Goal: Task Accomplishment & Management: Use online tool/utility

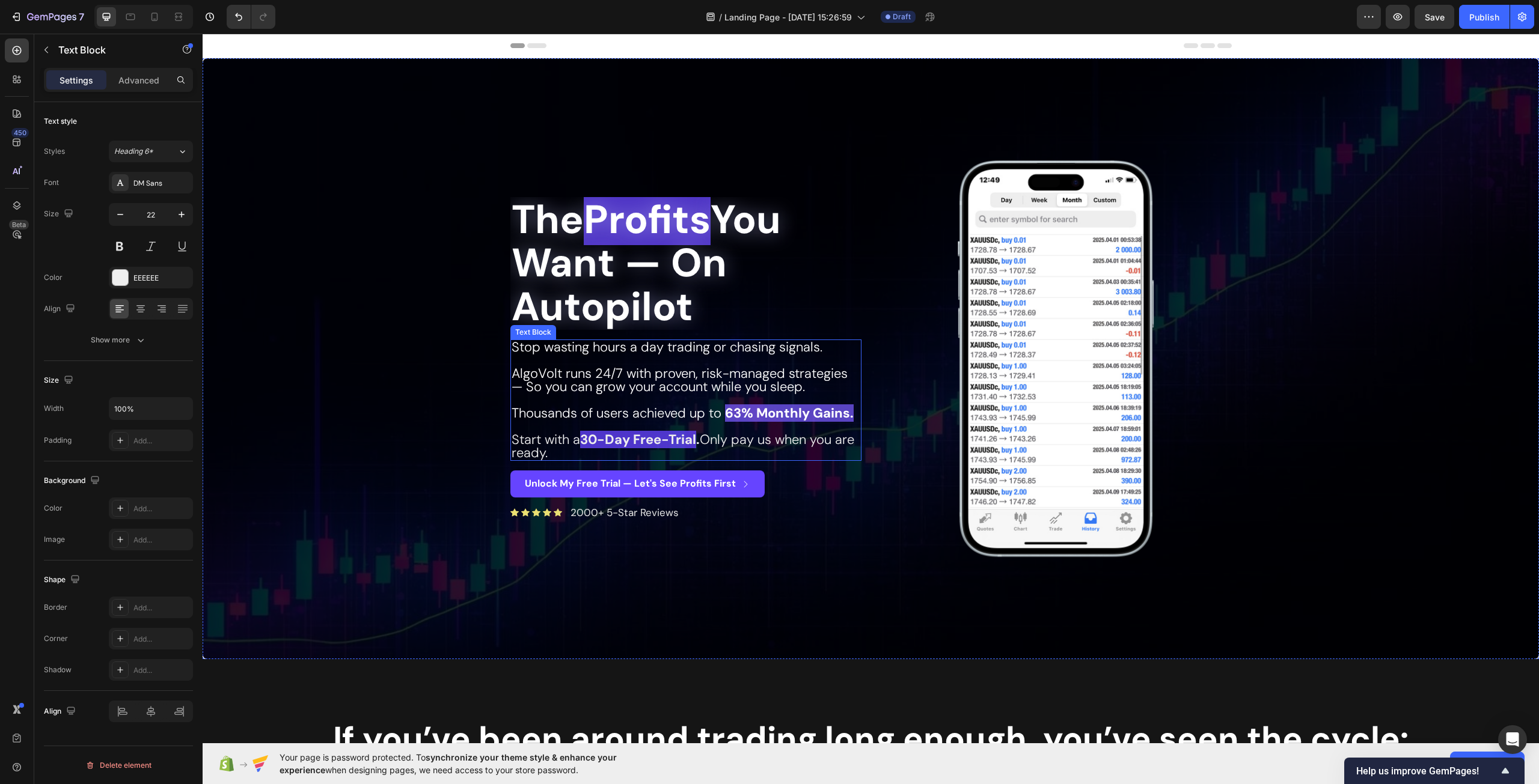
click at [654, 349] on span "Stop wasting hours a day trading or chasing signals." at bounding box center [667, 347] width 311 height 17
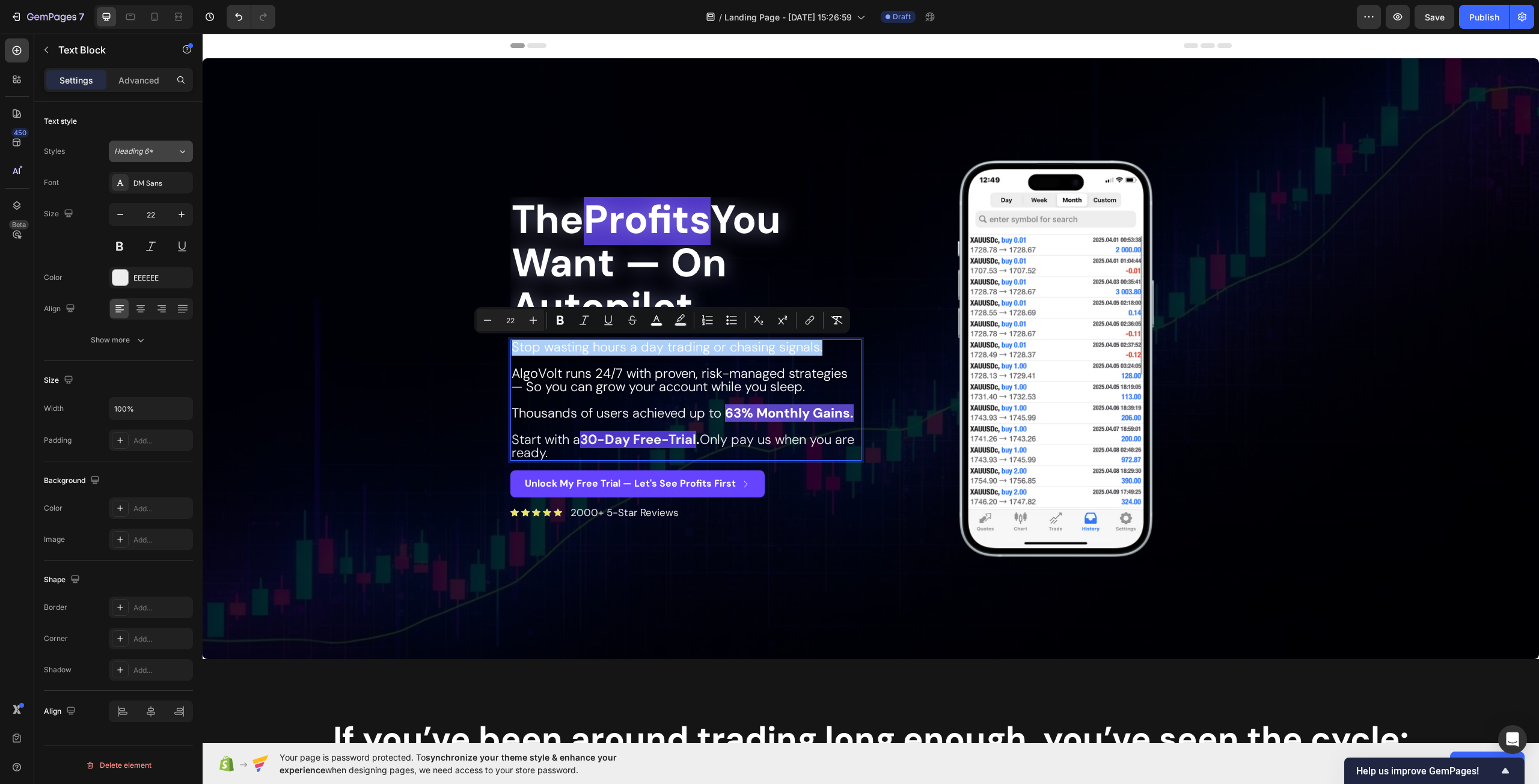
click at [159, 156] on div "Heading 6*" at bounding box center [138, 150] width 48 height 10
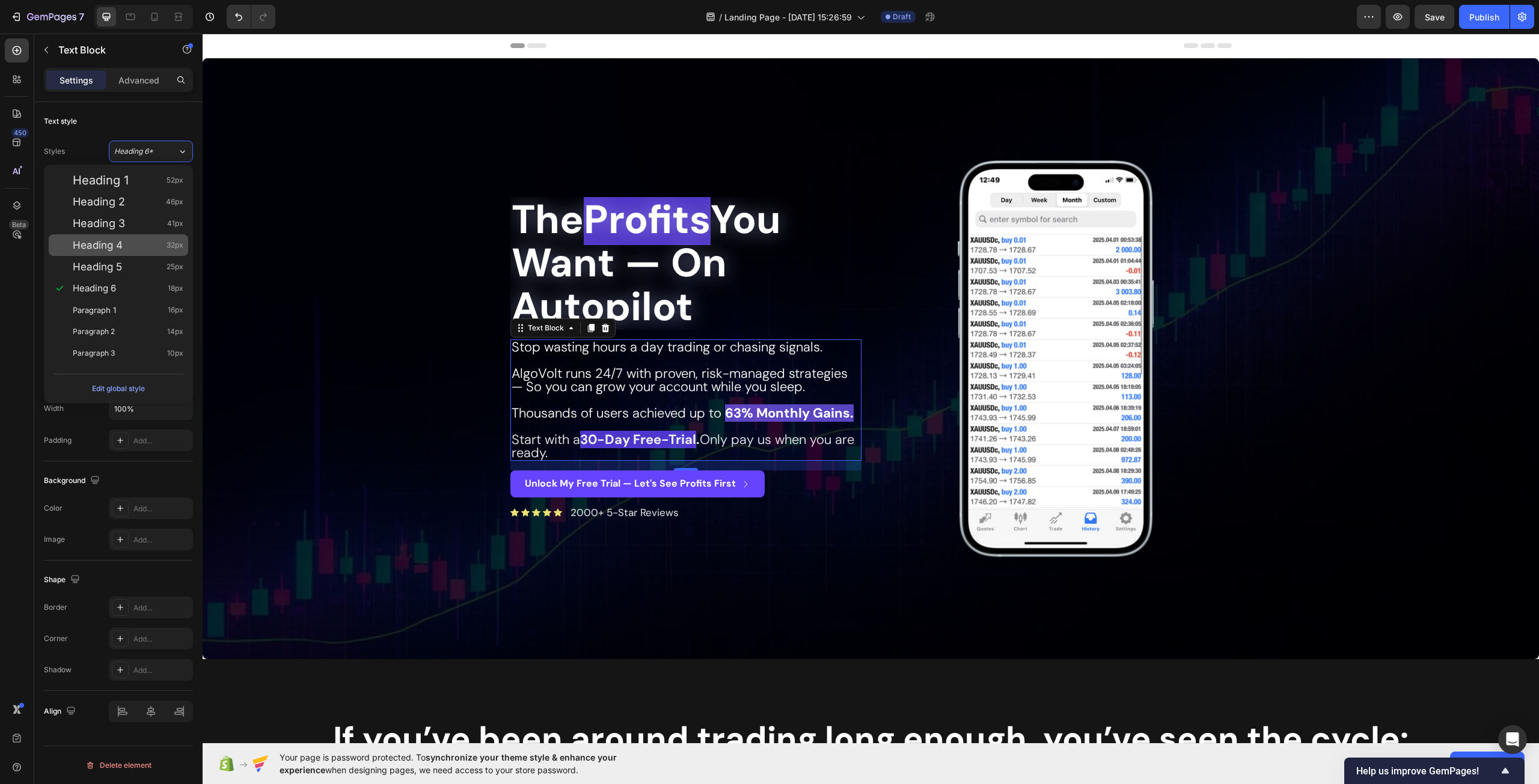
click at [146, 243] on div "Heading 4 32px" at bounding box center [128, 245] width 111 height 12
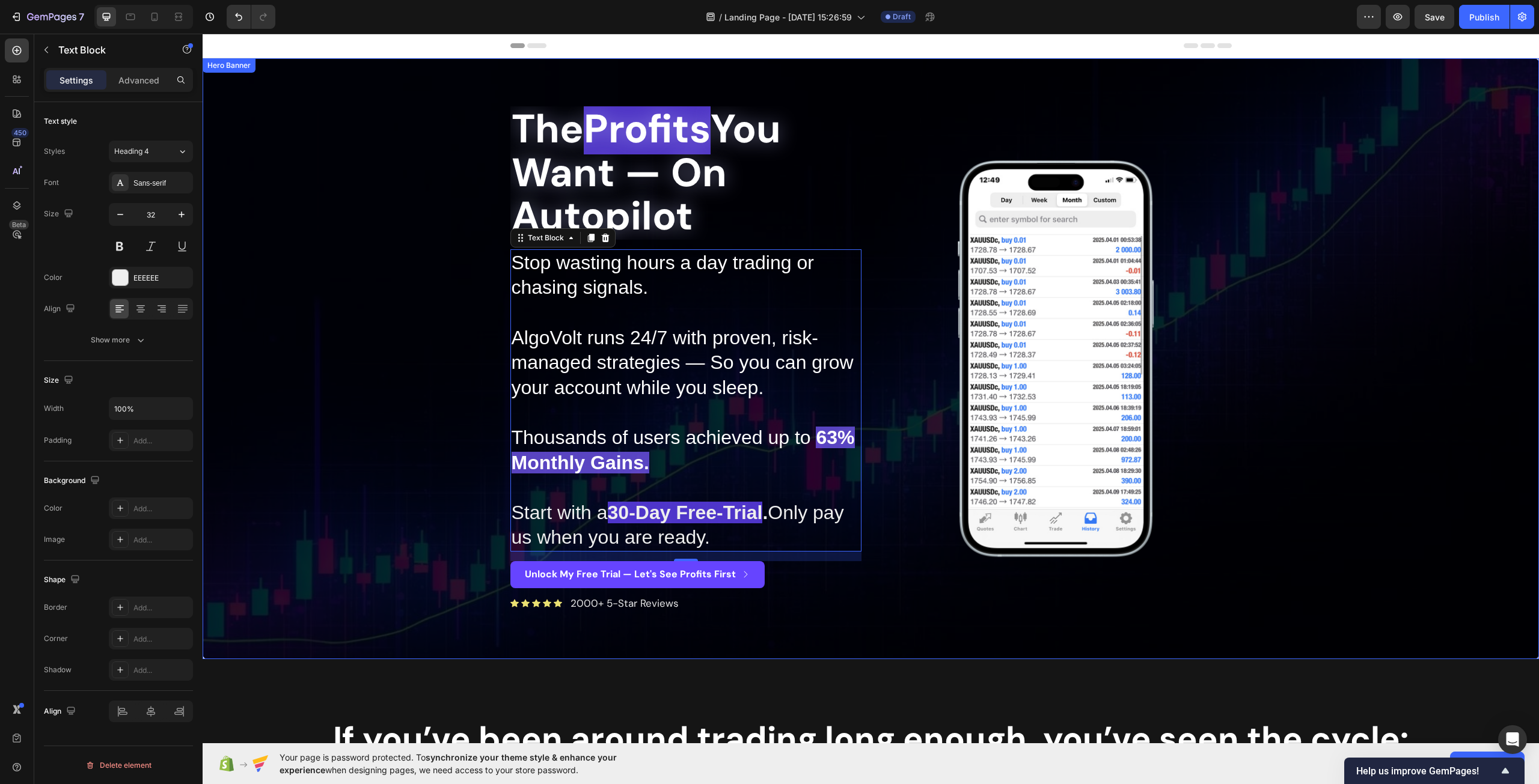
type input "22"
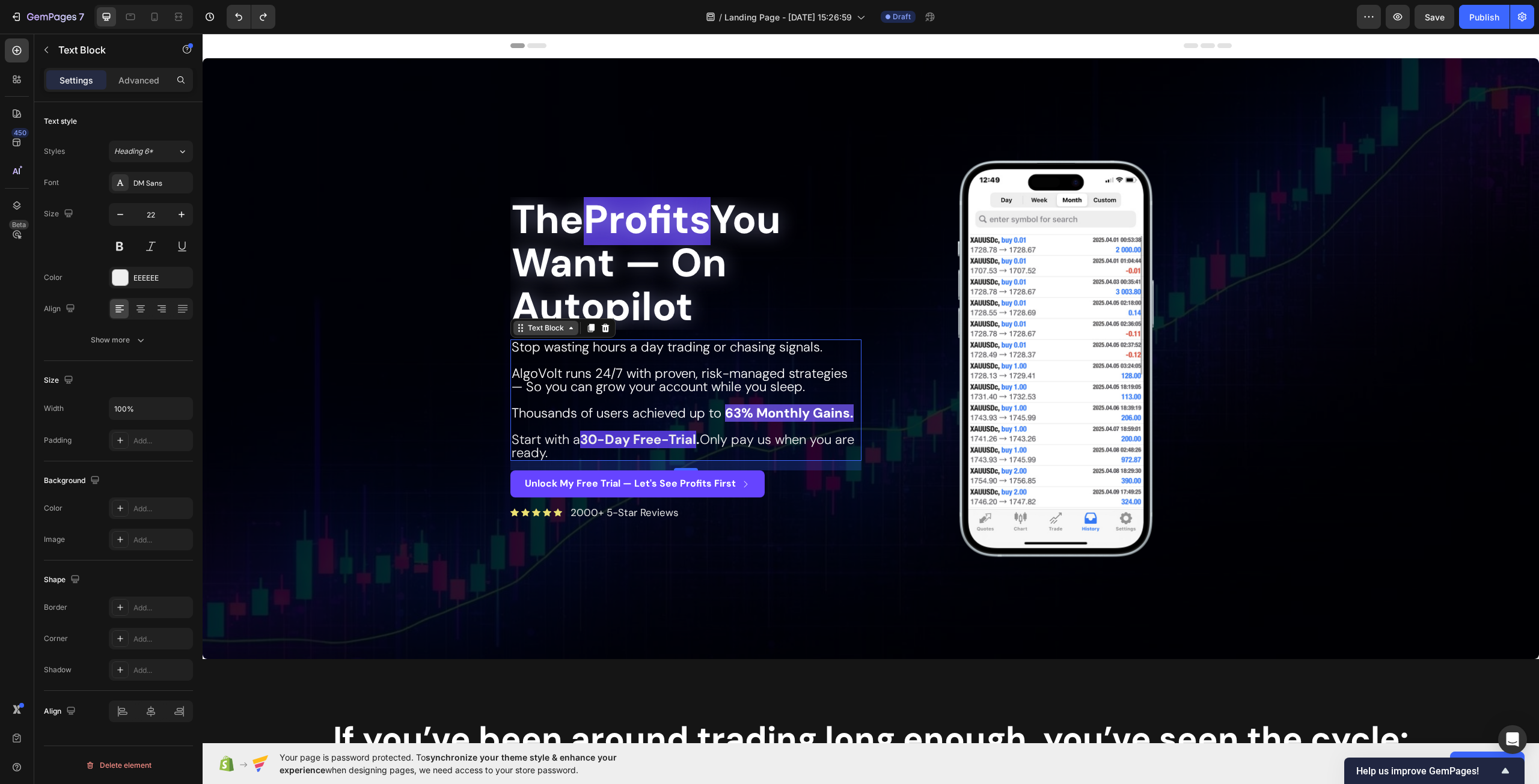
click at [554, 333] on div "Text Block" at bounding box center [545, 327] width 41 height 10
click at [586, 331] on icon at bounding box center [591, 328] width 9 height 9
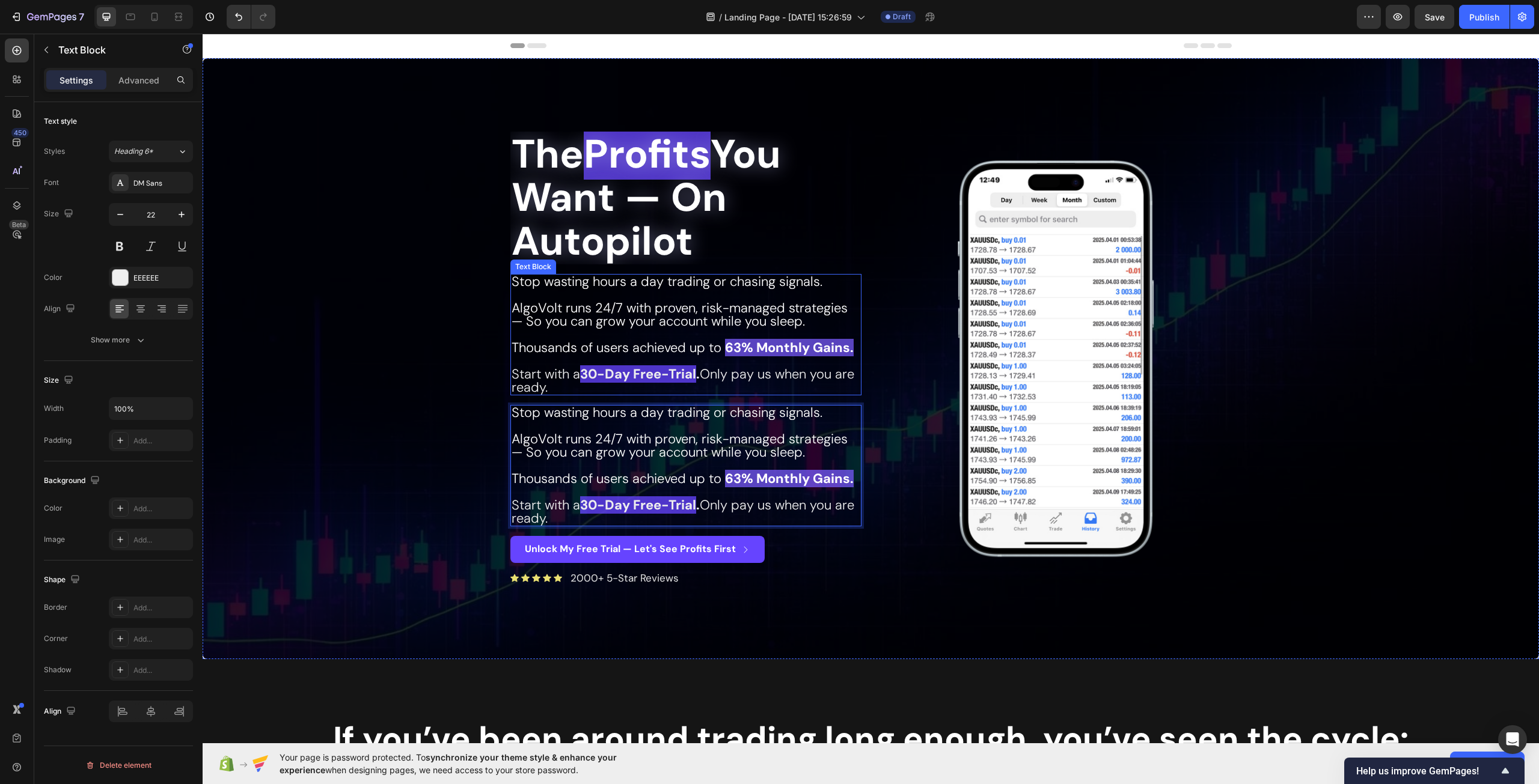
click at [687, 358] on p "Rich Text Editor. Editing area: main" at bounding box center [686, 361] width 349 height 13
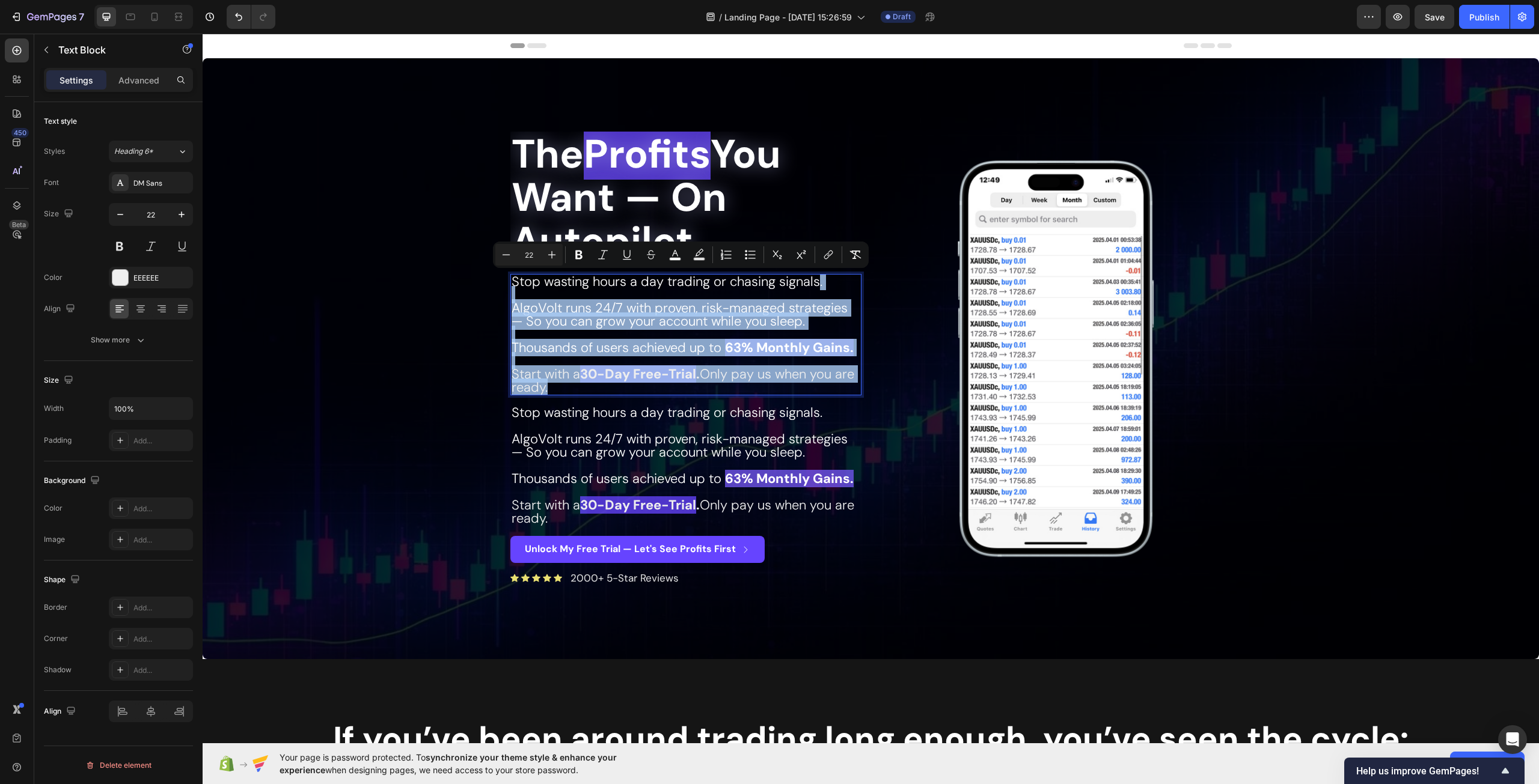
drag, startPoint x: 596, startPoint y: 390, endPoint x: 813, endPoint y: 283, distance: 241.9
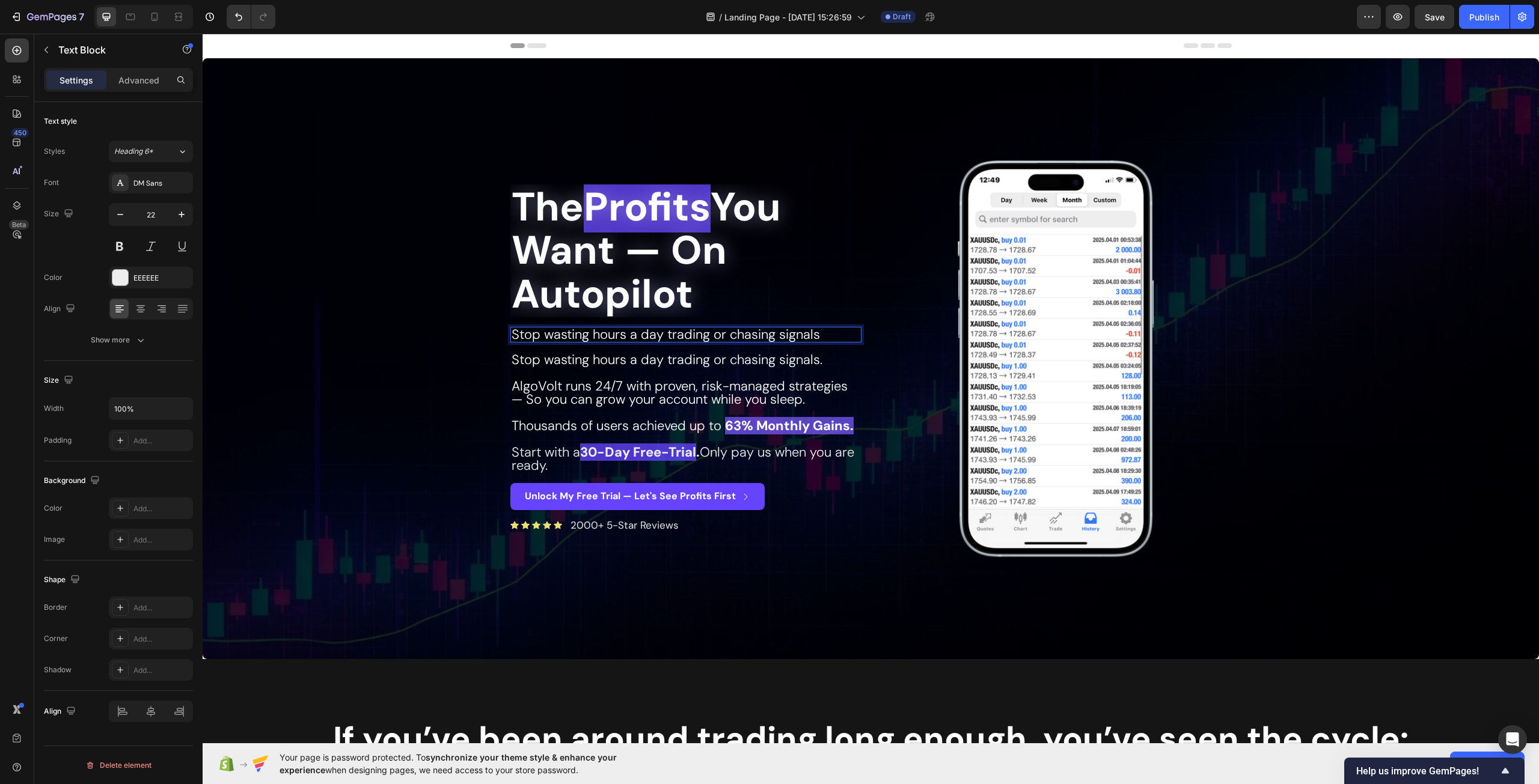
click at [658, 334] on span "Stop wasting hours a day trading or chasing signals" at bounding box center [666, 334] width 308 height 17
drag, startPoint x: 625, startPoint y: 367, endPoint x: 630, endPoint y: 343, distance: 24.5
click at [625, 367] on span "Stop wasting hours a day trading or chasing signals." at bounding box center [667, 359] width 311 height 17
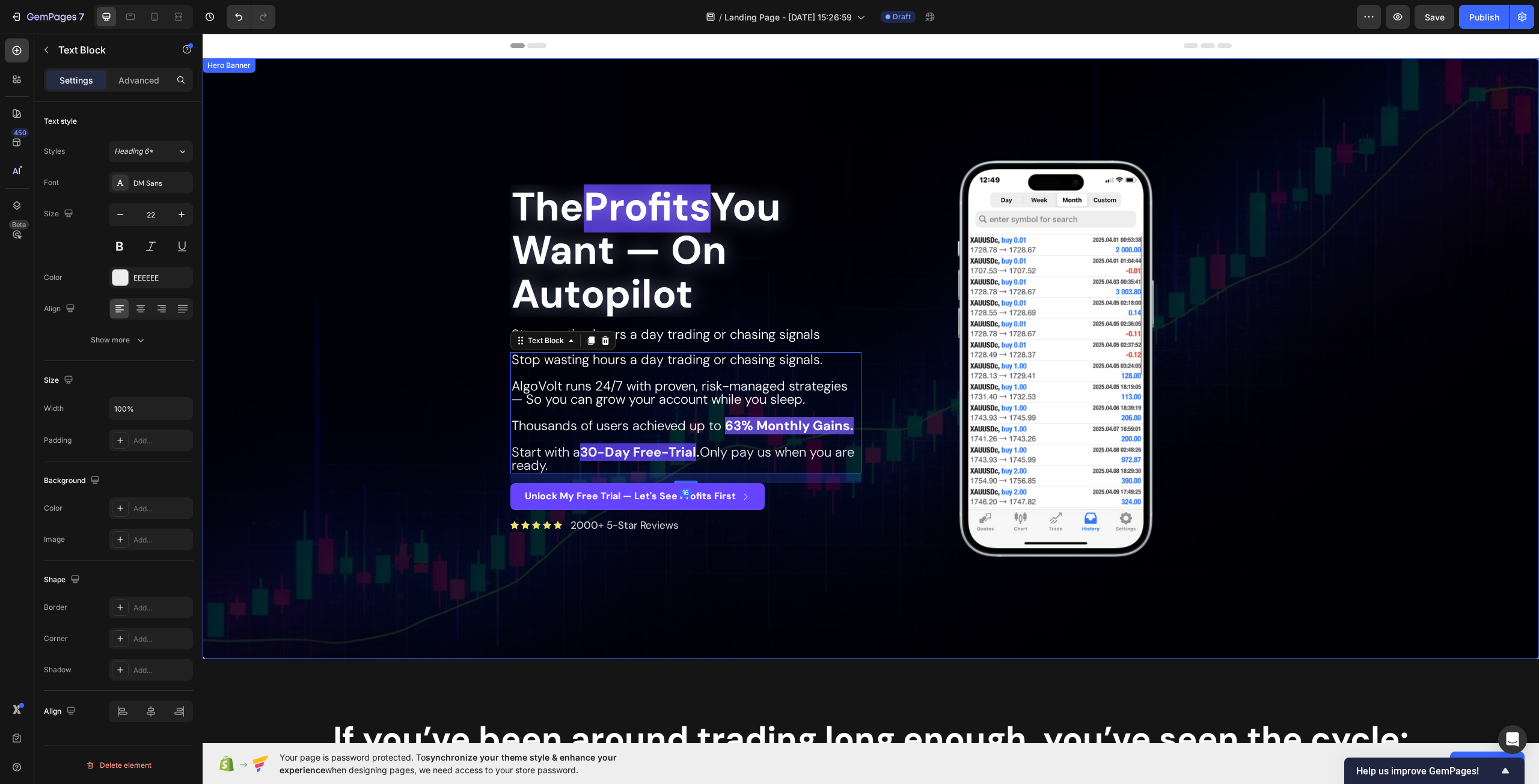
click at [634, 335] on span "Stop wasting hours a day trading or chasing signals" at bounding box center [666, 334] width 308 height 17
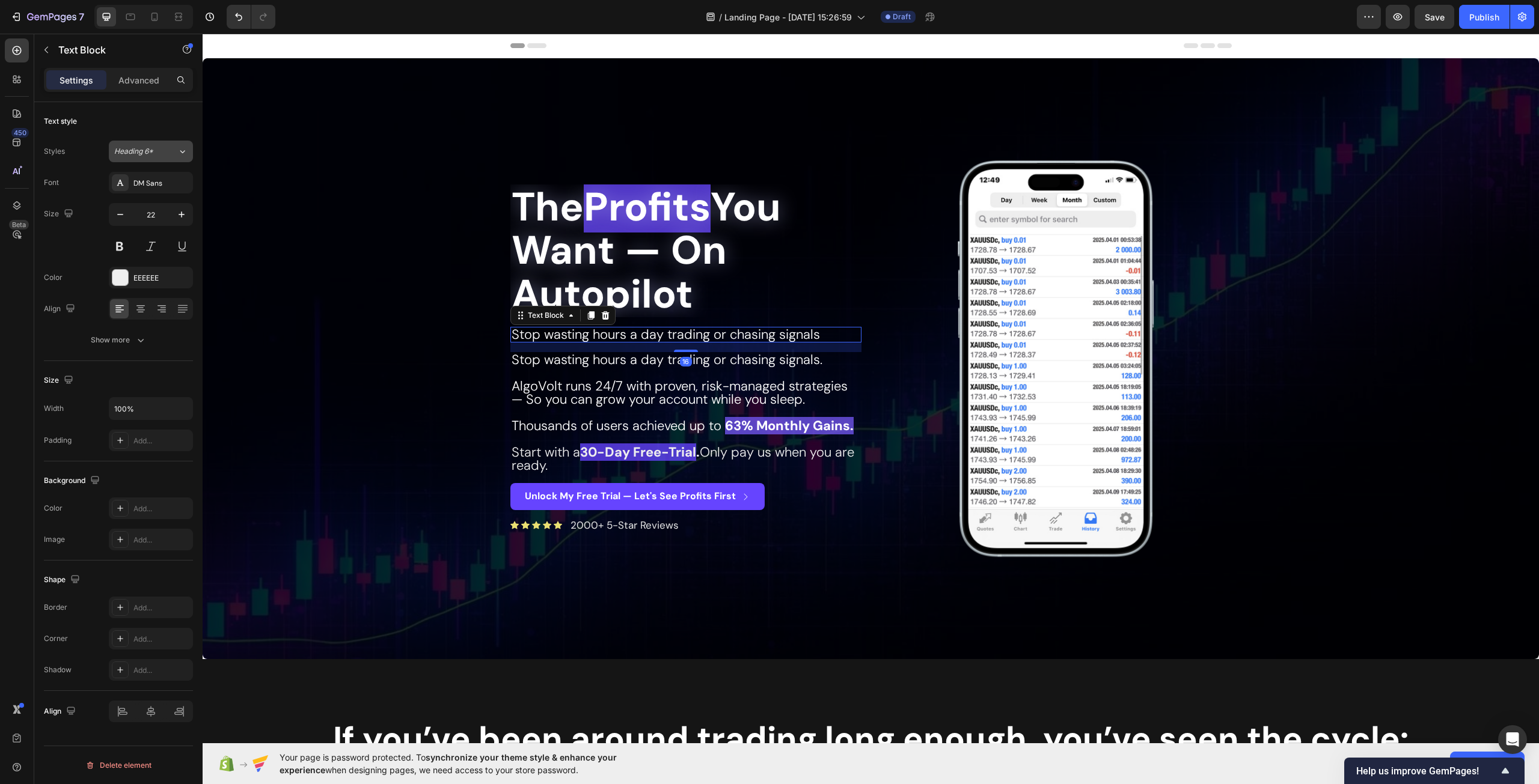
click at [162, 148] on div "Heading 6*" at bounding box center [138, 150] width 48 height 10
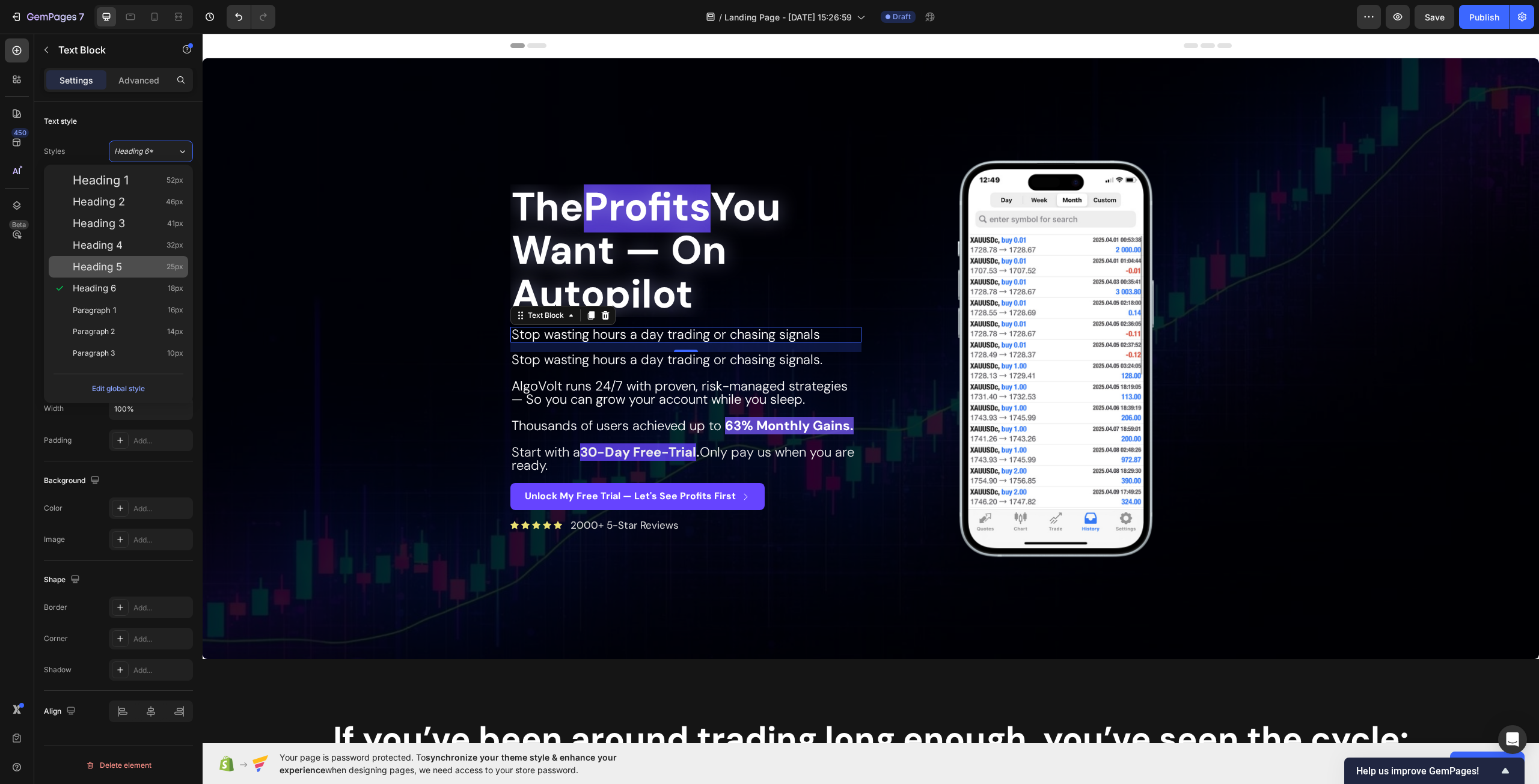
click at [139, 263] on div "Heading 5 25px" at bounding box center [128, 267] width 111 height 12
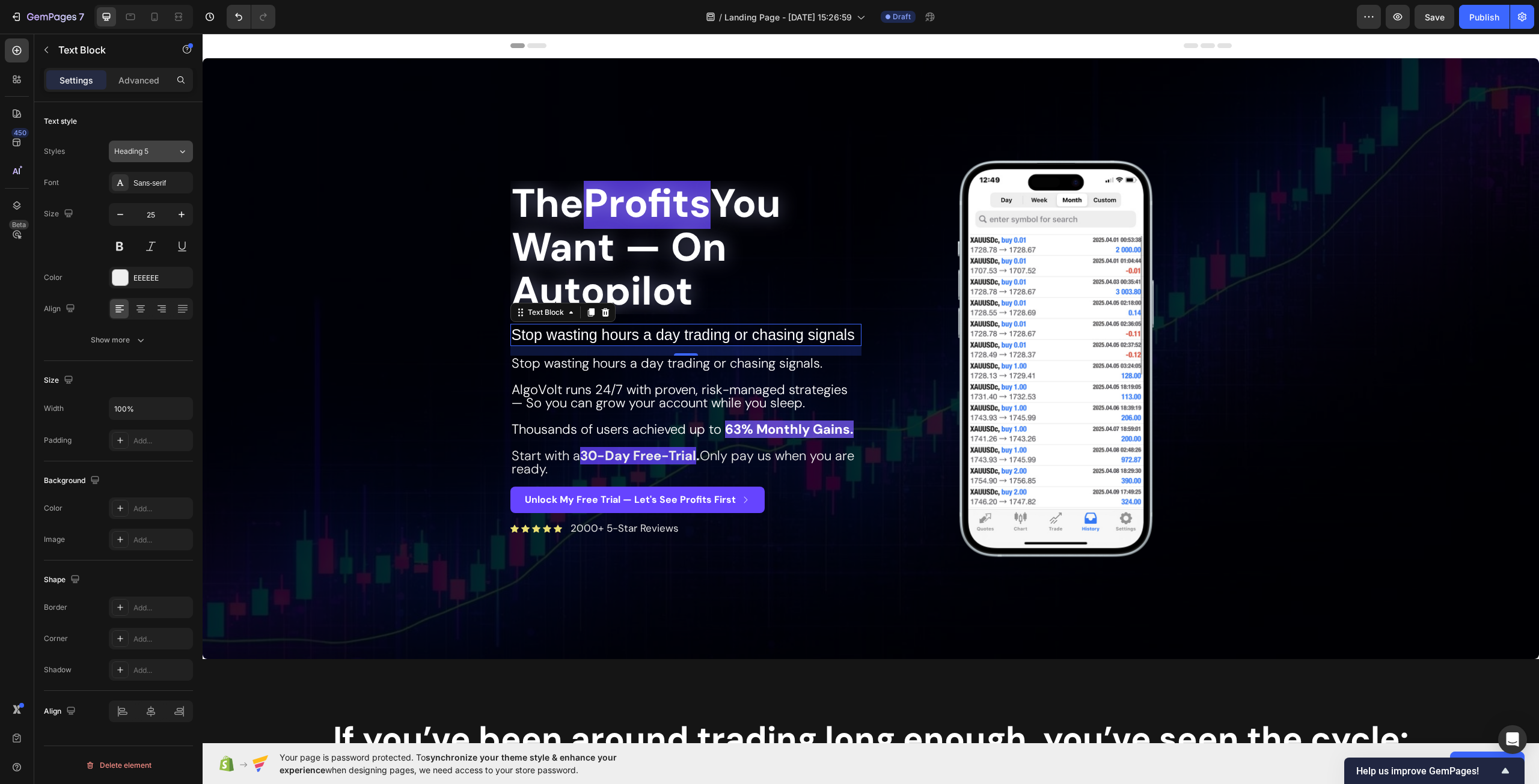
click at [150, 142] on button "Heading 5" at bounding box center [150, 151] width 84 height 22
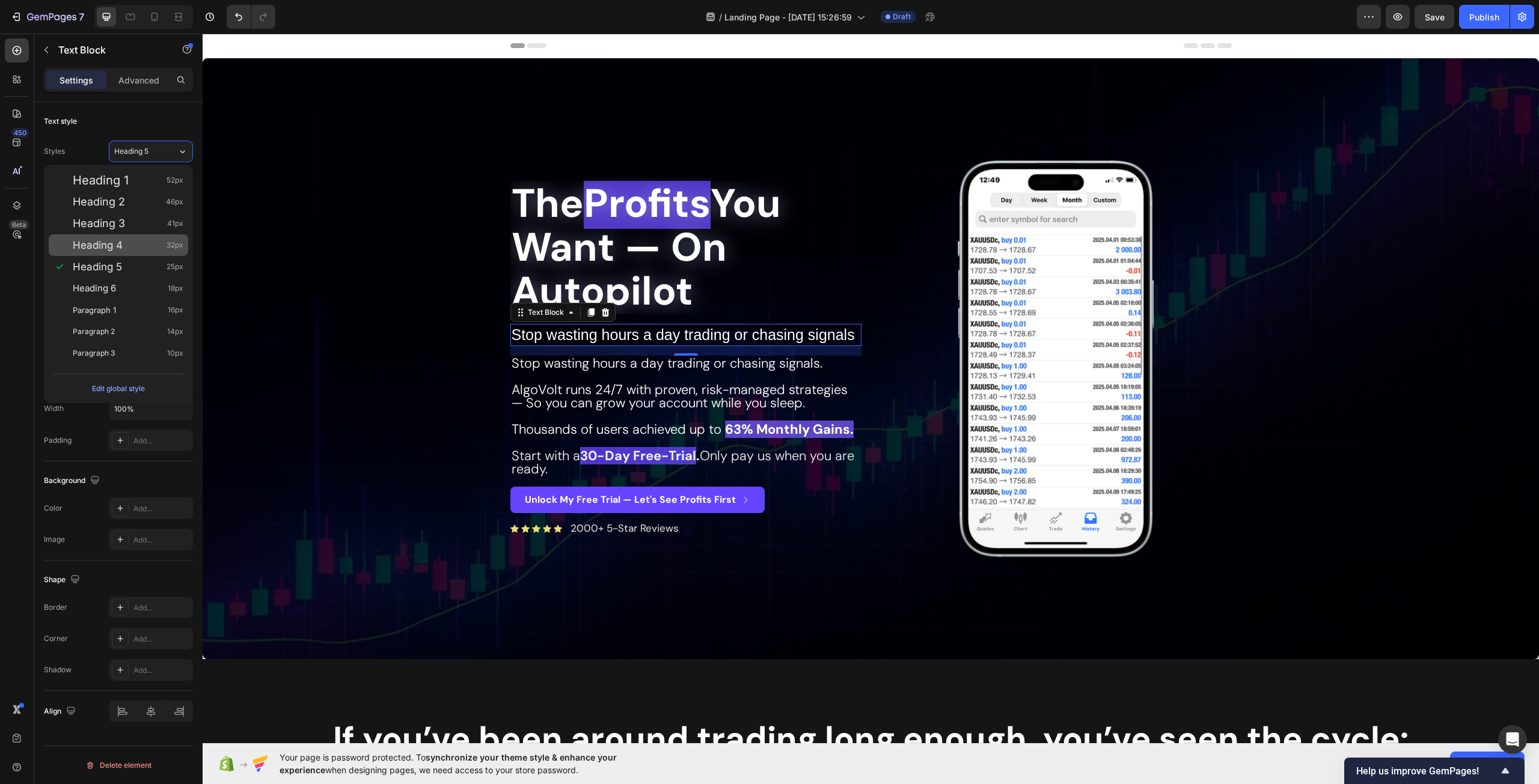
click at [147, 251] on div "Heading 4 32px" at bounding box center [128, 245] width 111 height 12
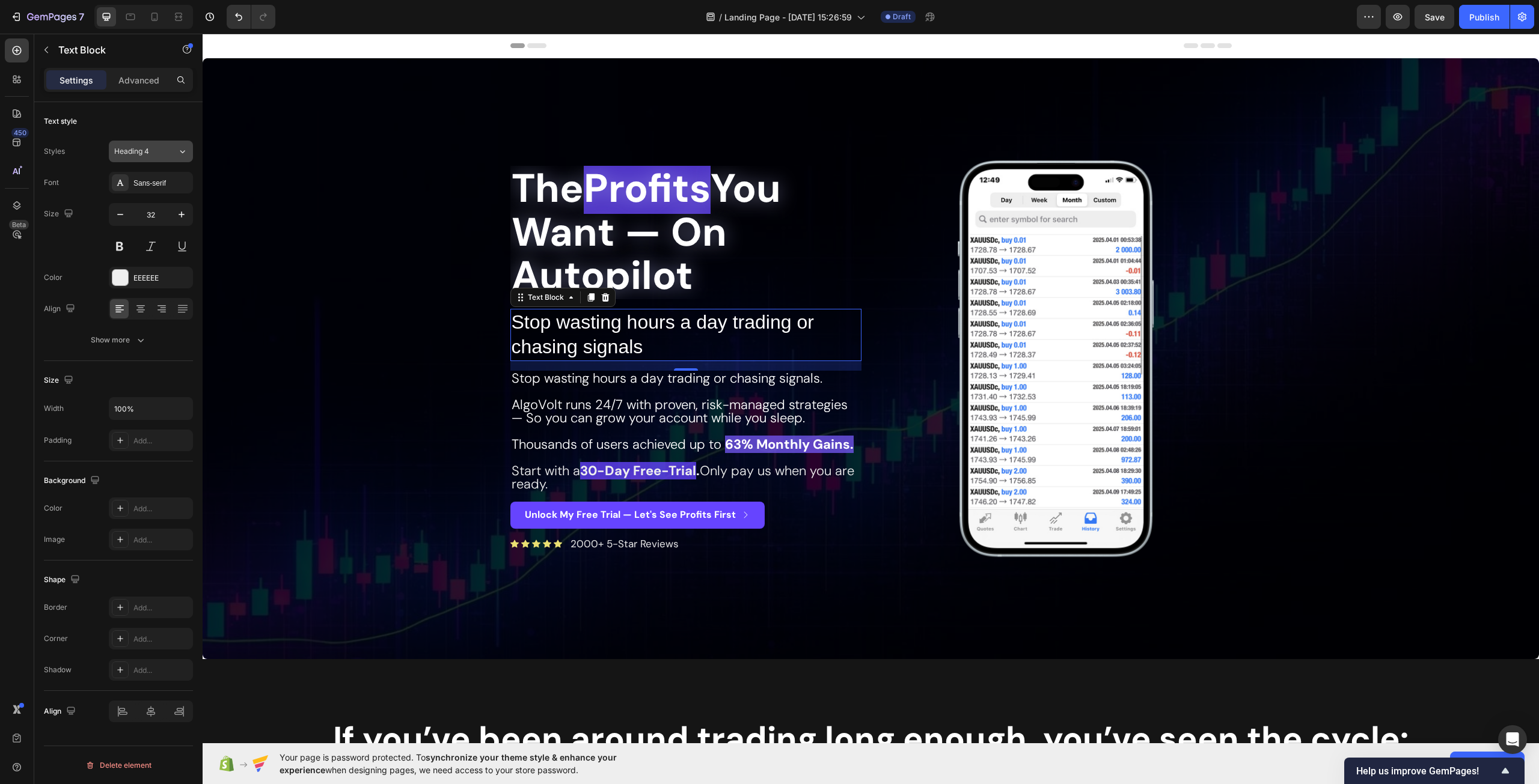
click at [157, 154] on div "Heading 4" at bounding box center [138, 150] width 48 height 10
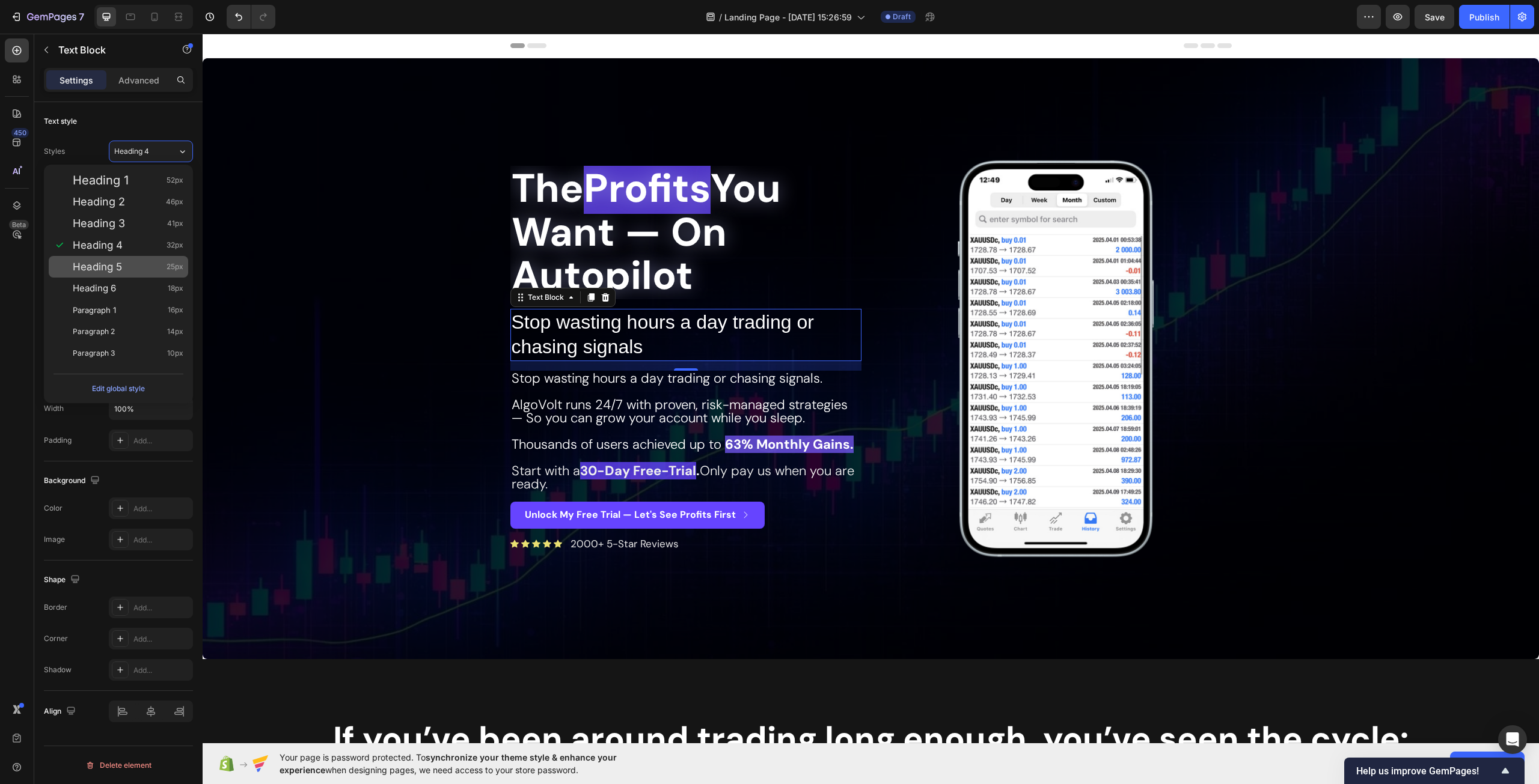
click at [132, 262] on div "Heading 5 25px" at bounding box center [128, 267] width 111 height 12
type input "25"
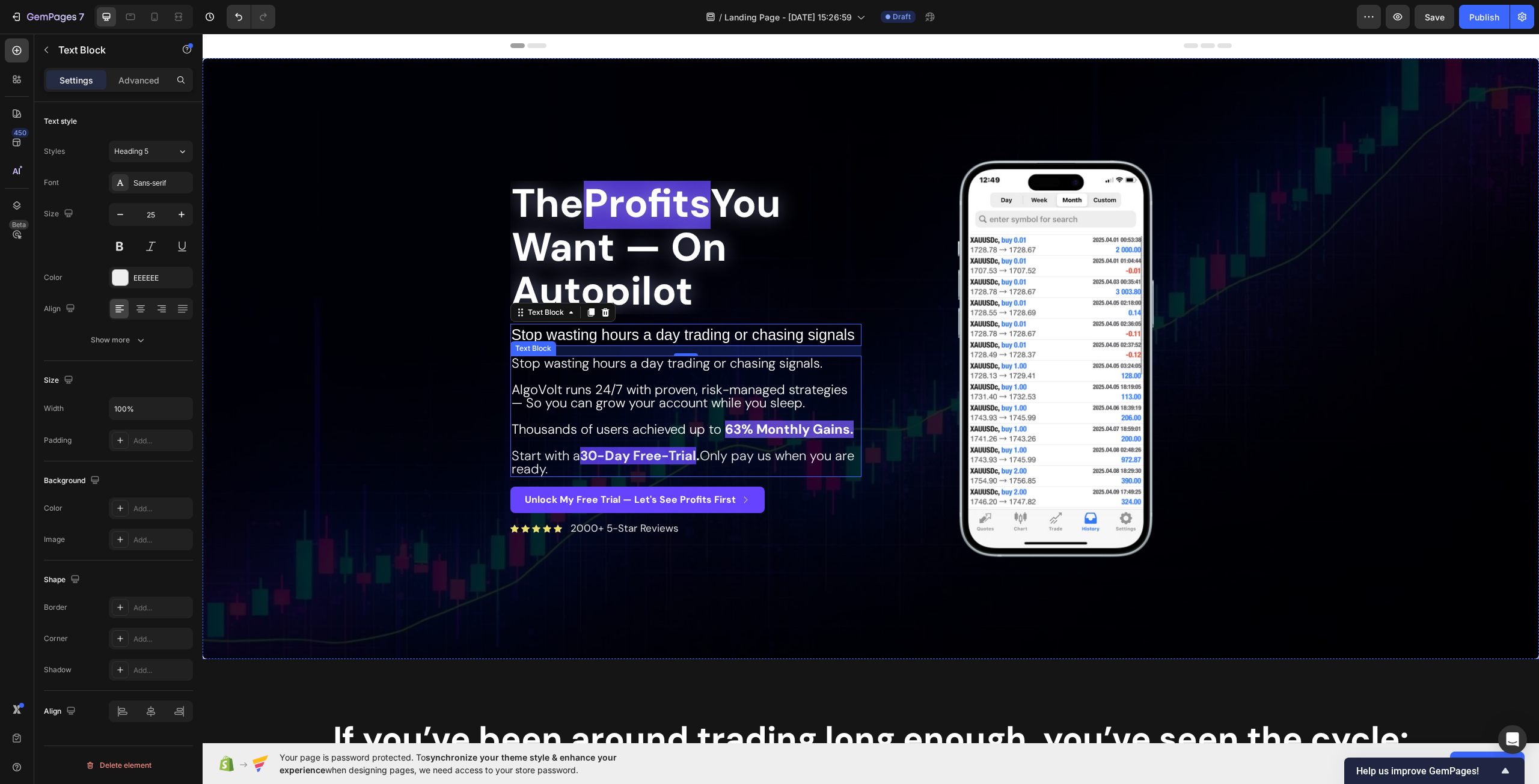
click at [604, 372] on p "Rich Text Editor. Editing area: main" at bounding box center [686, 376] width 349 height 13
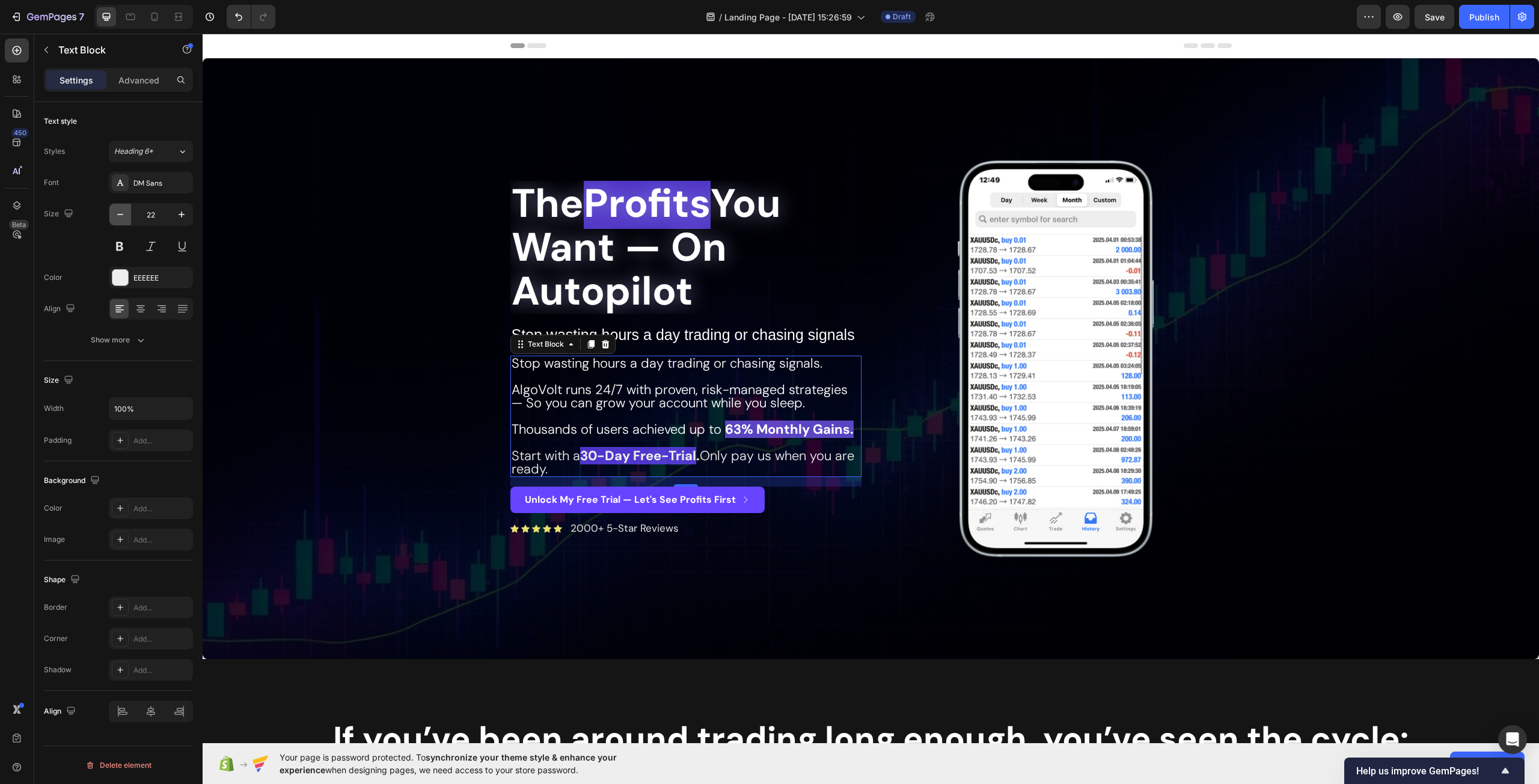
click at [118, 215] on icon "button" at bounding box center [120, 214] width 6 height 1
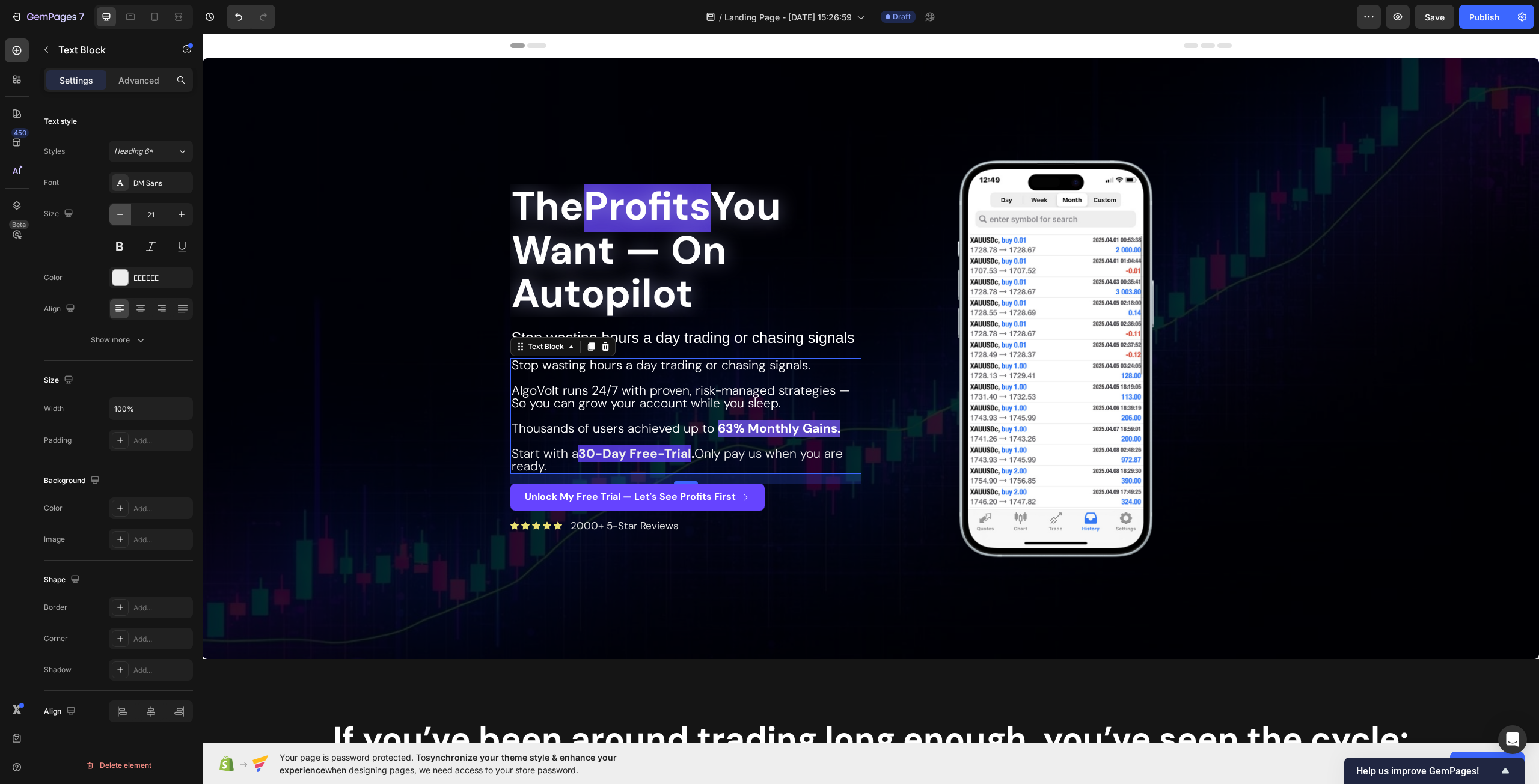
click at [118, 215] on icon "button" at bounding box center [120, 214] width 6 height 1
type input "20"
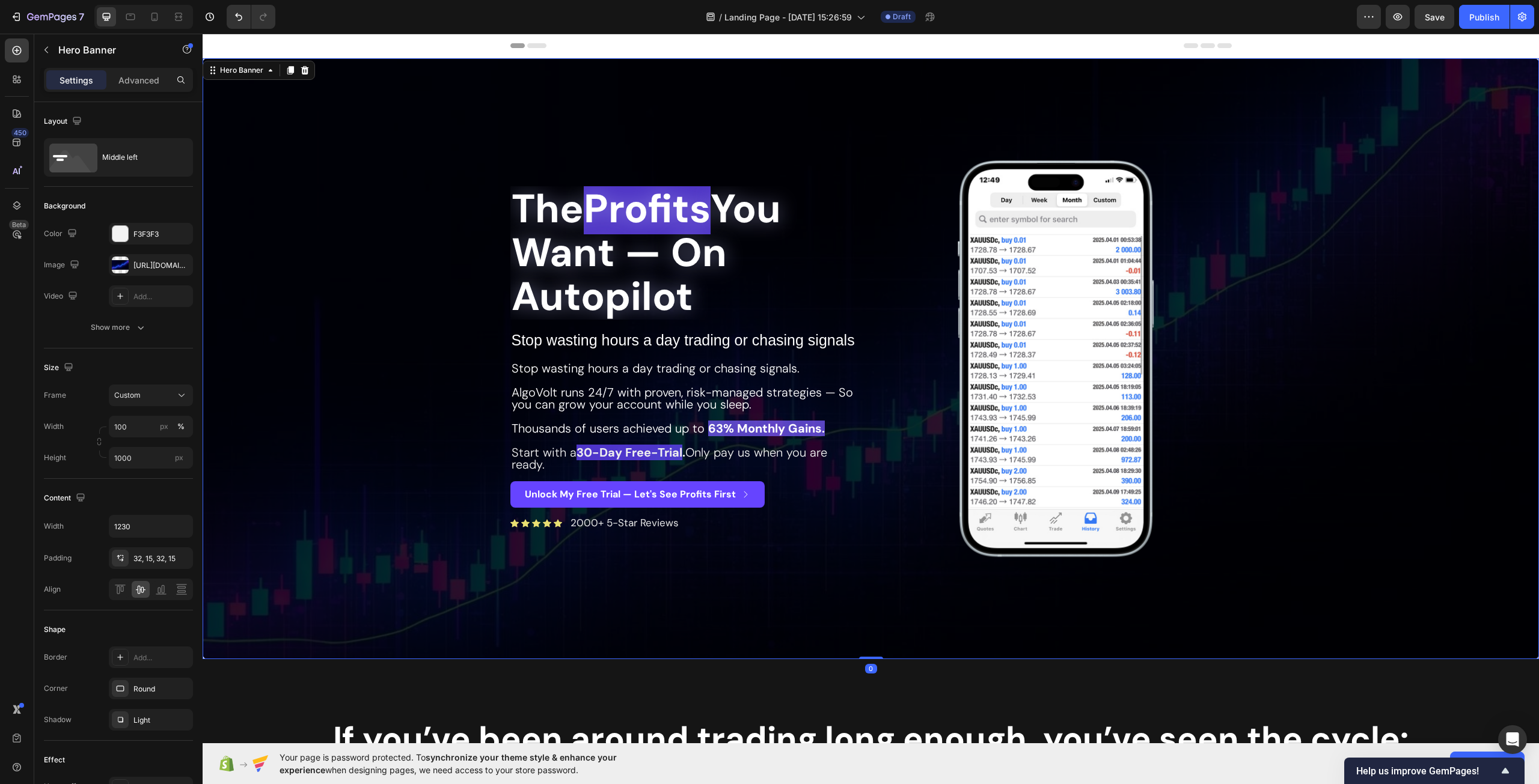
click at [837, 565] on div "The Profits You Want — On Autopilot Heading Stop wasting hours a day trading or…" at bounding box center [685, 358] width 351 height 414
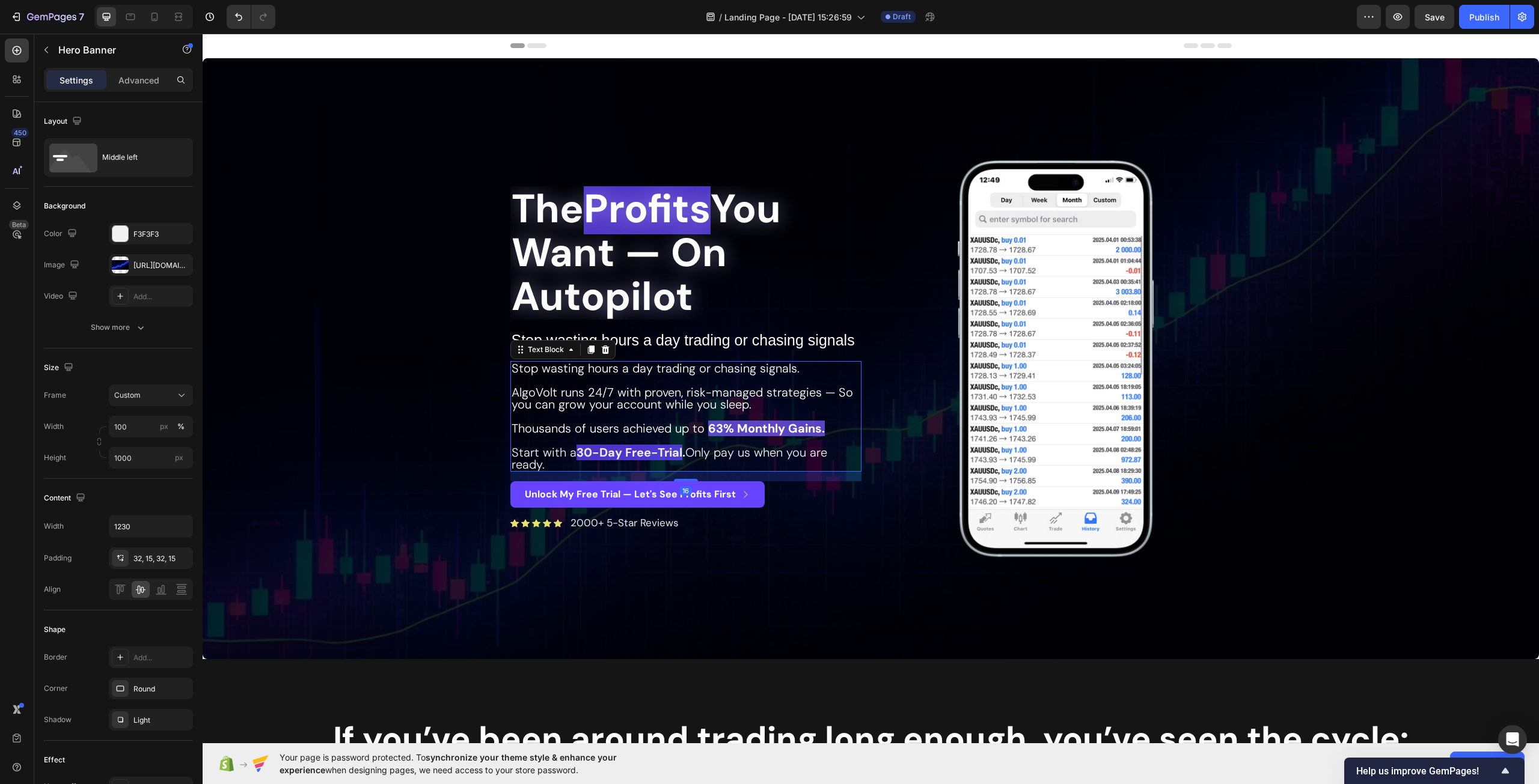
click at [765, 385] on span "AlgoVolt runs 24/7 with proven, risk-managed strategies — So you can grow your …" at bounding box center [682, 398] width 341 height 27
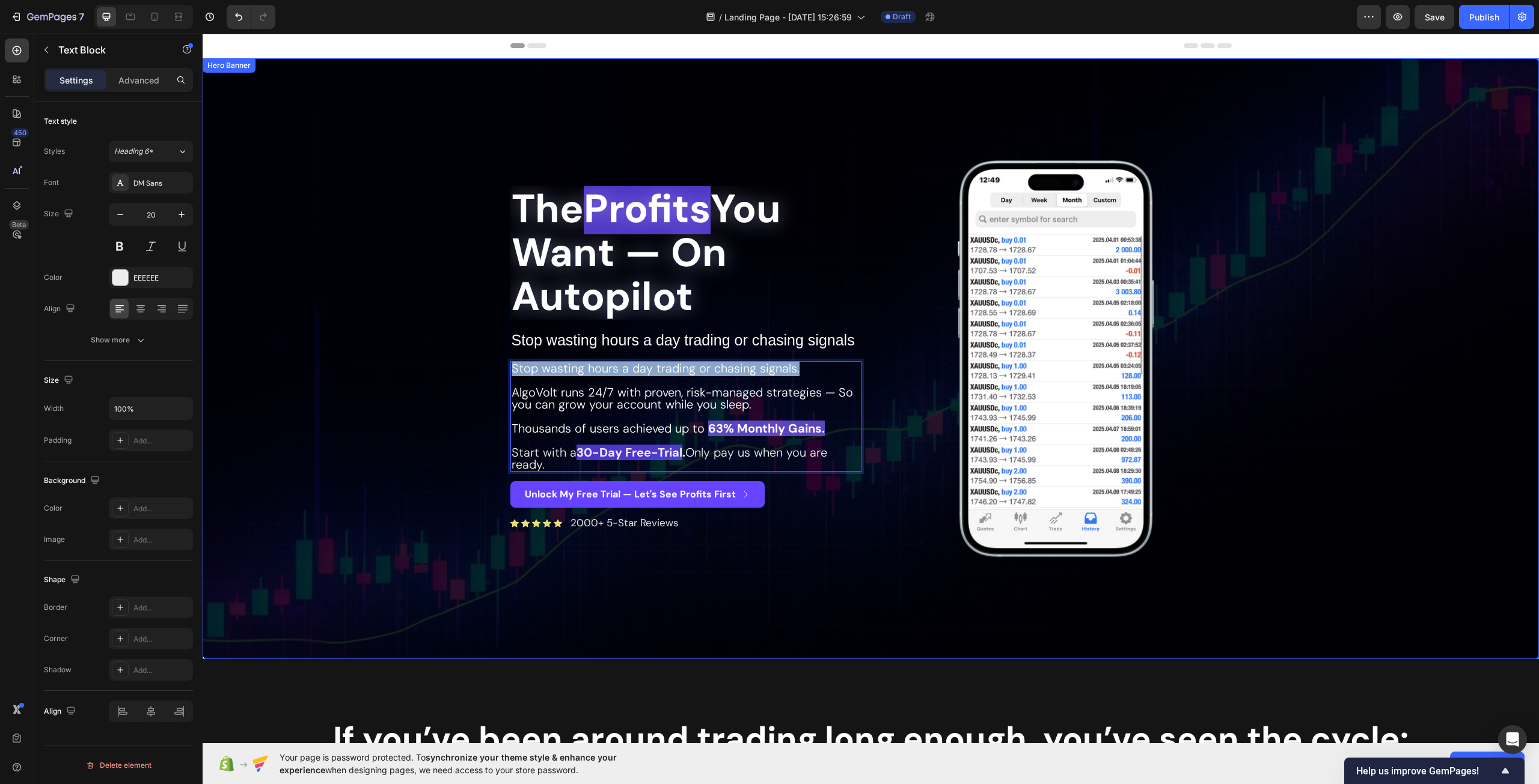
drag, startPoint x: 804, startPoint y: 370, endPoint x: 404, endPoint y: 373, distance: 400.0
click at [405, 373] on div "The Profits You Want — On Autopilot Heading Stop wasting hours a day trading or…" at bounding box center [870, 358] width 1337 height 601
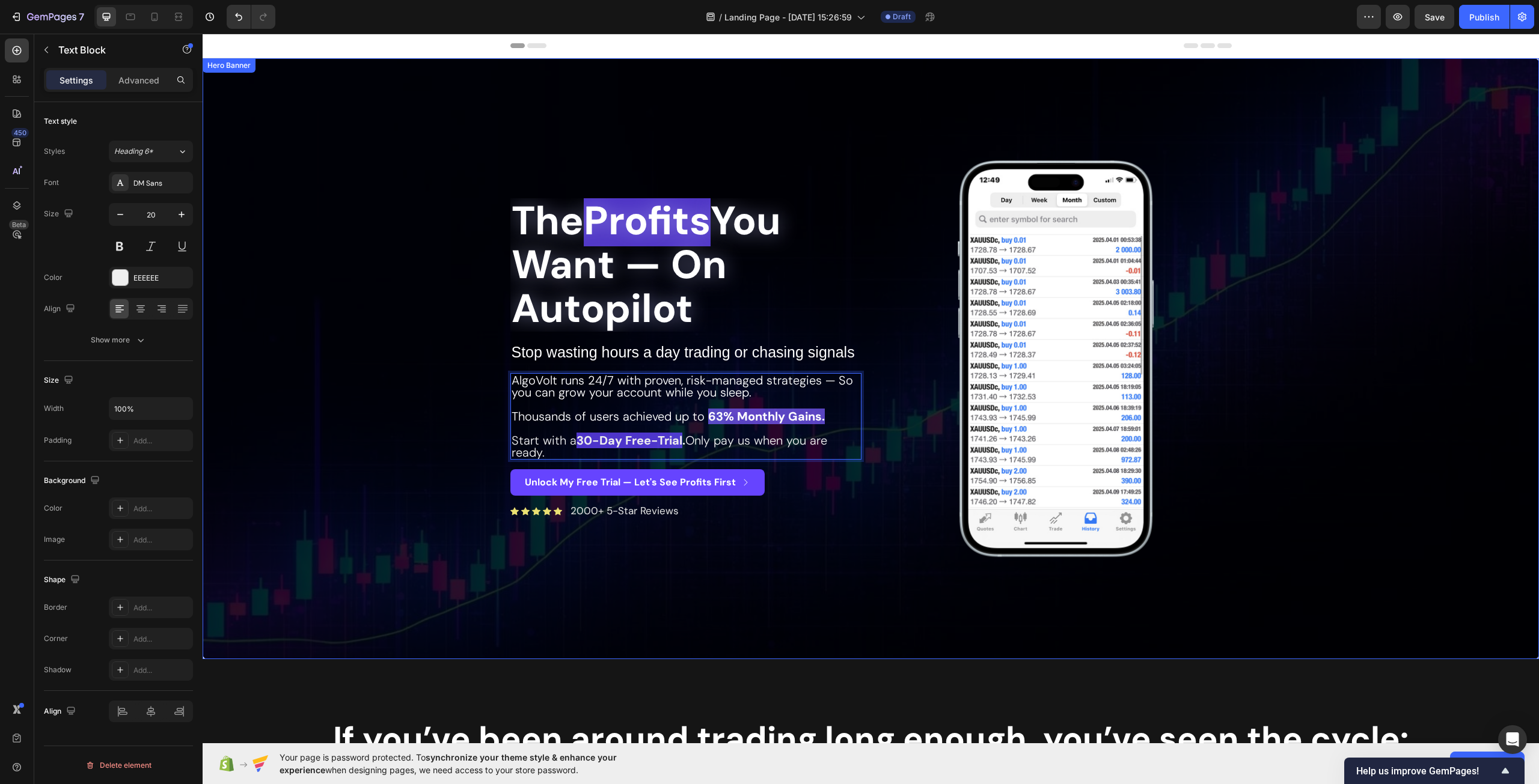
click at [815, 535] on div "The Profits You Want — On Autopilot Heading Stop wasting hours a day trading or…" at bounding box center [685, 358] width 351 height 414
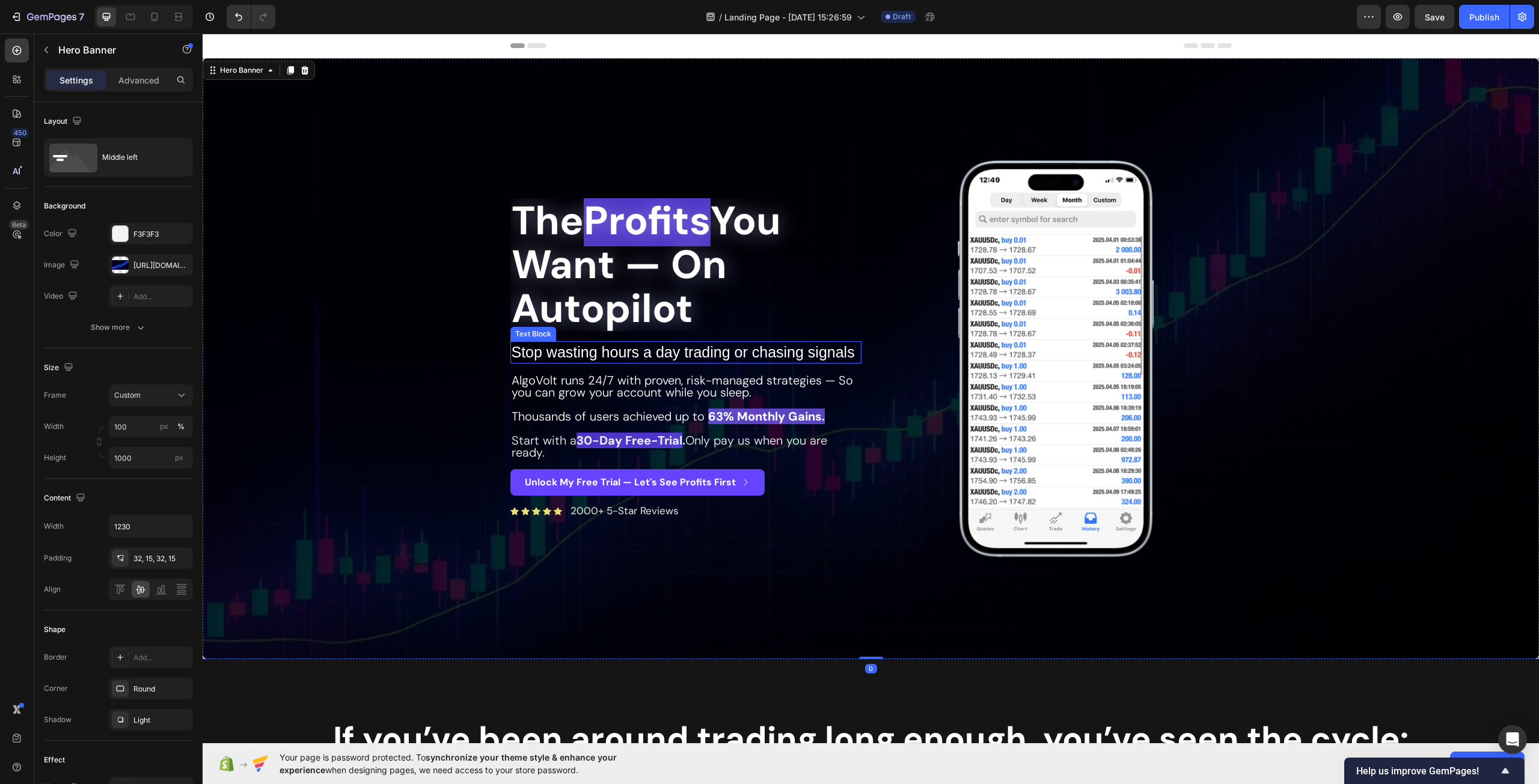
click at [684, 355] on span "Stop wasting hours a day trading or chasing signals" at bounding box center [683, 352] width 343 height 17
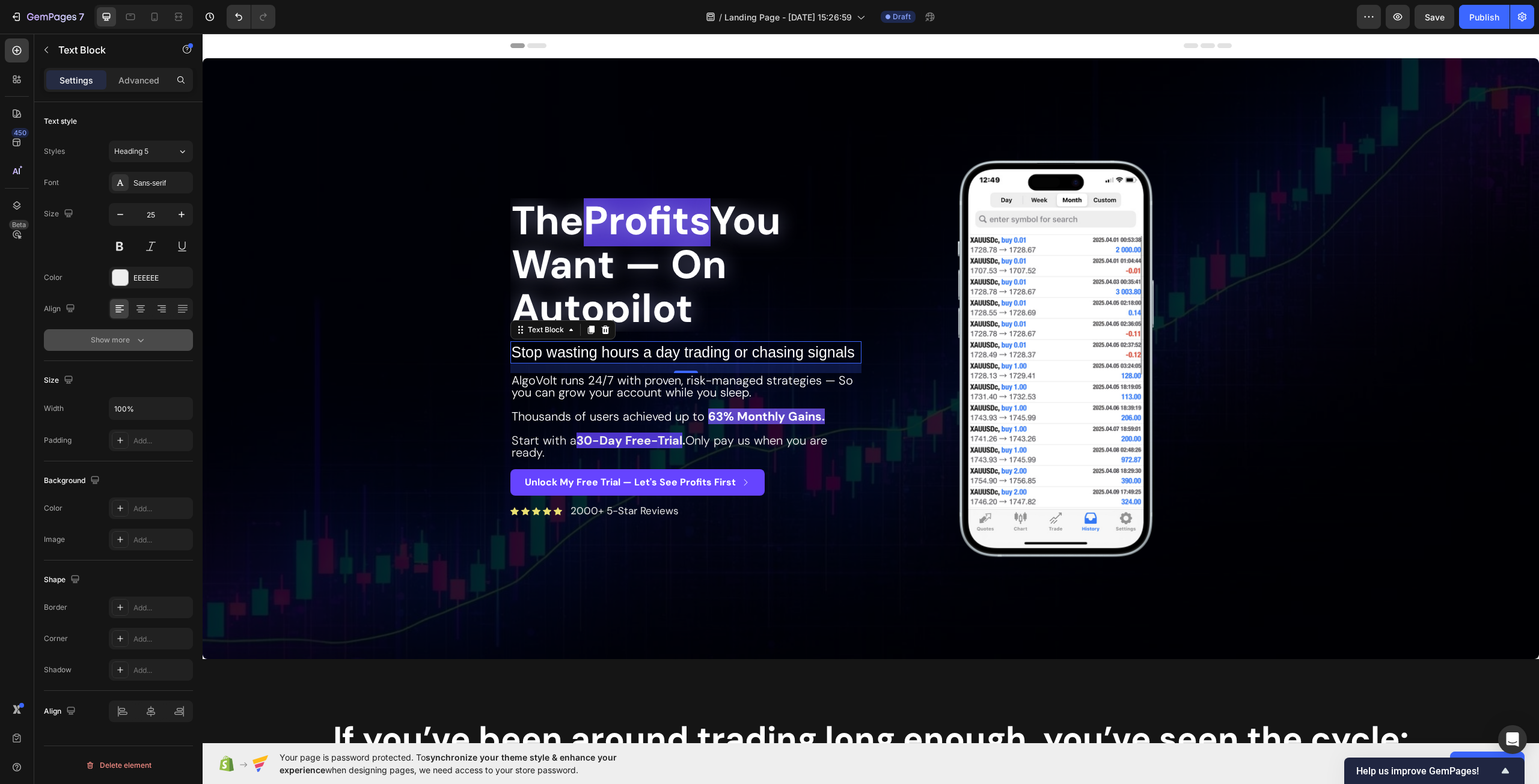
click at [135, 335] on icon "button" at bounding box center [140, 340] width 12 height 12
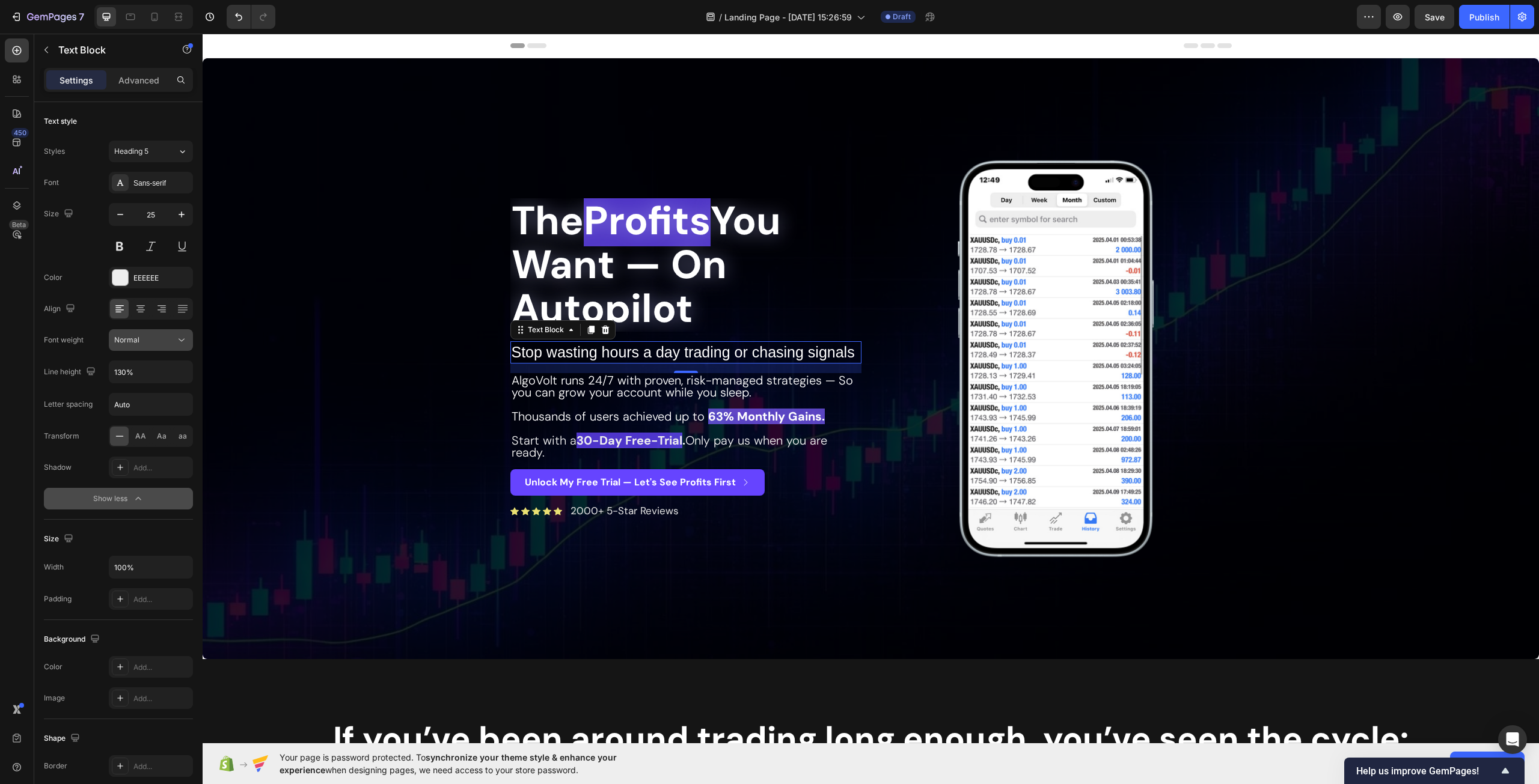
click at [152, 349] on button "Normal" at bounding box center [150, 340] width 84 height 22
click at [150, 433] on div "Medium" at bounding box center [136, 438] width 94 height 23
click at [166, 340] on div "Medium" at bounding box center [145, 340] width 61 height 10
click at [151, 454] on div "Semi Bold" at bounding box center [136, 461] width 94 height 23
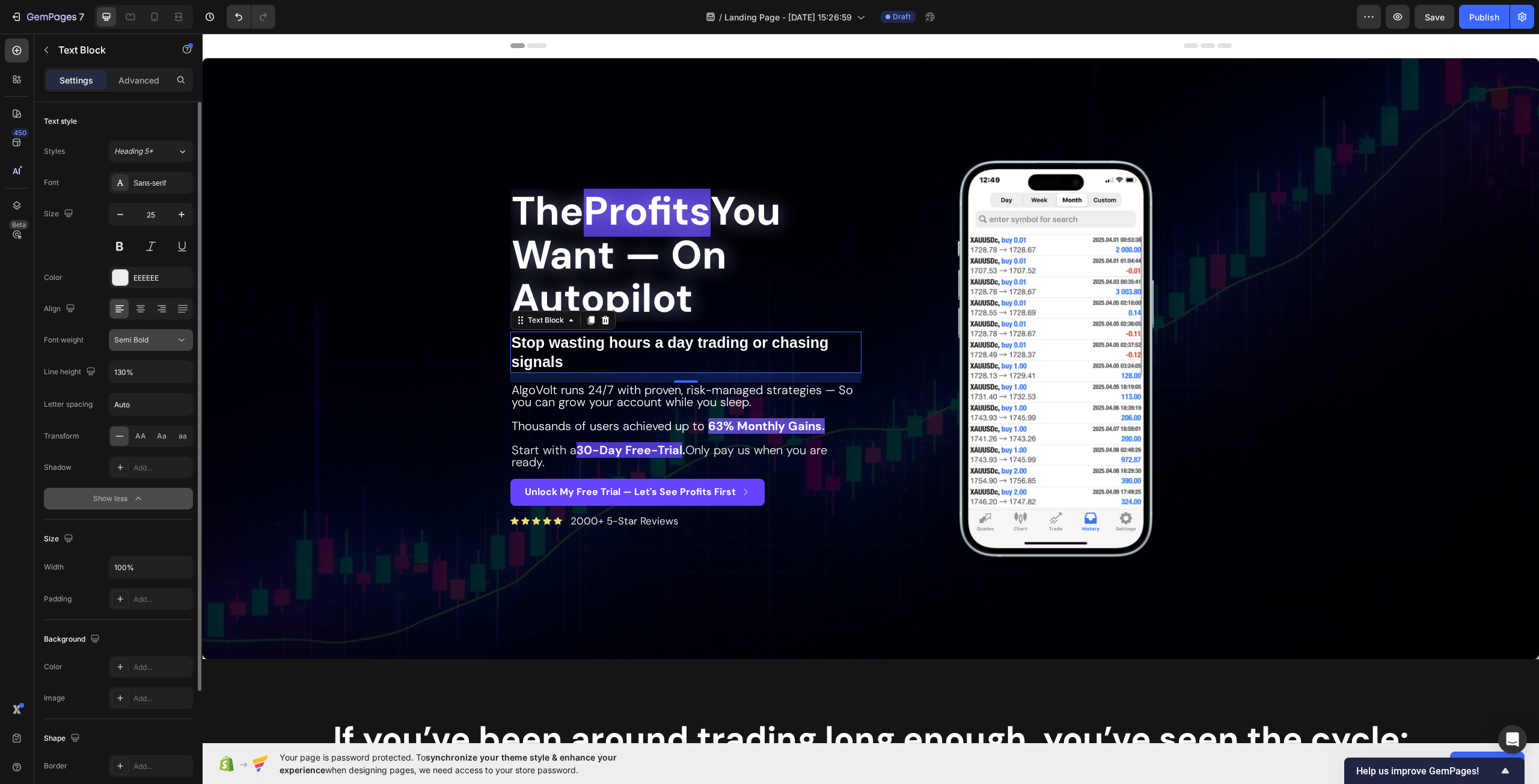
click at [172, 343] on div "Semi Bold" at bounding box center [145, 340] width 61 height 10
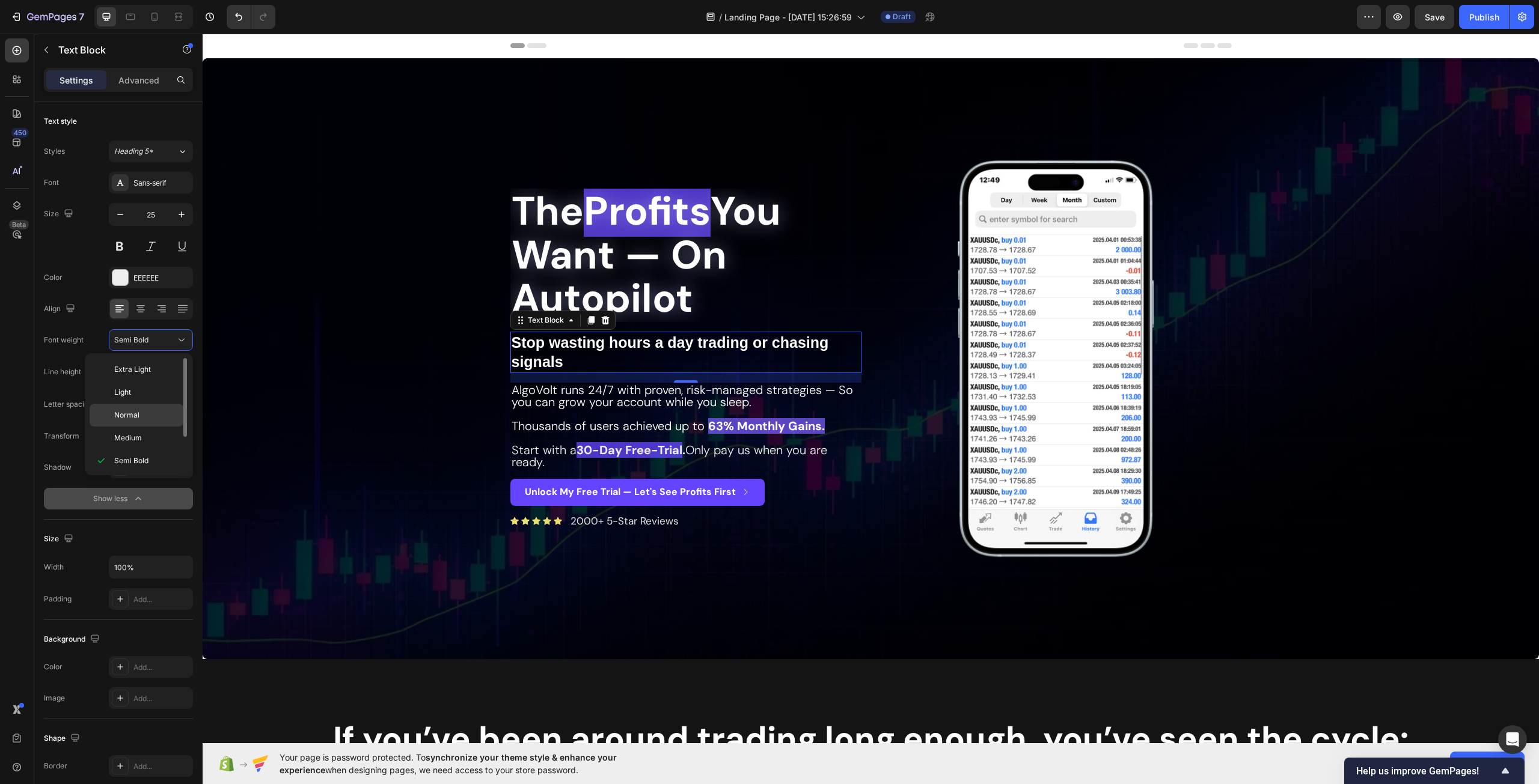
click at [157, 410] on p "Normal" at bounding box center [146, 414] width 63 height 10
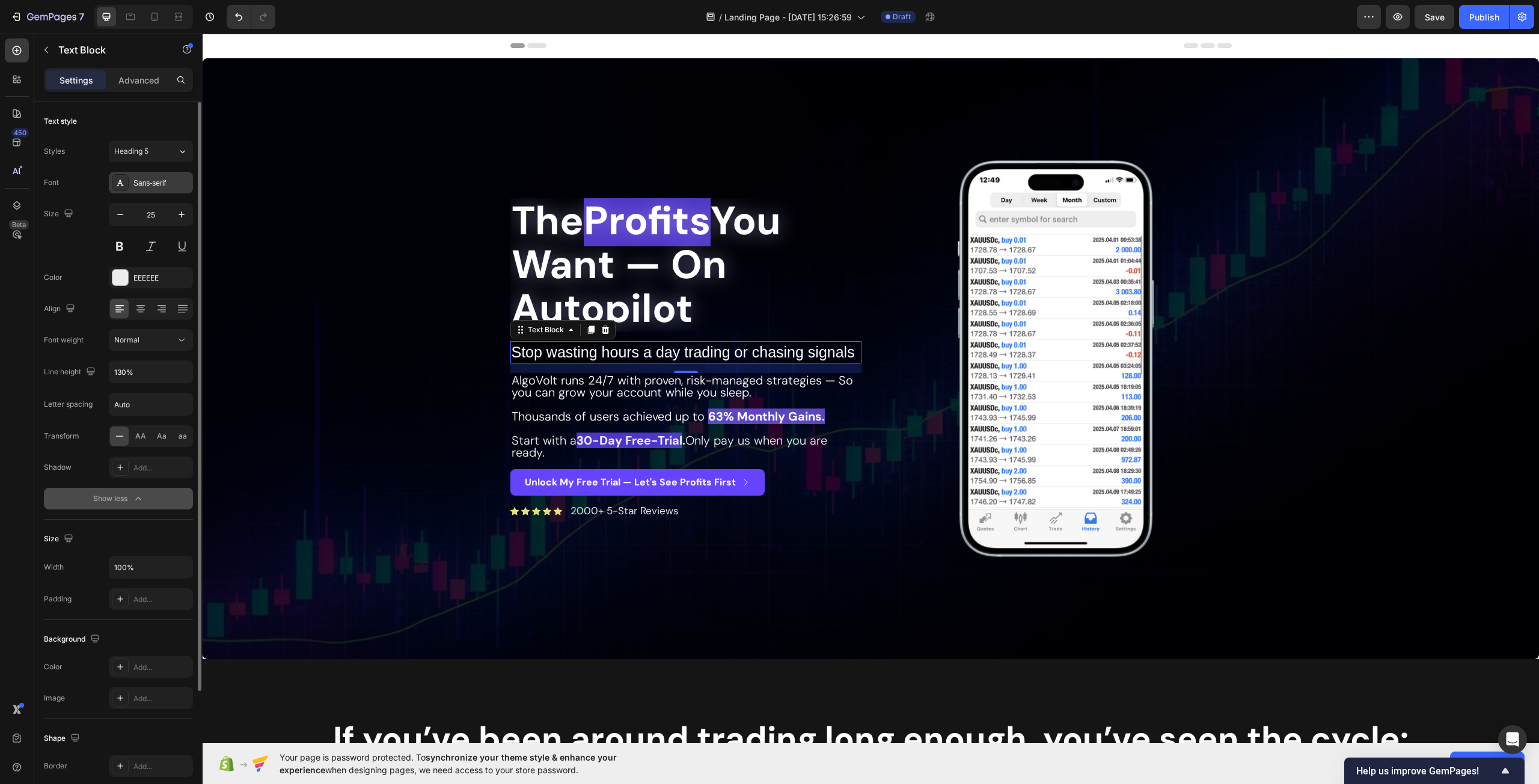
click at [149, 181] on div "Sans-serif" at bounding box center [162, 183] width 57 height 10
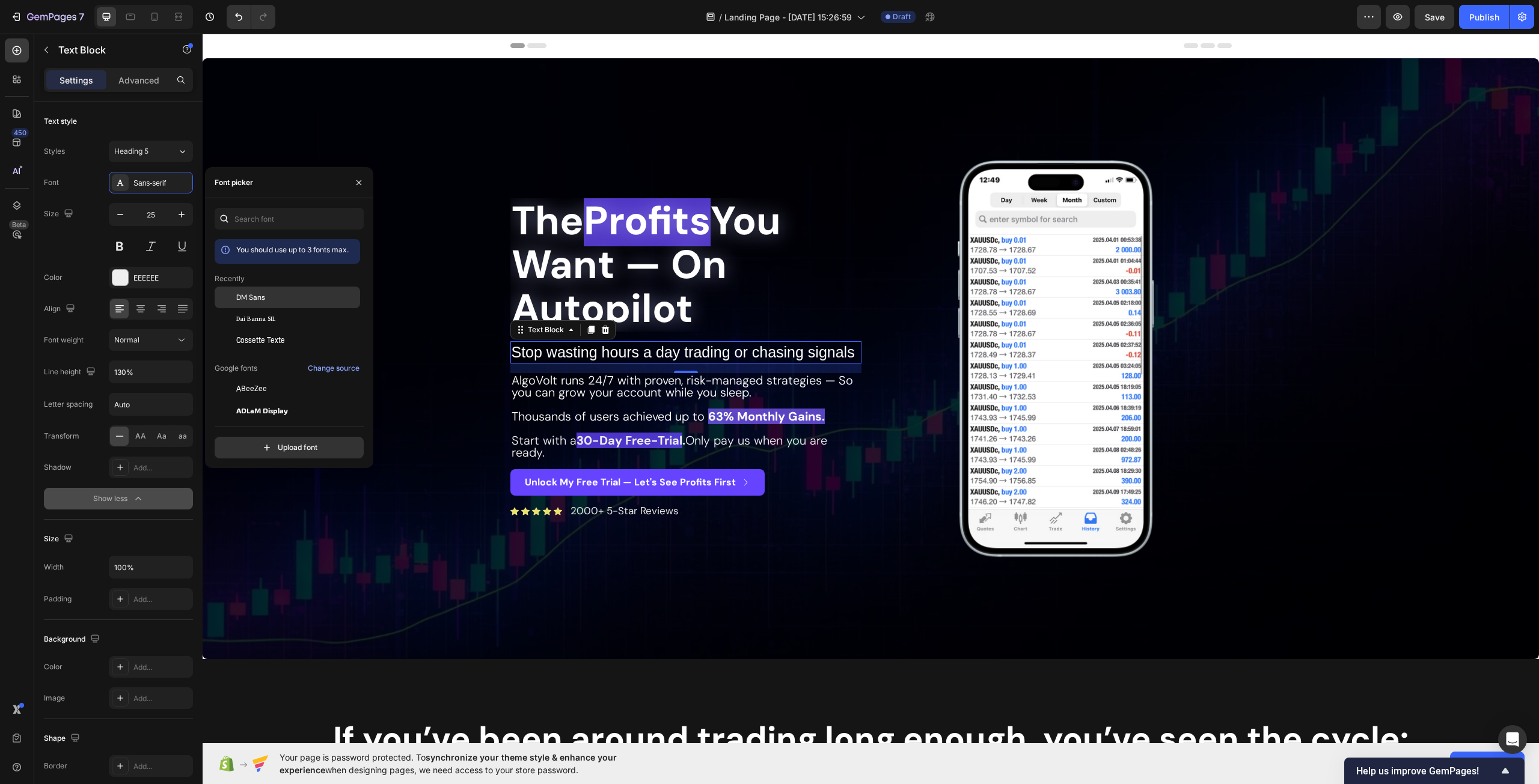
click at [279, 294] on div "DM Sans" at bounding box center [297, 297] width 121 height 10
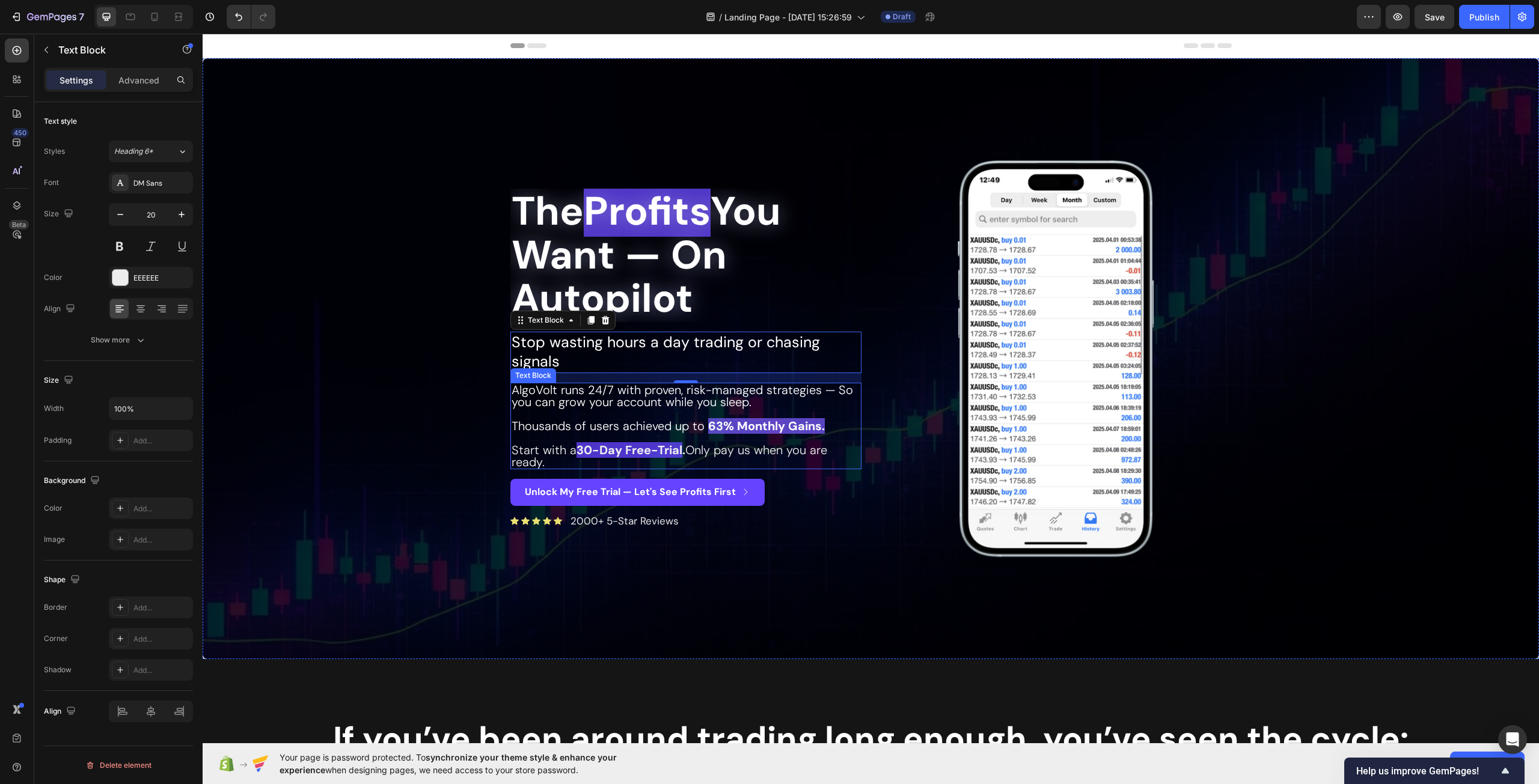
click at [574, 399] on span "AlgoVolt runs 24/7 with proven, risk-managed strategies — So you can grow your …" at bounding box center [682, 395] width 341 height 27
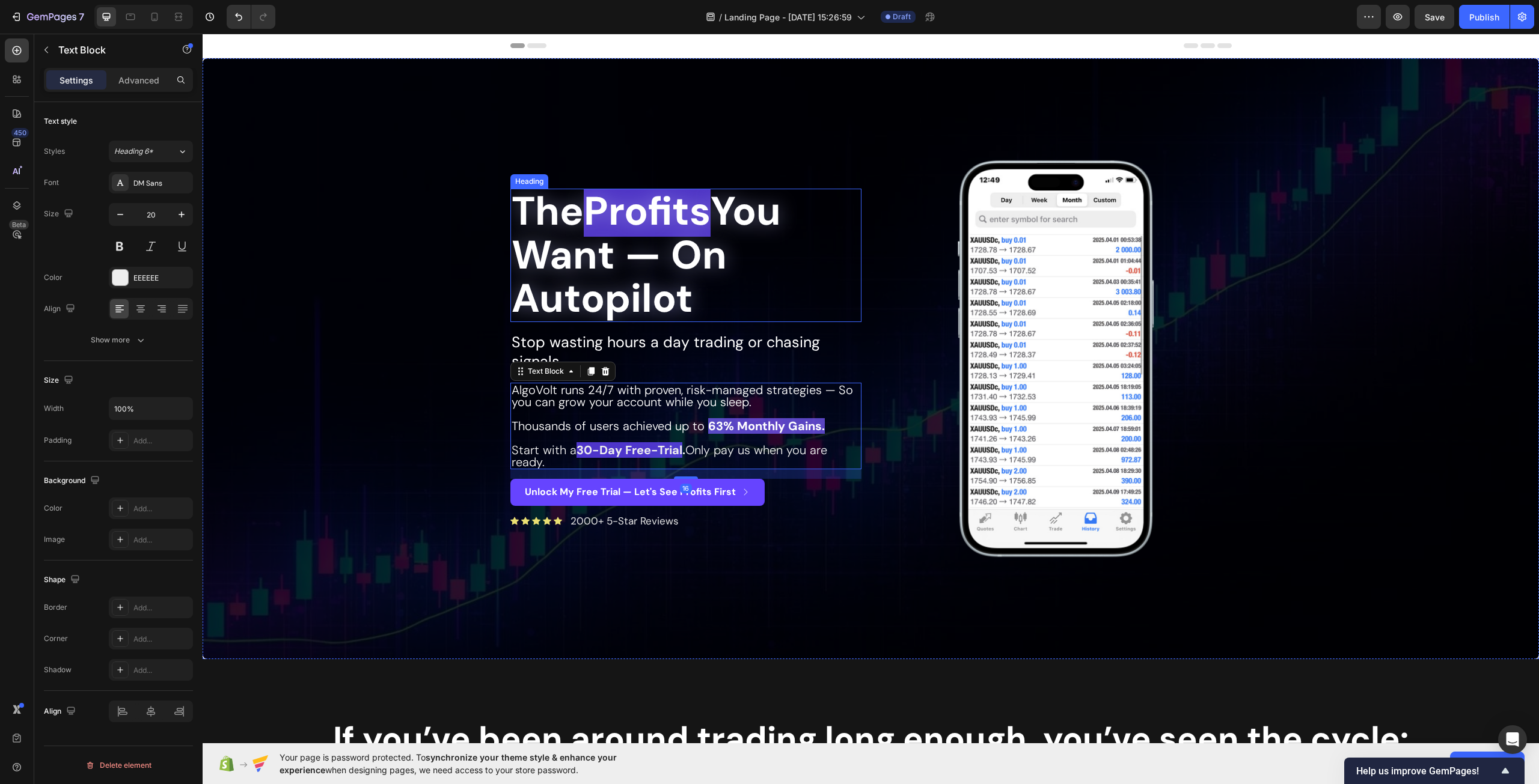
click at [626, 276] on h2 "The Profits You Want — On Autopilot" at bounding box center [685, 255] width 351 height 133
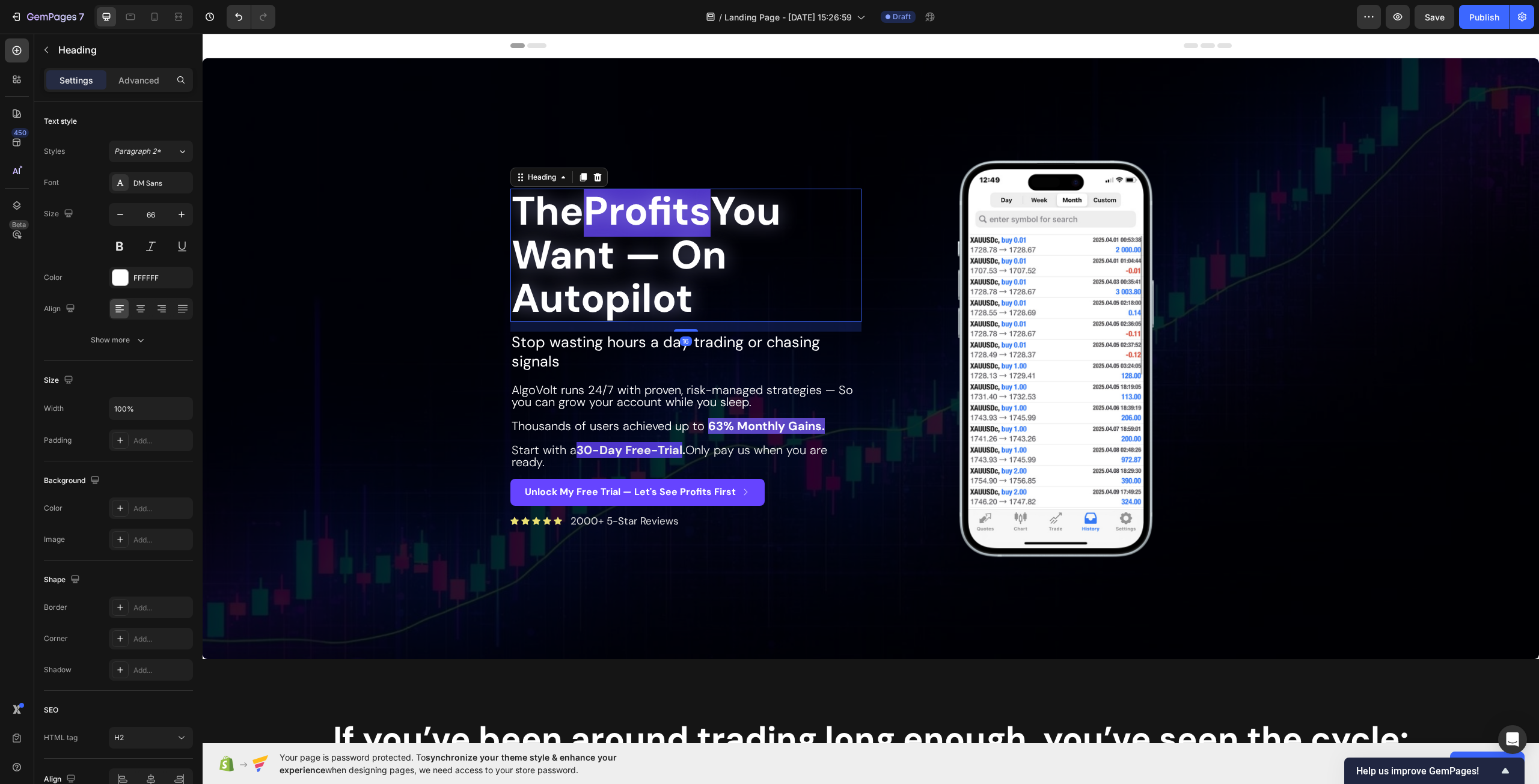
click at [638, 292] on h2 "The Profits You Want — On Autopilot" at bounding box center [685, 255] width 351 height 133
click at [674, 340] on span "Stop wasting hours a day trading or chasing signals" at bounding box center [666, 352] width 308 height 40
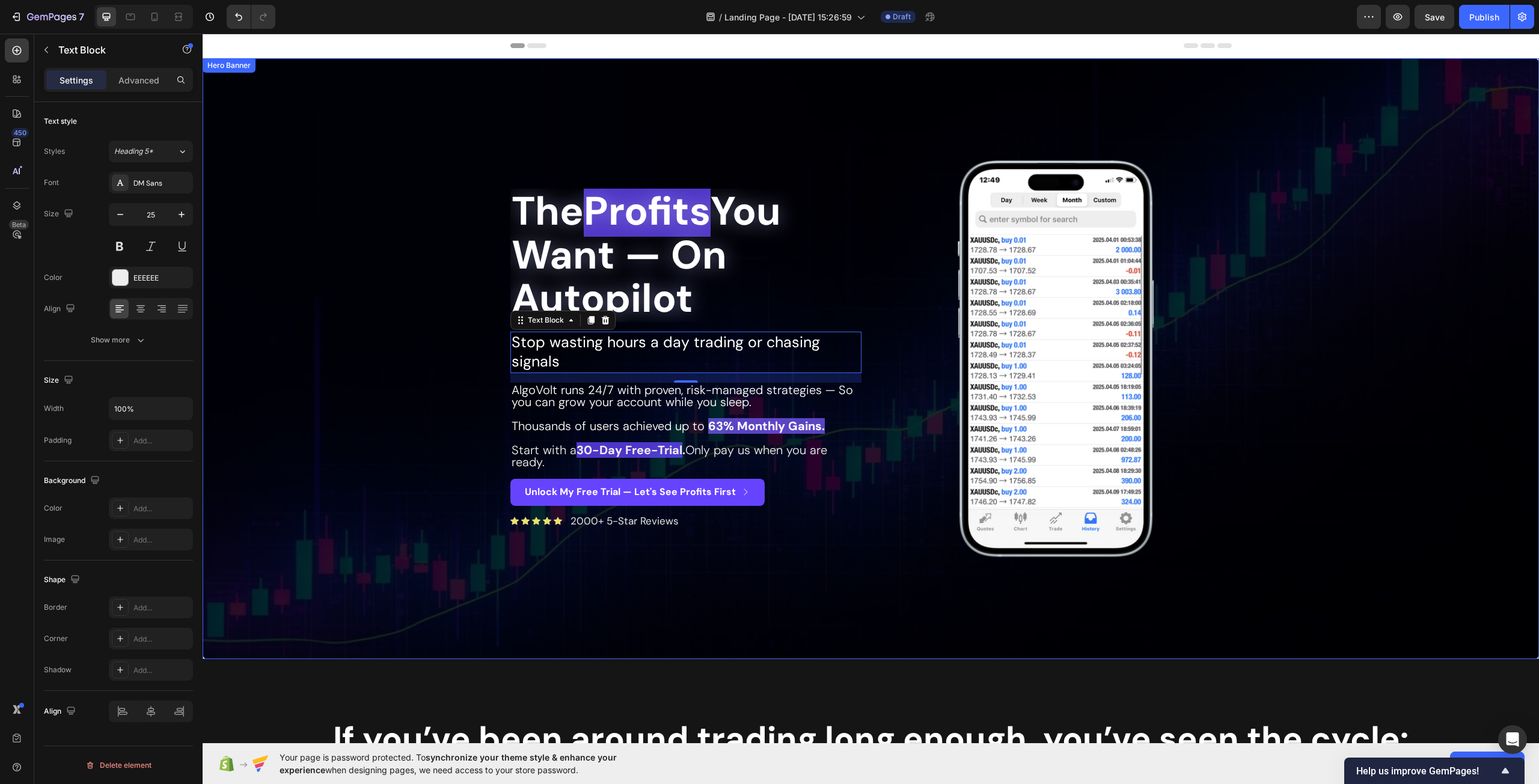
click at [796, 540] on div "The Profits You Want — On Autopilot Heading Stop wasting hours a day trading or…" at bounding box center [685, 358] width 351 height 414
click at [623, 349] on span "Stop wasting hours a day trading or chasing signals" at bounding box center [666, 352] width 308 height 40
click at [603, 387] on span "AlgoVolt runs 24/7 with proven, risk-managed strategies — So you can grow your …" at bounding box center [682, 395] width 341 height 27
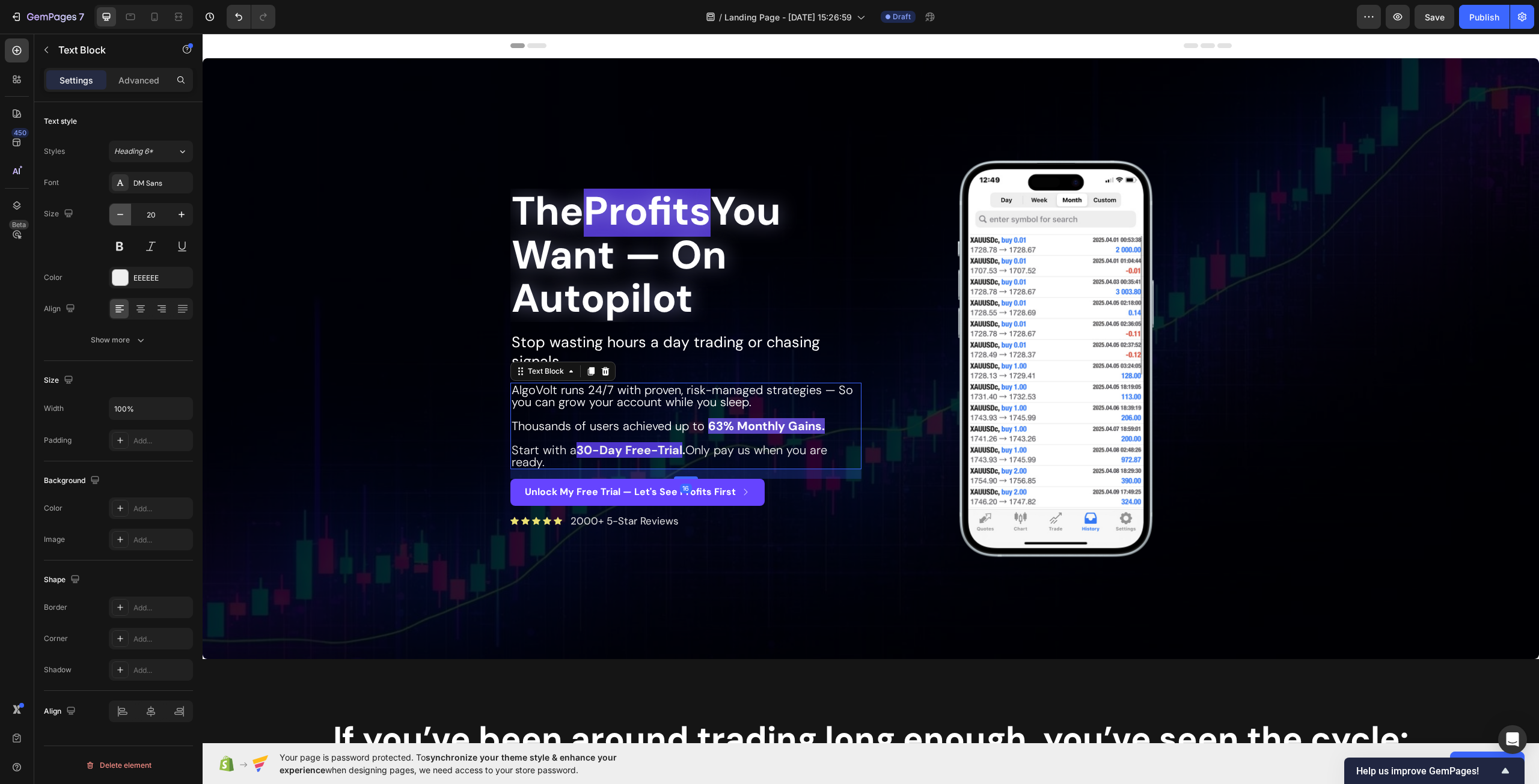
click at [125, 215] on icon "button" at bounding box center [120, 214] width 12 height 12
type input "19"
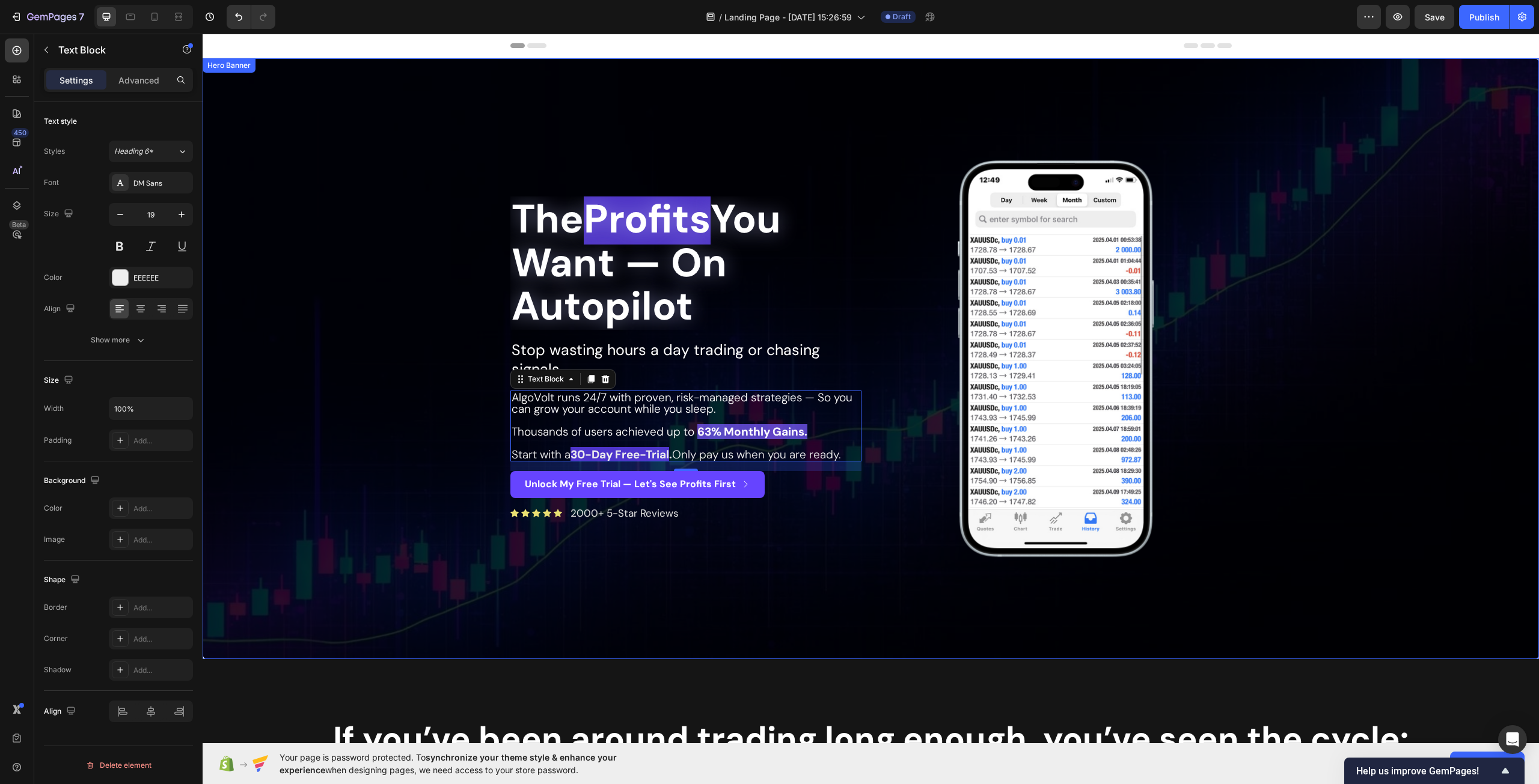
click at [744, 623] on div "Overlay" at bounding box center [870, 358] width 1337 height 601
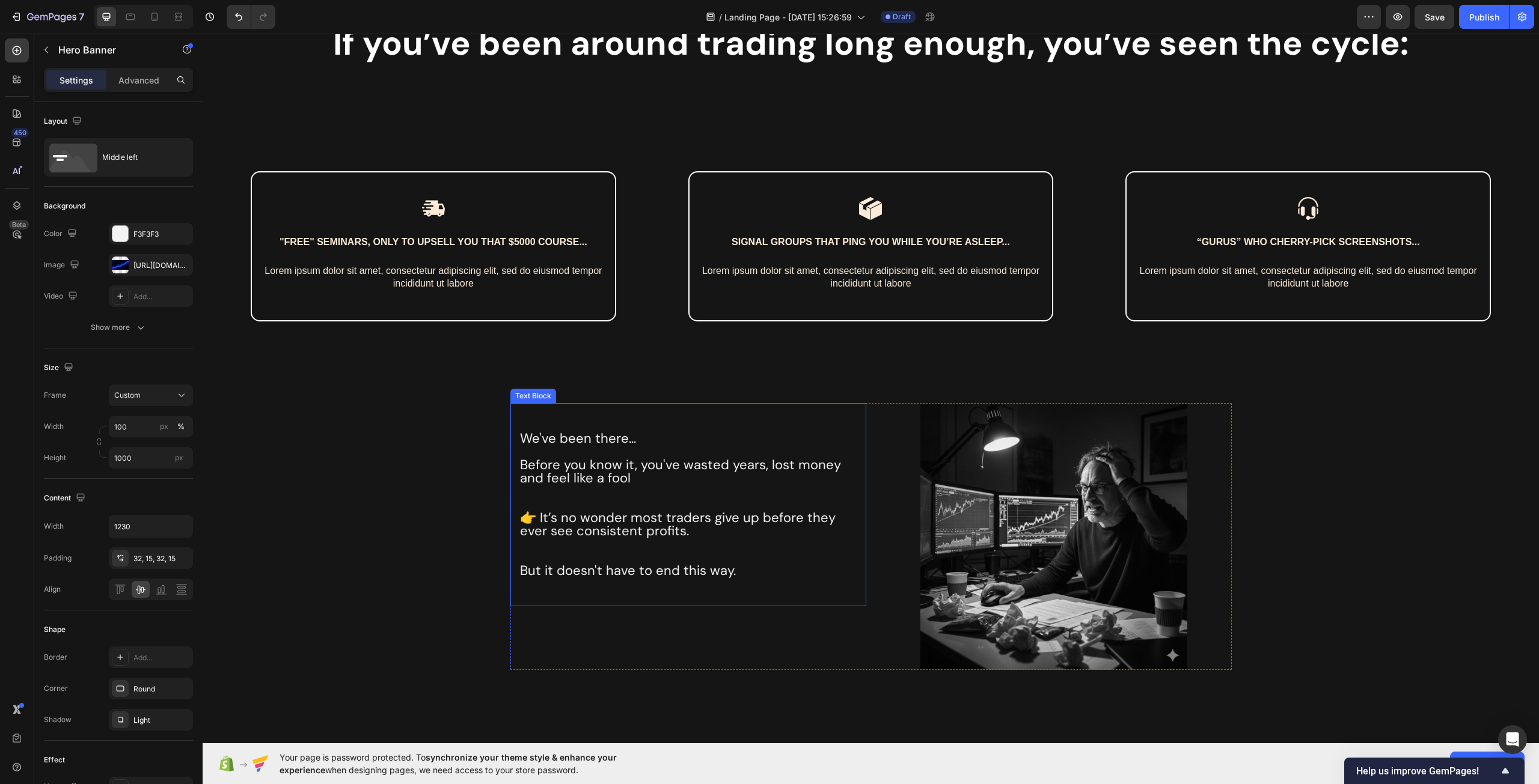
scroll to position [842, 0]
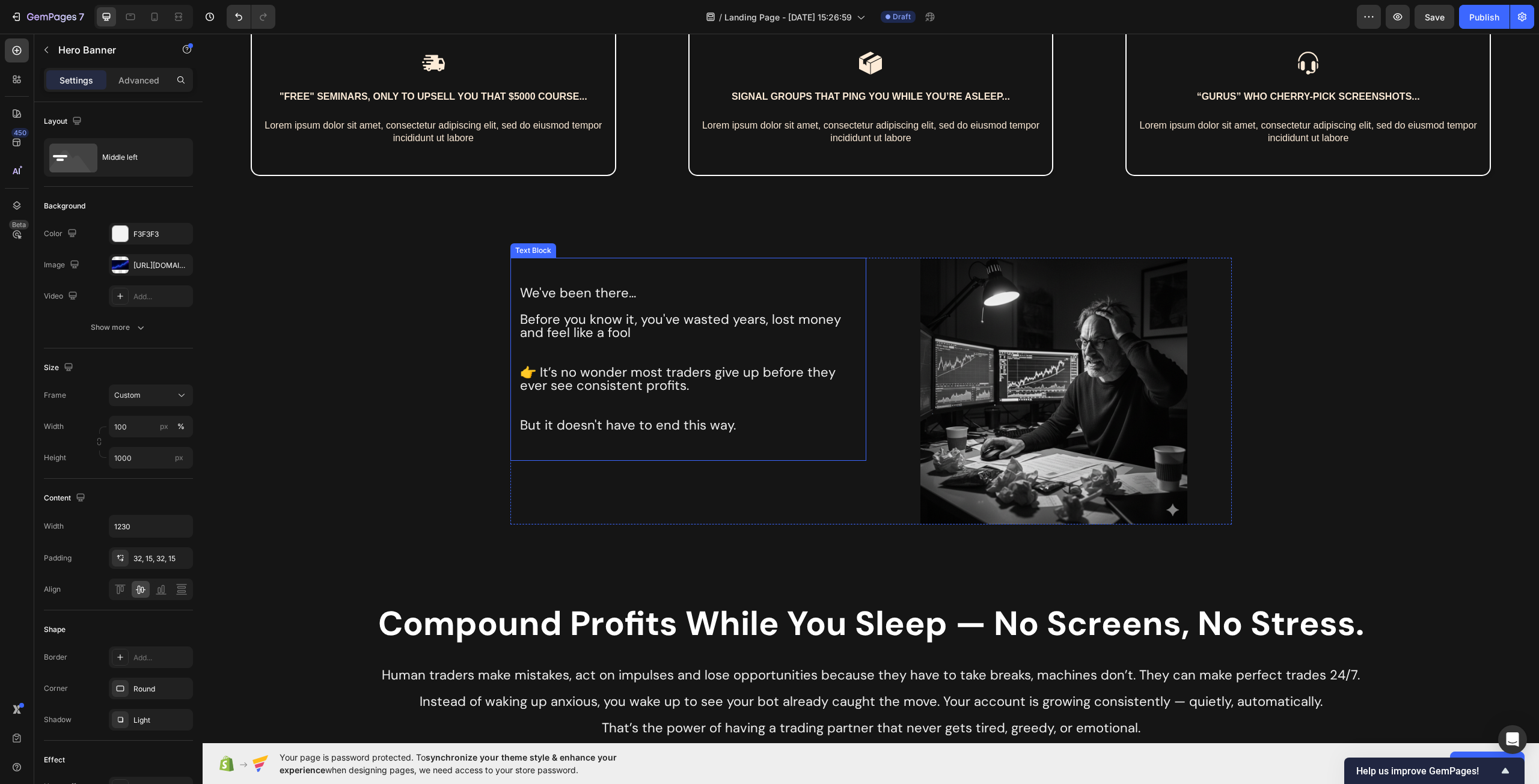
click at [583, 388] on p "👉 It’s no wonder most traders give up before they ever see consistent profits." at bounding box center [689, 379] width 337 height 26
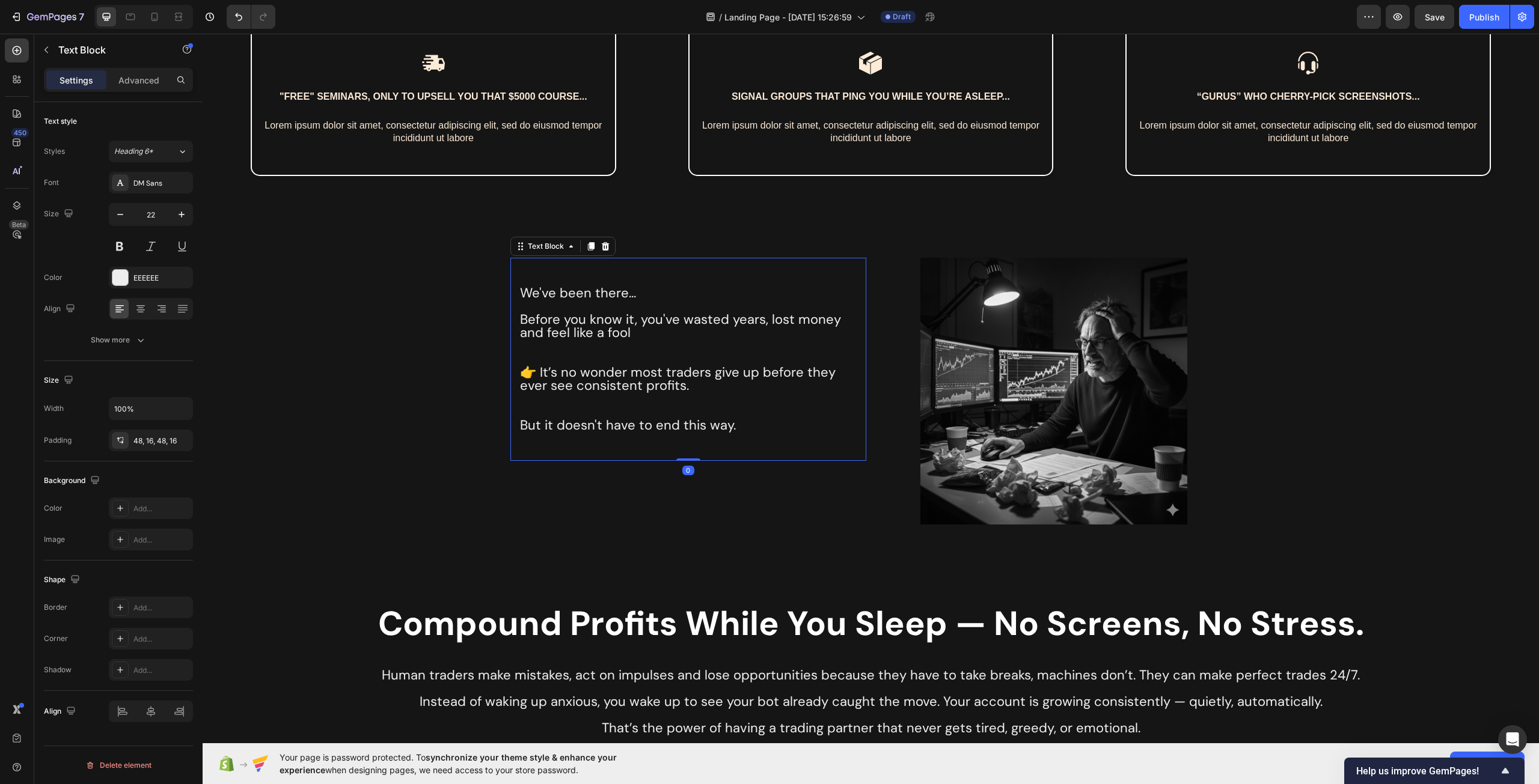
click at [538, 366] on p "👉 It’s no wonder most traders give up before they ever see consistent profits." at bounding box center [689, 379] width 337 height 26
click at [390, 453] on div "We've been there... Before you know it, you've wasted years, lost money and fee…" at bounding box center [870, 392] width 1337 height 267
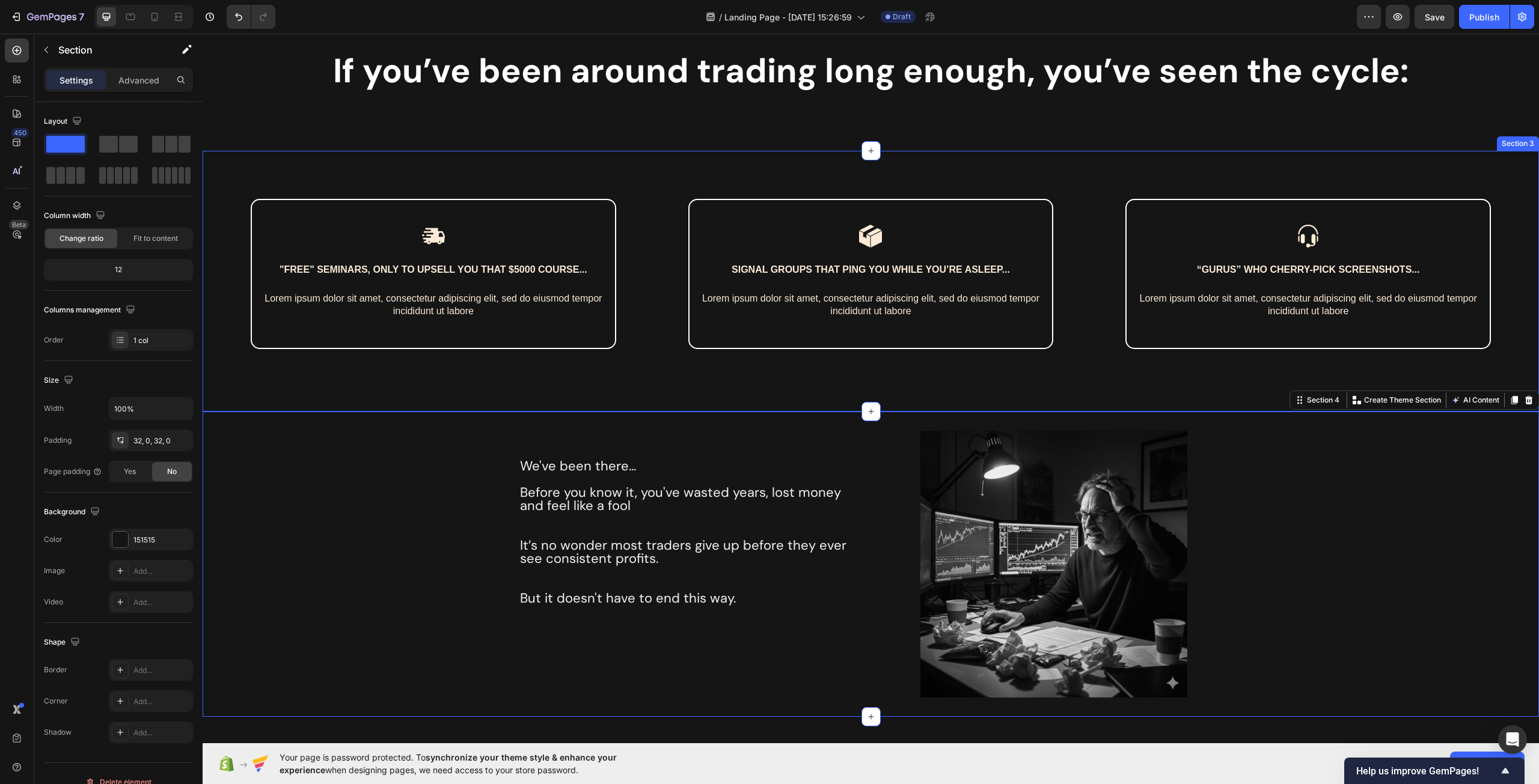
scroll to position [421, 0]
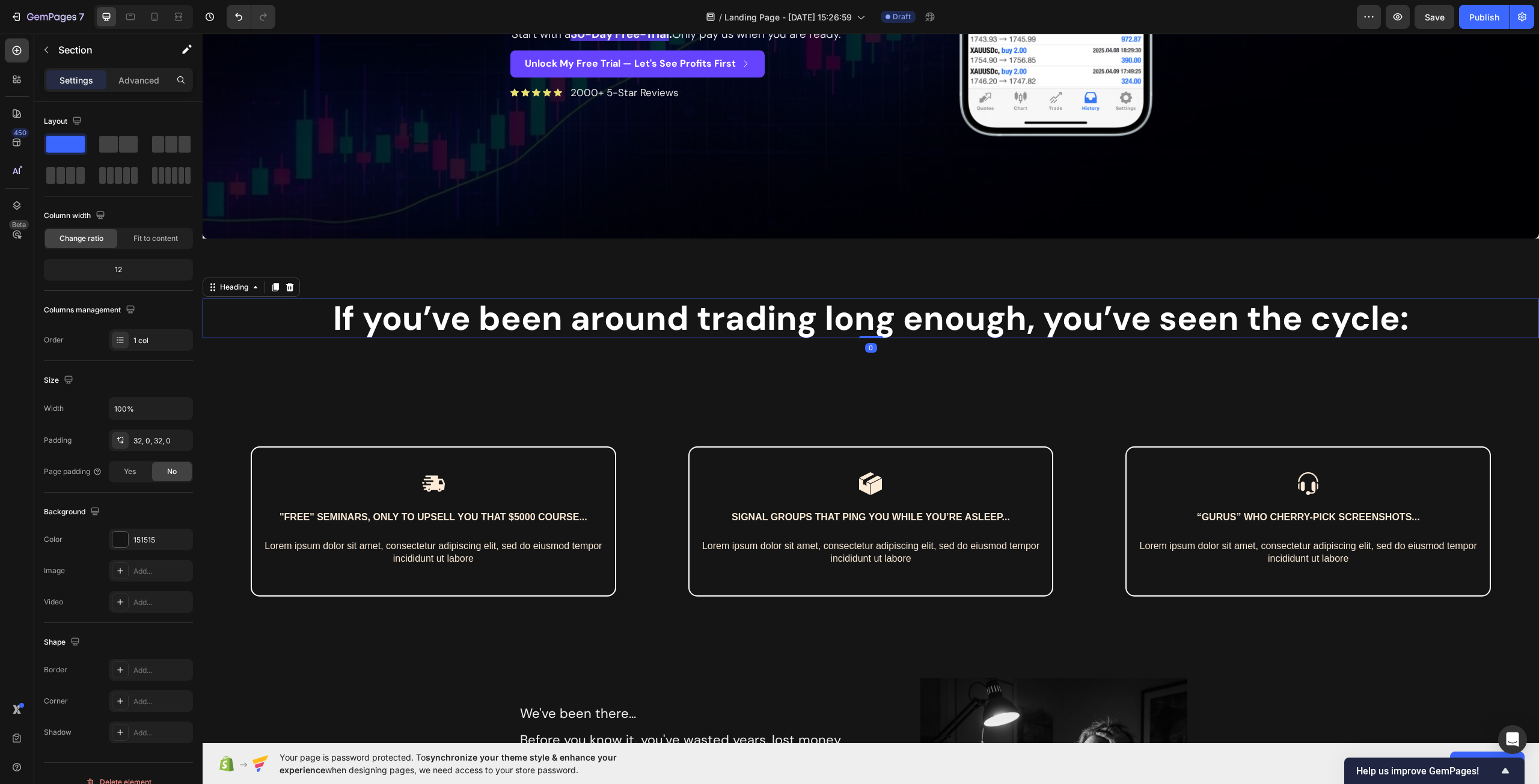
click at [927, 312] on h2 "If you’ve been around trading long enough, you’ve seen the cycle:" at bounding box center [870, 319] width 1337 height 40
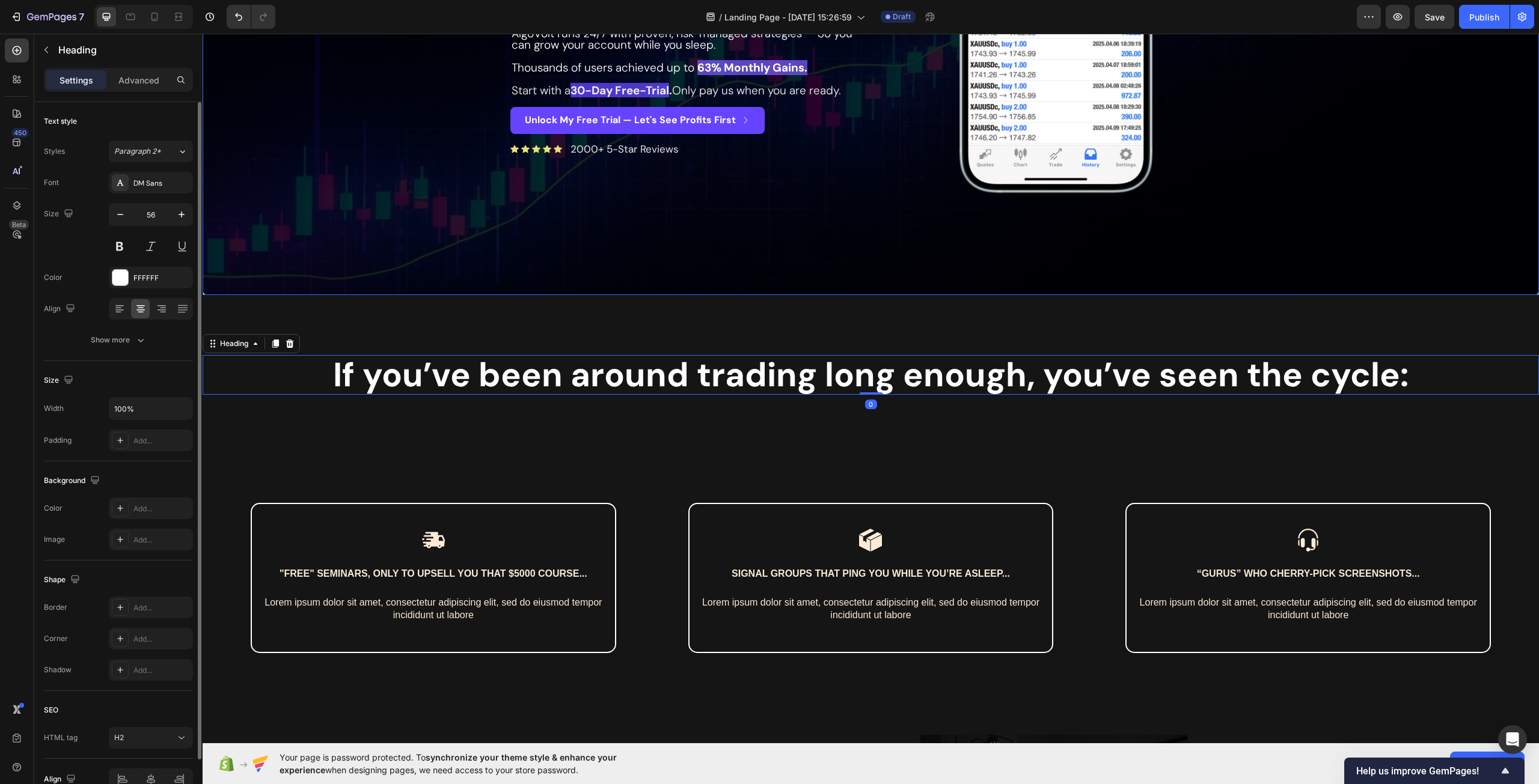
scroll to position [360, 0]
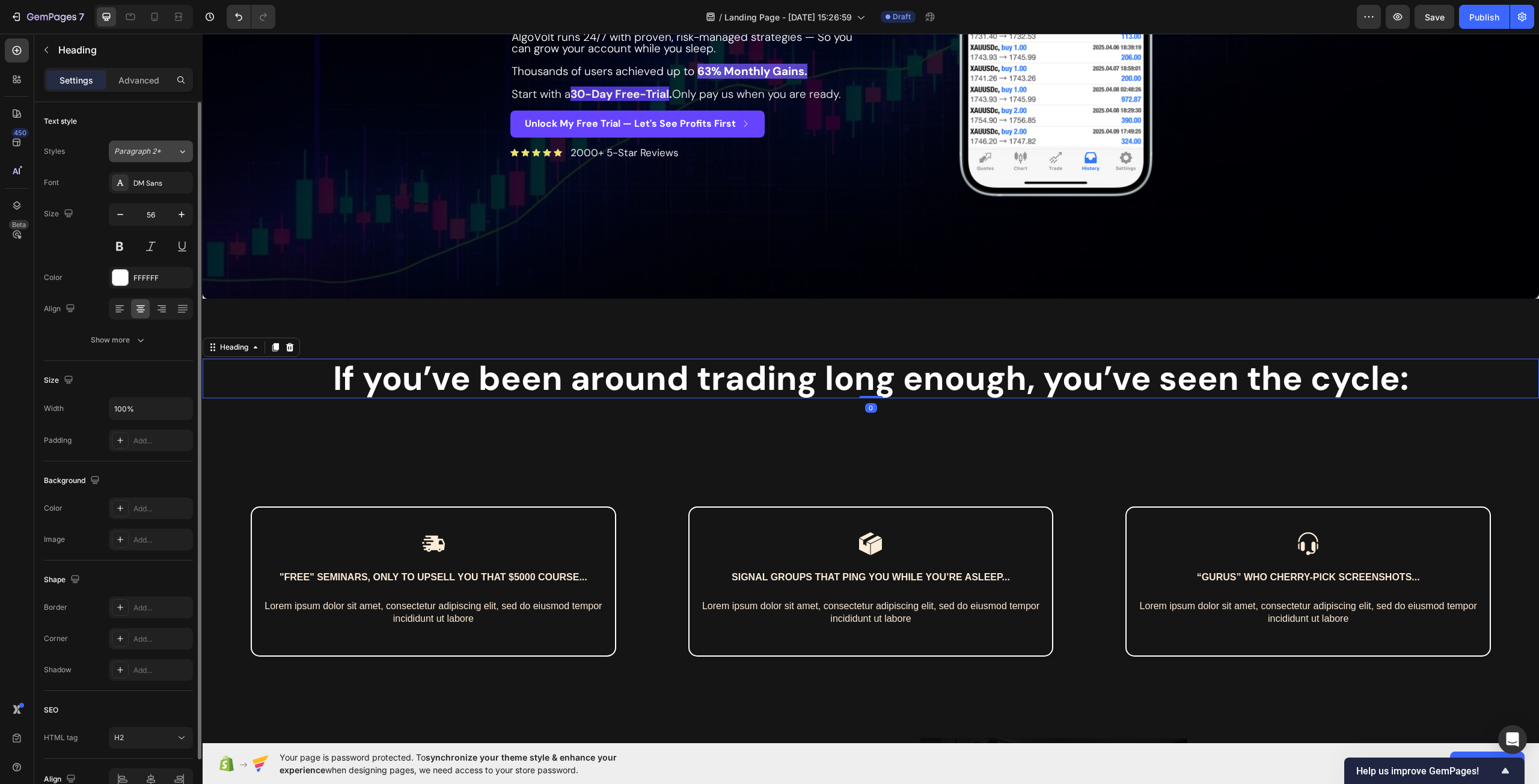
click at [166, 156] on div "Paragraph 2*" at bounding box center [146, 150] width 63 height 10
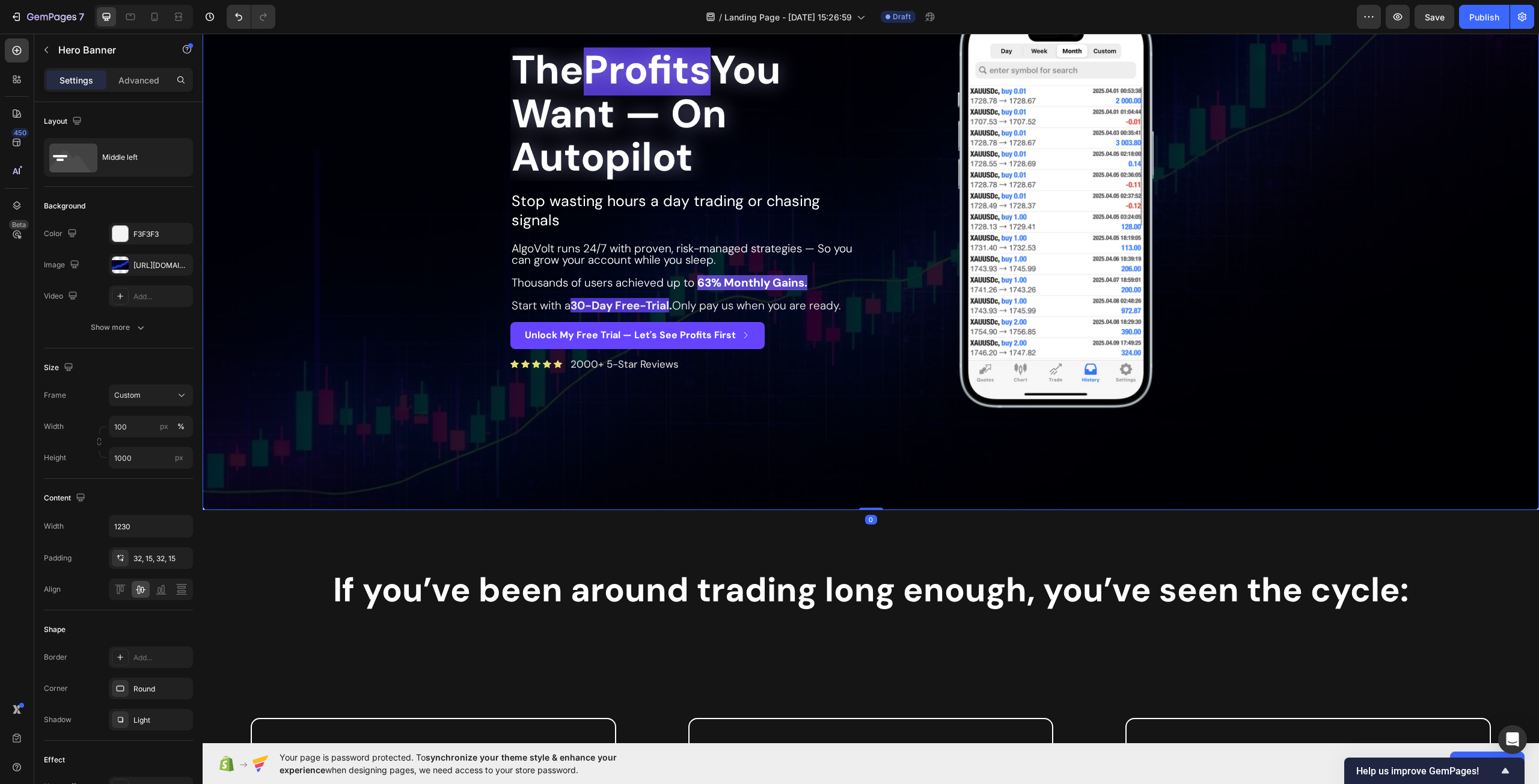
scroll to position [0, 0]
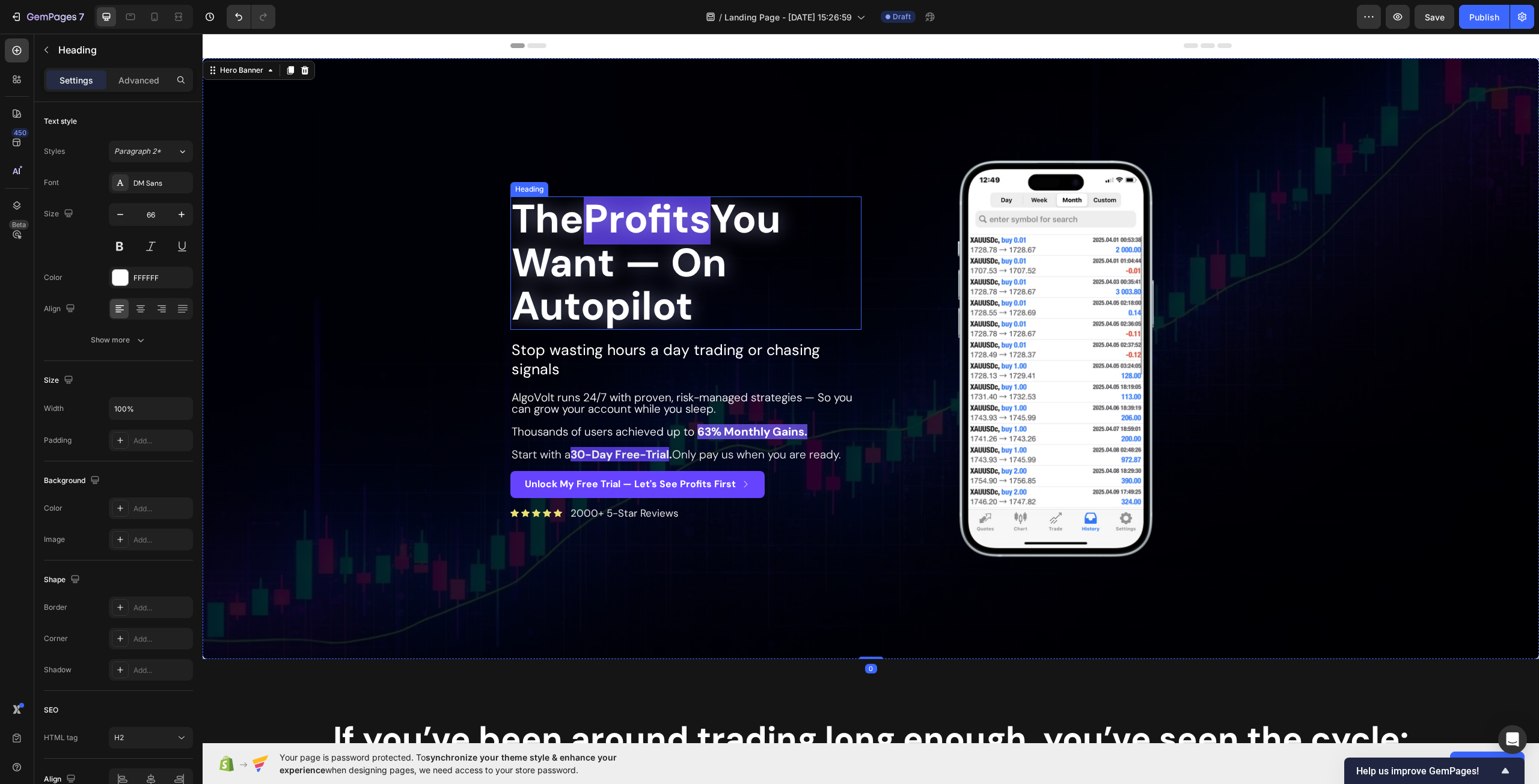
click at [638, 289] on h2 "The Profits You Want — On Autopilot" at bounding box center [685, 263] width 351 height 133
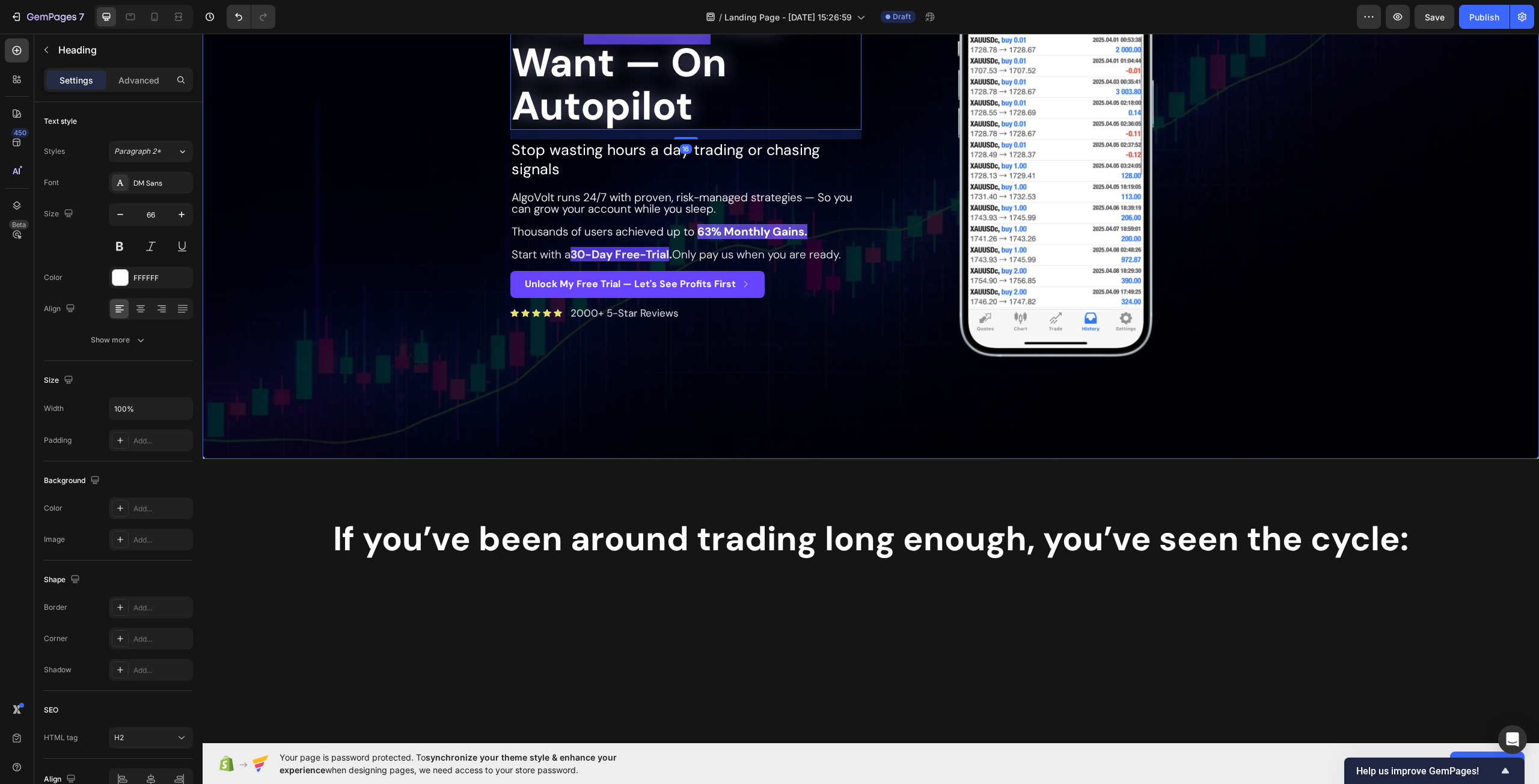
scroll to position [360, 0]
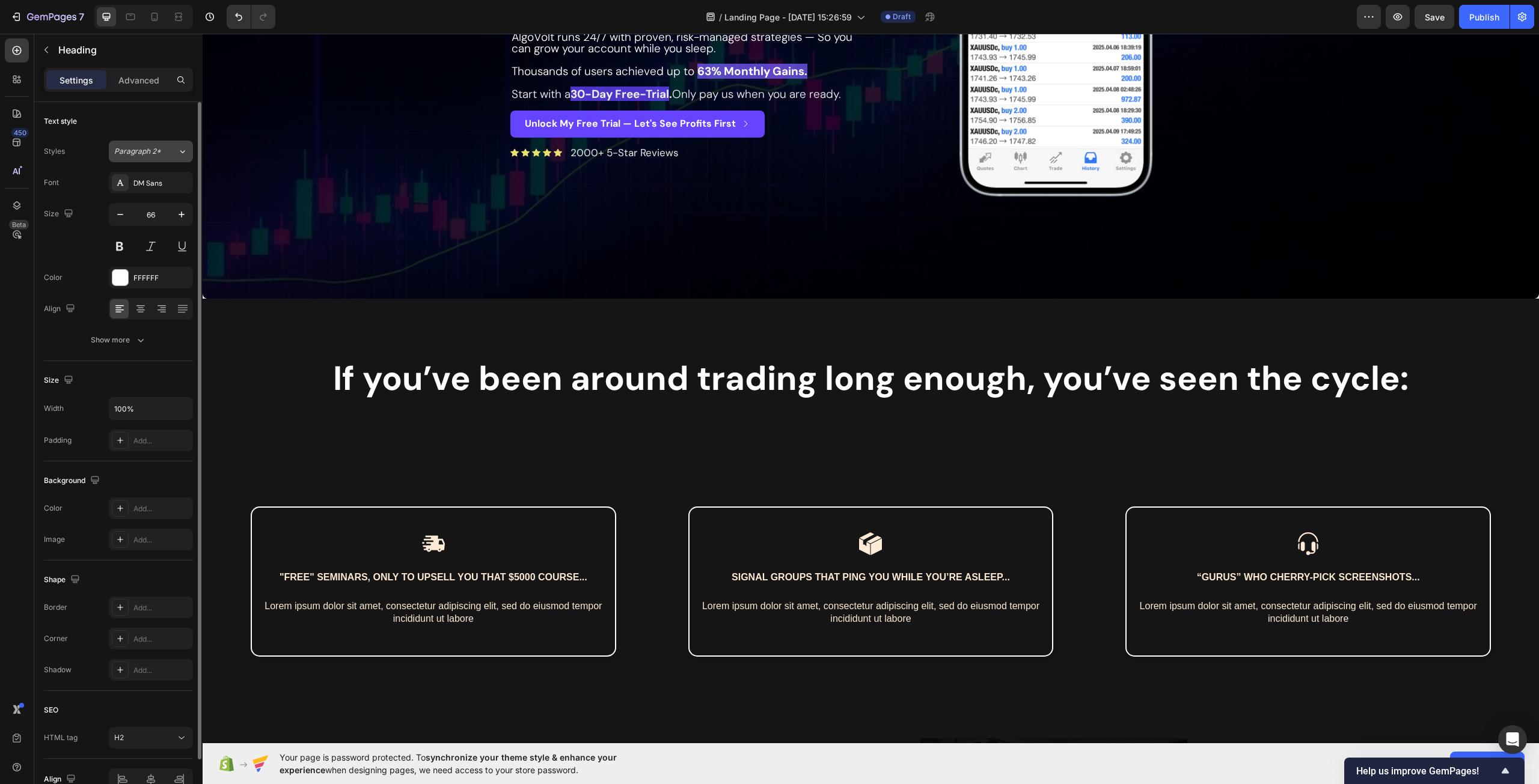
click at [160, 149] on span "Paragraph 2*" at bounding box center [138, 150] width 47 height 10
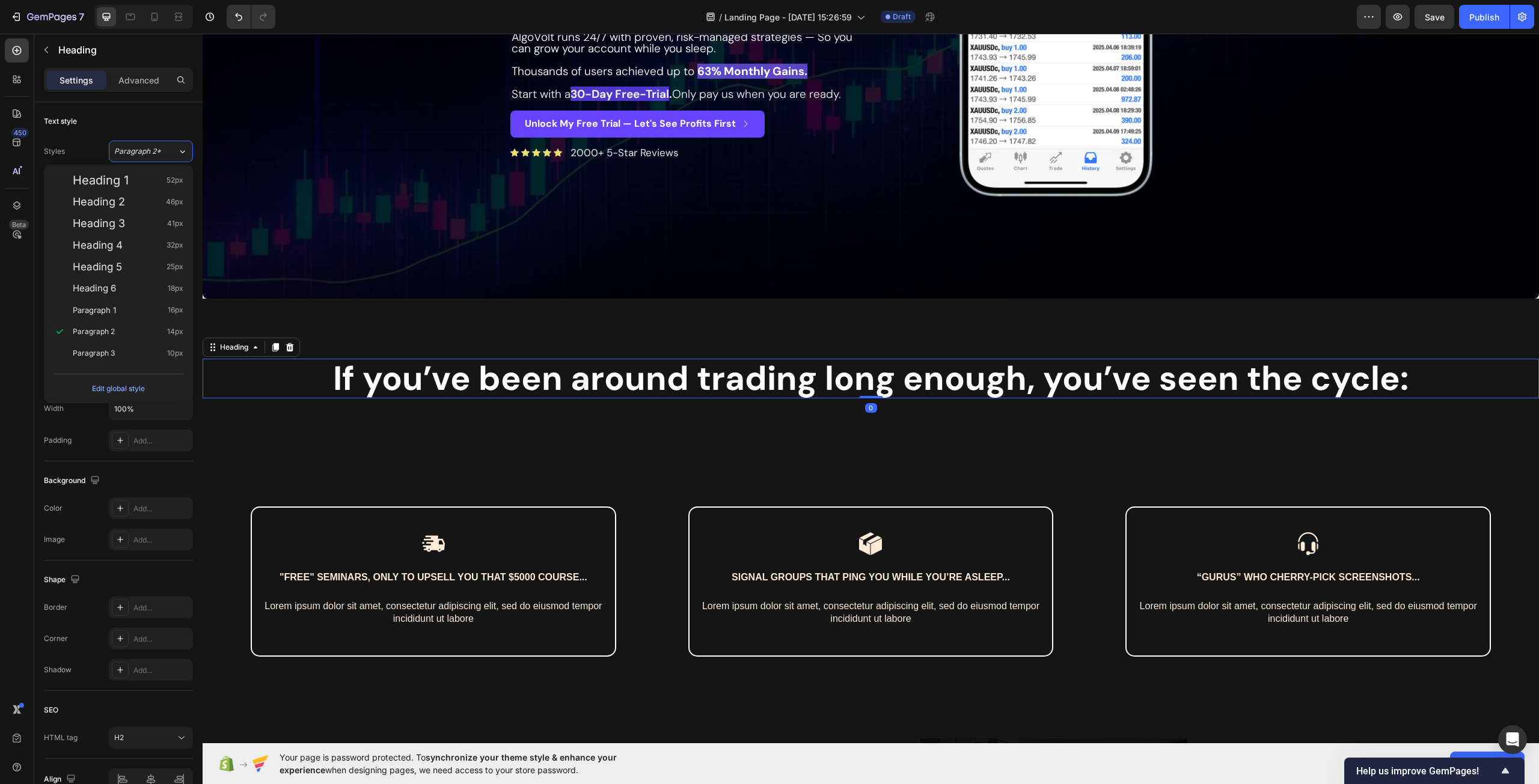
click at [427, 367] on h2 "If you’ve been around trading long enough, you’ve seen the cycle:" at bounding box center [870, 378] width 1337 height 40
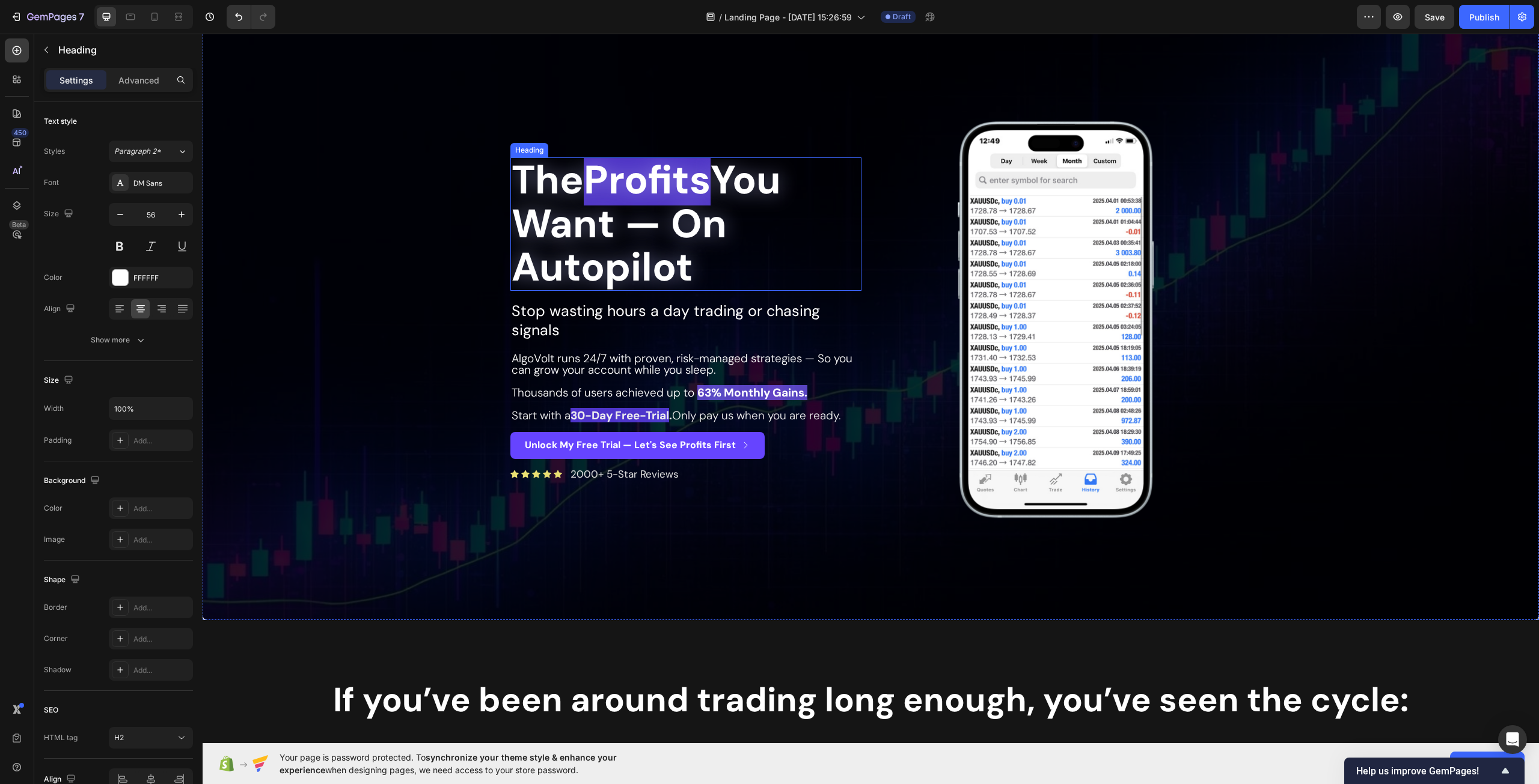
scroll to position [0, 0]
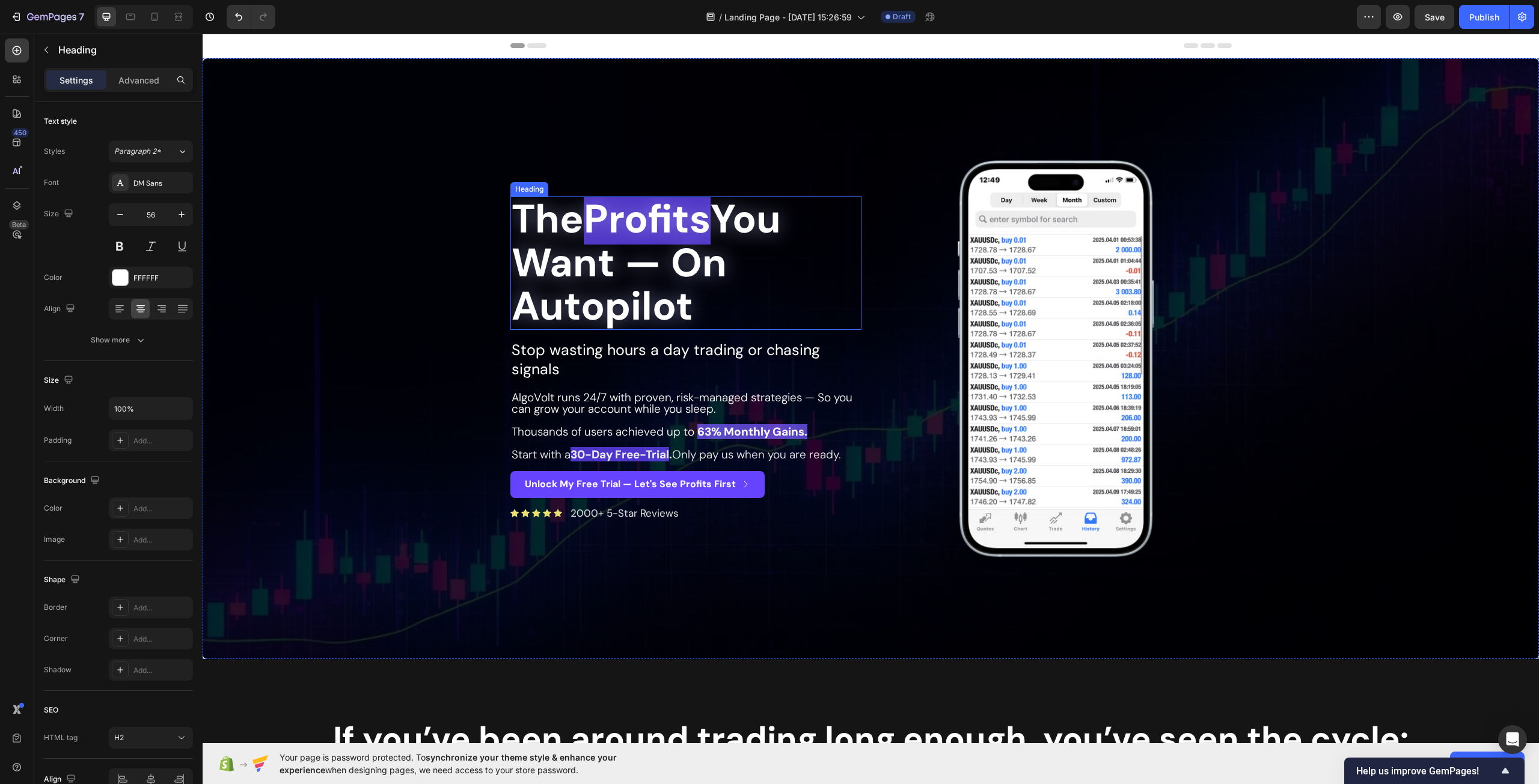
click at [600, 241] on h2 "The Profits You Want — On Autopilot" at bounding box center [685, 263] width 351 height 133
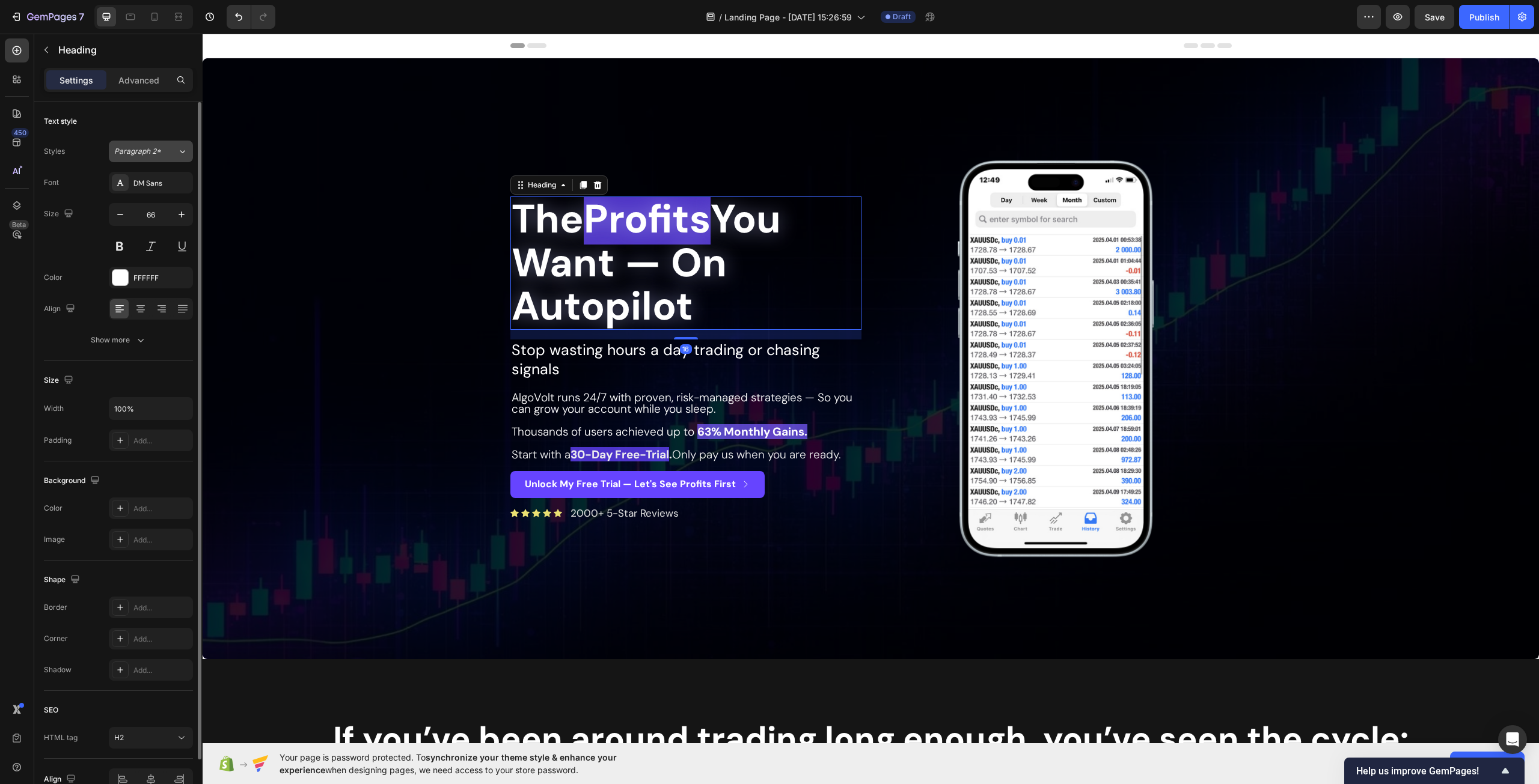
click at [166, 156] on div "Paragraph 2*" at bounding box center [146, 150] width 63 height 10
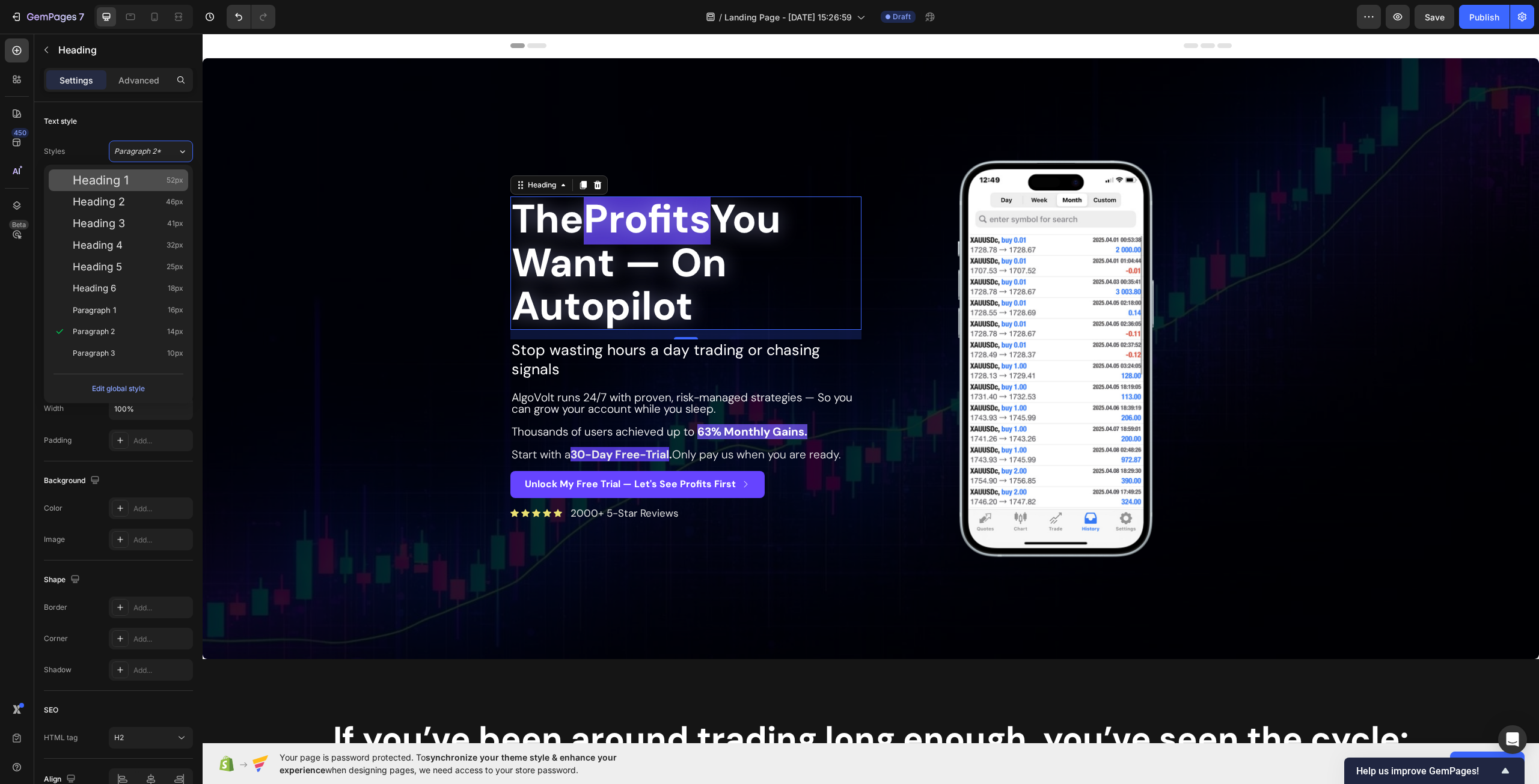
click at [135, 177] on div "Heading 1 52px" at bounding box center [128, 180] width 111 height 12
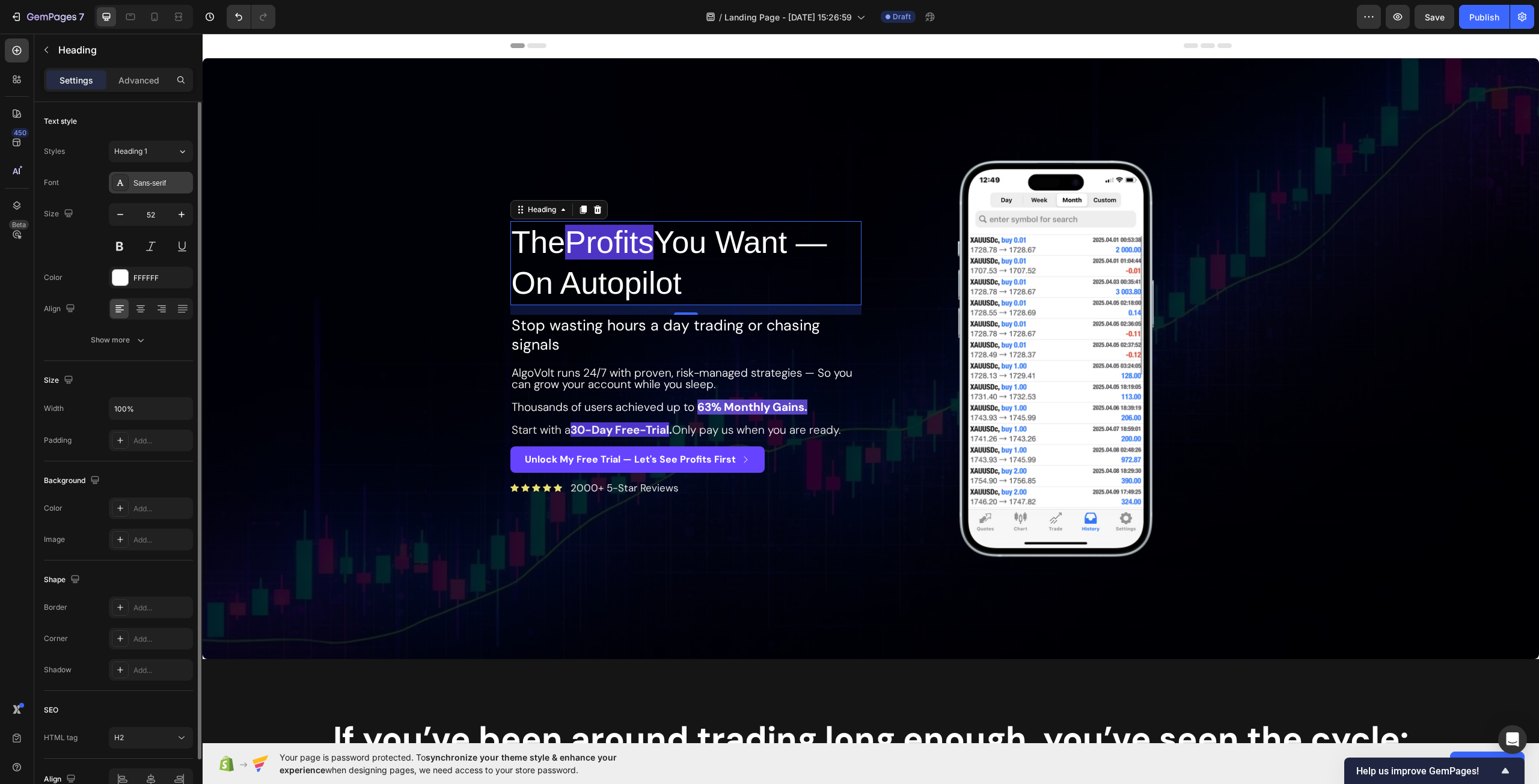
click at [148, 179] on div "Sans-serif" at bounding box center [162, 183] width 57 height 10
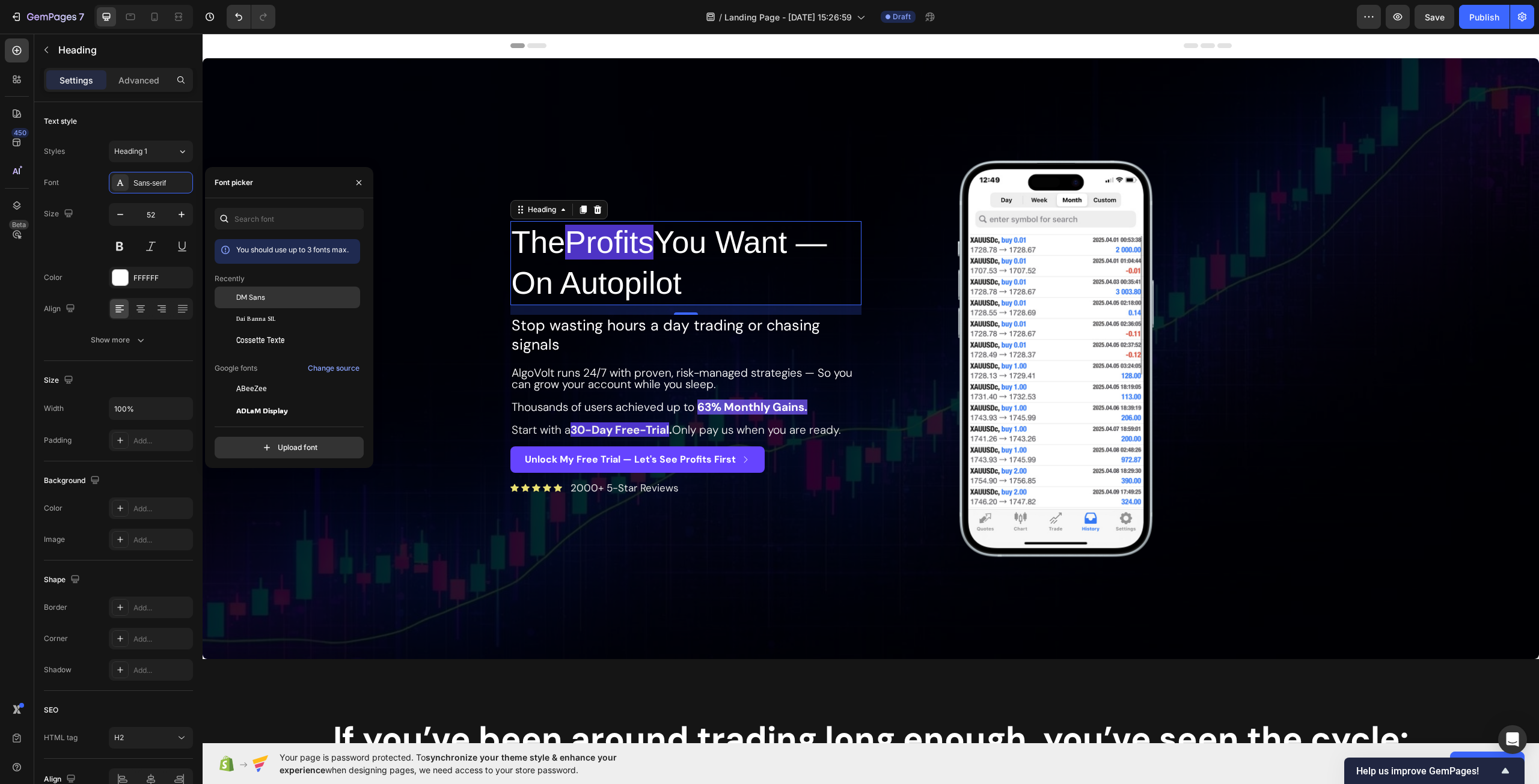
click at [290, 296] on div "DM Sans" at bounding box center [297, 297] width 121 height 10
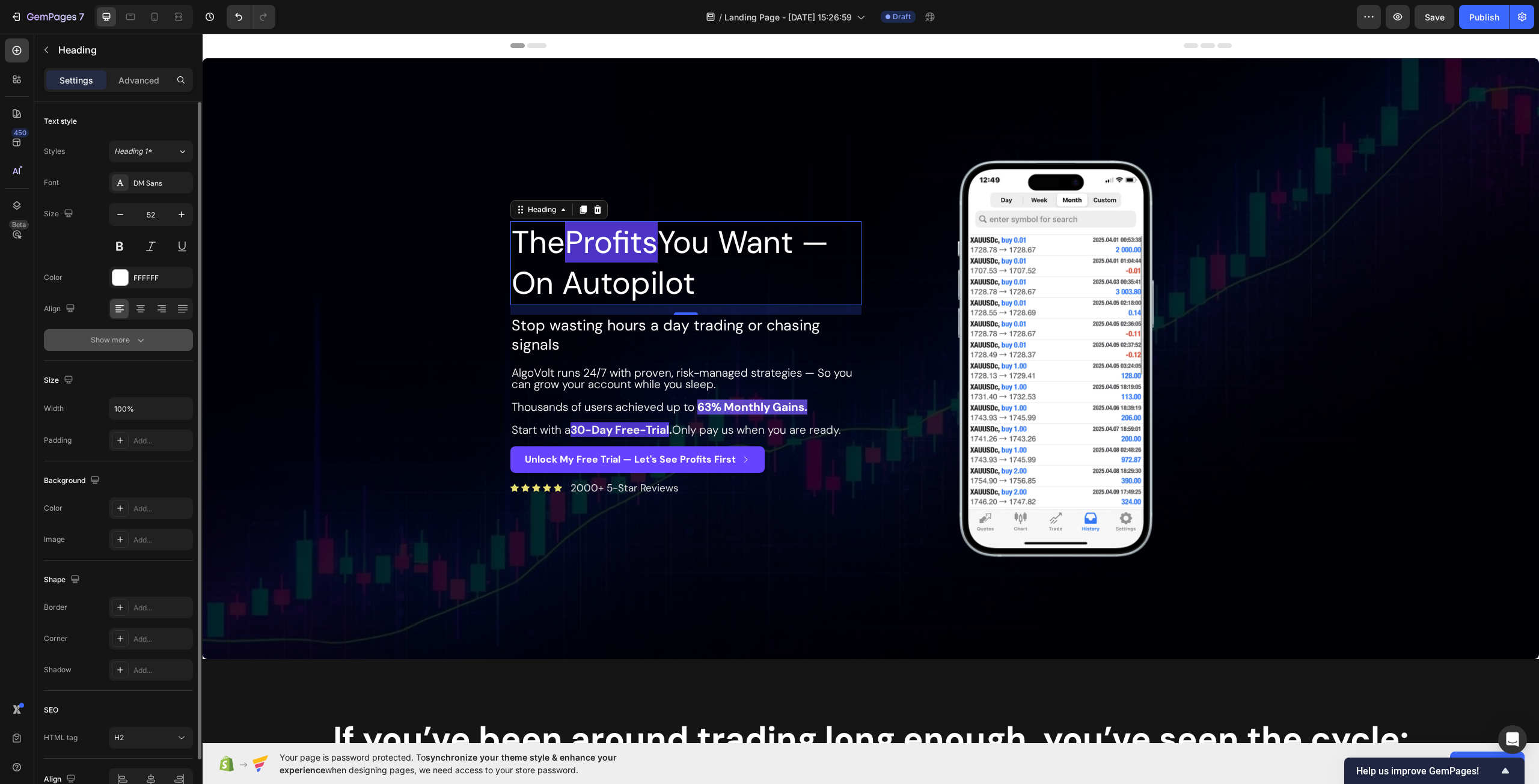
click at [157, 346] on button "Show more" at bounding box center [118, 340] width 149 height 22
click at [153, 340] on div "Normal" at bounding box center [145, 340] width 61 height 10
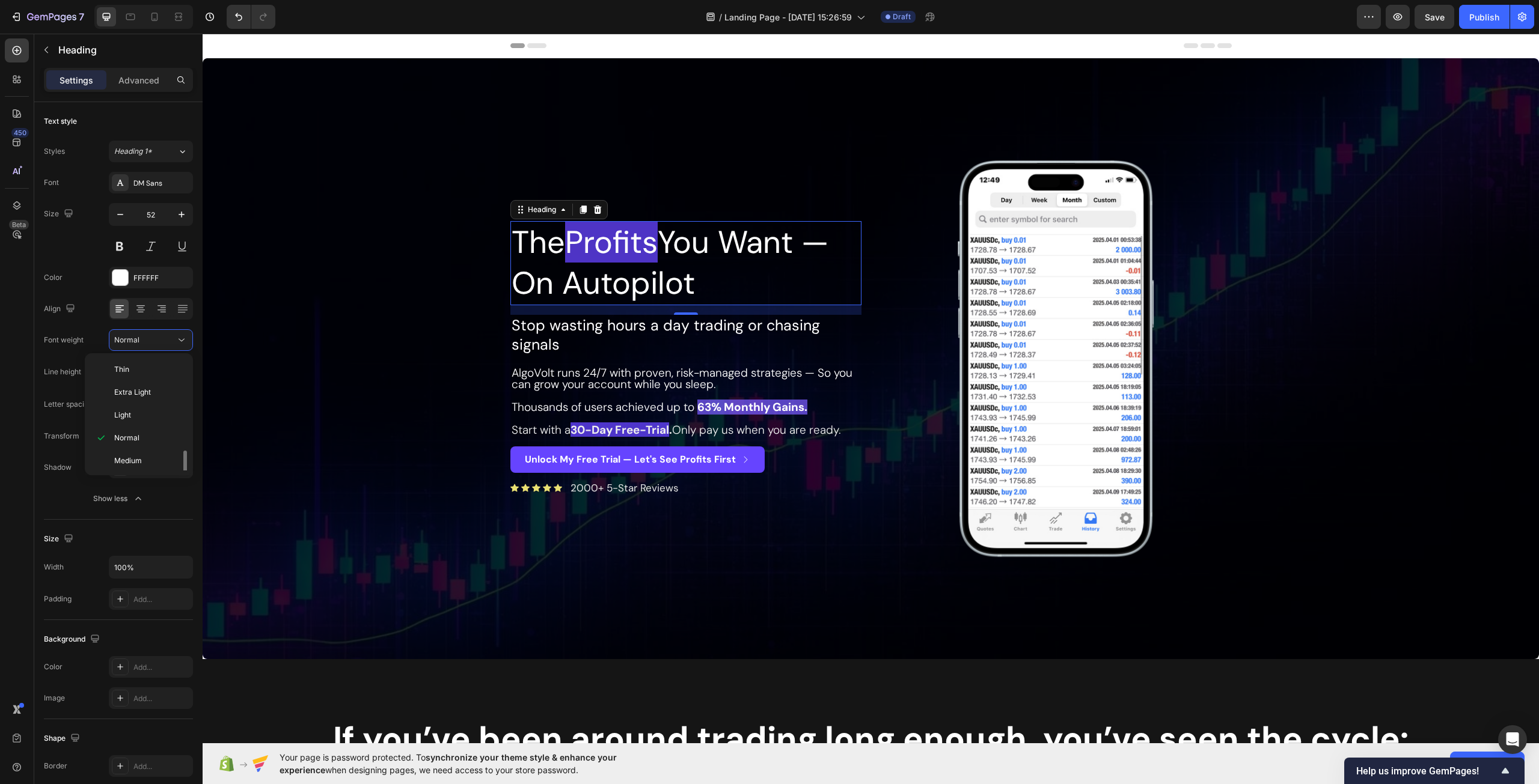
scroll to position [61, 0]
click at [148, 420] on span "Semi Bold" at bounding box center [131, 423] width 34 height 10
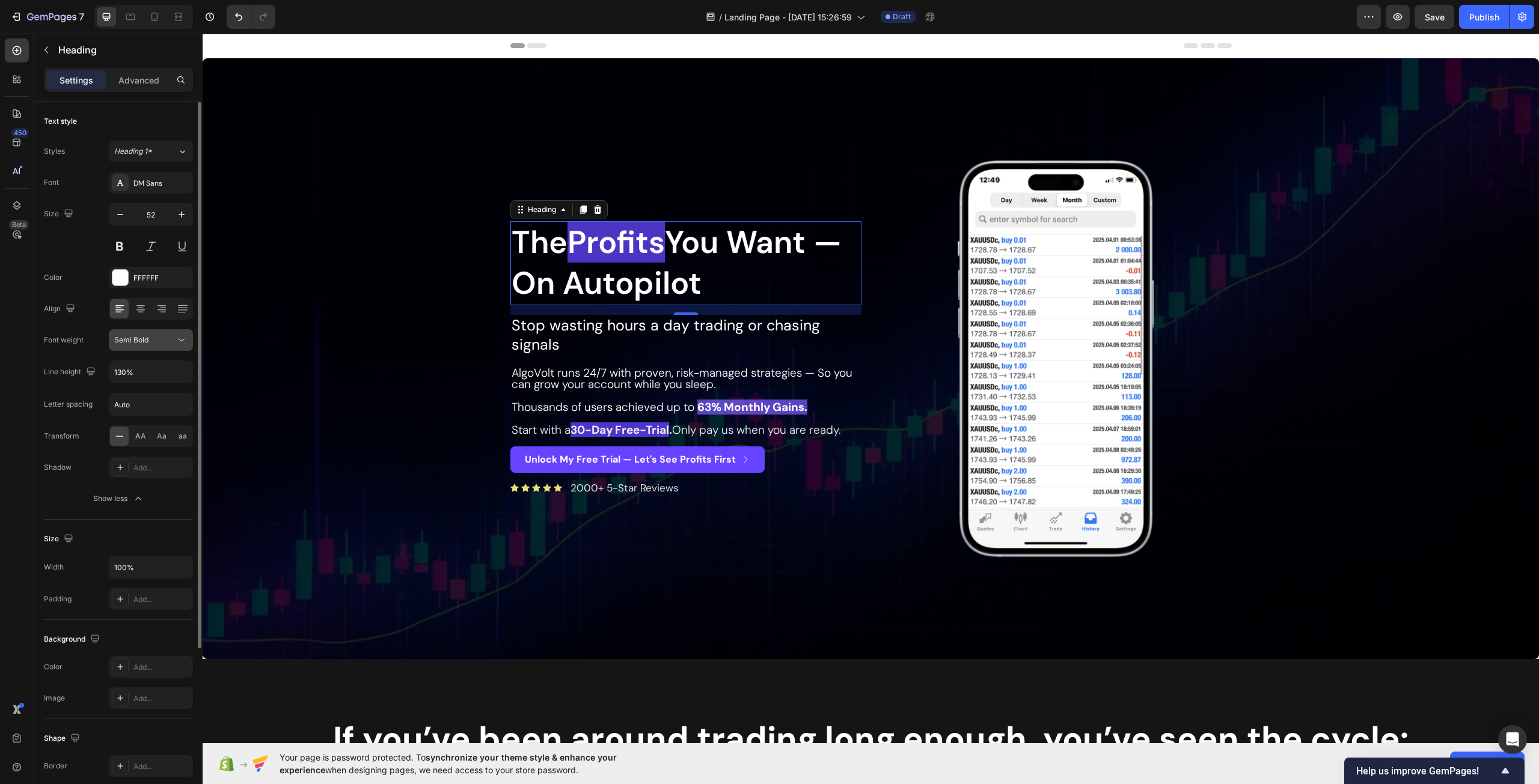
click at [131, 334] on div "Semi Bold" at bounding box center [151, 340] width 74 height 12
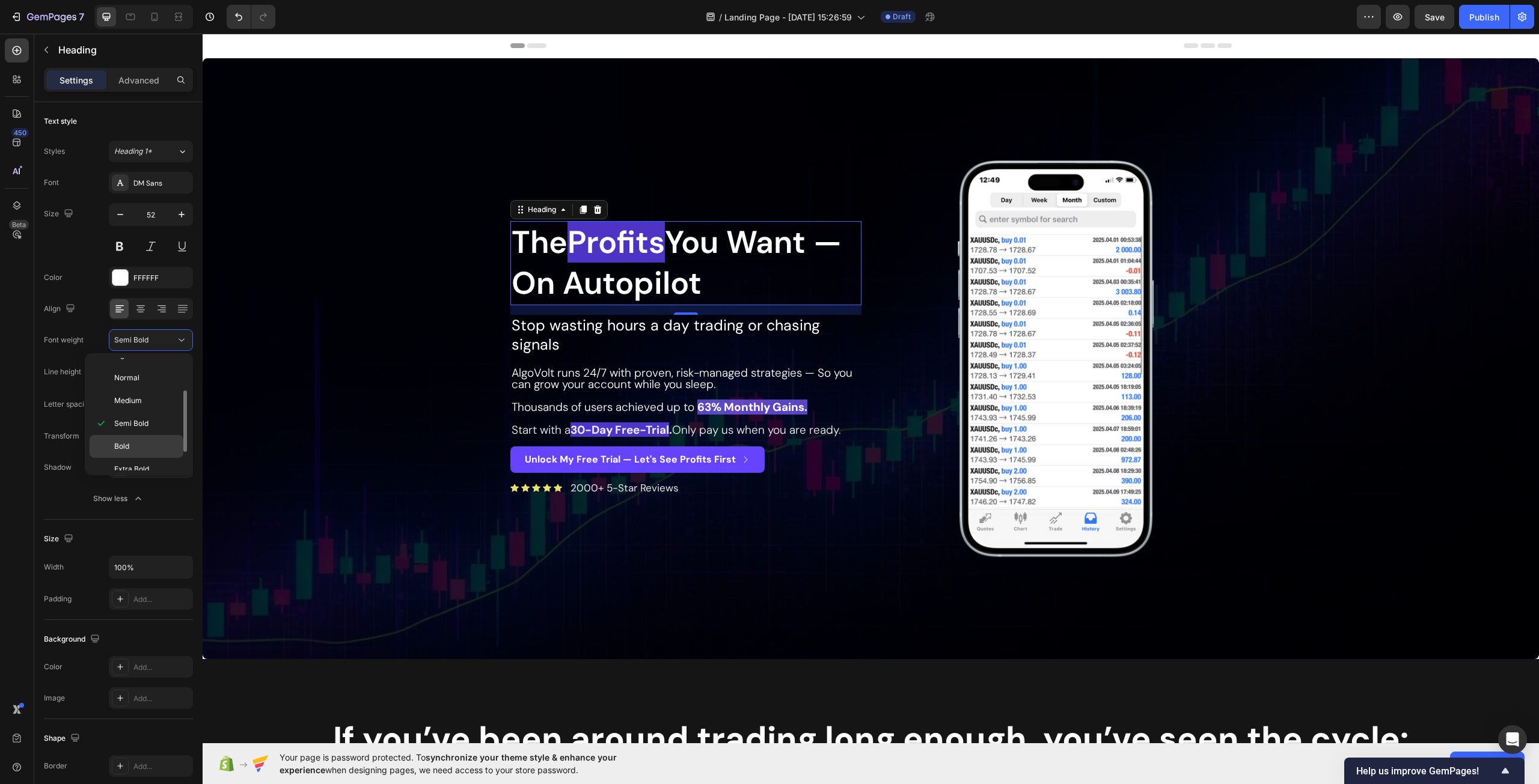
click at [149, 445] on p "Bold" at bounding box center [146, 445] width 63 height 10
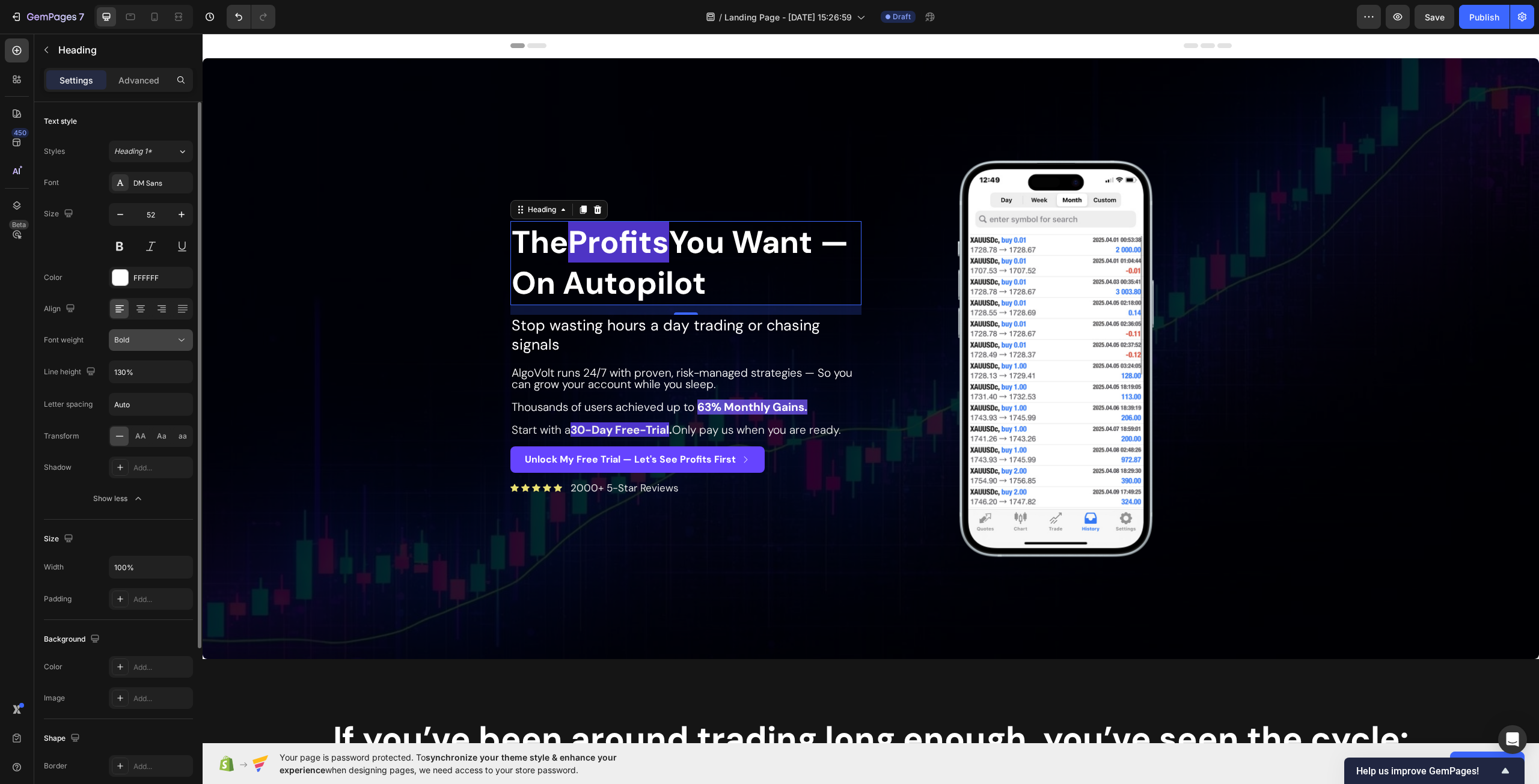
click at [157, 341] on div "Bold" at bounding box center [145, 340] width 61 height 10
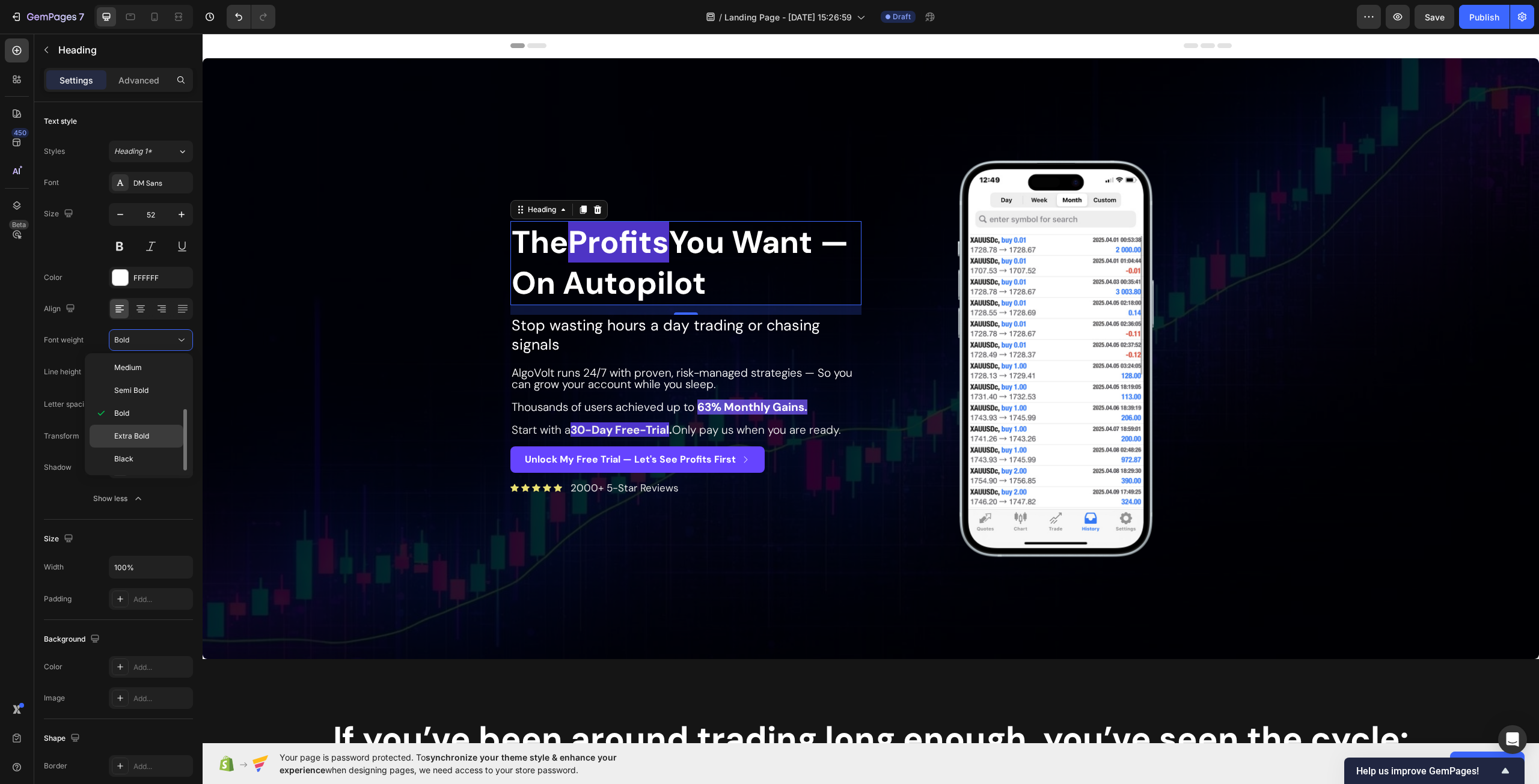
click at [156, 429] on div "Extra Bold" at bounding box center [136, 436] width 94 height 23
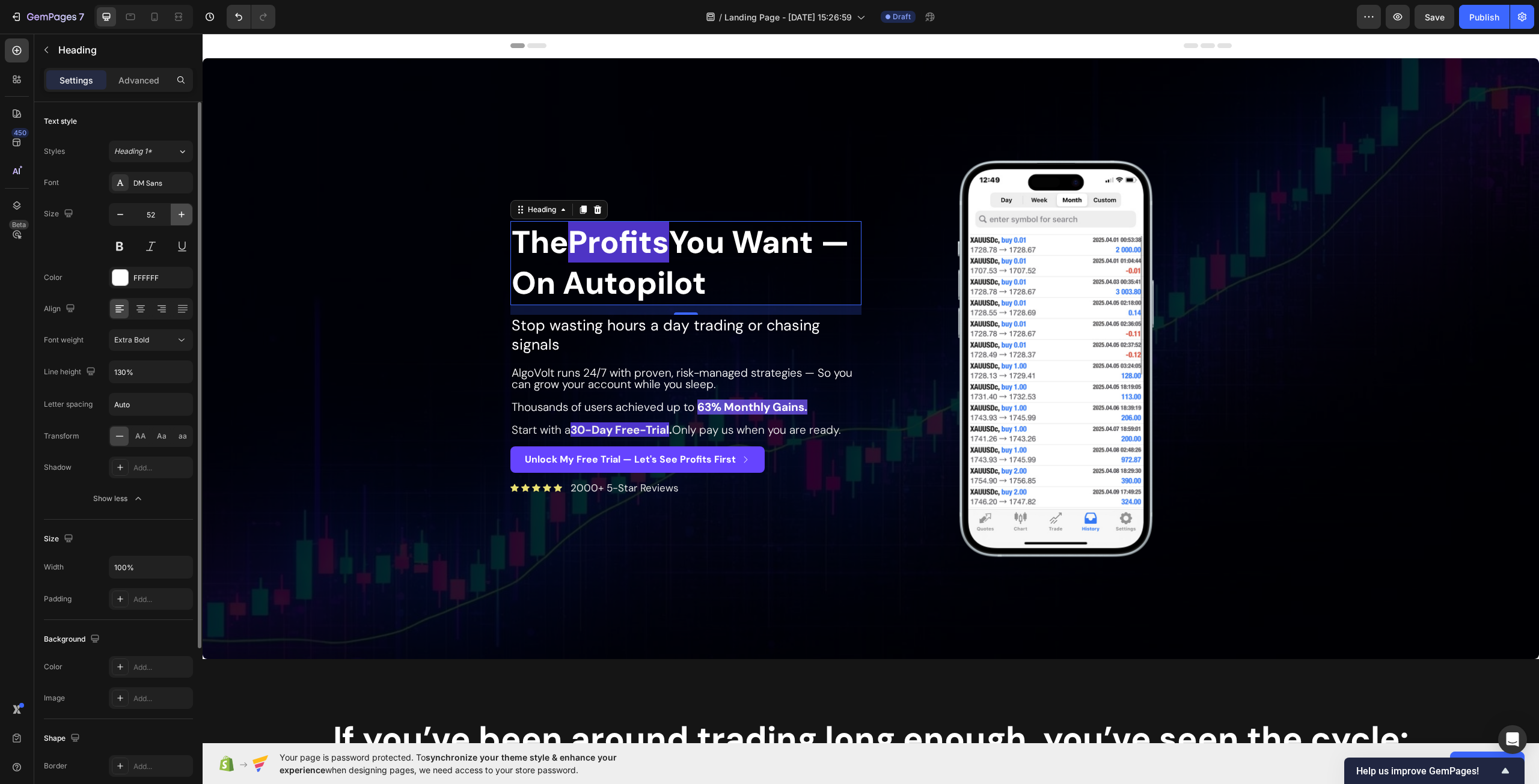
click at [186, 214] on icon "button" at bounding box center [182, 214] width 12 height 12
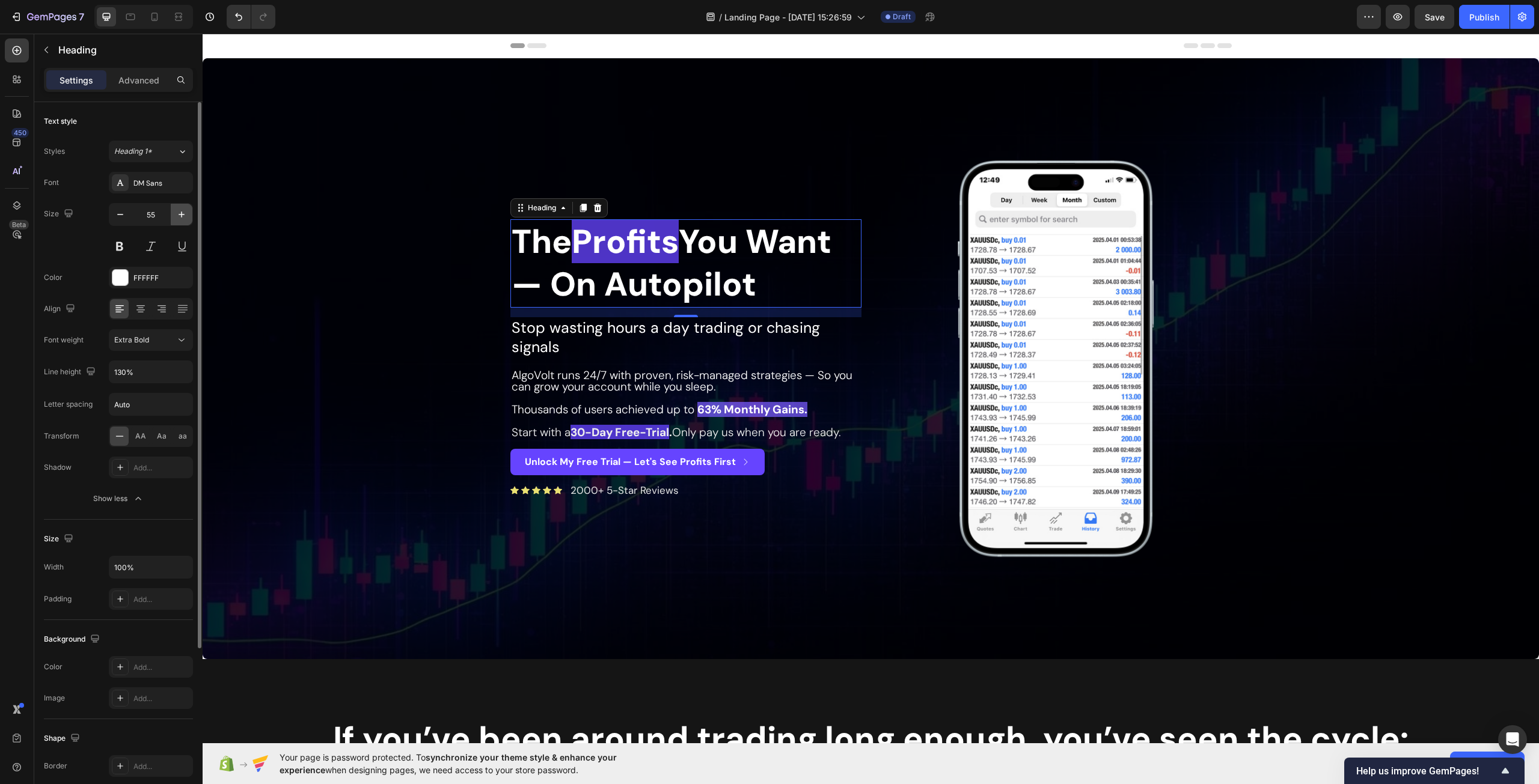
click at [186, 214] on icon "button" at bounding box center [182, 214] width 12 height 12
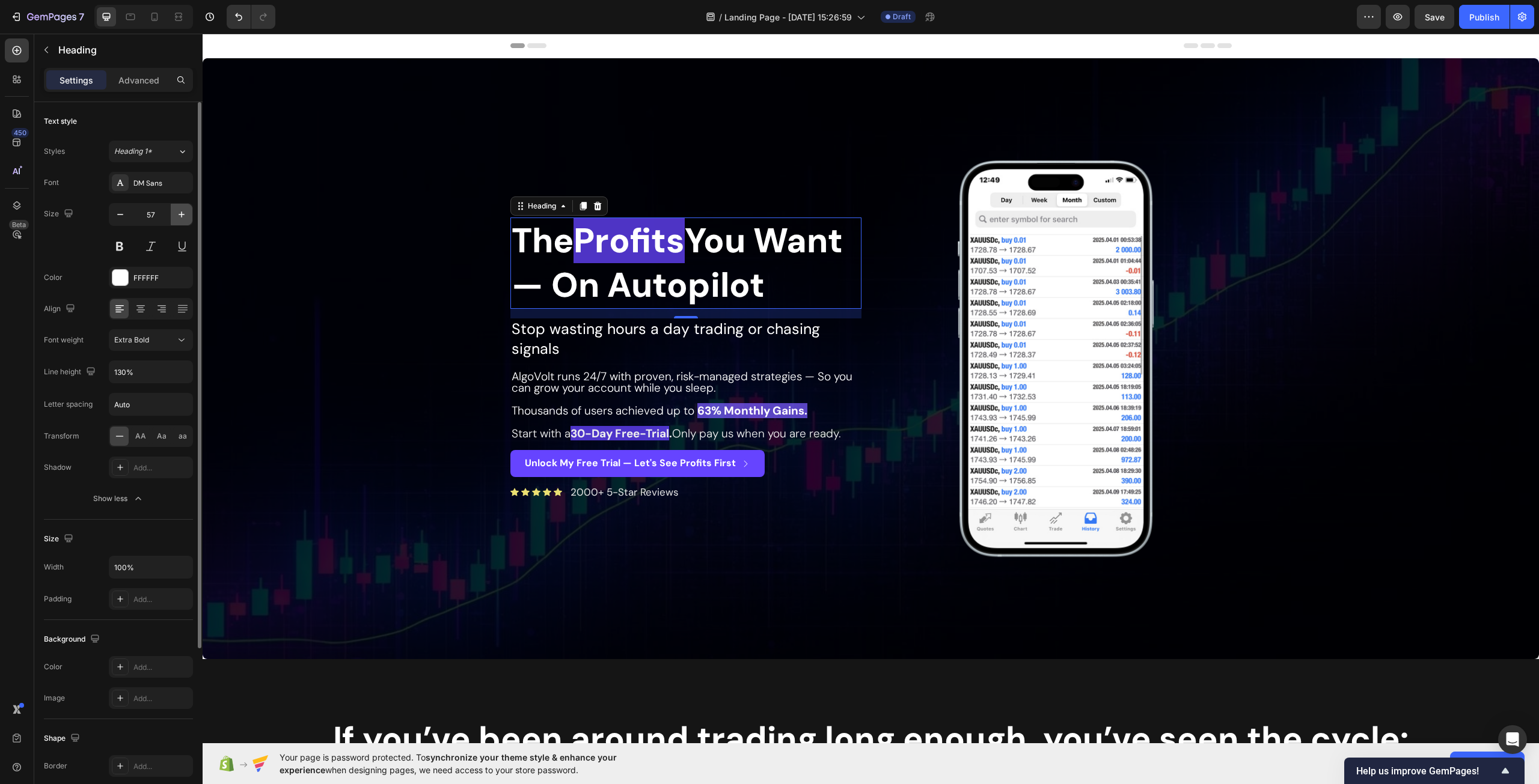
click at [186, 214] on icon "button" at bounding box center [182, 214] width 12 height 12
type input "60"
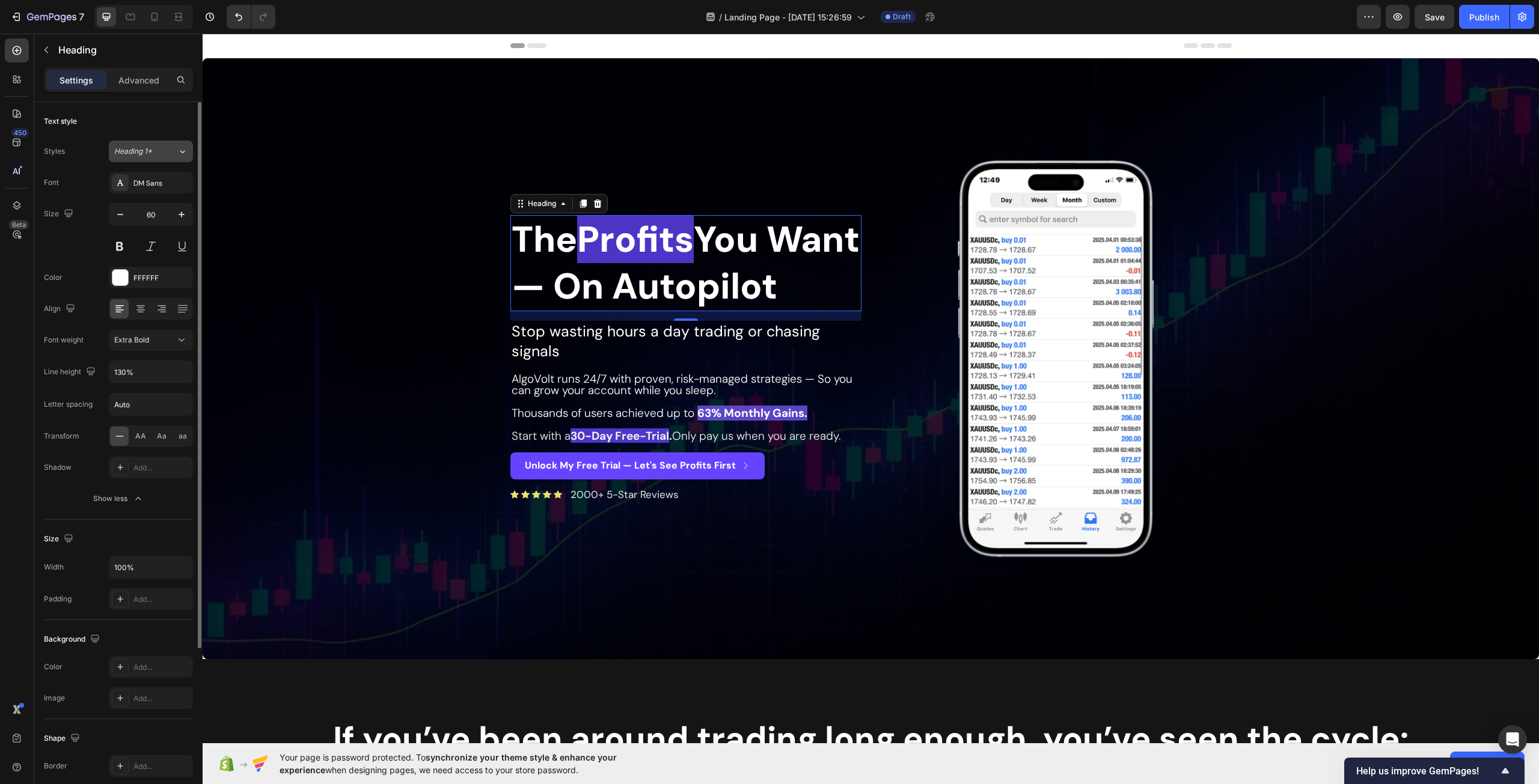
click at [148, 156] on span "Heading 1*" at bounding box center [133, 150] width 38 height 10
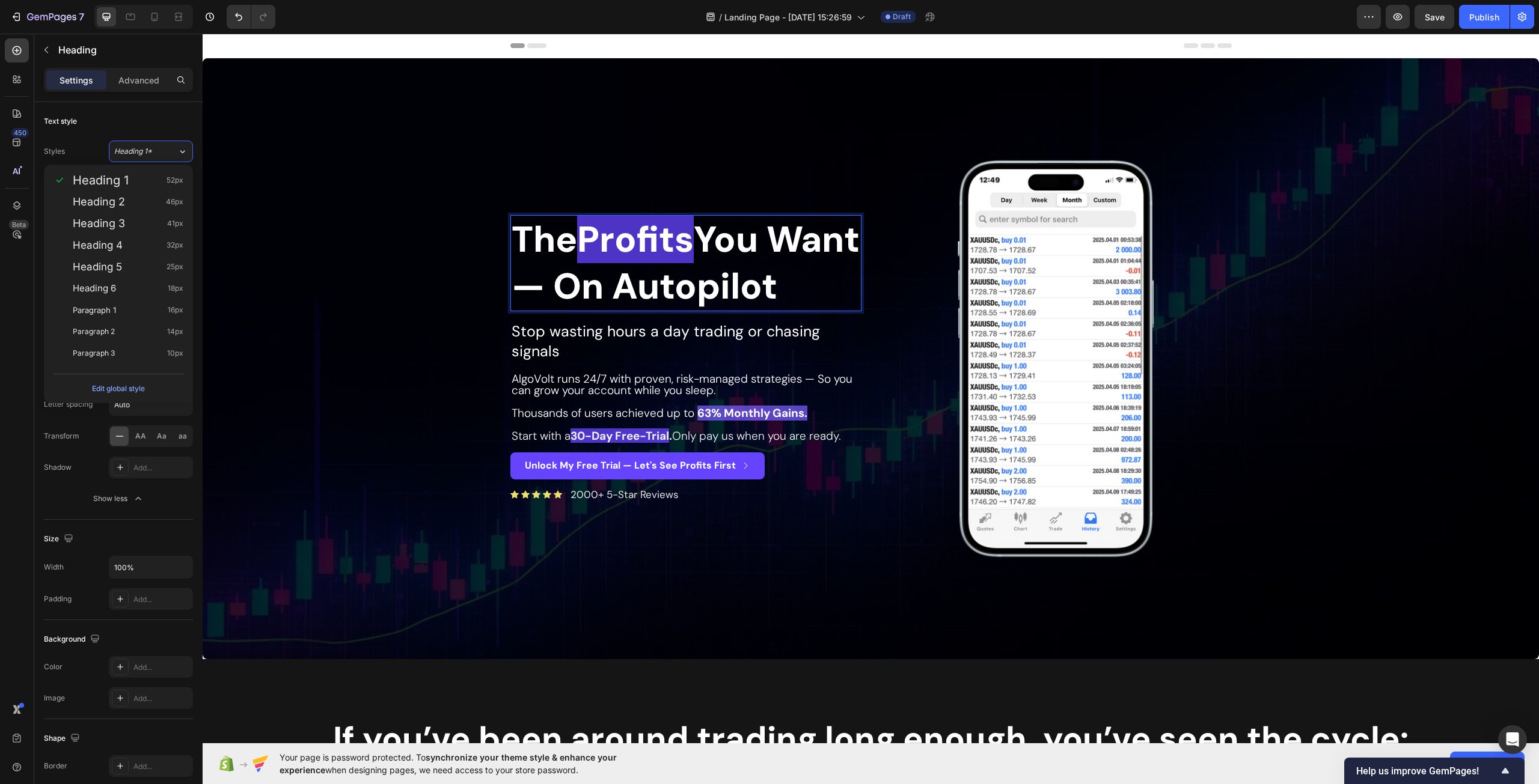
click at [715, 306] on h2 "The Profits You Want — On Autopilot" at bounding box center [685, 263] width 351 height 96
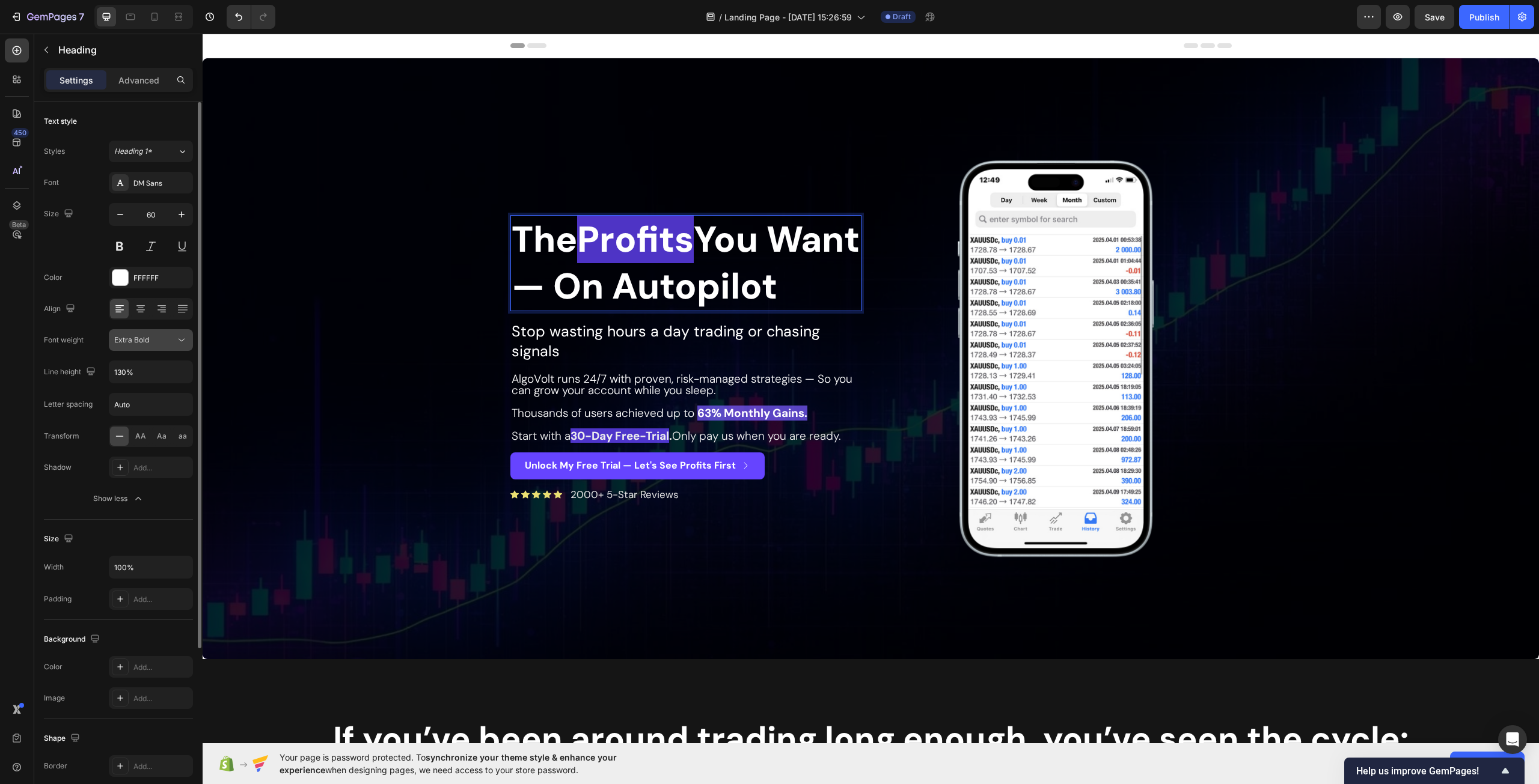
click at [151, 340] on div "Extra Bold" at bounding box center [145, 340] width 61 height 10
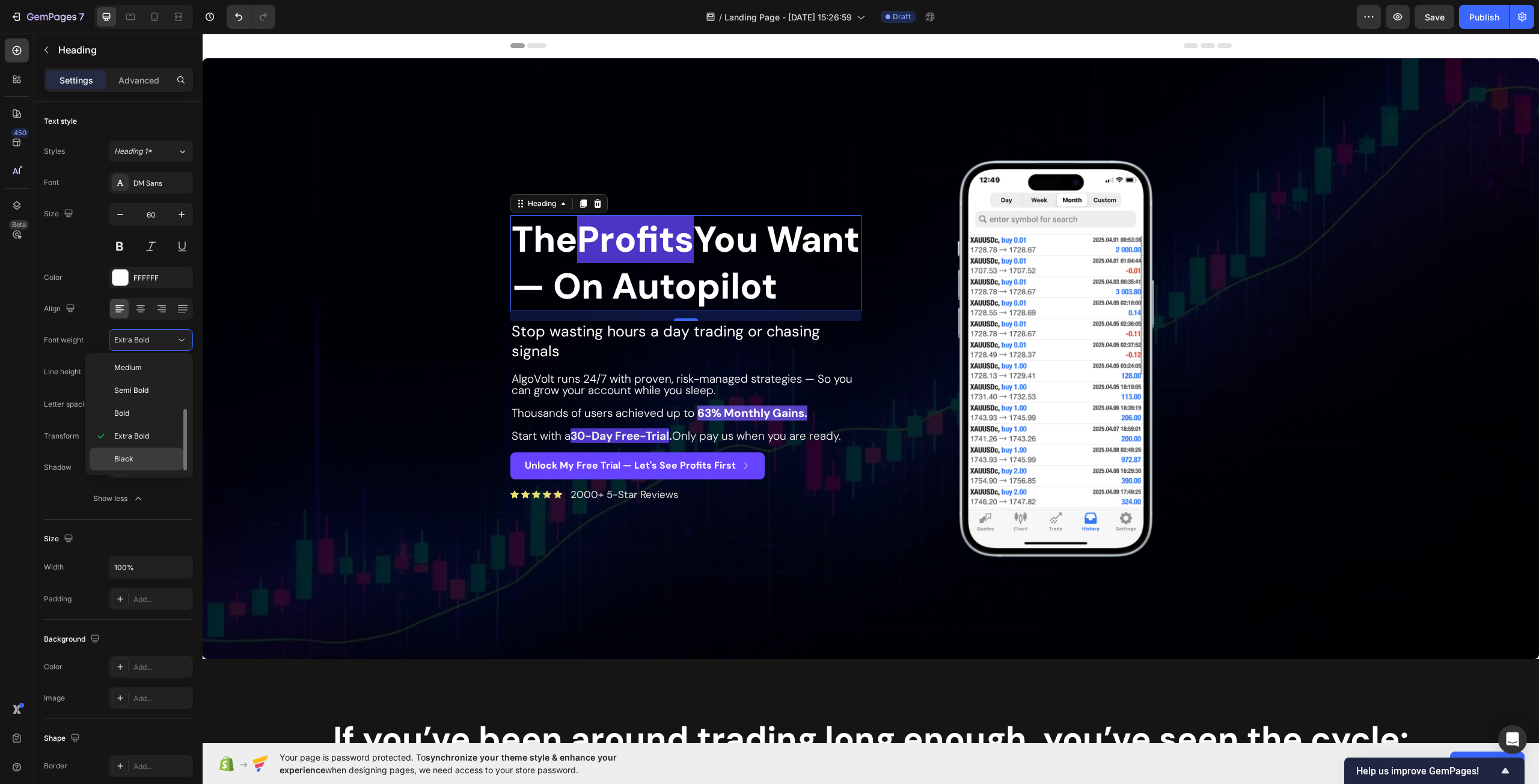
click at [159, 454] on p "Black" at bounding box center [146, 459] width 63 height 10
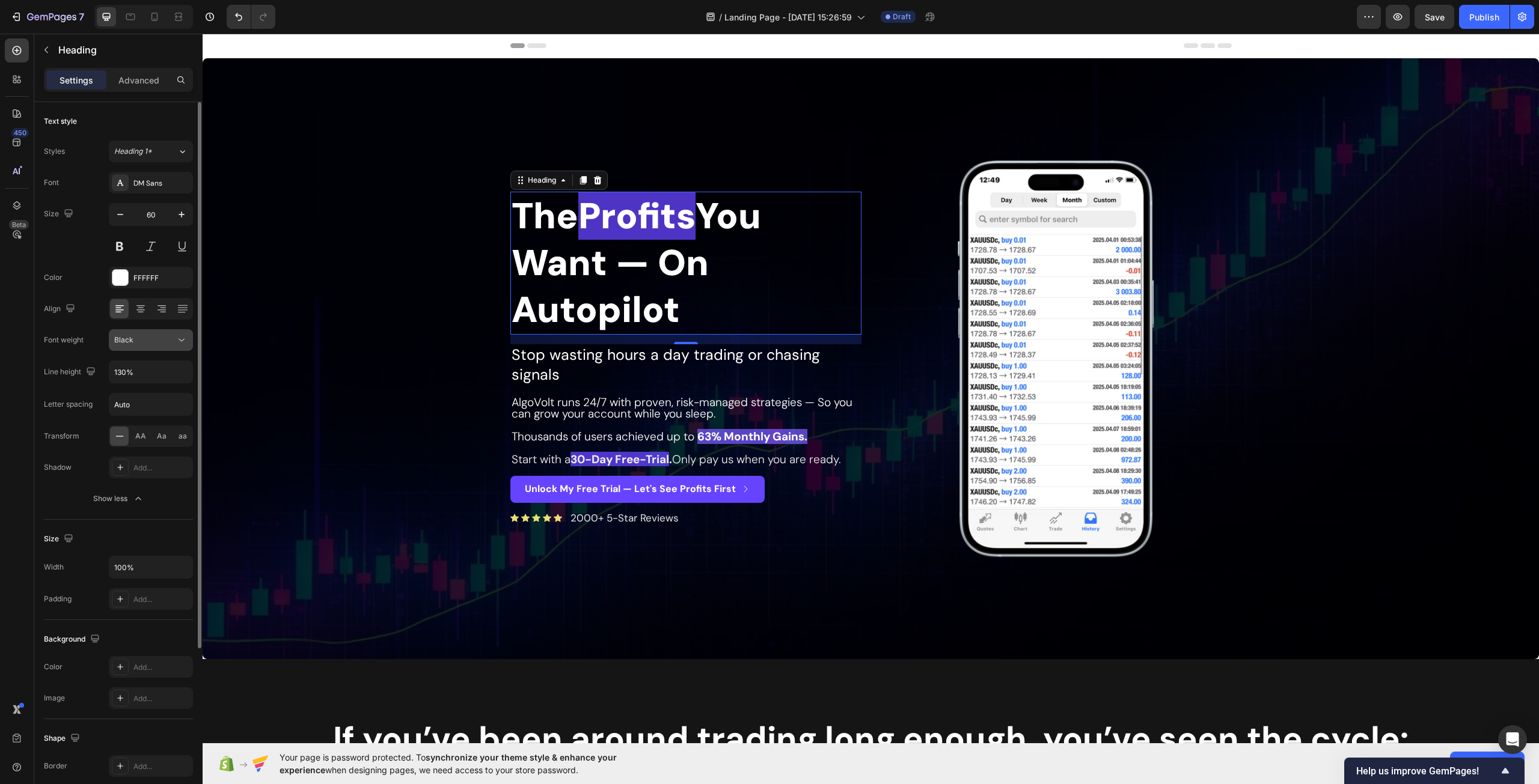
click at [146, 335] on div "Black" at bounding box center [145, 340] width 61 height 10
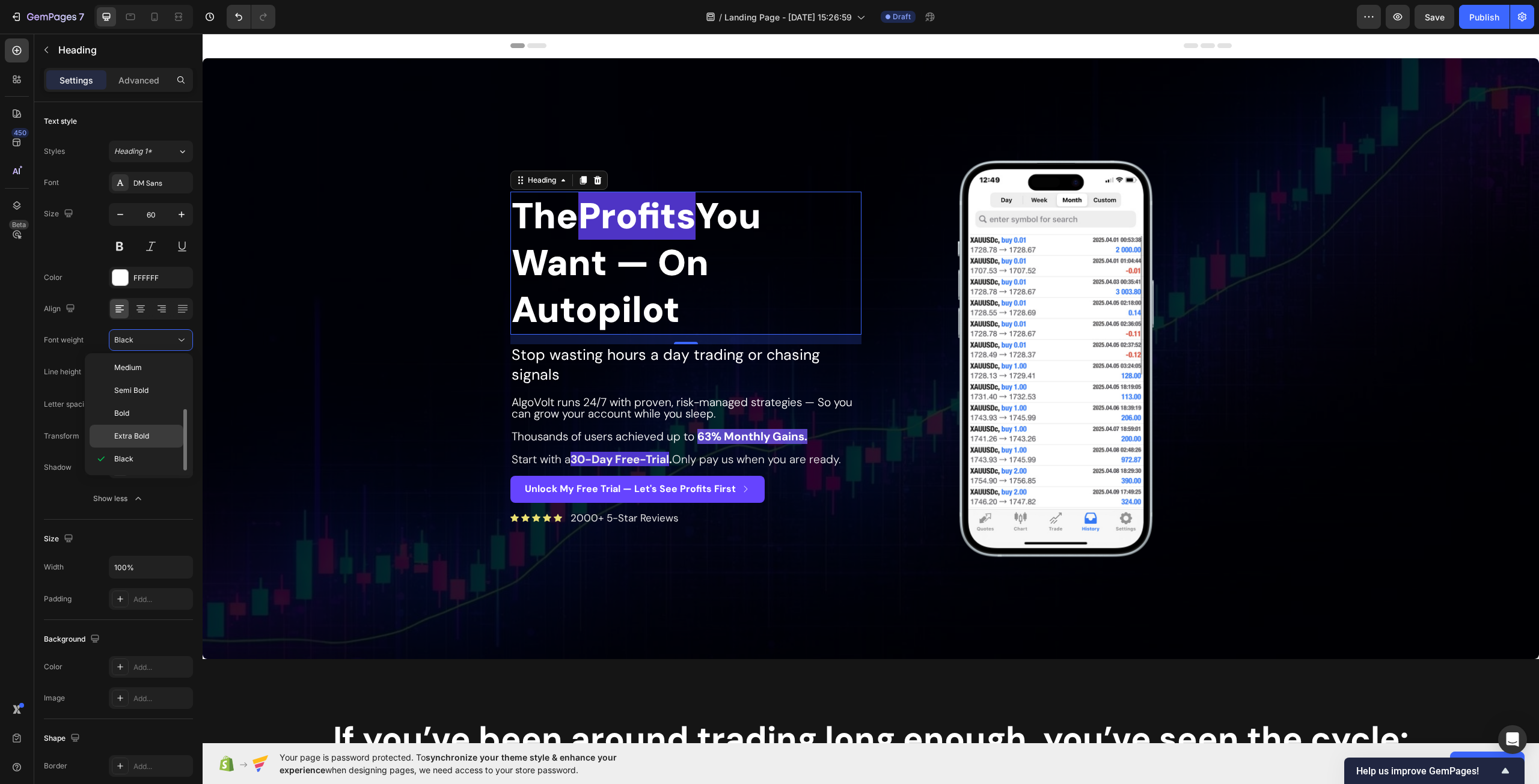
click at [149, 430] on div "Extra Bold" at bounding box center [136, 436] width 94 height 23
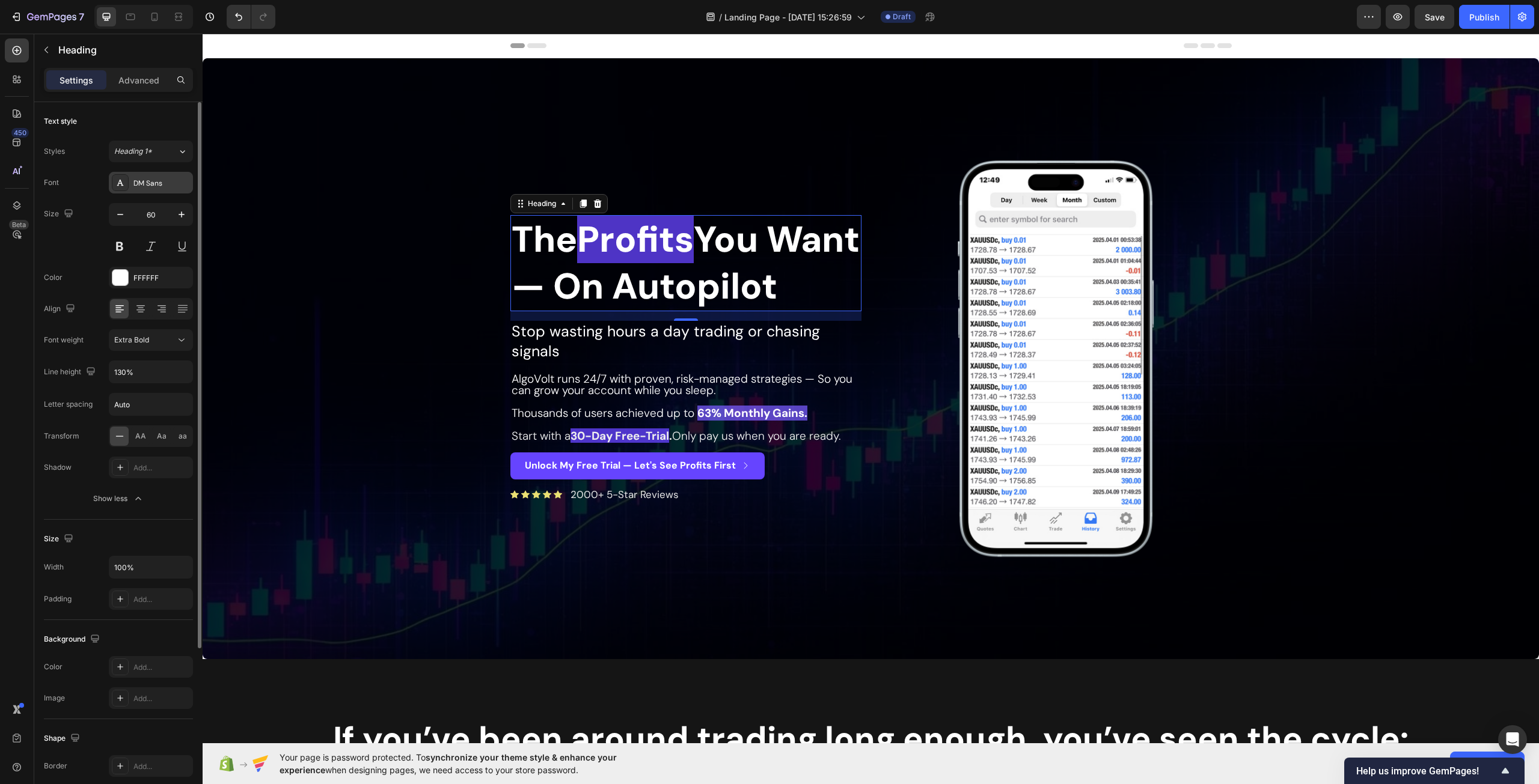
click at [152, 187] on div "DM Sans" at bounding box center [162, 183] width 57 height 10
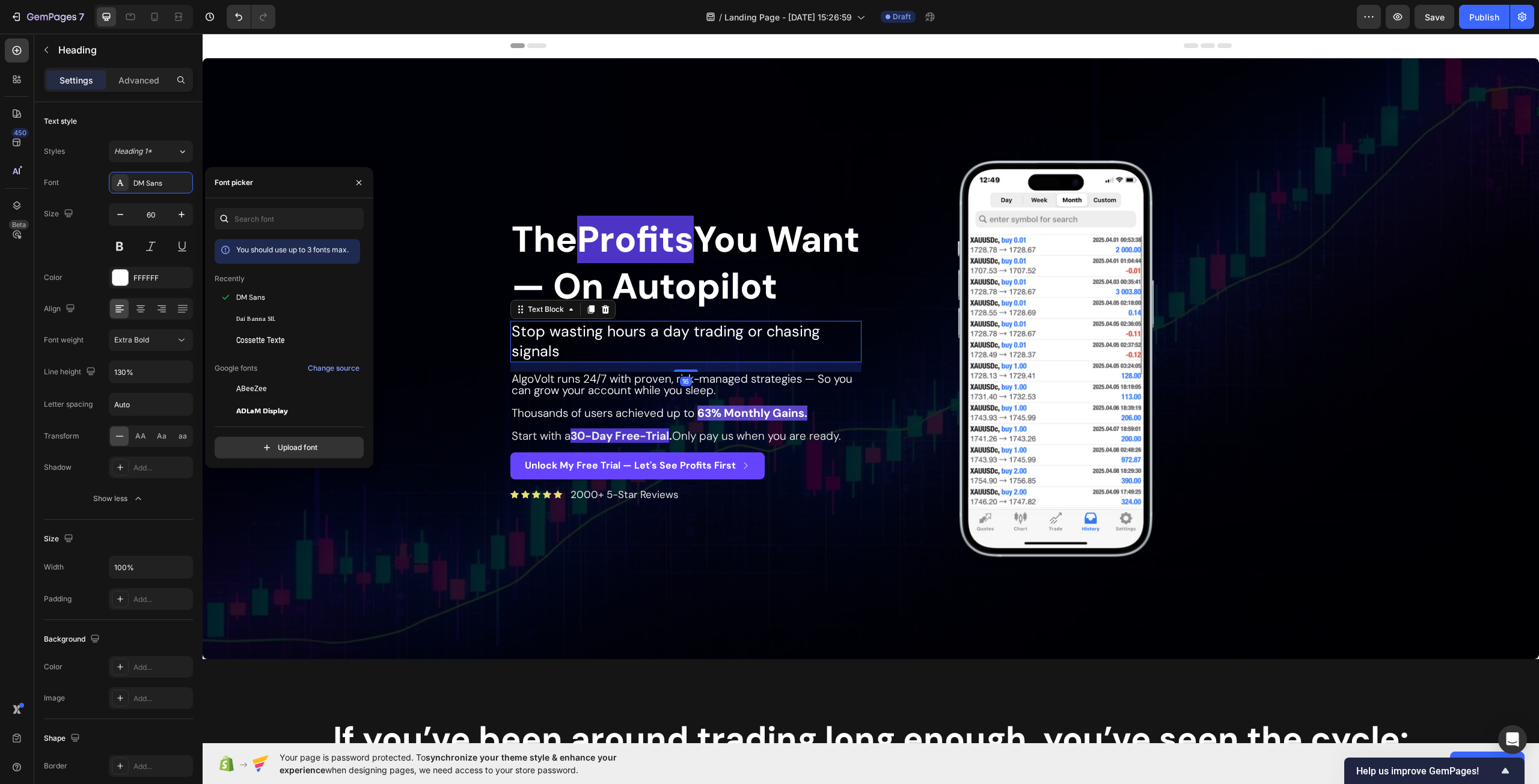
click at [640, 361] on p "Stop wasting hours a day trading or chasing signals" at bounding box center [686, 341] width 349 height 39
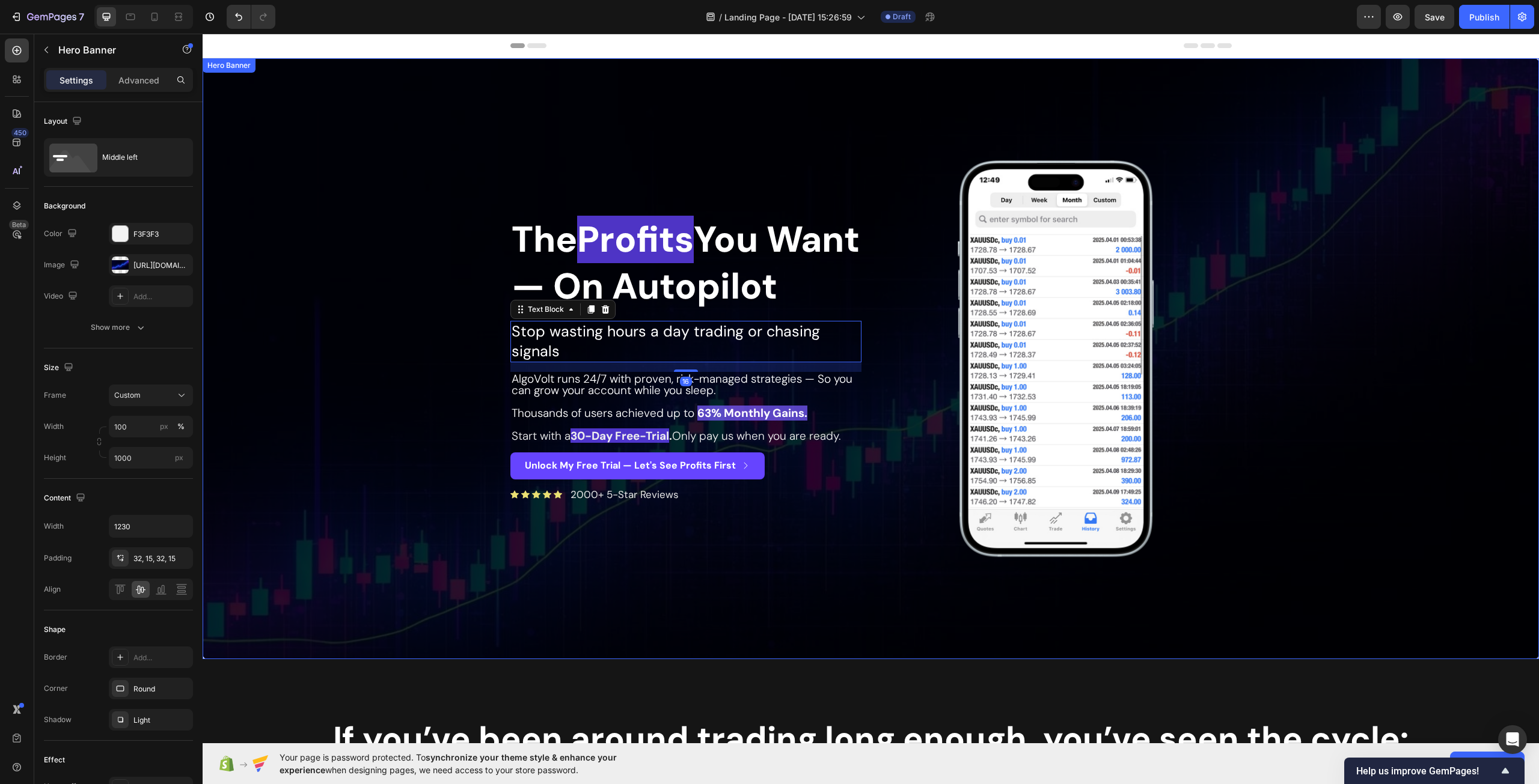
click at [793, 584] on div "The Profits You Want — On Autopilot Heading Stop wasting hours a day trading or…" at bounding box center [871, 358] width 740 height 453
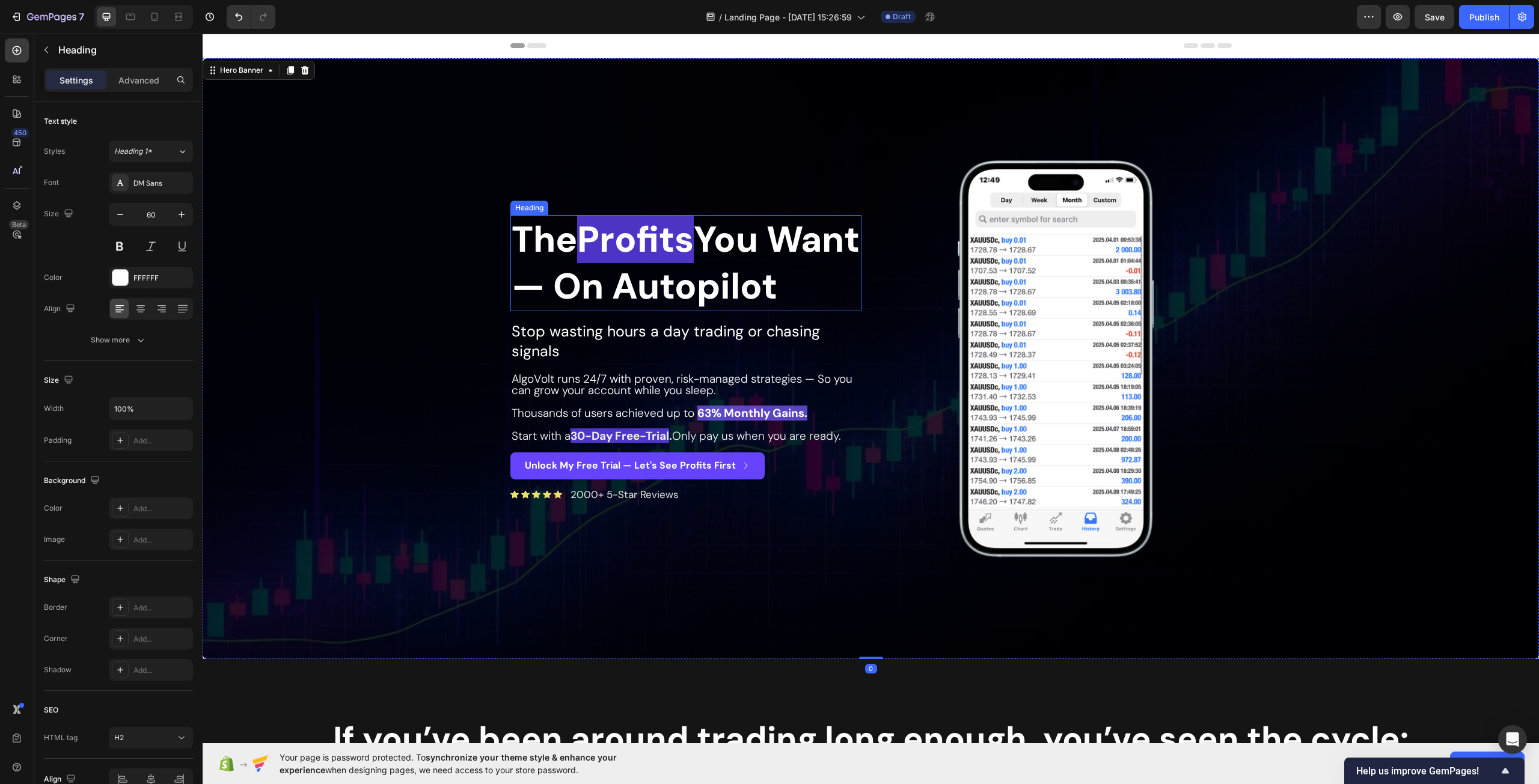
click at [659, 292] on p "The Profits You Want — On Autopilot" at bounding box center [686, 263] width 349 height 94
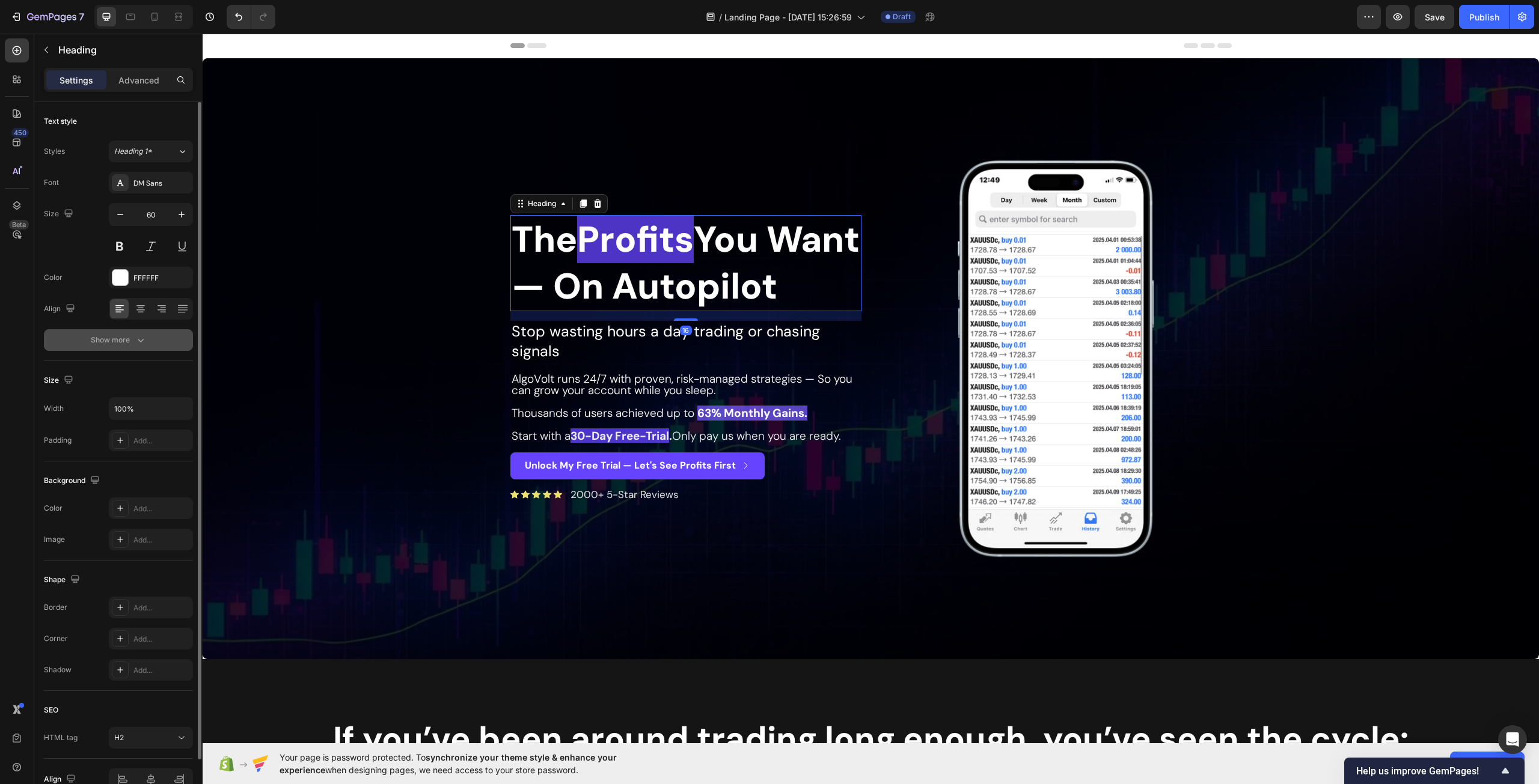
click at [152, 344] on button "Show more" at bounding box center [118, 340] width 149 height 22
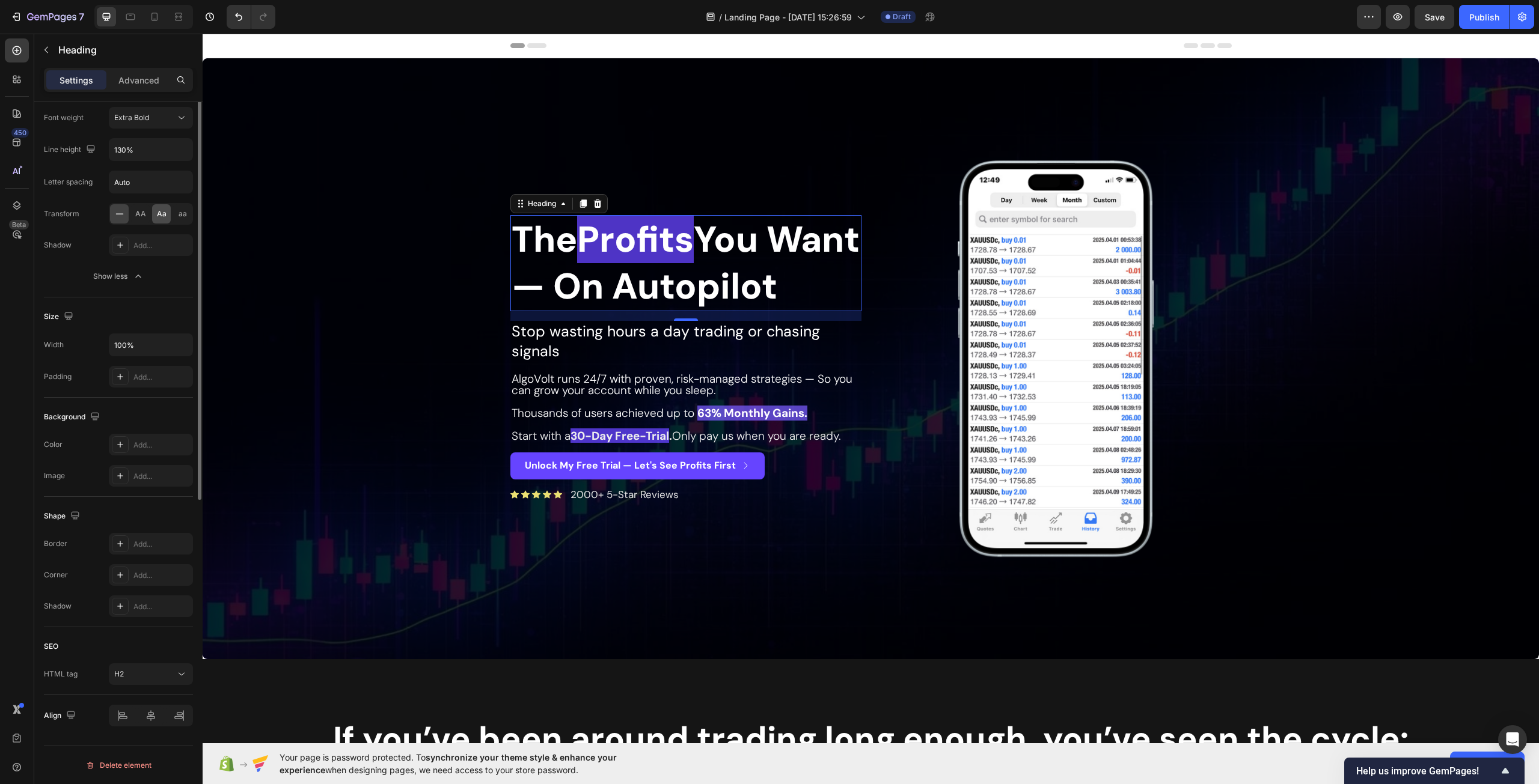
scroll to position [0, 0]
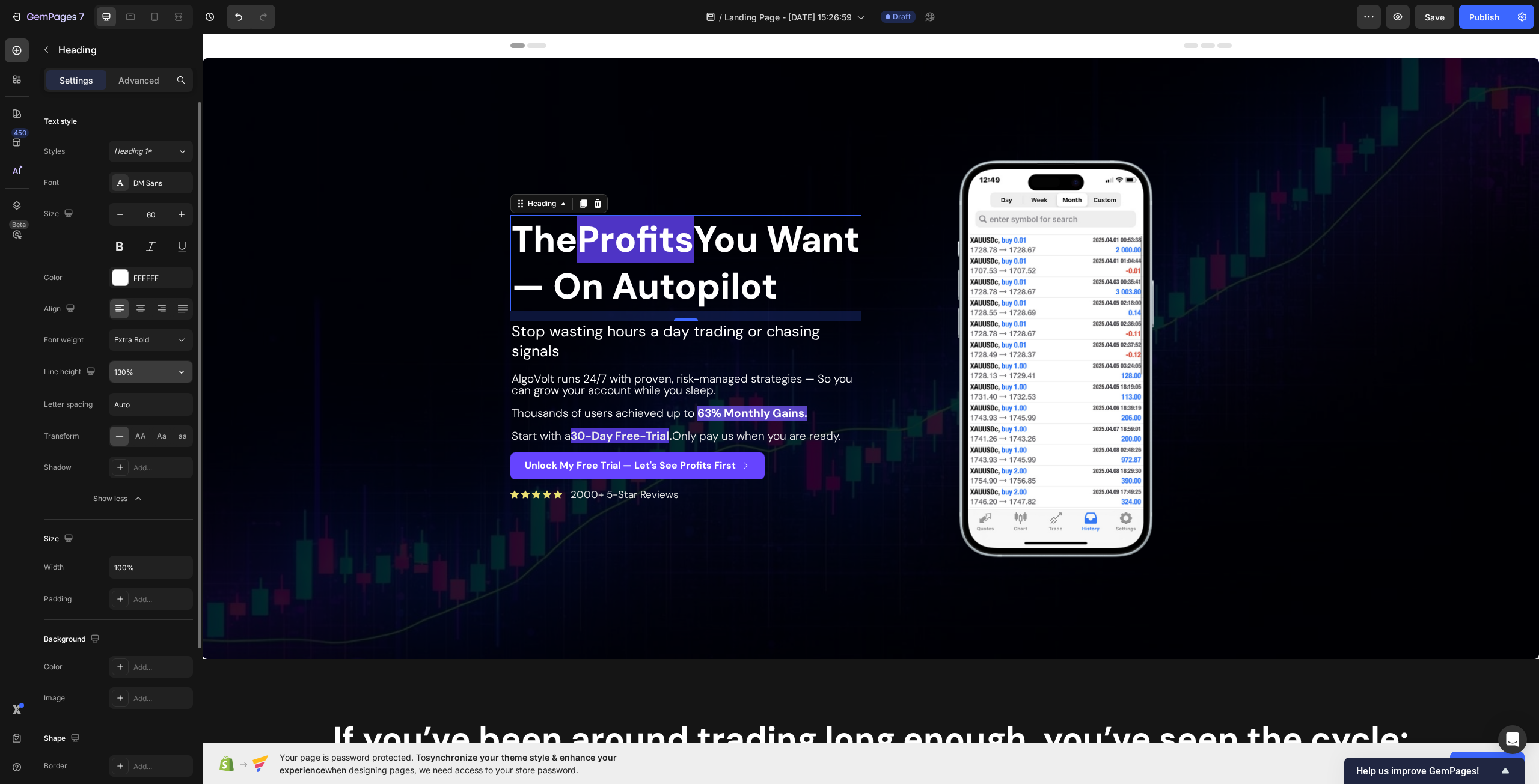
click at [141, 370] on input "130%" at bounding box center [151, 372] width 83 height 22
click at [182, 372] on icon "button" at bounding box center [182, 372] width 12 height 12
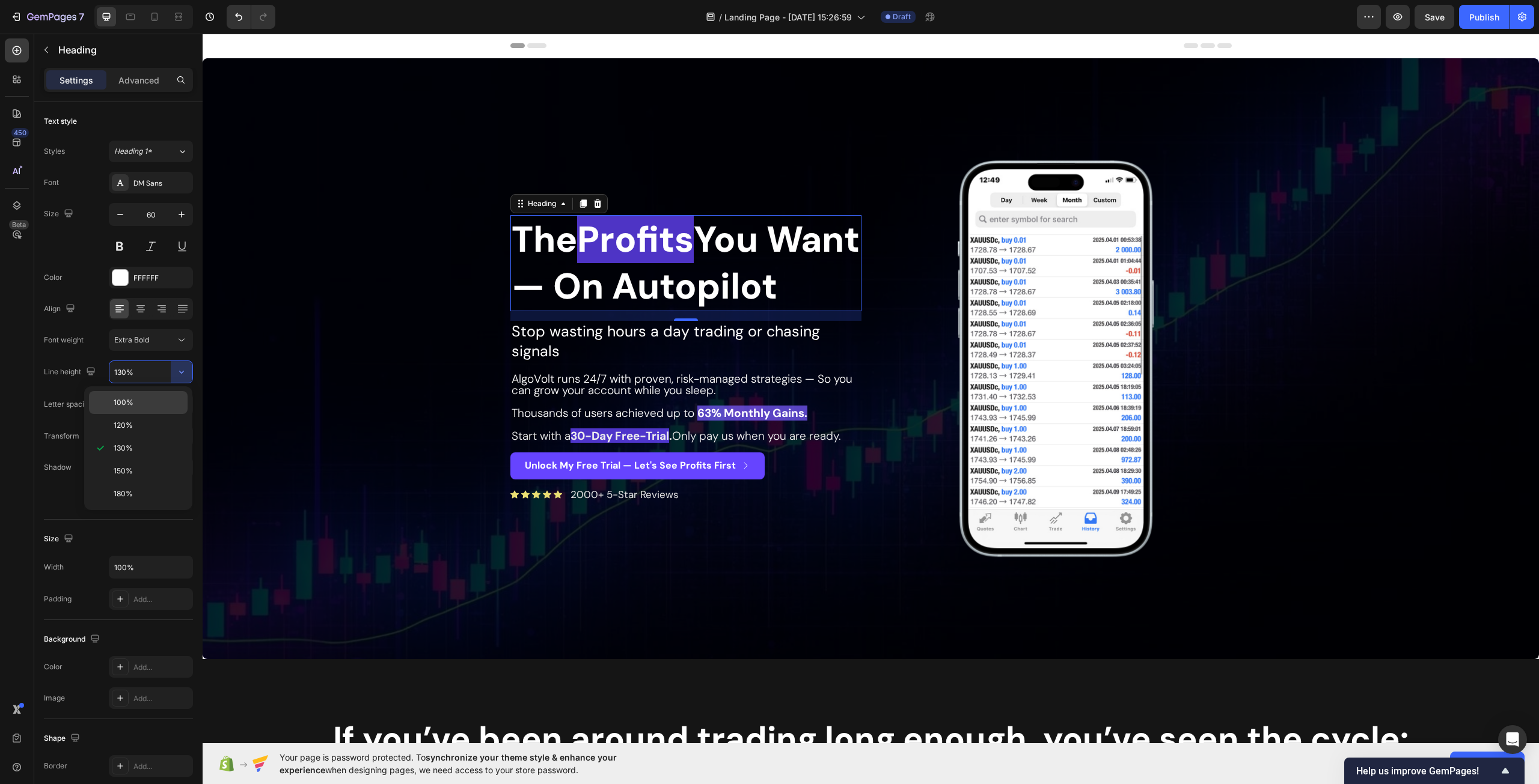
click at [143, 400] on p "100%" at bounding box center [148, 402] width 68 height 10
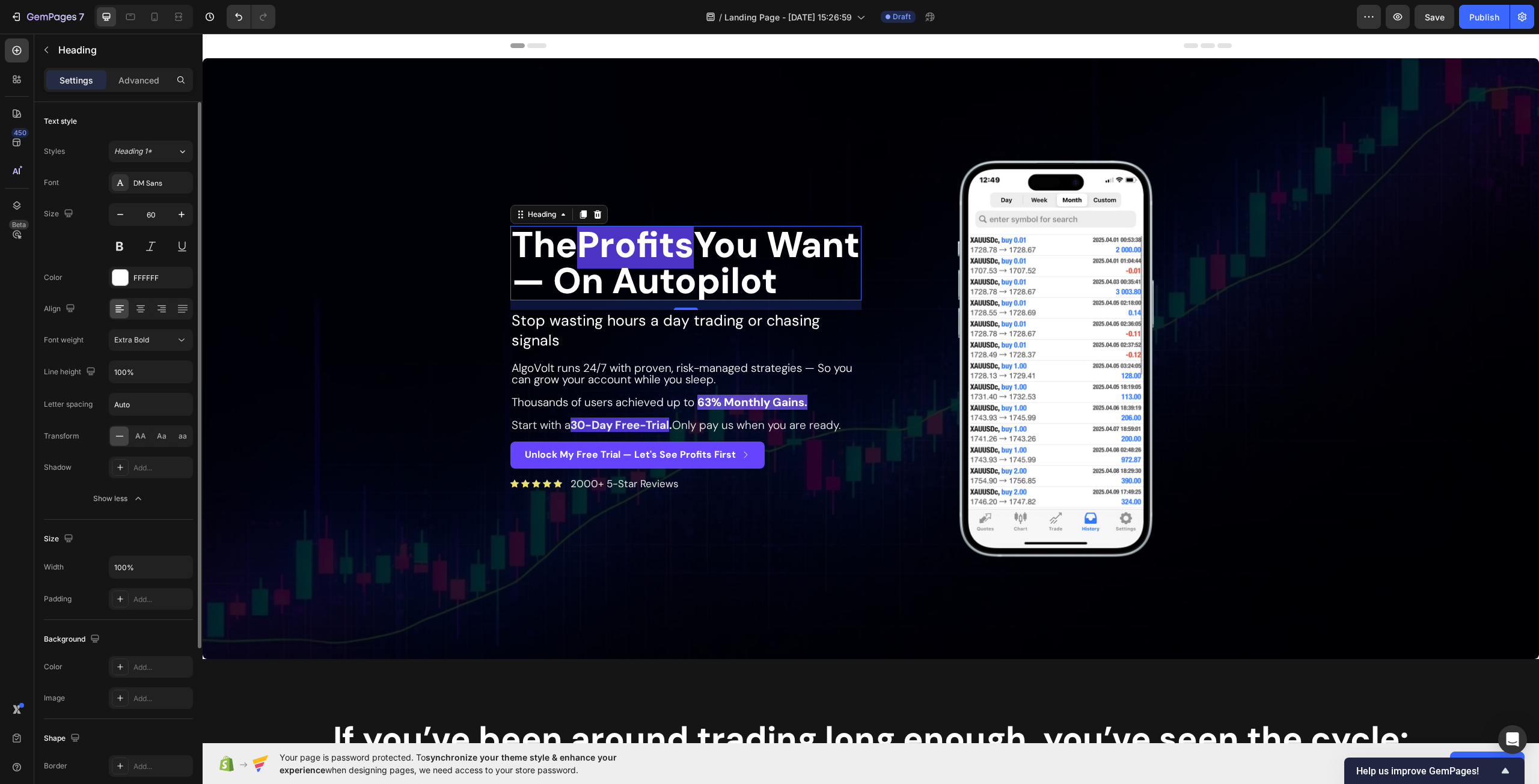
click at [183, 360] on div "Font DM Sans Size 60 Color FFFFFF Align Font weight Extra Bold Line height 100%…" at bounding box center [118, 340] width 149 height 338
click at [179, 370] on icon "button" at bounding box center [182, 372] width 12 height 12
click at [138, 418] on div "120%" at bounding box center [138, 426] width 98 height 23
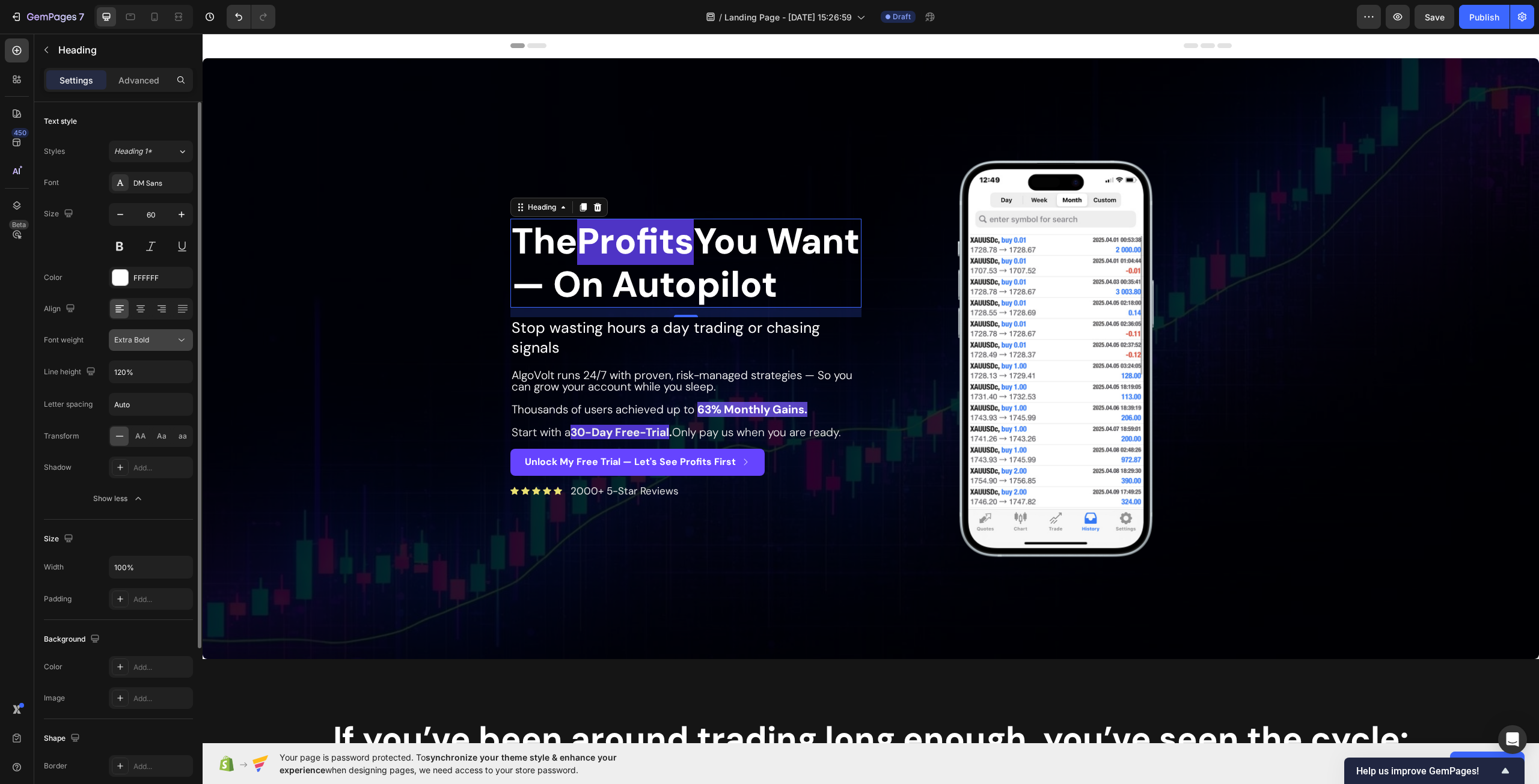
click at [164, 338] on div "Extra Bold" at bounding box center [145, 340] width 61 height 10
click at [83, 353] on div "Font DM Sans Size 60 Color FFFFFF Align Font weight Extra Bold Line height 120%…" at bounding box center [118, 340] width 149 height 338
click at [125, 365] on input "120%" at bounding box center [151, 372] width 83 height 22
click at [181, 375] on icon "button" at bounding box center [182, 372] width 12 height 12
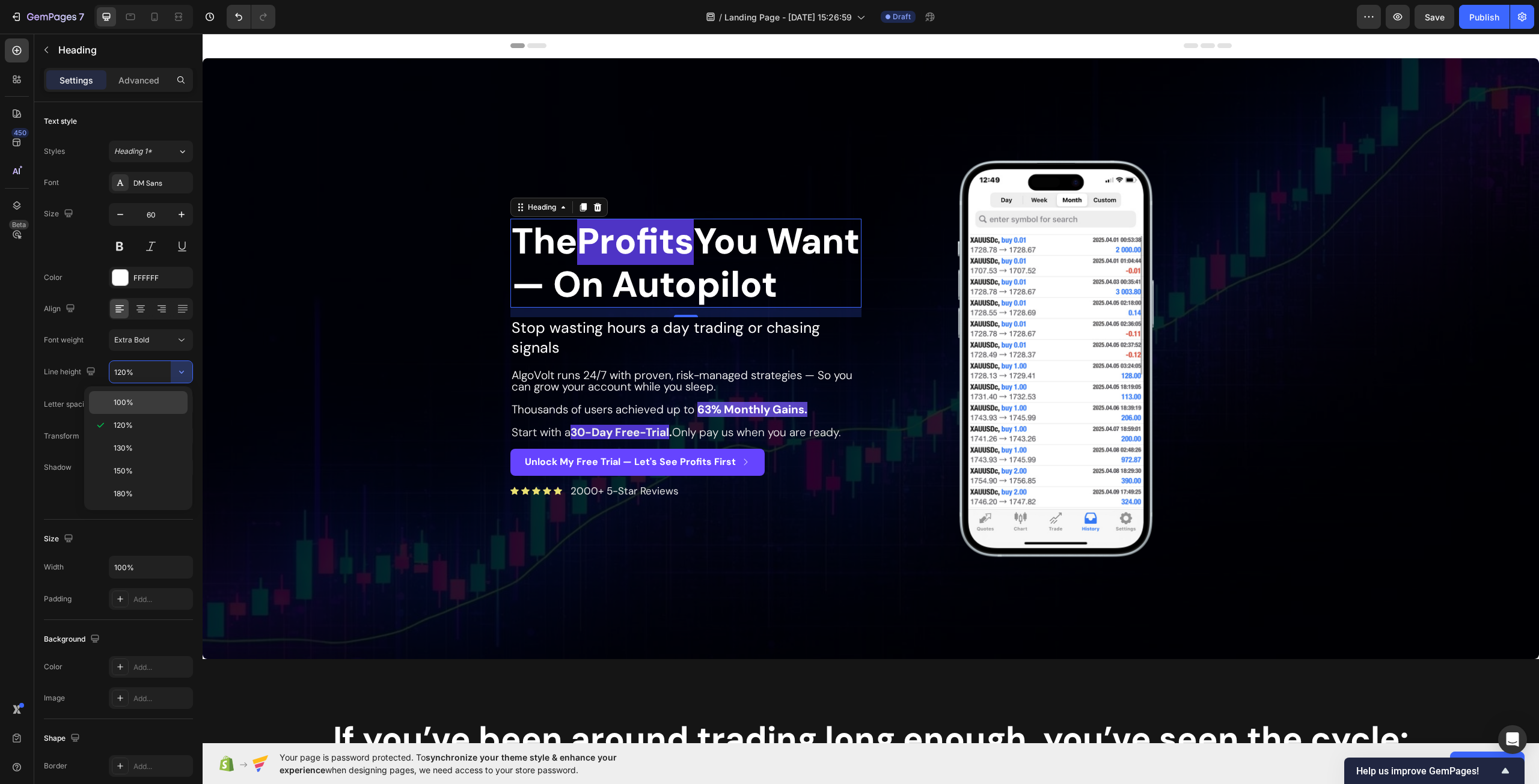
click at [156, 396] on div "100%" at bounding box center [138, 403] width 98 height 23
type input "100%"
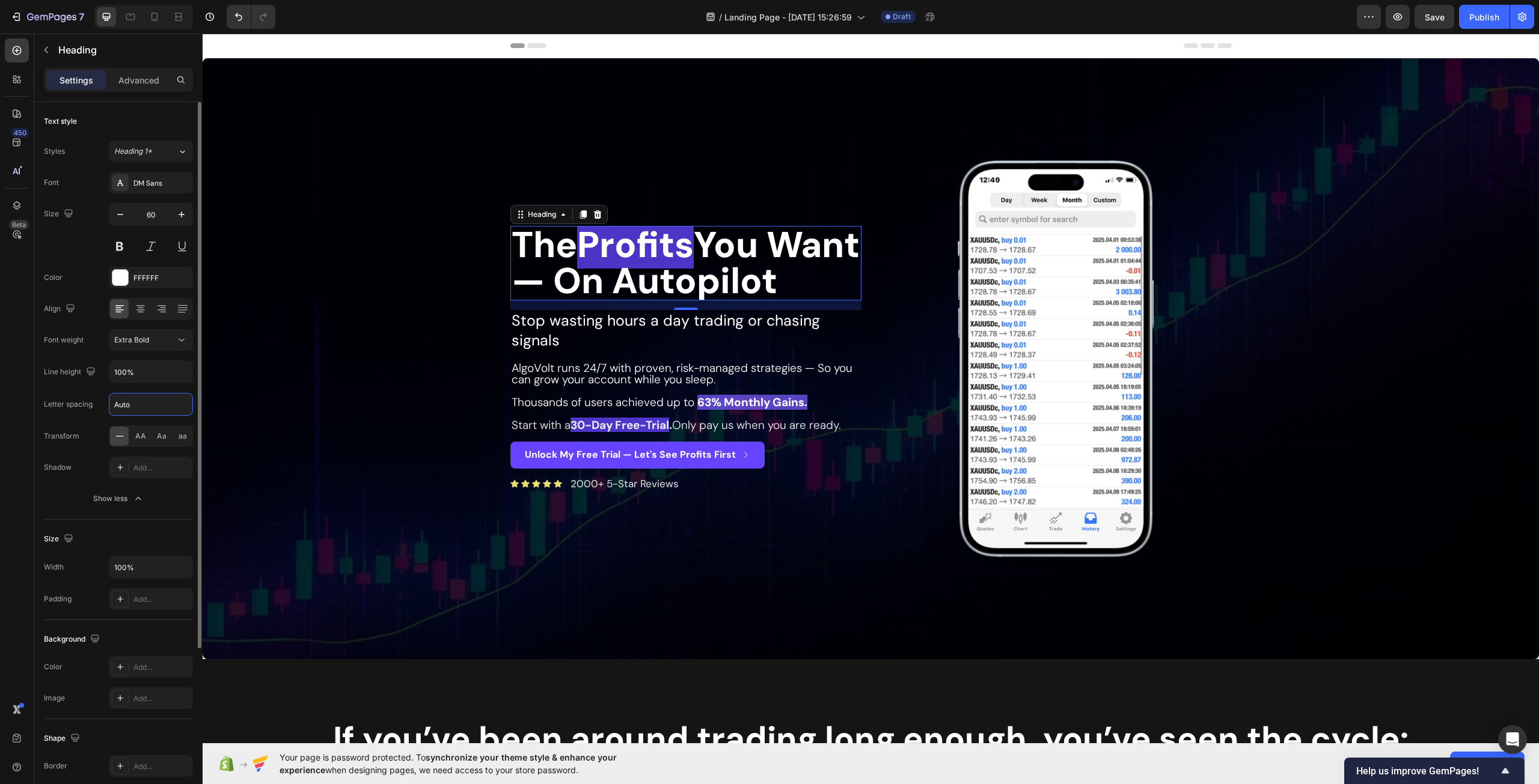
click at [146, 405] on input "Auto" at bounding box center [151, 404] width 83 height 22
click at [86, 409] on div "Letter spacing" at bounding box center [67, 404] width 48 height 10
click at [824, 512] on div "The Profits You Want — On Autopilot Heading 16 Stop wasting hours a day trading…" at bounding box center [685, 358] width 351 height 414
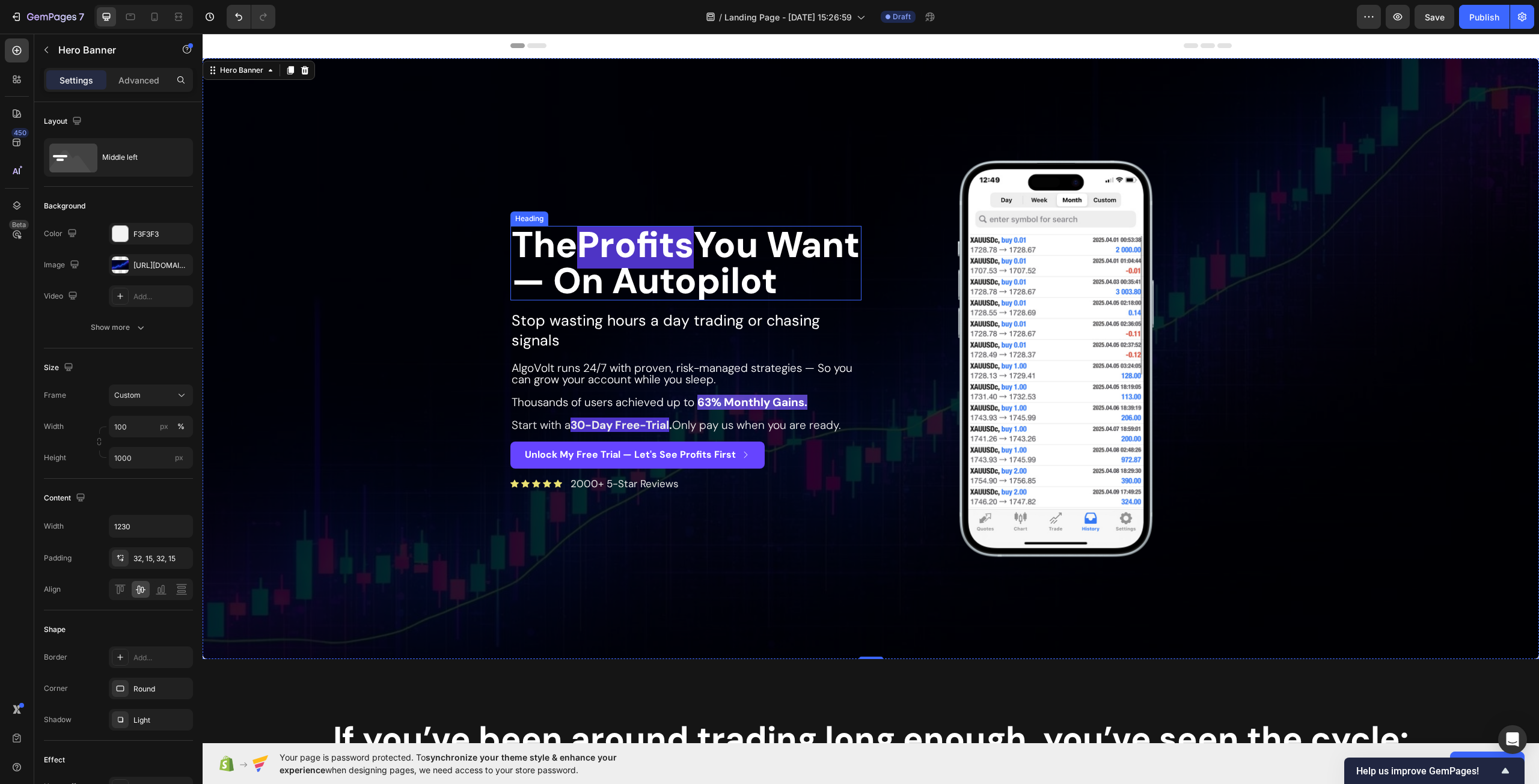
click at [675, 276] on p "The Profits You Want — On Autopilot" at bounding box center [686, 263] width 349 height 72
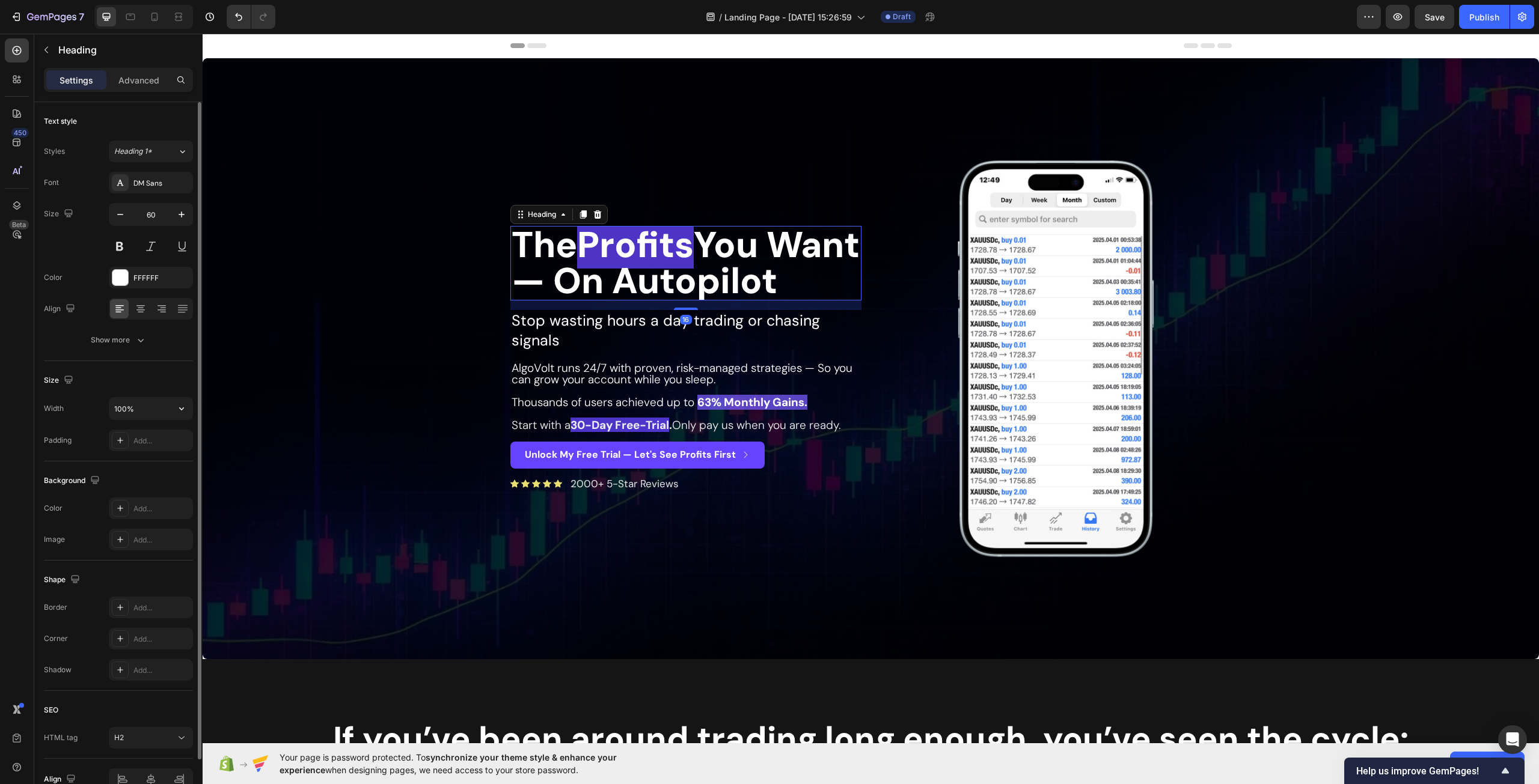
scroll to position [63, 0]
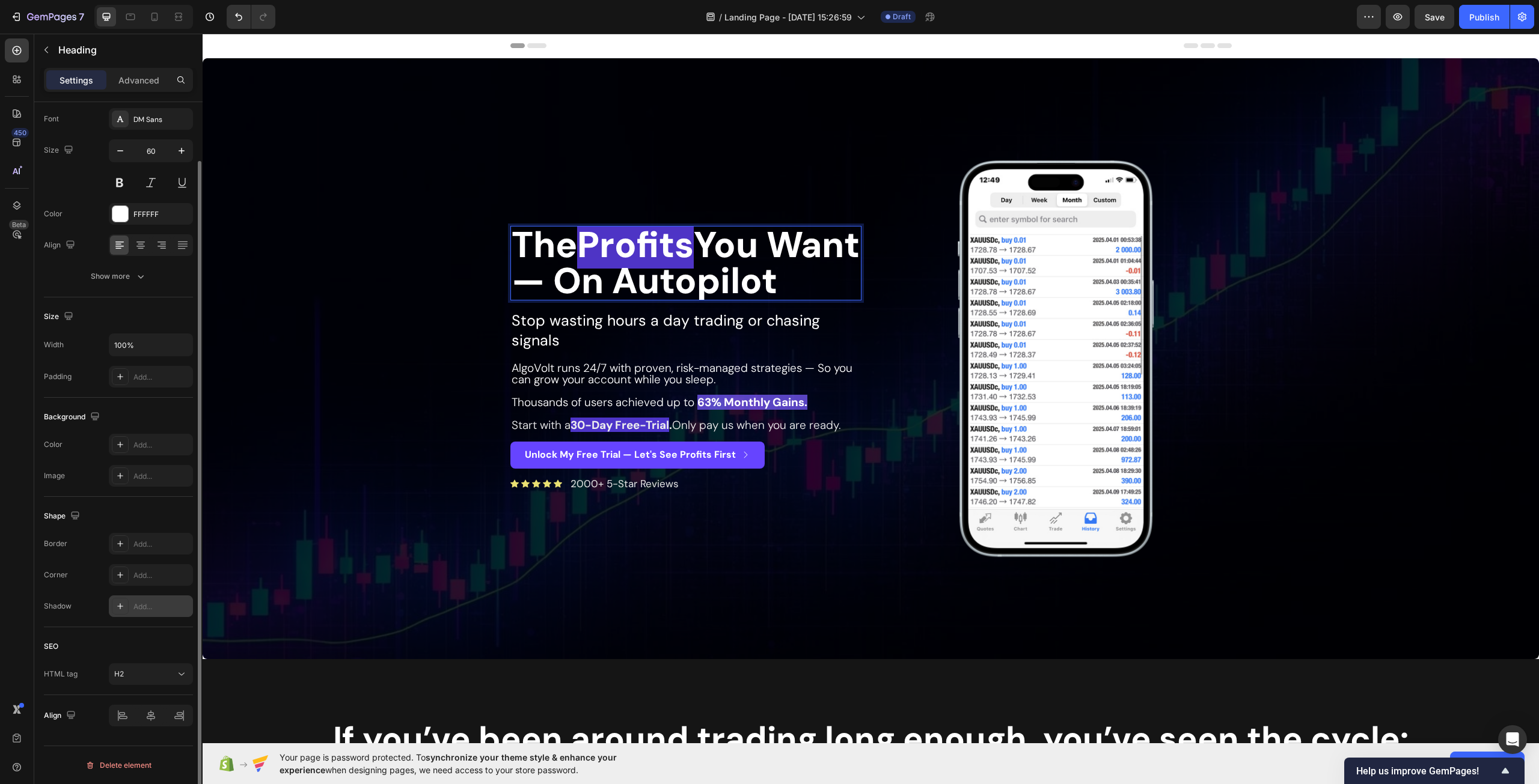
click at [136, 609] on div "Add..." at bounding box center [162, 606] width 57 height 10
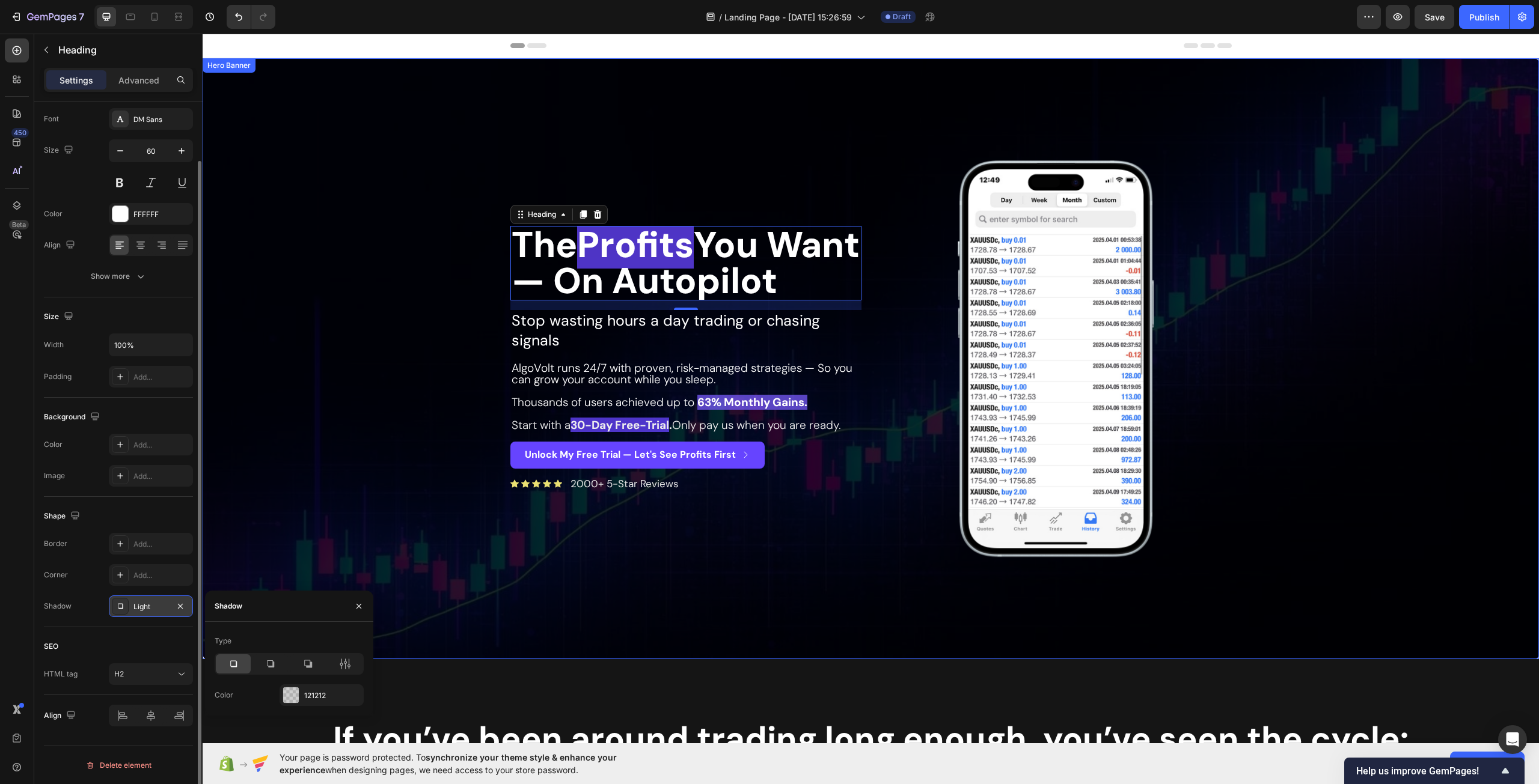
click at [399, 411] on div "Overlay" at bounding box center [870, 358] width 1337 height 601
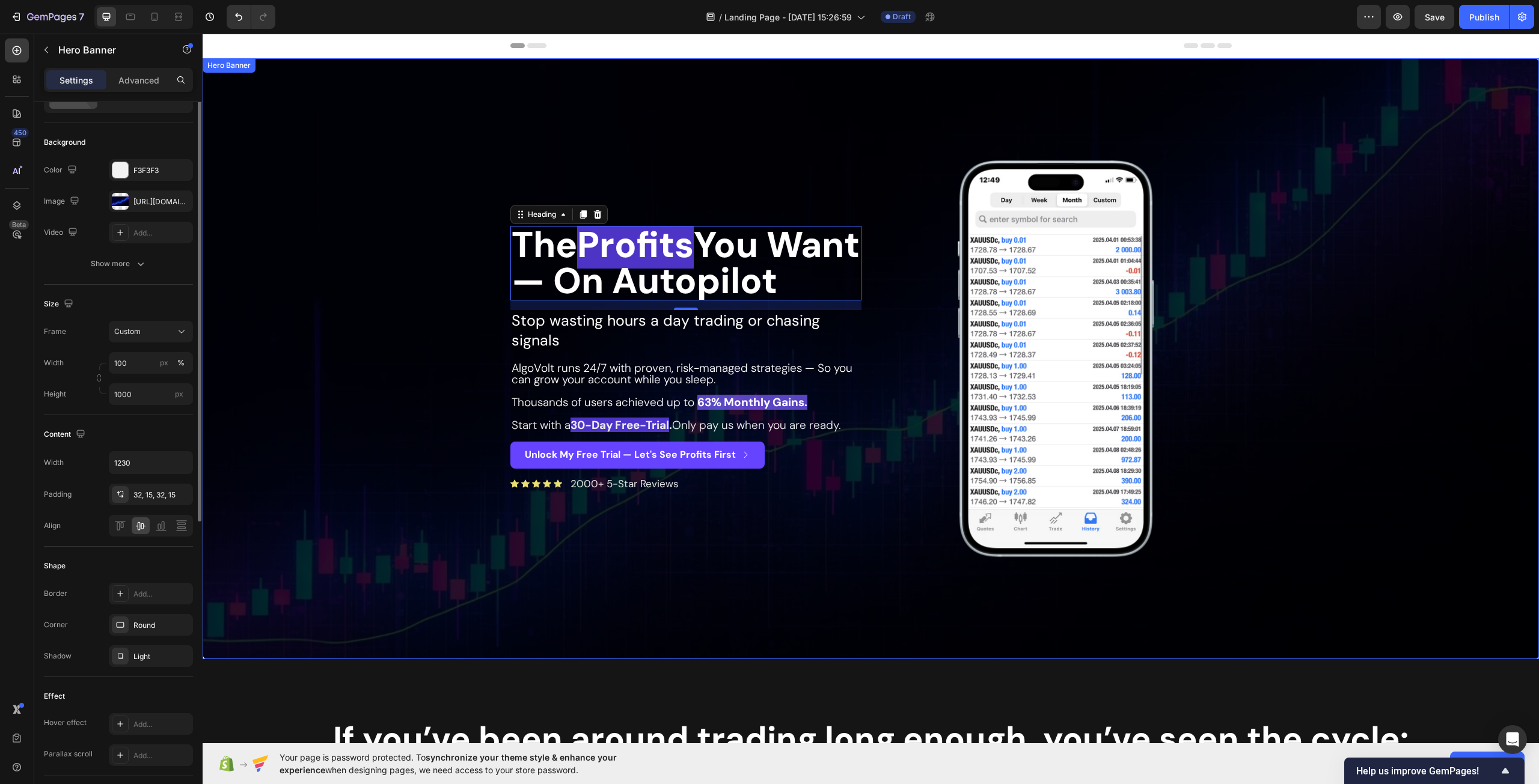
scroll to position [0, 0]
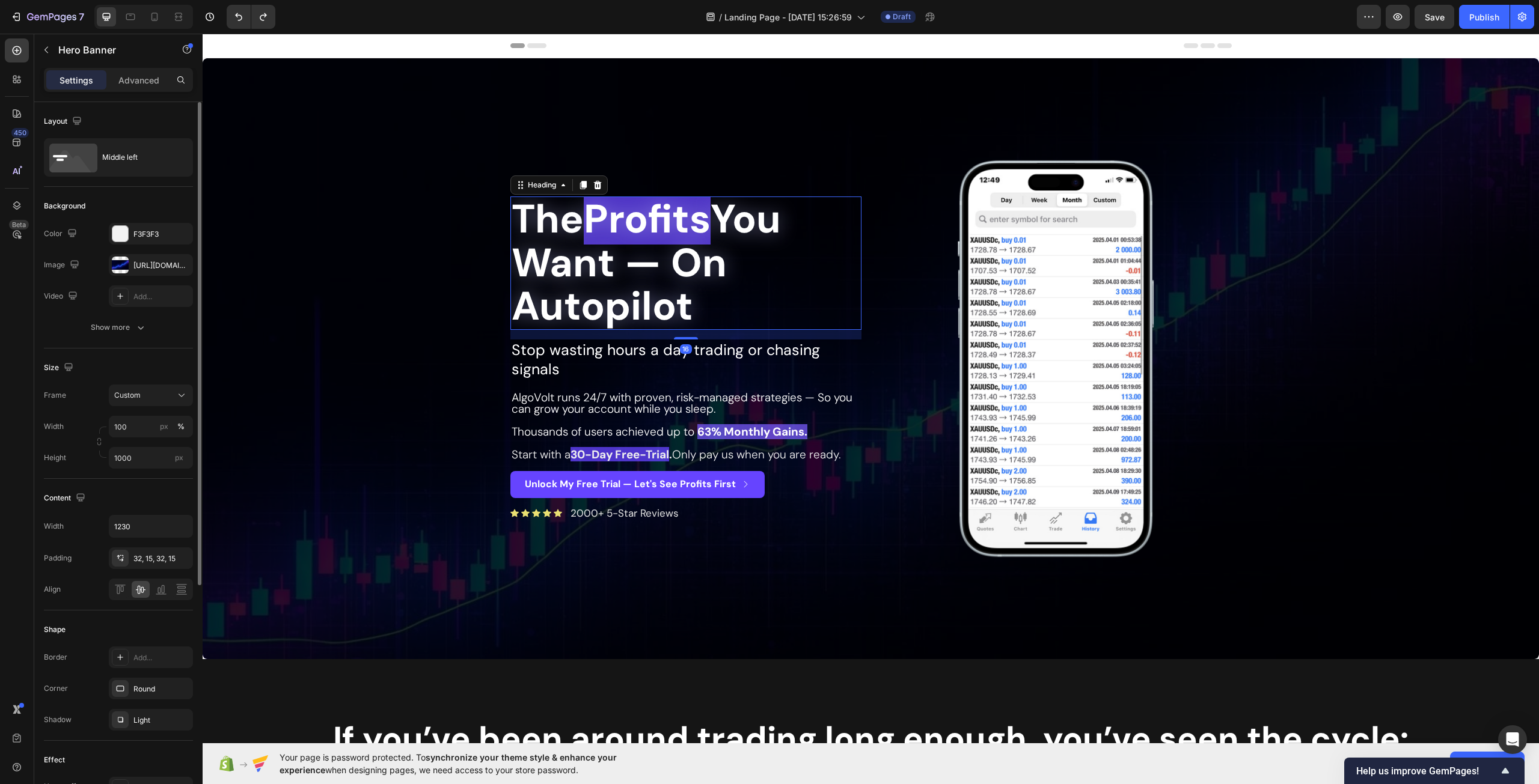
click at [610, 263] on p "The Profits You Want — On Autopilot" at bounding box center [686, 263] width 349 height 131
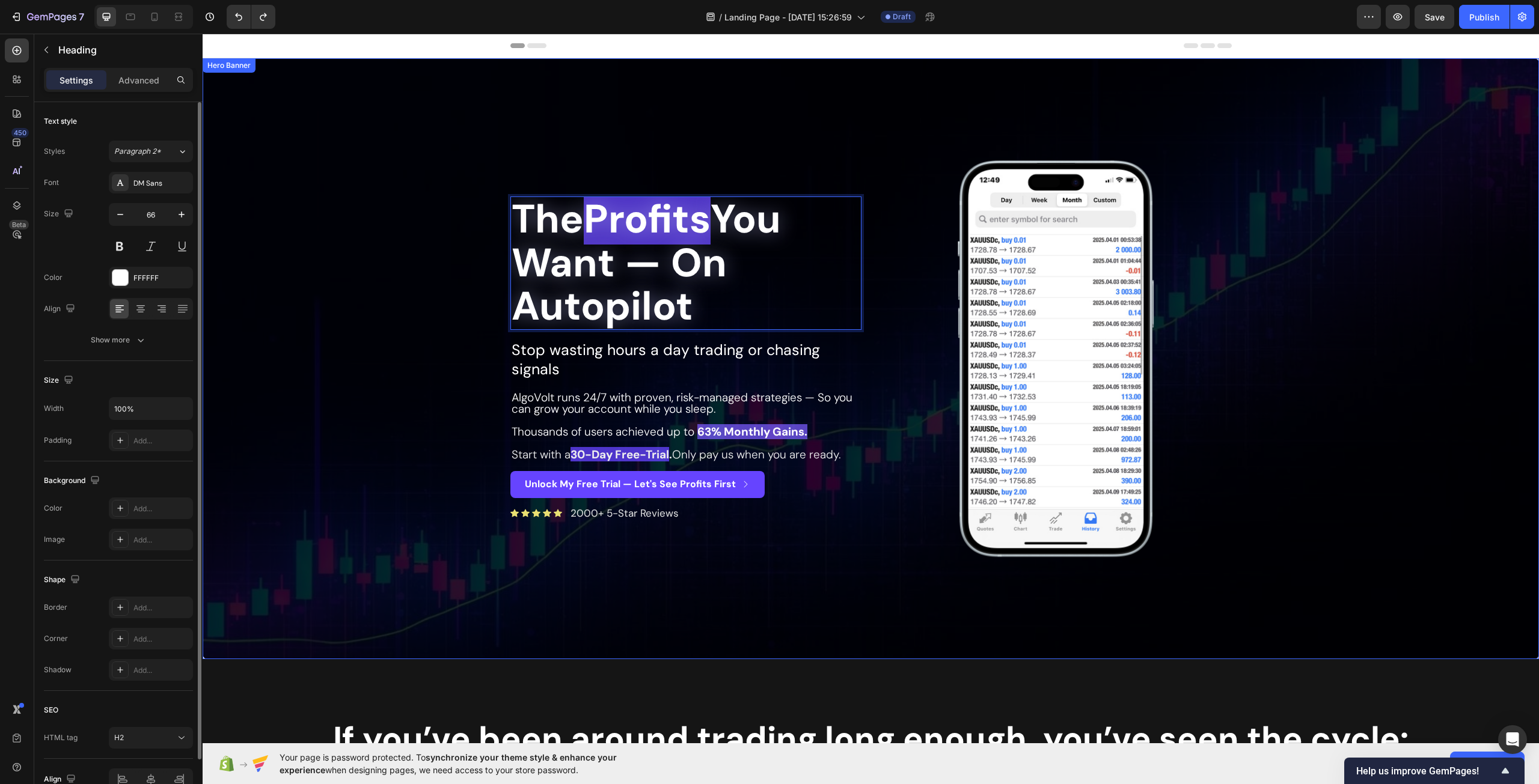
drag, startPoint x: 719, startPoint y: 305, endPoint x: 457, endPoint y: 212, distance: 278.0
click at [457, 212] on div "The Profits You Want — On Autopilot Heading 16 Stop wasting hours a day trading…" at bounding box center [870, 358] width 1337 height 601
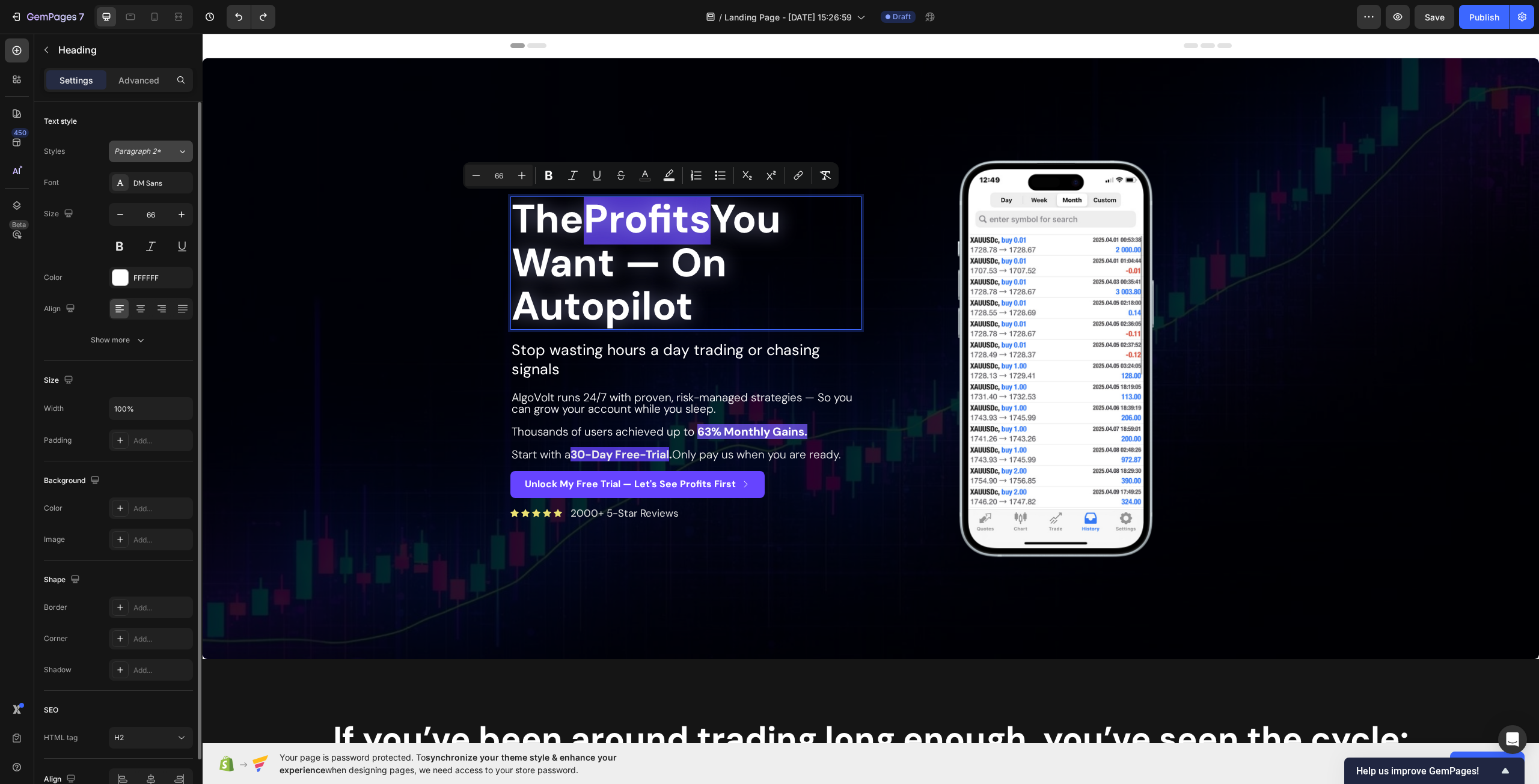
click at [167, 155] on div "Paragraph 2*" at bounding box center [146, 150] width 63 height 10
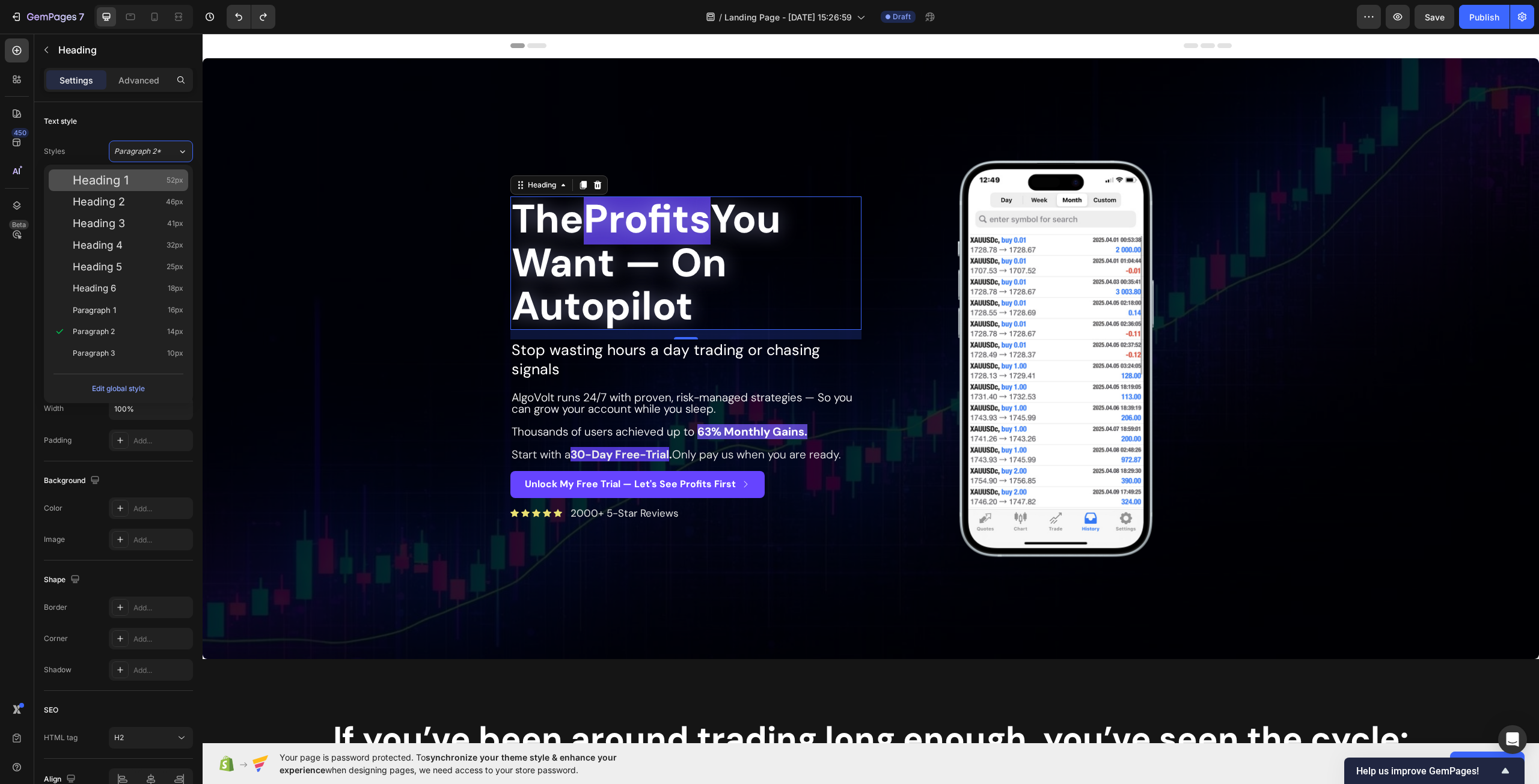
click at [152, 179] on div "Heading 1 52px" at bounding box center [128, 180] width 111 height 12
type input "52"
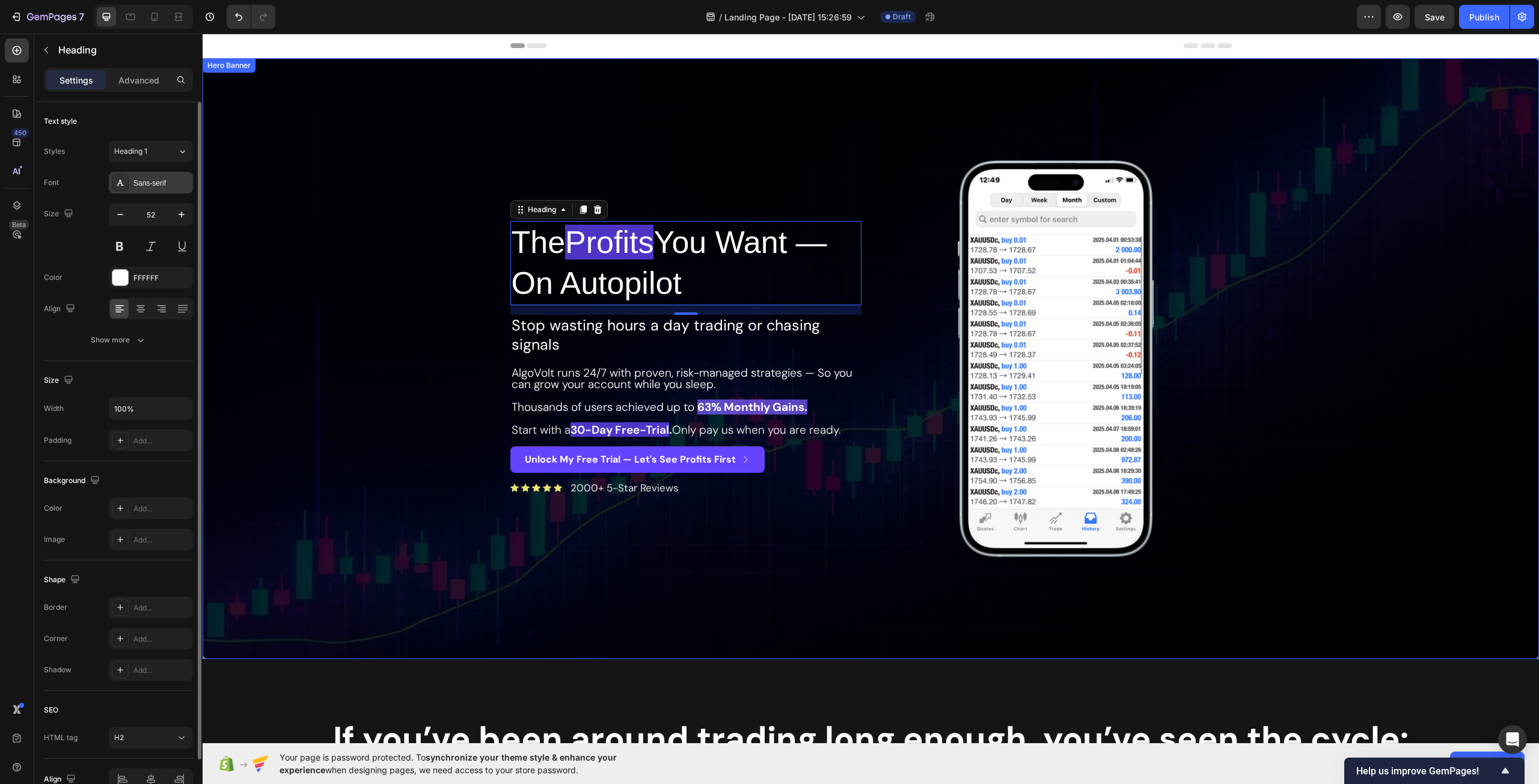
drag, startPoint x: 149, startPoint y: 181, endPoint x: 154, endPoint y: 187, distance: 7.8
click at [149, 181] on div "Sans-serif" at bounding box center [162, 183] width 57 height 10
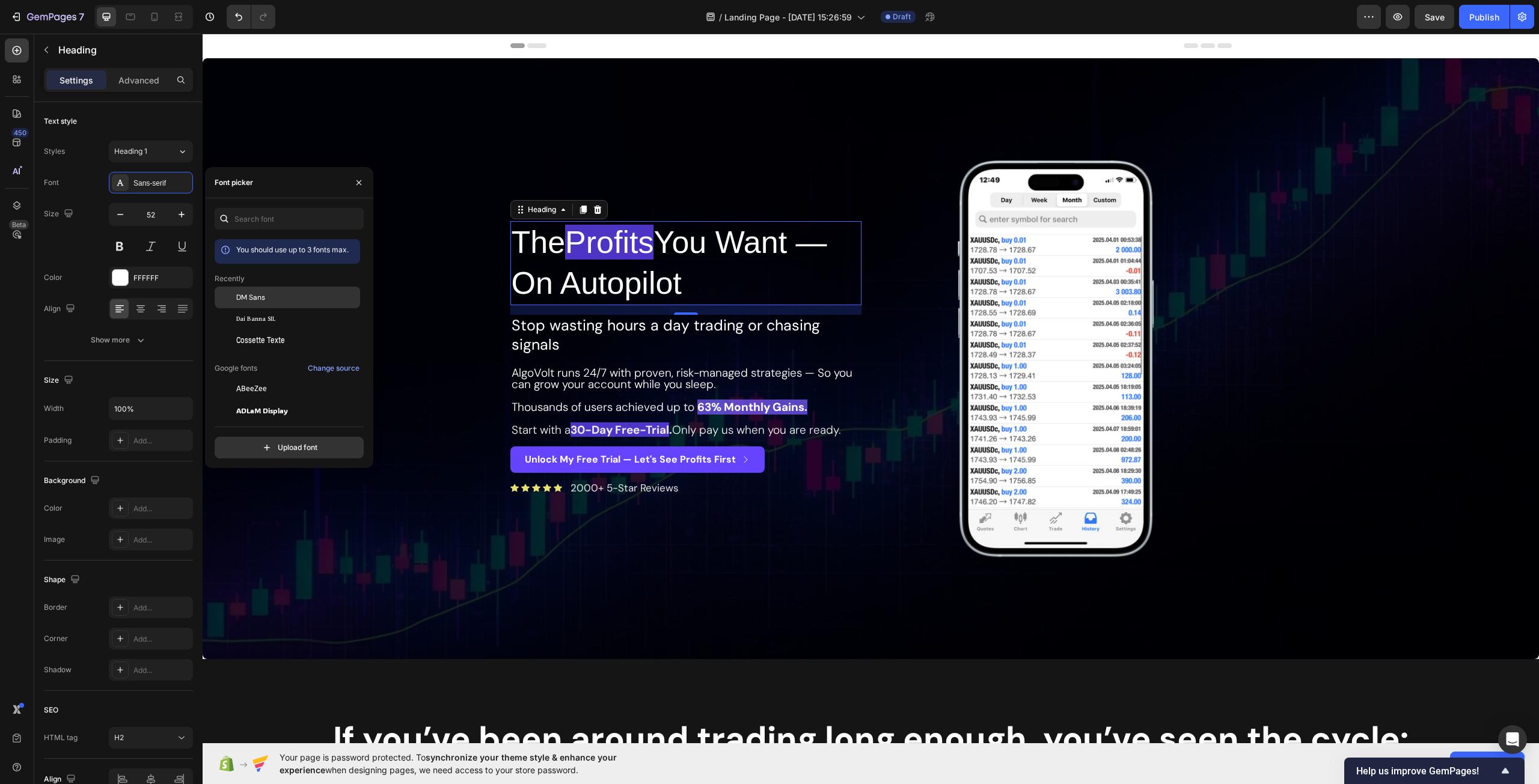
click at [281, 298] on div "DM Sans" at bounding box center [297, 297] width 121 height 10
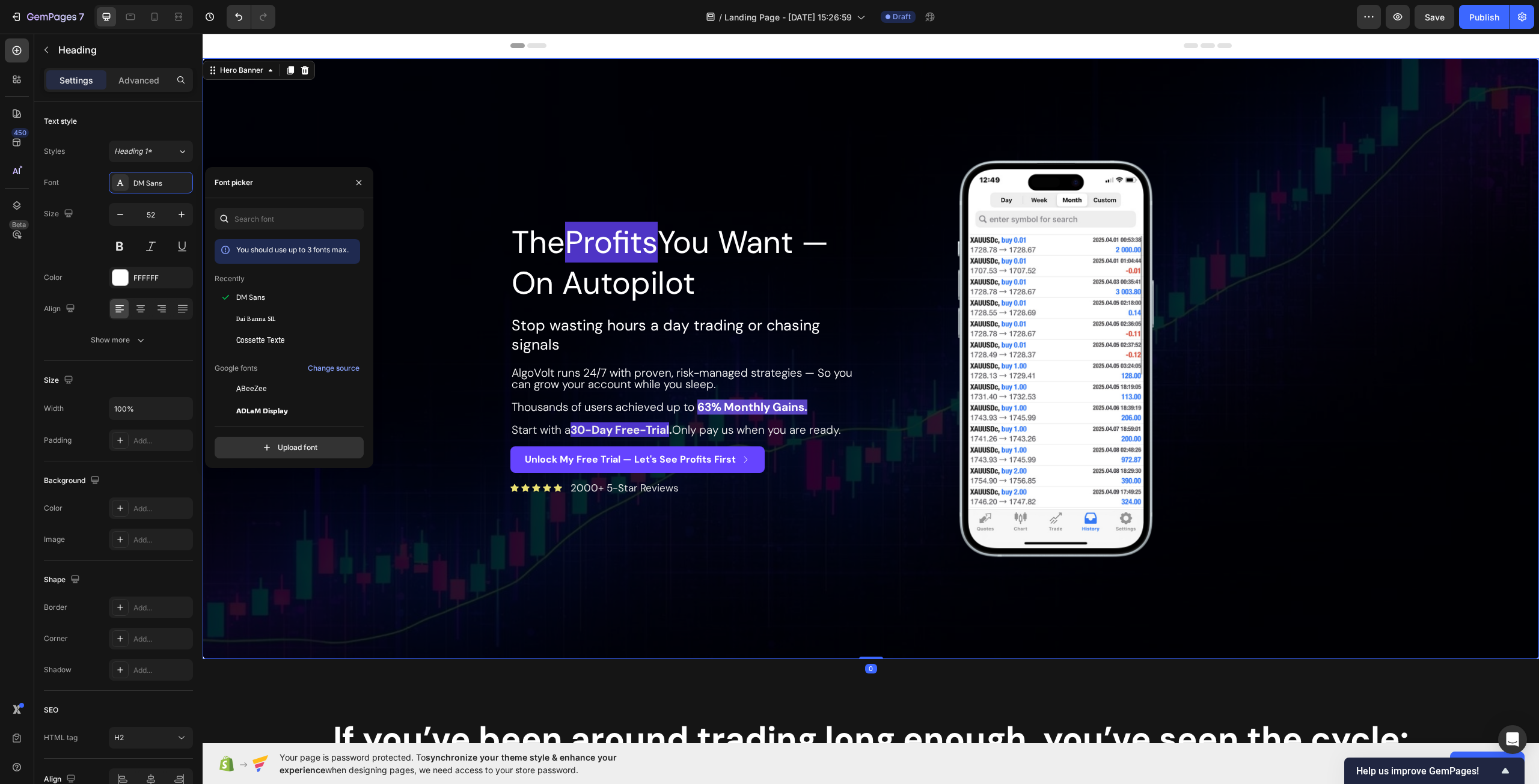
click at [430, 272] on div "Overlay" at bounding box center [870, 358] width 1337 height 601
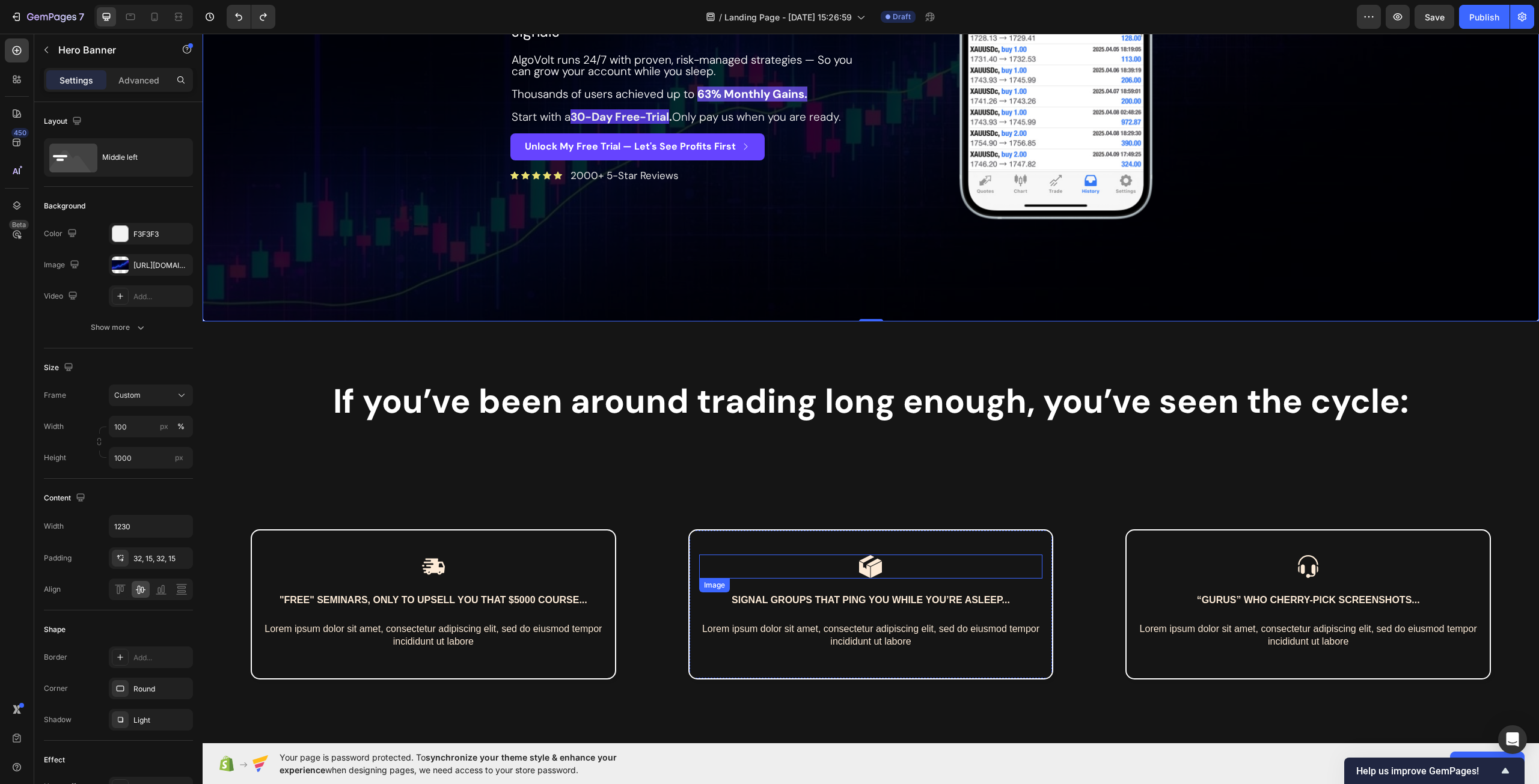
scroll to position [301, 0]
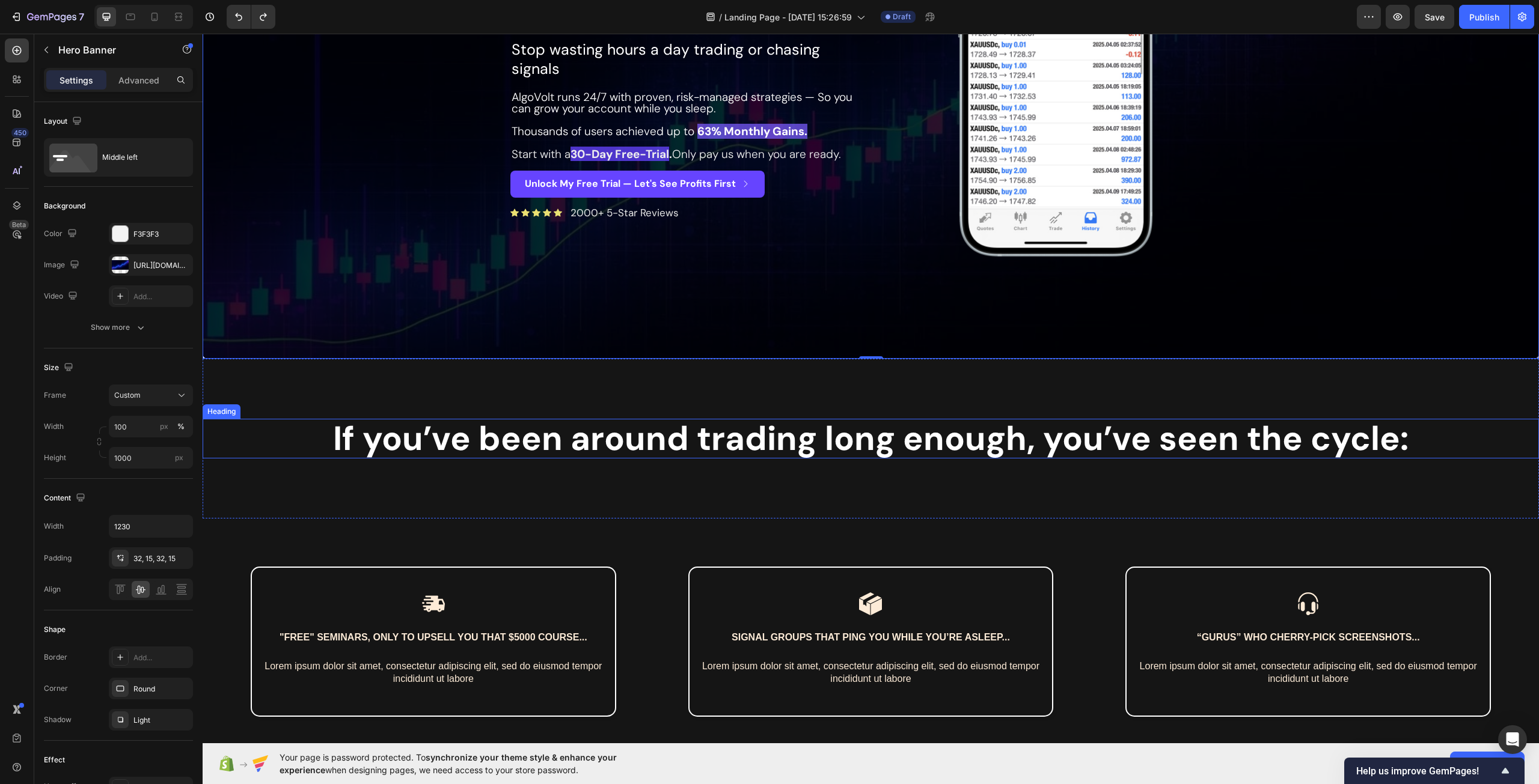
click at [779, 428] on h2 "If you’ve been around trading long enough, you’ve seen the cycle:" at bounding box center [870, 439] width 1337 height 40
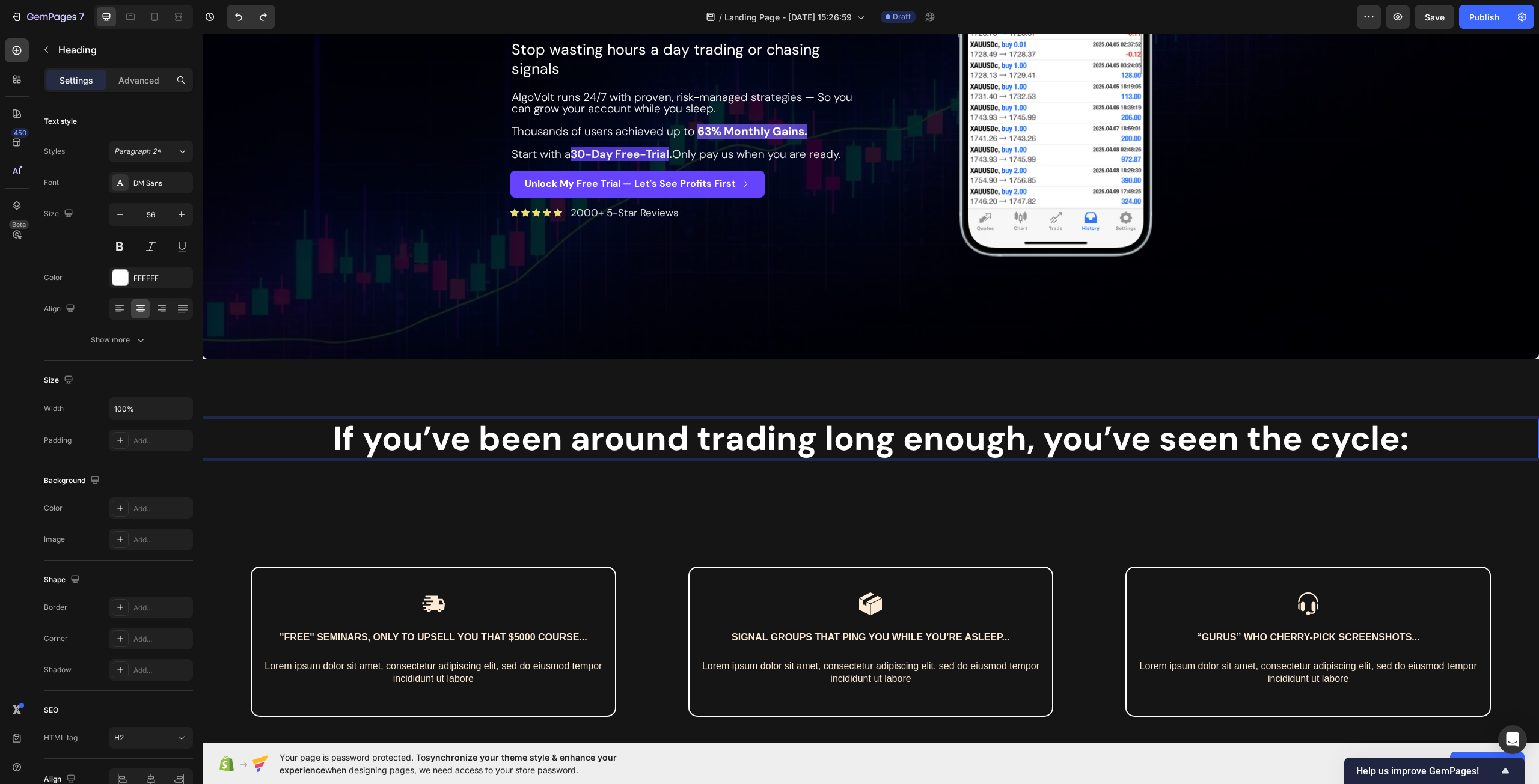
click at [644, 429] on h2 "If you’ve been around trading long enough, you’ve seen the cycle:" at bounding box center [870, 439] width 1337 height 40
click at [644, 429] on p "If you’ve been around trading long enough, you’ve seen the cycle:" at bounding box center [870, 438] width 1334 height 37
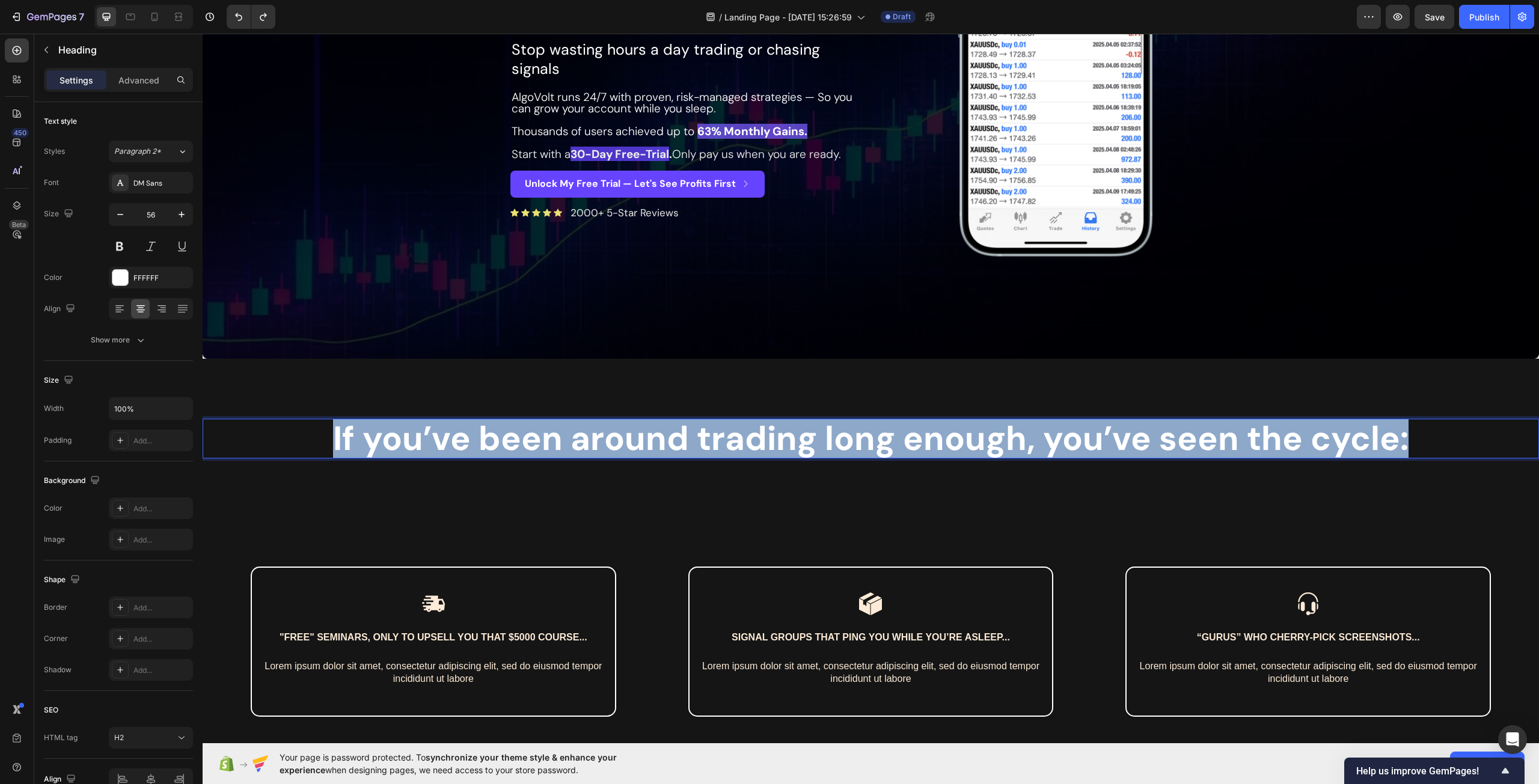
click at [644, 429] on p "If you’ve been around trading long enough, you’ve seen the cycle:" at bounding box center [870, 438] width 1334 height 37
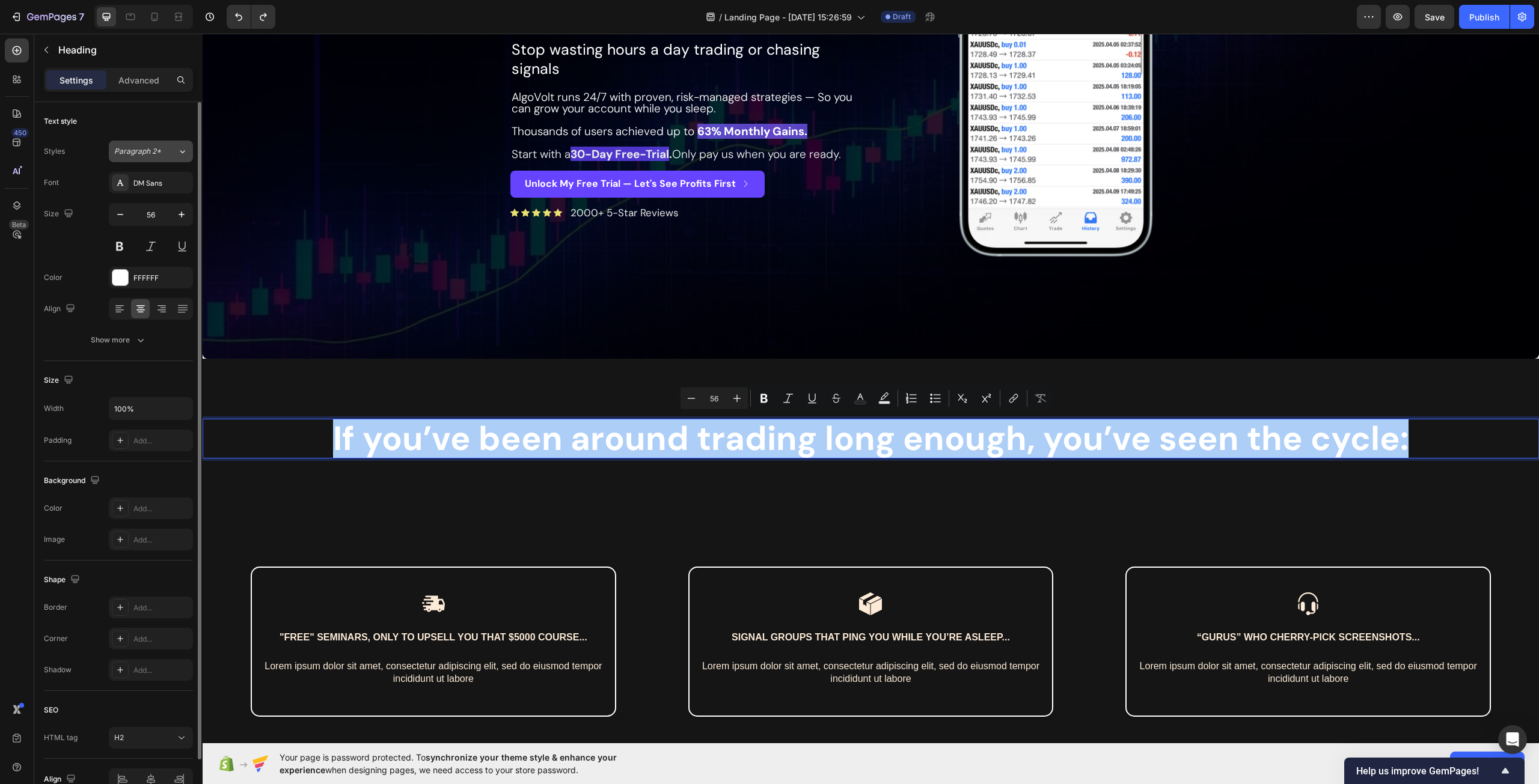
drag, startPoint x: 179, startPoint y: 152, endPoint x: 176, endPoint y: 162, distance: 10.4
click at [179, 151] on icon at bounding box center [182, 151] width 10 height 12
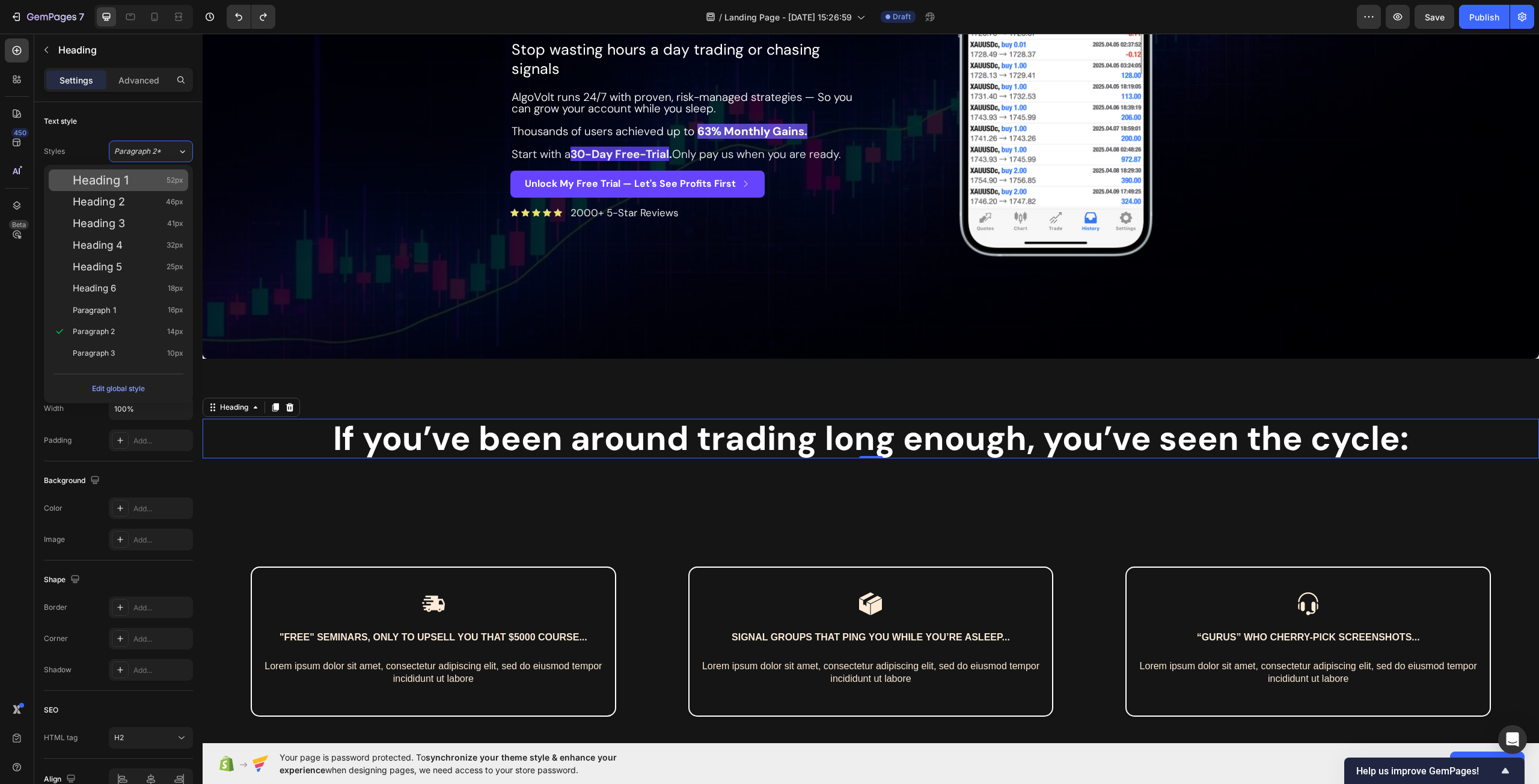
click at [150, 180] on div "Heading 1 52px" at bounding box center [128, 180] width 111 height 12
type input "52"
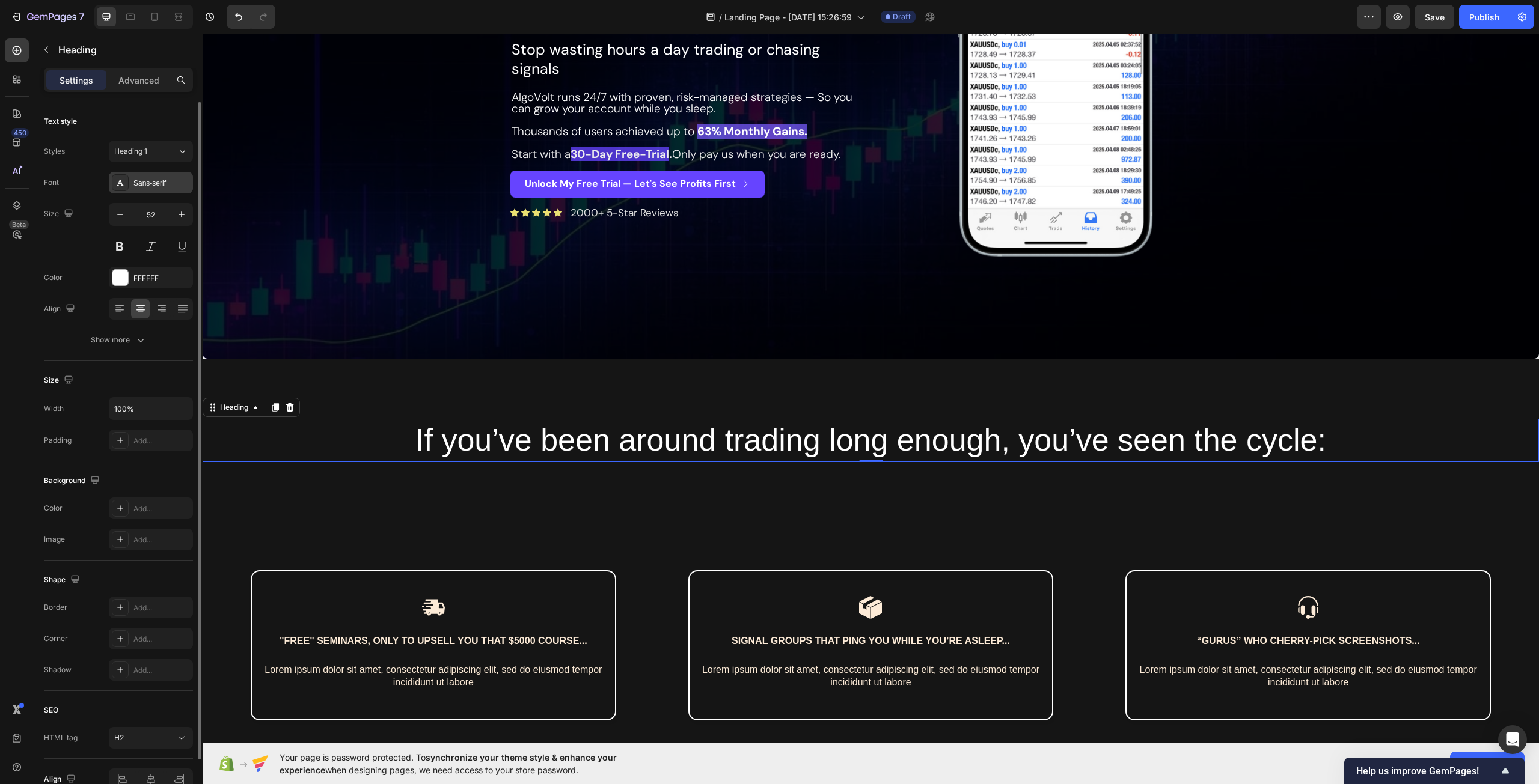
click at [152, 178] on div "Sans-serif" at bounding box center [162, 183] width 57 height 10
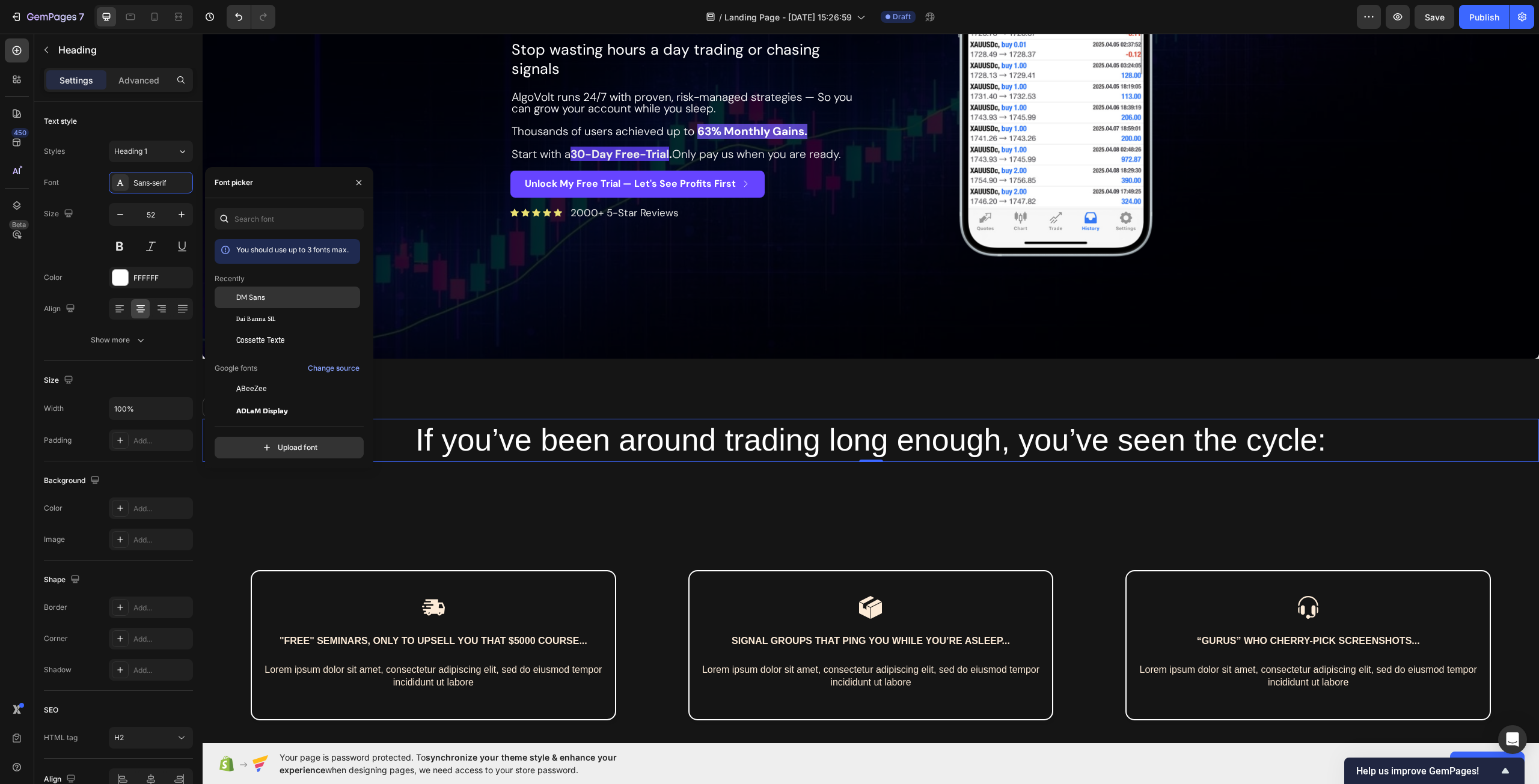
click at [271, 291] on div "DM Sans" at bounding box center [288, 297] width 146 height 22
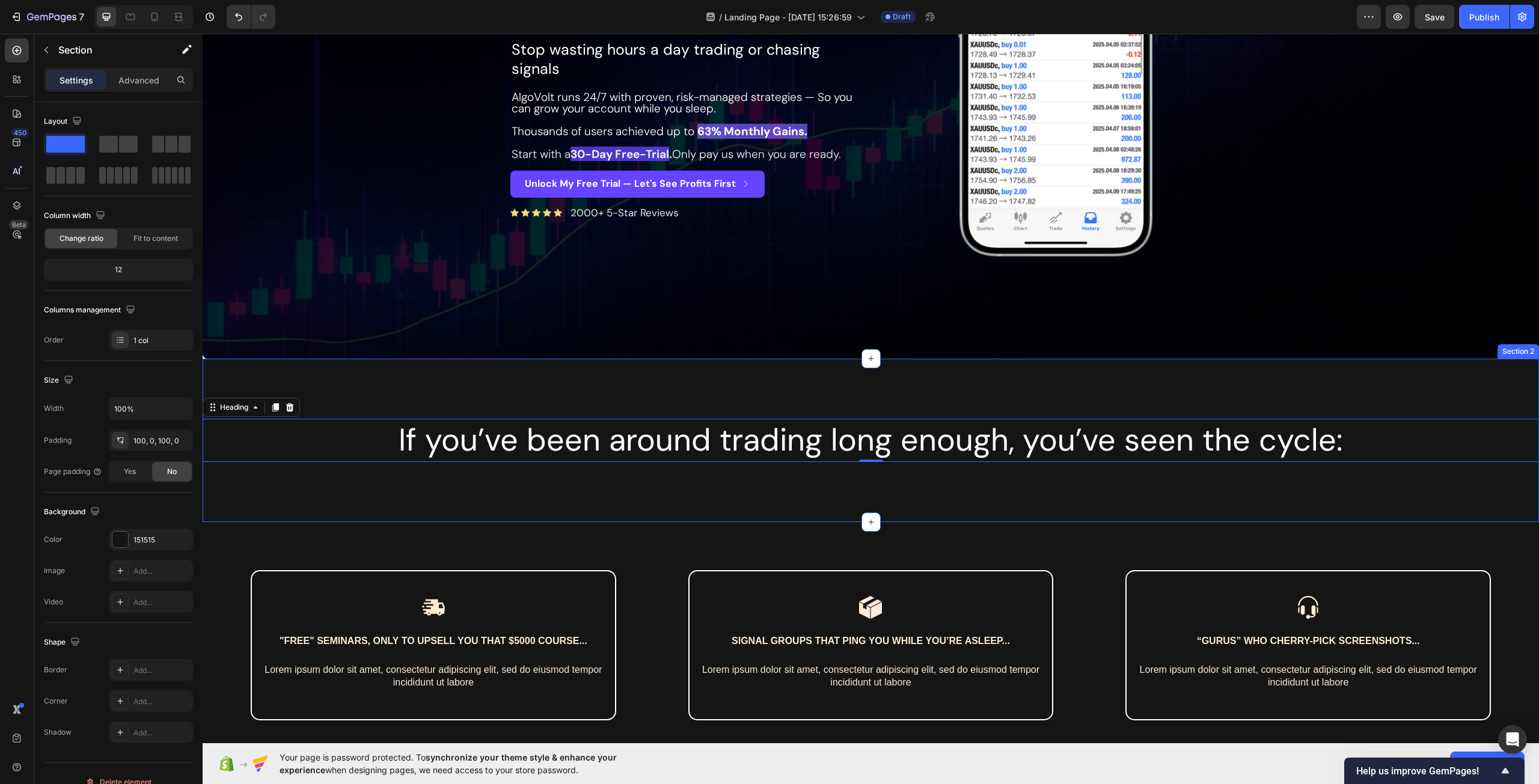
click at [969, 476] on div "If you’ve been around trading long enough, you’ve seen the cycle: Heading 0 Sec…" at bounding box center [870, 440] width 1337 height 164
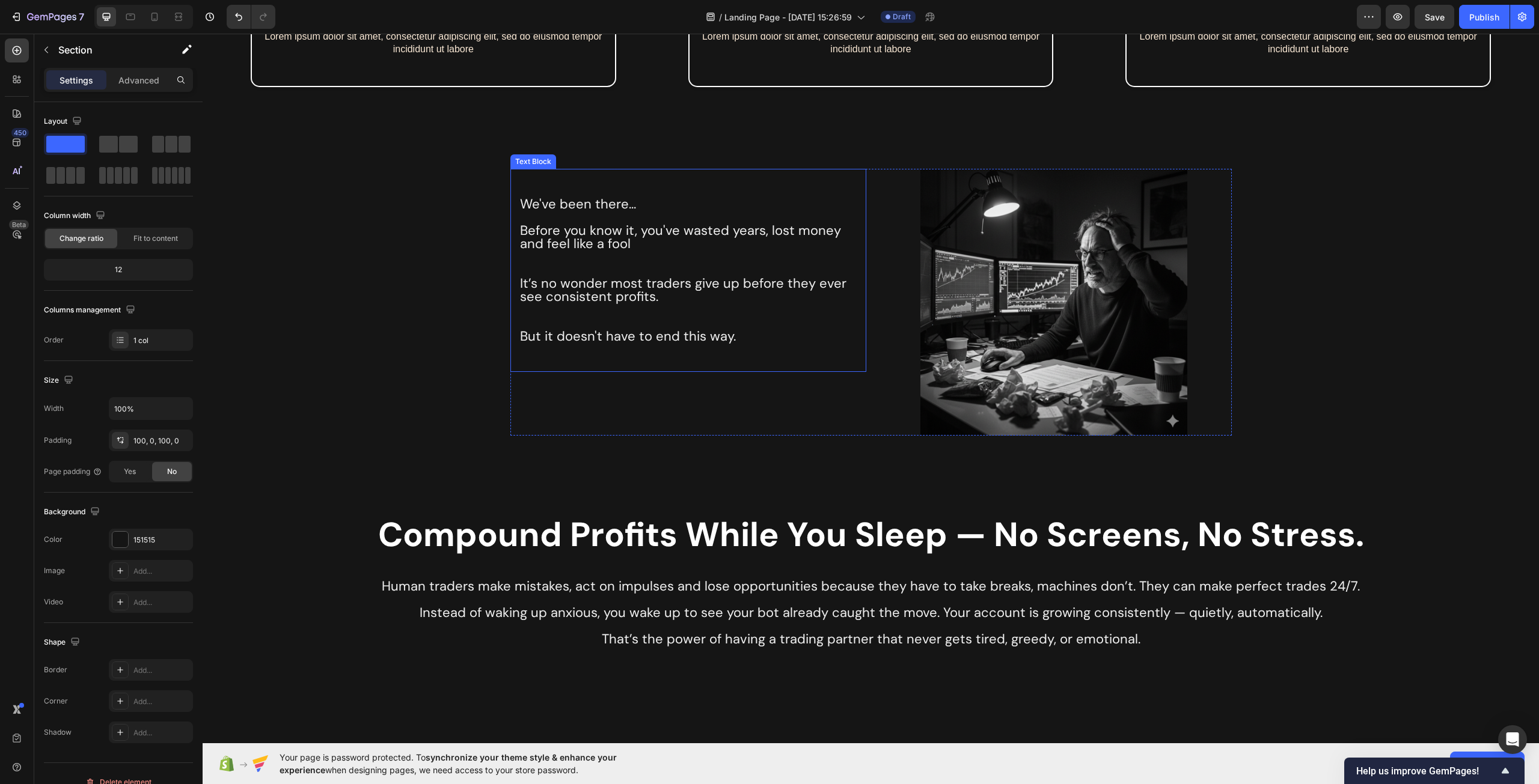
scroll to position [1141, 0]
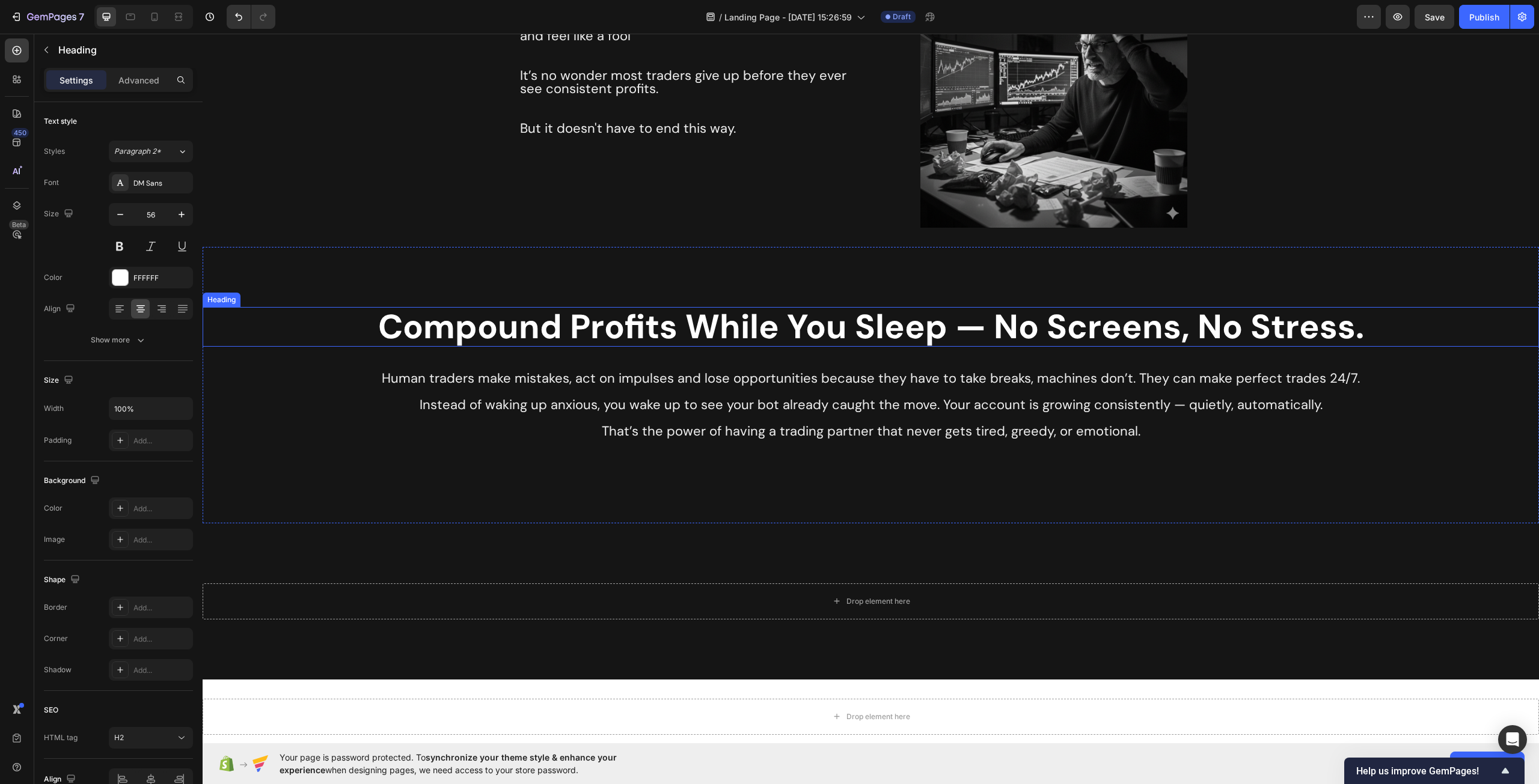
click at [930, 322] on h2 "Compound Profits While You Sleep — No Screens, No Stress." at bounding box center [870, 327] width 1337 height 40
click at [139, 149] on span "Paragraph 2*" at bounding box center [138, 150] width 47 height 10
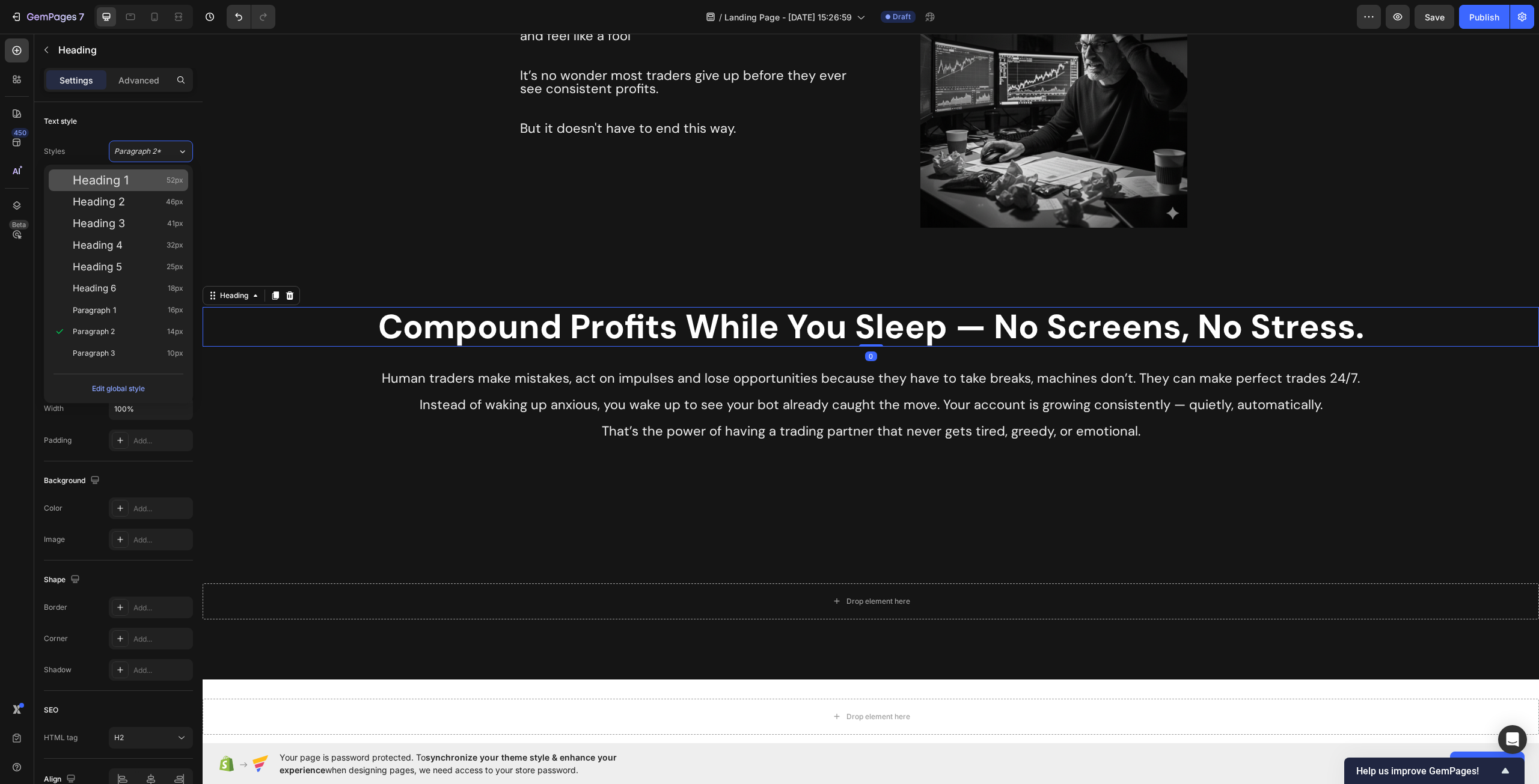
click at [131, 174] on div "Heading 1 52px" at bounding box center [128, 180] width 111 height 12
type input "52"
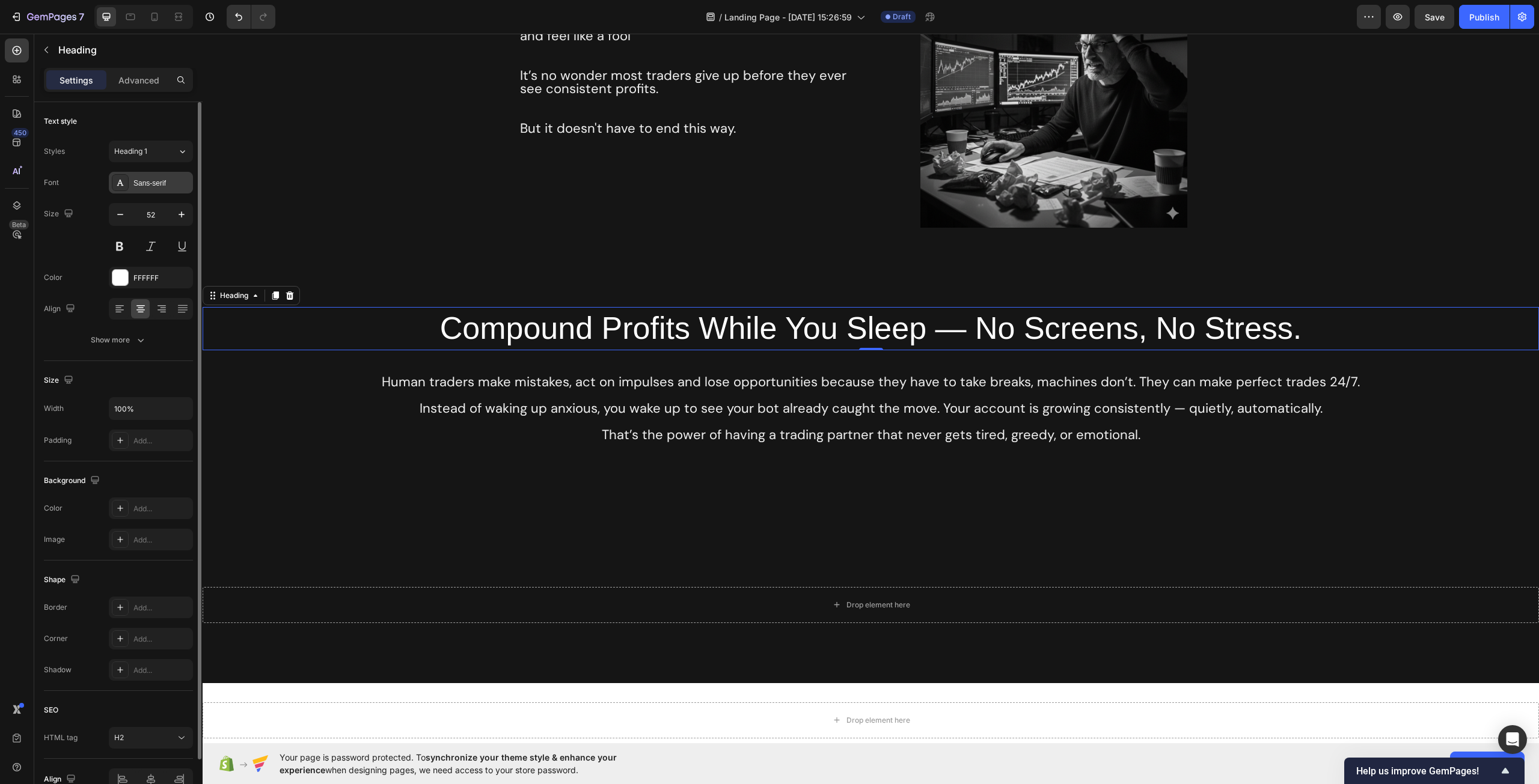
click at [169, 184] on div "Sans-serif" at bounding box center [162, 183] width 57 height 10
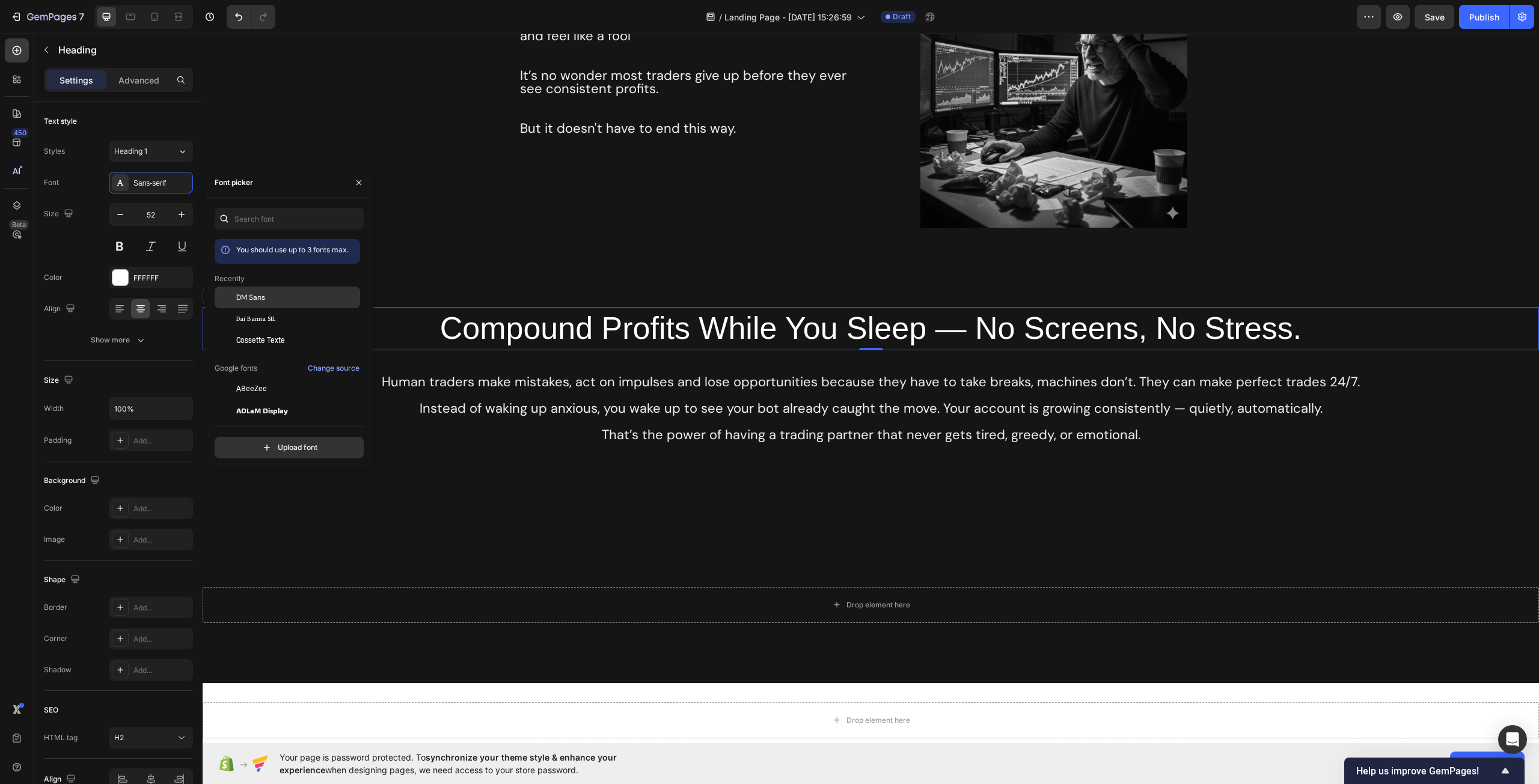
click at [283, 296] on div "DM Sans" at bounding box center [297, 297] width 121 height 10
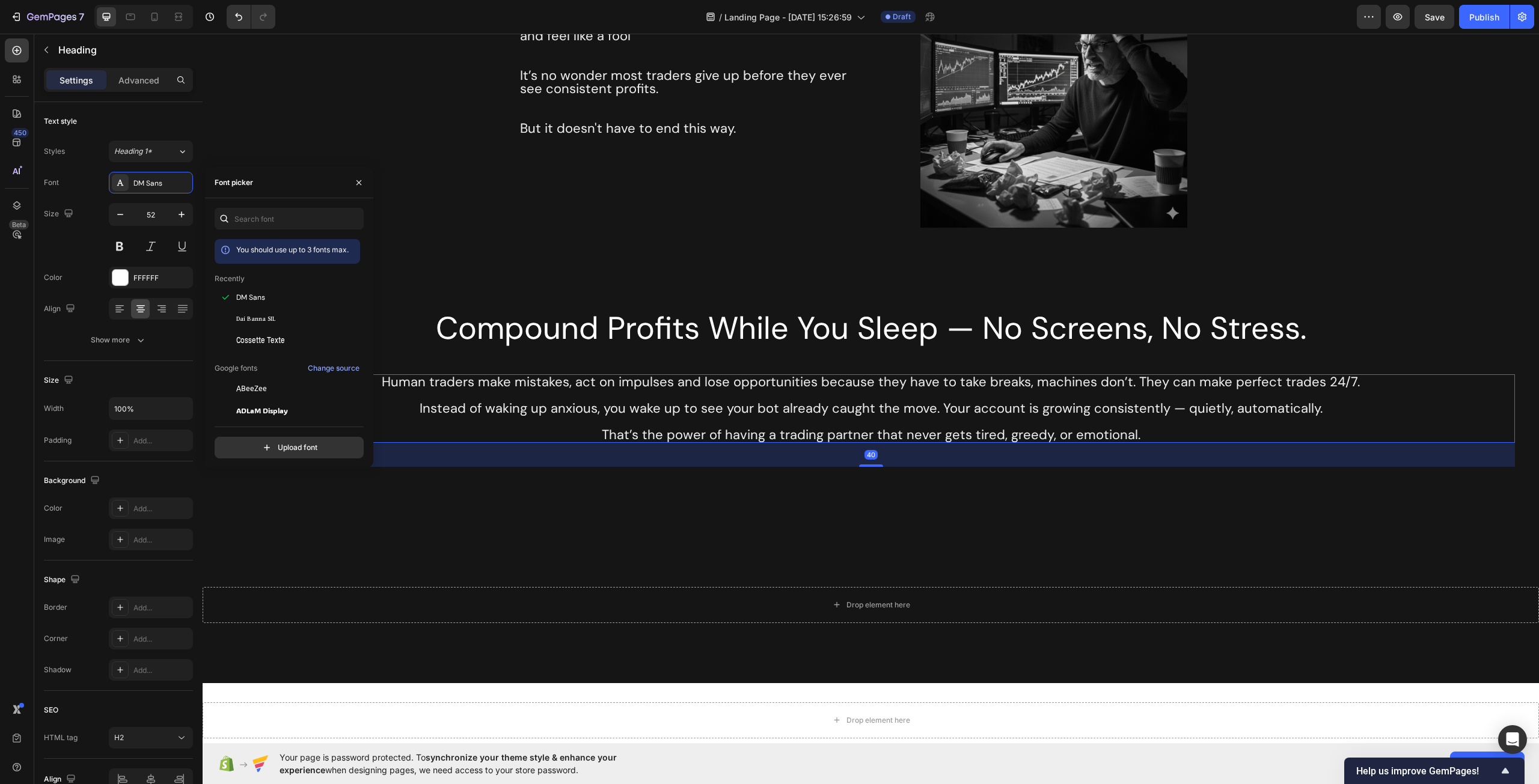
click at [851, 378] on p "Human traders make mistakes, act on impulses and lose opportunities because the…" at bounding box center [870, 382] width 1285 height 13
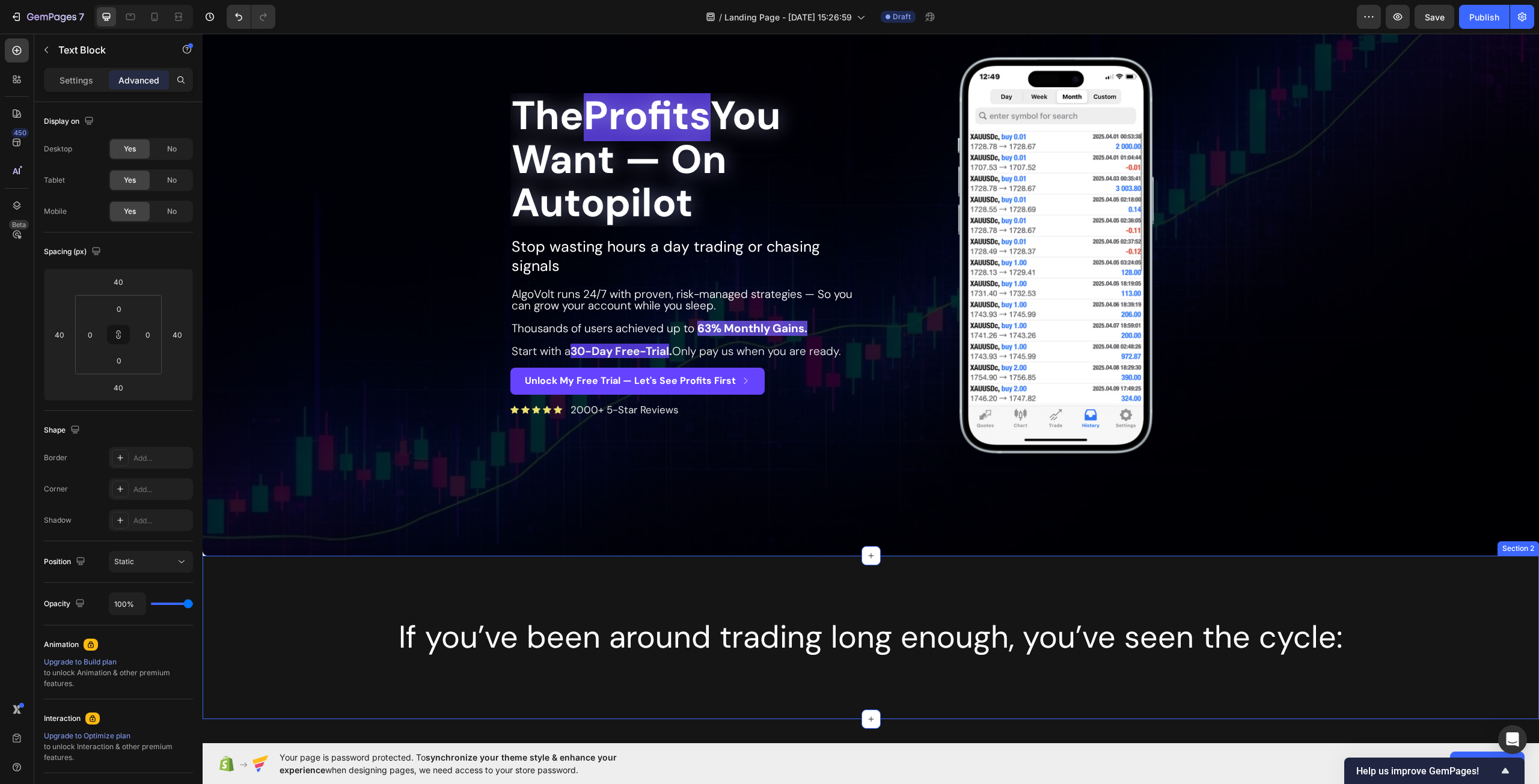
scroll to position [0, 0]
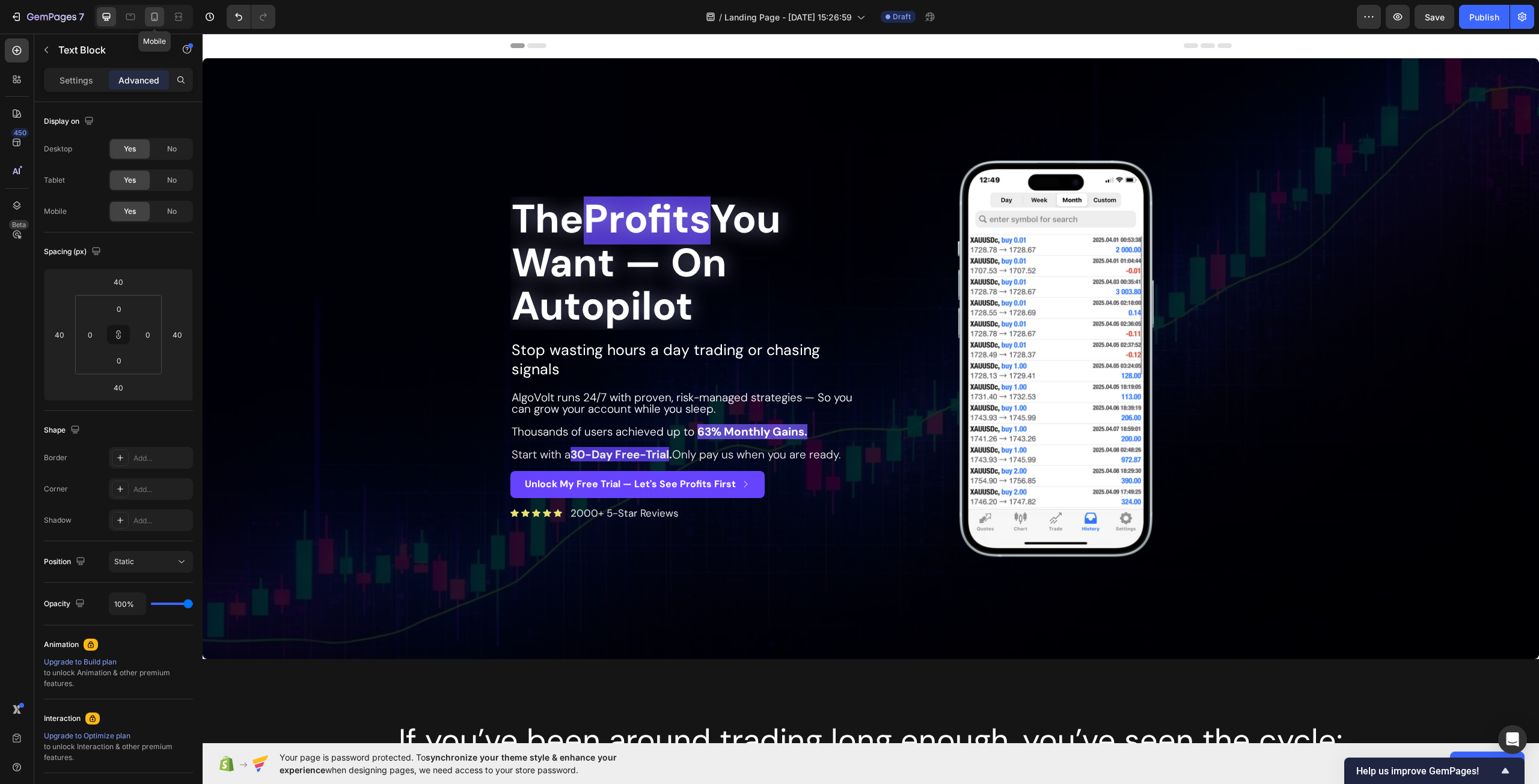
click at [159, 14] on icon at bounding box center [154, 16] width 12 height 12
type input "24"
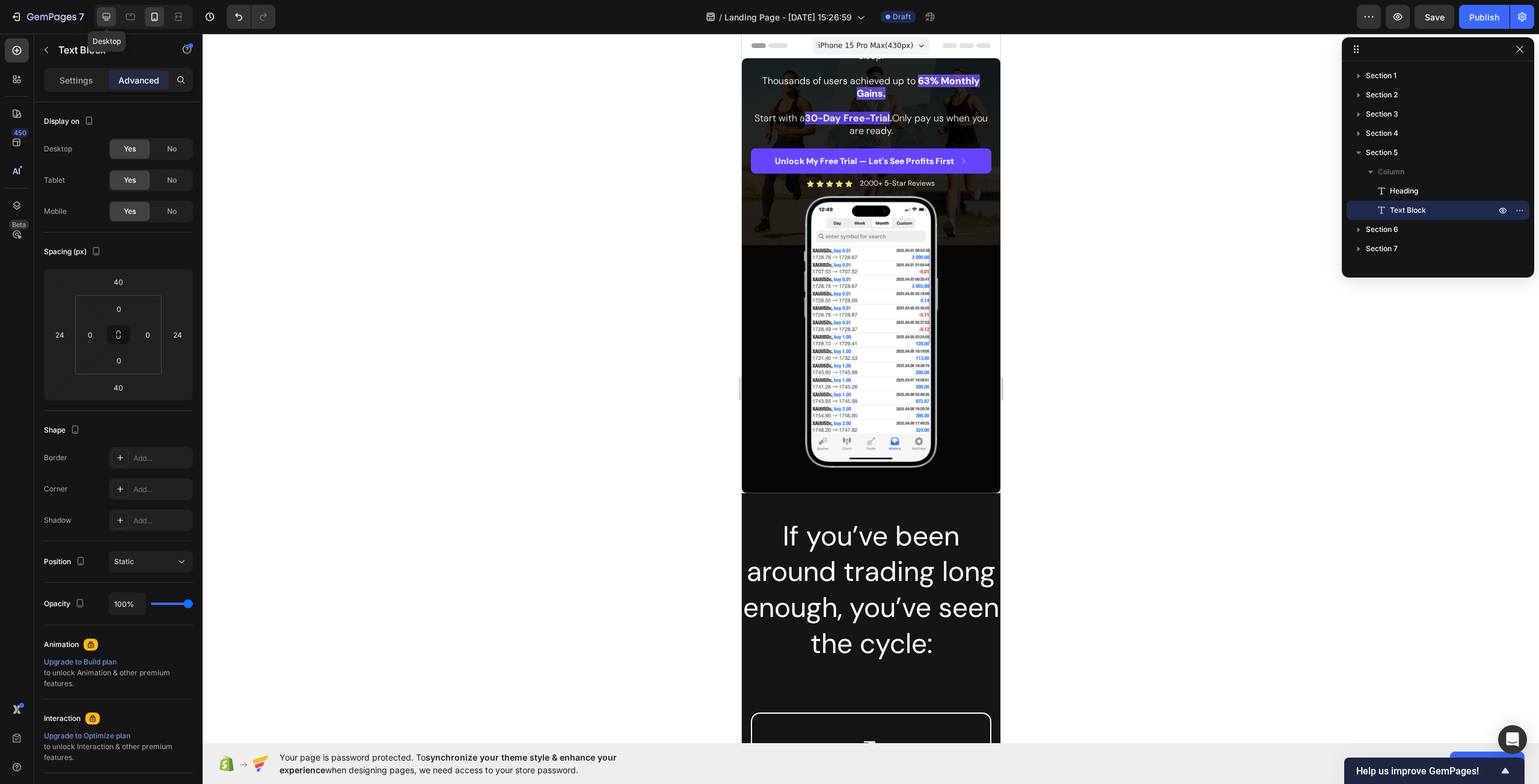
click at [110, 18] on icon at bounding box center [107, 17] width 8 height 8
type input "40"
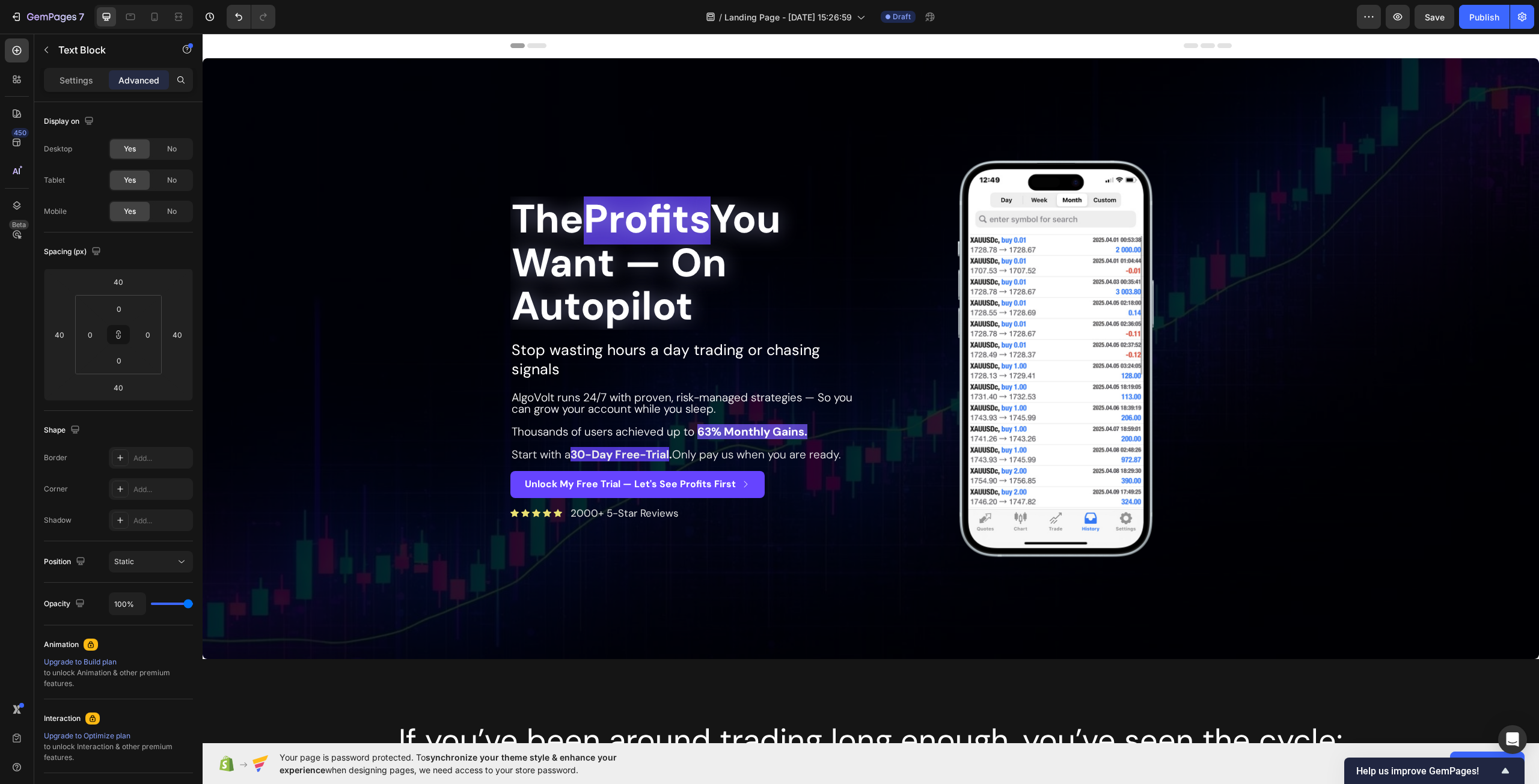
click at [540, 43] on div "Header" at bounding box center [870, 45] width 721 height 24
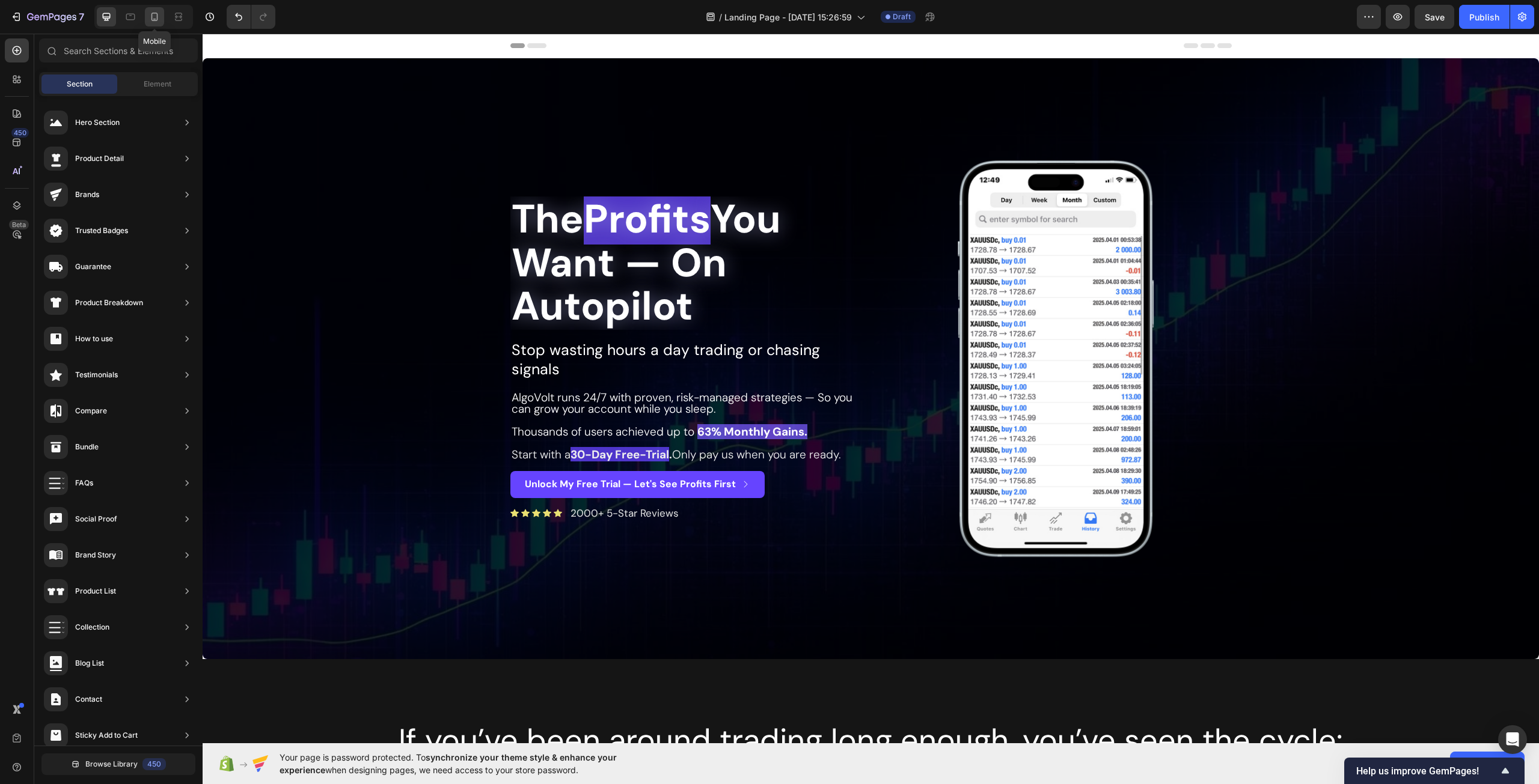
click at [149, 12] on icon at bounding box center [154, 16] width 12 height 12
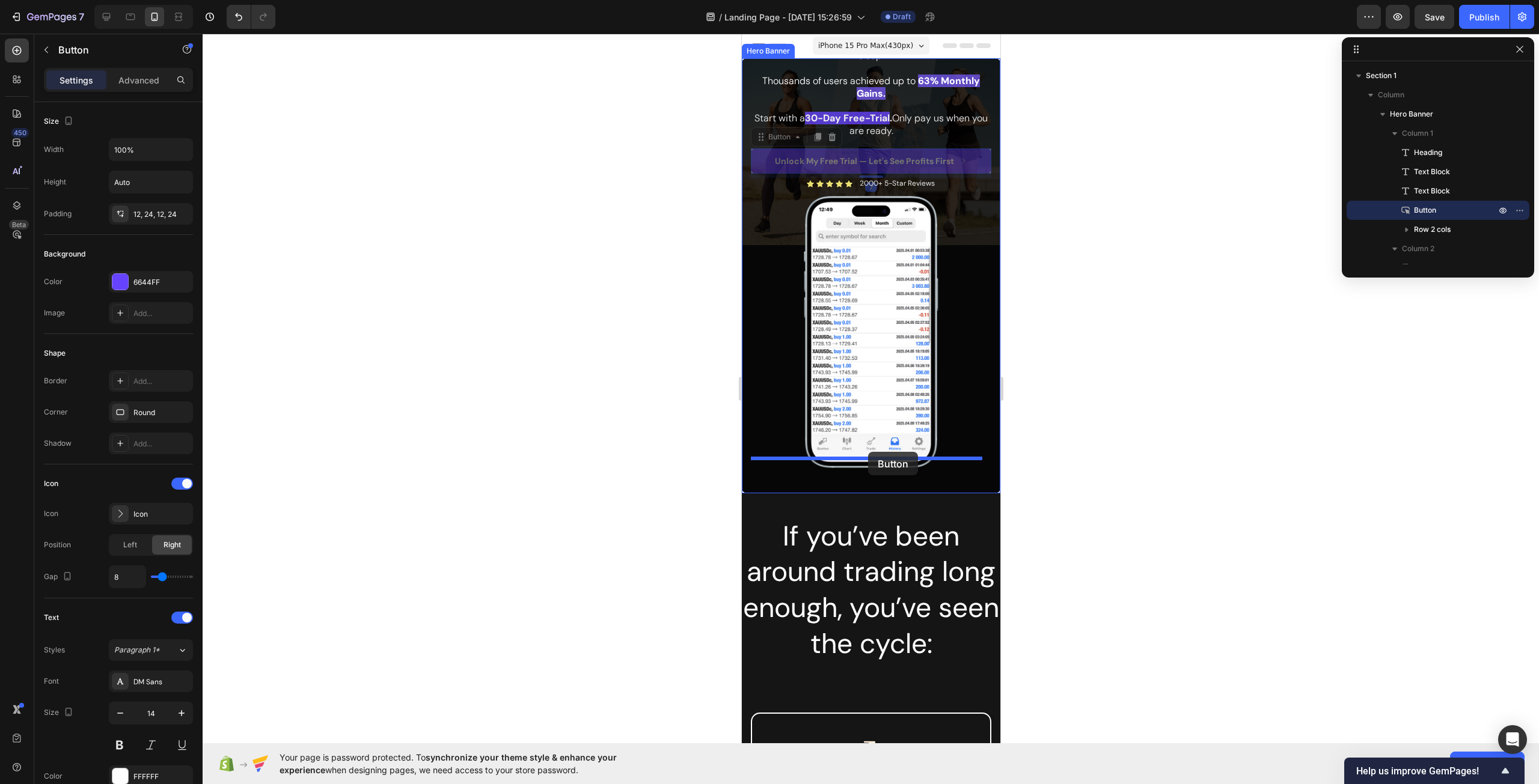
drag, startPoint x: 829, startPoint y: 146, endPoint x: 866, endPoint y: 452, distance: 308.2
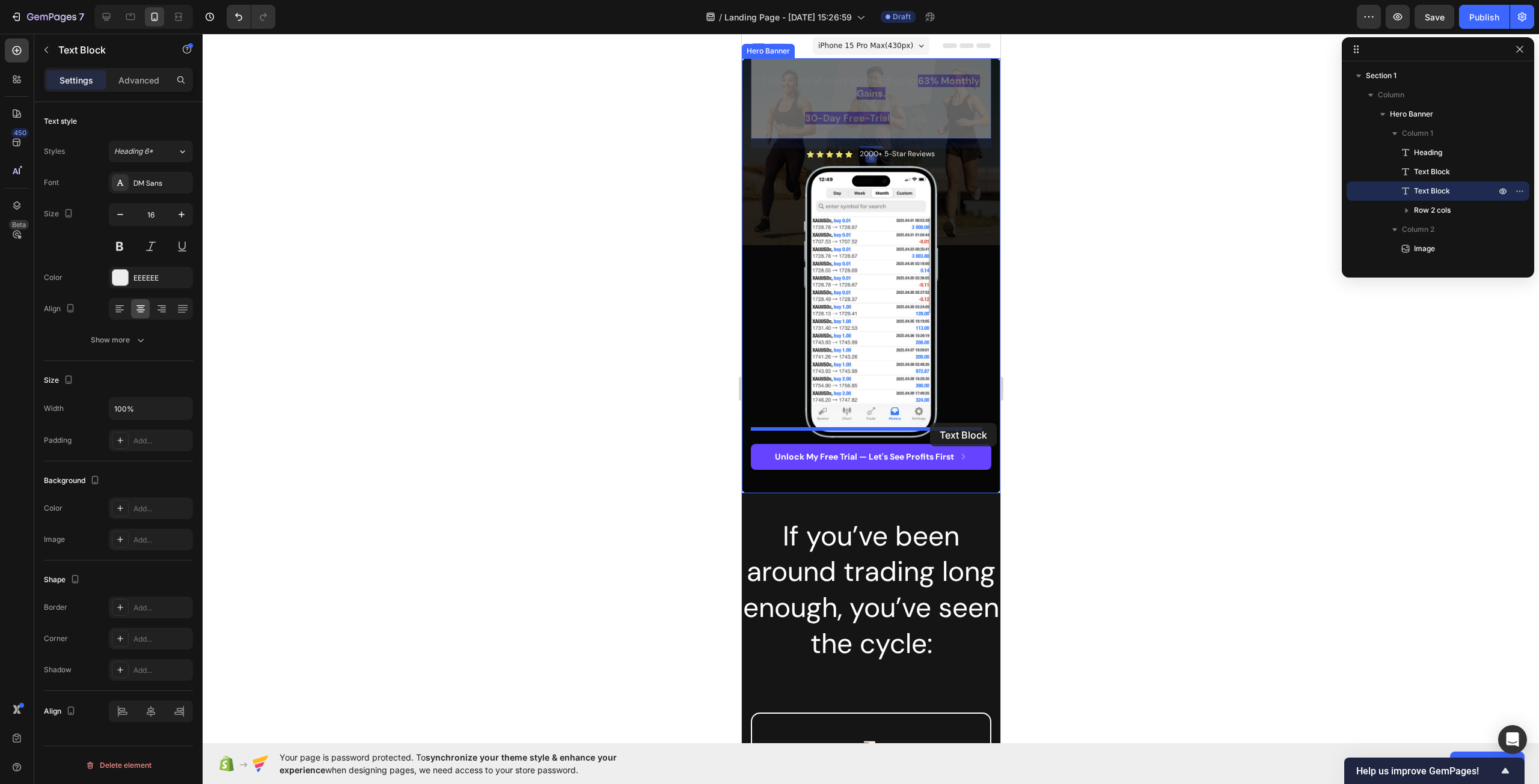
drag, startPoint x: 883, startPoint y: 73, endPoint x: 929, endPoint y: 421, distance: 351.0
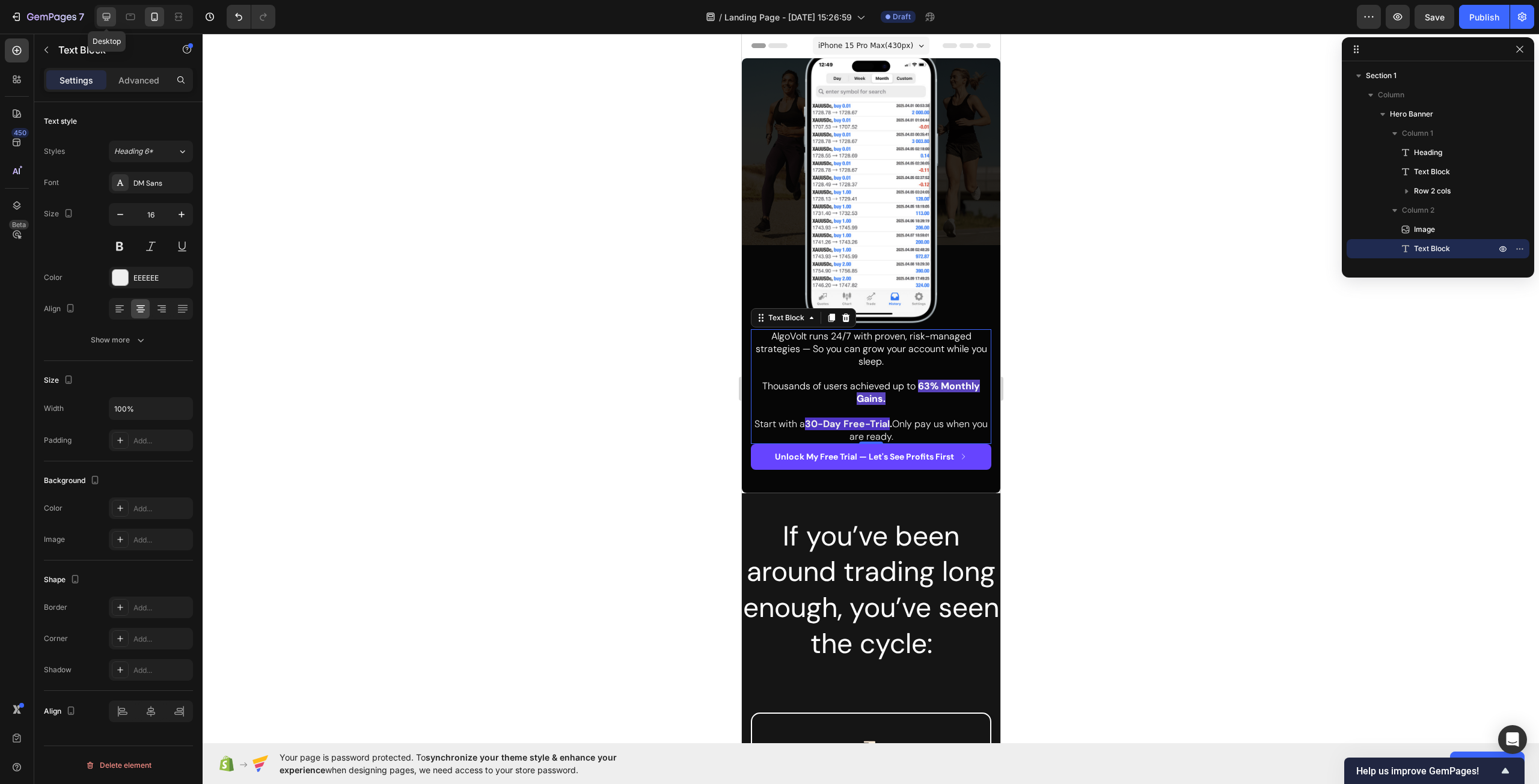
click at [112, 12] on icon at bounding box center [106, 16] width 12 height 12
type input "19"
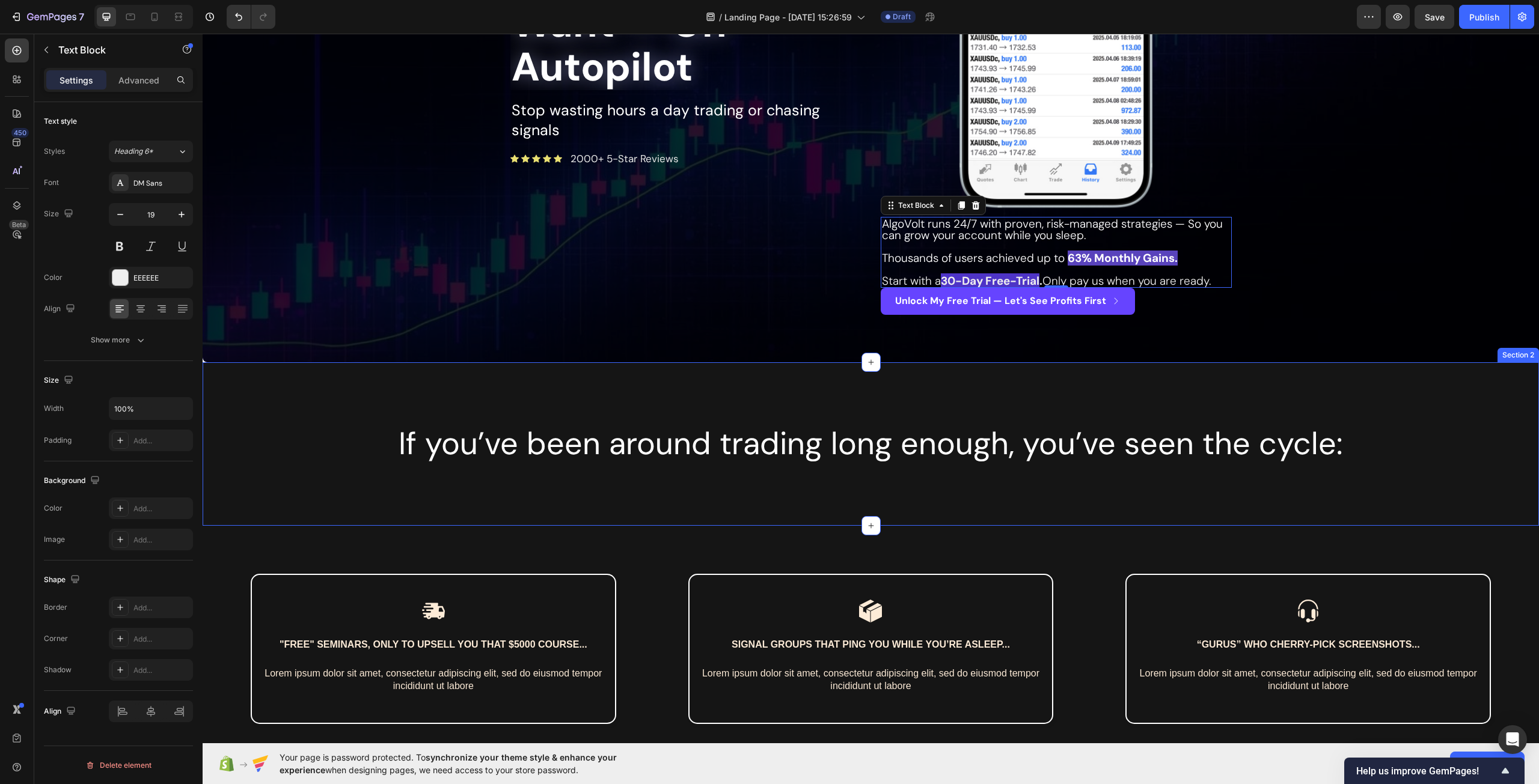
scroll to position [78, 0]
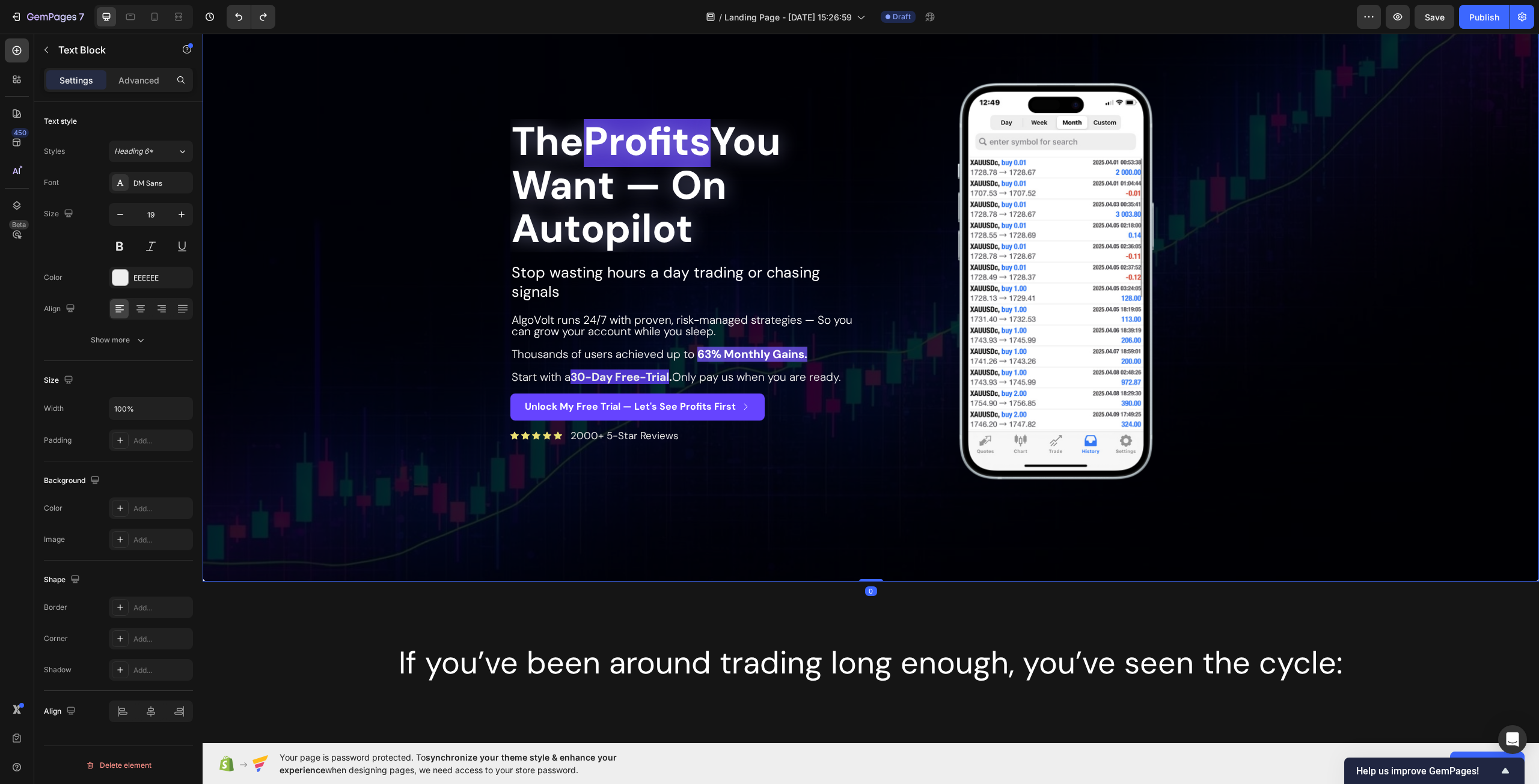
click at [813, 503] on div "The Profits You Want — On Autopilot Heading Stop wasting hours a day trading or…" at bounding box center [871, 281] width 740 height 453
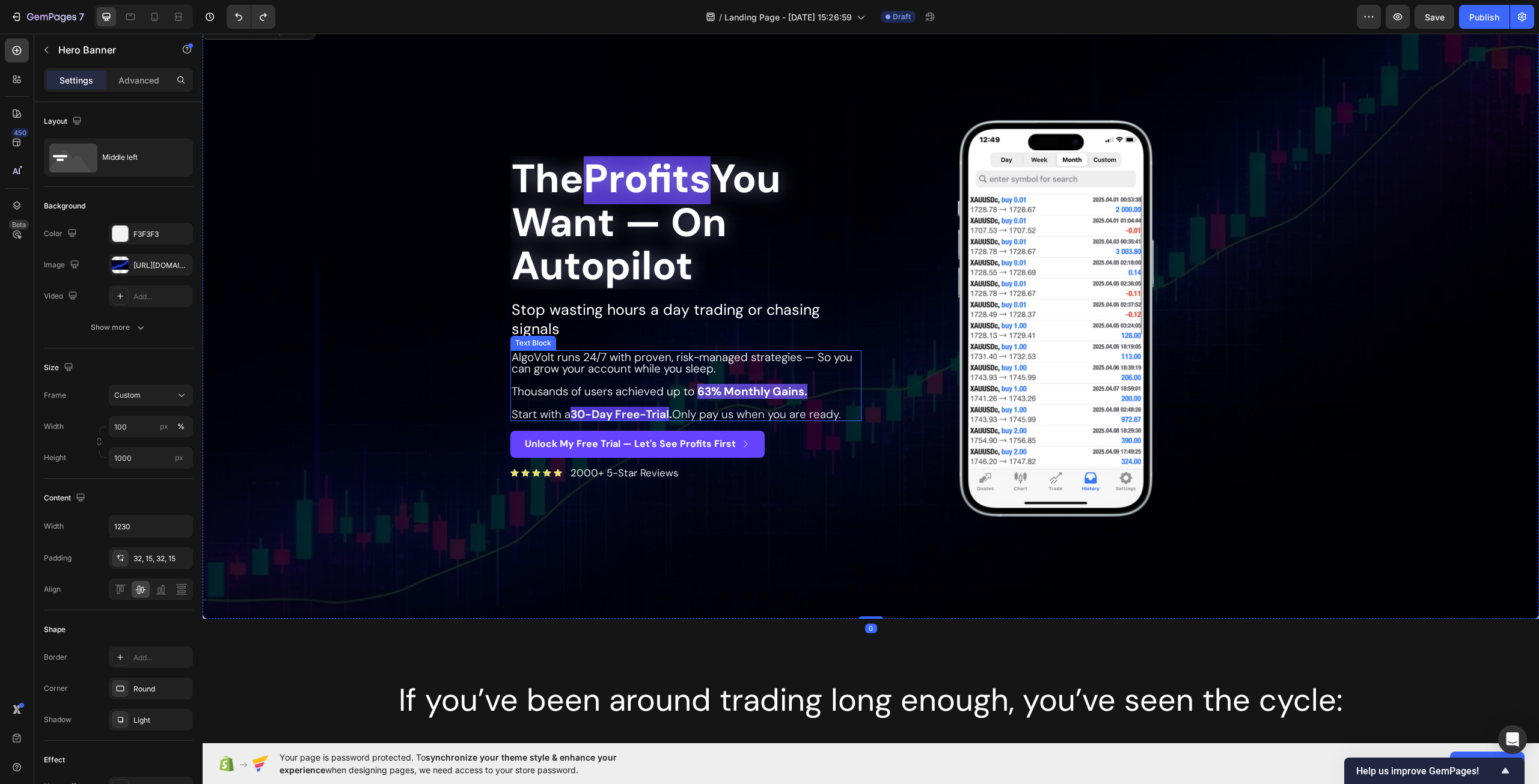
scroll to position [0, 0]
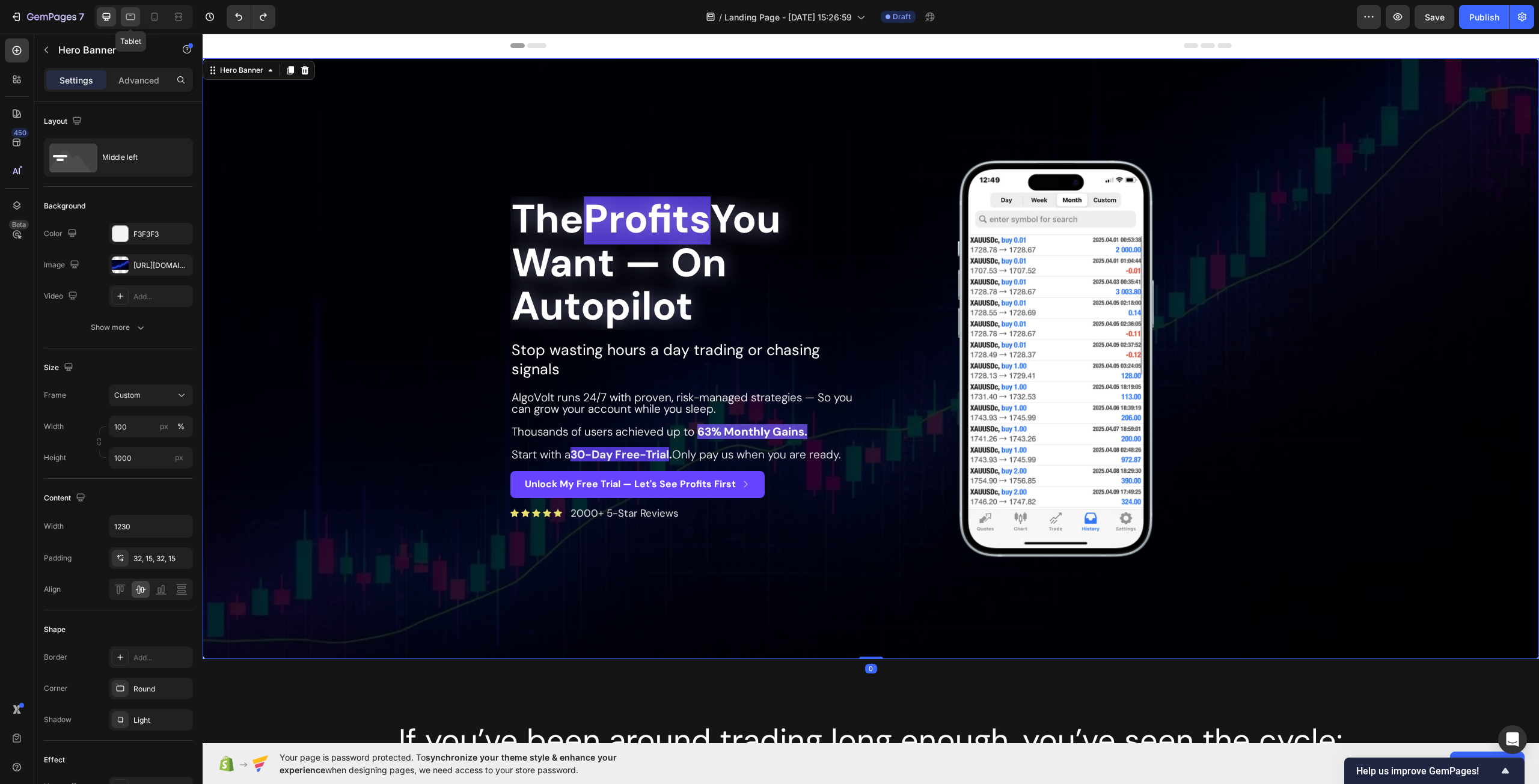
click at [130, 14] on icon at bounding box center [131, 17] width 9 height 7
type input "100%"
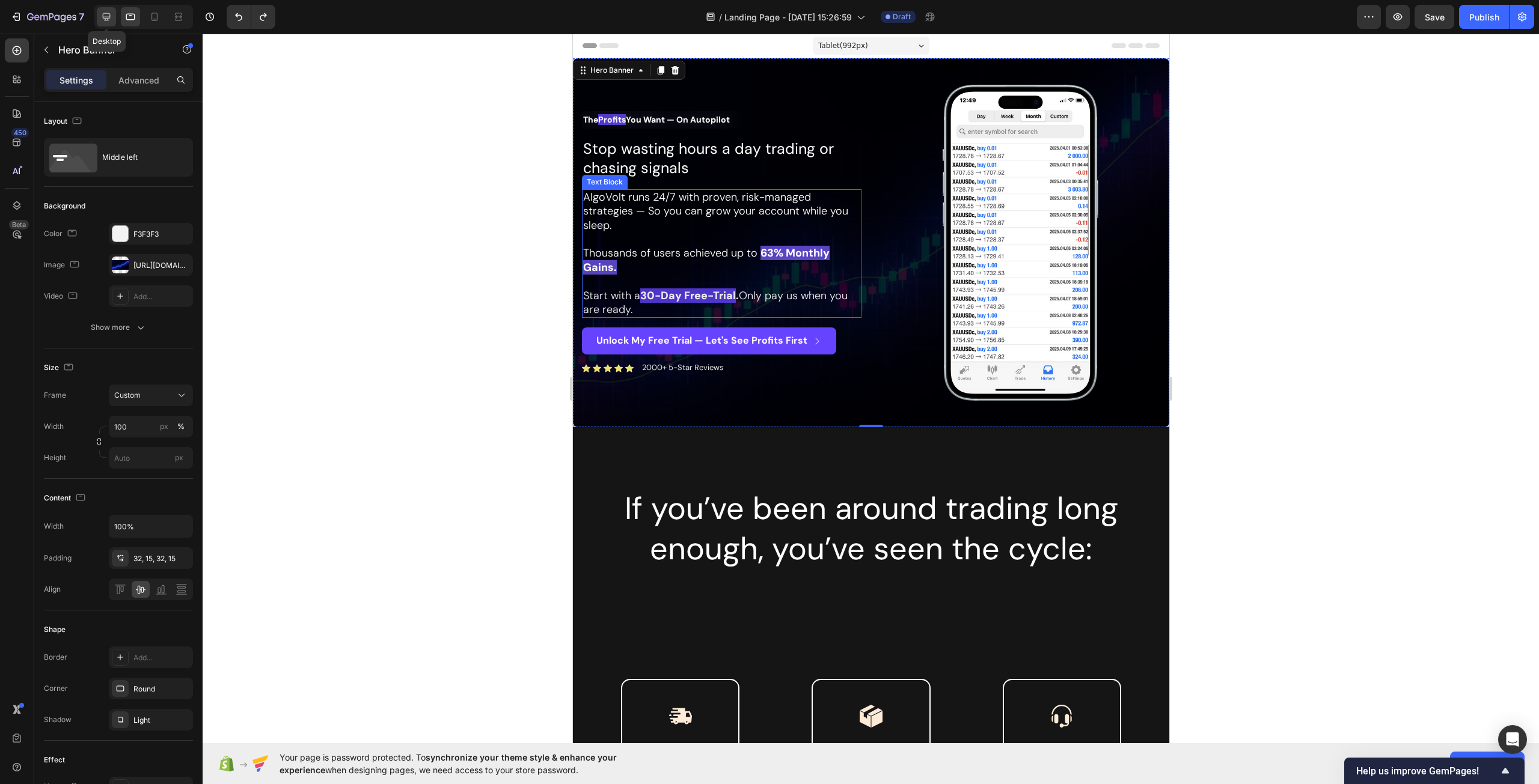
click at [106, 19] on icon at bounding box center [107, 17] width 8 height 8
type input "1000"
type input "1230"
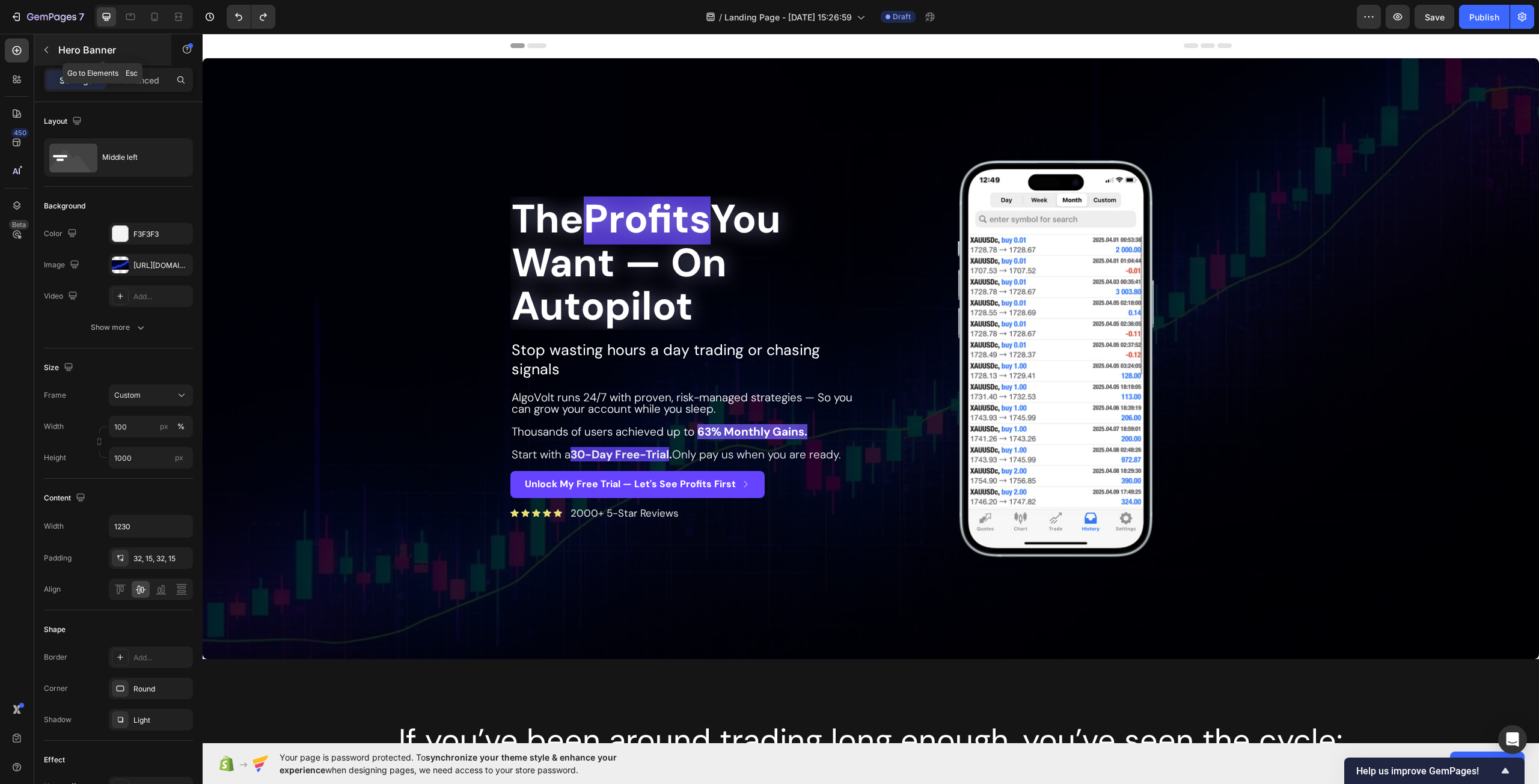
click at [43, 51] on icon "button" at bounding box center [46, 50] width 9 height 9
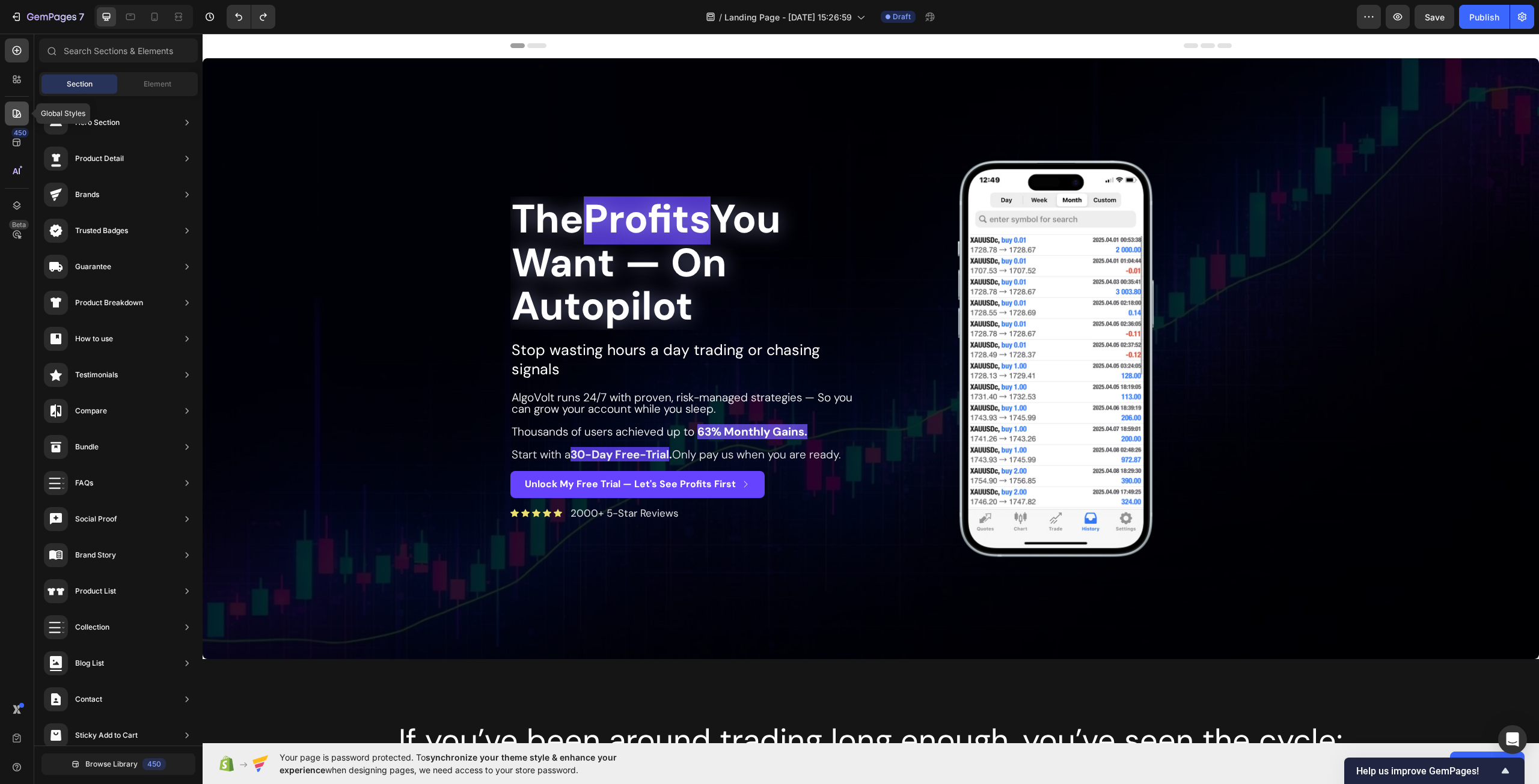
click at [14, 117] on icon at bounding box center [16, 113] width 9 height 9
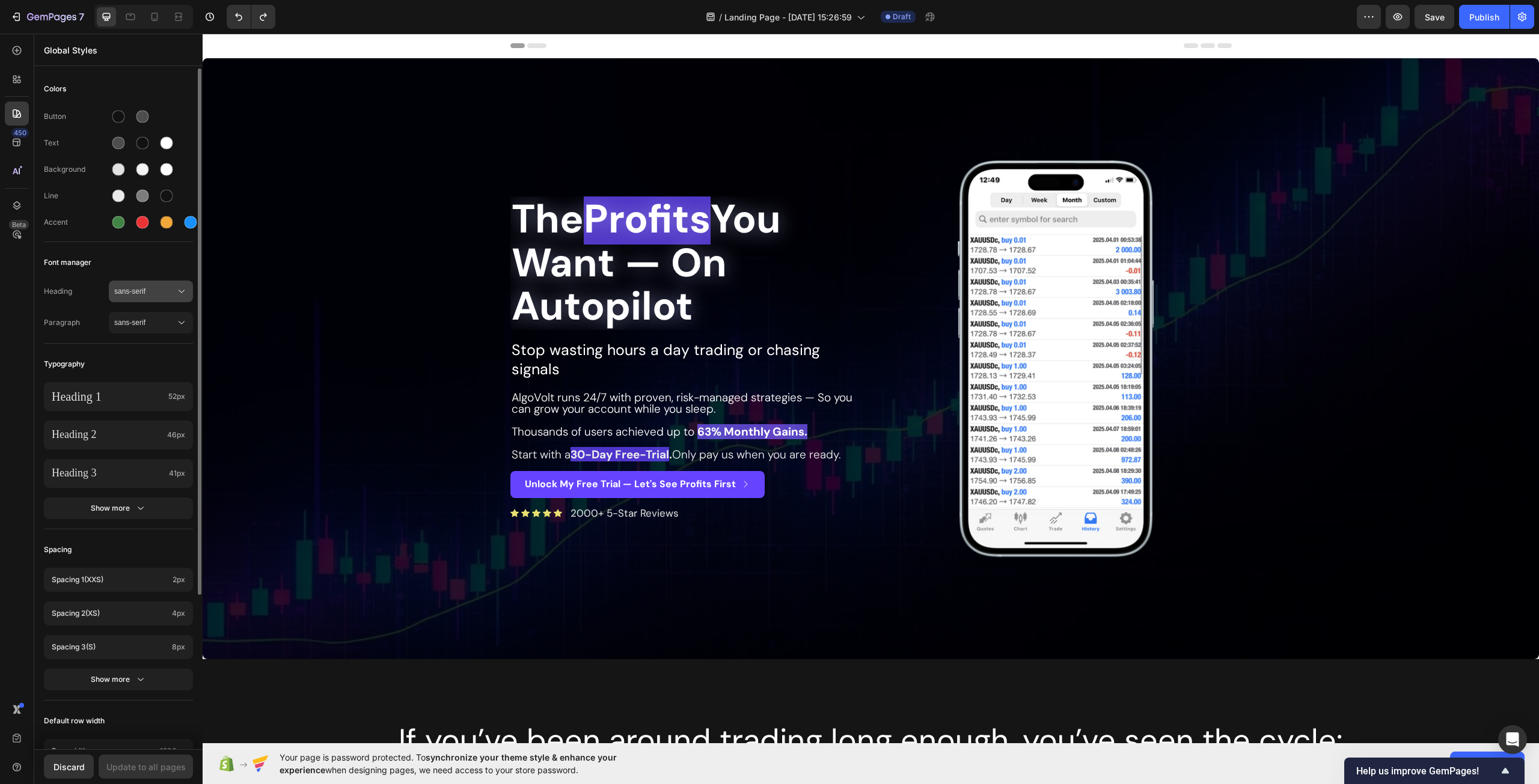
click at [144, 289] on span "sans-serif" at bounding box center [145, 290] width 61 height 10
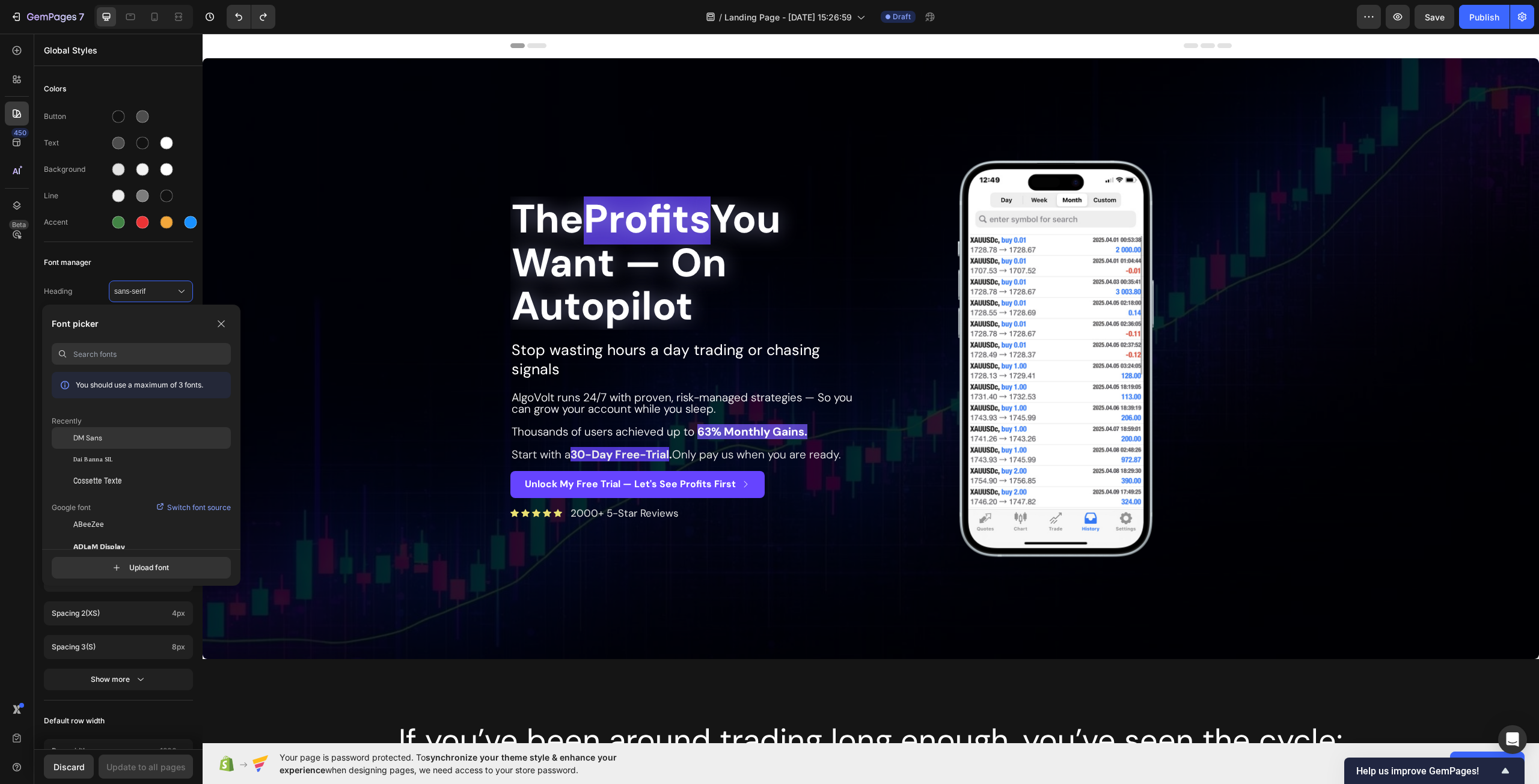
click at [130, 441] on div "DM Sans" at bounding box center [152, 437] width 157 height 10
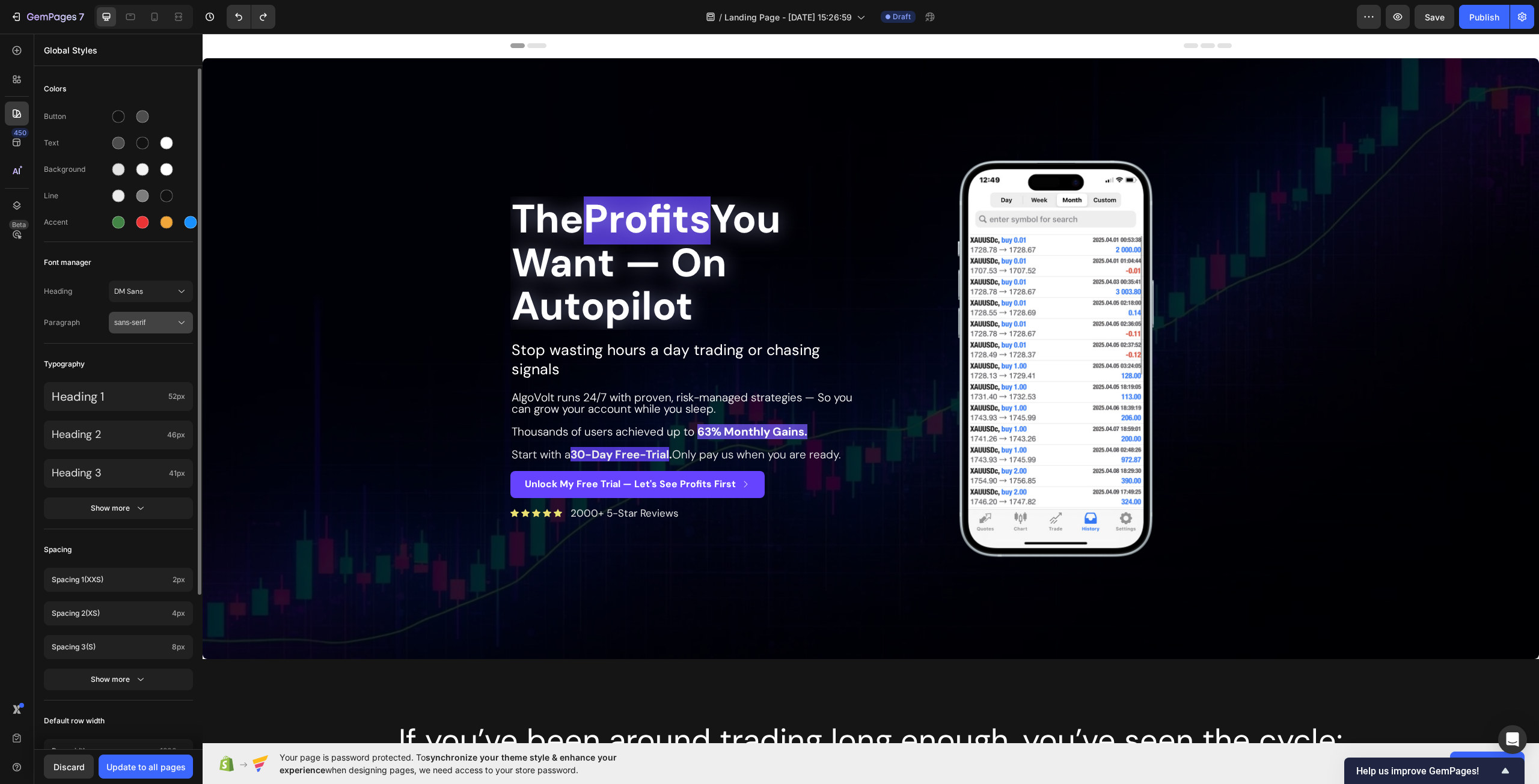
click at [149, 322] on span "sans-serif" at bounding box center [145, 322] width 61 height 10
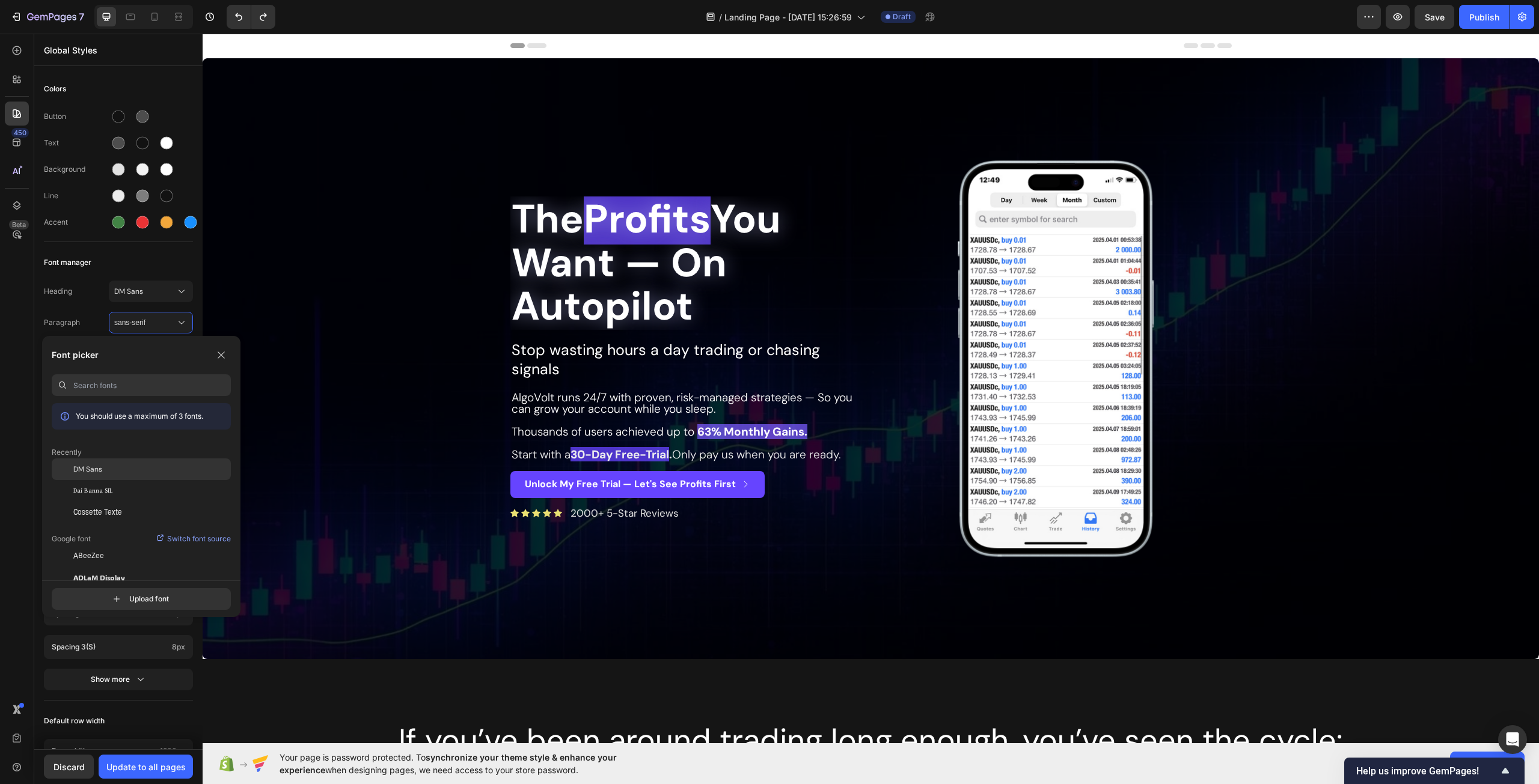
click at [118, 471] on div "DM Sans" at bounding box center [152, 469] width 157 height 10
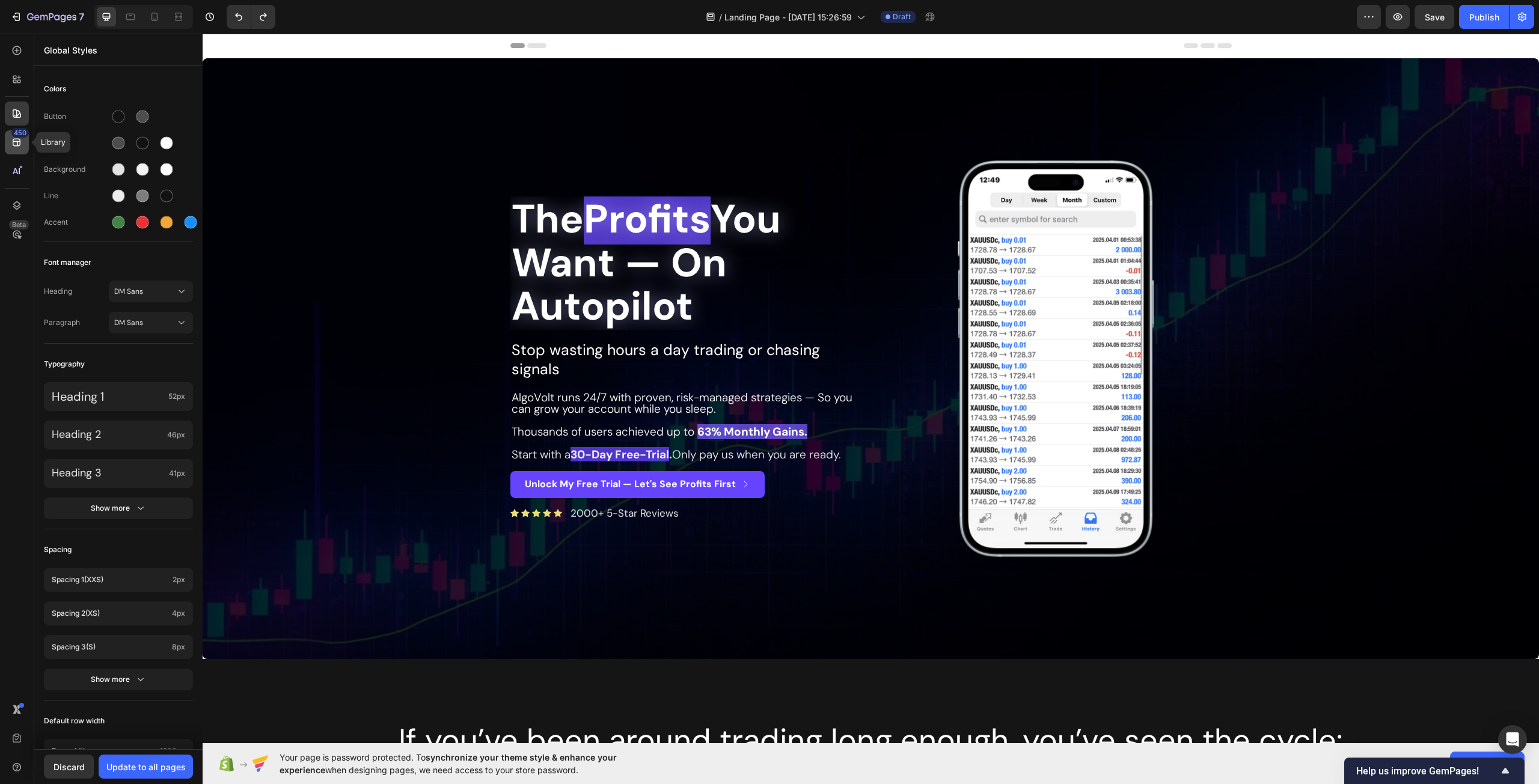
click at [10, 144] on div "450" at bounding box center [16, 142] width 24 height 24
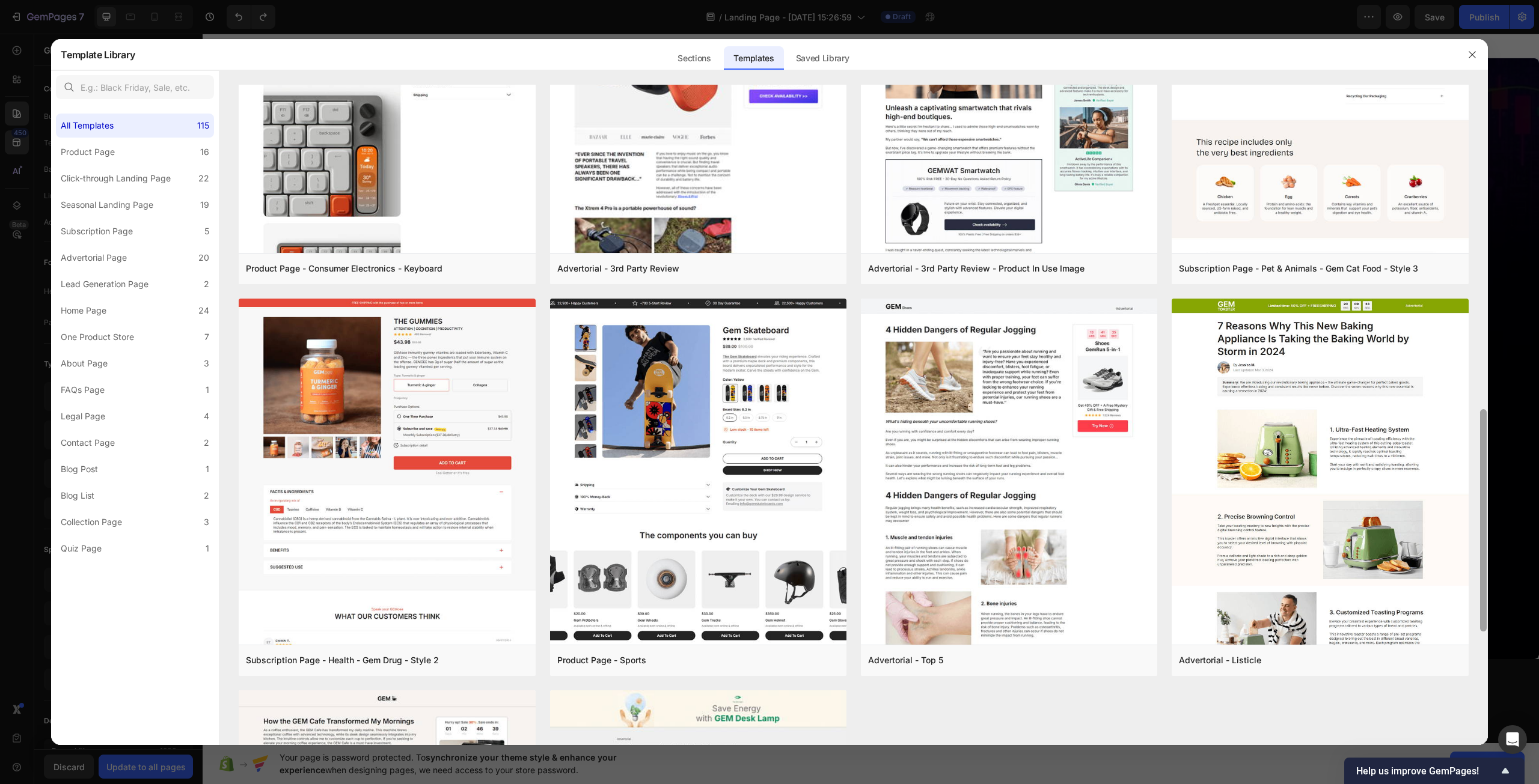
scroll to position [1262, 0]
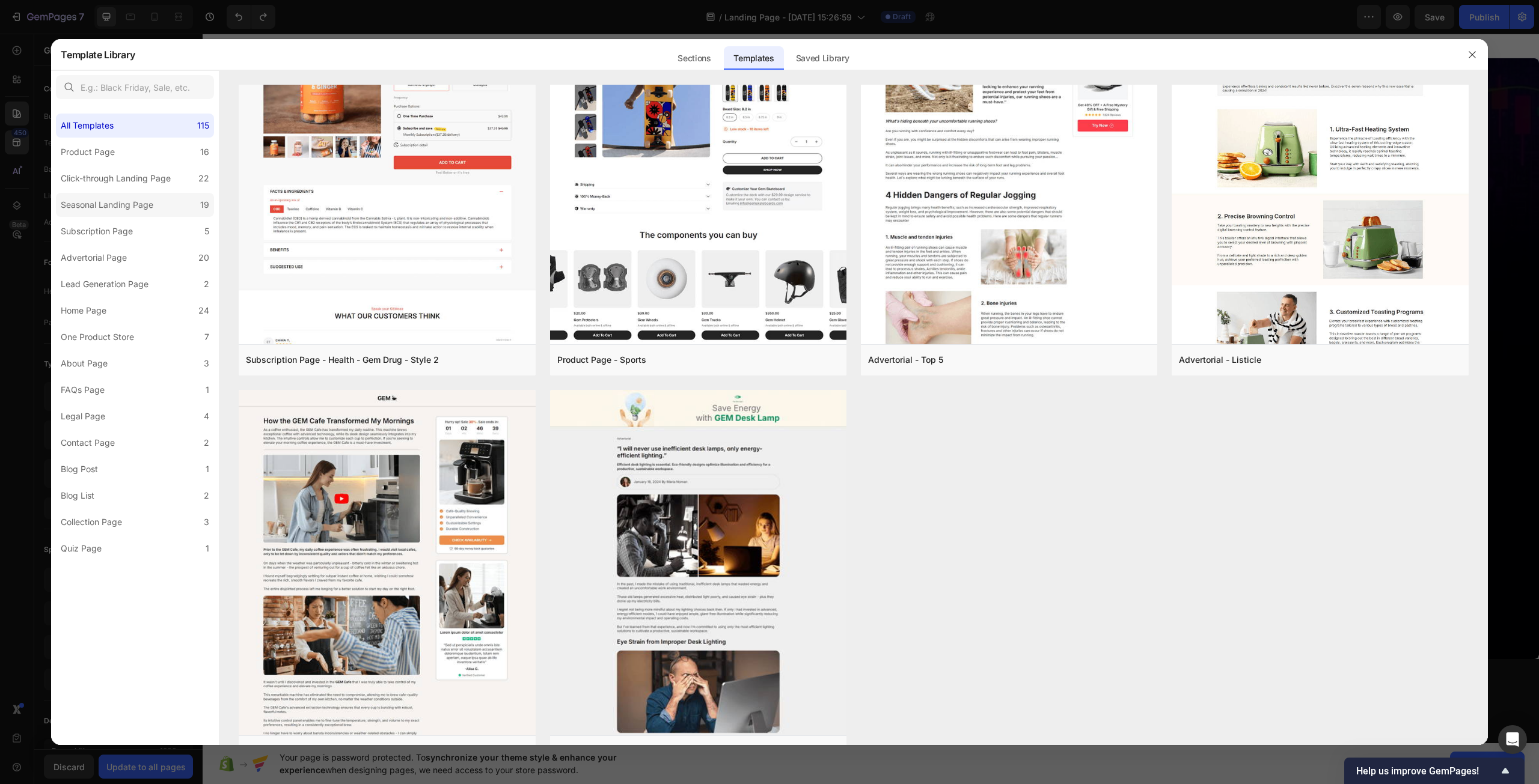
click at [139, 205] on div "Seasonal Landing Page" at bounding box center [107, 204] width 93 height 14
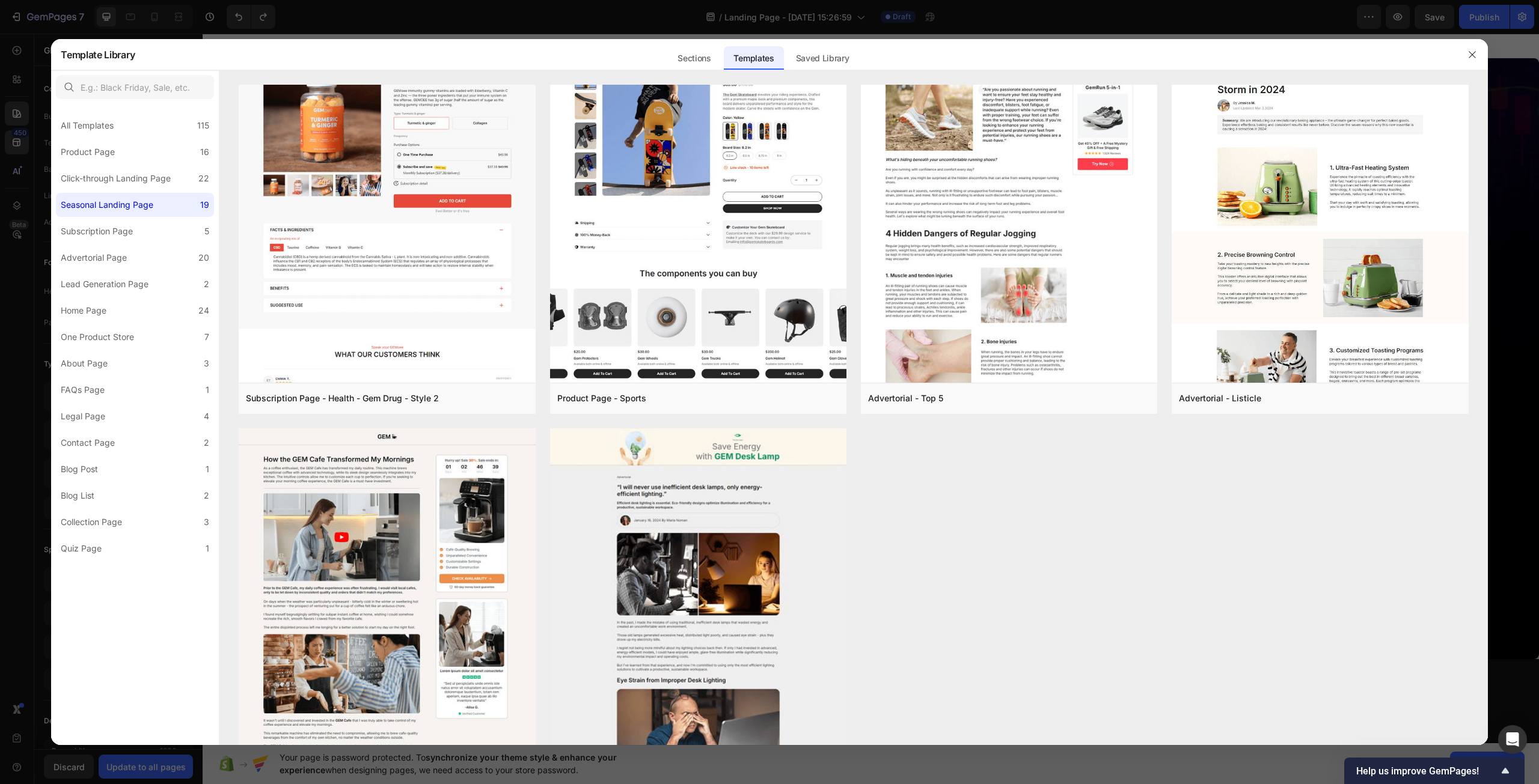
scroll to position [0, 0]
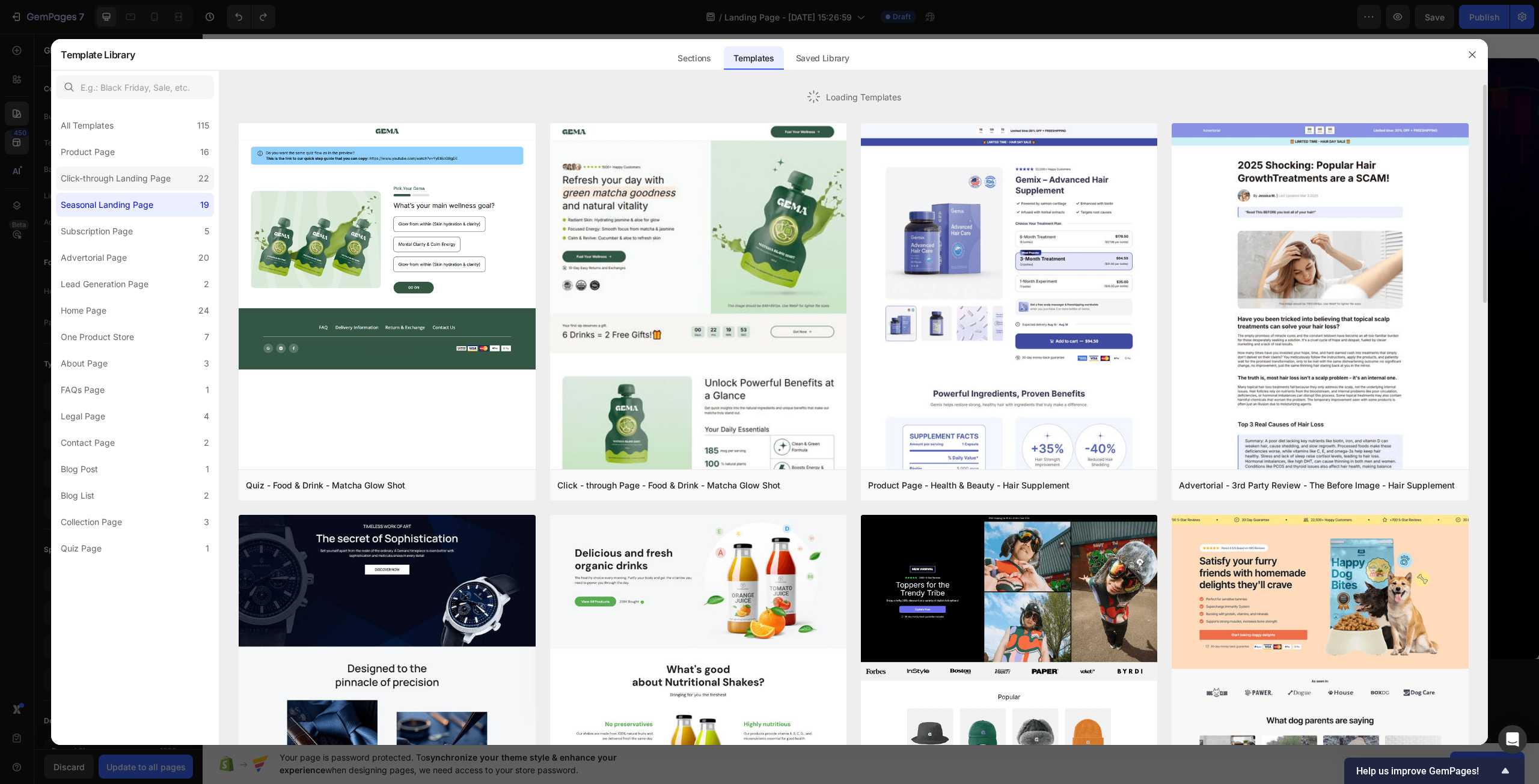
click at [144, 181] on div "Click-through Landing Page" at bounding box center [115, 178] width 110 height 14
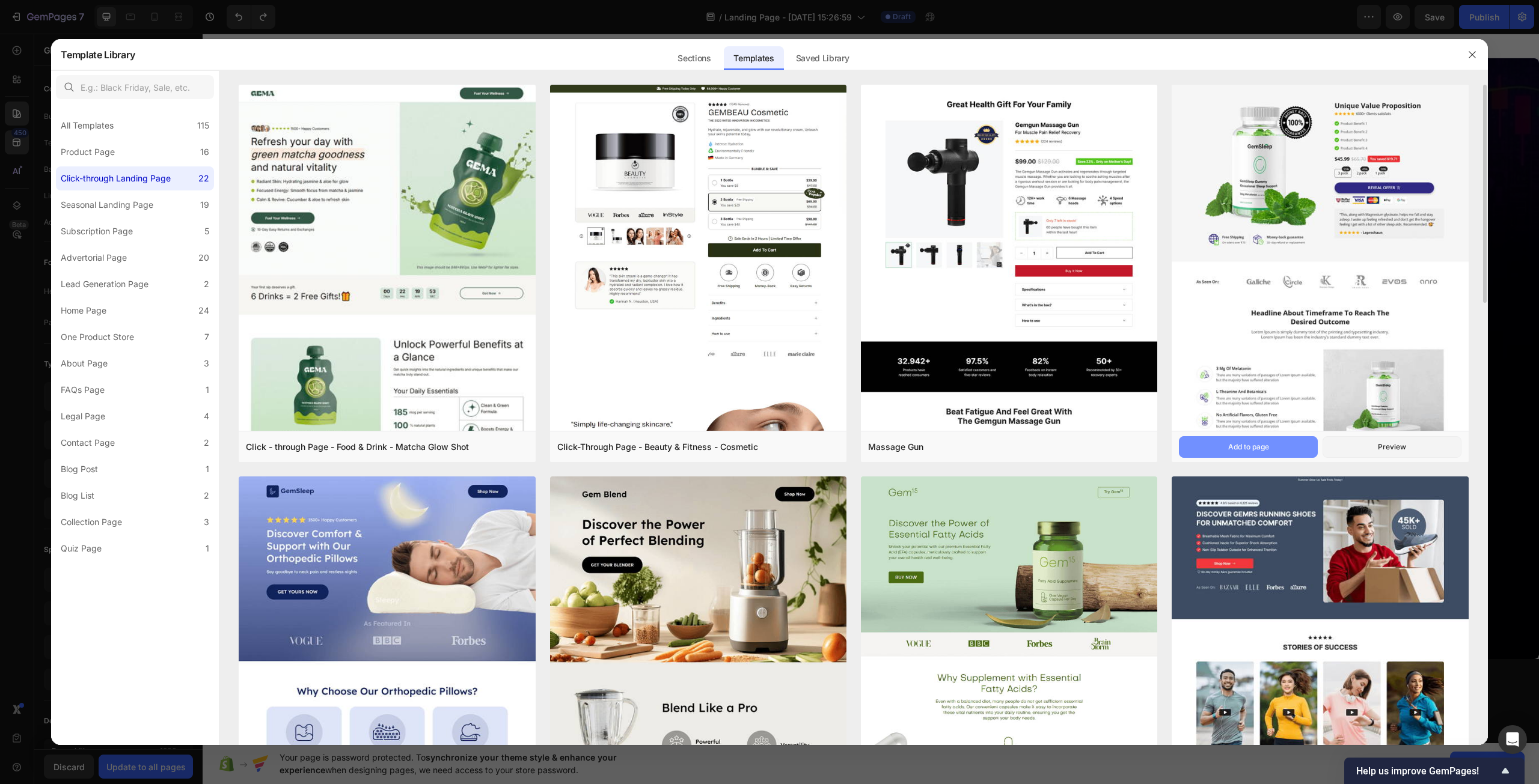
click at [1262, 445] on div "Add to page" at bounding box center [1248, 446] width 41 height 10
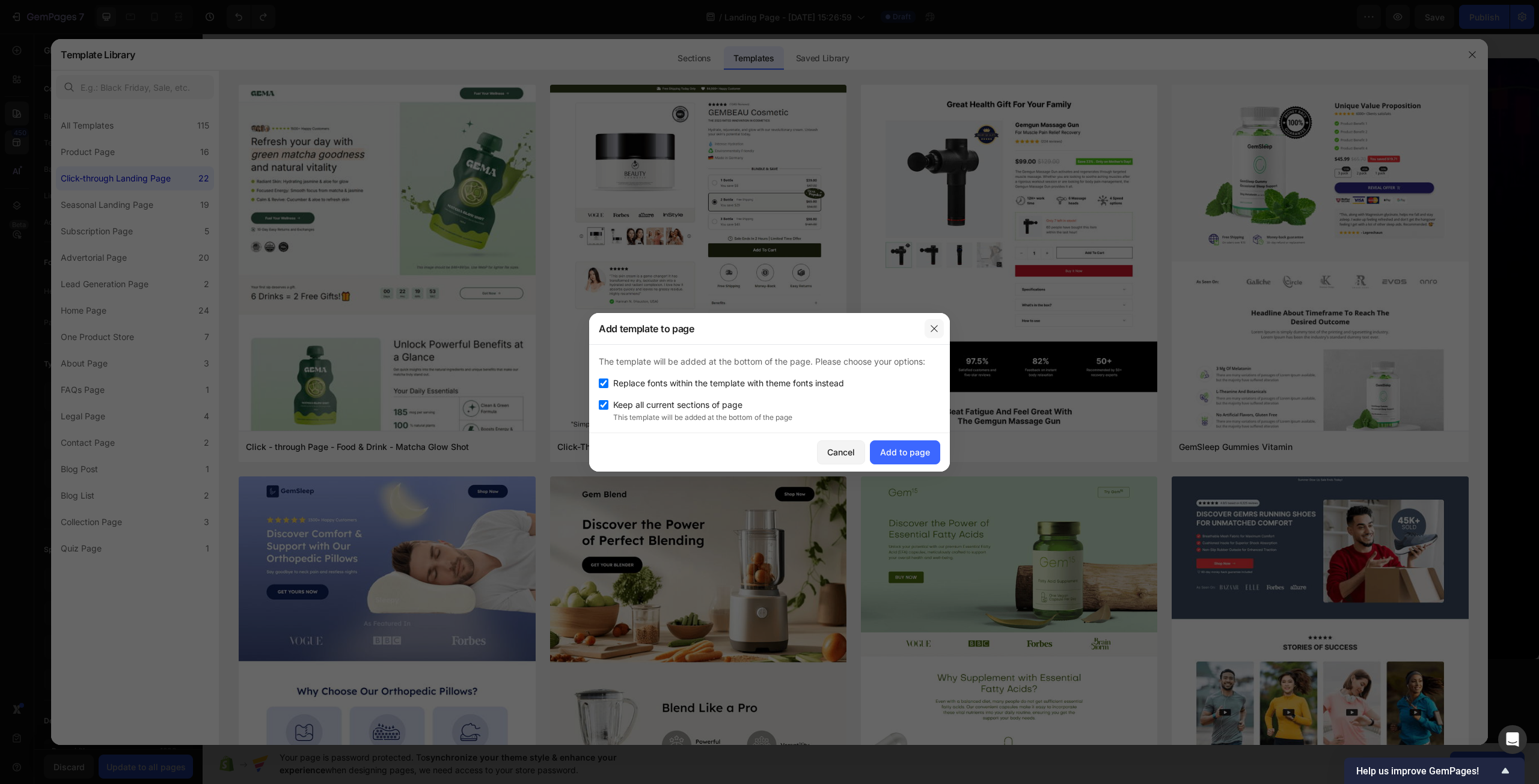
click at [932, 334] on button "button" at bounding box center [934, 328] width 19 height 19
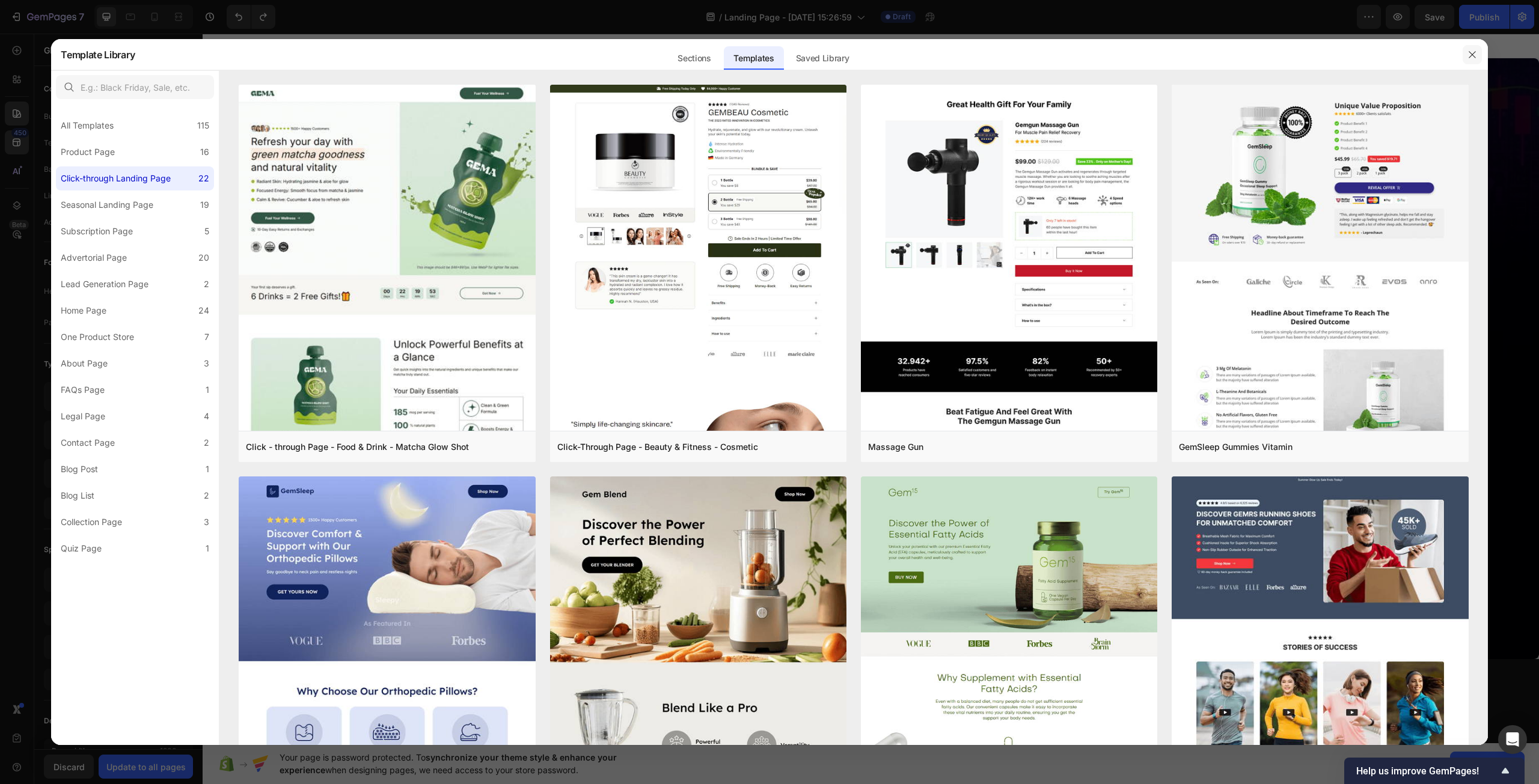
click at [1470, 56] on icon "button" at bounding box center [1471, 54] width 7 height 7
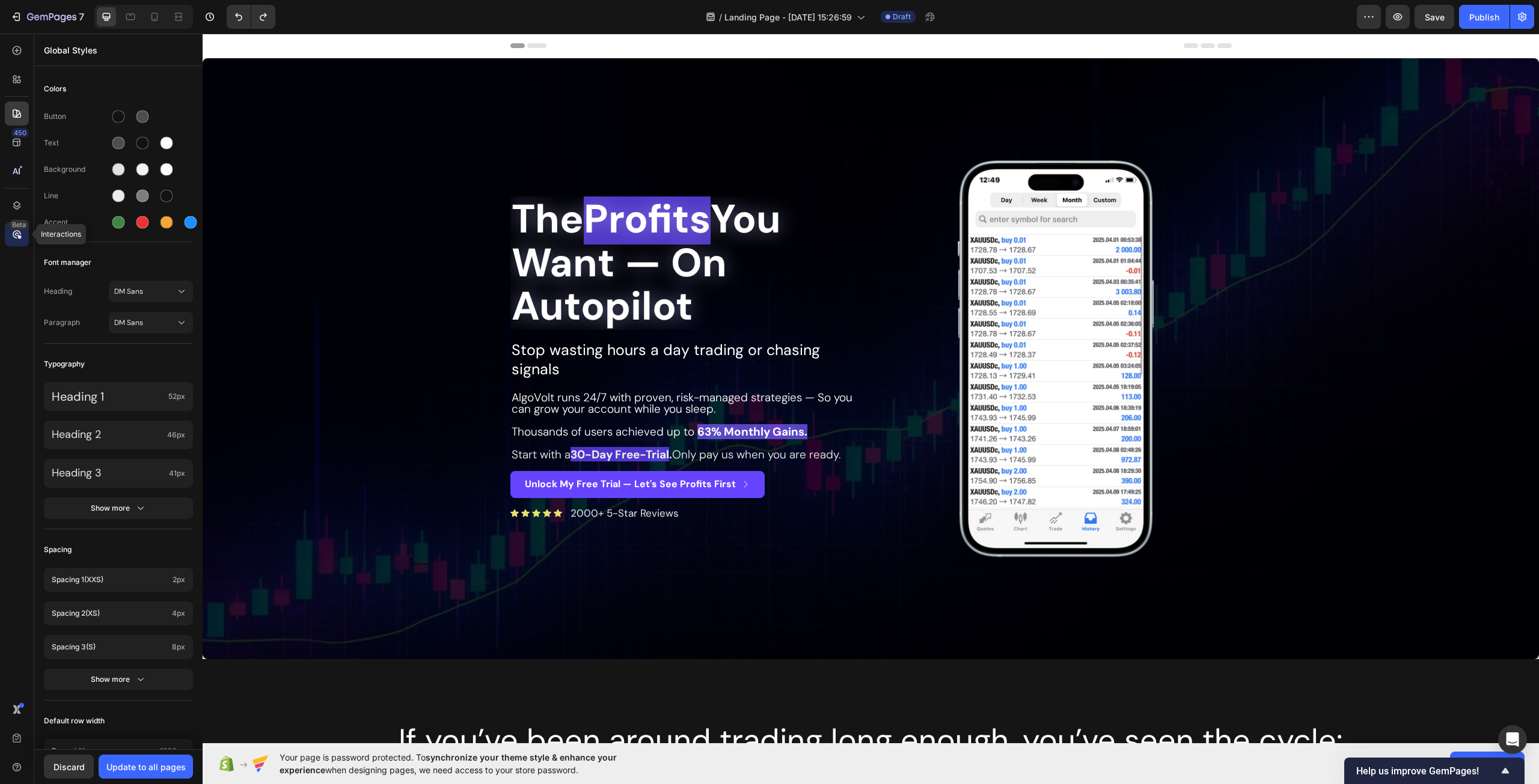
click at [21, 230] on icon at bounding box center [16, 234] width 12 height 12
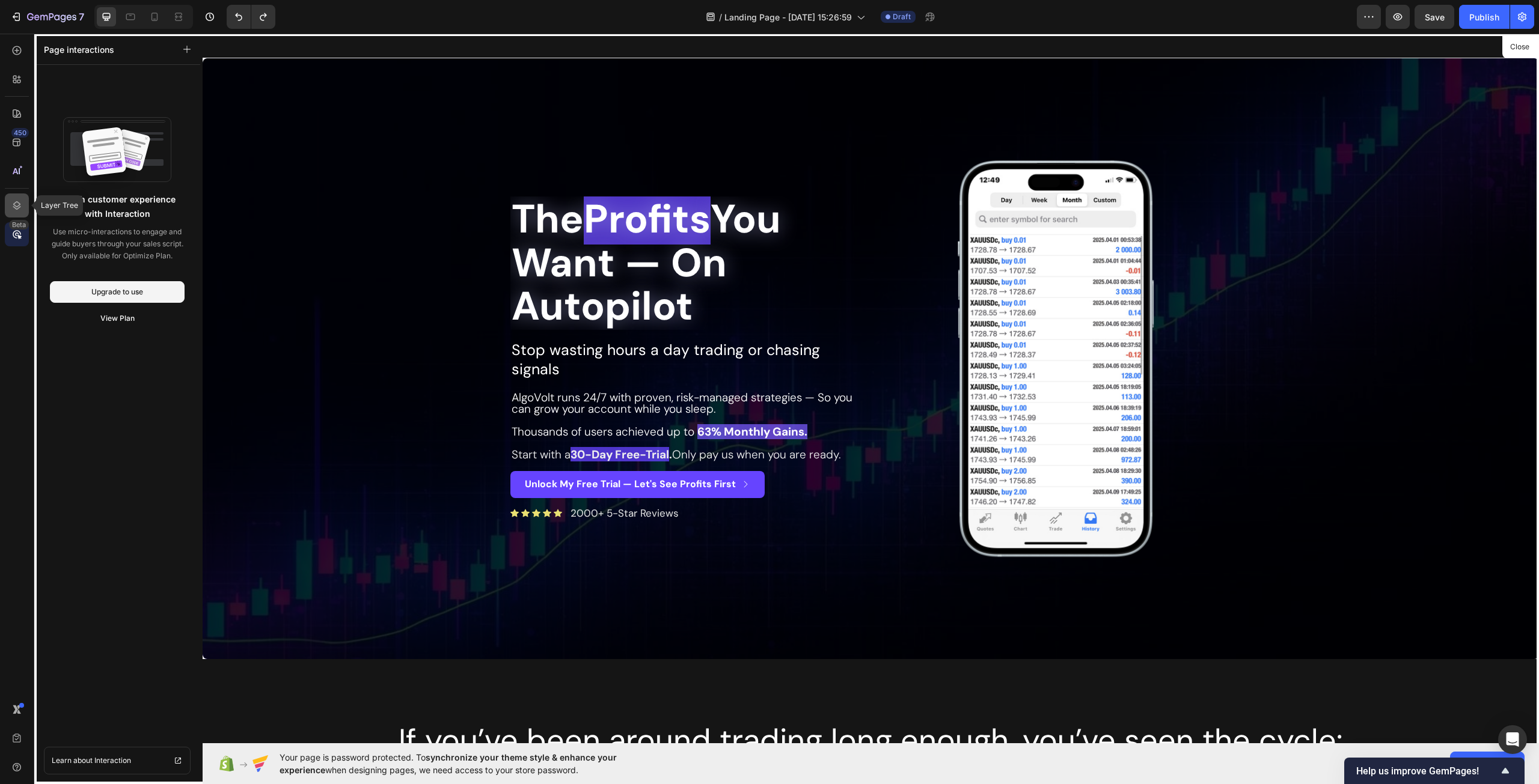
click at [20, 214] on div at bounding box center [16, 205] width 24 height 24
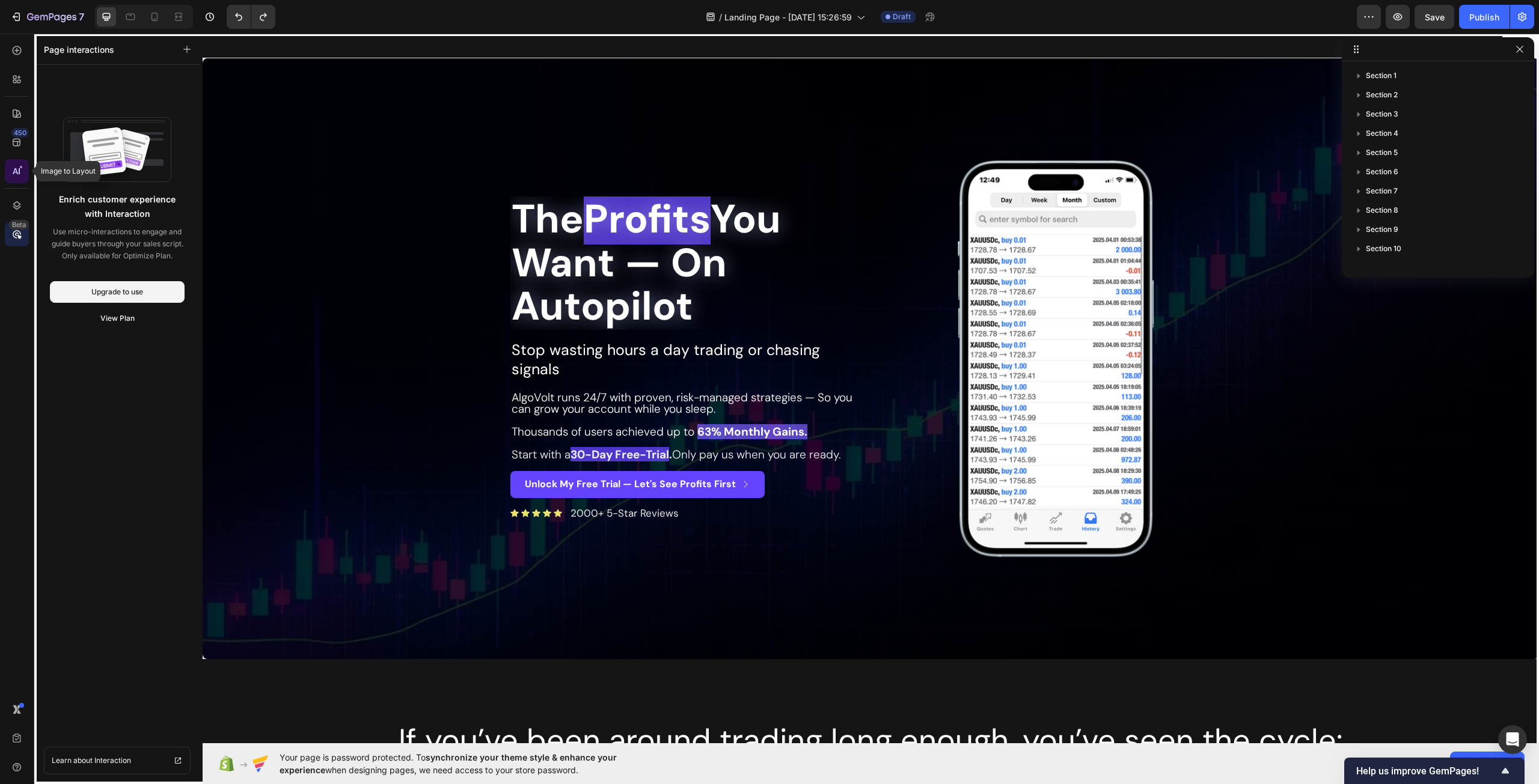
click at [17, 172] on icon at bounding box center [16, 171] width 12 height 12
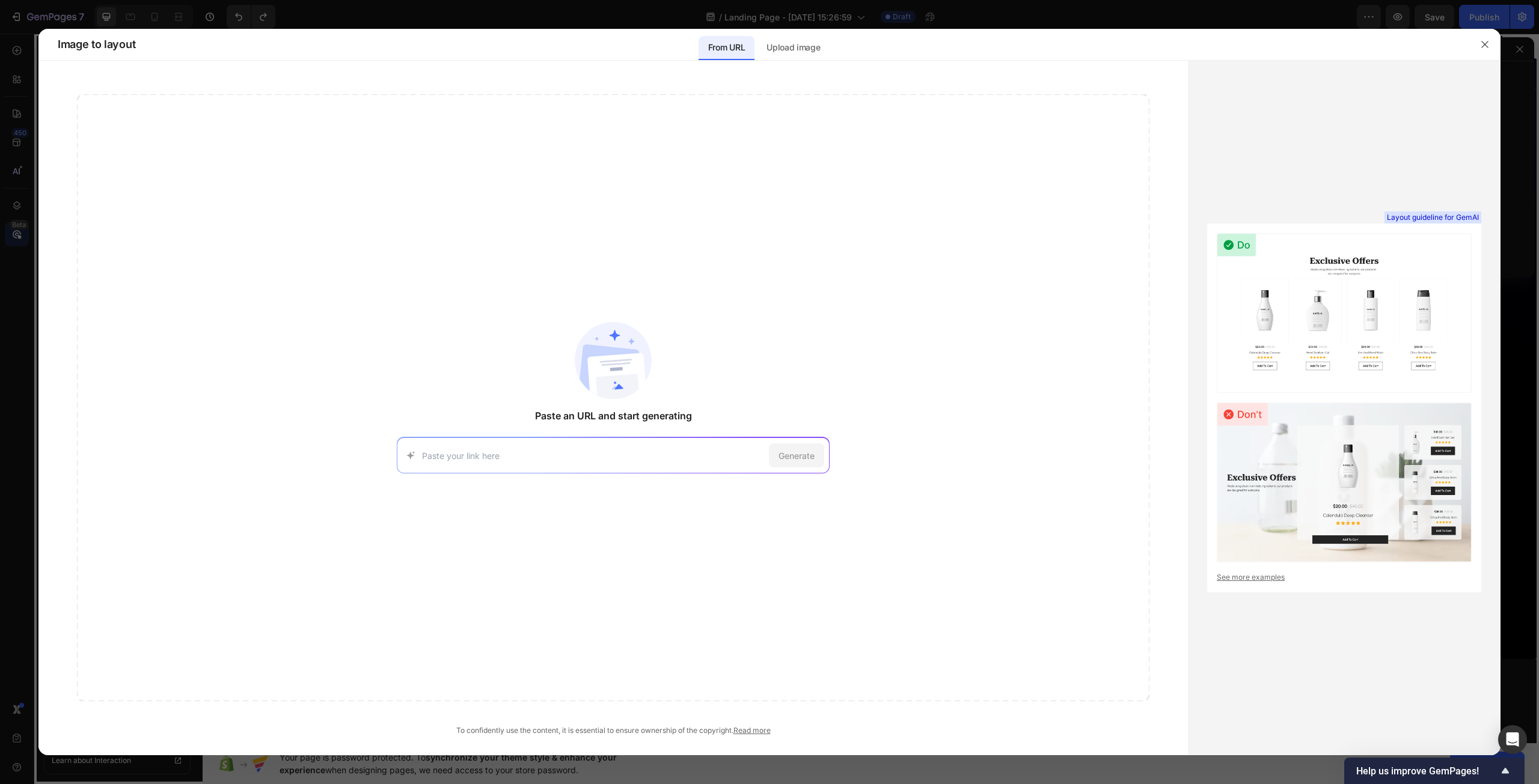
click at [17, 144] on div at bounding box center [769, 392] width 1539 height 784
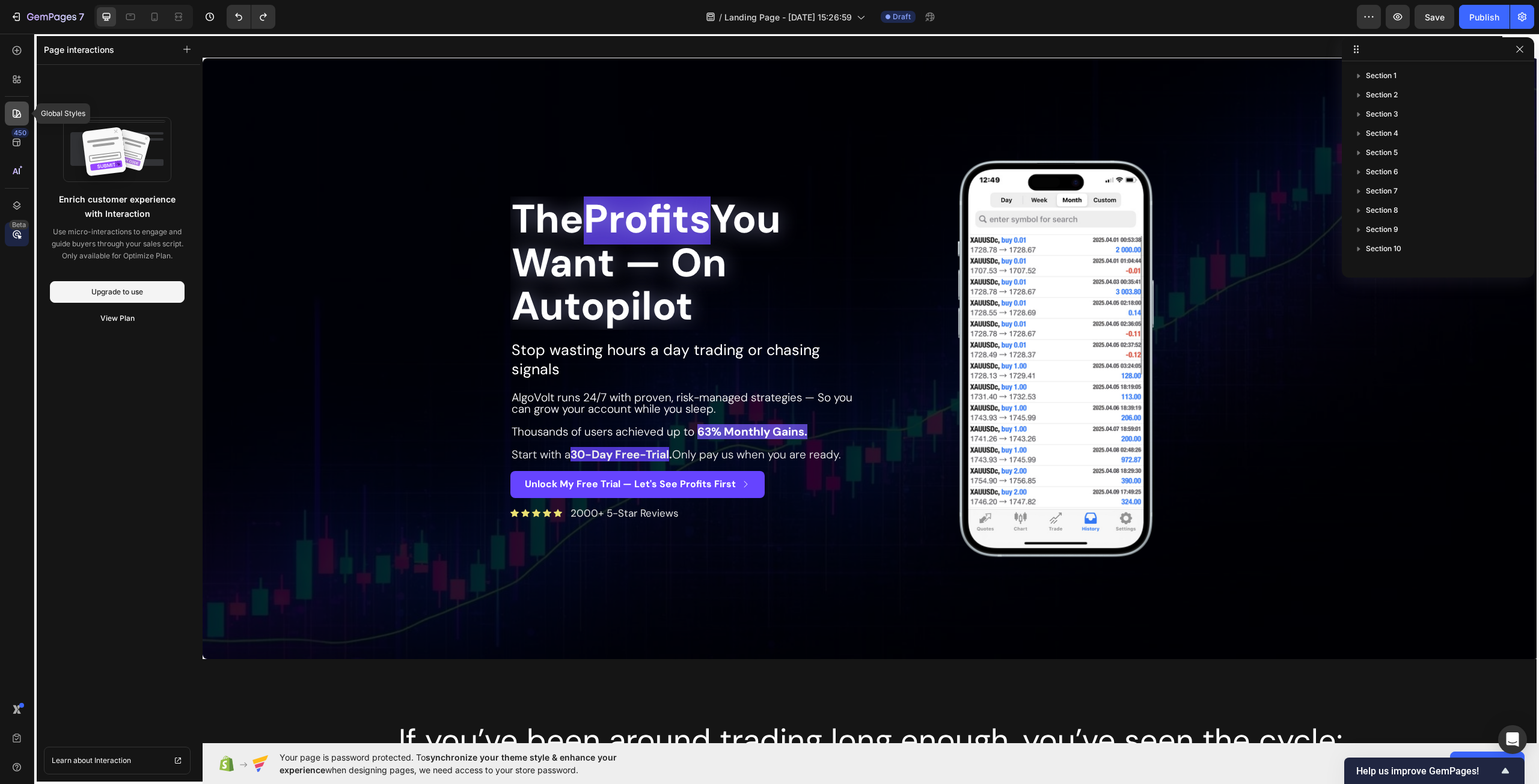
click at [14, 108] on icon at bounding box center [16, 113] width 12 height 12
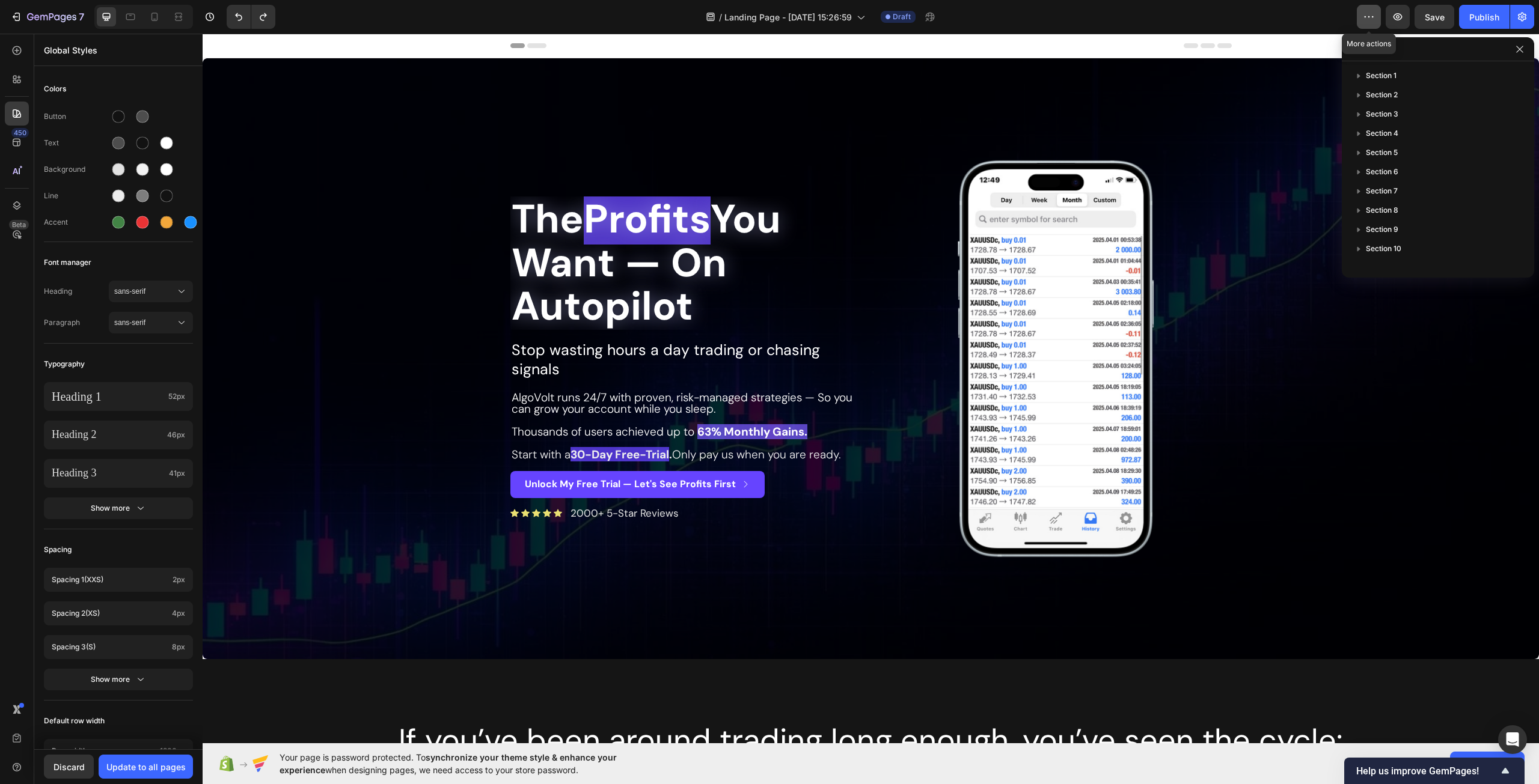
click at [1359, 19] on button "button" at bounding box center [1368, 16] width 24 height 24
click at [1522, 14] on icon "button" at bounding box center [1522, 16] width 12 height 12
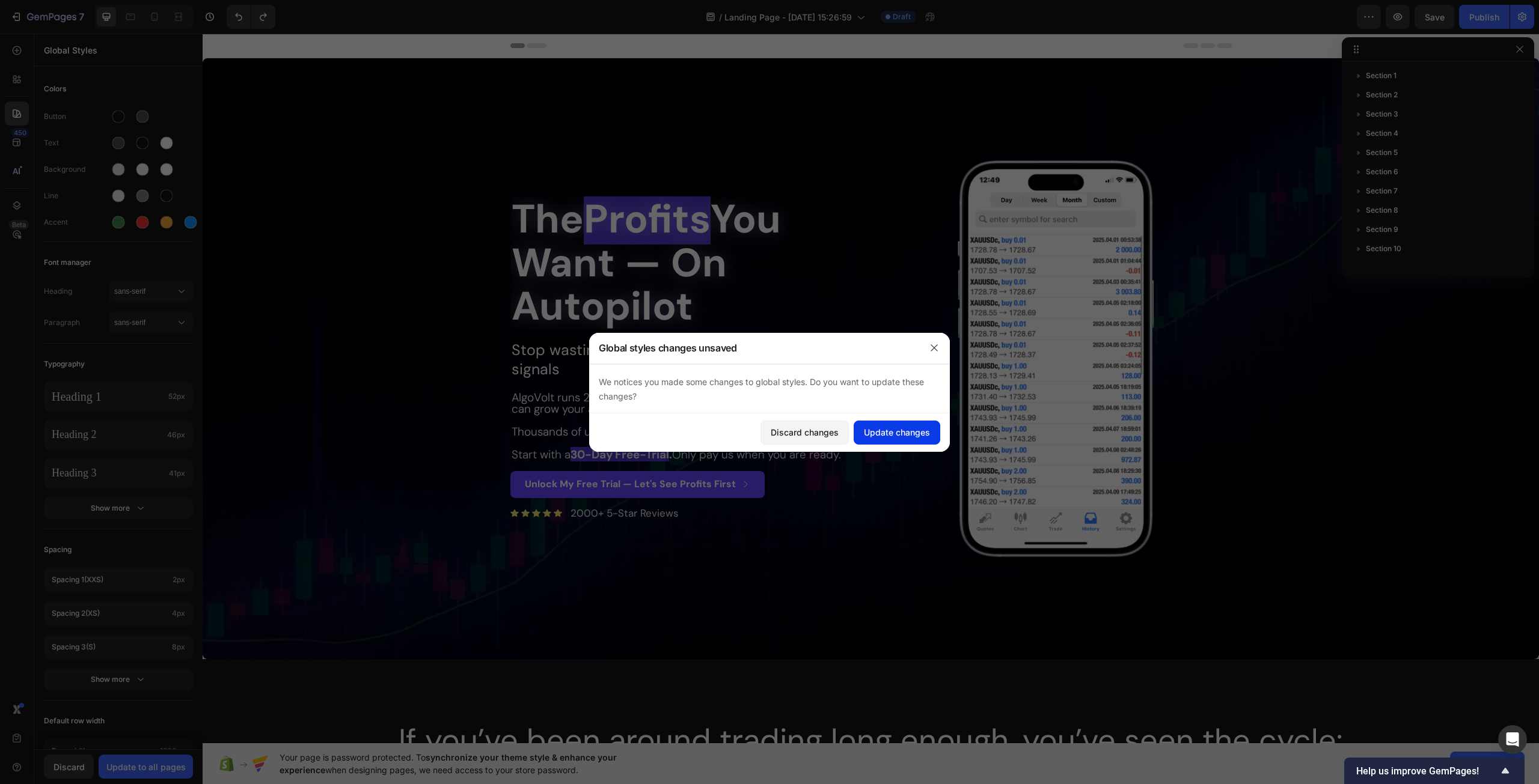
click at [893, 438] on div "Update changes" at bounding box center [897, 432] width 66 height 12
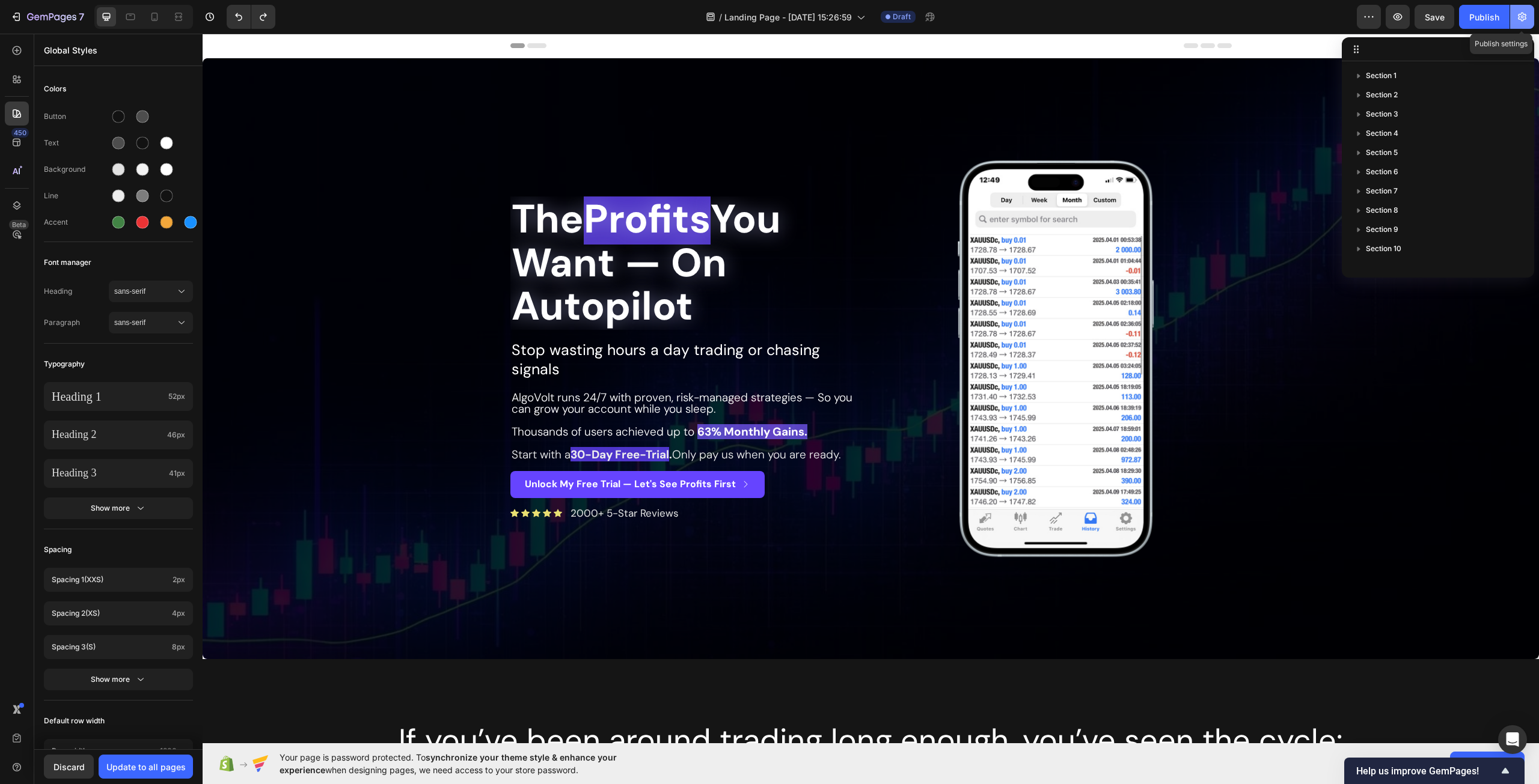
click at [1524, 16] on icon "button" at bounding box center [1522, 16] width 12 height 12
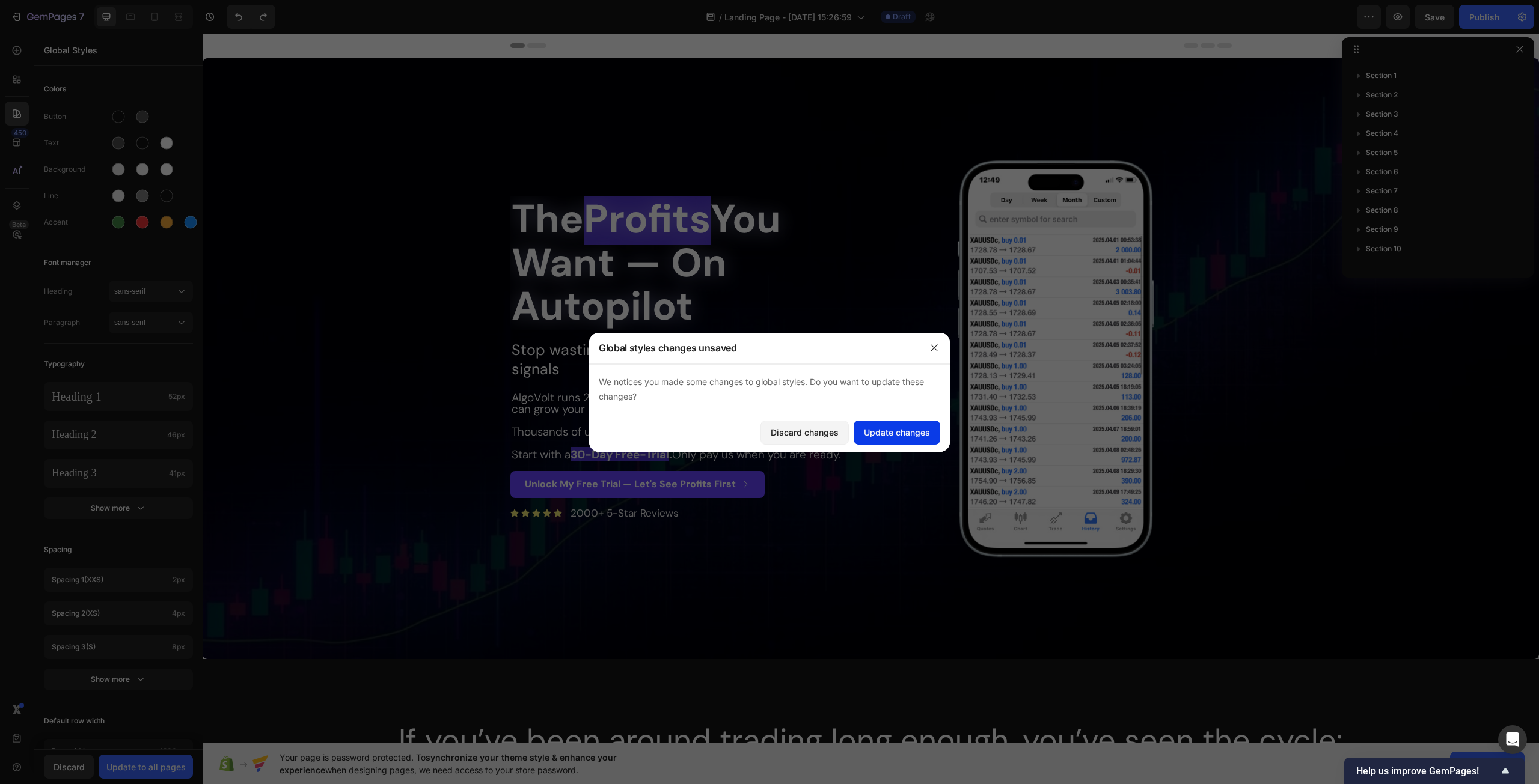
click at [924, 434] on div "Update changes" at bounding box center [897, 432] width 66 height 12
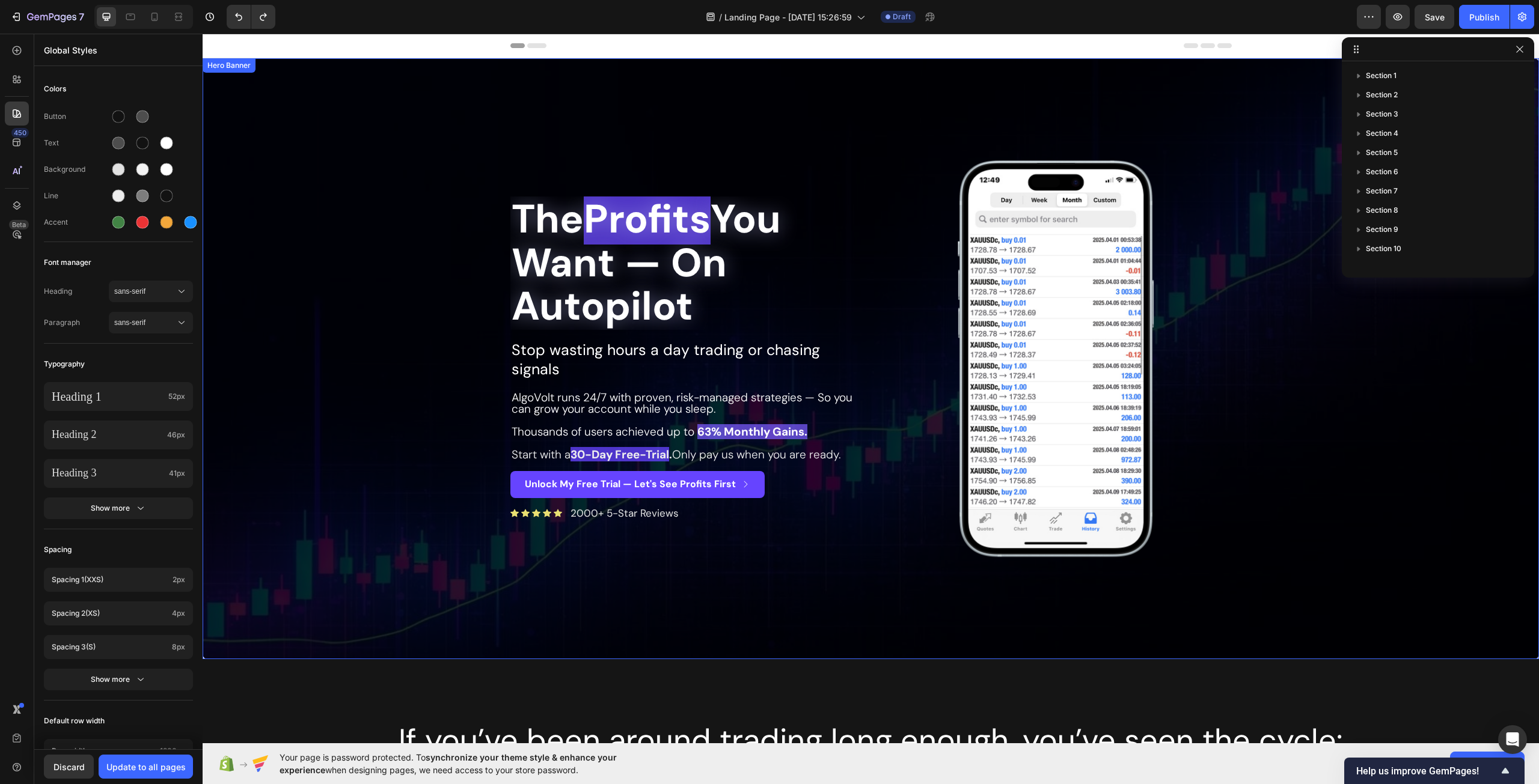
scroll to position [360, 0]
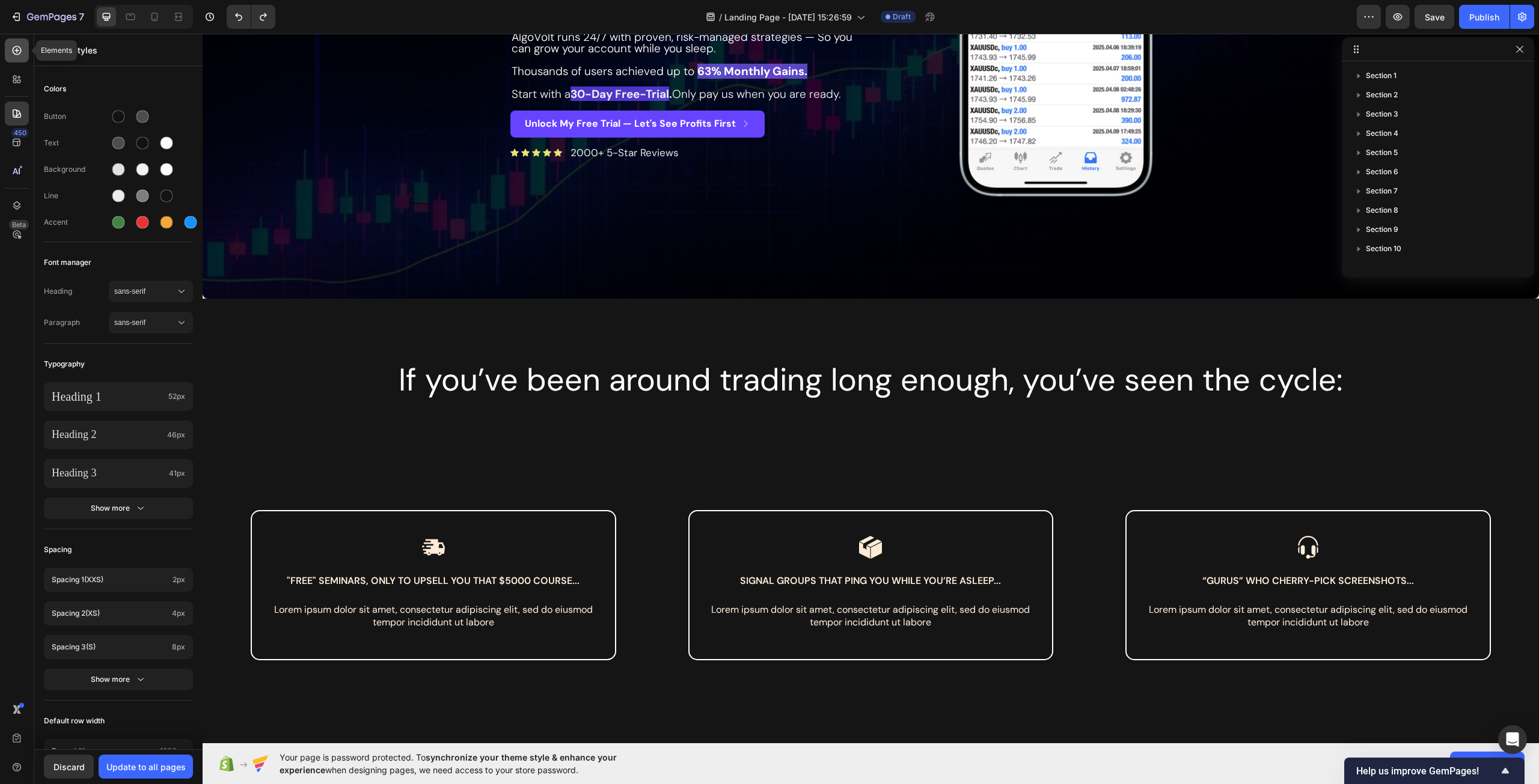
click at [26, 54] on div at bounding box center [16, 50] width 24 height 24
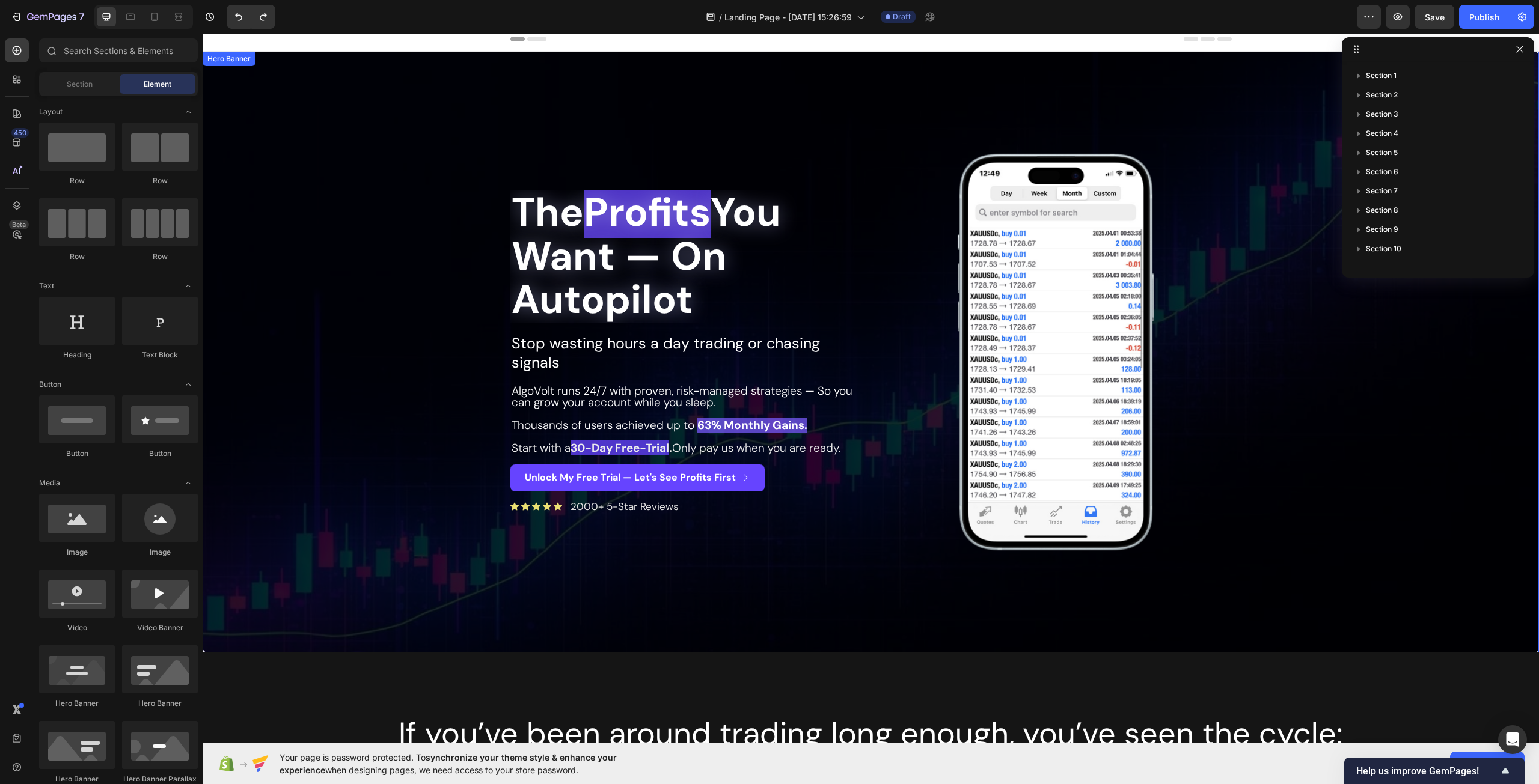
scroll to position [0, 0]
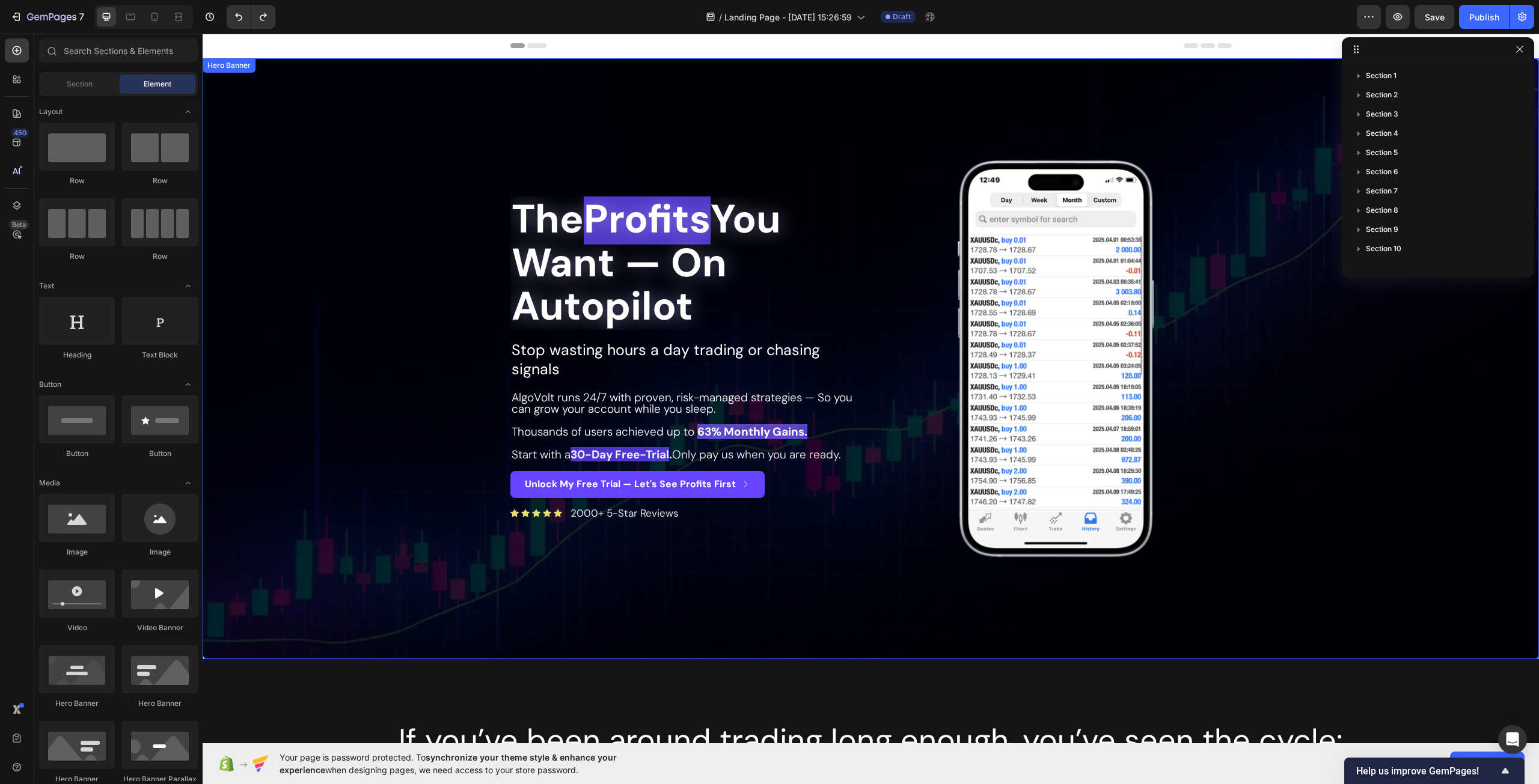
click at [418, 200] on div "Overlay" at bounding box center [870, 358] width 1337 height 601
click at [796, 249] on h2 "The Profits You Want — On Autopilot" at bounding box center [685, 263] width 351 height 133
click at [522, 235] on h2 "The Profits You Want — On Autopilot" at bounding box center [685, 263] width 351 height 133
click at [523, 235] on h2 "The Profits You Want — On Autopilot" at bounding box center [685, 263] width 351 height 133
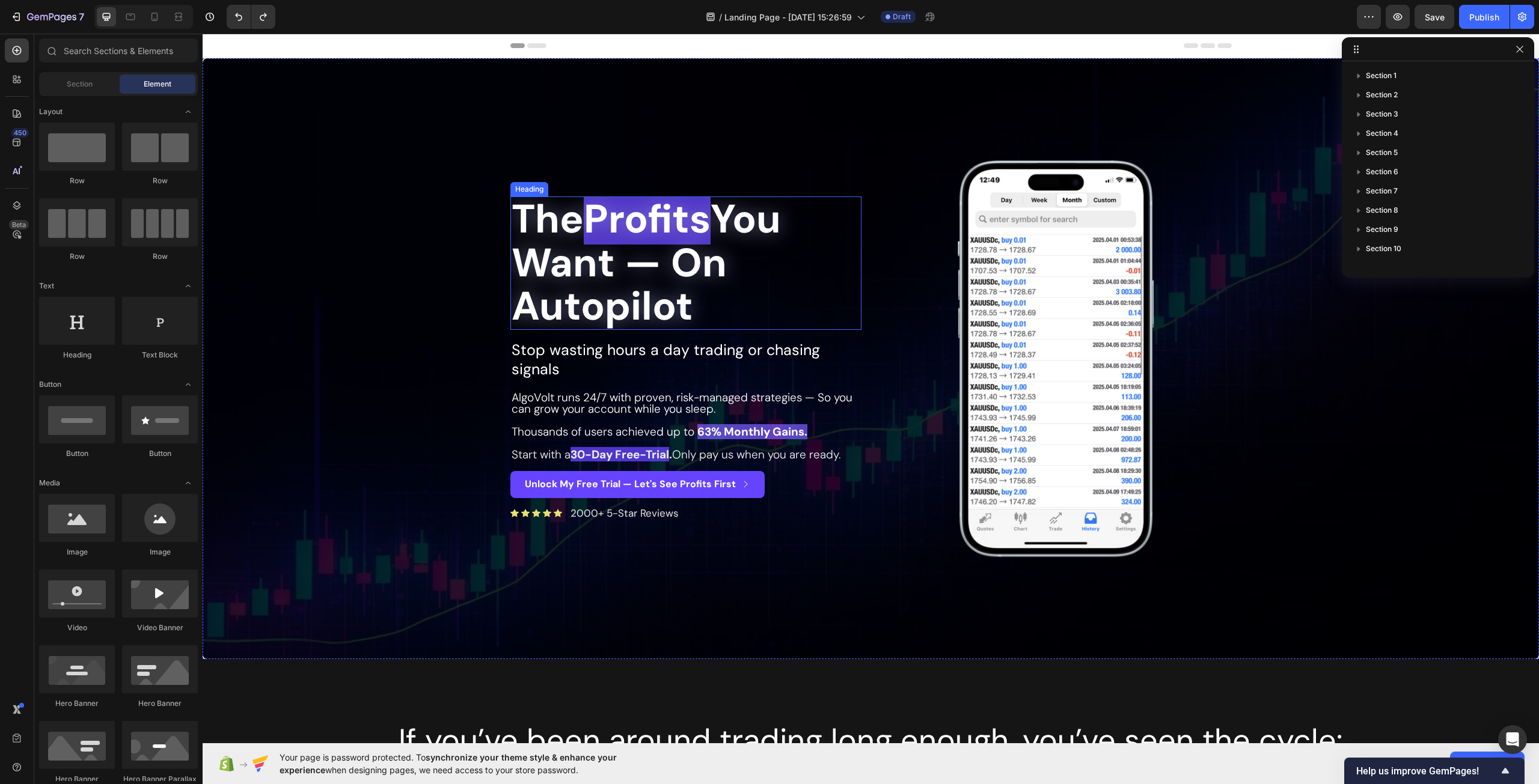
drag, startPoint x: 594, startPoint y: 268, endPoint x: 609, endPoint y: 280, distance: 19.2
click at [596, 271] on h2 "The Profits You Want — On Autopilot" at bounding box center [685, 263] width 351 height 133
click at [72, 85] on span "Section" at bounding box center [79, 83] width 26 height 10
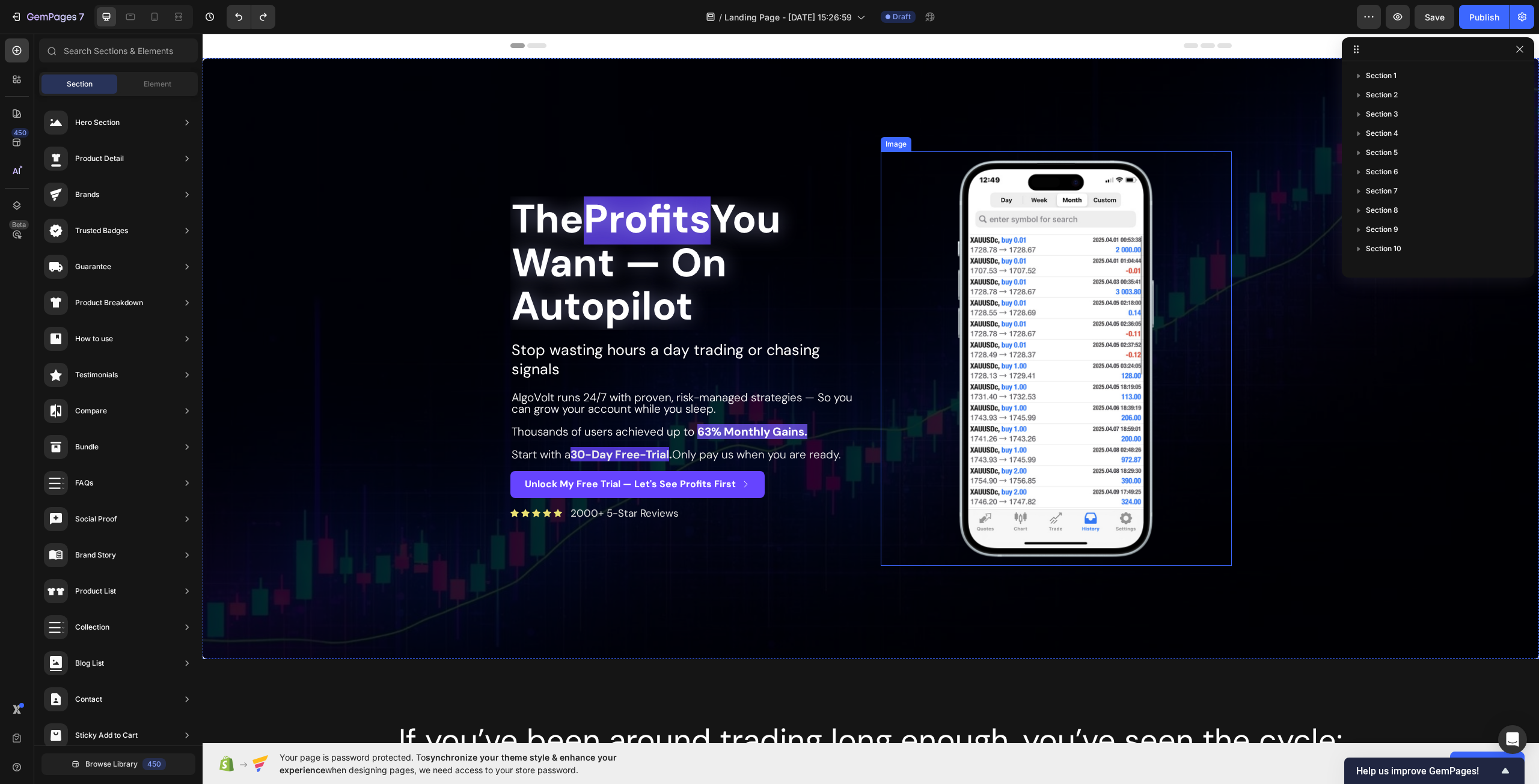
click at [933, 393] on div at bounding box center [1056, 358] width 351 height 414
click at [1523, 47] on icon "button" at bounding box center [1519, 49] width 9 height 9
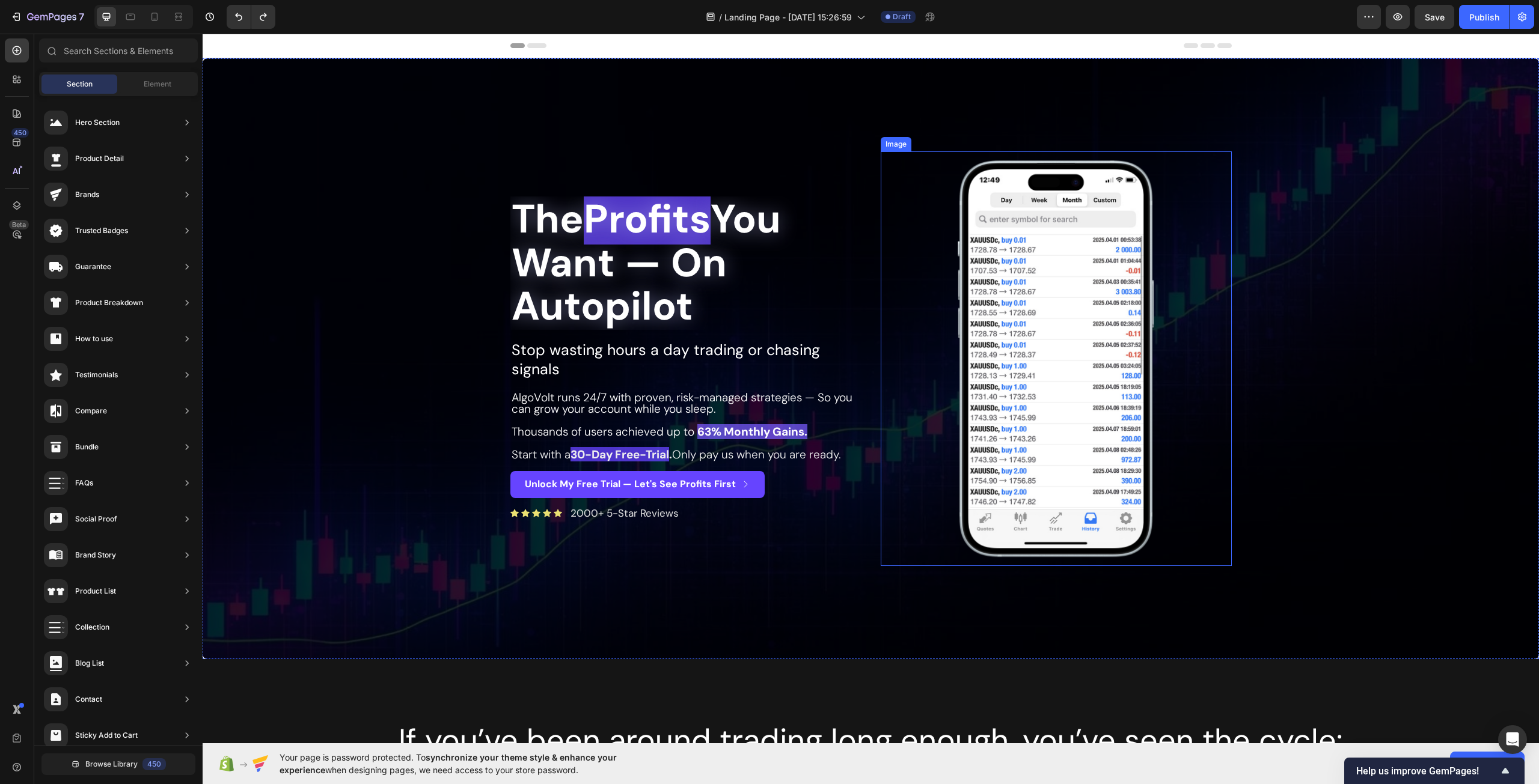
click at [1008, 253] on img at bounding box center [1056, 358] width 210 height 414
click at [699, 279] on h2 "The Profits You Want — On Autopilot" at bounding box center [685, 263] width 351 height 133
click at [656, 292] on h2 "The Profits You Want — On Autopilot" at bounding box center [685, 263] width 351 height 133
drag, startPoint x: 656, startPoint y: 292, endPoint x: 622, endPoint y: 278, distance: 36.8
click at [656, 292] on h2 "The Profits You Want — On Autopilot" at bounding box center [685, 263] width 351 height 133
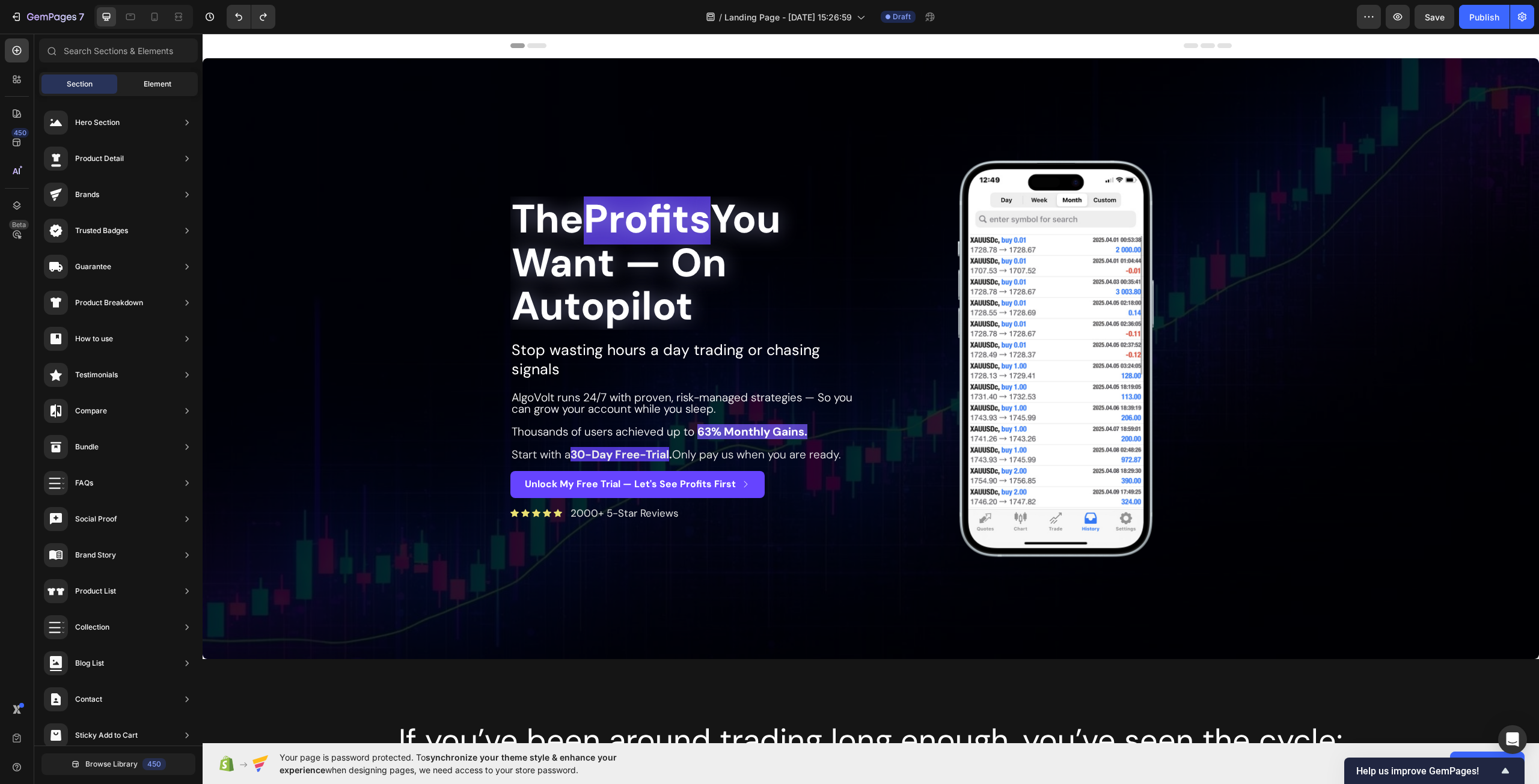
click at [157, 82] on span "Element" at bounding box center [157, 83] width 27 height 10
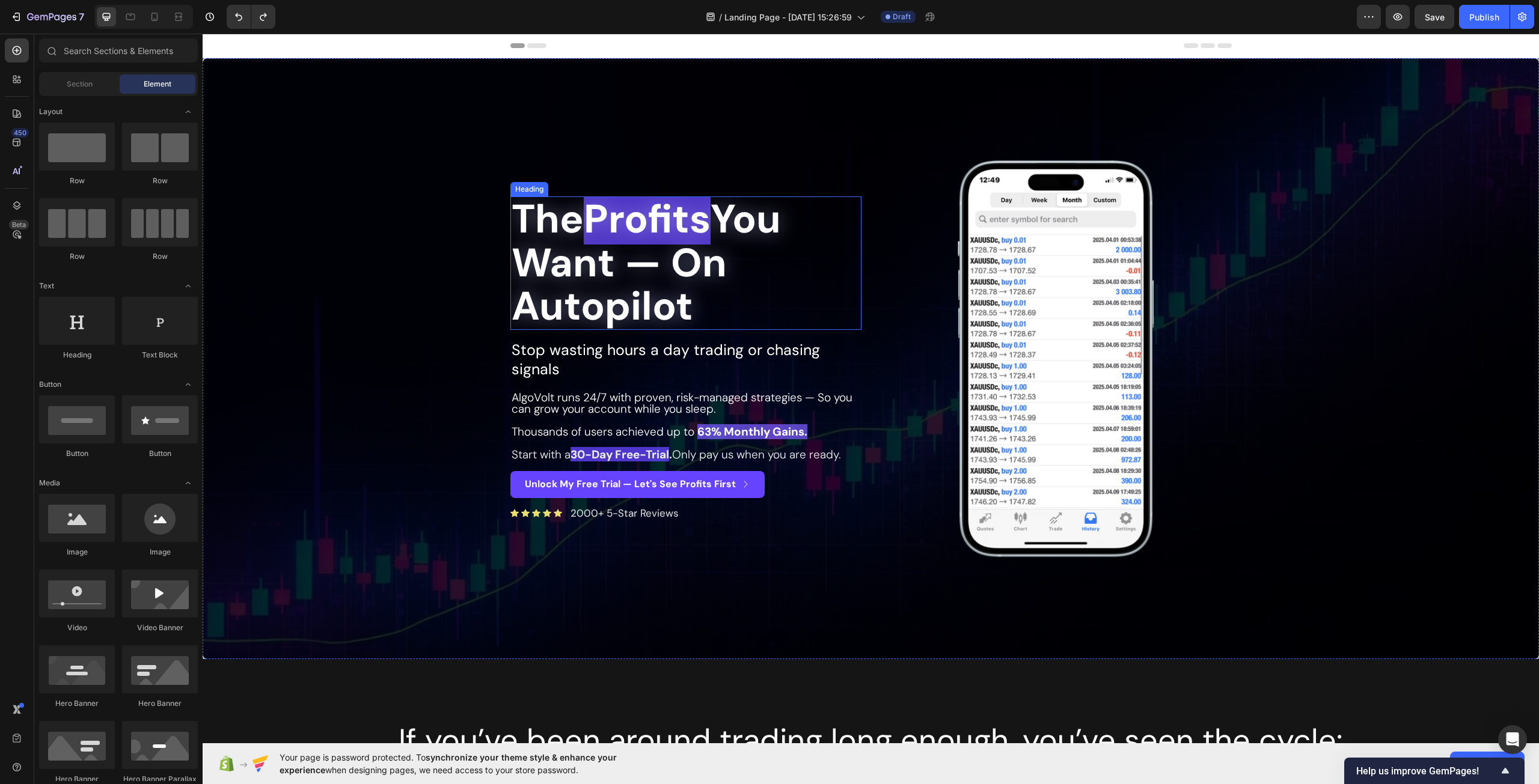
click at [568, 248] on h2 "The Profits You Want — On Autopilot" at bounding box center [685, 263] width 351 height 133
click at [667, 304] on h2 "The Profits You Want — On Autopilot" at bounding box center [685, 263] width 351 height 133
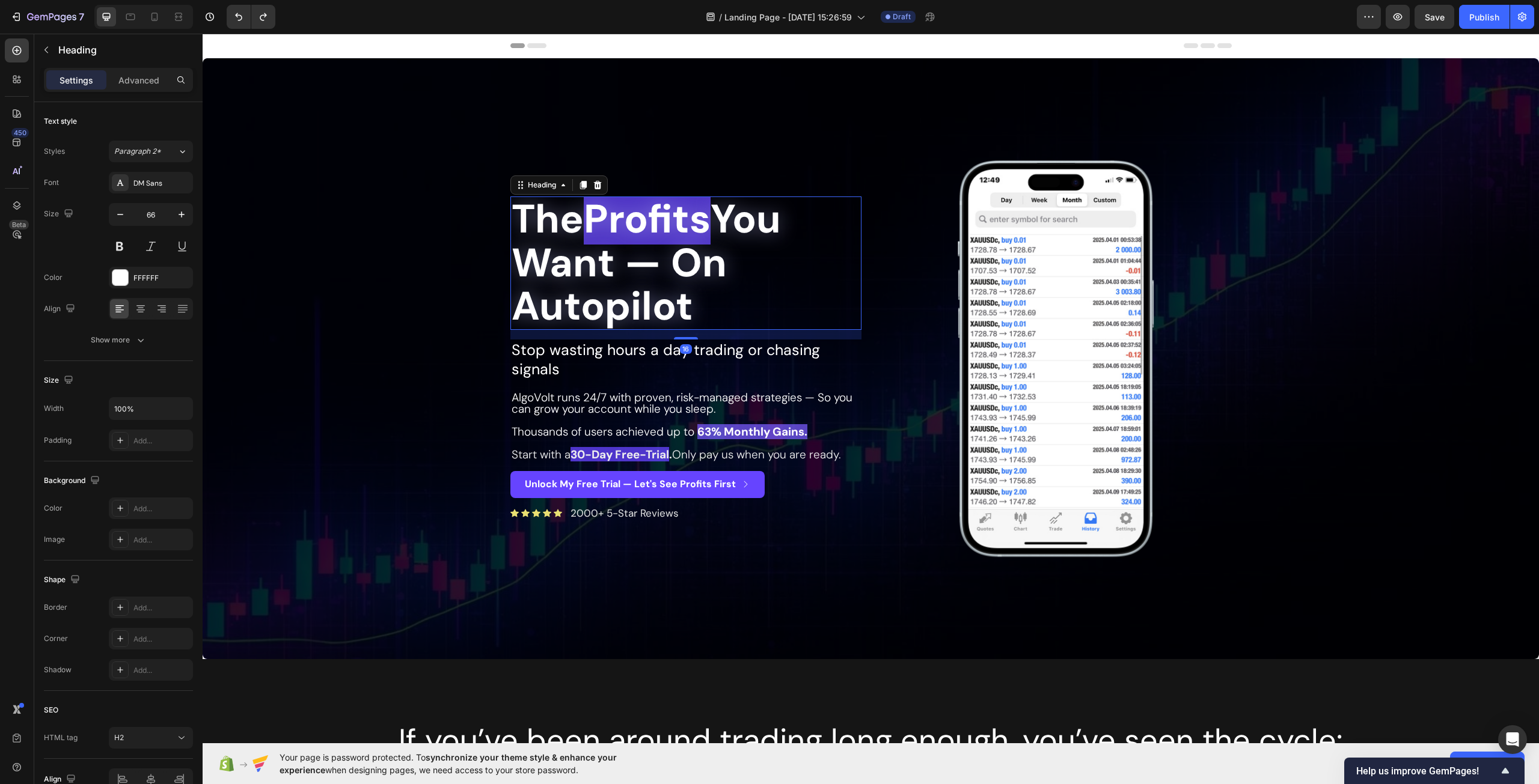
click at [716, 311] on h2 "The Profits You Want — On Autopilot" at bounding box center [685, 263] width 351 height 133
drag, startPoint x: 258, startPoint y: 50, endPoint x: 455, endPoint y: 165, distance: 228.1
click at [456, 166] on div "Overlay" at bounding box center [870, 358] width 1337 height 601
click at [41, 14] on icon "button" at bounding box center [52, 17] width 49 height 10
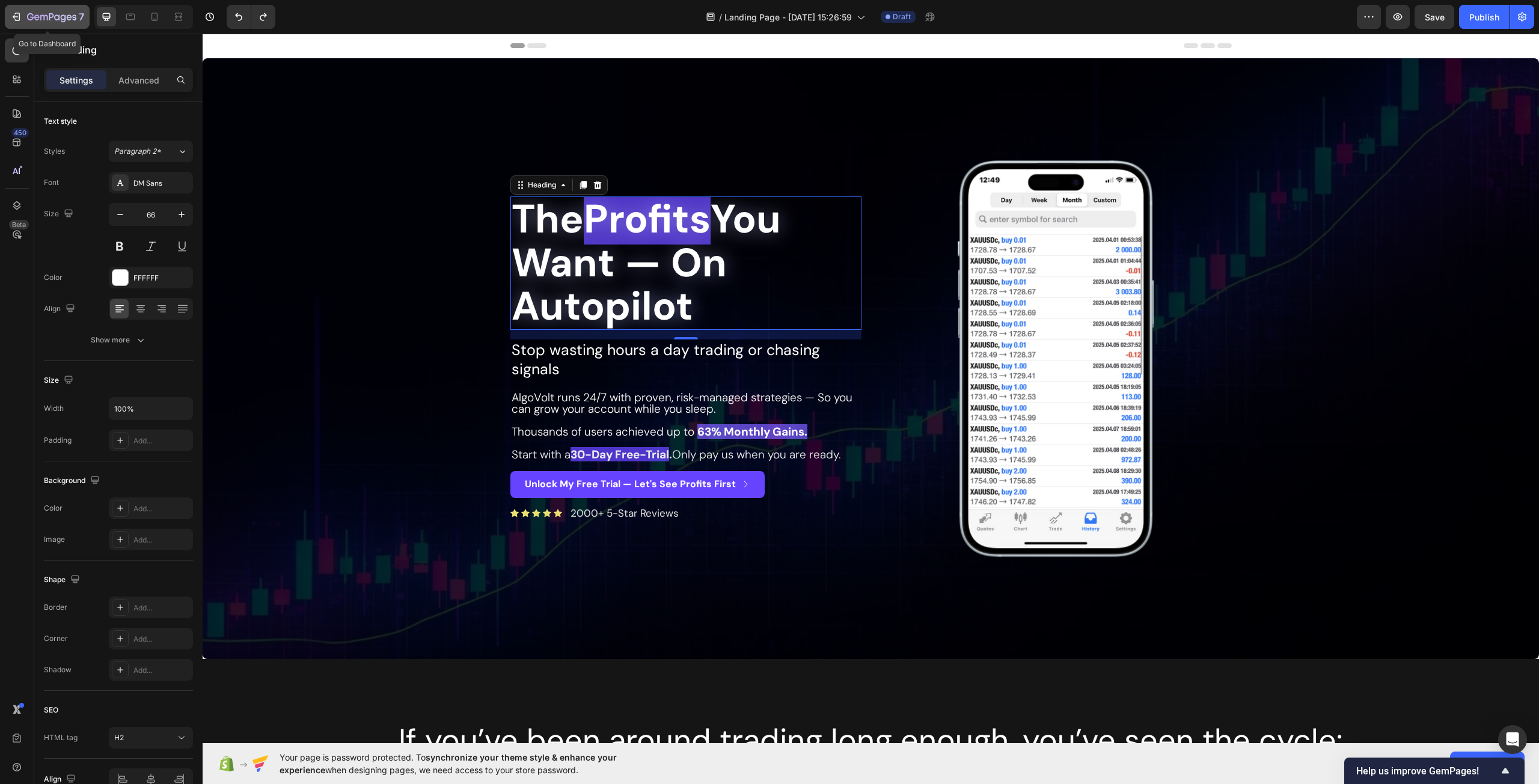
click at [50, 15] on icon "button" at bounding box center [52, 17] width 49 height 10
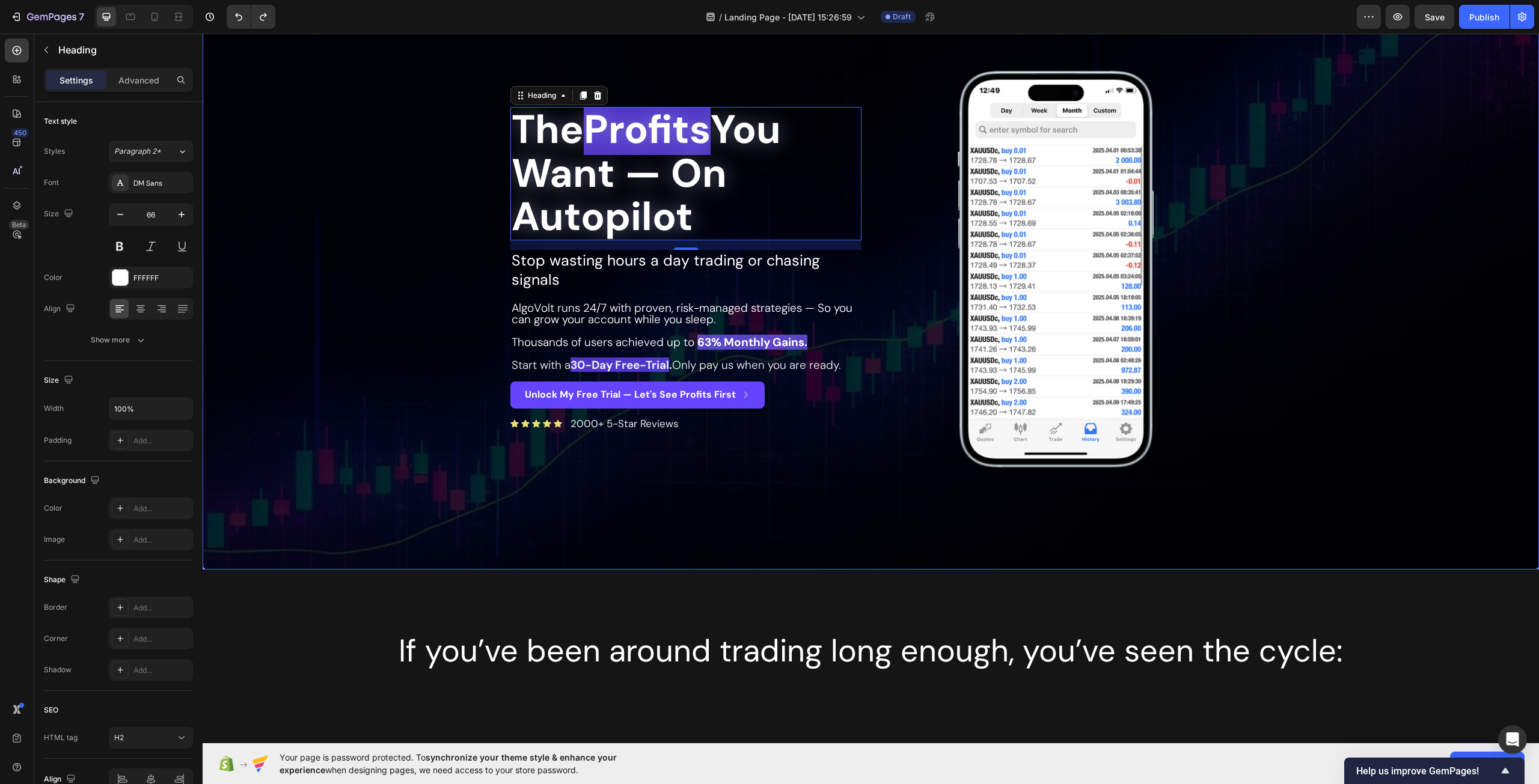
scroll to position [240, 0]
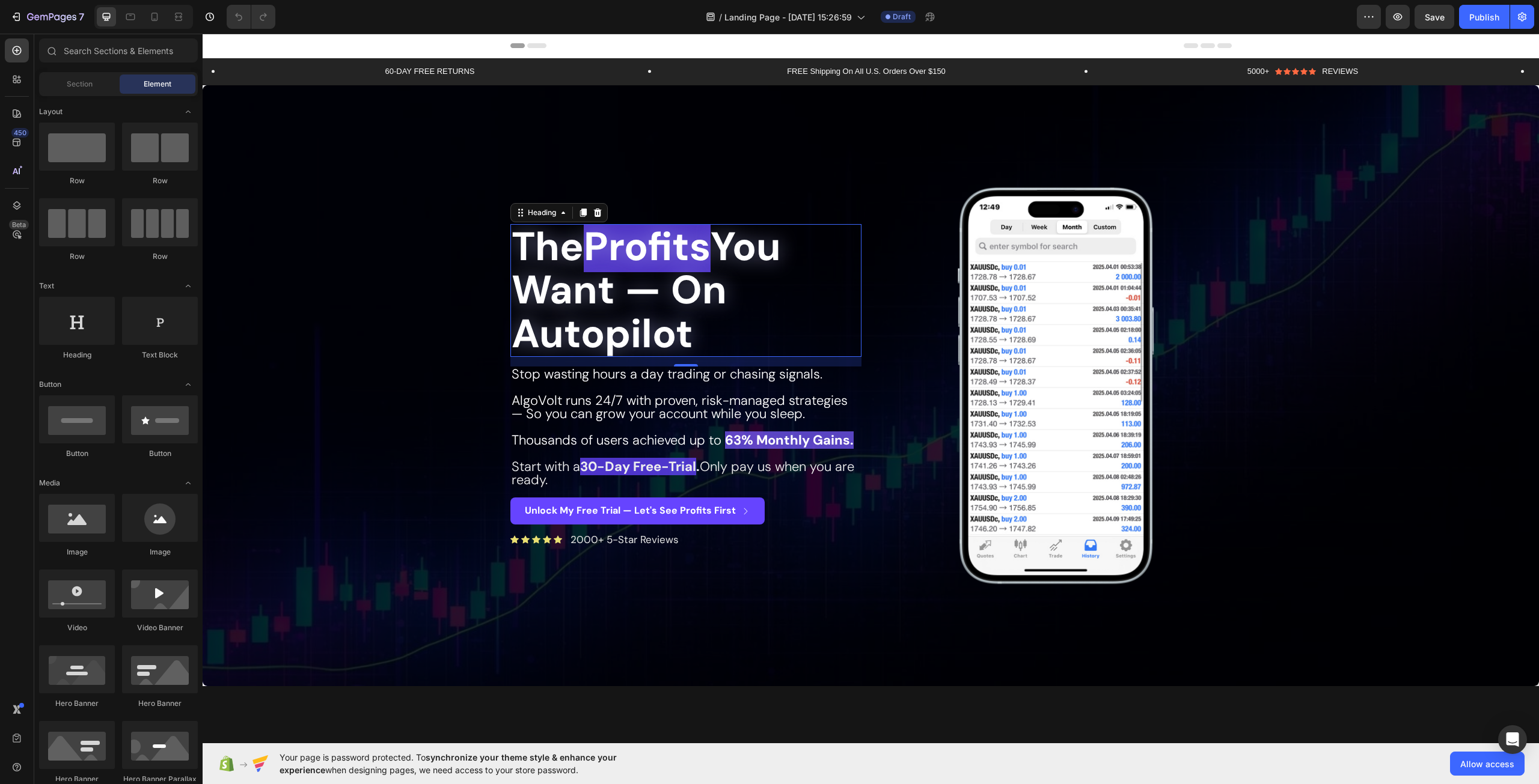
click at [731, 341] on h2 "The Profits You Want — On Autopilot" at bounding box center [685, 290] width 351 height 133
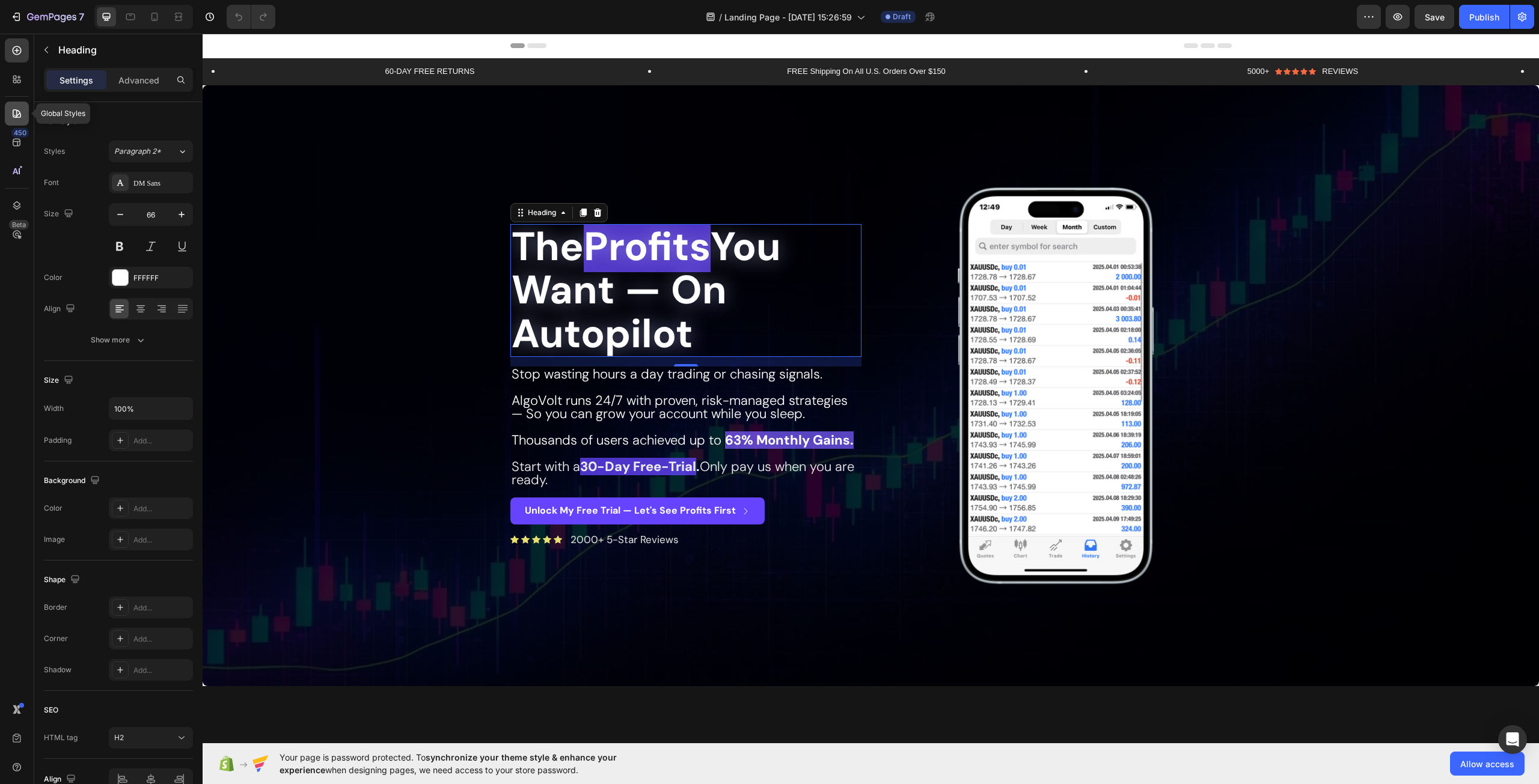
click at [17, 119] on div at bounding box center [16, 113] width 24 height 24
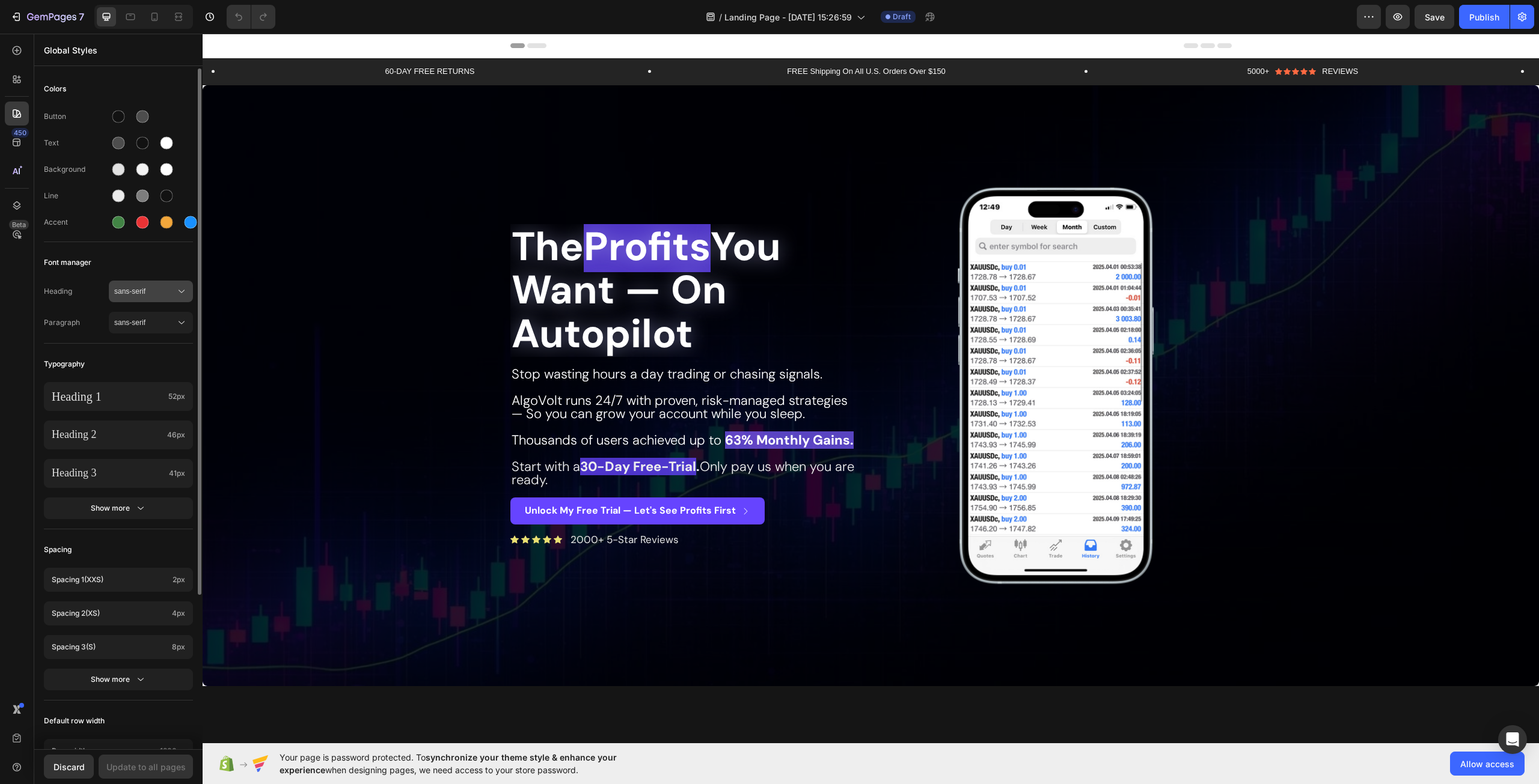
click at [157, 288] on span "sans-serif" at bounding box center [145, 290] width 61 height 10
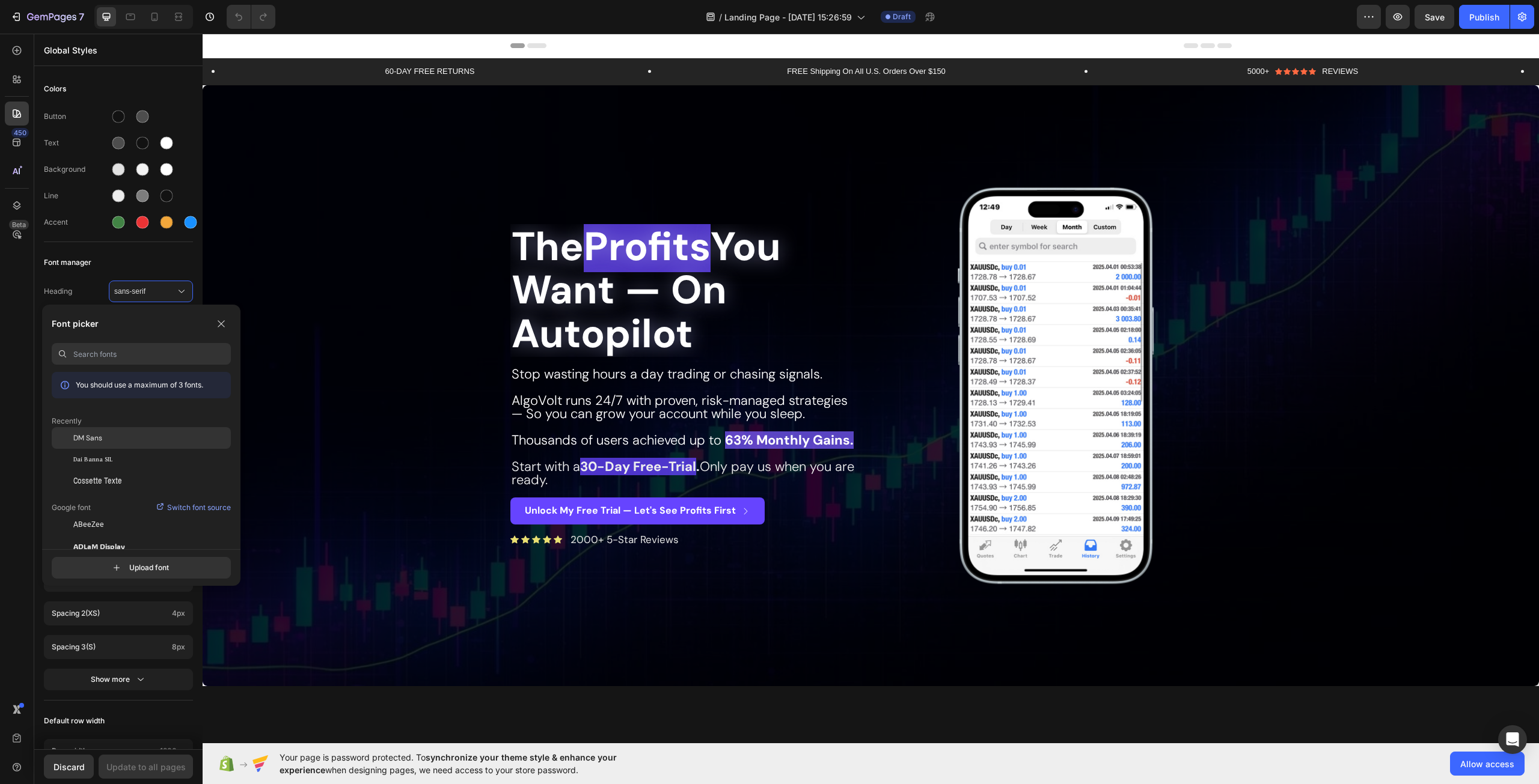
click at [106, 434] on div "DM Sans" at bounding box center [152, 437] width 157 height 10
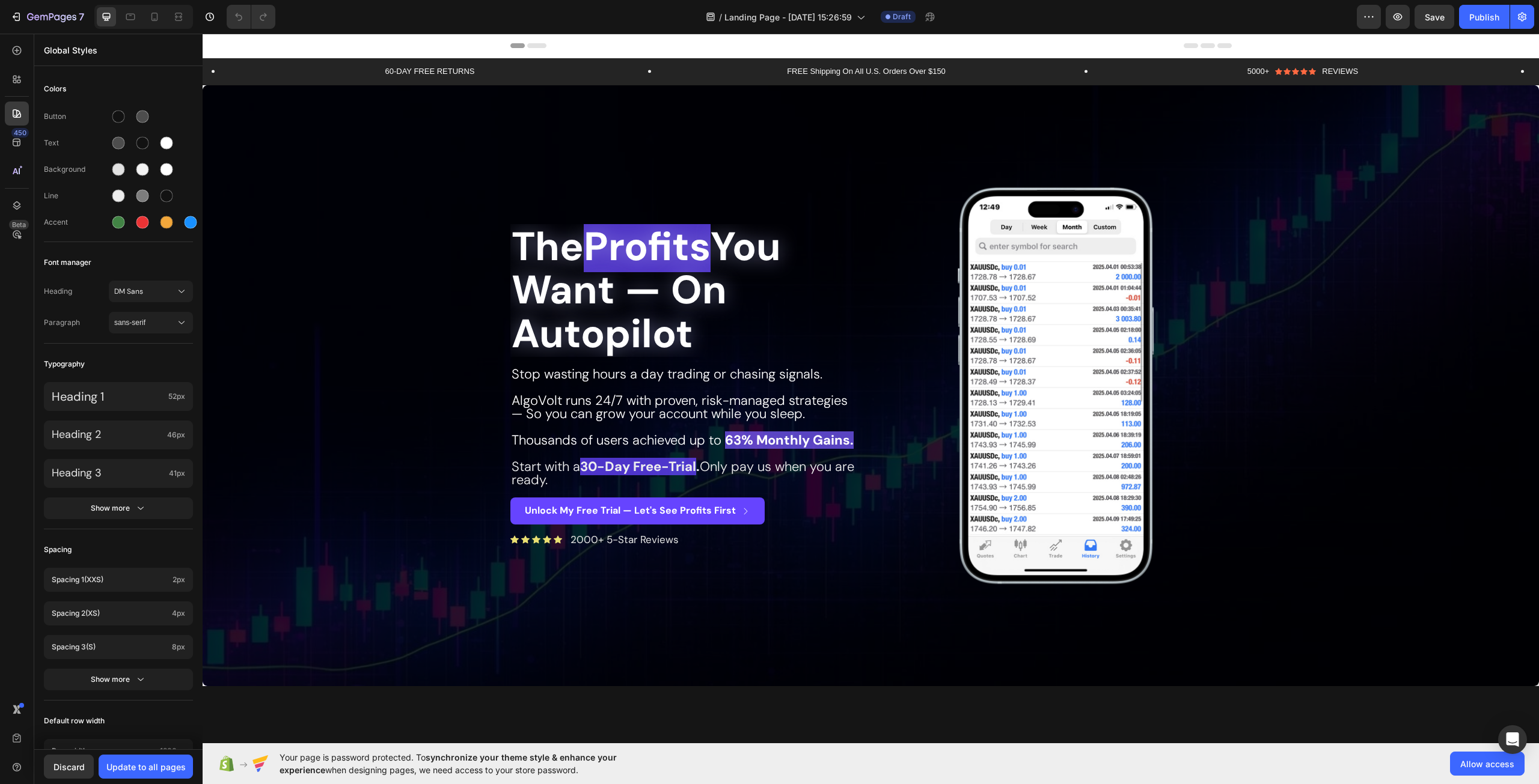
drag, startPoint x: 148, startPoint y: 319, endPoint x: 166, endPoint y: 370, distance: 54.1
click at [148, 319] on span "sans-serif" at bounding box center [145, 322] width 61 height 10
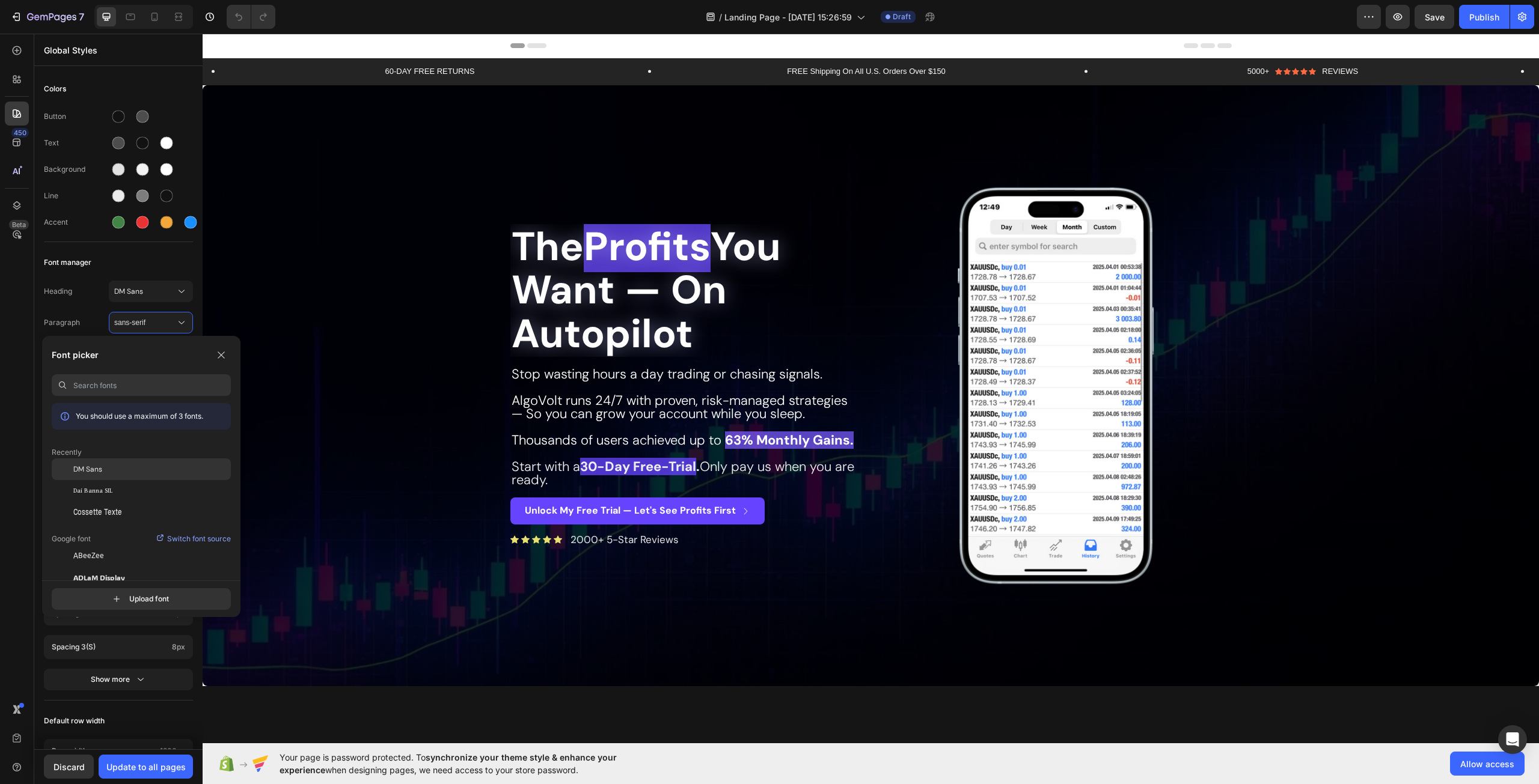
click at [125, 472] on div "DM Sans" at bounding box center [152, 469] width 157 height 10
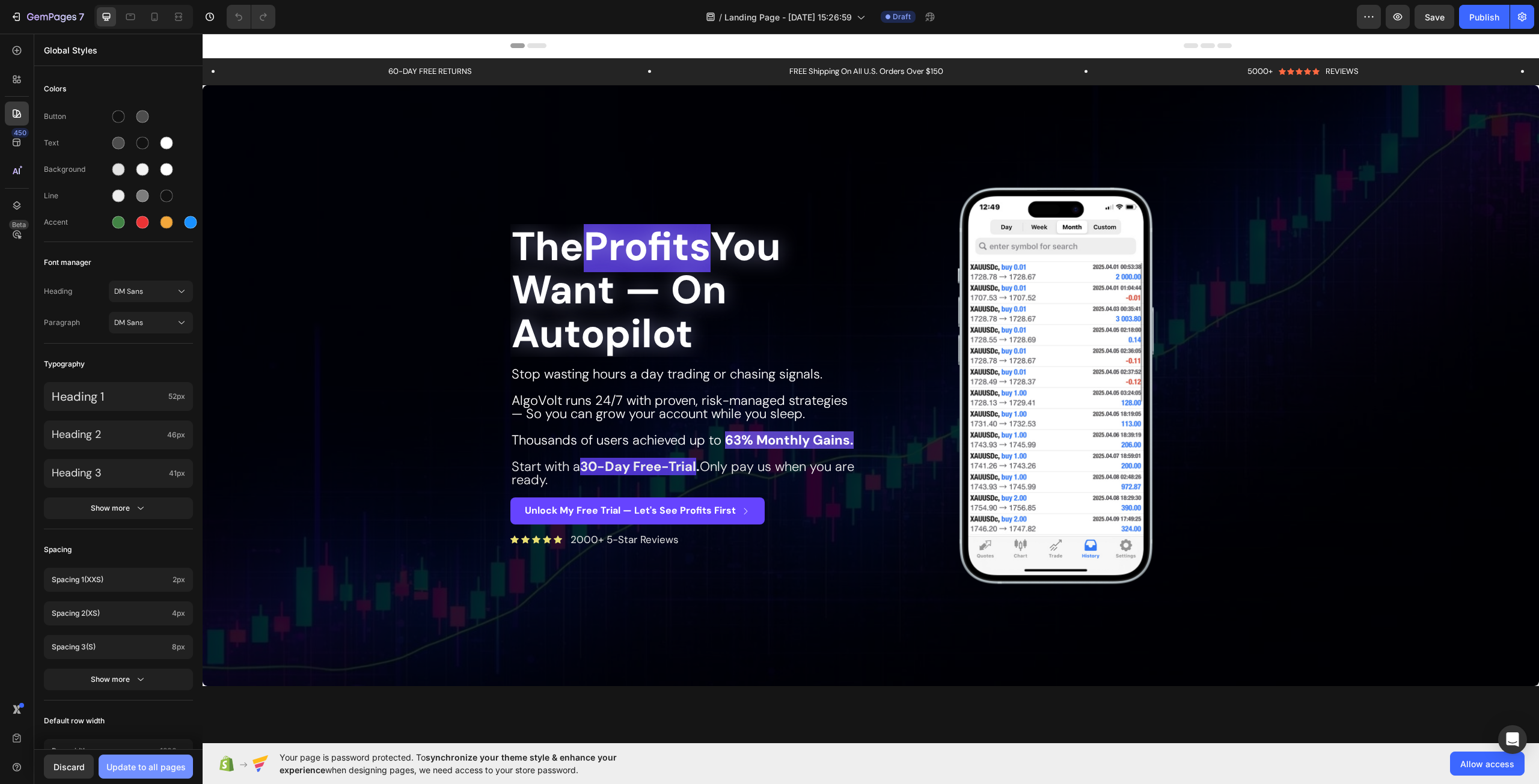
click at [160, 771] on div "Update to all pages" at bounding box center [146, 766] width 79 height 12
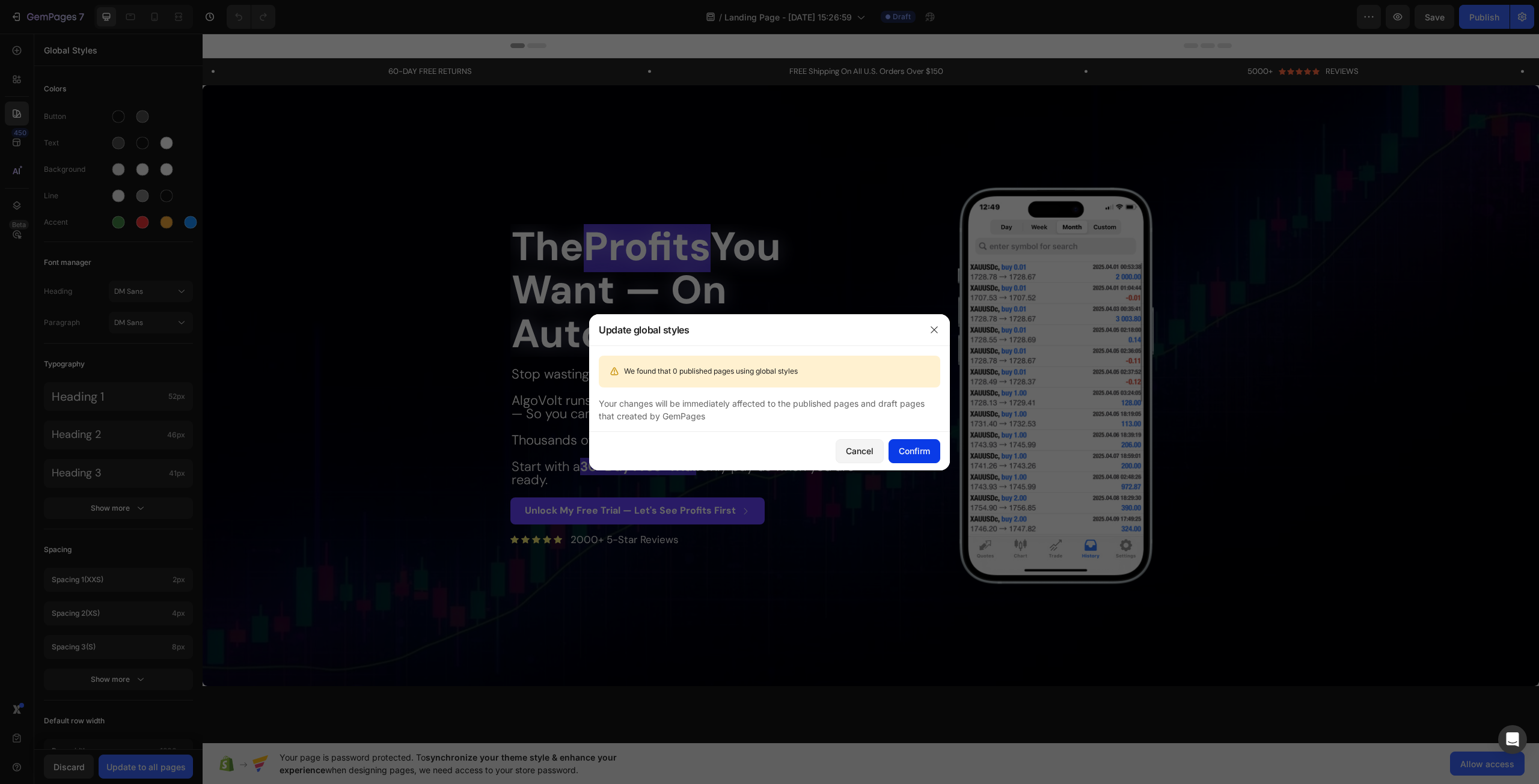
click at [918, 452] on div "Confirm" at bounding box center [914, 450] width 31 height 12
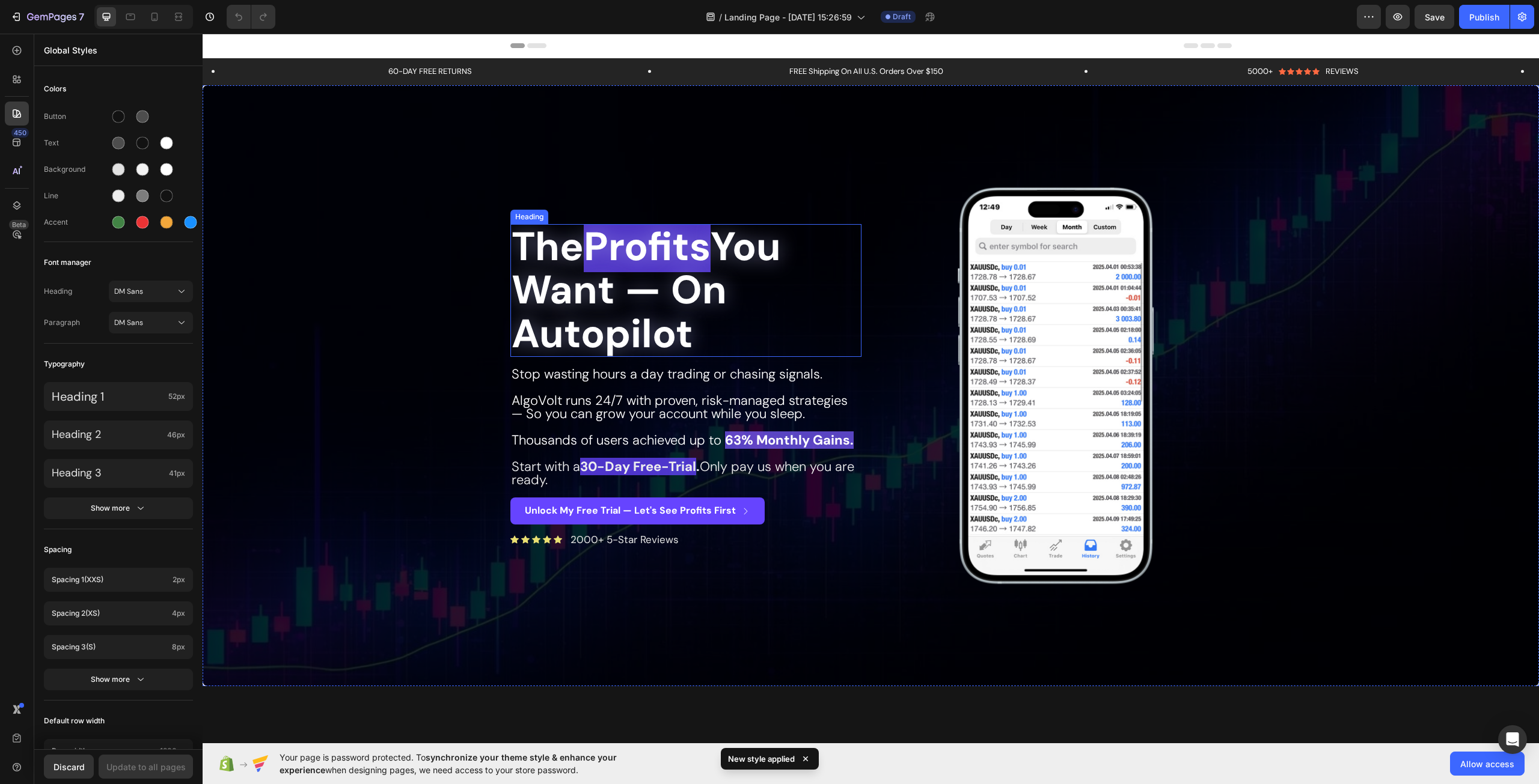
click at [619, 321] on h2 "The Profits You Want — On Autopilot" at bounding box center [685, 290] width 351 height 133
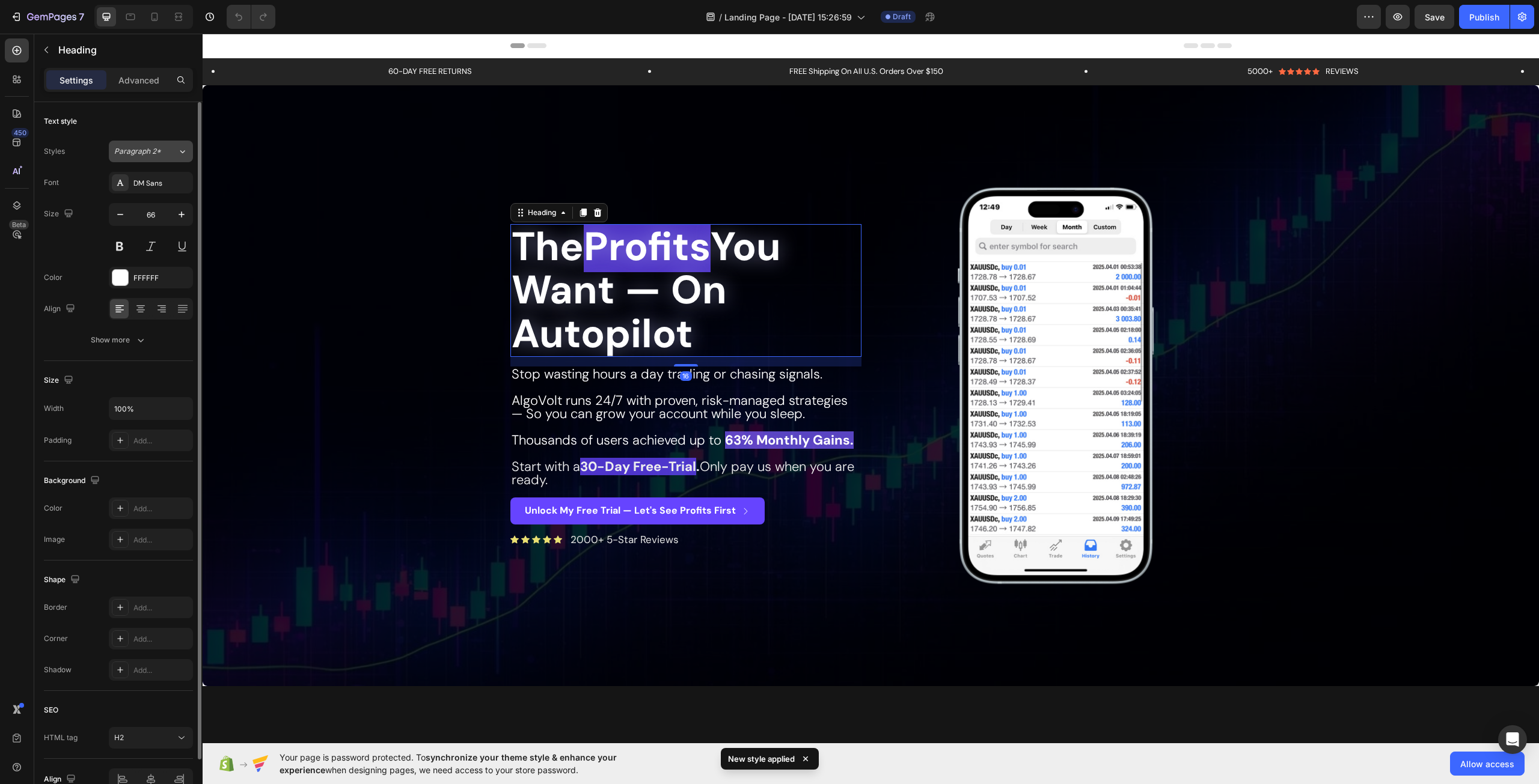
click at [156, 150] on span "Paragraph 2*" at bounding box center [138, 150] width 47 height 10
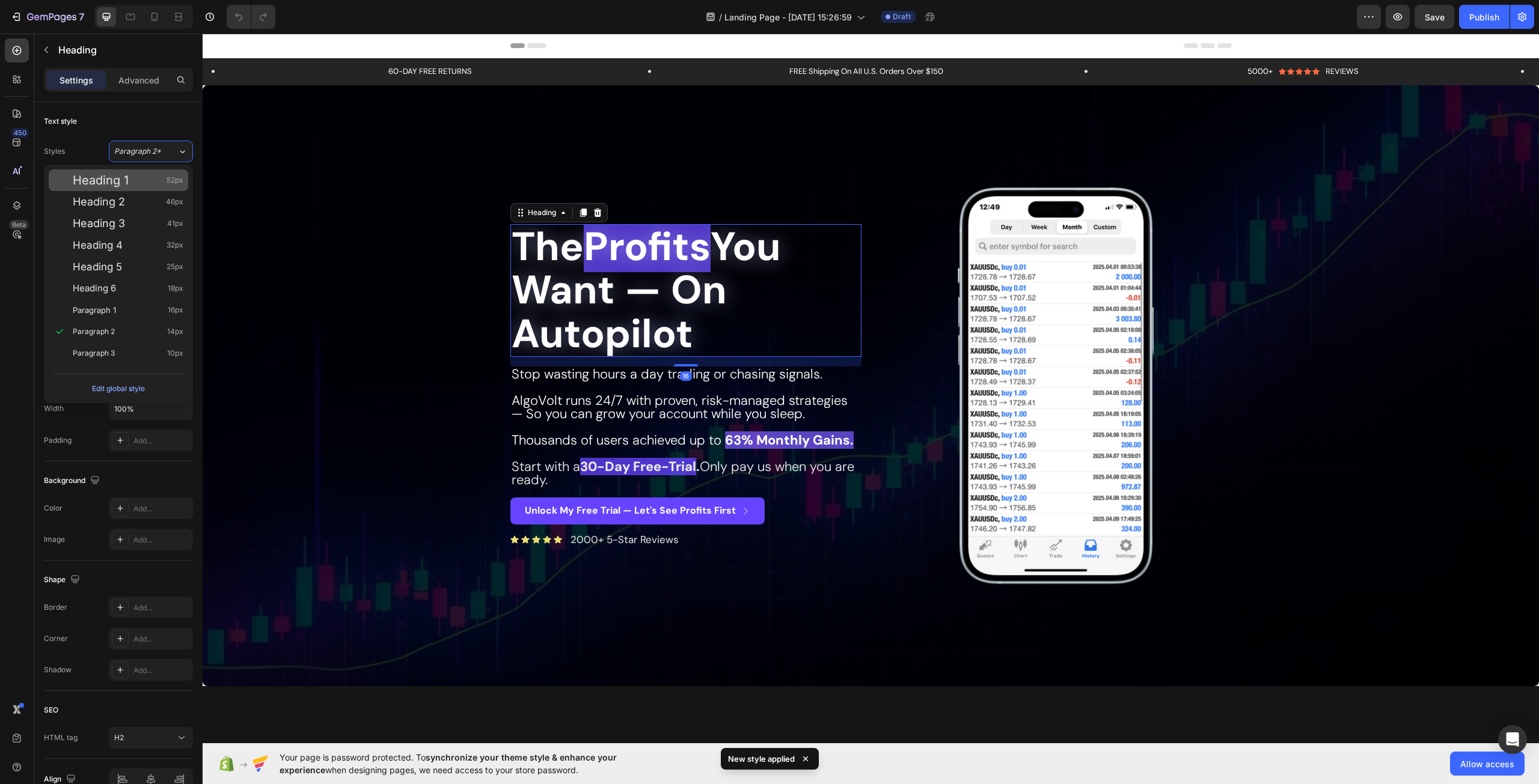
click at [147, 183] on div "Heading 1 52px" at bounding box center [128, 180] width 111 height 12
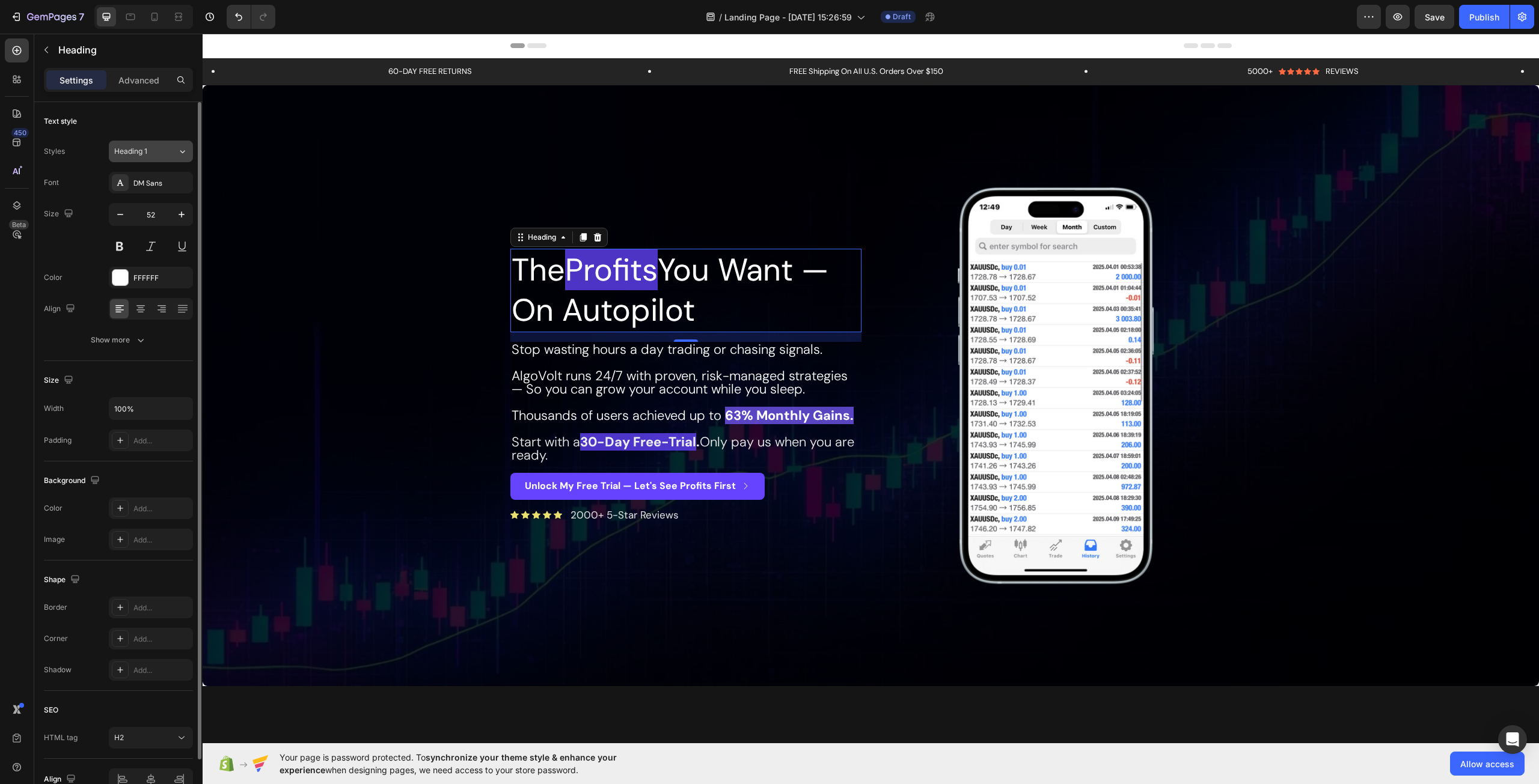
click at [153, 149] on div "Heading 1" at bounding box center [138, 150] width 48 height 10
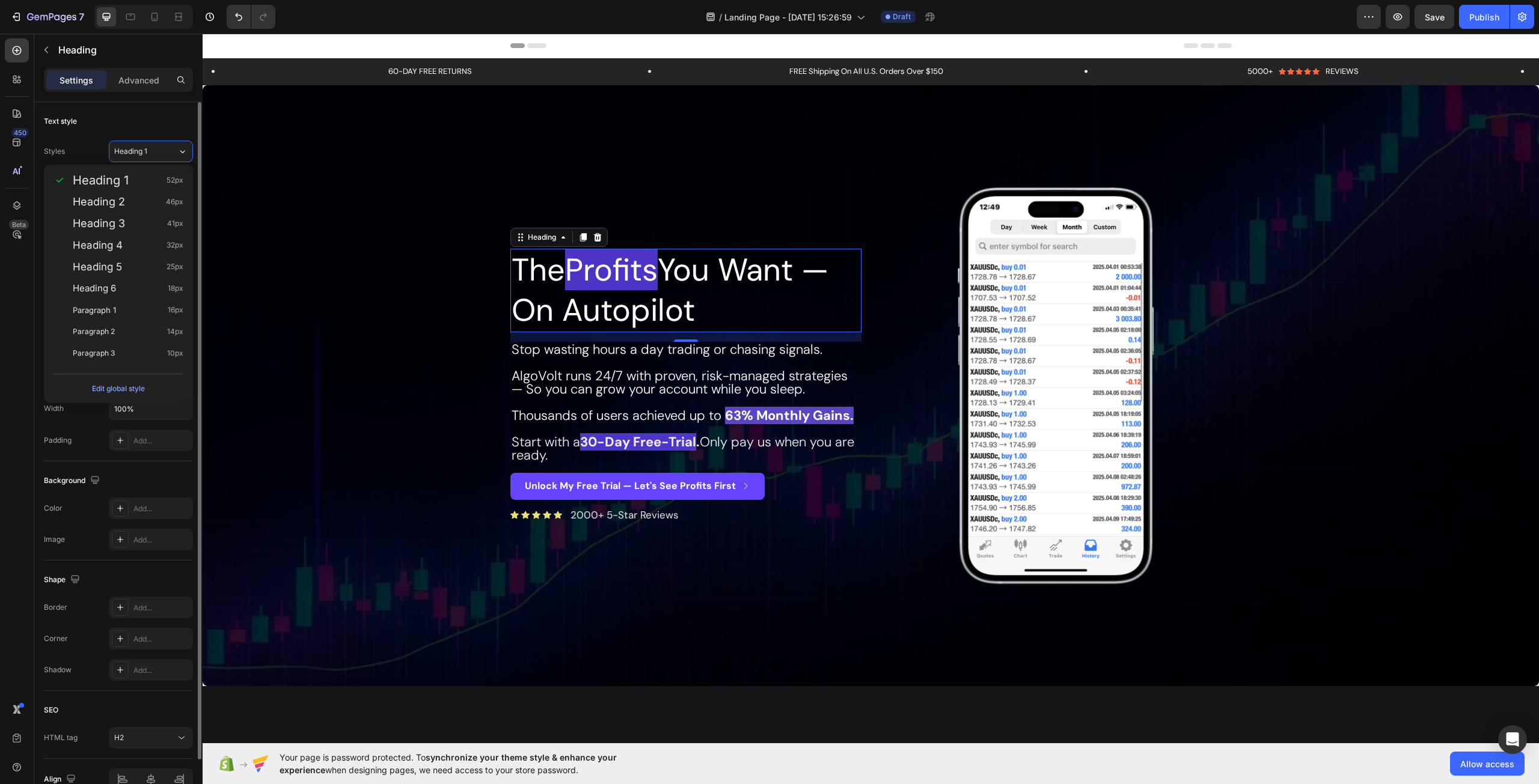
click at [125, 123] on div "Text style" at bounding box center [118, 121] width 149 height 19
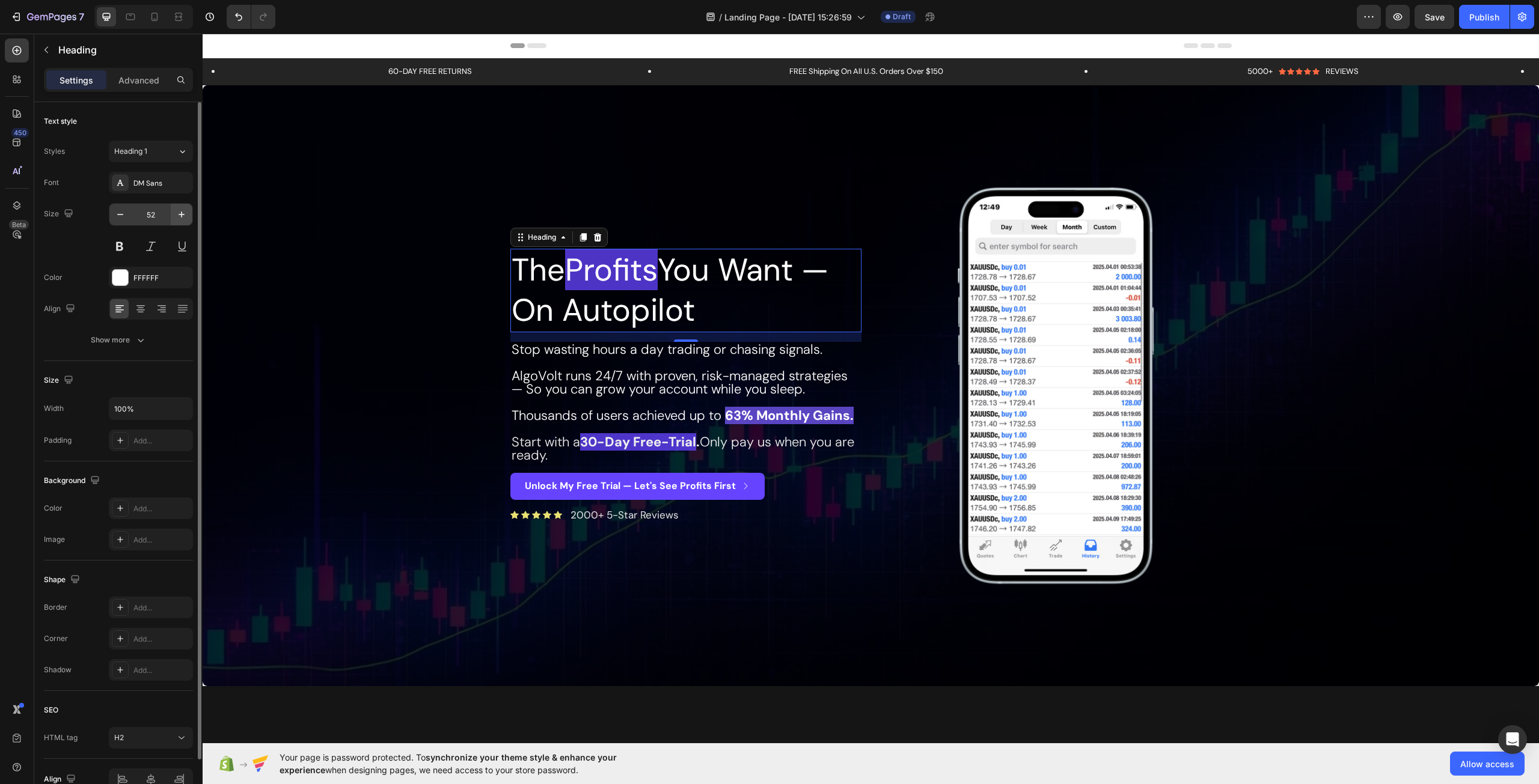
click at [189, 217] on button "button" at bounding box center [181, 214] width 22 height 22
click at [190, 217] on button "button" at bounding box center [181, 214] width 22 height 22
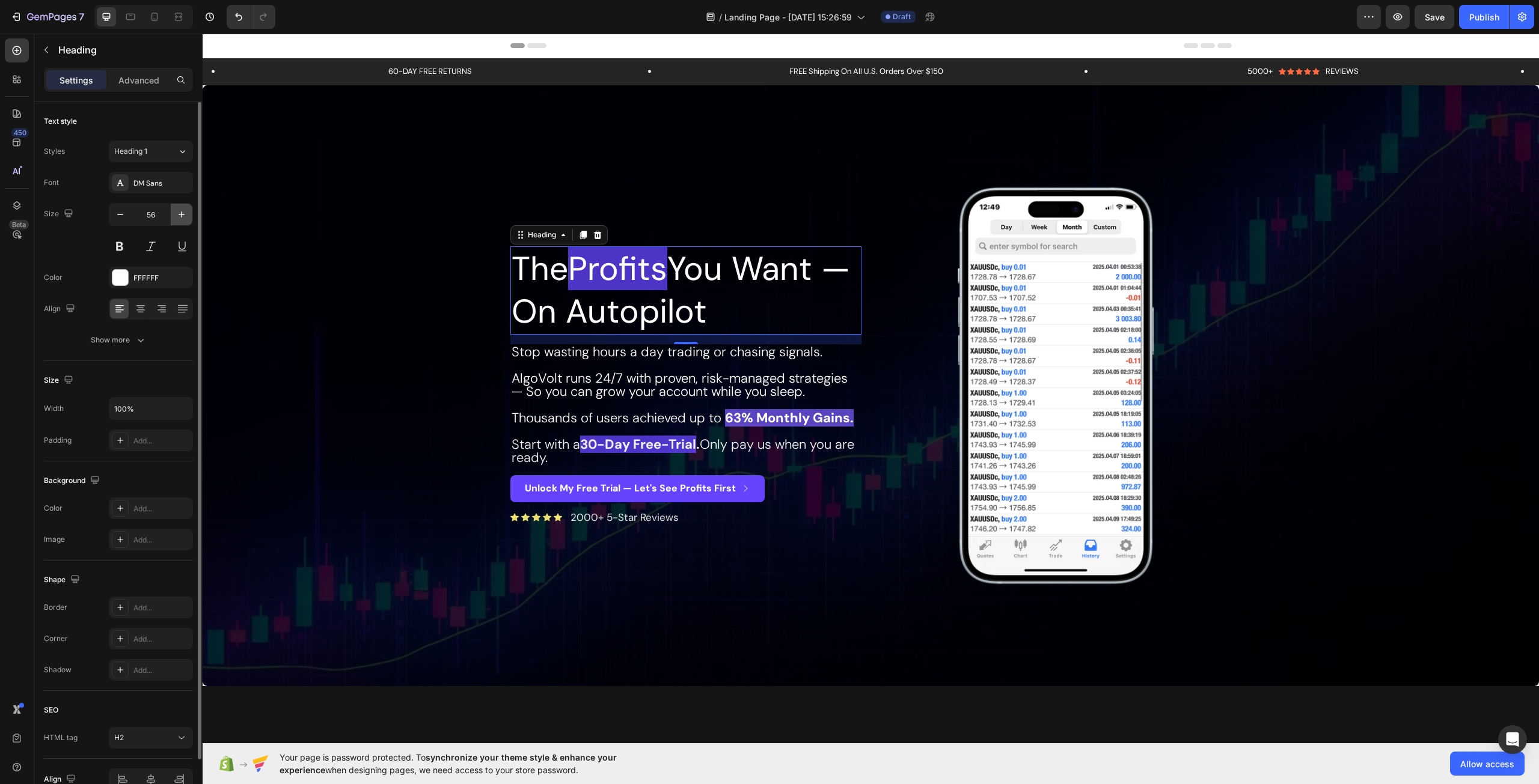
click at [190, 217] on button "button" at bounding box center [181, 214] width 22 height 22
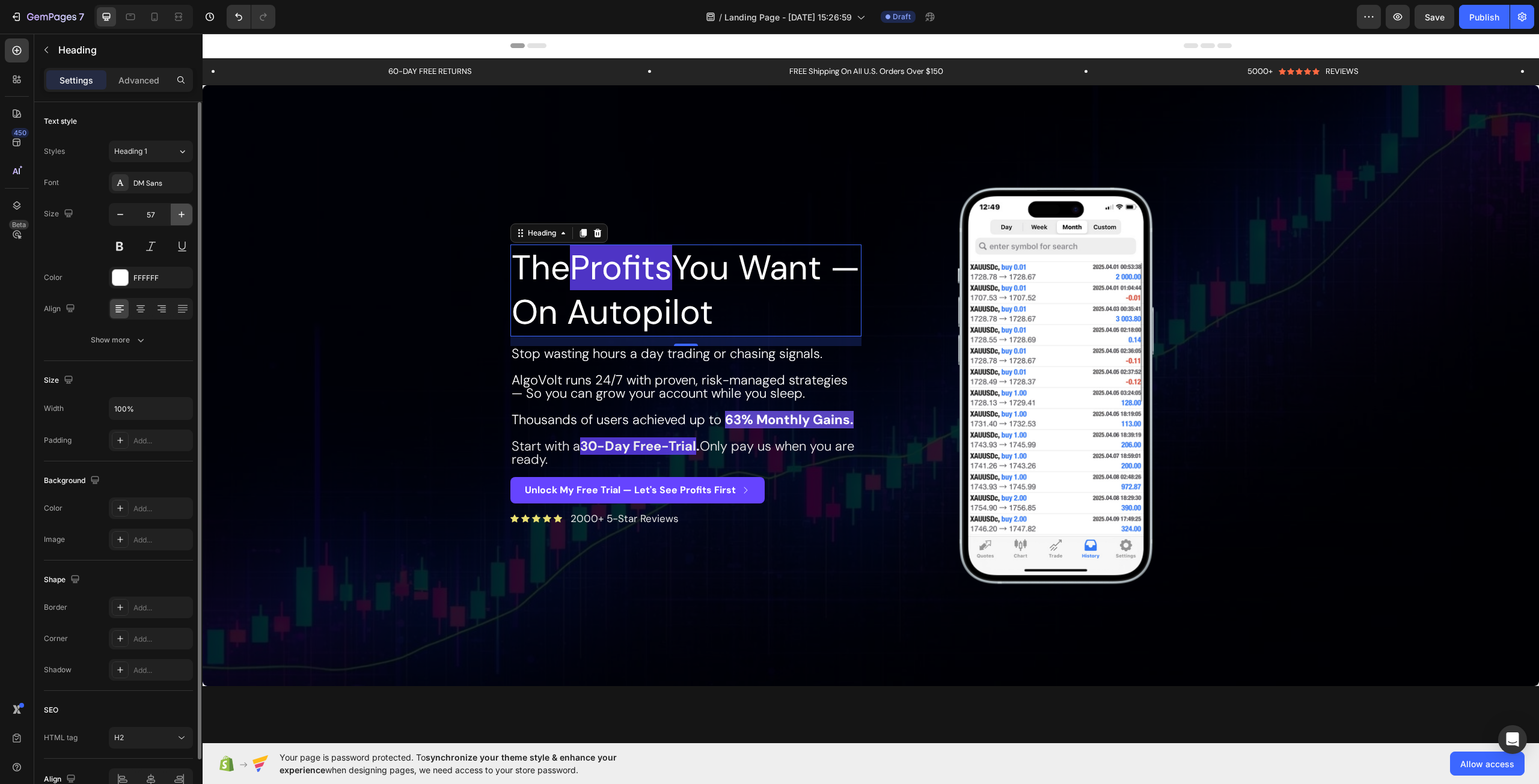
click at [190, 216] on button "button" at bounding box center [181, 214] width 22 height 22
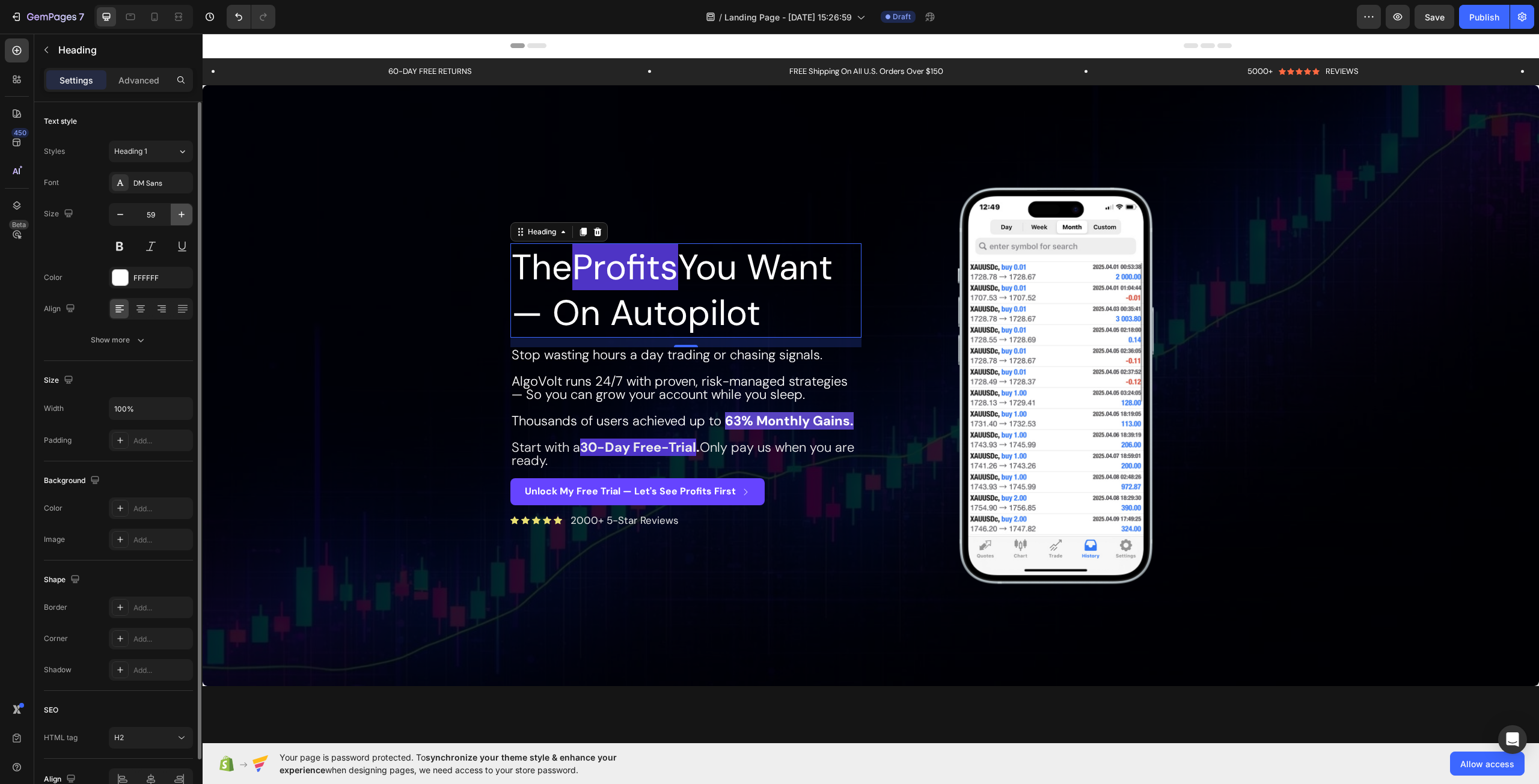
click at [179, 212] on icon "button" at bounding box center [182, 214] width 12 height 12
type input "60"
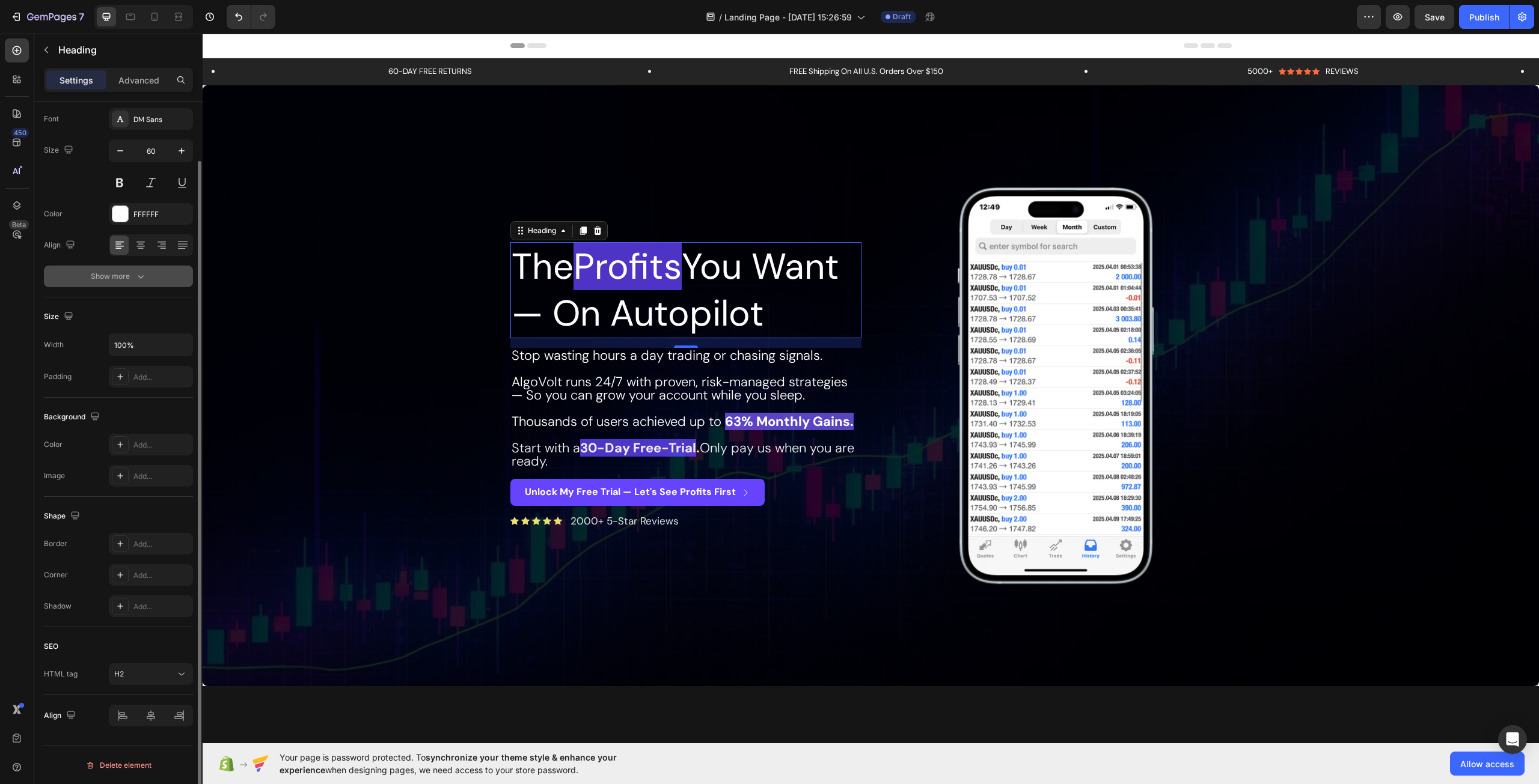
click at [138, 272] on icon "button" at bounding box center [140, 276] width 12 height 12
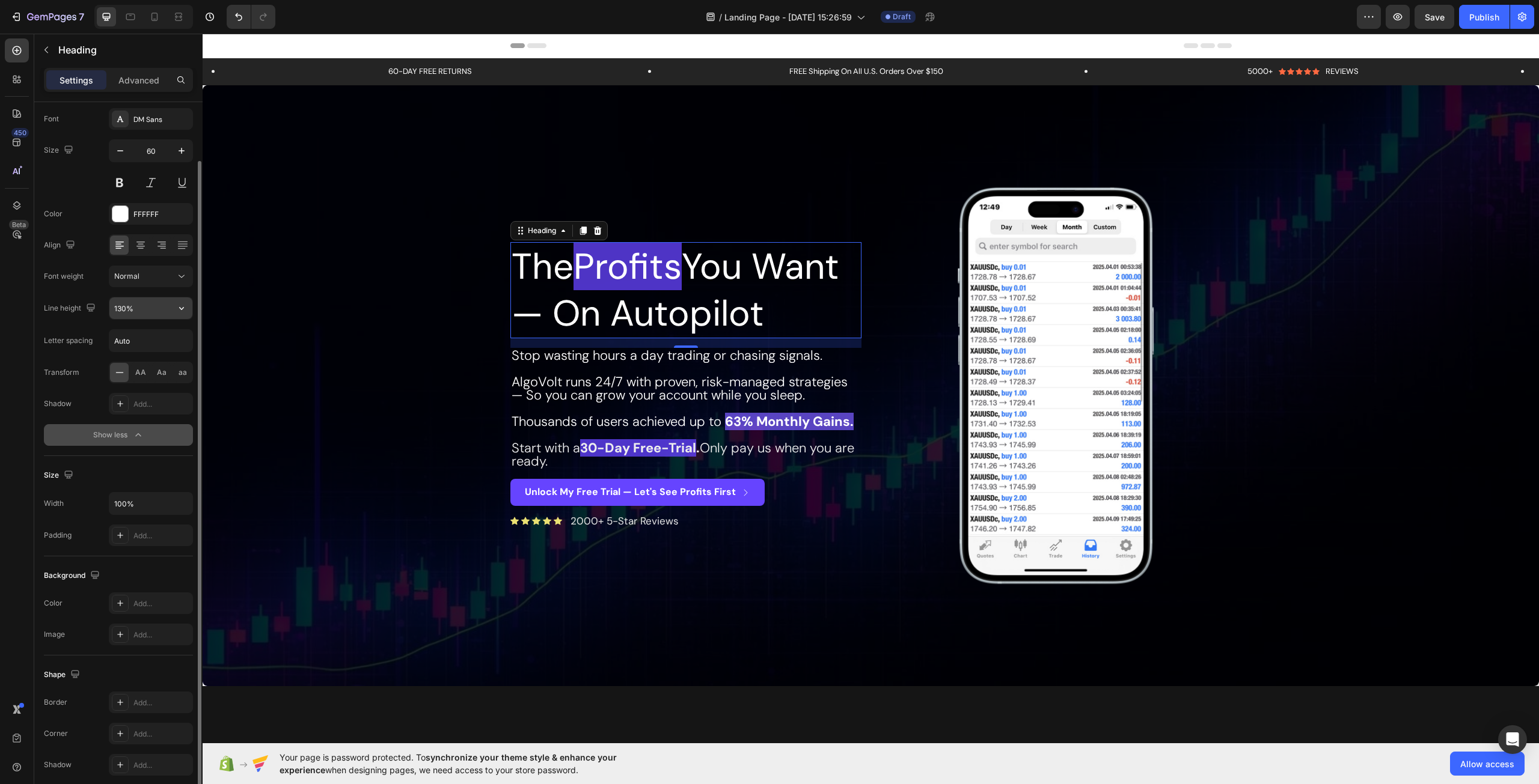
click at [141, 301] on input "130%" at bounding box center [151, 308] width 83 height 22
click at [139, 305] on input "130%" at bounding box center [151, 308] width 83 height 22
click at [184, 305] on icon "button" at bounding box center [182, 308] width 12 height 12
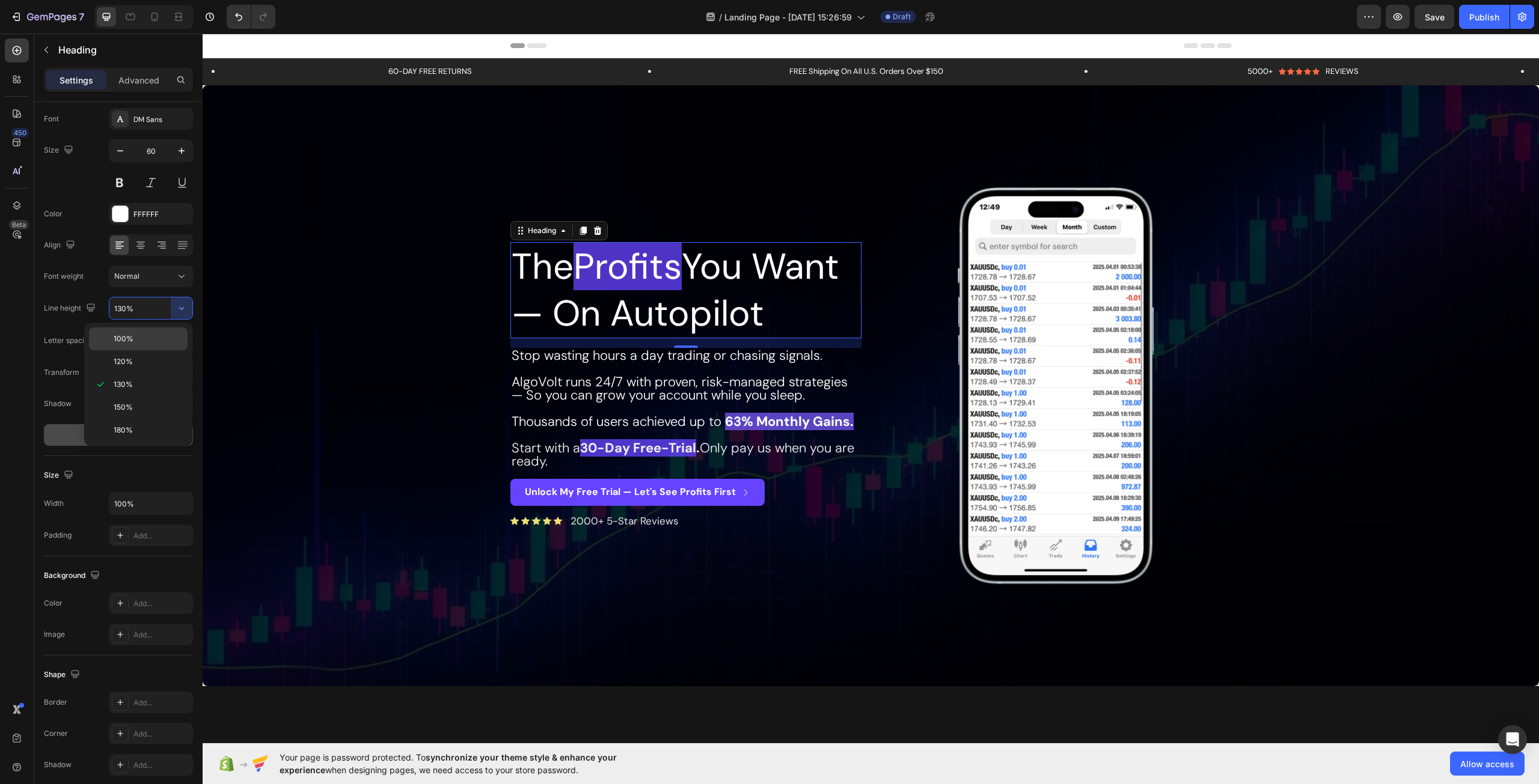
click at [163, 344] on div "100%" at bounding box center [138, 339] width 98 height 23
type input "100%"
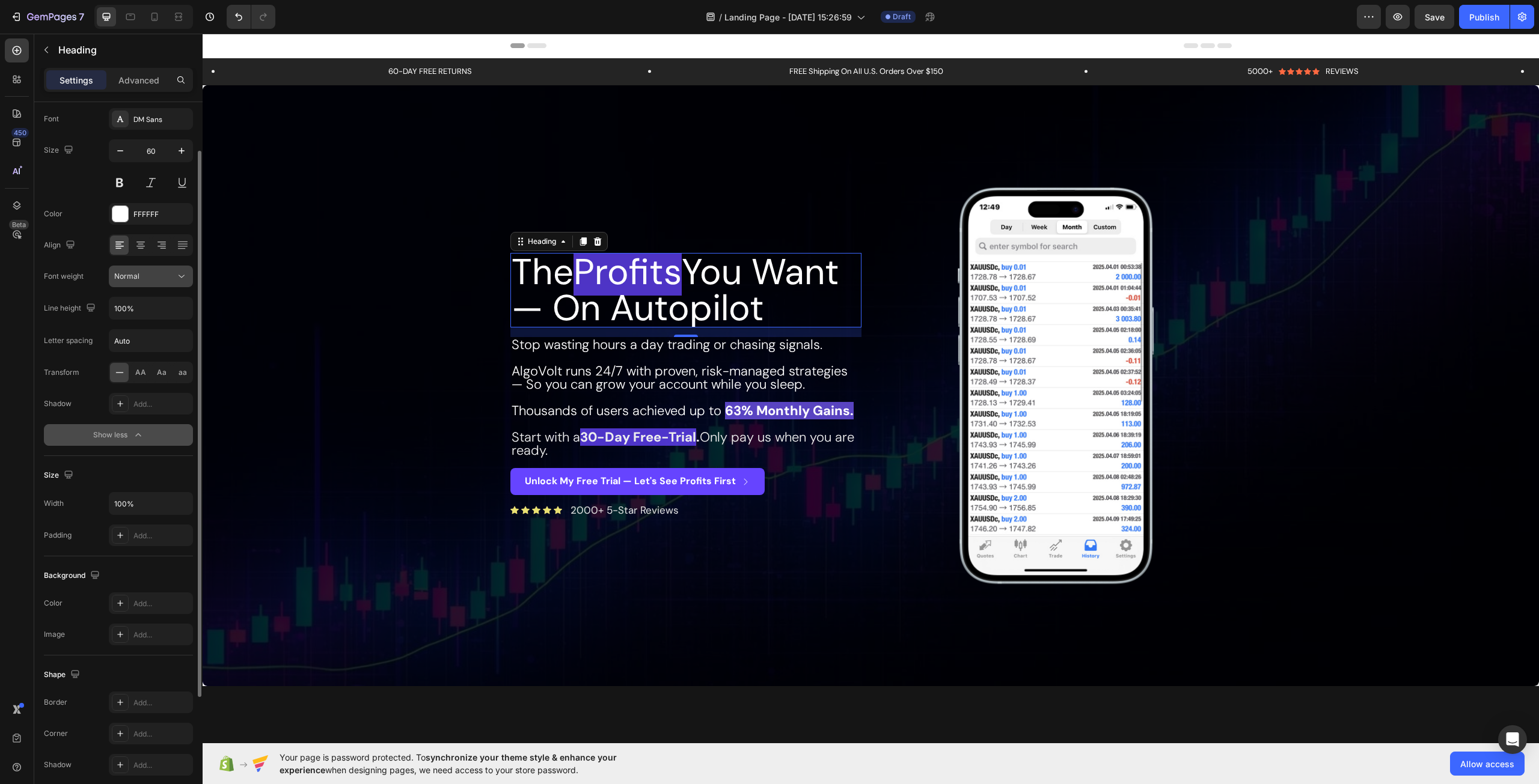
click at [153, 285] on button "Normal" at bounding box center [150, 276] width 84 height 22
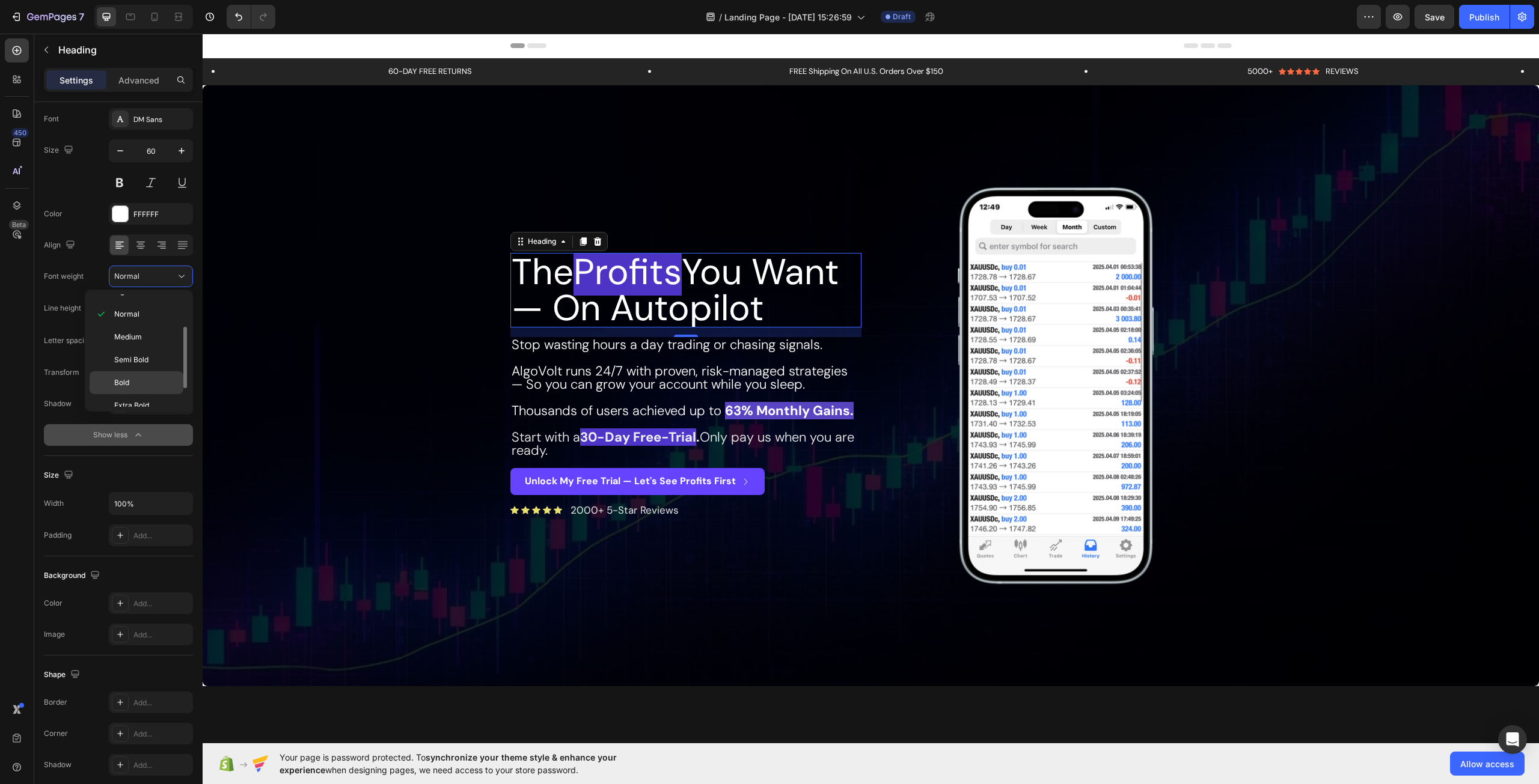
click at [141, 387] on p "Bold" at bounding box center [146, 382] width 63 height 10
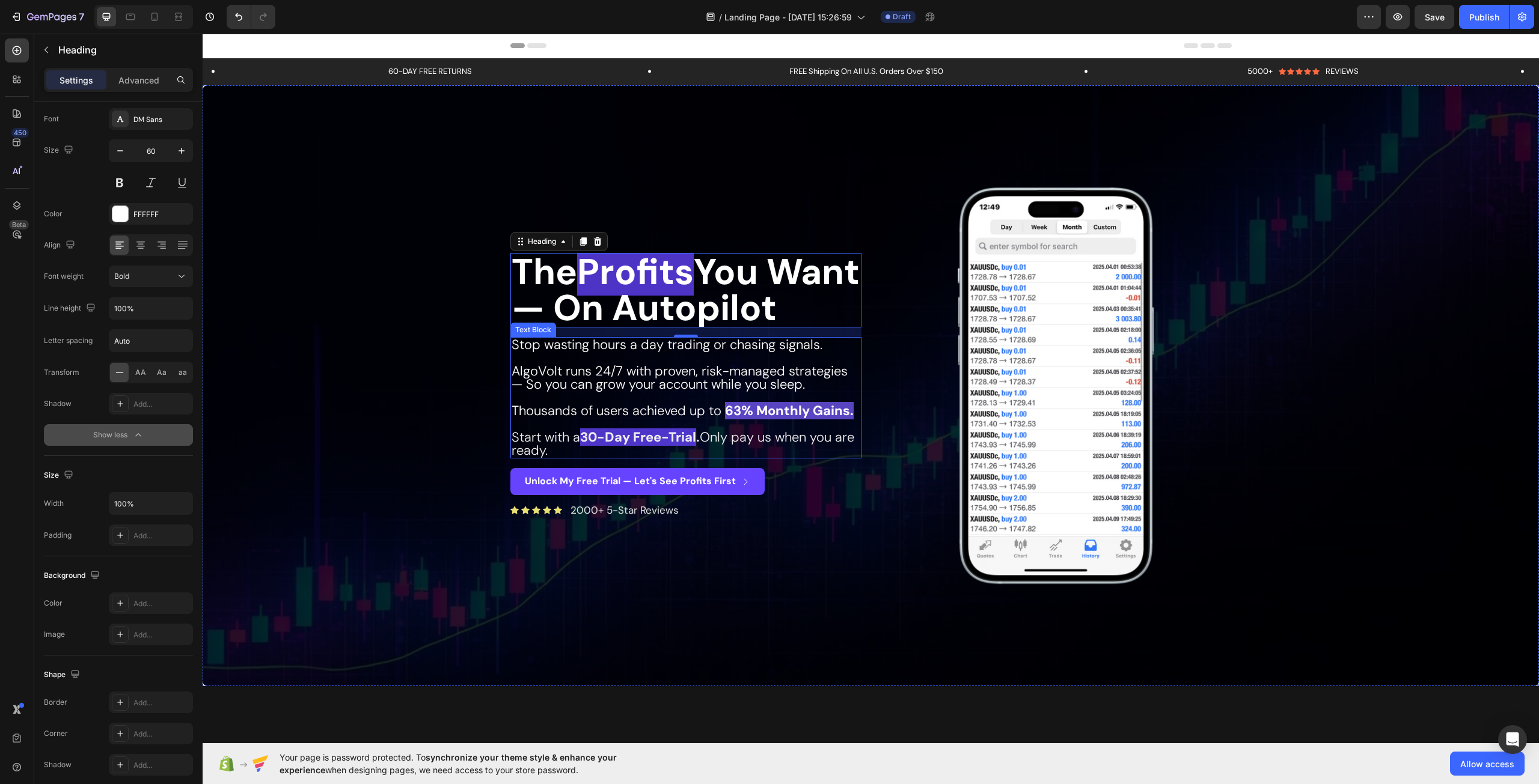
click at [758, 393] on span "AlgoVolt runs 24/7 with proven, risk-managed strategies — So you can grow your …" at bounding box center [679, 377] width 336 height 30
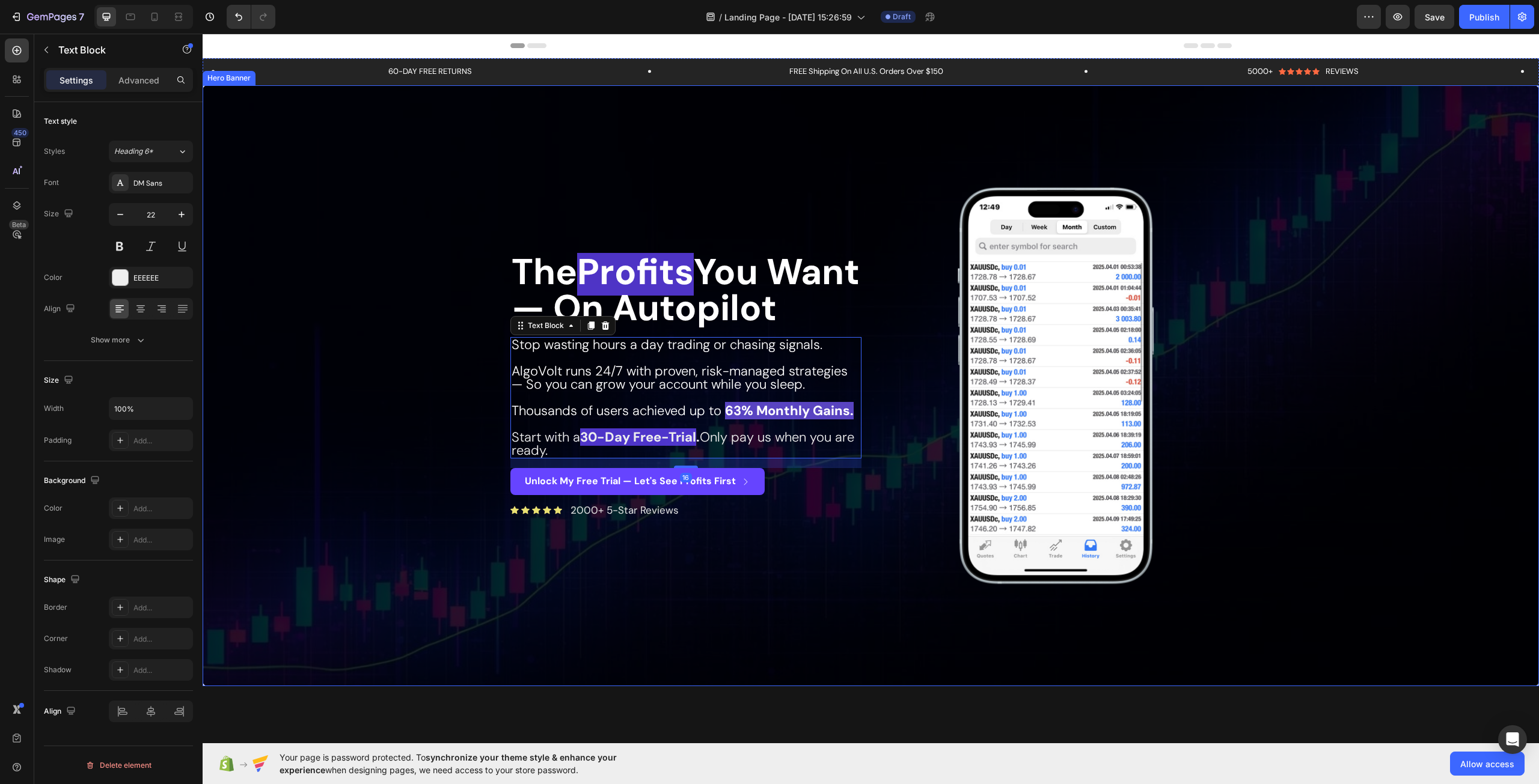
click at [900, 612] on div "The Profits You Want — On Autopilot Heading Stop wasting hours a day trading or…" at bounding box center [871, 385] width 740 height 453
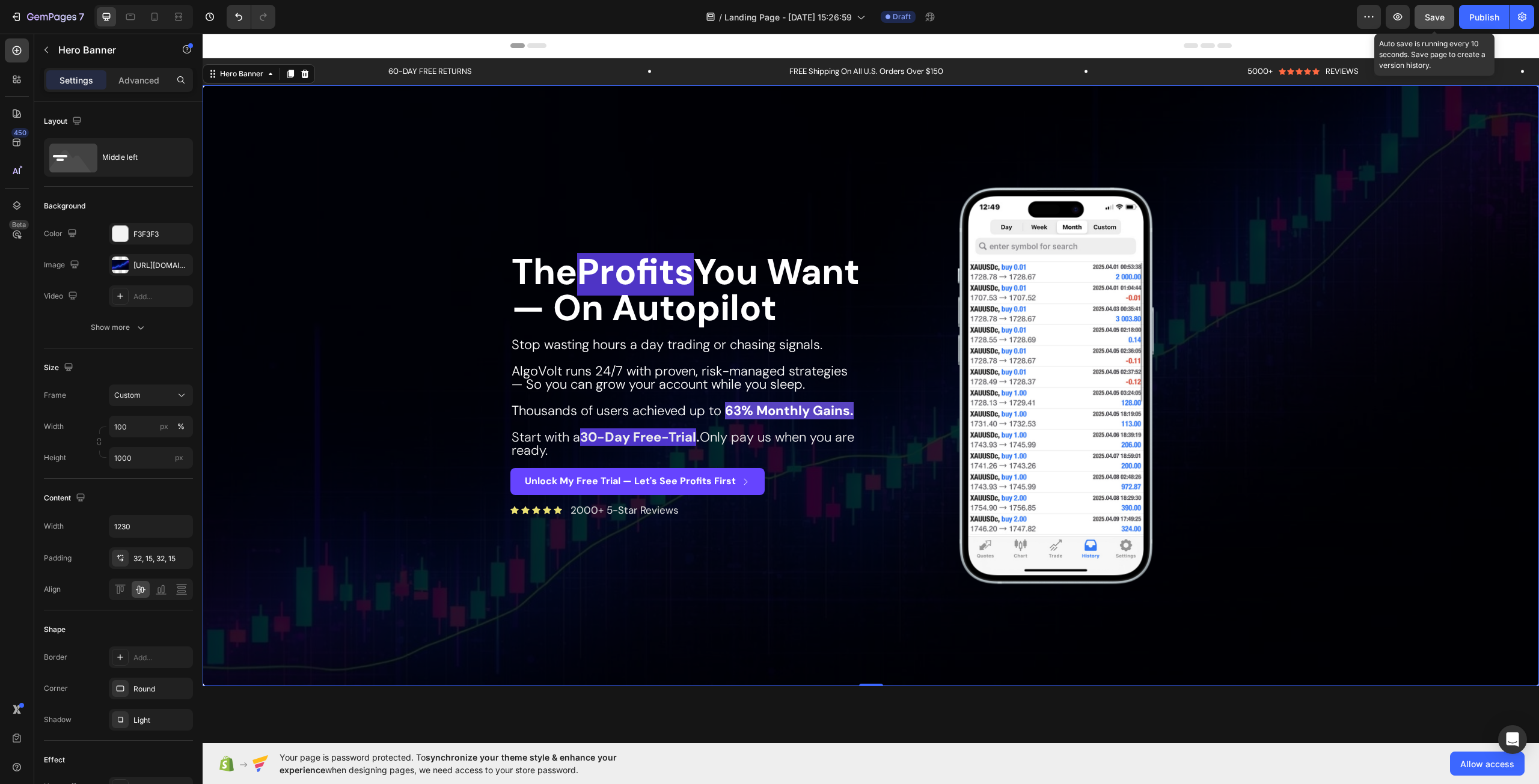
click at [1437, 14] on span "Save" at bounding box center [1434, 17] width 20 height 10
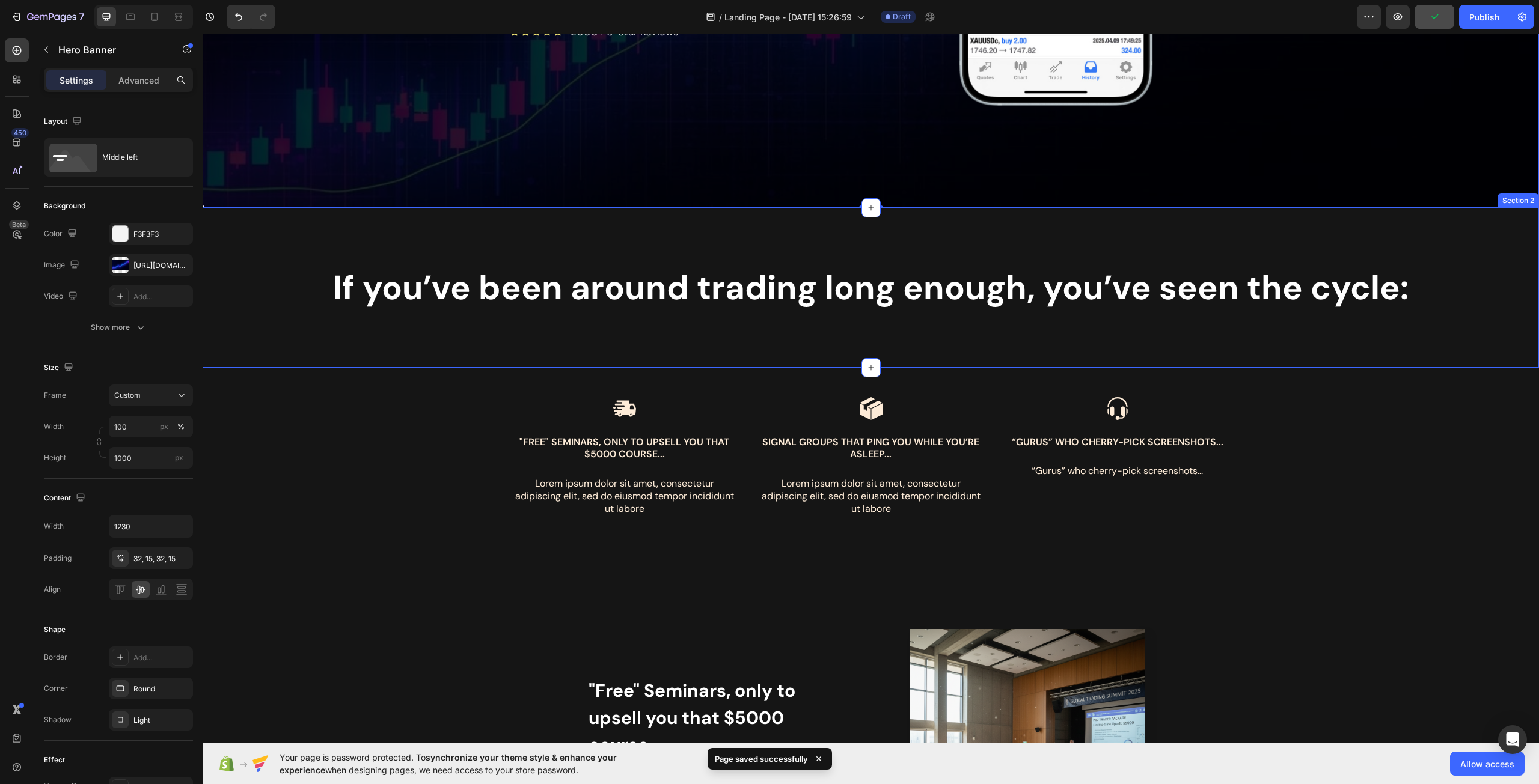
scroll to position [480, 0]
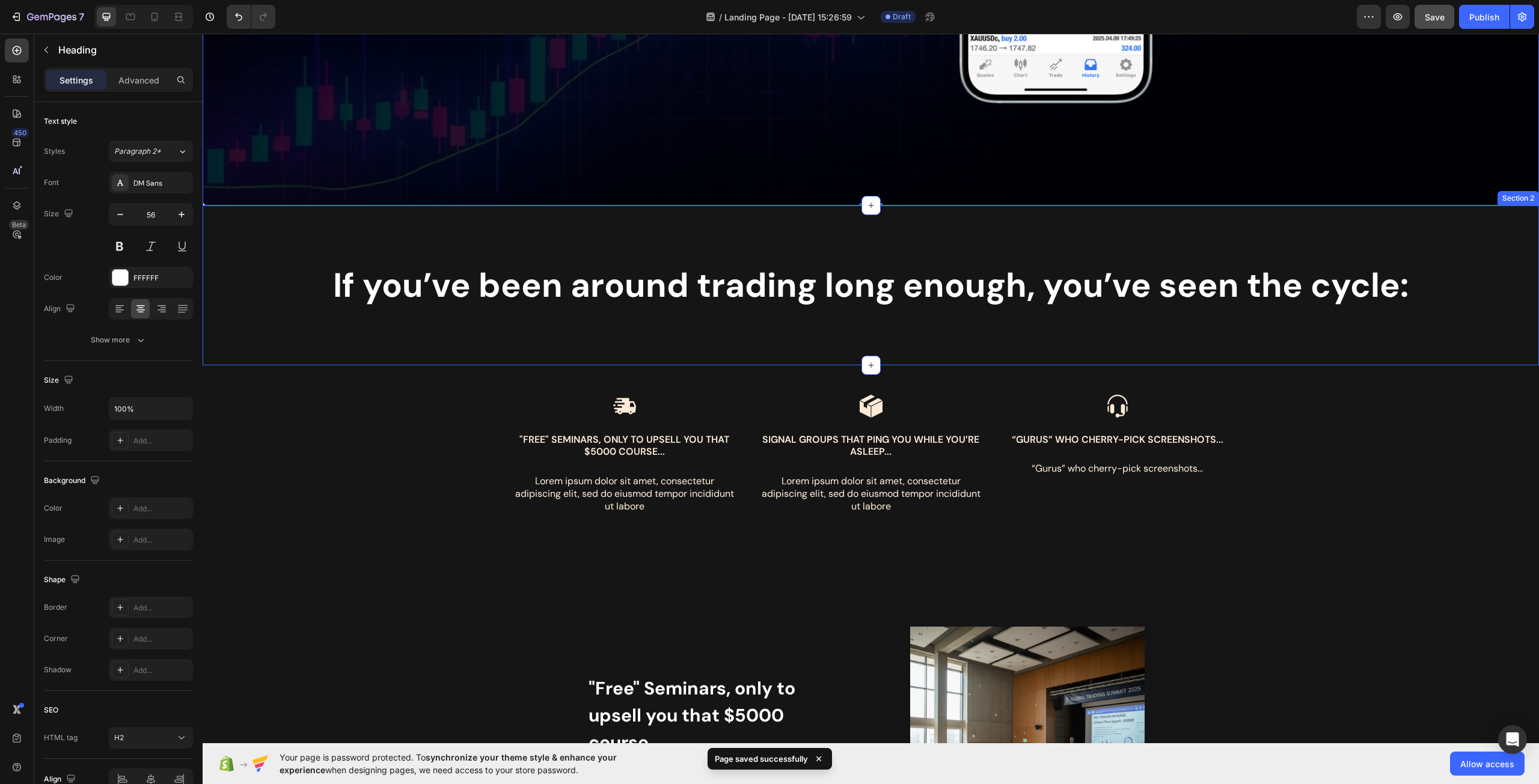
click at [683, 299] on h2 "If you’ve been around trading long enough, you’ve seen the cycle:" at bounding box center [870, 286] width 1337 height 40
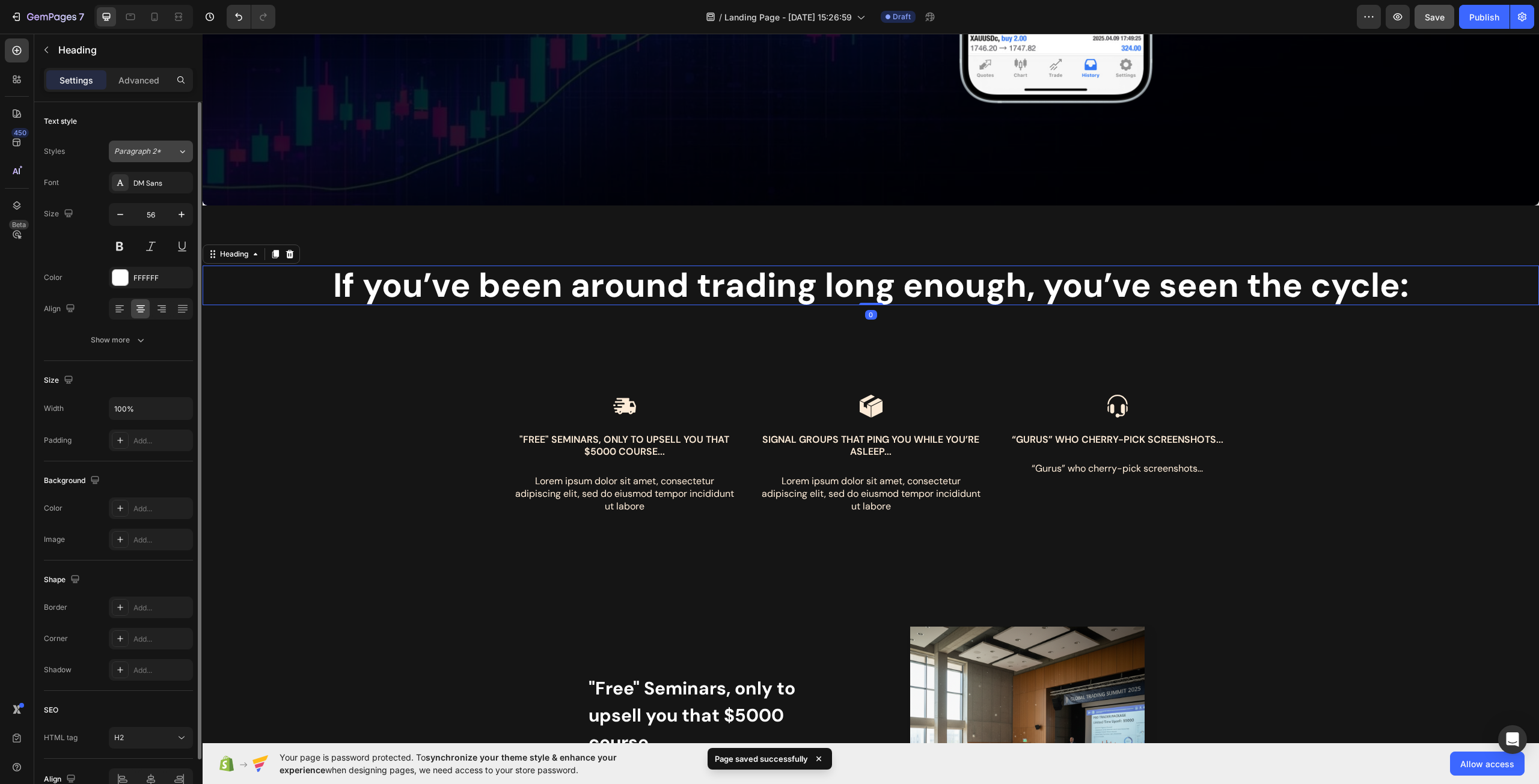
click at [163, 157] on button "Paragraph 2*" at bounding box center [150, 151] width 84 height 22
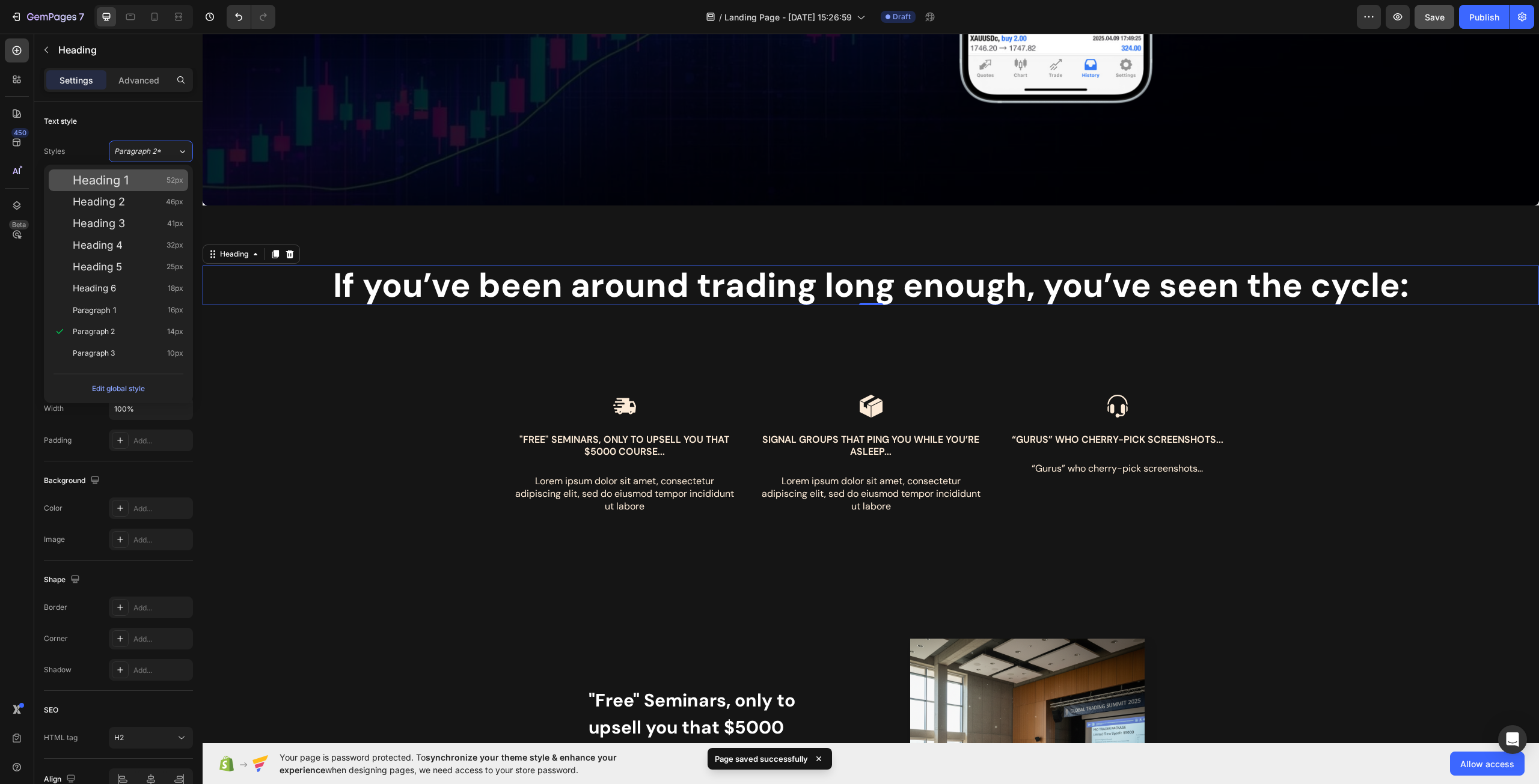
click at [143, 183] on div "Heading 1 52px" at bounding box center [128, 180] width 111 height 12
type input "52"
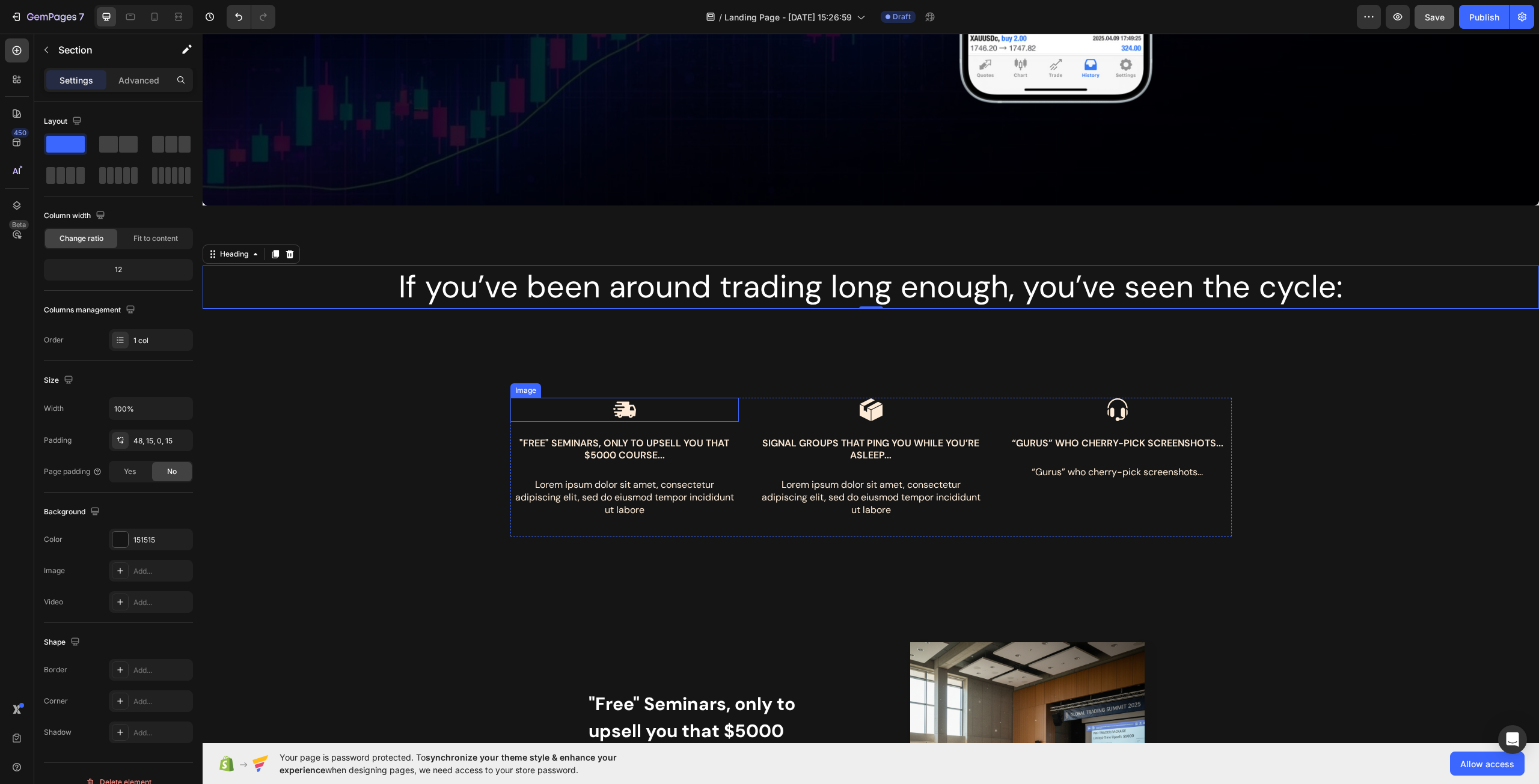
click at [689, 390] on div "Image "Free" Seminars, only to upsell you that $5000 course... Text Block Lorem…" at bounding box center [870, 458] width 1337 height 178
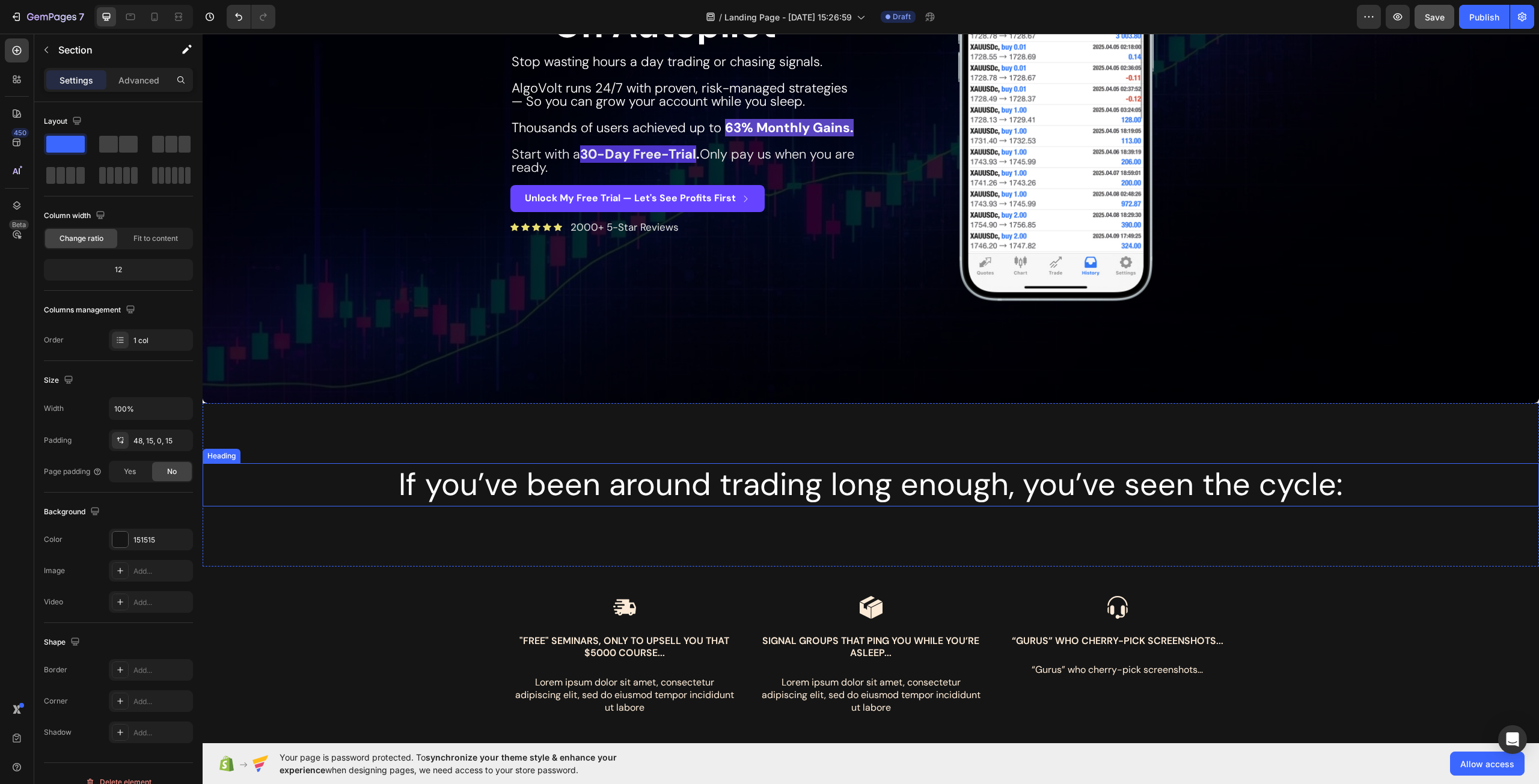
scroll to position [360, 0]
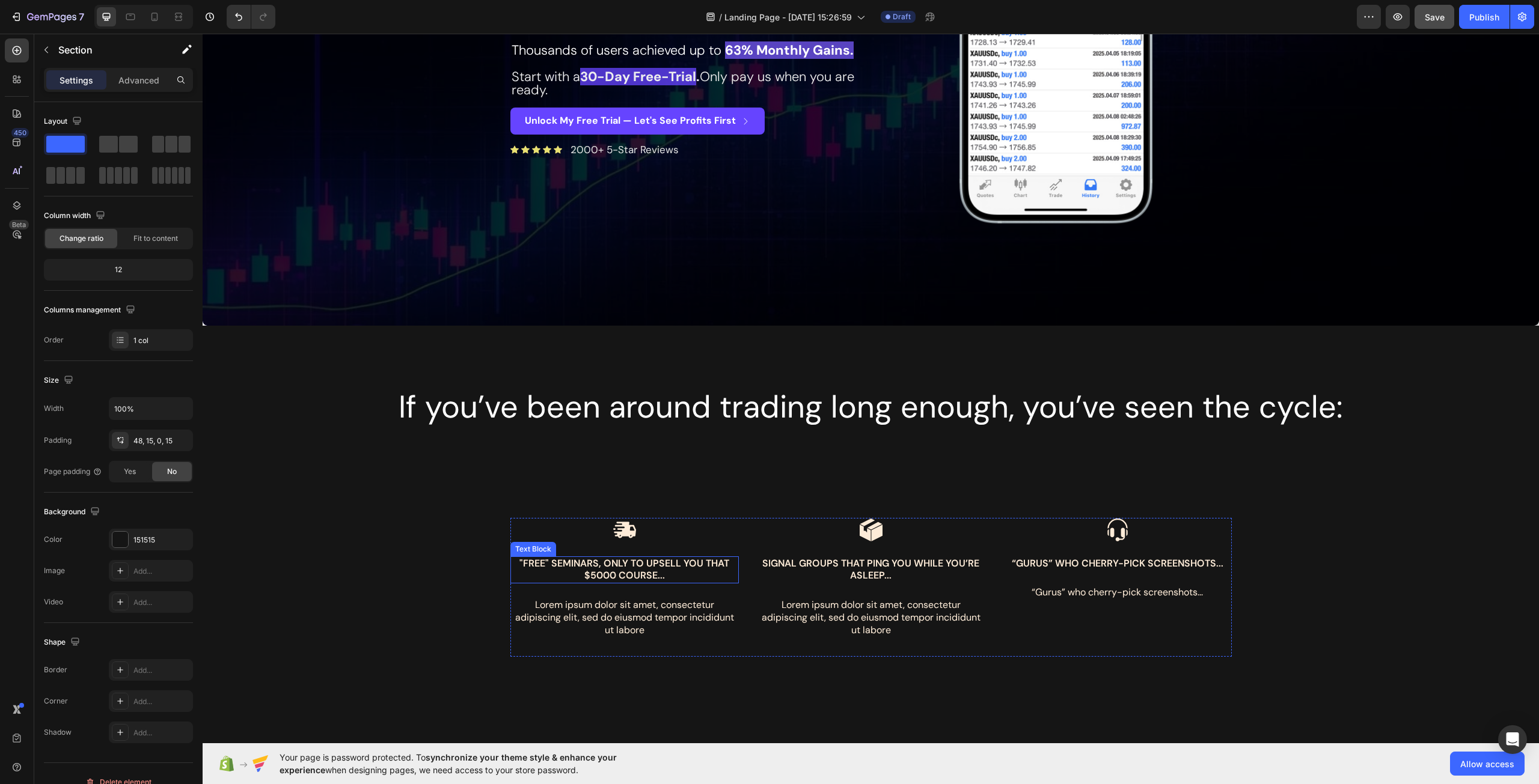
click at [640, 567] on p ""Free" Seminars, only to upsell you that $5000 course..." at bounding box center [624, 570] width 226 height 26
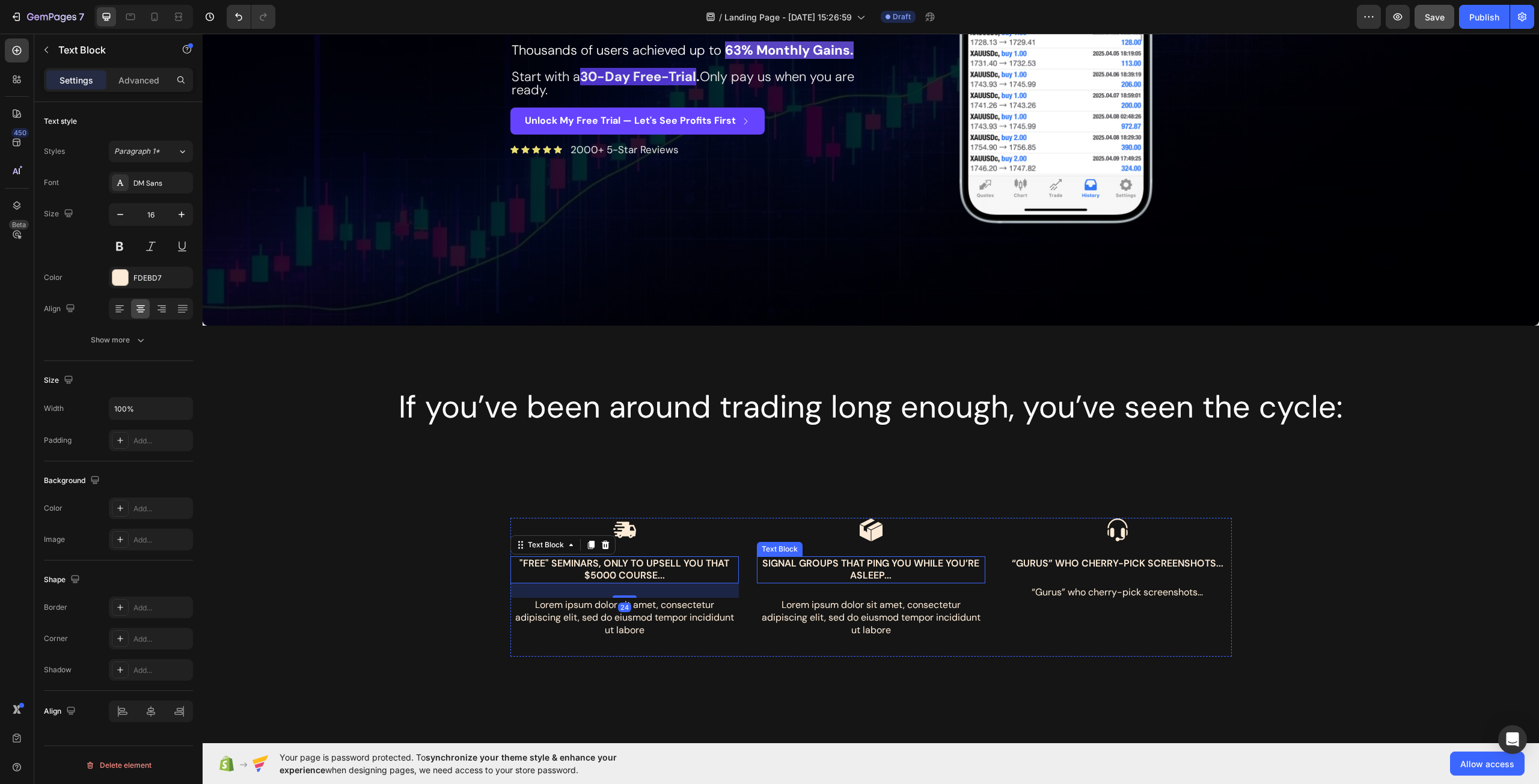
click at [891, 573] on p "Signal groups that ping you while you’re asleep..." at bounding box center [870, 570] width 226 height 26
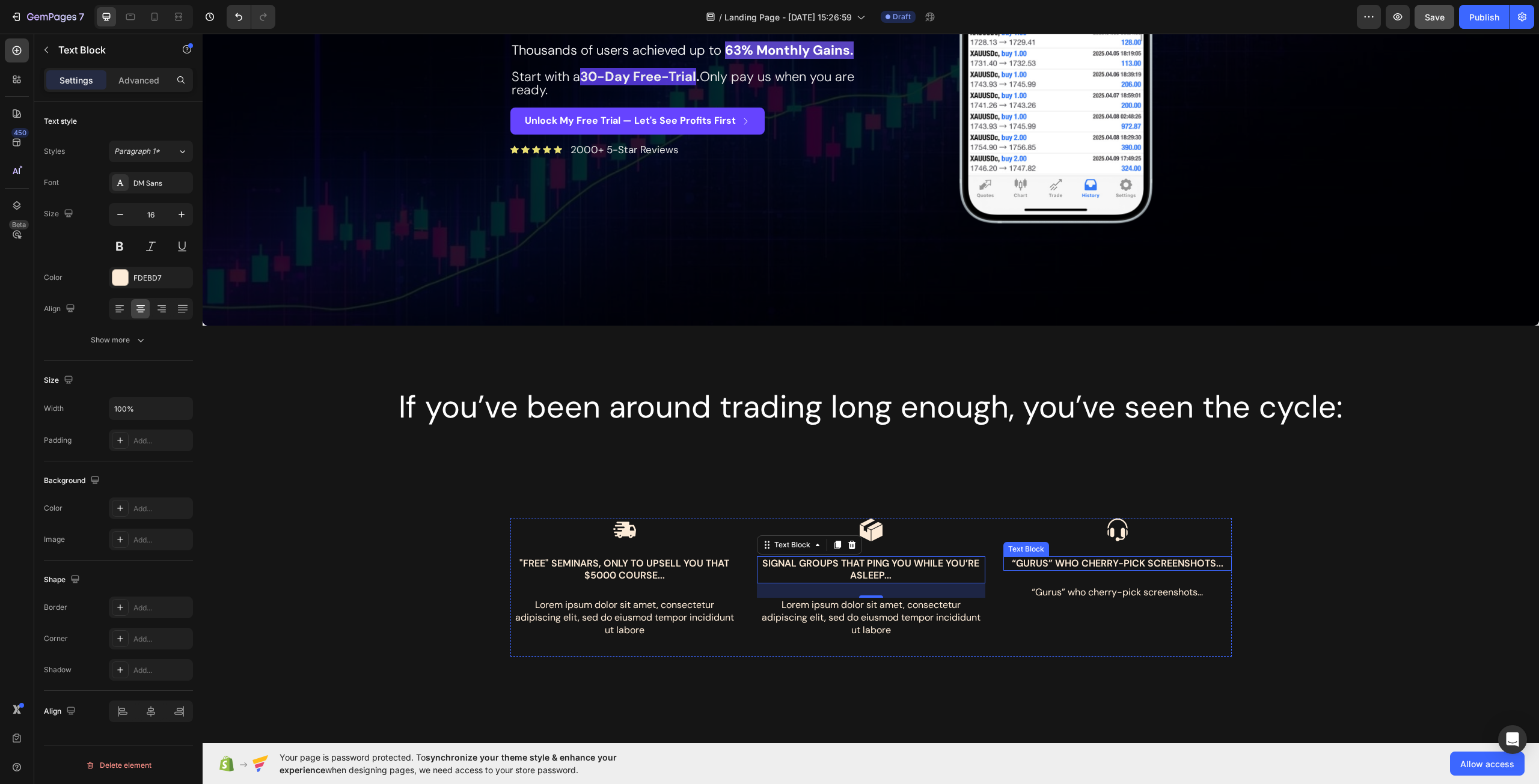
click at [1055, 566] on p "“Gurus” who cherry-pick screenshots..." at bounding box center [1117, 564] width 226 height 12
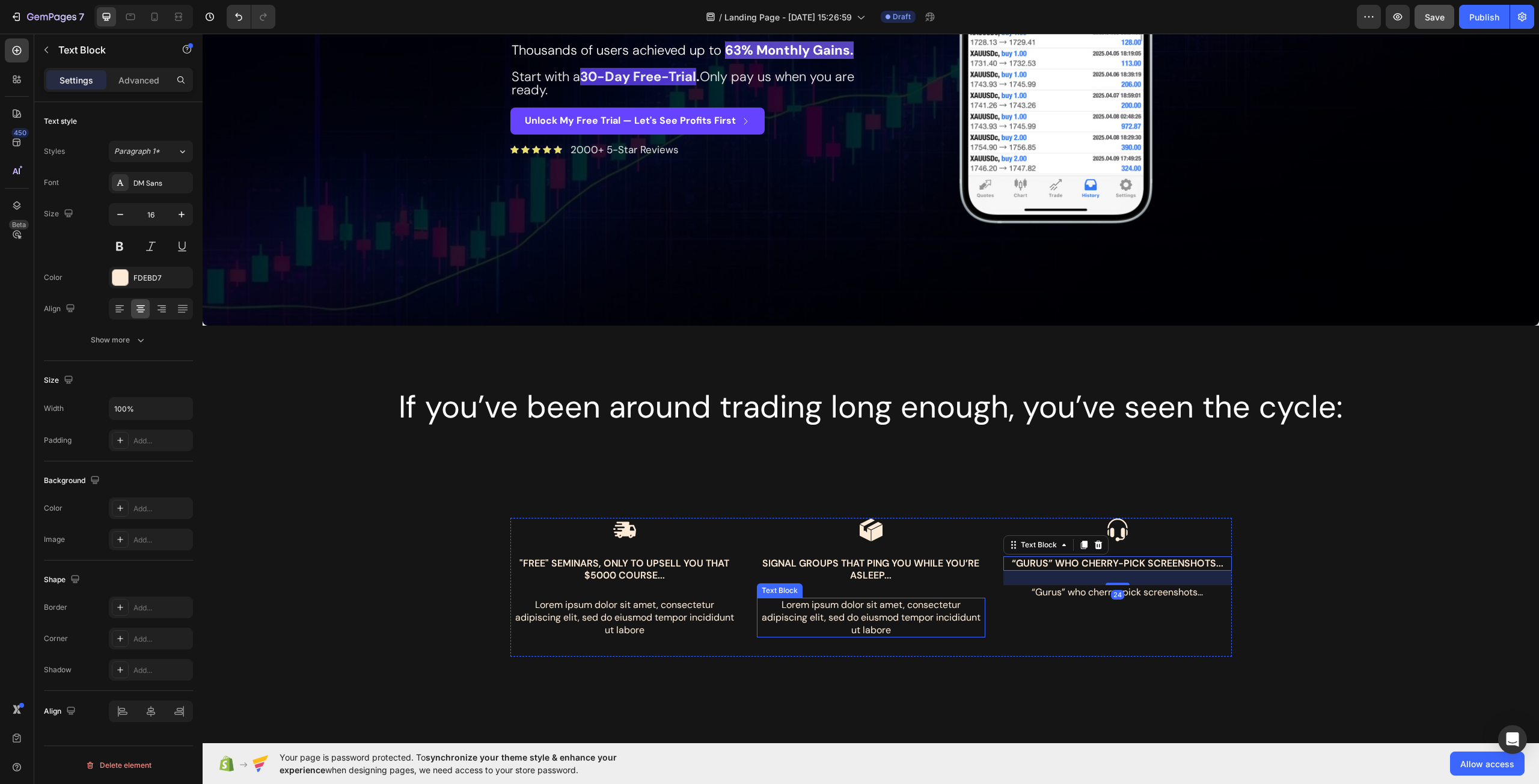
click at [906, 621] on p "Lorem ipsum dolor sit amet, consectetur adipiscing elit, sed do eiusmod tempor …" at bounding box center [870, 618] width 226 height 37
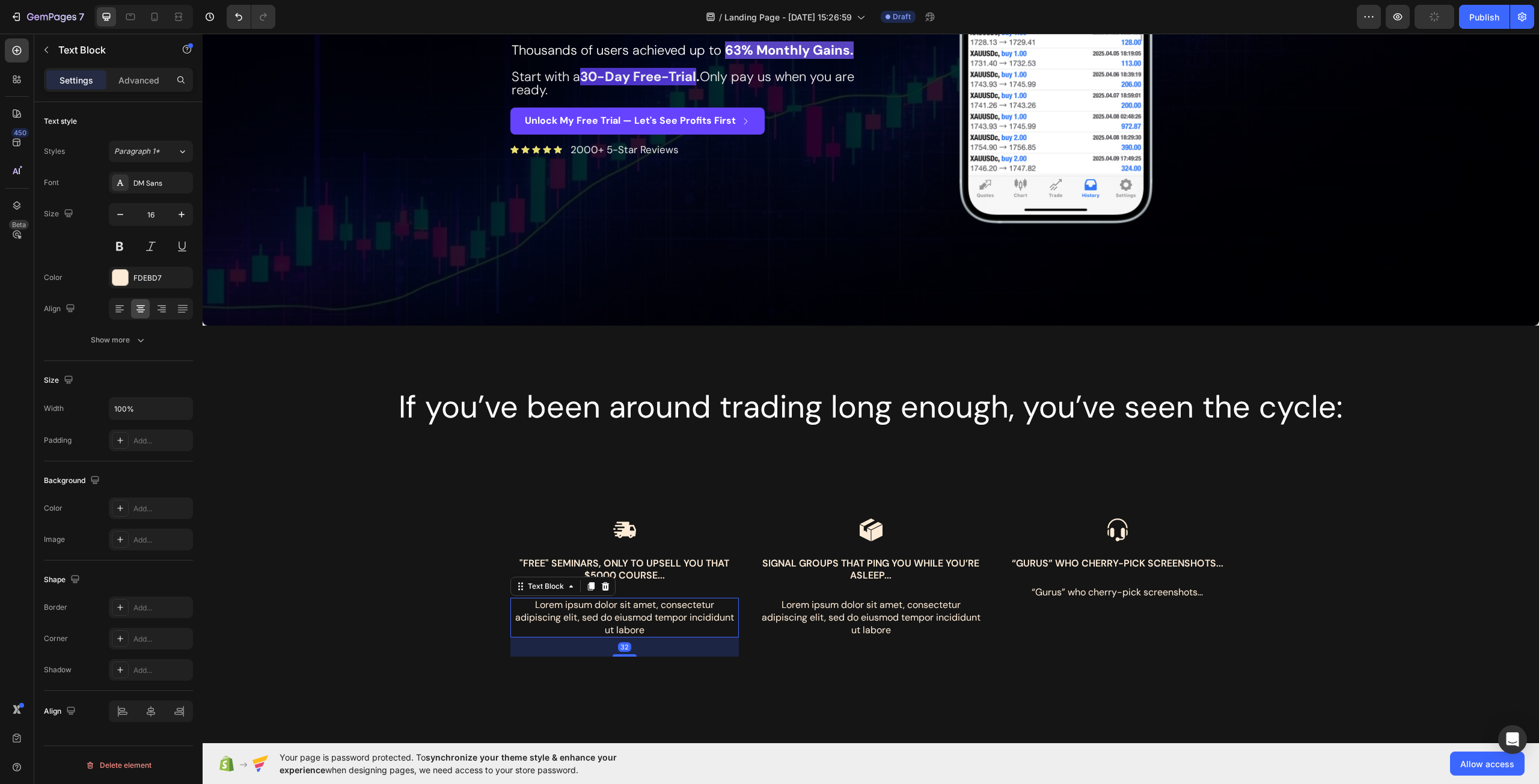
click at [569, 609] on p "Lorem ipsum dolor sit amet, consectetur adipiscing elit, sed do eiusmod tempor …" at bounding box center [624, 618] width 226 height 37
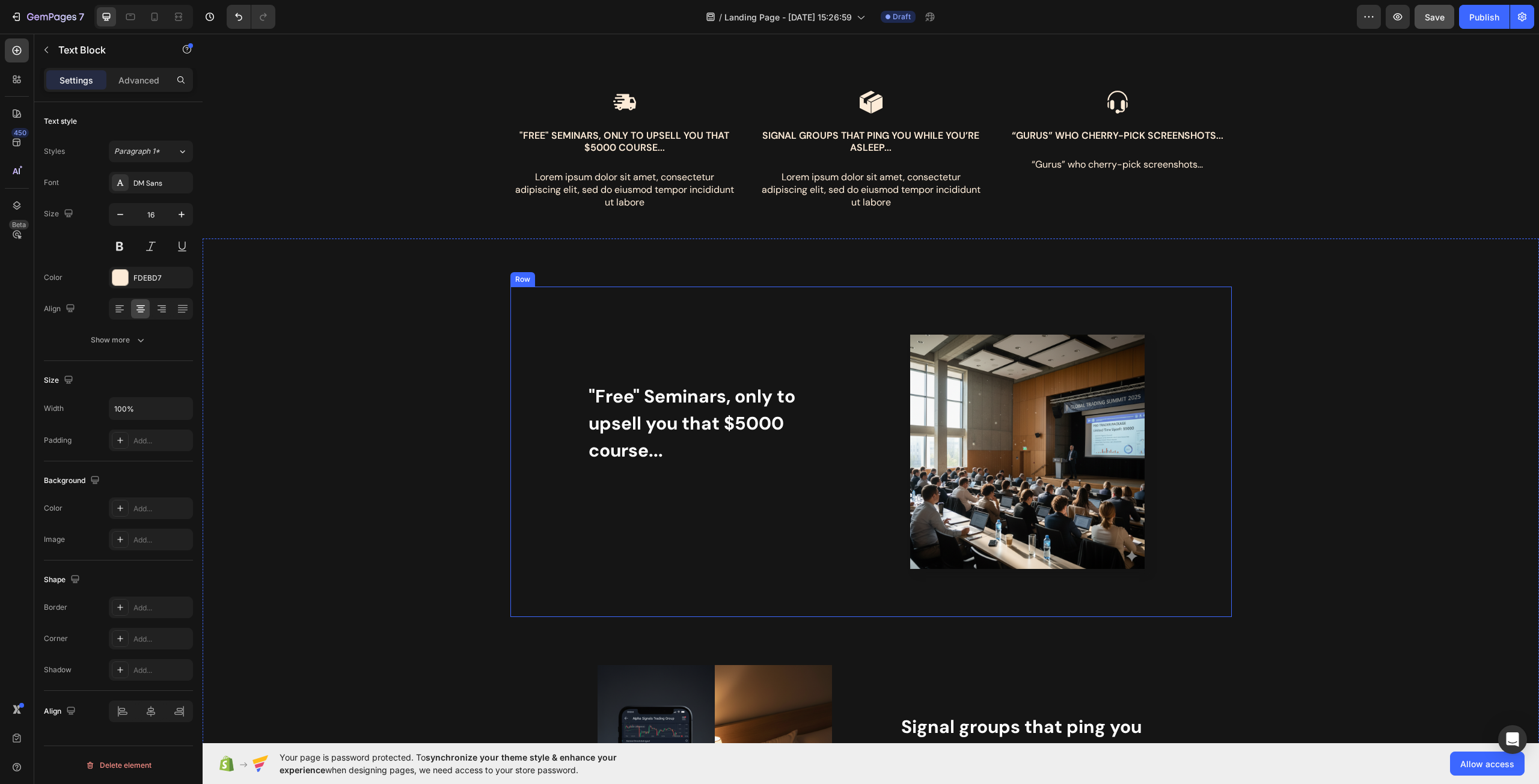
scroll to position [601, 0]
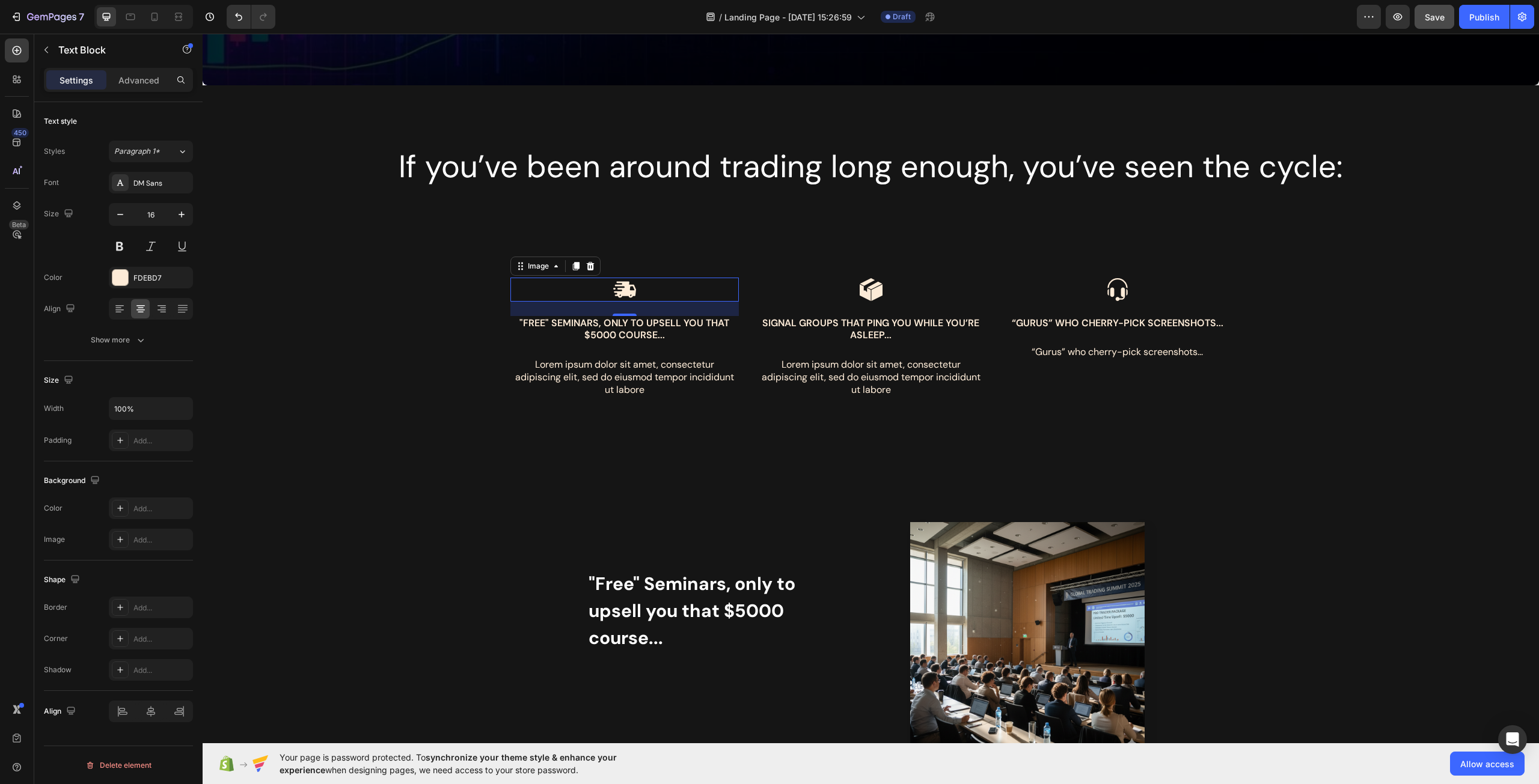
click at [662, 290] on div at bounding box center [623, 289] width 228 height 24
click at [672, 372] on p "Lorem ipsum dolor sit amet, consectetur adipiscing elit, sed do eiusmod tempor …" at bounding box center [624, 376] width 226 height 37
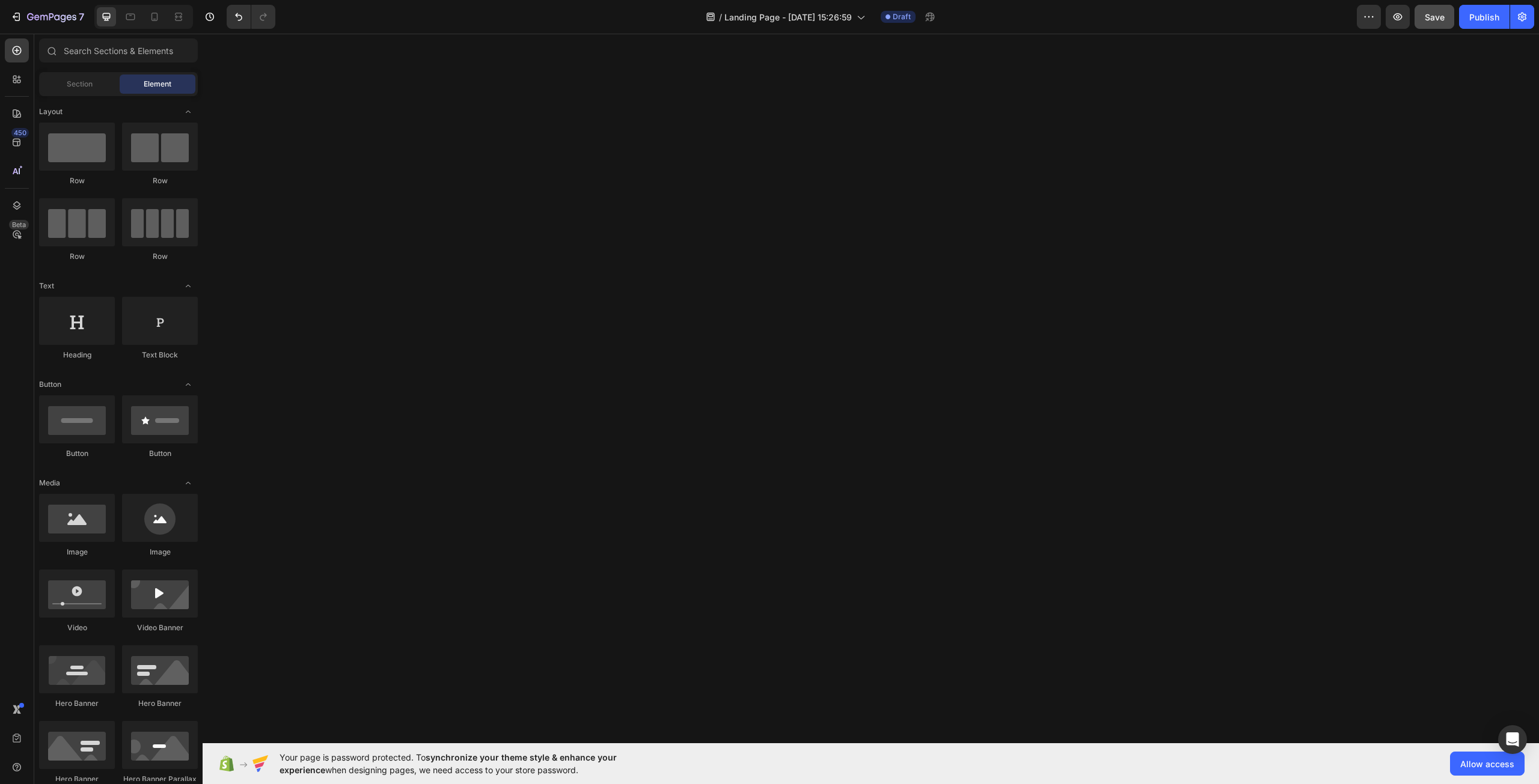
scroll to position [0, 0]
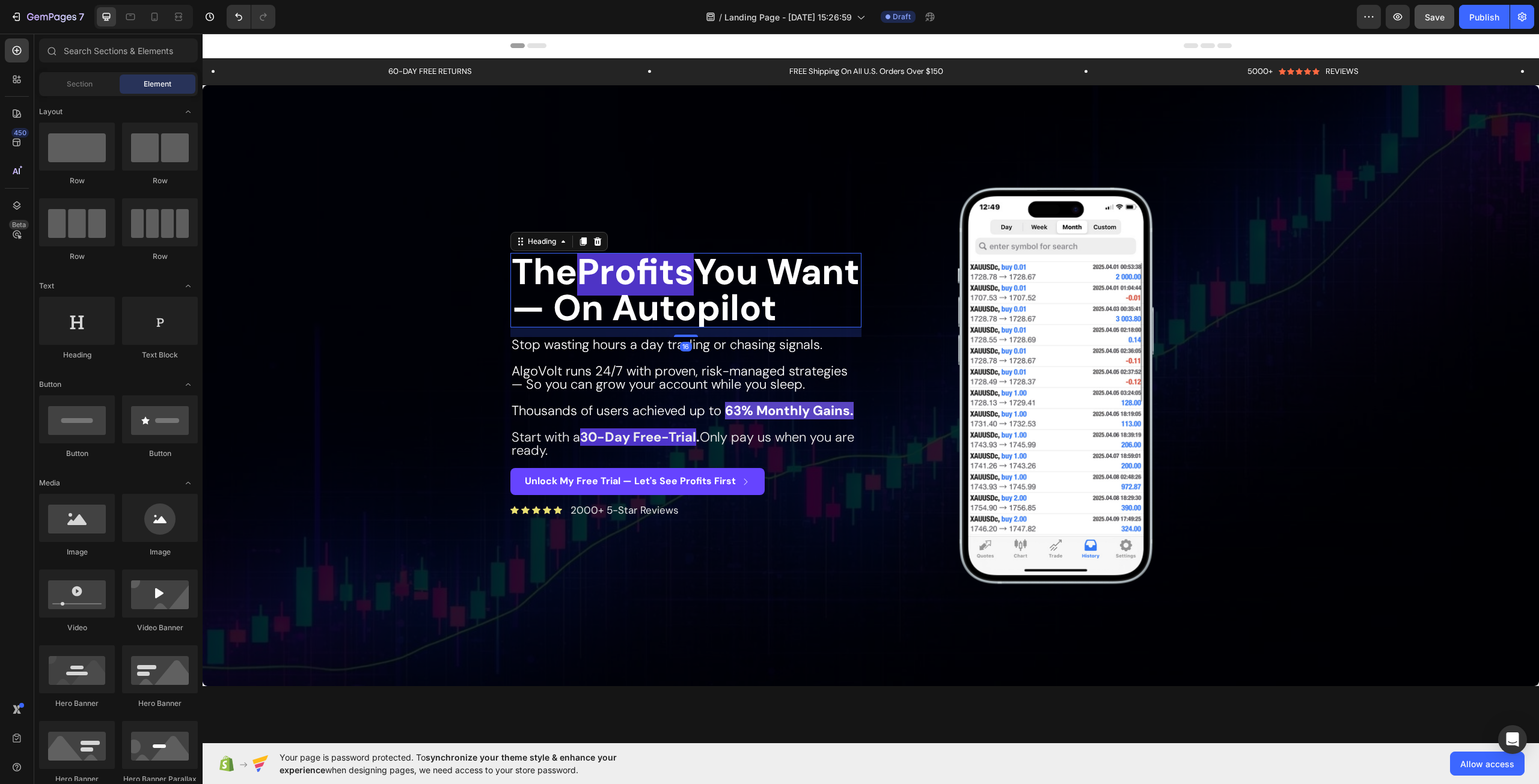
click at [656, 317] on h2 "The Profits You Want — On Autopilot" at bounding box center [685, 290] width 351 height 75
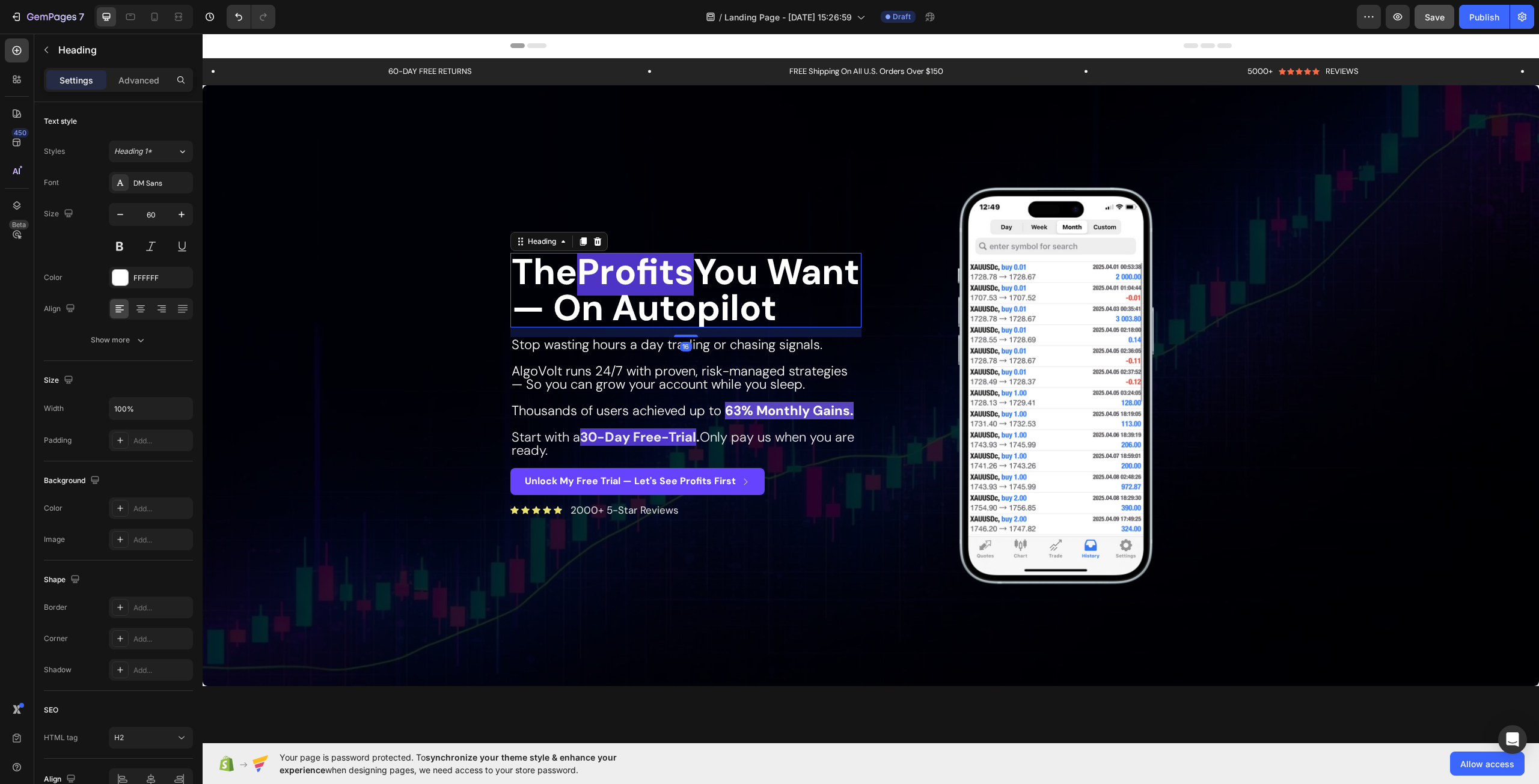
click at [702, 321] on h2 "The Profits You Want — On Autopilot" at bounding box center [685, 290] width 351 height 75
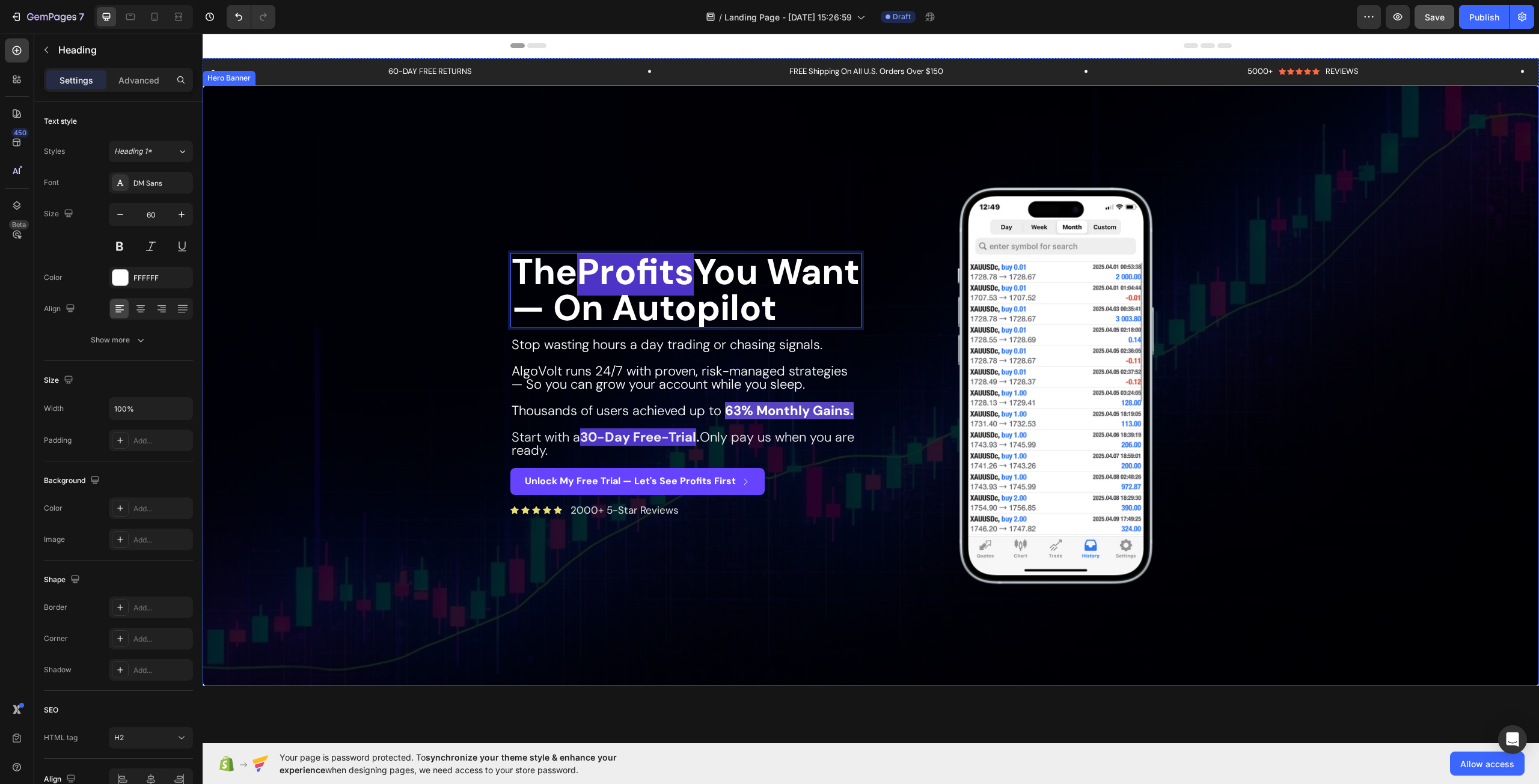
drag, startPoint x: 734, startPoint y: 322, endPoint x: 446, endPoint y: 218, distance: 306.2
click at [446, 218] on div "The Profits You Want — On Autopilot Heading 16 Stop wasting hours a day trading…" at bounding box center [870, 385] width 1337 height 601
copy p "The Profits You Want — On Autopilot"
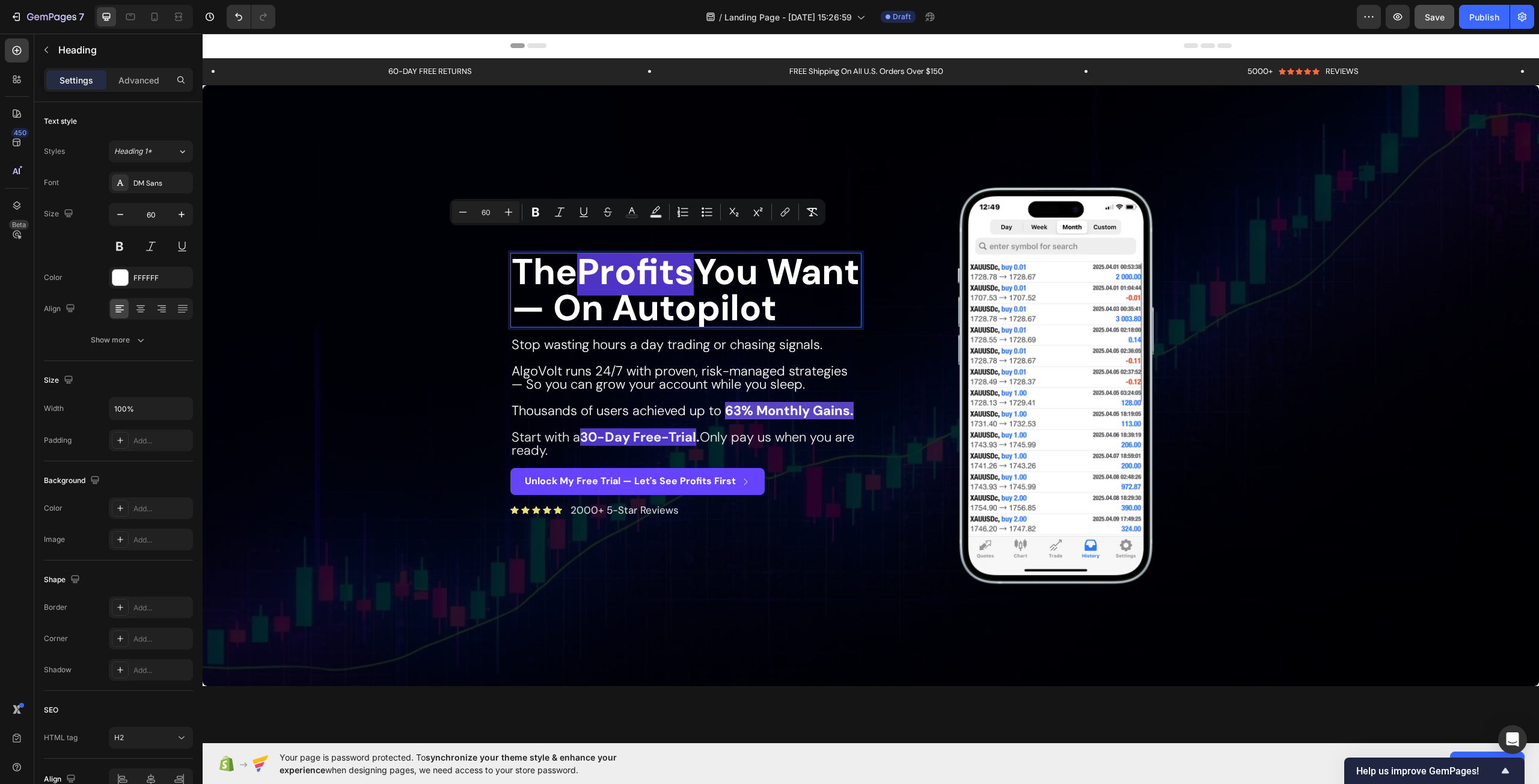
copy p "The Profits You Want — On Autopilot"
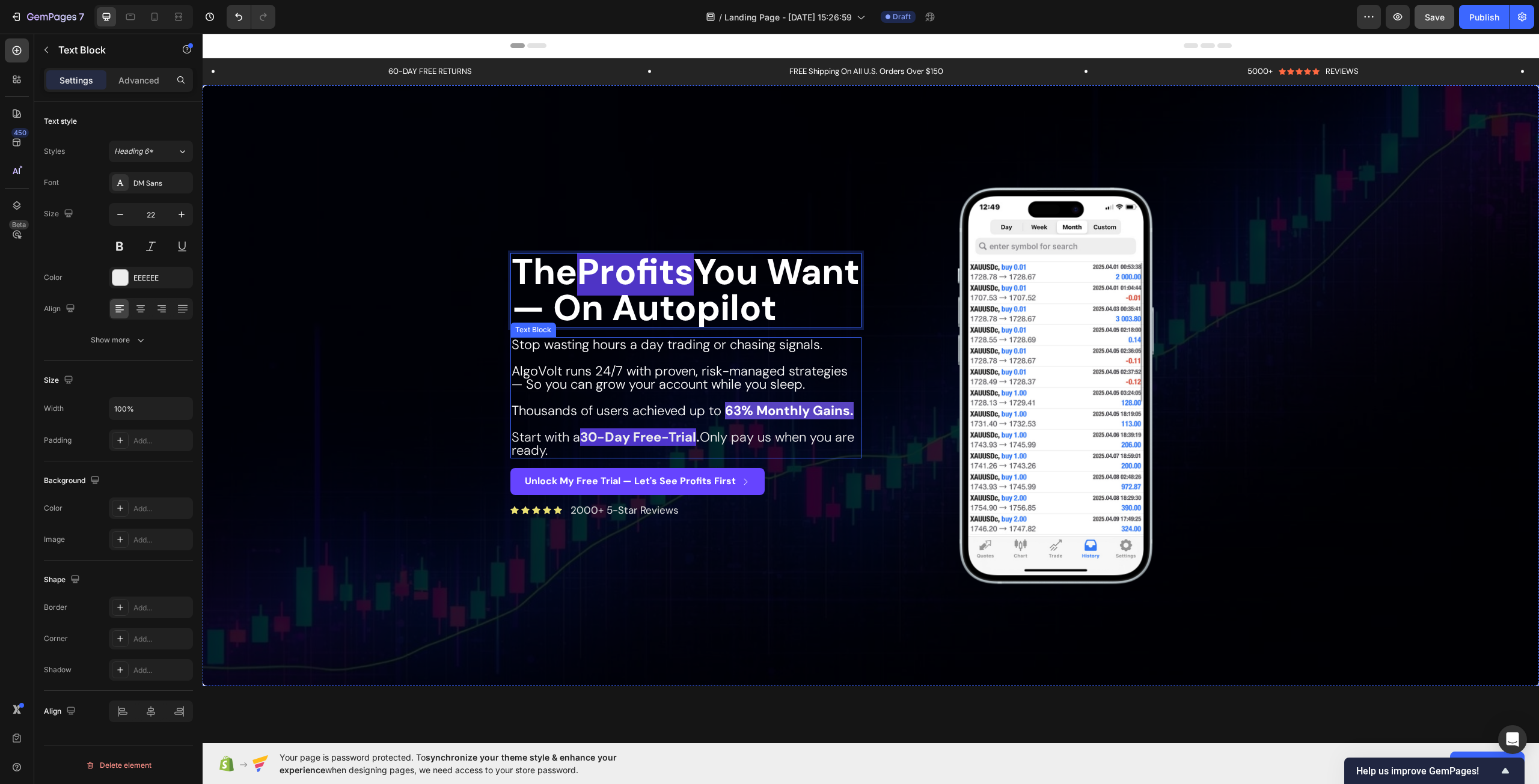
click at [563, 393] on span "AlgoVolt runs 24/7 with proven, risk-managed strategies — So you can grow your …" at bounding box center [679, 377] width 336 height 30
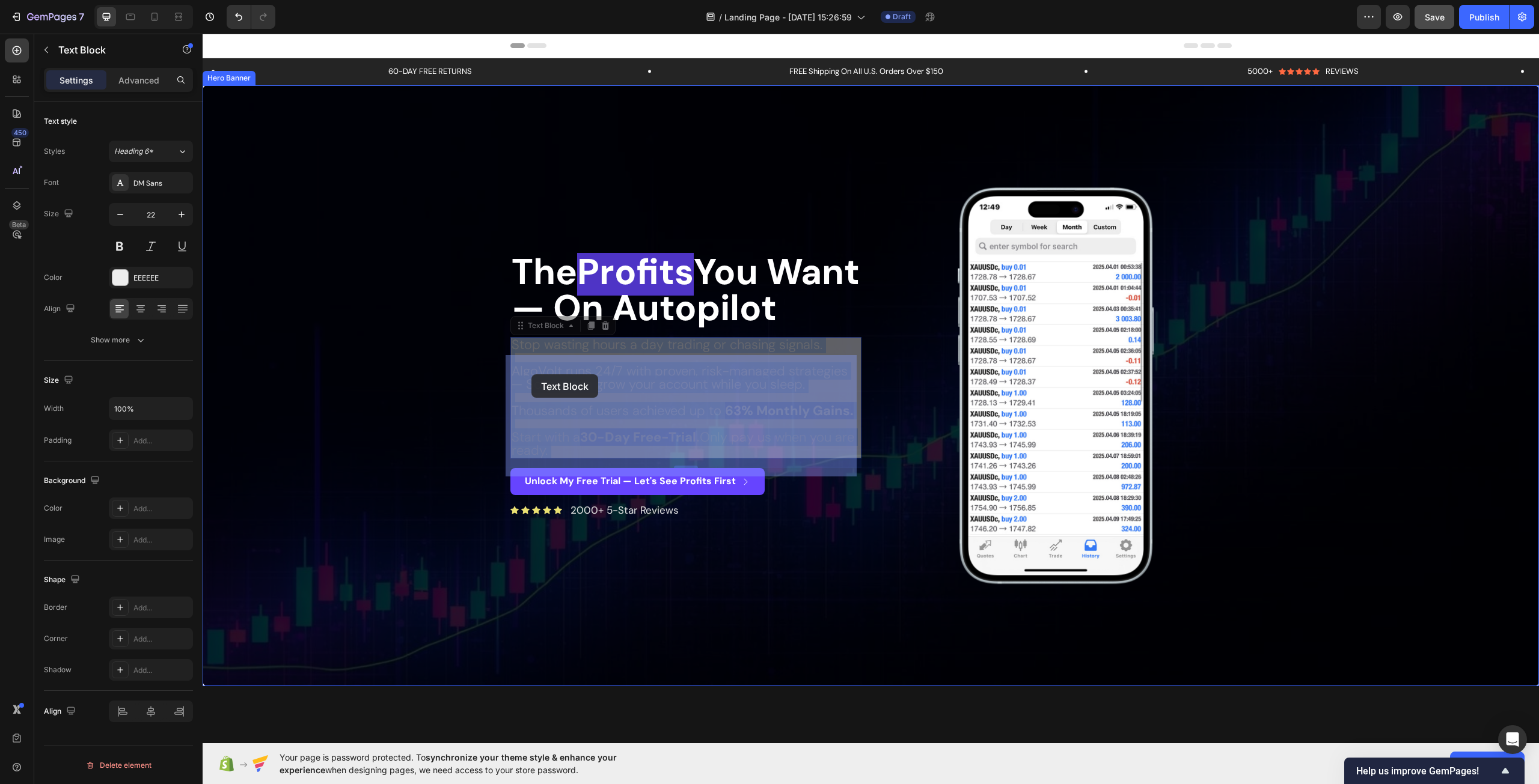
drag, startPoint x: 603, startPoint y: 471, endPoint x: 532, endPoint y: 375, distance: 119.4
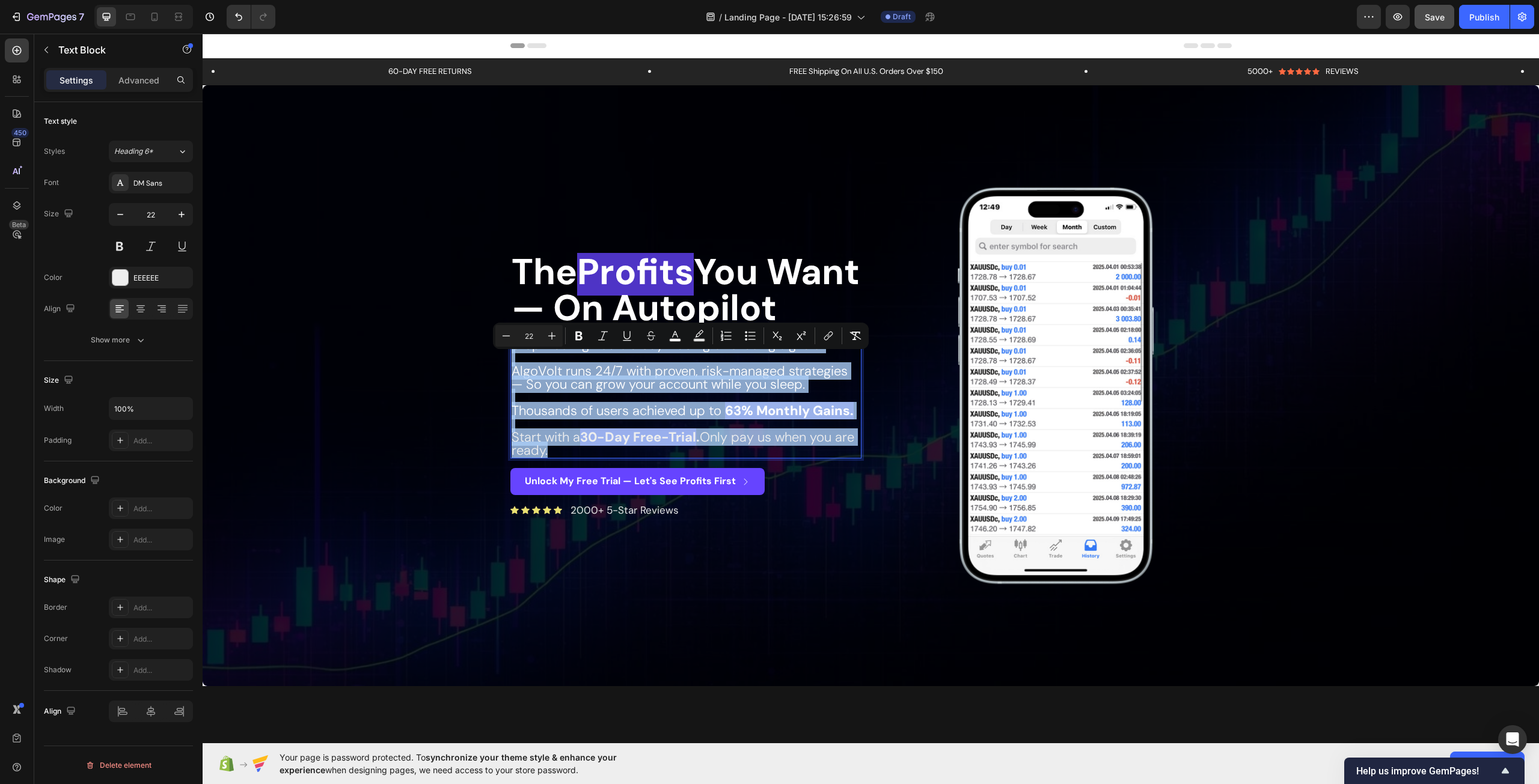
drag, startPoint x: 578, startPoint y: 469, endPoint x: 507, endPoint y: 357, distance: 132.6
copy div "Stop wasting hours a day trading or chasing signals. AlgoVolt runs 24/7 with pr…"
click at [363, 246] on div "Overlay" at bounding box center [870, 385] width 1337 height 601
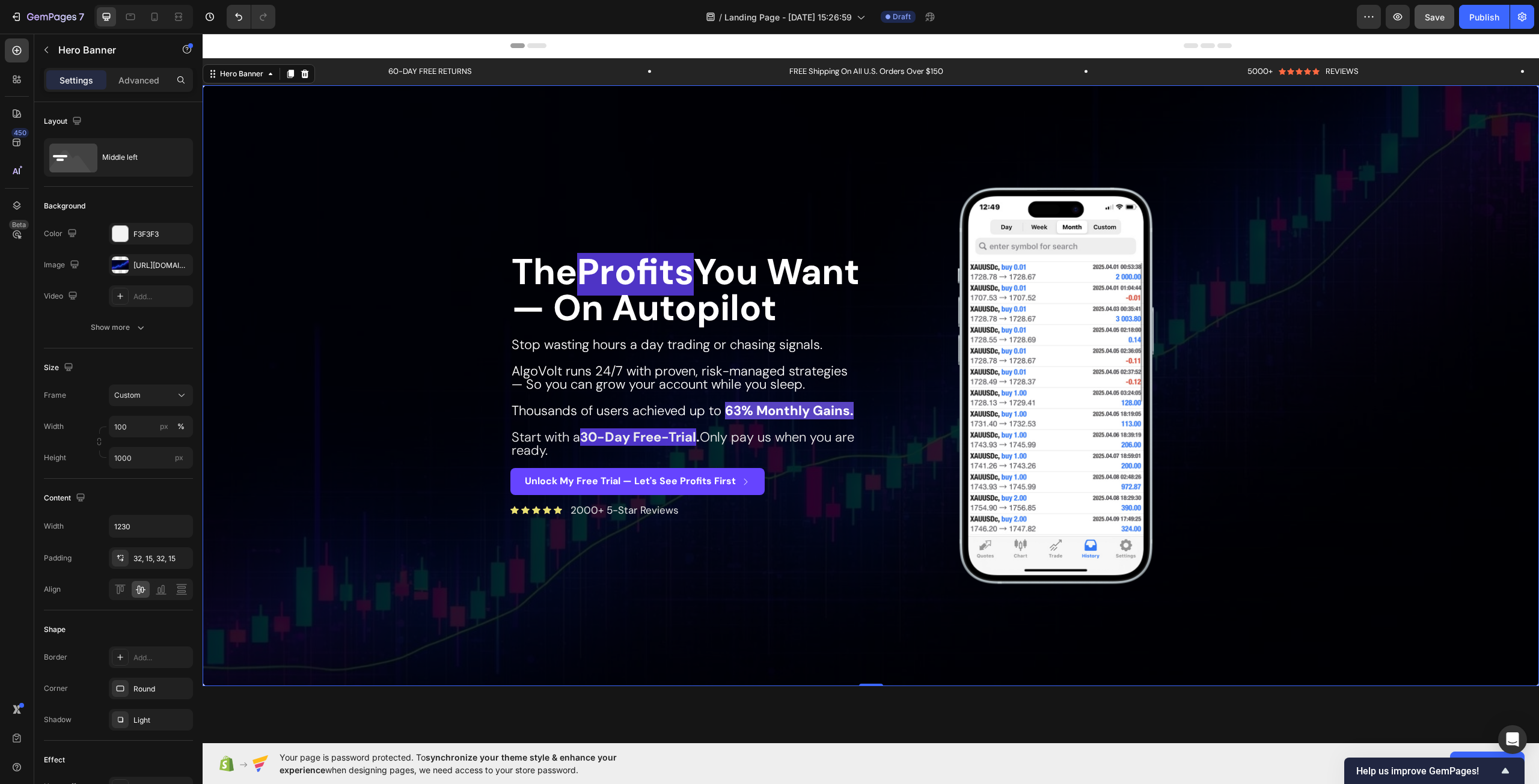
click at [1382, 392] on div "Overlay" at bounding box center [870, 385] width 1337 height 601
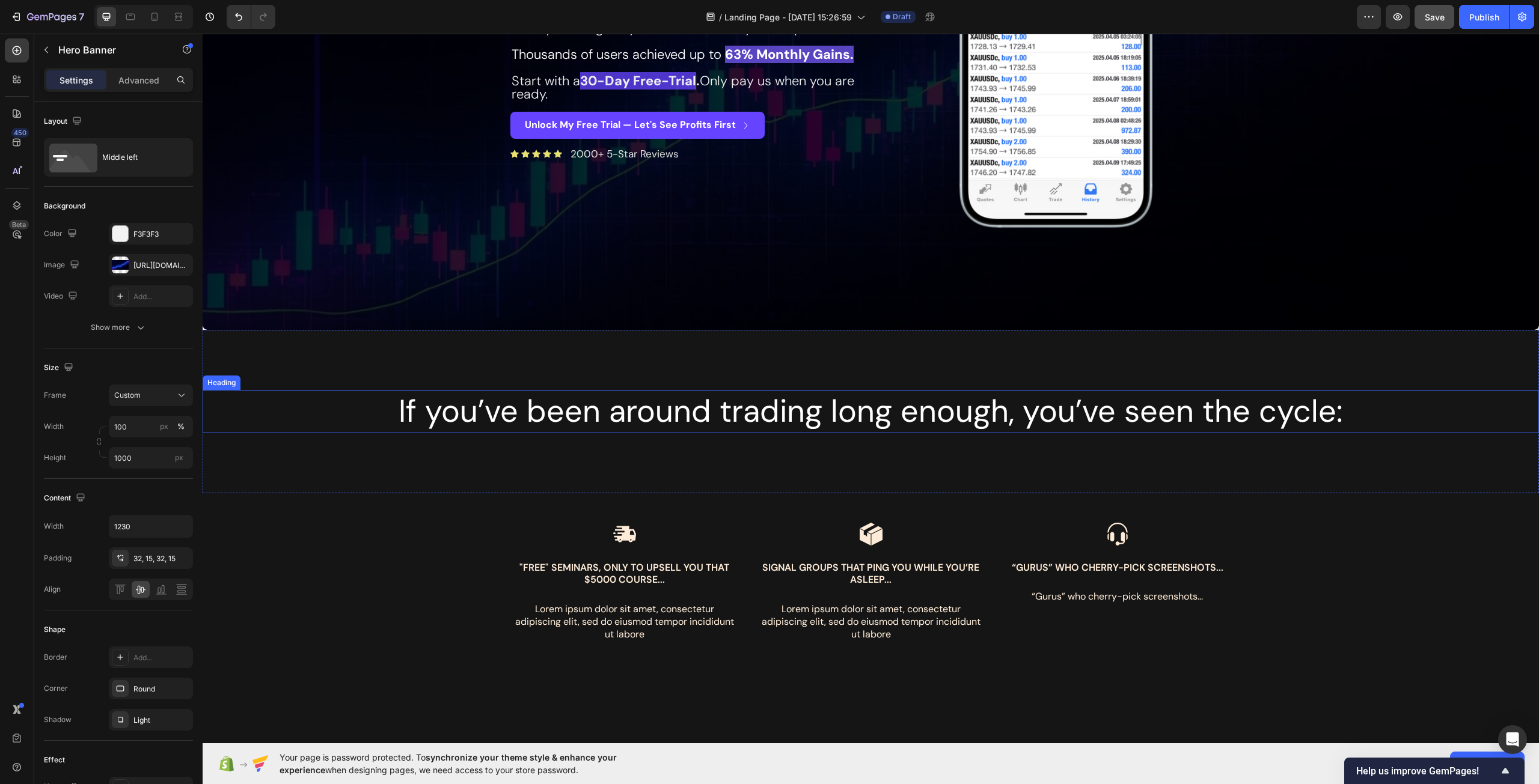
scroll to position [240, 0]
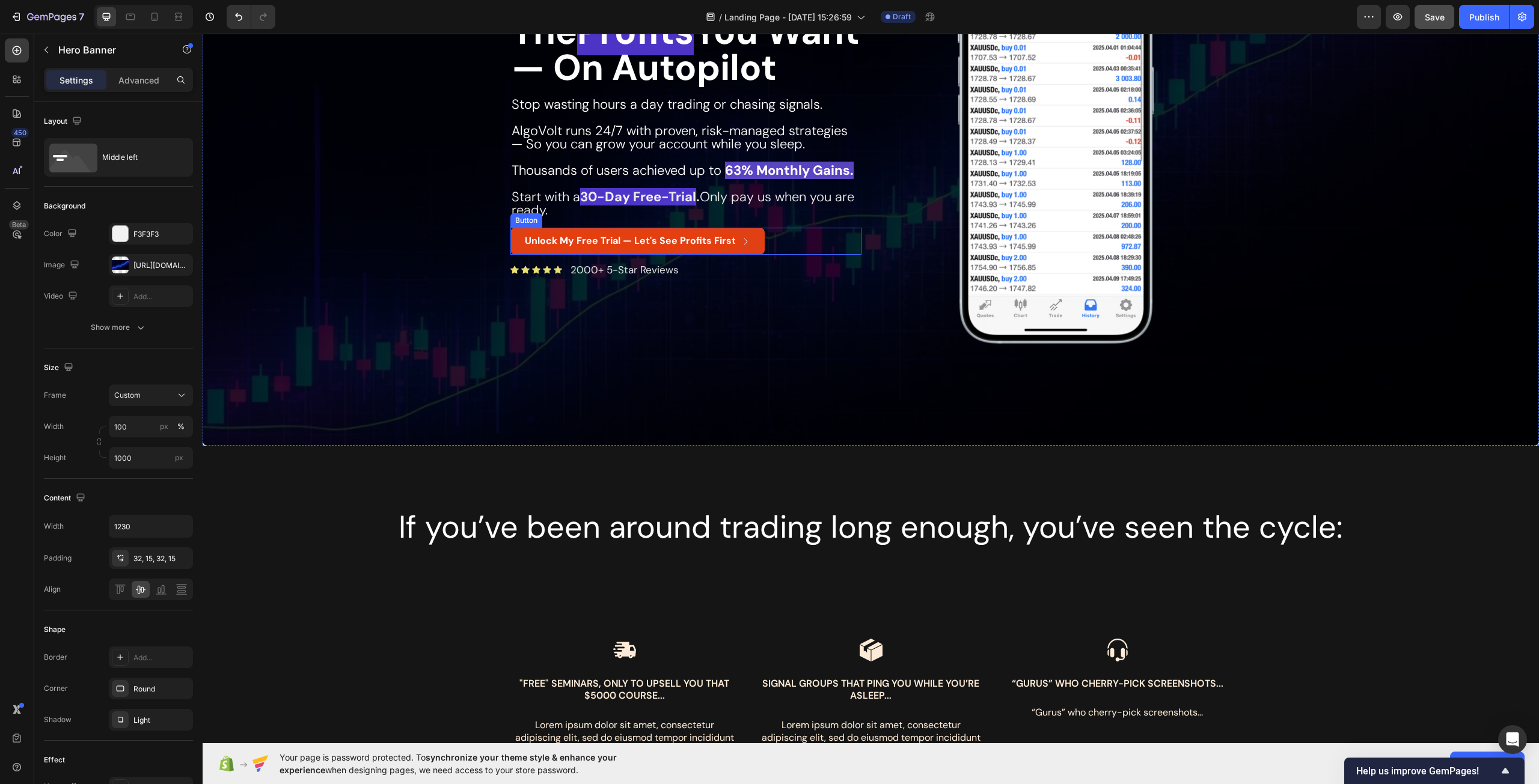
click at [638, 247] on strong "Unlock My Free Trial — Let's See Profits First" at bounding box center [630, 240] width 211 height 12
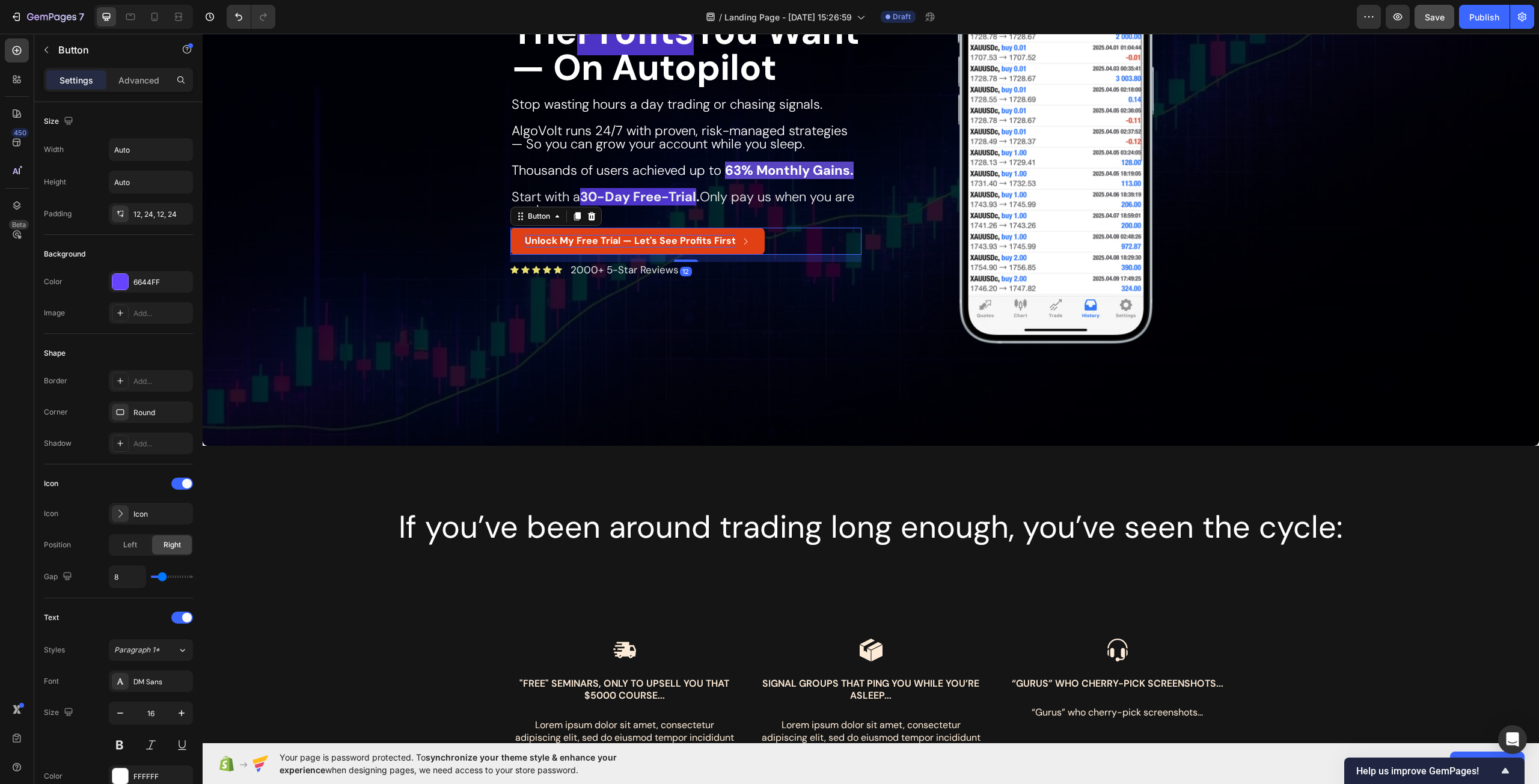
click at [638, 247] on strong "Unlock My Free Trial — Let's See Profits First" at bounding box center [630, 240] width 211 height 12
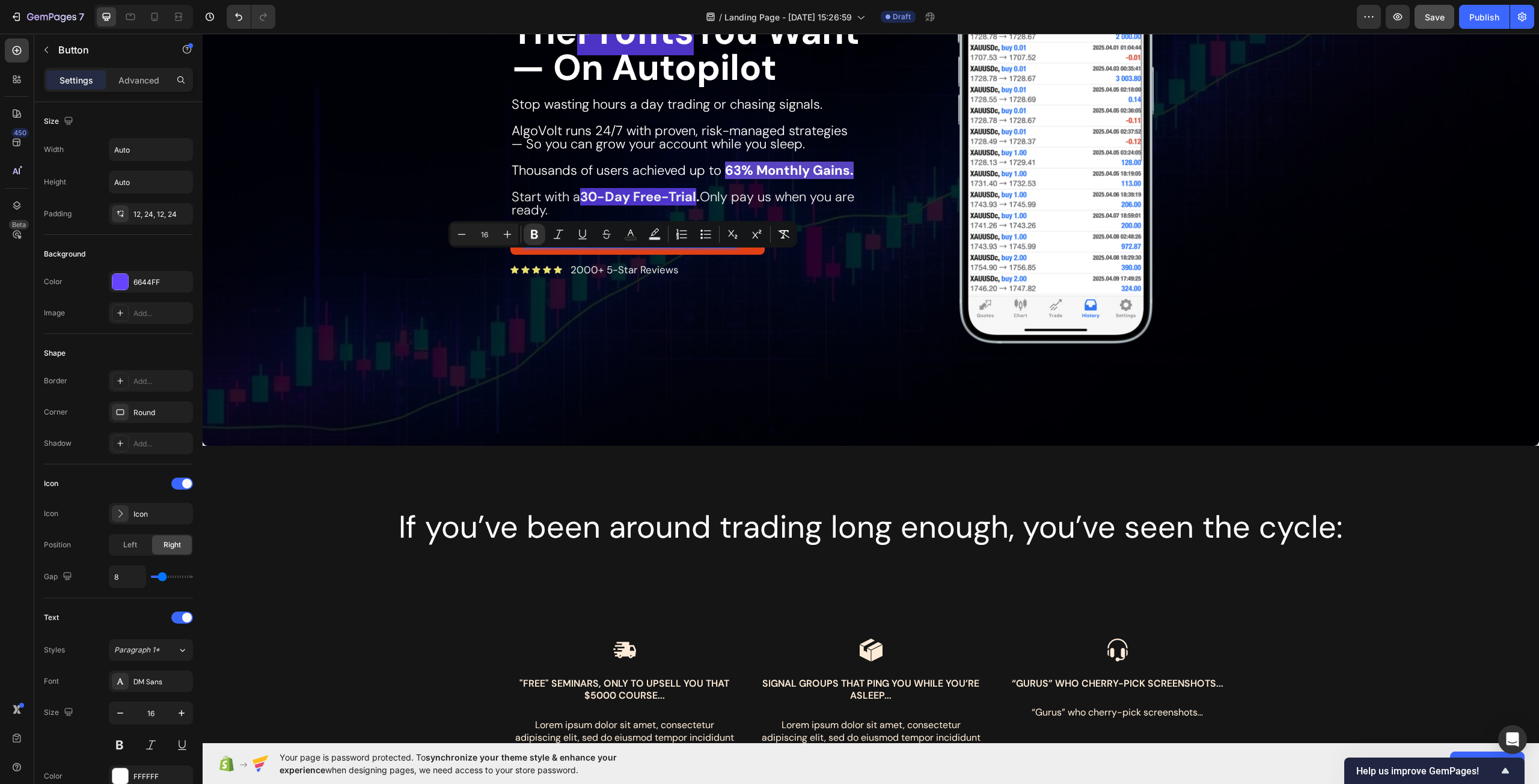
copy strong "Unlock My Free Trial — Let's See Profits First"
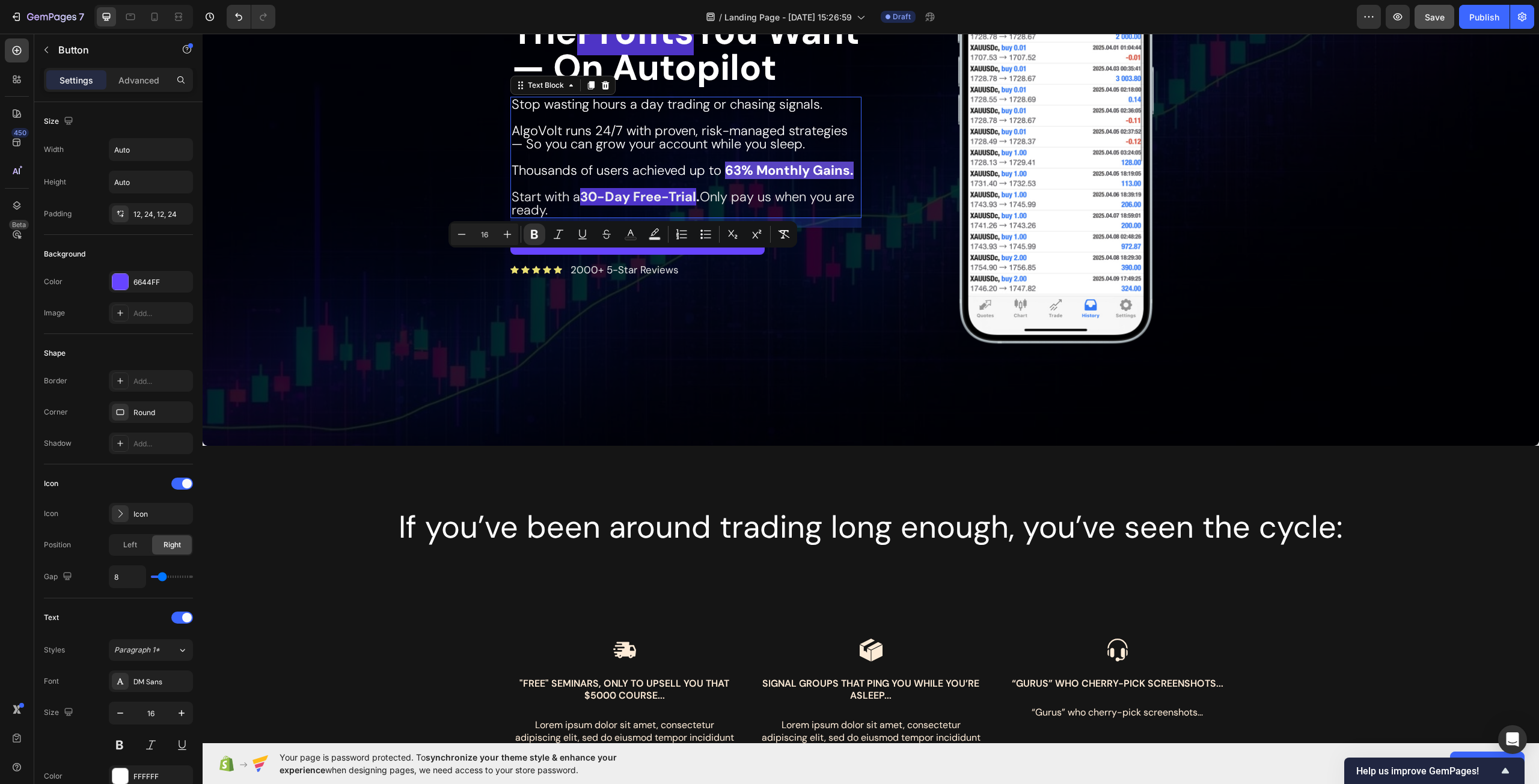
click at [602, 113] on span "Stop wasting hours a day trading or chasing signals." at bounding box center [667, 104] width 311 height 17
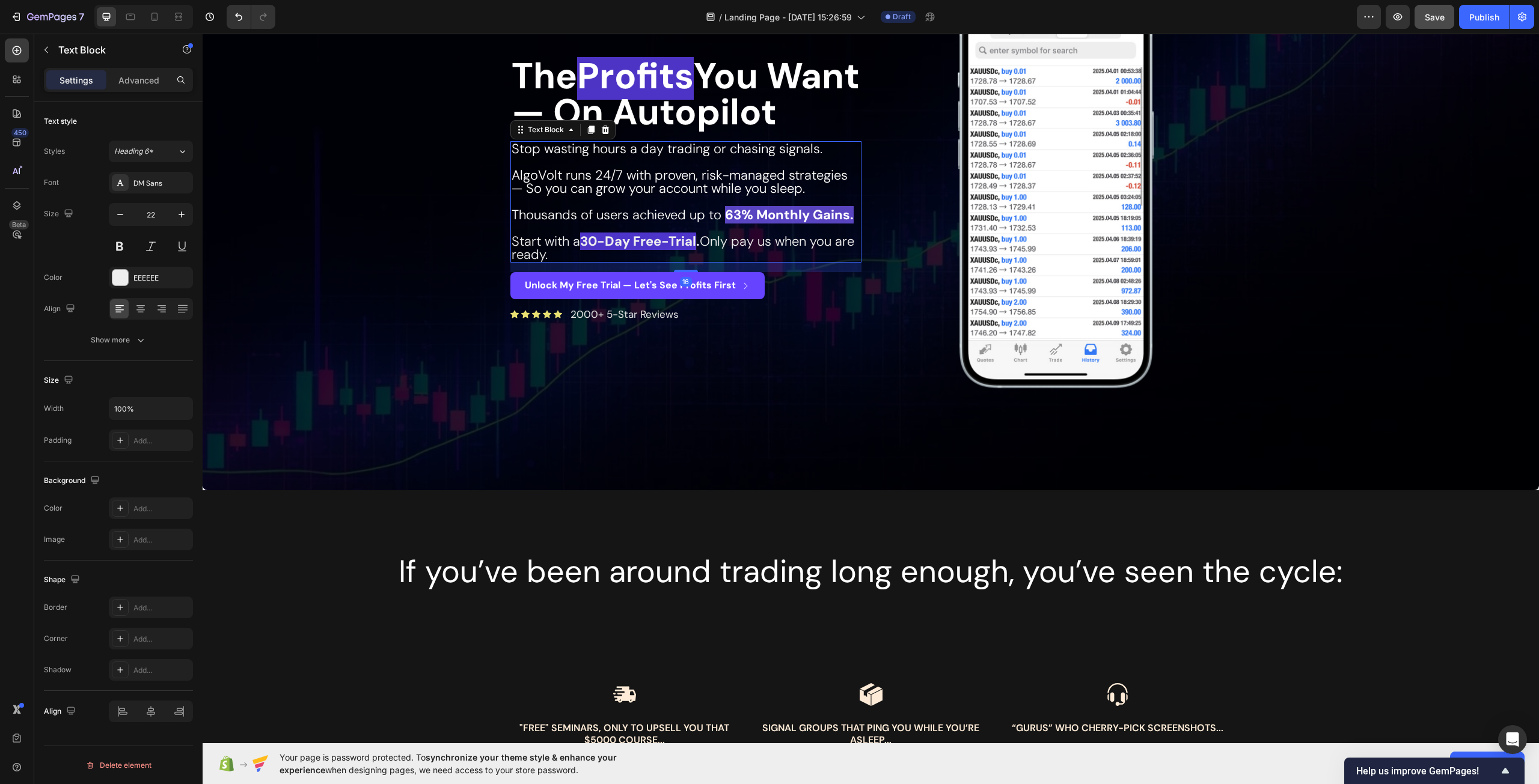
scroll to position [120, 0]
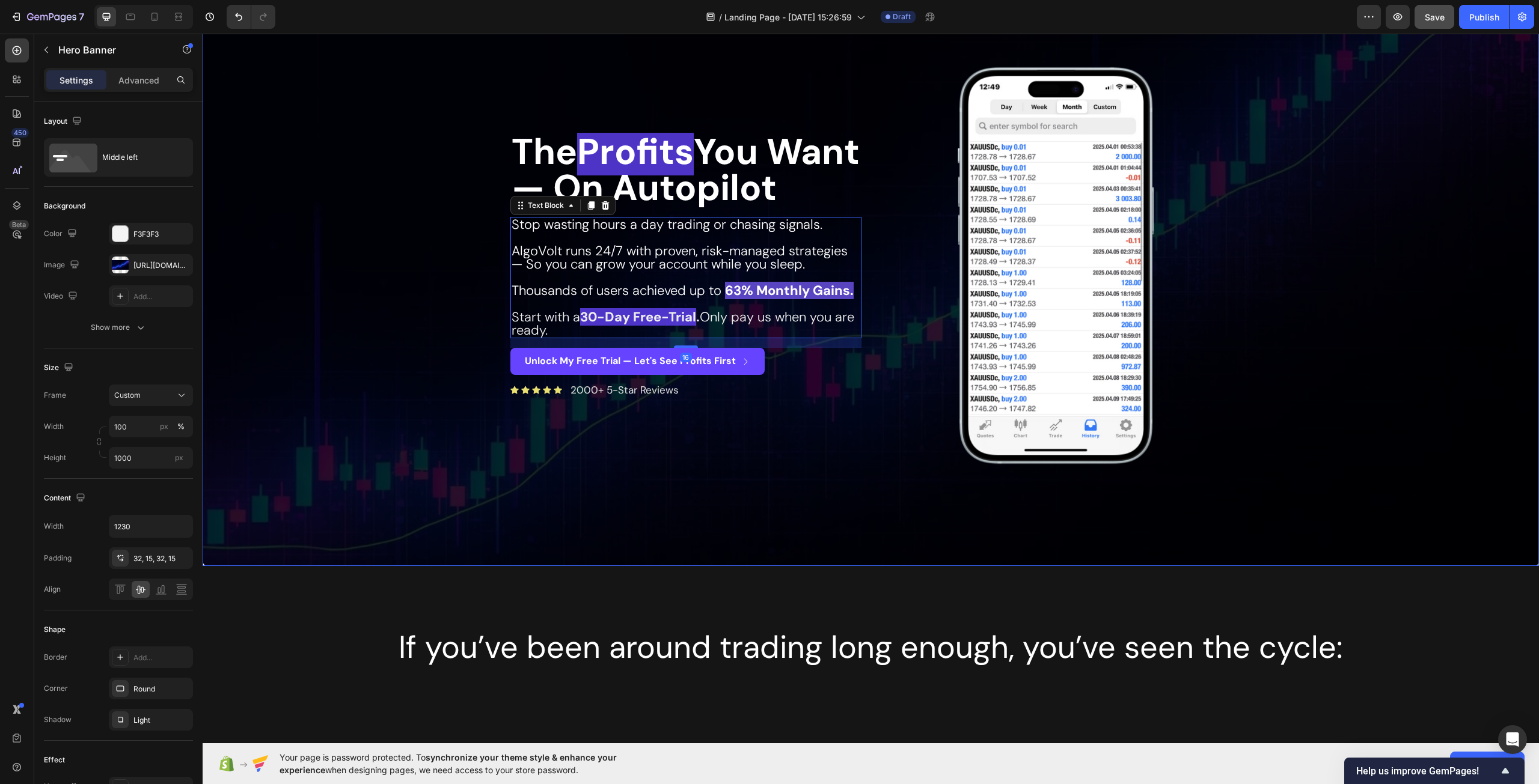
click at [420, 305] on div "Overlay" at bounding box center [870, 265] width 1337 height 601
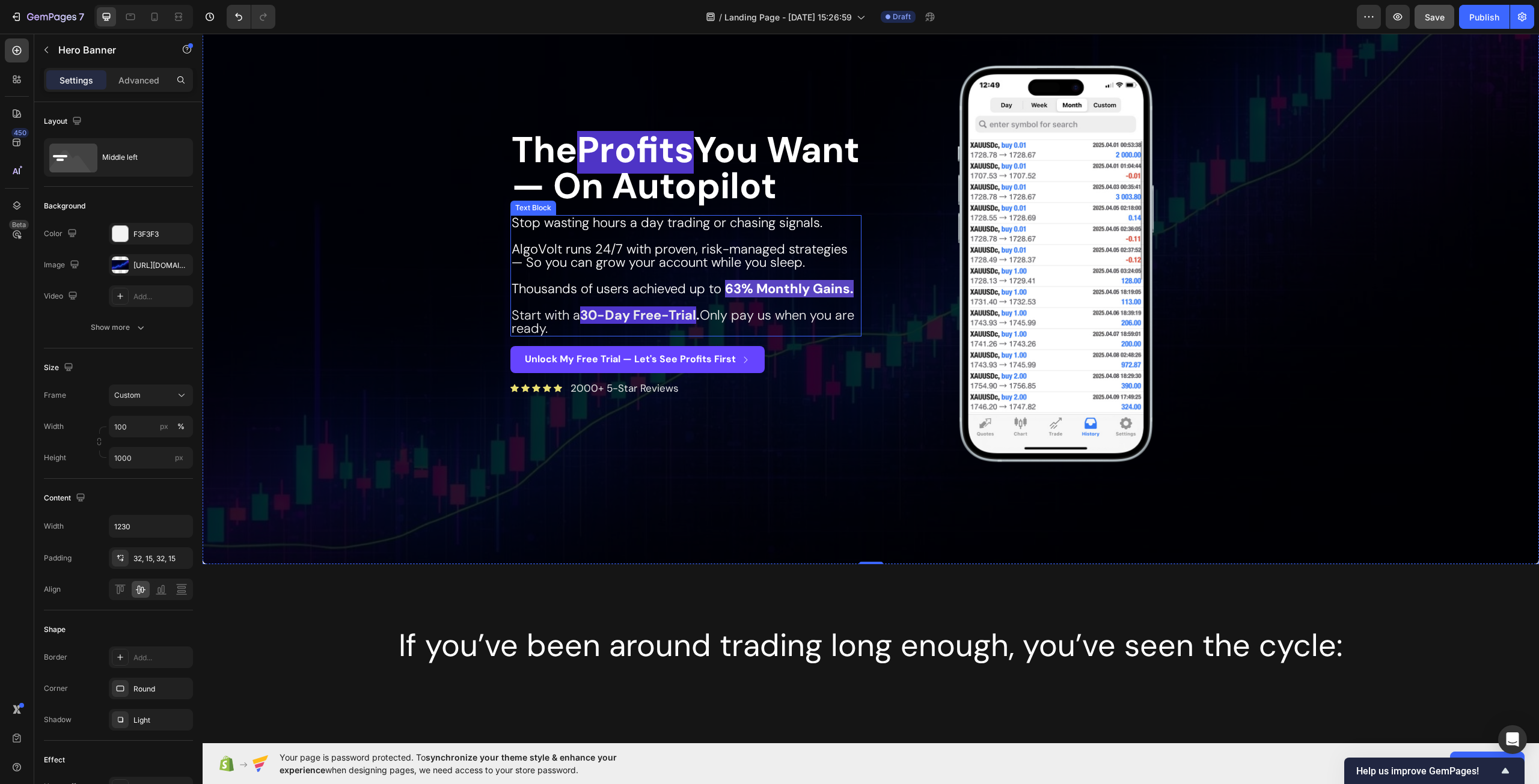
scroll to position [421, 0]
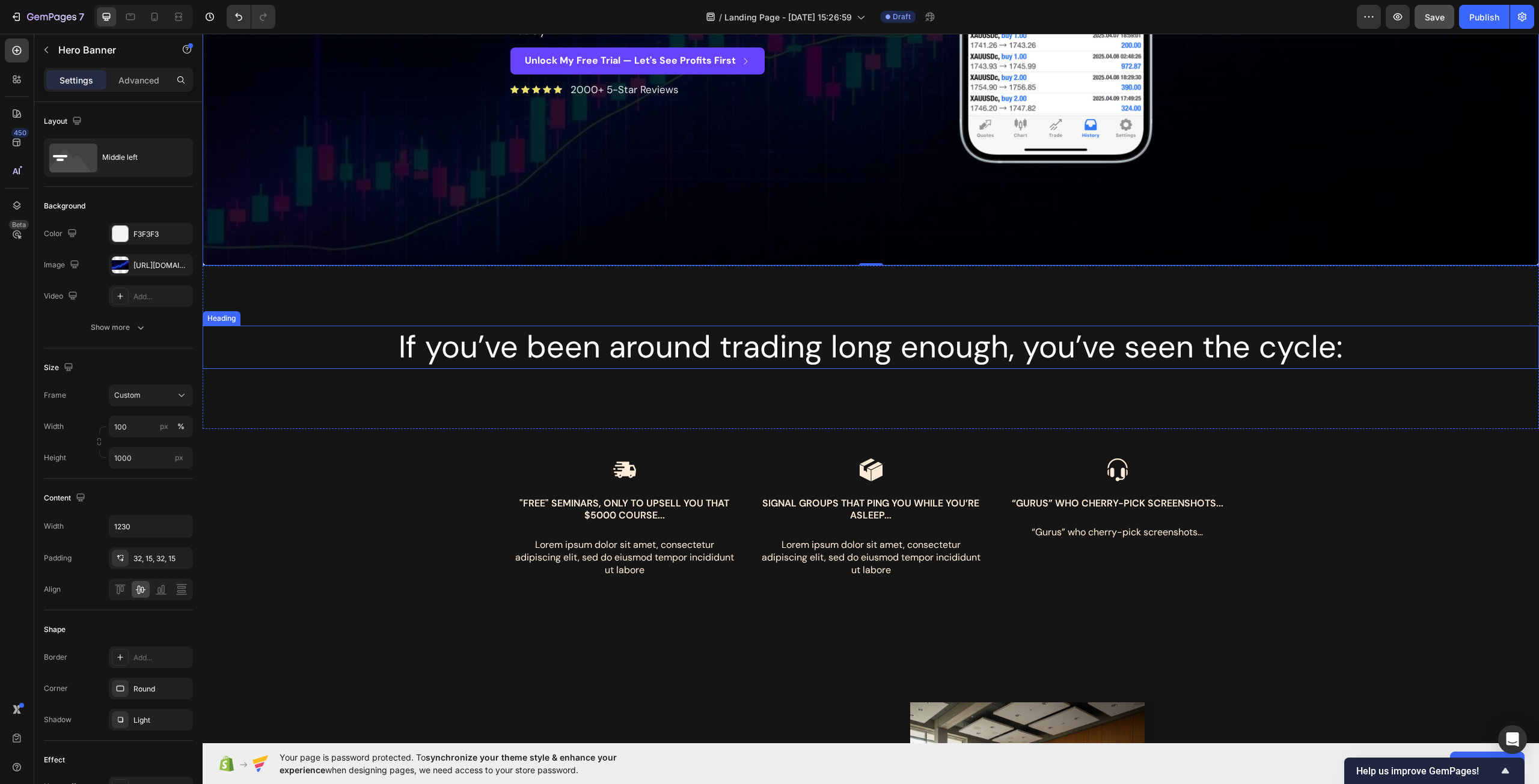
click at [746, 340] on h2 "If you’ve been around trading long enough, you’ve seen the cycle:" at bounding box center [870, 347] width 1337 height 44
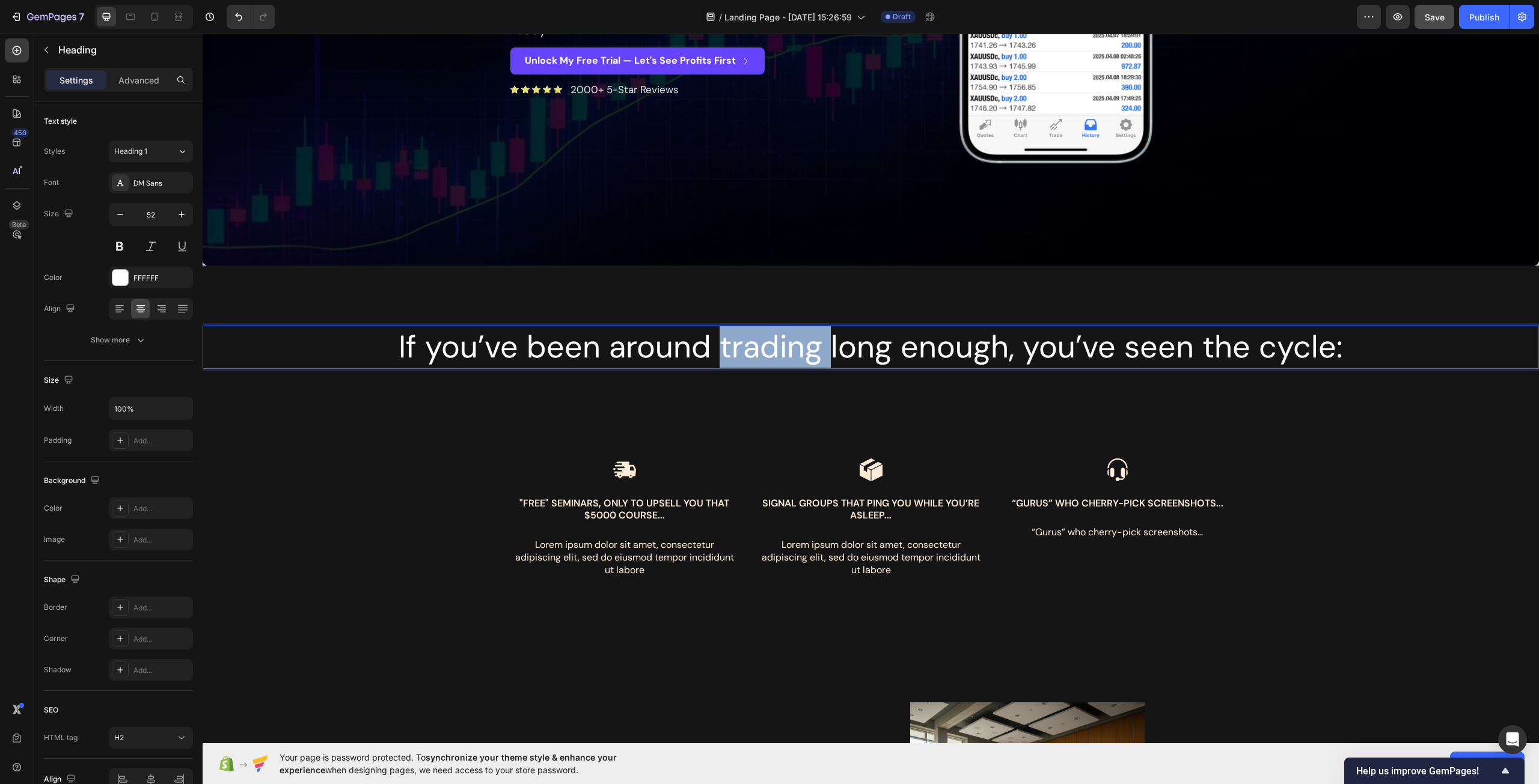
click at [746, 340] on h2 "If you’ve been around trading long enough, you’ve seen the cycle:" at bounding box center [870, 347] width 1337 height 44
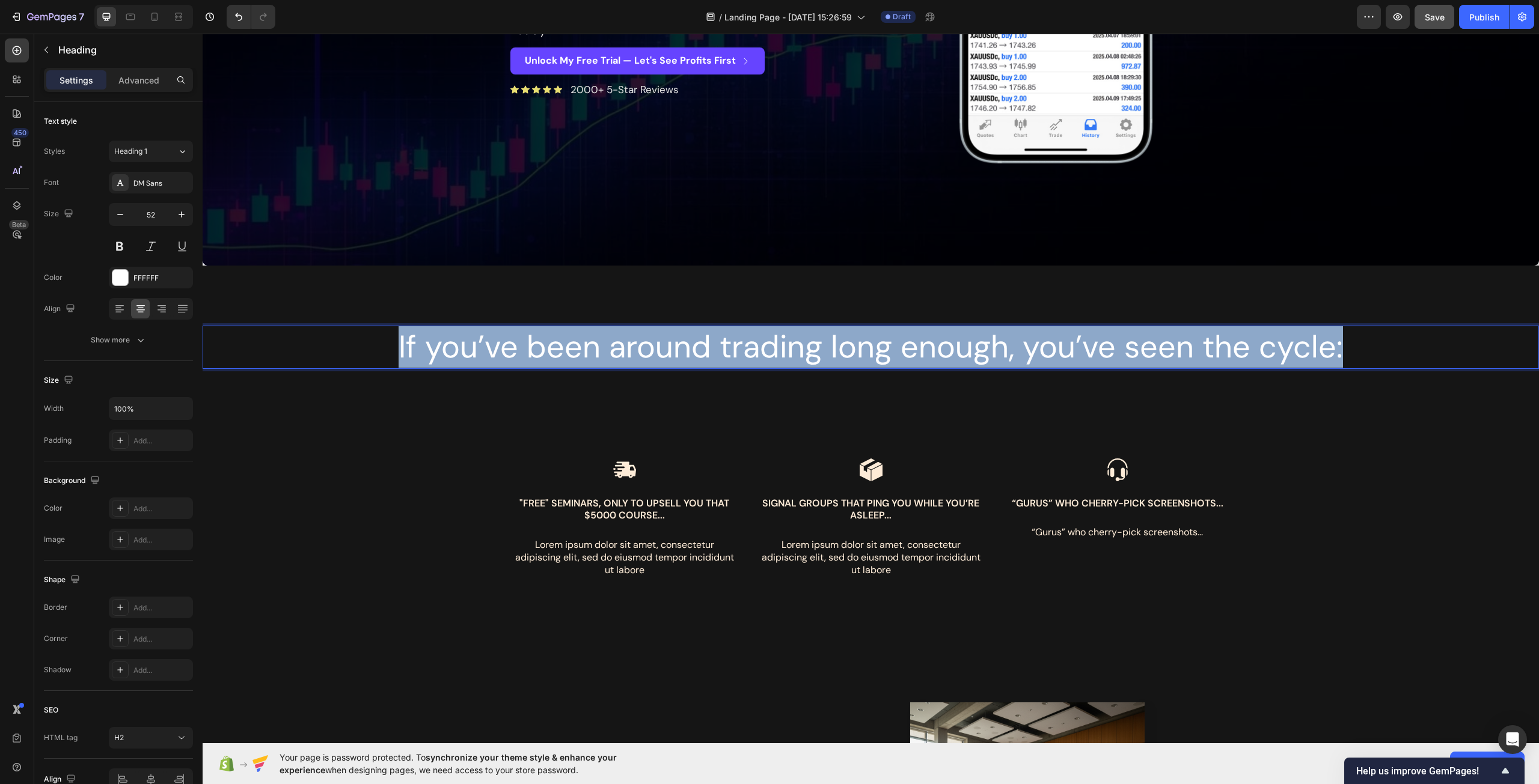
click at [746, 340] on p "If you’ve been around trading long enough, you’ve seen the cycle:" at bounding box center [870, 347] width 1334 height 41
copy p "If you’ve been around trading long enough, you’ve seen the cycle:"
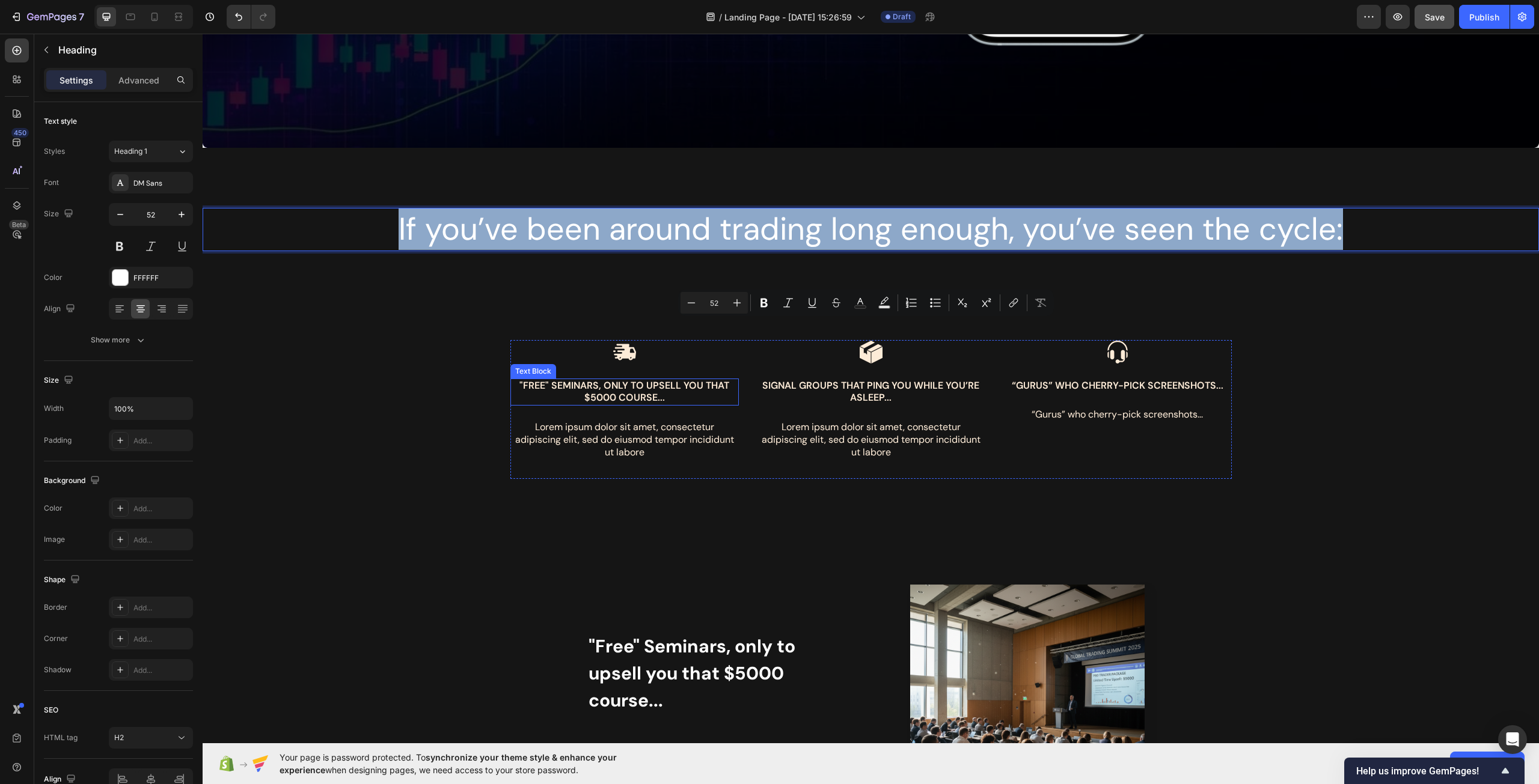
scroll to position [541, 0]
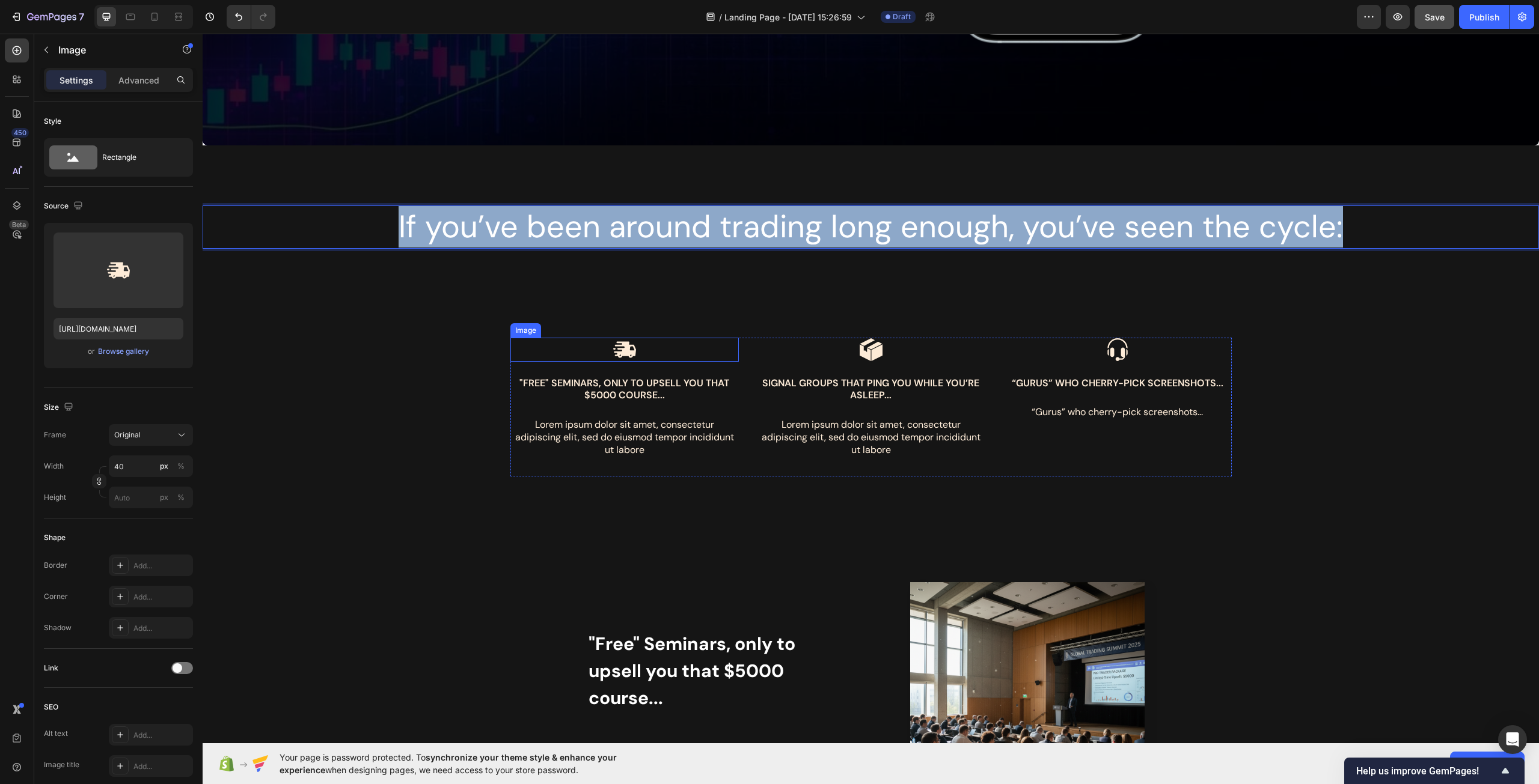
click at [640, 346] on div at bounding box center [623, 349] width 228 height 24
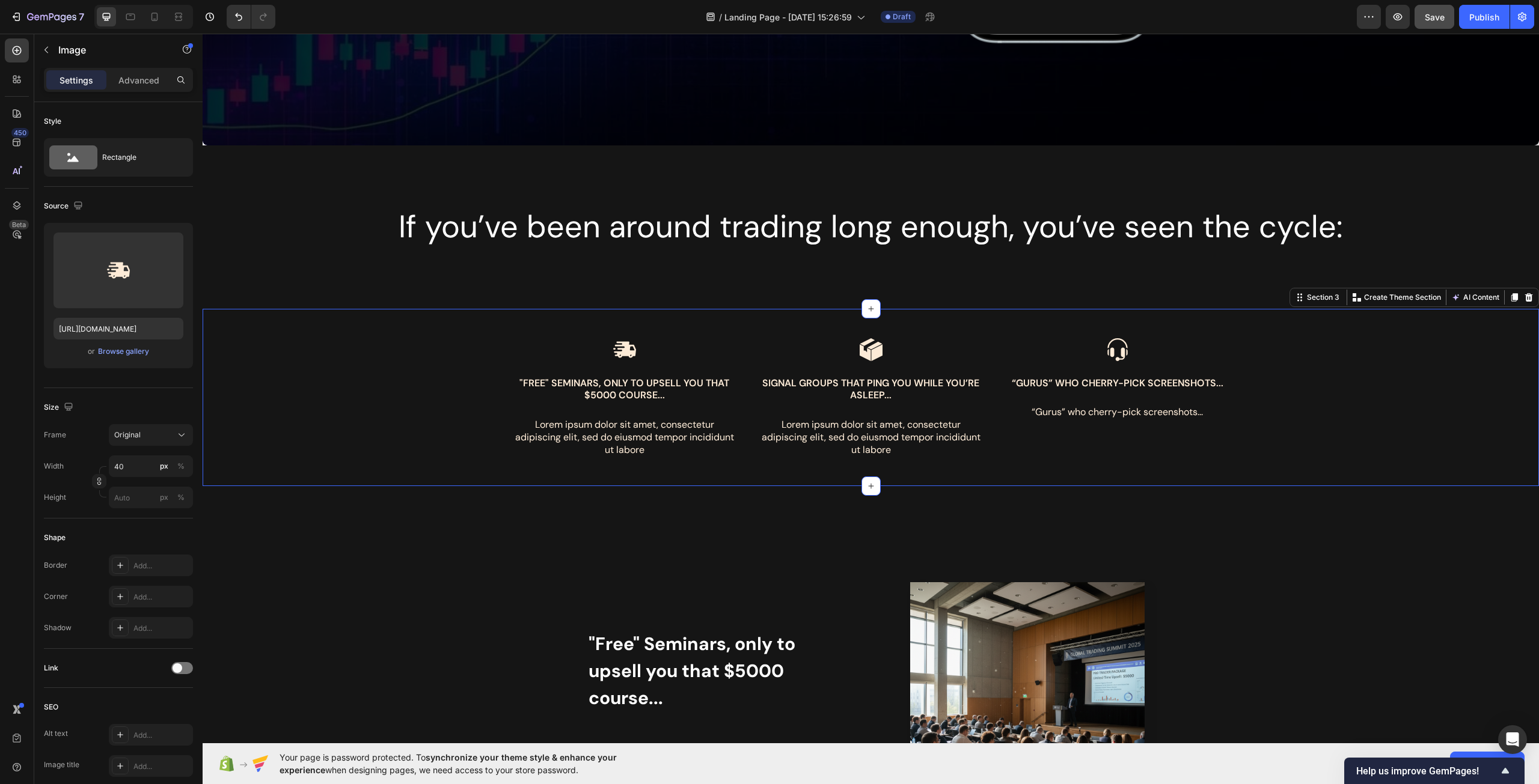
click at [1270, 383] on div "Image "Free" Seminars, only to upsell you that $5000 course... Text Block Lorem…" at bounding box center [870, 412] width 1318 height 149
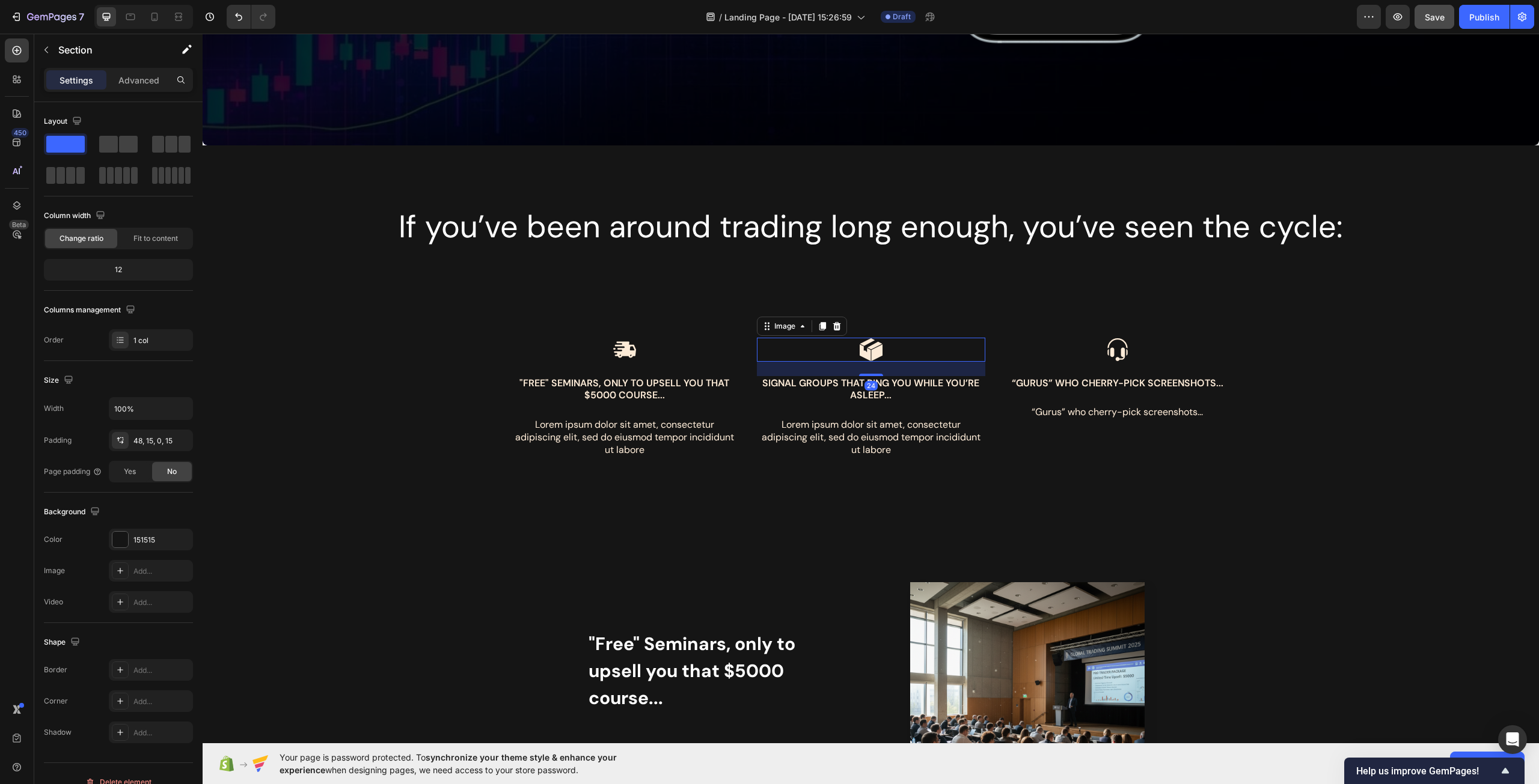
click at [976, 343] on div at bounding box center [870, 349] width 228 height 24
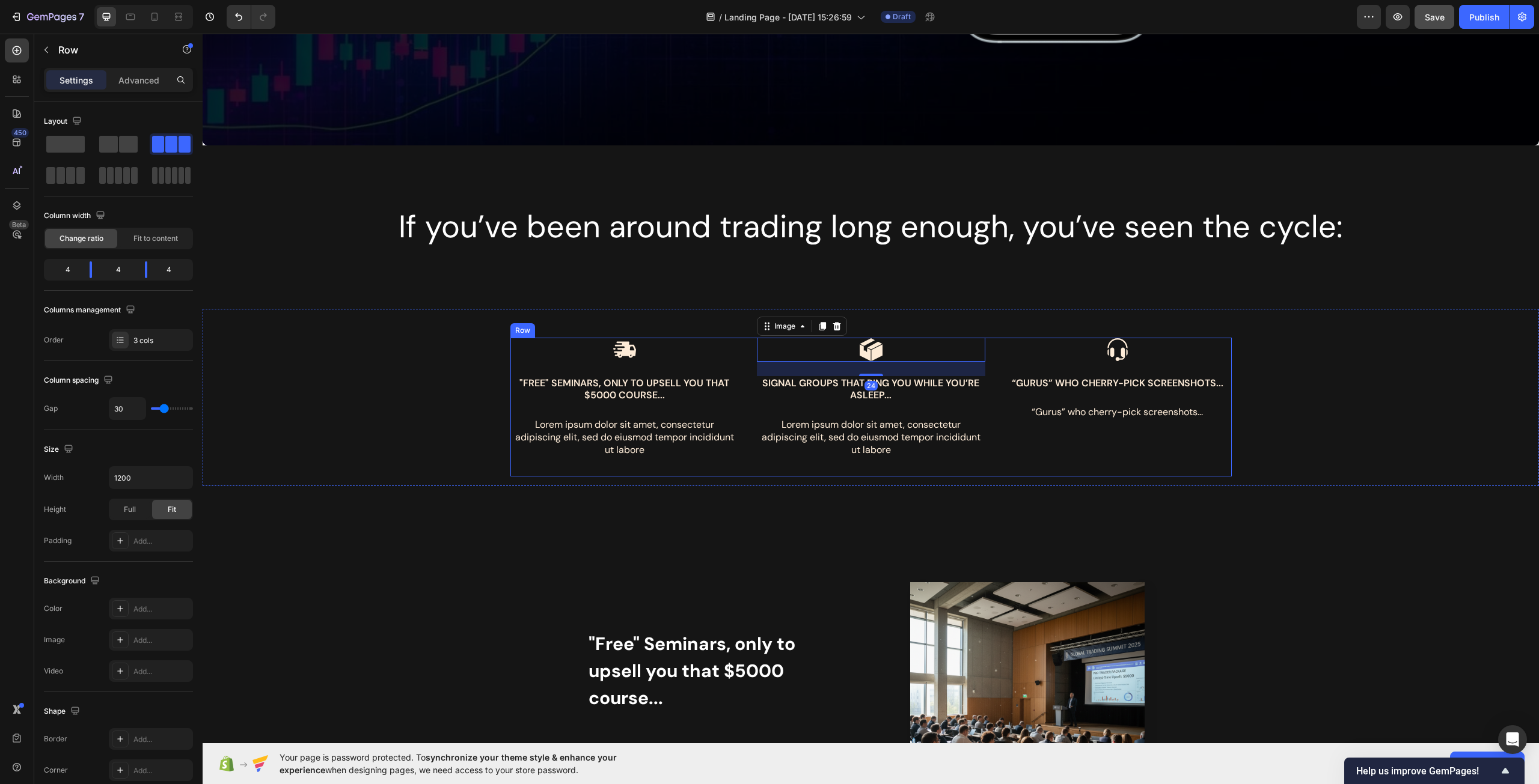
click at [514, 473] on div "Image "Free" Seminars, only to upsell you that $5000 course... Text Block Lorem…" at bounding box center [623, 407] width 228 height 139
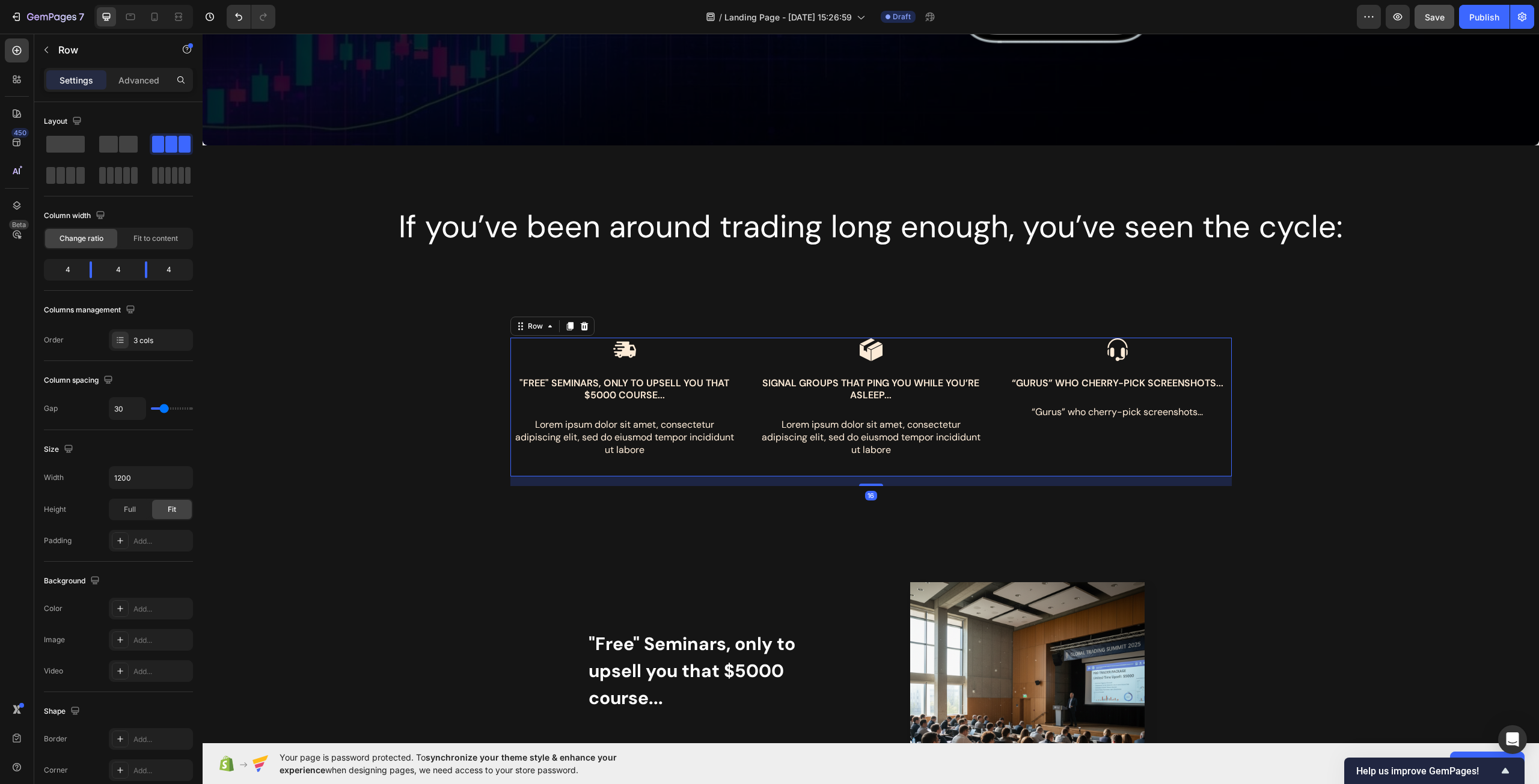
copy p "If you’ve been around trading long enough, you’ve seen the cycle:"
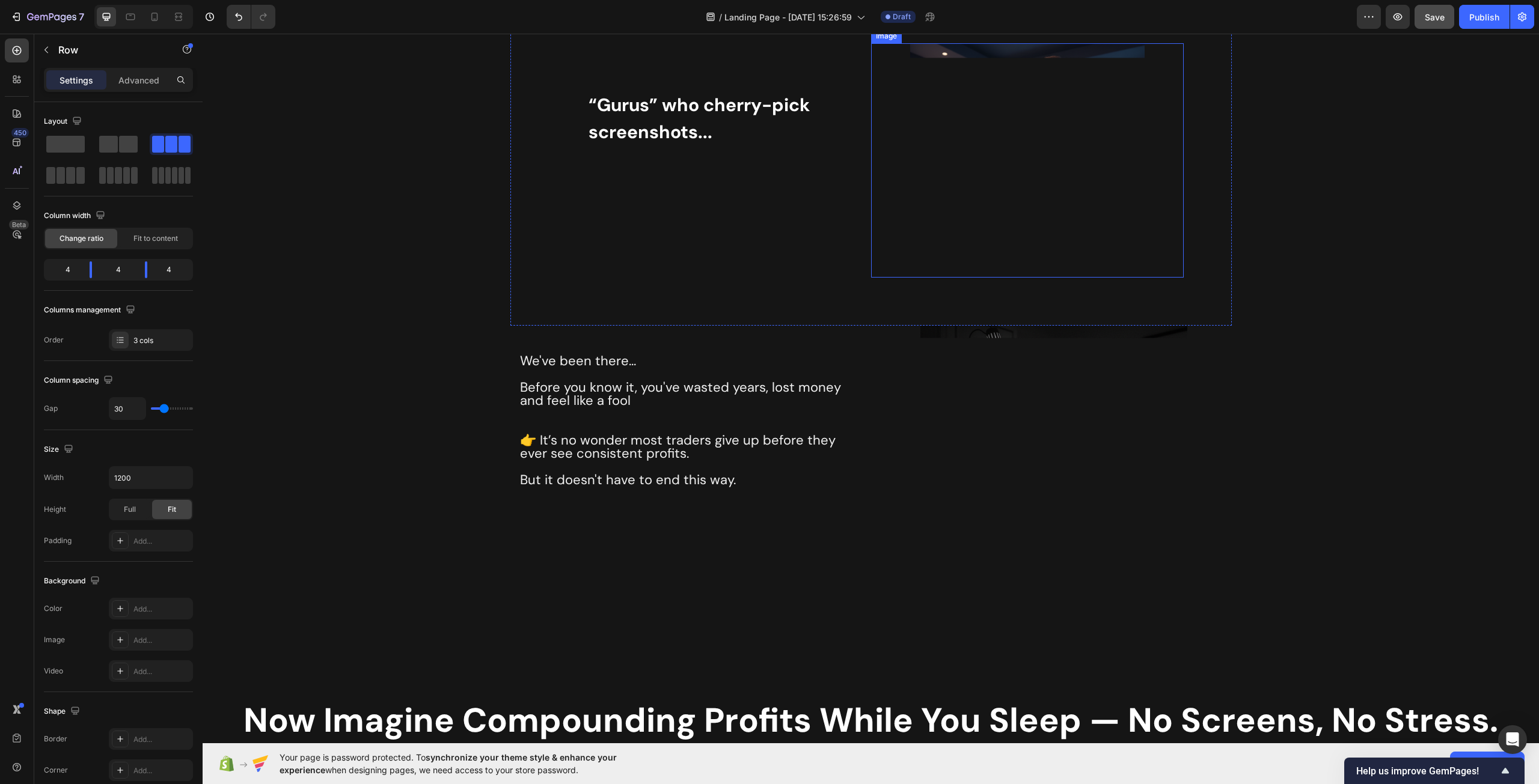
scroll to position [1863, 0]
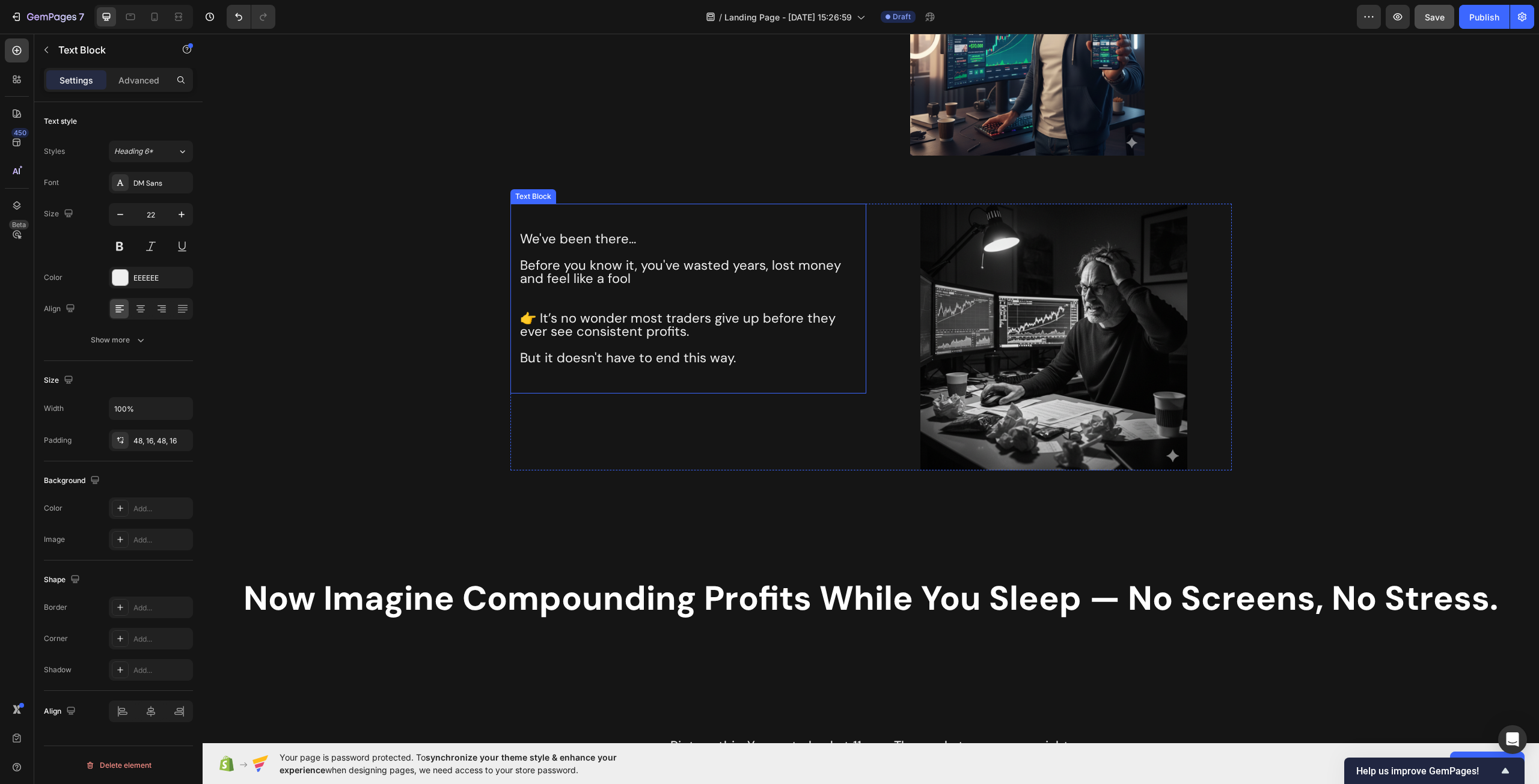
click at [657, 273] on p "Before you know it, you've wasted years, lost money and feel like a fool" at bounding box center [689, 272] width 337 height 26
click at [725, 364] on p "But it doesn't have to end this way." at bounding box center [689, 358] width 337 height 13
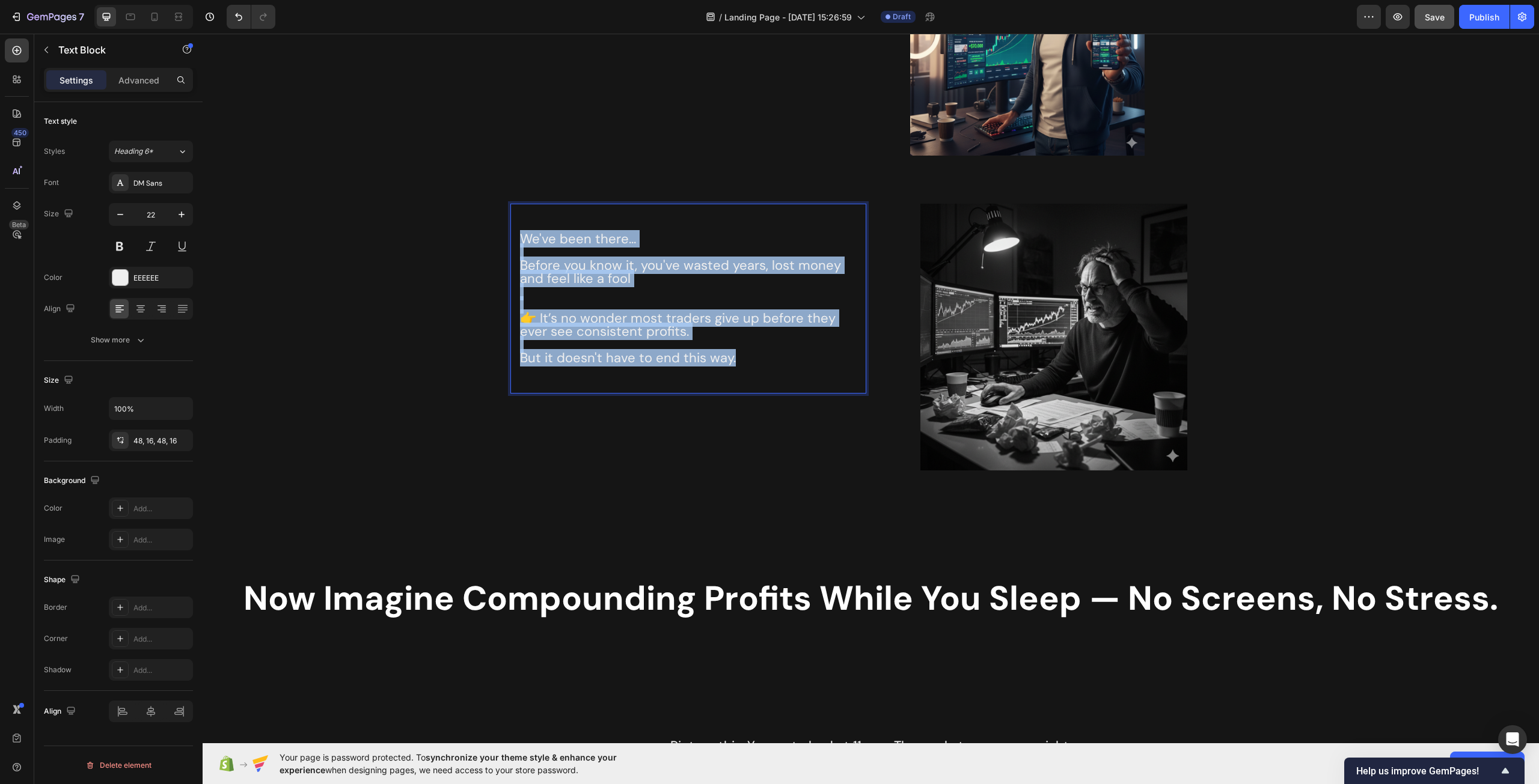
drag, startPoint x: 751, startPoint y: 361, endPoint x: 518, endPoint y: 239, distance: 263.0
click at [518, 239] on div "We've been there... Before you know it, you've wasted years, lost money and fee…" at bounding box center [688, 298] width 356 height 190
copy div "We've been there... Before you know it, you've wasted years, lost money and fee…"
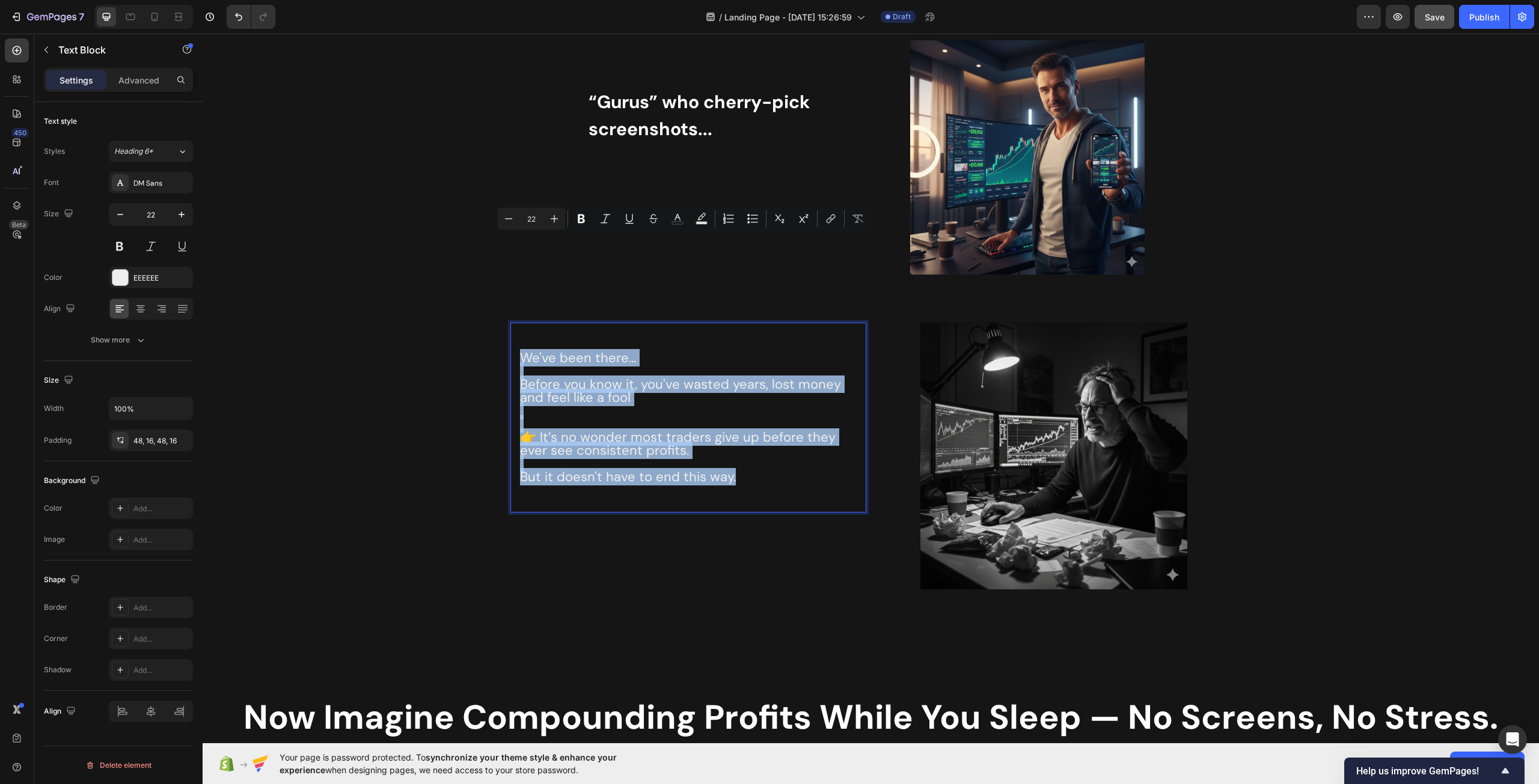
scroll to position [1743, 0]
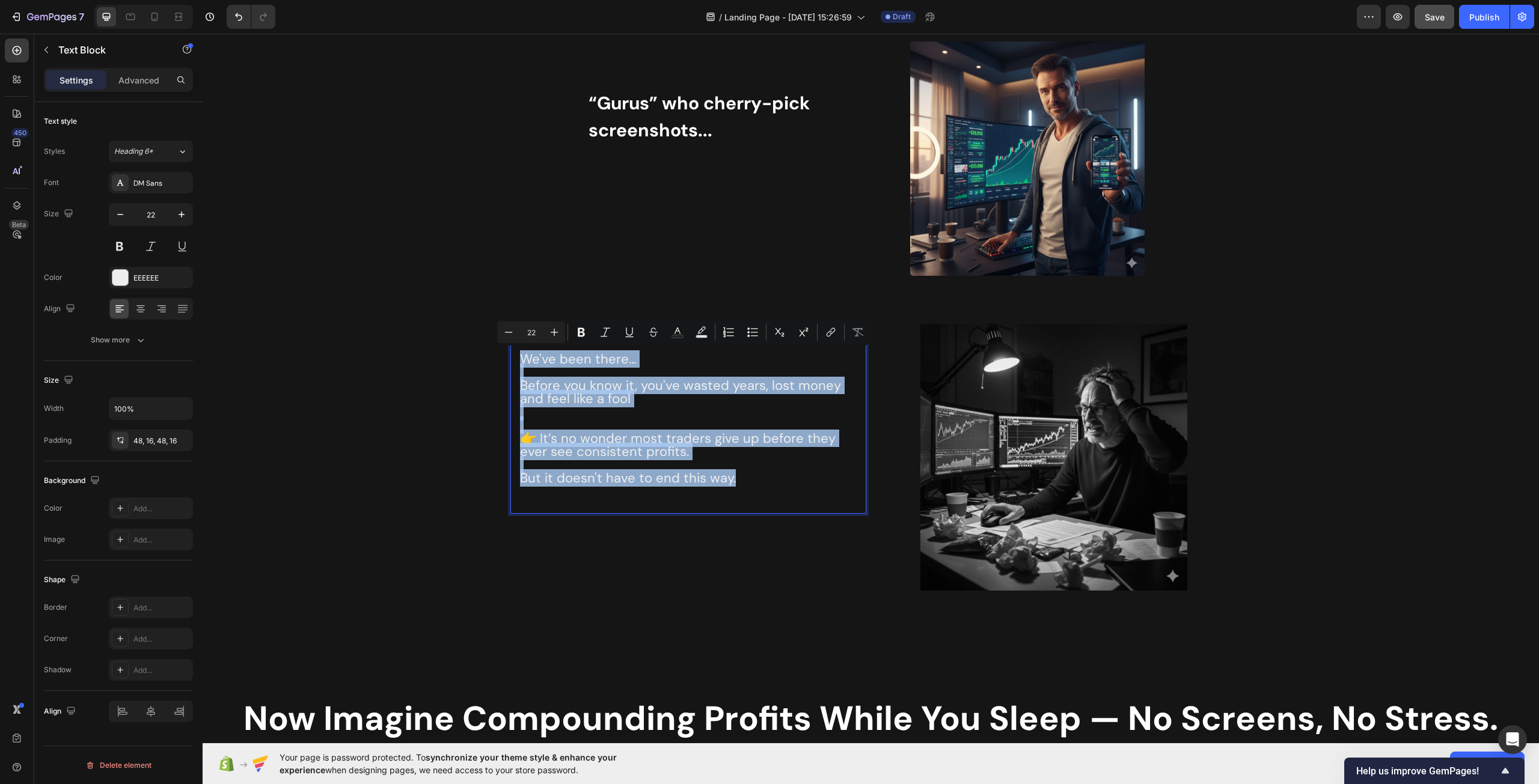
copy div "We've been there... Before you know it, you've wasted years, lost money and fee…"
click at [634, 372] on p "Rich Text Editor. Editing area: main" at bounding box center [689, 373] width 337 height 13
click at [642, 365] on p "We've been there..." at bounding box center [689, 359] width 337 height 13
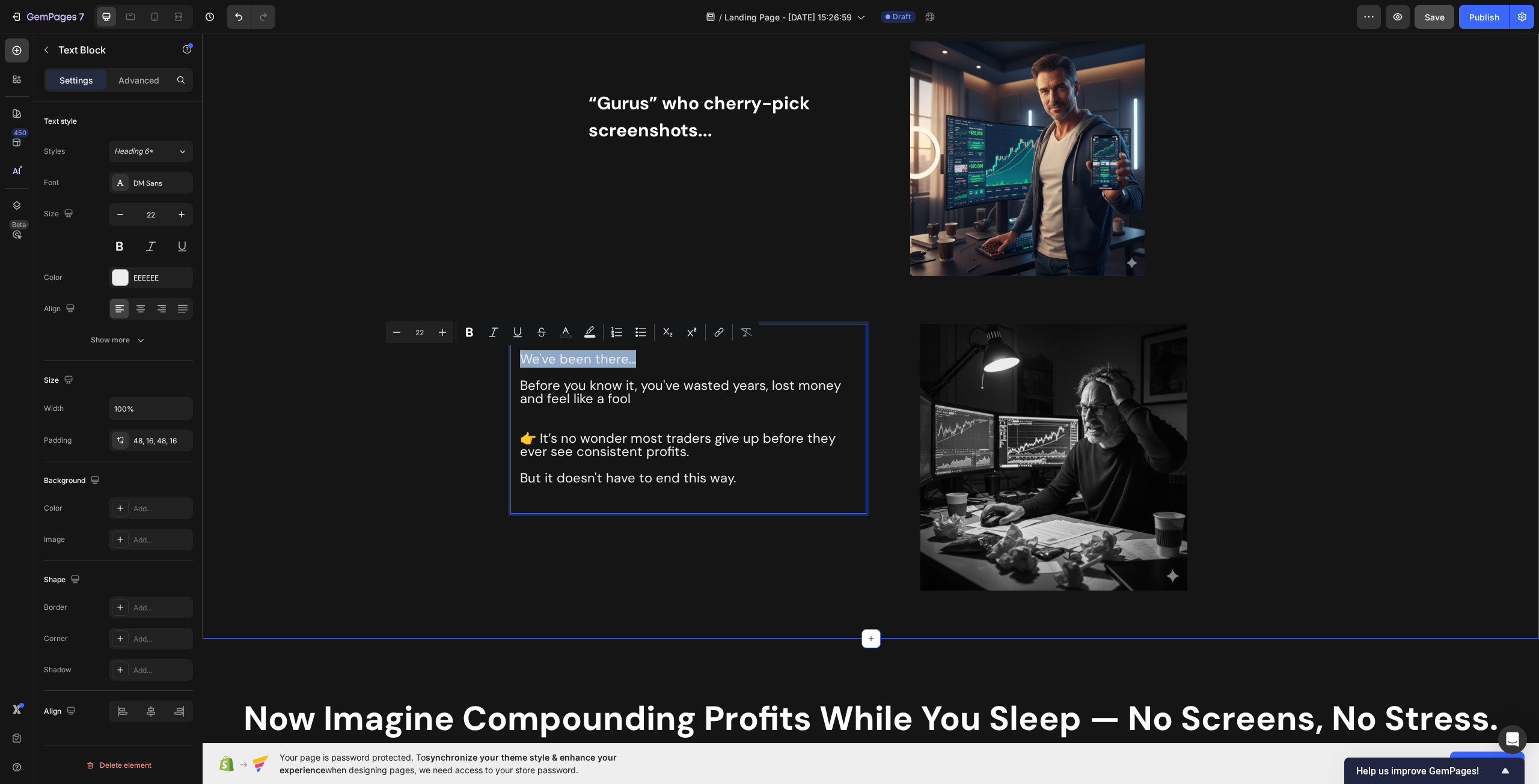
drag, startPoint x: 601, startPoint y: 352, endPoint x: 488, endPoint y: 348, distance: 113.1
copy p "We've been there..."
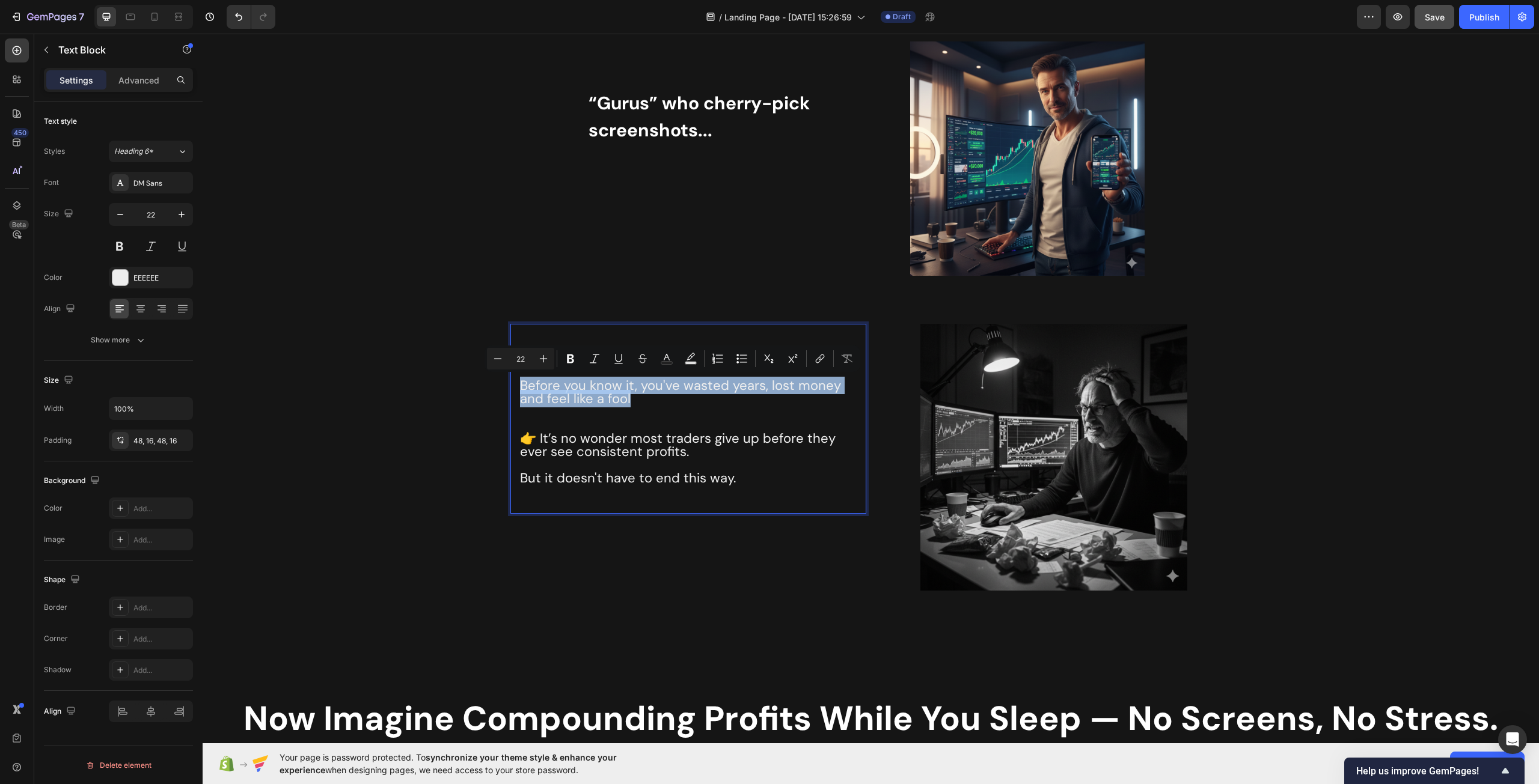
drag, startPoint x: 648, startPoint y: 396, endPoint x: 514, endPoint y: 386, distance: 134.4
click at [514, 386] on div "We've been there... Before you know it, you've wasted years, lost money and fee…" at bounding box center [688, 418] width 356 height 190
click at [675, 405] on p "Before you know it, you've wasted years, lost money and feel like a fool" at bounding box center [689, 392] width 337 height 26
click at [700, 454] on p "👉 It’s no wonder most traders give up before they ever see consistent profits." at bounding box center [689, 445] width 337 height 26
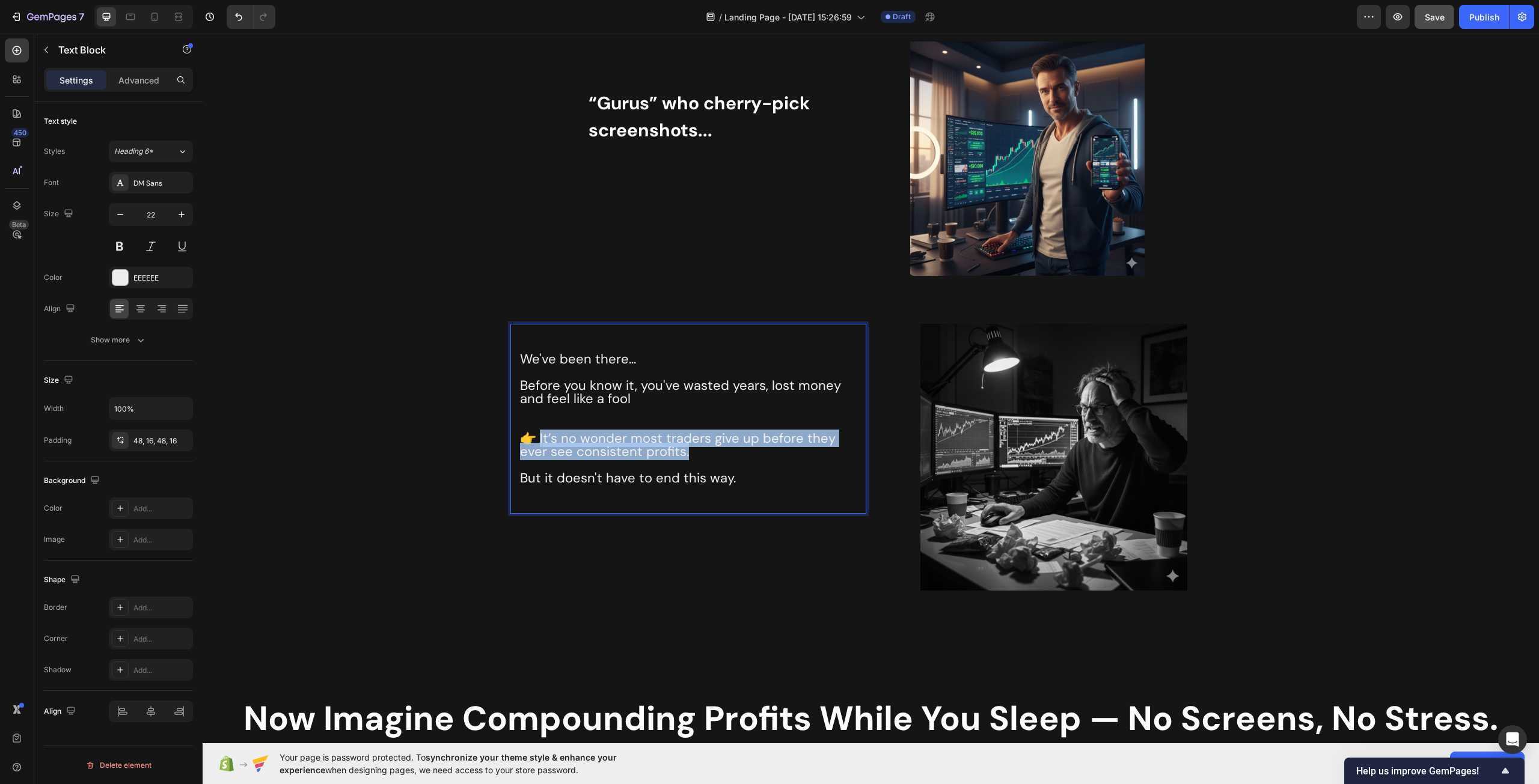
drag, startPoint x: 708, startPoint y: 450, endPoint x: 538, endPoint y: 444, distance: 170.1
click at [538, 444] on p "👉 It’s no wonder most traders give up before they ever see consistent profits." at bounding box center [689, 445] width 337 height 26
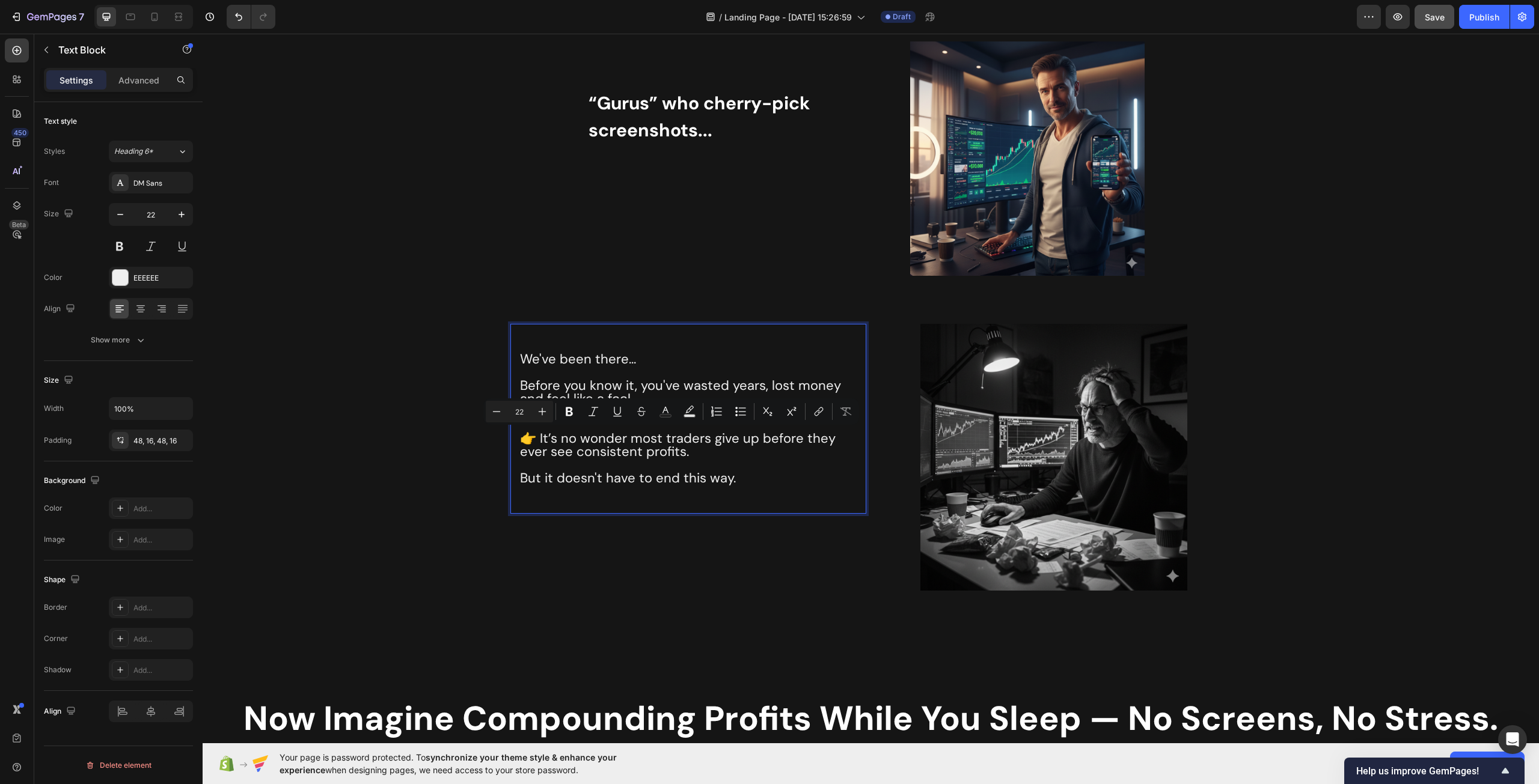
click at [734, 482] on p "But it doesn't have to end this way." at bounding box center [689, 479] width 337 height 13
drag, startPoint x: 740, startPoint y: 482, endPoint x: 516, endPoint y: 477, distance: 224.1
click at [520, 477] on p "But it doesn't have to end this way." at bounding box center [689, 479] width 337 height 13
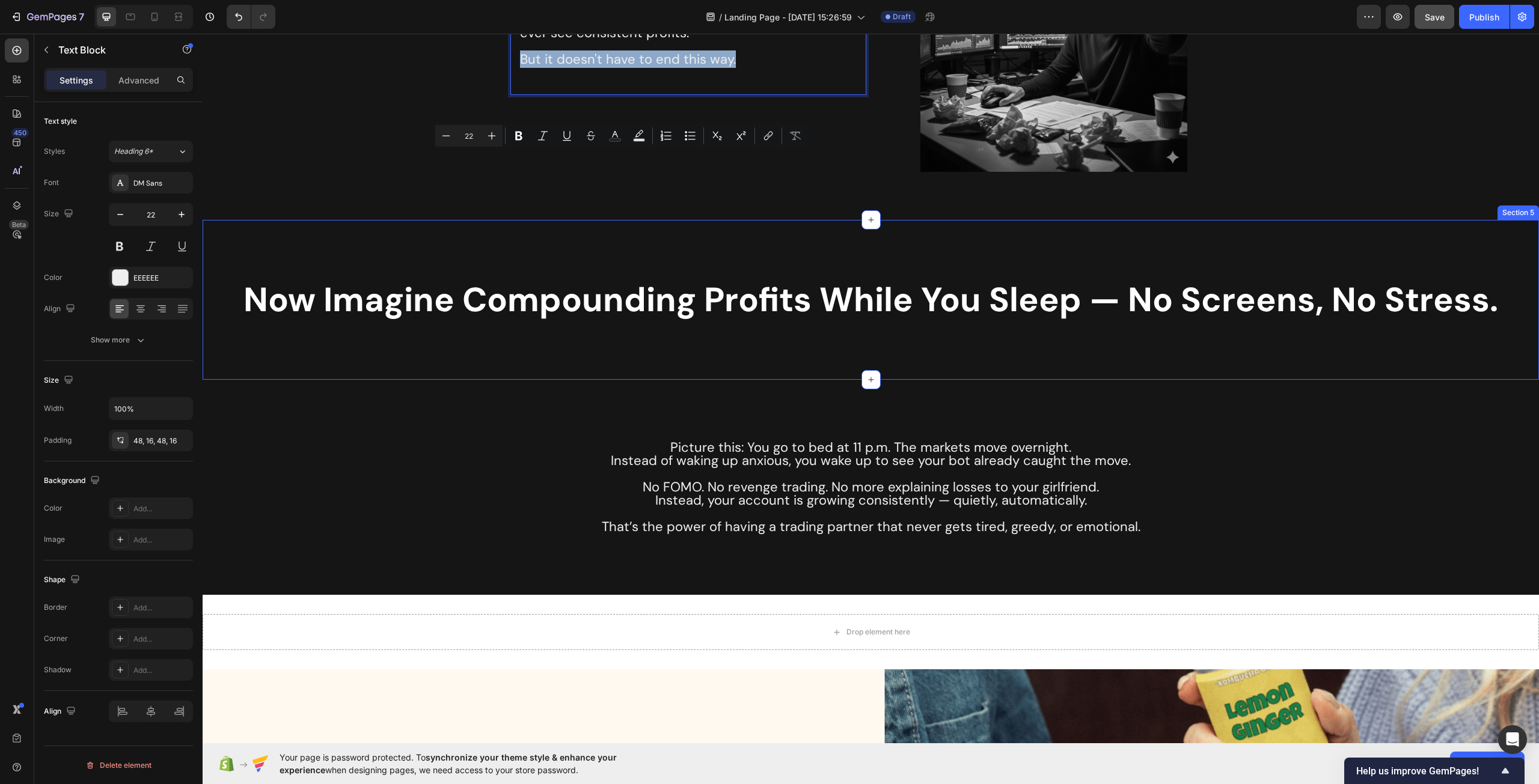
scroll to position [2163, 0]
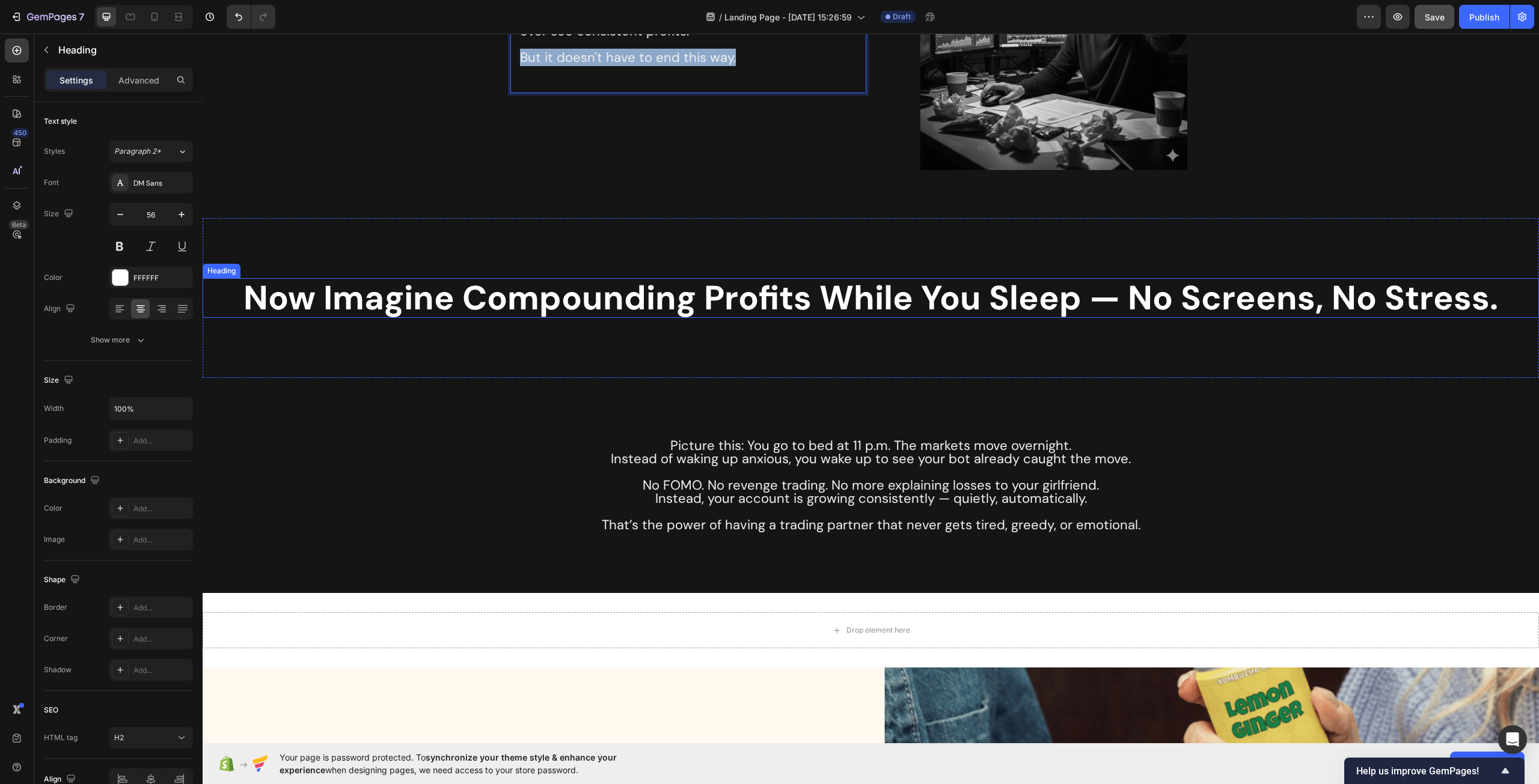
click at [451, 307] on h2 "Now Imagine Compounding Profits While You Sleep — No Screens, No Stress." at bounding box center [870, 298] width 1337 height 40
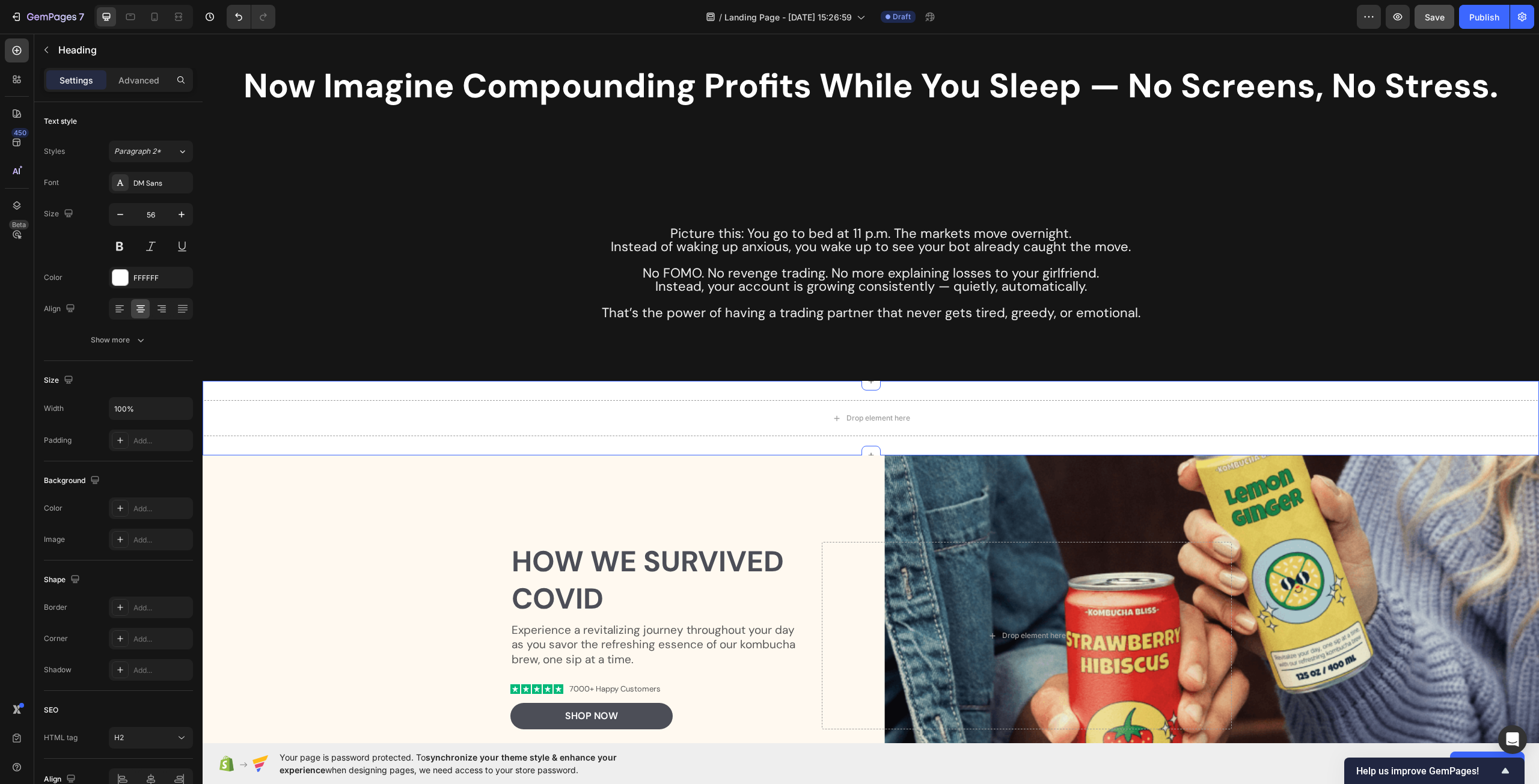
scroll to position [2343, 0]
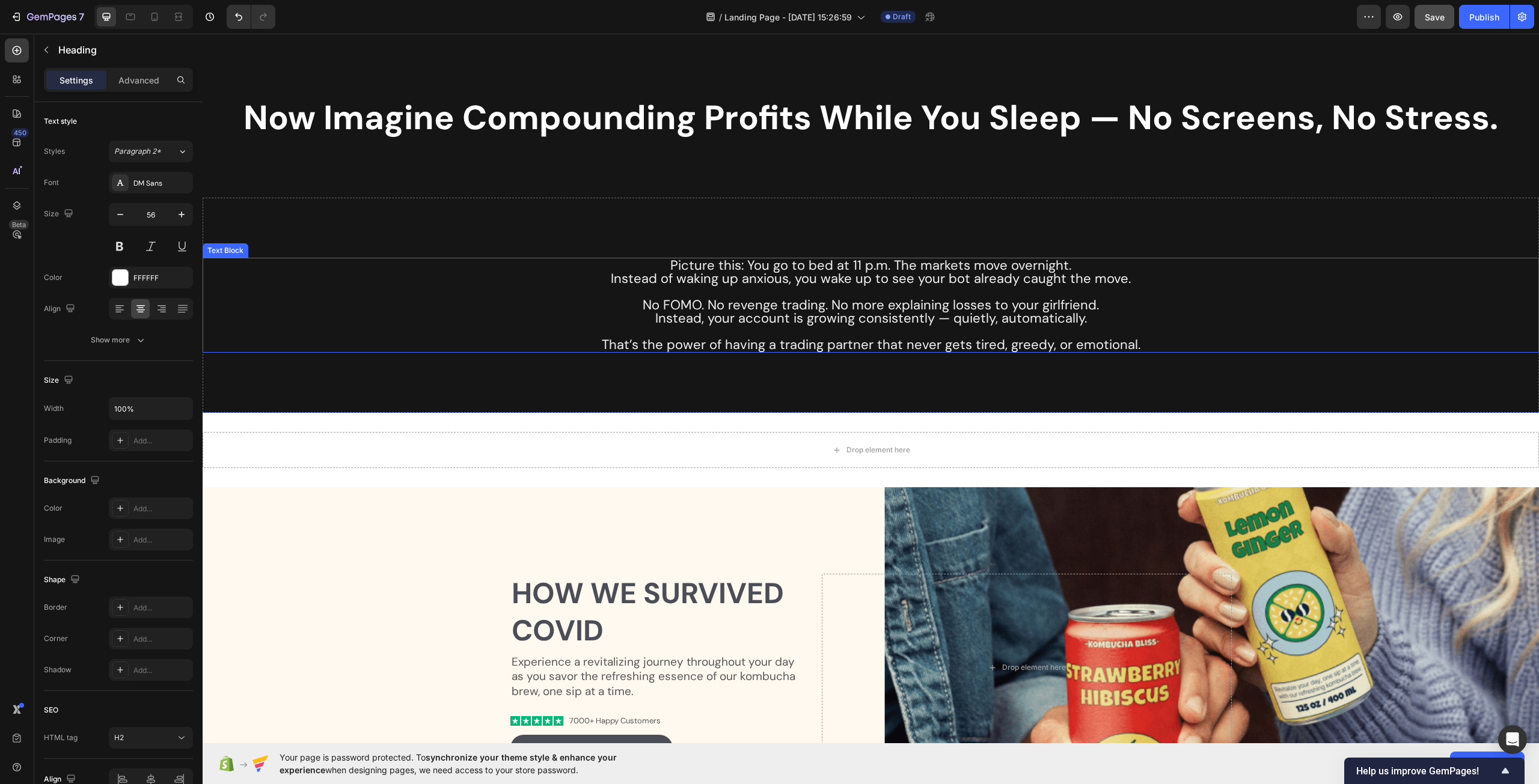
click at [661, 274] on p "Picture this: You go to bed at 11 p.m. The markets move overnight. Instead of w…" at bounding box center [870, 272] width 1334 height 26
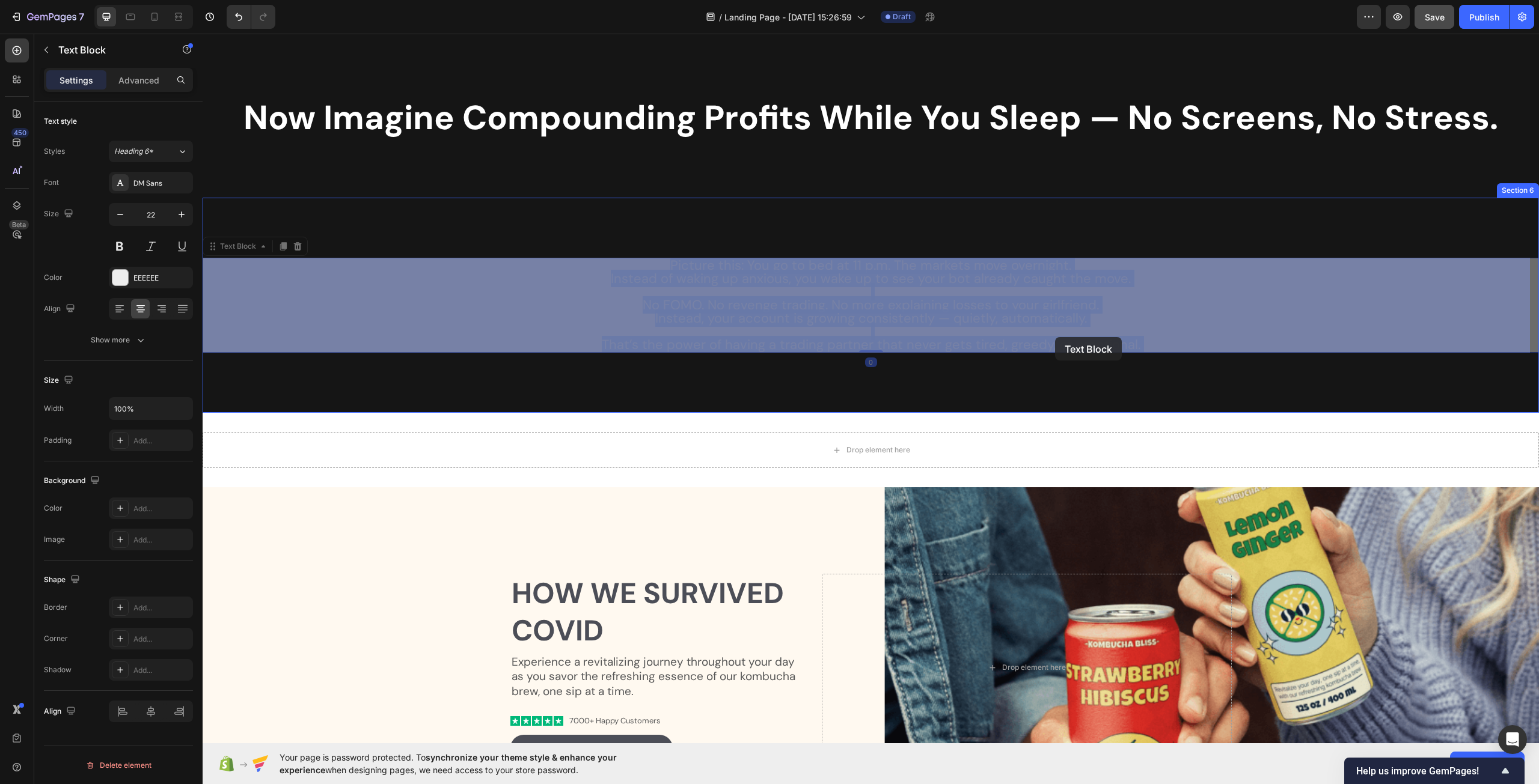
drag, startPoint x: 652, startPoint y: 265, endPoint x: 1055, endPoint y: 337, distance: 409.4
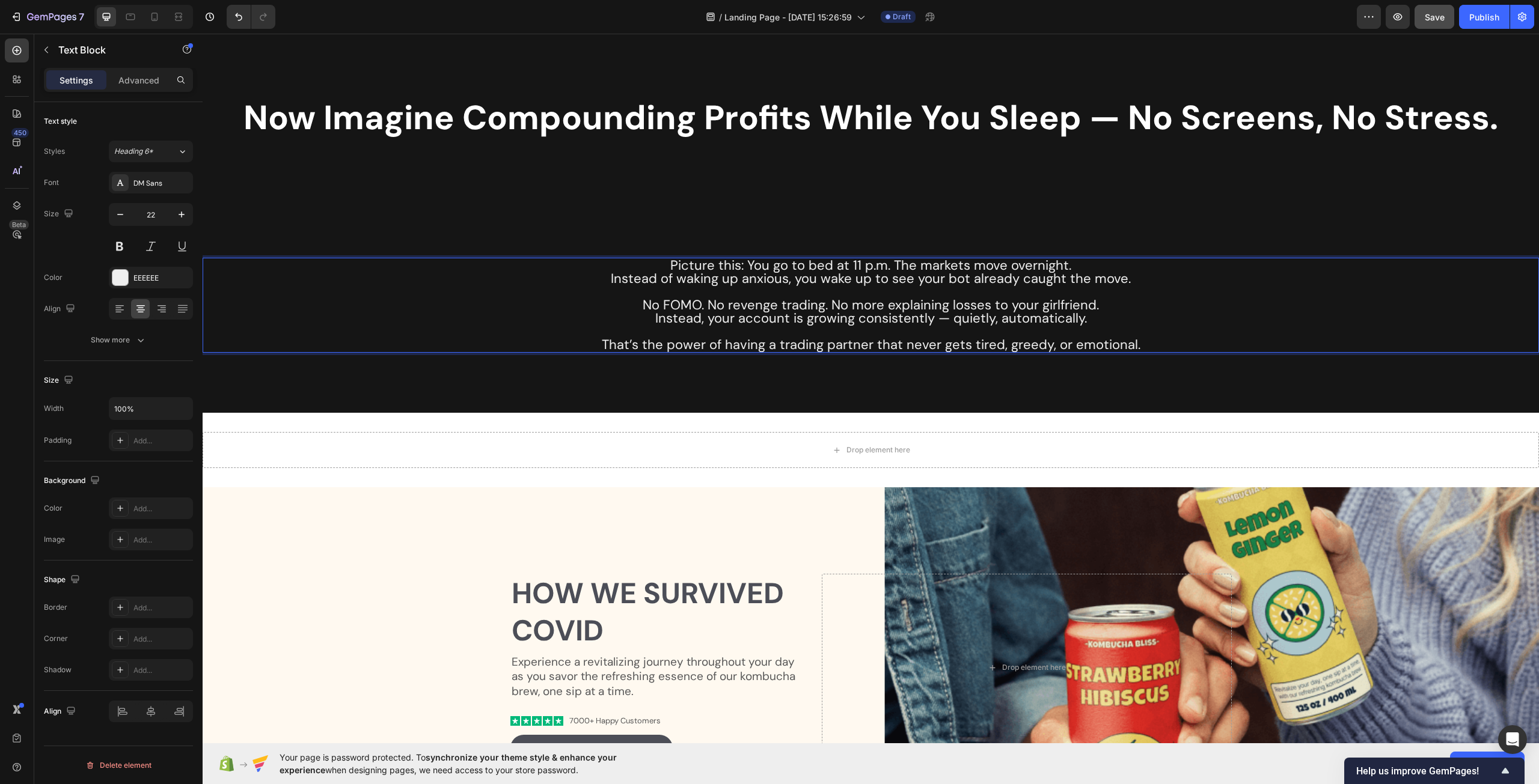
click at [961, 319] on p "No FOMO. No revenge trading. No more explaining losses to your girlfriend. Inst…" at bounding box center [870, 312] width 1334 height 26
click at [1188, 345] on p "That’s the power of having a trading partner that never gets tired, greedy, or …" at bounding box center [870, 345] width 1334 height 13
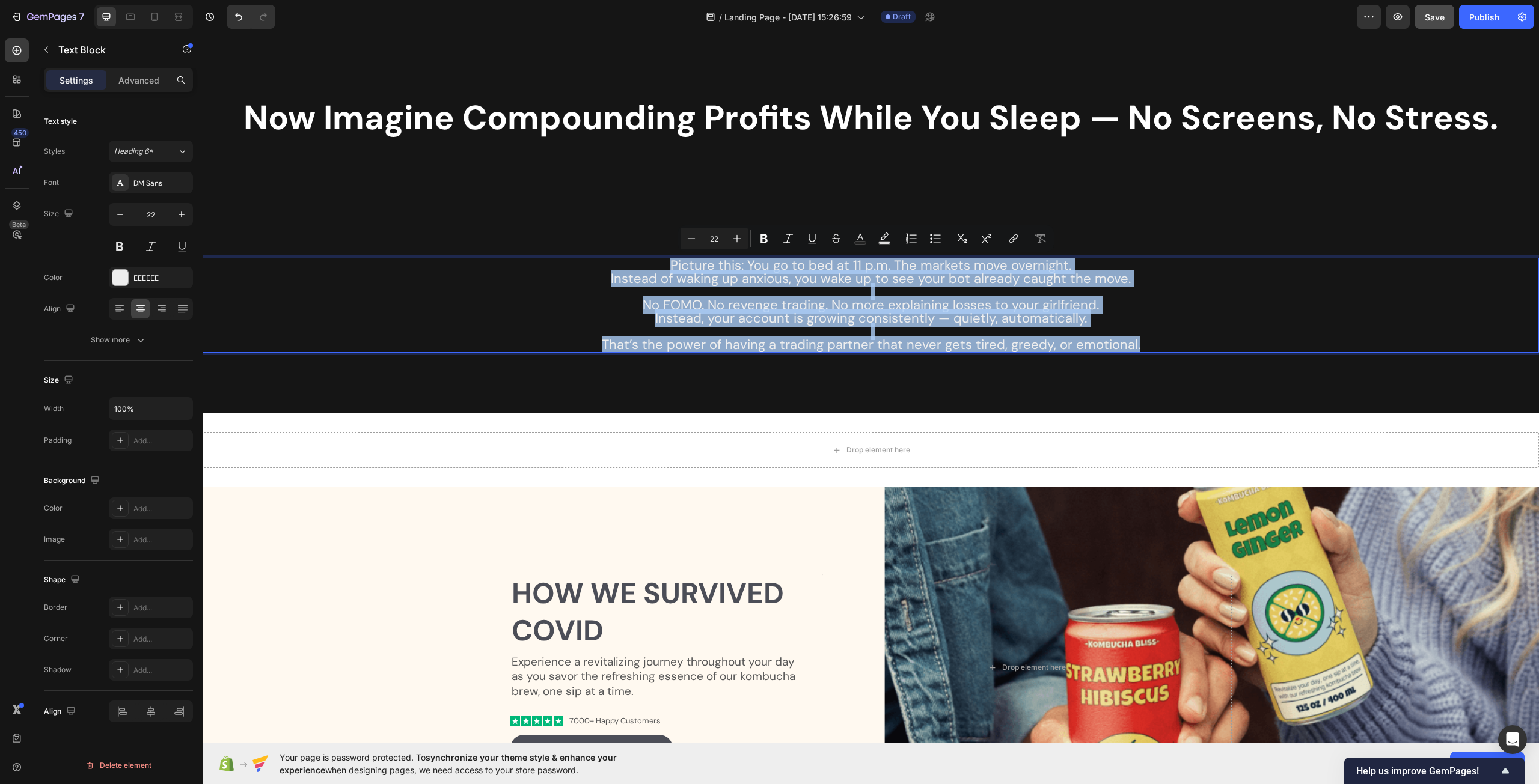
drag, startPoint x: 1157, startPoint y: 345, endPoint x: 638, endPoint y: 265, distance: 525.1
click at [638, 265] on div "Picture this: You go to bed at 11 p.m. The markets move overnight. Instead of w…" at bounding box center [870, 305] width 1337 height 95
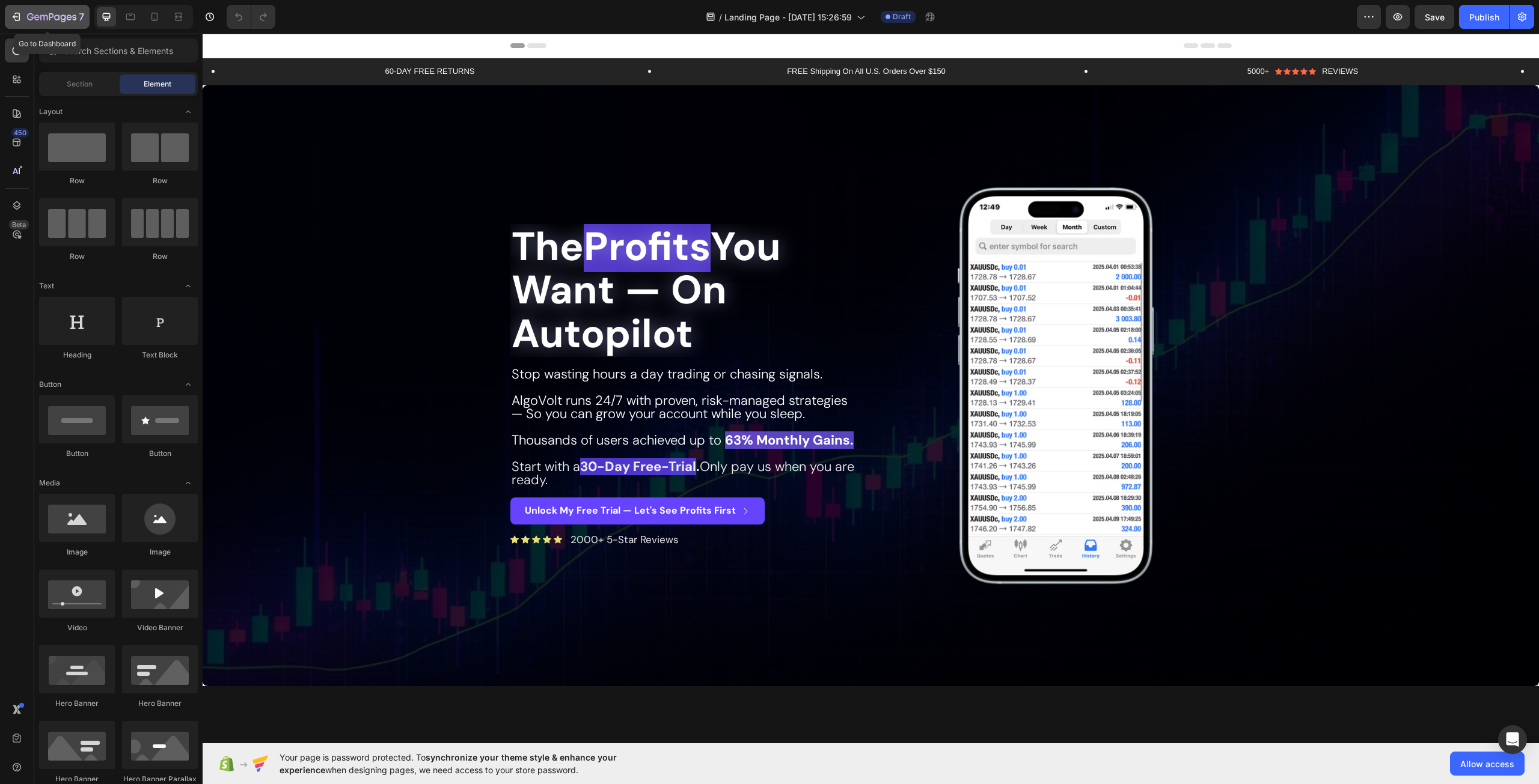
click at [59, 14] on icon "button" at bounding box center [52, 17] width 49 height 10
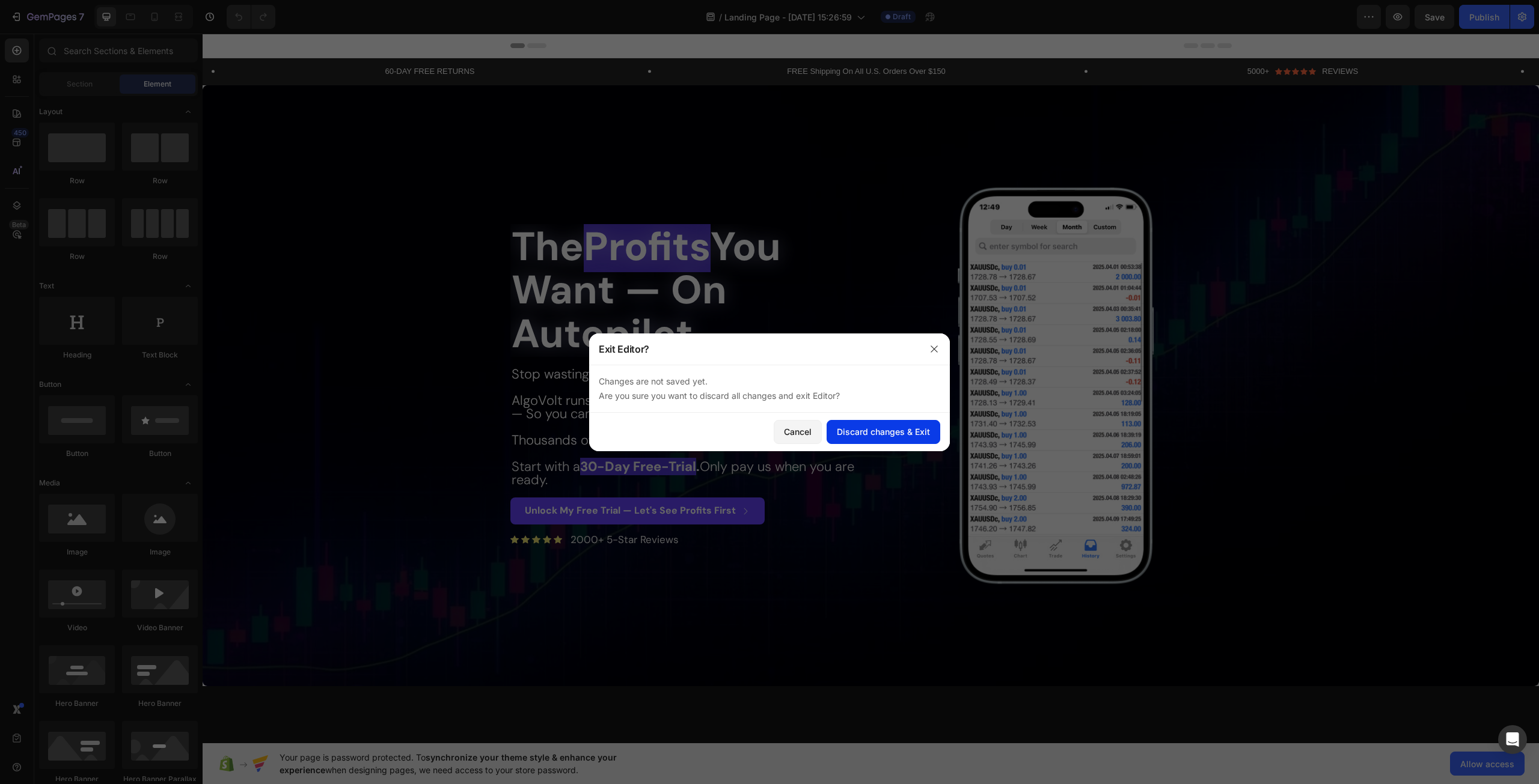
click at [901, 433] on div "Discard changes & Exit" at bounding box center [883, 431] width 93 height 12
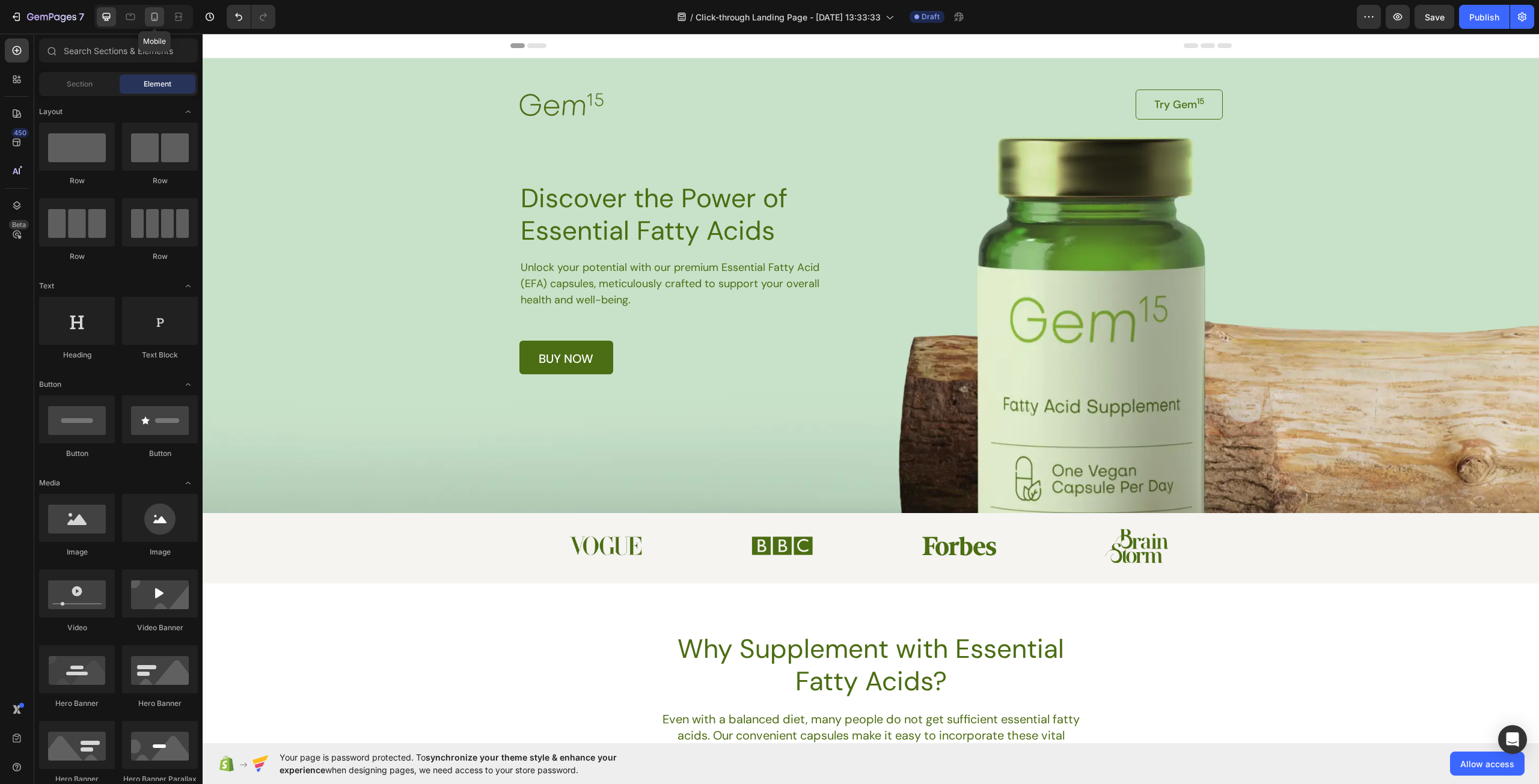
click at [160, 18] on icon at bounding box center [154, 16] width 12 height 12
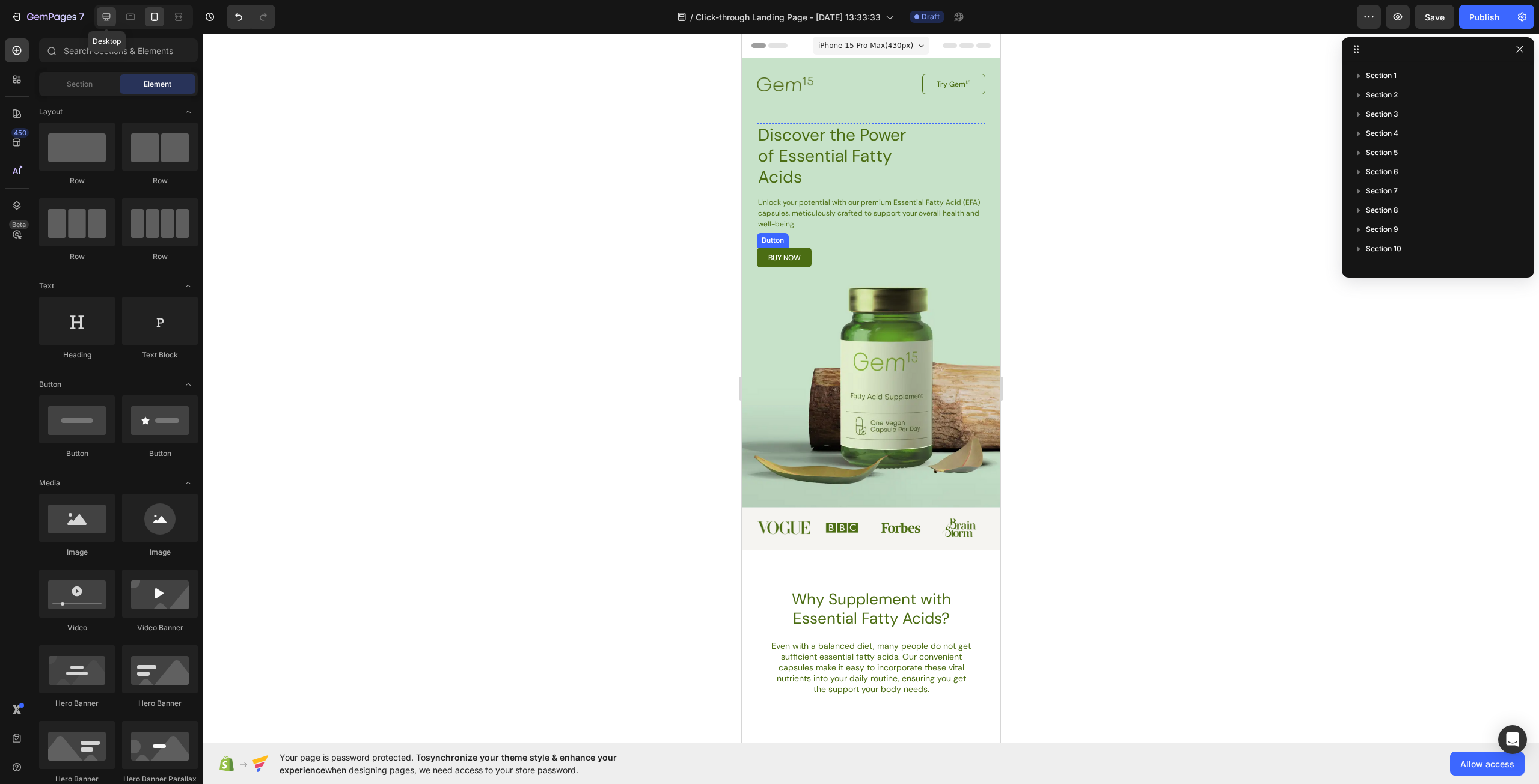
click at [107, 14] on icon at bounding box center [106, 16] width 12 height 12
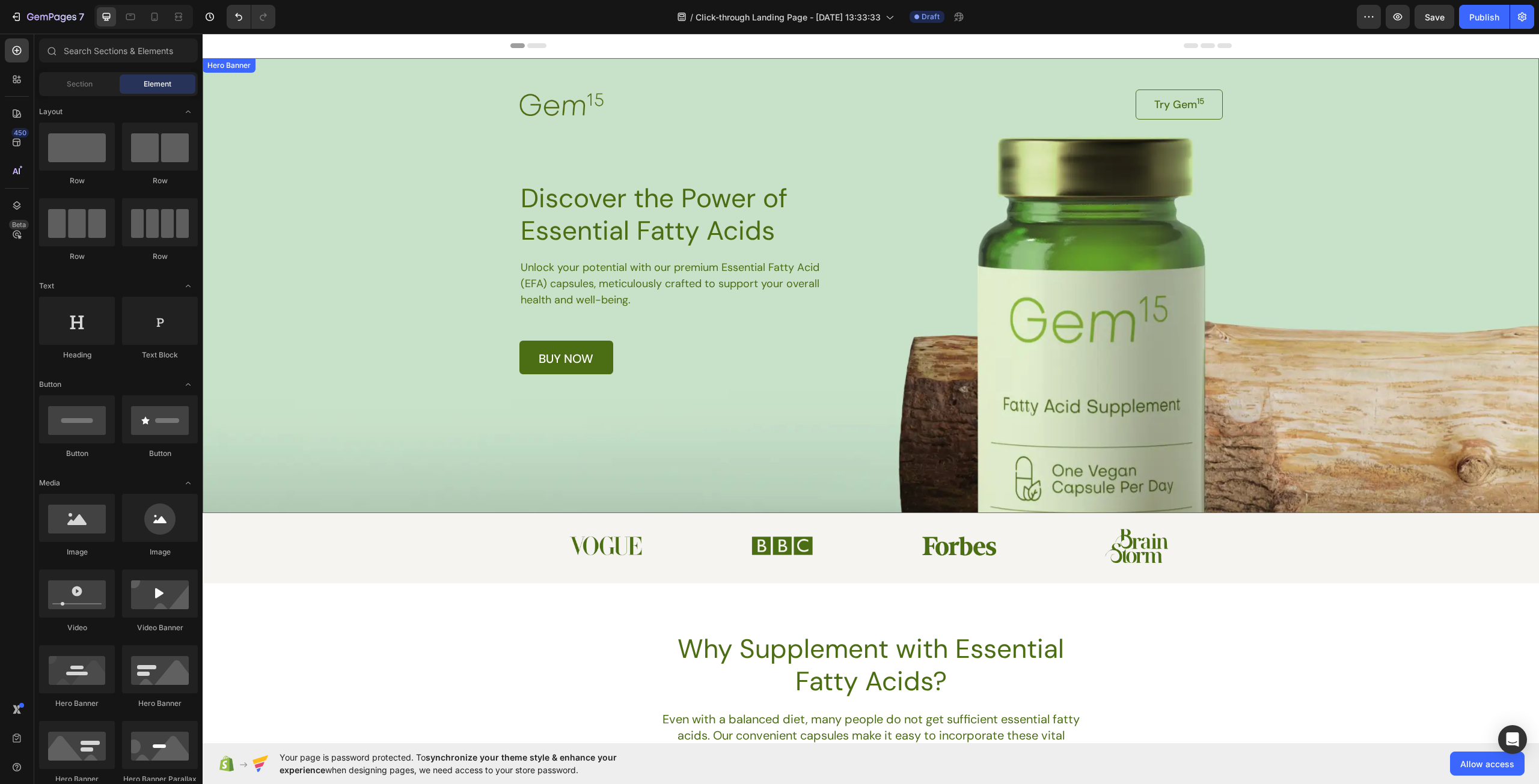
click at [1334, 427] on div "Background Image" at bounding box center [870, 286] width 1337 height 455
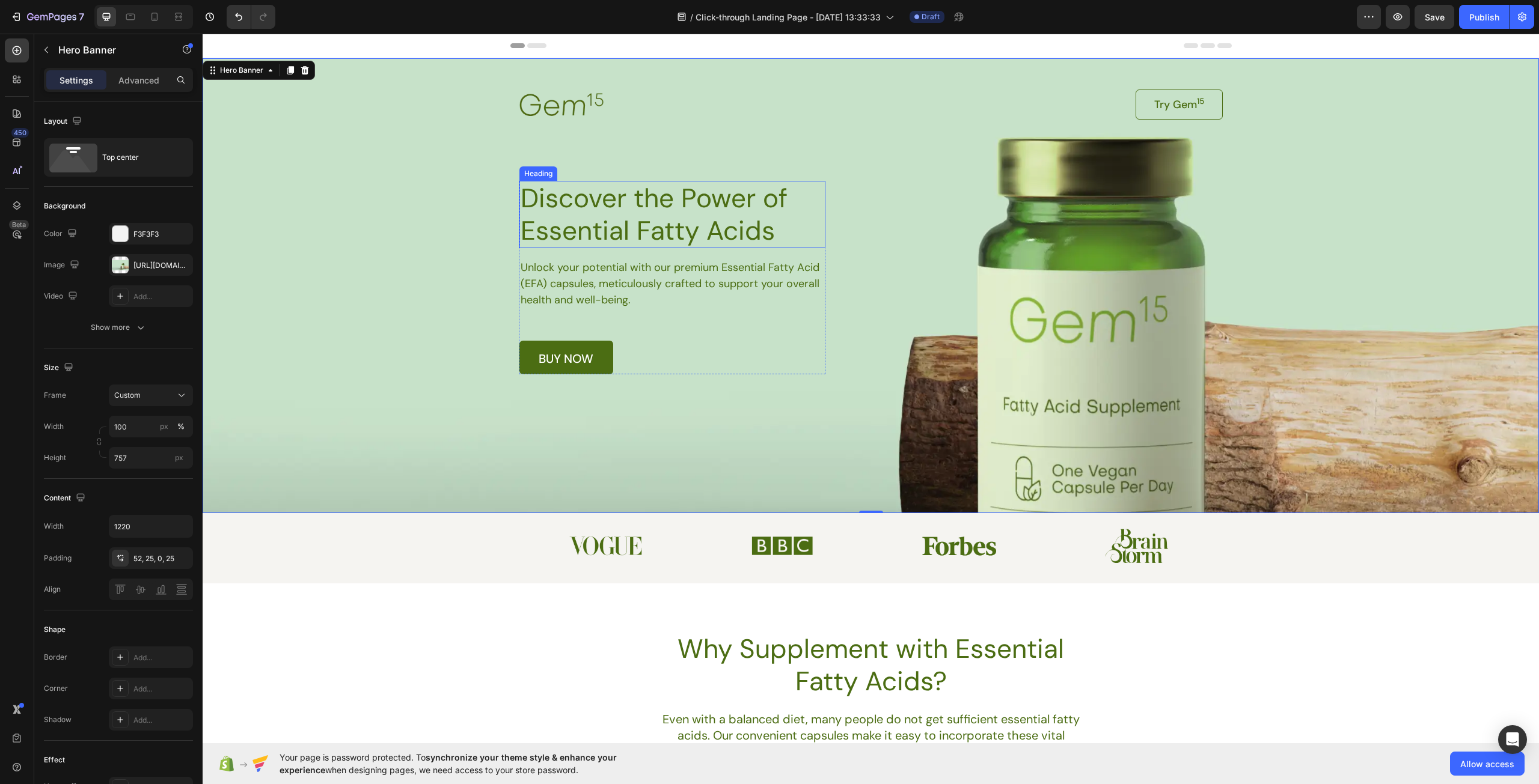
click at [613, 207] on h1 "Discover the Power of Essential Fatty Acids" at bounding box center [672, 214] width 306 height 67
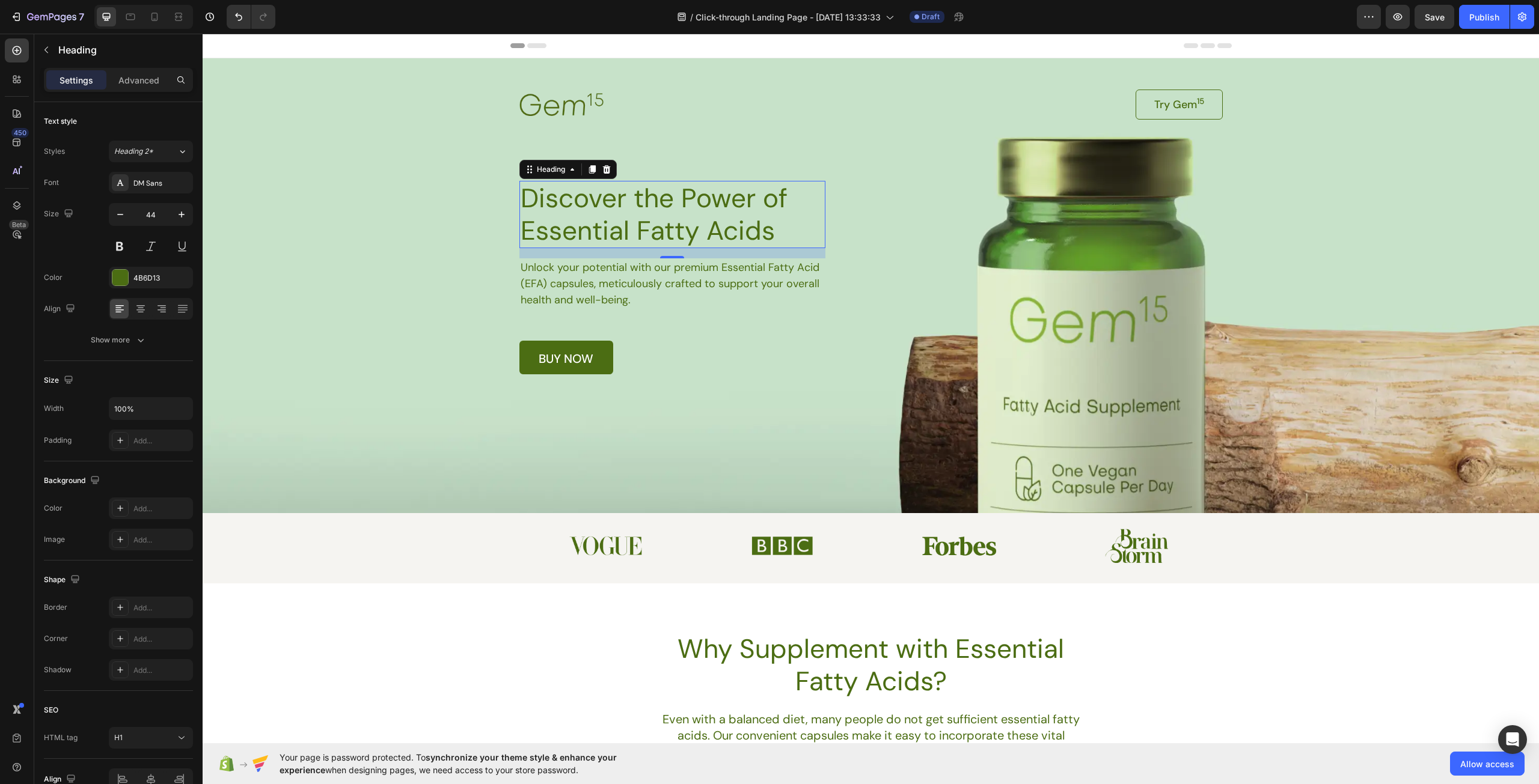
click at [792, 232] on h1 "Discover the Power of Essential Fatty Acids" at bounding box center [672, 214] width 306 height 67
click at [792, 232] on p "Discover the Power of Essential Fatty Acids" at bounding box center [672, 215] width 304 height 65
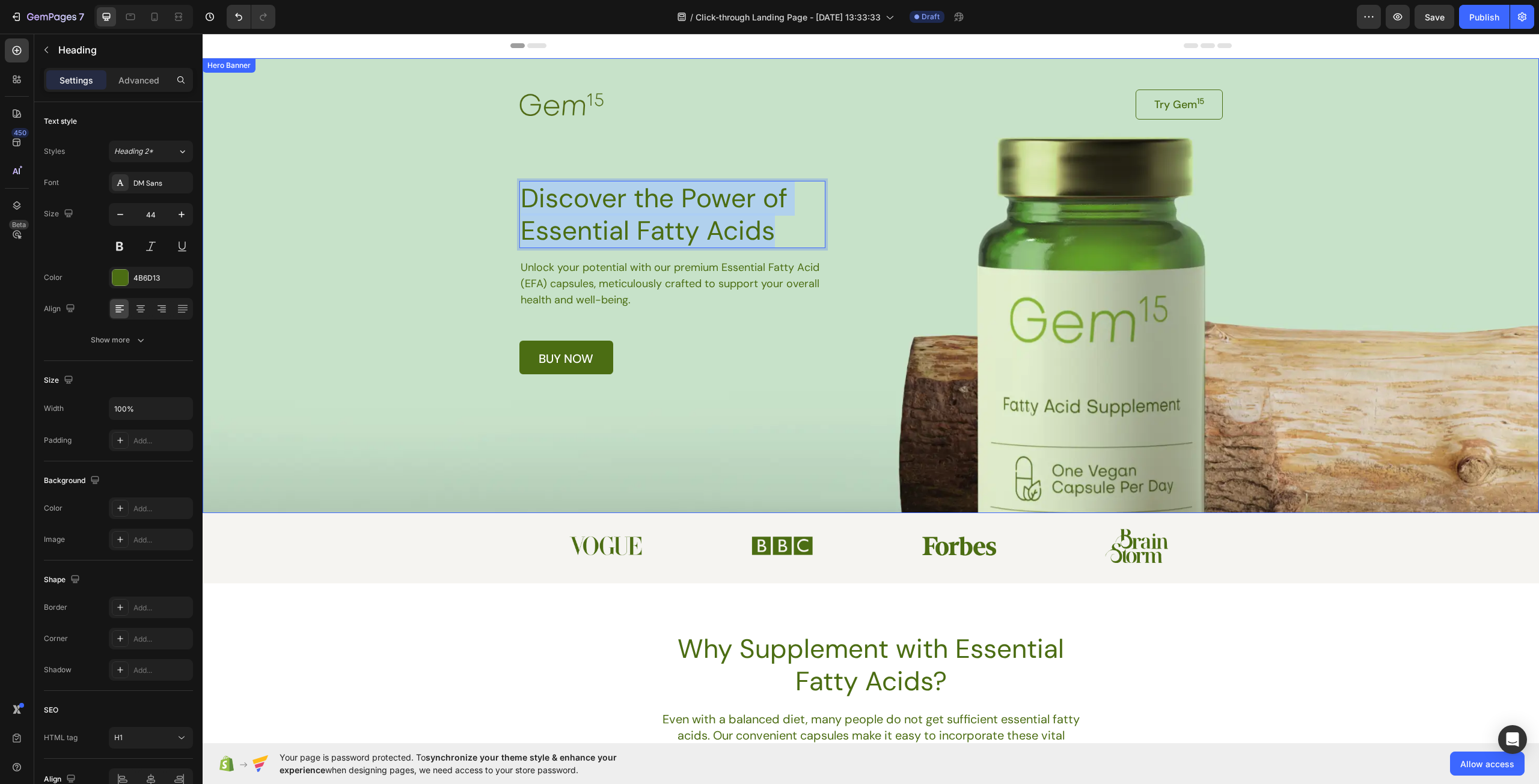
drag, startPoint x: 574, startPoint y: 200, endPoint x: 498, endPoint y: 186, distance: 77.3
click at [498, 186] on div "Image Try Gem 15 Button Row Discover the Power of Essential Fatty Acids Heading…" at bounding box center [870, 286] width 1337 height 455
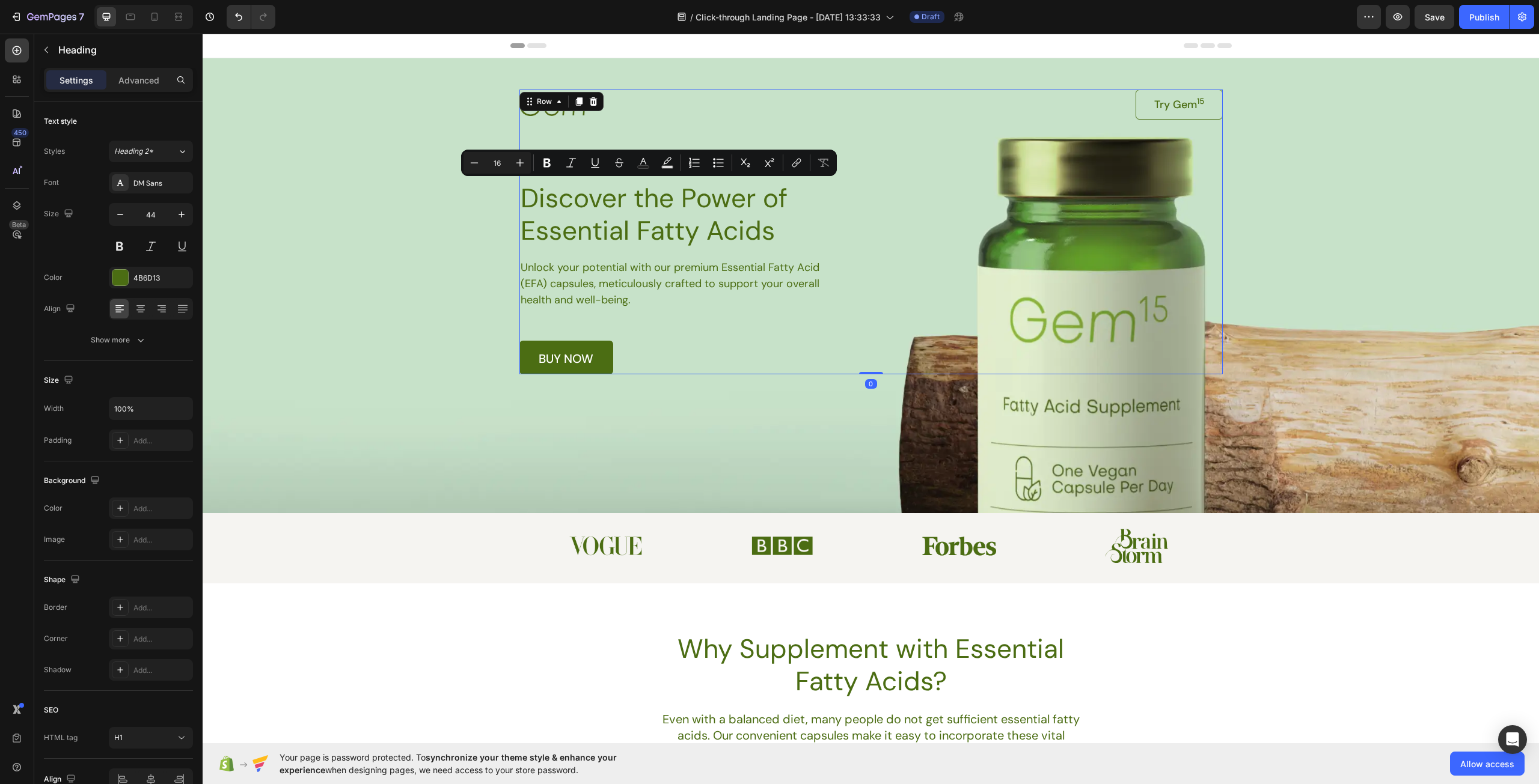
click at [925, 345] on div "Image Try Gem 15 Button Row Discover the Power of Essential Fatty Acids Heading…" at bounding box center [870, 232] width 703 height 285
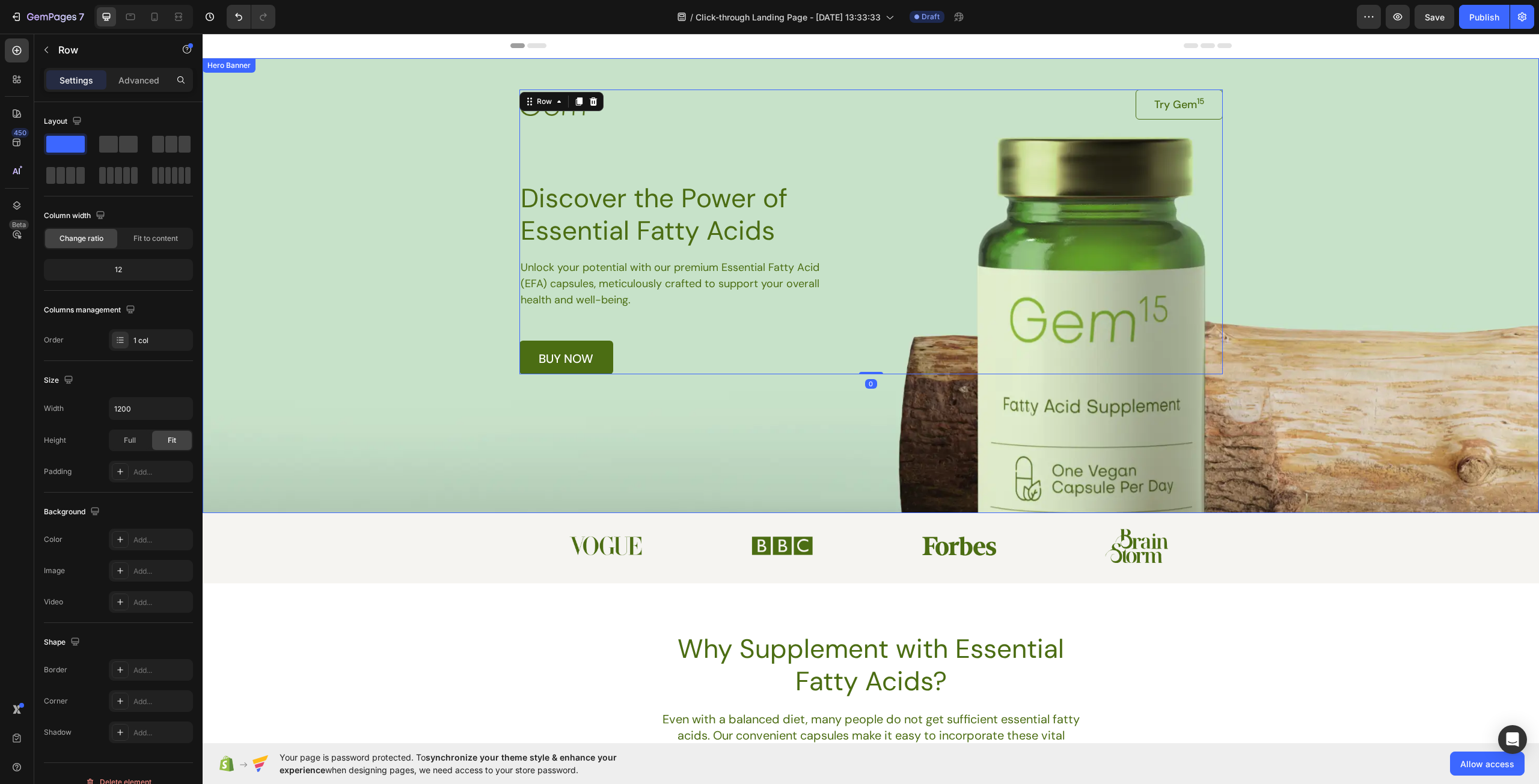
drag, startPoint x: 421, startPoint y: 199, endPoint x: 413, endPoint y: 183, distance: 17.9
click at [420, 199] on div "Background Image" at bounding box center [870, 286] width 1337 height 455
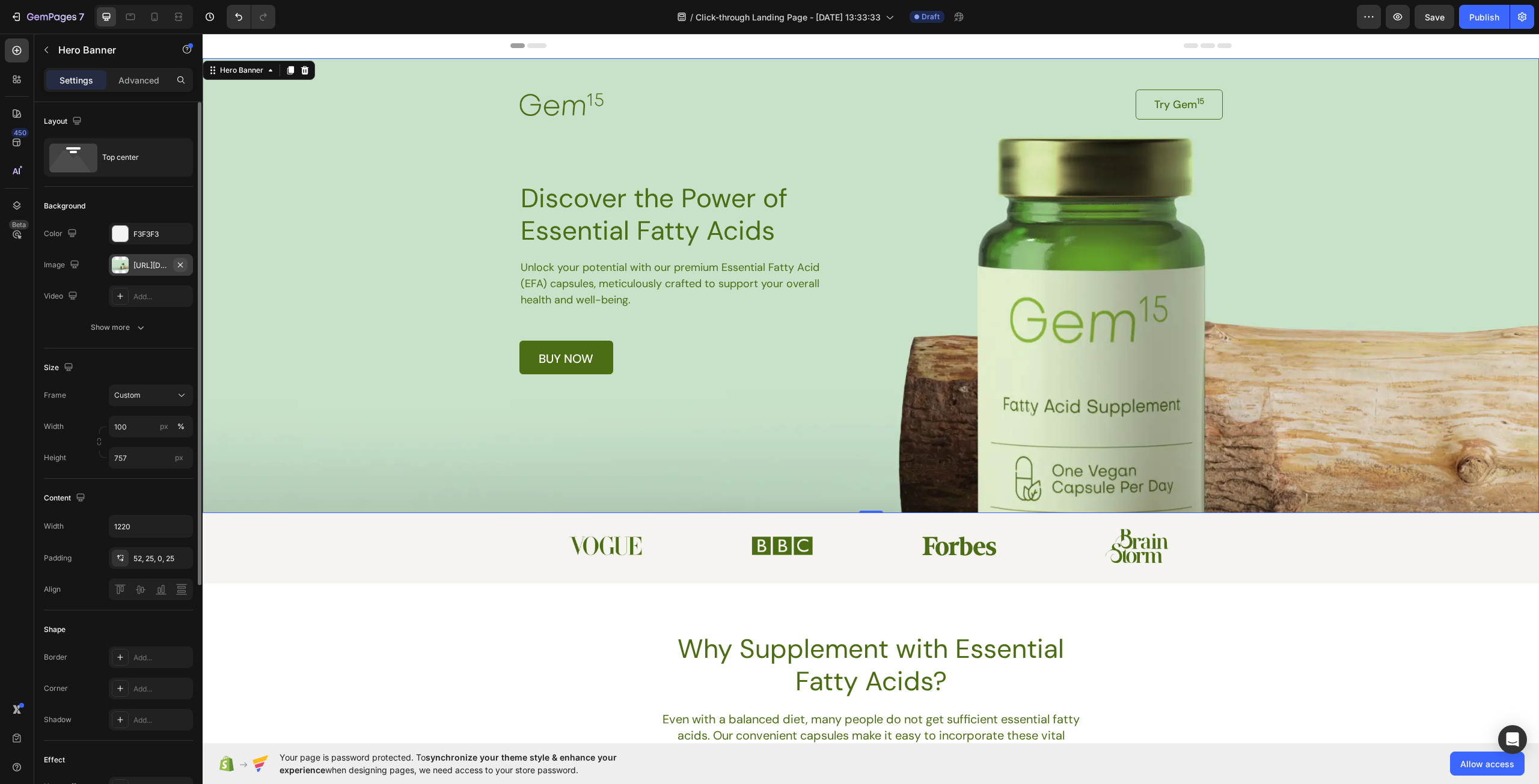
click at [183, 267] on icon "button" at bounding box center [180, 264] width 5 height 5
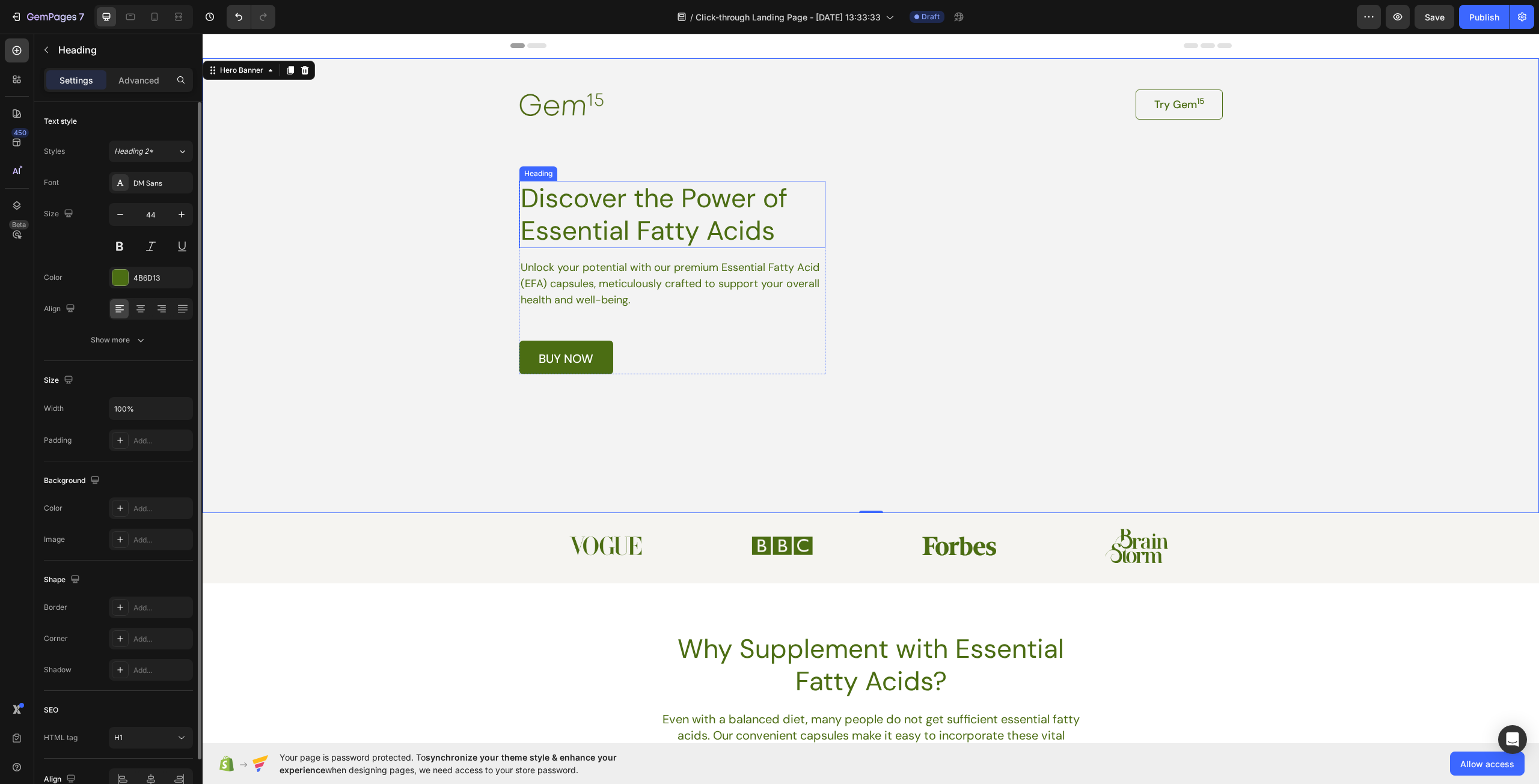
click at [730, 198] on p "Discover the Power of Essential Fatty Acids" at bounding box center [672, 215] width 304 height 65
click at [773, 464] on div "Background Image" at bounding box center [870, 286] width 1337 height 455
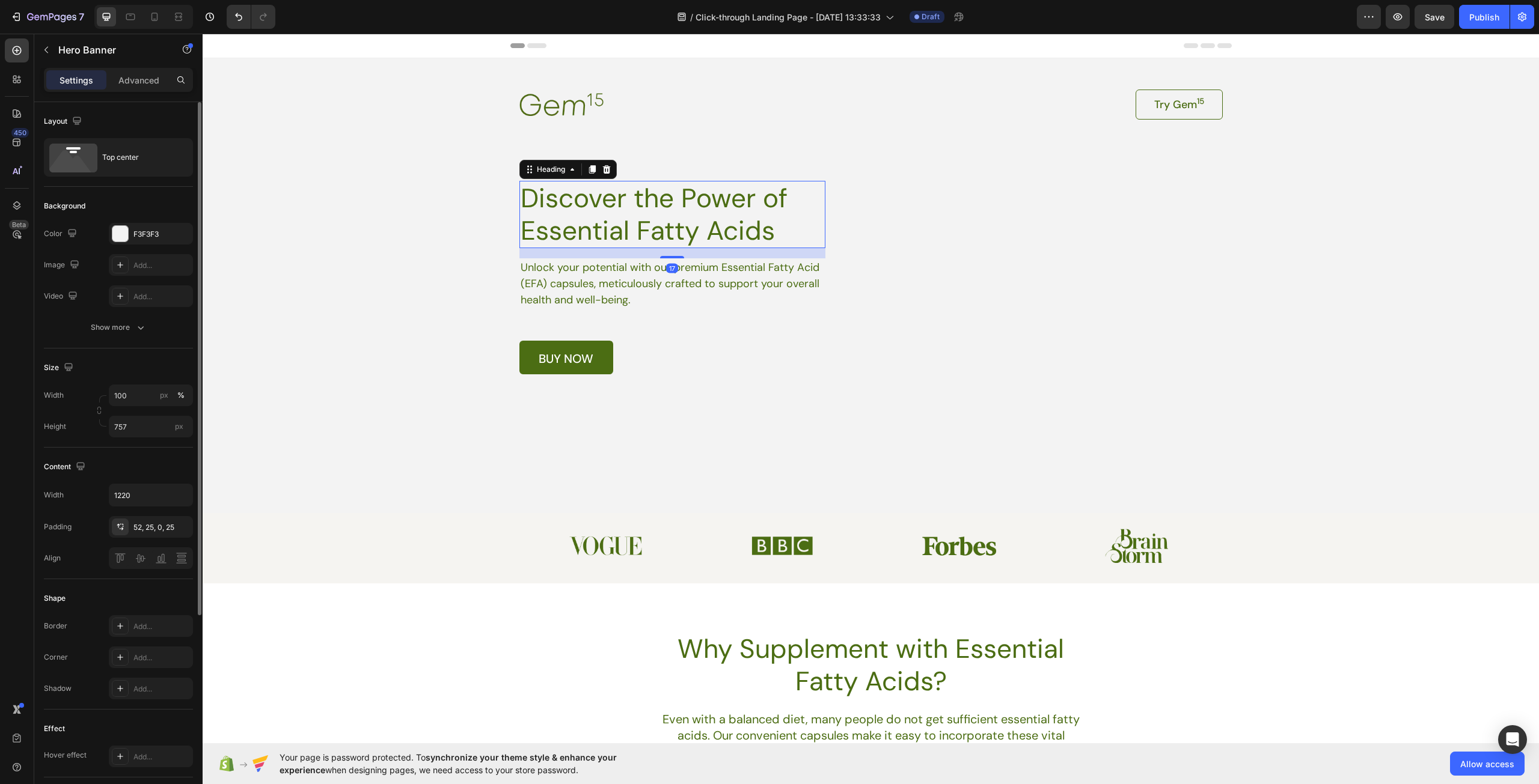
click at [749, 229] on p "Discover the Power of Essential Fatty Acids" at bounding box center [672, 215] width 304 height 65
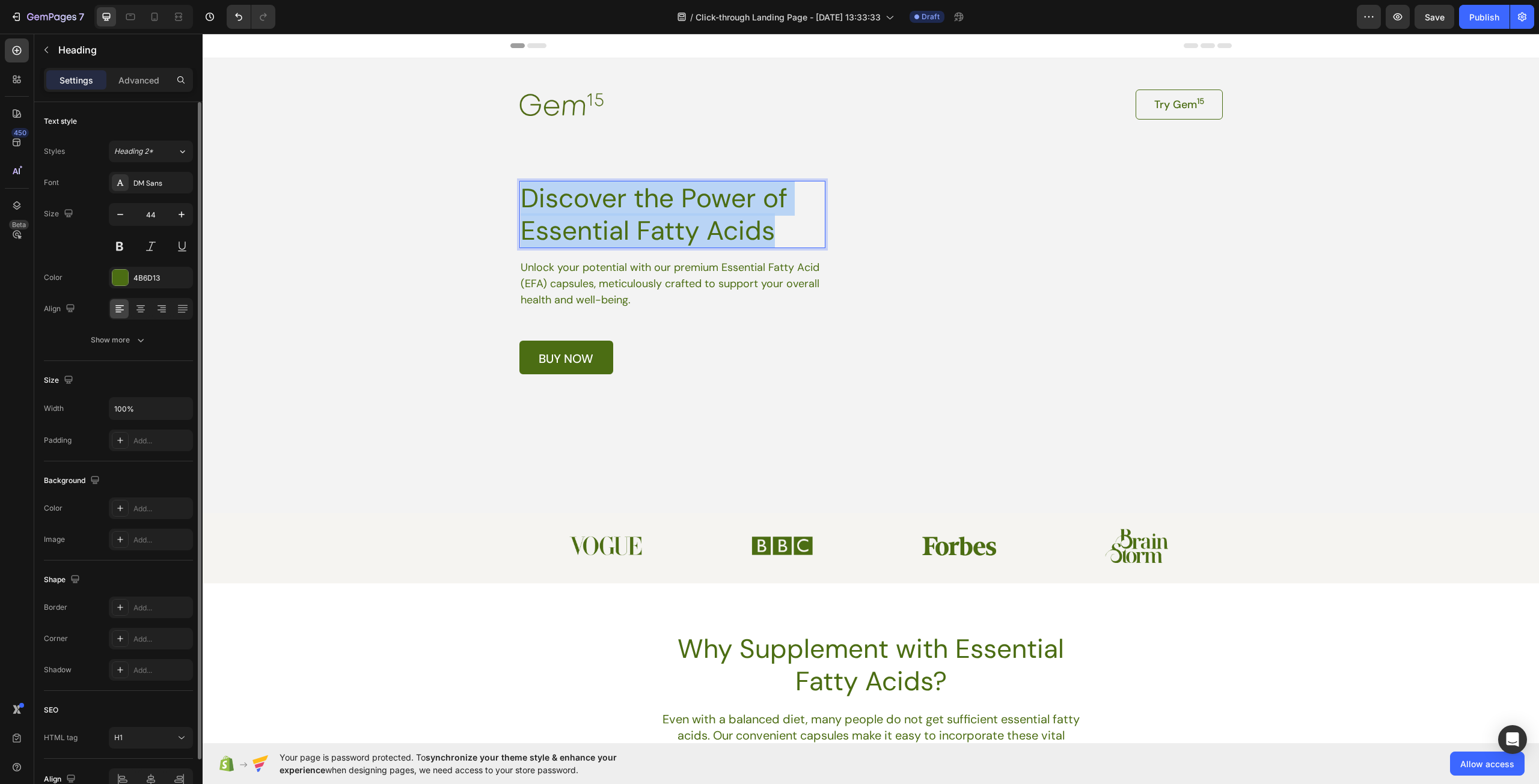
drag, startPoint x: 787, startPoint y: 231, endPoint x: 481, endPoint y: 195, distance: 308.1
click at [481, 195] on div "Image Try Gem 15 Button Row Discover the Power of Essential Fatty Acids Heading…" at bounding box center [870, 286] width 1337 height 455
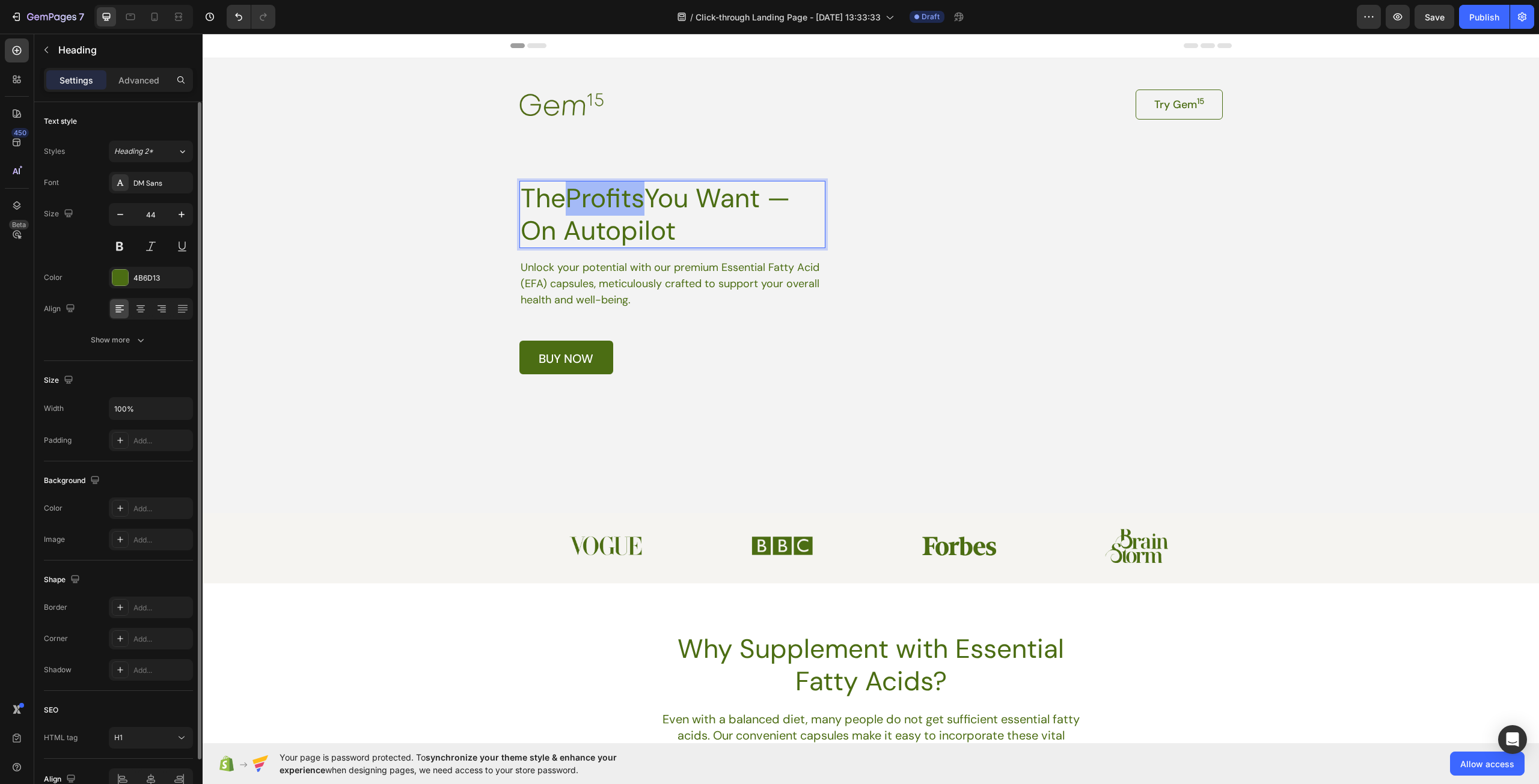
drag, startPoint x: 648, startPoint y: 200, endPoint x: 571, endPoint y: 203, distance: 77.1
click at [571, 203] on p "The Profits You Want — On Autopilot" at bounding box center [672, 215] width 304 height 65
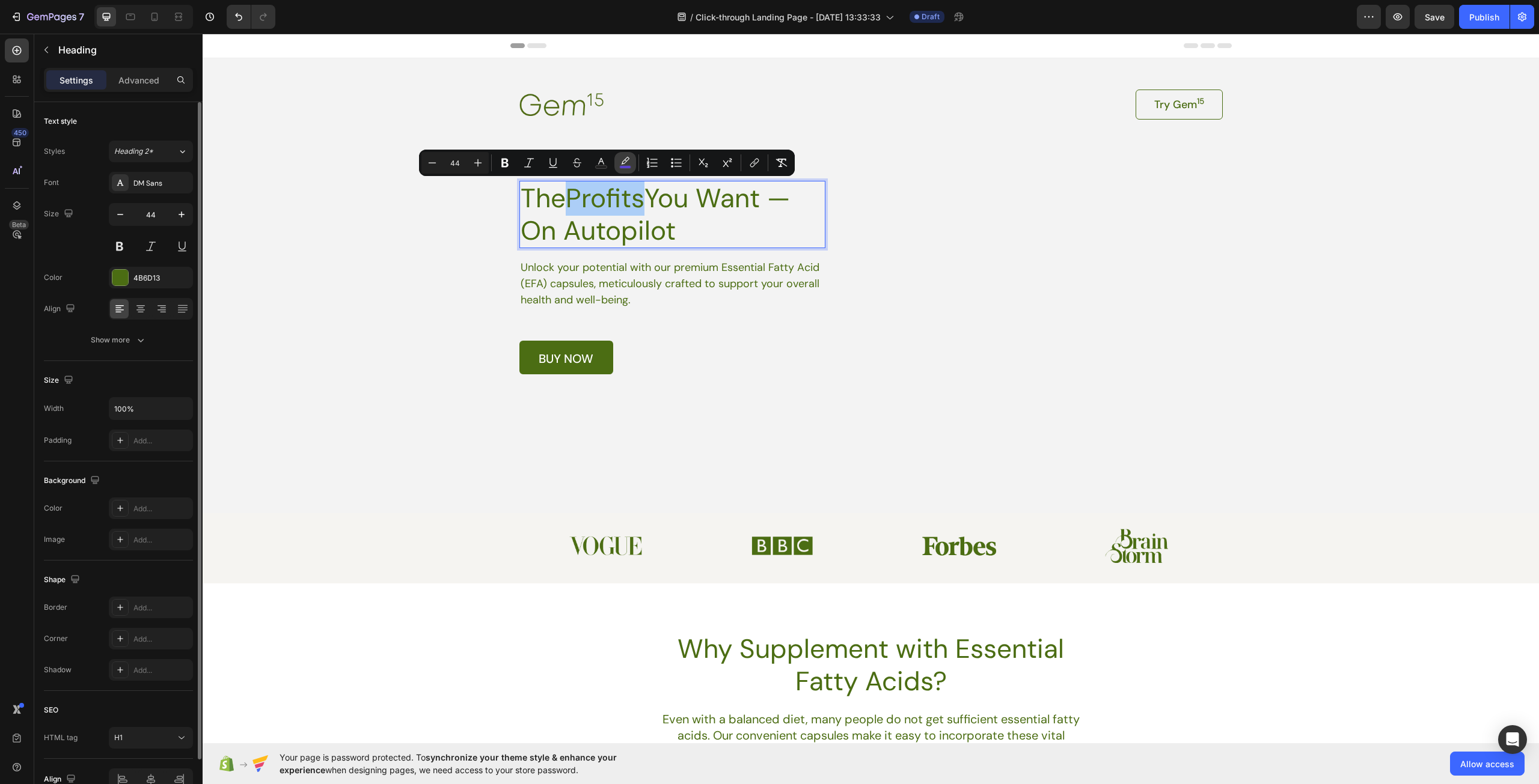
click at [621, 159] on icon "Editor contextual toolbar" at bounding box center [624, 163] width 12 height 12
type input "6644FF"
type input "77"
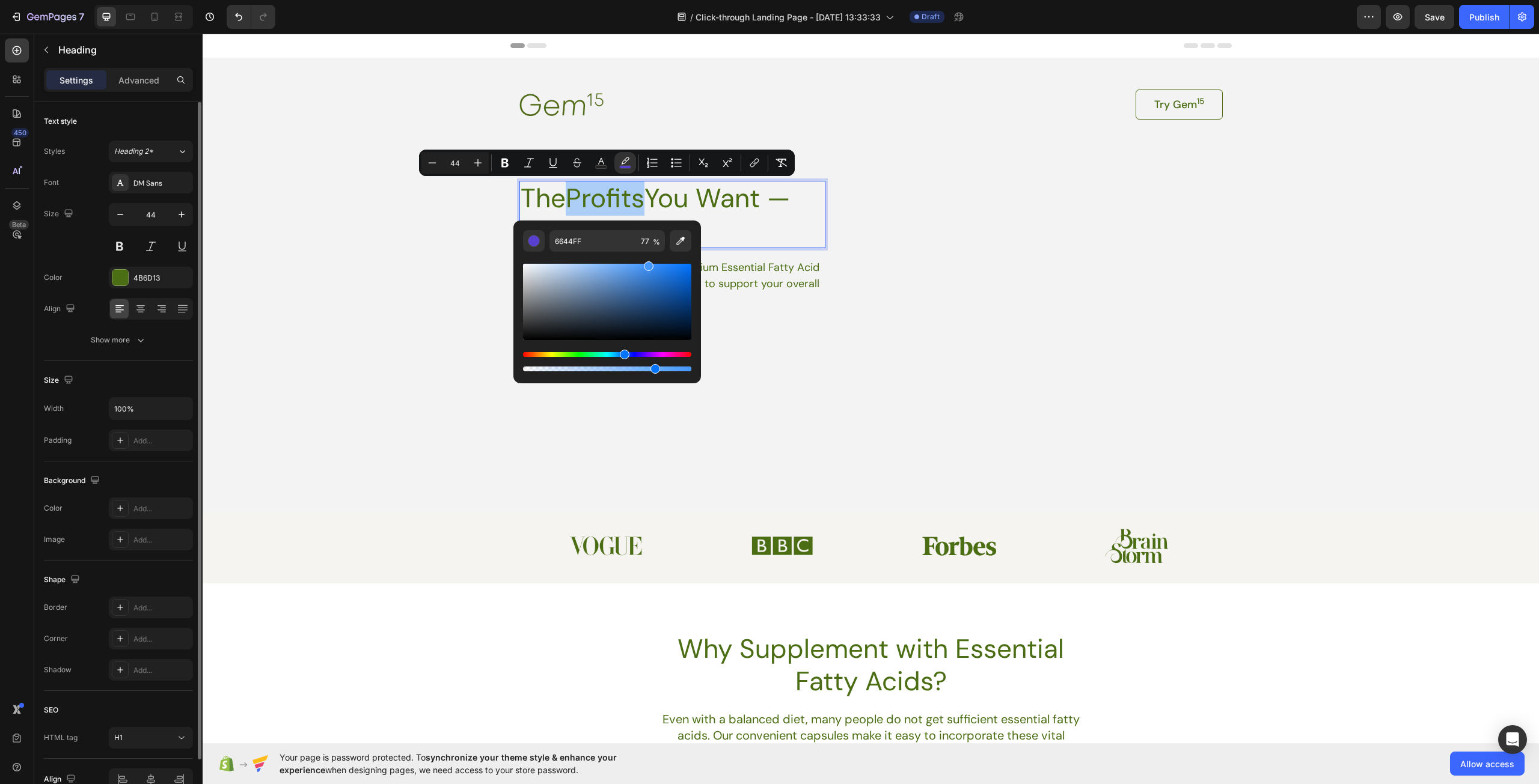
click at [622, 353] on div "Hue" at bounding box center [607, 354] width 168 height 5
click at [594, 354] on div "Hue" at bounding box center [607, 354] width 168 height 5
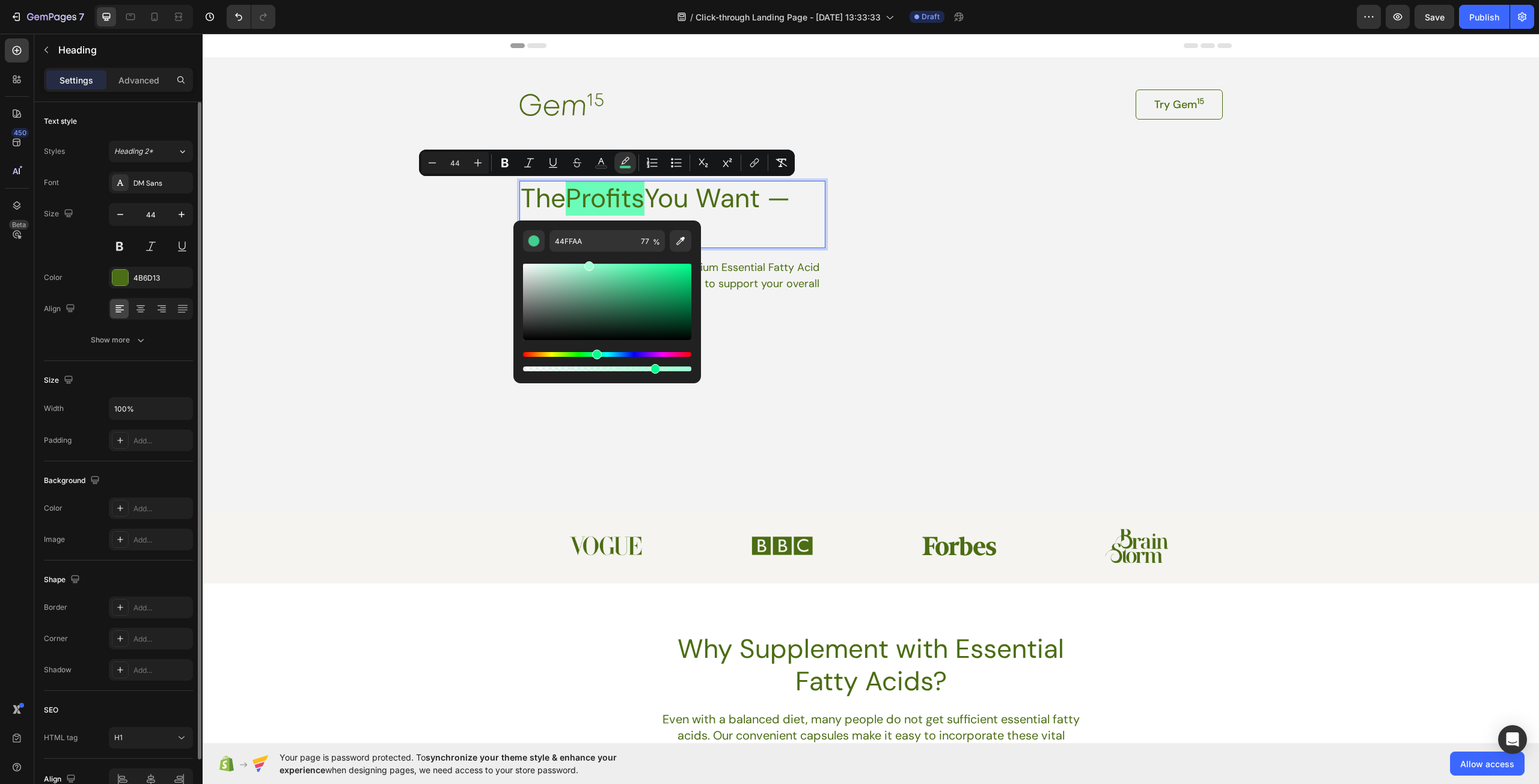
drag, startPoint x: 612, startPoint y: 277, endPoint x: 587, endPoint y: 263, distance: 28.7
click at [587, 264] on div "Editor contextual toolbar" at bounding box center [607, 302] width 168 height 77
click at [614, 353] on div "Hue" at bounding box center [607, 354] width 168 height 5
click at [611, 353] on div "Hue" at bounding box center [616, 355] width 9 height 9
drag, startPoint x: 586, startPoint y: 267, endPoint x: 565, endPoint y: 262, distance: 21.6
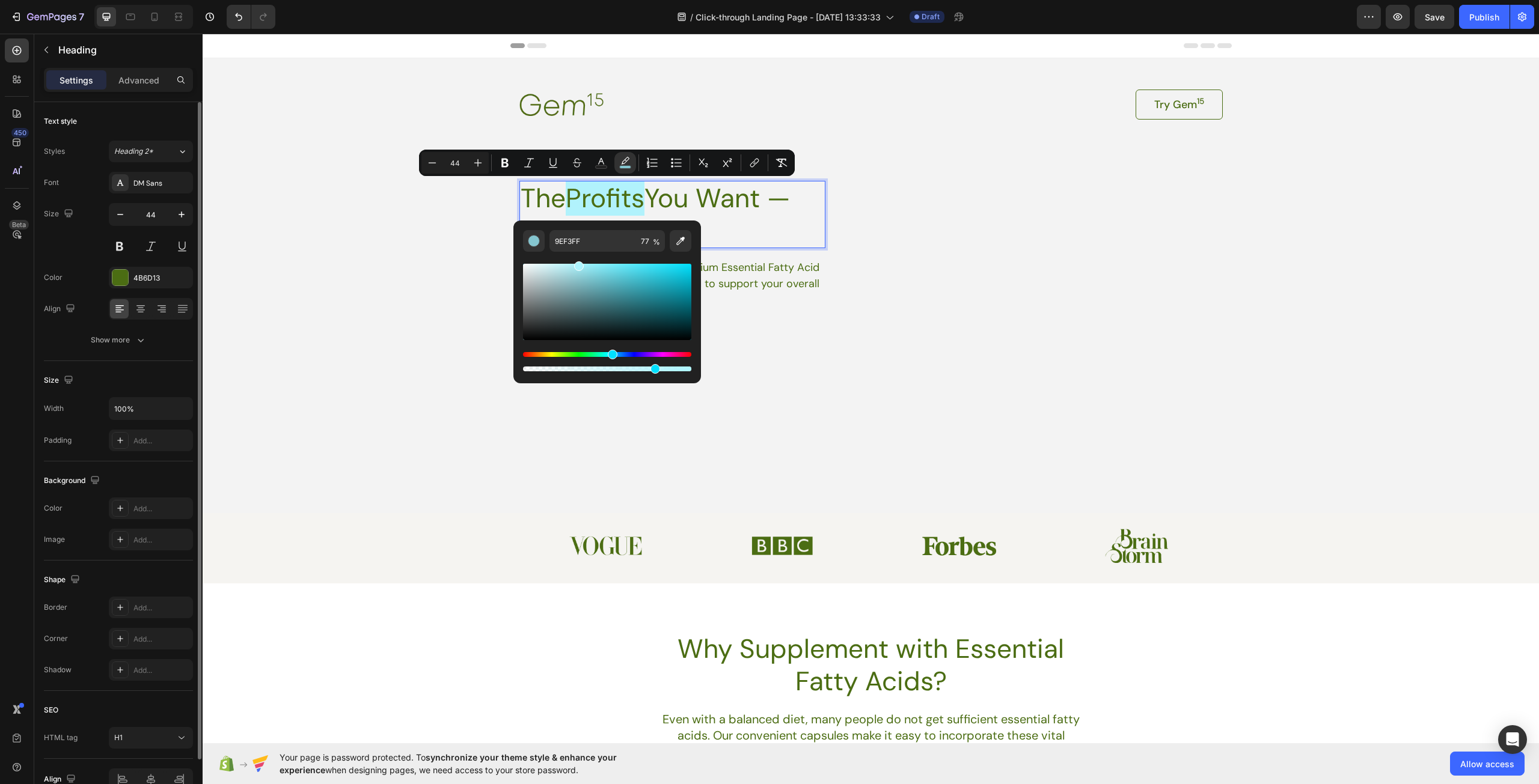
click at [565, 264] on div "Editor contextual toolbar" at bounding box center [607, 302] width 168 height 77
click at [600, 351] on div "Editor contextual toolbar" at bounding box center [607, 317] width 168 height 113
click at [588, 353] on div "Hue" at bounding box center [607, 354] width 168 height 5
click at [611, 354] on div "Hue" at bounding box center [607, 354] width 168 height 5
type input "BDF5FF"
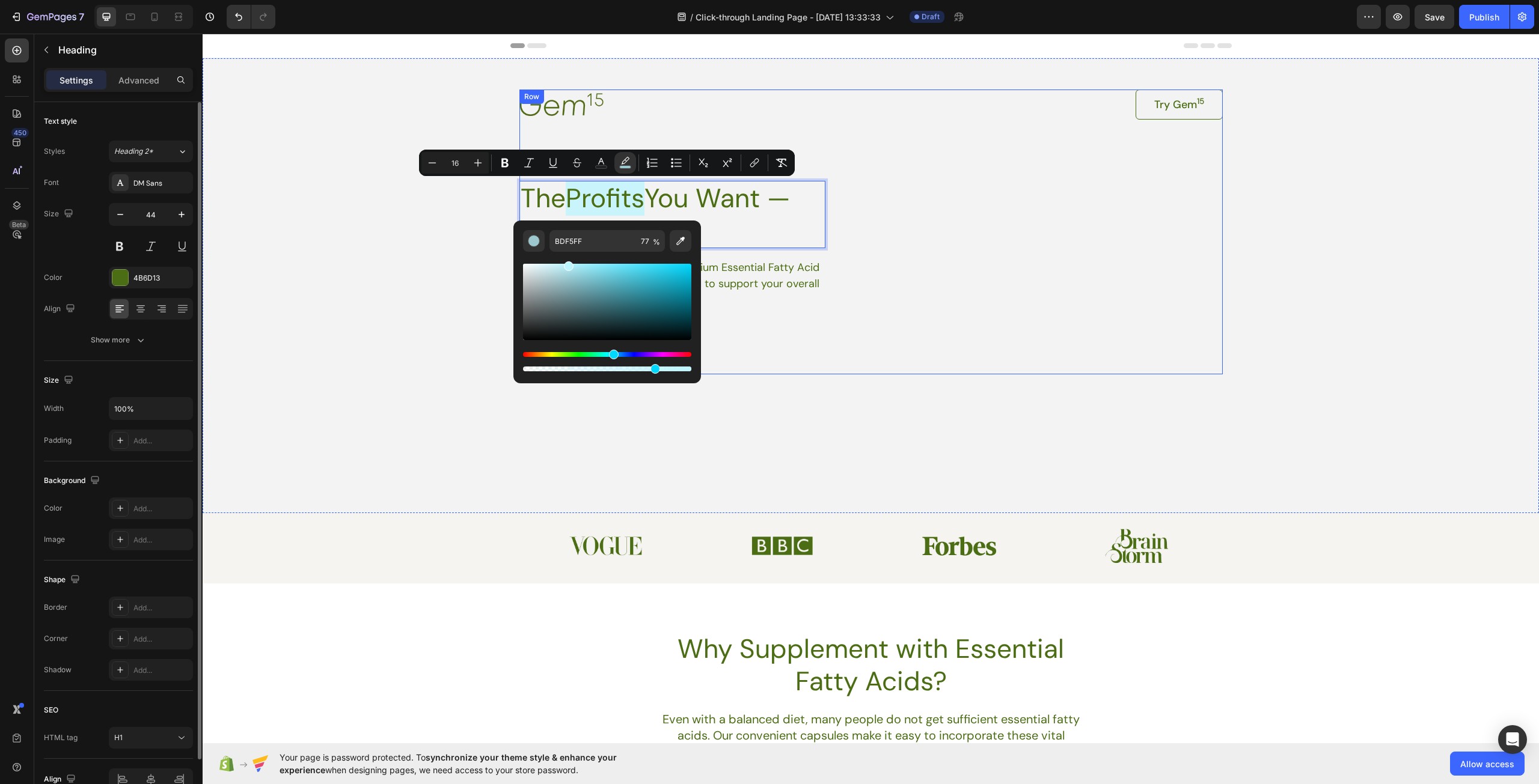
click at [949, 332] on div "Image Try Gem 15 Button Row The Profits You Want — On Autopilot Heading 17 Unlo…" at bounding box center [870, 232] width 703 height 285
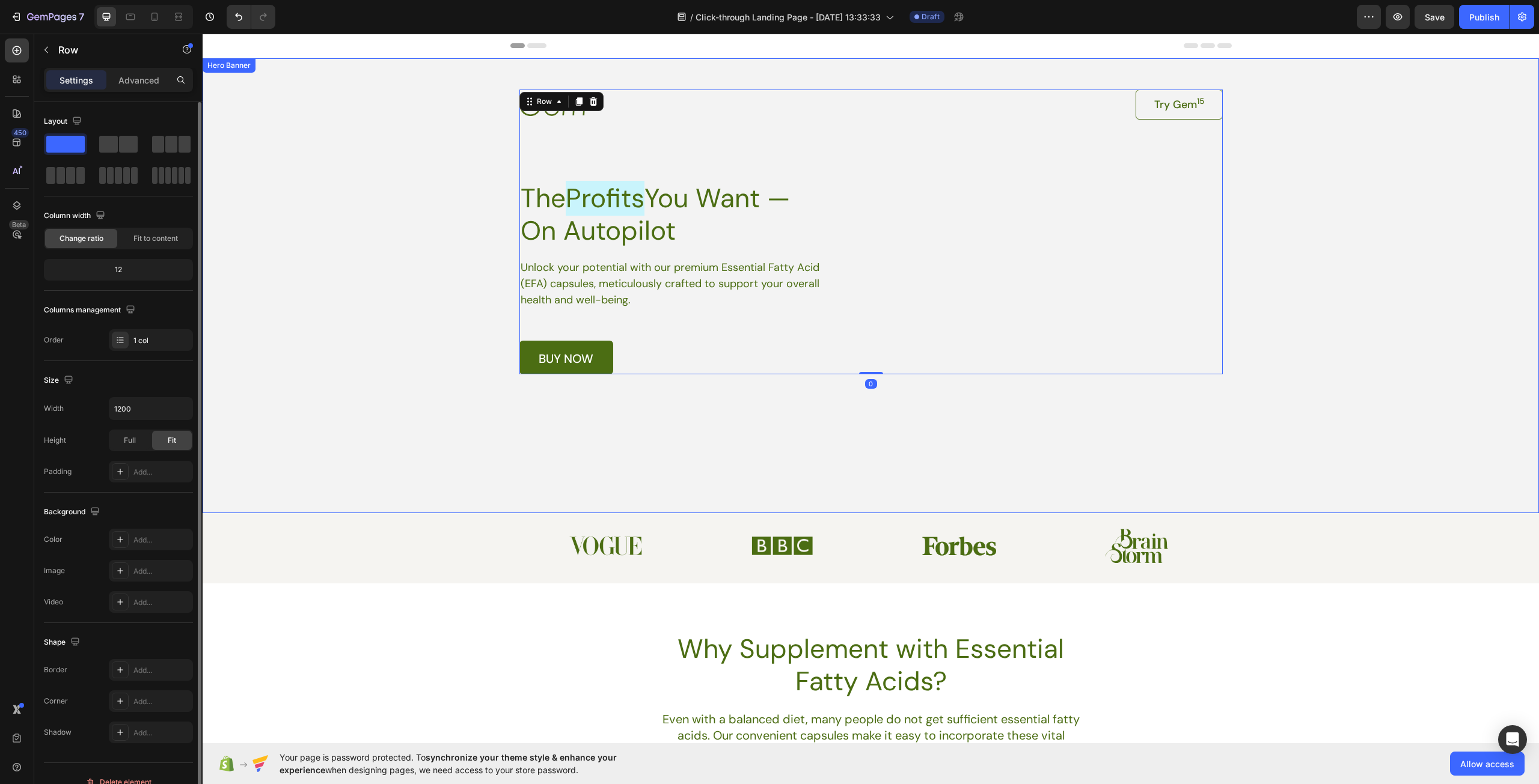
click at [725, 425] on div "Background Image" at bounding box center [870, 286] width 1337 height 455
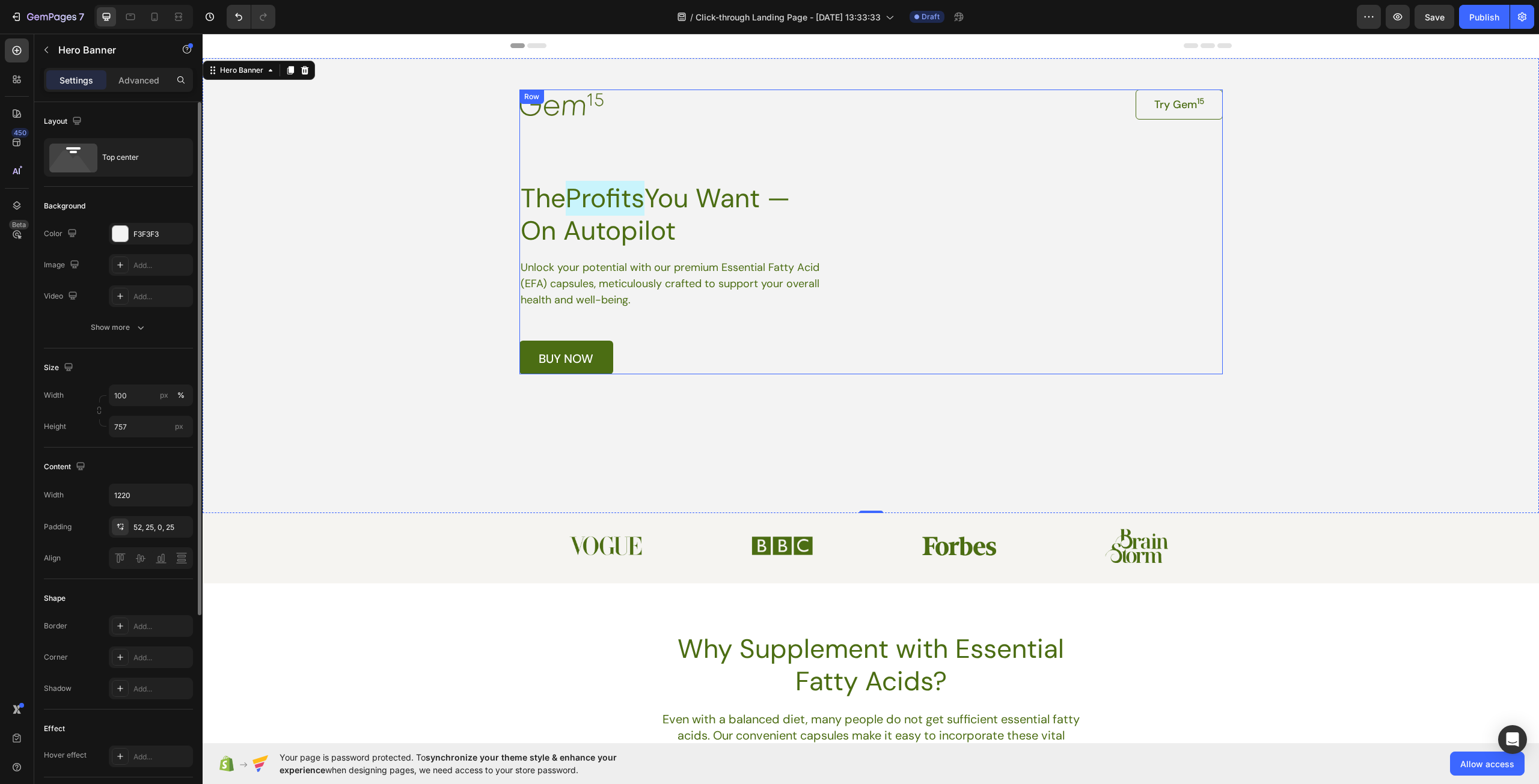
click at [989, 313] on div "Image Try Gem 15 Button Row The Profits You Want — On Autopilot Heading Unlock …" at bounding box center [870, 232] width 703 height 285
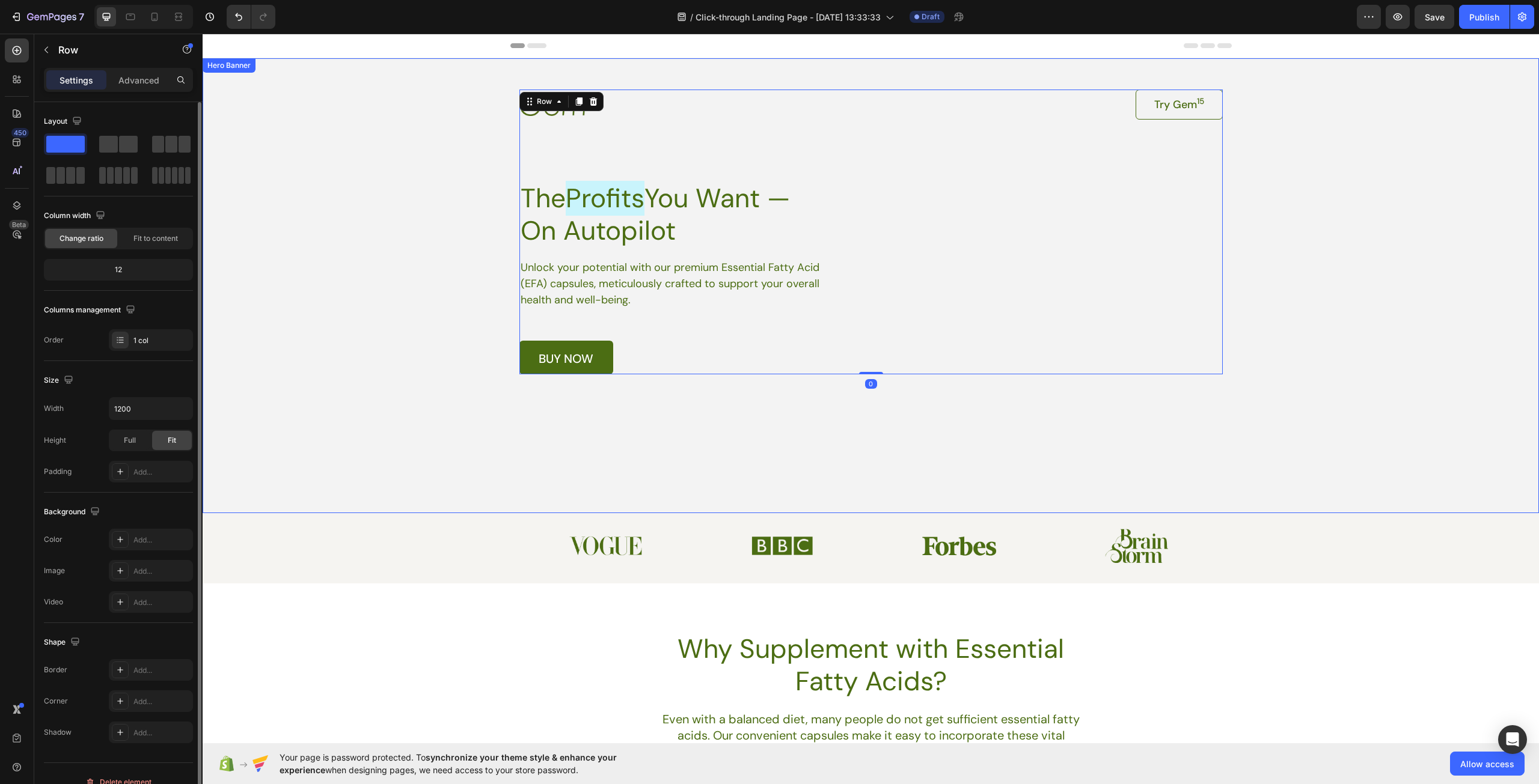
click at [1329, 355] on div "Background Image" at bounding box center [870, 286] width 1337 height 455
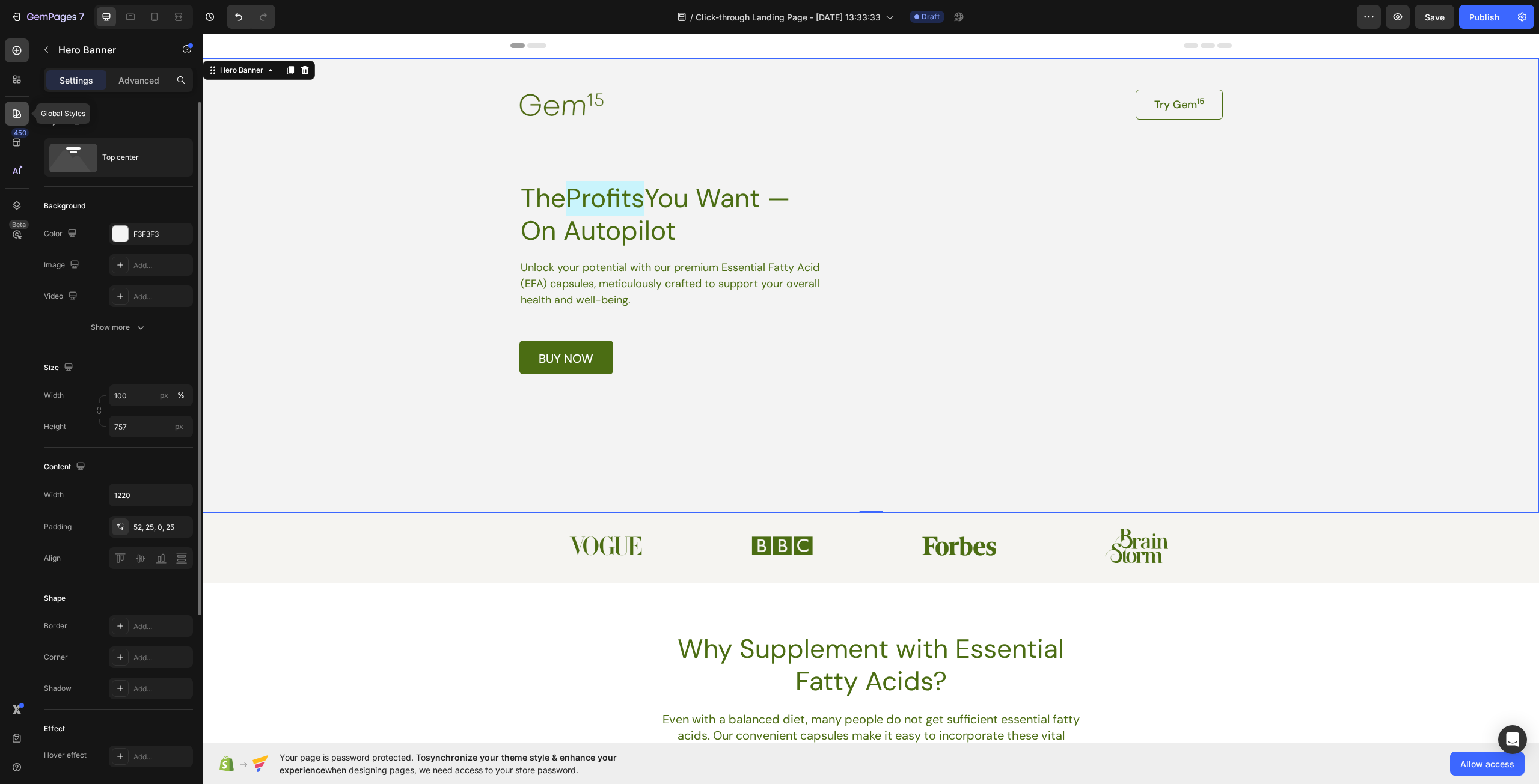
click at [18, 118] on icon at bounding box center [16, 113] width 9 height 9
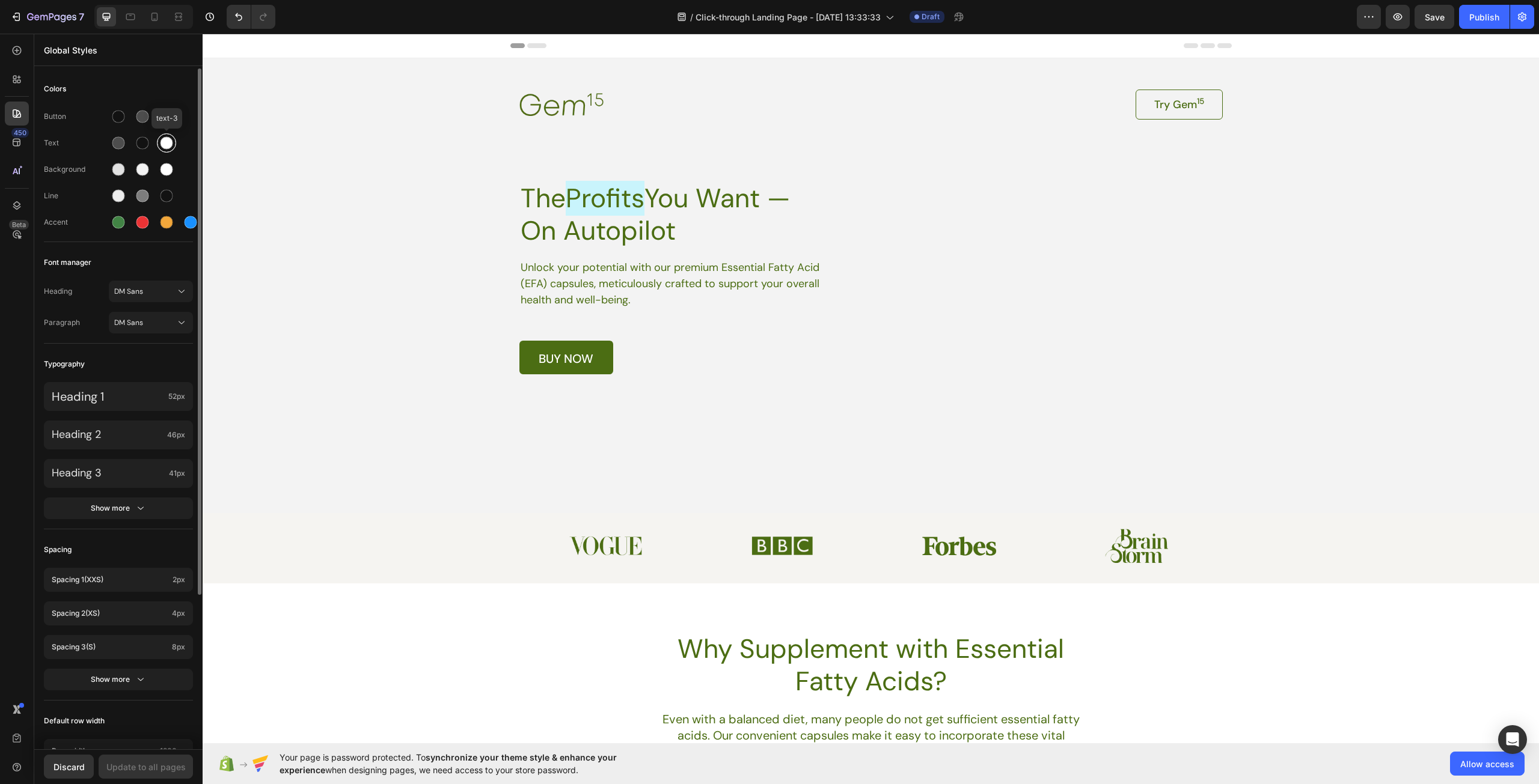
click at [172, 142] on div at bounding box center [166, 143] width 12 height 12
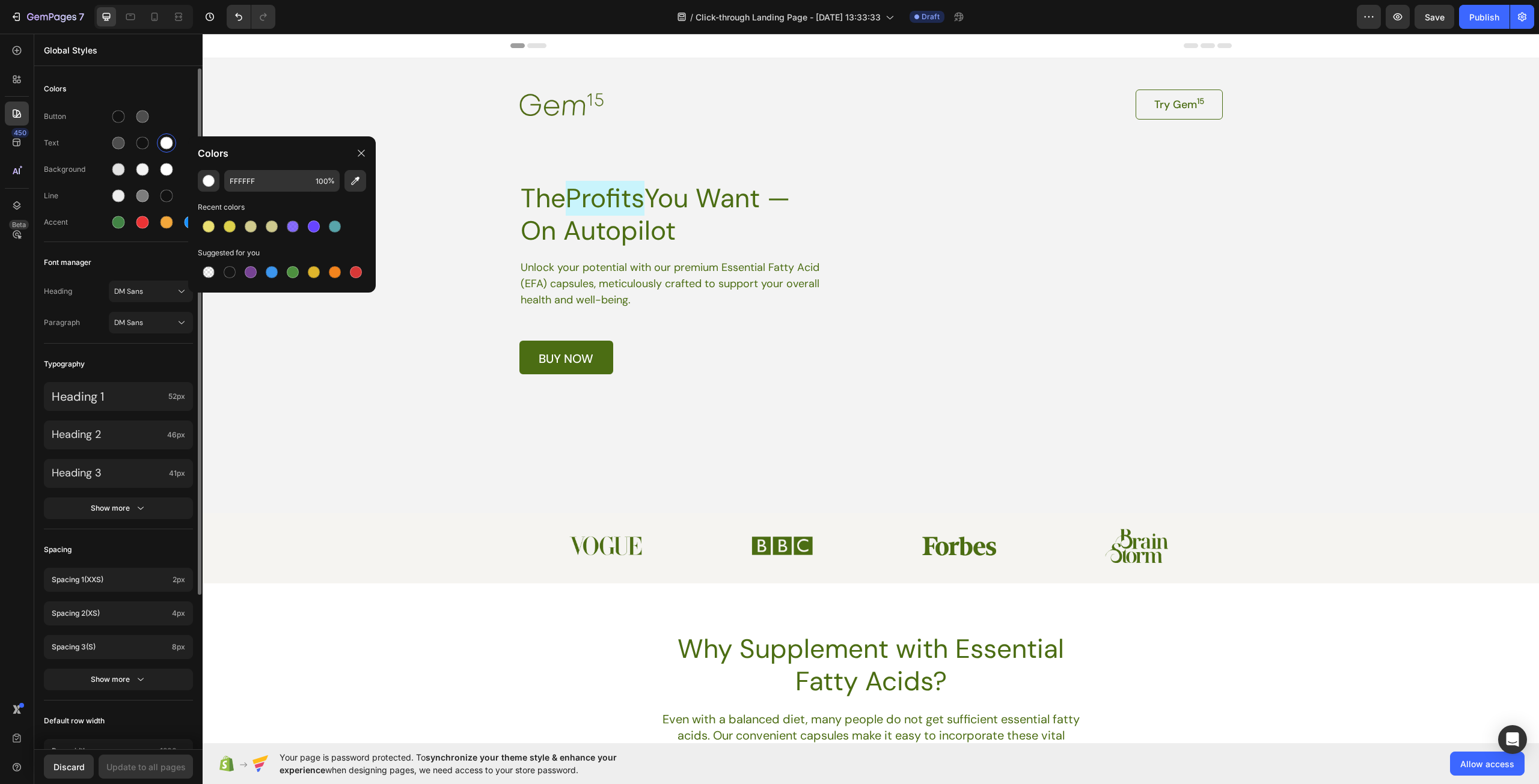
click at [92, 146] on div "Text" at bounding box center [76, 143] width 65 height 10
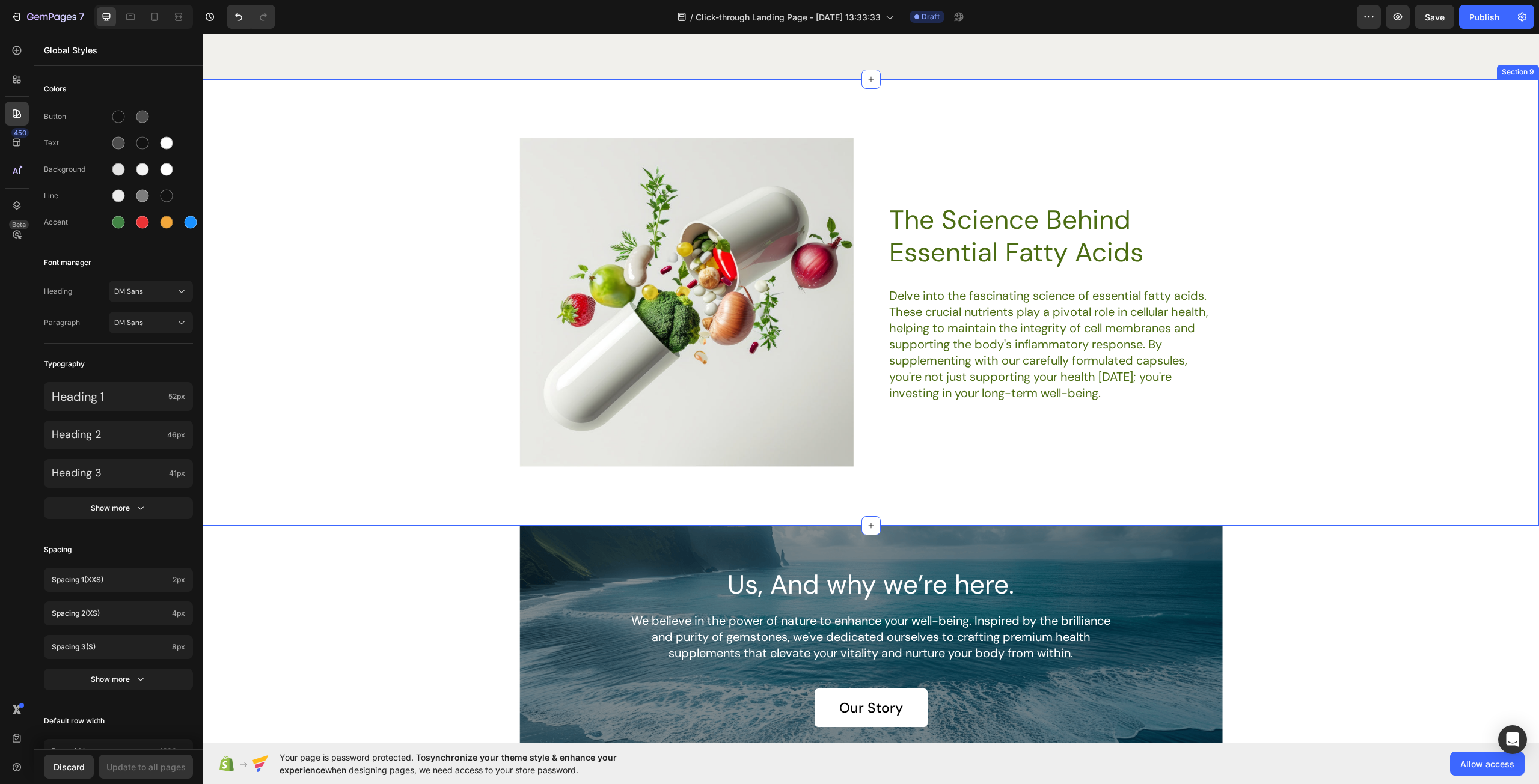
scroll to position [2945, 0]
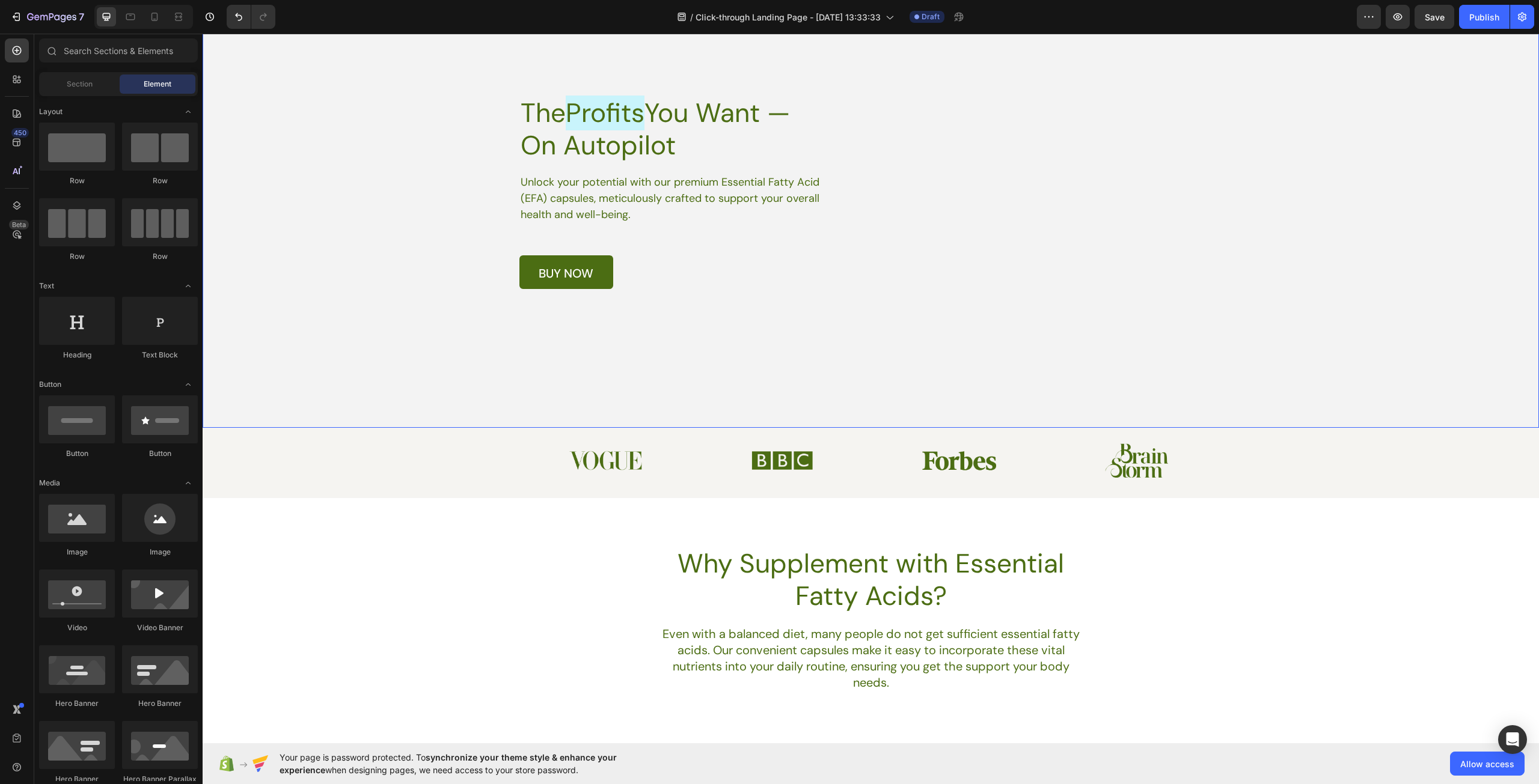
scroll to position [92, 0]
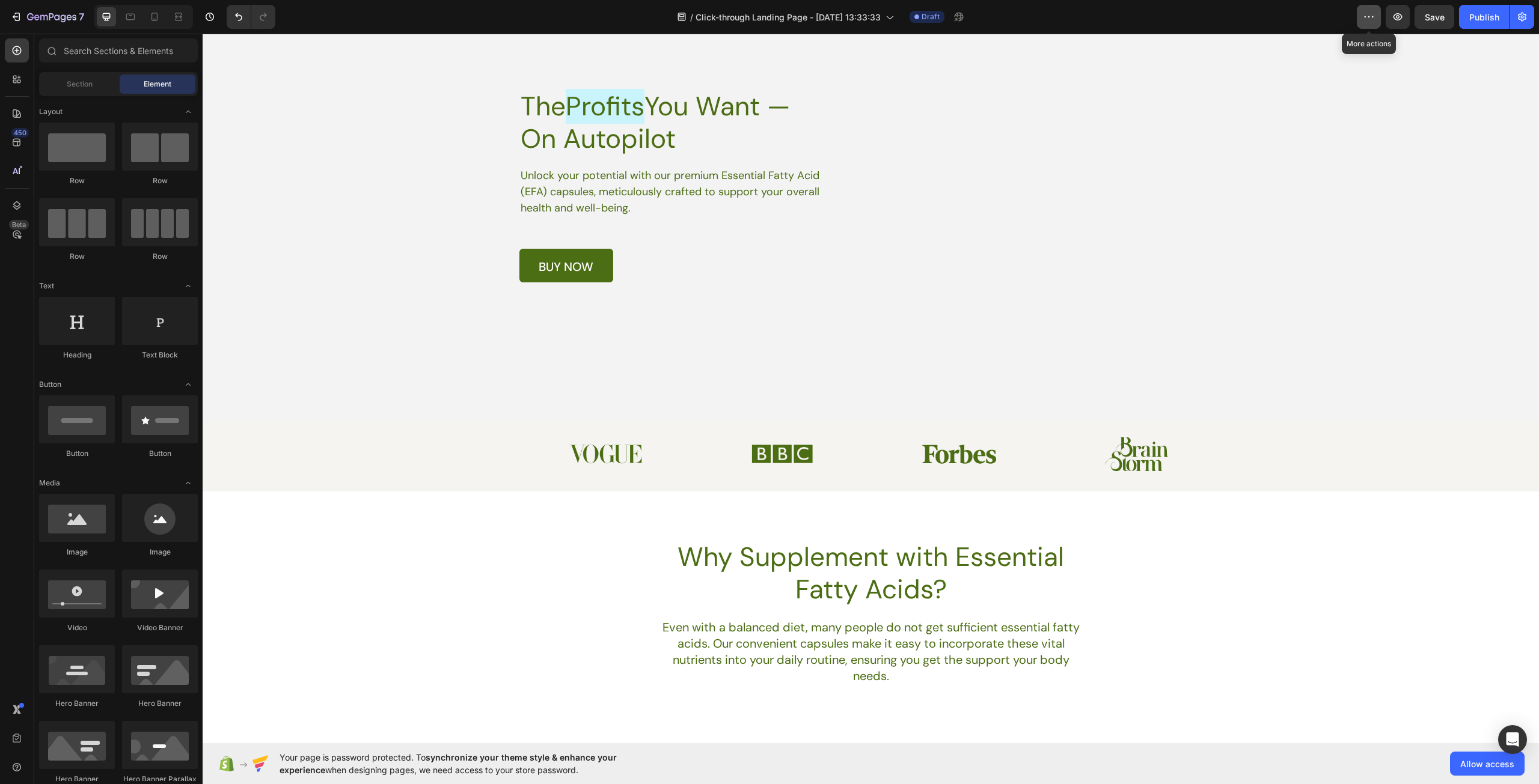
click at [1364, 14] on icon "button" at bounding box center [1368, 16] width 12 height 12
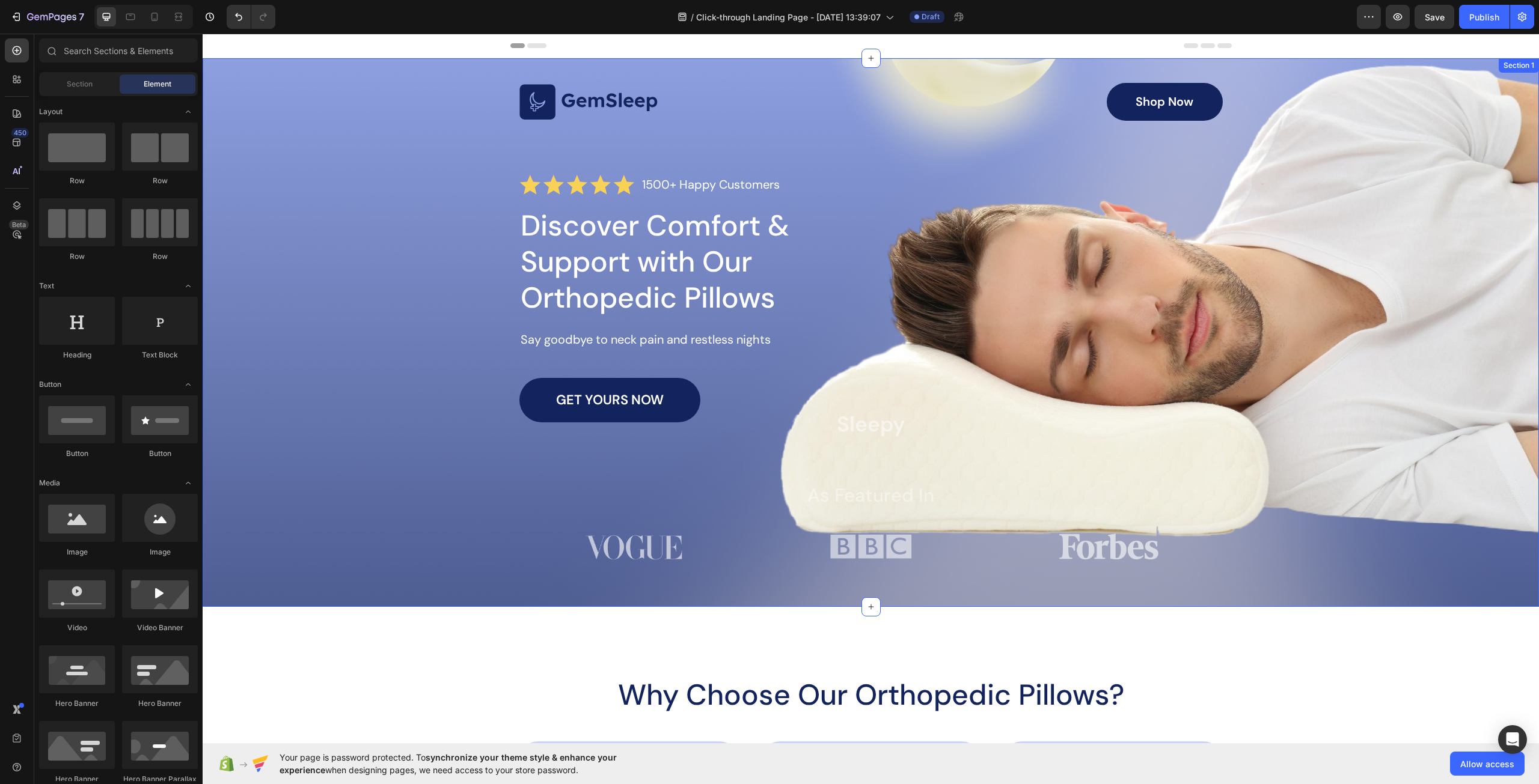
click at [1272, 300] on div "Image Shop Now Button Row Icon Icon Icon Icon Icon Icon List 1500+ Happy Custom…" at bounding box center [870, 324] width 1312 height 482
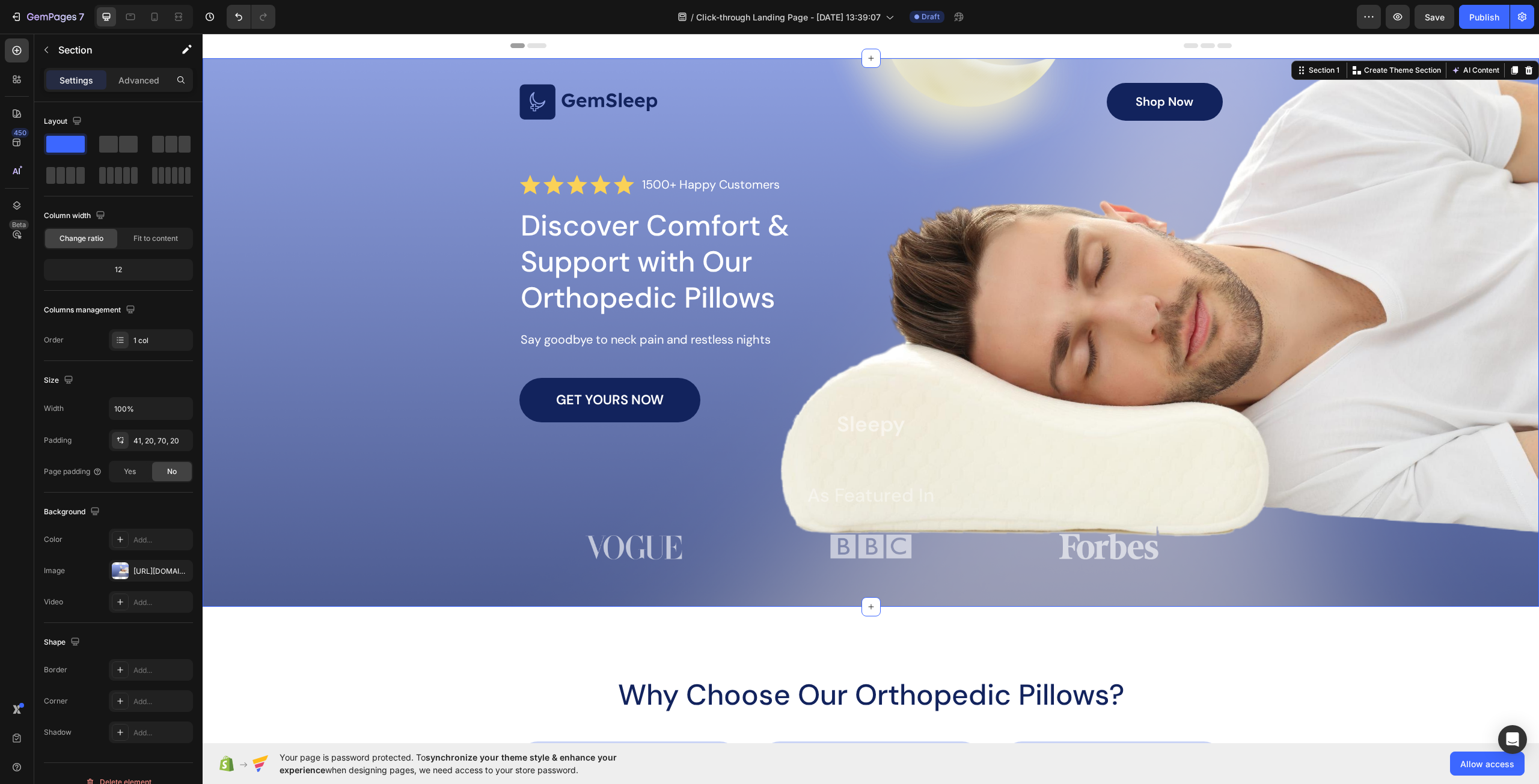
click at [265, 123] on div "Image Shop Now Button Row Icon Icon Icon Icon Icon Icon List 1500+ Happy Custom…" at bounding box center [870, 324] width 1312 height 482
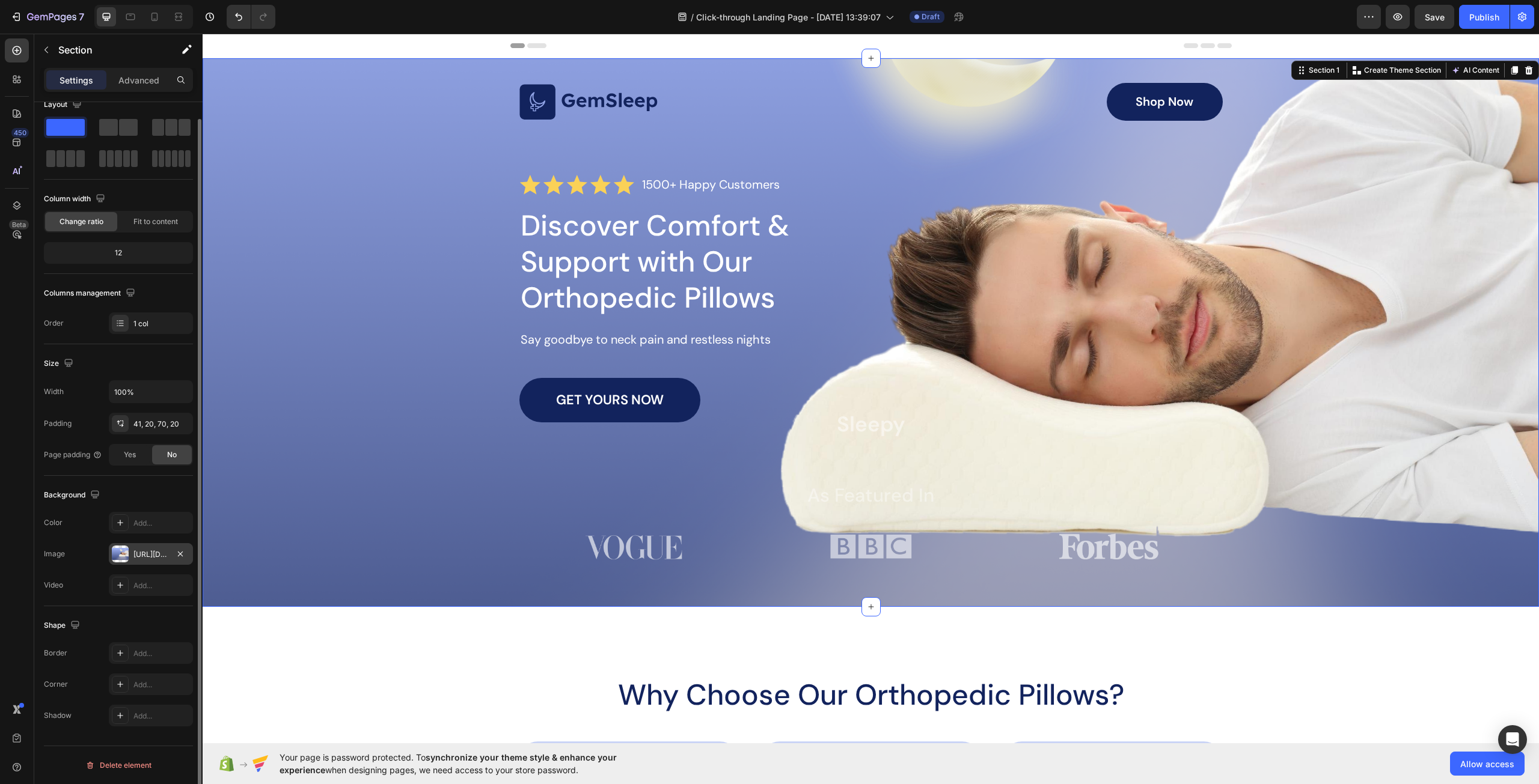
click at [139, 561] on div "https://cdn.shopify.com/s/files/1/0967/5259/9328/files/gempages_586241475050734…" at bounding box center [150, 553] width 84 height 22
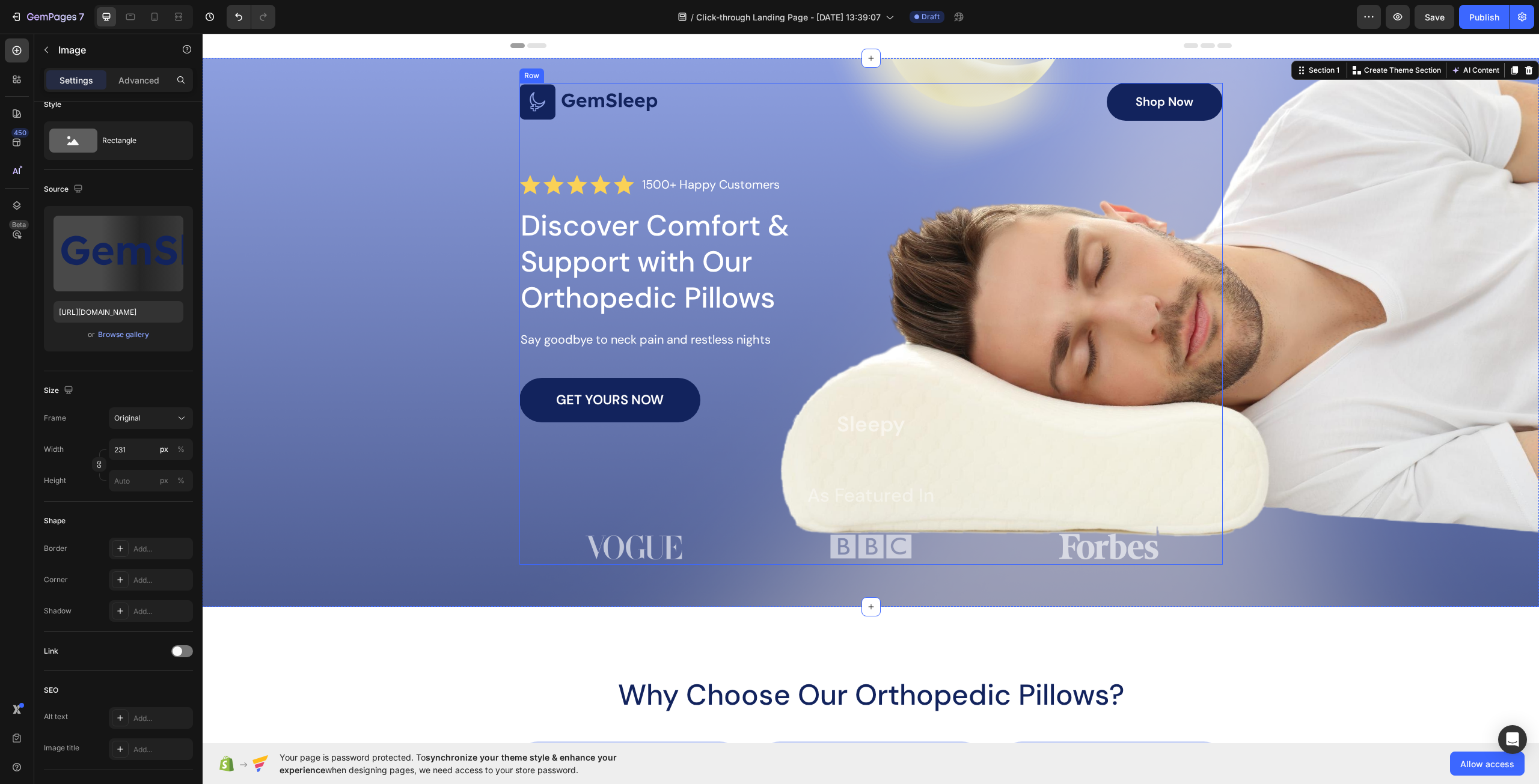
click at [598, 87] on img at bounding box center [588, 102] width 139 height 36
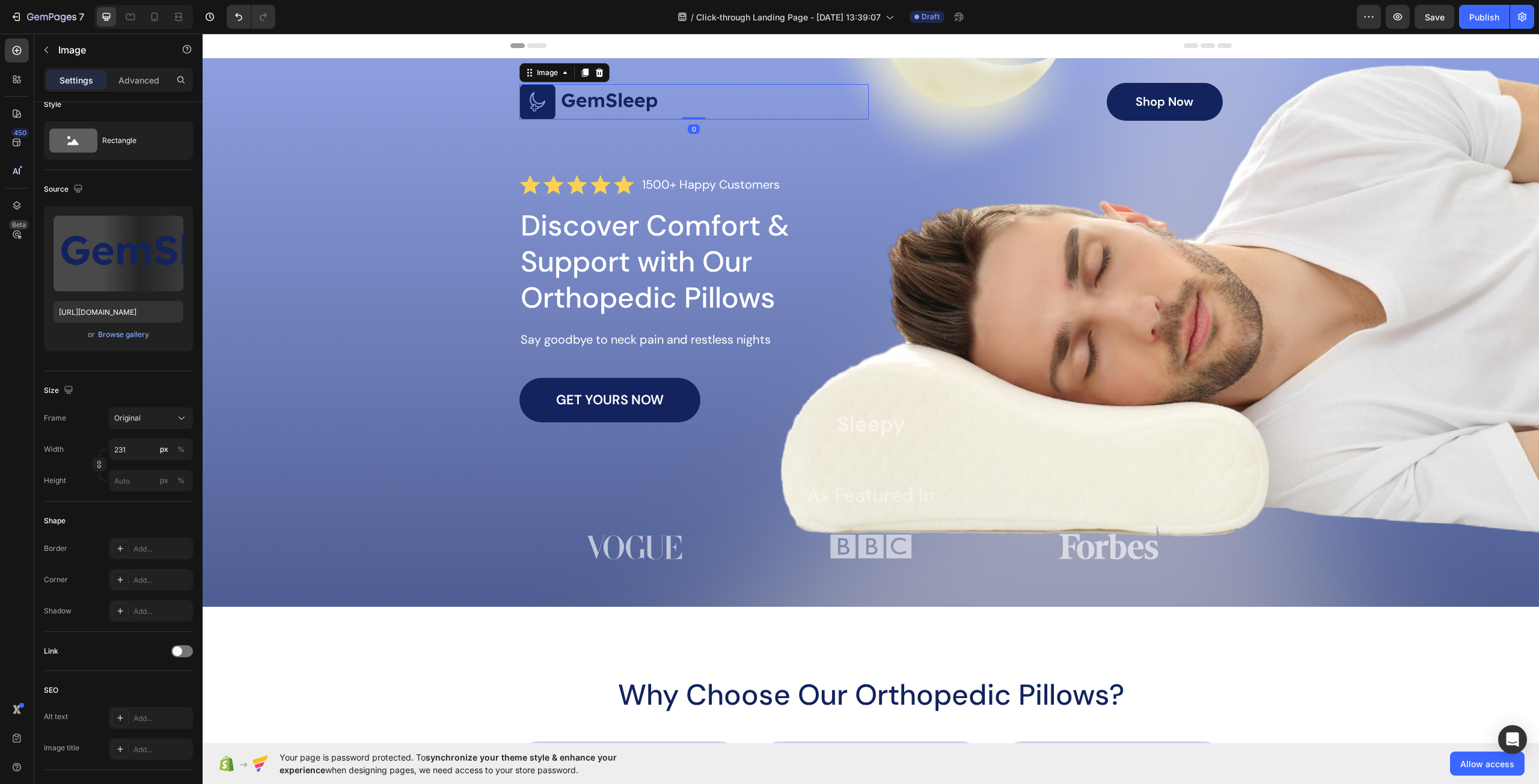
scroll to position [0, 0]
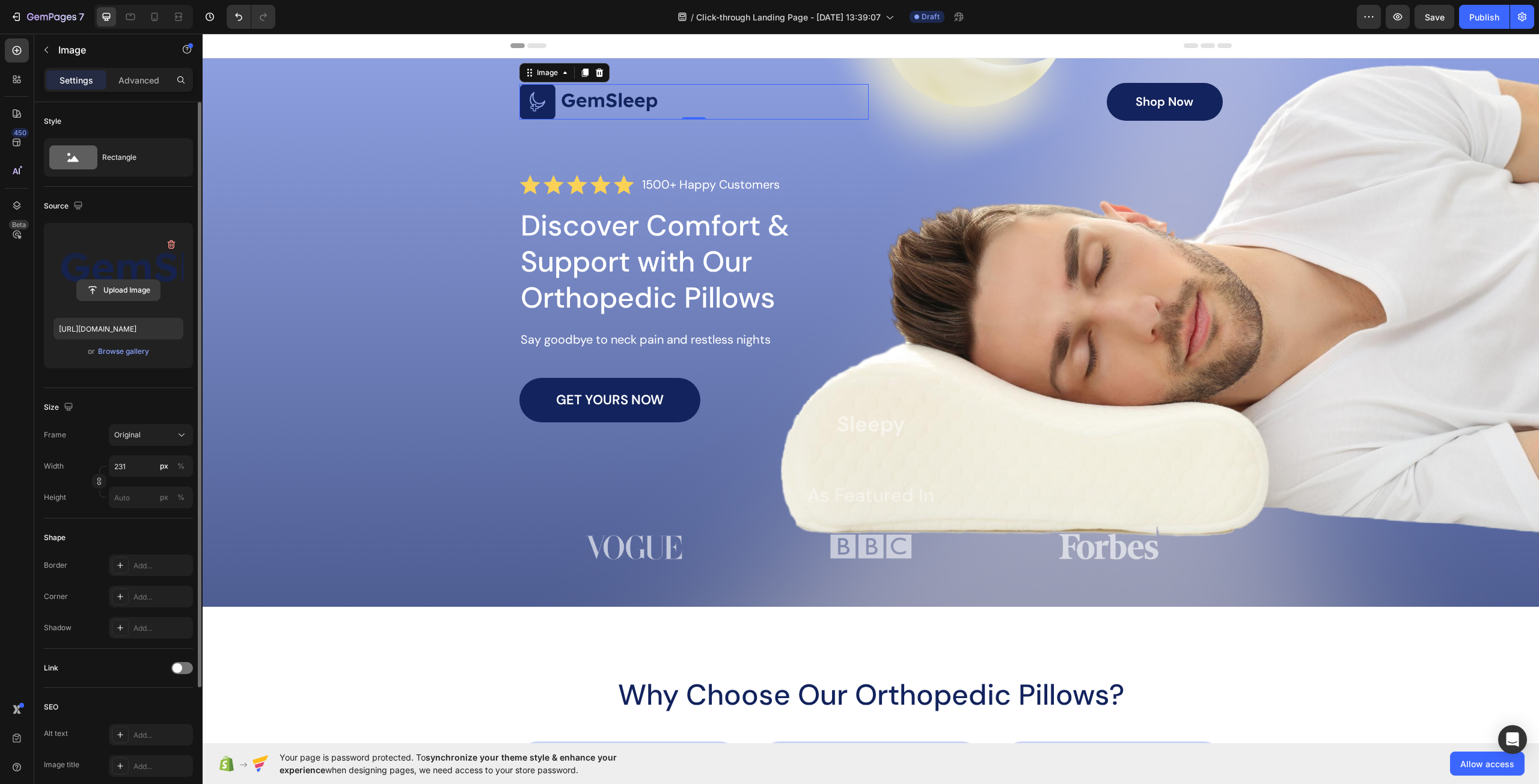
click at [143, 286] on input "file" at bounding box center [118, 290] width 83 height 21
type input "https://cdn.shopify.com/s/files/1/0967/5259/9328/files/gempages_586241475050734…"
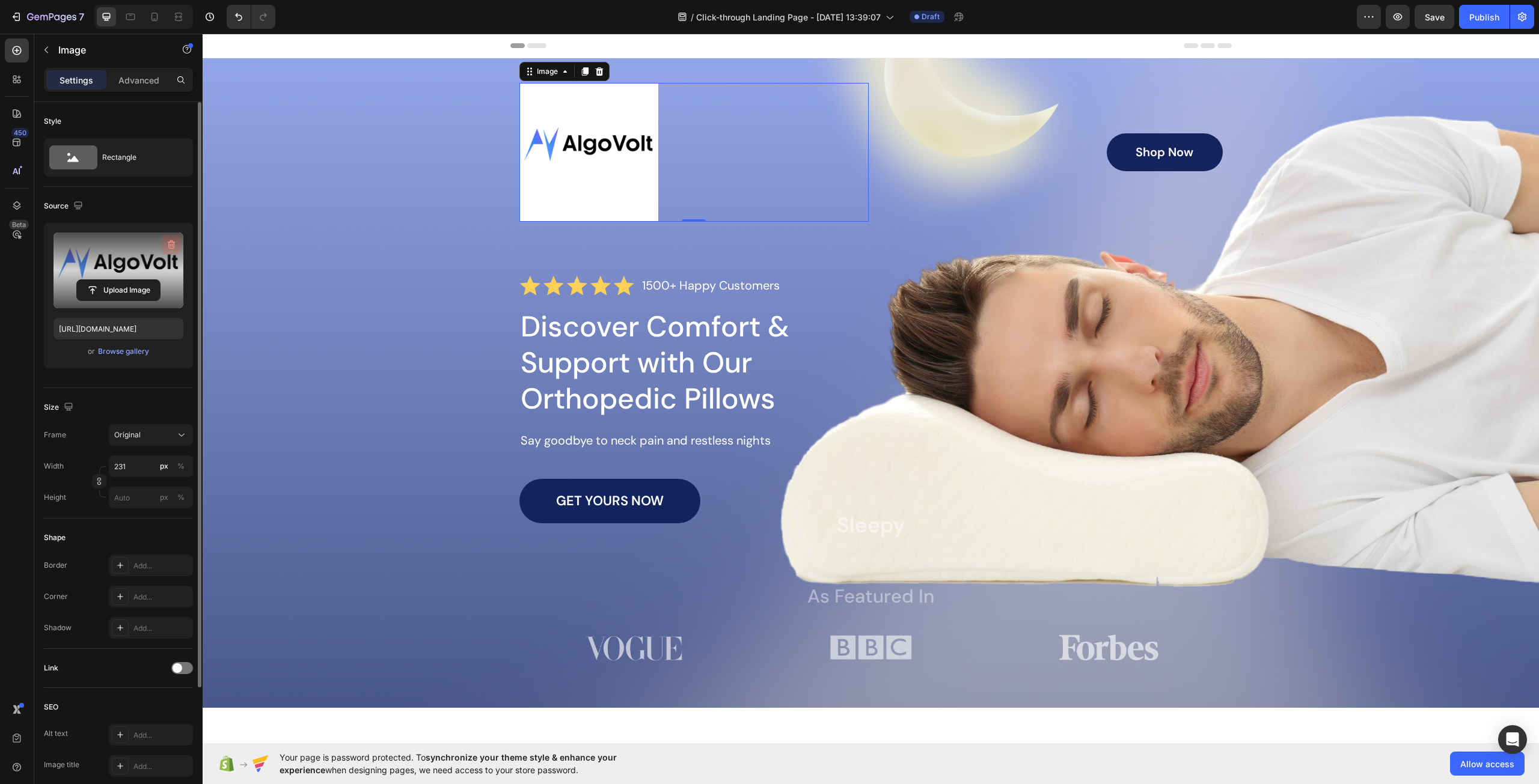
click at [171, 246] on icon "button" at bounding box center [171, 244] width 12 height 12
click at [597, 69] on icon at bounding box center [599, 71] width 8 height 9
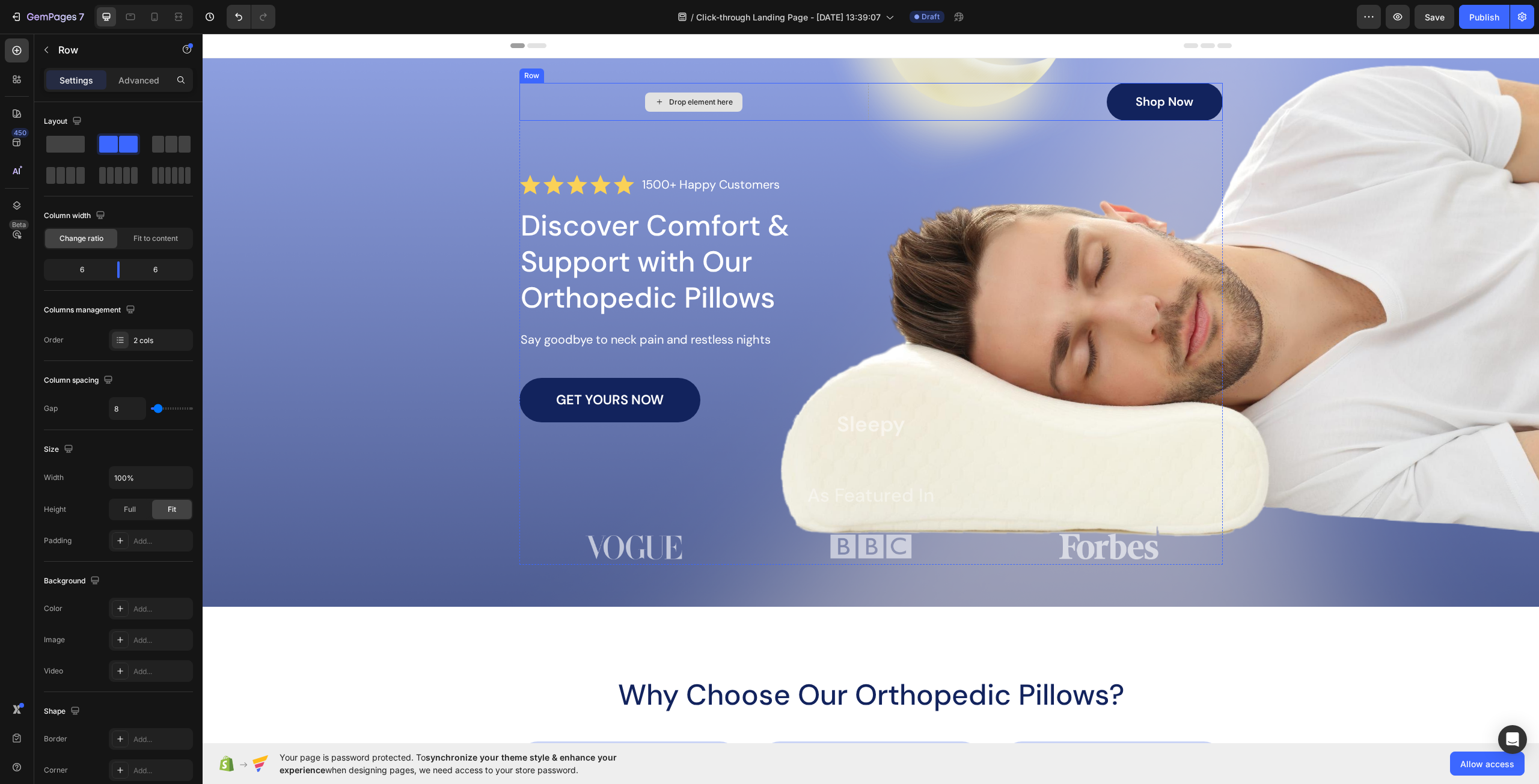
click at [564, 100] on div "Drop element here" at bounding box center [693, 102] width 349 height 38
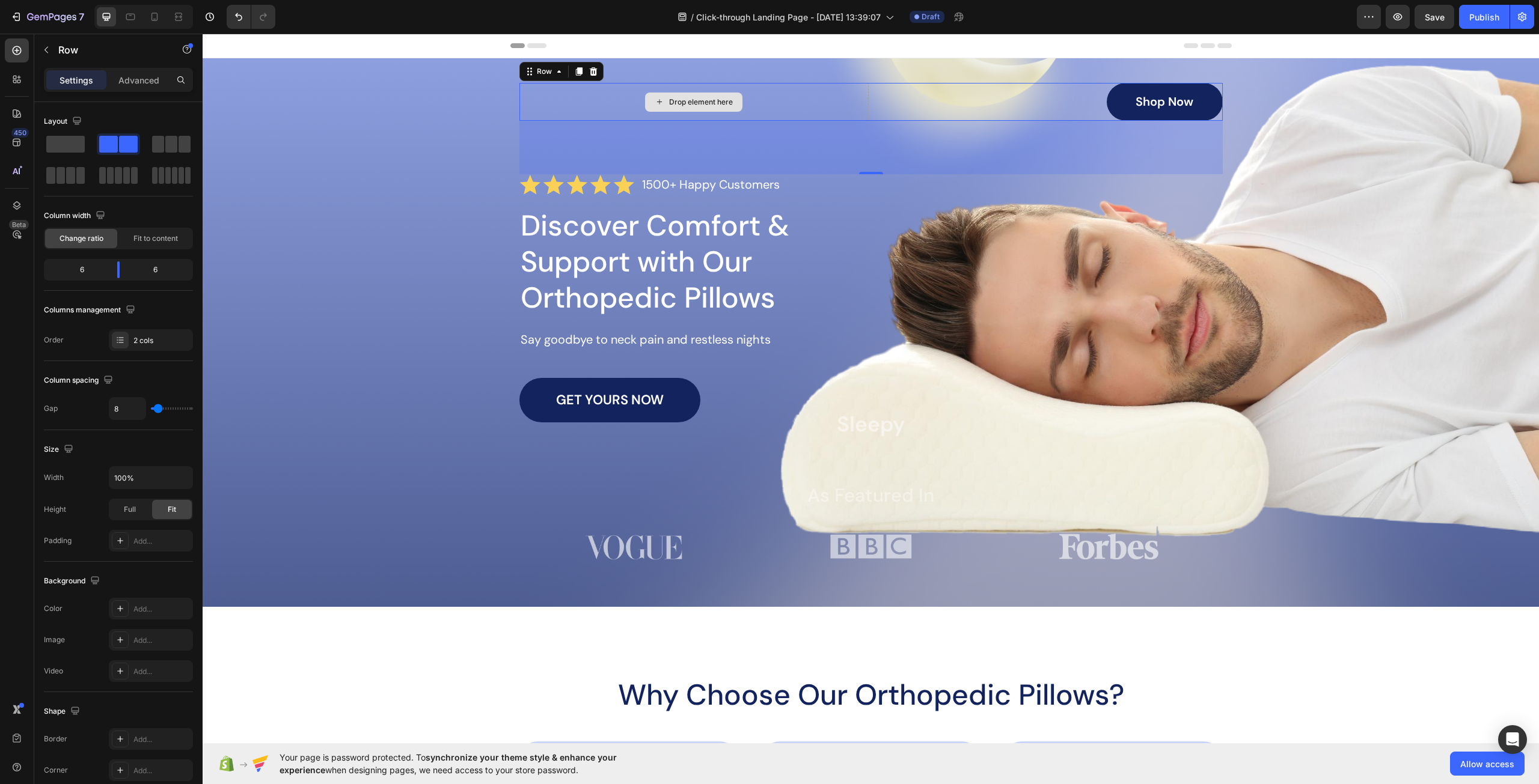
click at [594, 100] on div "Drop element here" at bounding box center [693, 102] width 349 height 38
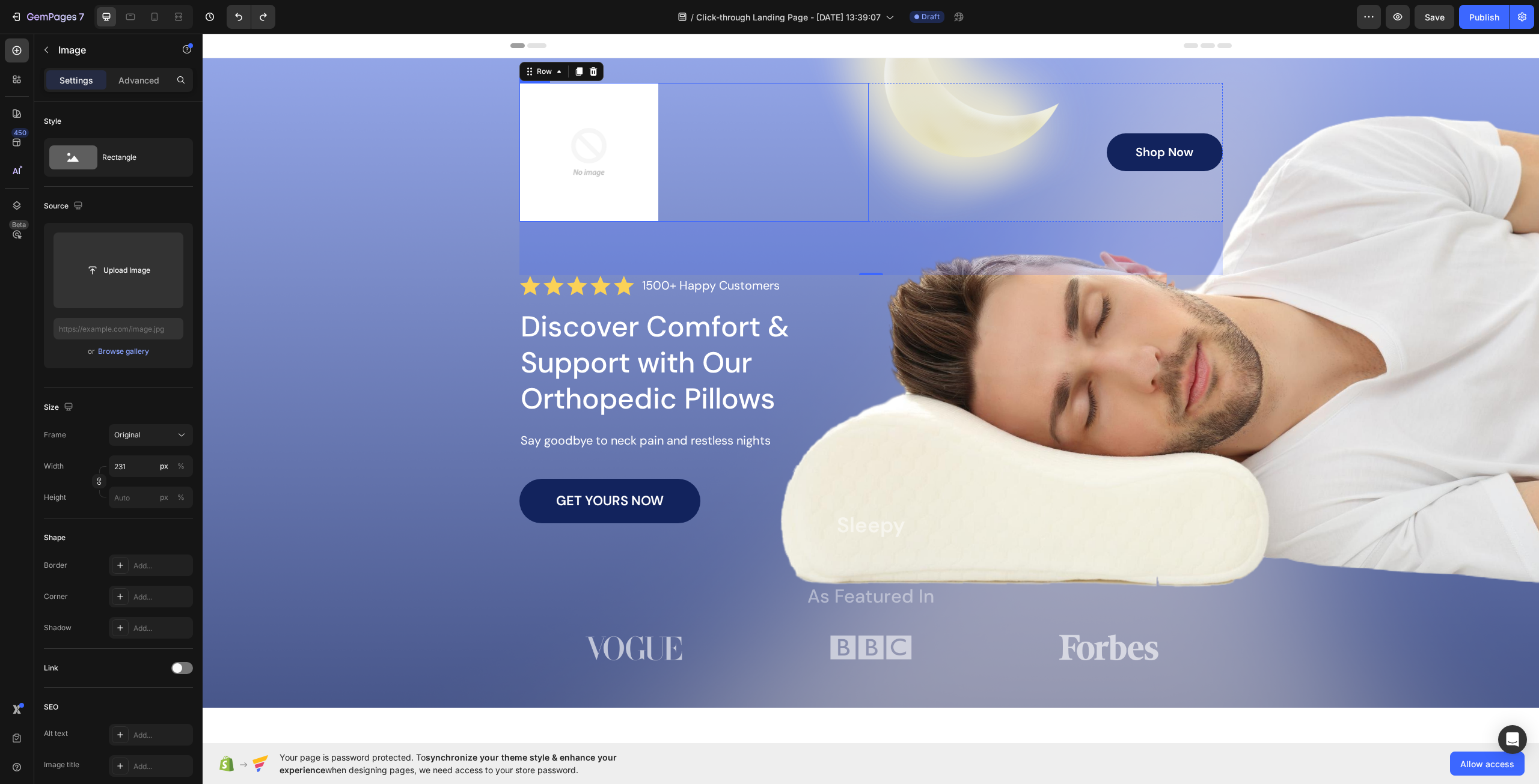
click at [589, 130] on img at bounding box center [588, 152] width 139 height 139
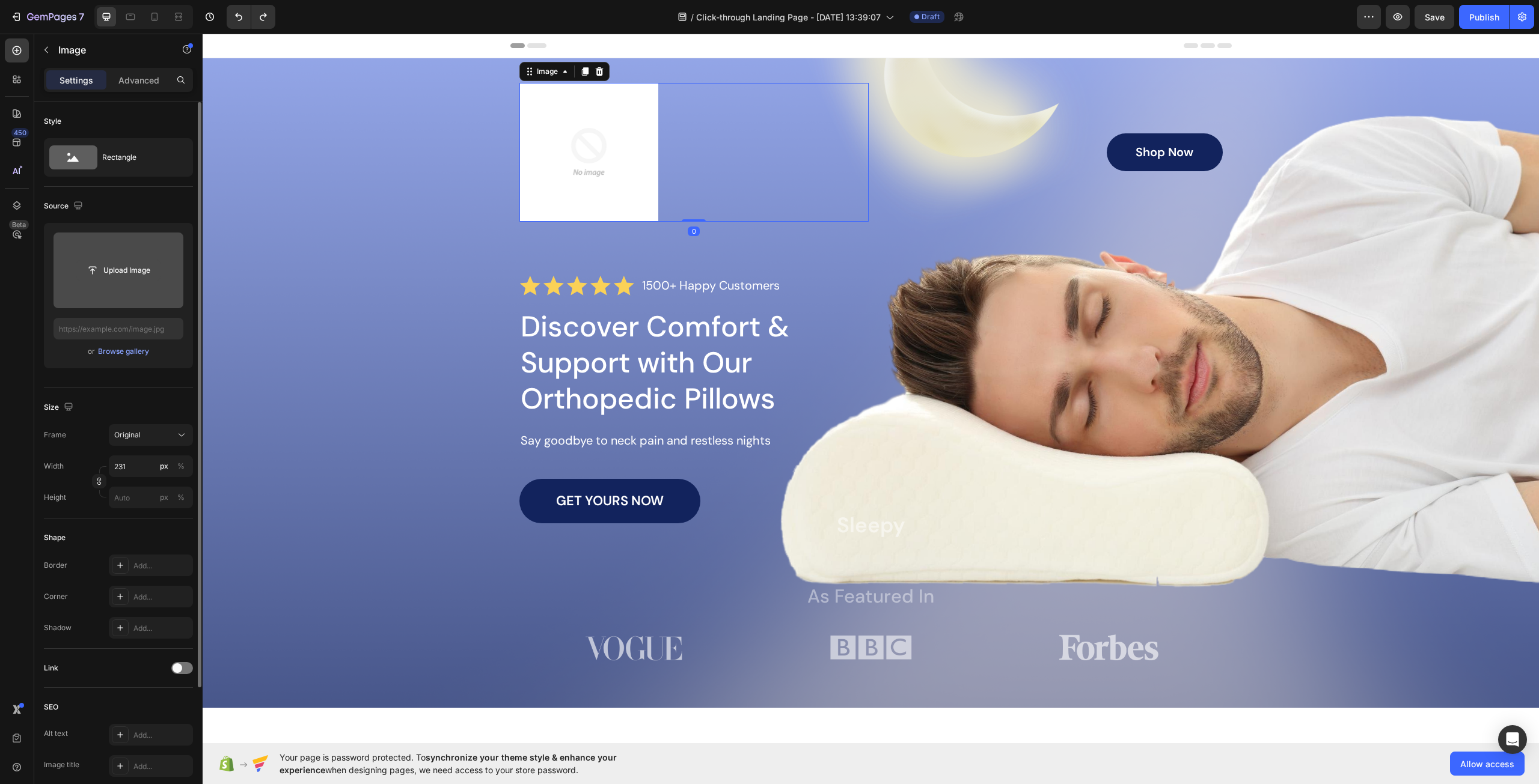
click at [122, 274] on input "file" at bounding box center [118, 270] width 83 height 21
type input "https://cdn.shopify.com/s/files/1/0967/5259/9328/files/gempages_586241475050734…"
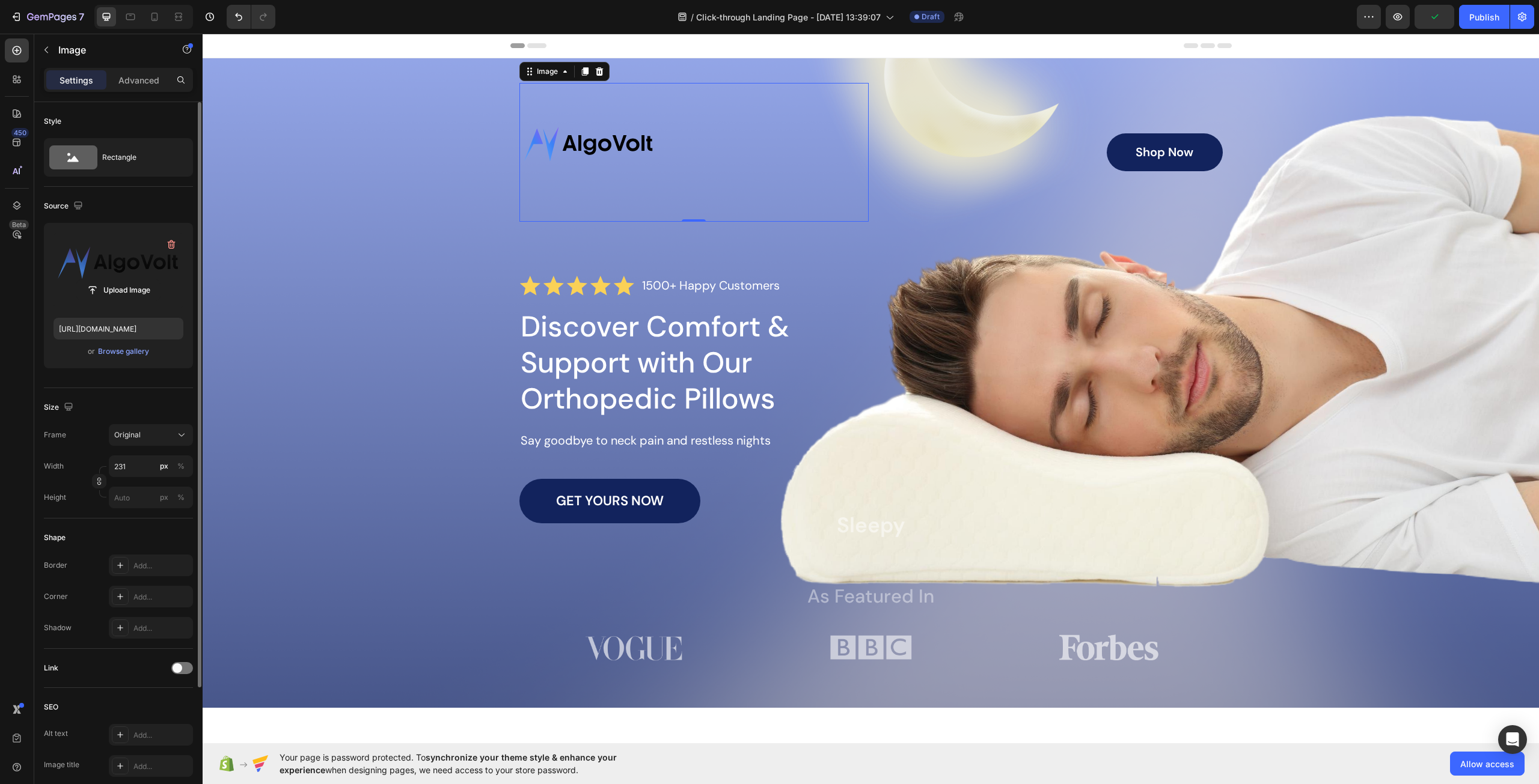
click at [620, 134] on img at bounding box center [588, 152] width 139 height 139
click at [154, 440] on div "Original" at bounding box center [144, 434] width 59 height 10
click at [132, 554] on span "Custom" at bounding box center [127, 553] width 26 height 10
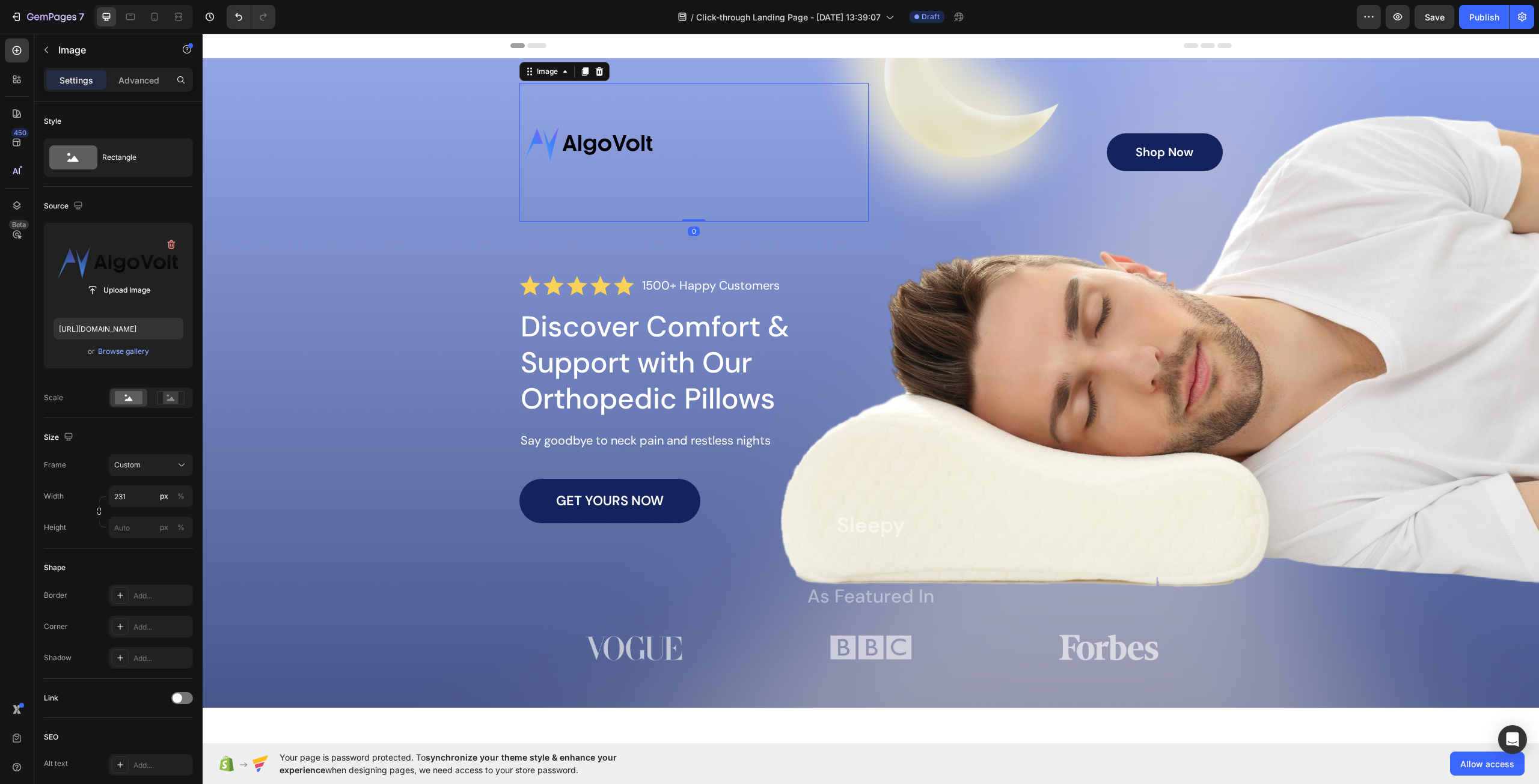
drag, startPoint x: 683, startPoint y: 219, endPoint x: 683, endPoint y: 179, distance: 40.0
click at [683, 179] on div "Image 0" at bounding box center [693, 152] width 349 height 139
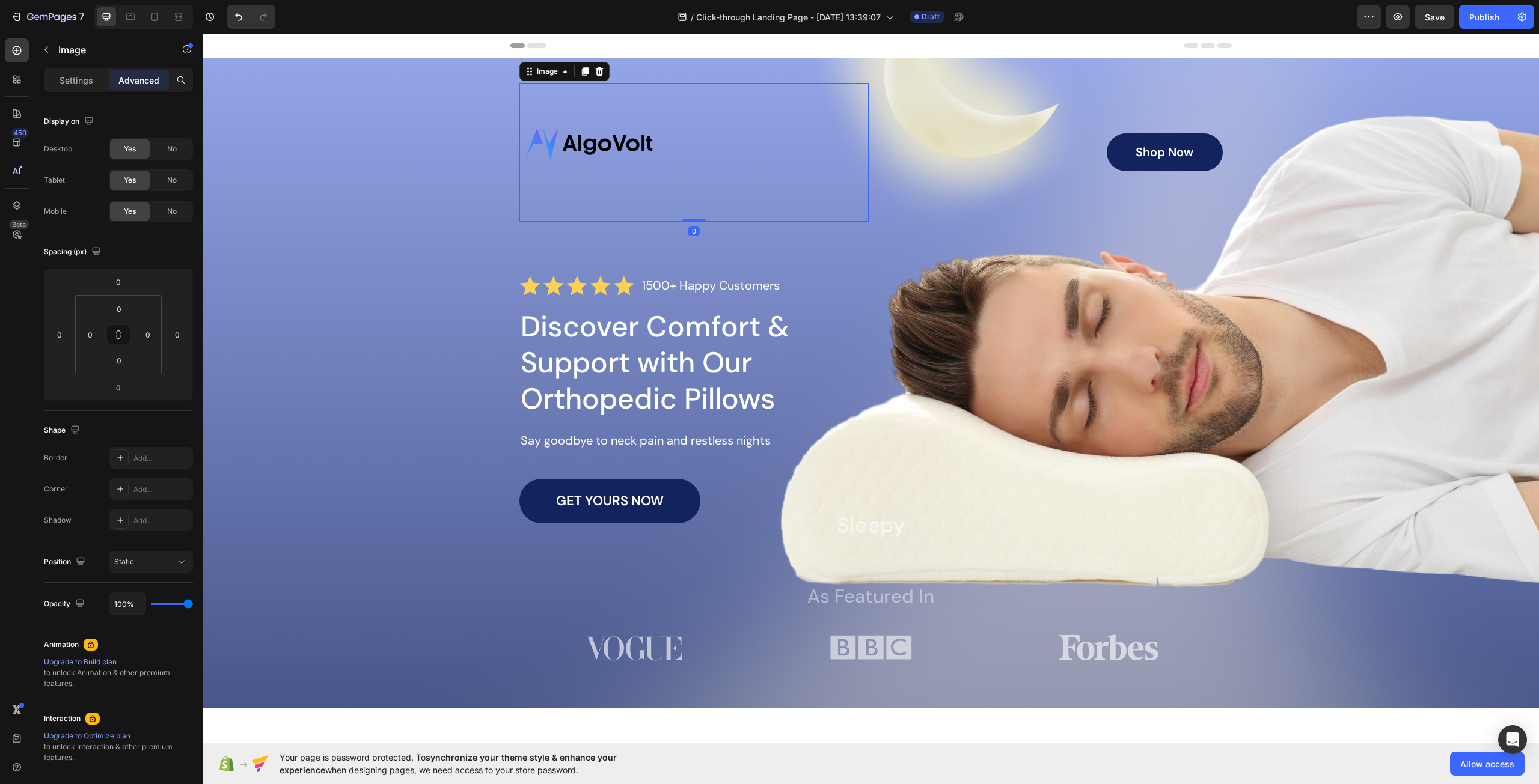
click at [631, 138] on img at bounding box center [588, 152] width 139 height 139
click at [736, 150] on div at bounding box center [693, 152] width 349 height 139
click at [611, 119] on img at bounding box center [588, 152] width 139 height 139
click at [586, 145] on img at bounding box center [588, 152] width 139 height 139
drag, startPoint x: 604, startPoint y: 319, endPoint x: 622, endPoint y: 335, distance: 24.1
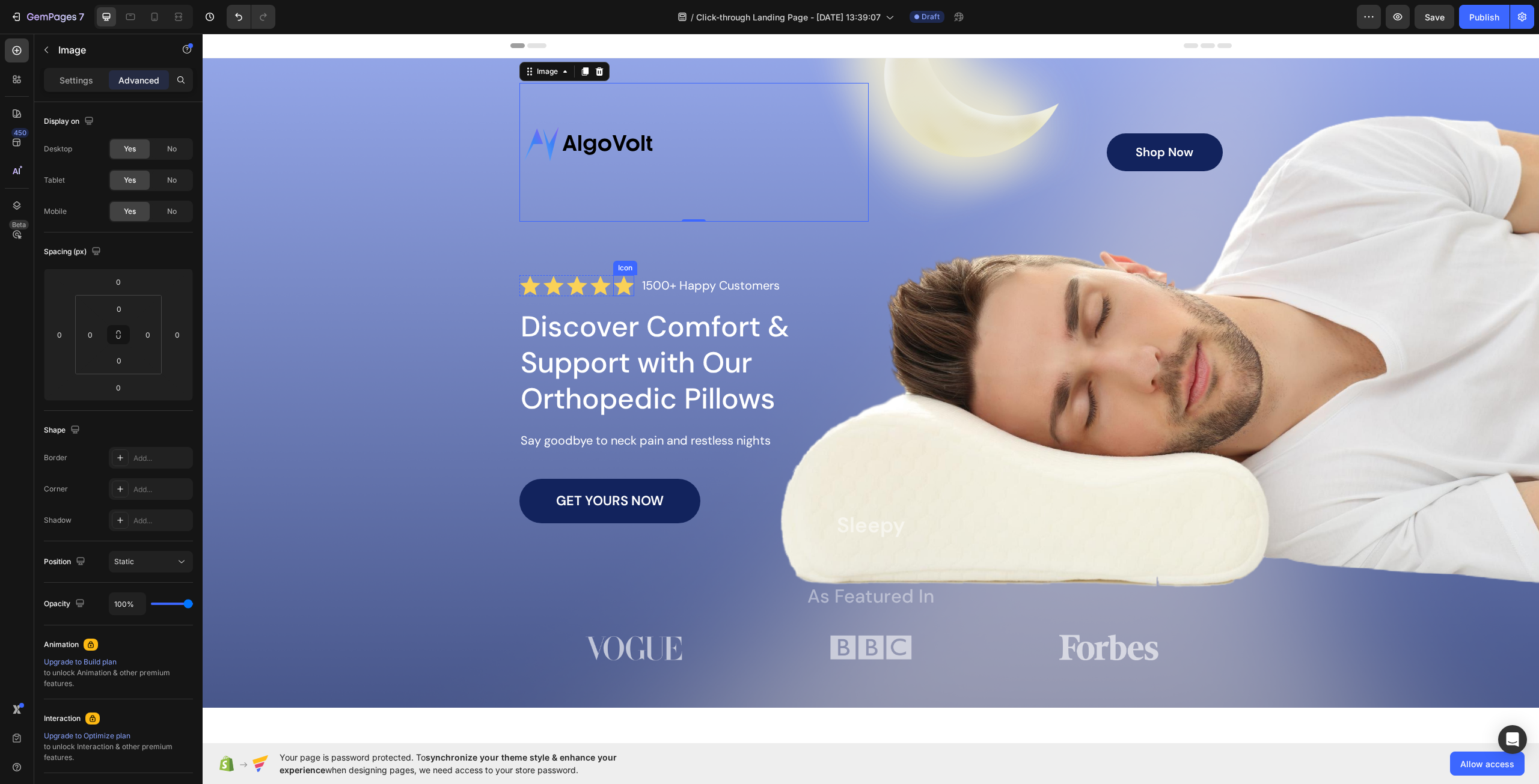
click at [604, 320] on h1 "Discover Comfort & Support with Our Orthopedic Pillows" at bounding box center [708, 362] width 377 height 111
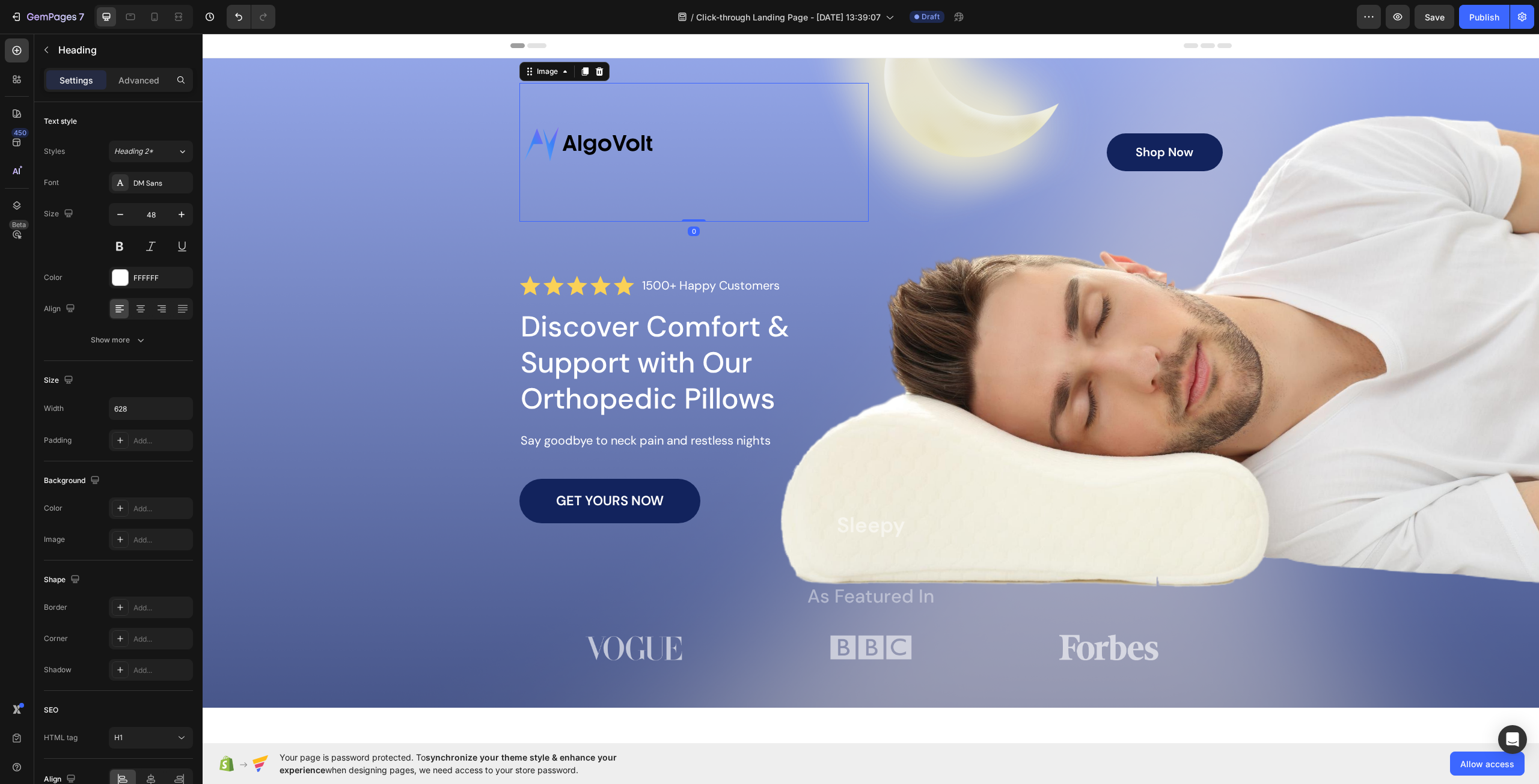
click at [616, 145] on img at bounding box center [588, 152] width 139 height 139
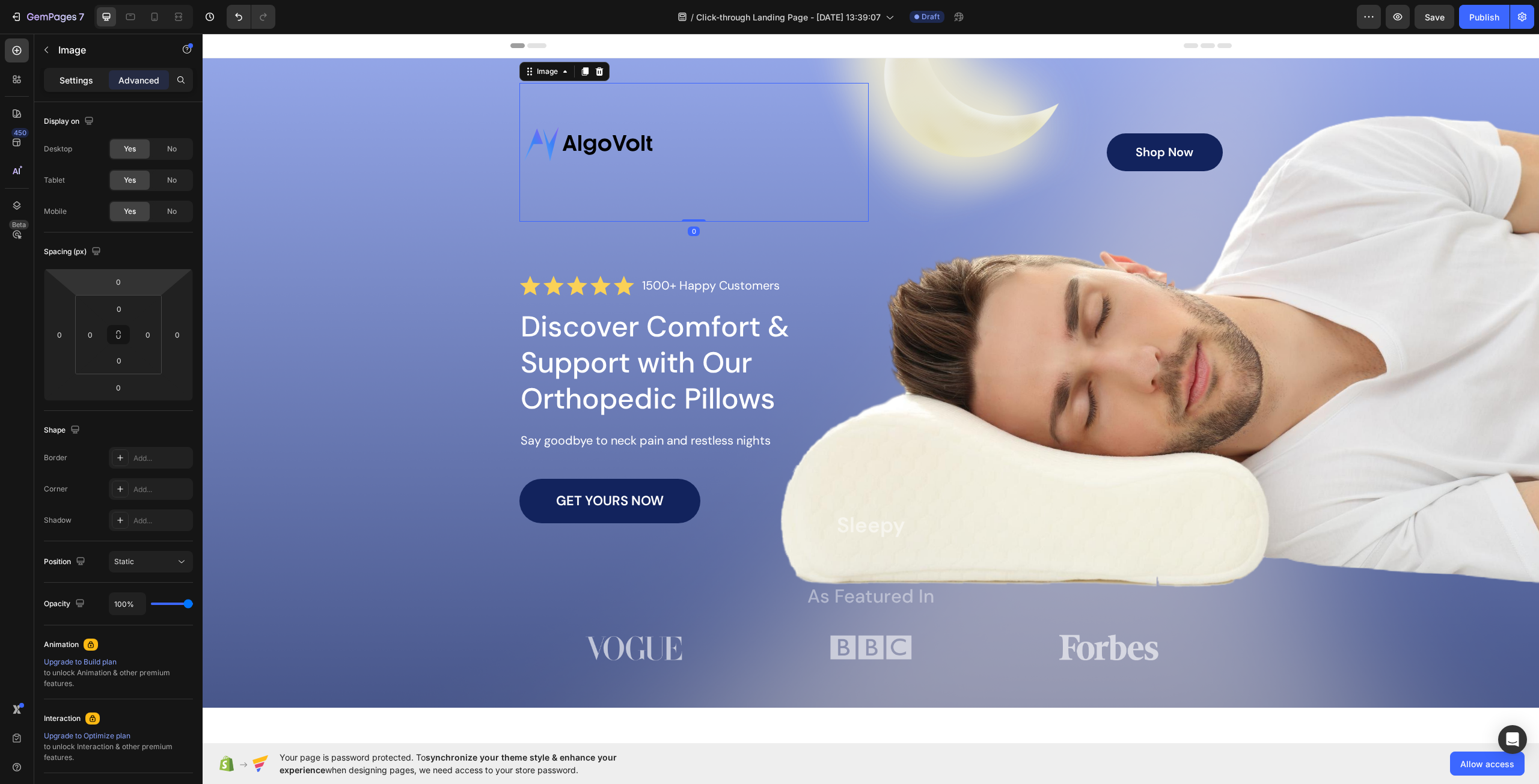
click at [74, 81] on p "Settings" at bounding box center [77, 79] width 34 height 12
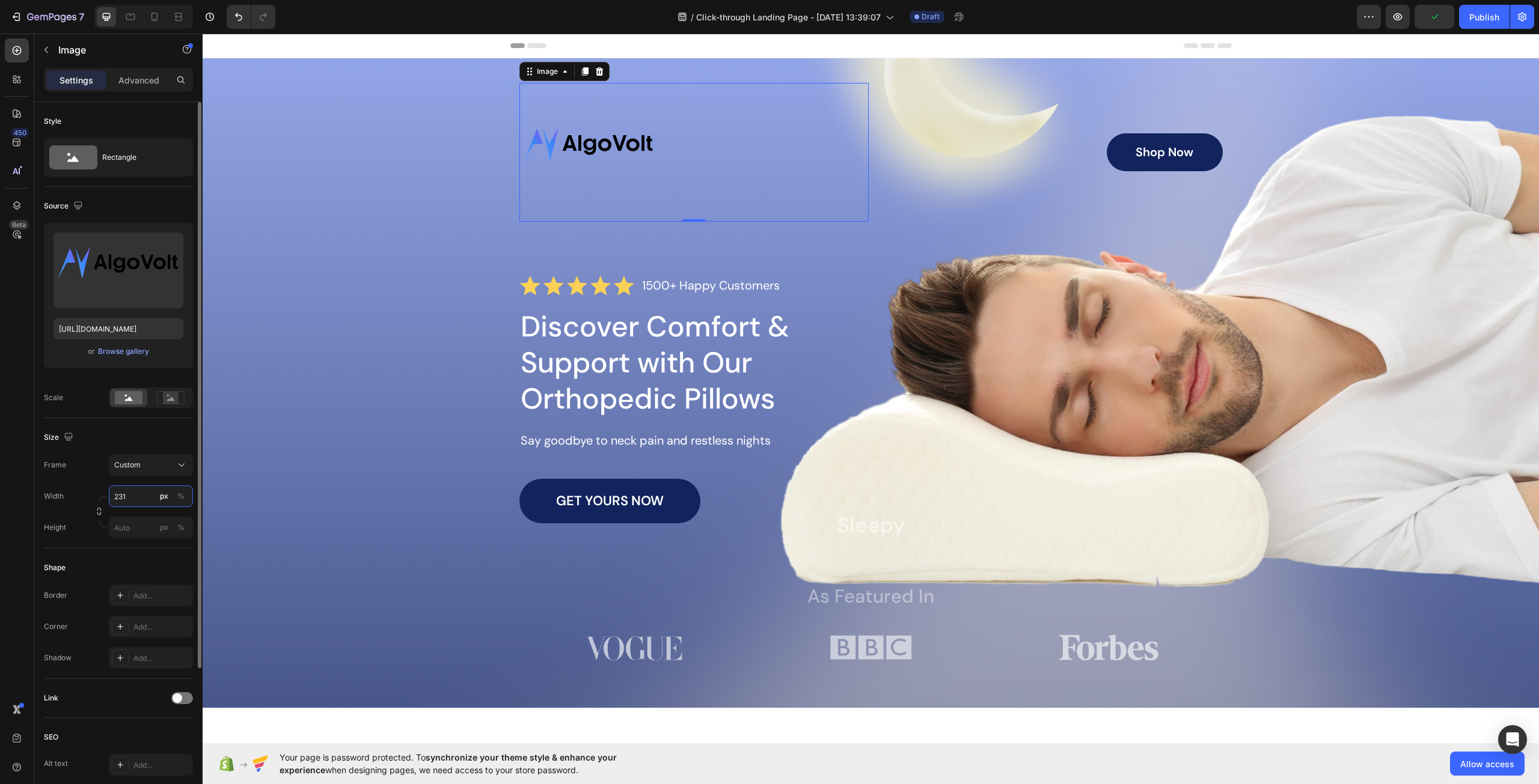
click at [137, 500] on input "231" at bounding box center [150, 496] width 84 height 22
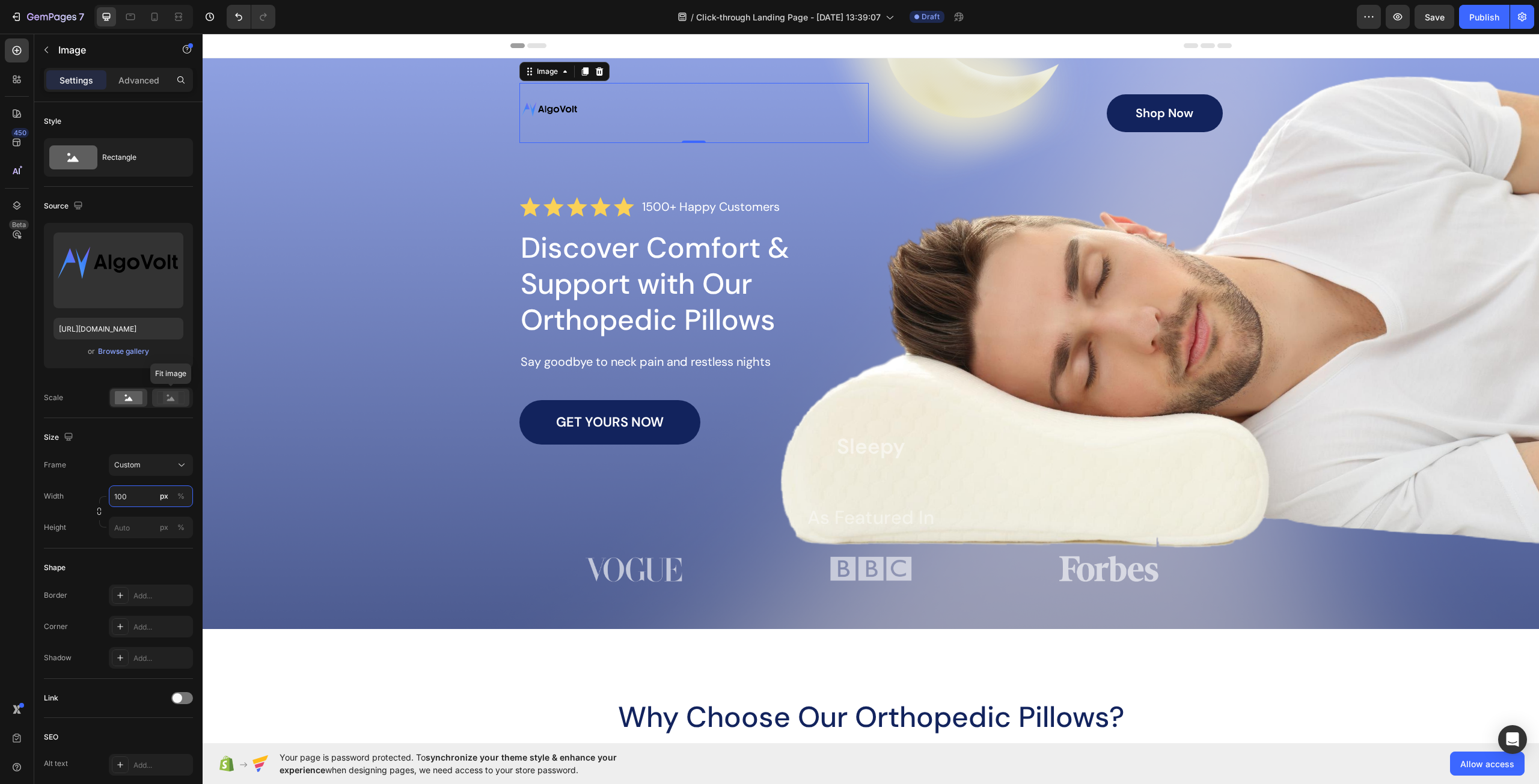
type input "100"
click at [168, 398] on rect at bounding box center [170, 397] width 16 height 12
click at [129, 400] on icon at bounding box center [129, 398] width 8 height 4
click at [139, 464] on span "Custom" at bounding box center [128, 464] width 26 height 10
click at [166, 490] on div "Square" at bounding box center [149, 495] width 70 height 12
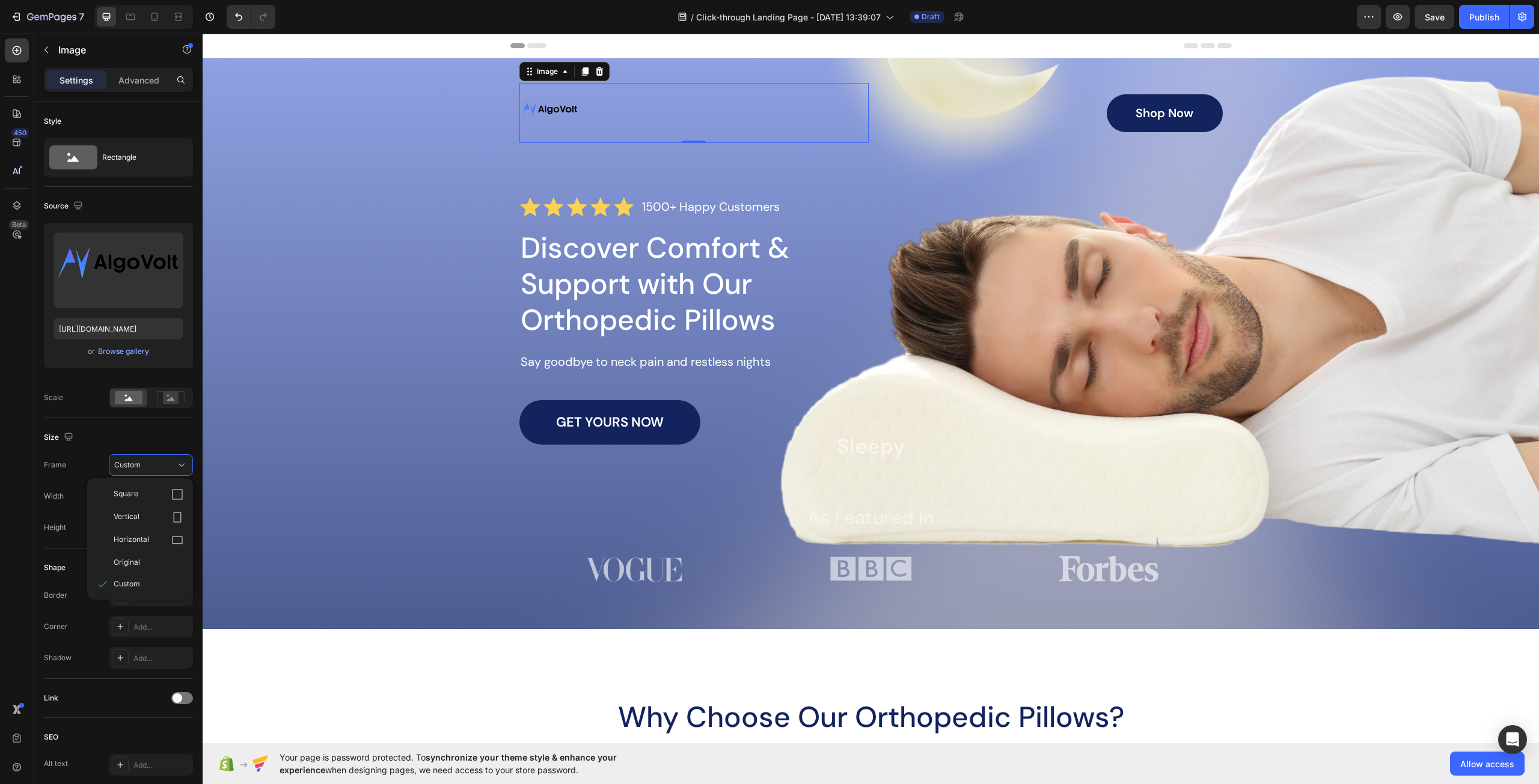
type input "100"
click at [148, 467] on div "Square" at bounding box center [144, 464] width 59 height 10
click at [161, 564] on div "Original" at bounding box center [149, 562] width 70 height 10
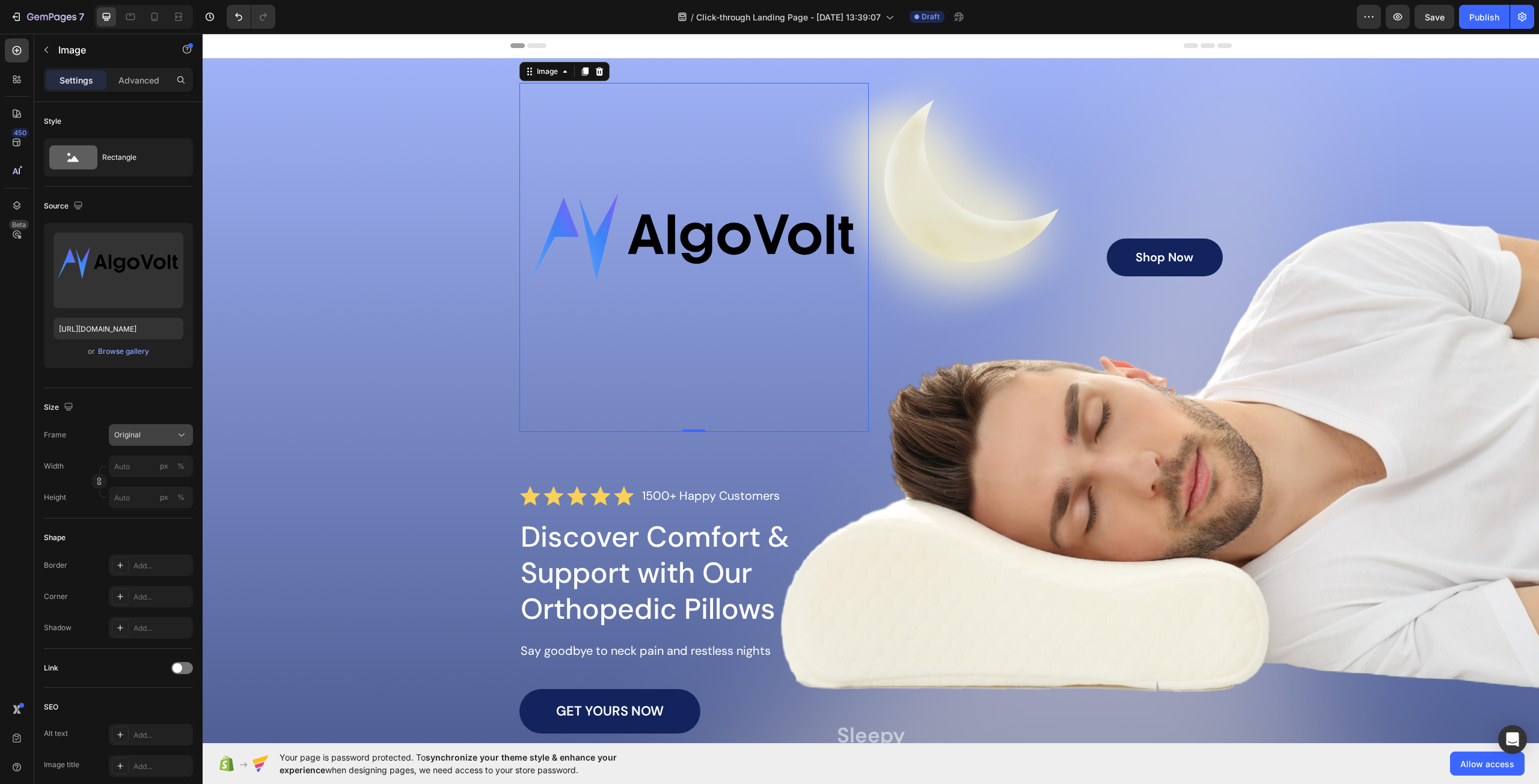
click at [150, 439] on div "Original" at bounding box center [144, 434] width 59 height 10
click at [164, 436] on div "Original" at bounding box center [144, 434] width 59 height 10
click at [155, 435] on div "Original" at bounding box center [144, 434] width 59 height 10
click at [144, 557] on div "Custom" at bounding box center [149, 553] width 70 height 10
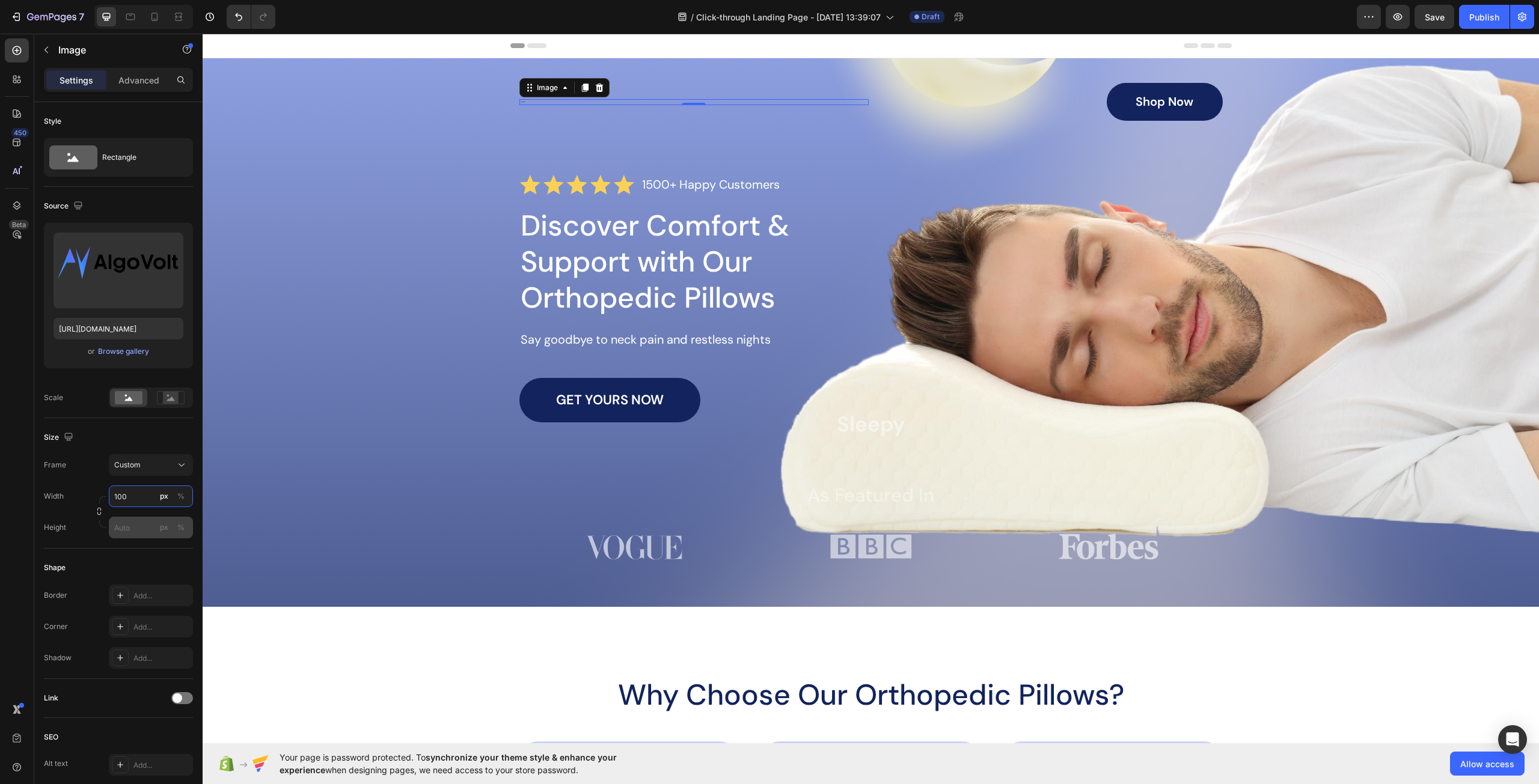
type input "100"
click at [128, 525] on input "px %" at bounding box center [150, 527] width 84 height 22
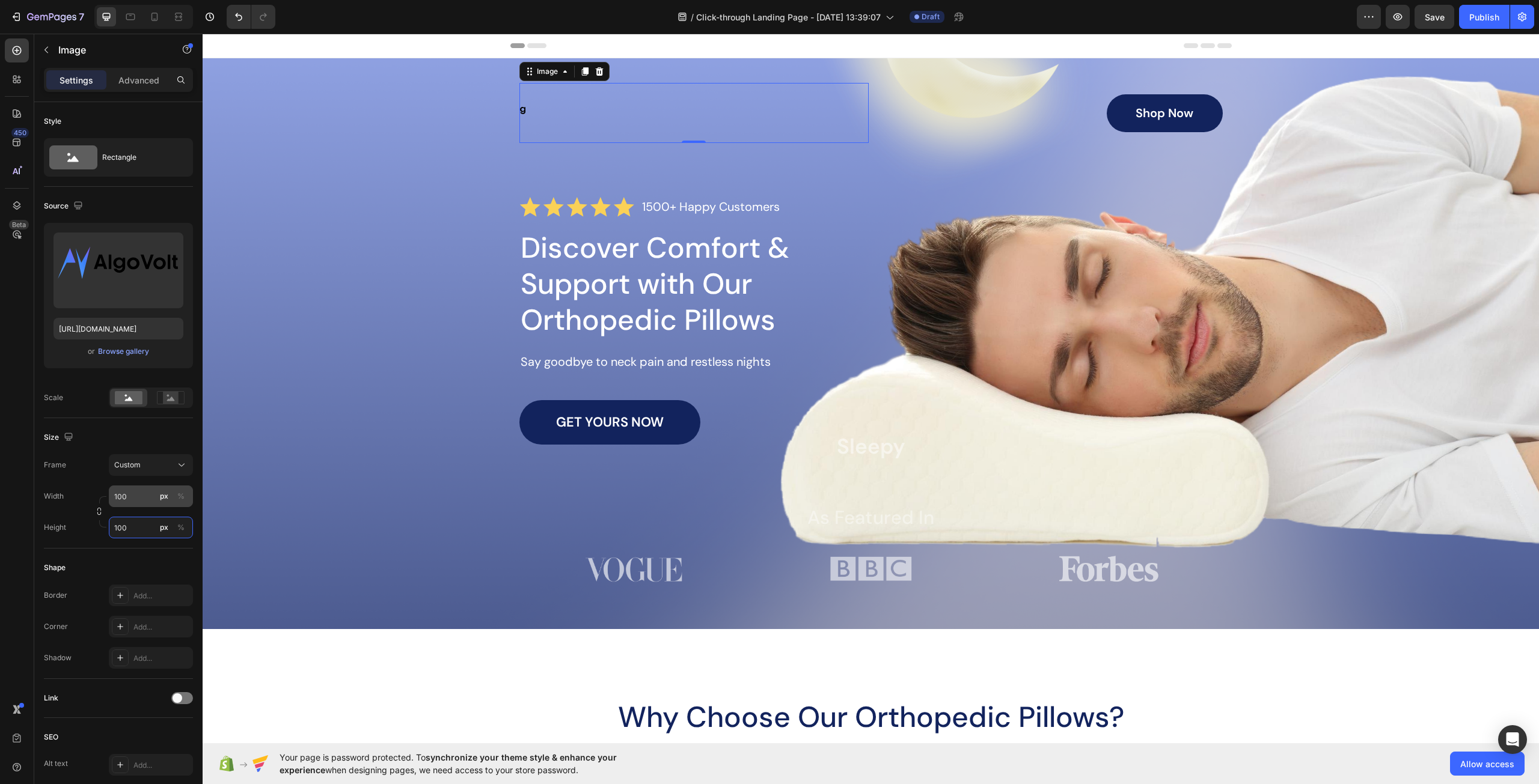
type input "100"
type input "10"
click at [141, 498] on input "10" at bounding box center [150, 496] width 84 height 22
click at [143, 498] on input "10" at bounding box center [150, 496] width 84 height 22
click at [156, 469] on div "Custom" at bounding box center [144, 464] width 59 height 10
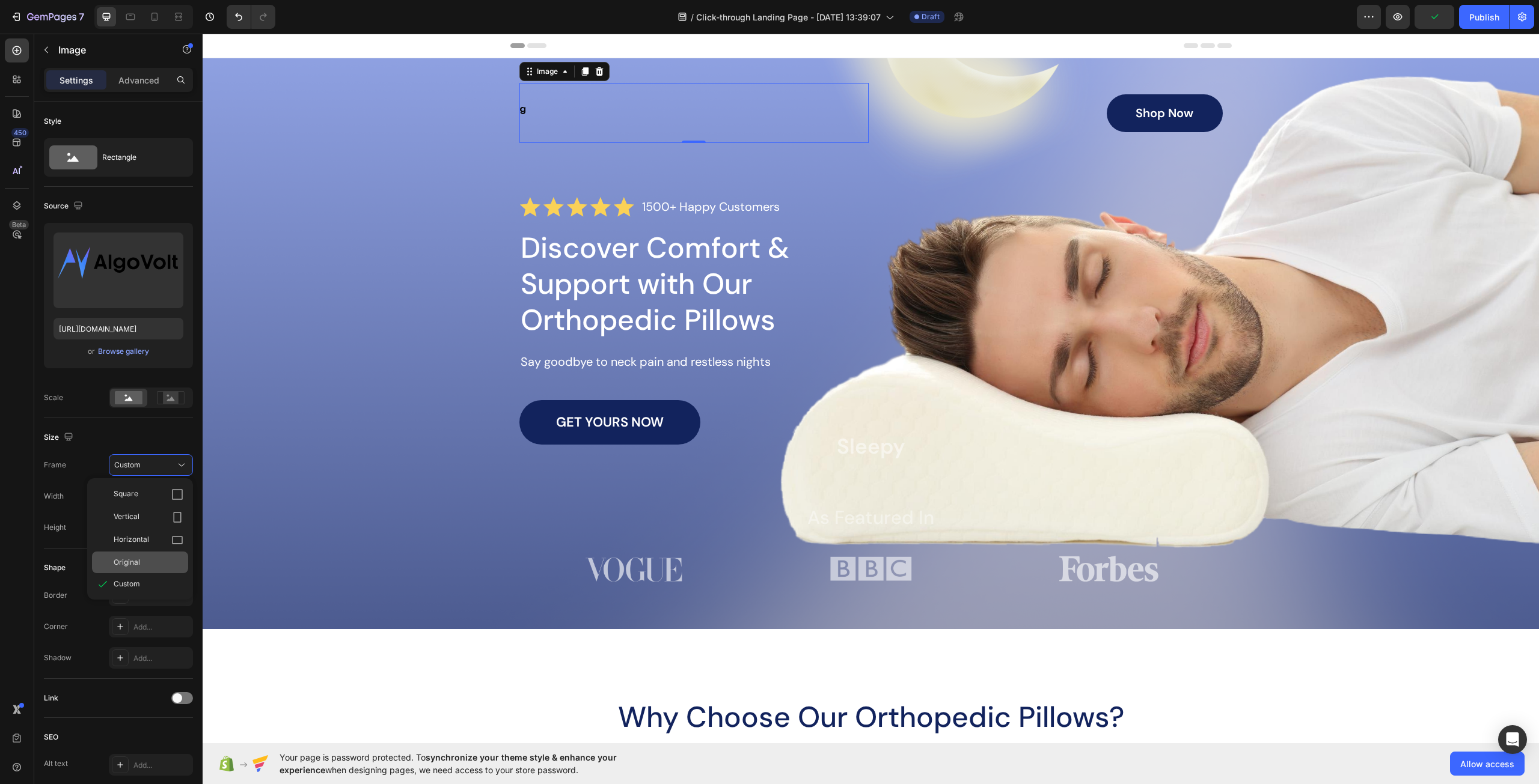
click at [138, 563] on span "Original" at bounding box center [127, 562] width 26 height 10
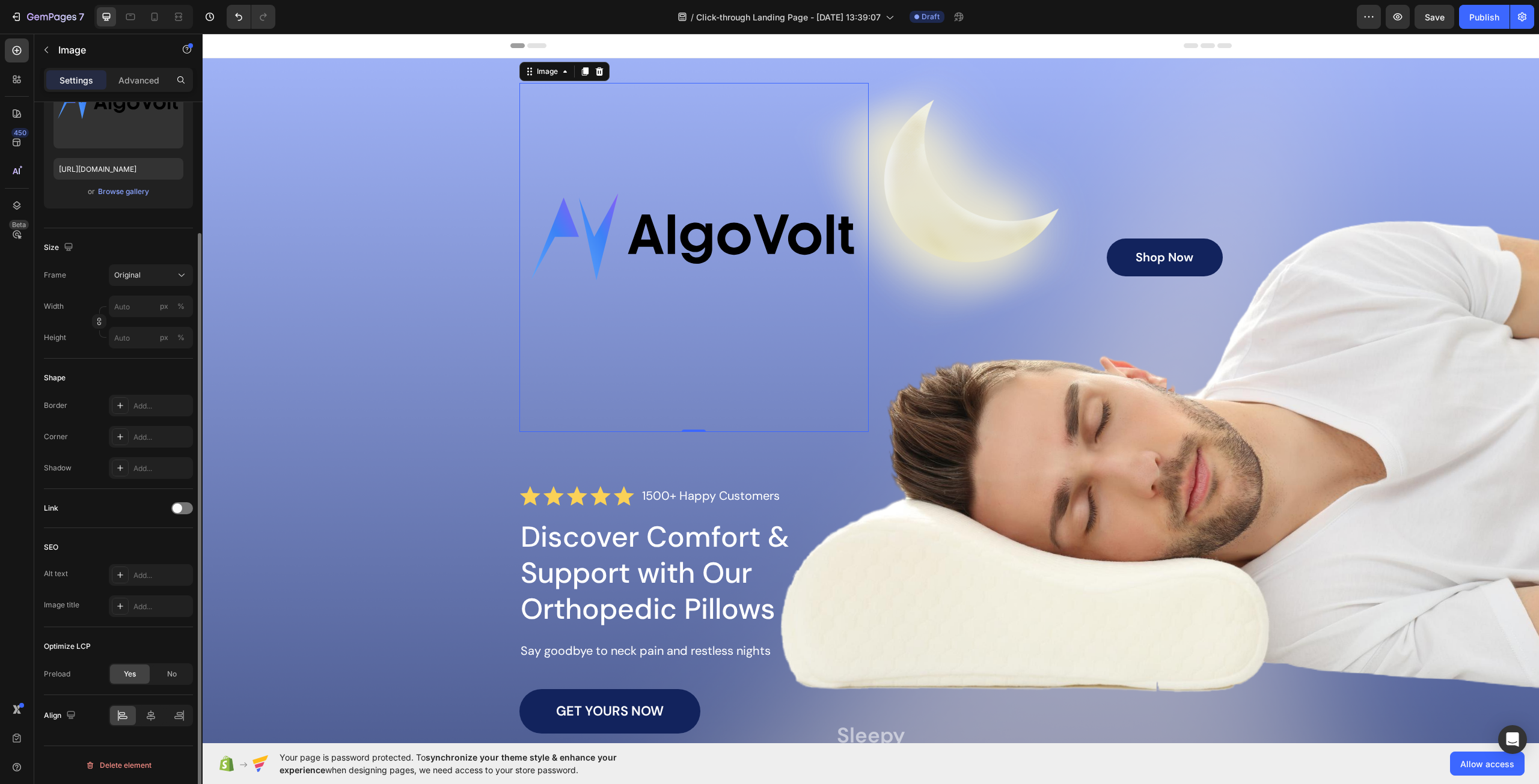
scroll to position [40, 0]
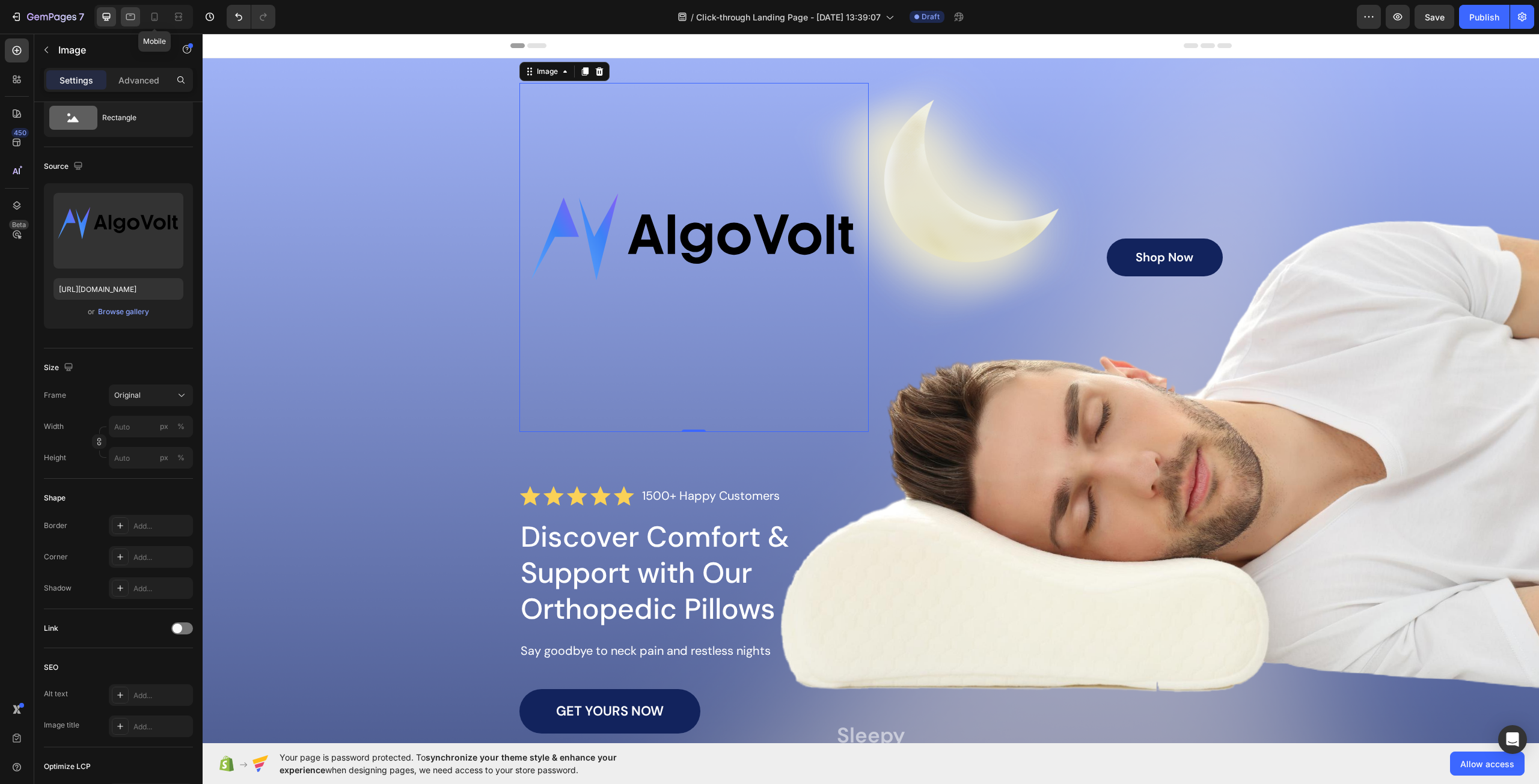
drag, startPoint x: 153, startPoint y: 15, endPoint x: 136, endPoint y: 16, distance: 17.0
click at [153, 14] on icon at bounding box center [154, 16] width 12 height 12
type input "167"
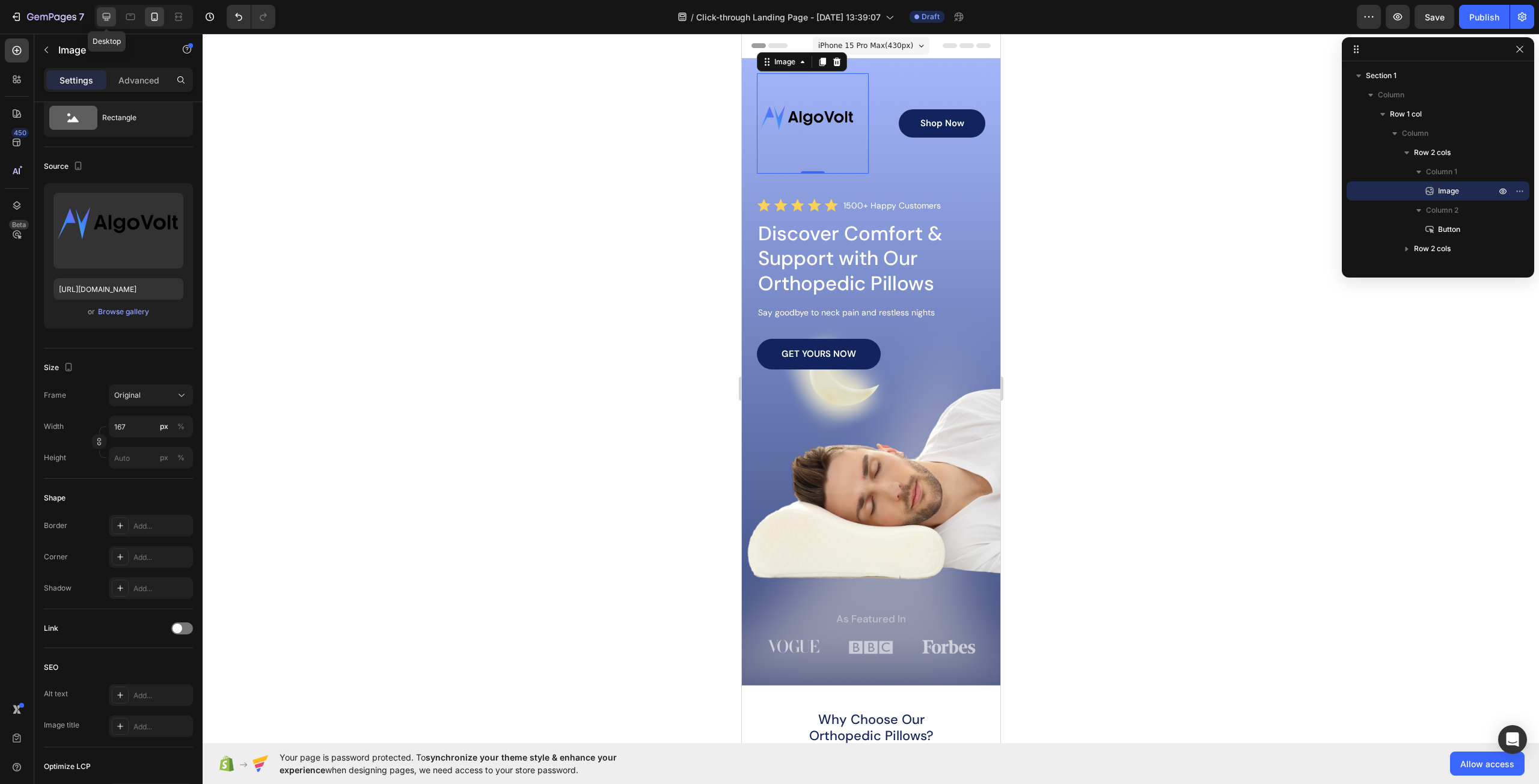
click at [106, 19] on icon at bounding box center [107, 17] width 8 height 8
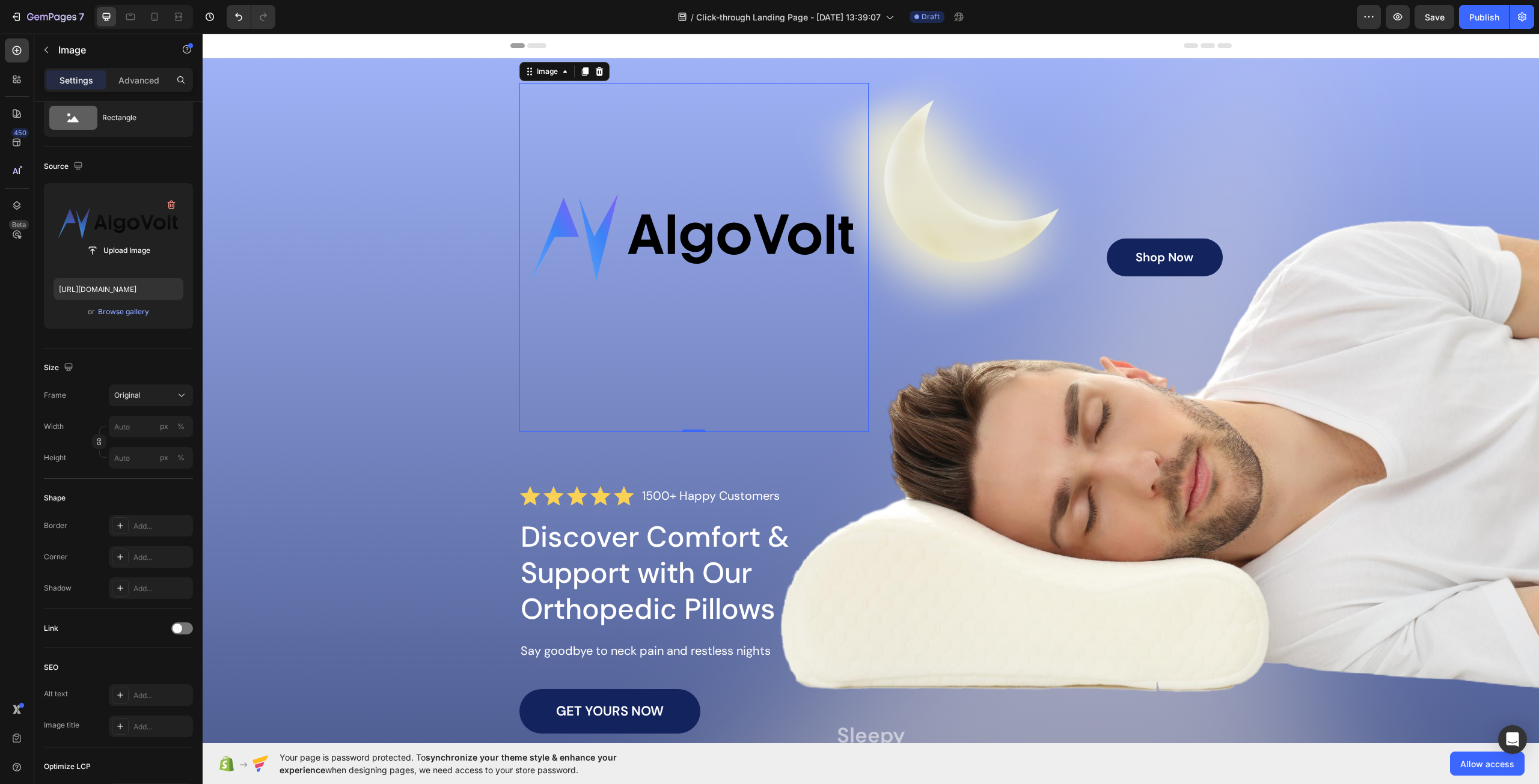
scroll to position [8, 0]
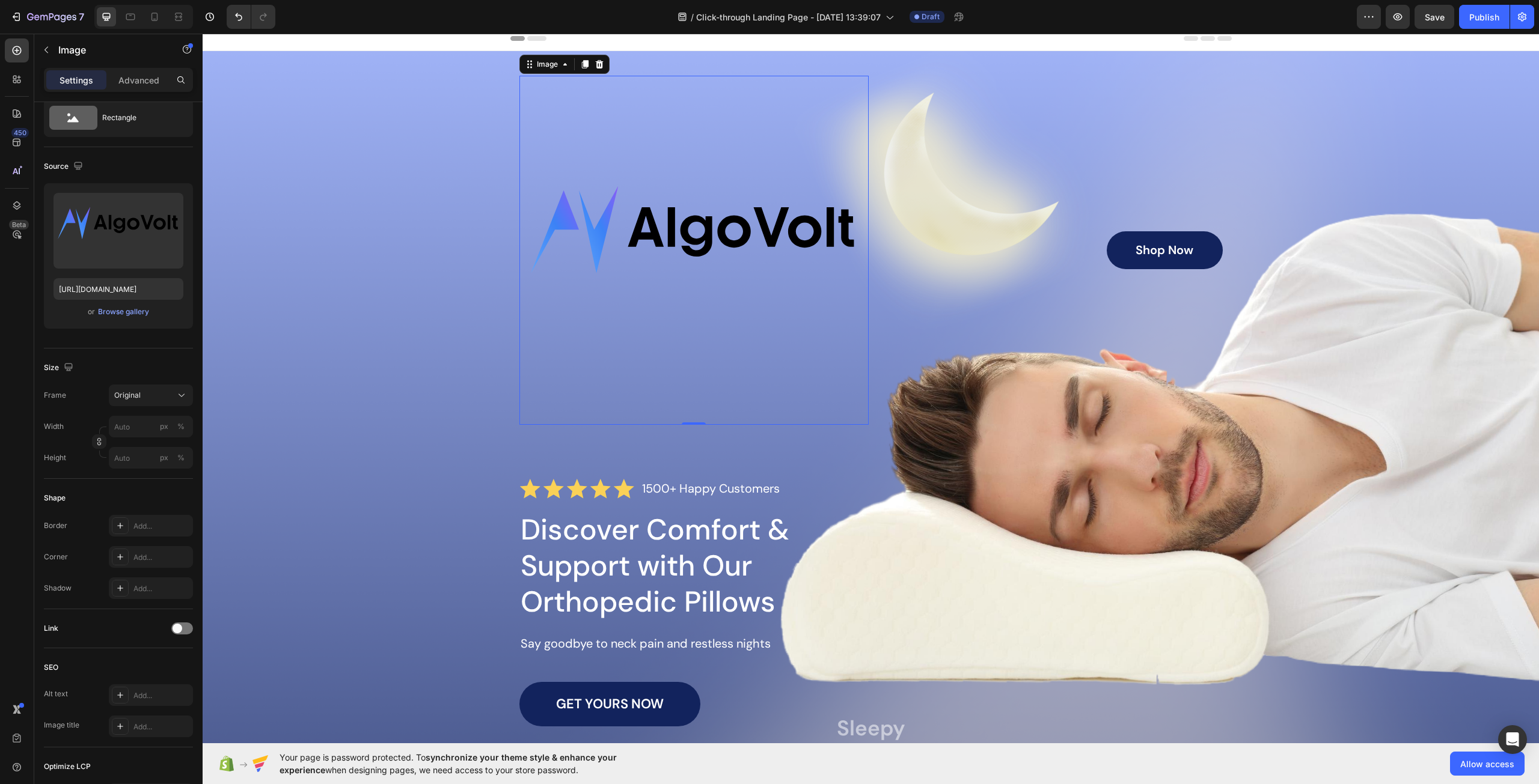
click at [670, 187] on img at bounding box center [693, 250] width 349 height 349
click at [123, 400] on span "Original" at bounding box center [128, 394] width 26 height 10
click at [156, 360] on div "Size" at bounding box center [118, 368] width 149 height 19
click at [148, 394] on div "Original" at bounding box center [144, 394] width 59 height 10
click at [149, 394] on div "Original" at bounding box center [144, 394] width 59 height 10
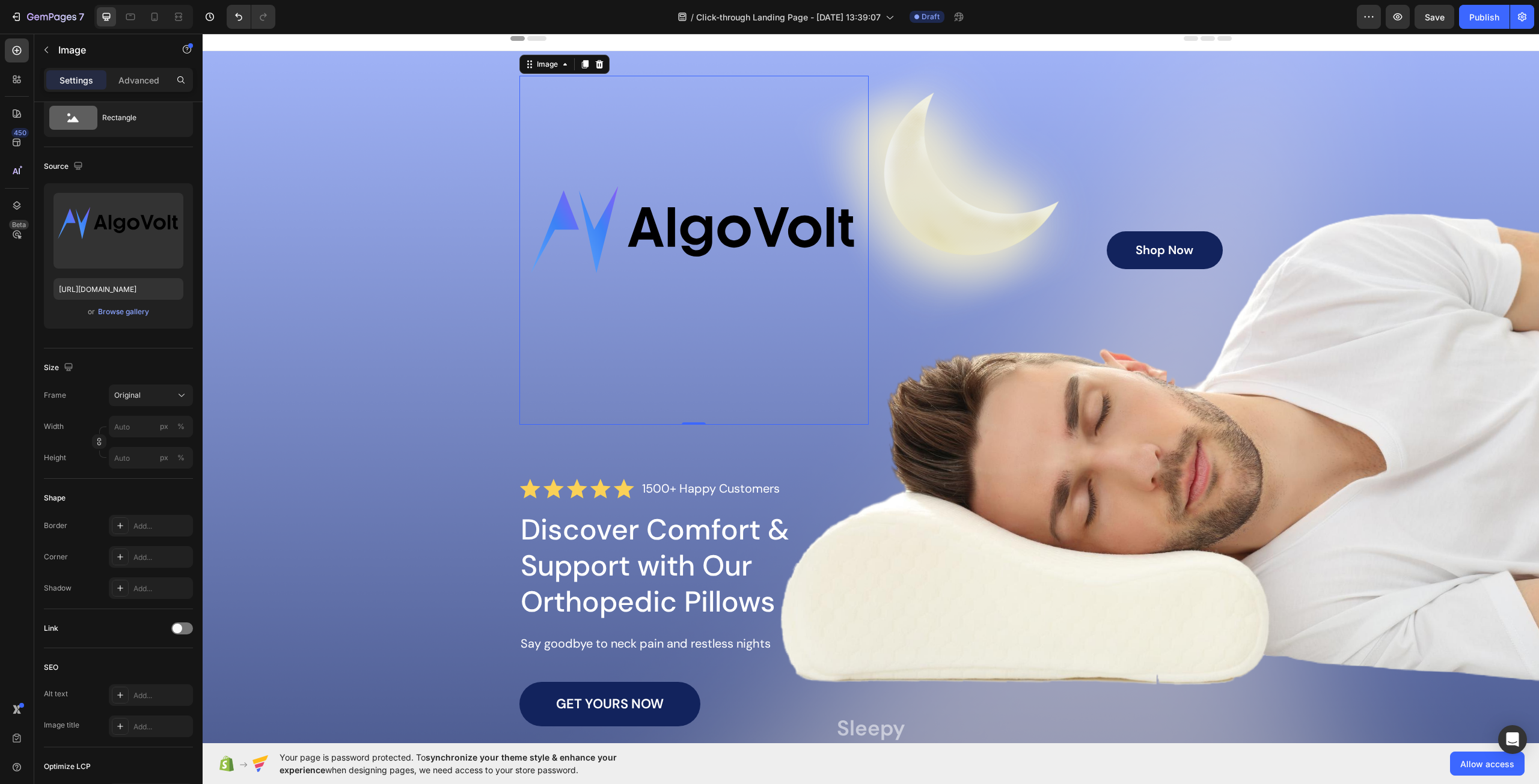
click at [676, 268] on img at bounding box center [693, 250] width 349 height 349
click at [537, 63] on div "Image" at bounding box center [547, 63] width 26 height 10
click at [663, 140] on img at bounding box center [693, 250] width 349 height 349
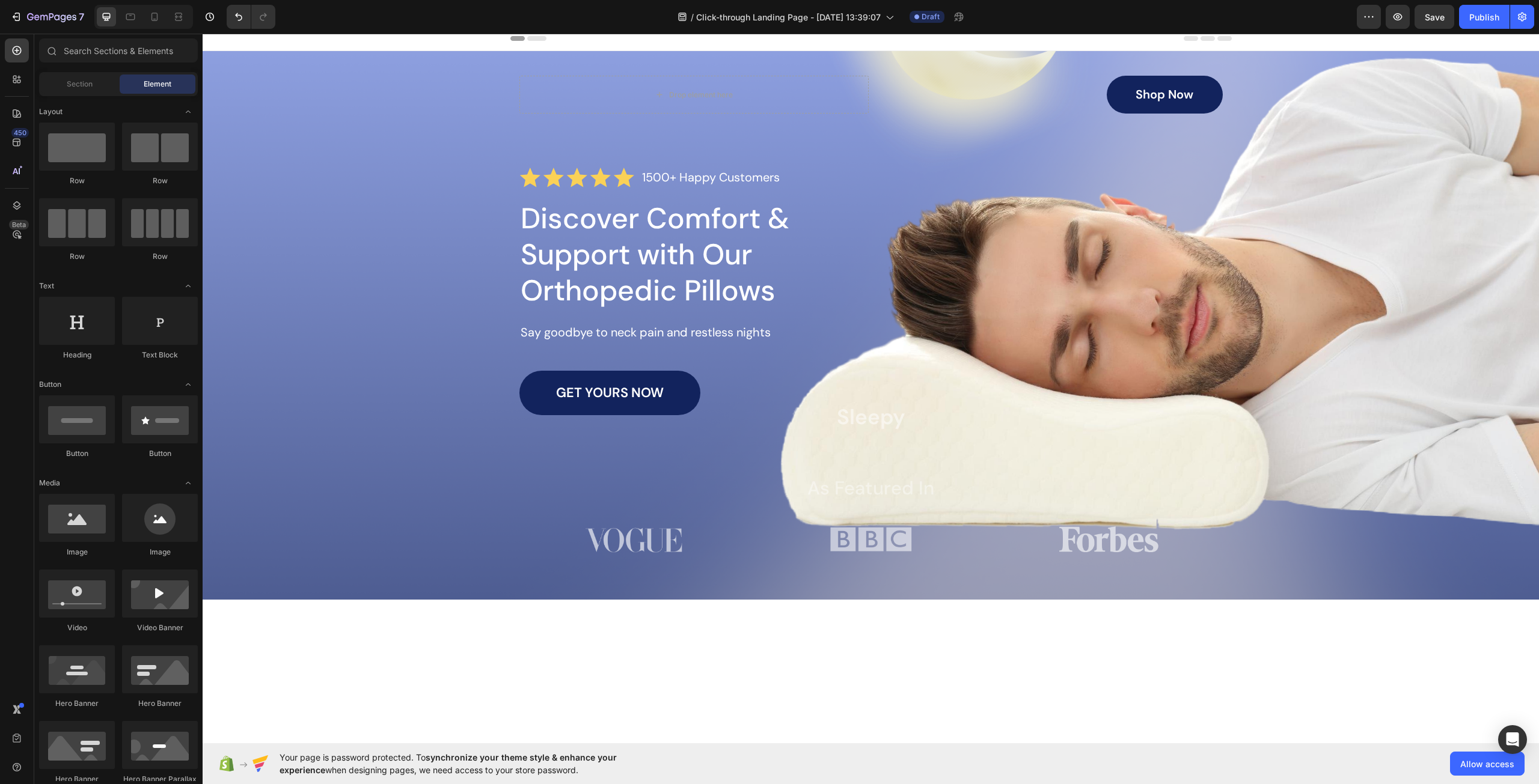
click at [92, 74] on div "Section Element" at bounding box center [118, 83] width 159 height 24
click at [86, 81] on span "Section" at bounding box center [79, 83] width 26 height 10
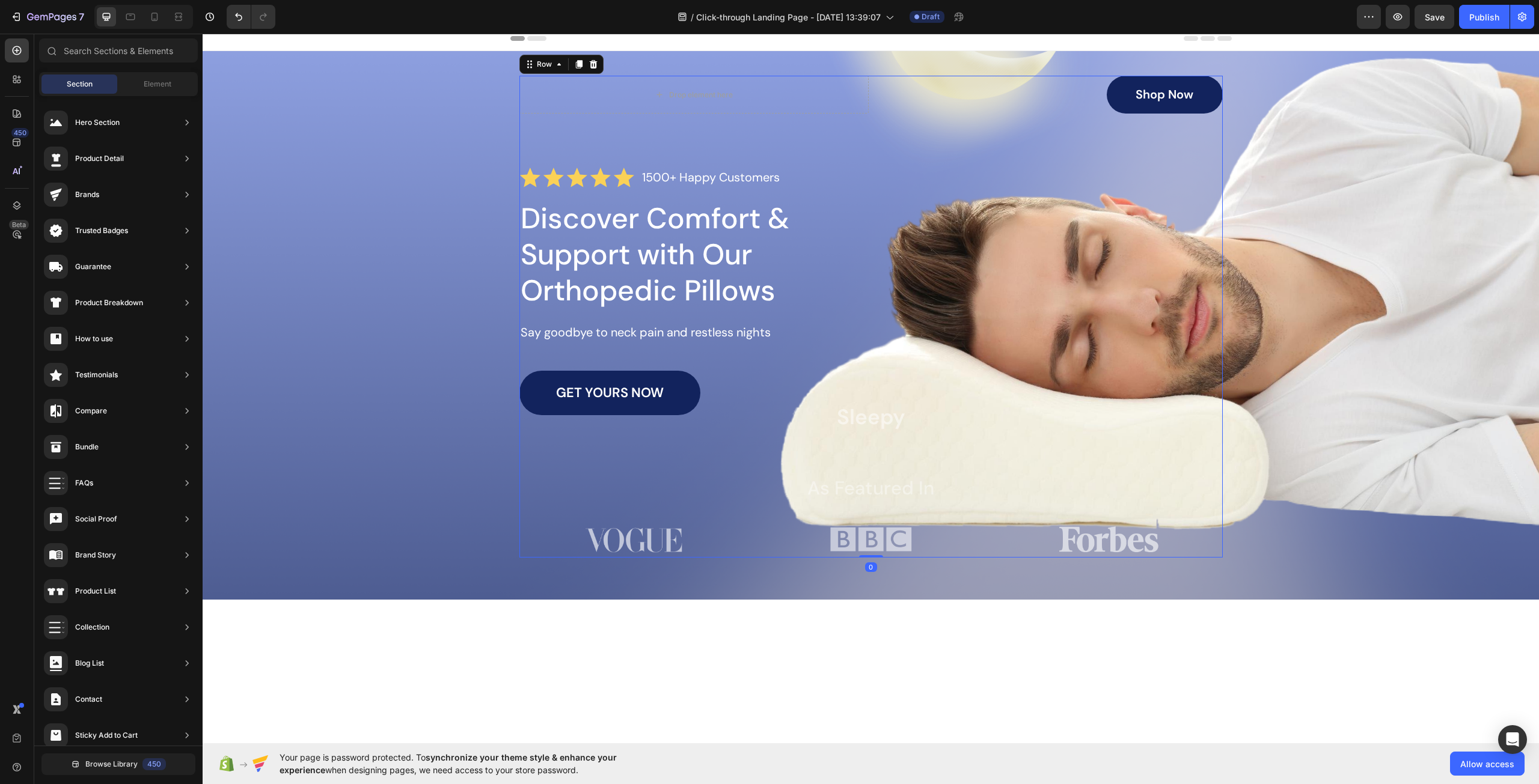
click at [540, 134] on div "Drop element here Shop Now Button Row Icon Icon Icon Icon Icon Icon List 1500+ …" at bounding box center [870, 317] width 703 height 482
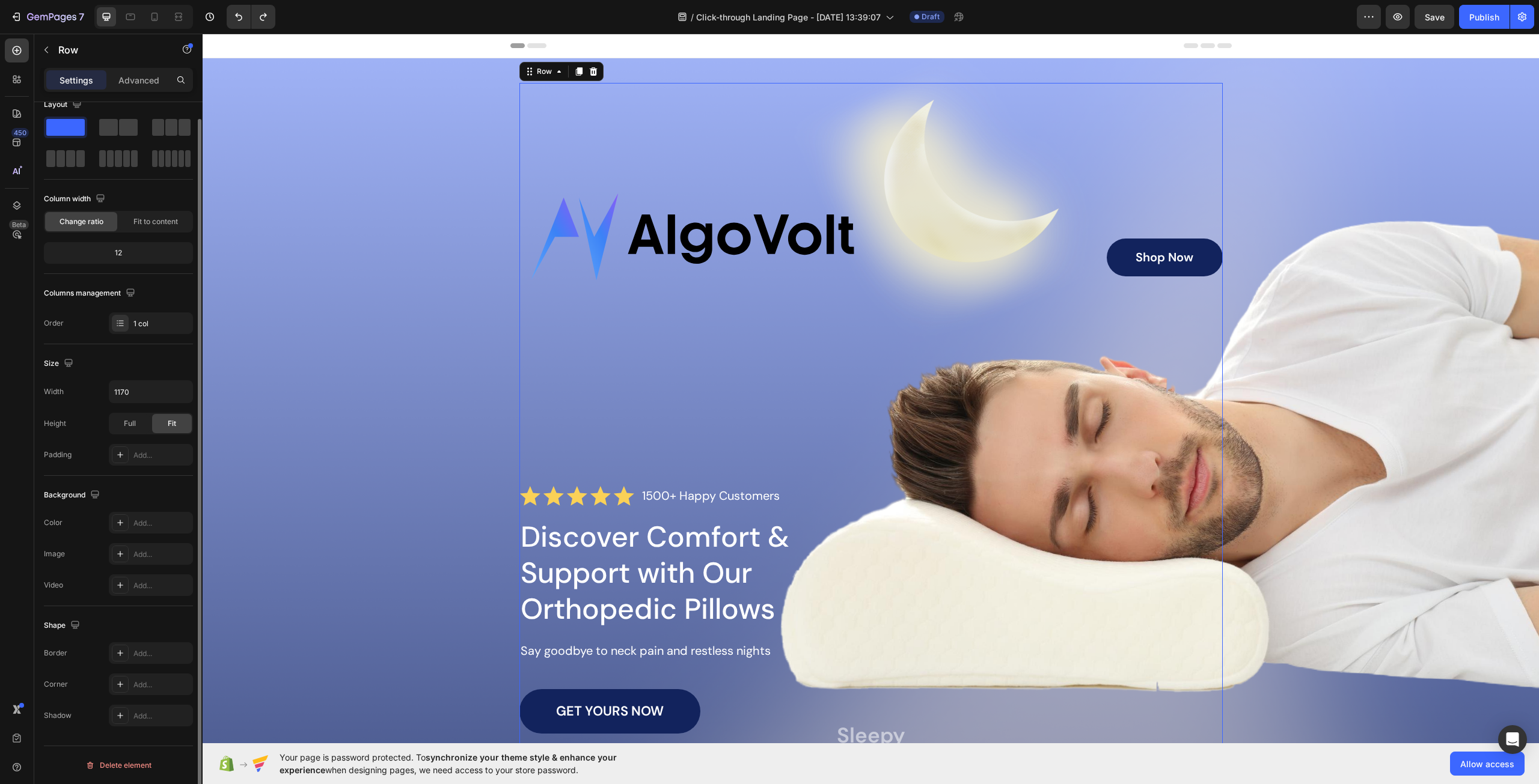
scroll to position [0, 0]
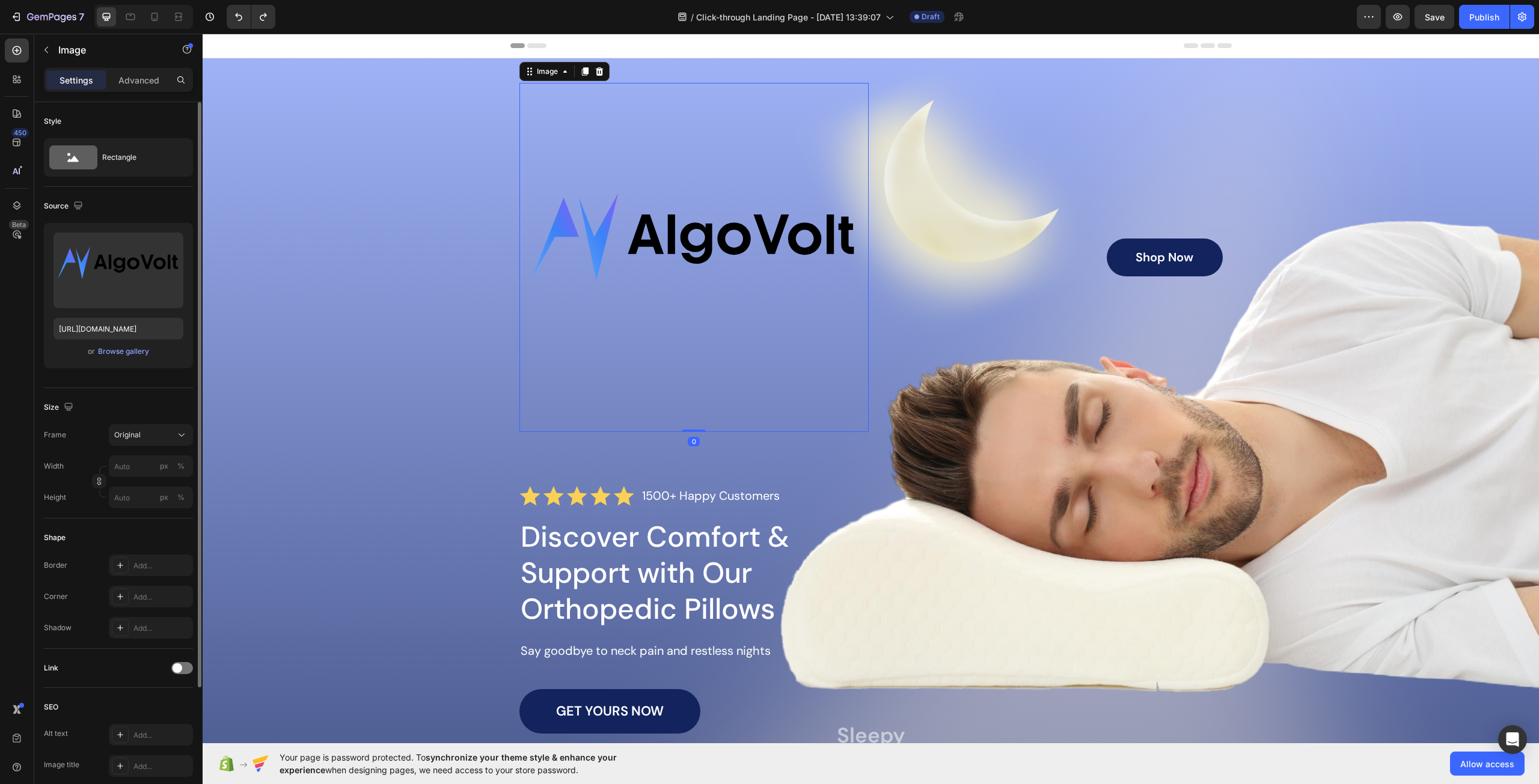
click at [698, 230] on img at bounding box center [693, 257] width 349 height 349
click at [135, 466] on input "px %" at bounding box center [150, 466] width 84 height 22
click at [132, 439] on span "Original" at bounding box center [128, 434] width 26 height 10
click at [148, 504] on span "Horizontal" at bounding box center [131, 510] width 35 height 12
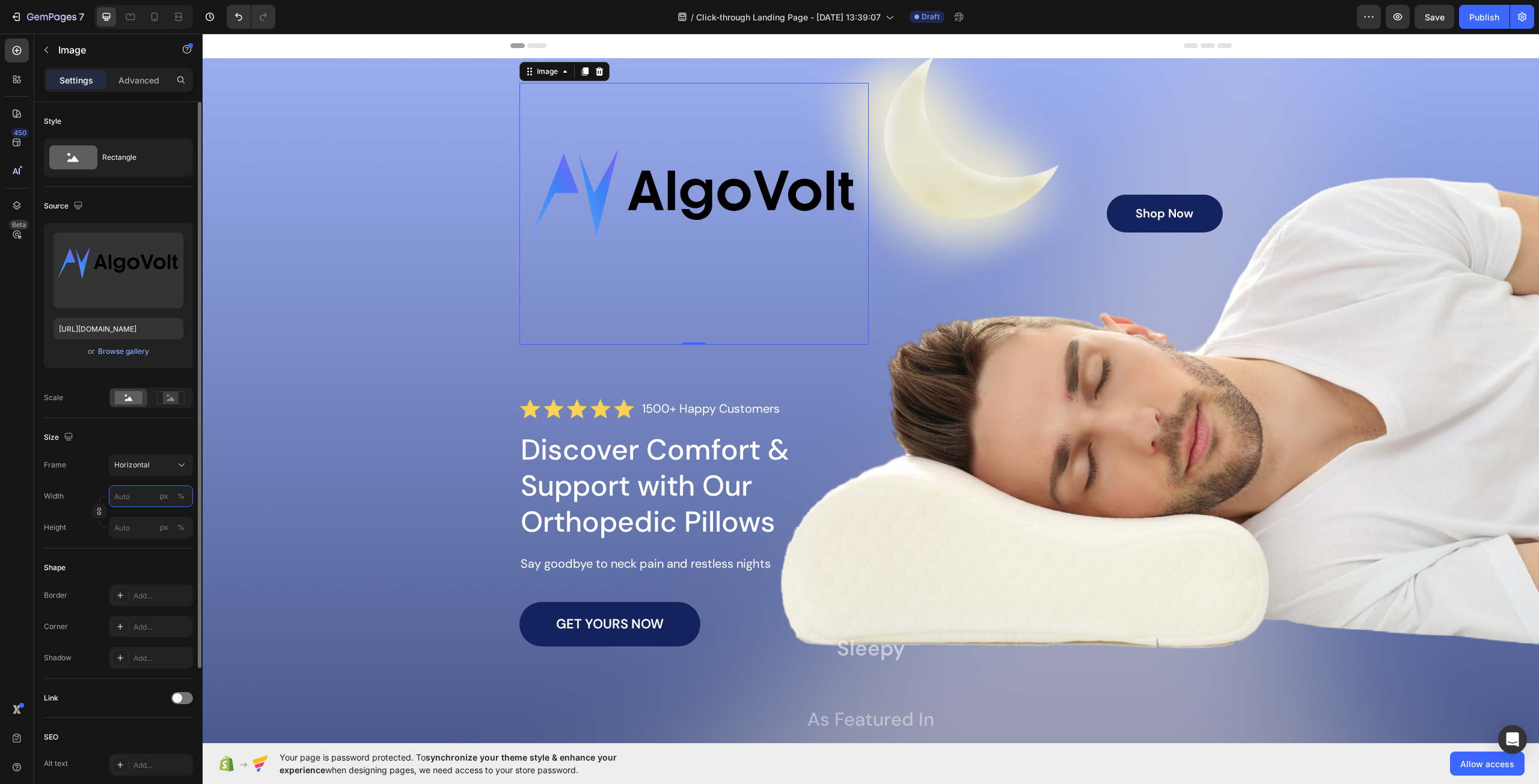
click at [138, 494] on input "px %" at bounding box center [150, 496] width 84 height 22
type input "2"
type input "25"
type input "19"
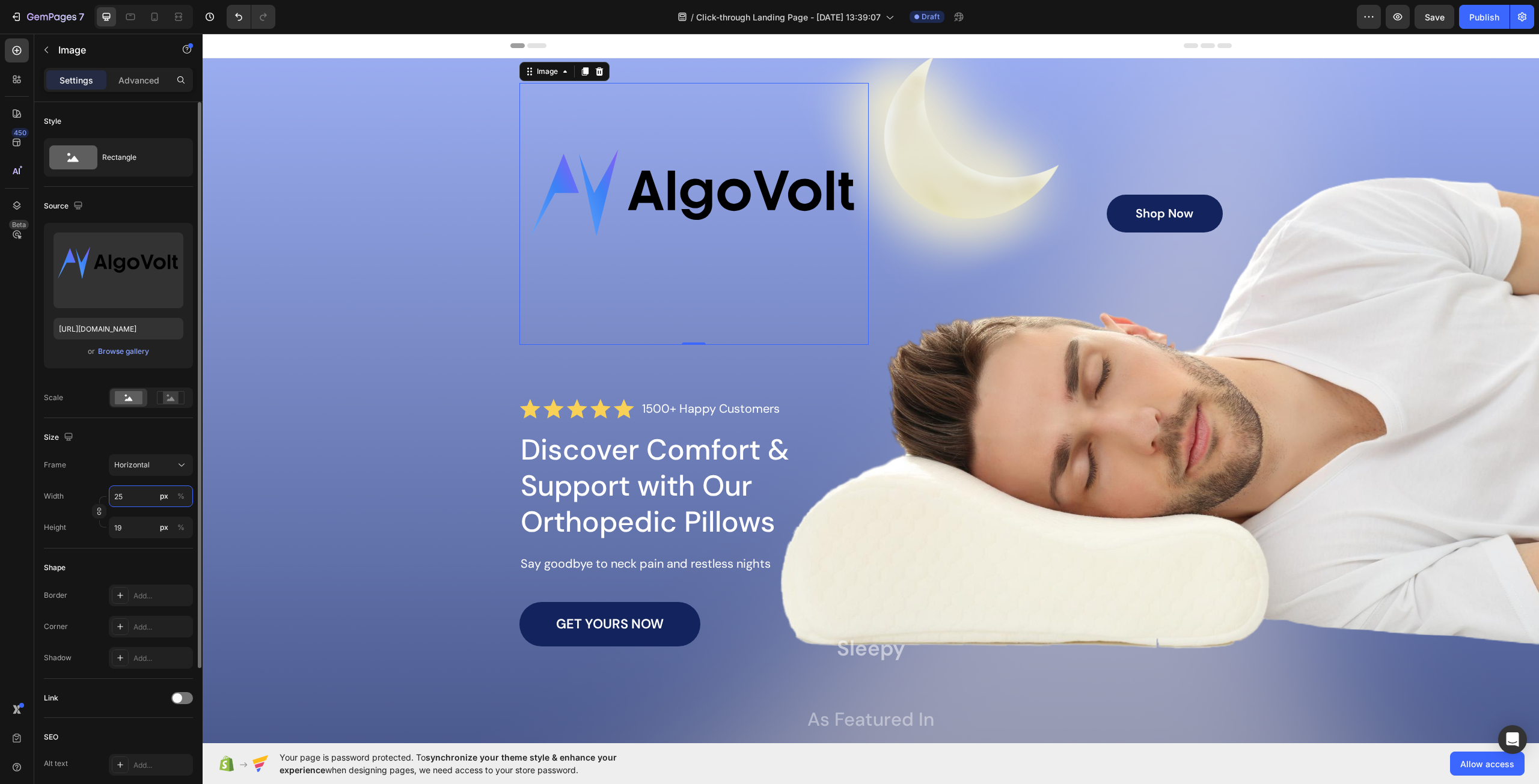
type input "250"
type input "188"
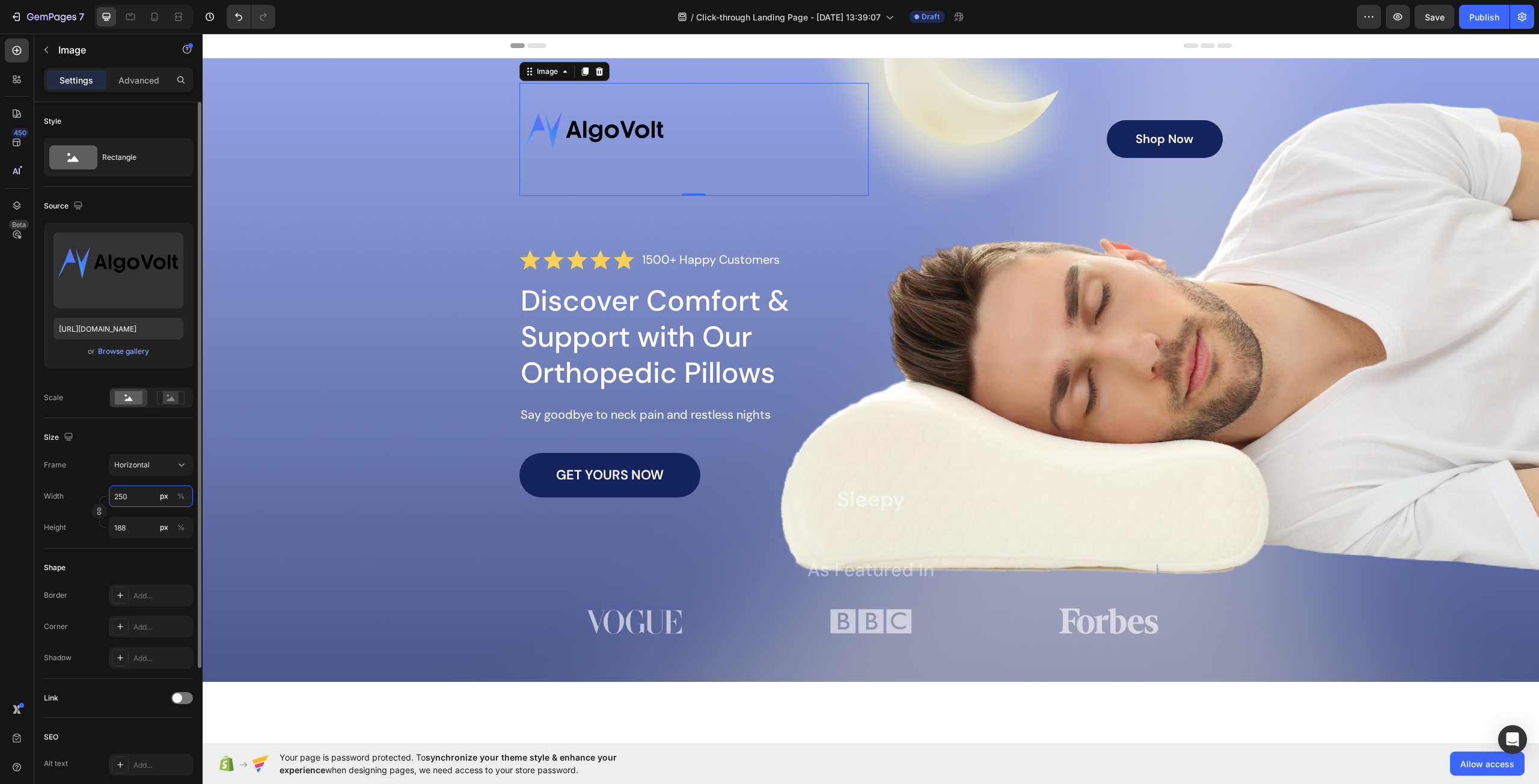
type input "25"
type input "19"
type input "2"
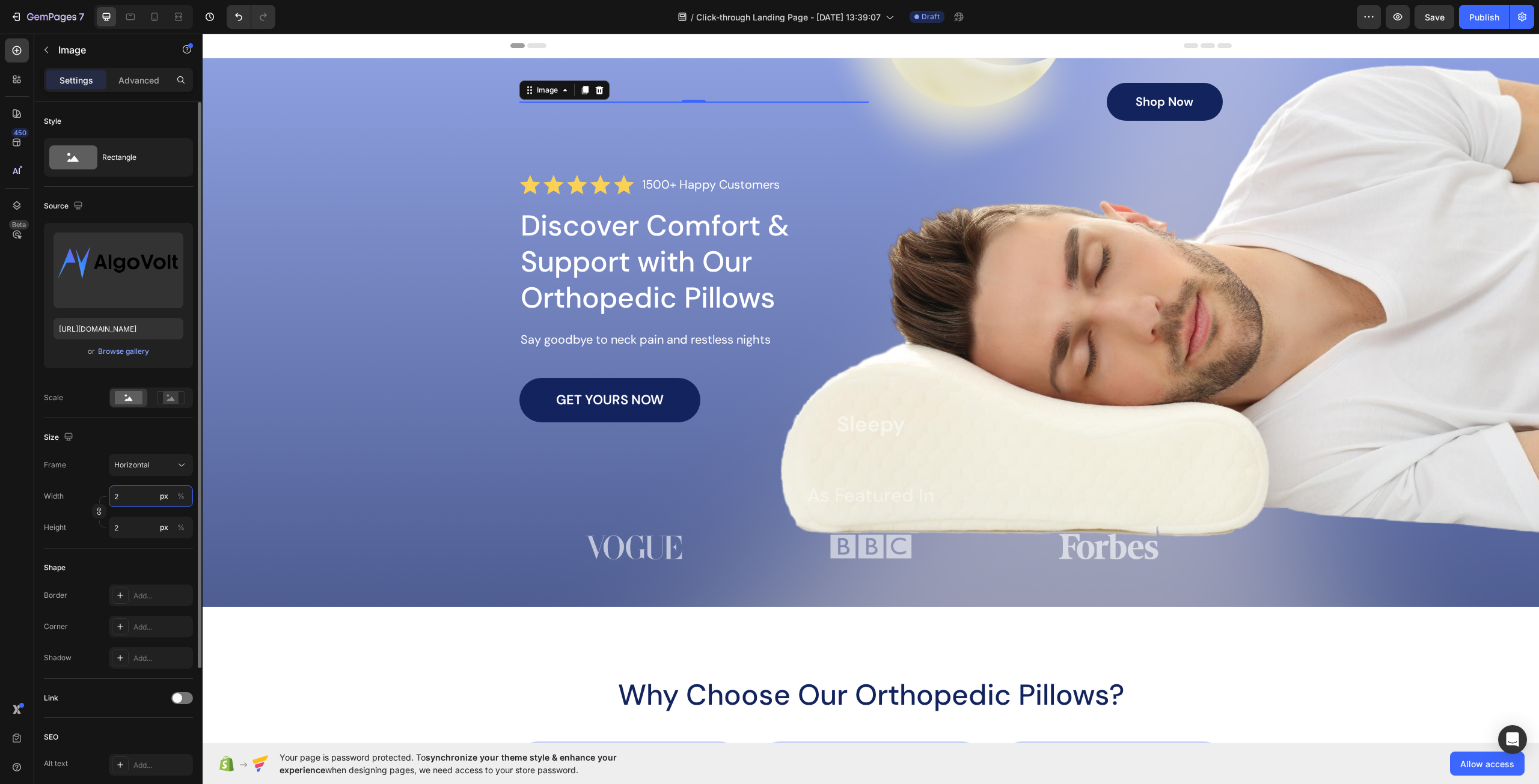
type input "20"
type input "15"
type input "200"
type input "150"
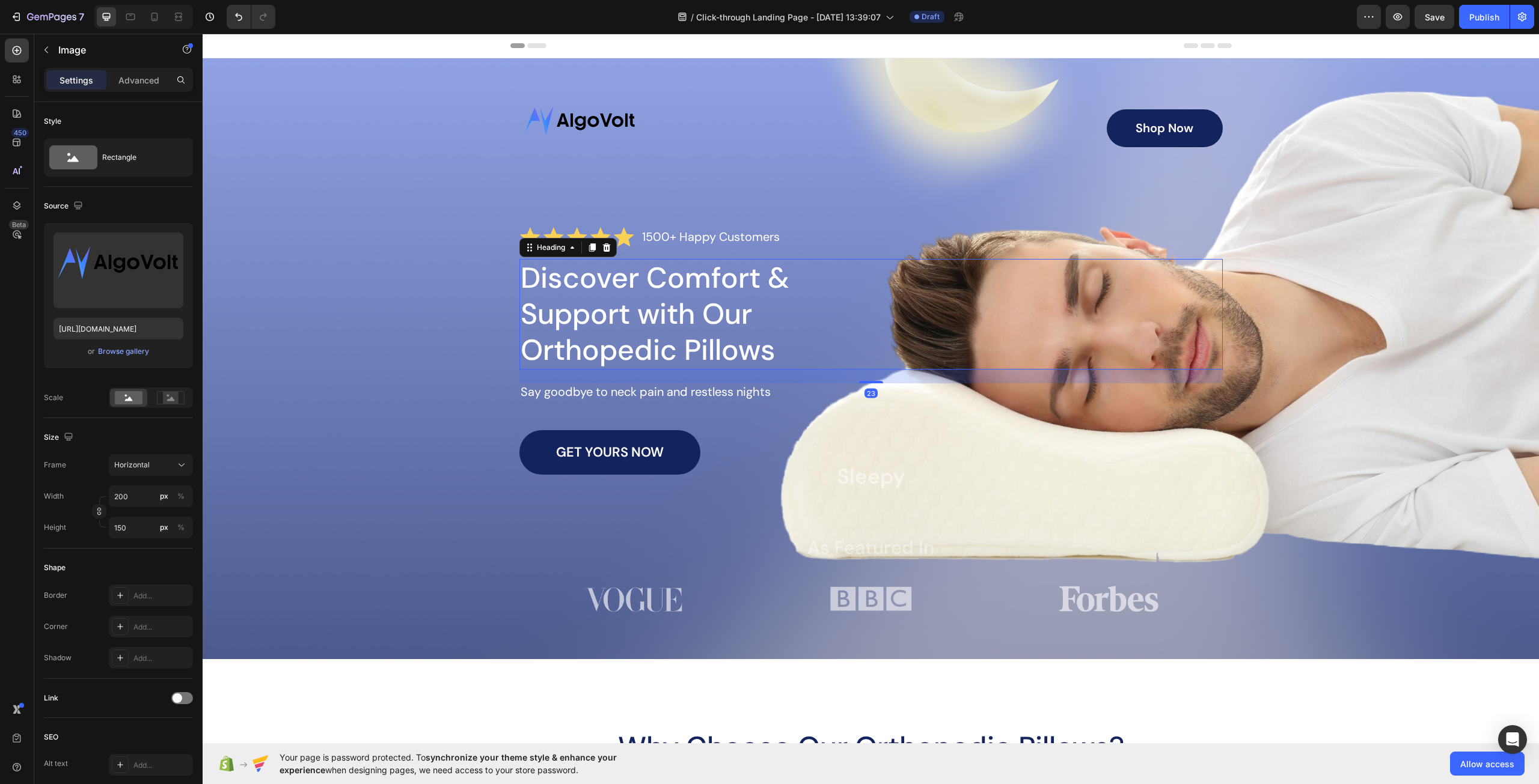
click at [635, 331] on h1 "Discover Comfort & Support with Our Orthopedic Pillows" at bounding box center [708, 314] width 377 height 111
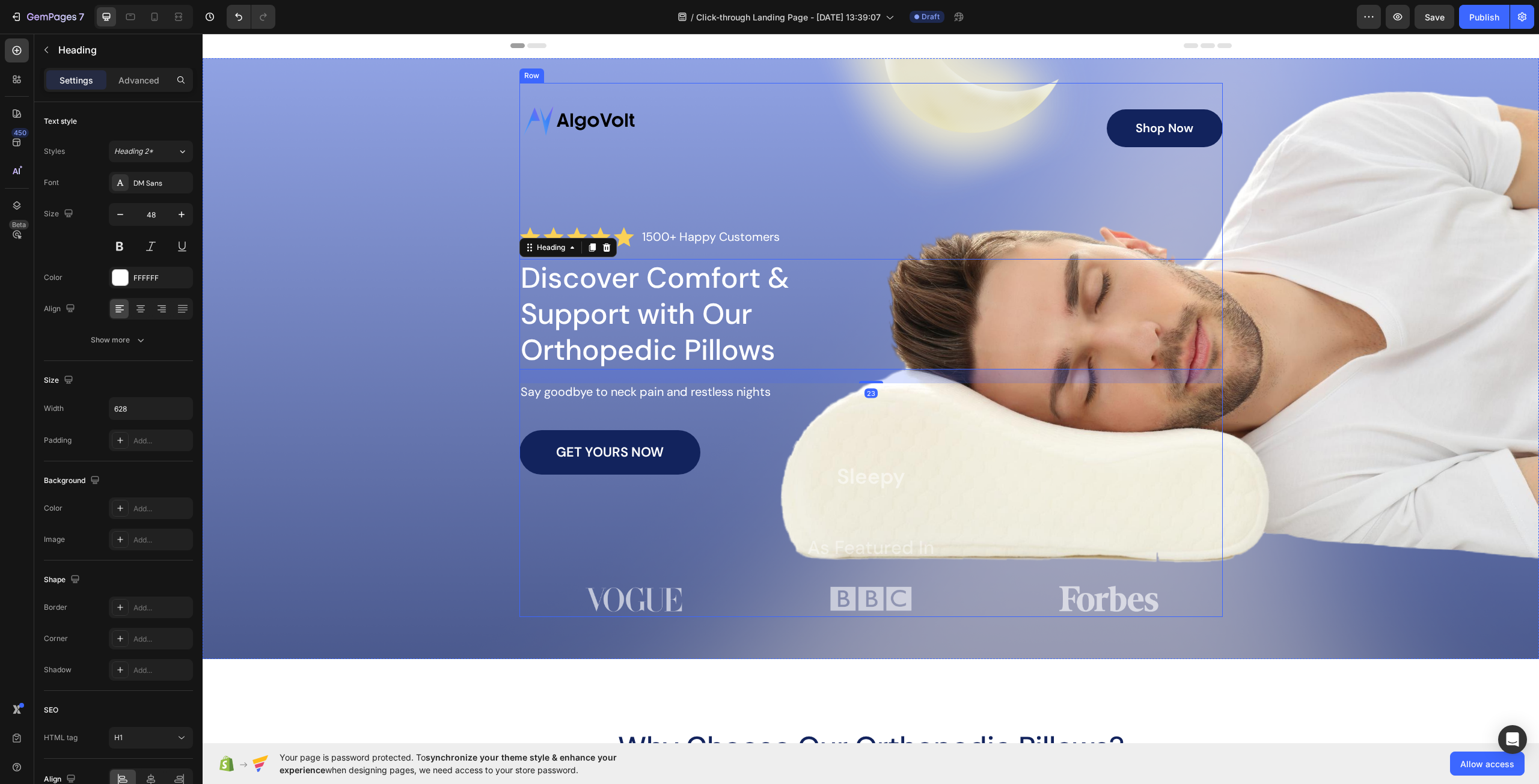
click at [432, 166] on div "Image Shop Now Button Row Icon Icon Icon Icon Icon Icon List 1500+ Happy Custom…" at bounding box center [870, 350] width 1312 height 534
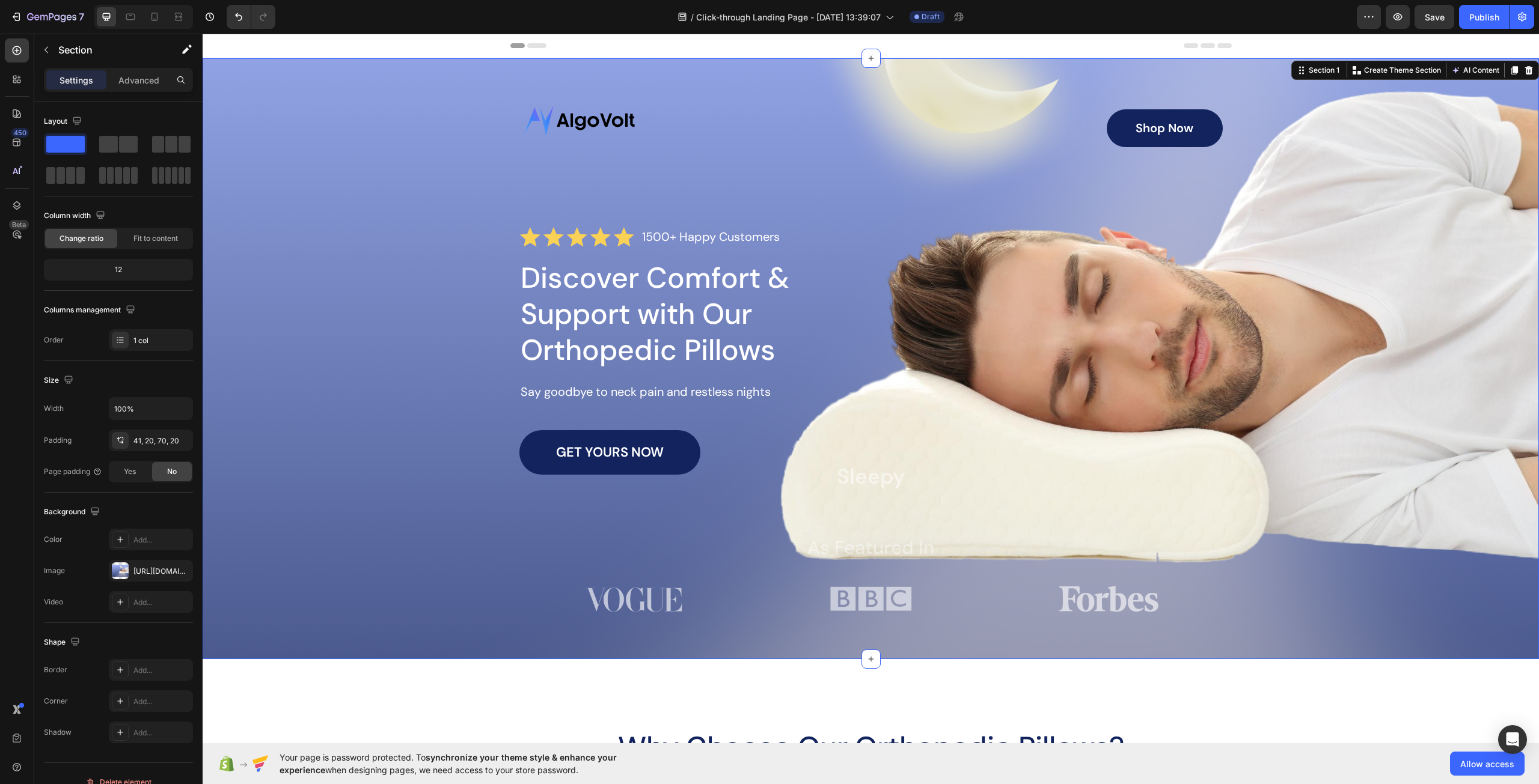
click at [376, 346] on div "Image Shop Now Button Row Icon Icon Icon Icon Icon Icon List 1500+ Happy Custom…" at bounding box center [870, 350] width 1312 height 534
click at [1465, 283] on div "Image Shop Now Button Row Icon Icon Icon Icon Icon Icon List 1500+ Happy Custom…" at bounding box center [870, 350] width 1312 height 534
click at [352, 245] on div "Image Shop Now Button Row Icon Icon Icon Icon Icon Icon List 1500+ Happy Custom…" at bounding box center [870, 350] width 1312 height 534
click at [183, 571] on icon "button" at bounding box center [181, 571] width 9 height 9
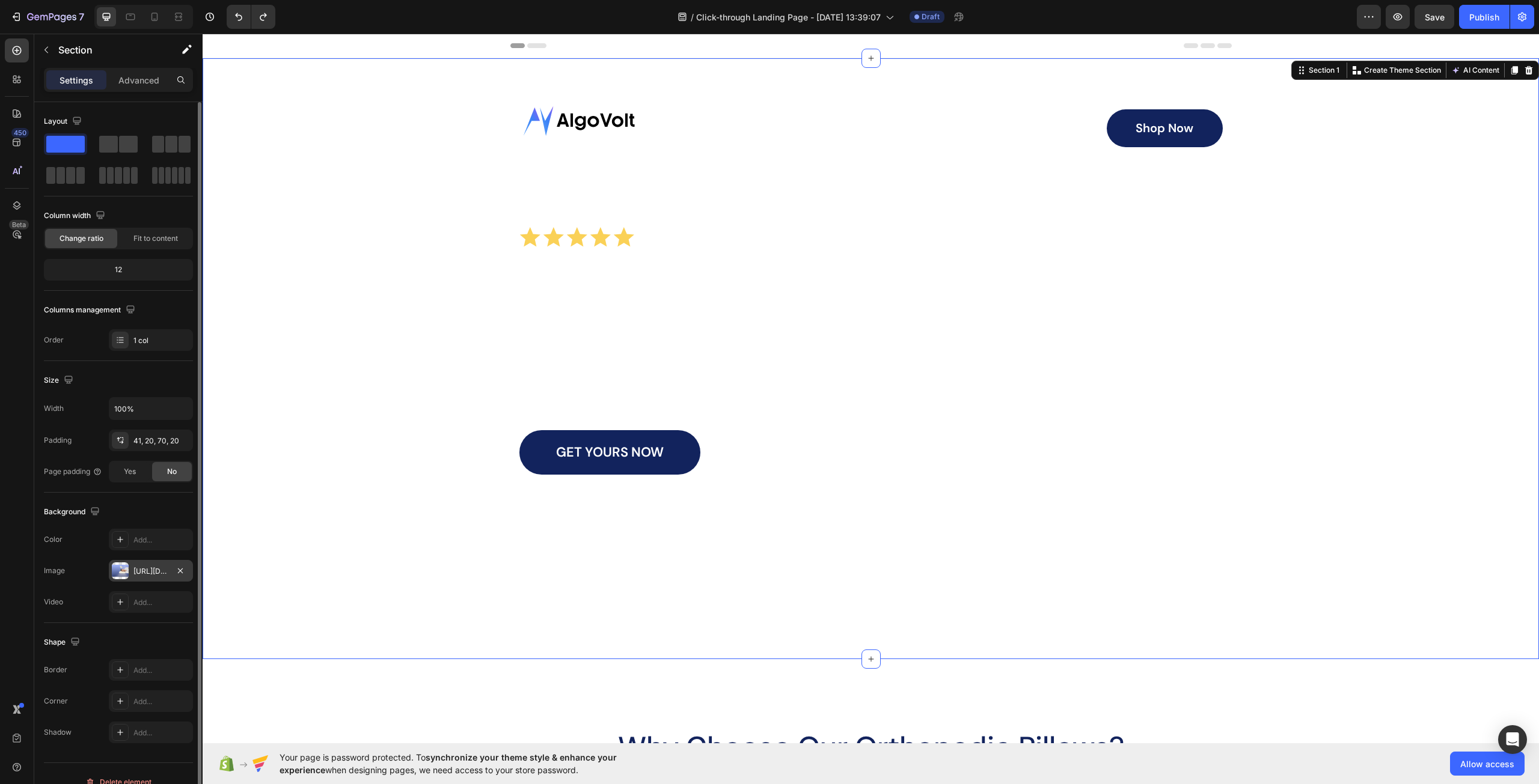
click at [428, 354] on div "Image Shop Now Button Row Icon Icon Icon Icon Icon Icon List 1500+ Happy Custom…" at bounding box center [870, 350] width 1312 height 534
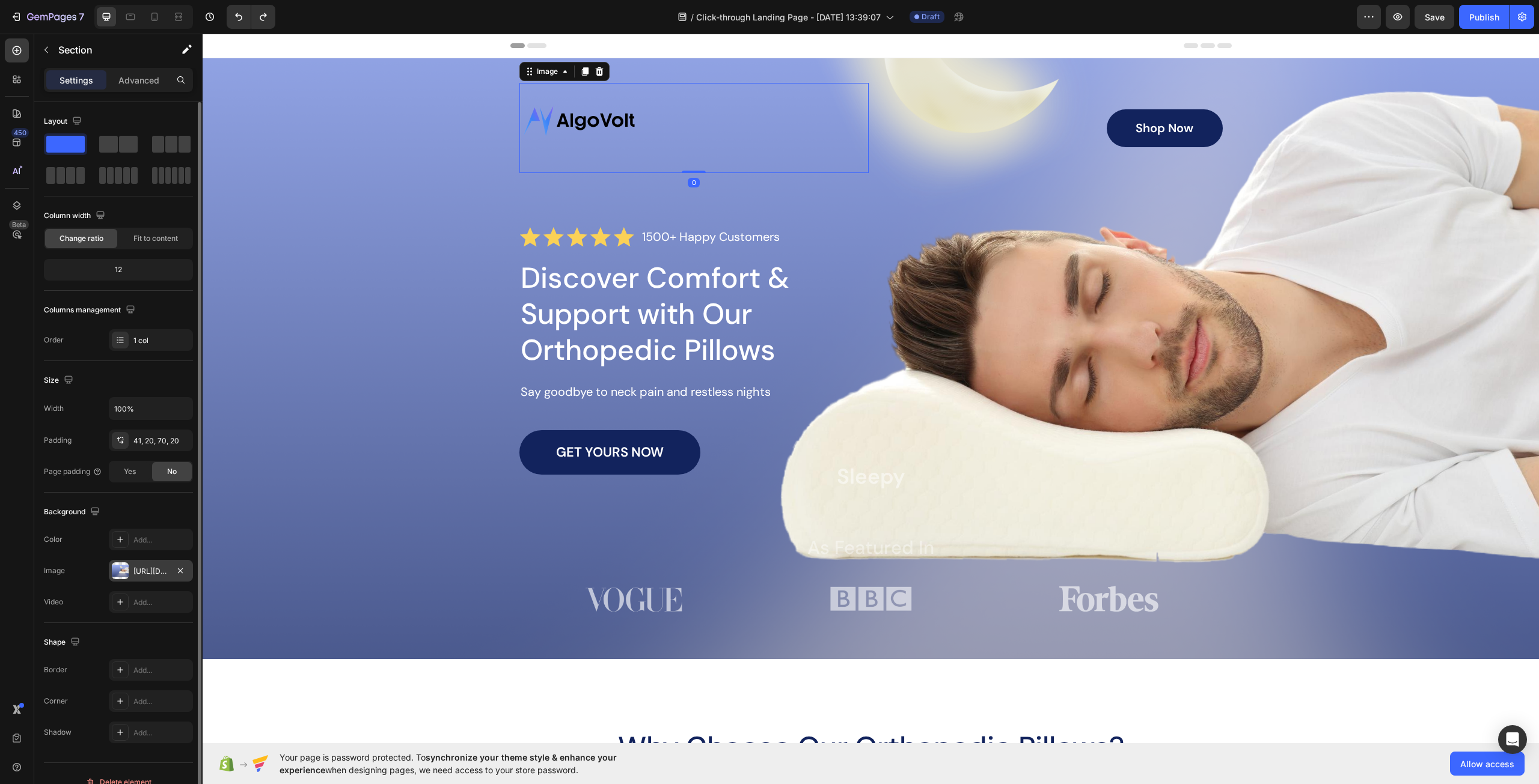
click at [589, 114] on img at bounding box center [579, 128] width 120 height 90
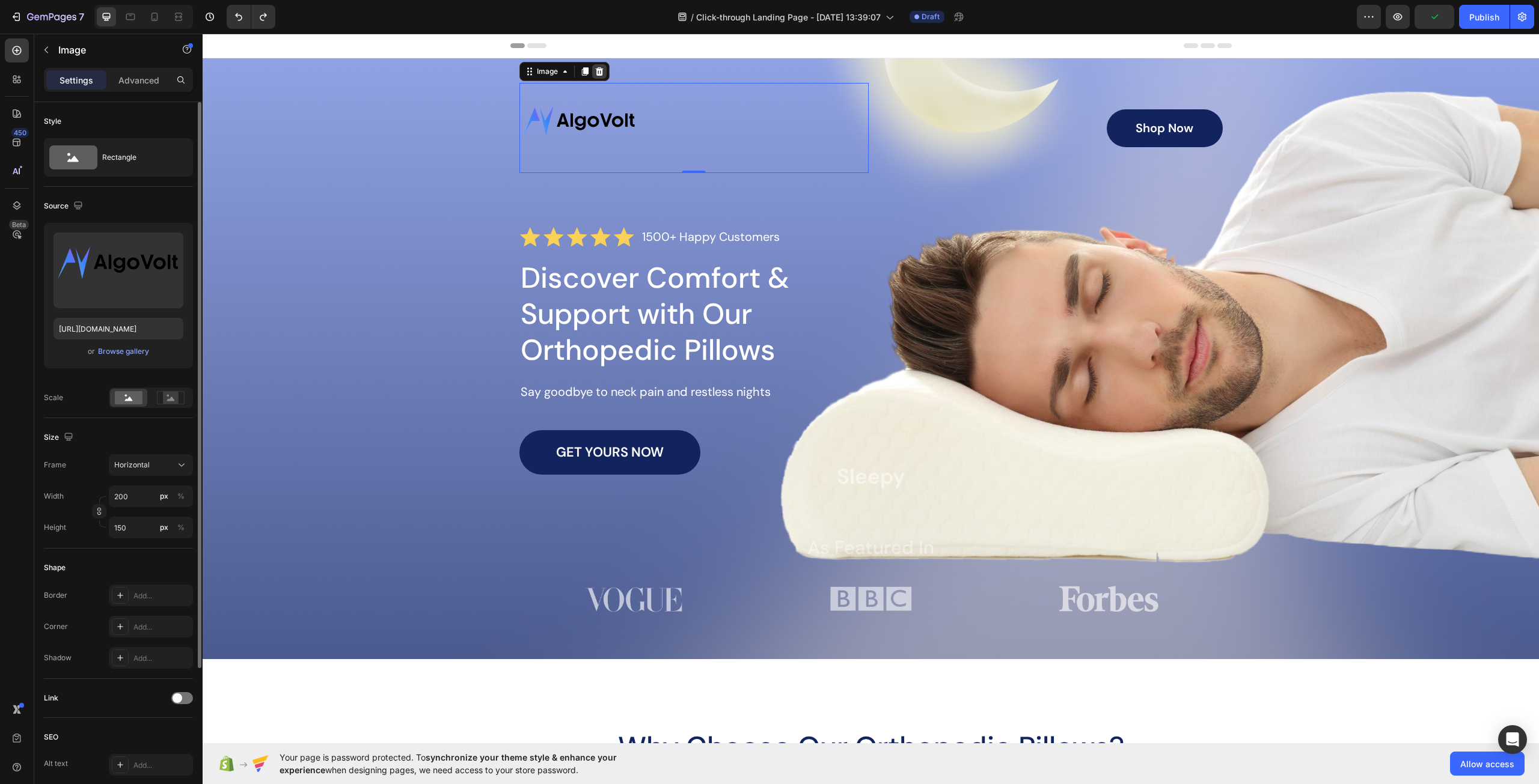
click at [595, 70] on icon at bounding box center [599, 71] width 8 height 9
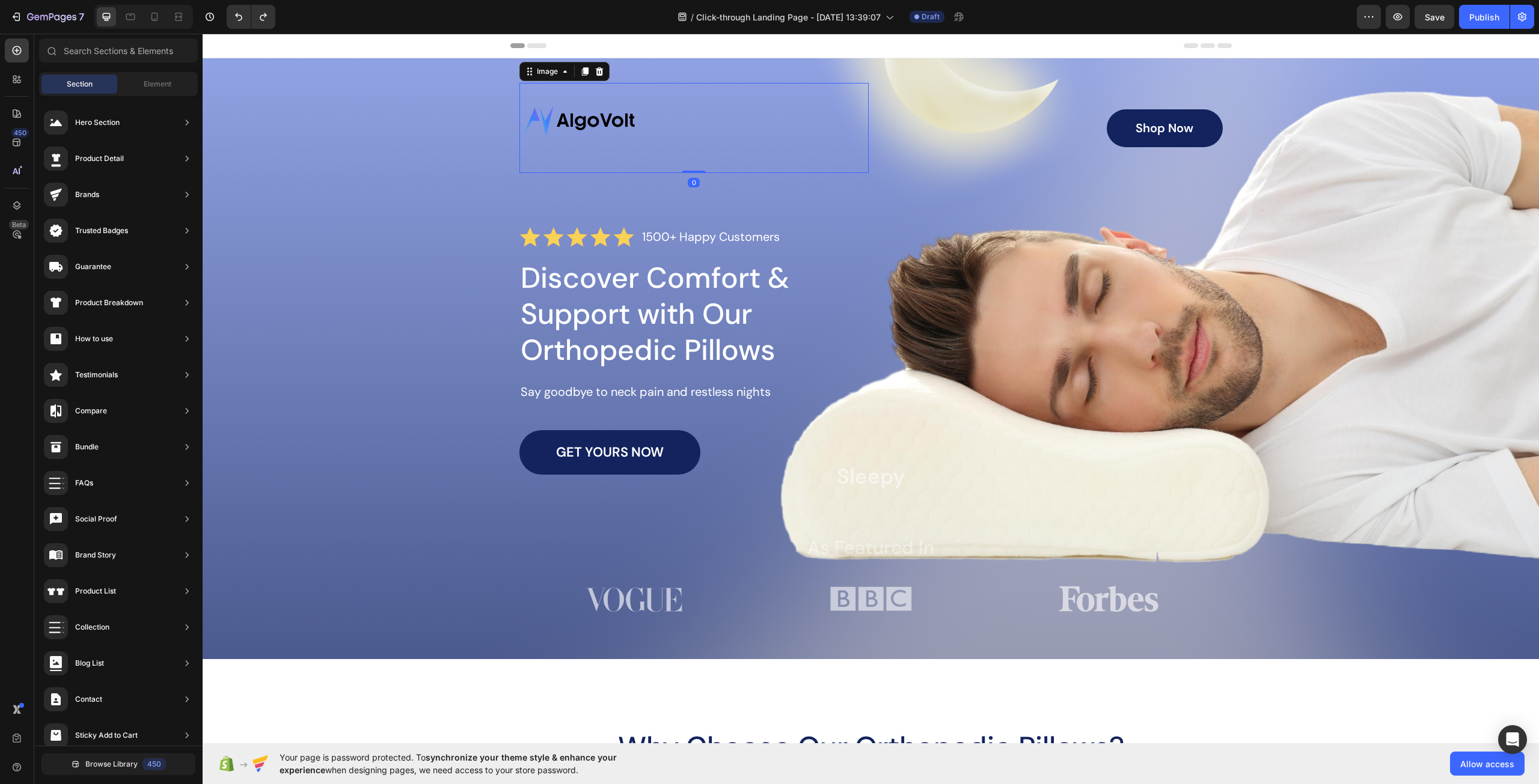
click at [588, 125] on img at bounding box center [579, 128] width 120 height 90
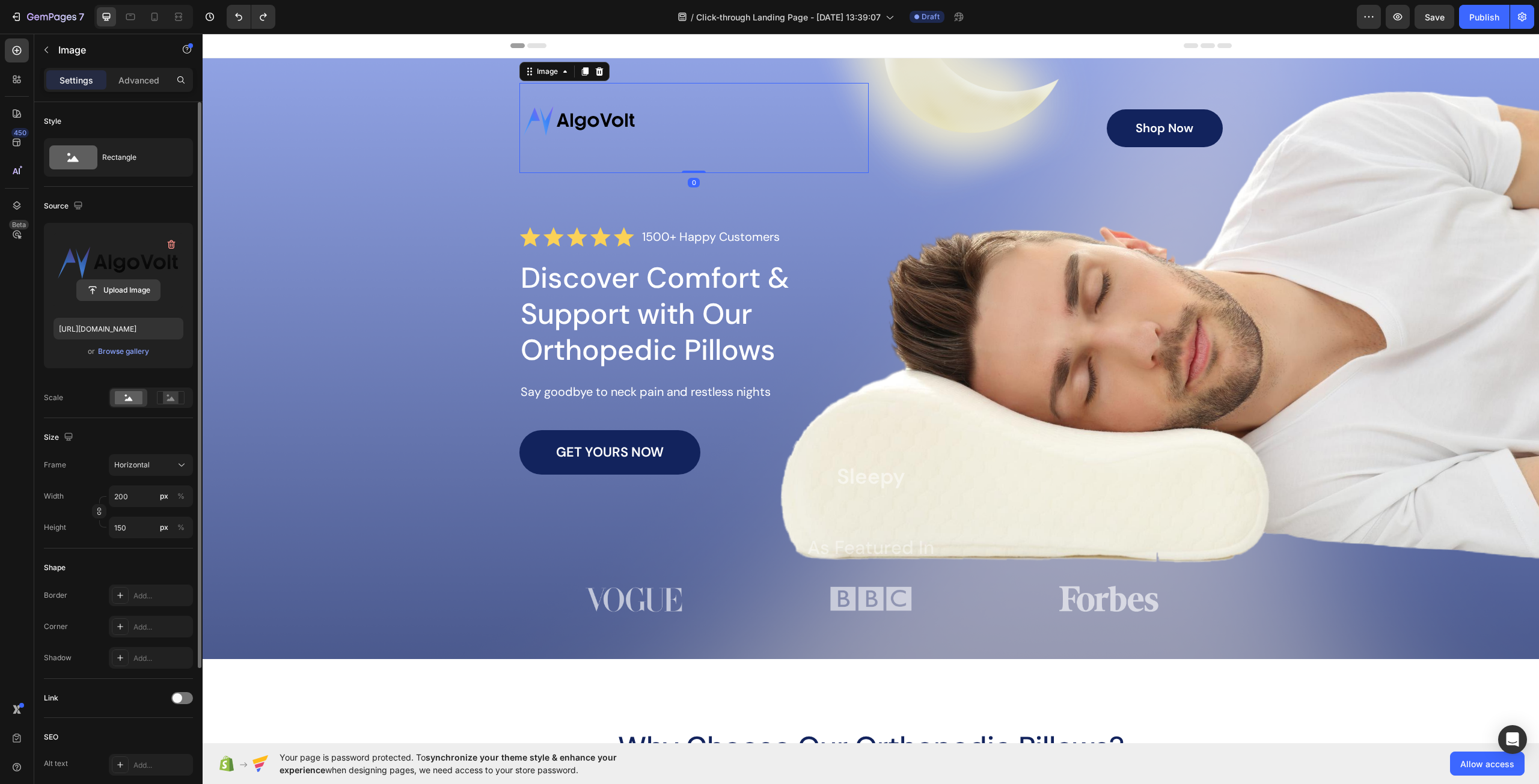
click at [112, 279] on button "Upload Image" at bounding box center [118, 289] width 84 height 22
click at [110, 287] on input "file" at bounding box center [118, 290] width 83 height 21
type input "https://cdn.shopify.com/s/files/1/0967/5259/9328/files/gempages_586241475050734…"
click at [598, 74] on icon at bounding box center [599, 71] width 8 height 9
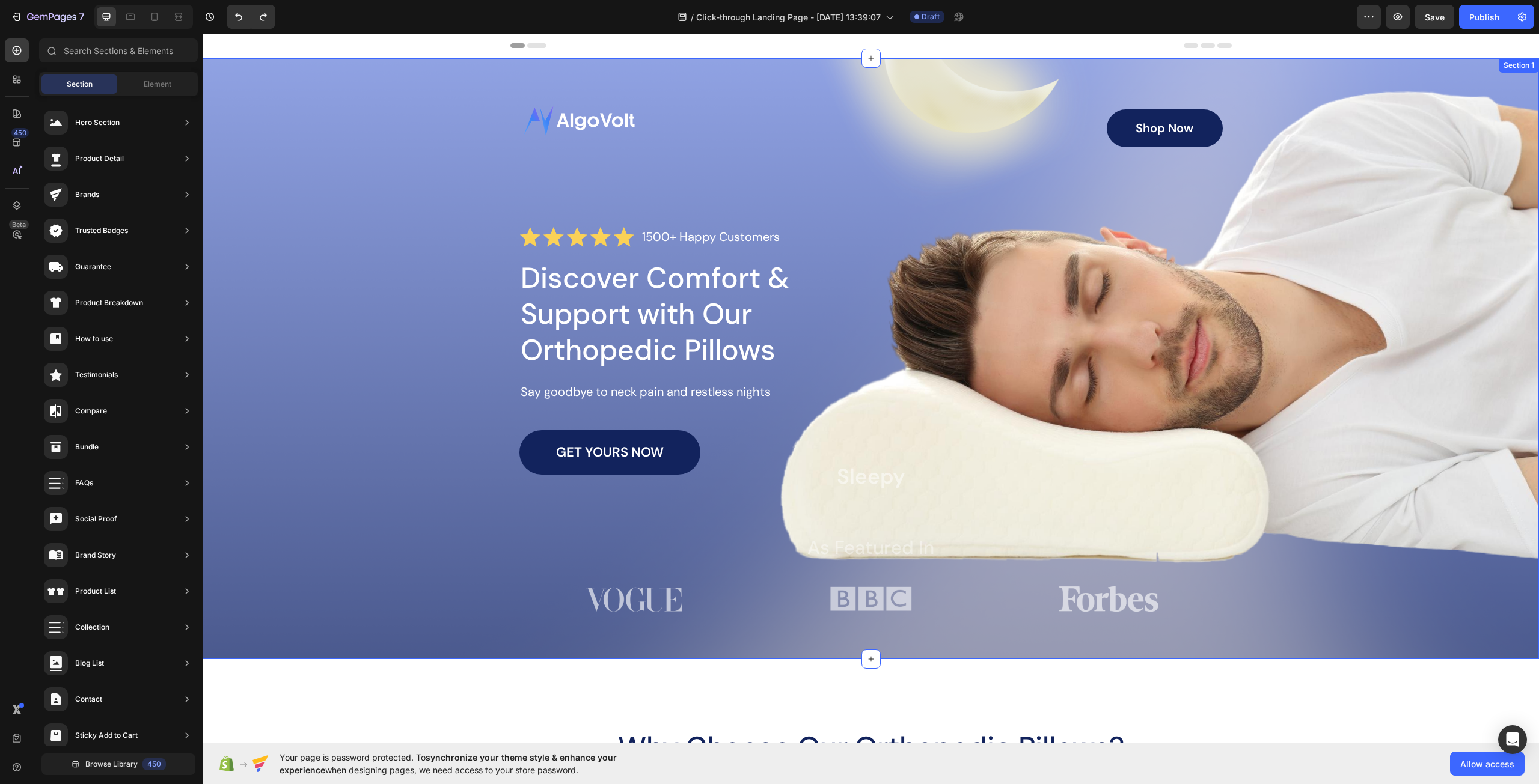
click at [419, 269] on div "Image Shop Now Button Row Icon Icon Icon Icon Icon Icon List 1500+ Happy Custom…" at bounding box center [870, 350] width 1312 height 534
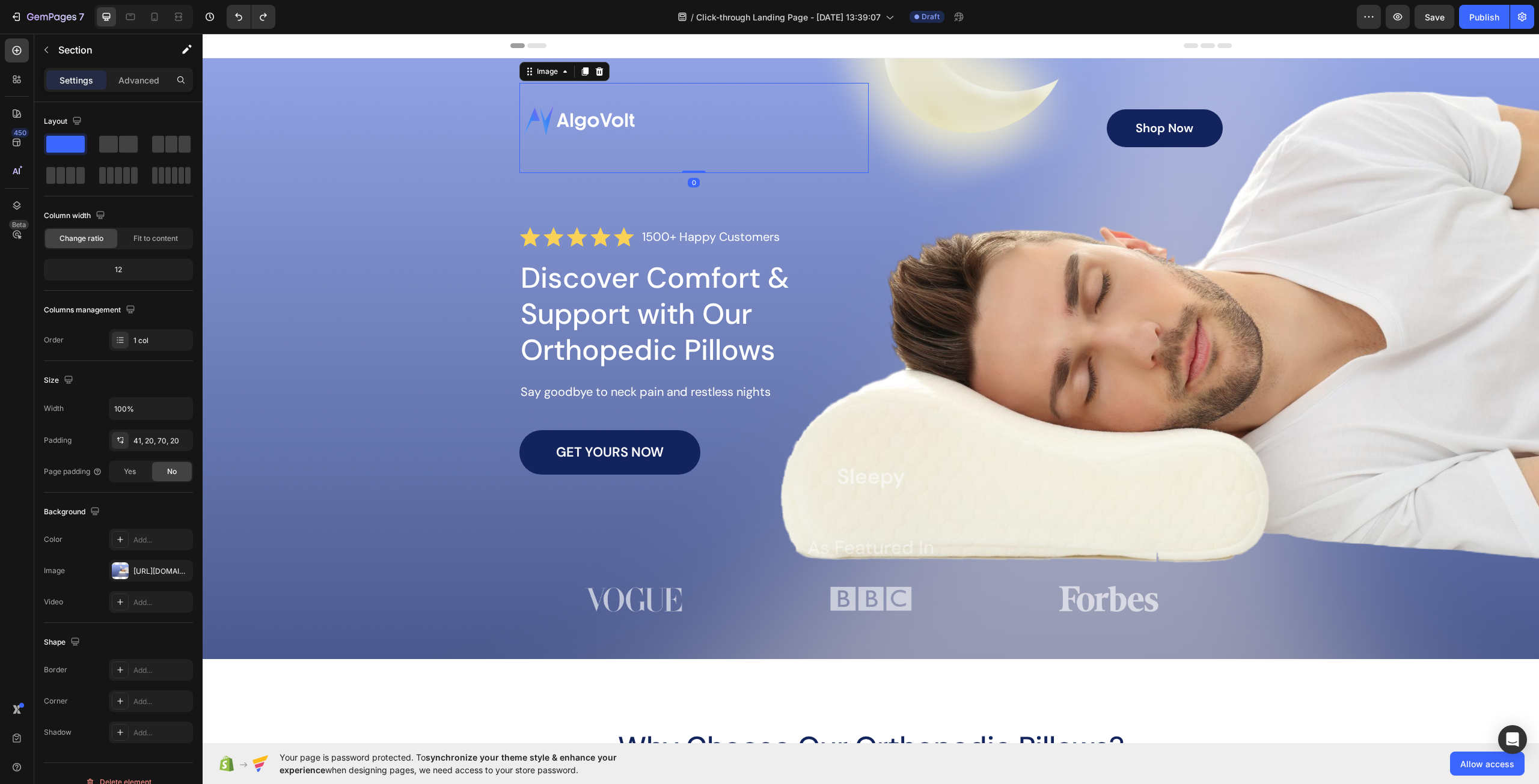
click at [586, 132] on img at bounding box center [579, 128] width 120 height 90
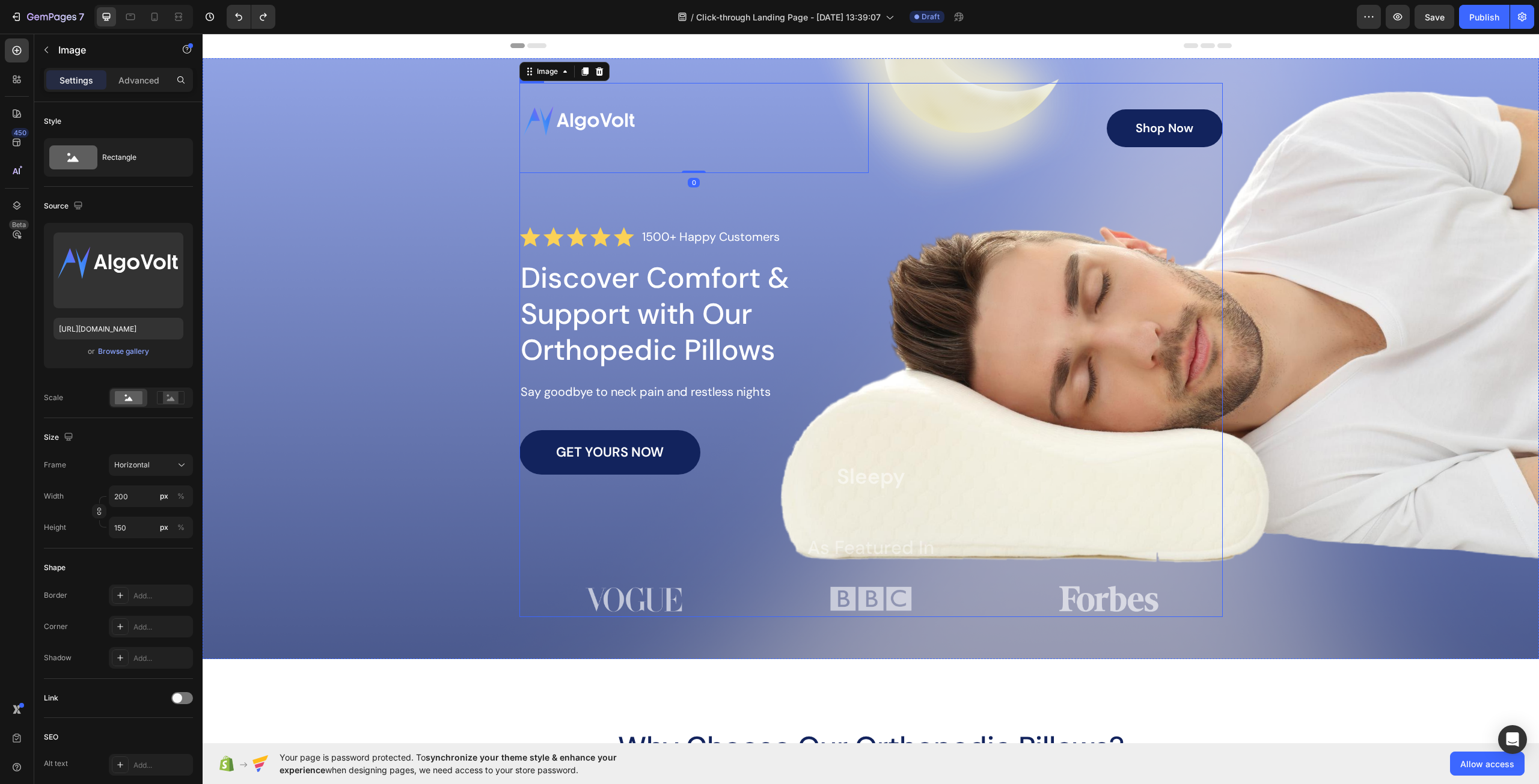
type input "https://cdn.shopify.com/s/files/1/0967/5259/9328/files/gempages_586241475050734…"
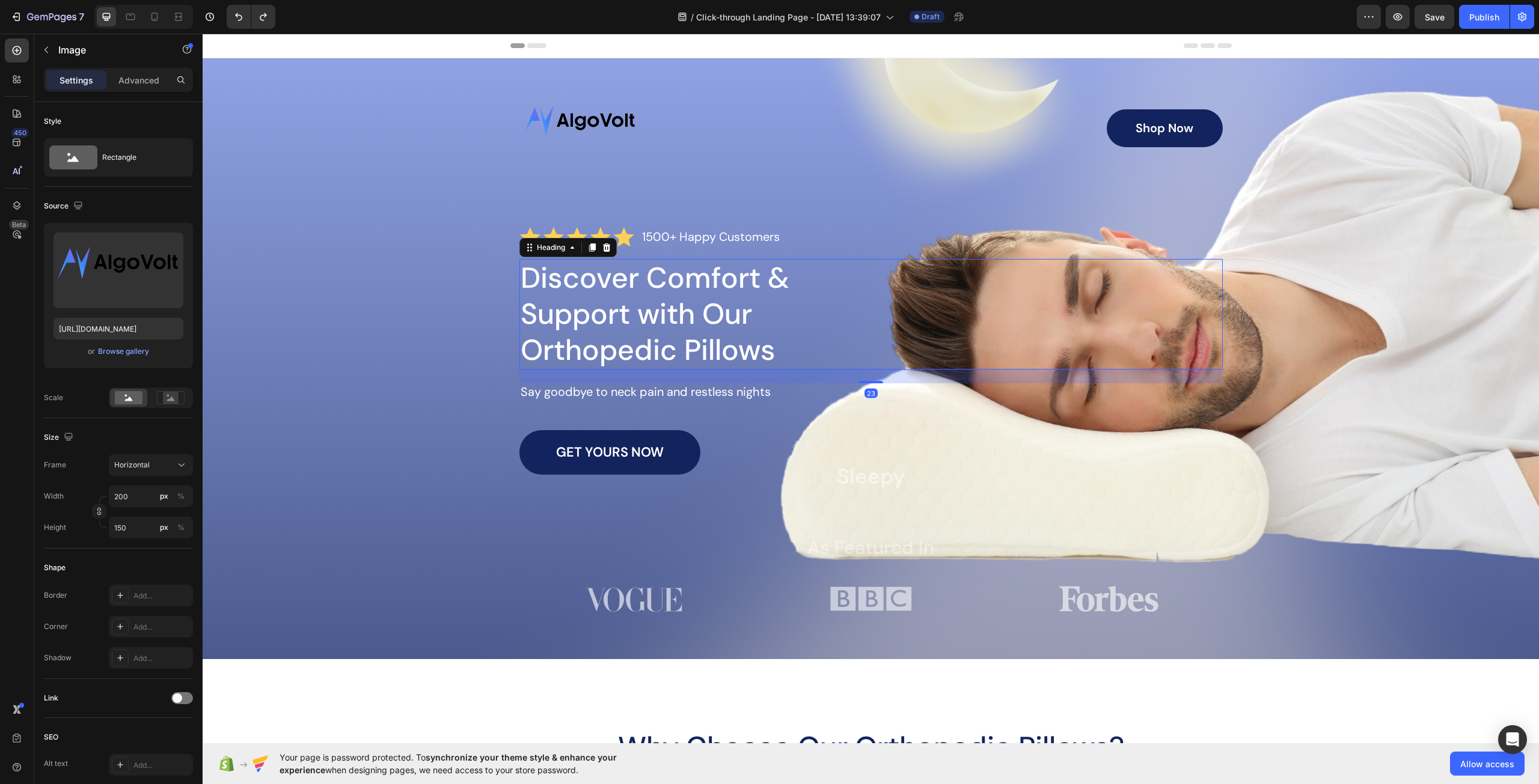
click at [610, 267] on h1 "Discover Comfort & Support with Our Orthopedic Pillows" at bounding box center [708, 314] width 377 height 111
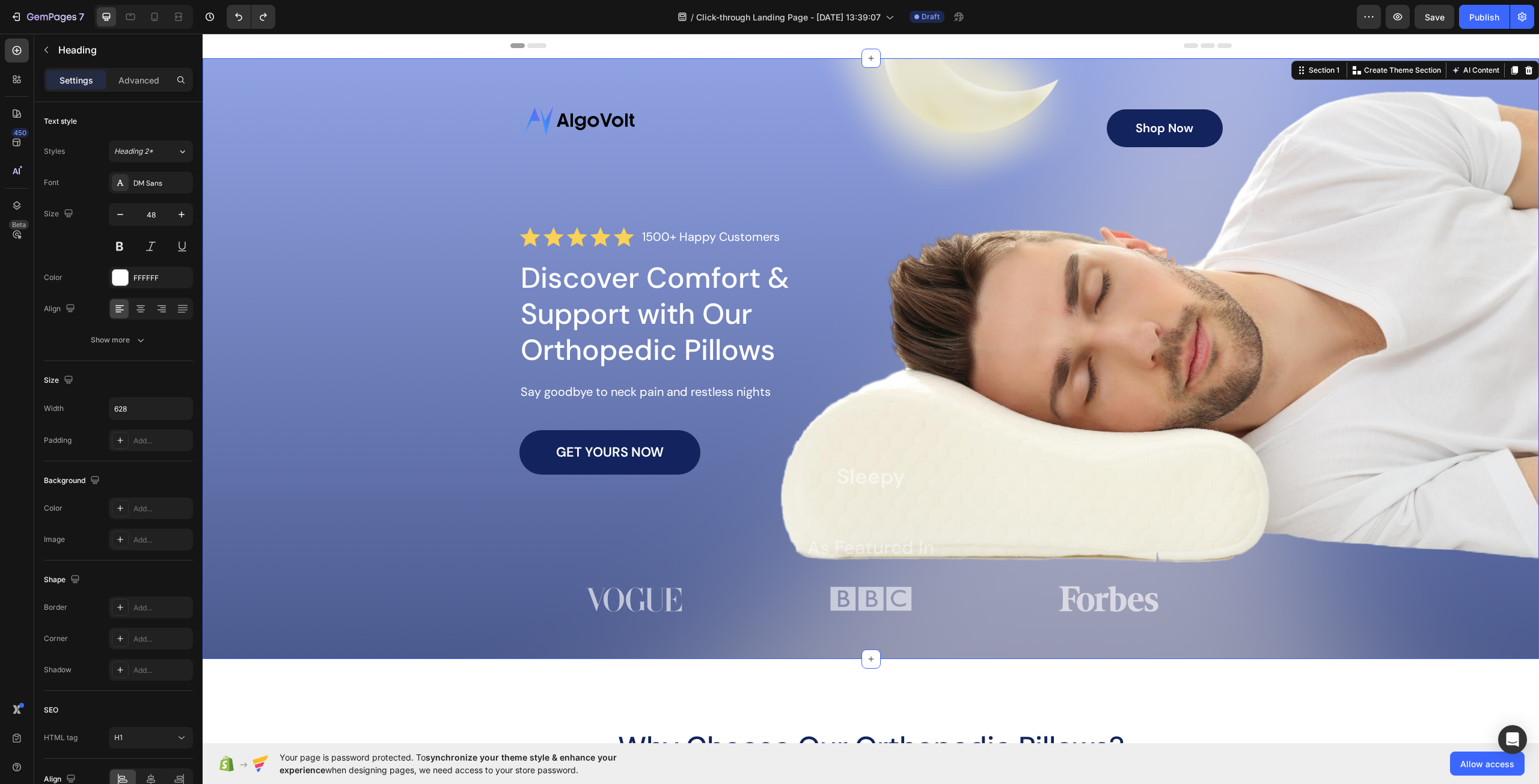
drag, startPoint x: 344, startPoint y: 195, endPoint x: 359, endPoint y: 200, distance: 15.8
click at [345, 195] on div "Image Shop Now Button Row Icon Icon Icon Icon Icon Icon List 1500+ Happy Custom…" at bounding box center [870, 350] width 1312 height 534
click at [671, 325] on h1 "Discover Comfort & Support with Our Orthopedic Pillows" at bounding box center [708, 314] width 377 height 111
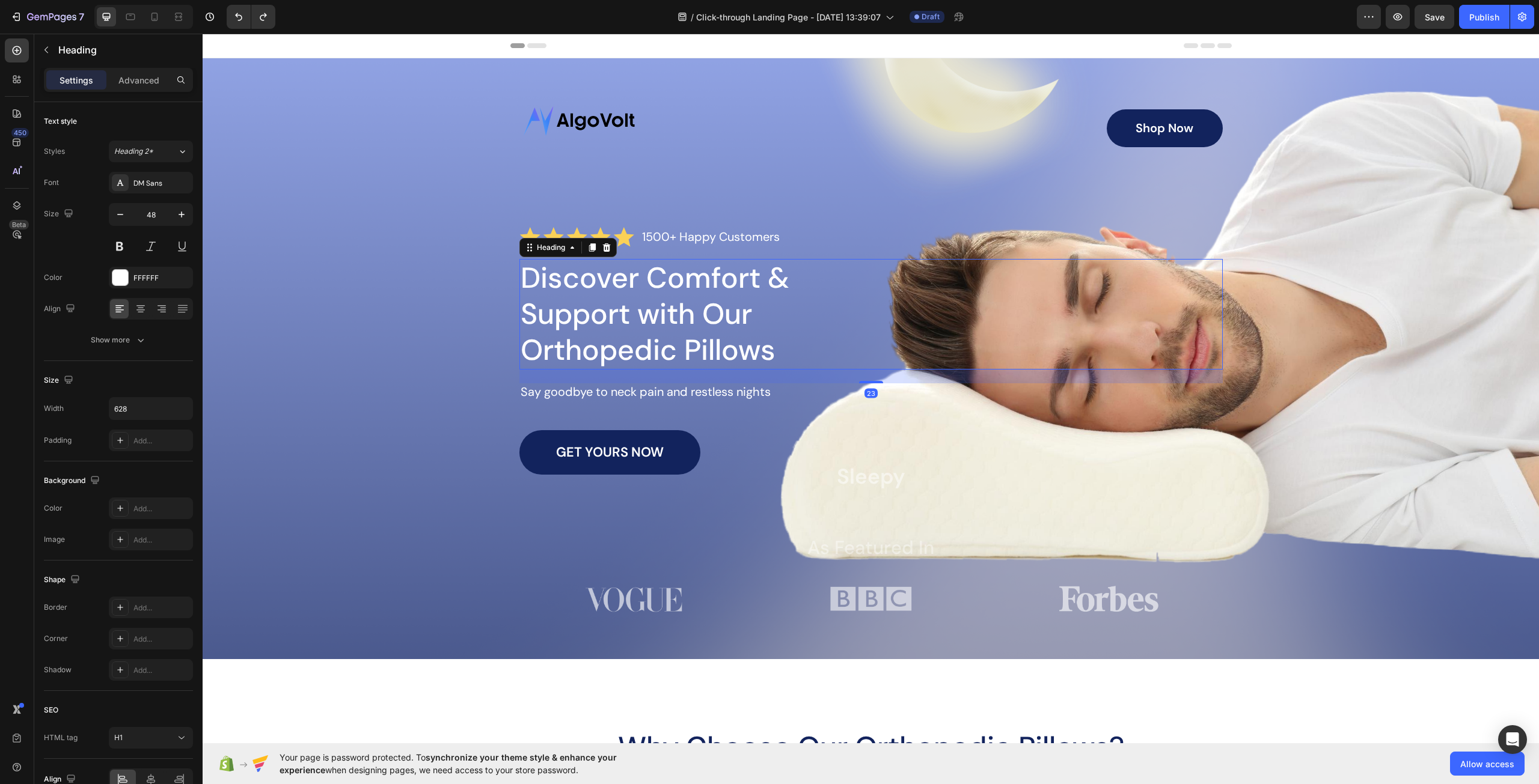
click at [671, 325] on h1 "Discover Comfort & Support with Our Orthopedic Pillows" at bounding box center [708, 314] width 377 height 111
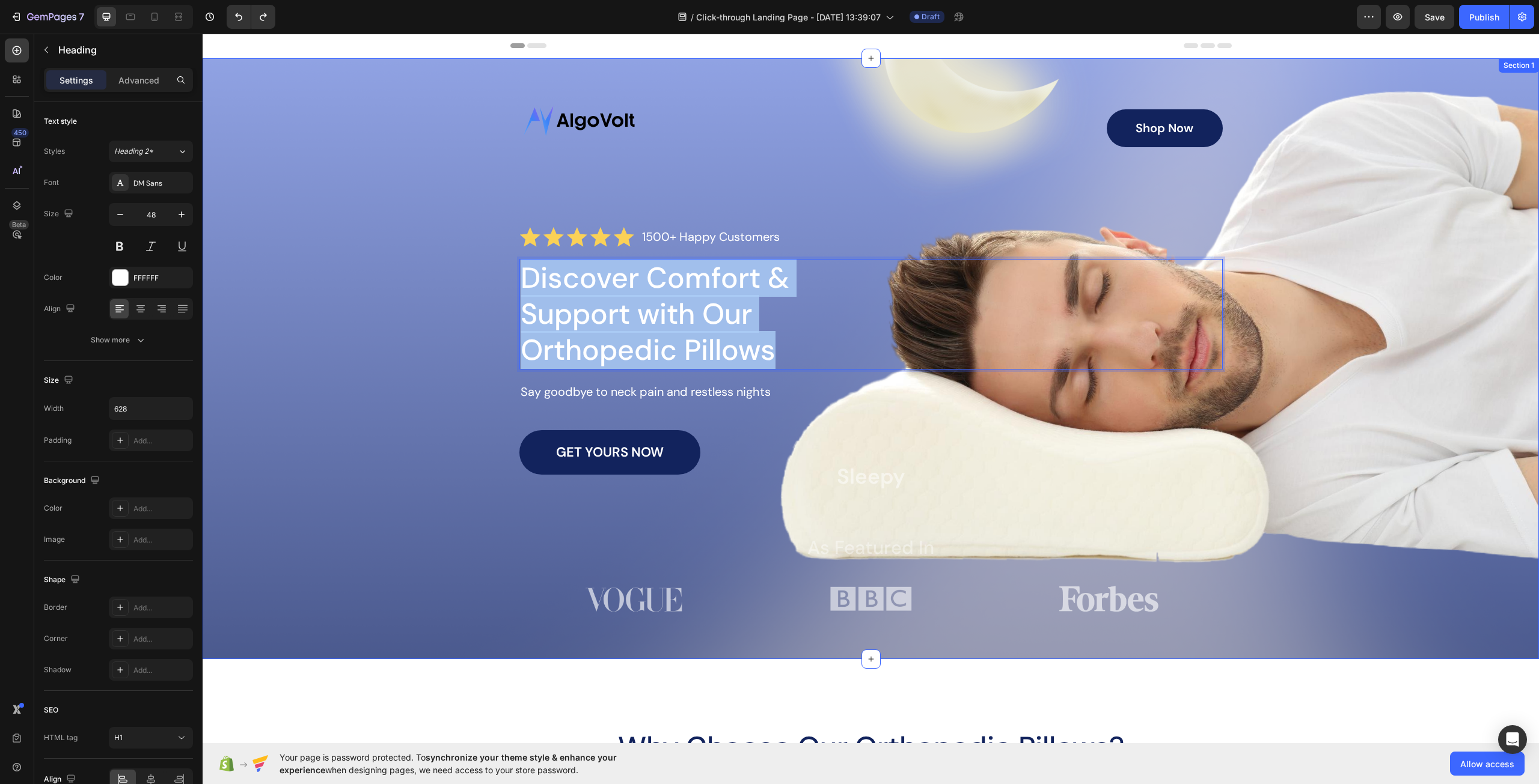
drag, startPoint x: 772, startPoint y: 347, endPoint x: 506, endPoint y: 277, distance: 275.1
click at [506, 277] on div "Image Shop Now Button Row Icon Icon Icon Icon Icon Icon List 1500+ Happy Custom…" at bounding box center [870, 350] width 1312 height 534
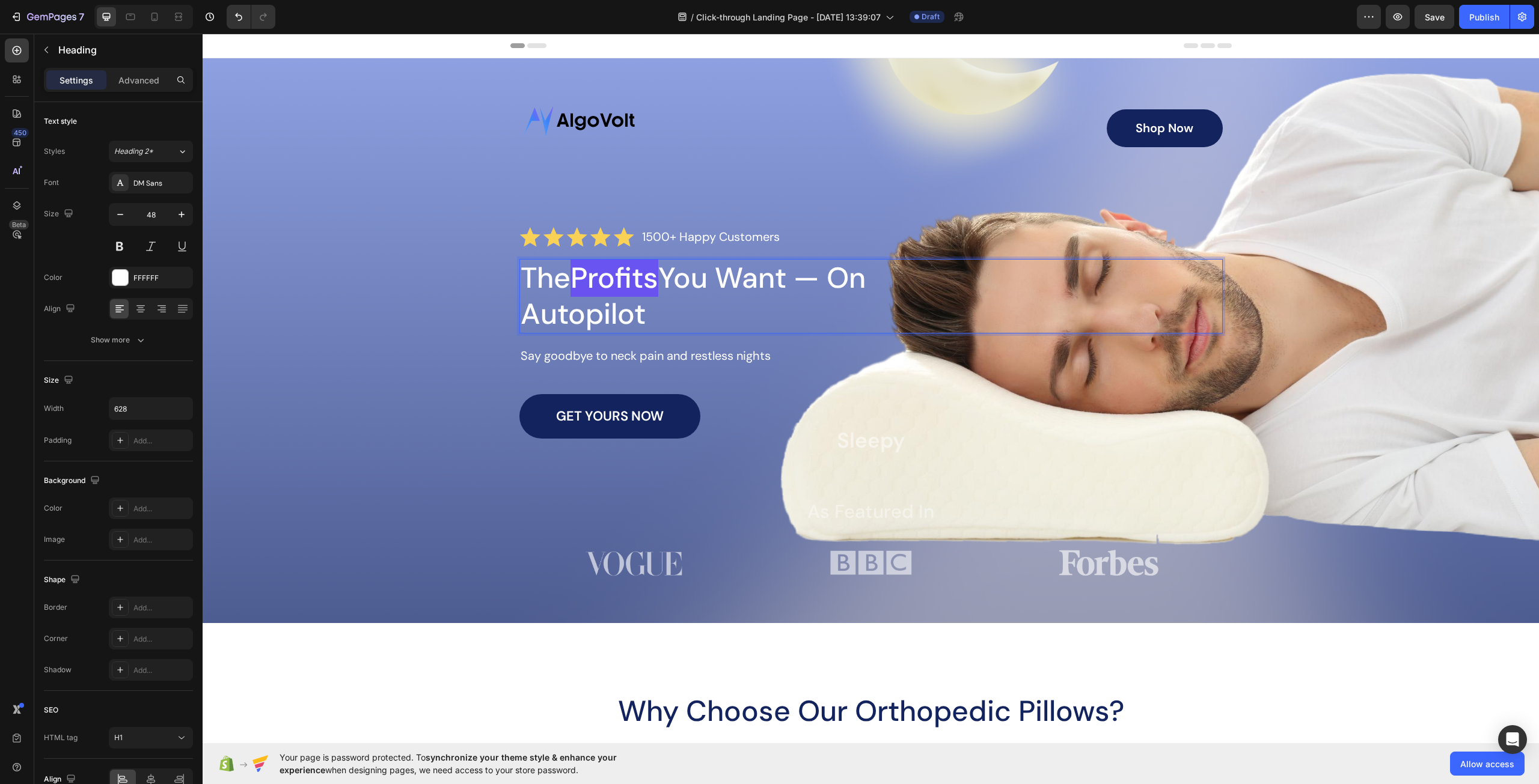
click at [700, 317] on p "The Profits You Want — On Autopilot" at bounding box center [708, 296] width 375 height 72
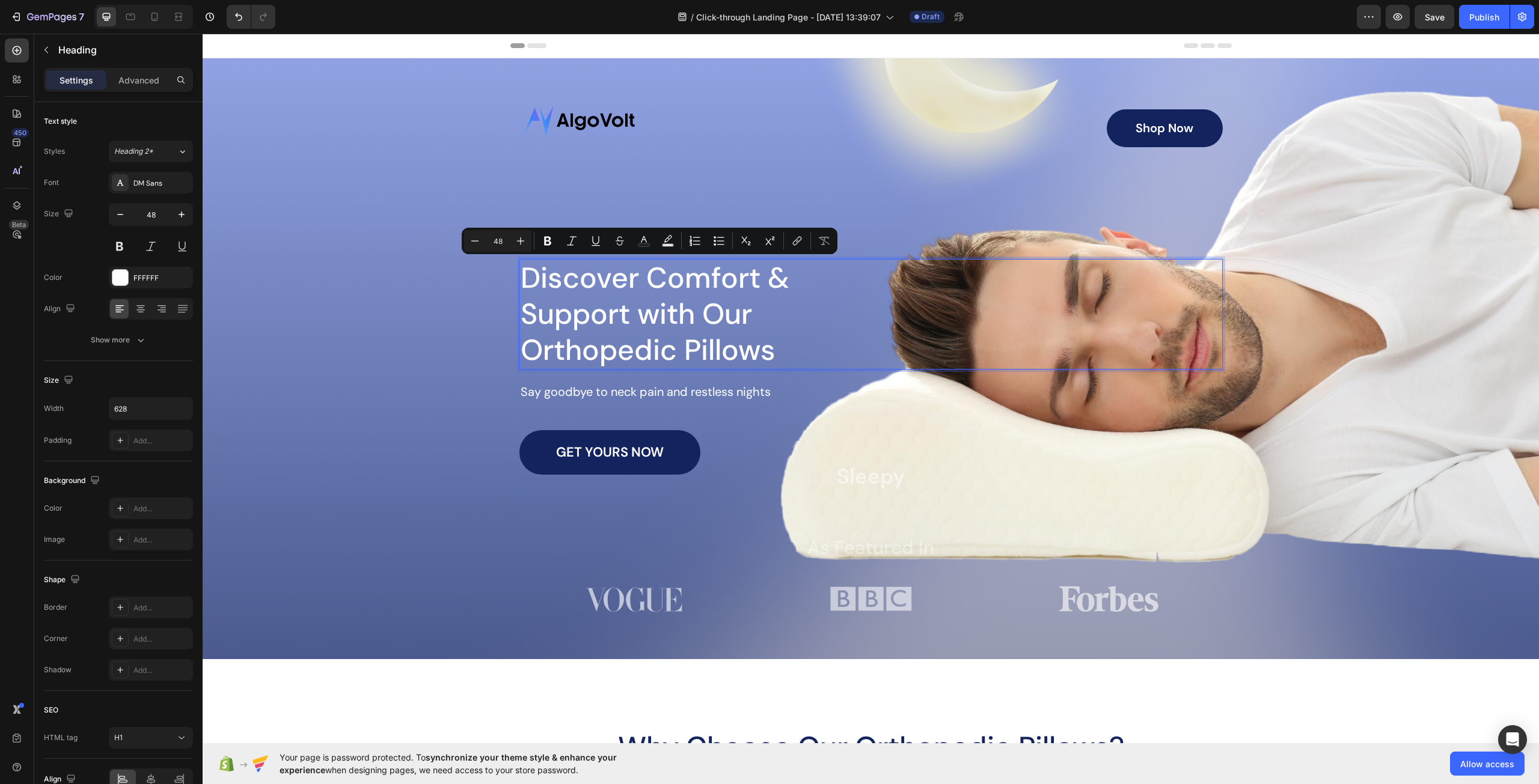
click at [790, 314] on p "Discover Comfort & Support with Our Orthopedic Pillows" at bounding box center [708, 314] width 375 height 108
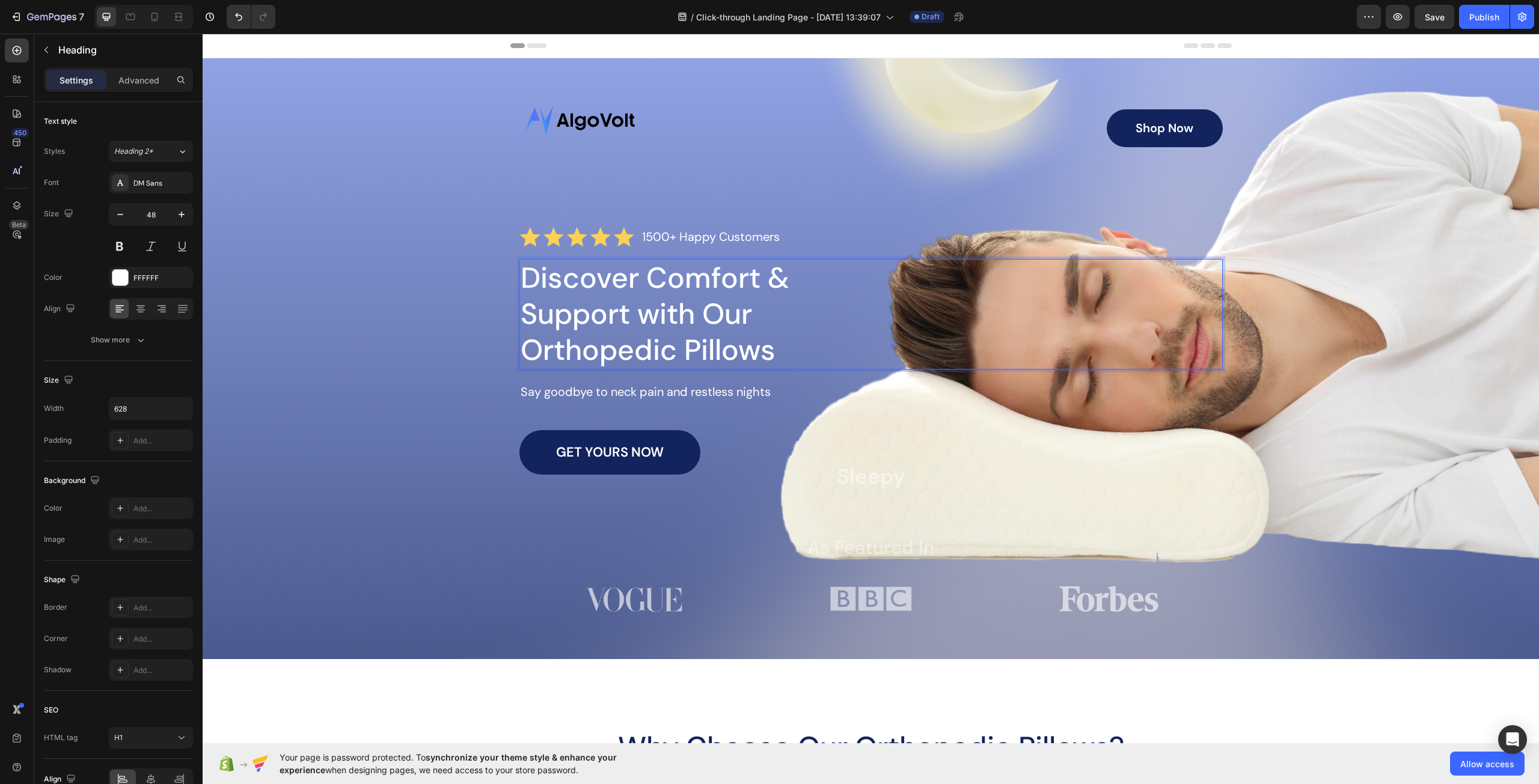
click at [834, 282] on p "Discover Comfort & Support with Our Orthopedic Pillows" at bounding box center [708, 314] width 375 height 108
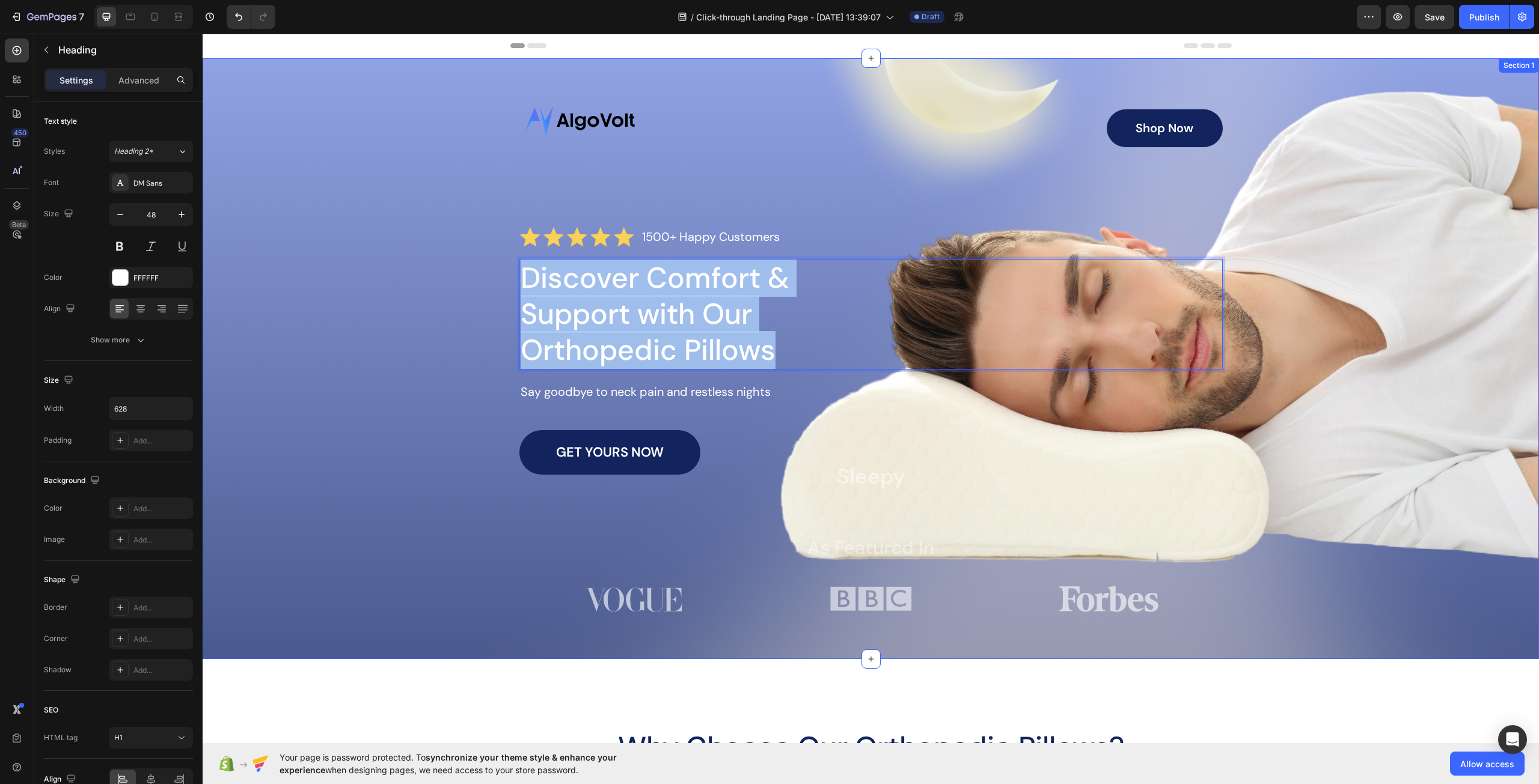
drag, startPoint x: 797, startPoint y: 354, endPoint x: 456, endPoint y: 271, distance: 351.0
click at [456, 271] on div "Image Shop Now Button Row Icon Icon Icon Icon Icon Icon List 1500+ Happy Custom…" at bounding box center [870, 350] width 1312 height 534
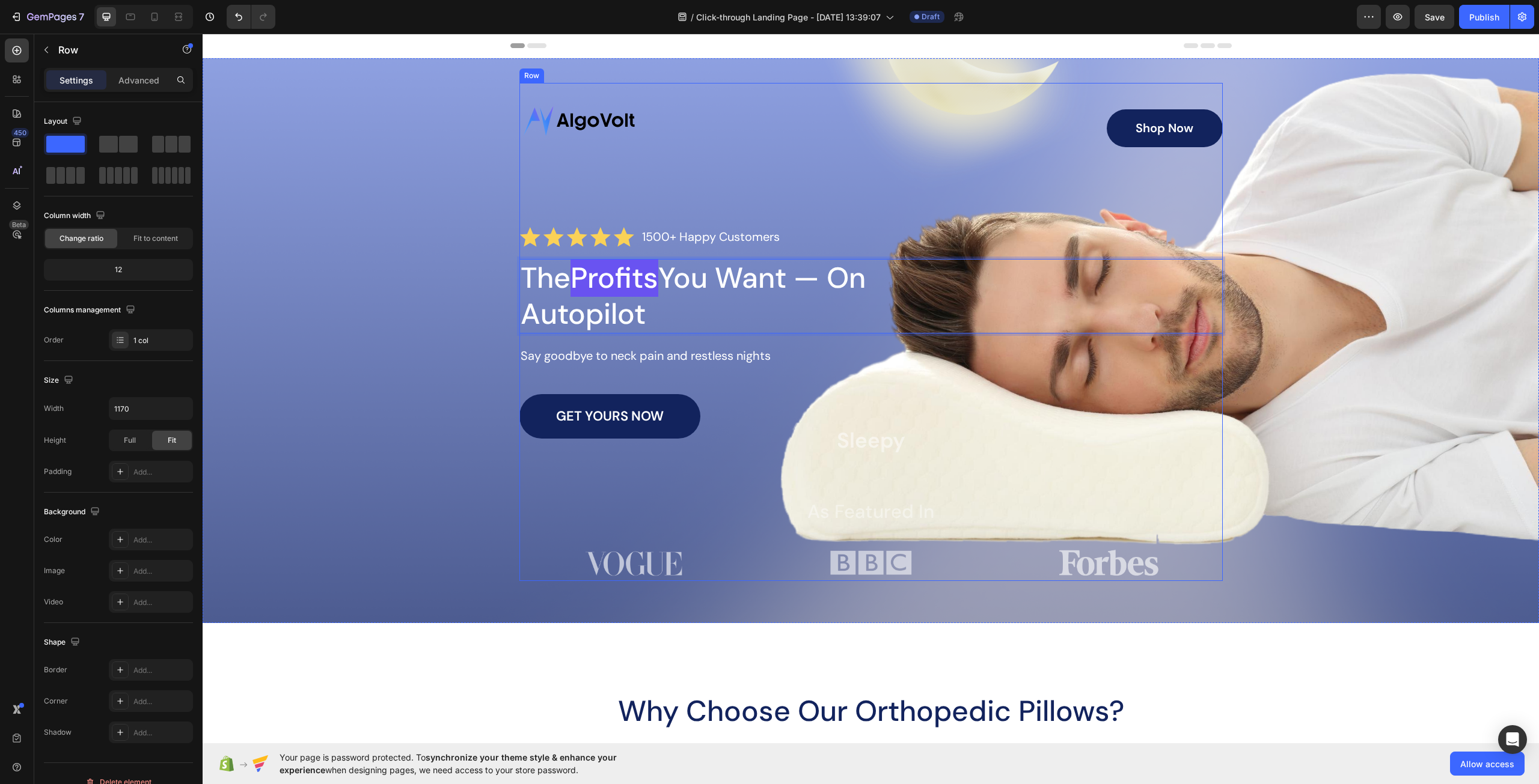
click at [743, 368] on div "Image Shop Now Button Row Icon Icon Icon Icon Icon Icon List 1500+ Happy Custom…" at bounding box center [870, 332] width 703 height 498
click at [365, 183] on div "Image Shop Now Button Row Icon Icon Icon Icon Icon Icon List 1500+ Happy Custom…" at bounding box center [870, 332] width 1312 height 498
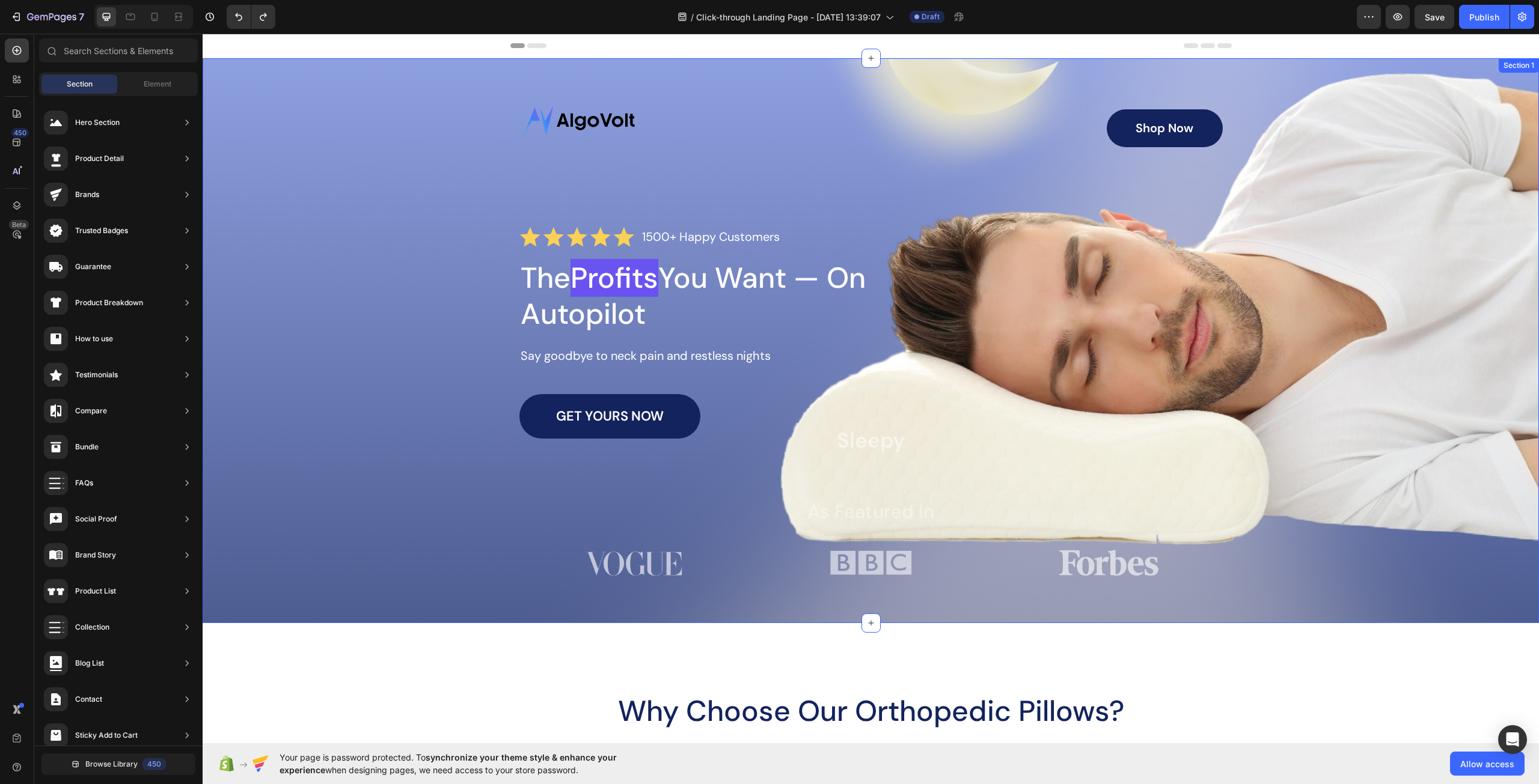
click at [425, 232] on div "Image Shop Now Button Row Icon Icon Icon Icon Icon Icon List 1500+ Happy Custom…" at bounding box center [870, 332] width 1312 height 498
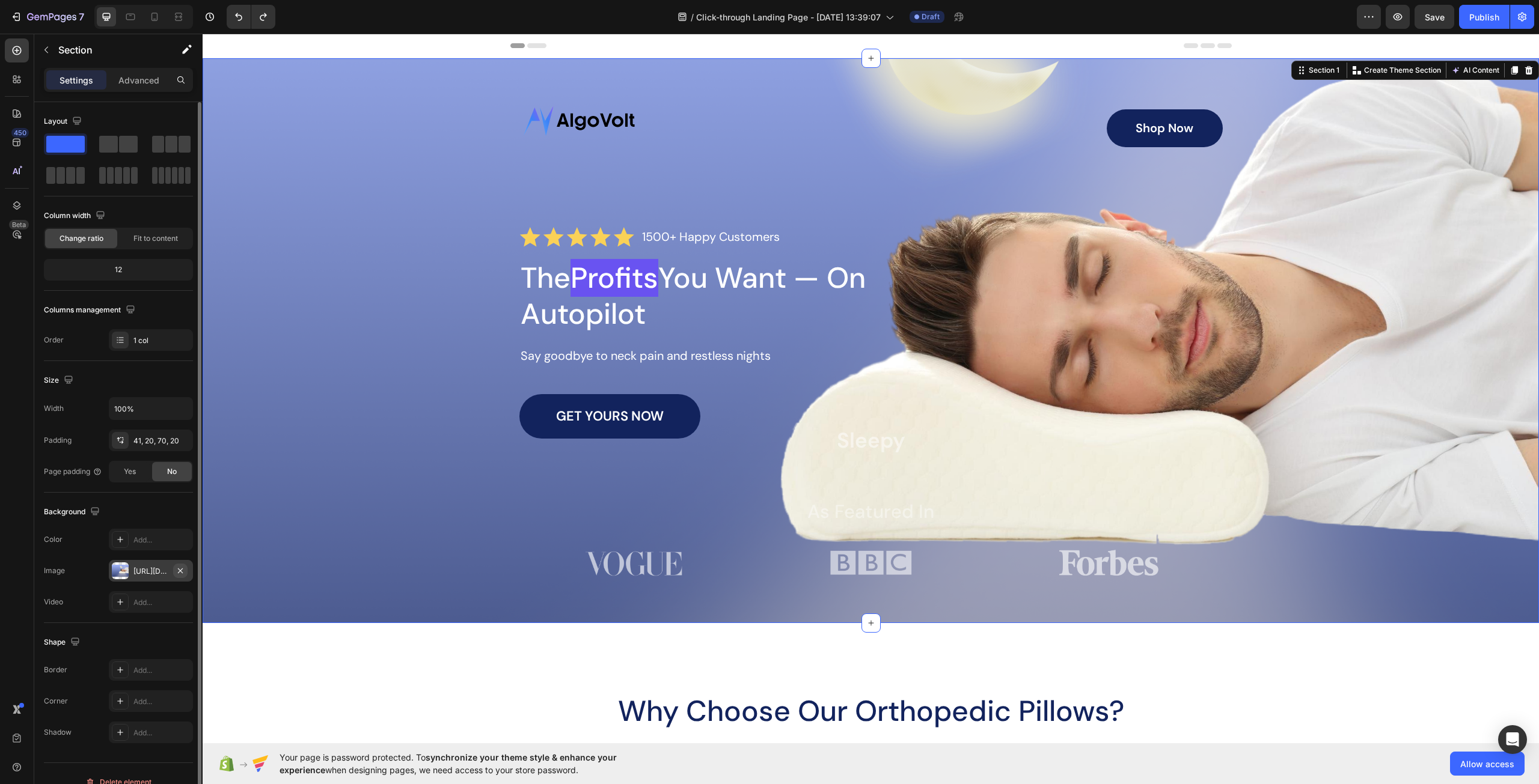
click at [181, 573] on icon "button" at bounding box center [181, 571] width 9 height 9
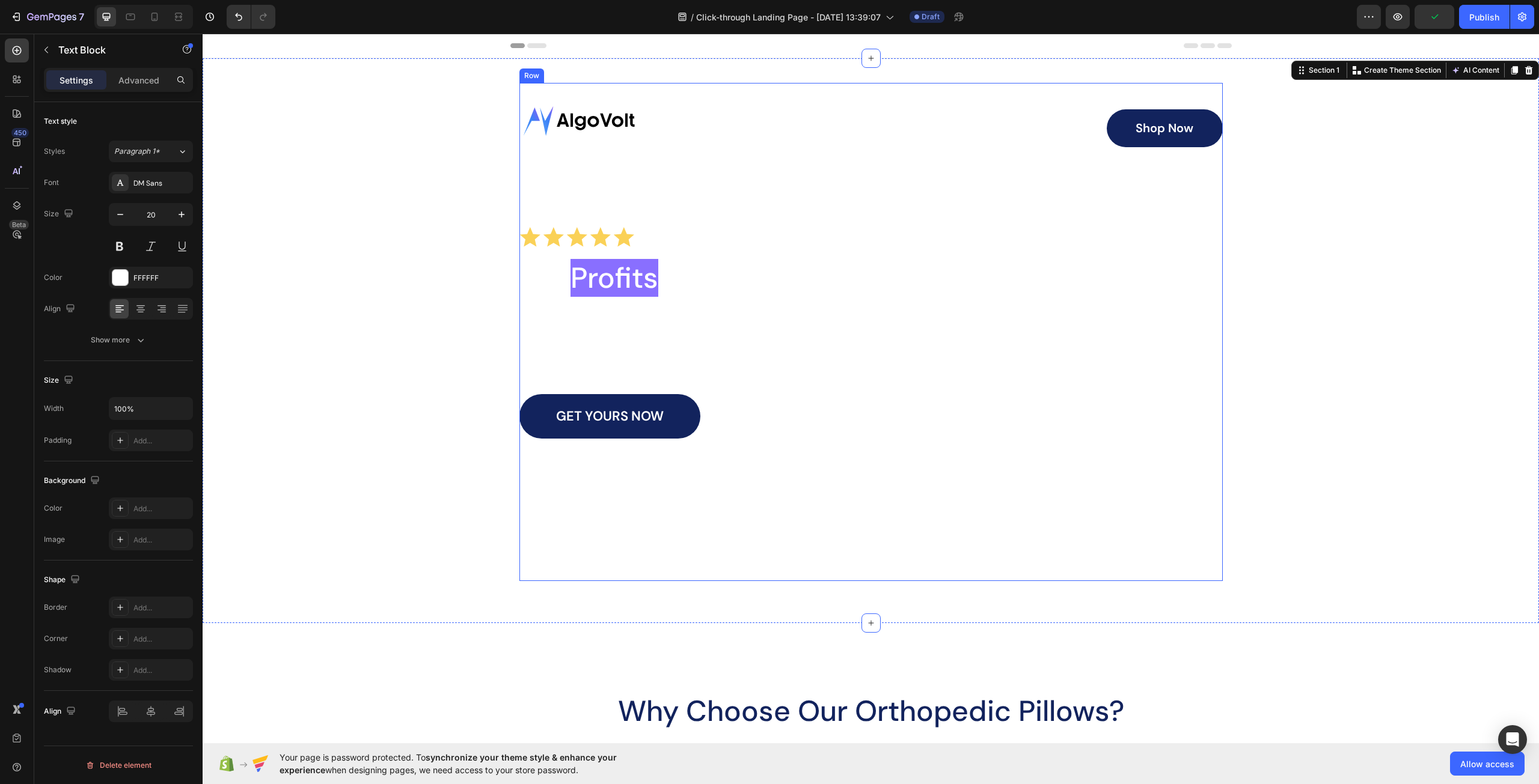
click at [653, 352] on p "Say goodbye to neck pain and restless nights" at bounding box center [870, 357] width 701 height 15
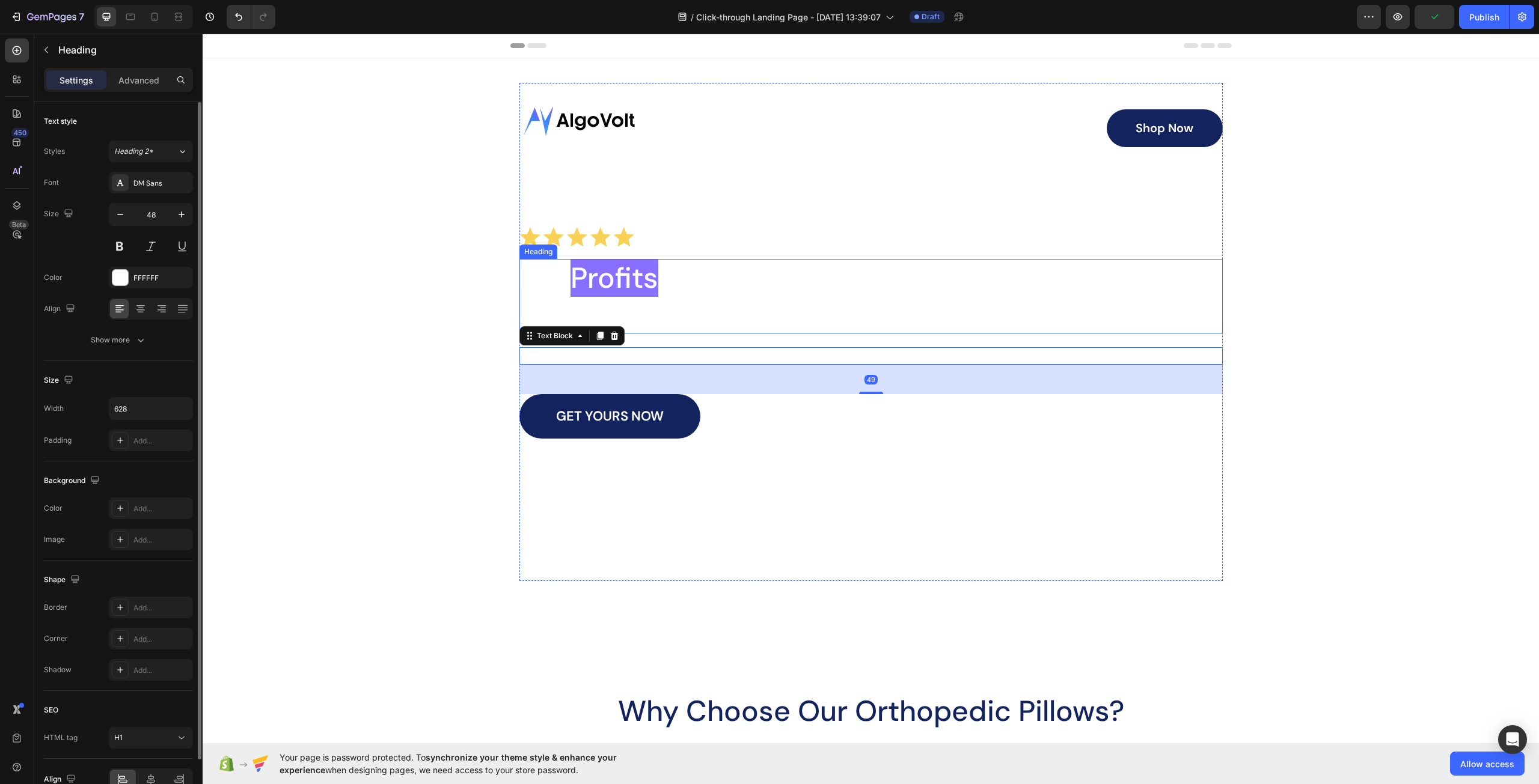
click at [763, 329] on h1 "The Profits You Want — On Autopilot" at bounding box center [708, 296] width 377 height 75
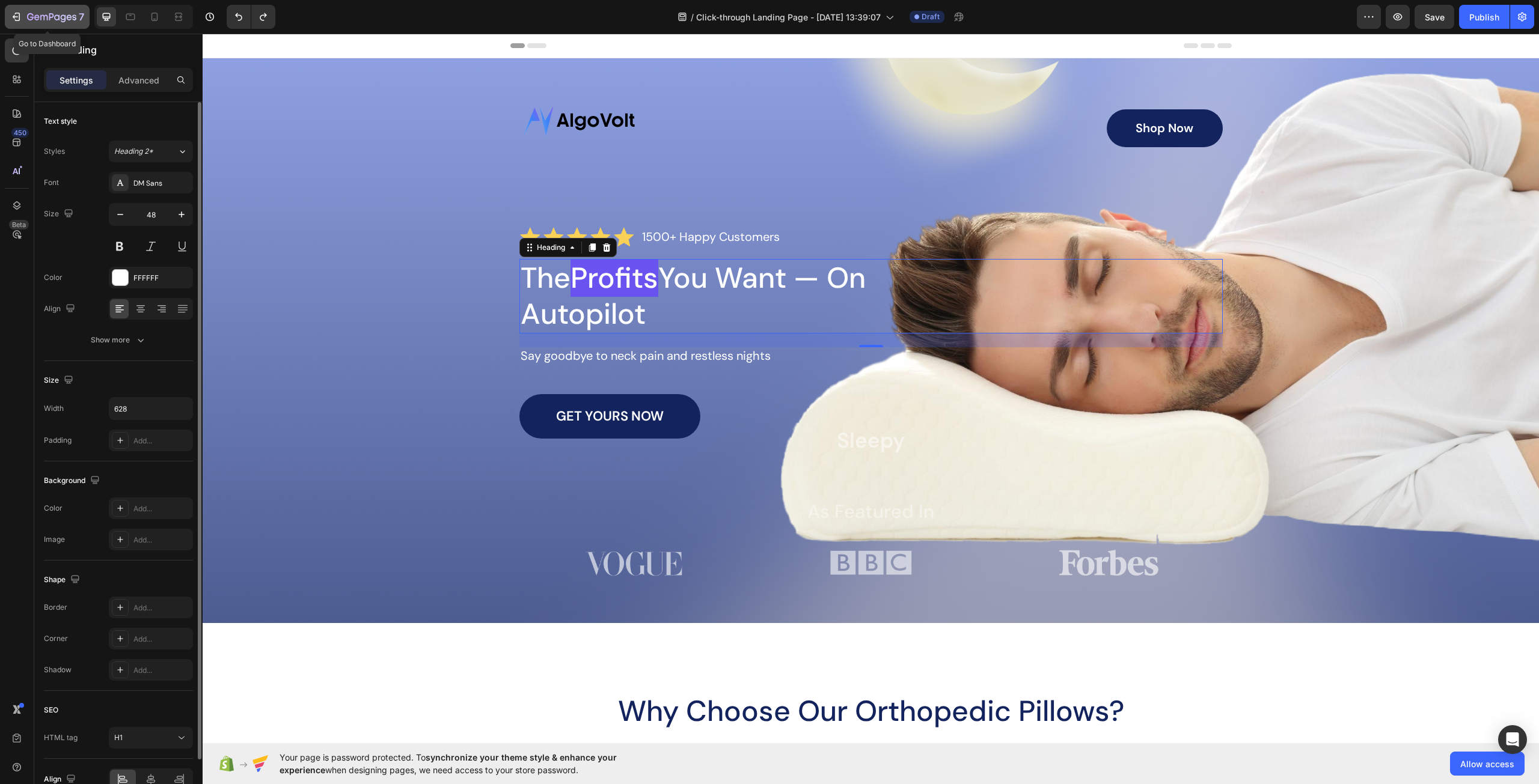
click at [48, 14] on icon "button" at bounding box center [52, 17] width 49 height 10
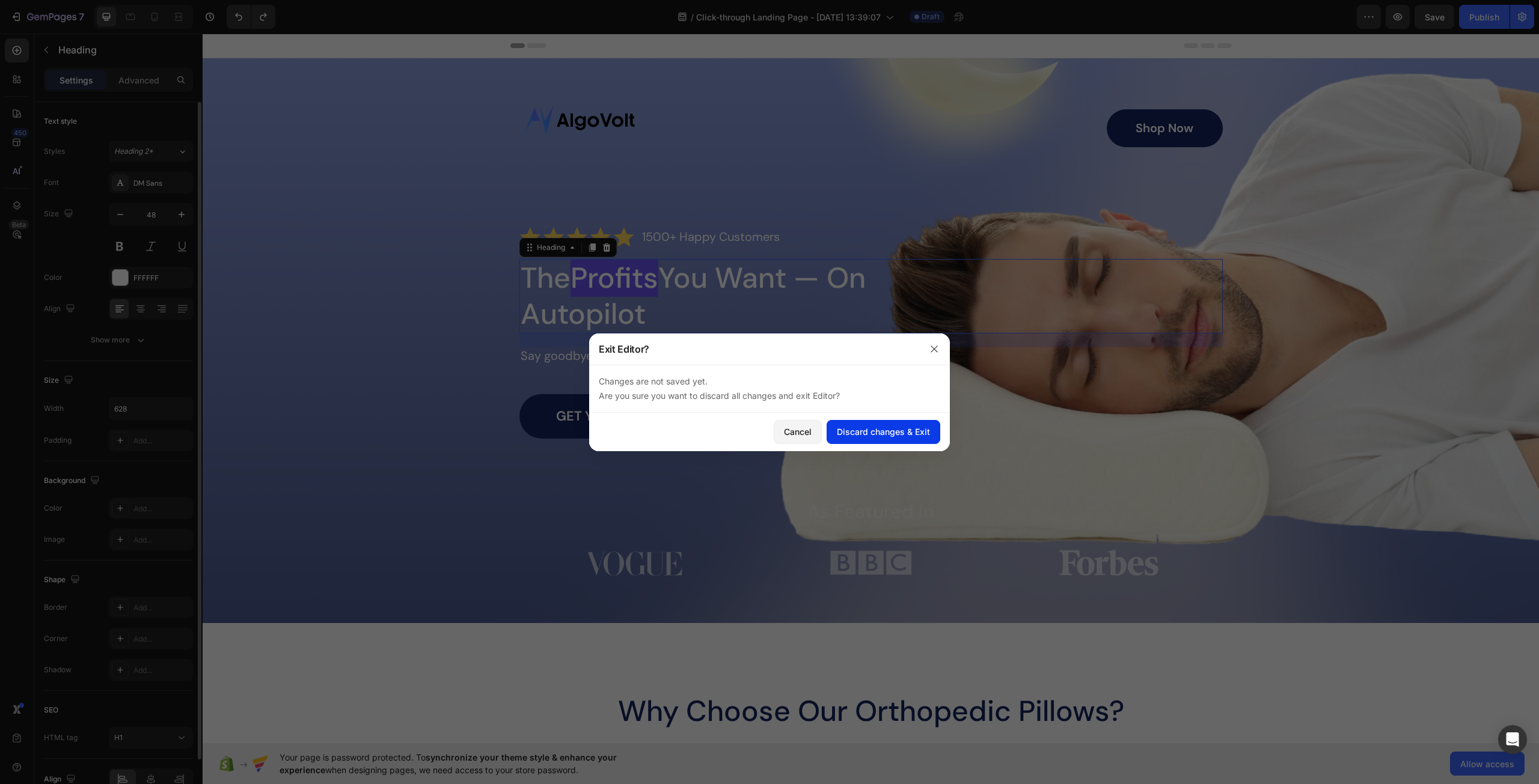
click at [855, 432] on div "Discard changes & Exit" at bounding box center [883, 431] width 93 height 12
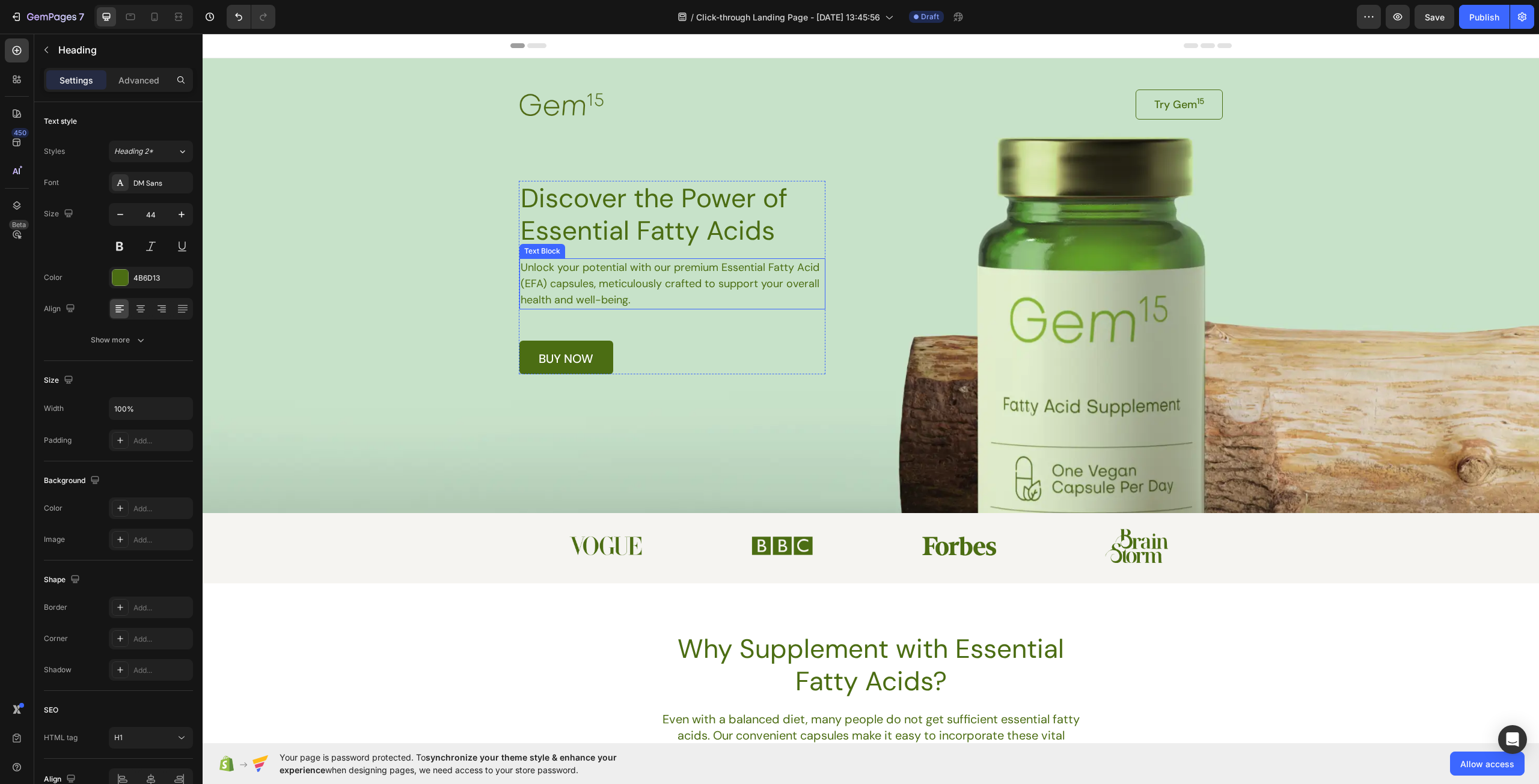
click at [694, 234] on h1 "Discover the Power of Essential Fatty Acids" at bounding box center [672, 214] width 306 height 67
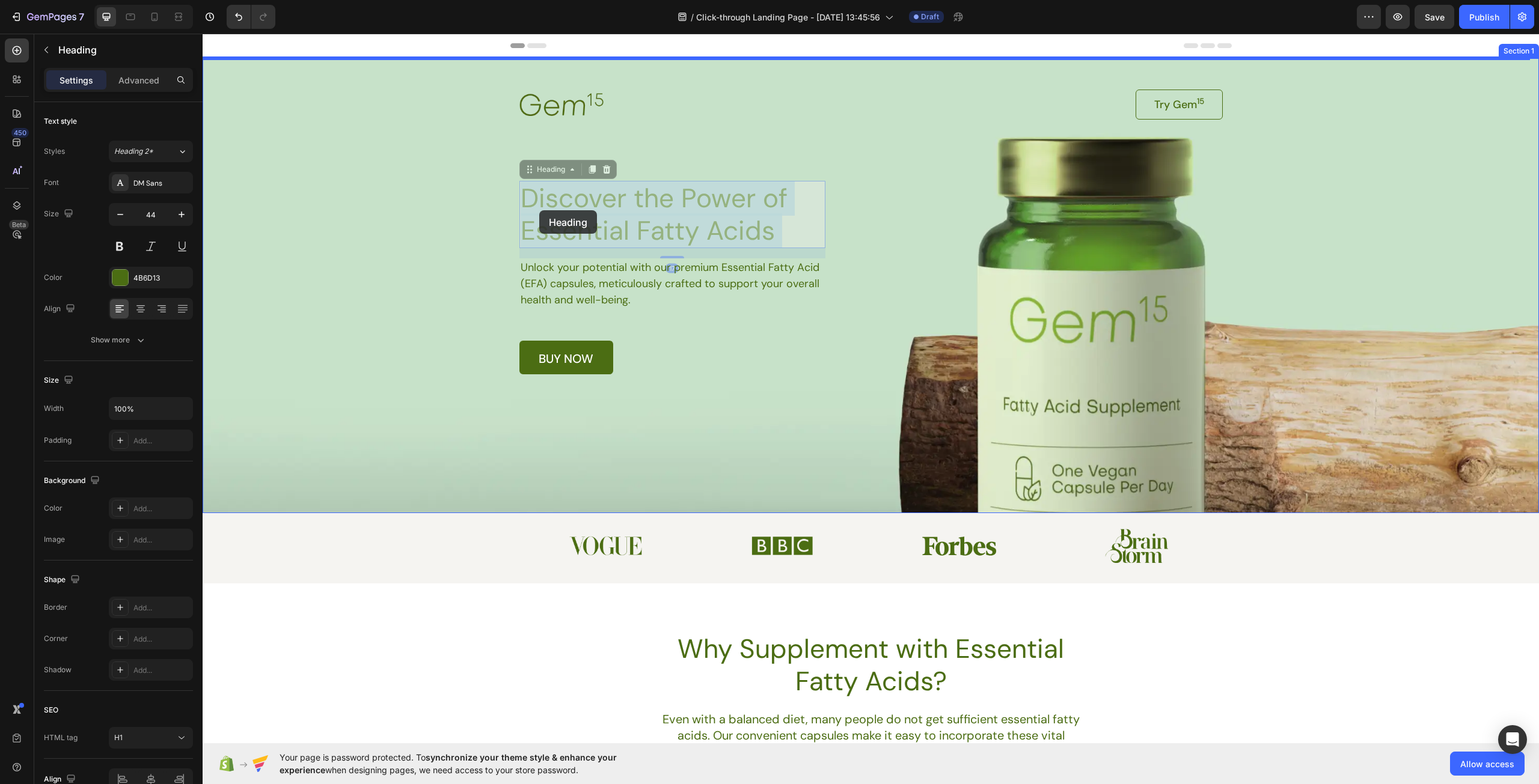
drag, startPoint x: 806, startPoint y: 235, endPoint x: 468, endPoint y: 205, distance: 339.3
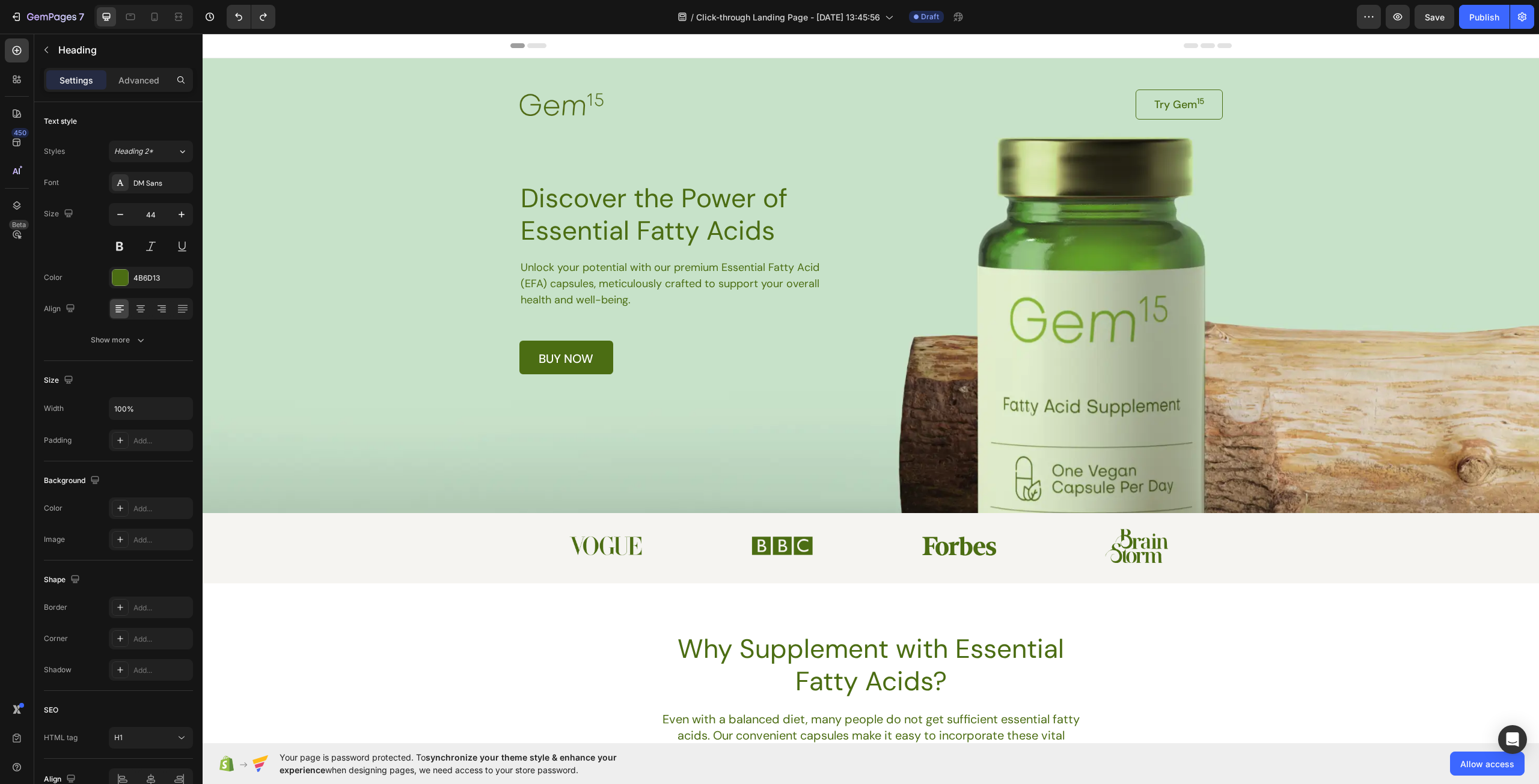
click at [672, 228] on h1 "Discover the Power of Essential Fatty Acids" at bounding box center [672, 214] width 306 height 67
click at [744, 232] on p "Discover the Power of Essential Fatty Acids" at bounding box center [672, 215] width 304 height 65
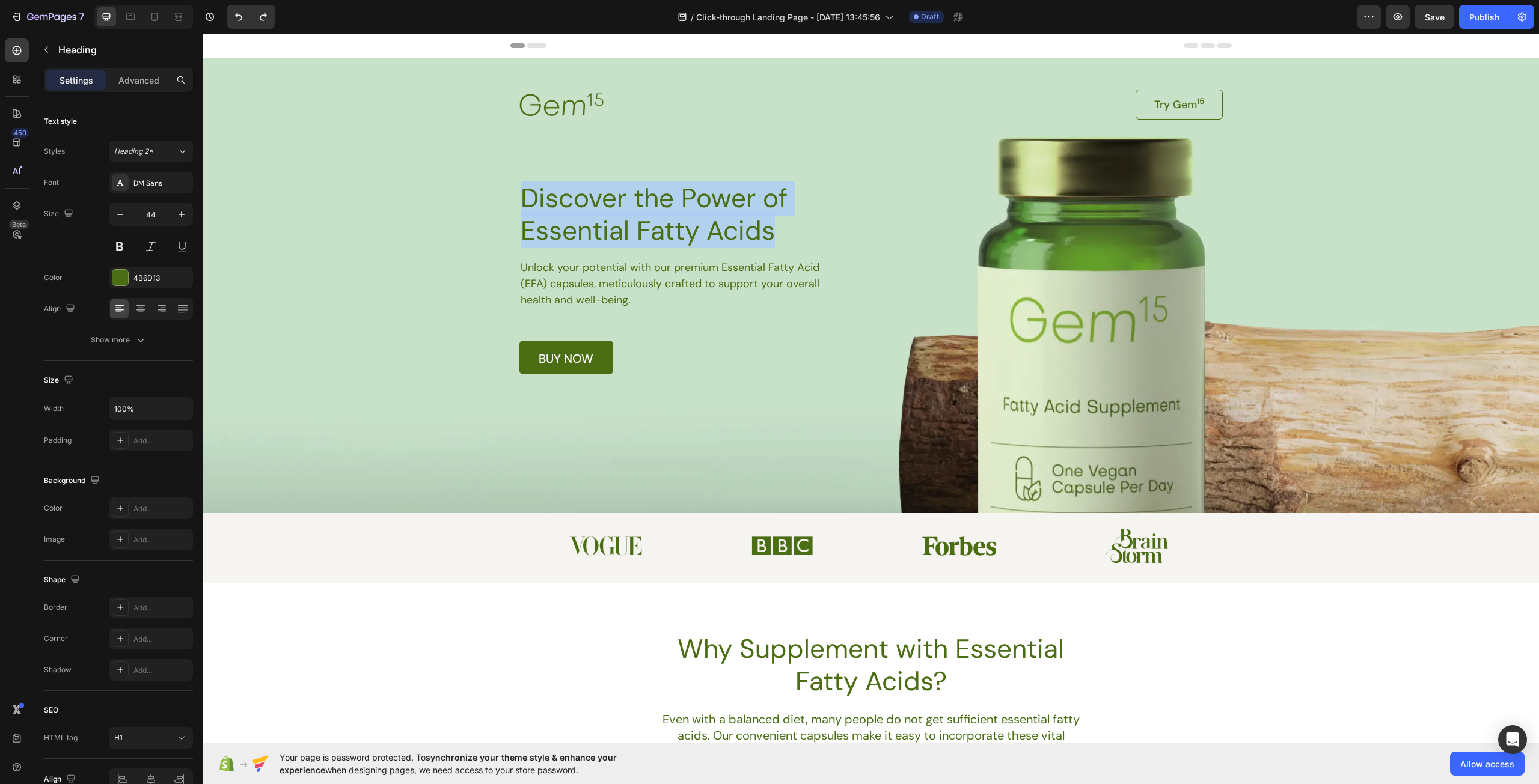
drag, startPoint x: 794, startPoint y: 231, endPoint x: 515, endPoint y: 205, distance: 280.2
click at [519, 205] on h1 "Discover the Power of Essential Fatty Acids" at bounding box center [672, 214] width 306 height 67
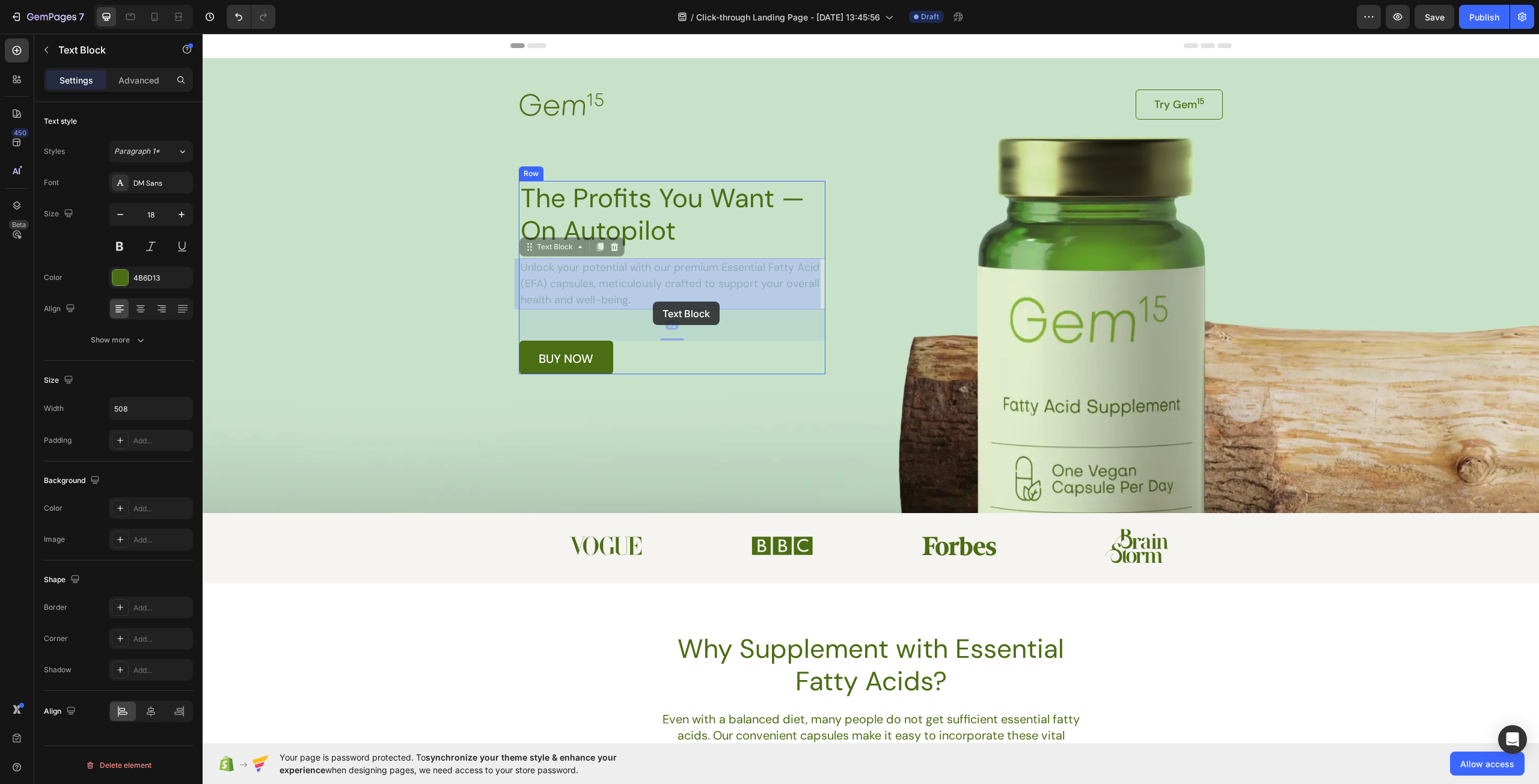
drag, startPoint x: 673, startPoint y: 300, endPoint x: 660, endPoint y: 303, distance: 13.3
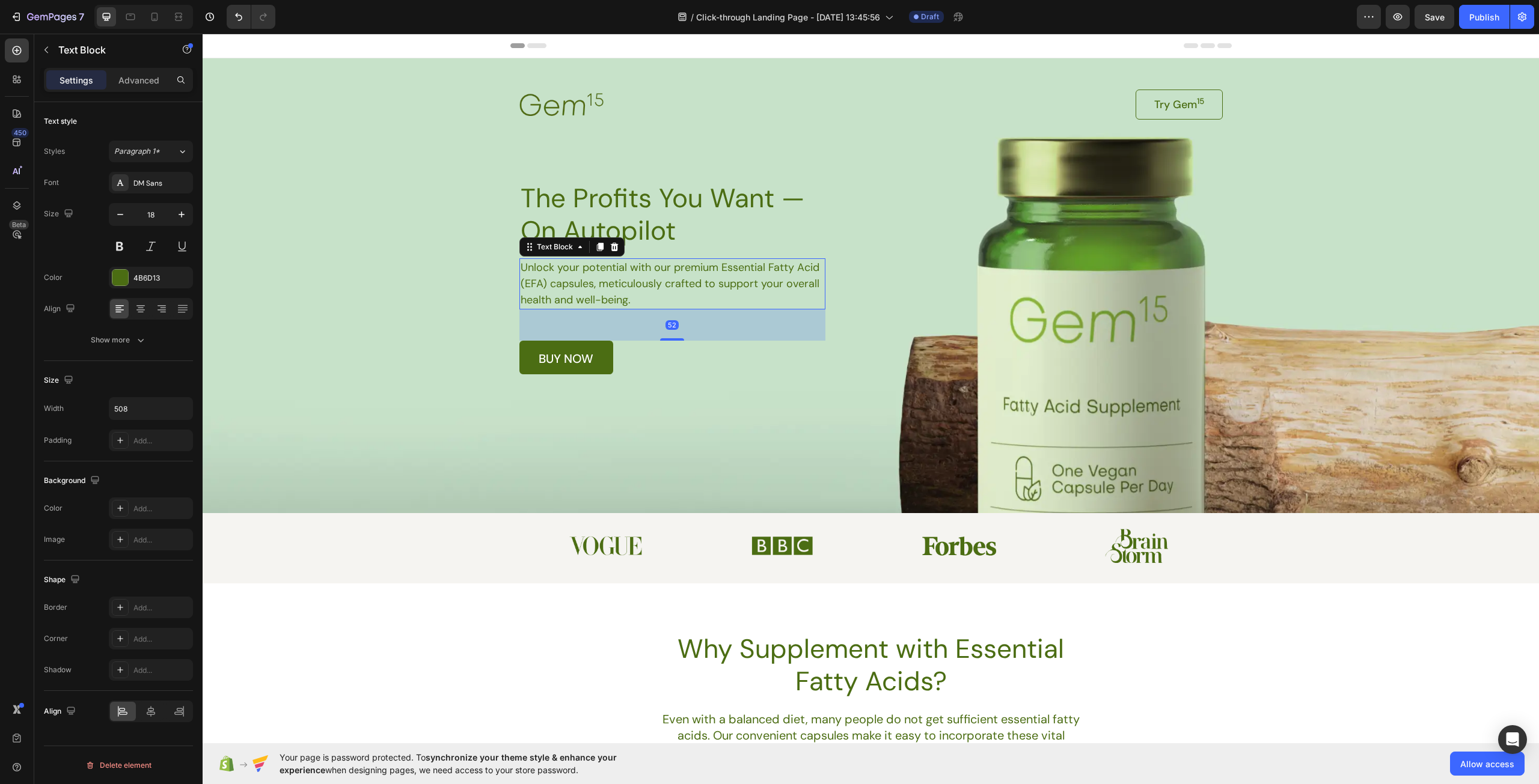
click at [667, 302] on p "Unlock your potential with our premium Essential Fatty Acid (EFA) capsules, met…" at bounding box center [672, 283] width 303 height 48
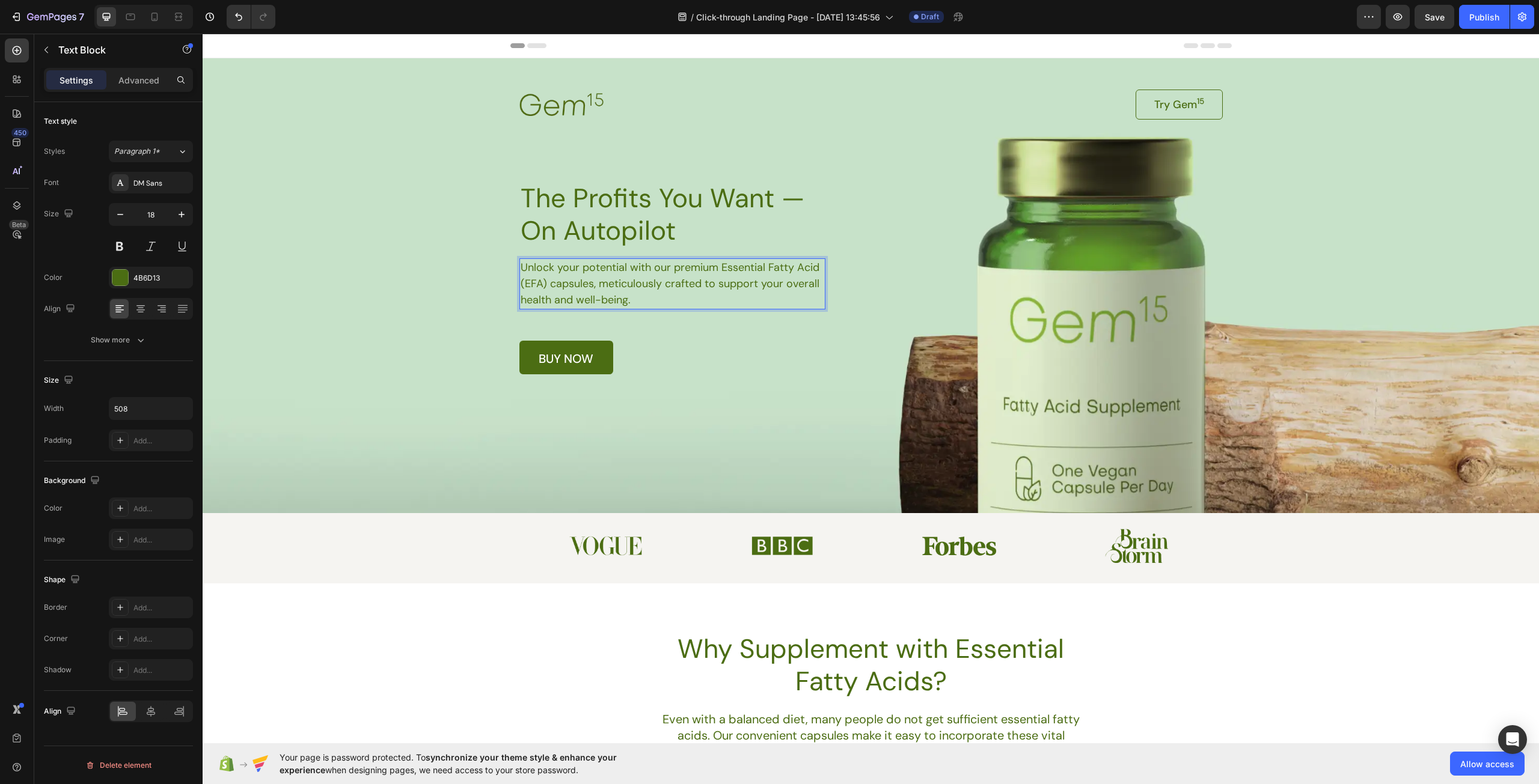
click at [667, 301] on p "Unlock your potential with our premium Essential Fatty Acid (EFA) capsules, met…" at bounding box center [672, 283] width 303 height 48
drag, startPoint x: 647, startPoint y: 301, endPoint x: 509, endPoint y: 272, distance: 141.0
click at [509, 272] on div "Image Try Gem 15 Button Row The Profits You Want — On Autopilot Heading Unlock …" at bounding box center [870, 217] width 733 height 316
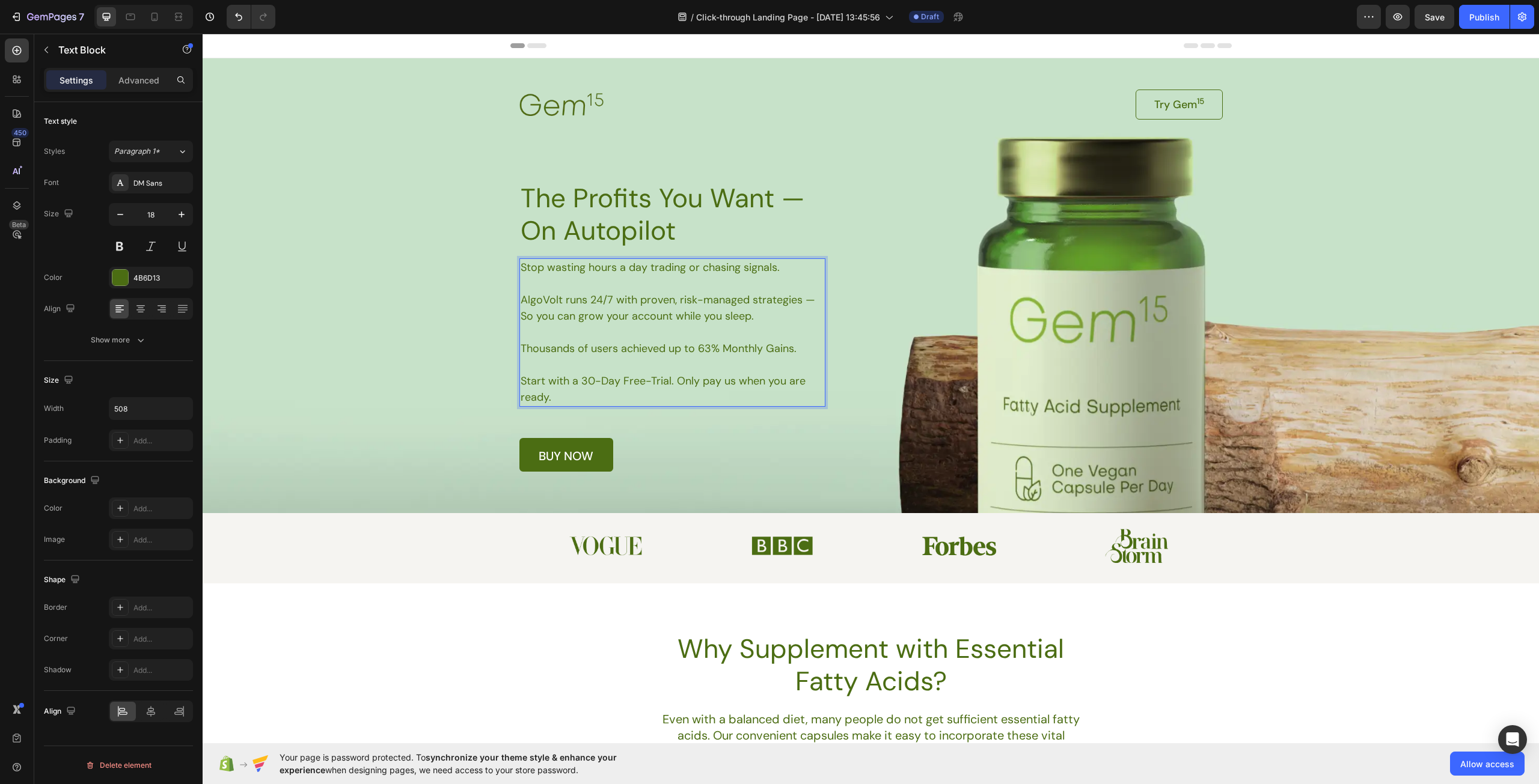
click at [607, 366] on p "Rich Text Editor. Editing area: main" at bounding box center [672, 364] width 303 height 16
click at [729, 438] on div "The Profits You Want — On Autopilot Heading Stop wasting hours a day trading or…" at bounding box center [672, 326] width 306 height 291
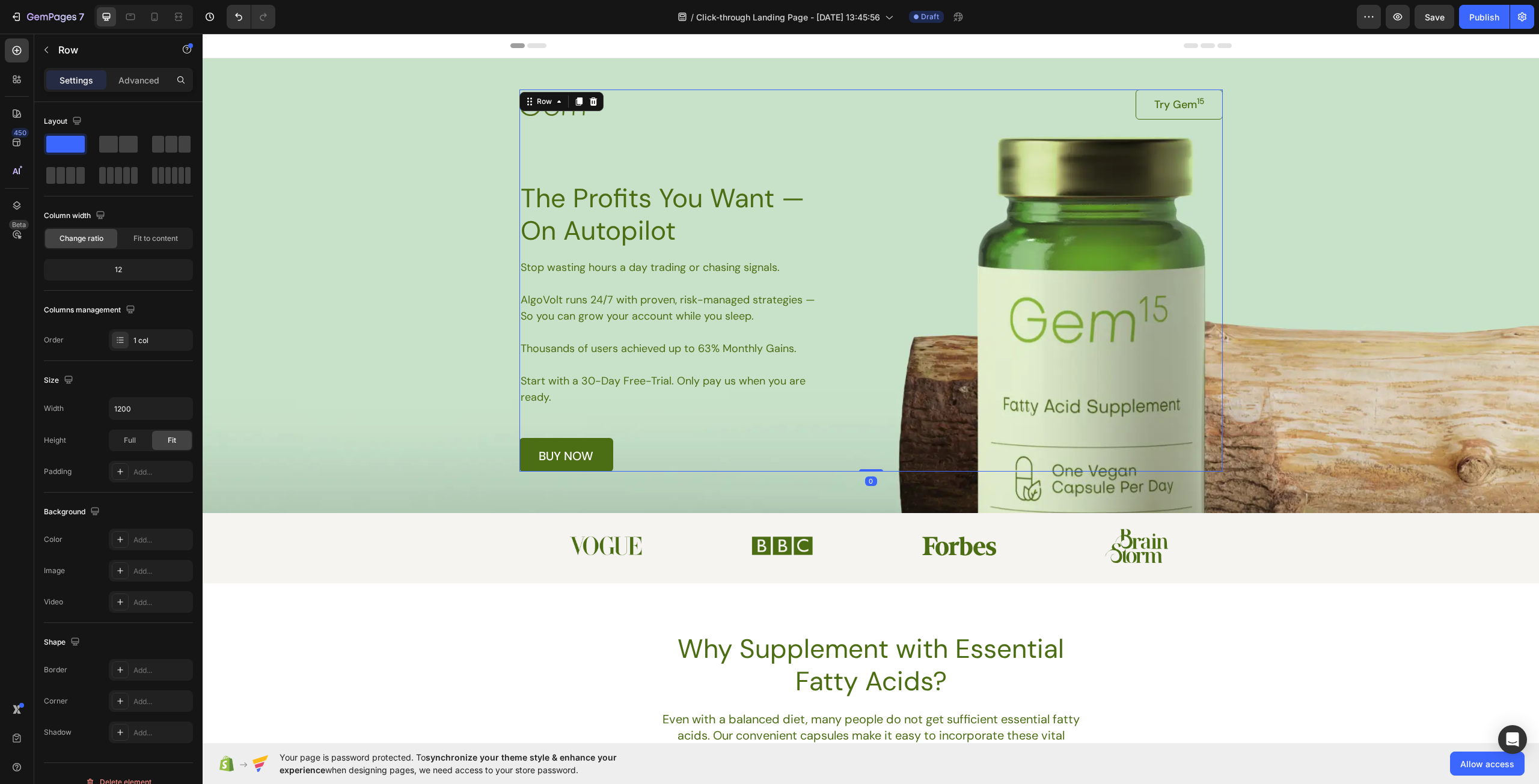
click at [1063, 364] on div "Image Try Gem 15 Button Row The Profits You Want — On Autopilot Heading Stop wa…" at bounding box center [870, 281] width 703 height 382
click at [1320, 348] on div "Background Image" at bounding box center [870, 286] width 1337 height 455
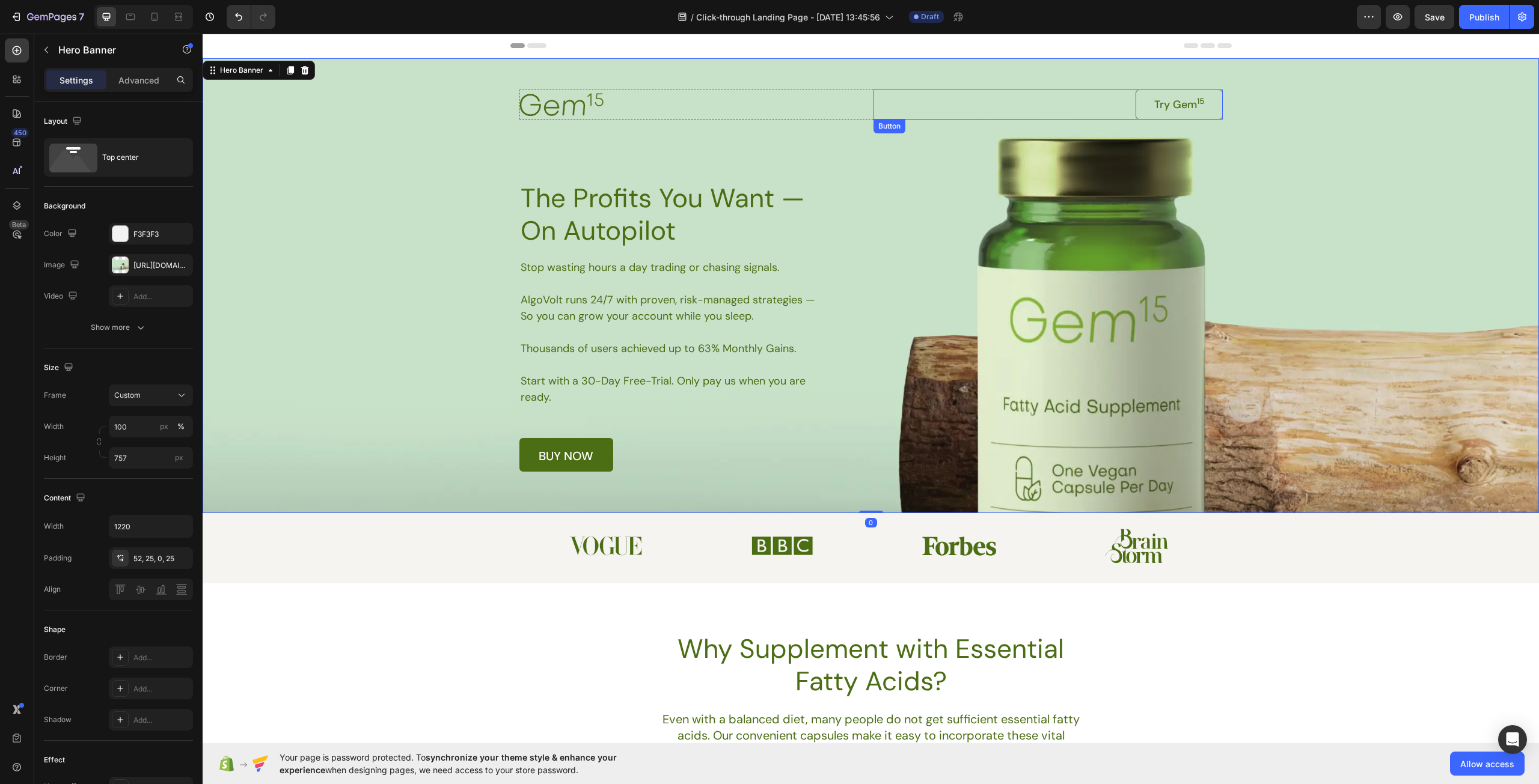
click at [1136, 105] on link "Try Gem 15" at bounding box center [1179, 105] width 87 height 30
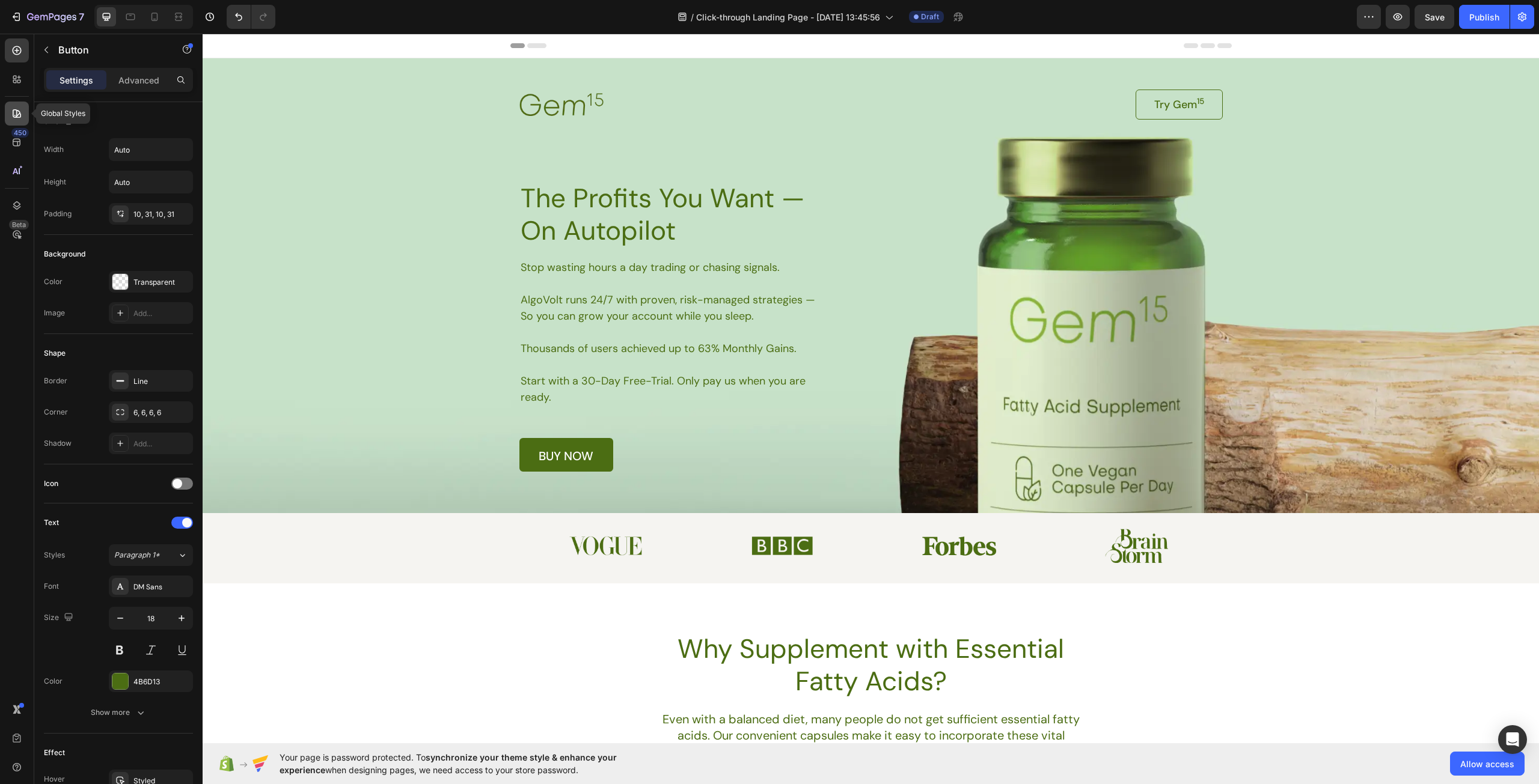
click at [16, 113] on icon at bounding box center [16, 113] width 12 height 12
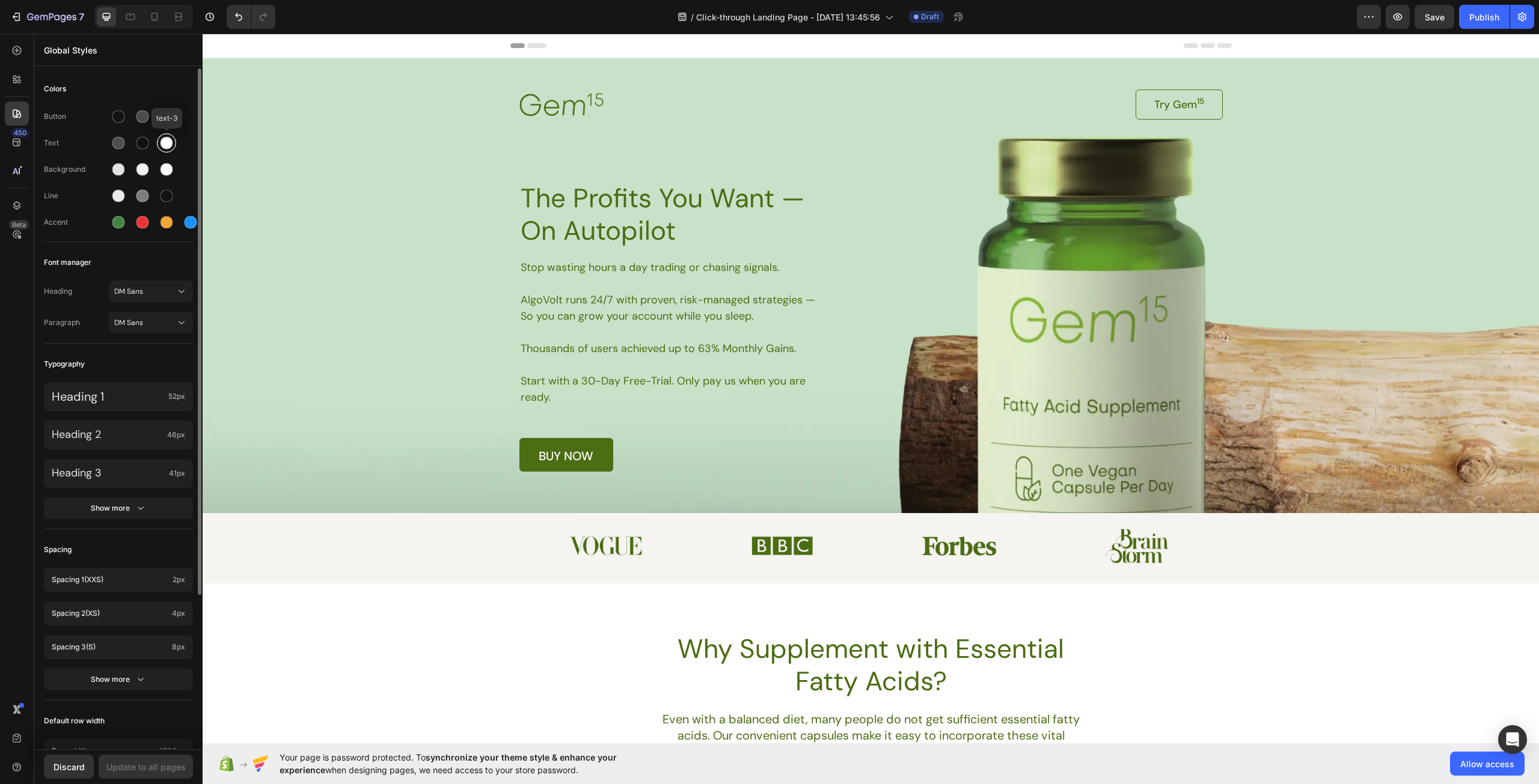
click at [163, 138] on div at bounding box center [166, 143] width 12 height 12
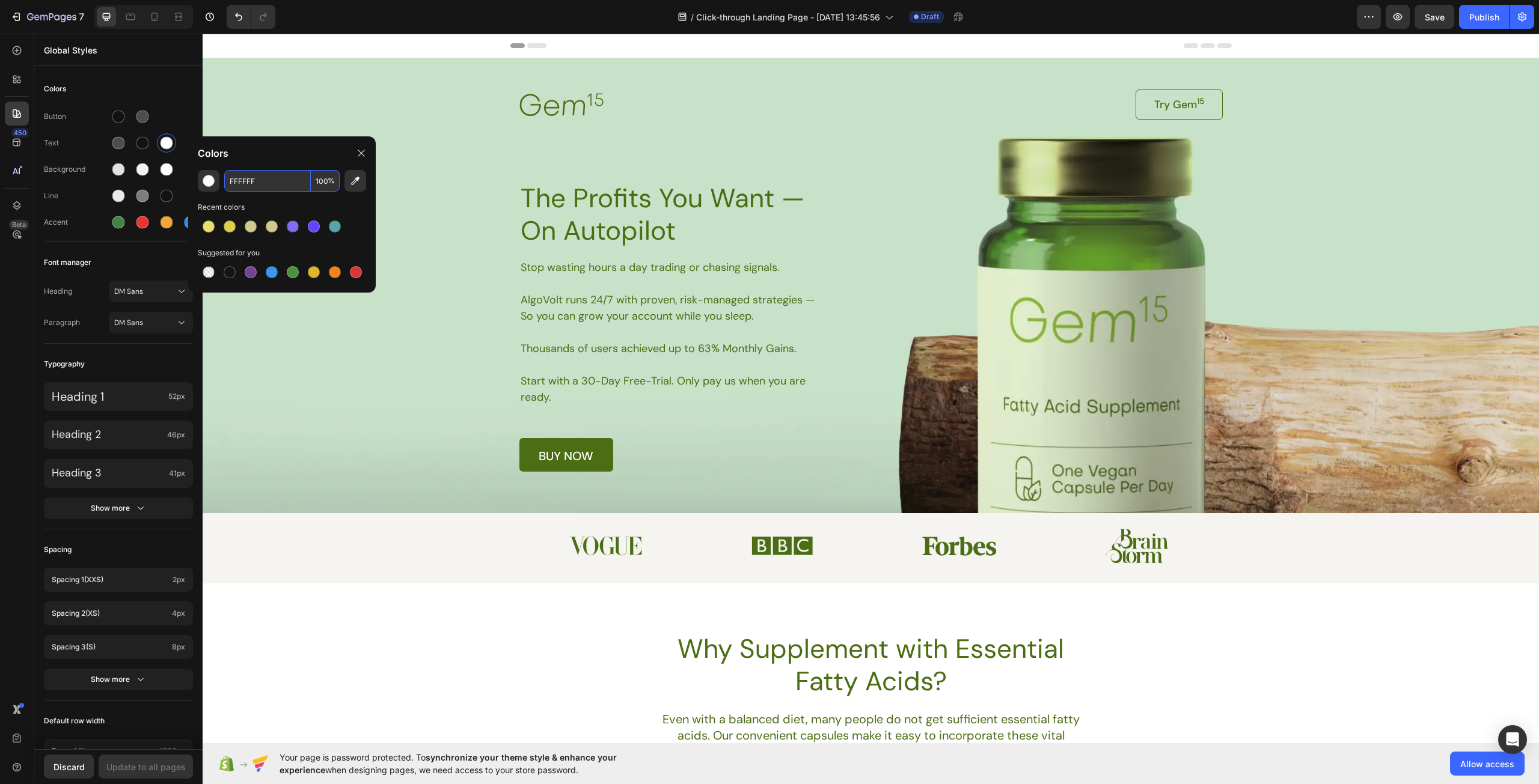
click at [268, 186] on input "FFFFFF" at bounding box center [267, 181] width 86 height 22
click at [350, 245] on div "FFFFFF 100 % Recent colors Suggested for you" at bounding box center [282, 226] width 187 height 113
click at [171, 172] on div at bounding box center [166, 169] width 12 height 12
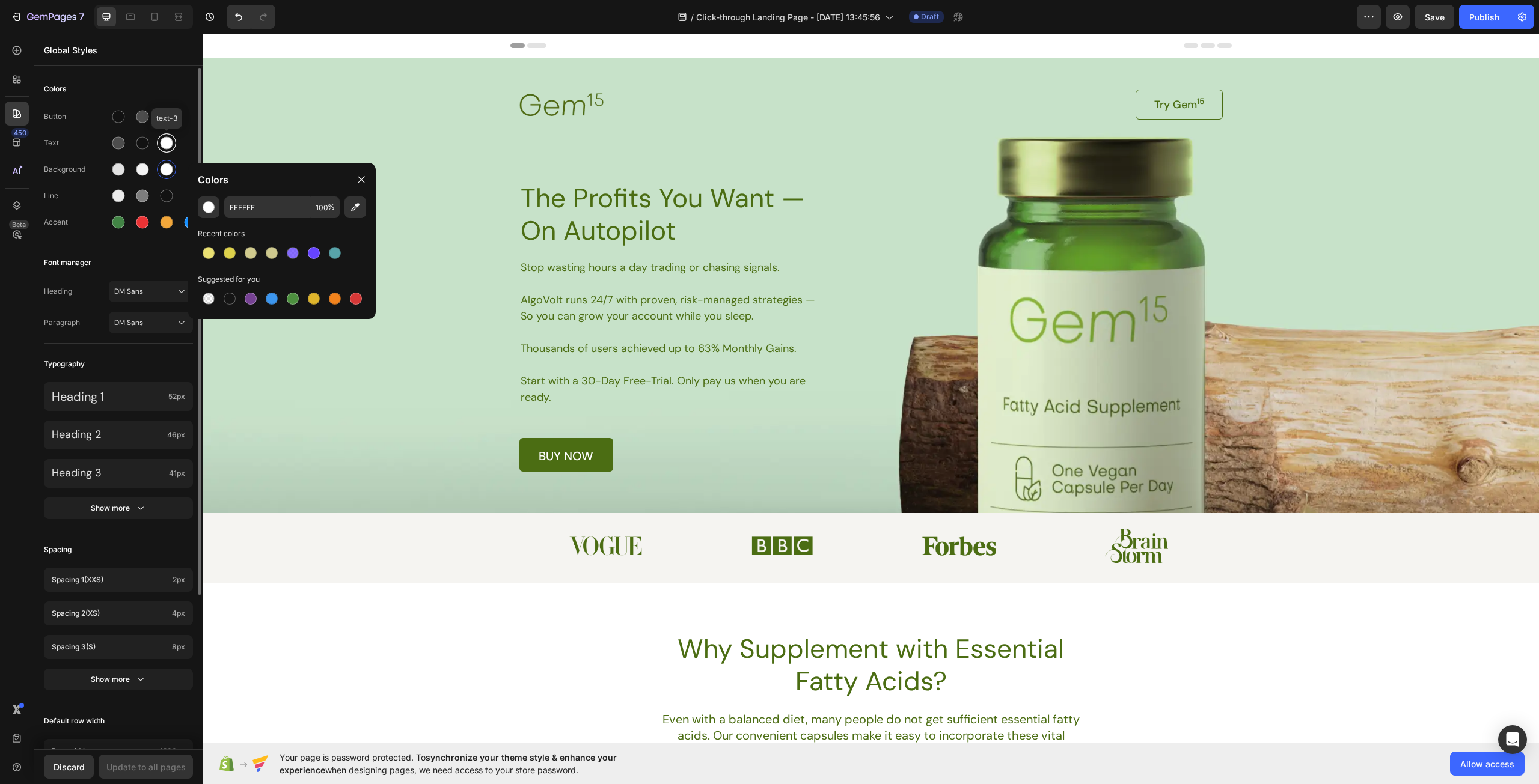
click at [167, 143] on div at bounding box center [166, 143] width 12 height 12
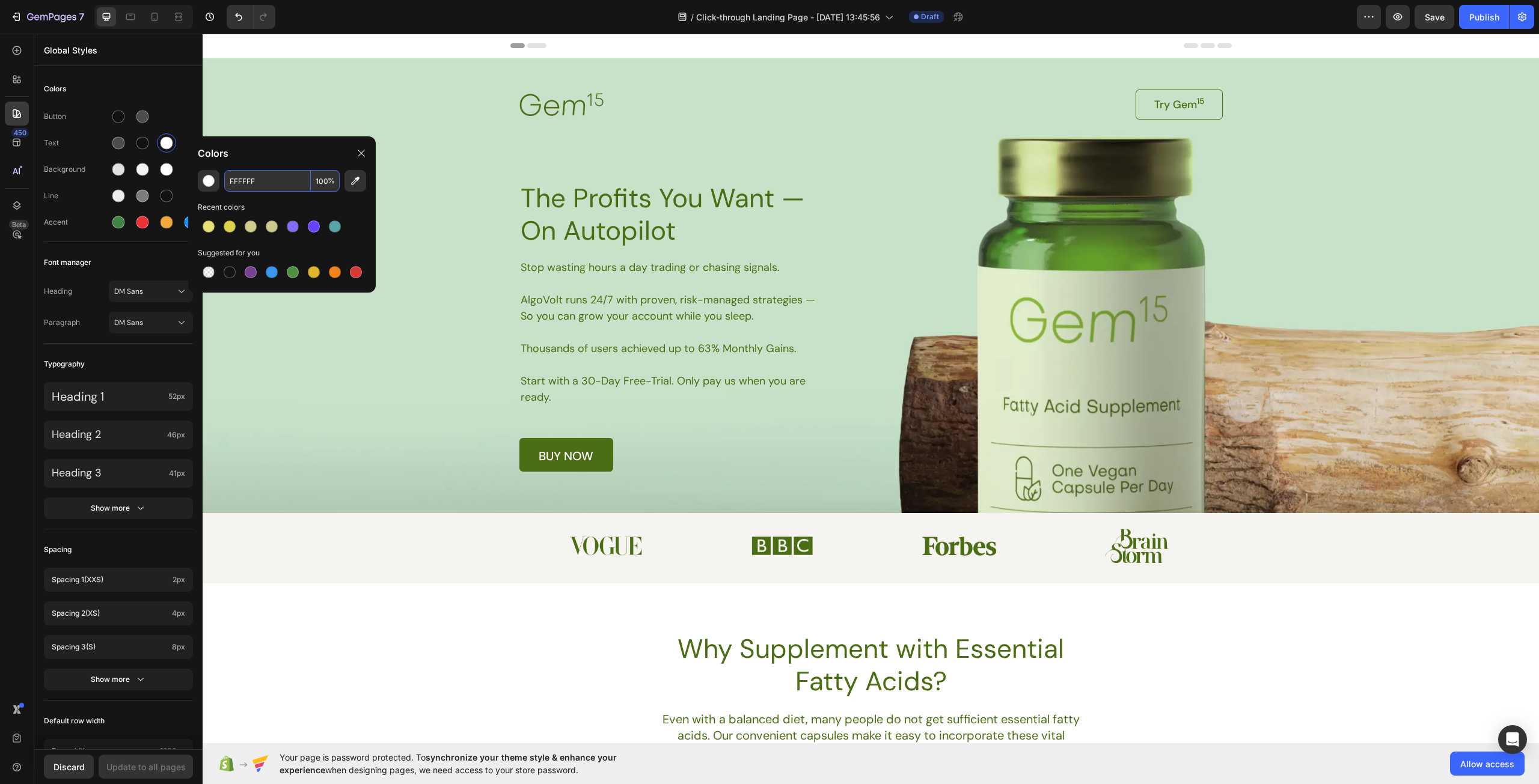
click at [248, 179] on input "FFFFFF" at bounding box center [267, 181] width 86 height 22
click at [212, 182] on div "button" at bounding box center [208, 181] width 12 height 12
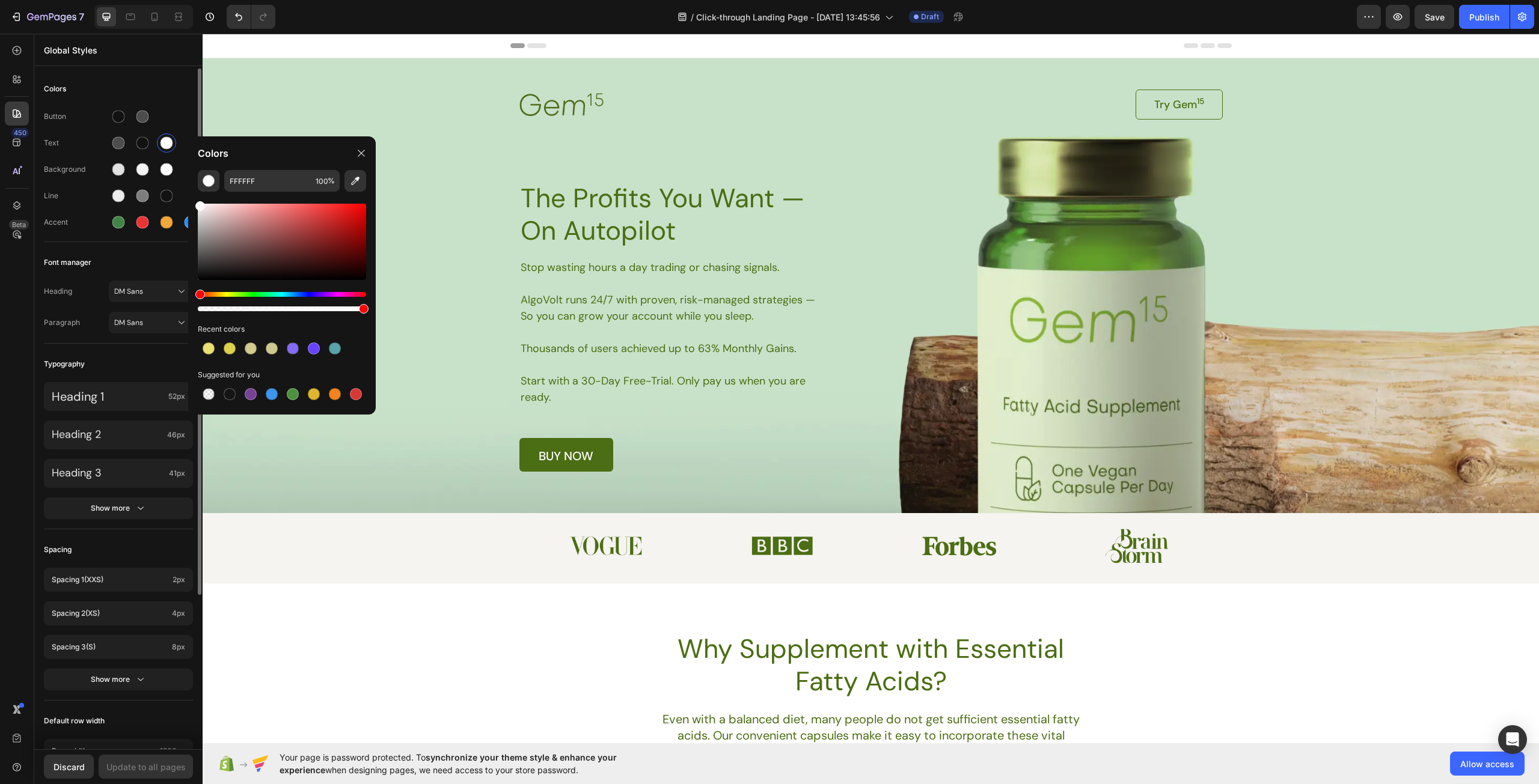
drag, startPoint x: 212, startPoint y: 215, endPoint x: 154, endPoint y: 187, distance: 64.4
click at [155, 0] on div "7 / Click-through Landing Page - Sep 29, 13:45:56 Draft Preview Save Publish 45…" at bounding box center [769, 0] width 1539 height 0
click at [266, 161] on div "Colors" at bounding box center [282, 153] width 187 height 34
click at [285, 161] on div "Colors" at bounding box center [282, 153] width 187 height 34
click at [228, 217] on div at bounding box center [282, 241] width 168 height 77
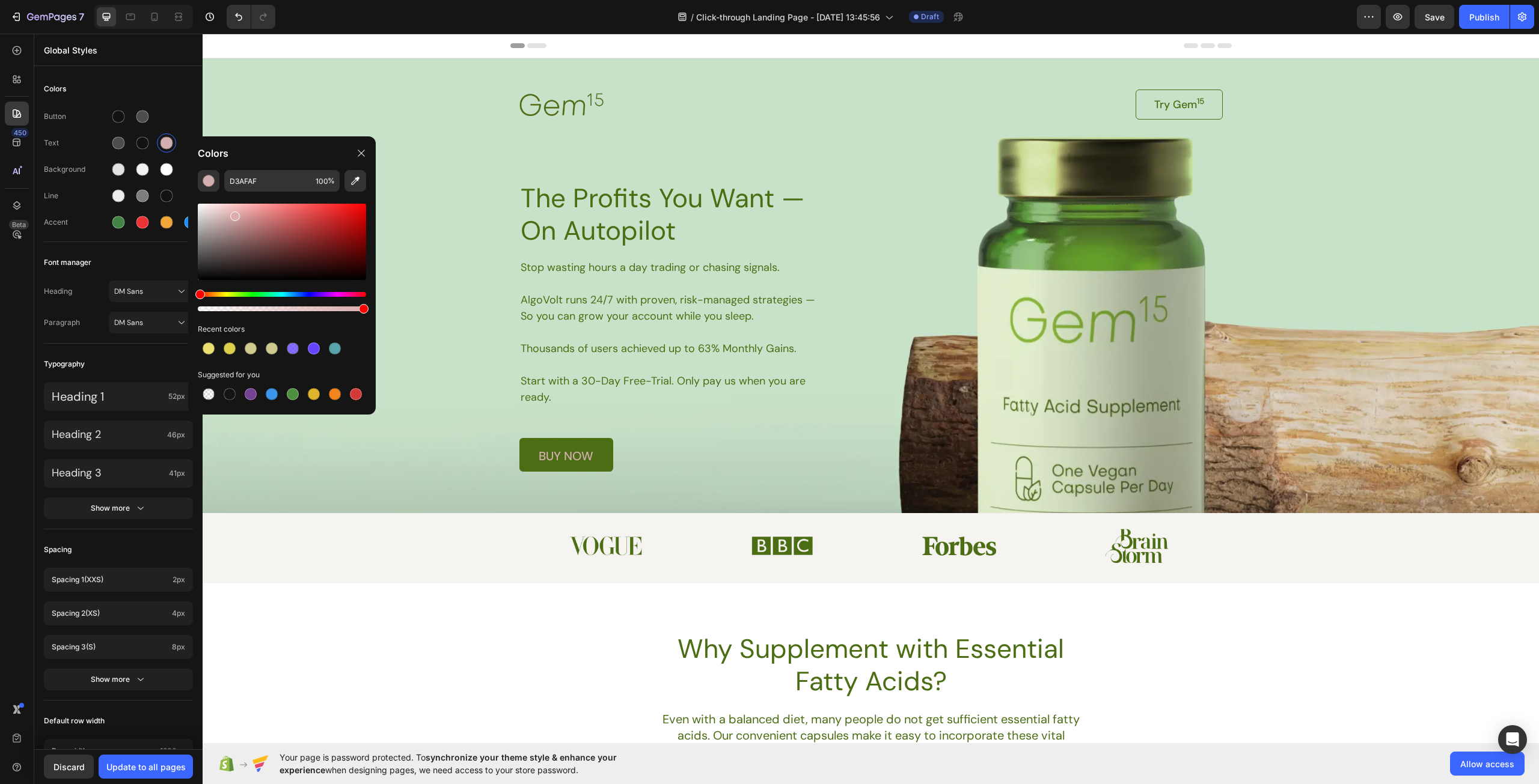
drag, startPoint x: 228, startPoint y: 217, endPoint x: 289, endPoint y: 214, distance: 61.1
click at [240, 214] on div at bounding box center [235, 217] width 9 height 9
drag, startPoint x: 260, startPoint y: 217, endPoint x: 141, endPoint y: 192, distance: 121.6
click at [141, 0] on div "7 / Click-through Landing Page - Sep 29, 13:45:56 Draft Preview Save Publish 45…" at bounding box center [769, 0] width 1539 height 0
type input "FFFFFF"
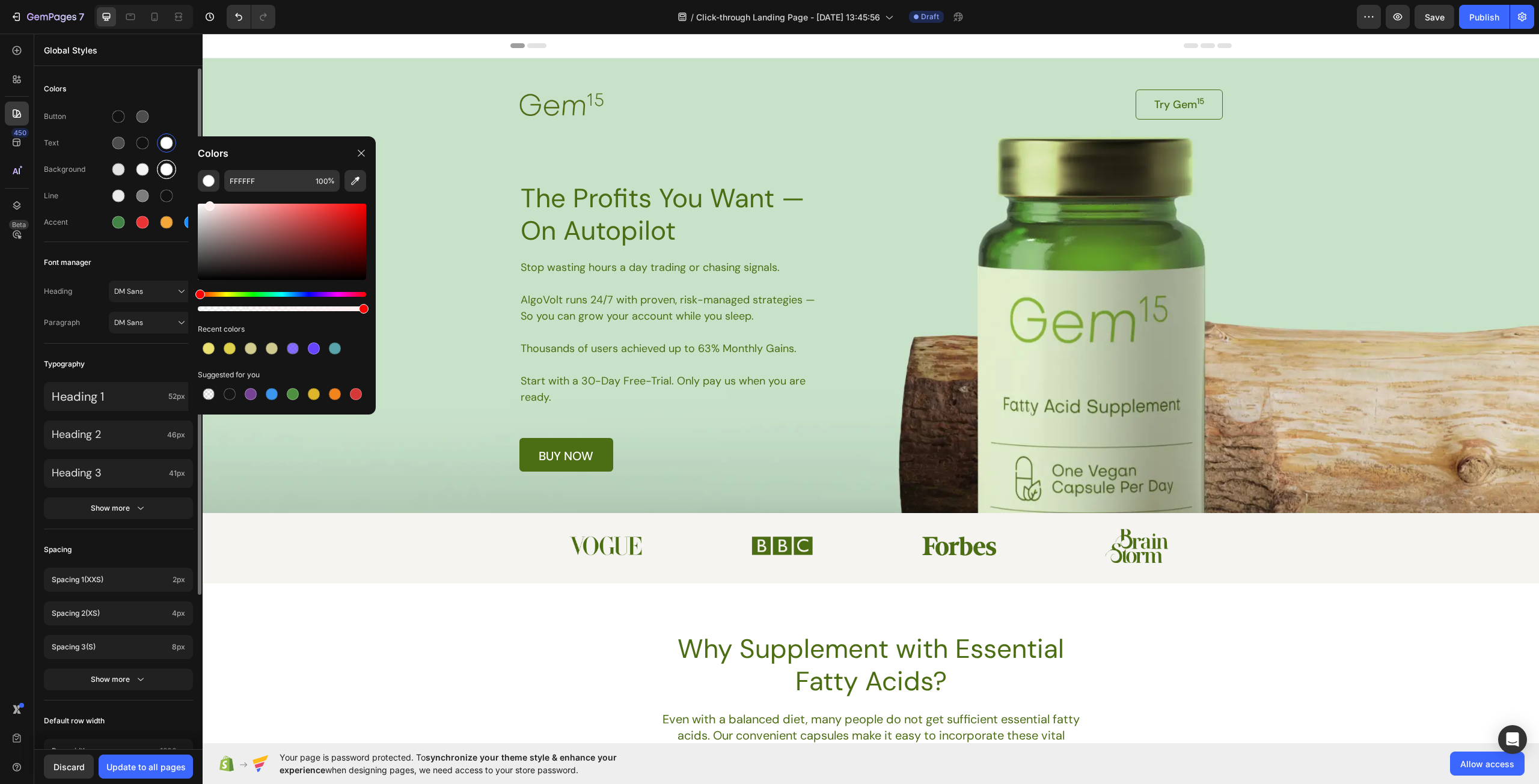
drag, startPoint x: 208, startPoint y: 201, endPoint x: 157, endPoint y: 179, distance: 55.5
click at [157, 0] on div "7 / Click-through Landing Page - Sep 29, 13:45:56 Draft Preview Save Publish 45…" at bounding box center [769, 0] width 1539 height 0
click at [166, 167] on div at bounding box center [166, 169] width 12 height 12
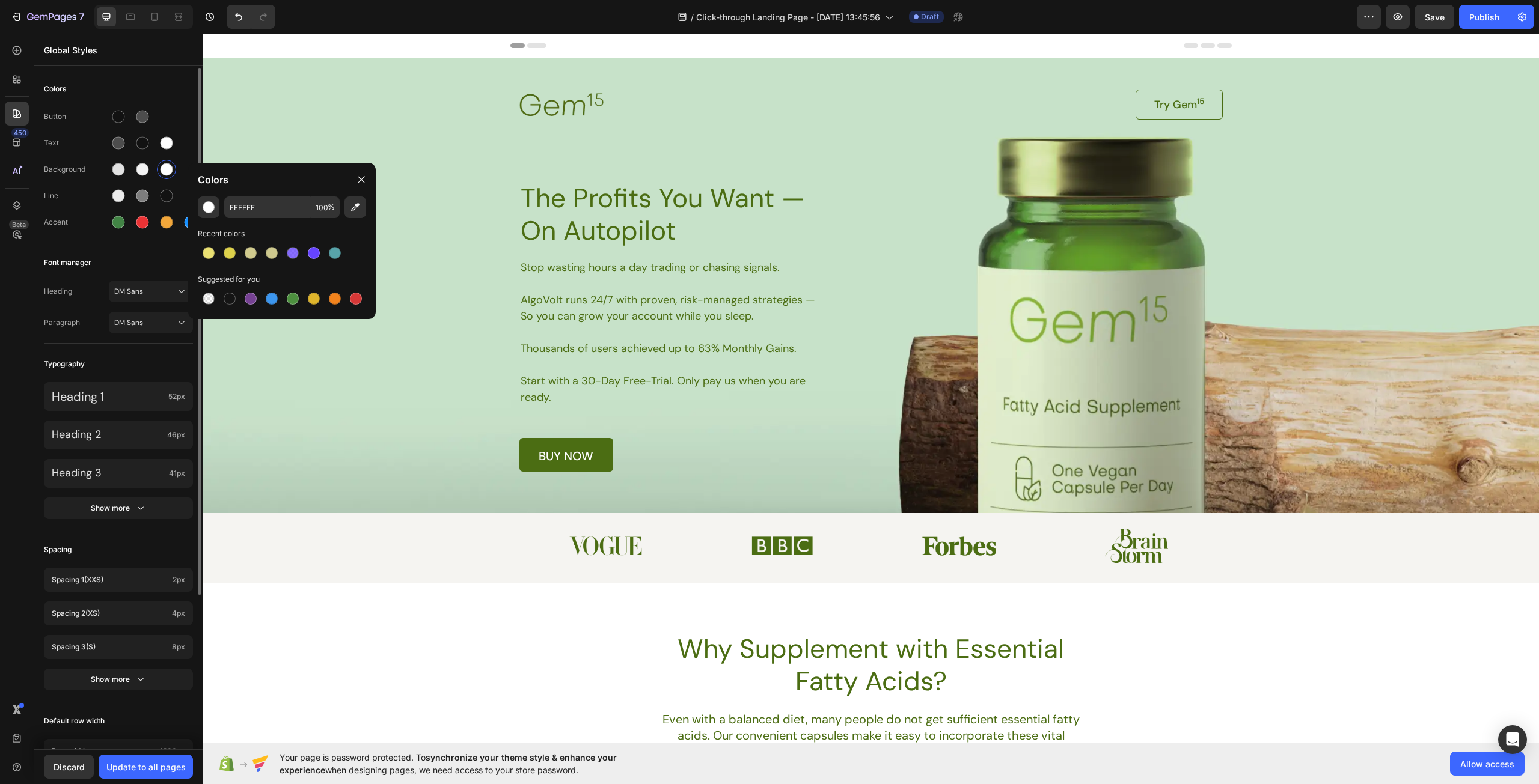
click at [155, 248] on div "Colors Button Text Background Line Accent Font manager Heading DM Sans Paragrap…" at bounding box center [118, 508] width 168 height 880
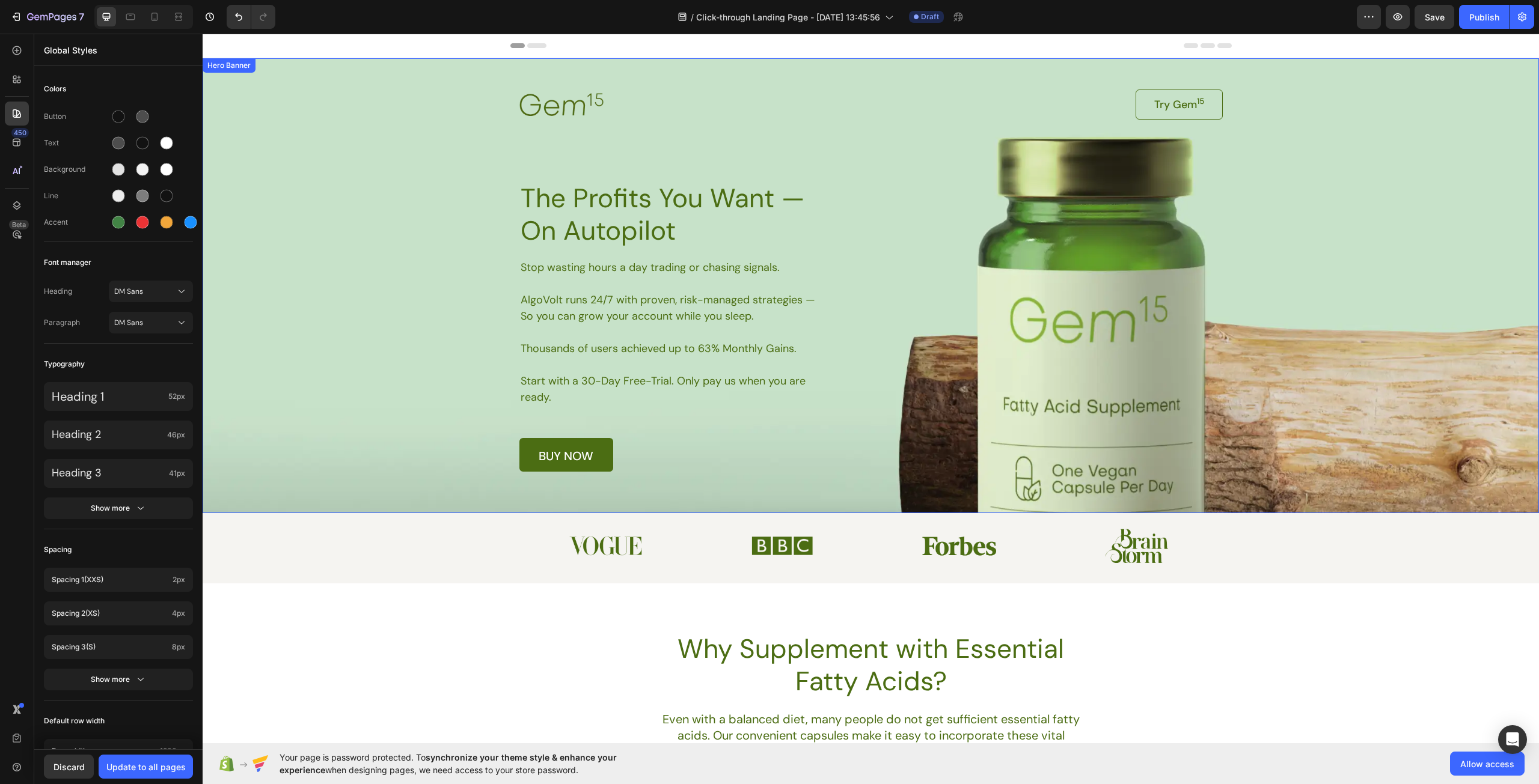
click at [1335, 256] on div "Background Image" at bounding box center [870, 286] width 1337 height 455
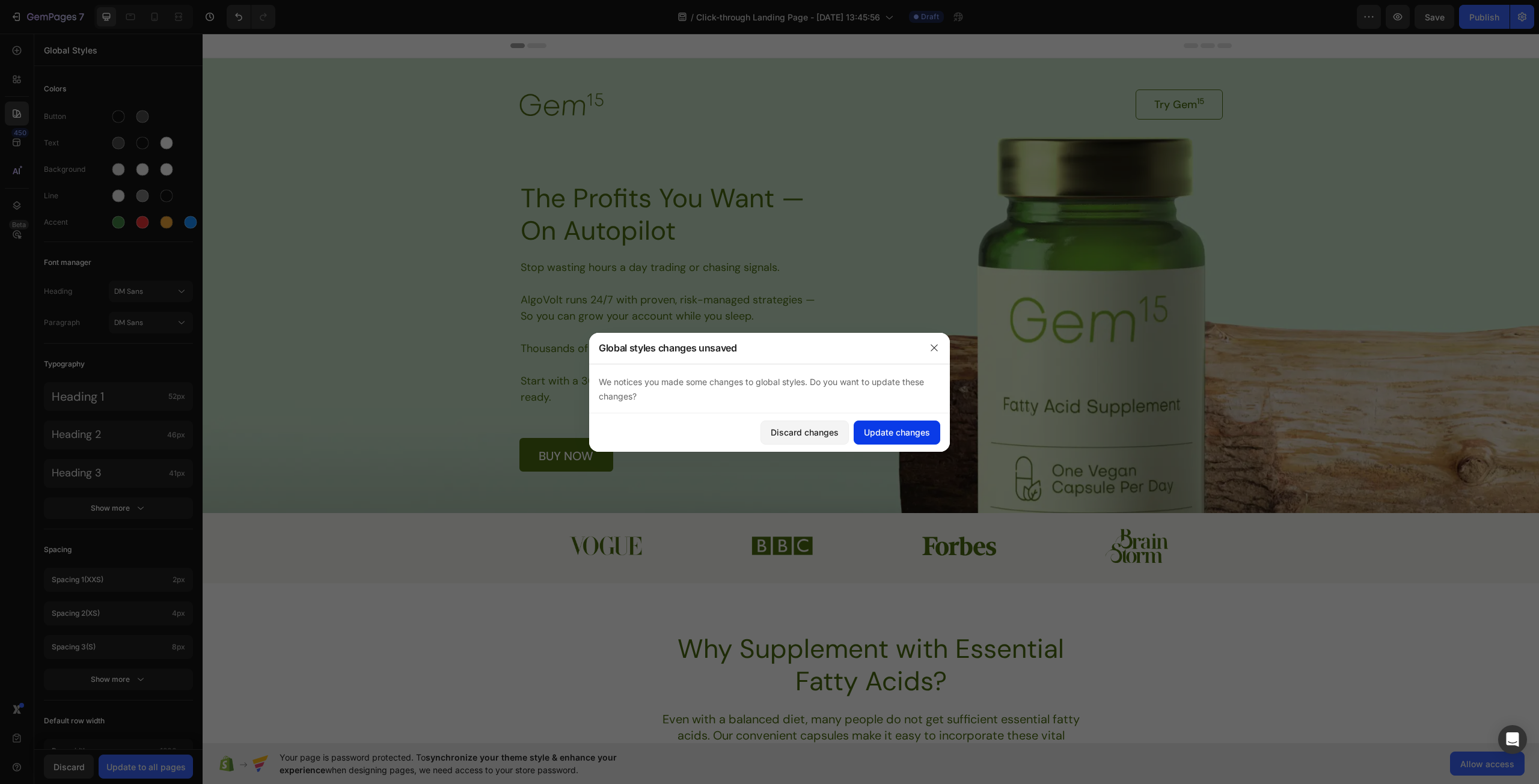
click at [908, 434] on div "Update changes" at bounding box center [897, 432] width 66 height 12
click at [396, 301] on div "Background Image" at bounding box center [870, 286] width 1337 height 455
click at [831, 435] on div "Discard changes" at bounding box center [805, 432] width 68 height 12
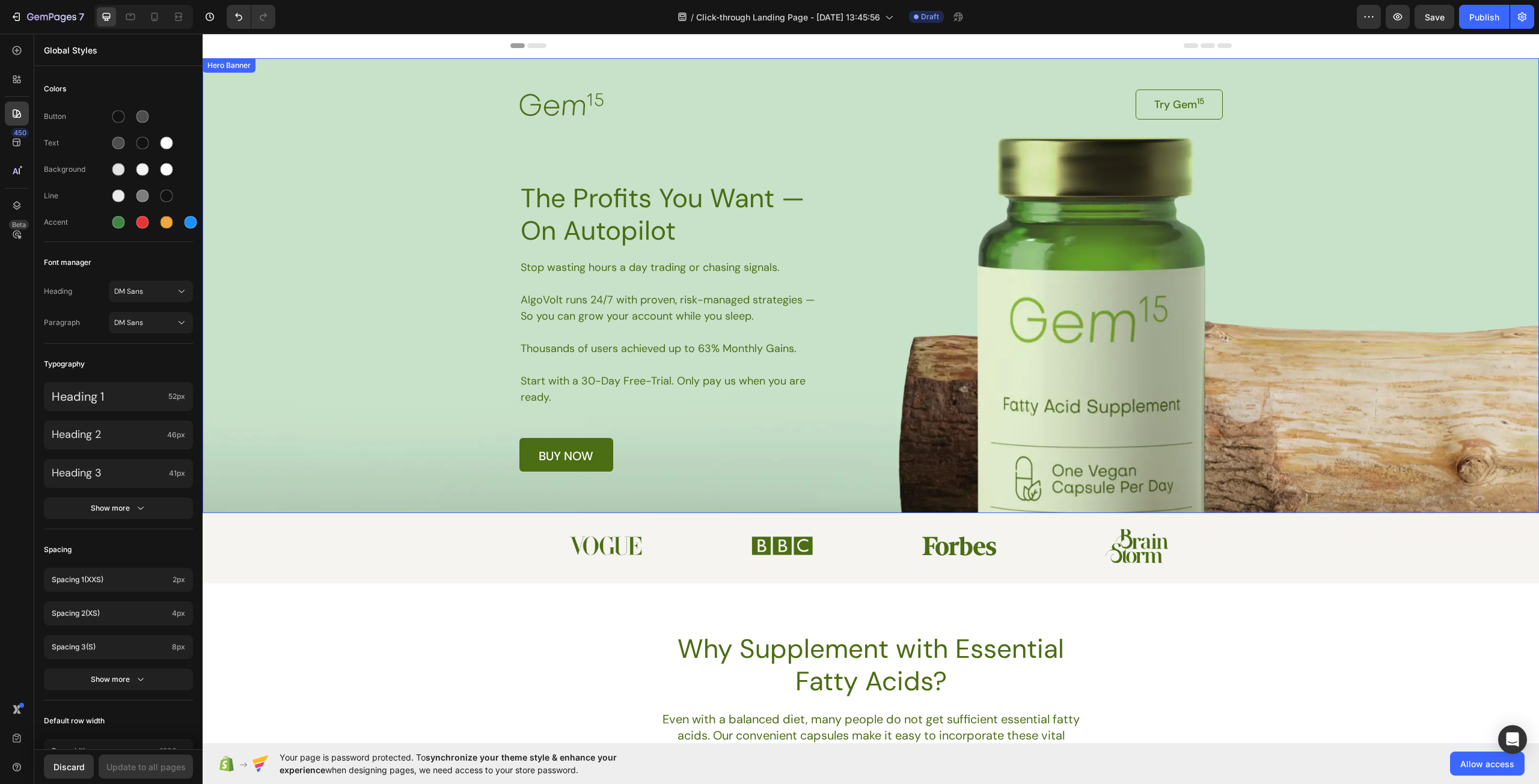
click at [312, 187] on div "Background Image" at bounding box center [870, 286] width 1337 height 455
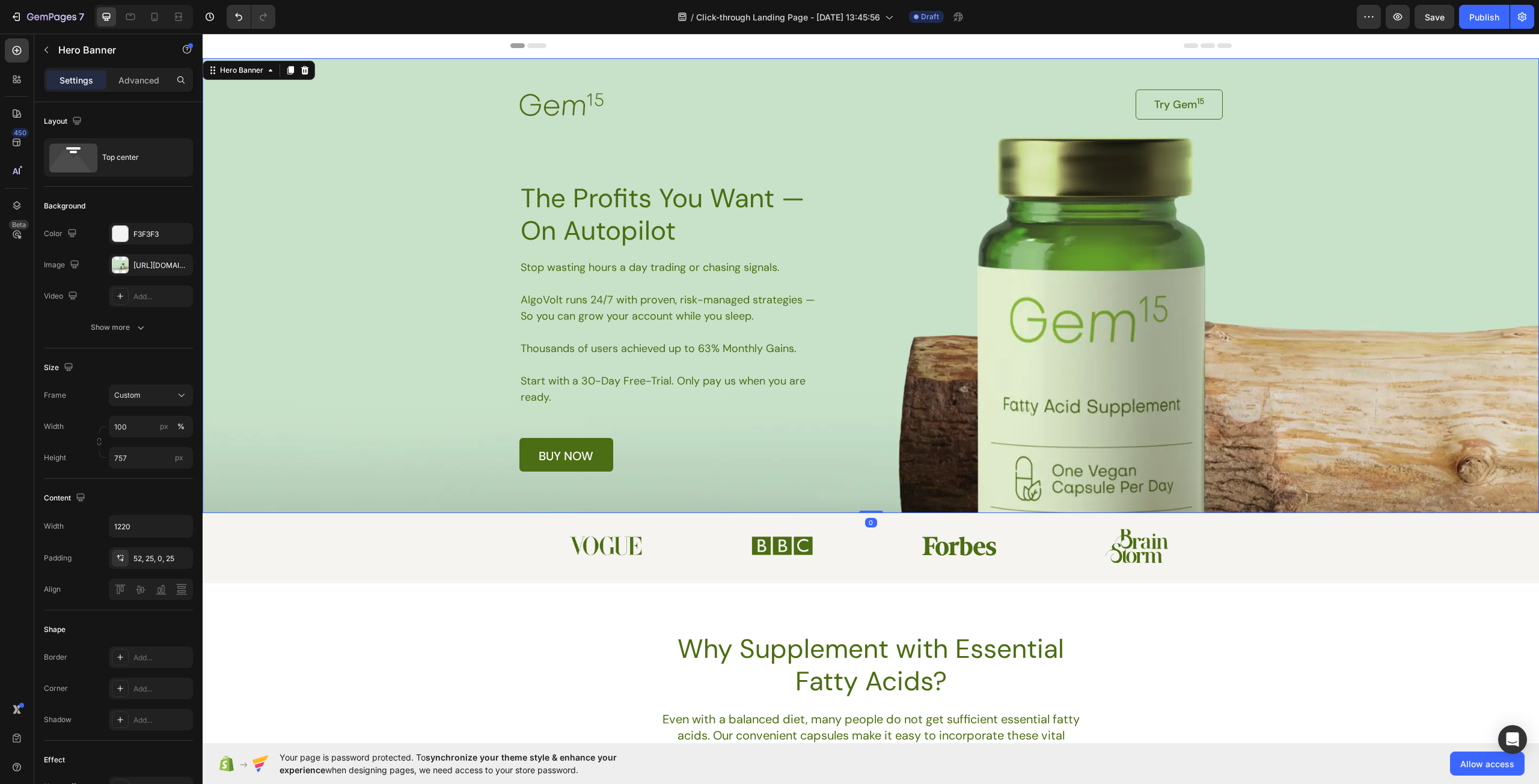
click at [385, 196] on div "Background Image" at bounding box center [870, 286] width 1337 height 455
click at [571, 114] on img at bounding box center [561, 104] width 84 height 23
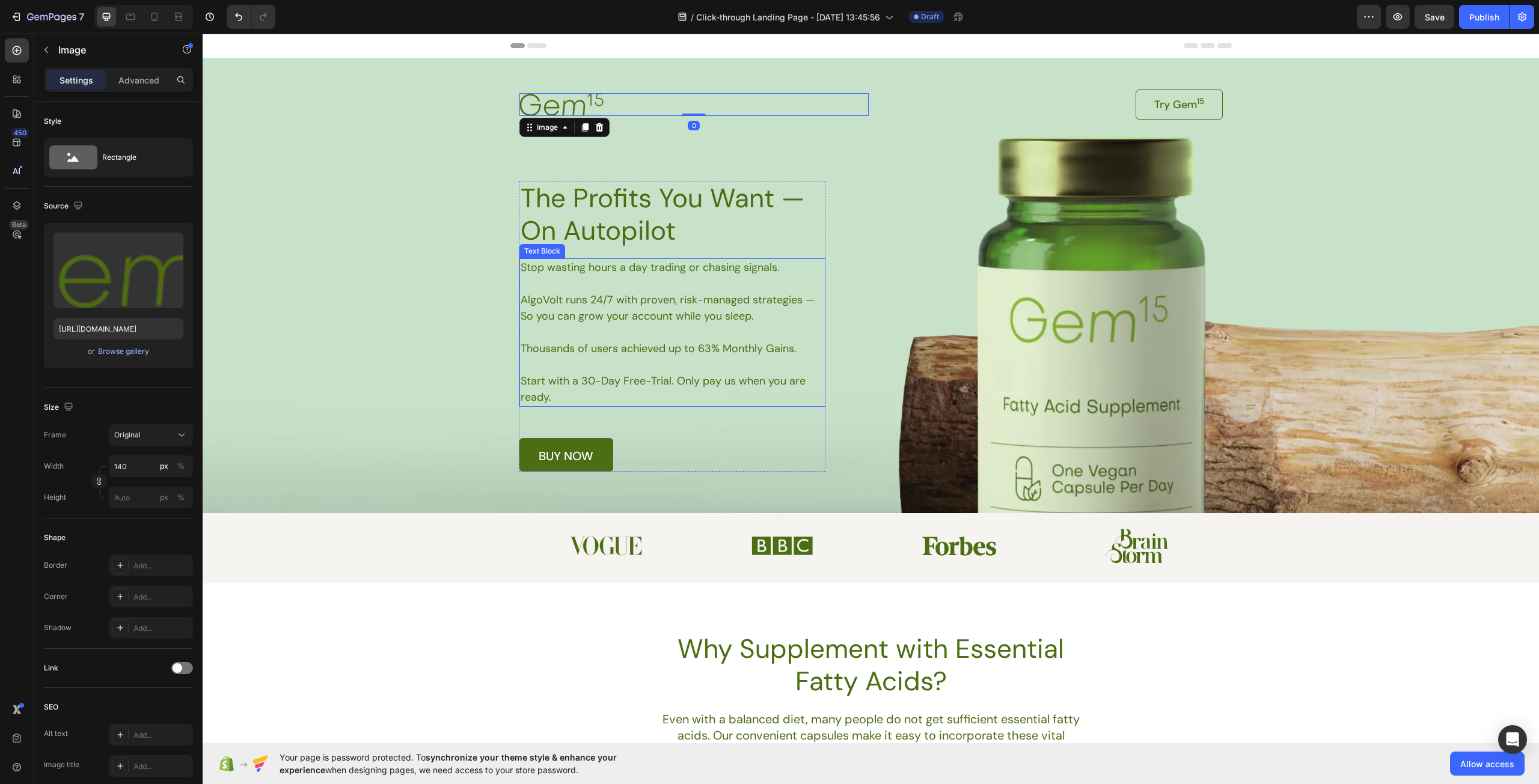
click at [662, 268] on p "Stop wasting hours a day trading or chasing signals." at bounding box center [672, 267] width 303 height 16
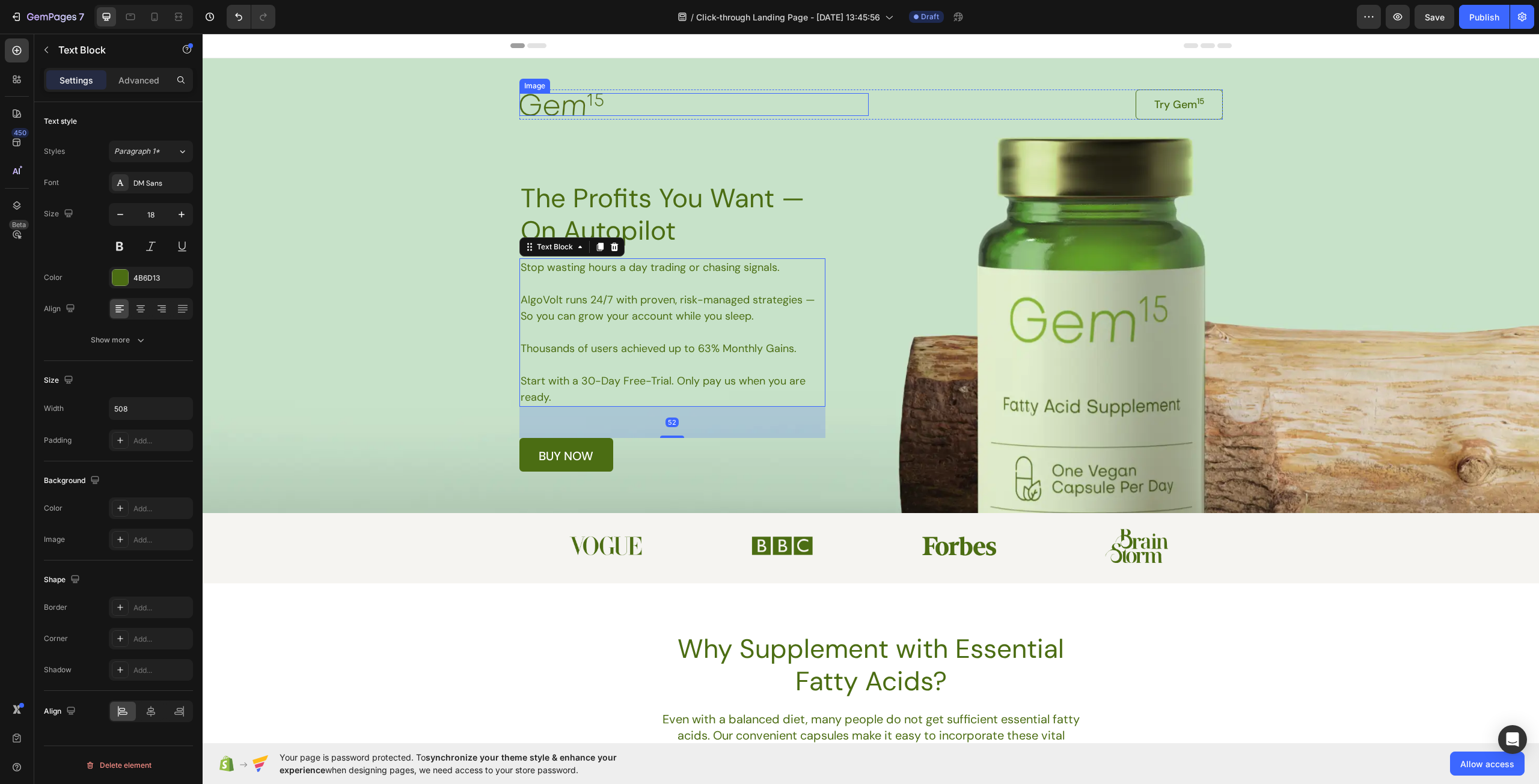
click at [548, 106] on img at bounding box center [561, 104] width 84 height 23
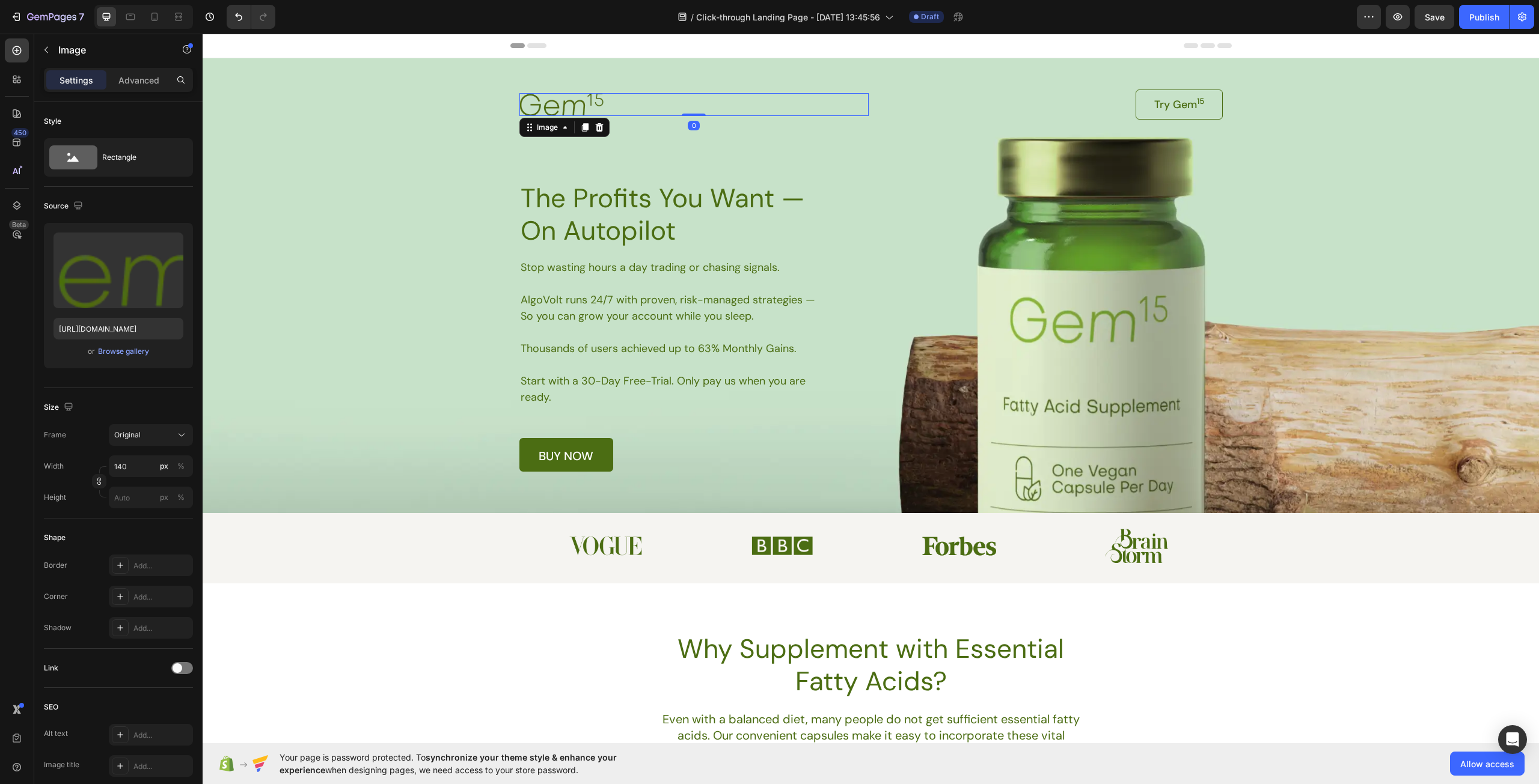
click at [547, 106] on img at bounding box center [561, 104] width 84 height 23
click at [576, 108] on img at bounding box center [561, 104] width 84 height 23
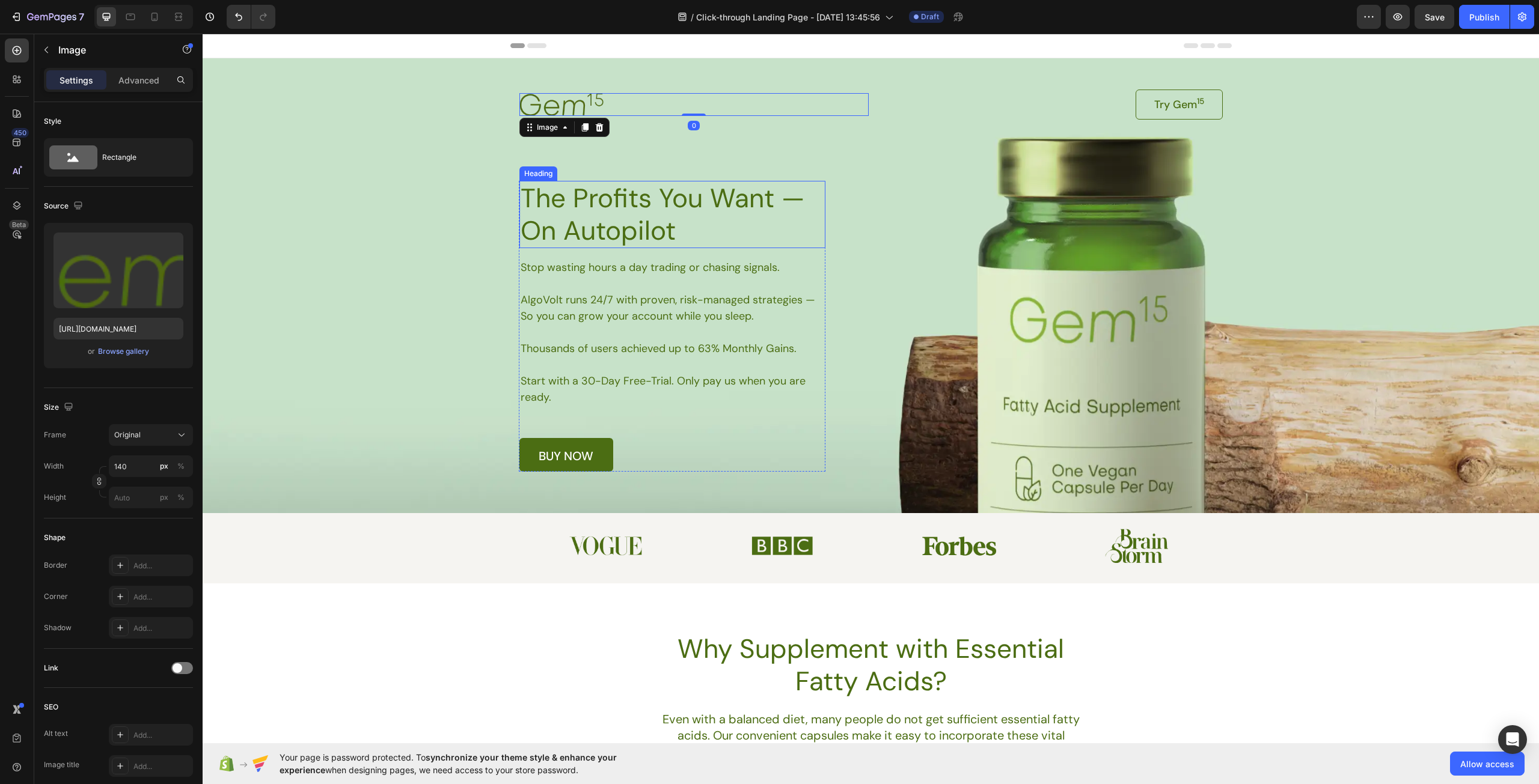
click at [662, 214] on h1 "The Profits You Want — On Autopilot" at bounding box center [672, 214] width 306 height 67
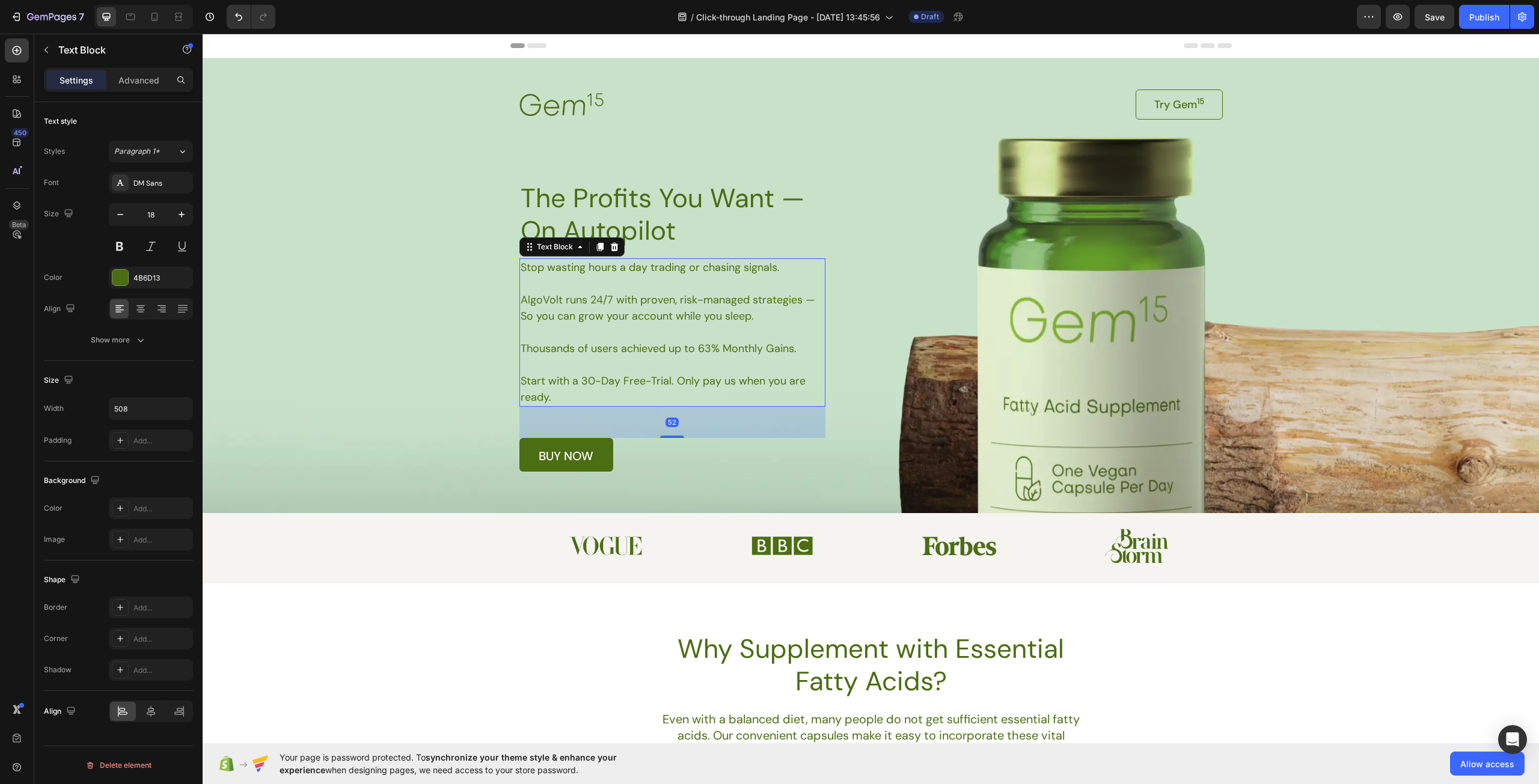
click at [682, 305] on p "AlgoVolt runs 24/7 with proven, risk-managed strategies — So you can grow your …" at bounding box center [672, 308] width 303 height 32
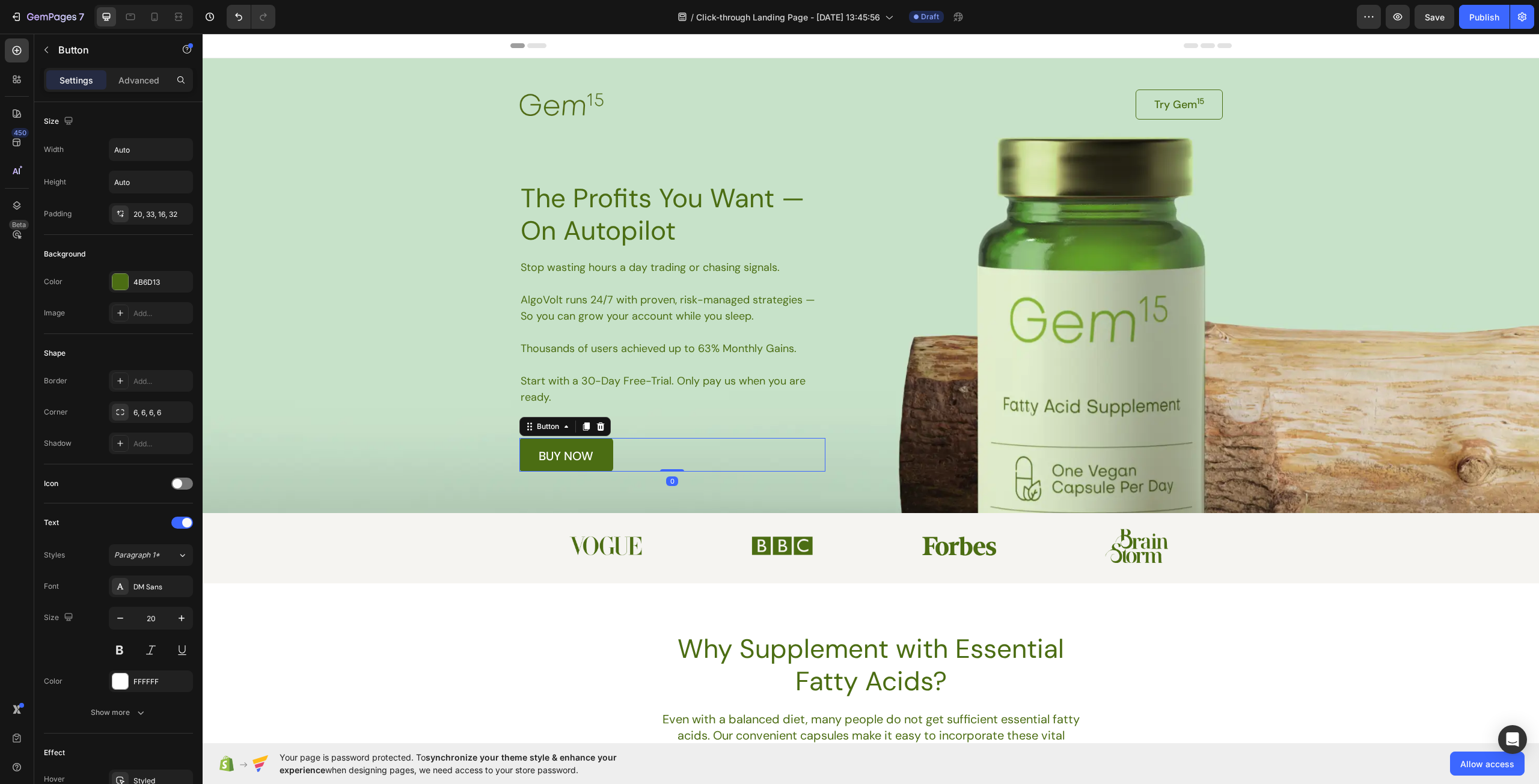
click at [734, 465] on div "buy now Button 0" at bounding box center [672, 455] width 306 height 34
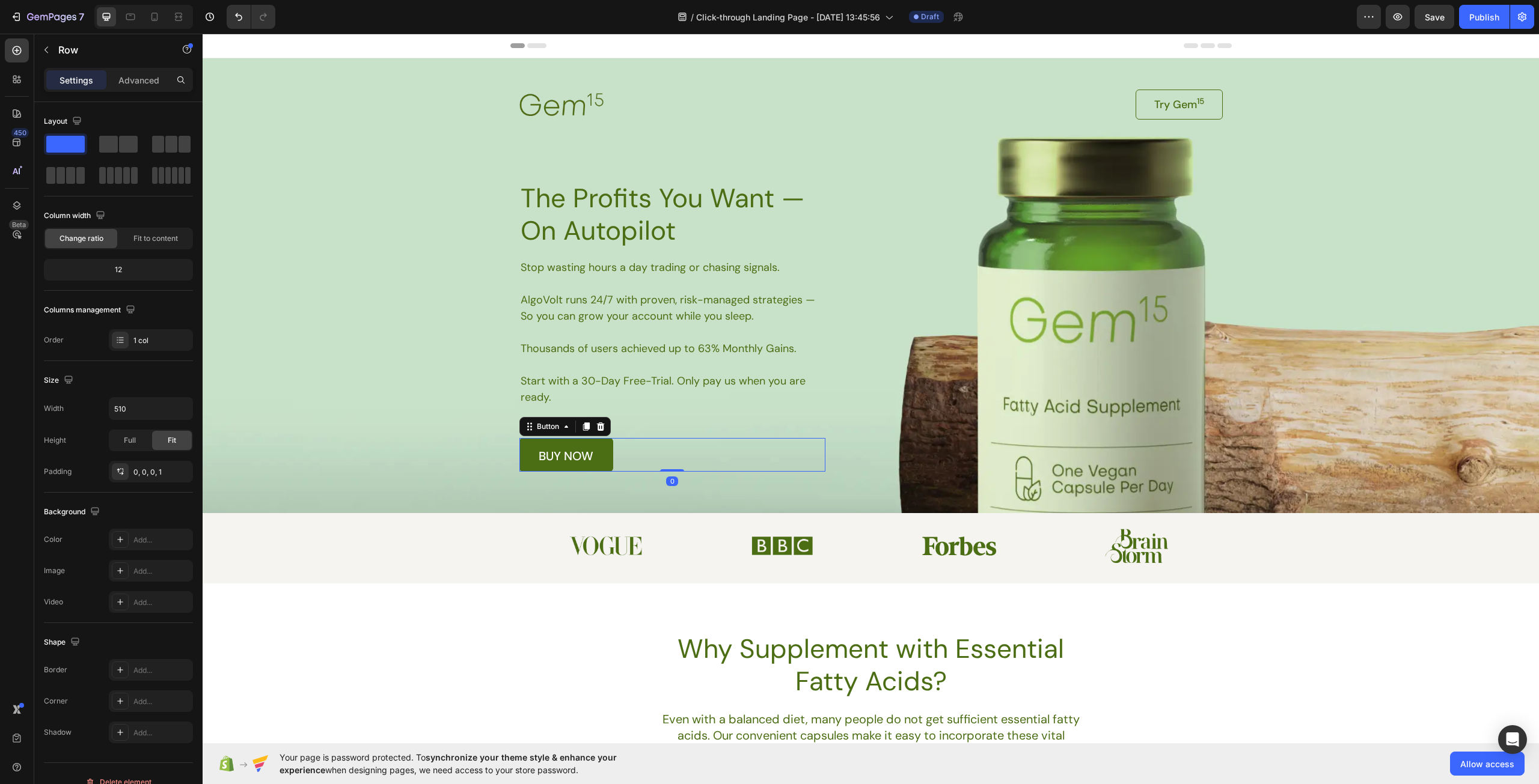
click at [633, 413] on div "The Profits You Want — On Autopilot Heading Stop wasting hours a day trading or…" at bounding box center [672, 326] width 306 height 291
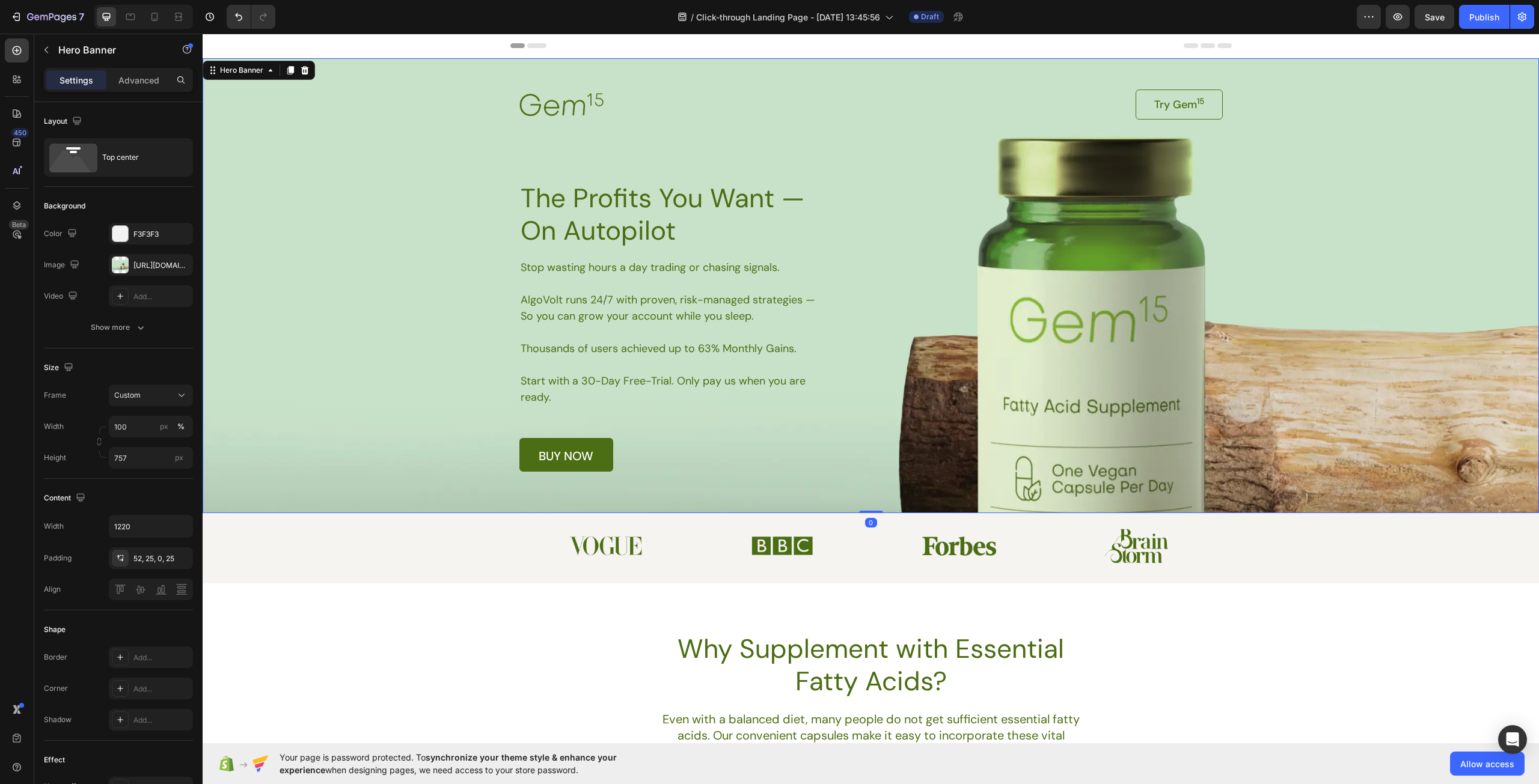
click at [294, 280] on div "Background Image" at bounding box center [870, 286] width 1337 height 455
click at [181, 268] on icon "button" at bounding box center [181, 265] width 9 height 9
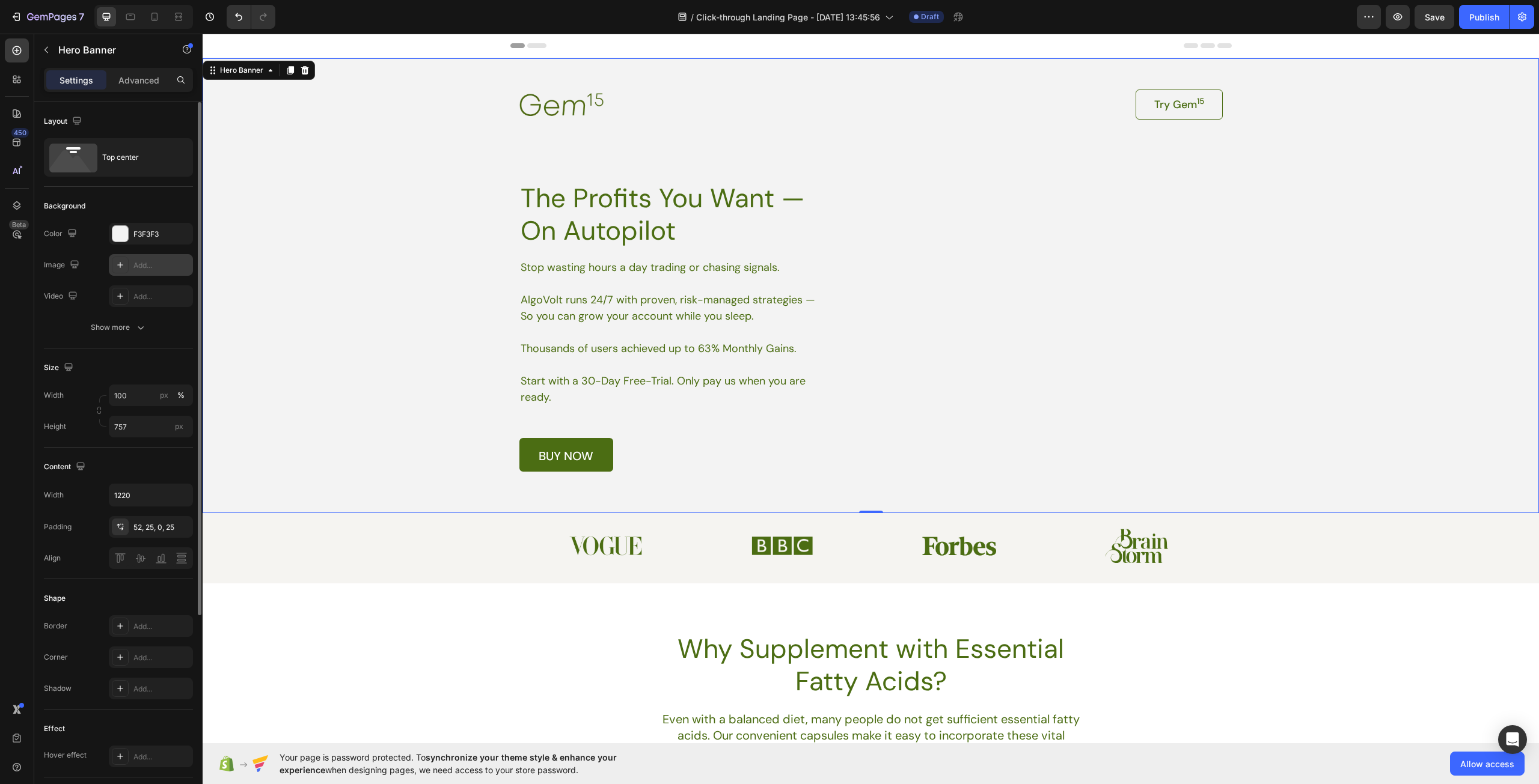
click at [147, 271] on div "Add..." at bounding box center [150, 265] width 84 height 22
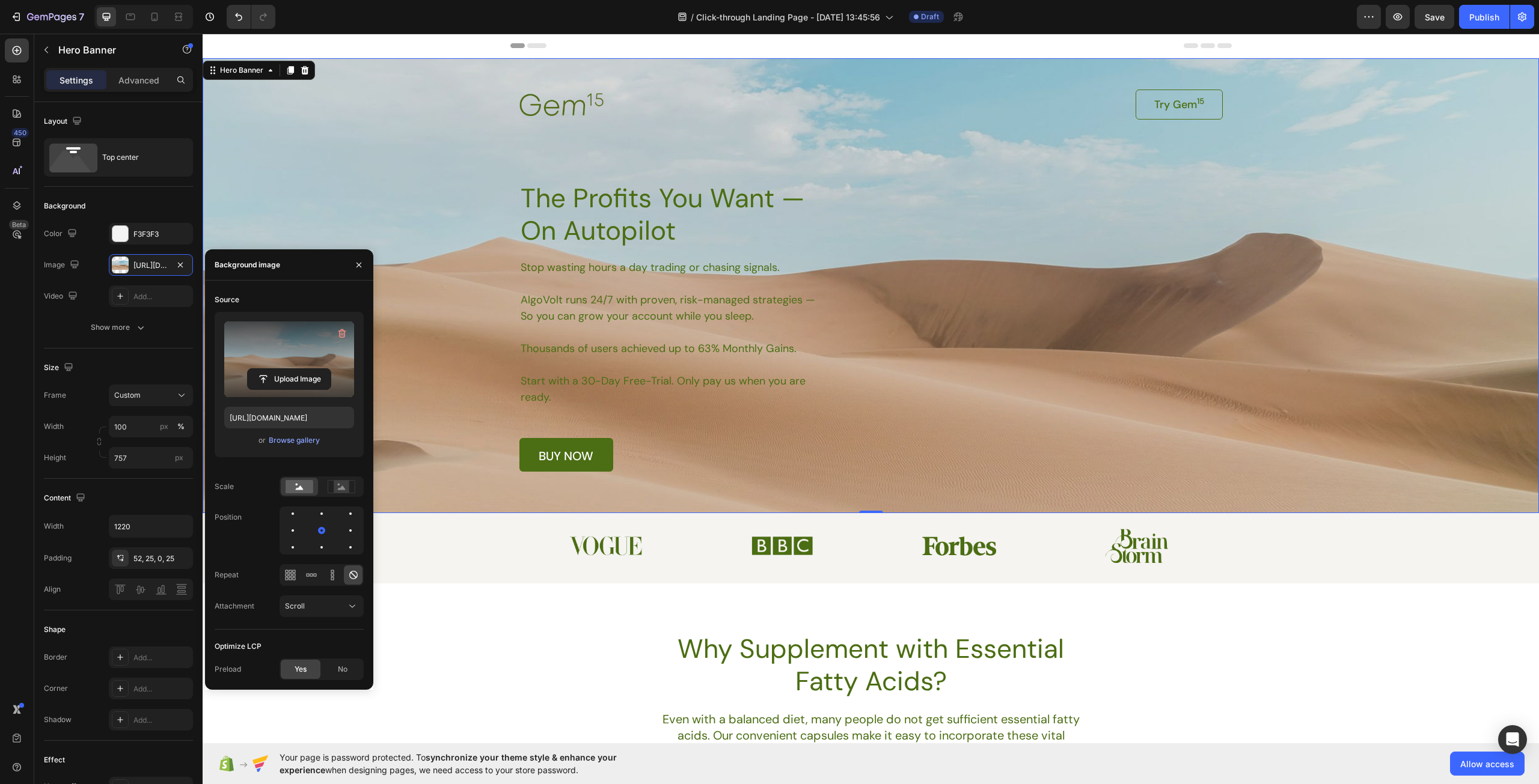
click at [292, 352] on label at bounding box center [289, 359] width 130 height 76
click at [292, 369] on input "file" at bounding box center [289, 379] width 83 height 21
type input "https://cdn.shopify.com/s/files/1/0967/5259/9328/files/gempages_586241475050734…"
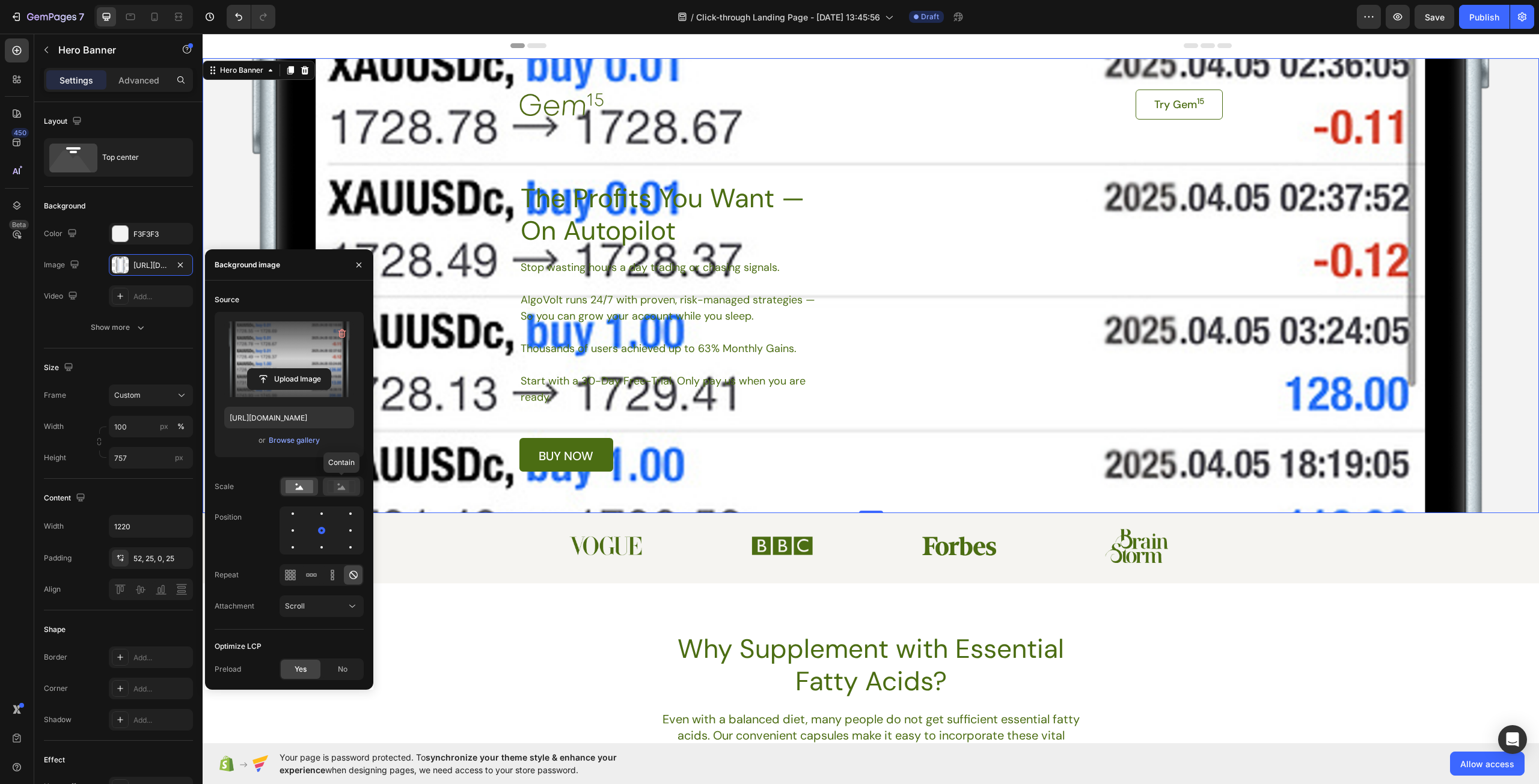
click at [341, 485] on rect at bounding box center [341, 486] width 16 height 12
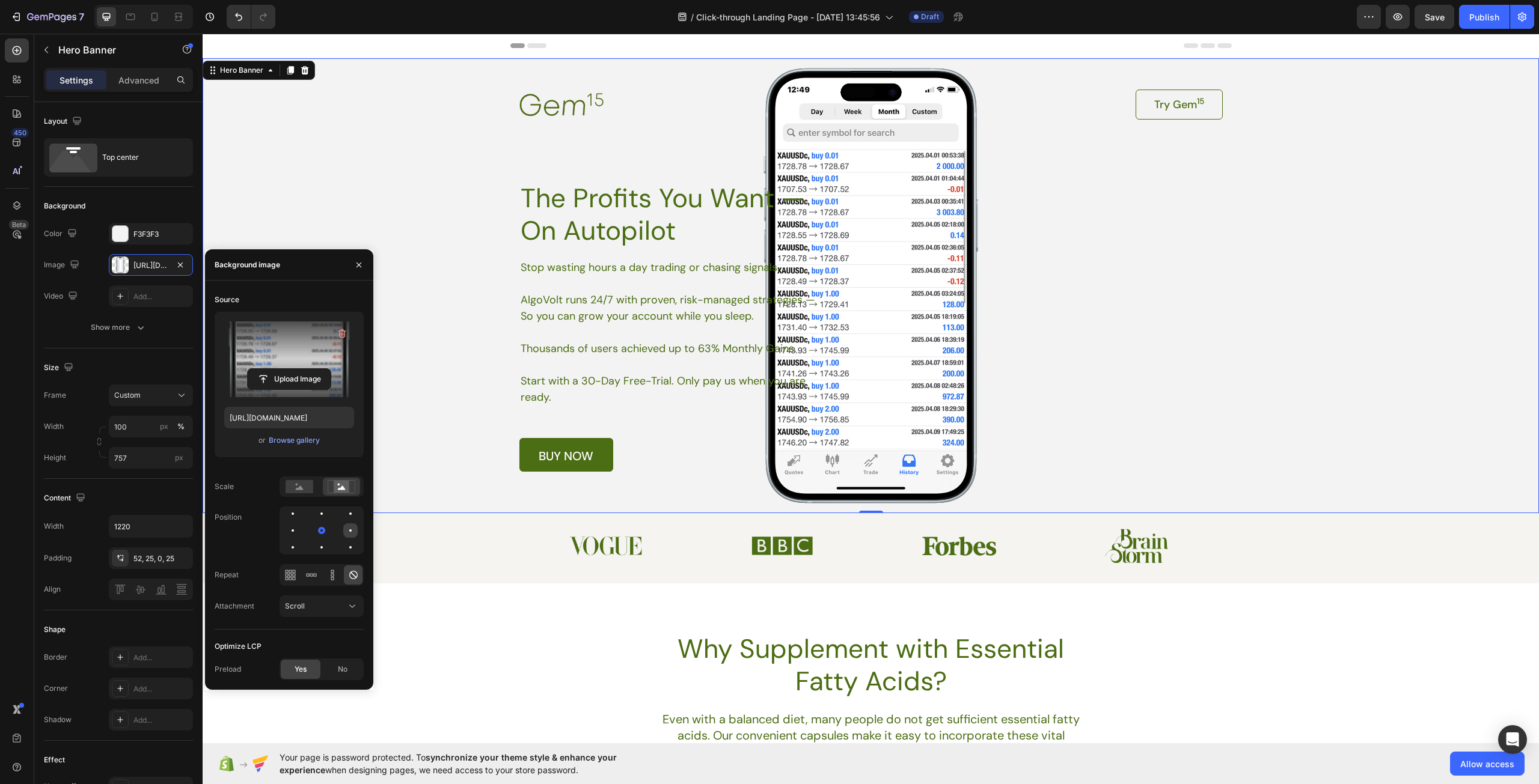
click at [354, 532] on div at bounding box center [350, 530] width 14 height 14
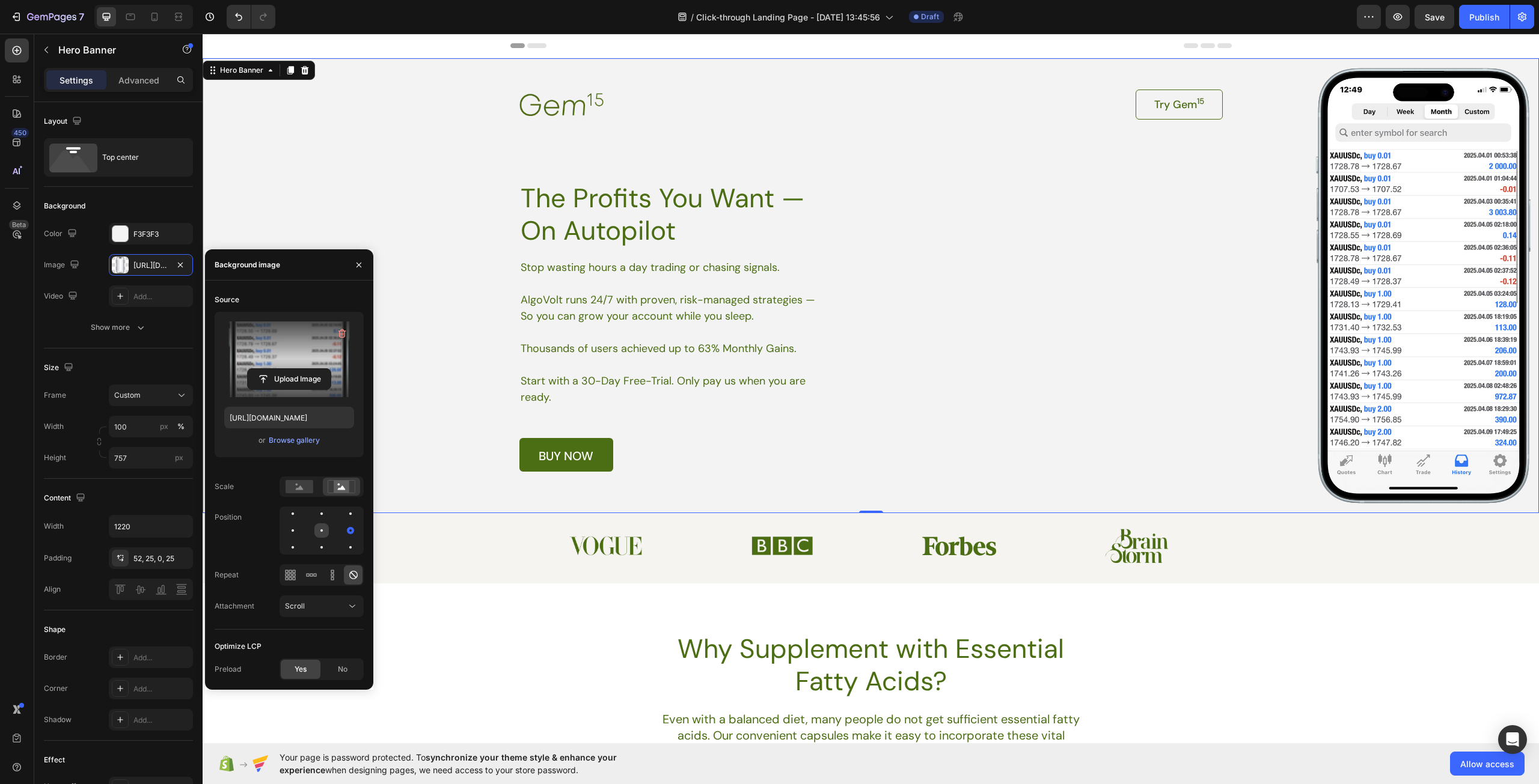
click at [325, 532] on div at bounding box center [321, 530] width 14 height 14
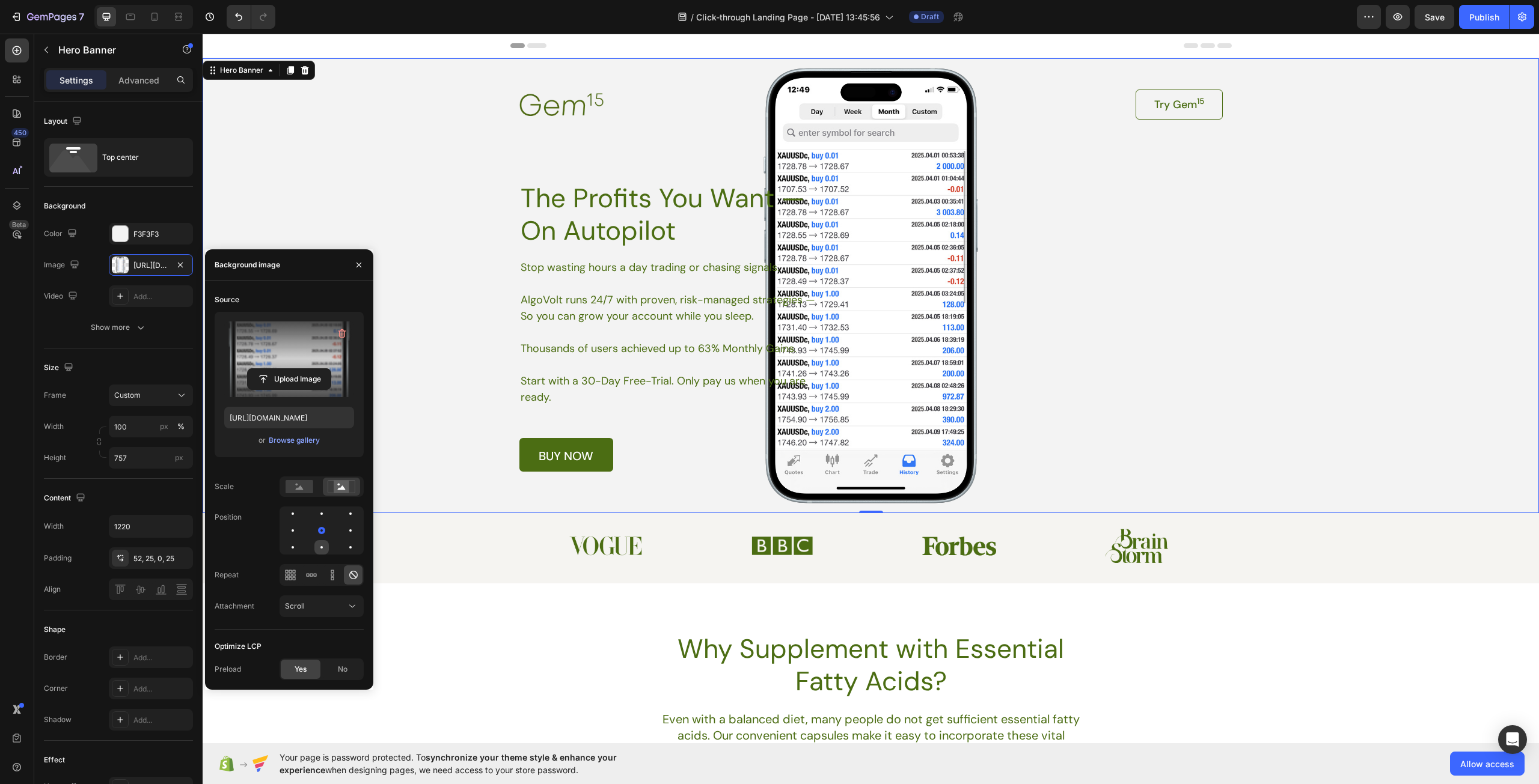
click at [320, 549] on div at bounding box center [321, 547] width 14 height 14
click at [360, 268] on icon "button" at bounding box center [359, 265] width 9 height 9
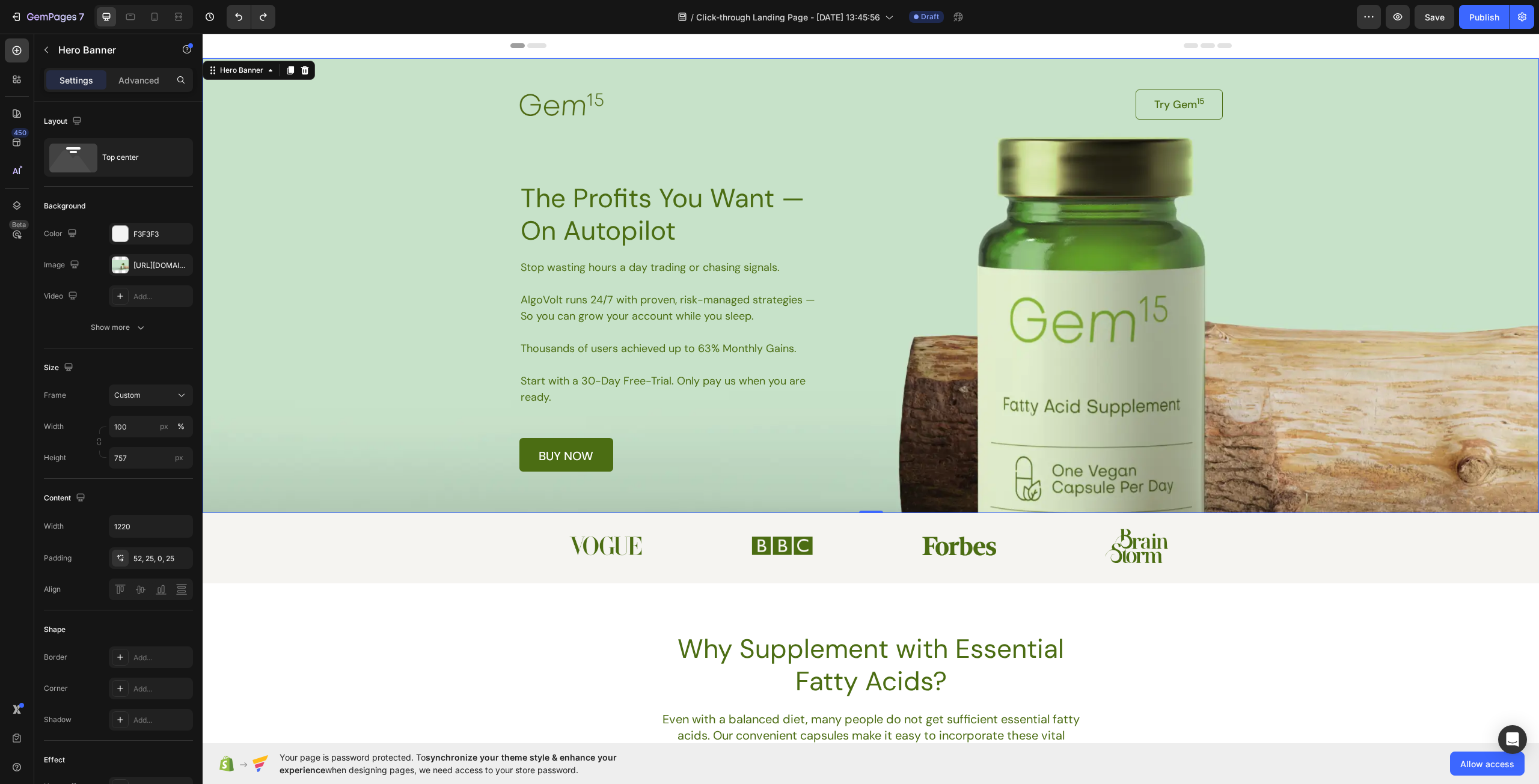
click at [1267, 356] on div "Background Image" at bounding box center [870, 286] width 1337 height 455
click at [424, 287] on div "Background Image" at bounding box center [870, 286] width 1337 height 455
click at [138, 260] on div "https://cdn.shopify.com/s/files/1/0967/5259/9328/files/gempages_586241475050734…" at bounding box center [150, 265] width 35 height 10
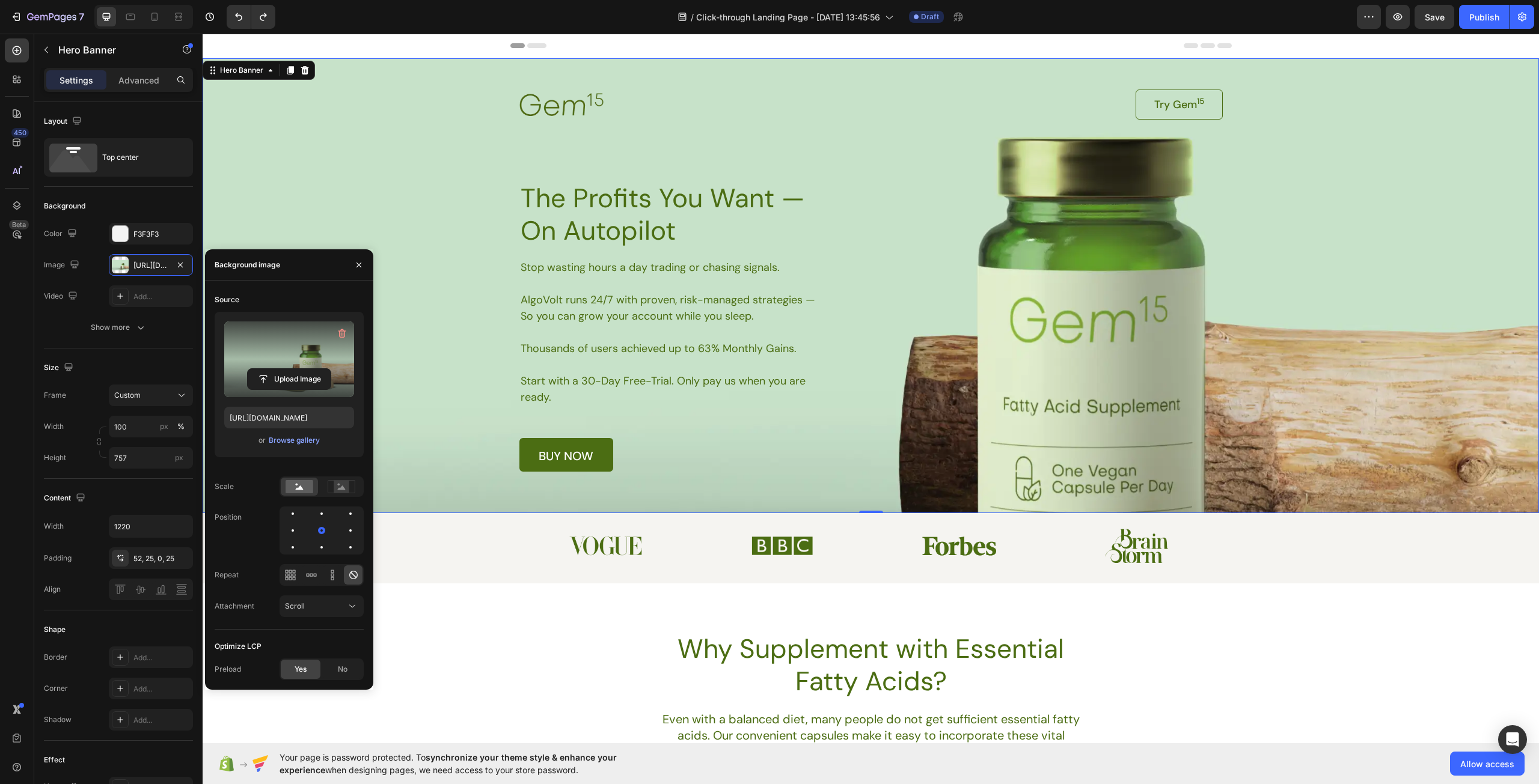
click at [296, 348] on label at bounding box center [289, 359] width 130 height 76
click at [296, 369] on input "file" at bounding box center [289, 379] width 83 height 21
click at [150, 16] on icon at bounding box center [154, 16] width 12 height 12
type input "Auto"
type input "100%"
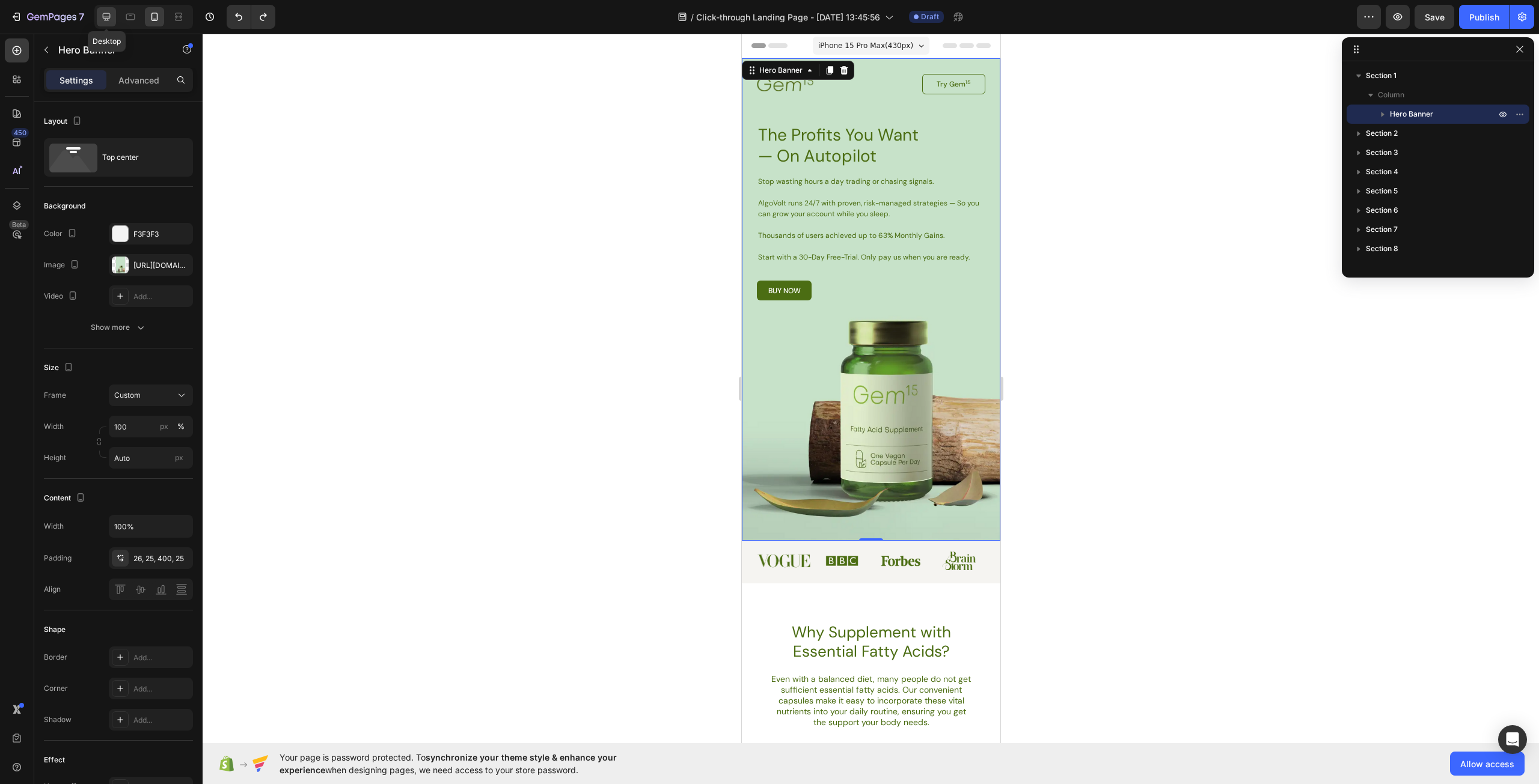
click at [112, 14] on icon at bounding box center [106, 16] width 12 height 12
type input "757"
type input "1220"
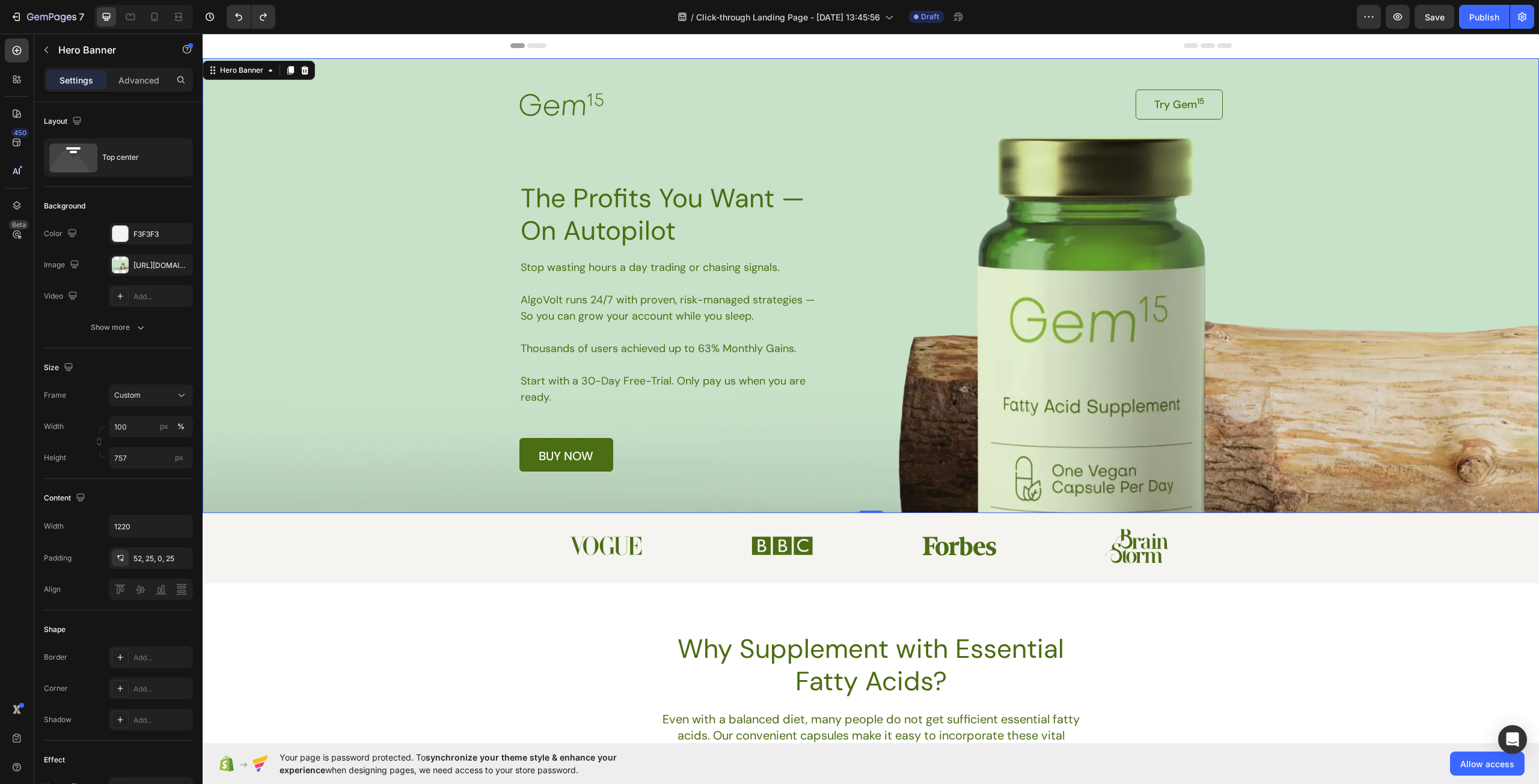
click at [401, 306] on div "Background Image" at bounding box center [870, 286] width 1337 height 455
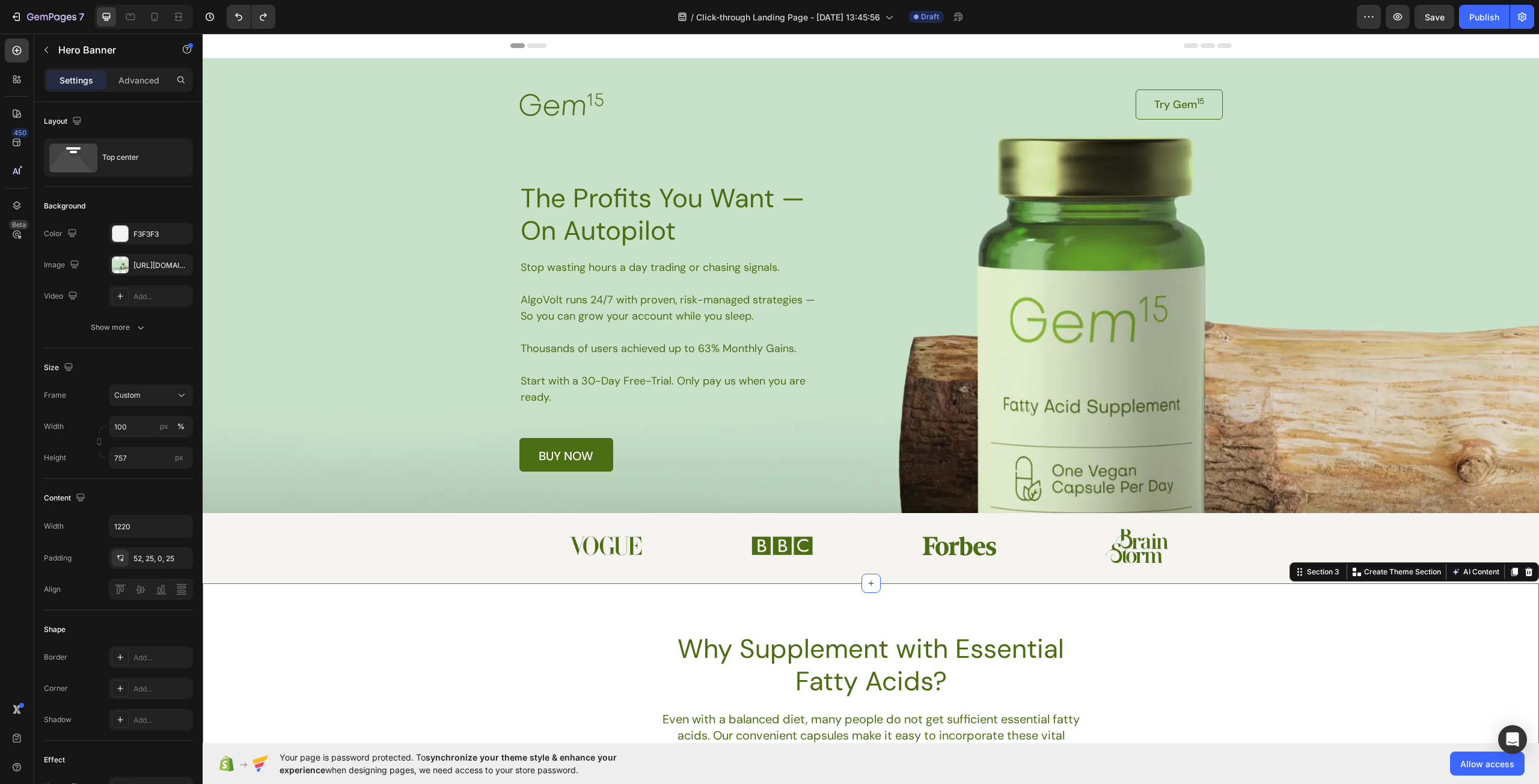
click at [452, 662] on div "Why Supplement with Essential Fatty Acids? Heading Even with a balanced diet, m…" at bounding box center [870, 705] width 1337 height 146
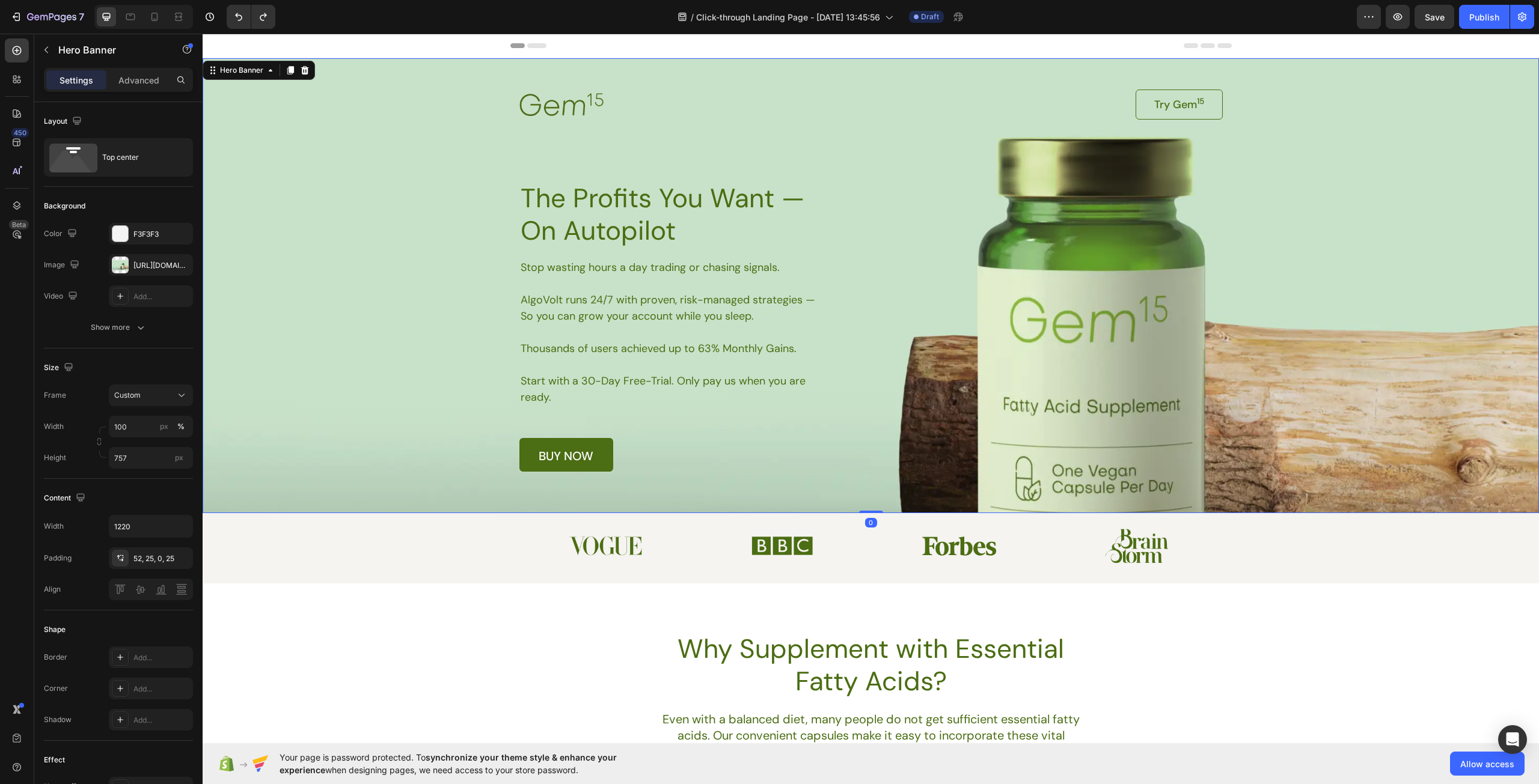
click at [374, 369] on div "Background Image" at bounding box center [870, 286] width 1337 height 455
click at [137, 268] on div "https://cdn.shopify.com/s/files/1/0967/5259/9328/files/gempages_586241475050734…" at bounding box center [150, 265] width 35 height 10
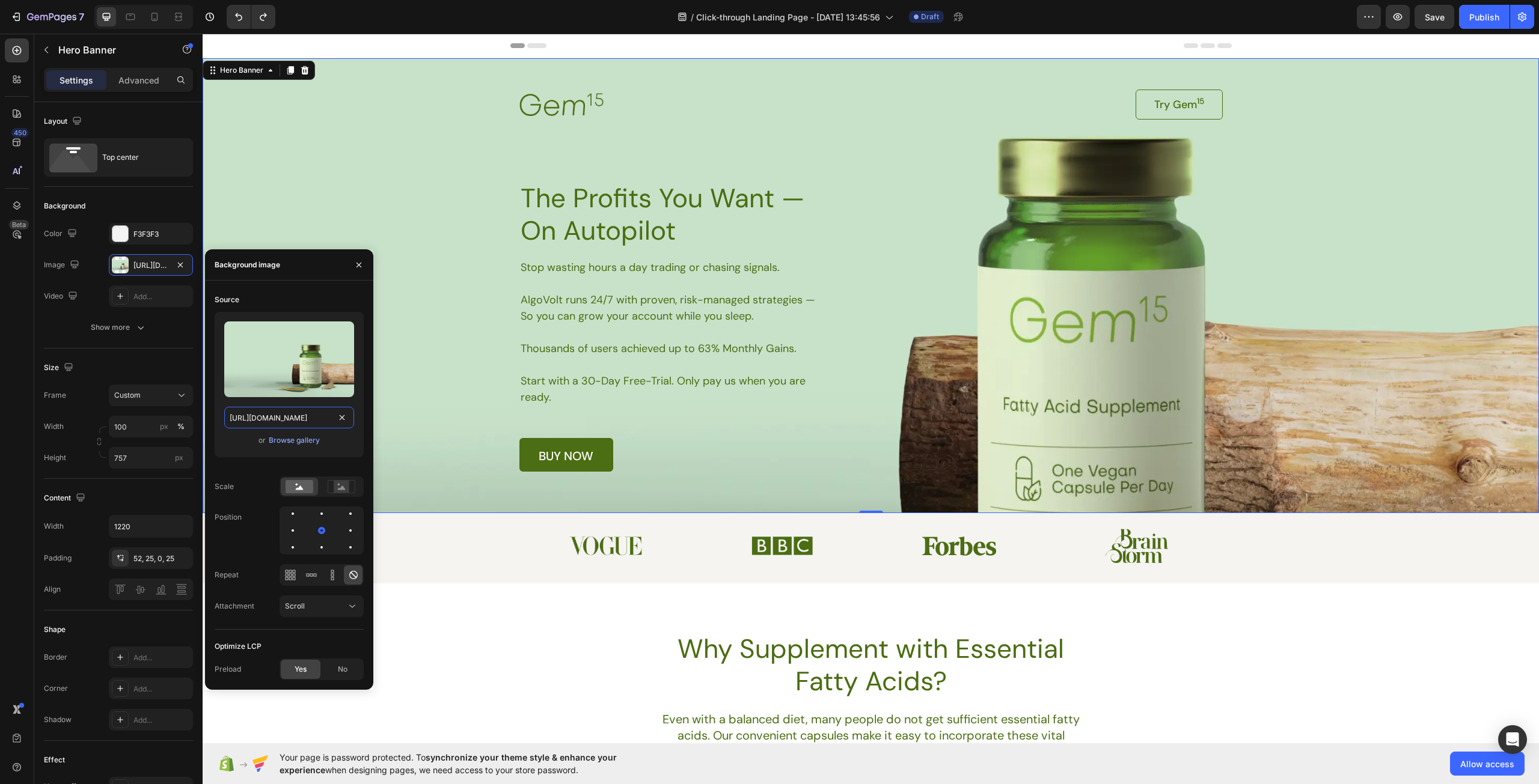
click at [266, 416] on input "https://cdn.shopify.com/s/files/1/0967/5259/9328/files/gempages_586241475050734…" at bounding box center [289, 417] width 130 height 22
click at [266, 414] on input "https://cdn.shopify.com/s/files/1/0967/5259/9328/files/gempages_586241475050734…" at bounding box center [289, 417] width 130 height 22
click at [291, 415] on input "https://cdn.shopify.com/s/files/1/0967/5259/9328/files/gempages_586241475050734…" at bounding box center [289, 417] width 130 height 22
click at [292, 415] on input "https://cdn.shopify.com/s/files/1/0967/5259/9328/files/gempages_586241475050734…" at bounding box center [289, 417] width 130 height 22
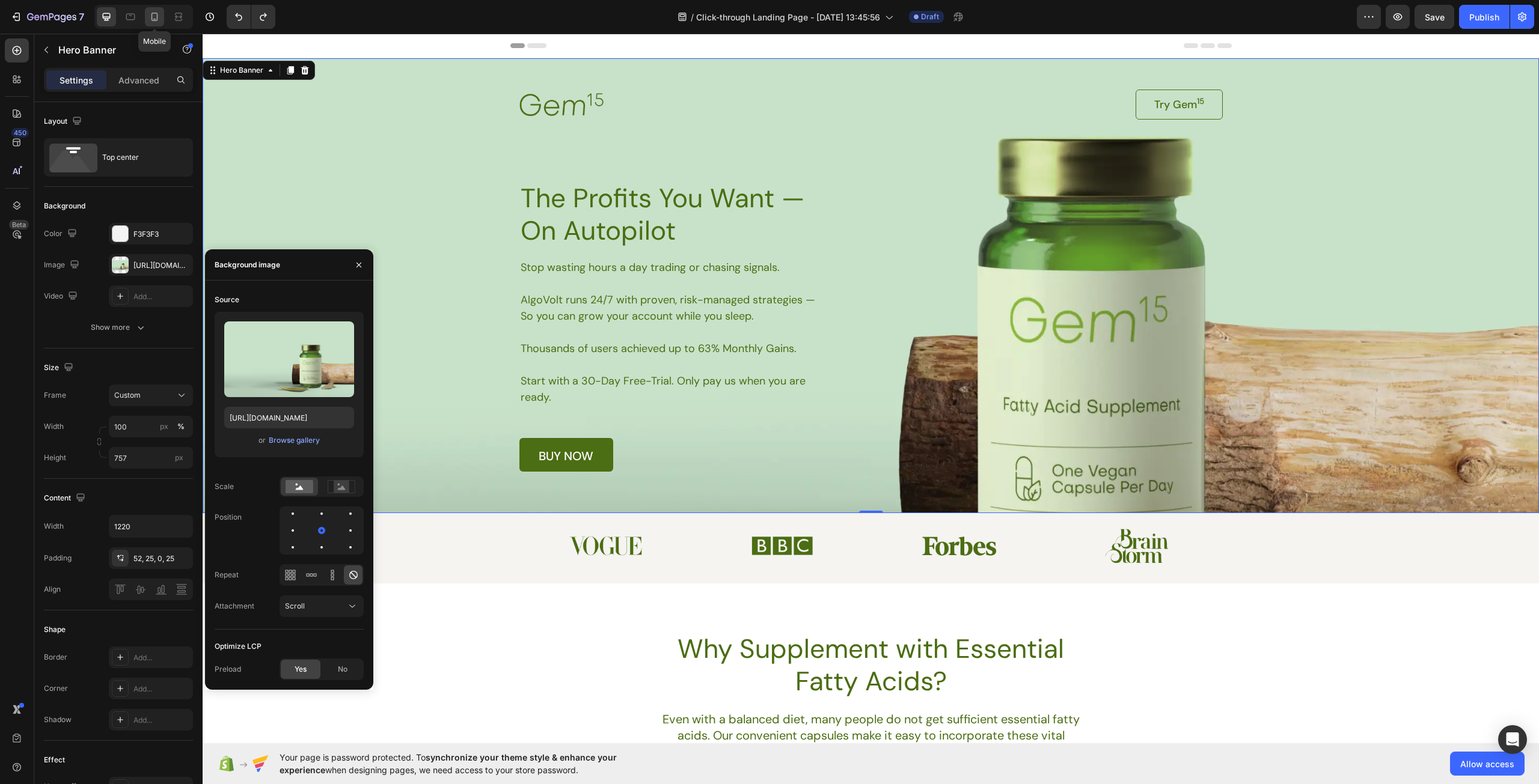
click at [156, 13] on icon at bounding box center [154, 16] width 7 height 9
type input "Auto"
type input "100%"
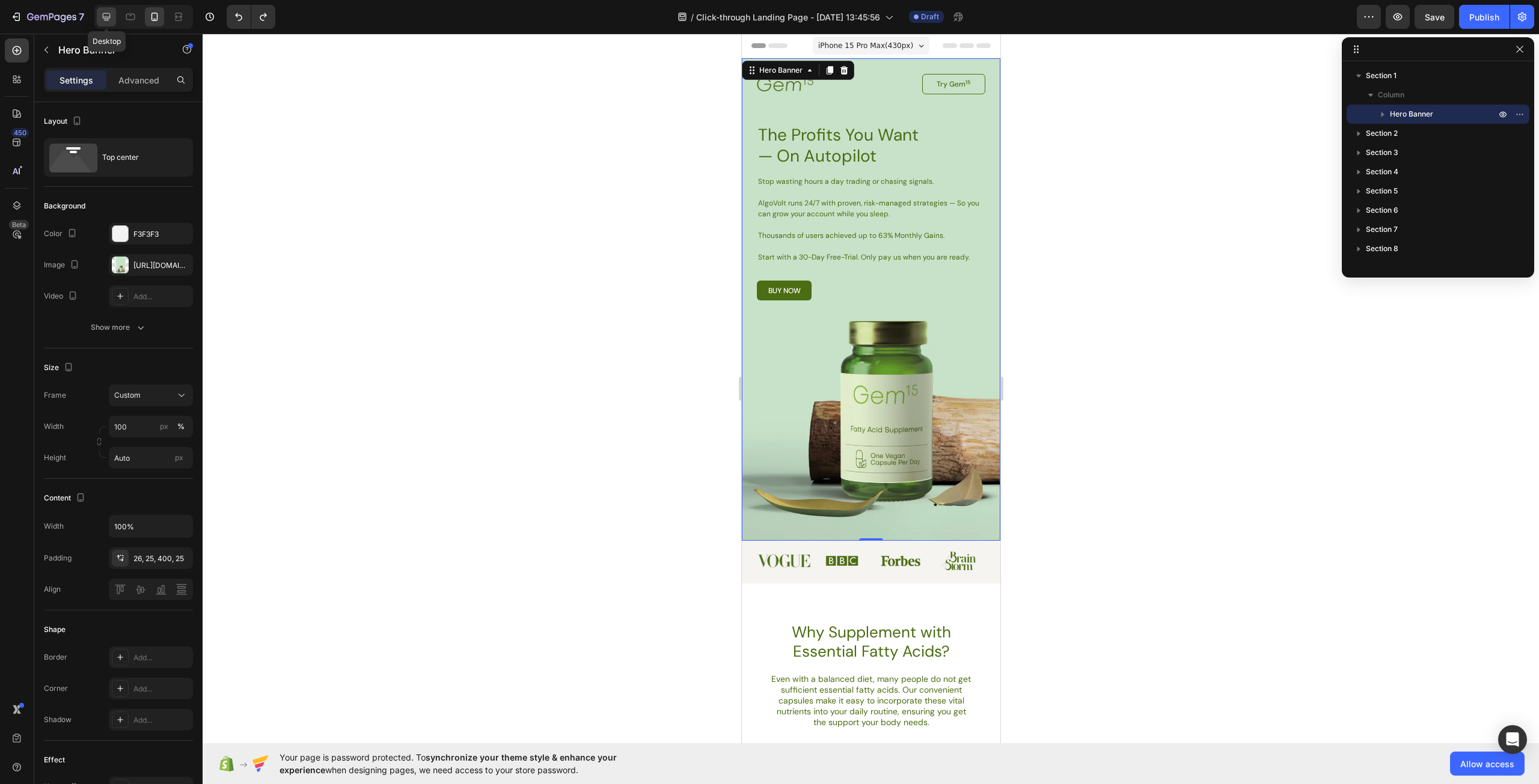
click at [105, 17] on icon at bounding box center [107, 17] width 8 height 8
type input "757"
type input "1220"
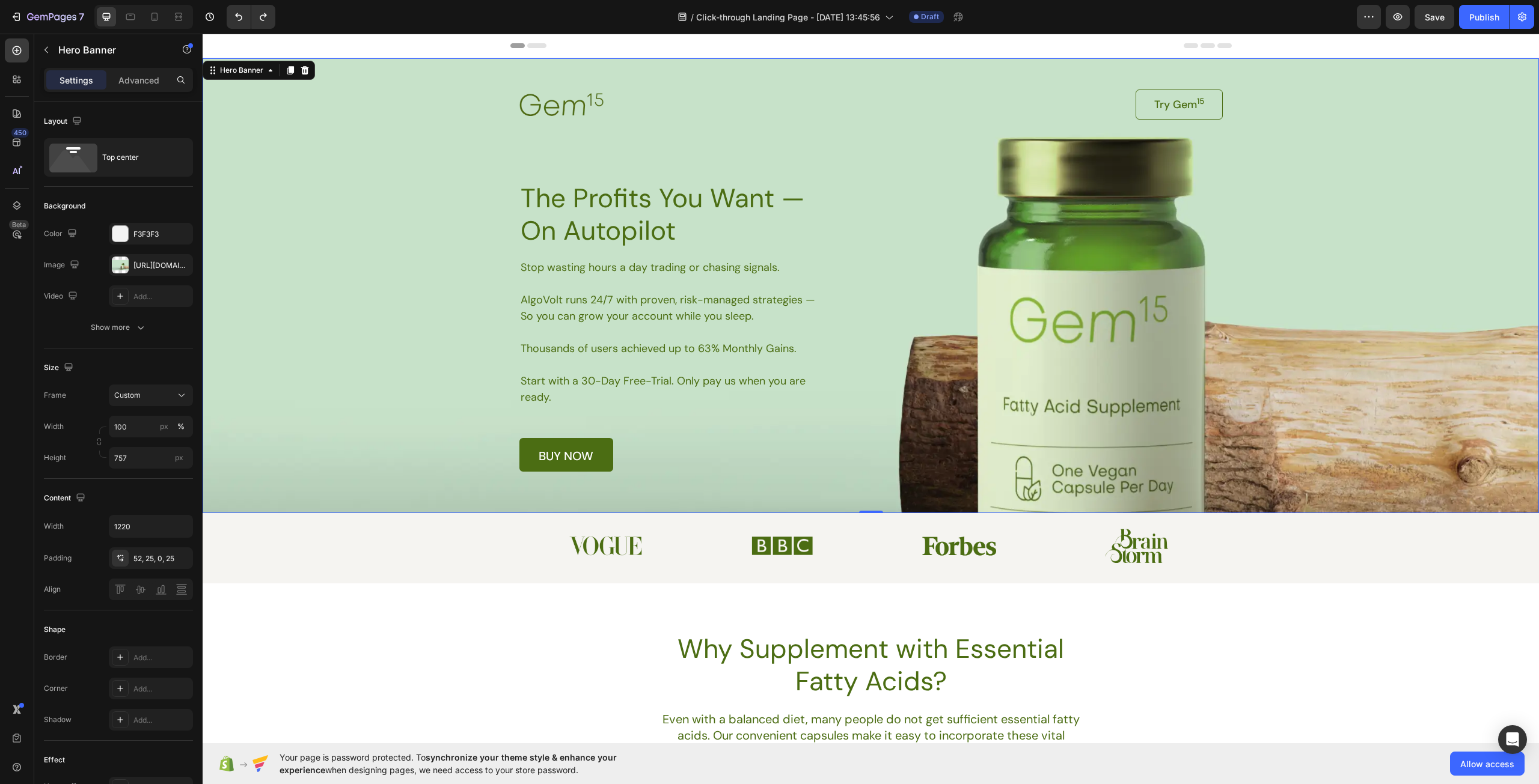
click at [324, 196] on div "Background Image" at bounding box center [870, 286] width 1337 height 455
click at [154, 259] on div "https://cdn.shopify.com/s/files/1/0967/5259/9328/files/gempages_586241475050734…" at bounding box center [150, 265] width 84 height 22
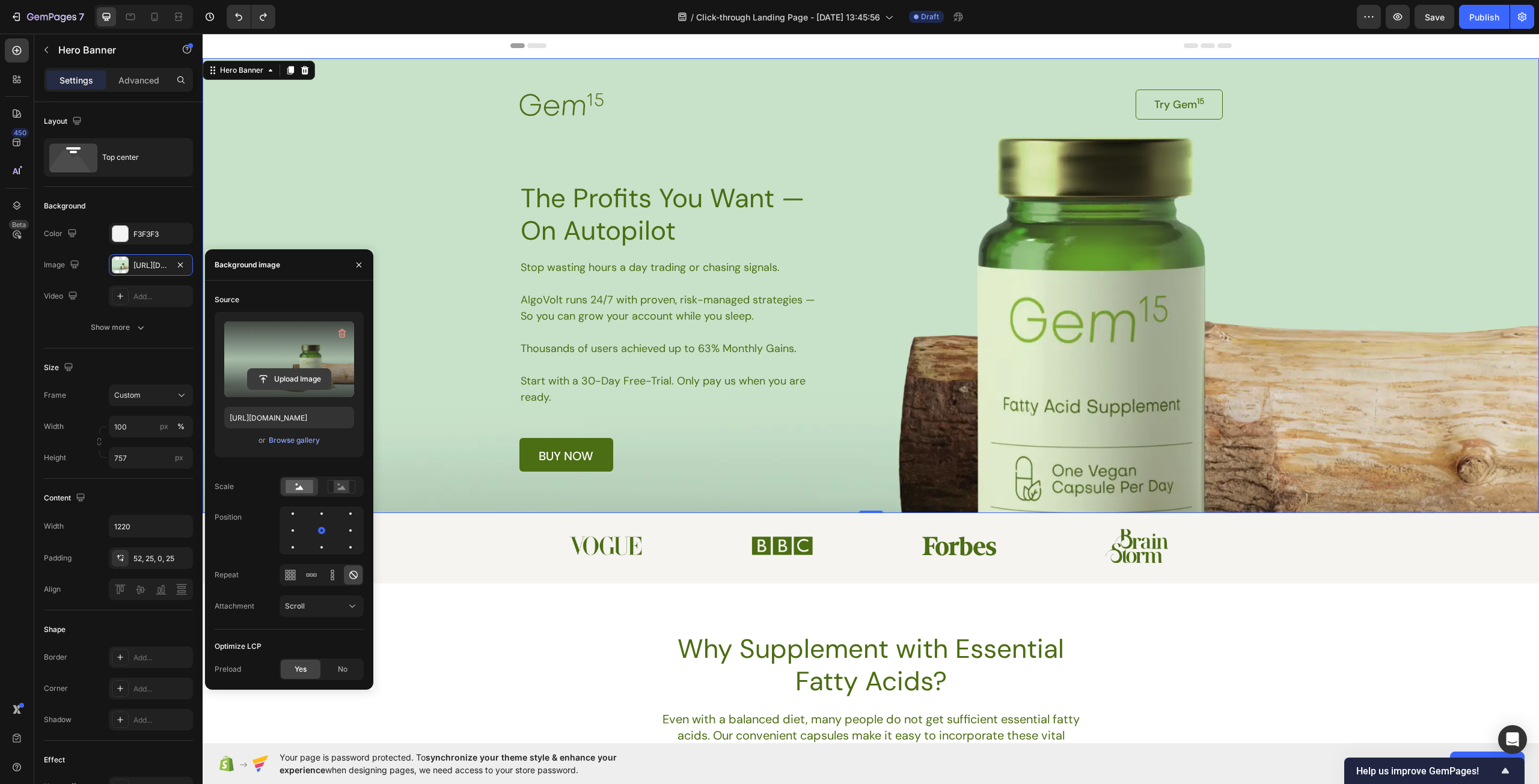
click at [299, 384] on input "file" at bounding box center [289, 379] width 83 height 21
type input "https://cdn.shopify.com/s/files/1/0967/5259/9328/files/gempages_586241475050734…"
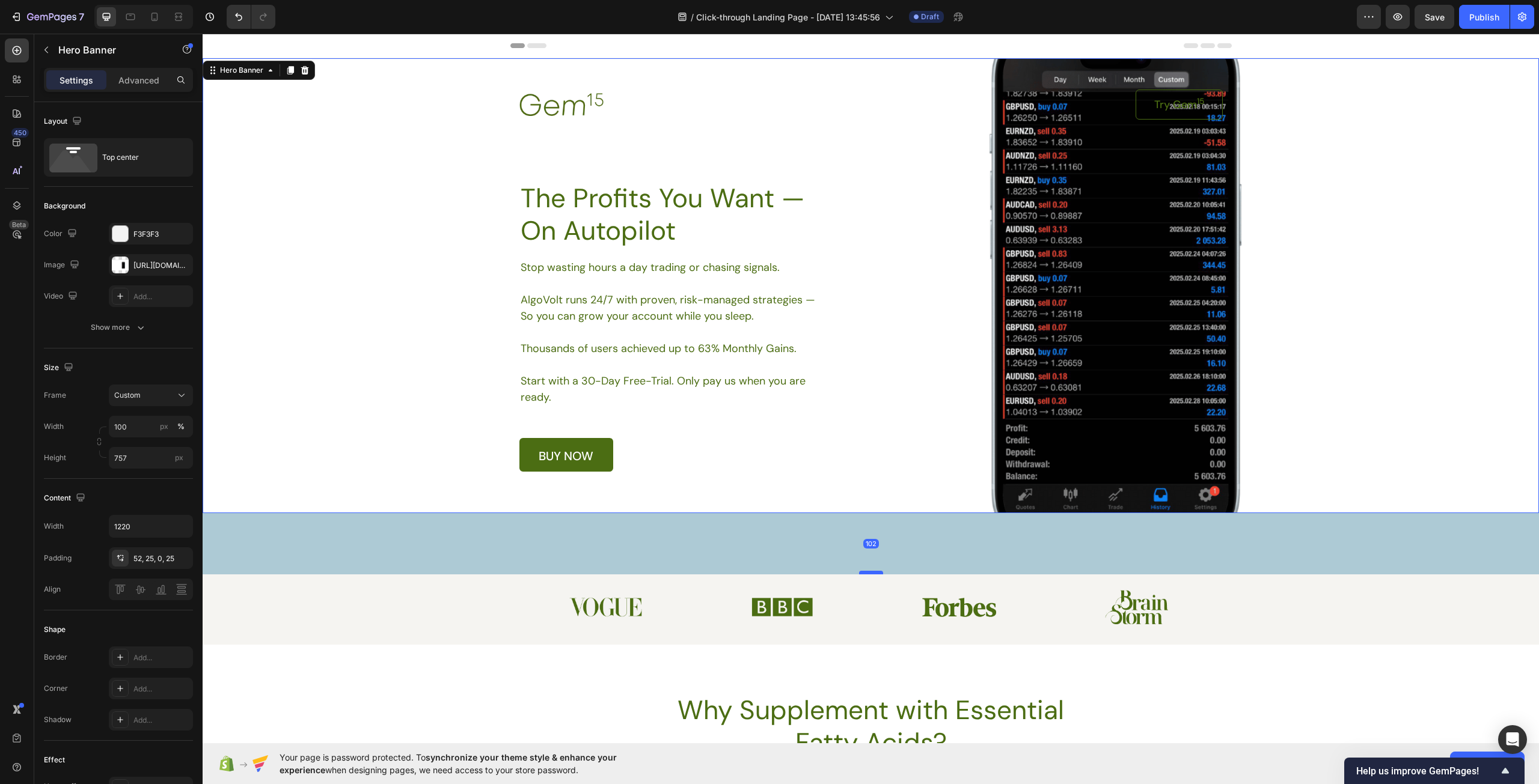
drag, startPoint x: 866, startPoint y: 512, endPoint x: 861, endPoint y: 617, distance: 105.1
click at [861, 574] on div at bounding box center [870, 573] width 24 height 4
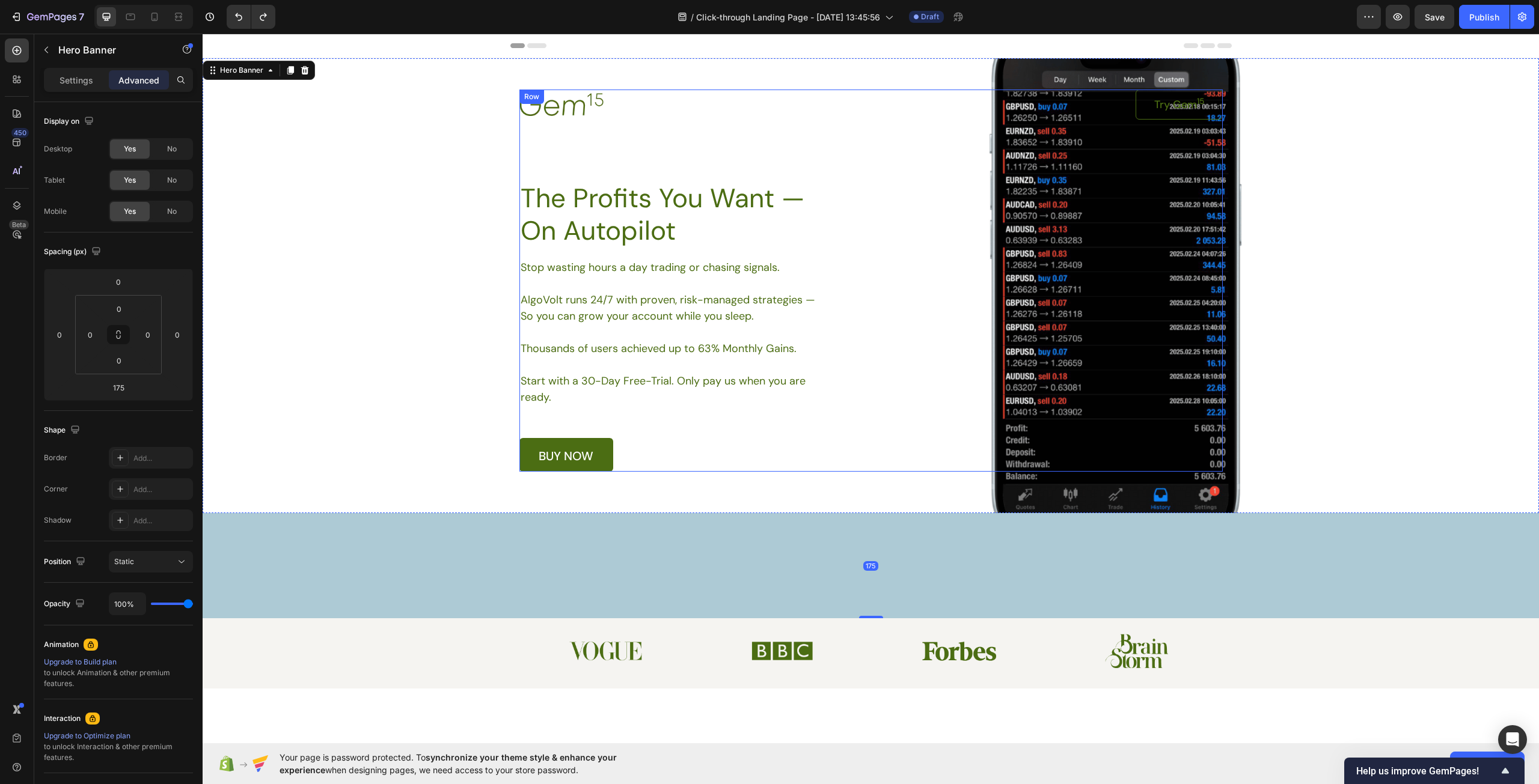
click at [853, 436] on div "Image Try Gem 15 Button Row The Profits You Want — On Autopilot Heading Stop wa…" at bounding box center [870, 281] width 703 height 382
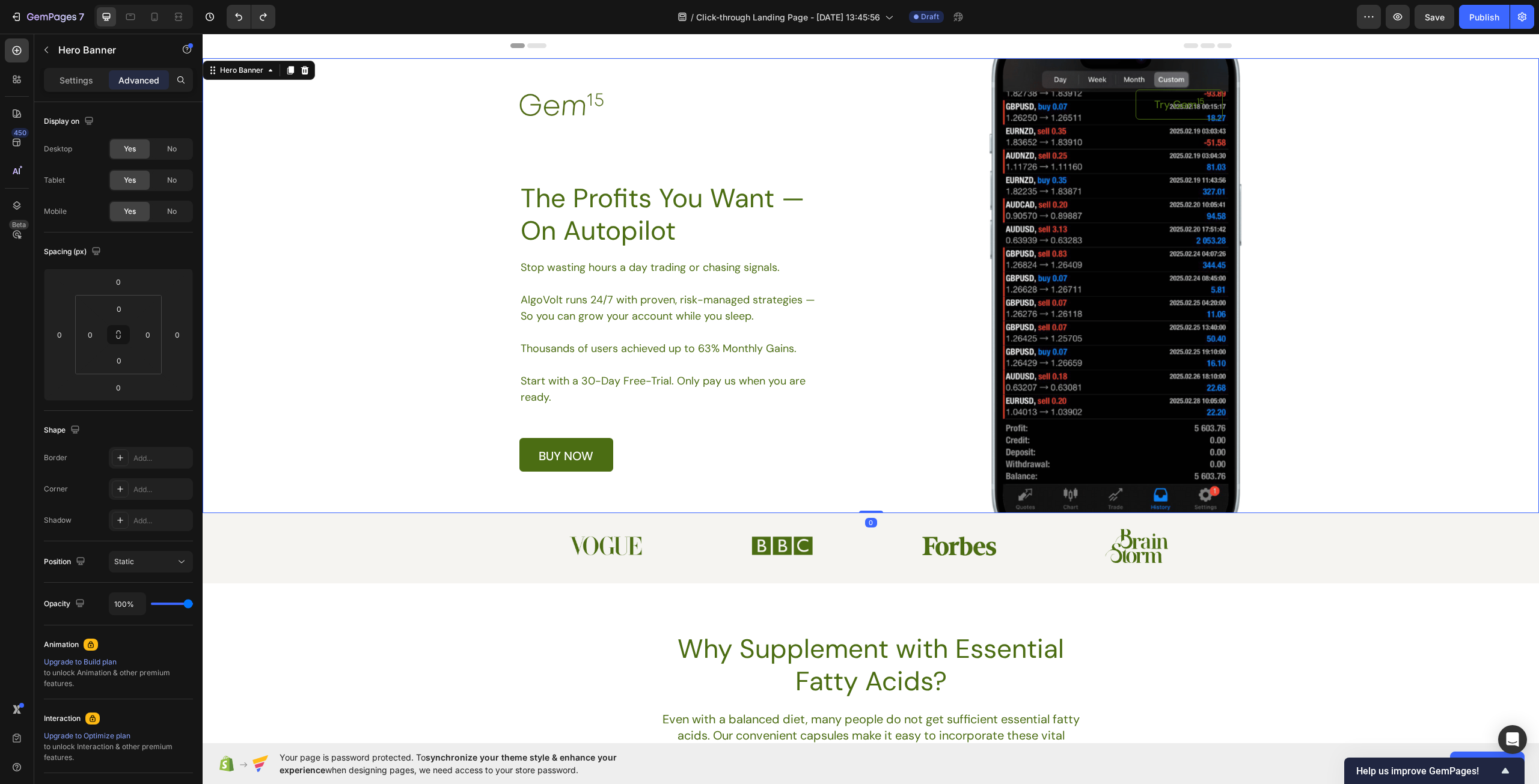
click at [1462, 354] on div "Background Image" at bounding box center [870, 286] width 1337 height 455
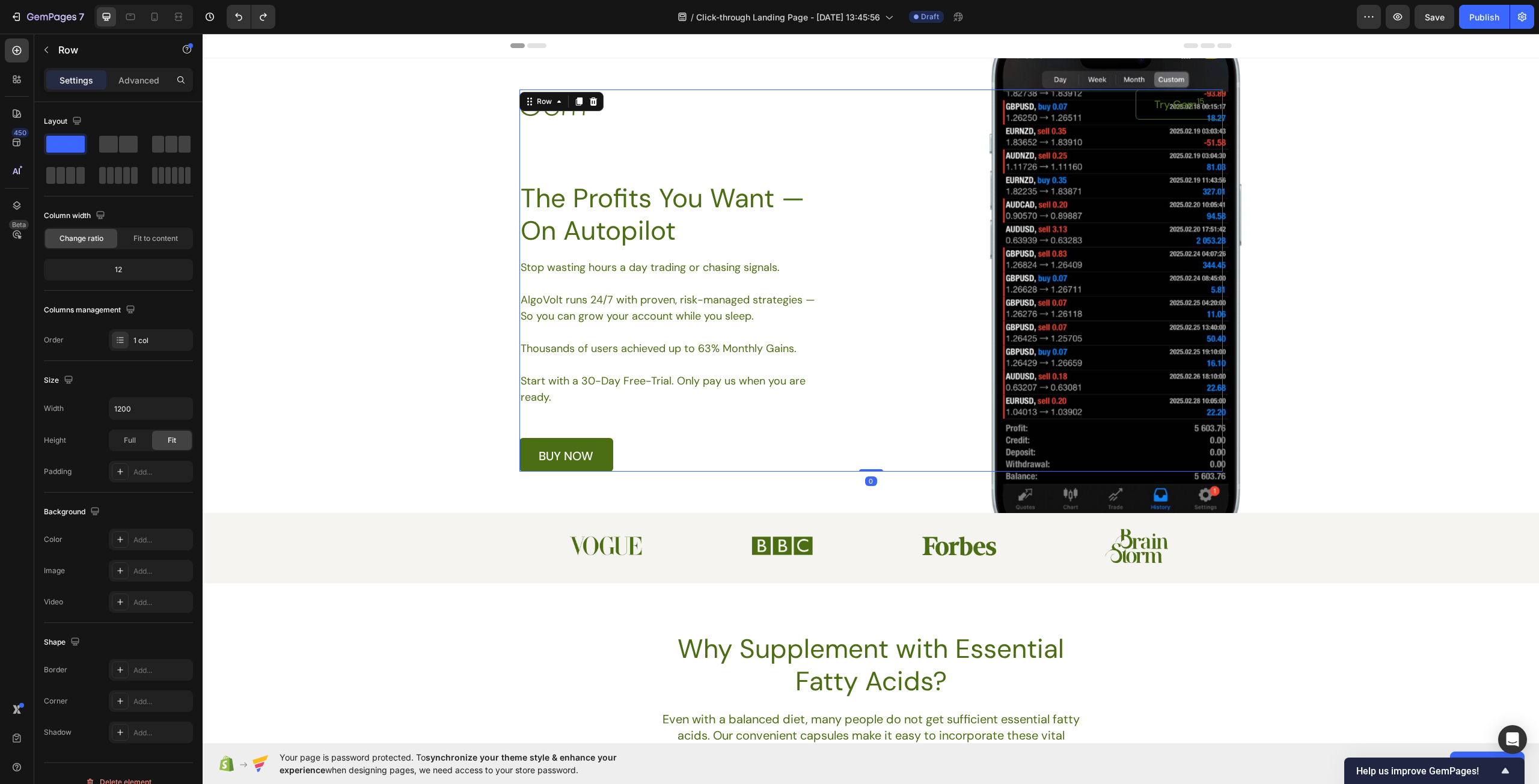
click at [1128, 280] on div "Image Try Gem 15 Button Row The Profits You Want — On Autopilot Heading Stop wa…" at bounding box center [870, 281] width 703 height 382
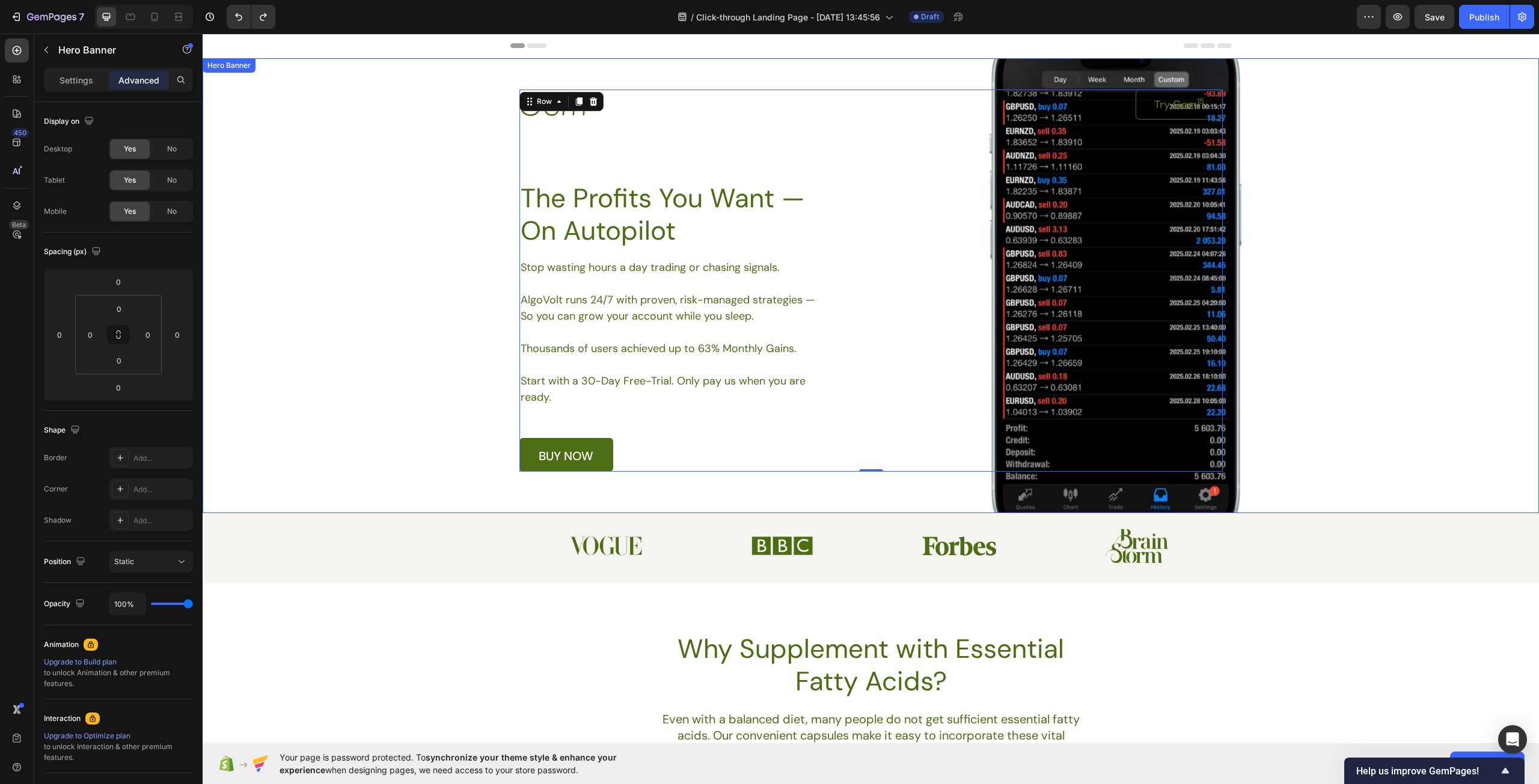
click at [271, 161] on div "Background Image" at bounding box center [870, 286] width 1337 height 455
click at [79, 83] on p "Settings" at bounding box center [77, 79] width 34 height 12
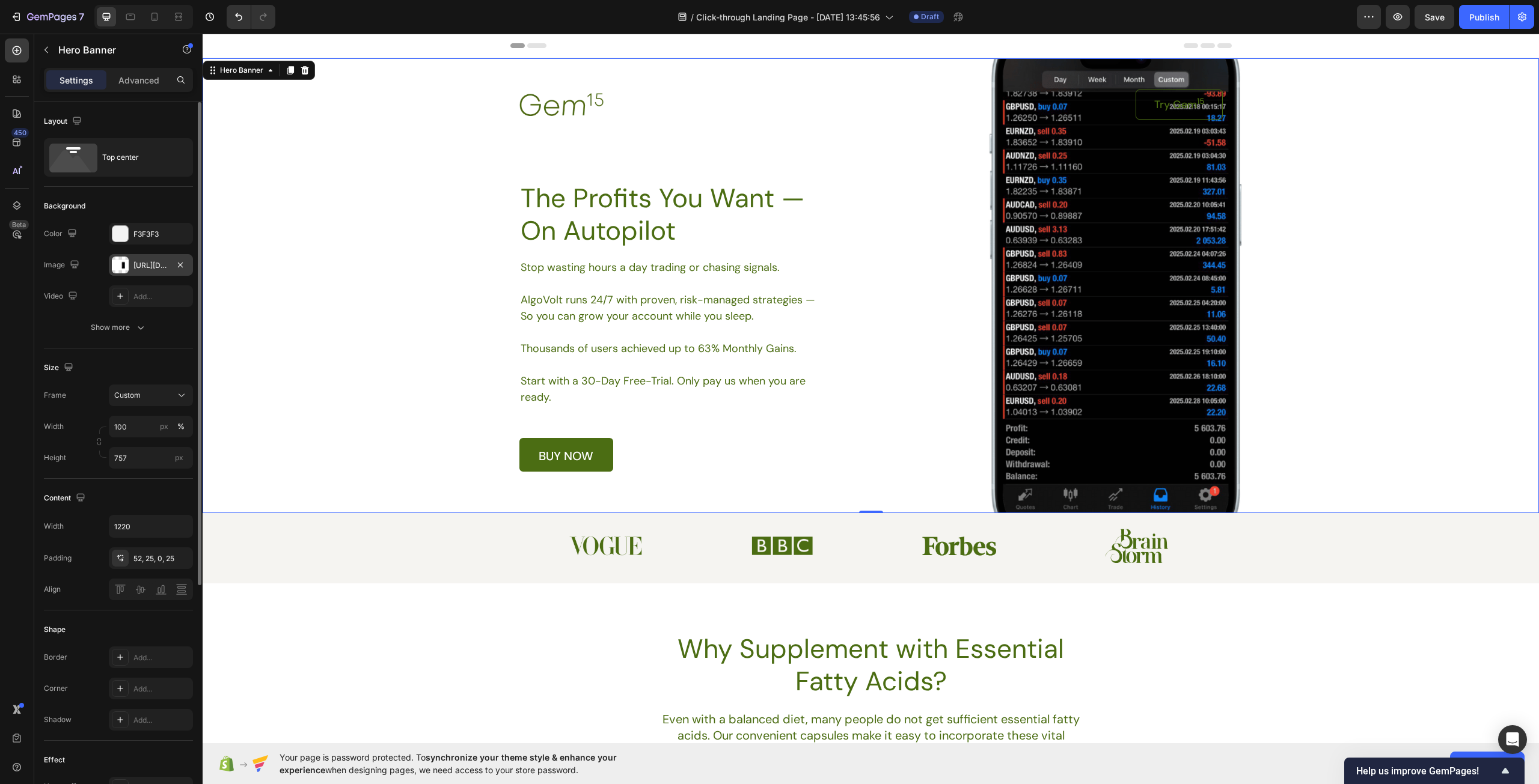
click at [170, 270] on div "https://cdn.shopify.com/s/files/1/0967/5259/9328/files/gempages_586241475050734…" at bounding box center [150, 265] width 84 height 22
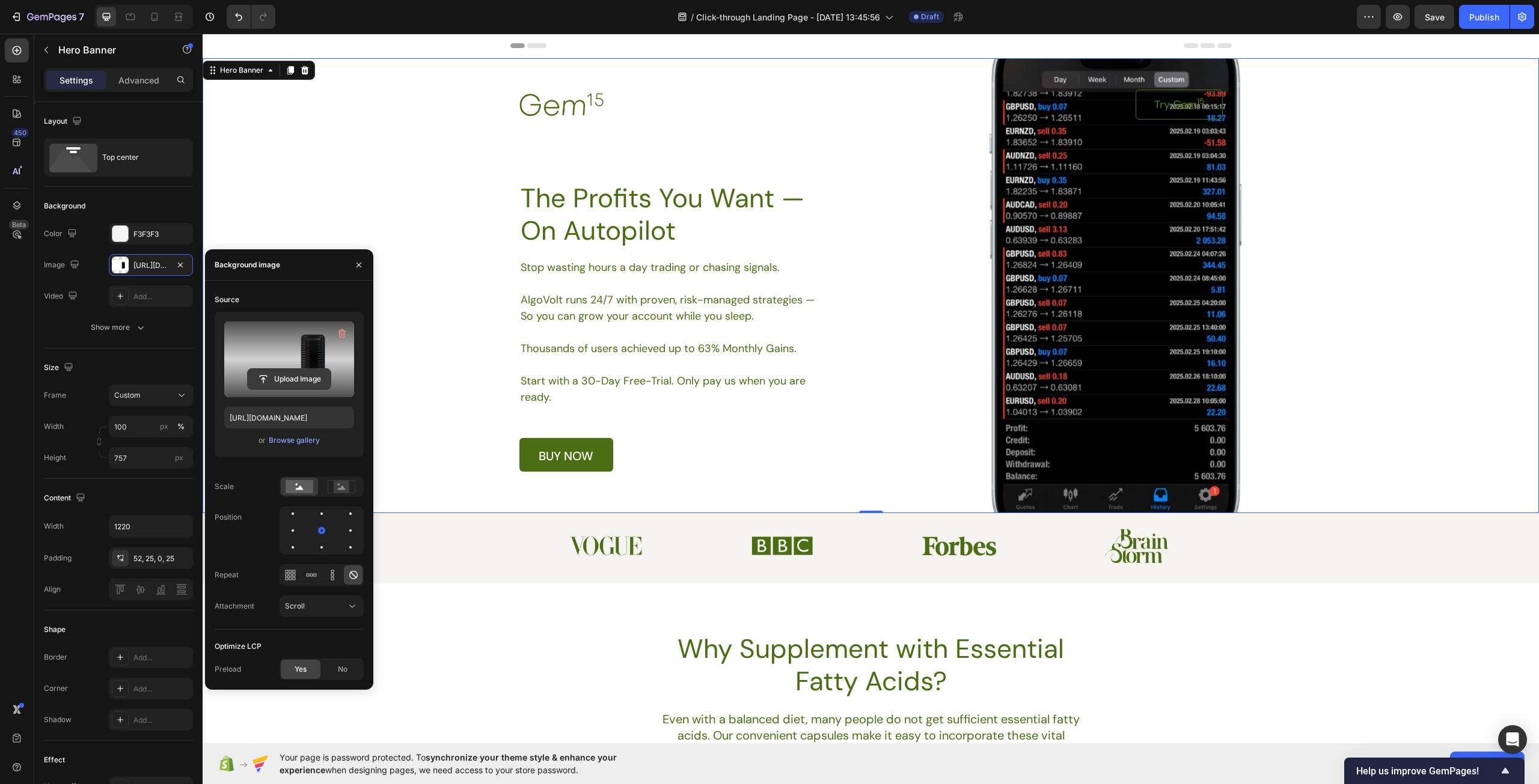
click at [305, 384] on input "file" at bounding box center [289, 379] width 83 height 21
type input "https://cdn.shopify.com/s/files/1/0967/5259/9328/files/gempages_586241475050734…"
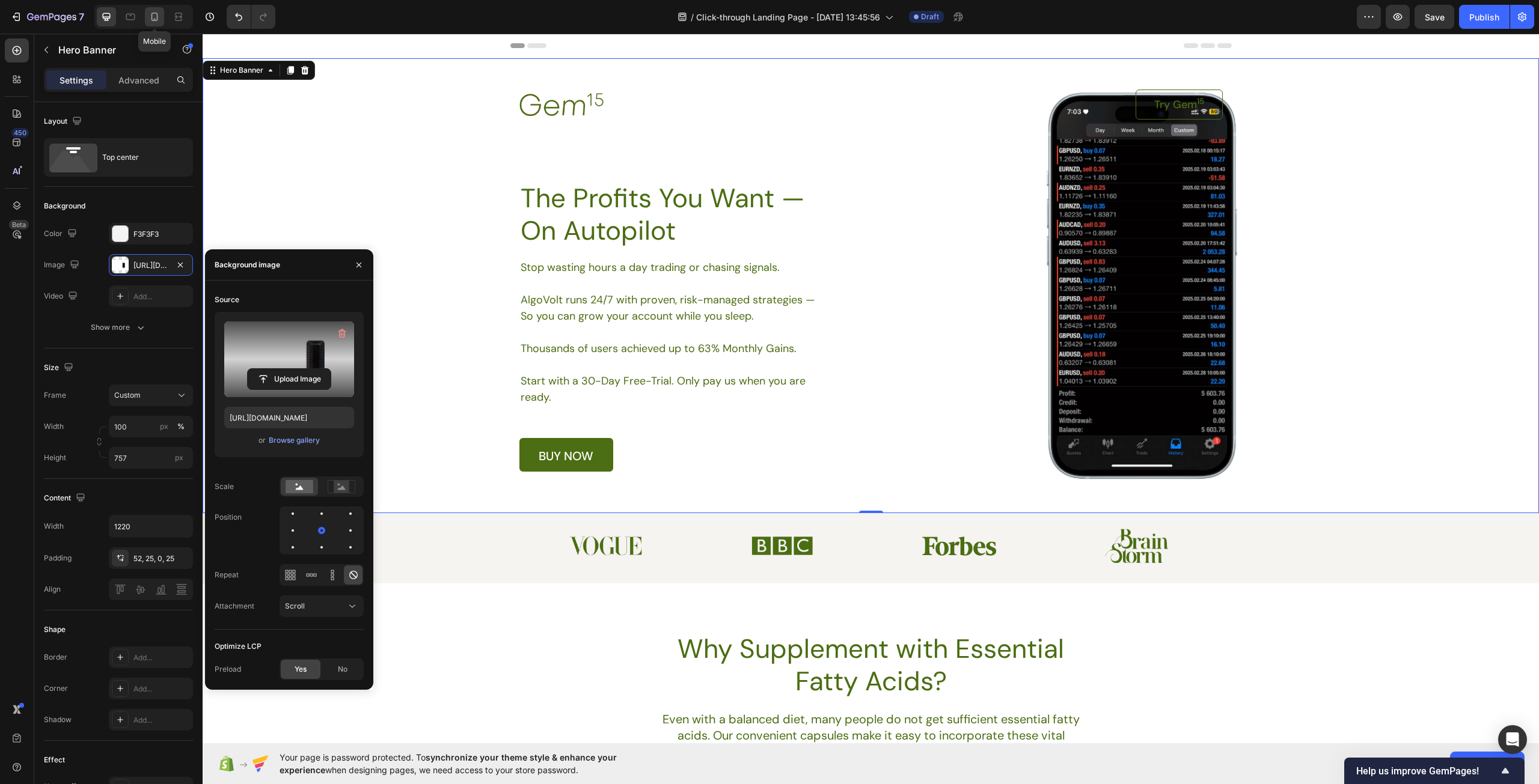
click at [154, 20] on icon at bounding box center [154, 16] width 12 height 12
type input "Auto"
type input "100%"
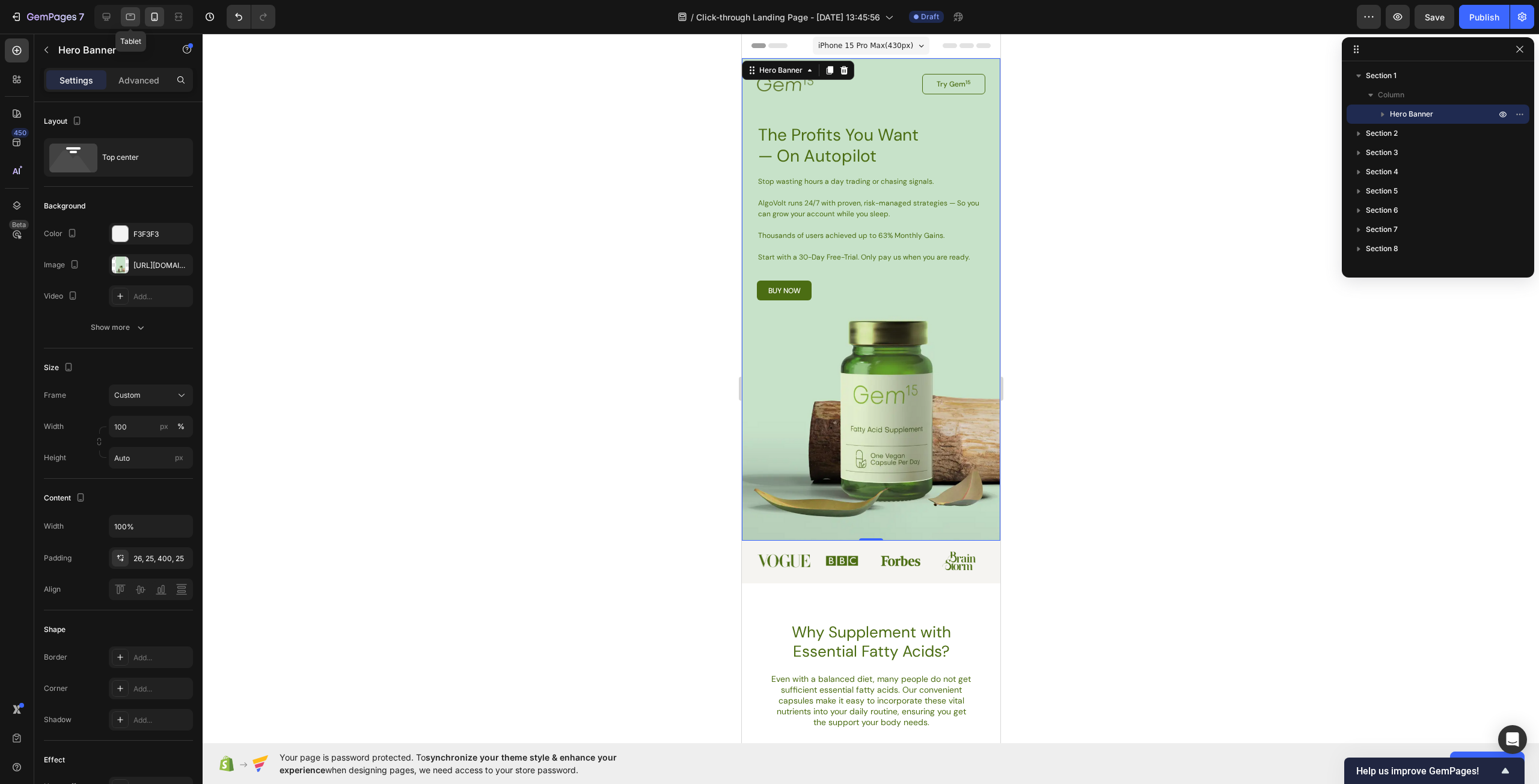
click at [134, 14] on icon at bounding box center [131, 17] width 9 height 7
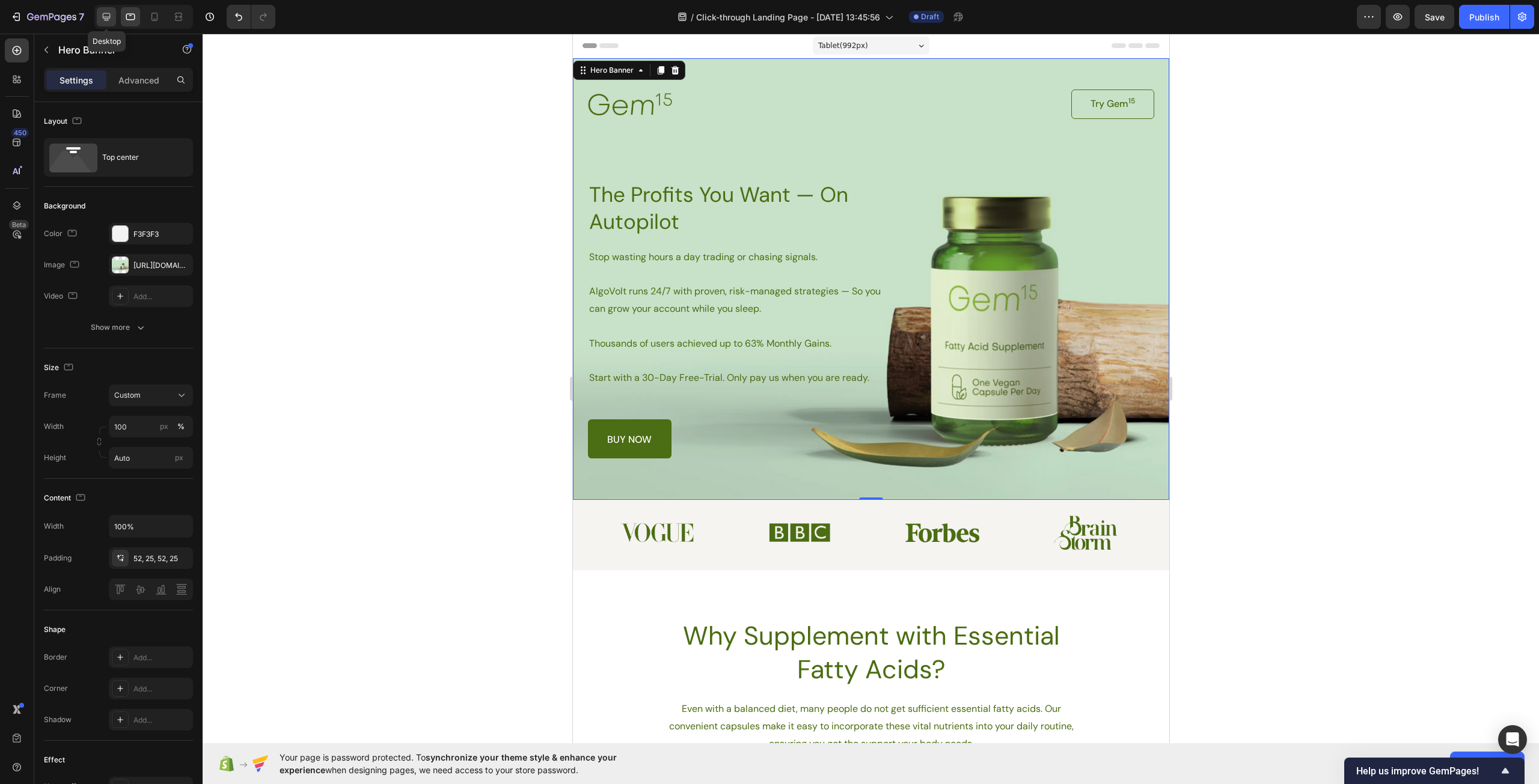
click at [114, 18] on div at bounding box center [106, 17] width 19 height 19
type input "757"
type input "1220"
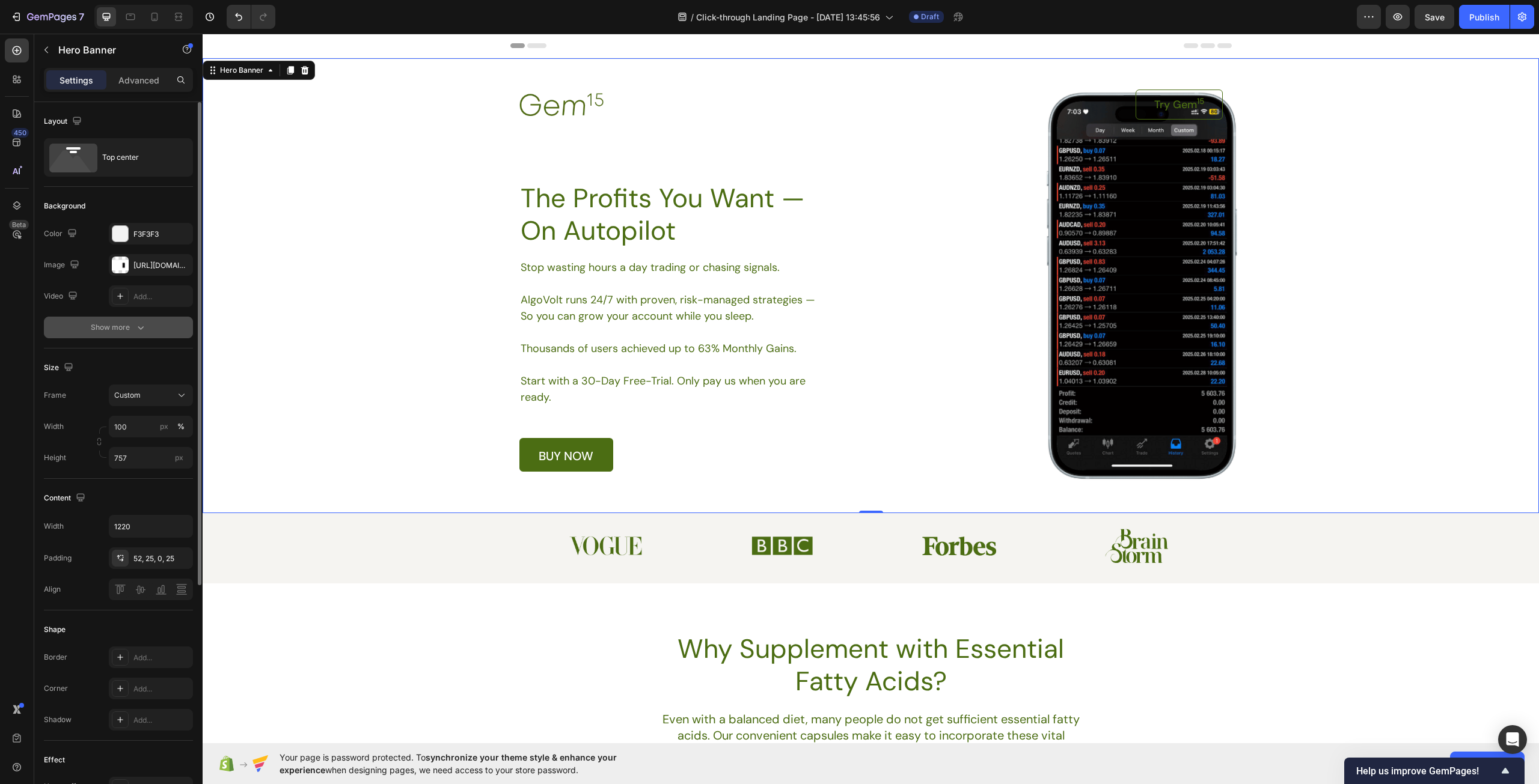
click at [152, 322] on button "Show more" at bounding box center [118, 327] width 149 height 22
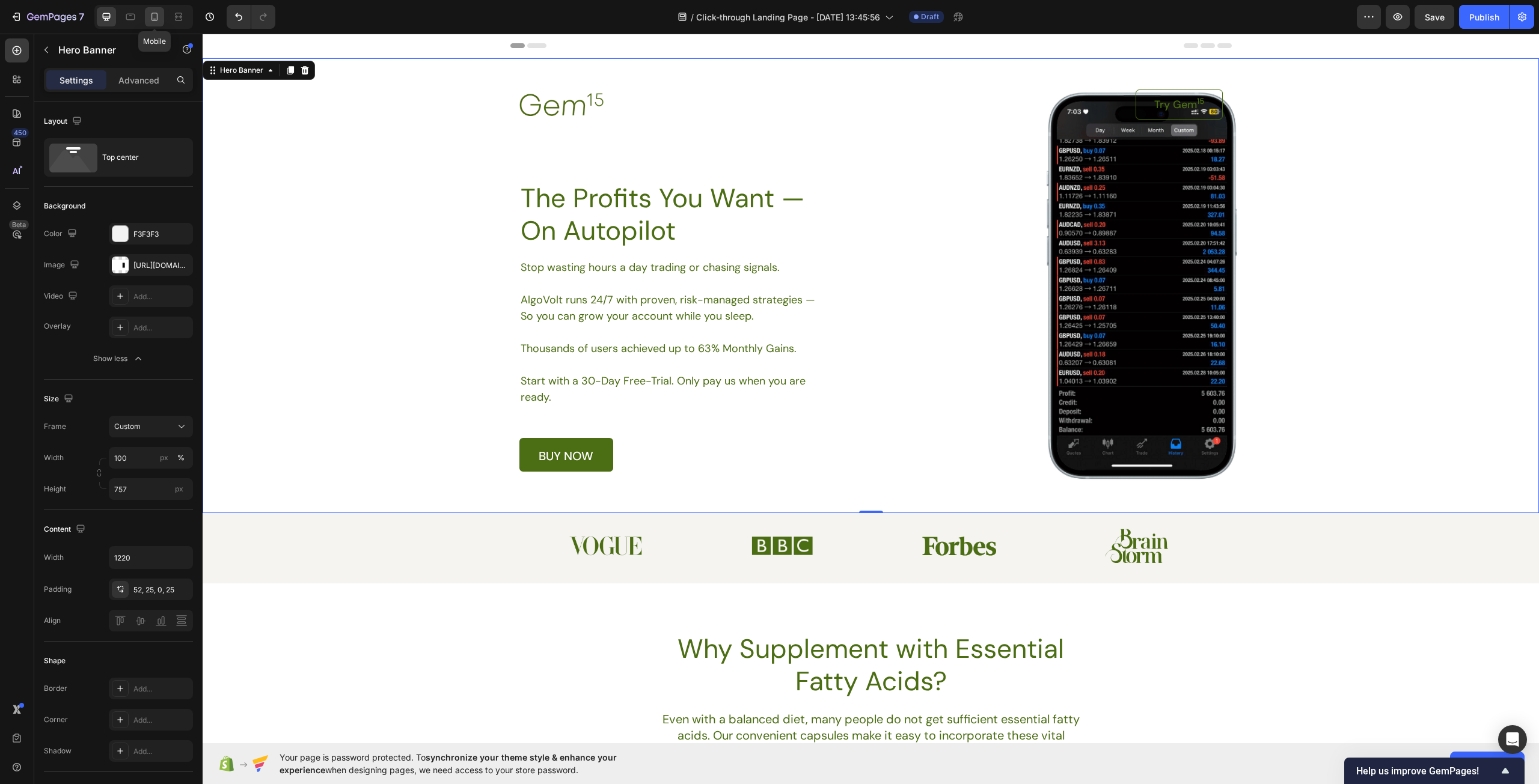
click at [150, 17] on icon at bounding box center [154, 16] width 12 height 12
type input "Auto"
type input "100%"
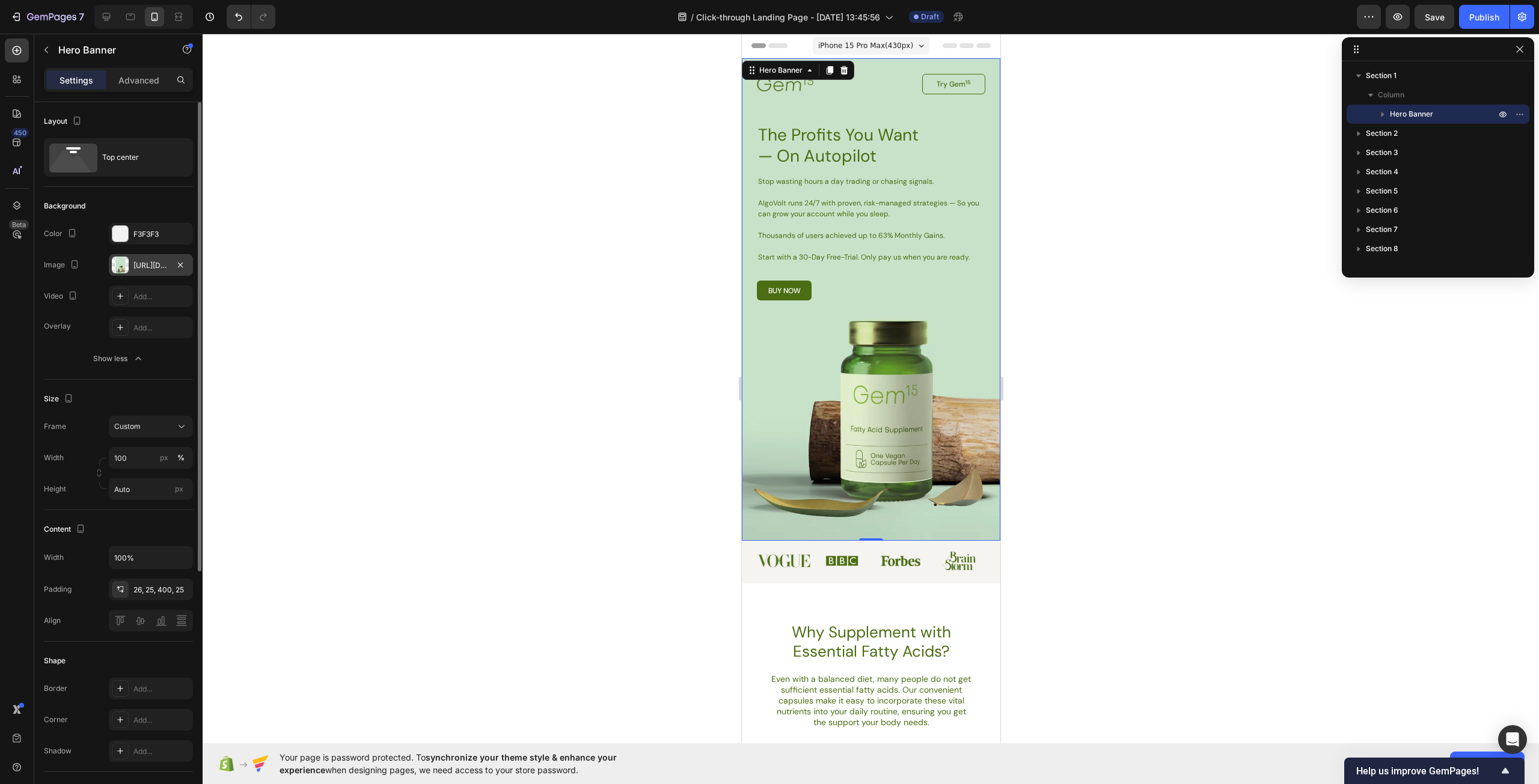
drag, startPoint x: 149, startPoint y: 234, endPoint x: 146, endPoint y: 266, distance: 32.1
click at [146, 266] on div "The changes might be hidden by the image and the video. Color F3F3F3 Image http…" at bounding box center [118, 265] width 149 height 84
click at [146, 266] on div "https://cdn.shopify.com/s/files/1/0967/5259/9328/files/gempages_586241475050734…" at bounding box center [150, 265] width 35 height 10
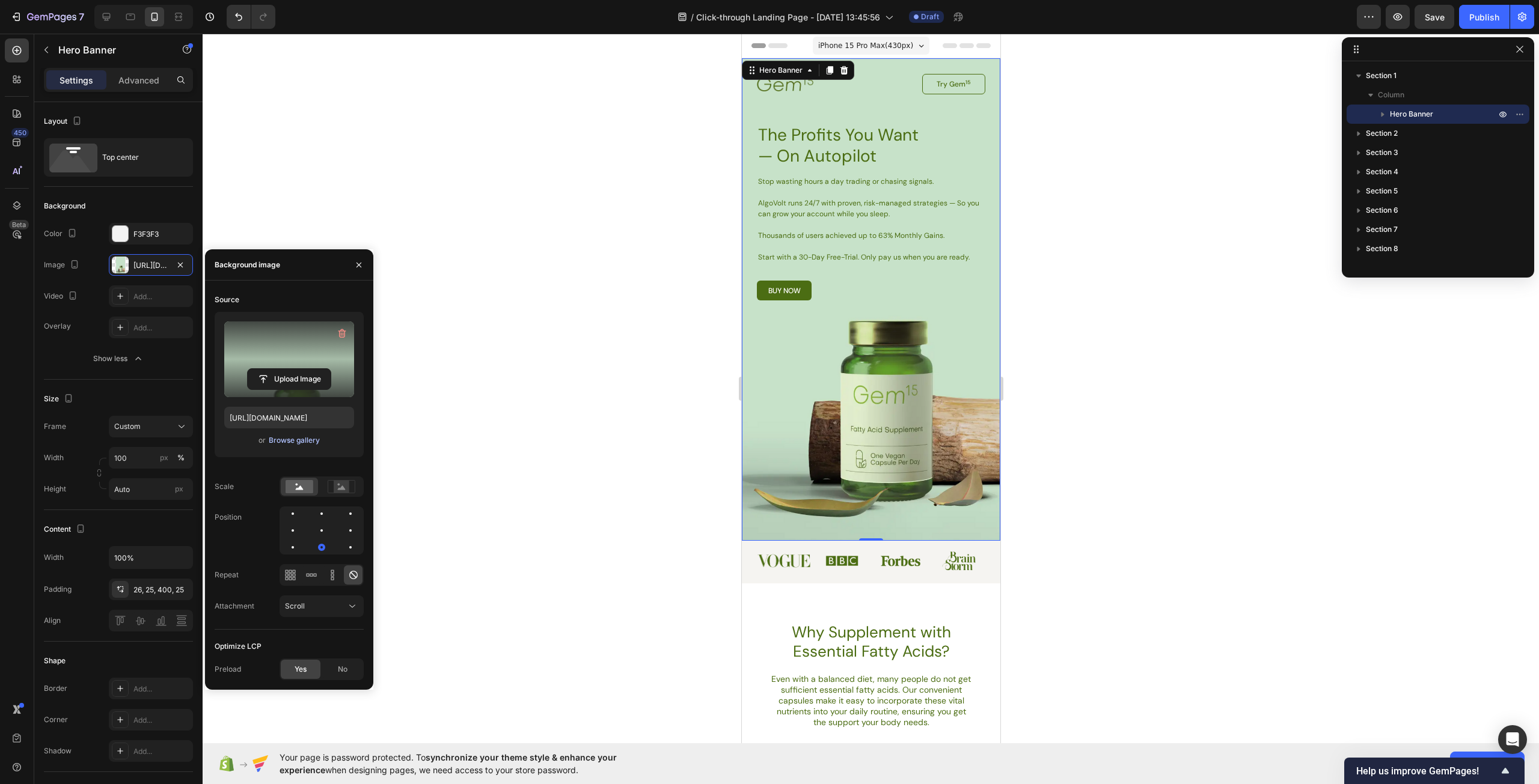
click at [296, 444] on div "Browse gallery" at bounding box center [294, 440] width 51 height 10
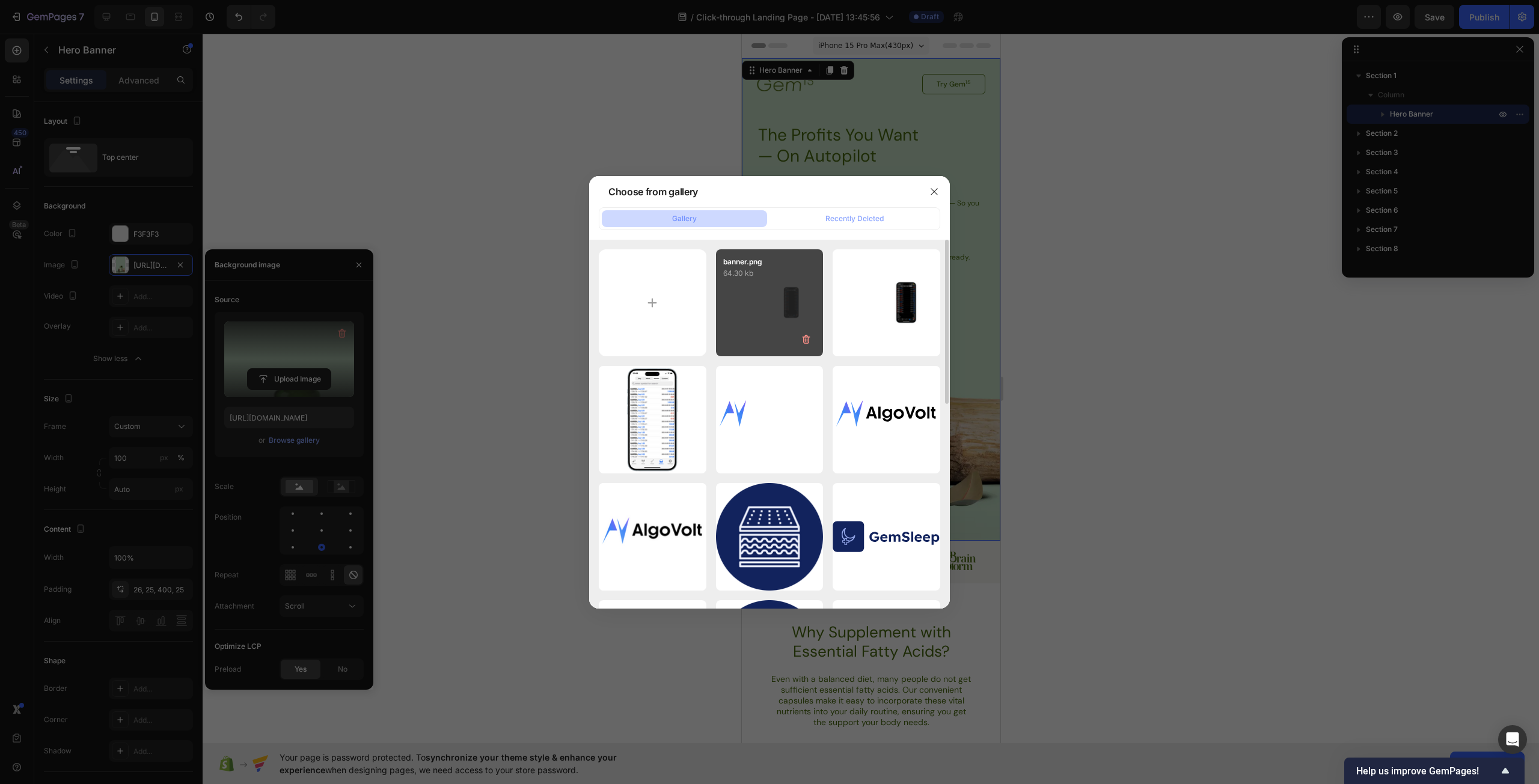
click at [776, 299] on div "banner.png 64.30 kb" at bounding box center [770, 304] width 108 height 108
type input "https://cdn.shopify.com/s/files/1/0967/5259/9328/files/gempages_586241475050734…"
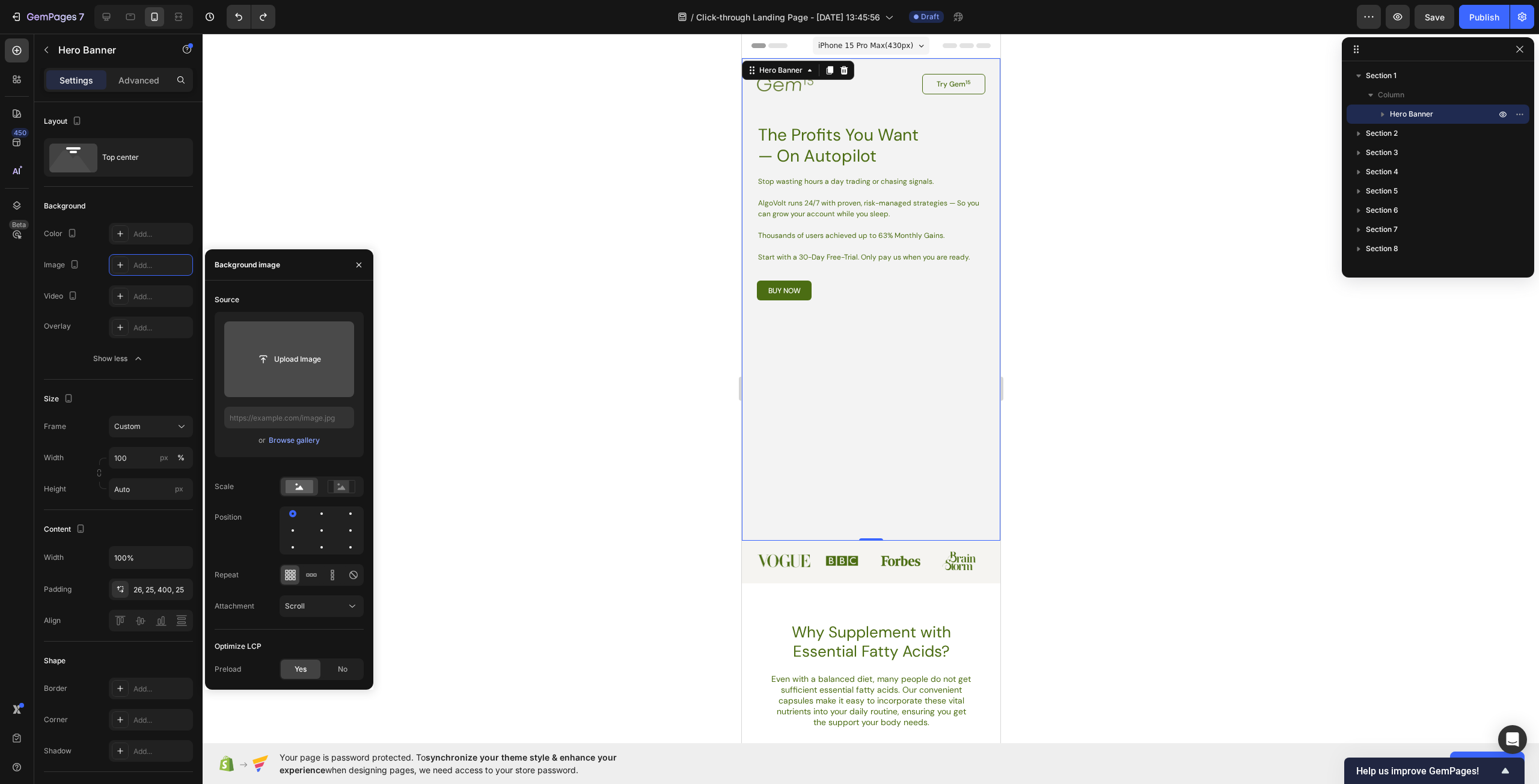
type input "https://cdn.shopify.com/s/files/1/0967/5259/9328/files/gempages_586241475050734…"
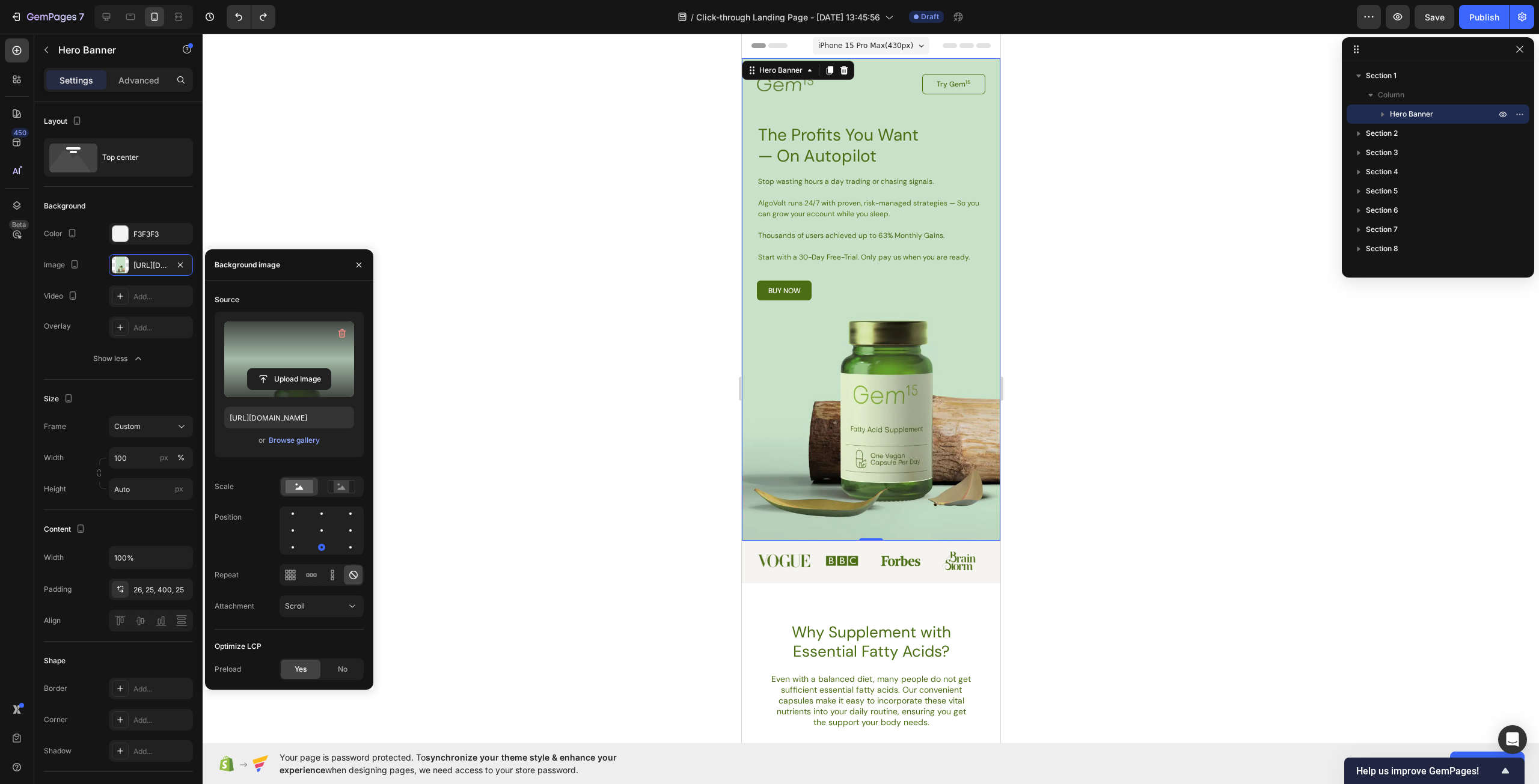
click at [299, 347] on label at bounding box center [289, 359] width 130 height 76
click at [299, 369] on input "file" at bounding box center [289, 379] width 83 height 21
click at [276, 419] on input "https://cdn.shopify.com/s/files/1/0967/5259/9328/files/gempages_586241475050734…" at bounding box center [289, 417] width 130 height 22
click at [278, 419] on input "https://cdn.shopify.com/s/files/1/0967/5259/9328/files/gempages_586241475050734…" at bounding box center [289, 417] width 130 height 22
click at [292, 413] on input "https://cdn.shopify.com/s/files/1/0967/5259/9328/files/gempages_586241475050734…" at bounding box center [289, 417] width 130 height 22
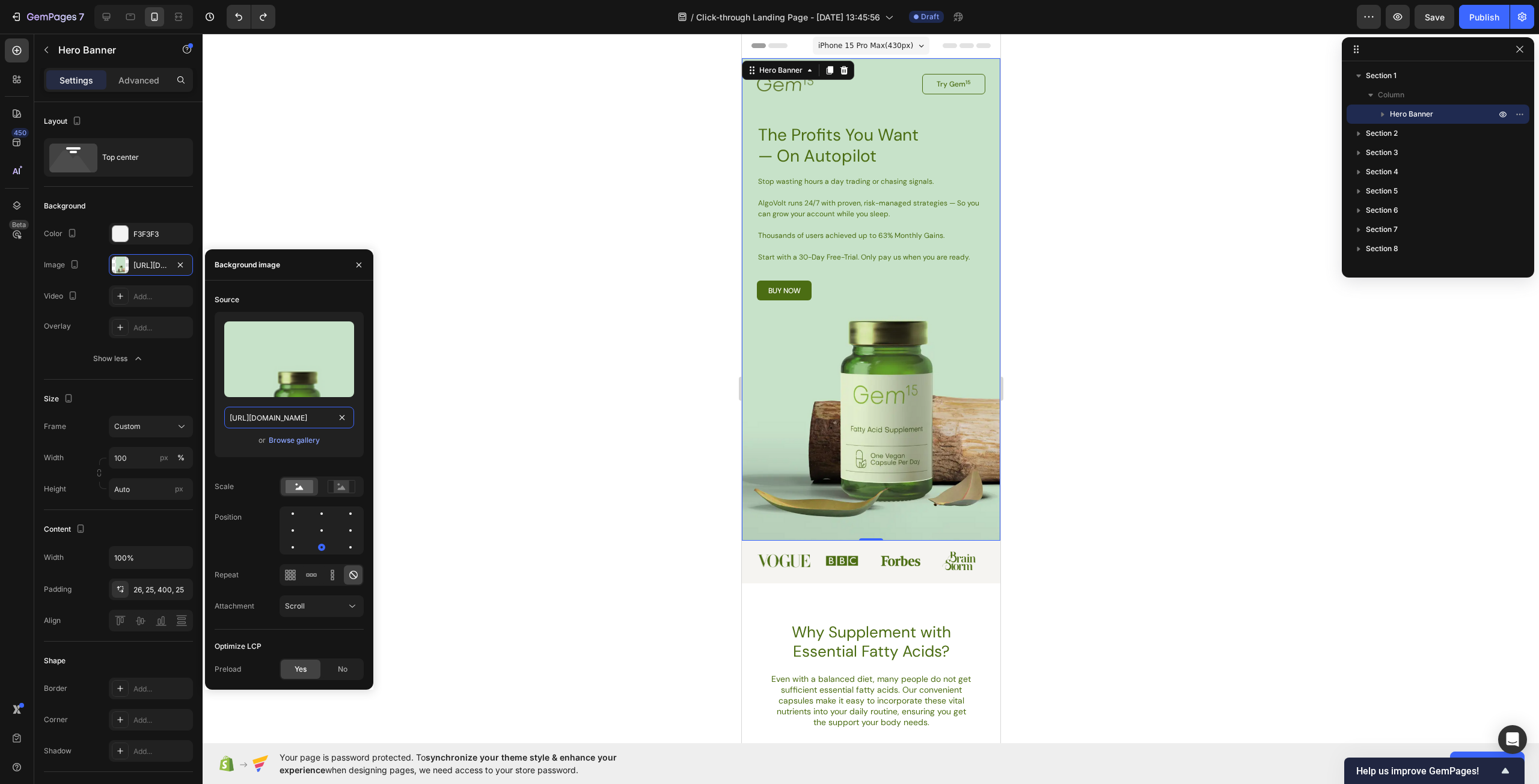
click at [289, 418] on input "https://cdn.shopify.com/s/files/1/0967/5259/9328/files/gempages_586241475050734…" at bounding box center [289, 417] width 130 height 22
click at [131, 16] on icon at bounding box center [131, 15] width 3 height 1
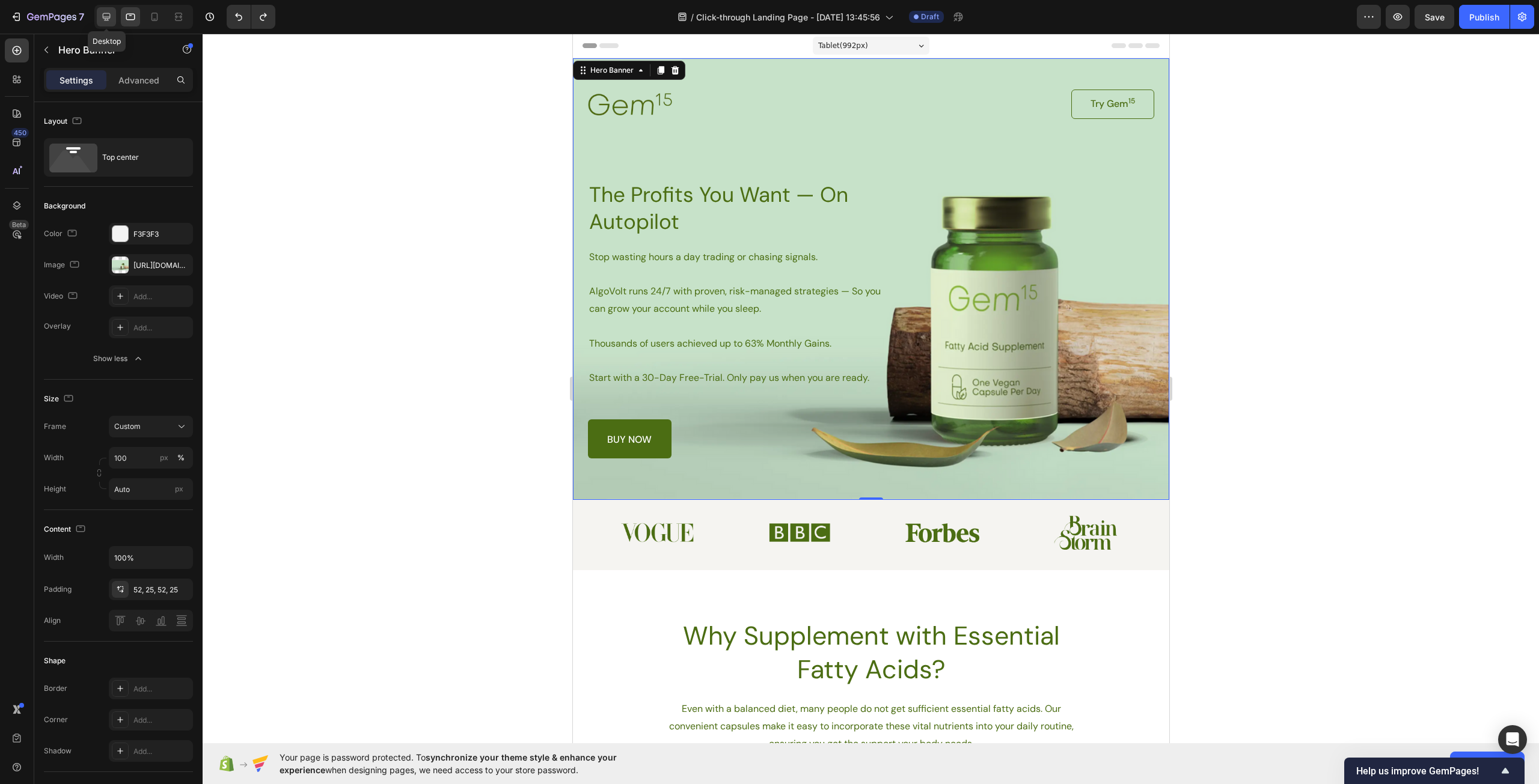
click at [116, 16] on div at bounding box center [106, 17] width 19 height 19
type input "757"
type input "1220"
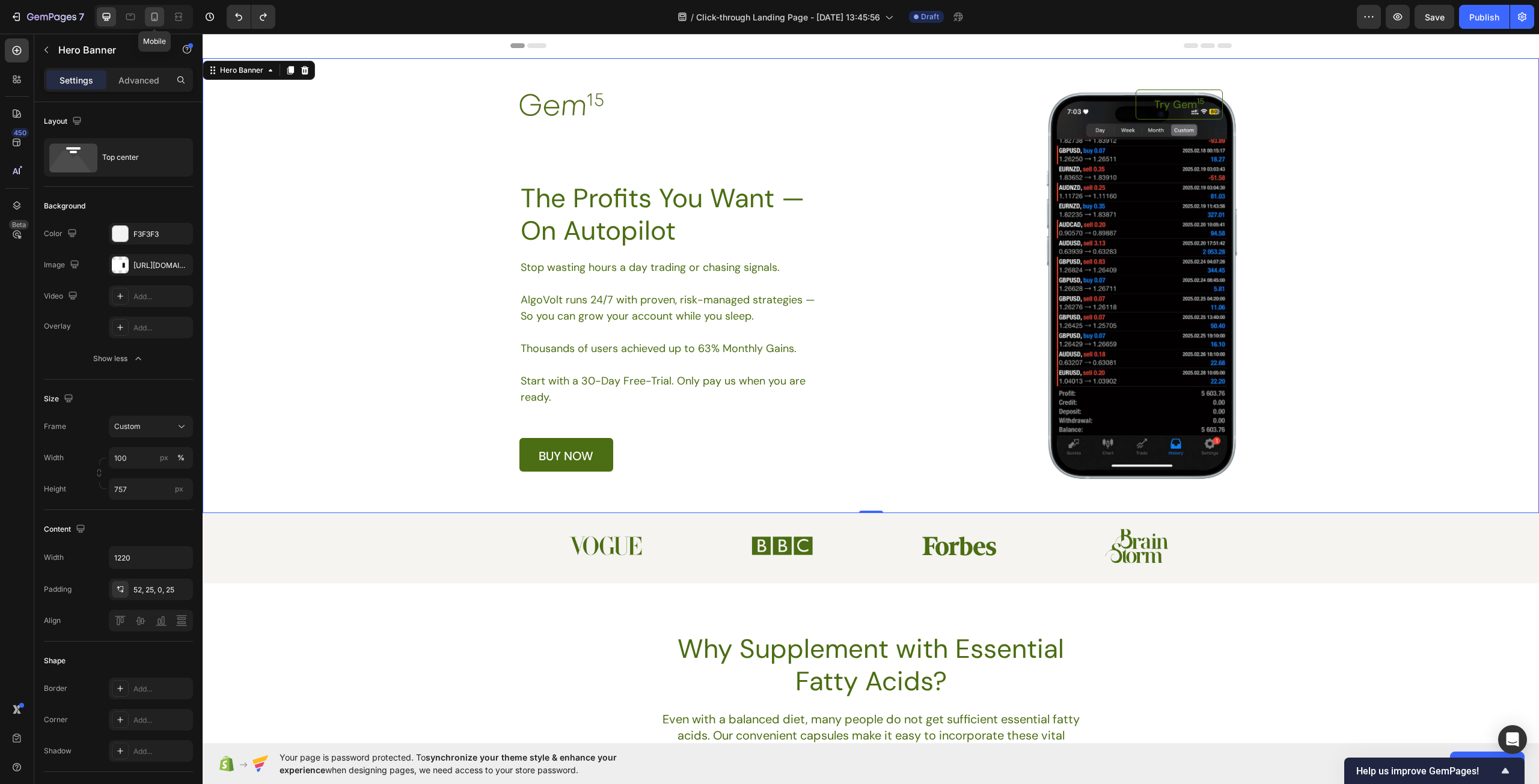
click at [149, 19] on icon at bounding box center [154, 16] width 12 height 12
type input "Auto"
type input "100%"
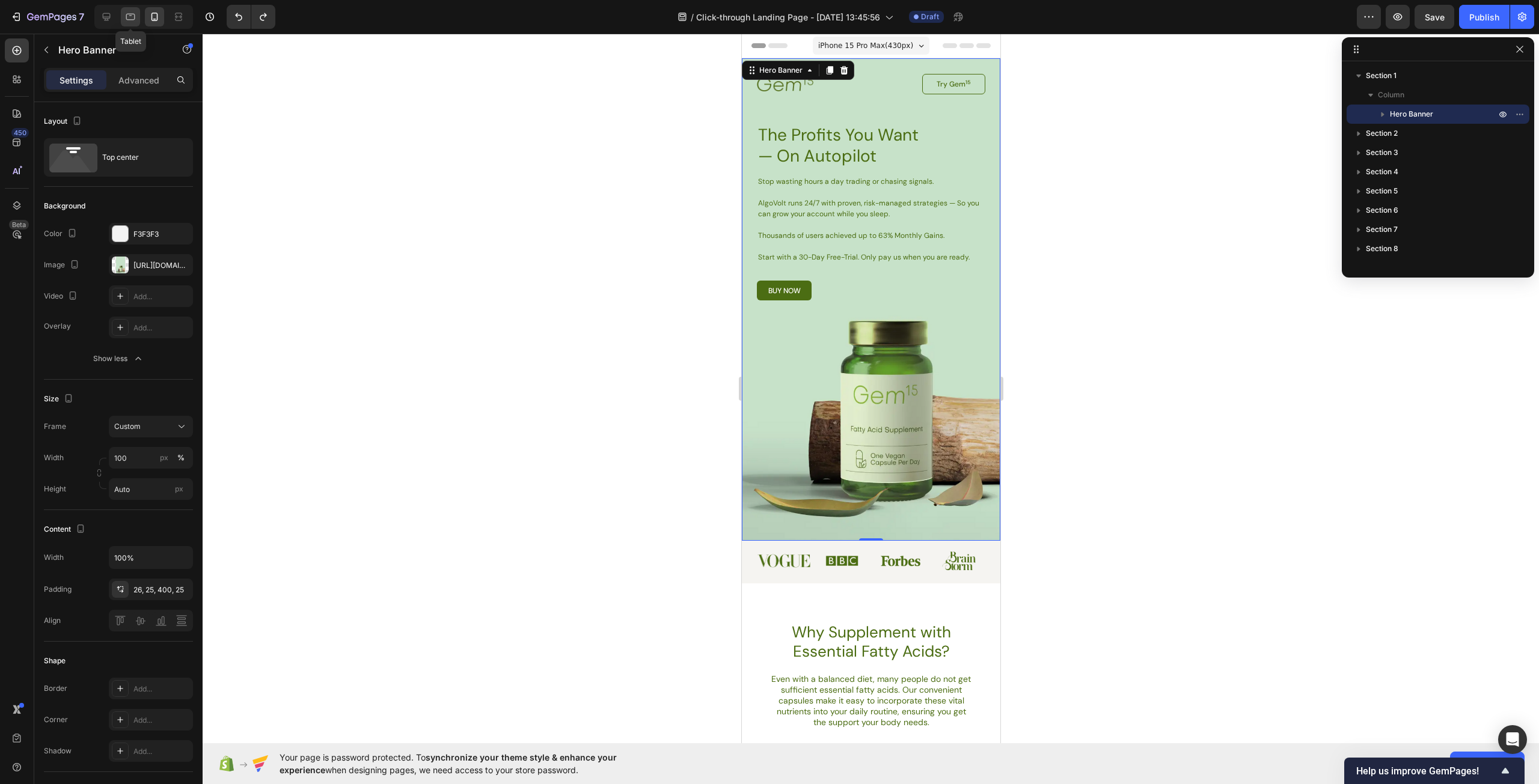
click at [128, 16] on icon at bounding box center [131, 16] width 12 height 12
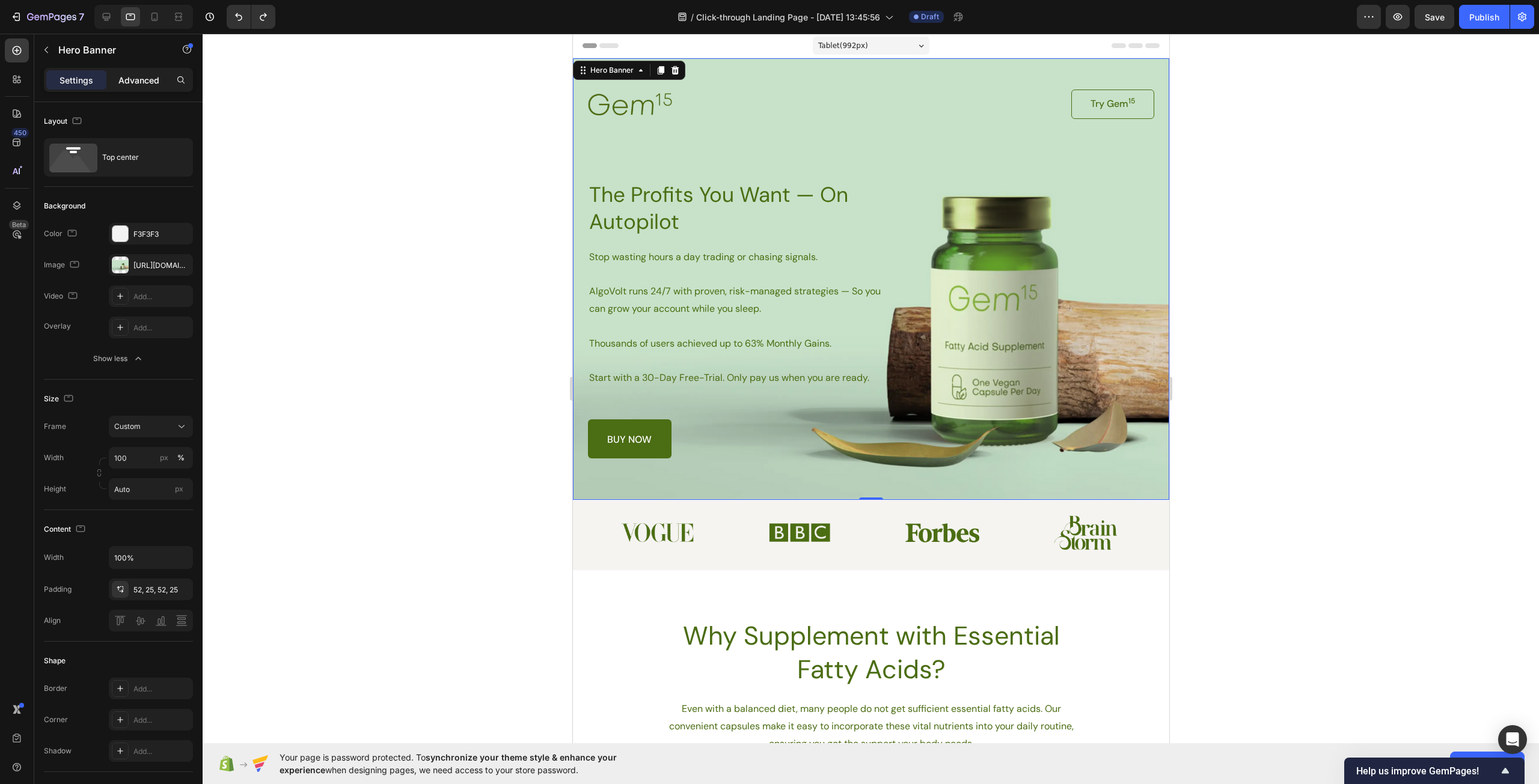
click at [129, 75] on p "Advanced" at bounding box center [138, 79] width 41 height 12
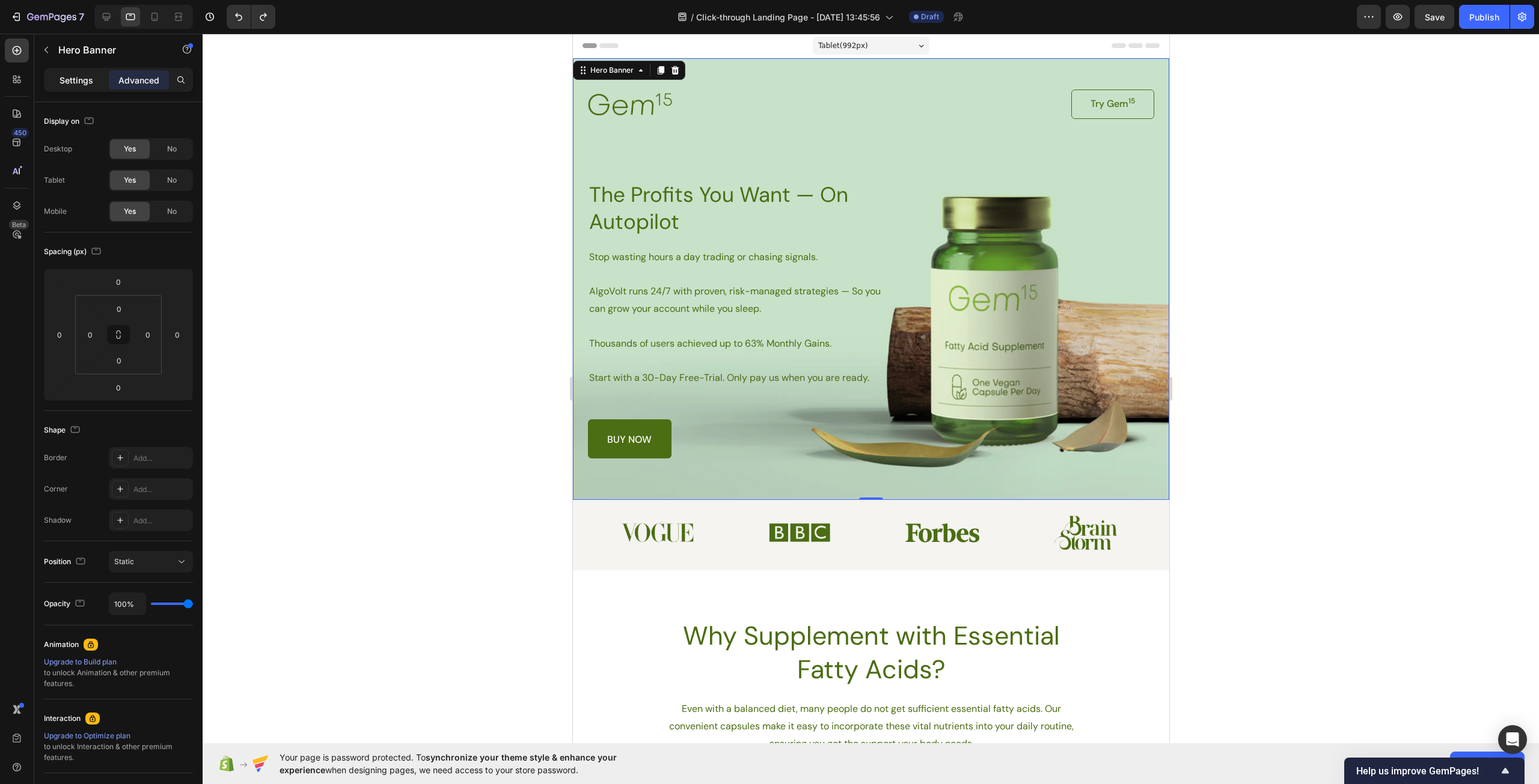
click at [93, 74] on div "Settings" at bounding box center [77, 79] width 61 height 19
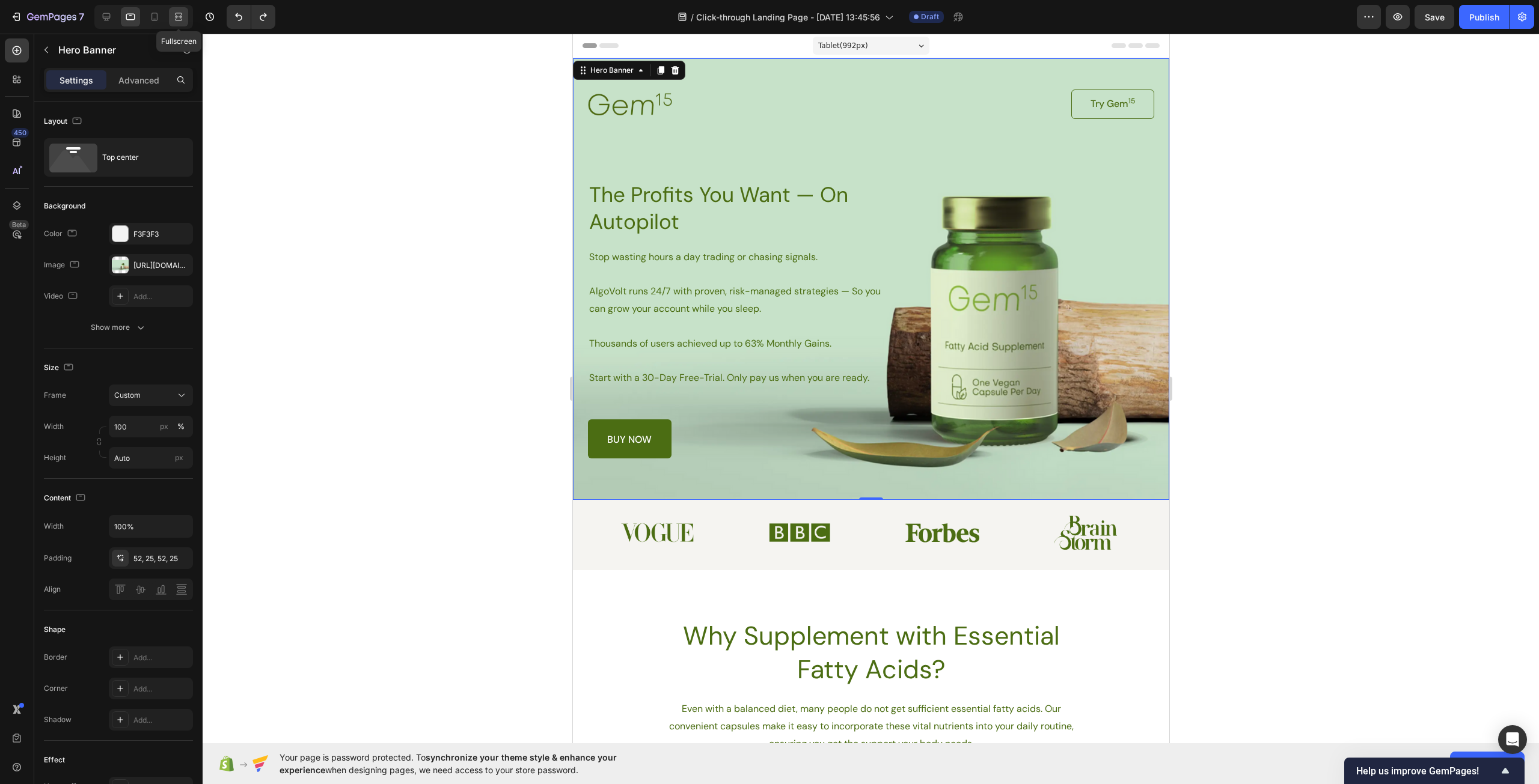
click at [176, 10] on div at bounding box center [179, 17] width 19 height 19
type input "757"
type input "1220"
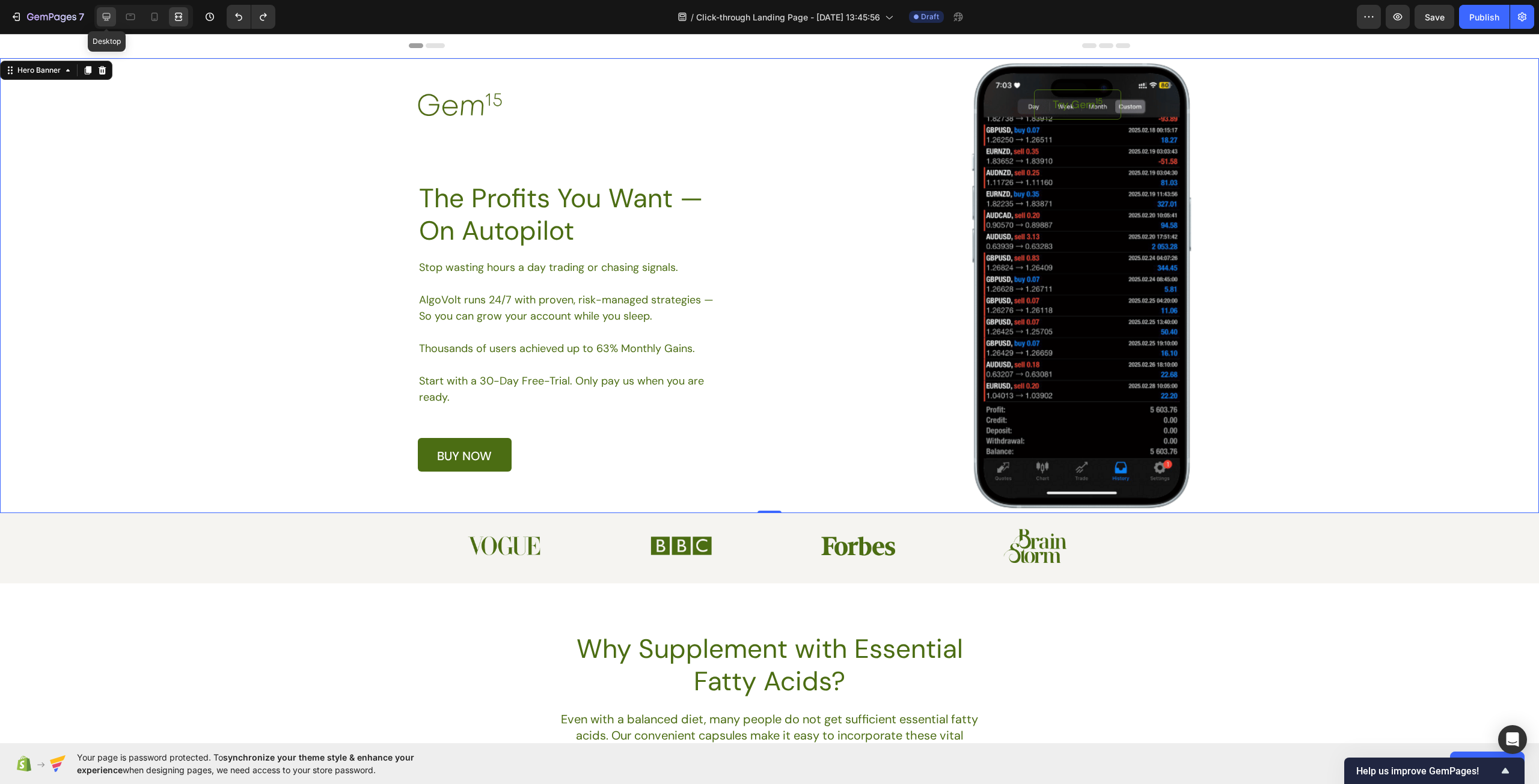
click at [101, 17] on icon at bounding box center [106, 16] width 12 height 12
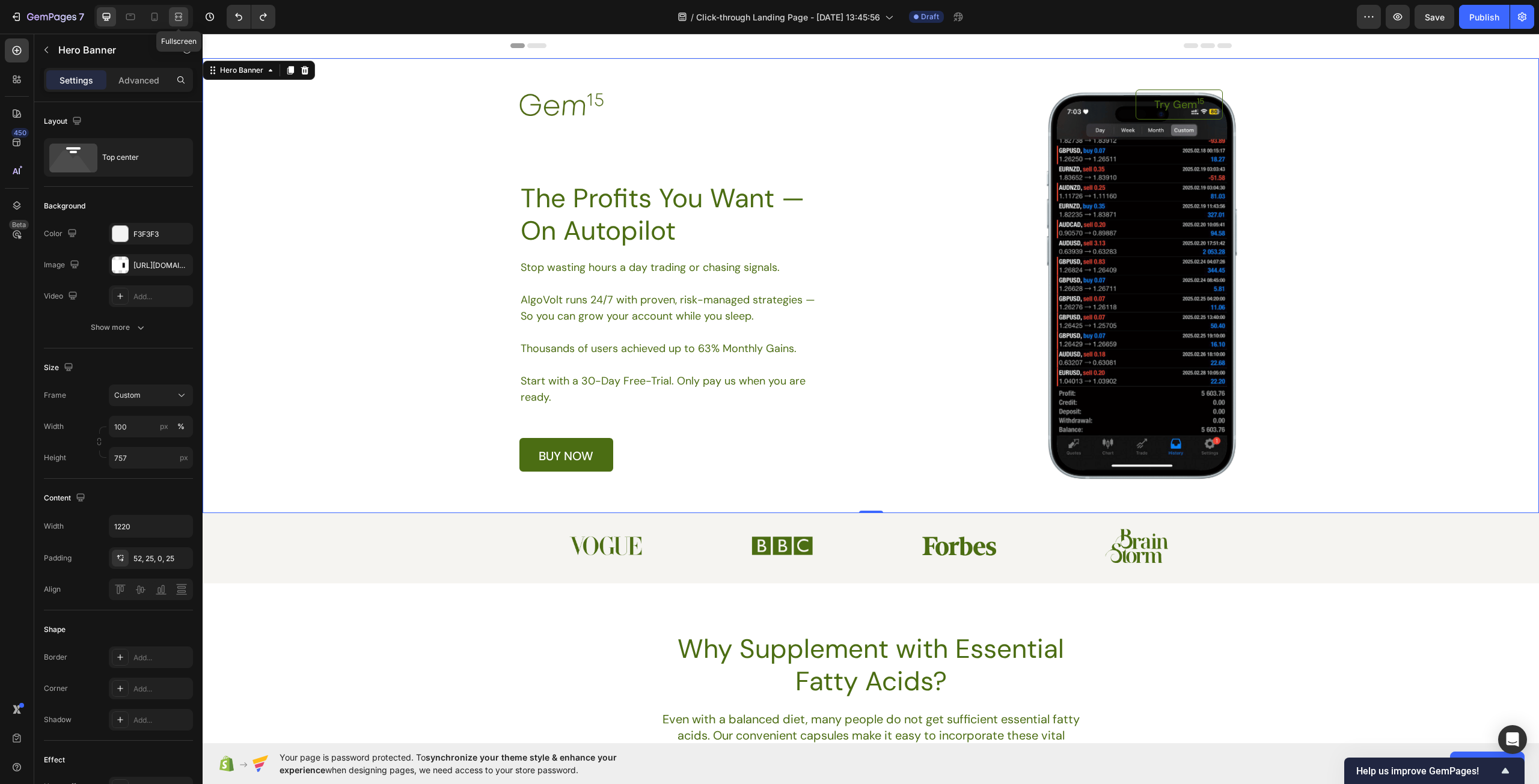
click at [182, 19] on icon at bounding box center [179, 20] width 8 height 3
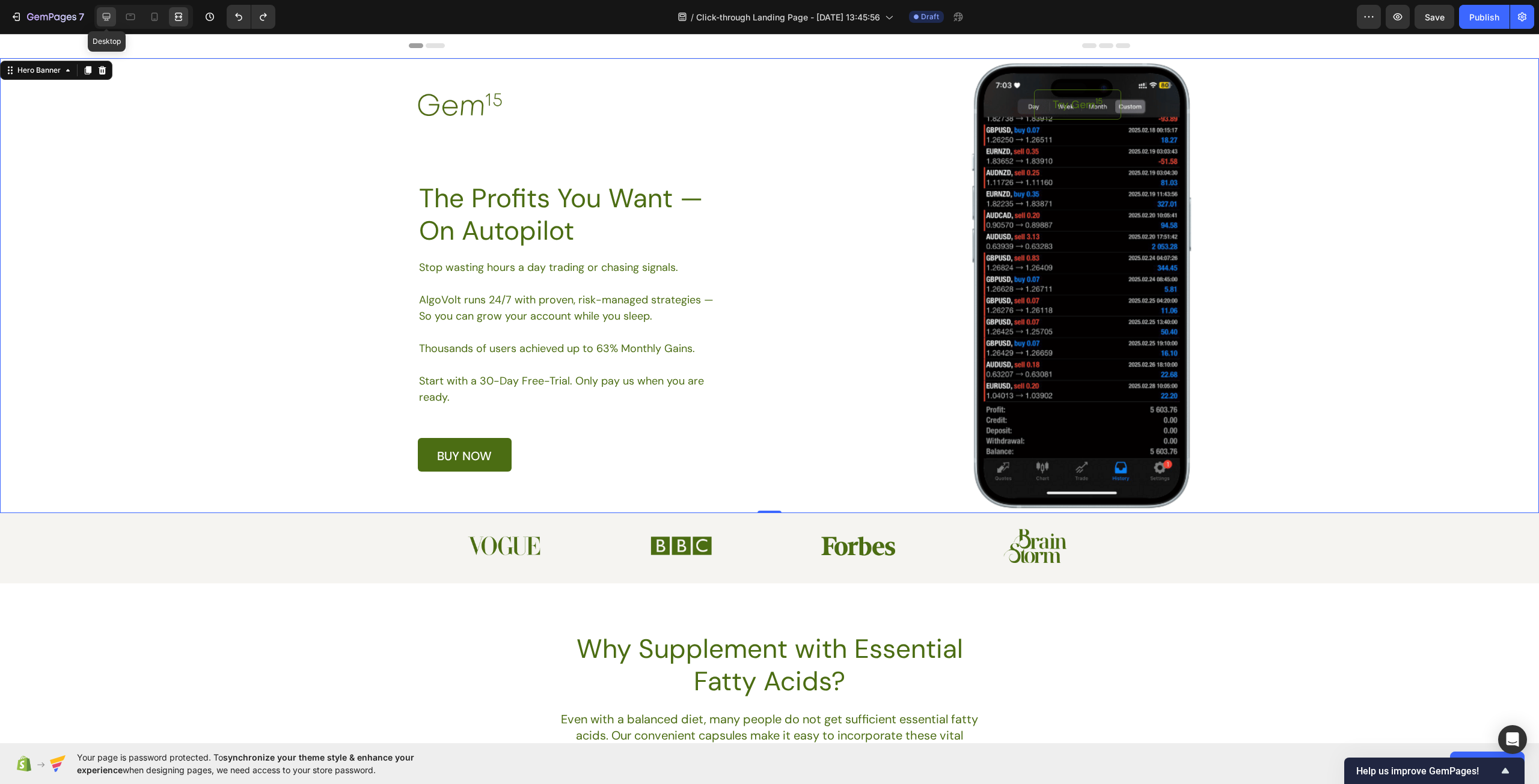
click at [108, 19] on icon at bounding box center [106, 16] width 12 height 12
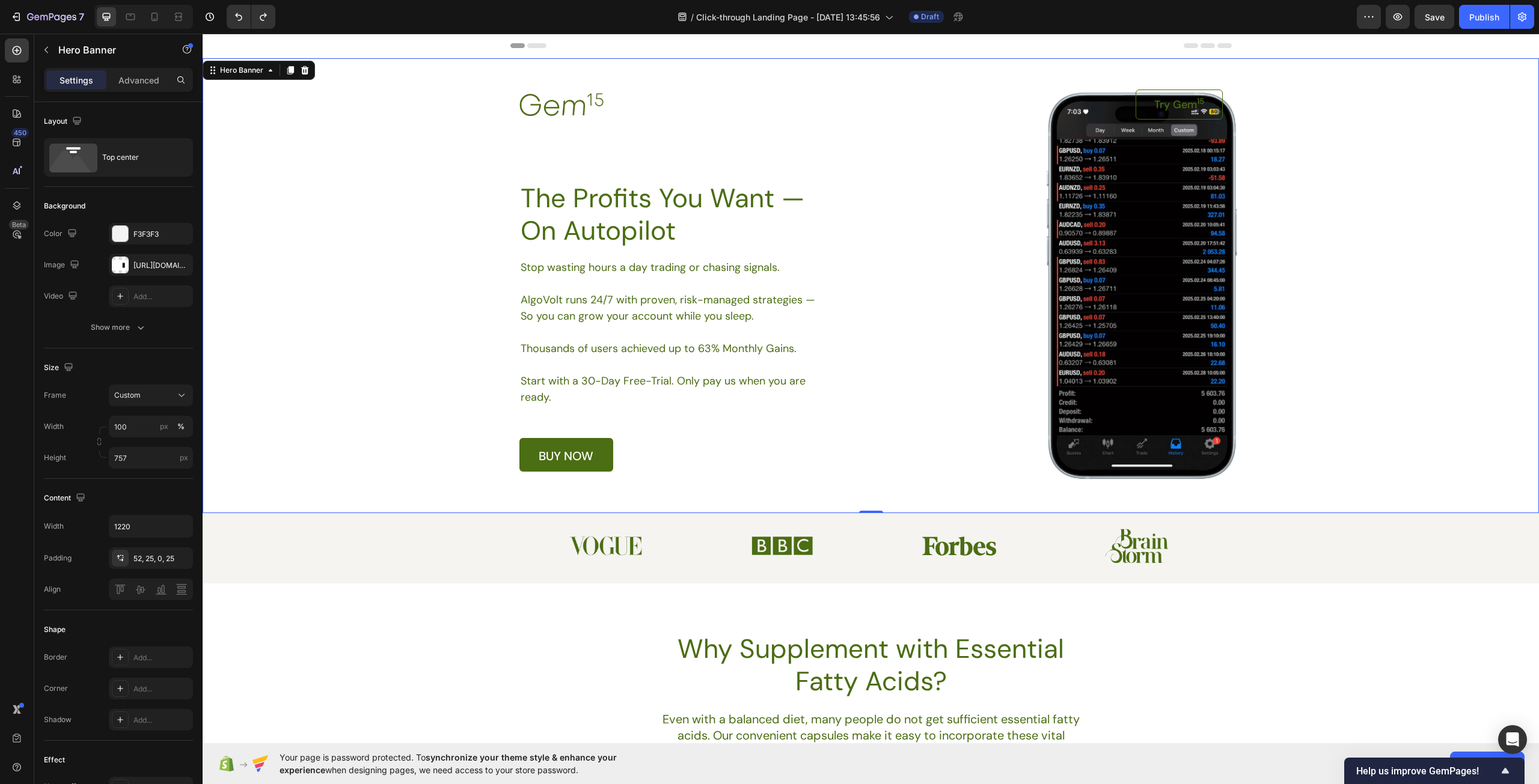
click at [1379, 306] on div "Background Image" at bounding box center [870, 286] width 1337 height 455
click at [1204, 93] on link "Try Gem 15" at bounding box center [1179, 105] width 87 height 30
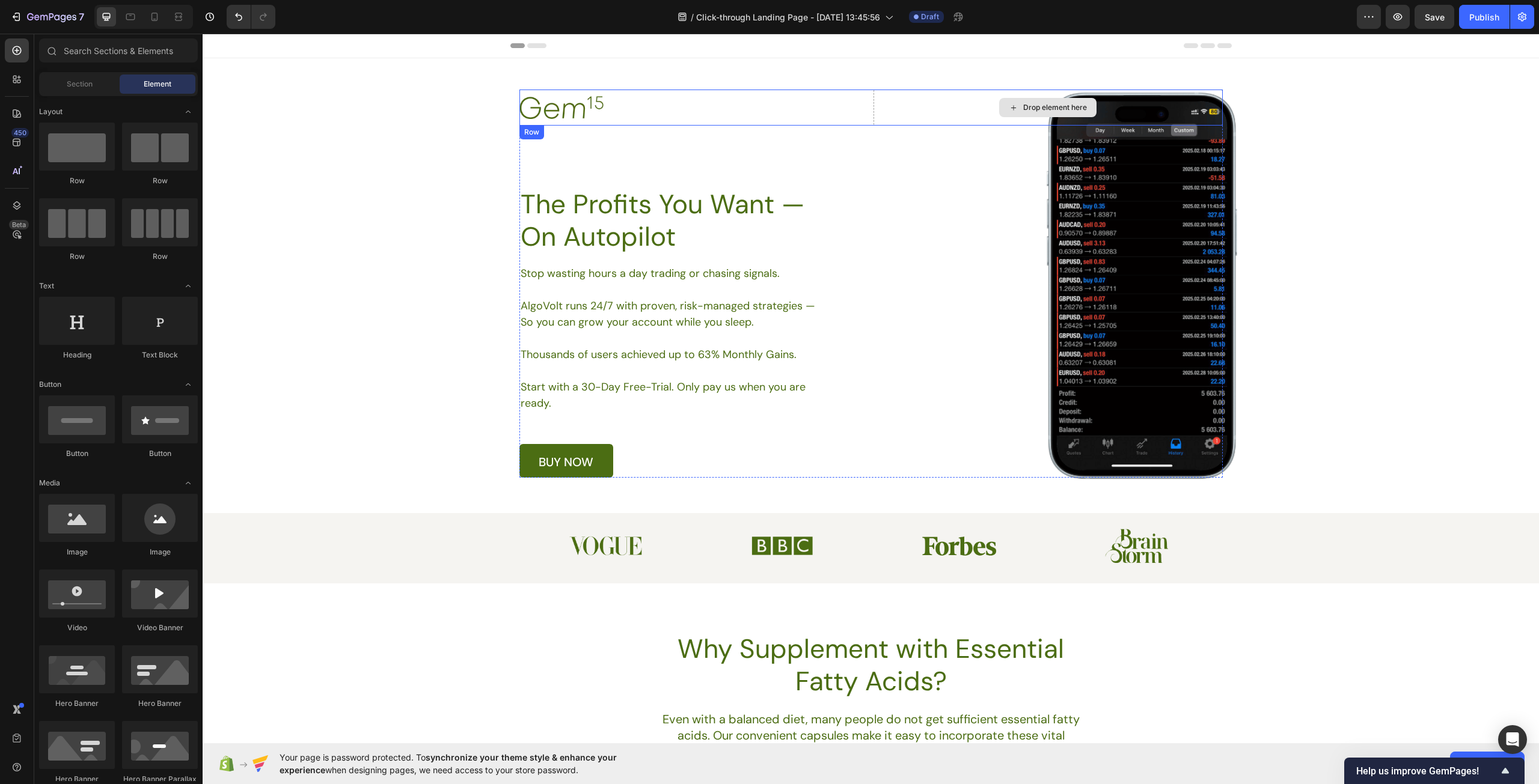
click at [962, 113] on div "Drop element here" at bounding box center [1047, 108] width 349 height 36
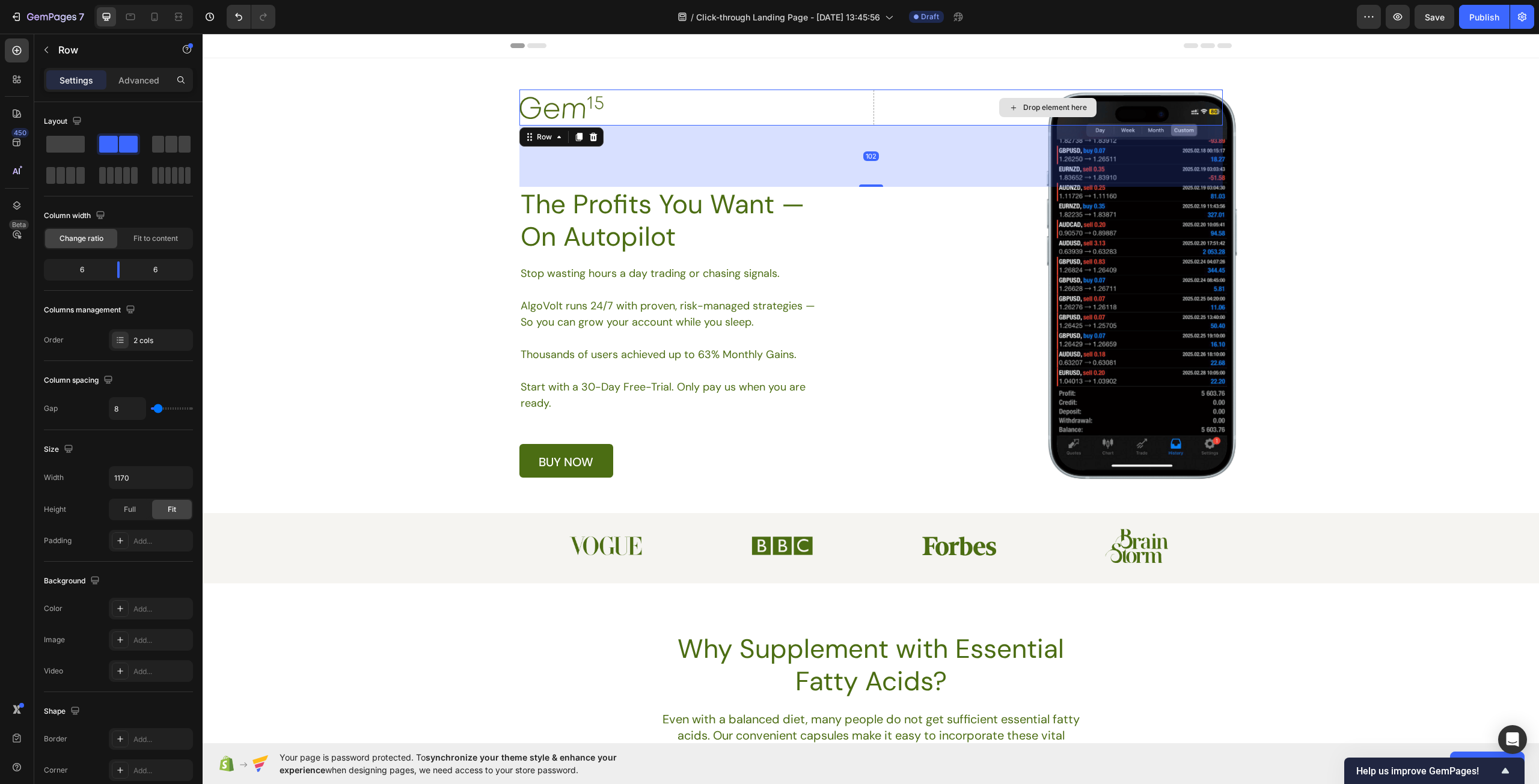
click at [955, 101] on div "Drop element here" at bounding box center [1047, 108] width 349 height 36
click at [960, 161] on div "102" at bounding box center [870, 156] width 703 height 61
click at [965, 240] on div "Image Drop element here Row 102 The Profits You Want — On Autopilot Heading Sto…" at bounding box center [870, 284] width 703 height 388
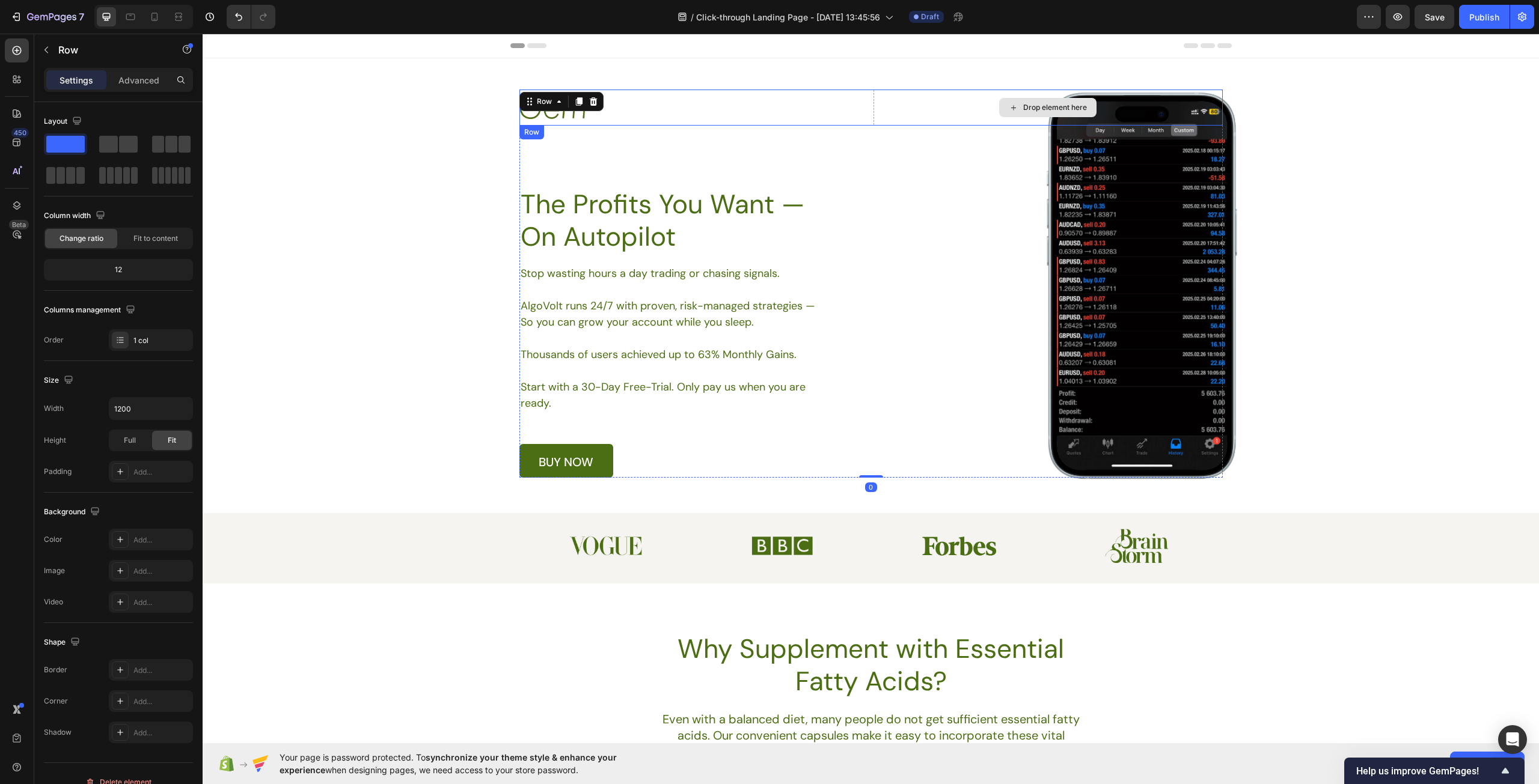
click at [934, 106] on div "Drop element here" at bounding box center [1047, 108] width 349 height 36
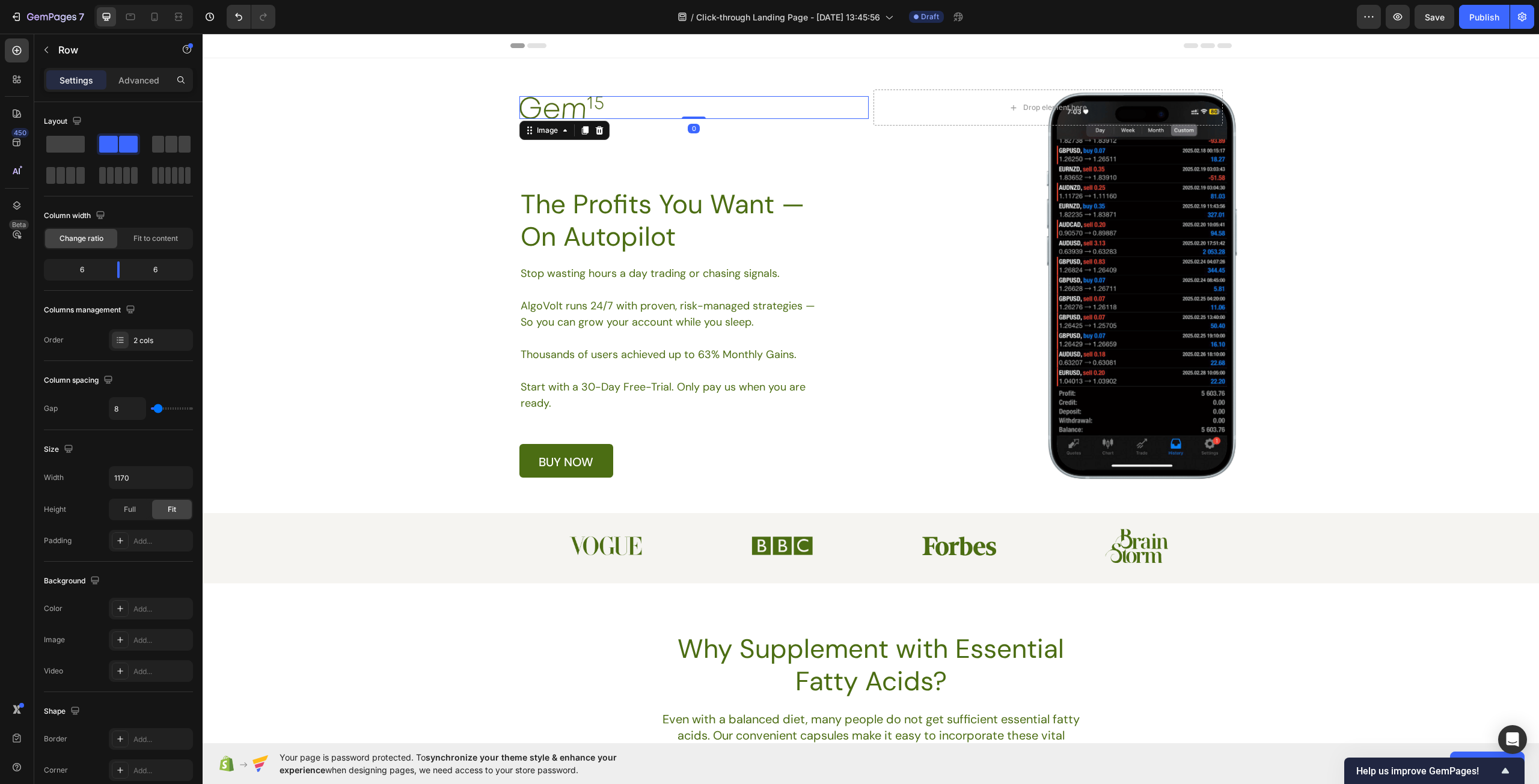
click at [715, 109] on div at bounding box center [693, 108] width 349 height 23
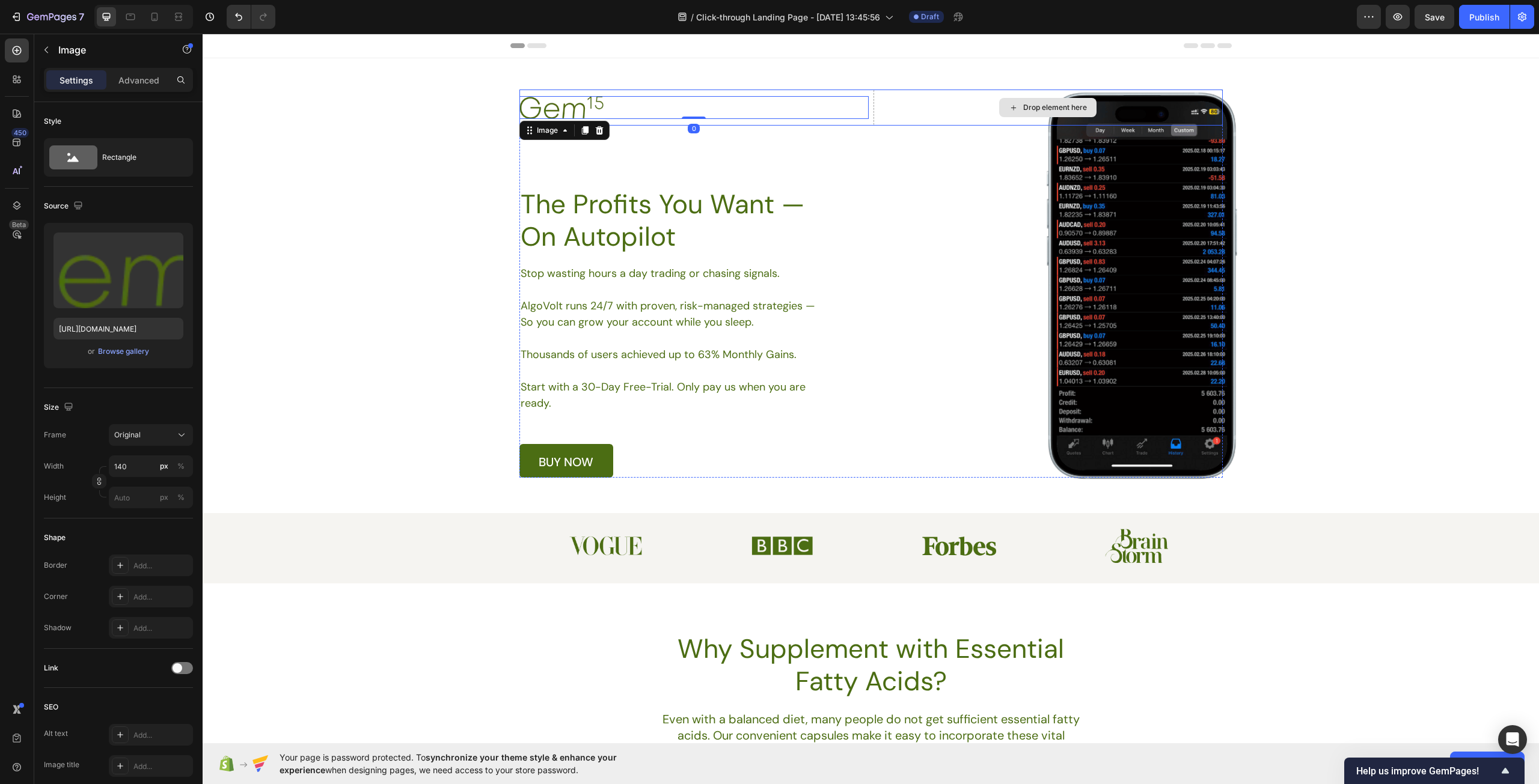
click at [915, 103] on div "Drop element here" at bounding box center [1047, 108] width 349 height 36
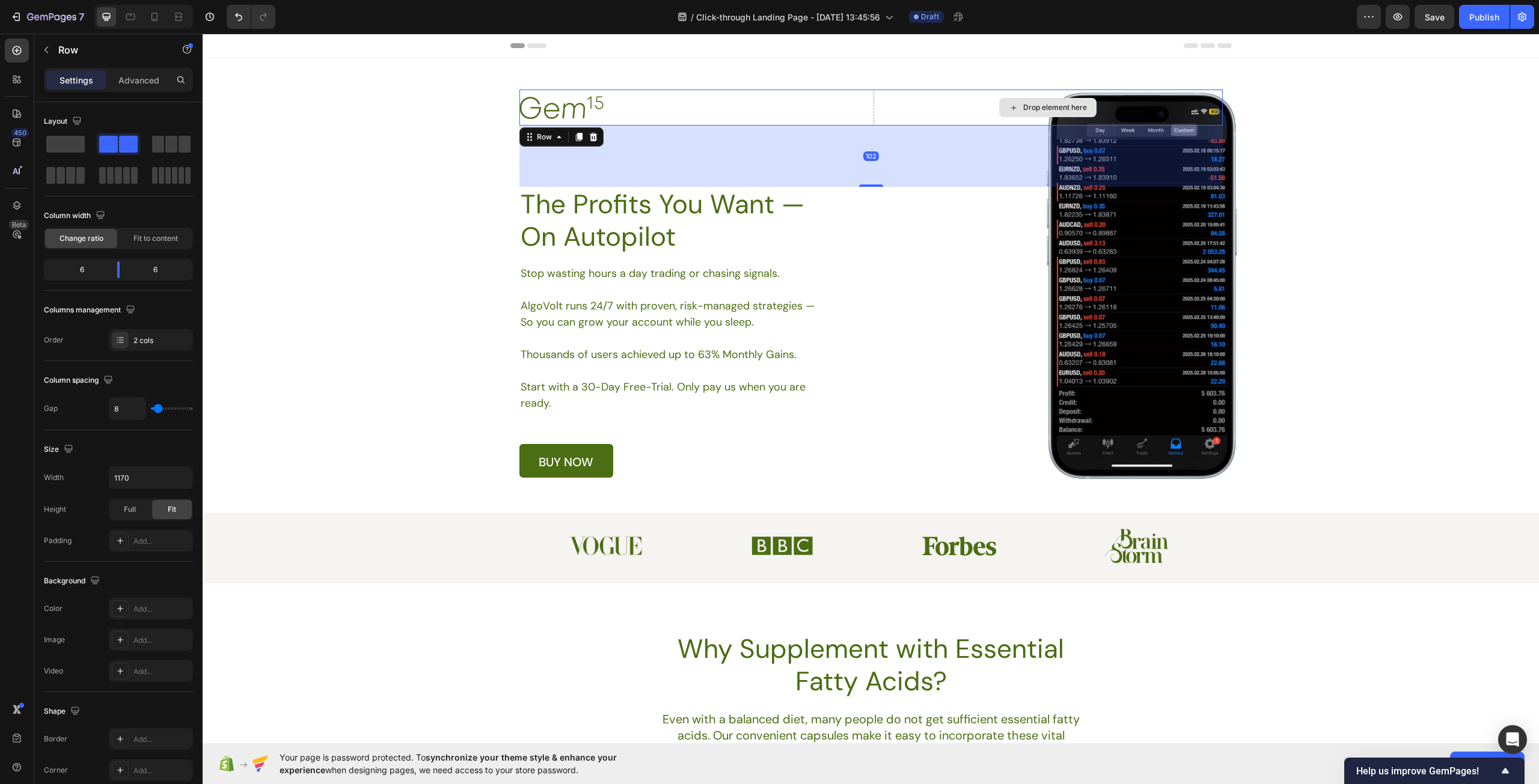
click at [969, 105] on div "Drop element here" at bounding box center [1047, 108] width 349 height 36
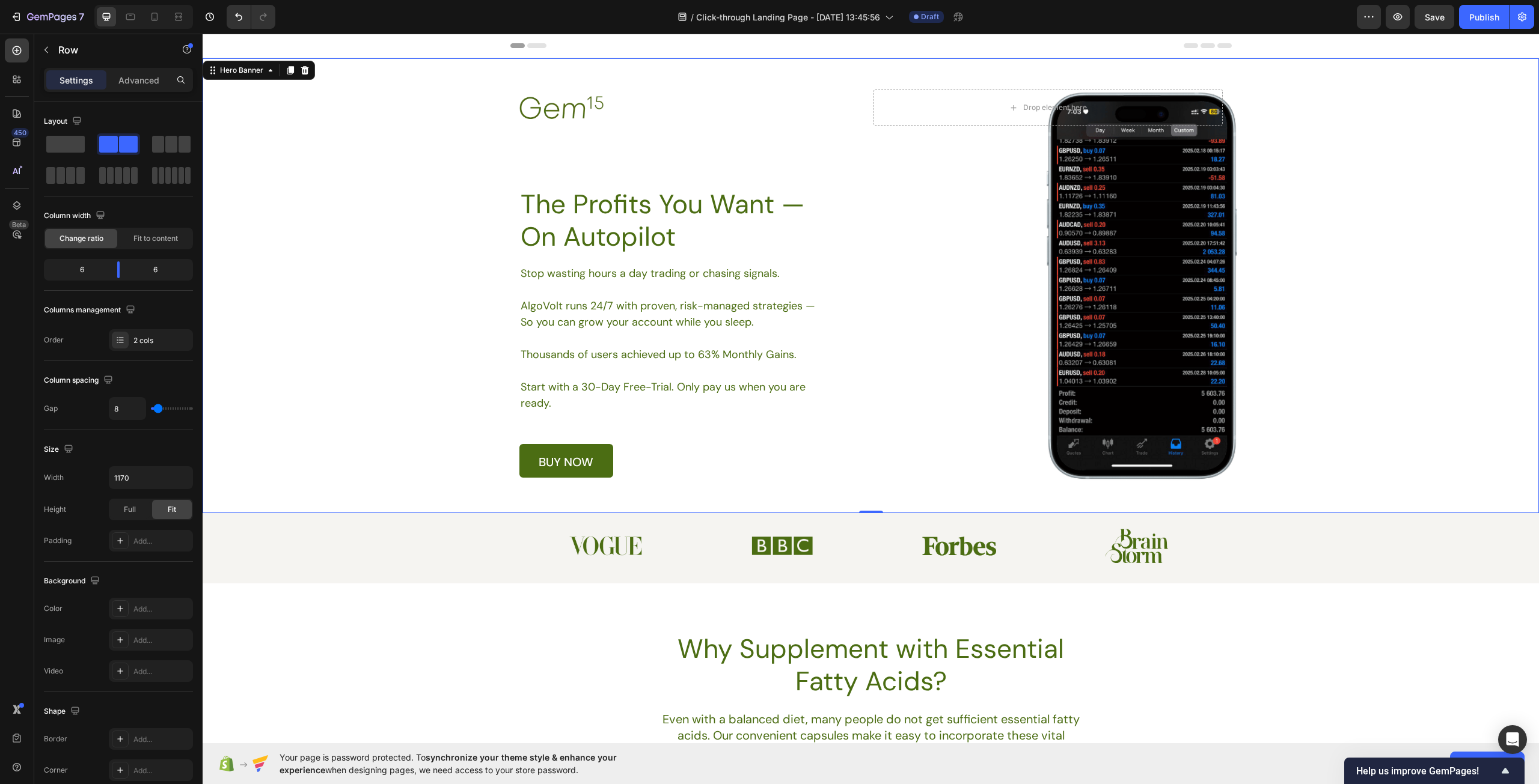
click at [1350, 225] on div "Background Image" at bounding box center [870, 286] width 1337 height 455
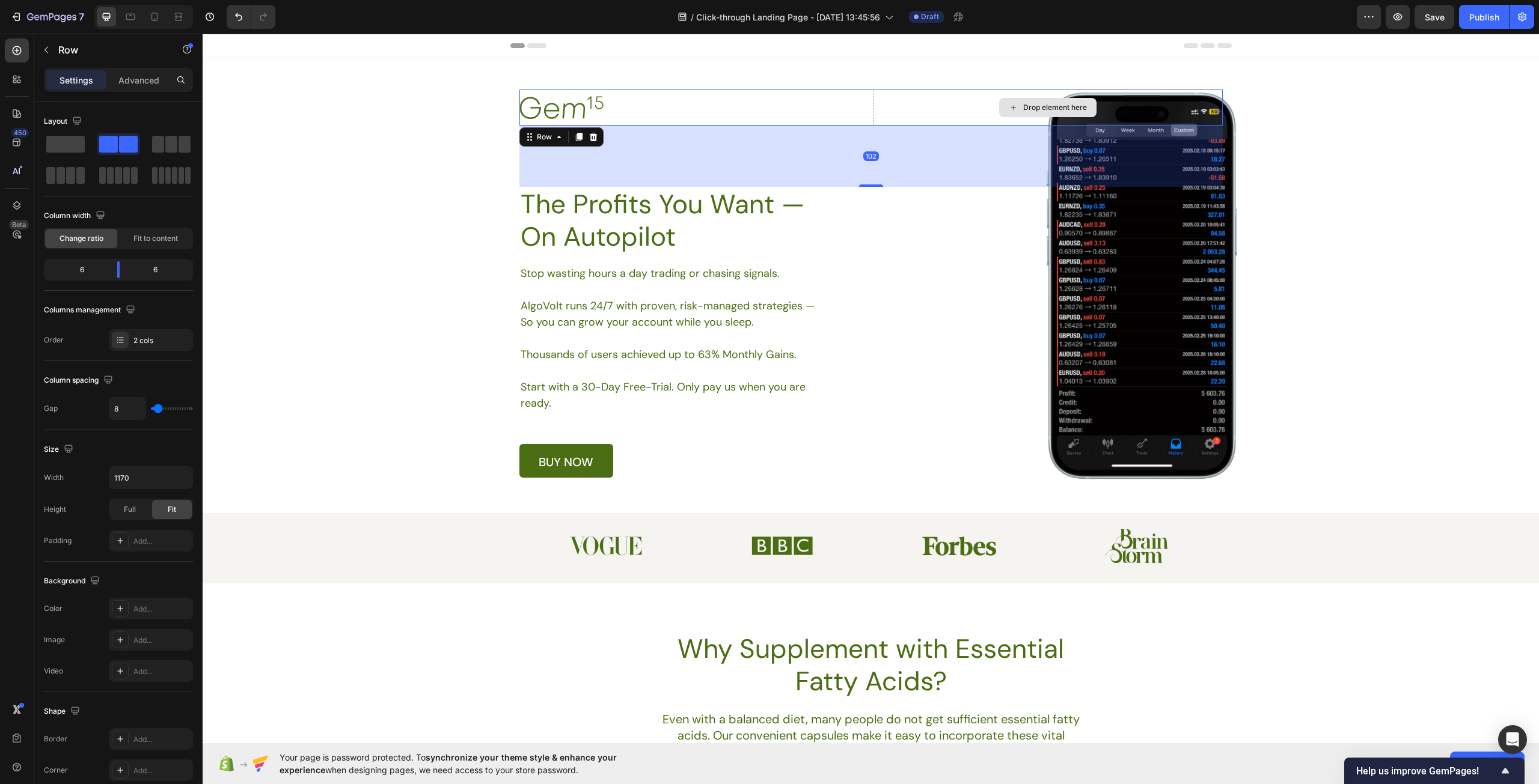
click at [1198, 105] on div "Drop element here" at bounding box center [1047, 108] width 349 height 36
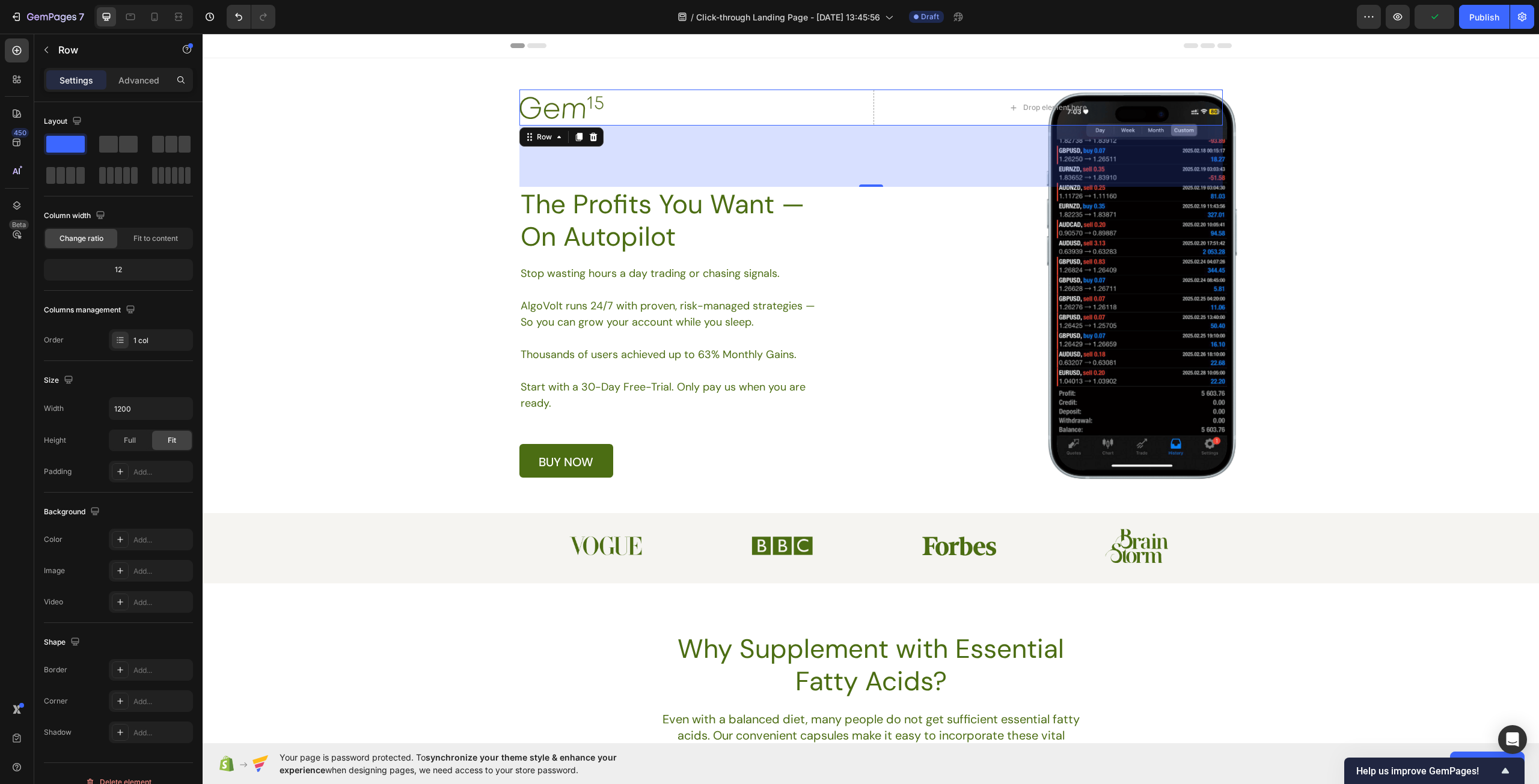
click at [962, 357] on div "Image Drop element here Row 102 The Profits You Want — On Autopilot Heading Sto…" at bounding box center [870, 284] width 703 height 388
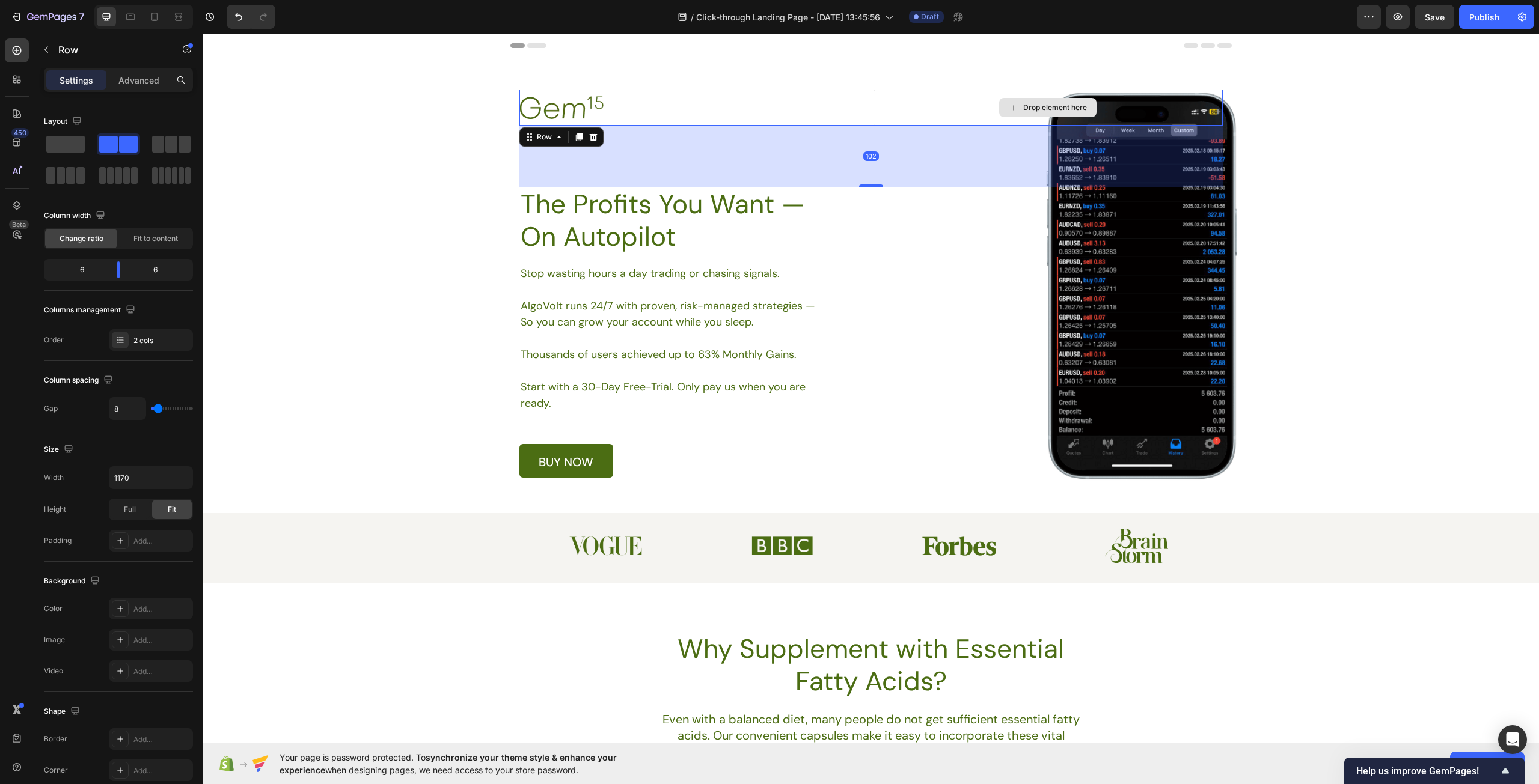
click at [908, 104] on div "Drop element here" at bounding box center [1047, 108] width 349 height 36
click at [951, 105] on div "Drop element here" at bounding box center [1047, 108] width 349 height 36
click at [829, 105] on div at bounding box center [693, 108] width 349 height 23
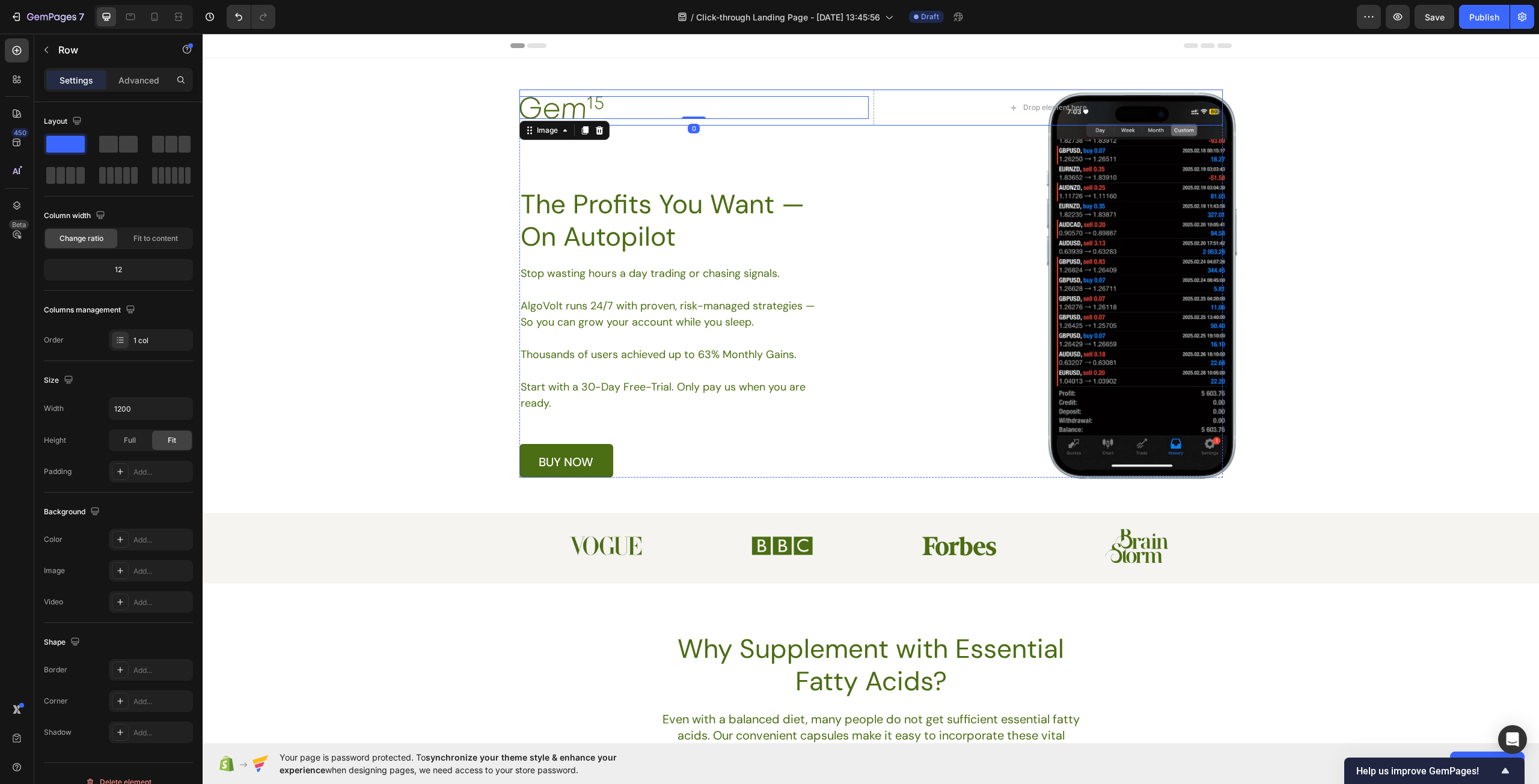
click at [870, 238] on div "Image 0 Drop element here Row The Profits You Want — On Autopilot Heading Stop …" at bounding box center [870, 284] width 703 height 388
click at [1152, 296] on div "Image Drop element here Row The Profits You Want — On Autopilot Heading Stop wa…" at bounding box center [870, 284] width 703 height 388
click at [1121, 305] on div "Image Drop element here Row The Profits You Want — On Autopilot Heading Stop wa…" at bounding box center [870, 284] width 703 height 388
click at [644, 111] on div at bounding box center [693, 108] width 349 height 23
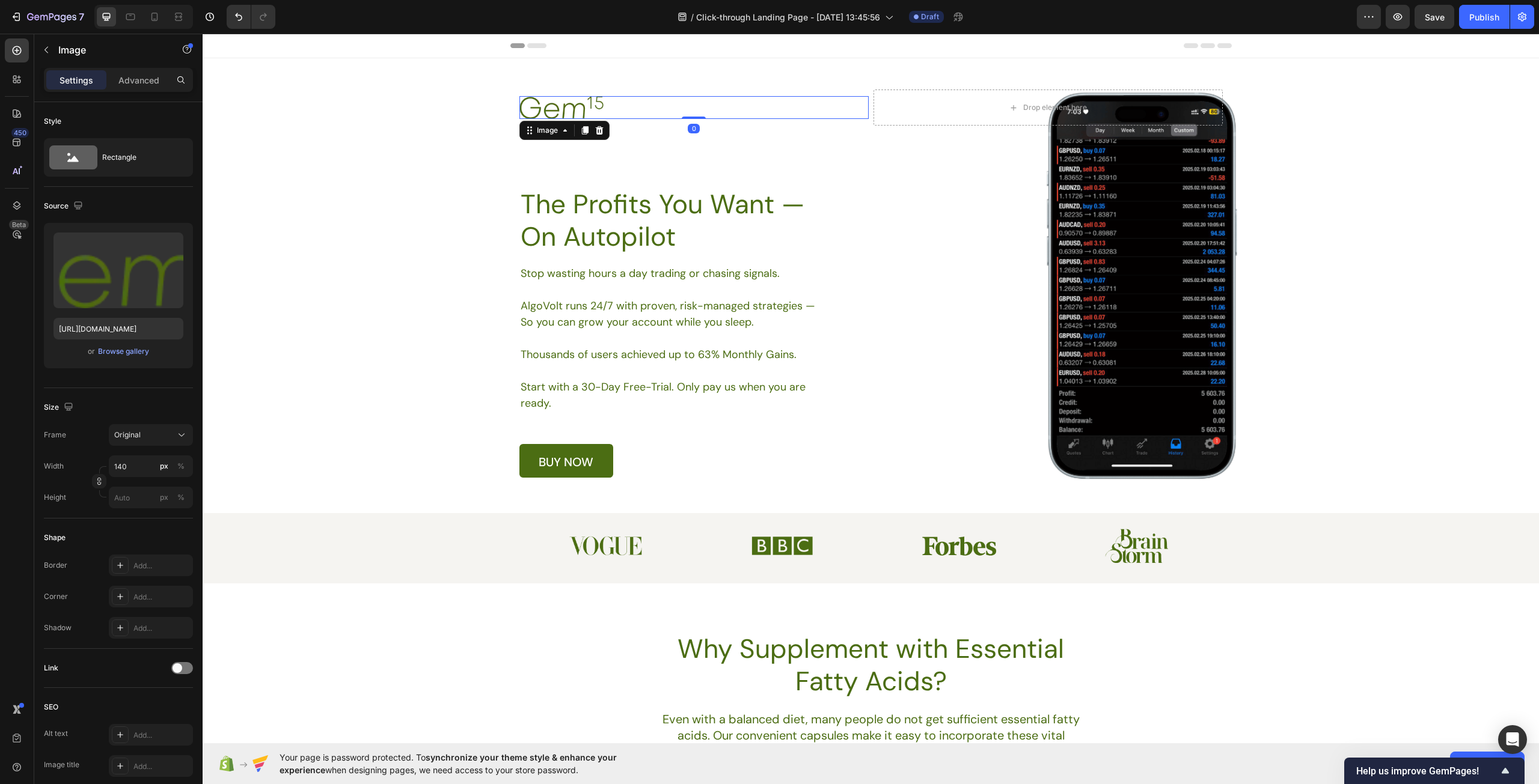
click at [519, 105] on img at bounding box center [561, 108] width 84 height 23
click at [536, 102] on img at bounding box center [561, 108] width 84 height 23
click at [906, 102] on div "Drop element here" at bounding box center [1047, 108] width 349 height 36
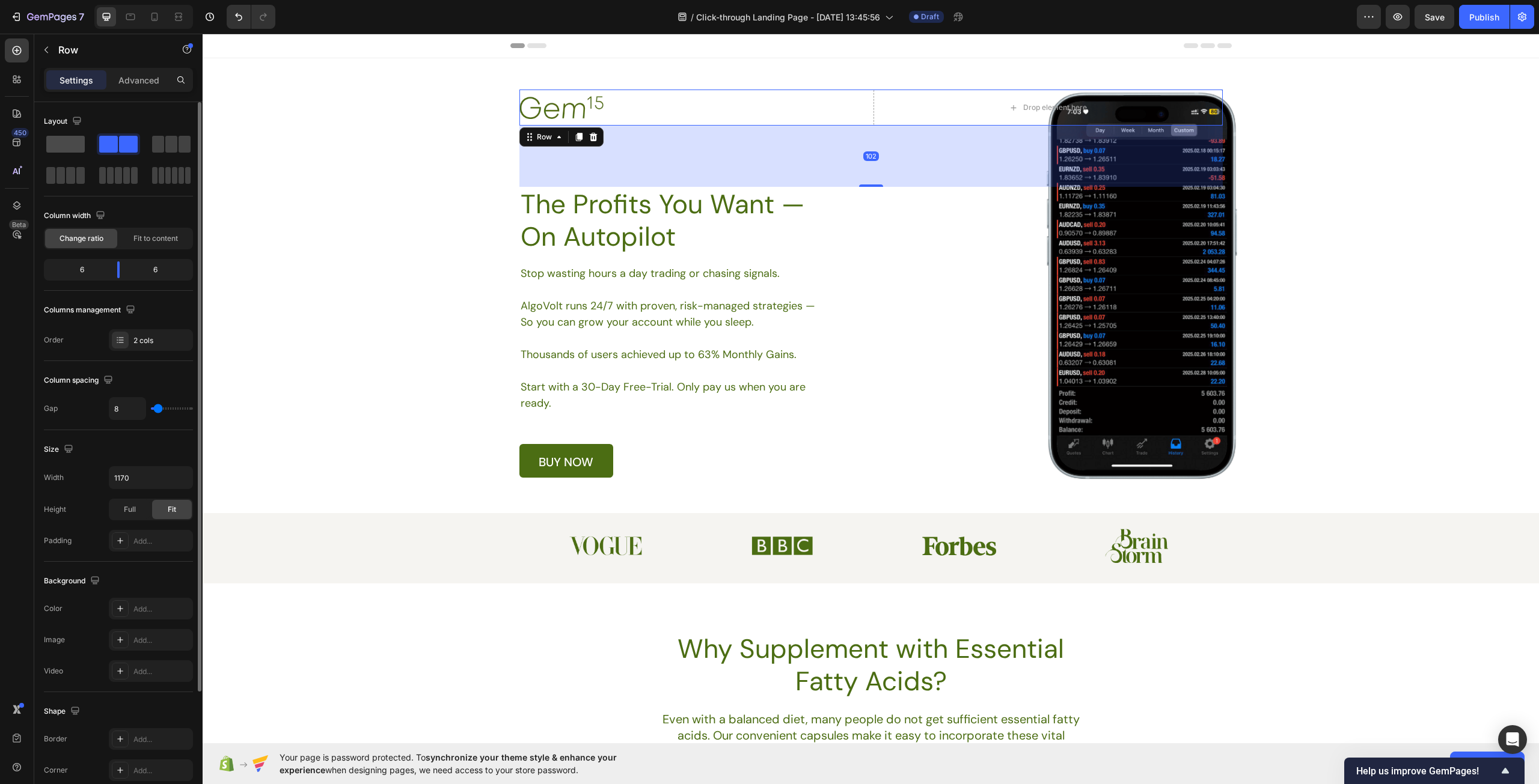
click at [68, 143] on span at bounding box center [65, 145] width 39 height 17
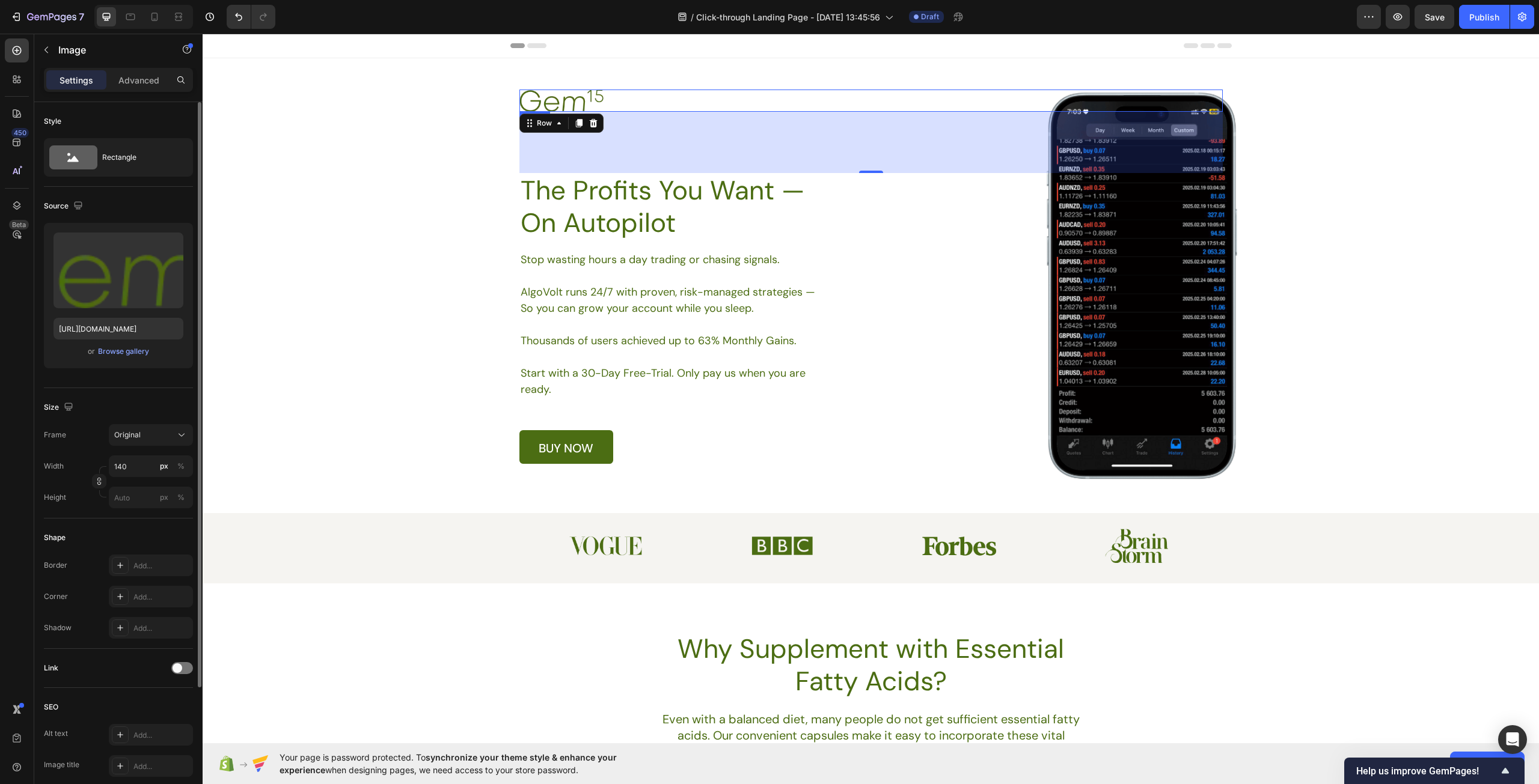
click at [568, 99] on img at bounding box center [561, 101] width 84 height 23
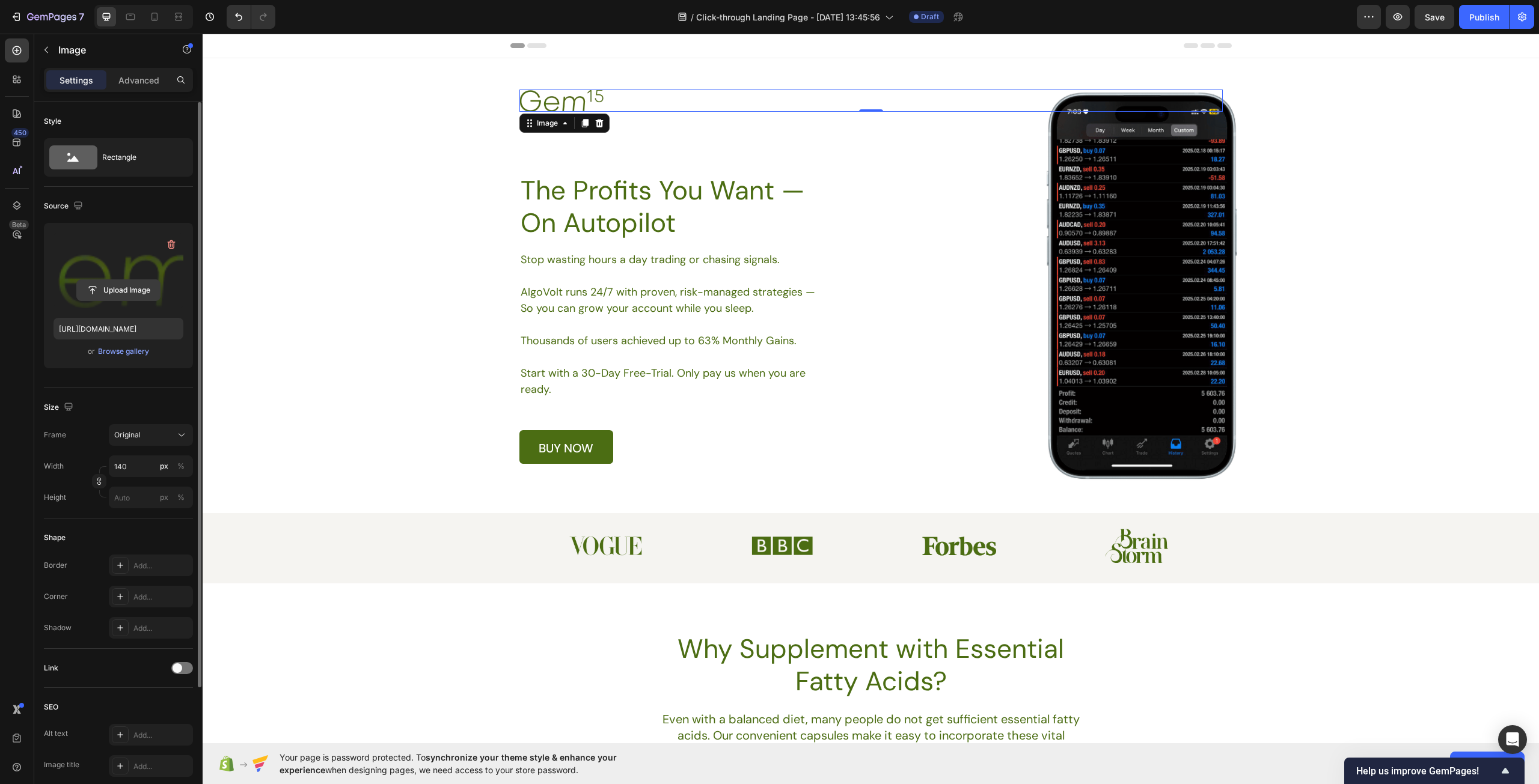
click at [116, 289] on input "file" at bounding box center [118, 290] width 83 height 21
type input "https://cdn.shopify.com/s/files/1/0967/5259/9328/files/gempages_586241475050734…"
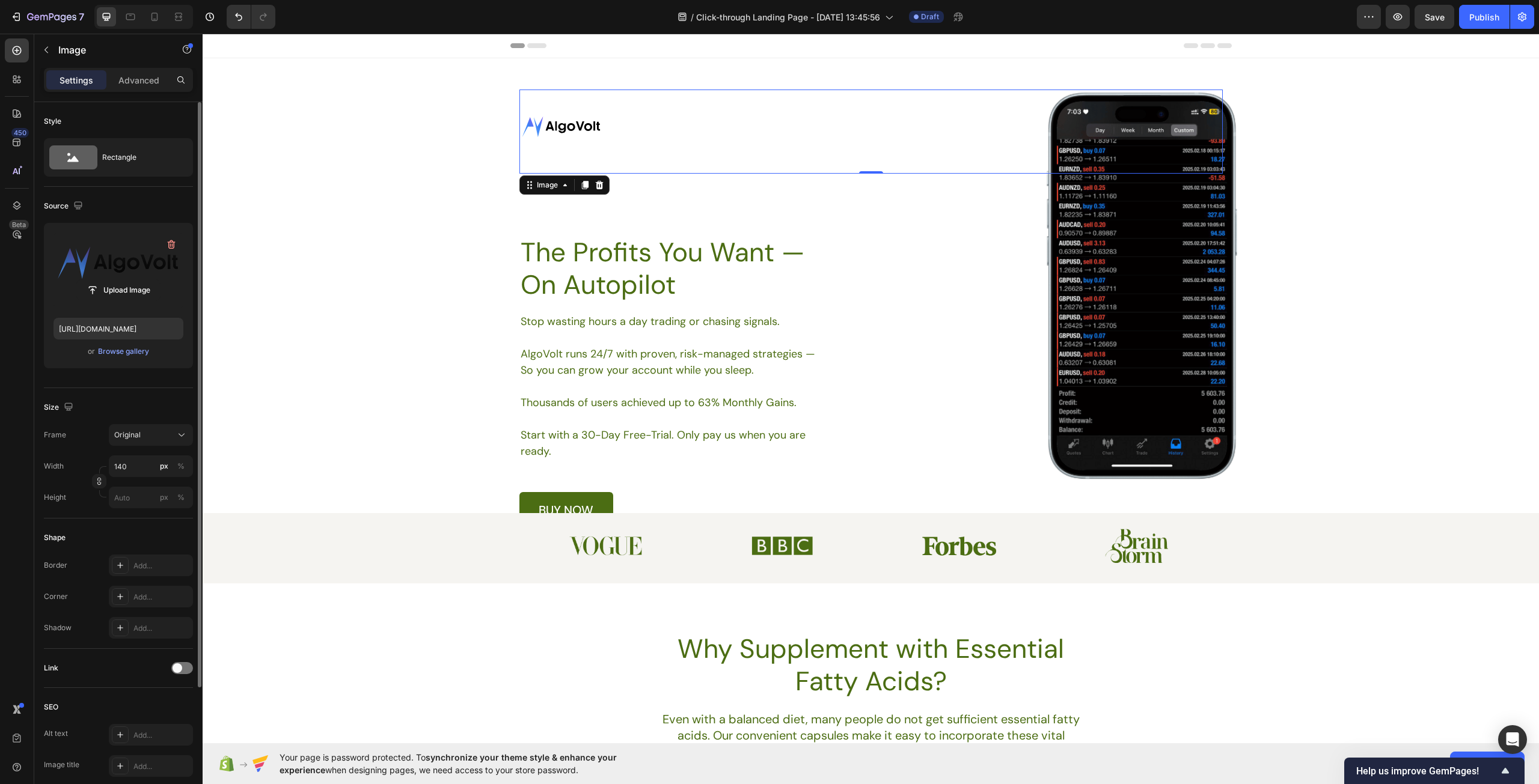
click at [803, 150] on div at bounding box center [870, 131] width 703 height 84
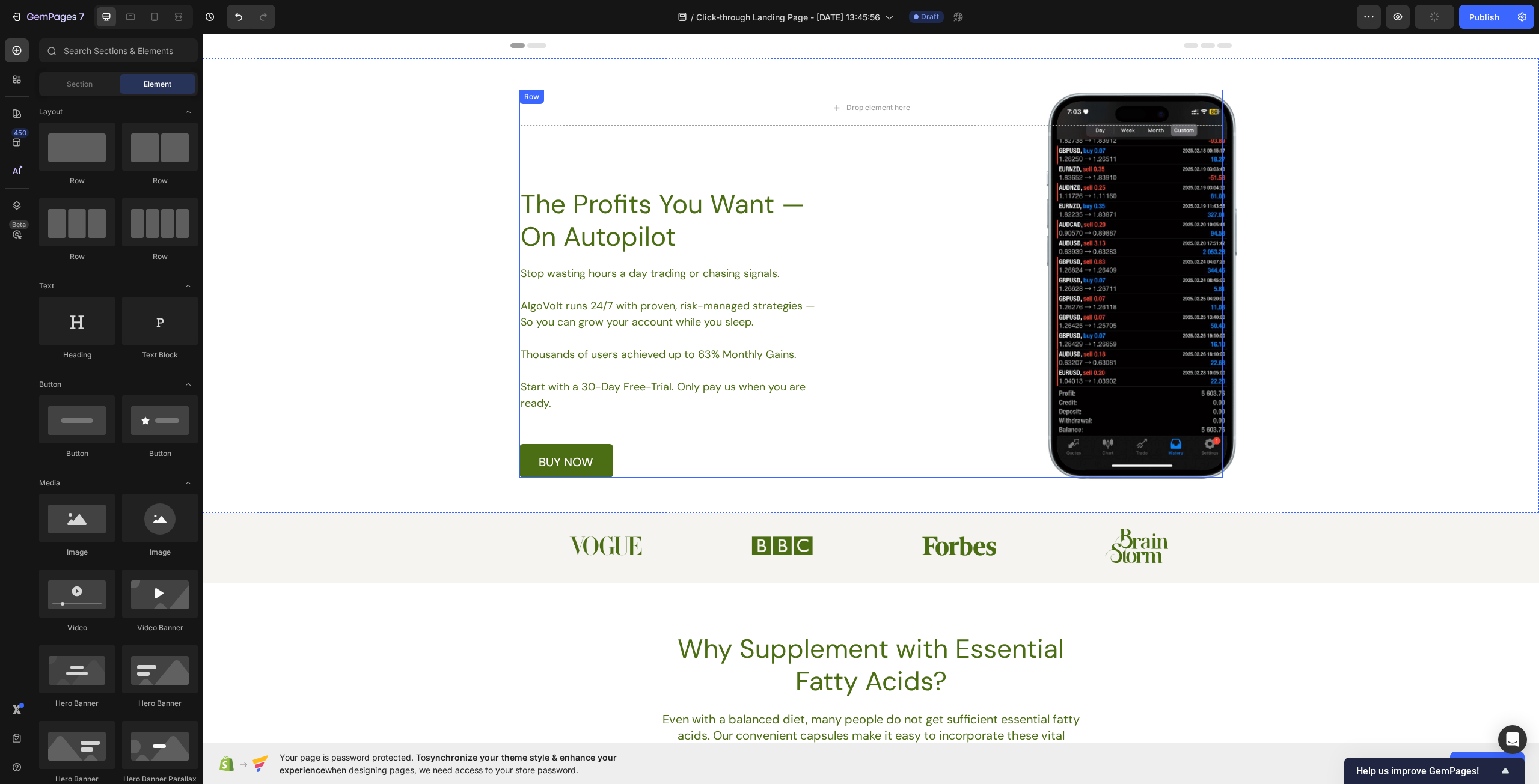
click at [1024, 279] on div "Drop element here Row The Profits You Want — On Autopilot Heading Stop wasting …" at bounding box center [870, 284] width 703 height 388
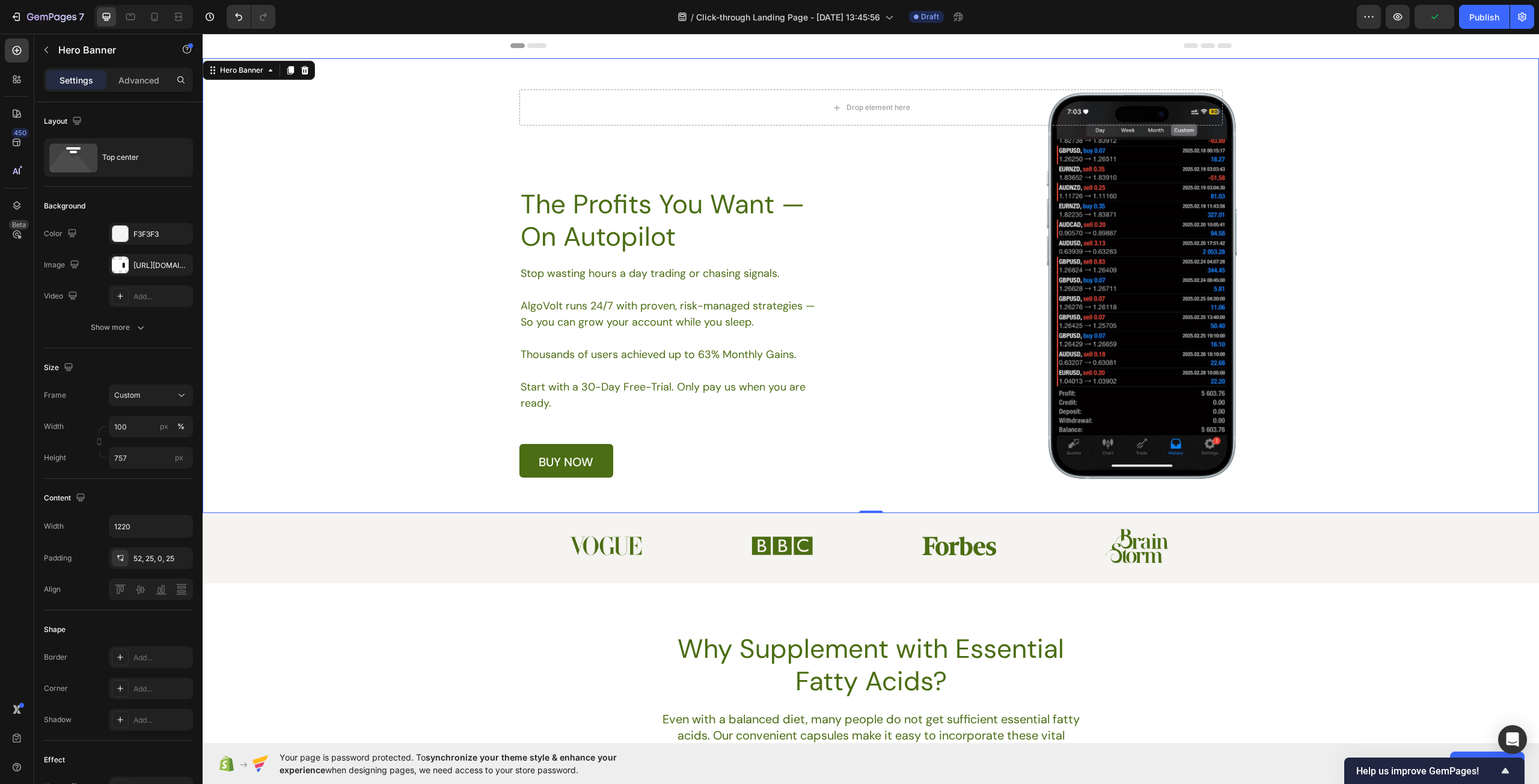
click at [1350, 296] on div "Background Image" at bounding box center [870, 286] width 1337 height 455
click at [1140, 314] on div "Drop element here Row The Profits You Want — On Autopilot Heading Stop wasting …" at bounding box center [870, 284] width 703 height 388
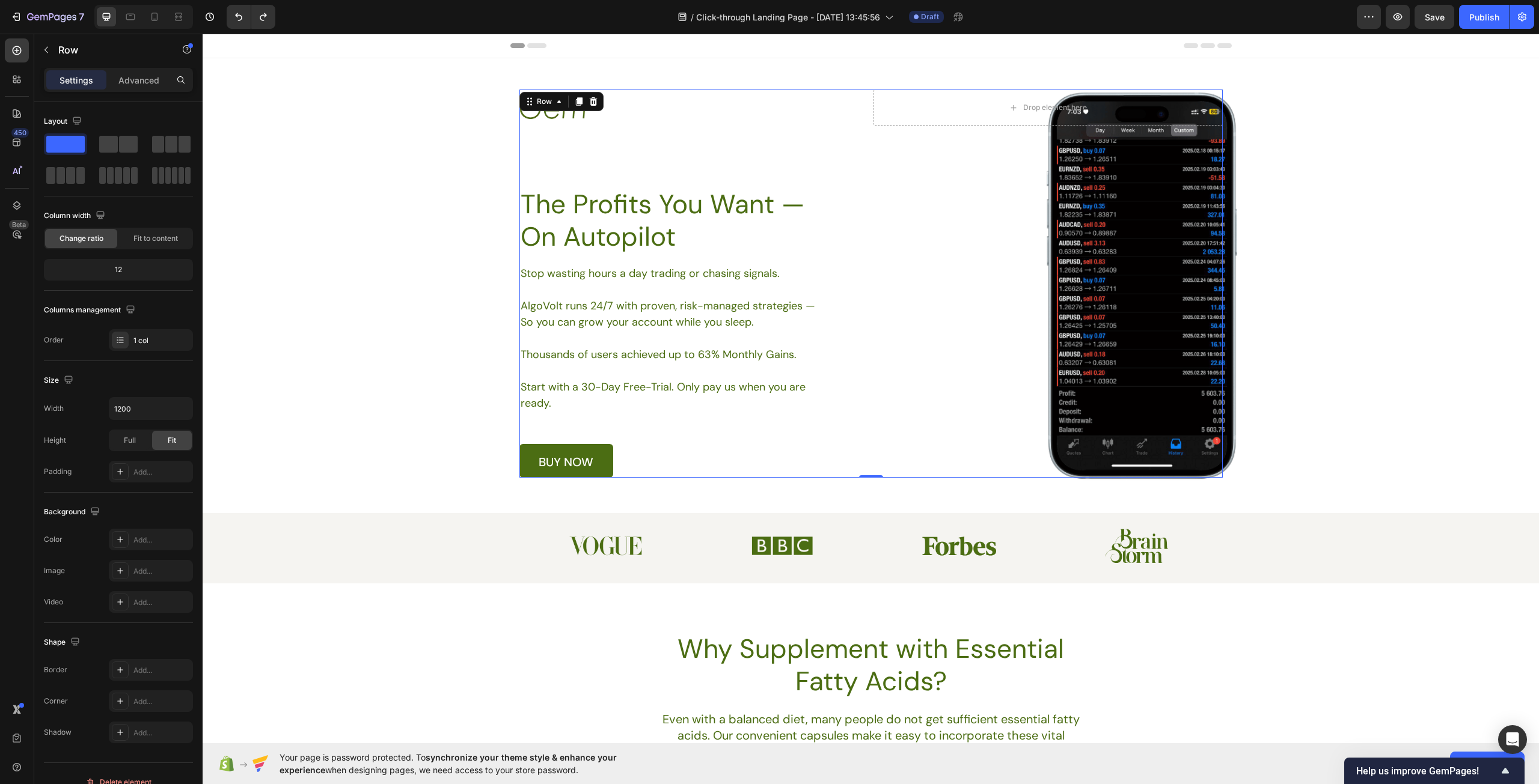
click at [1129, 225] on div "Image Drop element here Row The Profits You Want — On Autopilot Heading Stop wa…" at bounding box center [870, 284] width 703 height 388
click at [130, 23] on div at bounding box center [131, 17] width 19 height 19
type input "100%"
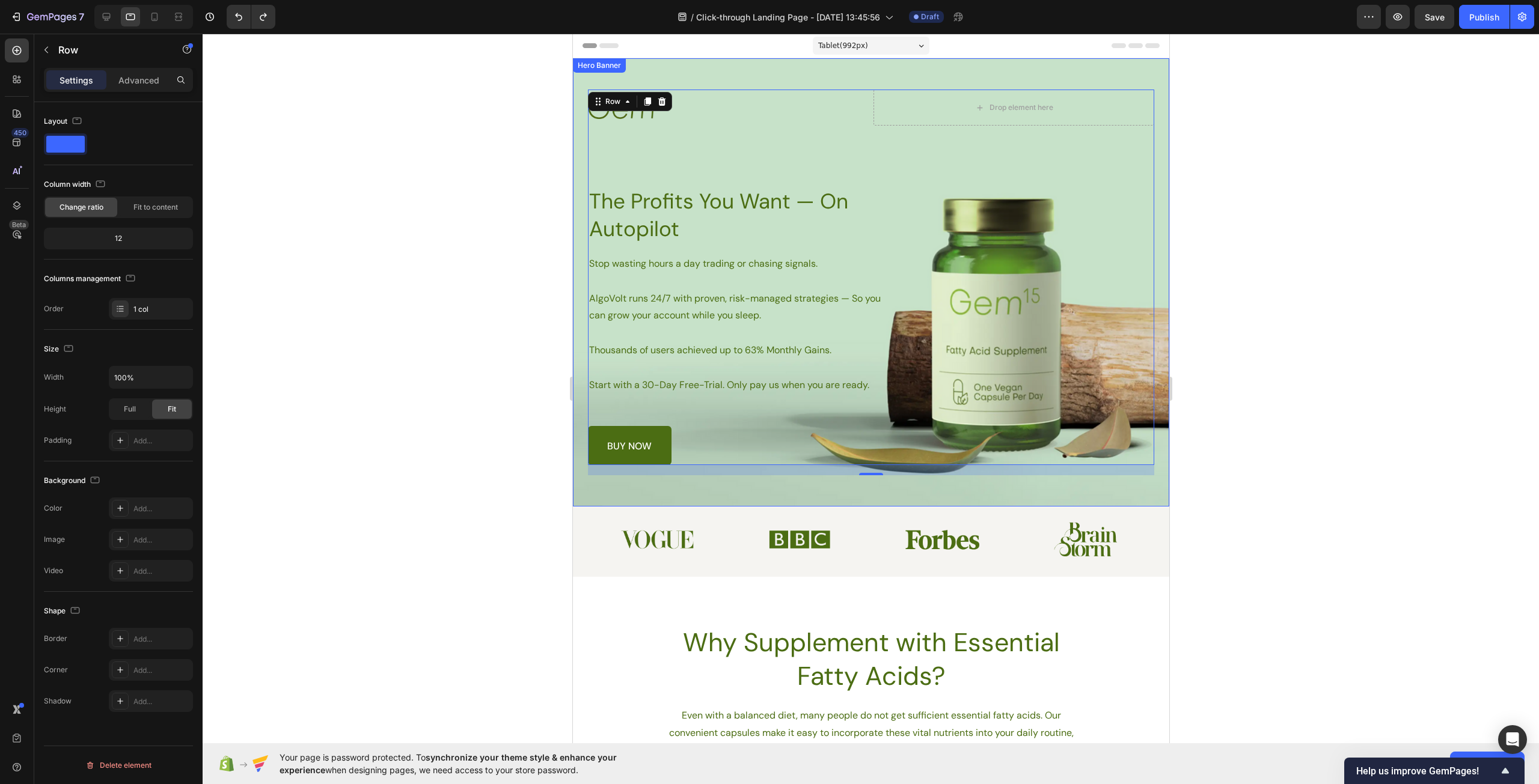
click at [1391, 367] on div at bounding box center [870, 409] width 1337 height 751
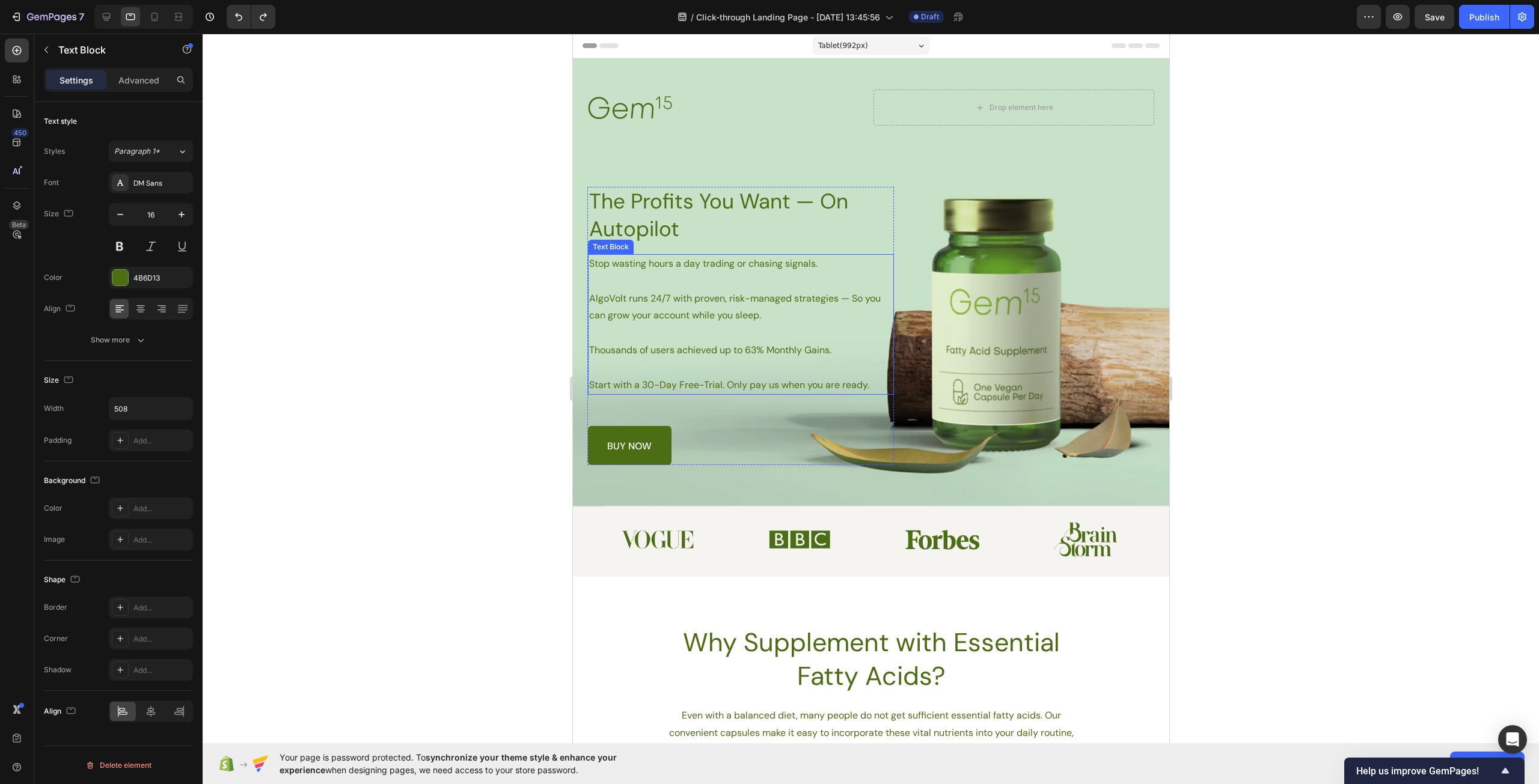
click at [740, 328] on p at bounding box center [740, 333] width 303 height 17
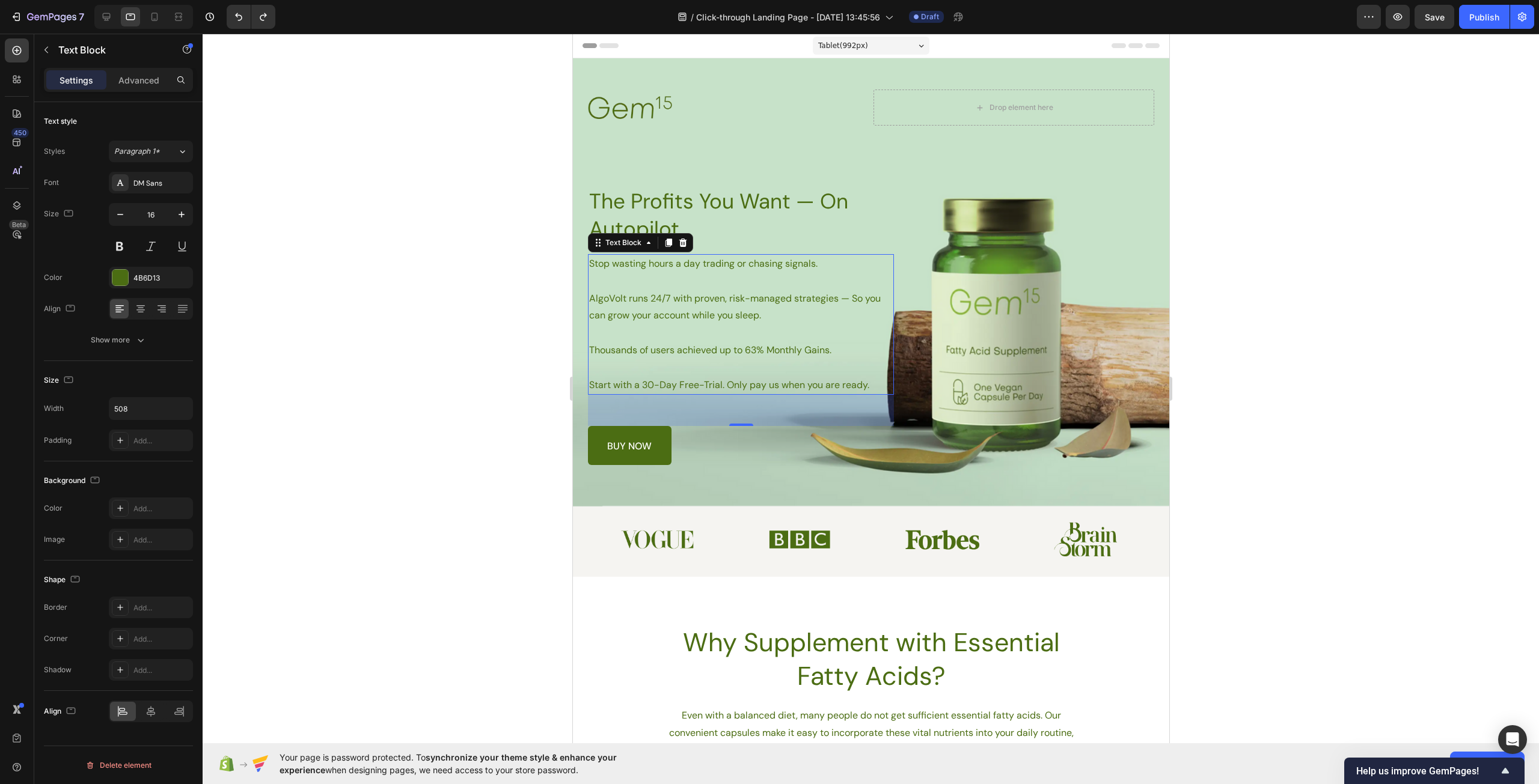
click at [743, 337] on p at bounding box center [740, 333] width 303 height 17
click at [132, 340] on div "Show more" at bounding box center [118, 340] width 56 height 12
click at [152, 375] on input "180%" at bounding box center [151, 372] width 83 height 22
click at [177, 372] on icon "button" at bounding box center [182, 372] width 12 height 12
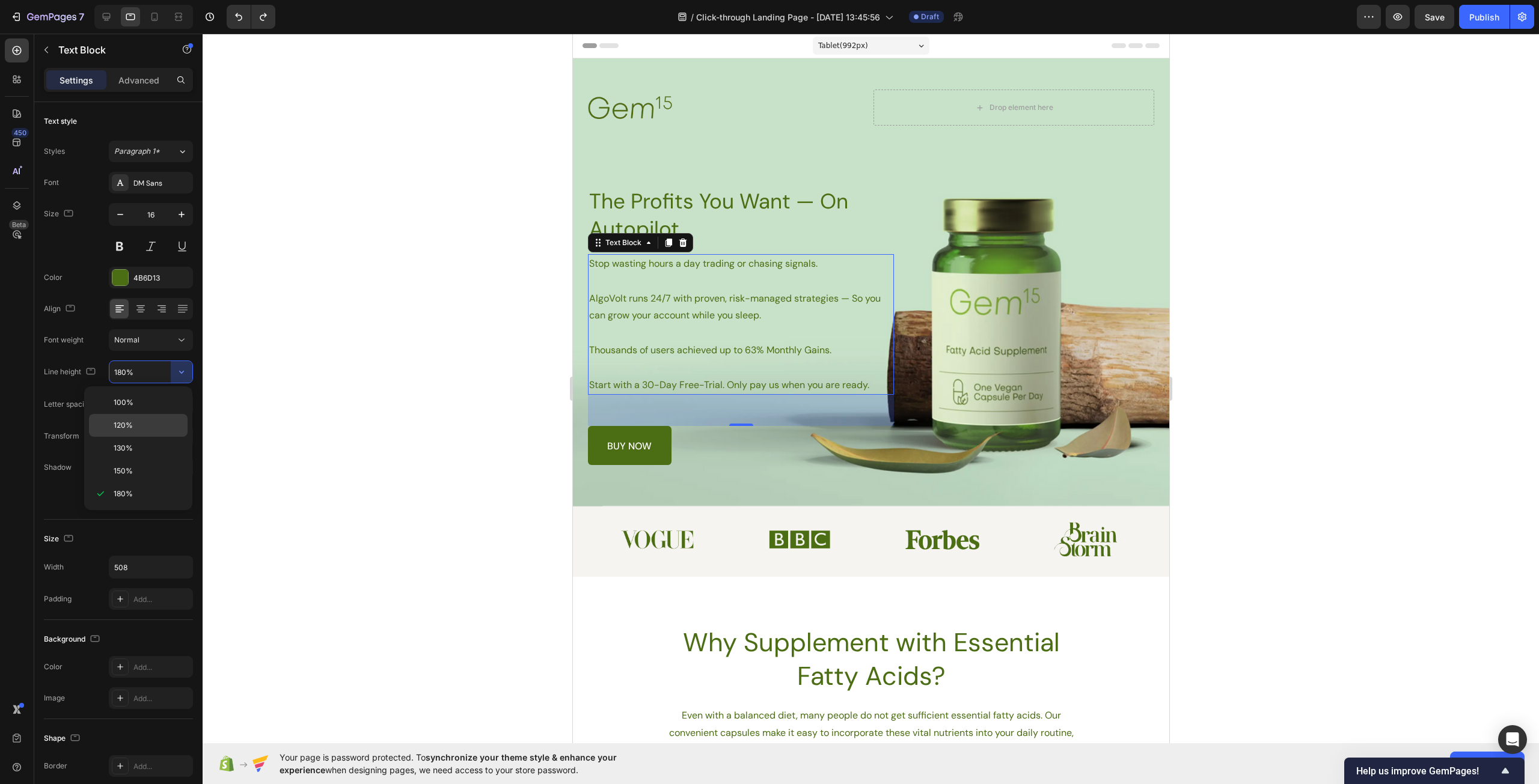
click at [144, 427] on p "120%" at bounding box center [148, 425] width 68 height 10
type input "120%"
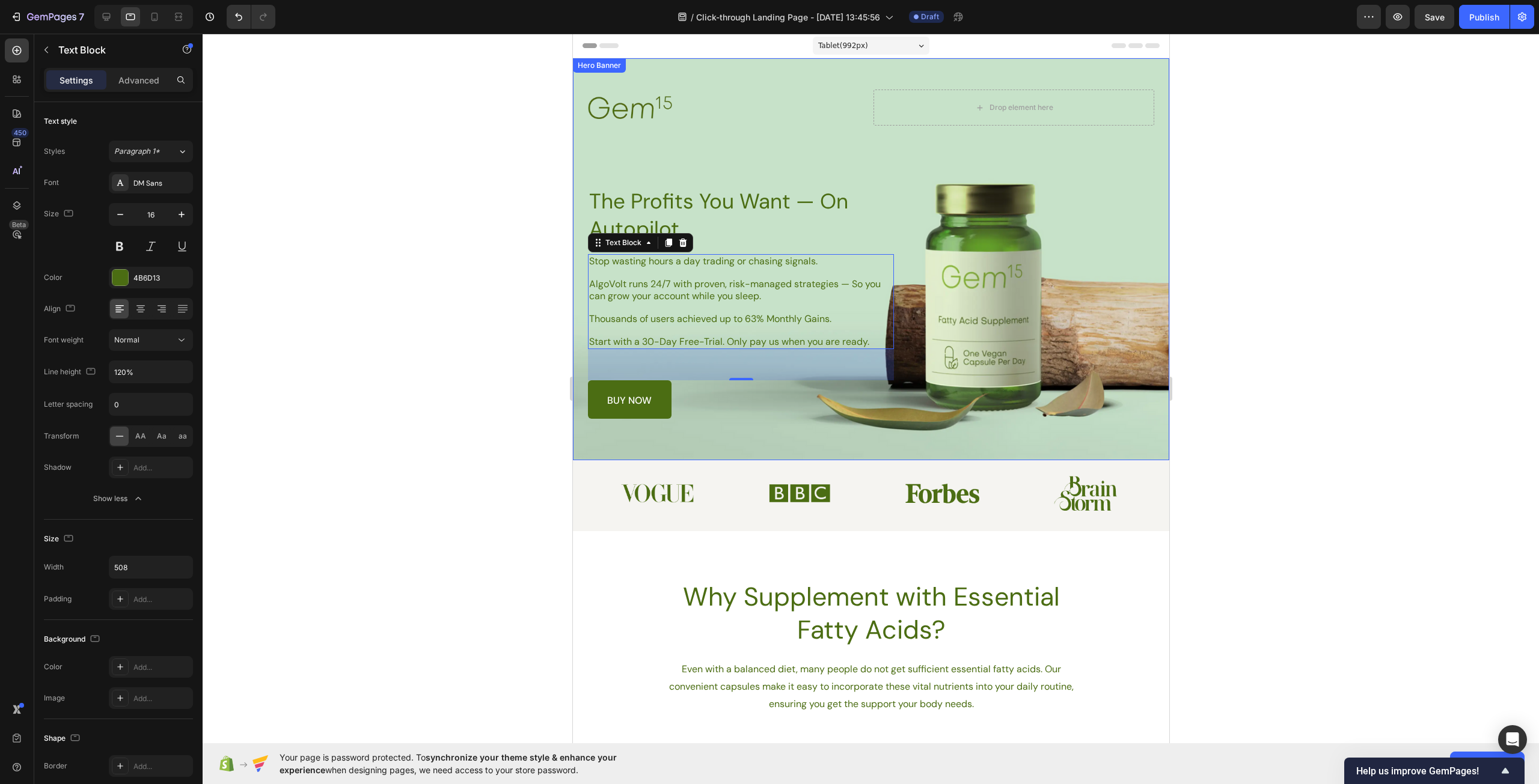
click at [1516, 439] on div at bounding box center [870, 409] width 1337 height 751
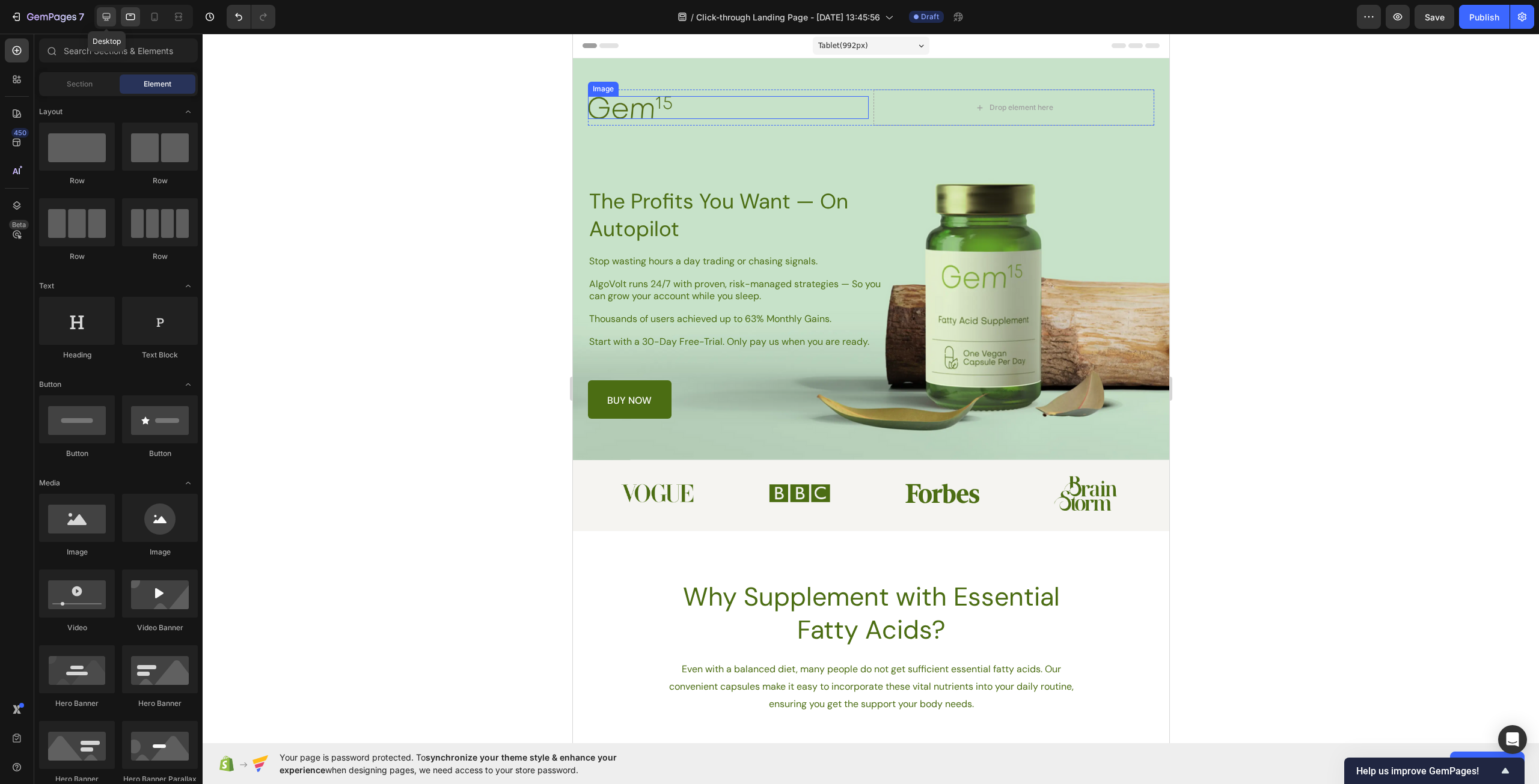
click at [105, 21] on icon at bounding box center [107, 17] width 8 height 8
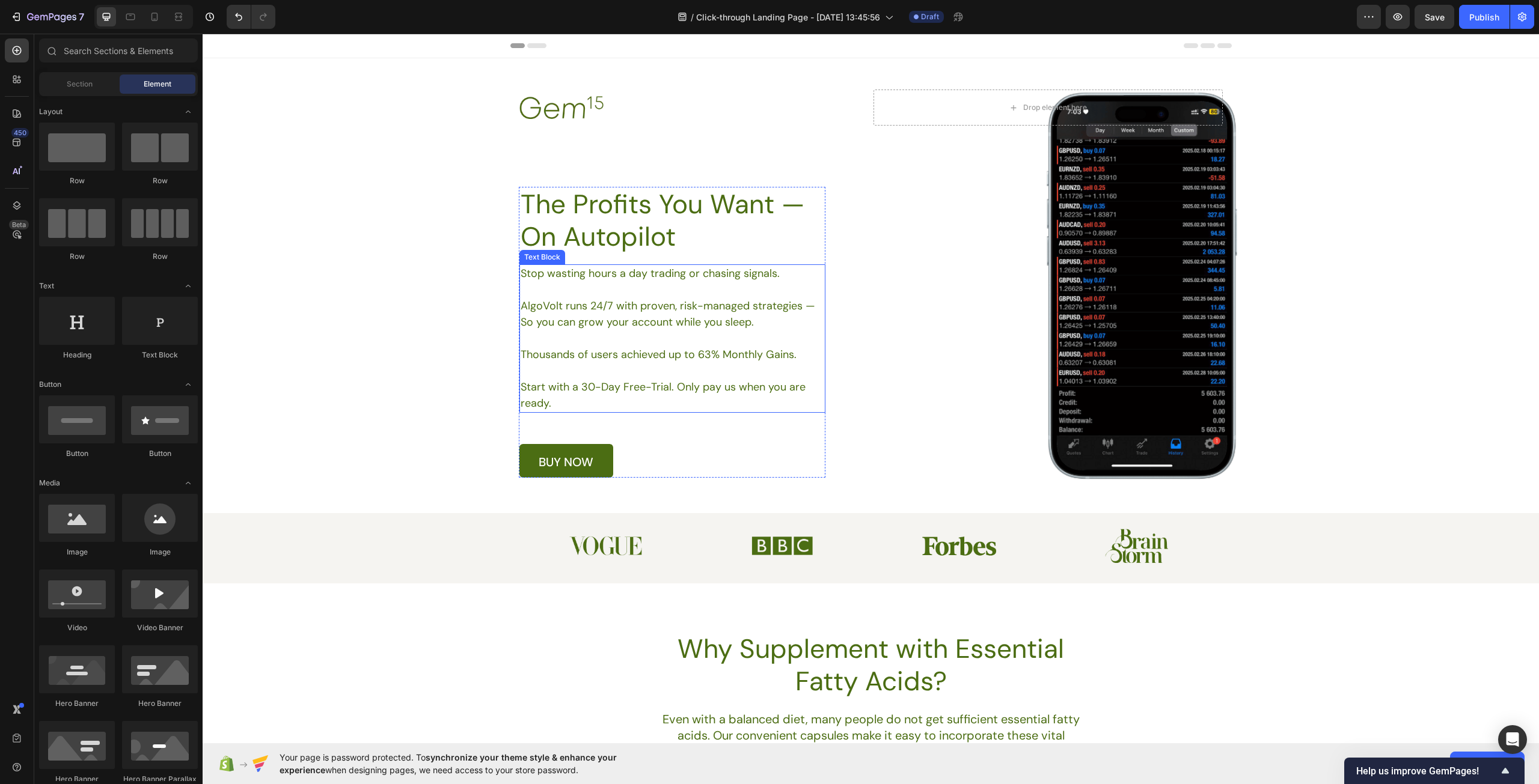
click at [649, 305] on p "AlgoVolt runs 24/7 with proven, risk-managed strategies — So you can grow your …" at bounding box center [672, 314] width 303 height 32
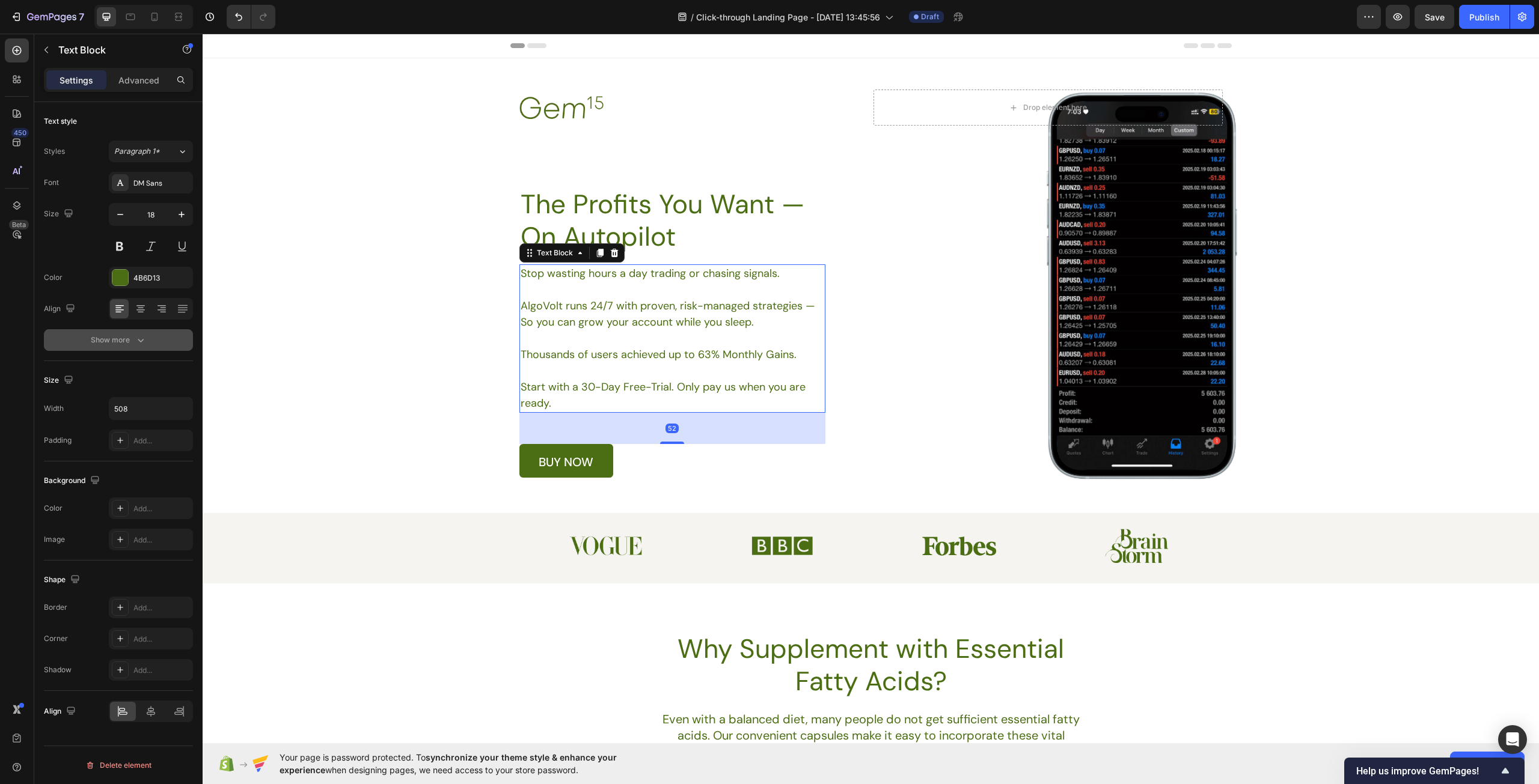
click at [128, 338] on div "Show more" at bounding box center [118, 340] width 56 height 12
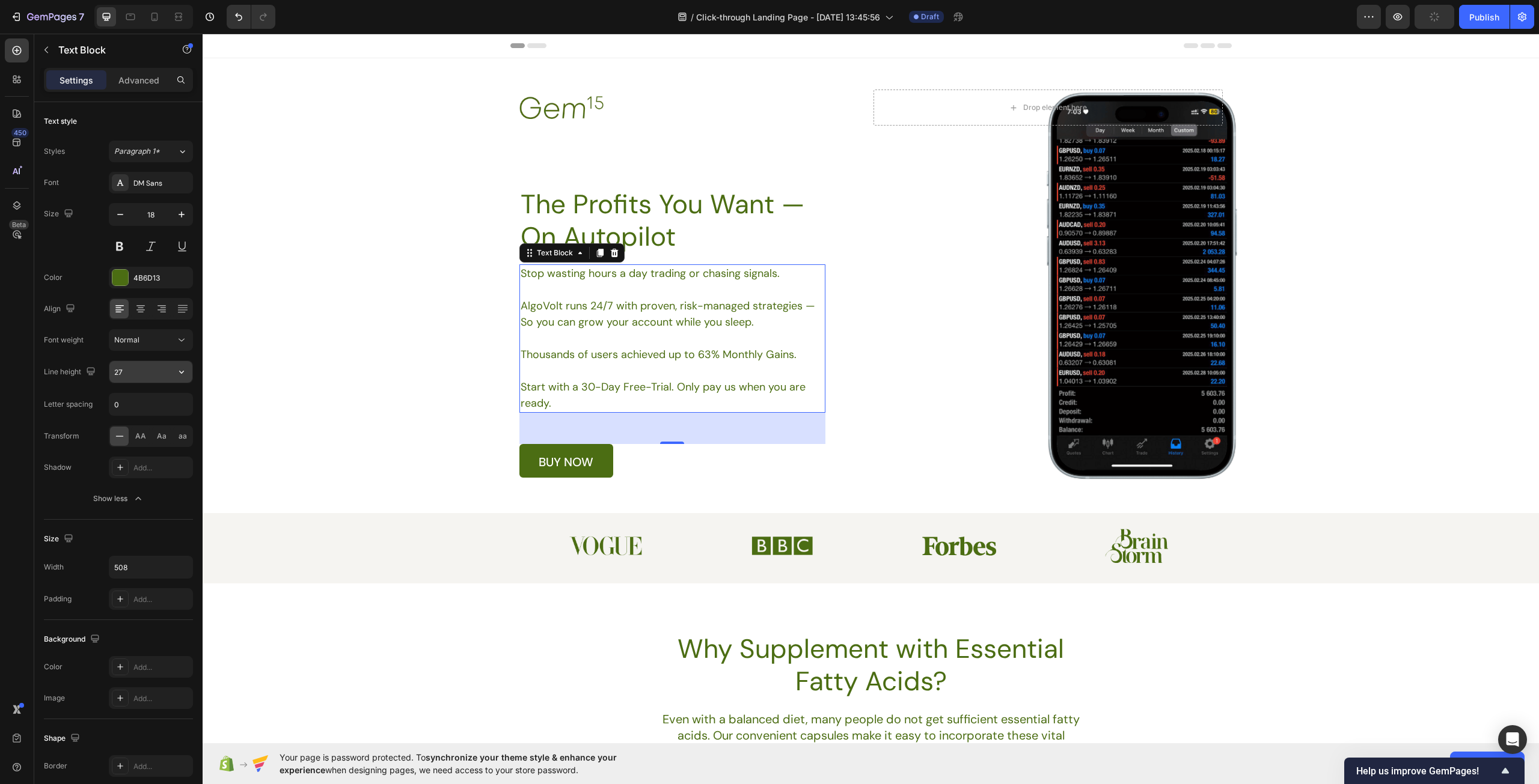
click at [152, 376] on input "27" at bounding box center [151, 372] width 83 height 22
click at [183, 375] on icon "button" at bounding box center [182, 372] width 12 height 12
click at [132, 421] on p "120%" at bounding box center [148, 425] width 68 height 10
type input "120%"
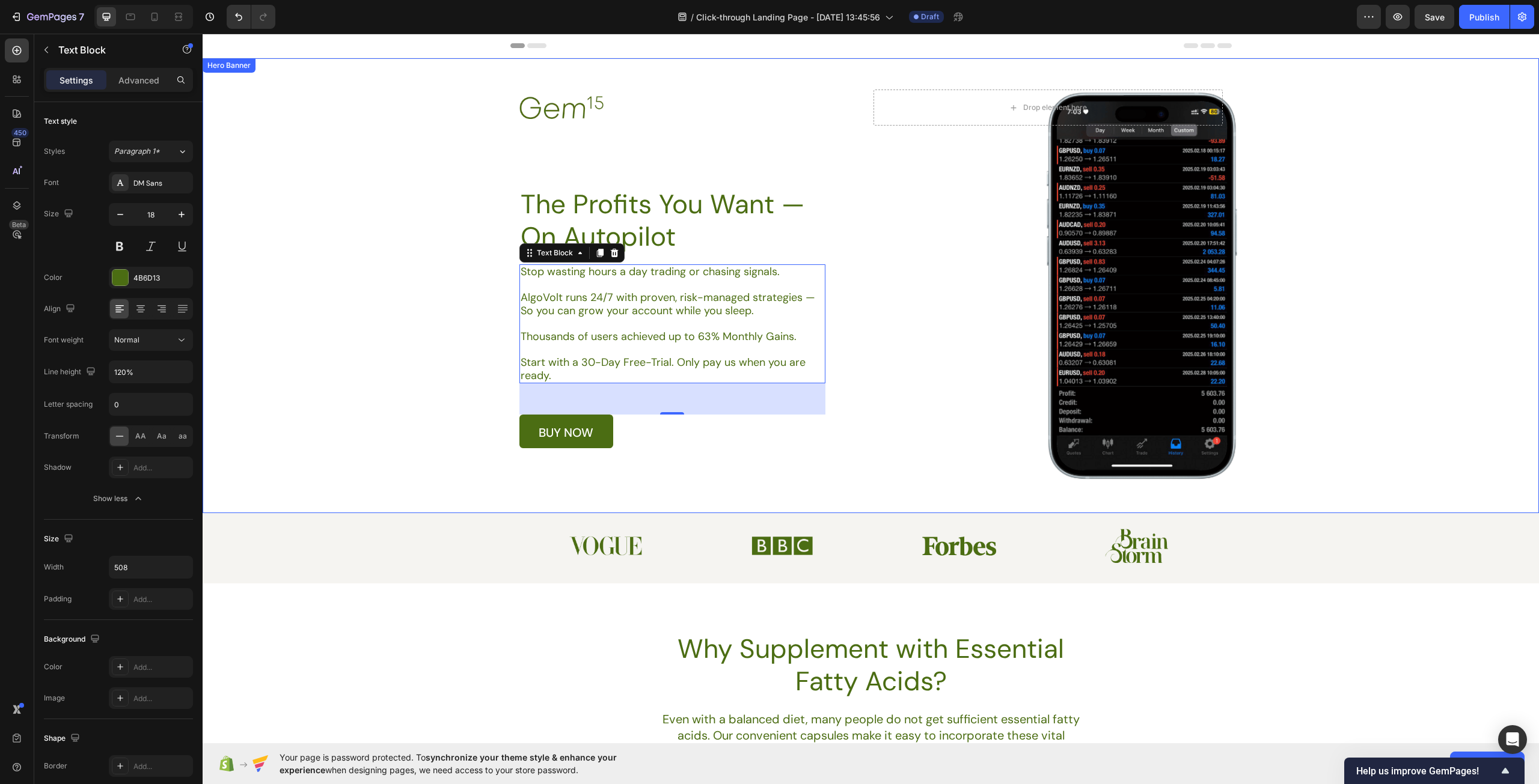
click at [475, 354] on div "Background Image" at bounding box center [870, 286] width 1337 height 455
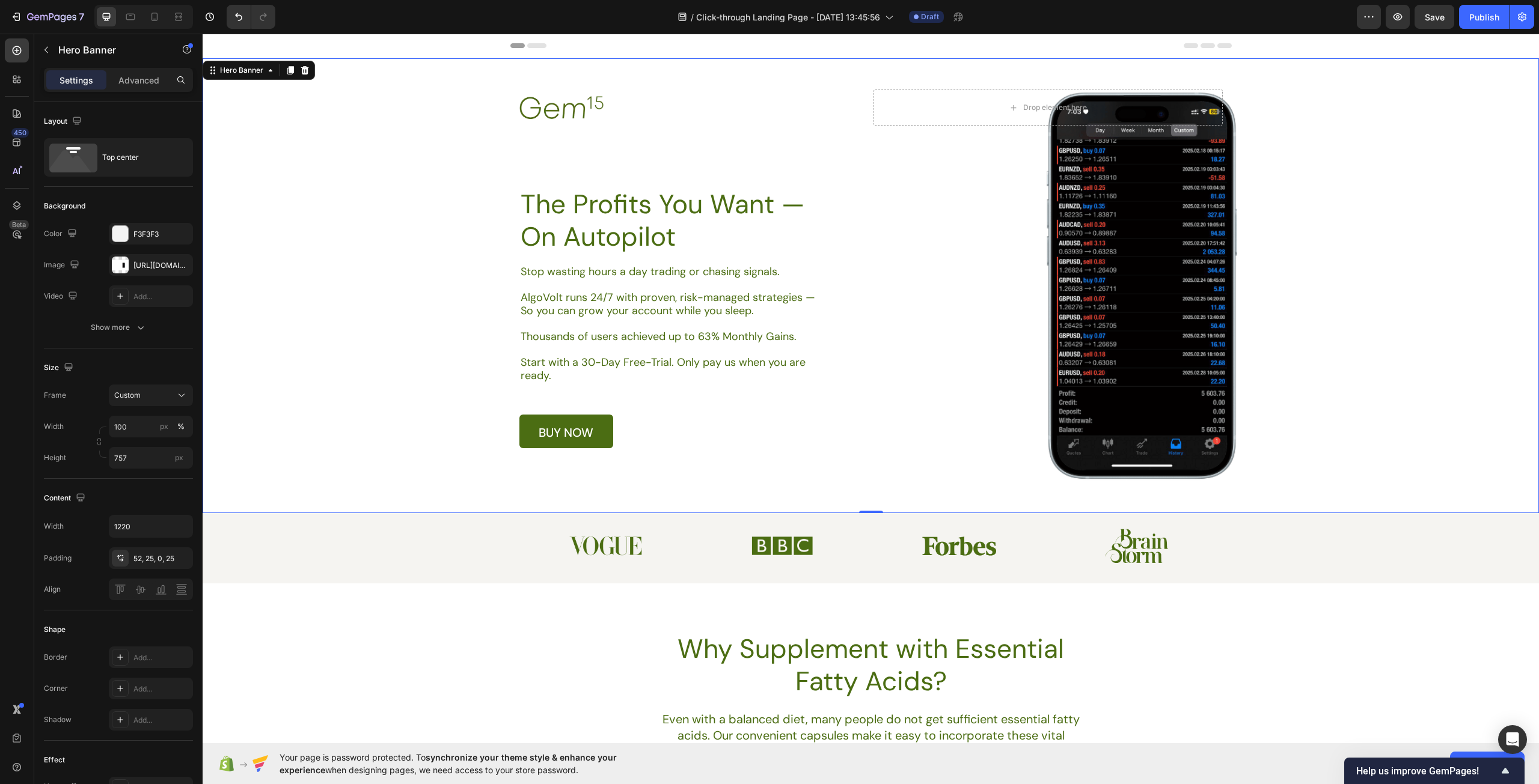
click at [1373, 367] on div "Background Image" at bounding box center [870, 286] width 1337 height 455
click at [1109, 259] on div "Image Drop element here Row The Profits You Want — On Autopilot Heading Stop wa…" at bounding box center [870, 269] width 703 height 358
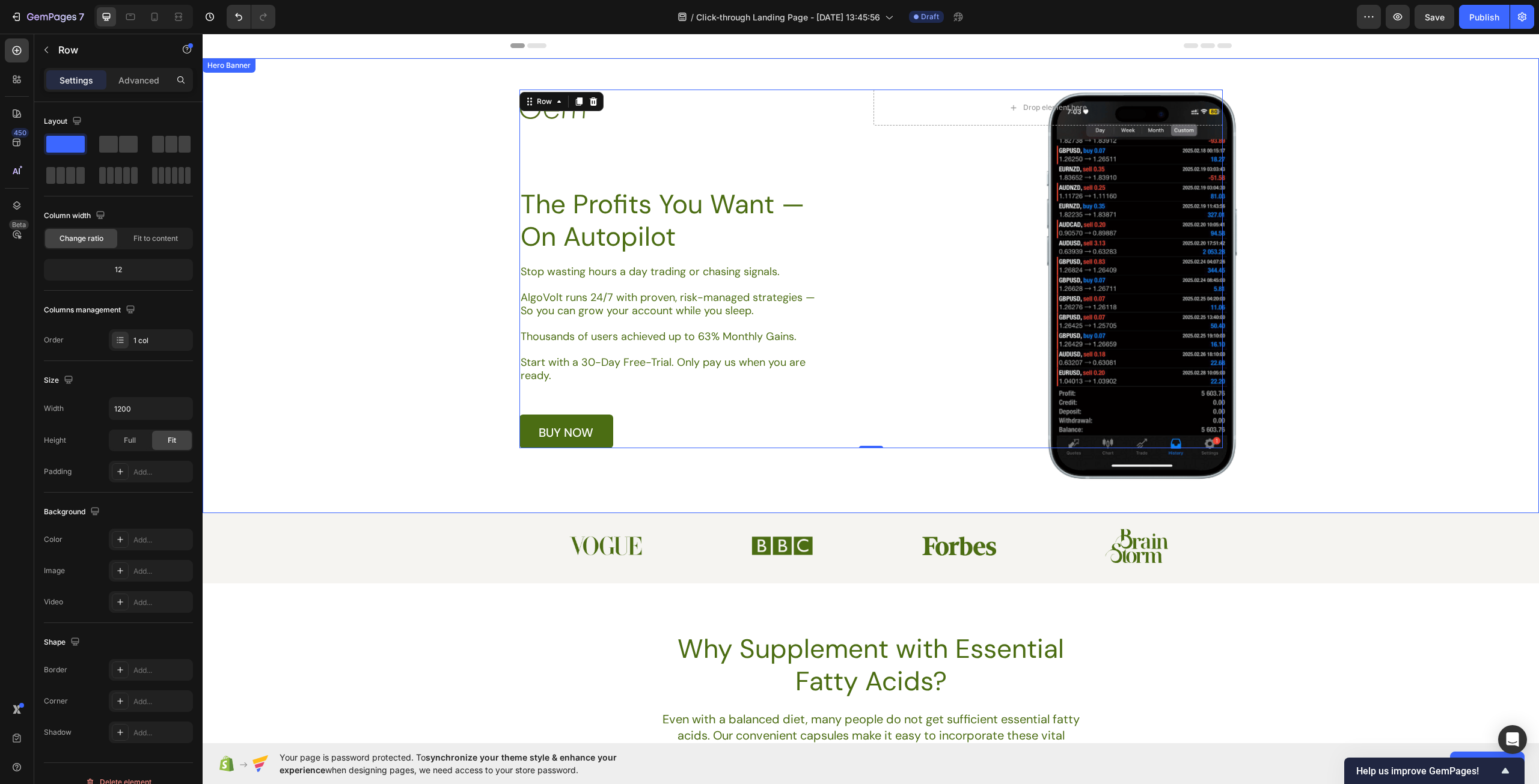
click at [369, 240] on div "Background Image" at bounding box center [870, 286] width 1337 height 455
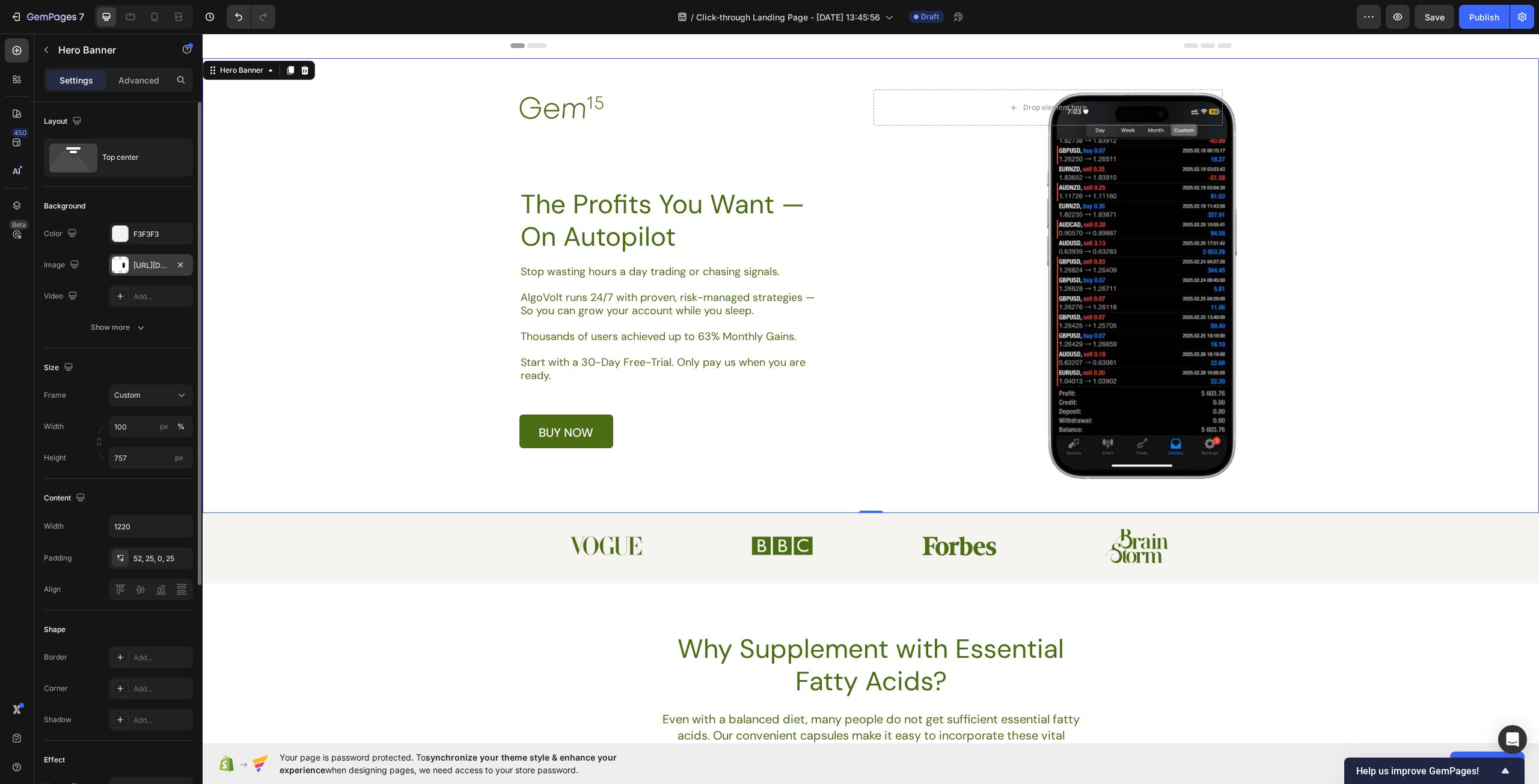
click at [154, 257] on div "https://cdn.shopify.com/s/files/1/0967/5259/9328/files/gempages_586241475050734…" at bounding box center [150, 265] width 84 height 22
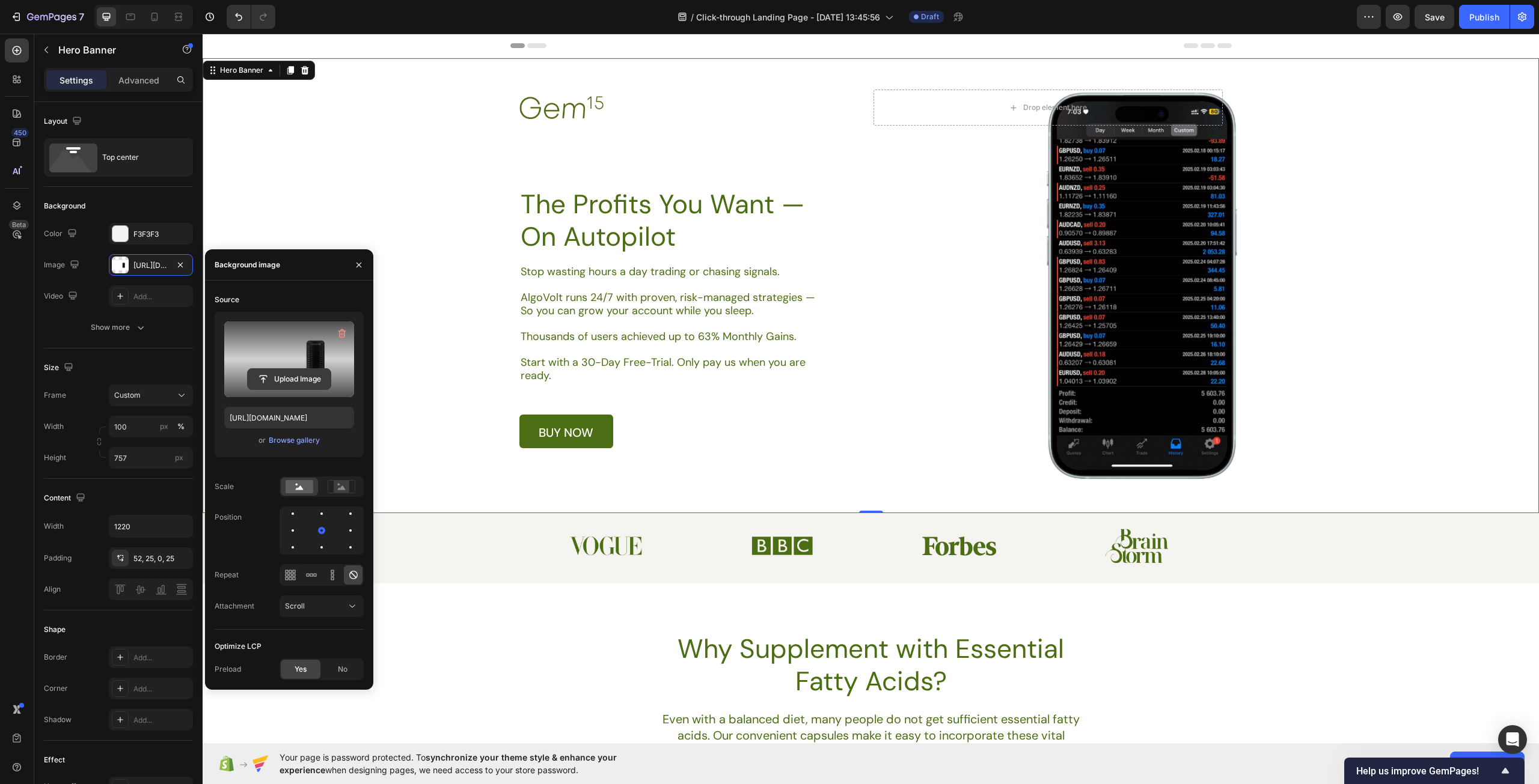
click at [291, 376] on input "file" at bounding box center [289, 379] width 83 height 21
type input "https://cdn.shopify.com/s/files/1/0967/5259/9328/files/gempages_586241475050734…"
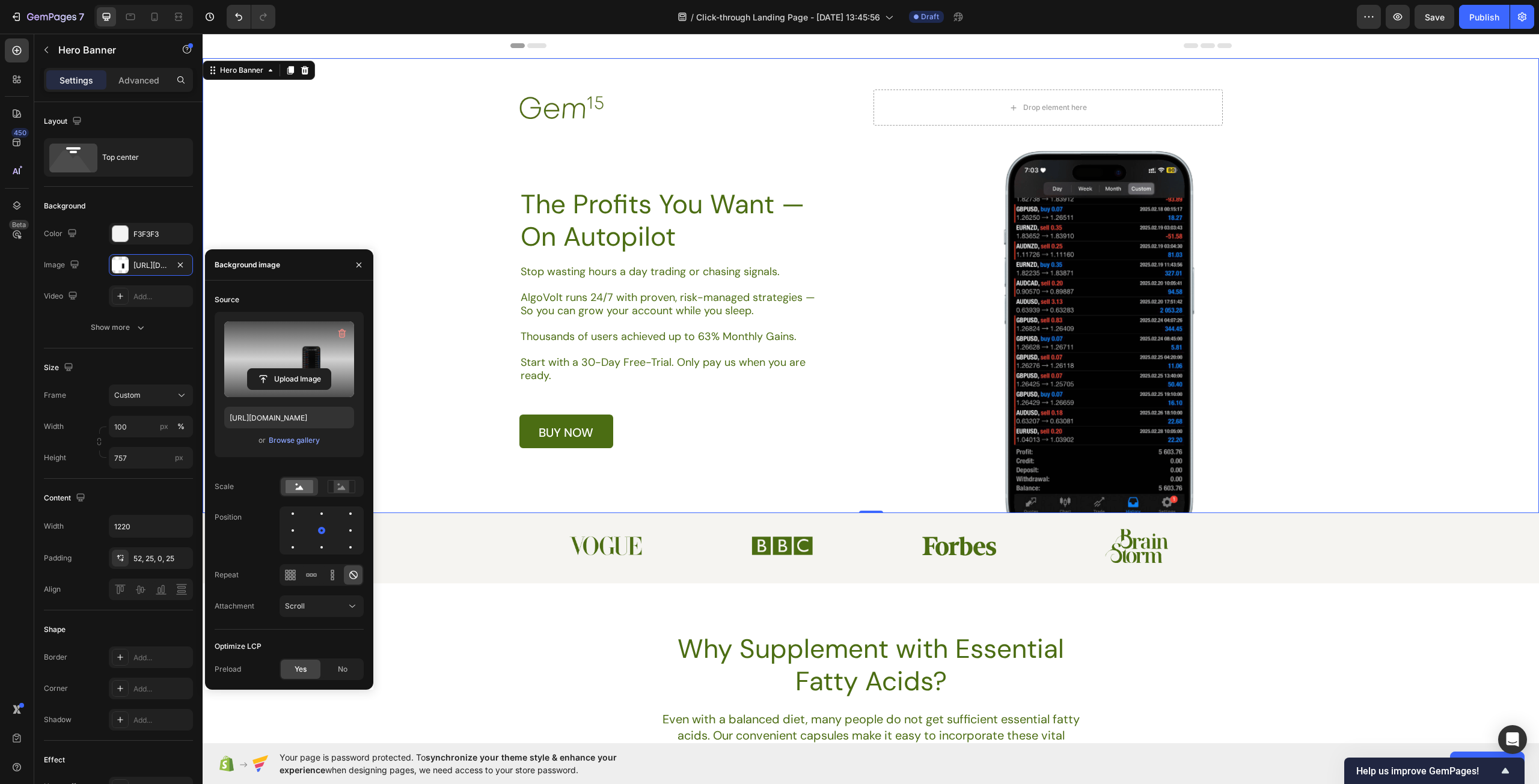
click at [398, 135] on div "Background Image" at bounding box center [870, 286] width 1337 height 455
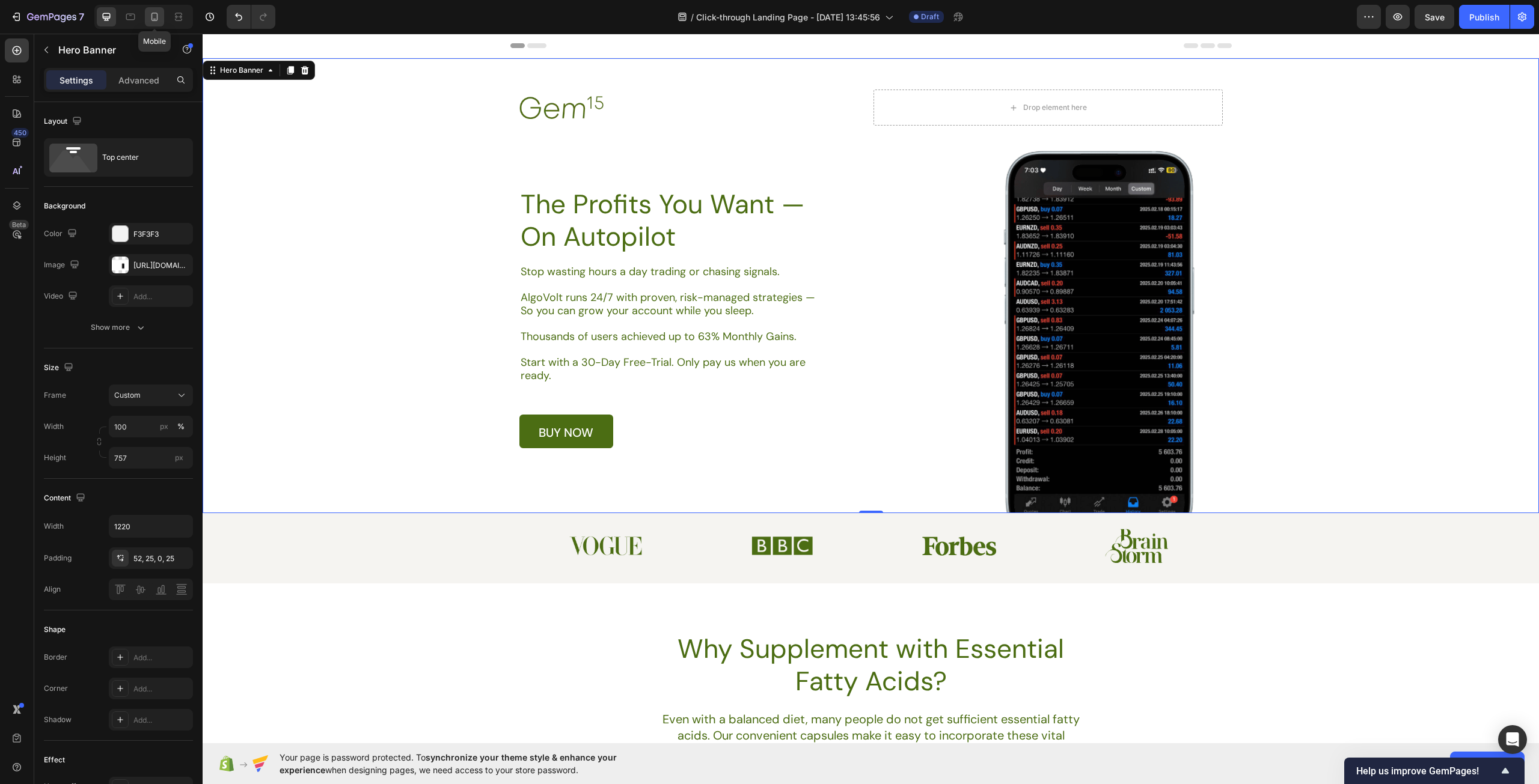
click at [150, 17] on icon at bounding box center [154, 16] width 12 height 12
type input "Auto"
type input "100%"
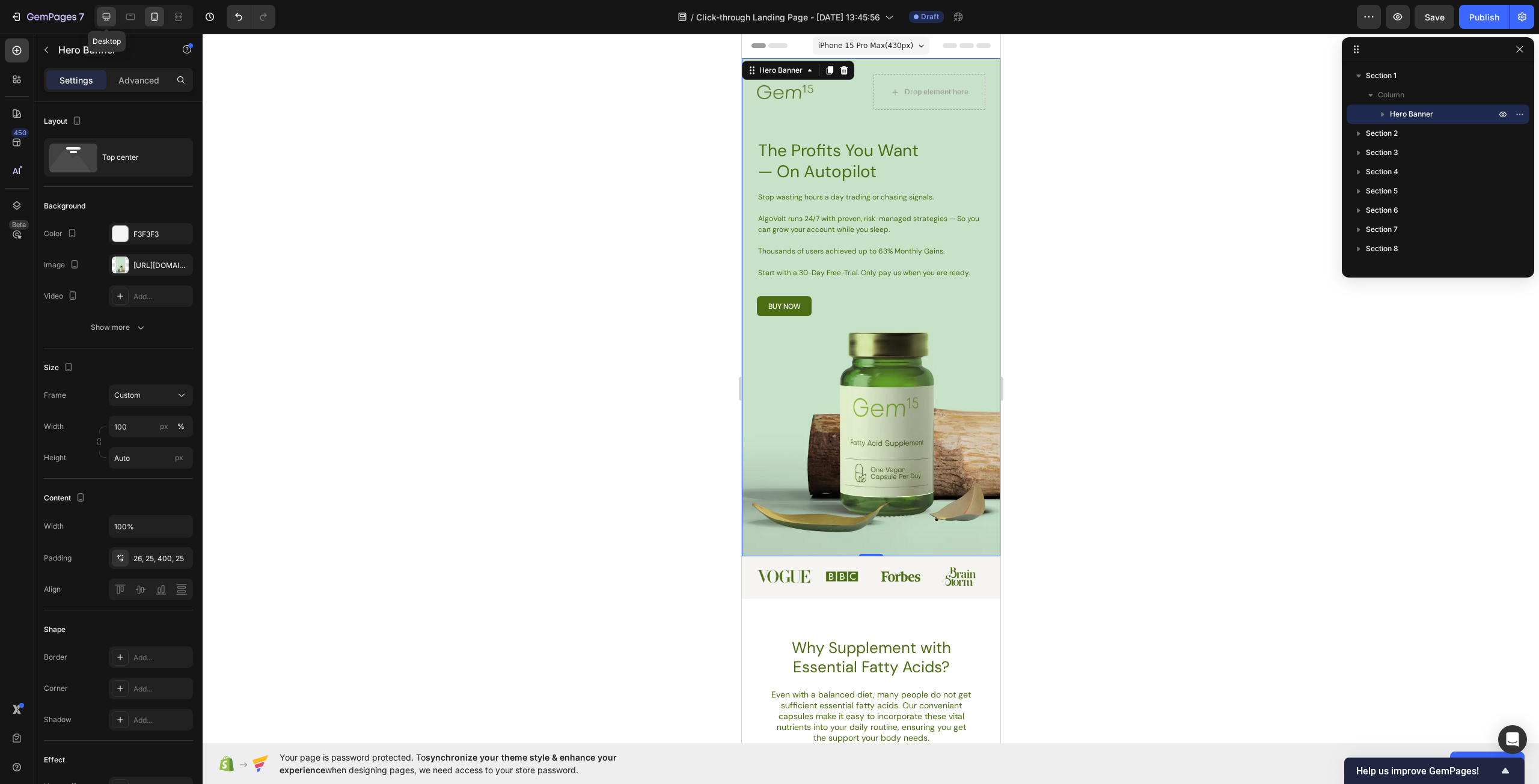
click at [112, 18] on icon at bounding box center [106, 16] width 12 height 12
type input "757"
type input "1220"
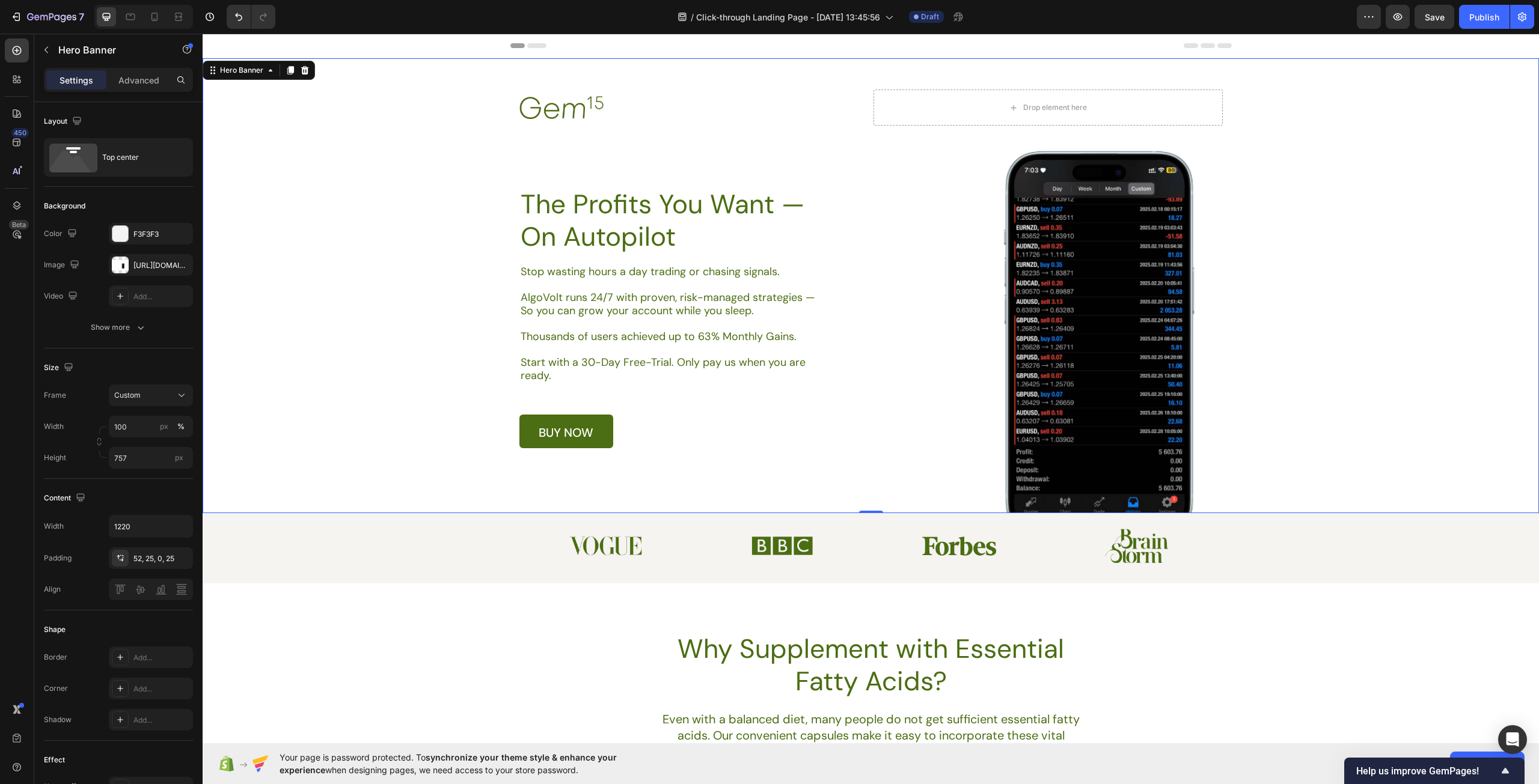
click at [359, 279] on div "Background Image" at bounding box center [870, 286] width 1337 height 455
click at [151, 334] on button "Show more" at bounding box center [118, 327] width 149 height 22
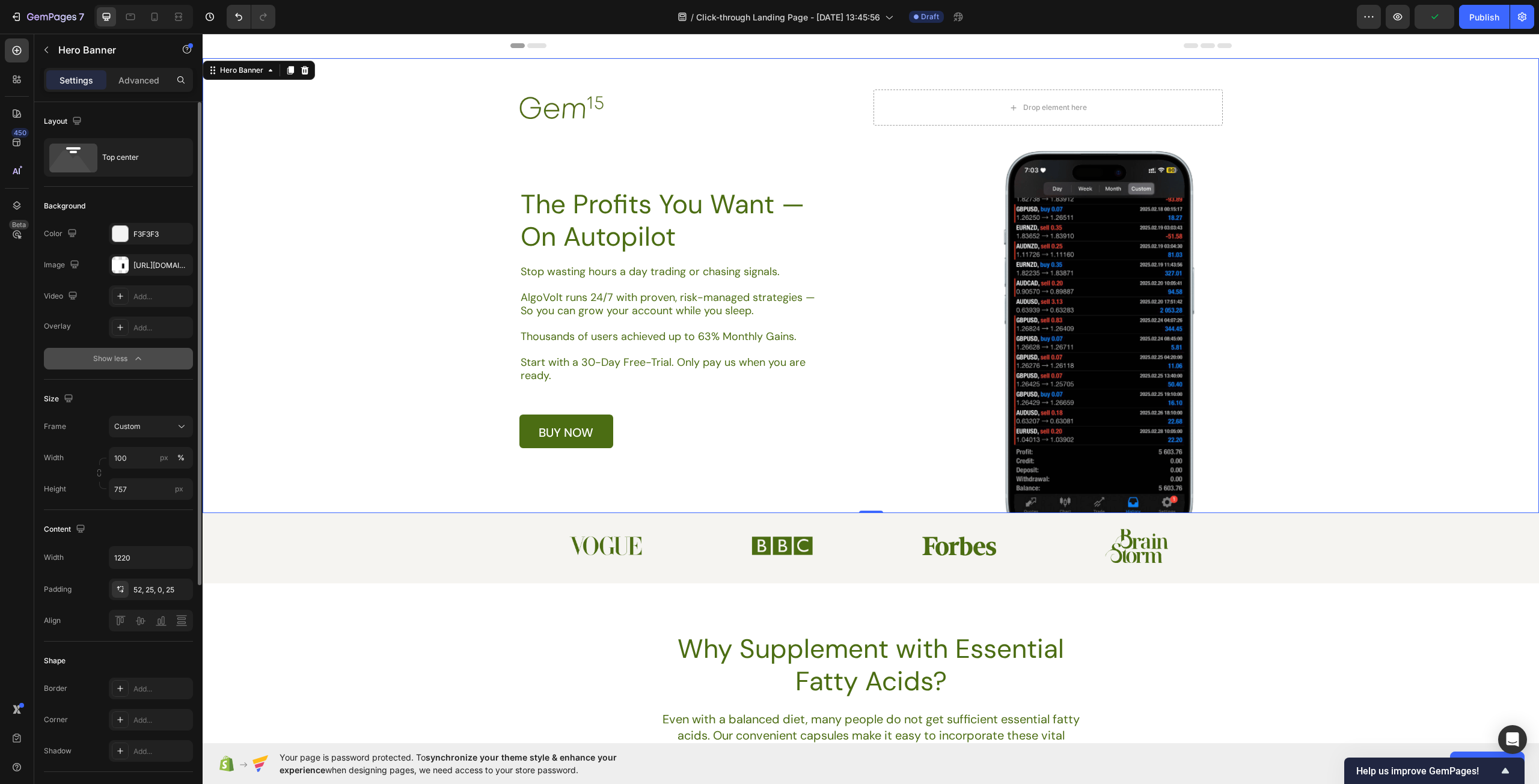
click at [141, 354] on icon "button" at bounding box center [138, 358] width 12 height 12
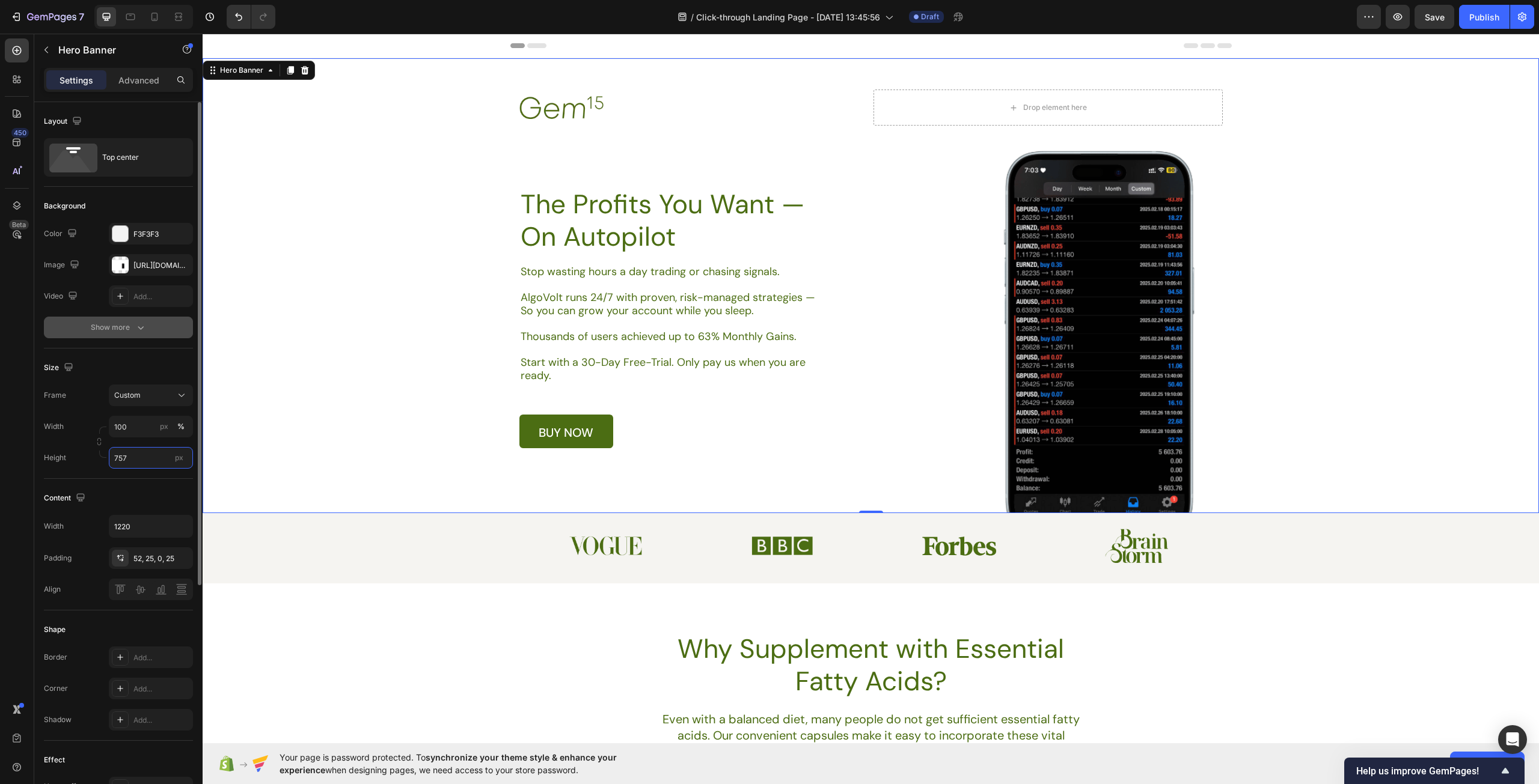
click at [123, 459] on input "757" at bounding box center [150, 458] width 84 height 22
click at [148, 490] on span "Fit content" at bounding box center [131, 486] width 36 height 10
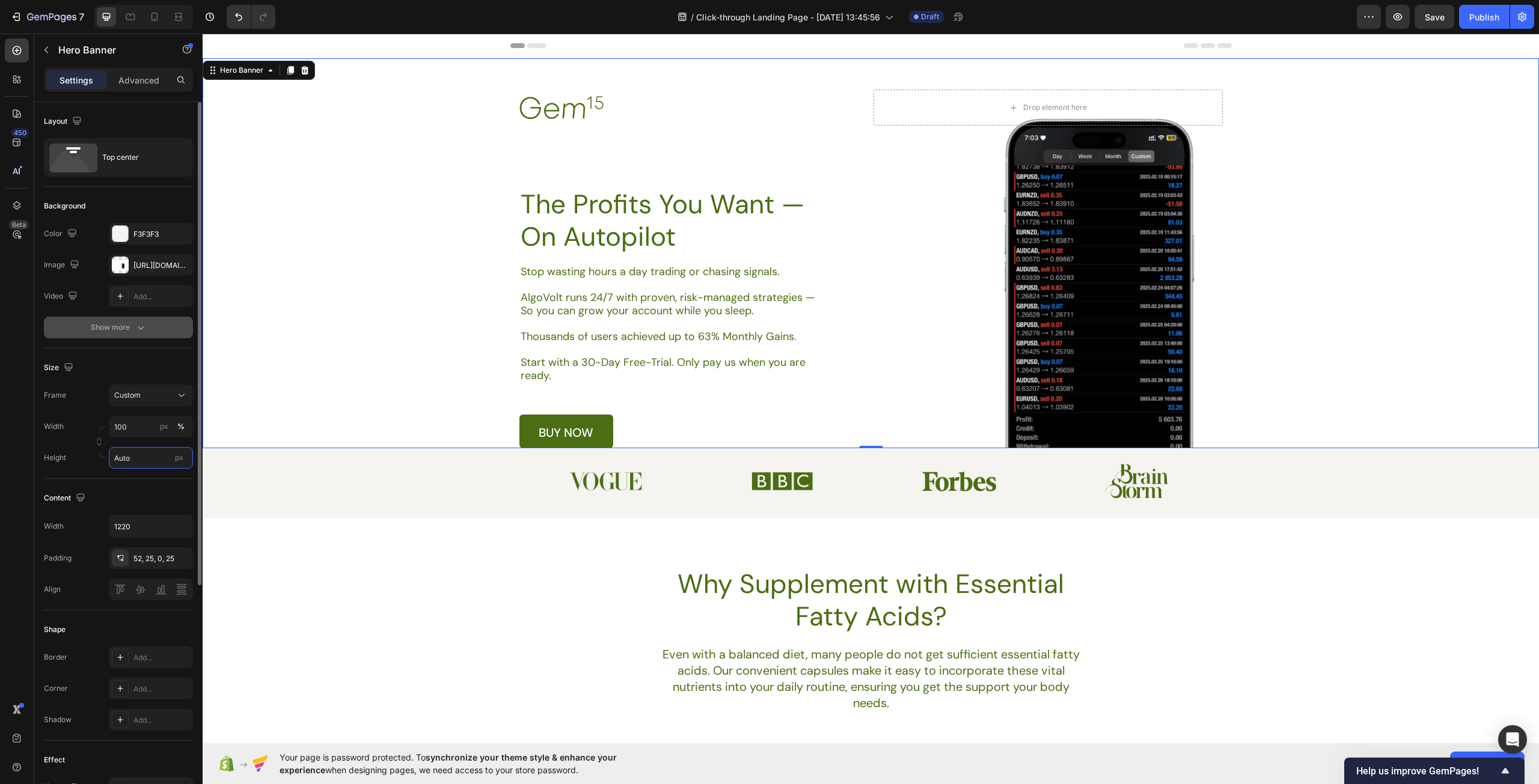
click at [136, 458] on input "Auto" at bounding box center [150, 458] width 84 height 22
click at [149, 499] on div "Fit screen 100vh" at bounding box center [139, 508] width 98 height 22
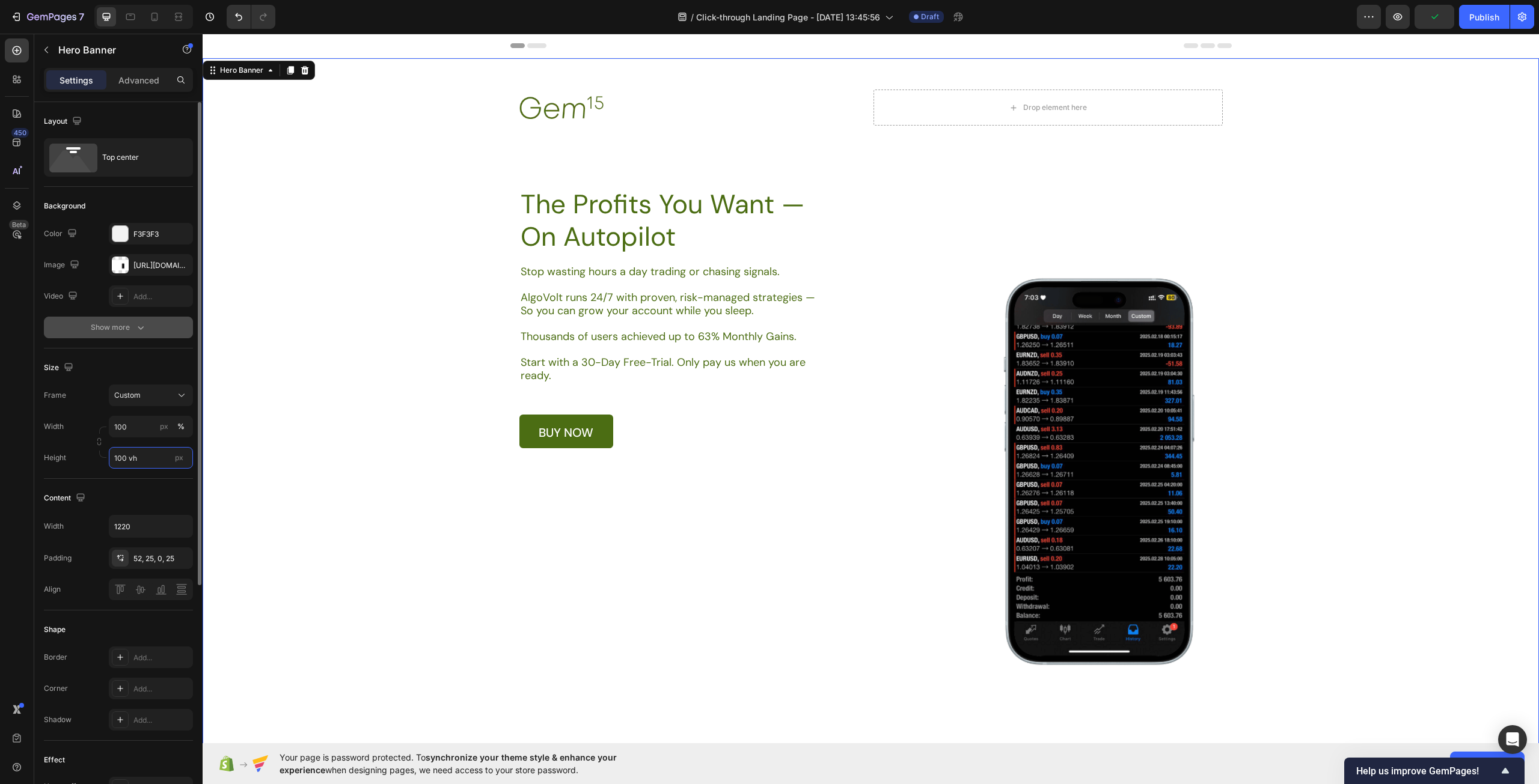
click at [137, 454] on input "100 vh" at bounding box center [150, 458] width 84 height 22
click at [349, 485] on div "Background Image" at bounding box center [870, 413] width 1337 height 709
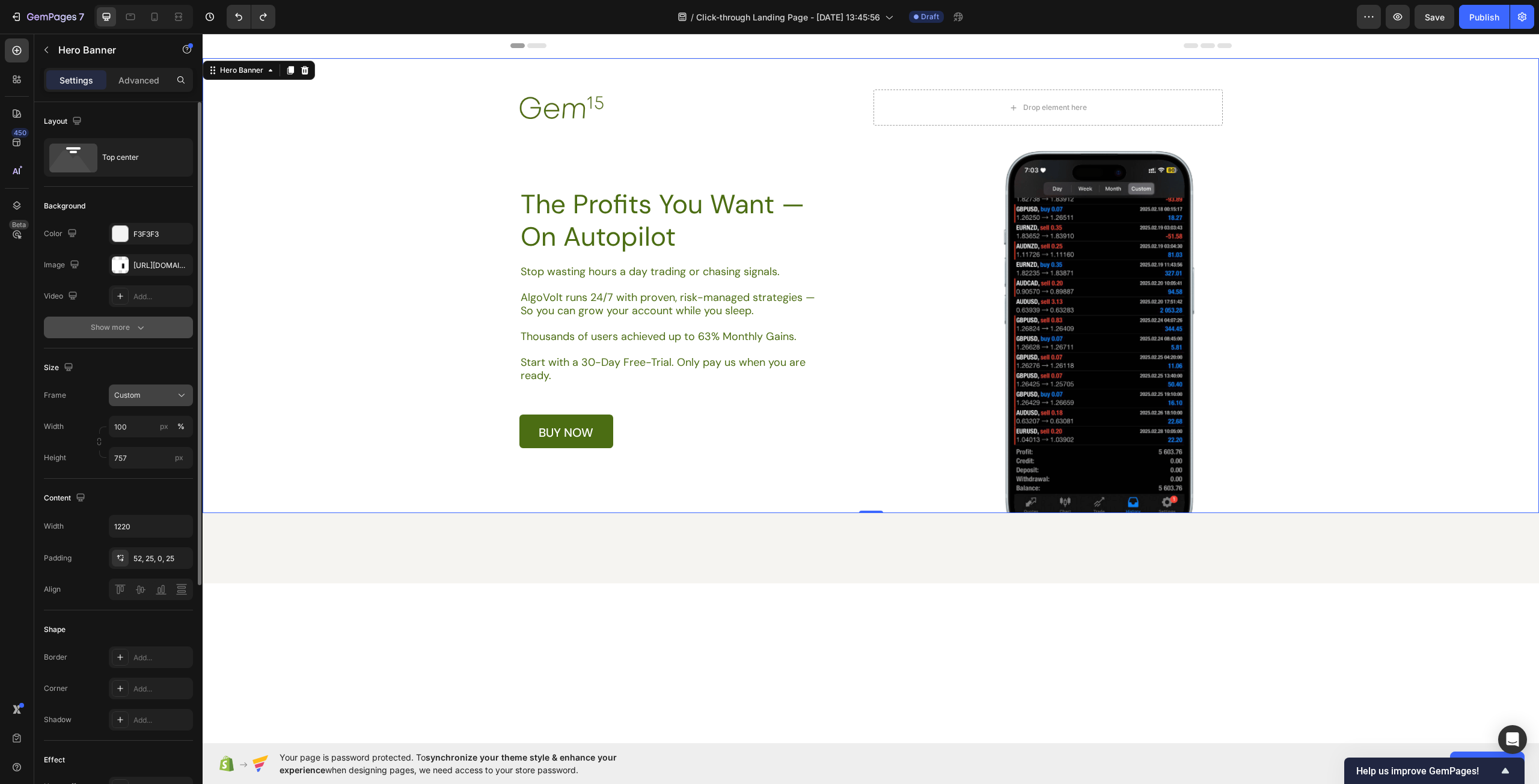
click at [140, 393] on span "Custom" at bounding box center [128, 394] width 26 height 10
click at [133, 427] on input "100" at bounding box center [150, 427] width 84 height 22
click at [83, 423] on div "Width 100 px %" at bounding box center [118, 427] width 149 height 22
click at [134, 458] on input "757" at bounding box center [150, 458] width 84 height 22
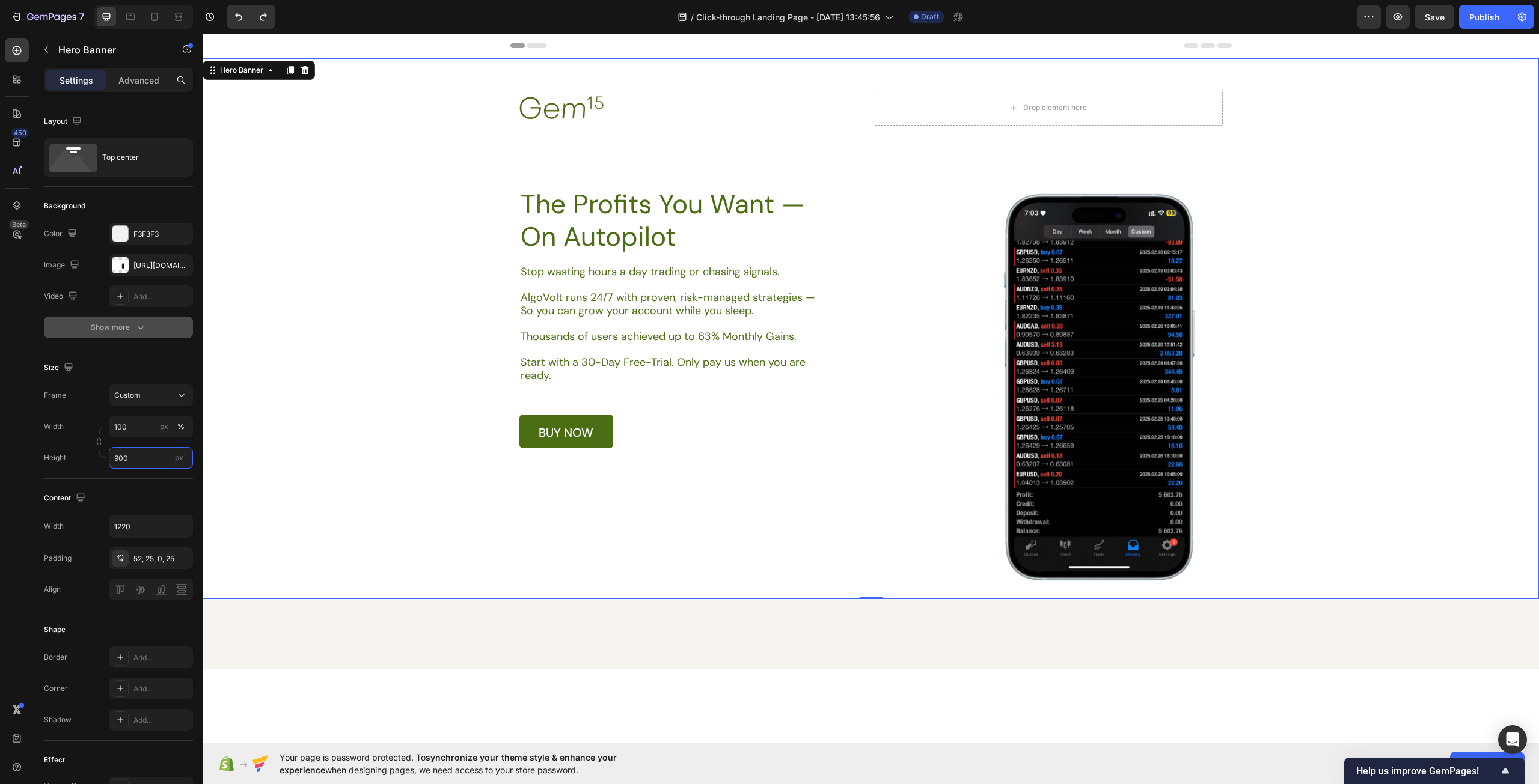
type input "900"
click at [825, 522] on div "Background Image" at bounding box center [870, 329] width 1337 height 541
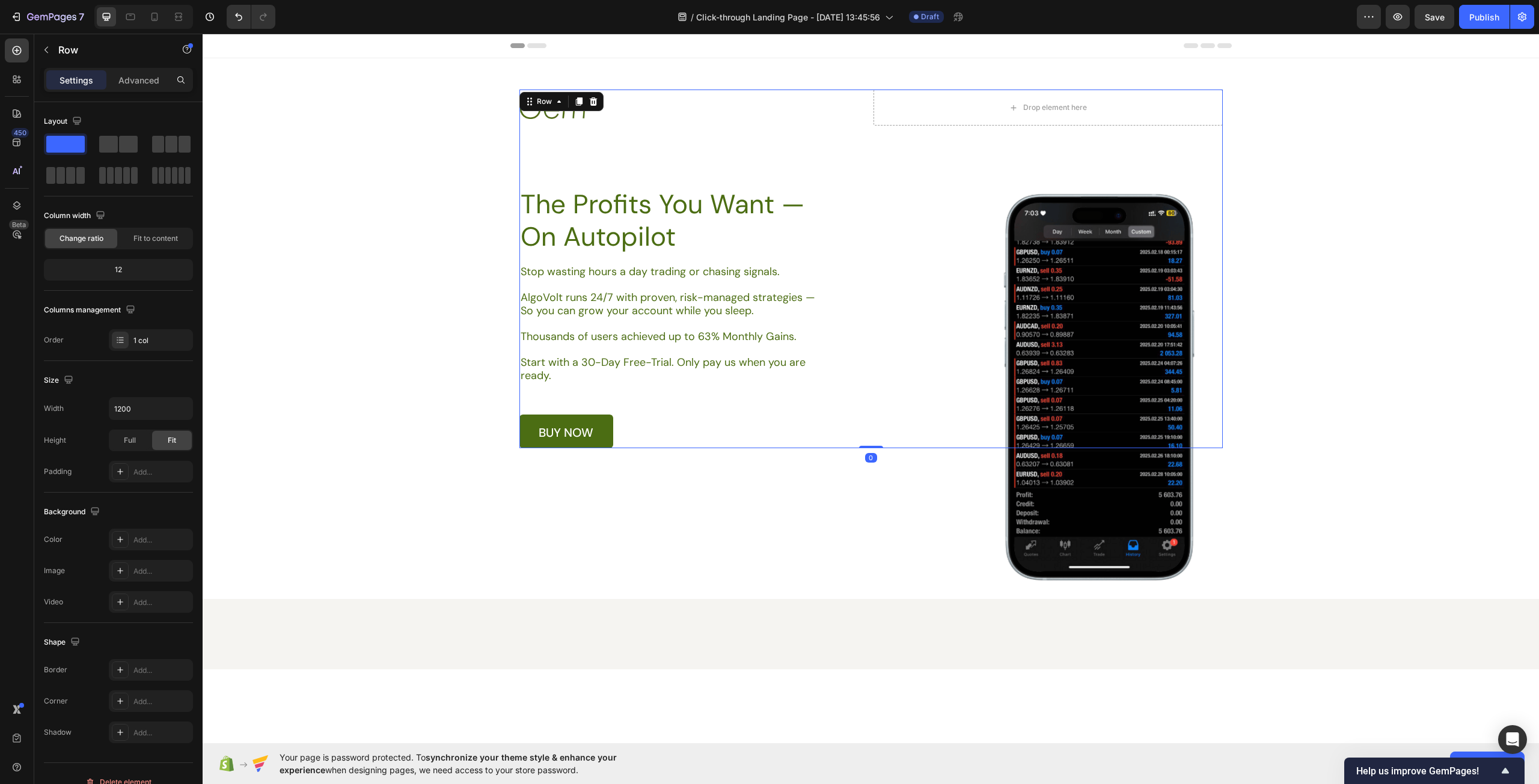
click at [1106, 384] on div "Image Drop element here Row The Profits You Want — On Autopilot Heading Stop wa…" at bounding box center [870, 269] width 703 height 358
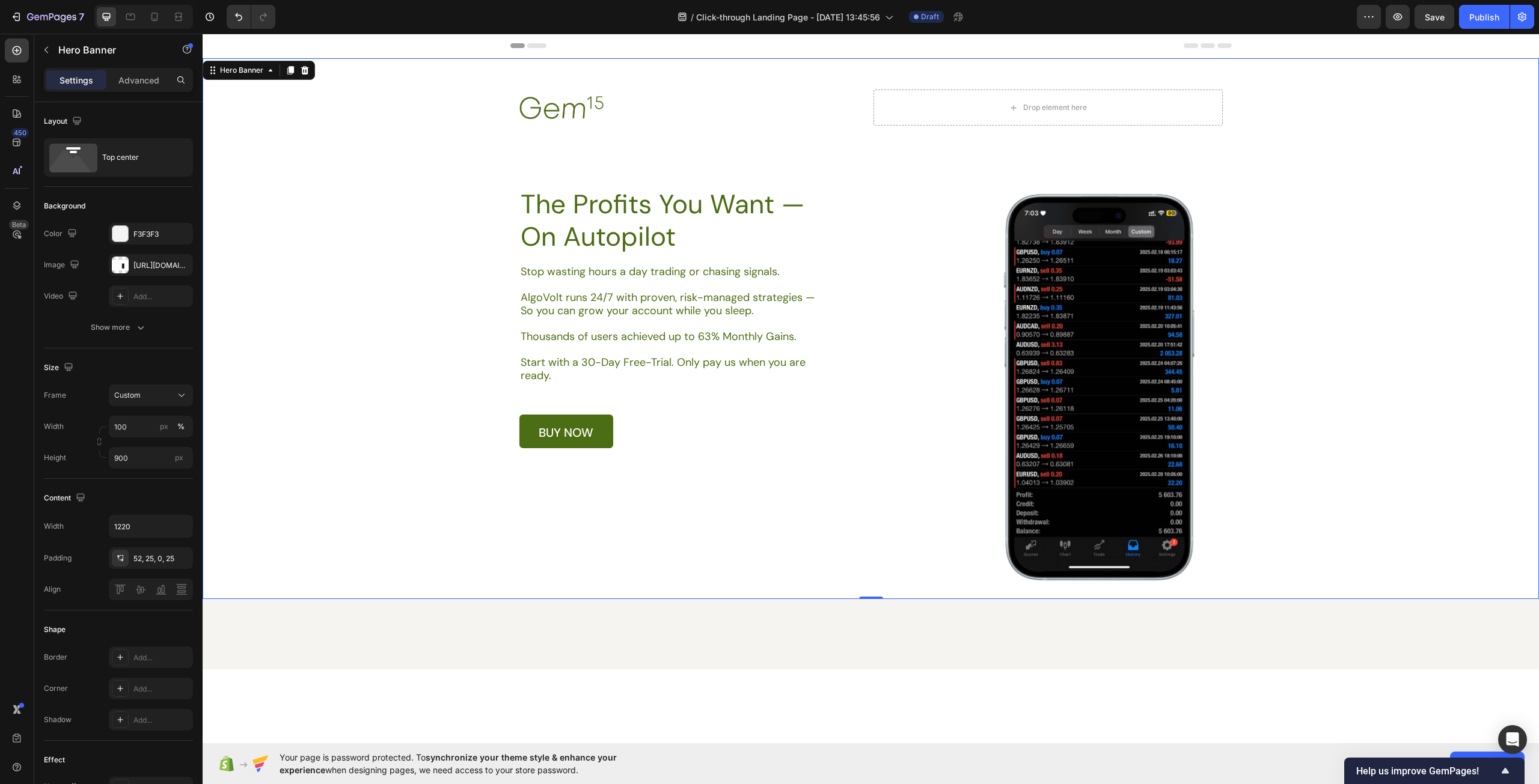
click at [733, 485] on div "Background Image" at bounding box center [870, 329] width 1337 height 541
click at [127, 152] on div "Top center" at bounding box center [139, 157] width 74 height 27
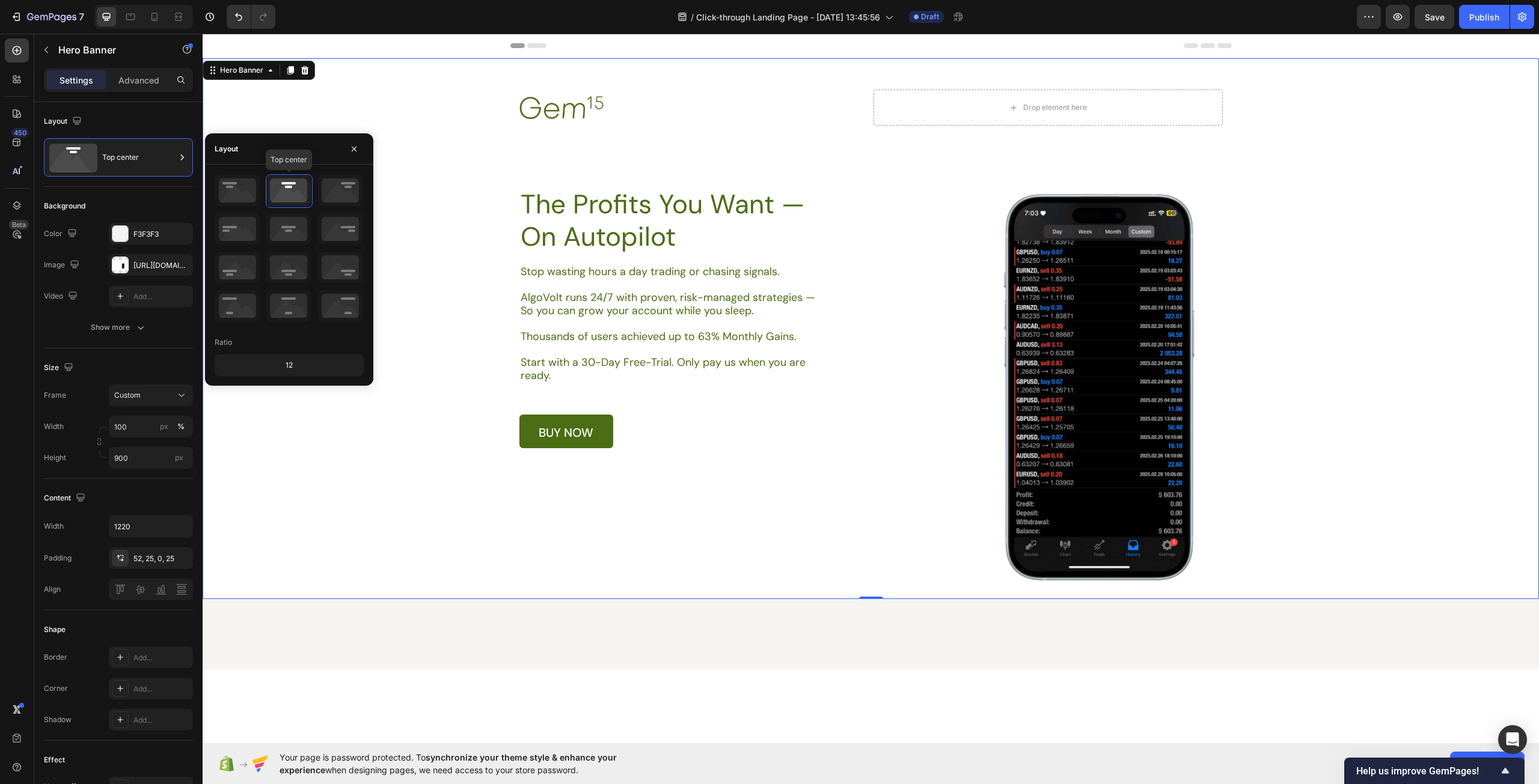
click at [293, 192] on icon at bounding box center [288, 190] width 44 height 31
click at [290, 223] on icon at bounding box center [288, 229] width 44 height 31
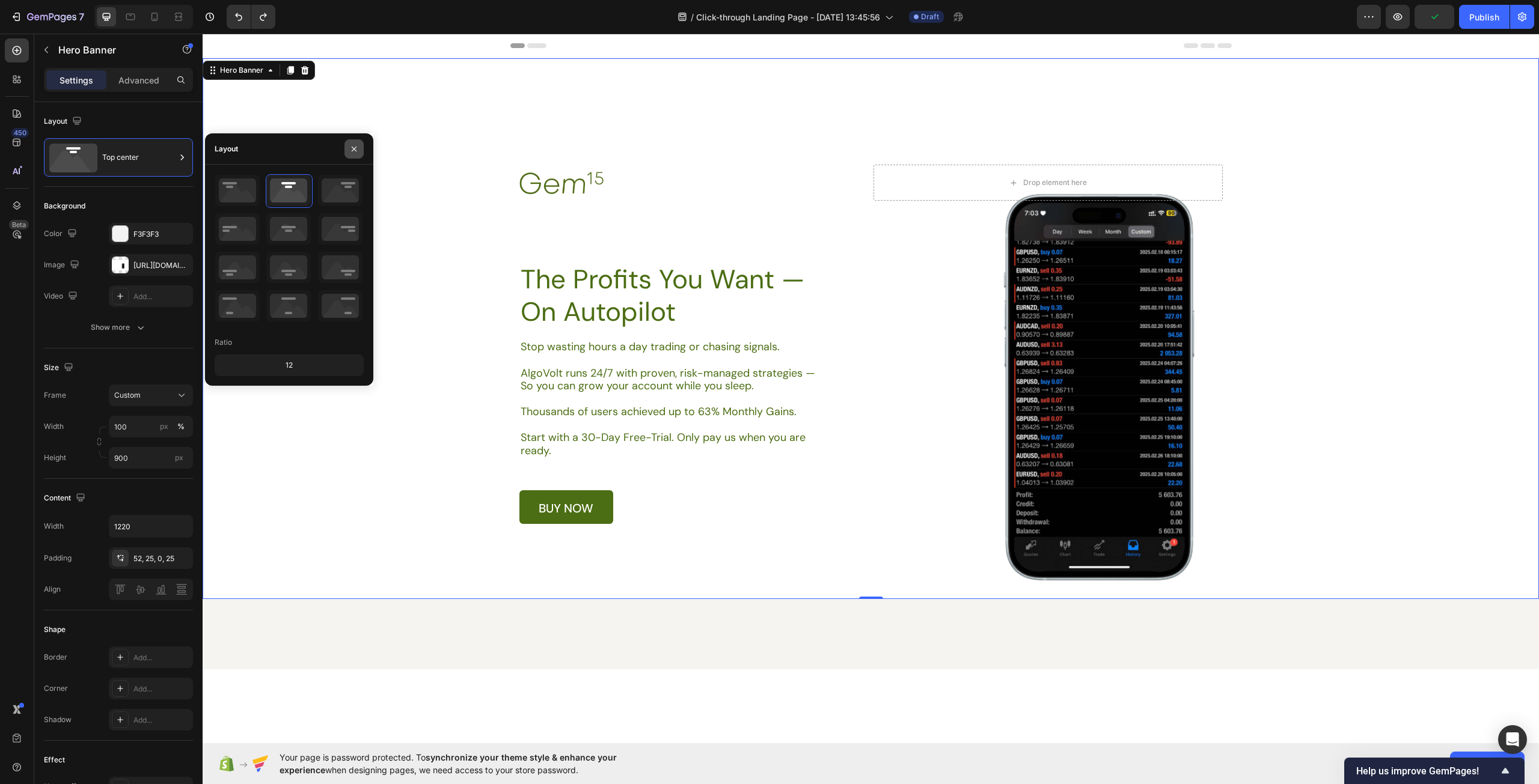
click at [356, 150] on icon "button" at bounding box center [354, 148] width 5 height 5
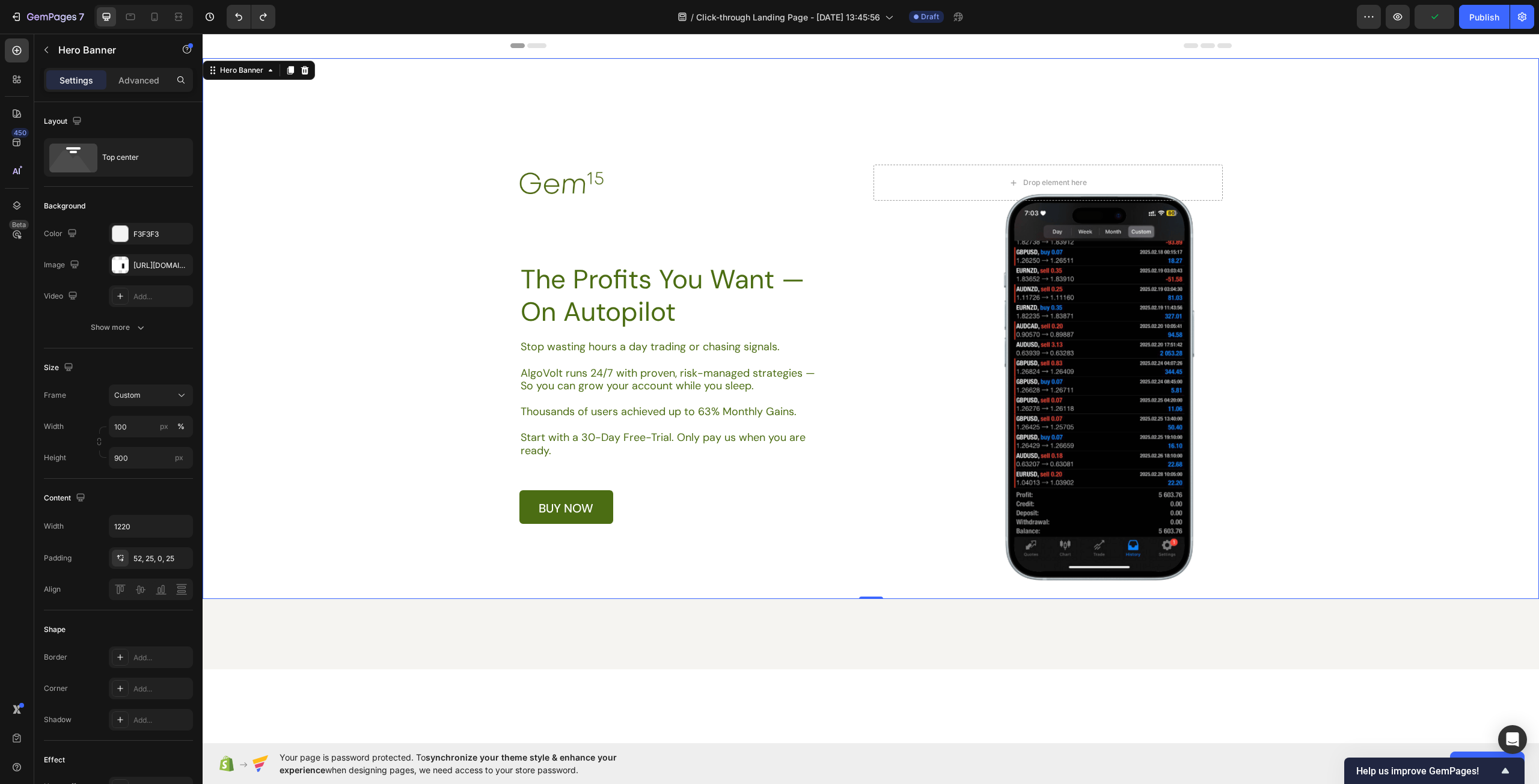
click at [393, 217] on div "Background Image" at bounding box center [870, 329] width 1337 height 541
type input "757"
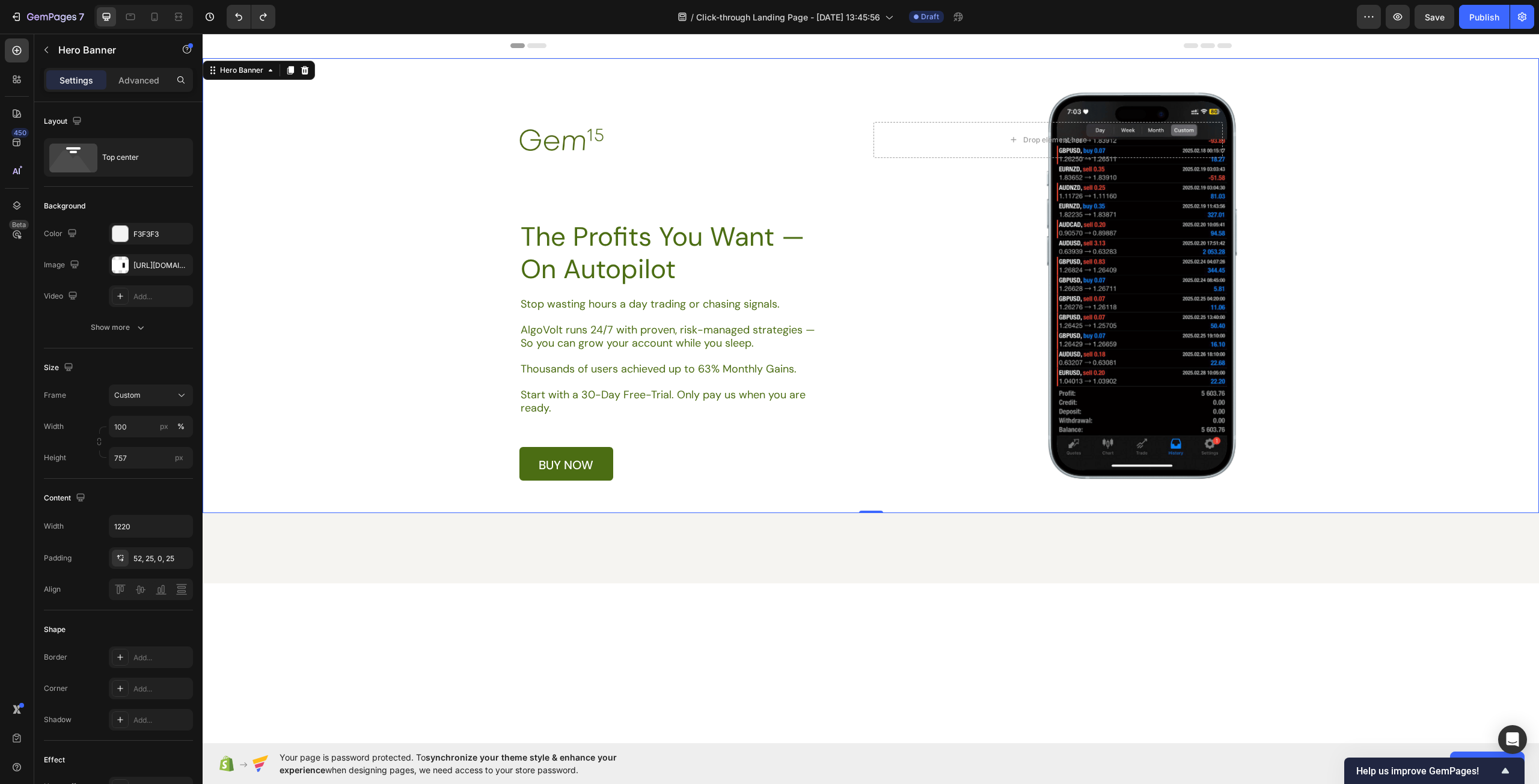
click at [329, 252] on div "Background Image" at bounding box center [870, 286] width 1337 height 455
click at [154, 265] on div "https://cdn.shopify.com/s/files/1/0967/5259/9328/files/gempages_586241475050734…" at bounding box center [150, 265] width 35 height 10
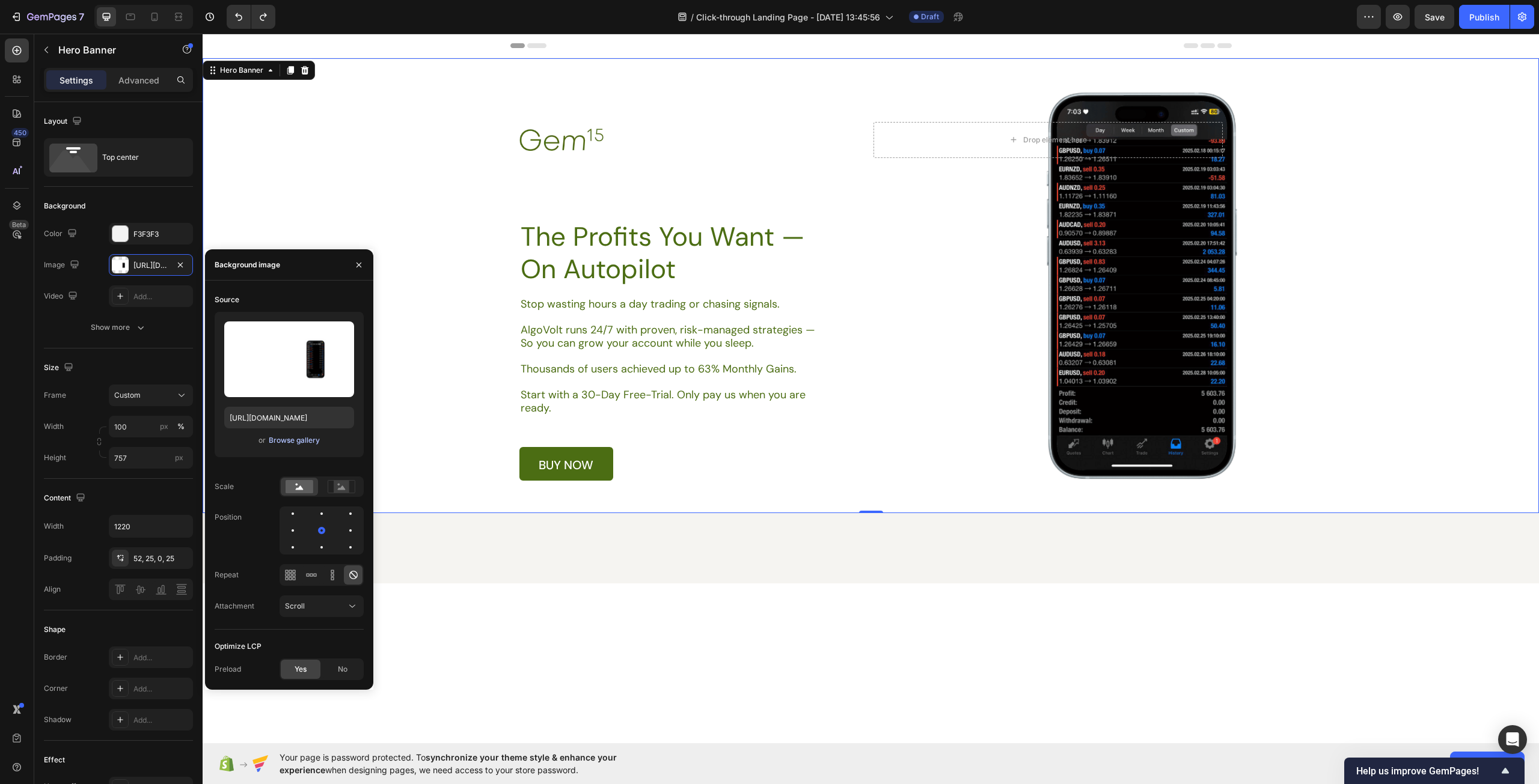
click at [297, 444] on div "Browse gallery" at bounding box center [294, 440] width 51 height 10
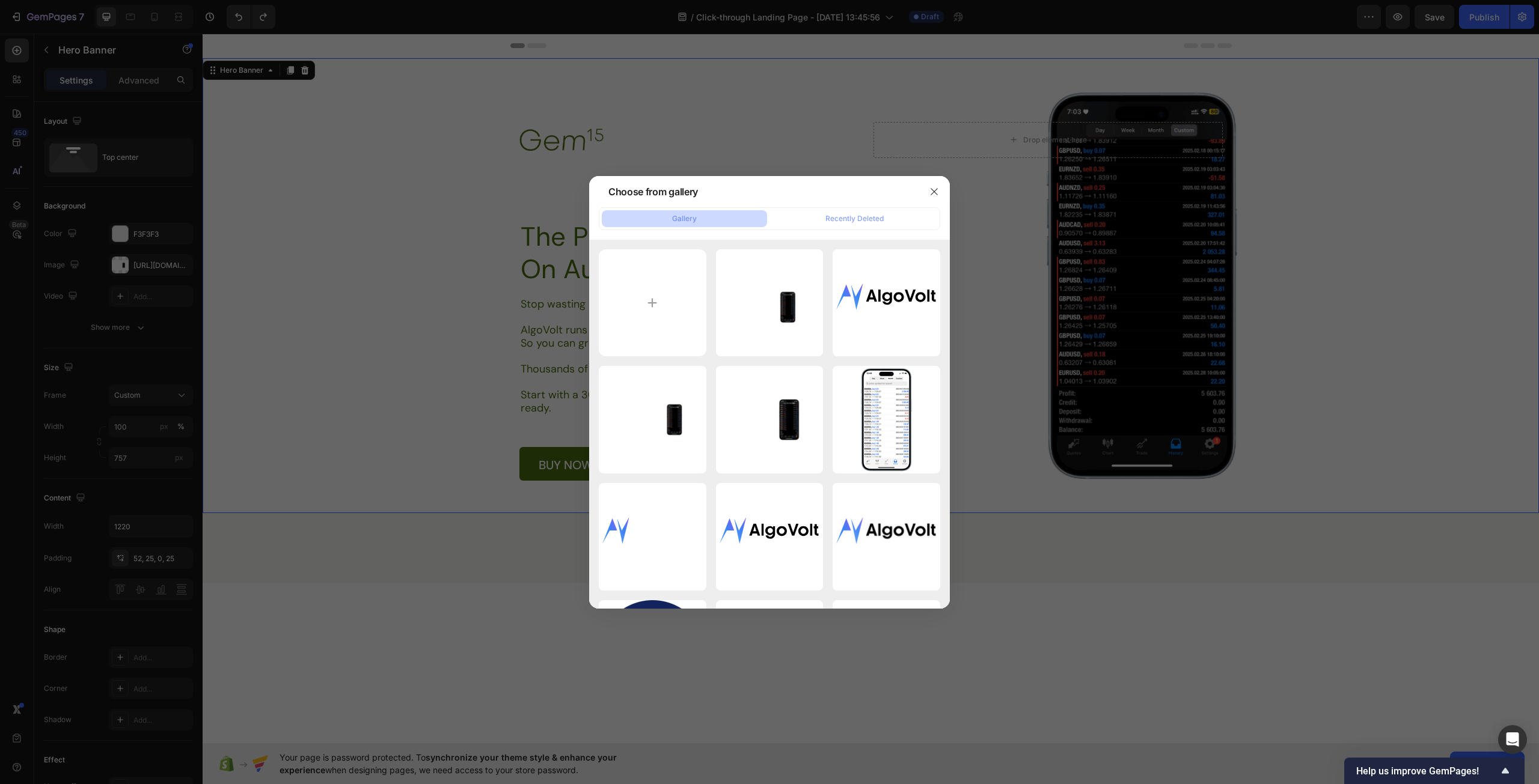
click at [272, 330] on div at bounding box center [769, 392] width 1539 height 784
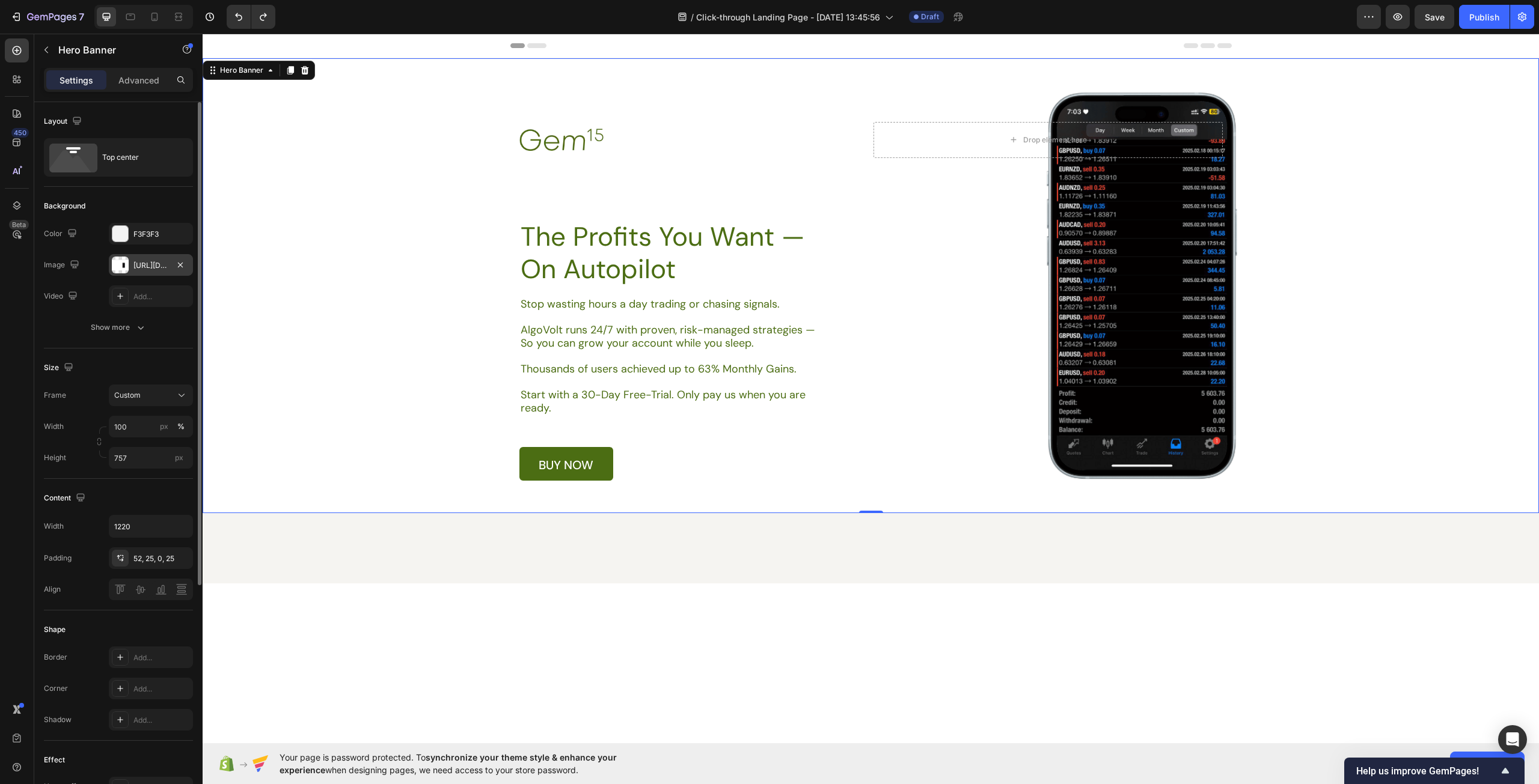
click at [161, 263] on div "https://cdn.shopify.com/s/files/1/0967/5259/9328/files/gempages_586241475050734…" at bounding box center [150, 265] width 35 height 10
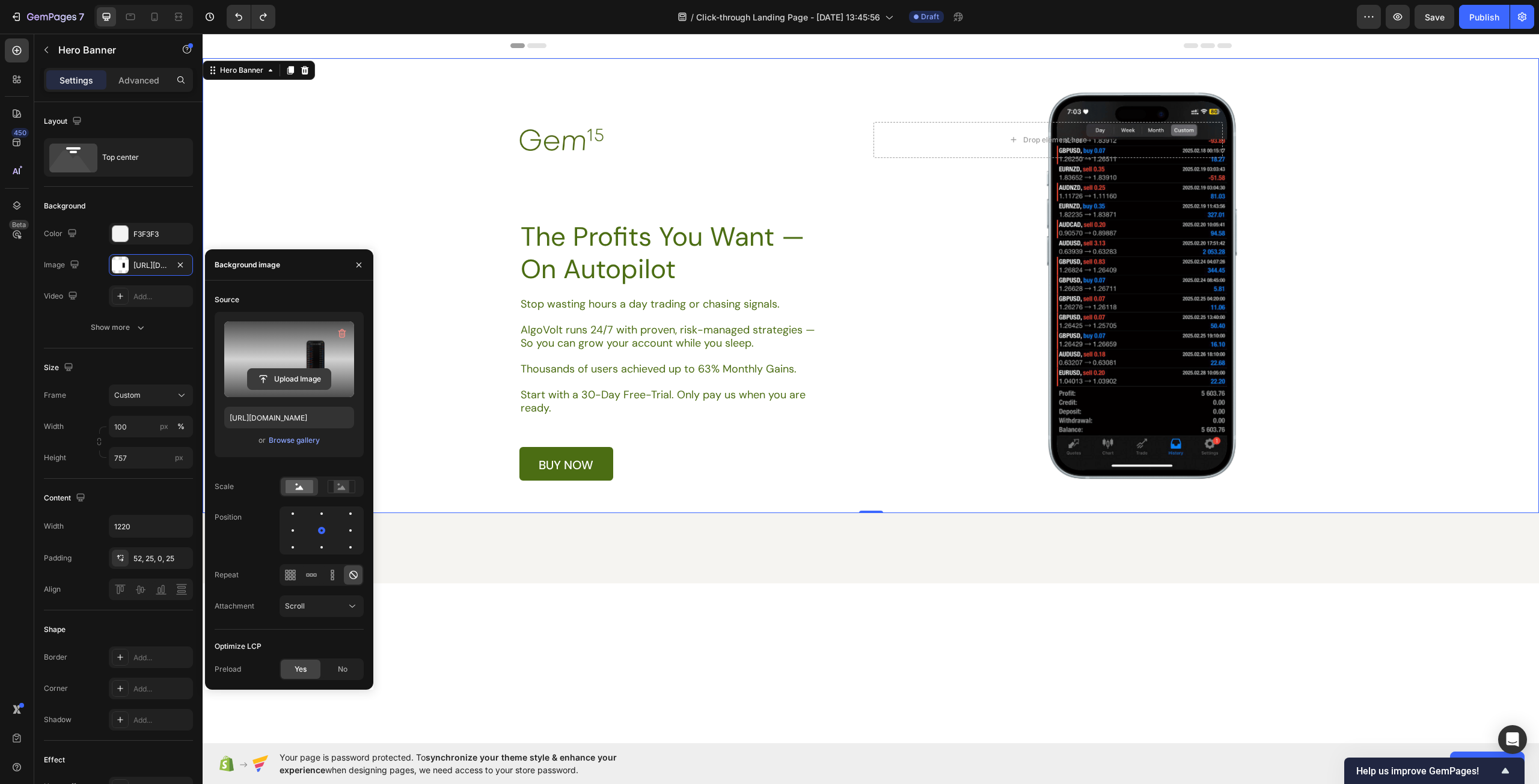
click at [285, 378] on input "file" at bounding box center [289, 379] width 83 height 21
type input "https://cdn.shopify.com/s/files/1/0967/5259/9328/files/gempages_586241475050734…"
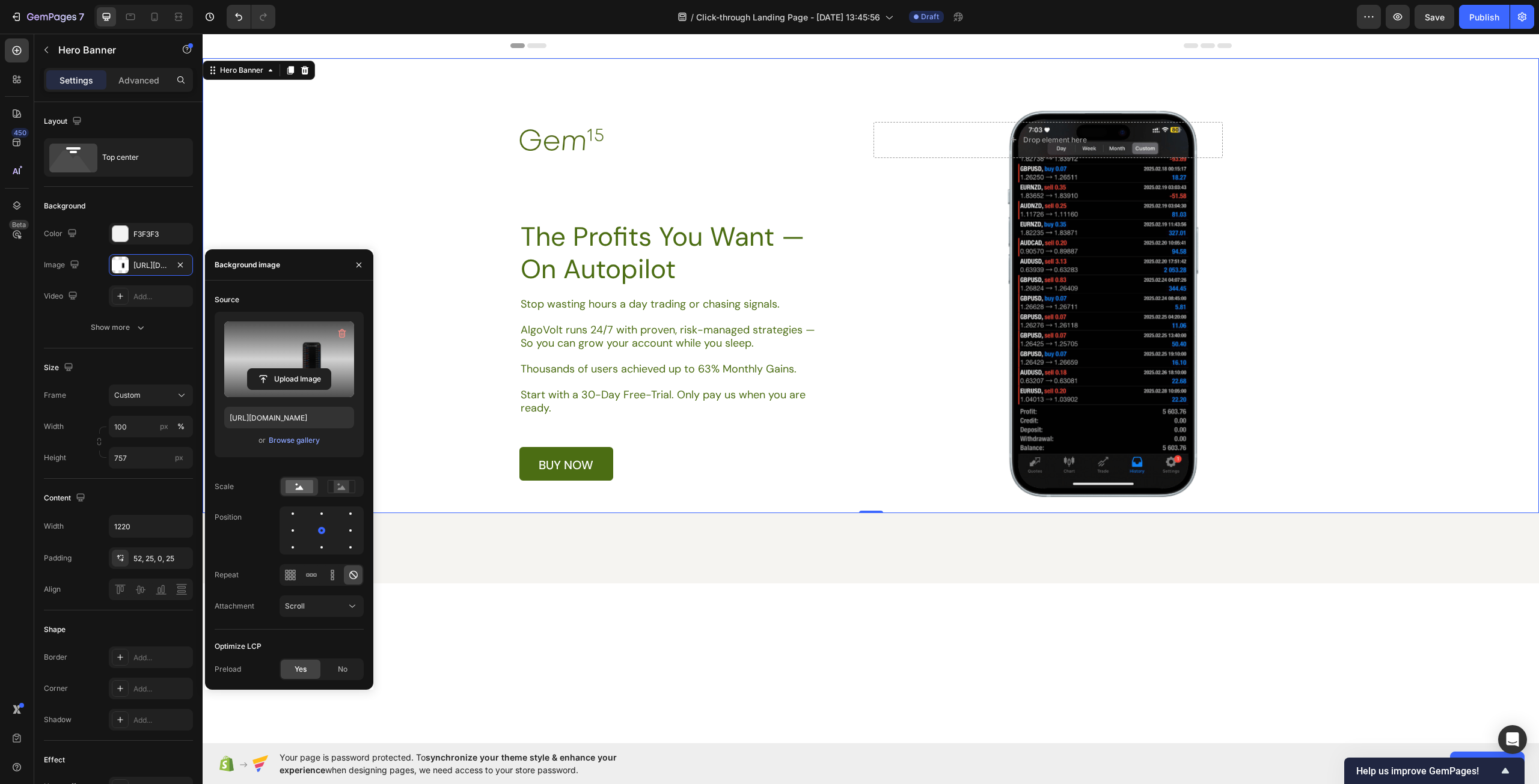
click at [622, 95] on div "Image Drop element here Row The Profits You Want — On Autopilot Heading Stop wa…" at bounding box center [870, 286] width 733 height 390
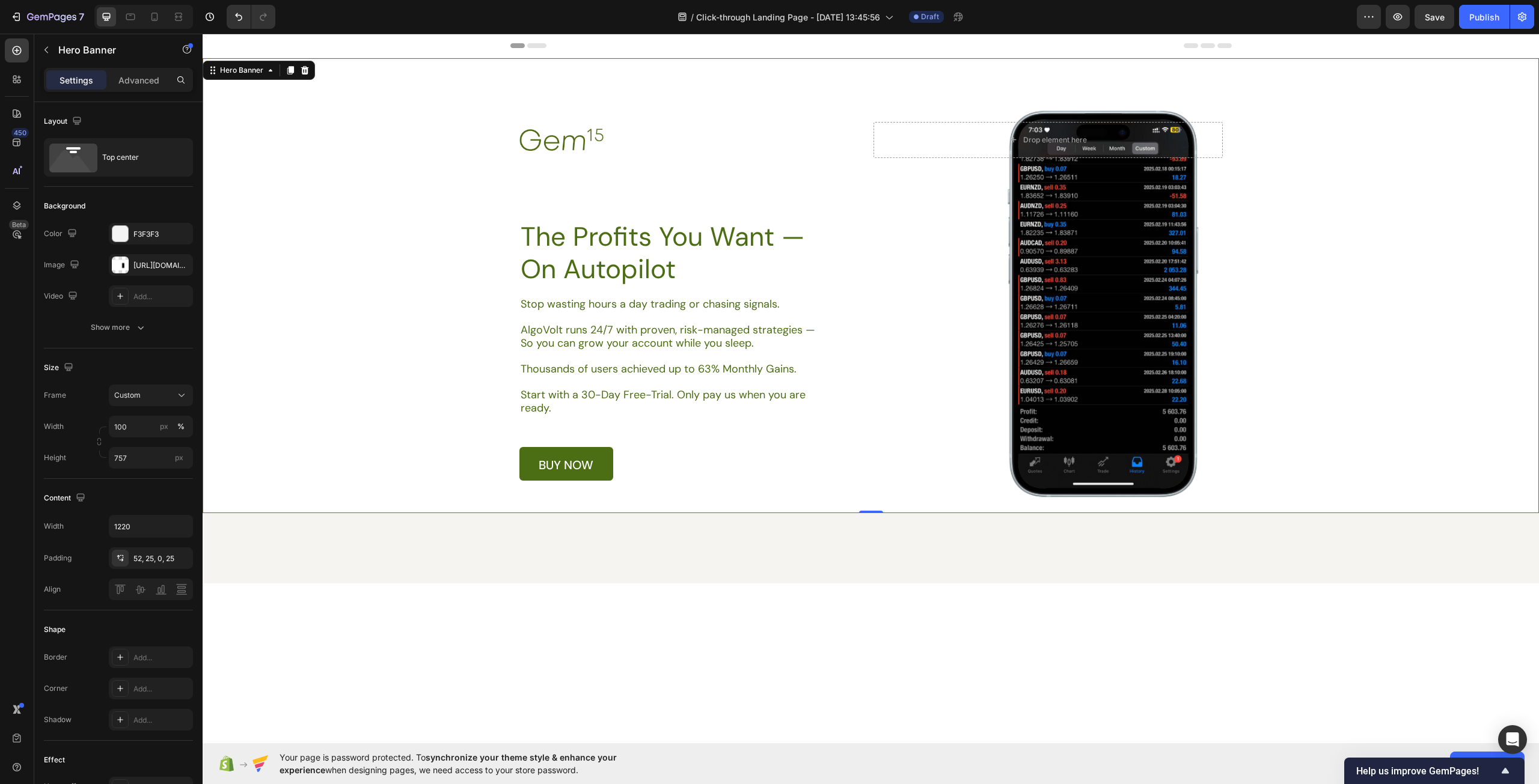
click at [292, 415] on div "Background Image" at bounding box center [870, 286] width 1337 height 455
click at [240, 484] on div "Background Image" at bounding box center [870, 286] width 1337 height 455
click at [146, 396] on div "Custom" at bounding box center [144, 394] width 59 height 10
click at [180, 418] on div "As banner source" at bounding box center [140, 424] width 96 height 22
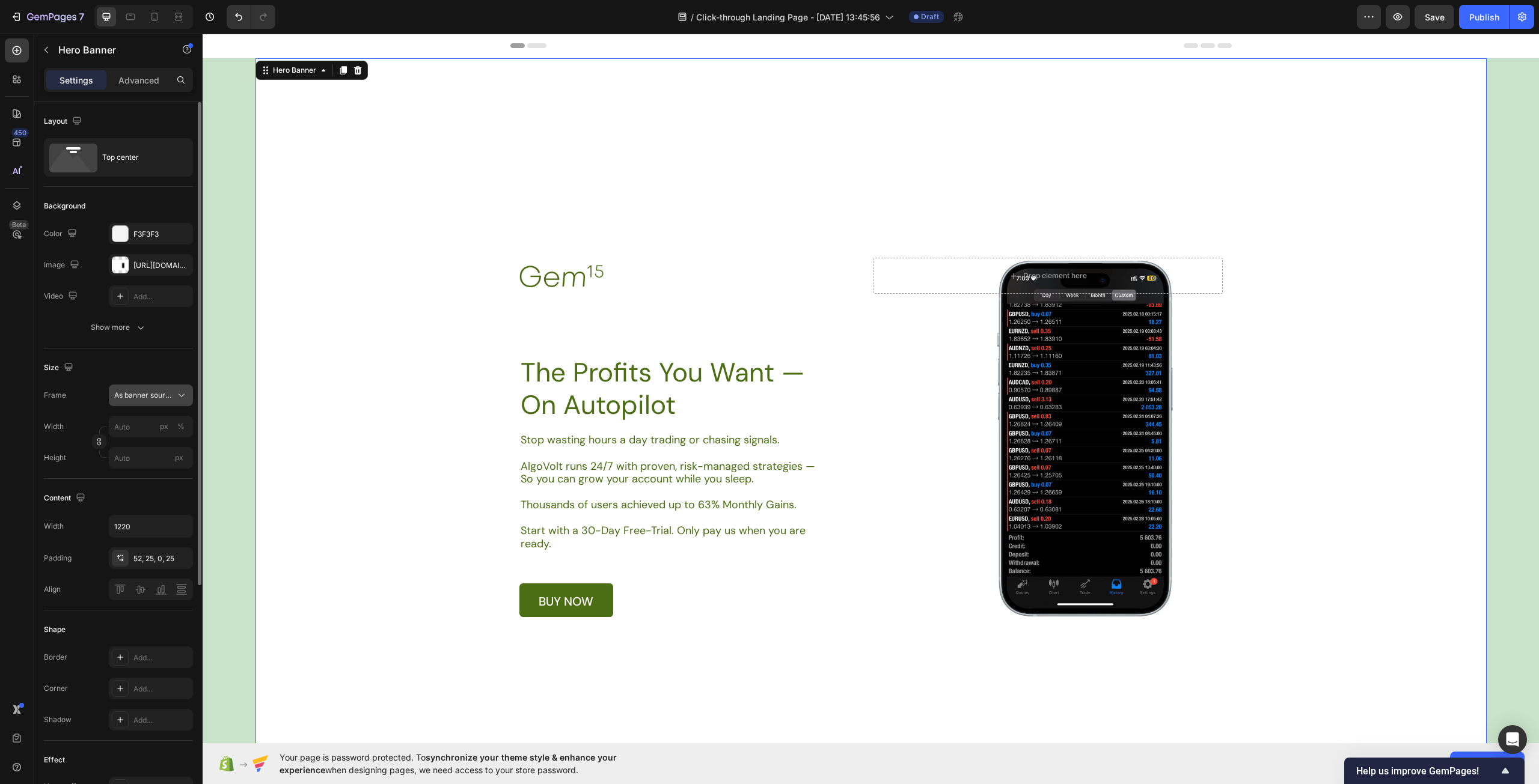
click at [164, 395] on span "As banner source" at bounding box center [144, 394] width 59 height 10
click at [137, 442] on span "Custom" at bounding box center [127, 445] width 26 height 10
click at [156, 395] on div "Custom" at bounding box center [144, 394] width 59 height 10
click at [145, 440] on div "Custom" at bounding box center [140, 445] width 96 height 22
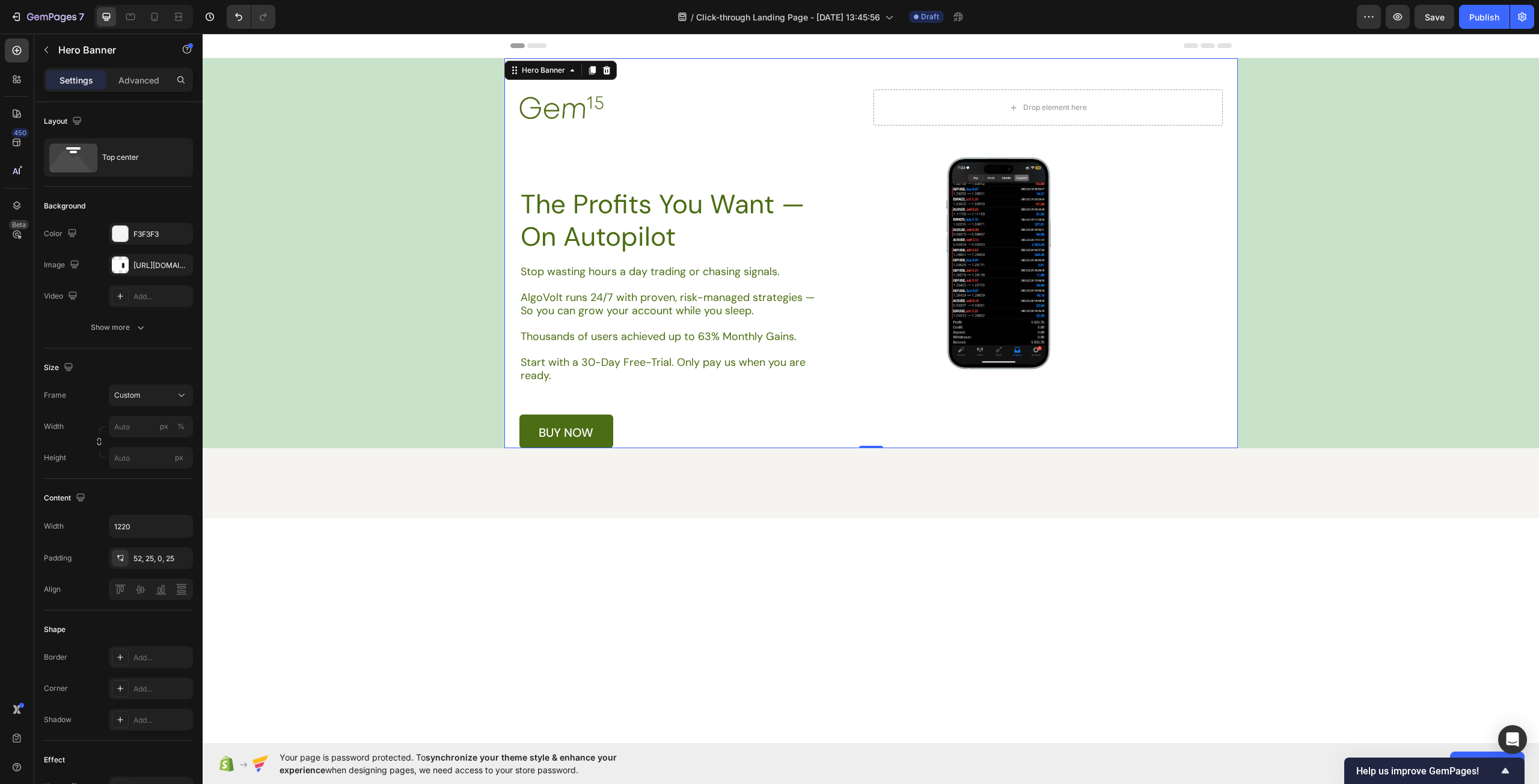
click at [818, 649] on div at bounding box center [870, 651] width 1337 height 265
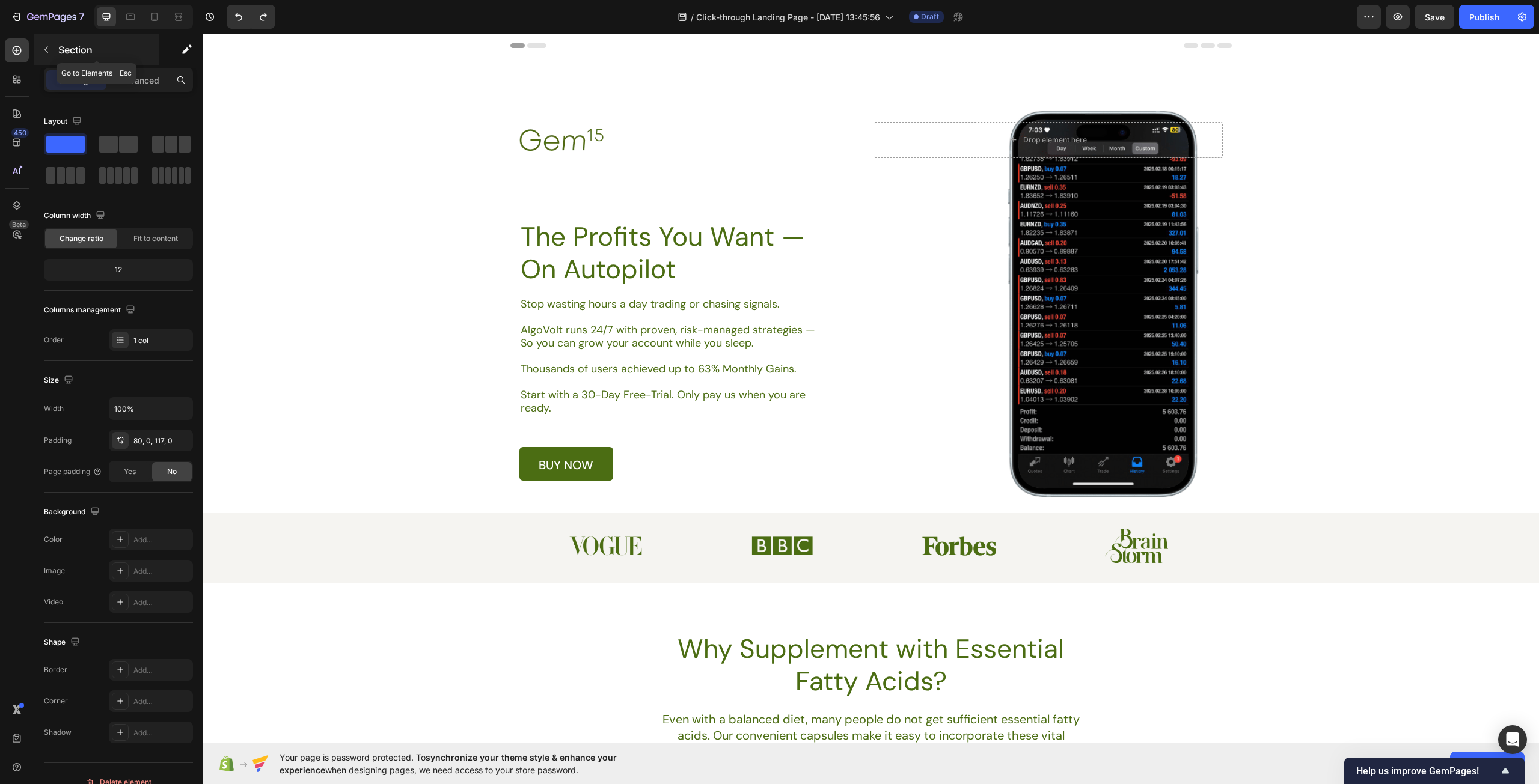
click at [47, 48] on icon "button" at bounding box center [46, 50] width 9 height 9
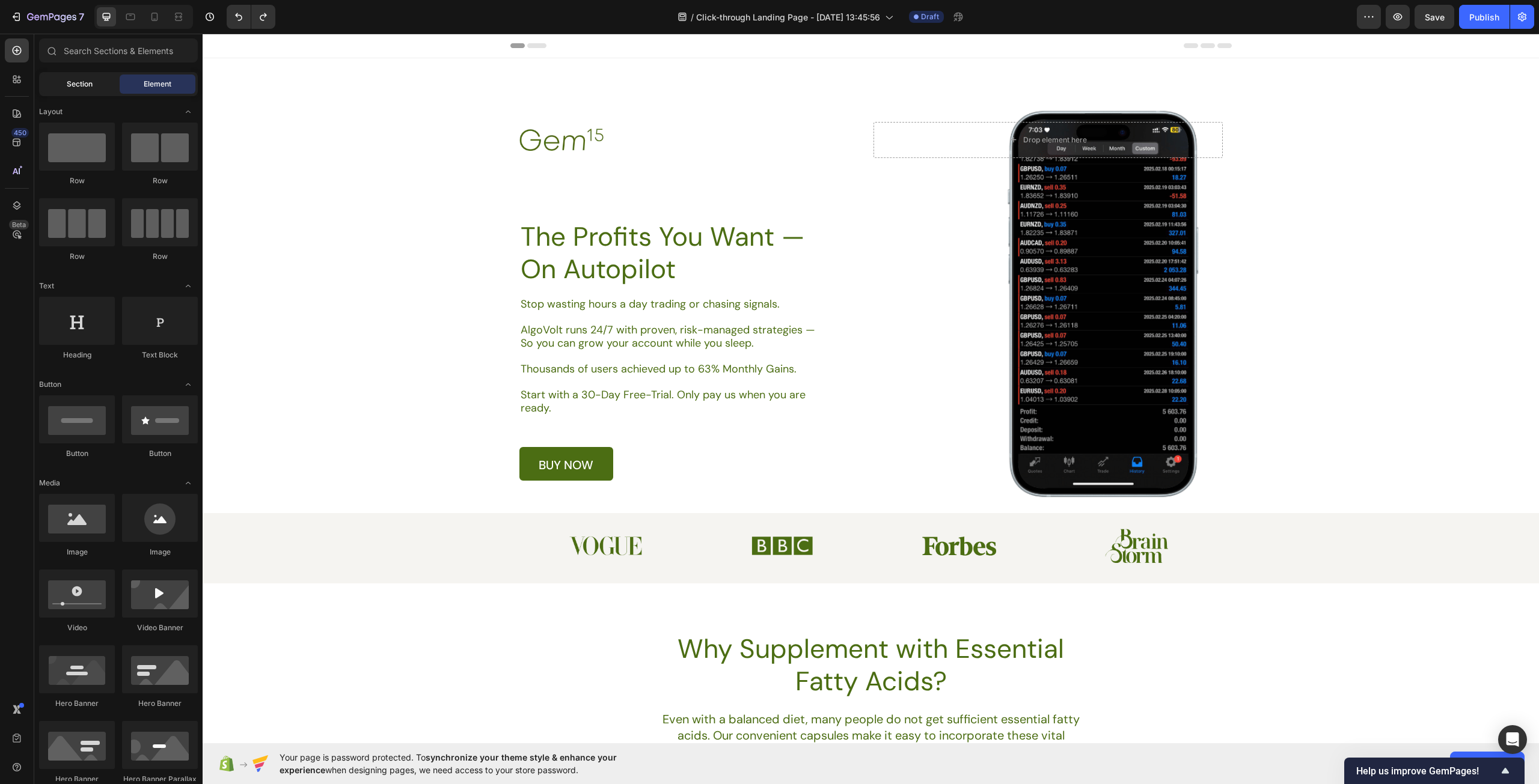
click at [96, 84] on div "Section" at bounding box center [79, 84] width 76 height 19
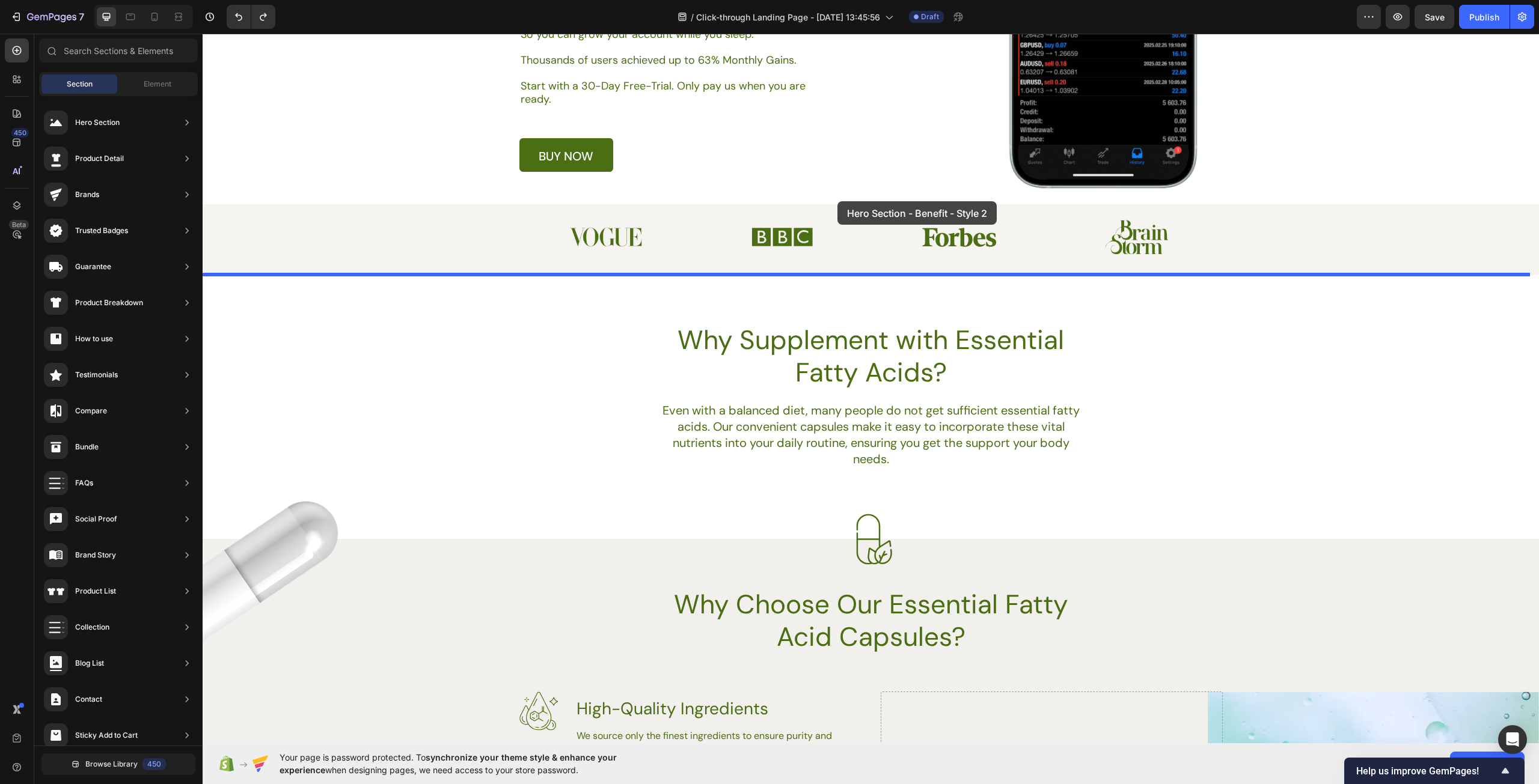
scroll to position [181, 0]
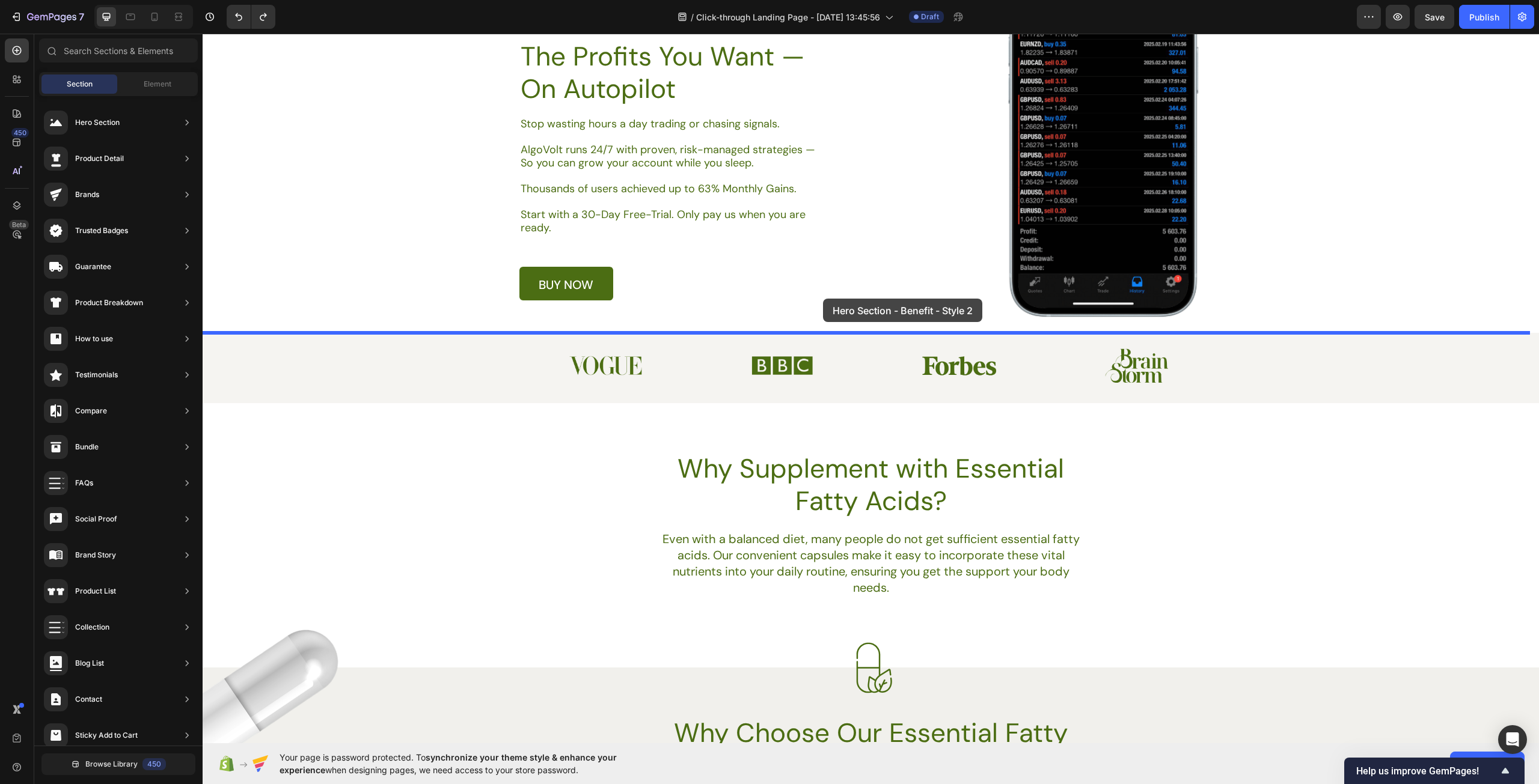
drag, startPoint x: 505, startPoint y: 549, endPoint x: 824, endPoint y: 299, distance: 405.3
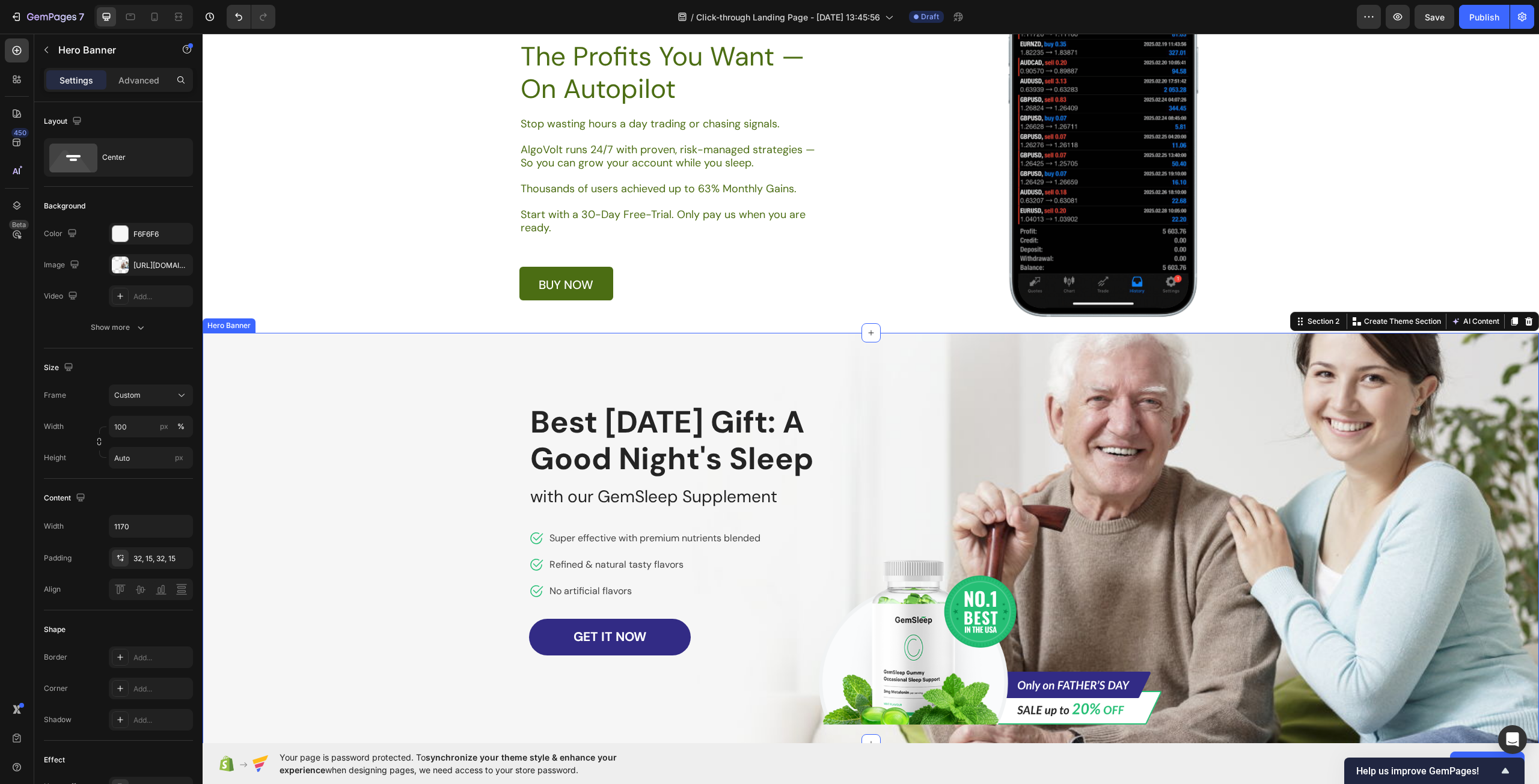
click at [1130, 482] on div "Image Row Best Father's Day Gift: A Good Night's Sleep Heading with our GemSlee…" at bounding box center [871, 538] width 685 height 373
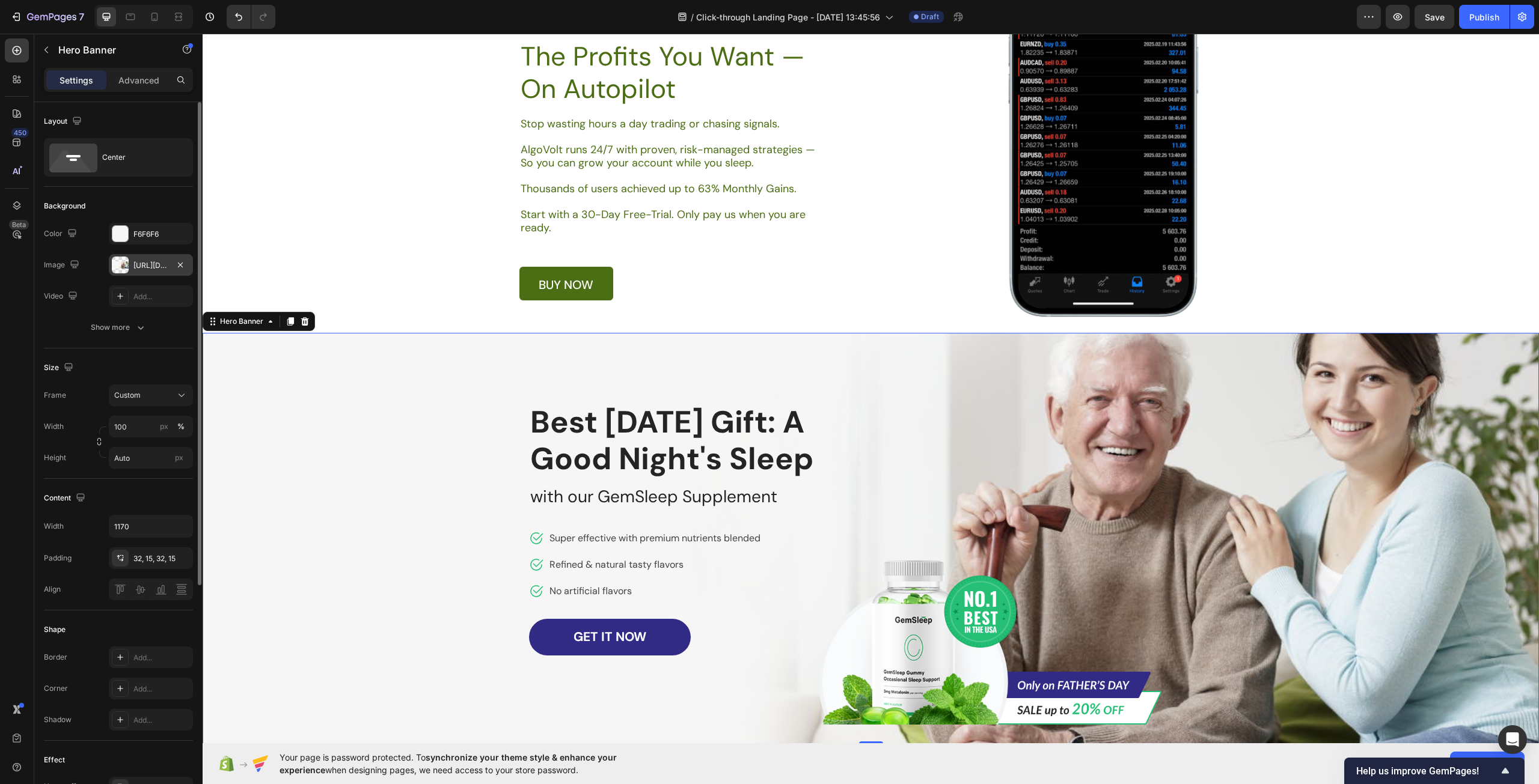
click at [115, 265] on div at bounding box center [120, 265] width 17 height 17
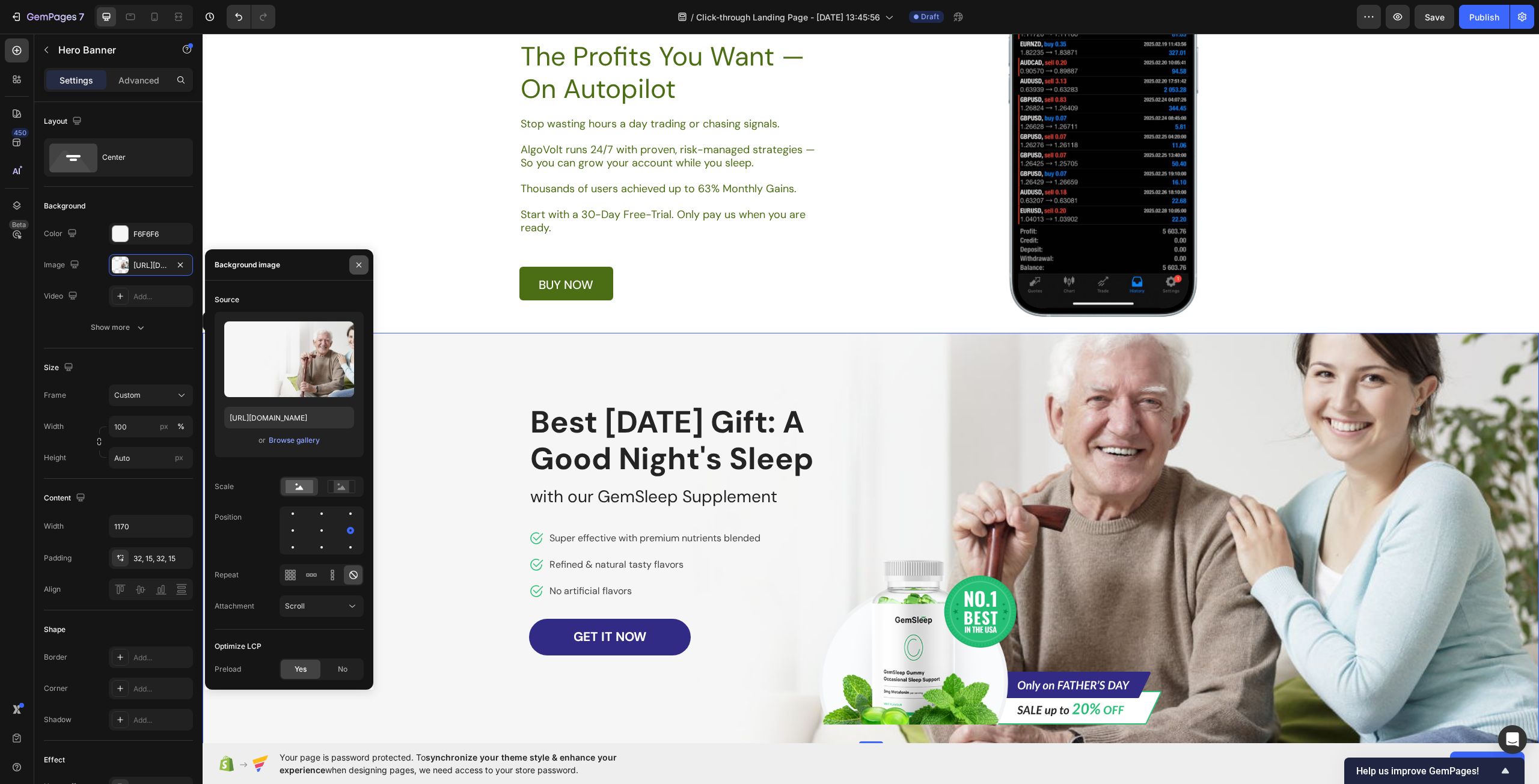
click at [362, 266] on icon "button" at bounding box center [359, 265] width 9 height 9
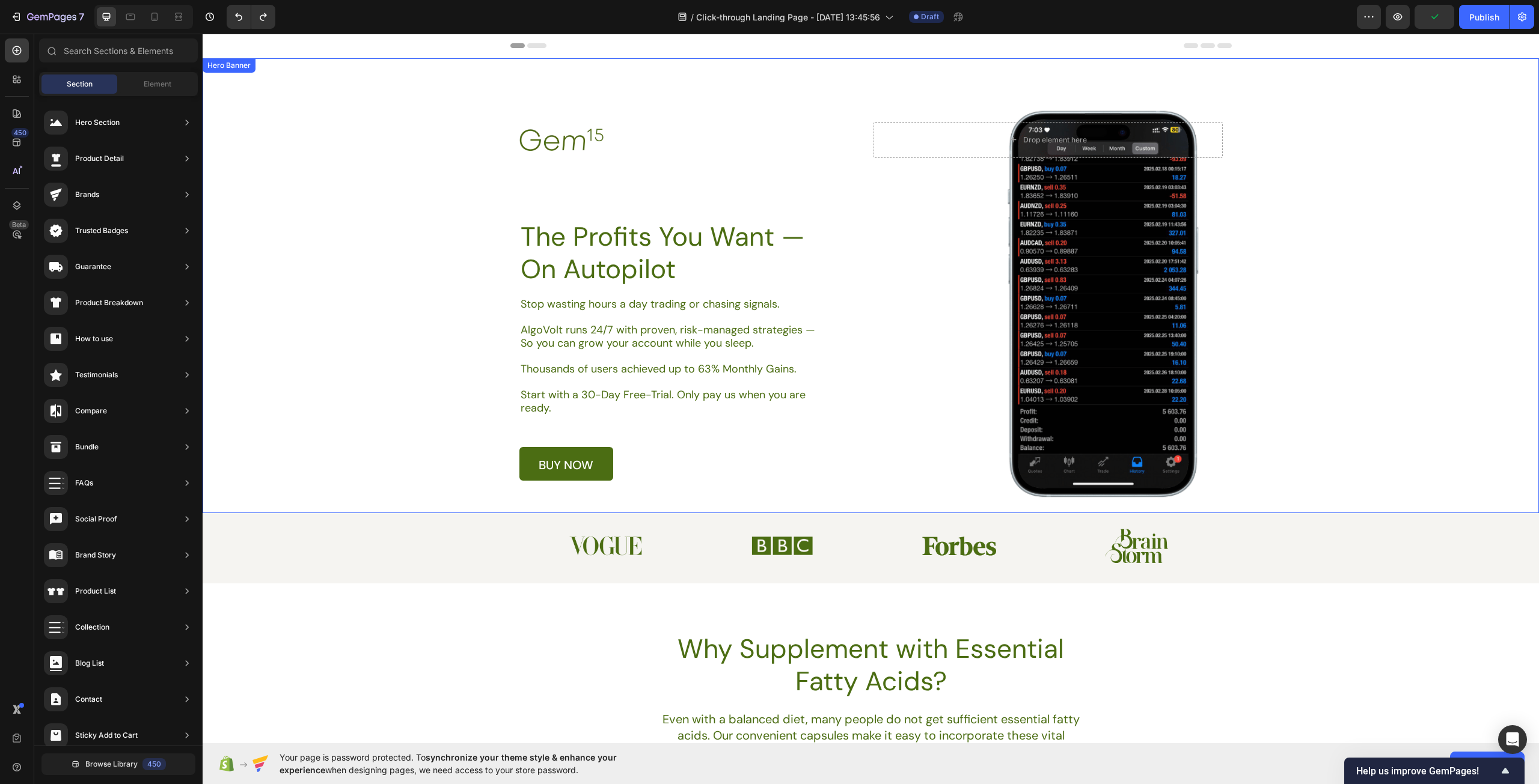
scroll to position [0, 0]
click at [22, 108] on icon at bounding box center [16, 113] width 12 height 12
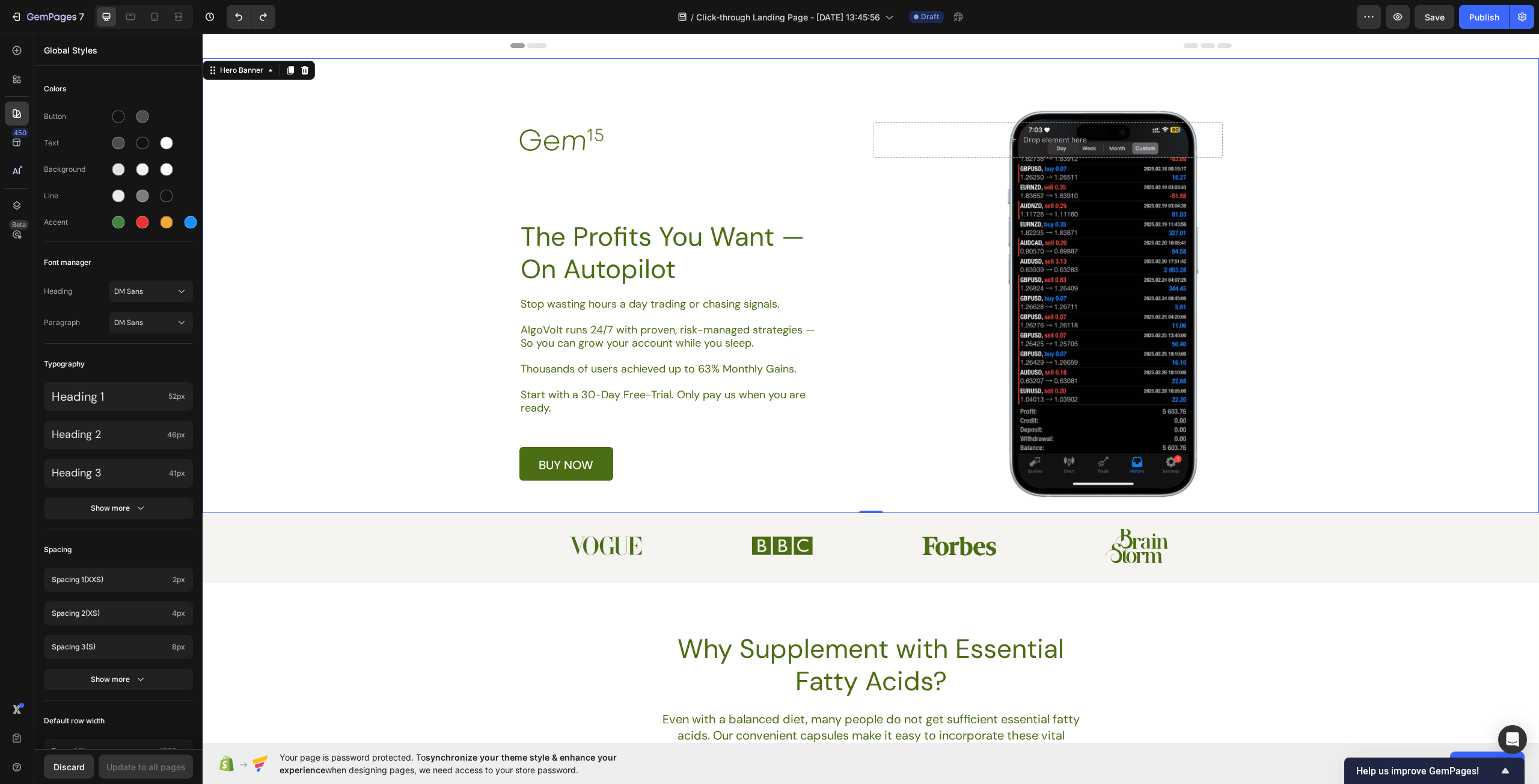
click at [433, 264] on div "Background Image" at bounding box center [870, 286] width 1337 height 455
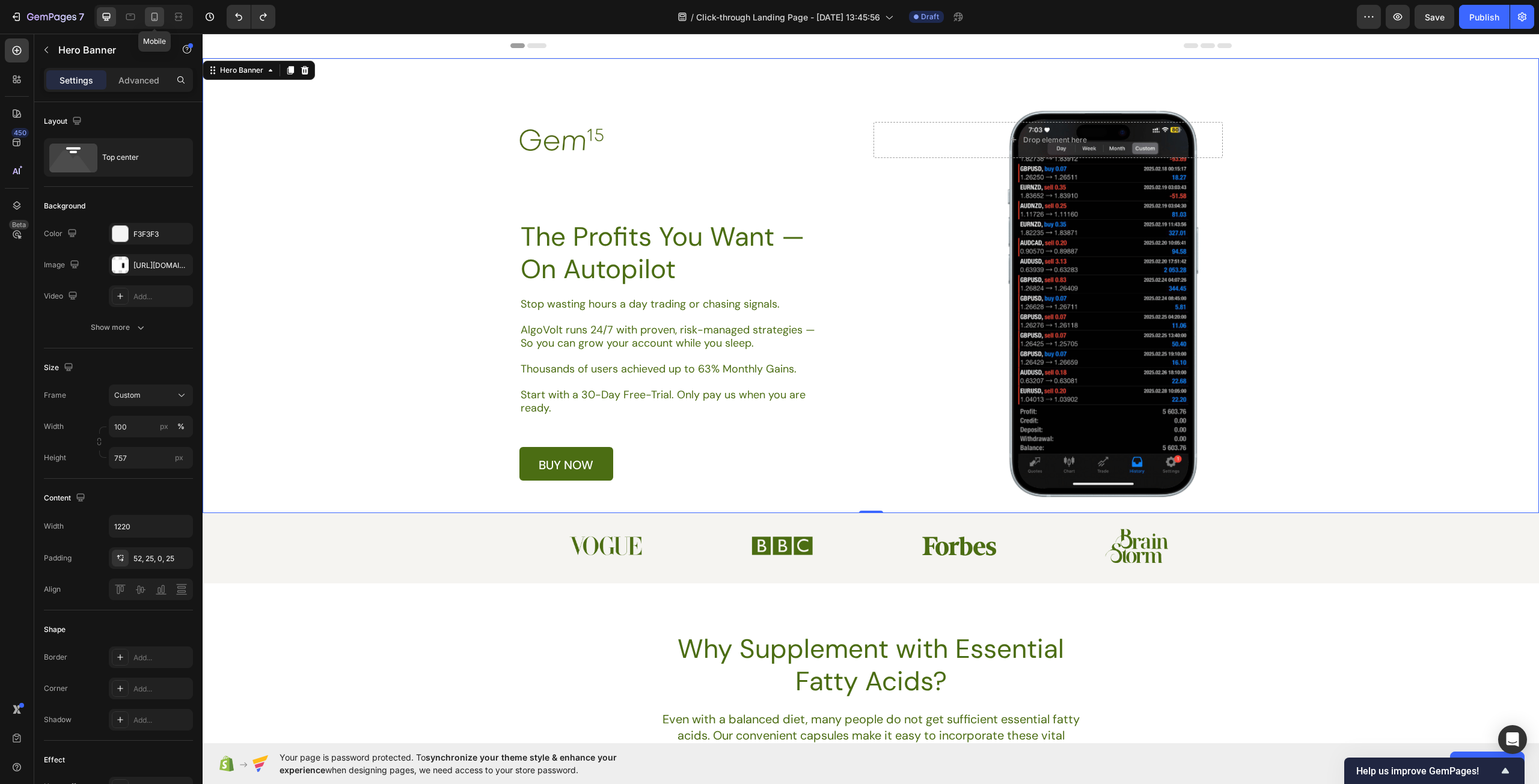
click at [149, 14] on icon at bounding box center [154, 16] width 12 height 12
type input "Auto"
type input "100%"
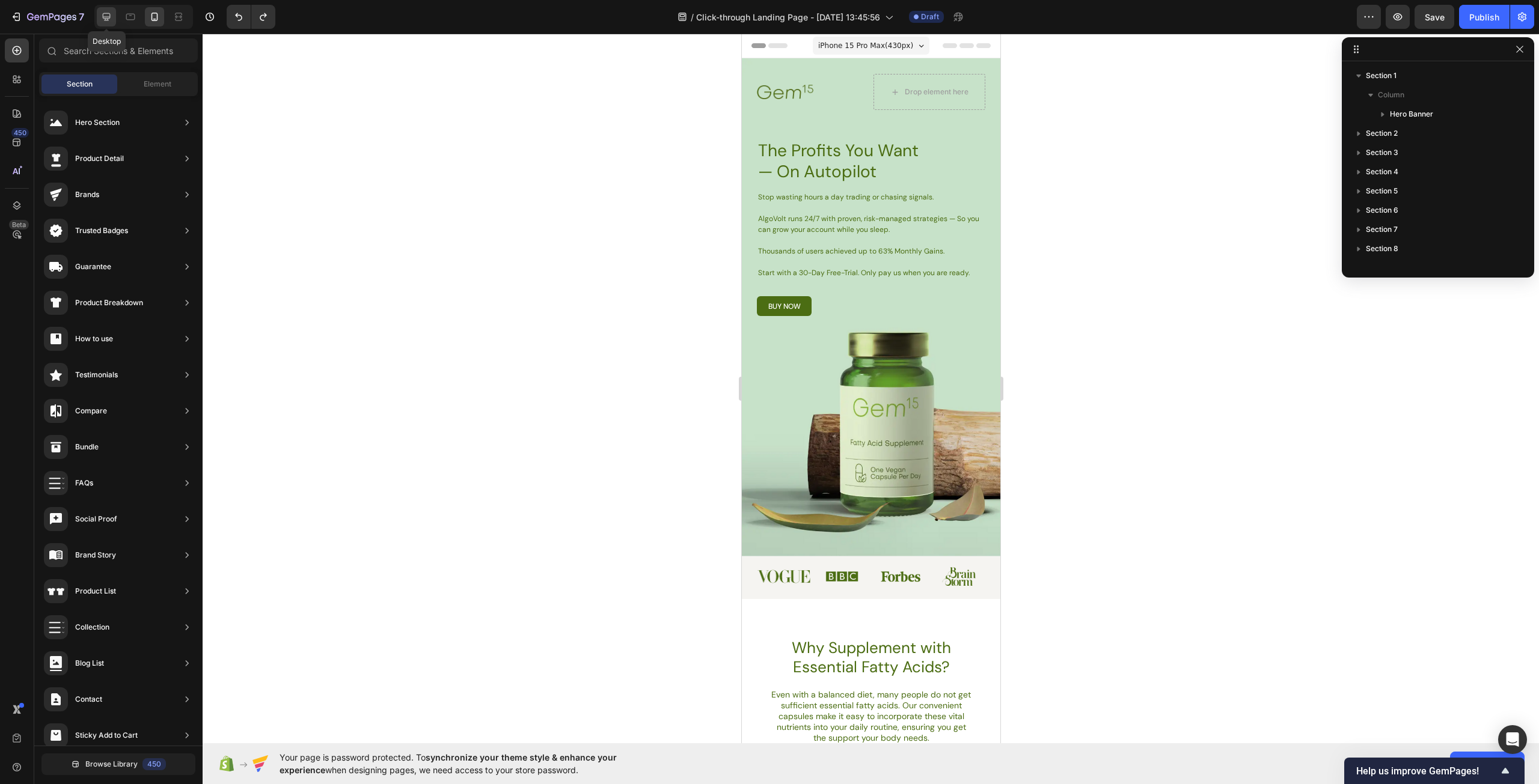
click at [98, 10] on div at bounding box center [106, 17] width 19 height 19
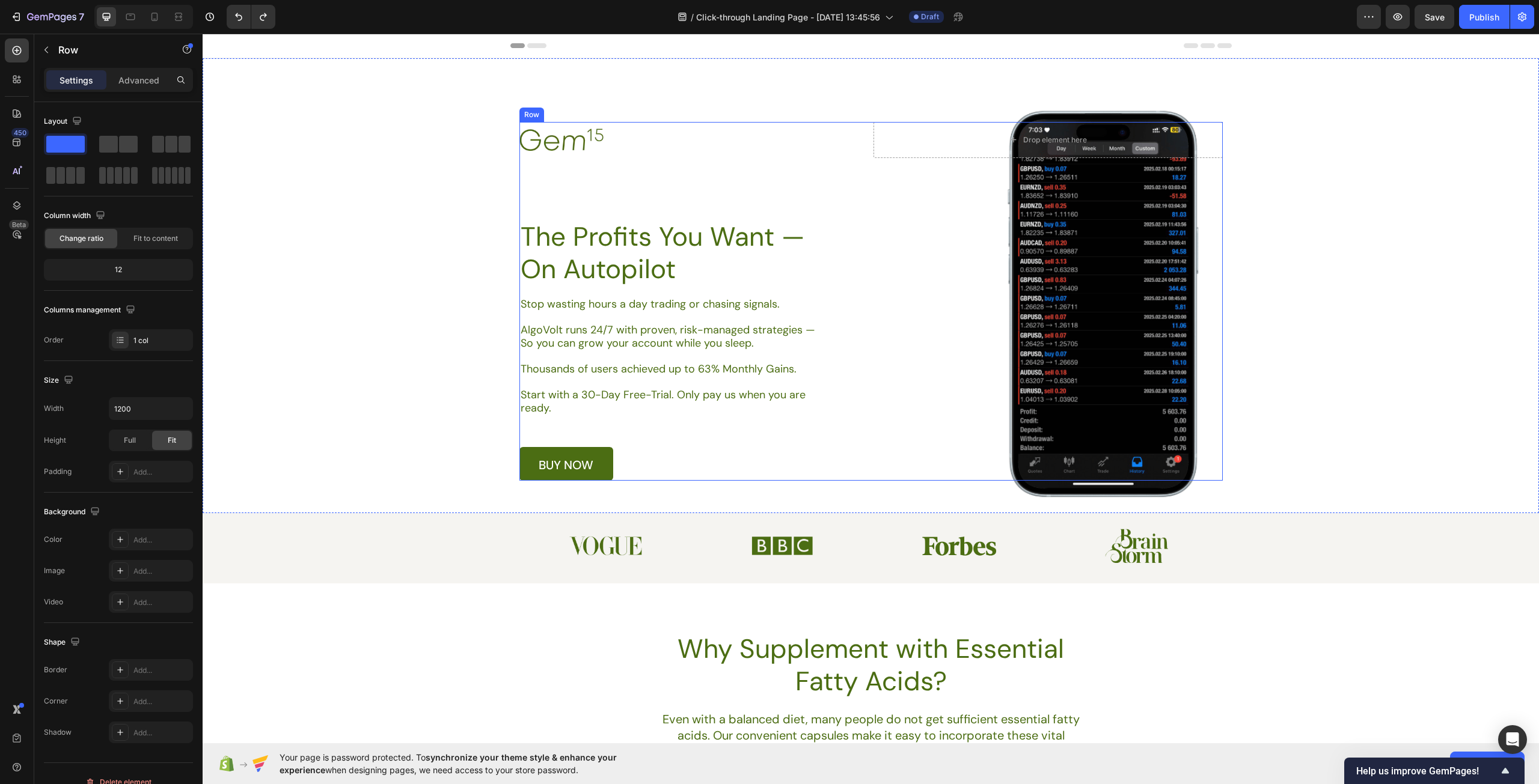
click at [1093, 318] on div "Image Drop element here Row The Profits You Want — On Autopilot Heading Stop wa…" at bounding box center [870, 301] width 703 height 358
click at [340, 281] on div "Background Image" at bounding box center [870, 286] width 1337 height 455
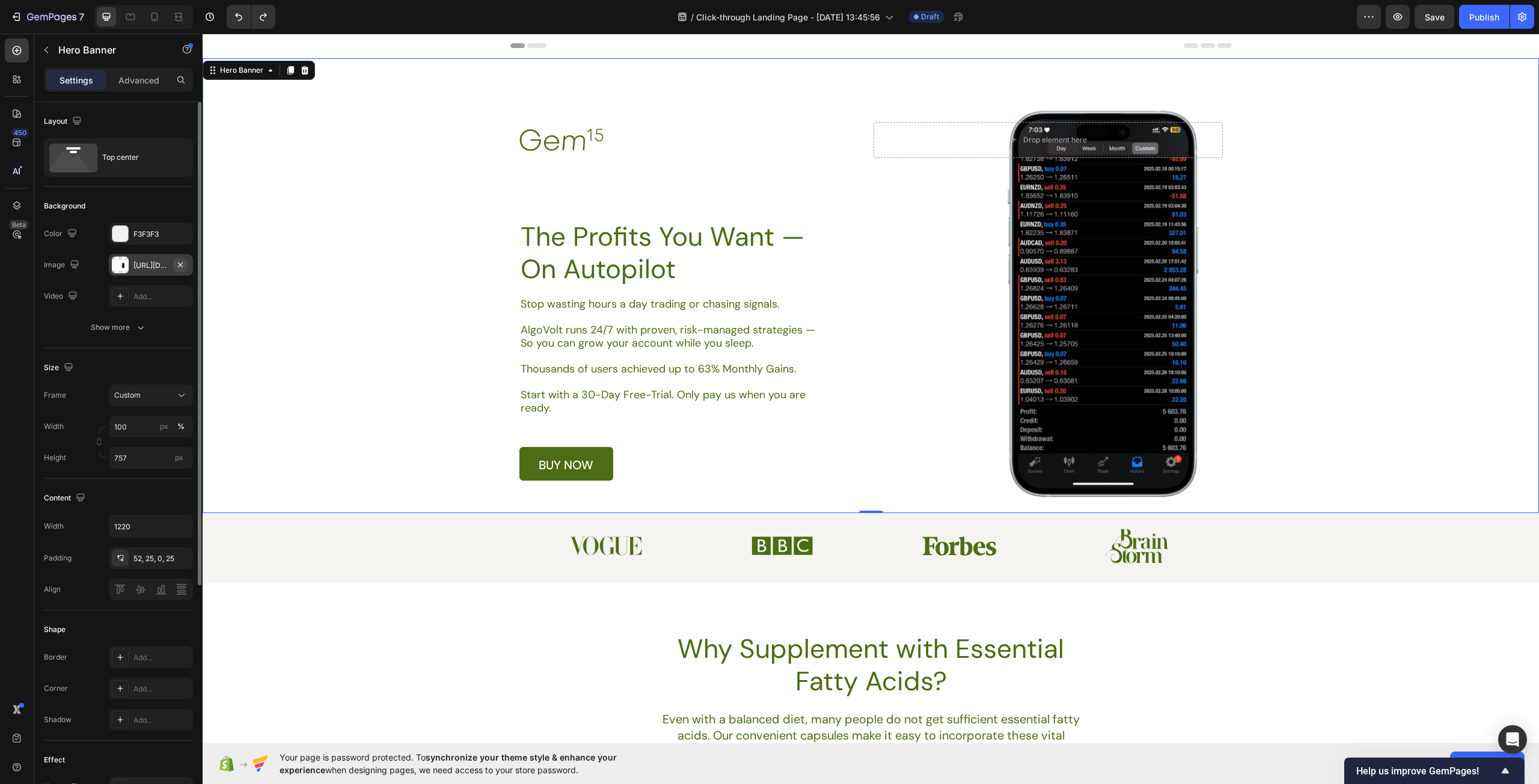
click at [178, 265] on icon "button" at bounding box center [181, 265] width 9 height 9
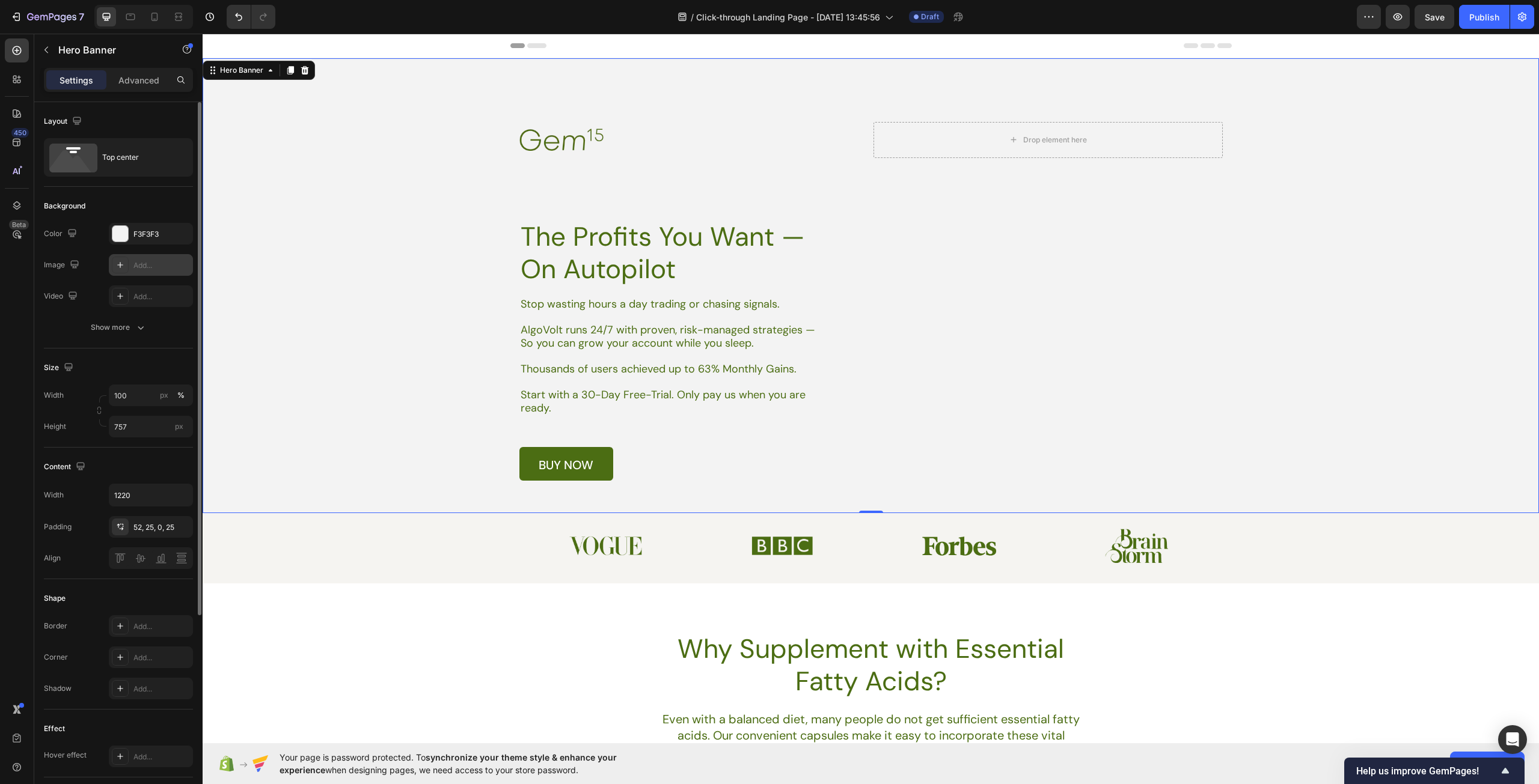
click at [137, 263] on div "Add..." at bounding box center [162, 265] width 57 height 10
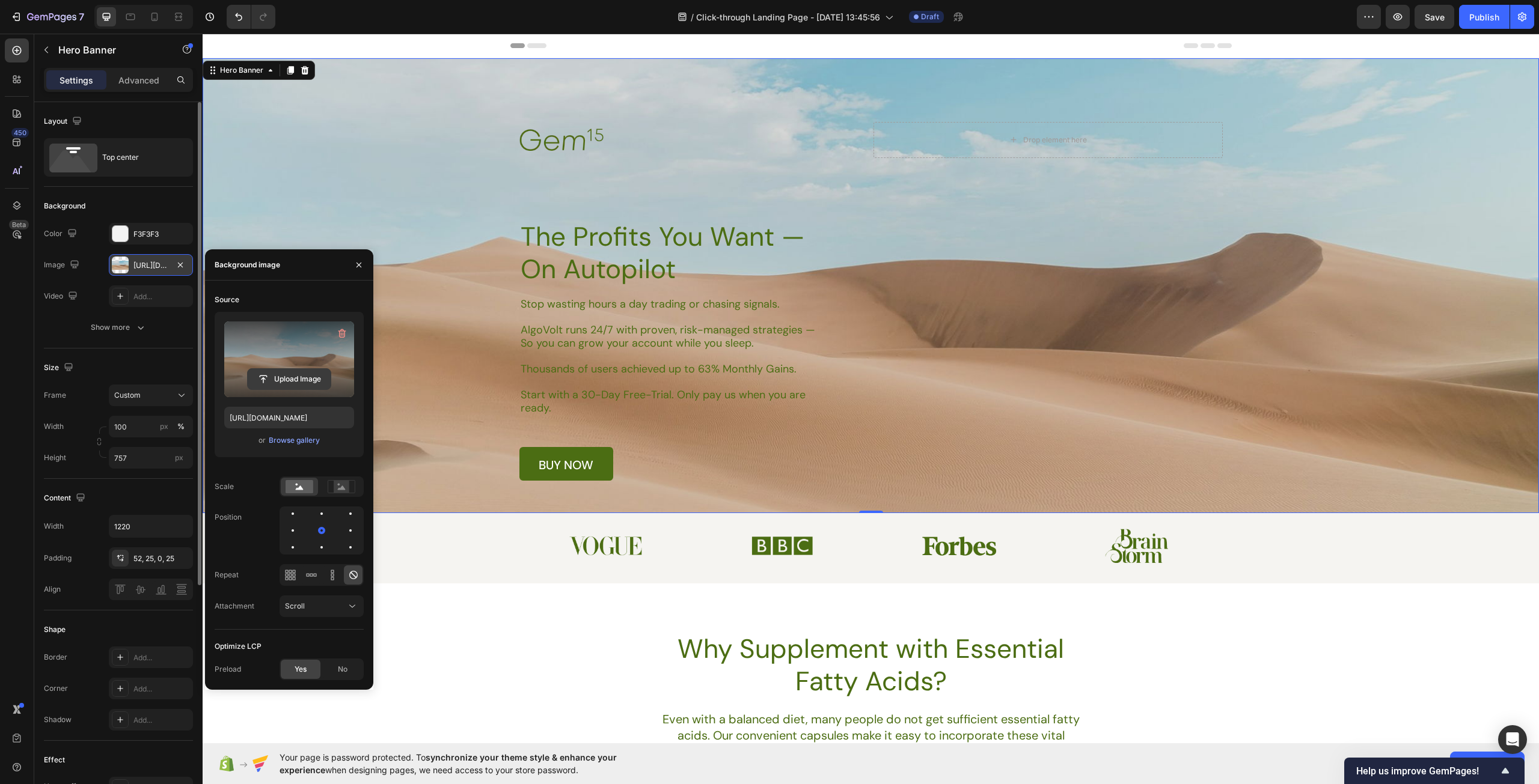
click at [287, 370] on input "file" at bounding box center [289, 379] width 83 height 21
type input "https://cdn.shopify.com/s/files/1/0967/5259/9328/files/gempages_586241475050734…"
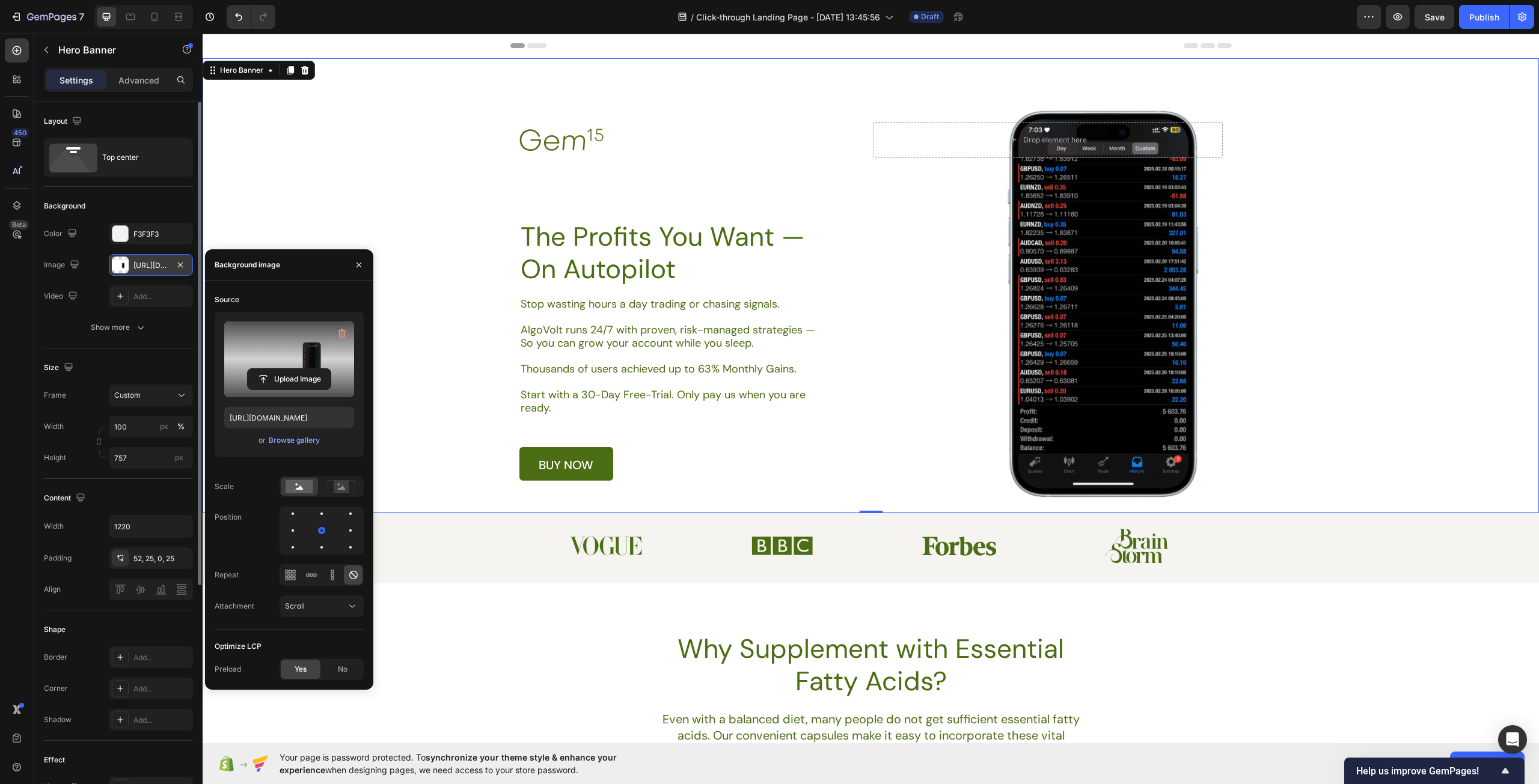
click at [440, 502] on div "Background Image" at bounding box center [870, 286] width 1337 height 455
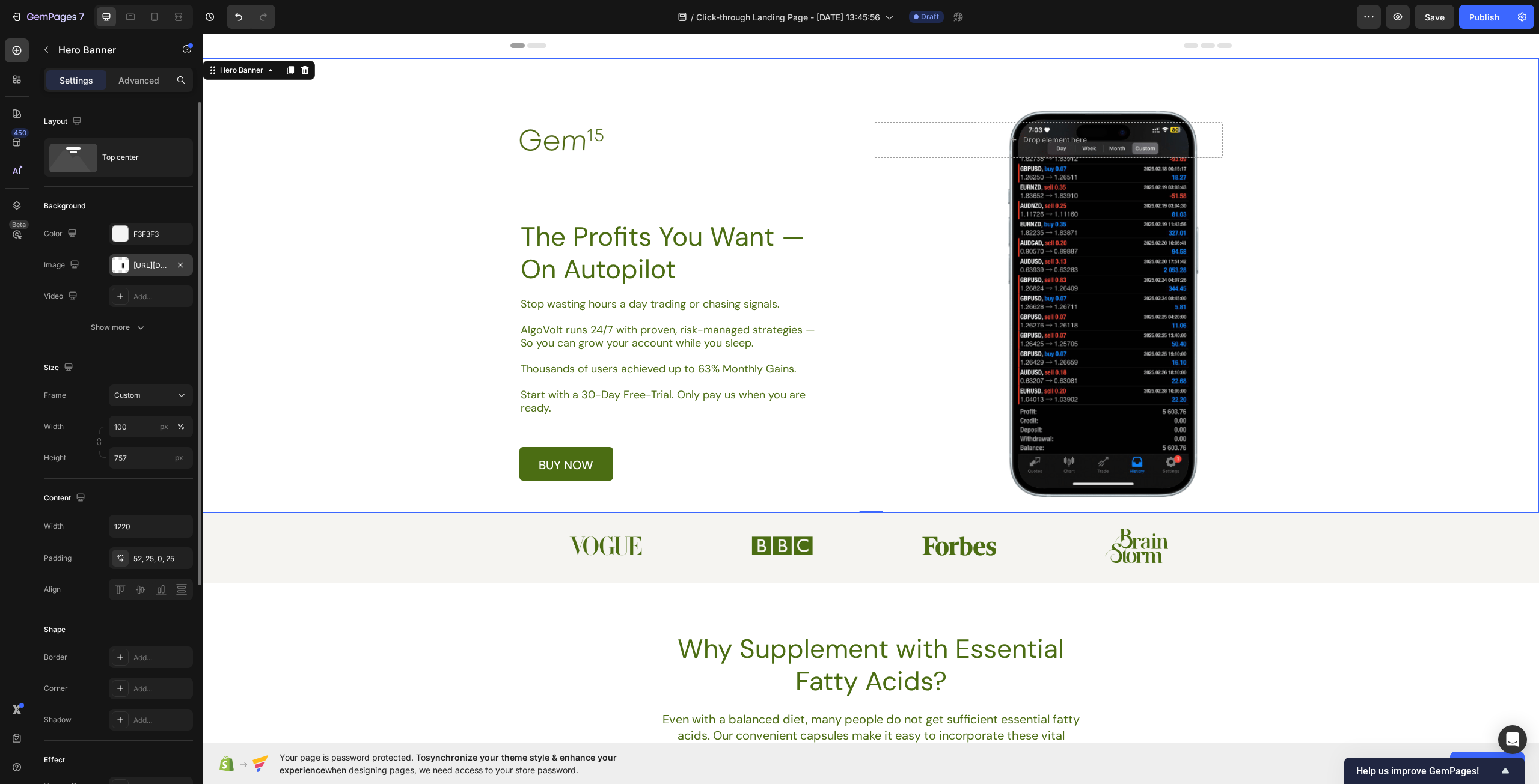
click at [327, 492] on div "Background Image" at bounding box center [870, 286] width 1337 height 455
click at [139, 454] on input "757" at bounding box center [150, 458] width 84 height 22
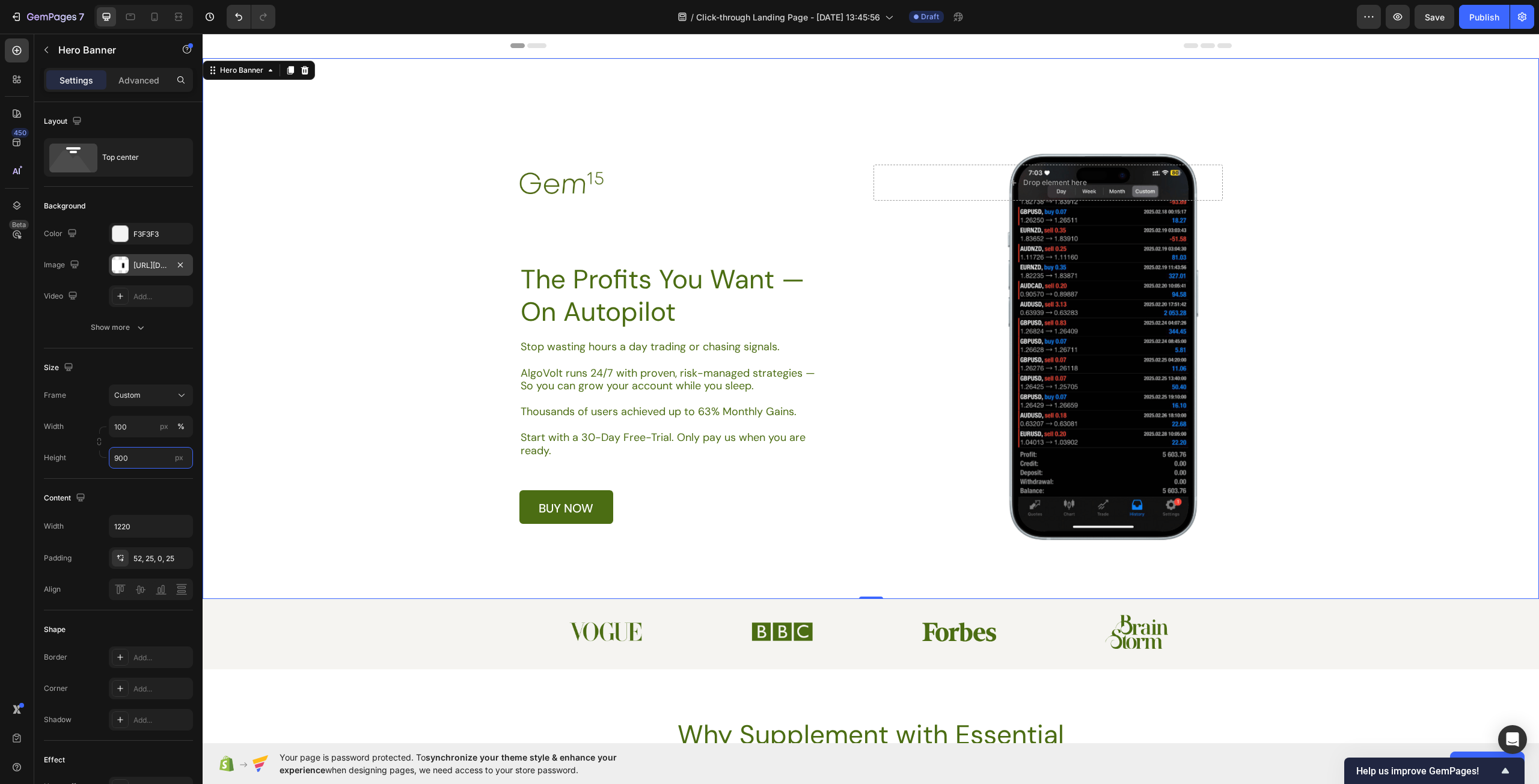
type input "900"
click at [895, 533] on div "Background Image" at bounding box center [870, 329] width 1337 height 541
click at [676, 299] on h1 "The Profits You Want — On Autopilot" at bounding box center [672, 295] width 306 height 67
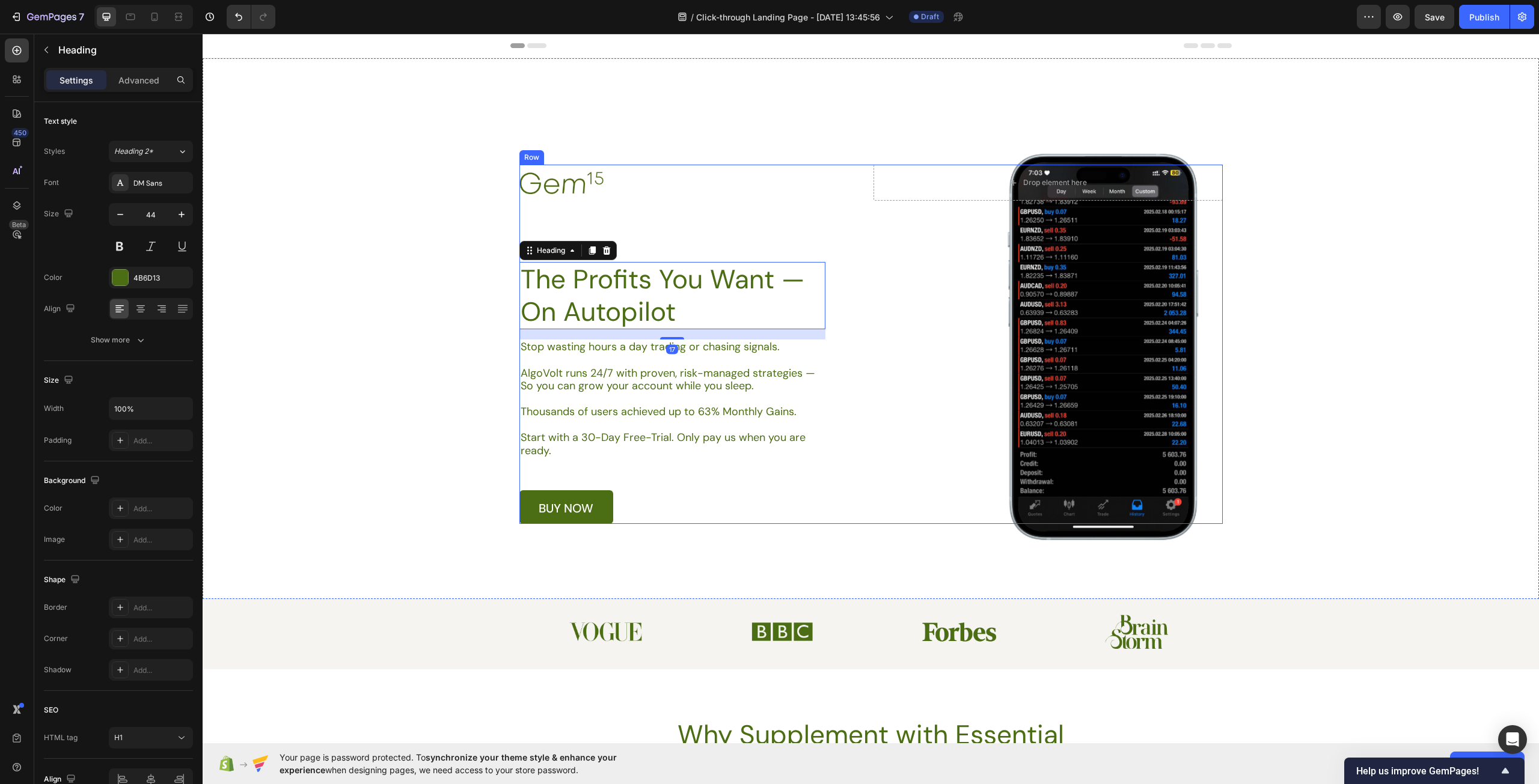
click at [1089, 322] on div "Image Drop element here Row The Profits You Want — On Autopilot Heading 17 Stop…" at bounding box center [870, 343] width 703 height 358
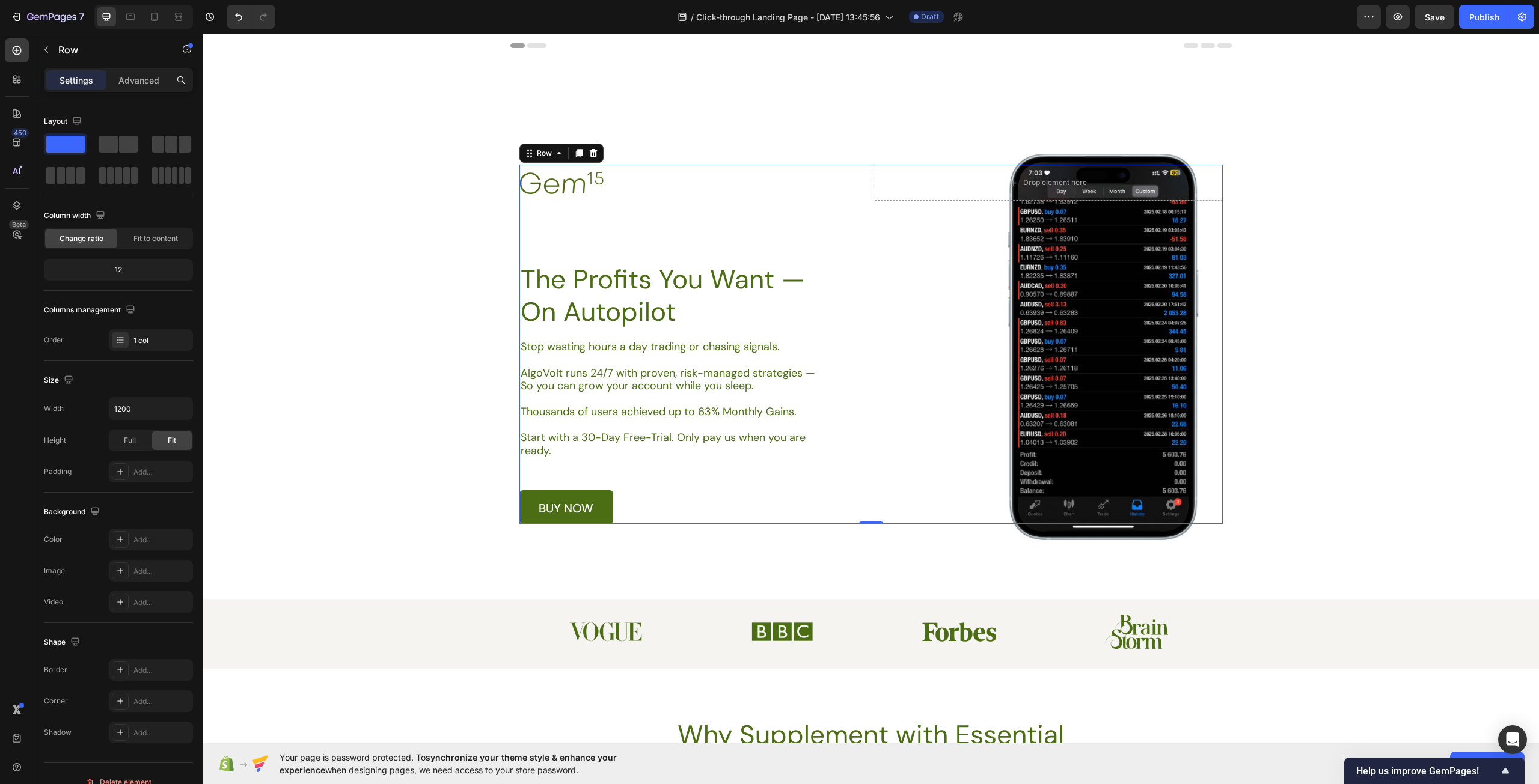
click at [894, 422] on div "Image Drop element here Row The Profits You Want — On Autopilot Heading Stop wa…" at bounding box center [870, 343] width 703 height 358
click at [763, 290] on h1 "The Profits You Want — On Autopilot" at bounding box center [672, 295] width 306 height 67
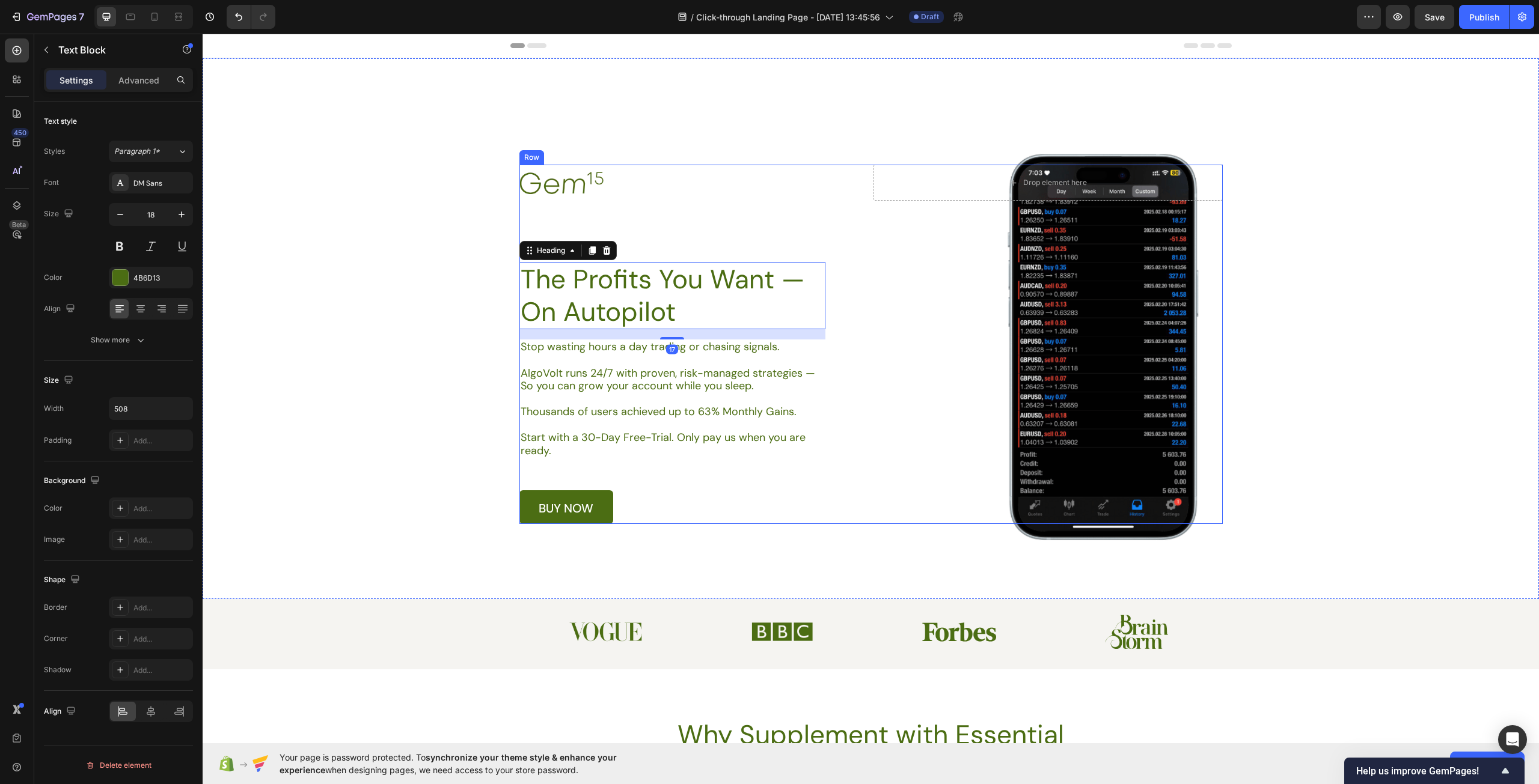
click at [773, 391] on p "AlgoVolt runs 24/7 with proven, risk-managed strategies — So you can grow your …" at bounding box center [672, 379] width 303 height 26
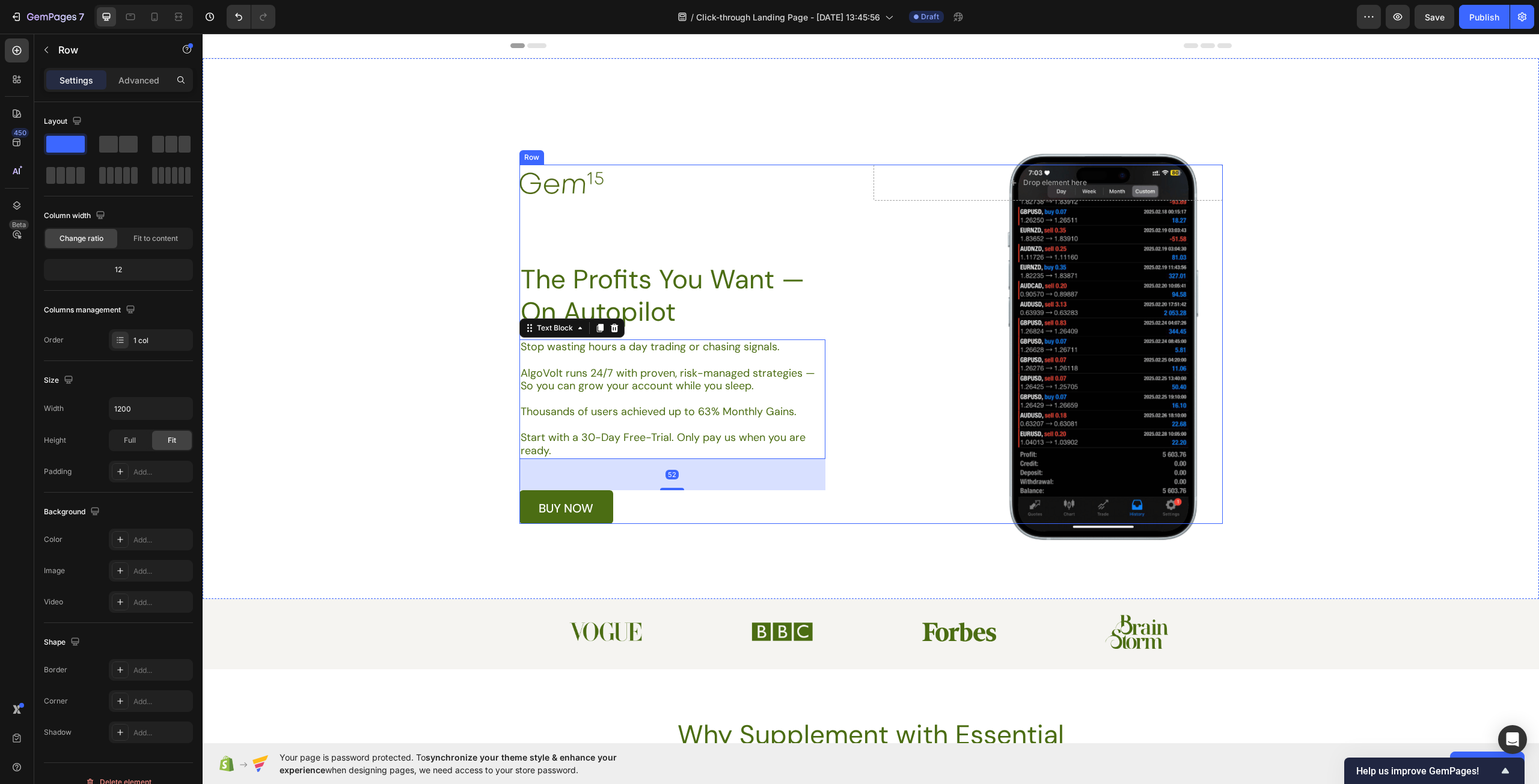
click at [898, 318] on div "Image Drop element here Row The Profits You Want — On Autopilot Heading Stop wa…" at bounding box center [870, 343] width 703 height 358
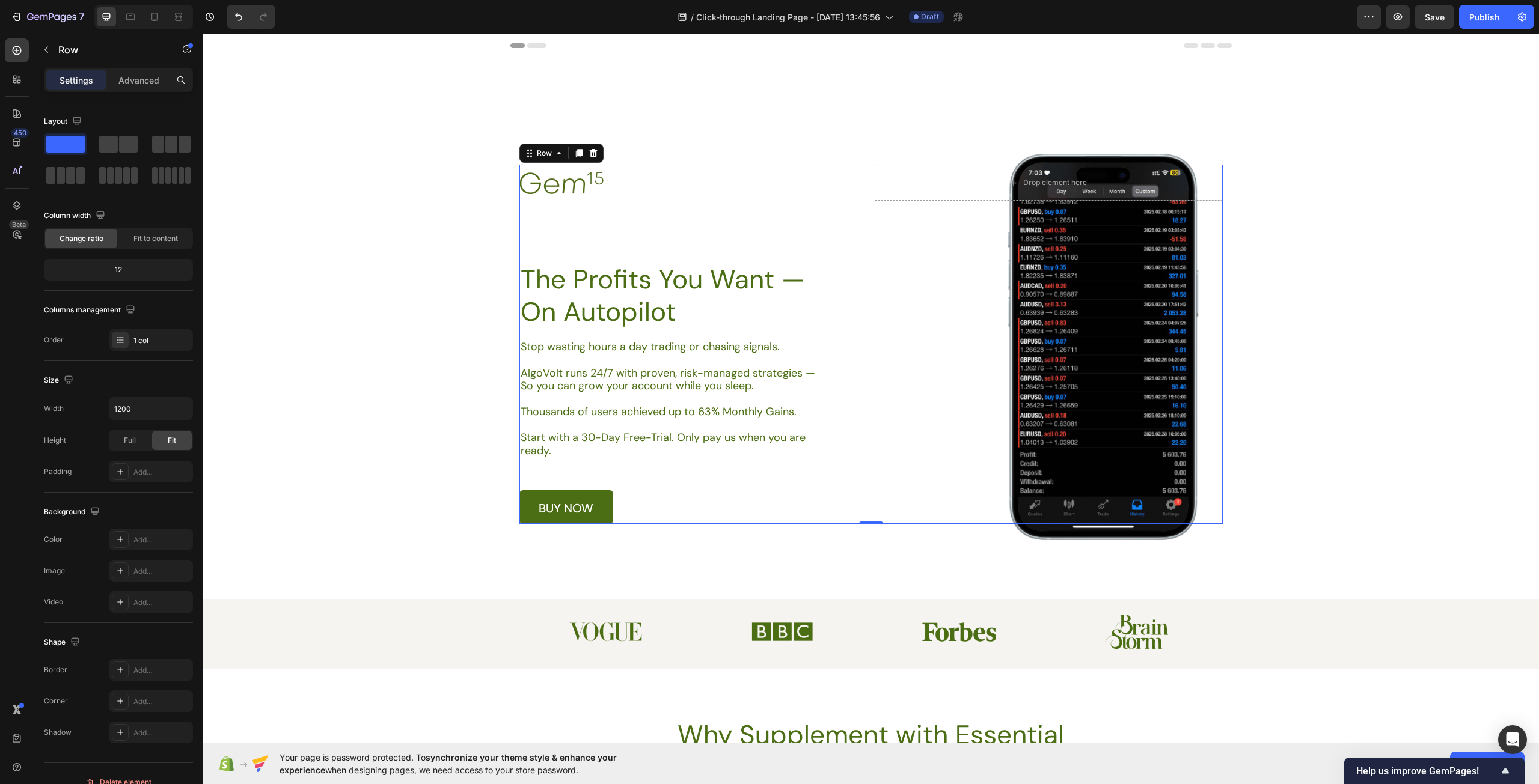
click at [624, 47] on div "Header" at bounding box center [870, 45] width 721 height 24
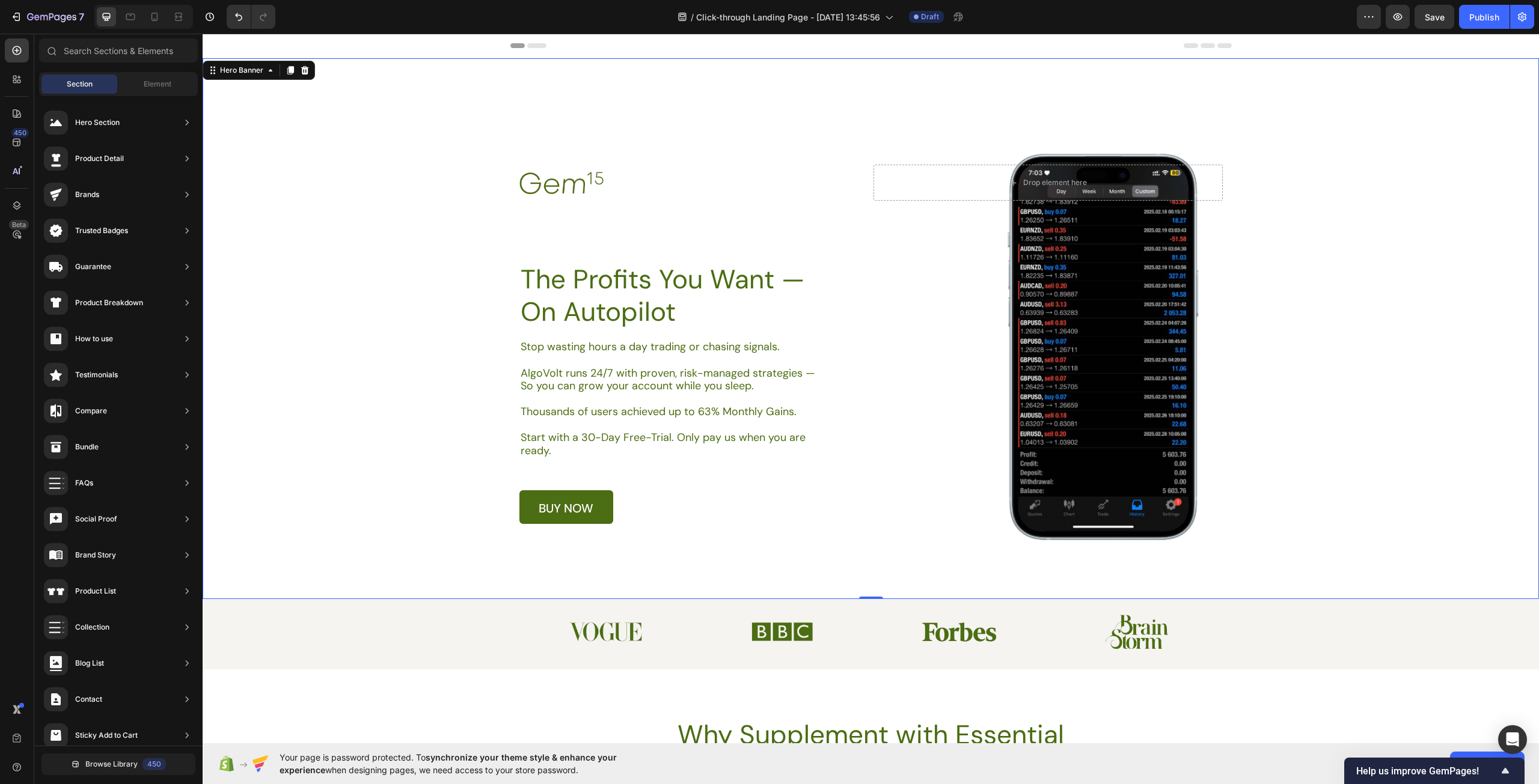
click at [326, 220] on div "Background Image" at bounding box center [870, 329] width 1337 height 541
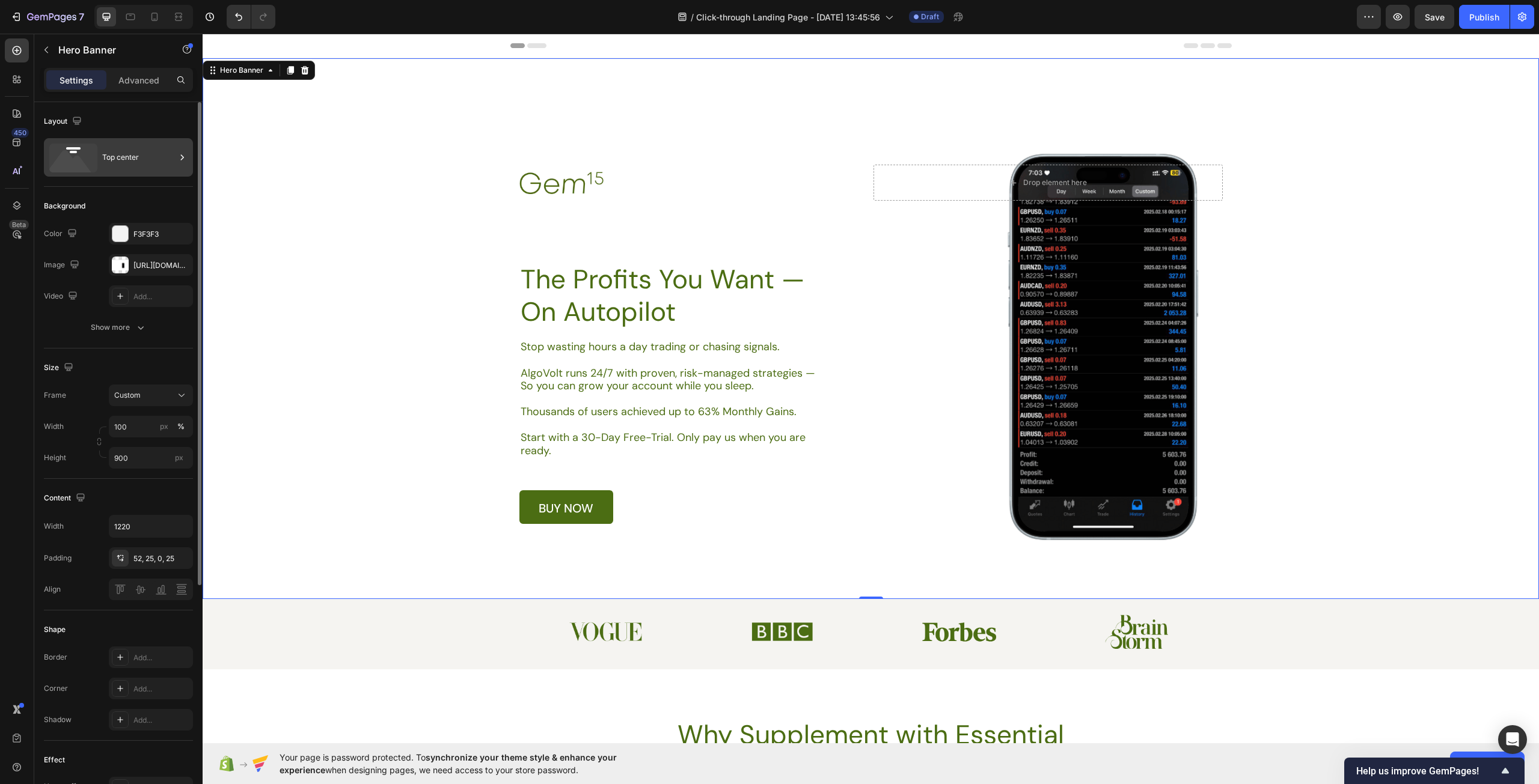
click at [112, 161] on div "Top center" at bounding box center [139, 157] width 74 height 27
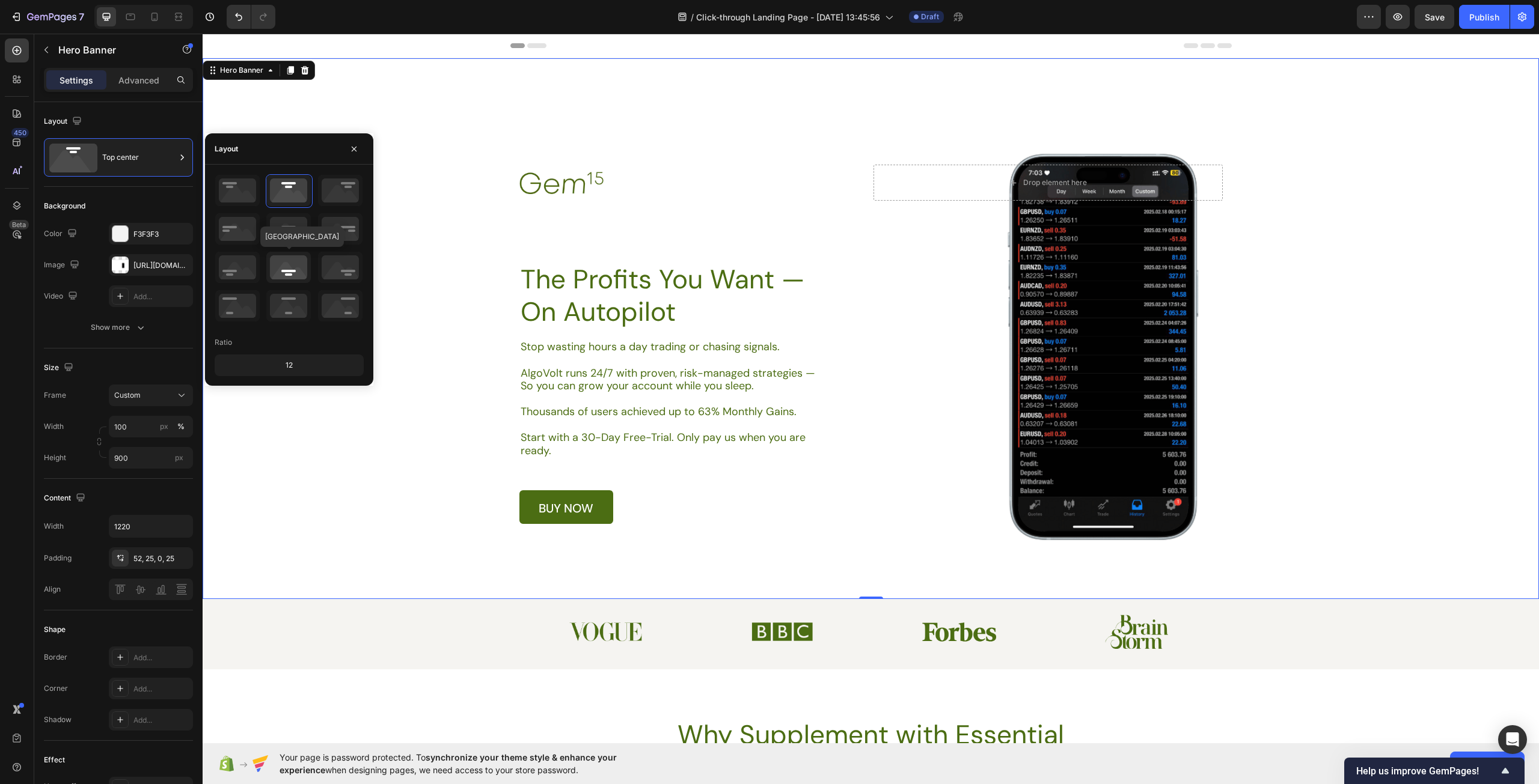
click at [292, 270] on icon at bounding box center [288, 267] width 44 height 31
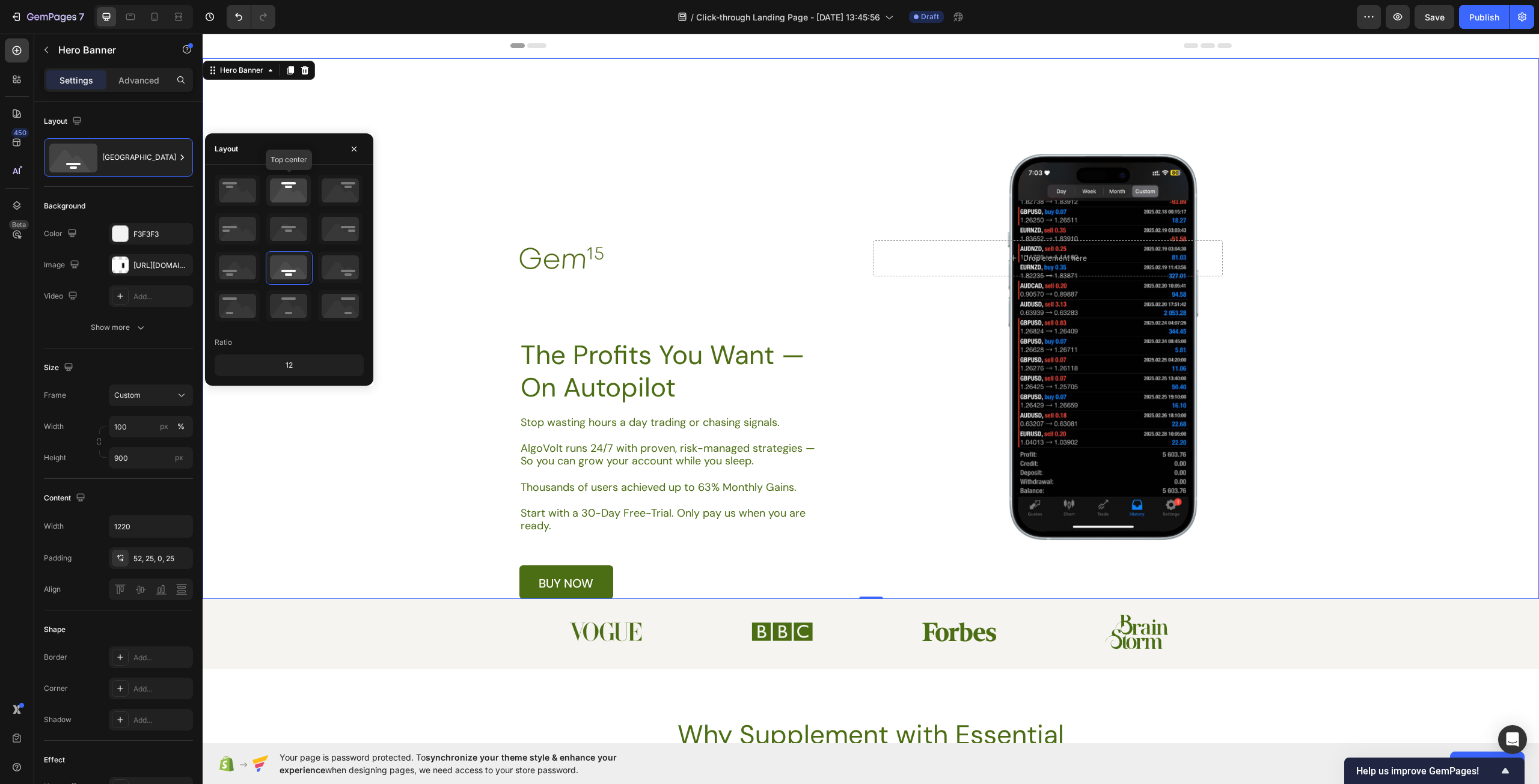
click at [283, 200] on icon at bounding box center [288, 190] width 44 height 31
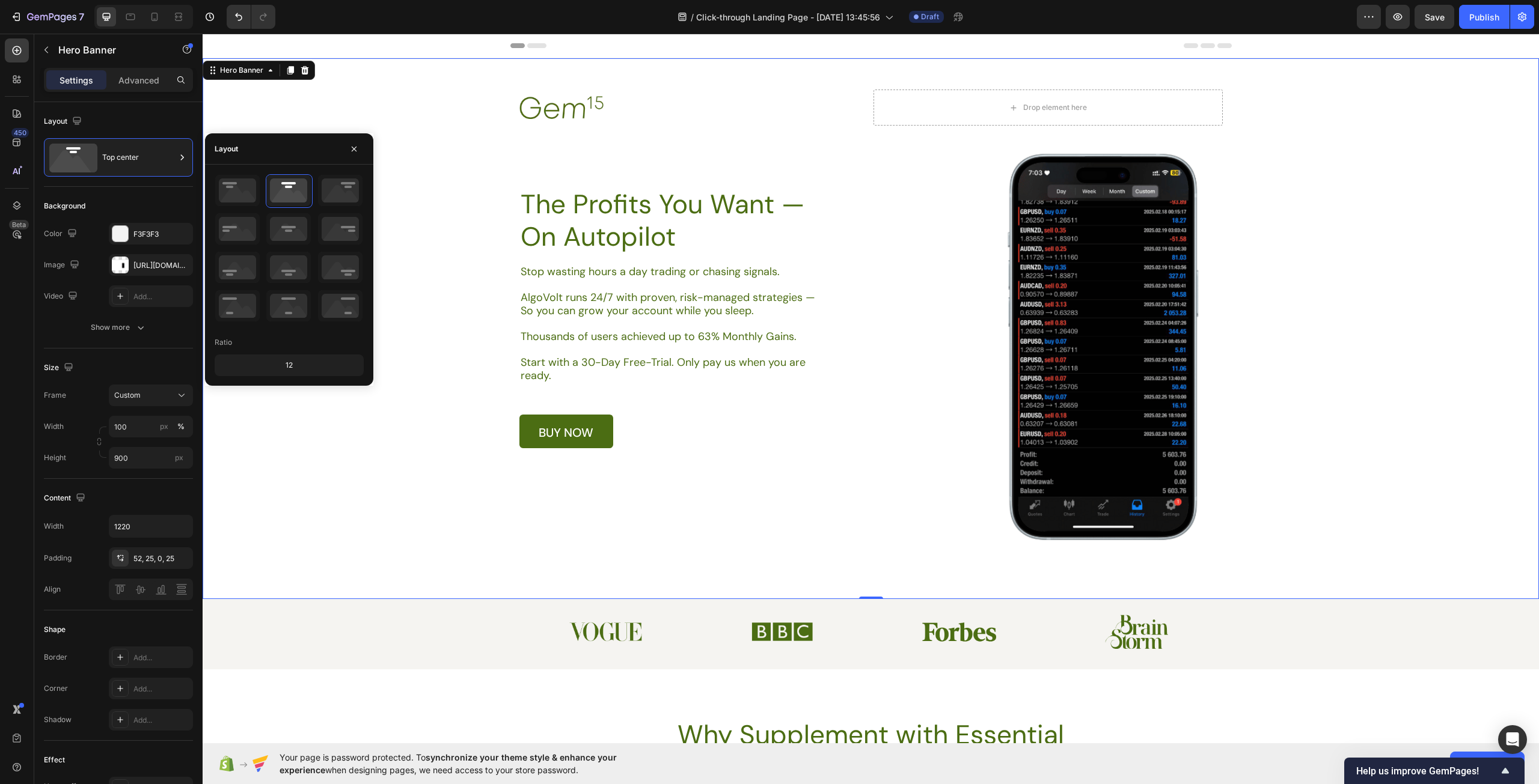
click at [882, 479] on div "Background Image" at bounding box center [870, 329] width 1337 height 541
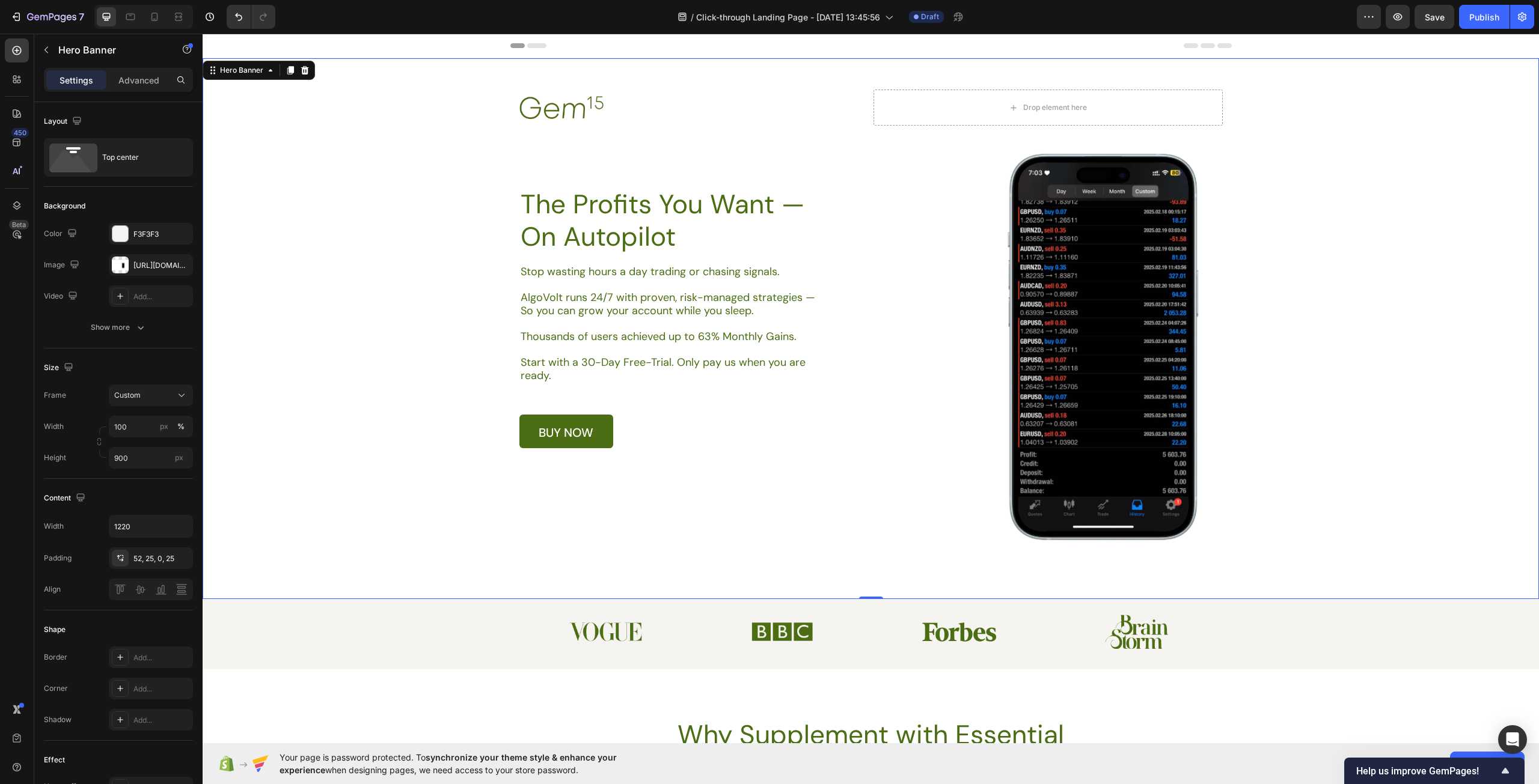
click at [1443, 392] on div "Background Image" at bounding box center [870, 329] width 1337 height 541
click at [1073, 466] on div "Background Image" at bounding box center [870, 329] width 1337 height 541
click at [1388, 349] on div "Background Image" at bounding box center [870, 329] width 1337 height 541
click at [158, 264] on div "https://cdn.shopify.com/s/files/1/0967/5259/9328/files/gempages_586241475050734…" at bounding box center [150, 265] width 35 height 10
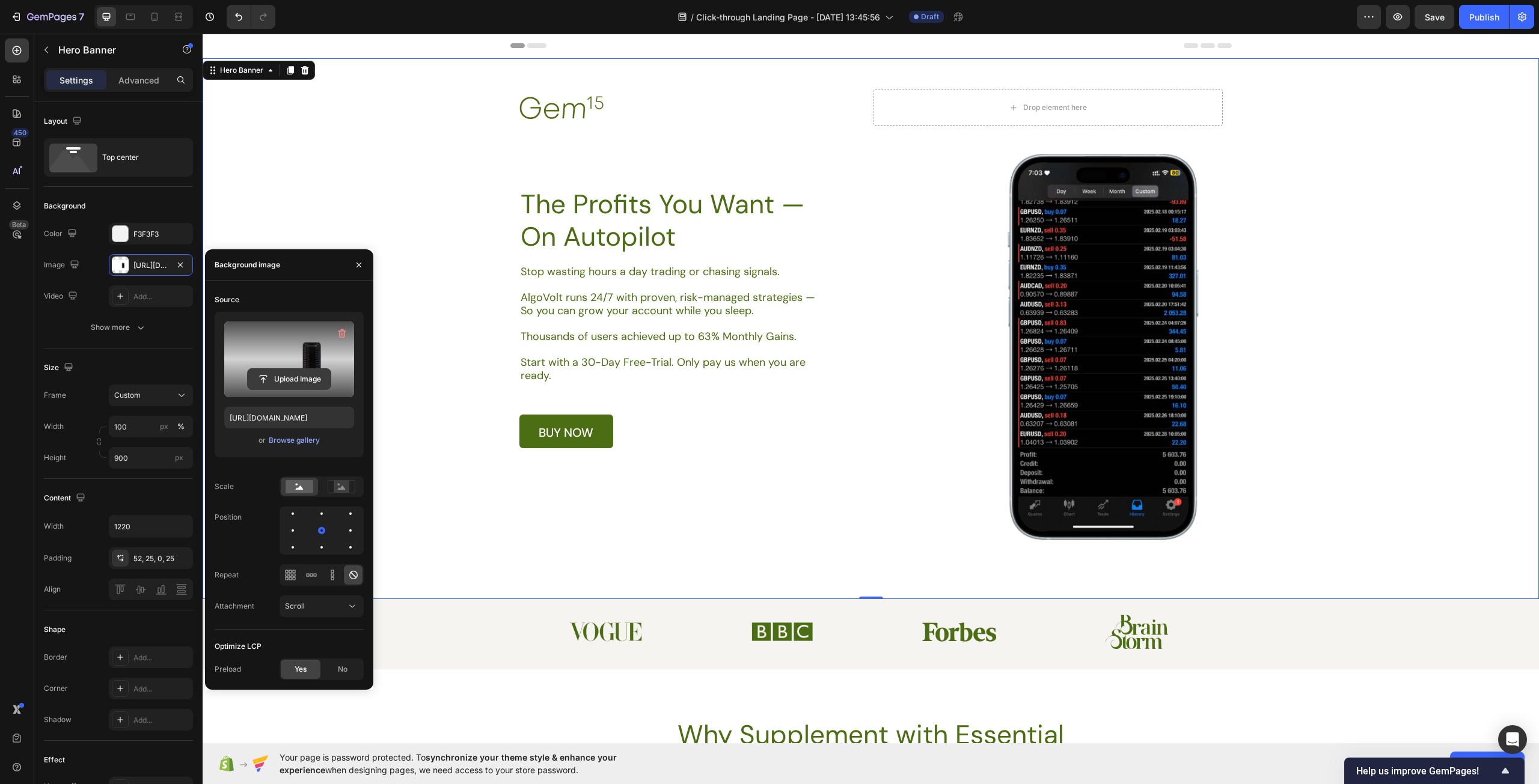
click at [301, 385] on input "file" at bounding box center [289, 379] width 83 height 21
type input "https://cdn.shopify.com/s/files/1/0967/5259/9328/files/gempages_586241475050734…"
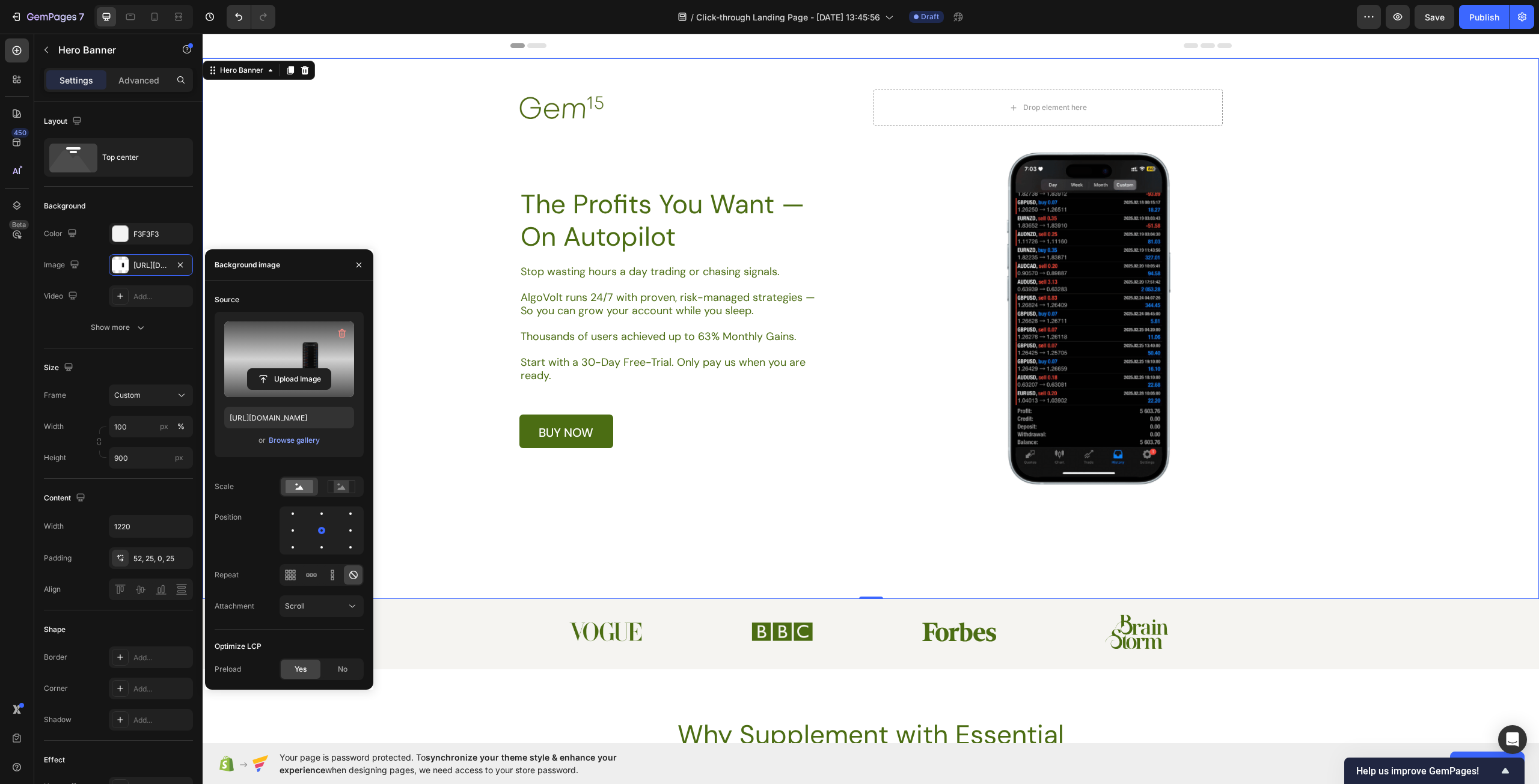
click at [1395, 486] on div "Background Image" at bounding box center [870, 329] width 1337 height 541
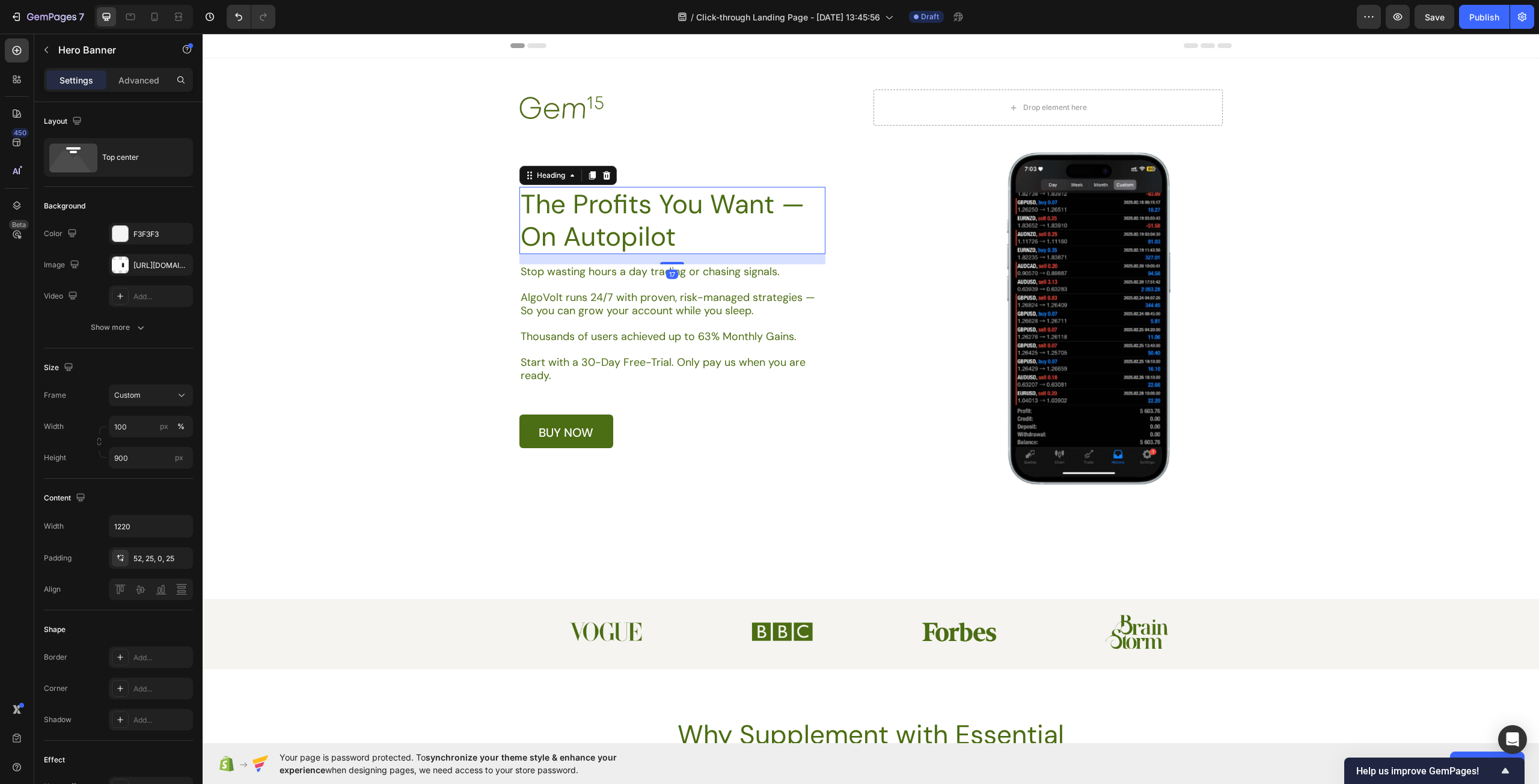
click at [676, 208] on h1 "The Profits You Want — On Autopilot" at bounding box center [672, 220] width 306 height 67
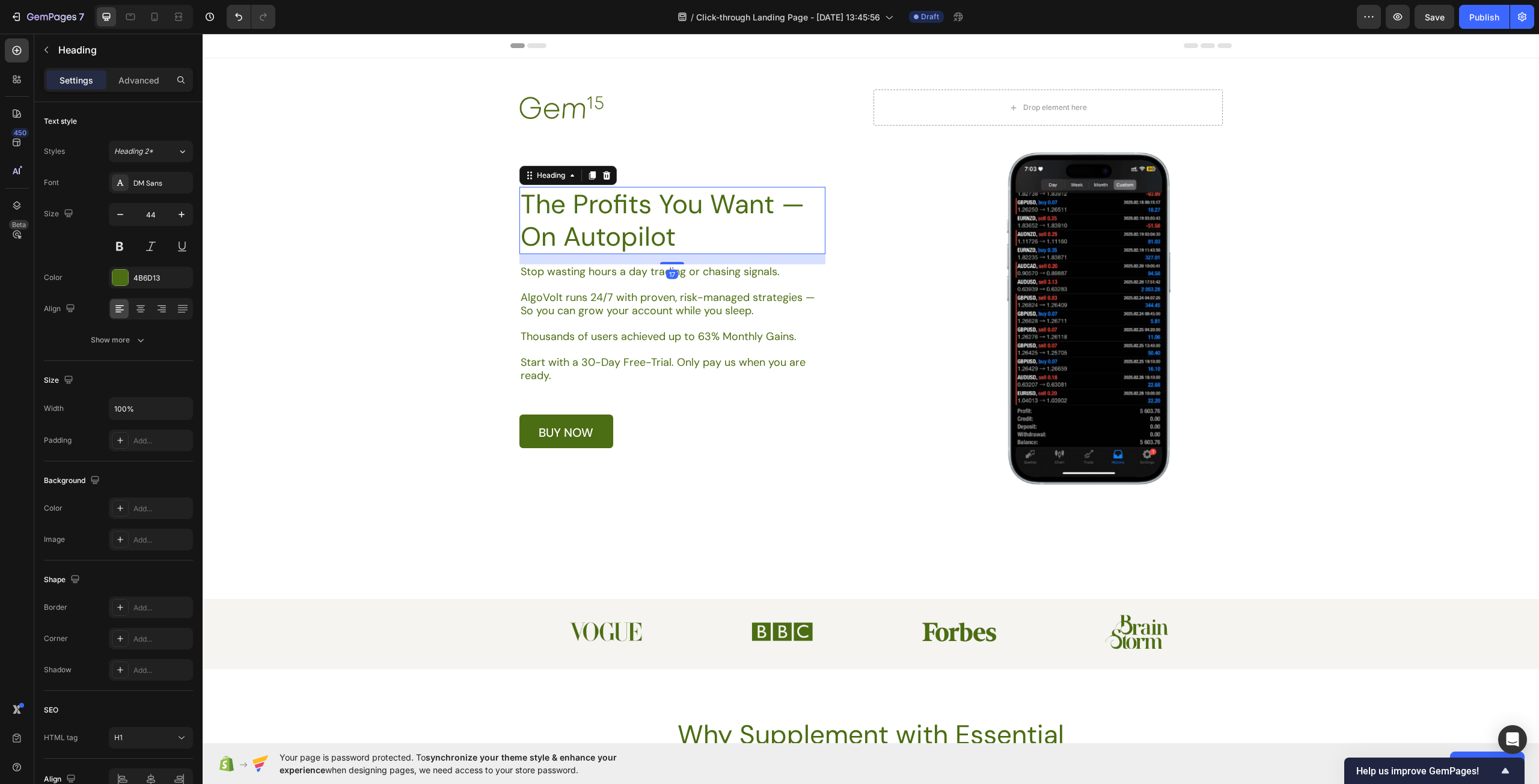
click at [705, 230] on h1 "The Profits You Want — On Autopilot" at bounding box center [672, 220] width 306 height 67
click at [760, 243] on p "The Profits You Want — On Autopilot" at bounding box center [672, 220] width 304 height 65
drag, startPoint x: 716, startPoint y: 298, endPoint x: 759, endPoint y: 357, distance: 73.0
click at [716, 298] on p "AlgoVolt runs 24/7 with proven, risk-managed strategies — So you can grow your …" at bounding box center [672, 304] width 303 height 26
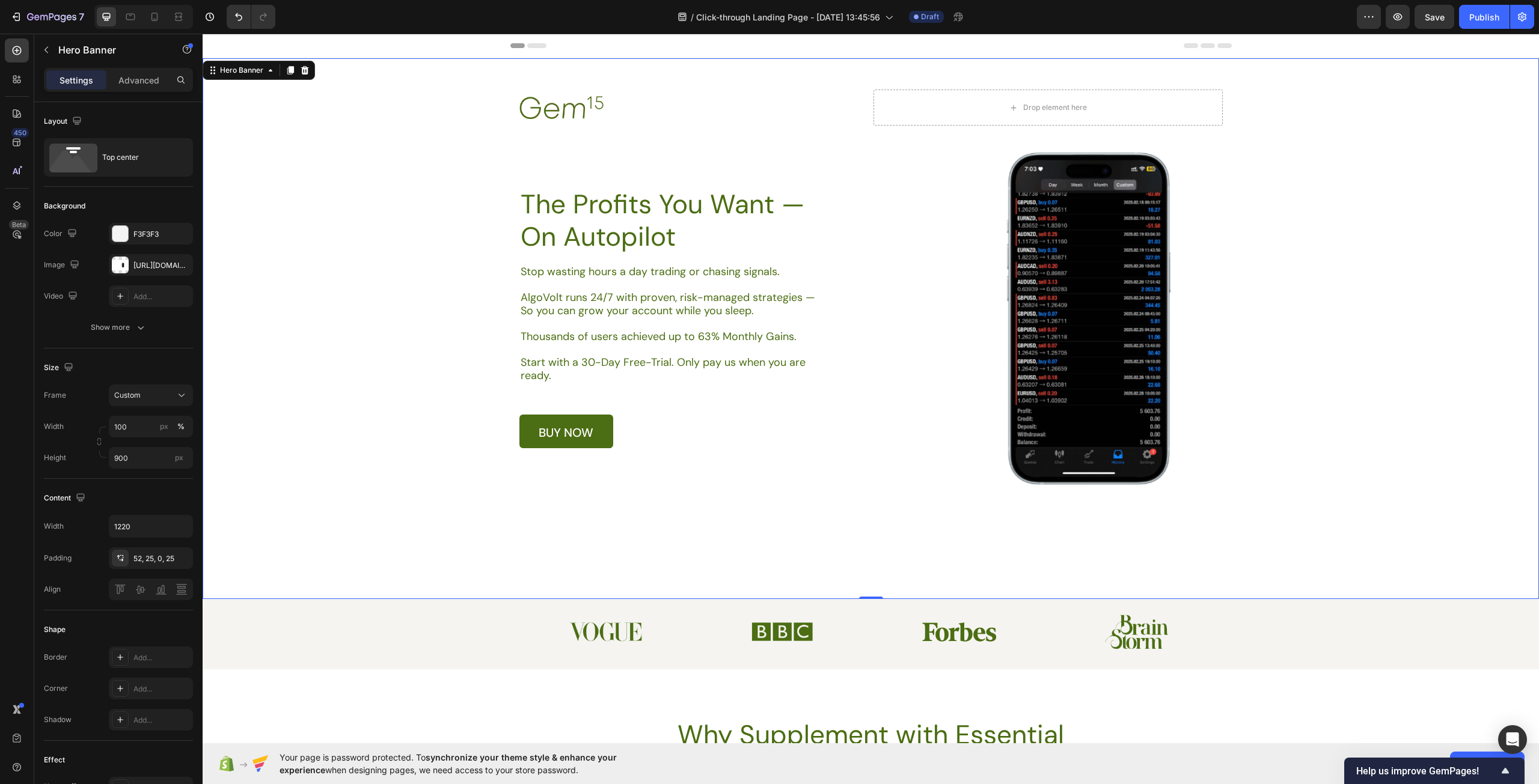
click at [808, 479] on div "Background Image" at bounding box center [870, 329] width 1337 height 541
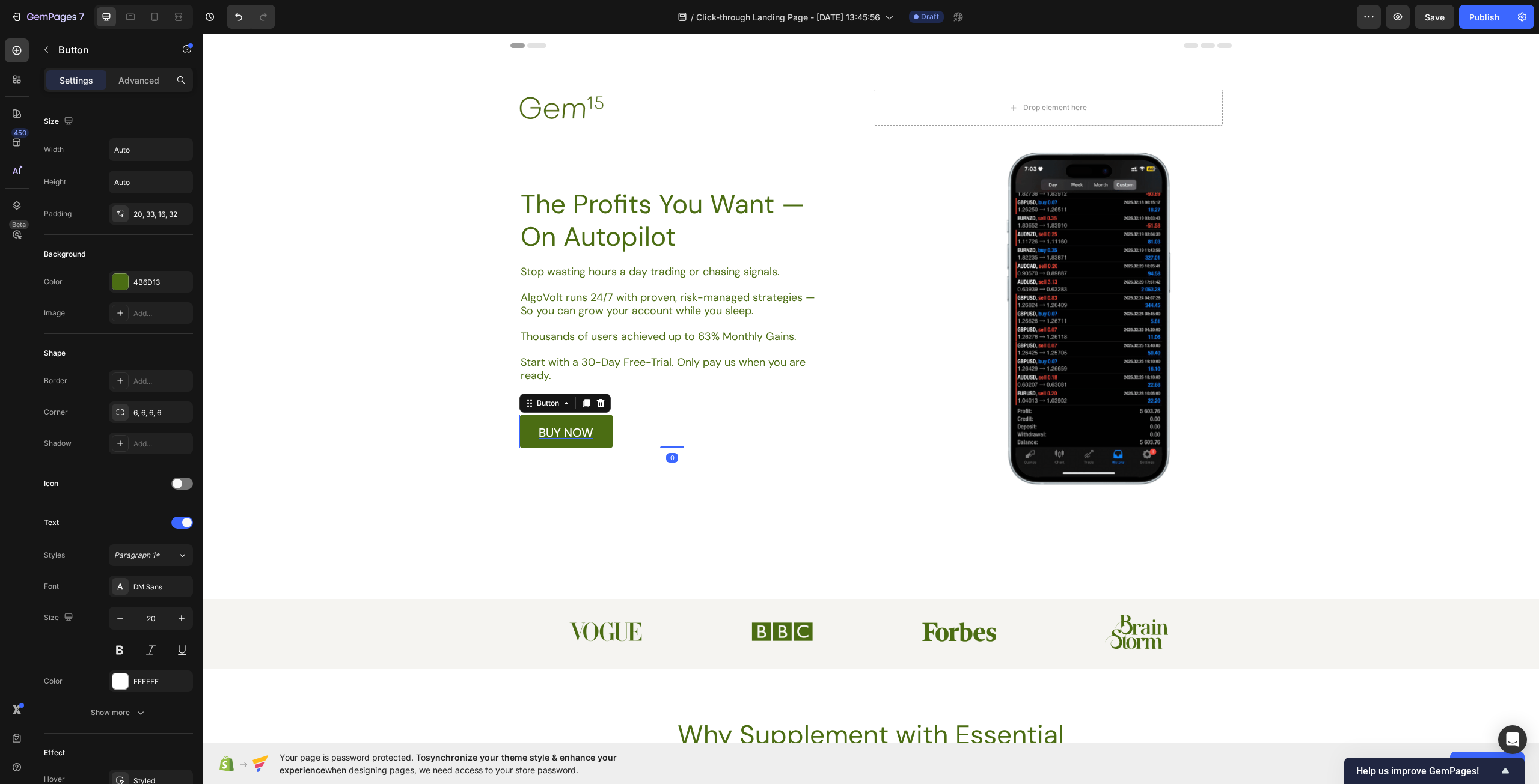
click at [561, 432] on p "buy now" at bounding box center [566, 432] width 55 height 12
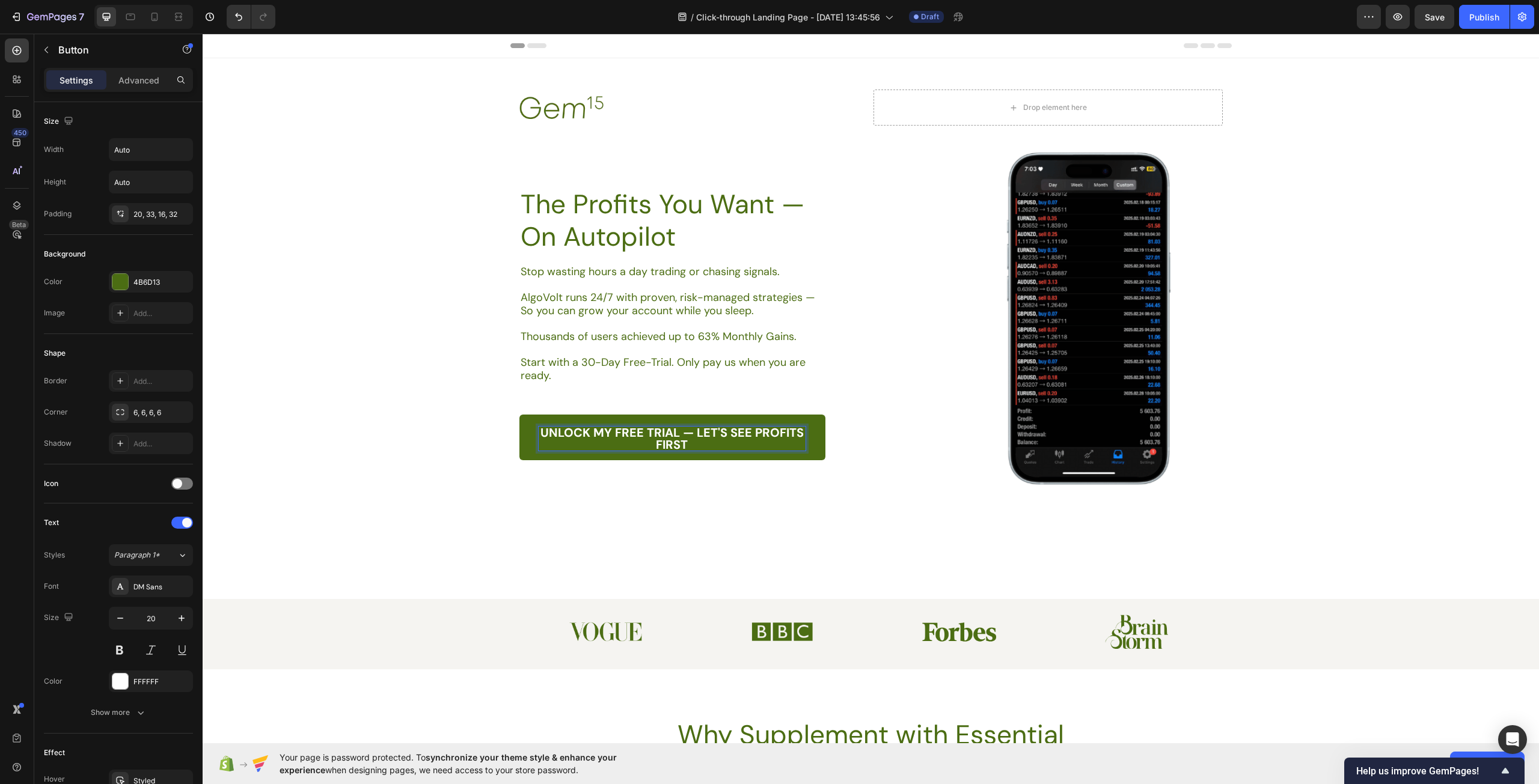
click at [643, 439] on strong "Unlock My Free Trial — Let's See Profits First" at bounding box center [672, 438] width 263 height 27
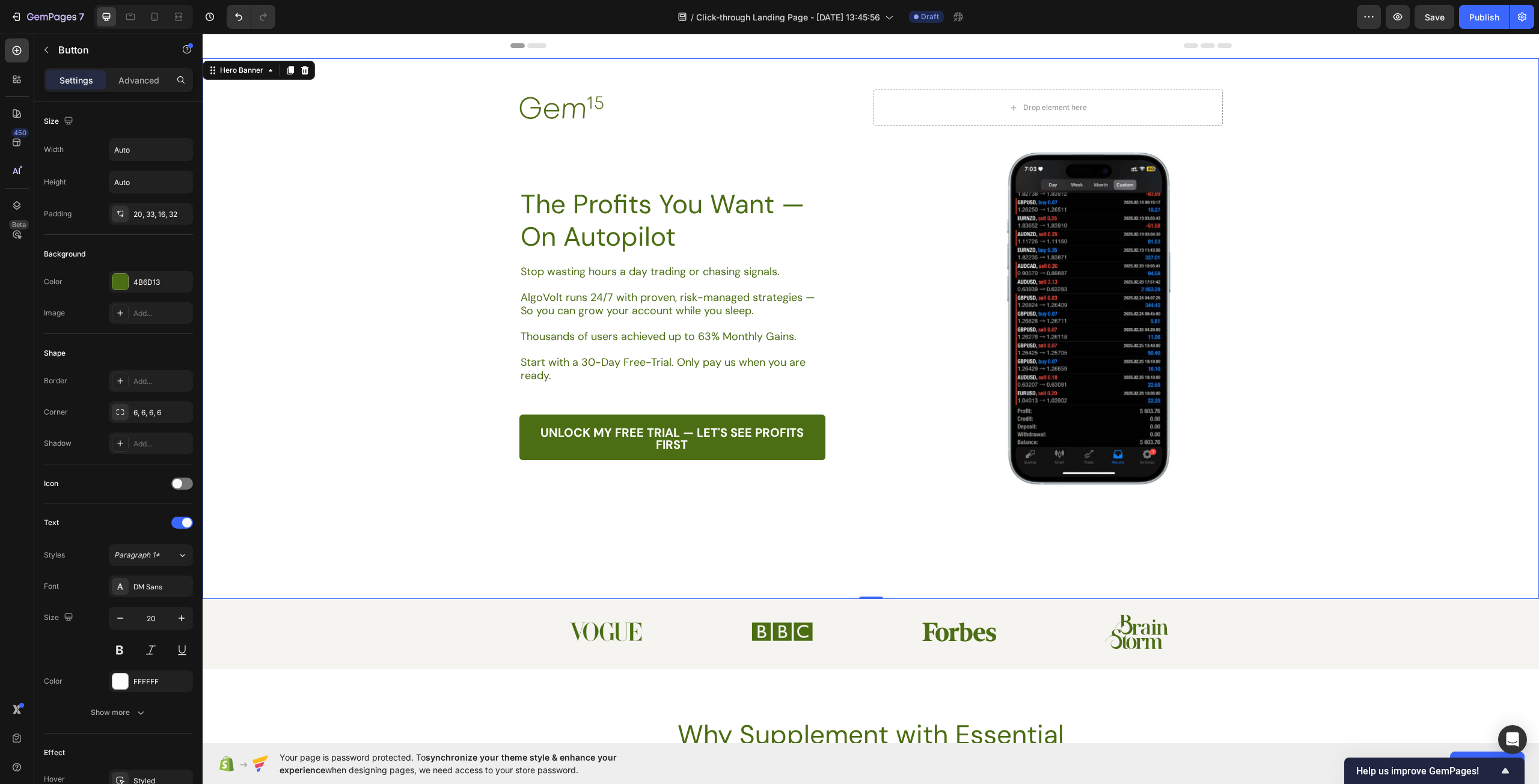
click at [502, 540] on div "Background Image" at bounding box center [870, 329] width 1337 height 541
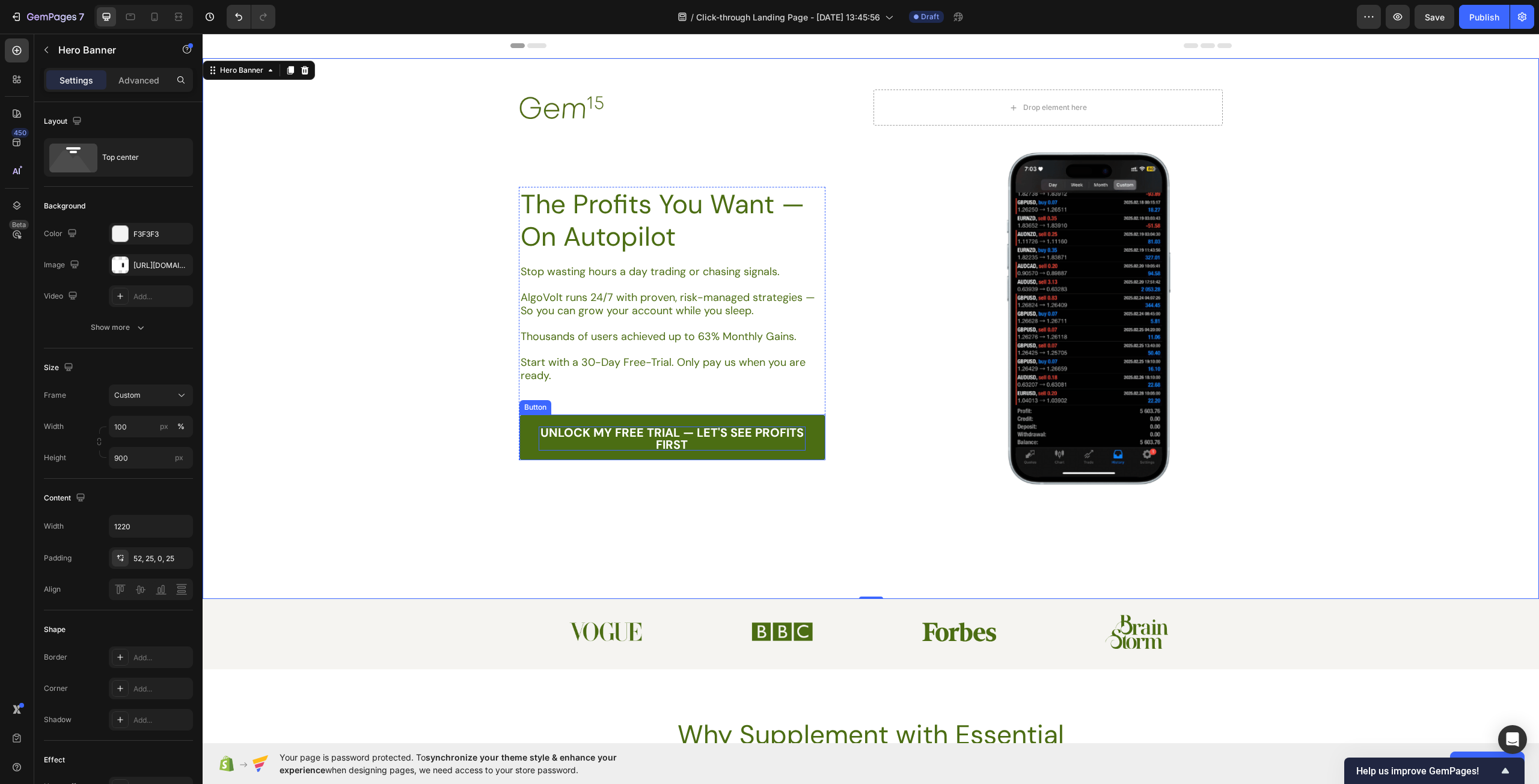
click at [673, 437] on strong "Unlock My Free Trial — Let's See Profits First" at bounding box center [672, 438] width 263 height 27
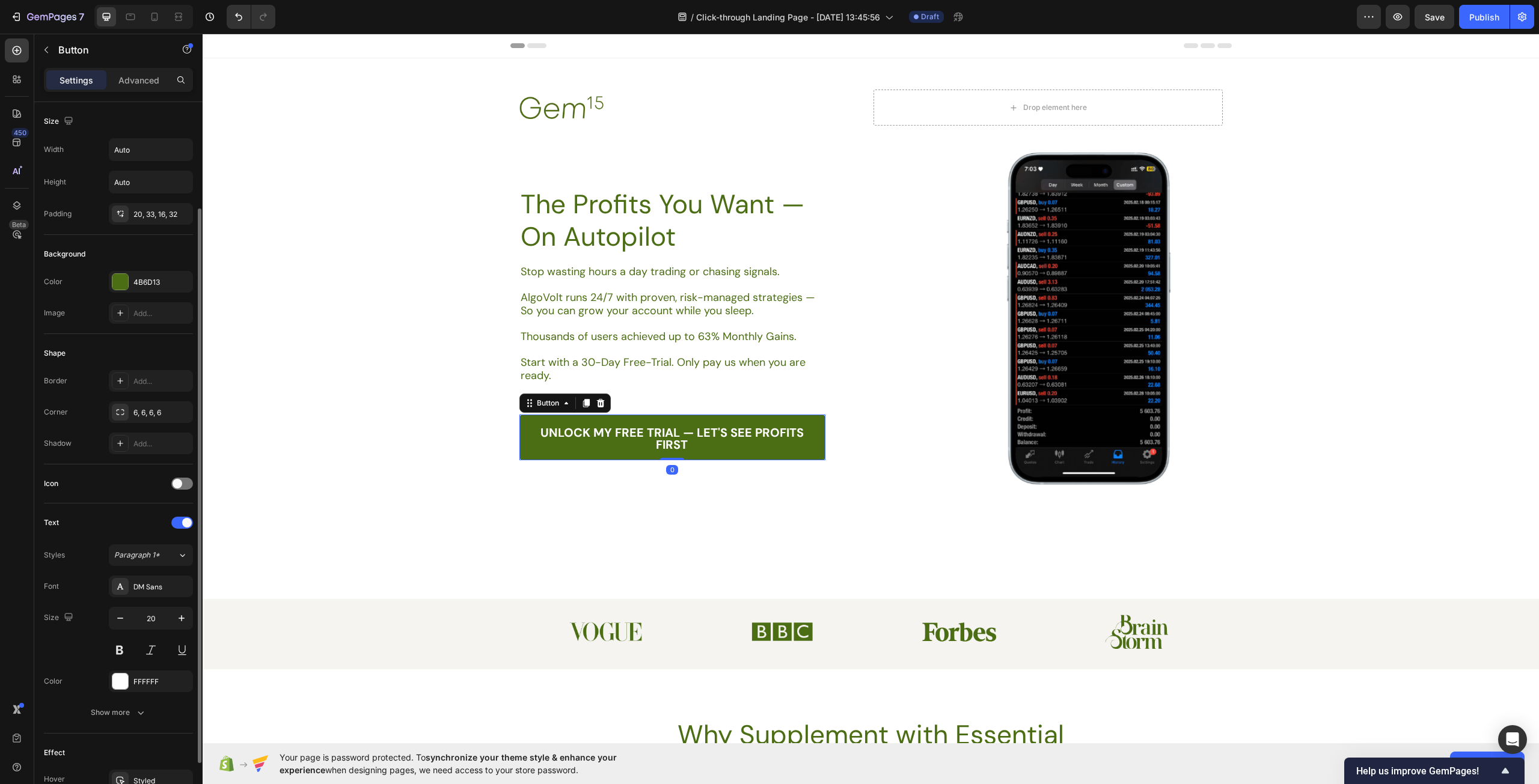
scroll to position [61, 0]
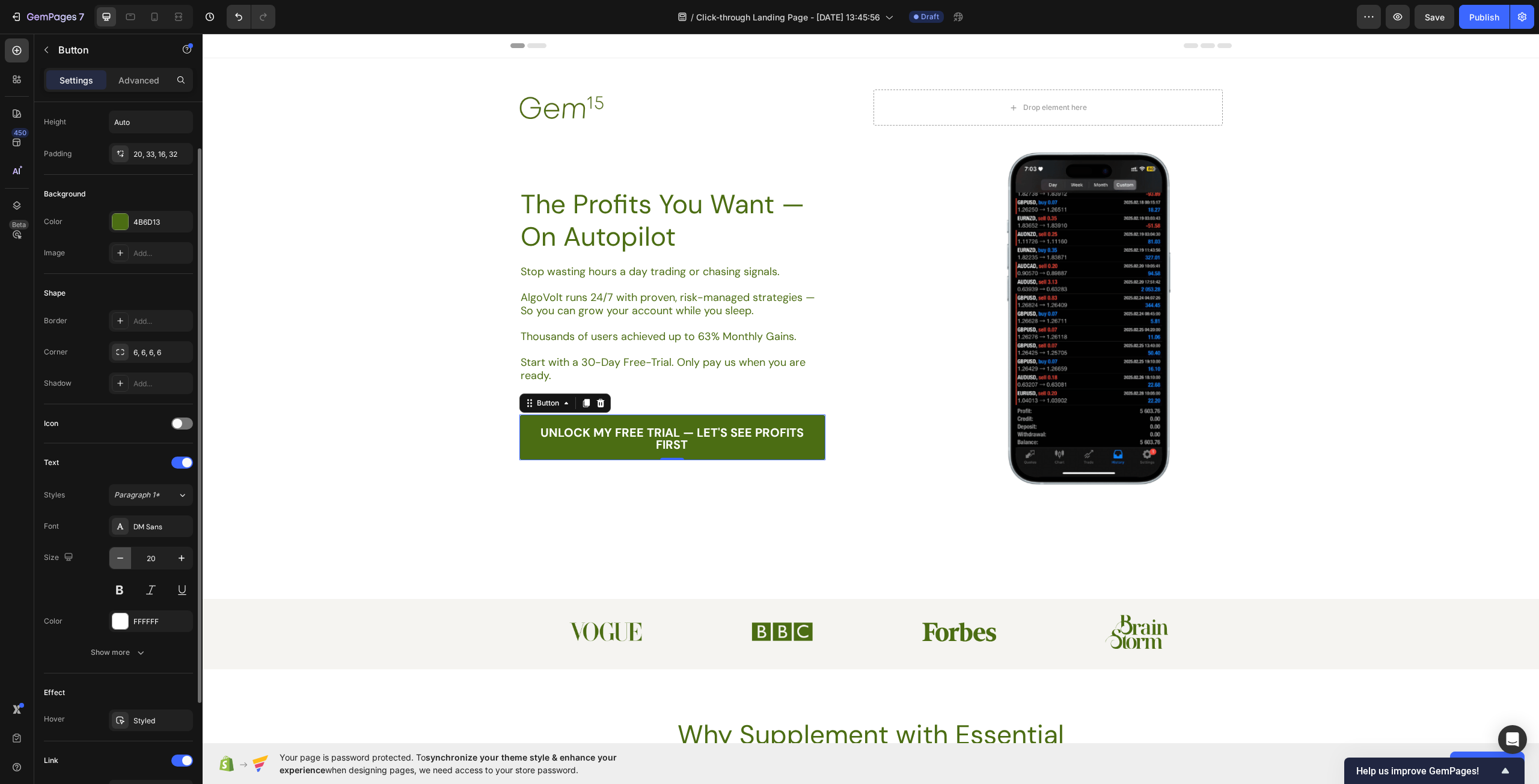
click at [122, 560] on icon "button" at bounding box center [120, 558] width 12 height 12
type input "18"
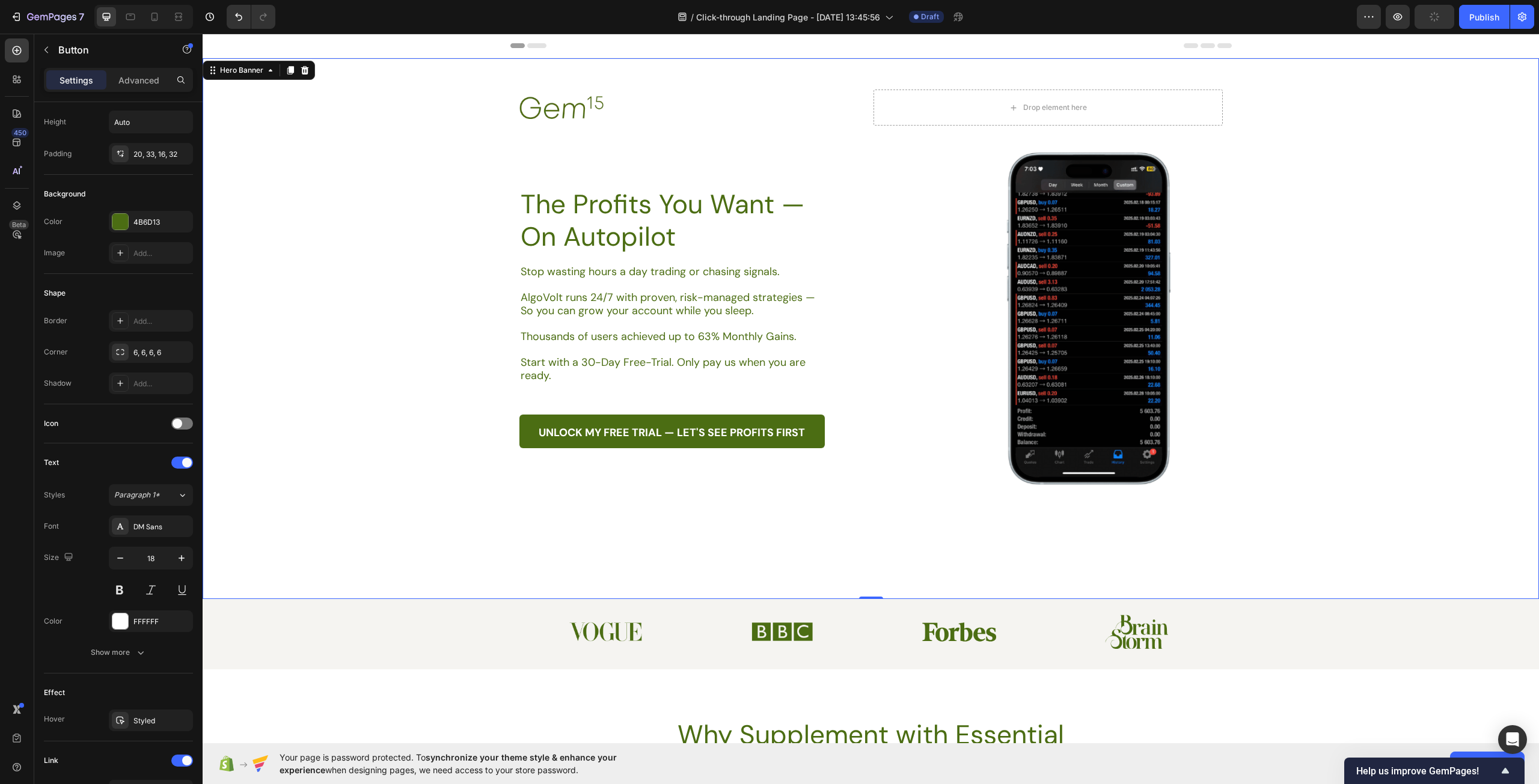
click at [670, 509] on div "Background Image" at bounding box center [870, 329] width 1337 height 541
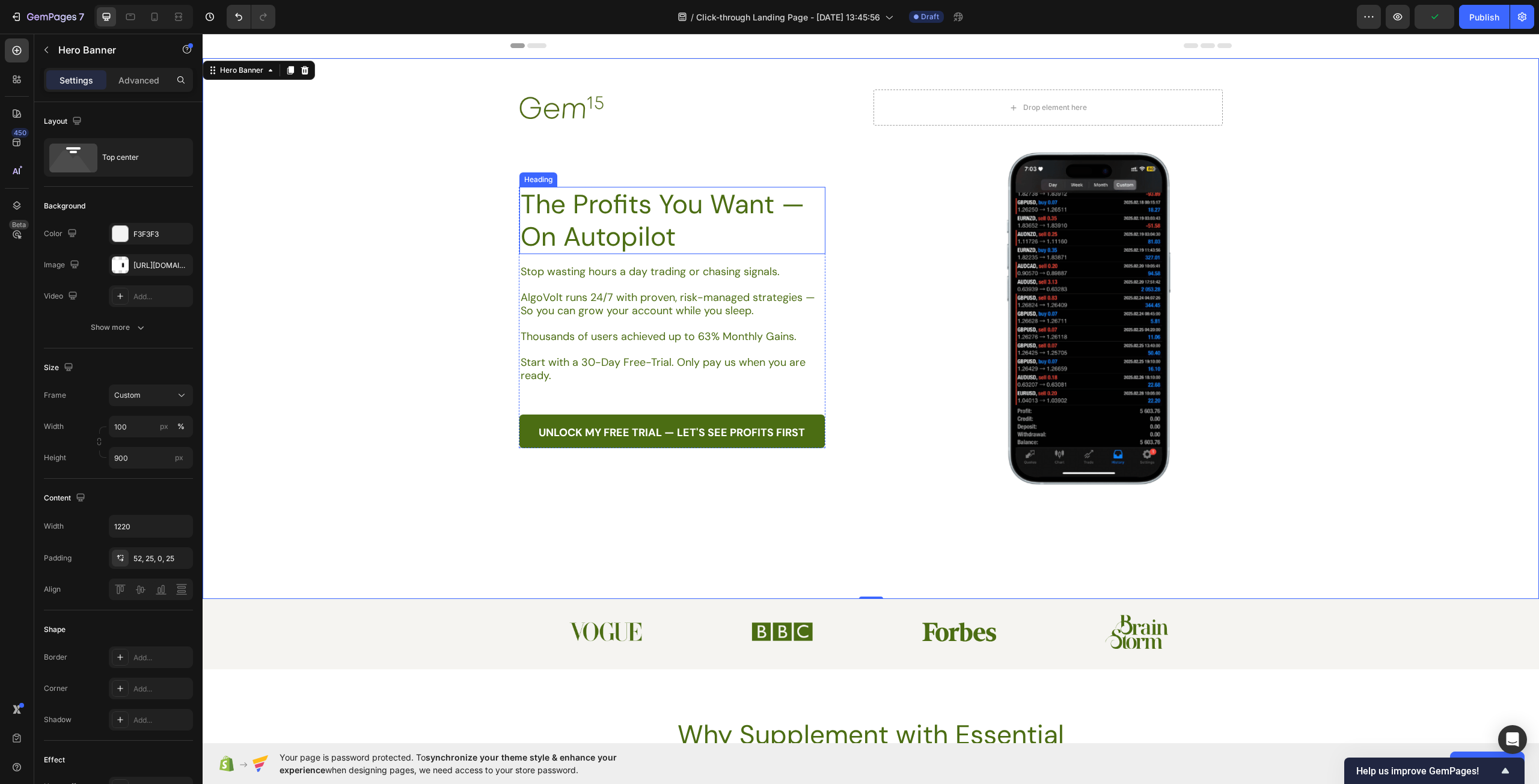
click at [586, 210] on p "The Profits You Want — On Autopilot" at bounding box center [672, 220] width 304 height 65
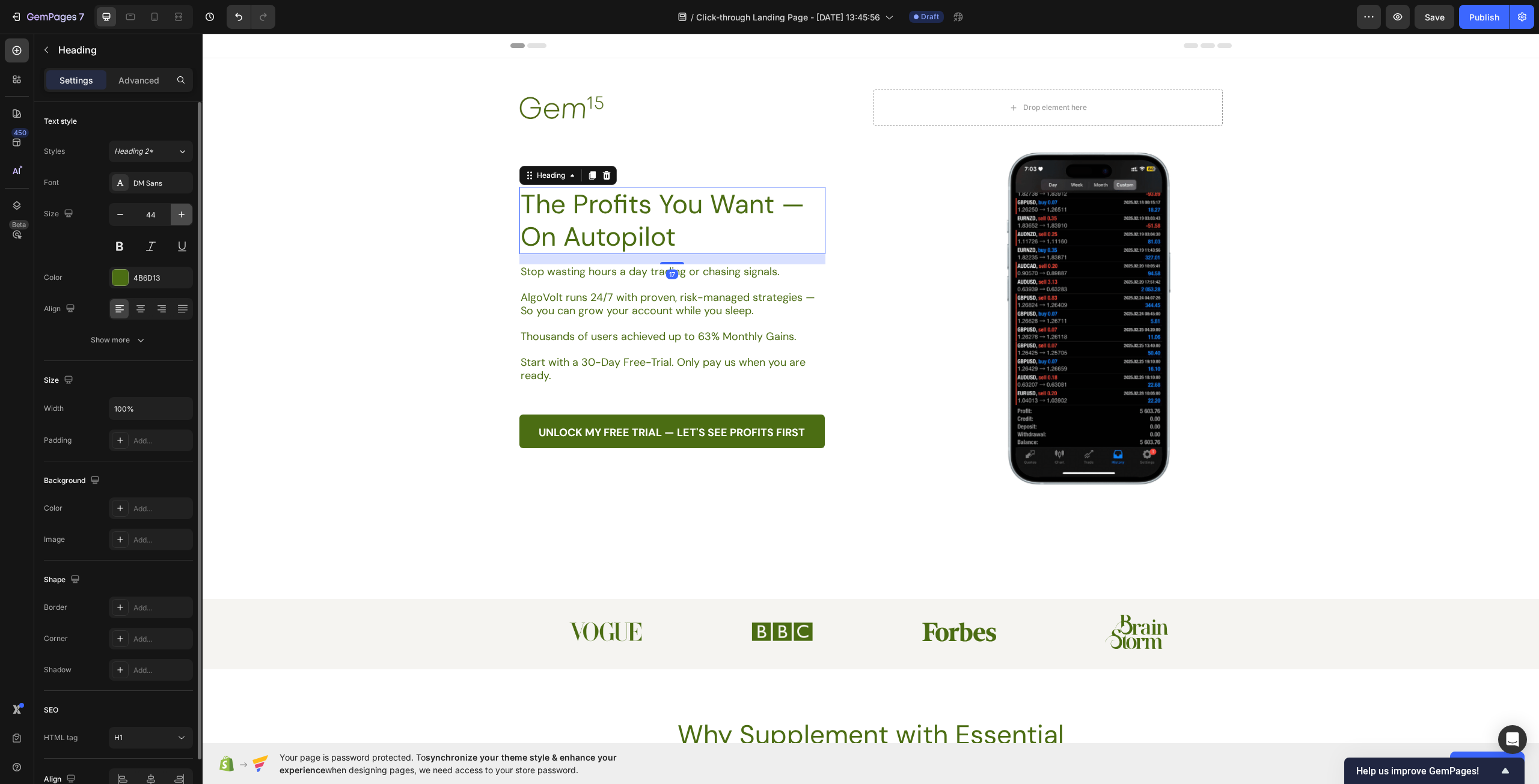
click at [184, 214] on icon "button" at bounding box center [182, 214] width 12 height 12
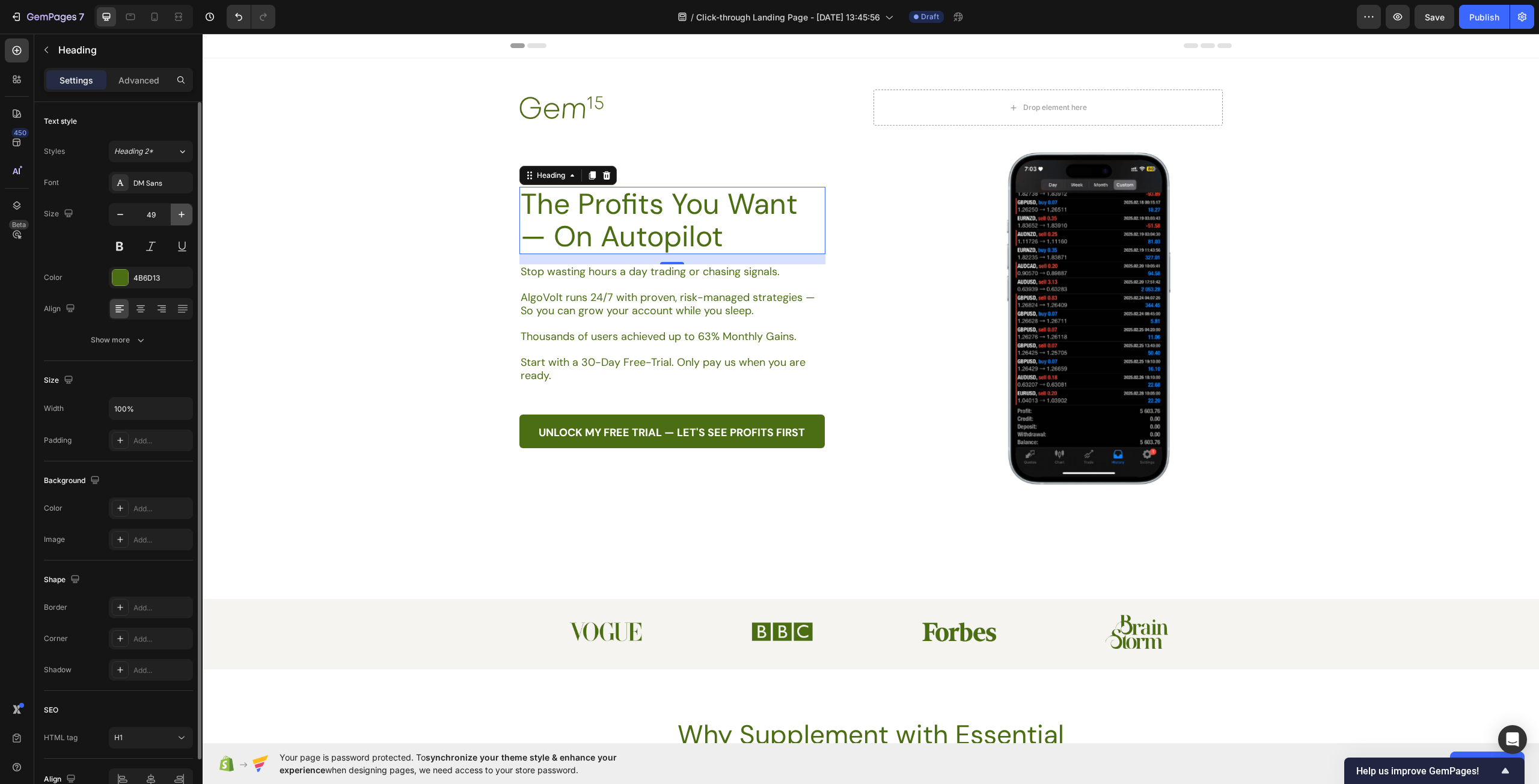
click at [184, 214] on icon "button" at bounding box center [182, 214] width 12 height 12
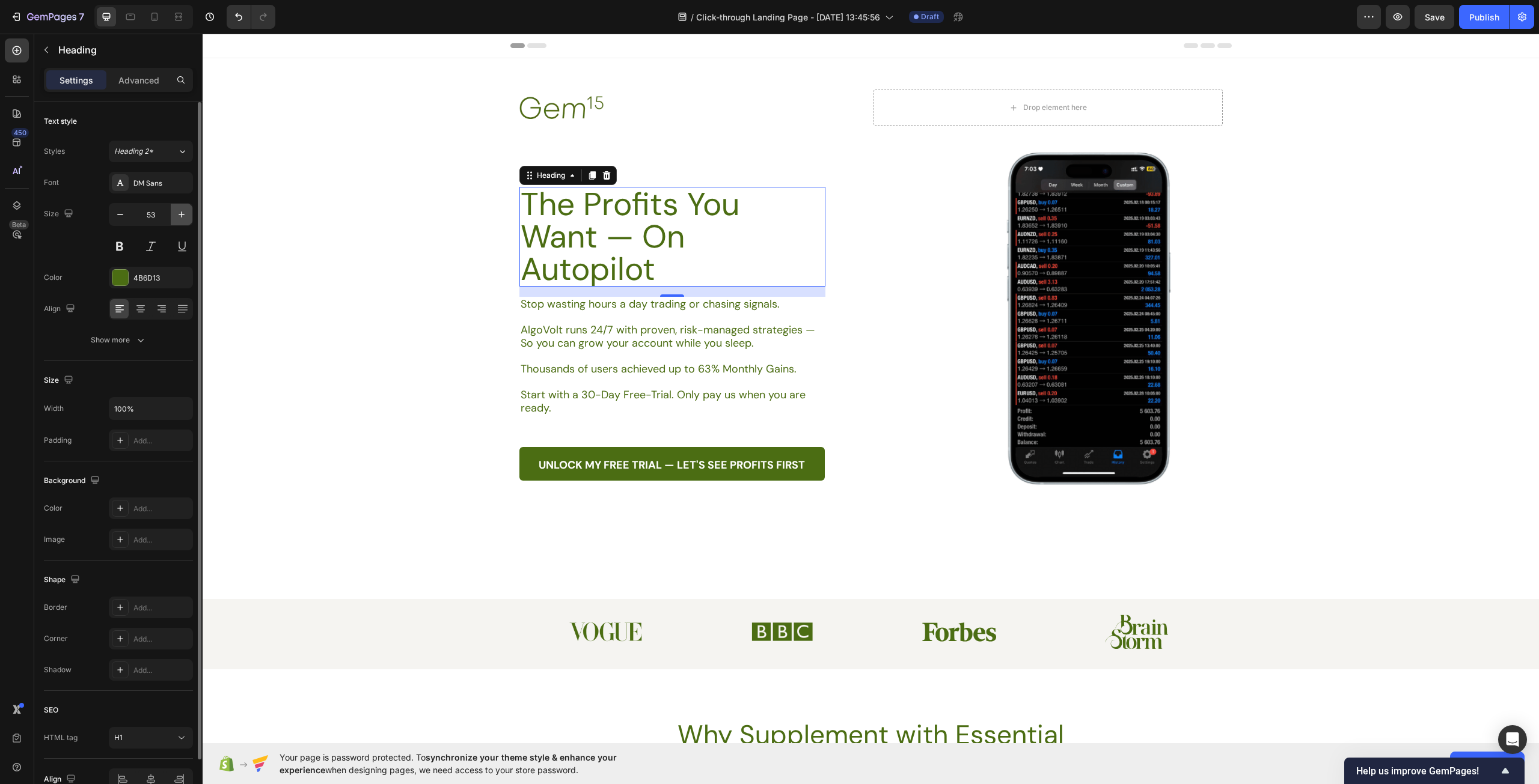
click at [184, 214] on icon "button" at bounding box center [182, 214] width 12 height 12
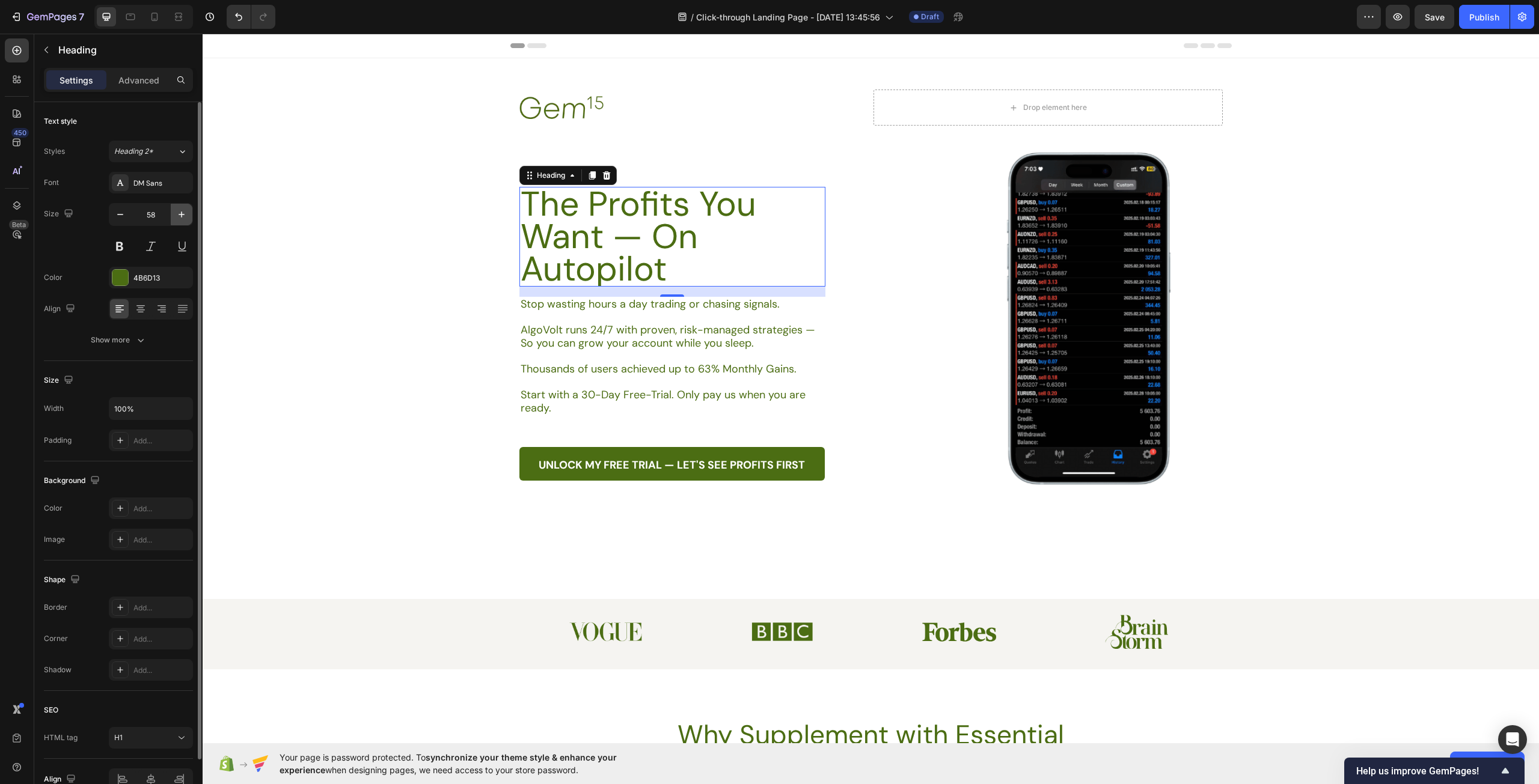
click at [184, 214] on icon "button" at bounding box center [182, 214] width 12 height 12
click at [121, 217] on icon "button" at bounding box center [120, 214] width 12 height 12
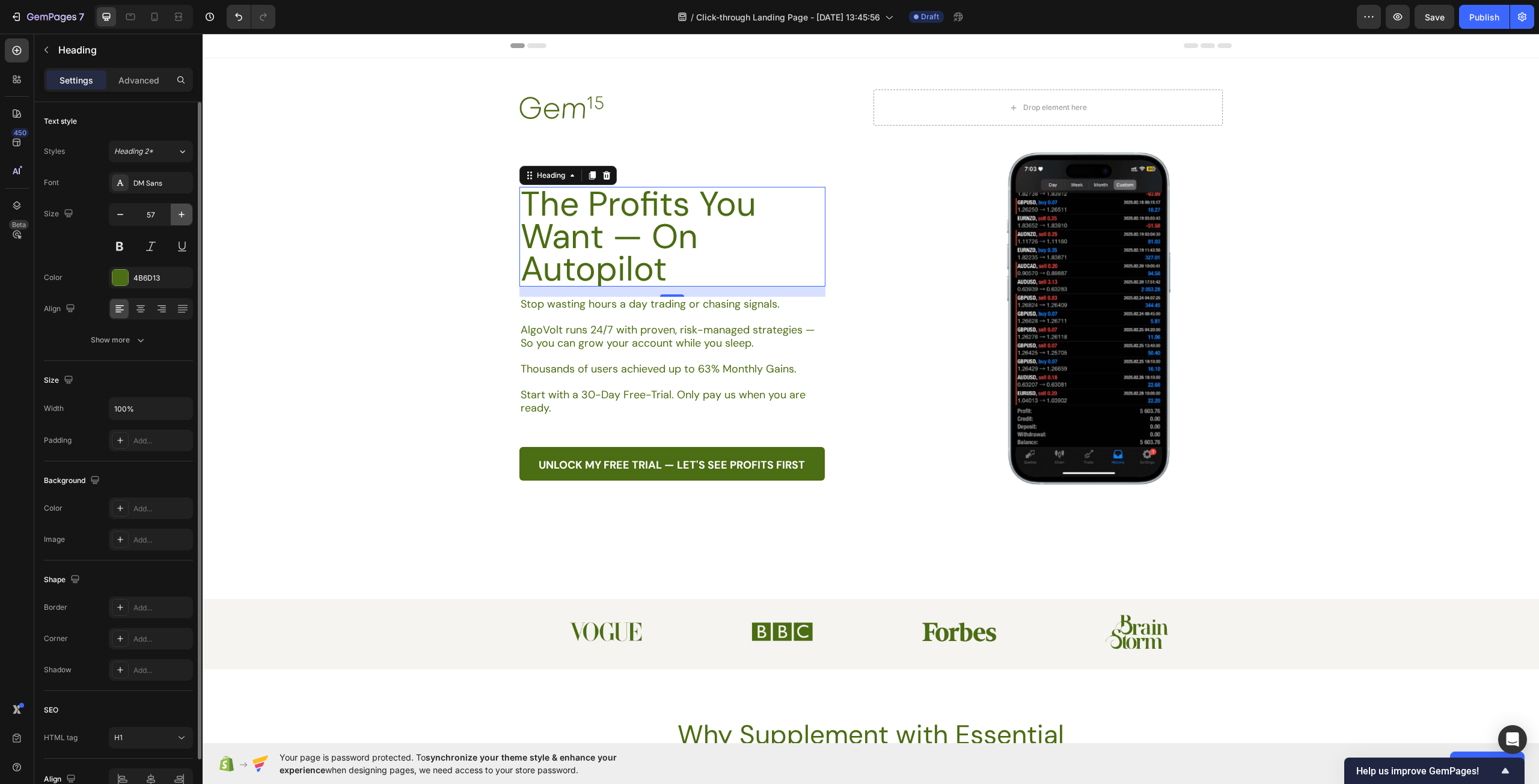
click at [177, 215] on icon "button" at bounding box center [182, 214] width 12 height 12
click at [178, 215] on icon "button" at bounding box center [182, 214] width 12 height 12
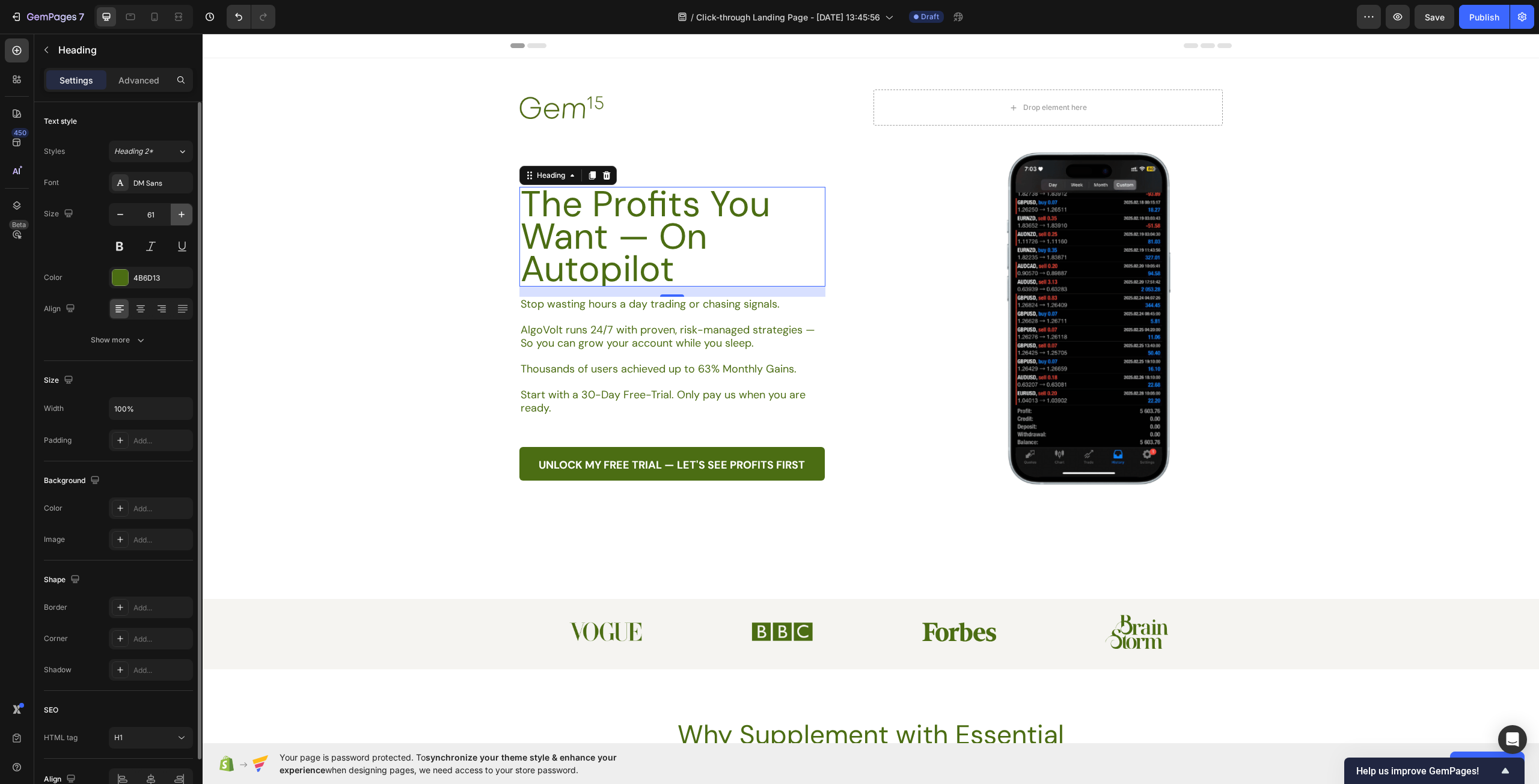
click at [178, 215] on icon "button" at bounding box center [182, 214] width 12 height 12
click at [114, 215] on icon "button" at bounding box center [120, 214] width 12 height 12
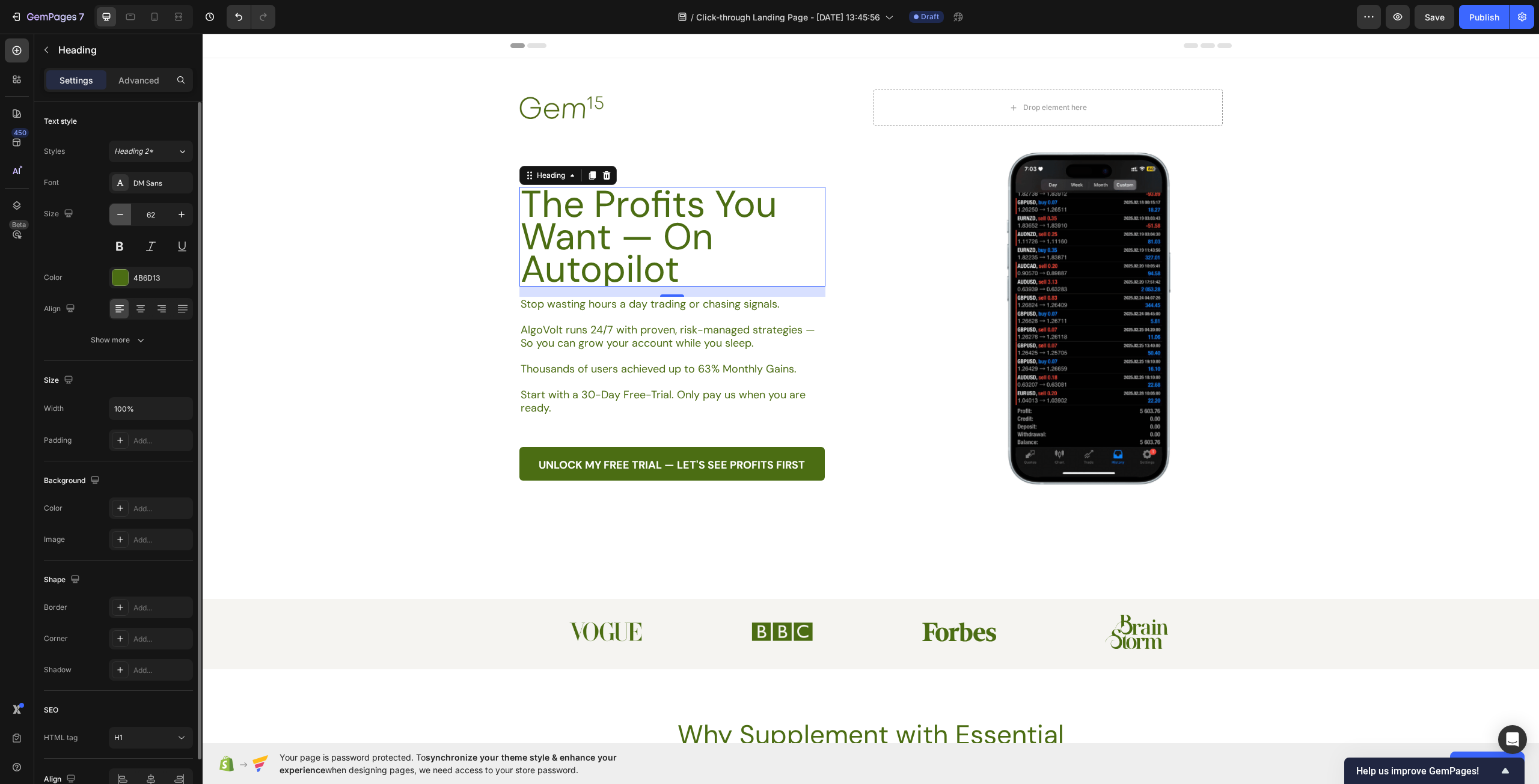
click at [114, 215] on icon "button" at bounding box center [120, 214] width 12 height 12
type input "60"
click at [143, 340] on icon "button" at bounding box center [140, 340] width 12 height 12
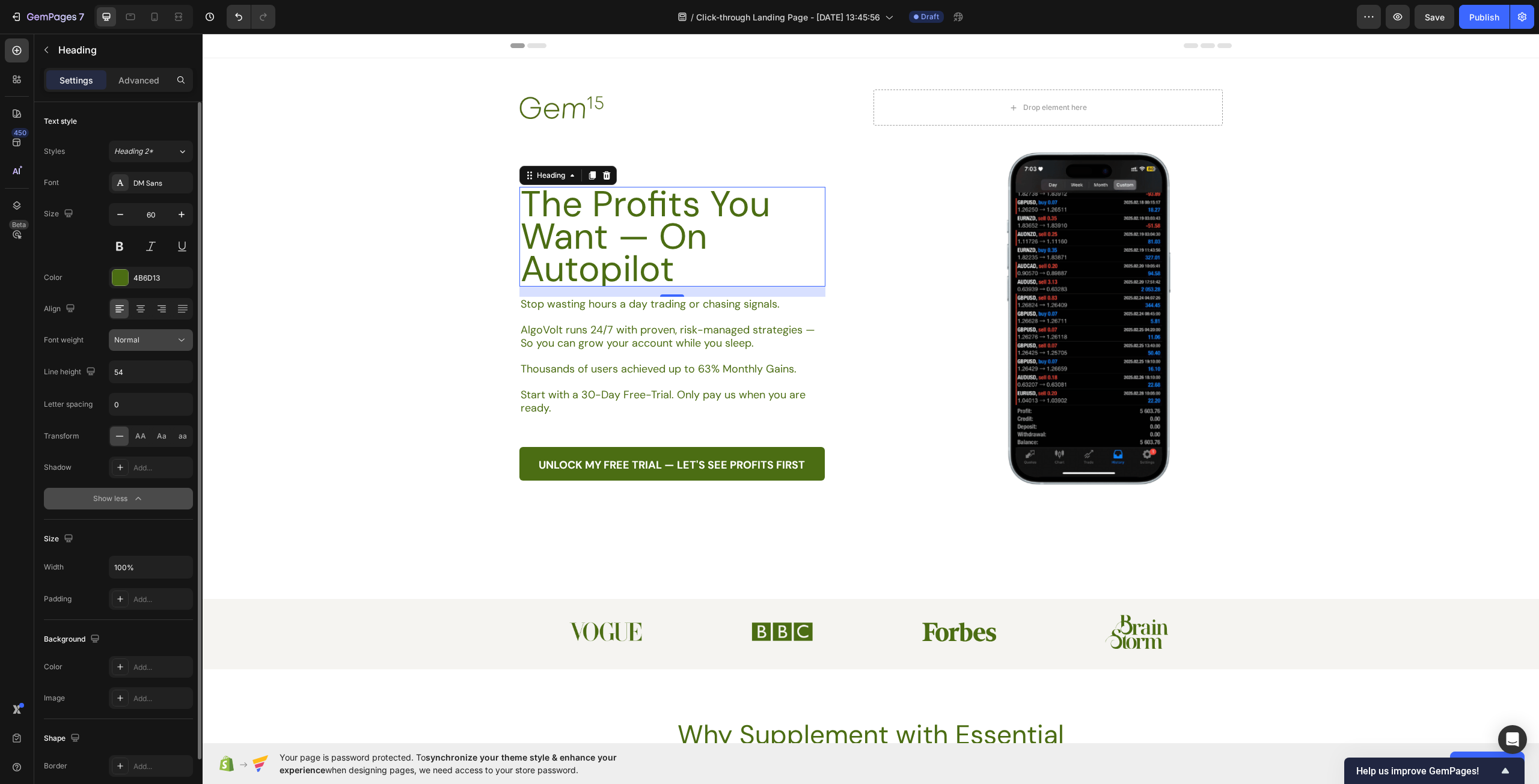
click at [144, 346] on button "Normal" at bounding box center [150, 340] width 84 height 22
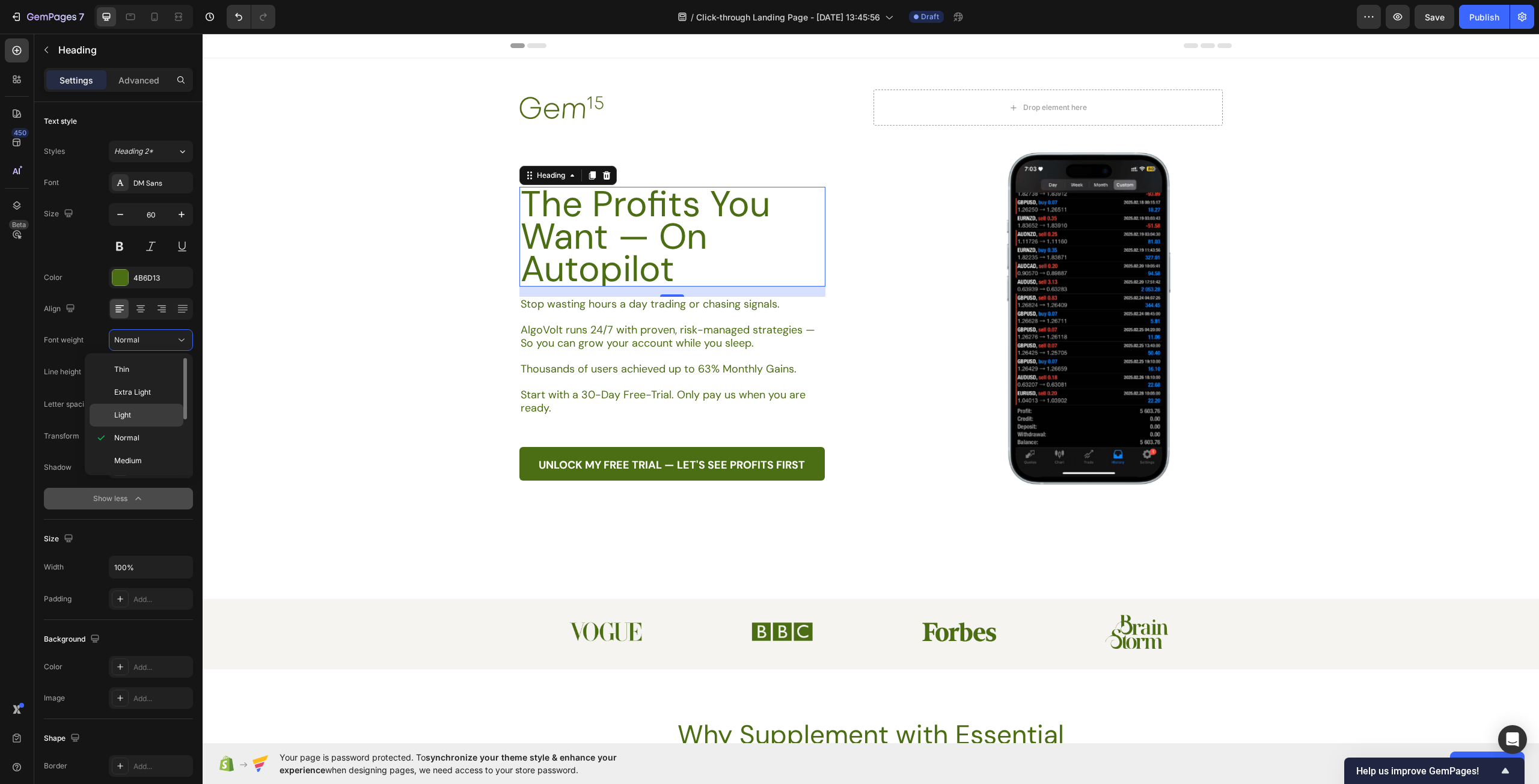
click at [140, 409] on p "Light" at bounding box center [146, 414] width 63 height 10
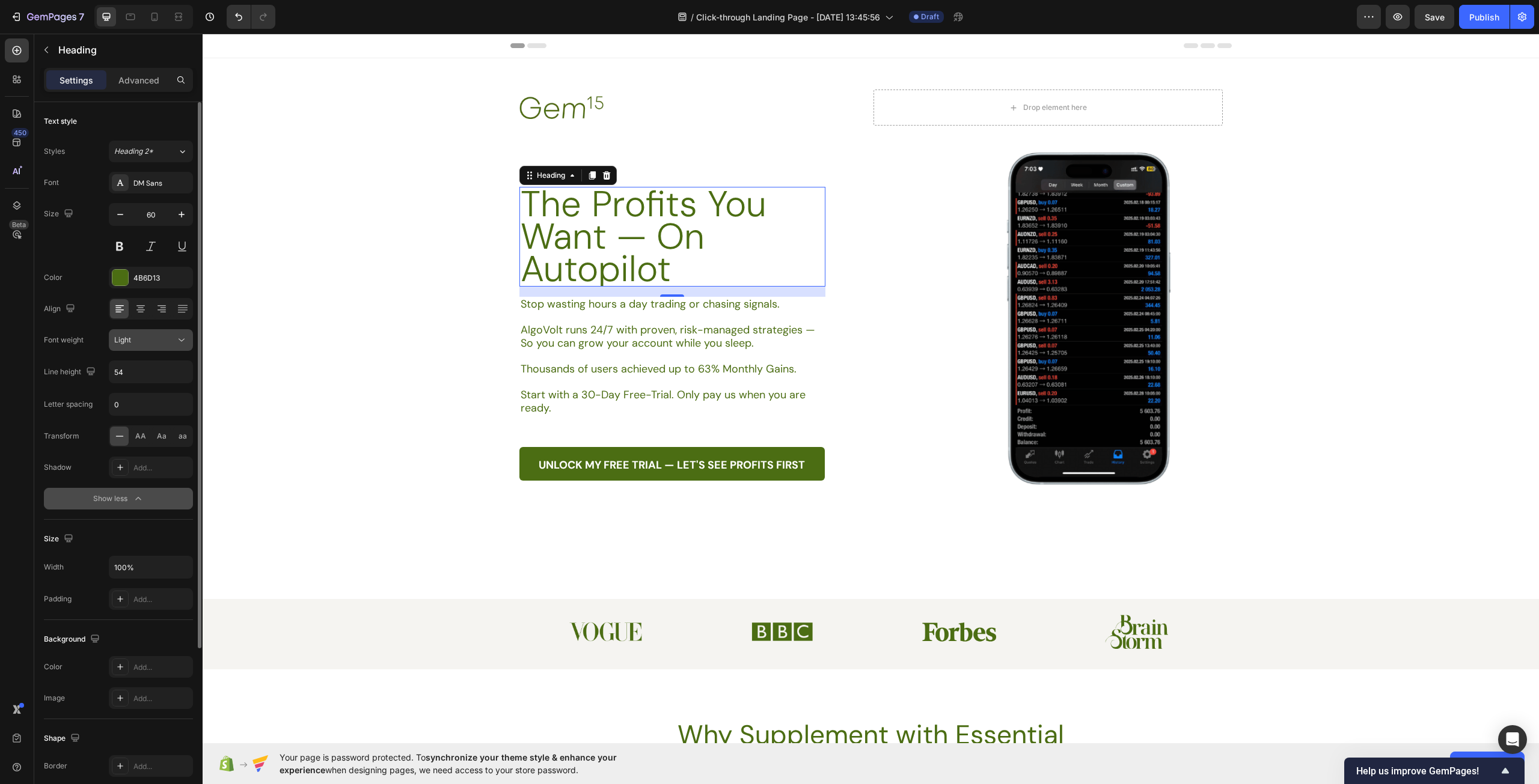
click at [150, 343] on div "Light" at bounding box center [145, 340] width 61 height 10
click at [146, 454] on div "Medium" at bounding box center [136, 461] width 94 height 23
click at [138, 345] on span "Medium" at bounding box center [128, 340] width 27 height 10
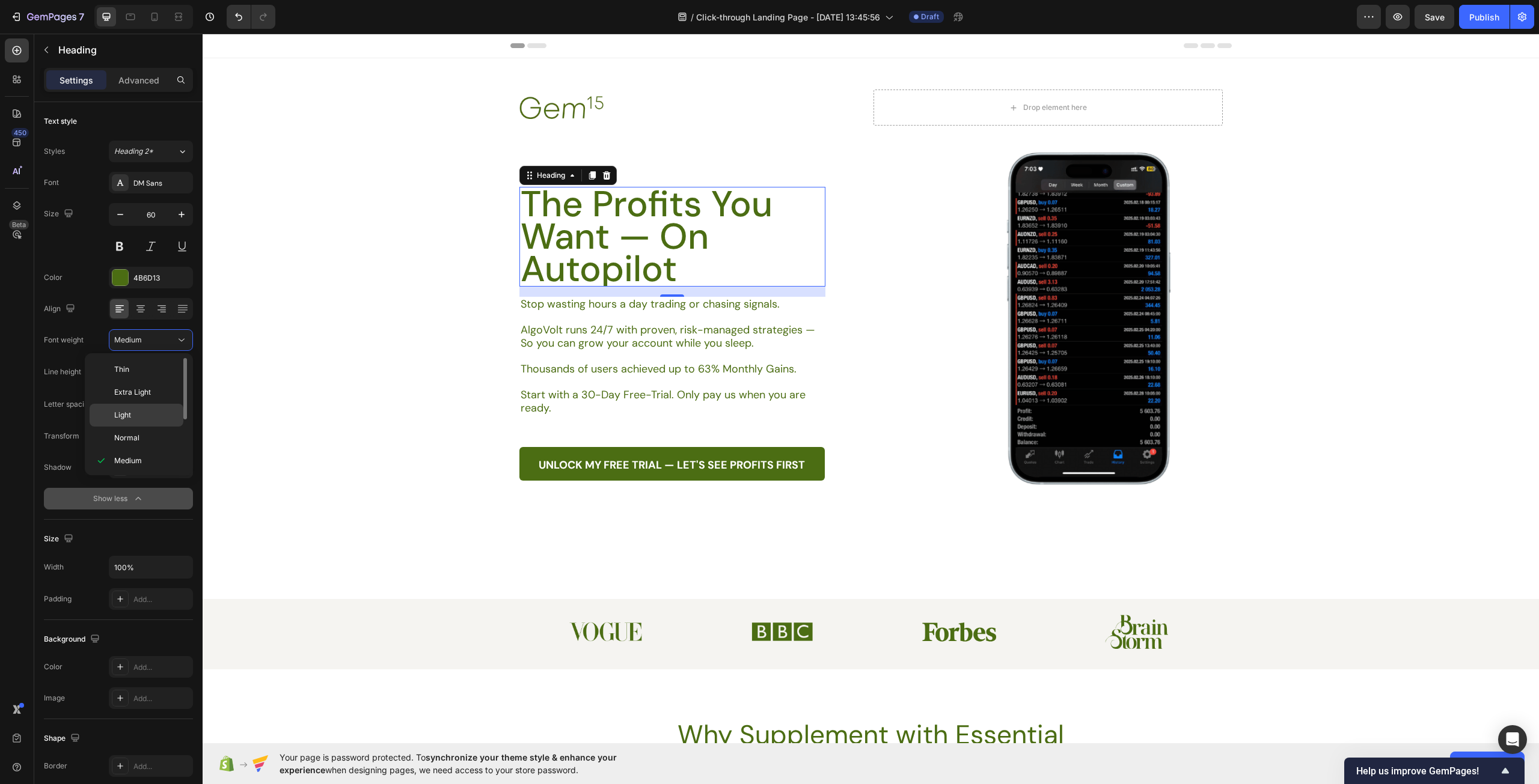
scroll to position [61, 0]
click at [154, 425] on p "Semi Bold" at bounding box center [146, 423] width 63 height 10
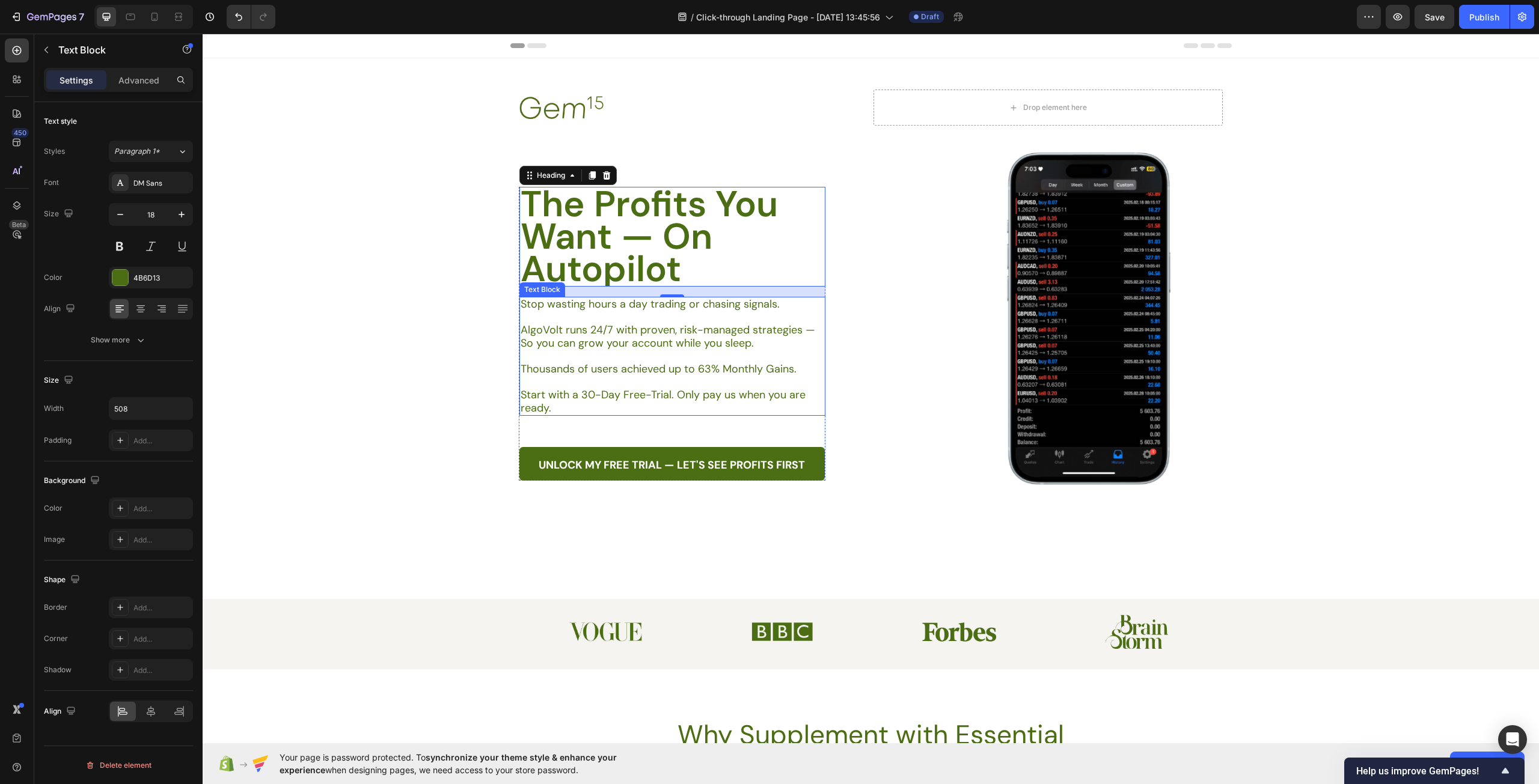
click at [662, 343] on p "AlgoVolt runs 24/7 with proven, risk-managed strategies — So you can grow your …" at bounding box center [672, 336] width 303 height 26
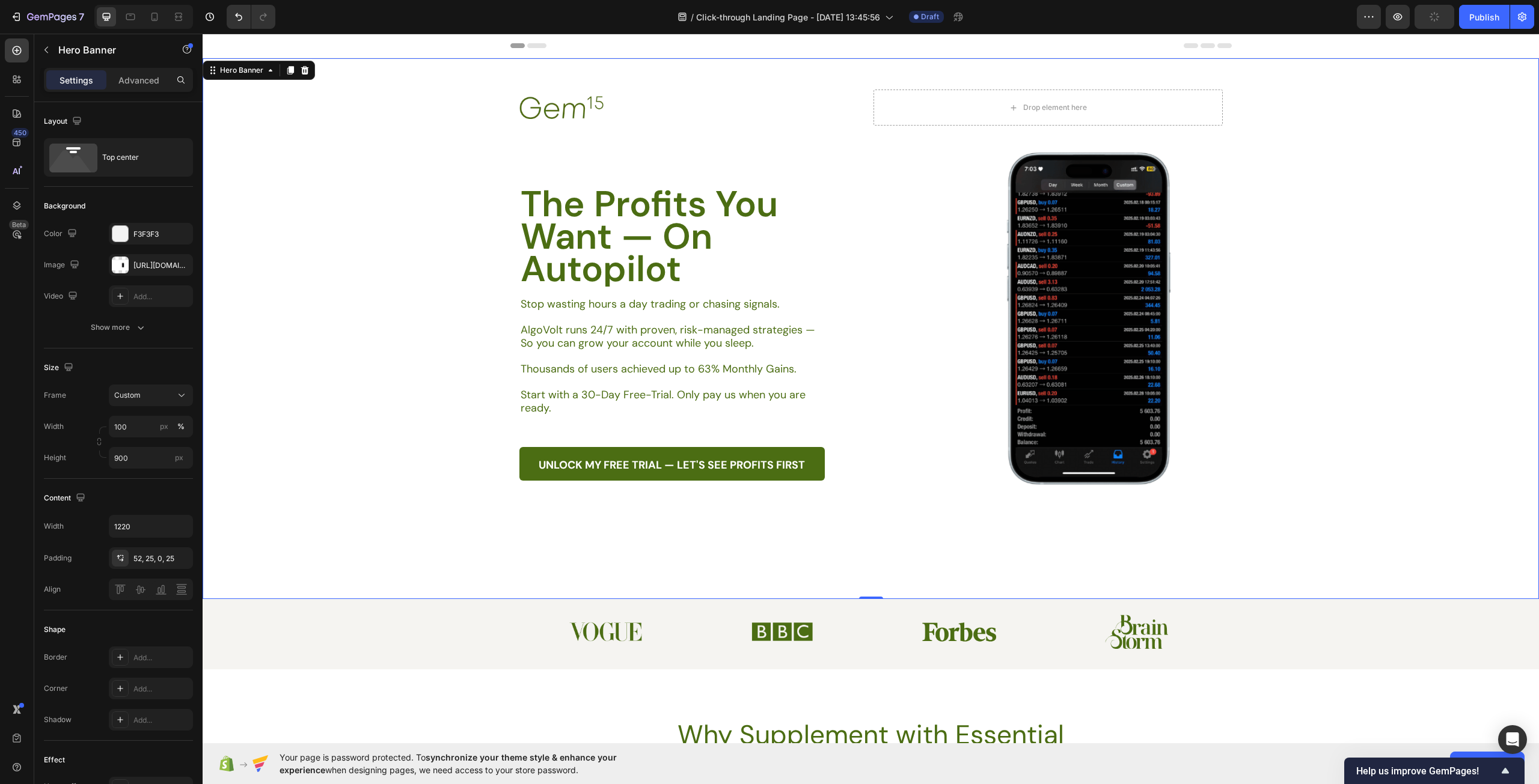
click at [841, 531] on div "Background Image" at bounding box center [870, 329] width 1337 height 541
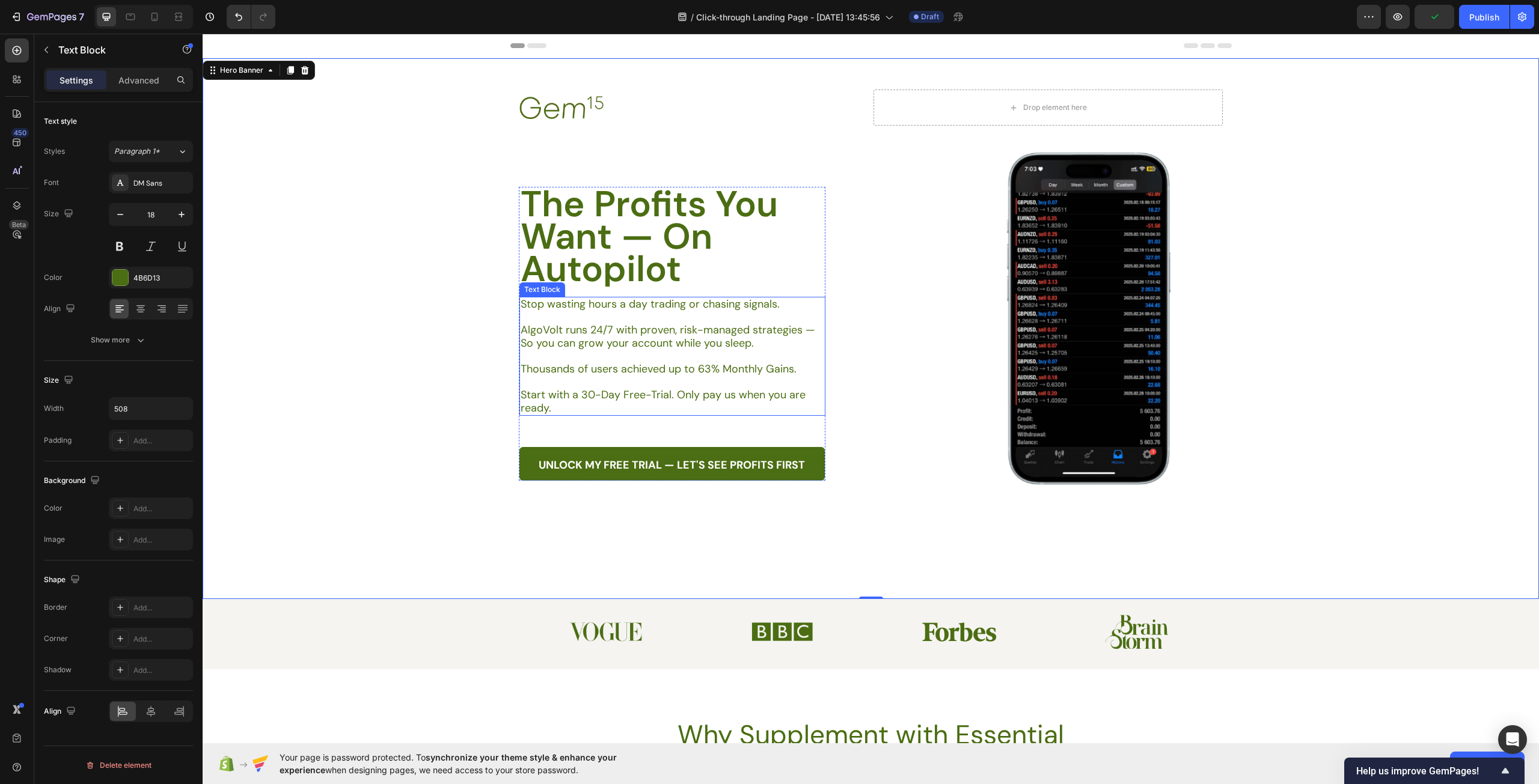
click at [662, 329] on p "AlgoVolt runs 24/7 with proven, risk-managed strategies — So you can grow your …" at bounding box center [672, 336] width 303 height 26
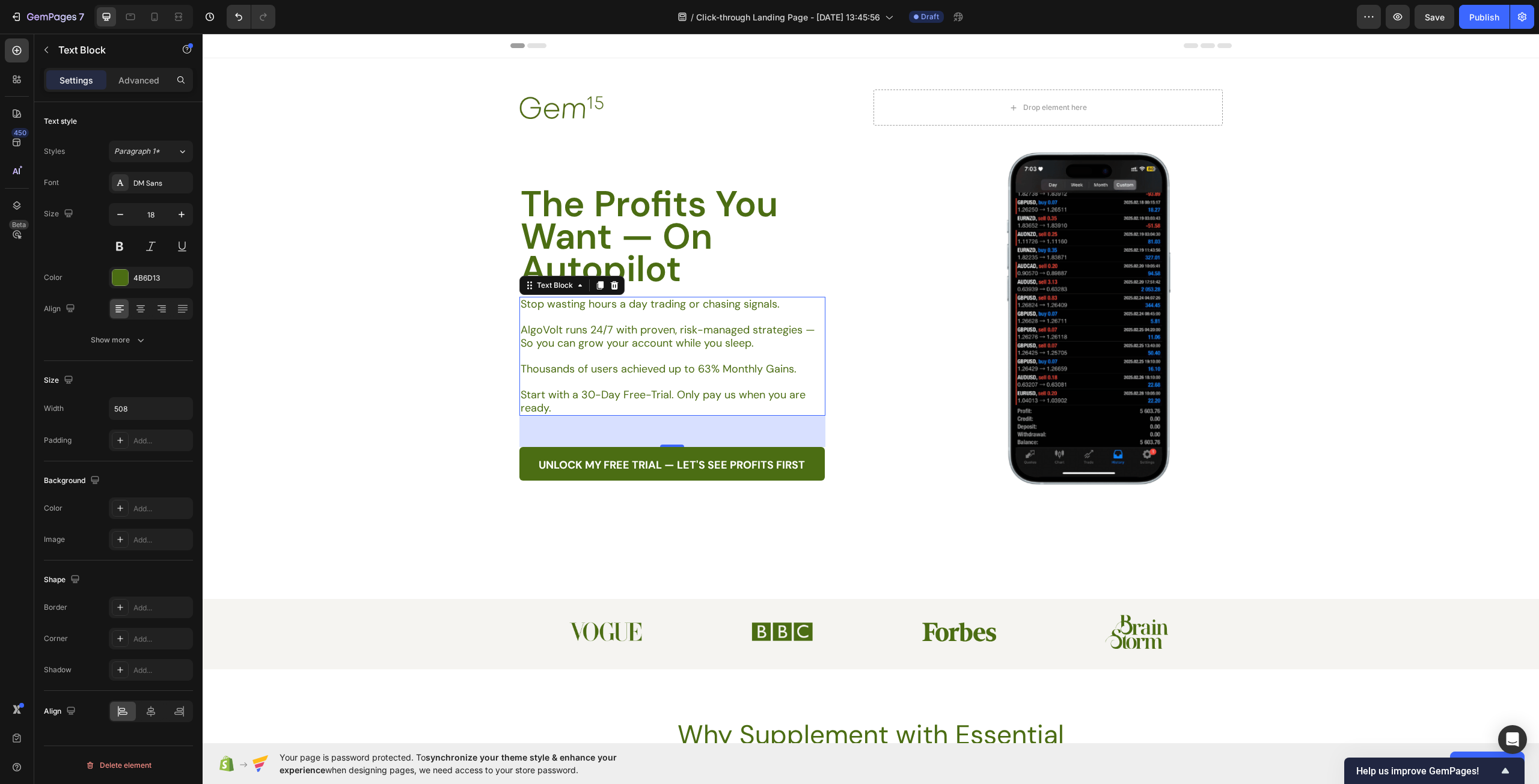
drag, startPoint x: 635, startPoint y: 330, endPoint x: 624, endPoint y: 329, distance: 11.0
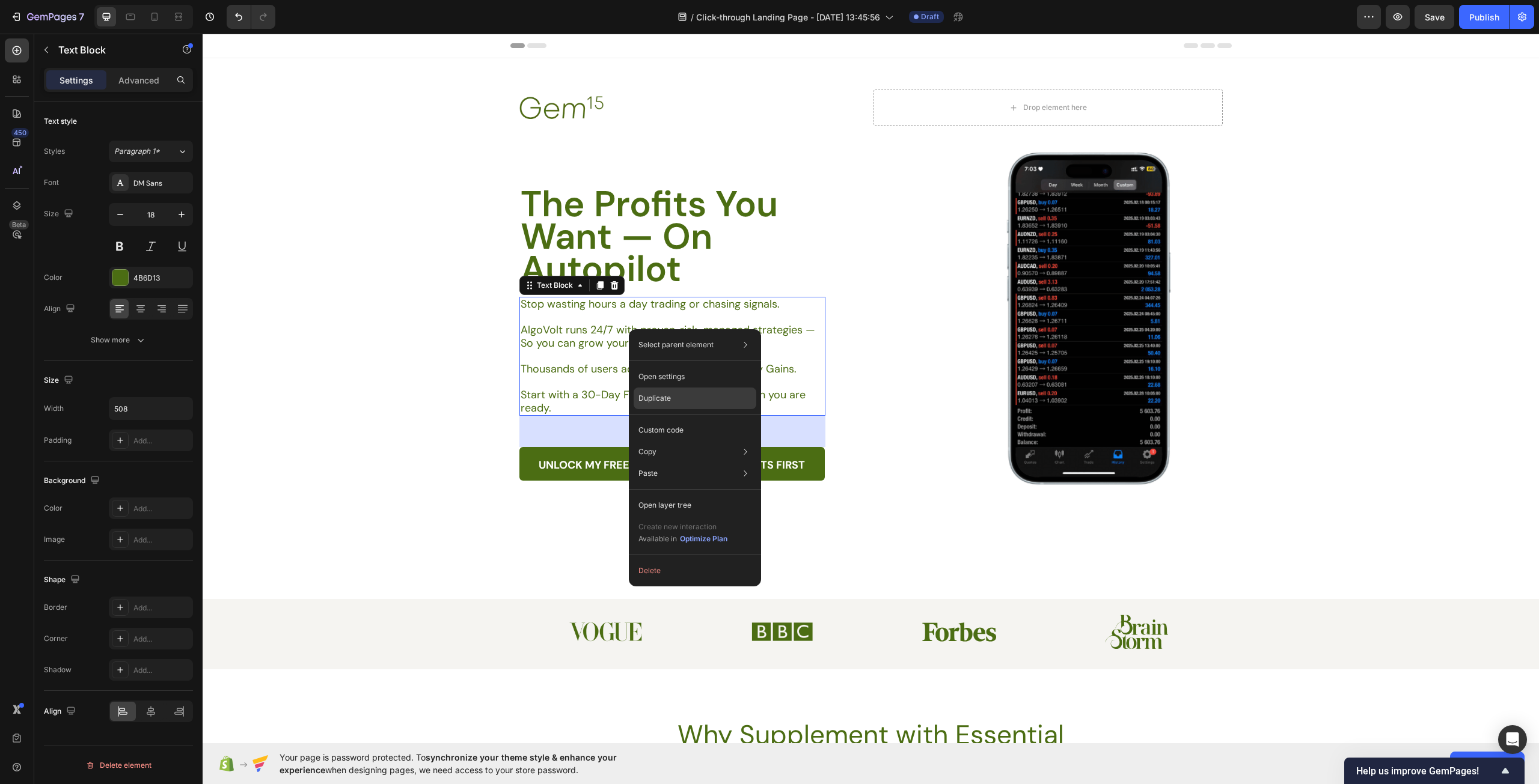
click at [689, 396] on div "Duplicate" at bounding box center [695, 398] width 123 height 22
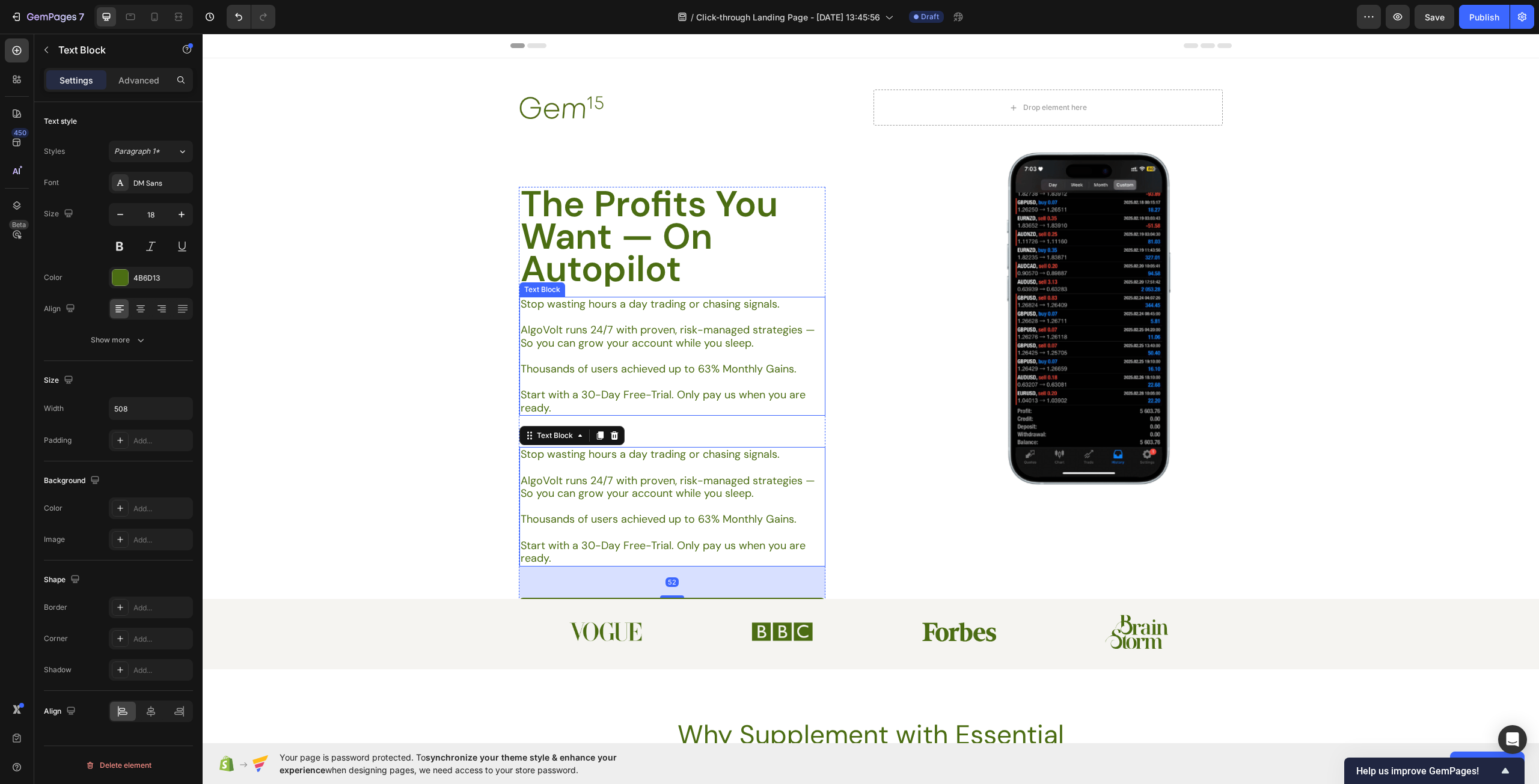
click at [642, 353] on p at bounding box center [672, 357] width 303 height 13
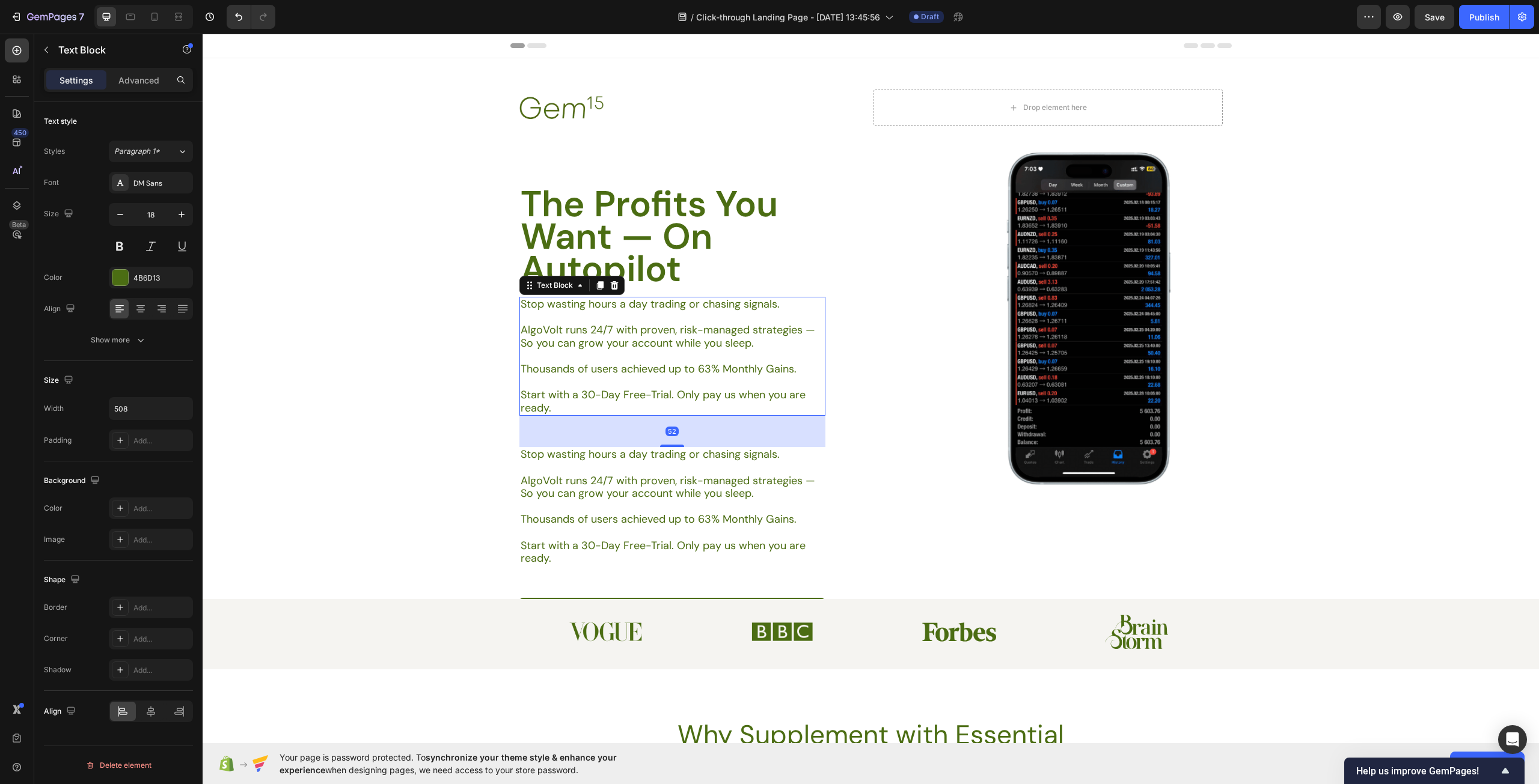
click at [766, 316] on p at bounding box center [672, 318] width 303 height 13
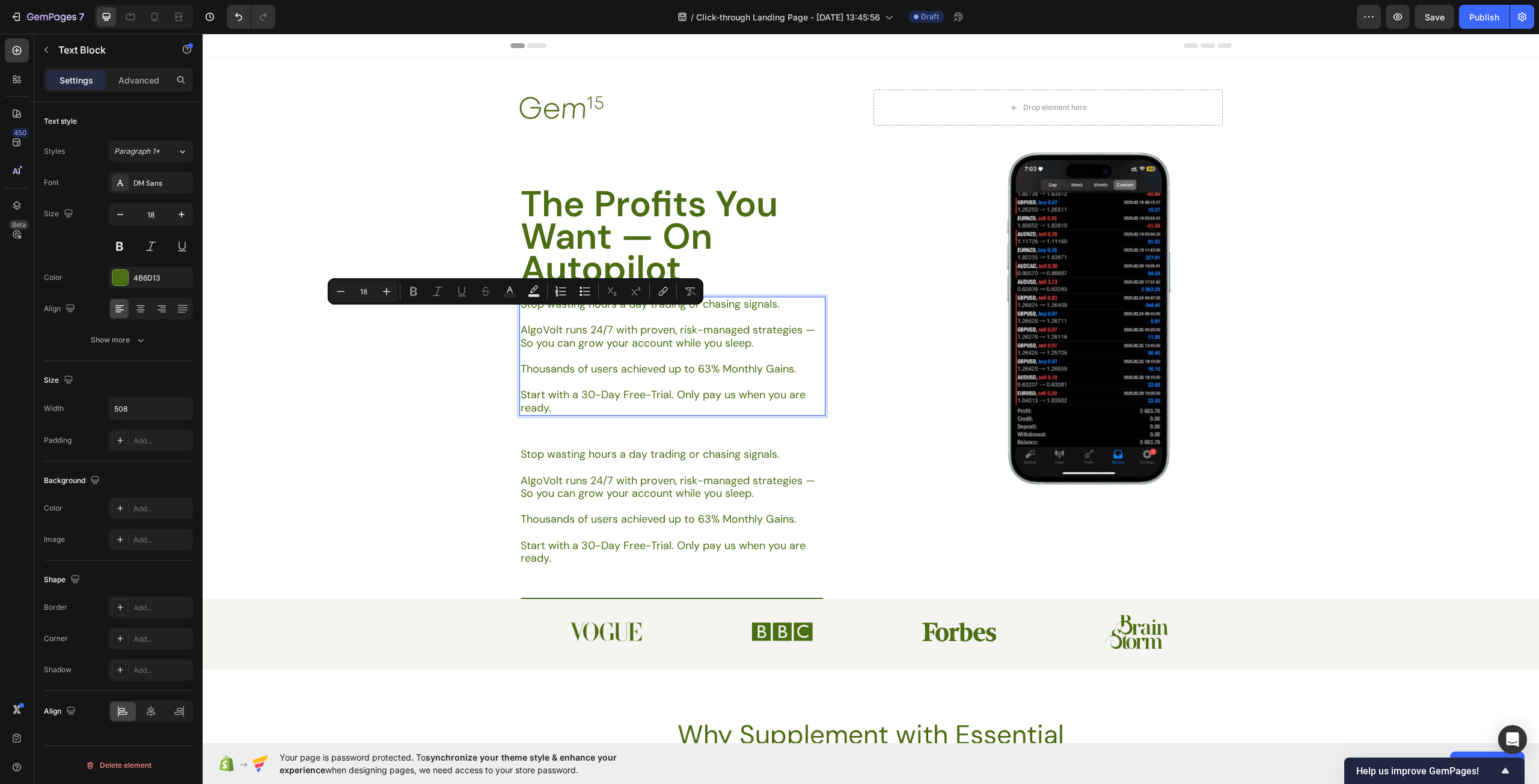
click at [773, 305] on p "Stop wasting hours a day trading or chasing signals." at bounding box center [672, 305] width 303 height 13
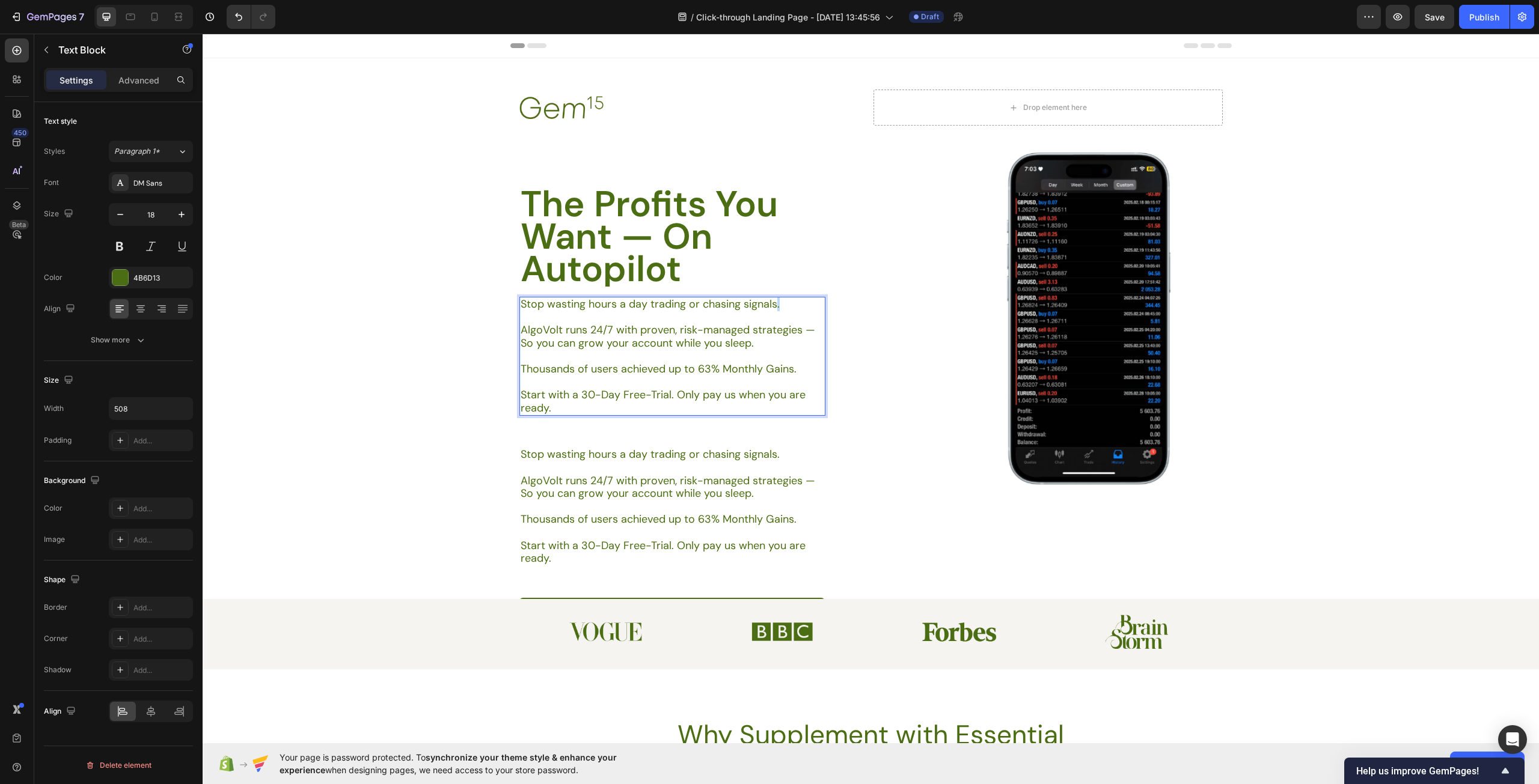
click at [773, 305] on p "Stop wasting hours a day trading or chasing signals." at bounding box center [672, 305] width 303 height 13
click at [775, 311] on div "Stop wasting hours a day trading or chasing signals. AlgoVolt runs 24/7 with pr…" at bounding box center [672, 357] width 306 height 119
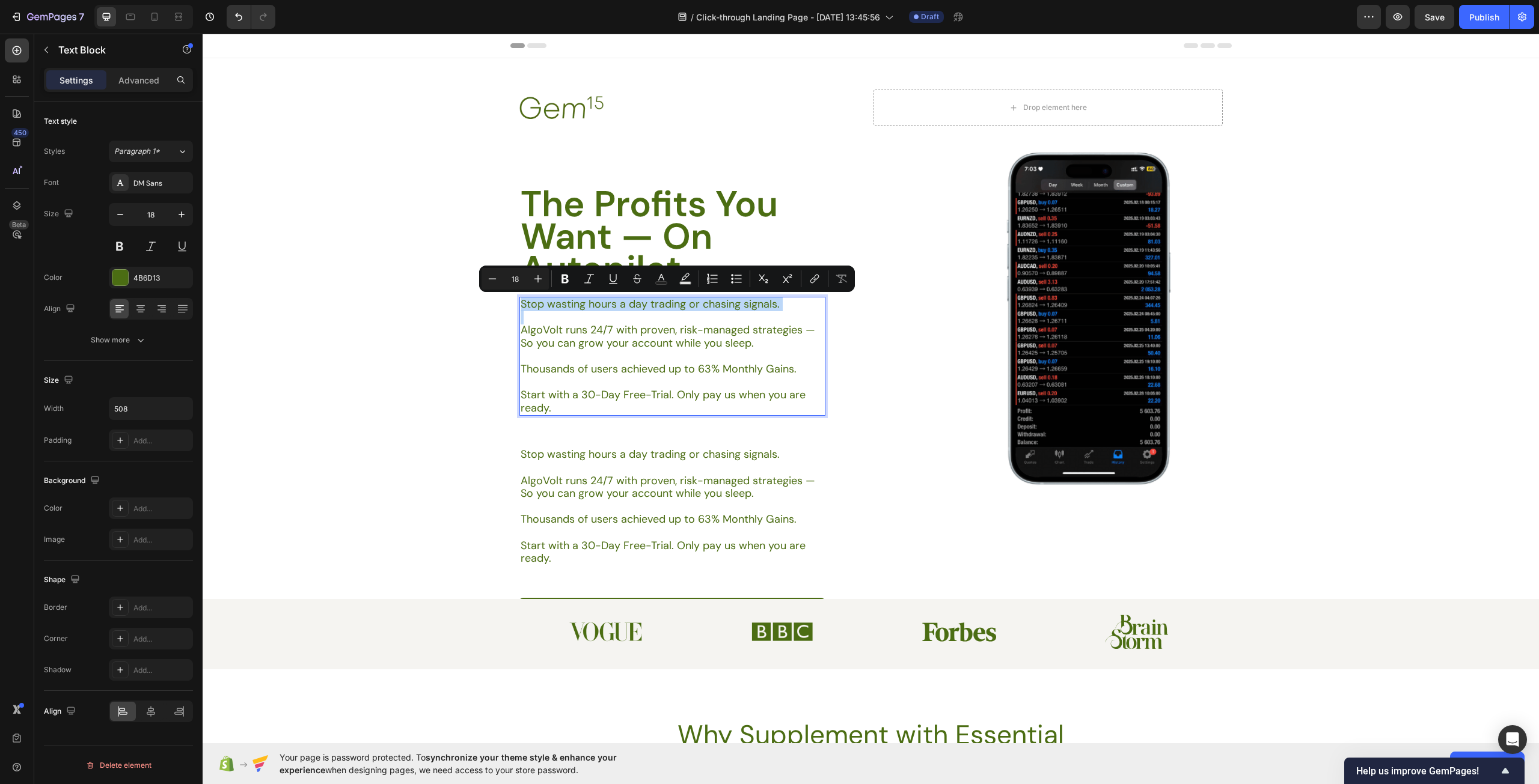
click at [775, 311] on p "Rich Text Editor. Editing area: main" at bounding box center [672, 318] width 303 height 13
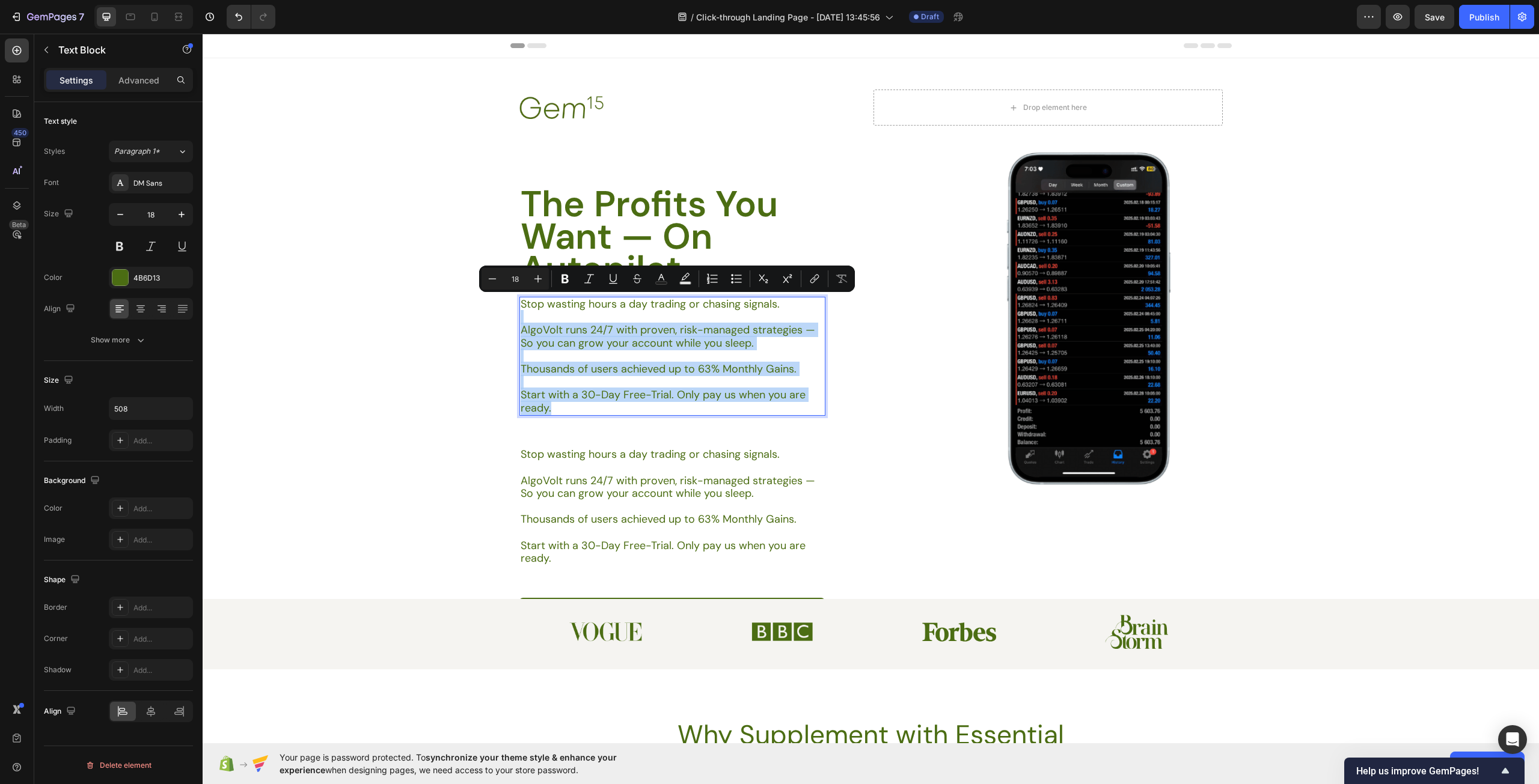
drag, startPoint x: 774, startPoint y: 306, endPoint x: 809, endPoint y: 413, distance: 112.6
click at [810, 412] on div "Stop wasting hours a day trading or chasing signals. AlgoVolt runs 24/7 with pr…" at bounding box center [672, 357] width 306 height 119
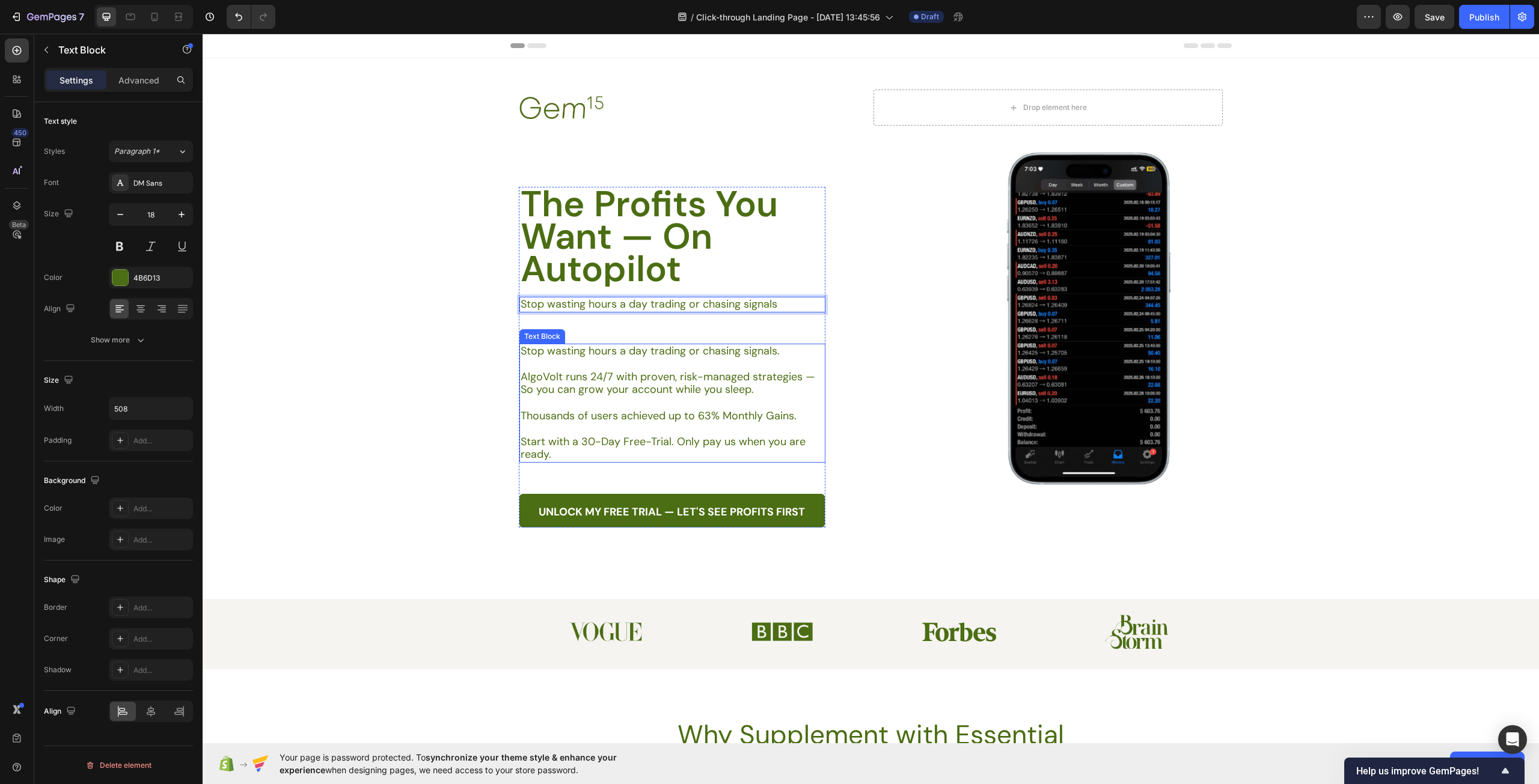
click at [728, 379] on p "AlgoVolt runs 24/7 with proven, risk-managed strategies — So you can grow your …" at bounding box center [672, 383] width 303 height 26
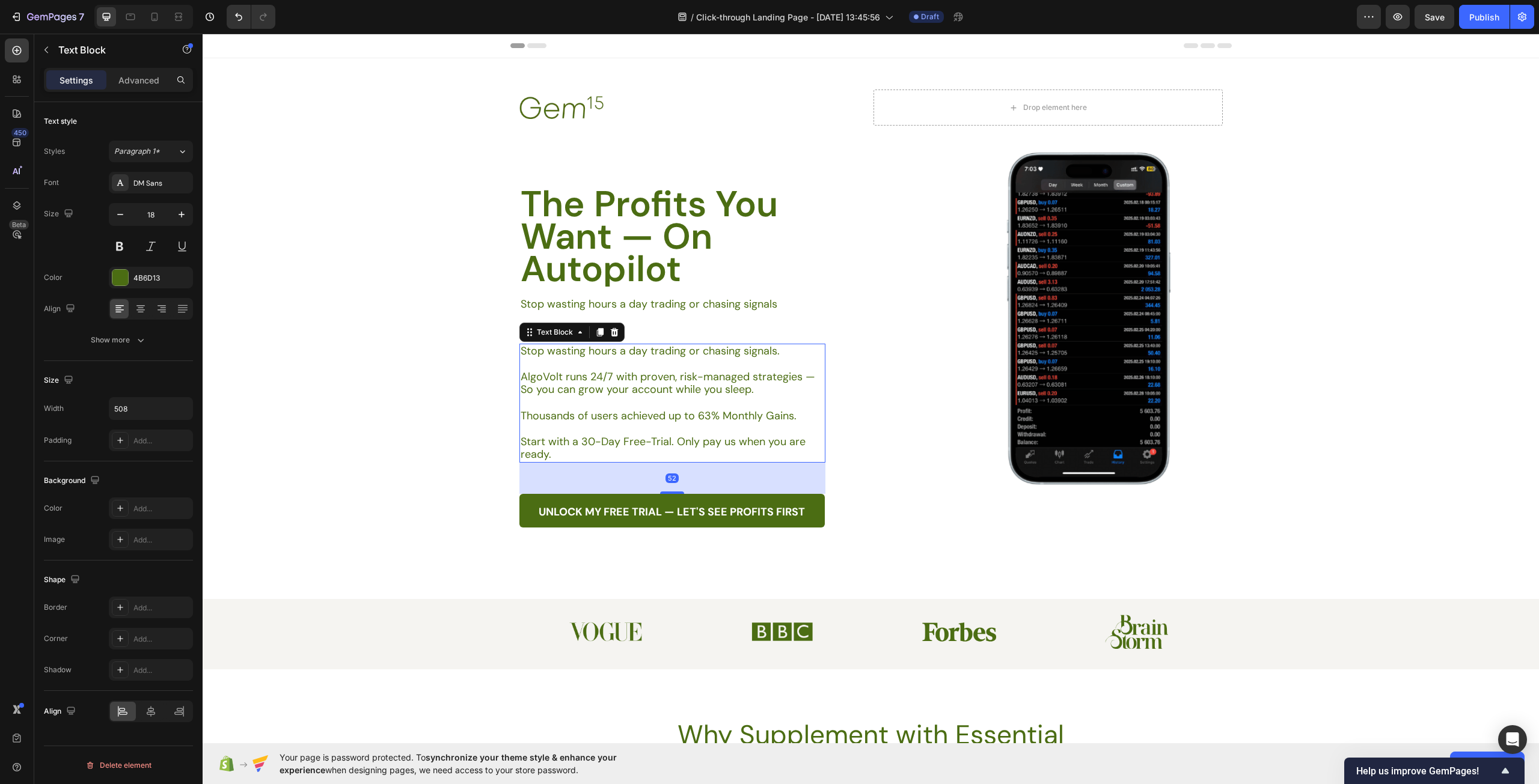
click at [728, 379] on p "AlgoVolt runs 24/7 with proven, risk-managed strategies — So you can grow your …" at bounding box center [672, 383] width 303 height 26
click at [527, 374] on p "AlgoVolt runs 24/7 with proven, risk-managed strategies — So you can grow your …" at bounding box center [672, 383] width 303 height 26
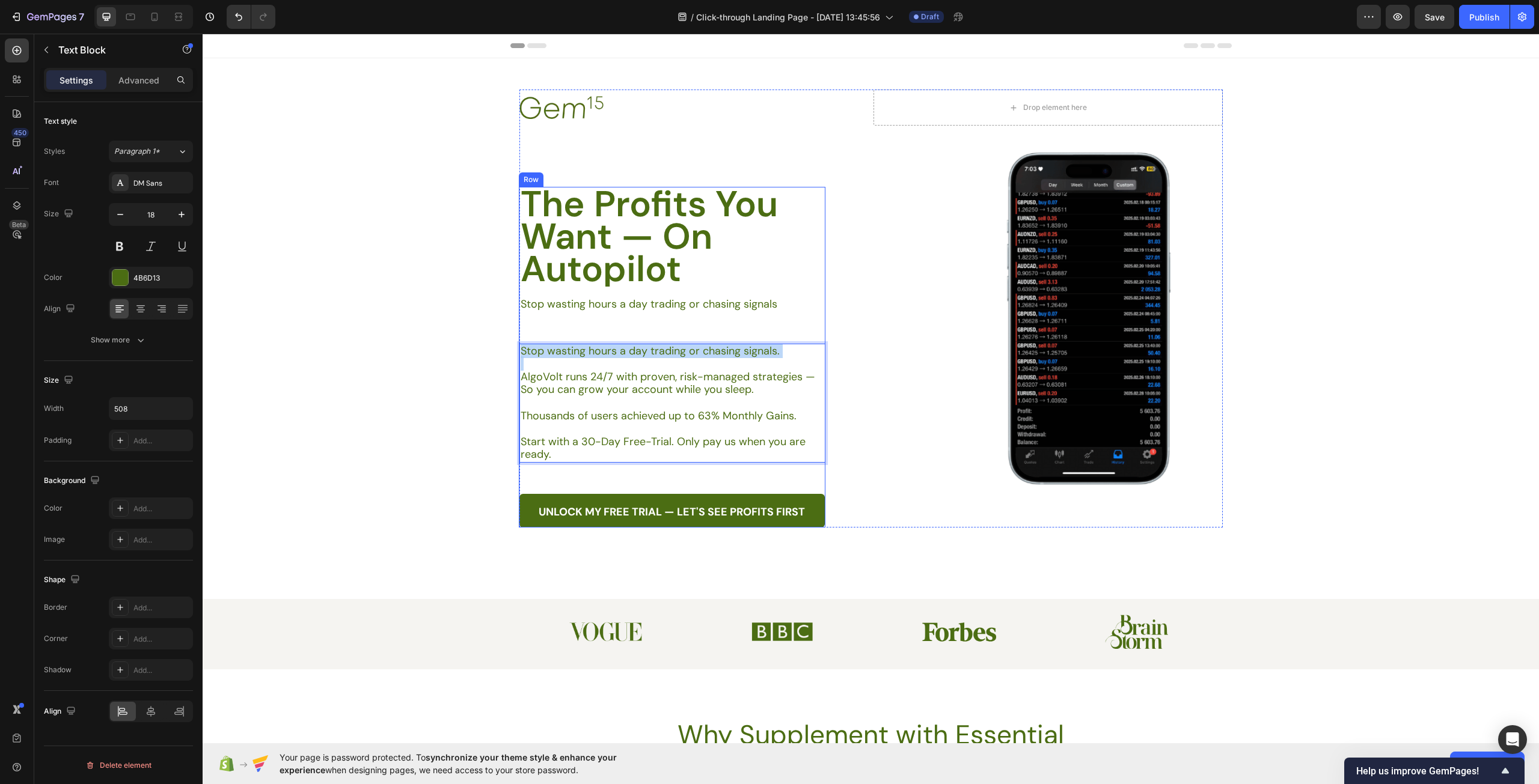
drag, startPoint x: 518, startPoint y: 377, endPoint x: 507, endPoint y: 335, distance: 43.4
click at [507, 335] on div "Image Drop element here Row The Profits You Want — On Autopilot Heading Stop wa…" at bounding box center [870, 293] width 733 height 469
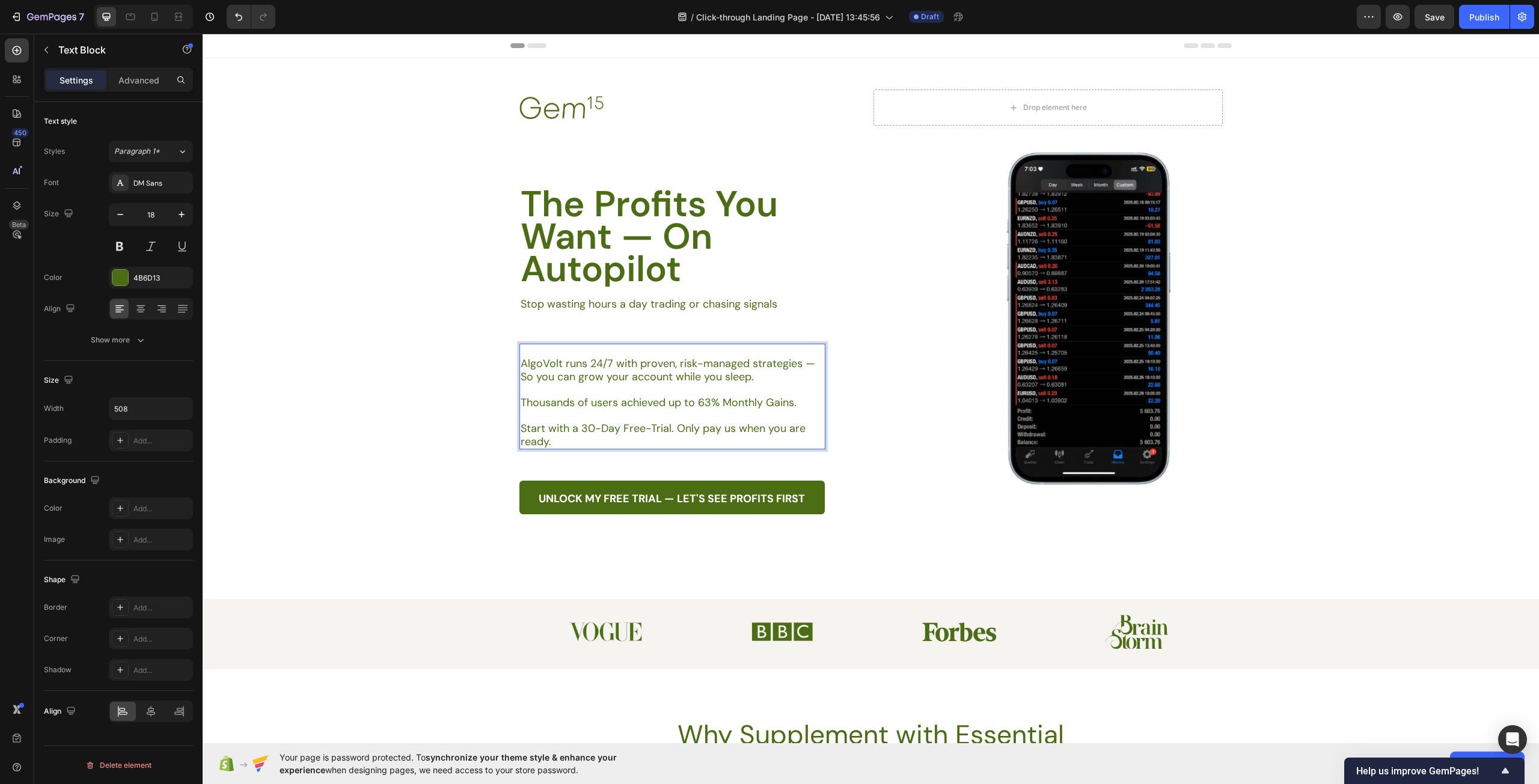
click at [520, 366] on p "AlgoVolt runs 24/7 with proven, risk-managed strategies — So you can grow your …" at bounding box center [672, 370] width 303 height 26
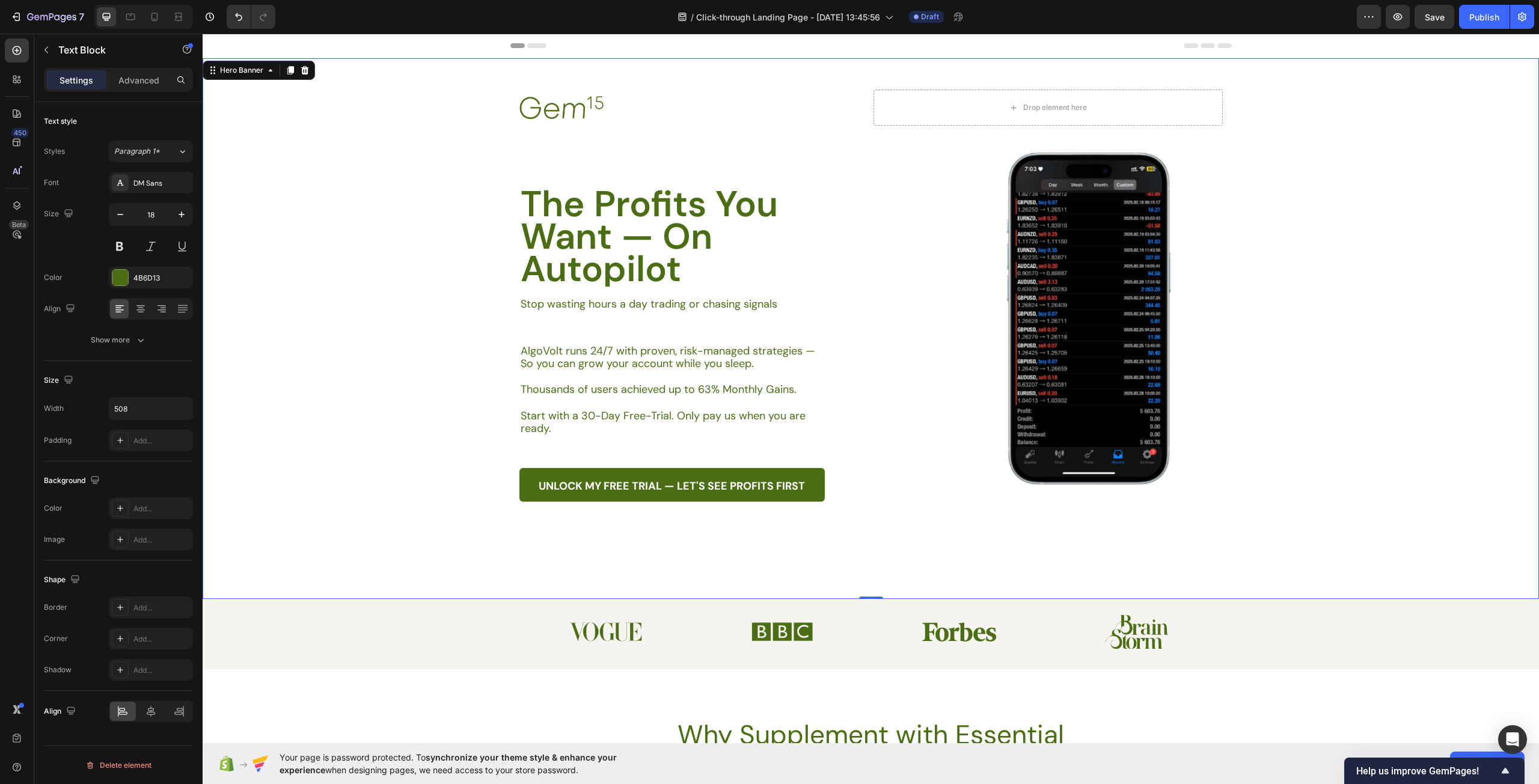
click at [370, 367] on div "Background Image" at bounding box center [870, 329] width 1337 height 541
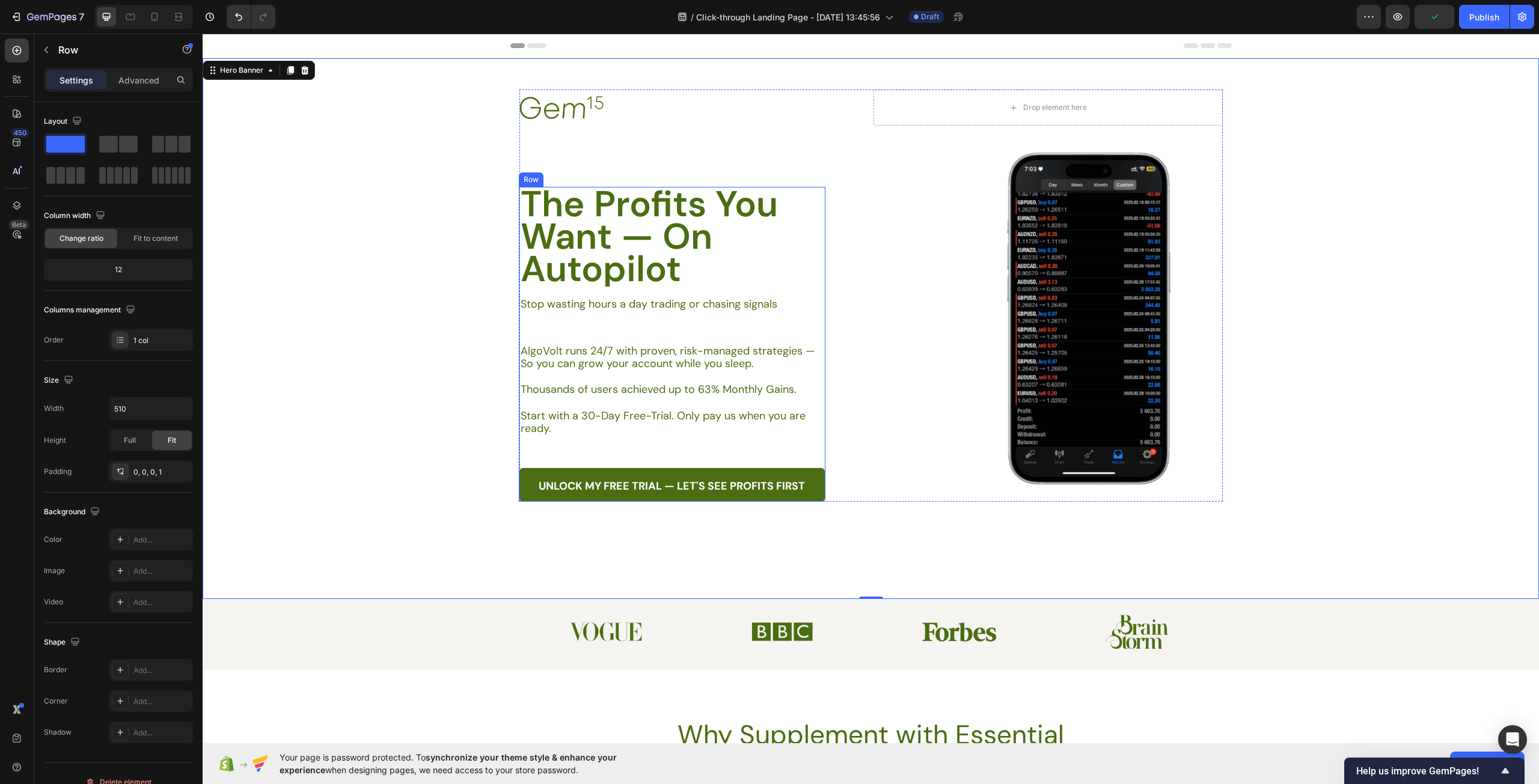
click at [625, 323] on div "The Profits You Want — On Autopilot Heading Stop wasting hours a day trading or…" at bounding box center [672, 344] width 306 height 315
click at [641, 312] on div "The Profits You Want — On Autopilot Heading Stop wasting hours a day trading or…" at bounding box center [672, 344] width 306 height 315
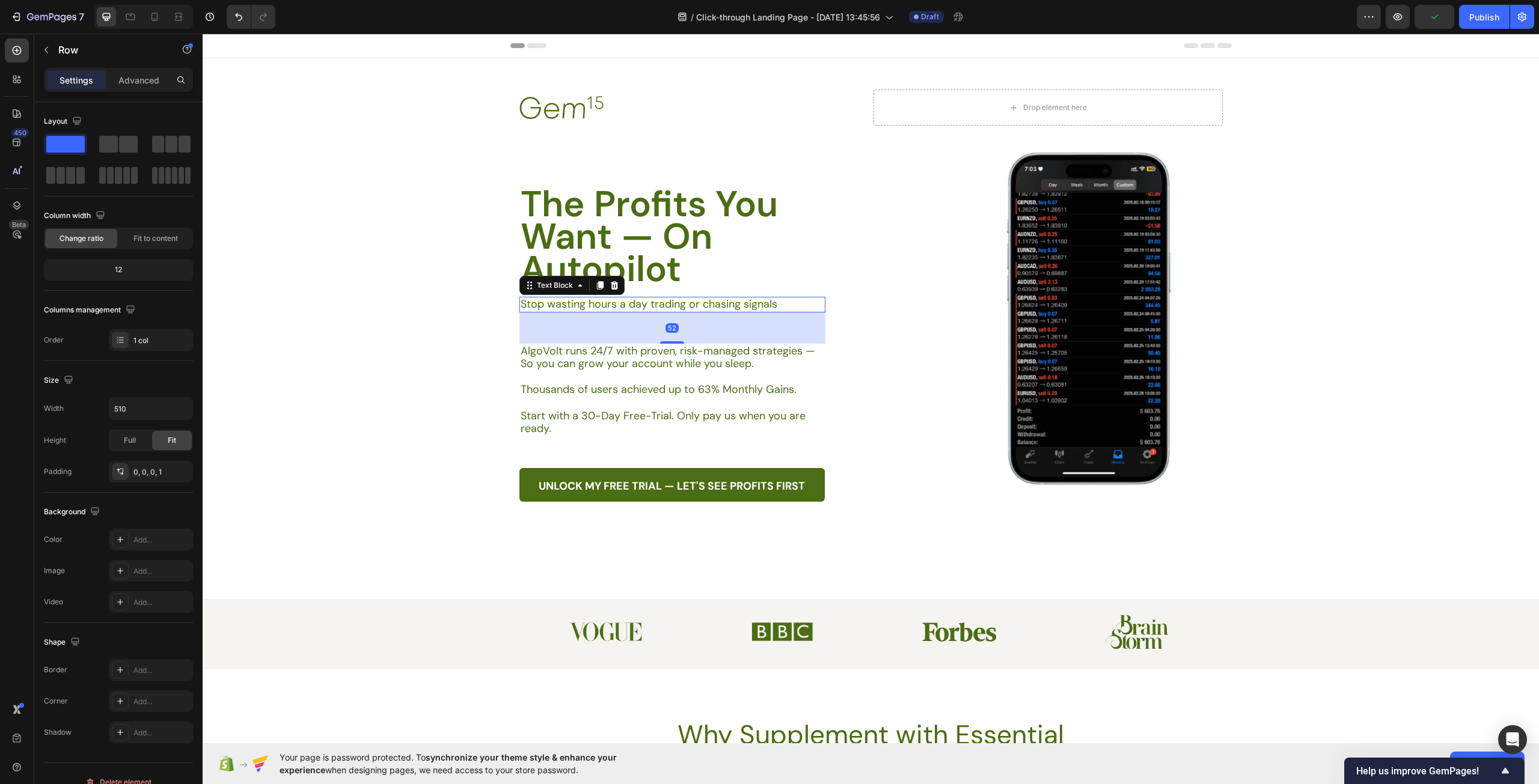
click at [673, 306] on p "Stop wasting hours a day trading or chasing signals" at bounding box center [672, 305] width 303 height 13
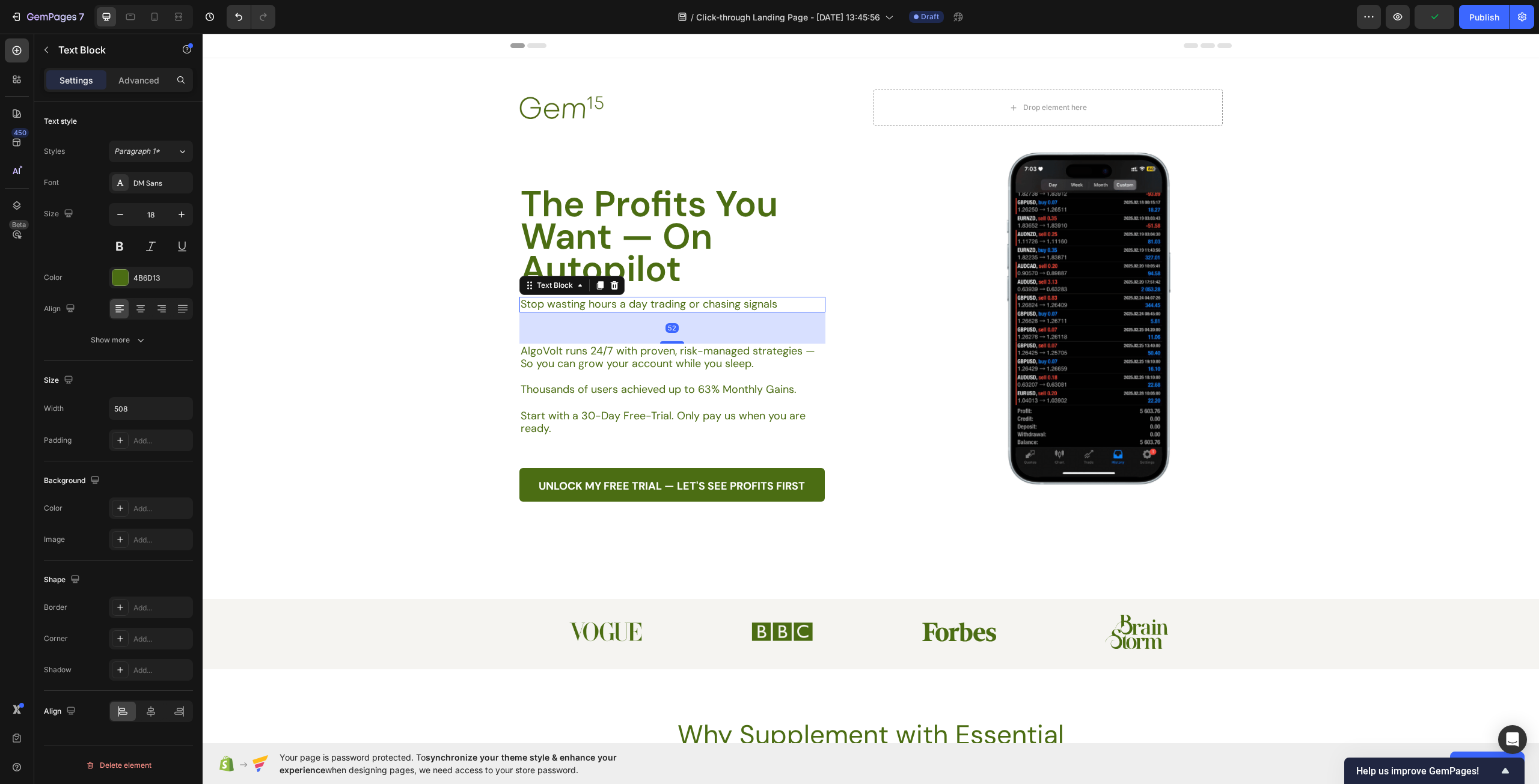
click at [630, 333] on div "52" at bounding box center [672, 327] width 306 height 31
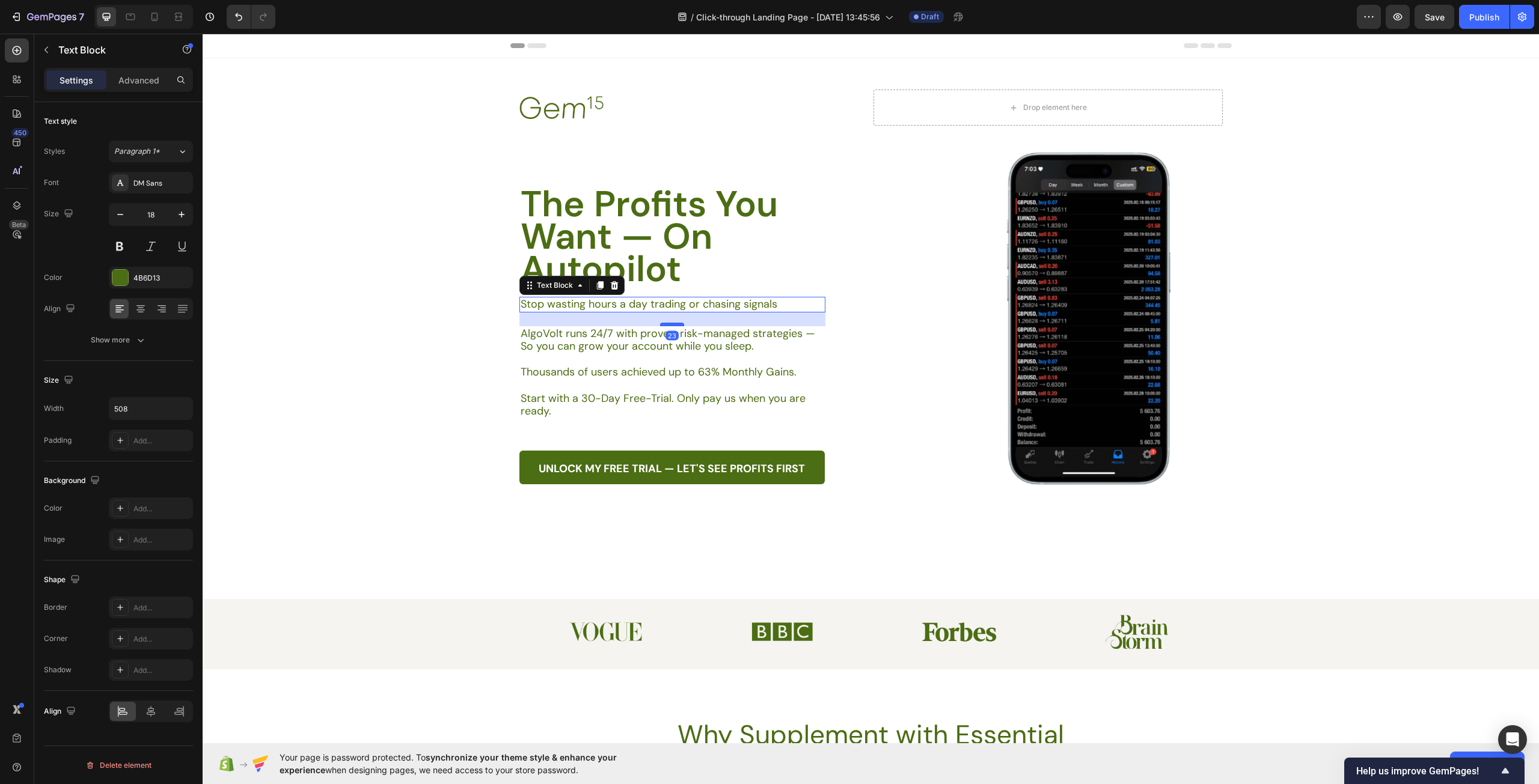
drag, startPoint x: 675, startPoint y: 341, endPoint x: 679, endPoint y: 323, distance: 18.4
click at [679, 323] on div at bounding box center [672, 324] width 24 height 4
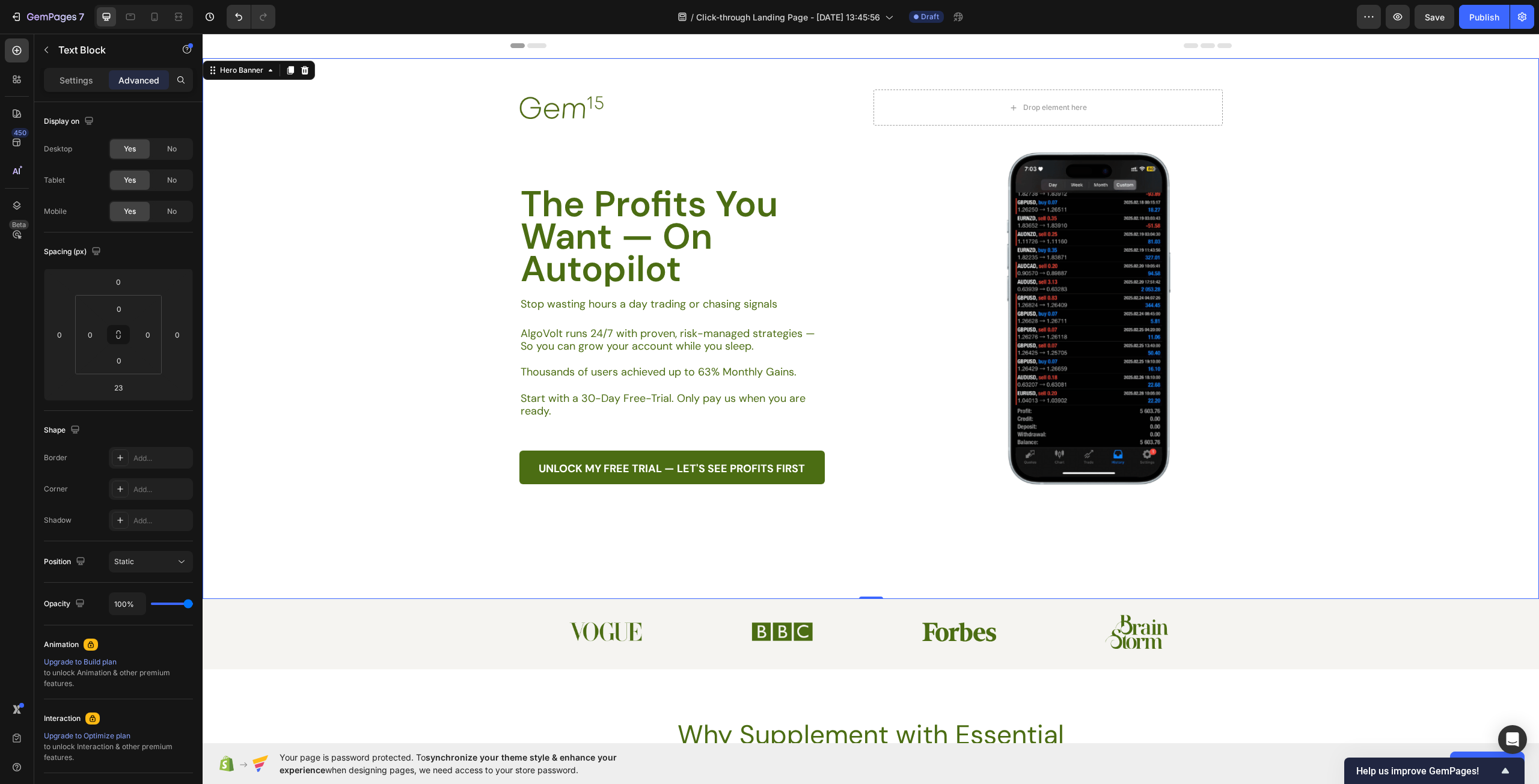
click at [421, 398] on div "Background Image" at bounding box center [870, 329] width 1337 height 541
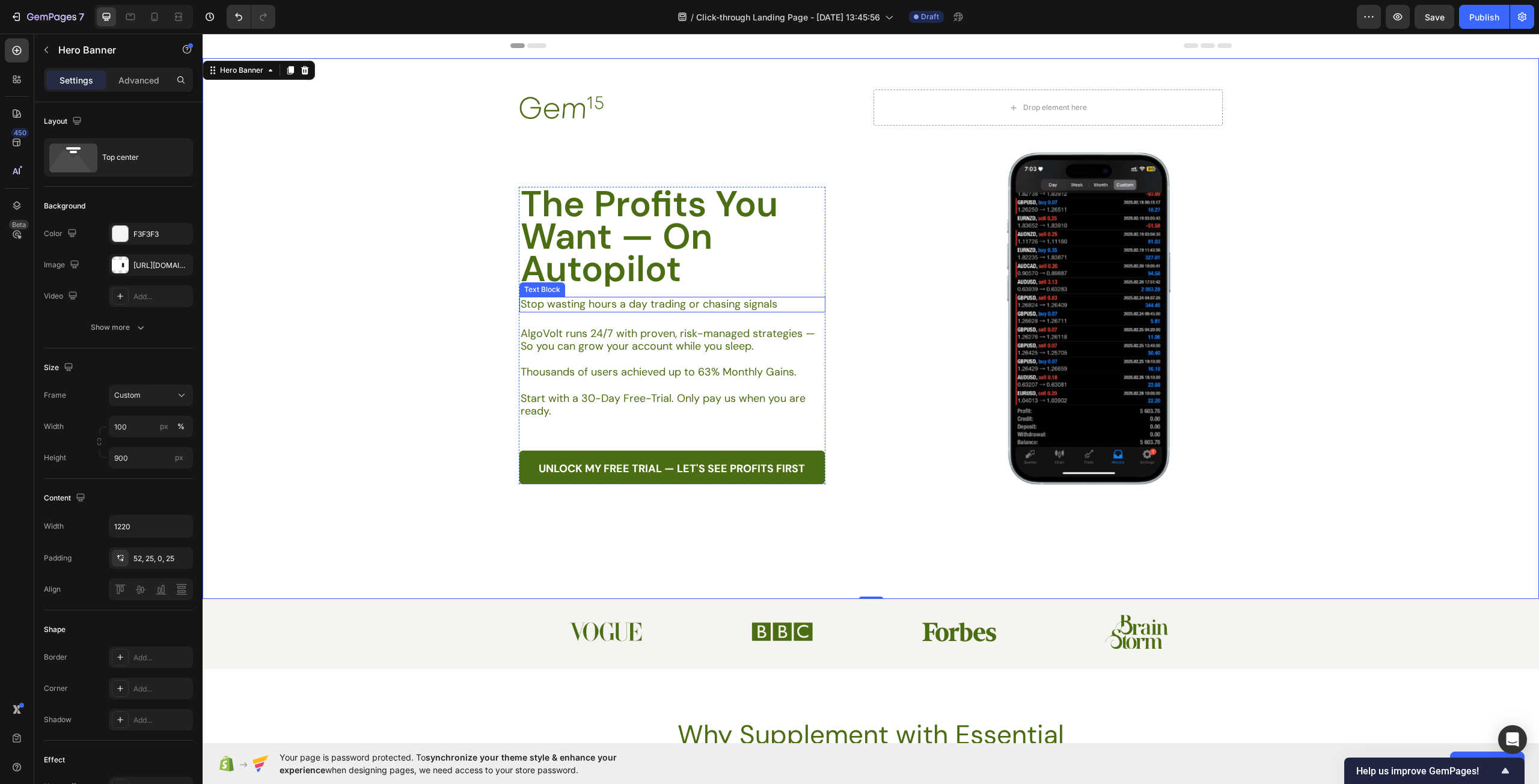
click at [690, 305] on p "Stop wasting hours a day trading or chasing signals" at bounding box center [672, 305] width 303 height 13
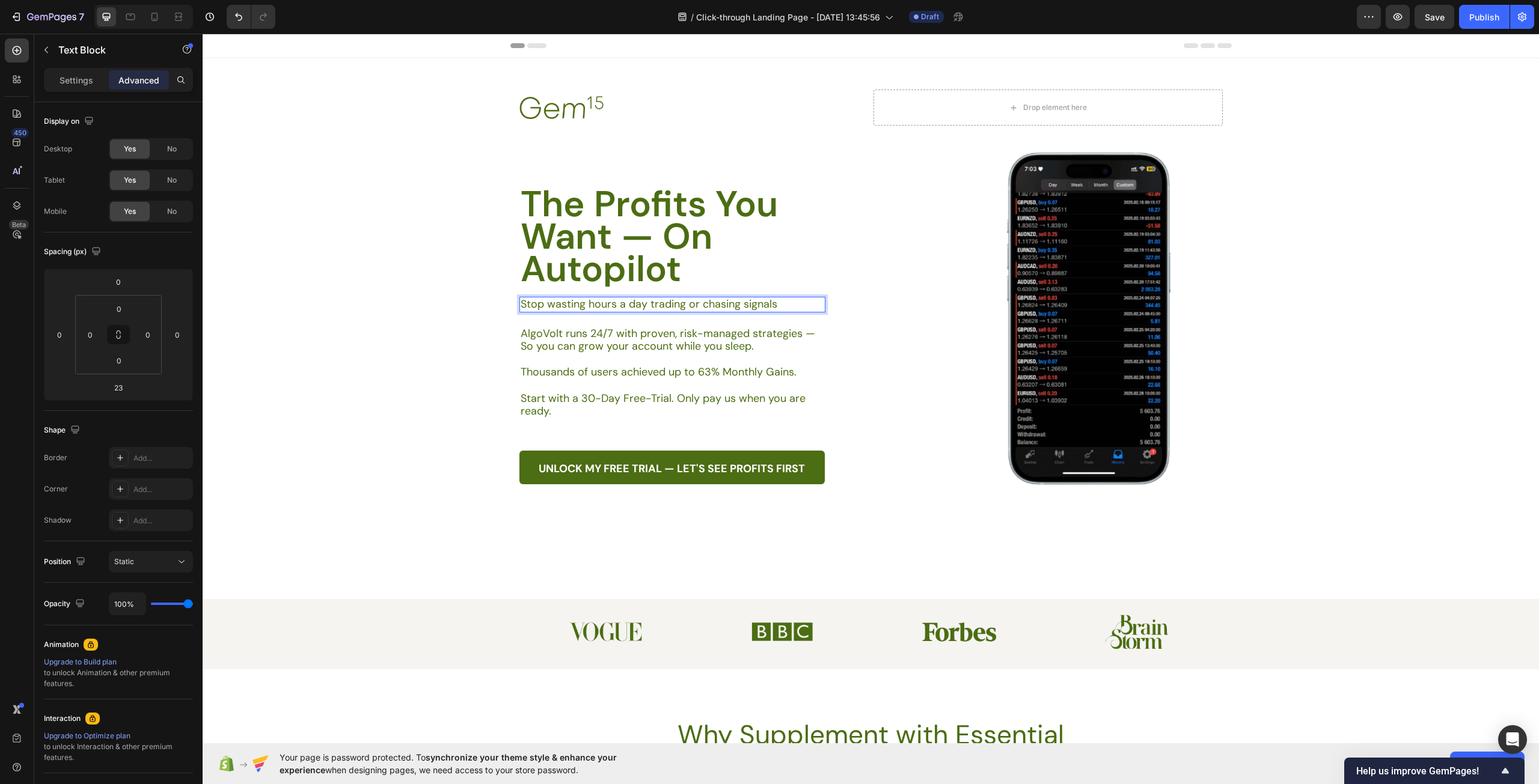
click at [738, 307] on p "Stop wasting hours a day trading or chasing signals" at bounding box center [672, 305] width 303 height 13
click at [634, 332] on p "AlgoVolt runs 24/7 with proven, risk-managed strategies — So you can grow your …" at bounding box center [672, 340] width 303 height 26
click at [627, 302] on p "Stop wasting hours a day trading or chasing signals" at bounding box center [672, 305] width 303 height 13
click at [624, 301] on p "Stop wasting hours a day trading or chasing signals" at bounding box center [672, 305] width 303 height 13
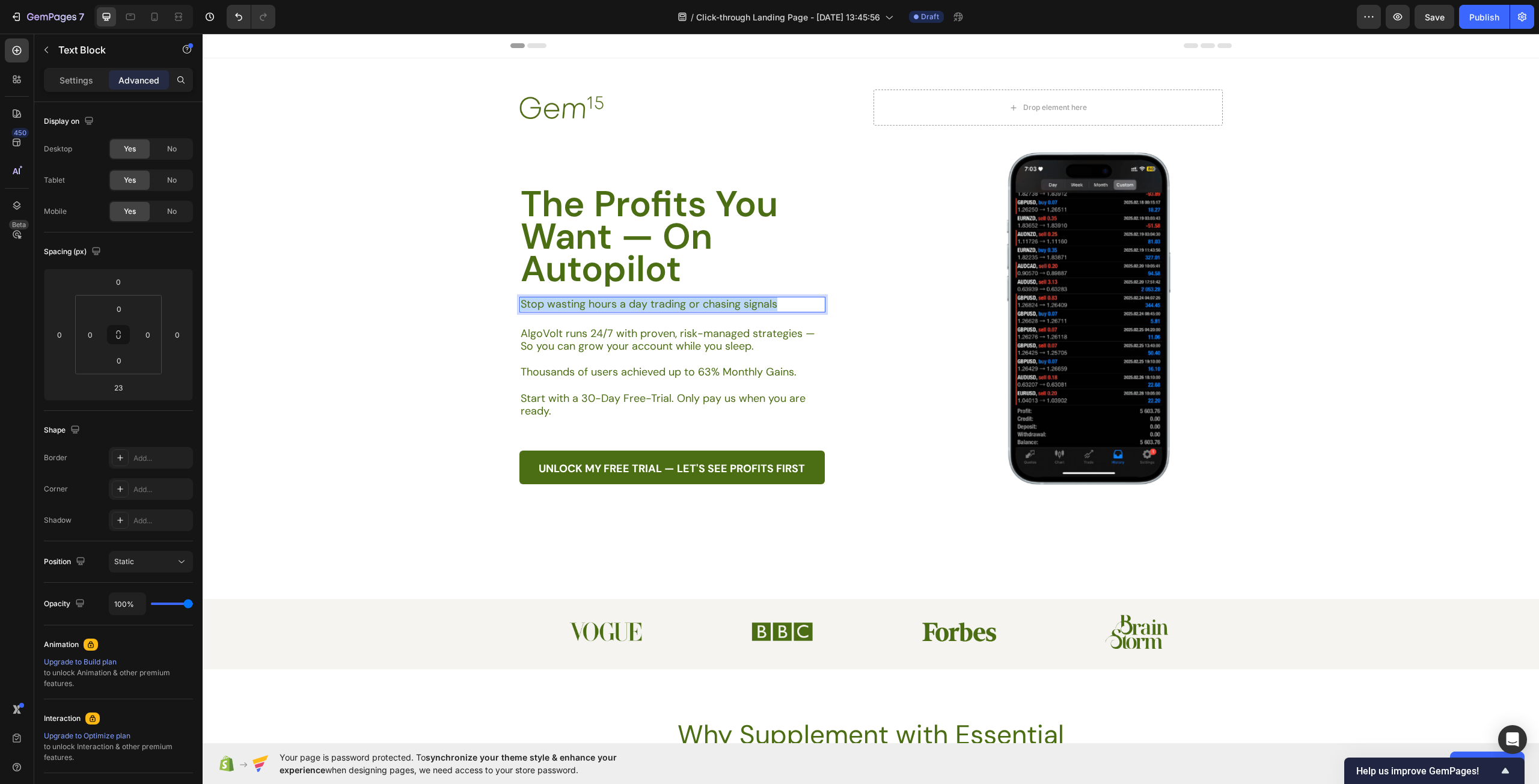
click at [624, 301] on p "Stop wasting hours a day trading or chasing signals" at bounding box center [672, 305] width 303 height 13
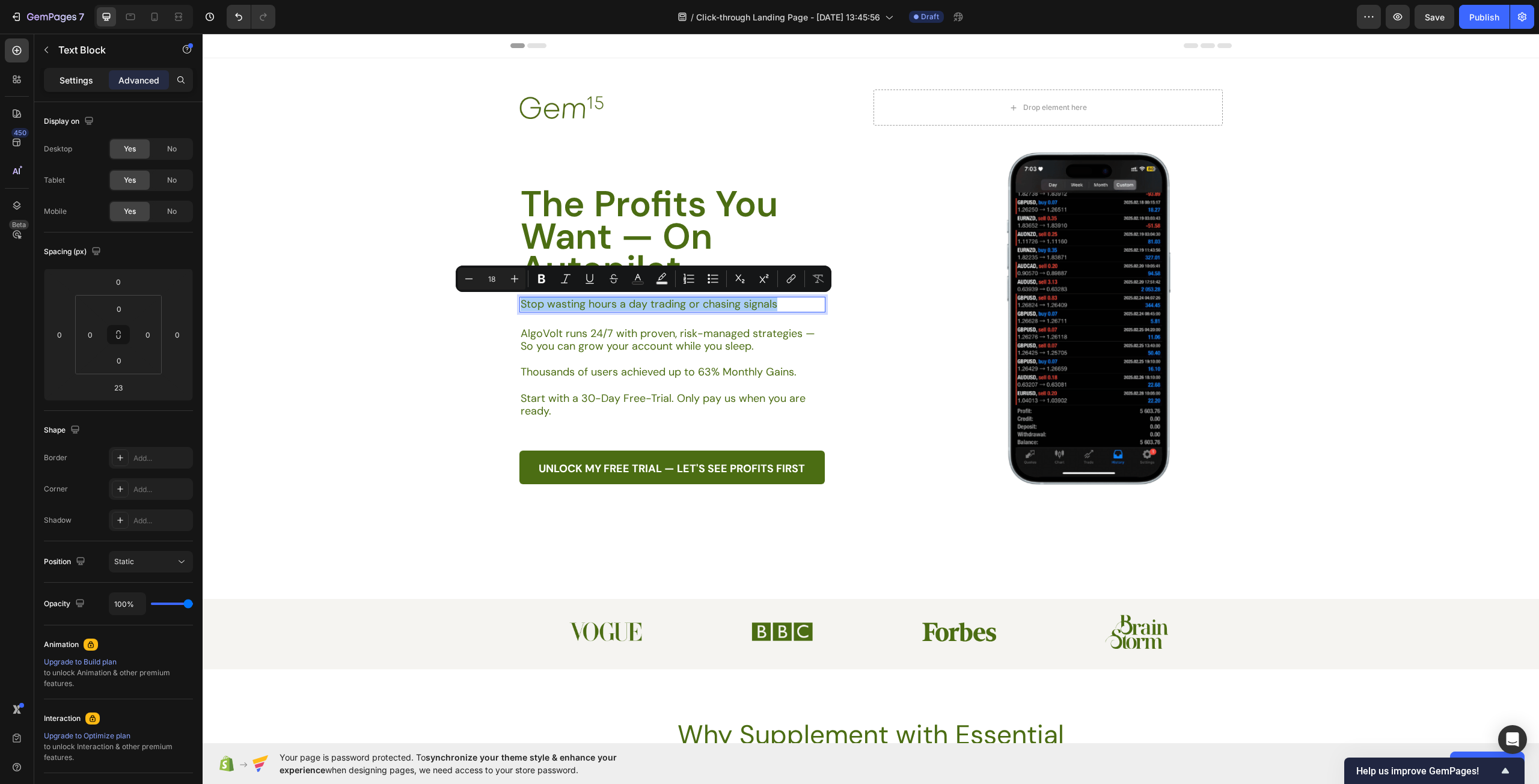
click at [75, 84] on p "Settings" at bounding box center [77, 79] width 34 height 12
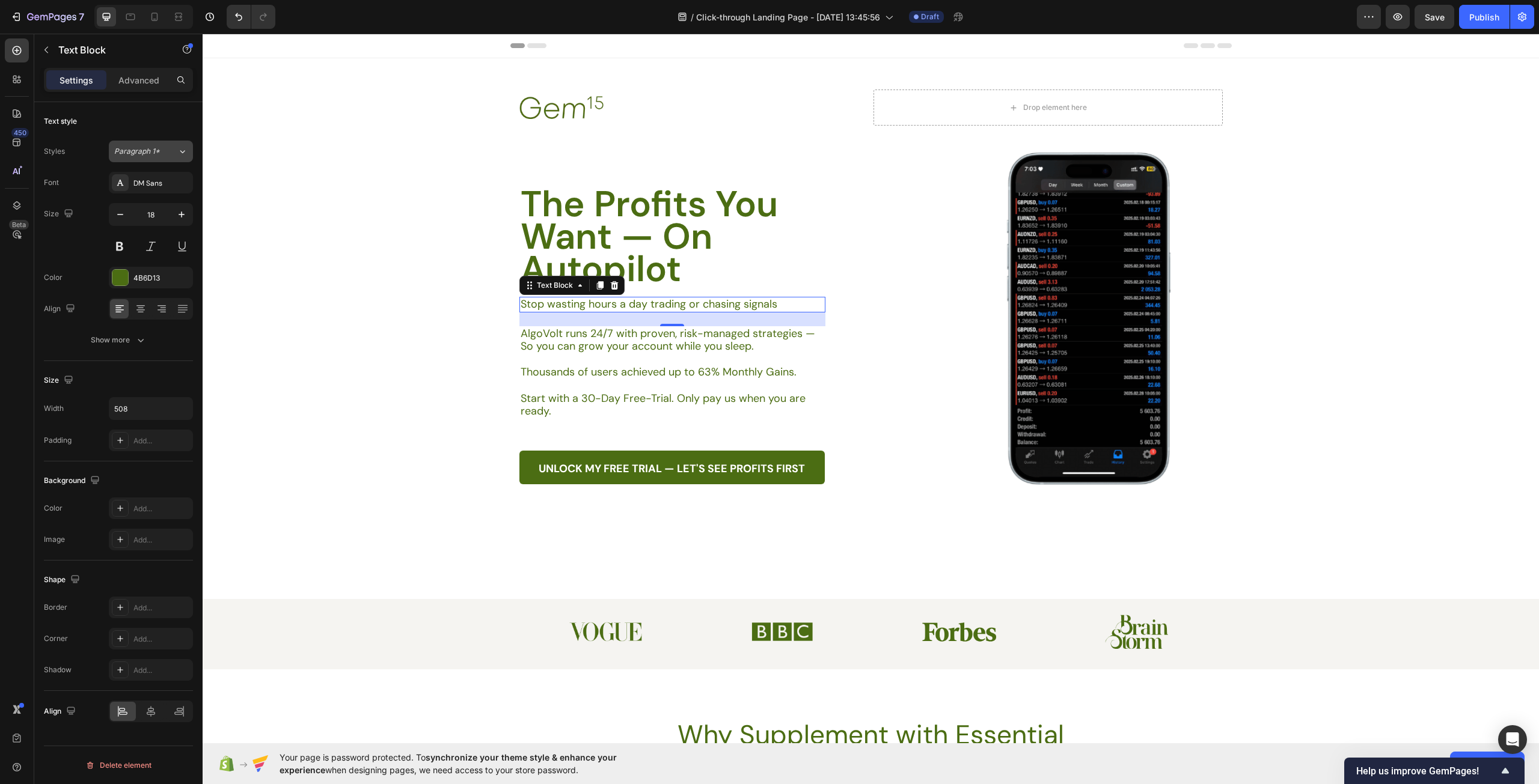
click at [159, 156] on span "Paragraph 1*" at bounding box center [137, 150] width 45 height 10
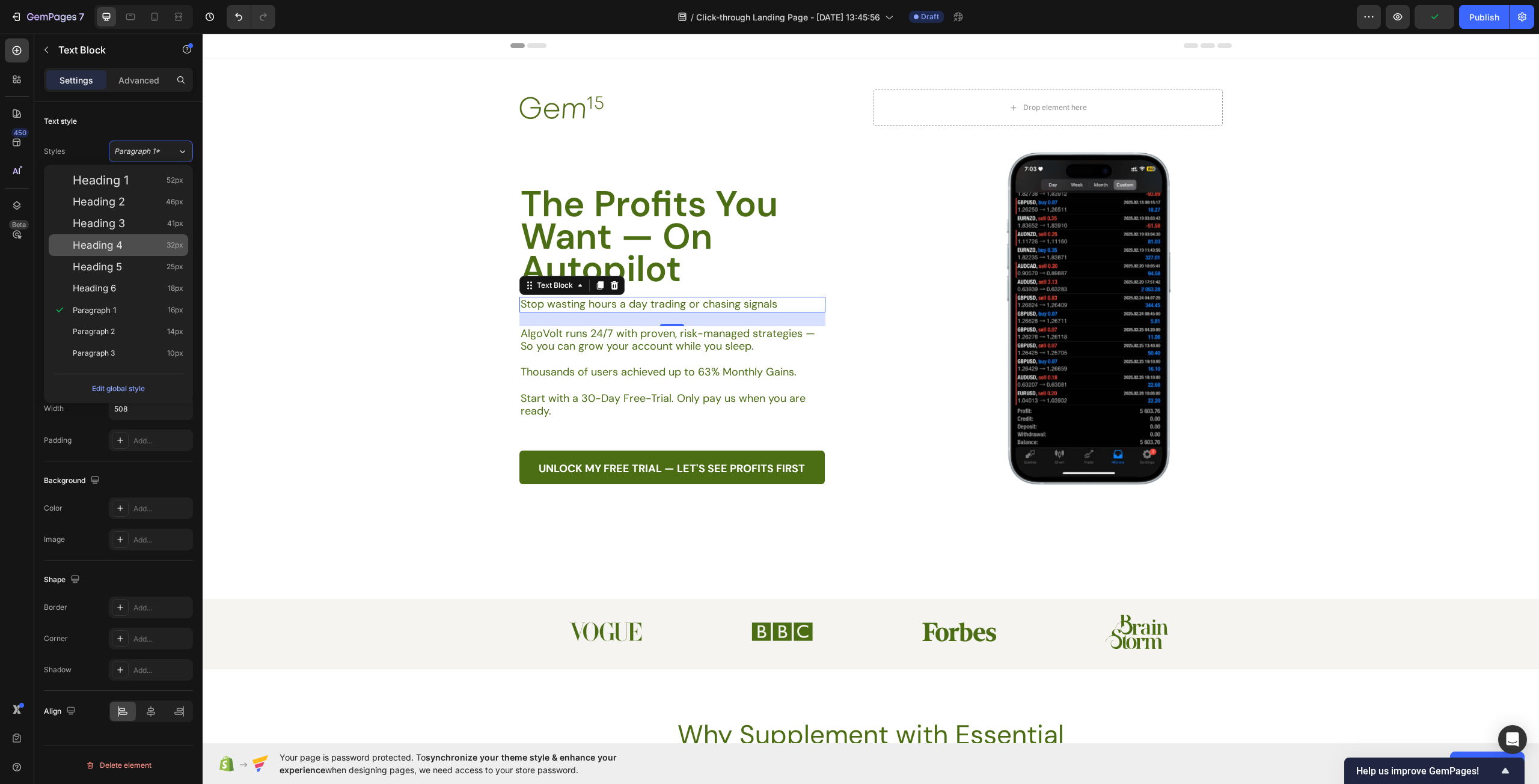
click at [146, 243] on div "Heading 4 32px" at bounding box center [128, 245] width 111 height 12
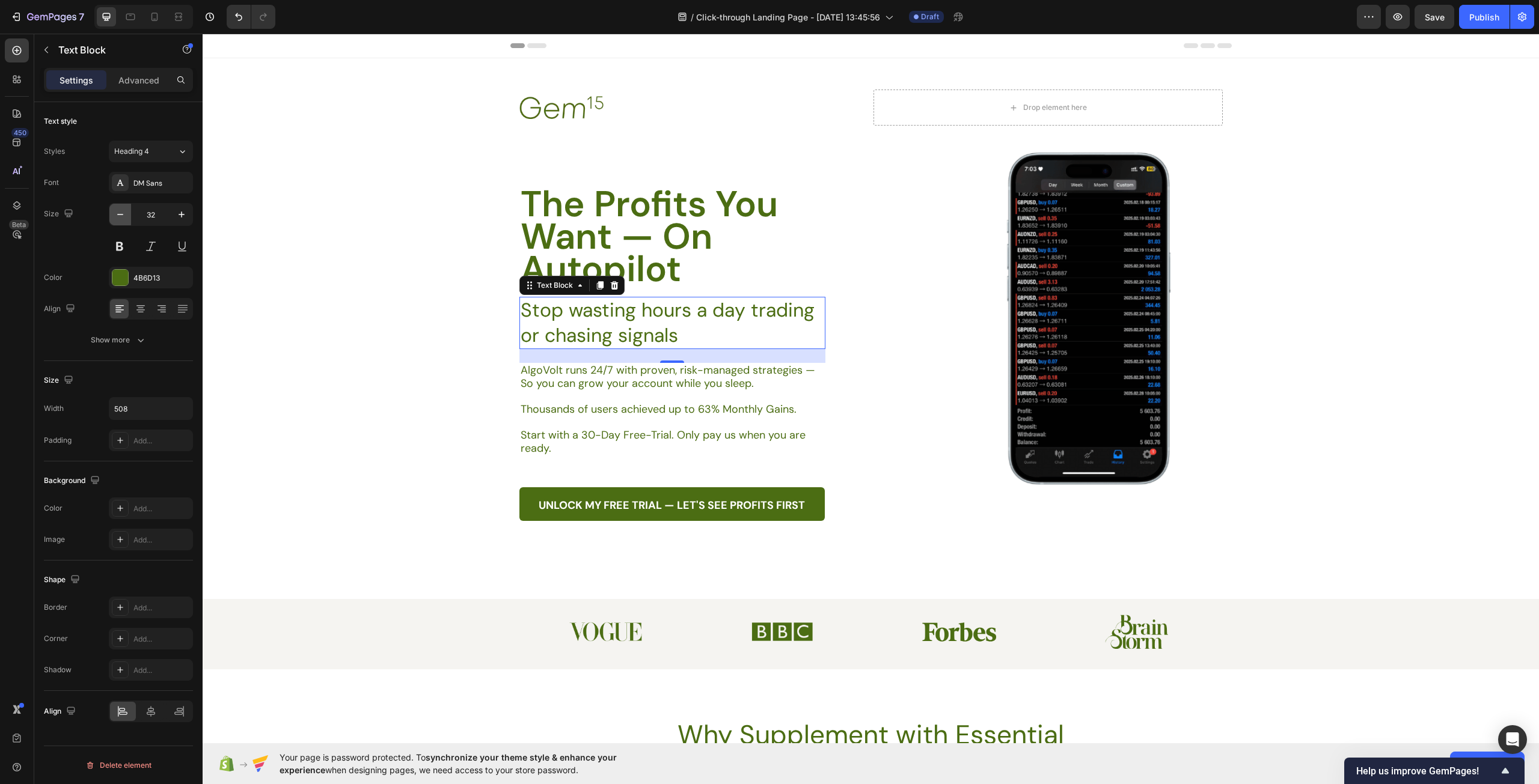
click at [113, 212] on button "button" at bounding box center [120, 214] width 22 height 22
type input "29"
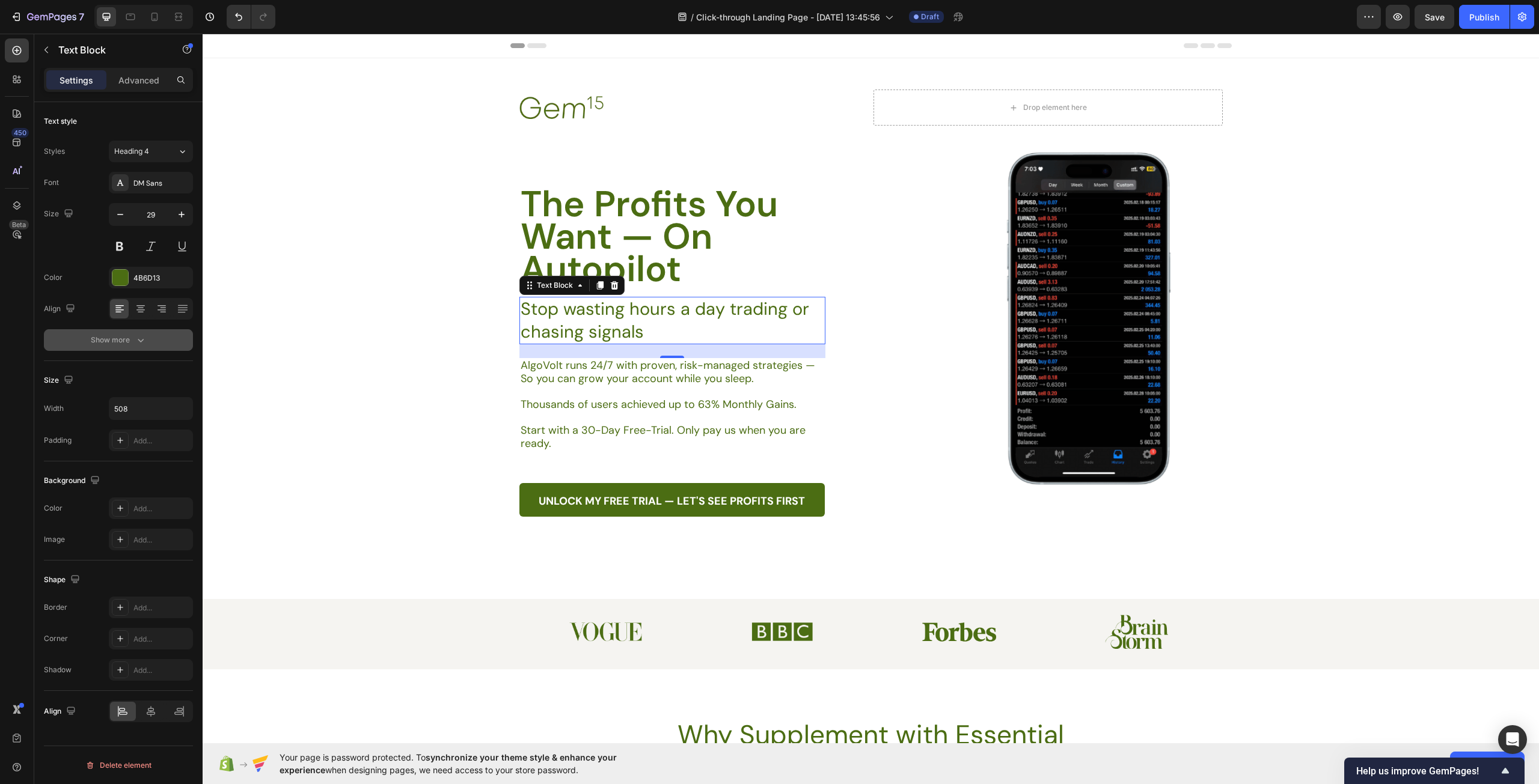
click at [147, 345] on button "Show more" at bounding box center [118, 340] width 149 height 22
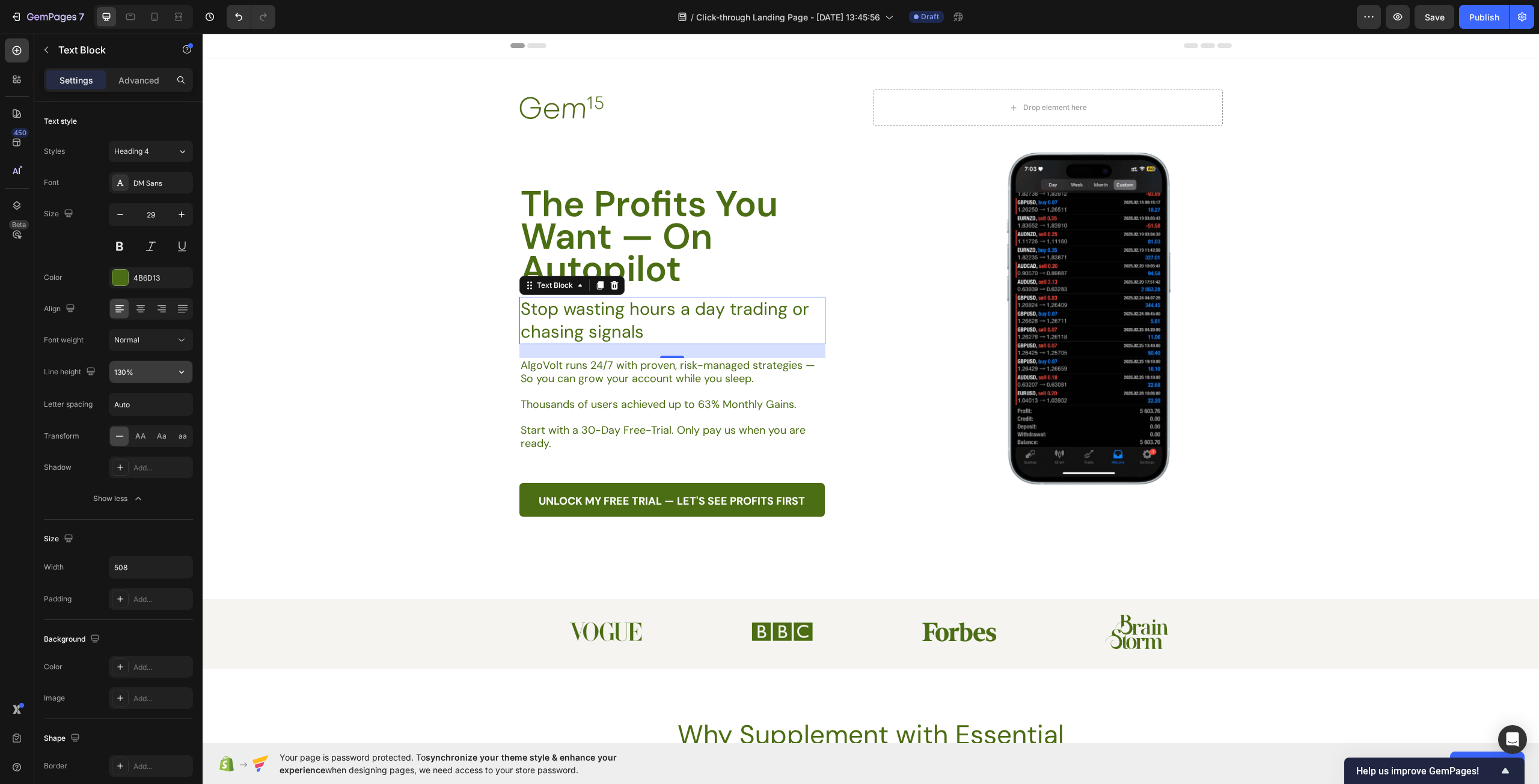
click at [143, 376] on input "130%" at bounding box center [151, 372] width 83 height 22
click at [178, 367] on icon "button" at bounding box center [182, 372] width 12 height 12
click at [151, 406] on p "100%" at bounding box center [148, 402] width 68 height 10
type input "100%"
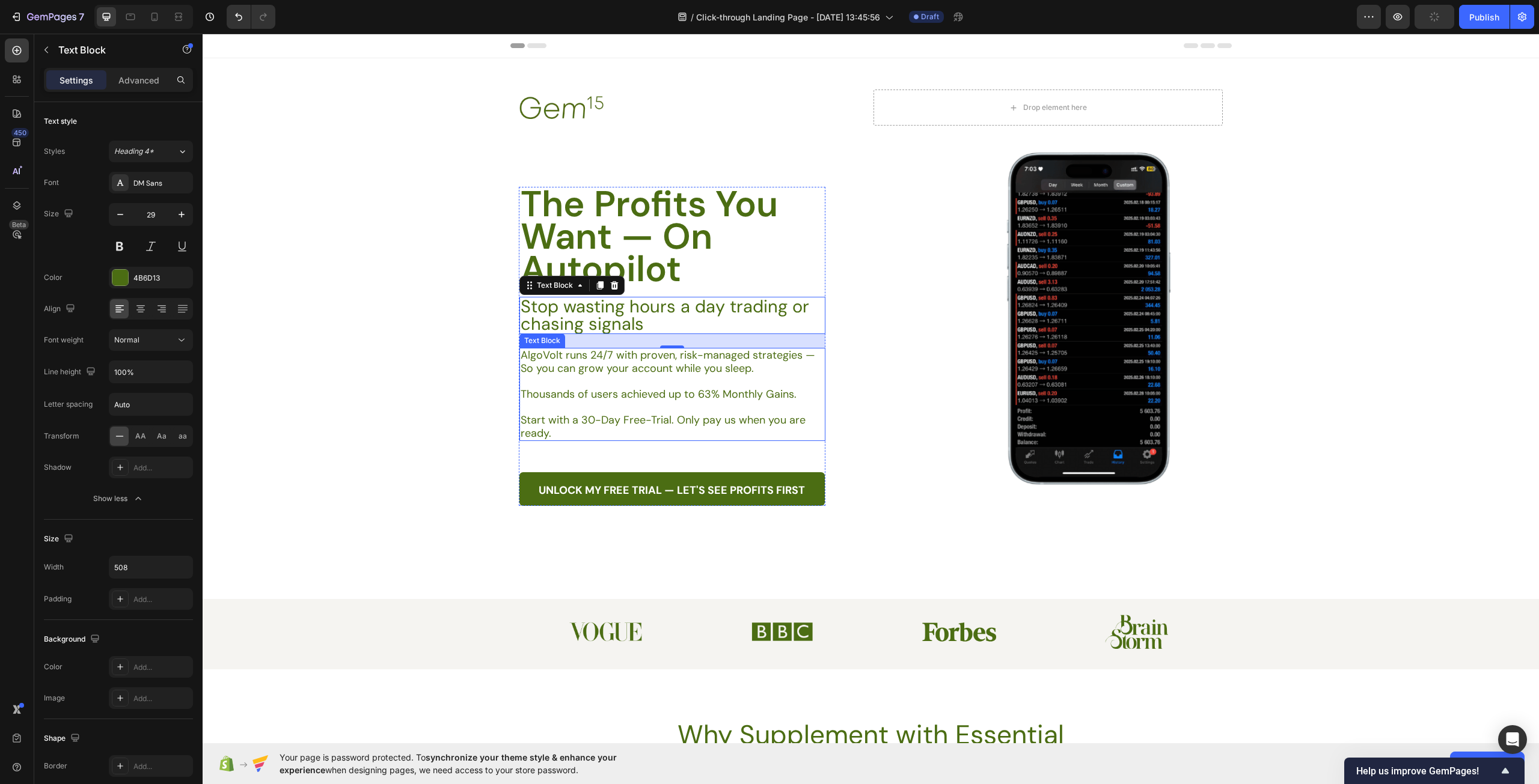
click at [551, 401] on p "Rich Text Editor. Editing area: main" at bounding box center [672, 408] width 303 height 13
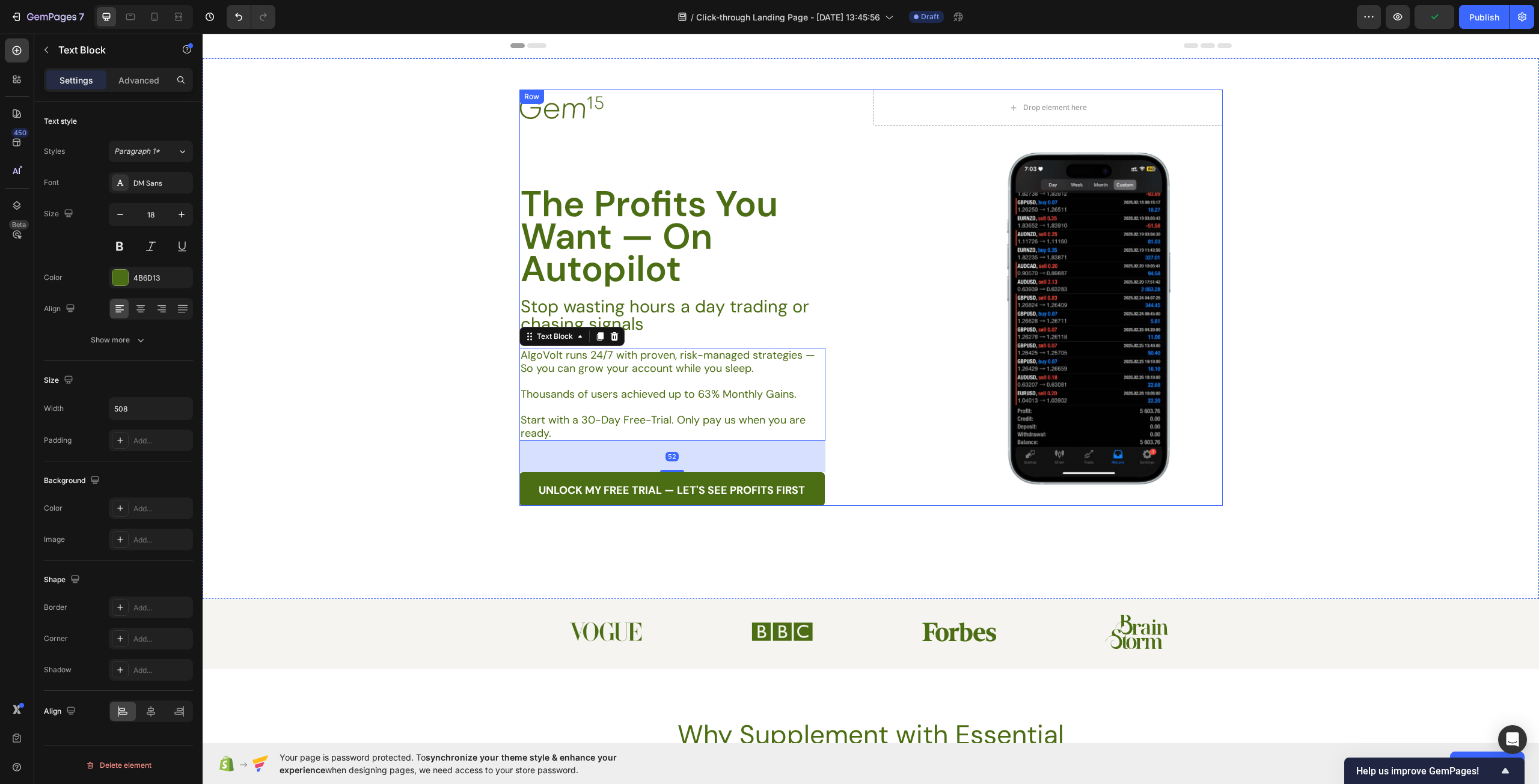
click at [884, 460] on div "Image Drop element here Row The Profits You Want — On Autopilot Heading Stop wa…" at bounding box center [870, 298] width 703 height 416
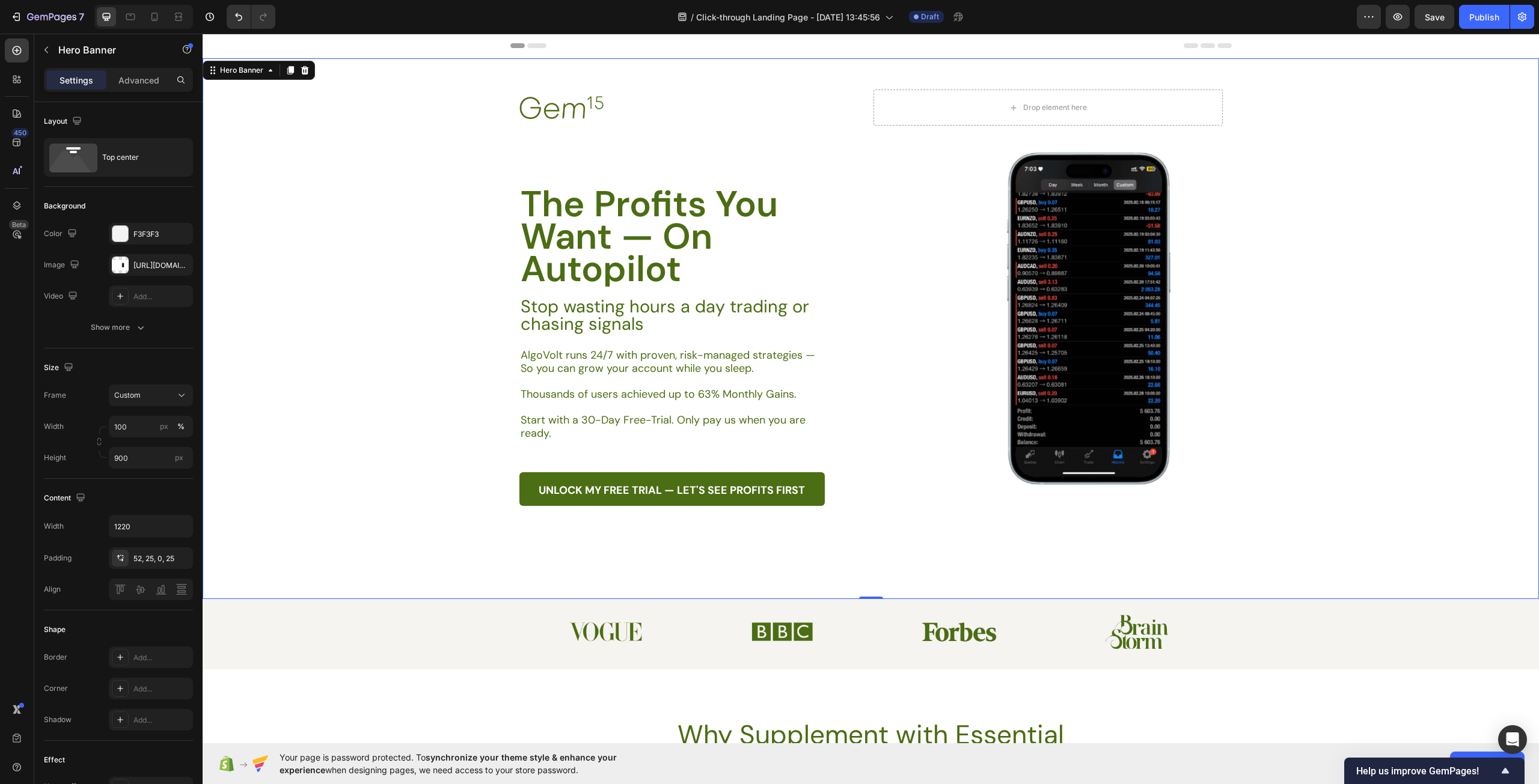
click at [1443, 359] on div "Background Image" at bounding box center [870, 329] width 1337 height 541
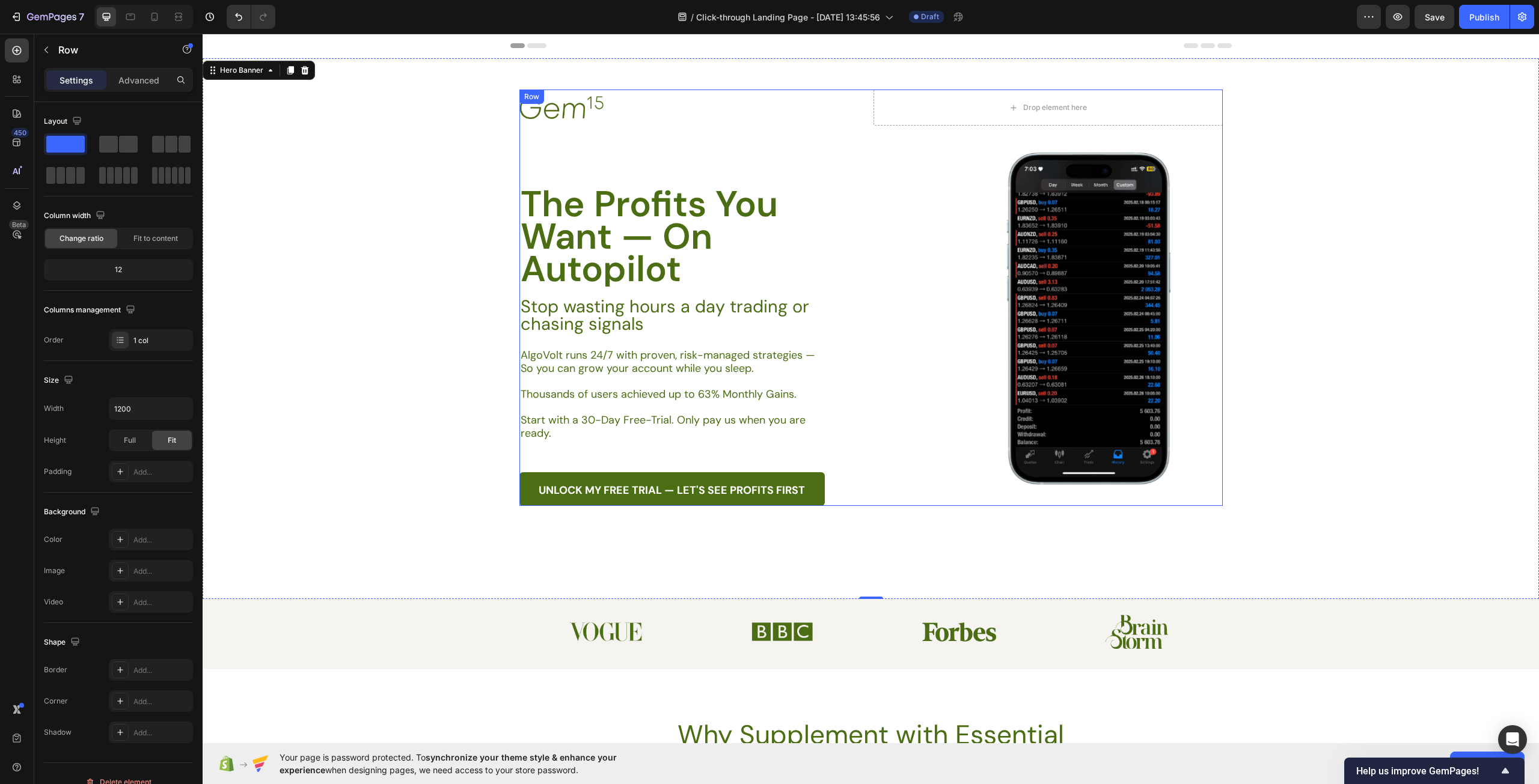
click at [901, 434] on div "Image Drop element here Row The Profits You Want — On Autopilot Heading Stop wa…" at bounding box center [870, 298] width 703 height 416
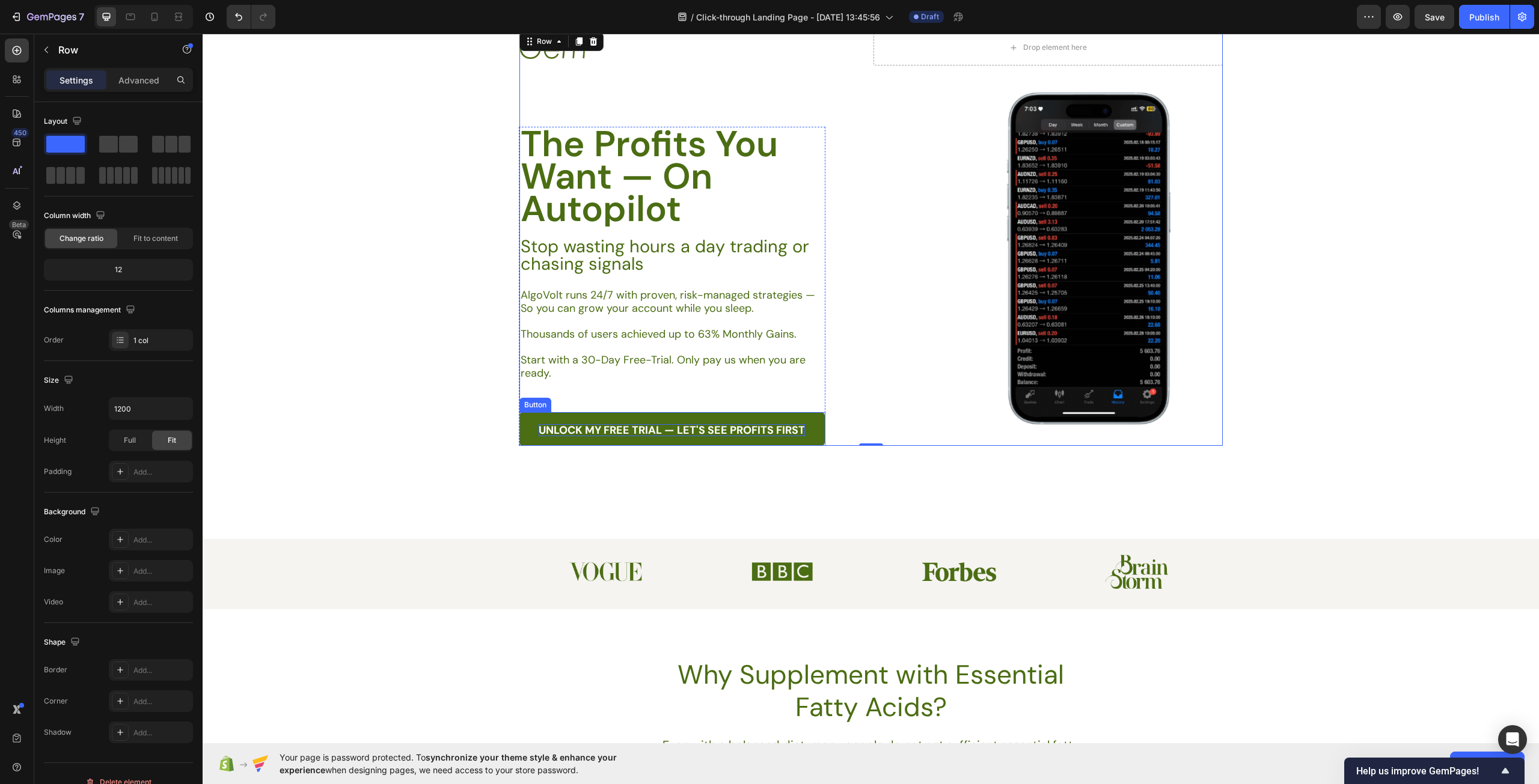
click at [702, 432] on strong "Unlock My Free Trial — Let's See Profits First" at bounding box center [671, 429] width 266 height 14
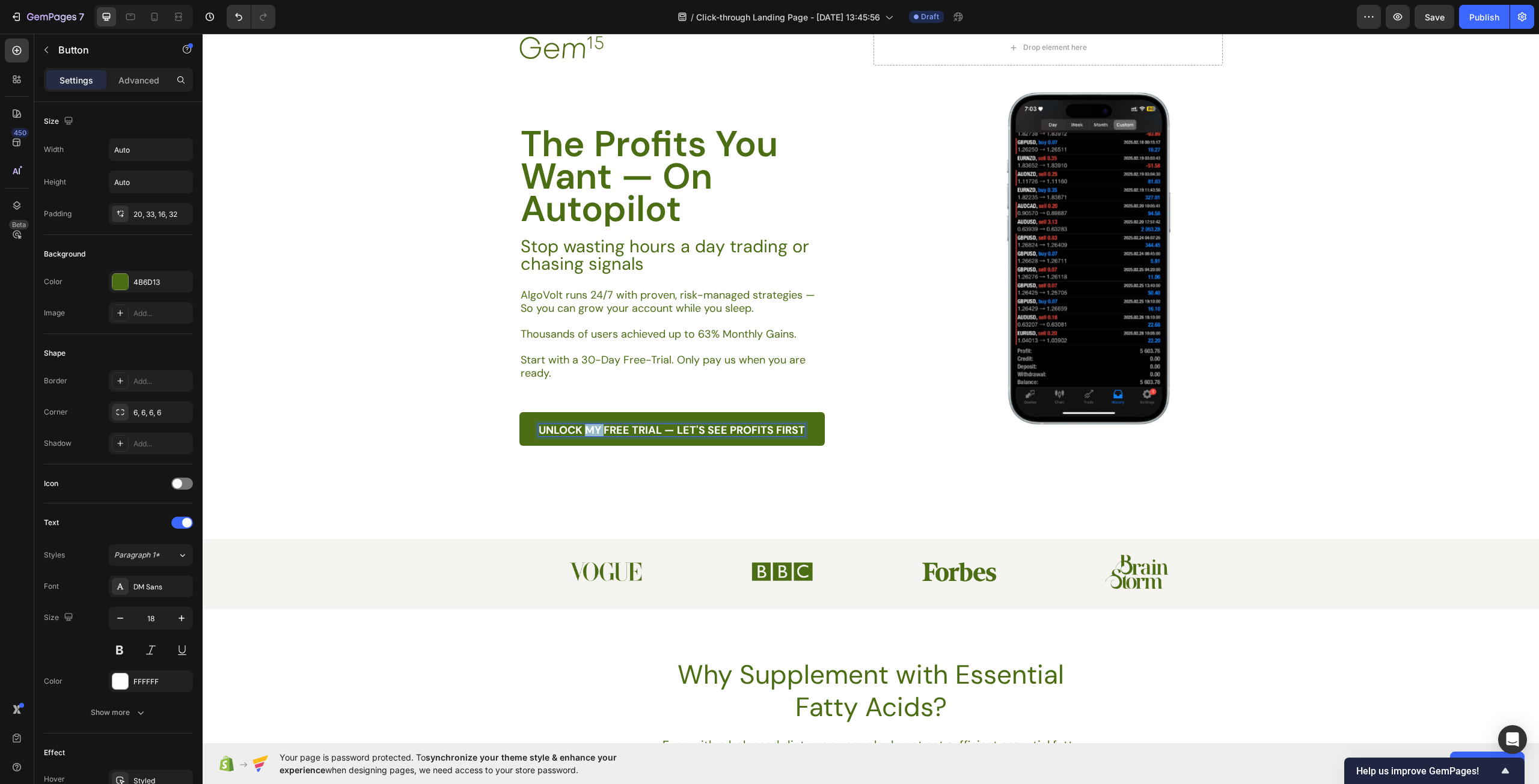
click at [591, 425] on strong "Unlock My Free Trial — Let's See Profits First" at bounding box center [671, 429] width 266 height 14
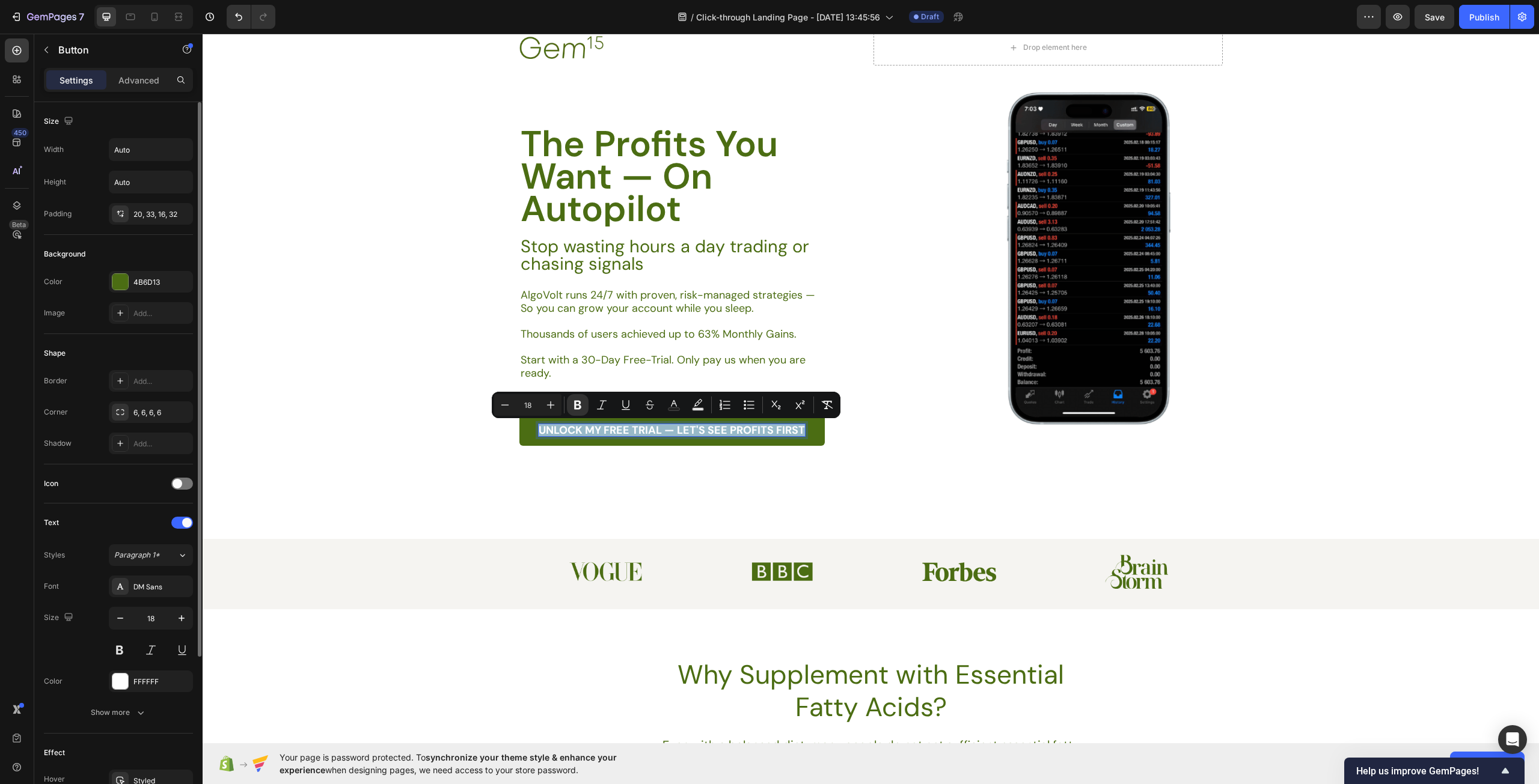
scroll to position [208, 0]
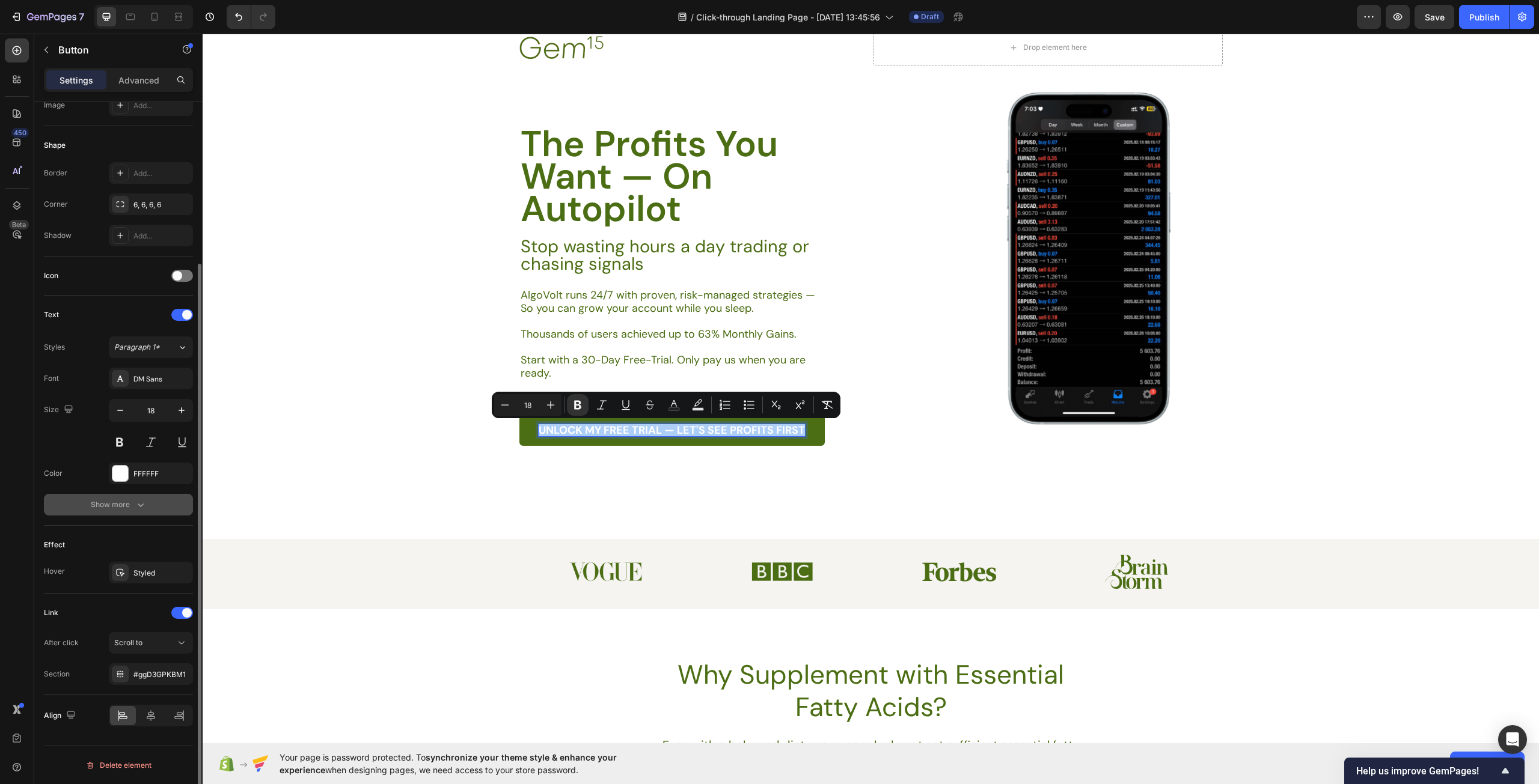
click at [151, 501] on button "Show more" at bounding box center [118, 504] width 149 height 22
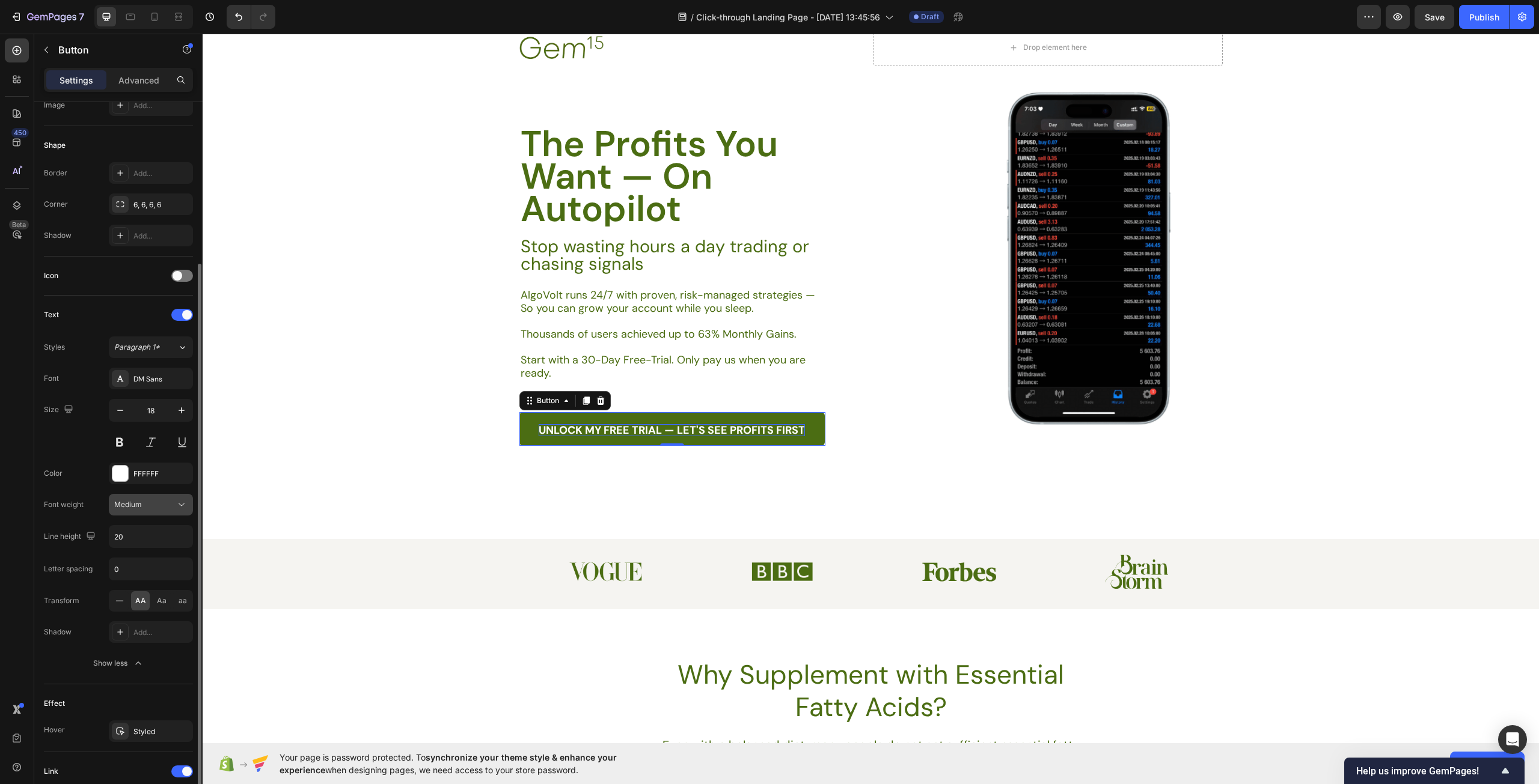
click at [157, 510] on div "Medium" at bounding box center [151, 504] width 74 height 12
click at [144, 578] on p "Normal" at bounding box center [146, 581] width 63 height 10
click at [160, 504] on div "Normal" at bounding box center [145, 504] width 61 height 10
click at [132, 559] on p "Light" at bounding box center [146, 558] width 63 height 10
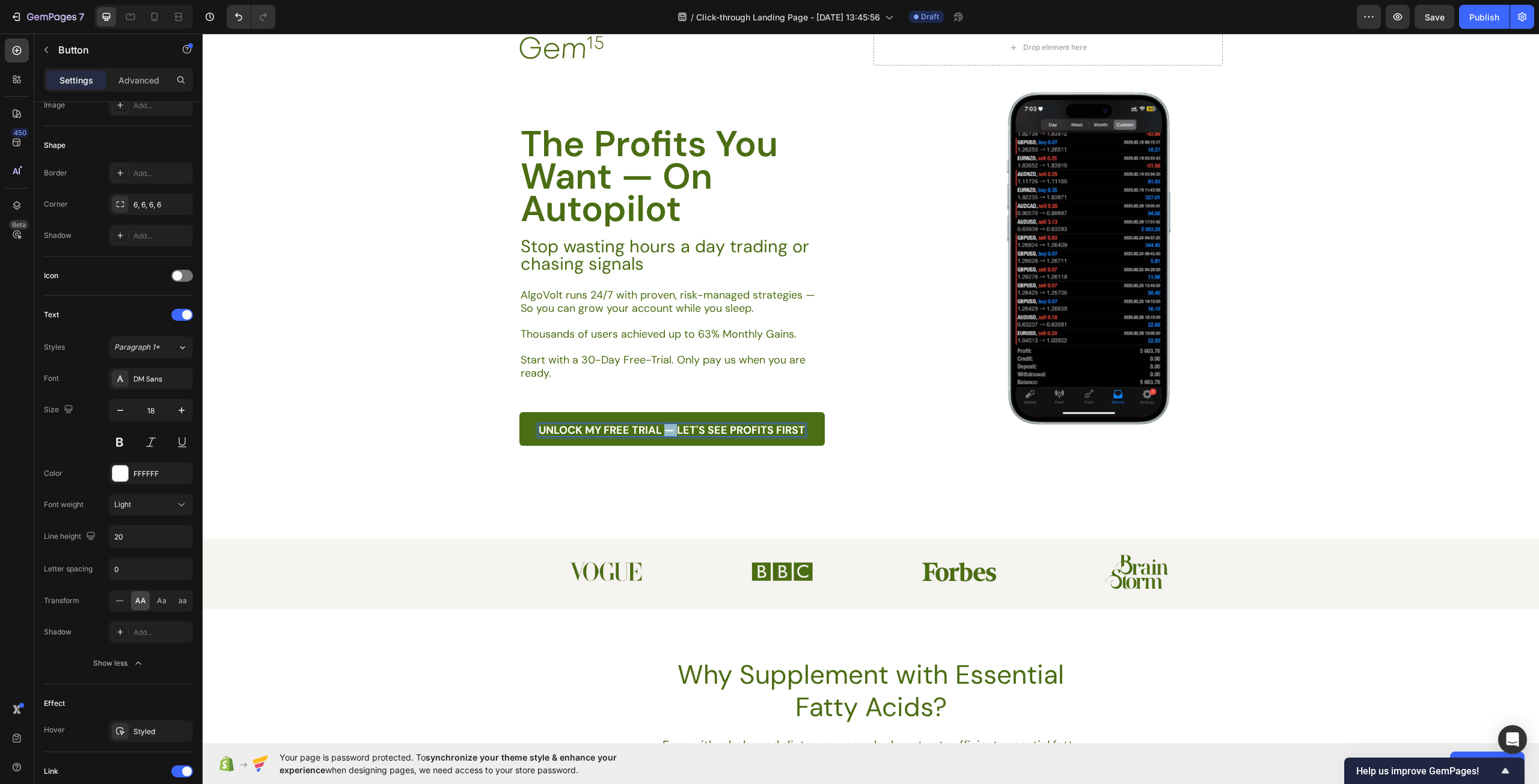
click at [662, 426] on strong "Unlock My Free Trial — Let's See Profits First" at bounding box center [671, 429] width 266 height 14
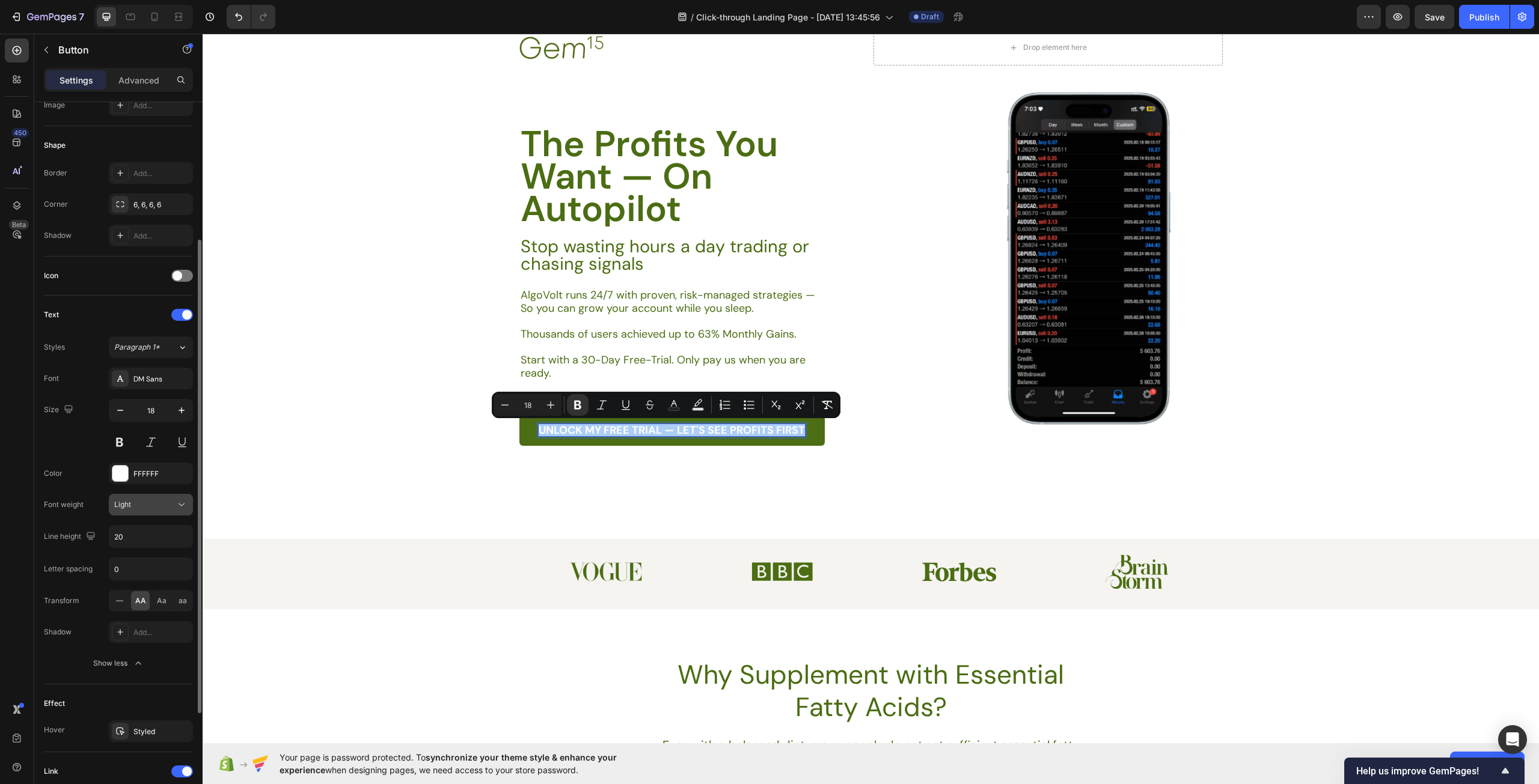
click at [156, 502] on div "Light" at bounding box center [145, 504] width 61 height 10
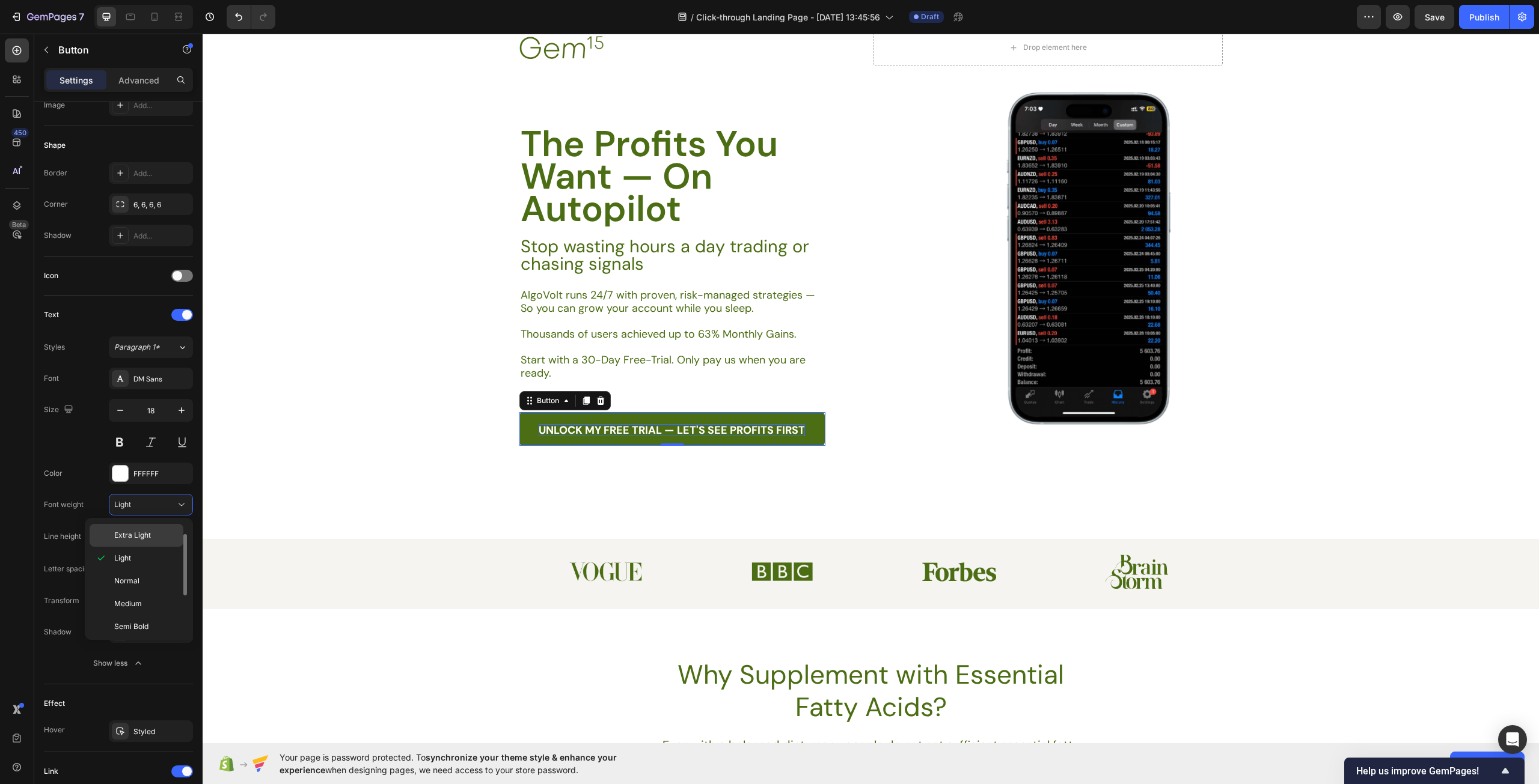
click at [143, 534] on span "Extra Light" at bounding box center [132, 534] width 37 height 10
click at [164, 502] on div "Extra Light" at bounding box center [145, 504] width 61 height 10
click at [181, 414] on icon "button" at bounding box center [182, 410] width 12 height 12
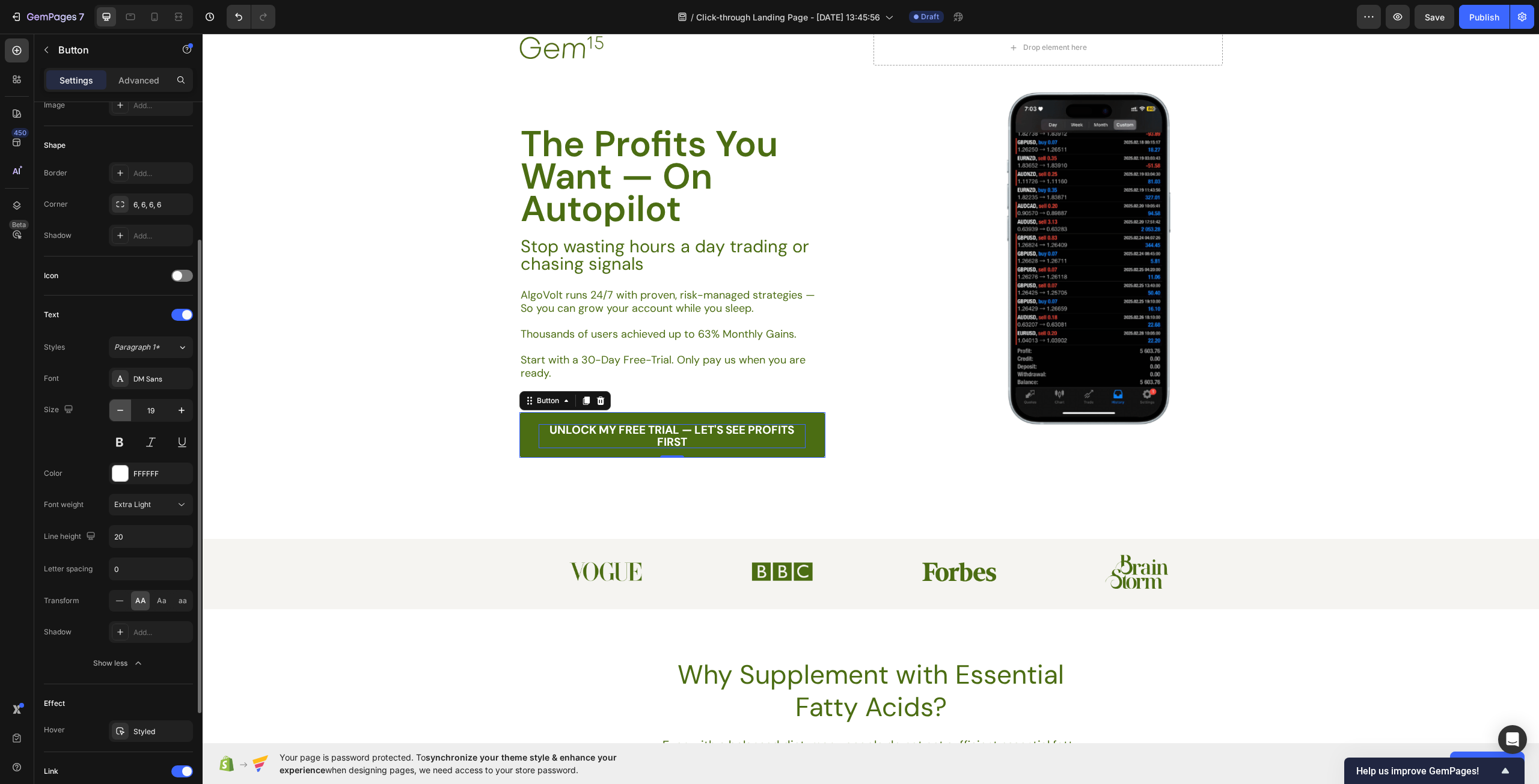
click at [122, 414] on icon "button" at bounding box center [120, 410] width 12 height 12
type input "18"
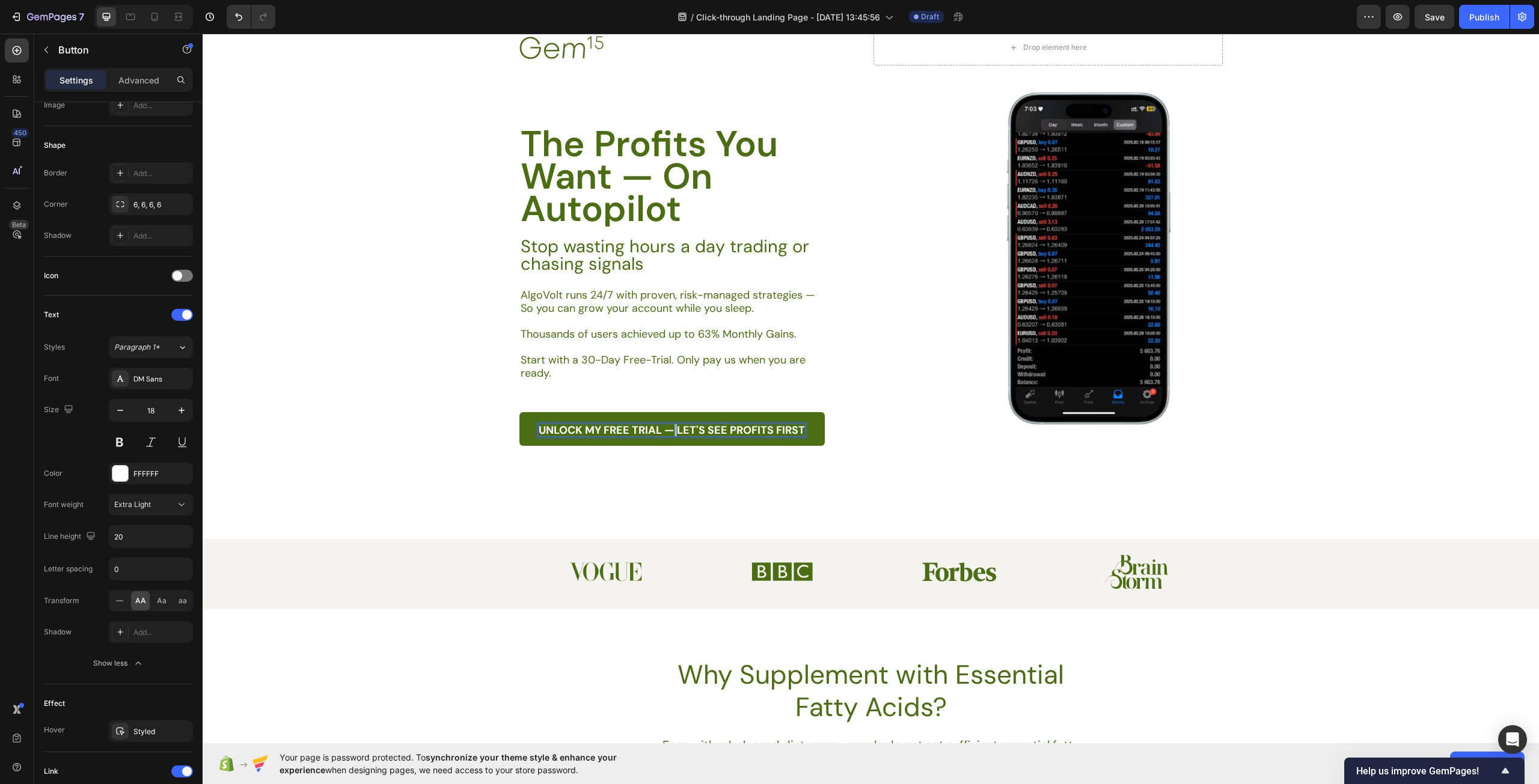
click at [670, 429] on strong "Unlock My Free Trial — Let's See Profits First" at bounding box center [671, 429] width 266 height 14
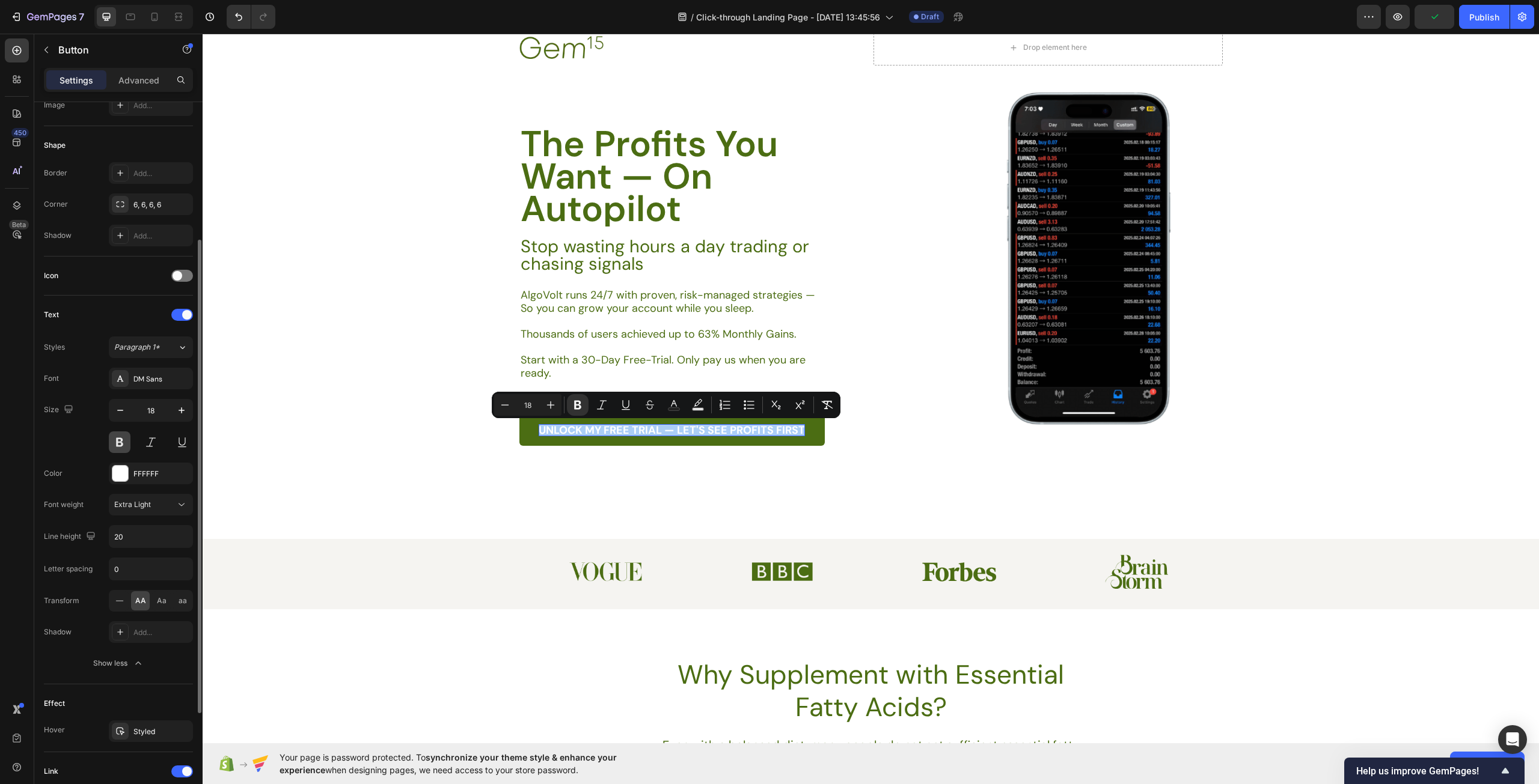
click at [115, 439] on button at bounding box center [119, 442] width 22 height 22
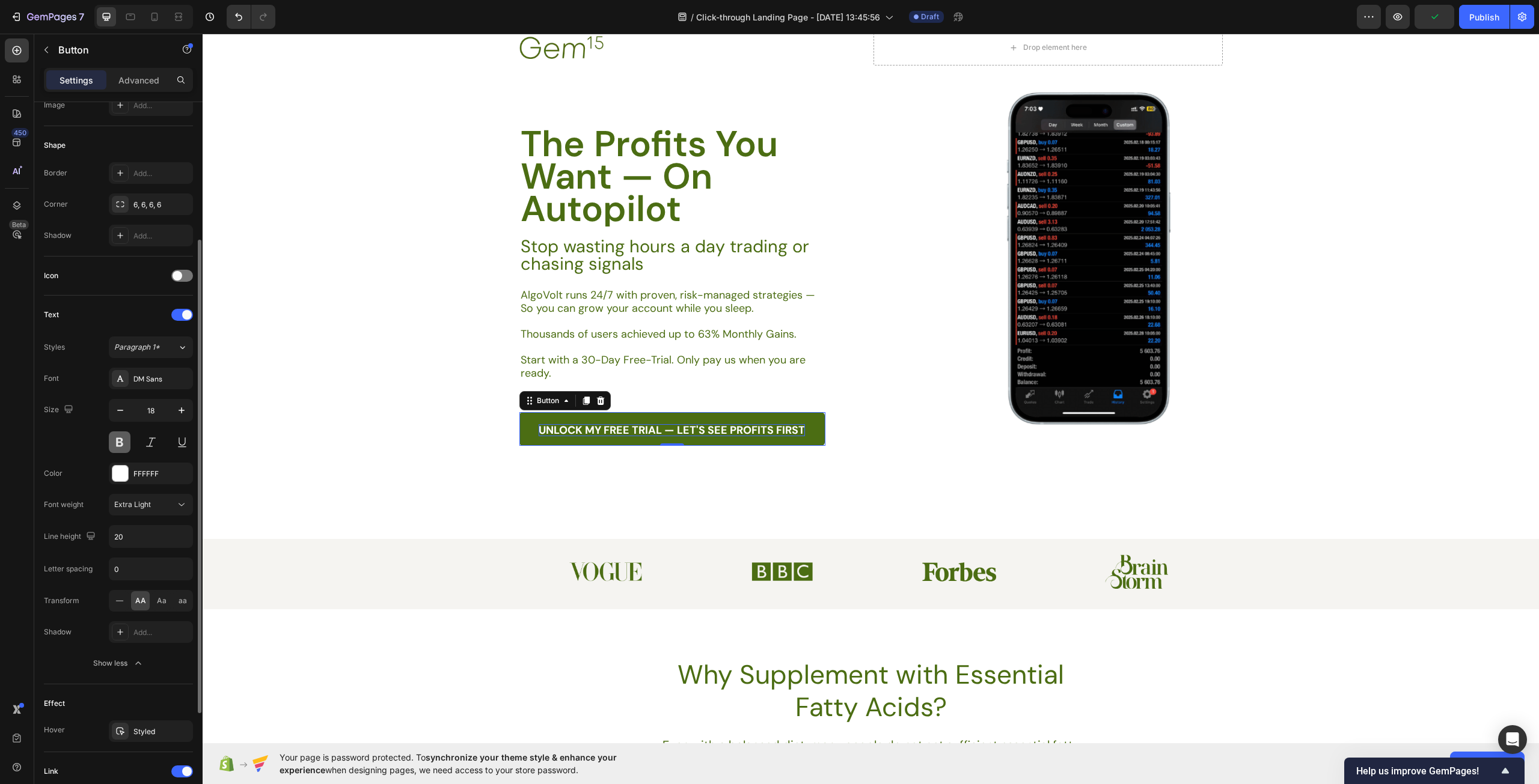
click at [115, 439] on button at bounding box center [119, 442] width 22 height 22
click at [626, 429] on strong "Unlock My Free Trial — Let's See Profits First" at bounding box center [671, 429] width 266 height 14
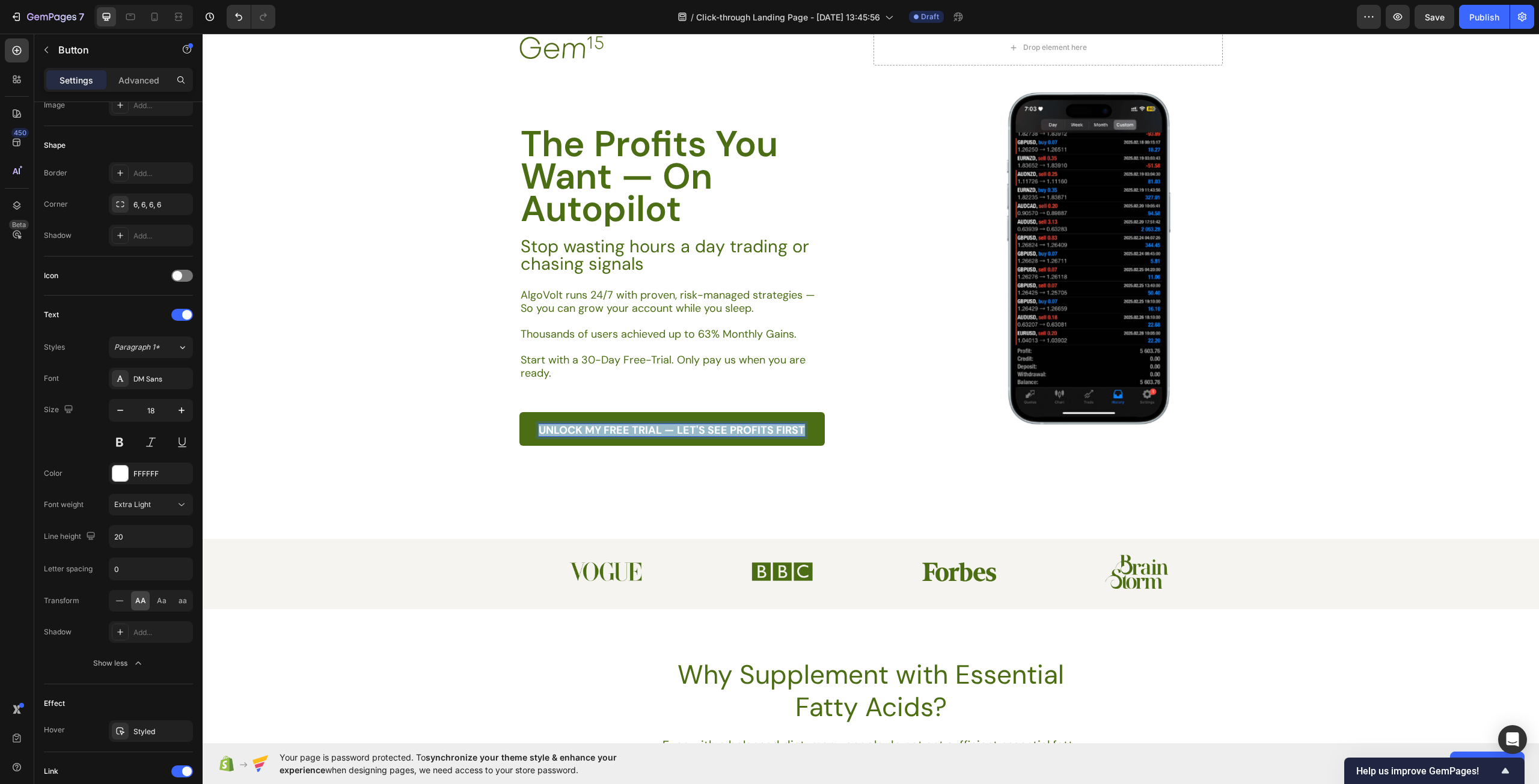
click at [626, 429] on strong "Unlock My Free Trial — Let's See Profits First" at bounding box center [671, 429] width 266 height 14
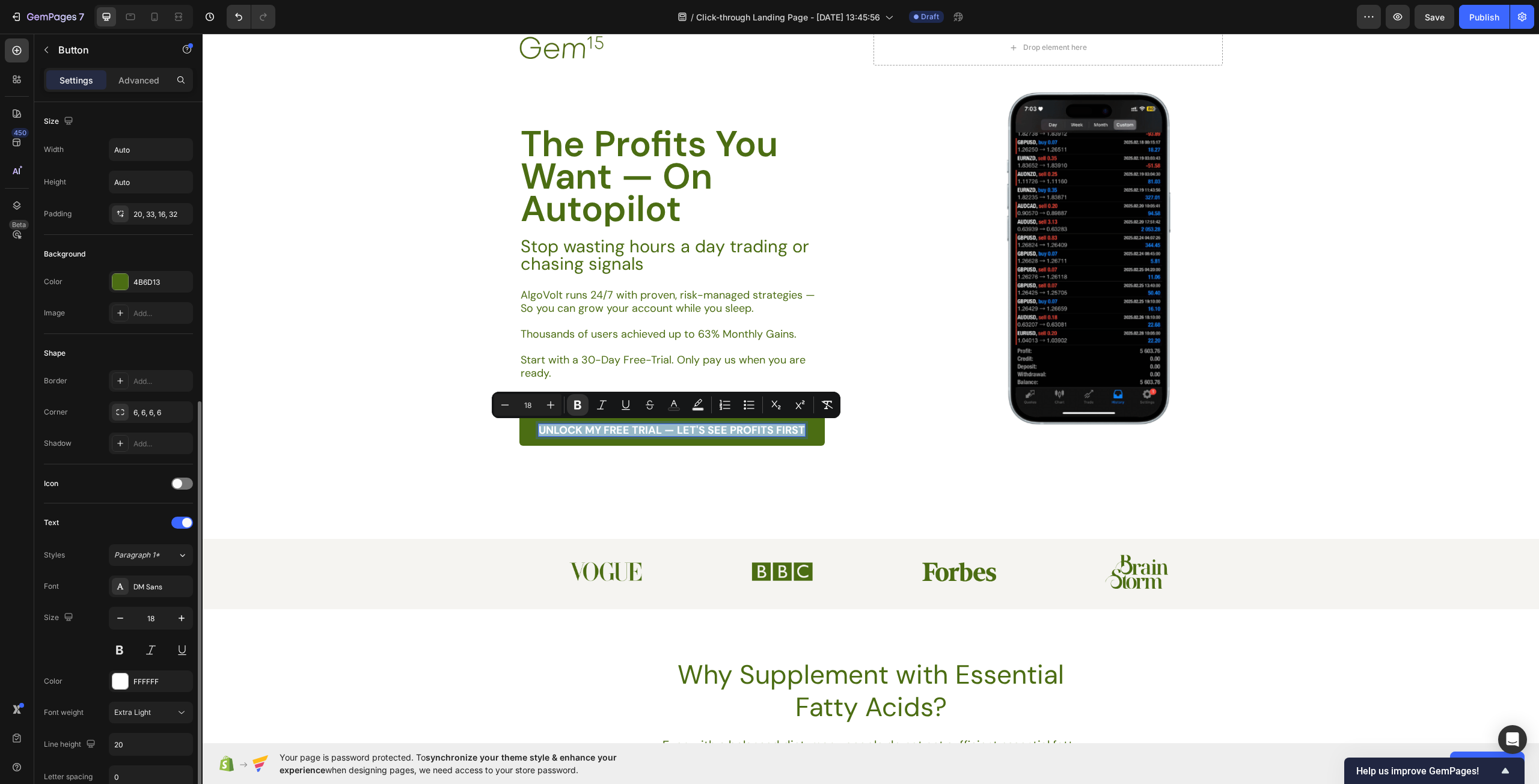
scroll to position [181, 0]
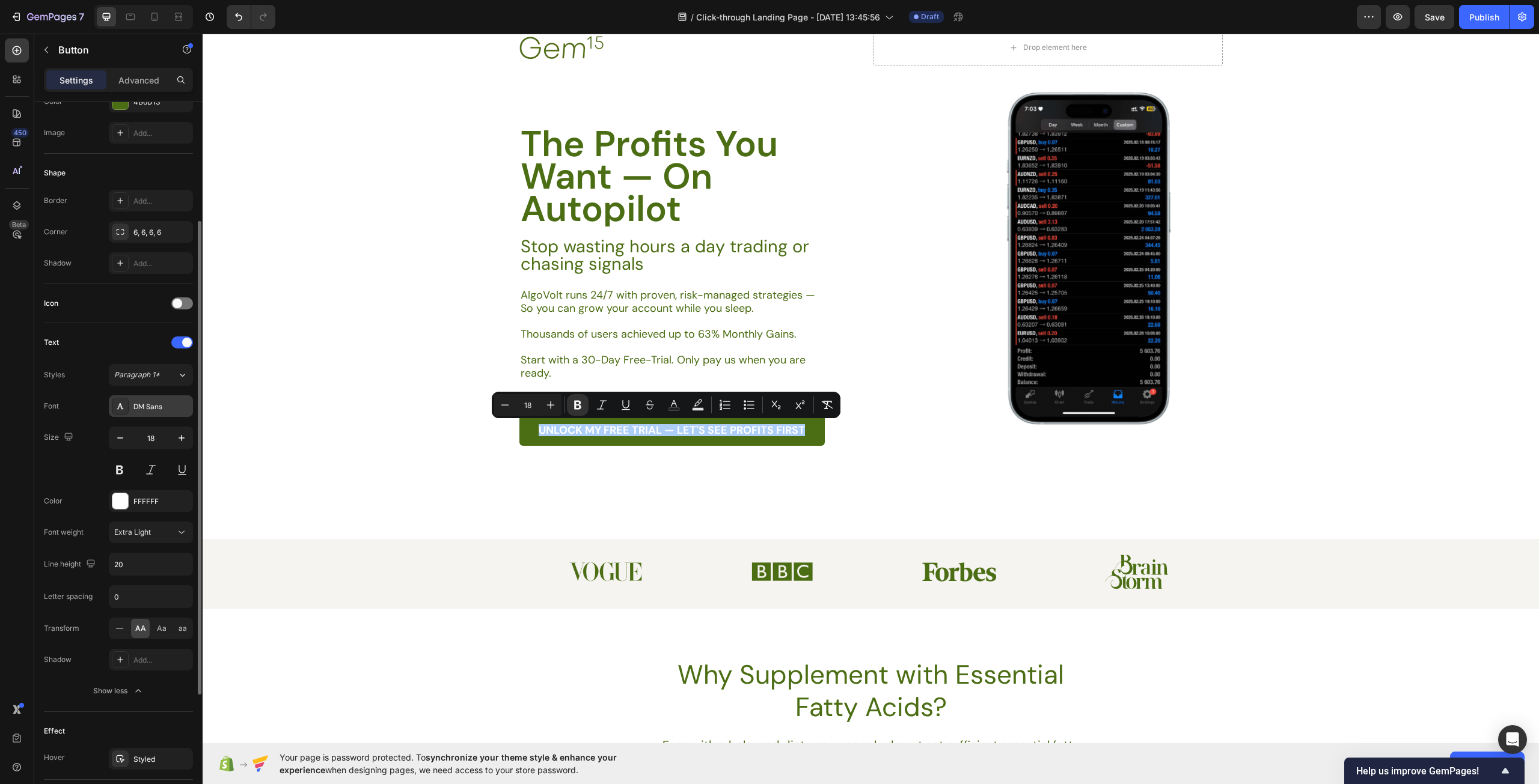
click at [152, 400] on div "DM Sans" at bounding box center [150, 406] width 84 height 22
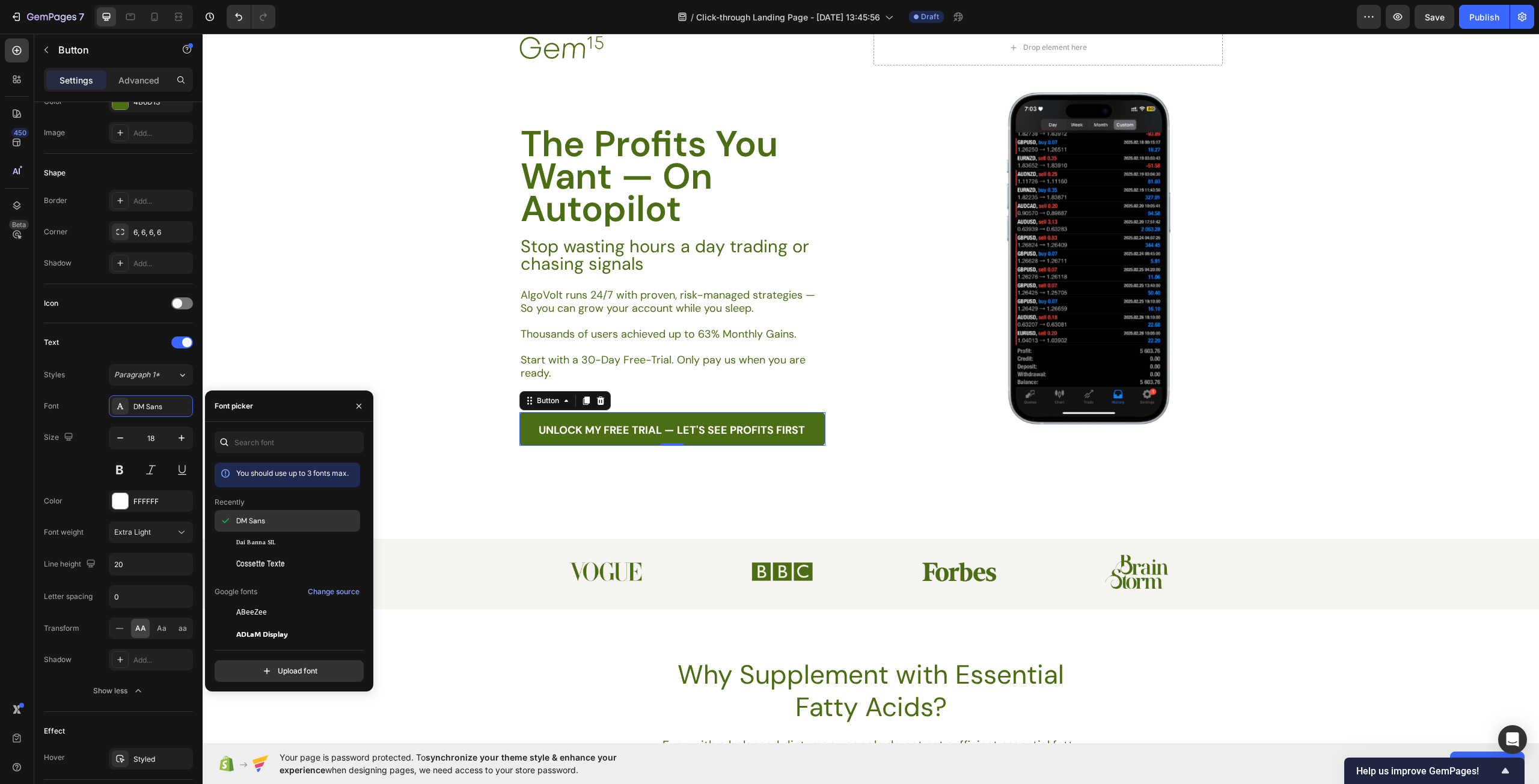
click at [280, 525] on div "DM Sans" at bounding box center [297, 520] width 121 height 10
click at [276, 539] on div "Dai Banna SIL" at bounding box center [297, 542] width 121 height 10
click at [269, 520] on div "DM Sans" at bounding box center [297, 520] width 121 height 10
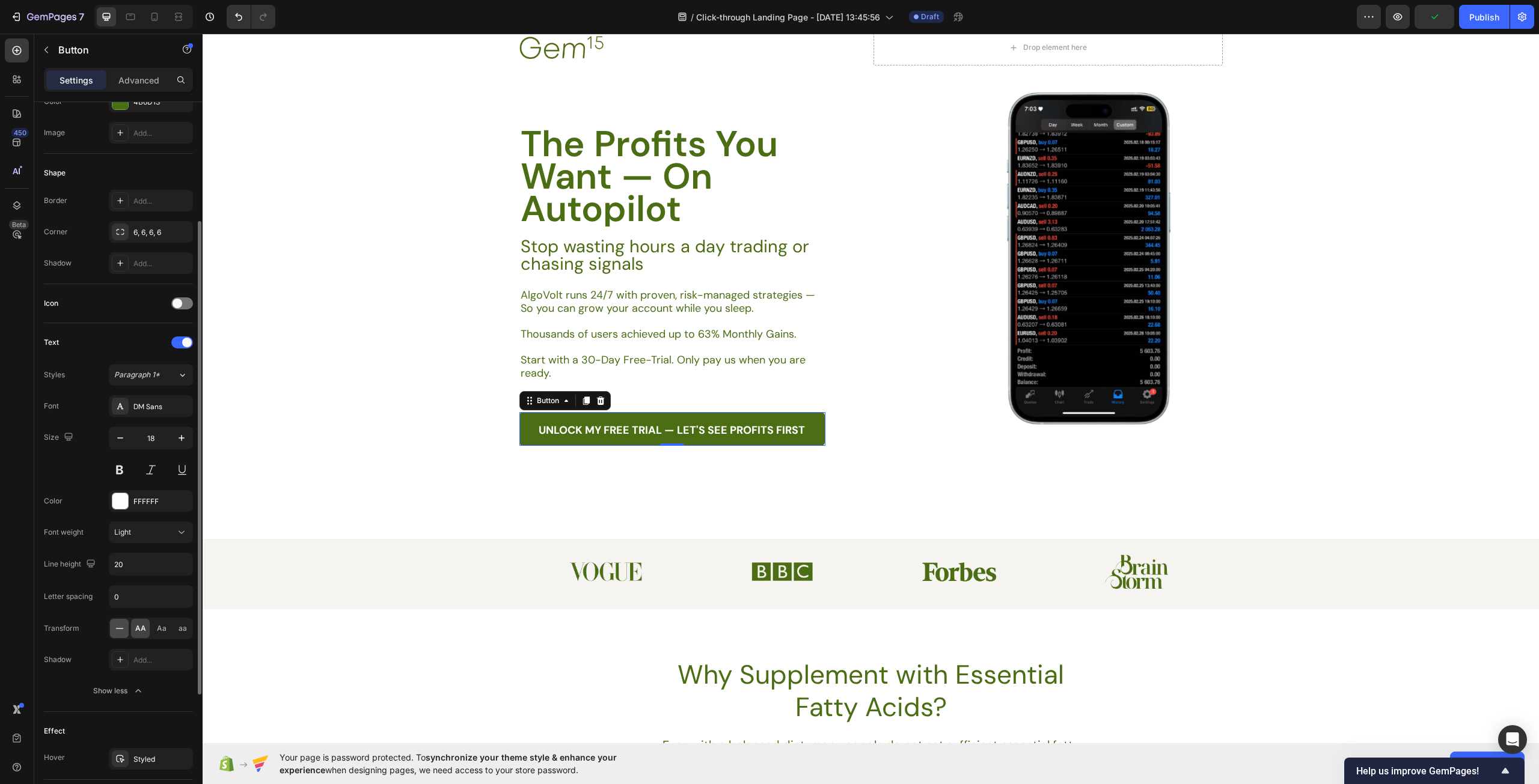
click at [119, 626] on icon at bounding box center [119, 628] width 12 height 12
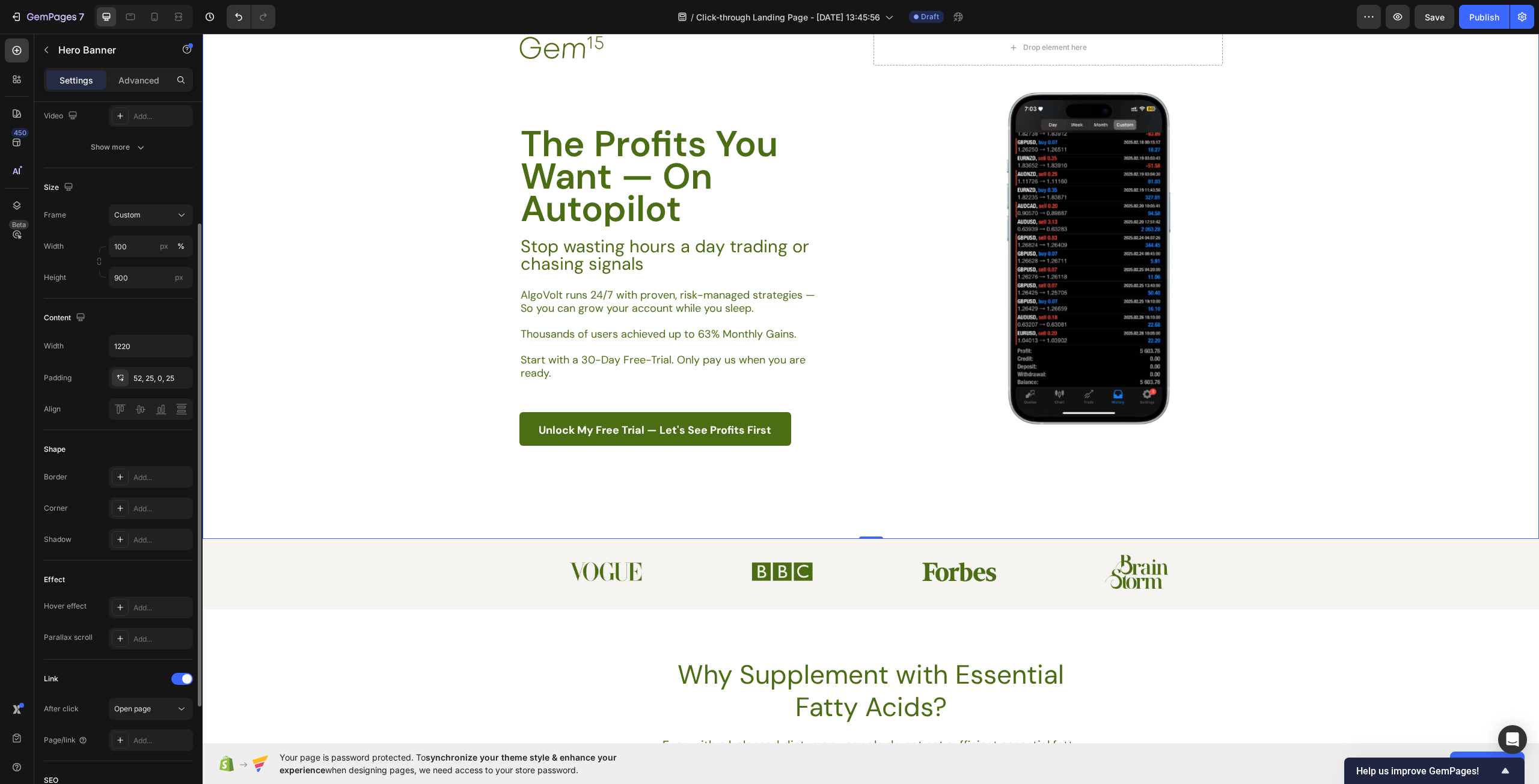
click at [403, 516] on div "Background Image" at bounding box center [870, 269] width 1337 height 541
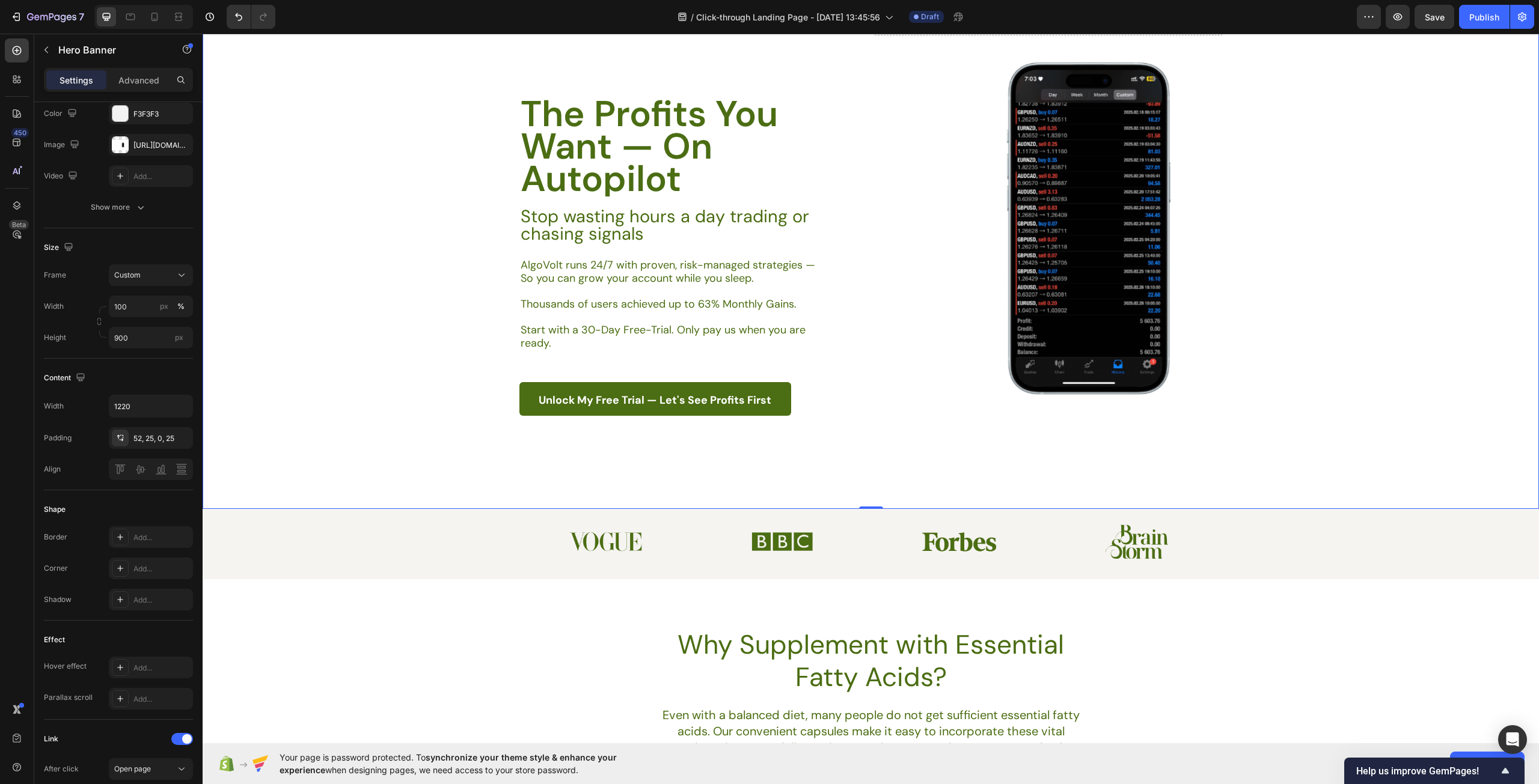
scroll to position [0, 0]
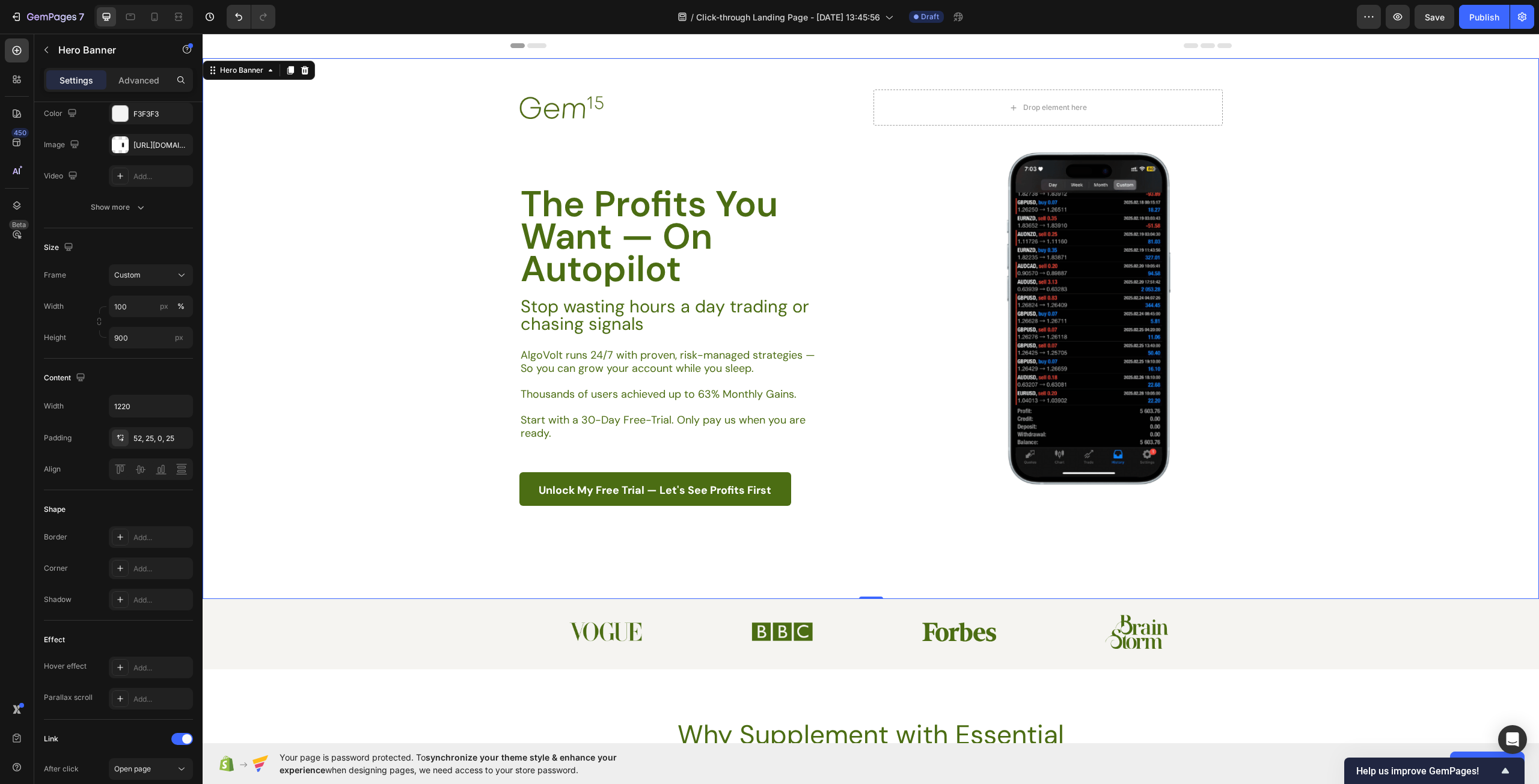
click at [420, 154] on div "Background Image" at bounding box center [870, 329] width 1337 height 541
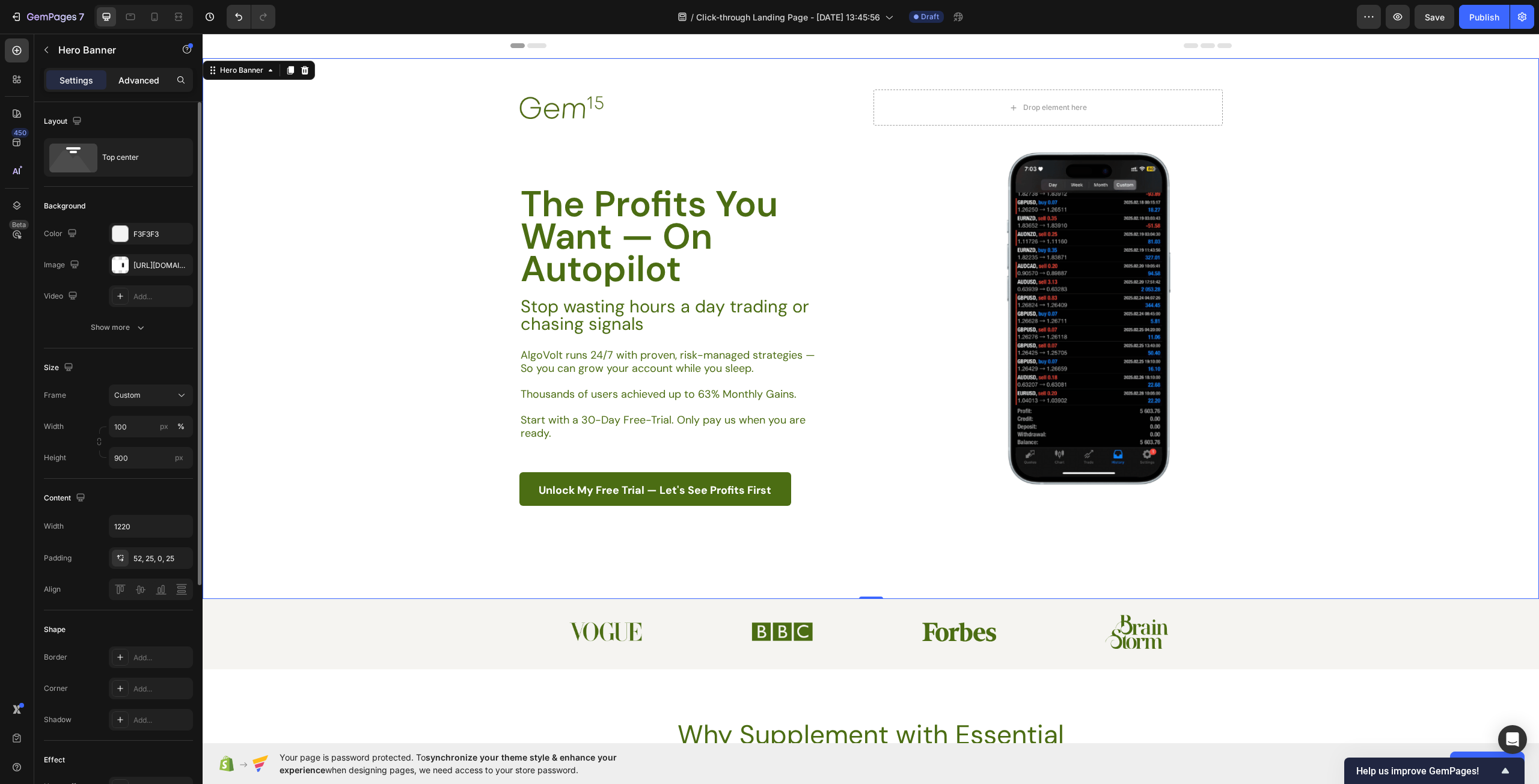
click at [140, 75] on p "Advanced" at bounding box center [138, 79] width 41 height 12
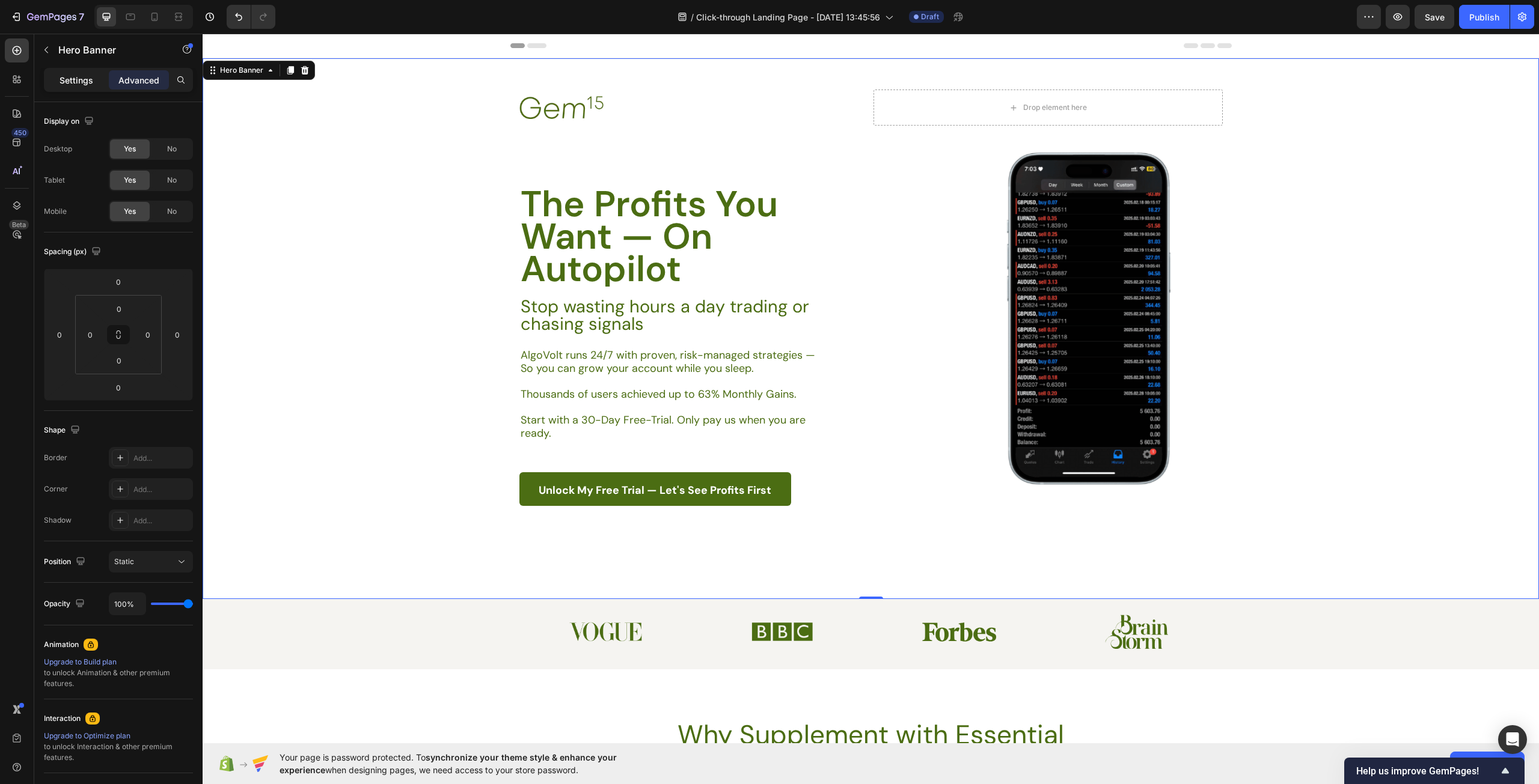
click at [69, 81] on p "Settings" at bounding box center [77, 79] width 34 height 12
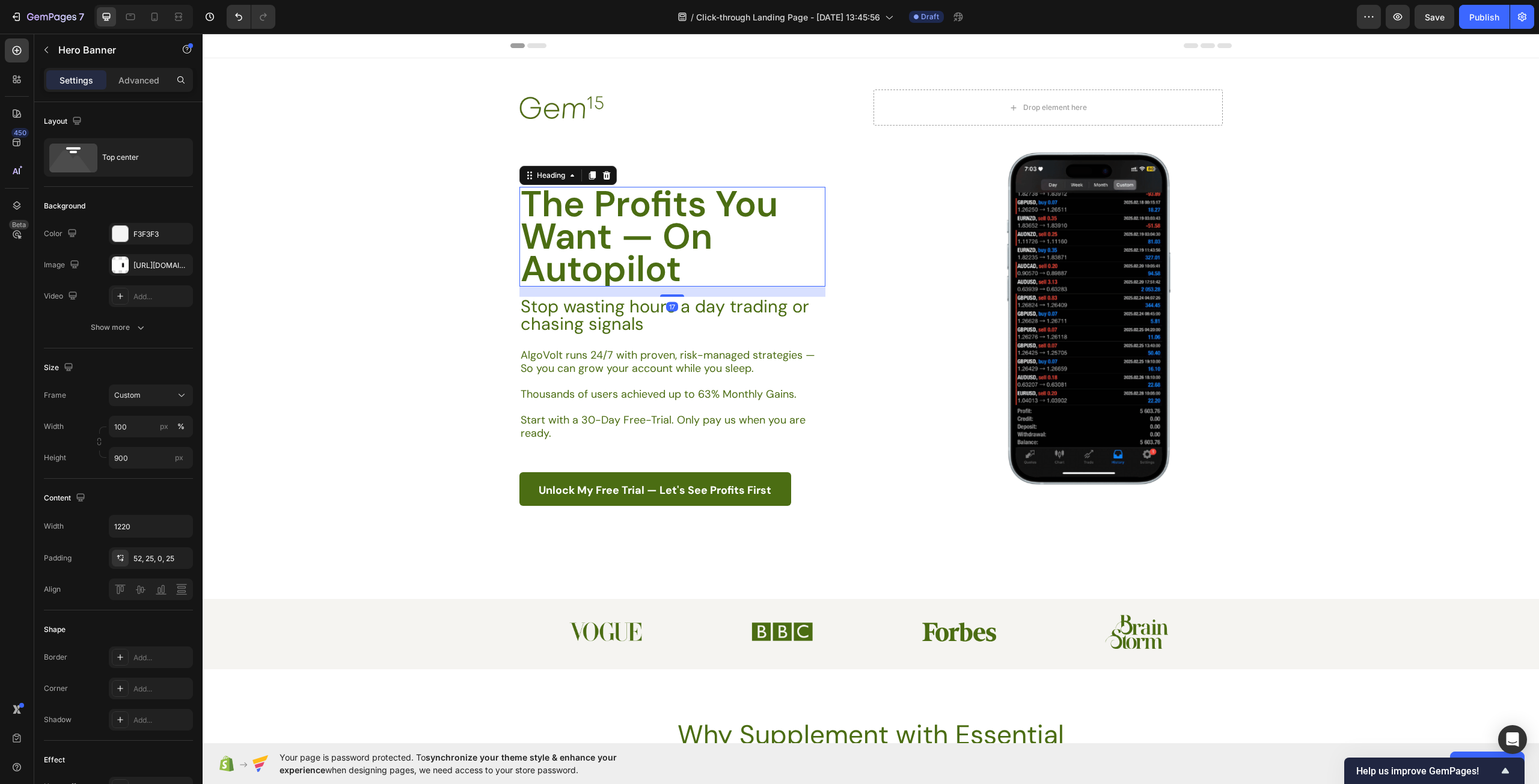
click at [664, 201] on p "The Profits You Want — On Autopilot" at bounding box center [672, 236] width 304 height 97
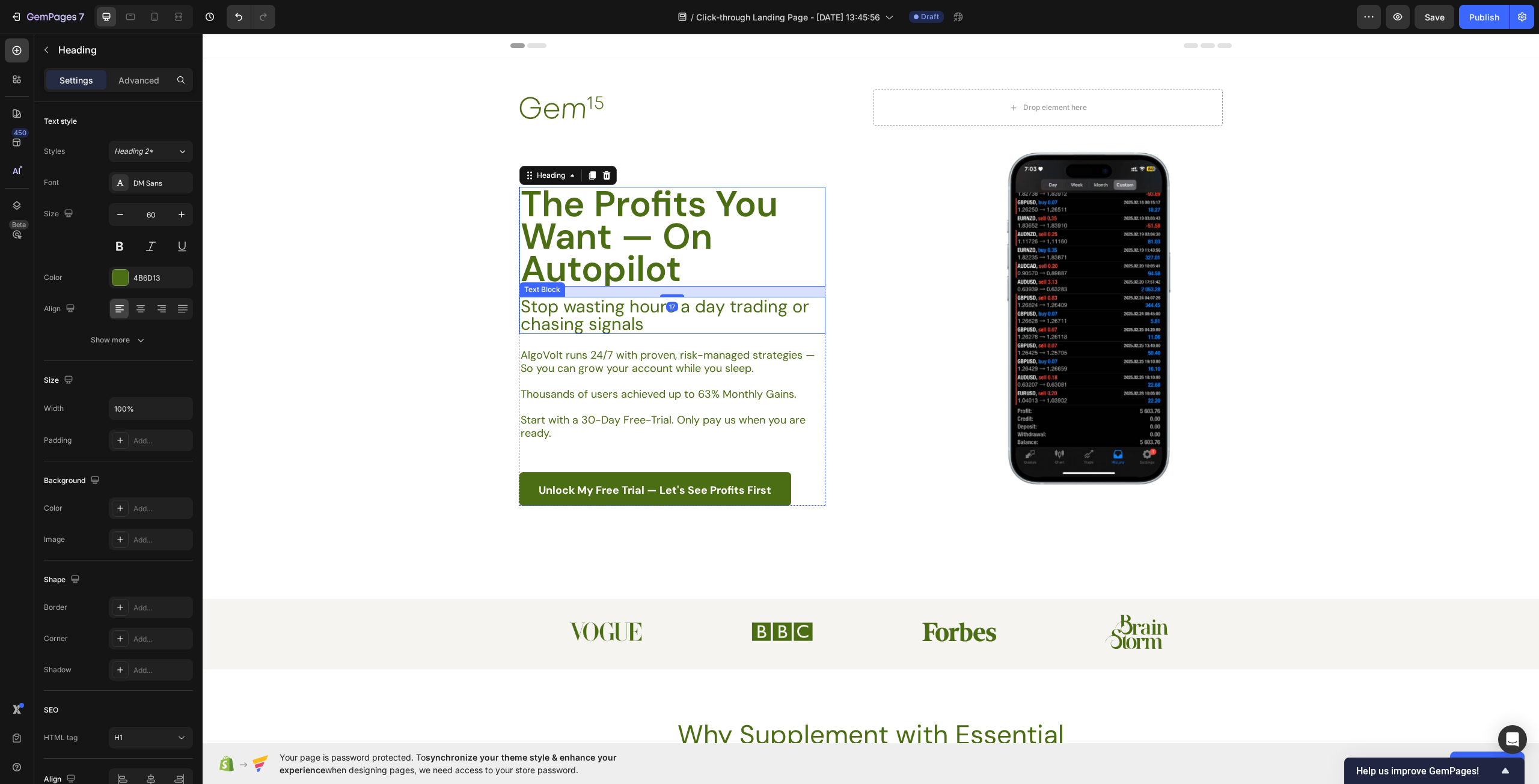
click at [769, 323] on p "Stop wasting hours a day trading or chasing signals" at bounding box center [672, 315] width 303 height 35
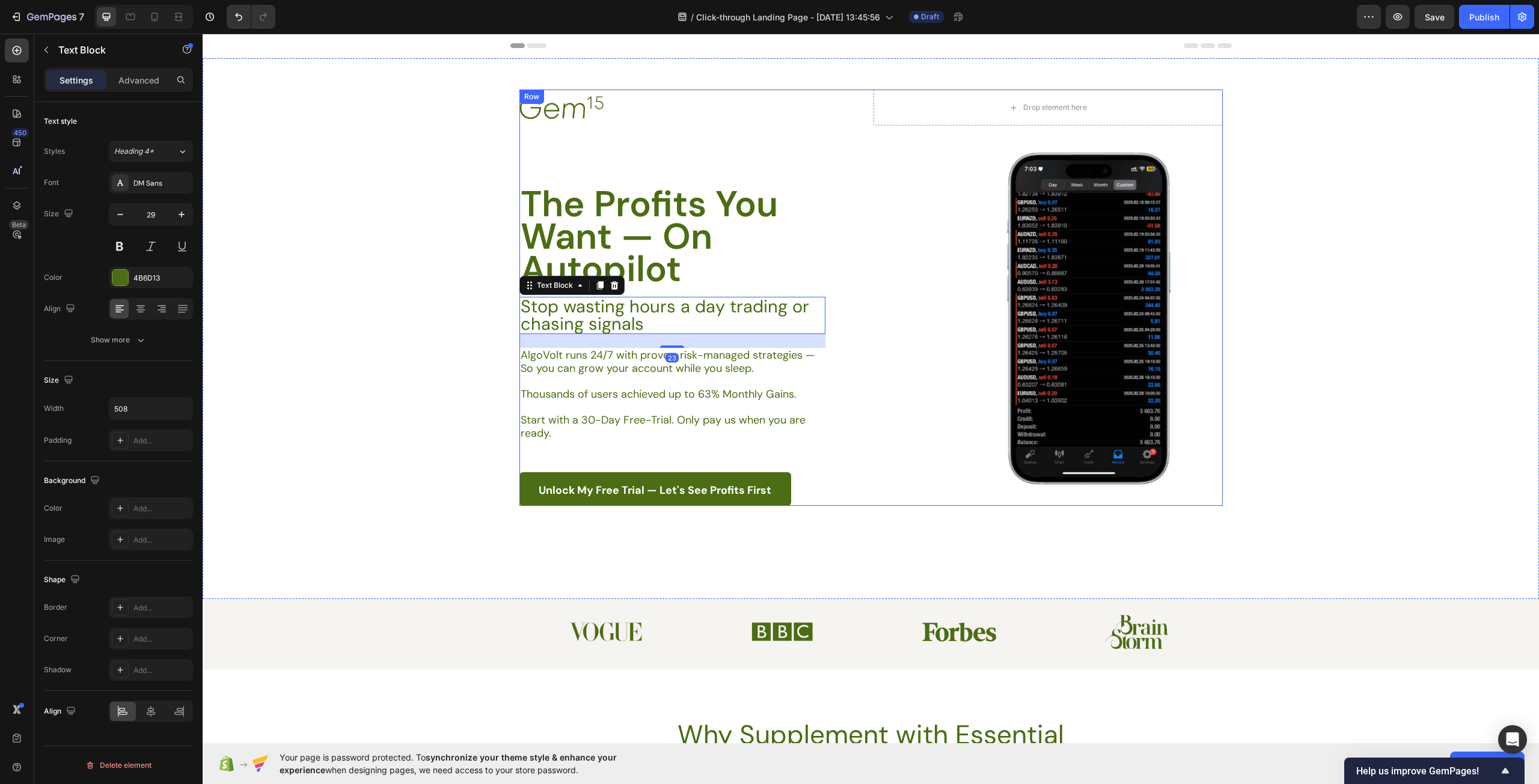
click at [667, 166] on div "Image Drop element here Row The Profits You Want — On Autopilot Heading Stop wa…" at bounding box center [870, 298] width 703 height 416
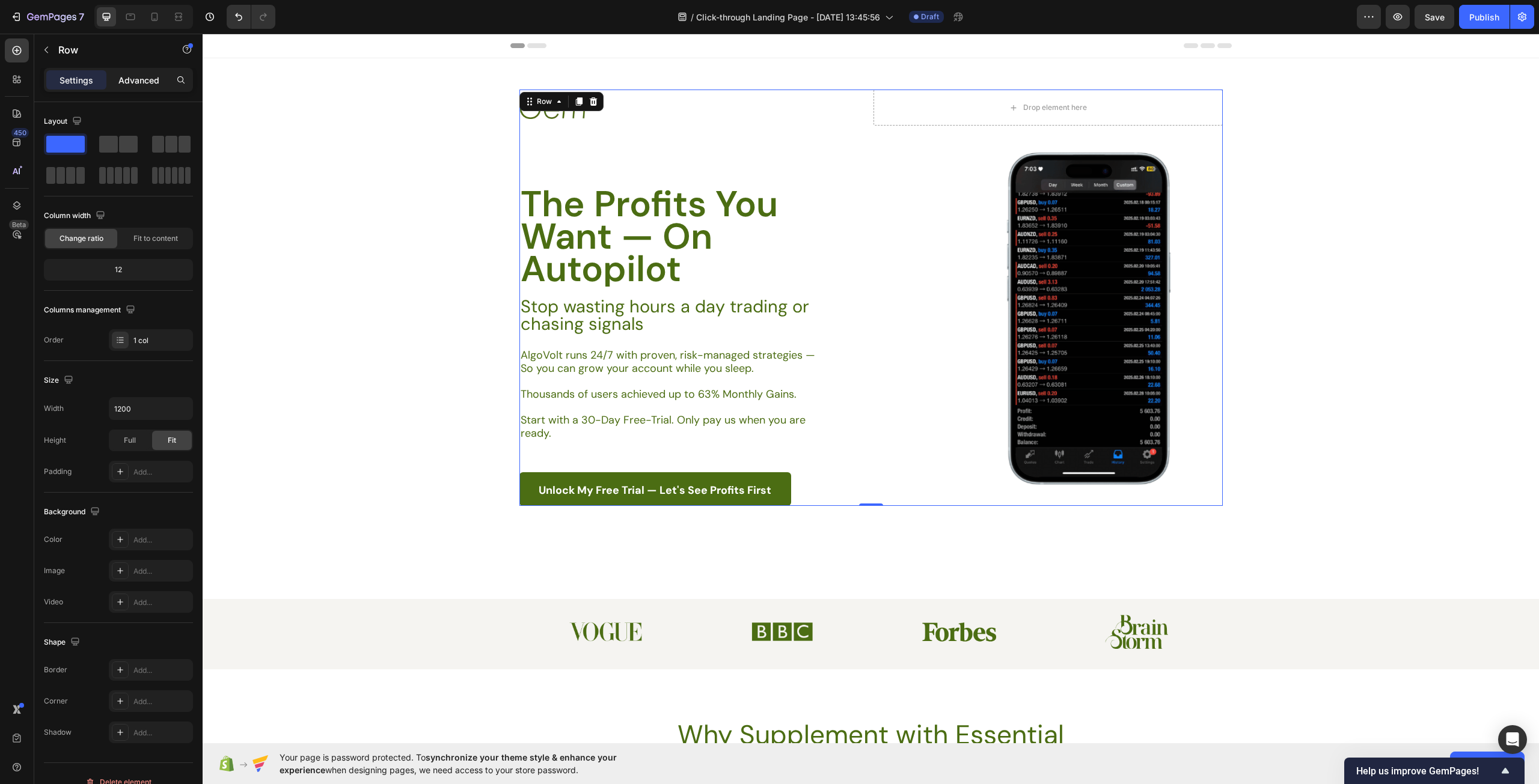
click at [146, 75] on p "Advanced" at bounding box center [138, 79] width 41 height 12
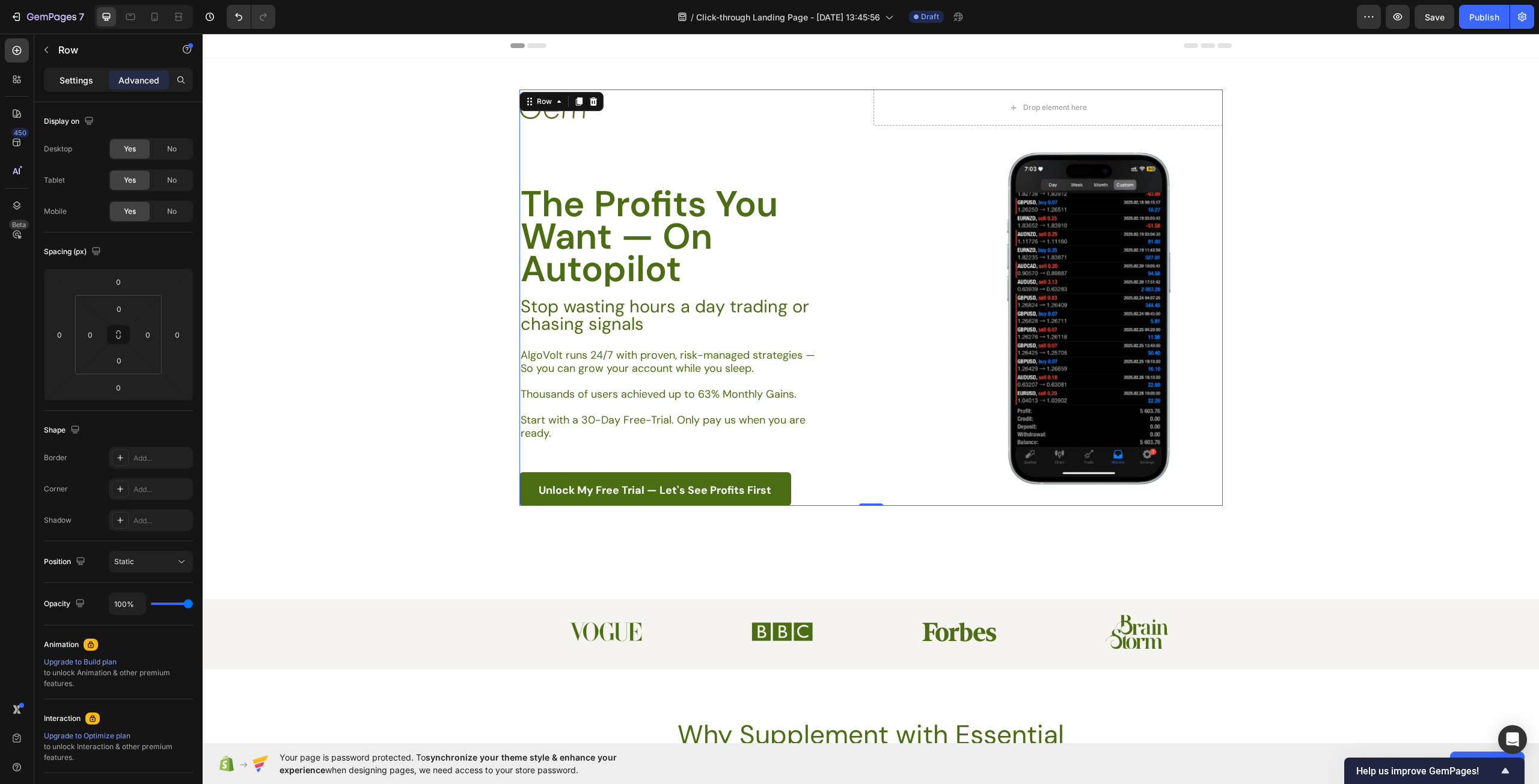
click at [57, 72] on div "Settings" at bounding box center [77, 79] width 61 height 19
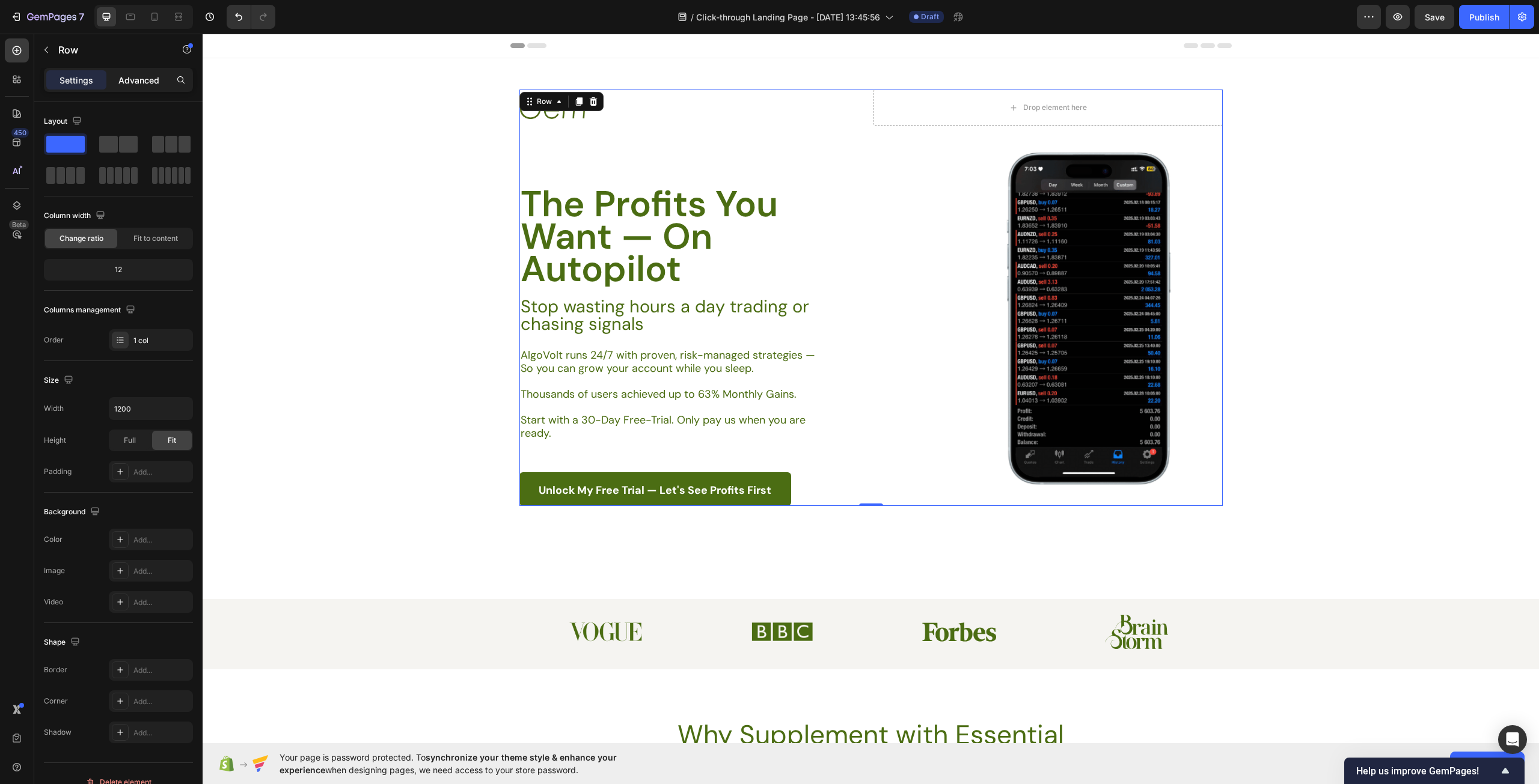
click at [144, 75] on p "Advanced" at bounding box center [138, 79] width 41 height 12
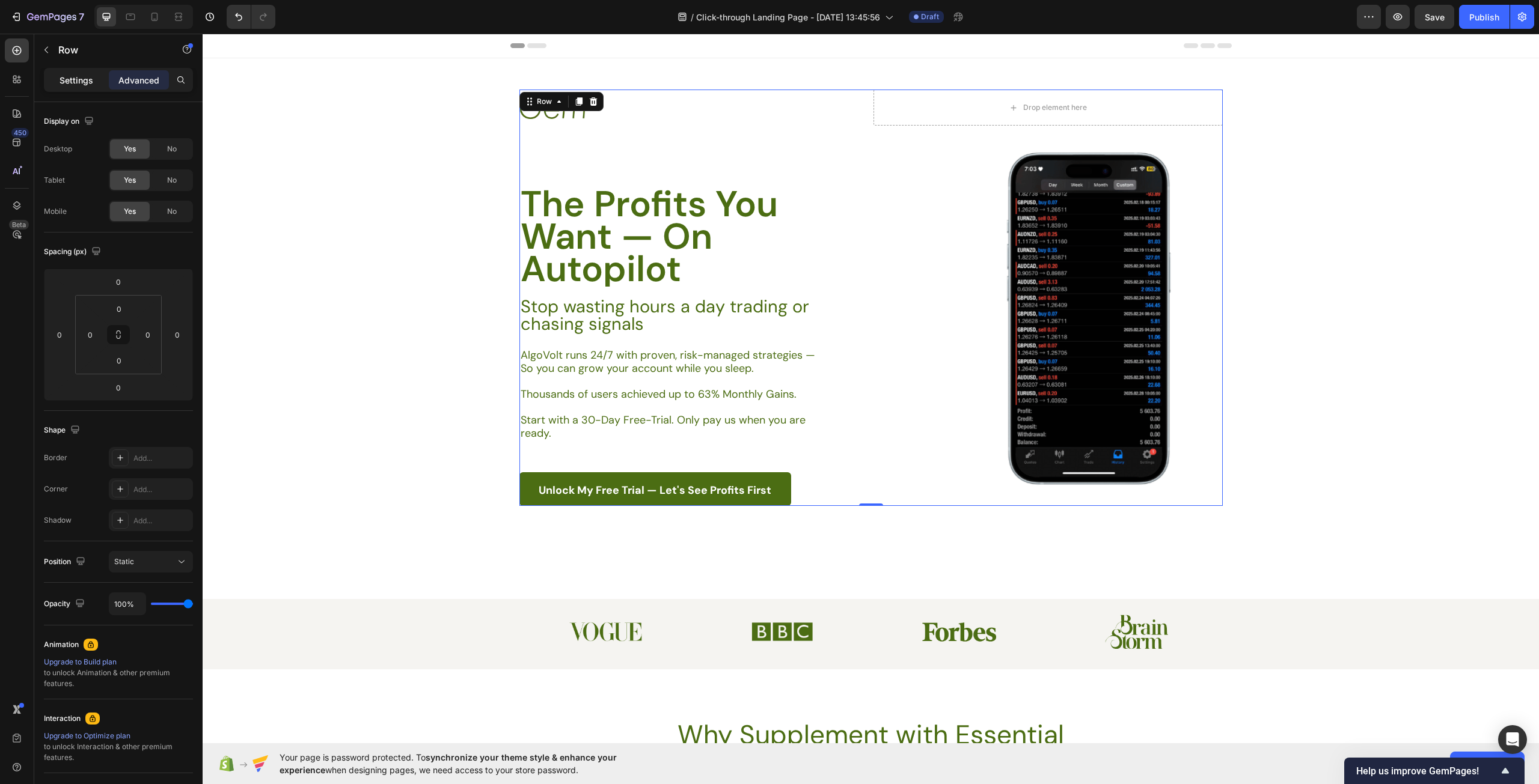
click at [80, 83] on p "Settings" at bounding box center [77, 79] width 34 height 12
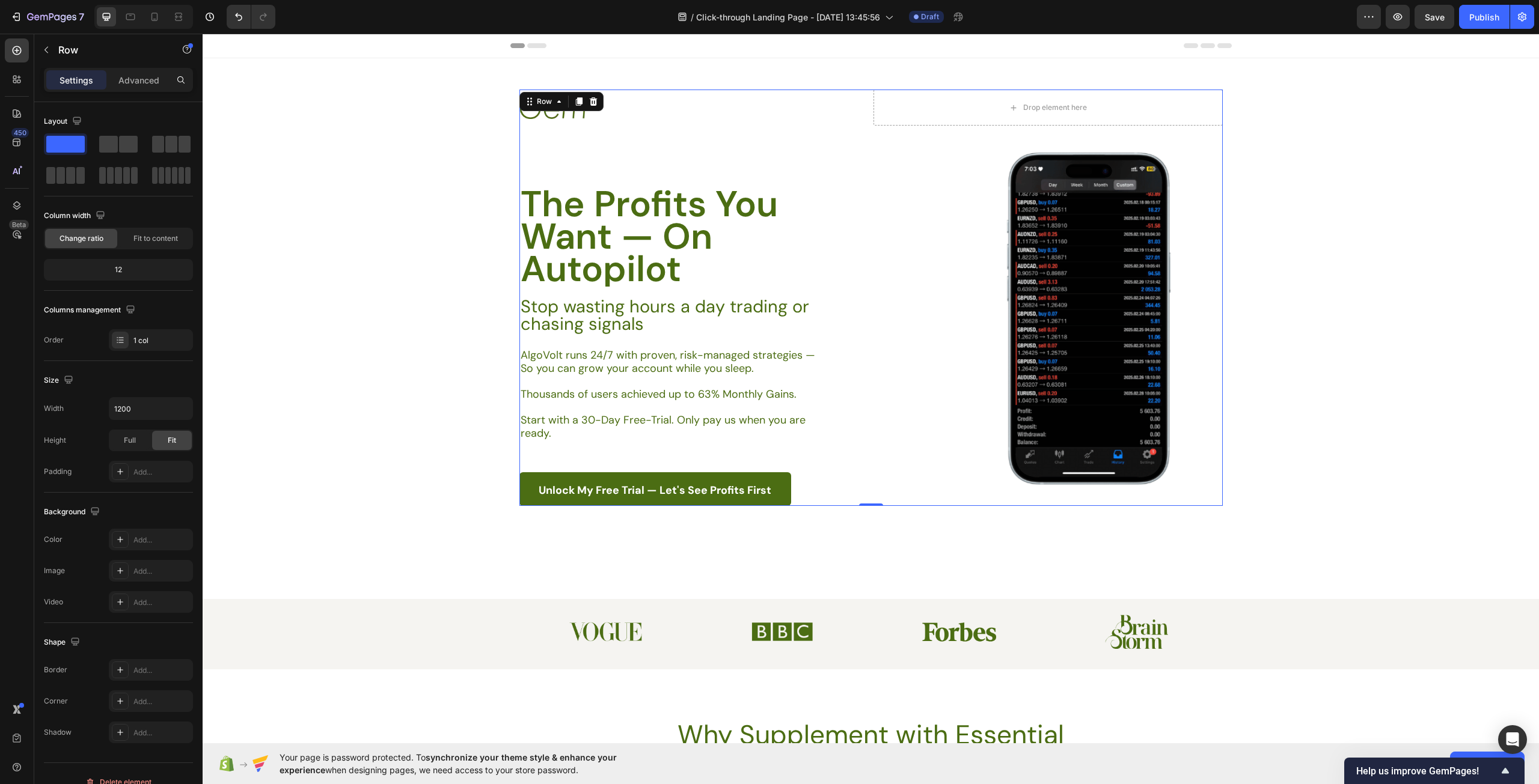
click at [786, 166] on div "Image Drop element here Row The Profits You Want — On Autopilot Heading Stop wa…" at bounding box center [870, 298] width 703 height 416
click at [434, 252] on div "Background Image" at bounding box center [870, 329] width 1337 height 541
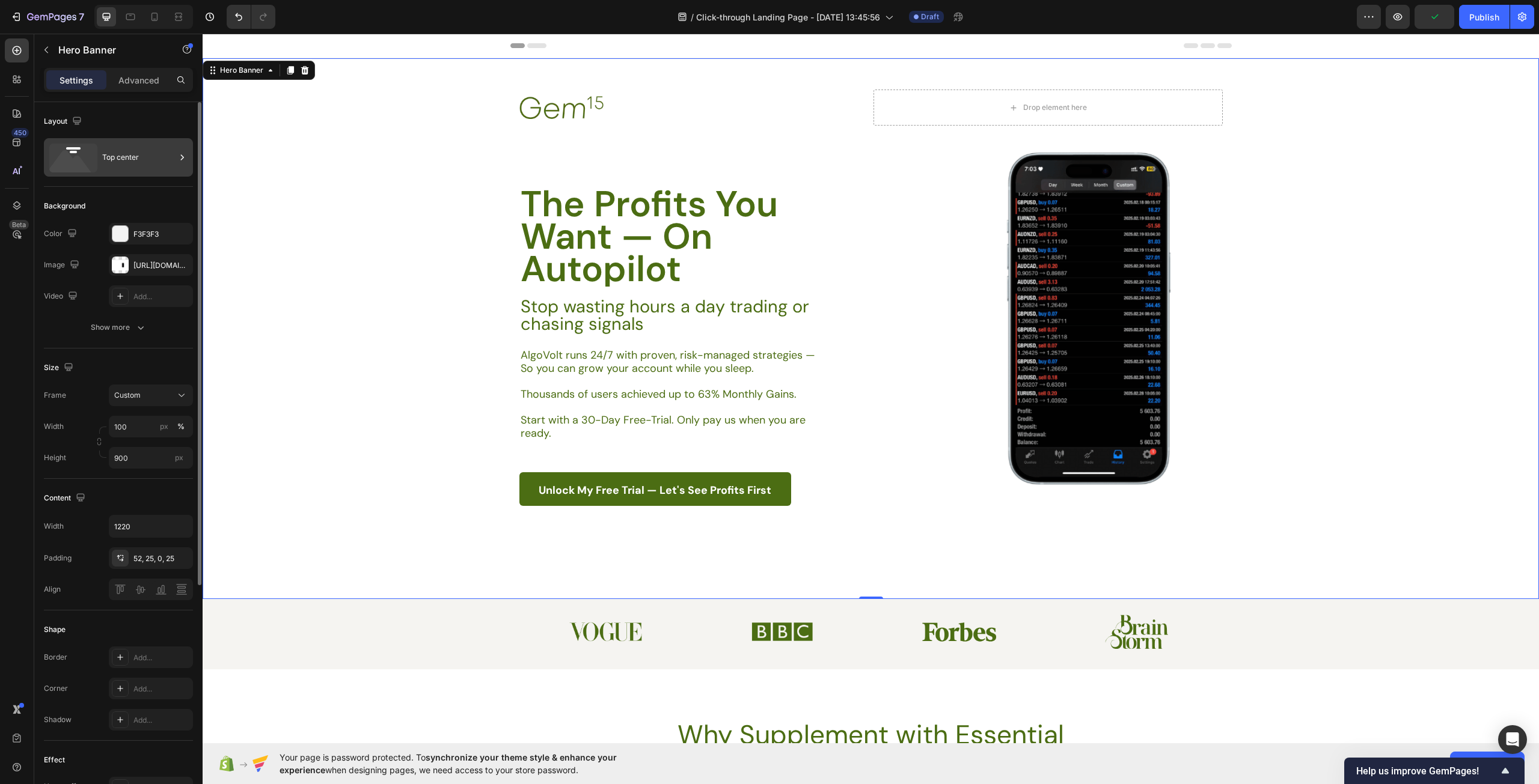
click at [114, 152] on div "Top center" at bounding box center [139, 157] width 74 height 27
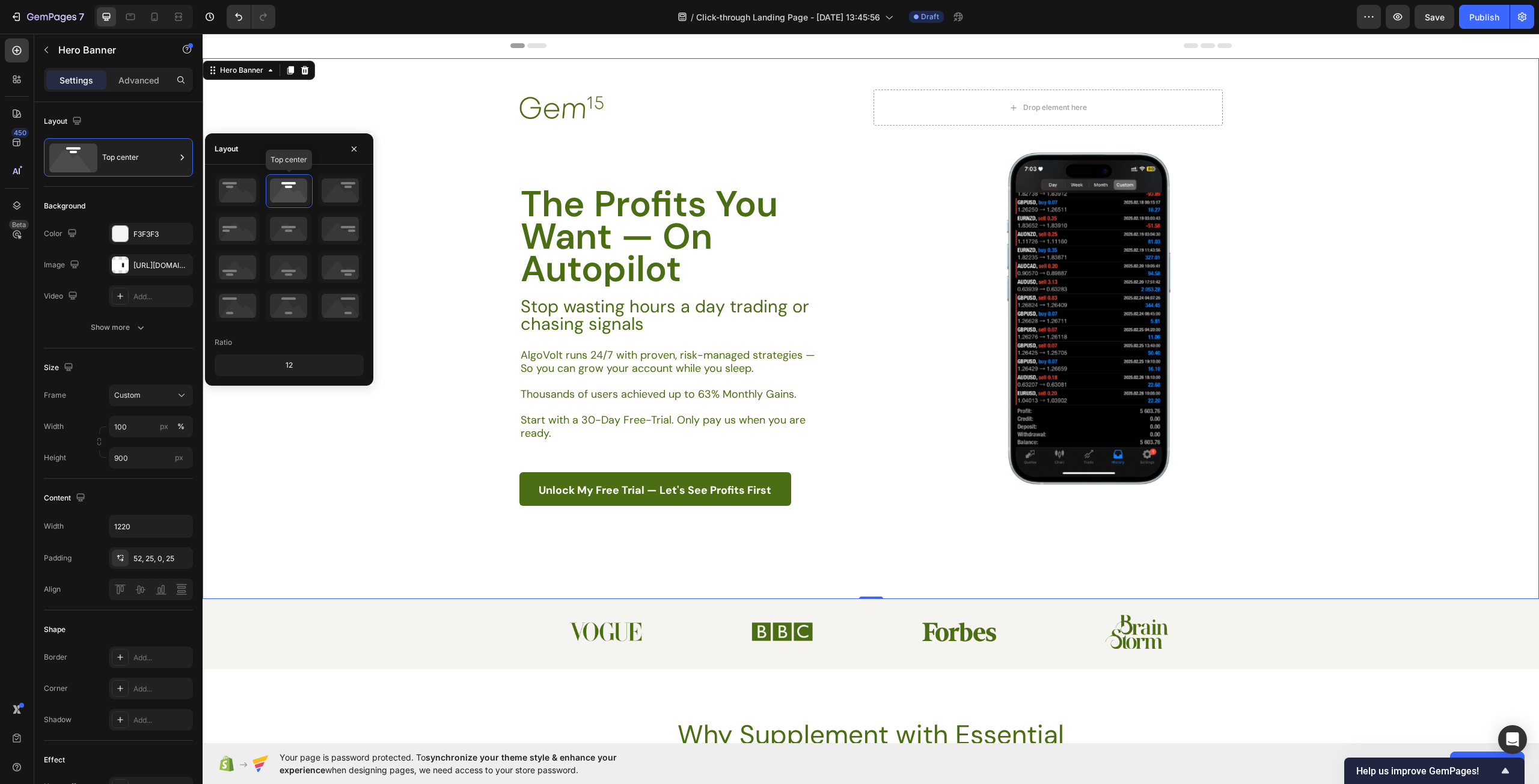
click at [294, 194] on icon at bounding box center [288, 190] width 44 height 31
click at [293, 187] on icon at bounding box center [288, 190] width 44 height 31
click at [238, 182] on icon at bounding box center [236, 190] width 44 height 31
click at [289, 185] on icon at bounding box center [288, 190] width 44 height 31
click at [289, 228] on icon at bounding box center [288, 229] width 44 height 31
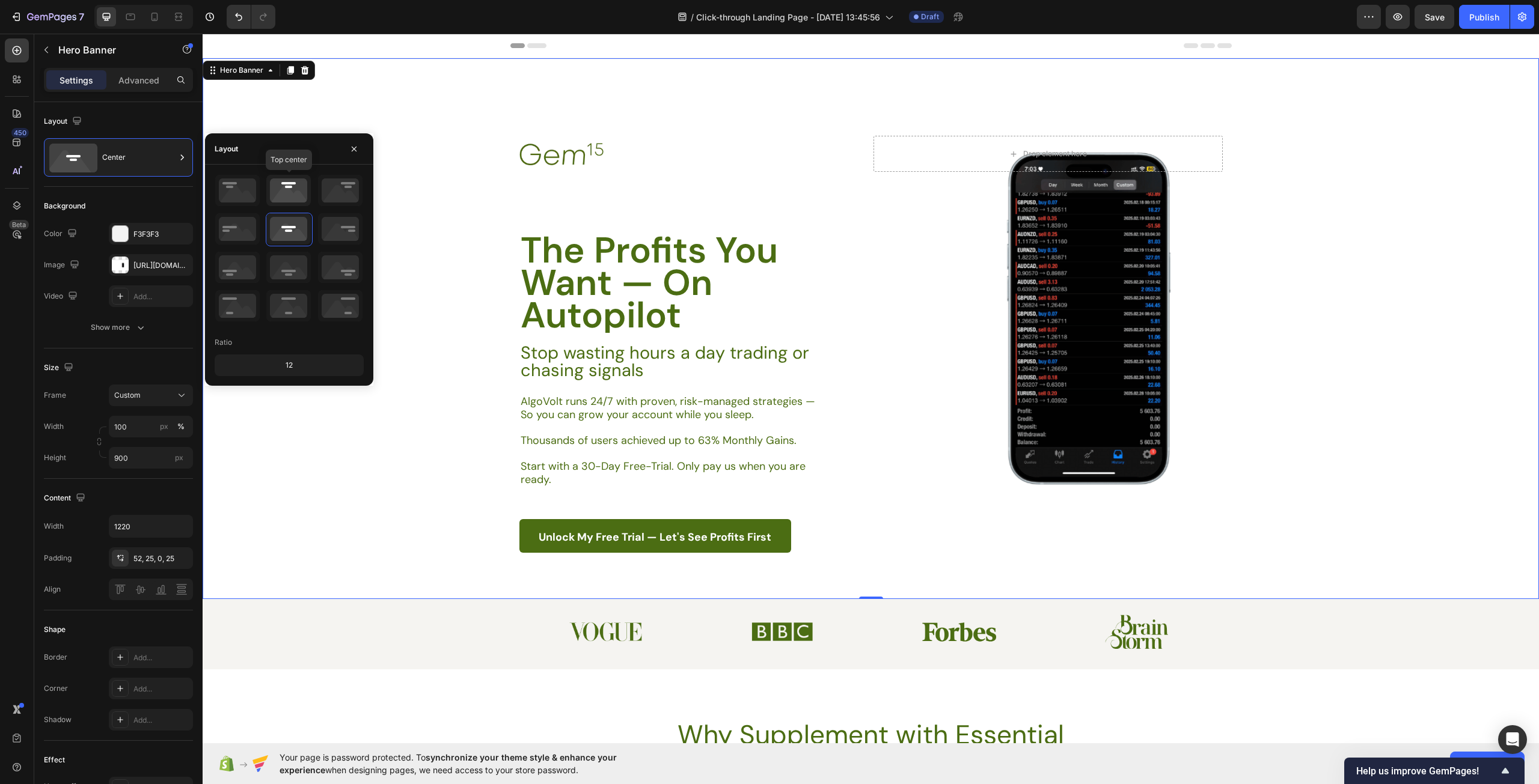
click at [294, 192] on icon at bounding box center [288, 190] width 44 height 31
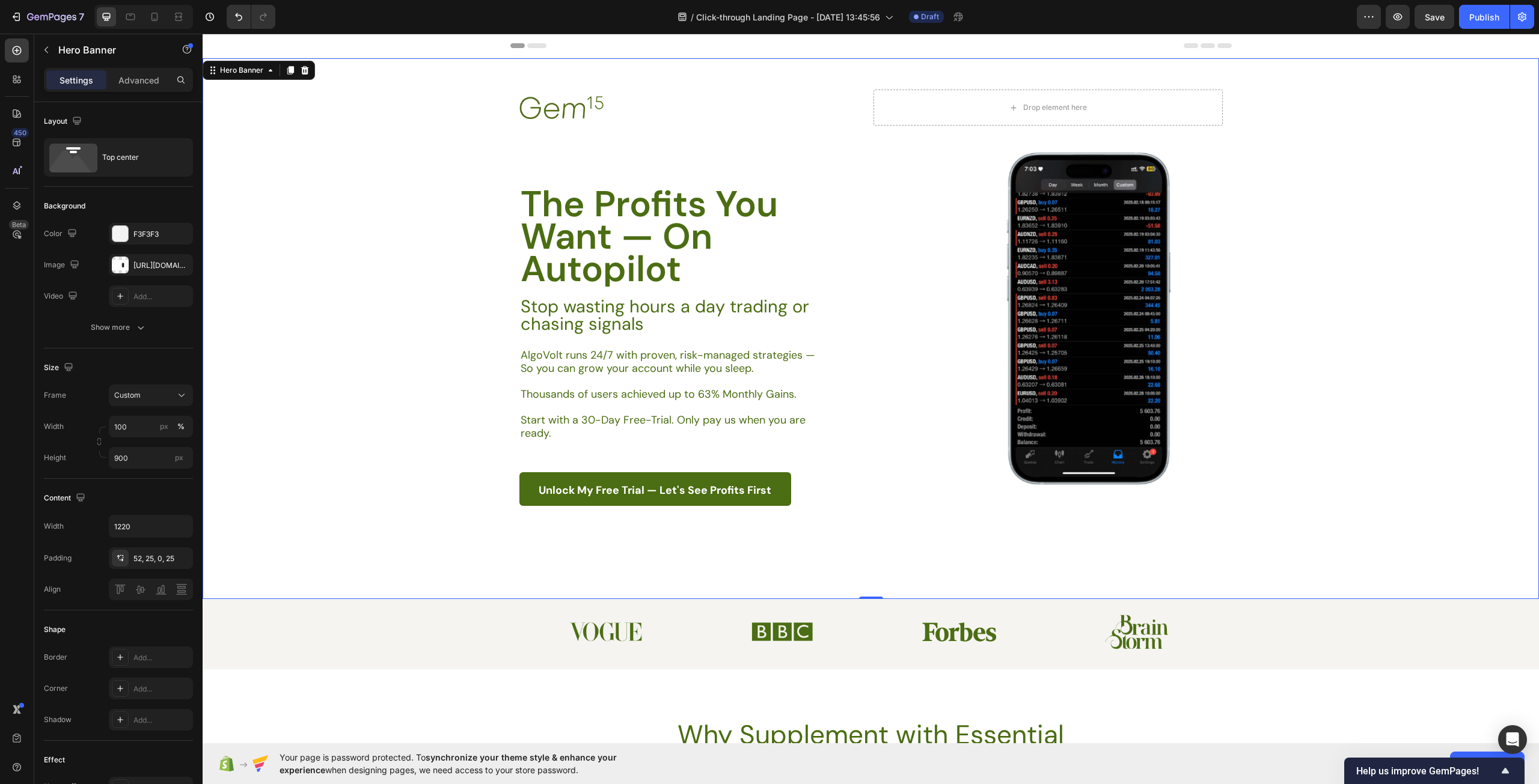
click at [1434, 491] on div "Background Image" at bounding box center [870, 329] width 1337 height 541
click at [325, 166] on div "Background Image" at bounding box center [870, 329] width 1337 height 541
click at [141, 266] on div "https://cdn.shopify.com/s/files/1/0967/5259/9328/files/gempages_586241475050734…" at bounding box center [150, 265] width 35 height 10
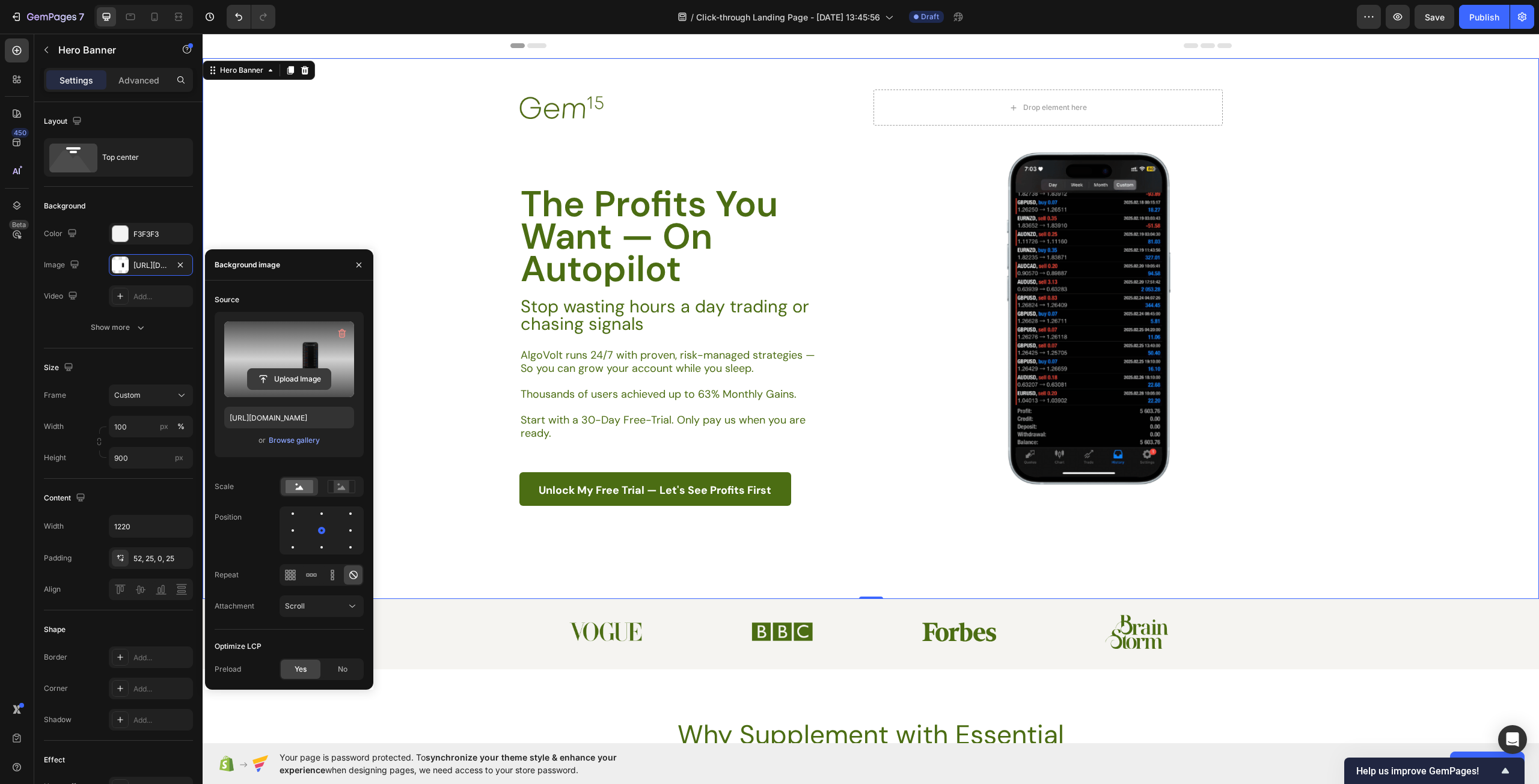
drag, startPoint x: 275, startPoint y: 346, endPoint x: 280, endPoint y: 384, distance: 38.3
click at [280, 384] on div "Upload Image" at bounding box center [289, 359] width 130 height 76
click at [280, 384] on input "file" at bounding box center [289, 379] width 83 height 21
type input "https://cdn.shopify.com/s/files/1/0967/5259/9328/files/gempages_586241475050734…"
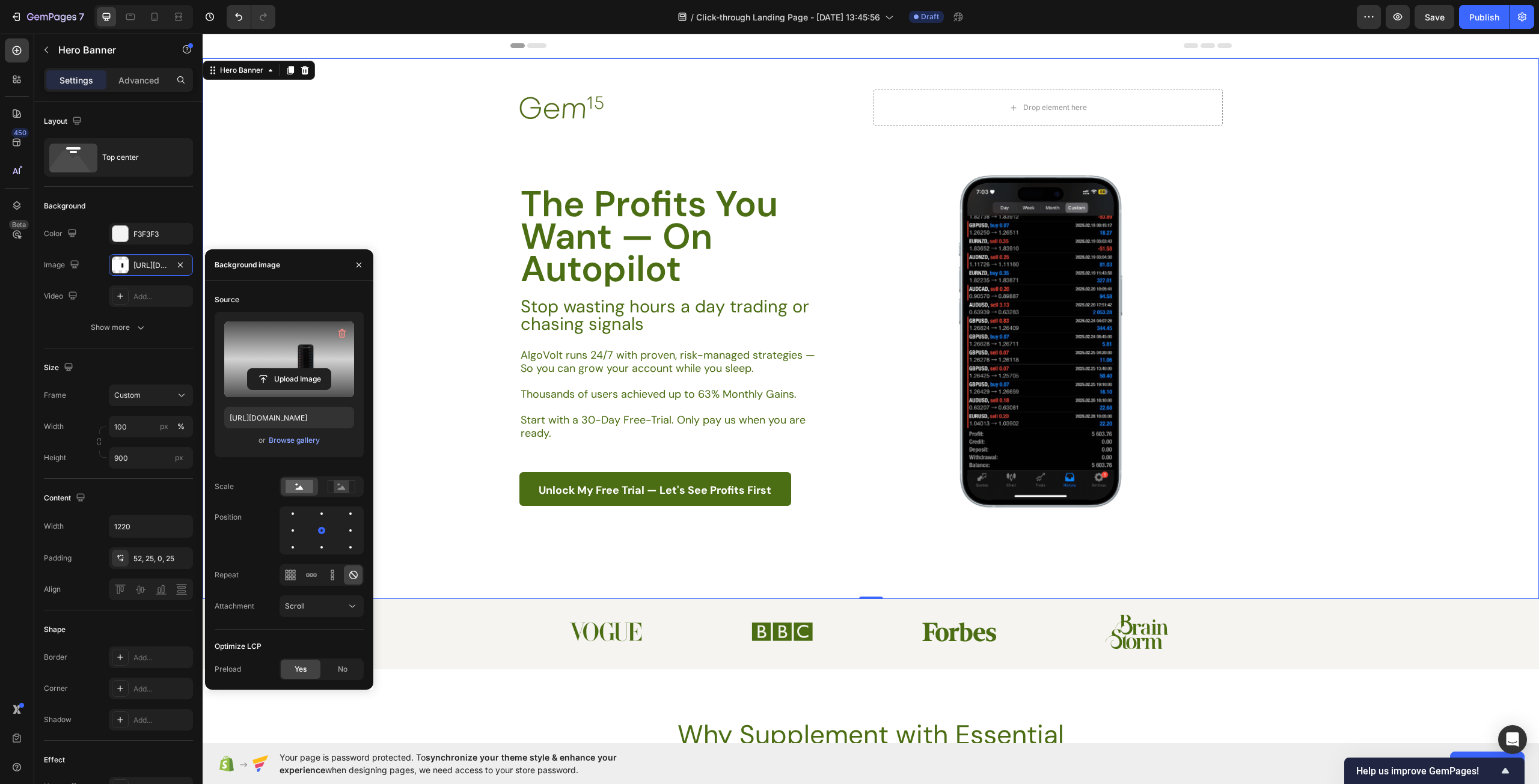
click at [1332, 409] on div "Background Image" at bounding box center [870, 329] width 1337 height 541
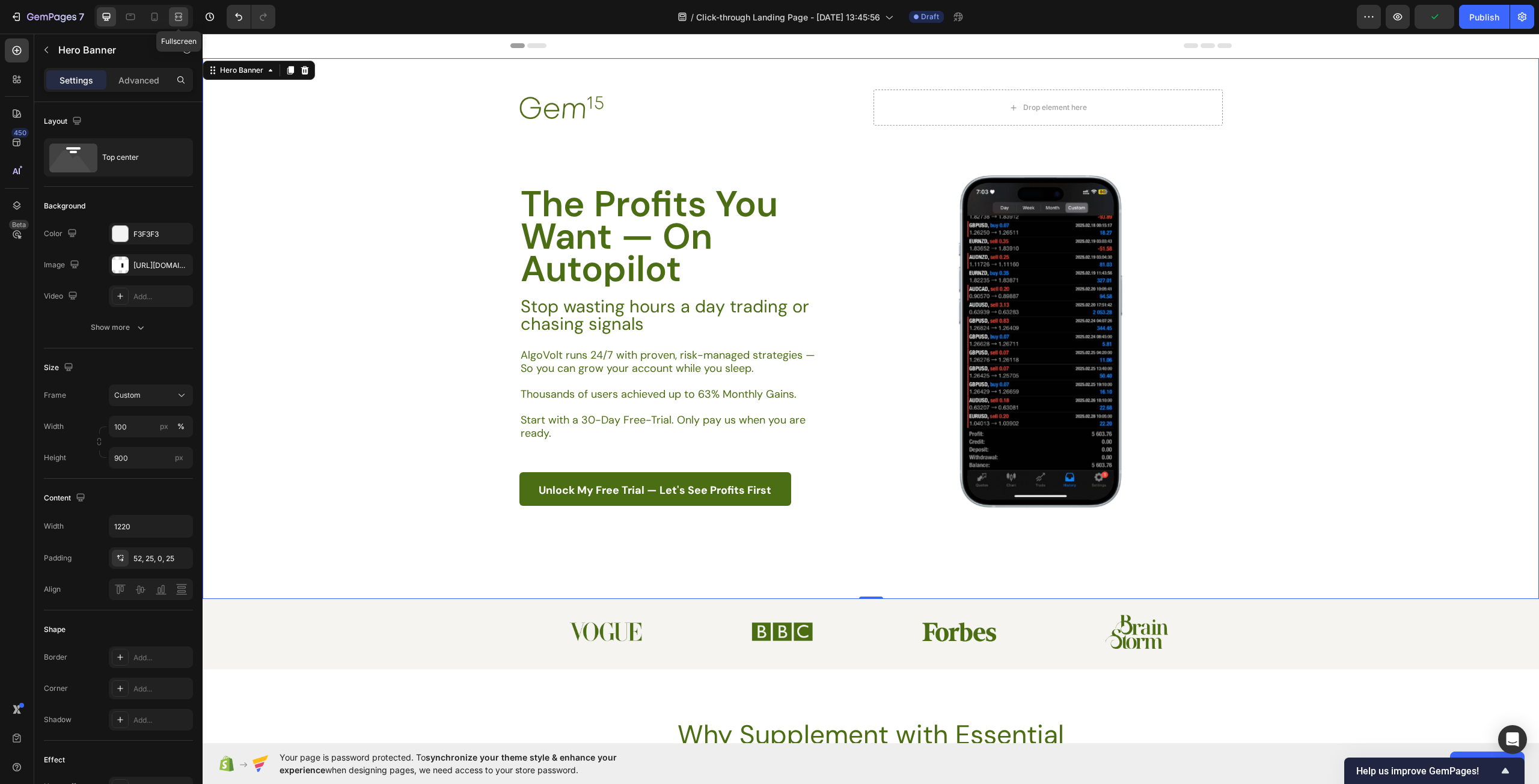
click at [182, 17] on icon at bounding box center [178, 16] width 12 height 12
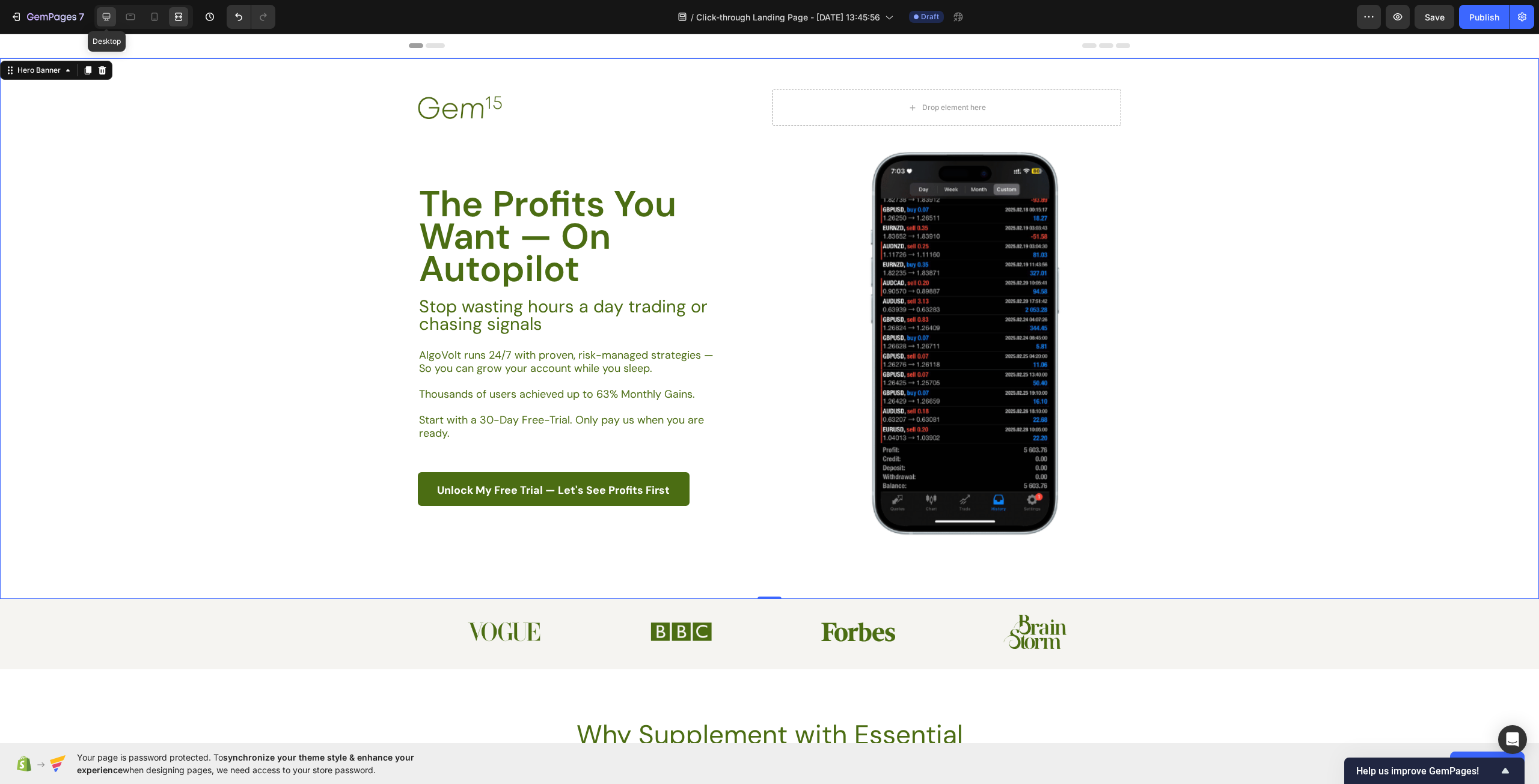
click at [112, 18] on icon at bounding box center [106, 16] width 12 height 12
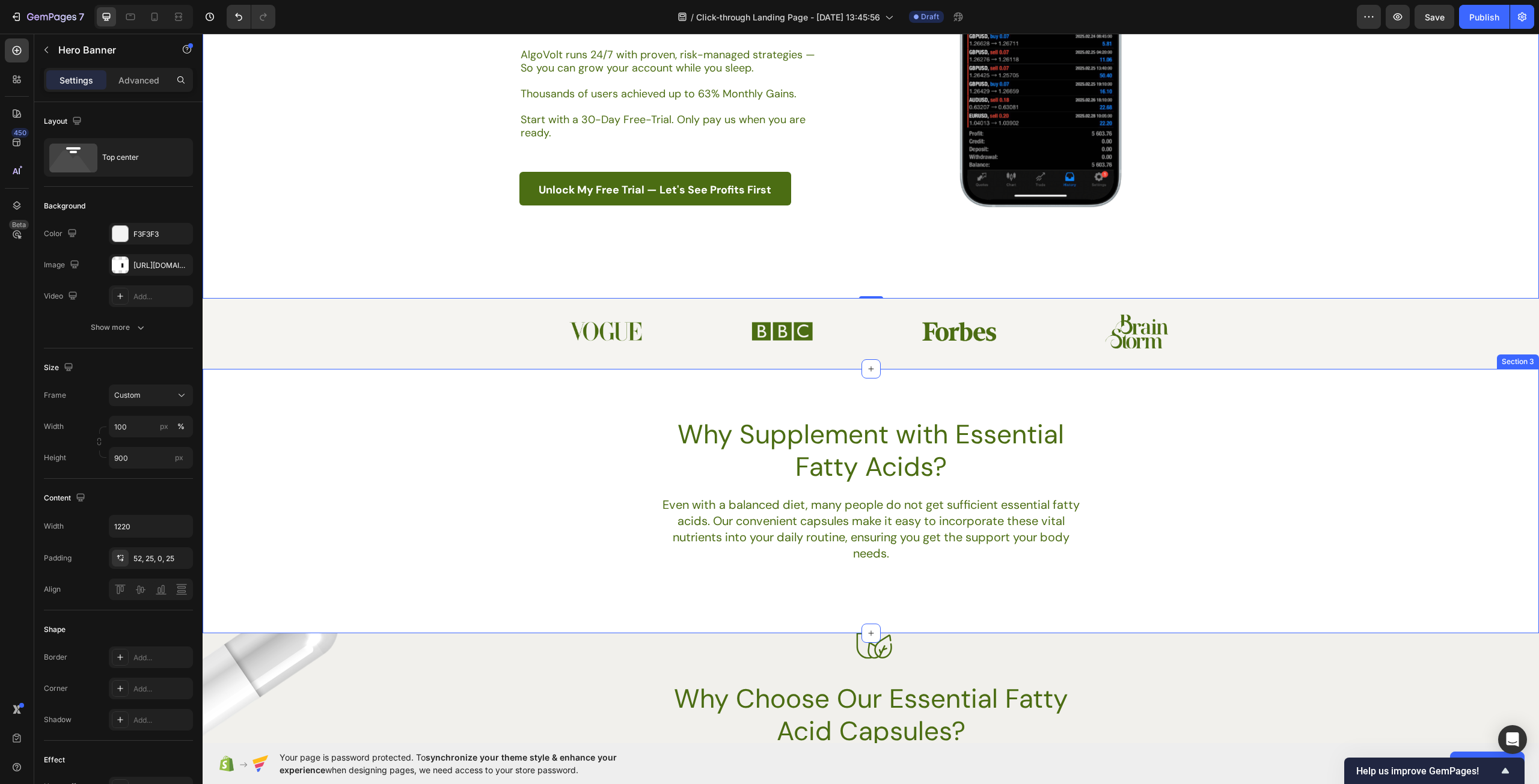
scroll to position [541, 0]
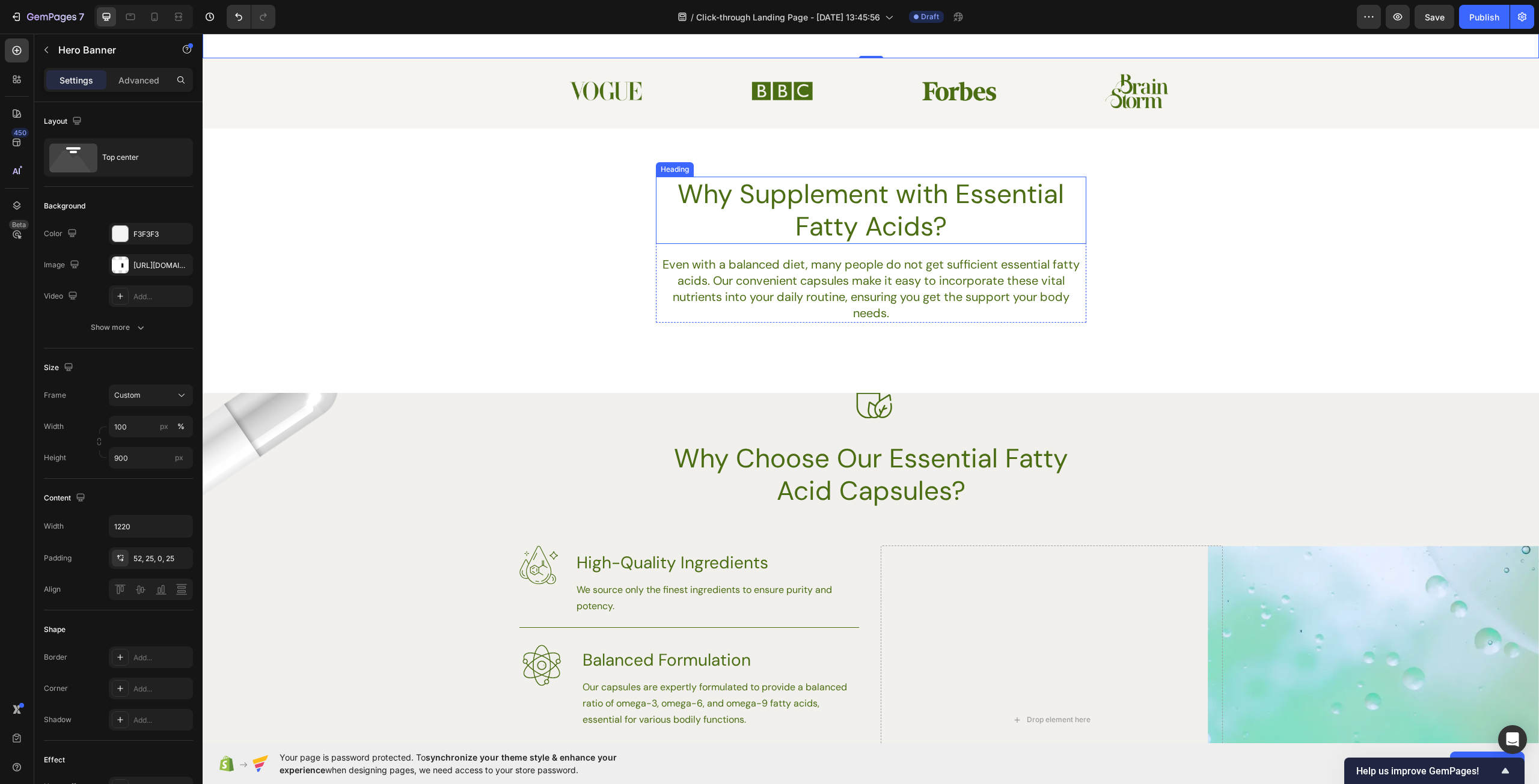
click at [836, 238] on h2 "Why Supplement with Essential Fatty Acids?" at bounding box center [870, 210] width 430 height 67
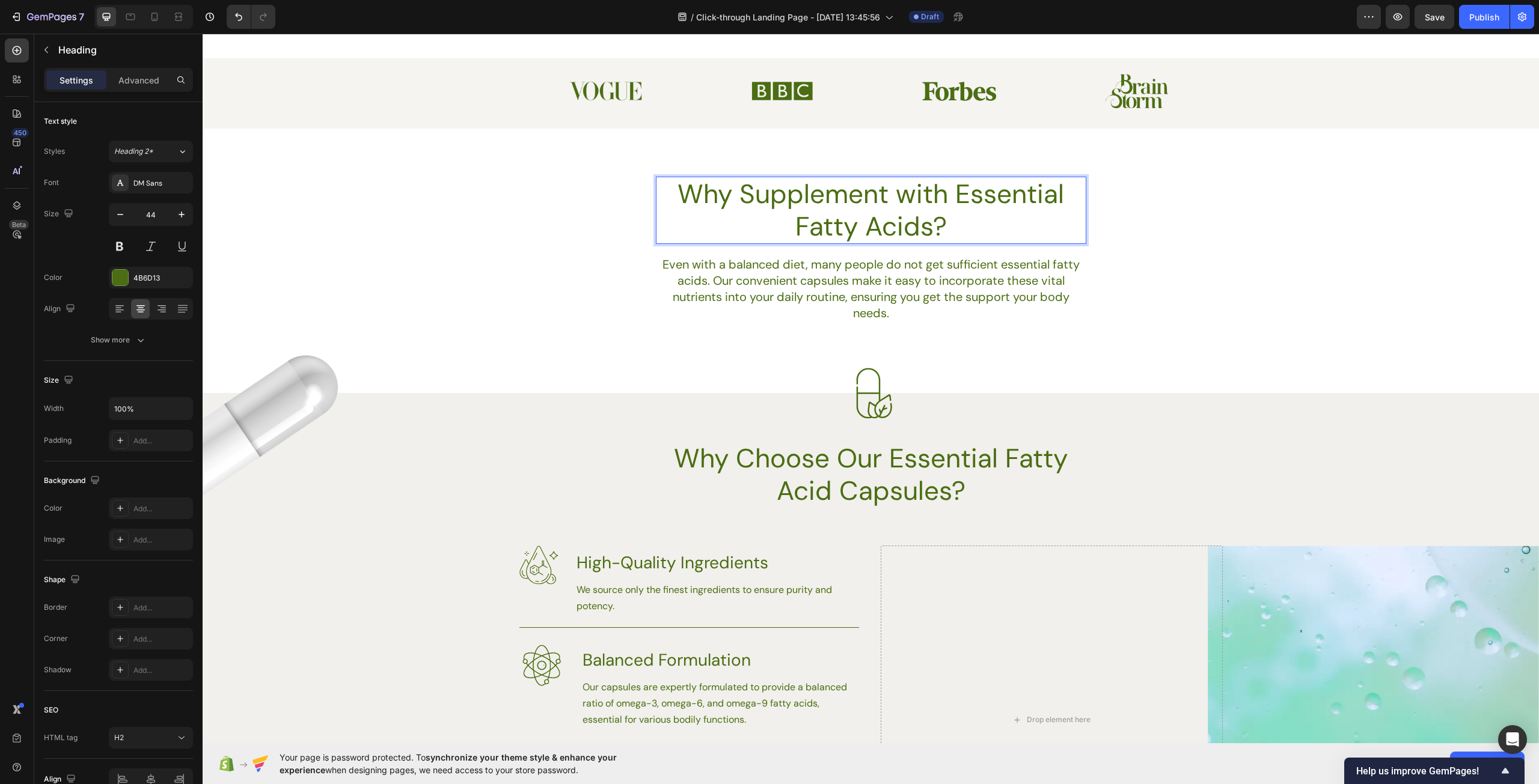
click at [826, 203] on h2 "Why Supplement with Essential Fatty Acids?" at bounding box center [870, 210] width 430 height 67
click at [826, 203] on p "Why Supplement with Essential Fatty Acids?" at bounding box center [871, 210] width 428 height 65
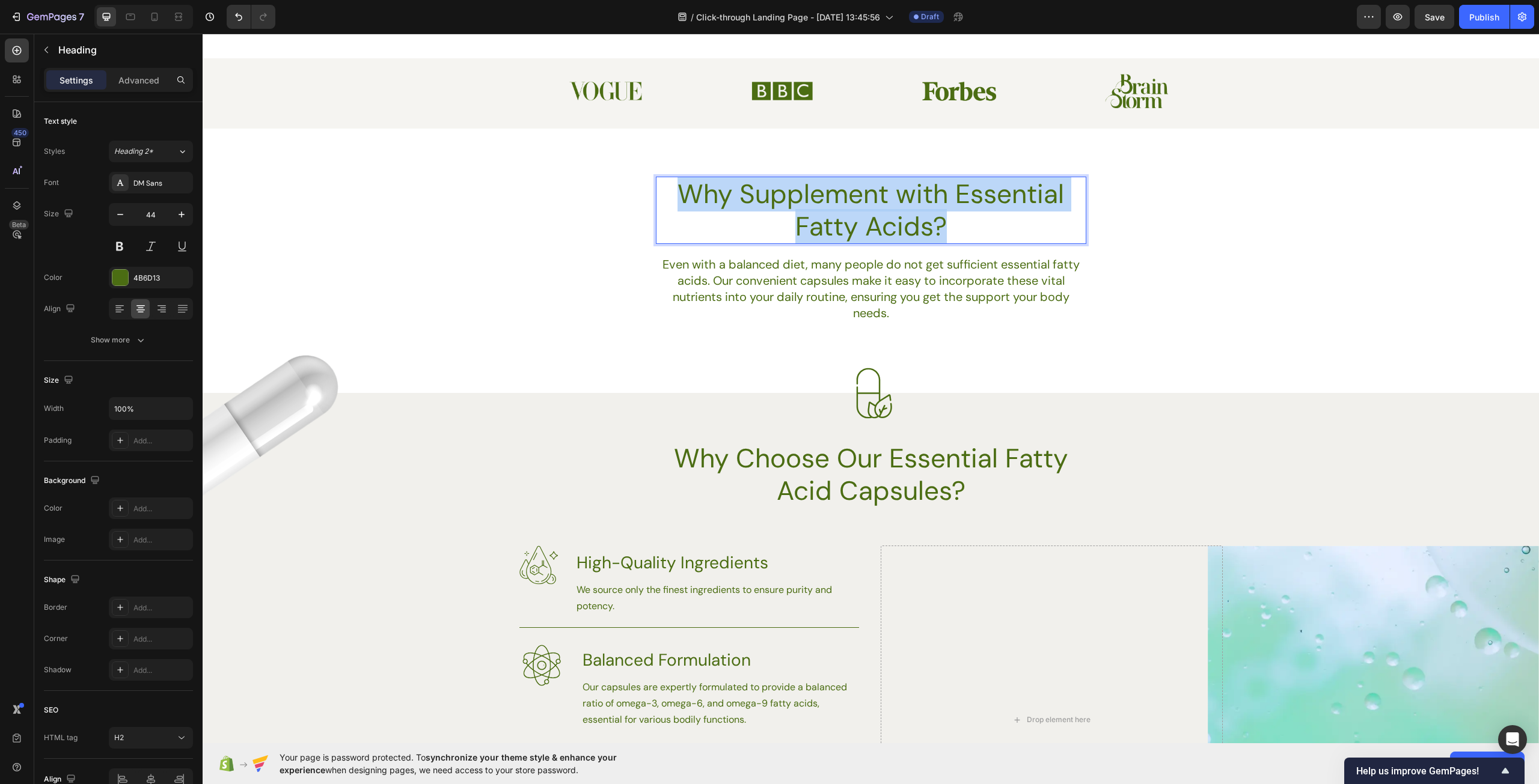
click at [826, 202] on p "Why Supplement with Essential Fatty Acids?" at bounding box center [871, 210] width 428 height 65
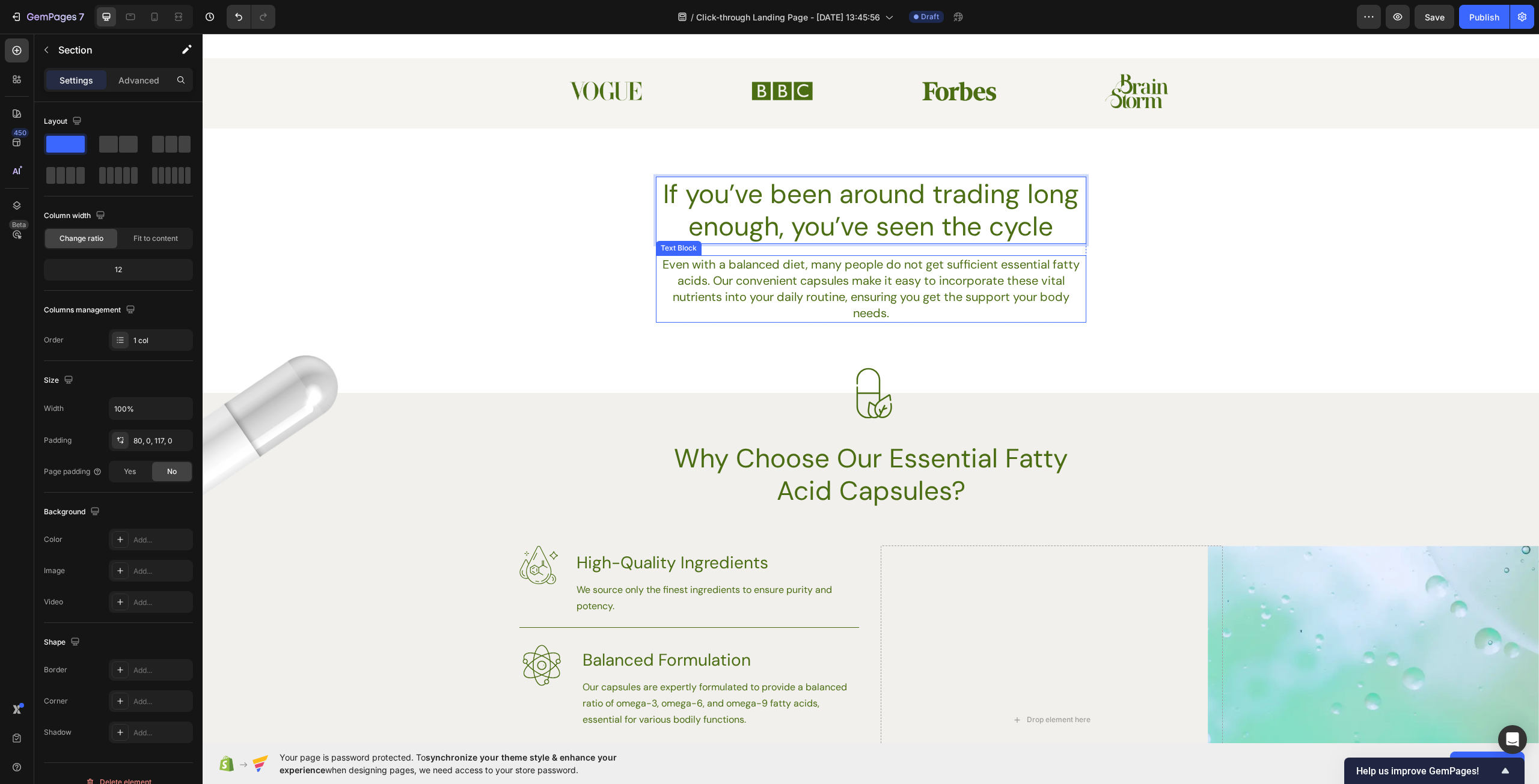
click at [987, 350] on div "If you’ve been around trading long enough, you’ve seen the cycle Heading 19 Eve…" at bounding box center [870, 261] width 1337 height 265
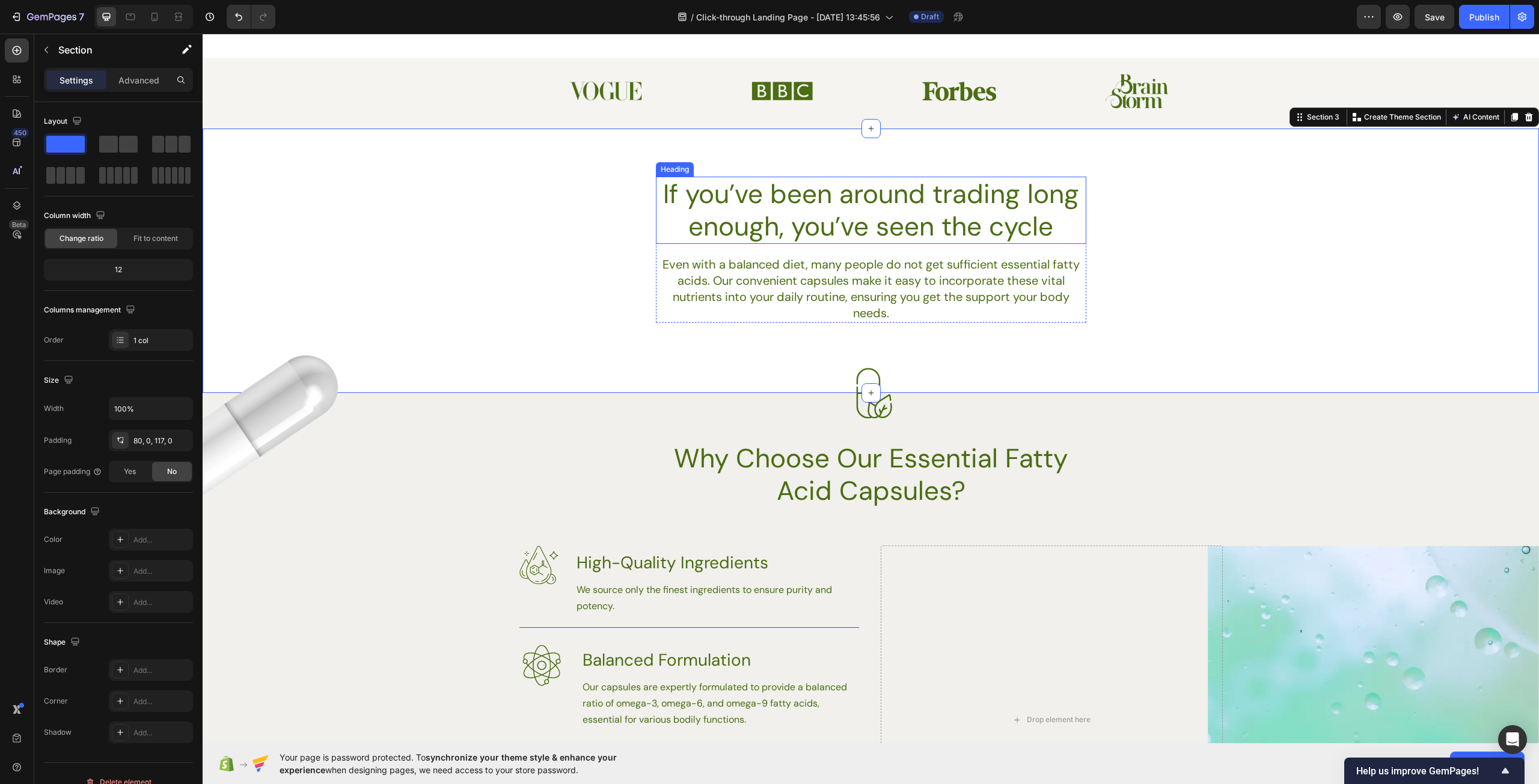
click at [691, 221] on p "If you’ve been around trading long enough, you’ve seen the cycle" at bounding box center [871, 210] width 428 height 65
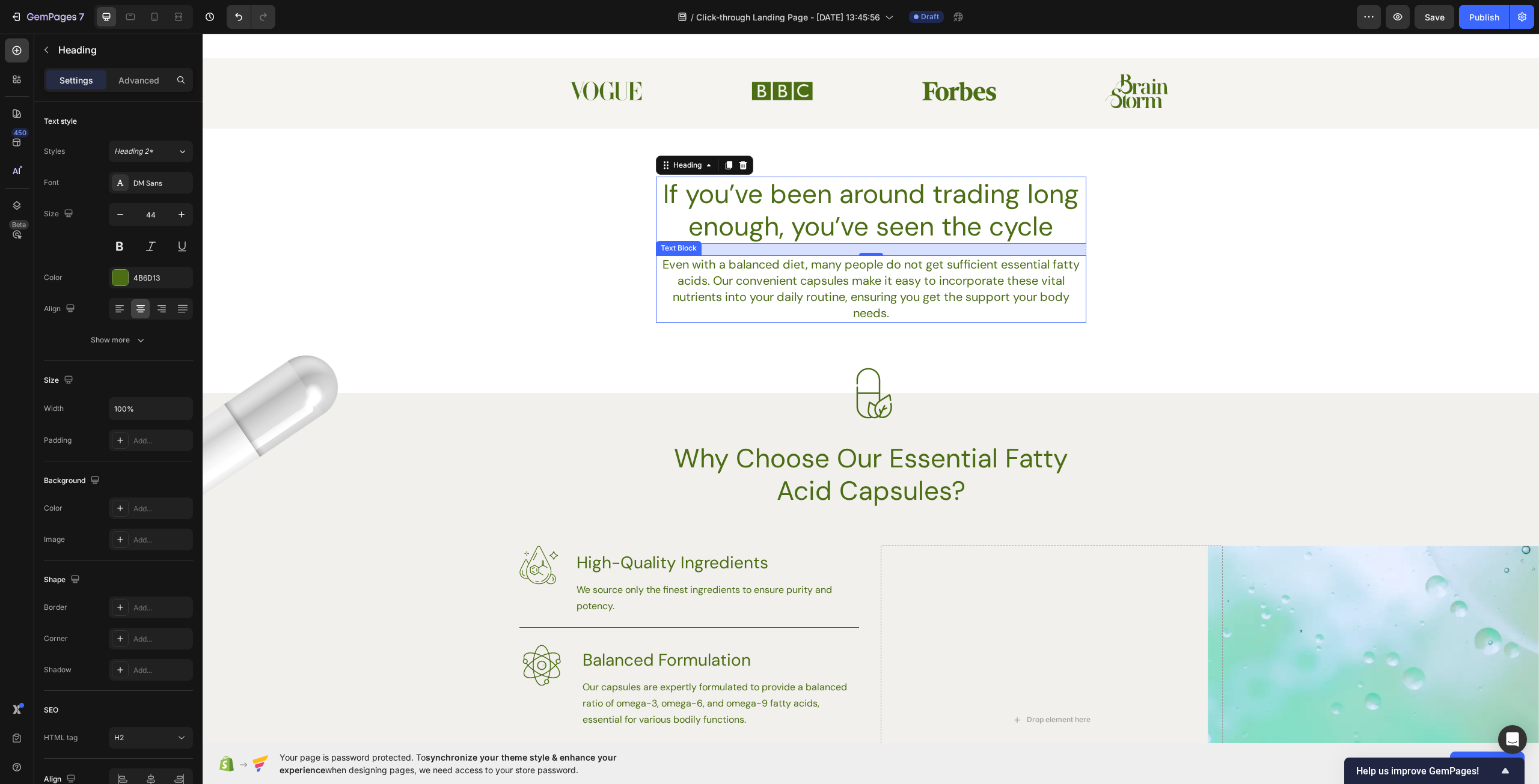
click at [870, 300] on p "Even with a balanced diet, many people do not get sufficient essential fatty ac…" at bounding box center [871, 288] width 428 height 65
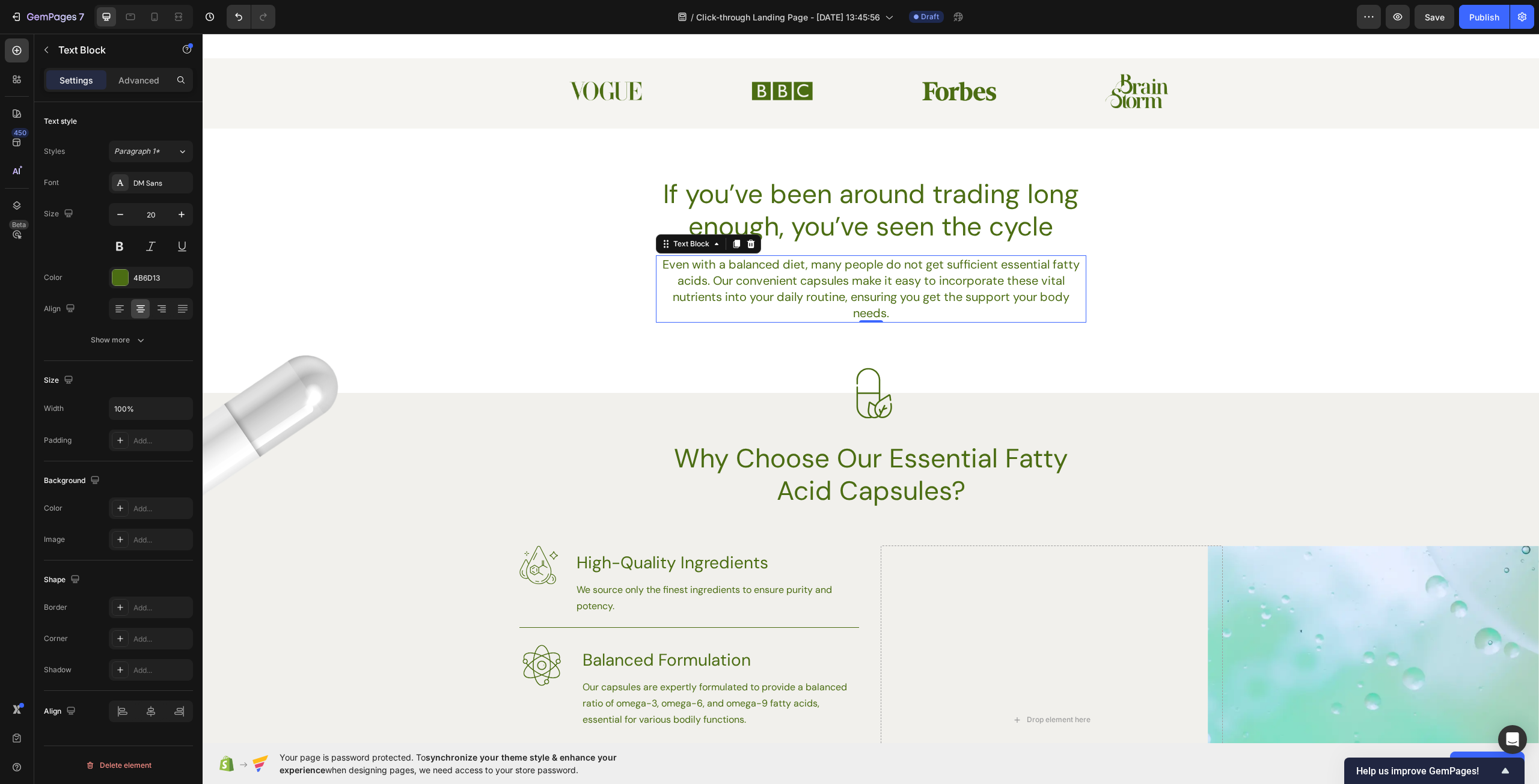
scroll to position [541, 0]
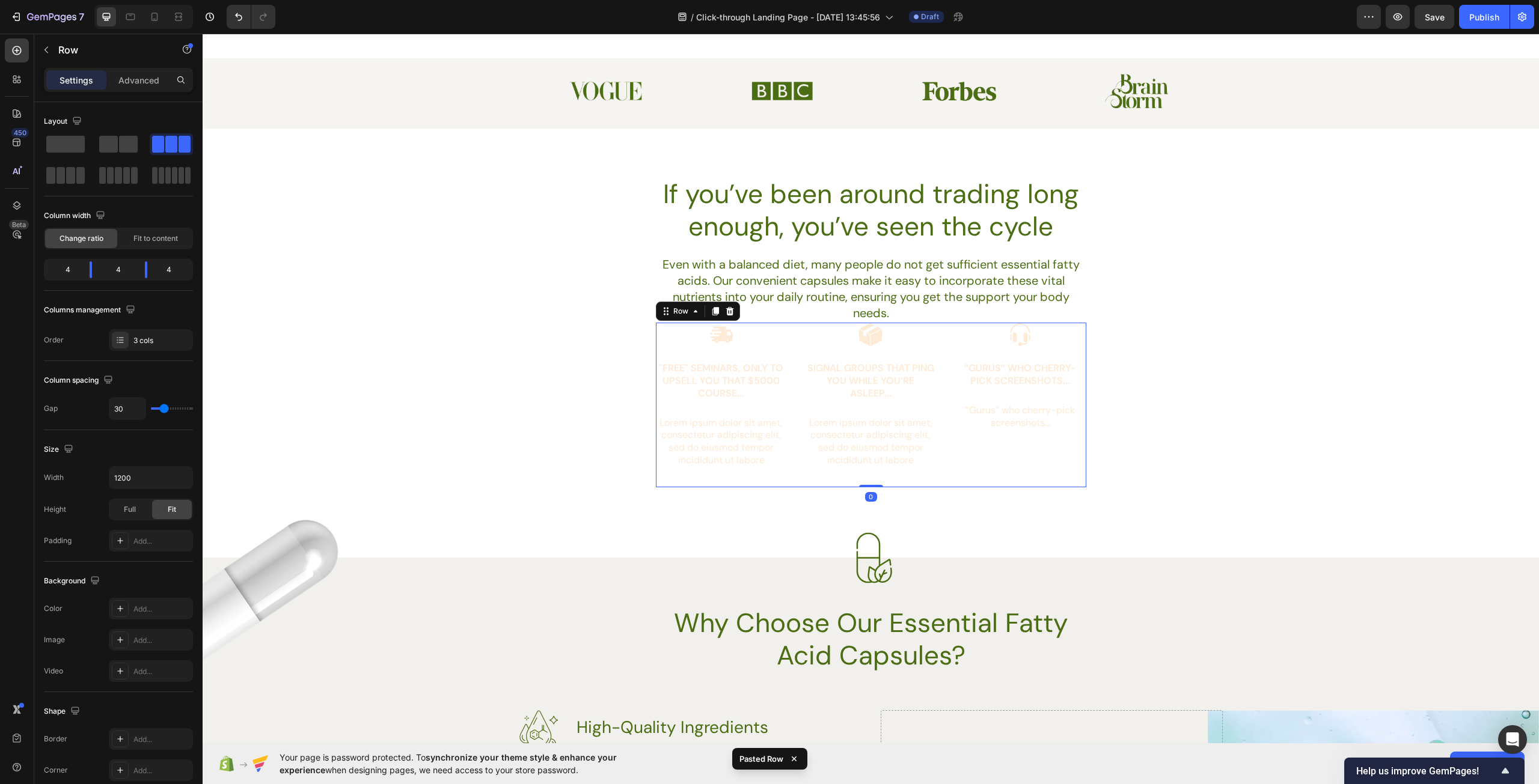
click at [1123, 433] on div "If you’ve been around trading long enough, you’ve seen the cycle Heading Even w…" at bounding box center [870, 332] width 1337 height 311
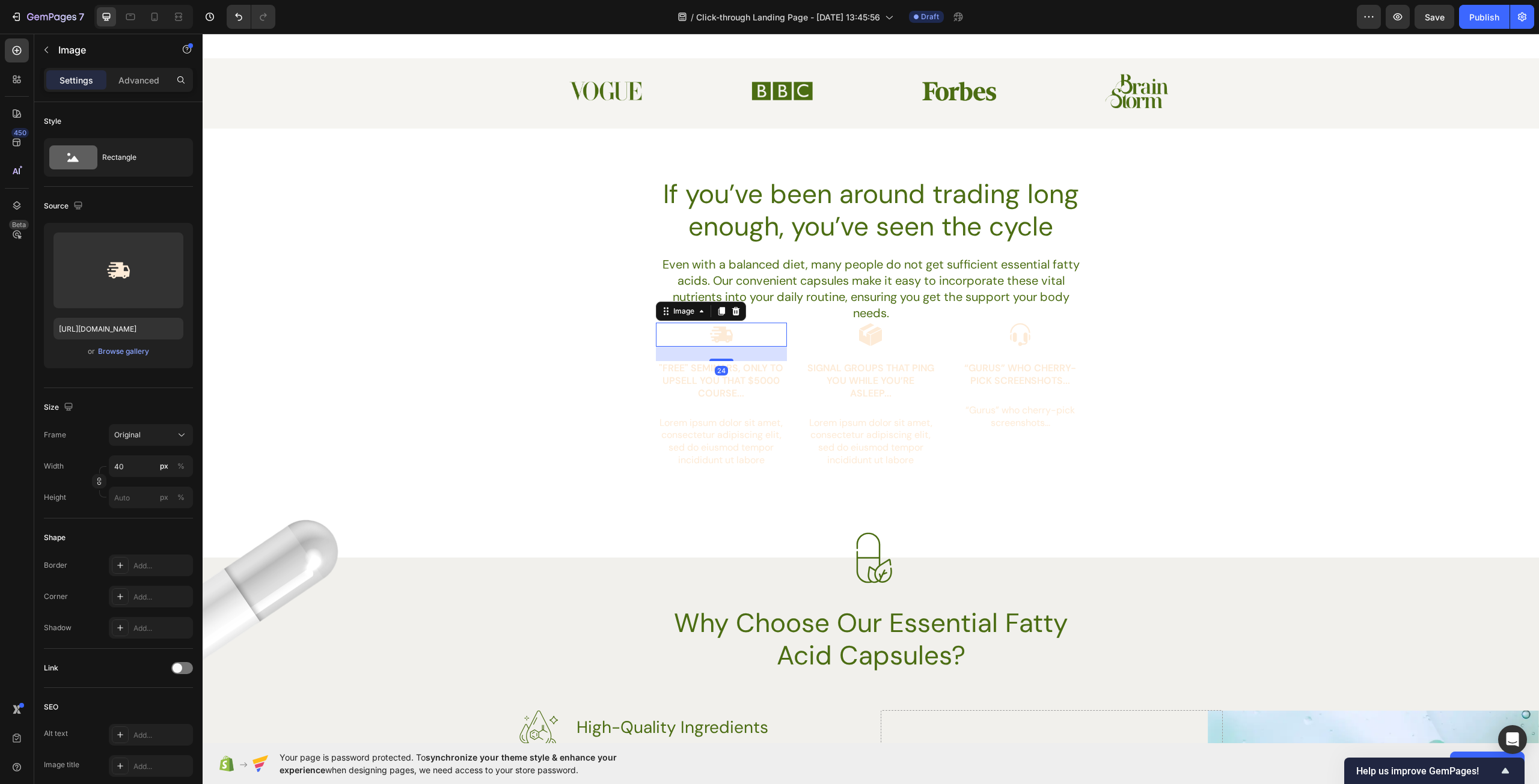
click at [726, 340] on img at bounding box center [721, 334] width 24 height 24
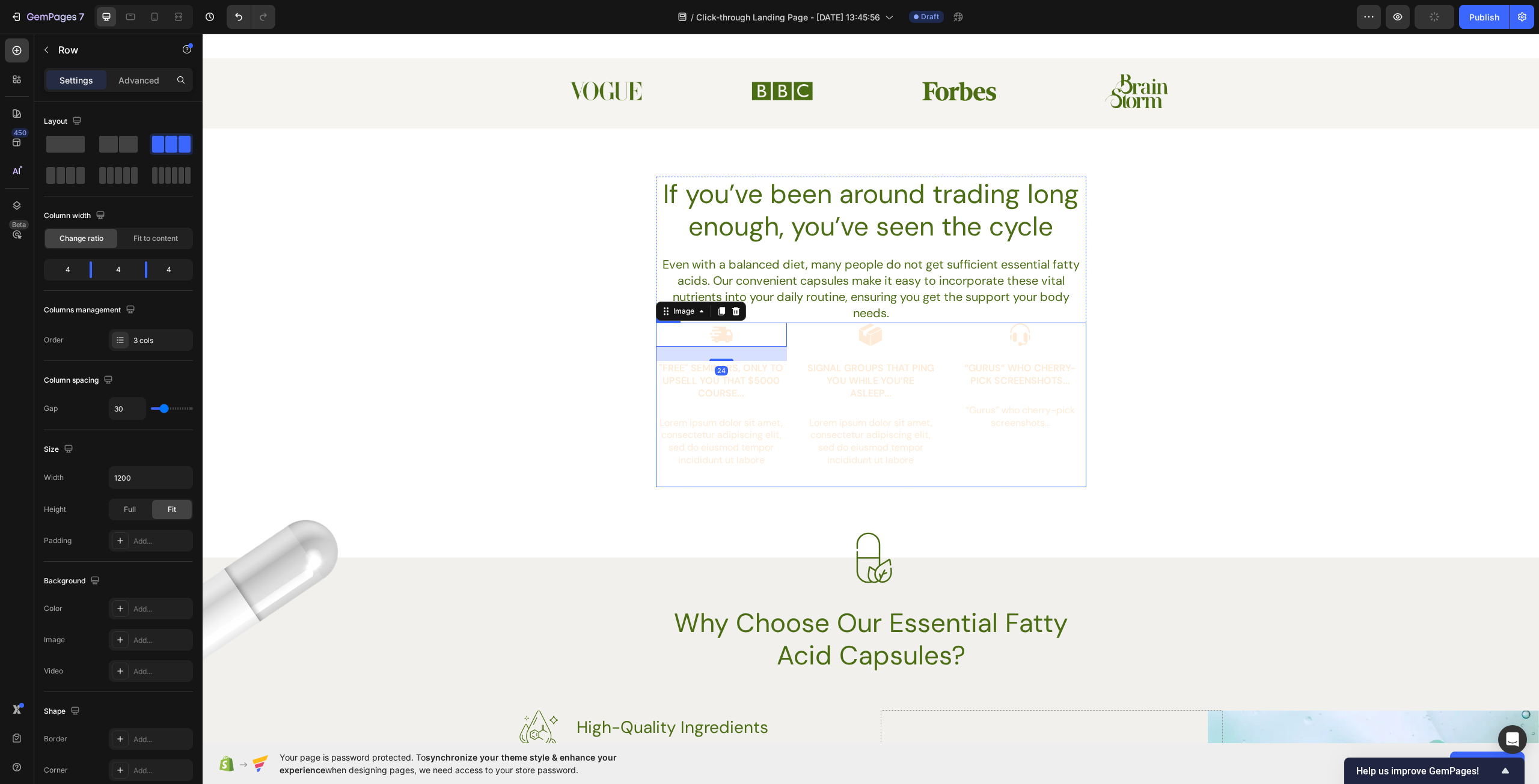
click at [980, 401] on div "Image “Gurus” who cherry-pick screenshots... Text Block “Gurus” who cherry-pick…" at bounding box center [1020, 405] width 131 height 165
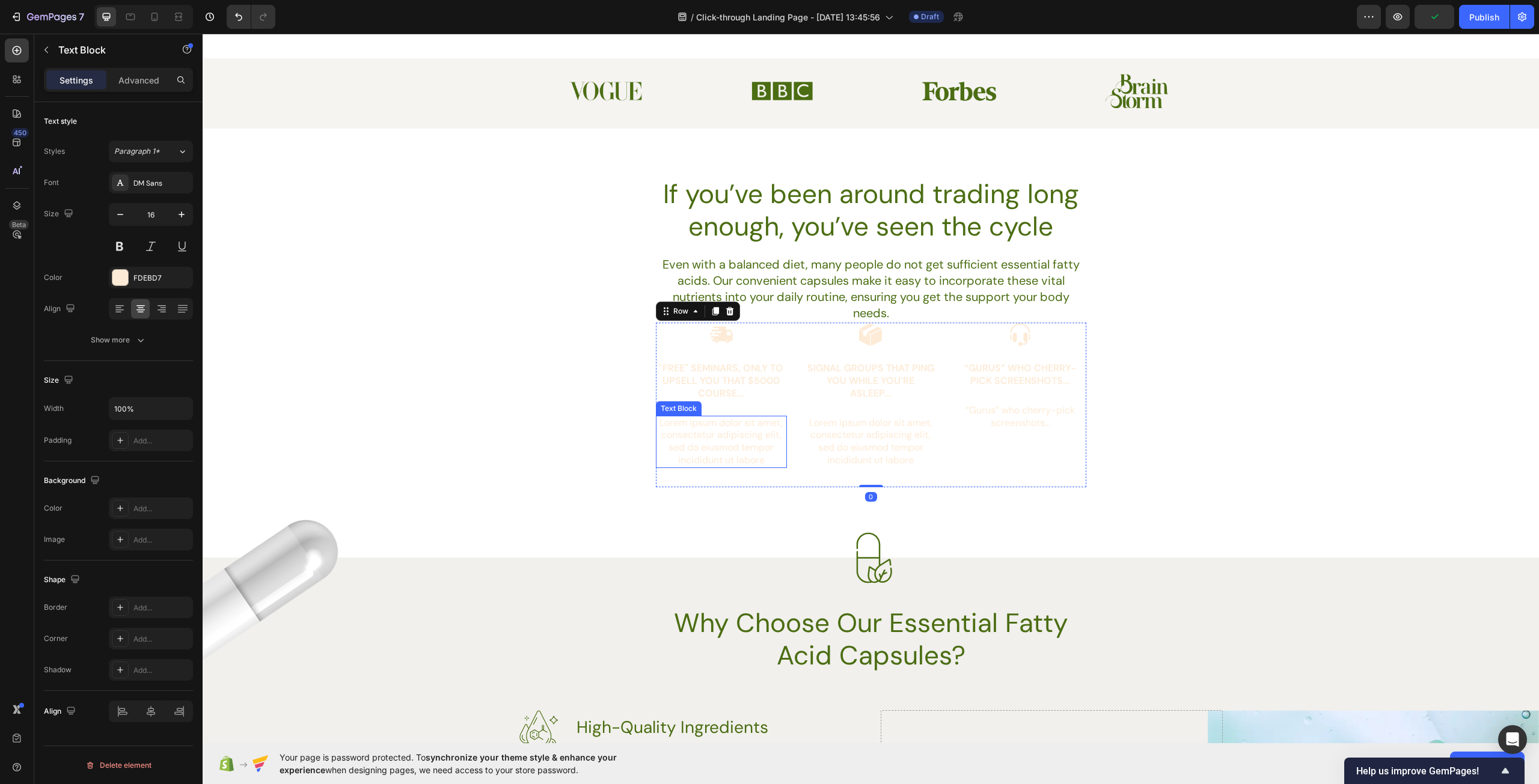
click at [778, 434] on p "Lorem ipsum dolor sit amet, consectetur adipiscing elit, sed do eiusmod tempor …" at bounding box center [722, 442] width 130 height 50
click at [756, 375] on p ""Free" Seminars, only to upsell you that $5000 course..." at bounding box center [722, 380] width 130 height 37
click at [137, 279] on div "FDEBD7" at bounding box center [150, 277] width 35 height 10
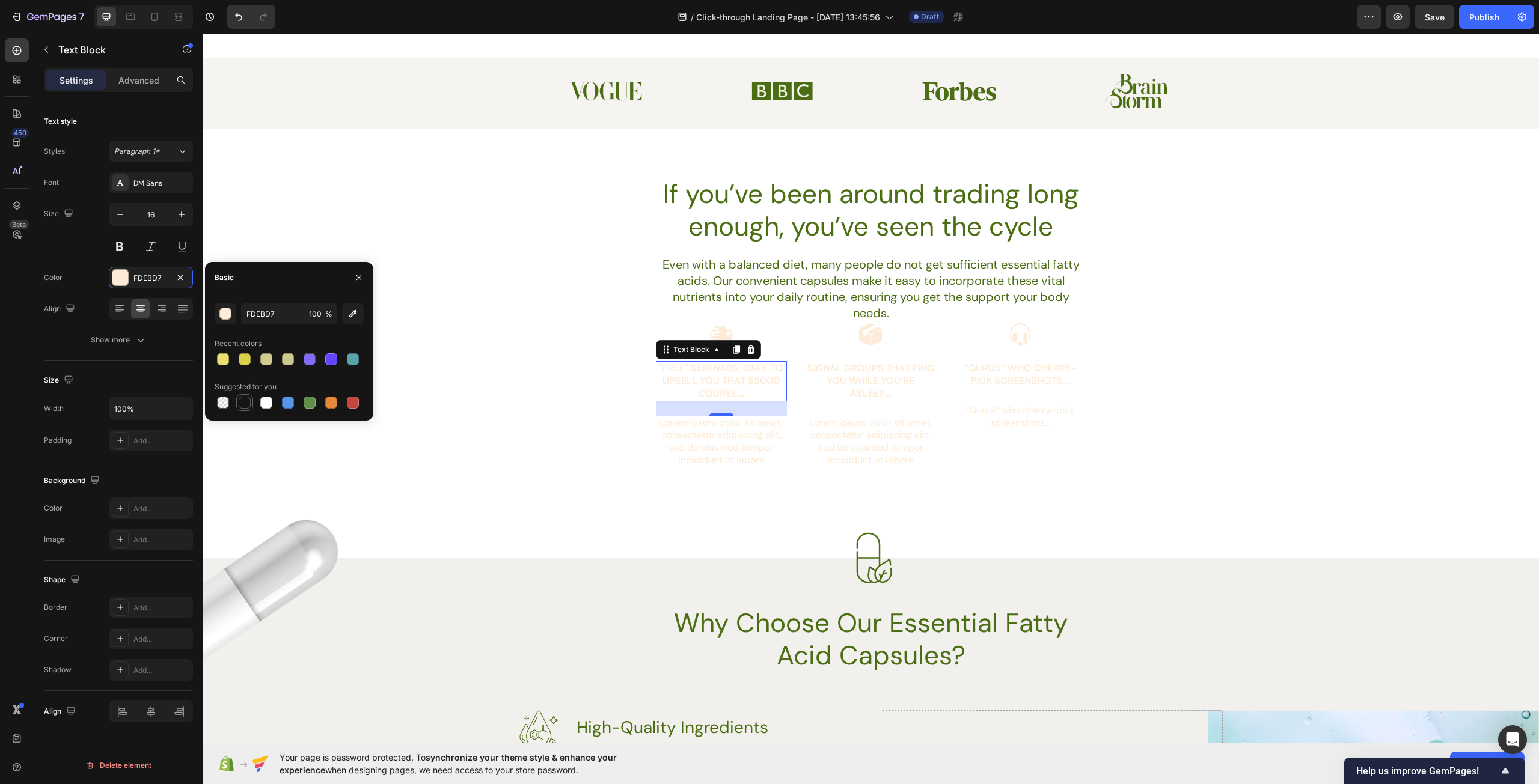
click at [247, 402] on div at bounding box center [244, 402] width 12 height 12
type input "151515"
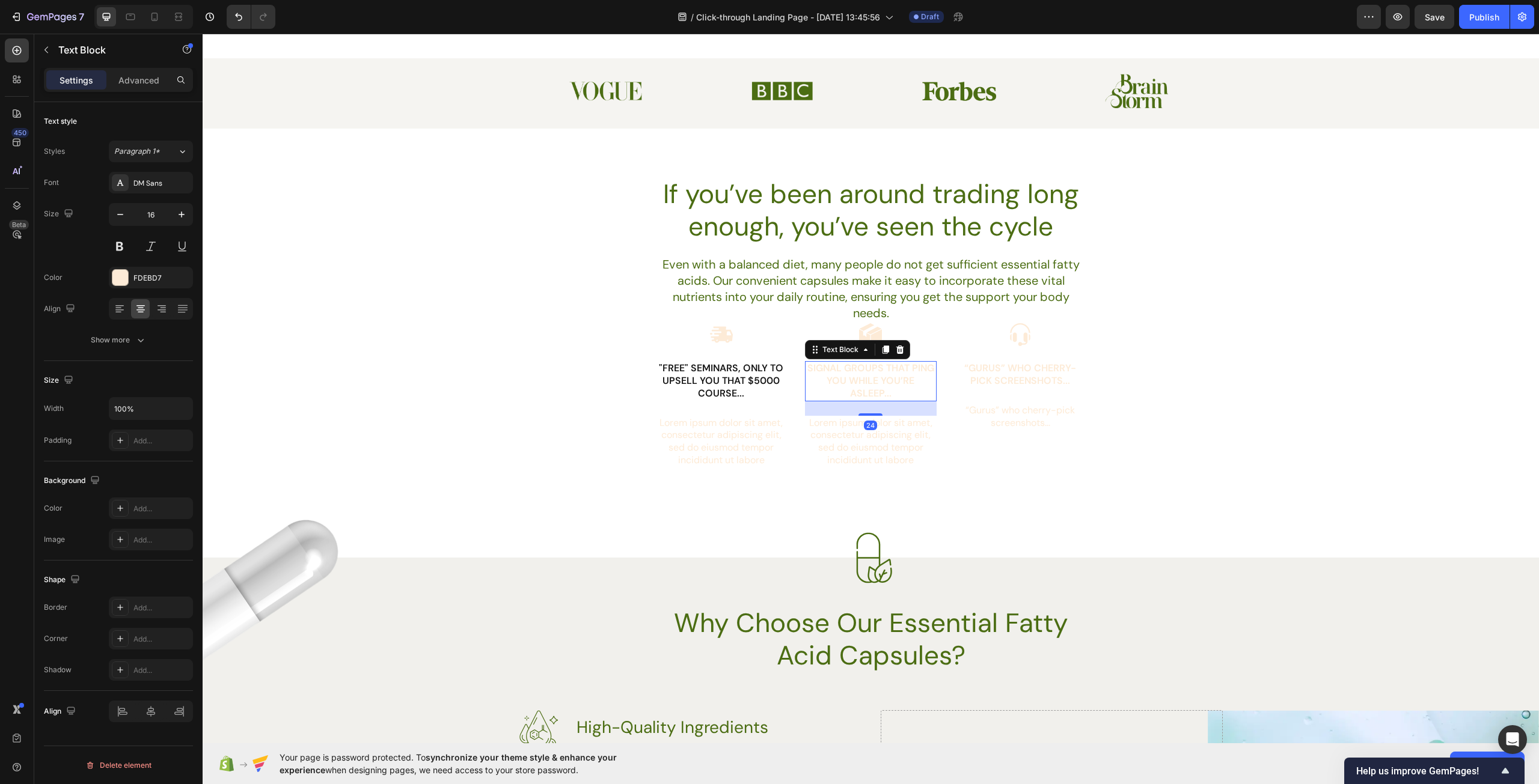
click at [866, 383] on p "Signal groups that ping you while you’re asleep..." at bounding box center [870, 380] width 130 height 37
click at [127, 281] on div at bounding box center [120, 277] width 16 height 16
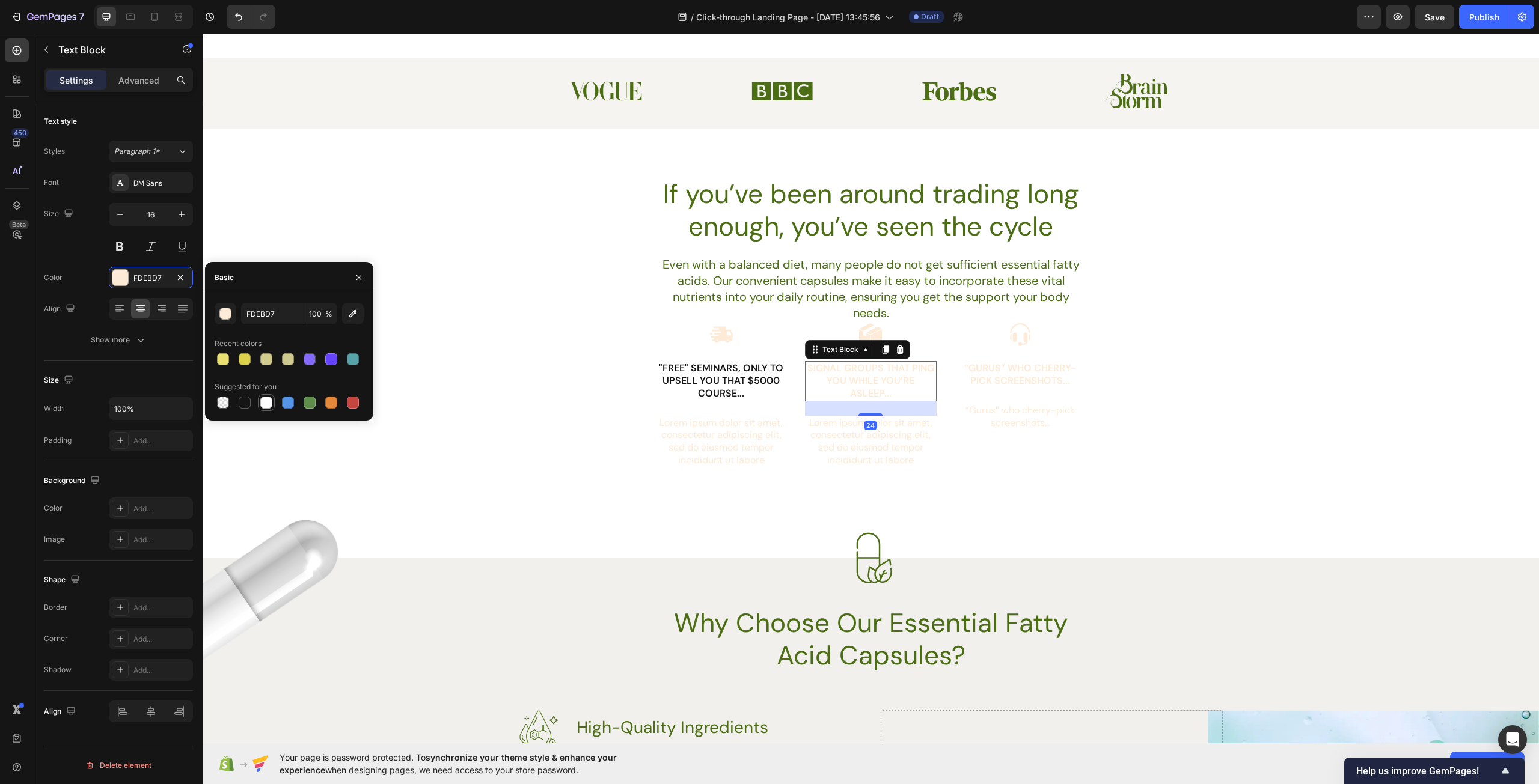
click at [245, 406] on div at bounding box center [244, 402] width 12 height 12
type input "151515"
click at [988, 369] on p "“Gurus” who cherry-pick screenshots..." at bounding box center [1020, 375] width 130 height 26
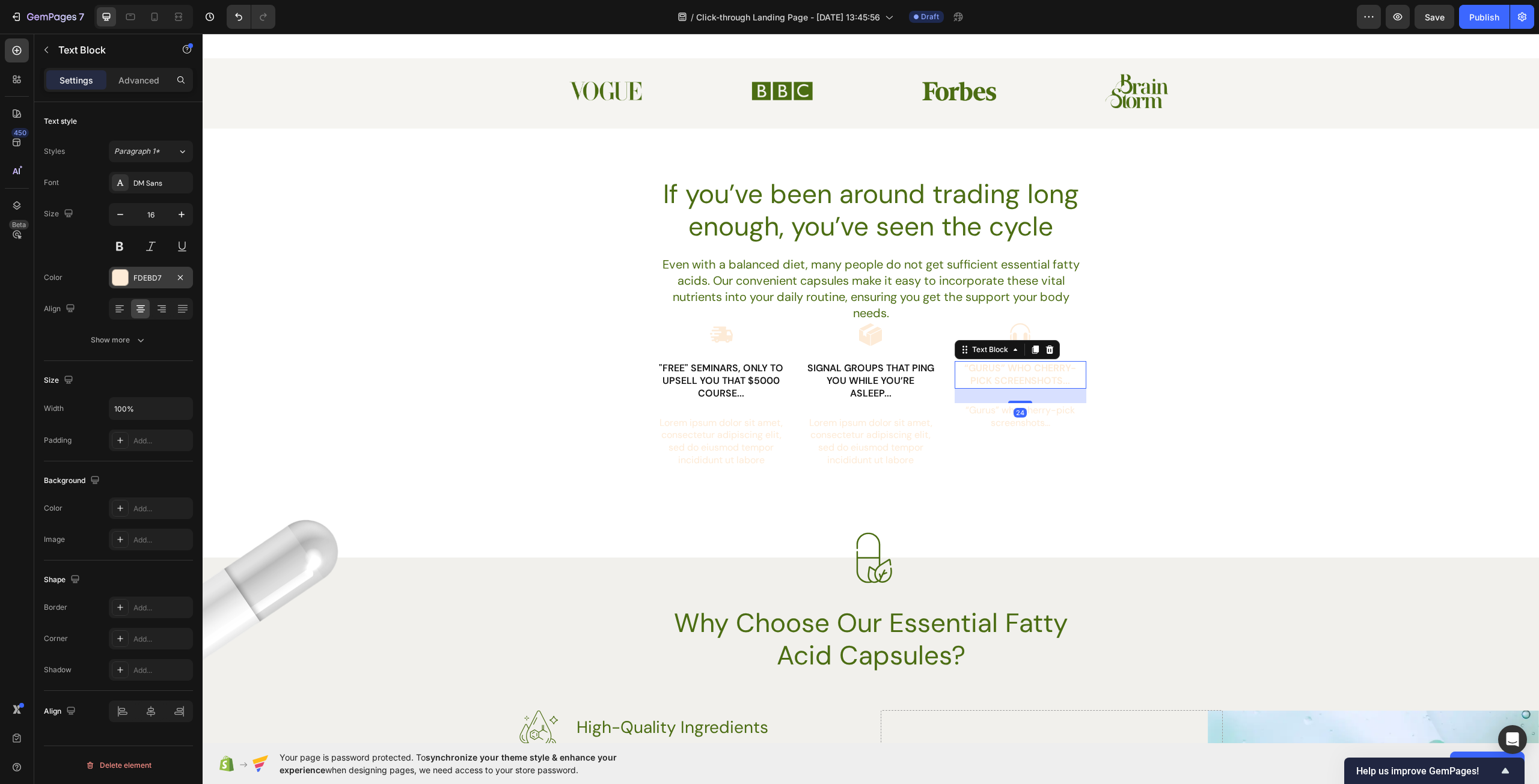
click at [128, 274] on div at bounding box center [120, 277] width 16 height 16
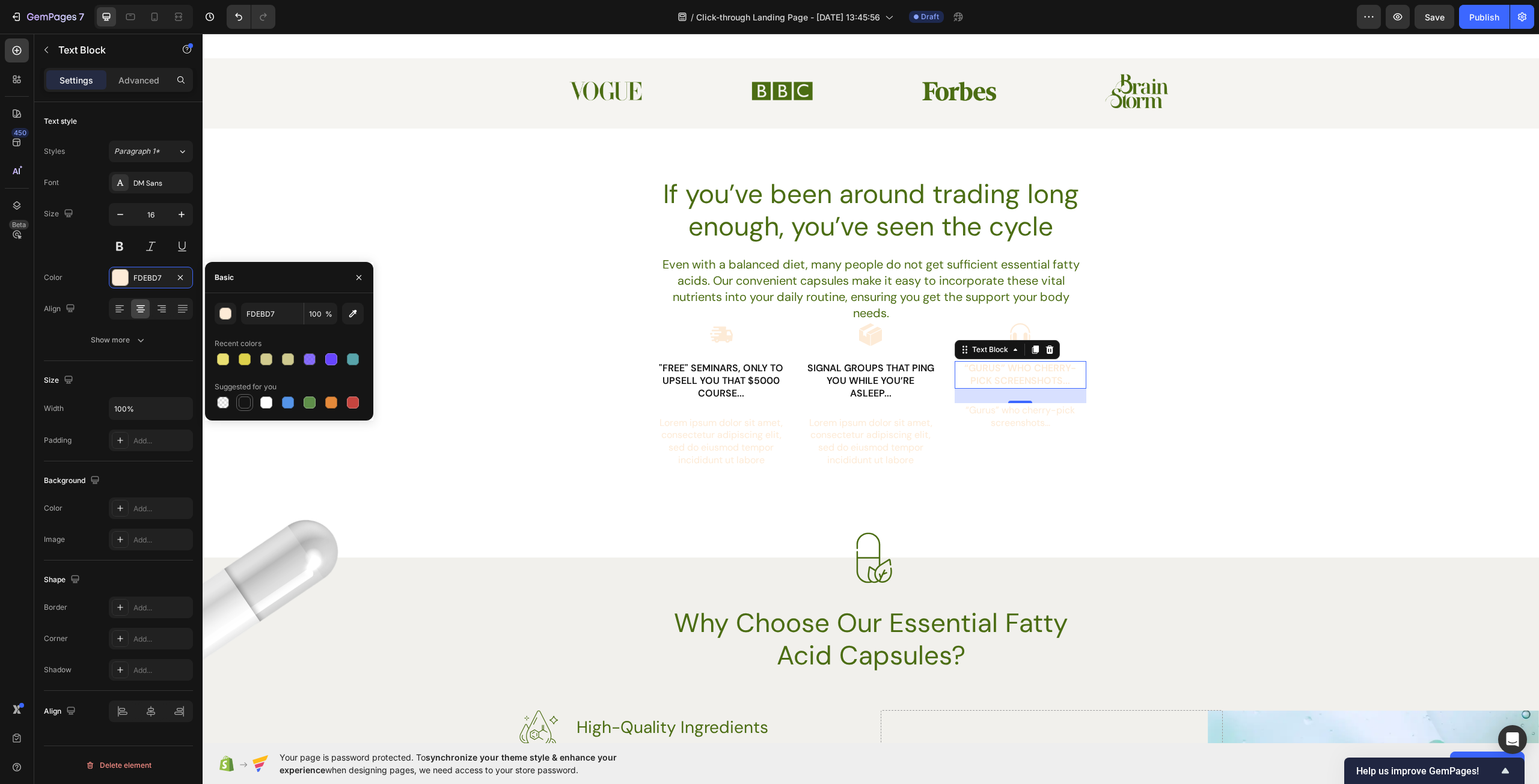
click at [245, 406] on div at bounding box center [244, 402] width 12 height 12
type input "151515"
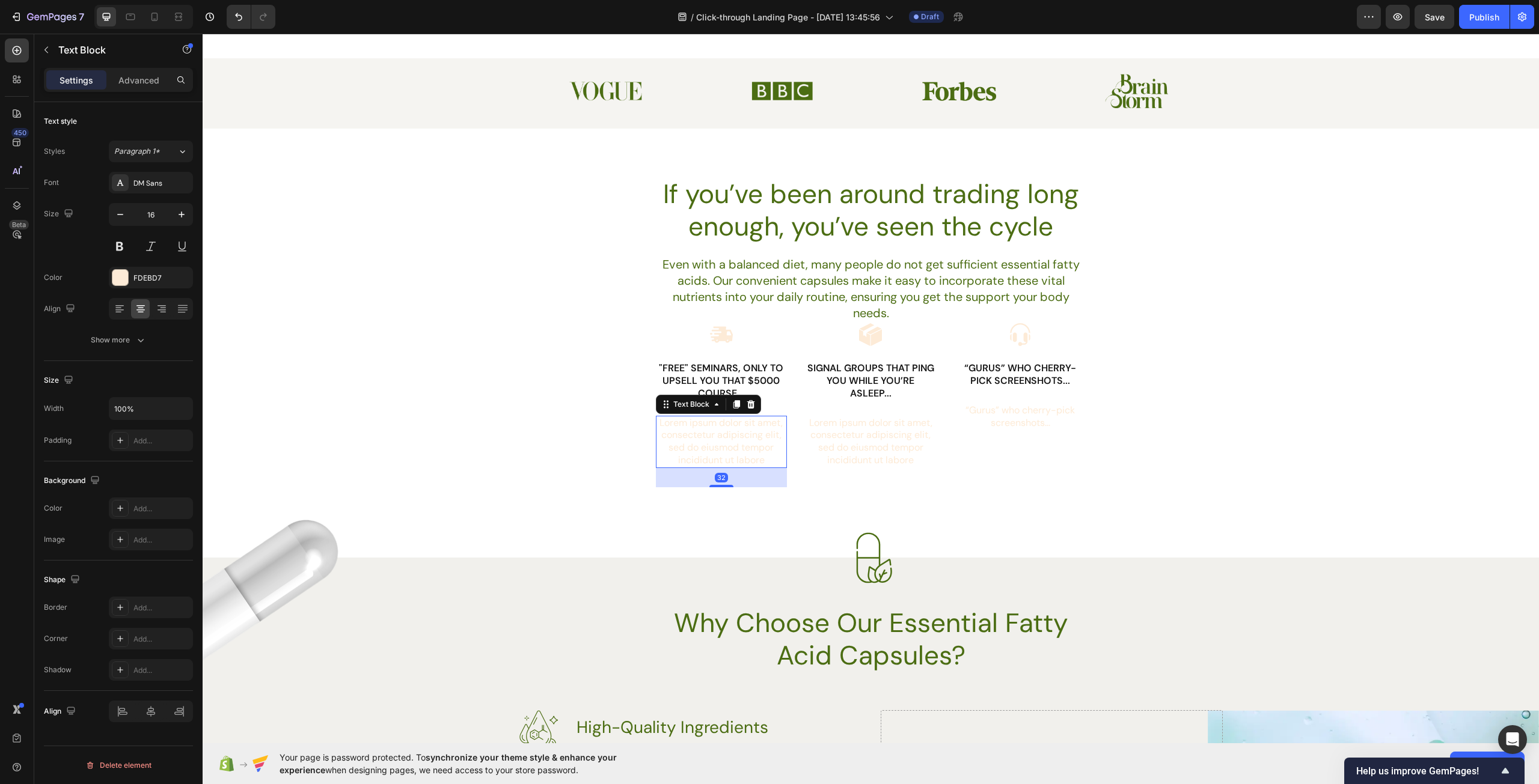
click at [729, 442] on p "Lorem ipsum dolor sit amet, consectetur adipiscing elit, sed do eiusmod tempor …" at bounding box center [722, 442] width 130 height 50
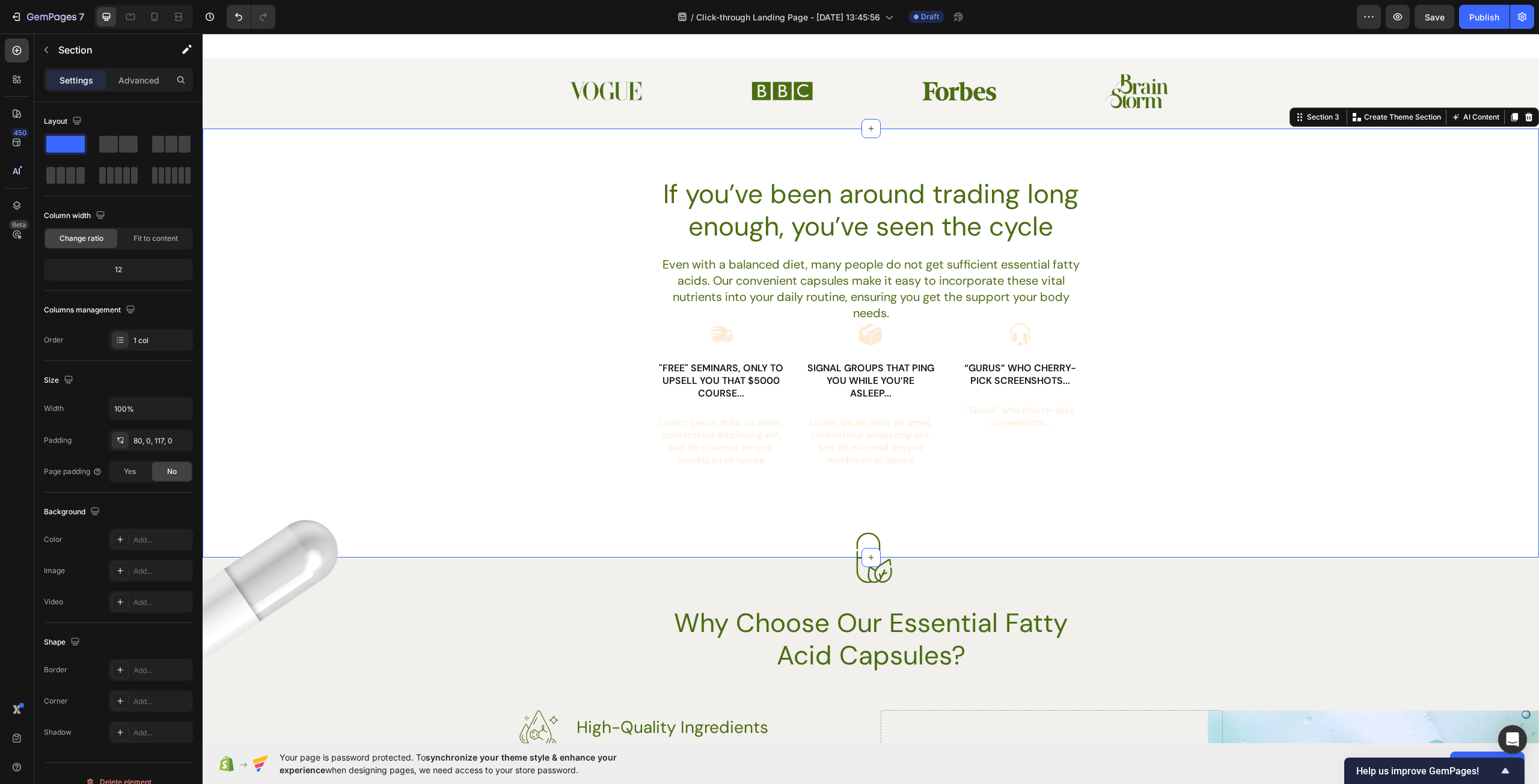
click at [1198, 475] on div "If you’ve been around trading long enough, you’ve seen the cycle Heading Even w…" at bounding box center [870, 332] width 1337 height 311
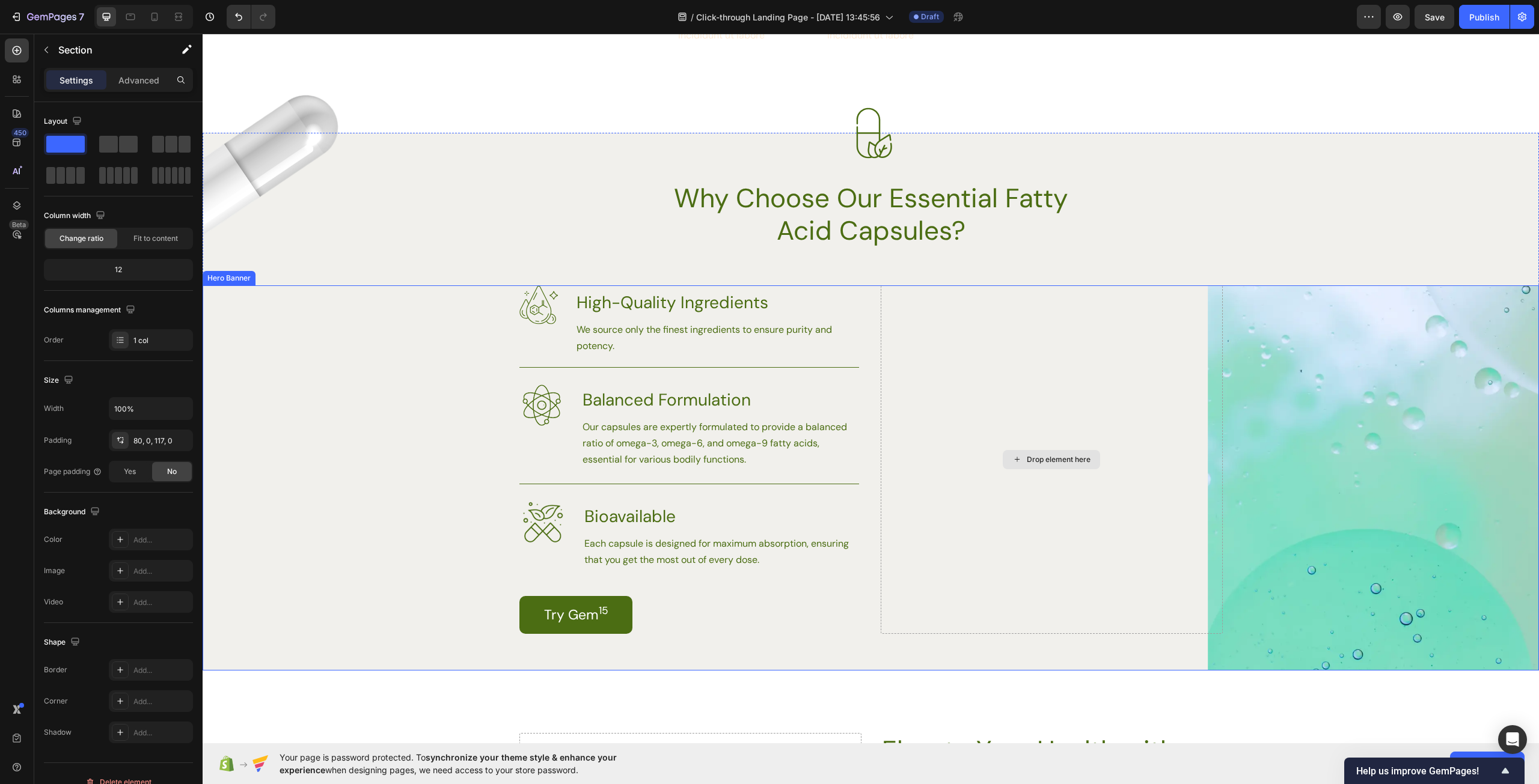
scroll to position [962, 0]
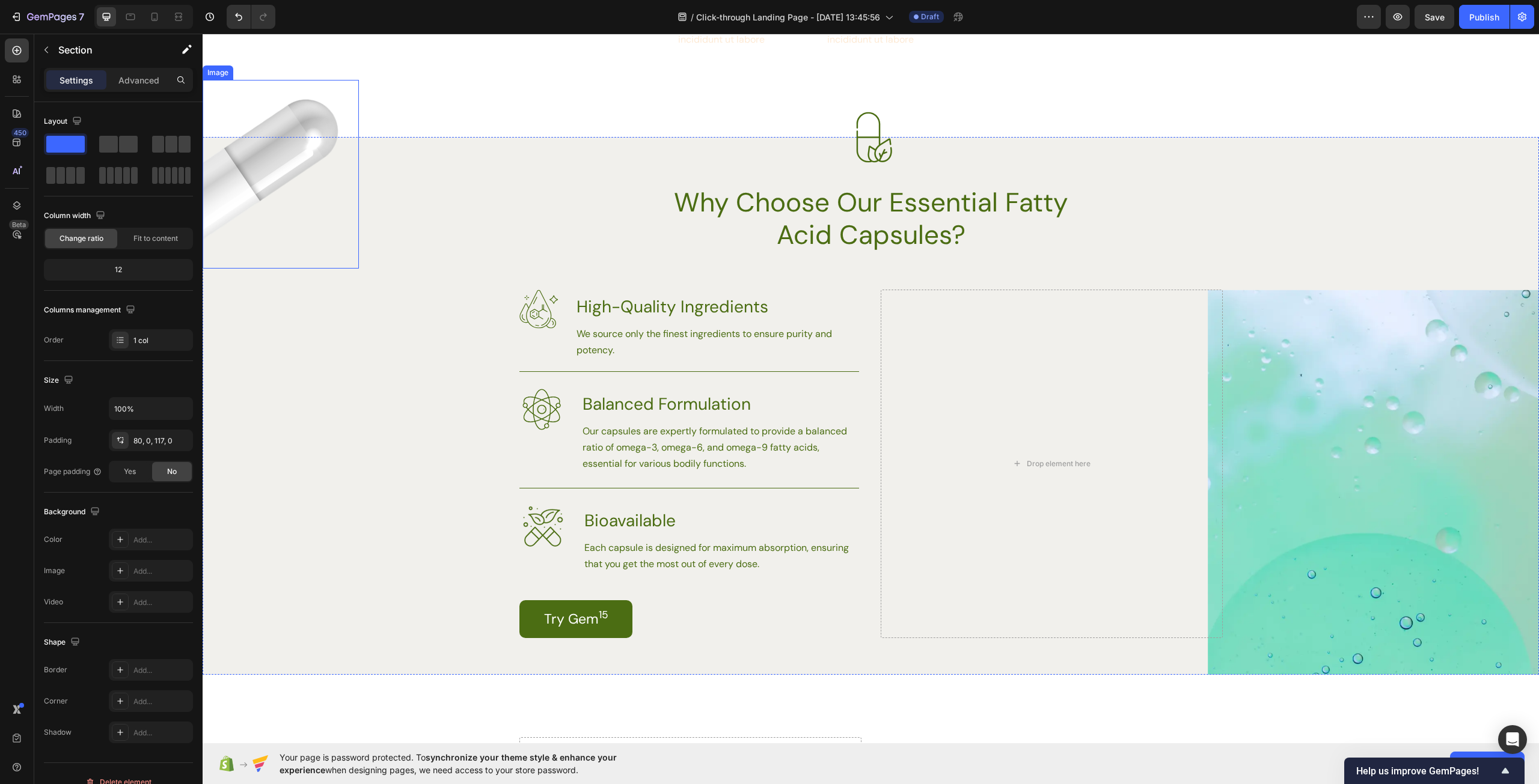
click at [279, 183] on img at bounding box center [280, 175] width 156 height 189
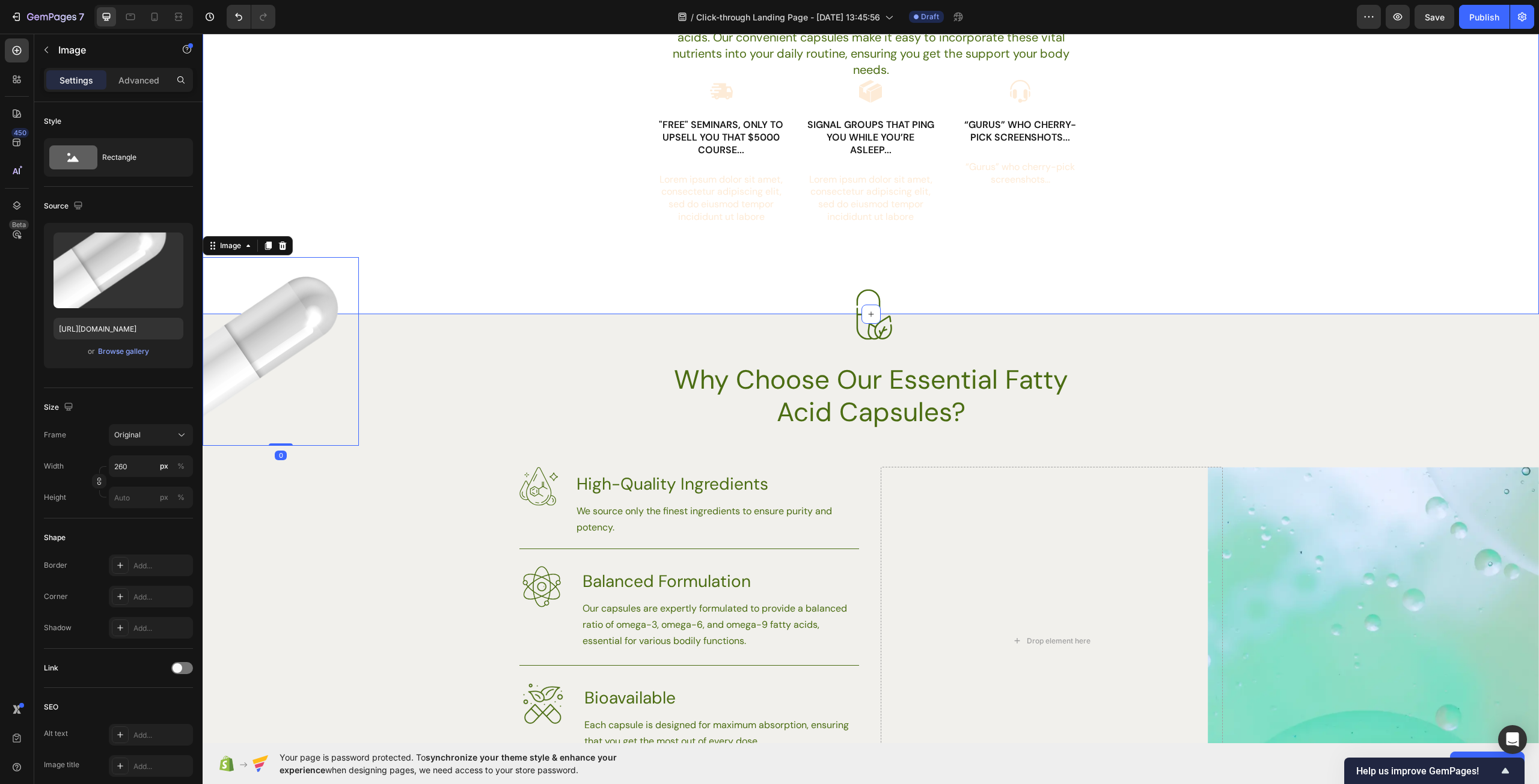
scroll to position [781, 0]
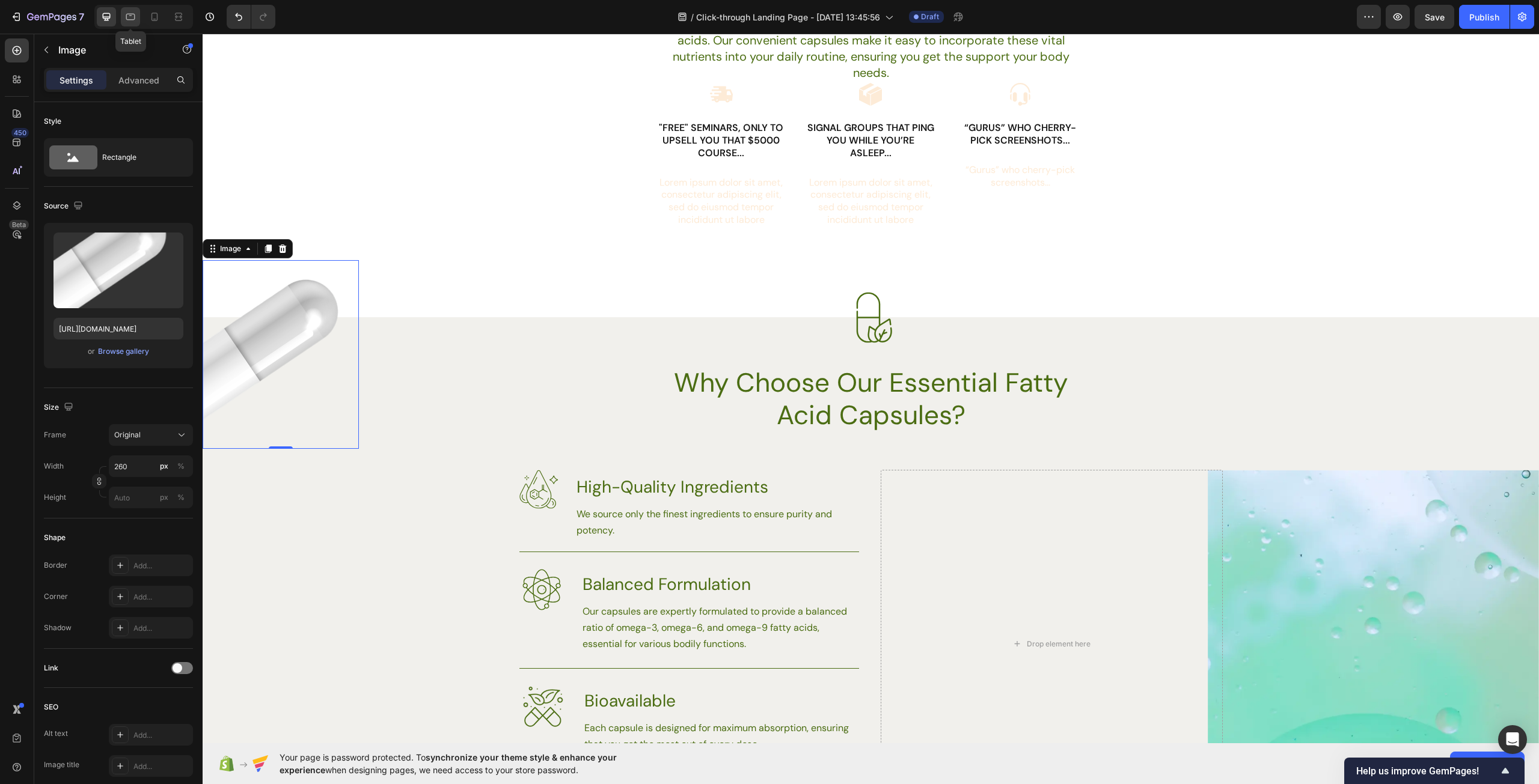
click at [136, 15] on icon at bounding box center [131, 16] width 12 height 12
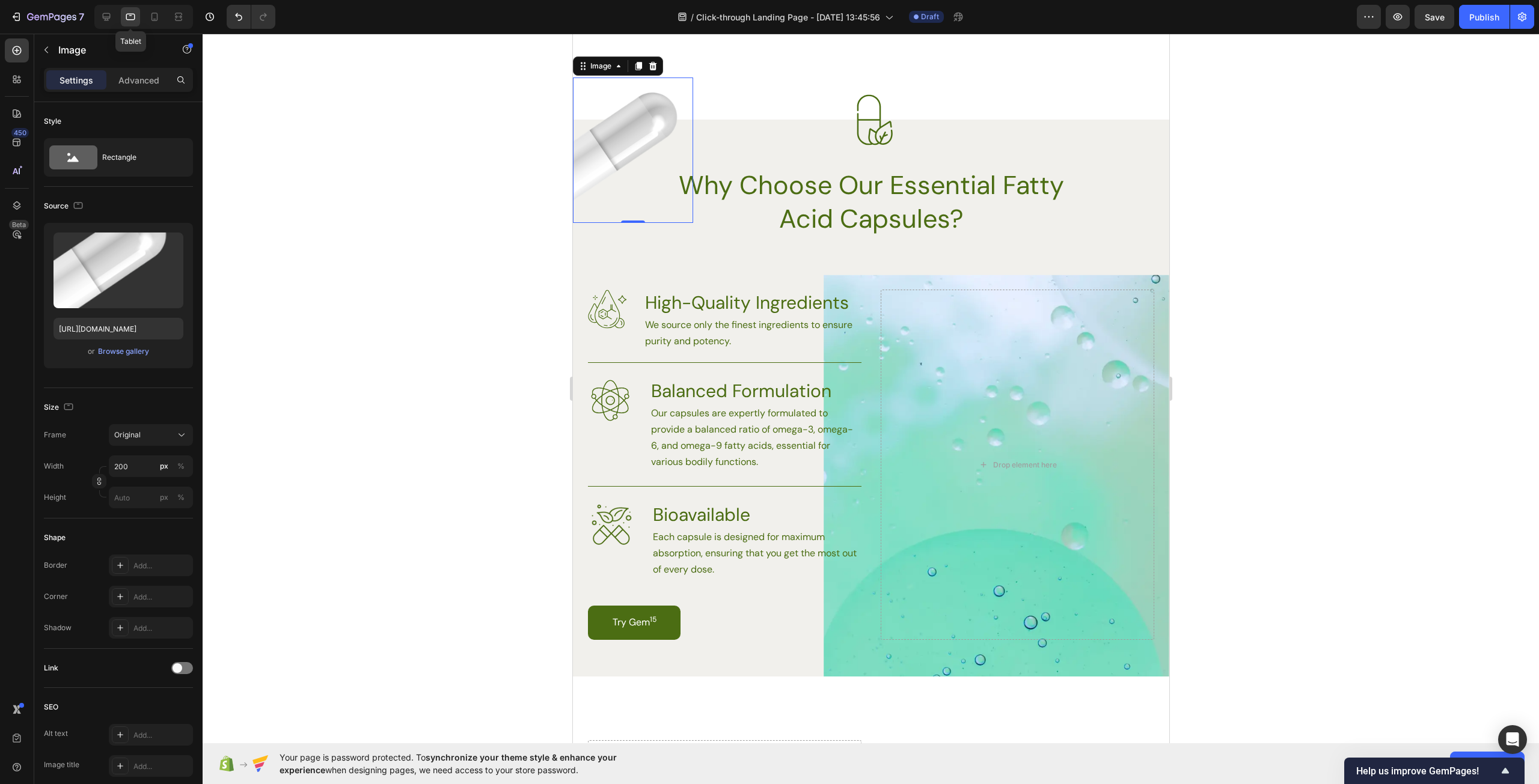
scroll to position [954, 0]
click at [150, 16] on icon at bounding box center [154, 16] width 12 height 12
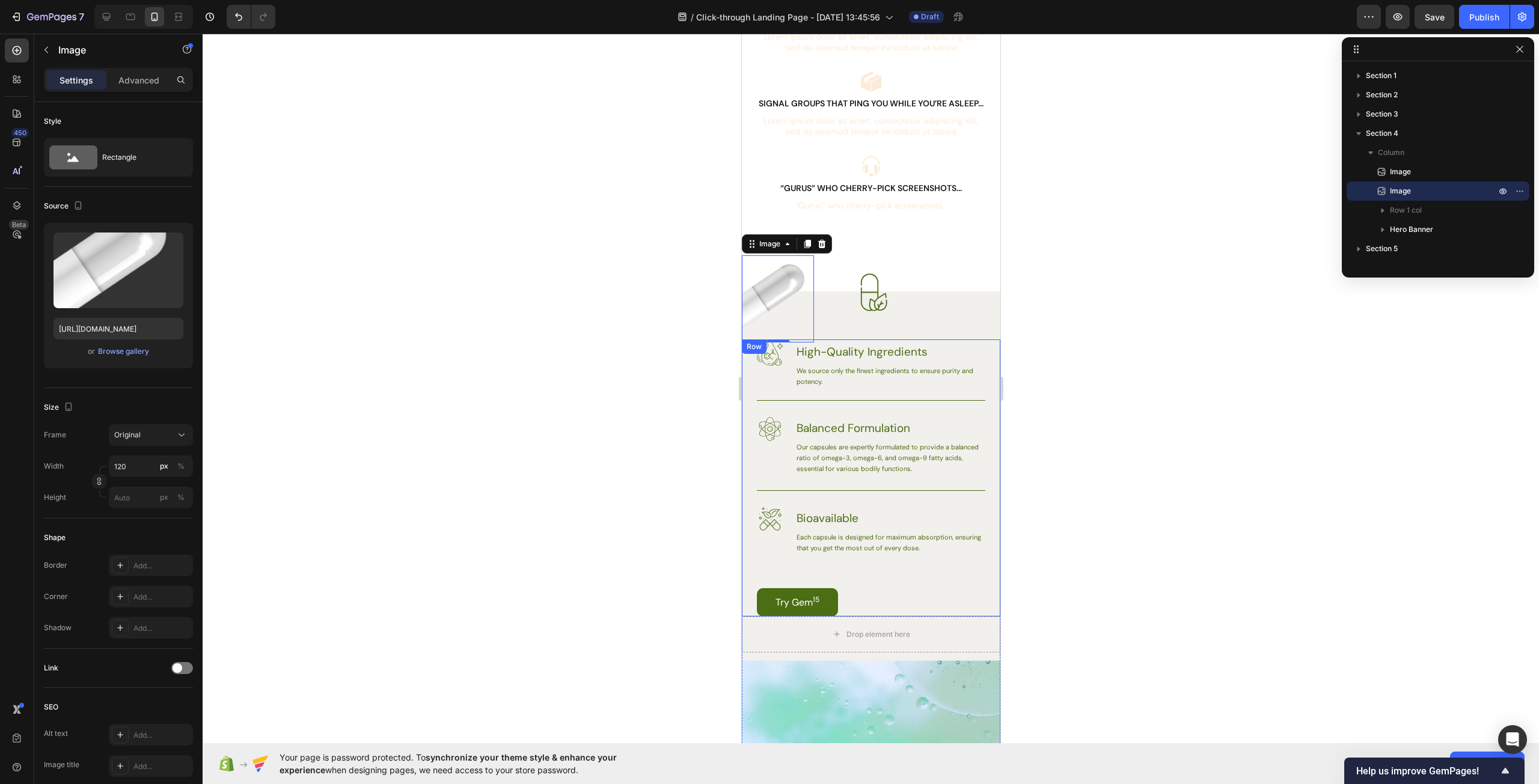
scroll to position [809, 0]
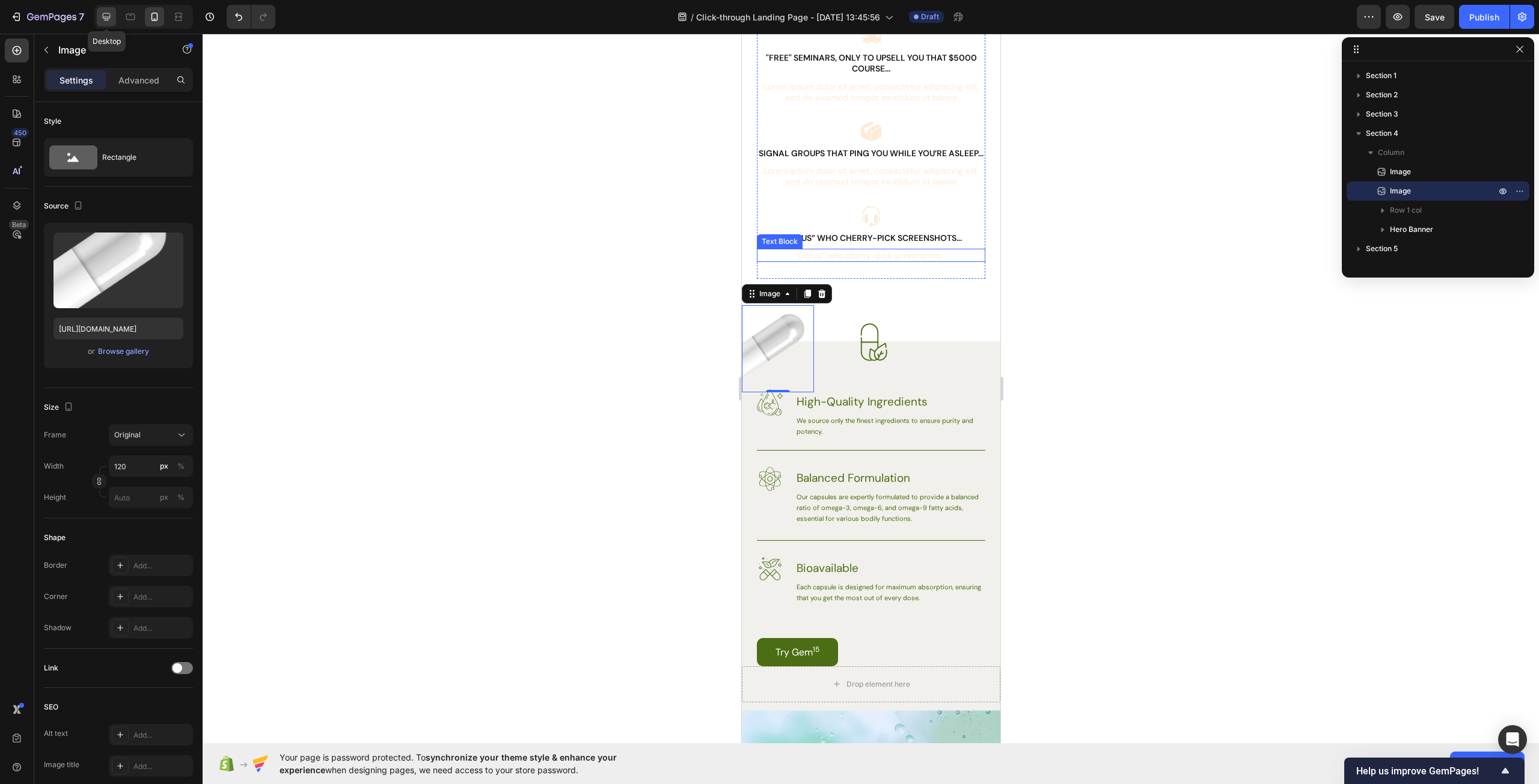
click at [106, 17] on icon at bounding box center [107, 17] width 8 height 8
type input "260"
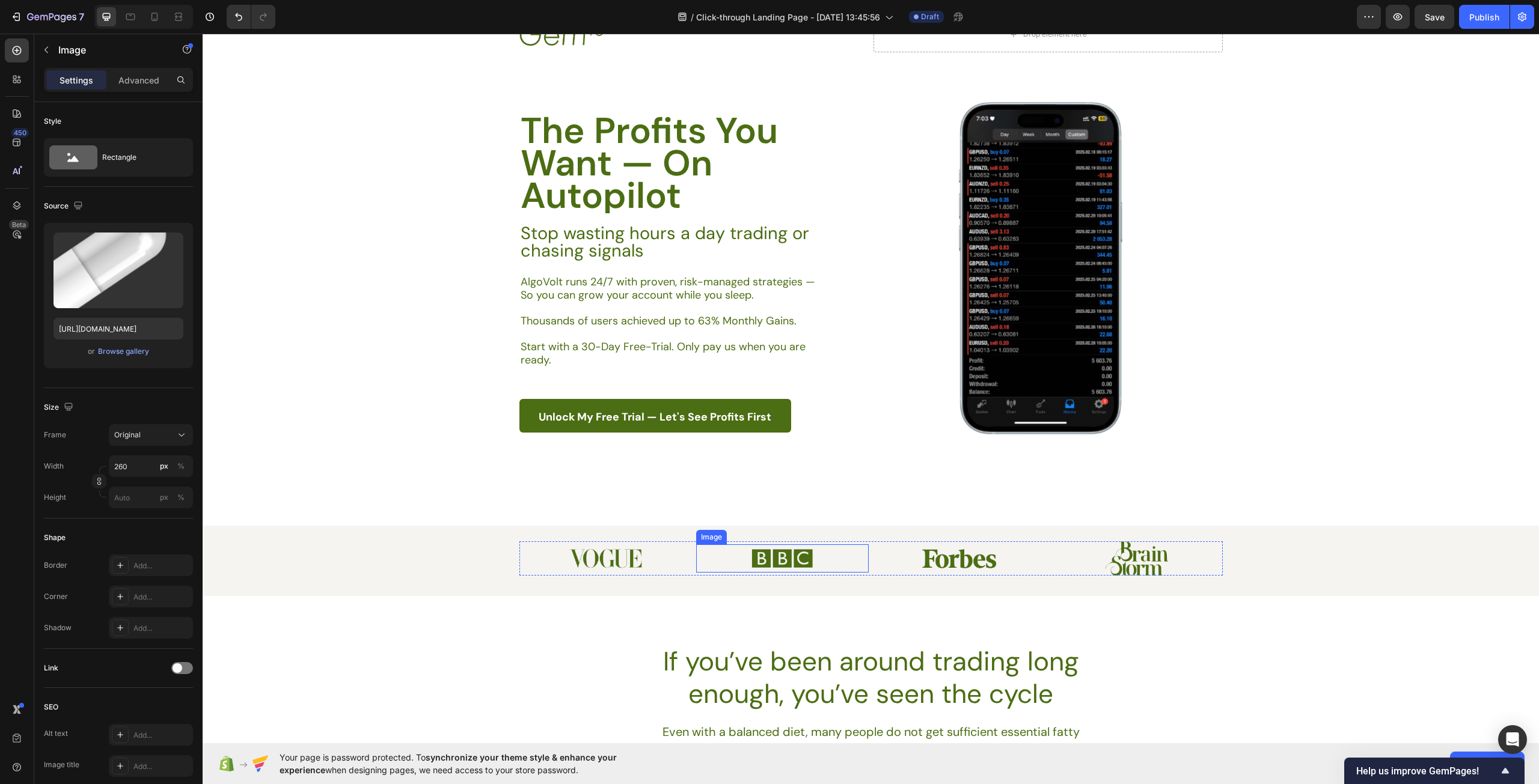
scroll to position [4, 0]
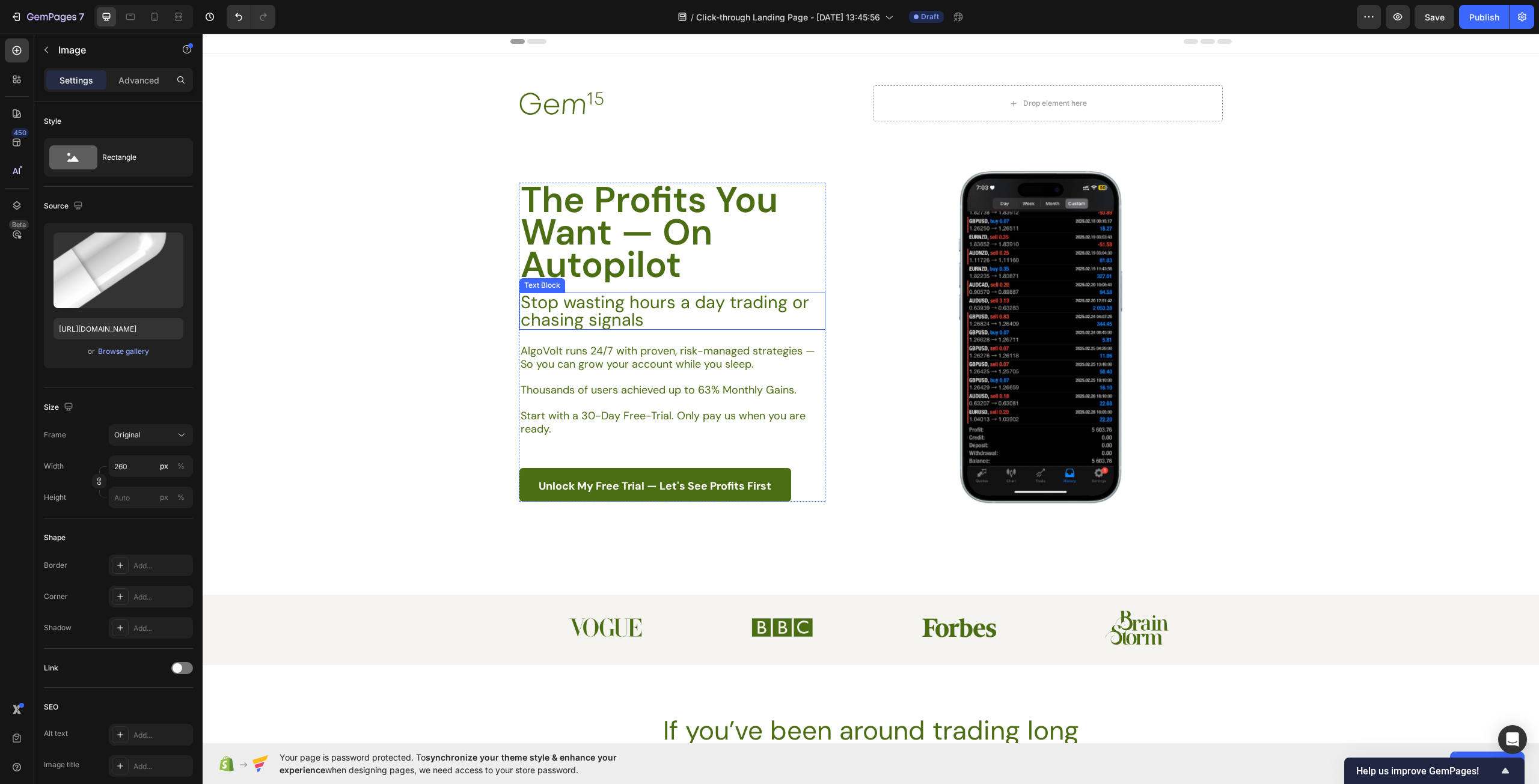
click at [724, 307] on p "Stop wasting hours a day trading or chasing signals" at bounding box center [672, 311] width 303 height 35
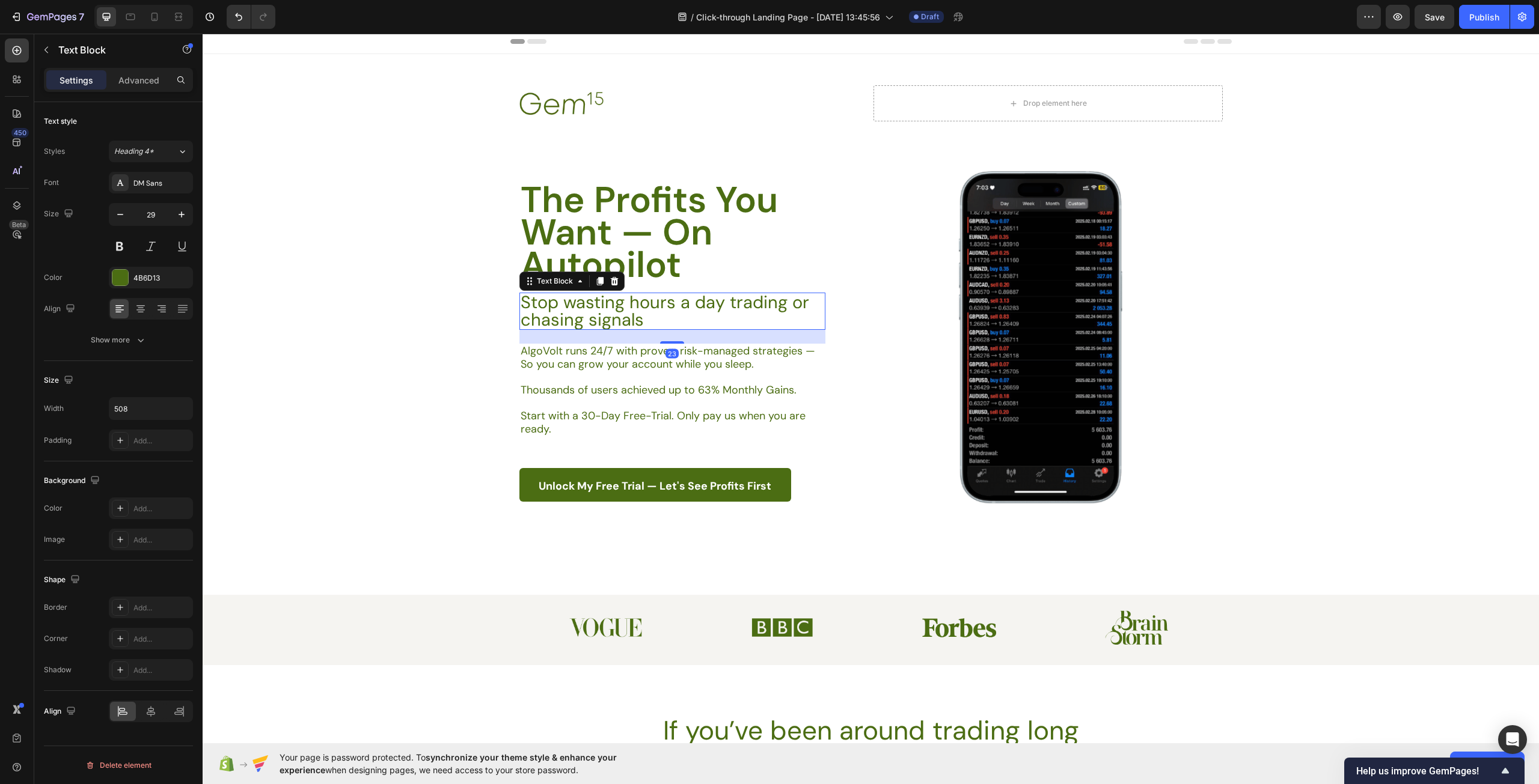
click at [724, 307] on p "Stop wasting hours a day trading or chasing signals" at bounding box center [672, 311] width 303 height 35
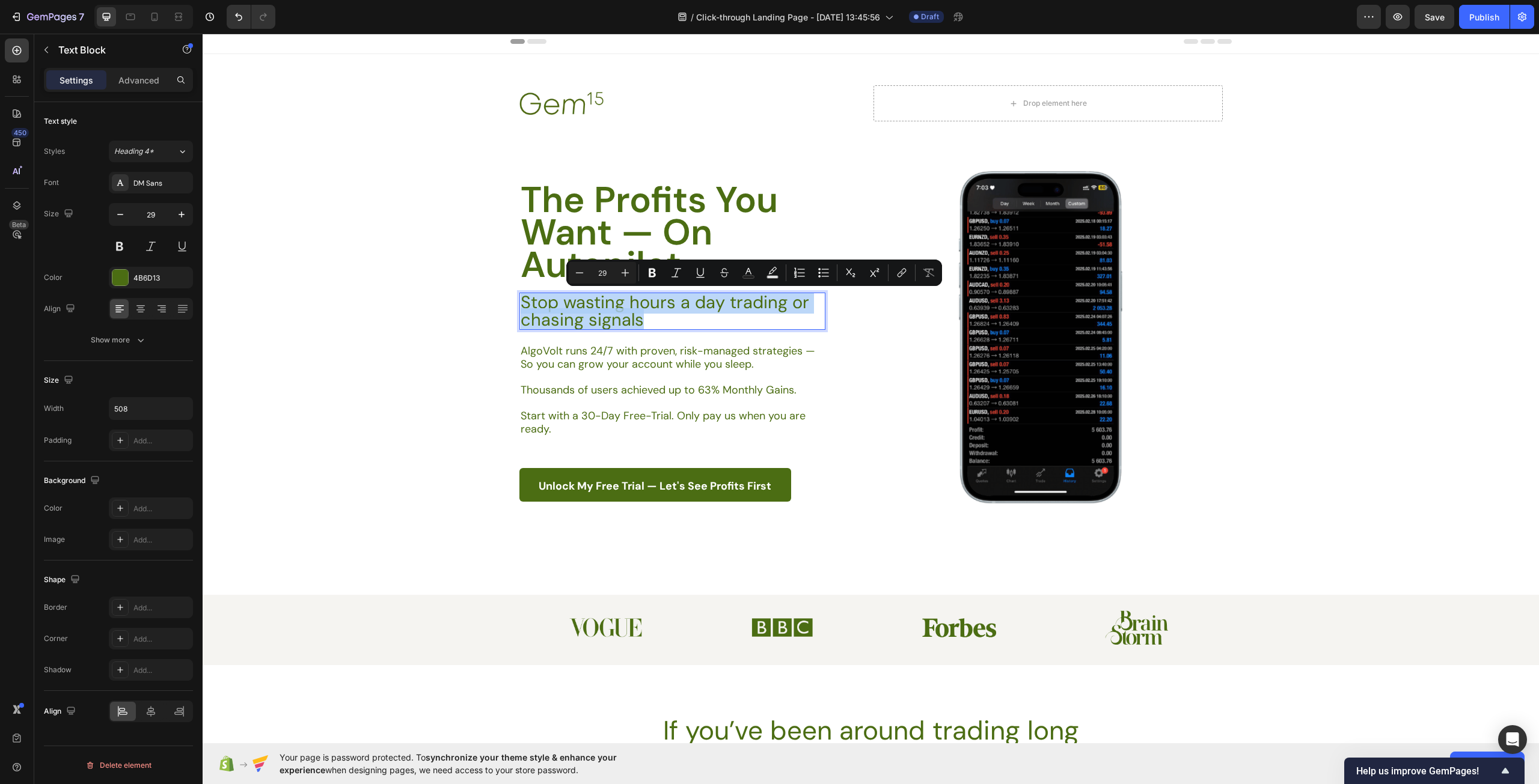
click at [724, 306] on p "Stop wasting hours a day trading or chasing signals" at bounding box center [672, 311] width 303 height 35
click at [700, 322] on p "Stop wasting hours a day trading or chasing signals" at bounding box center [672, 311] width 303 height 35
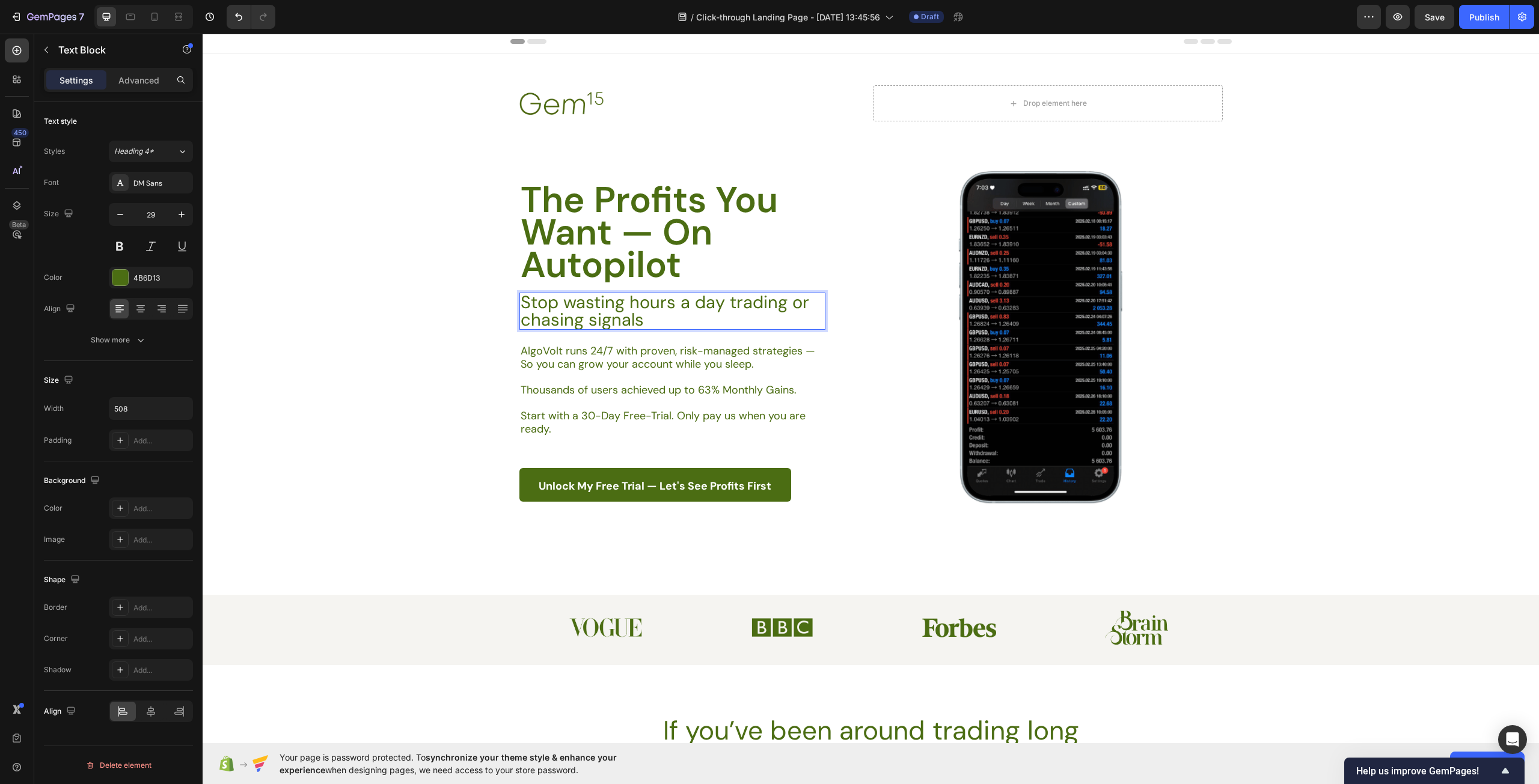
click at [724, 305] on p "Stop wasting hours a day trading or chasing signals" at bounding box center [672, 311] width 303 height 35
click at [686, 305] on p "Stop wasting hours a day trading or chasing signals" at bounding box center [672, 311] width 303 height 35
click at [711, 305] on p "Stop wasting hours day trading or chasing signals" at bounding box center [672, 311] width 303 height 35
click at [659, 352] on p "AlgoVolt runs 24/7 with proven, risk-managed strategies — So you can grow your …" at bounding box center [672, 357] width 303 height 26
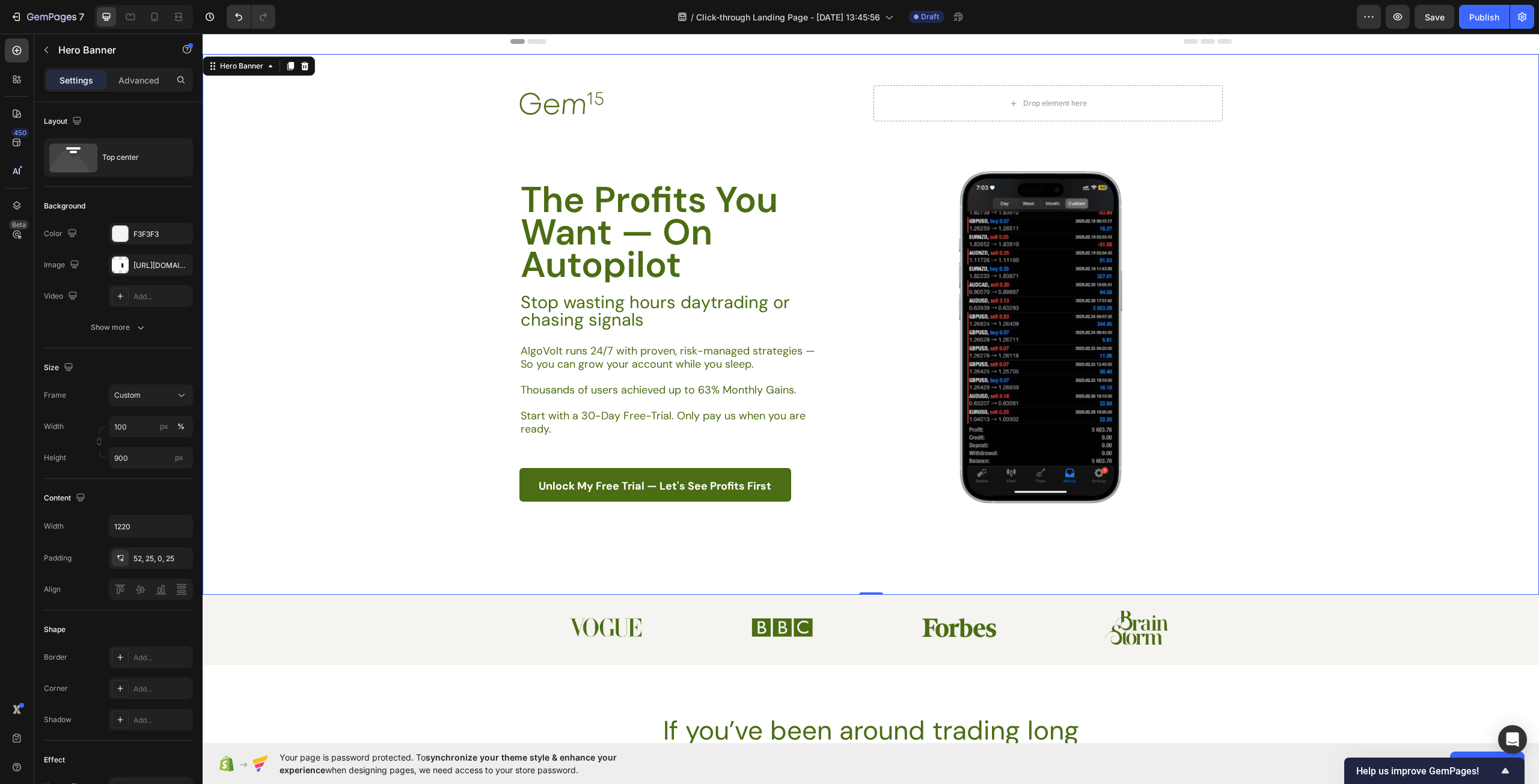
click at [1245, 438] on div "Background Image" at bounding box center [870, 324] width 1337 height 541
click at [683, 386] on p "Thousands of users achieved up to 63% Monthly Gains." at bounding box center [672, 391] width 303 height 13
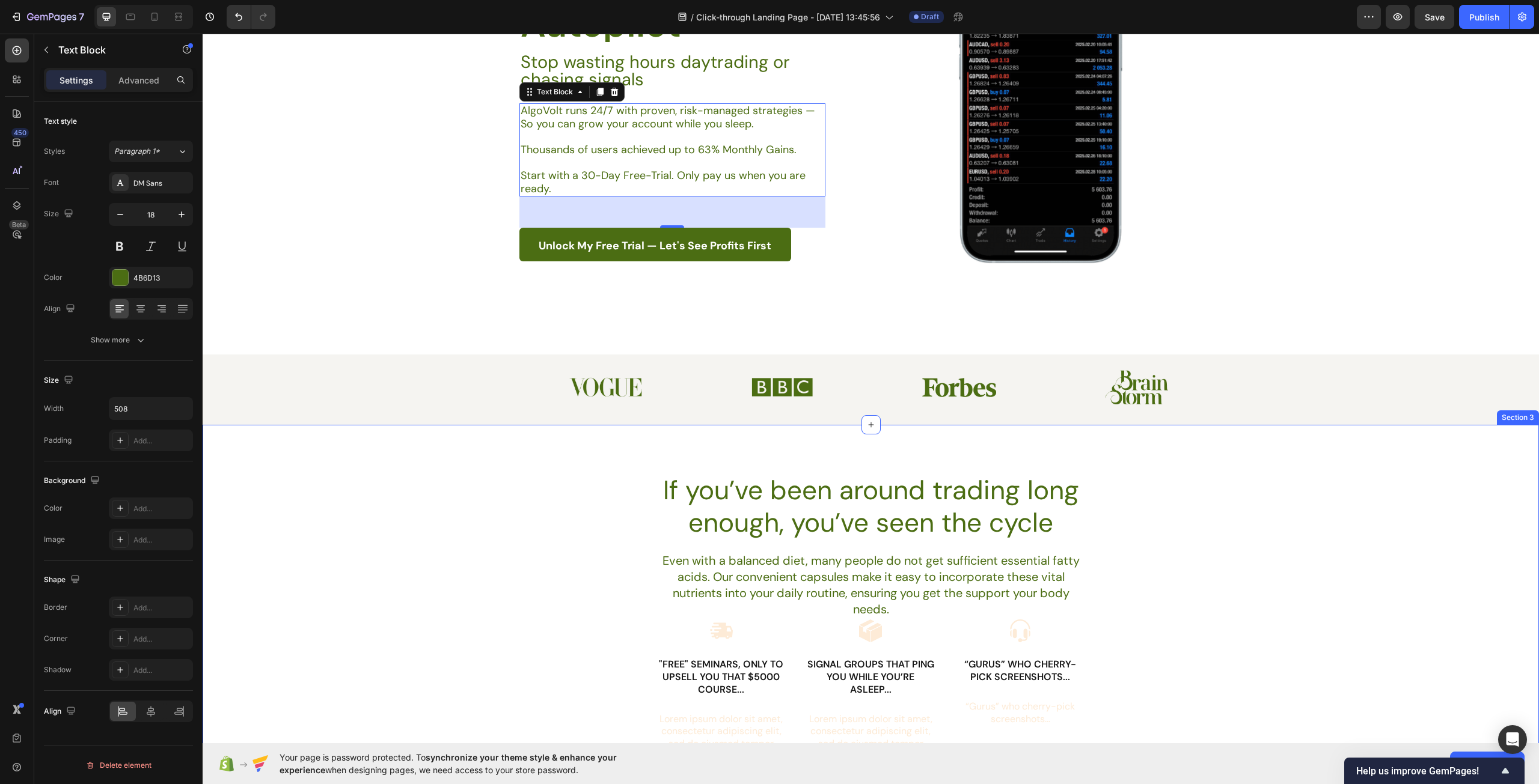
scroll to position [485, 0]
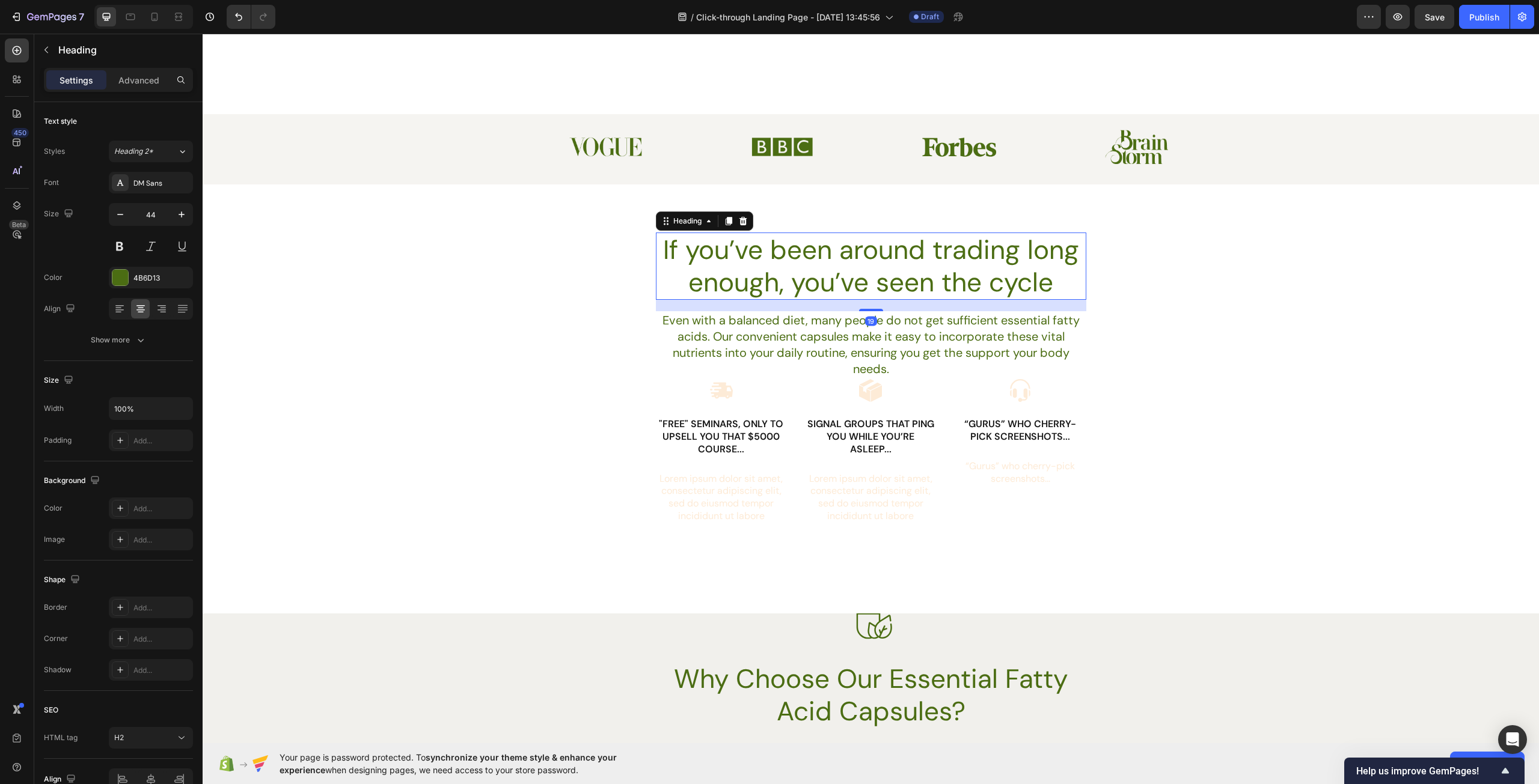
click at [933, 266] on h2 "If you’ve been around trading long enough, you’ve seen the cycle" at bounding box center [870, 266] width 430 height 67
click at [1156, 350] on div "If you’ve been around trading long enough, you’ve seen the cycle Heading 19 Eve…" at bounding box center [870, 388] width 1337 height 311
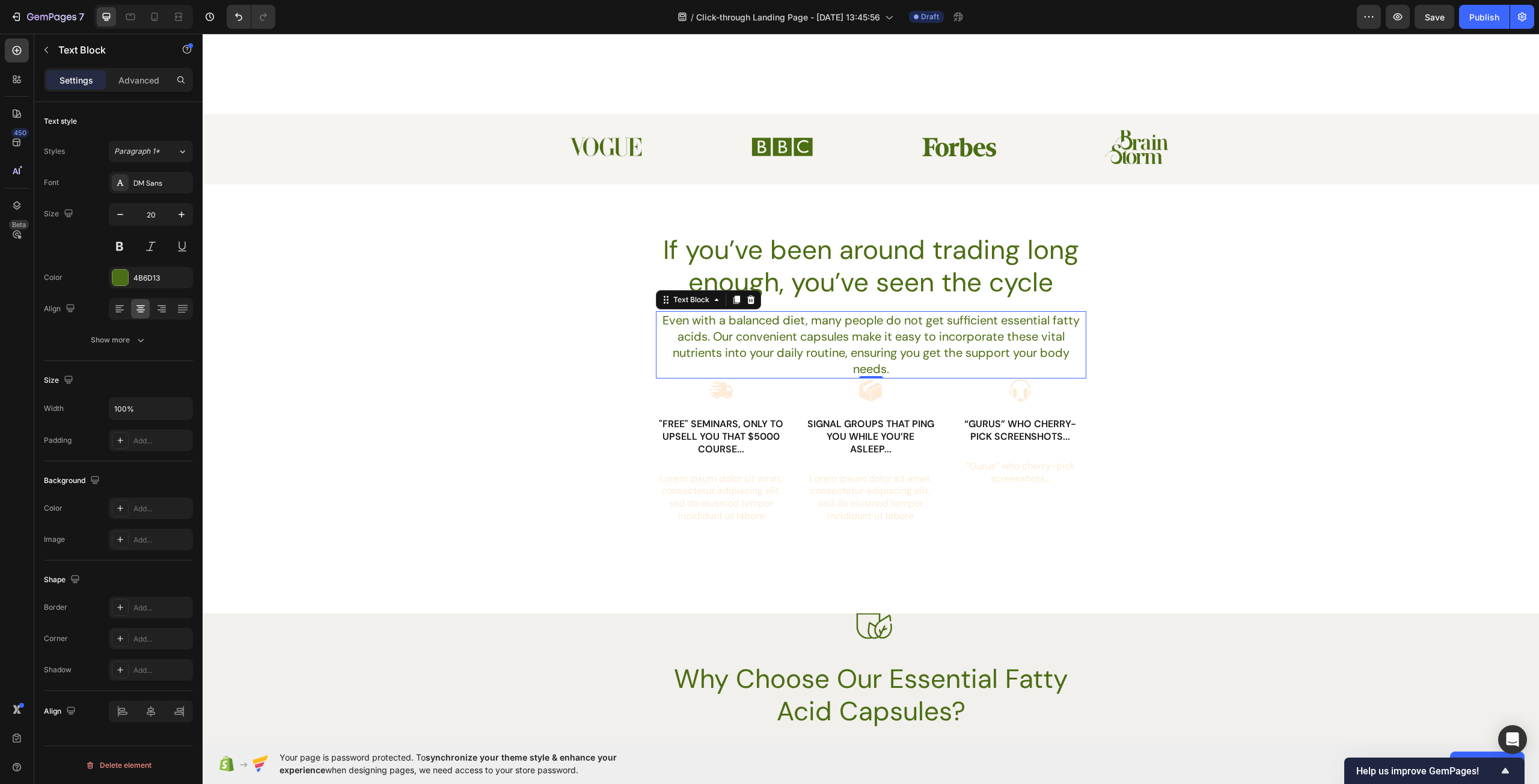
click at [959, 342] on p "Even with a balanced diet, many people do not get sufficient essential fatty ac…" at bounding box center [871, 344] width 428 height 65
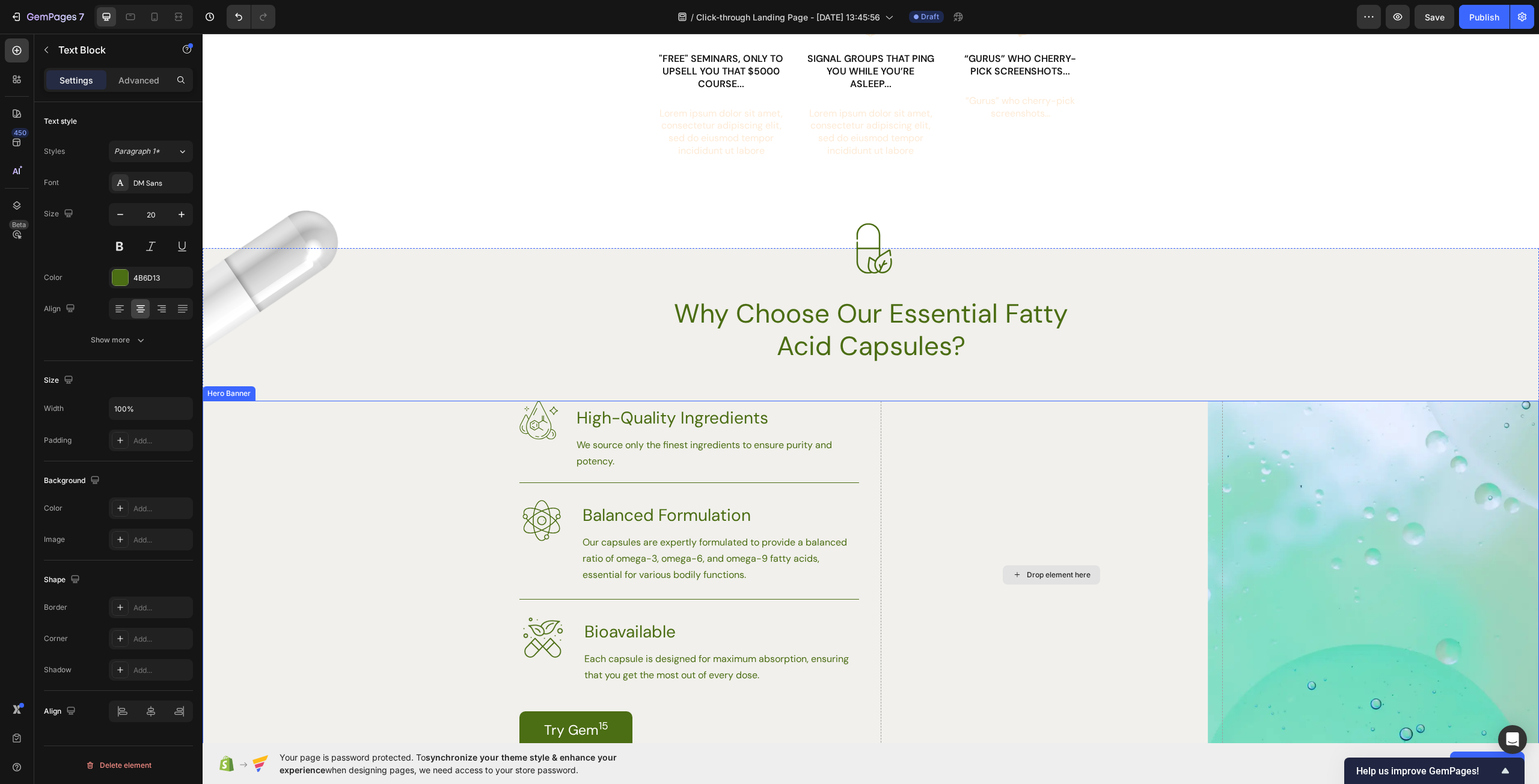
scroll to position [845, 0]
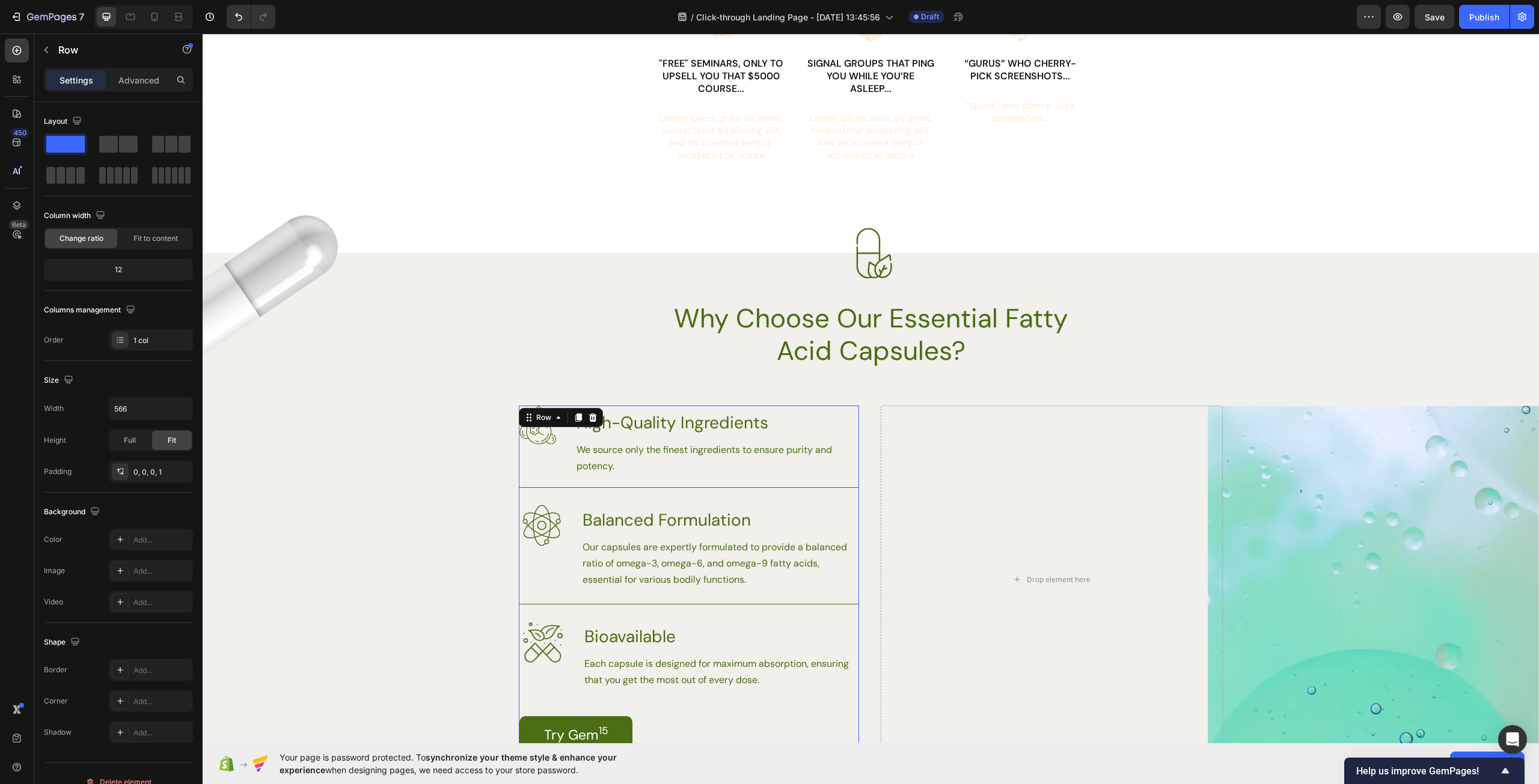
click at [758, 712] on div "Image High-Quality Ingredients Heading We source only the finest ingredients to…" at bounding box center [689, 580] width 340 height 349
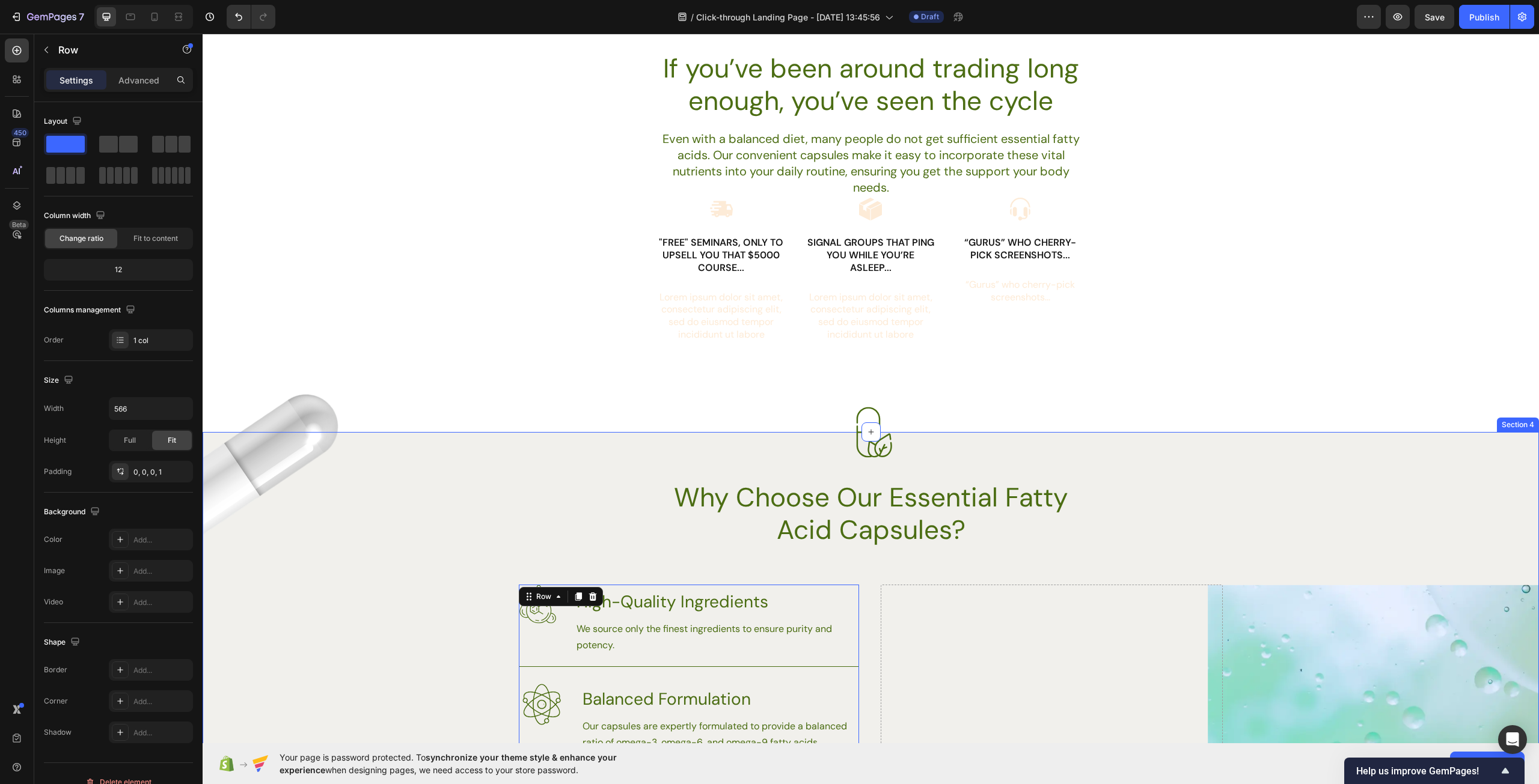
scroll to position [665, 0]
click at [875, 379] on div "If you’ve been around trading long enough, you’ve seen the cycle Heading Even w…" at bounding box center [870, 218] width 1337 height 429
click at [884, 369] on div "If you’ve been around trading long enough, you’ve seen the cycle Heading Even w…" at bounding box center [870, 218] width 1337 height 429
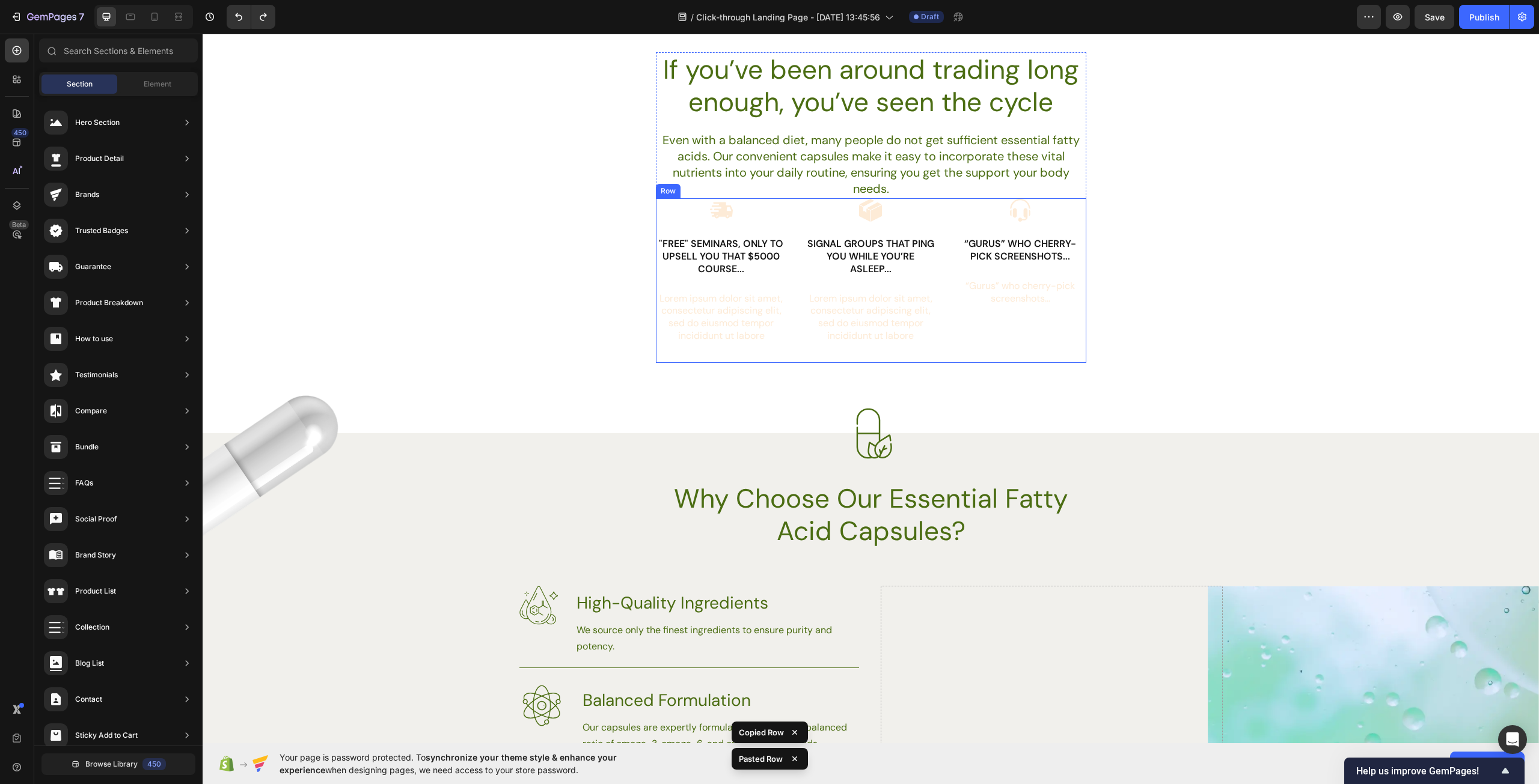
click at [1059, 356] on div "Image “Gurus” who cherry-pick screenshots... Text Block “Gurus” who cherry-pick…" at bounding box center [1020, 281] width 131 height 165
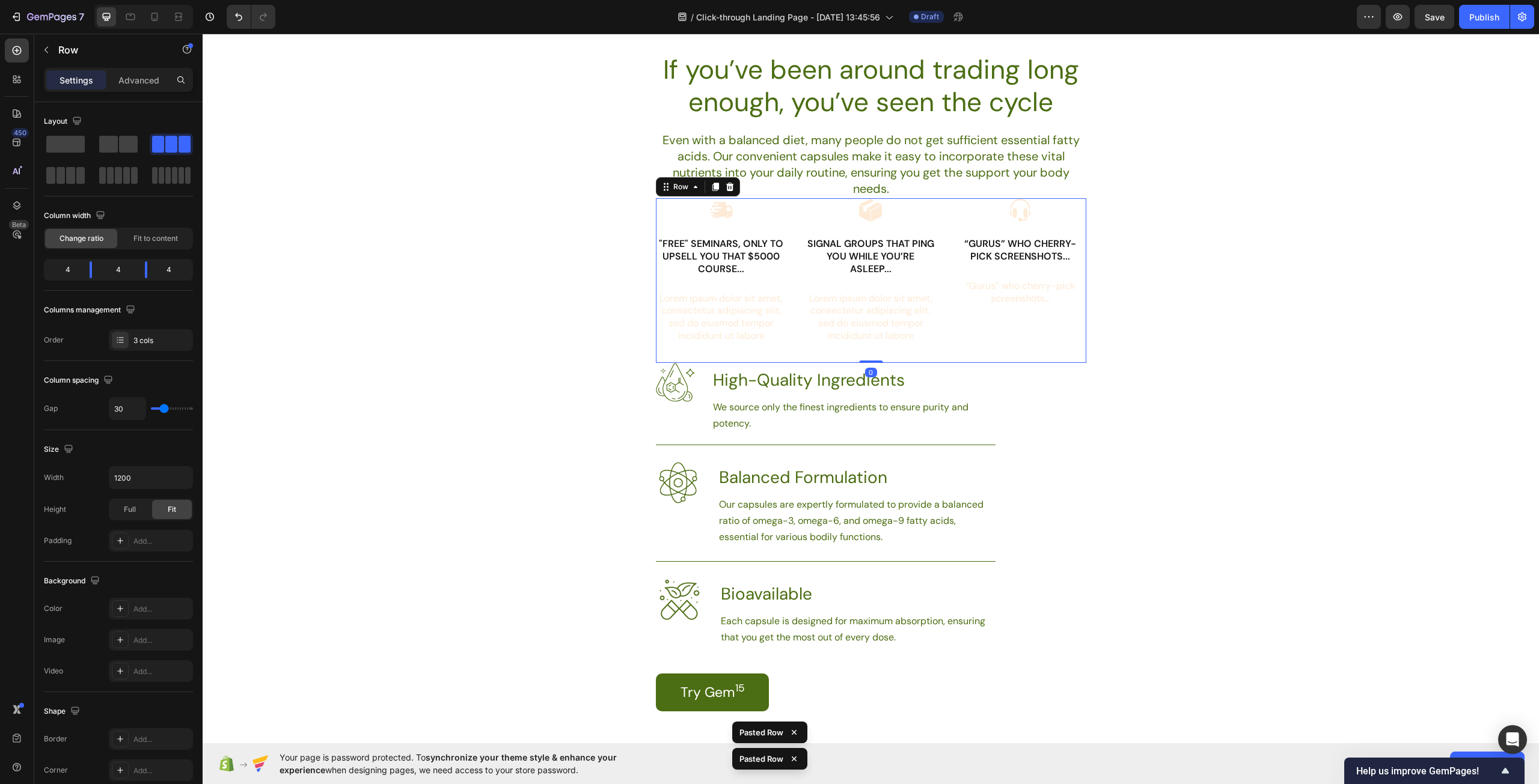
click at [983, 332] on div "Image “Gurus” who cherry-pick screenshots... Text Block “Gurus” who cherry-pick…" at bounding box center [1020, 281] width 131 height 165
click at [738, 254] on p ""Free" Seminars, only to upsell you that $5000 course..." at bounding box center [722, 256] width 130 height 37
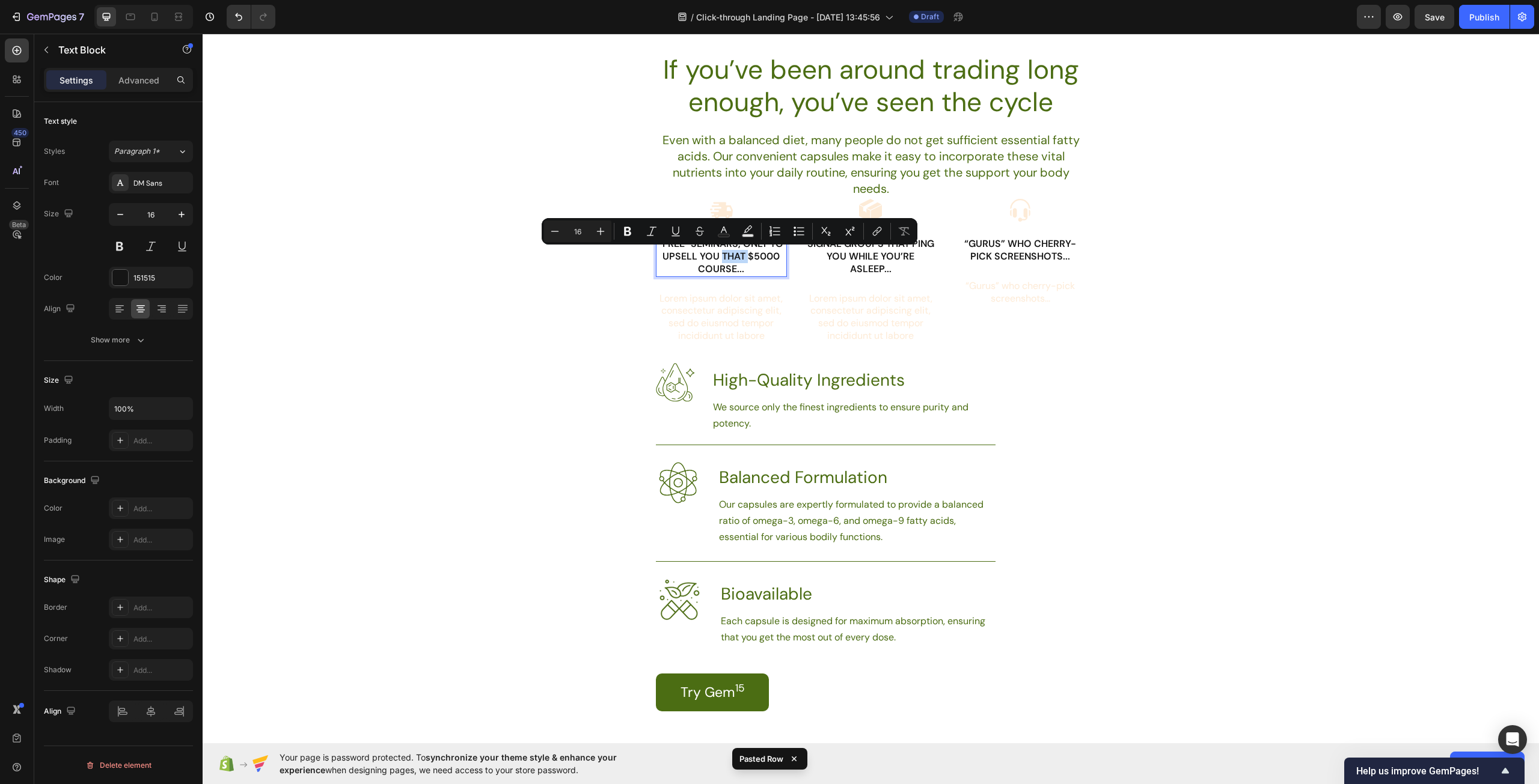
click at [743, 262] on p ""Free" Seminars, only to upsell you that $5000 course..." at bounding box center [722, 256] width 130 height 37
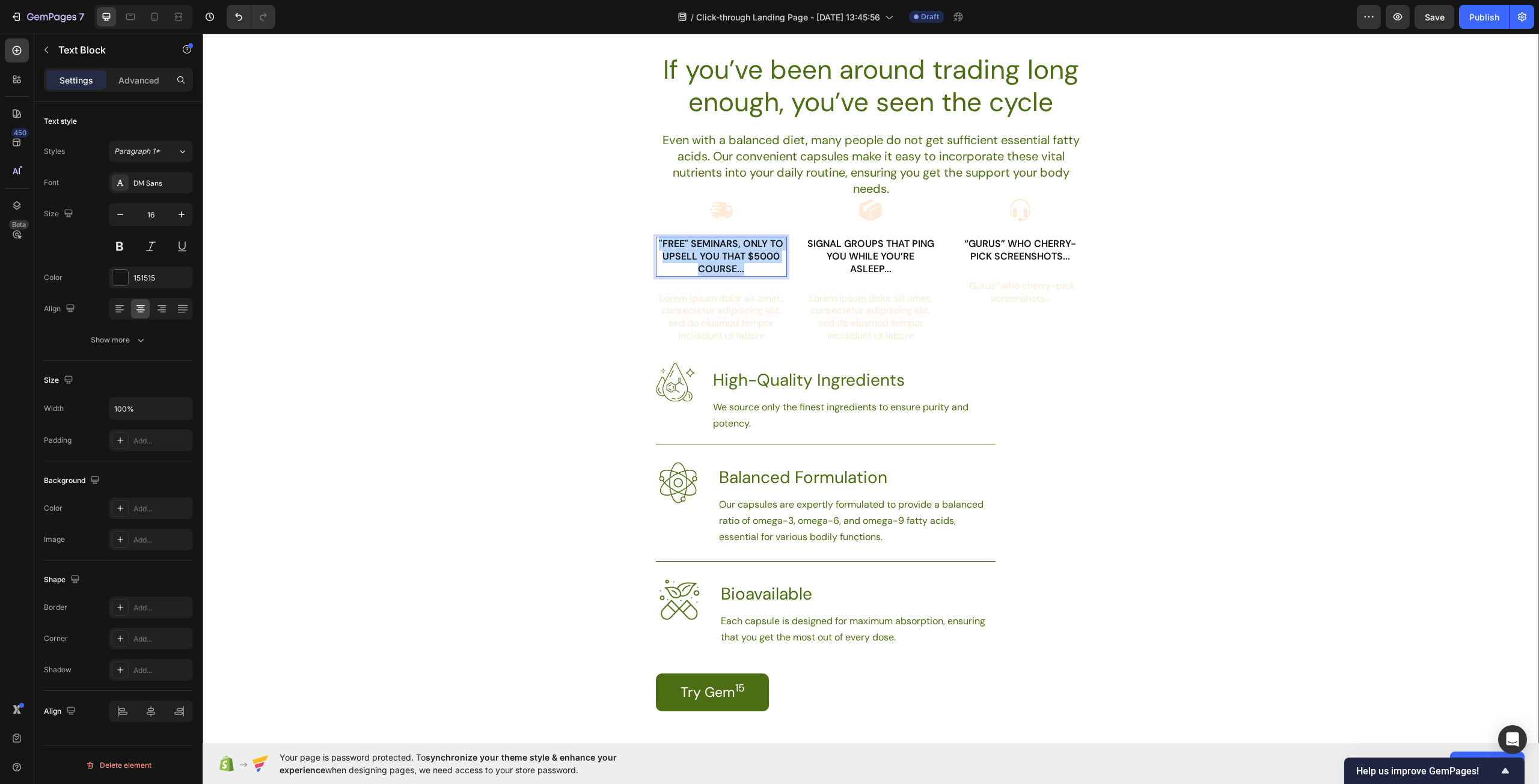
drag, startPoint x: 749, startPoint y: 270, endPoint x: 633, endPoint y: 244, distance: 118.9
click at [633, 244] on div "If you’ve been around trading long enough, you’ve seen the cycle Heading Even w…" at bounding box center [870, 381] width 1337 height 659
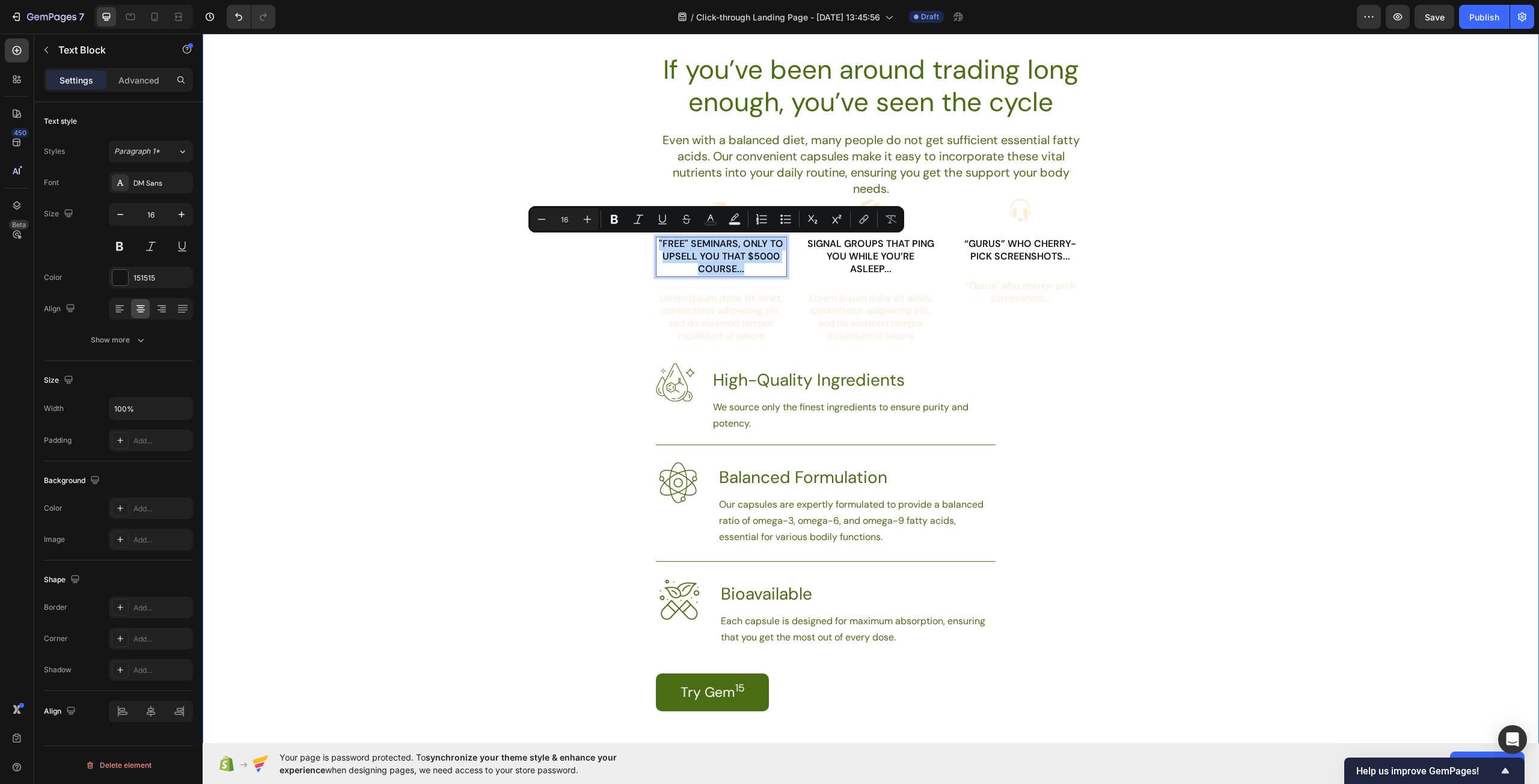
copy p ""Free" Seminars, only to upsell you that $5000 course..."
click at [803, 378] on h3 "High-Quality Ingredients" at bounding box center [853, 380] width 284 height 35
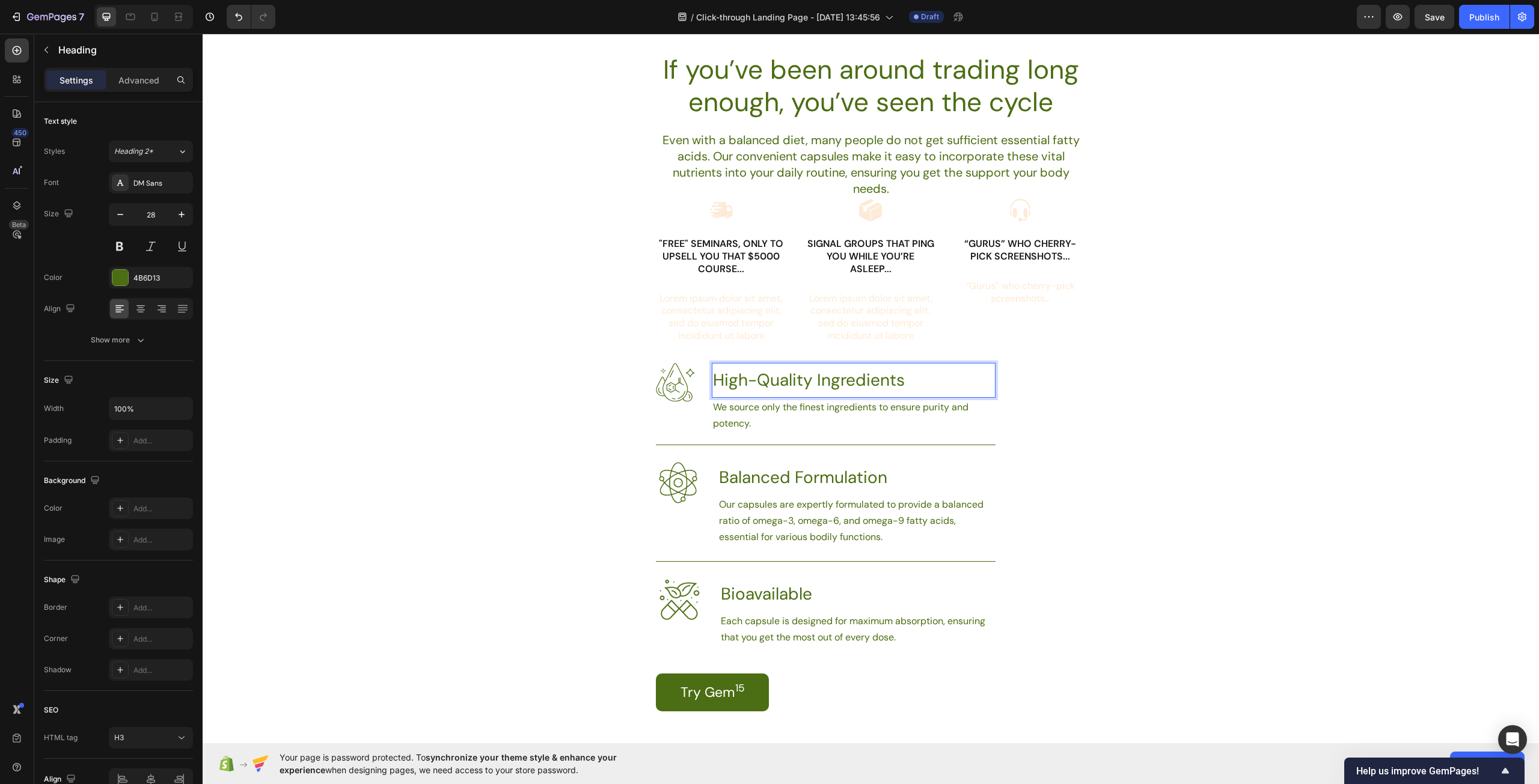
click at [803, 378] on h3 "High-Quality Ingredients" at bounding box center [853, 380] width 284 height 35
click at [803, 378] on p "High-Quality Ingredients" at bounding box center [853, 380] width 281 height 32
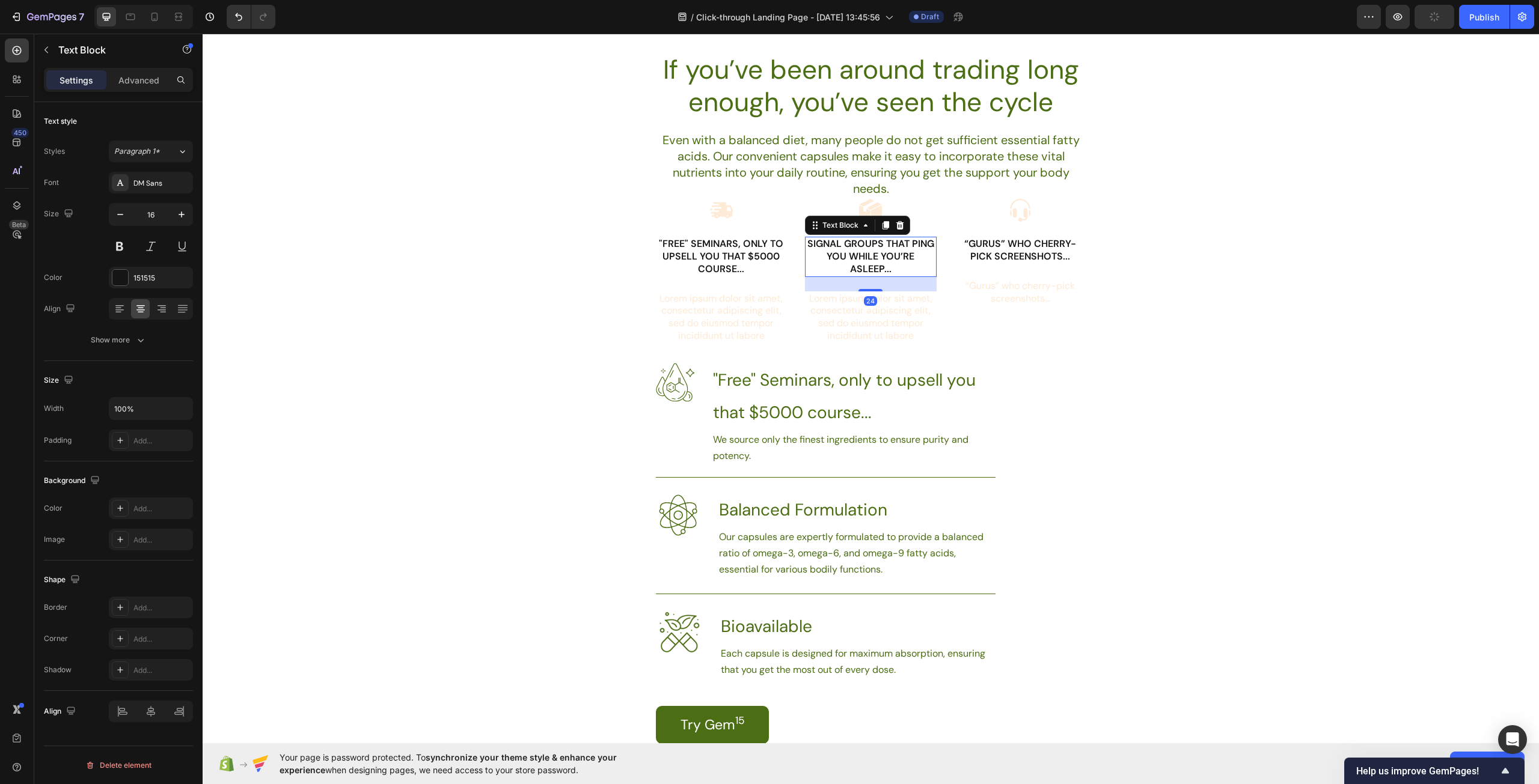
click at [879, 266] on p "Signal groups that ping you while you’re asleep..." at bounding box center [870, 256] width 130 height 37
copy p "Signal groups that ping you while you’re asleep..."
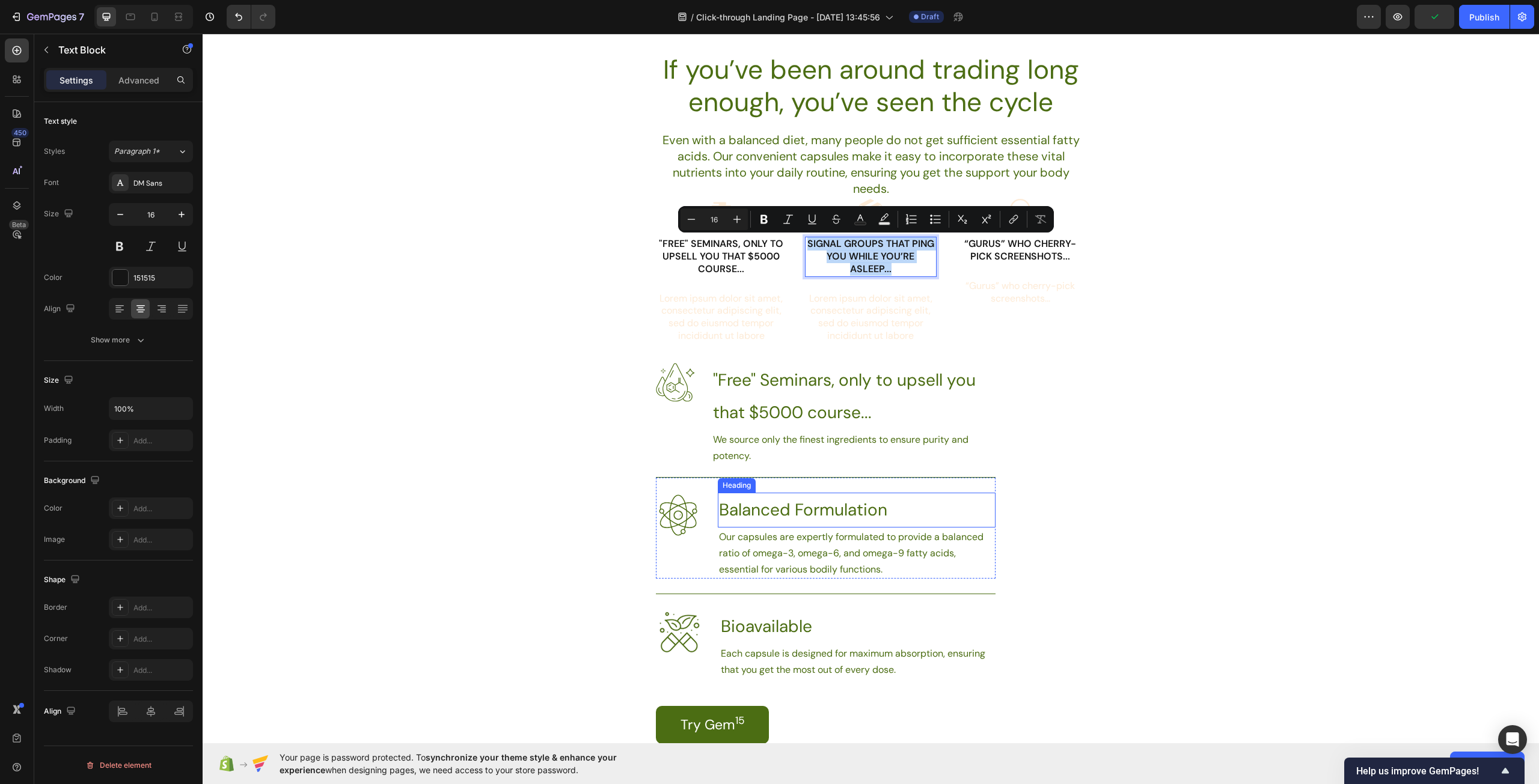
click at [804, 500] on h3 "Balanced Formulation" at bounding box center [857, 510] width 278 height 35
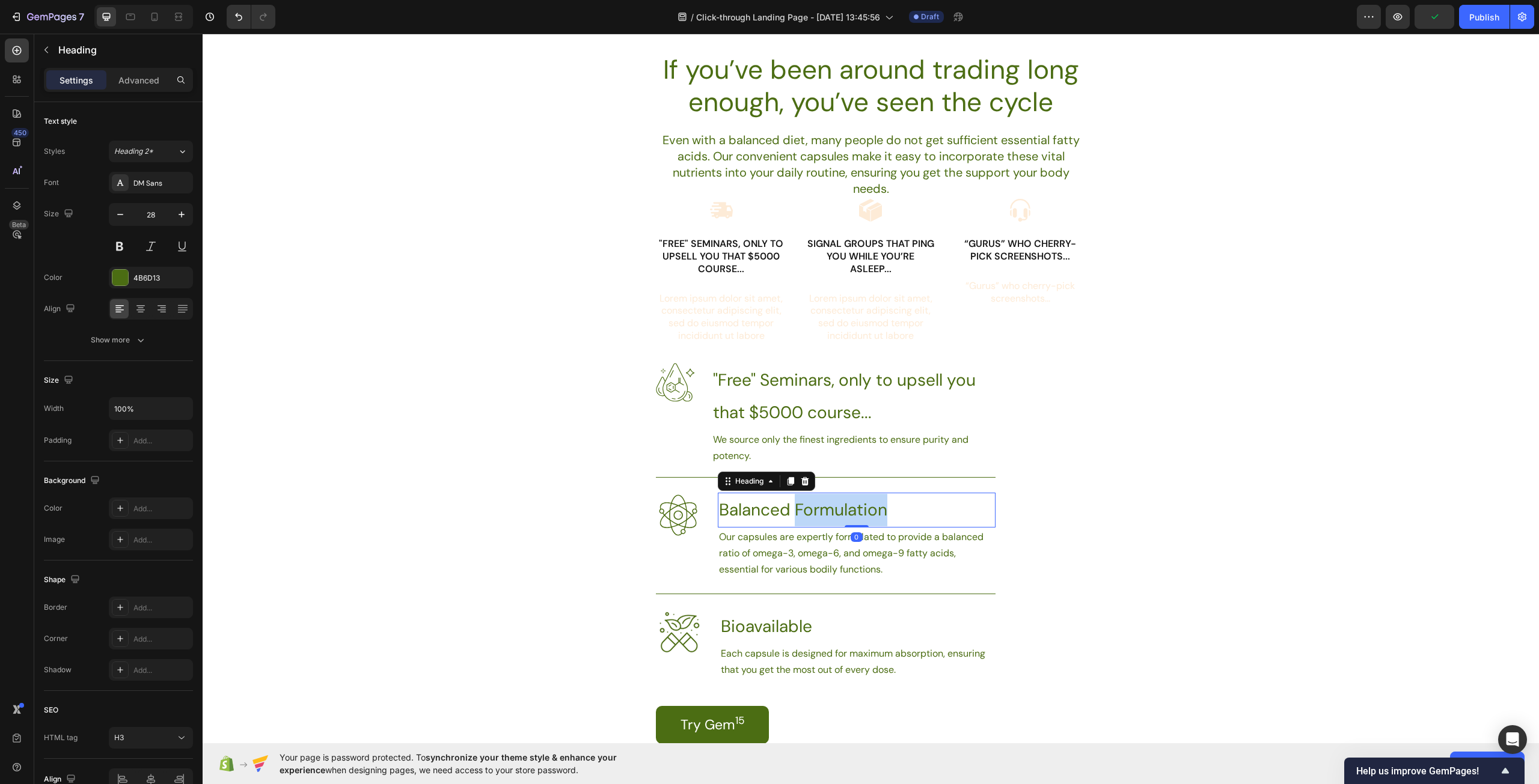
click at [804, 500] on h3 "Balanced Formulation" at bounding box center [857, 510] width 278 height 35
click at [804, 500] on p "Balanced Formulation" at bounding box center [856, 510] width 275 height 32
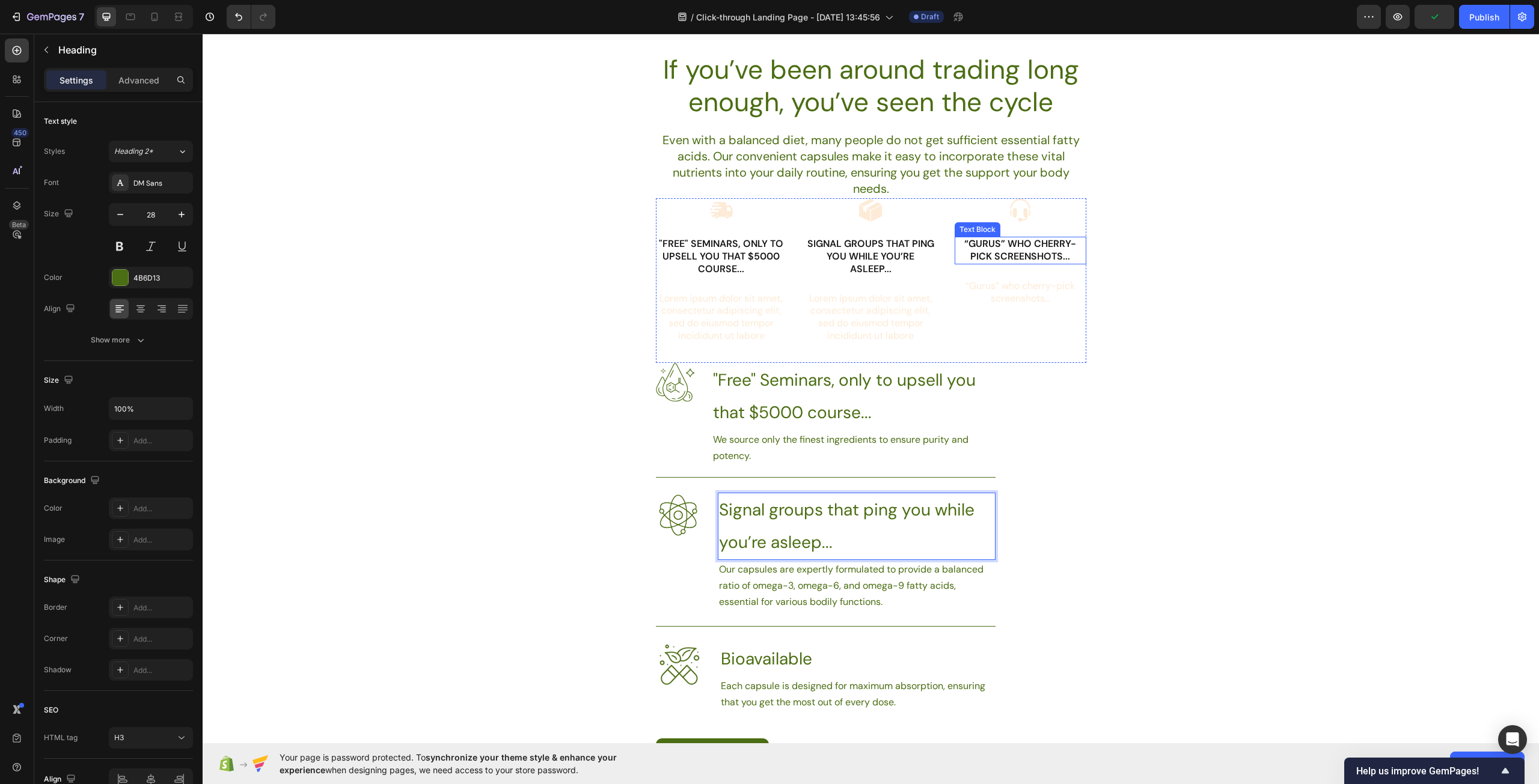
click at [1023, 260] on p "“Gurus” who cherry-pick screenshots..." at bounding box center [1020, 251] width 130 height 26
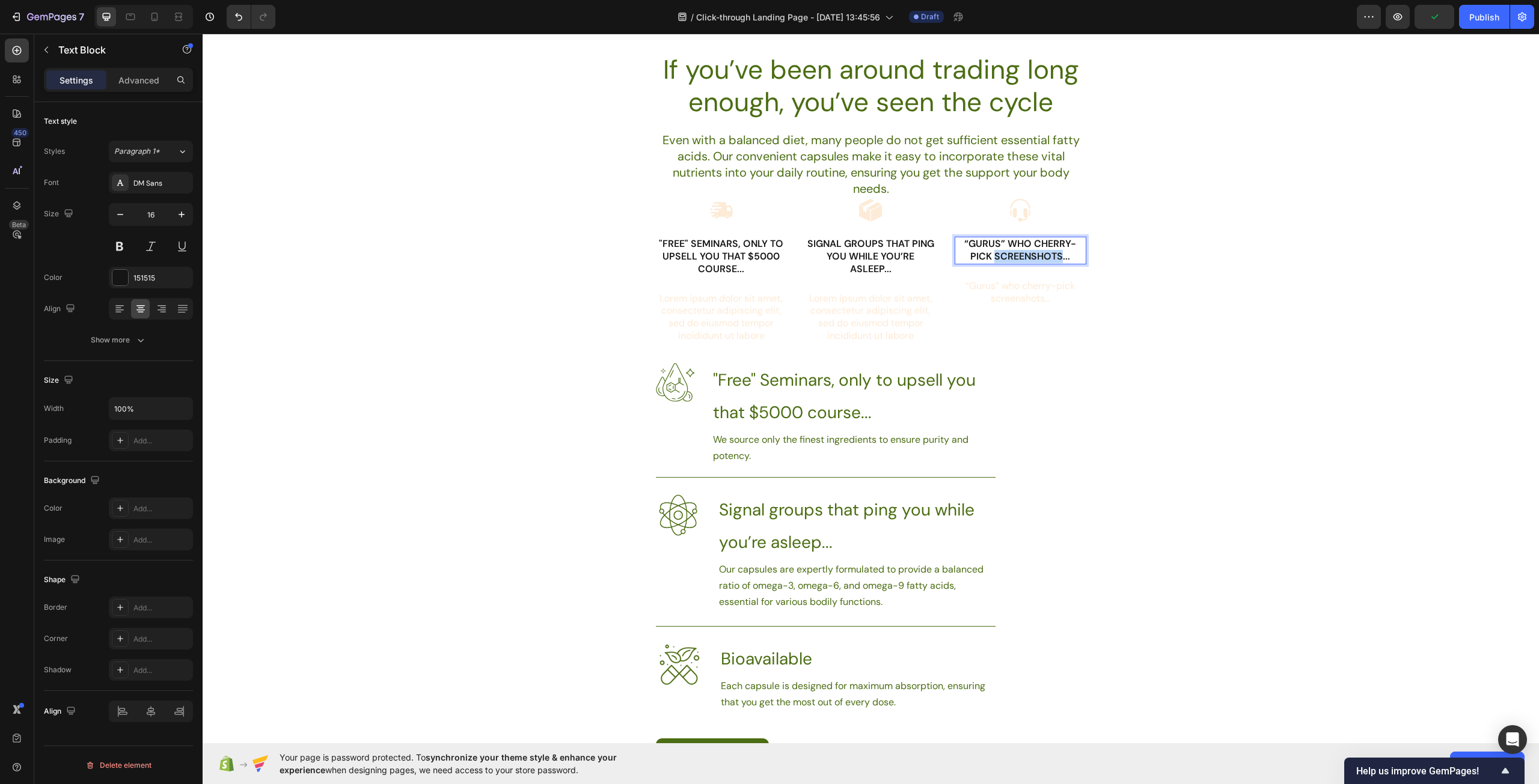
click at [1023, 260] on p "“Gurus” who cherry-pick screenshots..." at bounding box center [1020, 251] width 130 height 26
copy p "“Gurus” who cherry-pick screenshots..."
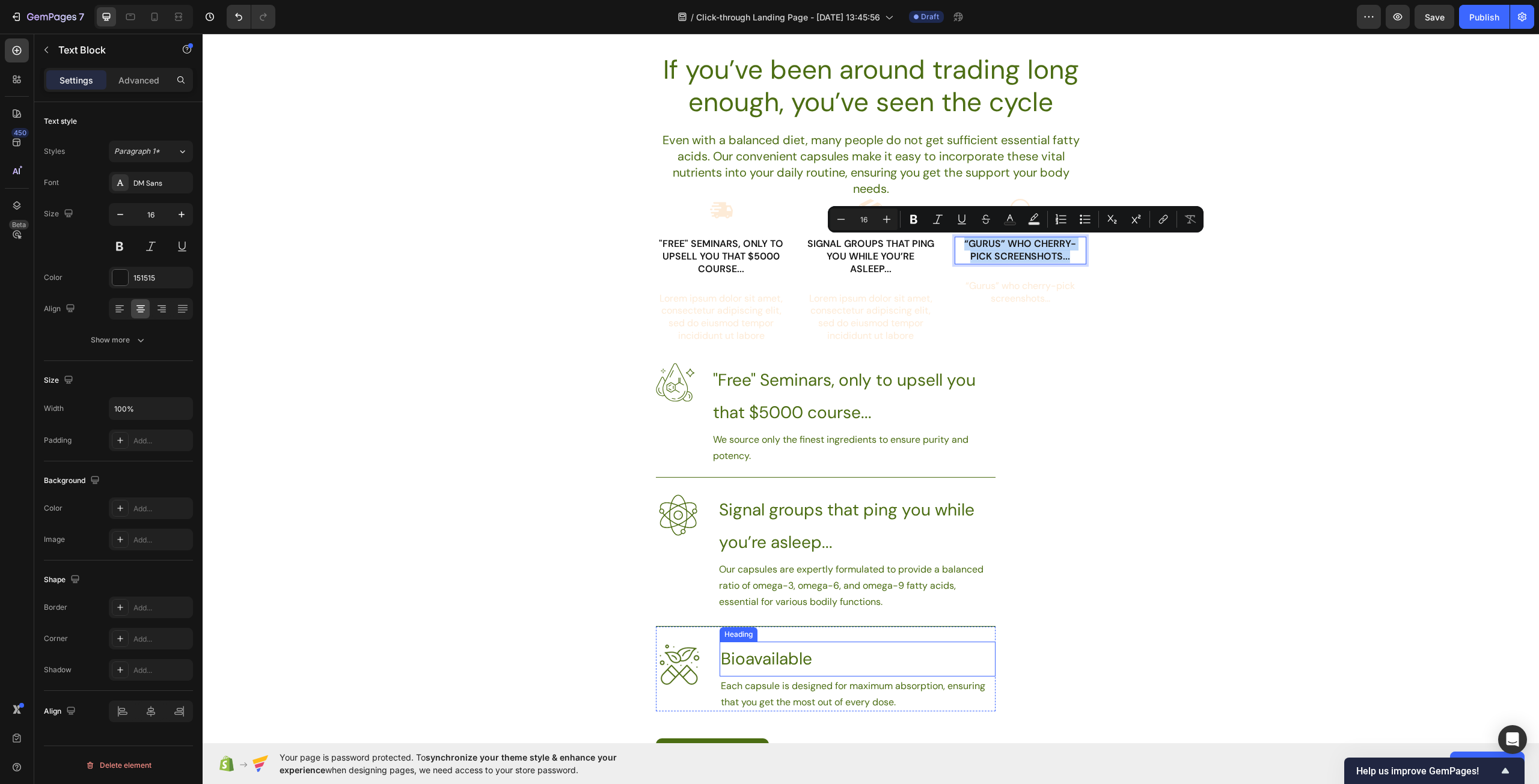
click at [791, 649] on h3 "Bioavailable" at bounding box center [858, 659] width 276 height 35
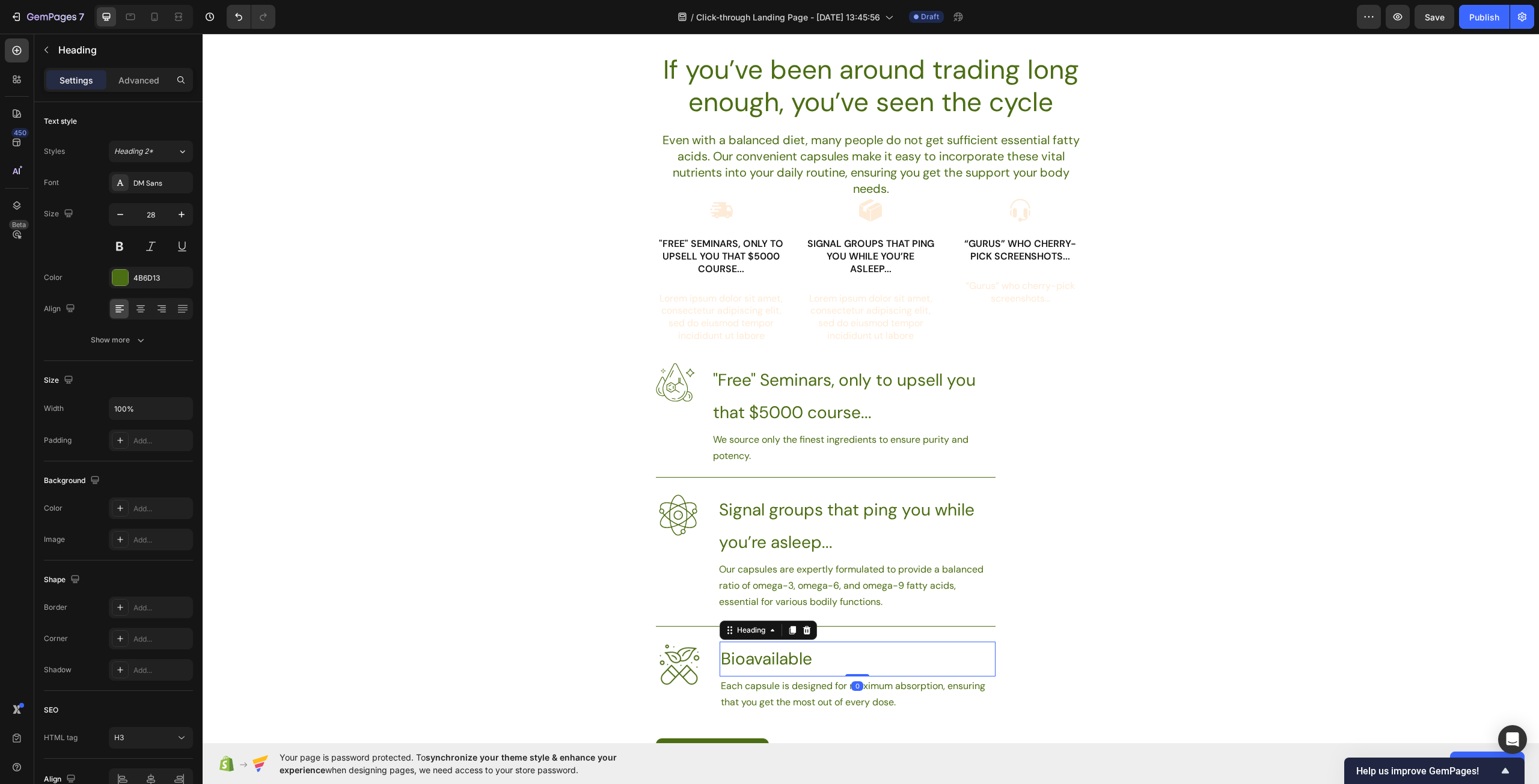
click at [791, 649] on h3 "Bioavailable" at bounding box center [858, 659] width 276 height 35
click at [791, 649] on p "Bioavailable" at bounding box center [857, 659] width 273 height 32
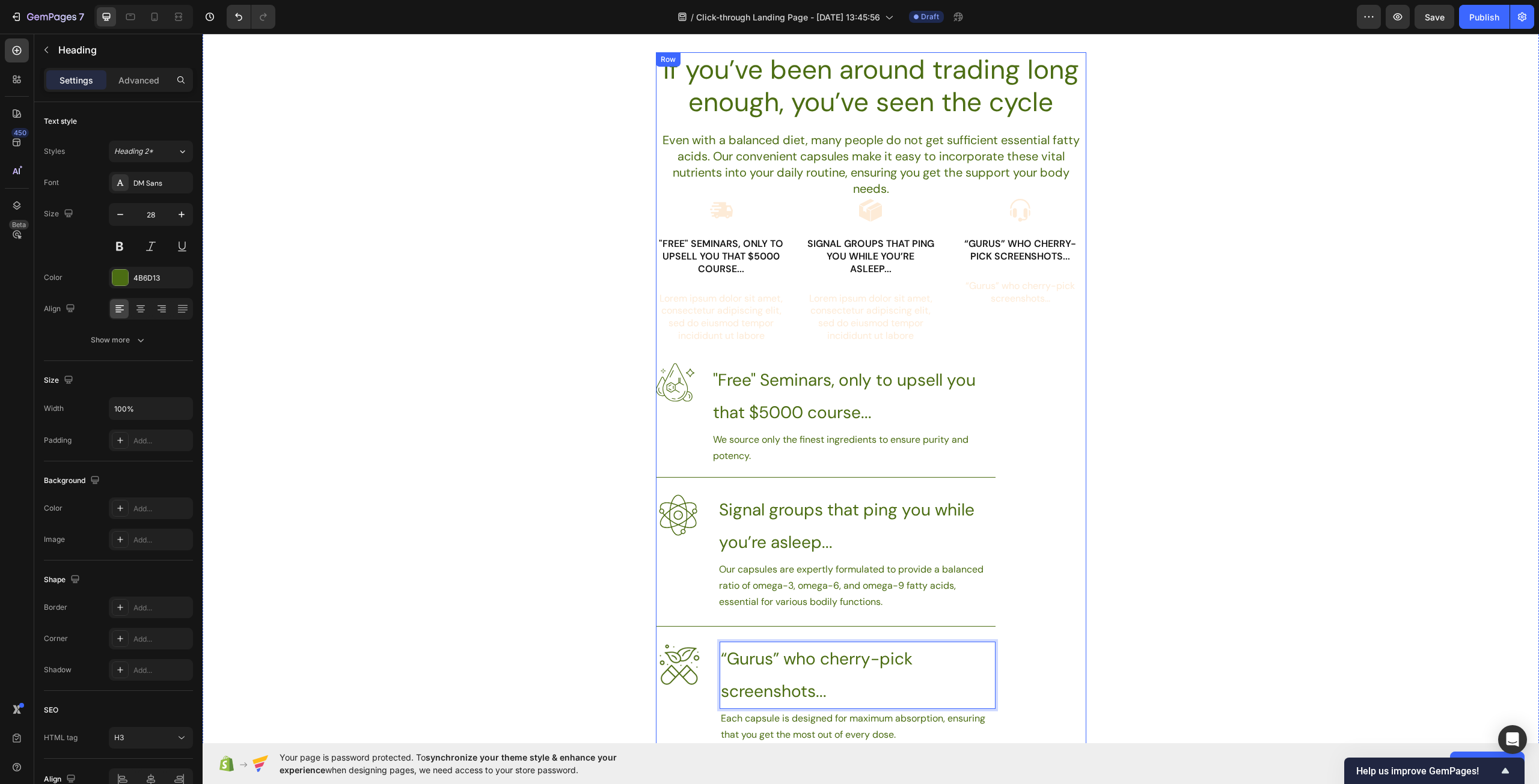
click at [1092, 450] on div "If you’ve been around trading long enough, you’ve seen the cycle Heading Even w…" at bounding box center [870, 430] width 1337 height 757
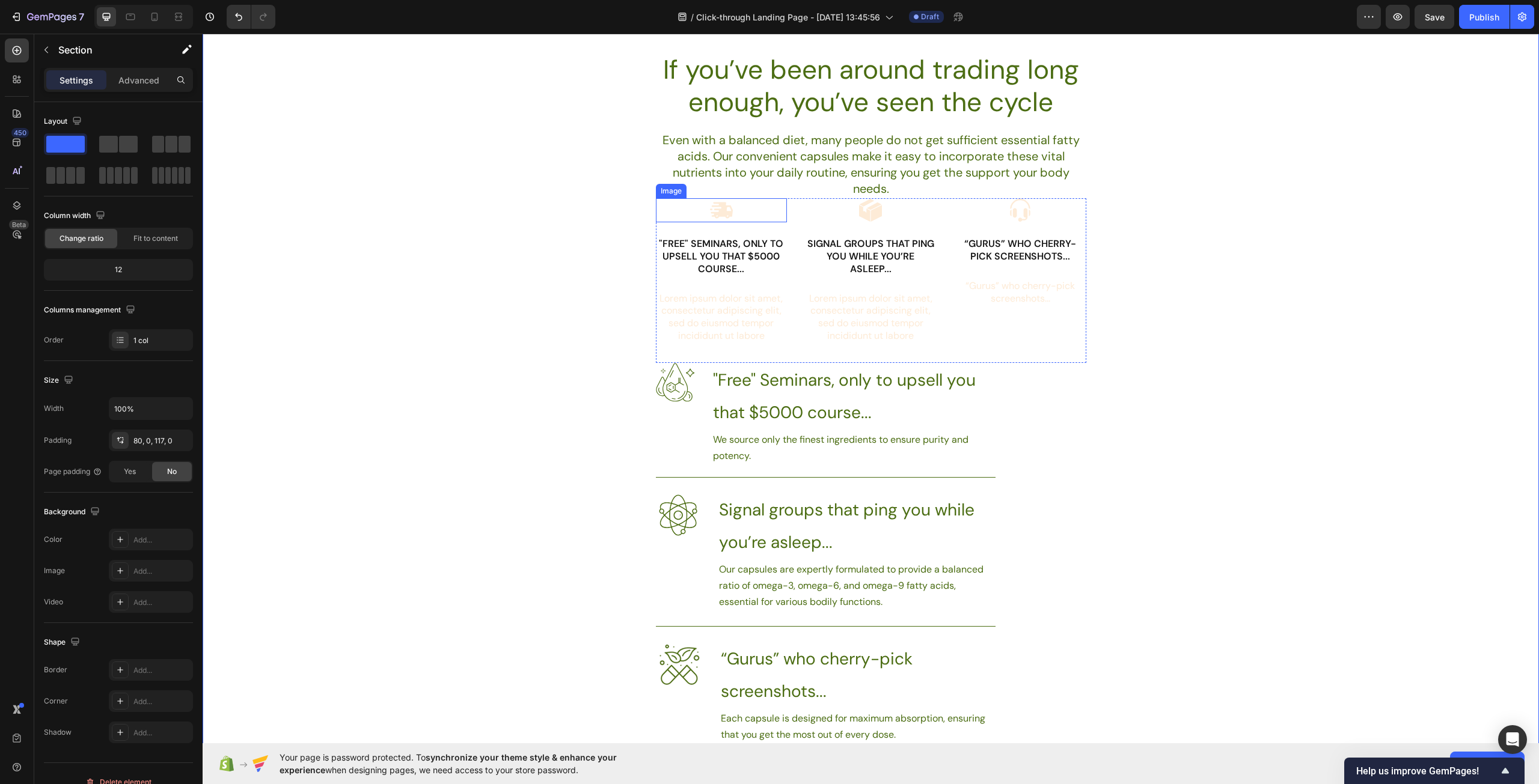
click at [753, 219] on div at bounding box center [721, 210] width 131 height 24
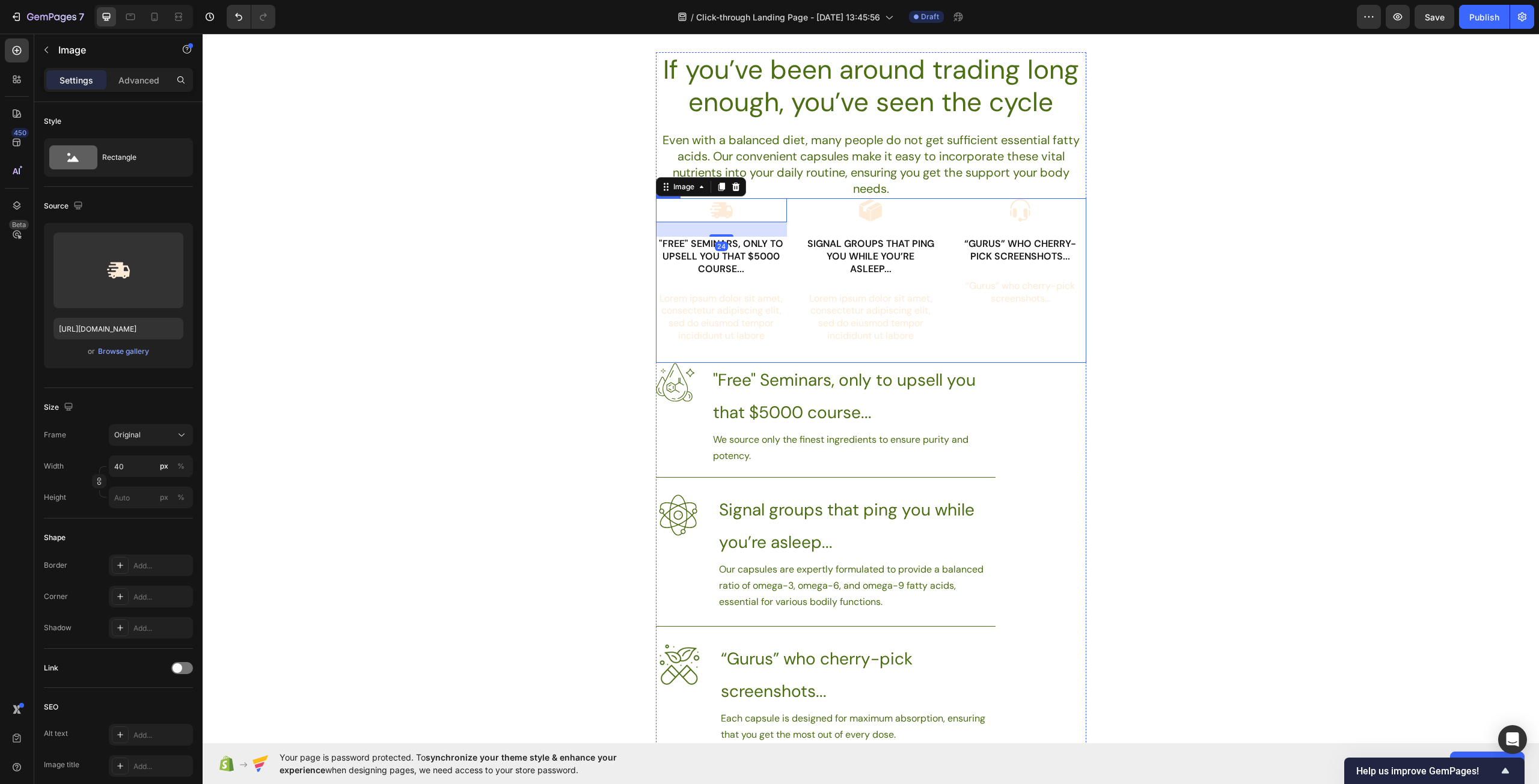
click at [792, 217] on div "Image 24 "Free" Seminars, only to upsell you that $5000 course... Text Block Lo…" at bounding box center [870, 281] width 430 height 165
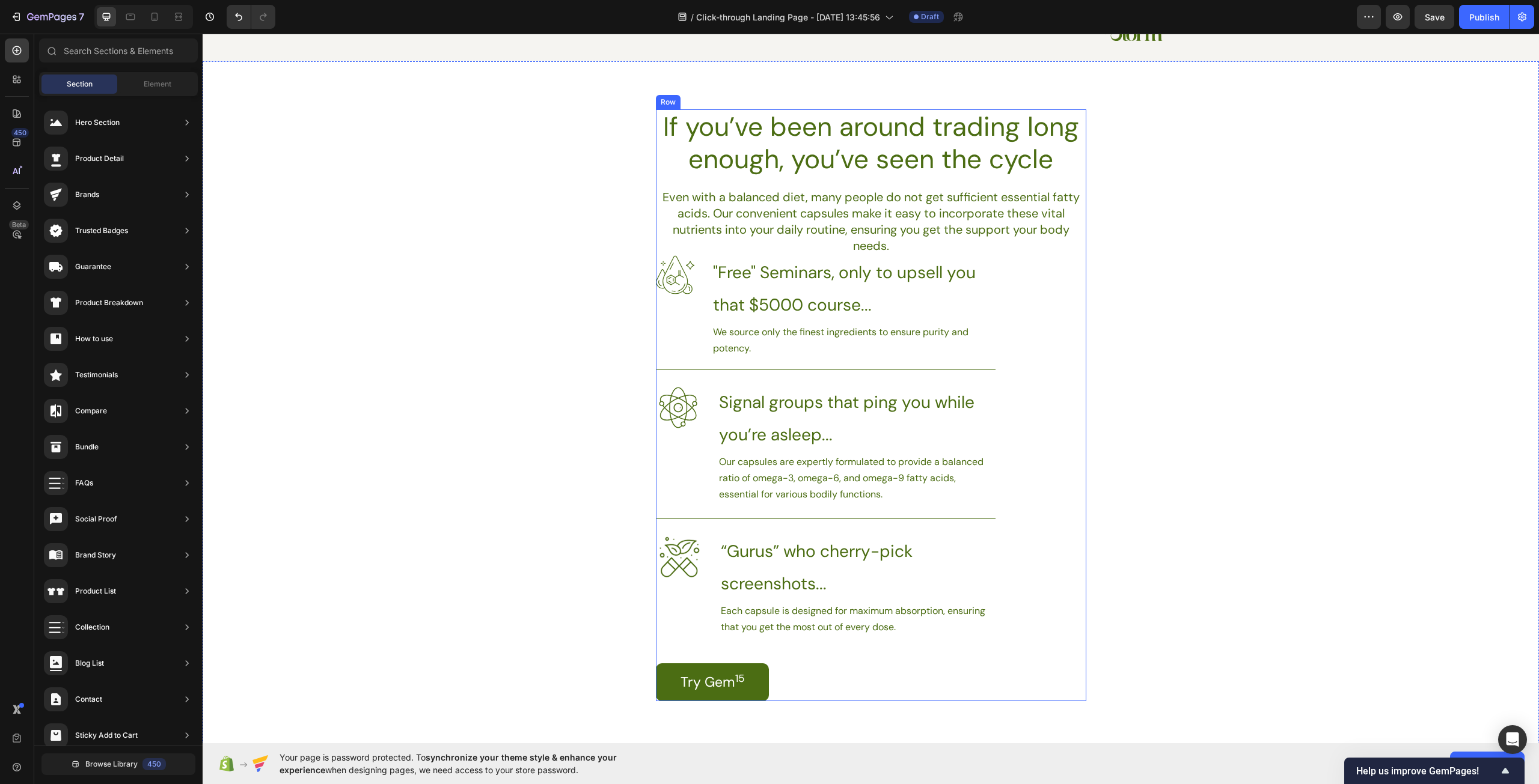
scroll to position [605, 0]
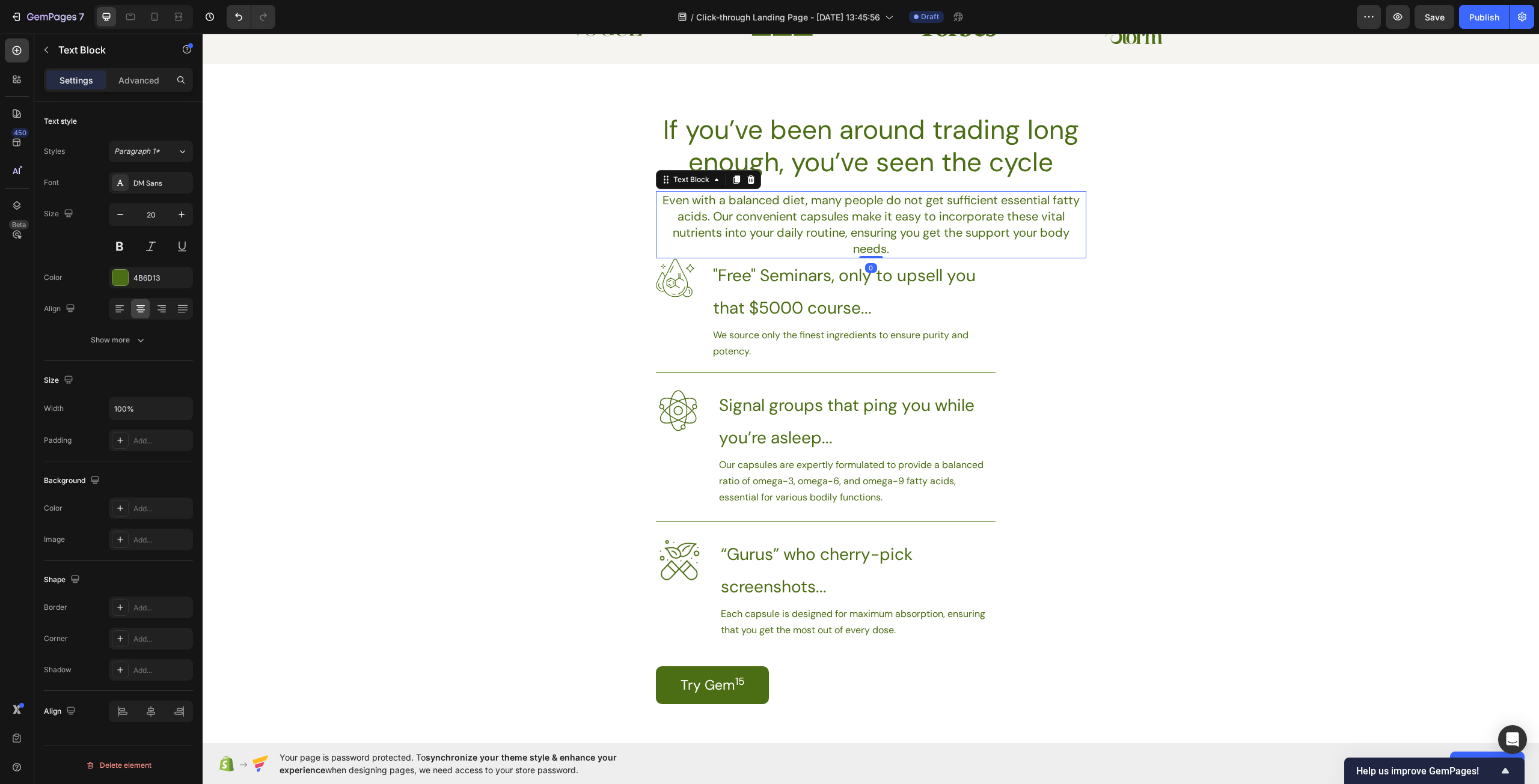
click at [943, 238] on p "Even with a balanced diet, many people do not get sufficient essential fatty ac…" at bounding box center [871, 224] width 428 height 65
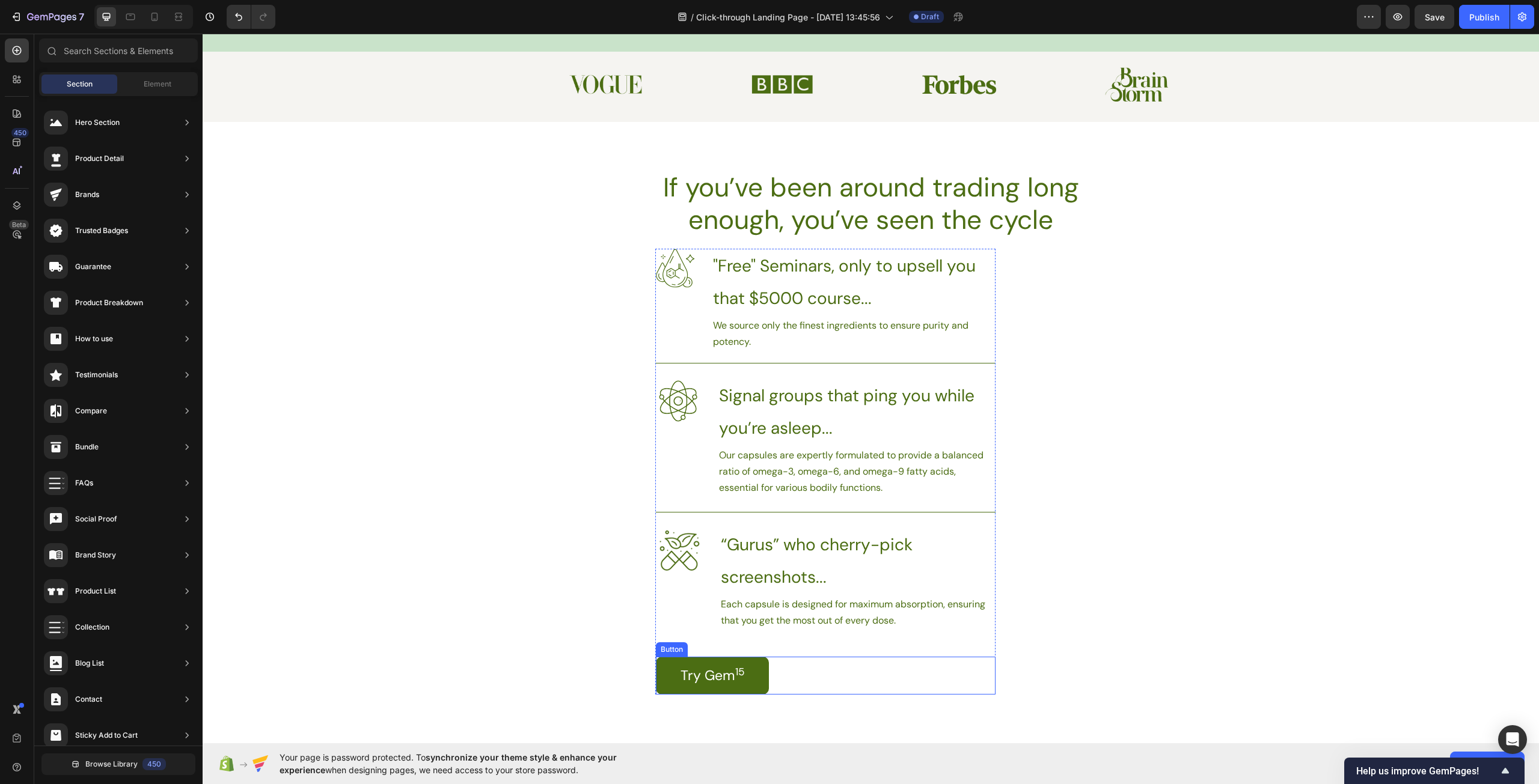
scroll to position [545, 0]
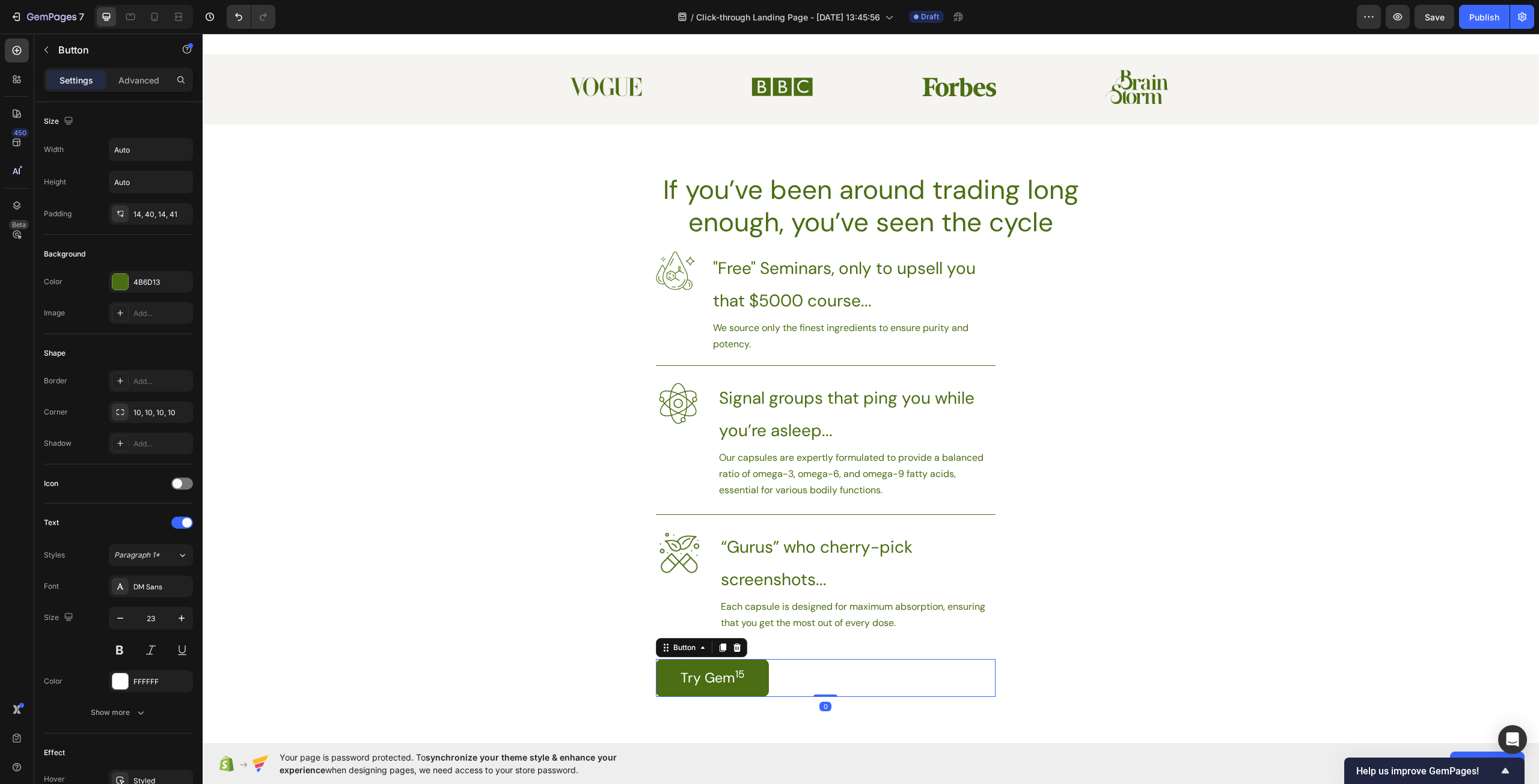
click at [965, 689] on div "Try Gem 15 Button 0" at bounding box center [825, 678] width 340 height 38
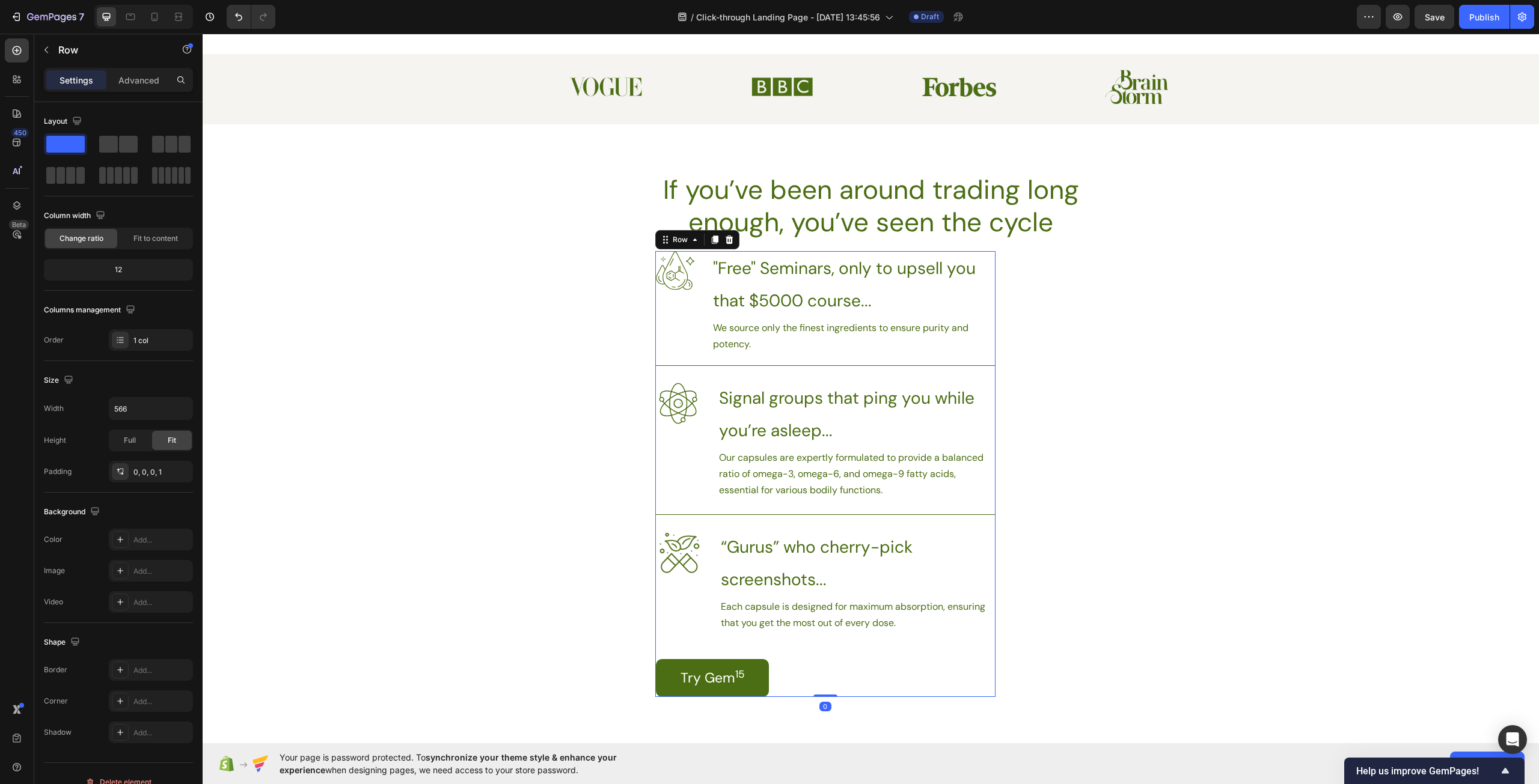
click at [975, 646] on div "Image "Free" Seminars, only to upsell you that $5000 course... Heading We sourc…" at bounding box center [825, 474] width 340 height 445
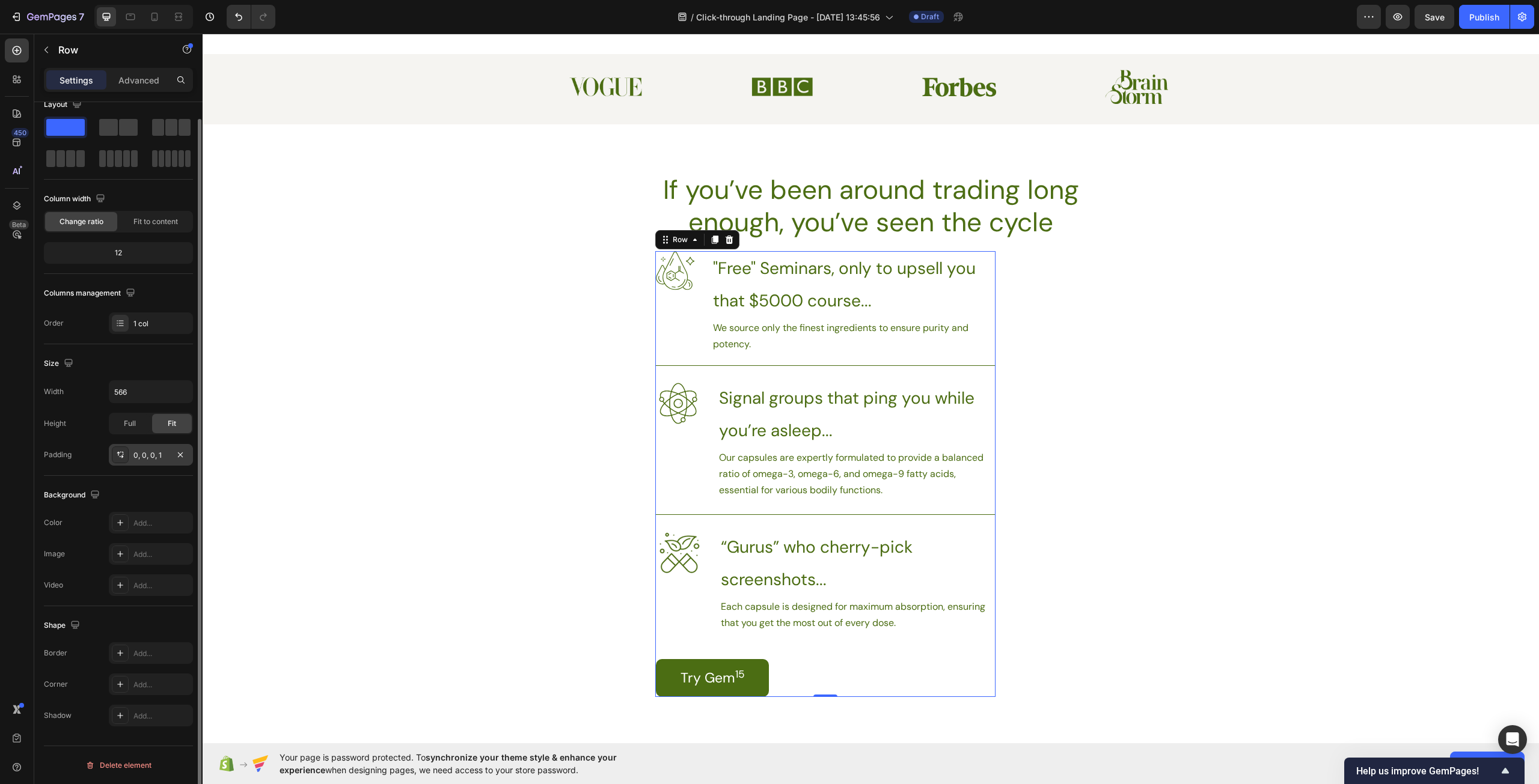
click at [147, 461] on div "0, 0, 0, 1" at bounding box center [150, 455] width 84 height 22
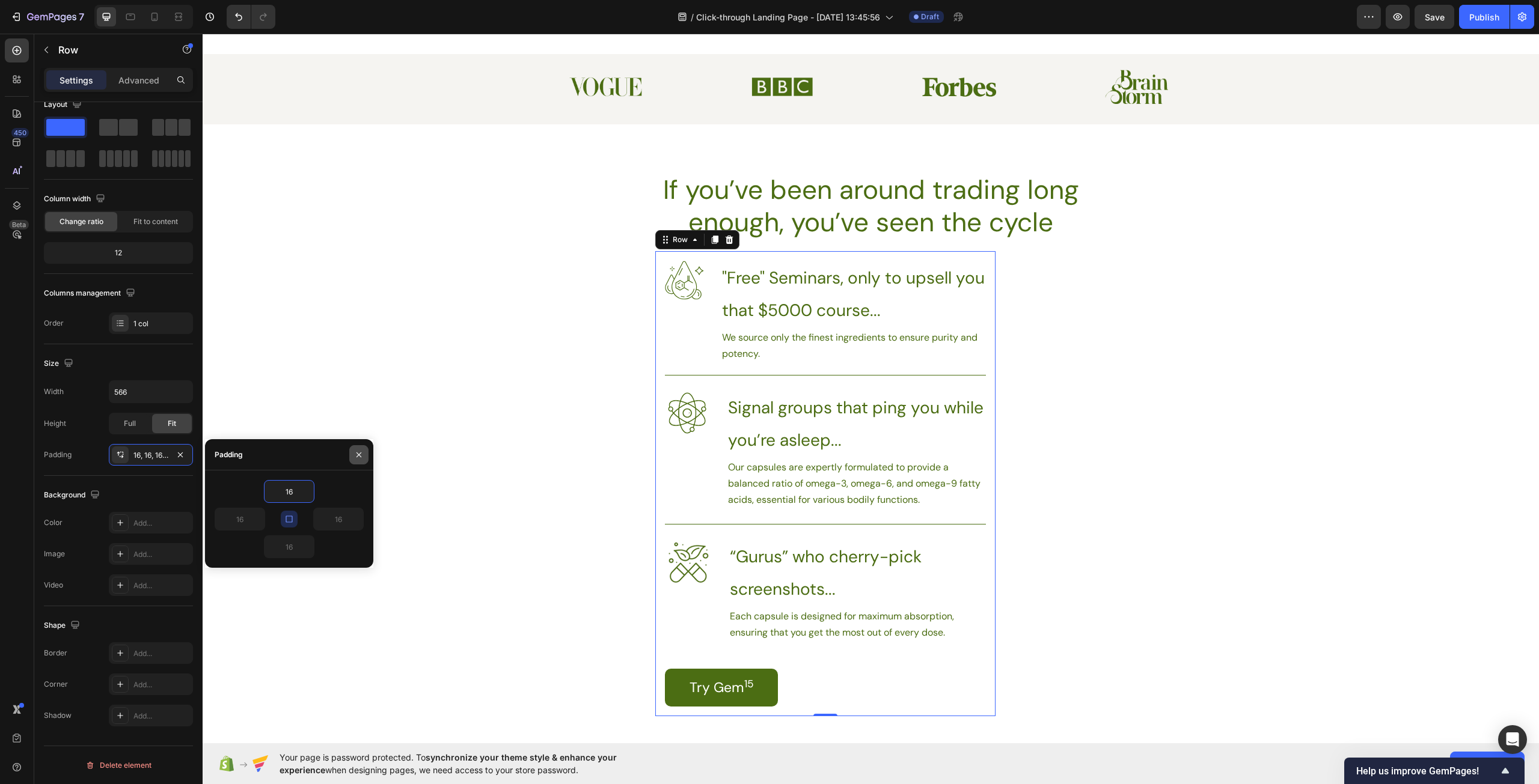
drag, startPoint x: 358, startPoint y: 458, endPoint x: 139, endPoint y: 425, distance: 221.5
click at [358, 458] on icon "button" at bounding box center [359, 455] width 9 height 9
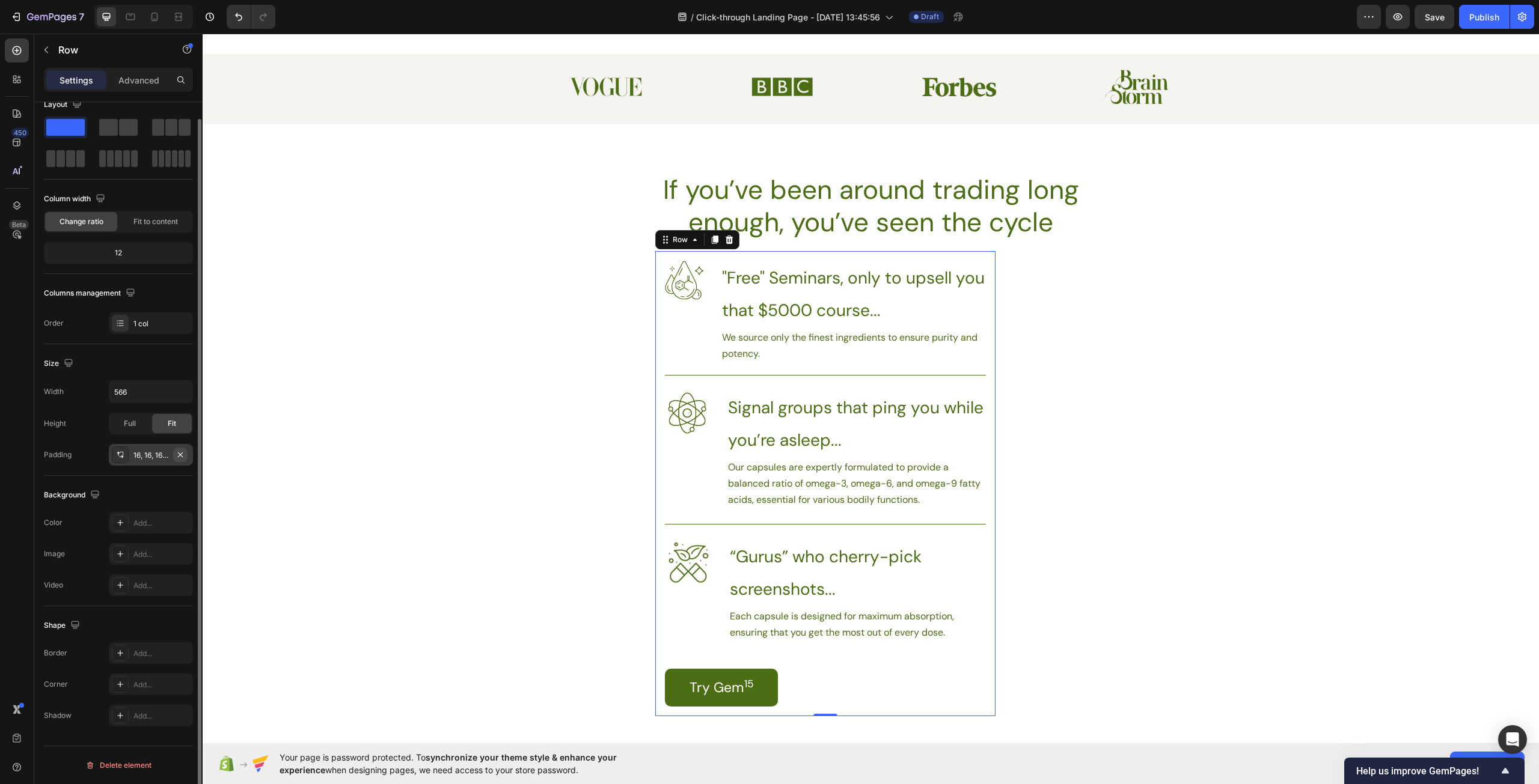
click at [183, 456] on icon "button" at bounding box center [181, 455] width 9 height 9
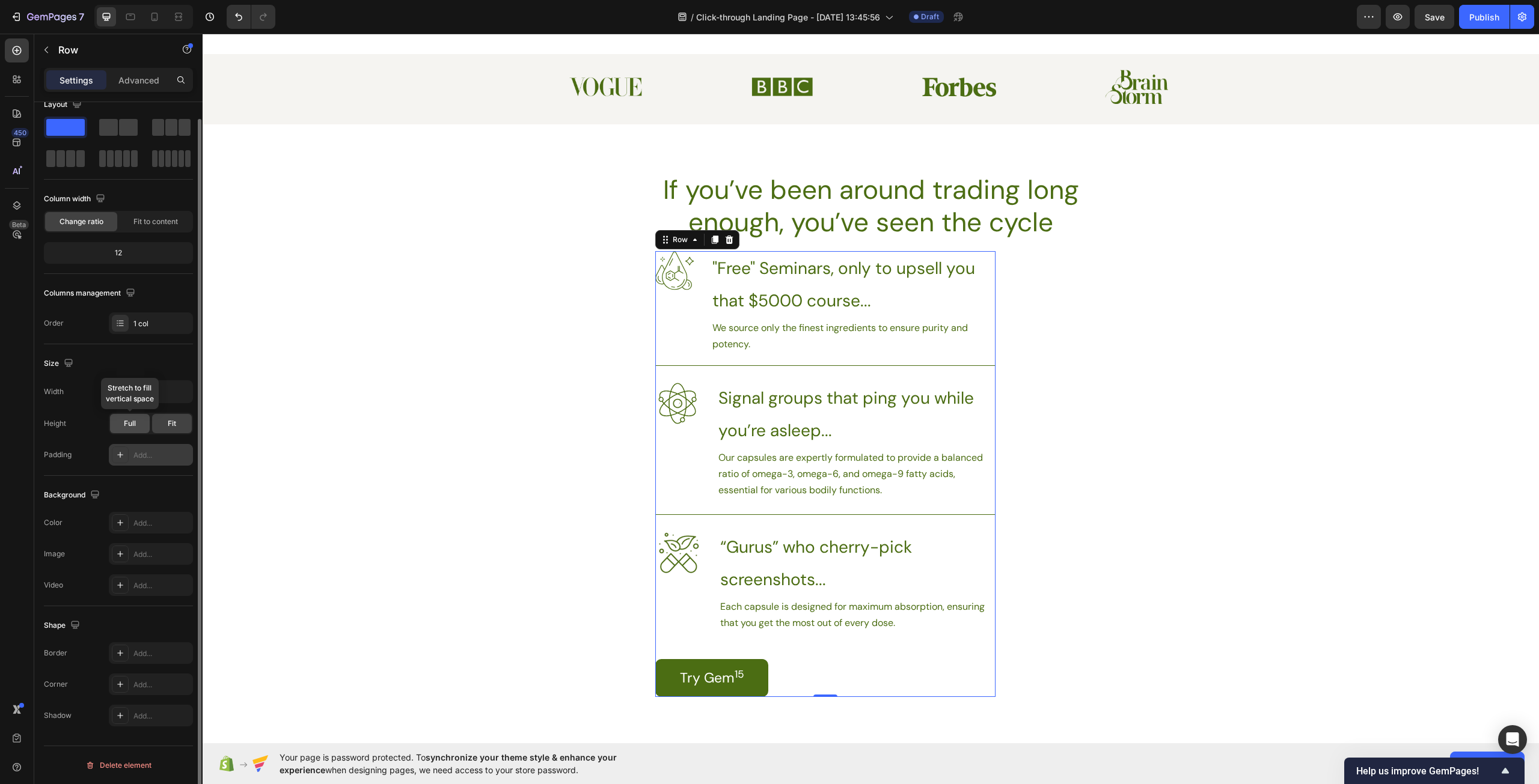
click at [134, 422] on span "Full" at bounding box center [130, 423] width 12 height 10
click at [165, 422] on div "Fit" at bounding box center [172, 424] width 40 height 19
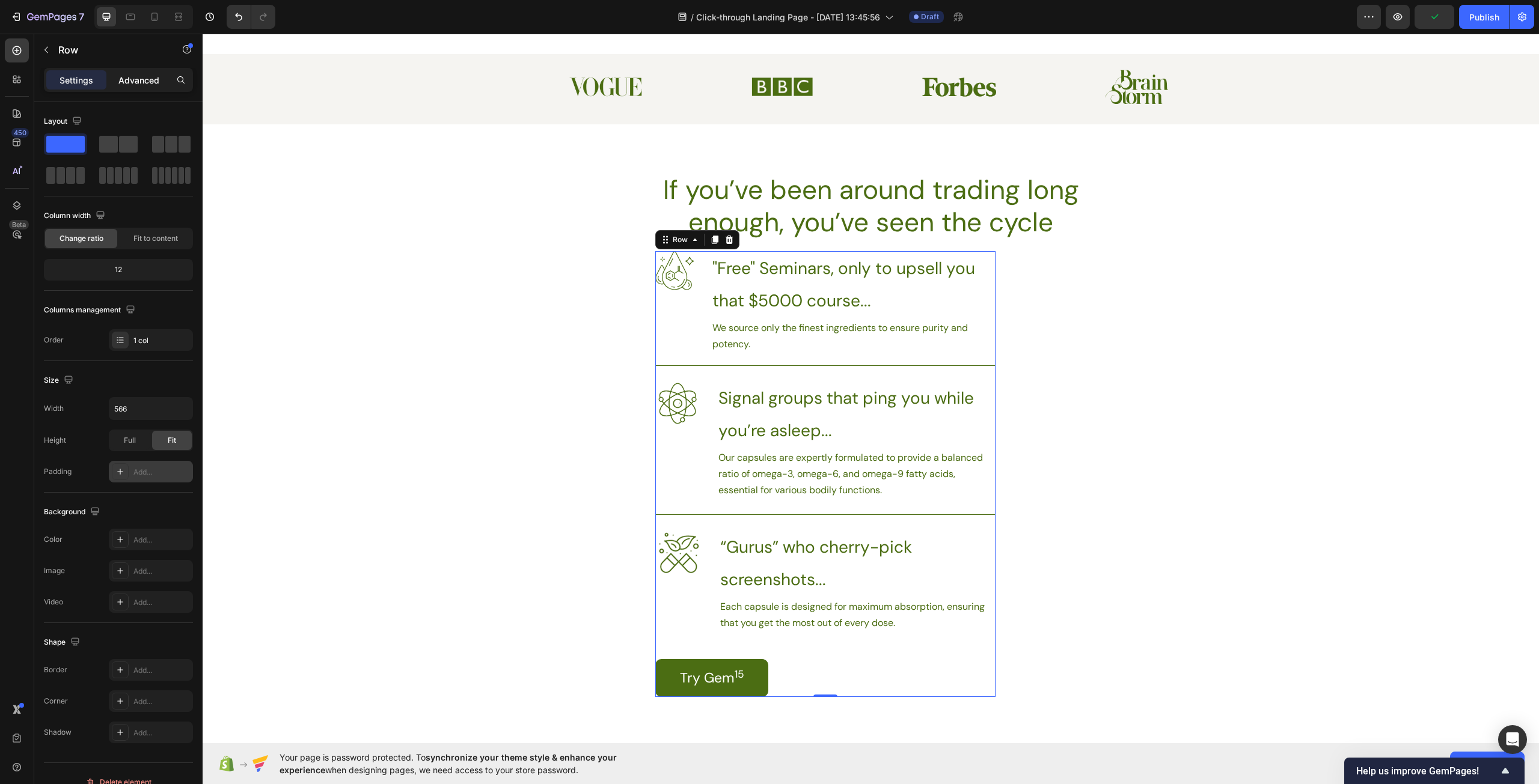
click at [142, 80] on p "Advanced" at bounding box center [138, 79] width 41 height 12
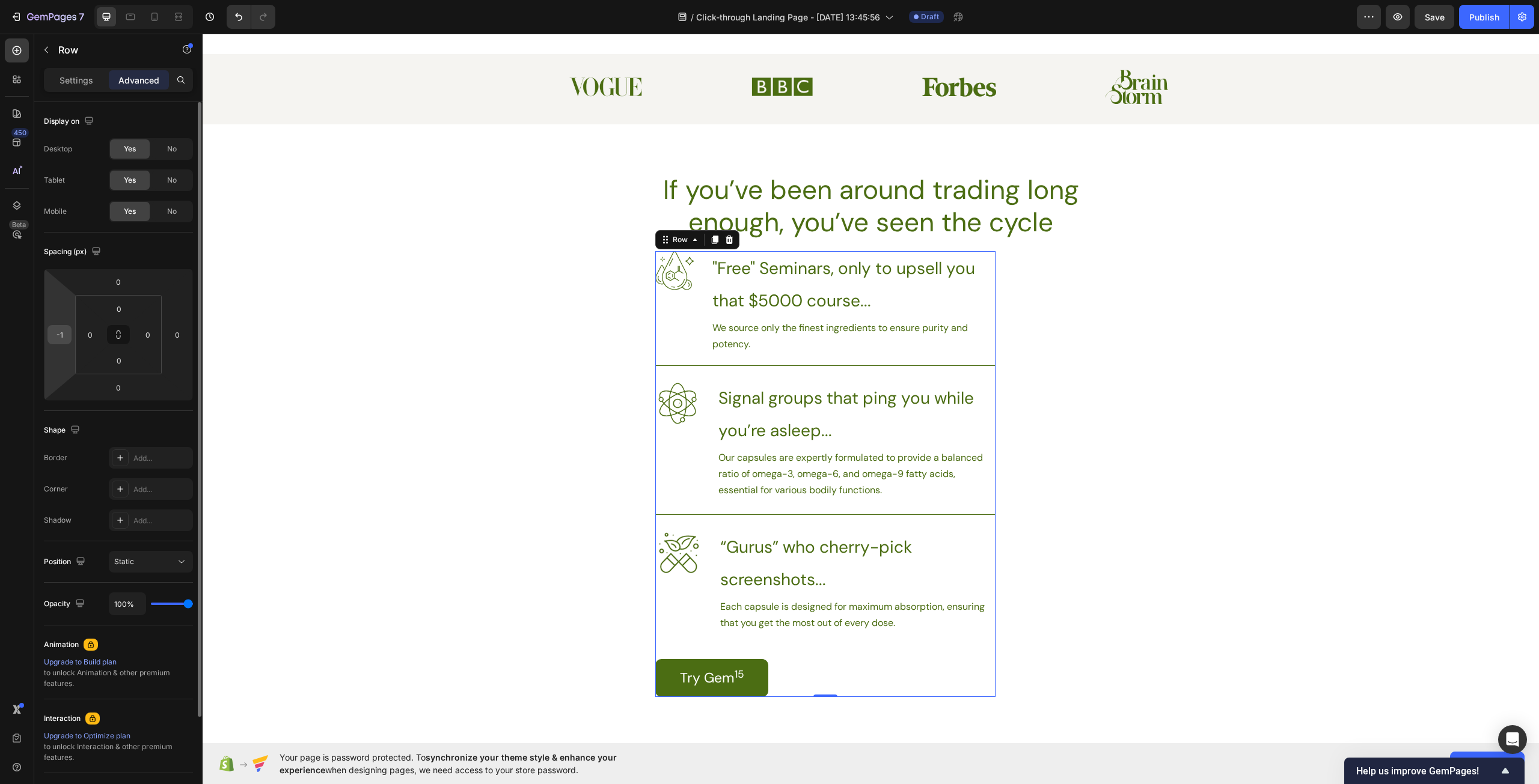
click at [61, 342] on input "-1" at bounding box center [59, 334] width 18 height 18
type input "0"
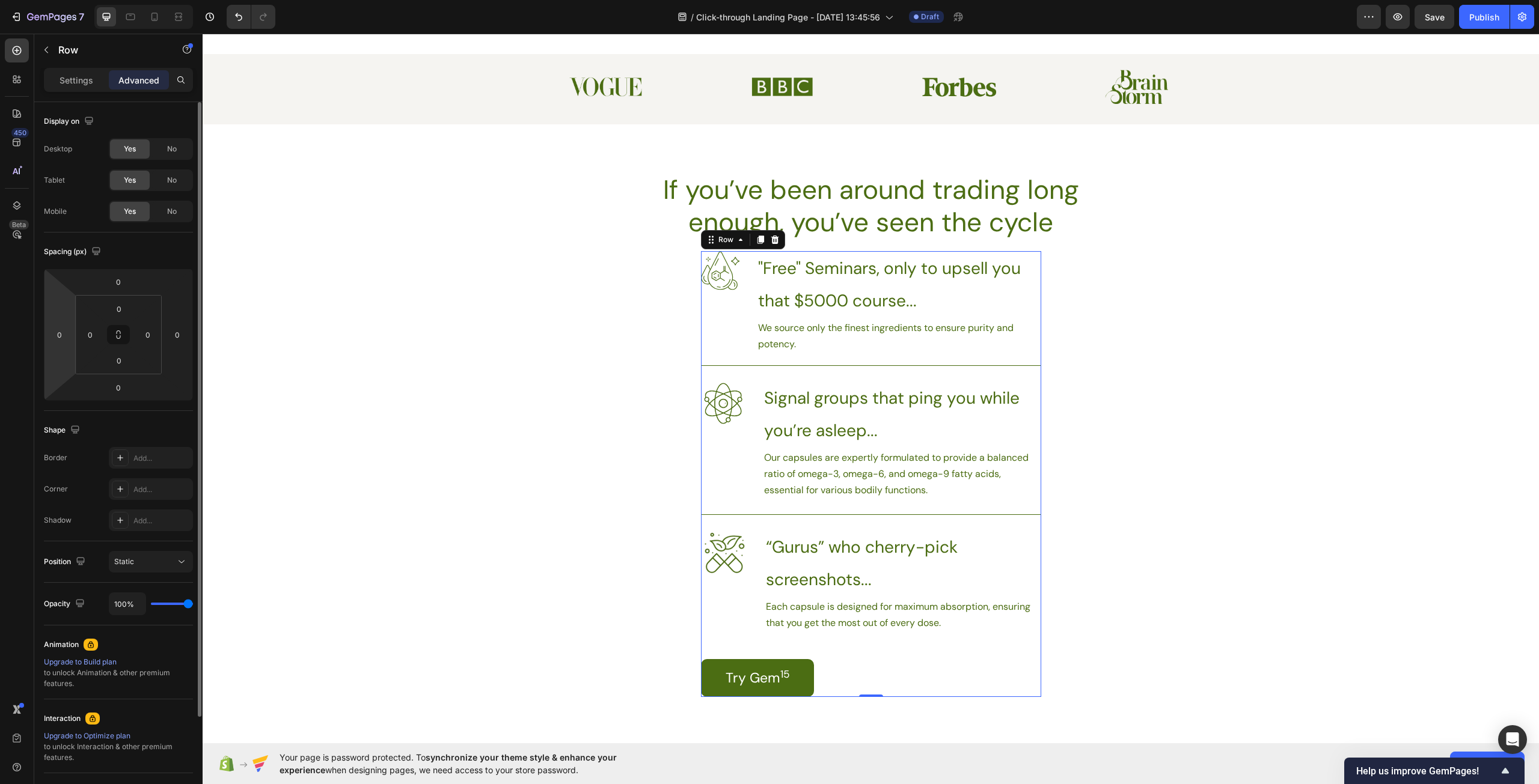
click at [174, 417] on div "Shape Border Add... Corner Add... Shadow Add..." at bounding box center [118, 477] width 149 height 131
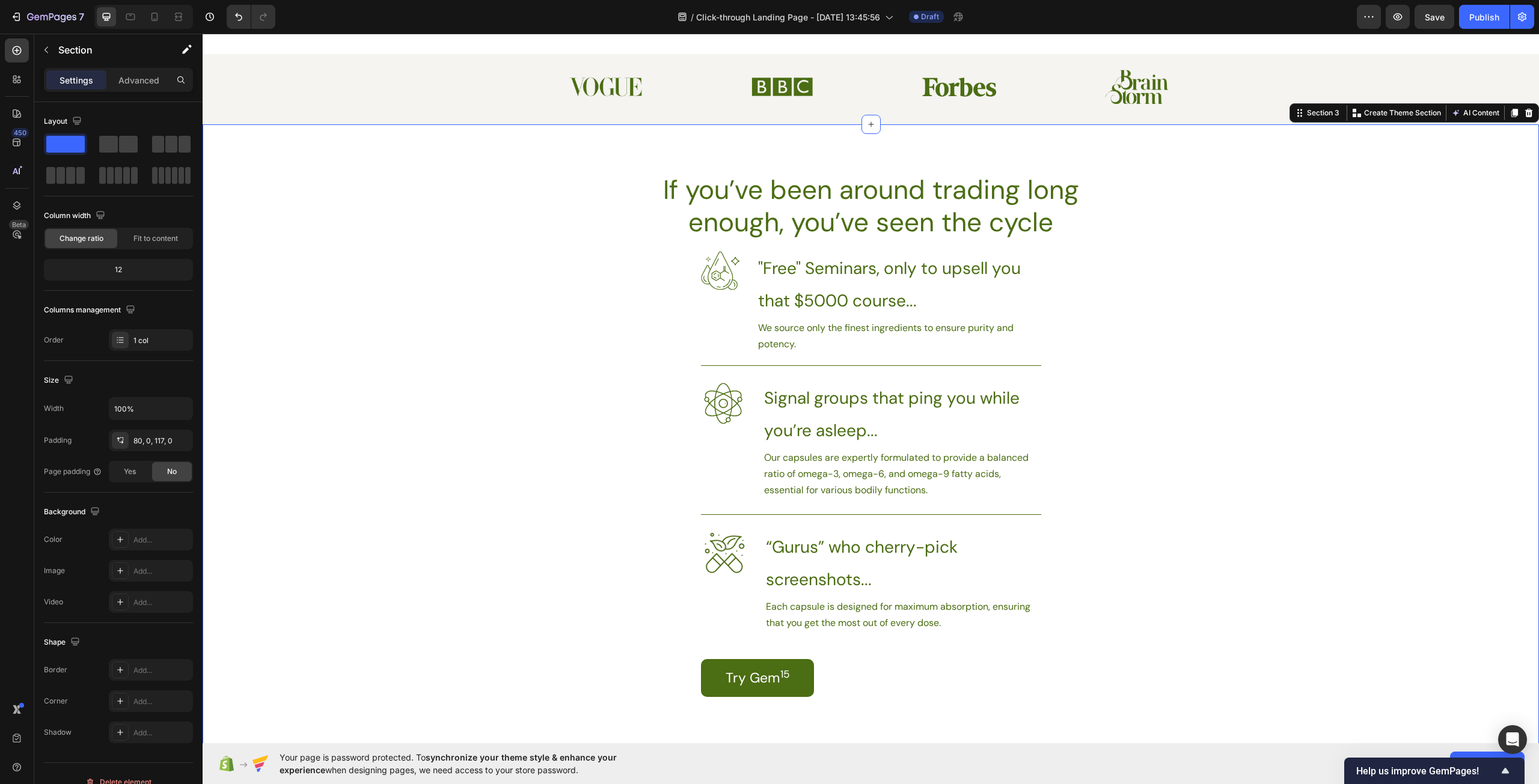
drag, startPoint x: 1100, startPoint y: 392, endPoint x: 1101, endPoint y: 385, distance: 7.1
click at [1101, 385] on div "If you’ve been around trading long enough, you’ve seen the cycle Heading Image …" at bounding box center [870, 434] width 1337 height 525
click at [1029, 655] on div "Image "Free" Seminars, only to upsell you that $5000 course... Heading We sourc…" at bounding box center [871, 474] width 341 height 445
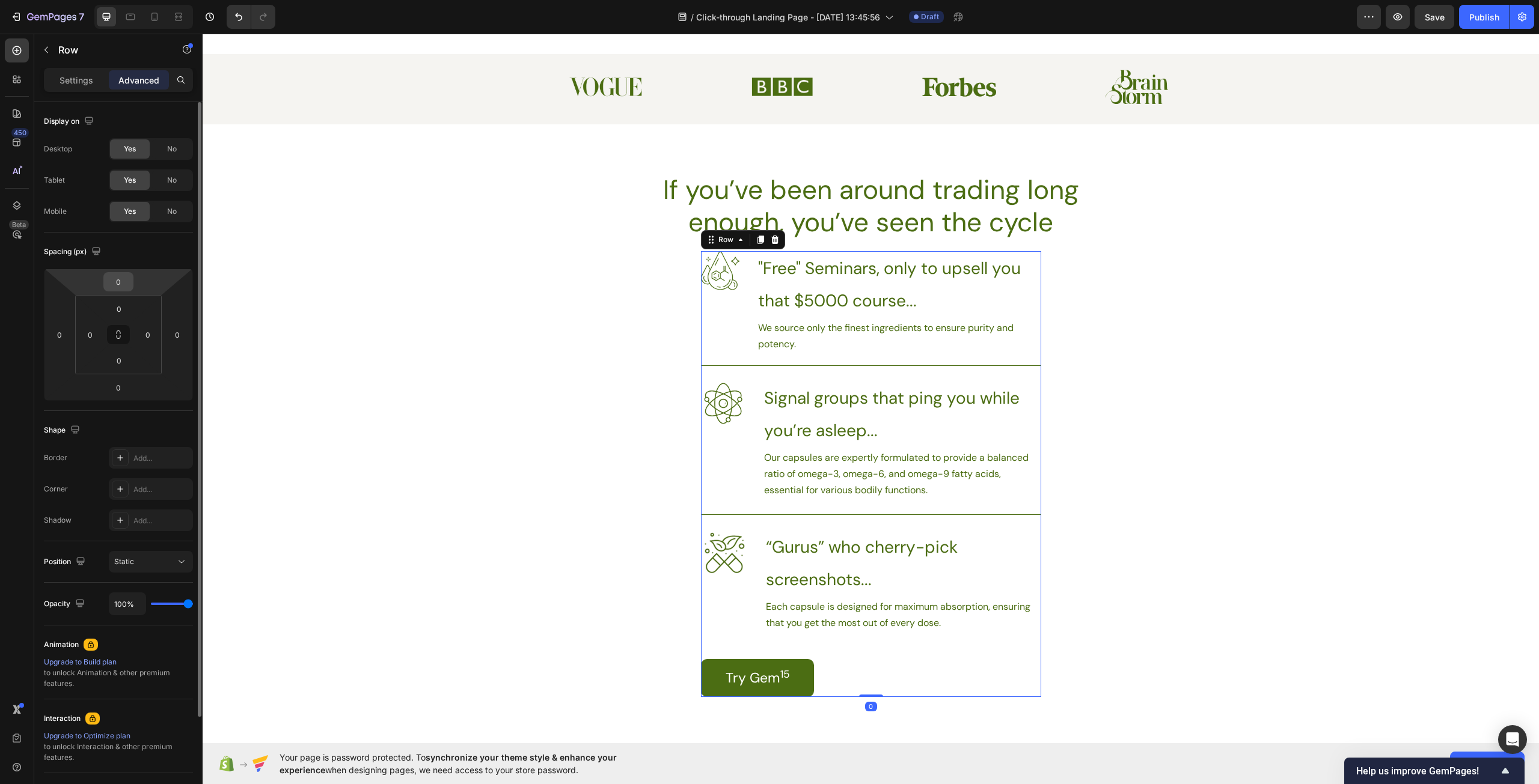
click at [131, 288] on div "0" at bounding box center [118, 282] width 30 height 19
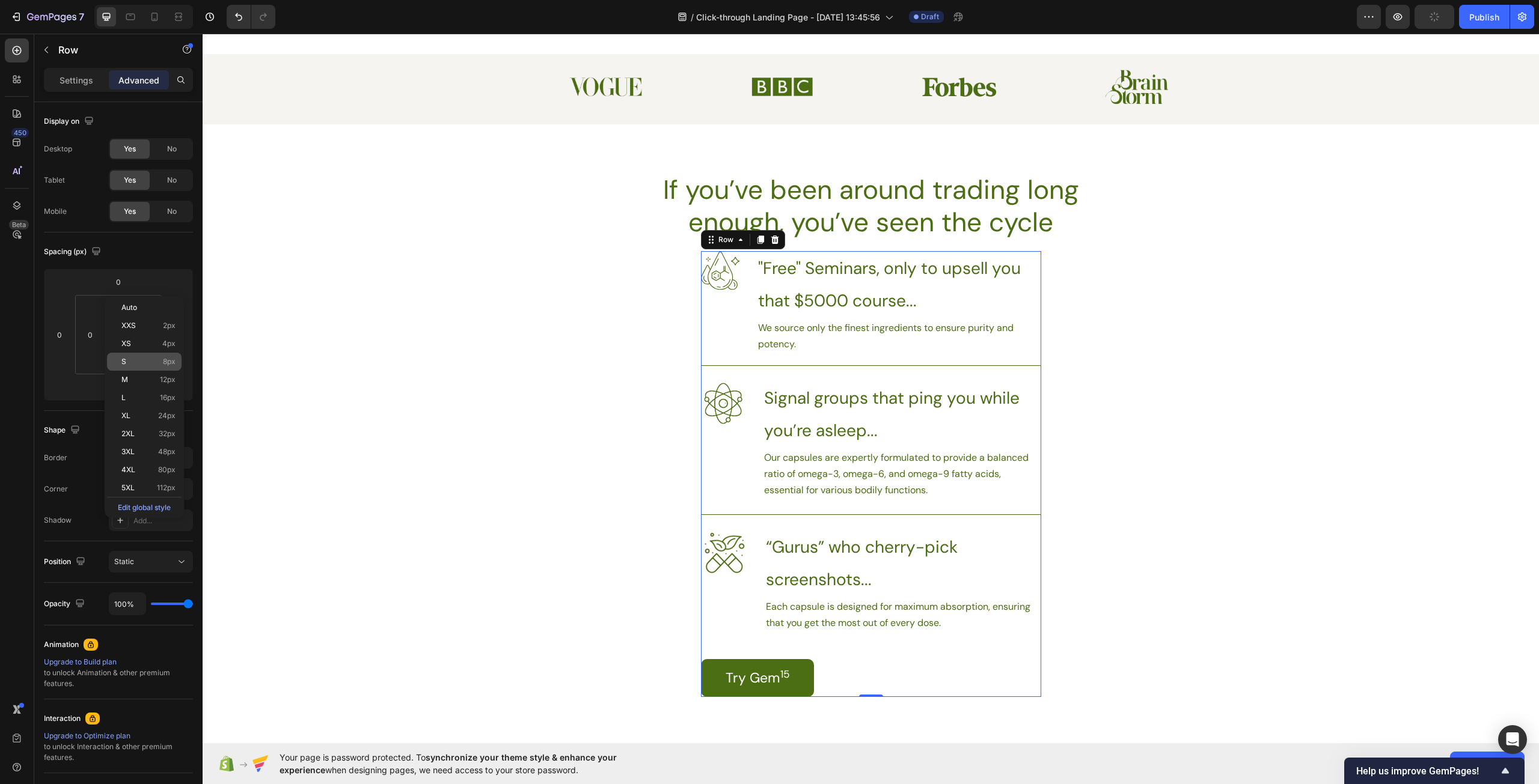
click at [164, 360] on span "8px" at bounding box center [168, 361] width 12 height 9
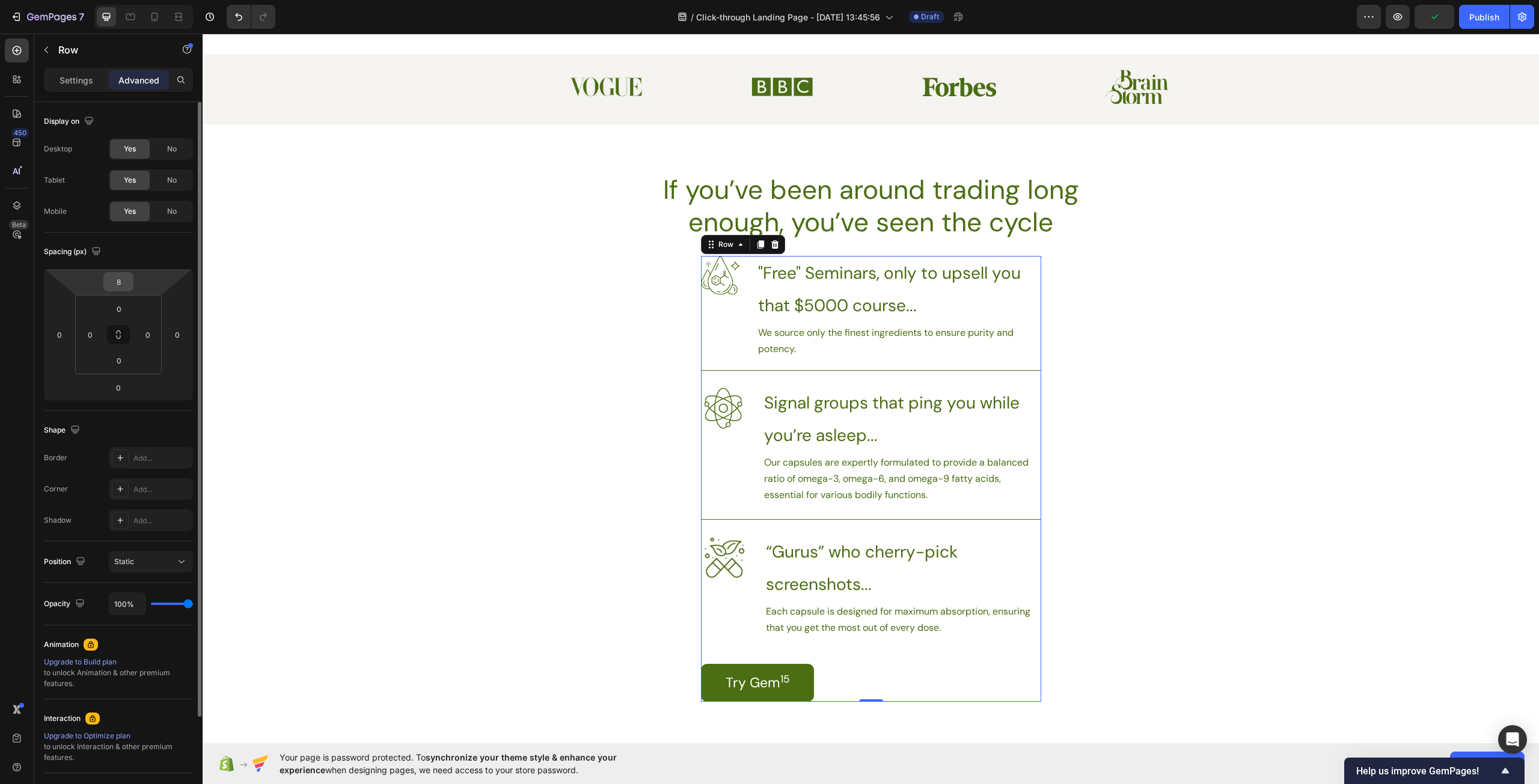
click at [121, 286] on input "8" at bounding box center [117, 281] width 24 height 18
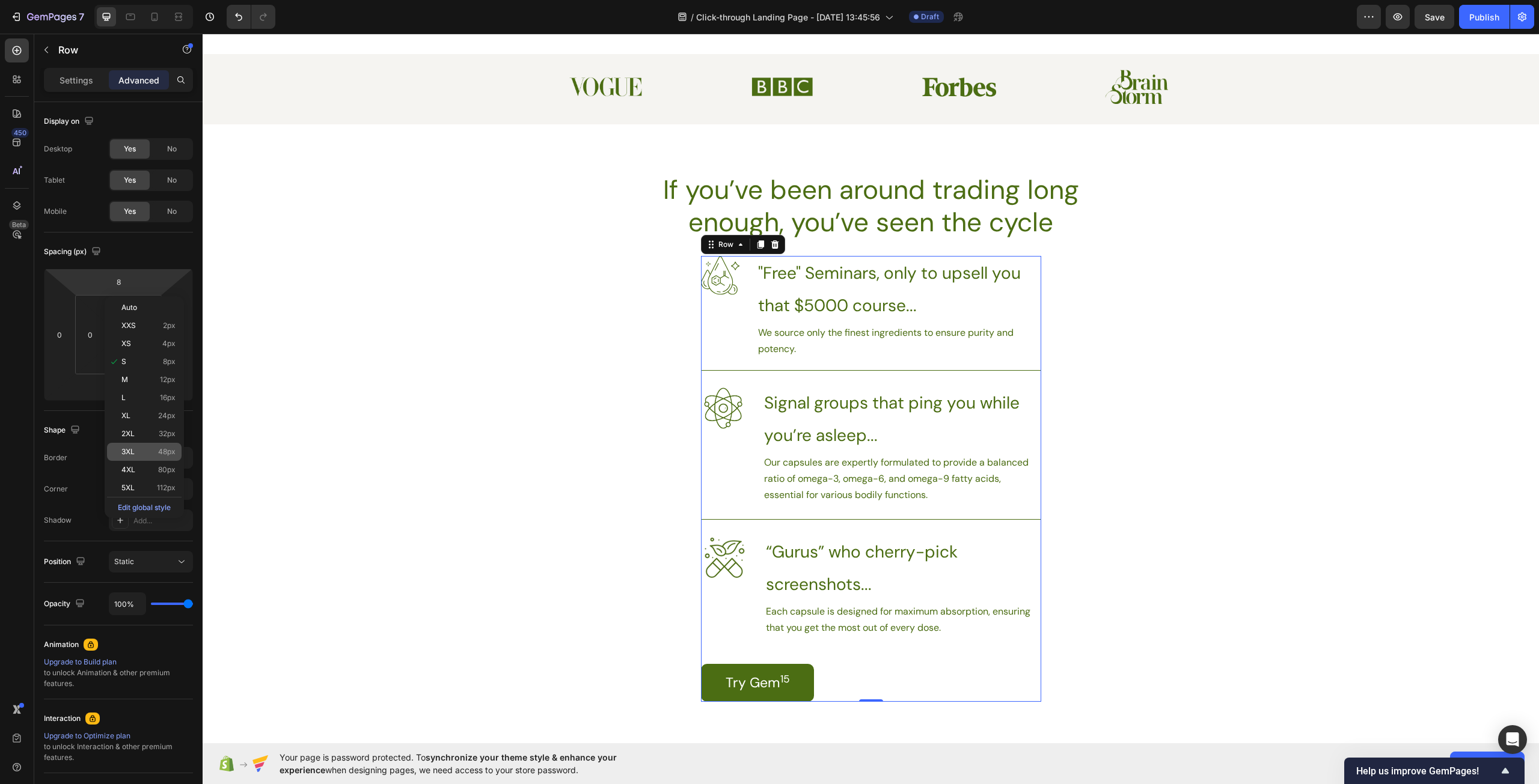
click at [149, 453] on p "3XL 48px" at bounding box center [148, 451] width 54 height 9
type input "48"
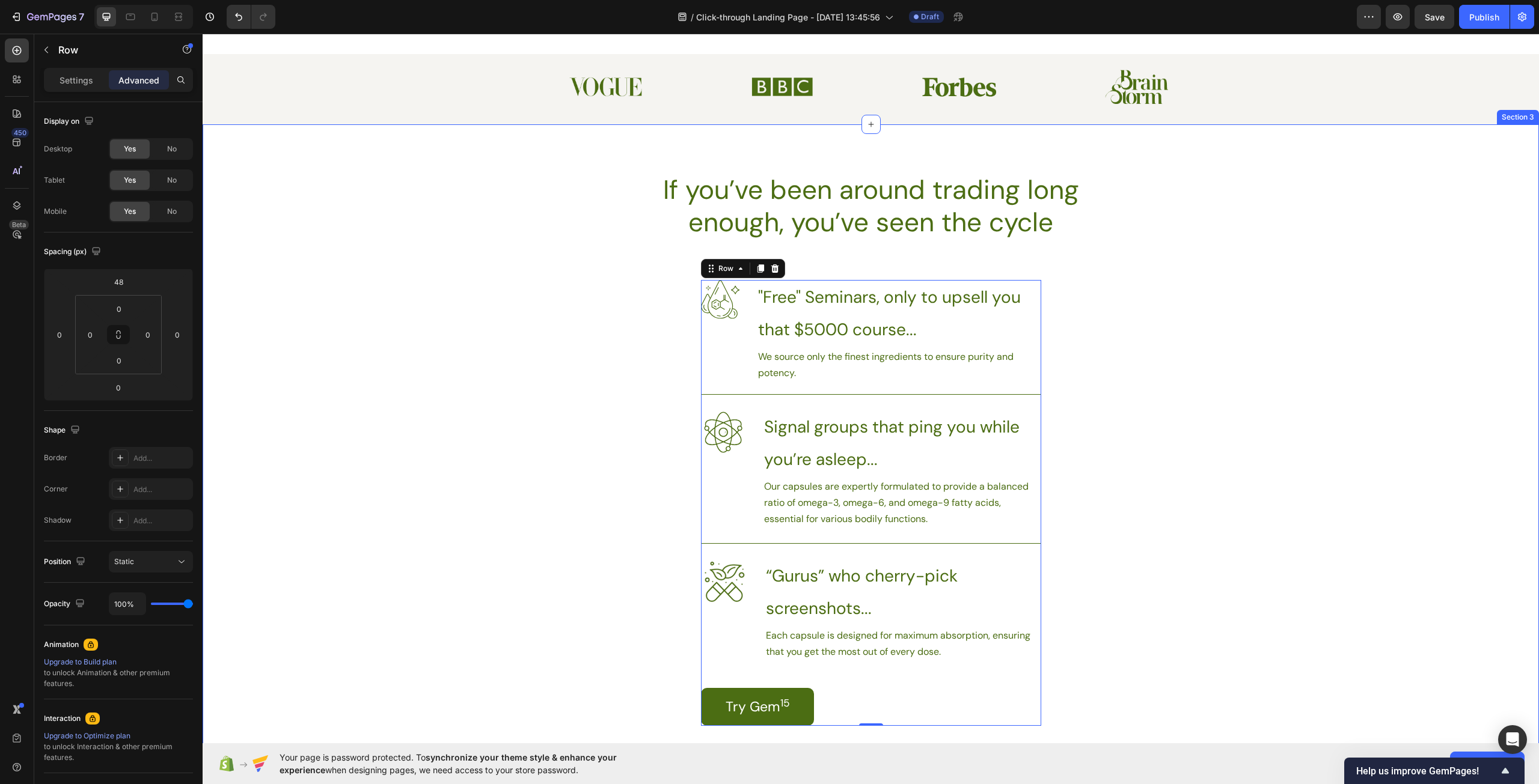
click at [1393, 424] on div "If you’ve been around trading long enough, you’ve seen the cycle Heading Image …" at bounding box center [870, 448] width 1337 height 553
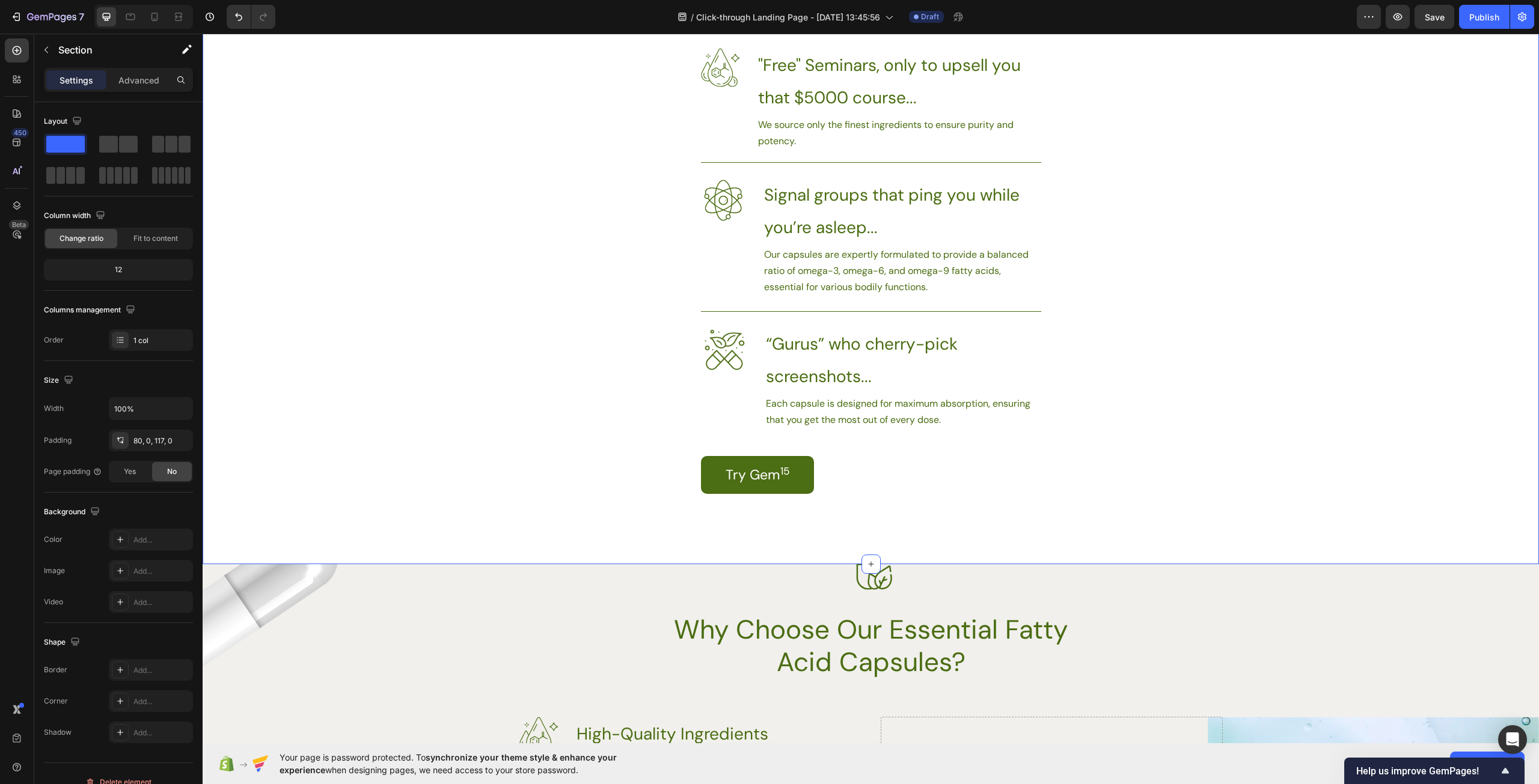
scroll to position [781, 0]
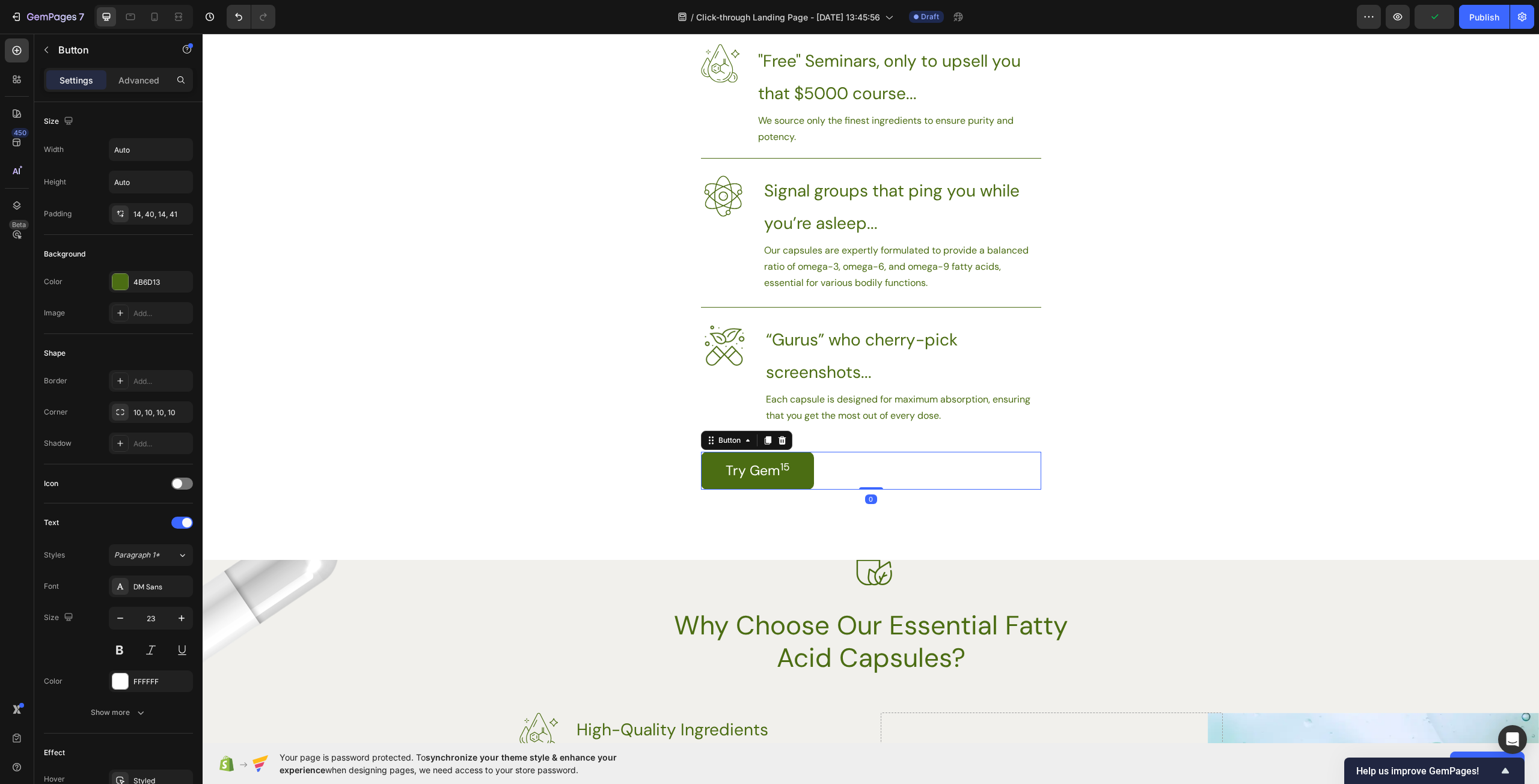
click at [866, 482] on div "Try Gem 15 Button 0" at bounding box center [871, 471] width 341 height 38
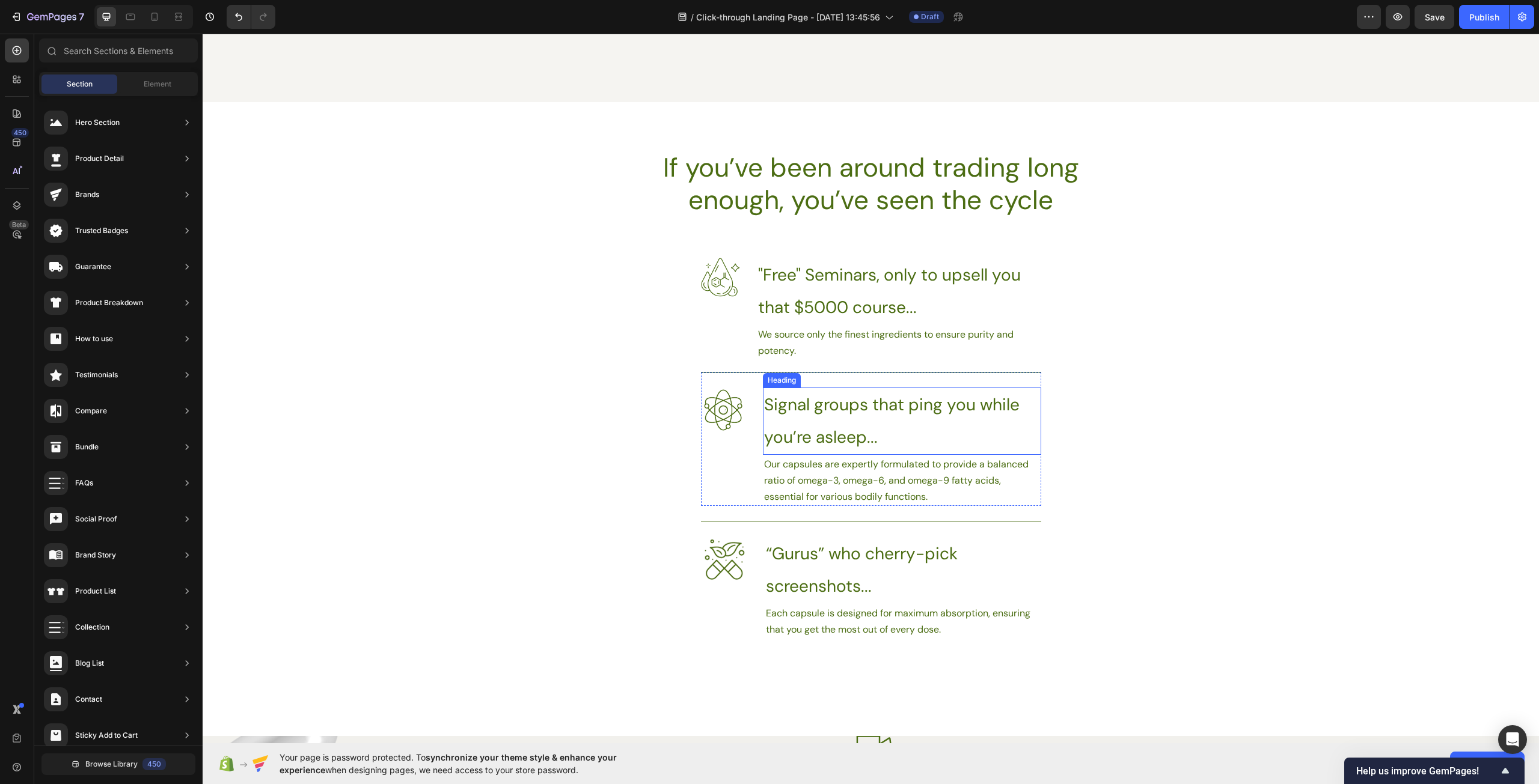
scroll to position [541, 0]
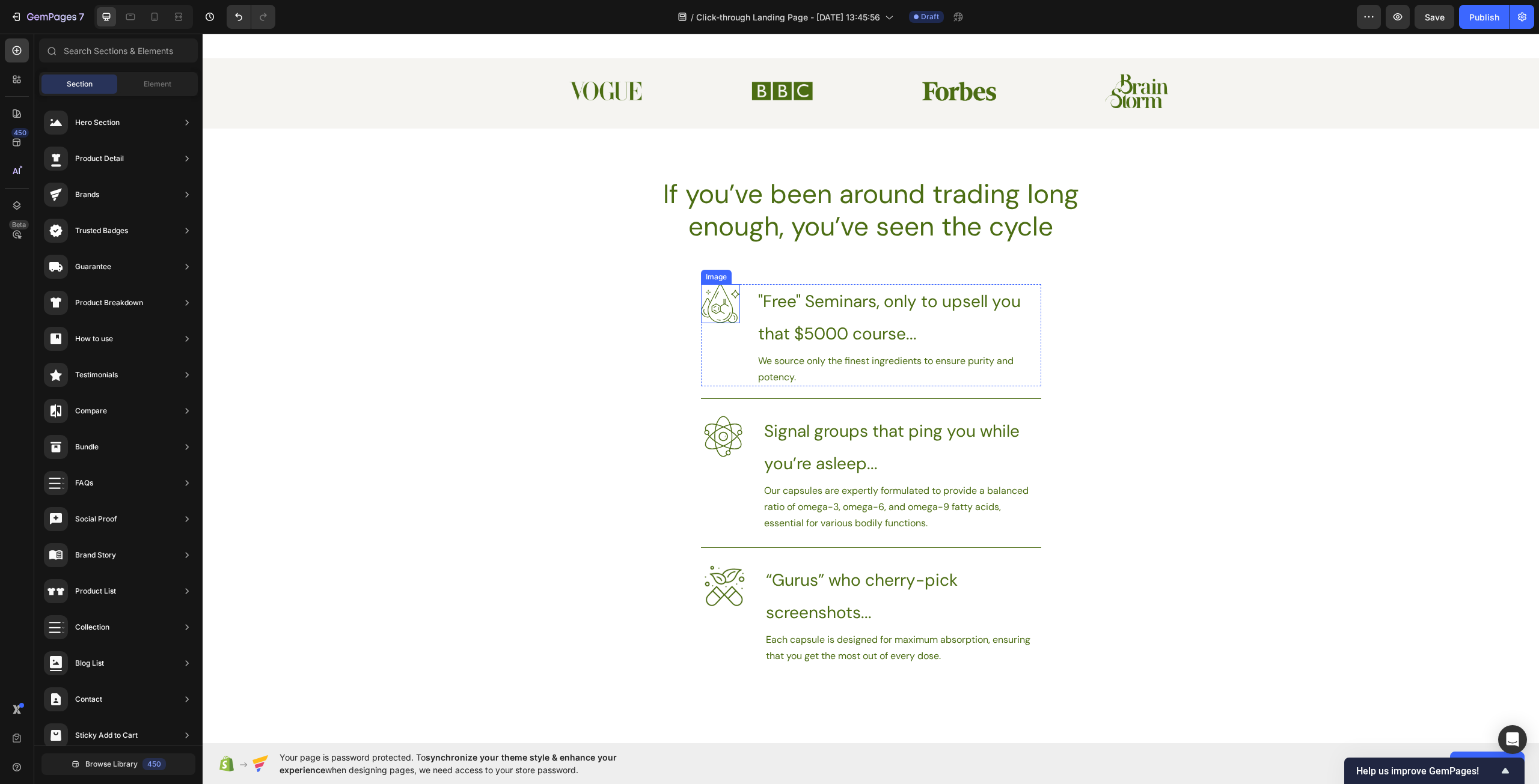
click at [716, 296] on img at bounding box center [720, 304] width 39 height 39
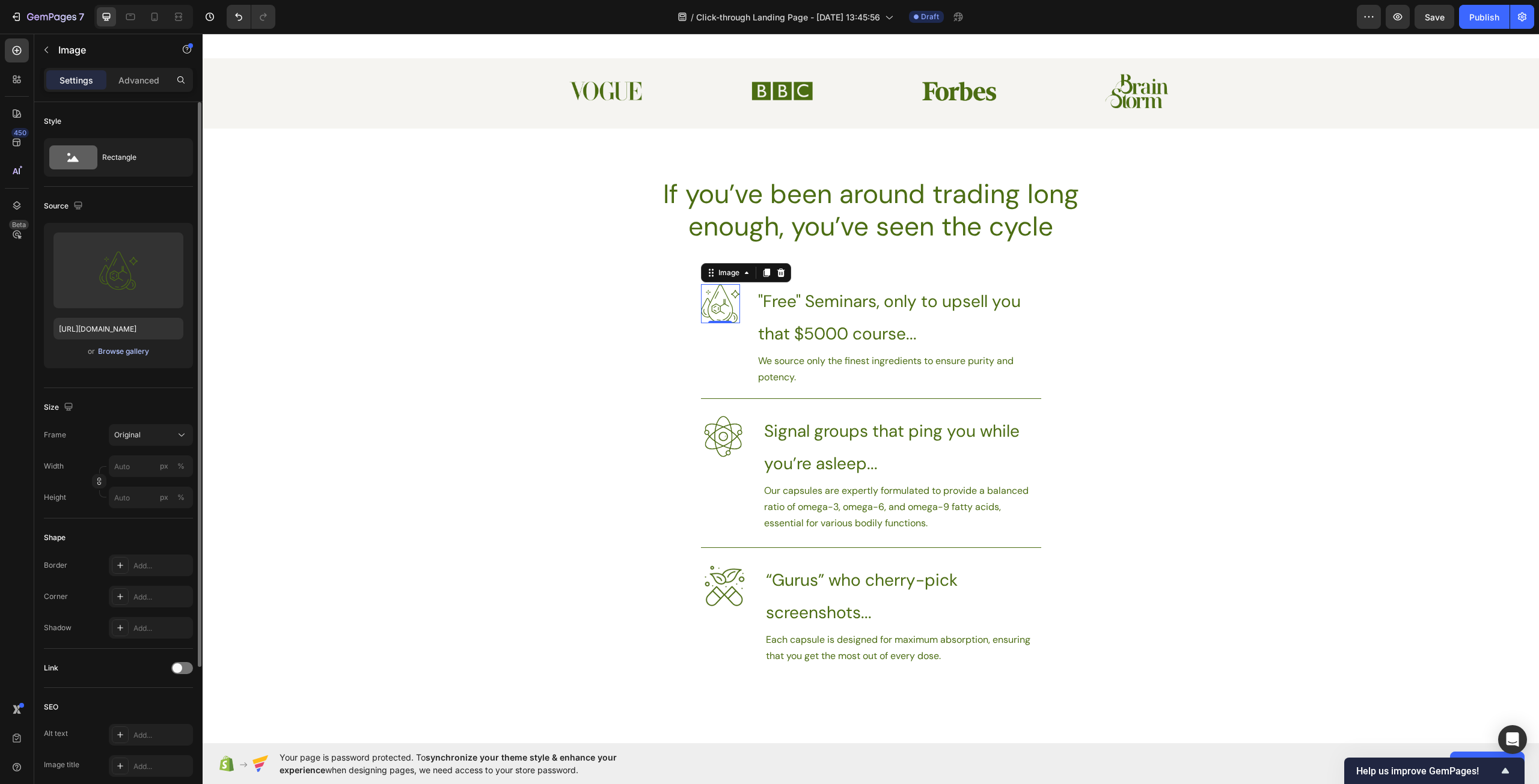
click at [114, 351] on div "Browse gallery" at bounding box center [124, 351] width 51 height 10
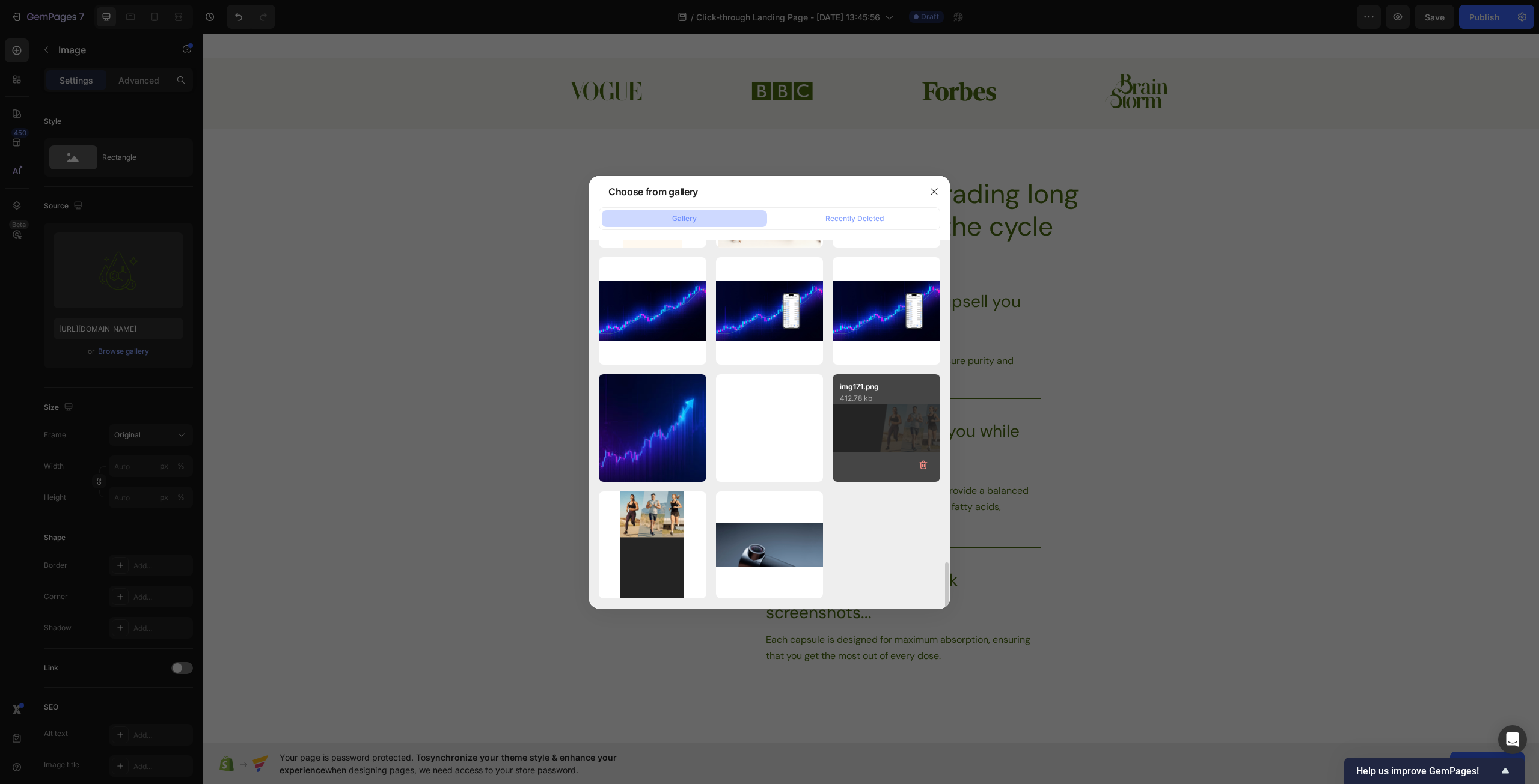
scroll to position [2682, 0]
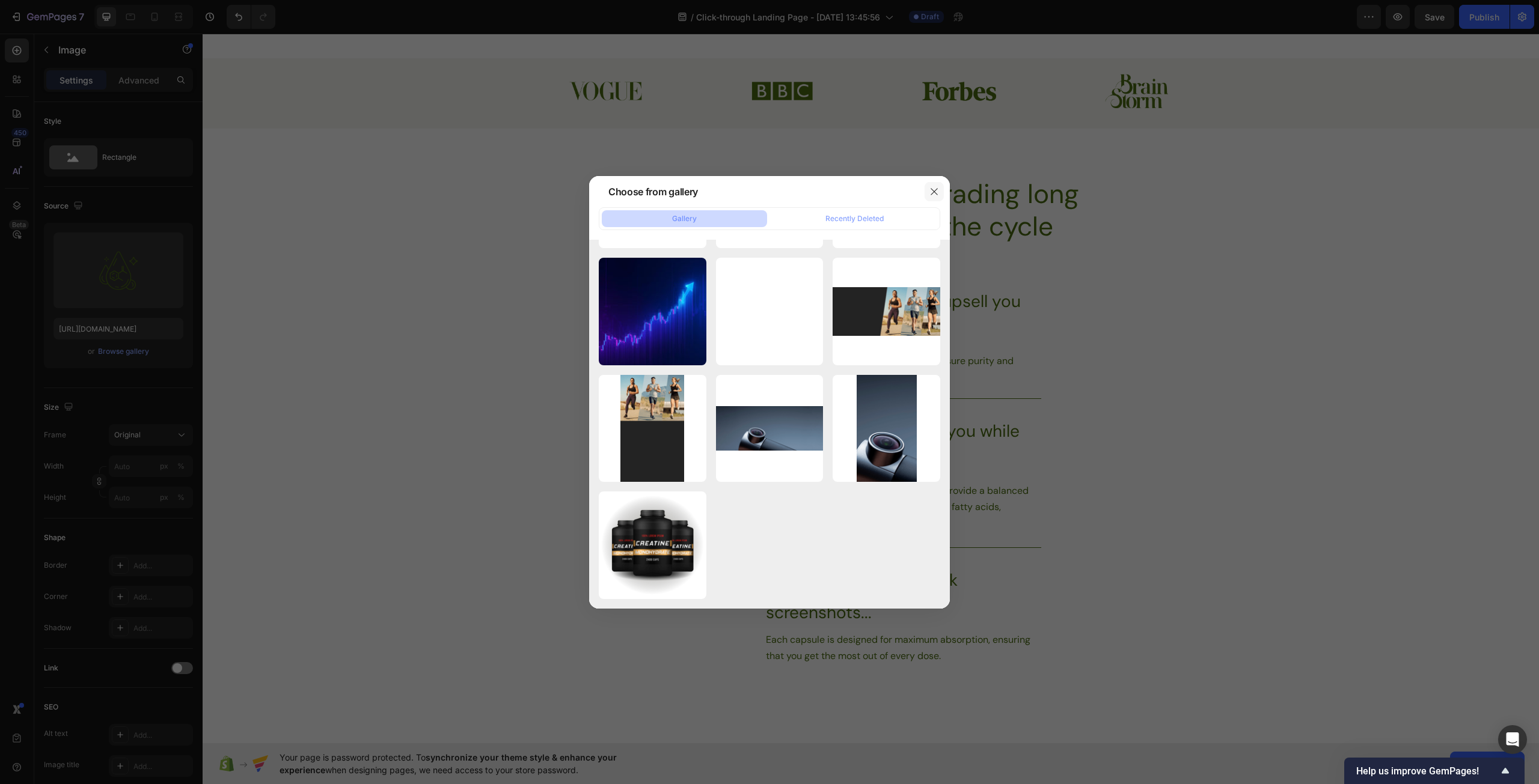
click at [936, 194] on icon "button" at bounding box center [934, 191] width 7 height 7
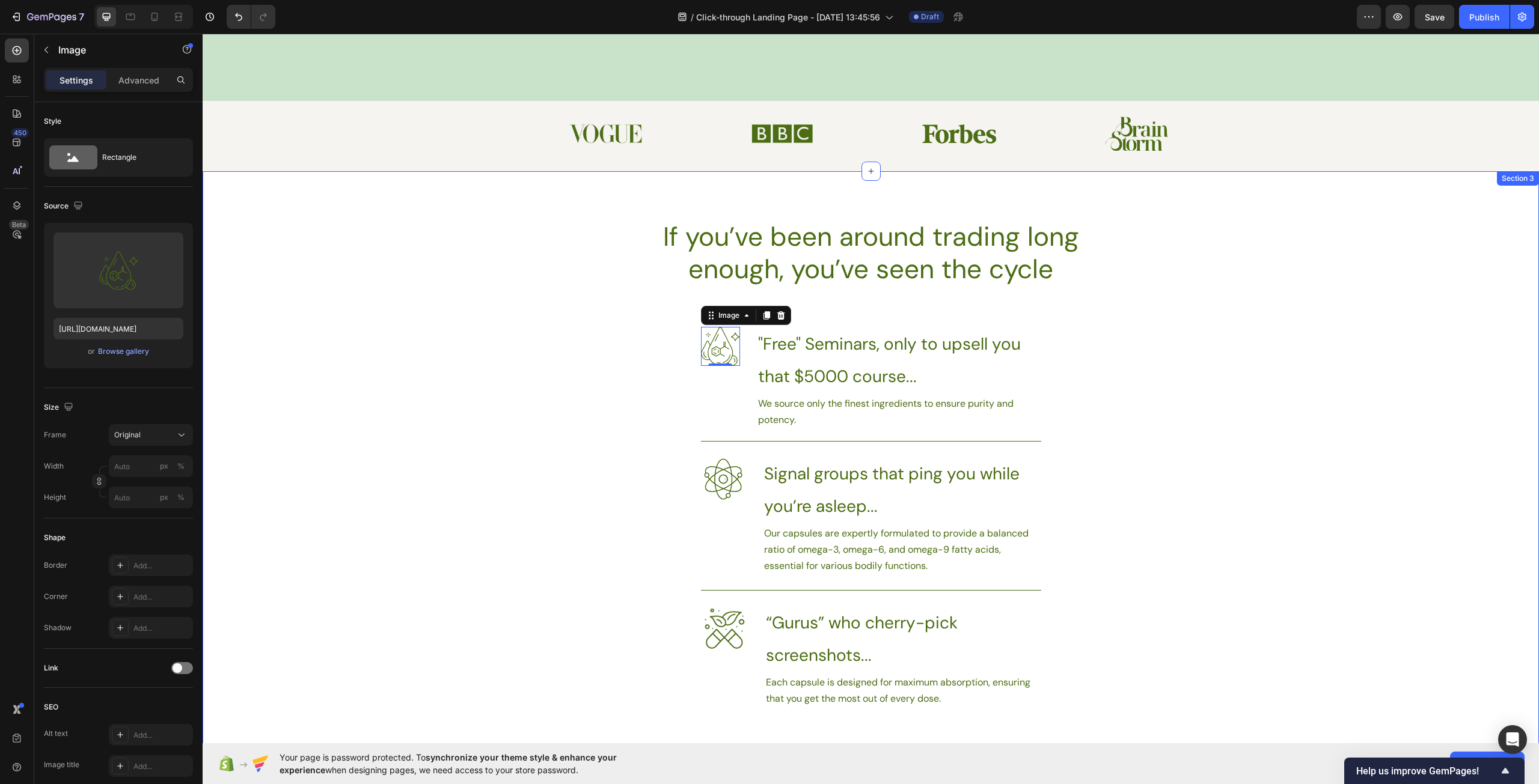
scroll to position [360, 0]
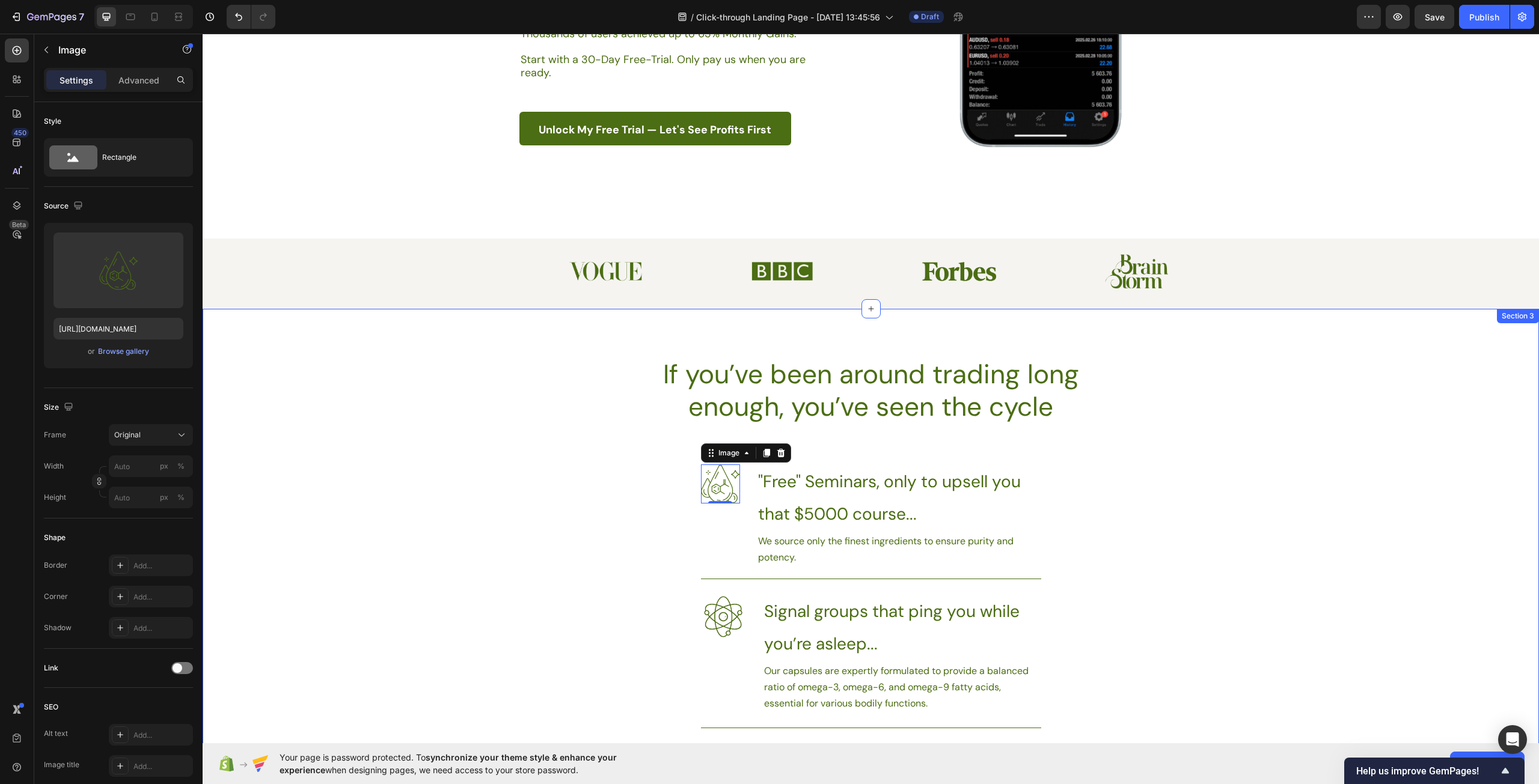
click at [1268, 525] on div "If you’ve been around trading long enough, you’ve seen the cycle Heading Image …" at bounding box center [870, 614] width 1337 height 515
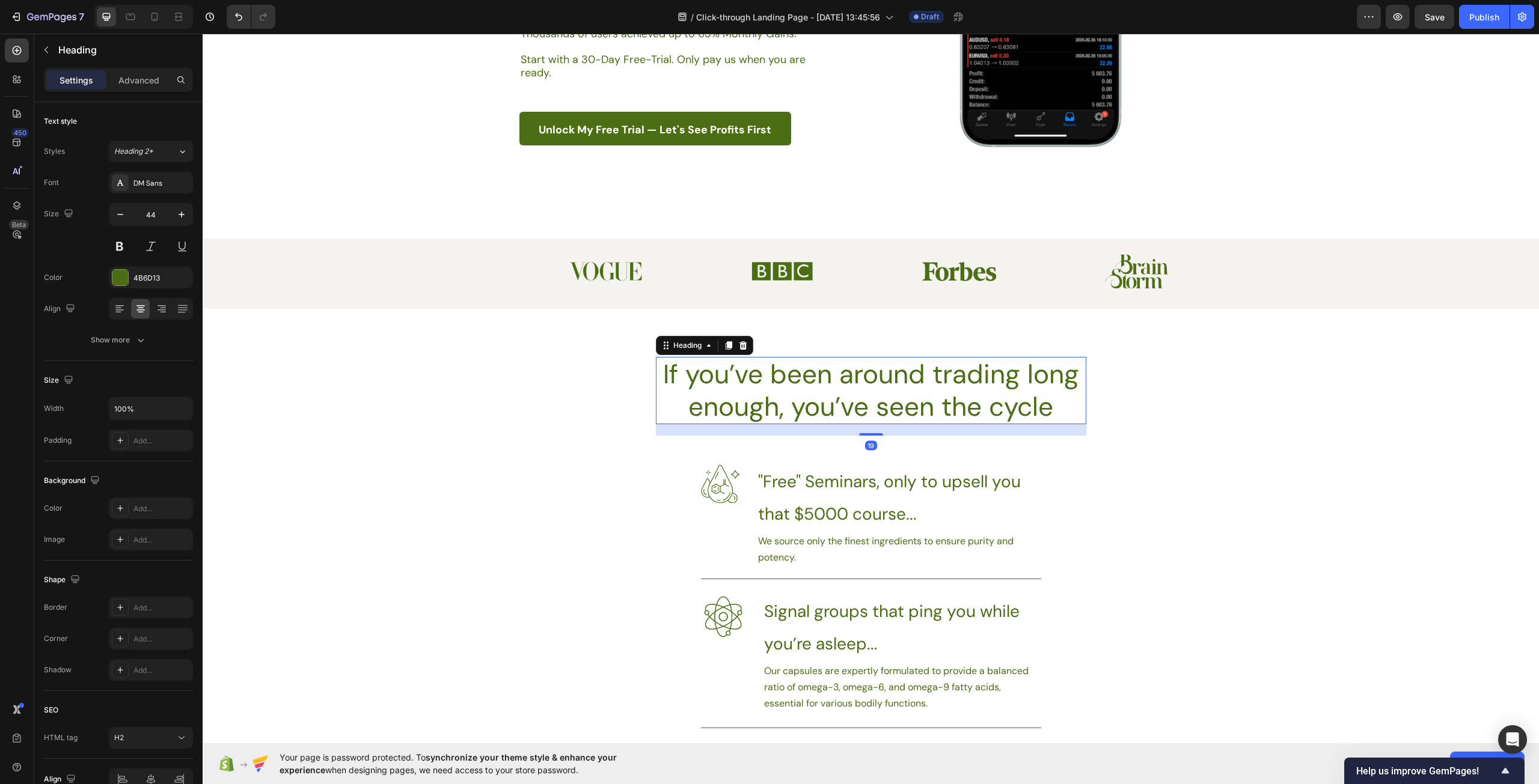
click at [938, 399] on h2 "If you’ve been around trading long enough, you’ve seen the cycle" at bounding box center [870, 390] width 430 height 67
click at [1034, 409] on h2 "If you’ve been around trading long enough, you’ve seen the cycle" at bounding box center [870, 390] width 430 height 67
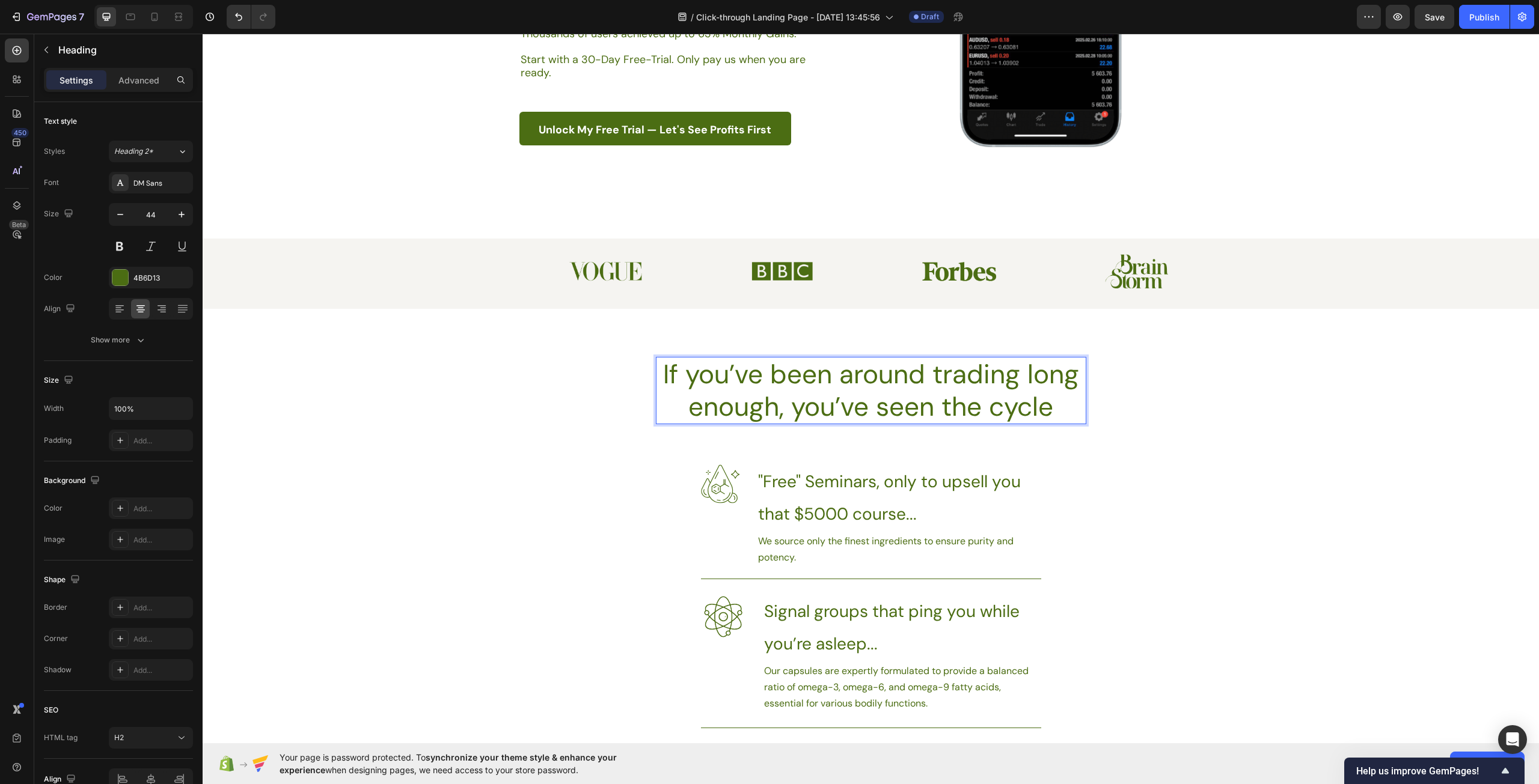
click at [1056, 409] on p "If you’ve been around trading long enough, you’ve seen the cycle" at bounding box center [871, 391] width 428 height 65
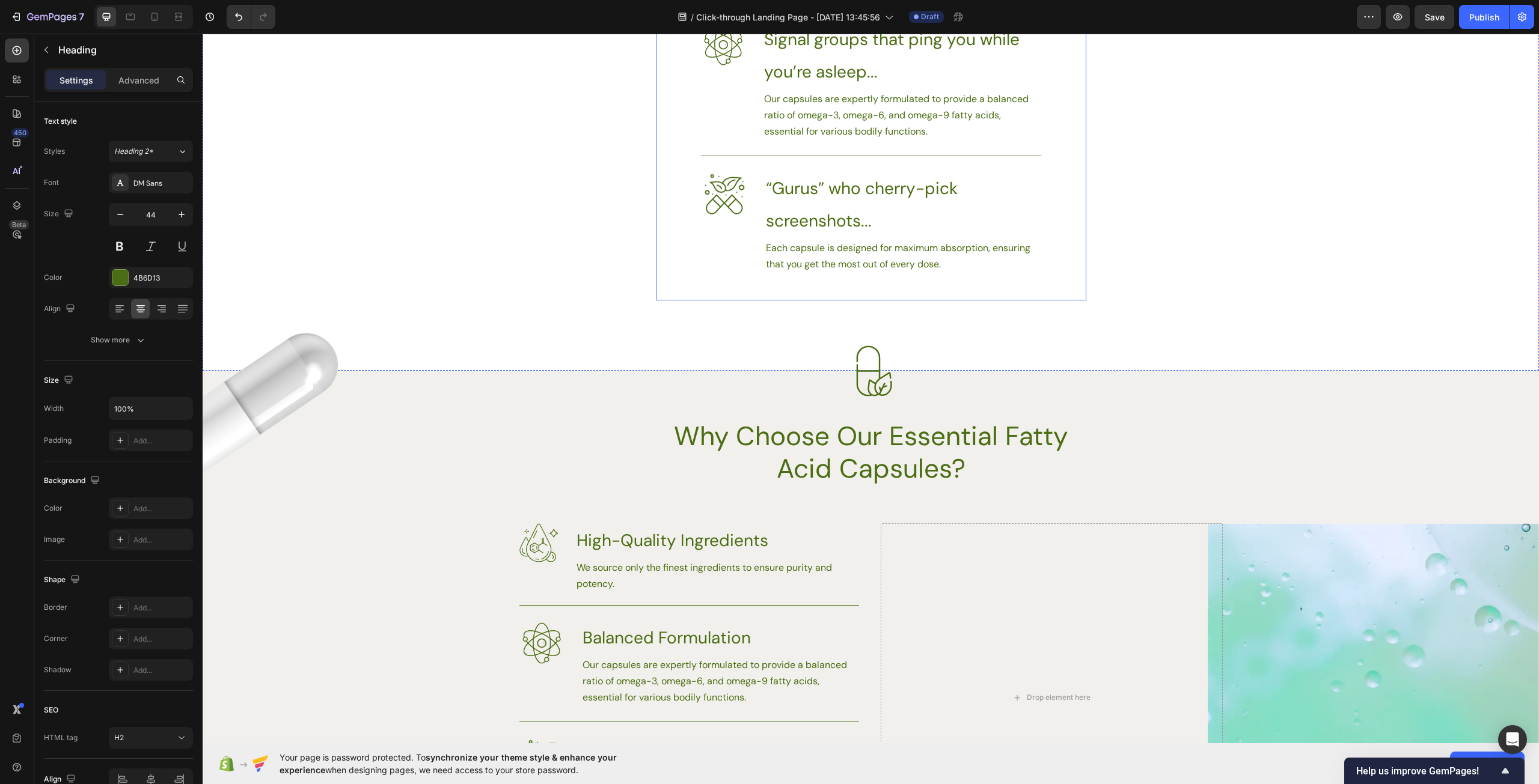
scroll to position [962, 0]
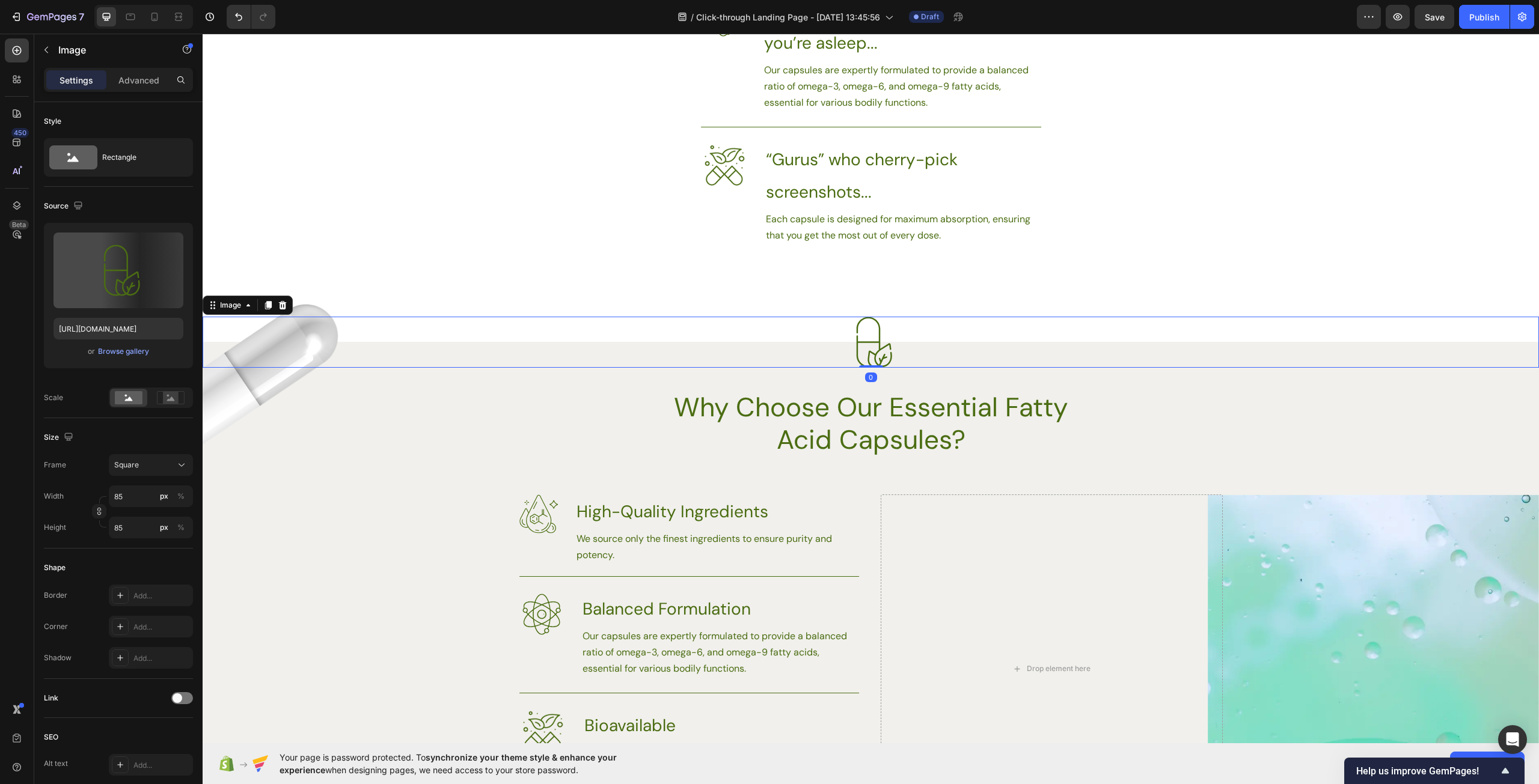
click at [863, 330] on img at bounding box center [870, 342] width 51 height 51
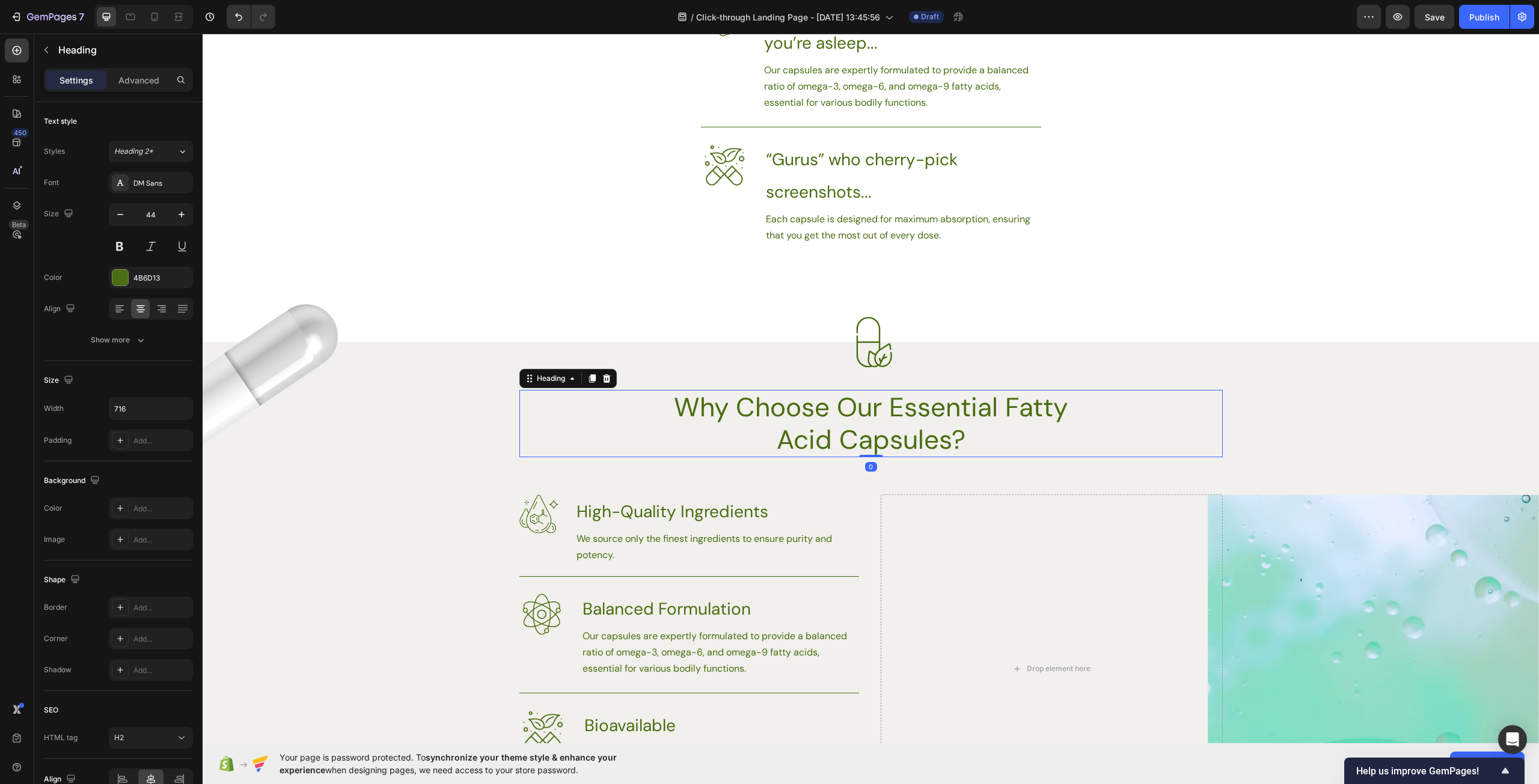
click at [764, 433] on h2 "Why Choose Our Essential Fatty Acid Capsules?" at bounding box center [870, 423] width 430 height 67
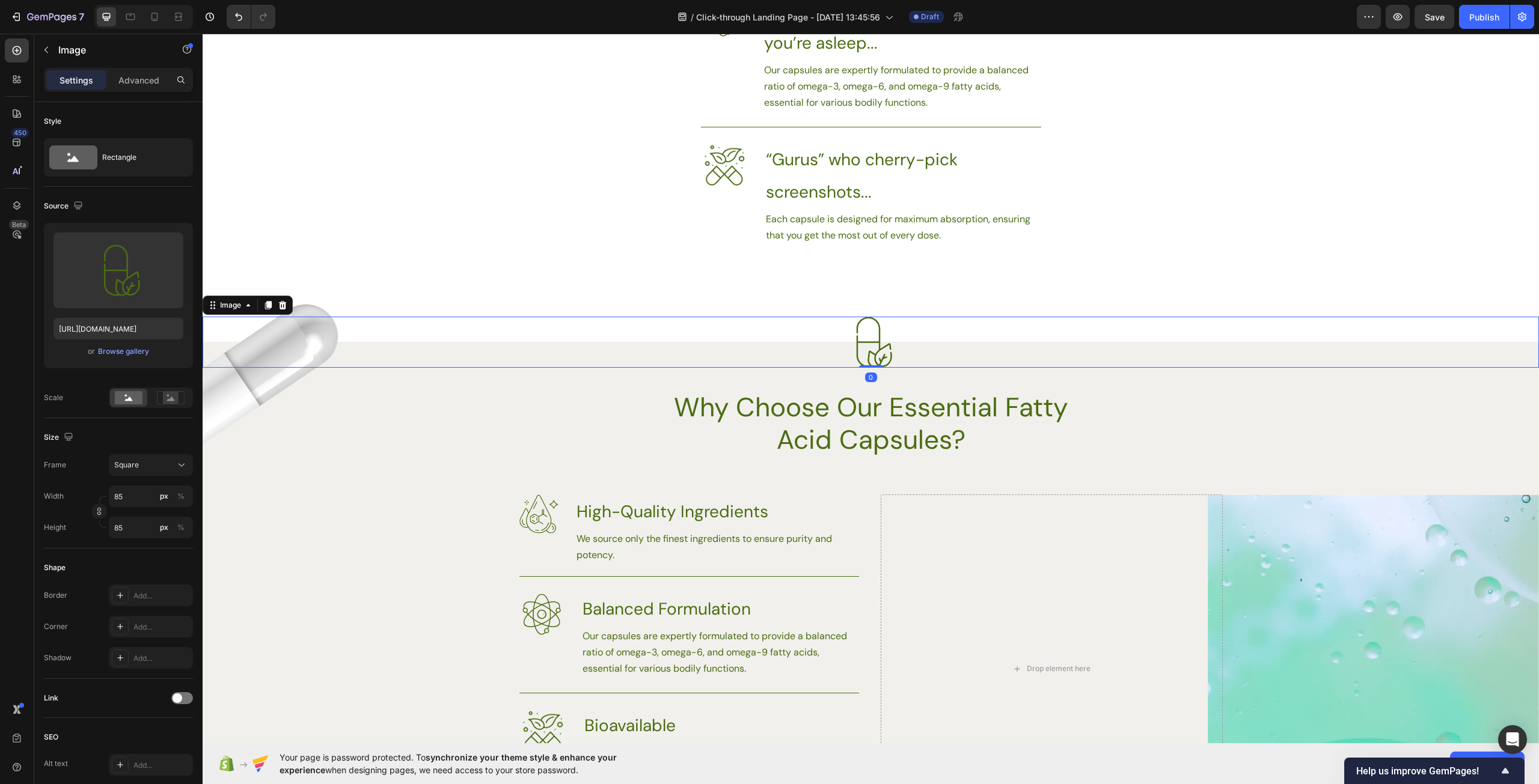
click at [316, 317] on div at bounding box center [870, 342] width 1337 height 51
click at [239, 408] on img at bounding box center [280, 379] width 156 height 189
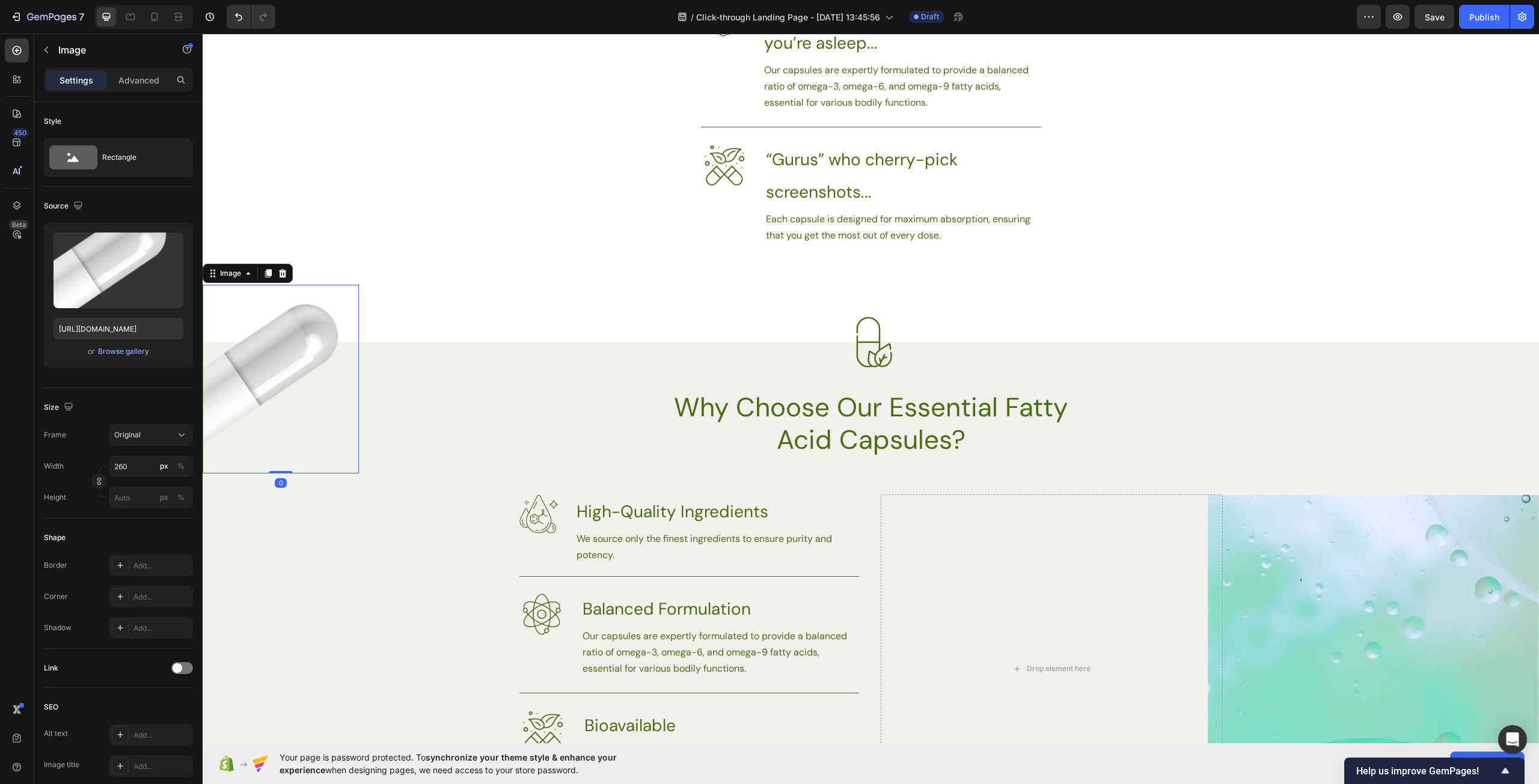
click at [239, 408] on img at bounding box center [280, 379] width 156 height 189
click at [152, 82] on p "Advanced" at bounding box center [138, 79] width 41 height 12
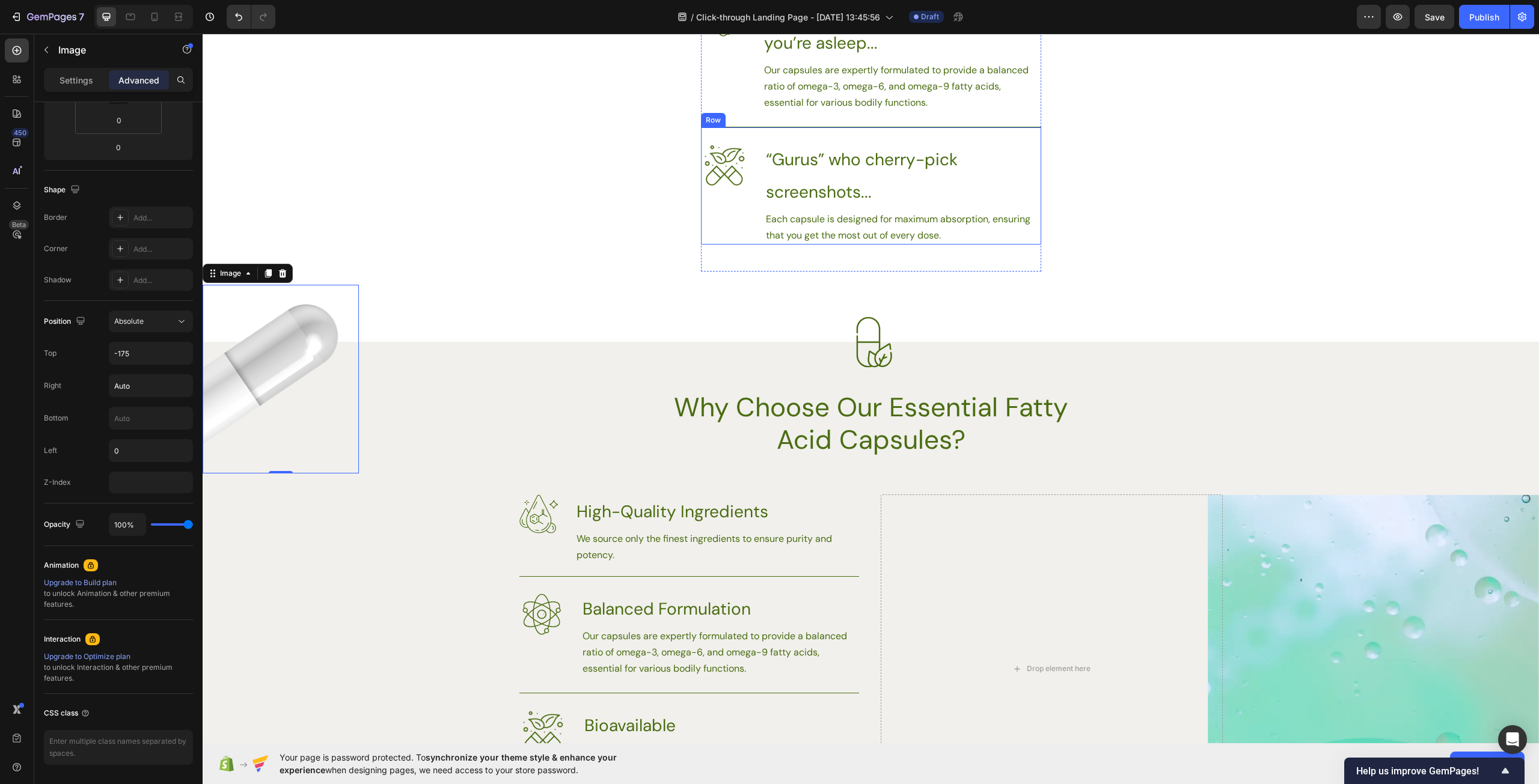
scroll to position [154, 0]
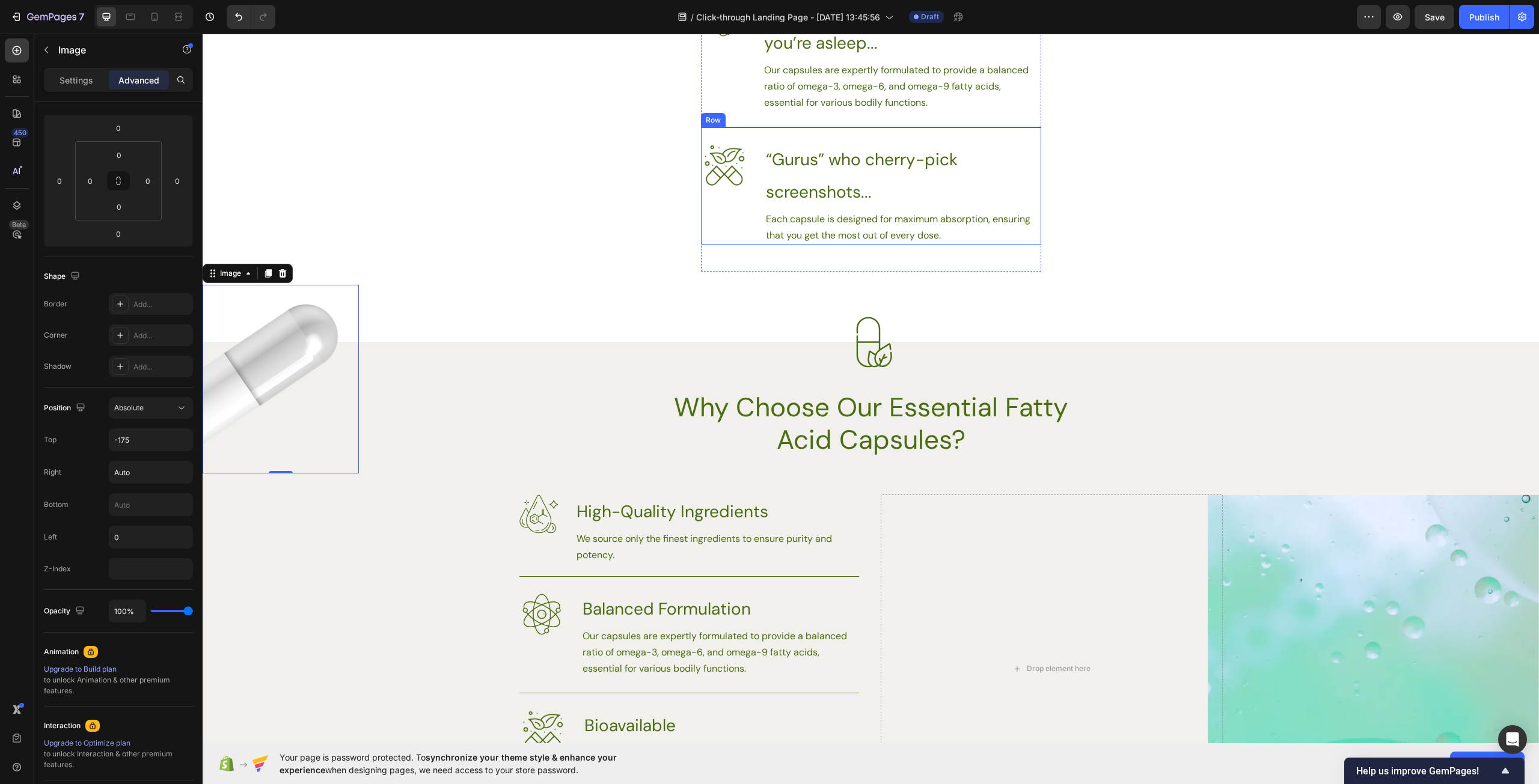
click at [718, 234] on div "Image" at bounding box center [725, 194] width 47 height 102
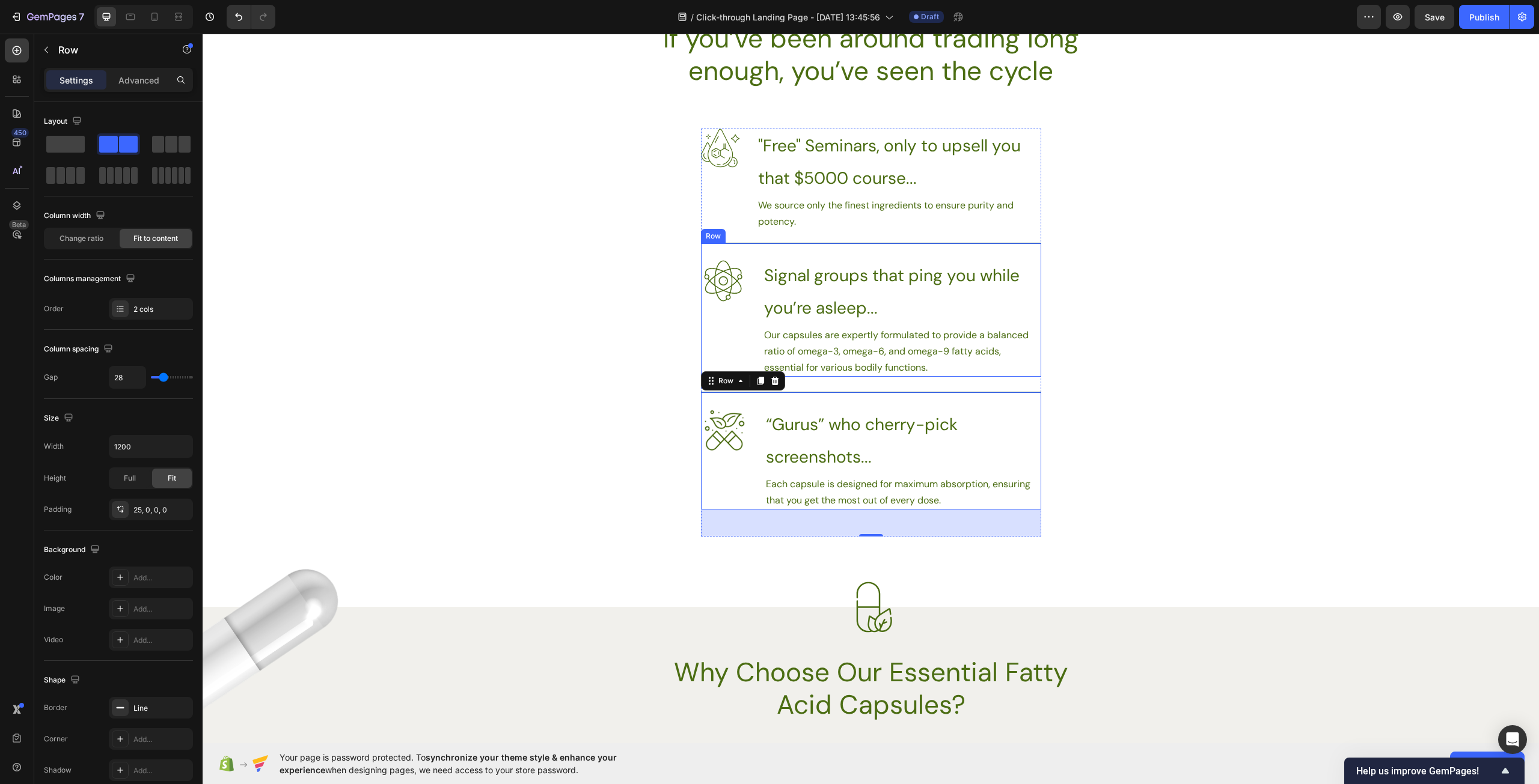
scroll to position [601, 0]
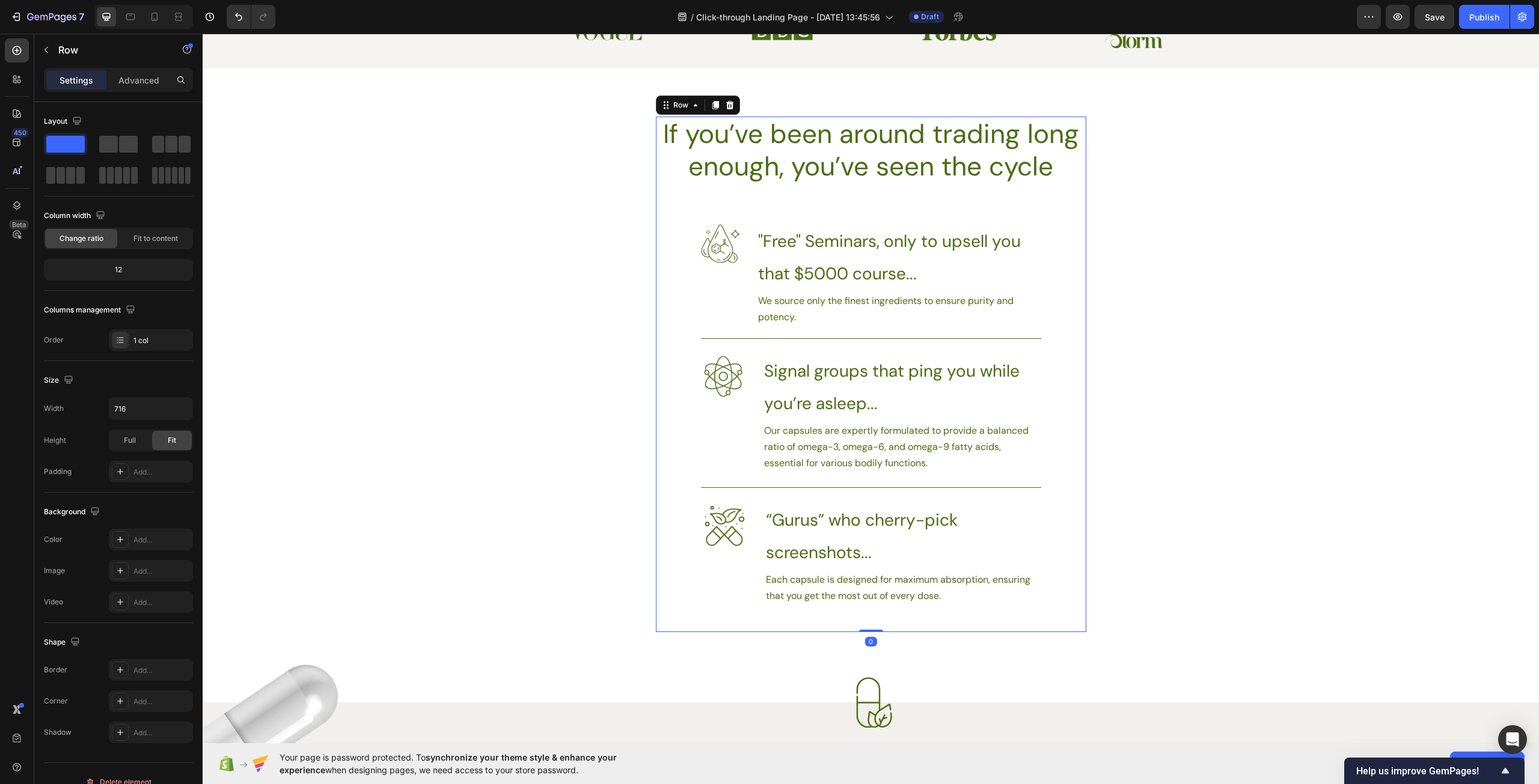
click at [740, 205] on div "If you’ve been around trading long enough, you’ve seen the cycle Heading Image …" at bounding box center [870, 374] width 430 height 515
click at [680, 609] on div "If you’ve been around trading long enough, you’ve seen the cycle Heading Image …" at bounding box center [870, 374] width 430 height 515
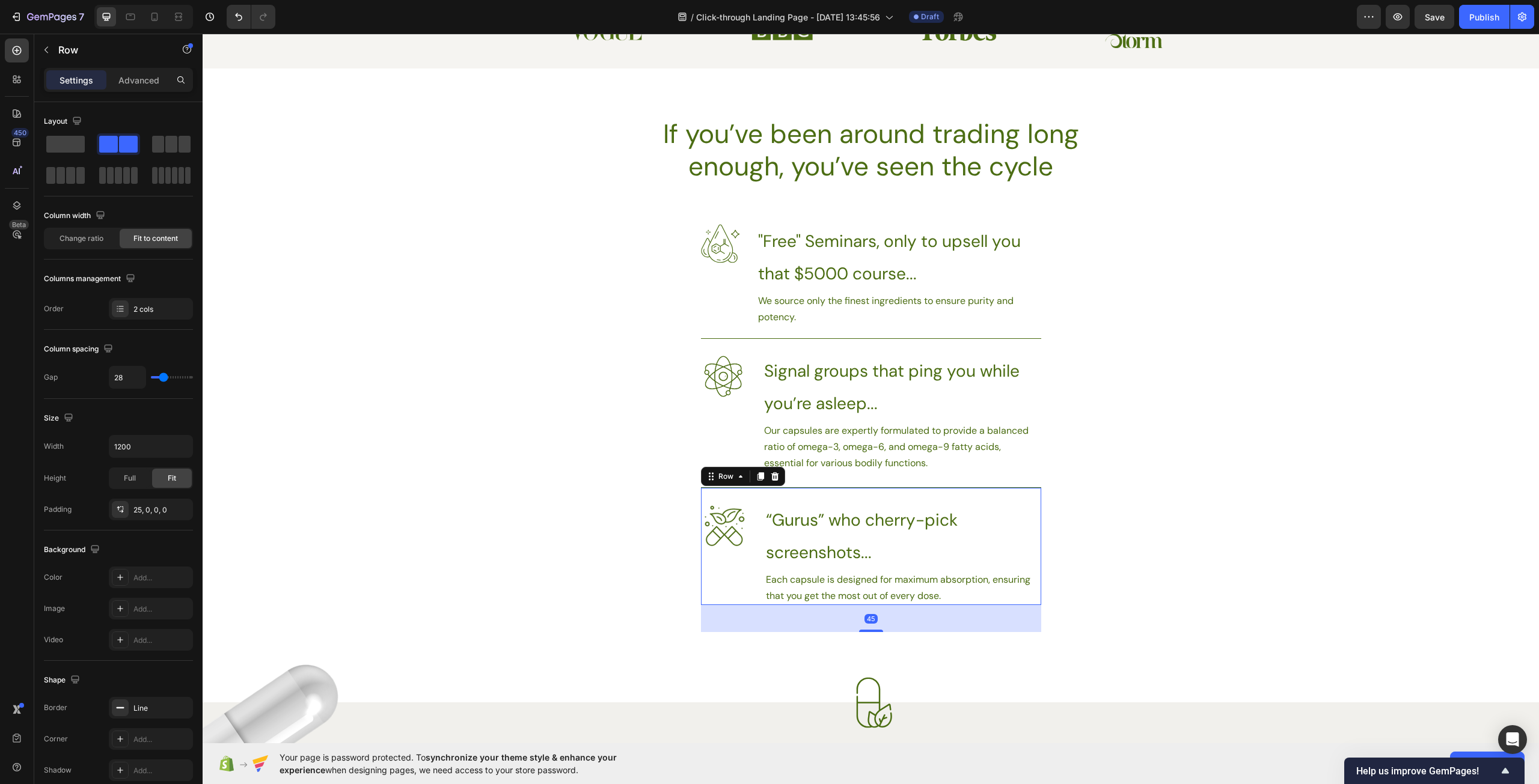
click at [709, 598] on div "Image" at bounding box center [725, 554] width 47 height 102
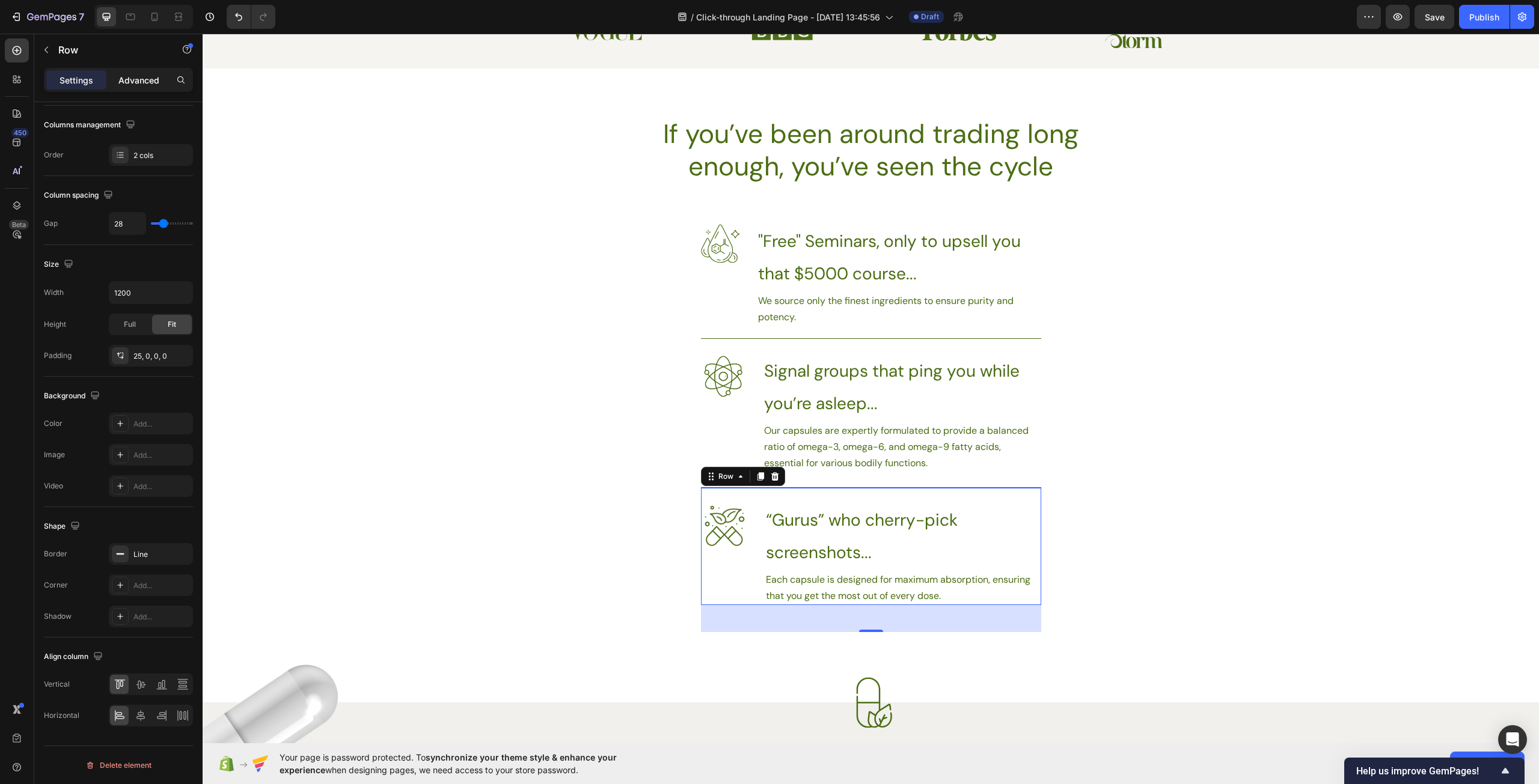
click at [141, 79] on p "Advanced" at bounding box center [138, 79] width 41 height 12
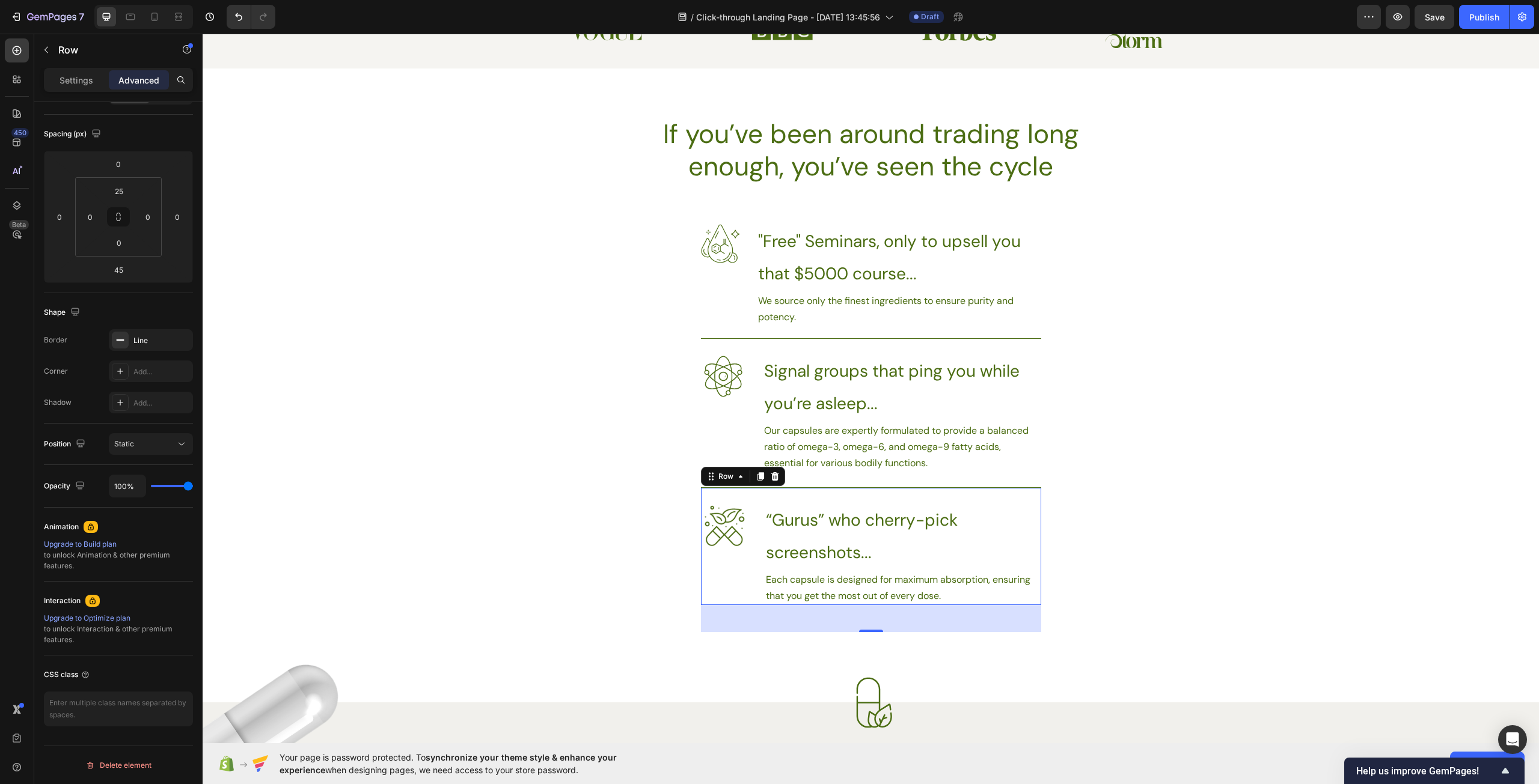
scroll to position [842, 0]
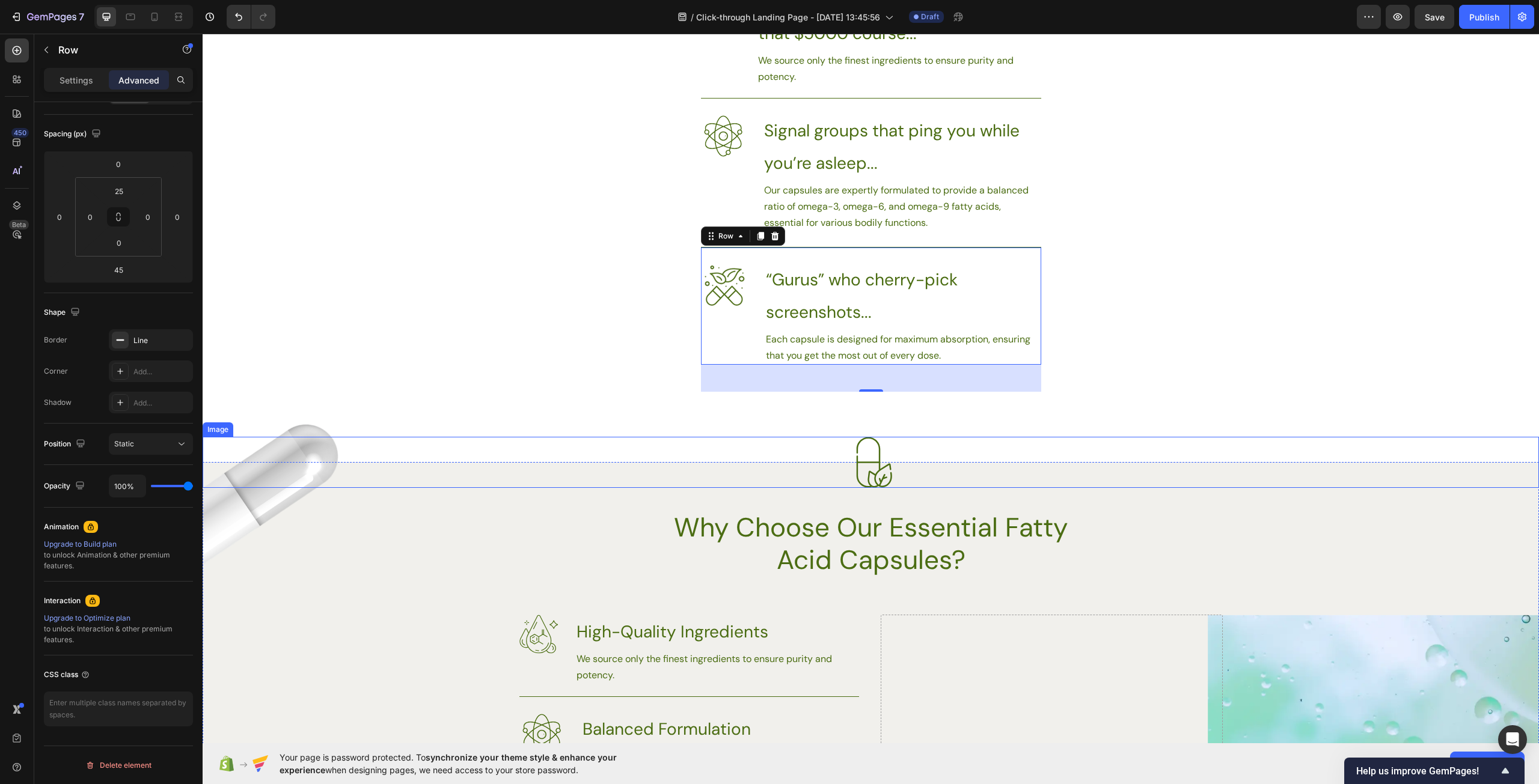
click at [285, 465] on div at bounding box center [870, 462] width 1337 height 51
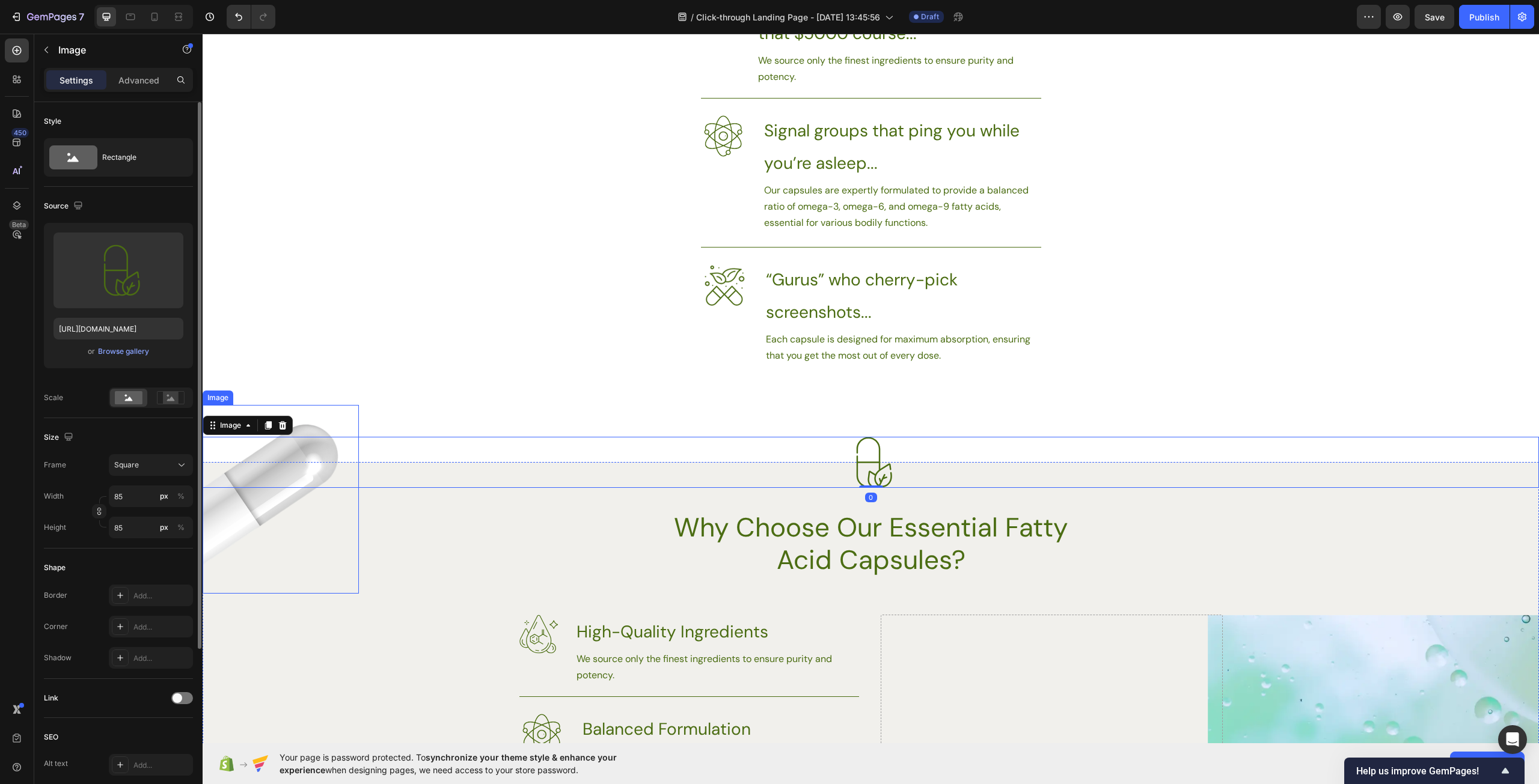
click at [258, 507] on img at bounding box center [280, 499] width 156 height 189
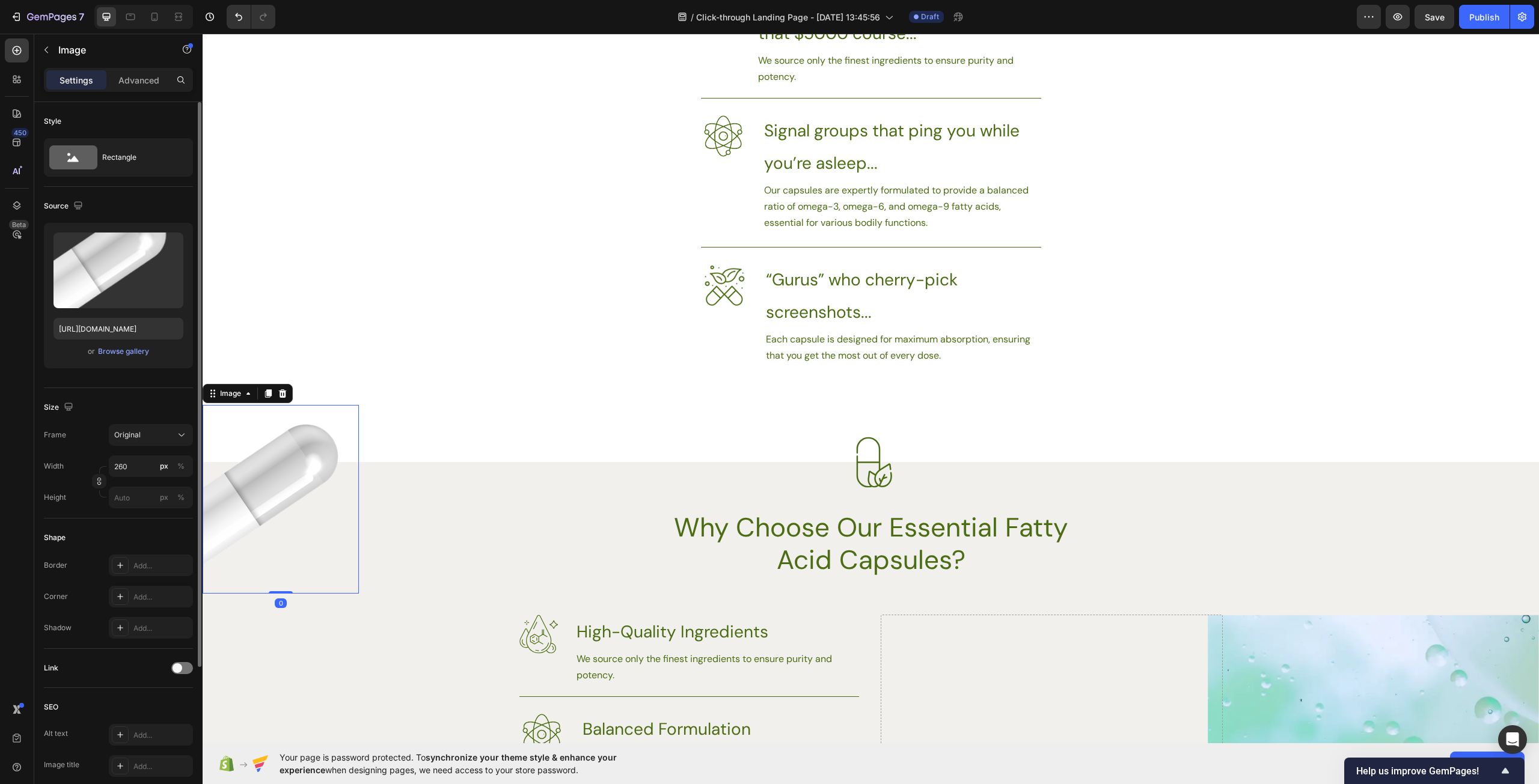
scroll to position [191, 0]
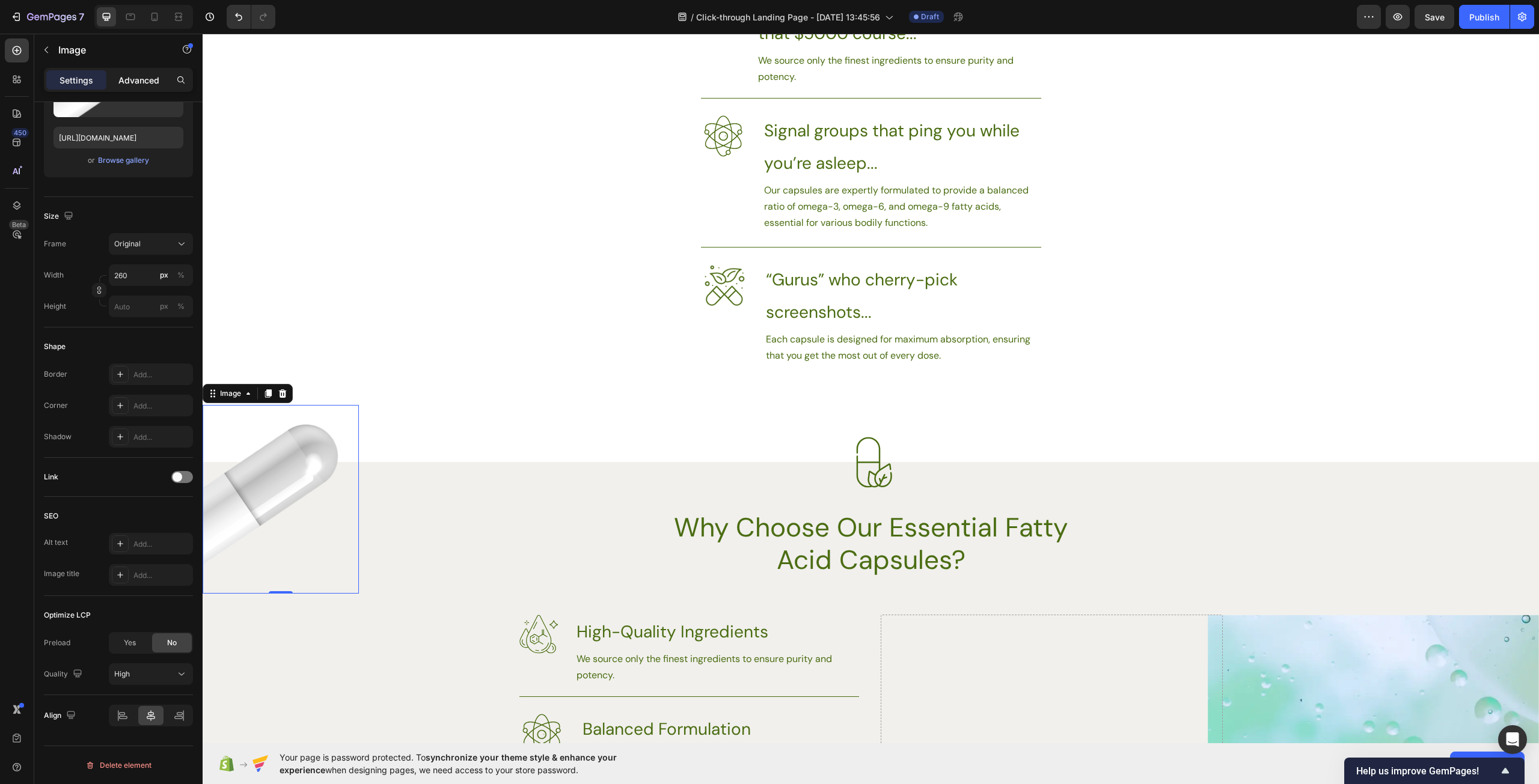
click at [151, 77] on p "Advanced" at bounding box center [138, 79] width 41 height 12
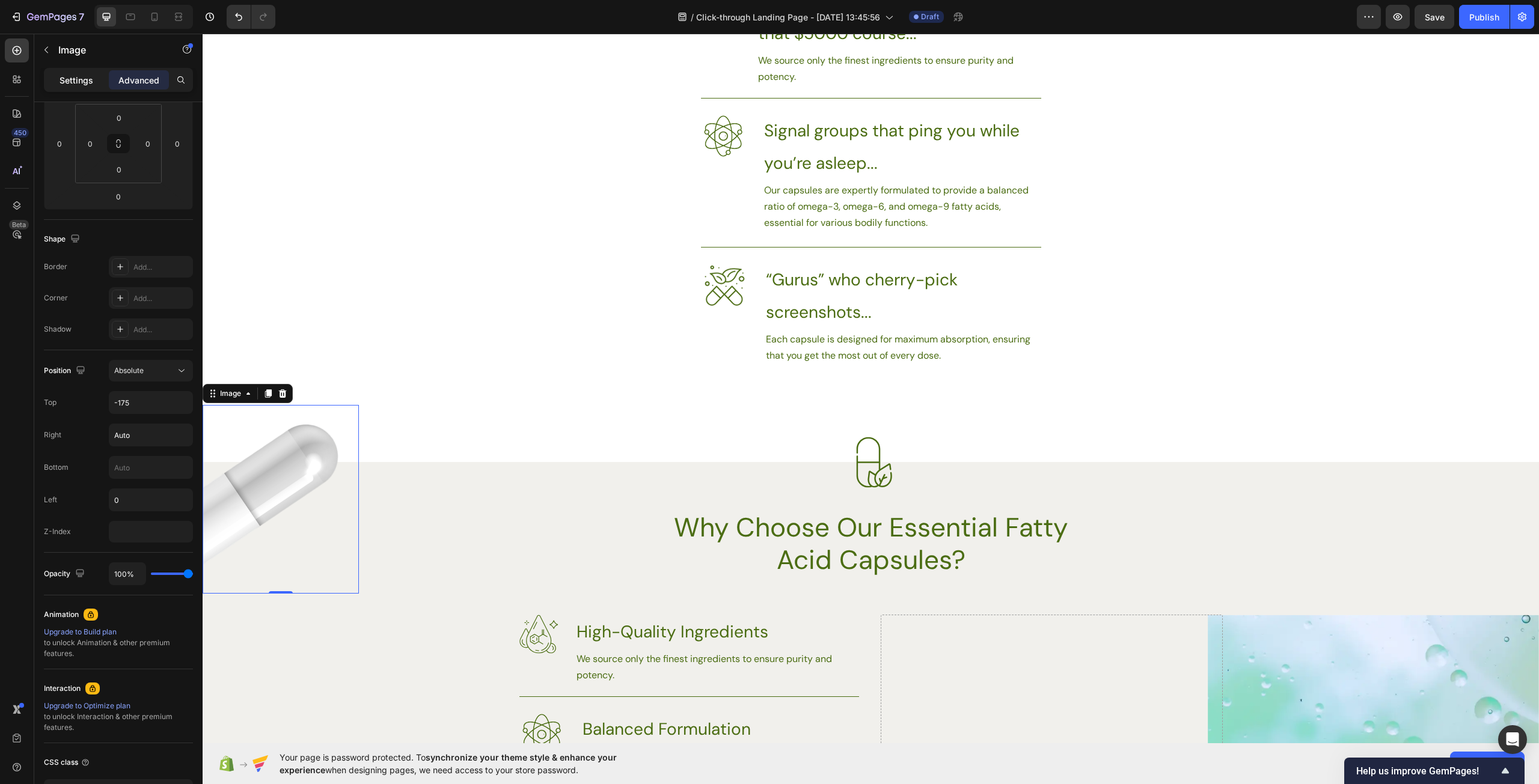
click at [90, 75] on p "Settings" at bounding box center [77, 79] width 34 height 12
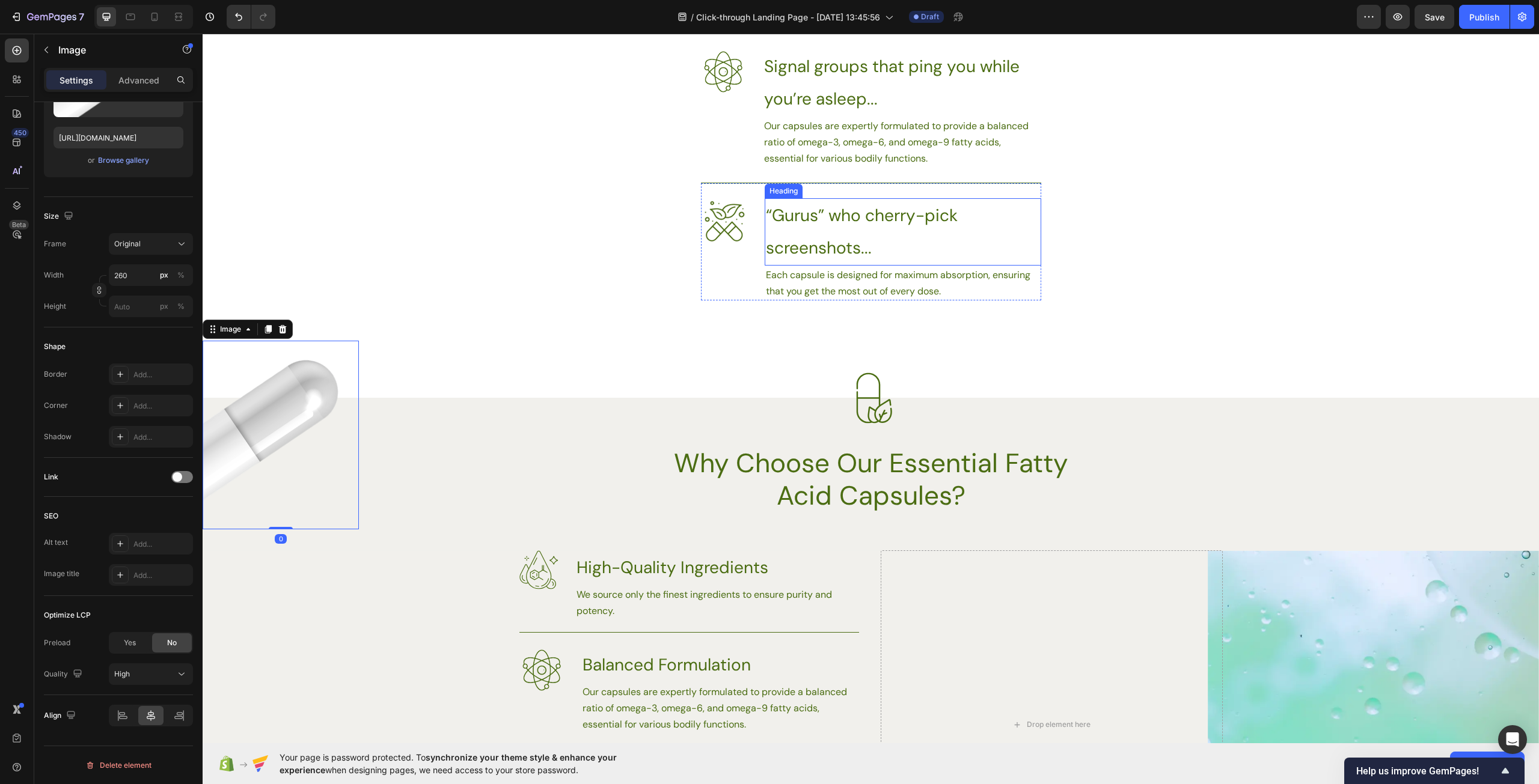
scroll to position [661, 0]
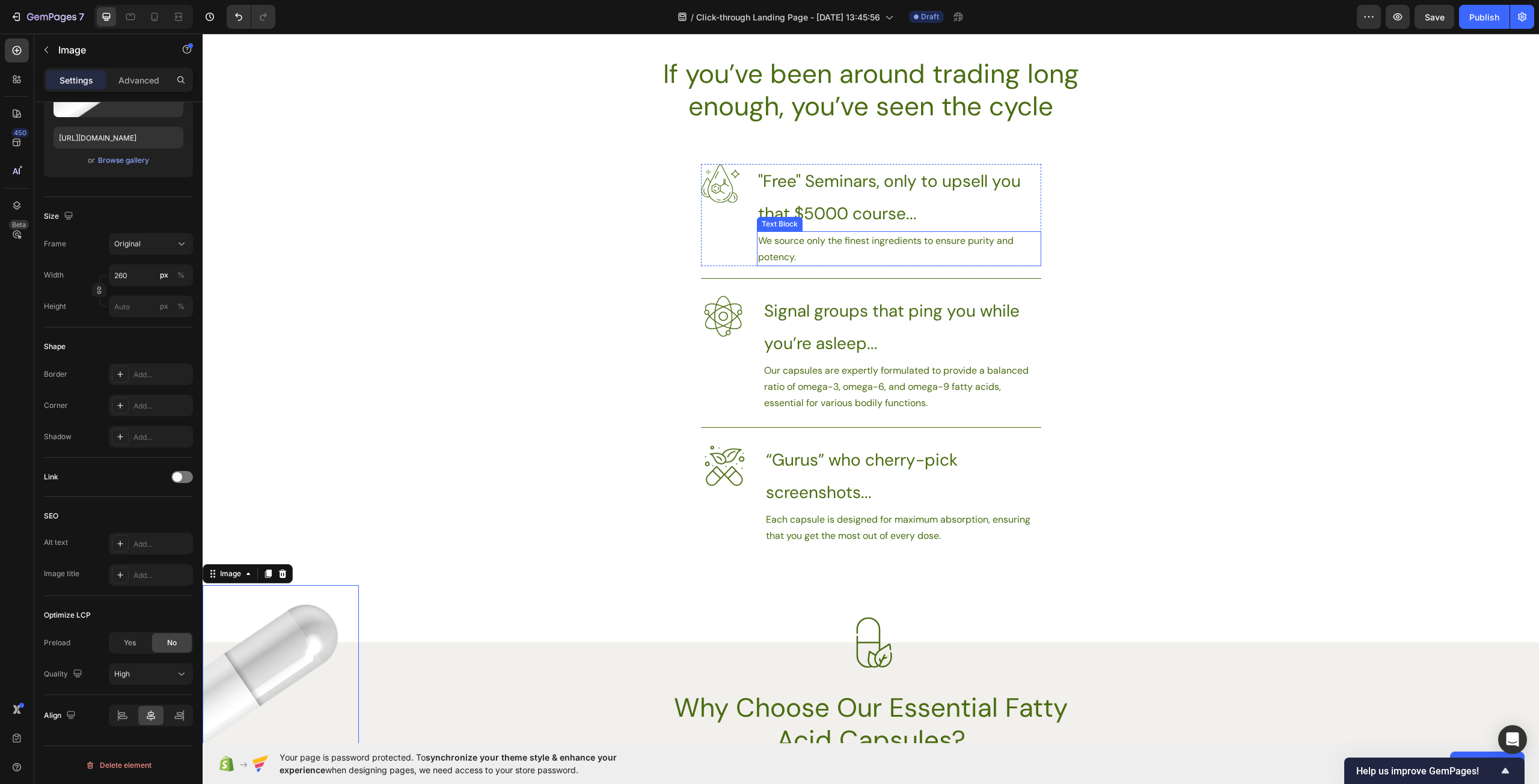
click at [818, 246] on p "We source only the finest ingredients to ensure purity and potency." at bounding box center [899, 249] width 282 height 32
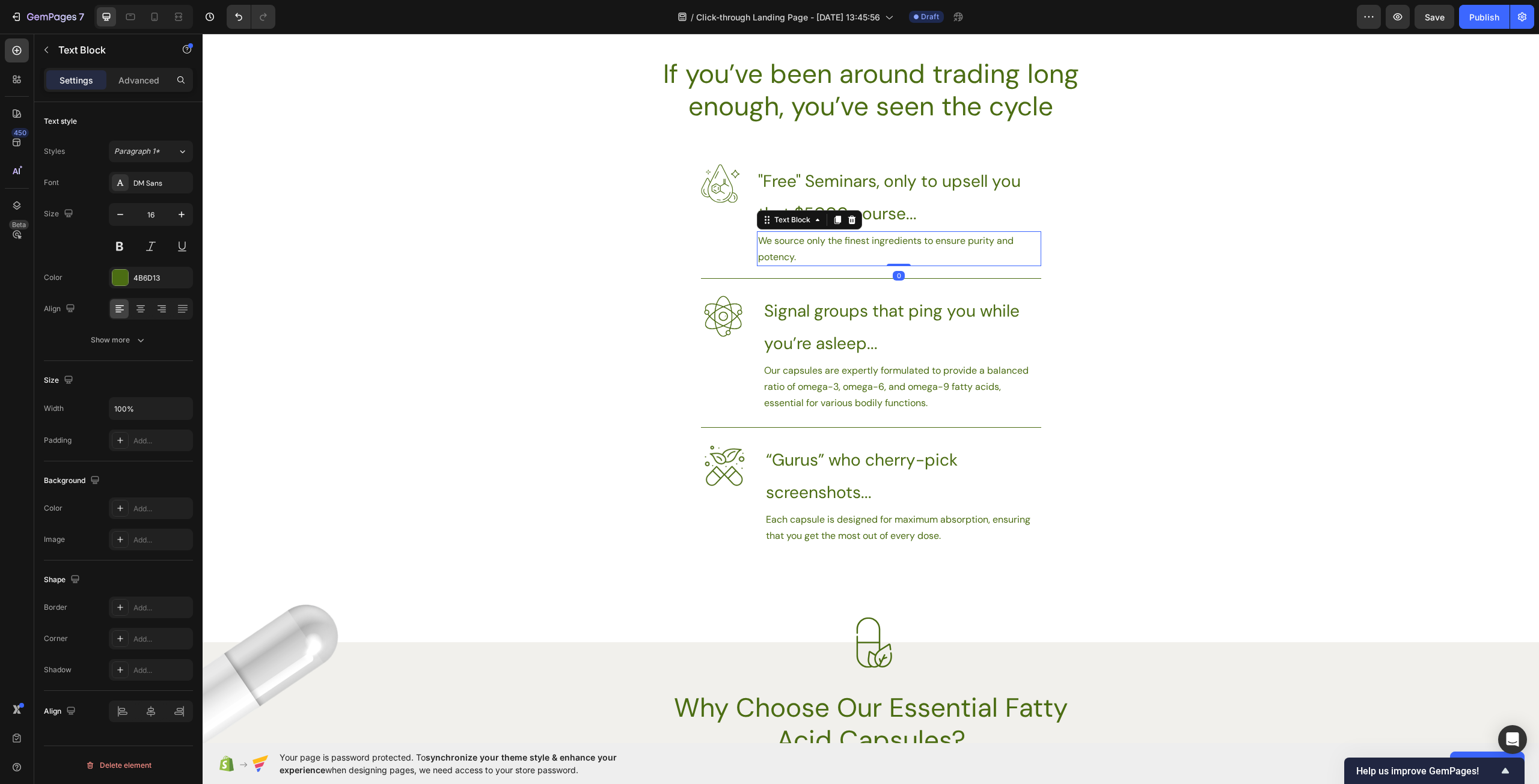
click at [866, 255] on p "We source only the finest ingredients to ensure purity and potency." at bounding box center [899, 249] width 282 height 32
click at [871, 254] on p "We source only the finest ingredients to ensure purity and potency." at bounding box center [899, 249] width 282 height 32
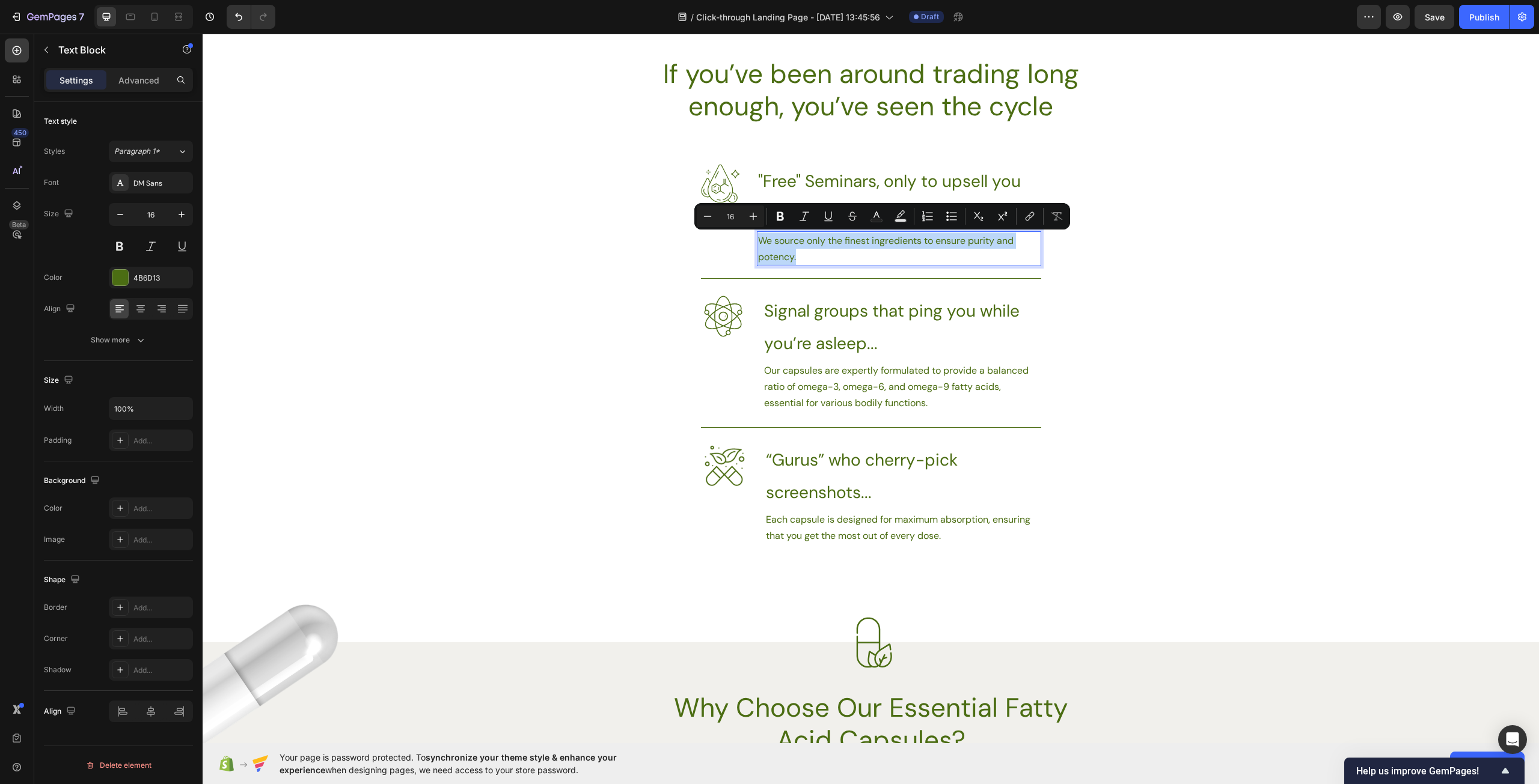
drag, startPoint x: 857, startPoint y: 256, endPoint x: 756, endPoint y: 239, distance: 102.4
click at [758, 239] on p "We source only the finest ingredients to ensure purity and potency." at bounding box center [899, 249] width 282 height 32
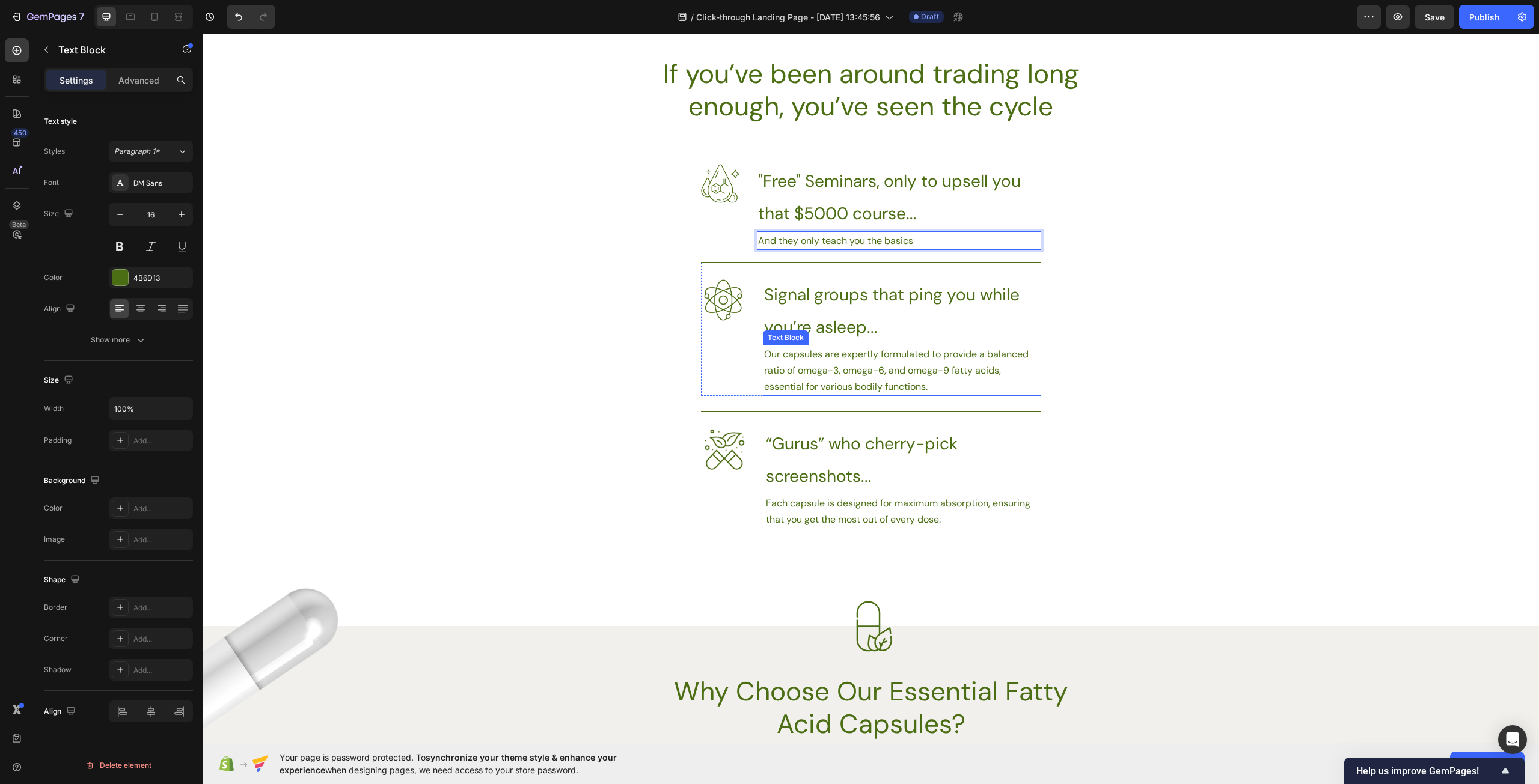
click at [933, 381] on p "Our capsules are expertly formulated to provide a balanced ratio of omega-3, om…" at bounding box center [902, 370] width 276 height 48
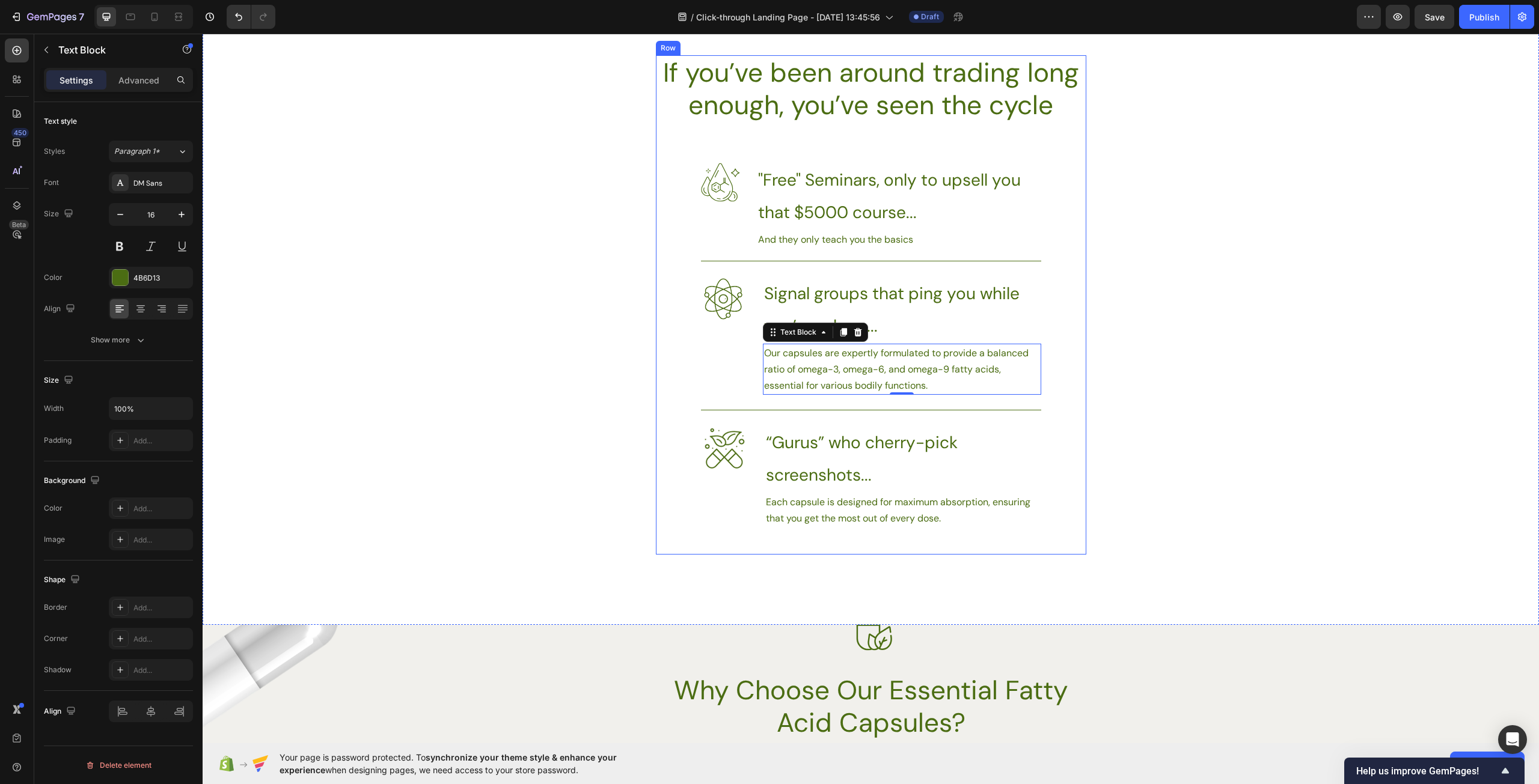
scroll to position [721, 0]
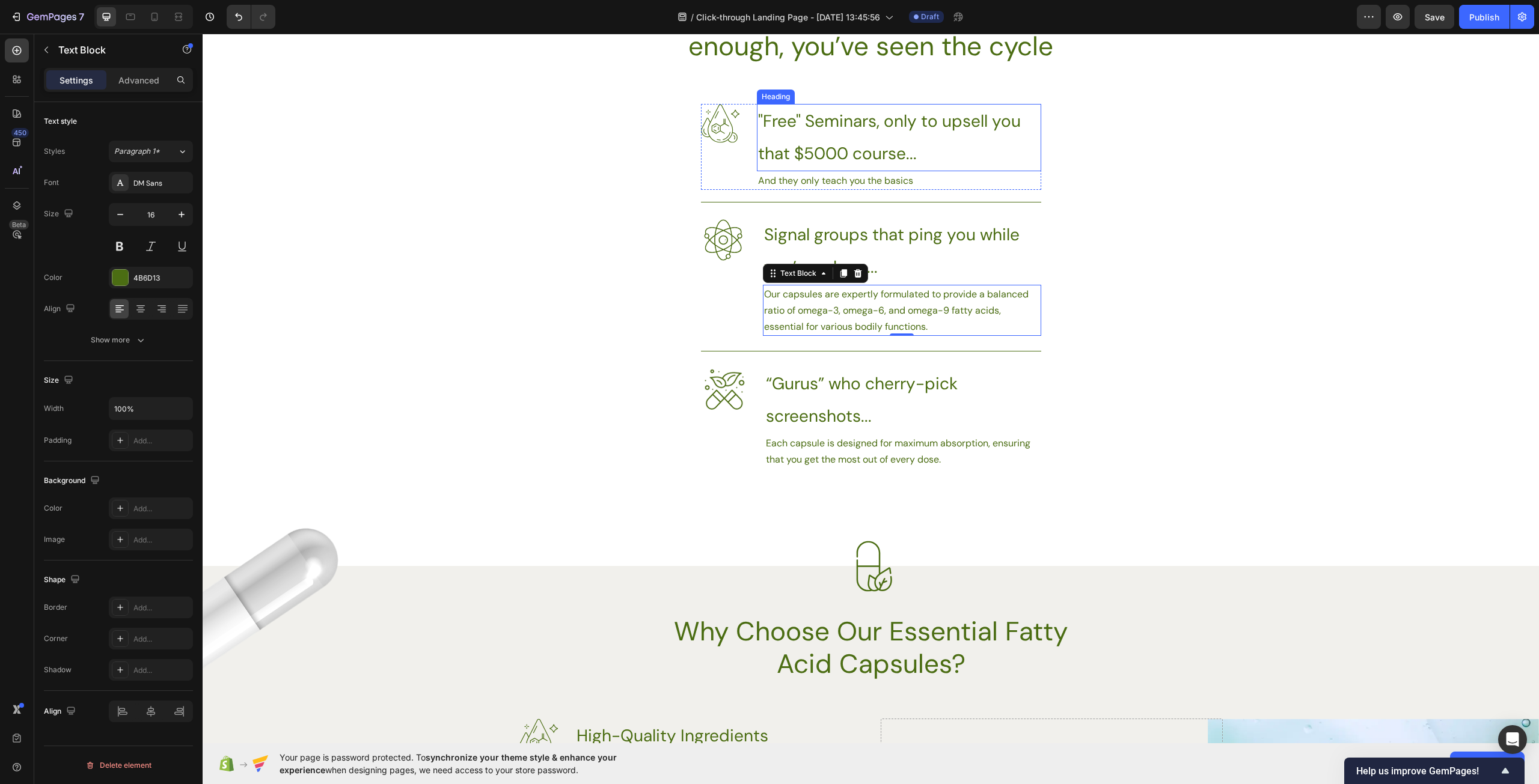
click at [856, 125] on h3 ""Free" Seminars, only to upsell you that $5000 course..." at bounding box center [899, 137] width 285 height 67
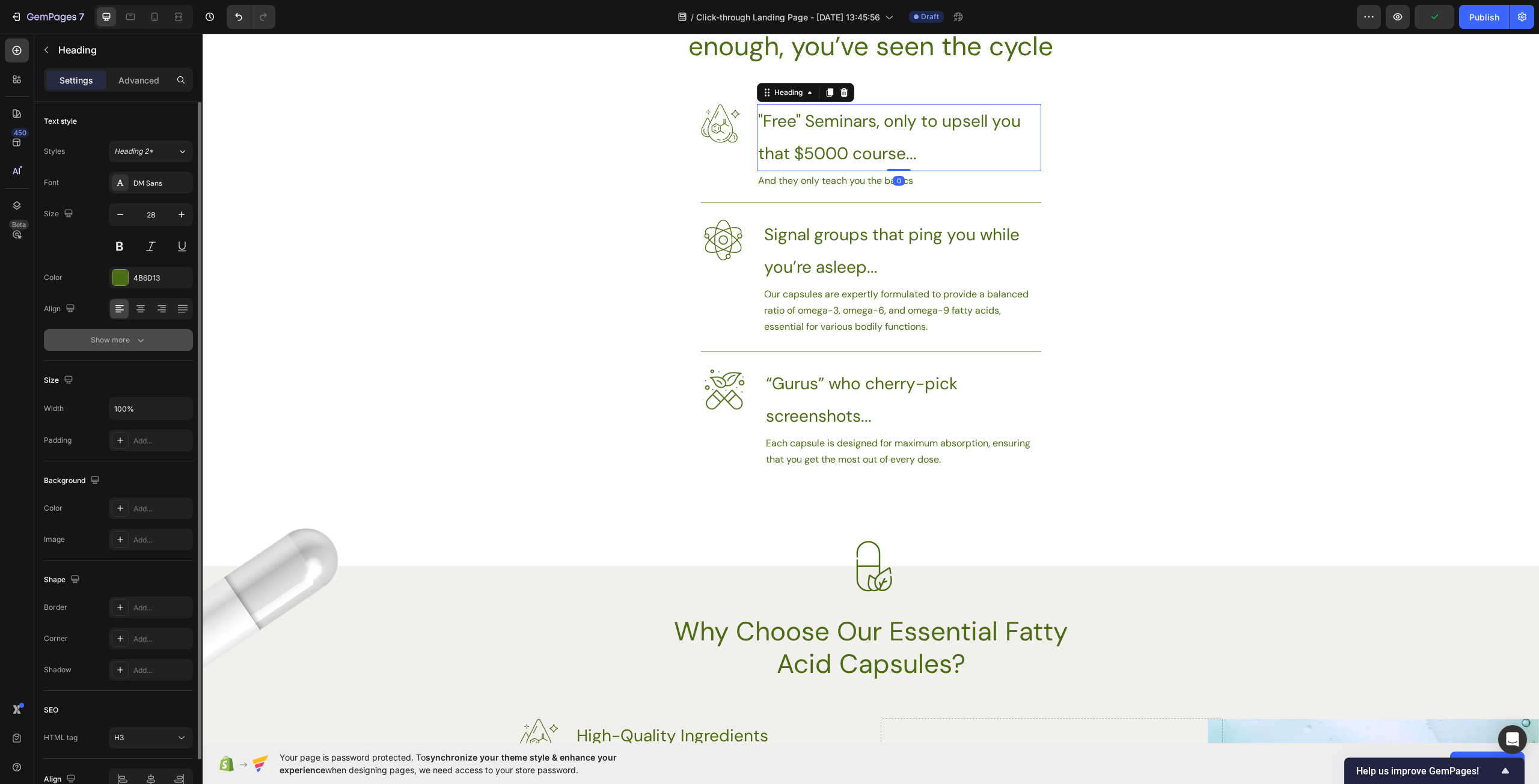
click at [151, 343] on button "Show more" at bounding box center [118, 340] width 149 height 22
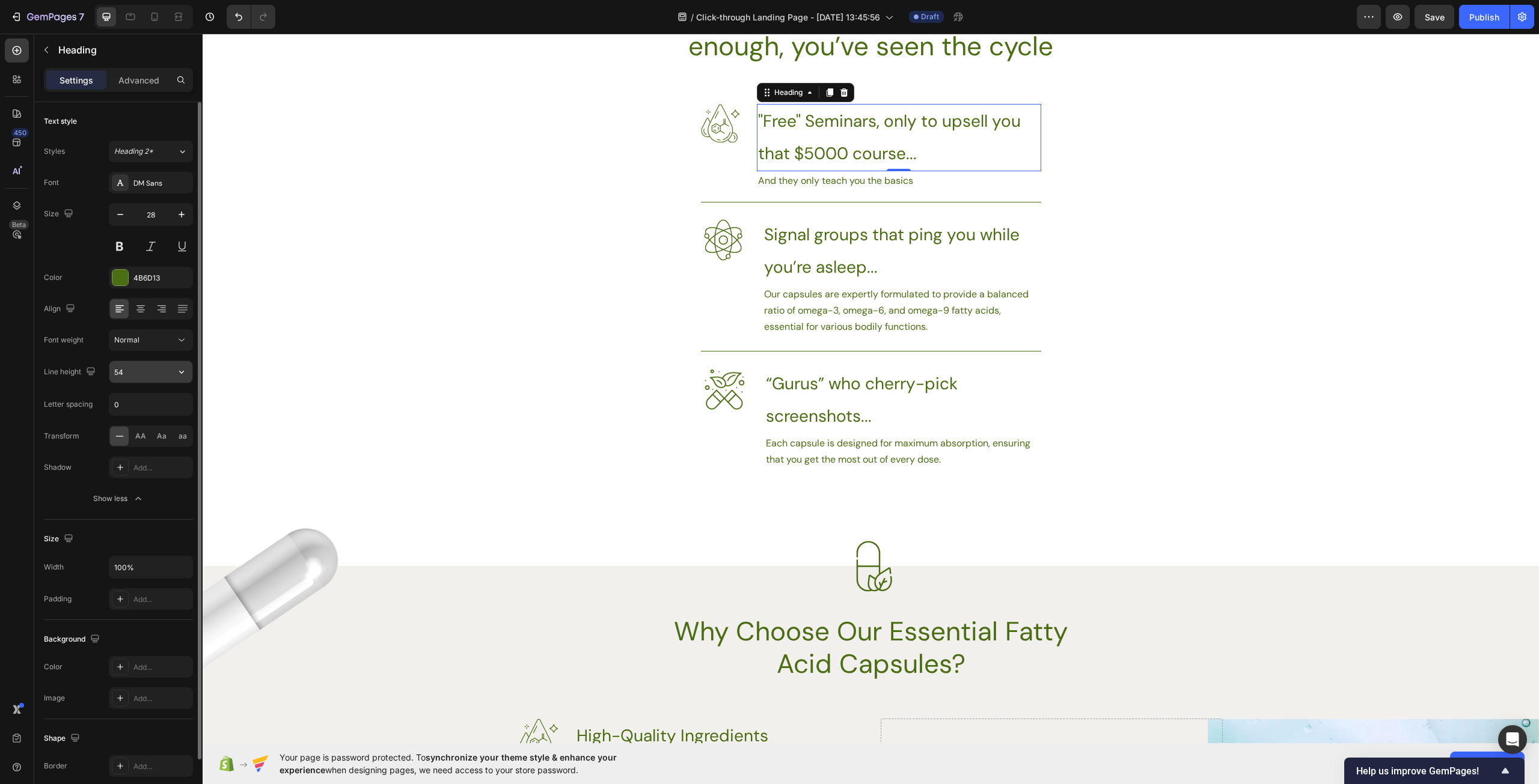
click at [159, 369] on input "54" at bounding box center [151, 372] width 83 height 22
click at [184, 374] on icon "button" at bounding box center [182, 372] width 12 height 12
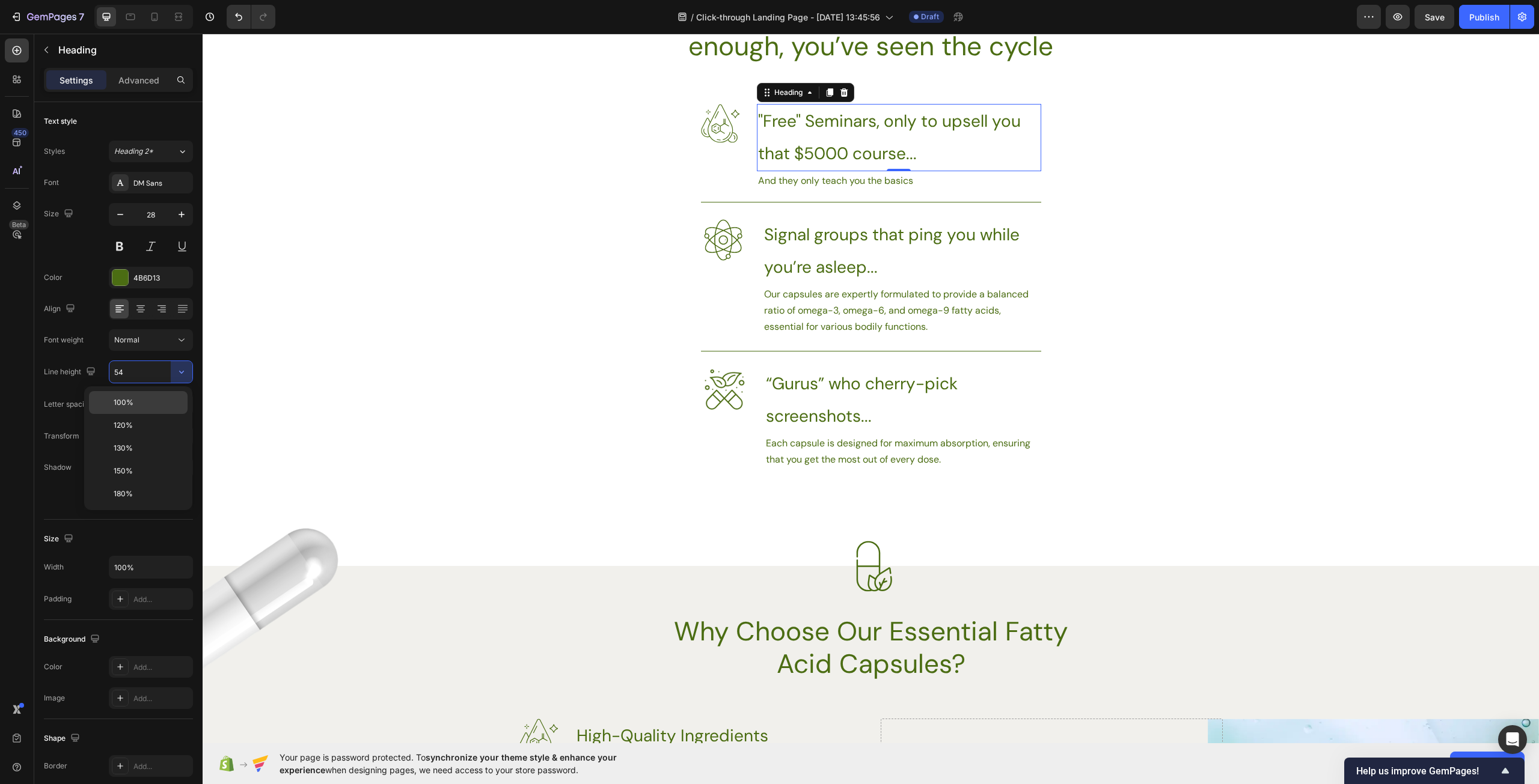
click at [170, 403] on p "100%" at bounding box center [148, 402] width 68 height 10
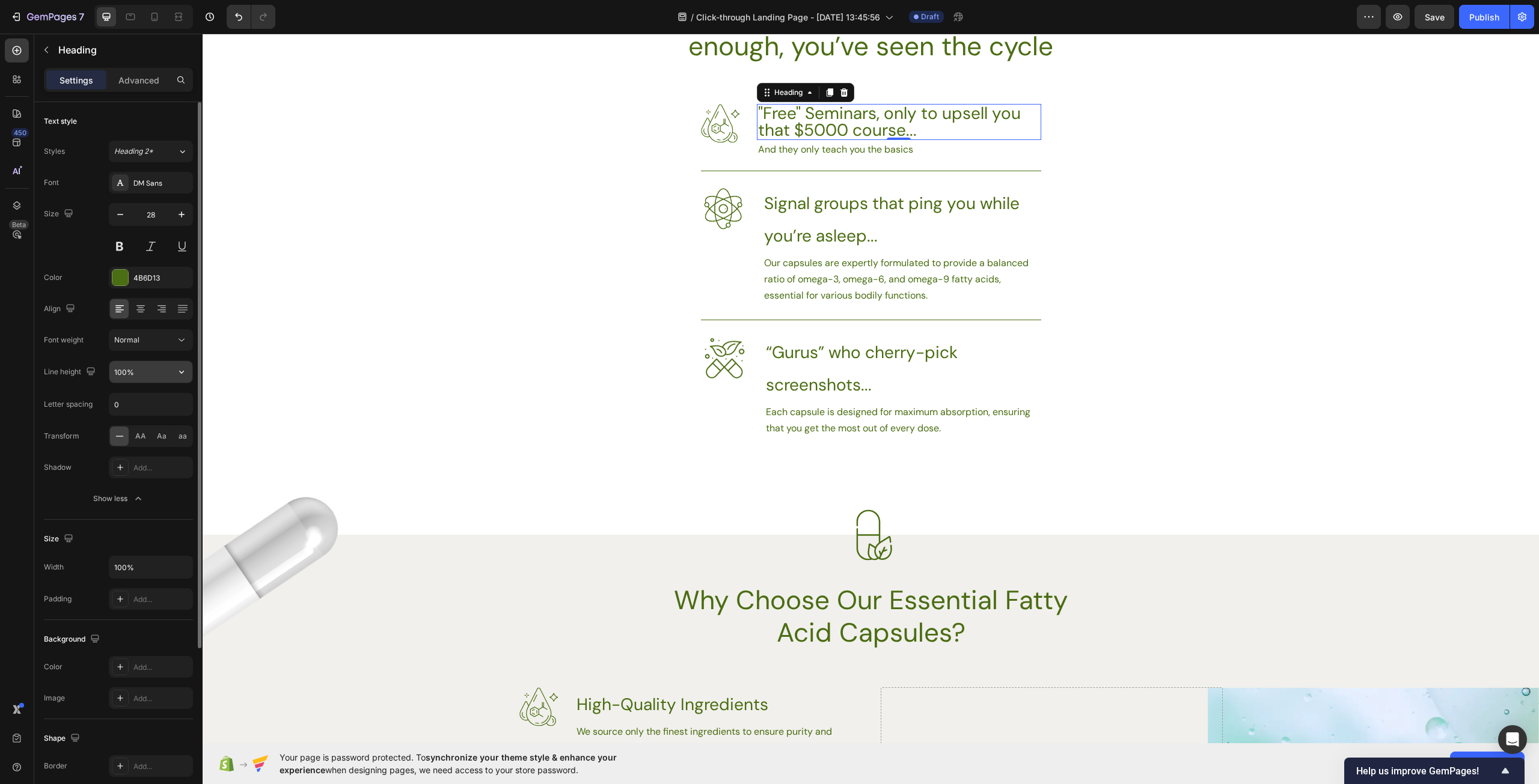
click at [153, 370] on input "100%" at bounding box center [151, 372] width 83 height 22
click at [174, 378] on button "button" at bounding box center [181, 372] width 22 height 22
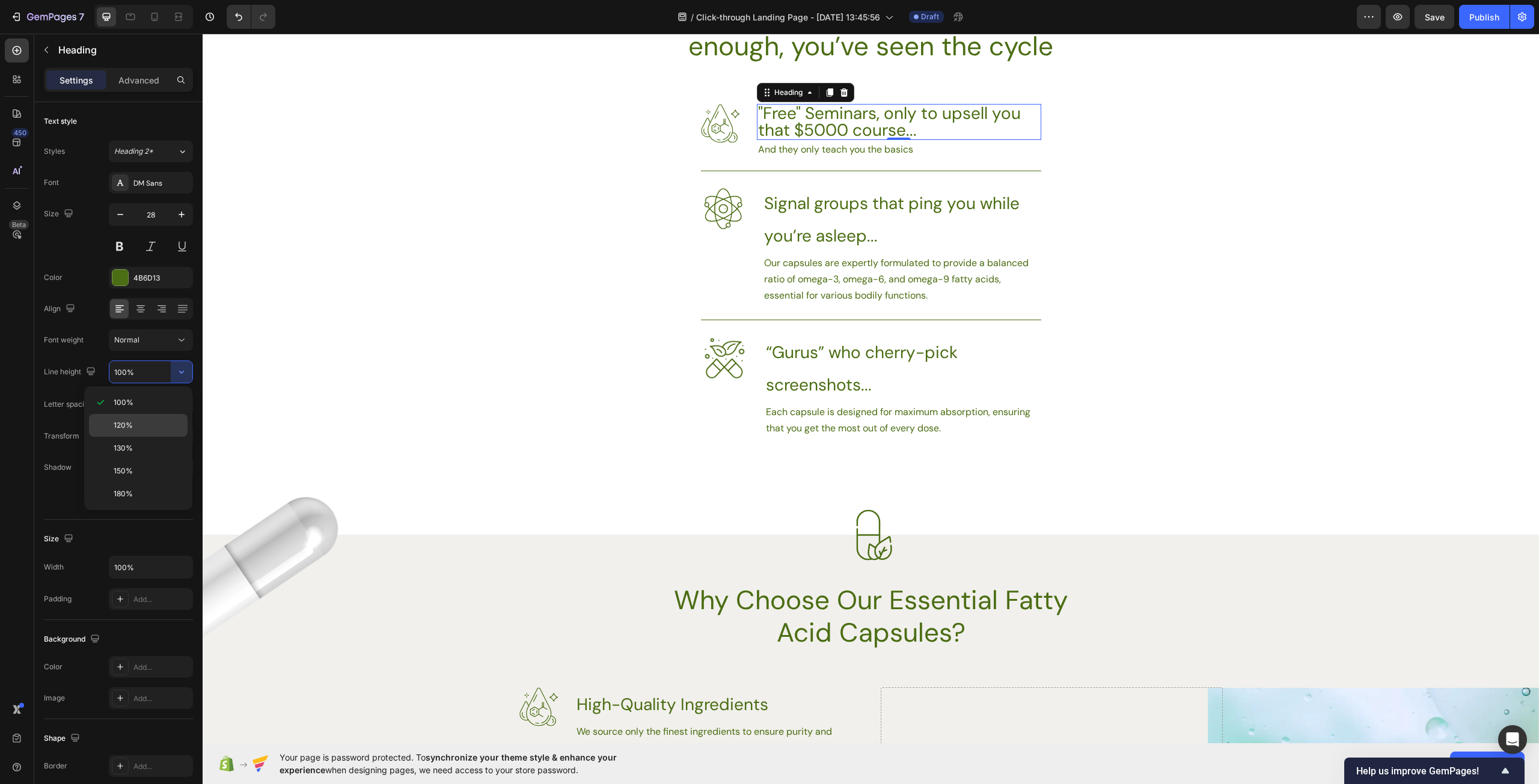
click at [154, 418] on div "120%" at bounding box center [138, 426] width 98 height 23
type input "120%"
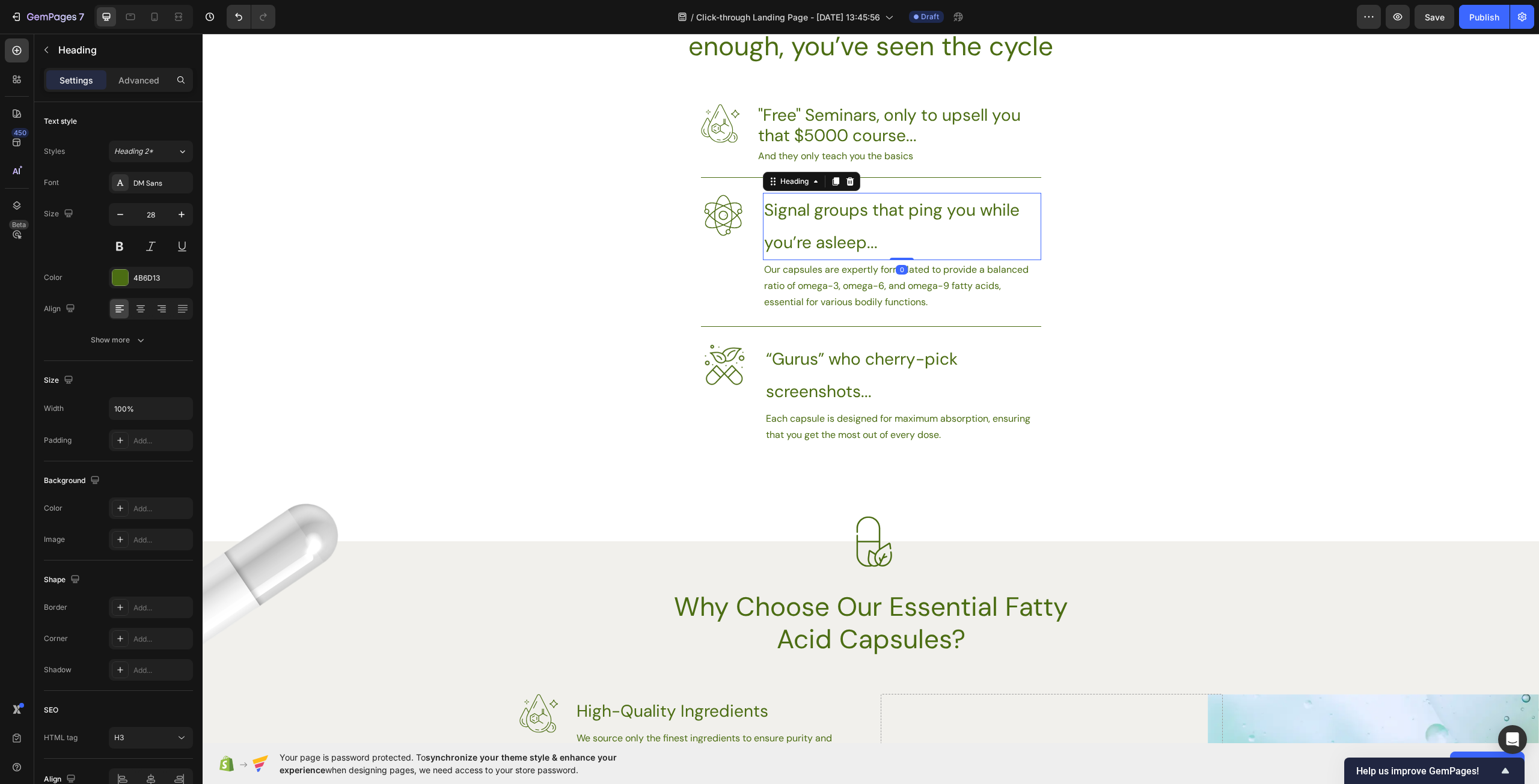
click at [824, 227] on h3 "Signal groups that ping you while you’re asleep..." at bounding box center [901, 226] width 278 height 67
click at [130, 341] on div "Show more" at bounding box center [118, 340] width 56 height 12
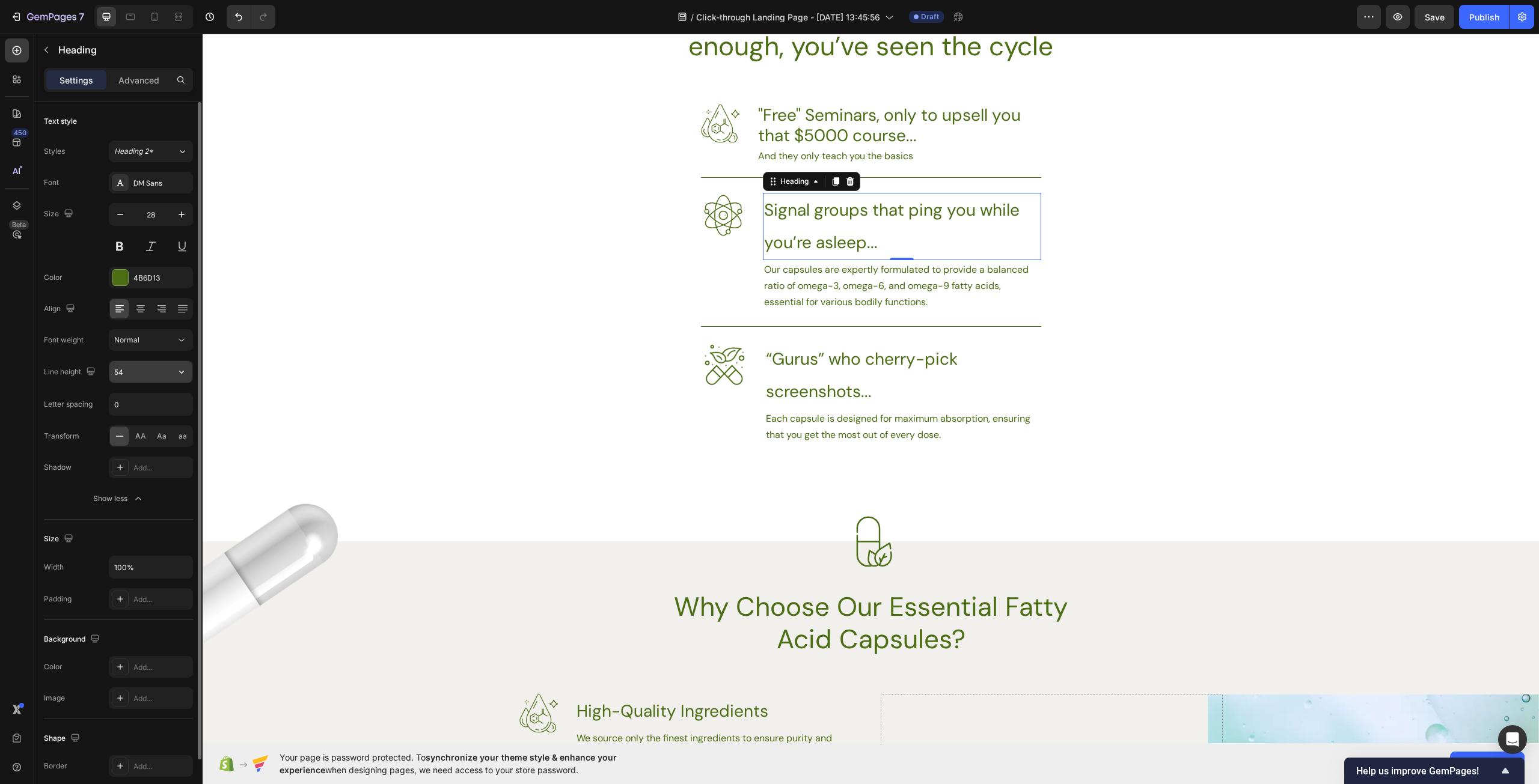
click at [144, 371] on input "54" at bounding box center [151, 372] width 83 height 22
click at [181, 375] on icon "button" at bounding box center [182, 372] width 12 height 12
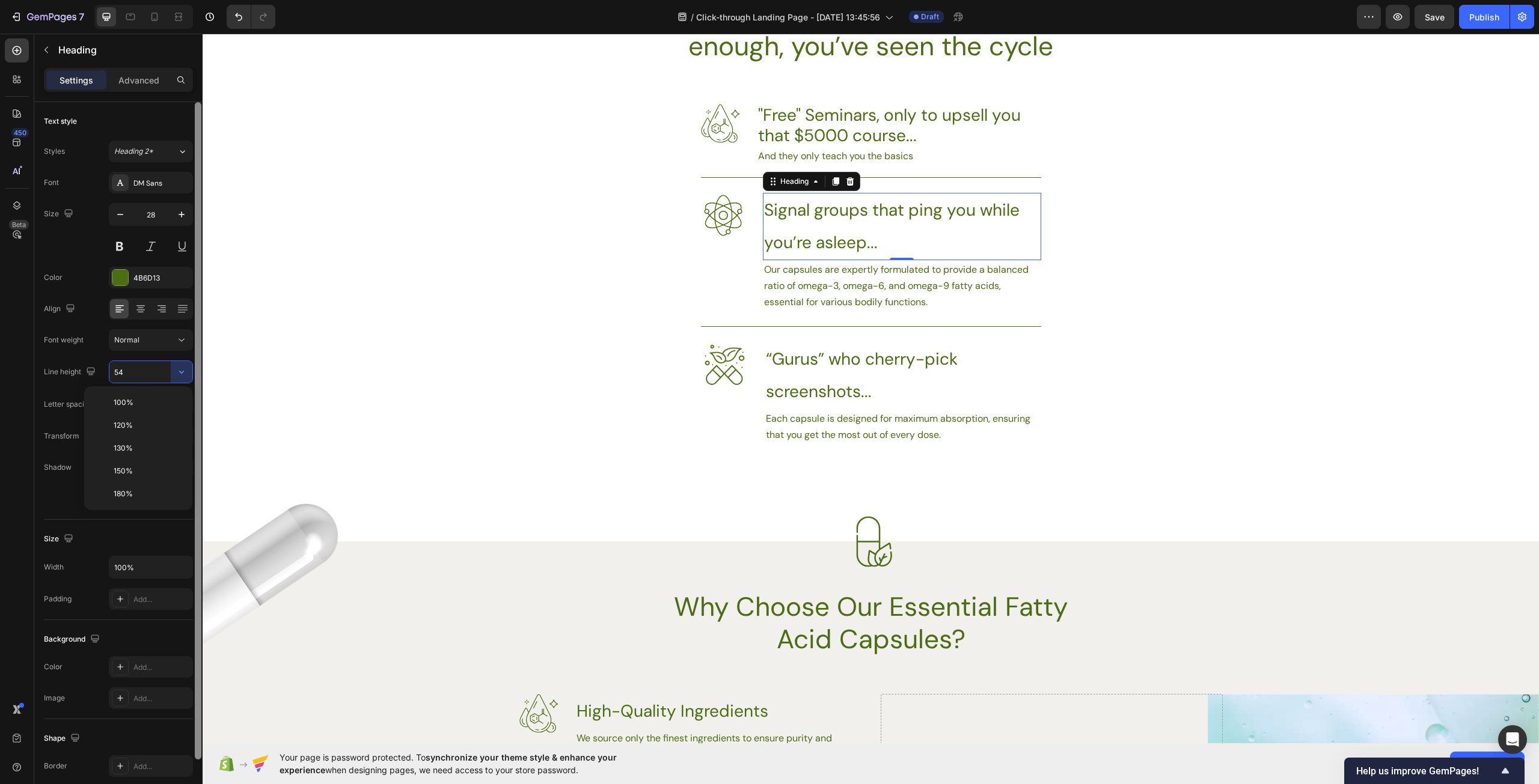
drag, startPoint x: 159, startPoint y: 418, endPoint x: 200, endPoint y: 416, distance: 41.0
click at [159, 418] on div "120%" at bounding box center [138, 426] width 98 height 23
type input "120%"
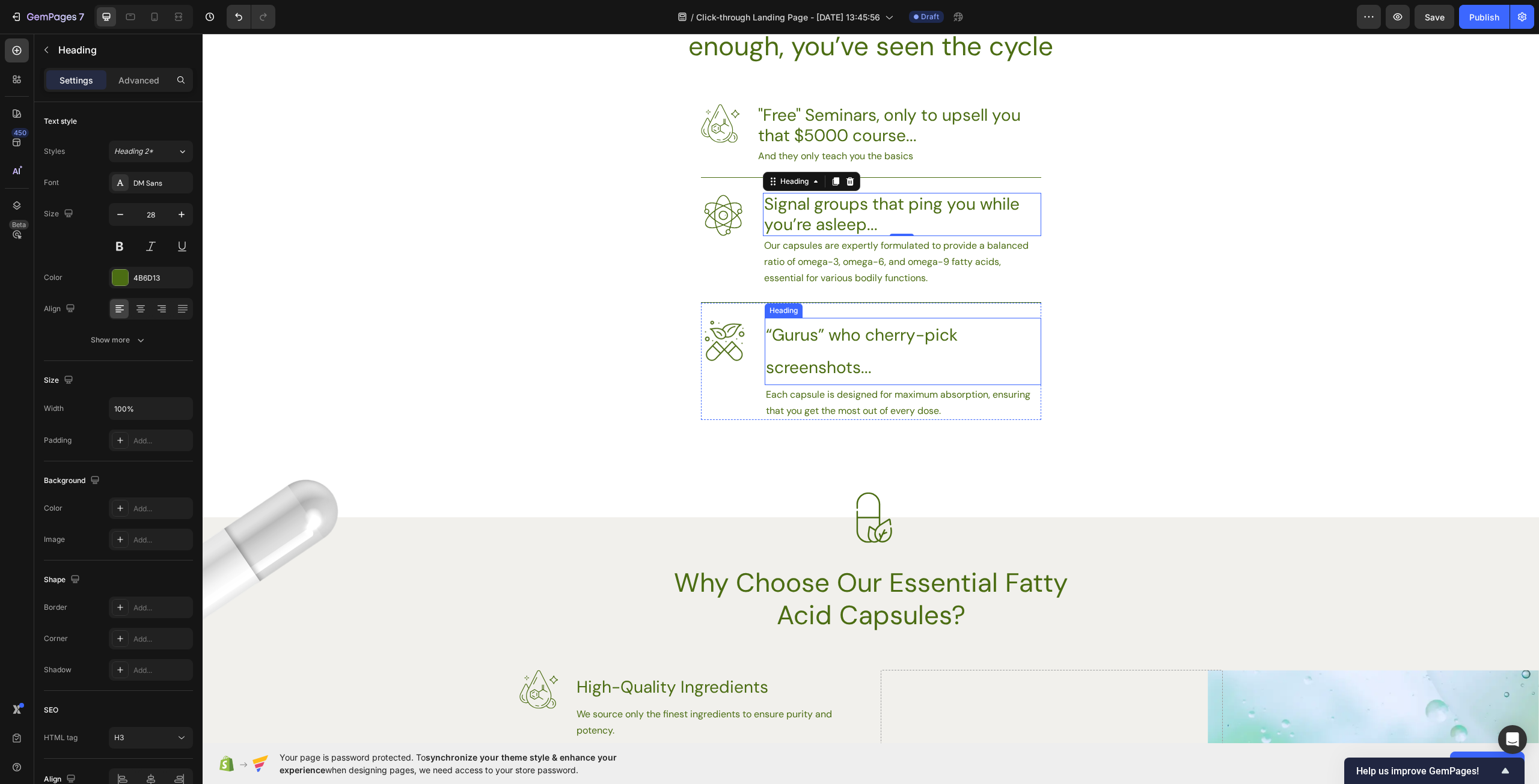
click at [832, 339] on h3 "“Gurus” who cherry-pick screenshots..." at bounding box center [902, 351] width 276 height 67
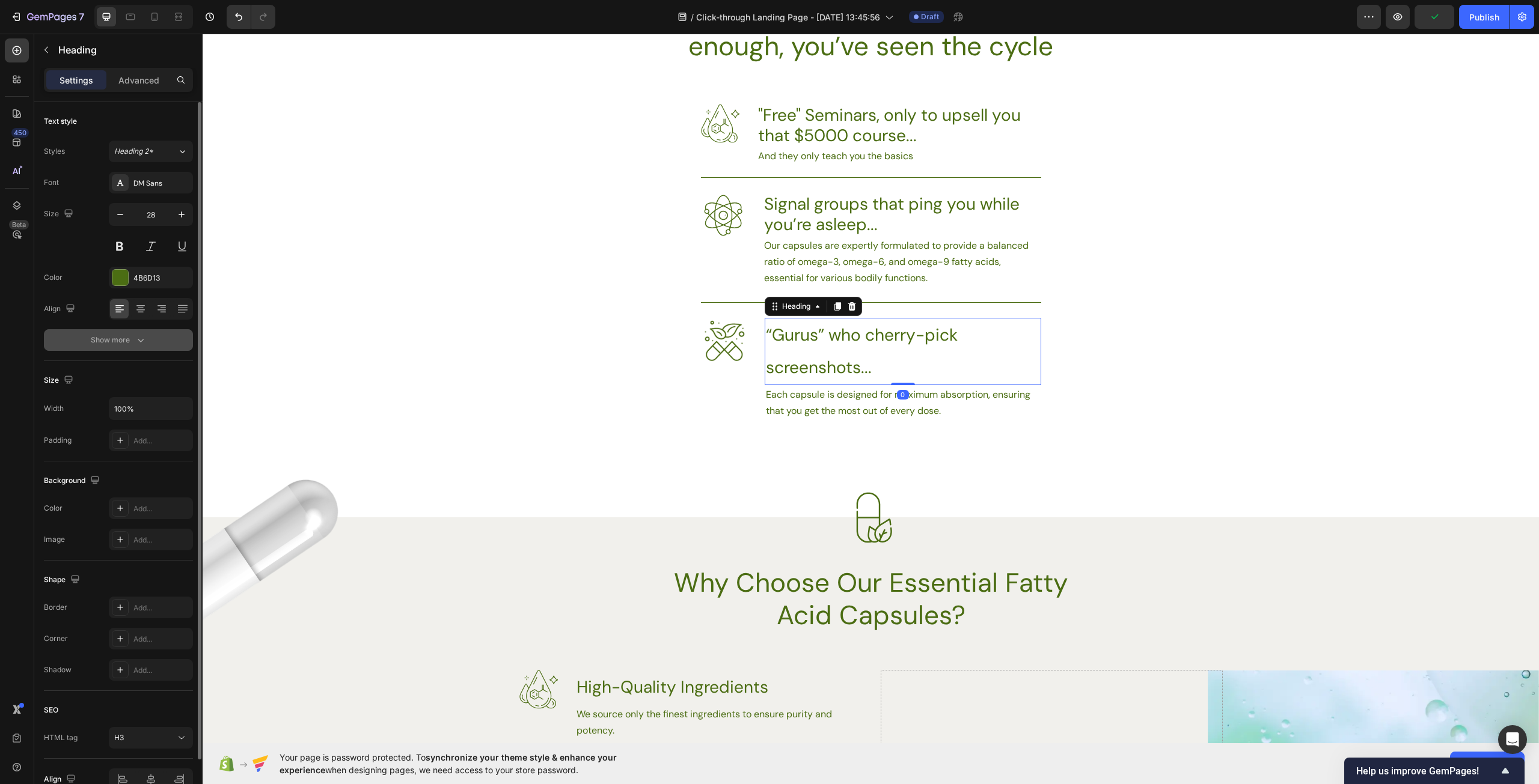
click at [141, 338] on icon "button" at bounding box center [140, 340] width 12 height 12
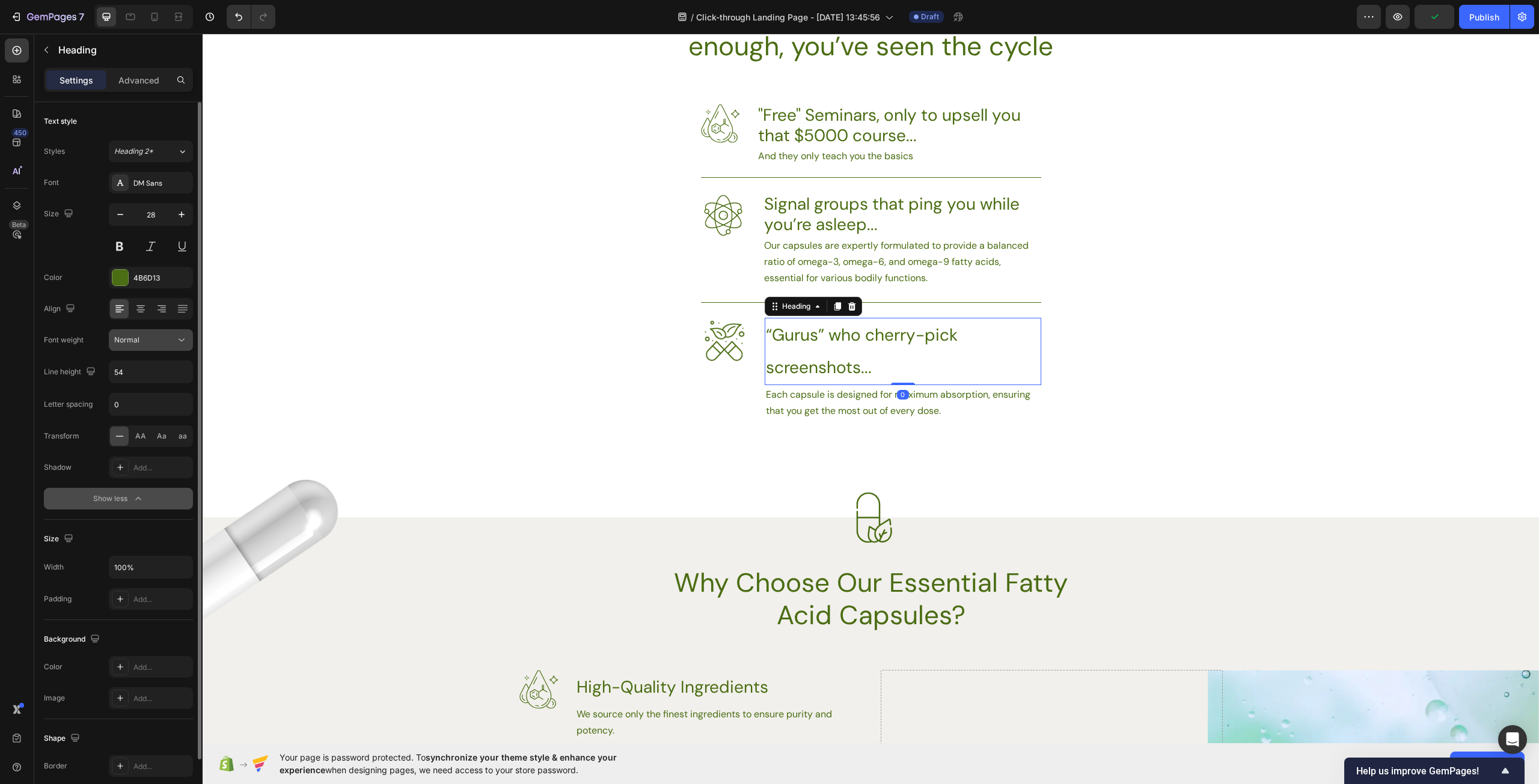
click at [165, 343] on div "Normal" at bounding box center [145, 340] width 61 height 10
click at [32, 360] on div "450 Beta" at bounding box center [17, 409] width 34 height 751
click at [122, 365] on input "54" at bounding box center [151, 372] width 83 height 22
click at [177, 374] on icon "button" at bounding box center [182, 372] width 12 height 12
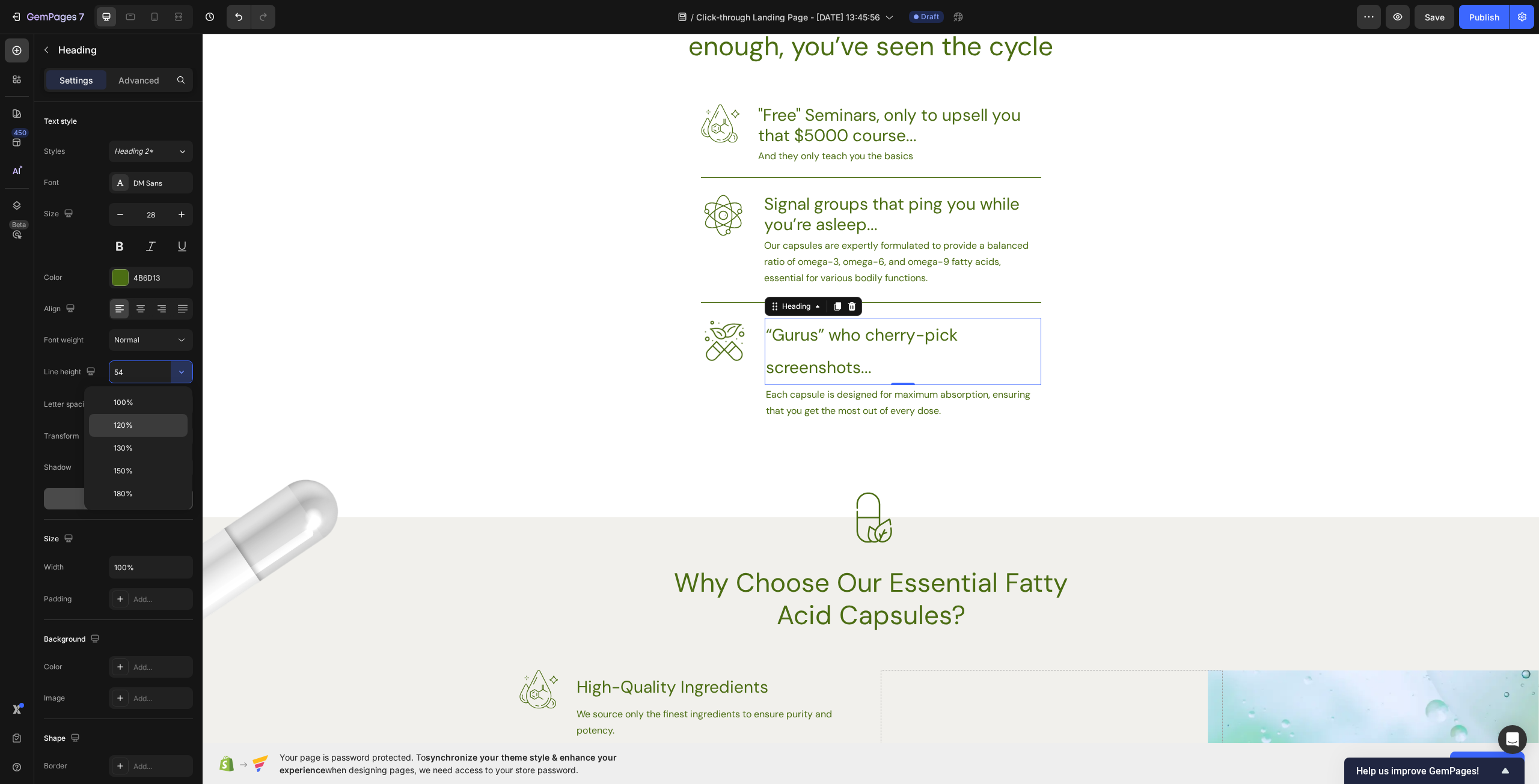
click at [146, 431] on div "120%" at bounding box center [138, 426] width 98 height 23
type input "120%"
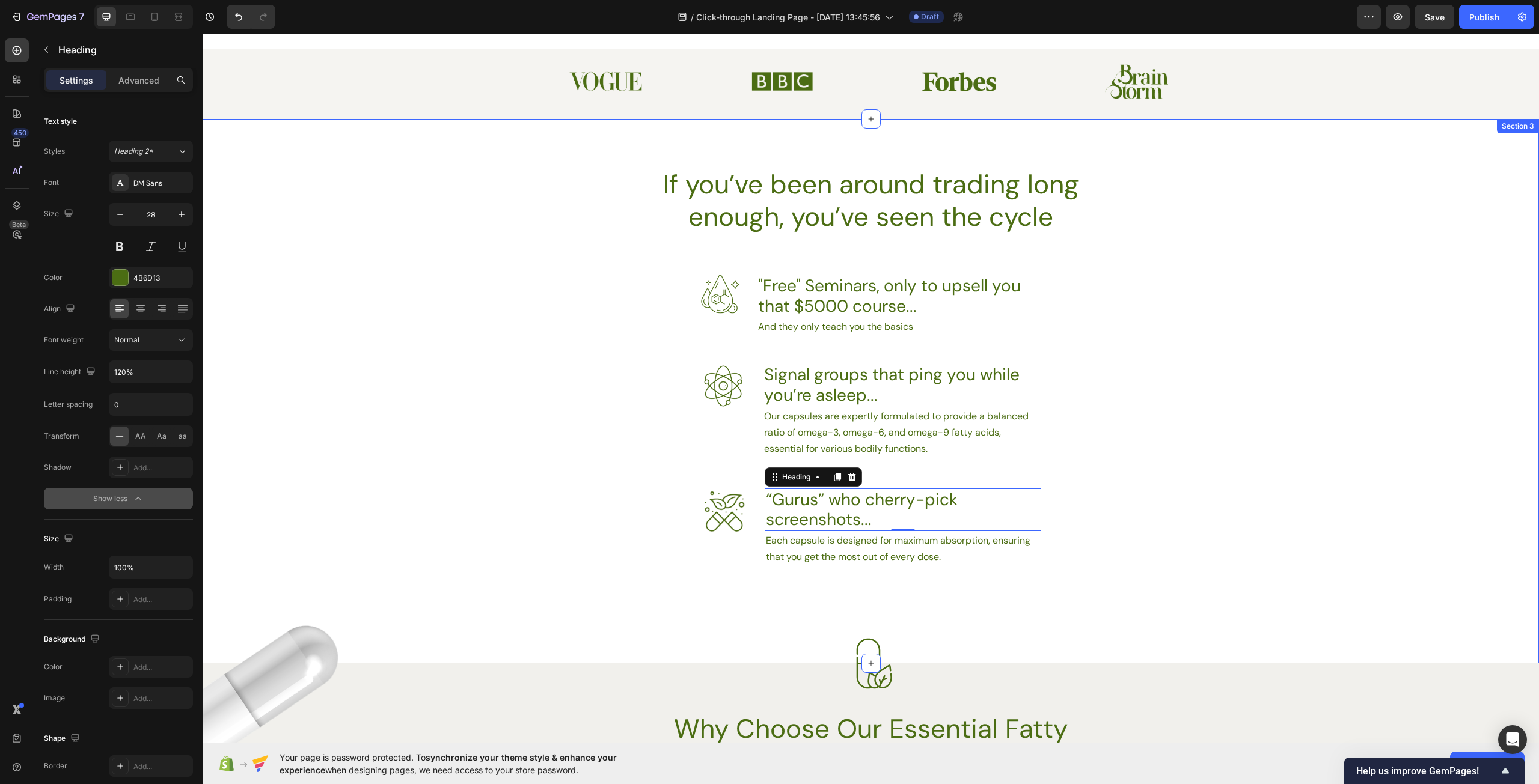
scroll to position [541, 0]
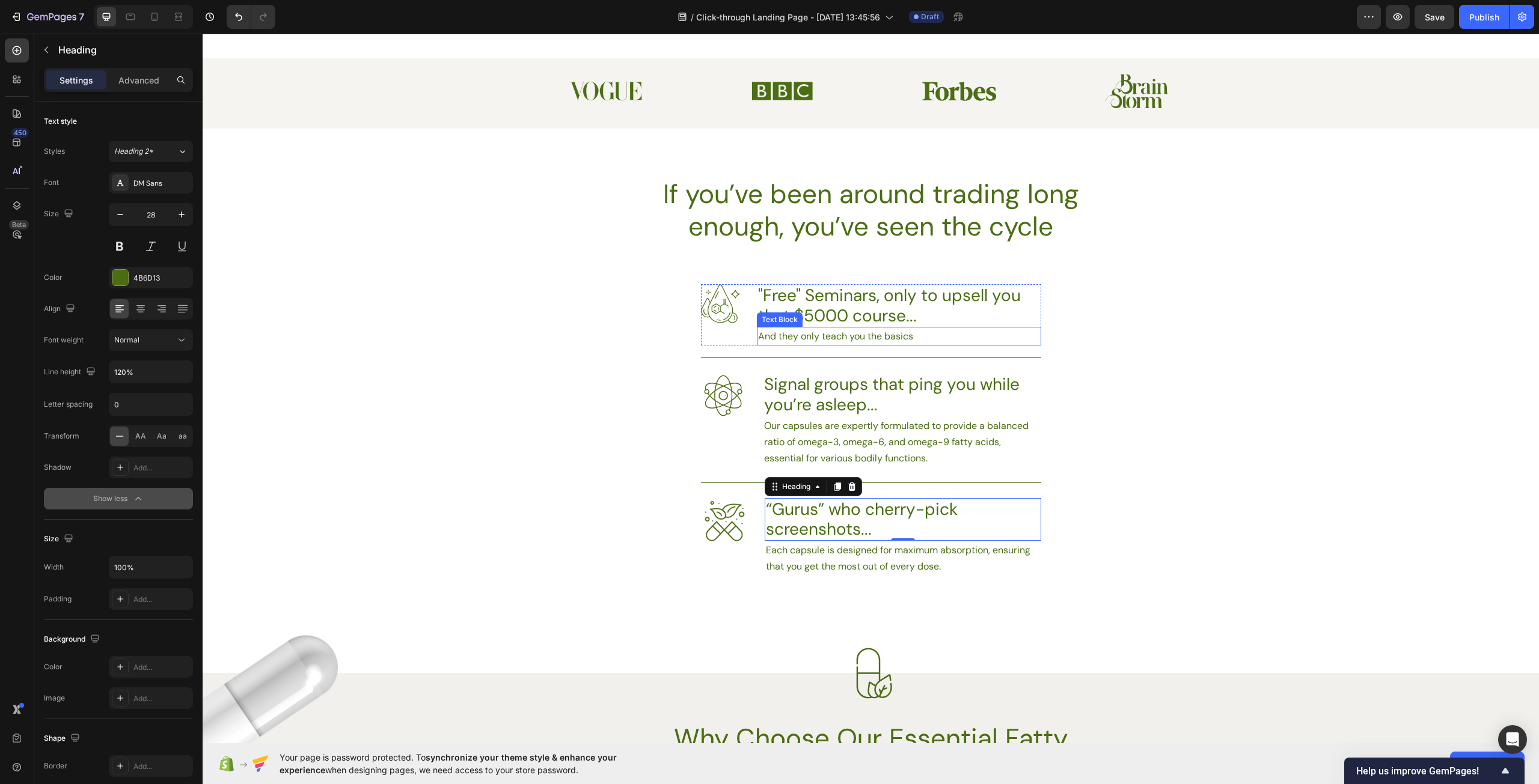
click at [957, 339] on p "And they only teach you the basics" at bounding box center [899, 336] width 282 height 16
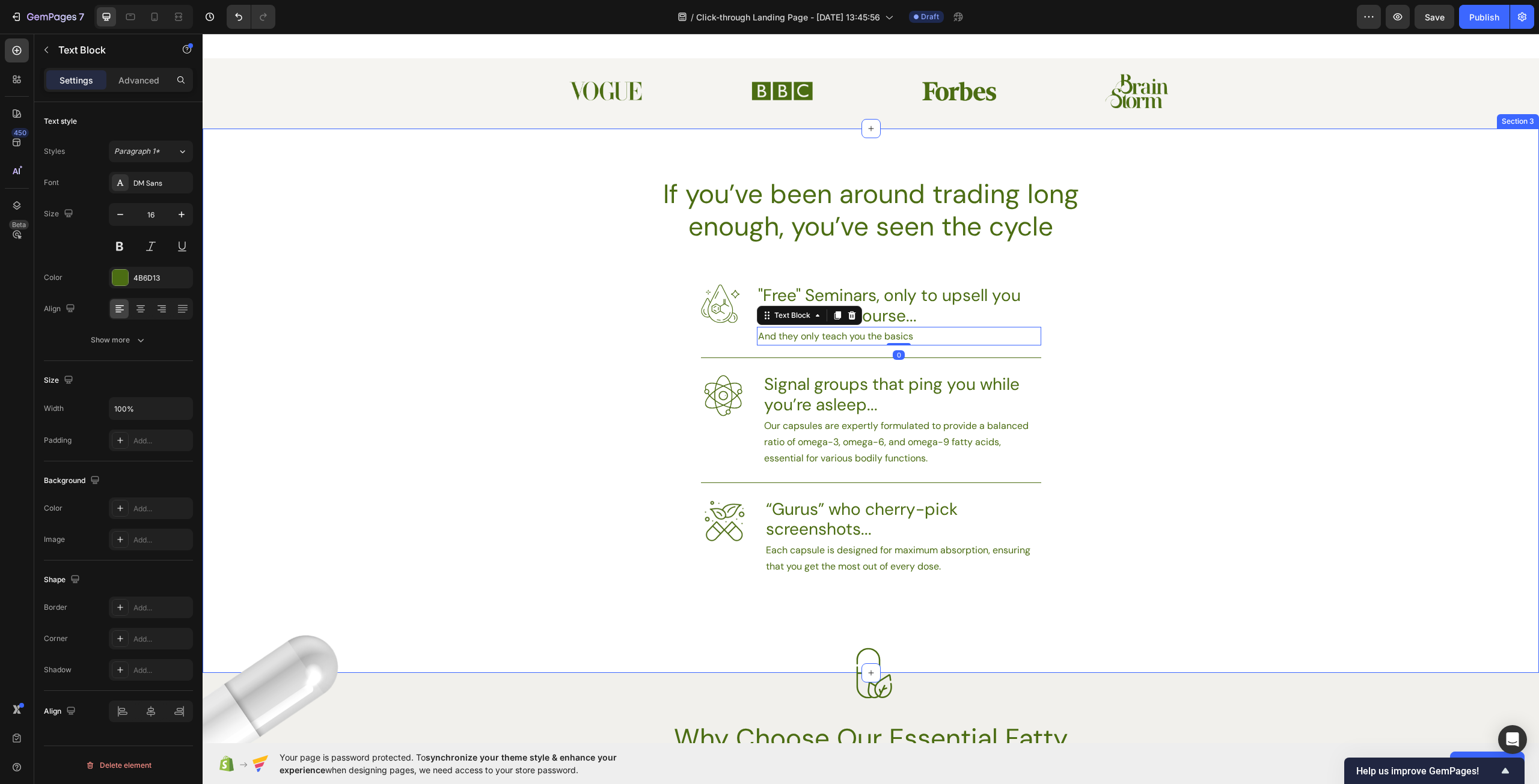
click at [1145, 421] on div "If you’ve been around trading long enough, you’ve seen the cycle Heading Image …" at bounding box center [870, 390] width 1337 height 427
click at [946, 461] on p "Our capsules are expertly formulated to provide a balanced ratio of omega-3, om…" at bounding box center [902, 442] width 276 height 48
click at [948, 455] on p "Our capsules are expertly formulated to provide a balanced ratio of omega-3, om…" at bounding box center [902, 442] width 276 height 48
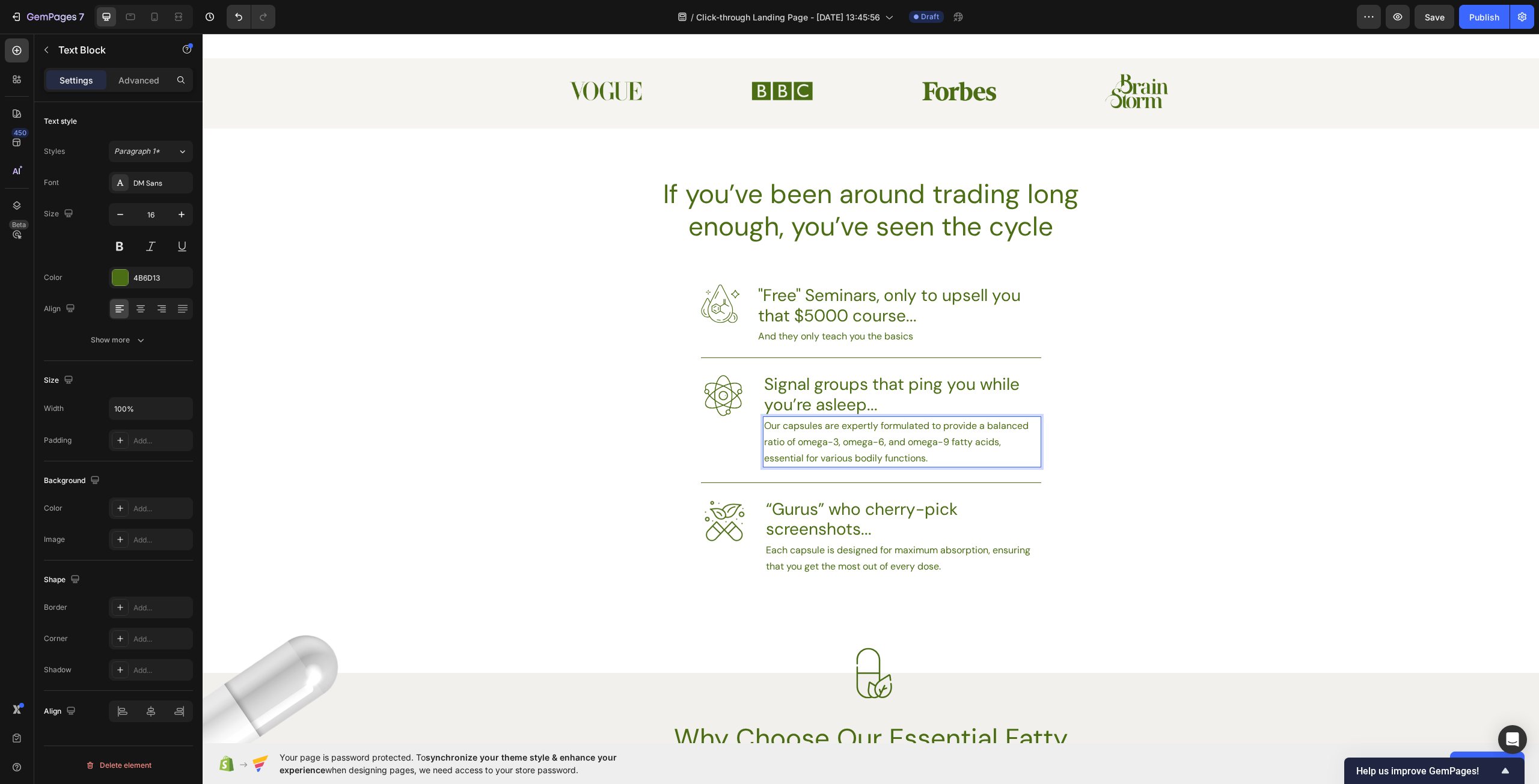
click at [948, 455] on p "Our capsules are expertly formulated to provide a balanced ratio of omega-3, om…" at bounding box center [902, 442] width 276 height 48
drag, startPoint x: 936, startPoint y: 457, endPoint x: 753, endPoint y: 425, distance: 185.8
click at [753, 425] on div "Image Signal groups that ping you while you’re asleep... Heading Our capsules a…" at bounding box center [871, 412] width 341 height 110
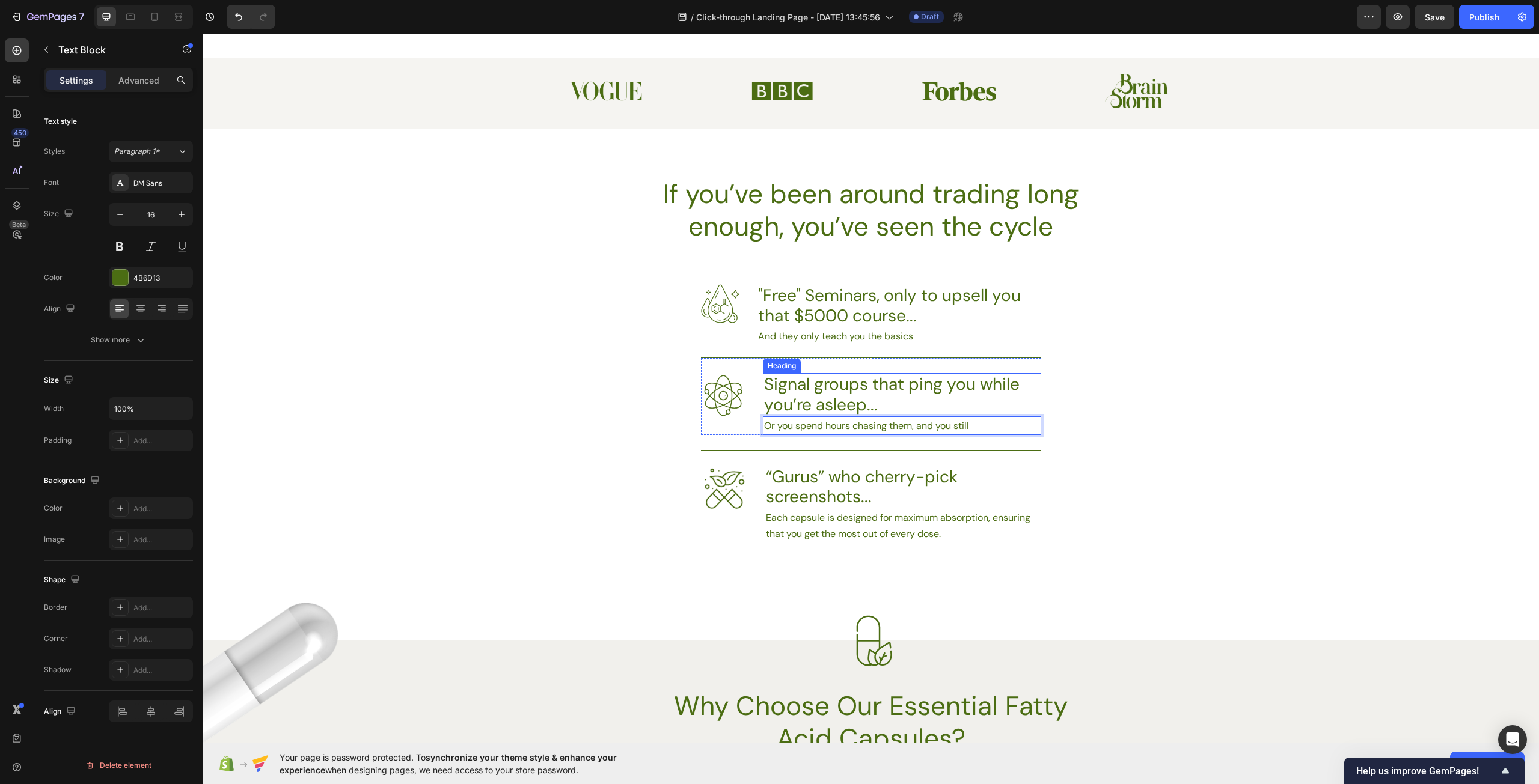
click at [820, 392] on h3 "Signal groups that ping you while you’re asleep..." at bounding box center [901, 394] width 278 height 43
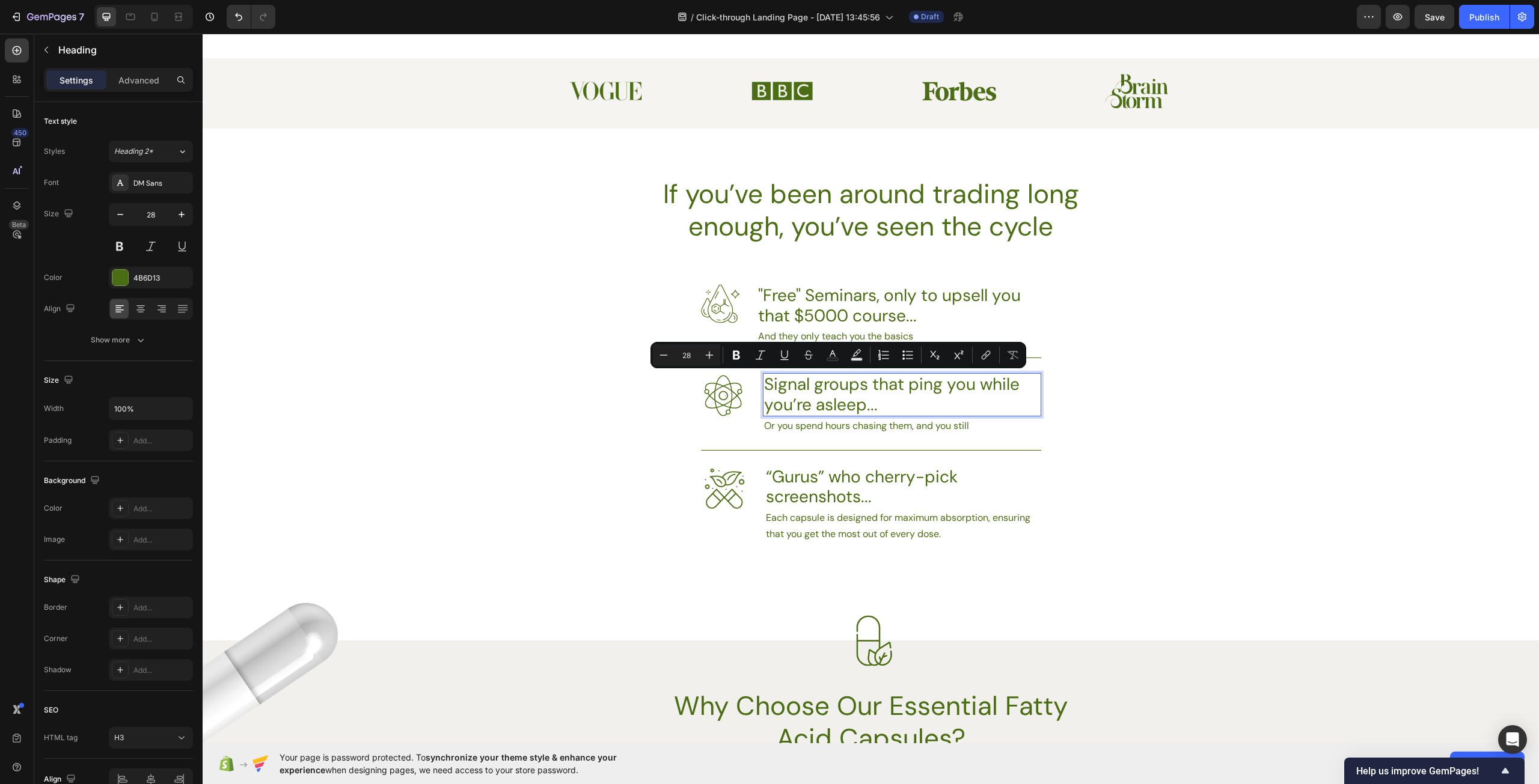
click at [869, 390] on p "Signal groups that ping you while you’re asleep..." at bounding box center [902, 394] width 276 height 41
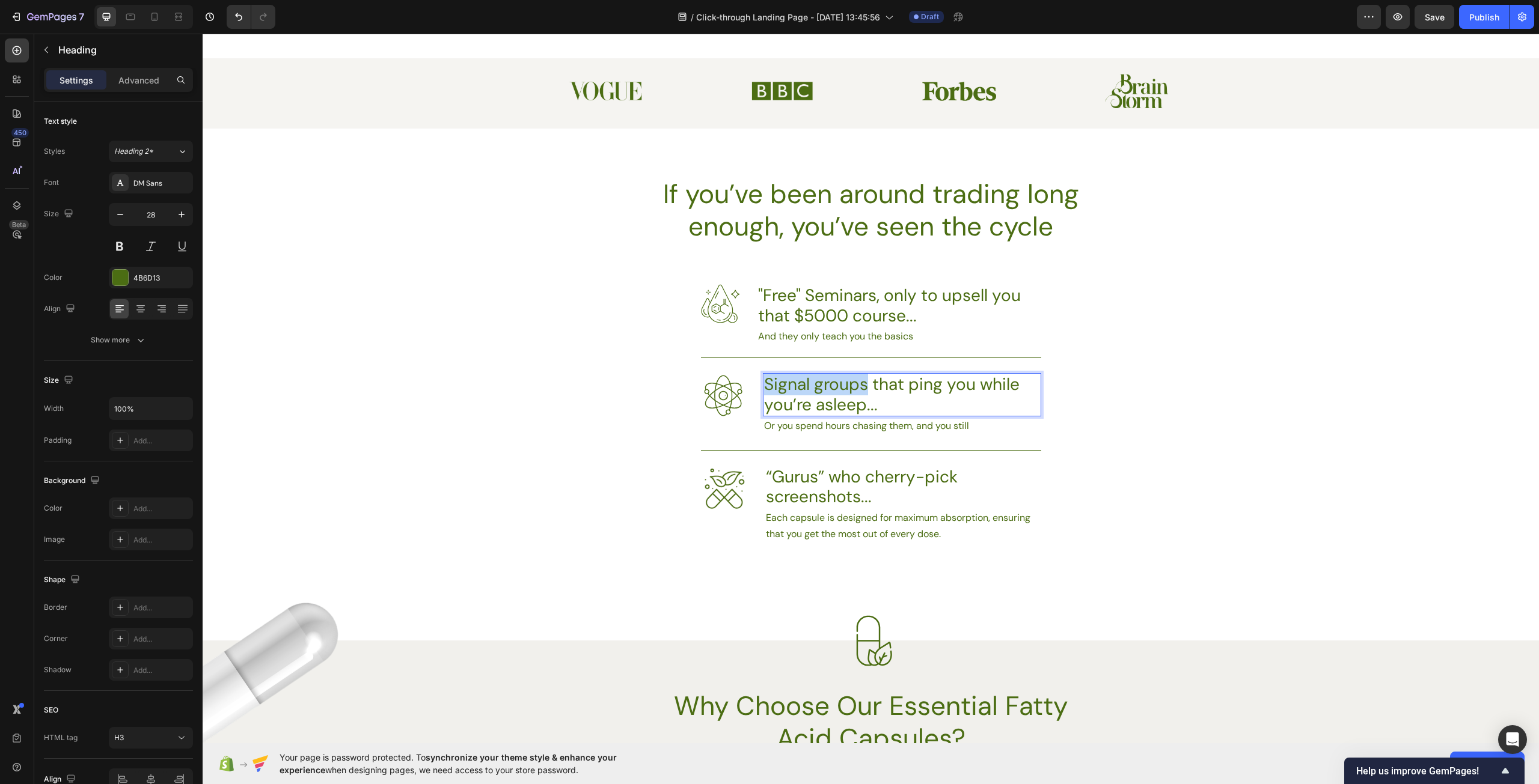
drag, startPoint x: 863, startPoint y: 387, endPoint x: 764, endPoint y: 387, distance: 99.0
click at [764, 387] on p "Signal groups that ping you while you’re asleep..." at bounding box center [902, 394] width 276 height 41
click at [934, 434] on div "Or you spend hours chasing them, and you still" at bounding box center [901, 426] width 278 height 19
click at [988, 425] on p "Or you spend hours chasing them, and you still" at bounding box center [902, 426] width 276 height 16
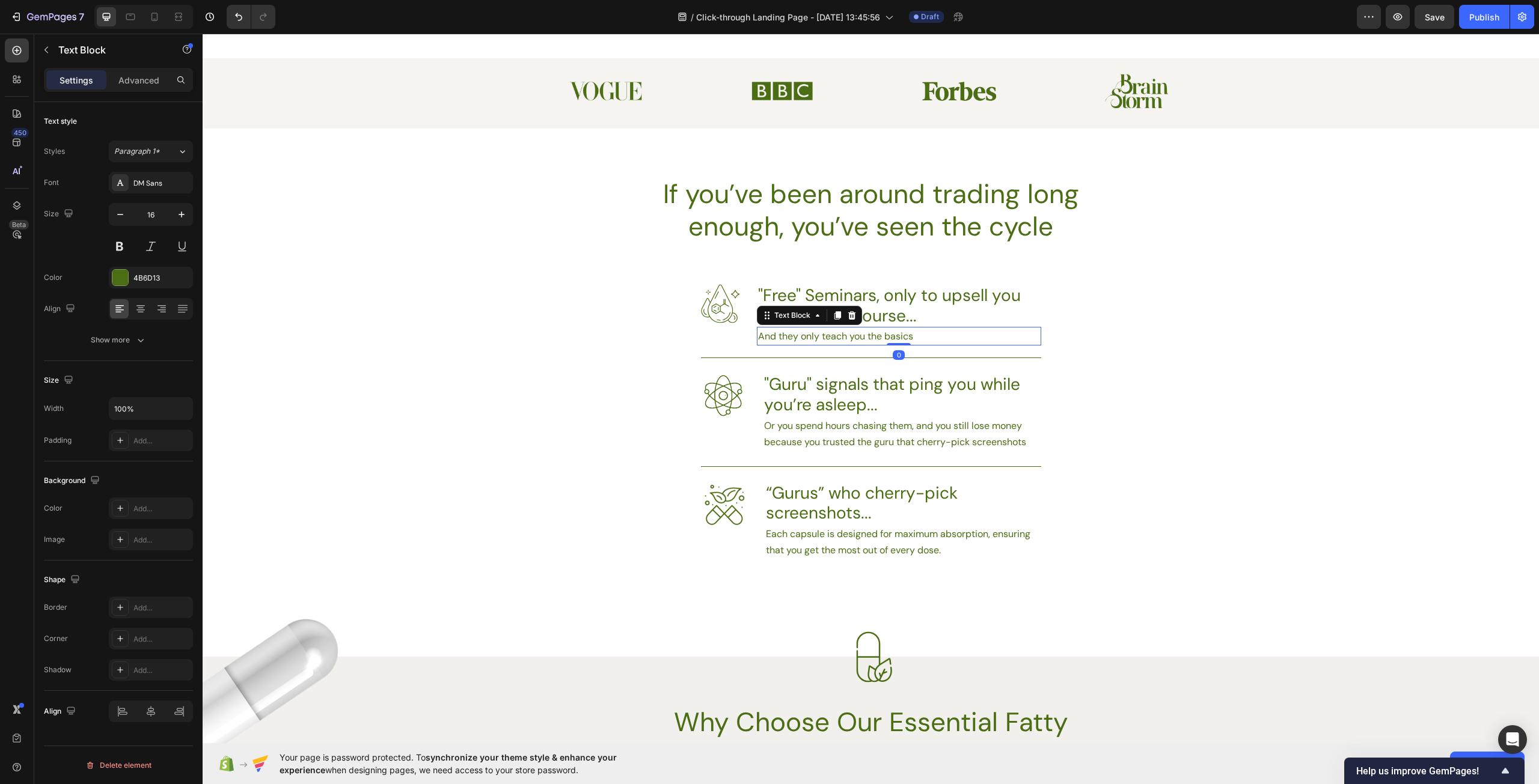
click at [912, 334] on p "And they only teach you the basics" at bounding box center [899, 336] width 282 height 16
click at [769, 337] on p "And they only teach you the basics" at bounding box center [899, 336] width 282 height 16
click at [773, 338] on p "And they only teach you the basics" at bounding box center [899, 336] width 282 height 16
click at [1239, 425] on div "If you’ve been around trading long enough, you’ve seen the cycle Heading Image …" at bounding box center [870, 381] width 1337 height 409
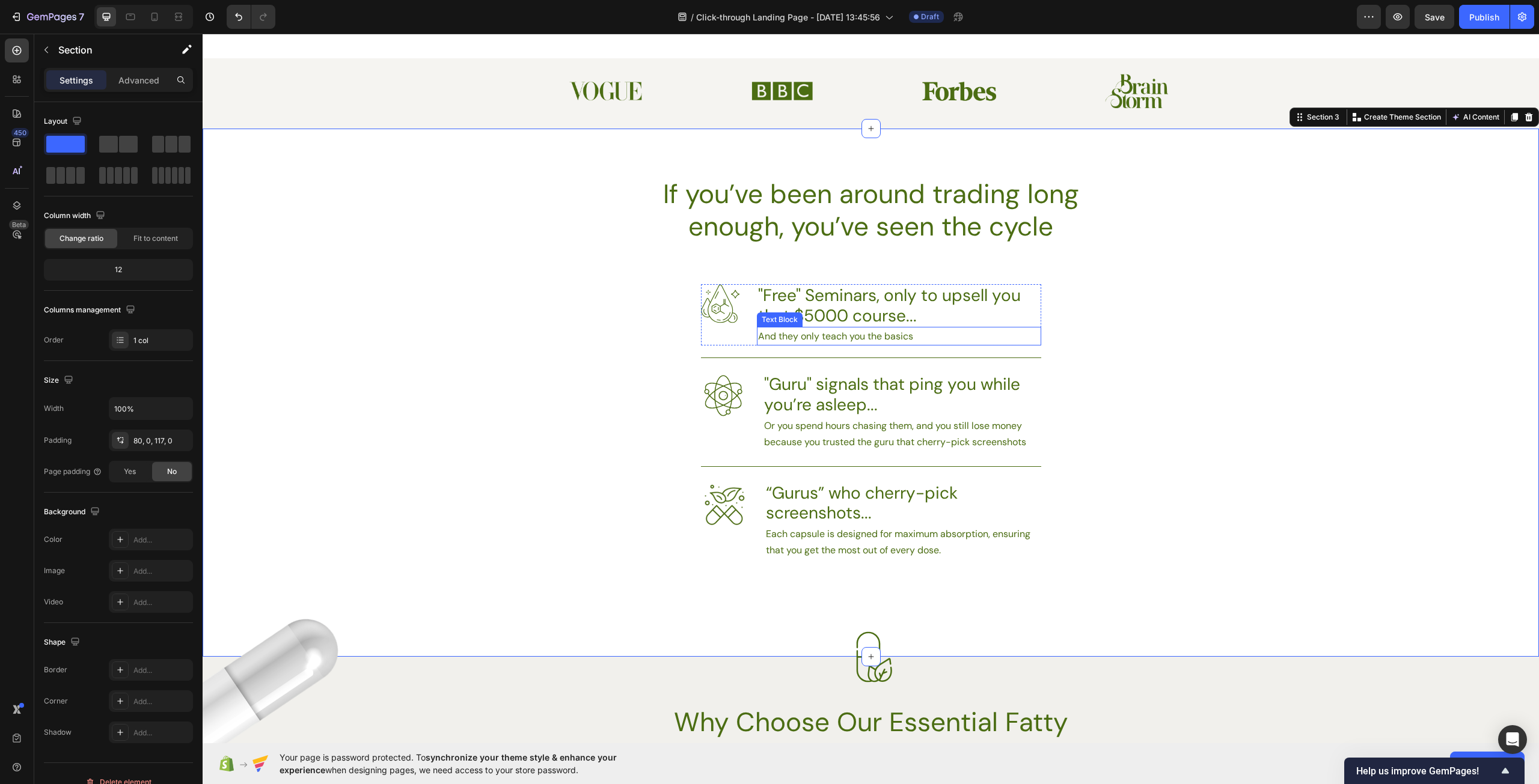
click at [925, 338] on p "And they only teach you the basics" at bounding box center [899, 336] width 282 height 16
click at [1248, 416] on div "If you’ve been around trading long enough, you’ve seen the cycle Heading Image …" at bounding box center [870, 381] width 1337 height 409
click at [1166, 436] on div "If you’ve been around trading long enough, you’ve seen the cycle Heading Image …" at bounding box center [870, 381] width 1337 height 409
click at [928, 342] on p "And they only teach you the basics" at bounding box center [899, 336] width 282 height 16
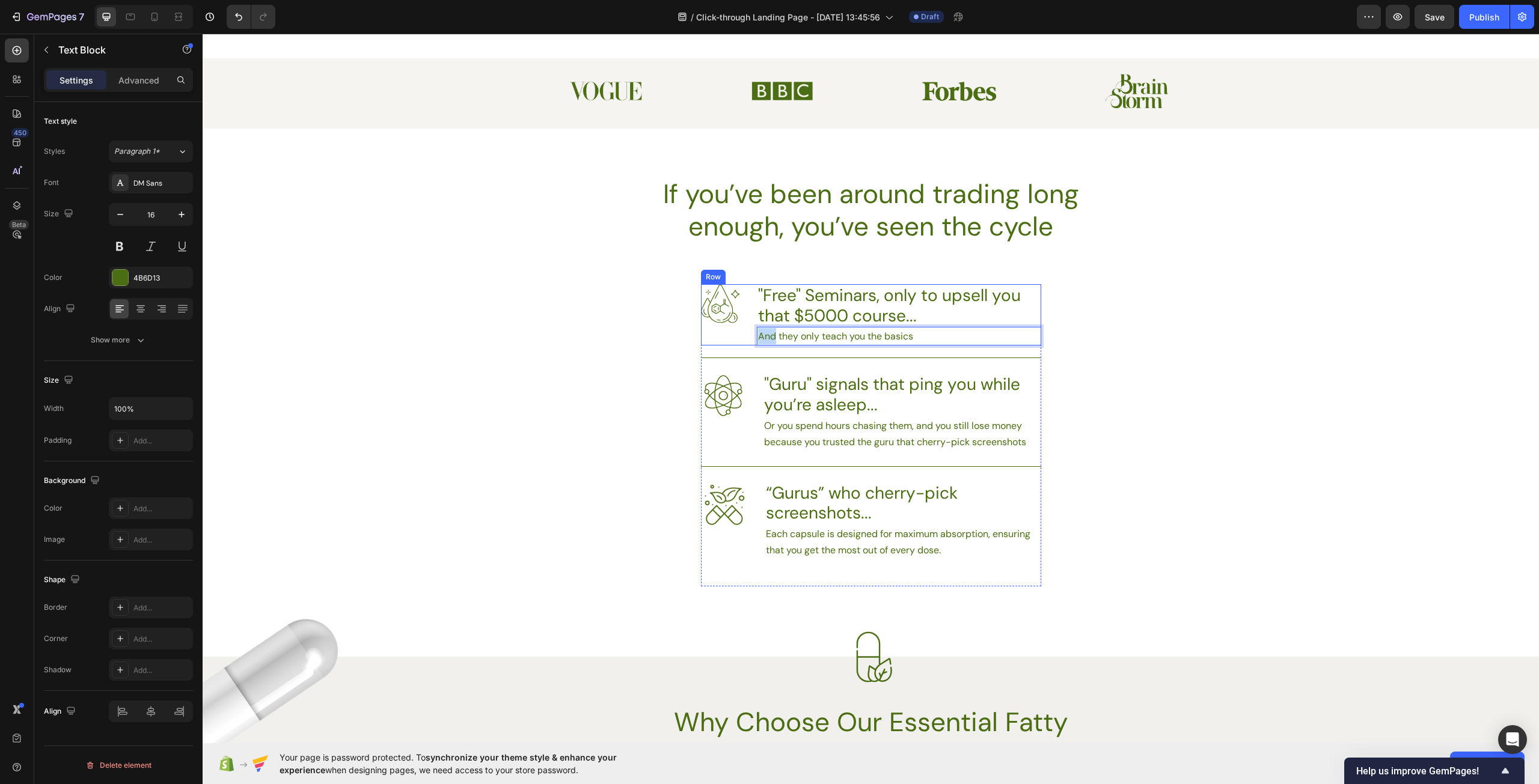
drag, startPoint x: 771, startPoint y: 337, endPoint x: 751, endPoint y: 340, distance: 20.2
click at [751, 340] on div "Image "Free" Seminars, only to upsell you that $5000 course... Heading And they…" at bounding box center [871, 315] width 341 height 61
click at [927, 343] on p "And they only teach you the basics" at bounding box center [899, 336] width 282 height 16
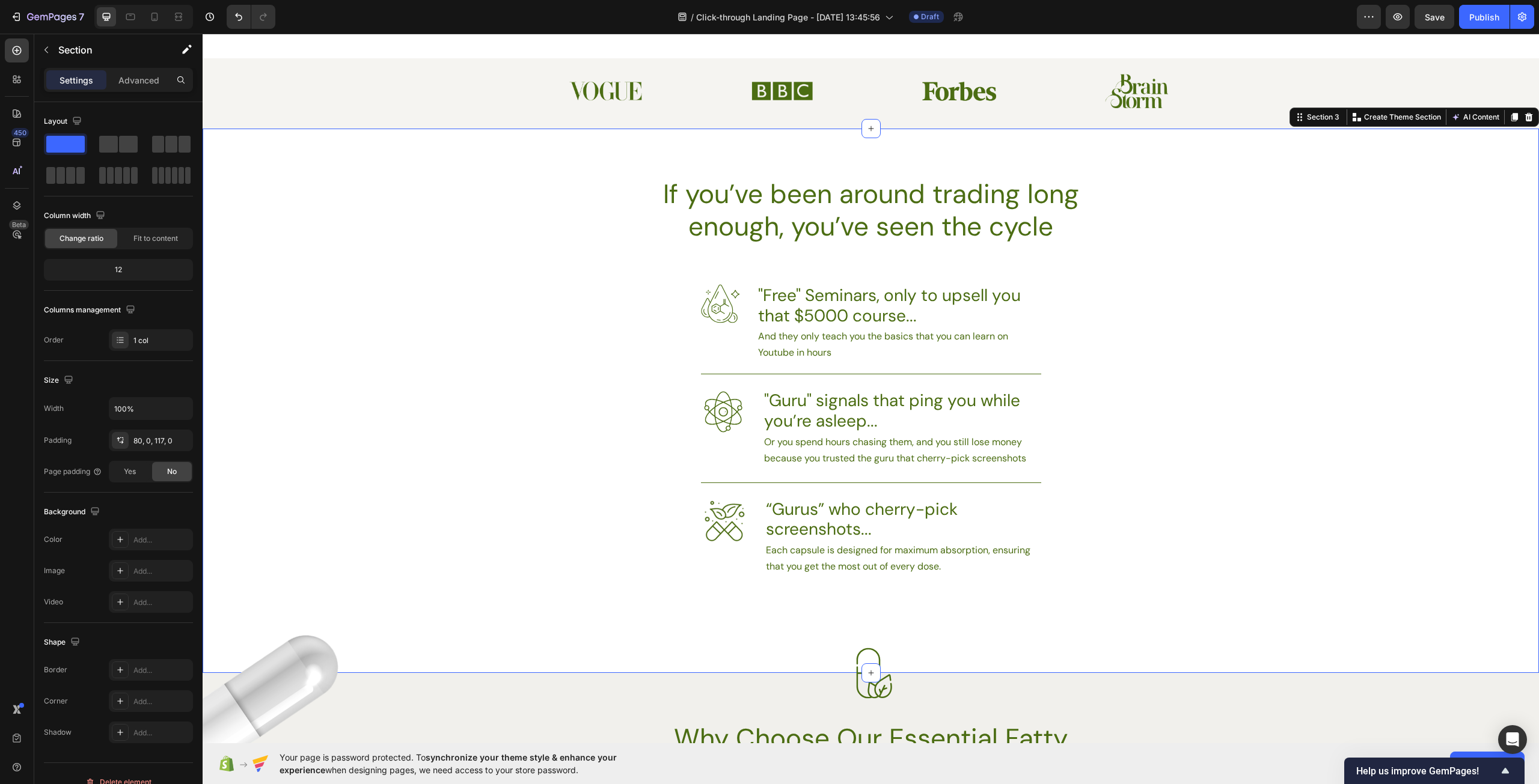
click at [1158, 438] on div "If you’ve been around trading long enough, you’ve seen the cycle Heading Image …" at bounding box center [870, 390] width 1337 height 427
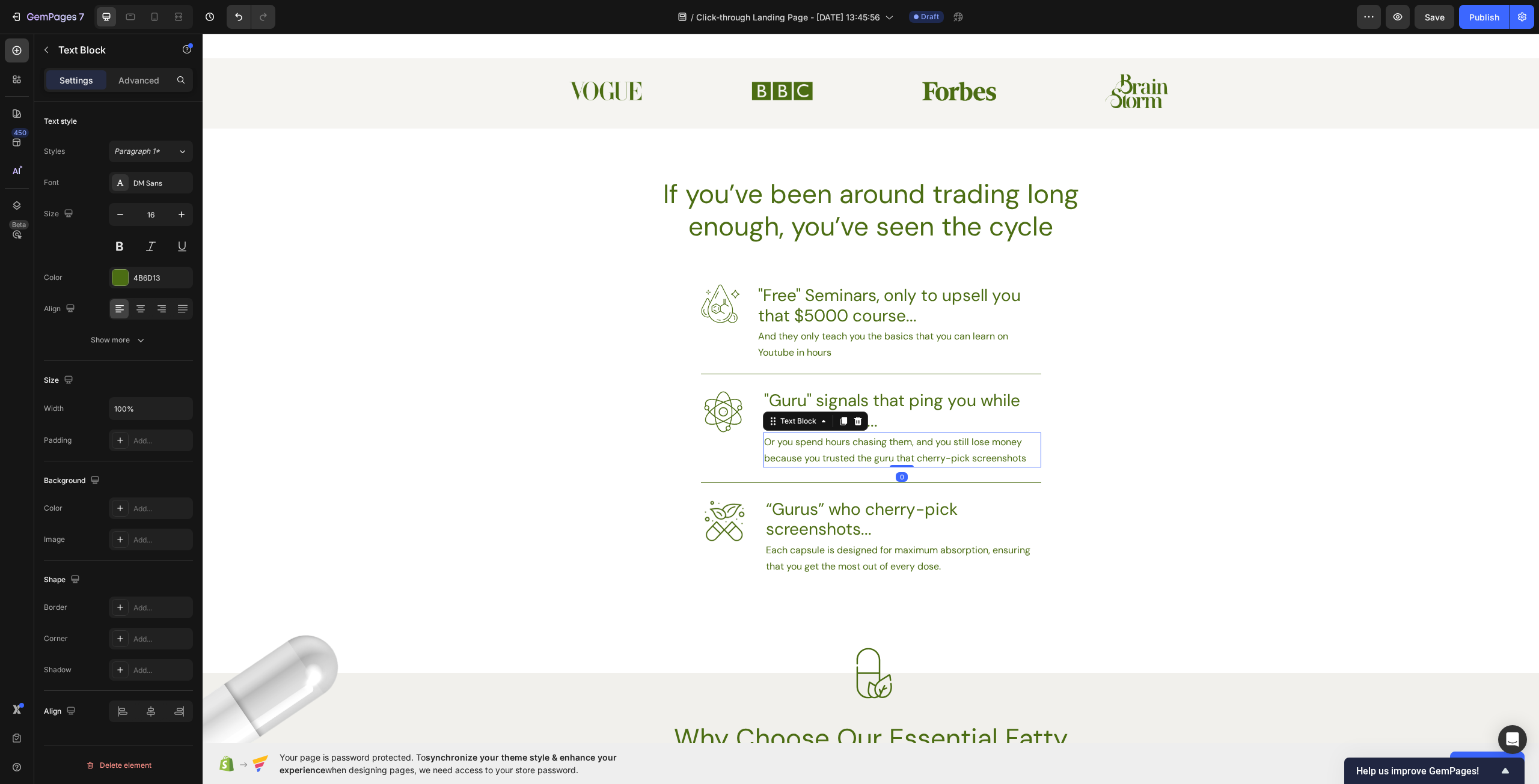
click at [908, 442] on p "Or you spend hours chasing them, and you still lose money because you trusted t…" at bounding box center [902, 450] width 276 height 32
drag, startPoint x: 848, startPoint y: 442, endPoint x: 761, endPoint y: 449, distance: 87.3
click at [764, 449] on p "Or you spend hours chasing them, and you still lose money because you trusted t…" at bounding box center [902, 450] width 276 height 32
click at [1120, 459] on div "If you’ve been around trading long enough, you’ve seen the cycle Heading Image …" at bounding box center [870, 390] width 1337 height 427
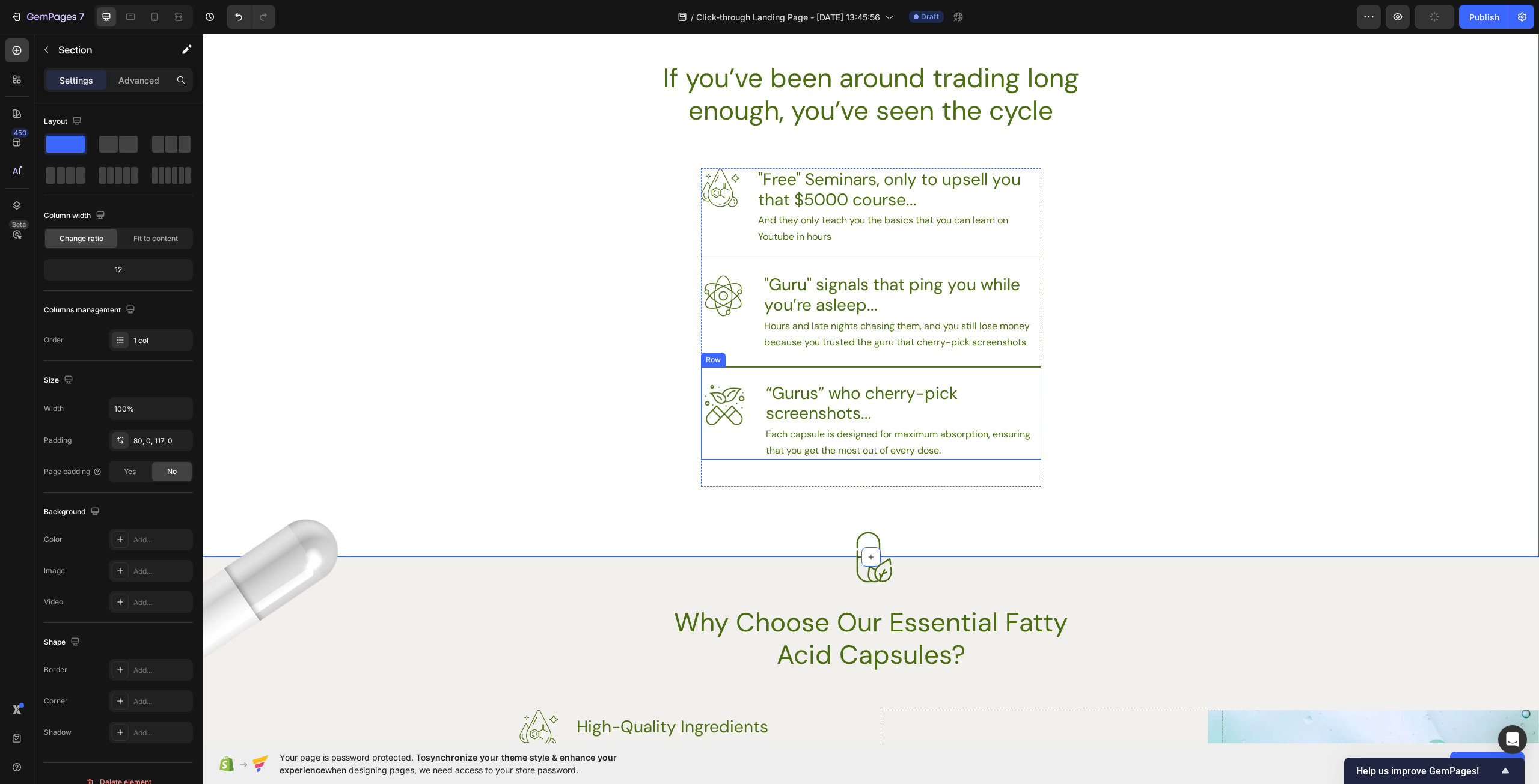
scroll to position [661, 0]
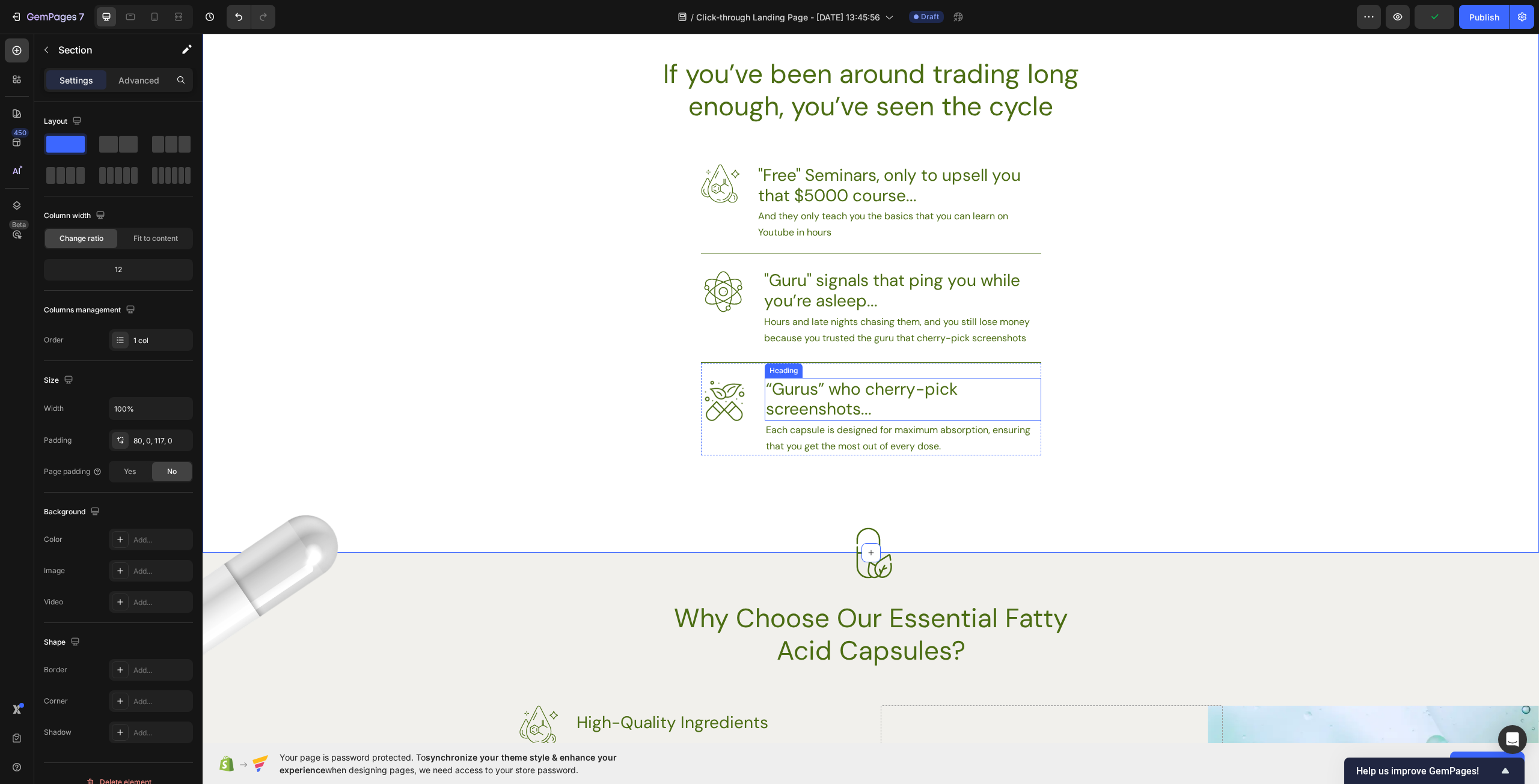
click at [887, 398] on h3 "“Gurus” who cherry-pick screenshots..." at bounding box center [902, 399] width 276 height 43
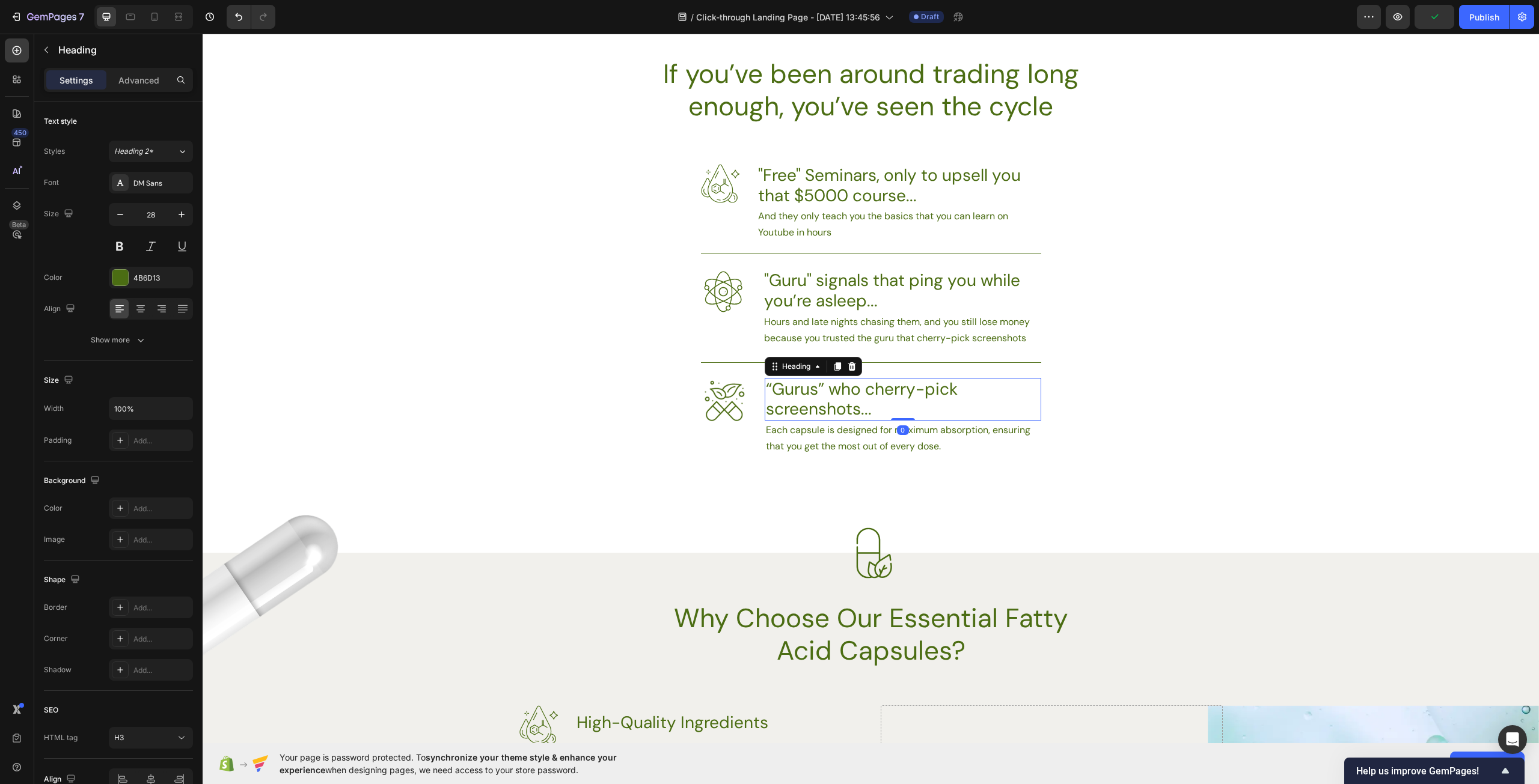
click at [888, 398] on h3 "“Gurus” who cherry-pick screenshots..." at bounding box center [902, 399] width 276 height 43
click at [888, 398] on p "“Gurus” who cherry-pick screenshots..." at bounding box center [903, 399] width 274 height 41
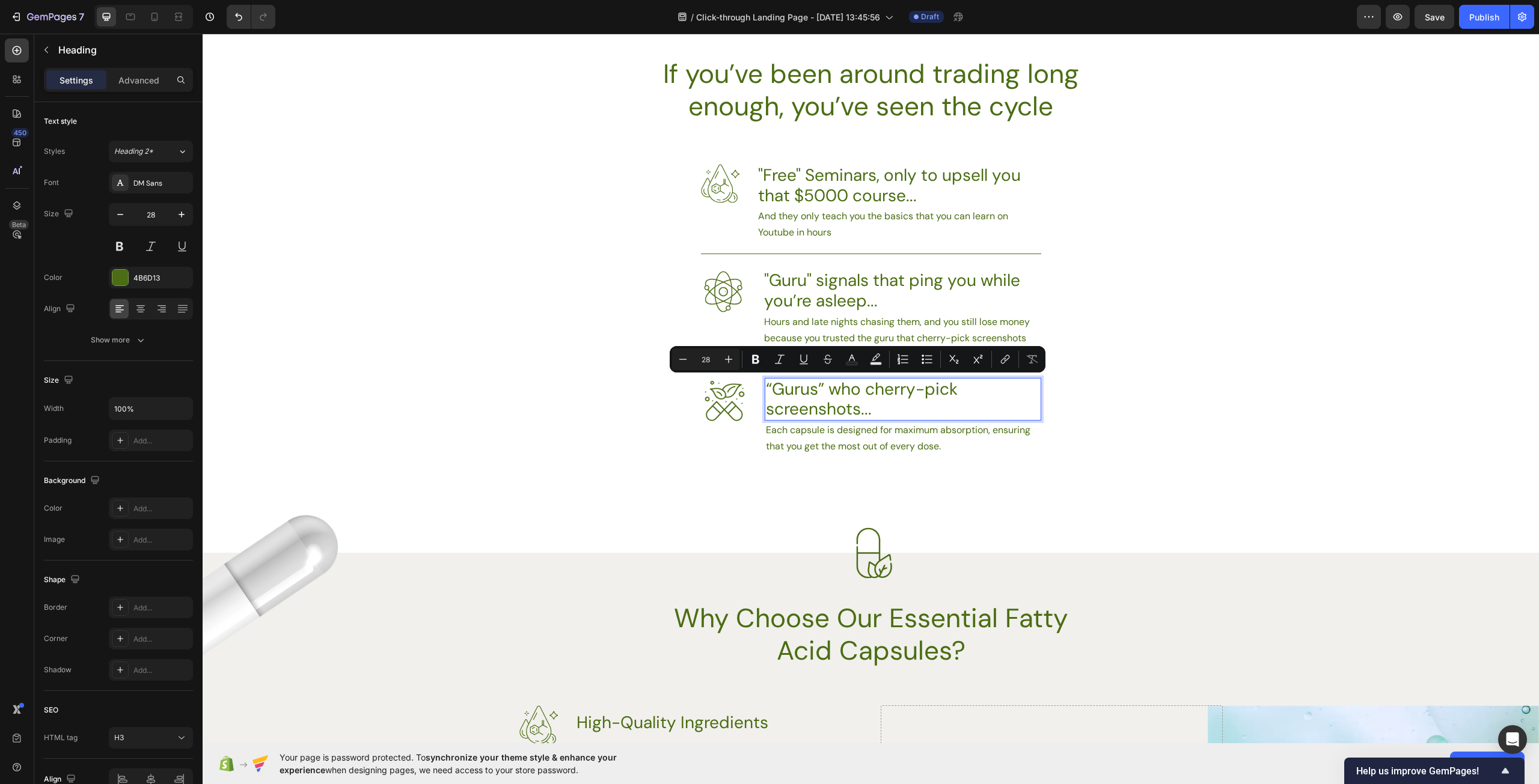
click at [880, 408] on p "“Gurus” who cherry-pick screenshots..." at bounding box center [903, 399] width 274 height 41
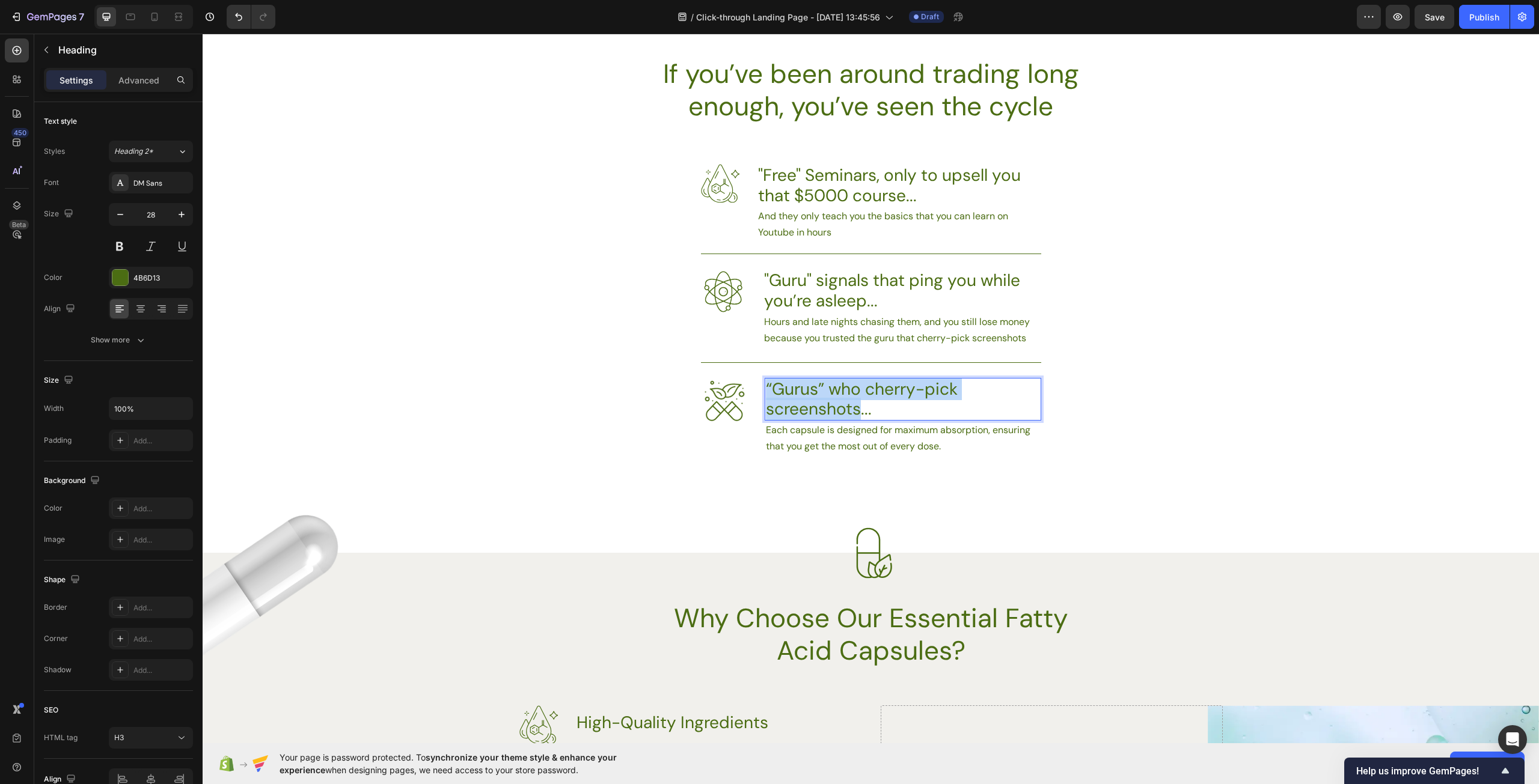
drag, startPoint x: 856, startPoint y: 409, endPoint x: 762, endPoint y: 396, distance: 94.9
click at [766, 396] on p "“Gurus” who cherry-pick screenshots..." at bounding box center [903, 399] width 274 height 41
click at [958, 443] on p "Each capsule is designed for maximum absorption, ensuring that you get the most…" at bounding box center [903, 438] width 274 height 32
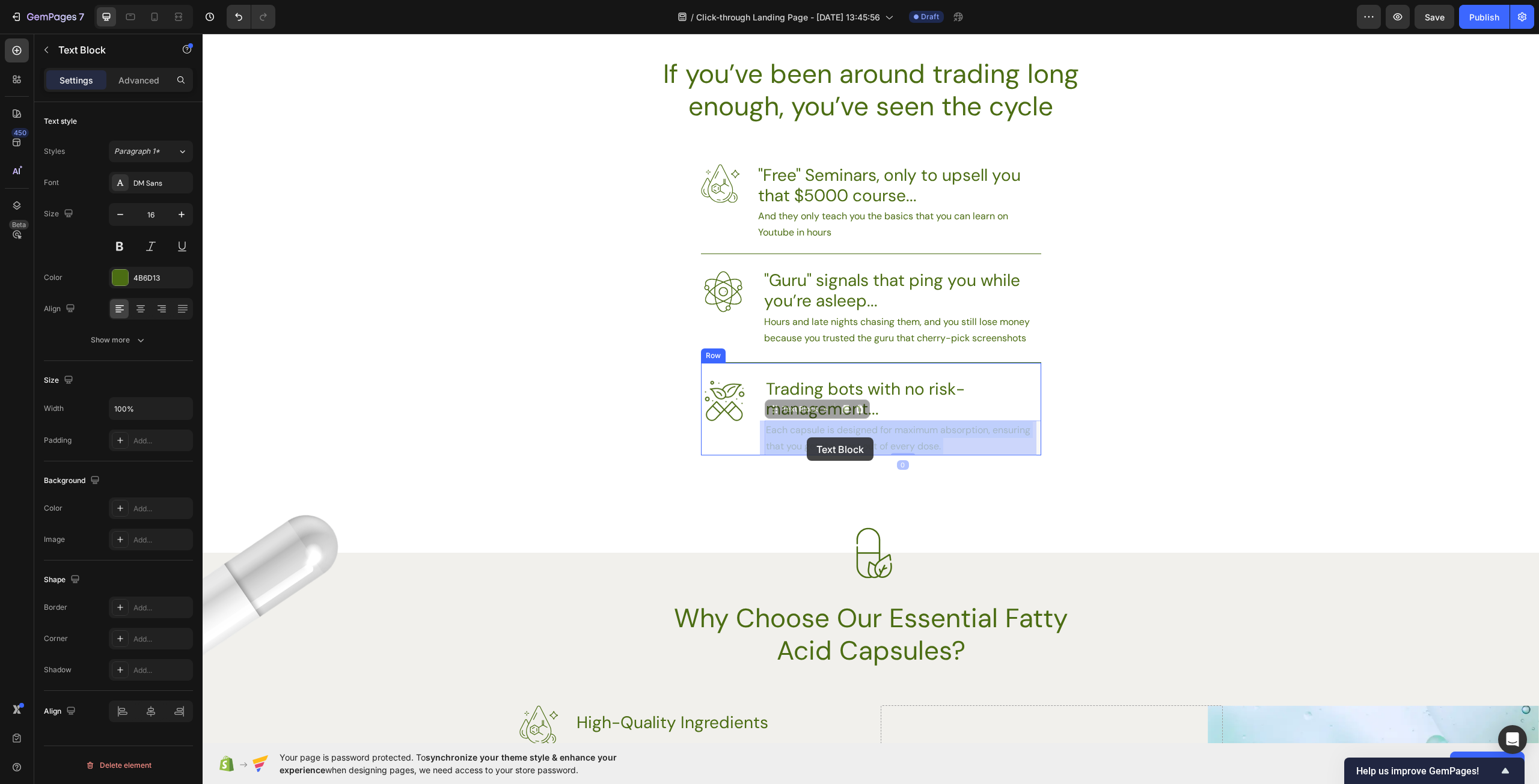
drag, startPoint x: 955, startPoint y: 446, endPoint x: 874, endPoint y: 436, distance: 81.6
drag, startPoint x: 957, startPoint y: 449, endPoint x: 754, endPoint y: 431, distance: 203.8
click at [754, 431] on div "Image Trading bots with no risk-management... Heading Each capsule is designed …" at bounding box center [871, 409] width 341 height 93
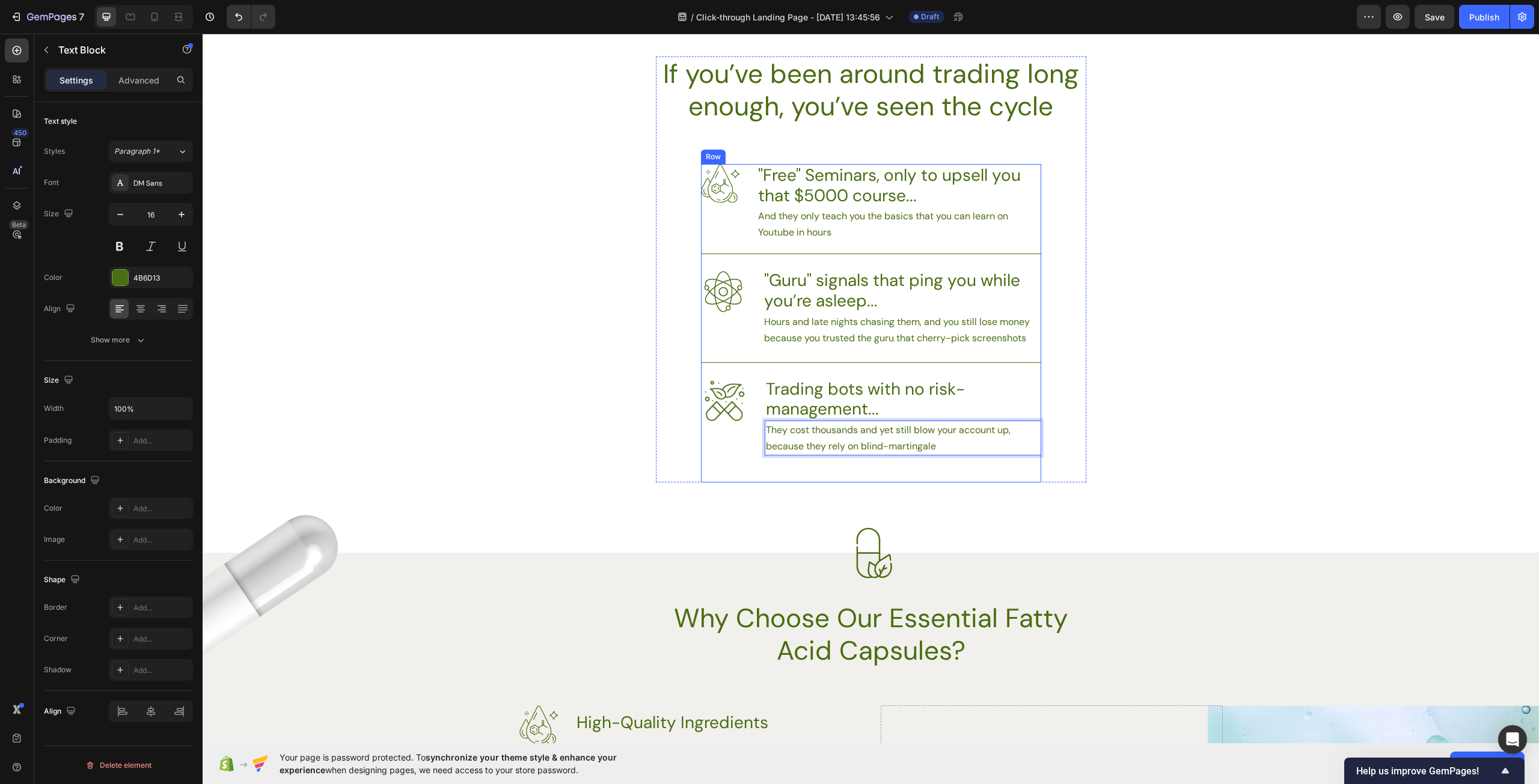
click at [1226, 445] on div "If you’ve been around trading long enough, you’ve seen the cycle Heading Image …" at bounding box center [870, 270] width 1337 height 427
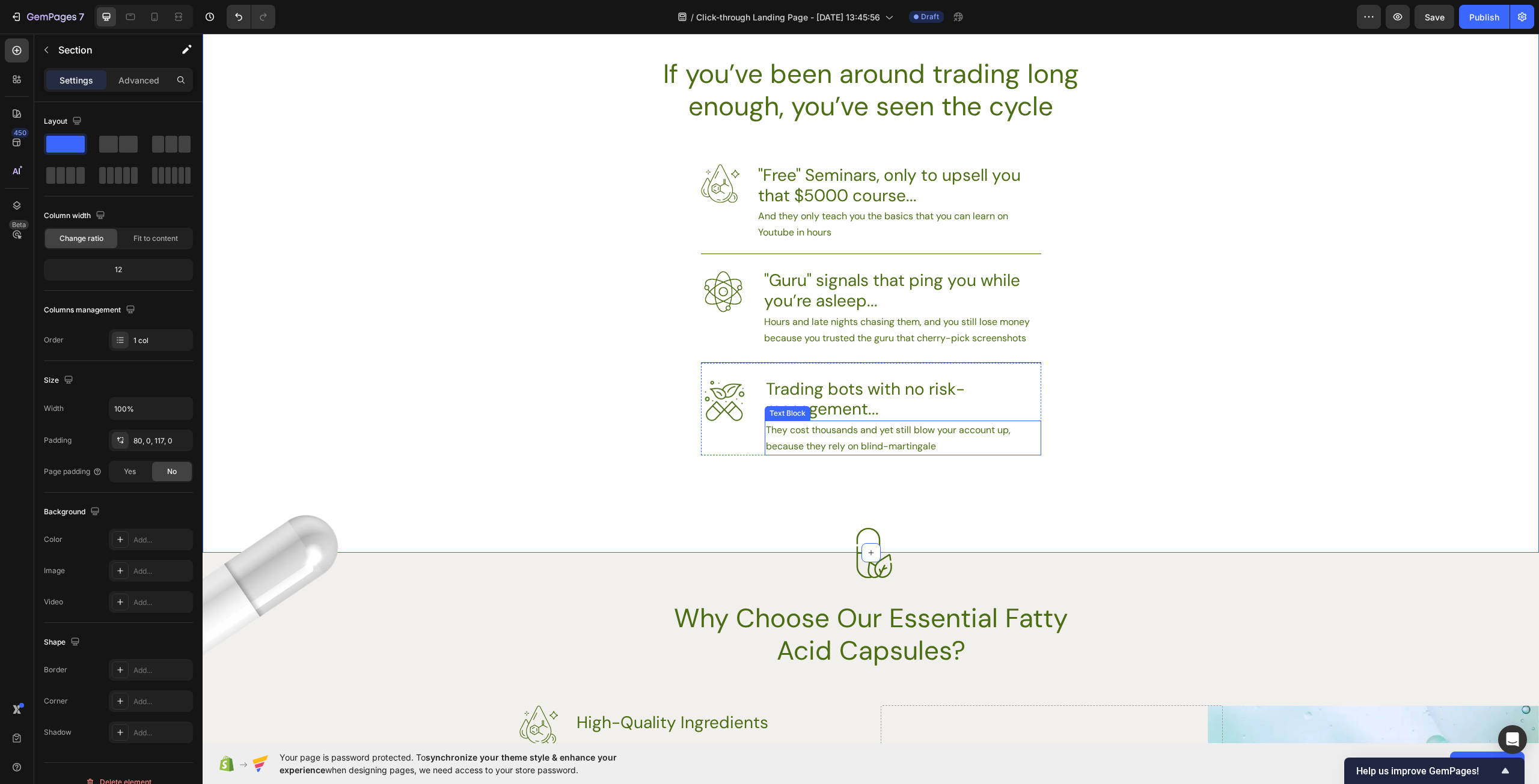
click at [948, 444] on p "They cost thousands and yet still blow your account up, because they rely on bl…" at bounding box center [903, 438] width 274 height 32
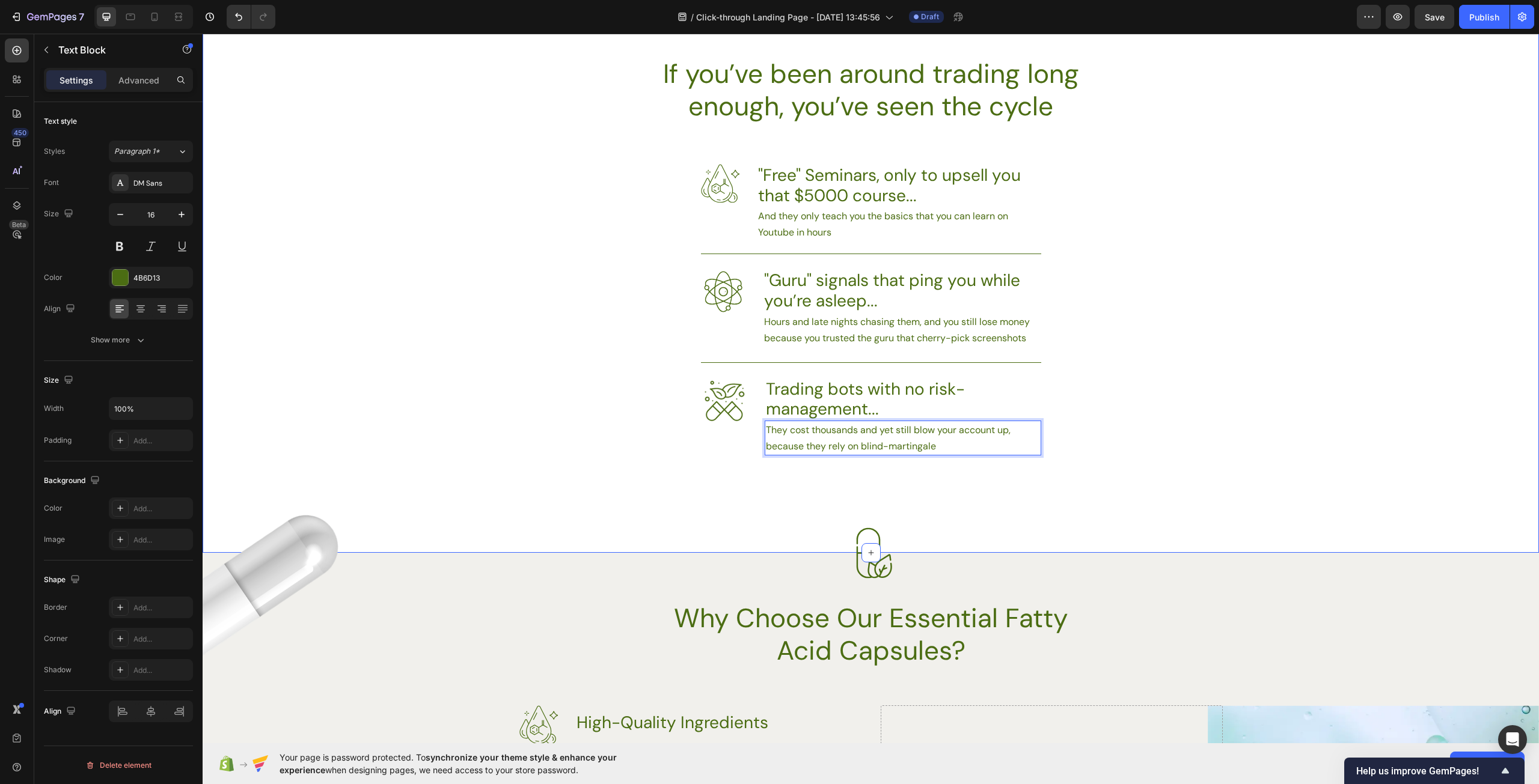
click at [1067, 510] on div "If you’ve been around trading long enough, you’ve seen the cycle Heading Image …" at bounding box center [870, 281] width 1337 height 545
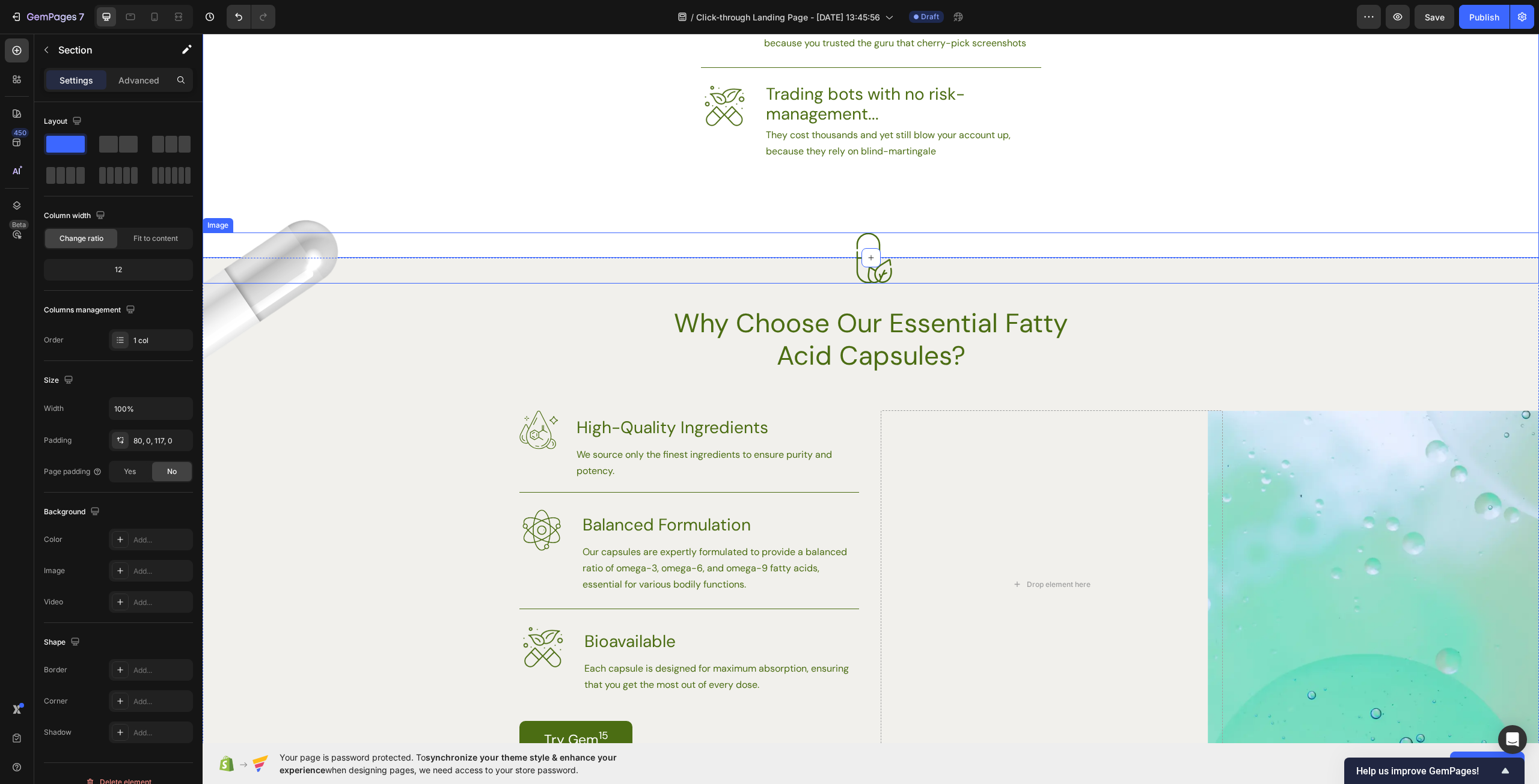
scroll to position [962, 0]
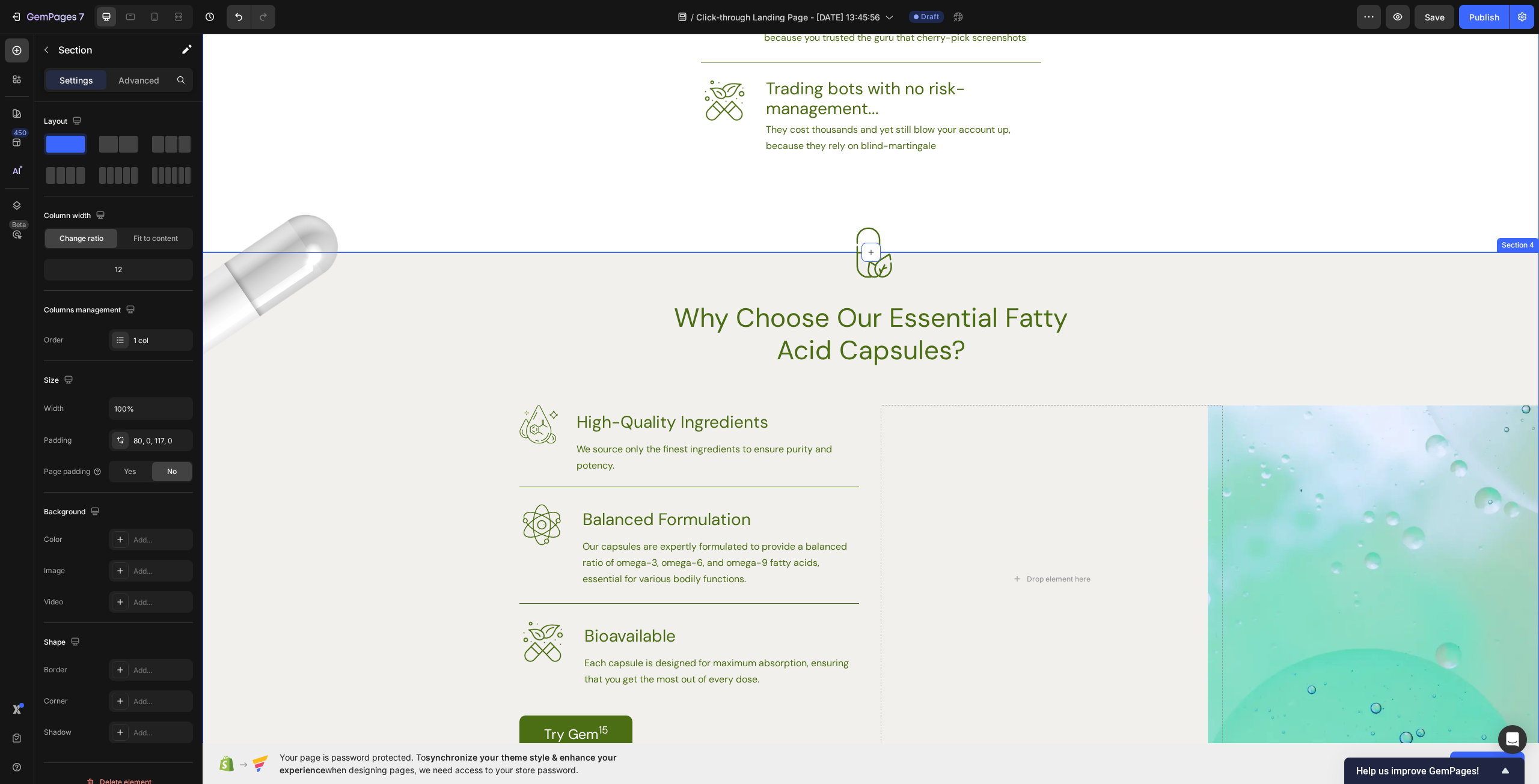
click at [961, 364] on h2 "Why Choose Our Essential Fatty Acid Capsules?" at bounding box center [870, 334] width 430 height 67
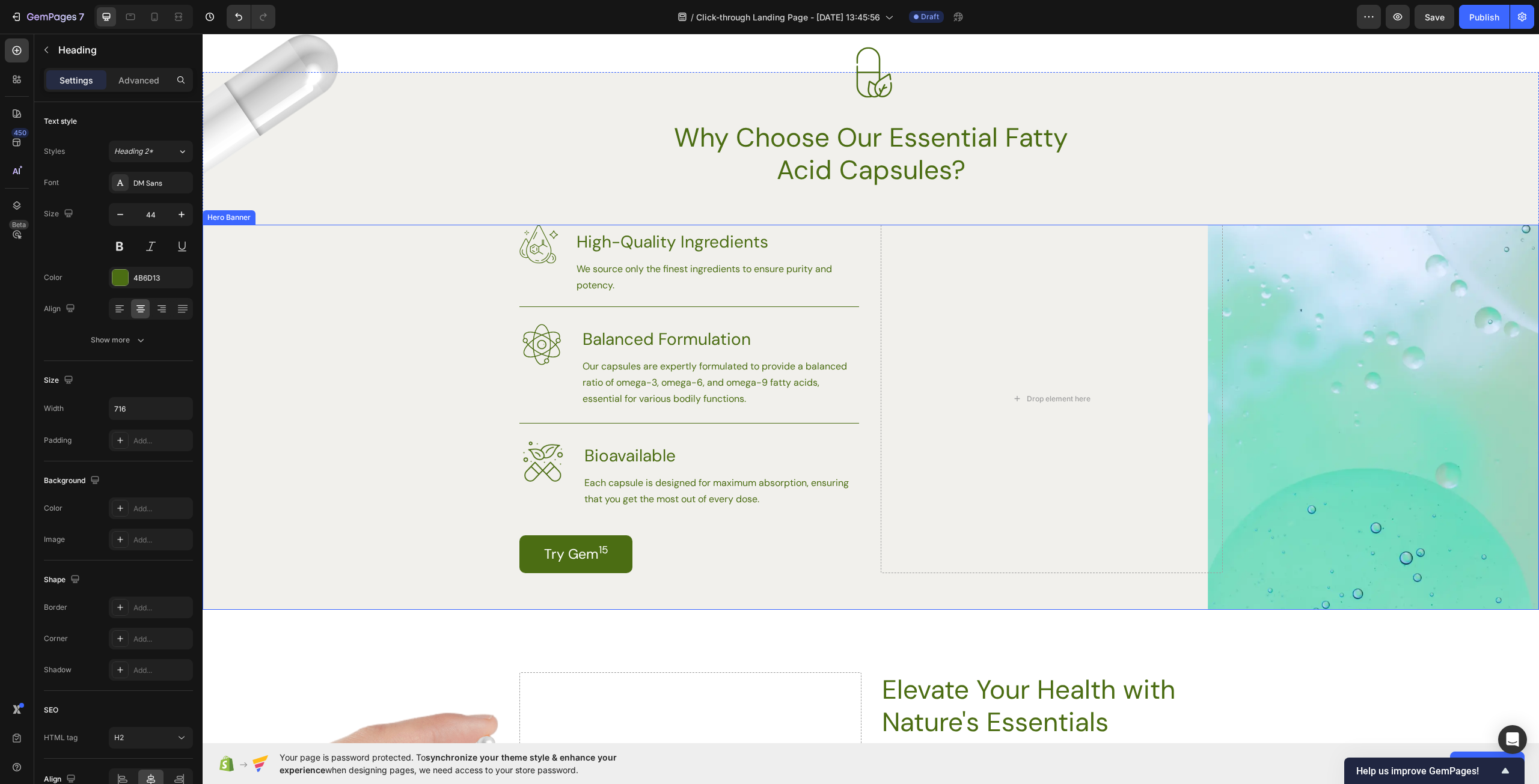
scroll to position [1382, 0]
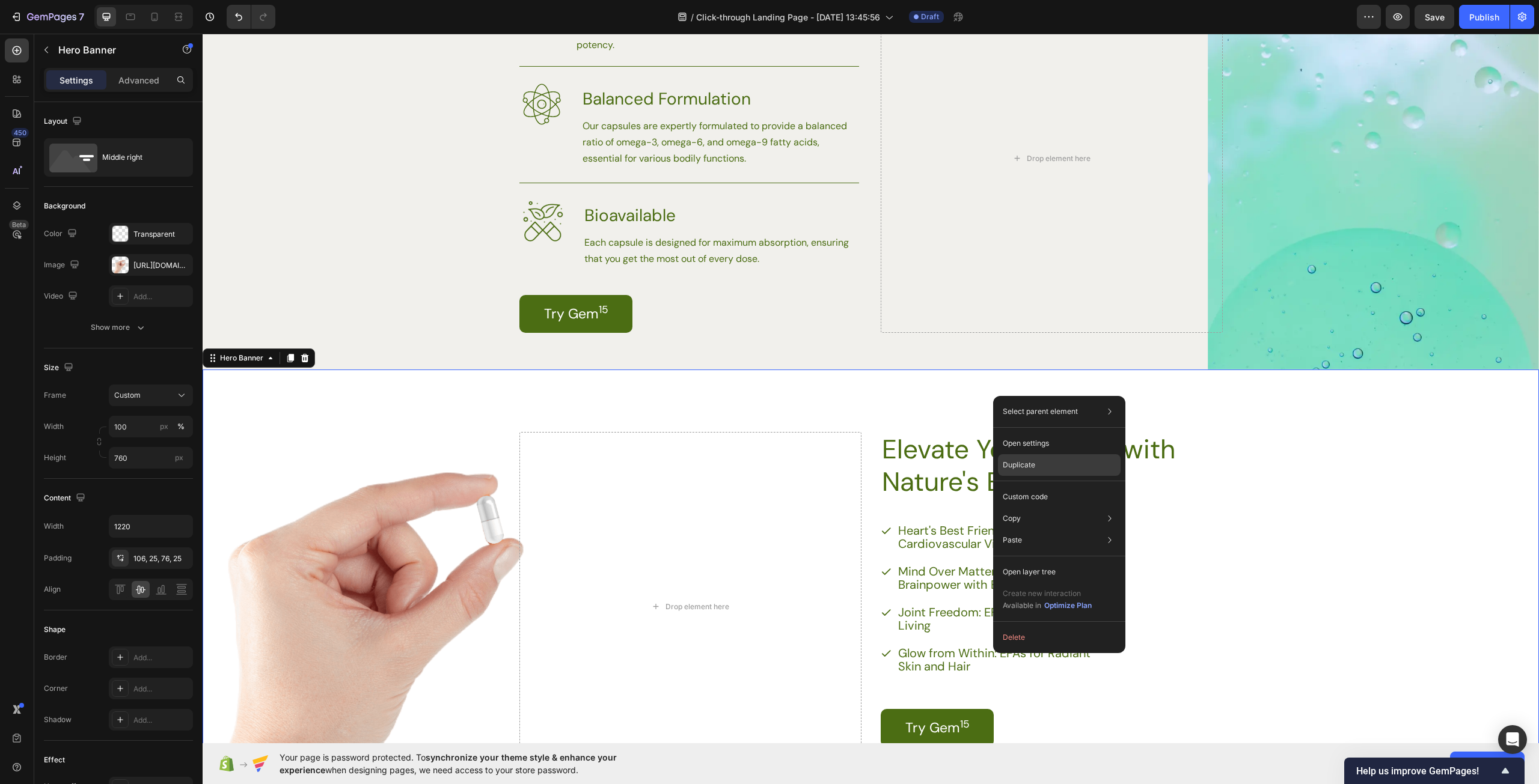
drag, startPoint x: 1039, startPoint y: 462, endPoint x: 799, endPoint y: 418, distance: 244.0
click at [1039, 462] on div "Duplicate" at bounding box center [1059, 464] width 123 height 22
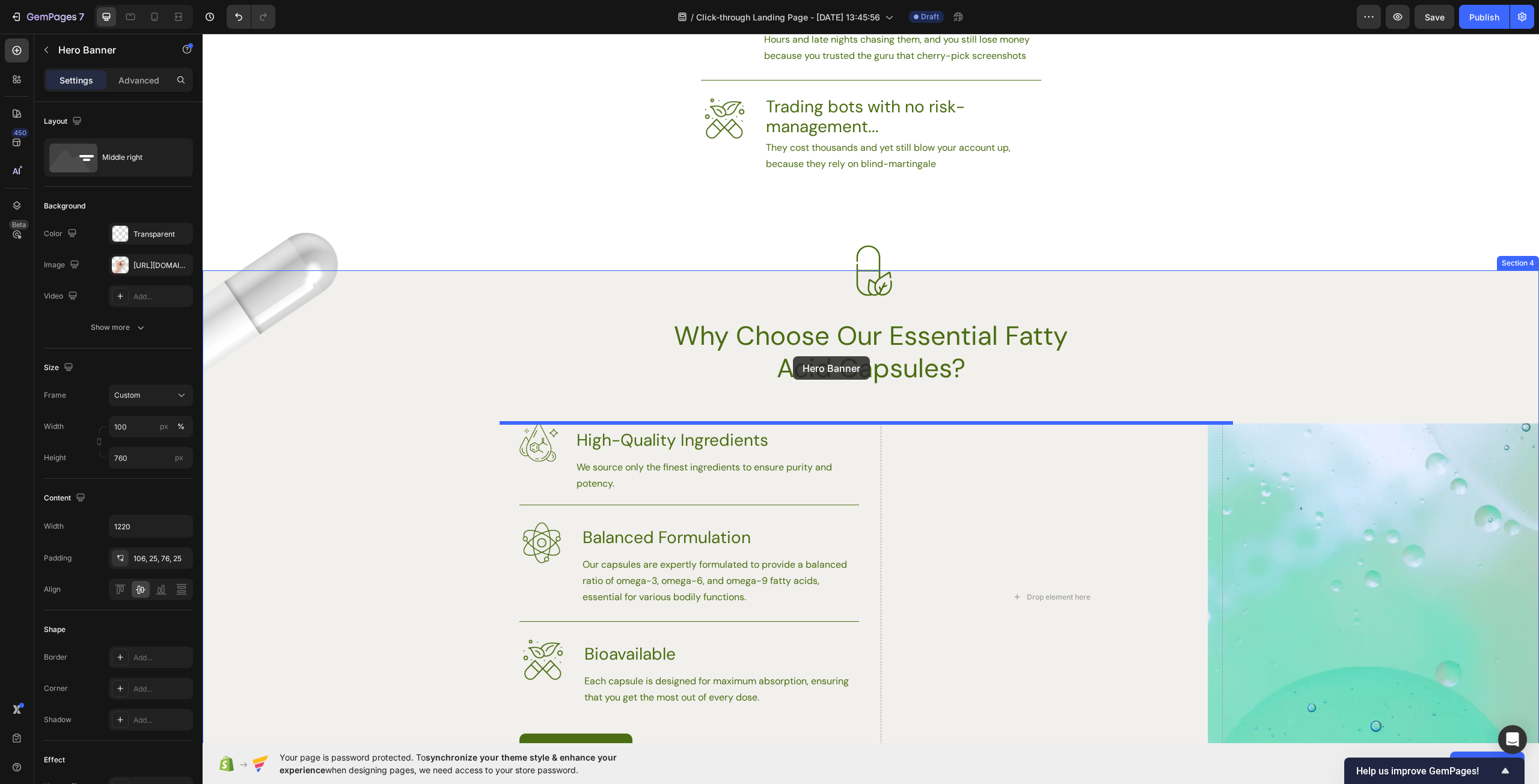
scroll to position [871, 0]
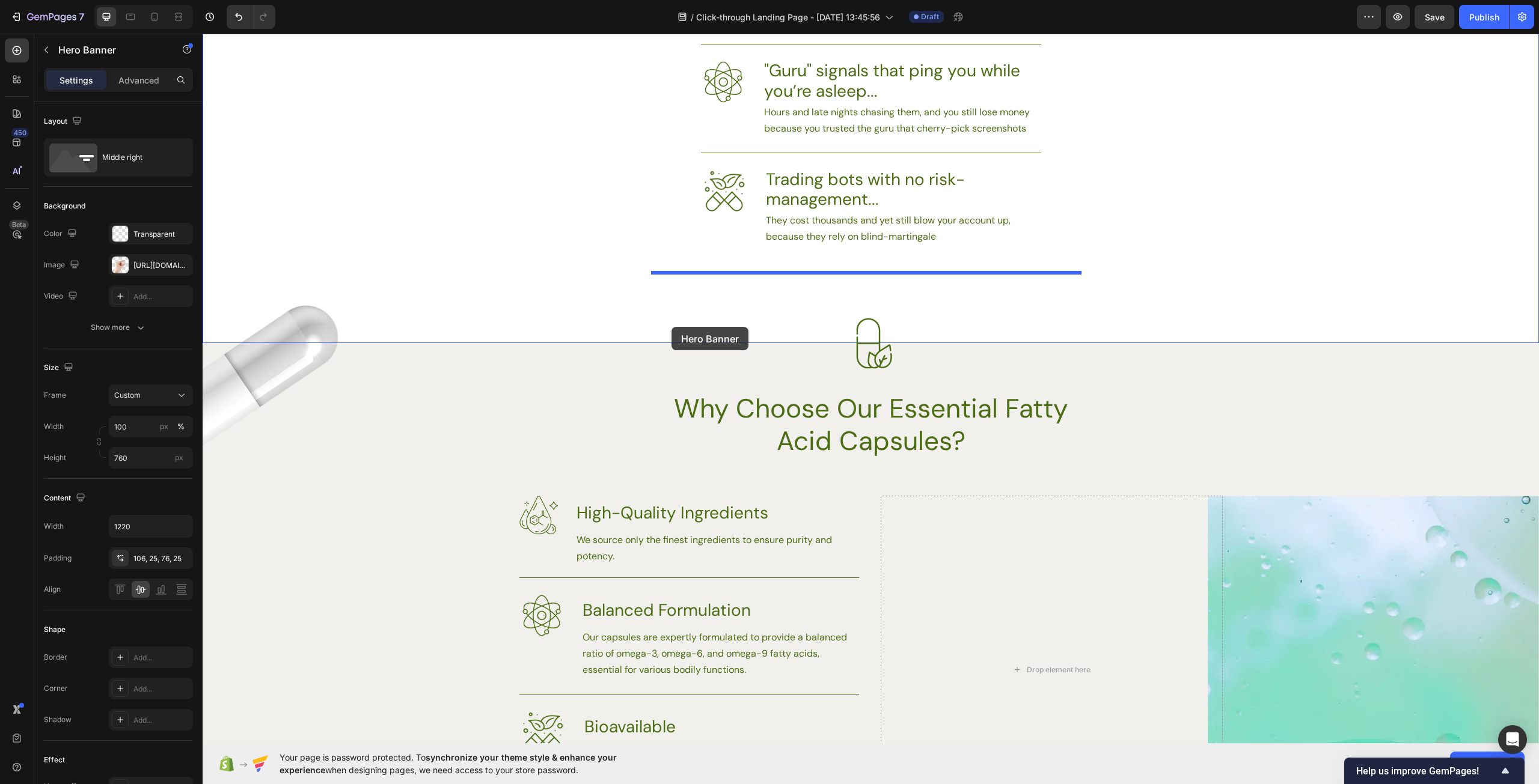
drag, startPoint x: 238, startPoint y: 298, endPoint x: 672, endPoint y: 327, distance: 435.0
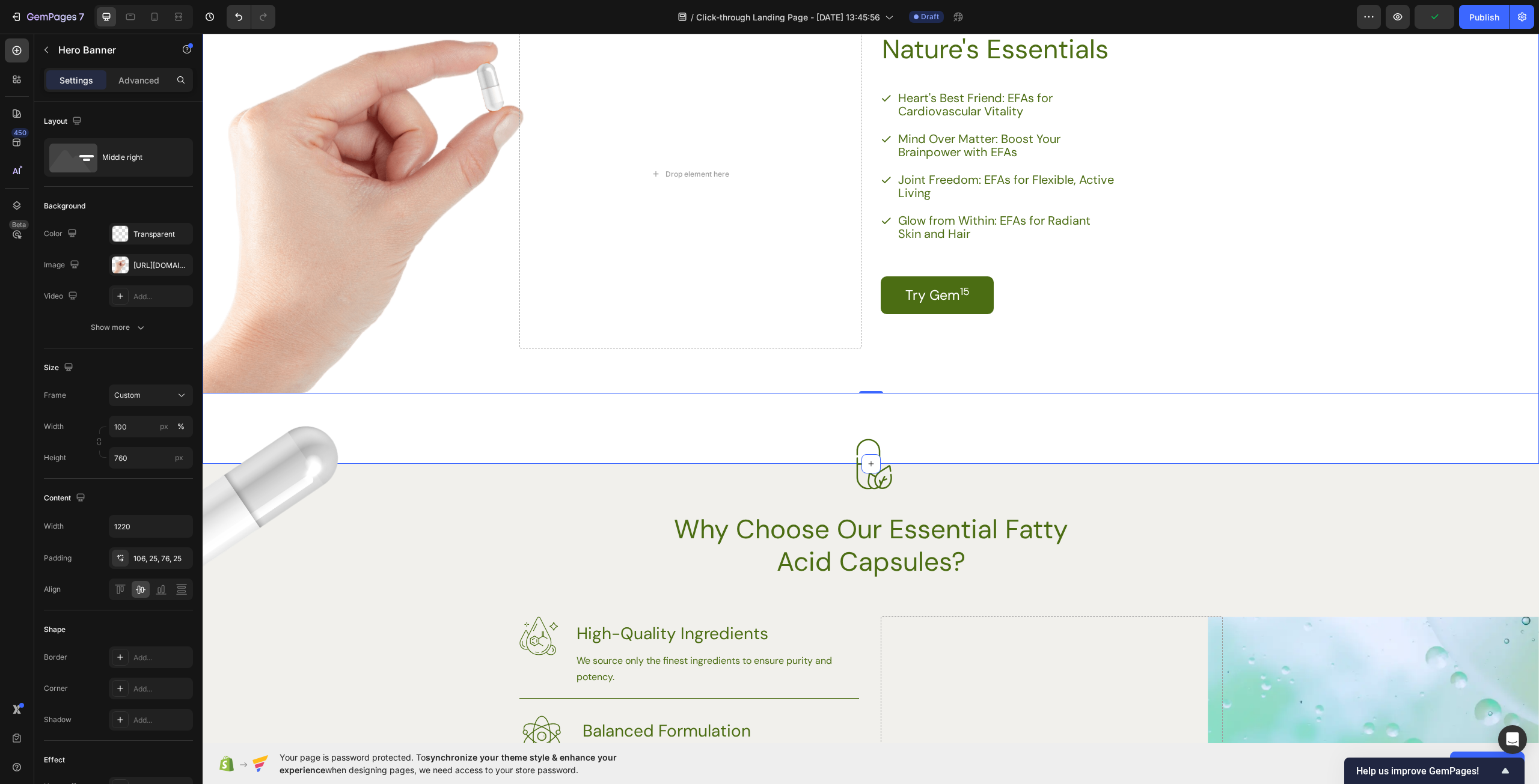
scroll to position [1351, 0]
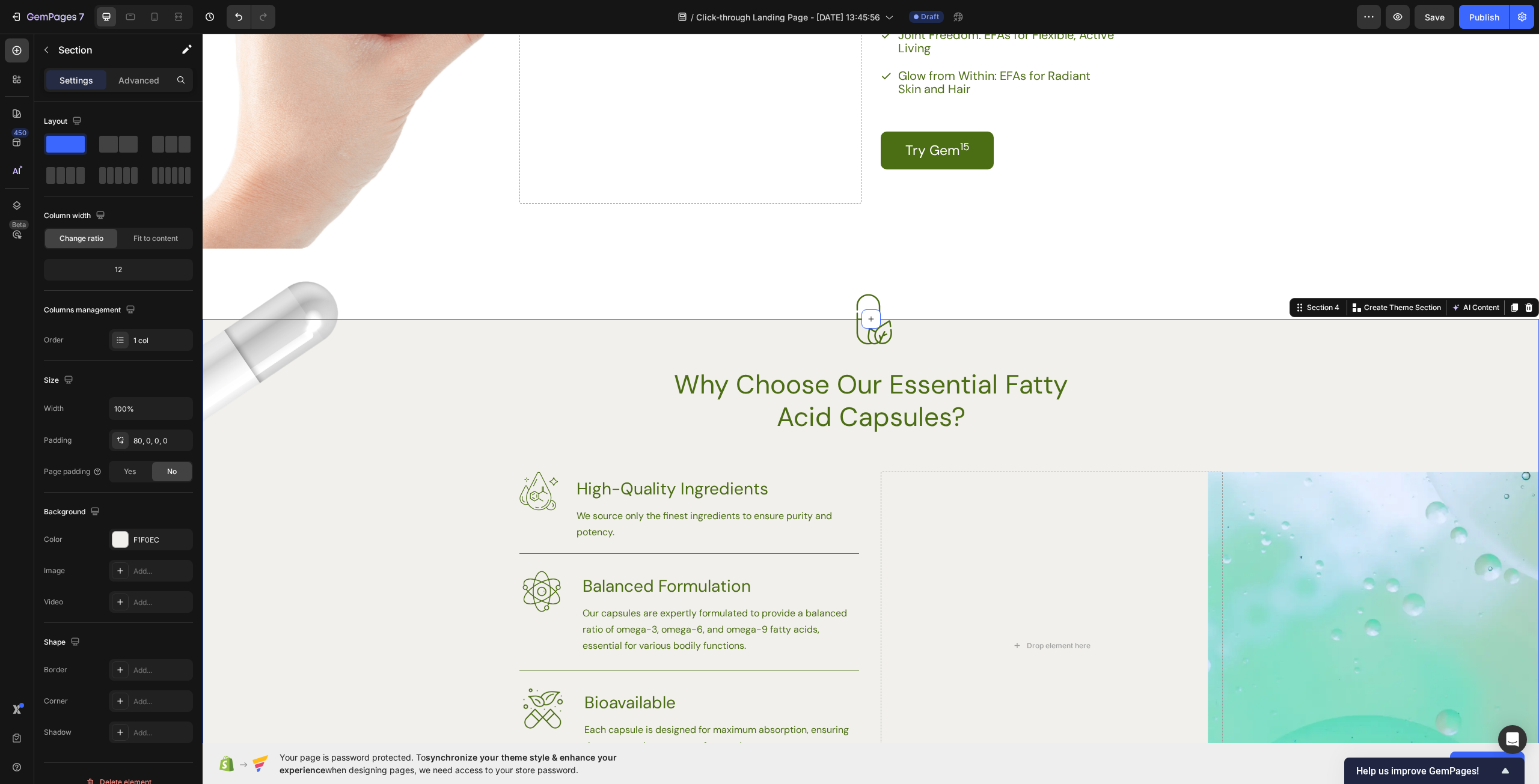
click at [1026, 460] on div "Image Image Why Choose Our Essential Fatty Acid Capsules? Heading Row Image Hig…" at bounding box center [870, 612] width 1337 height 490
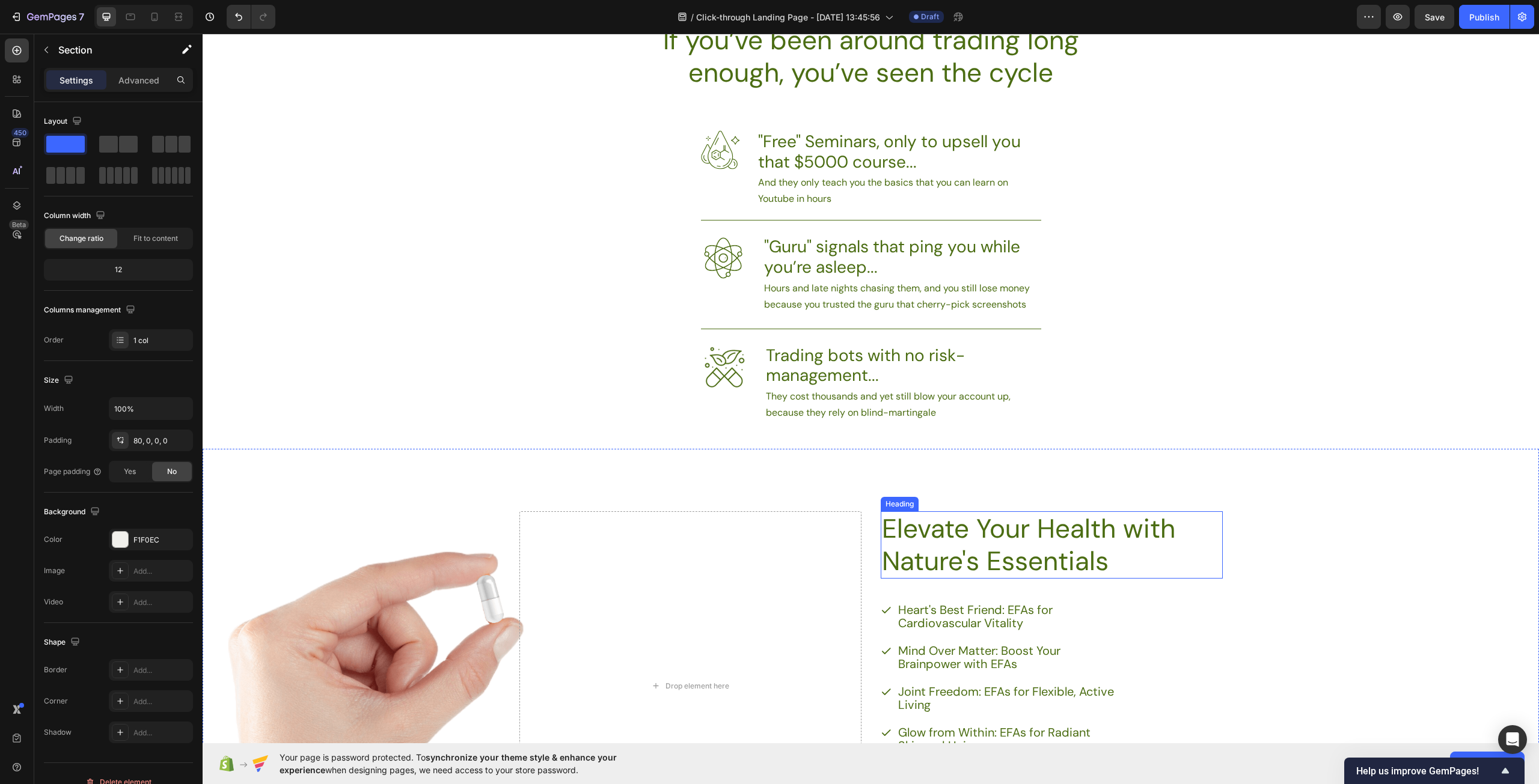
scroll to position [690, 0]
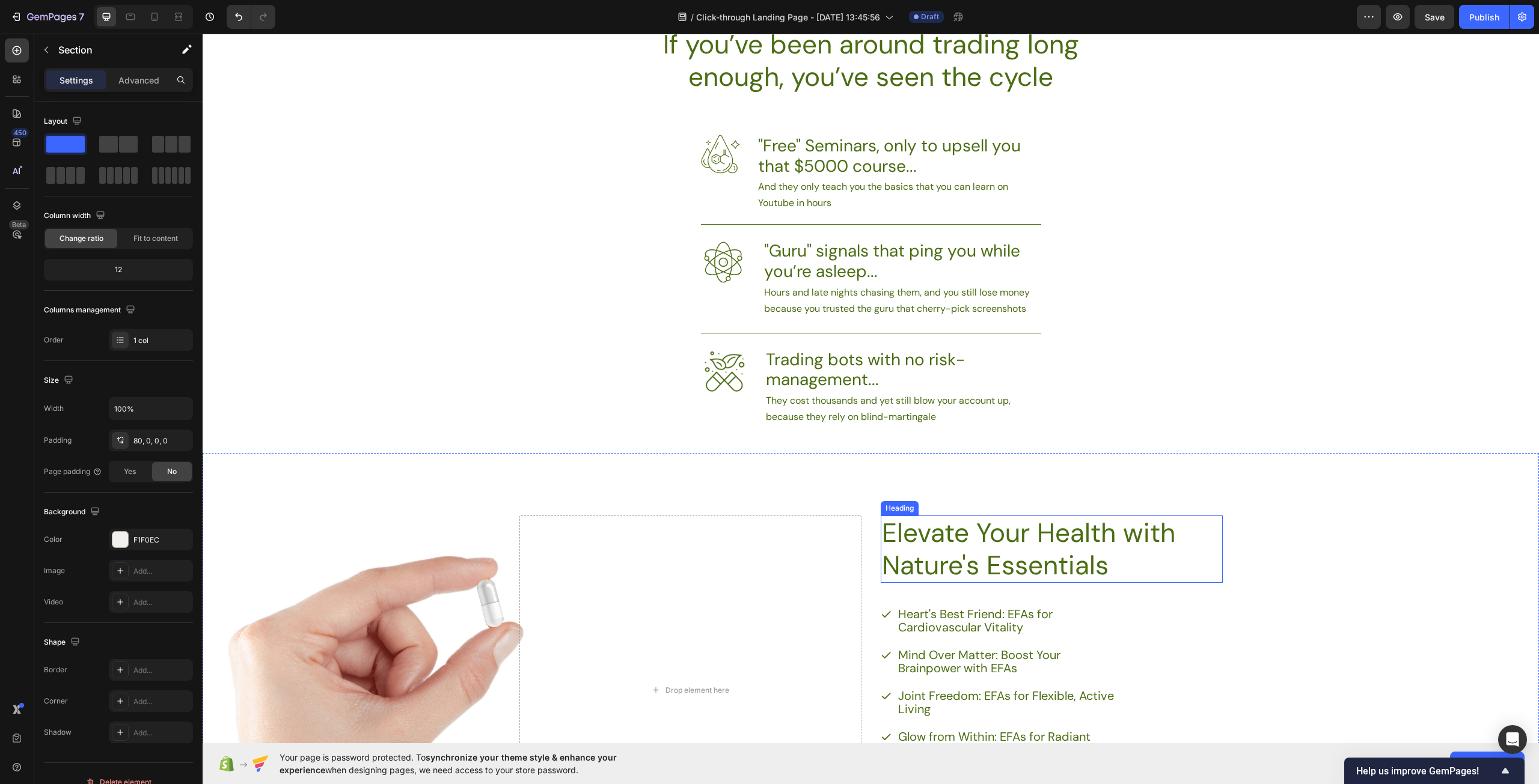
click at [1054, 531] on h2 "Elevate Your Health with Nature's Essentials" at bounding box center [1034, 549] width 307 height 67
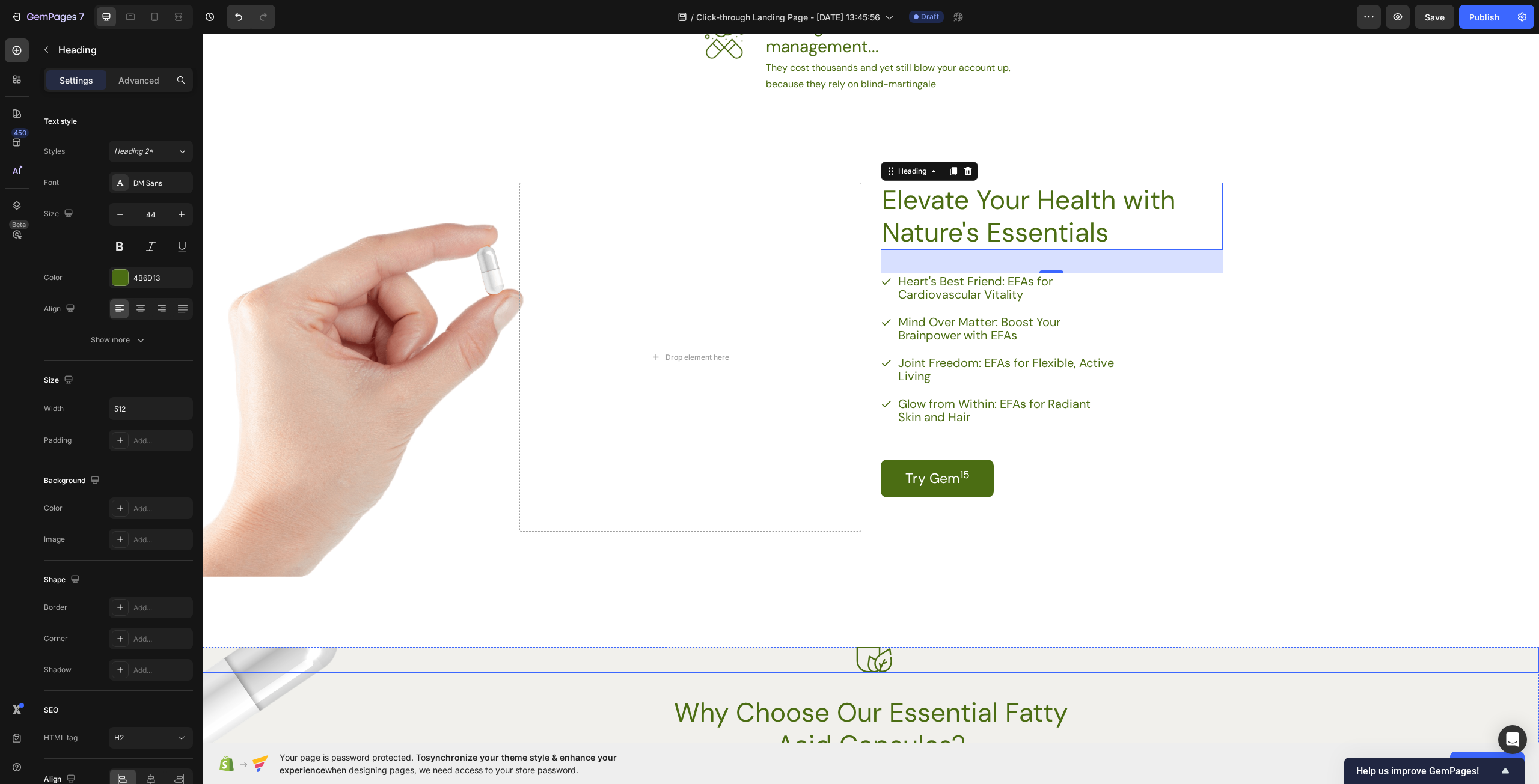
scroll to position [991, 0]
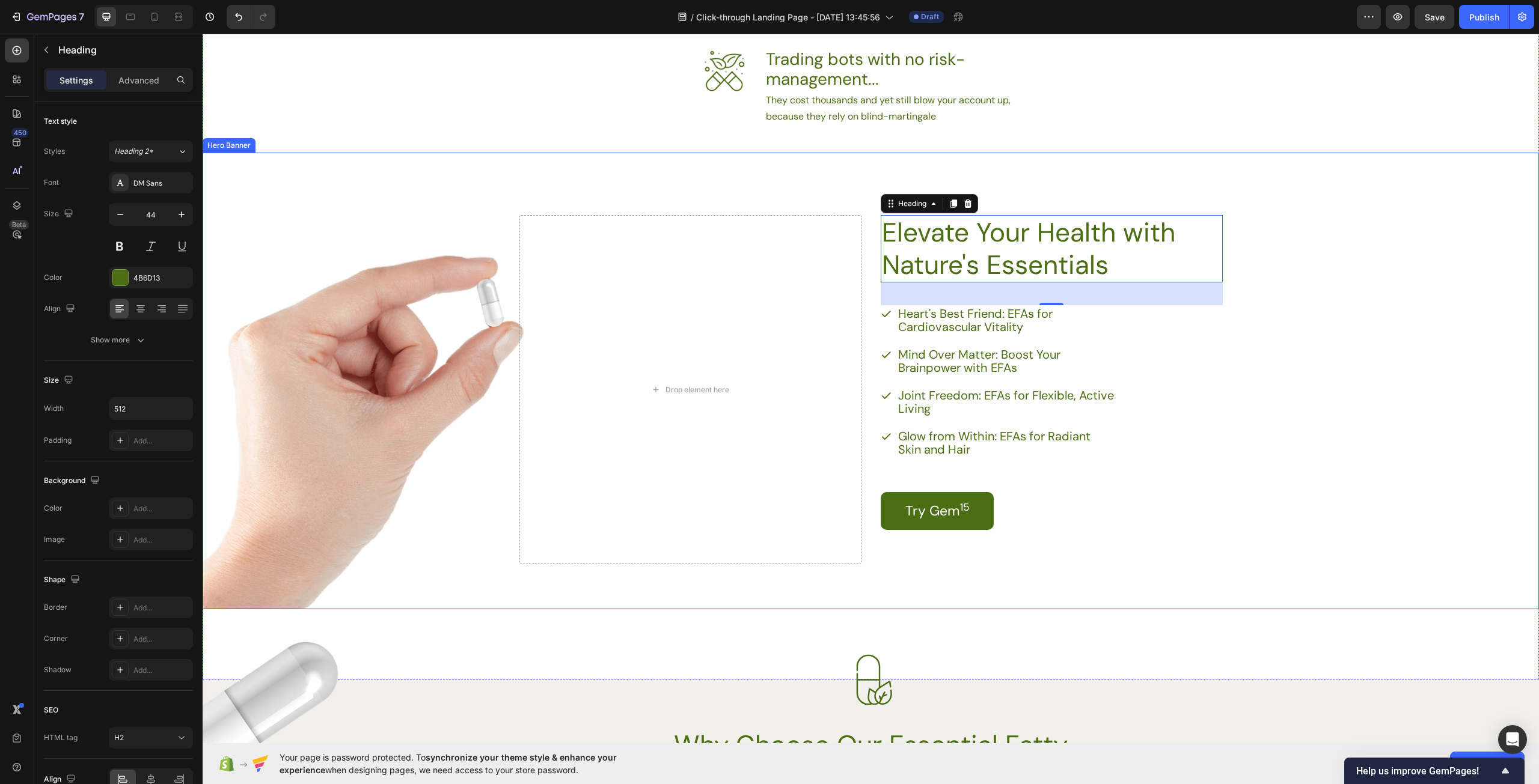
click at [749, 199] on div "Elevate Your Health with Nature's Essentials Heading 38 Heart's Best Friend: EF…" at bounding box center [870, 380] width 733 height 459
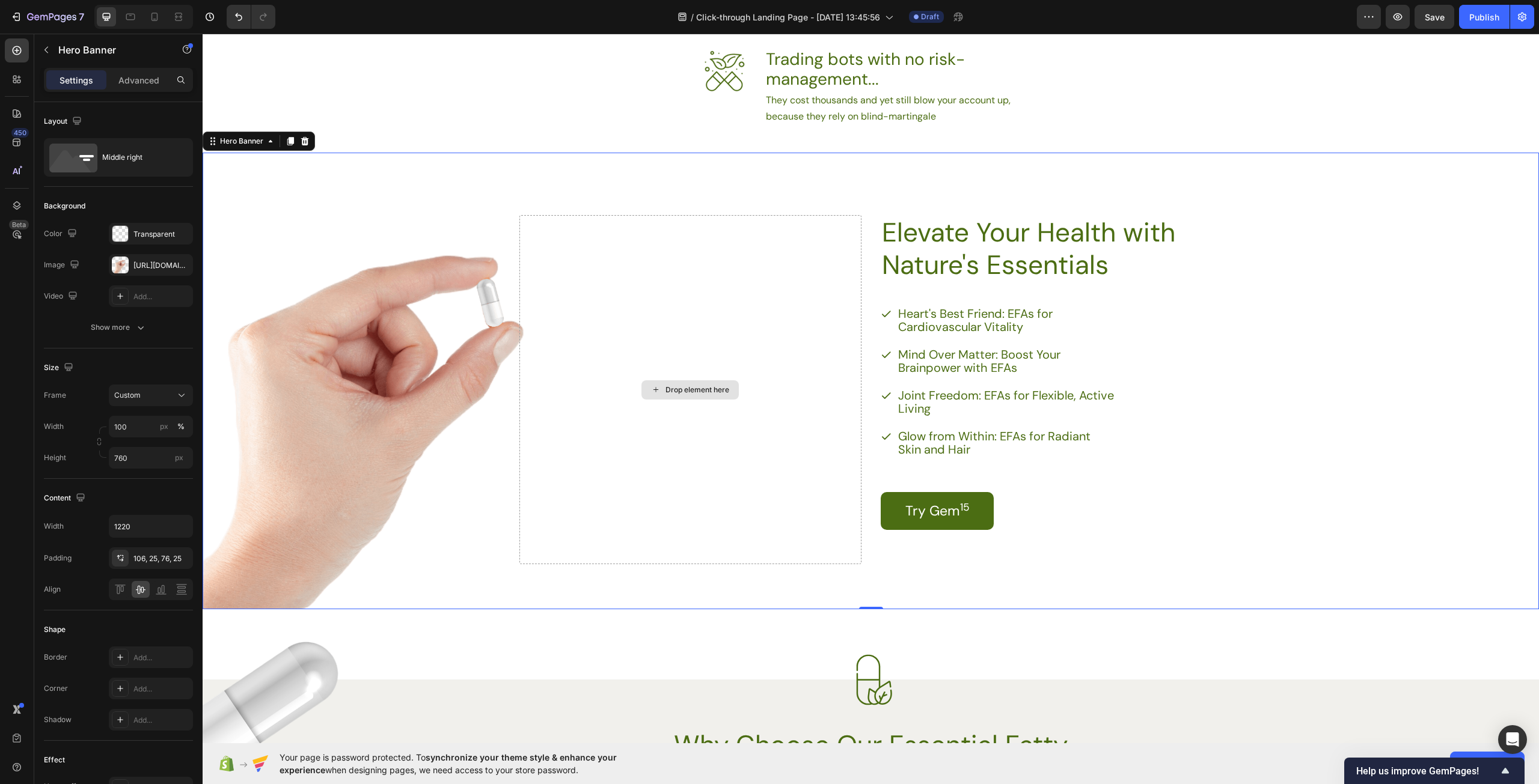
click at [746, 283] on div "Drop element here" at bounding box center [691, 389] width 342 height 349
click at [431, 345] on div "Background Image" at bounding box center [870, 380] width 1337 height 457
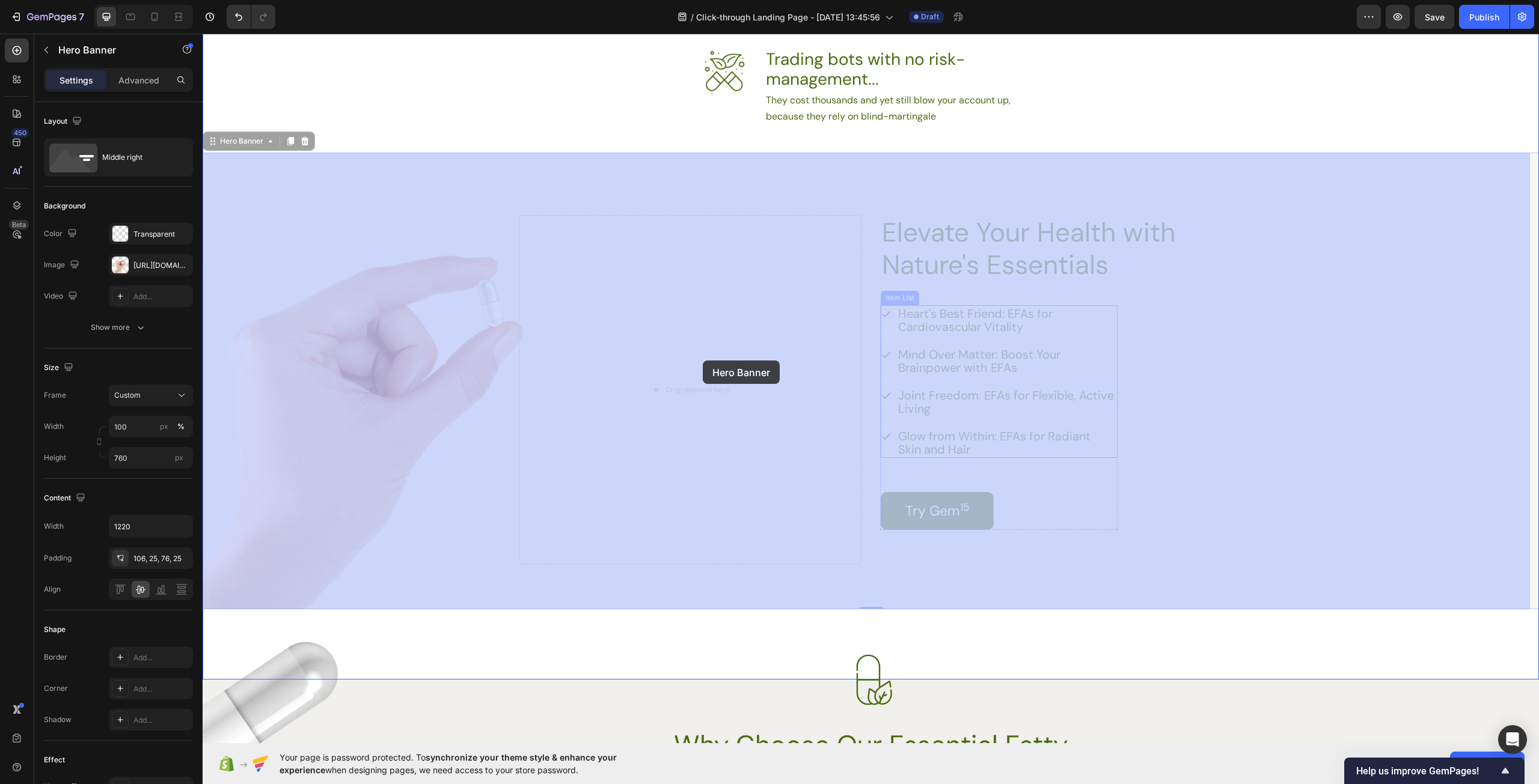
drag, startPoint x: 700, startPoint y: 261, endPoint x: 703, endPoint y: 360, distance: 99.0
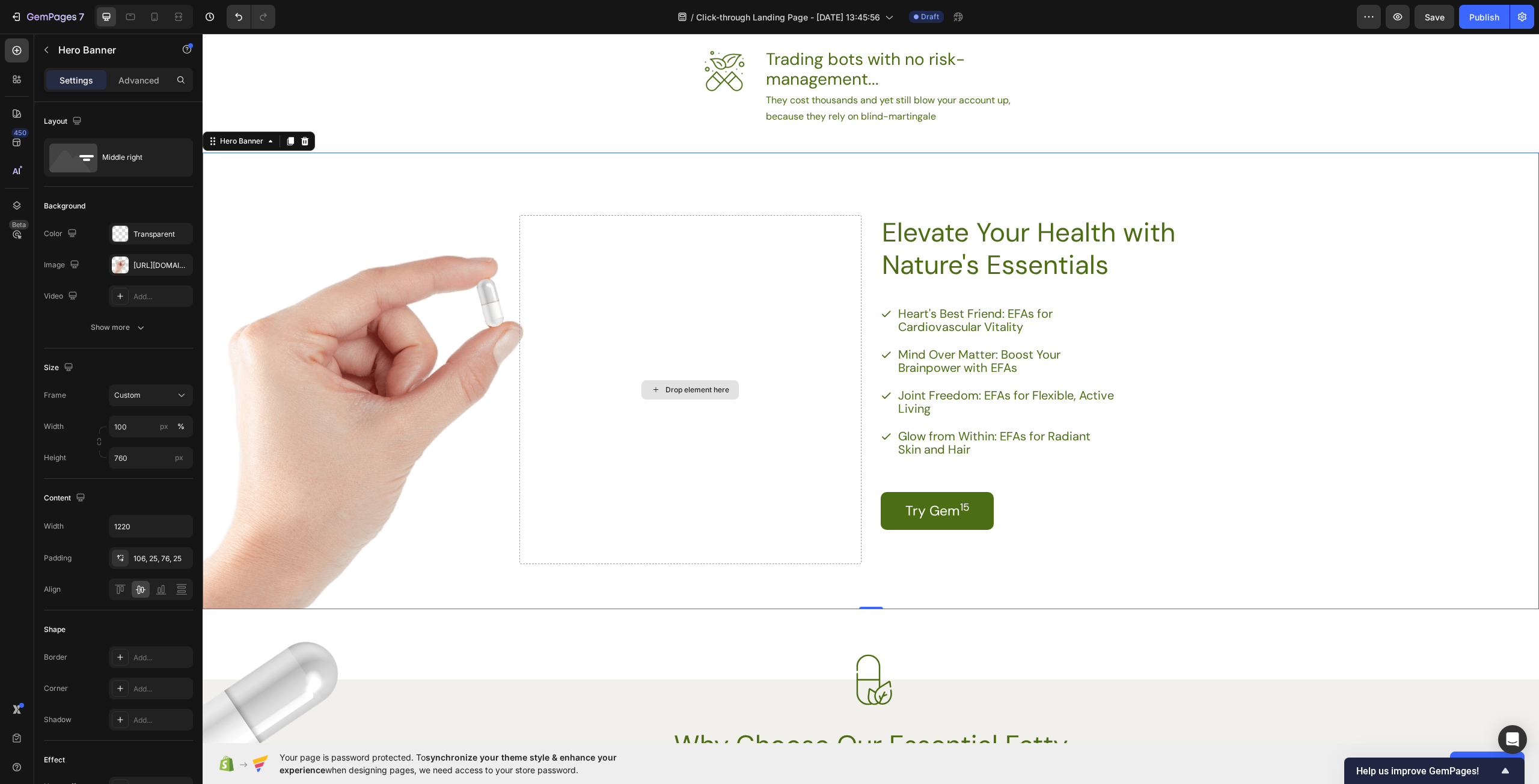
click at [690, 354] on div "Drop element here" at bounding box center [691, 389] width 342 height 349
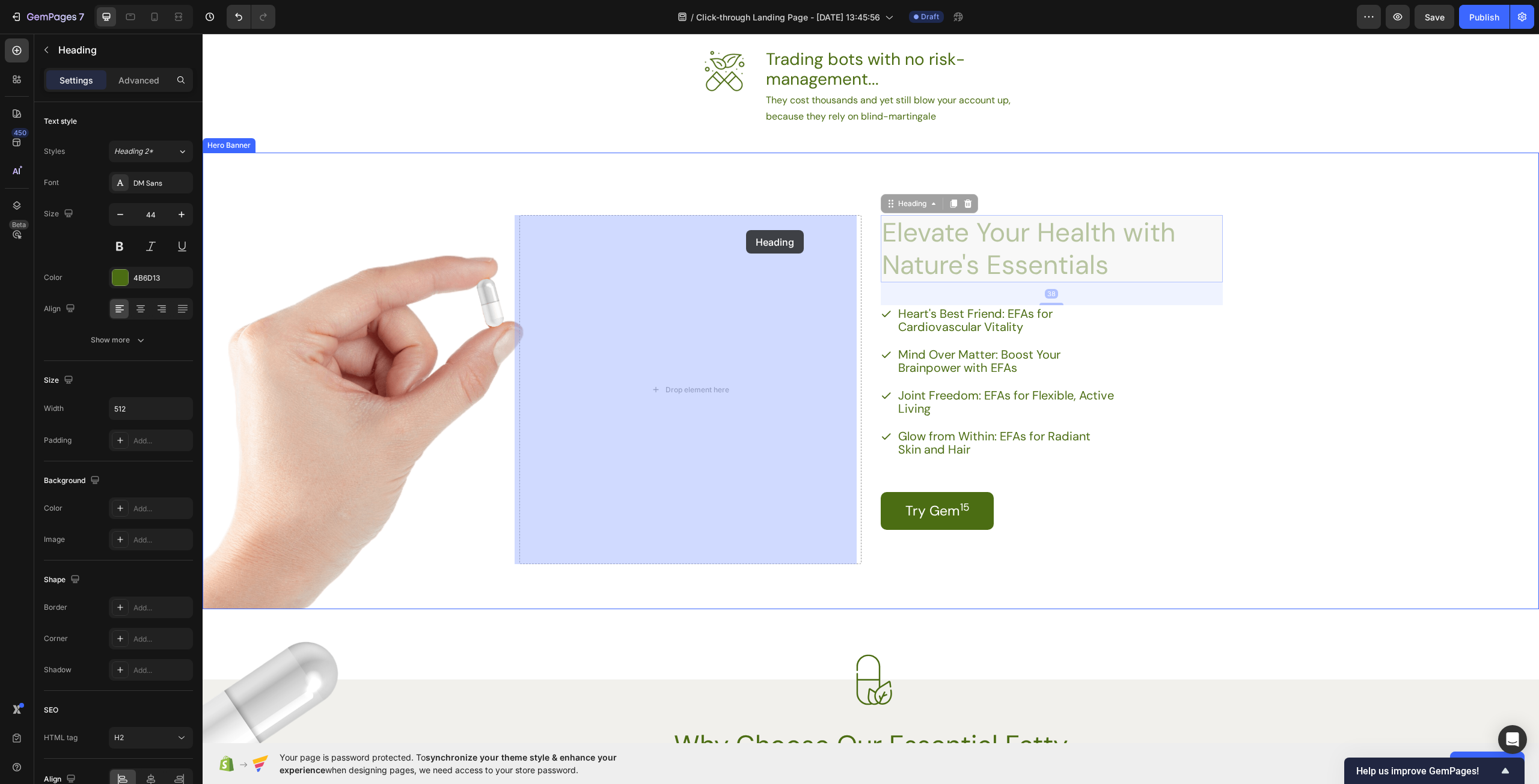
drag, startPoint x: 975, startPoint y: 218, endPoint x: 749, endPoint y: 230, distance: 226.3
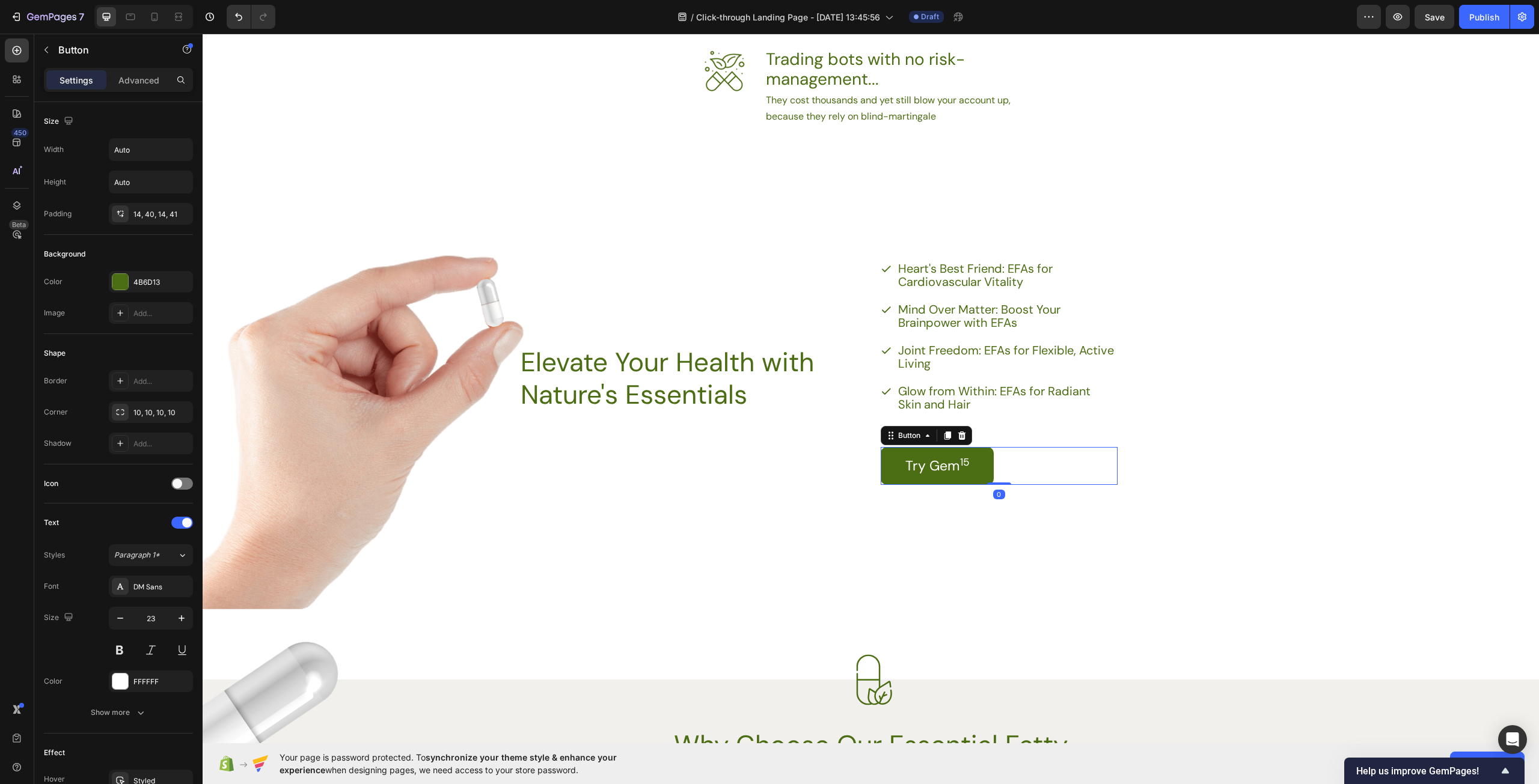
click at [1104, 479] on div "Try Gem 15 Button 0" at bounding box center [999, 466] width 236 height 38
click at [1102, 440] on div "Heart's Best Friend: EFAs for Cardiovascular Vitality Mind Over Matter: Boost Y…" at bounding box center [999, 373] width 236 height 225
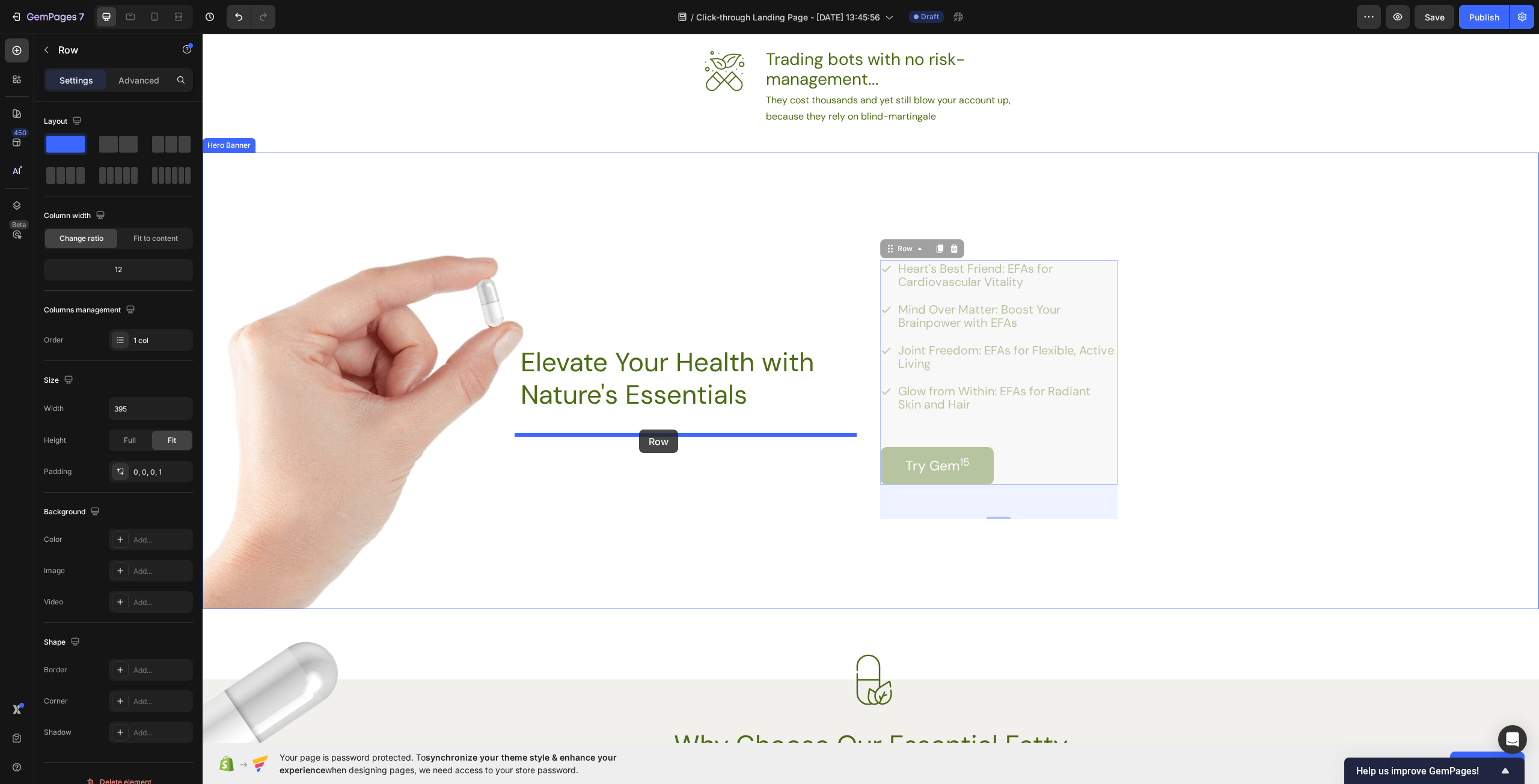
drag, startPoint x: 889, startPoint y: 252, endPoint x: 638, endPoint y: 429, distance: 307.1
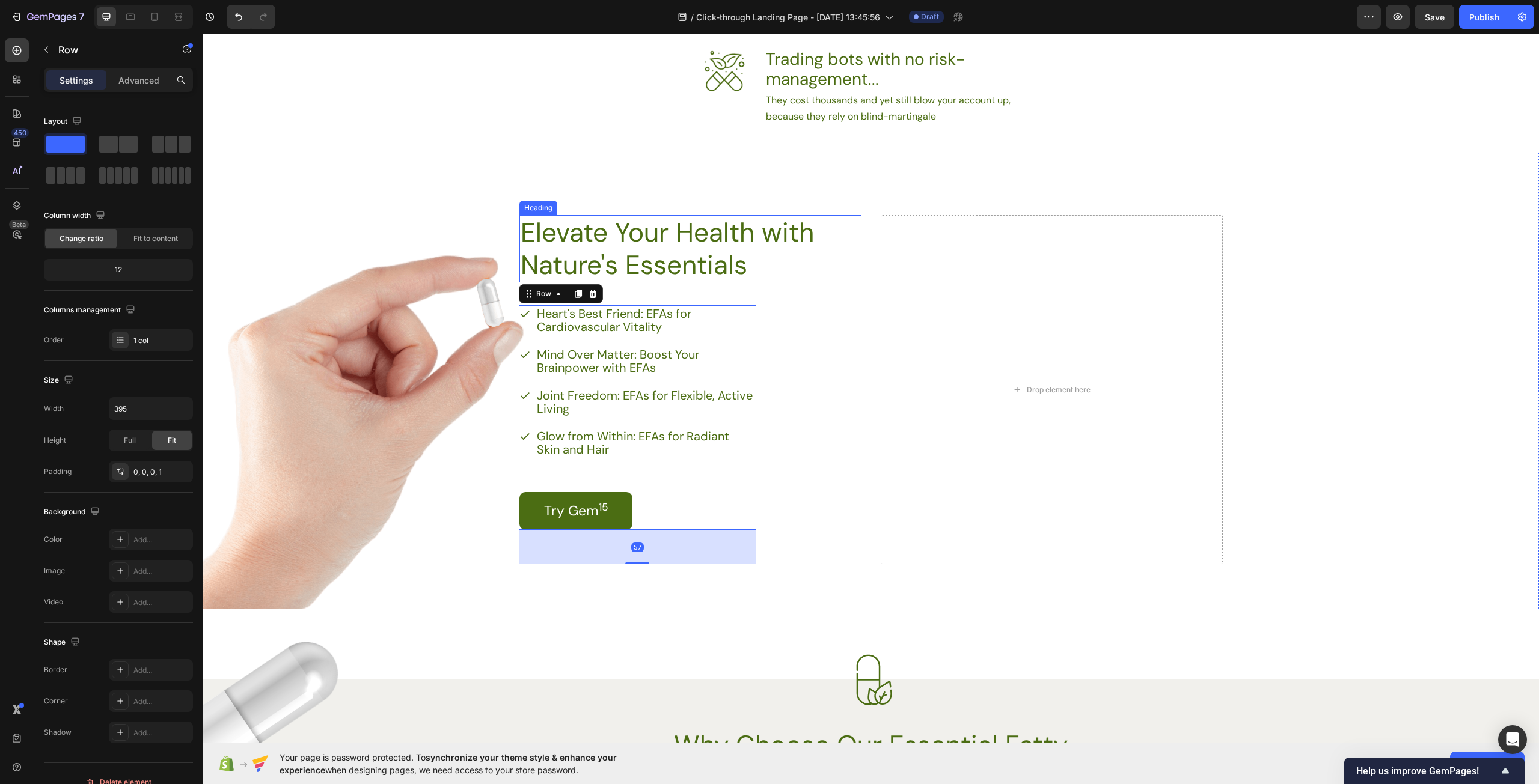
click at [677, 254] on h2 "Elevate Your Health with Nature's Essentials" at bounding box center [673, 248] width 307 height 67
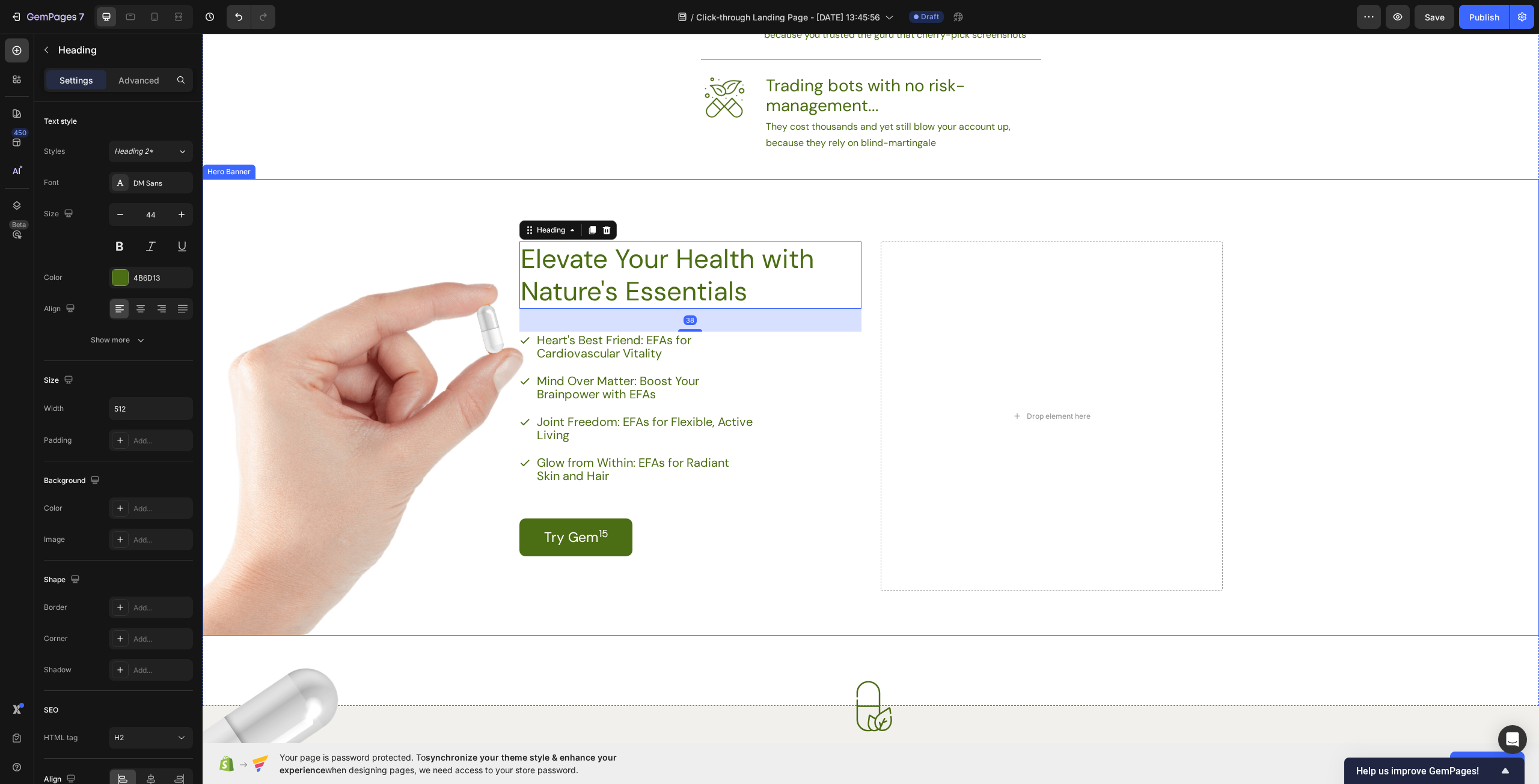
scroll to position [931, 0]
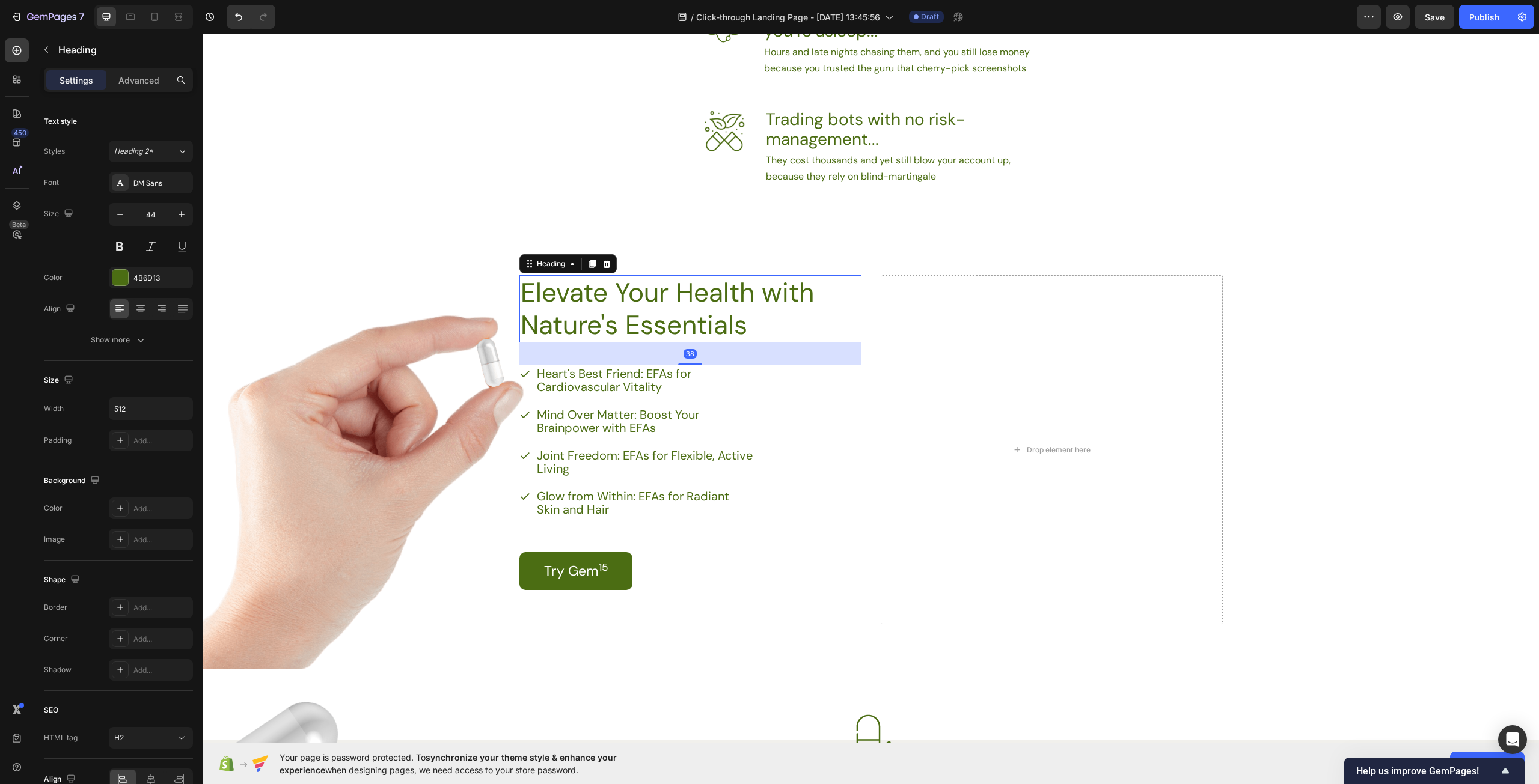
click at [816, 322] on h2 "Elevate Your Health with Nature's Essentials" at bounding box center [673, 308] width 307 height 67
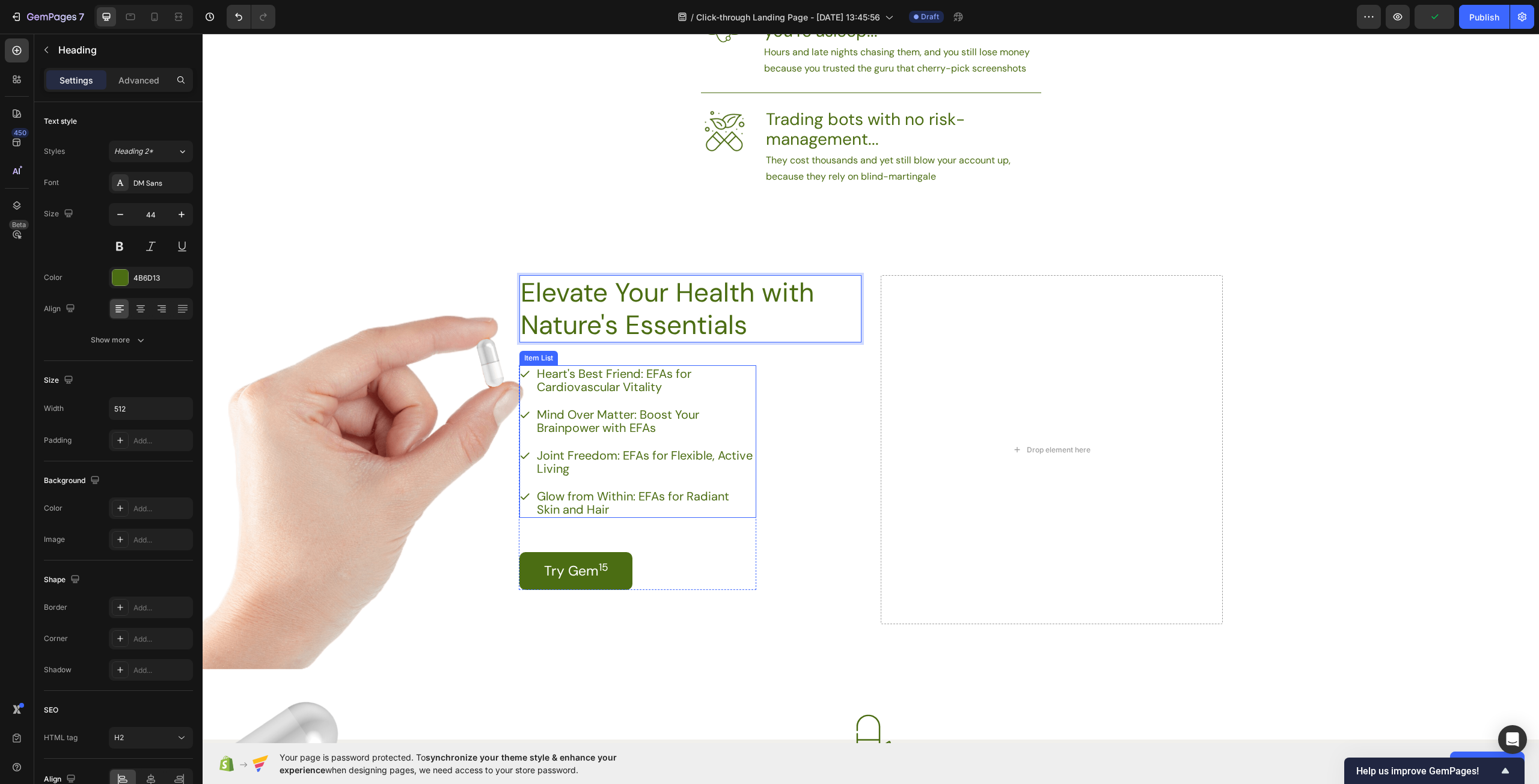
click at [522, 376] on icon at bounding box center [524, 374] width 10 height 10
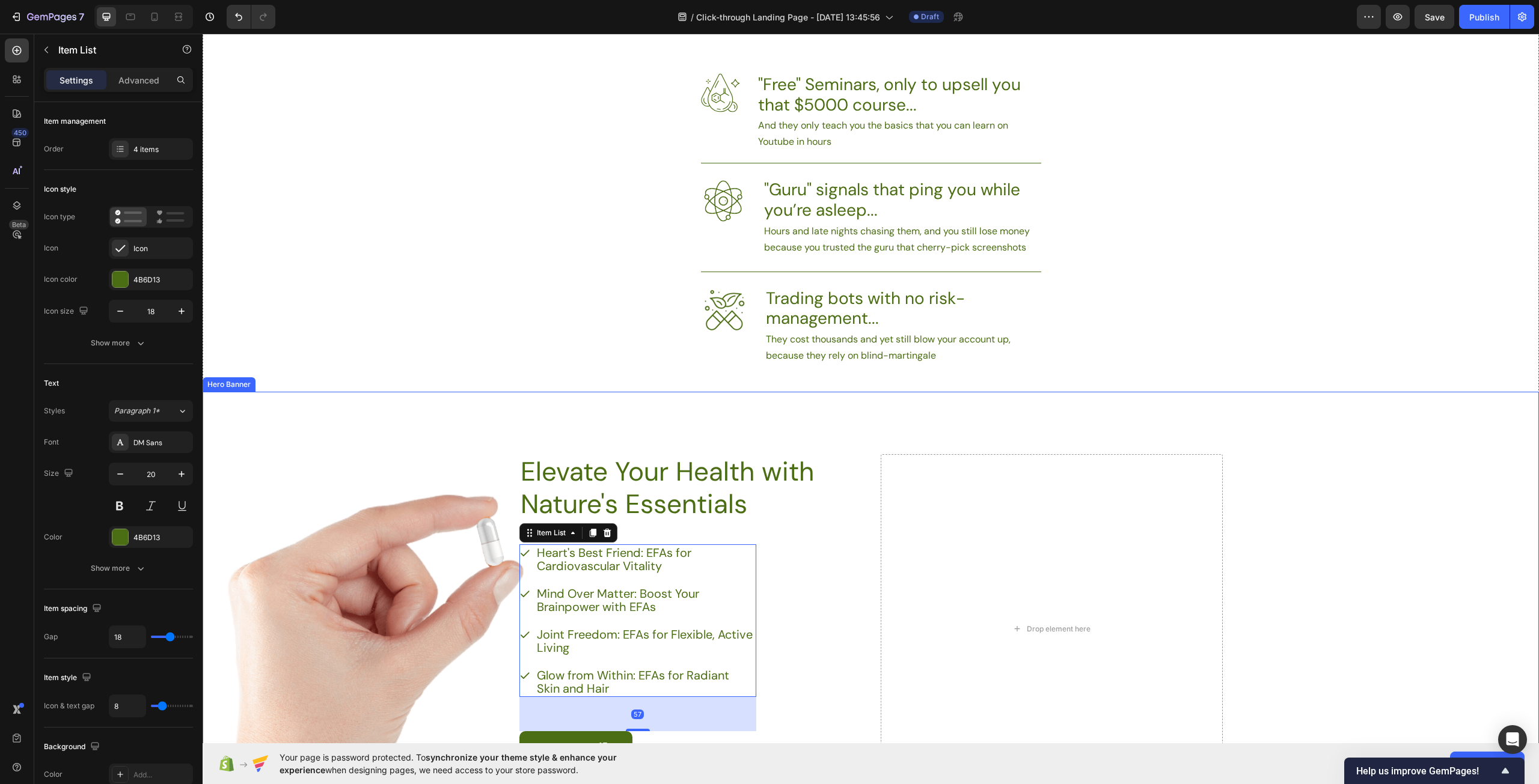
scroll to position [751, 0]
click at [519, 554] on icon at bounding box center [524, 553] width 10 height 10
click at [538, 558] on p "Heart's Best Friend: EFAs for Cardiovascular Vitality" at bounding box center [645, 561] width 218 height 26
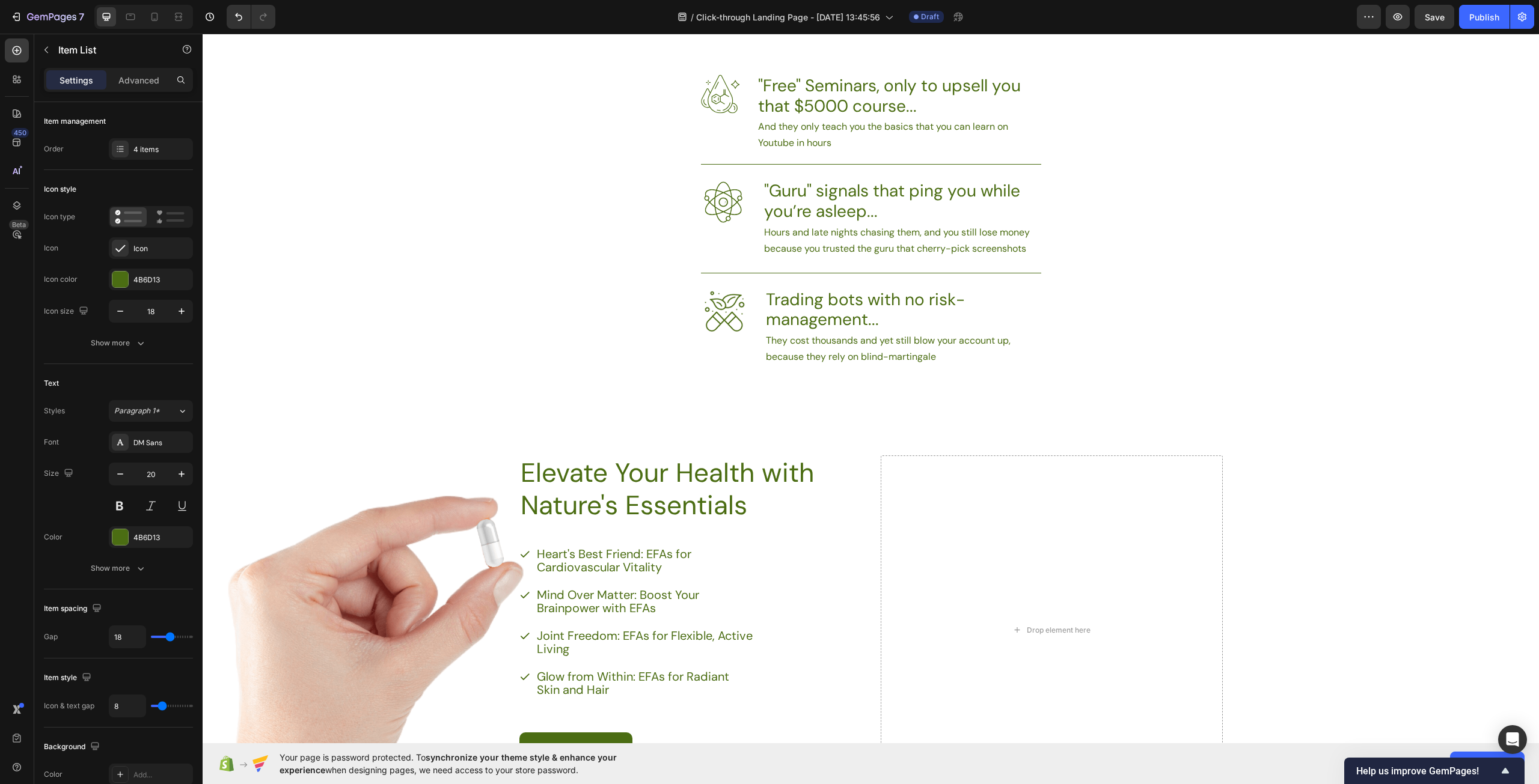
click at [519, 558] on icon at bounding box center [524, 553] width 10 height 10
click at [520, 553] on icon at bounding box center [524, 553] width 10 height 10
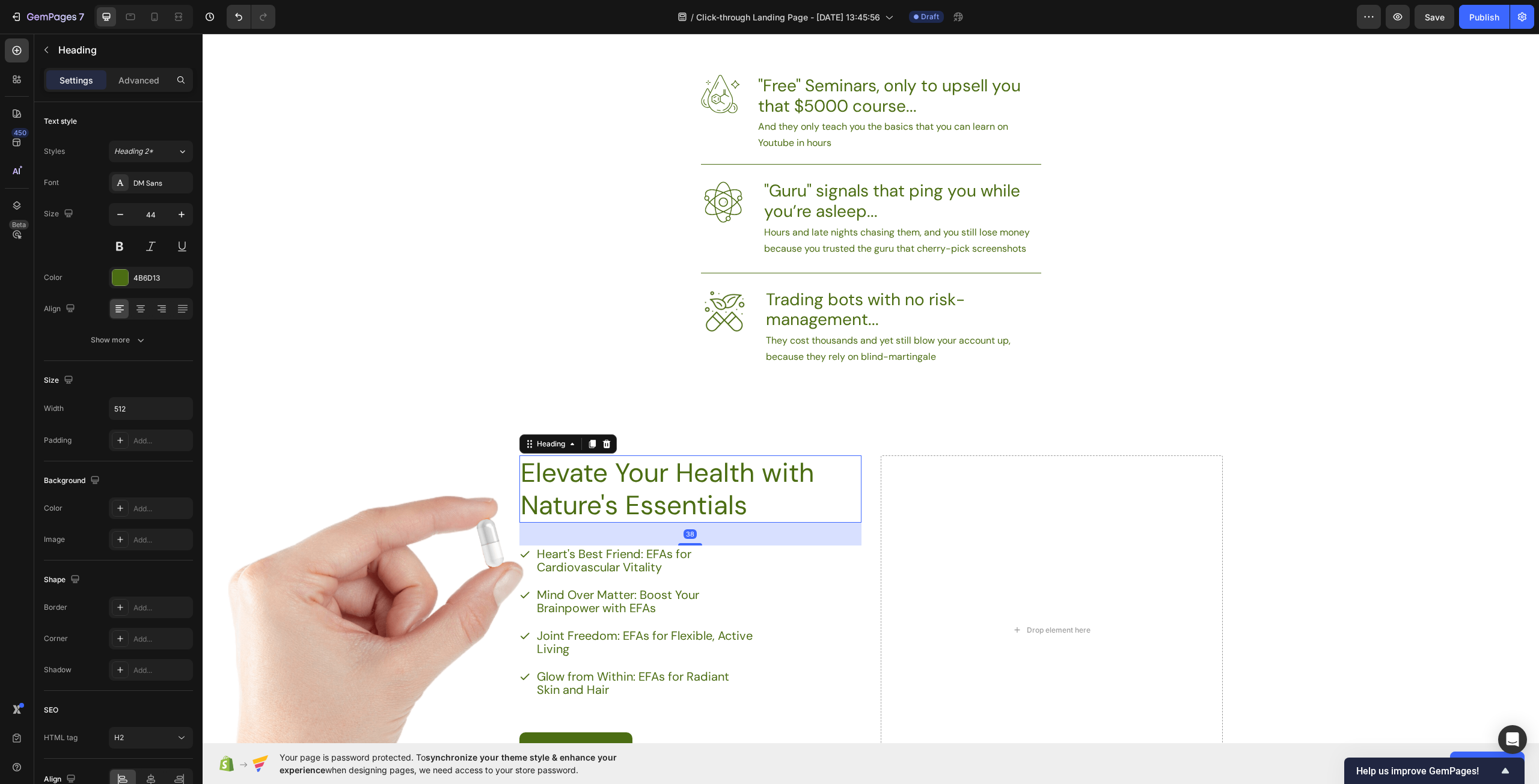
click at [775, 474] on p "Elevate Your Health with Nature's Essentials" at bounding box center [673, 489] width 306 height 65
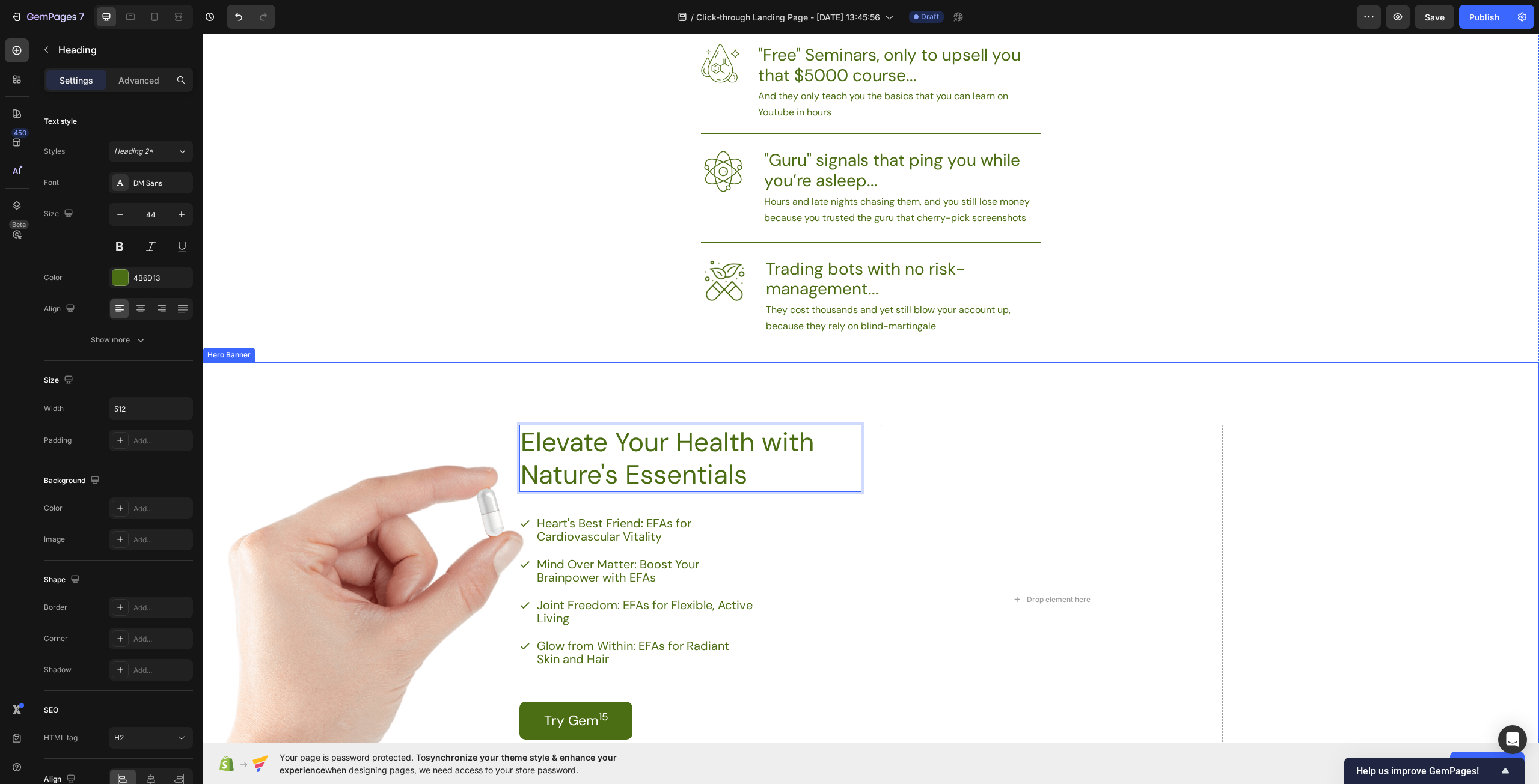
scroll to position [1082, 0]
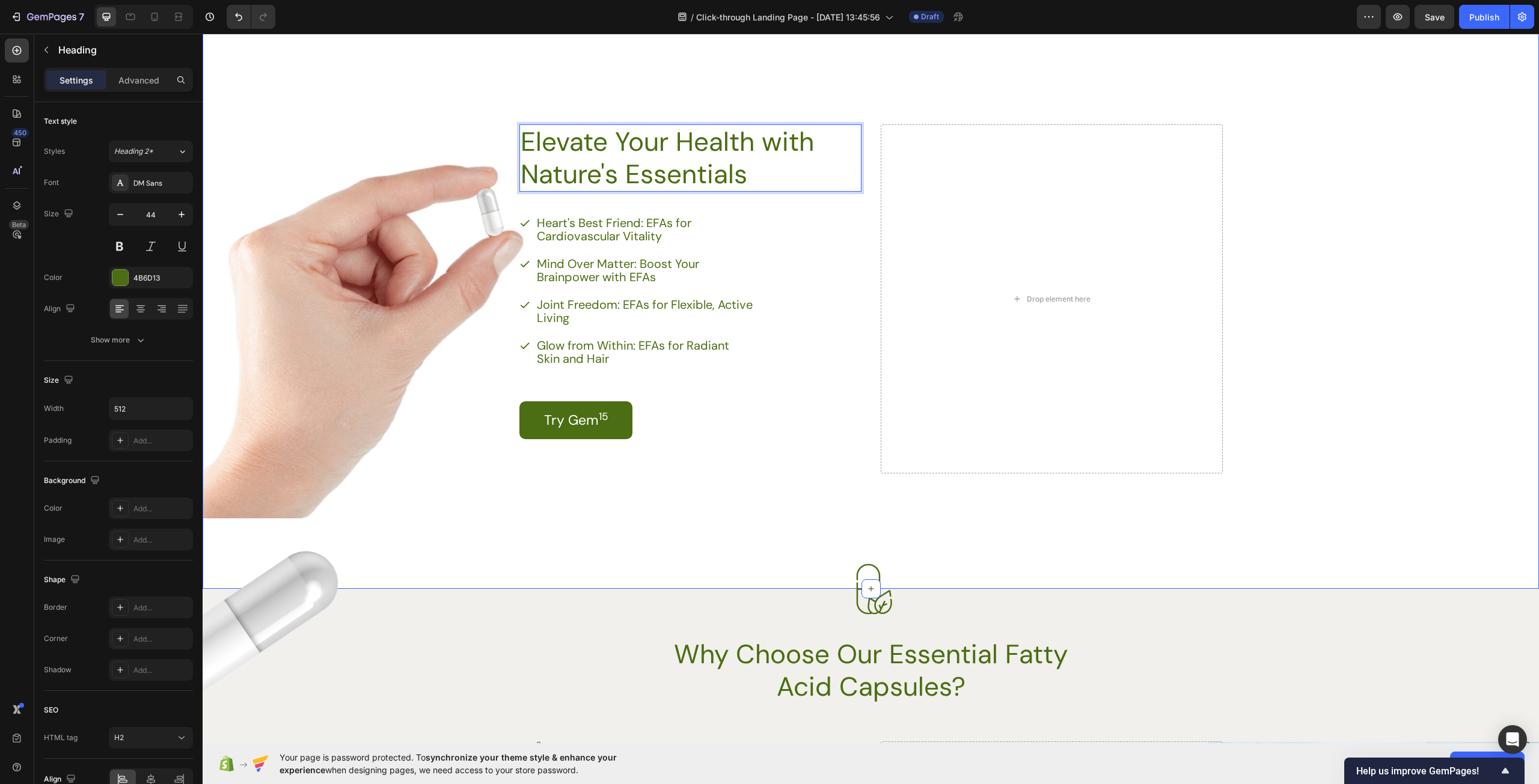
click at [705, 550] on div "If you’ve been around trading long enough, you’ve seen the cycle Heading Image …" at bounding box center [870, 88] width 1337 height 1002
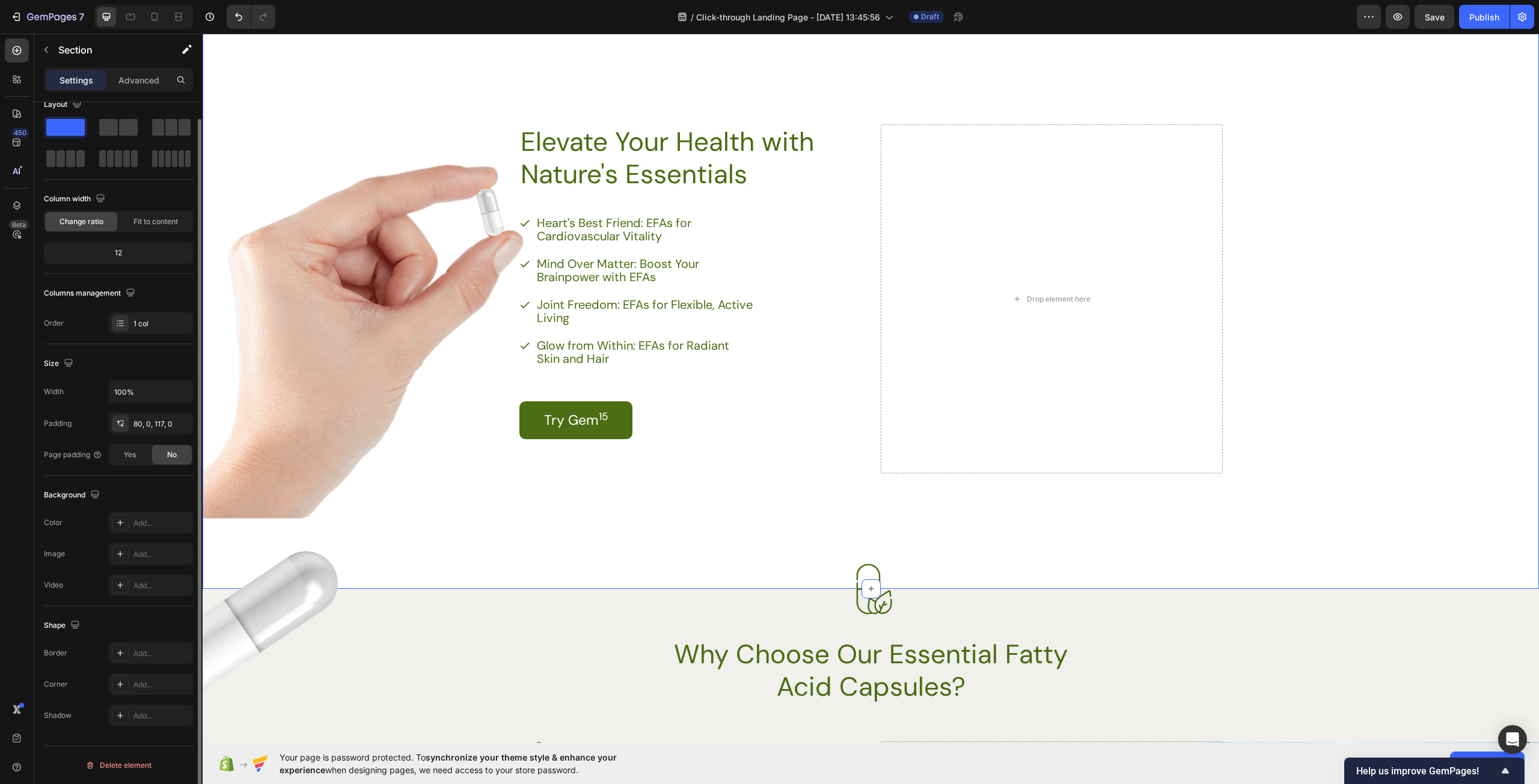
scroll to position [0, 0]
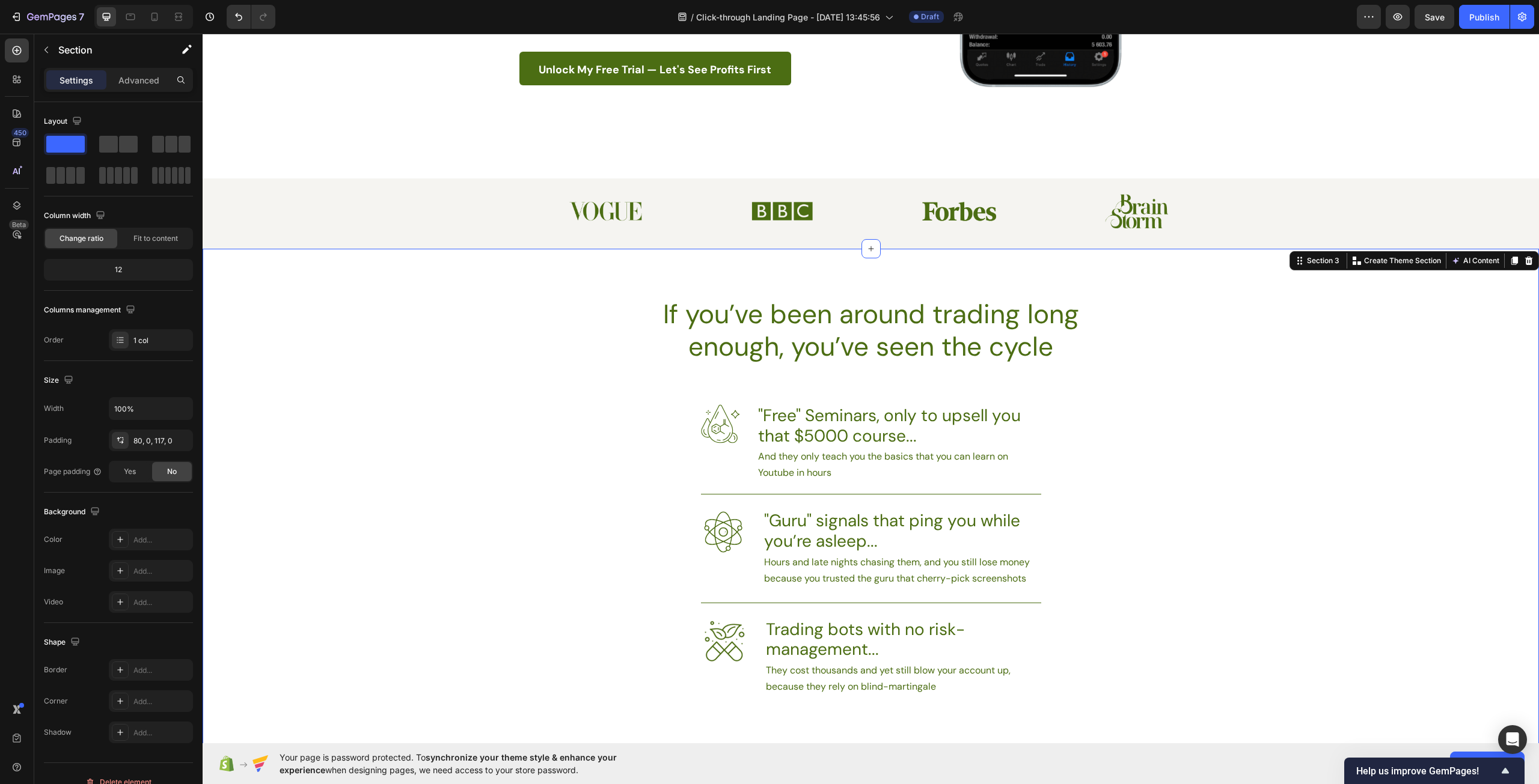
click at [552, 311] on div "If you’ve been around trading long enough, you’ve seen the cycle Heading Image …" at bounding box center [870, 738] width 1337 height 882
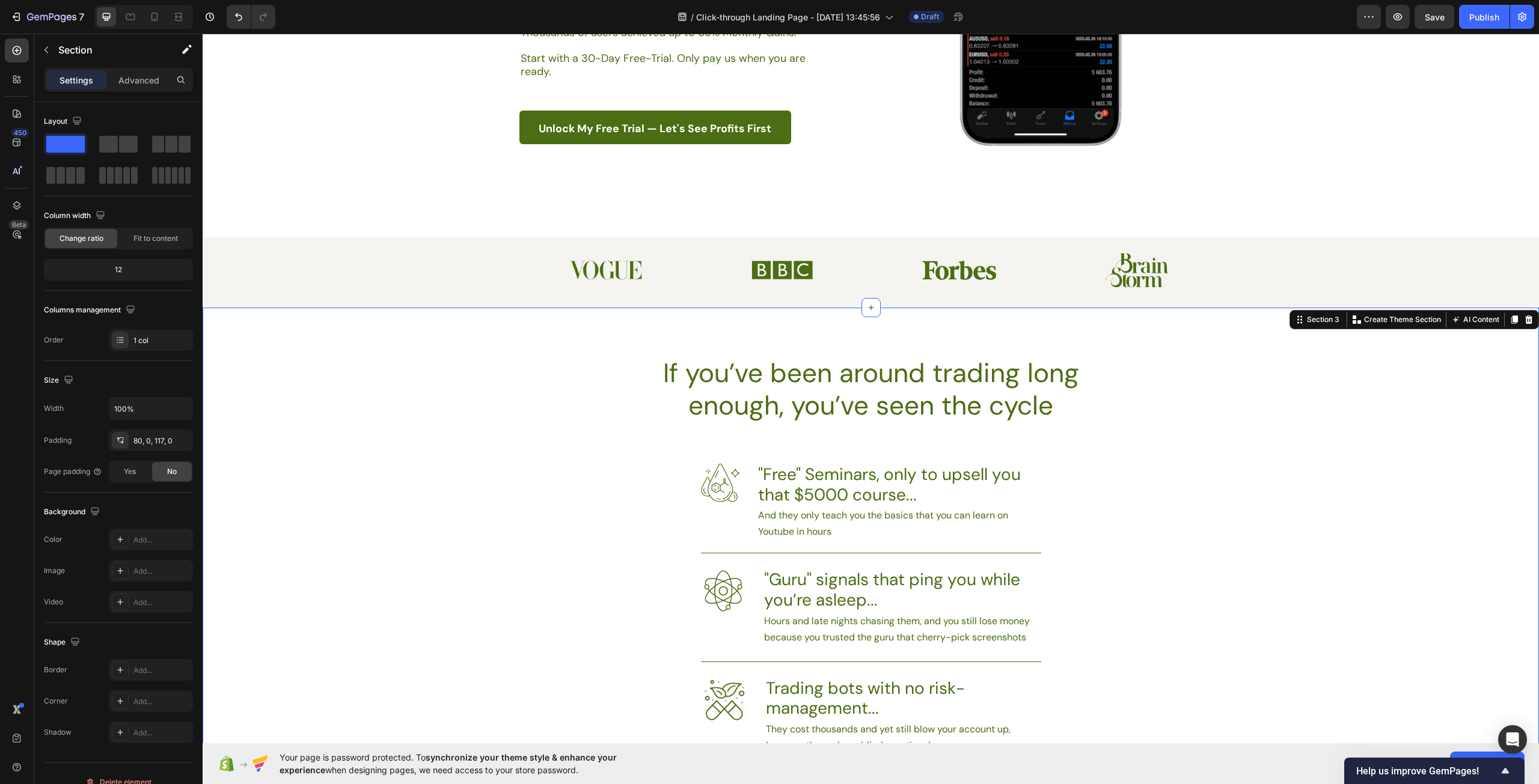
scroll to position [360, 0]
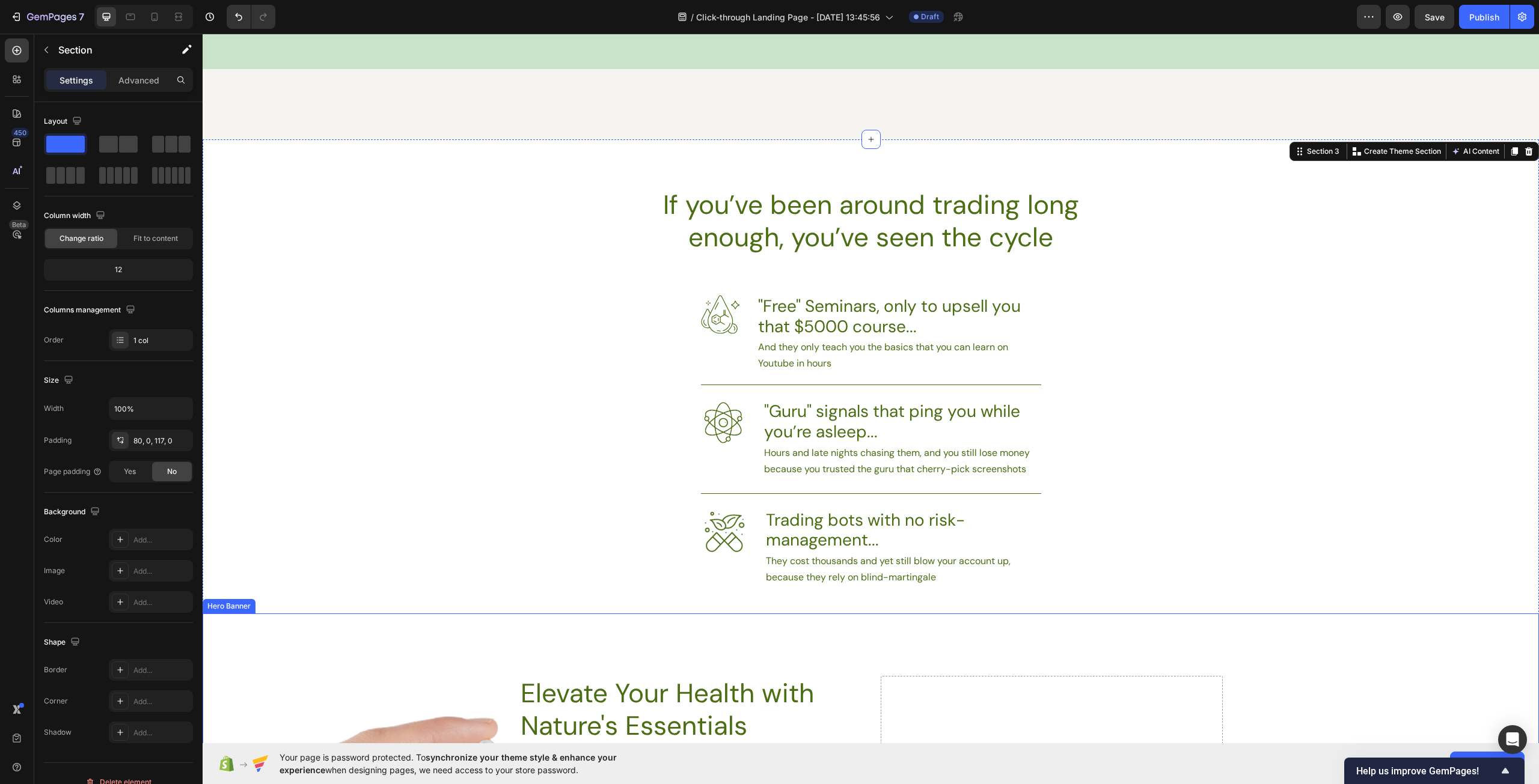
scroll to position [721, 0]
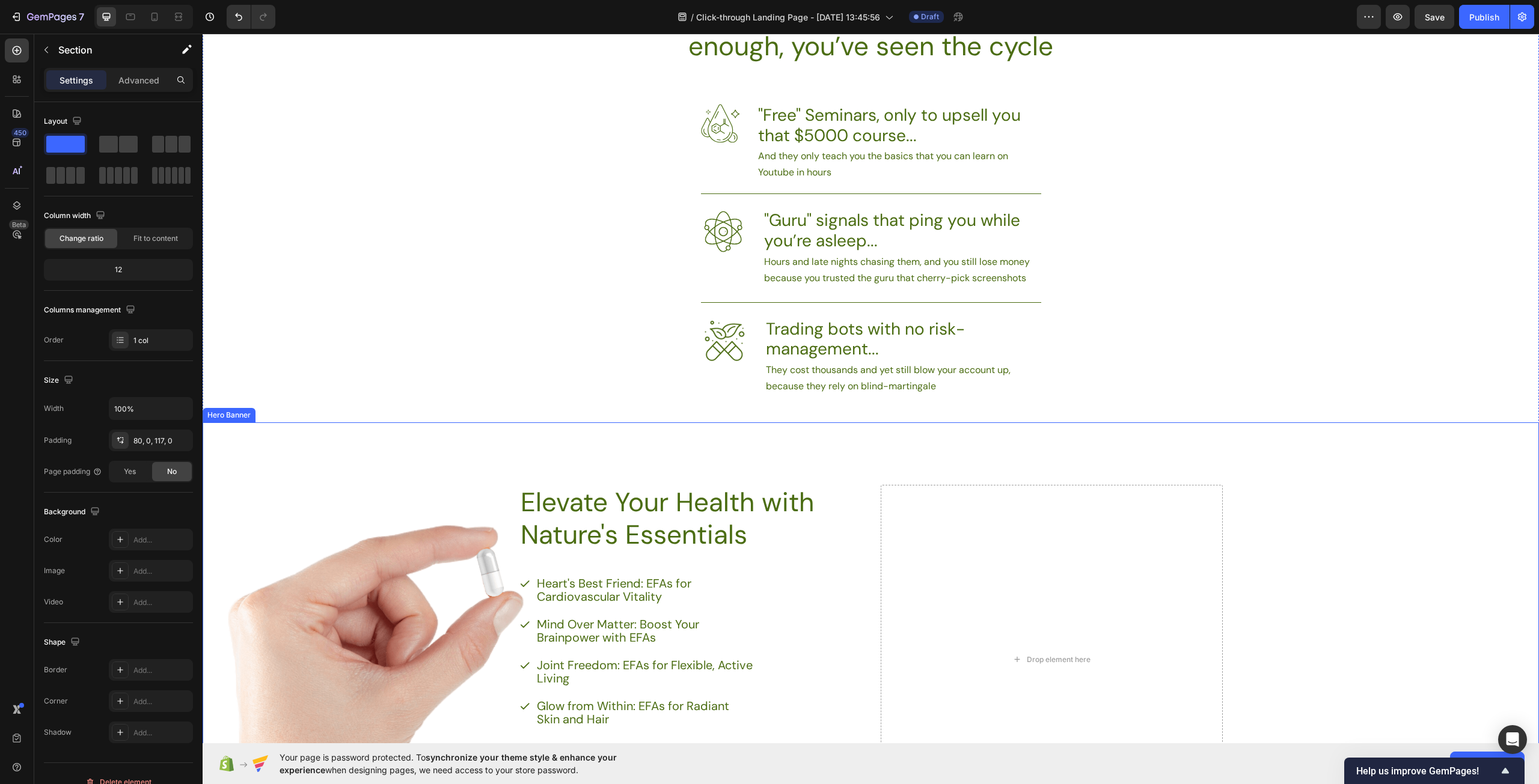
click at [596, 456] on div "Drop element here Elevate Your Health with Nature's Essentials Heading Heart's …" at bounding box center [870, 650] width 733 height 459
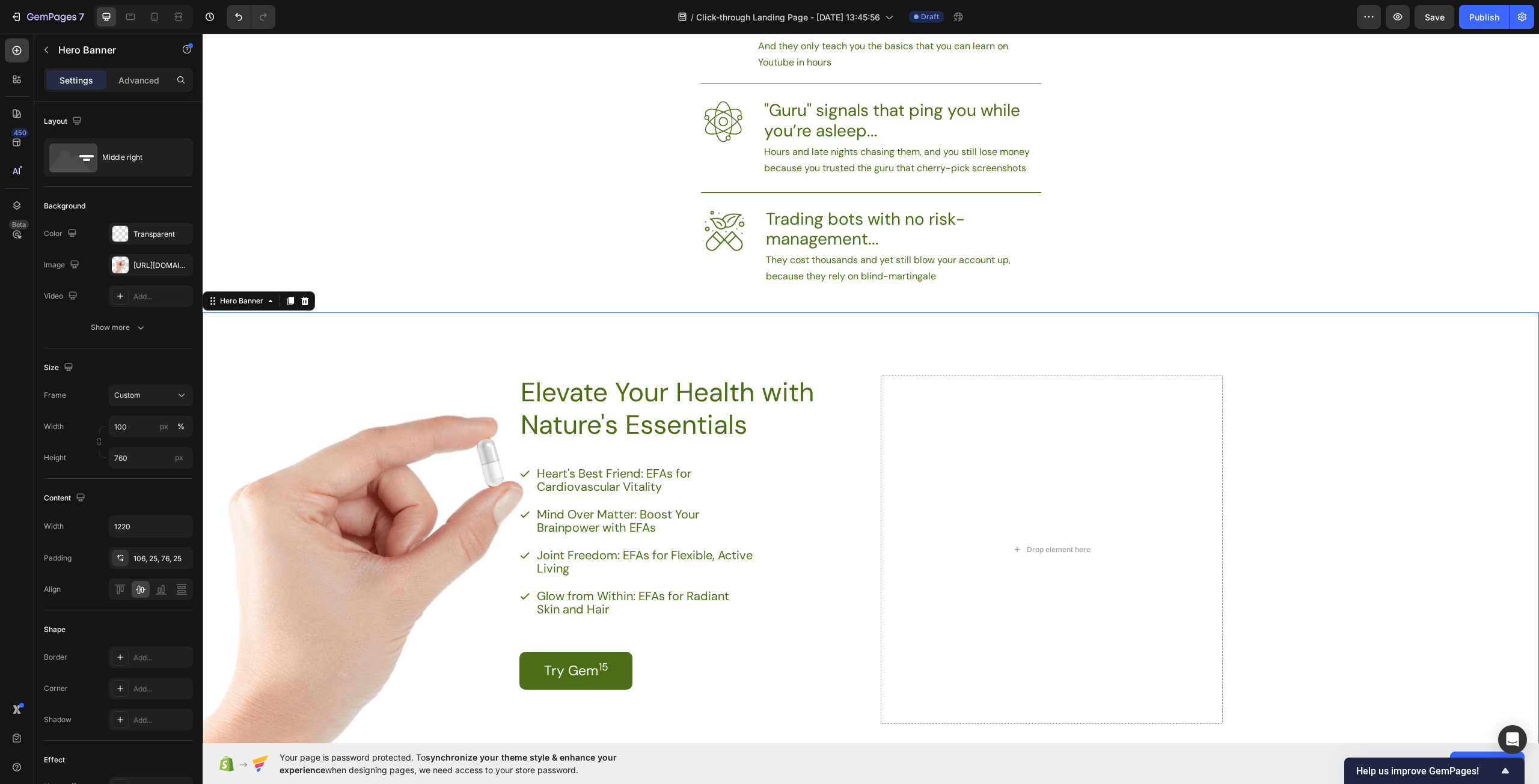
scroll to position [842, 0]
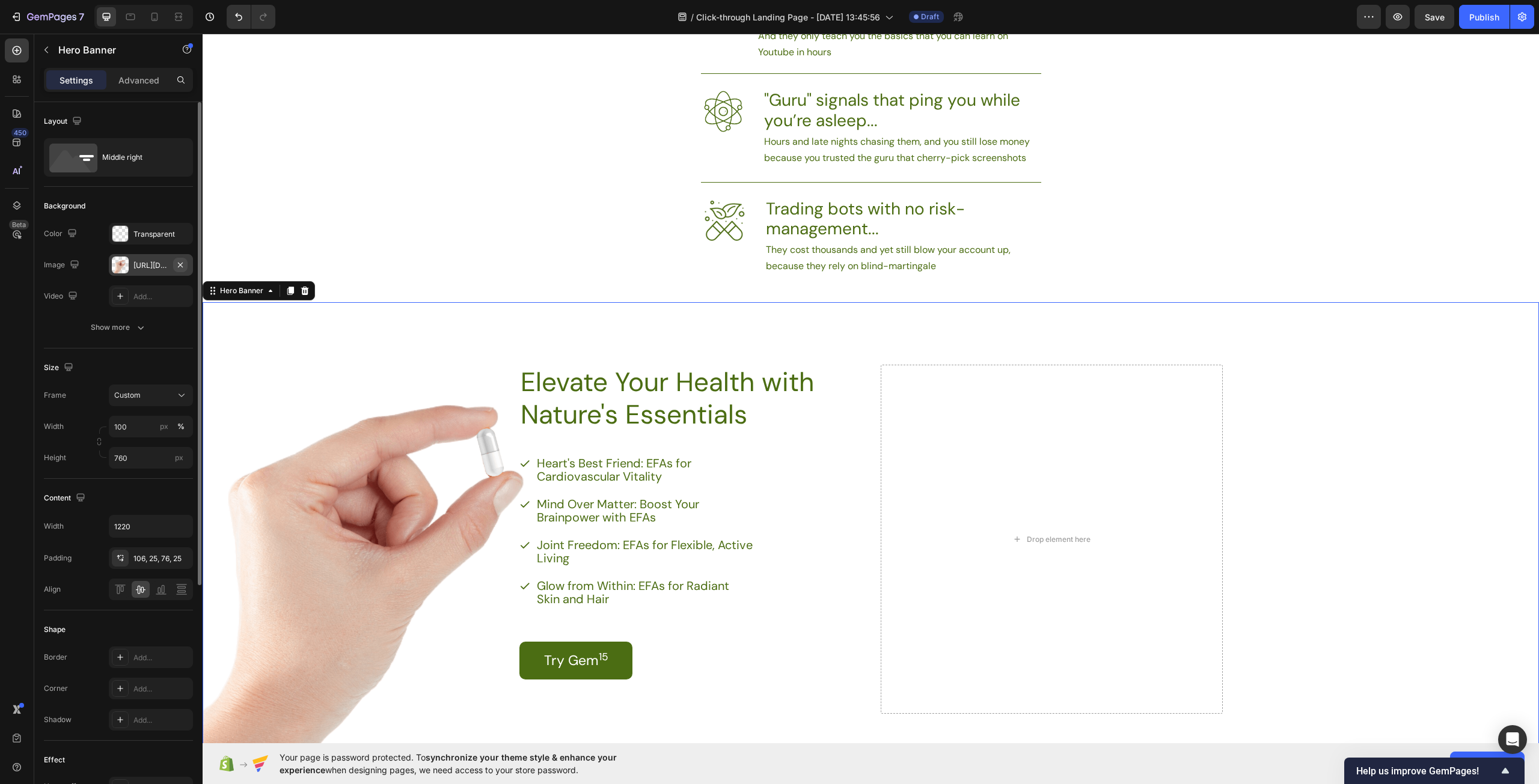
click at [179, 265] on icon "button" at bounding box center [181, 265] width 9 height 9
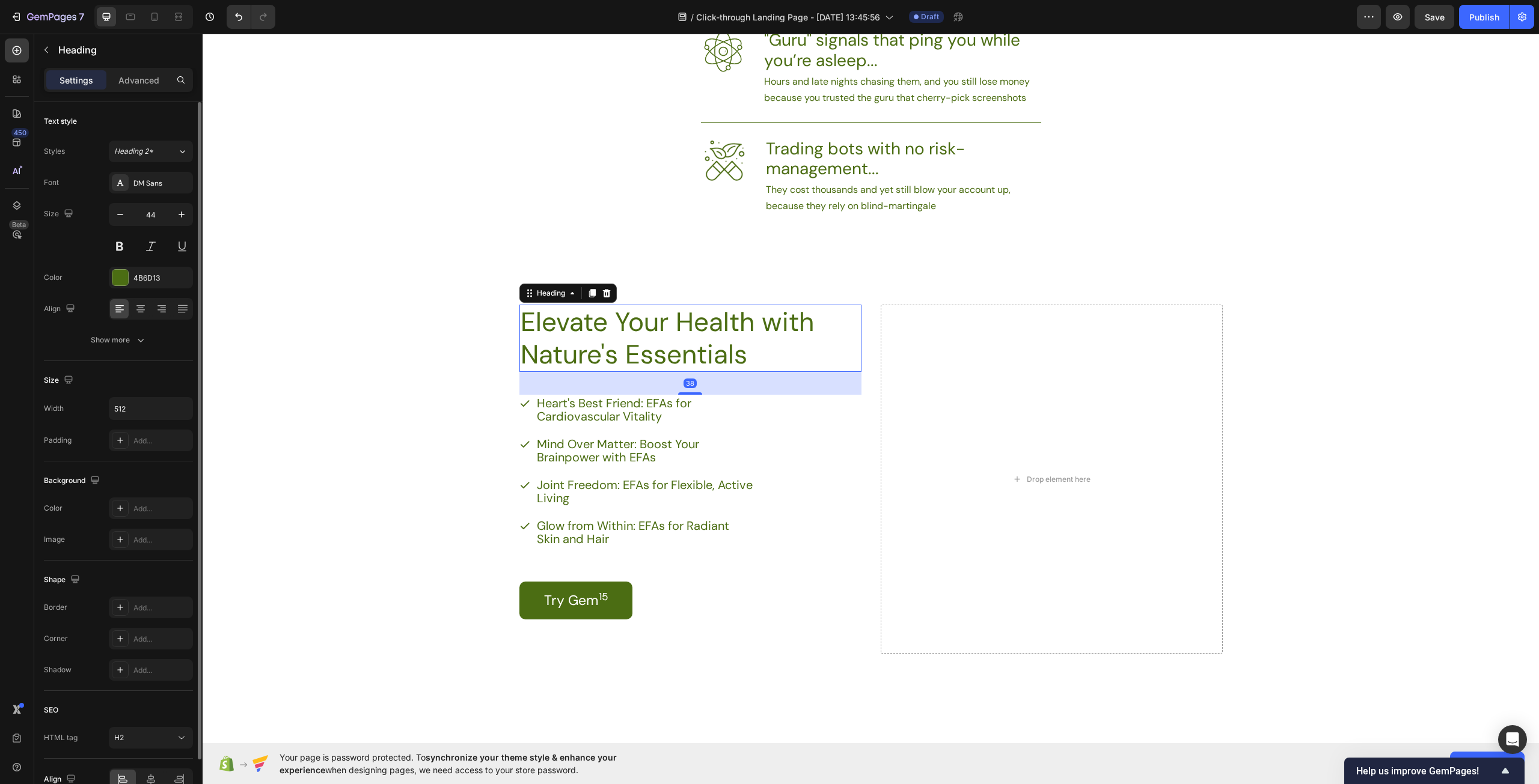
click at [760, 357] on p "Elevate Your Health with Nature's Essentials" at bounding box center [673, 338] width 306 height 65
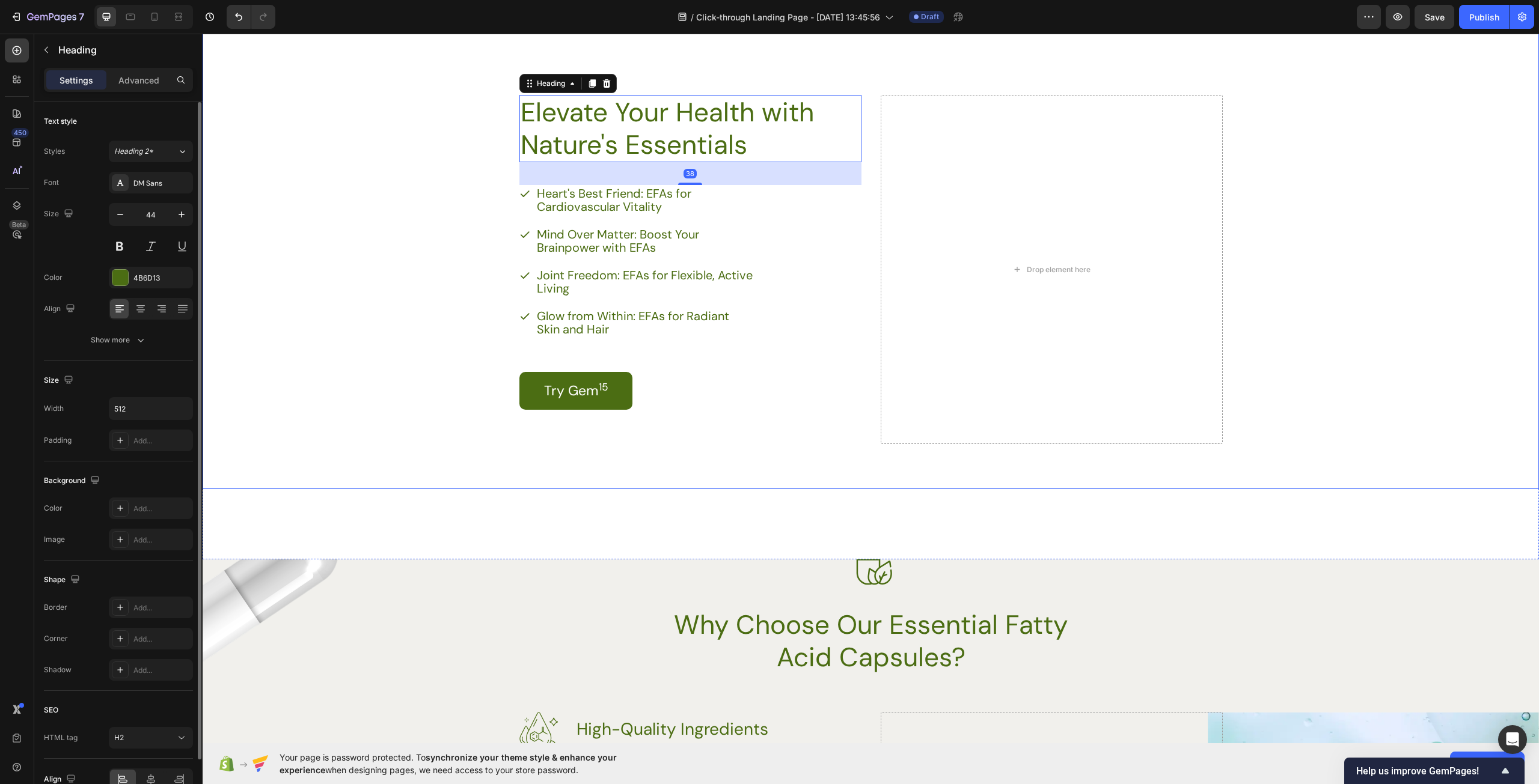
scroll to position [1082, 0]
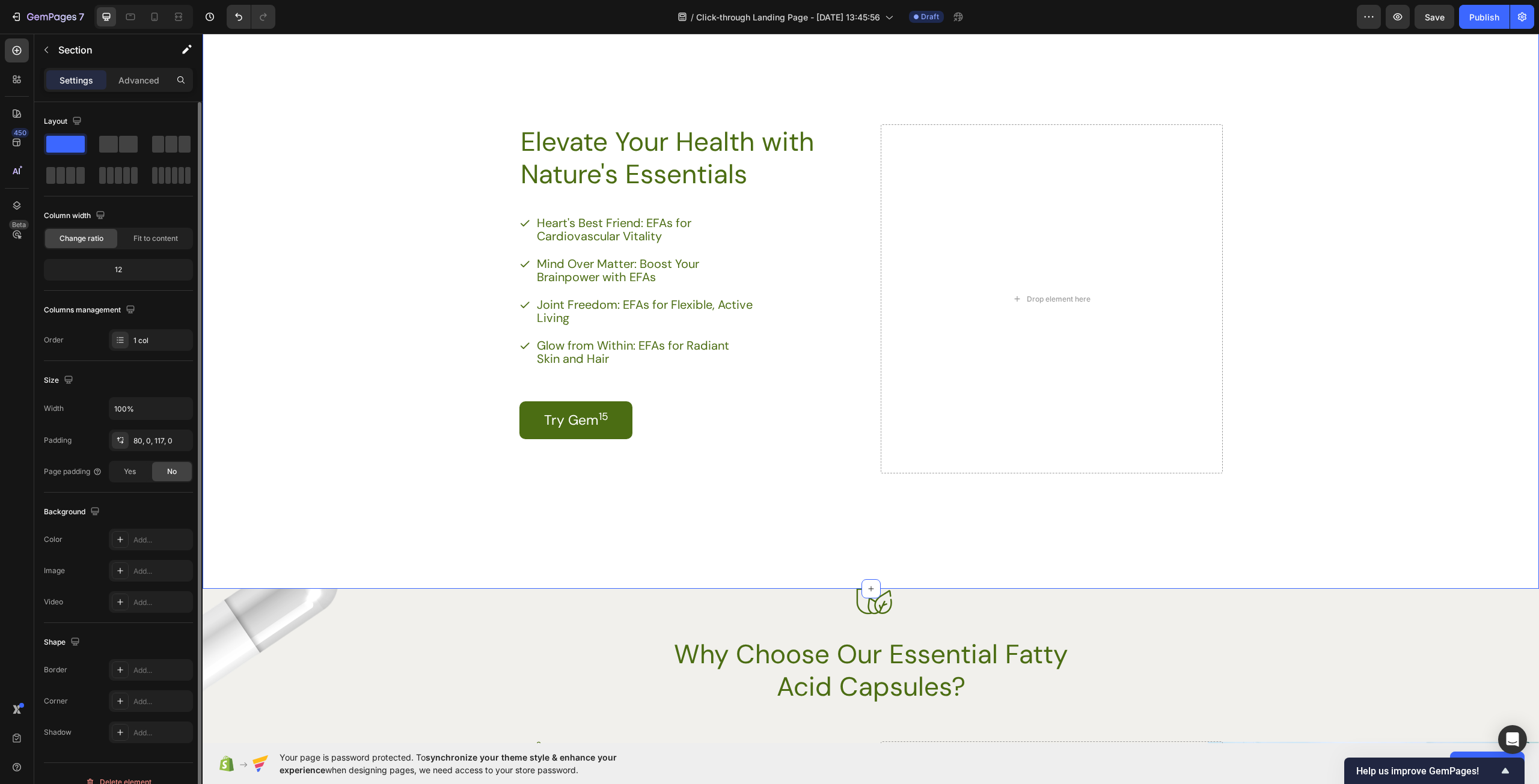
click at [412, 553] on div "If you’ve been around trading long enough, you’ve seen the cycle Heading Image …" at bounding box center [870, 88] width 1337 height 1002
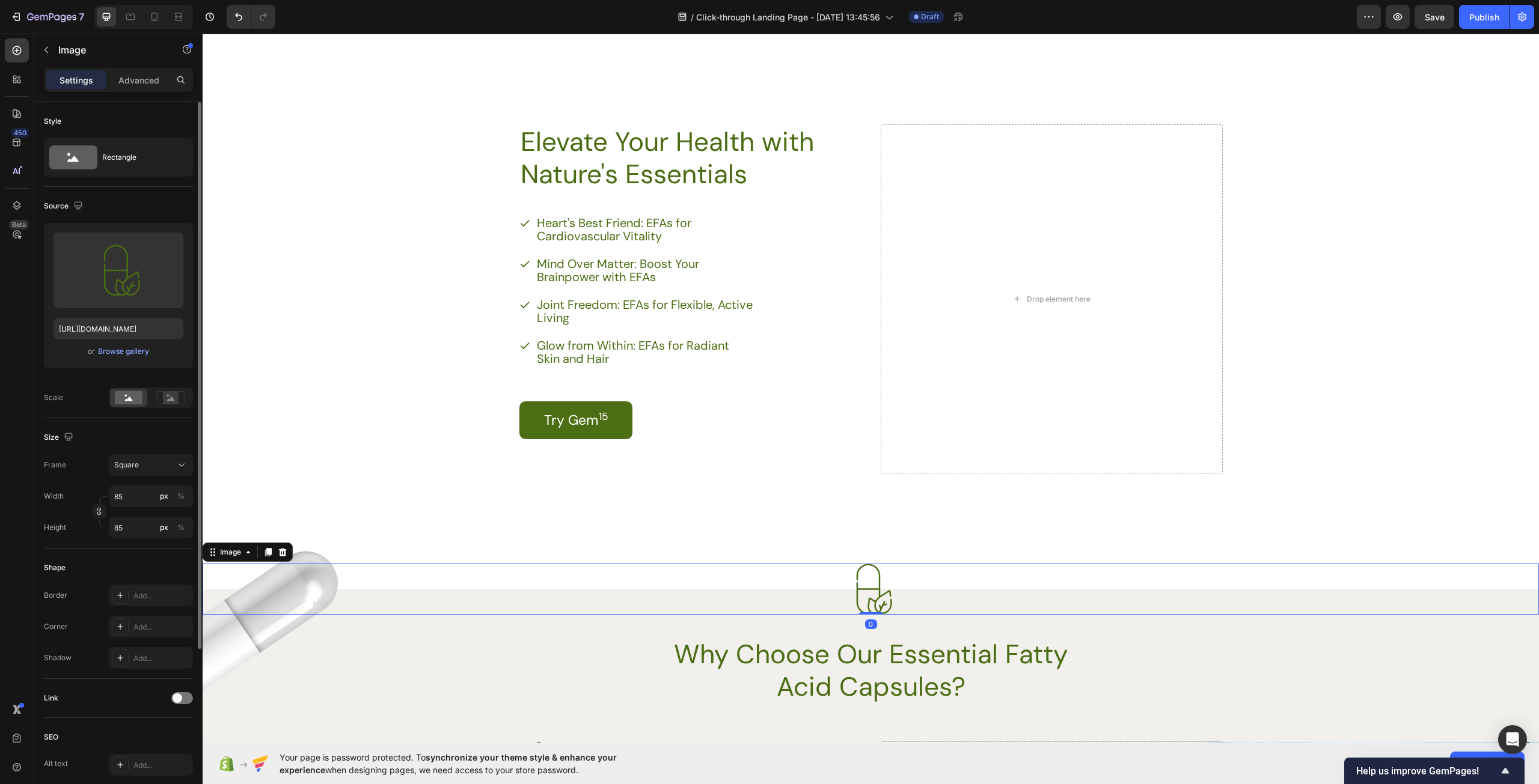
click at [287, 613] on div at bounding box center [870, 589] width 1337 height 51
click at [507, 505] on div "Drop element here Elevate Your Health with Nature's Essentials Heading Heart's …" at bounding box center [870, 289] width 733 height 459
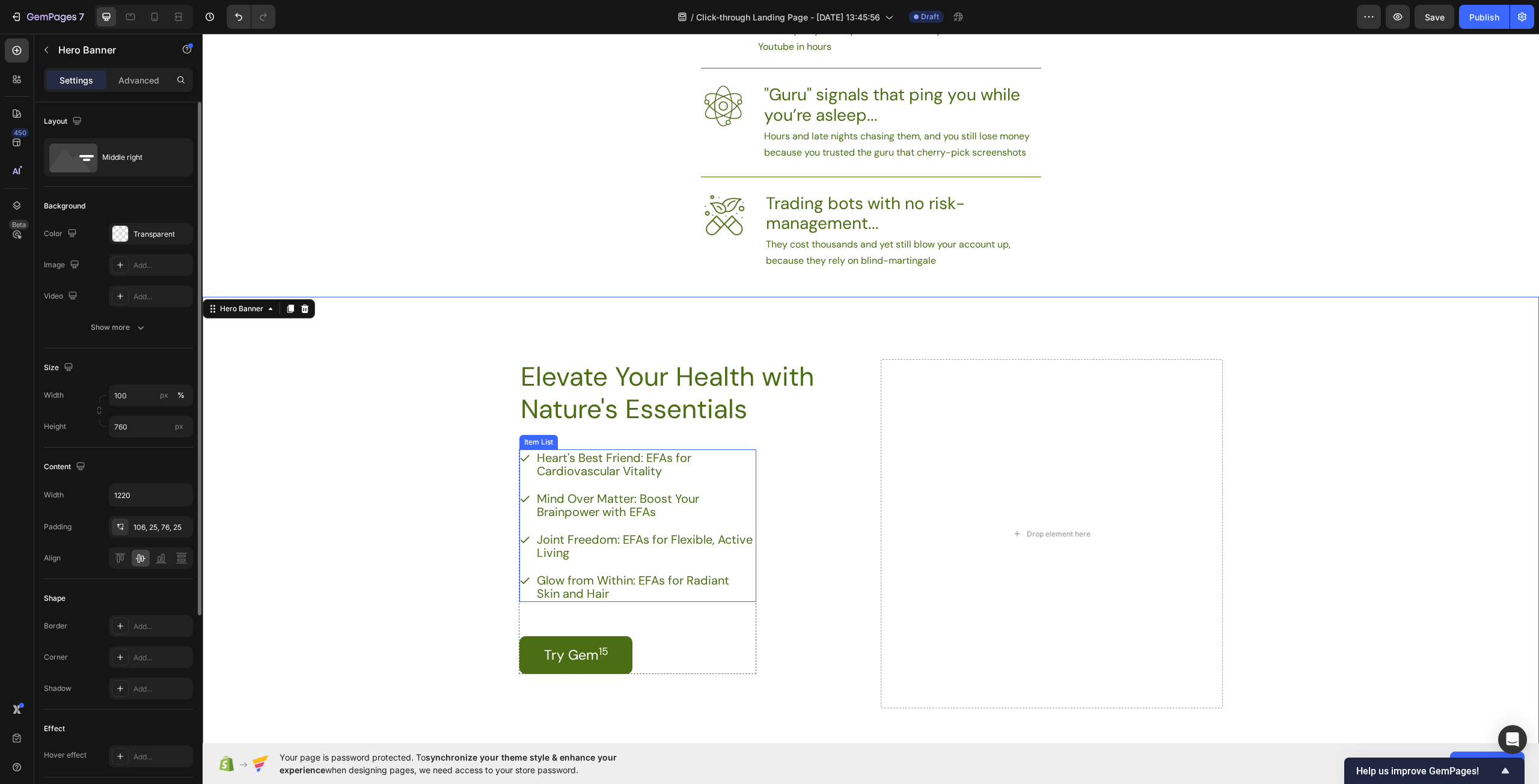
scroll to position [842, 0]
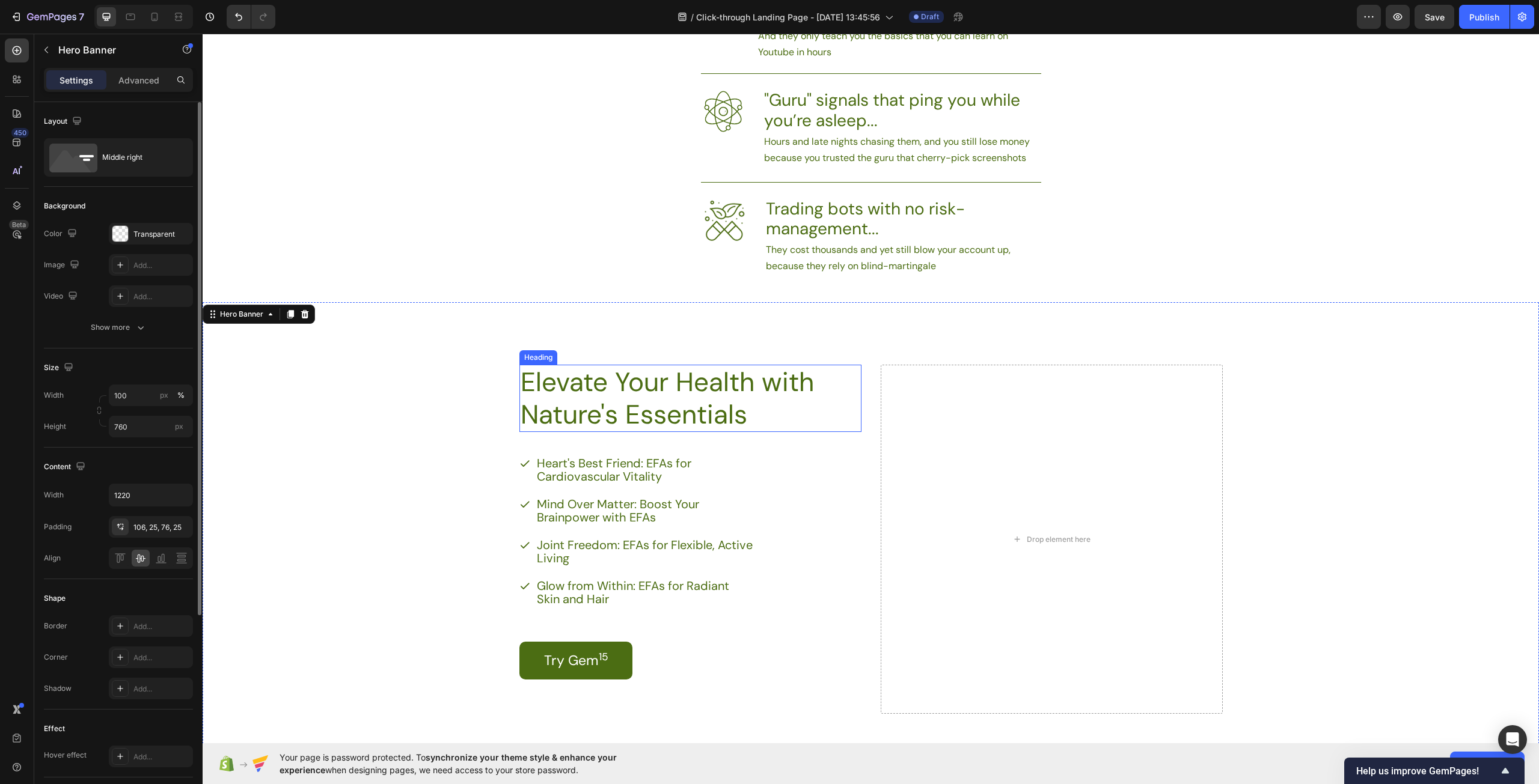
click at [720, 420] on p "Elevate Your Health with Nature's Essentials" at bounding box center [673, 398] width 306 height 65
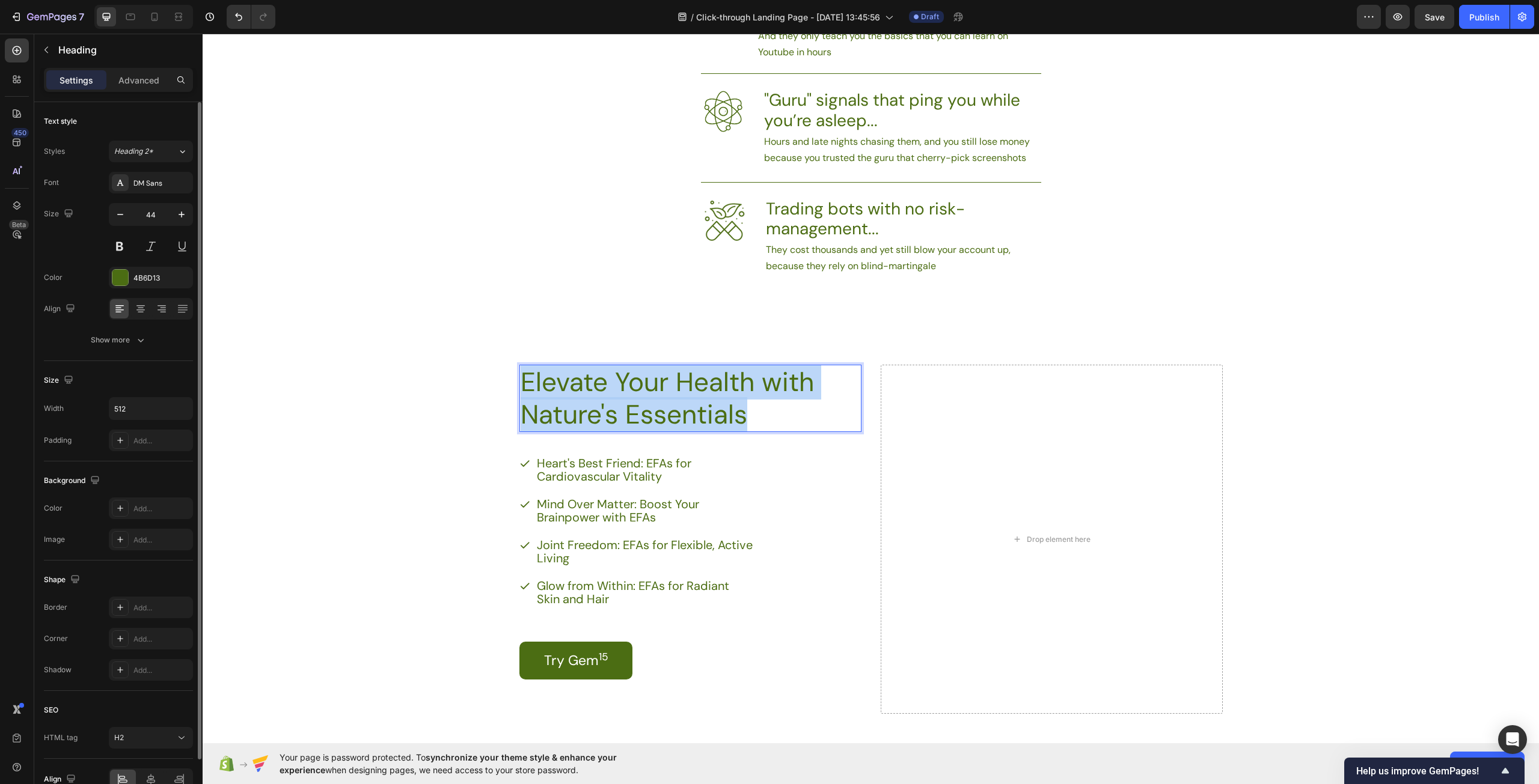
drag, startPoint x: 762, startPoint y: 411, endPoint x: 518, endPoint y: 385, distance: 245.4
click at [520, 385] on p "Elevate Your Health with Nature's Essentials" at bounding box center [673, 398] width 306 height 65
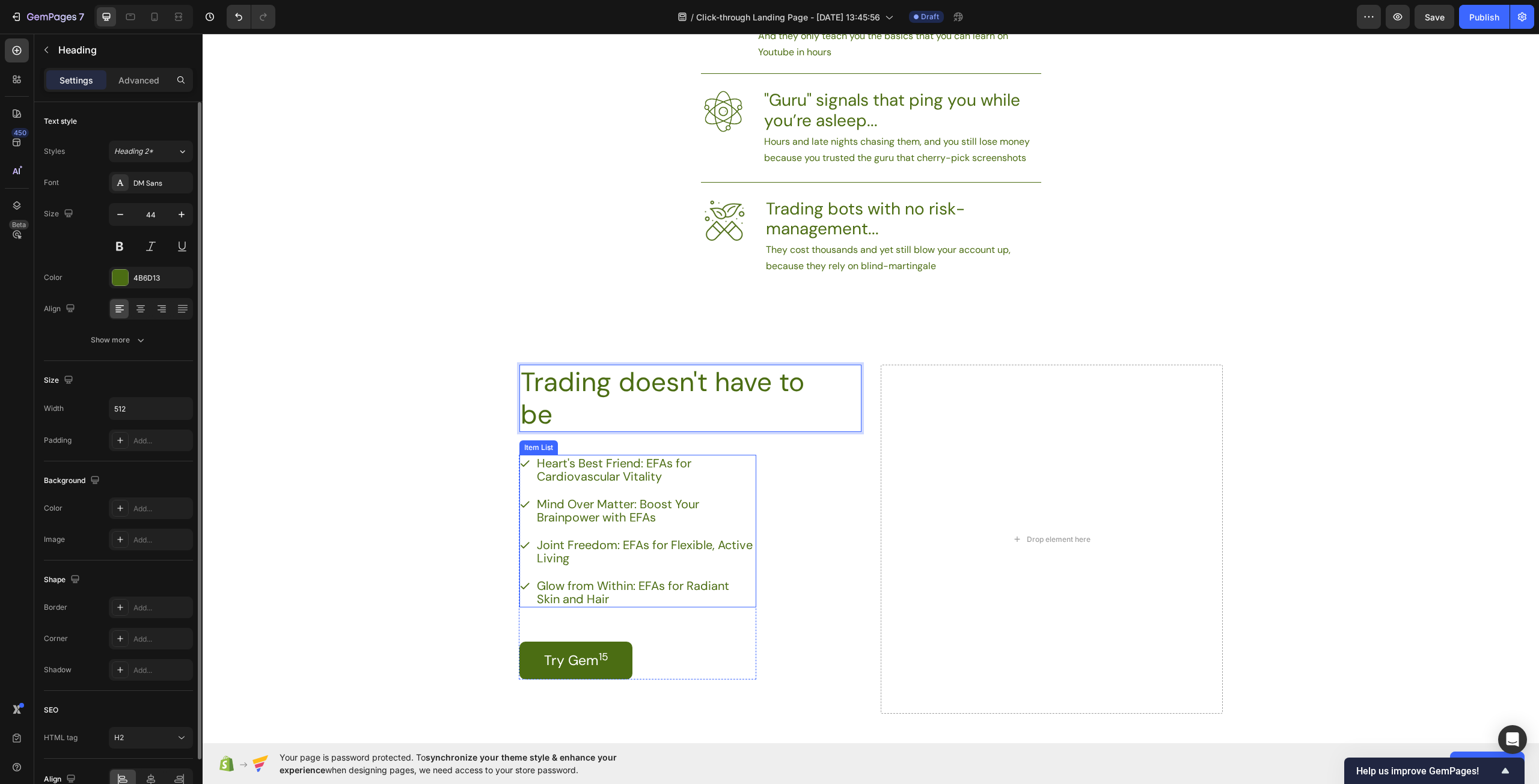
click at [528, 461] on div "Heart's Best Friend: EFAs for Cardiovascular Vitality" at bounding box center [638, 470] width 236 height 30
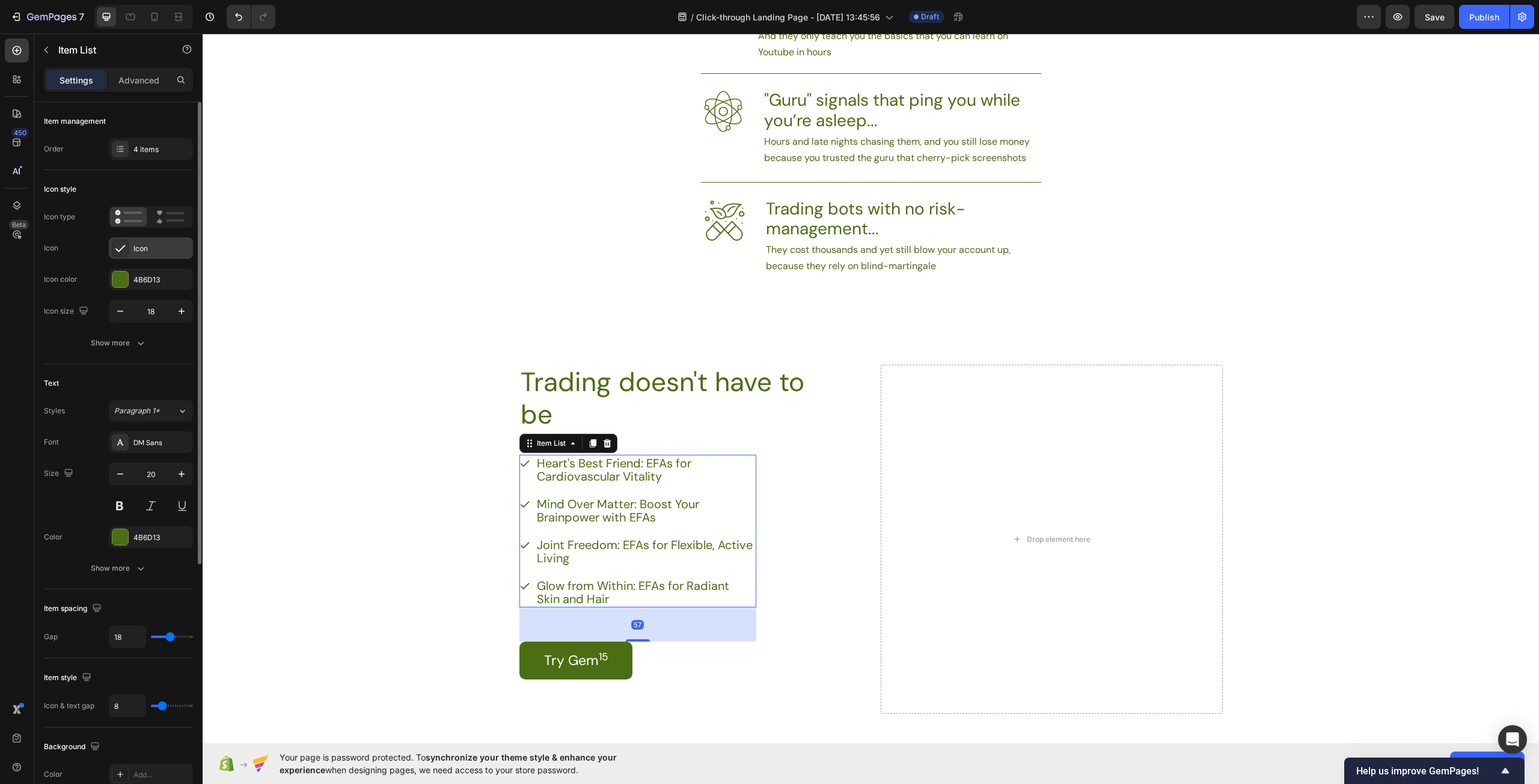
click at [123, 241] on div at bounding box center [120, 249] width 17 height 17
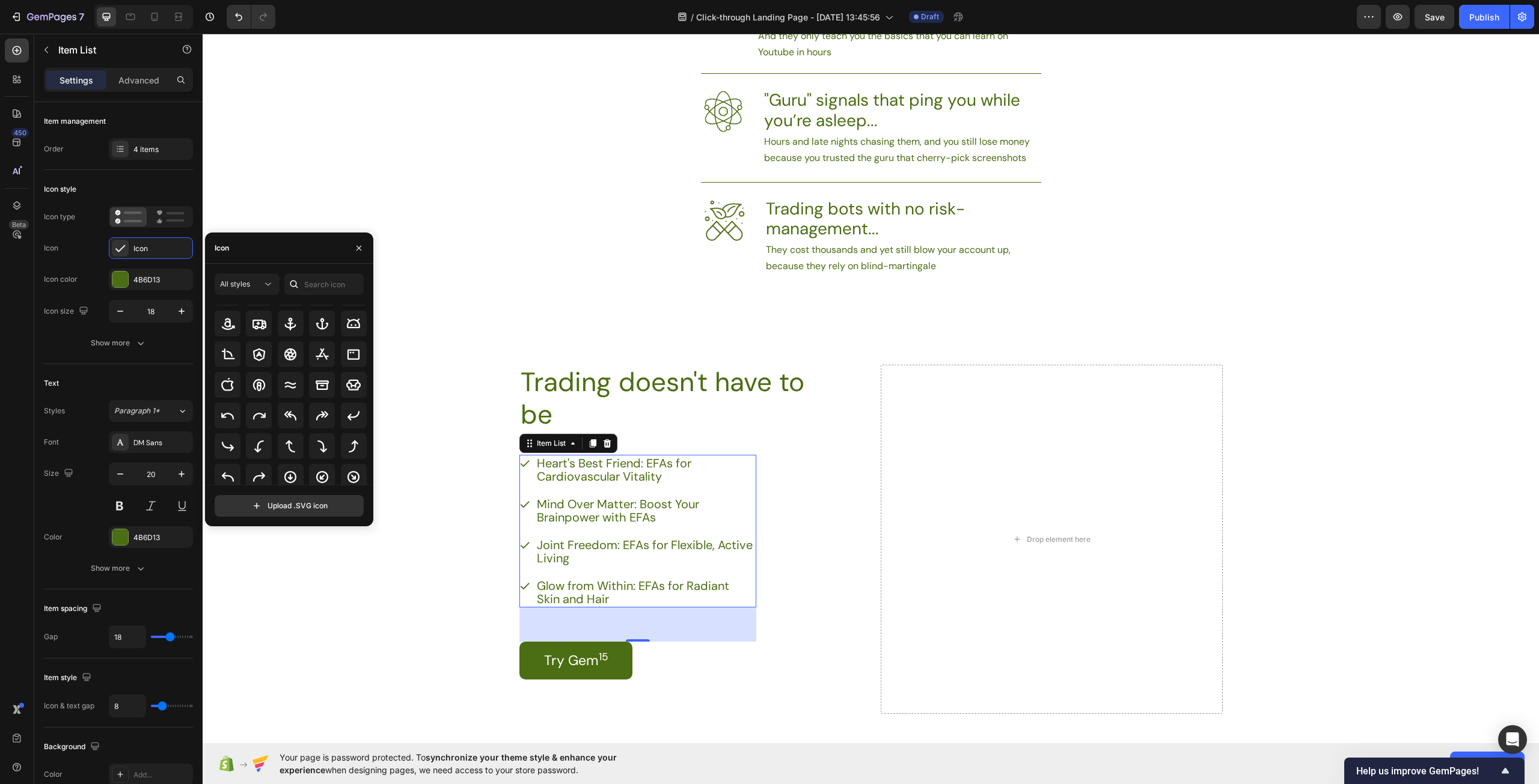
scroll to position [9, 0]
click at [317, 281] on input "text" at bounding box center [324, 284] width 79 height 22
type input "x"
type input "c"
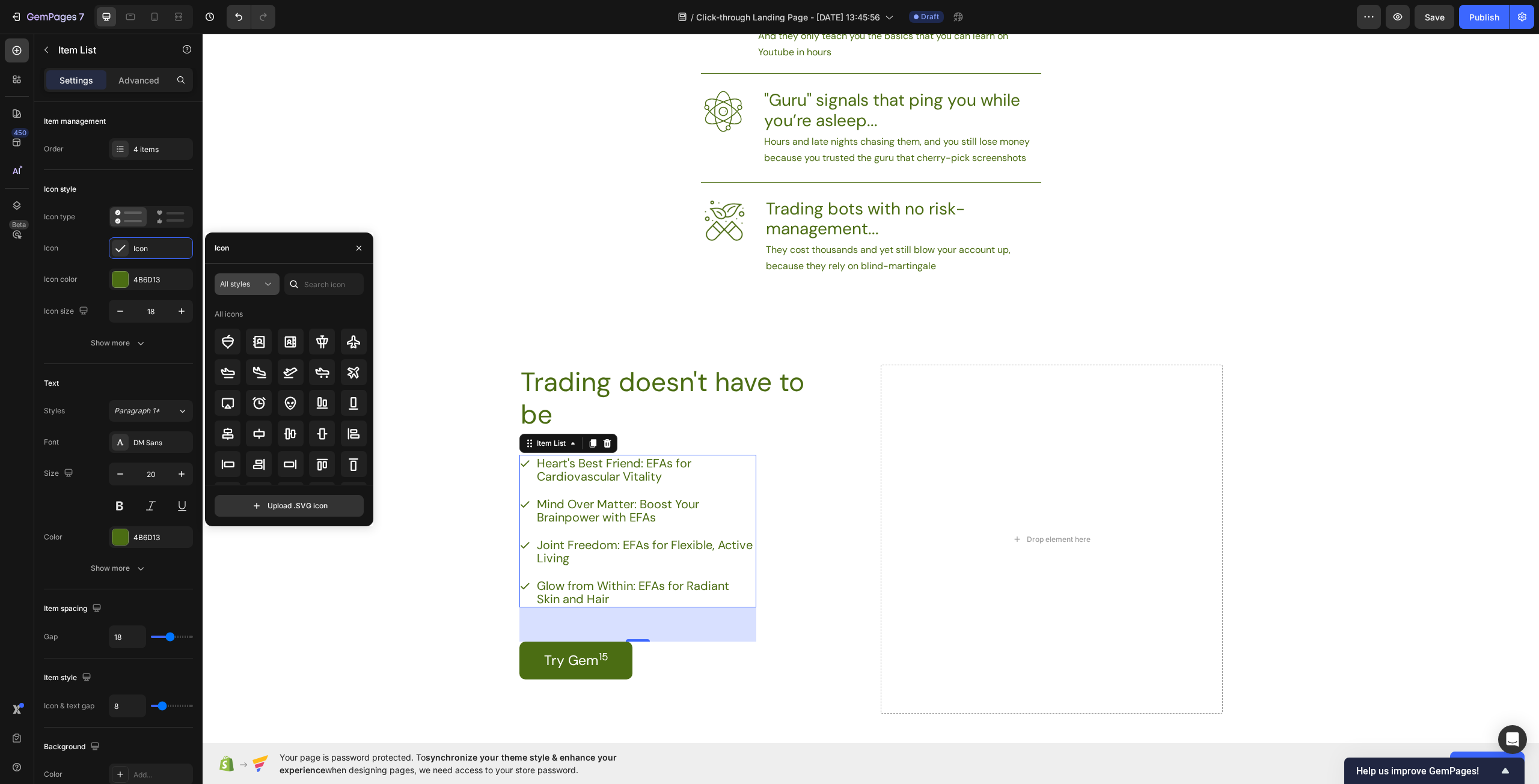
click at [251, 283] on div "All styles" at bounding box center [241, 284] width 42 height 10
click at [265, 285] on icon at bounding box center [268, 284] width 12 height 12
click at [327, 281] on input "text" at bounding box center [324, 284] width 79 height 22
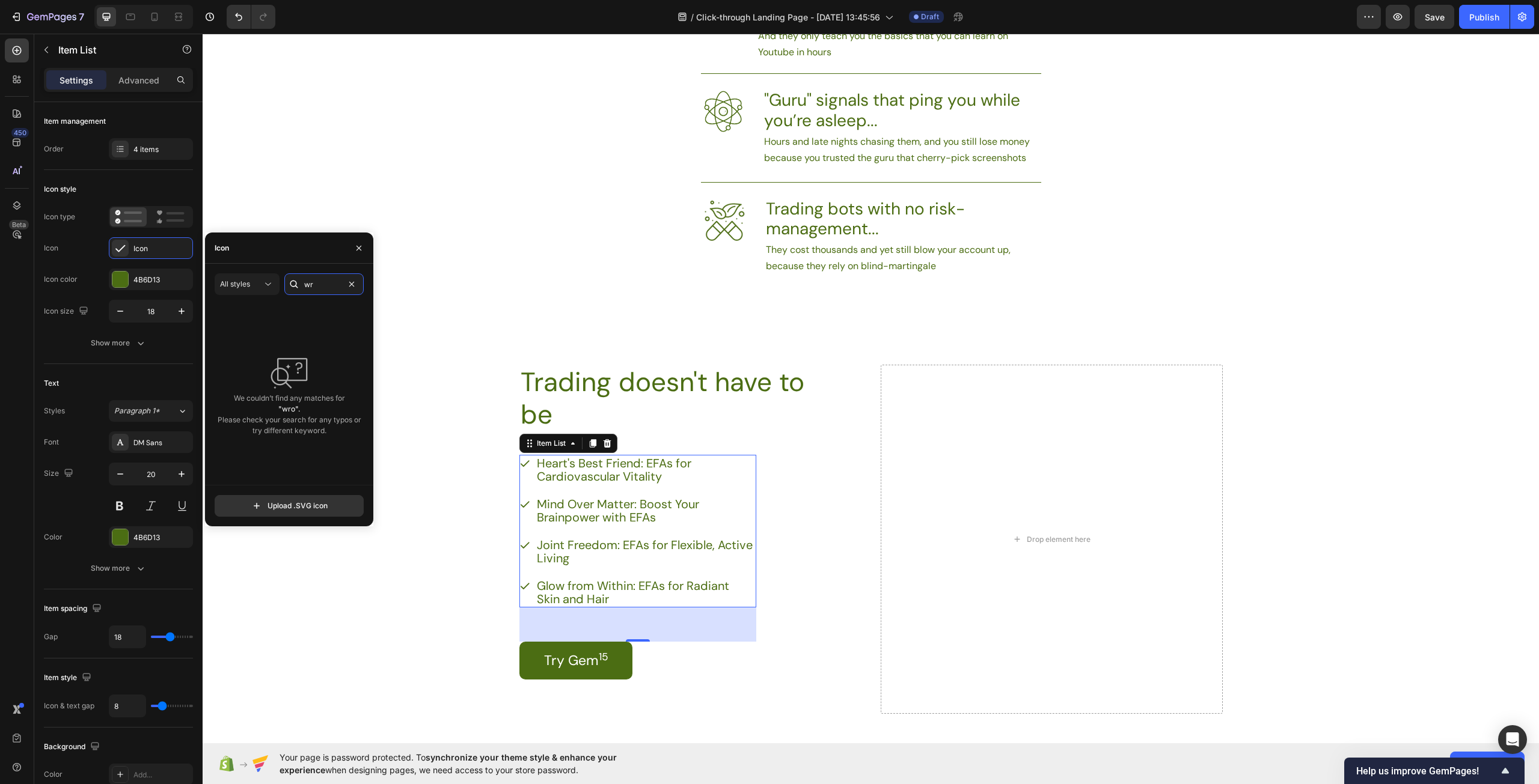
type input "w"
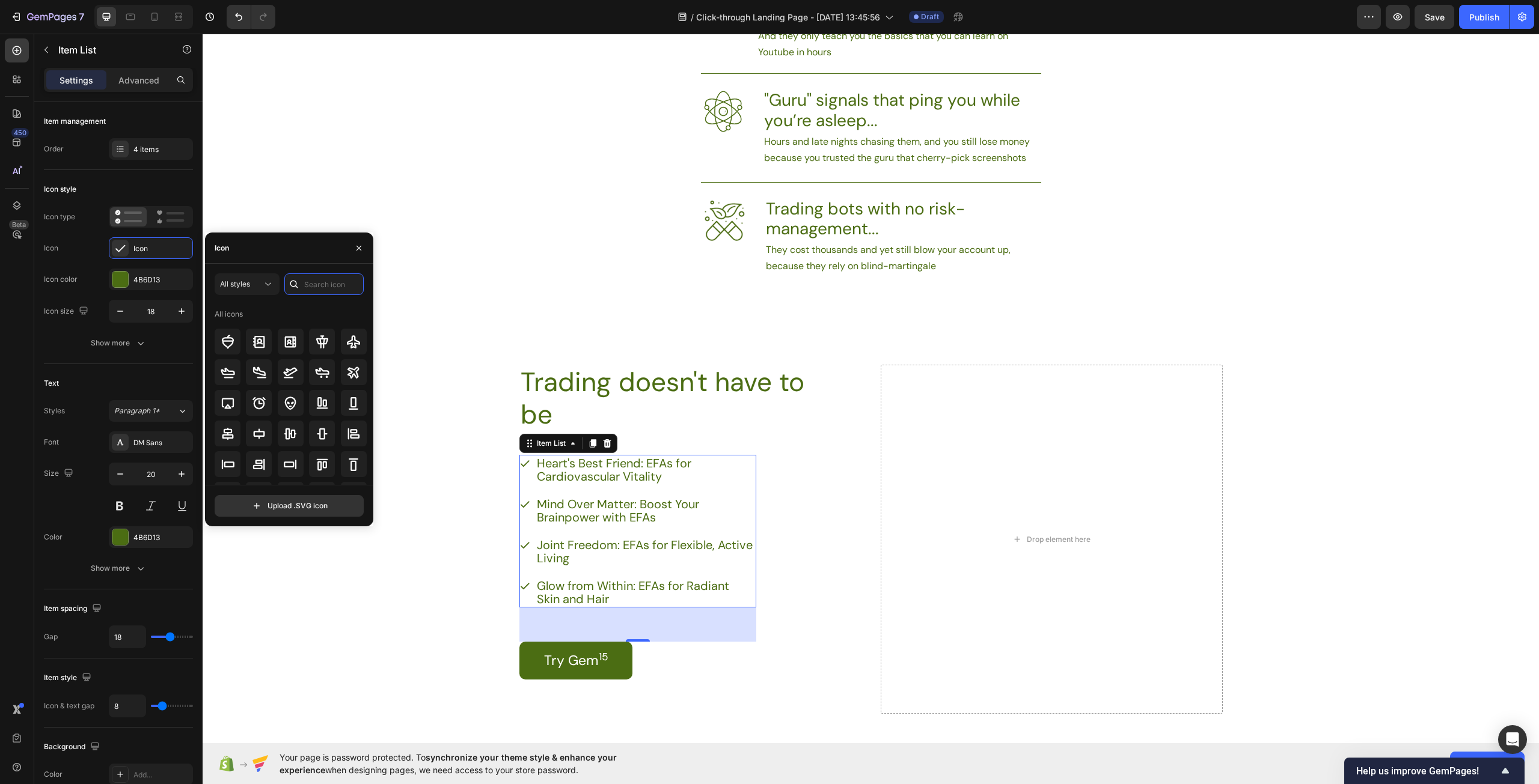
type input "X"
click at [328, 279] on input "cross" at bounding box center [324, 284] width 79 height 22
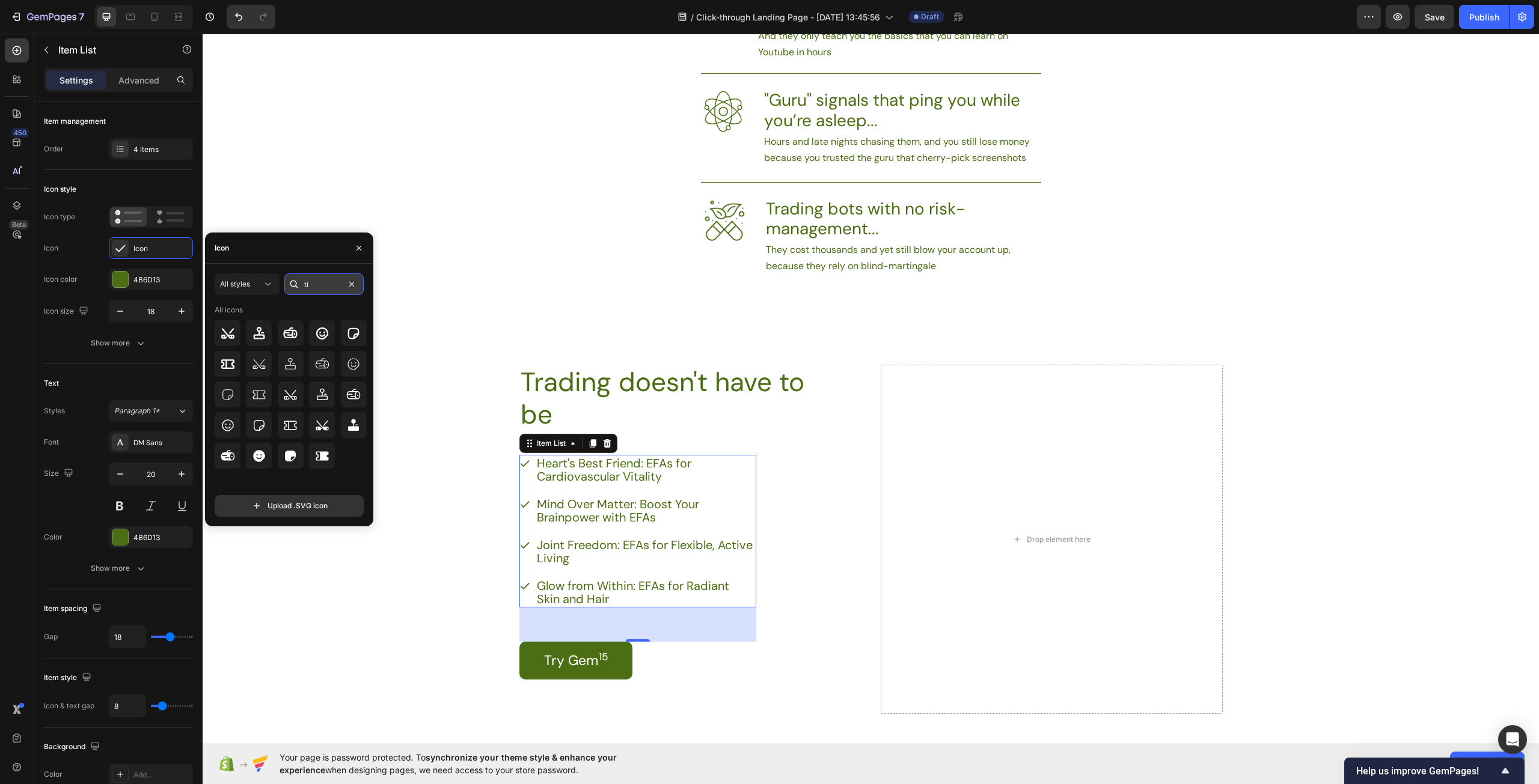
type input "t"
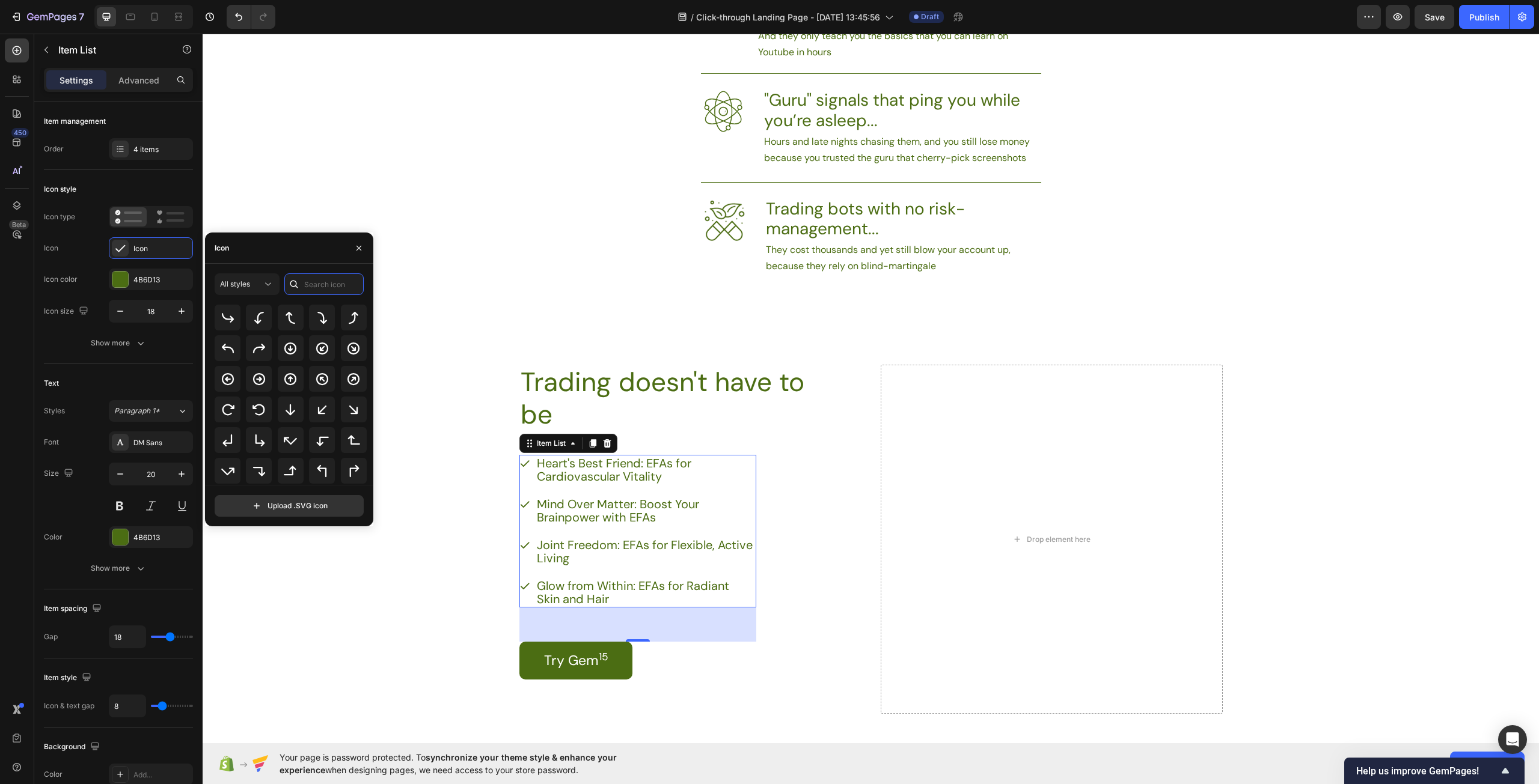
scroll to position [360, 0]
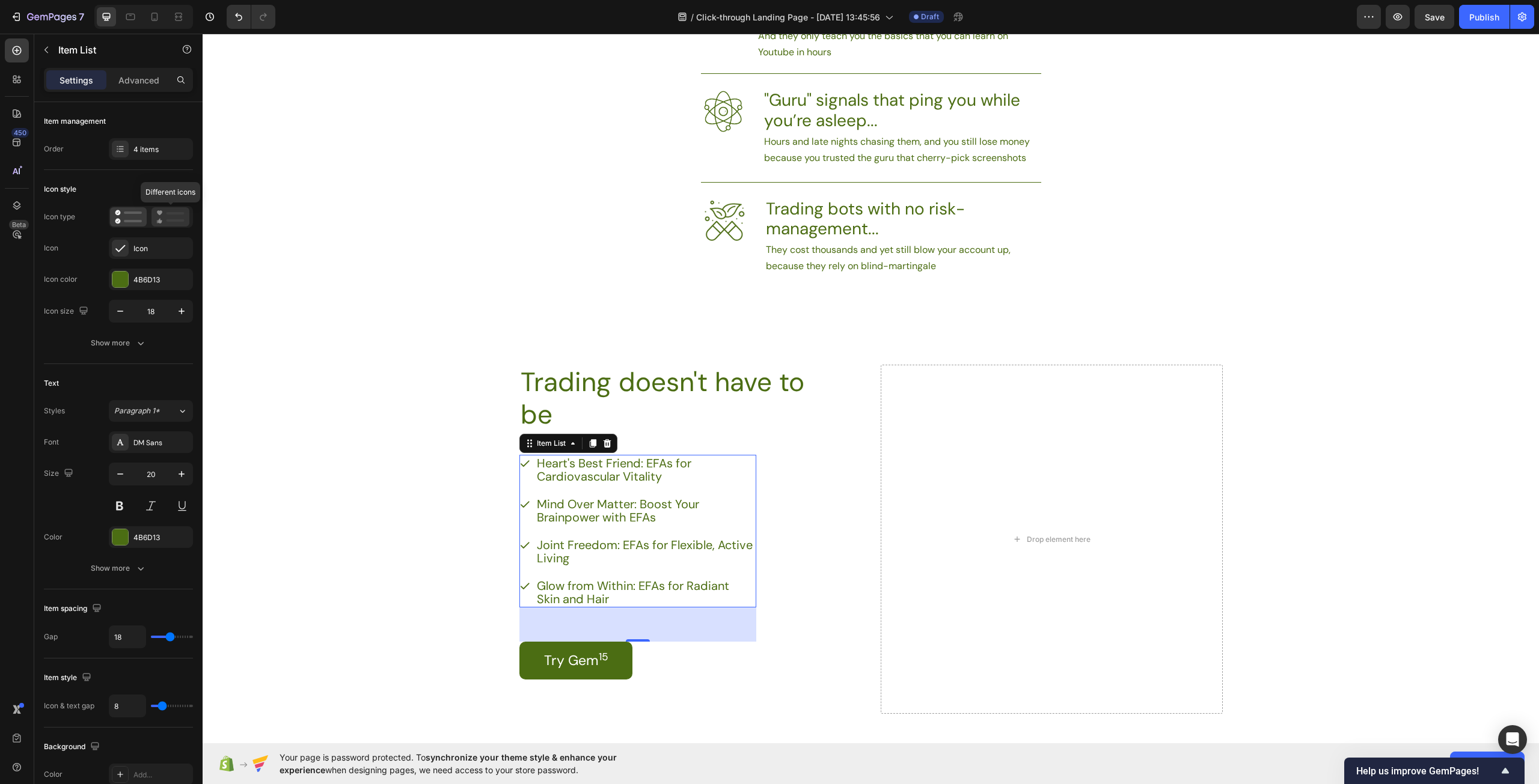
click at [169, 221] on rect at bounding box center [175, 220] width 18 height 3
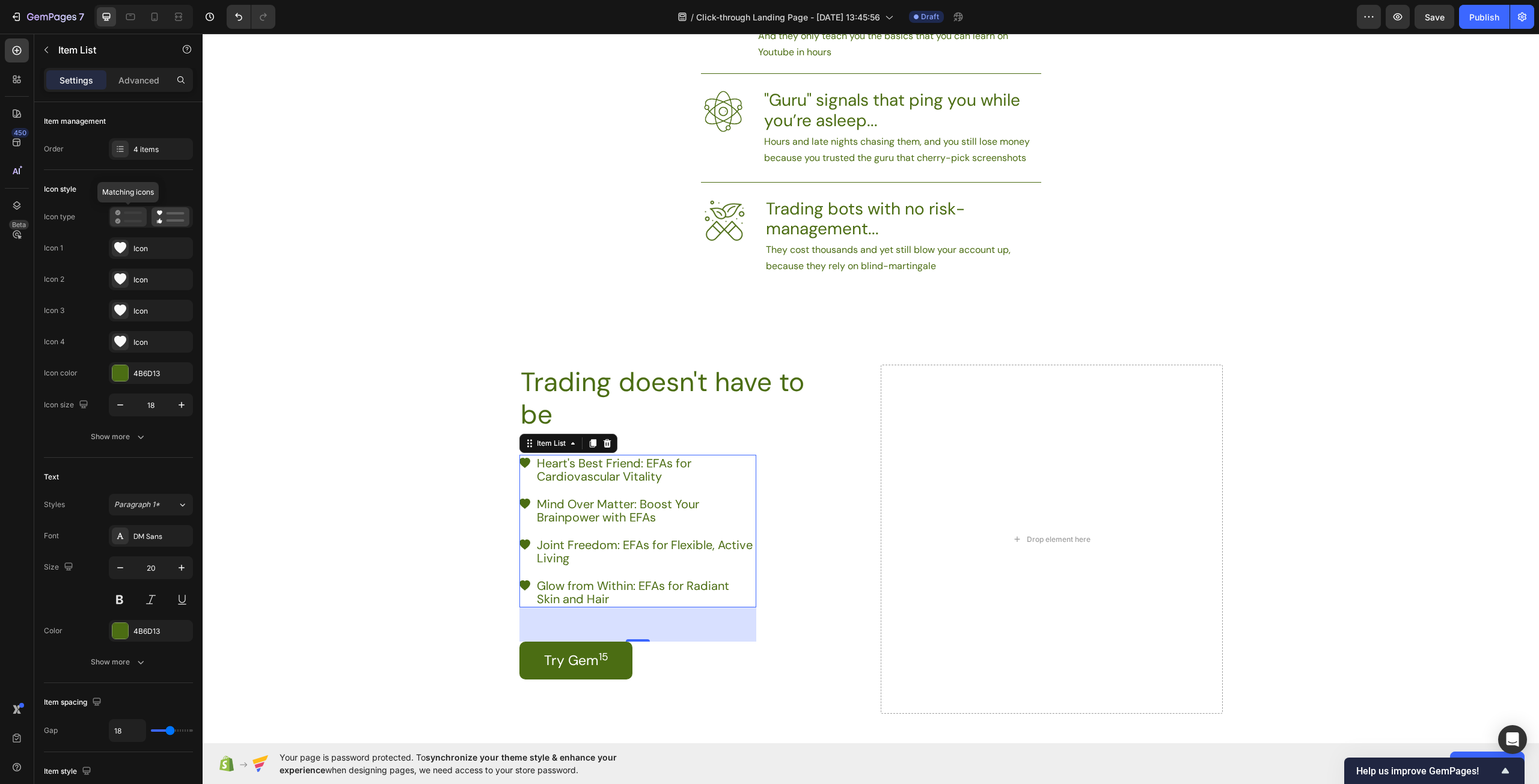
click at [130, 215] on icon at bounding box center [128, 217] width 27 height 14
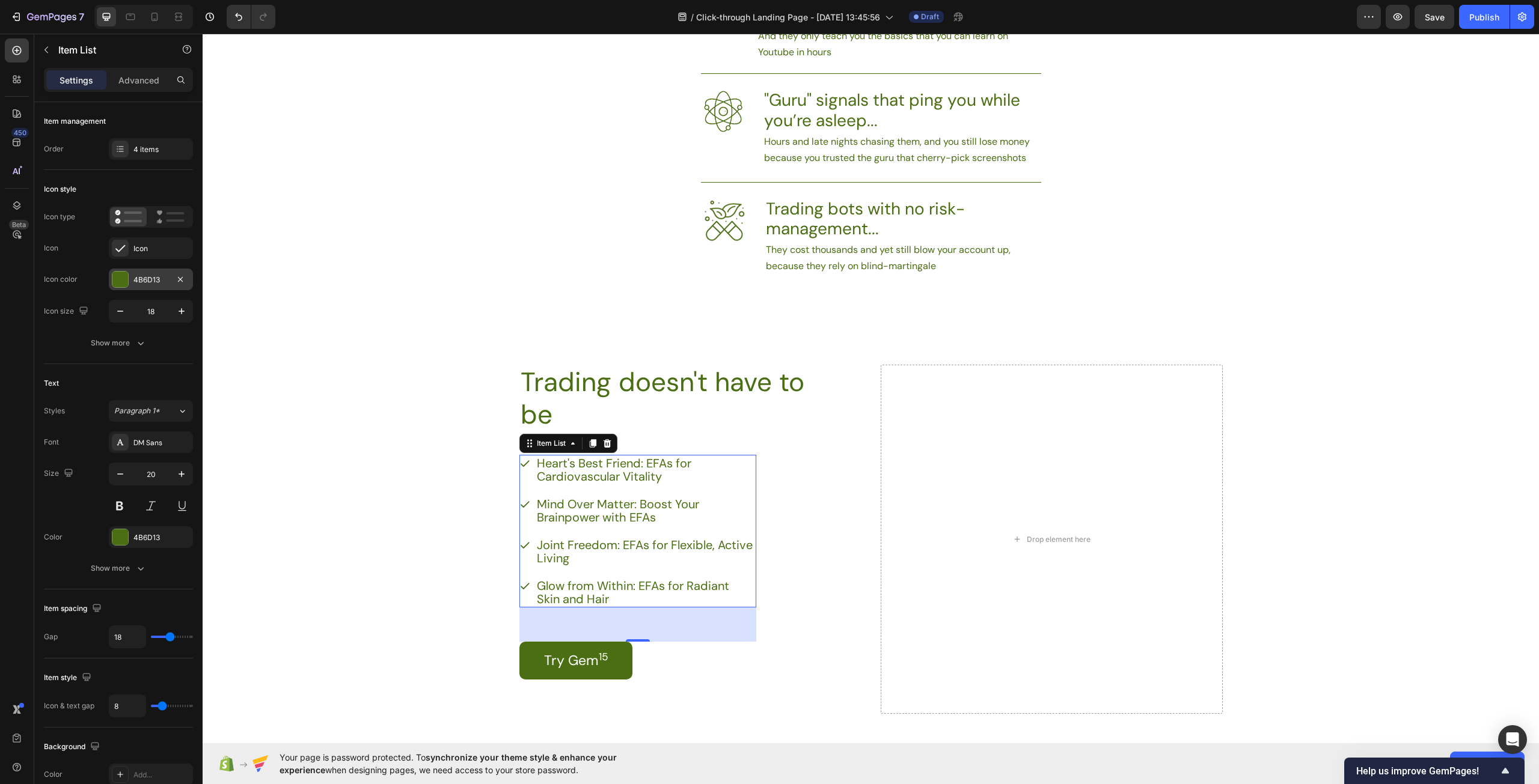
click at [141, 279] on div "4B6D13" at bounding box center [150, 279] width 35 height 10
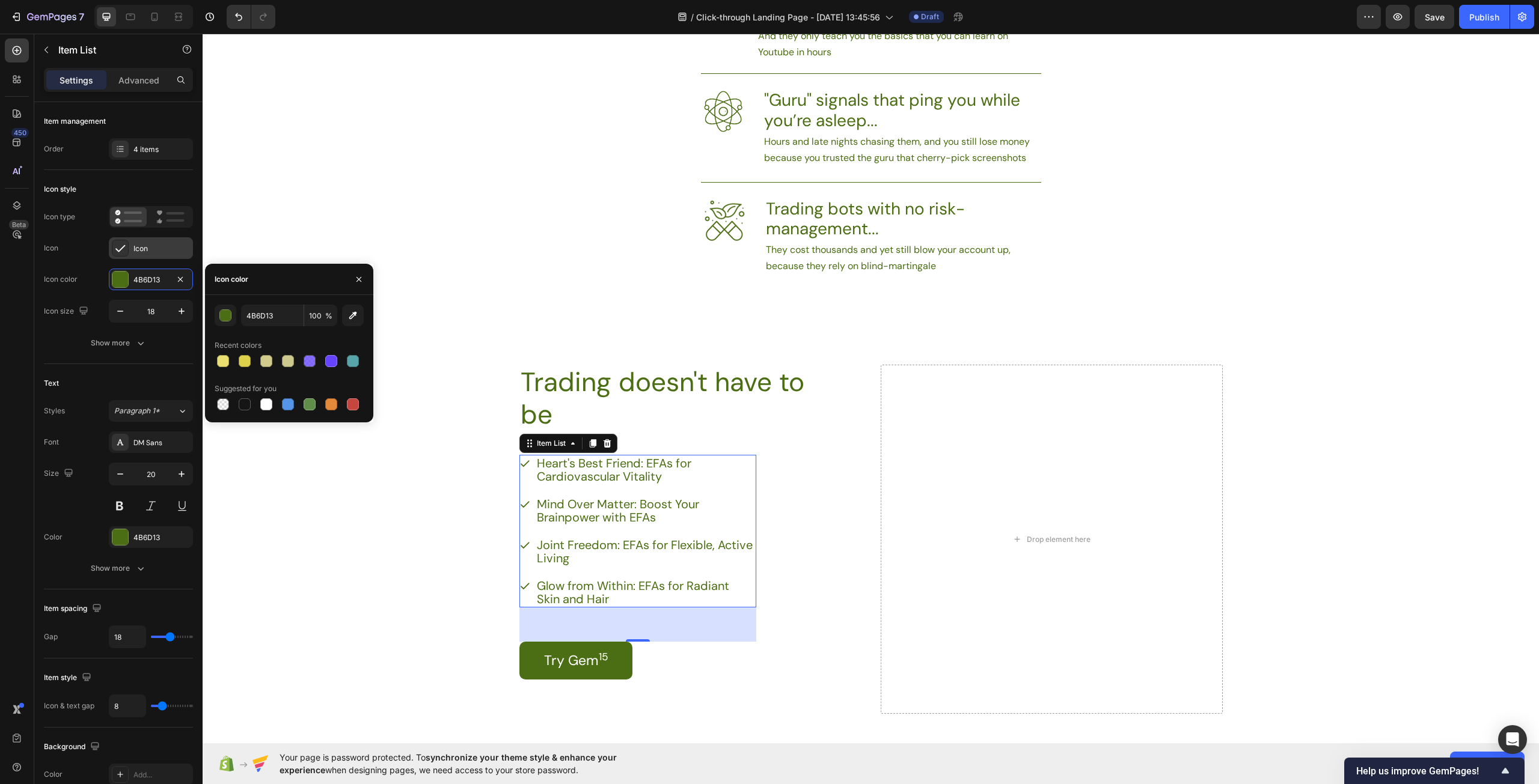
click at [145, 253] on div "Icon" at bounding box center [162, 248] width 57 height 10
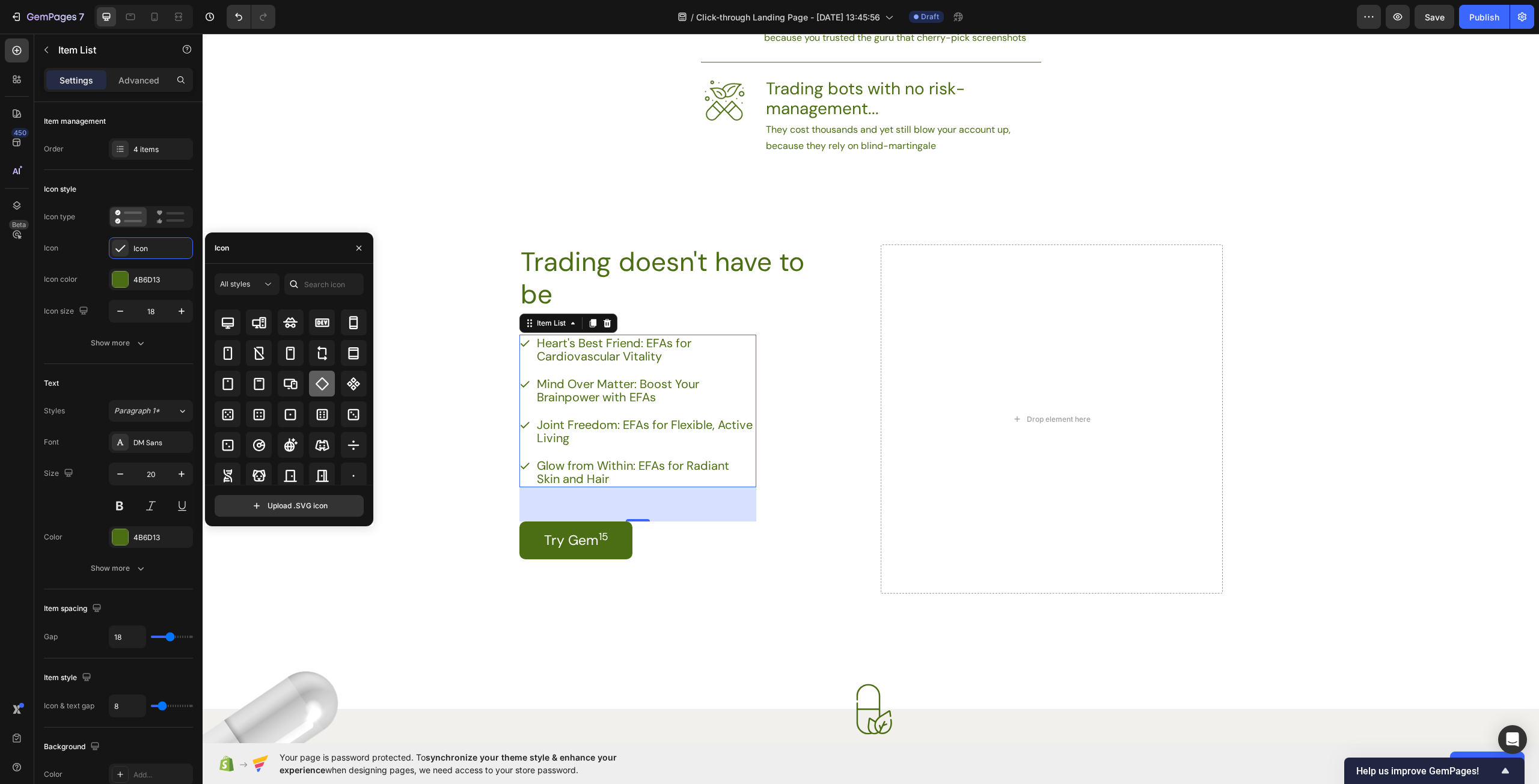
scroll to position [2464, 0]
click at [332, 287] on input "text" at bounding box center [324, 284] width 79 height 22
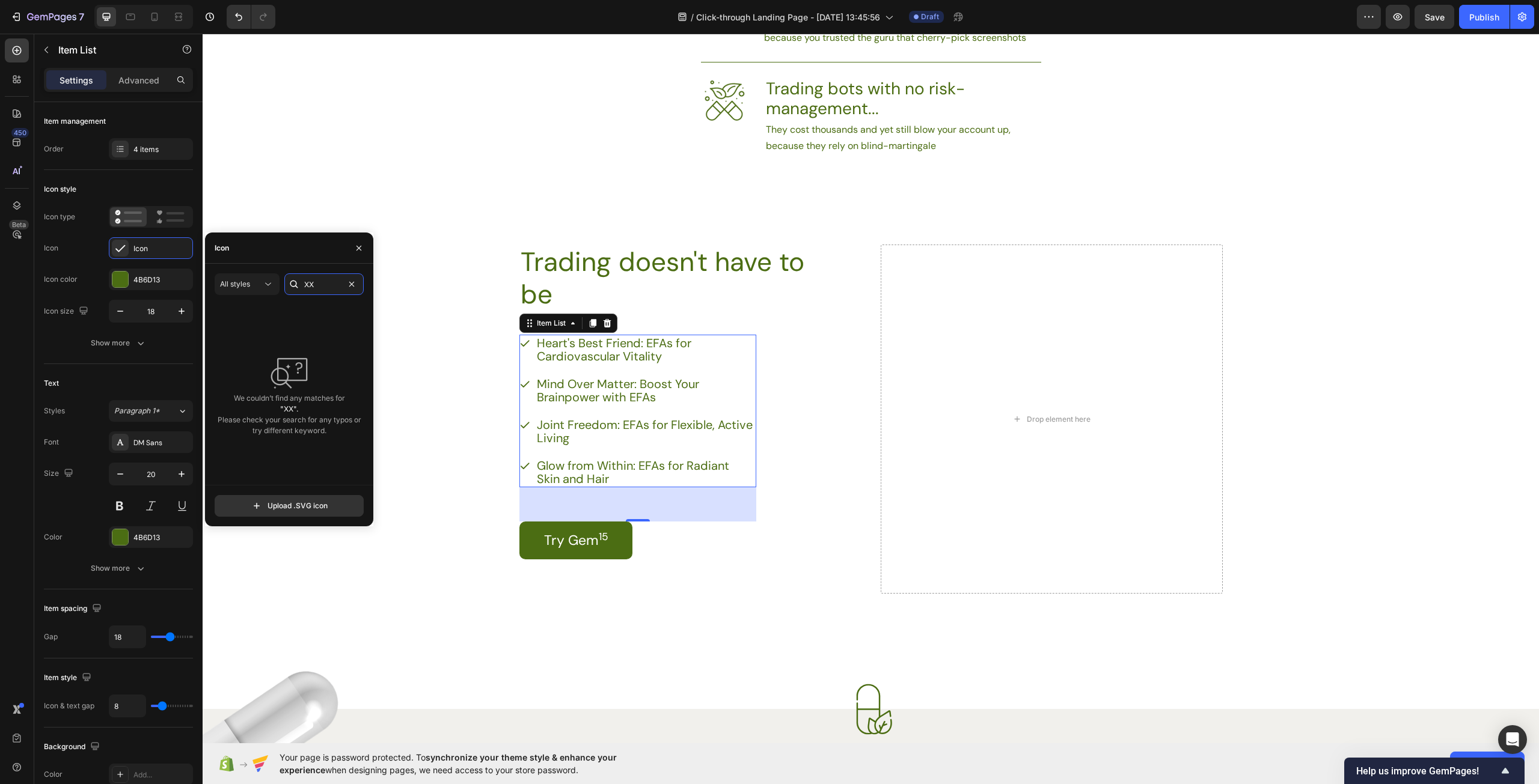
type input "X"
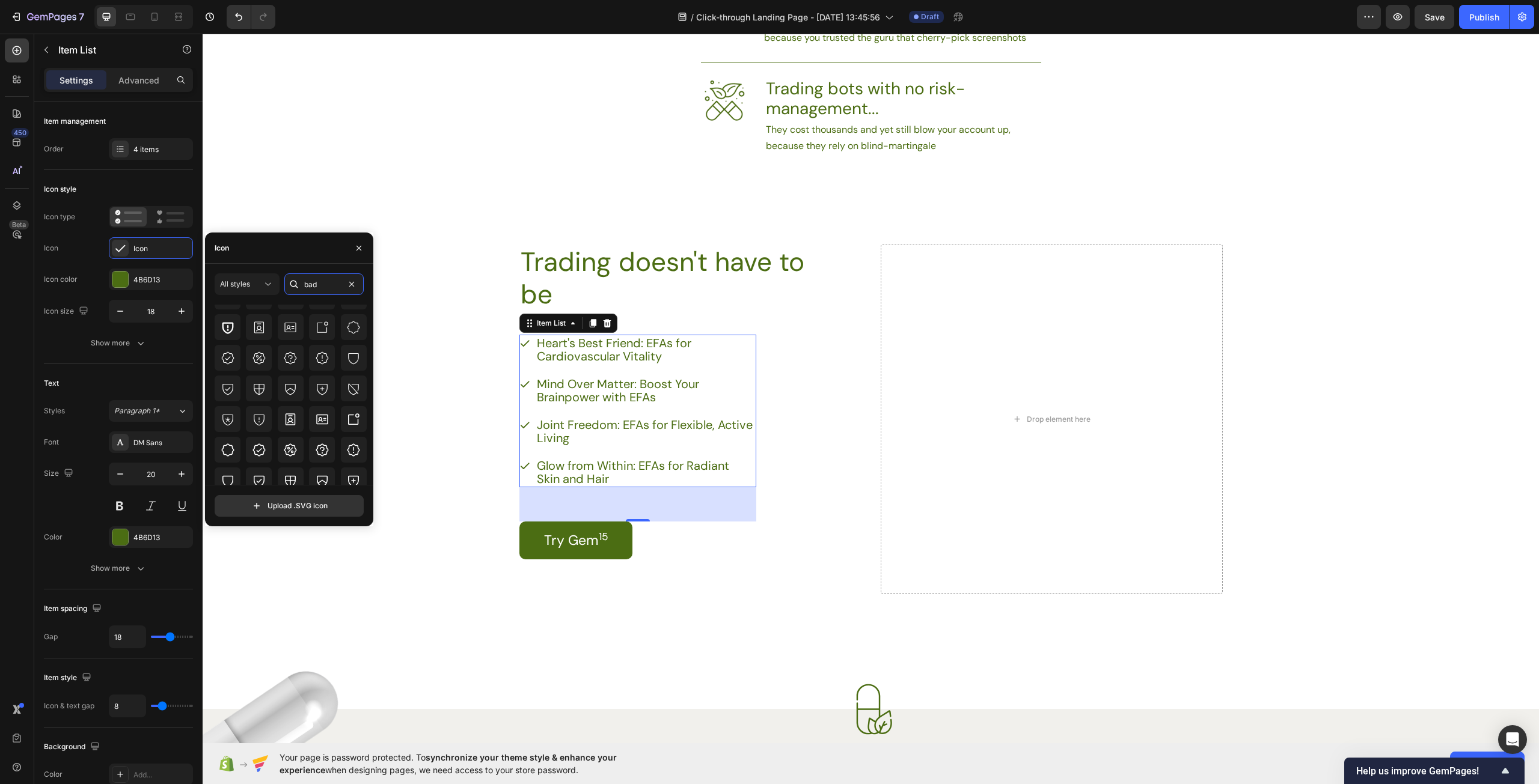
scroll to position [90, 0]
type input "bad"
click at [348, 463] on icon at bounding box center [353, 458] width 14 height 14
click at [585, 285] on p "Trading doesn't have to be" at bounding box center [673, 278] width 306 height 65
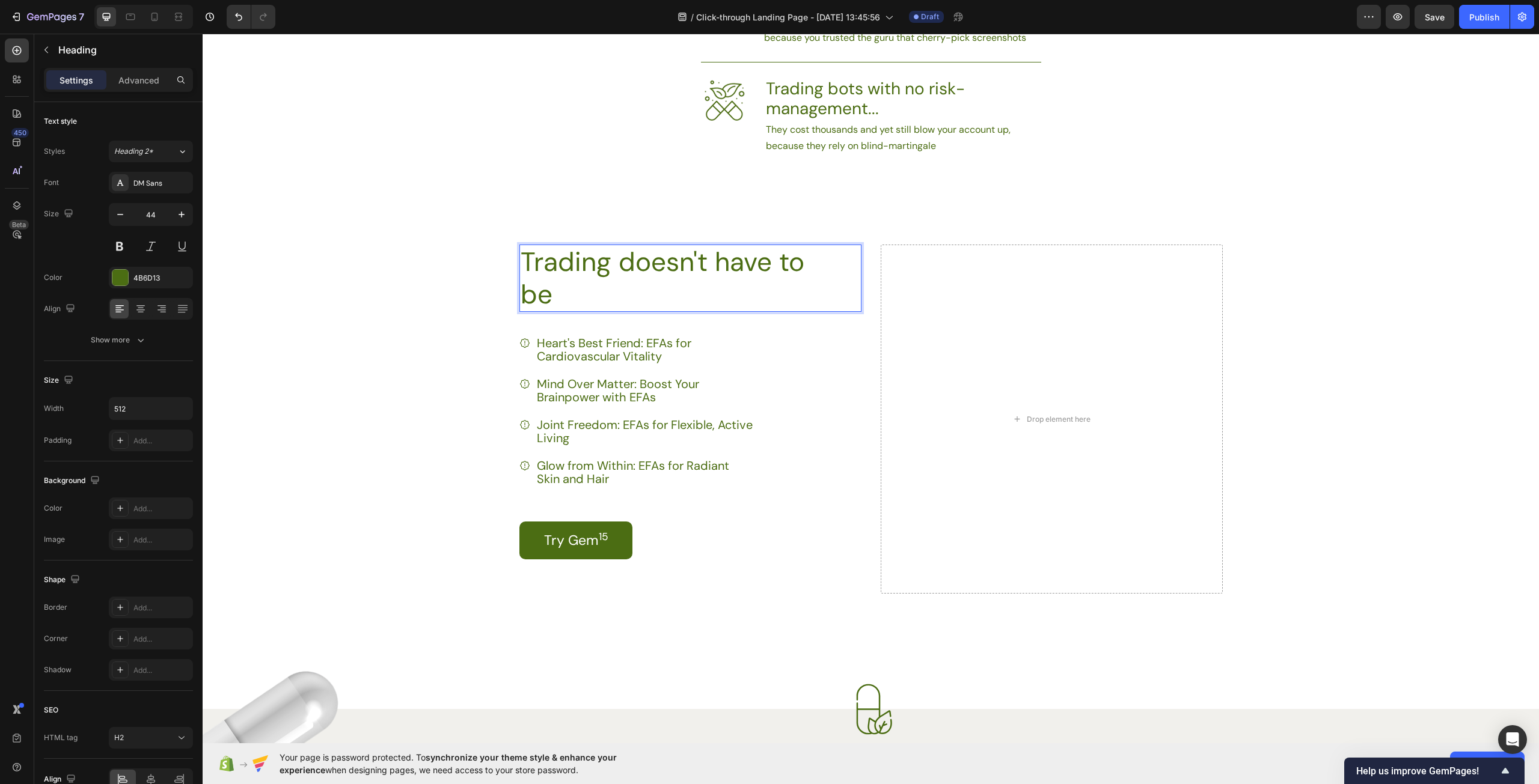
drag, startPoint x: 572, startPoint y: 293, endPoint x: 502, endPoint y: 260, distance: 77.4
click at [504, 260] on div "Drop element here Trading doesn't have to be Heading 38 Heart's Best Friend: EF…" at bounding box center [870, 409] width 733 height 459
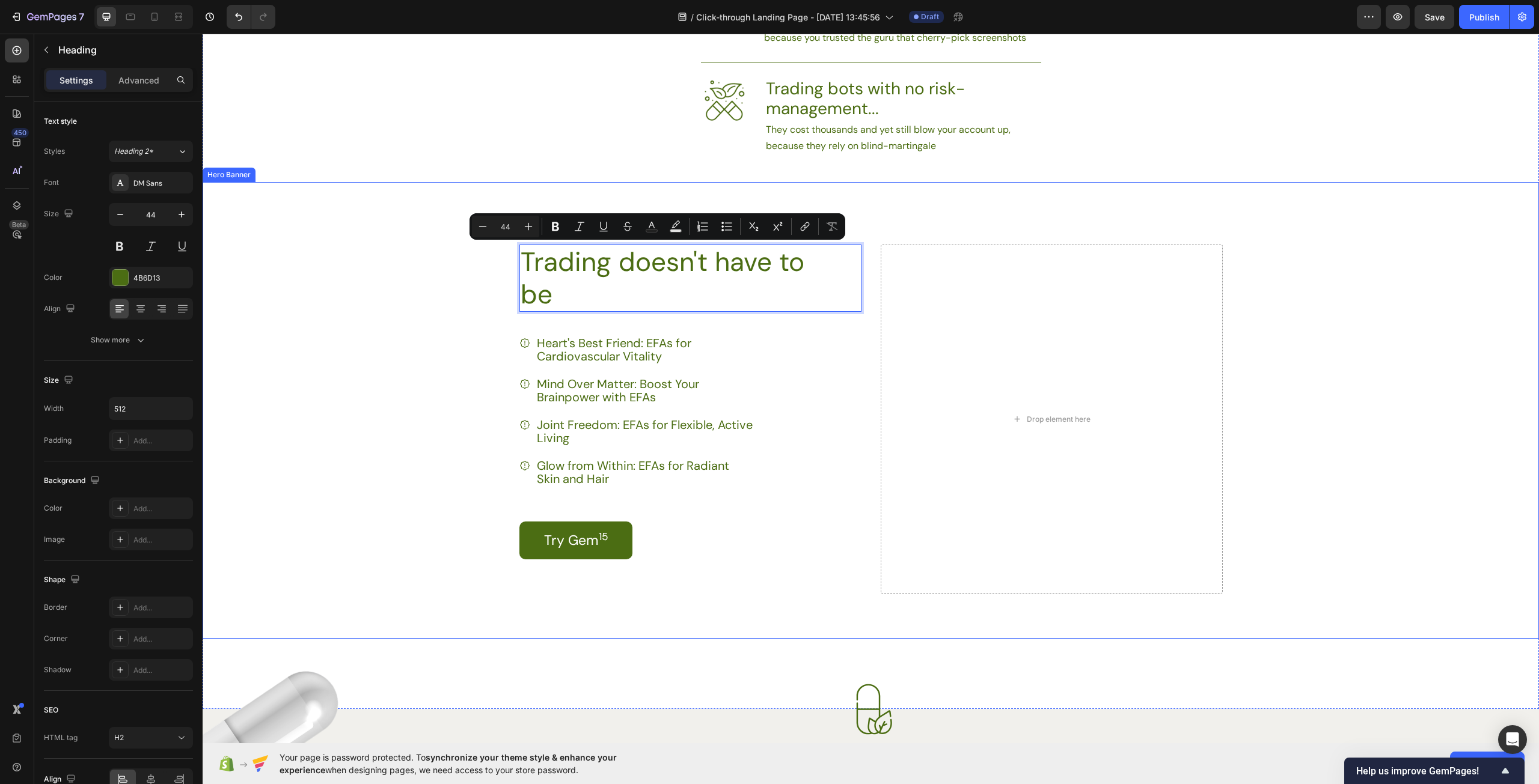
scroll to position [978, 0]
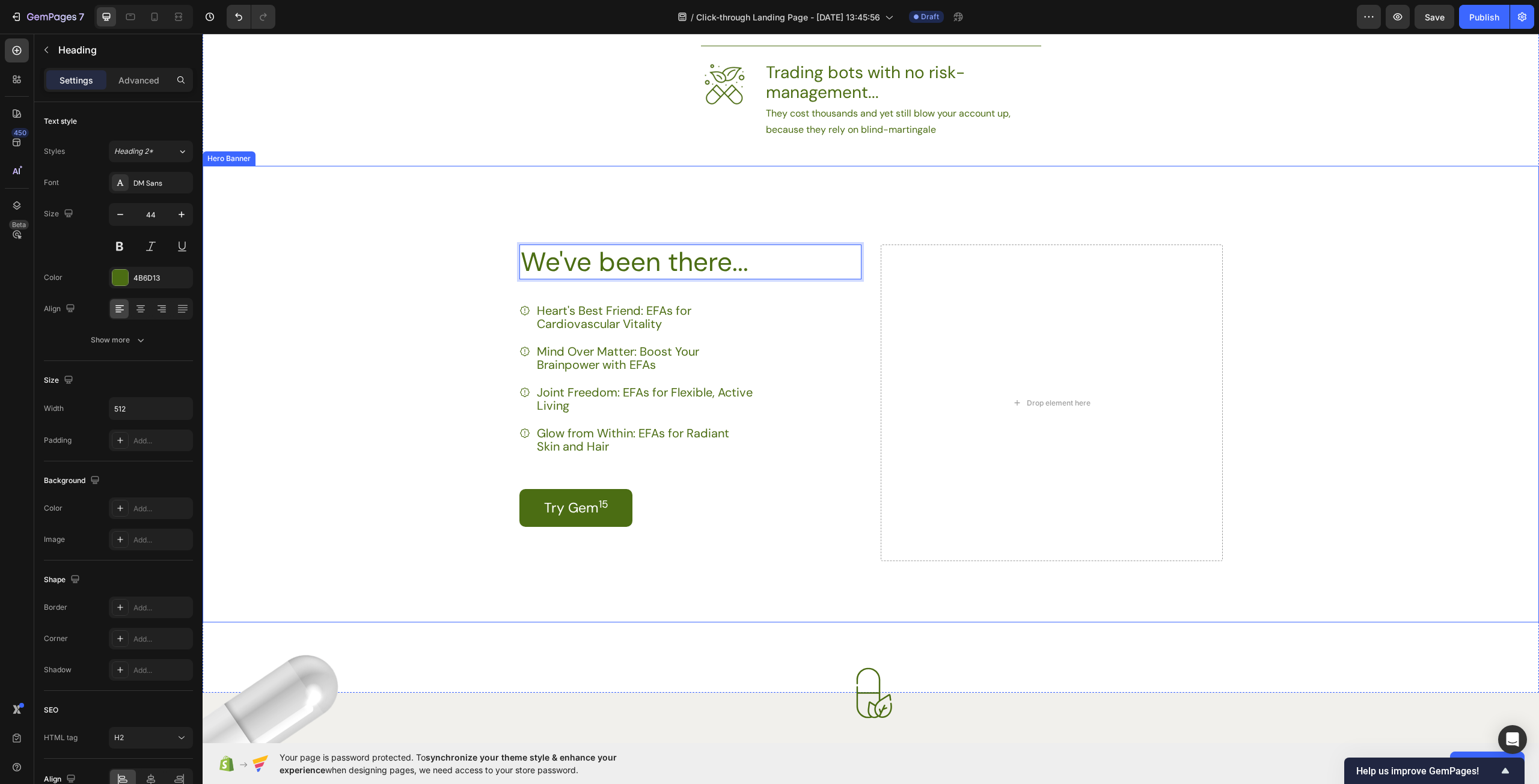
click at [606, 290] on div "We've been there... Heading 38 Heart's Best Friend: EFAs for Cardiovascular Vit…" at bounding box center [691, 403] width 342 height 317
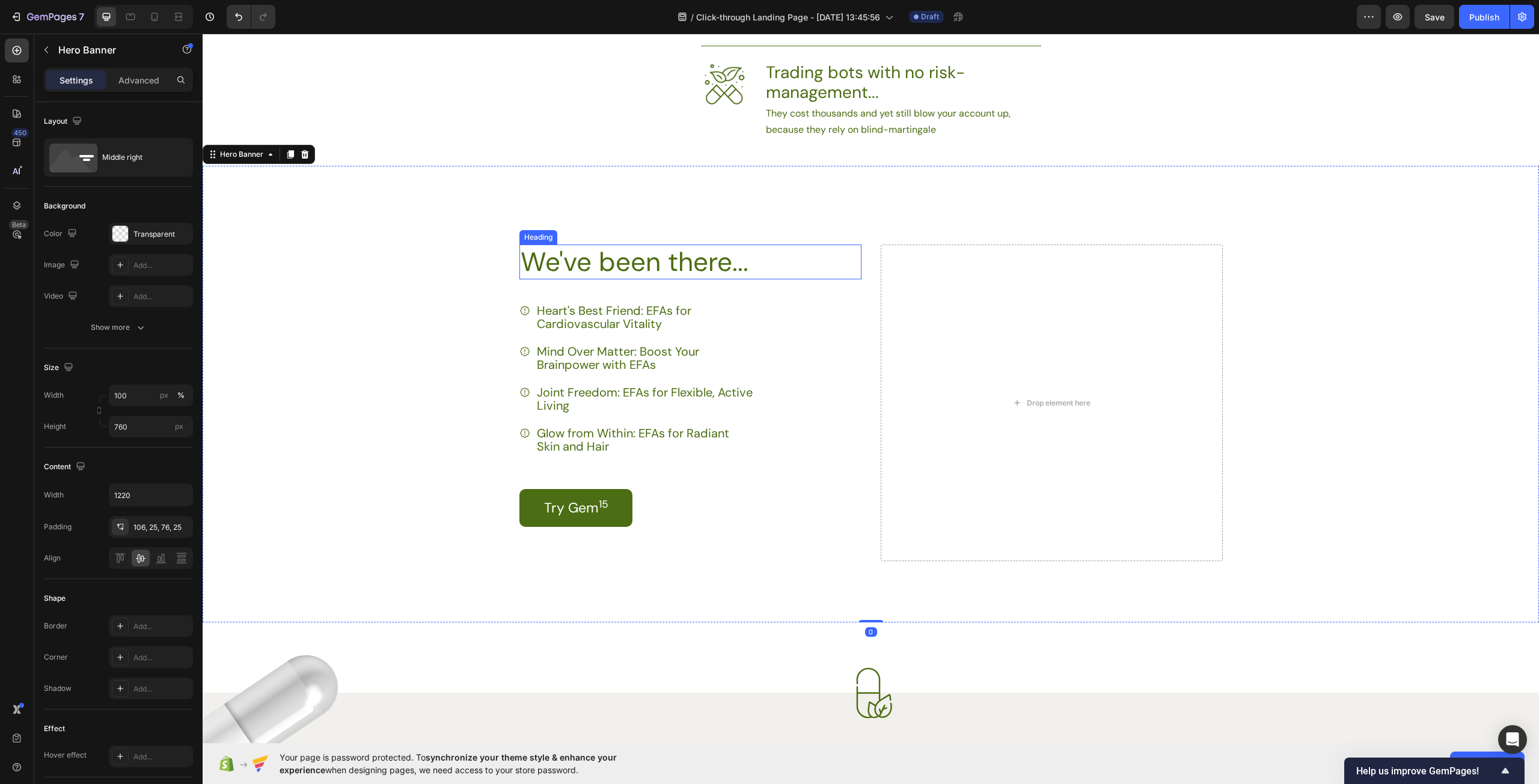
click at [589, 270] on p "We've been there..." at bounding box center [673, 262] width 306 height 32
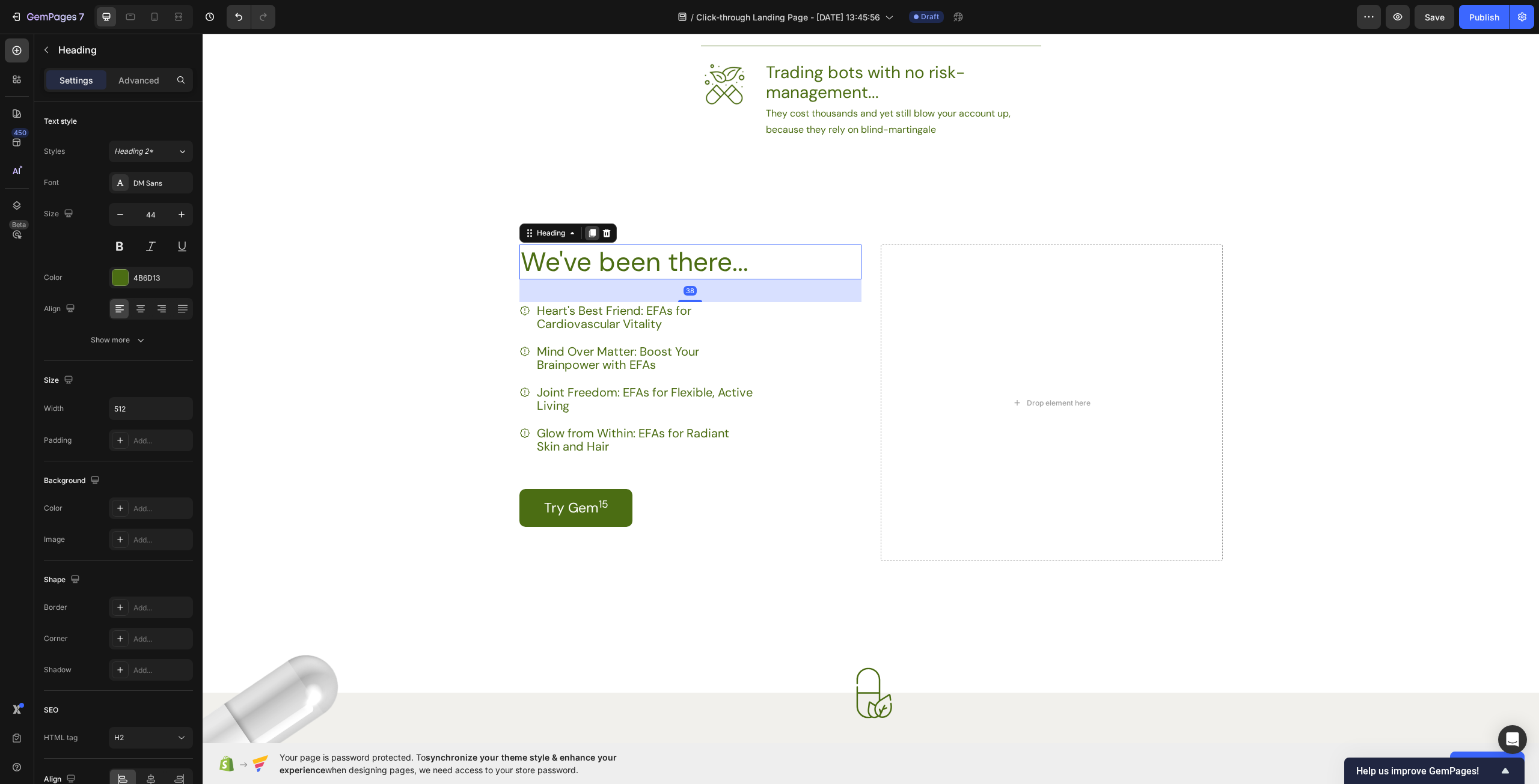
click at [588, 232] on icon at bounding box center [591, 233] width 7 height 9
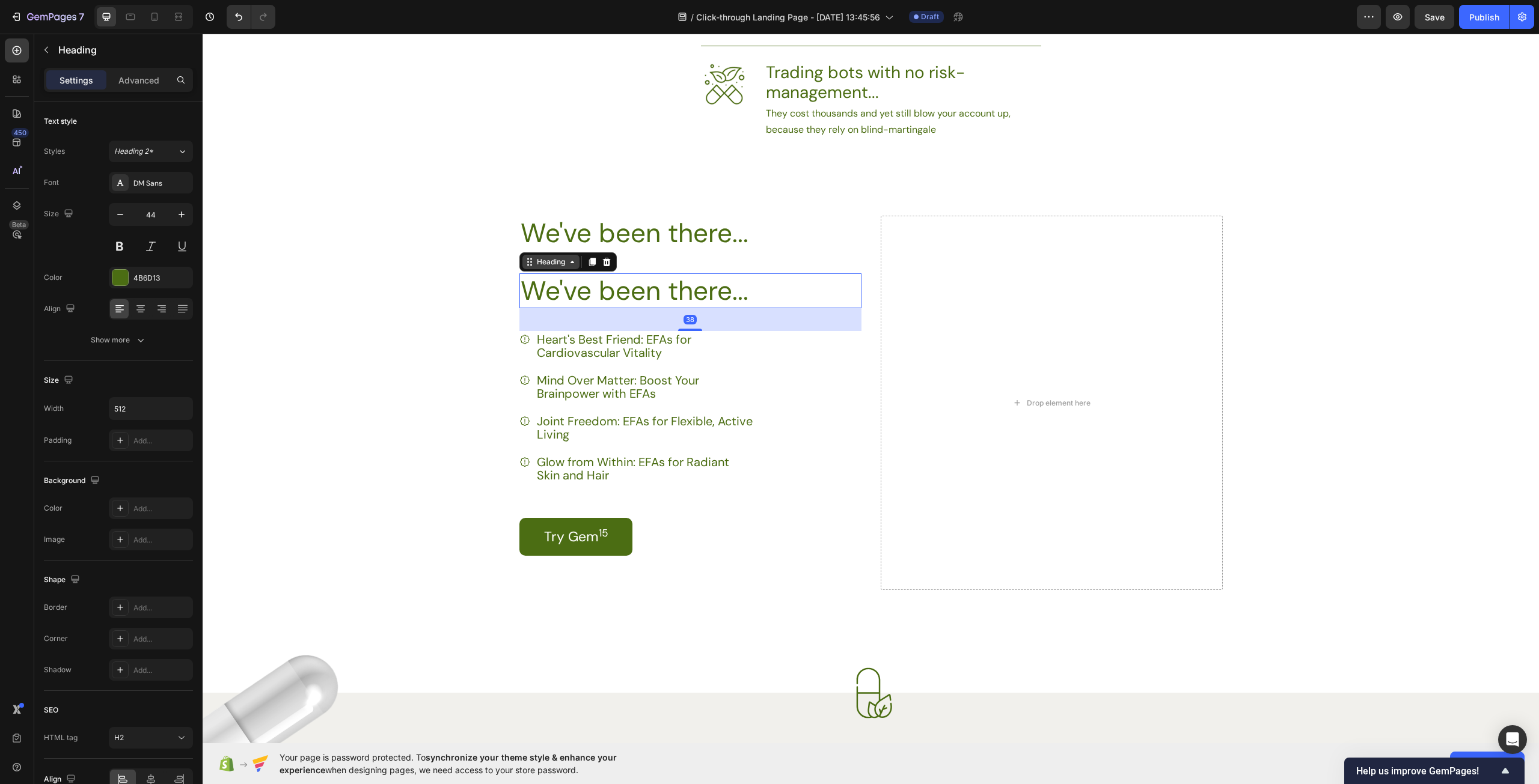
click at [542, 261] on div "Heading" at bounding box center [551, 261] width 33 height 10
click at [145, 149] on span "Heading 2*" at bounding box center [133, 150] width 39 height 10
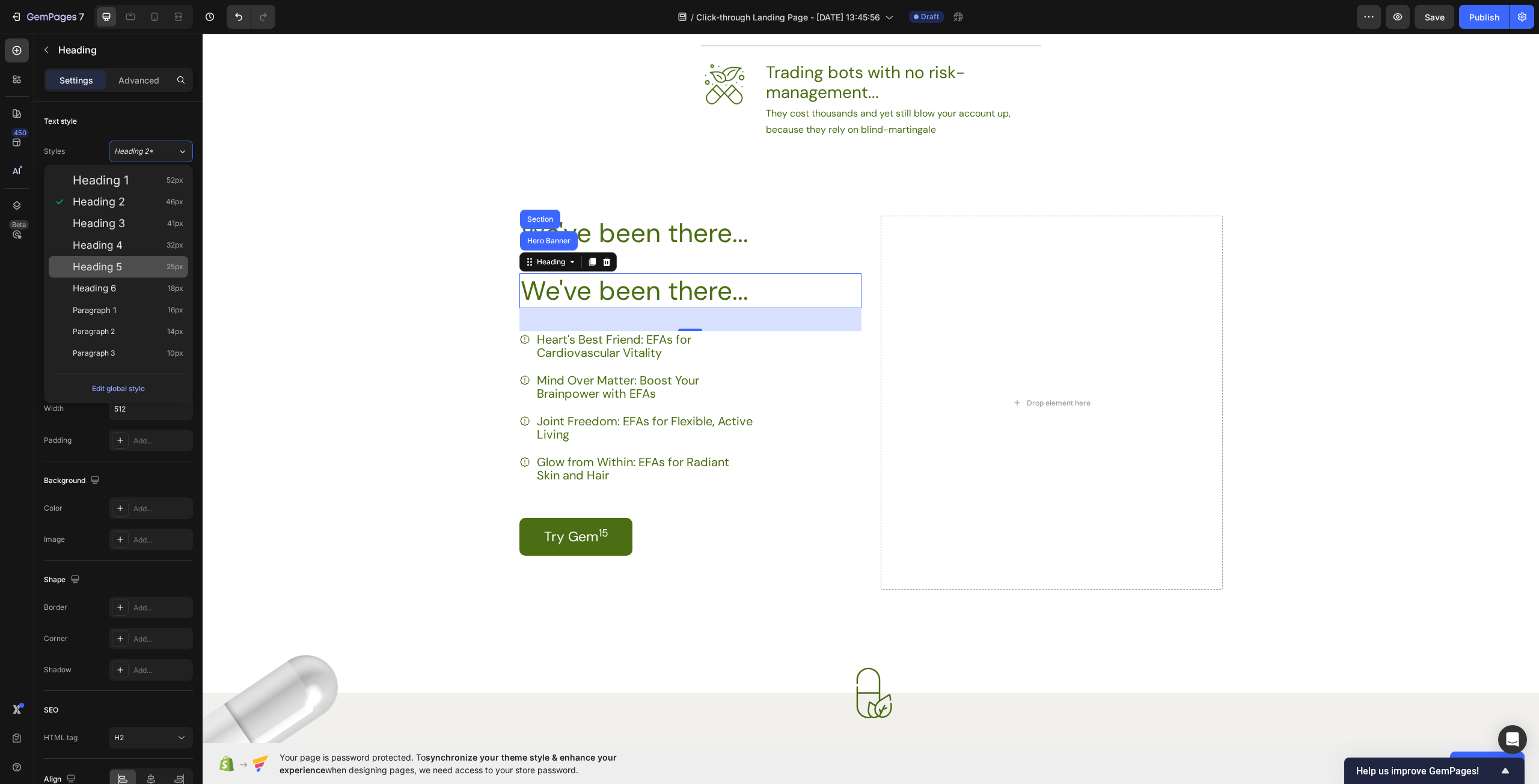
click at [126, 270] on div "Heading 5 25px" at bounding box center [128, 267] width 111 height 12
type input "25"
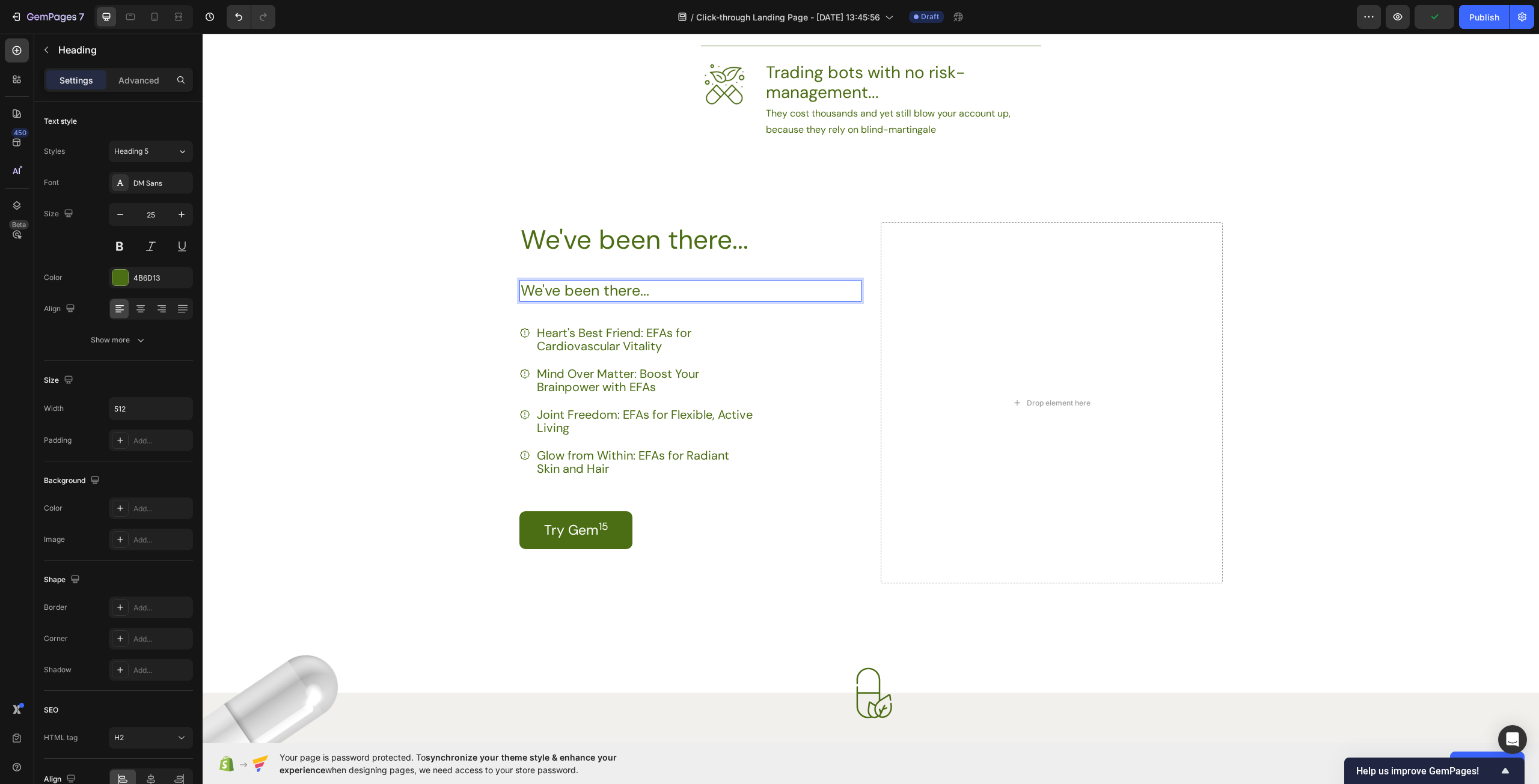
click at [670, 287] on h2 "We've been there..." at bounding box center [673, 291] width 307 height 23
click at [670, 287] on p "We've been there..." at bounding box center [673, 290] width 306 height 20
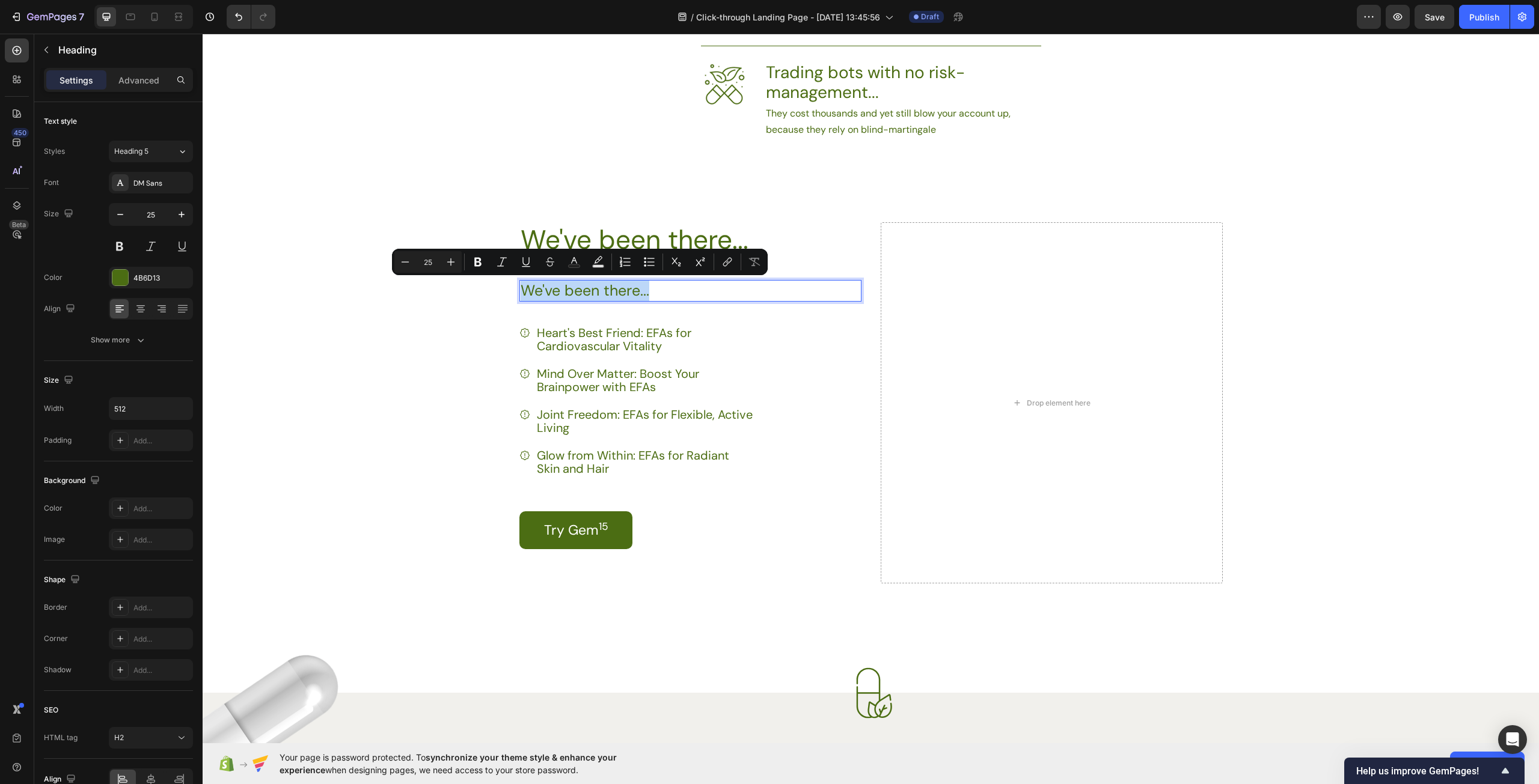
click at [675, 288] on p "We've been there..." at bounding box center [673, 290] width 306 height 20
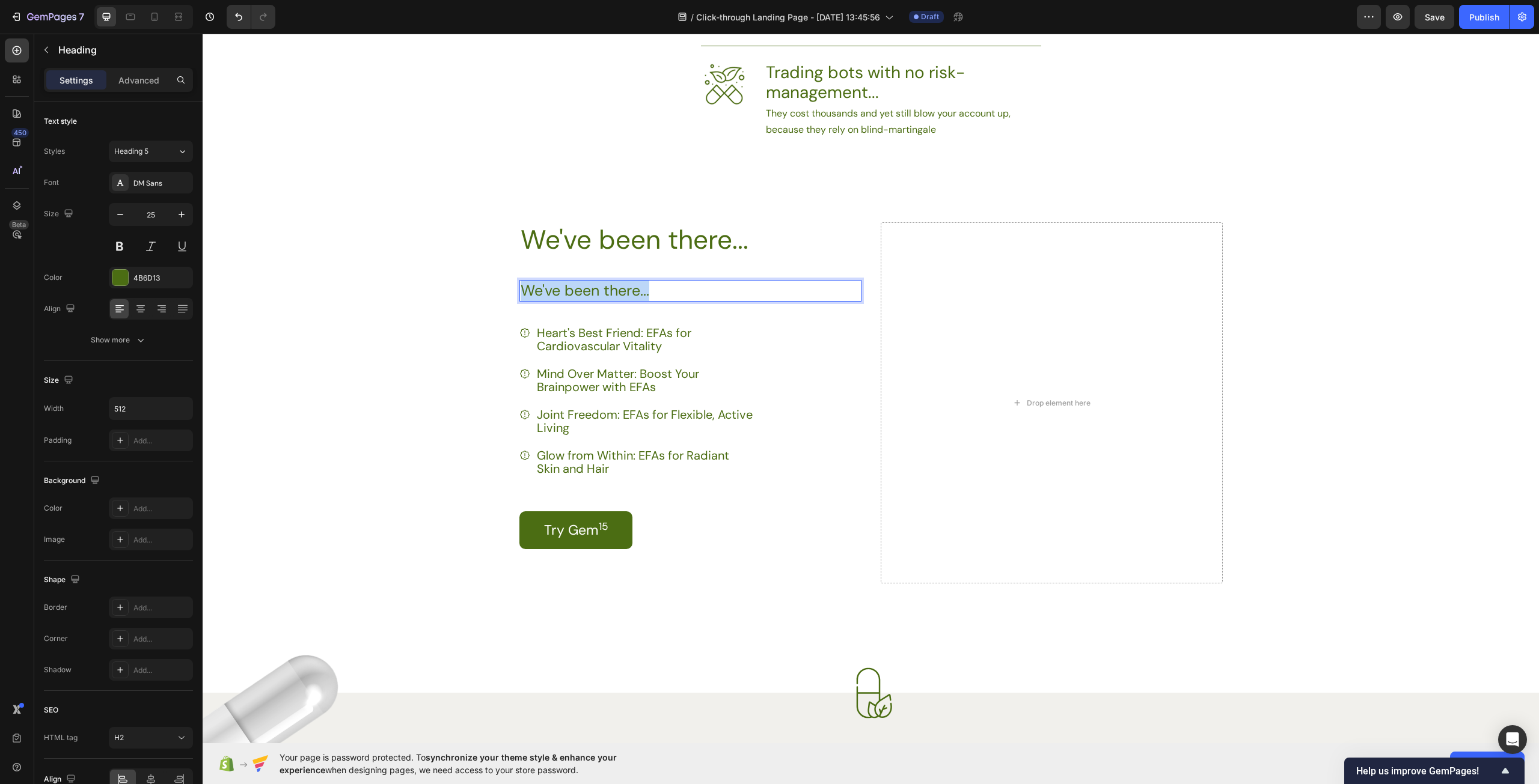
click at [675, 288] on p "We've been there..." at bounding box center [673, 290] width 306 height 20
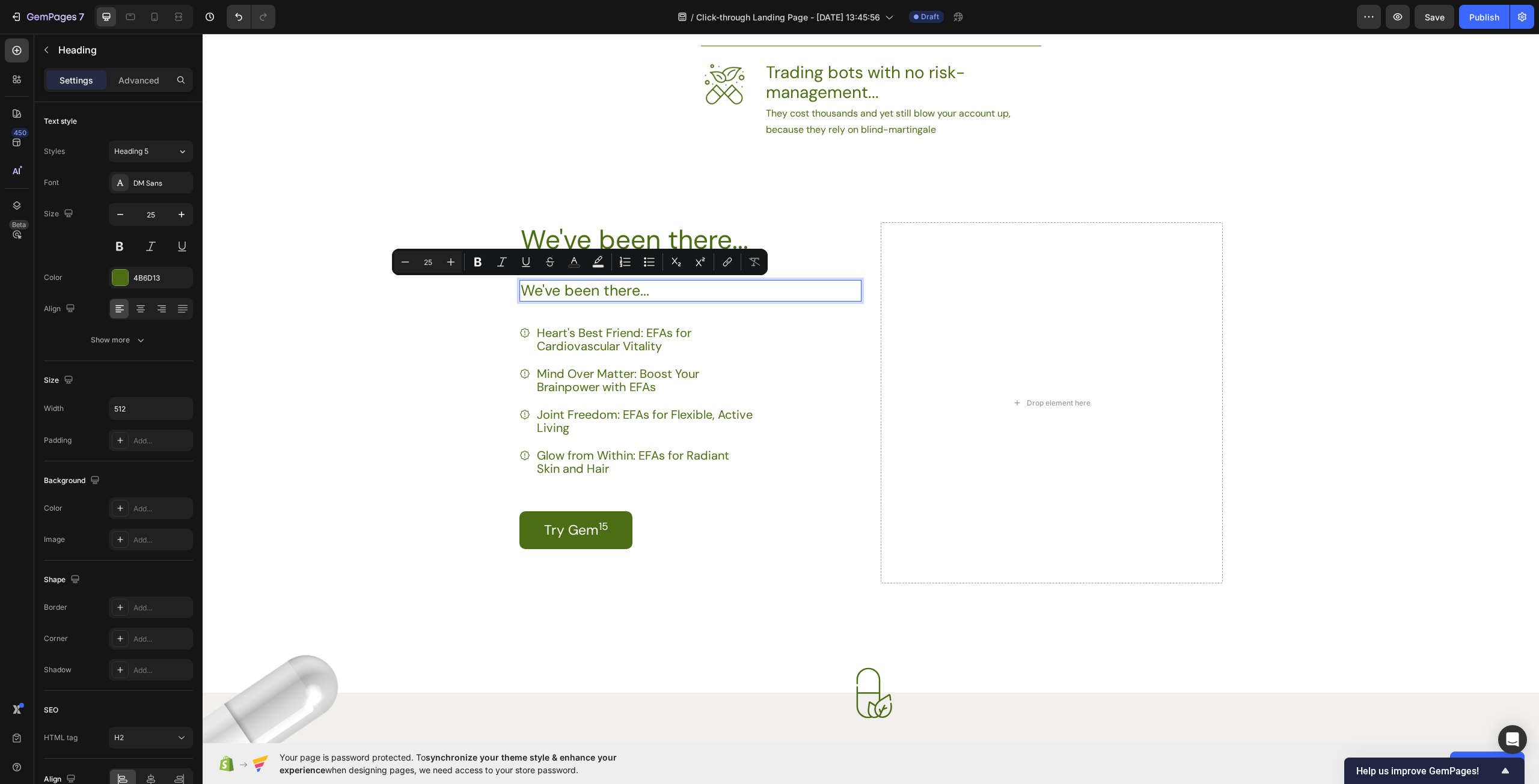
scroll to position [968, 0]
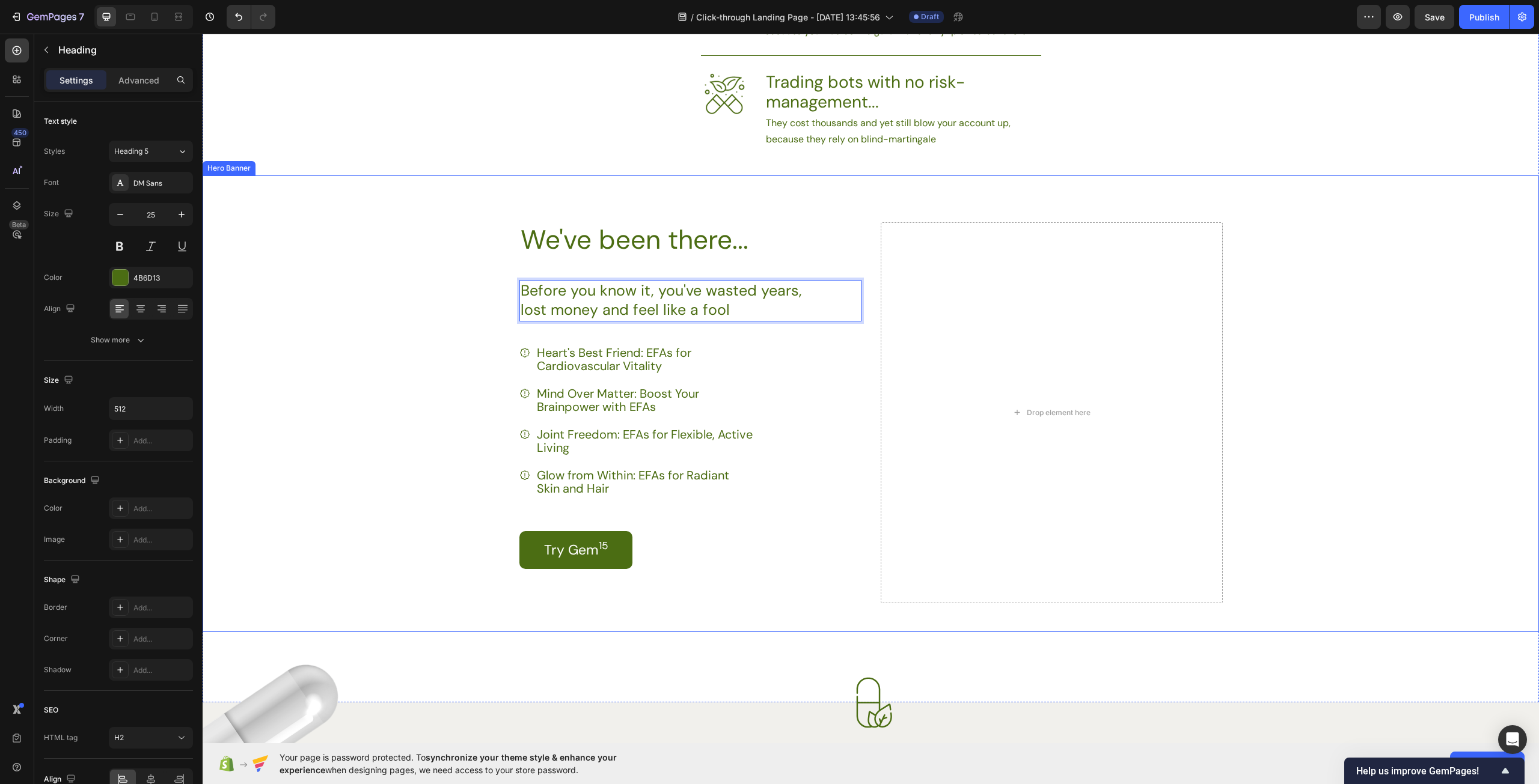
click at [772, 383] on div "We've been there... Heading Before you know it, you've wasted years, lost money…" at bounding box center [691, 412] width 342 height 381
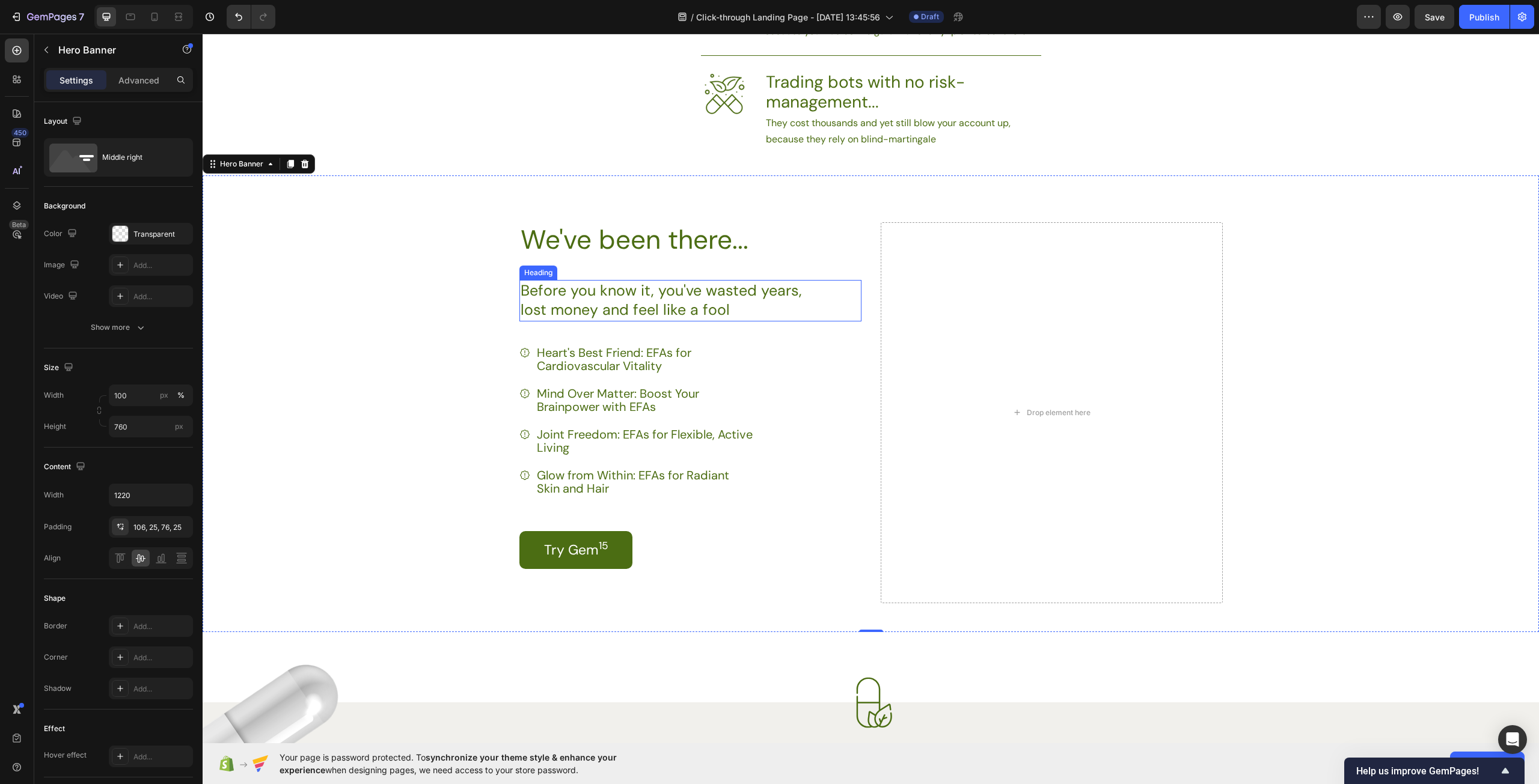
click at [645, 298] on p "Before you know it, you've wasted years, lost money and feel like a fool" at bounding box center [673, 300] width 306 height 39
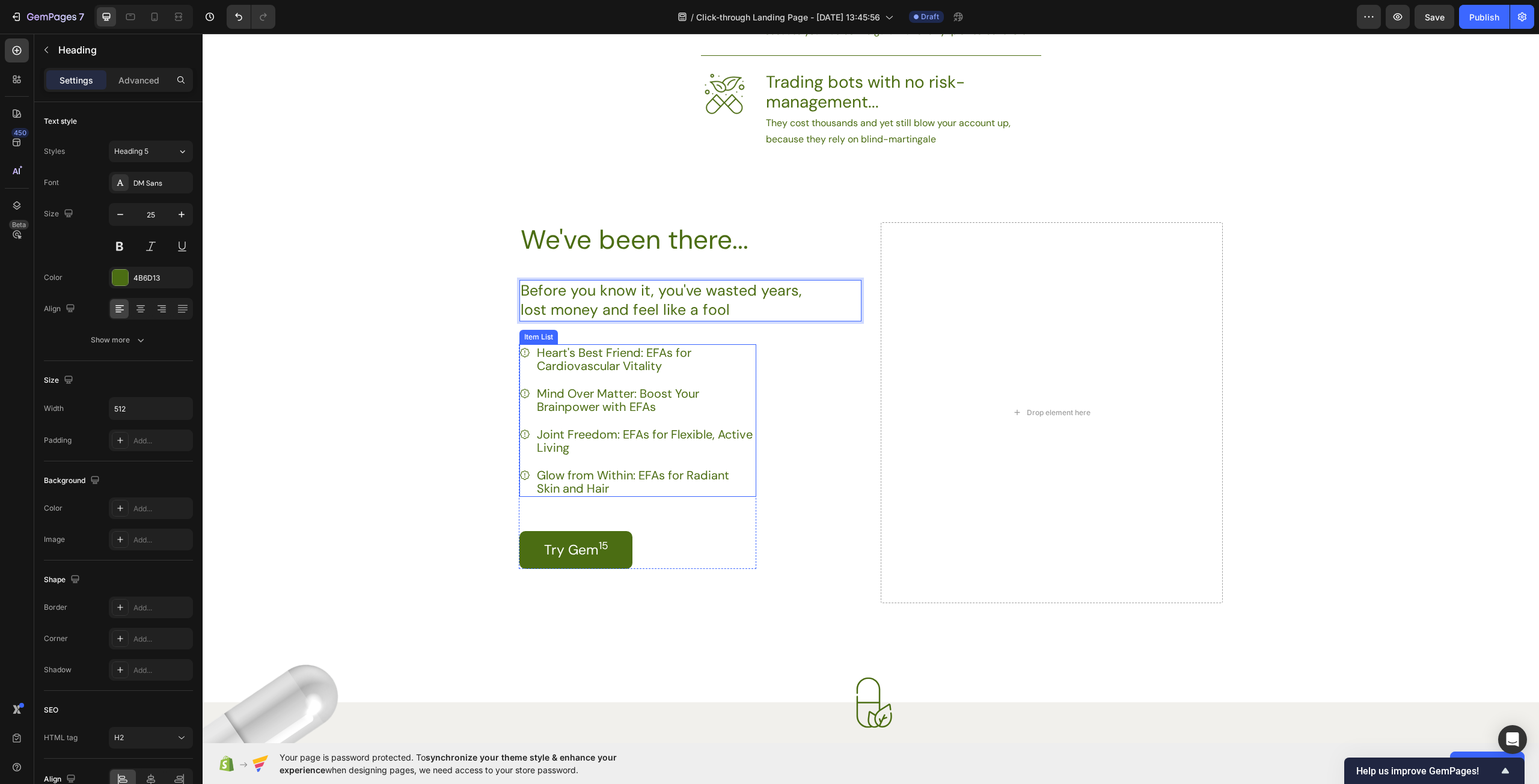
click at [687, 369] on p "Heart's Best Friend: EFAs for Cardiovascular Vitality" at bounding box center [645, 359] width 218 height 26
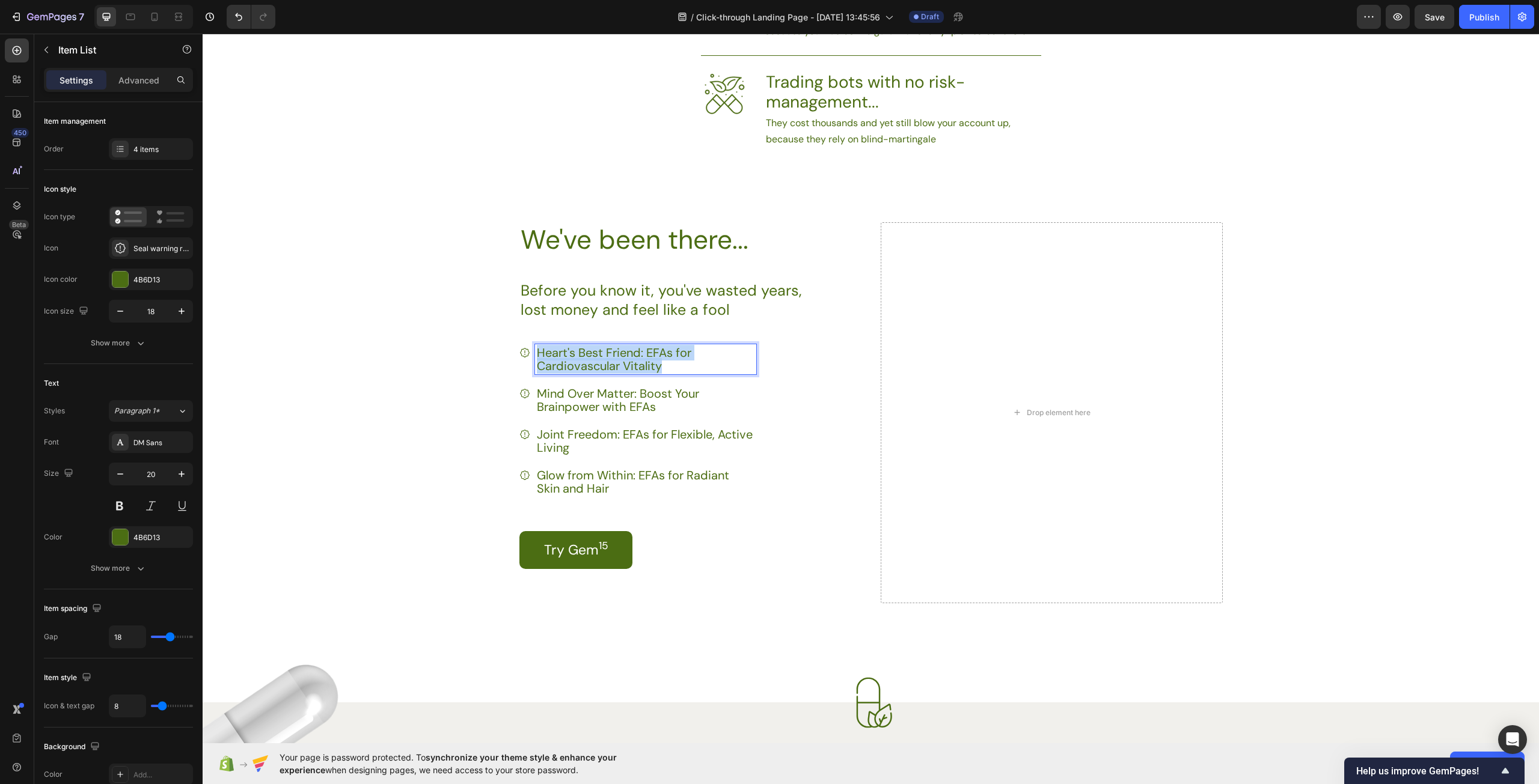
drag, startPoint x: 686, startPoint y: 368, endPoint x: 532, endPoint y: 354, distance: 154.6
click at [536, 354] on p "Heart's Best Friend: EFAs for Cardiovascular Vitality" at bounding box center [645, 359] width 218 height 26
click at [673, 400] on p "Mind Over Matter: Boost Your Brainpower with EFAs" at bounding box center [645, 400] width 218 height 26
click at [674, 405] on p "Mind Over Matter: Boost Your Brainpower with EFAs" at bounding box center [645, 400] width 218 height 26
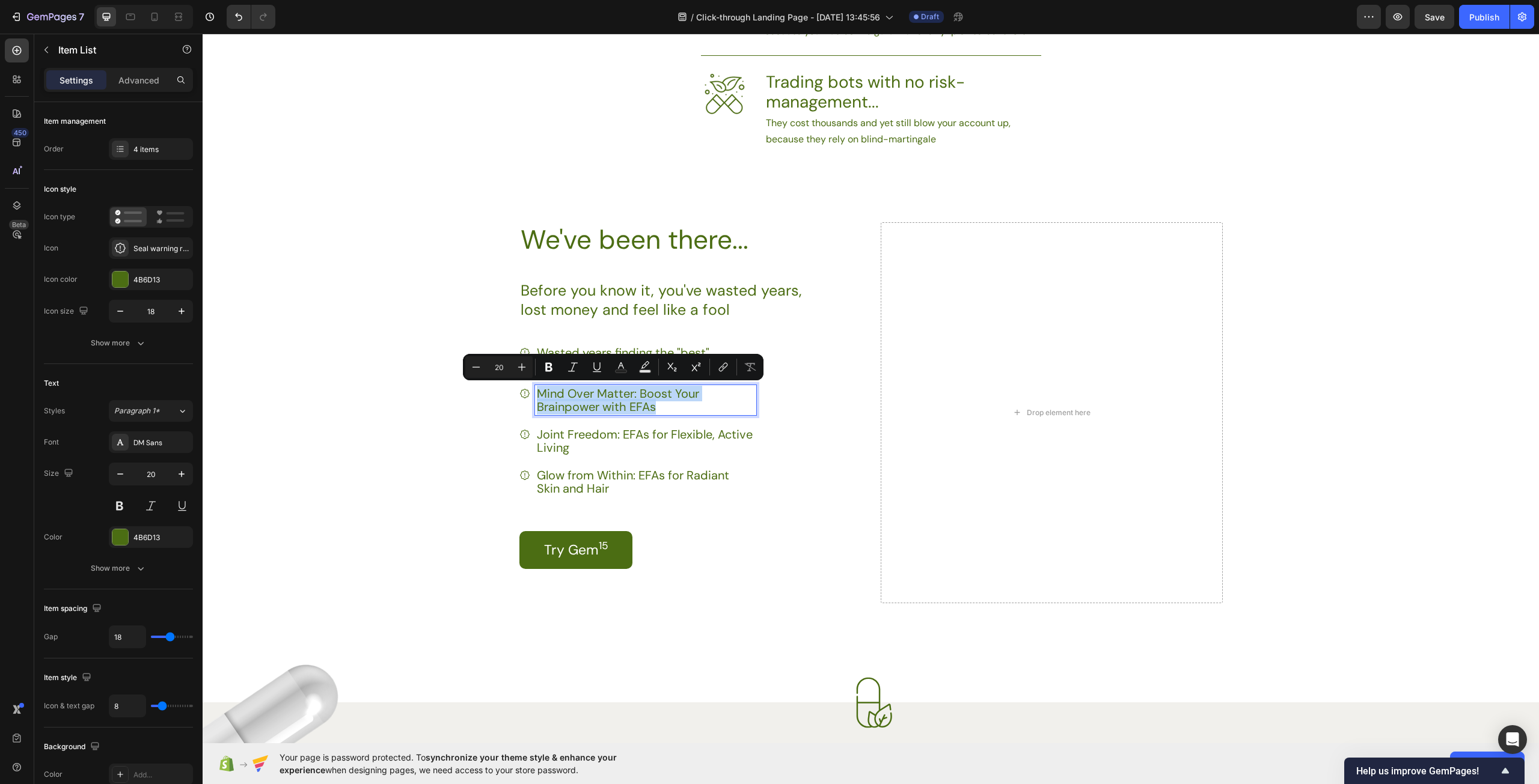
drag, startPoint x: 665, startPoint y: 408, endPoint x: 518, endPoint y: 395, distance: 147.6
click at [519, 395] on div "Mind Over Matter: Boost Your Brainpower with EFAs" at bounding box center [638, 400] width 236 height 30
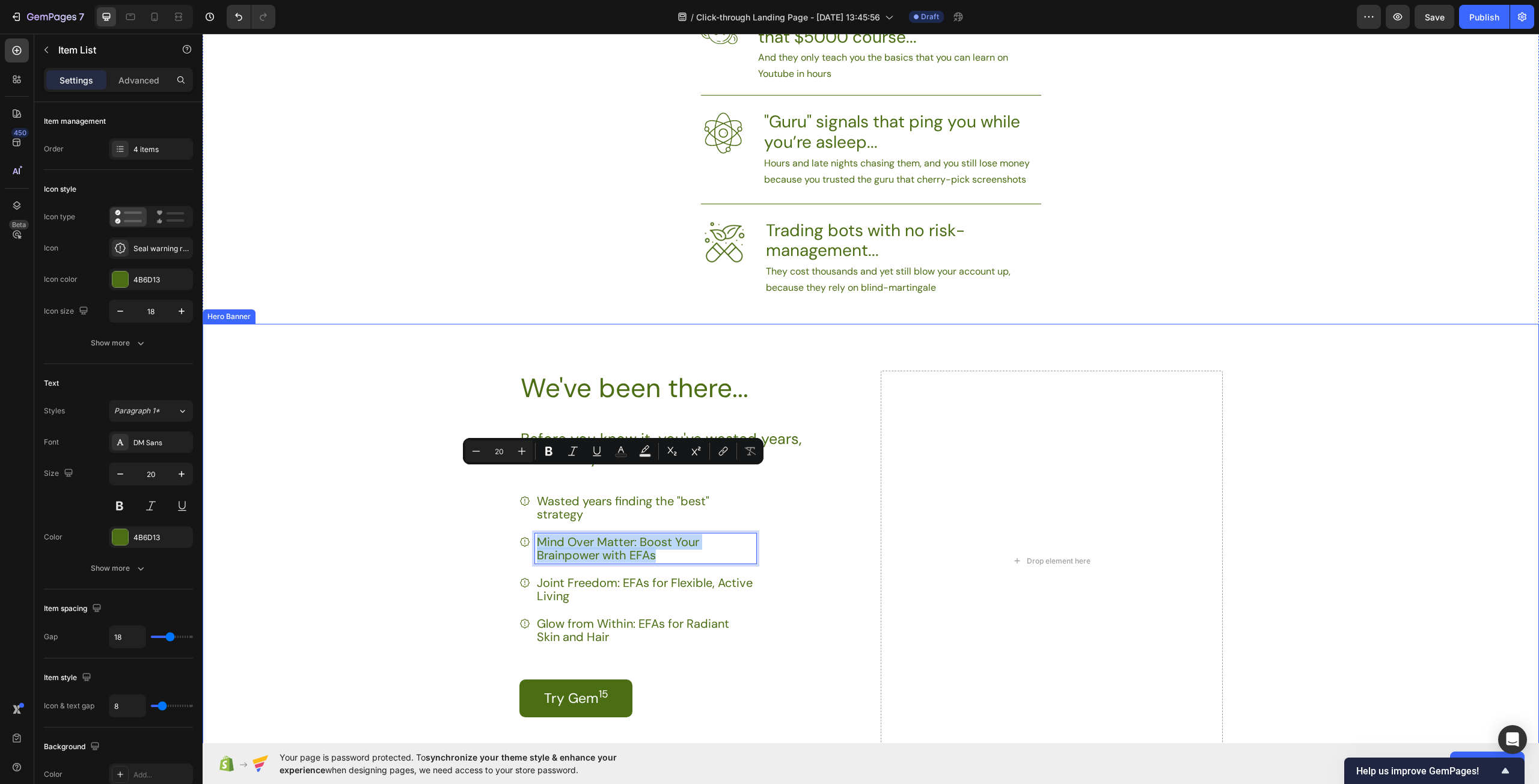
scroll to position [908, 0]
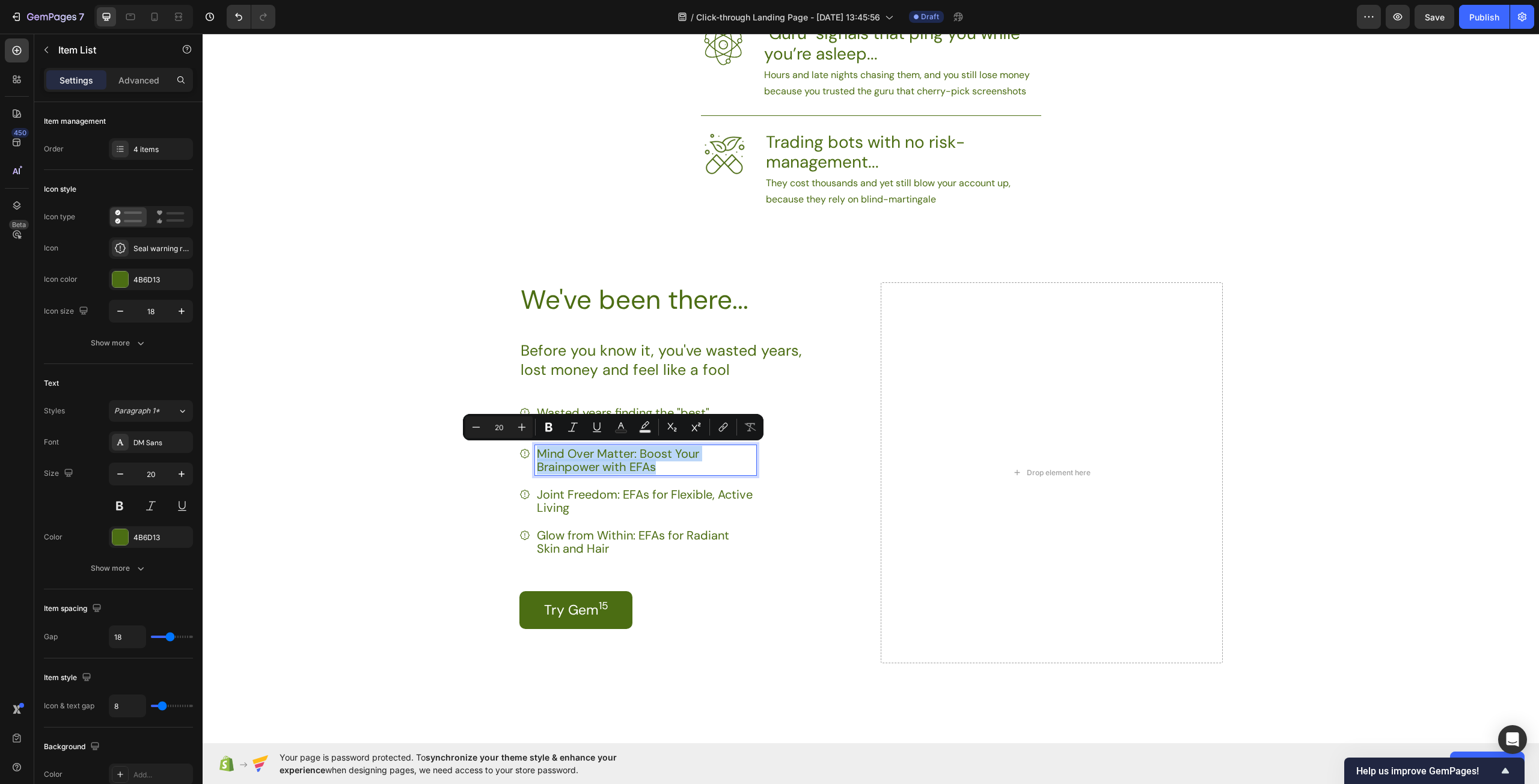
click at [742, 522] on div "Wasted years finding the "best" strategy Mind Over Matter: Boost Your Brainpowe…" at bounding box center [638, 480] width 236 height 152
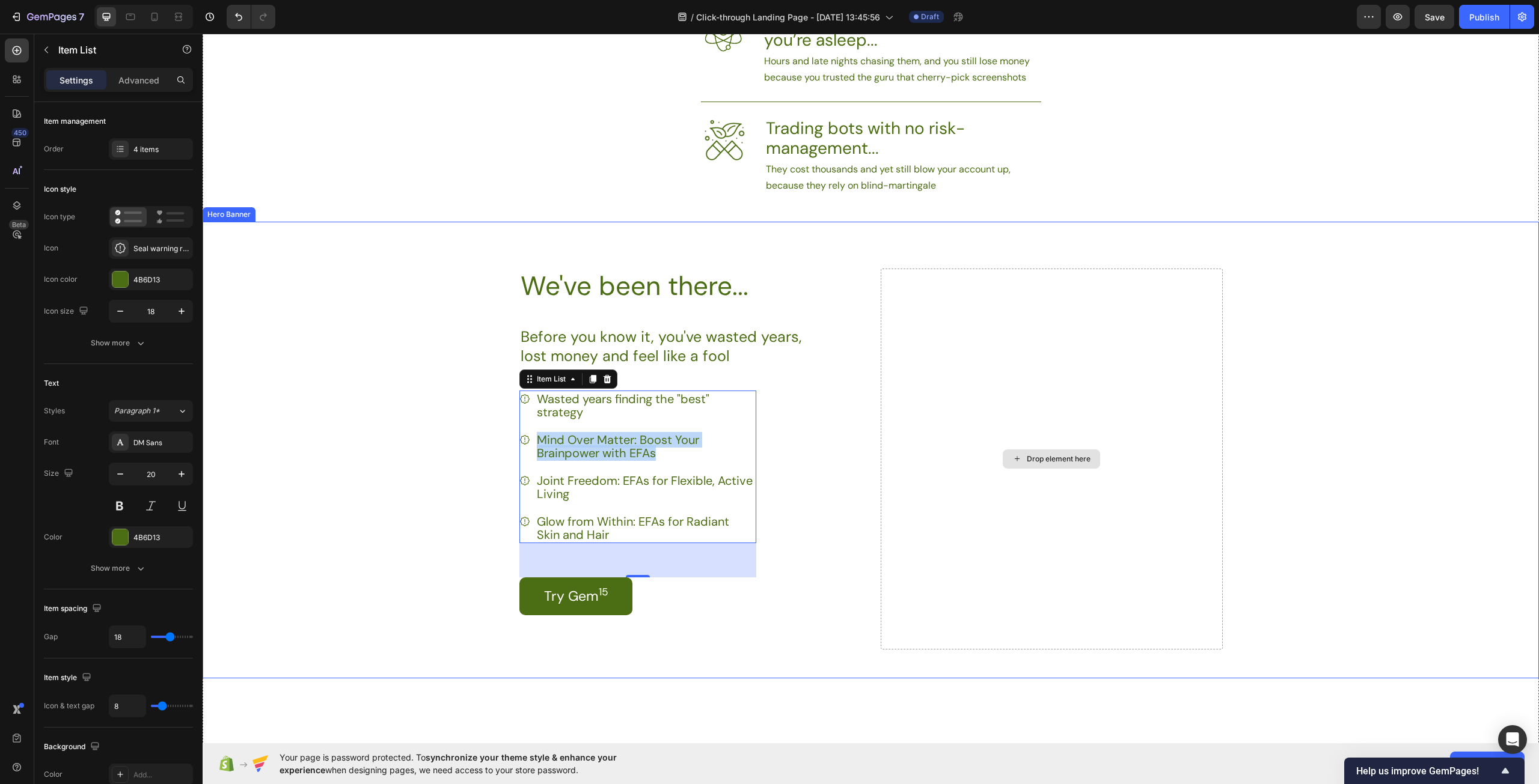
scroll to position [968, 0]
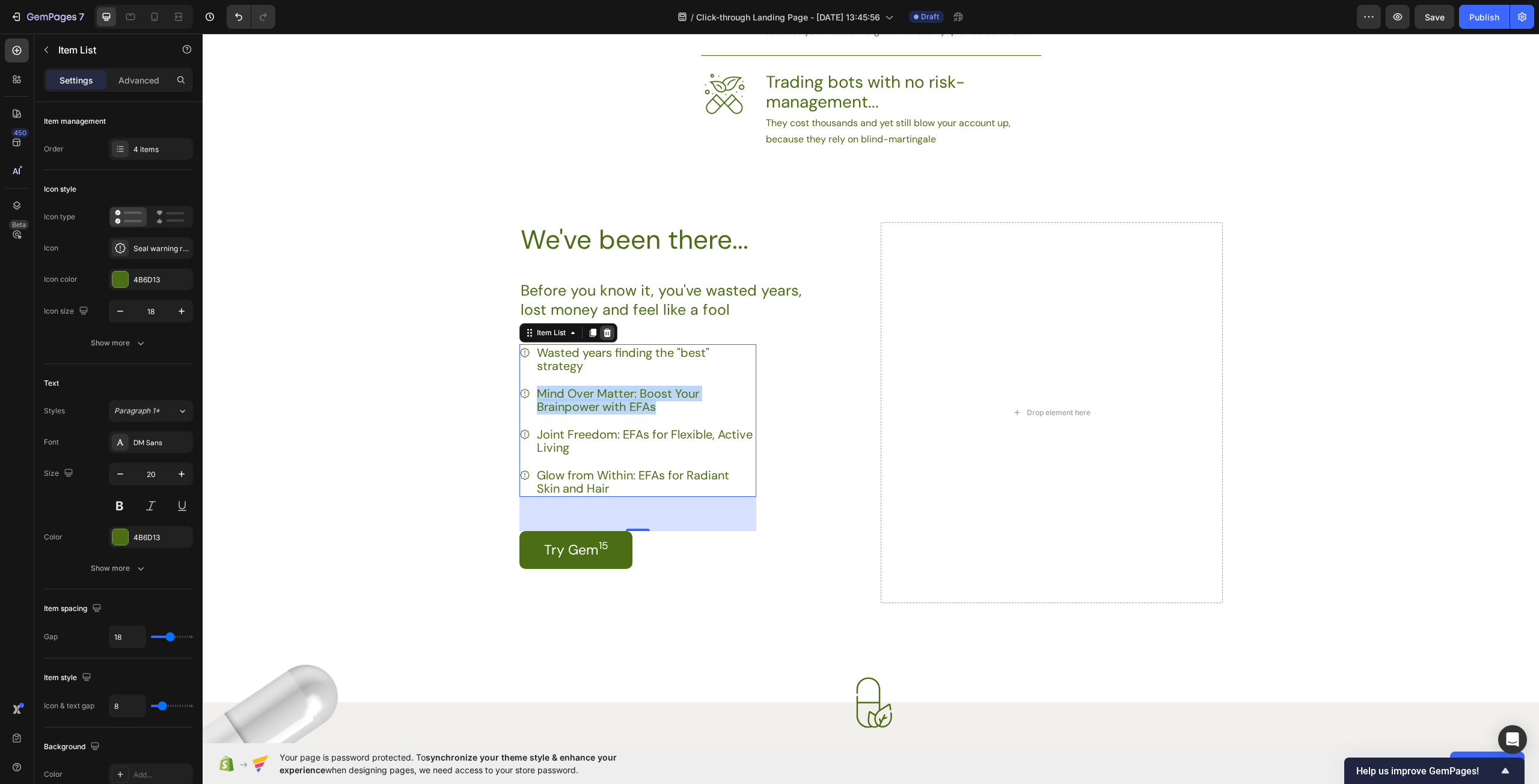
click at [603, 332] on icon at bounding box center [607, 333] width 9 height 9
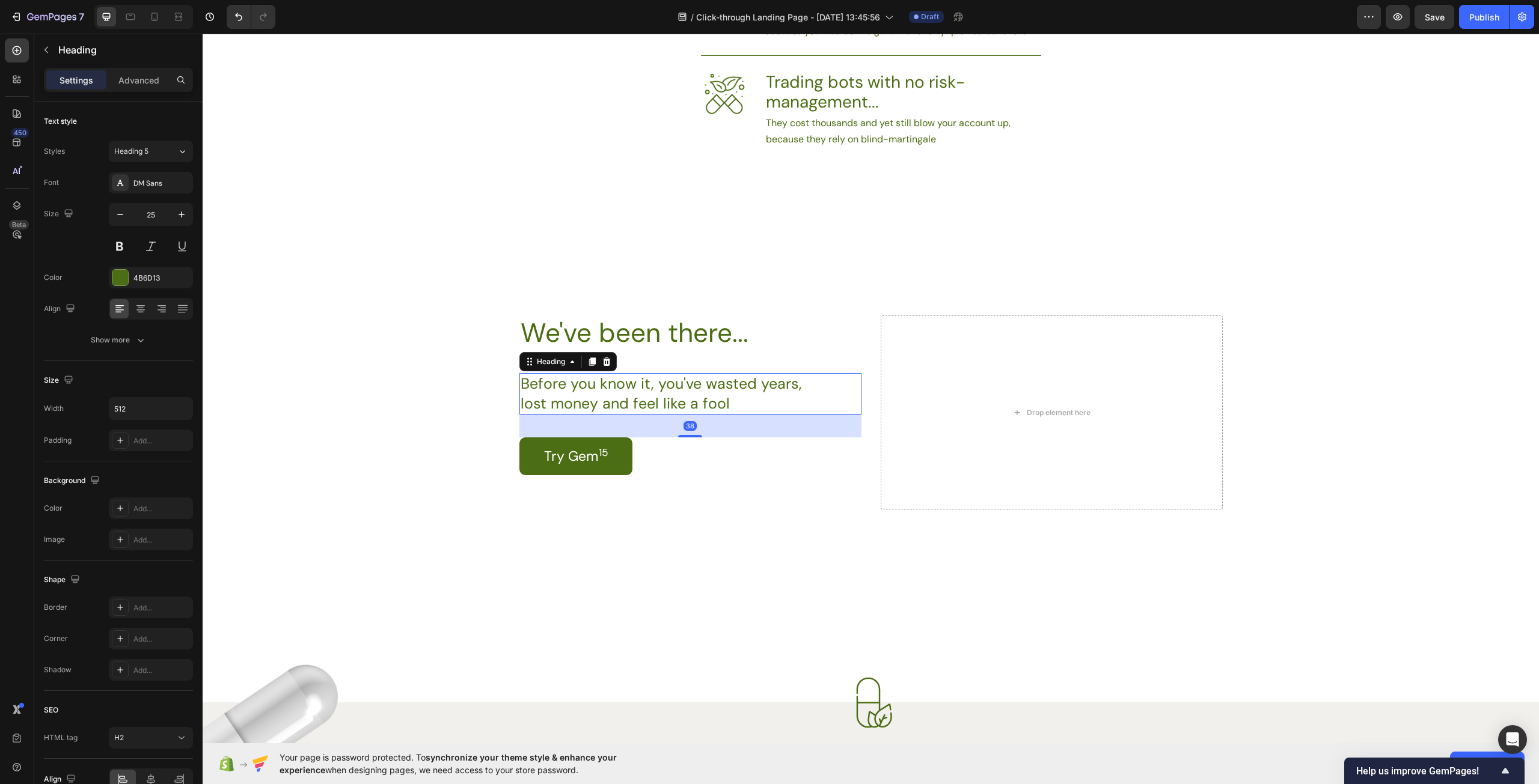
click at [743, 404] on p "Before you know it, you've wasted years, lost money and feel like a fool" at bounding box center [673, 393] width 306 height 39
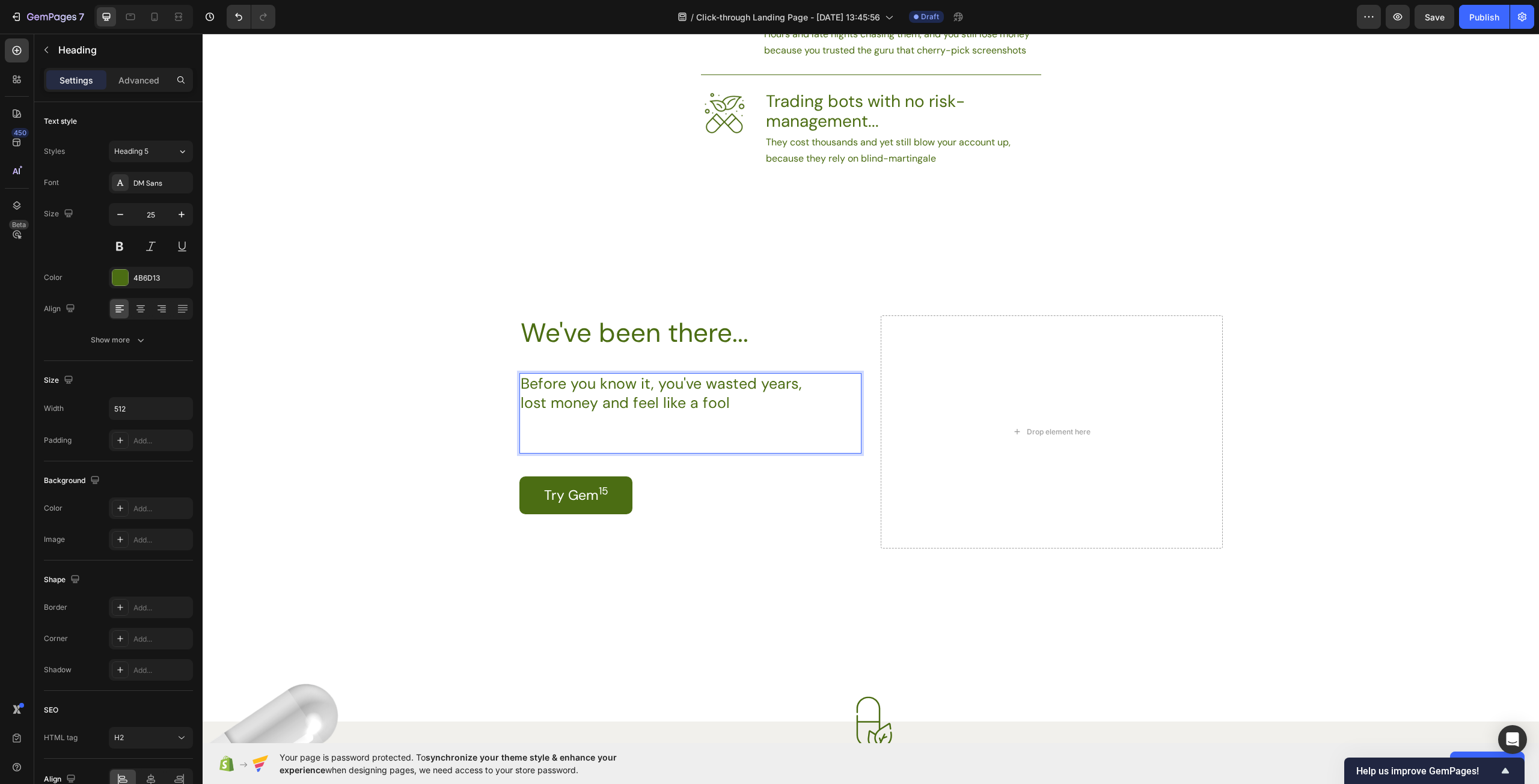
scroll to position [939, 0]
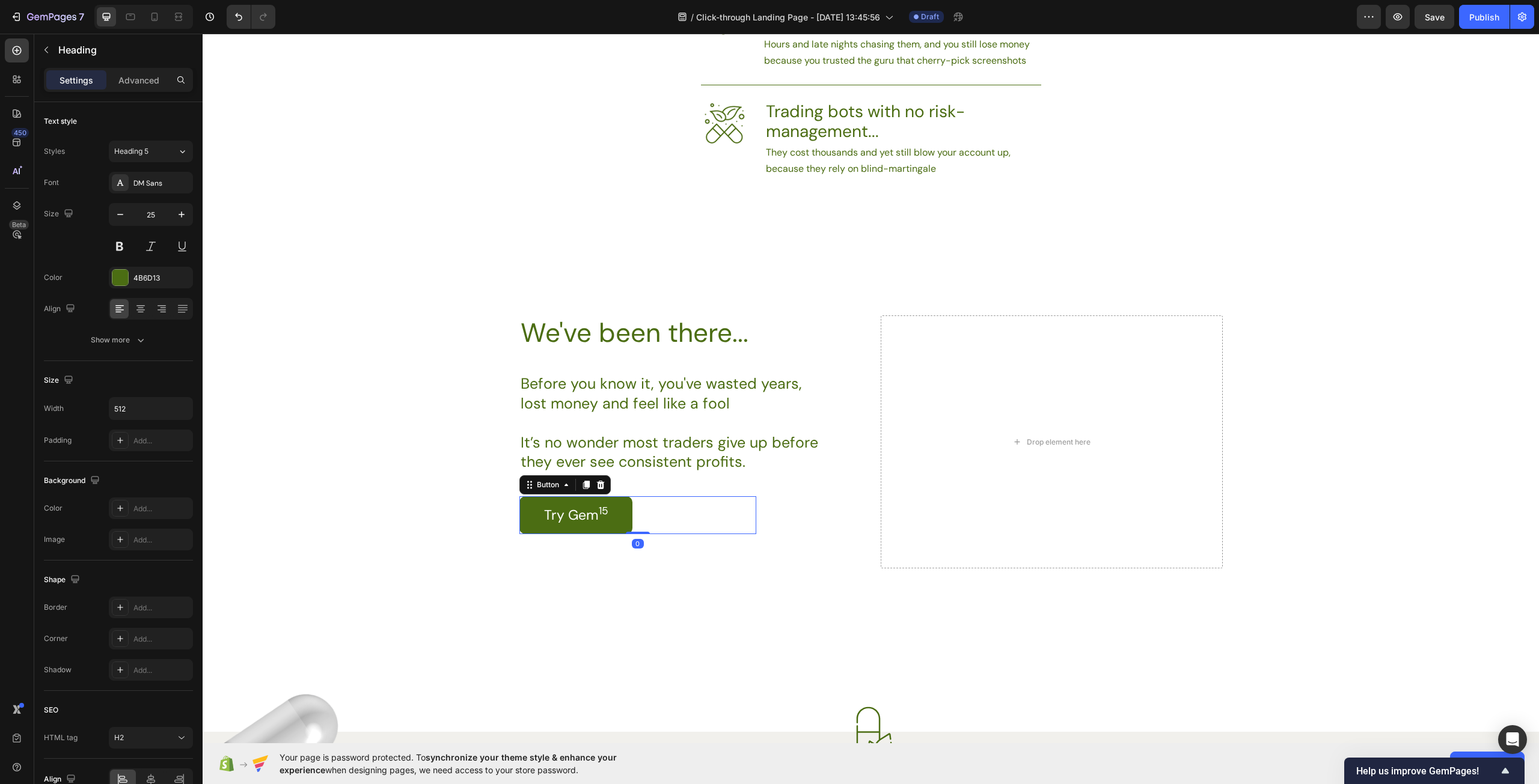
click at [741, 516] on div "Try Gem 15 Button 0" at bounding box center [638, 515] width 236 height 38
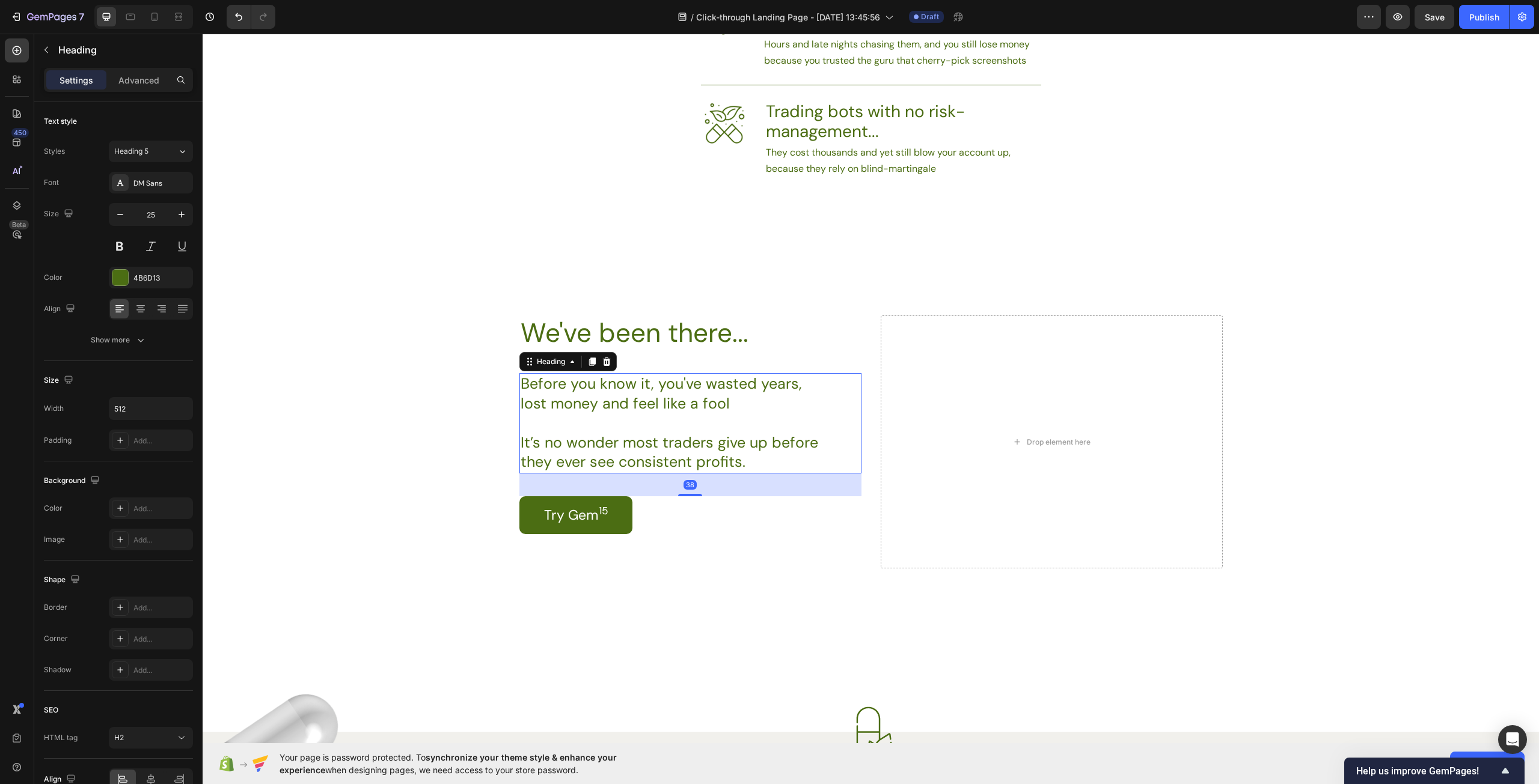
click at [764, 465] on p "Before you know it, you've wasted years, lost money and feel like a fool It’s n…" at bounding box center [673, 424] width 306 height 98
click at [1122, 439] on div "Drop element here" at bounding box center [1052, 443] width 342 height 253
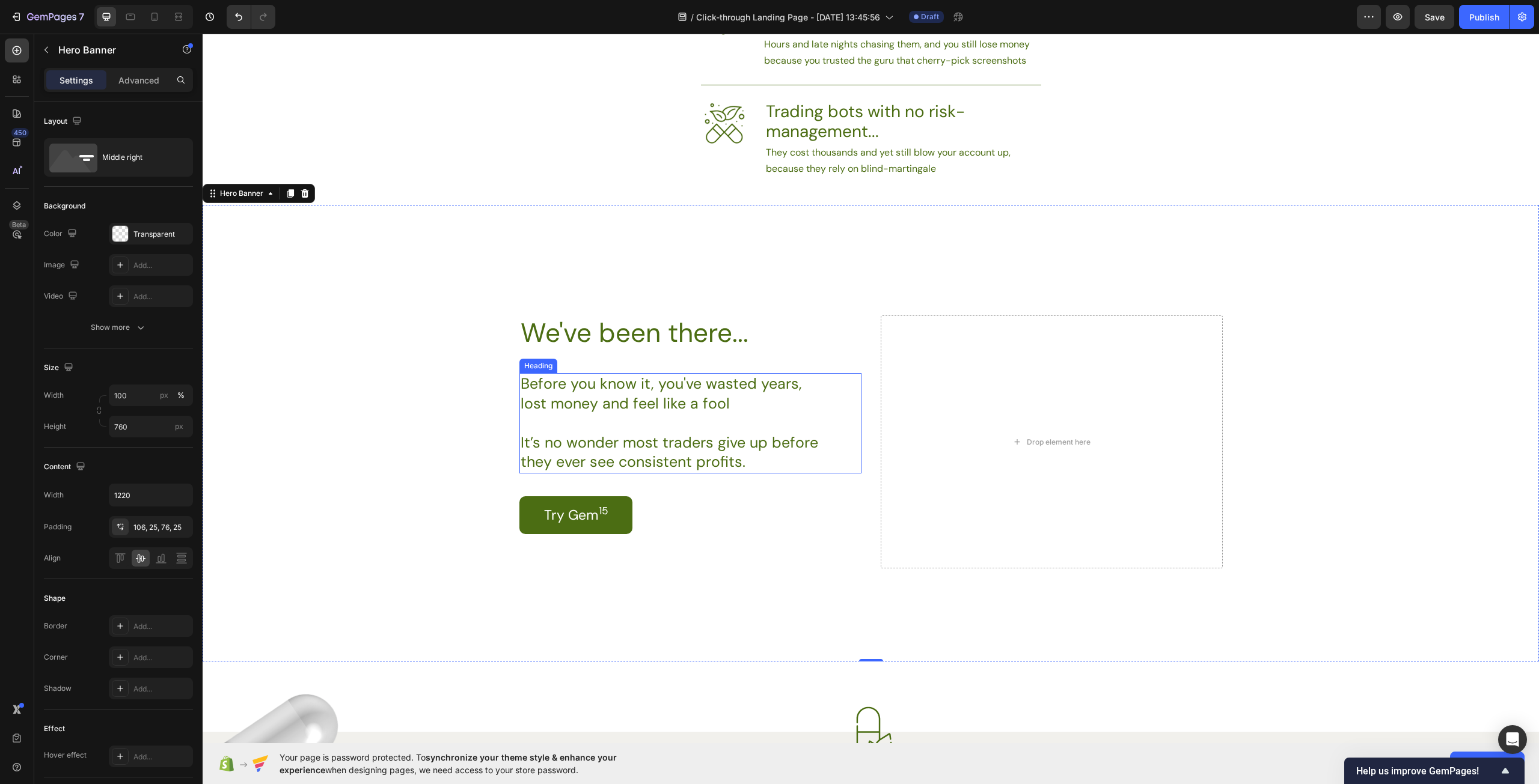
click at [762, 466] on p "Before you know it, you've wasted years, lost money and feel like a fool It’s n…" at bounding box center [673, 424] width 306 height 98
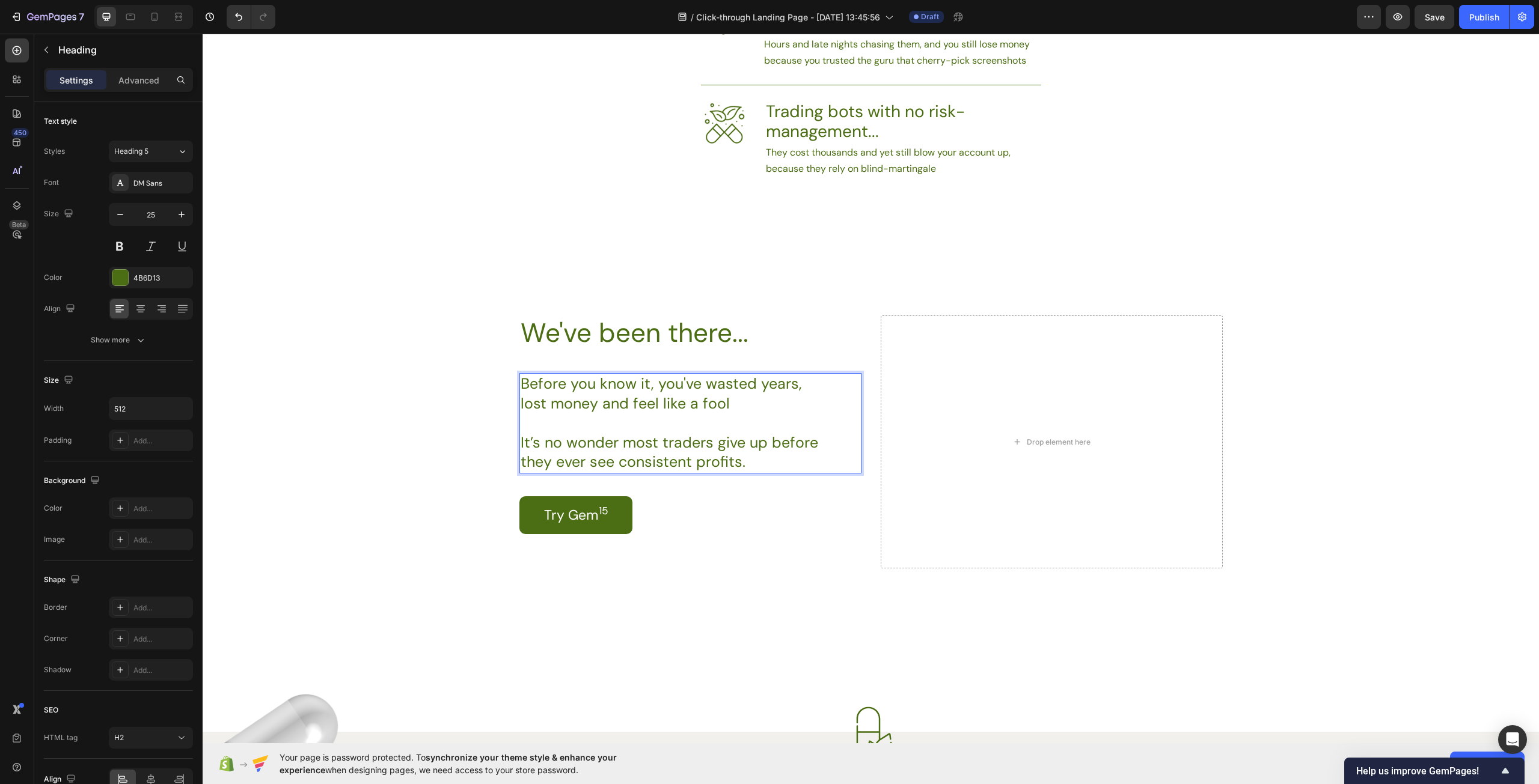
click at [723, 405] on p "Before you know it, you've wasted years, lost money and feel like a fool It’s n…" at bounding box center [673, 424] width 306 height 98
click at [792, 457] on p "Before you know it, you've wasted years, lost money and feel like a fool. It’s …" at bounding box center [673, 424] width 306 height 98
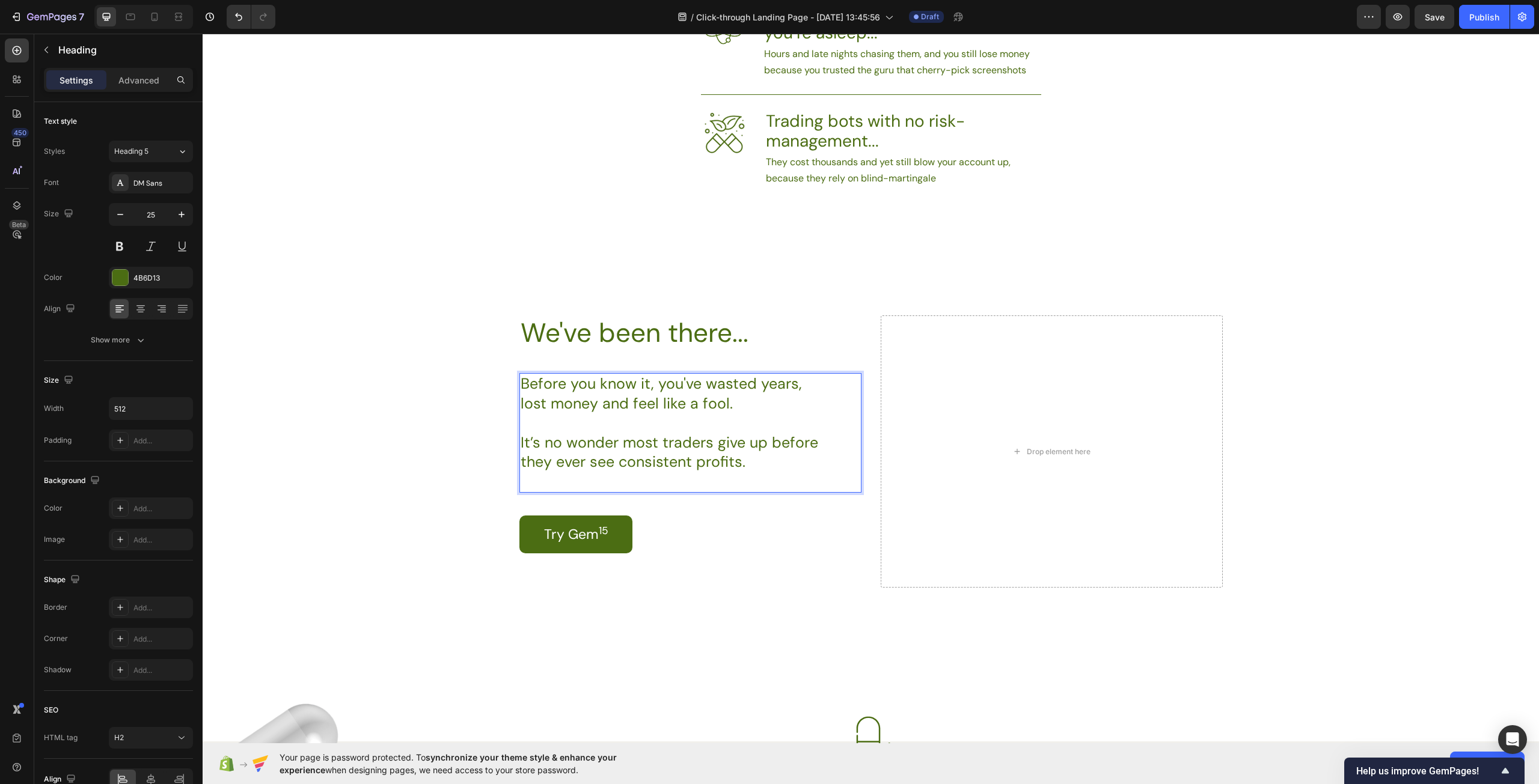
scroll to position [919, 0]
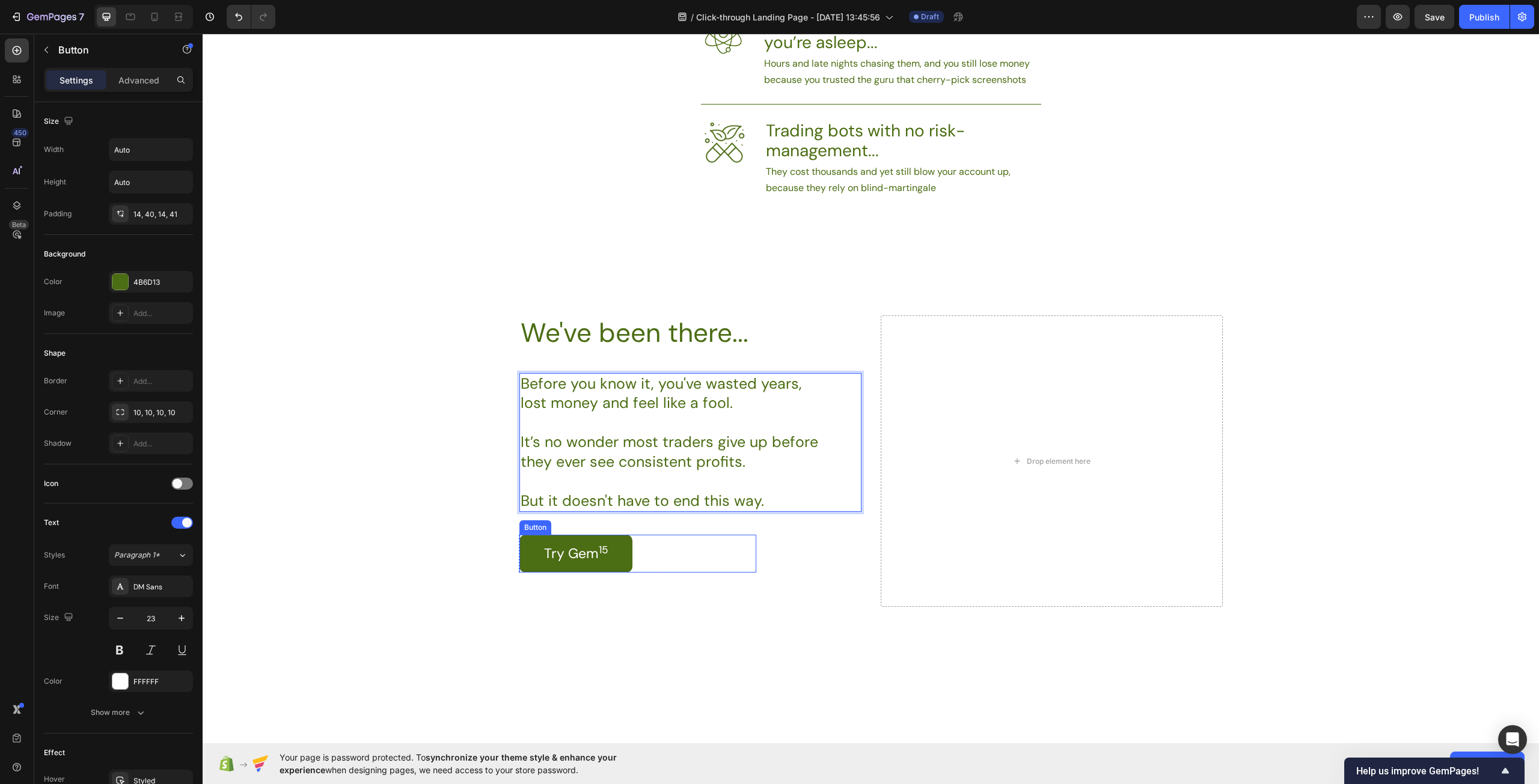
click at [714, 549] on div "Try Gem 15 Button" at bounding box center [638, 554] width 236 height 38
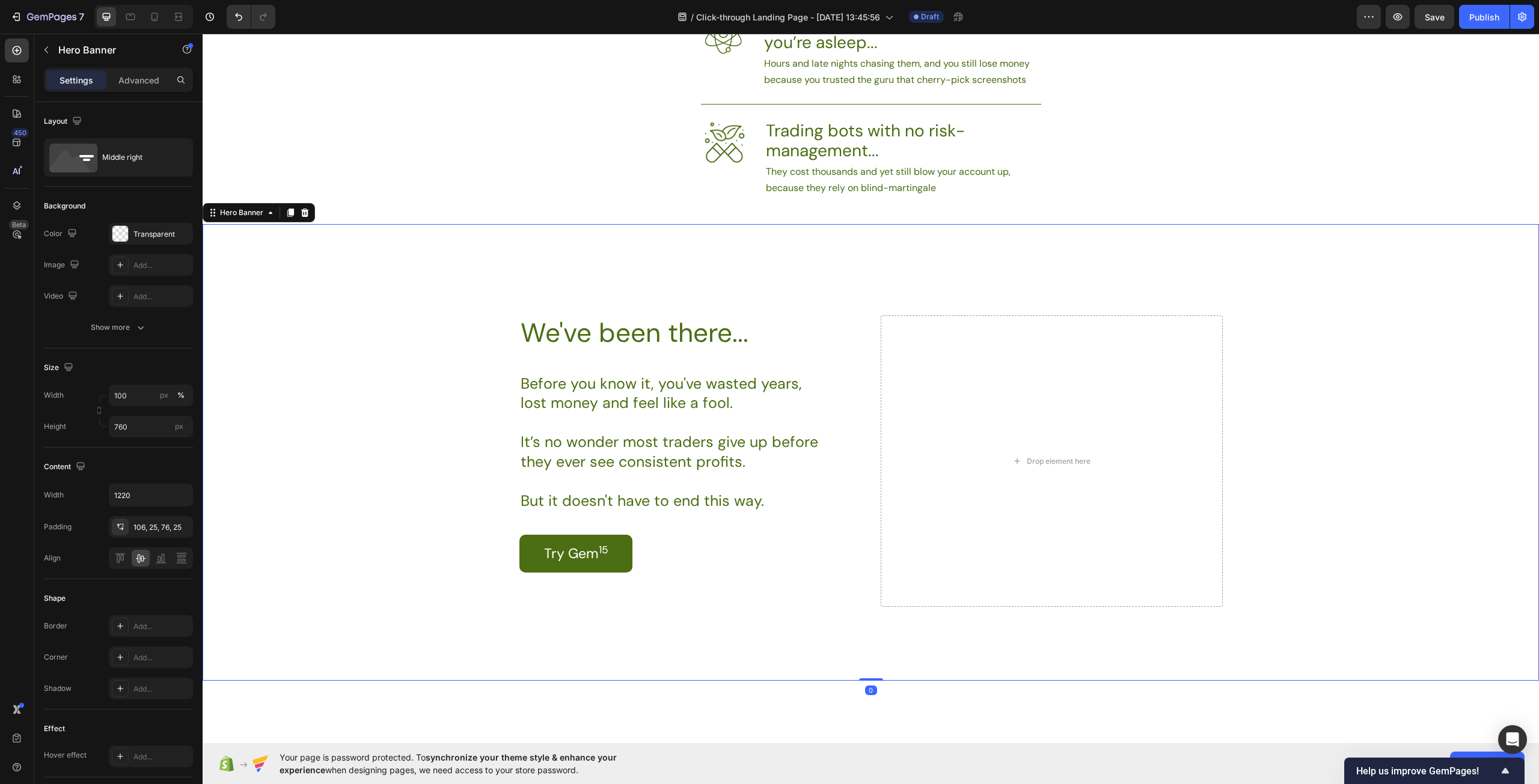
click at [1332, 520] on div "Background Image" at bounding box center [870, 452] width 1337 height 457
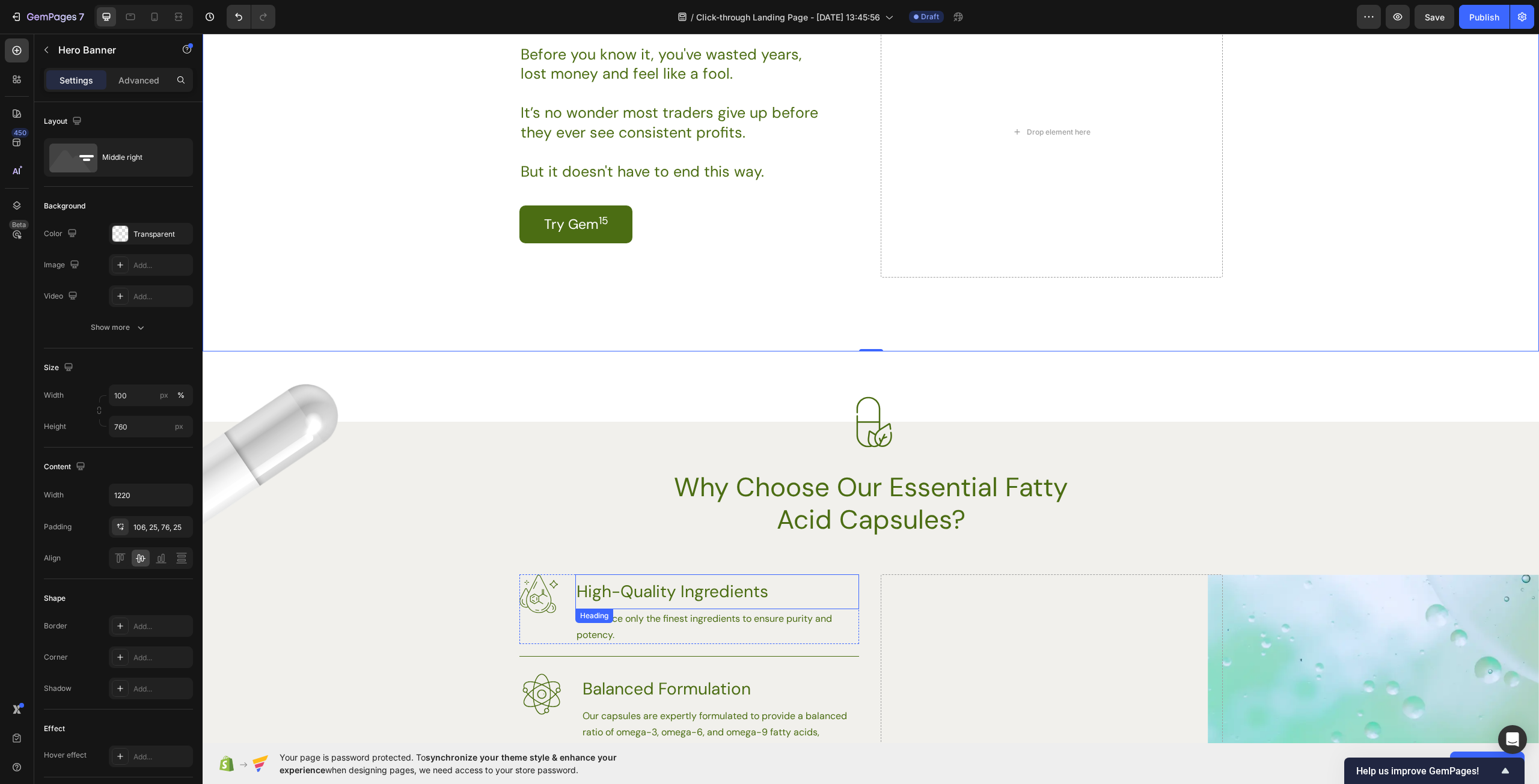
scroll to position [1382, 0]
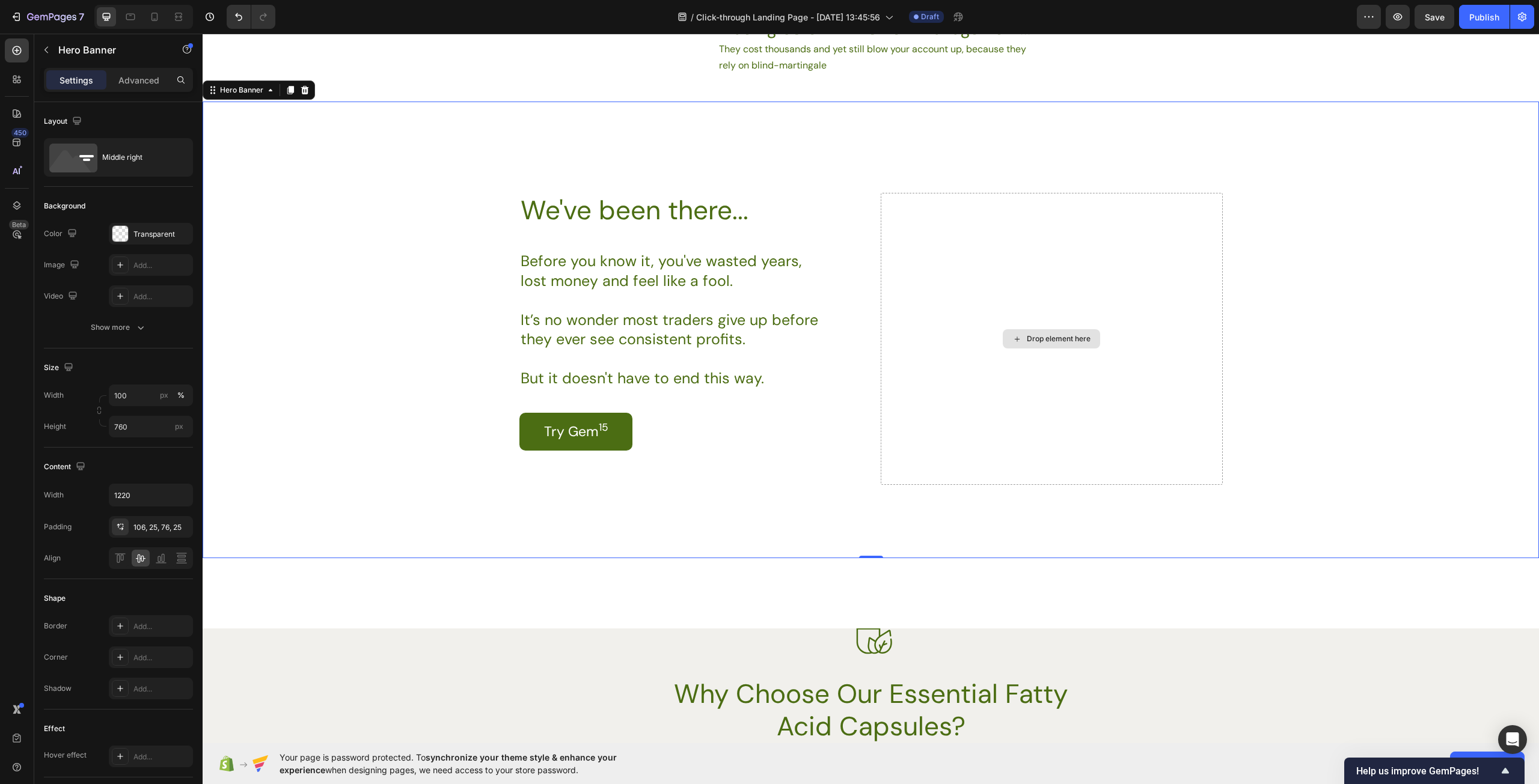
scroll to position [1382, 0]
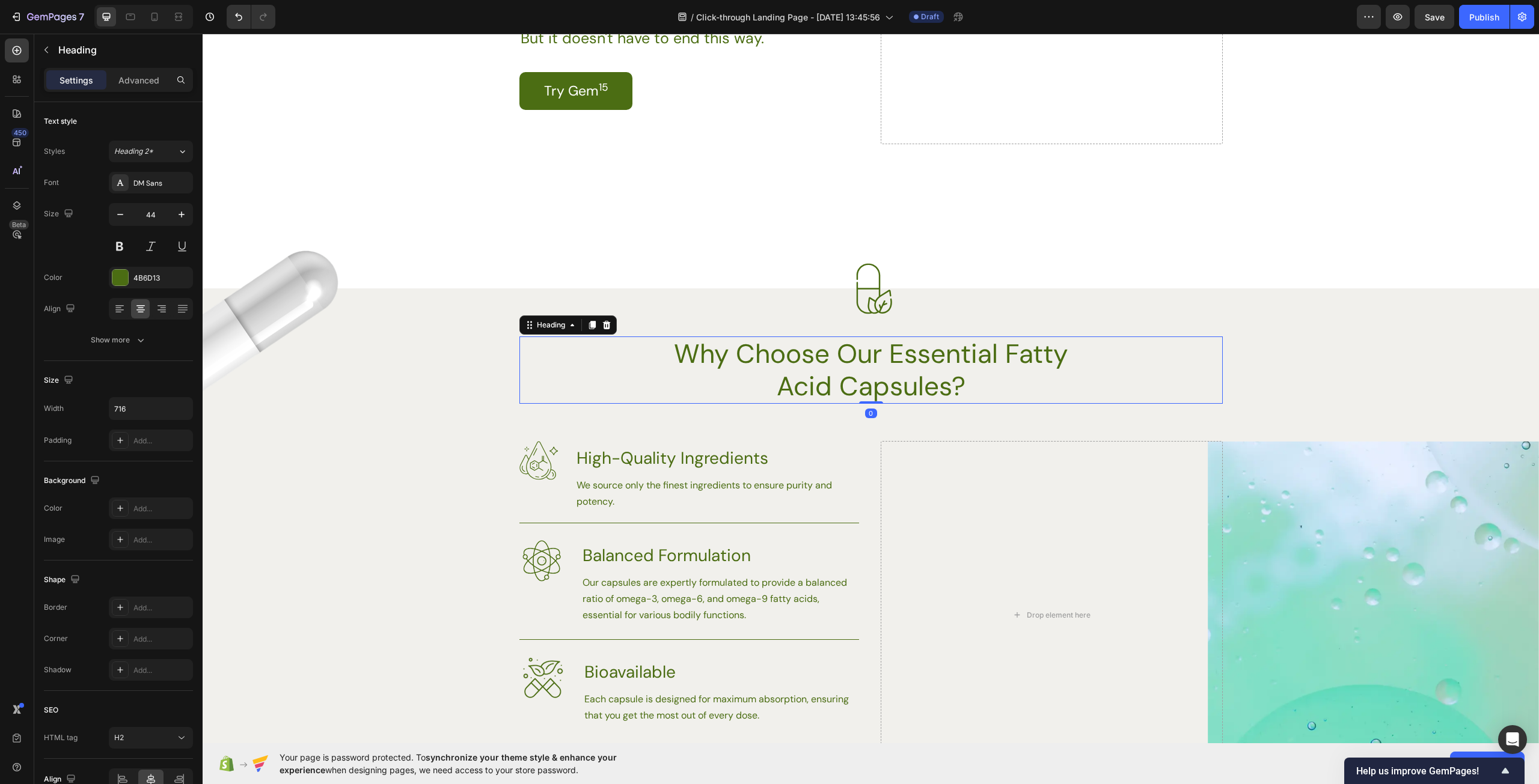
click at [875, 347] on h2 "Why Choose Our Essential Fatty Acid Capsules?" at bounding box center [870, 370] width 430 height 67
click at [1037, 422] on div "Image Image Why Choose Our Essential Fatty Acid Capsules? Heading 0 Row Image H…" at bounding box center [870, 582] width 1337 height 490
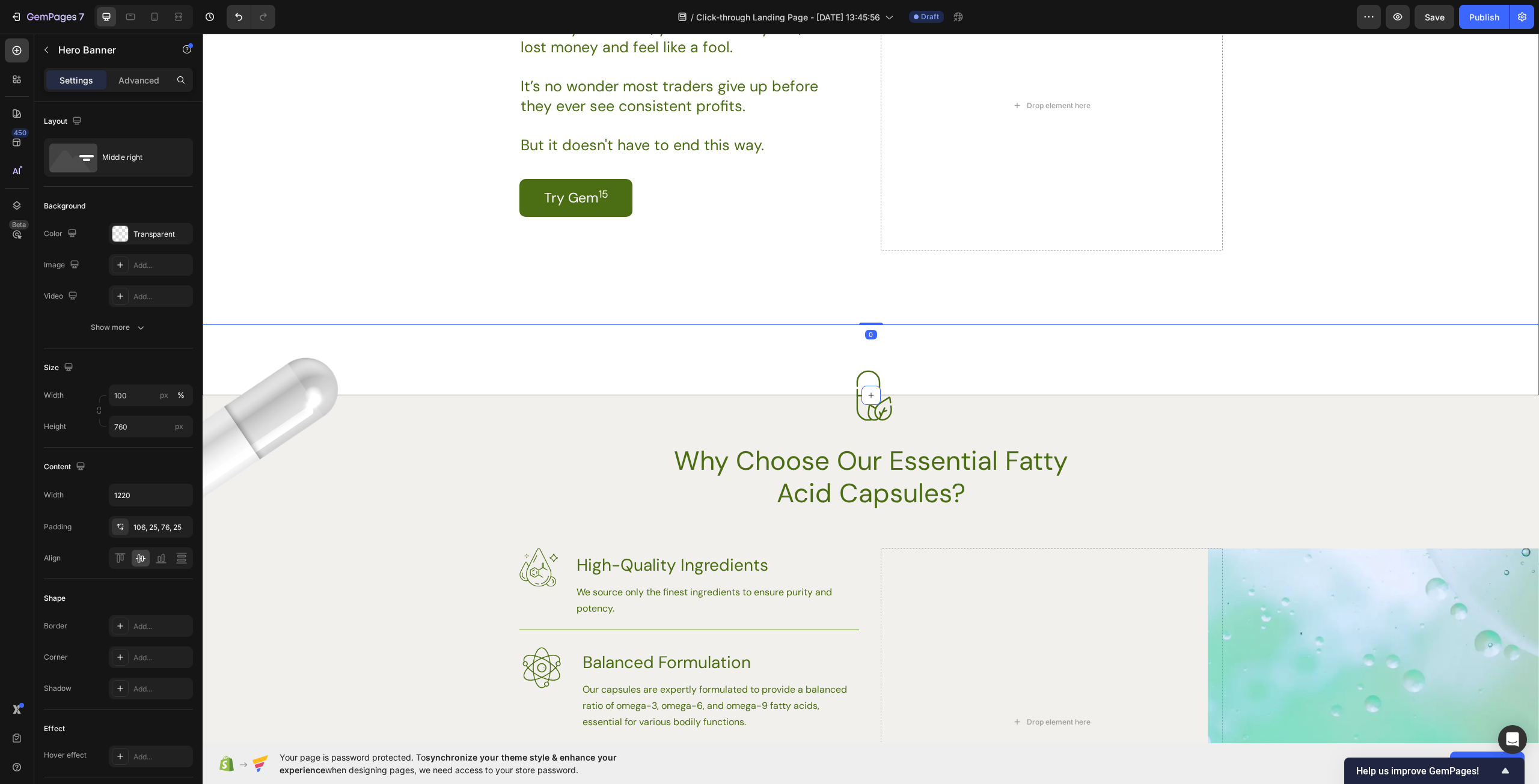
scroll to position [1141, 0]
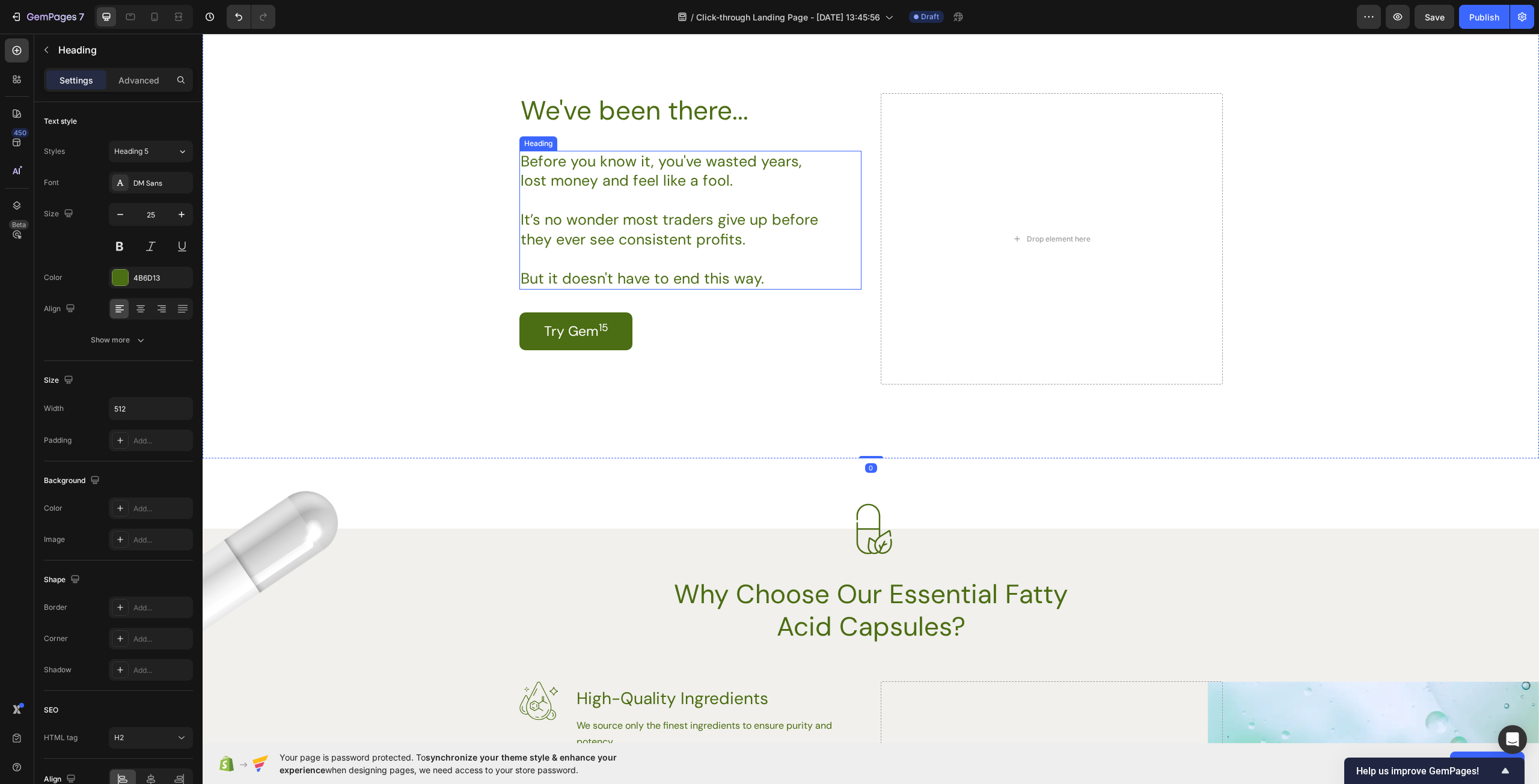
click at [769, 263] on p "Before you know it, you've wasted years, lost money and feel like a fool. It’s …" at bounding box center [673, 220] width 306 height 137
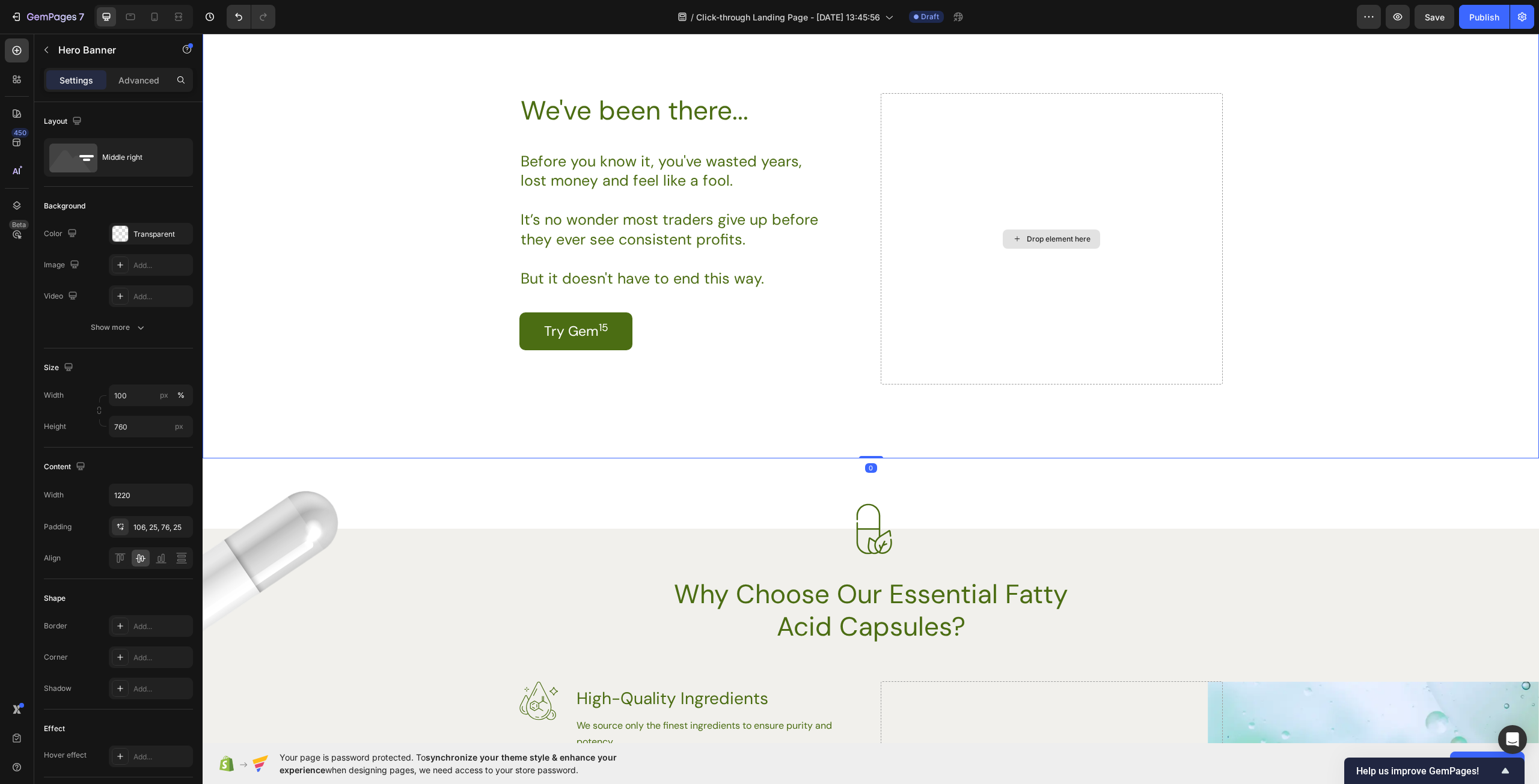
click at [1000, 329] on div "Drop element here" at bounding box center [1052, 238] width 342 height 292
click at [649, 201] on p "Before you know it, you've wasted years, lost money and feel like a fool. It’s …" at bounding box center [673, 220] width 306 height 137
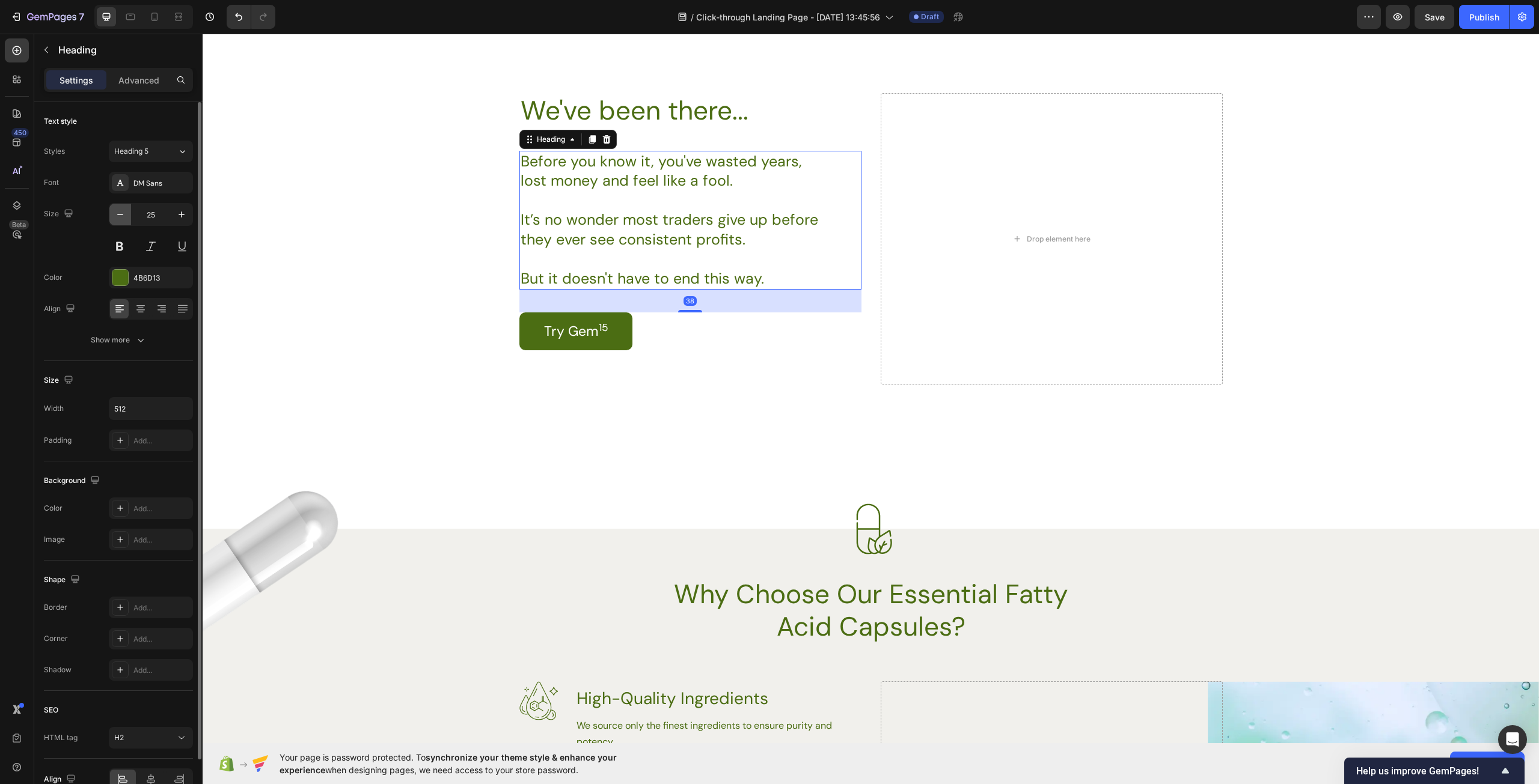
click at [118, 218] on icon "button" at bounding box center [120, 214] width 12 height 12
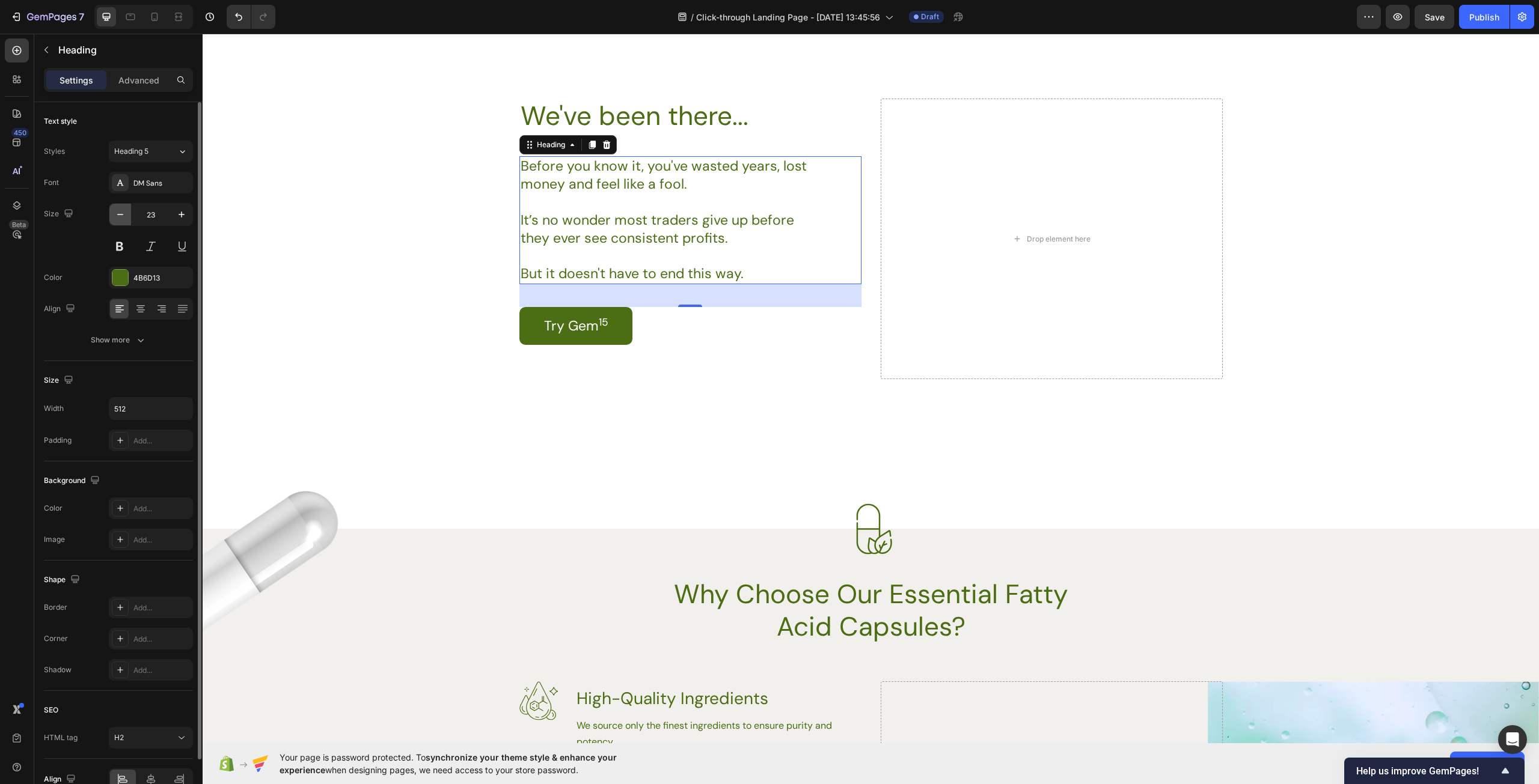
click at [114, 214] on icon "button" at bounding box center [120, 214] width 12 height 12
type input "22"
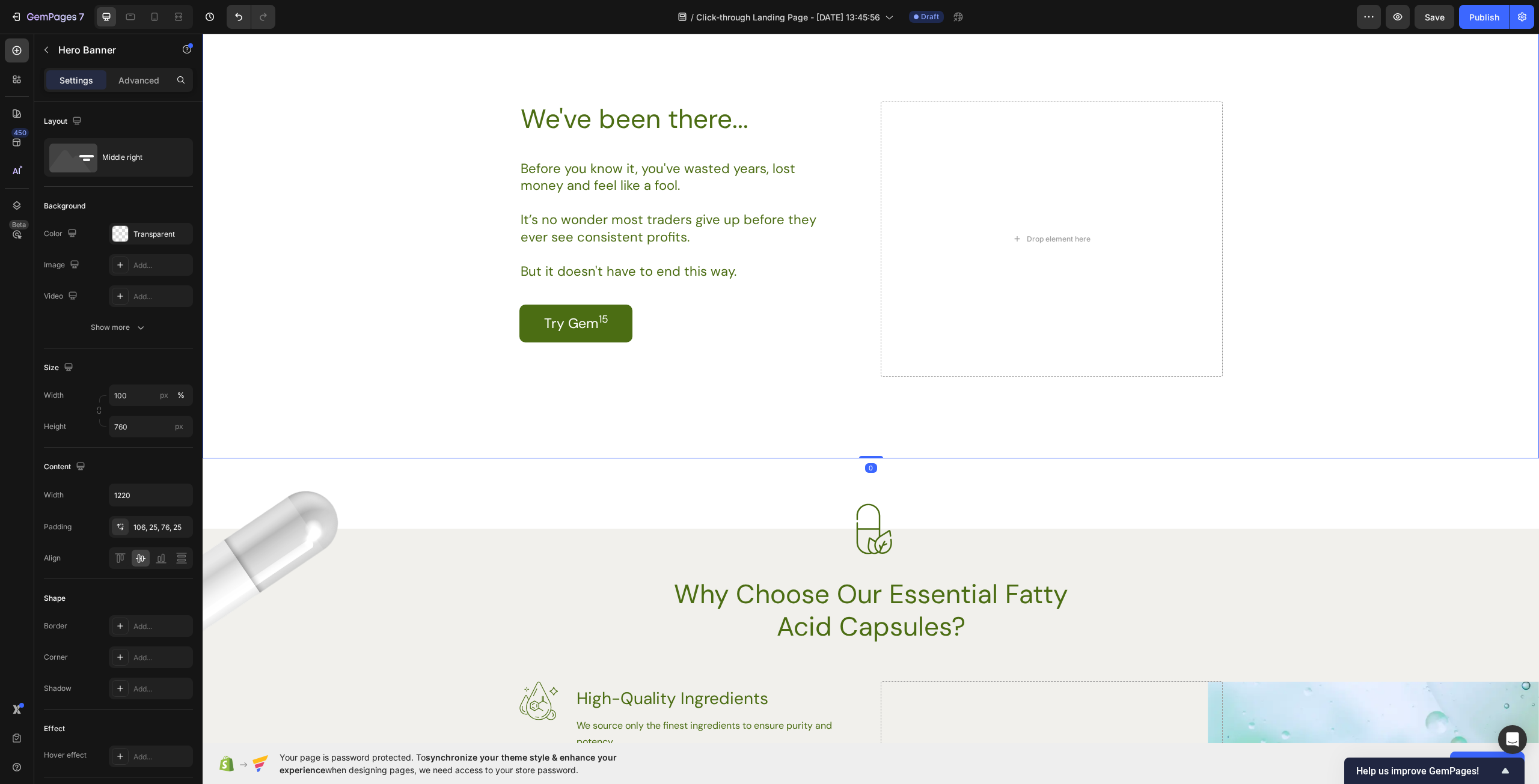
click at [741, 413] on div "Drop element here We've been there... Heading Before you know it, you've wasted…" at bounding box center [870, 230] width 733 height 385
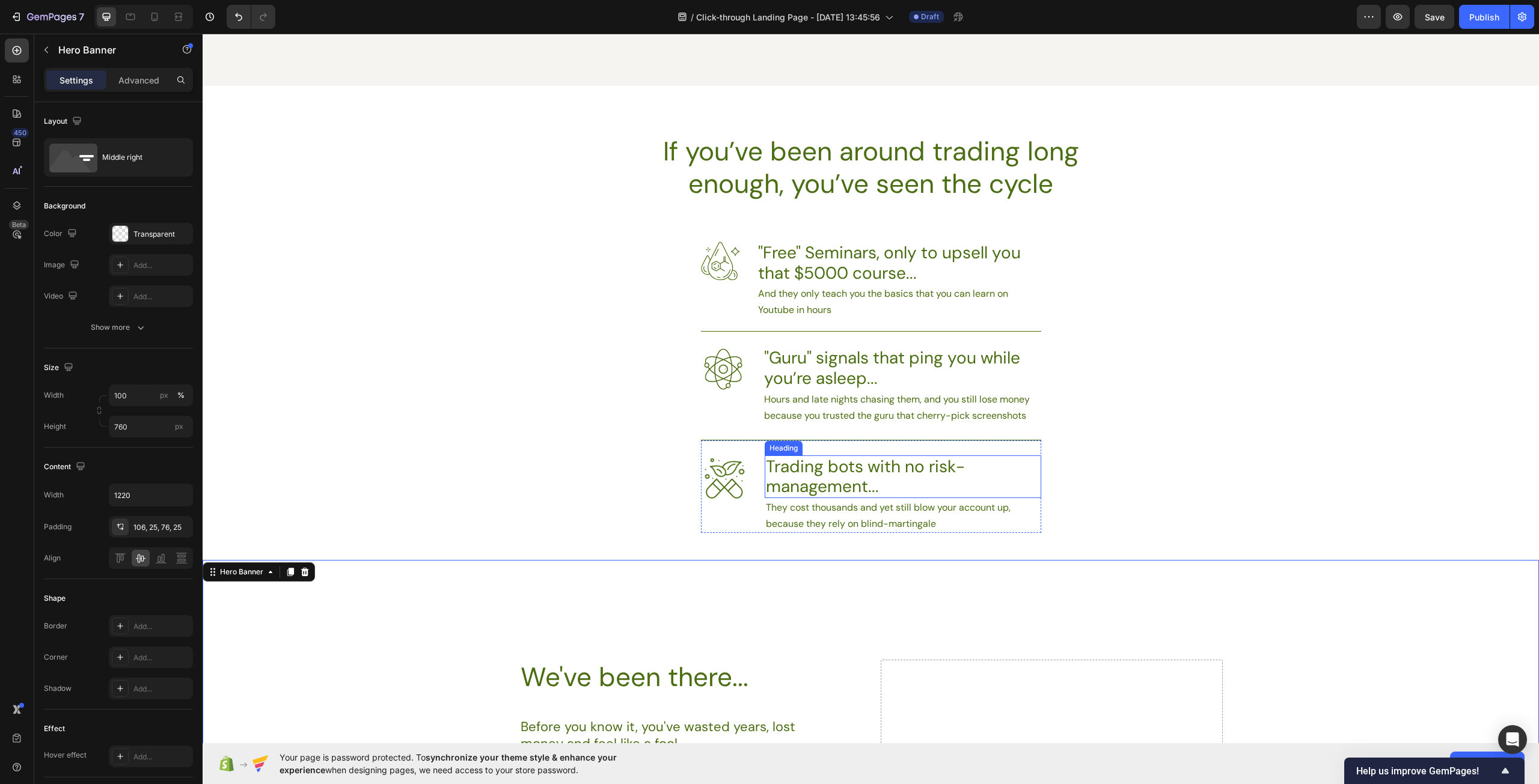
scroll to position [721, 0]
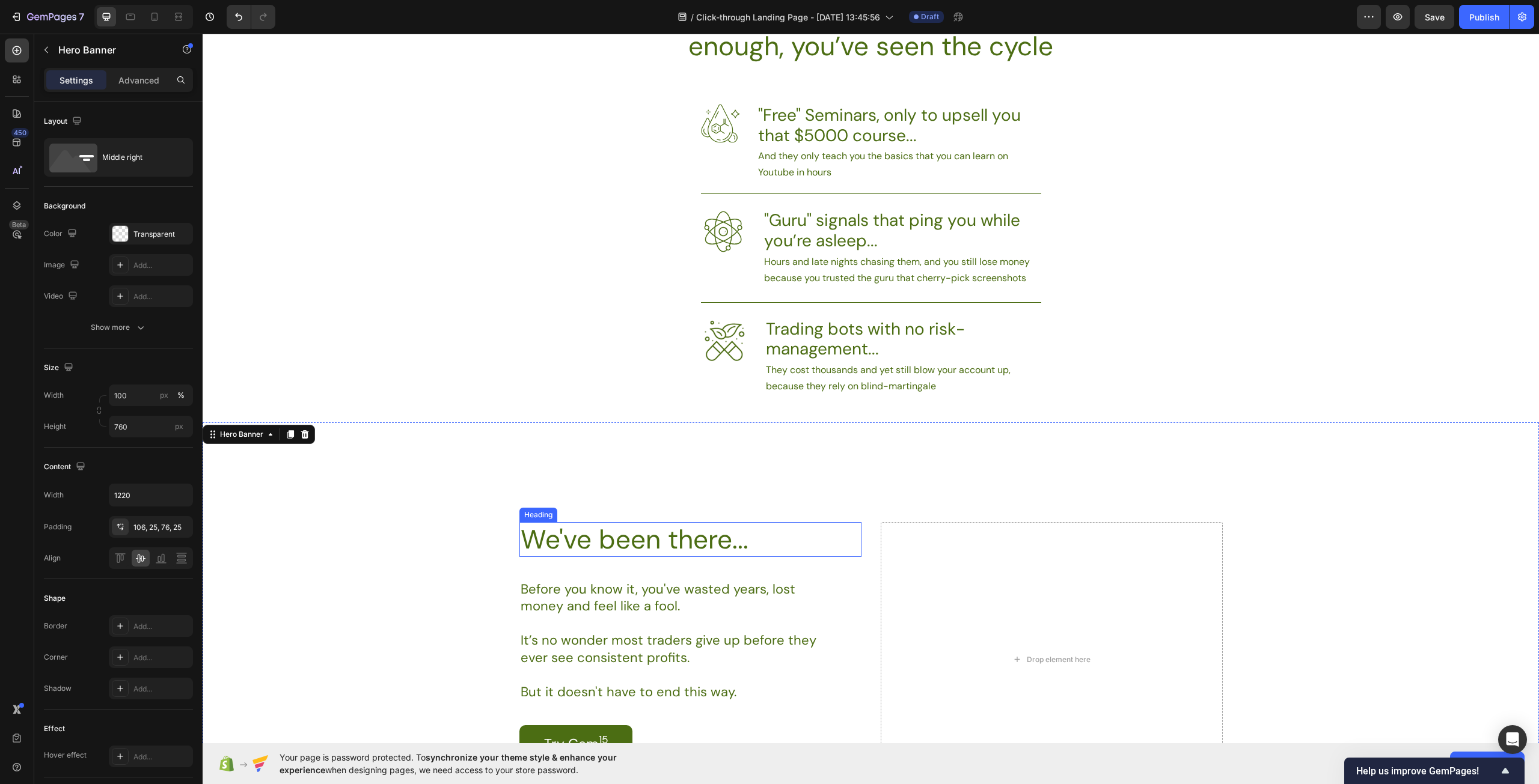
click at [625, 538] on p "We've been there..." at bounding box center [673, 539] width 306 height 32
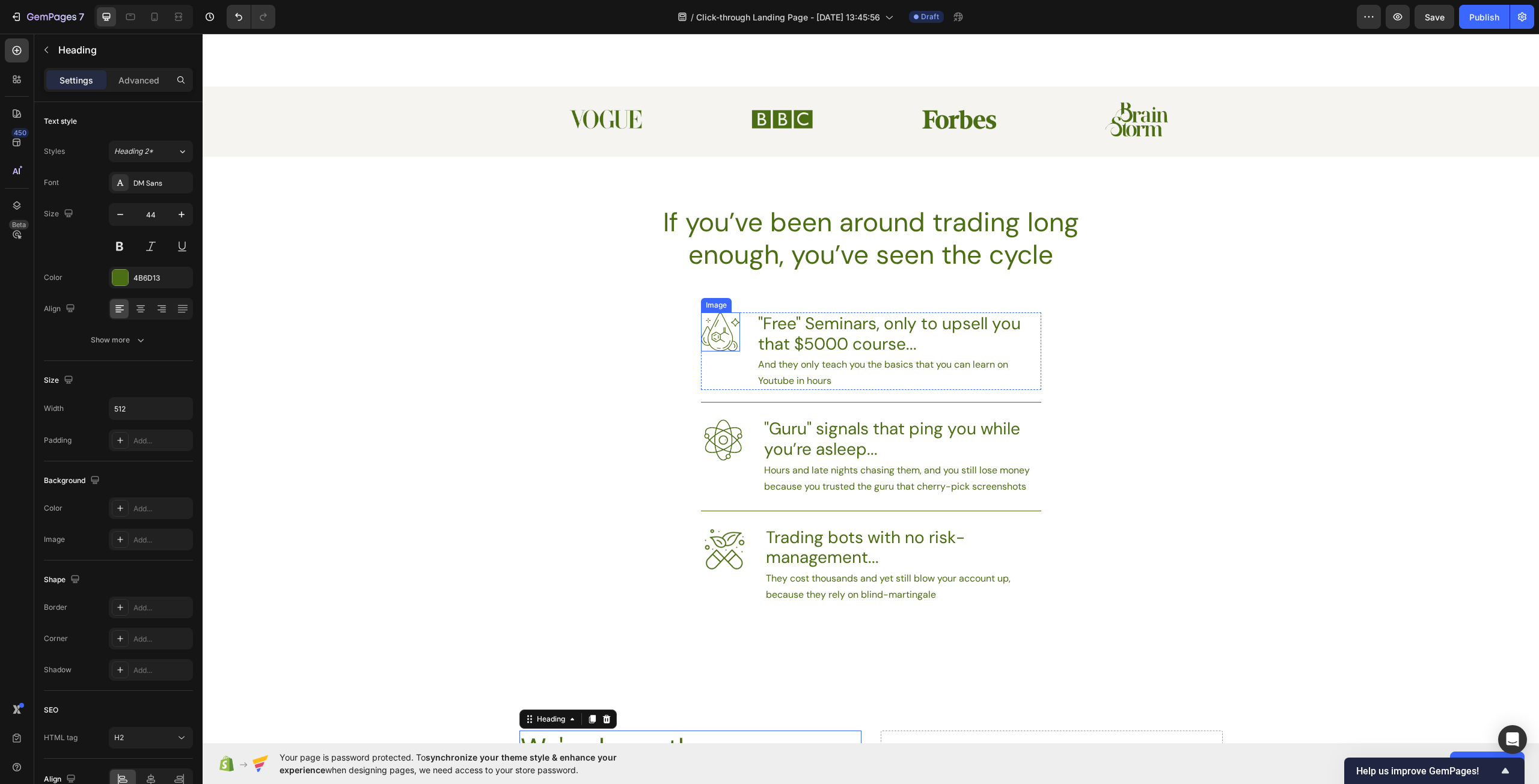
scroll to position [421, 0]
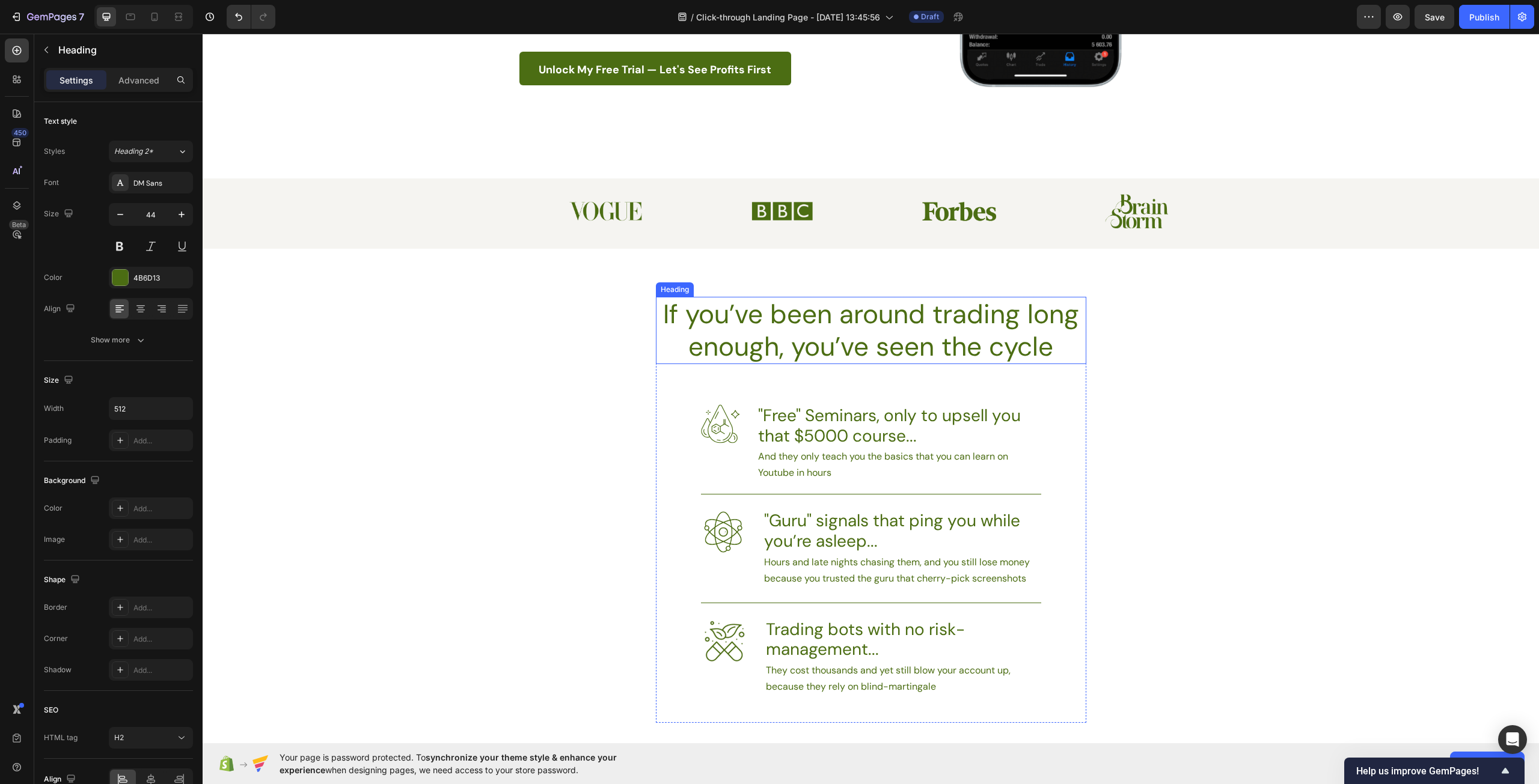
click at [771, 347] on h2 "If you’ve been around trading long enough, you’ve seen the cycle" at bounding box center [870, 330] width 430 height 67
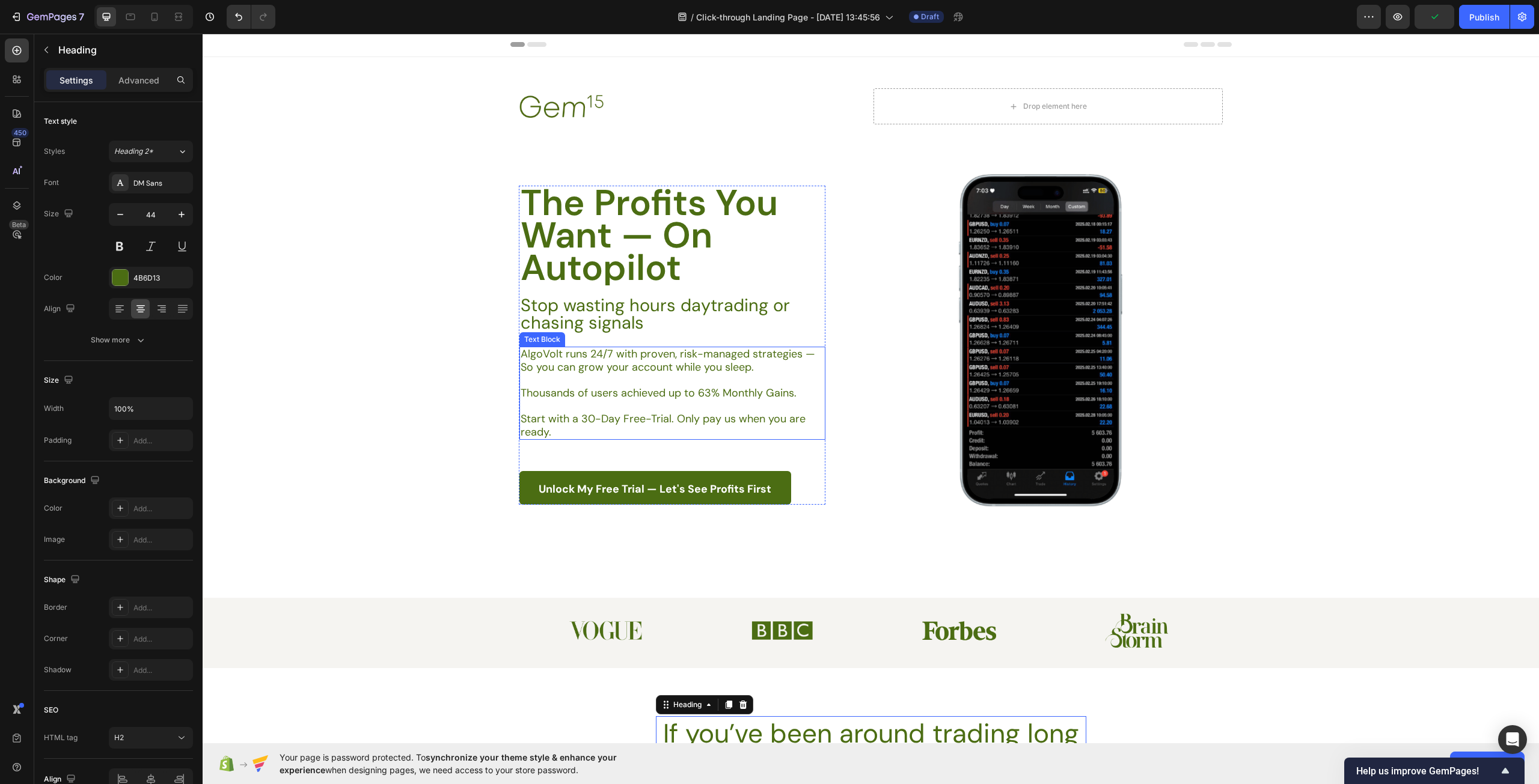
scroll to position [0, 0]
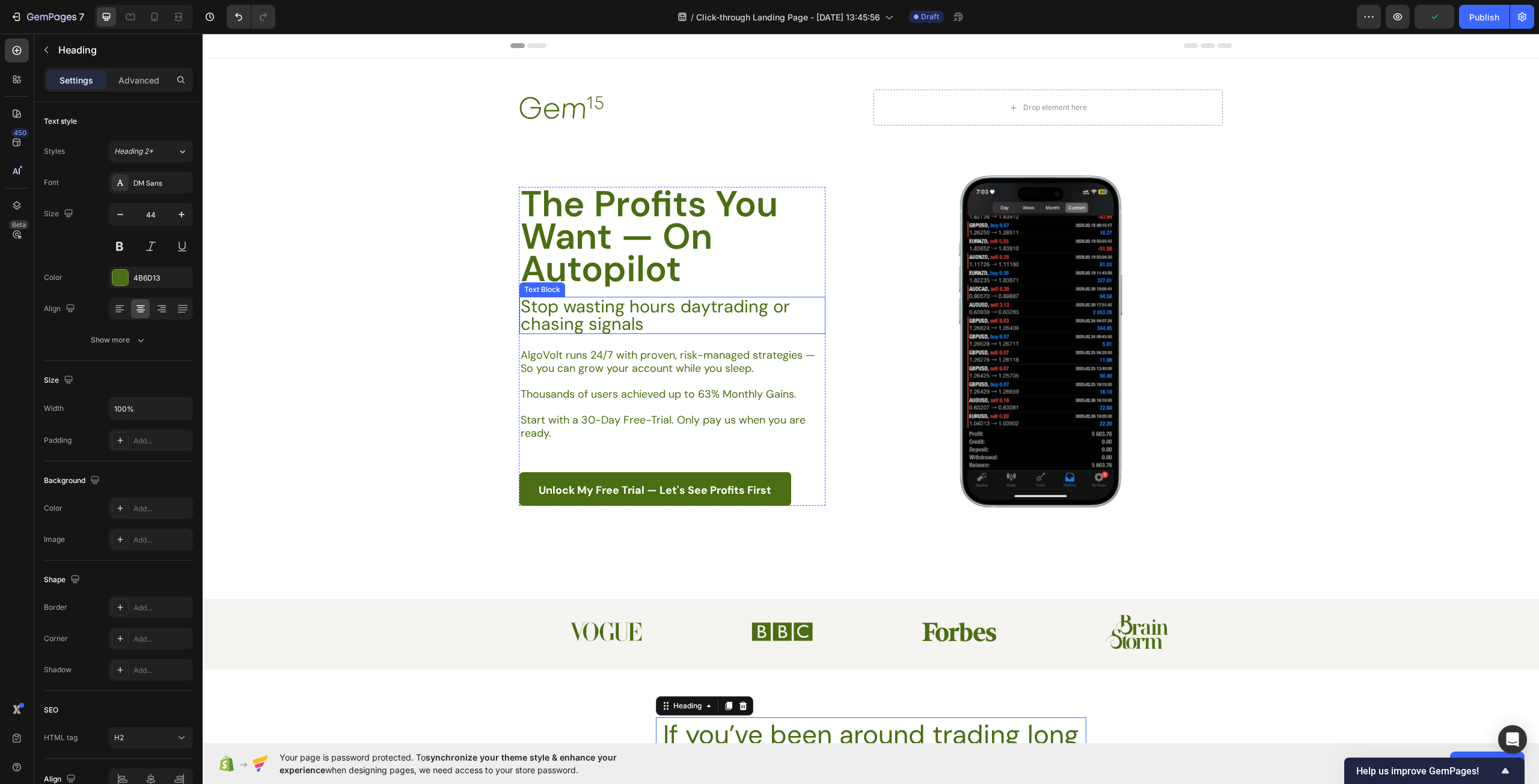
click at [631, 323] on p "Stop wasting hours daytrading or chasing signals" at bounding box center [672, 315] width 303 height 35
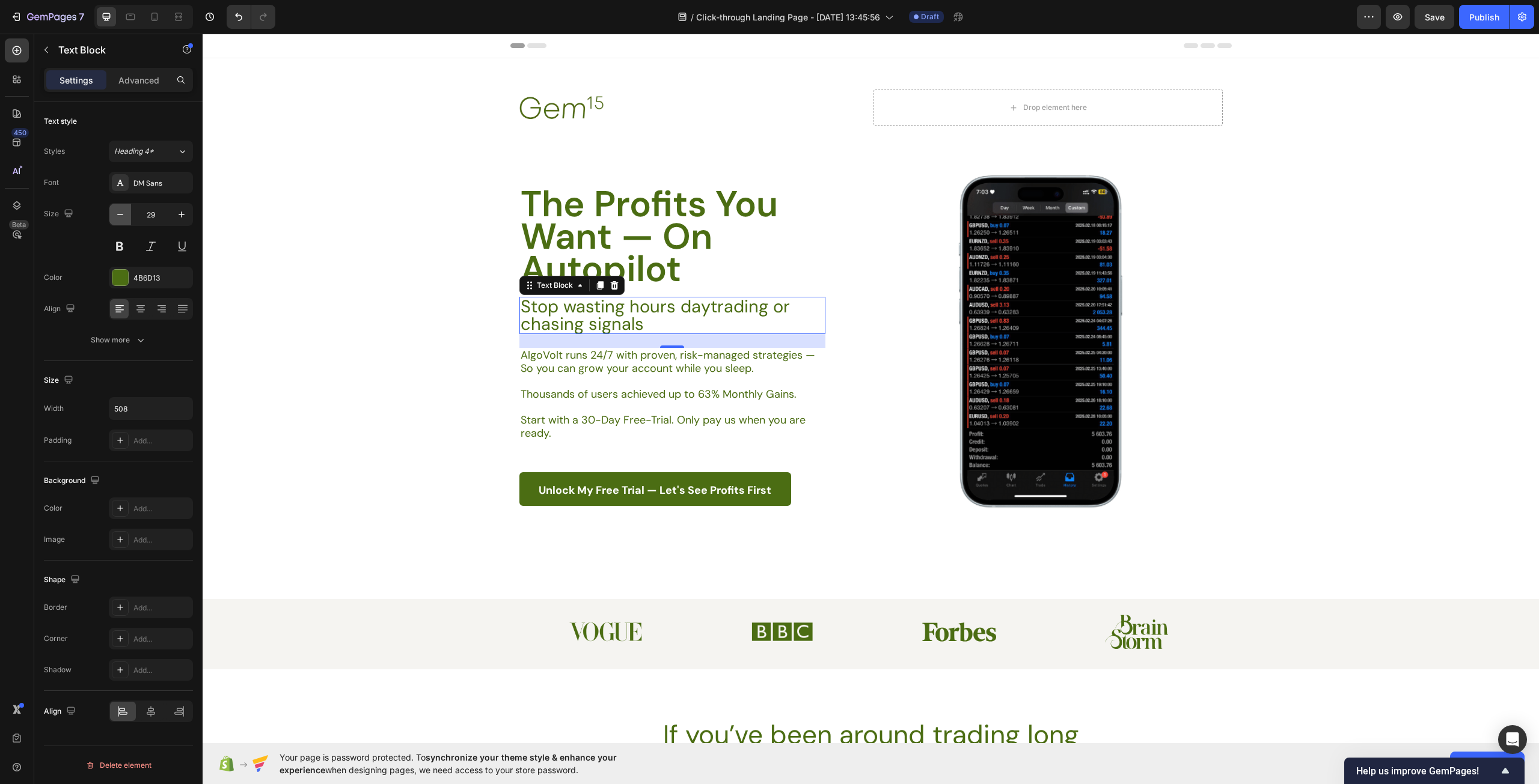
click at [121, 218] on icon "button" at bounding box center [120, 214] width 12 height 12
type input "28"
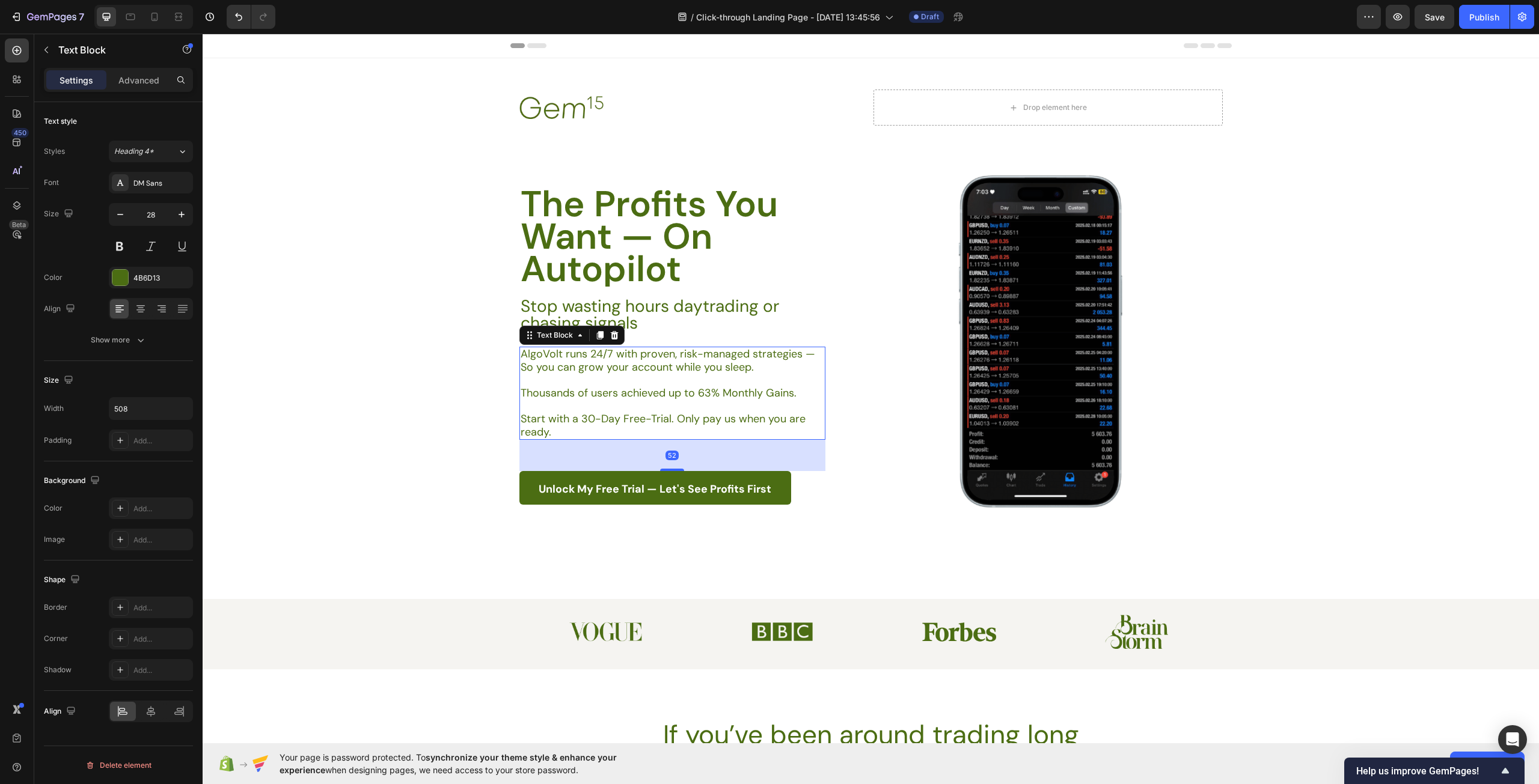
click at [600, 422] on p "Start with a 30-Day Free-Trial. Only pay us when you are ready." at bounding box center [672, 426] width 303 height 26
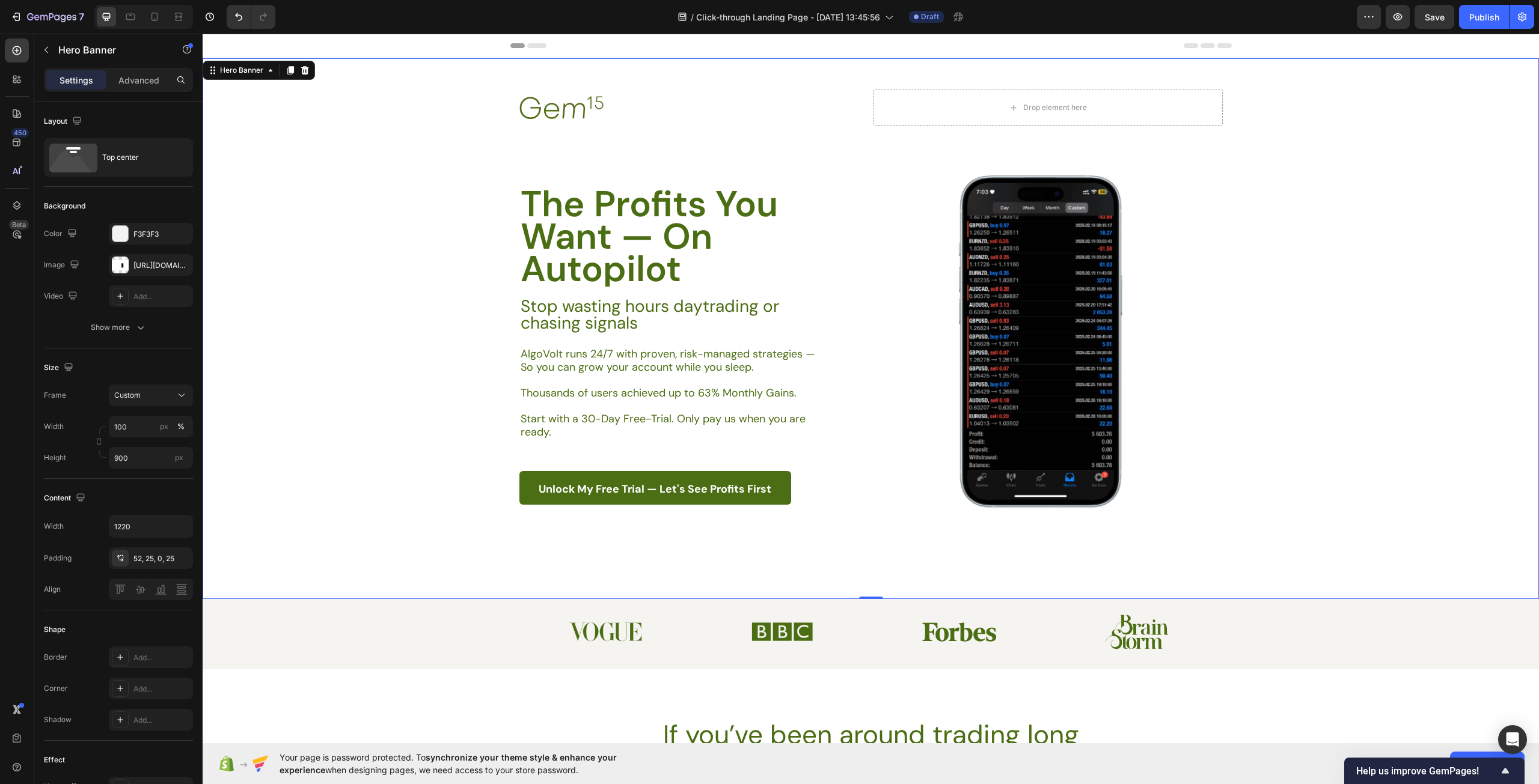
click at [1239, 496] on div "Background Image" at bounding box center [870, 329] width 1337 height 541
click at [154, 19] on icon at bounding box center [154, 19] width 3 height 1
type input "Auto"
type input "100%"
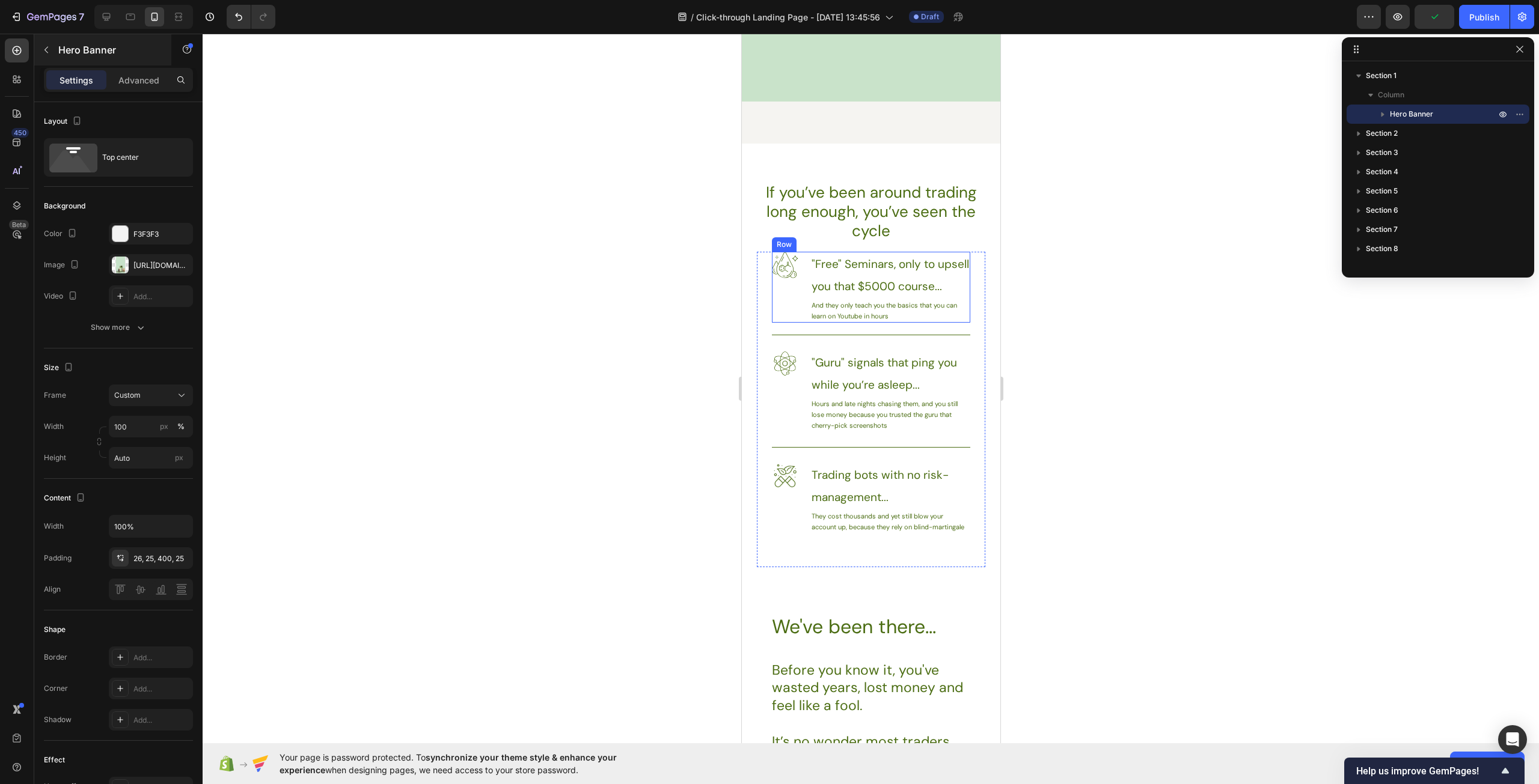
scroll to position [421, 0]
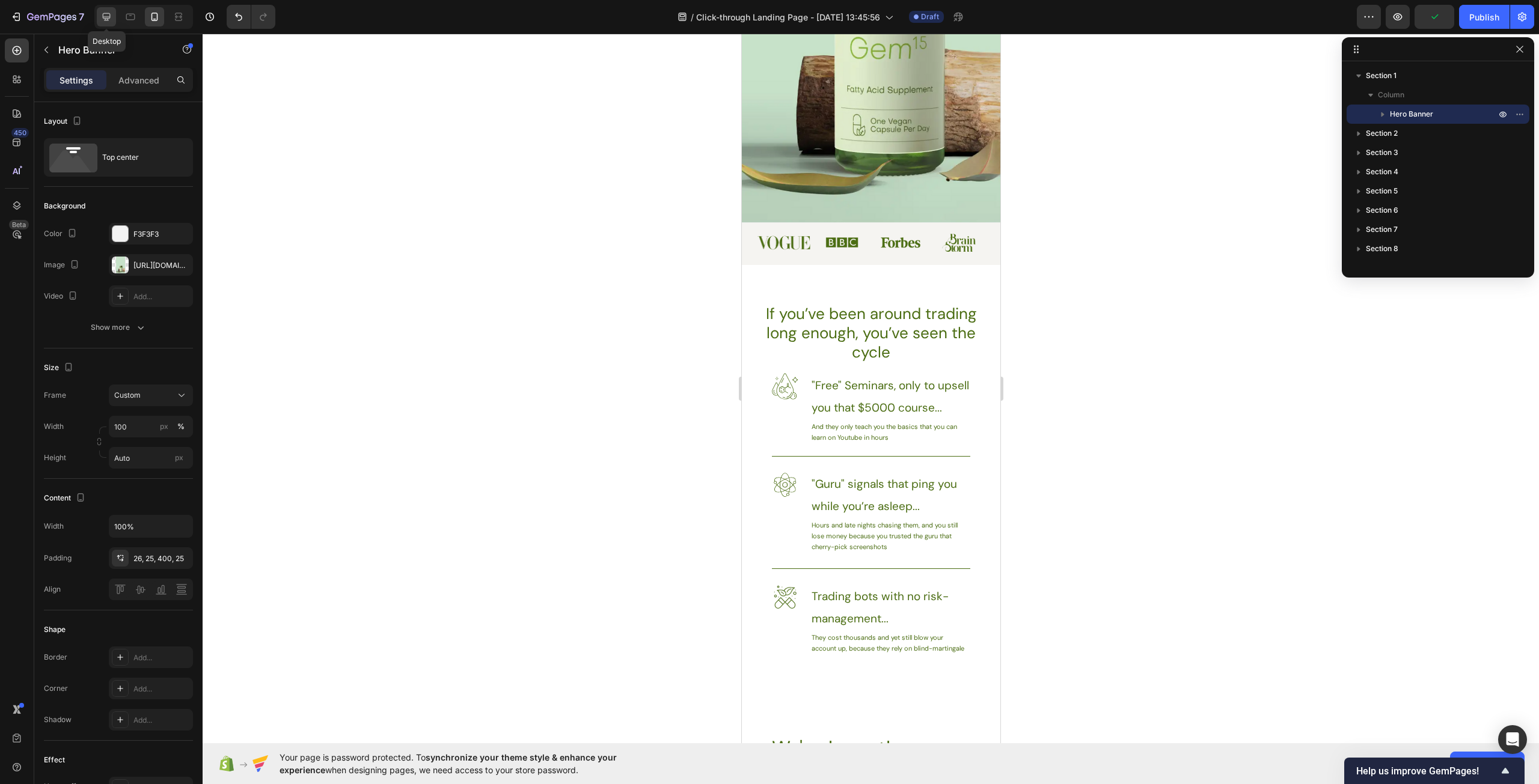
click at [112, 21] on icon at bounding box center [106, 16] width 12 height 12
type input "900"
type input "1220"
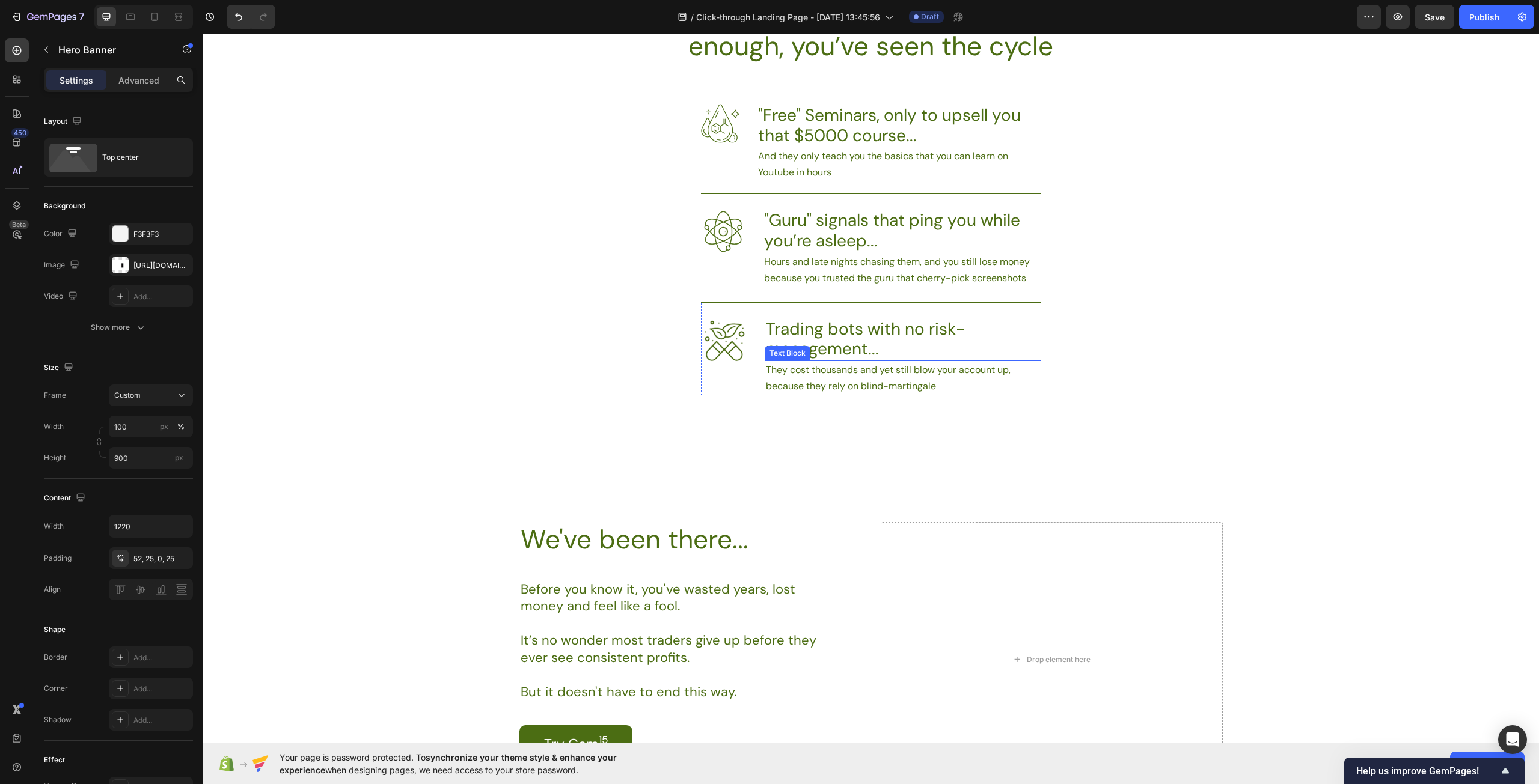
scroll to position [962, 0]
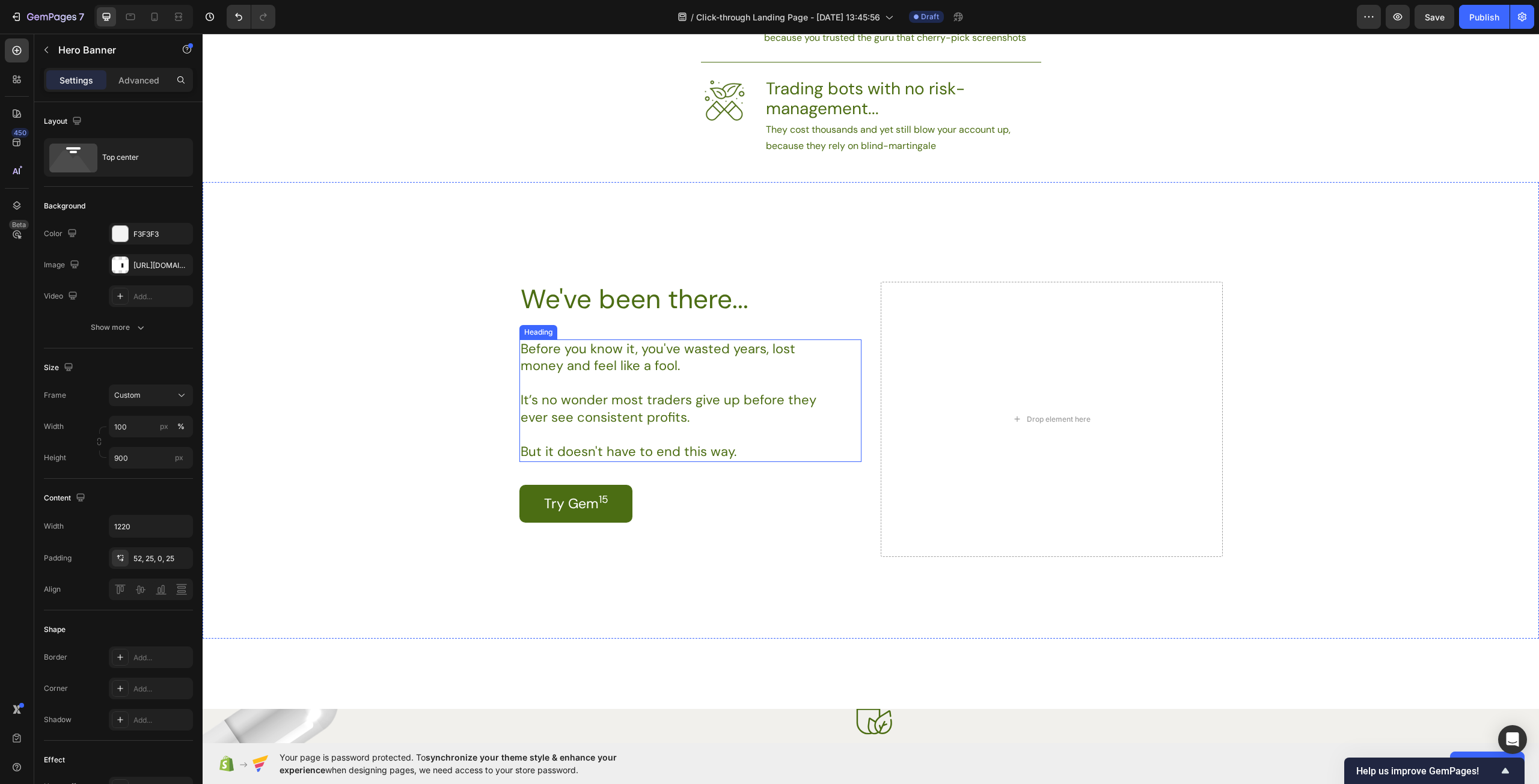
click at [686, 382] on p "Before you know it, you've wasted years, lost money and feel like a fool. It’s …" at bounding box center [673, 400] width 306 height 120
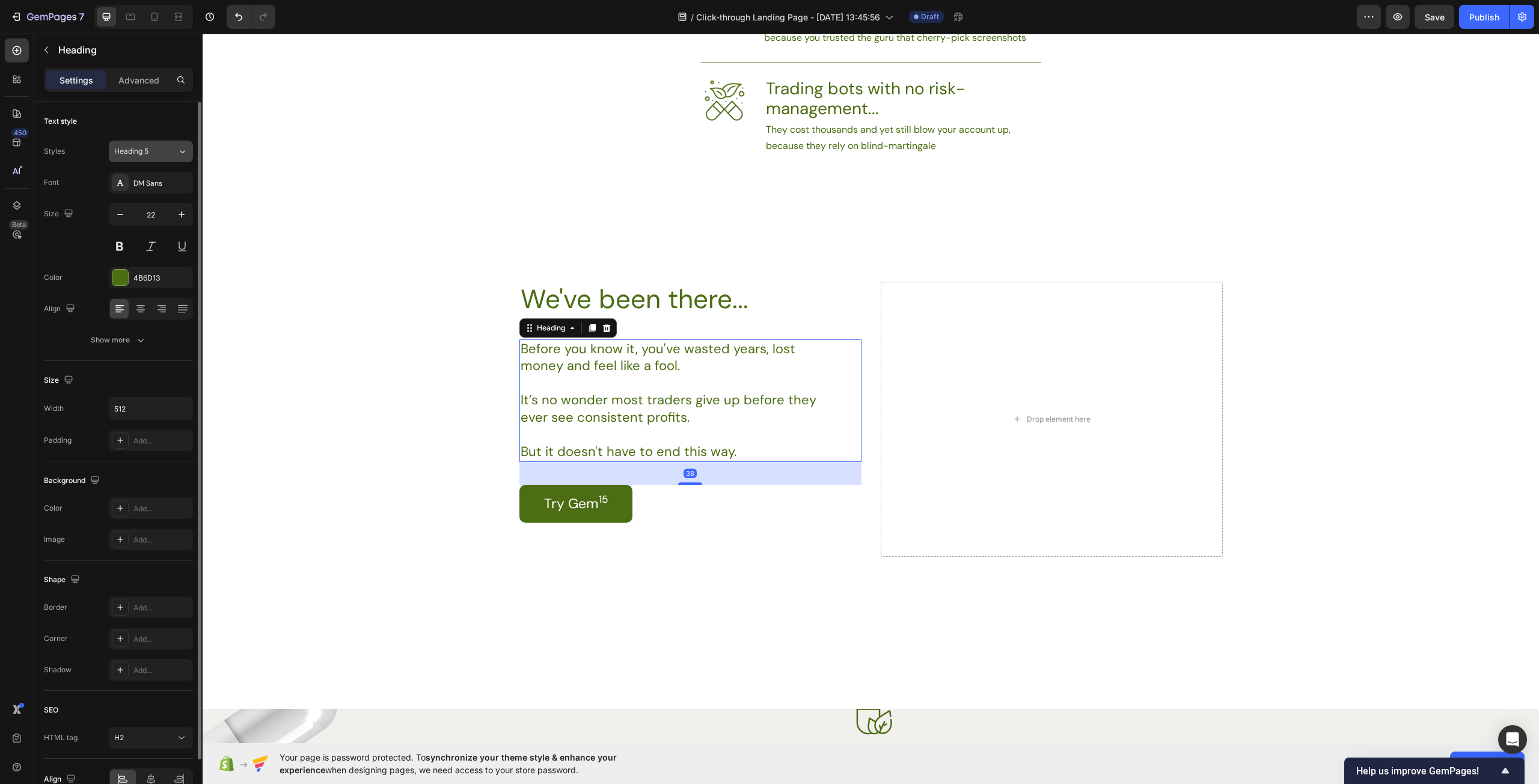
click at [146, 156] on span "Heading 5" at bounding box center [131, 150] width 34 height 10
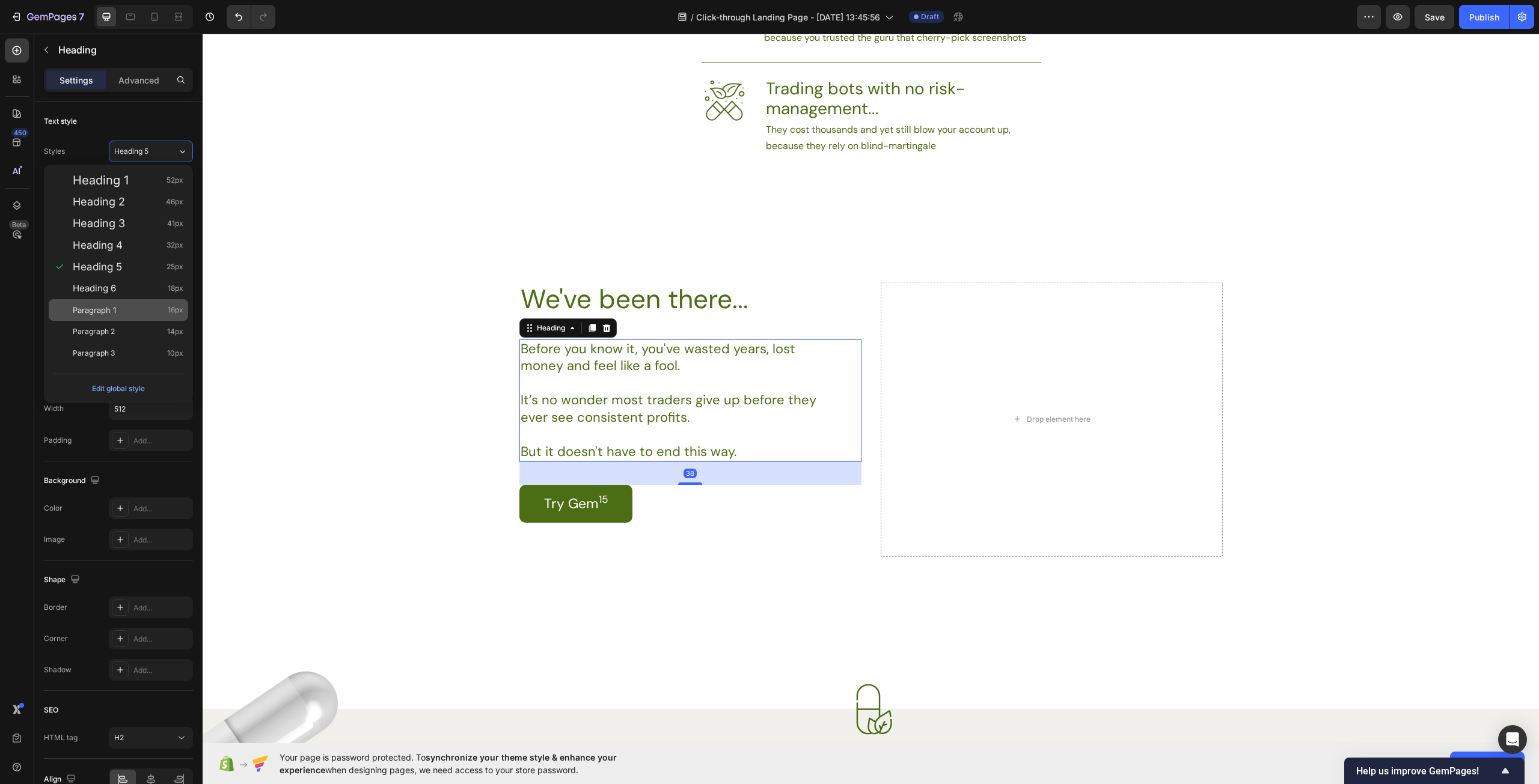
click at [131, 302] on div "Paragraph 1 16px" at bounding box center [117, 309] width 139 height 22
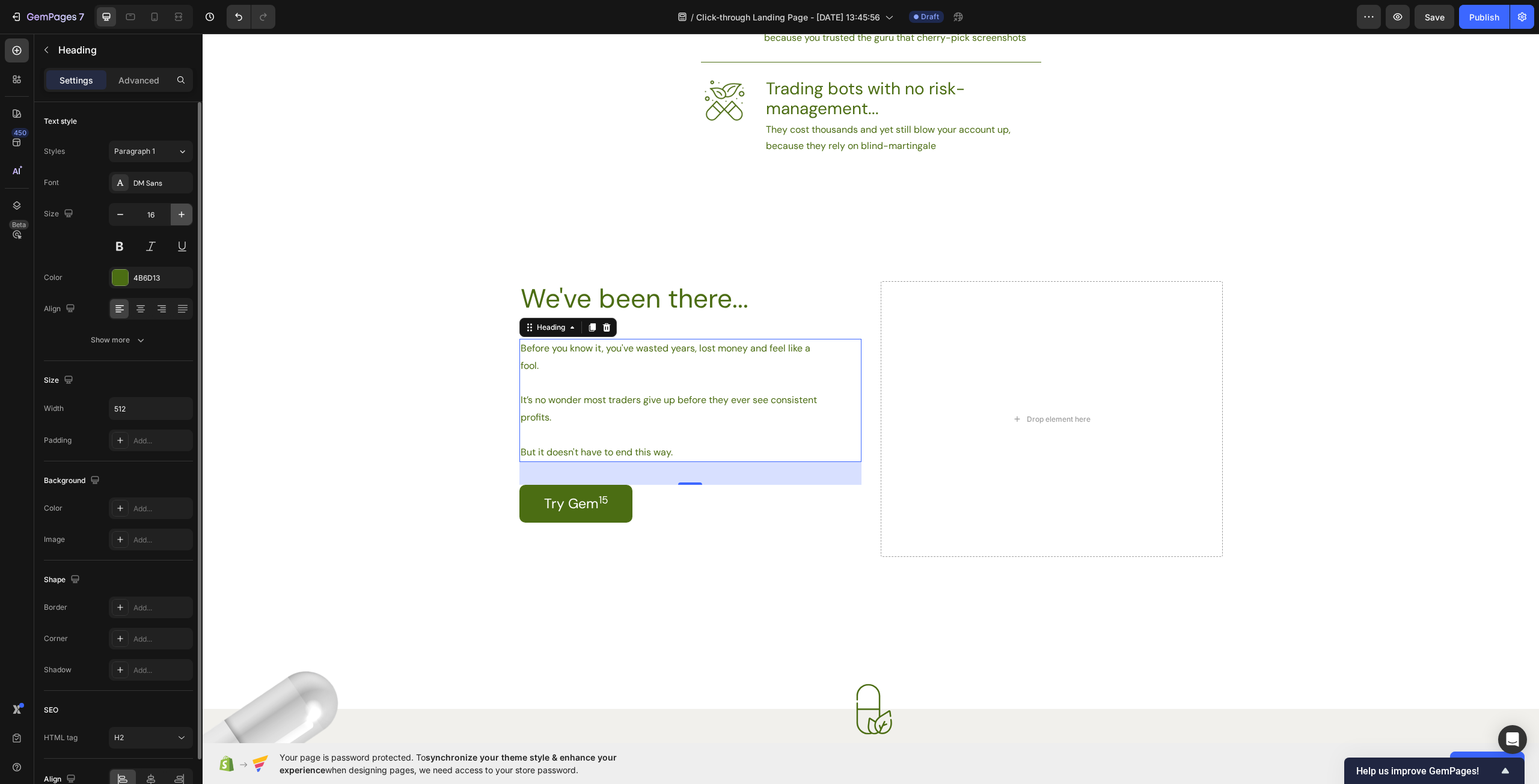
click at [182, 218] on icon "button" at bounding box center [182, 215] width 6 height 6
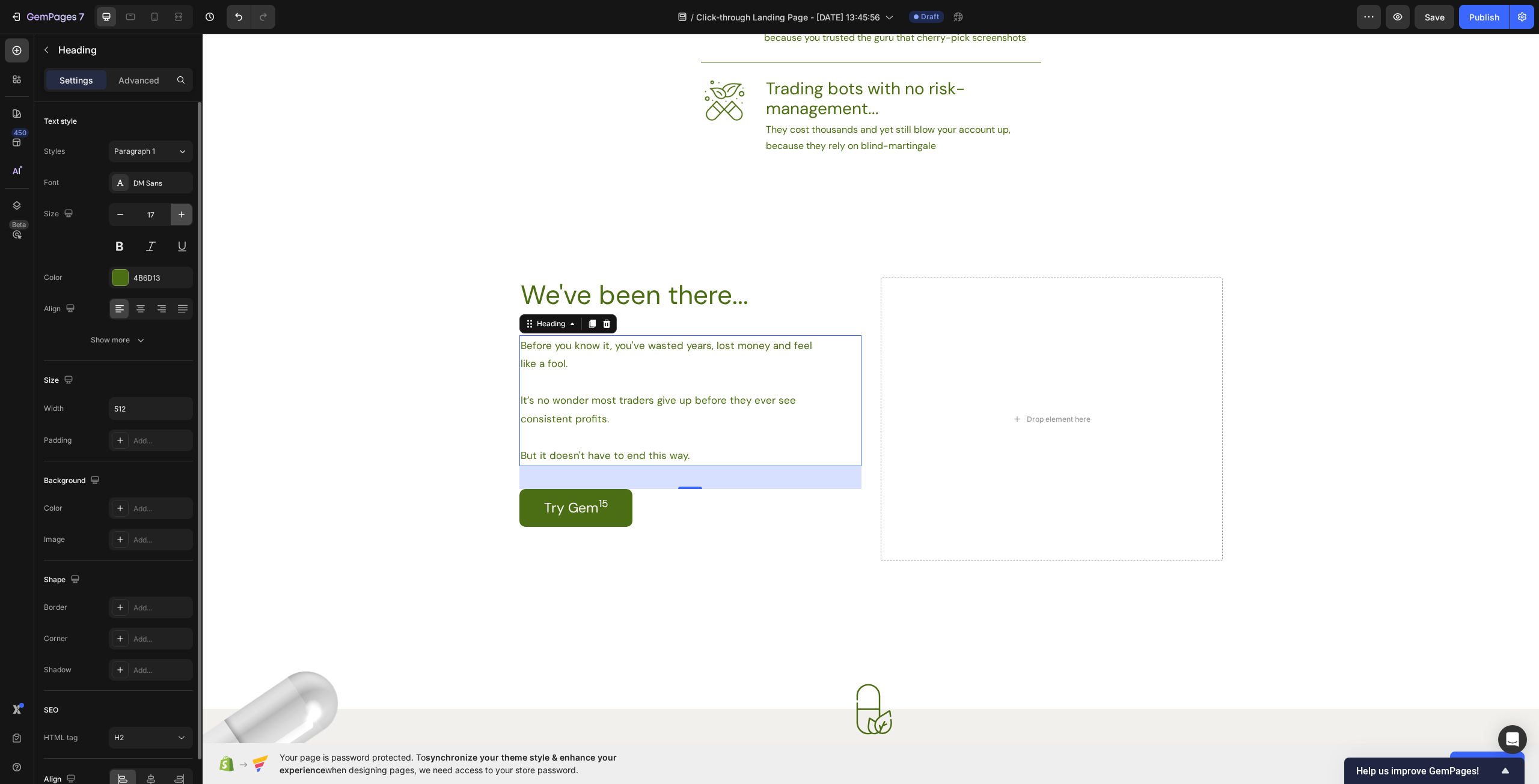
type input "18"
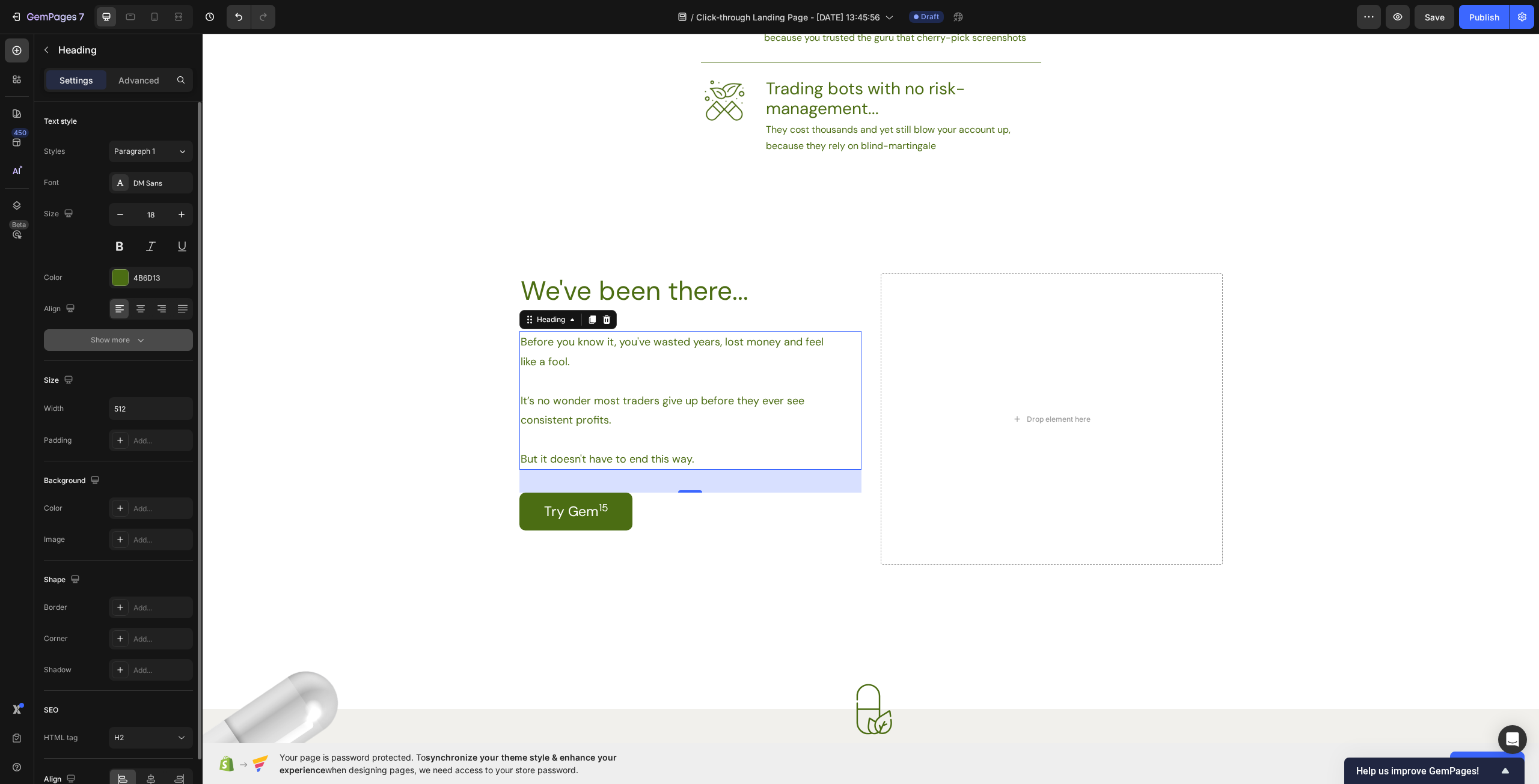
click at [140, 342] on icon "button" at bounding box center [140, 340] width 12 height 12
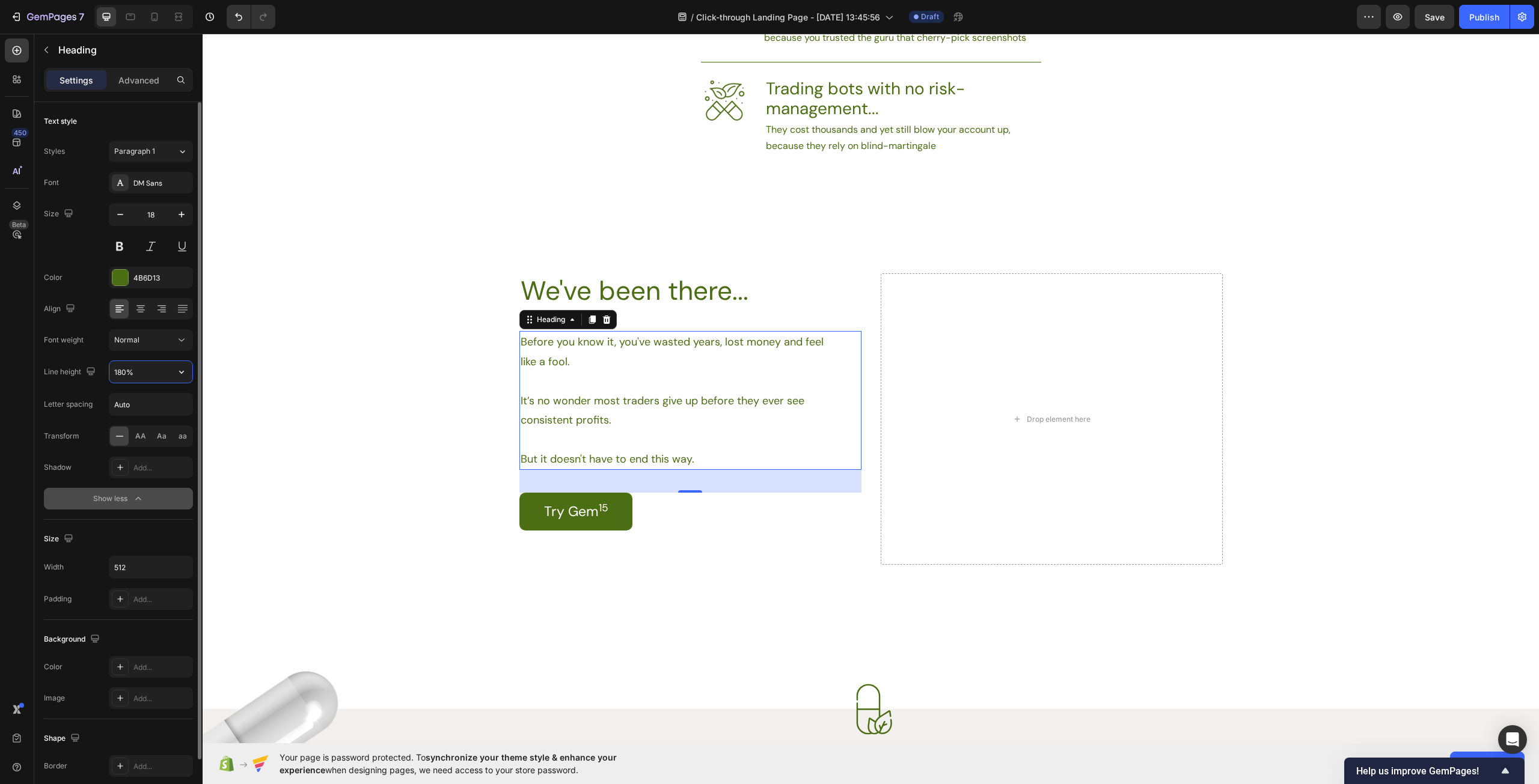
click at [136, 369] on input "180%" at bounding box center [151, 372] width 83 height 22
click at [171, 371] on button "button" at bounding box center [181, 372] width 22 height 22
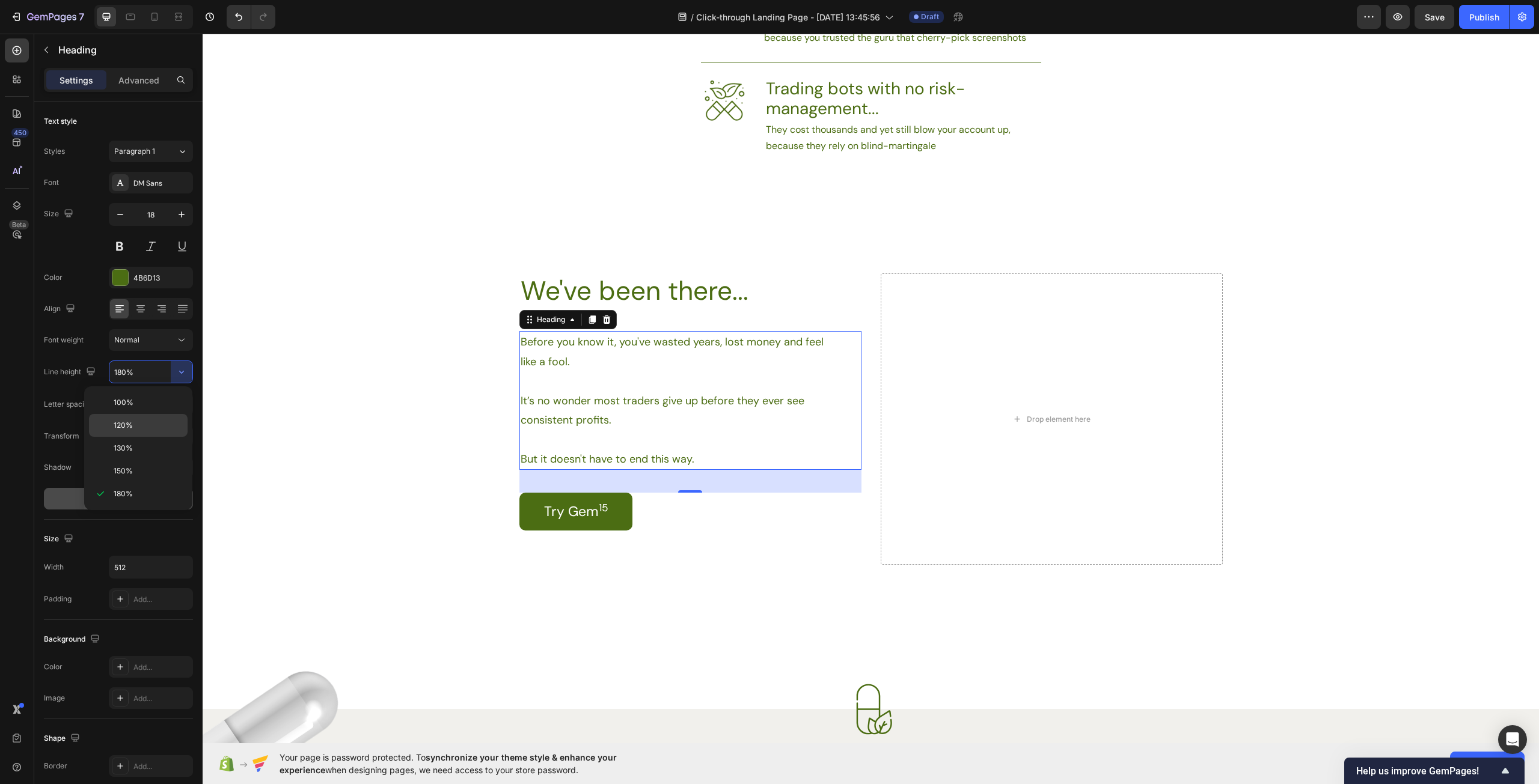
click at [142, 418] on div "120%" at bounding box center [138, 426] width 98 height 23
type input "120%"
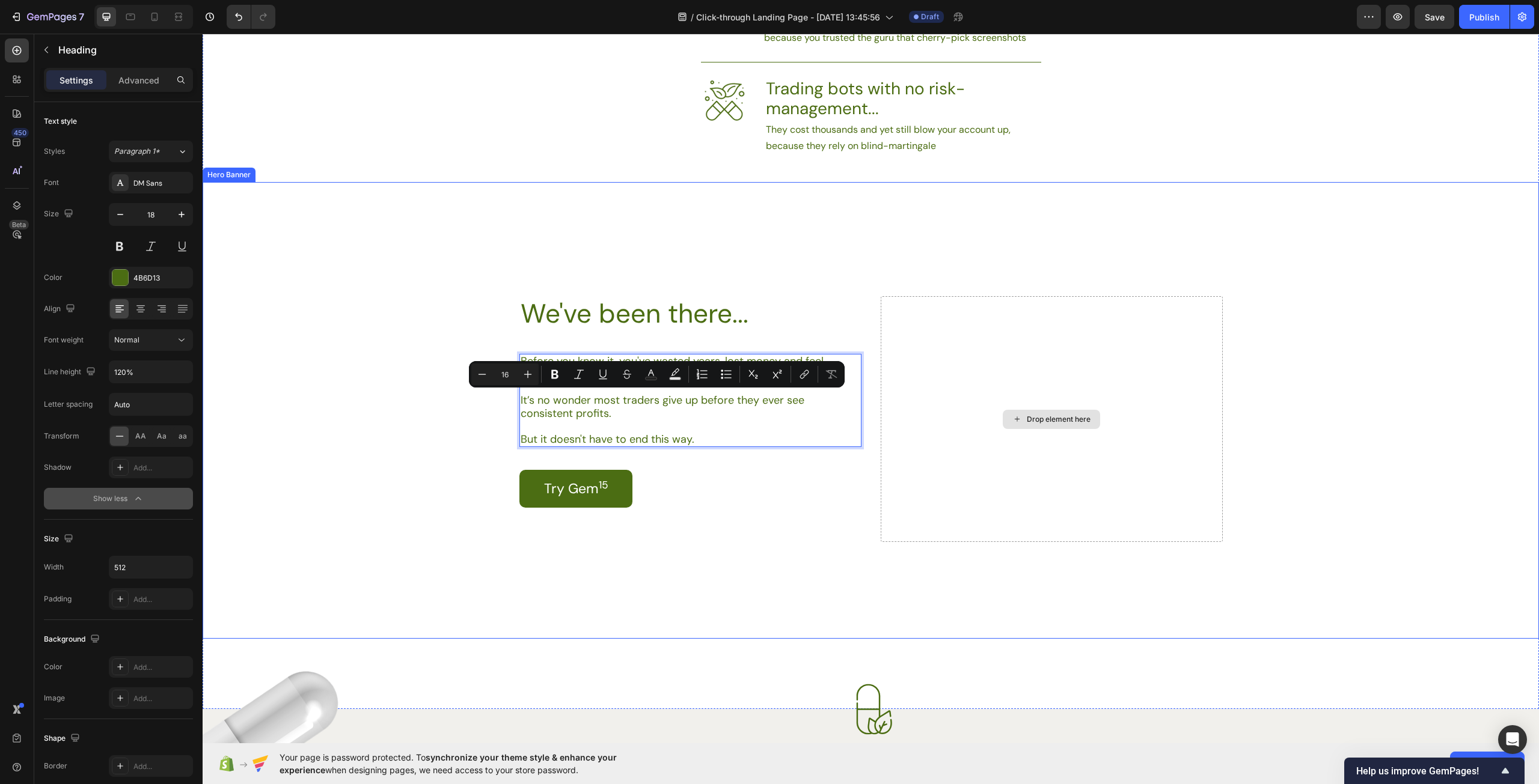
click at [1053, 506] on div "Drop element here" at bounding box center [1052, 419] width 342 height 246
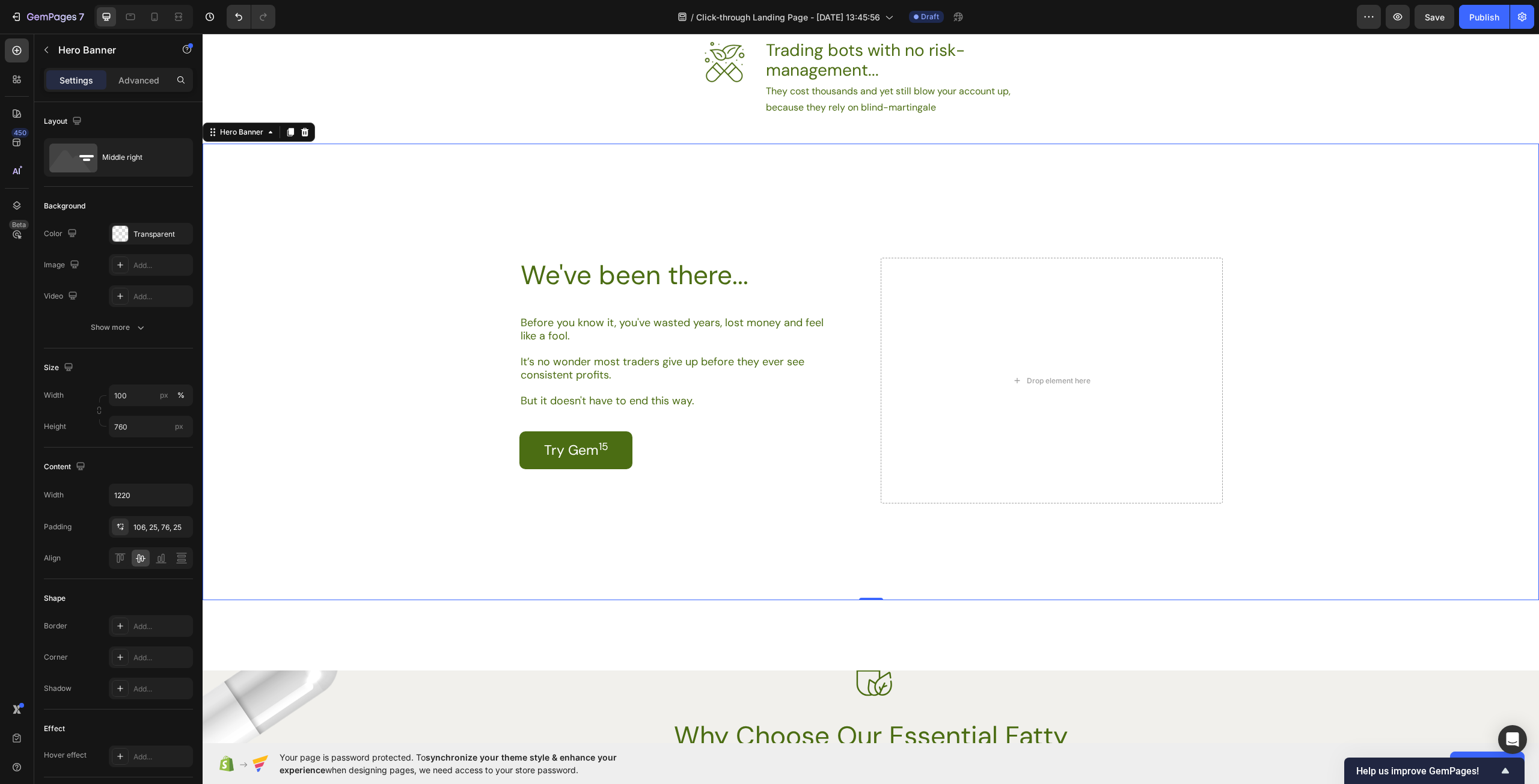
scroll to position [1141, 0]
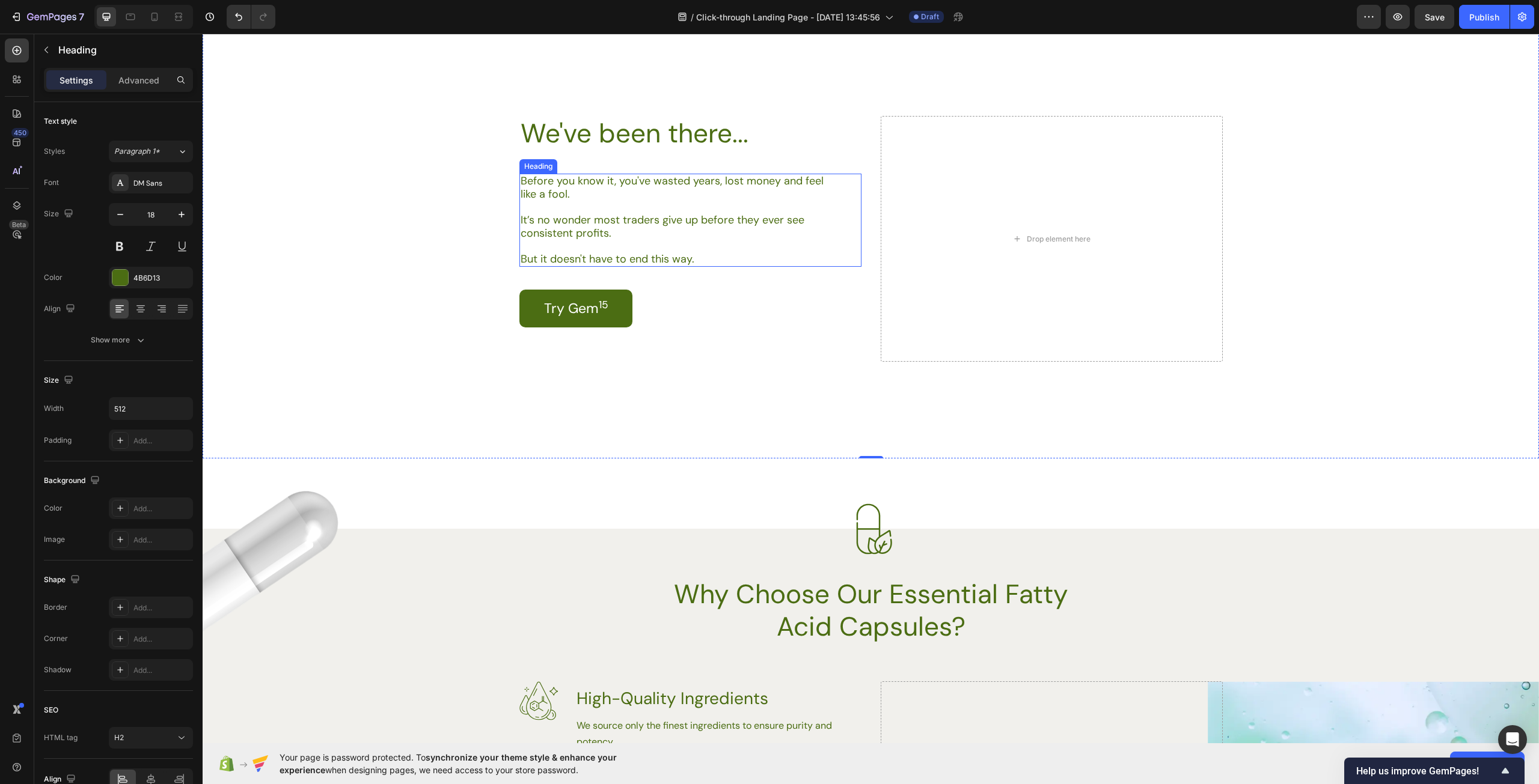
click at [712, 260] on p "Before you know it, you've wasted years, lost money and feel like a fool. It’s …" at bounding box center [673, 220] width 306 height 91
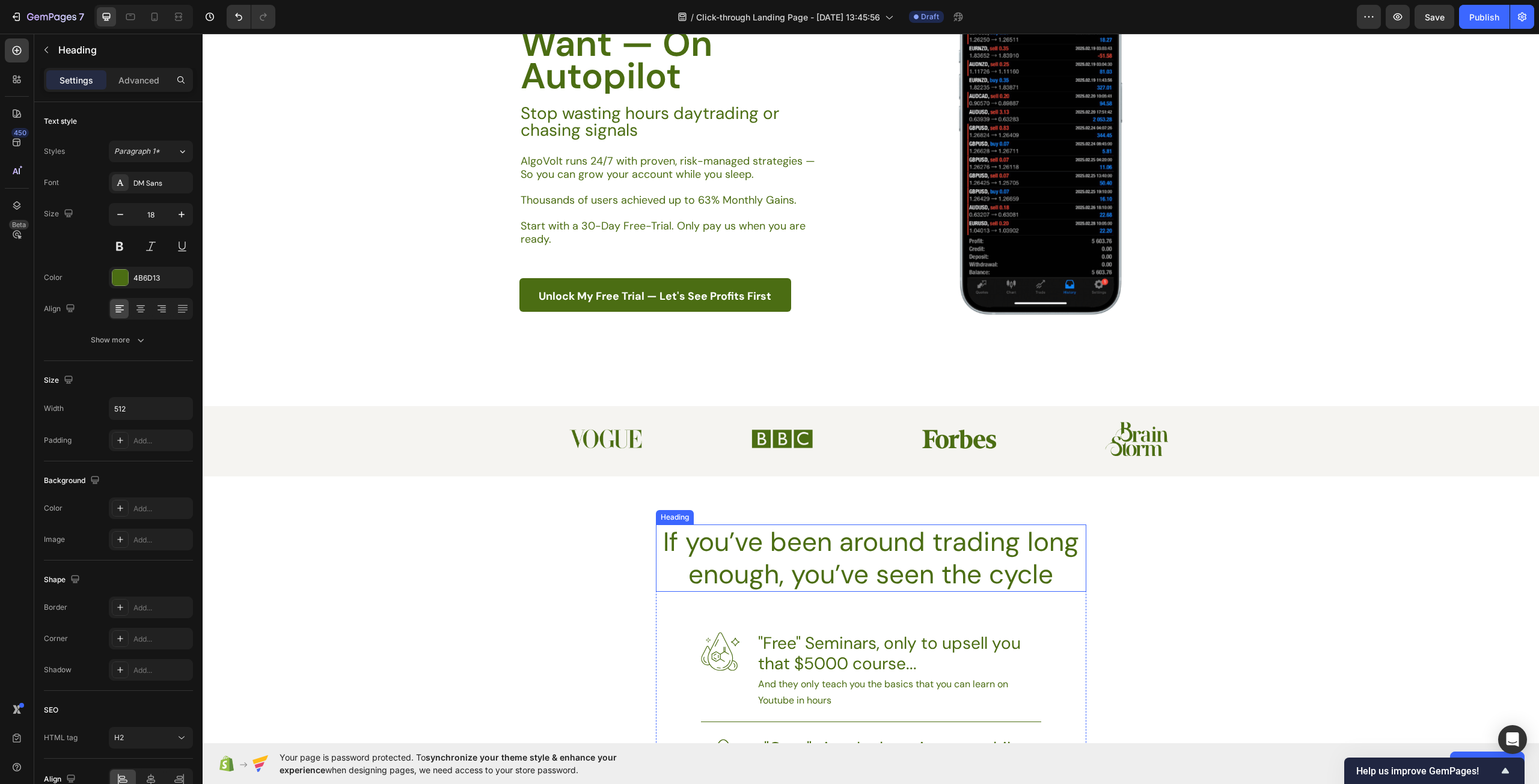
scroll to position [0, 0]
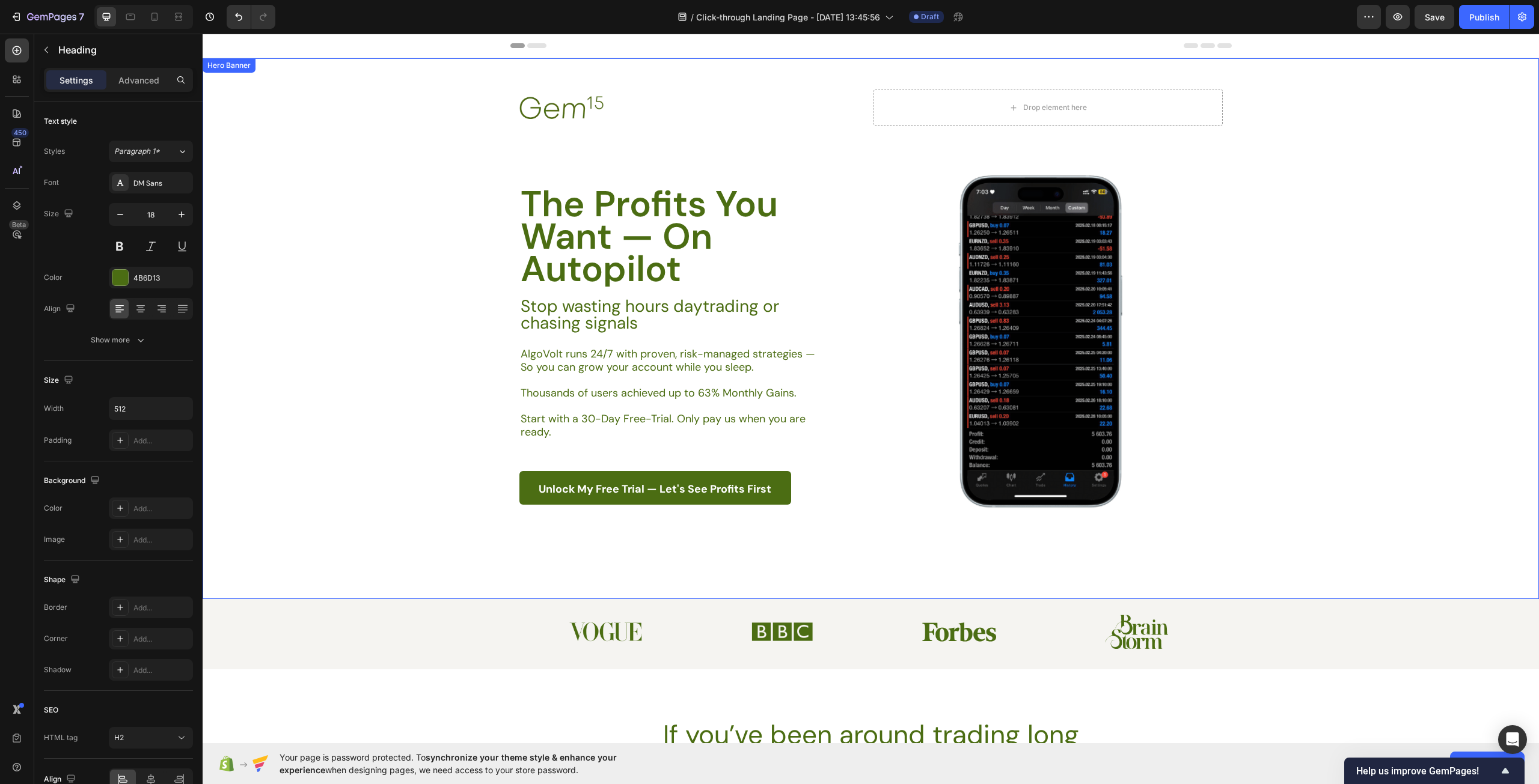
click at [1410, 379] on div "Background Image" at bounding box center [870, 329] width 1337 height 541
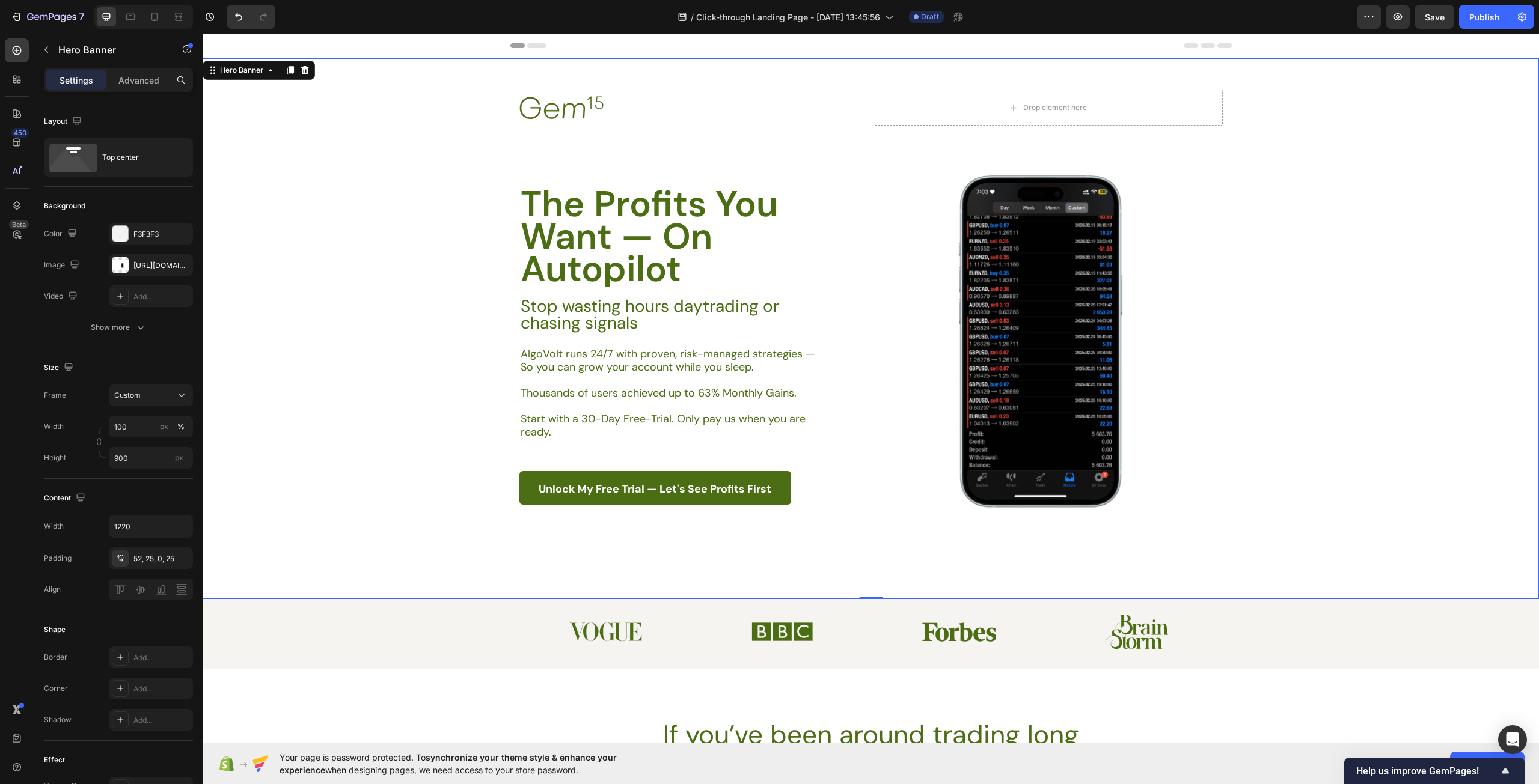
click at [442, 350] on div "Background Image" at bounding box center [870, 329] width 1337 height 541
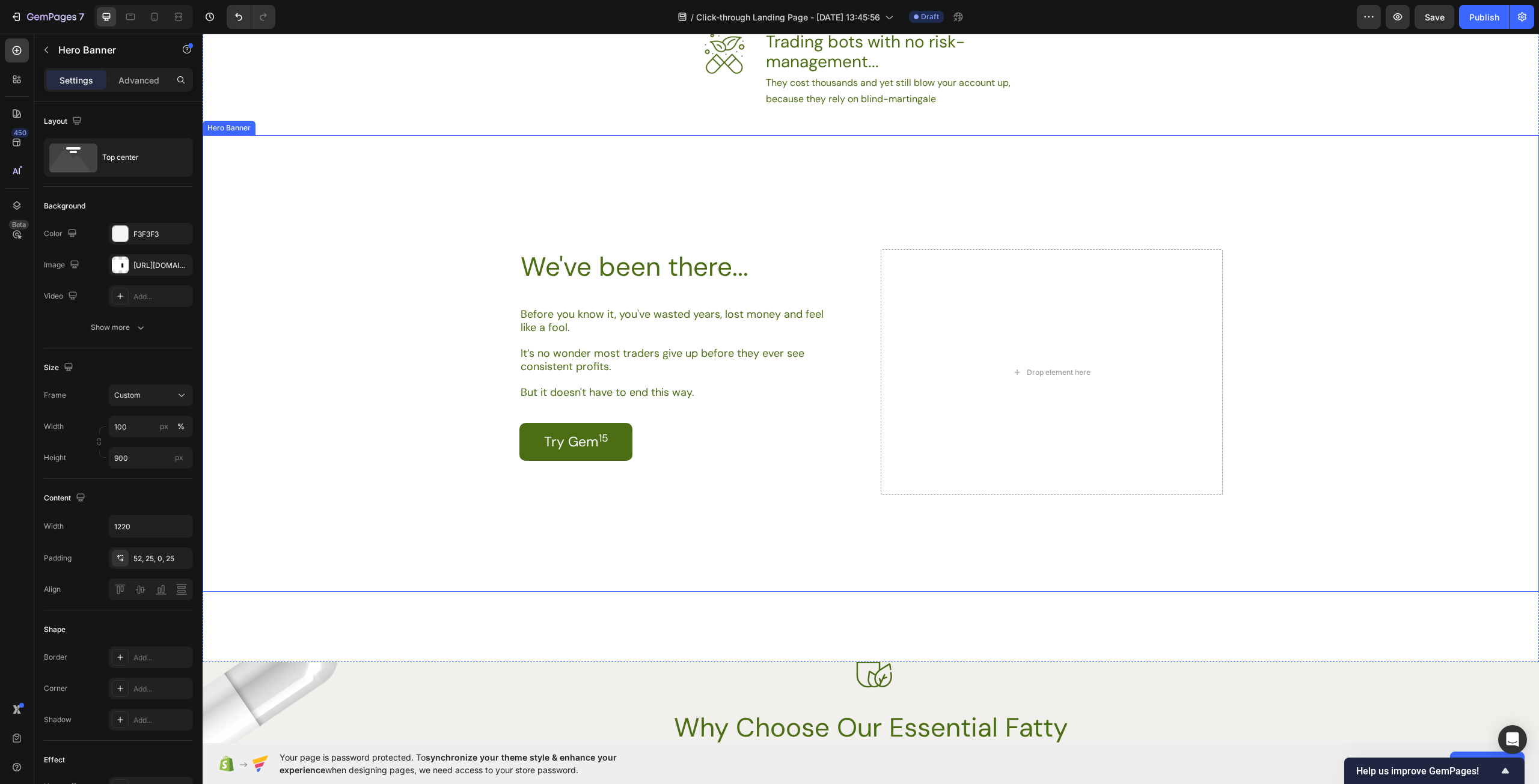
scroll to position [1021, 0]
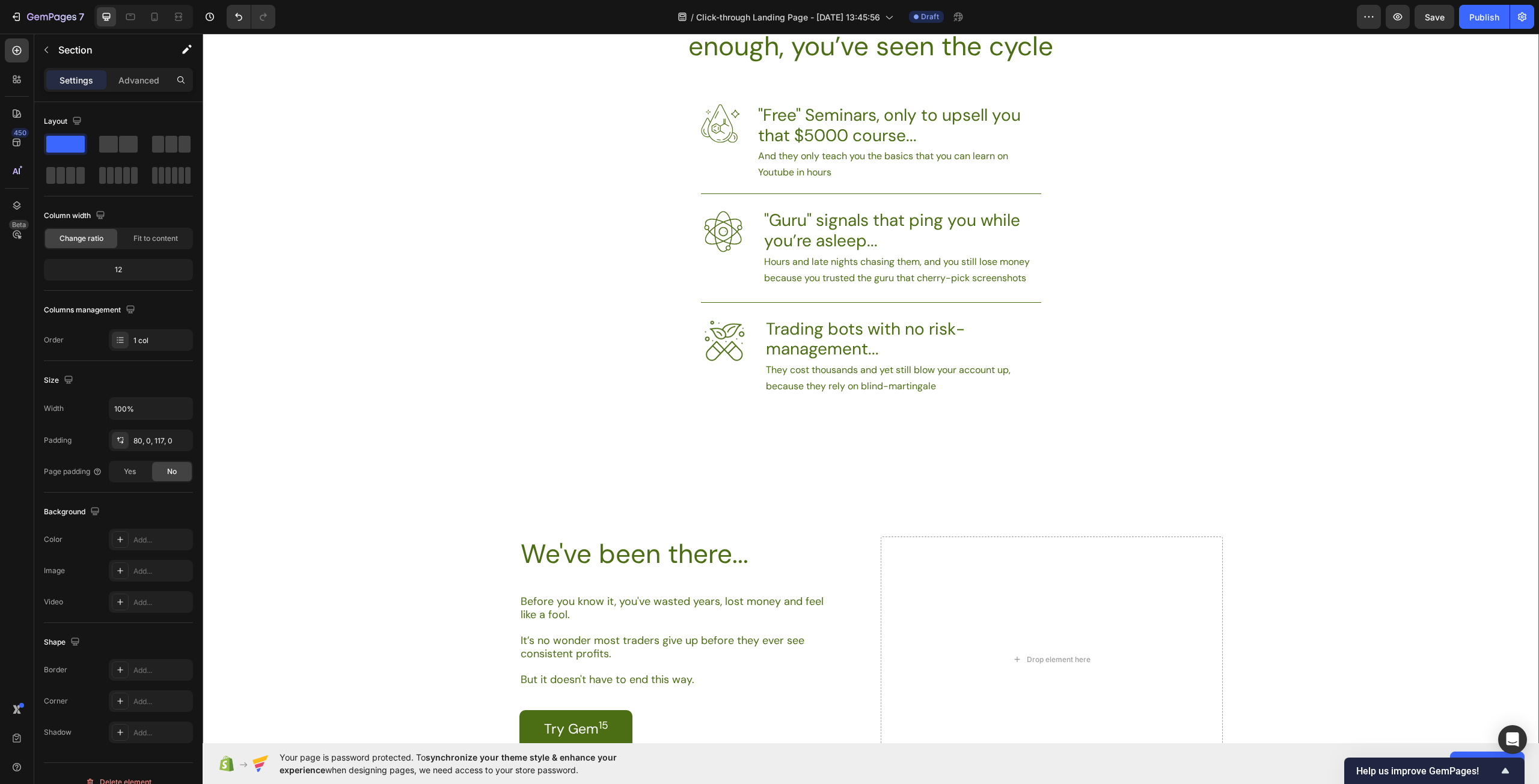
click at [1253, 380] on div "If you’ve been around trading long enough, you’ve seen the cycle Heading Image …" at bounding box center [870, 437] width 1337 height 882
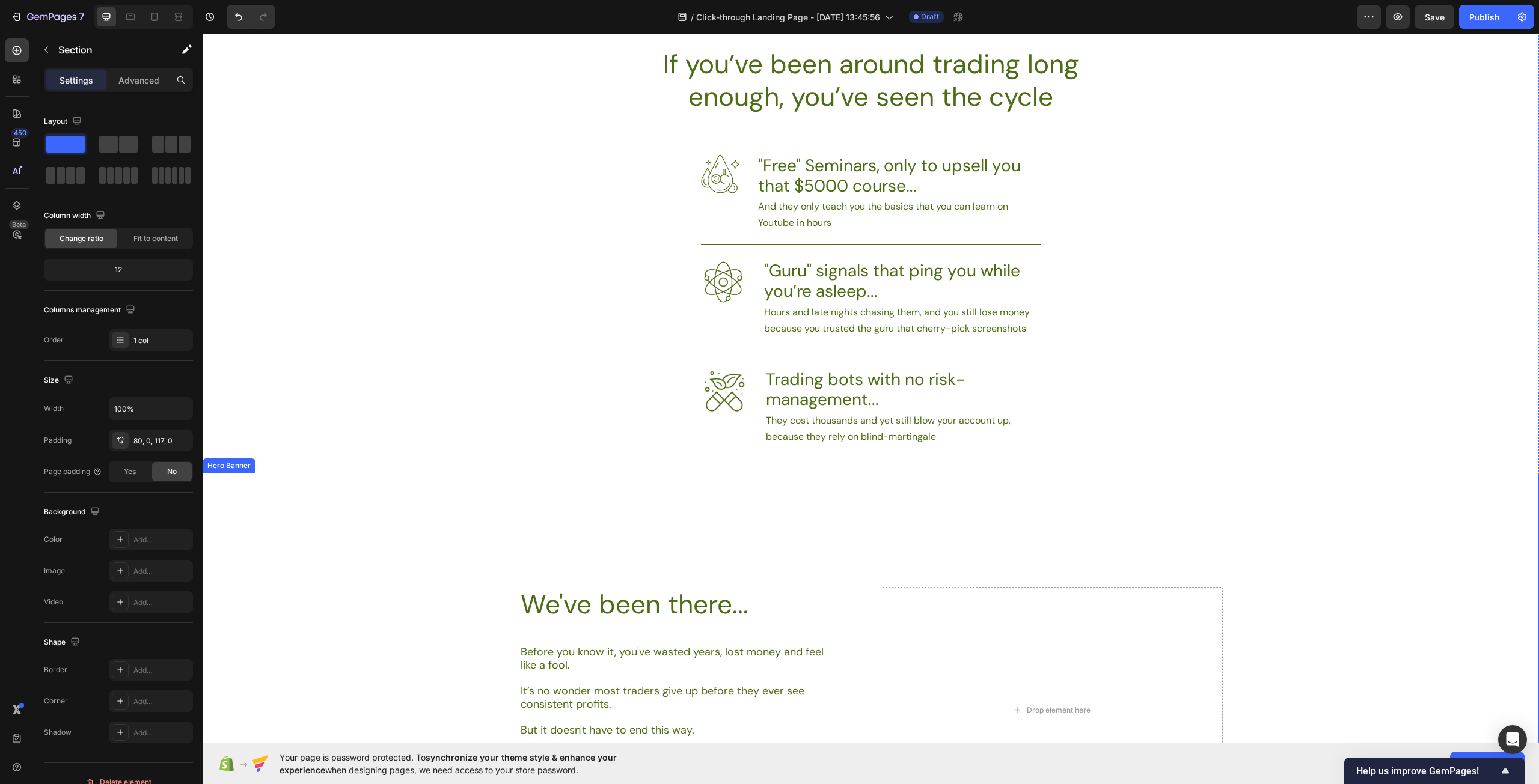
scroll to position [661, 0]
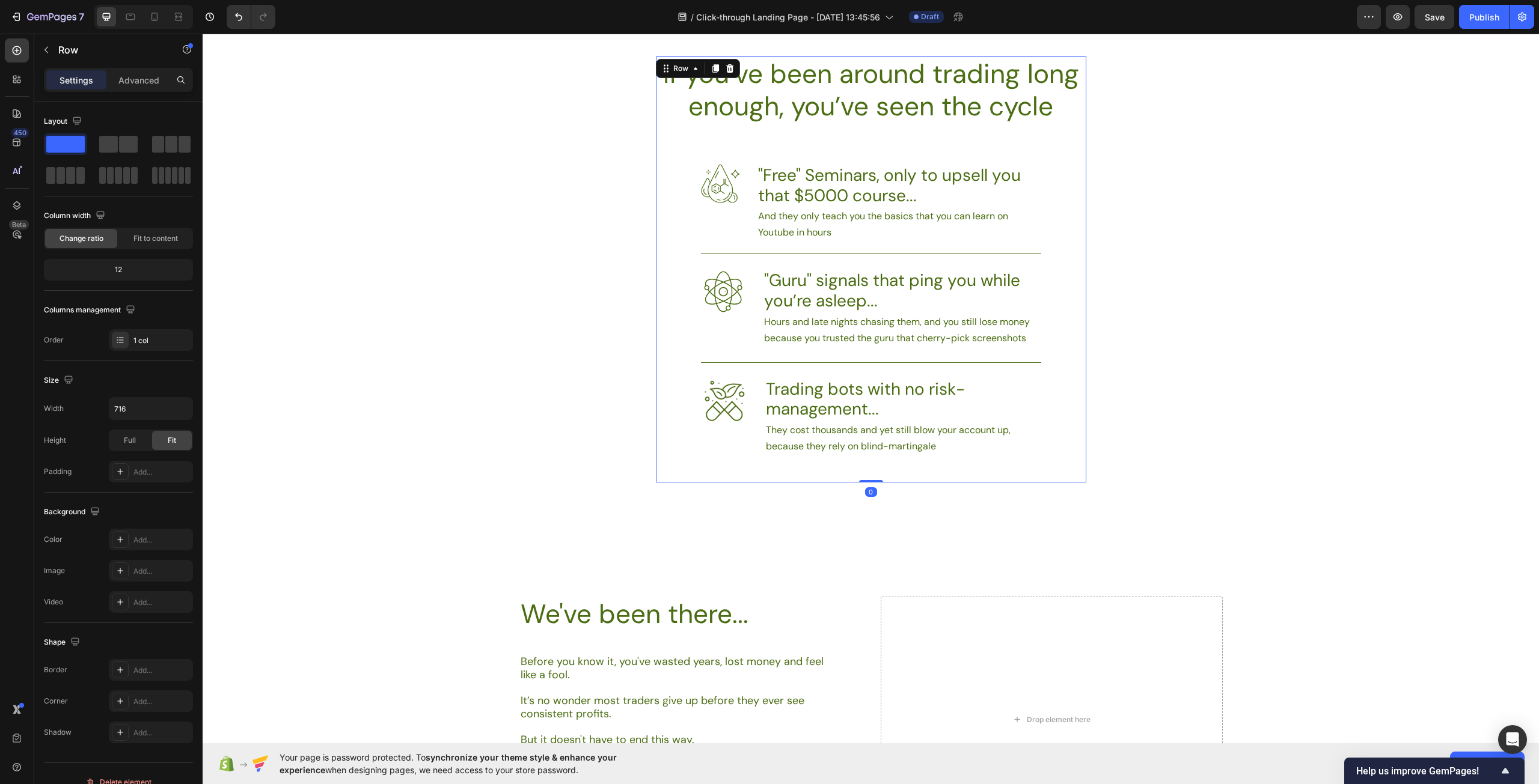
click at [692, 299] on div "If you’ve been around trading long enough, you’ve seen the cycle Heading Image …" at bounding box center [870, 270] width 430 height 427
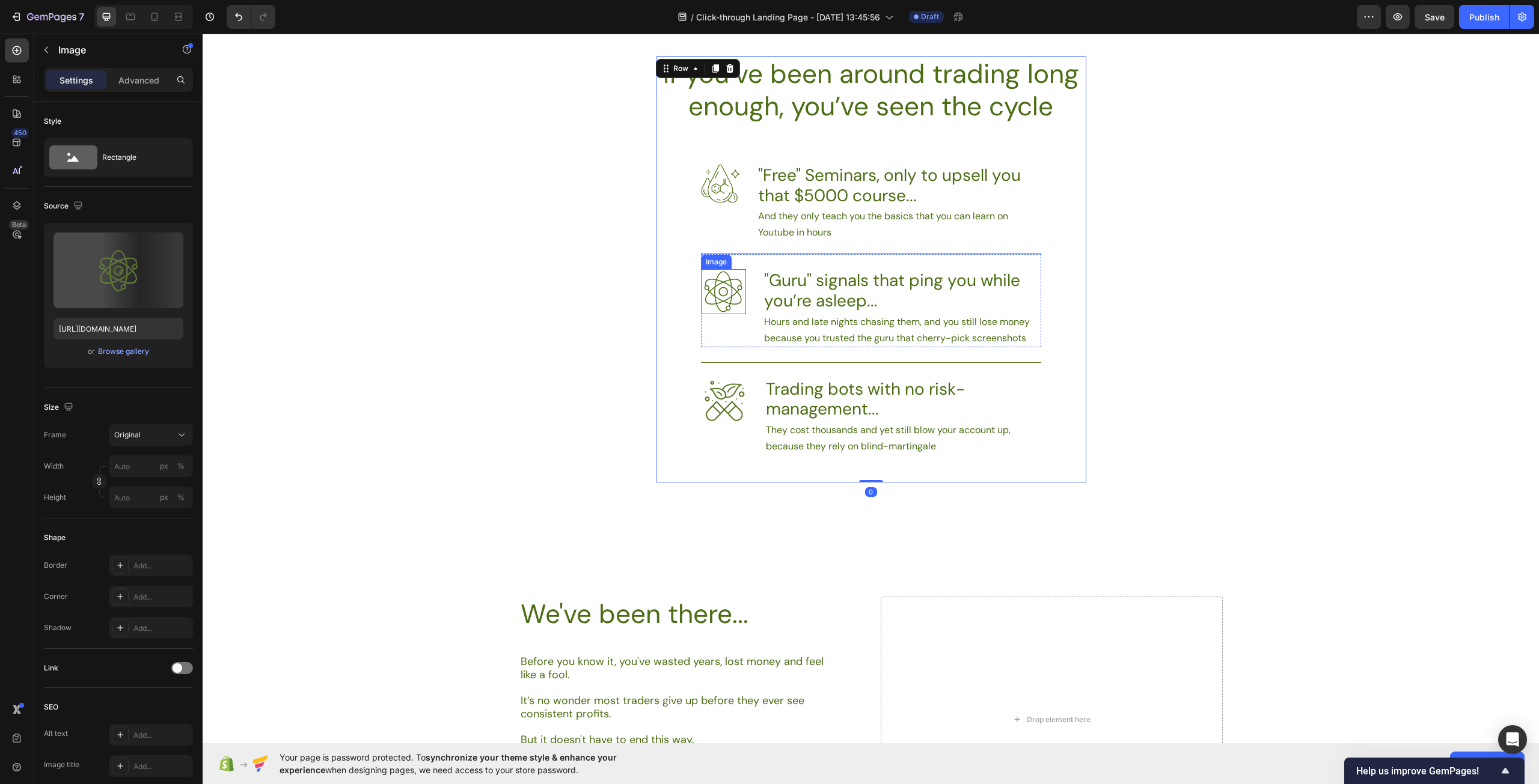
click at [718, 287] on img at bounding box center [724, 292] width 45 height 45
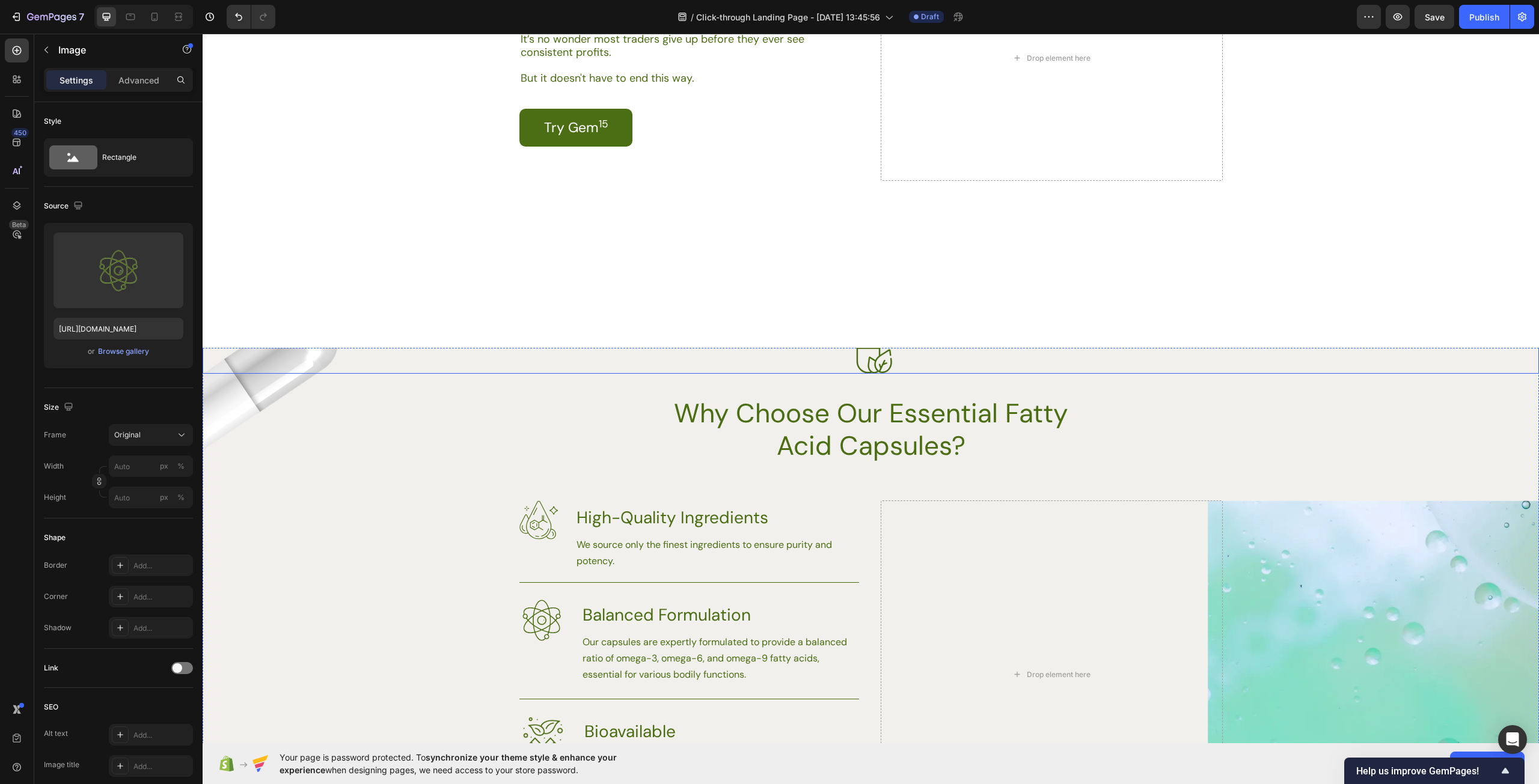
scroll to position [1442, 0]
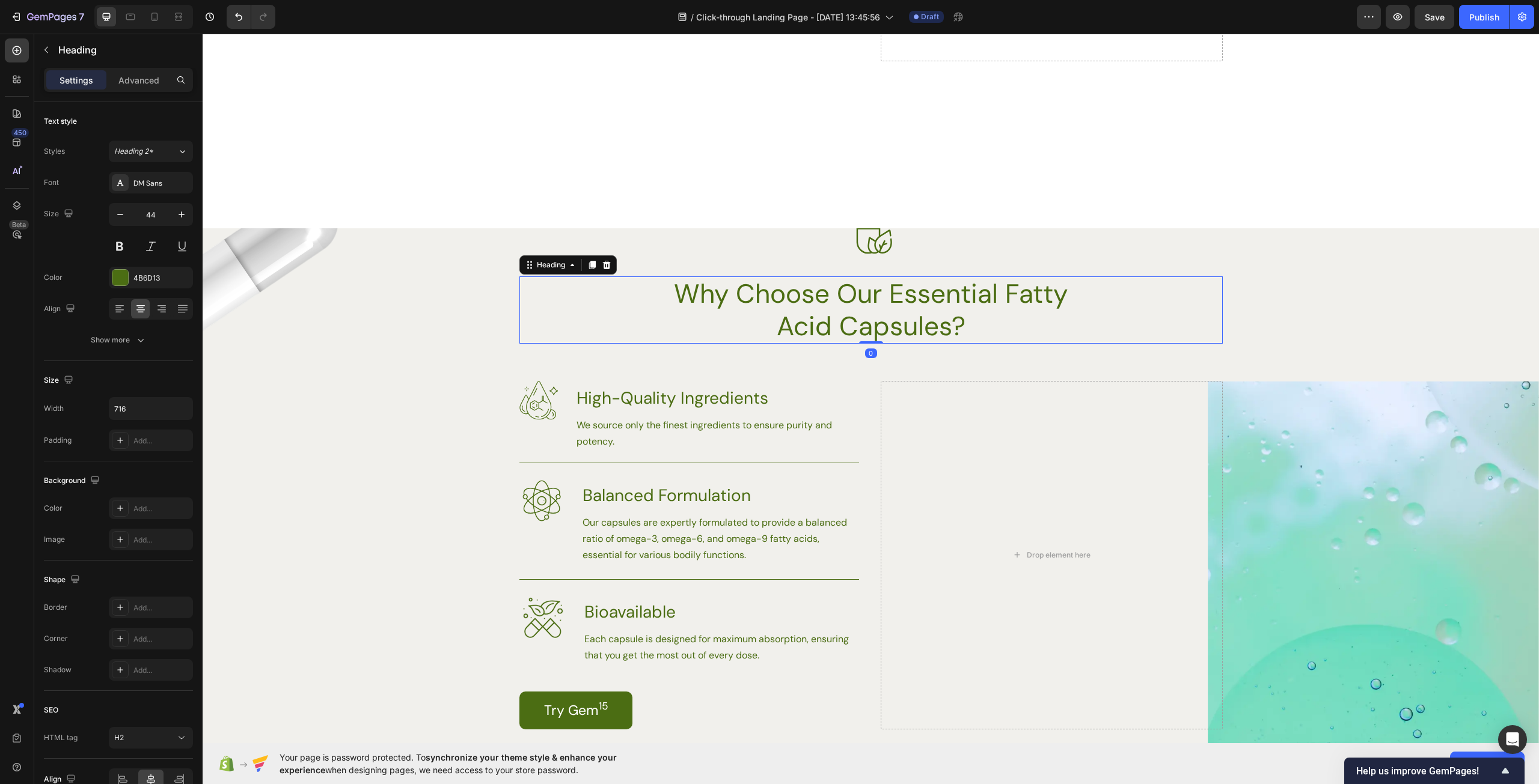
click at [1023, 309] on h2 "Why Choose Our Essential Fatty Acid Capsules?" at bounding box center [870, 309] width 430 height 67
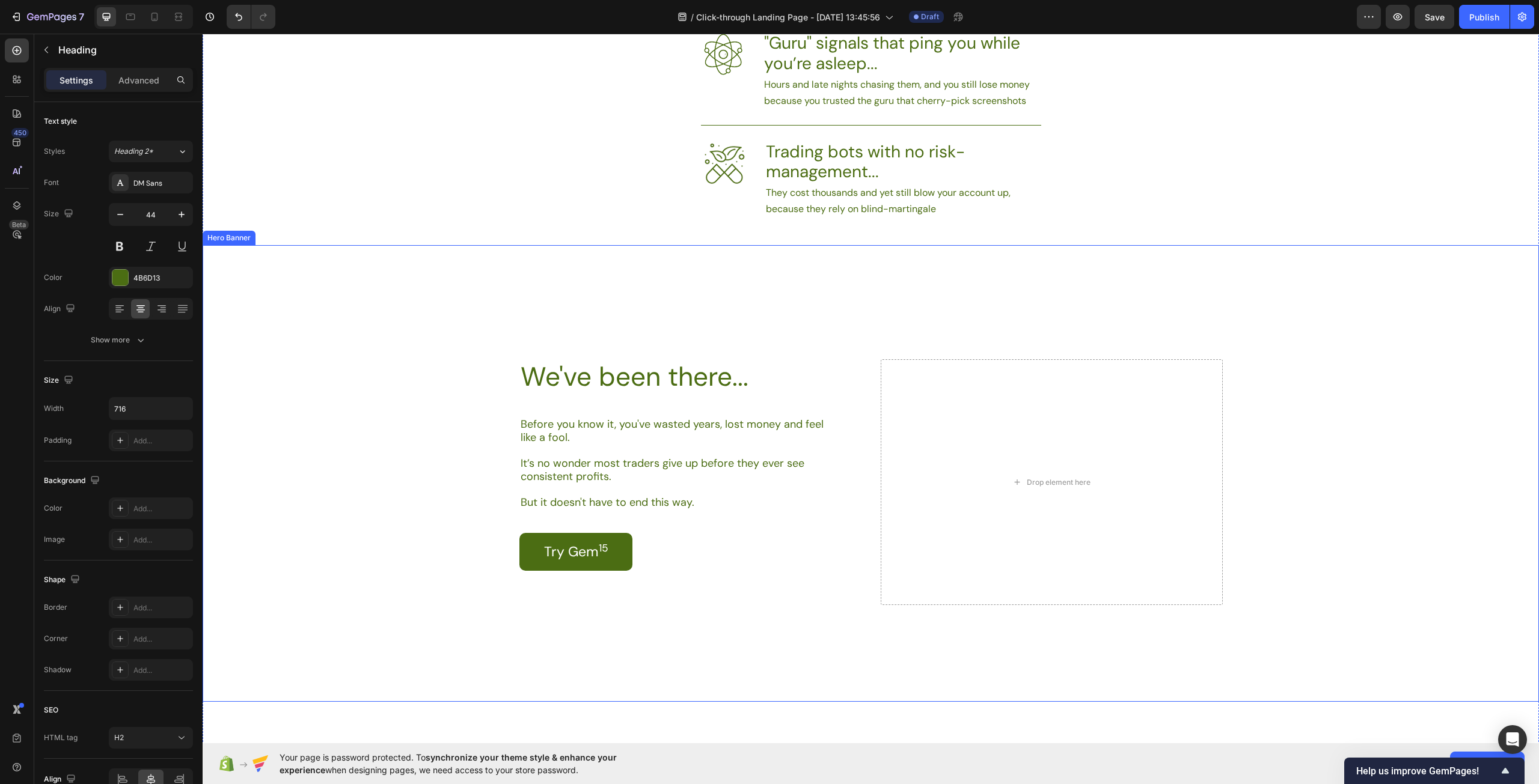
scroll to position [1082, 0]
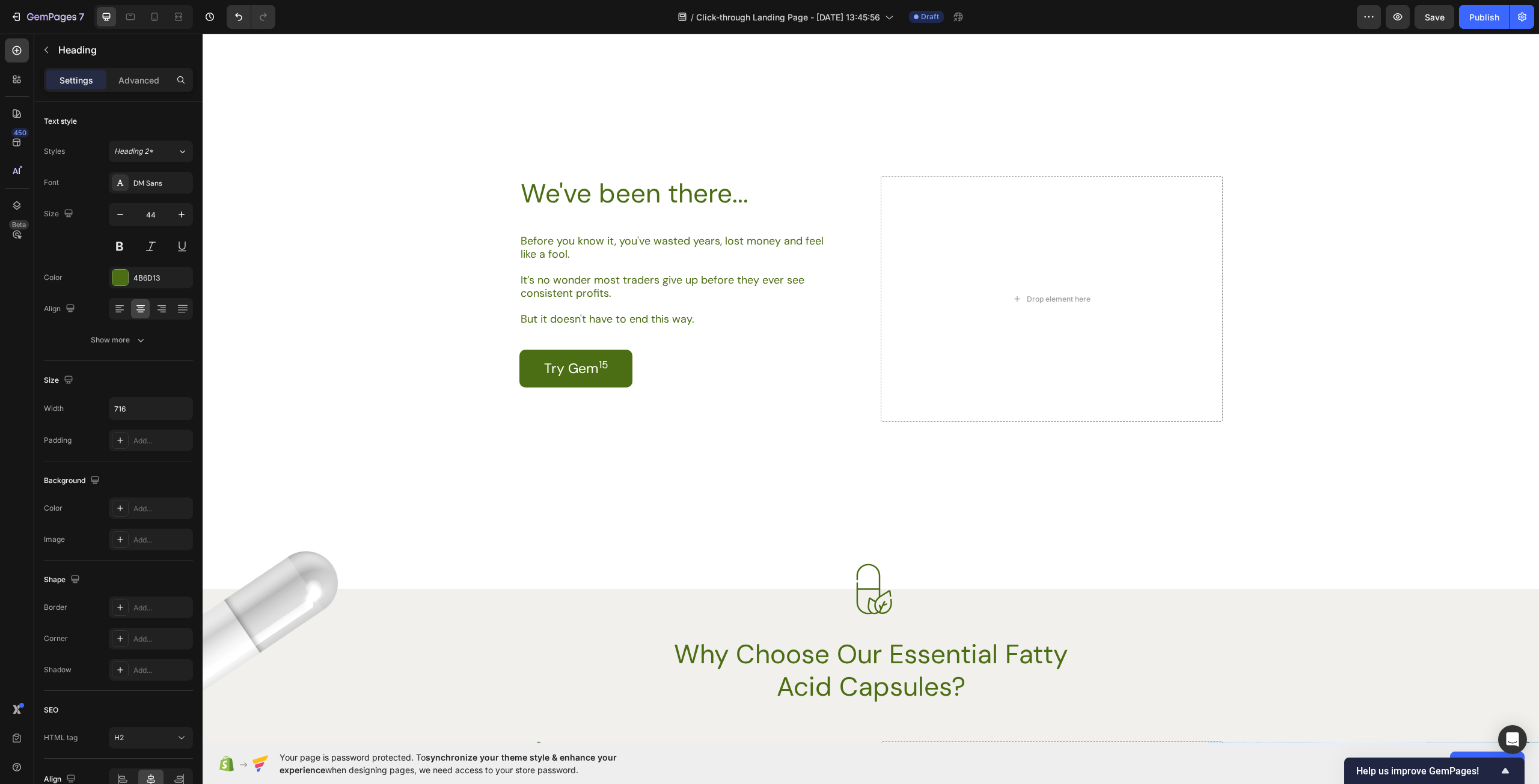
click at [945, 673] on h2 "Why Choose Our Essential Fatty Acid Capsules?" at bounding box center [870, 671] width 430 height 67
click at [975, 682] on p "Why Choose Our Essential Fatty Acid Capsules?" at bounding box center [871, 671] width 428 height 65
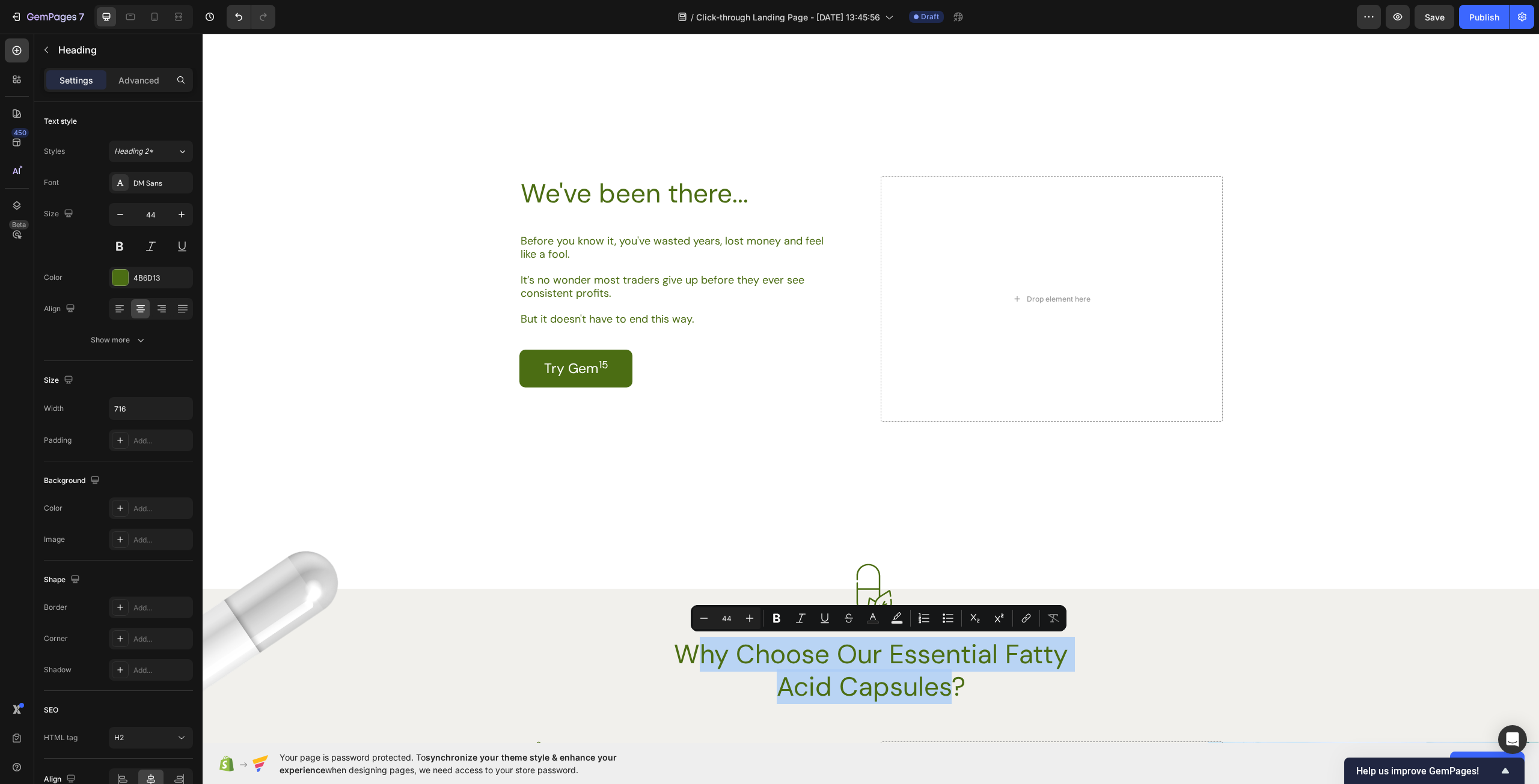
drag, startPoint x: 952, startPoint y: 686, endPoint x: 683, endPoint y: 652, distance: 271.1
click at [683, 652] on p "Why Choose Our Essential Fatty Acid Capsules?" at bounding box center [871, 671] width 428 height 65
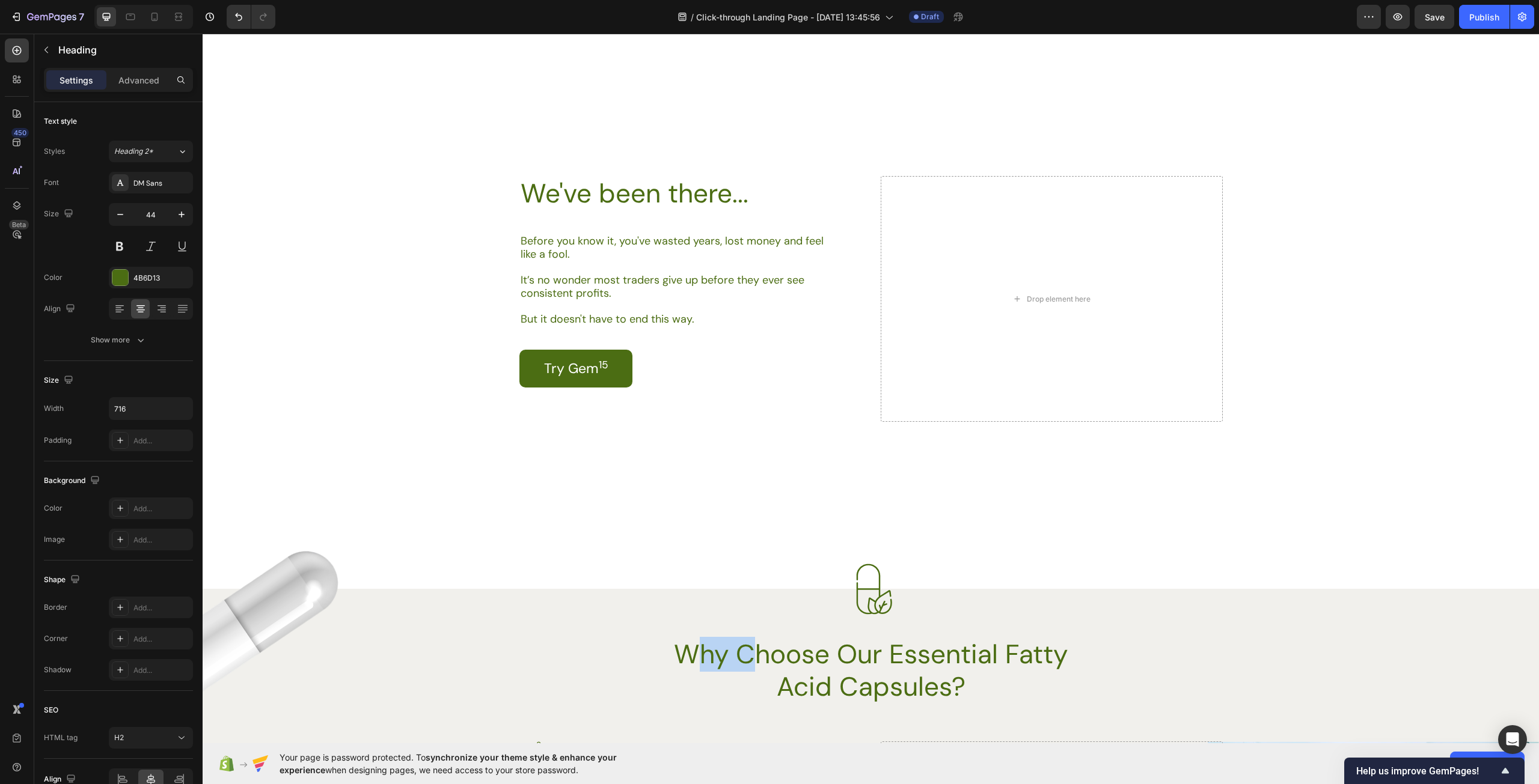
drag, startPoint x: 683, startPoint y: 660, endPoint x: 751, endPoint y: 664, distance: 68.1
click at [751, 664] on p "Why Choose Our Essential Fatty Acid Capsules?" at bounding box center [871, 671] width 428 height 65
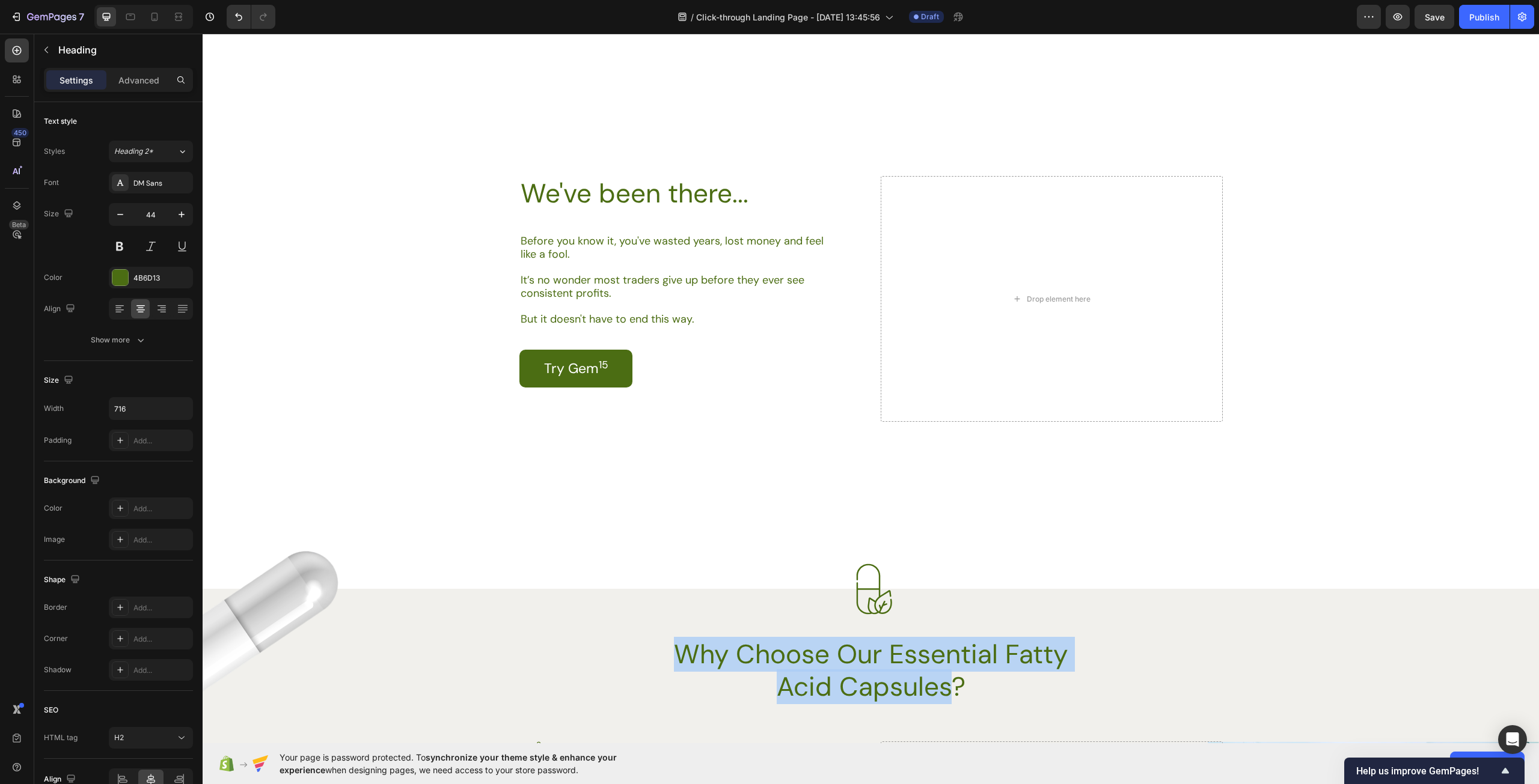
drag, startPoint x: 676, startPoint y: 656, endPoint x: 950, endPoint y: 687, distance: 275.7
click at [950, 687] on p "Why Choose Our Essential Fatty Acid Capsules?" at bounding box center [871, 671] width 428 height 65
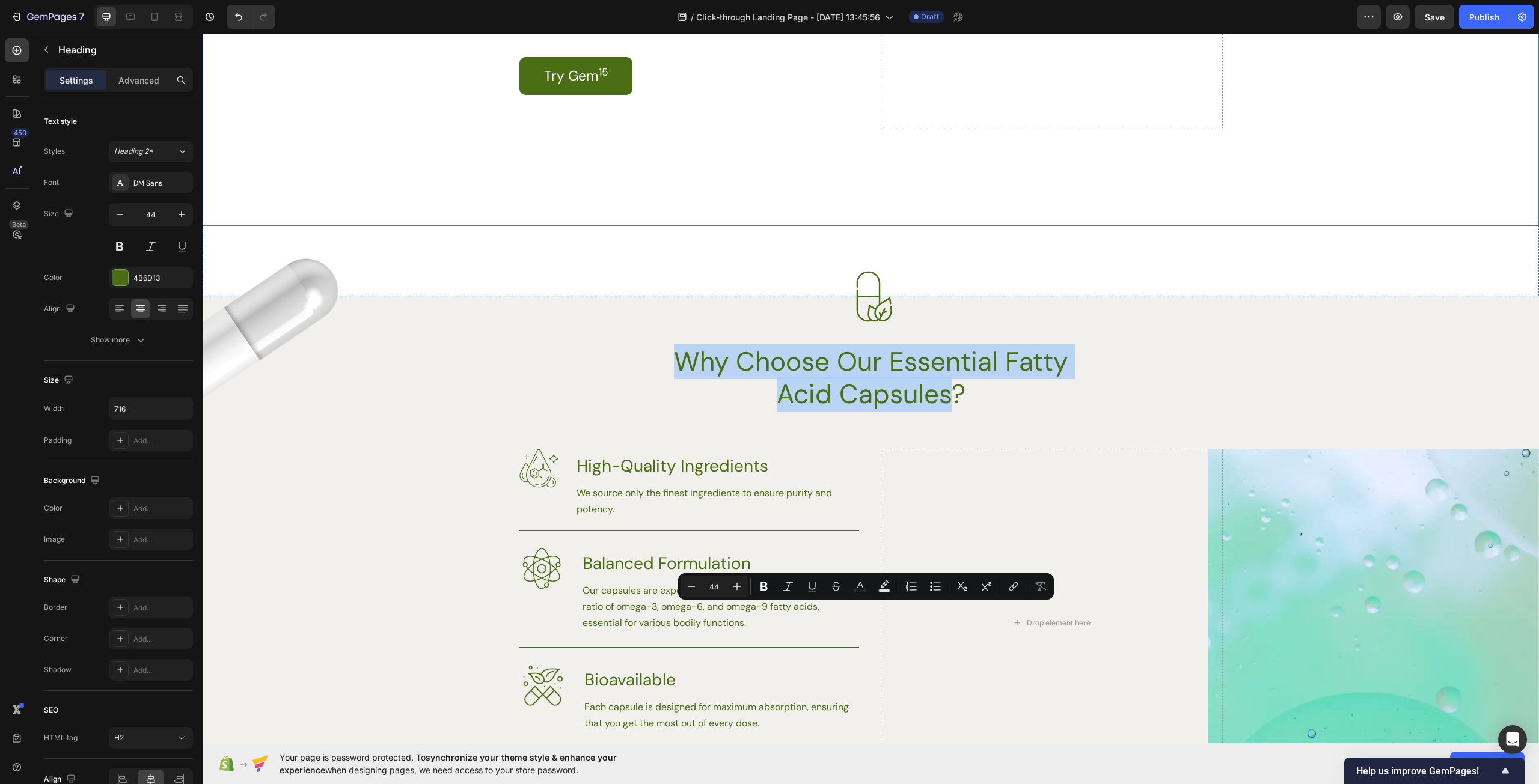
scroll to position [1382, 0]
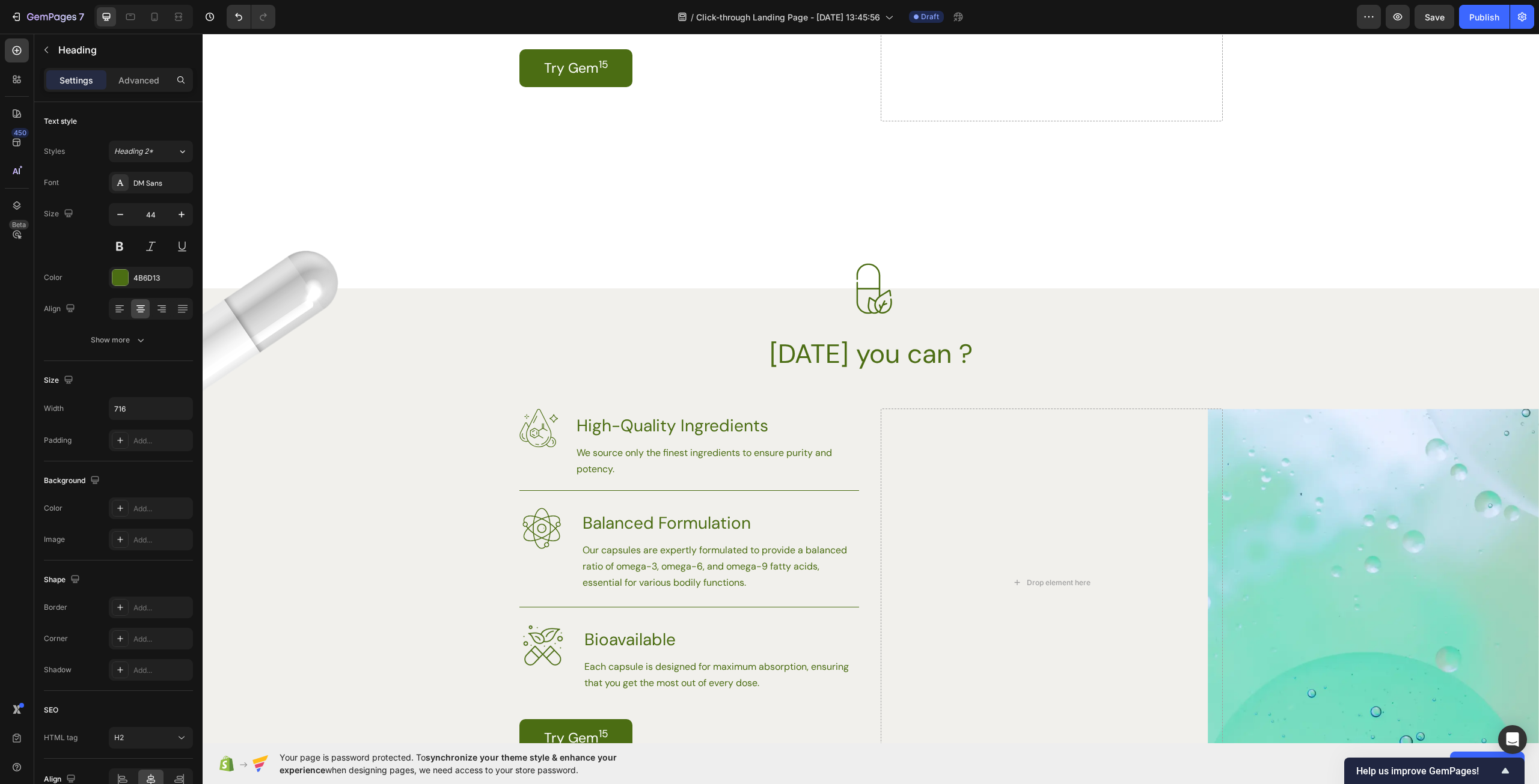
click at [971, 352] on p "[DATE] you can ?" at bounding box center [871, 354] width 428 height 32
drag, startPoint x: 875, startPoint y: 366, endPoint x: 897, endPoint y: 365, distance: 22.0
click at [879, 366] on p "[DATE] you can ?" at bounding box center [871, 354] width 428 height 32
click at [958, 358] on p "[DATE] you can ?" at bounding box center [871, 354] width 428 height 32
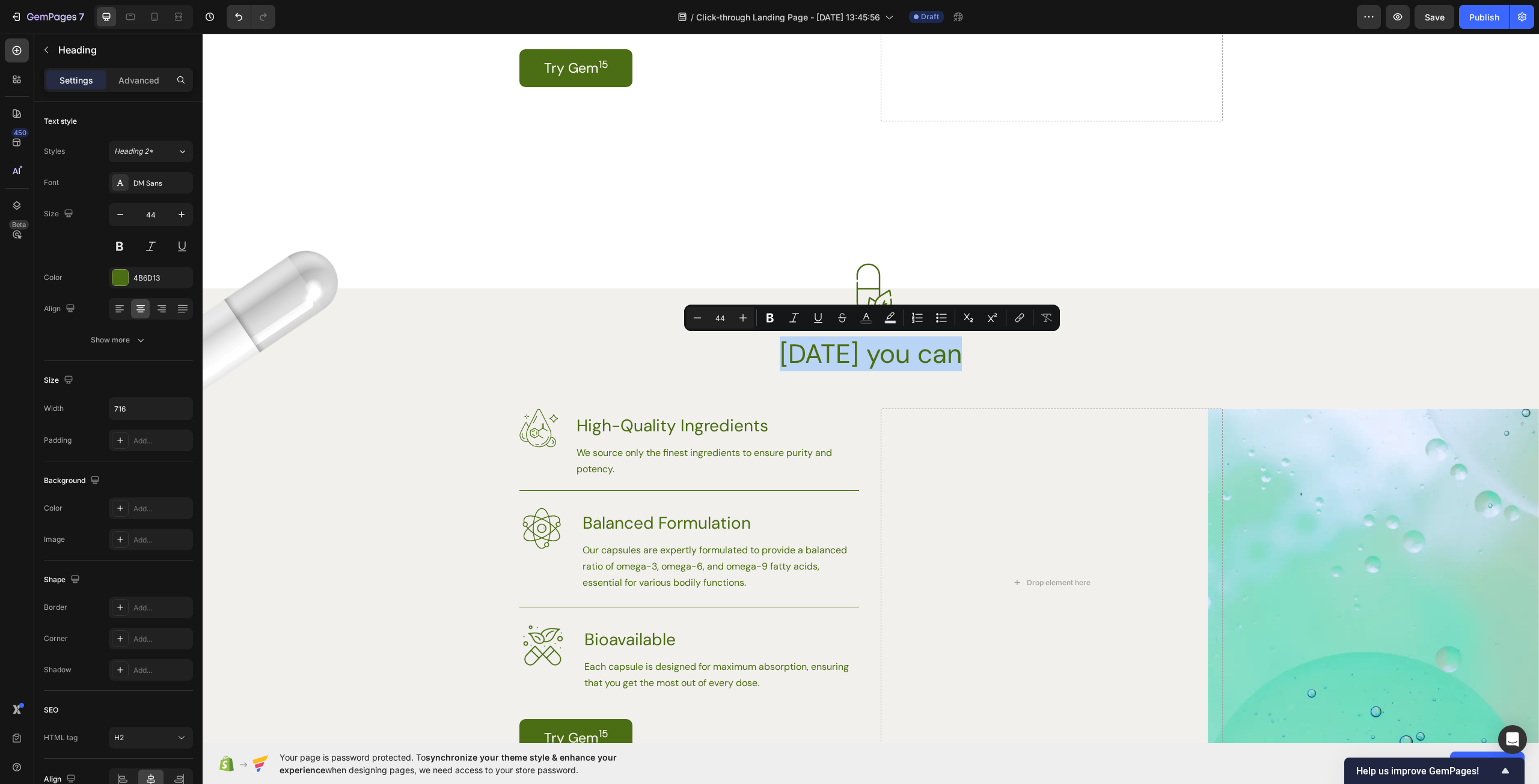
drag, startPoint x: 969, startPoint y: 349, endPoint x: 778, endPoint y: 348, distance: 191.0
click at [778, 348] on p "[DATE] you can" at bounding box center [871, 354] width 428 height 32
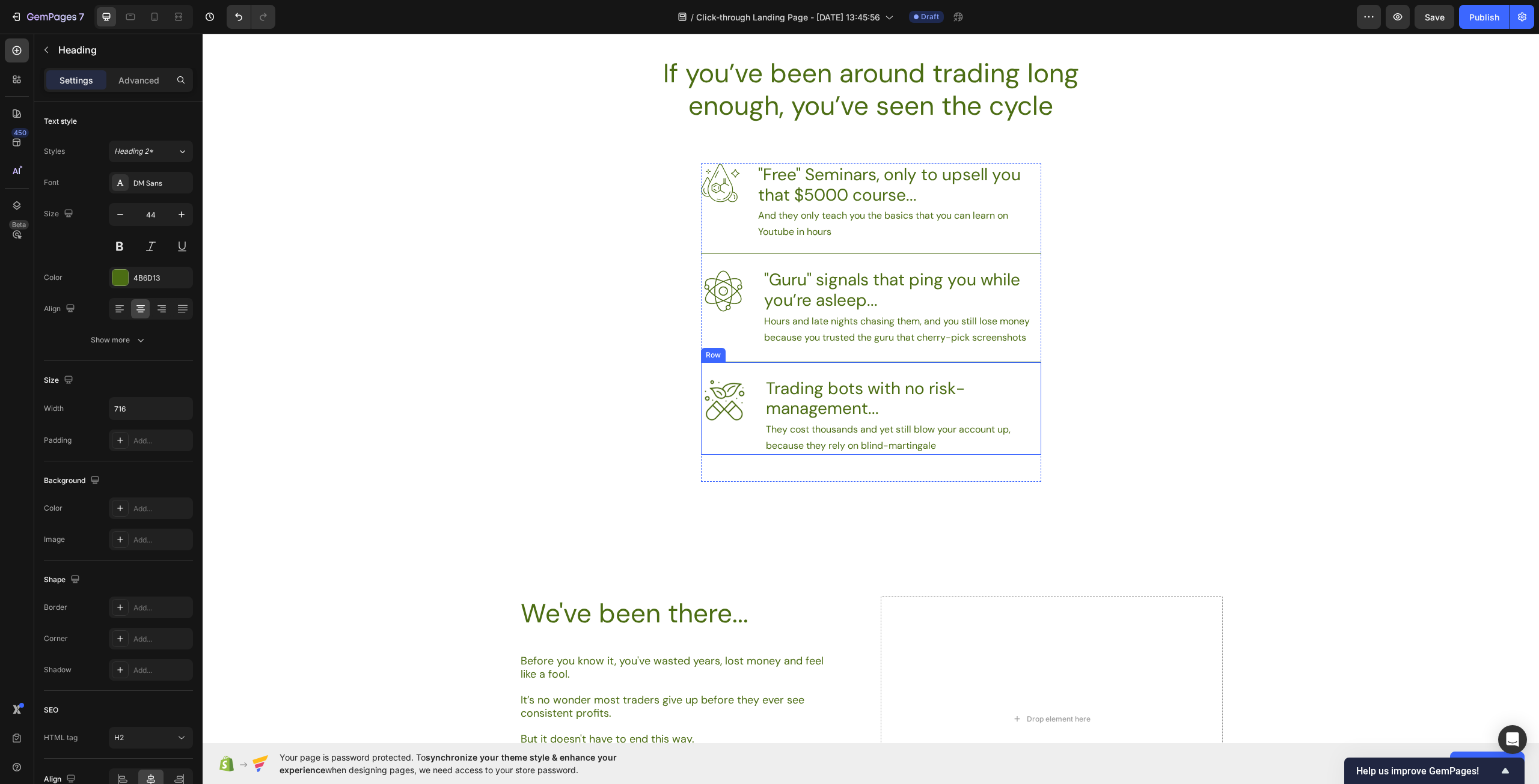
scroll to position [661, 0]
click at [851, 225] on p "And they only teach you the basics that you can learn on Youtube in hours" at bounding box center [899, 224] width 282 height 32
click at [780, 220] on p "And they only teach you the basics that you can learn on Youtube in hours" at bounding box center [899, 224] width 282 height 32
drag, startPoint x: 771, startPoint y: 217, endPoint x: 743, endPoint y: 216, distance: 28.0
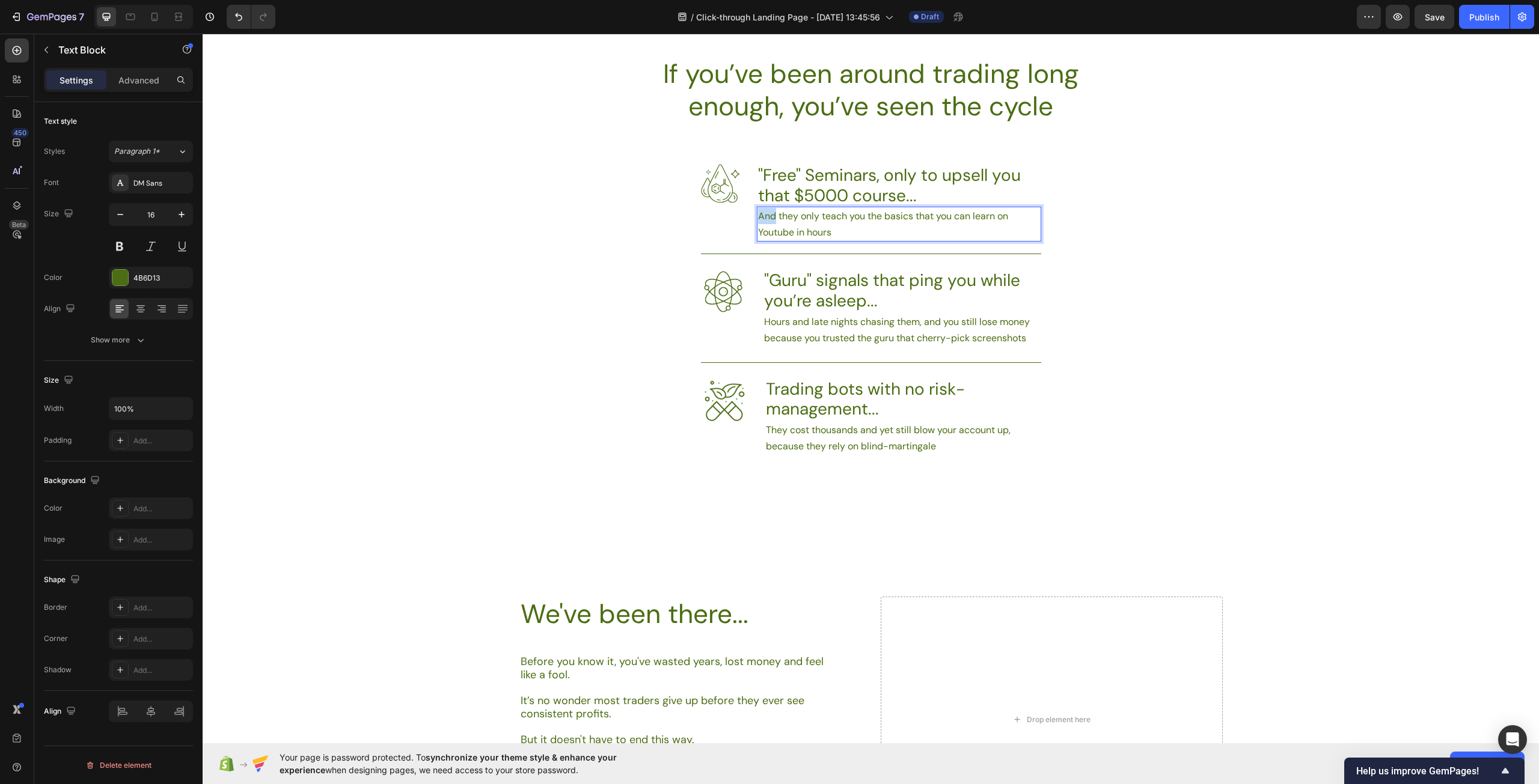
click at [743, 216] on div "Image "Free" Seminars, only to upsell you that $5000 course... Heading And they…" at bounding box center [871, 202] width 341 height 78
click at [937, 259] on div "Image "Guru" signals that ping you while you’re asleep... Heading Hours and lat…" at bounding box center [871, 300] width 341 height 93
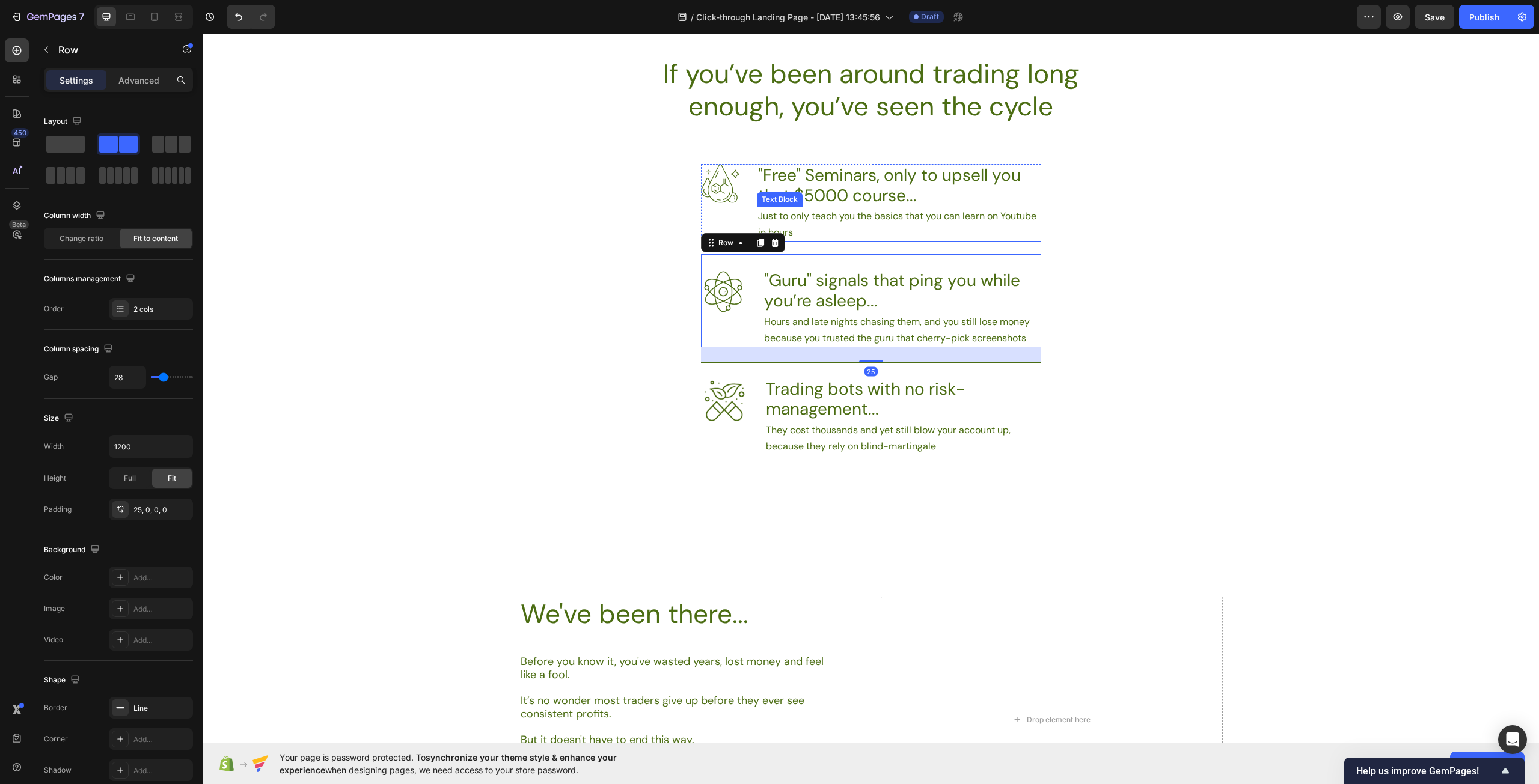
click at [862, 230] on p "Just to only teach you the basics that you can learn on Youtube in hours" at bounding box center [899, 224] width 282 height 32
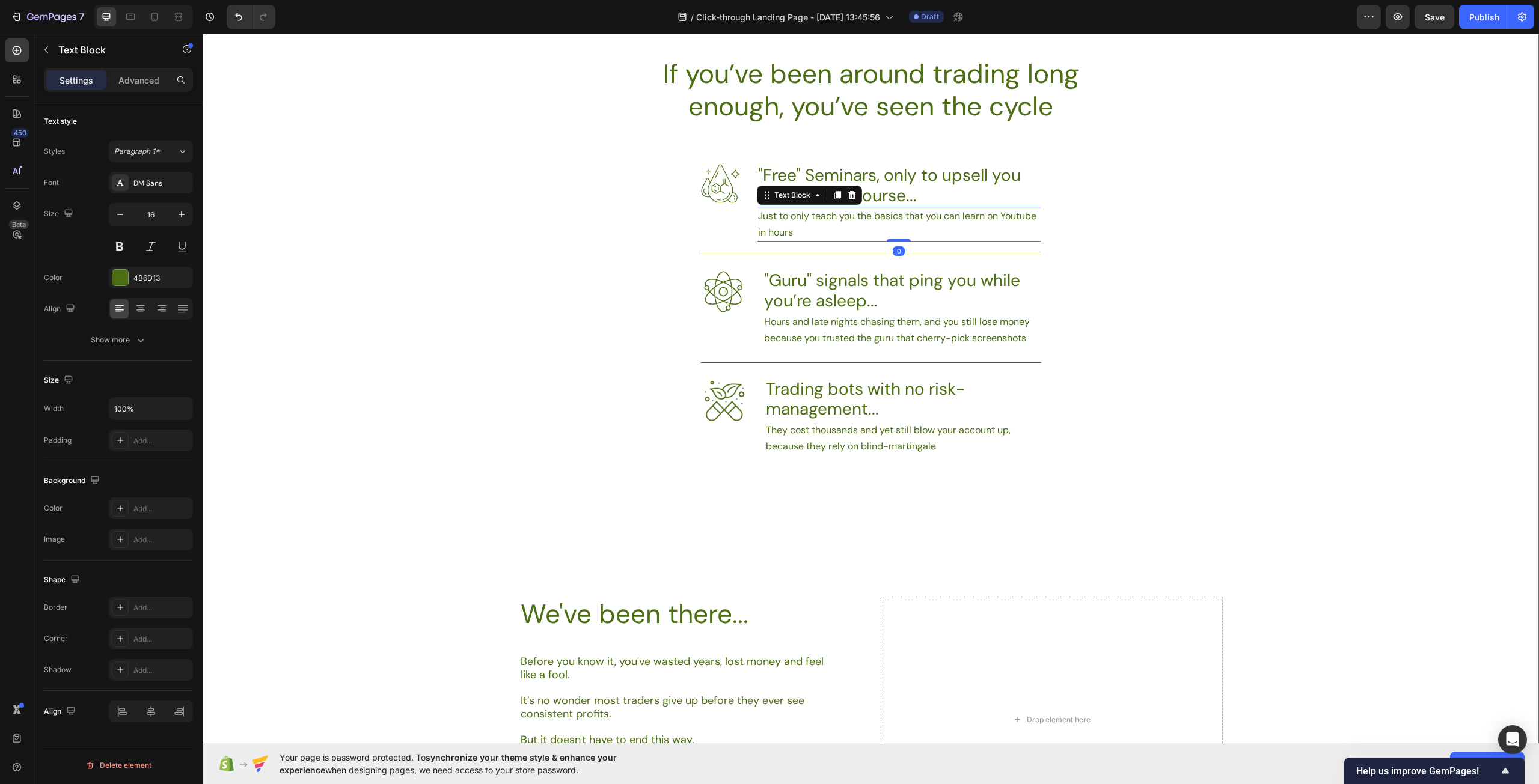
click at [1161, 285] on div "If you’ve been around trading long enough, you’ve seen the cycle Heading Image …" at bounding box center [870, 497] width 1337 height 882
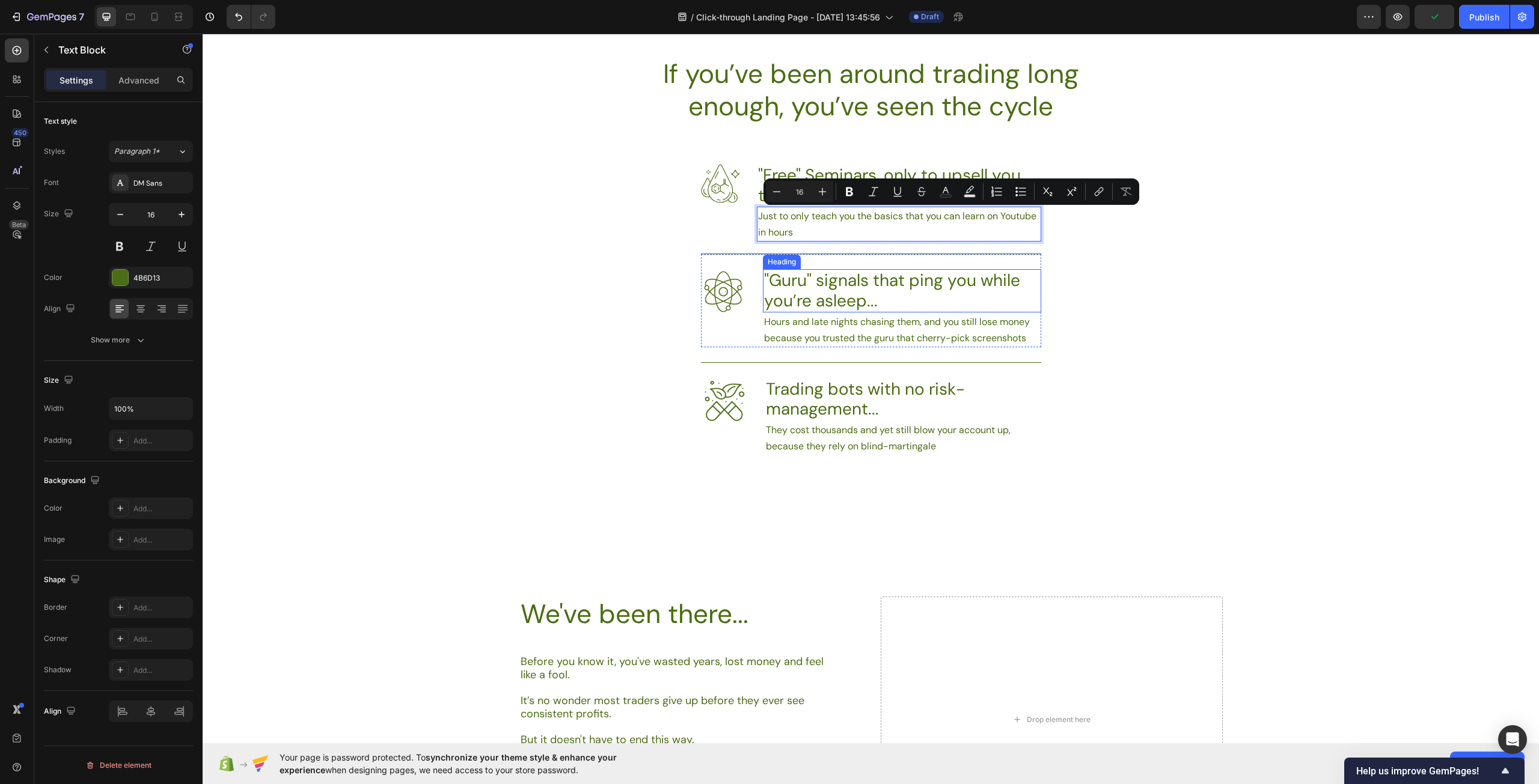
click at [890, 280] on h3 ""Guru" signals that ping you while you’re asleep..." at bounding box center [901, 290] width 278 height 43
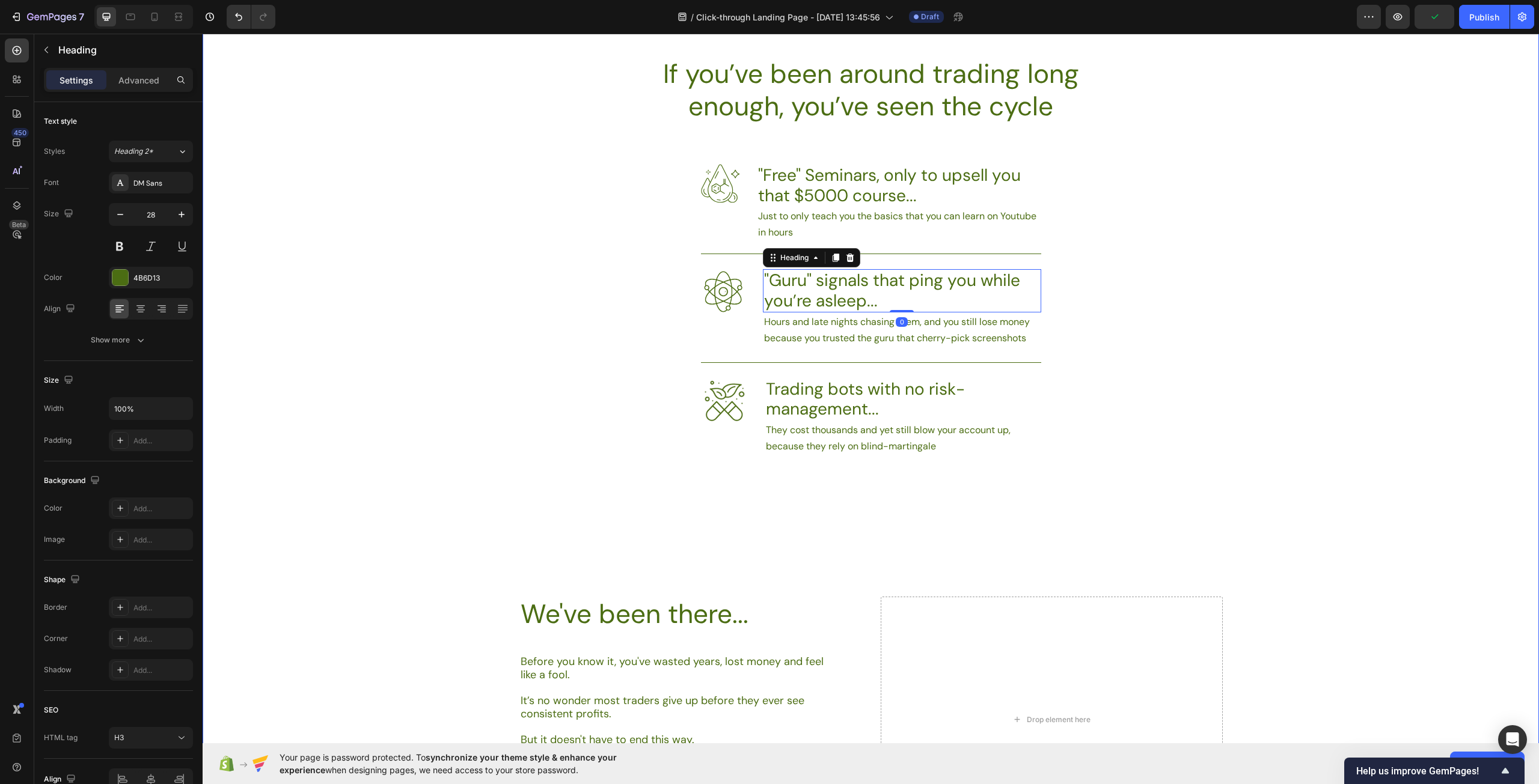
click at [1146, 291] on div "If you’ve been around trading long enough, you’ve seen the cycle Heading Image …" at bounding box center [870, 497] width 1337 height 882
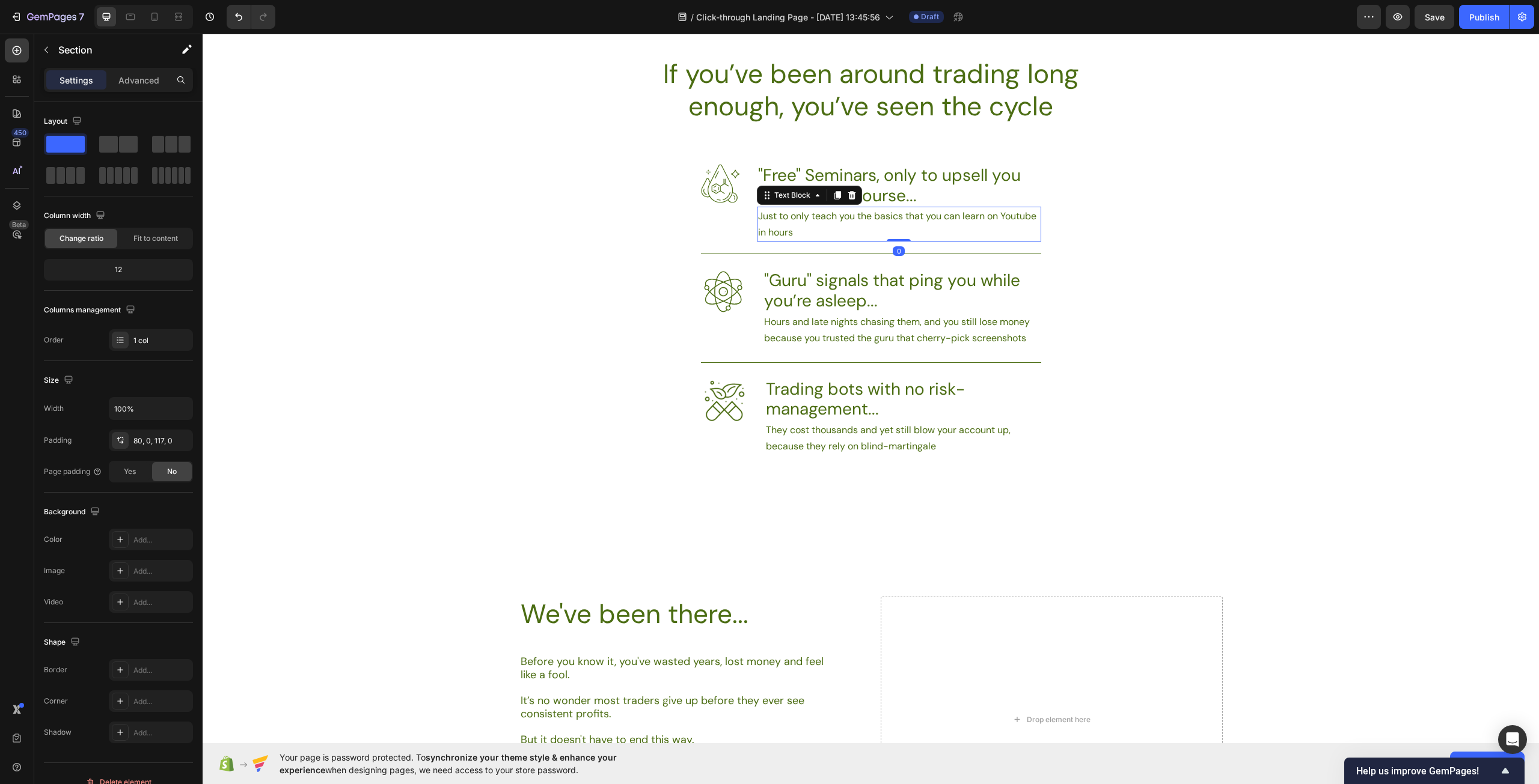
click at [865, 220] on p "Just to only teach you the basics that you can learn on Youtube in hours" at bounding box center [899, 224] width 282 height 32
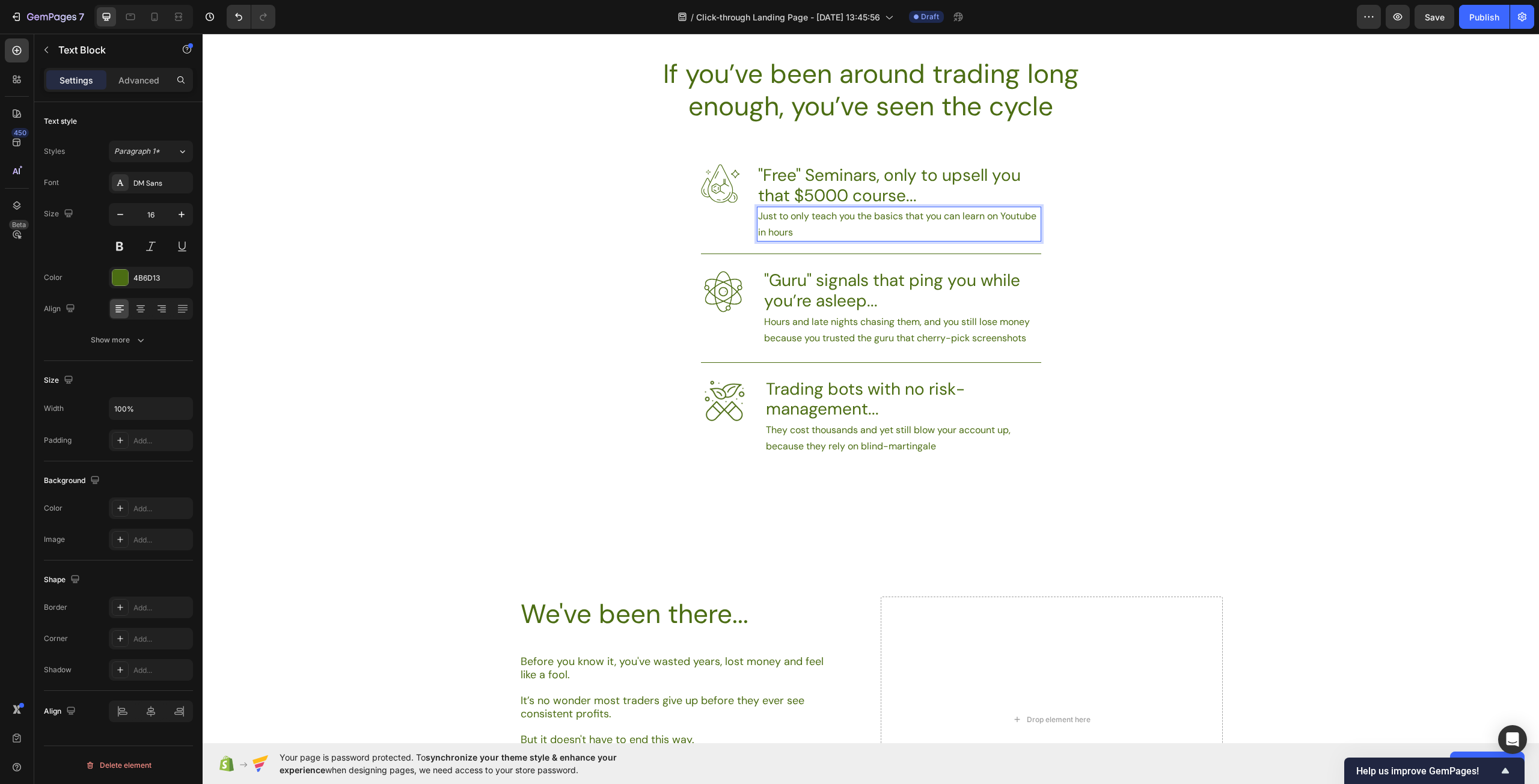
click at [866, 216] on p "Just to only teach you the basics that you can learn on Youtube in hours" at bounding box center [899, 224] width 282 height 32
click at [903, 230] on p "Just to only teach you basics that you can learn on Youtube in hours" at bounding box center [899, 224] width 282 height 32
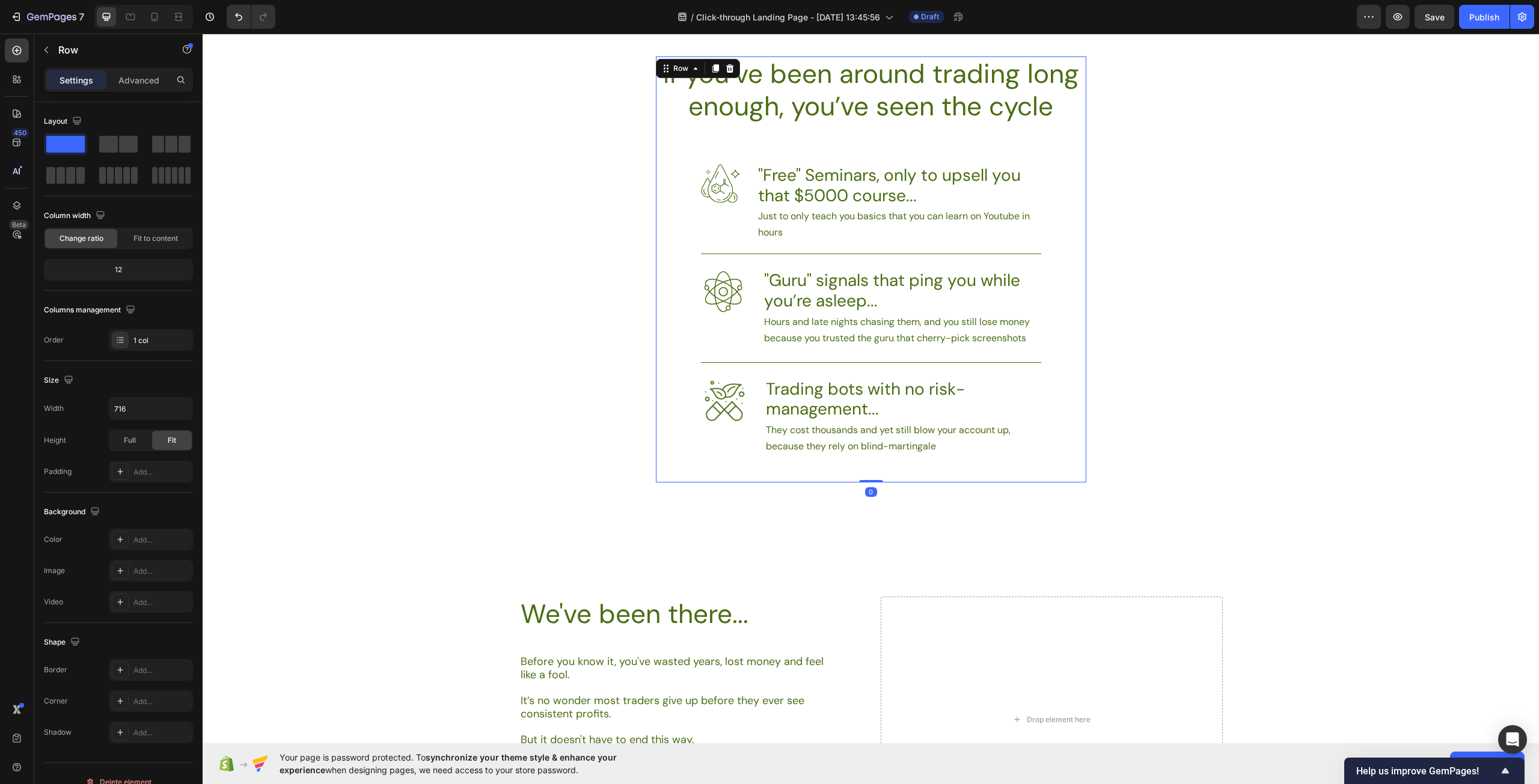
click at [1077, 267] on div "If you’ve been around trading long enough, you’ve seen the cycle Heading Image …" at bounding box center [870, 270] width 430 height 427
click at [892, 305] on h3 ""Guru" signals that ping you while you’re asleep..." at bounding box center [901, 290] width 278 height 43
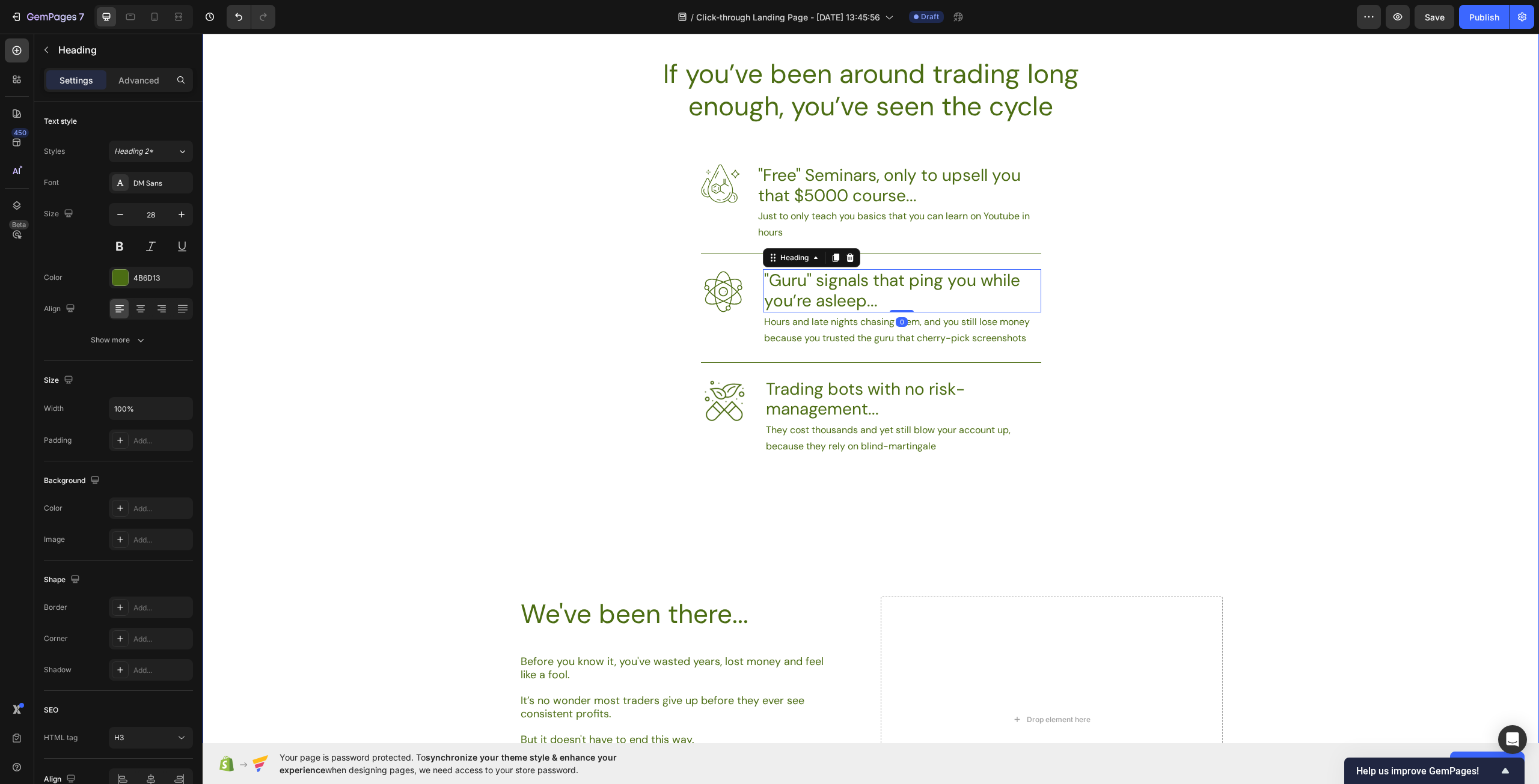
click at [1245, 375] on div "If you’ve been around trading long enough, you’ve seen the cycle Heading Image …" at bounding box center [870, 497] width 1337 height 882
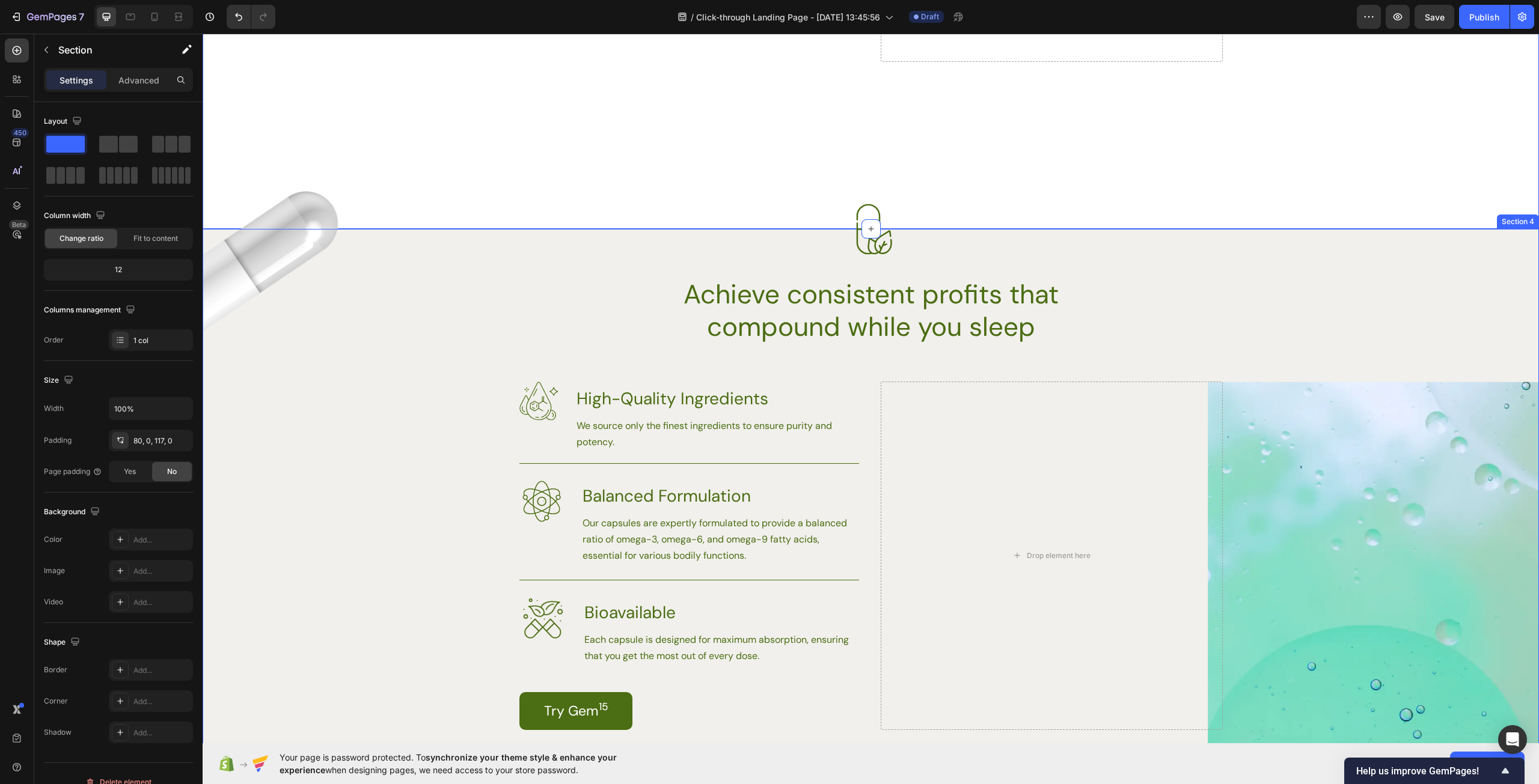
scroll to position [1442, 0]
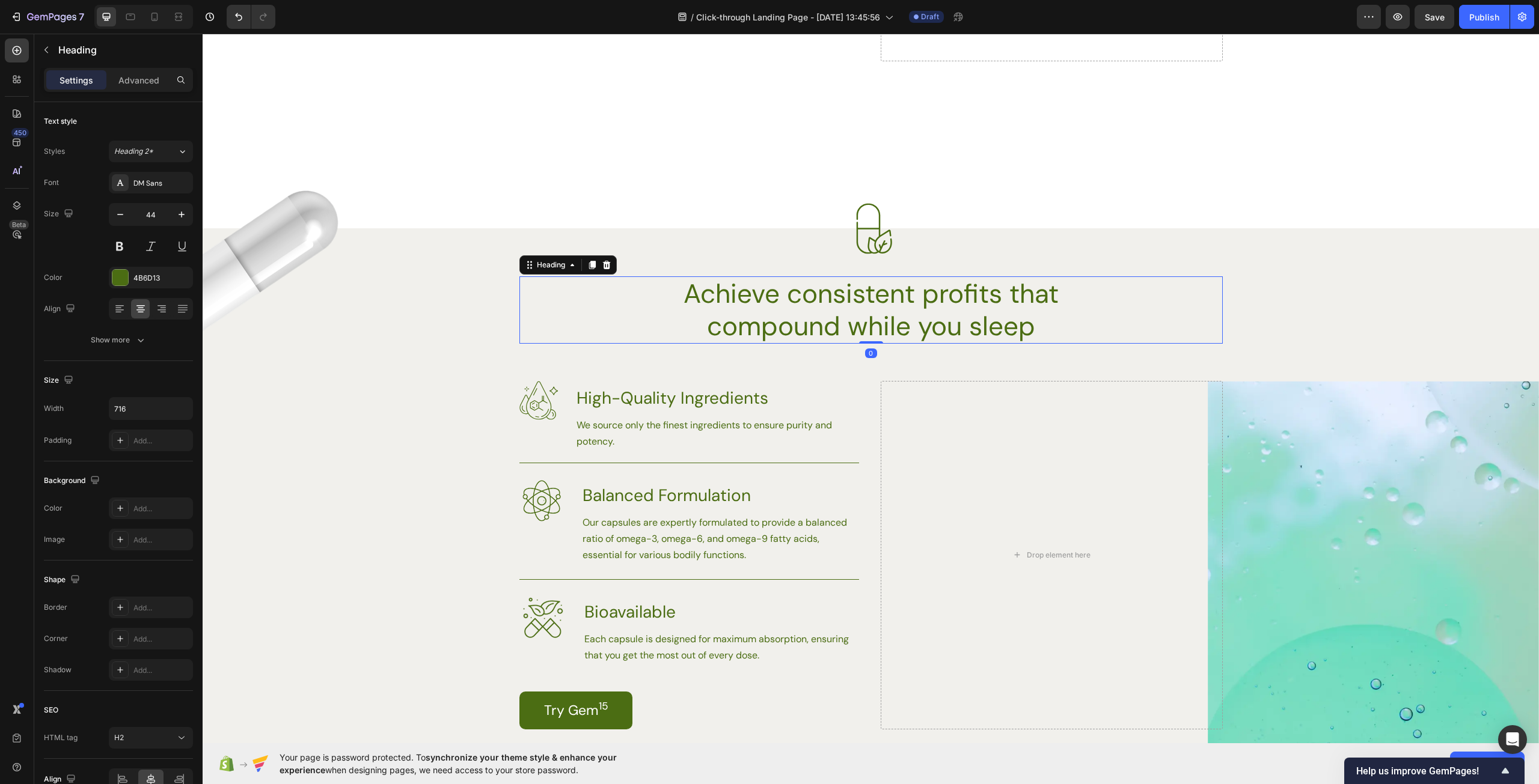
click at [722, 305] on h2 "Achieve consistent profits that compound while you sleep" at bounding box center [870, 309] width 430 height 67
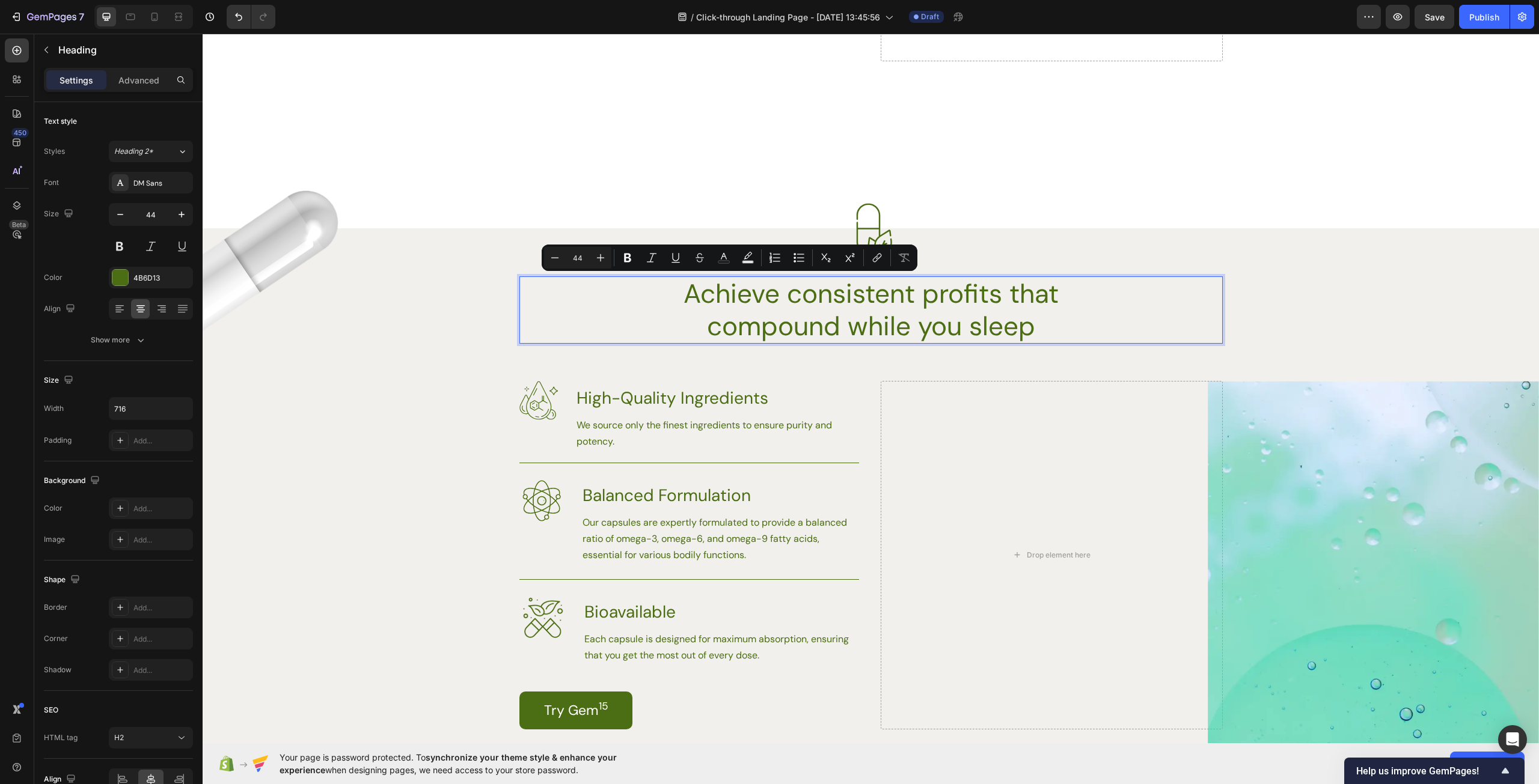
click at [754, 303] on p "Achieve consistent profits that compound while you sleep" at bounding box center [871, 310] width 428 height 65
drag, startPoint x: 773, startPoint y: 298, endPoint x: 672, endPoint y: 296, distance: 101.0
click at [672, 296] on p "Achieve consistent profits that compound while you sleep" at bounding box center [871, 310] width 428 height 65
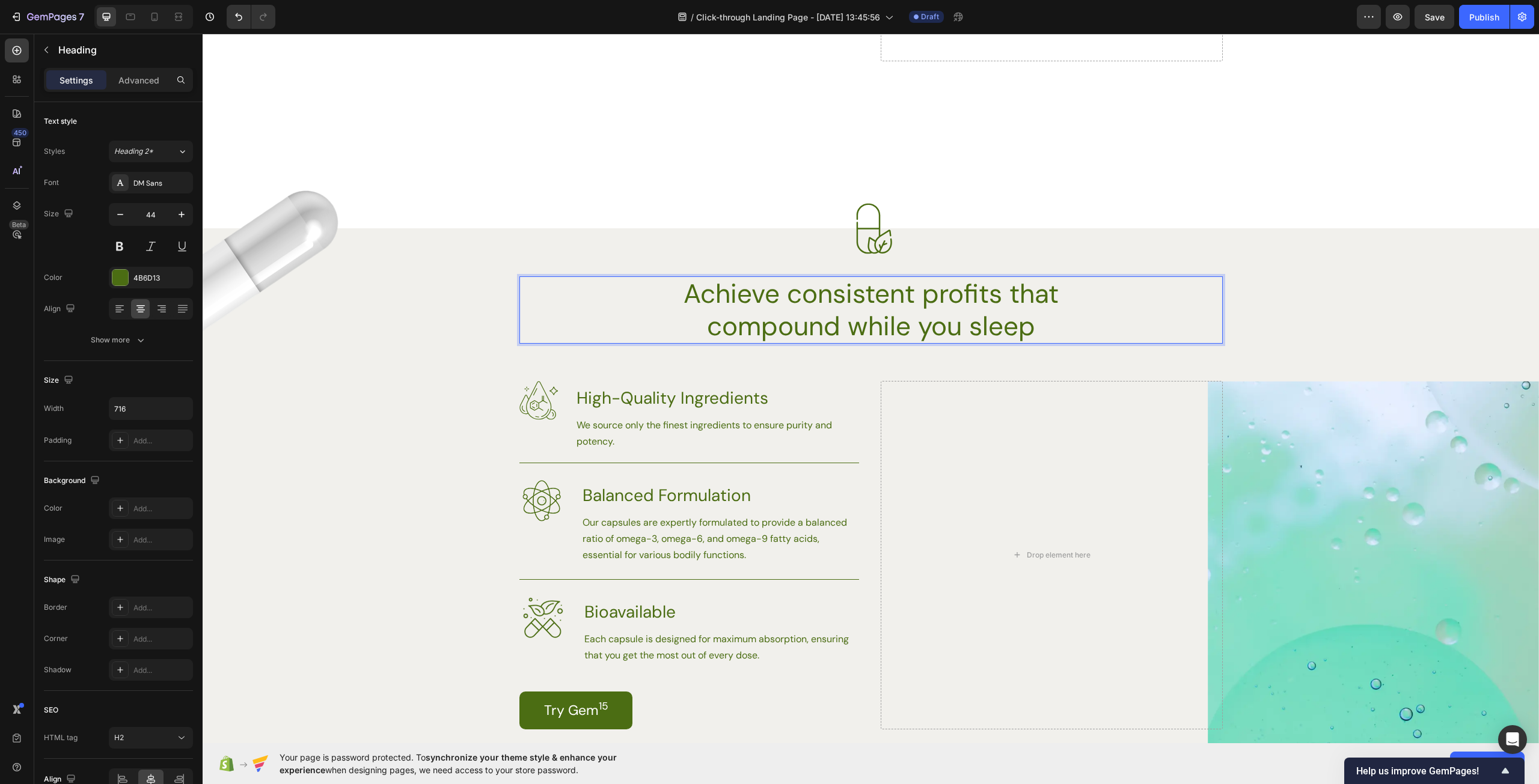
click at [1056, 321] on p "Achieve consistent profits that compound while you sleep" at bounding box center [871, 310] width 428 height 65
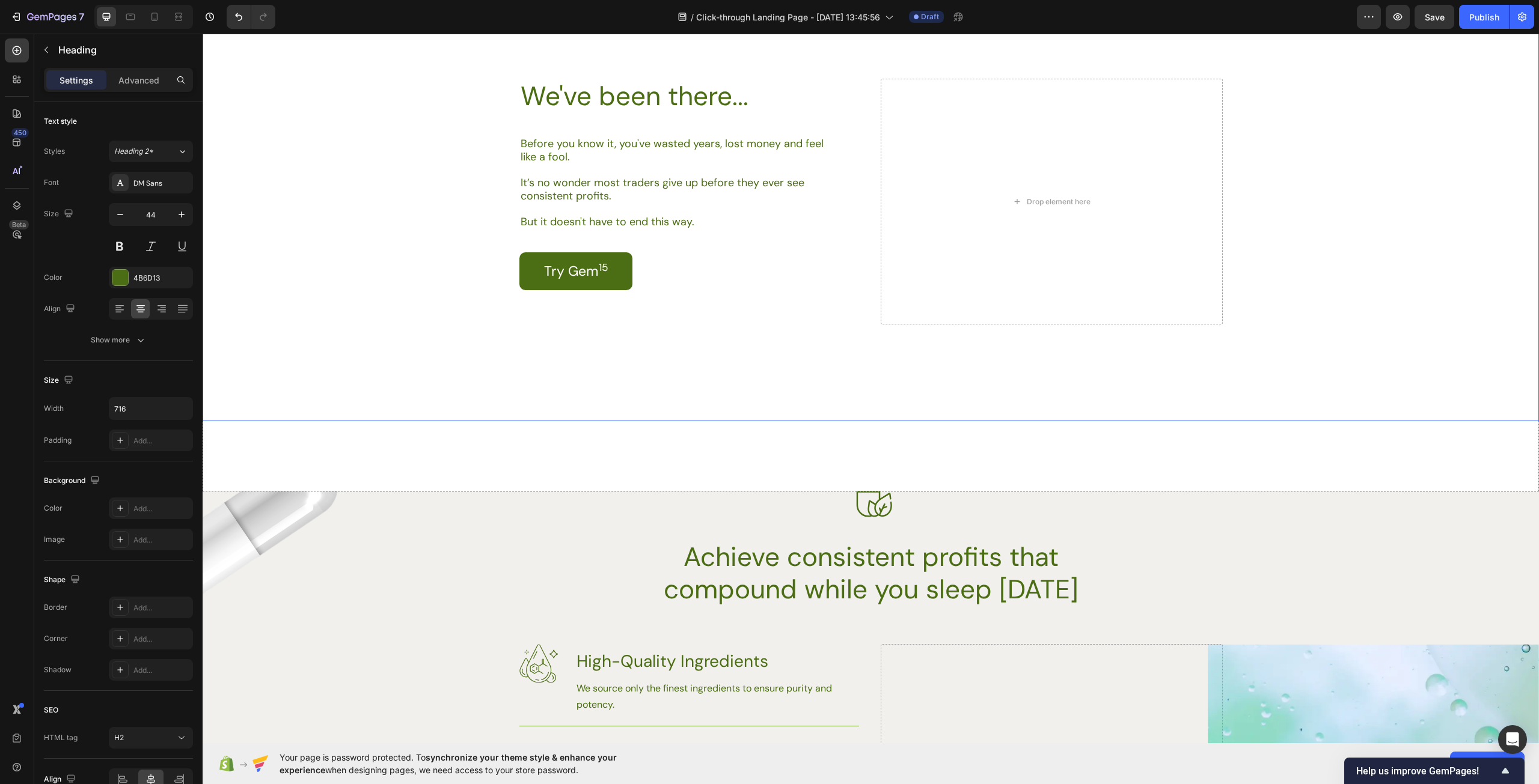
scroll to position [1202, 0]
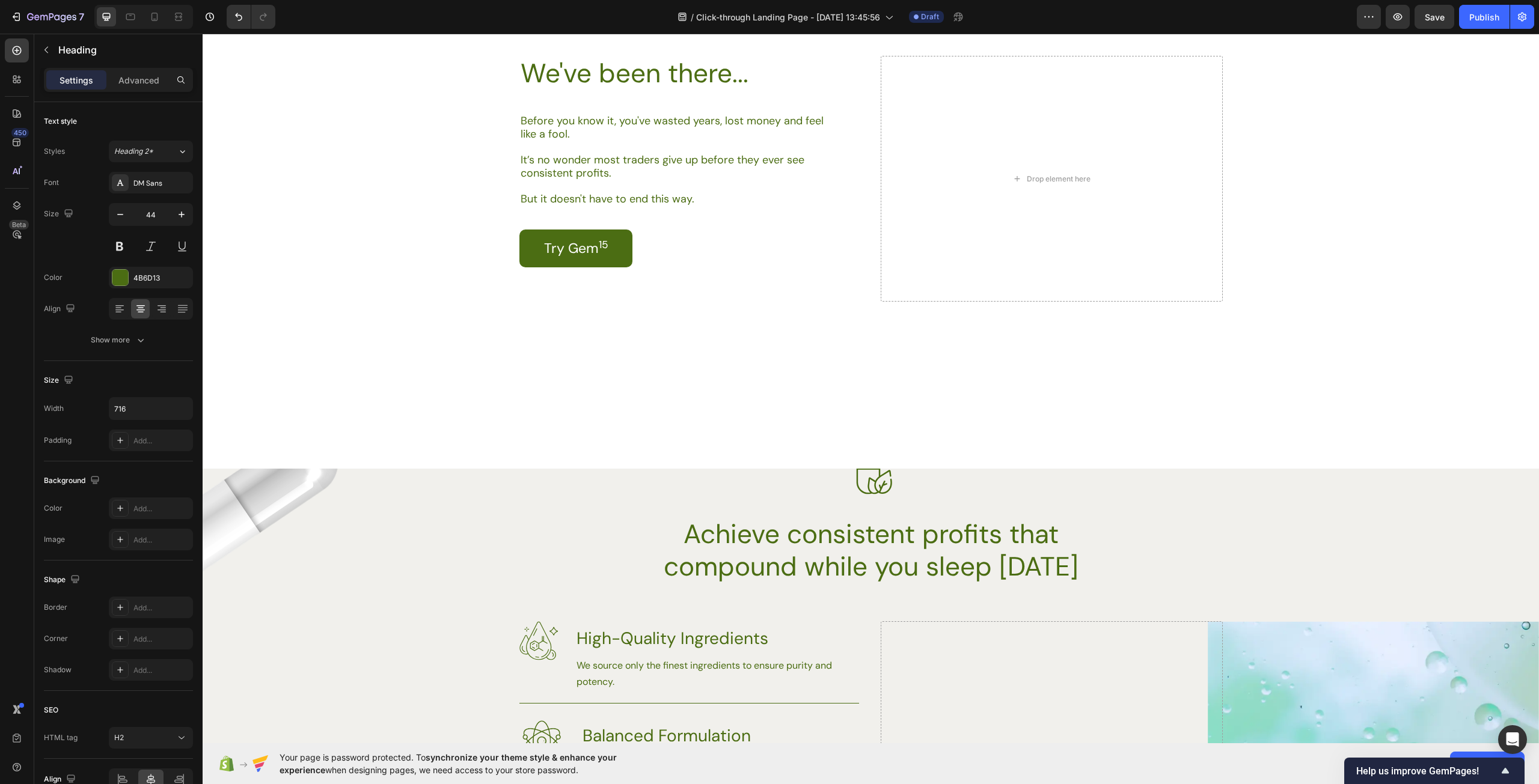
click at [687, 533] on h2 "Achieve consistent profits that compound while you sleep [DATE]" at bounding box center [870, 549] width 430 height 67
click at [675, 533] on p "Achieve consistent profits that compound while you sleep [DATE]" at bounding box center [871, 550] width 428 height 65
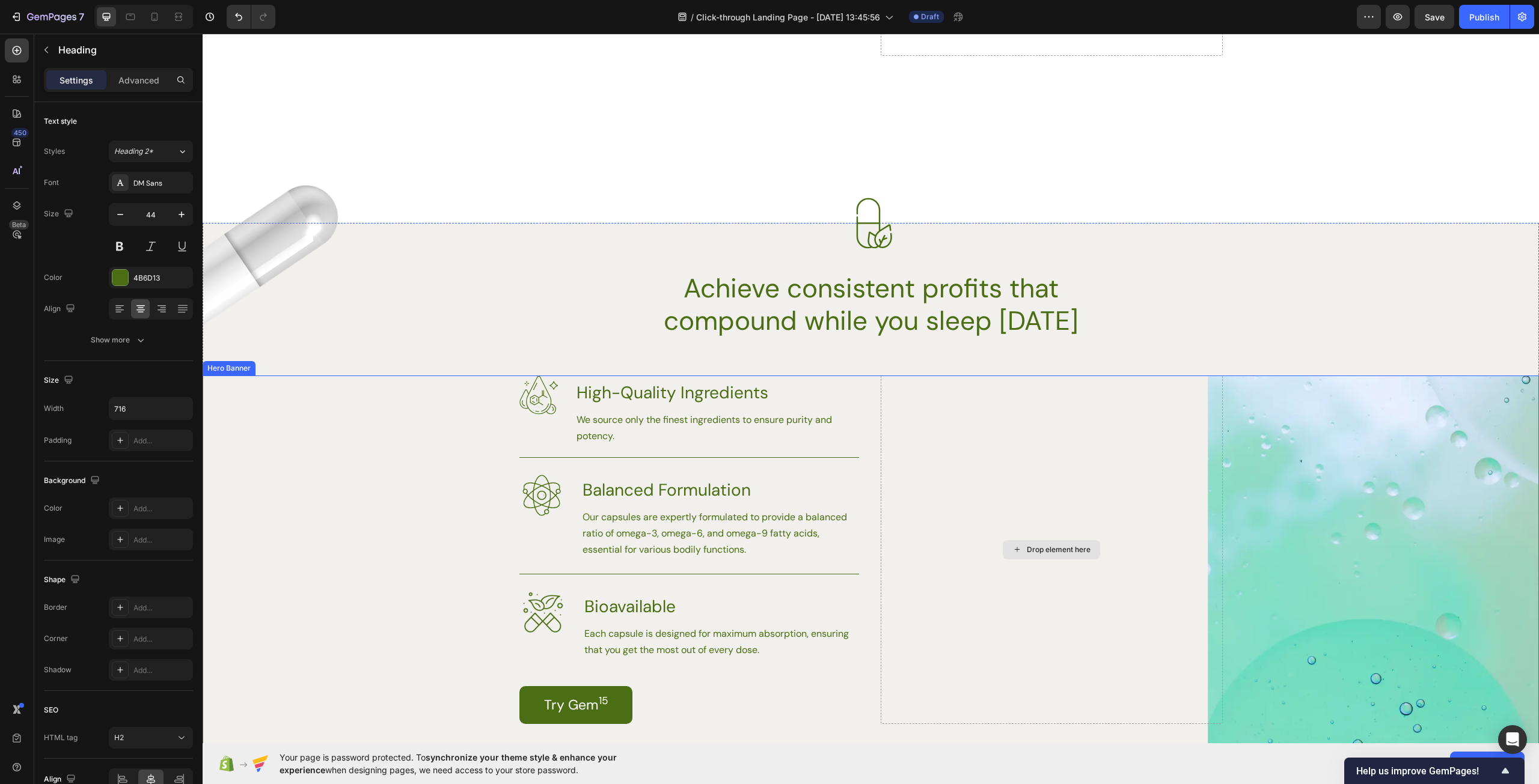
scroll to position [1442, 0]
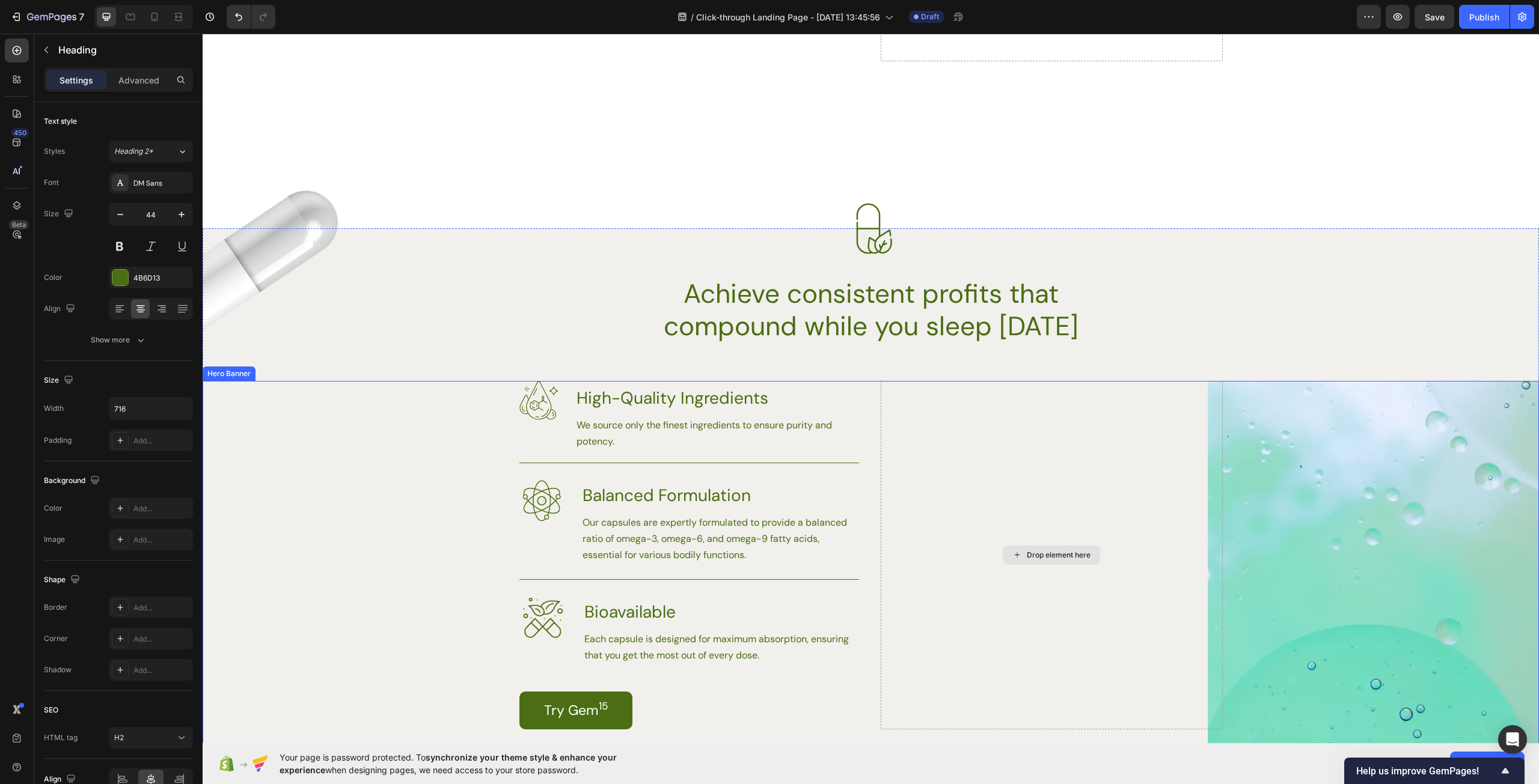
click at [1029, 432] on div "Drop element here" at bounding box center [1052, 555] width 342 height 349
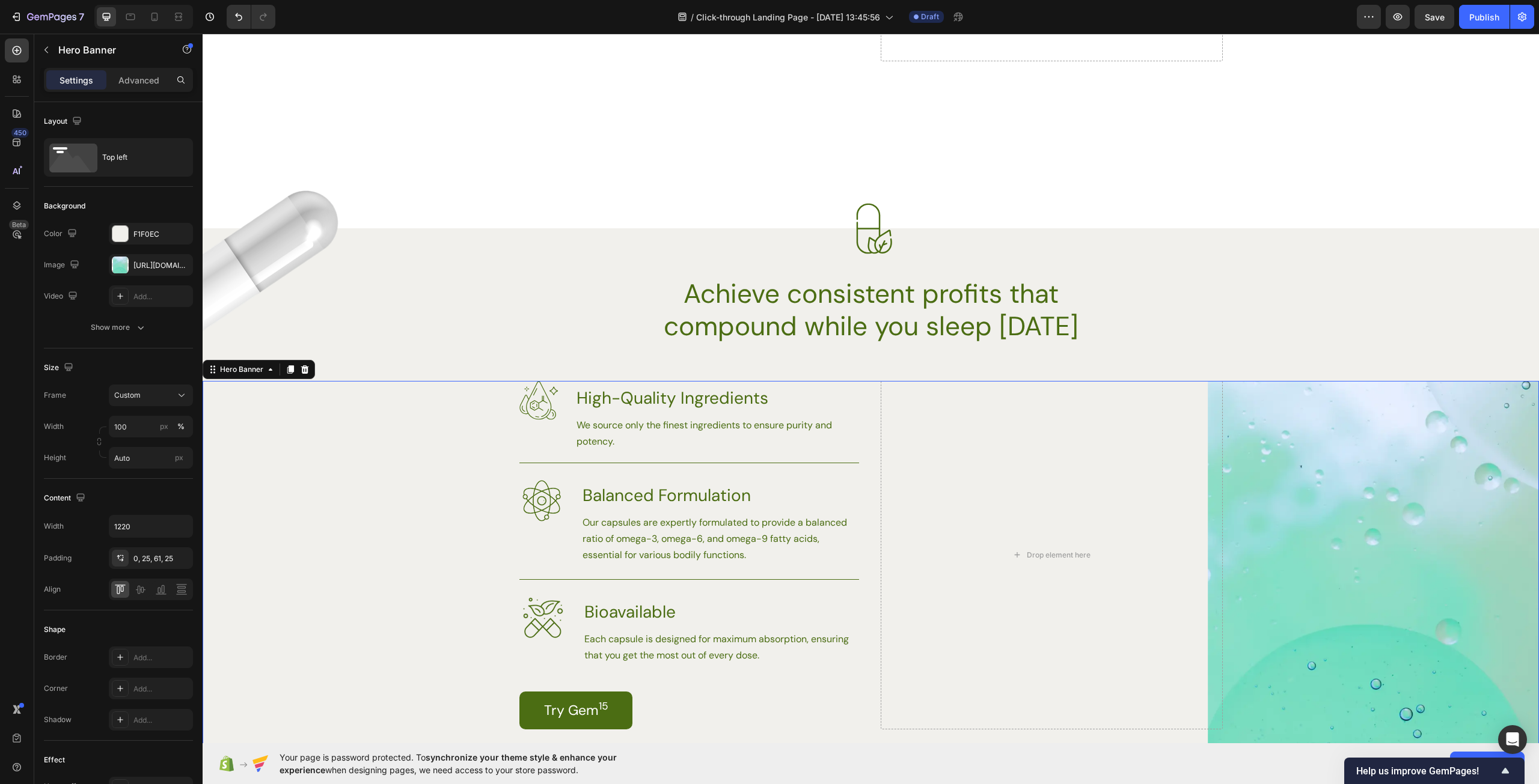
click at [1359, 465] on div "Background Image" at bounding box center [870, 573] width 1337 height 385
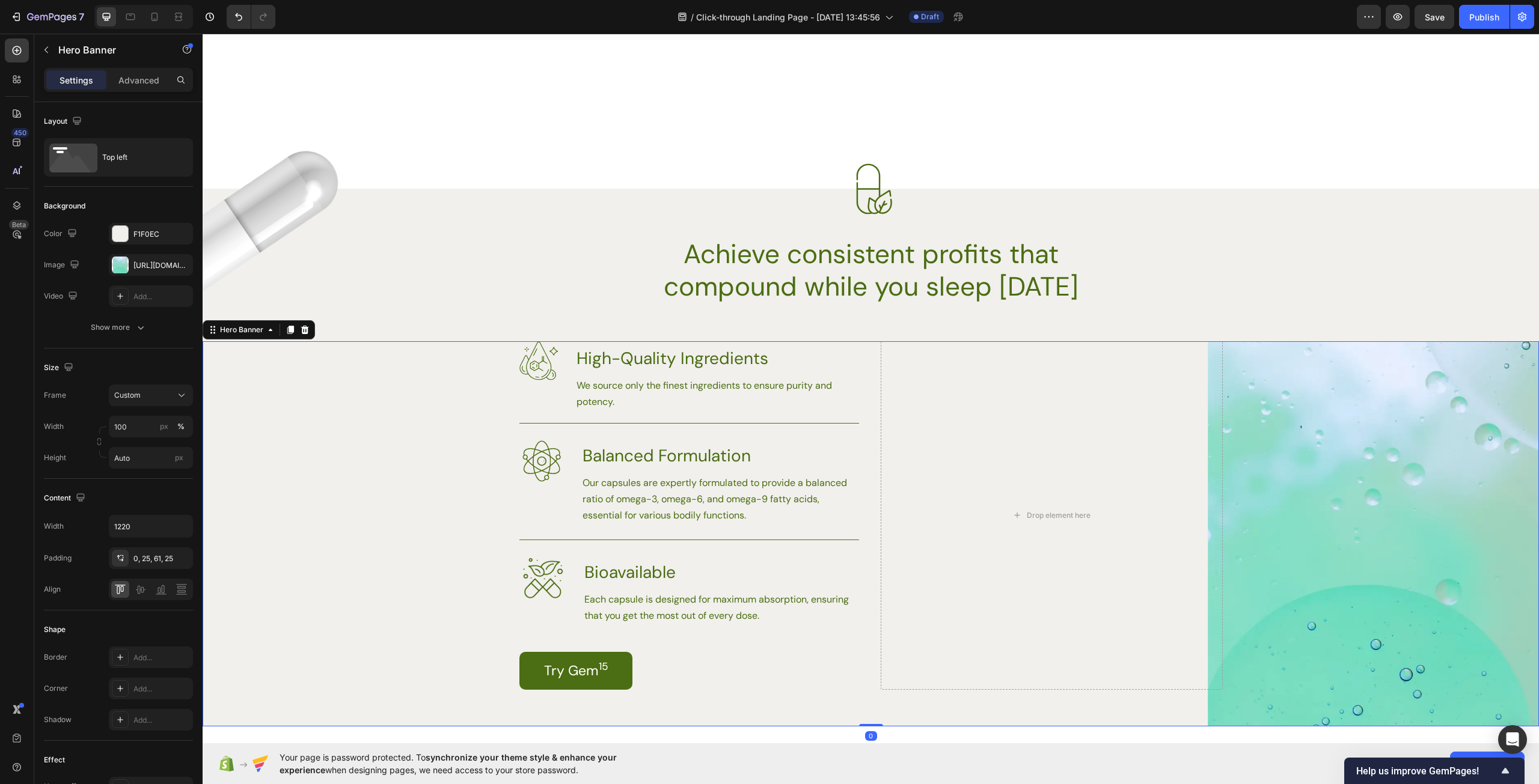
scroll to position [1562, 0]
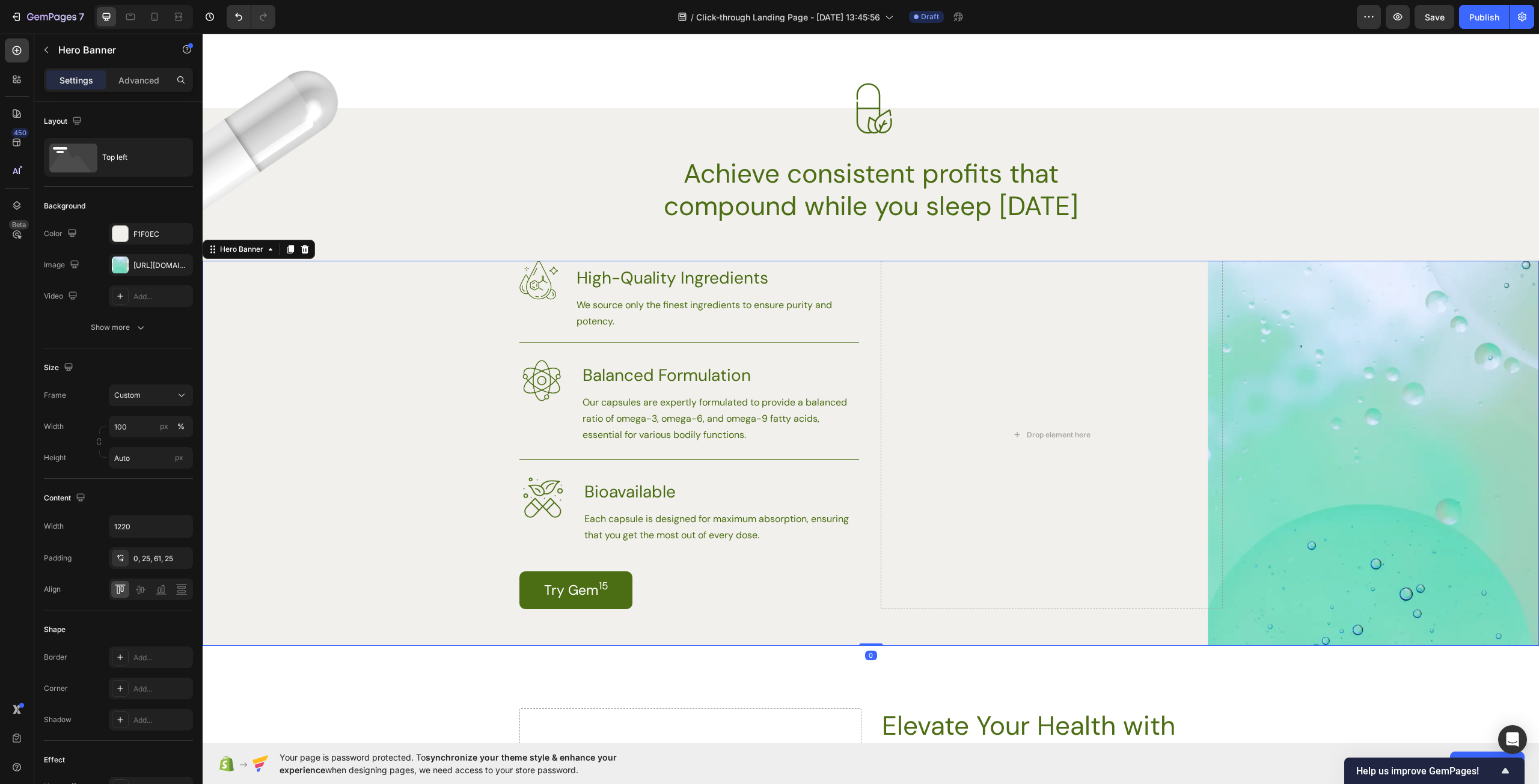
click at [1348, 458] on div "Background Image" at bounding box center [870, 453] width 1337 height 385
click at [311, 411] on div "Background Image" at bounding box center [870, 453] width 1337 height 385
click at [183, 263] on icon "button" at bounding box center [181, 265] width 9 height 9
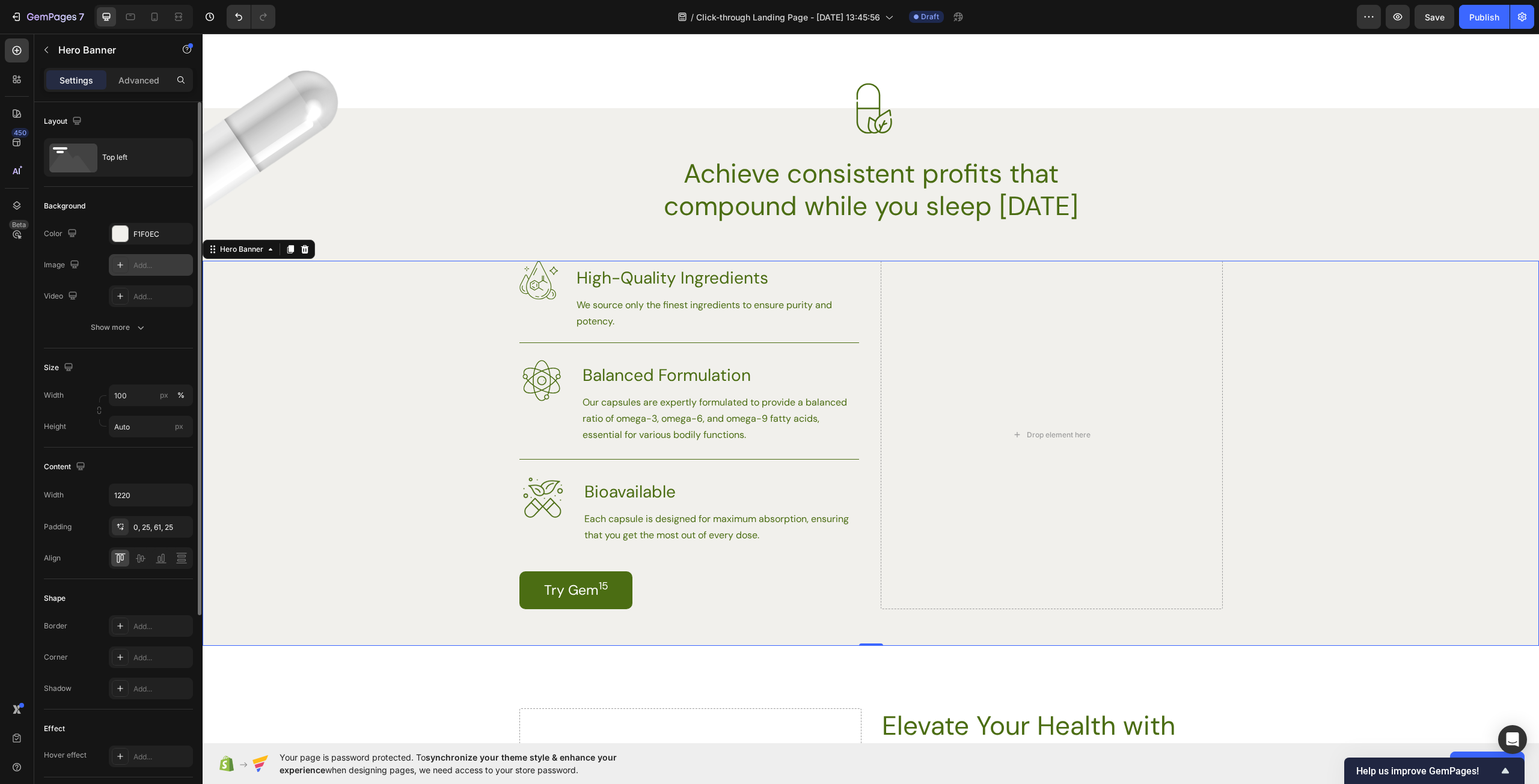
click at [1330, 393] on div "Background Image" at bounding box center [870, 453] width 1337 height 385
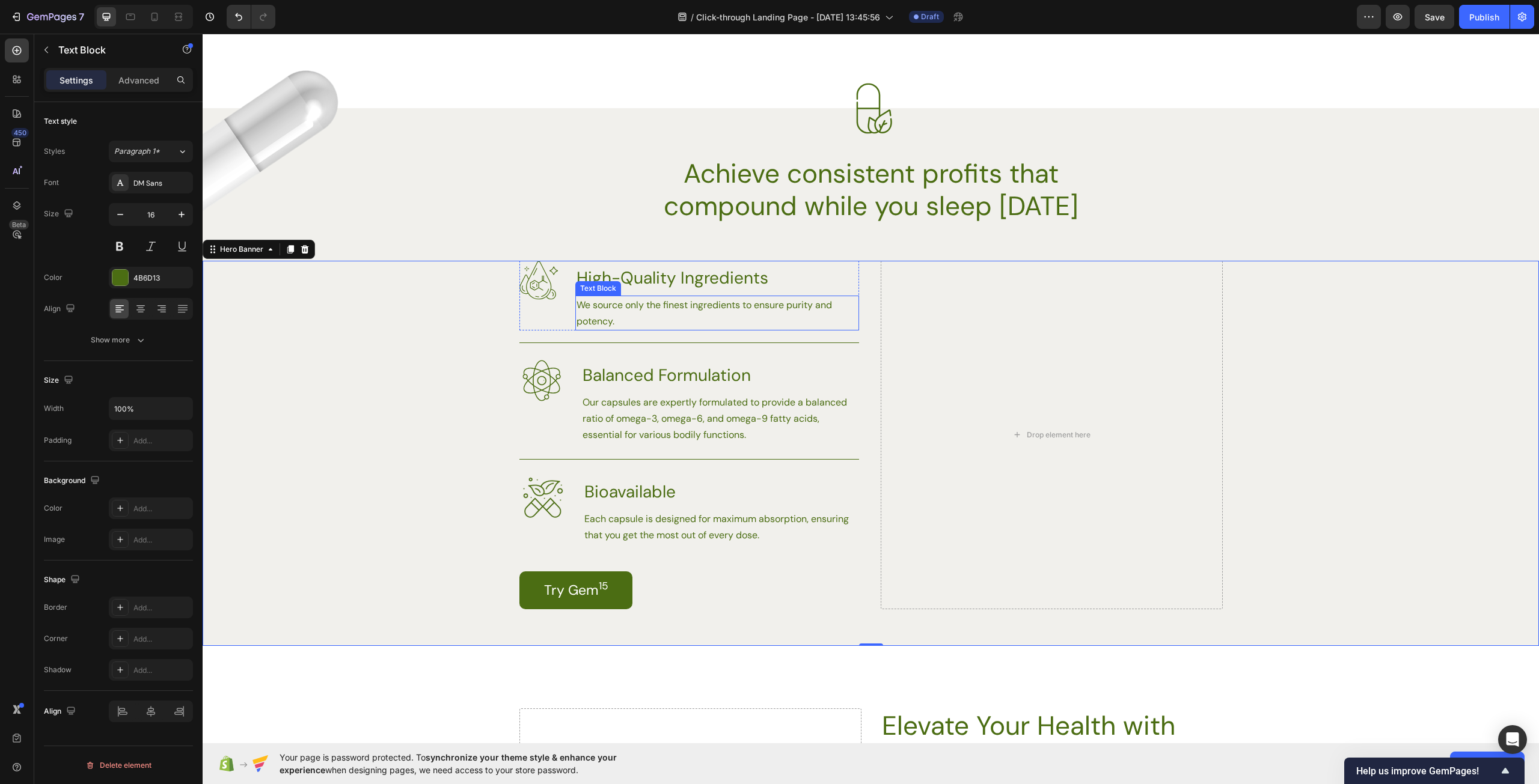
click at [778, 322] on p "We source only the finest ingredients to ensure purity and potency." at bounding box center [716, 313] width 281 height 32
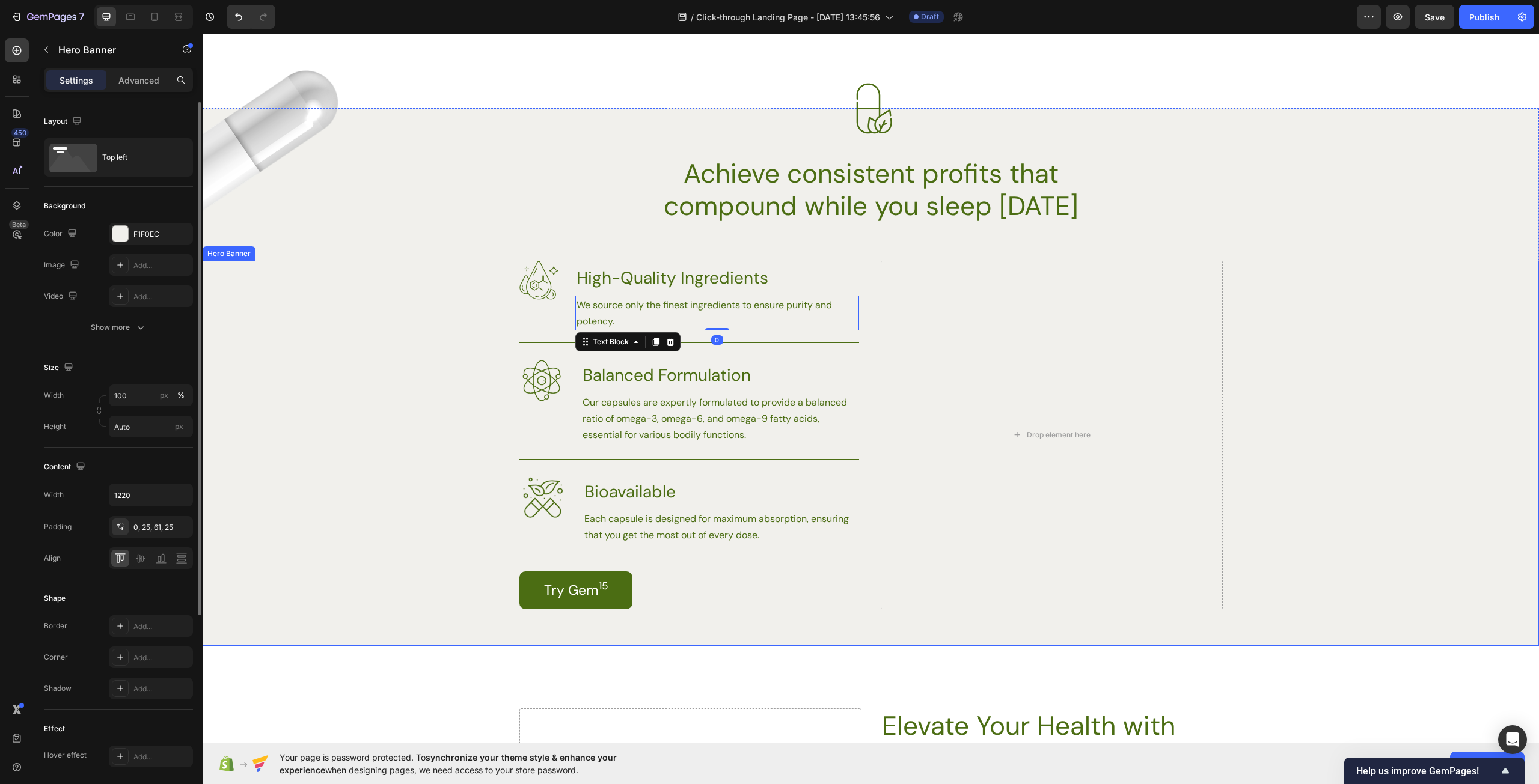
click at [489, 288] on div "Background Image" at bounding box center [870, 453] width 1337 height 385
click at [1016, 312] on div "Drop element here" at bounding box center [1052, 435] width 342 height 349
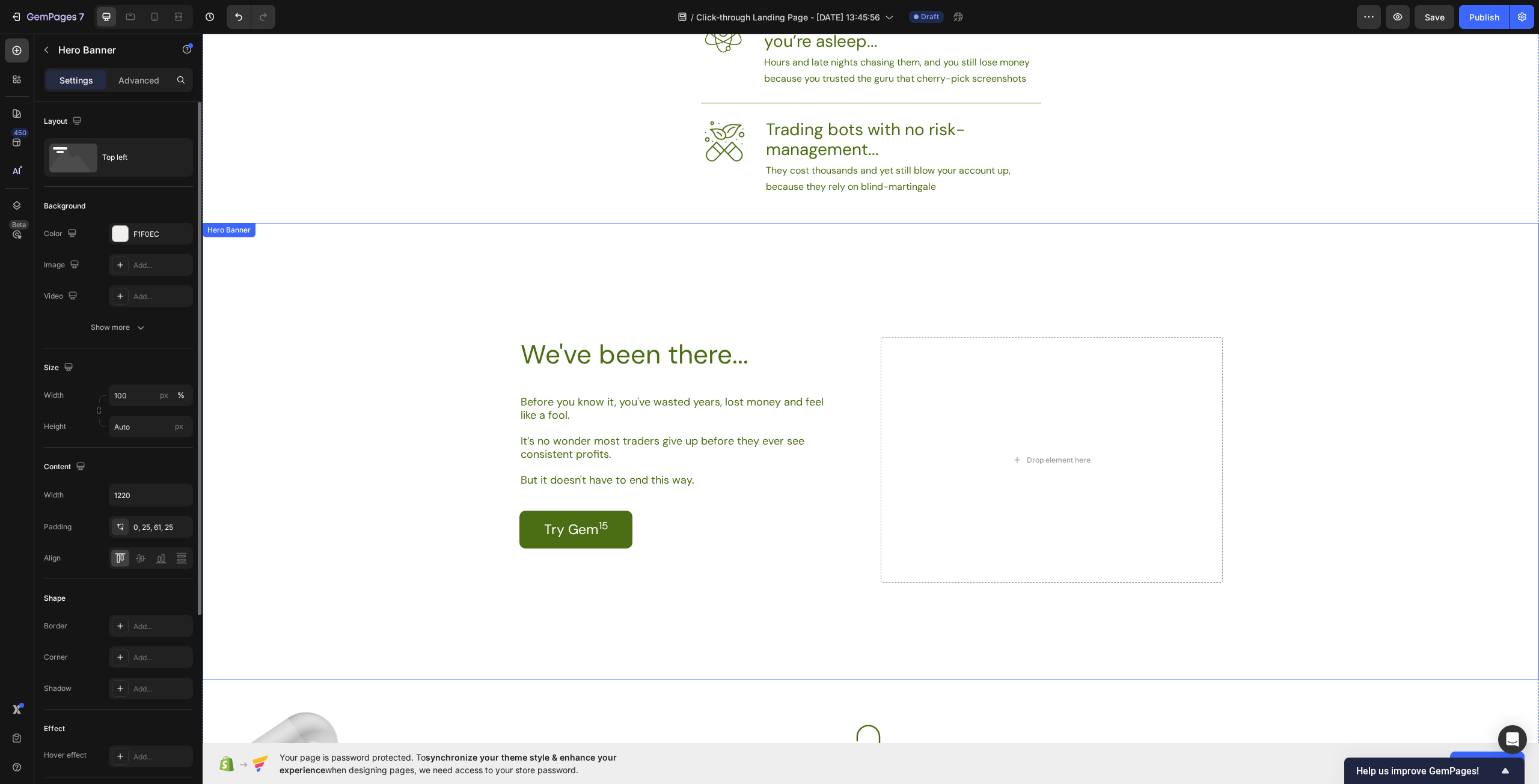
scroll to position [901, 0]
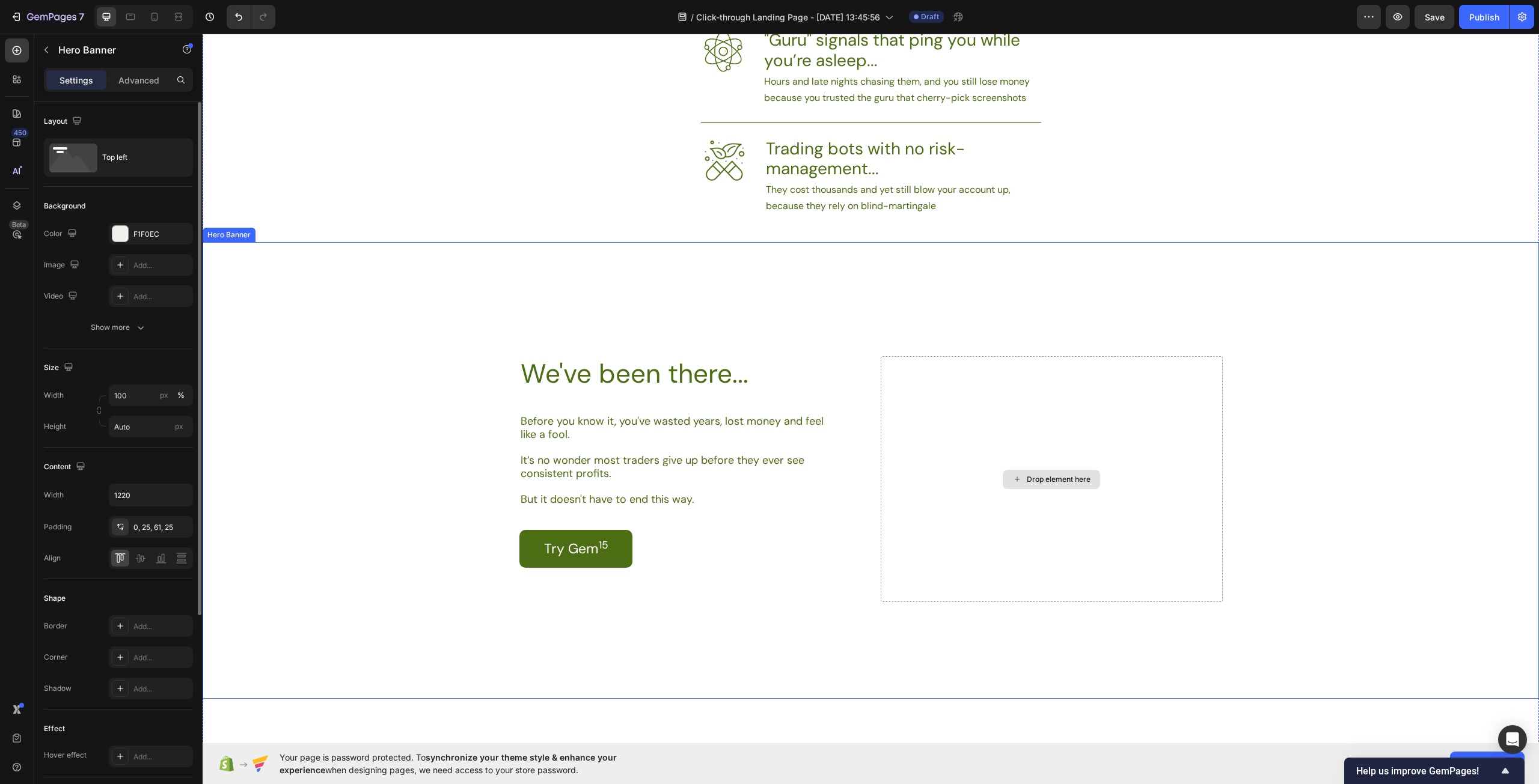
click at [1040, 477] on div "Drop element here" at bounding box center [1058, 479] width 63 height 9
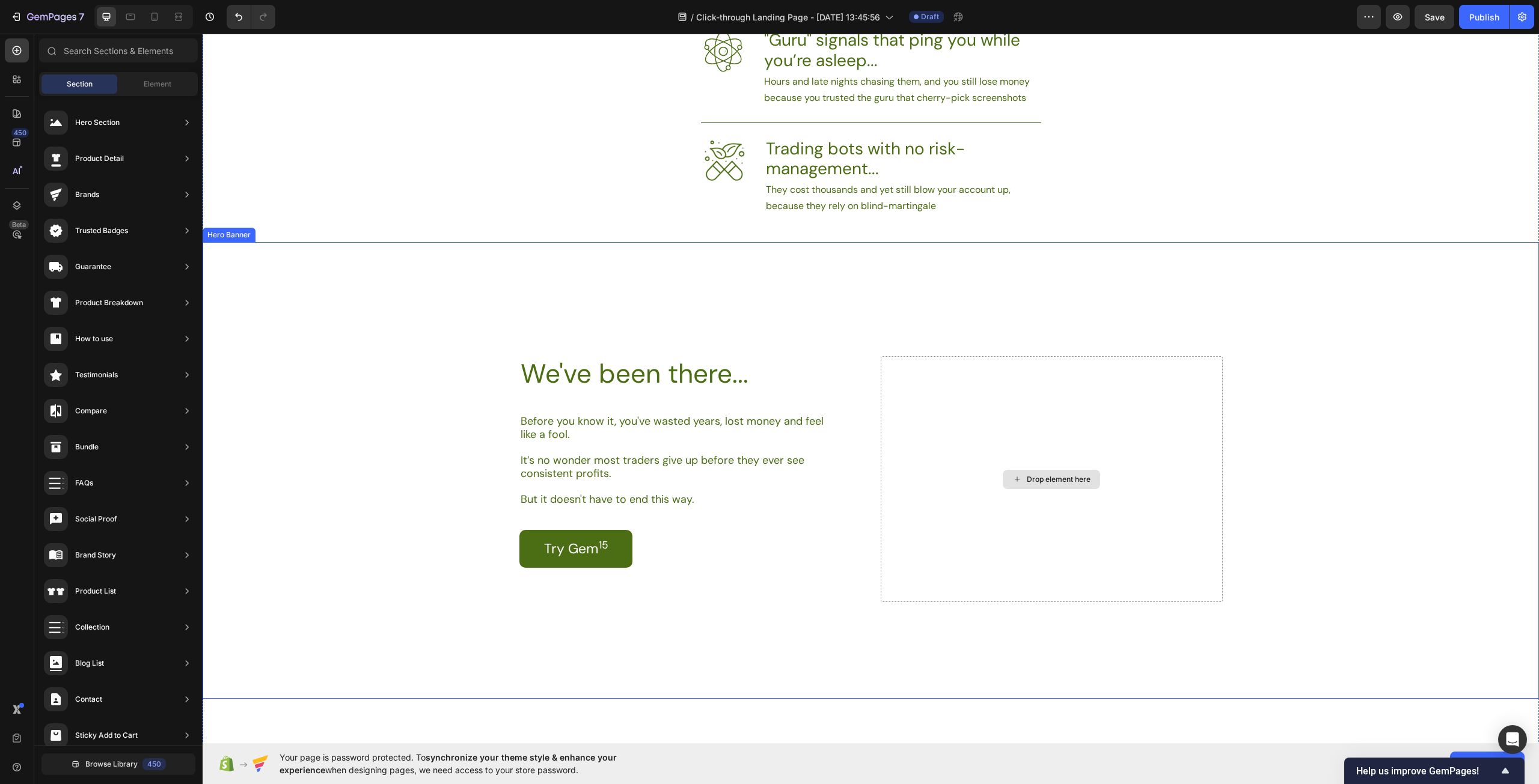
click at [1040, 477] on div "Drop element here" at bounding box center [1058, 479] width 63 height 9
click at [152, 76] on div "Element" at bounding box center [157, 84] width 76 height 19
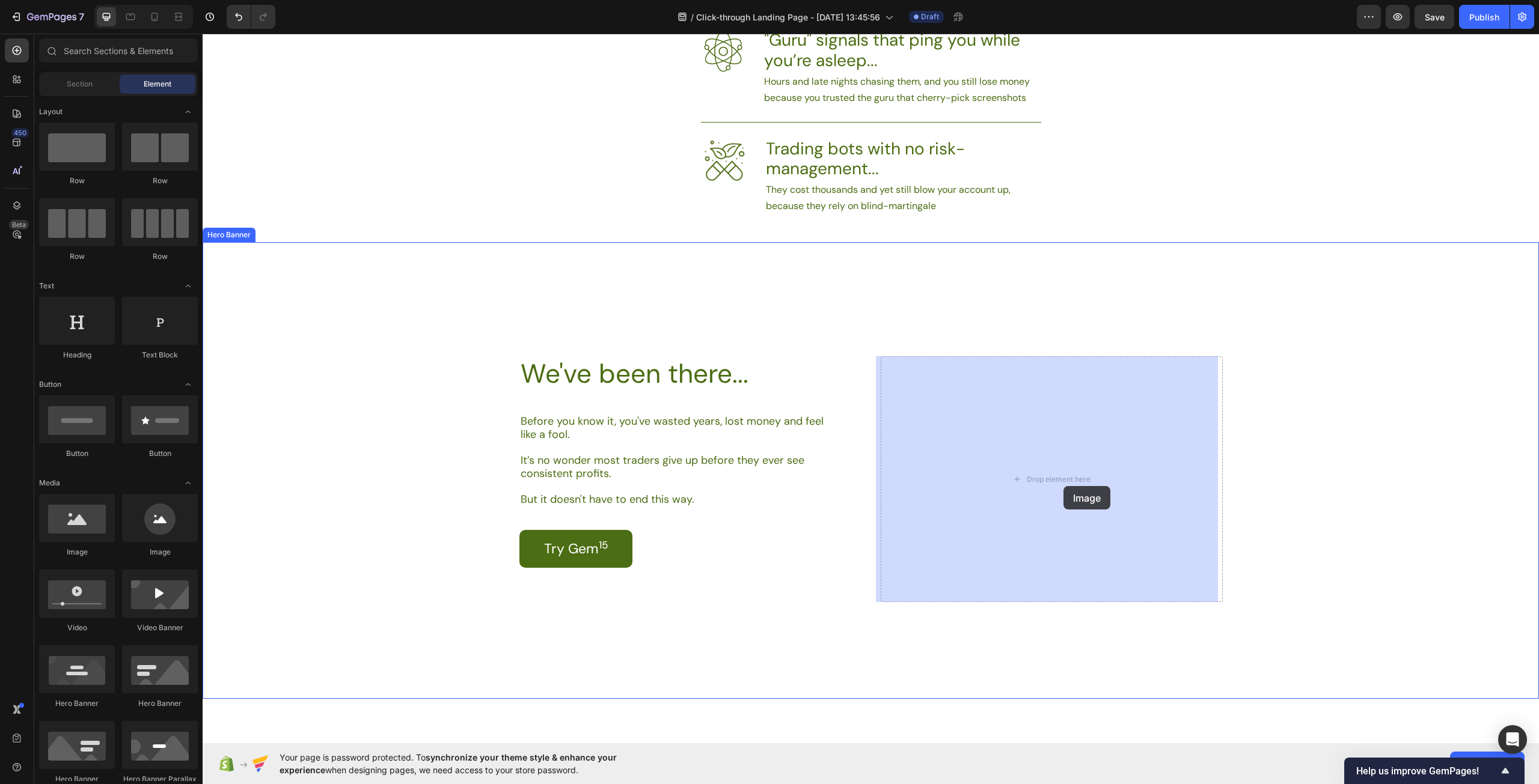
drag, startPoint x: 303, startPoint y: 560, endPoint x: 1062, endPoint y: 487, distance: 762.5
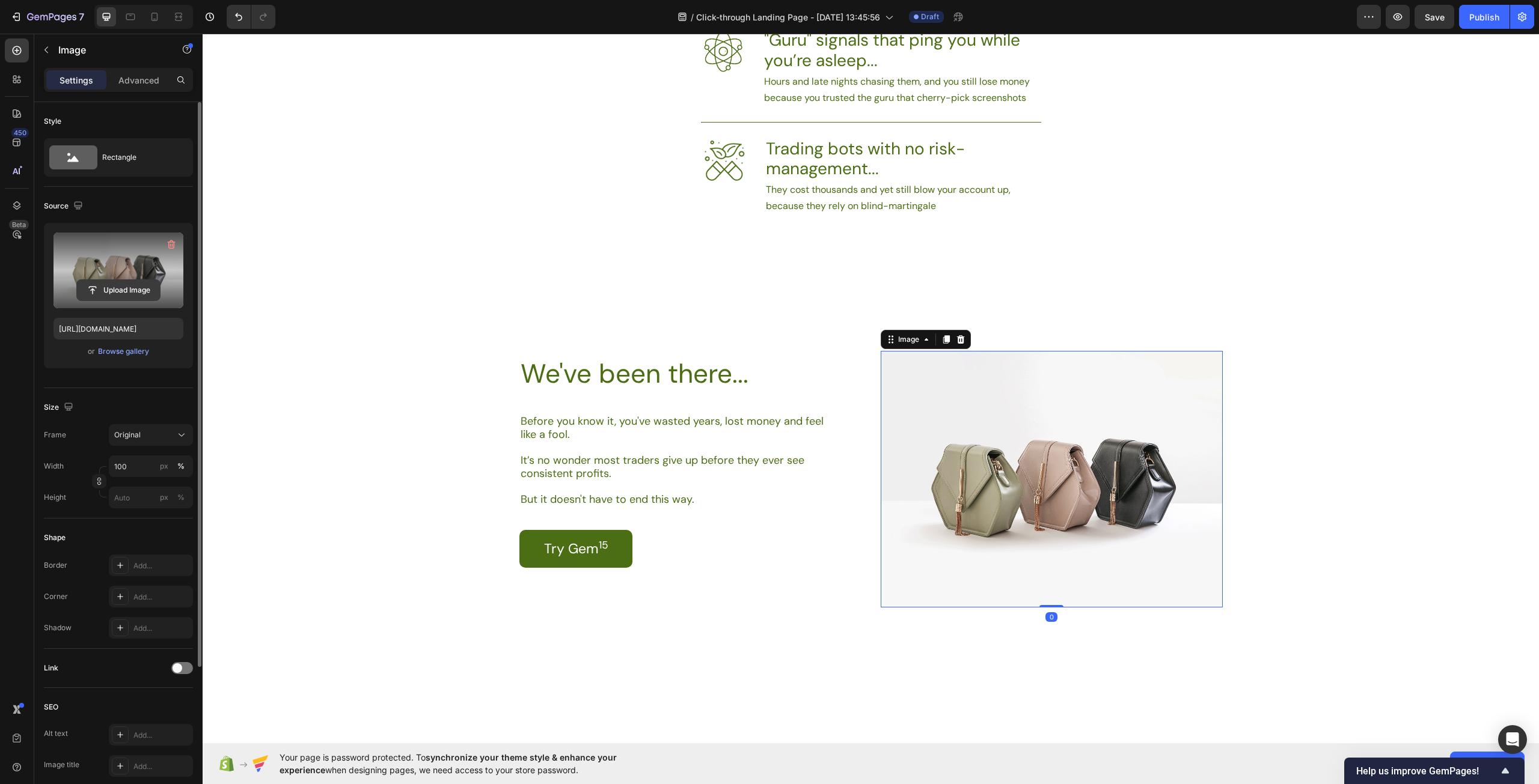
drag, startPoint x: 103, startPoint y: 279, endPoint x: 108, endPoint y: 286, distance: 8.6
click at [105, 282] on button "Upload Image" at bounding box center [118, 289] width 84 height 22
click at [105, 290] on input "file" at bounding box center [118, 290] width 83 height 21
type input "[URL][DOMAIN_NAME]"
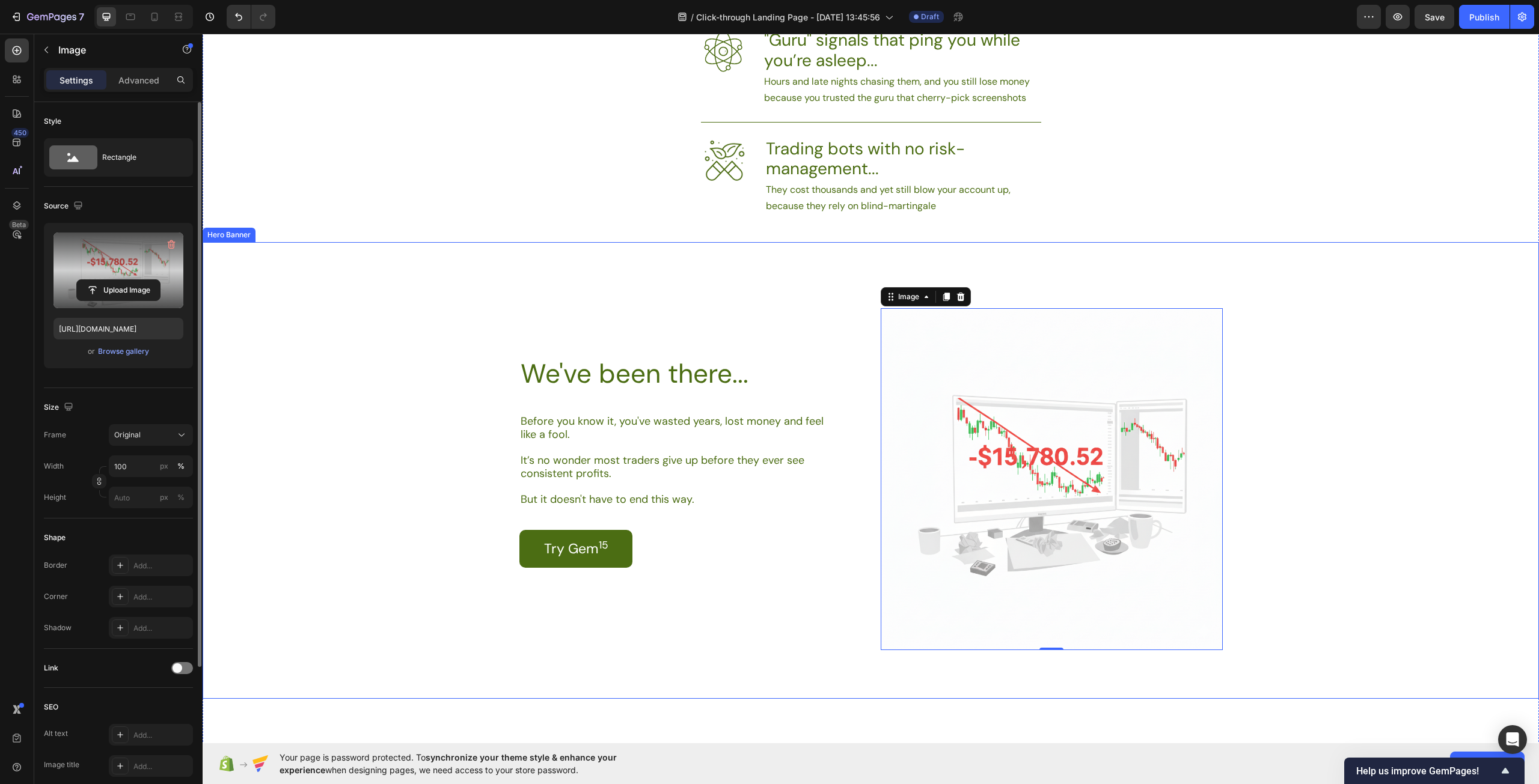
click at [1305, 531] on div "Background Image" at bounding box center [870, 470] width 1337 height 457
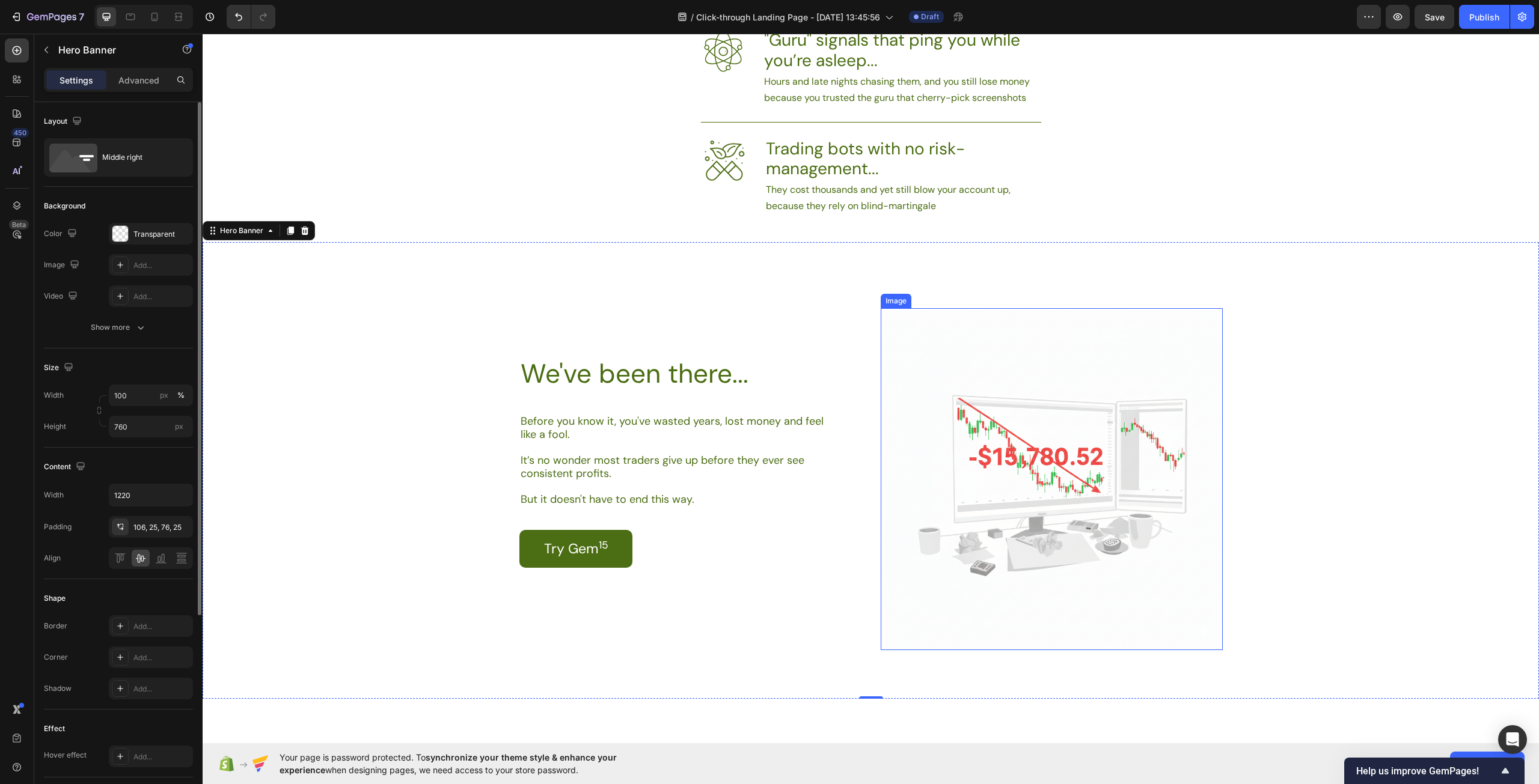
click at [1071, 358] on img at bounding box center [1052, 479] width 342 height 342
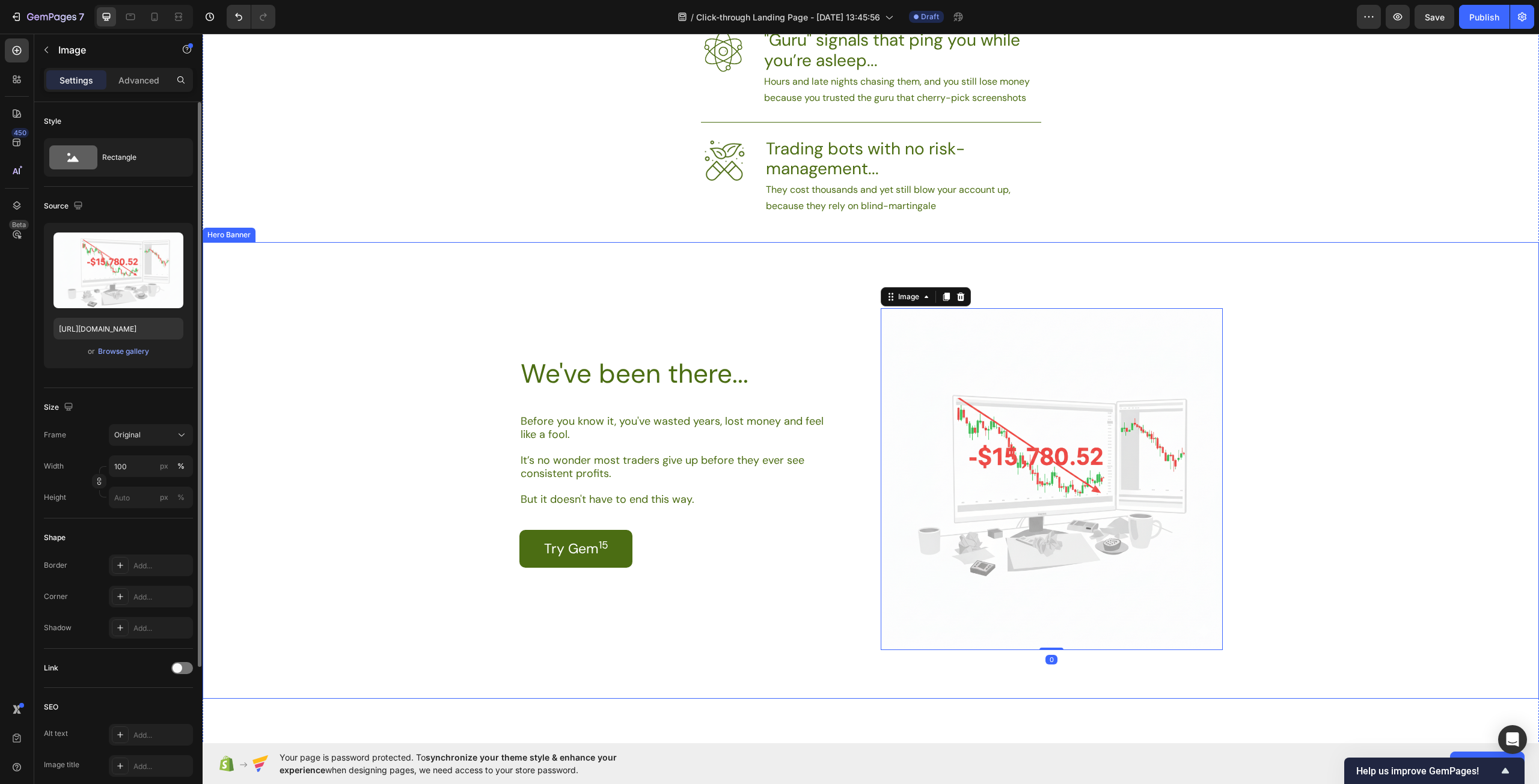
click at [1455, 511] on div "Background Image" at bounding box center [870, 470] width 1337 height 457
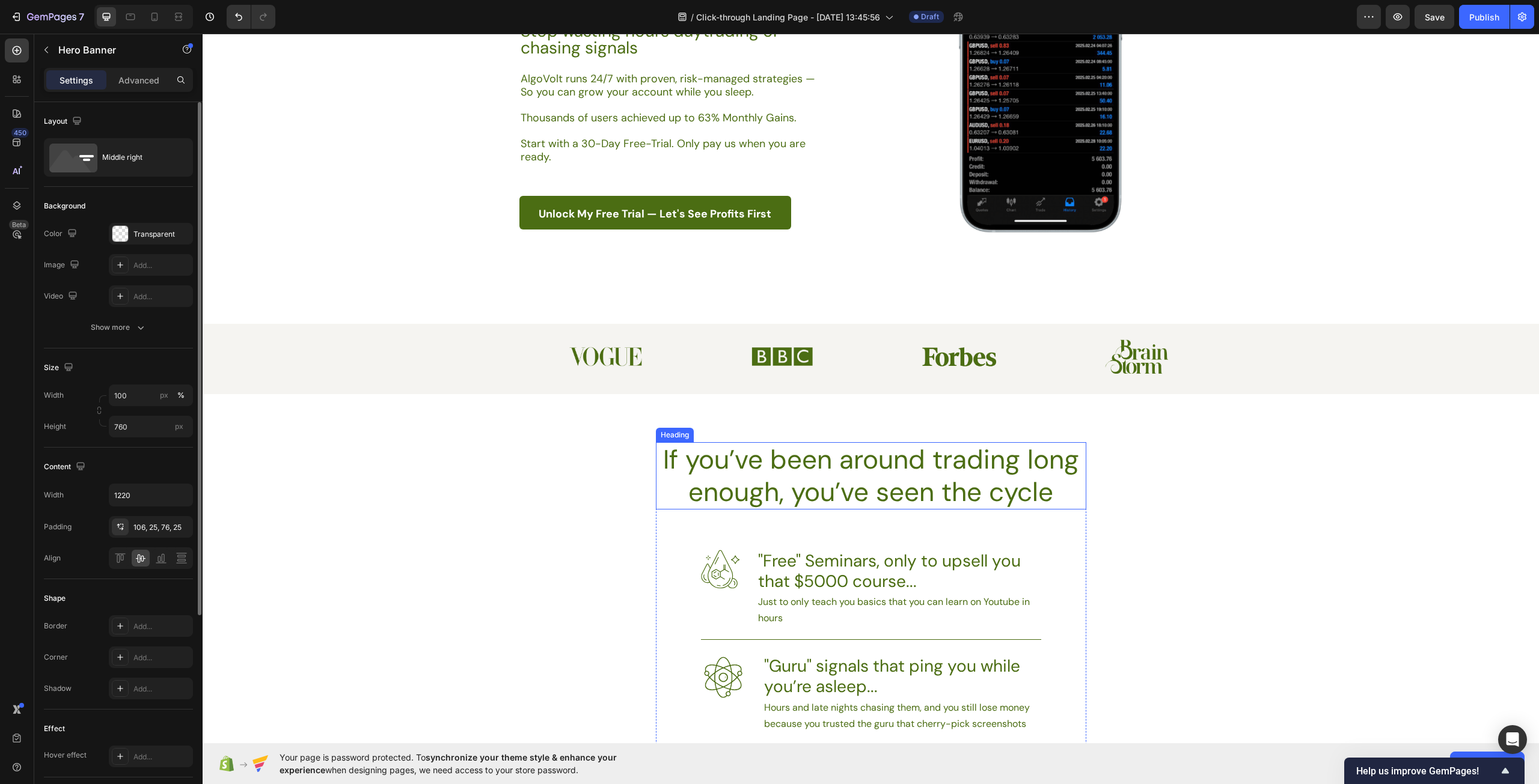
scroll to position [120, 0]
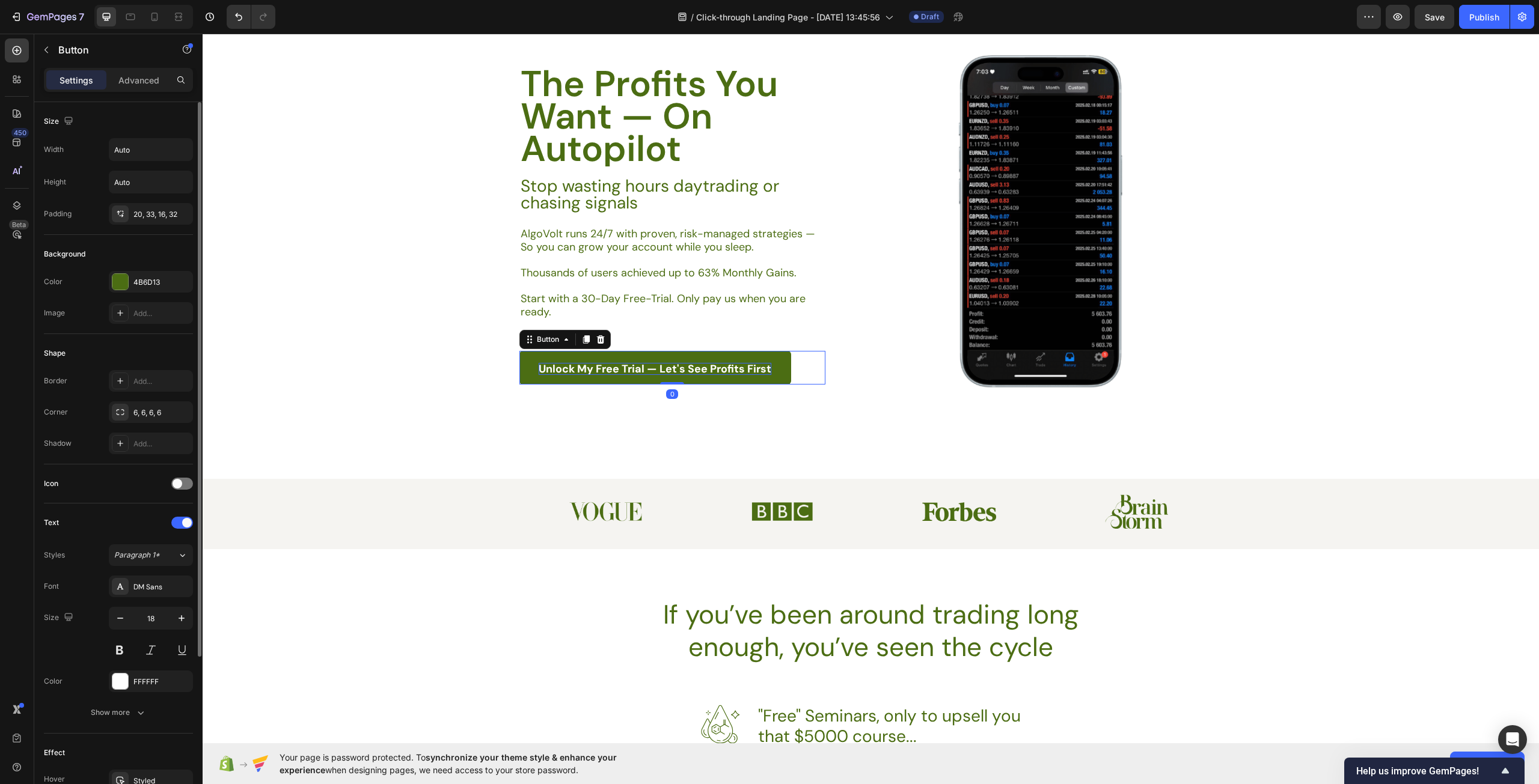
click at [698, 365] on strong "Unlock My Free Trial — Let's See Profits First" at bounding box center [655, 369] width 233 height 14
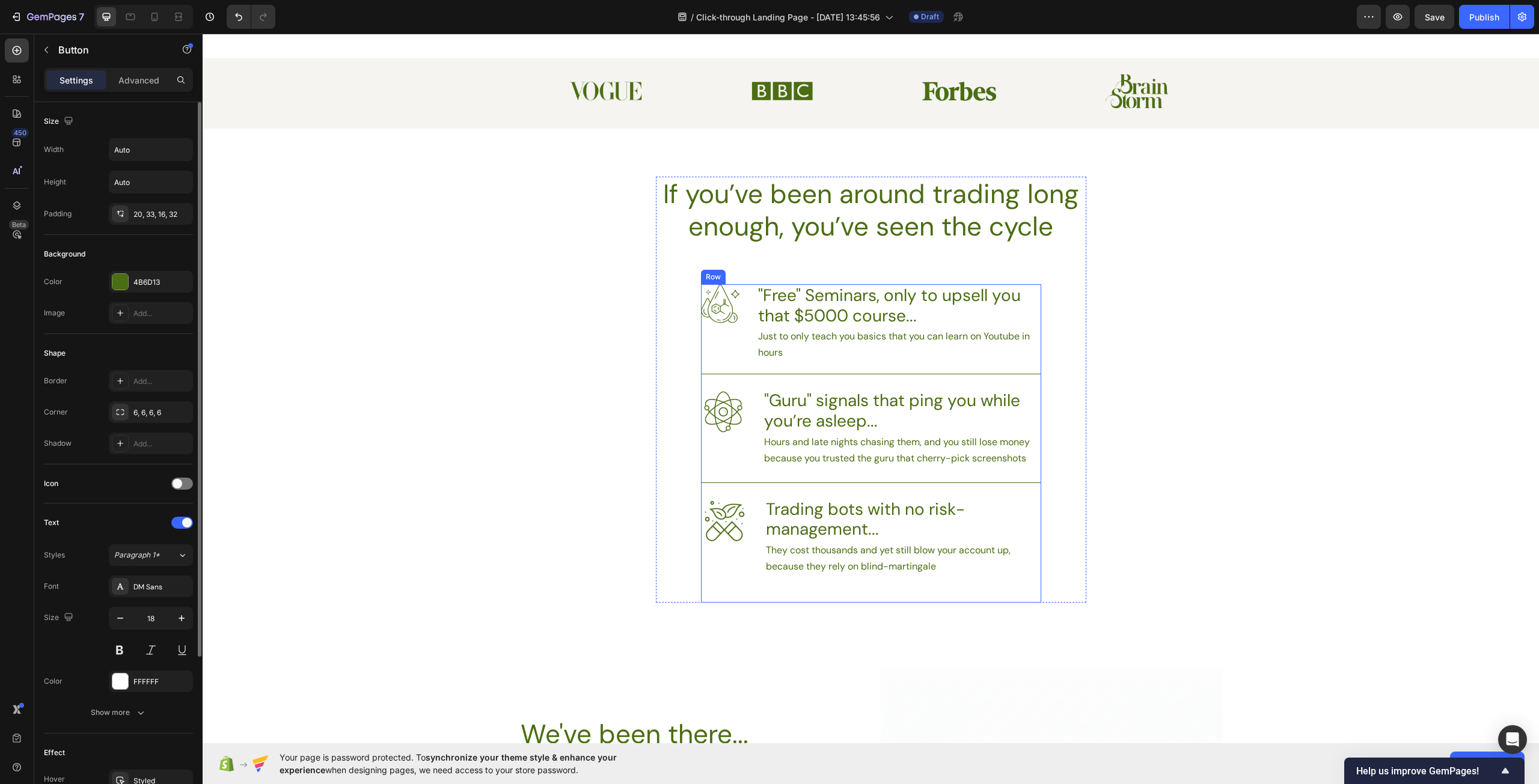
type input "16"
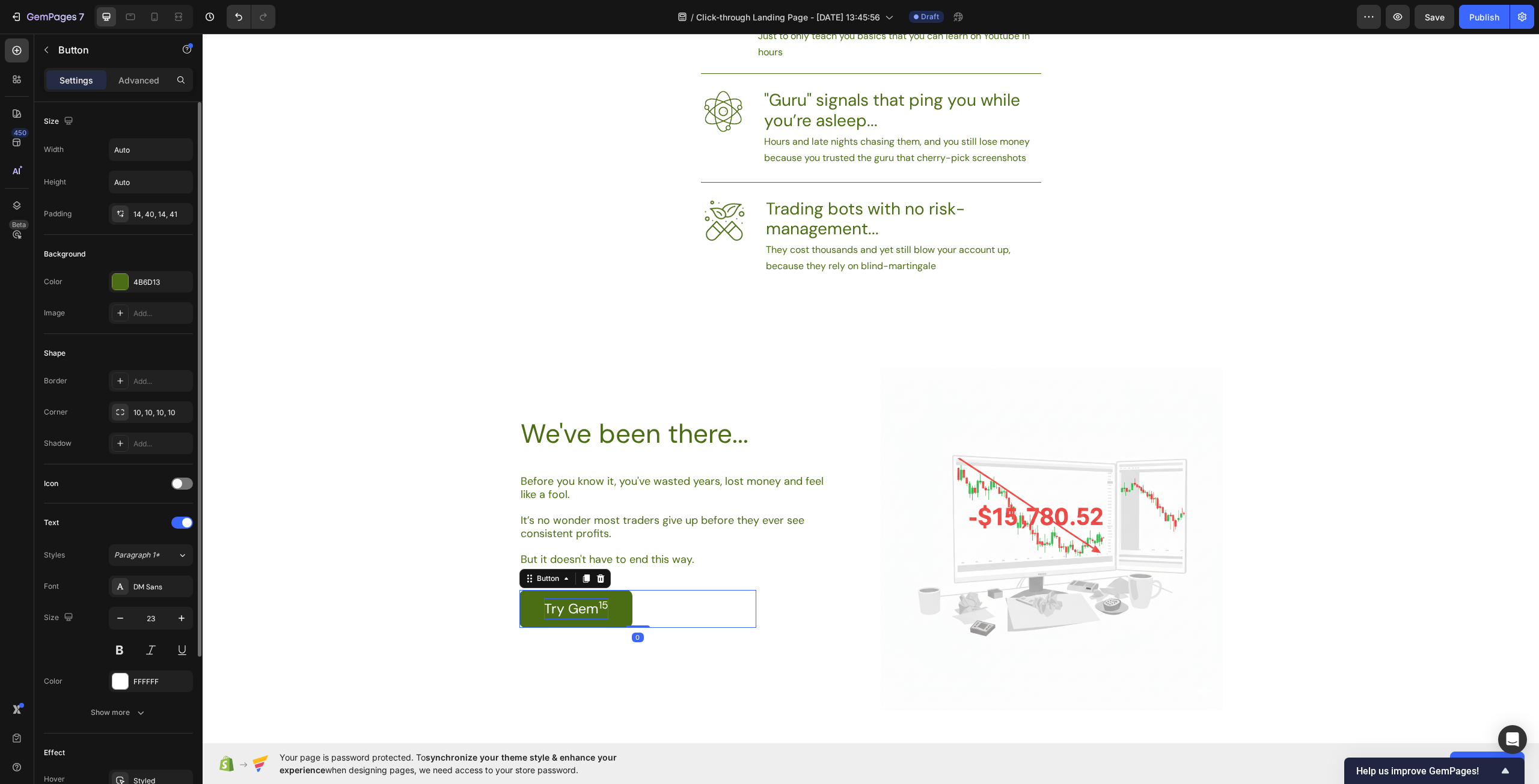
click at [572, 605] on p "Try Gem 15" at bounding box center [576, 609] width 64 height 21
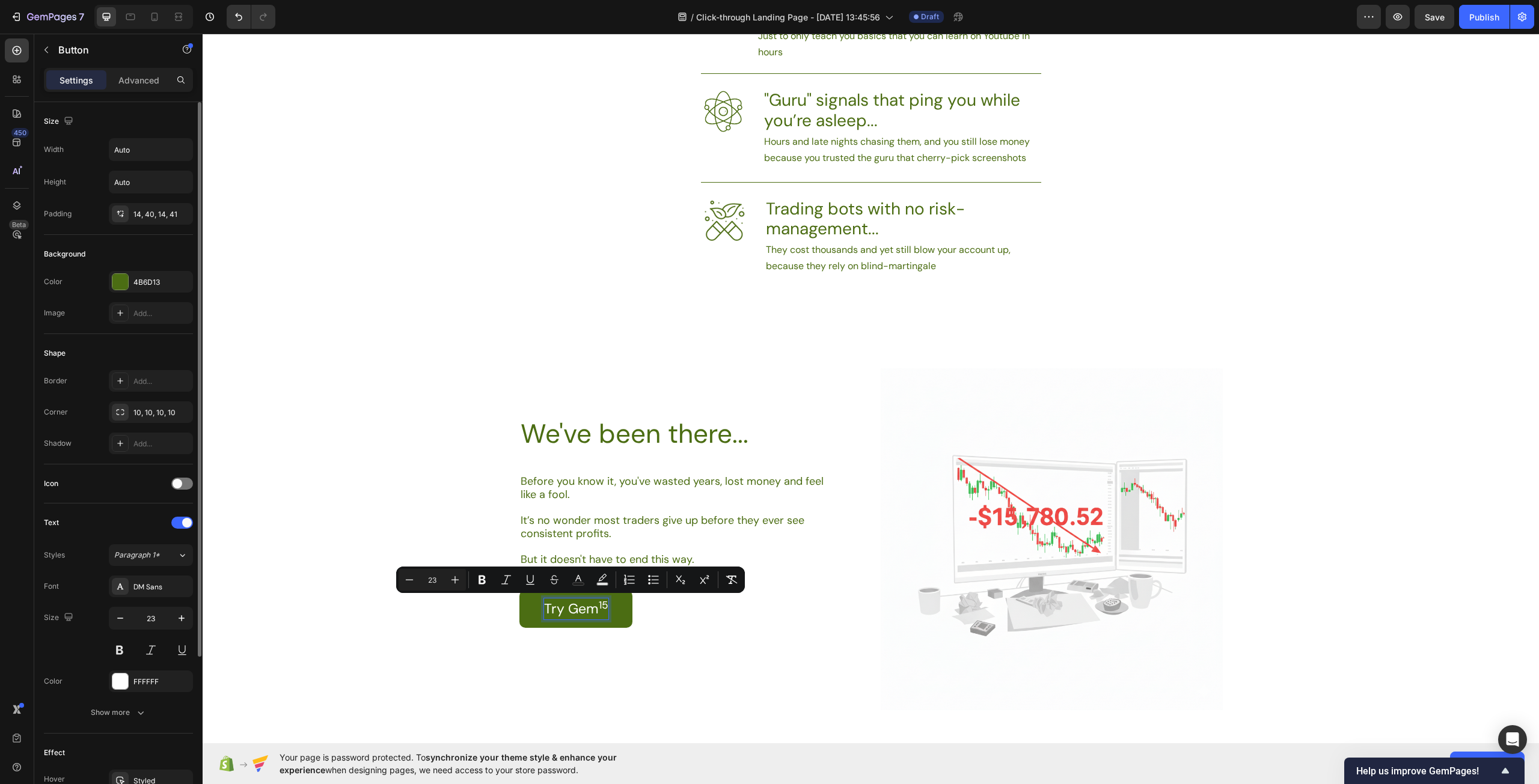
scroll to position [831, 0]
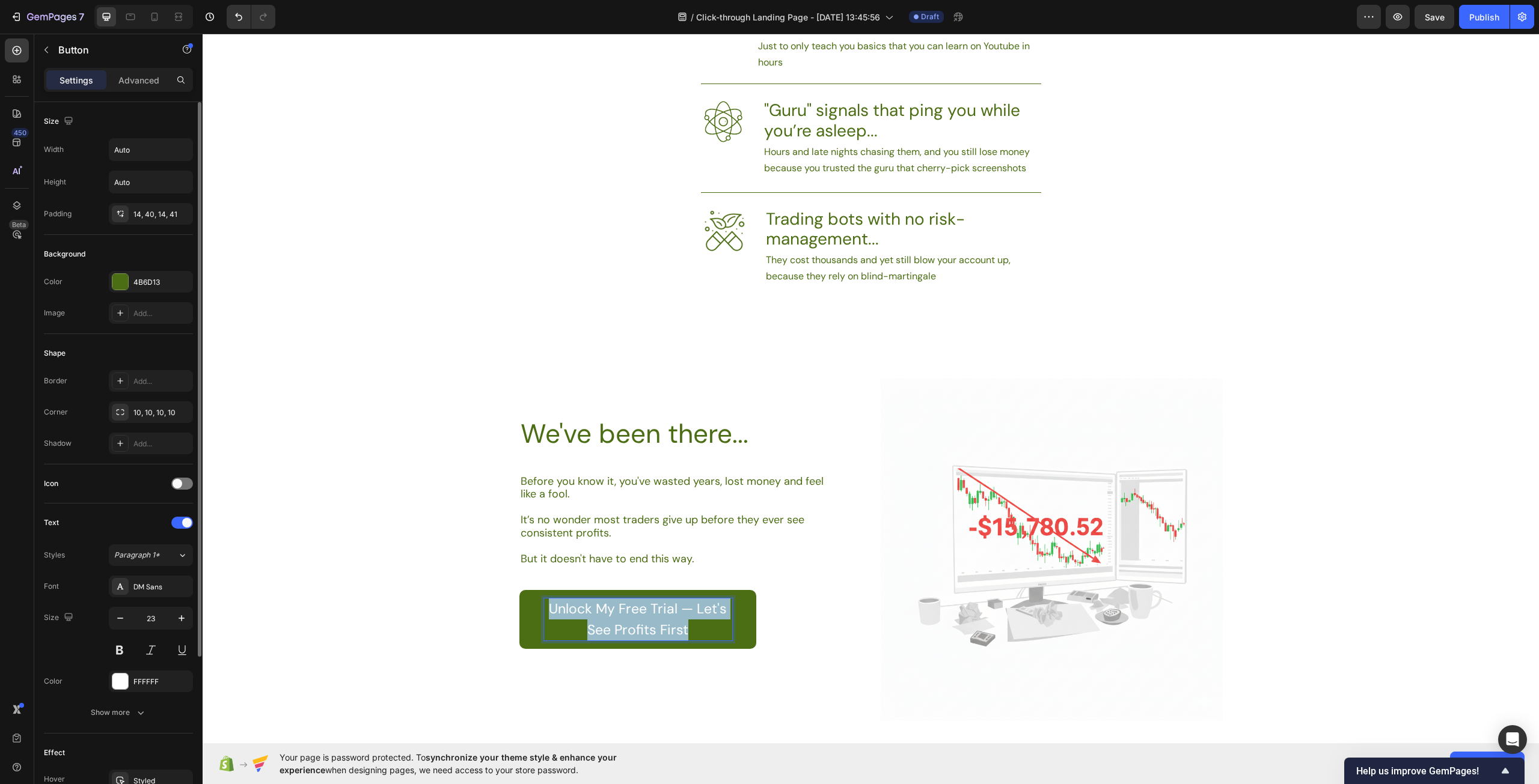
drag, startPoint x: 696, startPoint y: 632, endPoint x: 517, endPoint y: 607, distance: 180.7
click at [519, 607] on link "Unlock My Free Trial — Let's See Profits First" at bounding box center [638, 619] width 236 height 59
copy p "Unlock My Free Trial — Let's See Profits First"
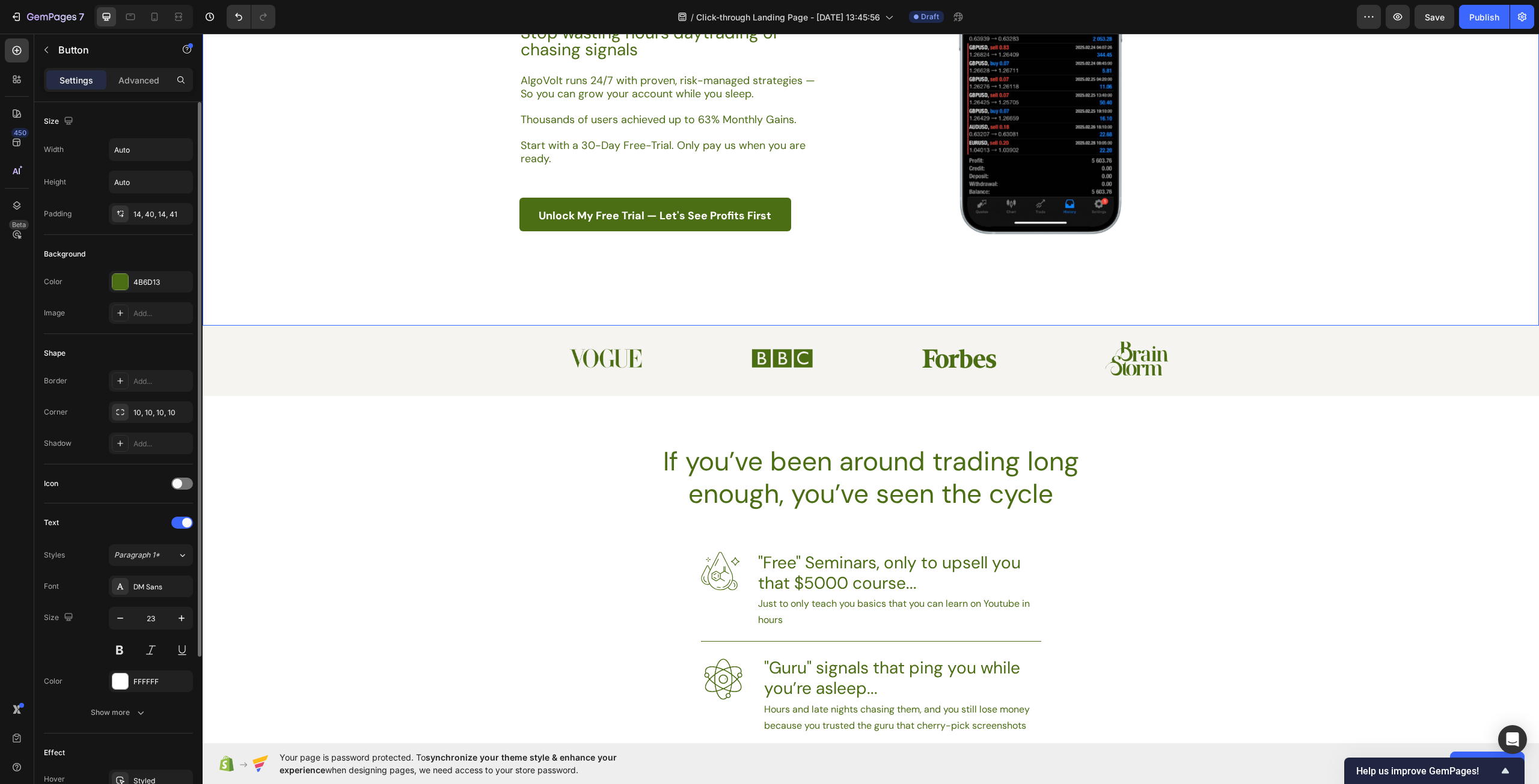
scroll to position [110, 0]
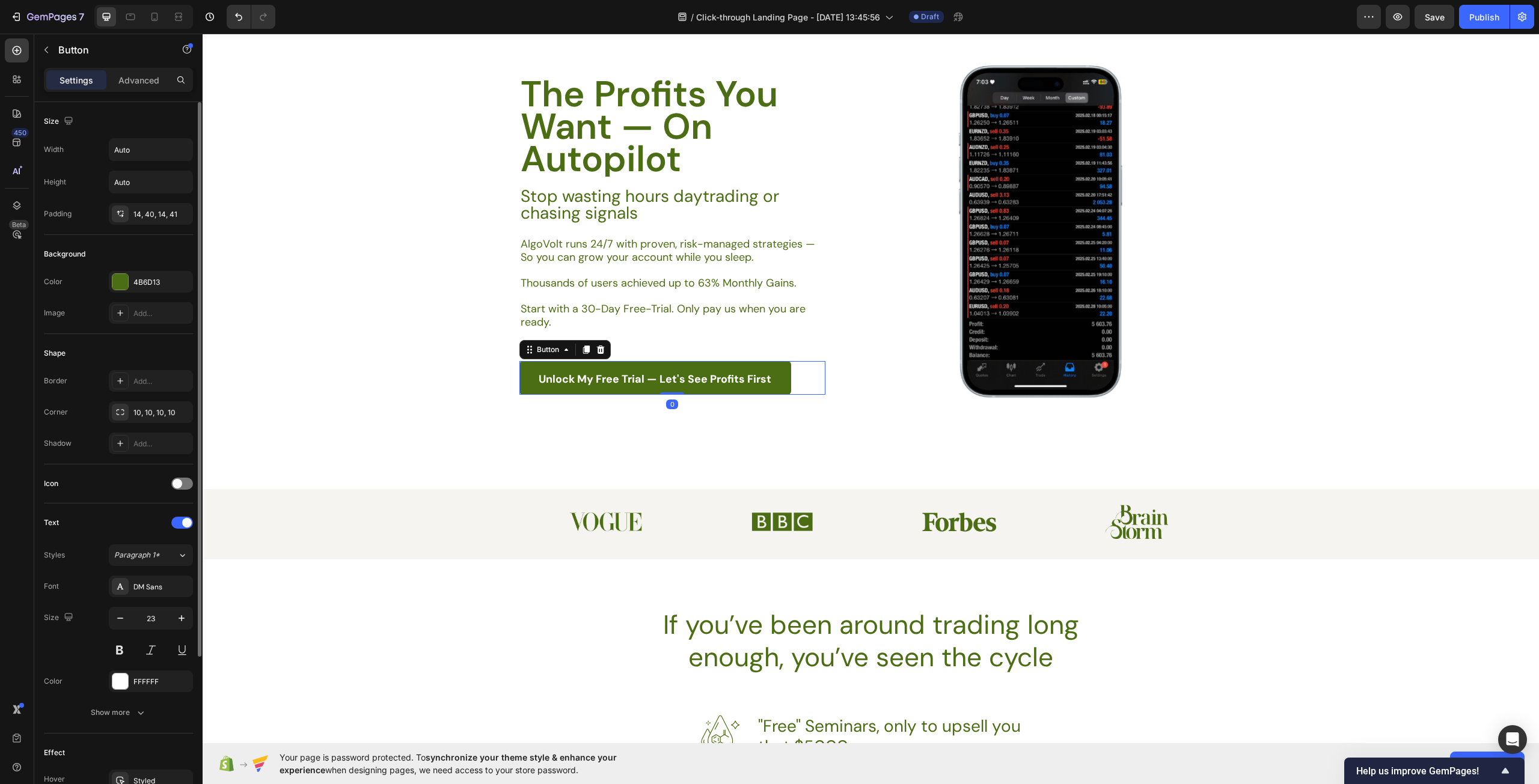
click at [606, 370] on link "Unlock My Free Trial — Let's See Profits First" at bounding box center [655, 378] width 271 height 34
click at [586, 382] on strong "Unlock My Free Trial — Let's See Profits First" at bounding box center [655, 378] width 233 height 14
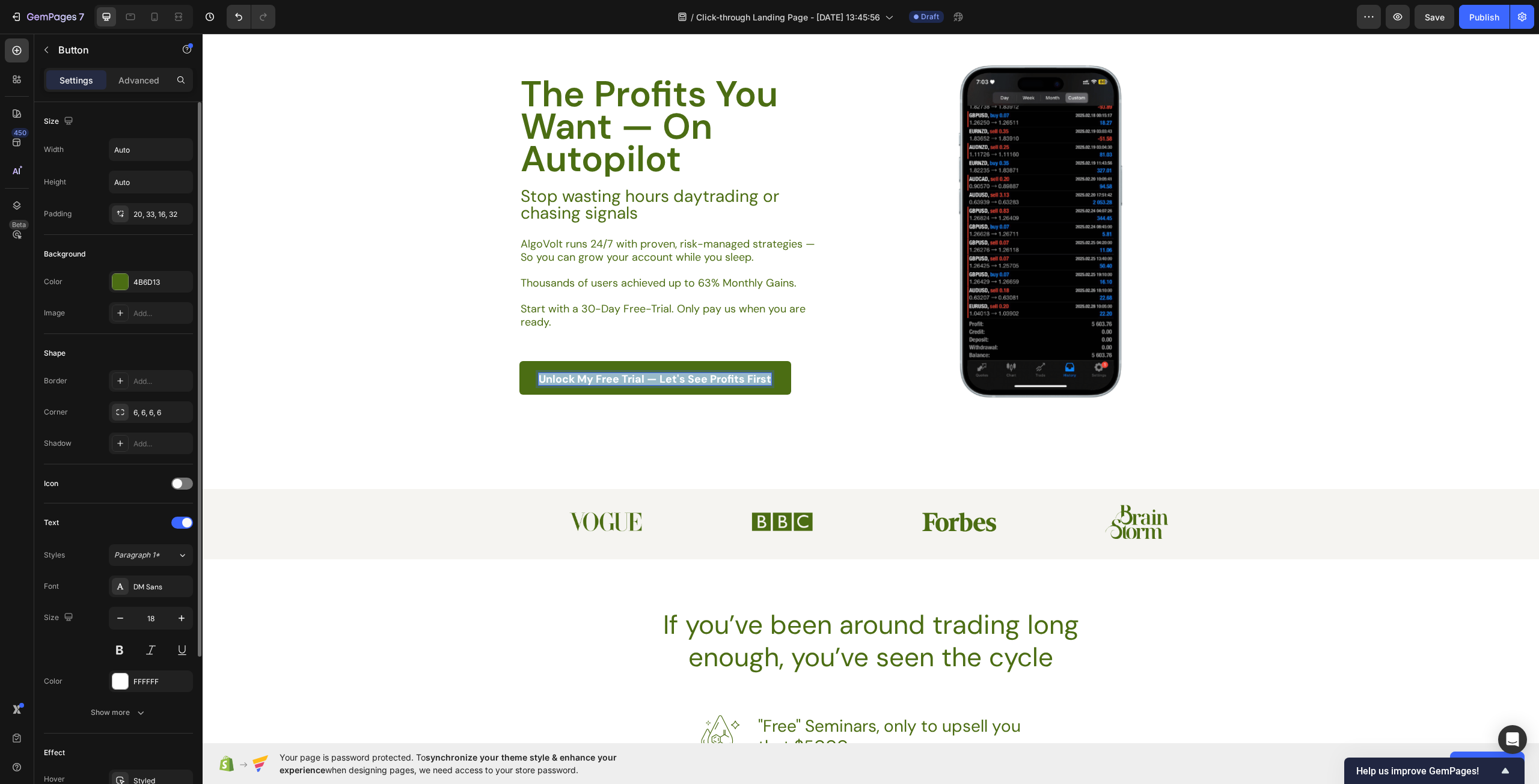
click at [586, 382] on strong "Unlock My Free Trial — Let's See Profits First" at bounding box center [655, 378] width 233 height 14
click at [656, 386] on link "Unlock My Free Trial — Let's See Profits First" at bounding box center [655, 378] width 271 height 34
click at [657, 378] on strong "Unlock My Free Trial — Let's See Profits First" at bounding box center [655, 378] width 233 height 14
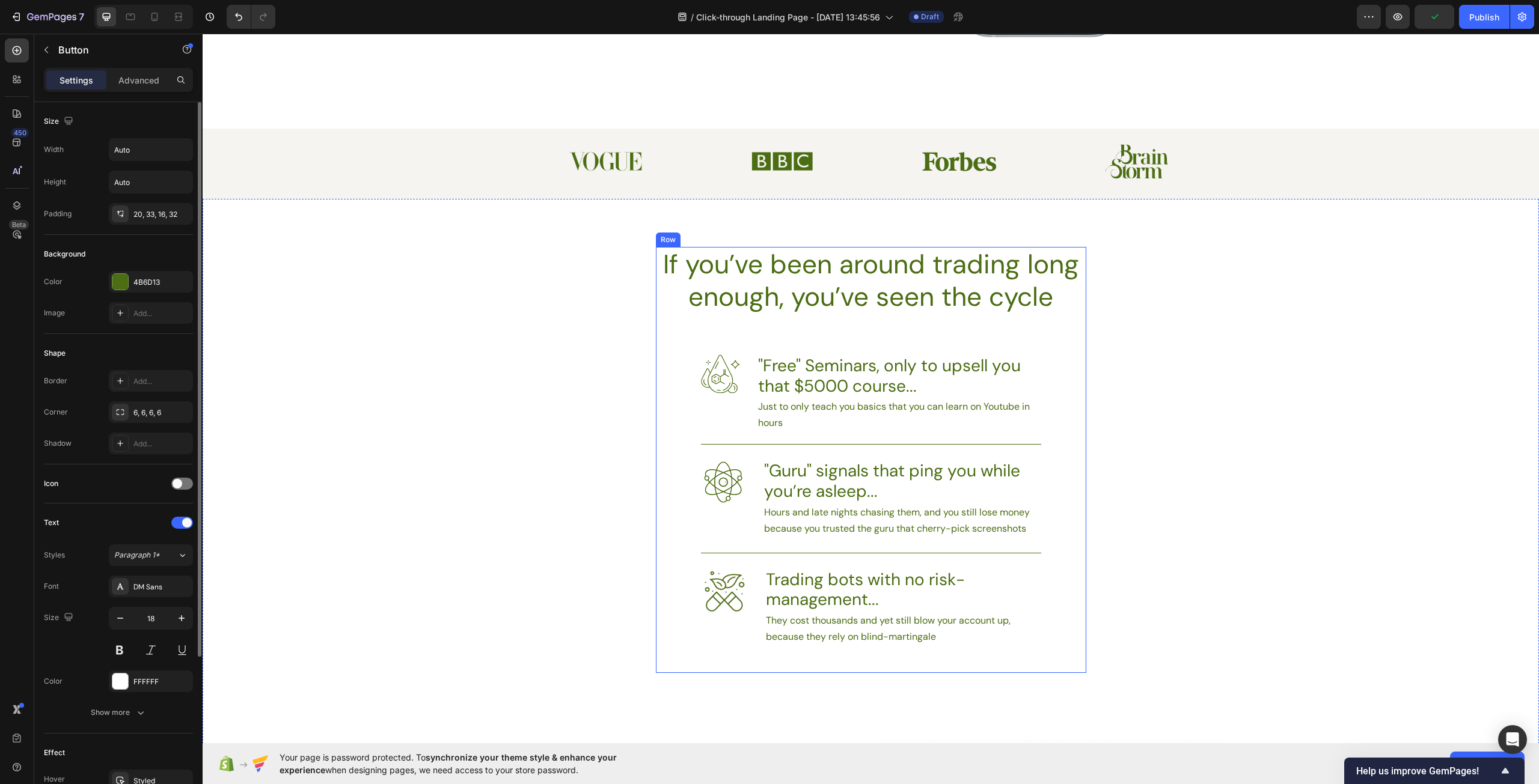
type input "16"
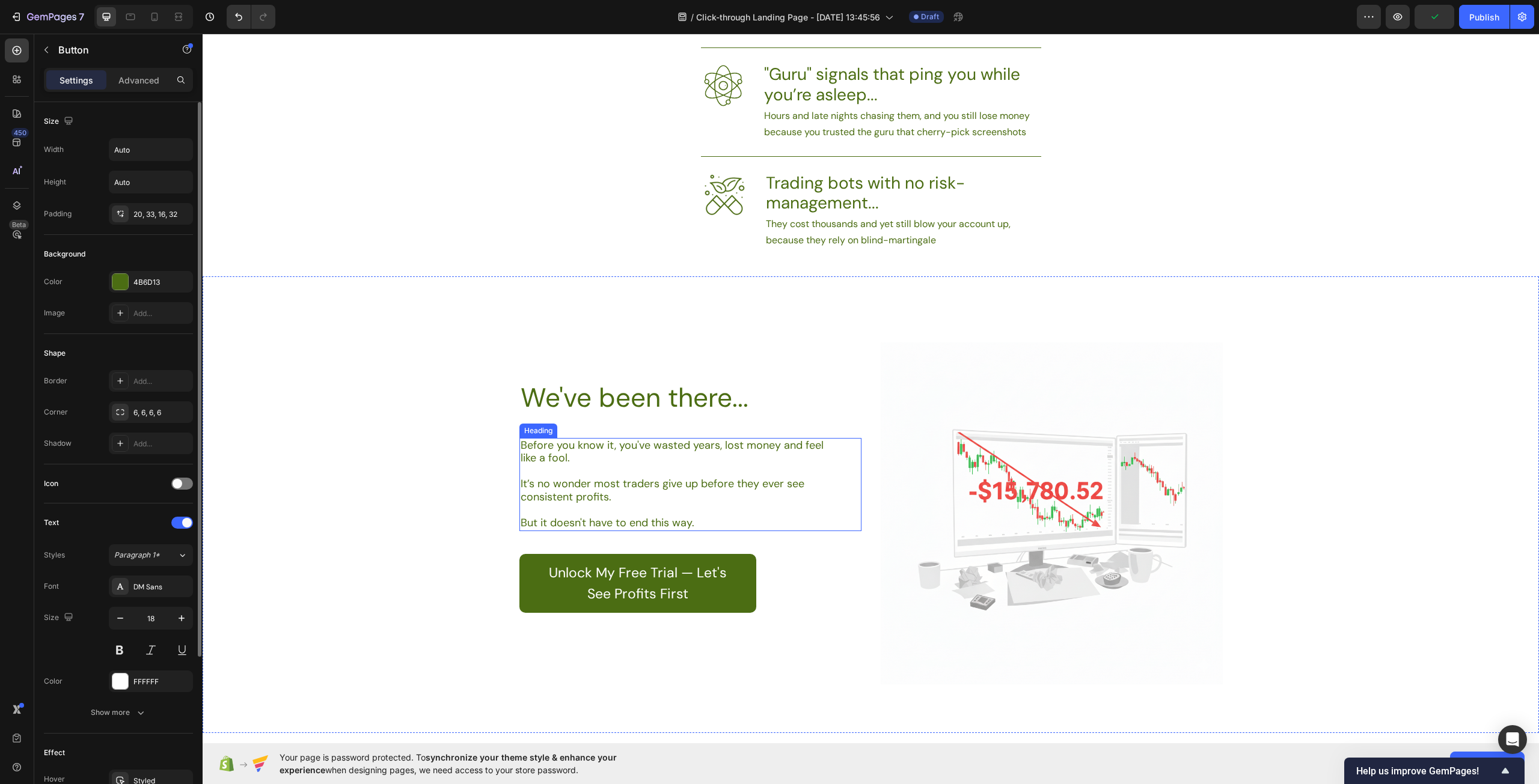
scroll to position [951, 0]
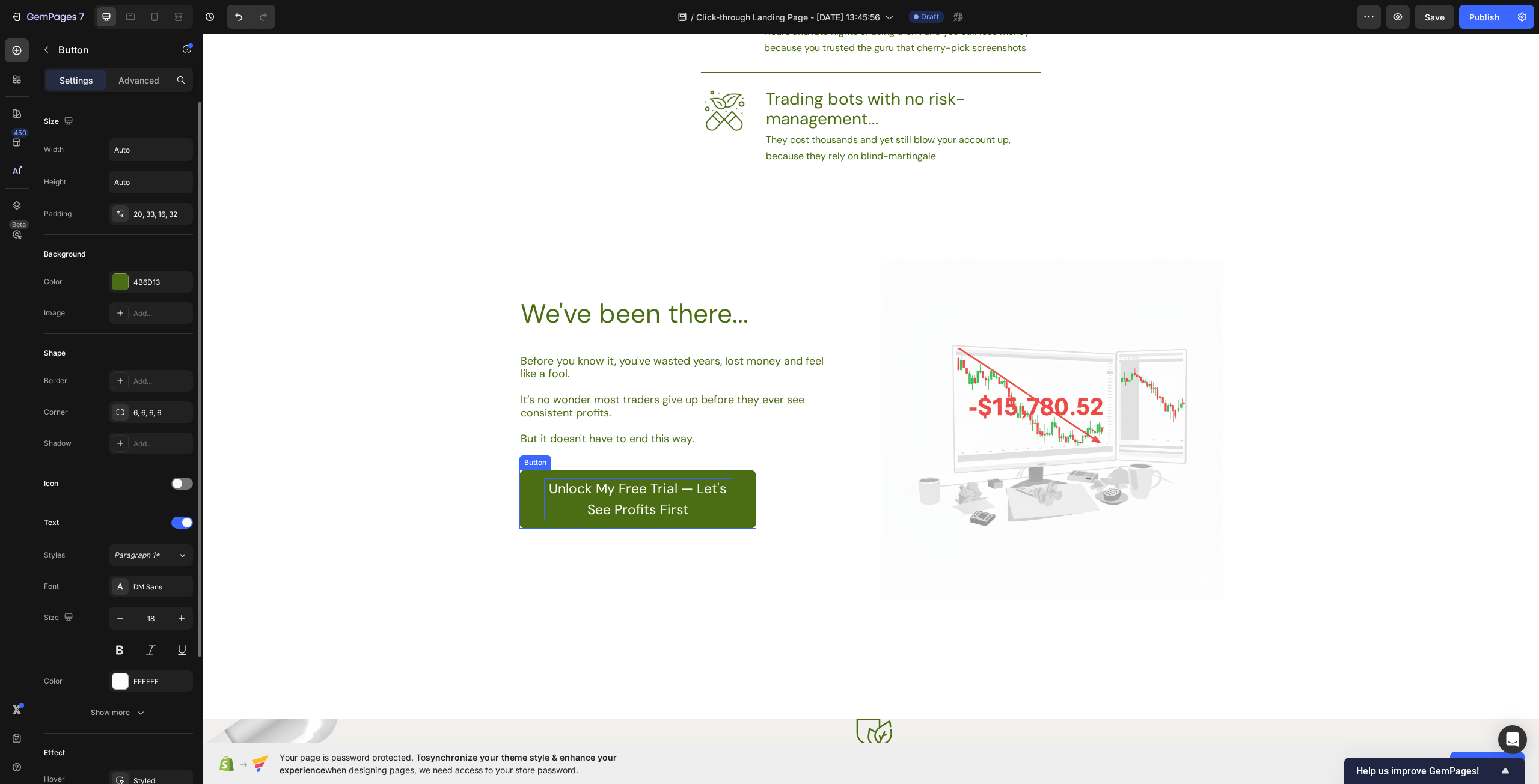
click at [673, 479] on p "Unlock My Free Trial — Let's See Profits First" at bounding box center [638, 499] width 188 height 42
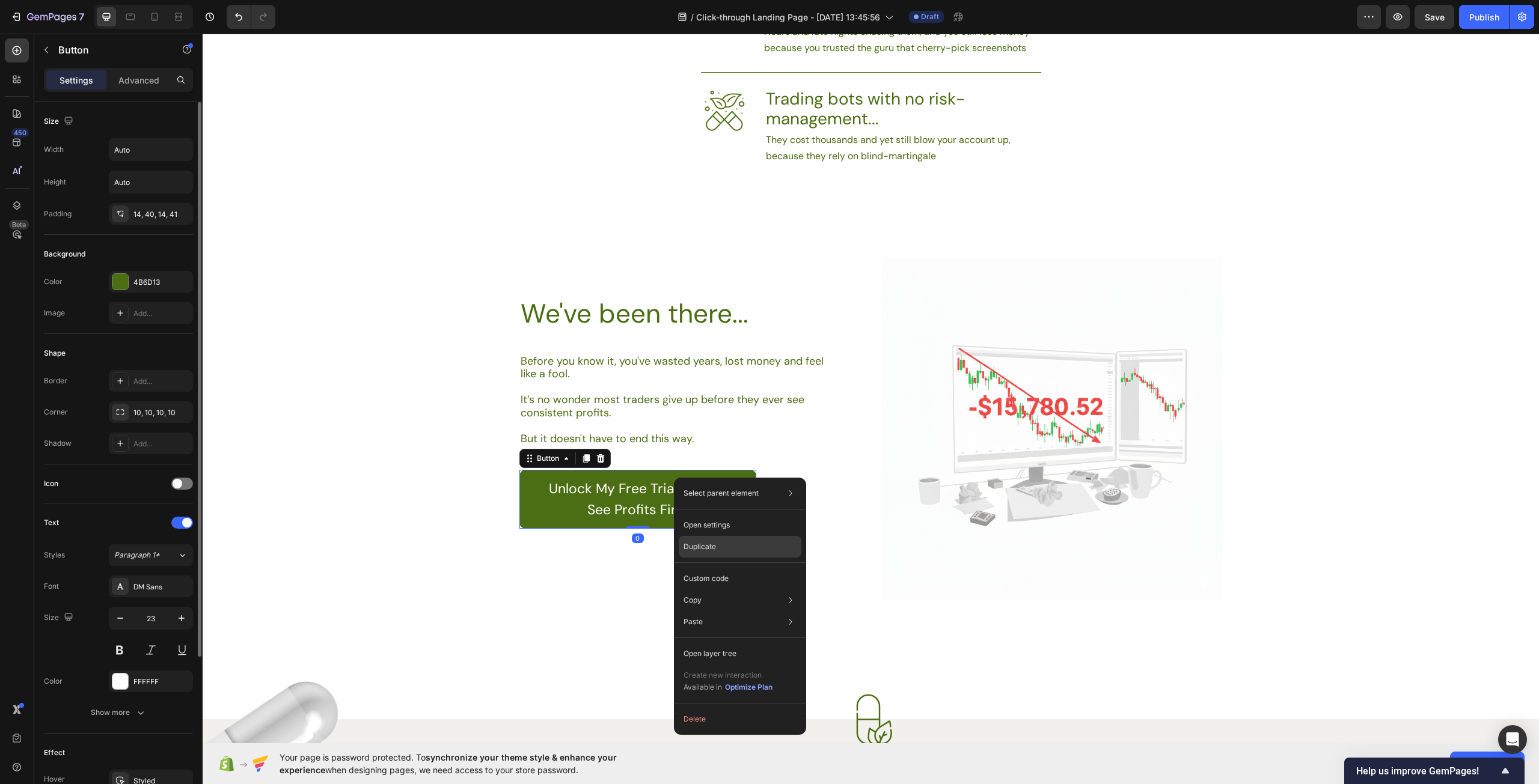
click at [733, 544] on div "Duplicate" at bounding box center [740, 547] width 123 height 22
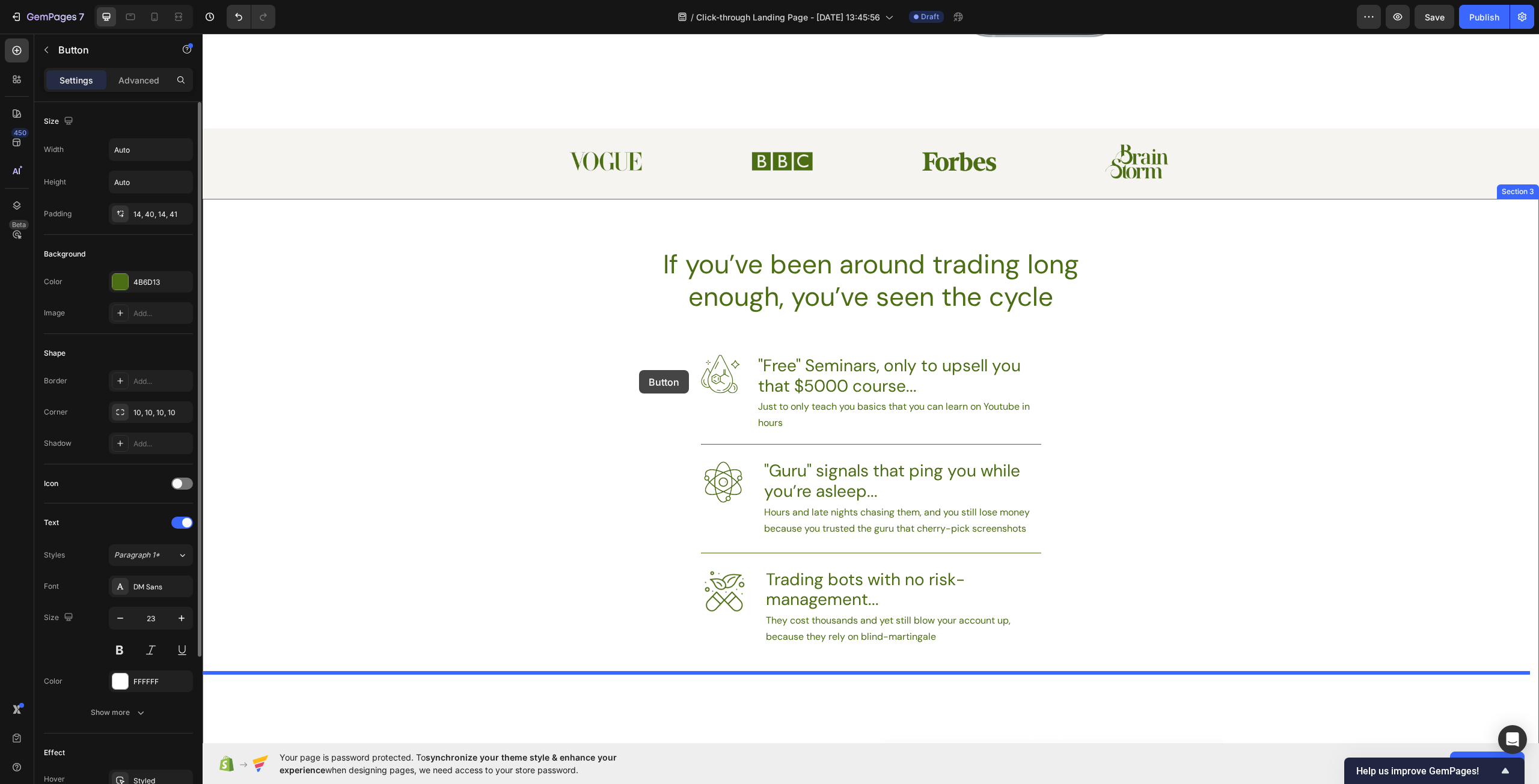
scroll to position [170, 0]
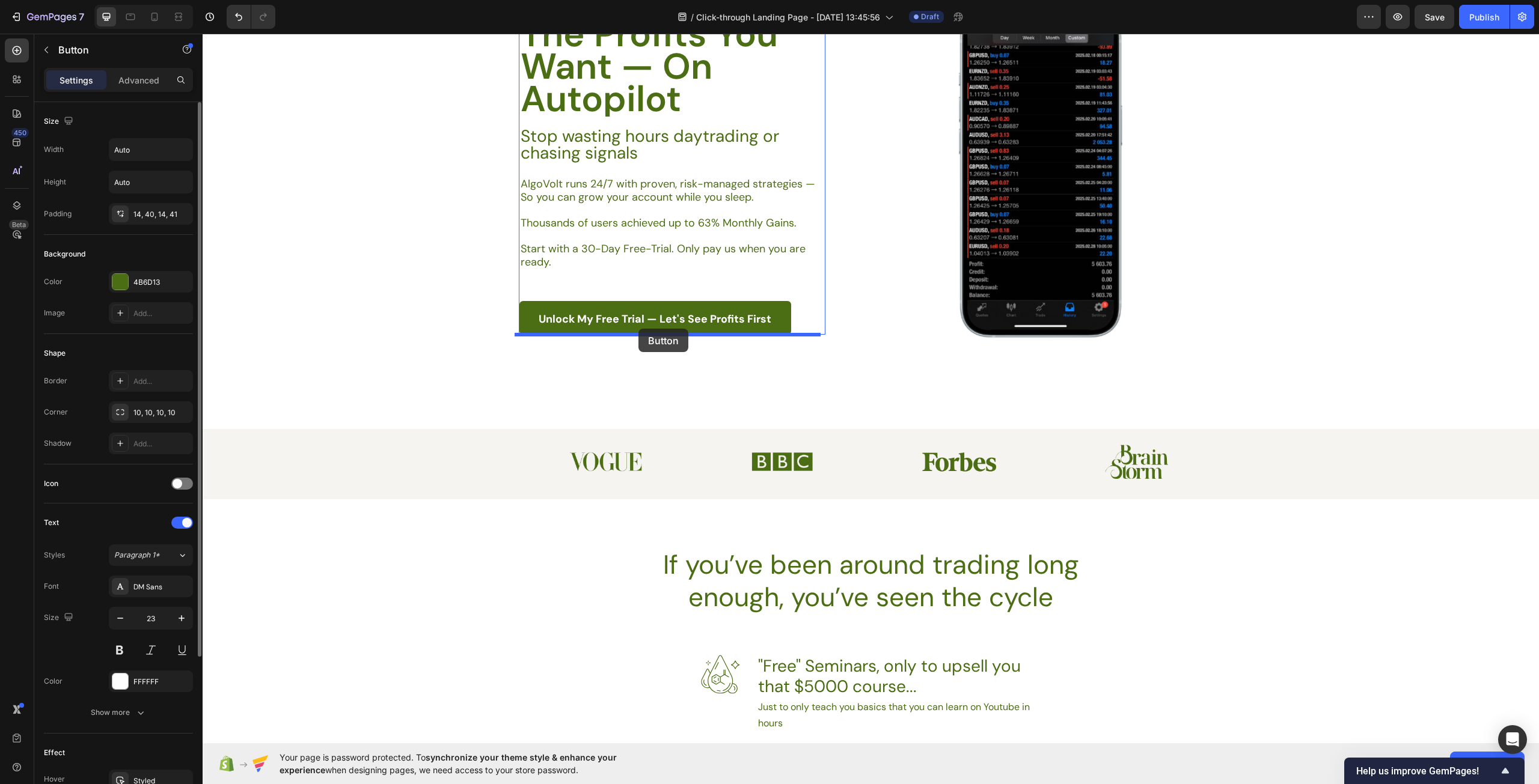
drag, startPoint x: 526, startPoint y: 489, endPoint x: 638, endPoint y: 329, distance: 195.3
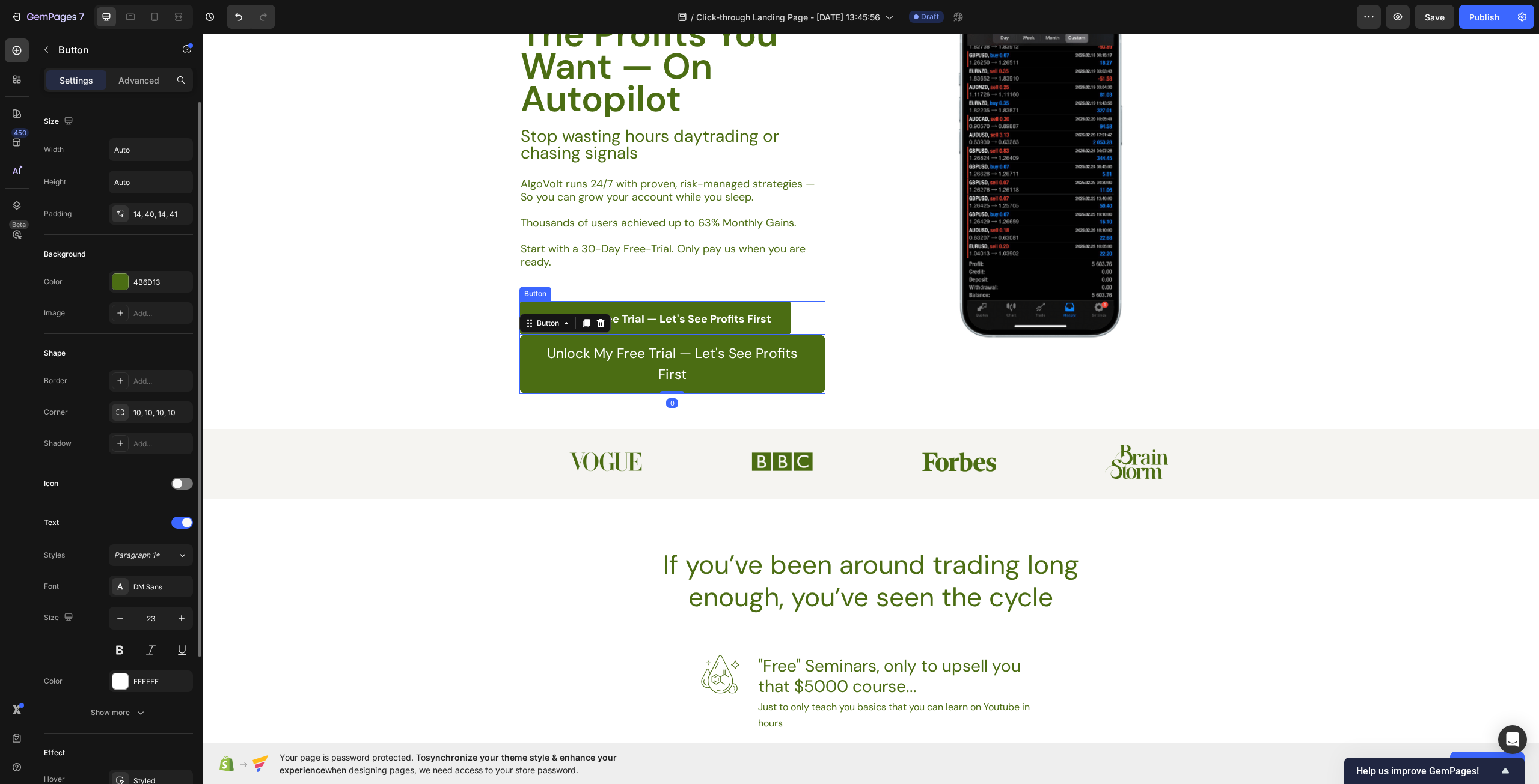
click at [656, 312] on link "Unlock My Free Trial — Let's See Profits First" at bounding box center [655, 318] width 271 height 34
click at [596, 284] on div at bounding box center [600, 289] width 14 height 14
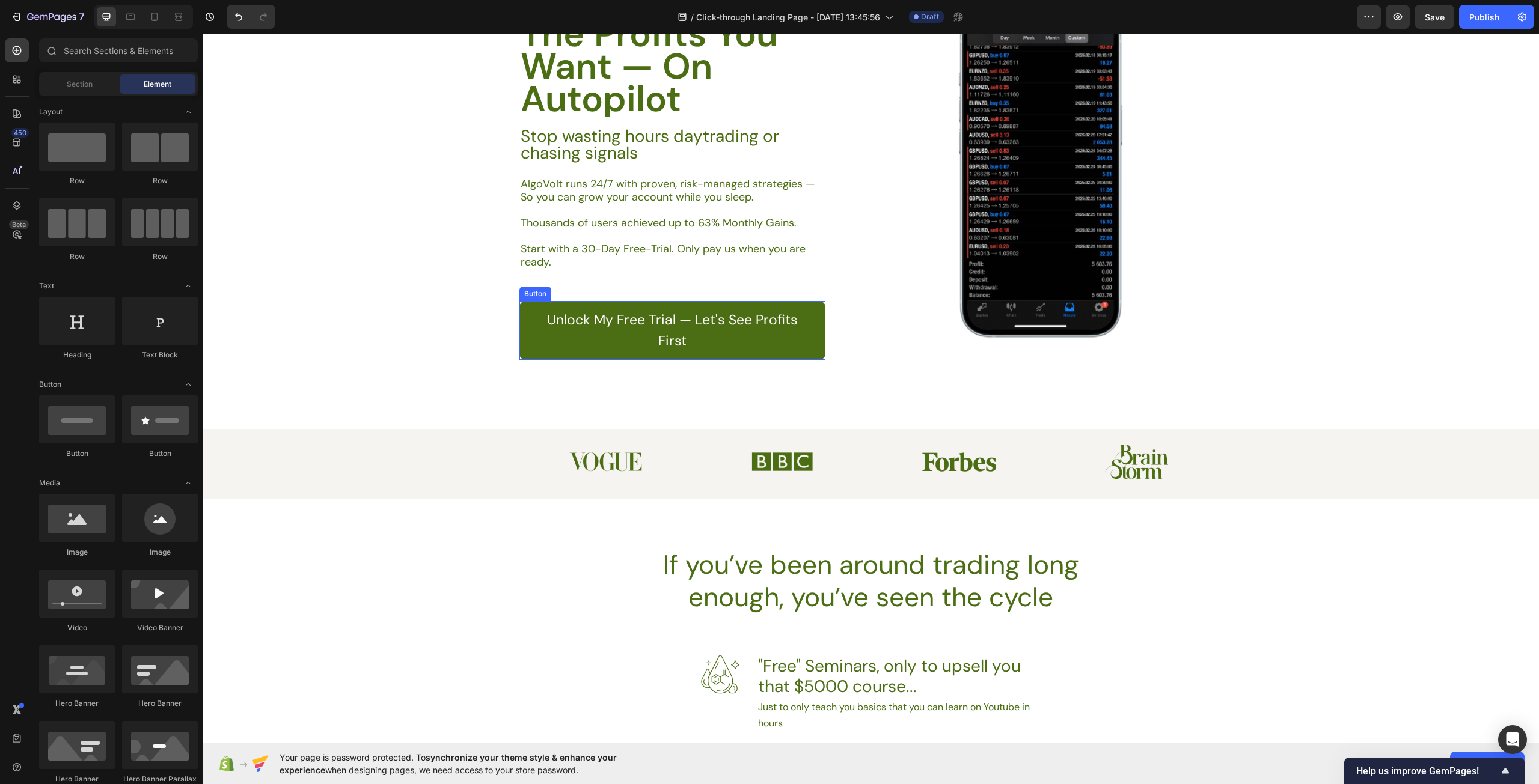
click at [527, 340] on link "Unlock My Free Trial — Let's See Profits First" at bounding box center [672, 330] width 306 height 59
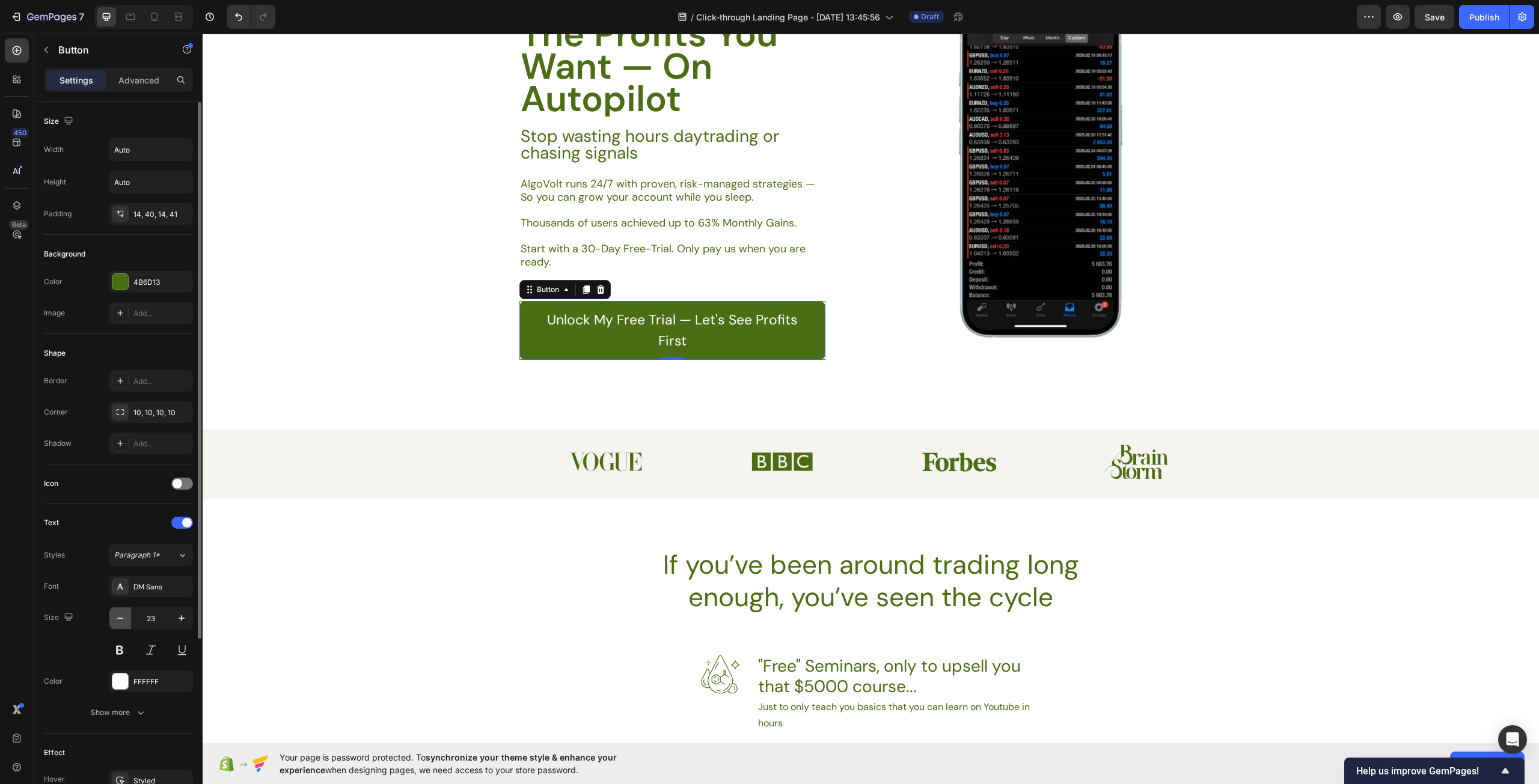
click at [119, 621] on icon "button" at bounding box center [120, 618] width 12 height 12
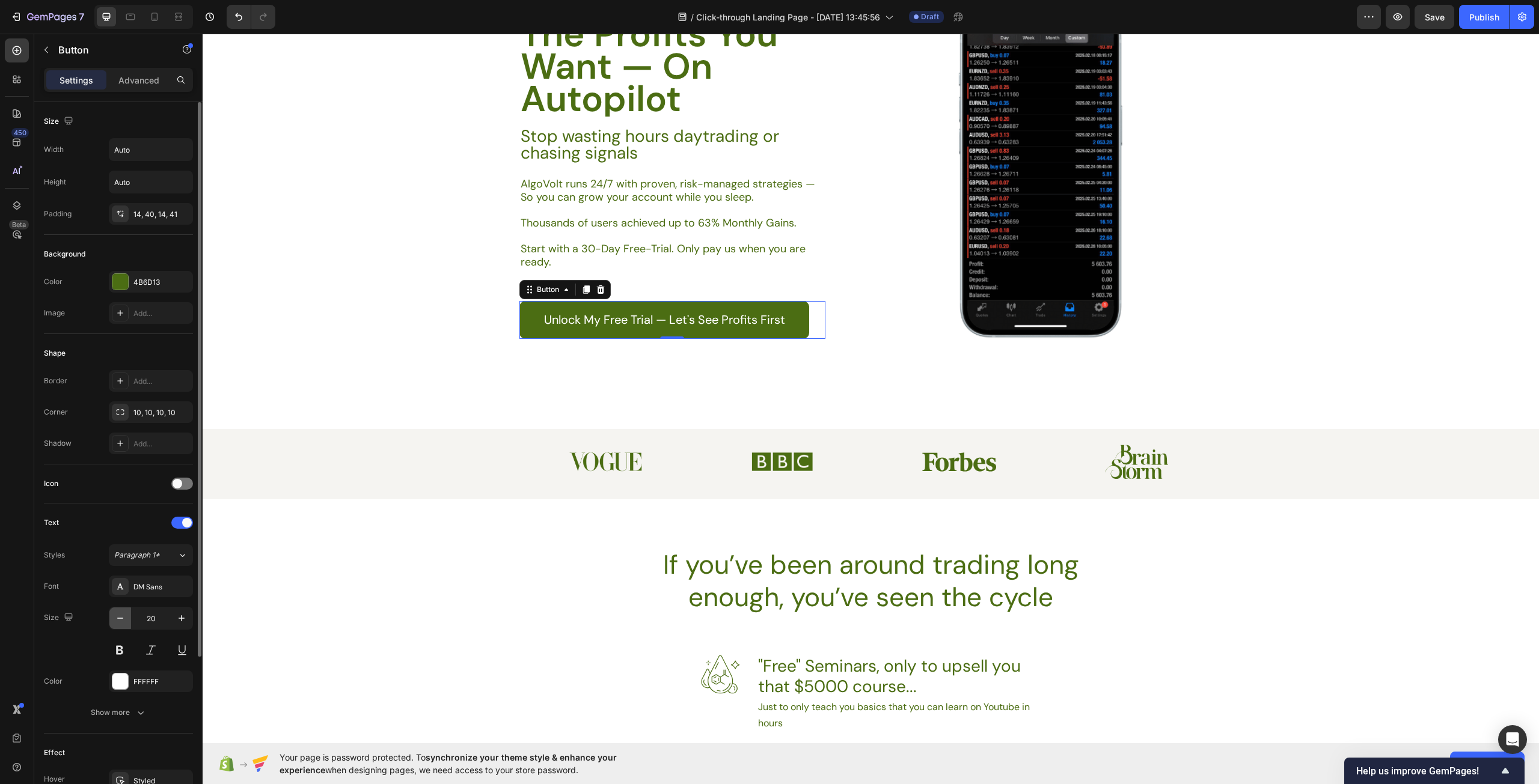
type input "19"
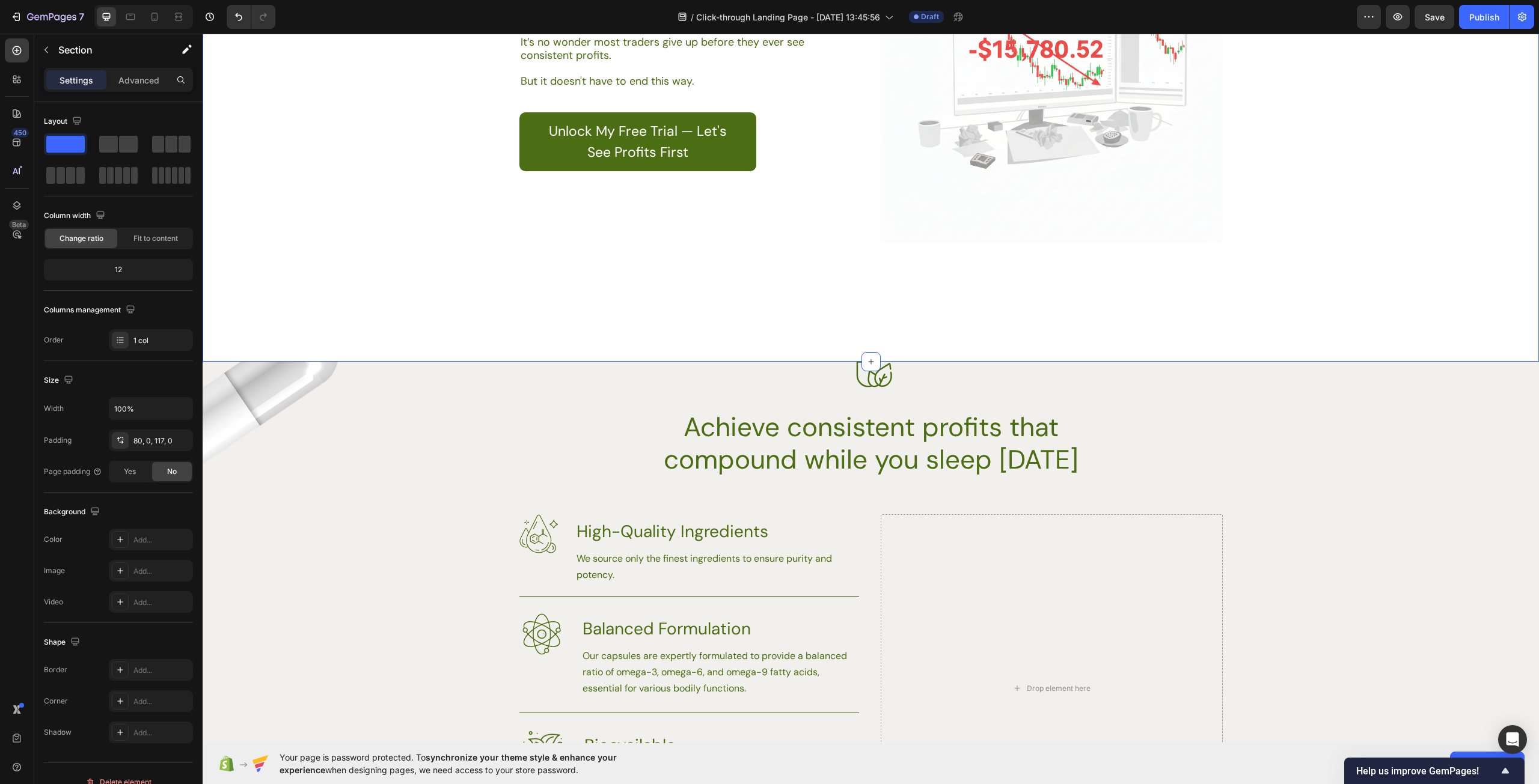
scroll to position [1322, 0]
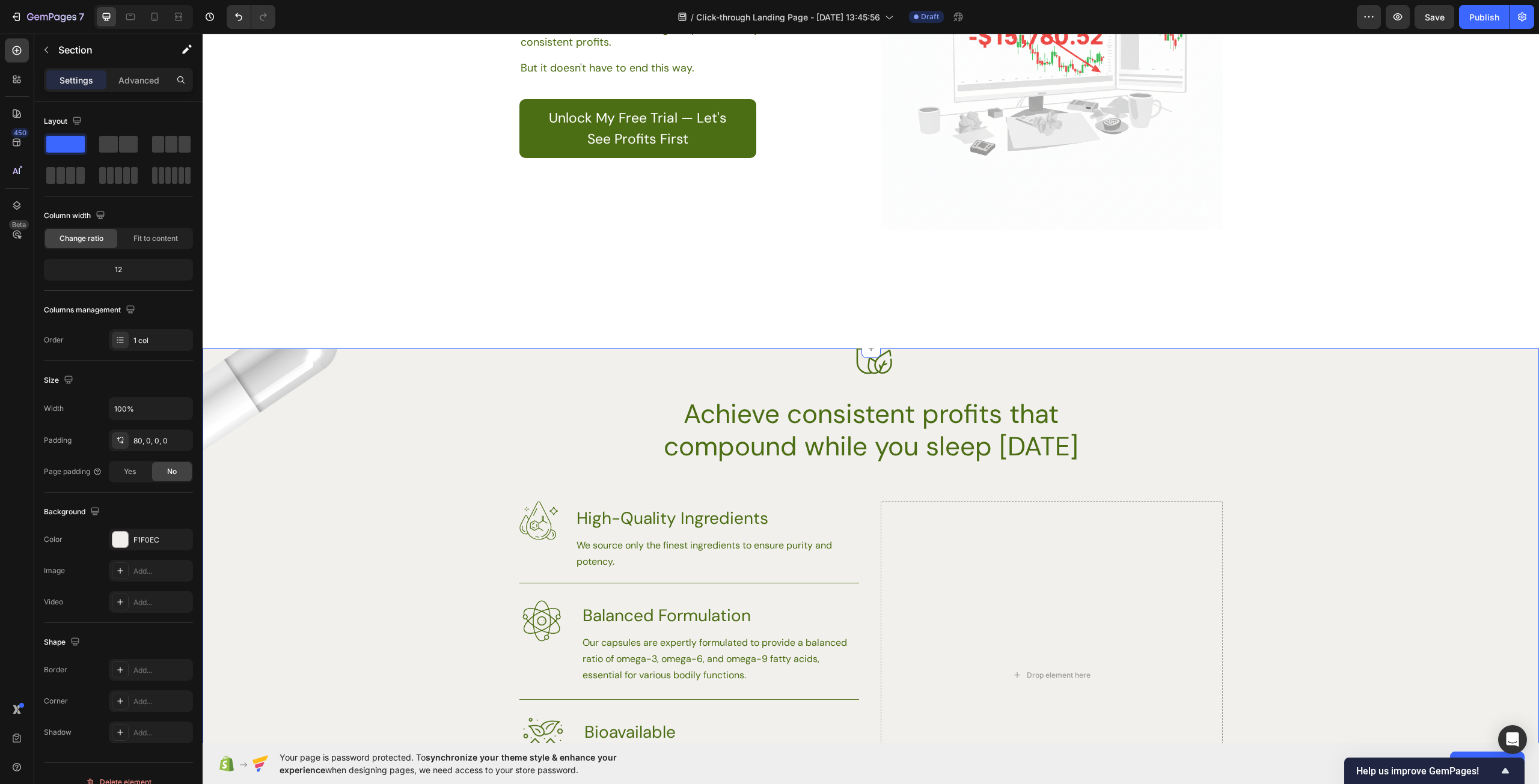
click at [1233, 467] on div "Image Image Achieve consistent profits that compound while you sleep [DATE] Hea…" at bounding box center [870, 641] width 1337 height 490
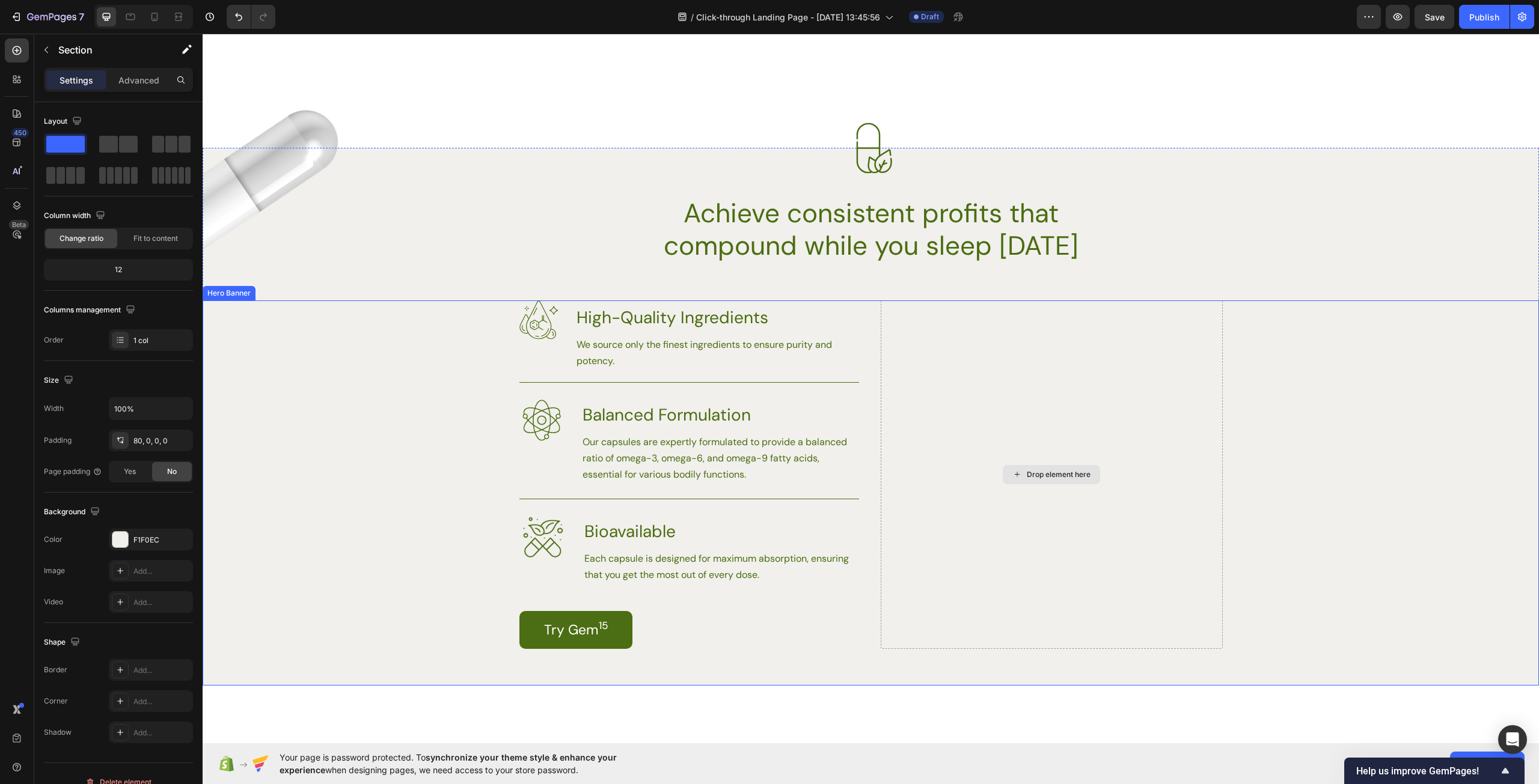
scroll to position [1503, 0]
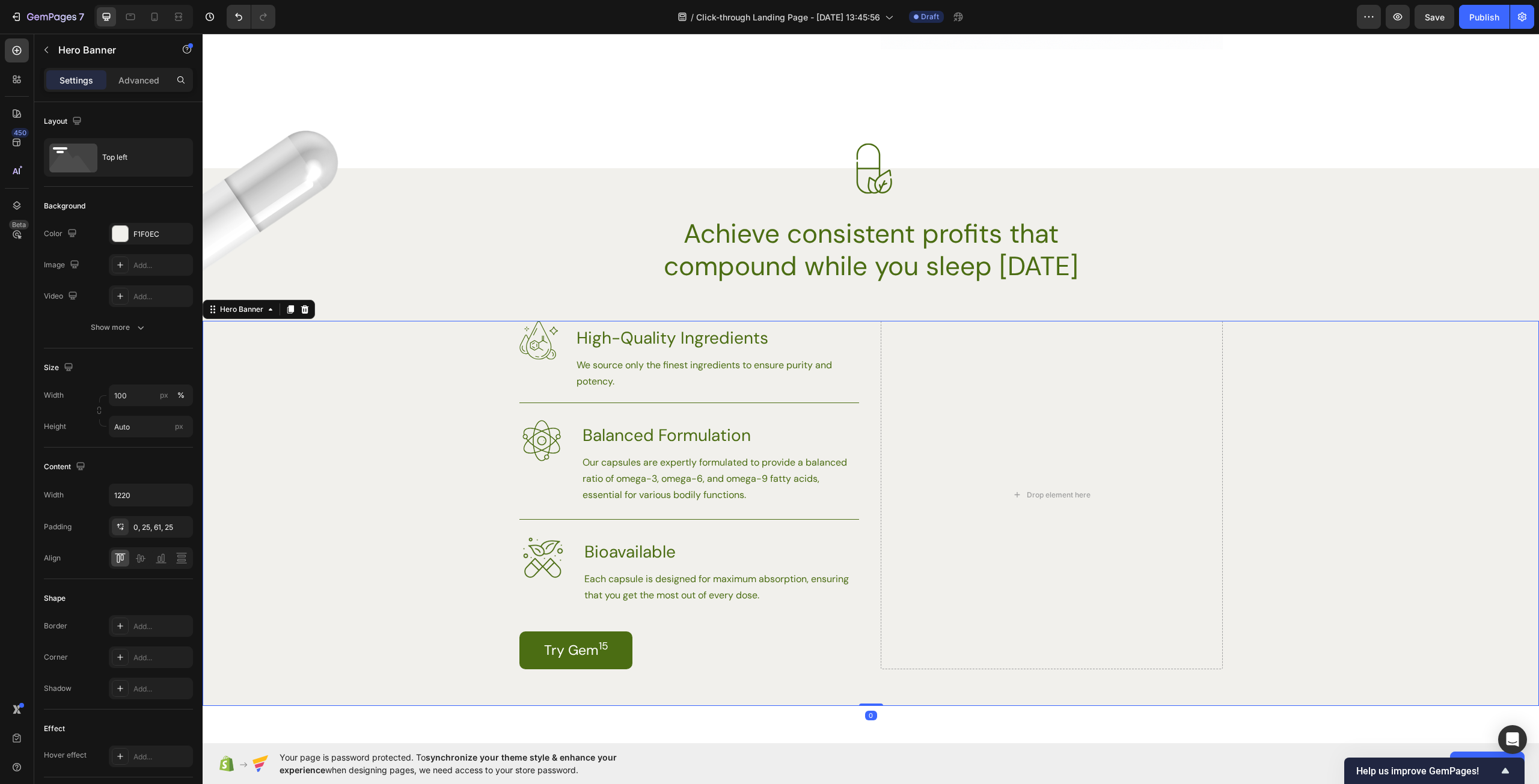
click at [673, 684] on div "Image High-Quality Ingredients Heading We source only the finest ingredients to…" at bounding box center [870, 513] width 733 height 385
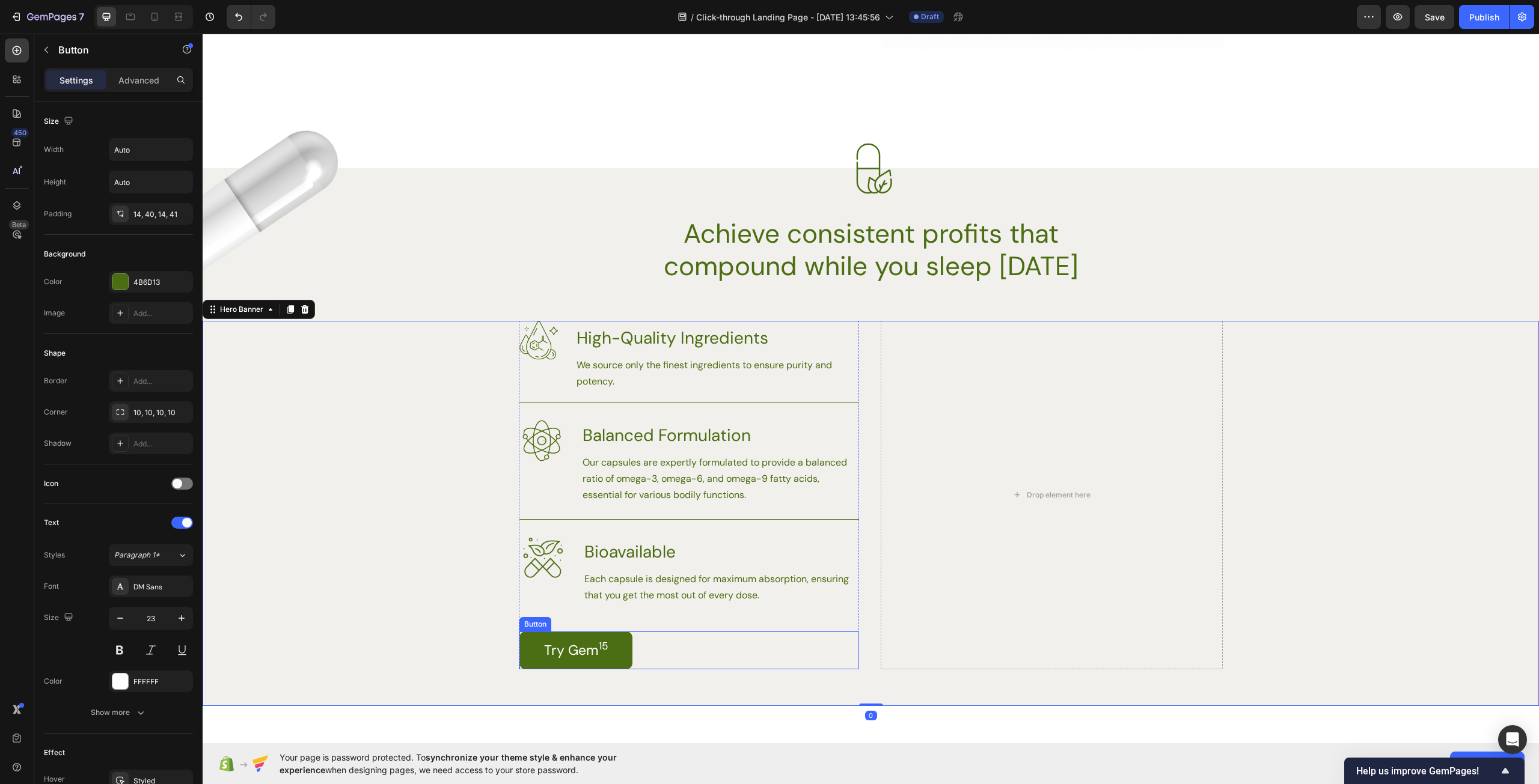
click at [728, 655] on div "Try Gem 15 Button" at bounding box center [689, 651] width 340 height 38
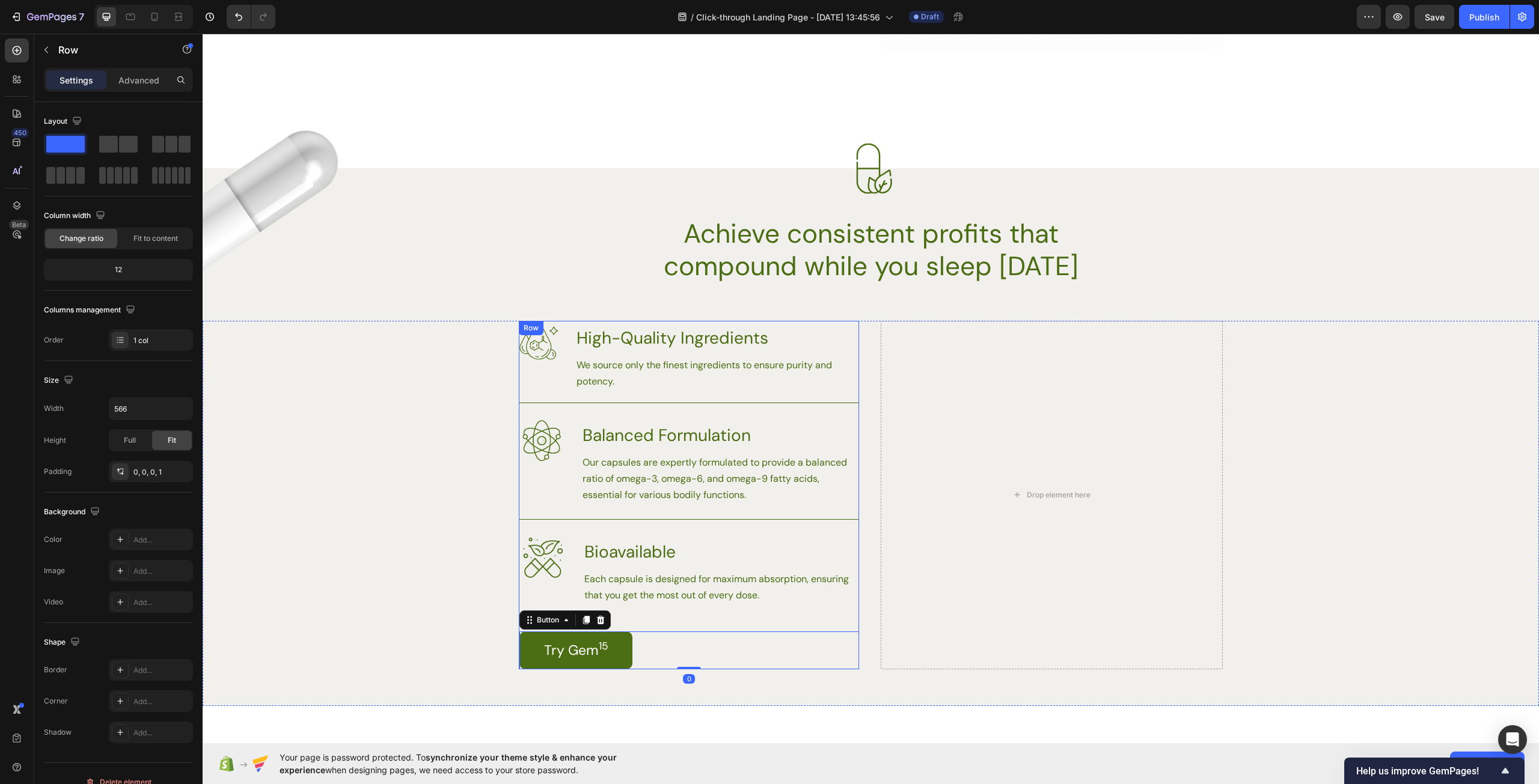
click at [848, 623] on div "Image High-Quality Ingredients Heading We source only the finest ingredients to…" at bounding box center [689, 495] width 340 height 349
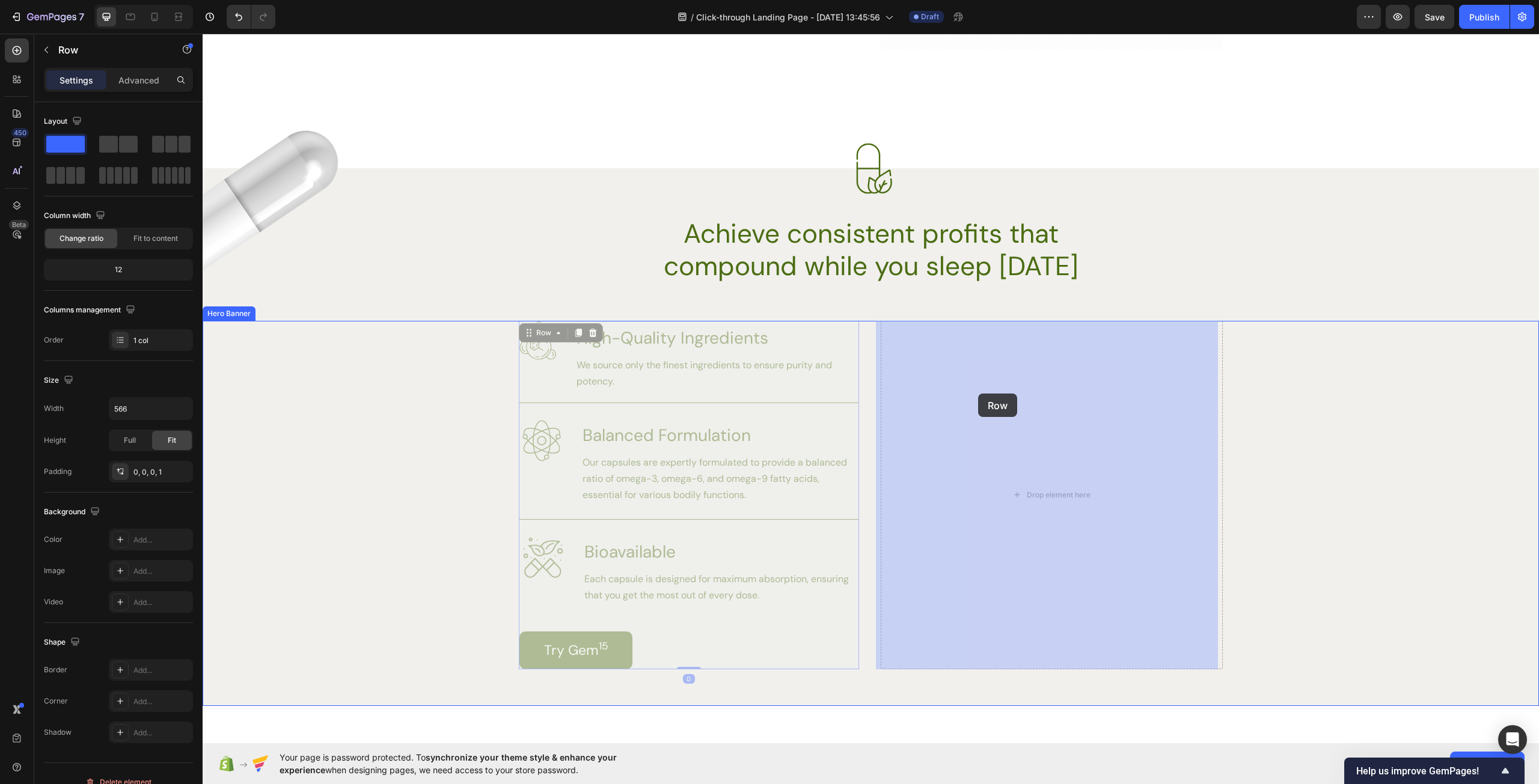
drag, startPoint x: 529, startPoint y: 332, endPoint x: 976, endPoint y: 390, distance: 450.7
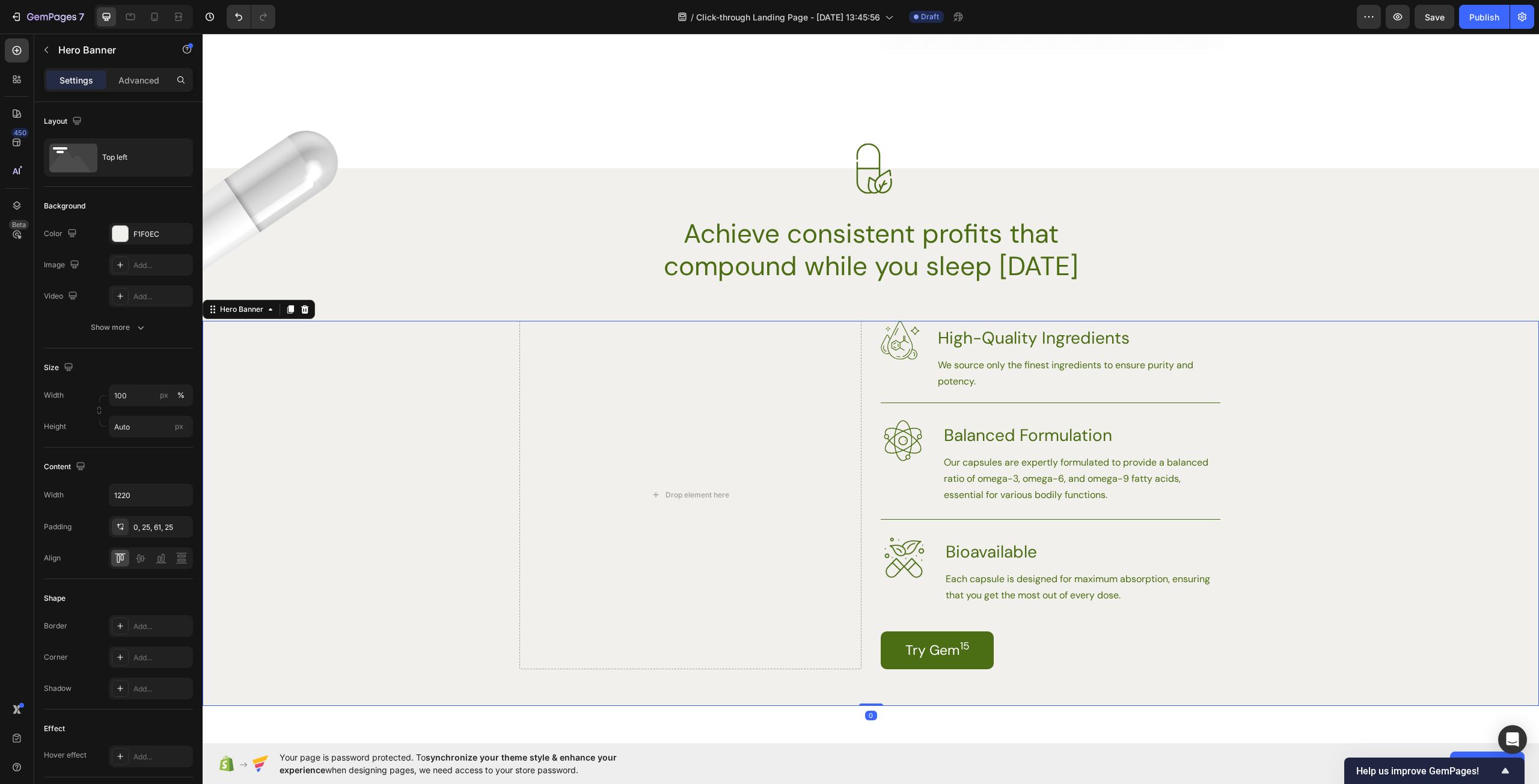
click at [1328, 536] on div "Background Image" at bounding box center [870, 513] width 1337 height 385
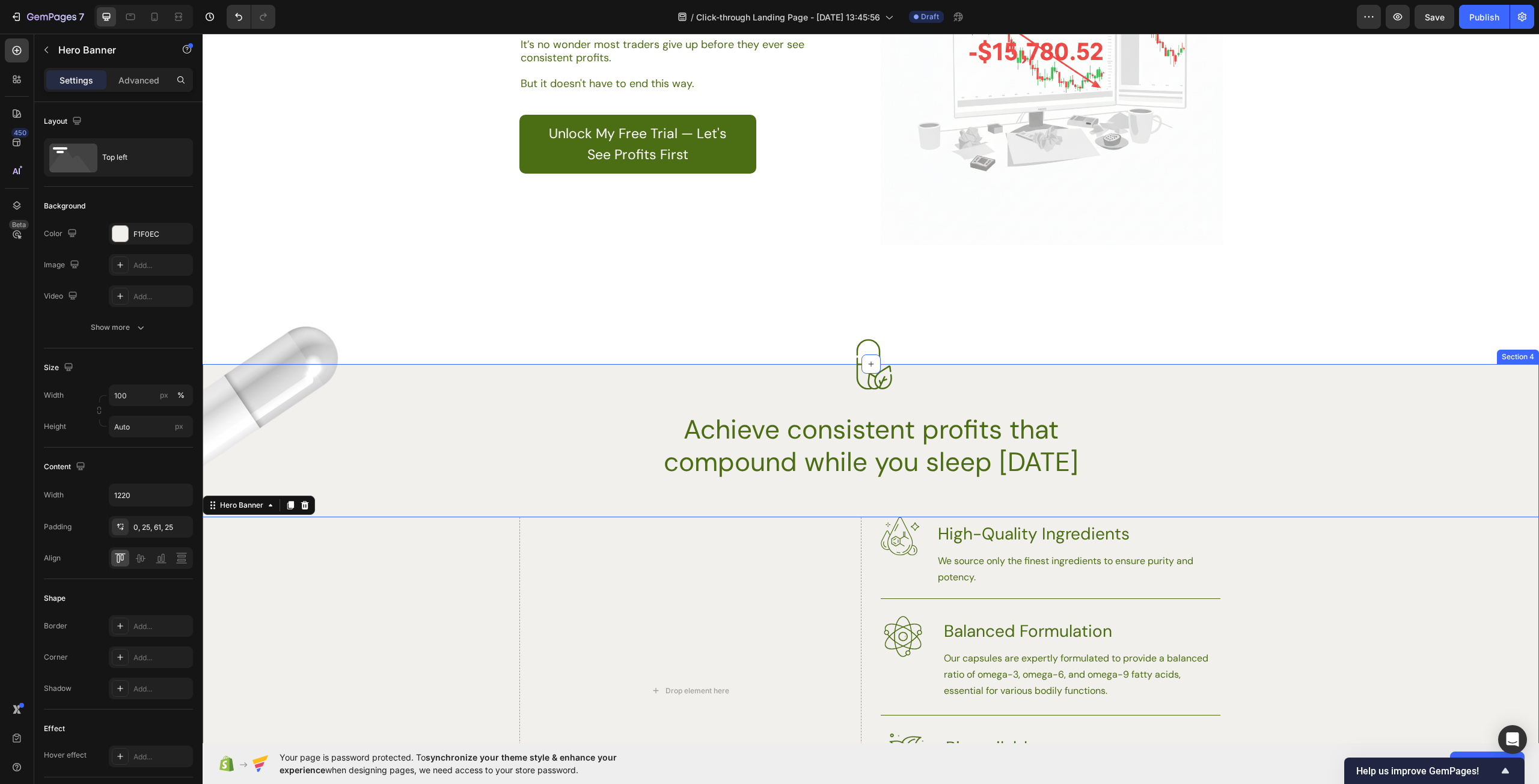
scroll to position [1442, 0]
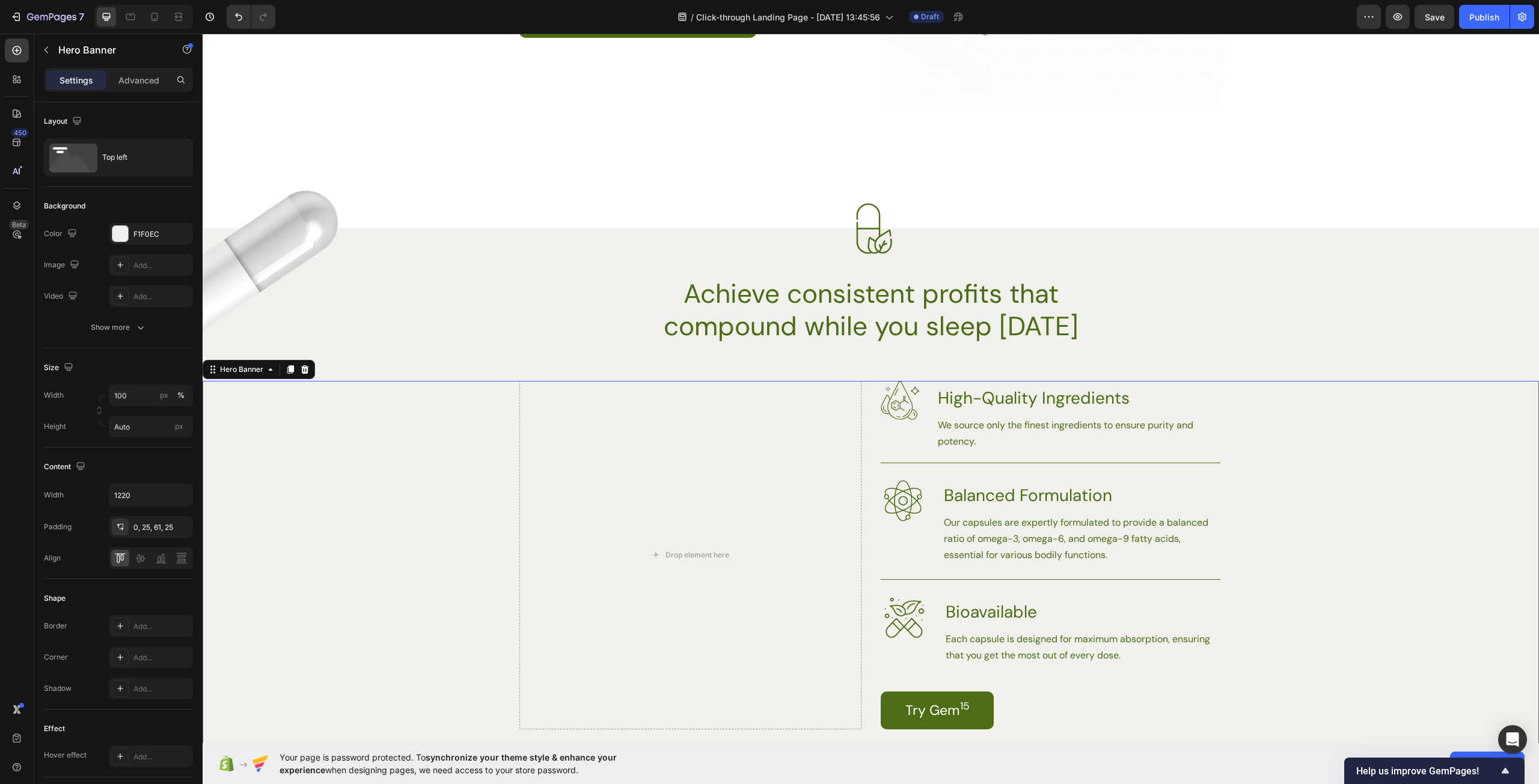
click at [1387, 555] on div "Background Image" at bounding box center [870, 573] width 1337 height 385
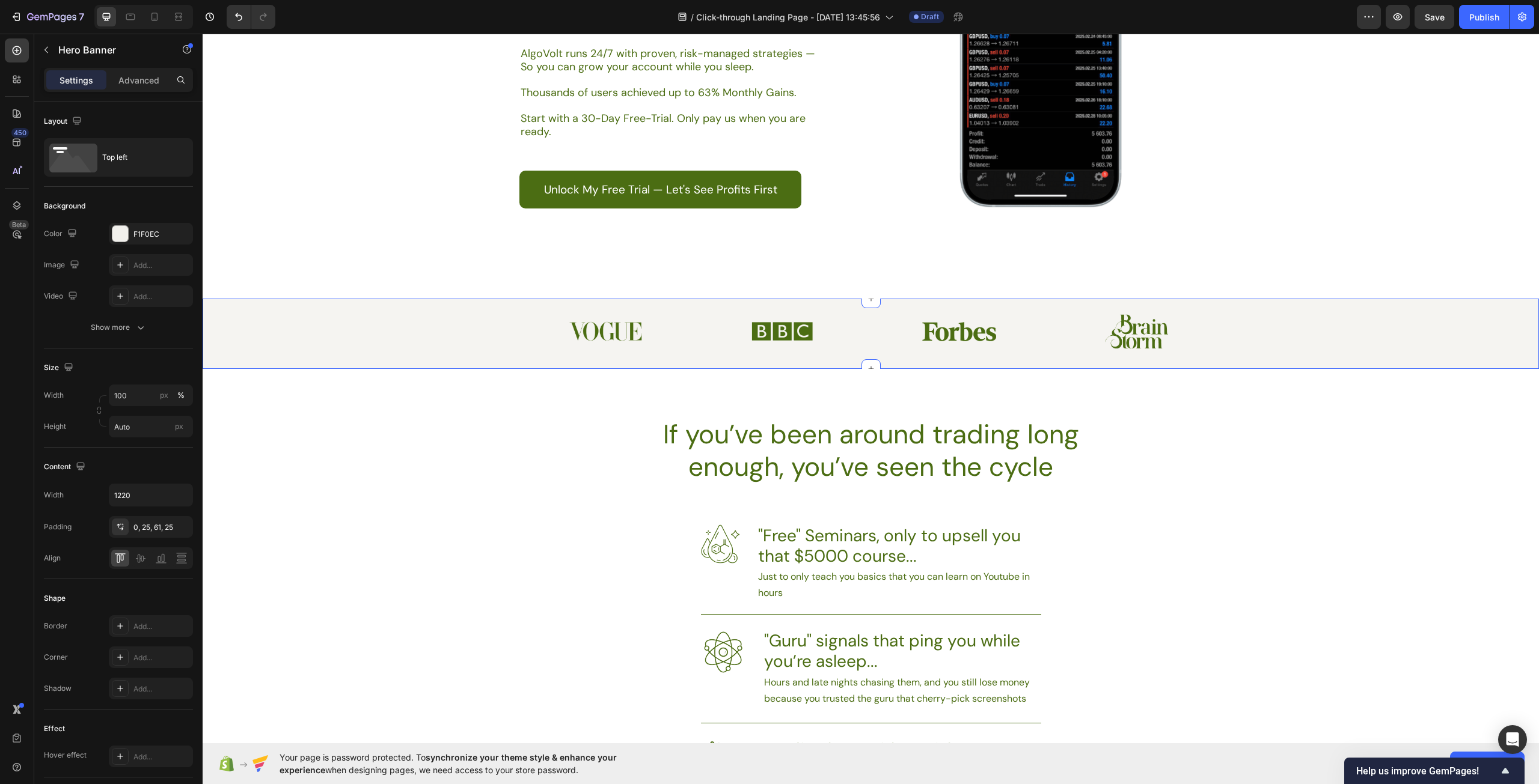
scroll to position [0, 0]
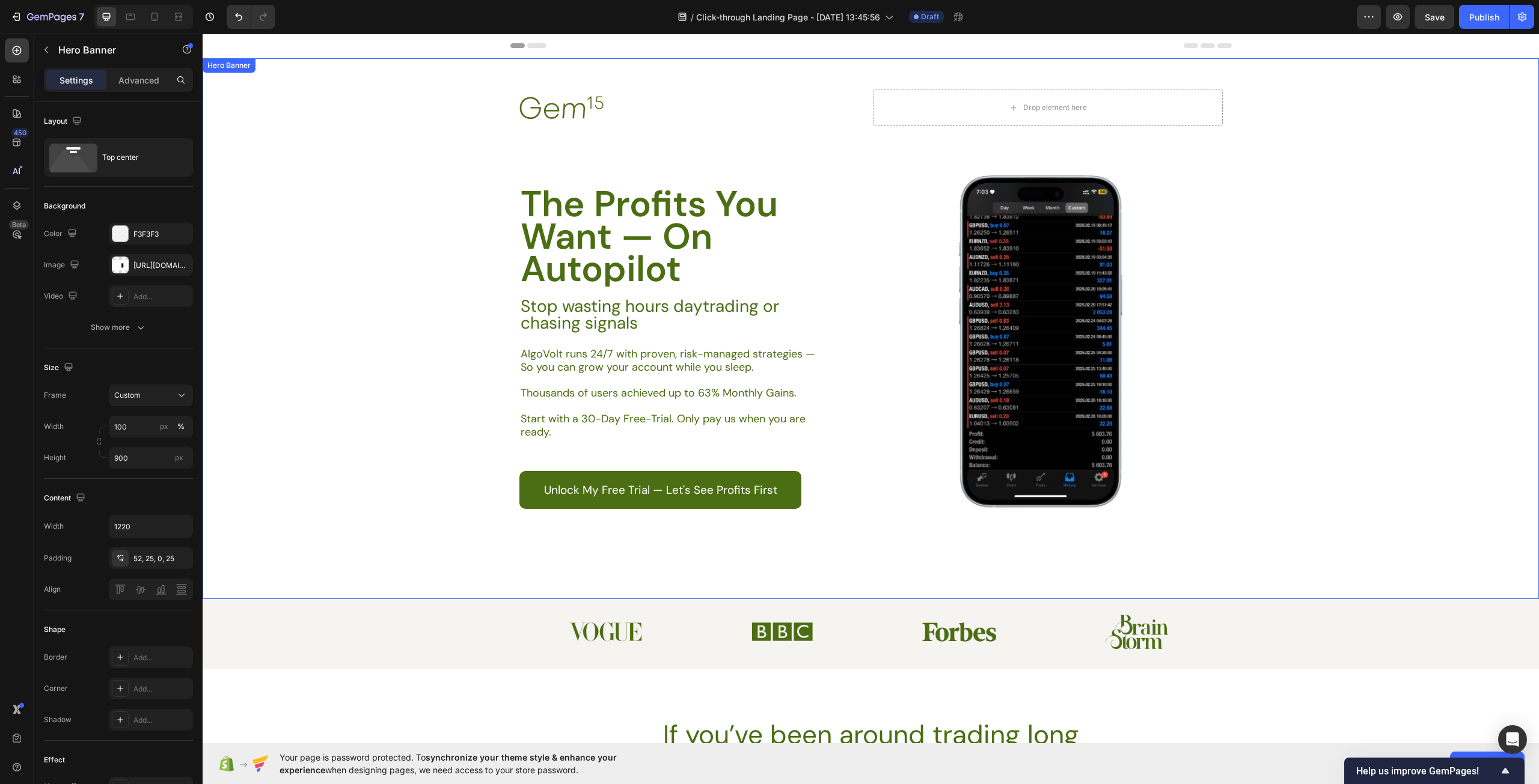
click at [358, 243] on div "Background Image" at bounding box center [870, 329] width 1337 height 541
click at [155, 262] on div "[URL][DOMAIN_NAME]" at bounding box center [150, 265] width 35 height 10
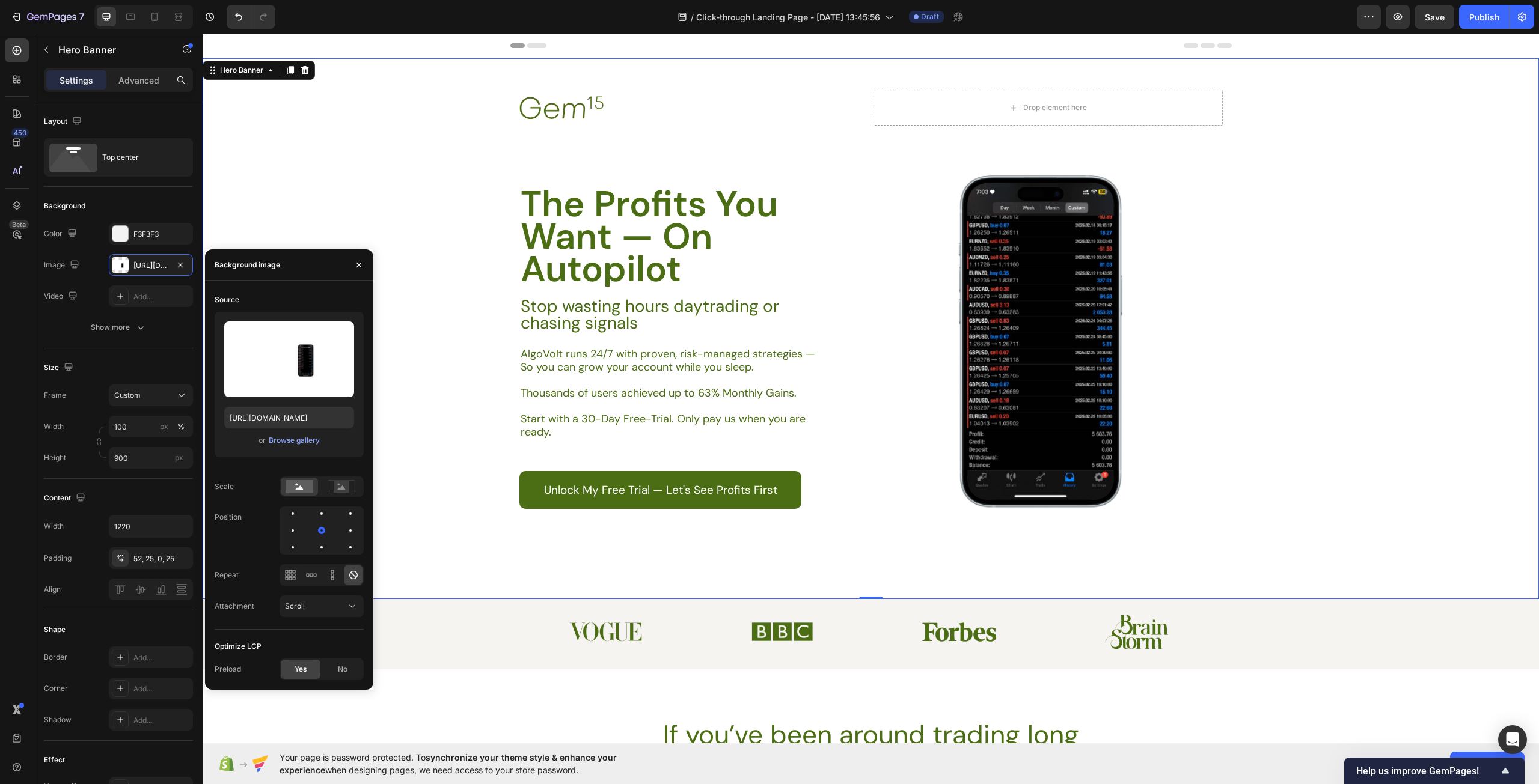
drag, startPoint x: 307, startPoint y: 444, endPoint x: 299, endPoint y: 428, distance: 17.9
click at [299, 428] on div "Upload Image [URL][DOMAIN_NAME] or Browse gallery" at bounding box center [289, 385] width 149 height 146
click at [283, 367] on label at bounding box center [289, 359] width 130 height 76
click at [283, 369] on input "file" at bounding box center [289, 379] width 83 height 21
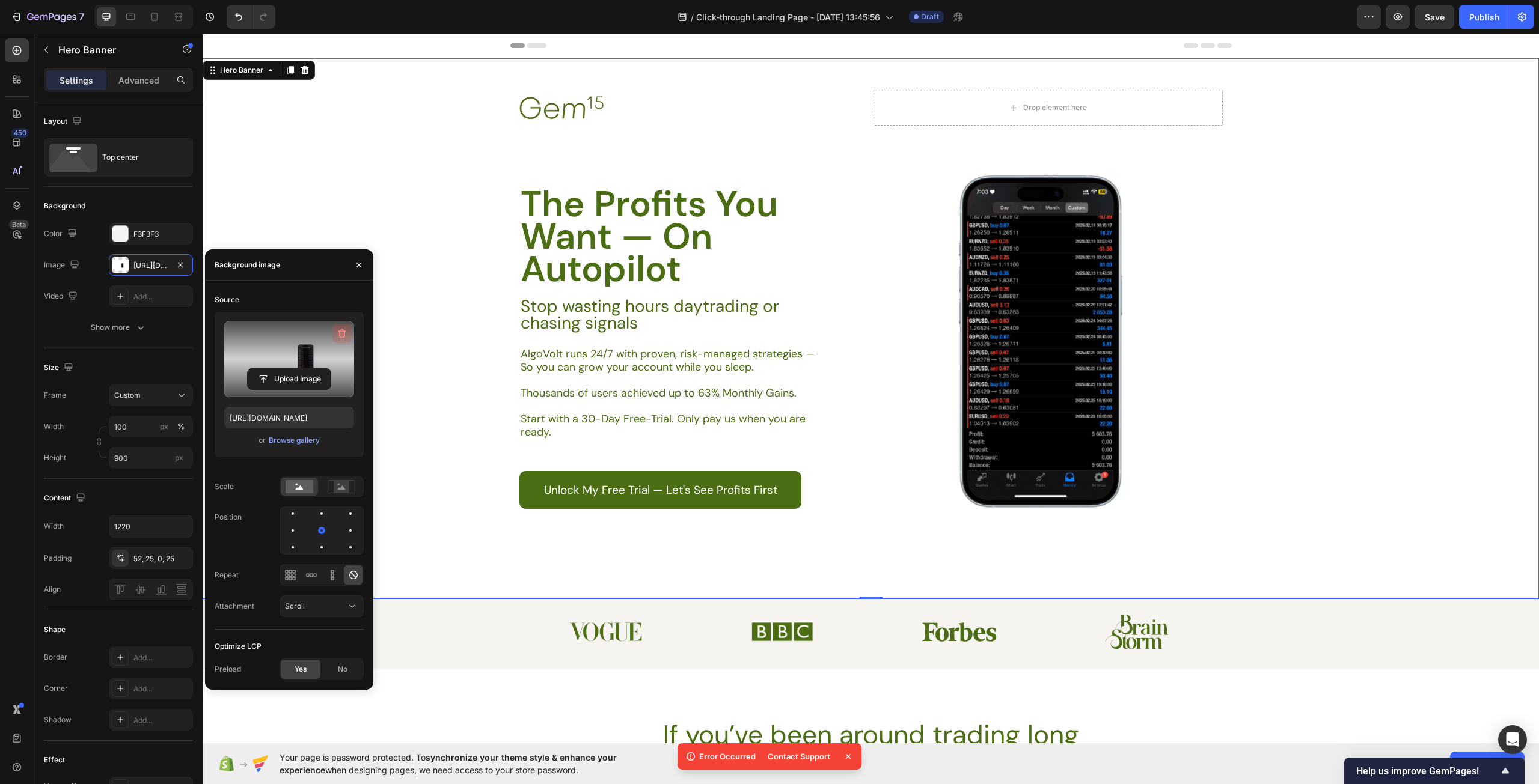
click at [339, 336] on icon "button" at bounding box center [341, 333] width 12 height 12
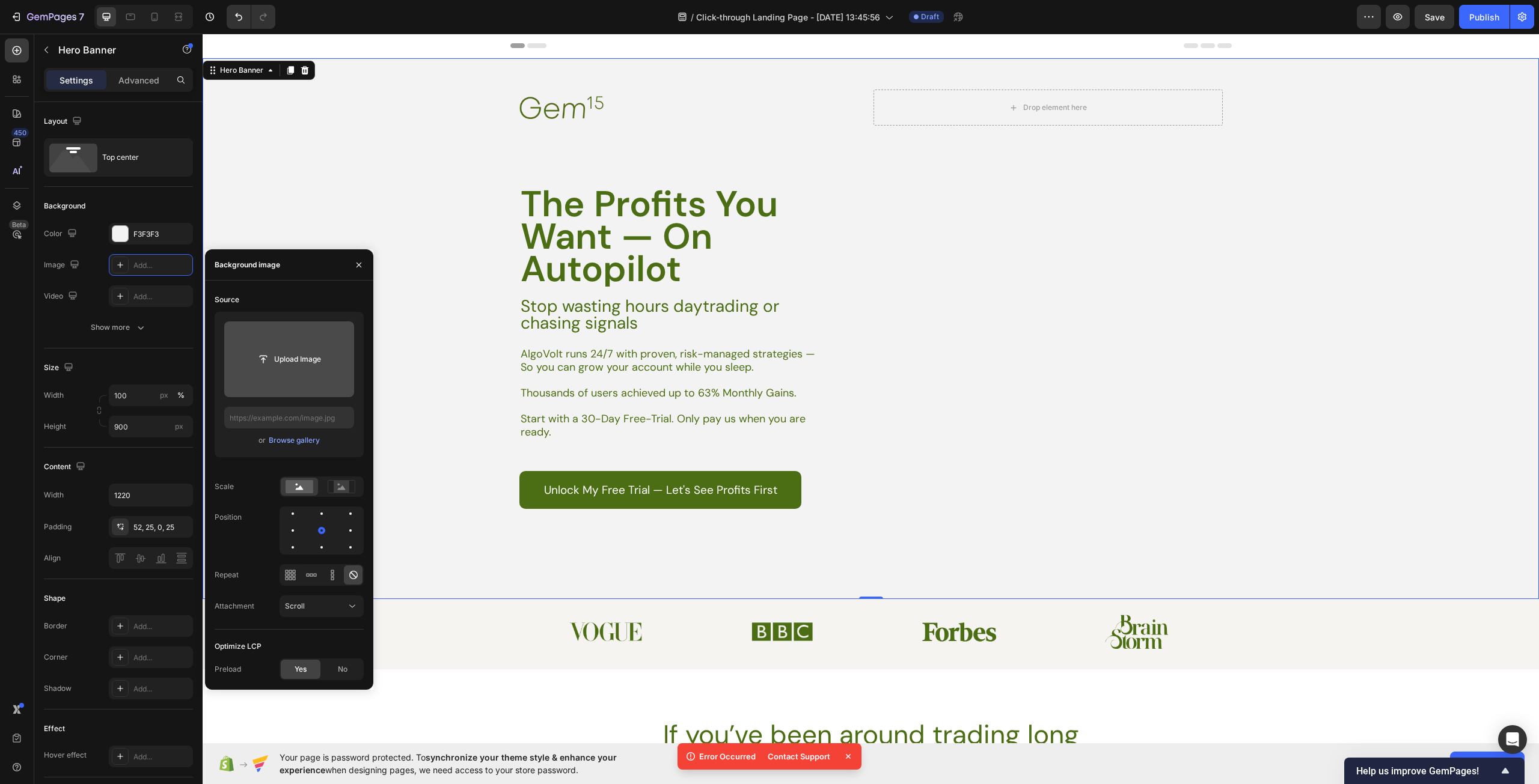
click at [301, 357] on input "file" at bounding box center [289, 359] width 83 height 21
click at [855, 753] on div "Error Occurred Contact Support" at bounding box center [769, 757] width 184 height 26
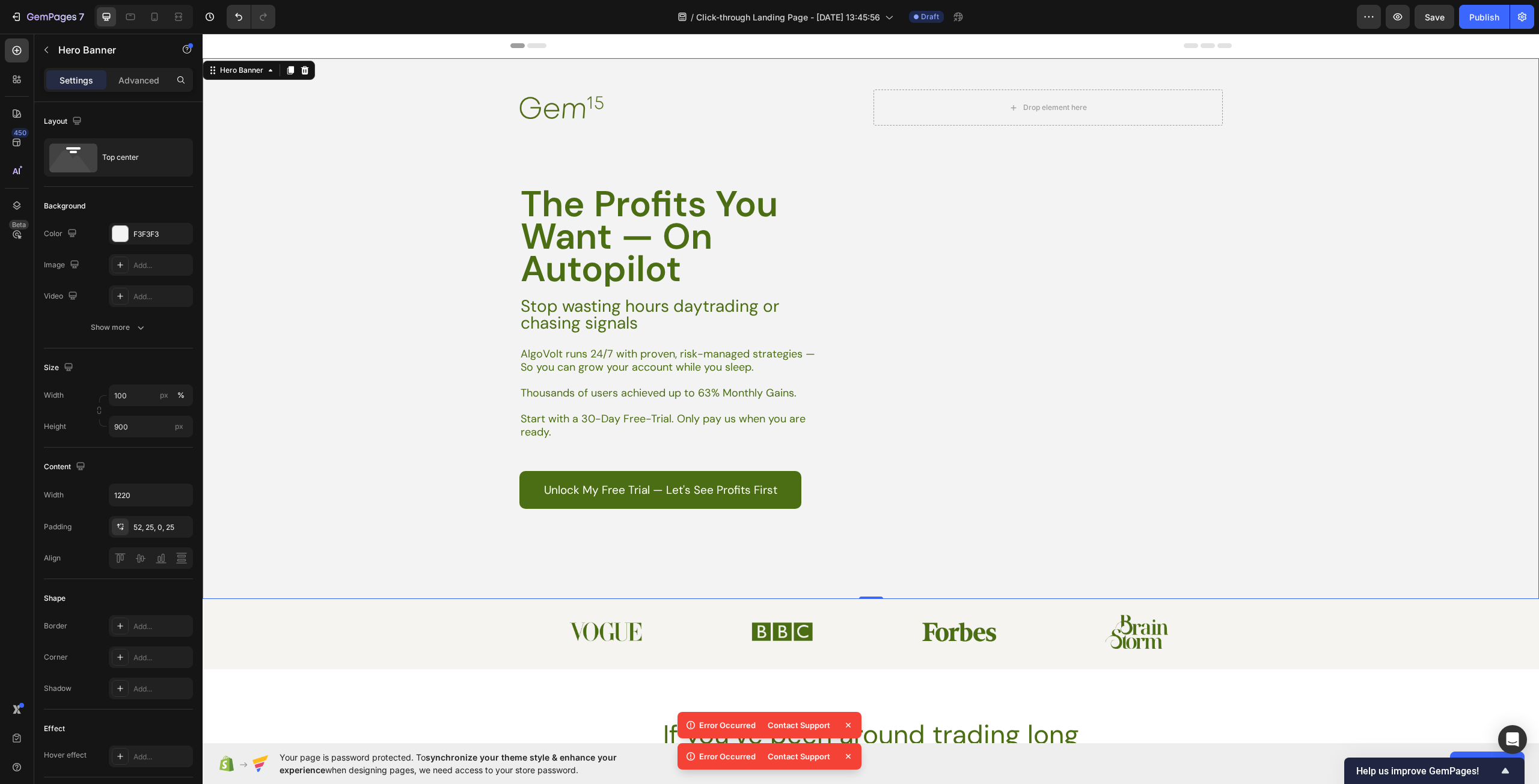
click at [847, 725] on icon at bounding box center [848, 725] width 12 height 12
click at [848, 751] on icon at bounding box center [848, 757] width 12 height 12
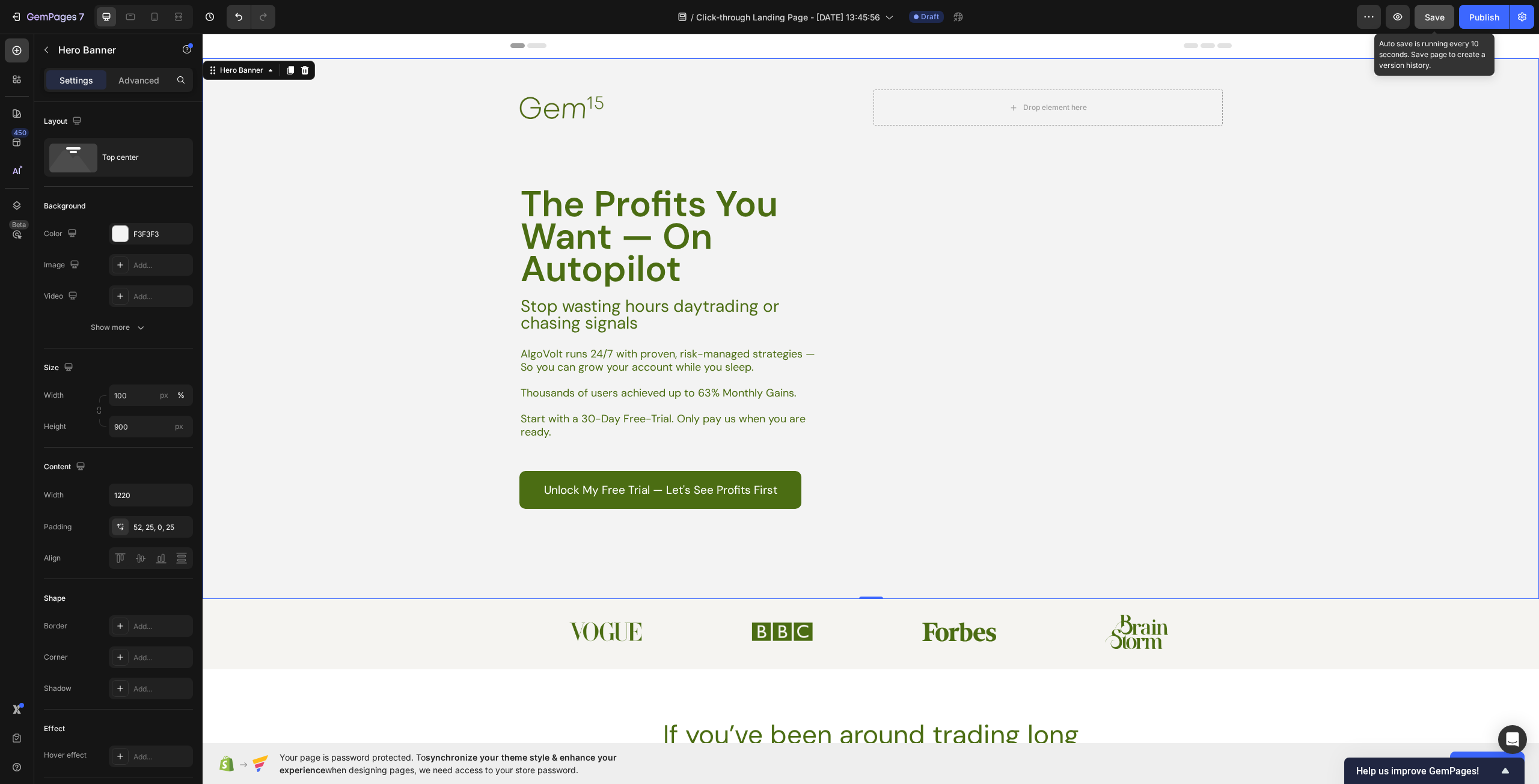
click at [1433, 16] on span "Save" at bounding box center [1434, 17] width 20 height 10
click at [1453, 16] on button "Save" at bounding box center [1434, 16] width 40 height 24
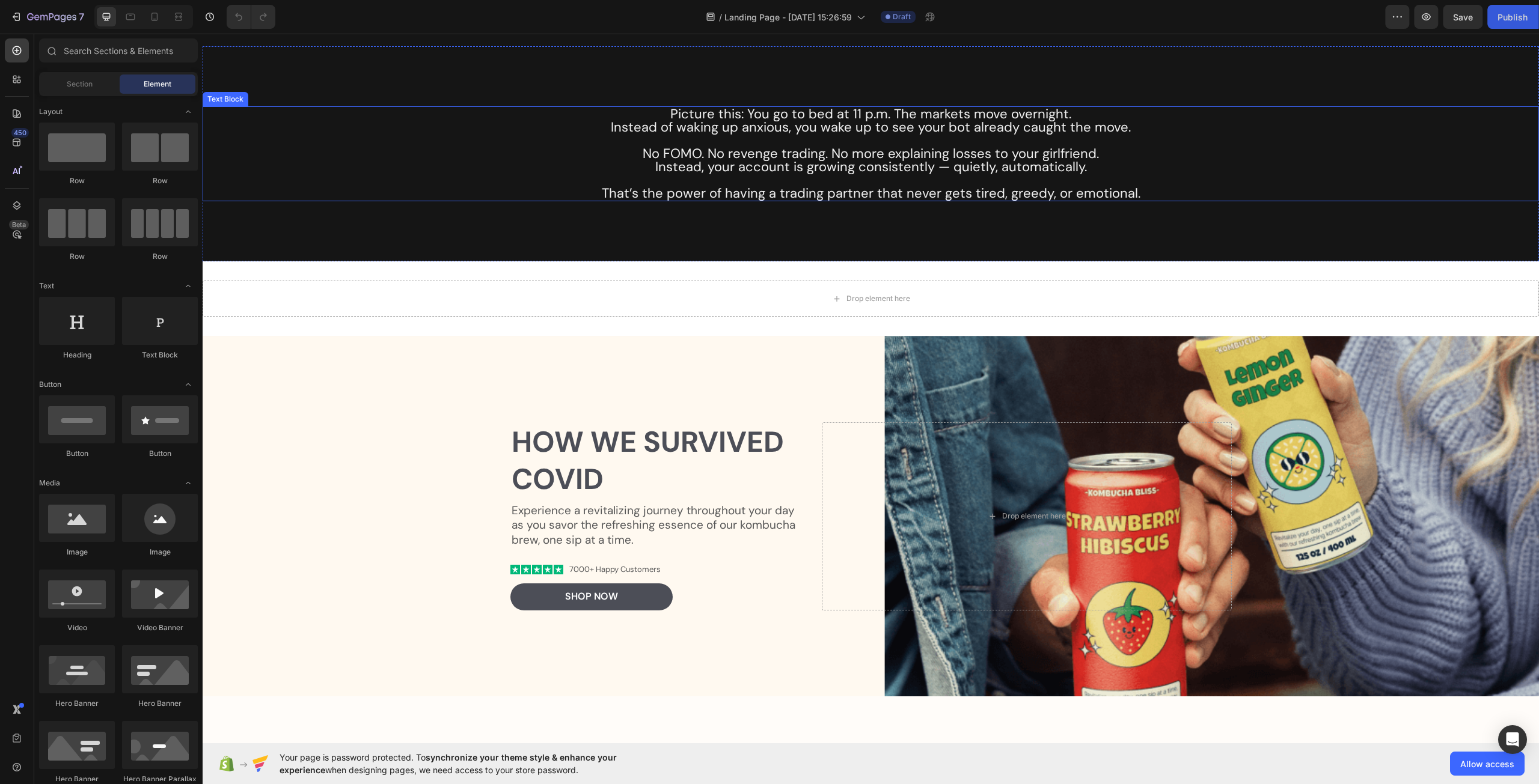
scroll to position [2404, 0]
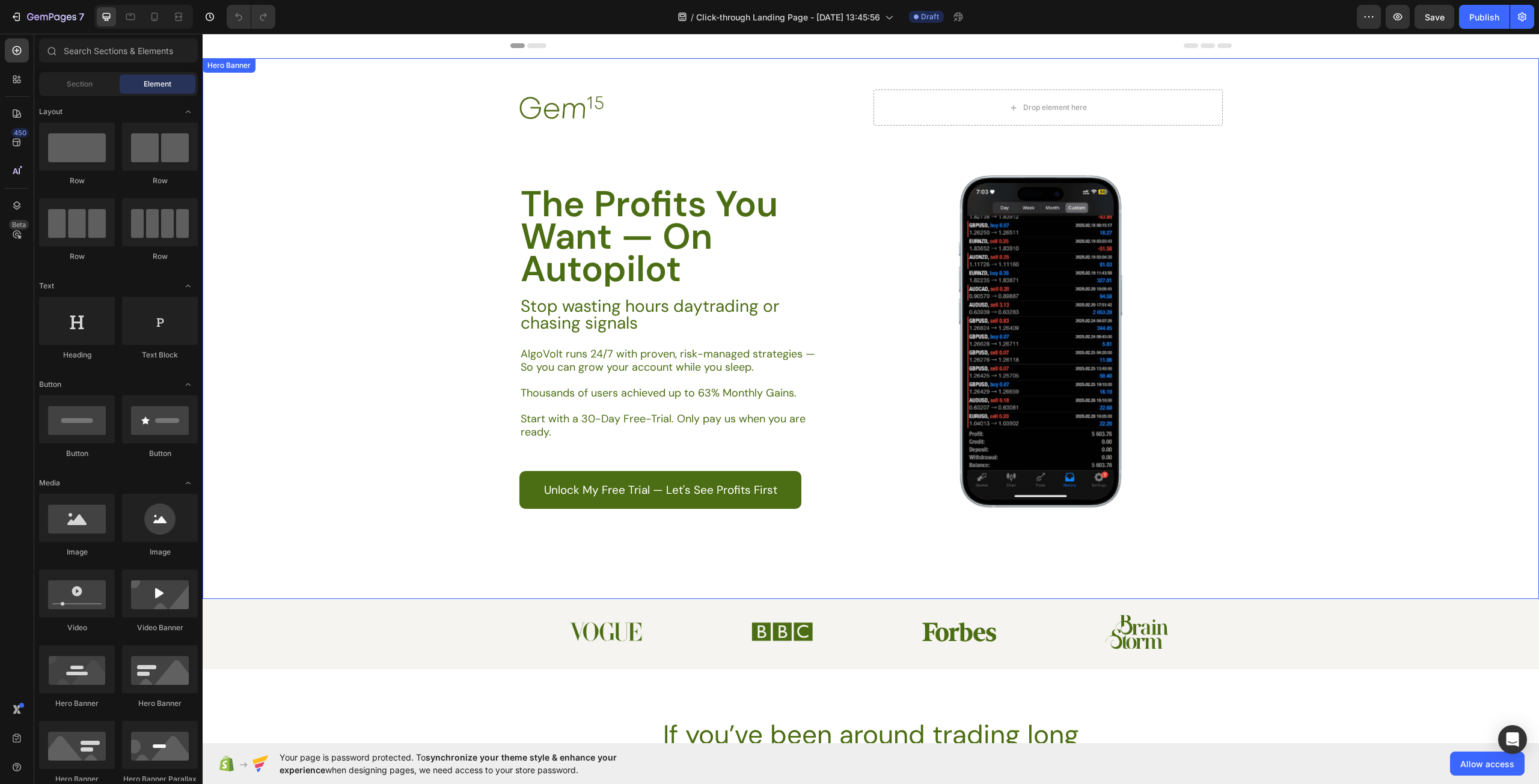
click at [390, 338] on div "Background Image" at bounding box center [870, 329] width 1337 height 541
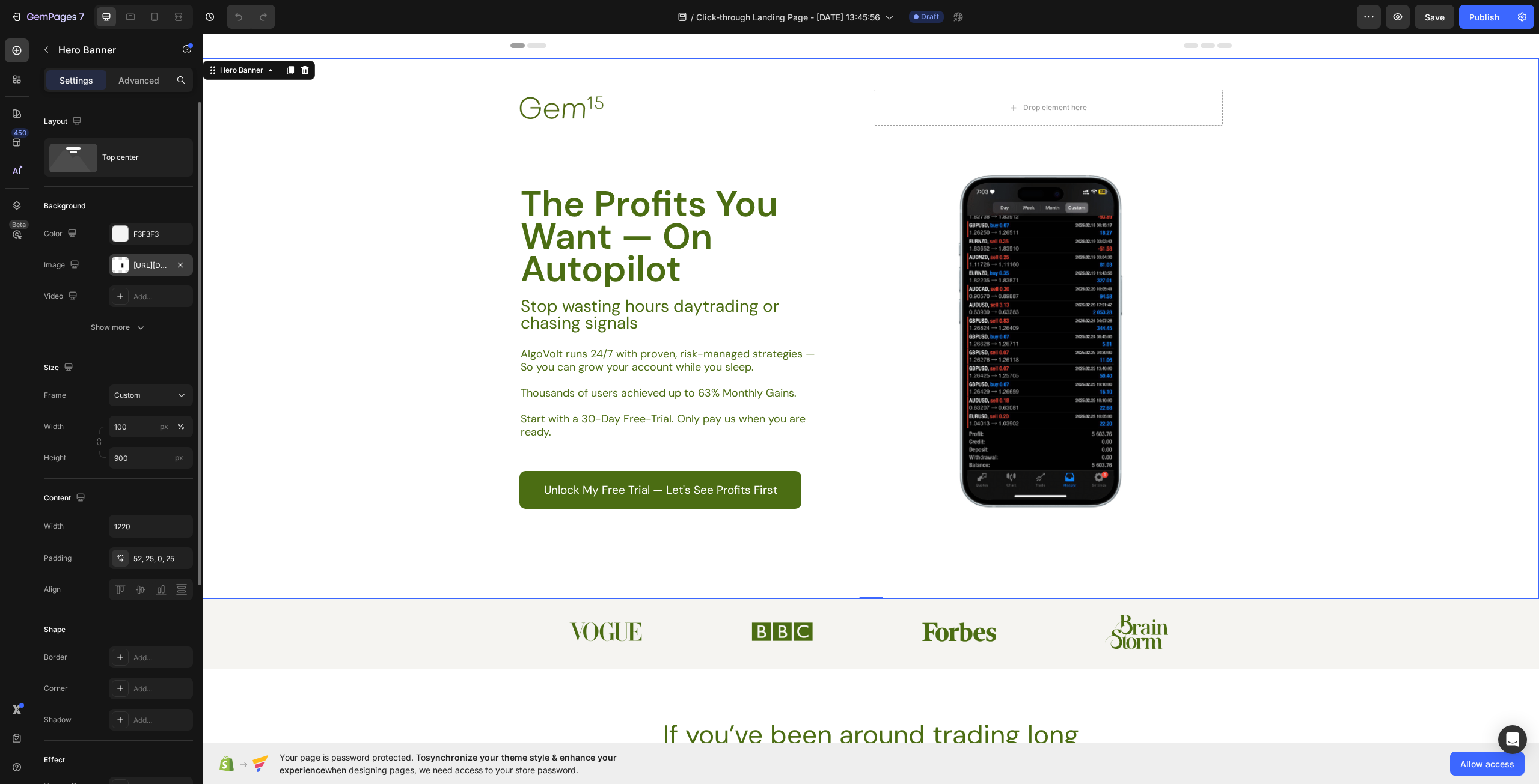
click at [156, 260] on div "[URL][DOMAIN_NAME]" at bounding box center [150, 265] width 35 height 10
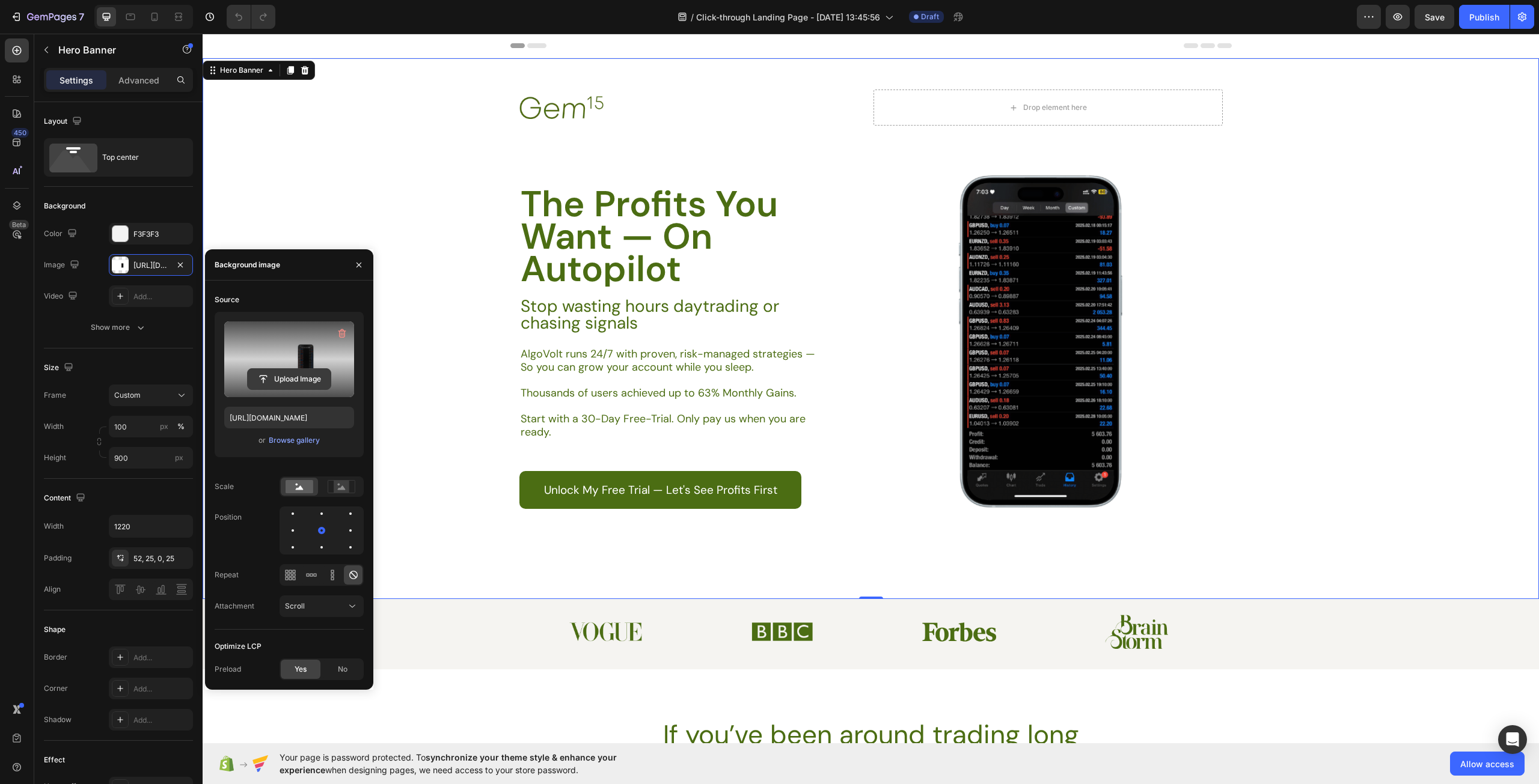
click at [292, 376] on input "file" at bounding box center [289, 379] width 83 height 21
type input "[URL][DOMAIN_NAME]"
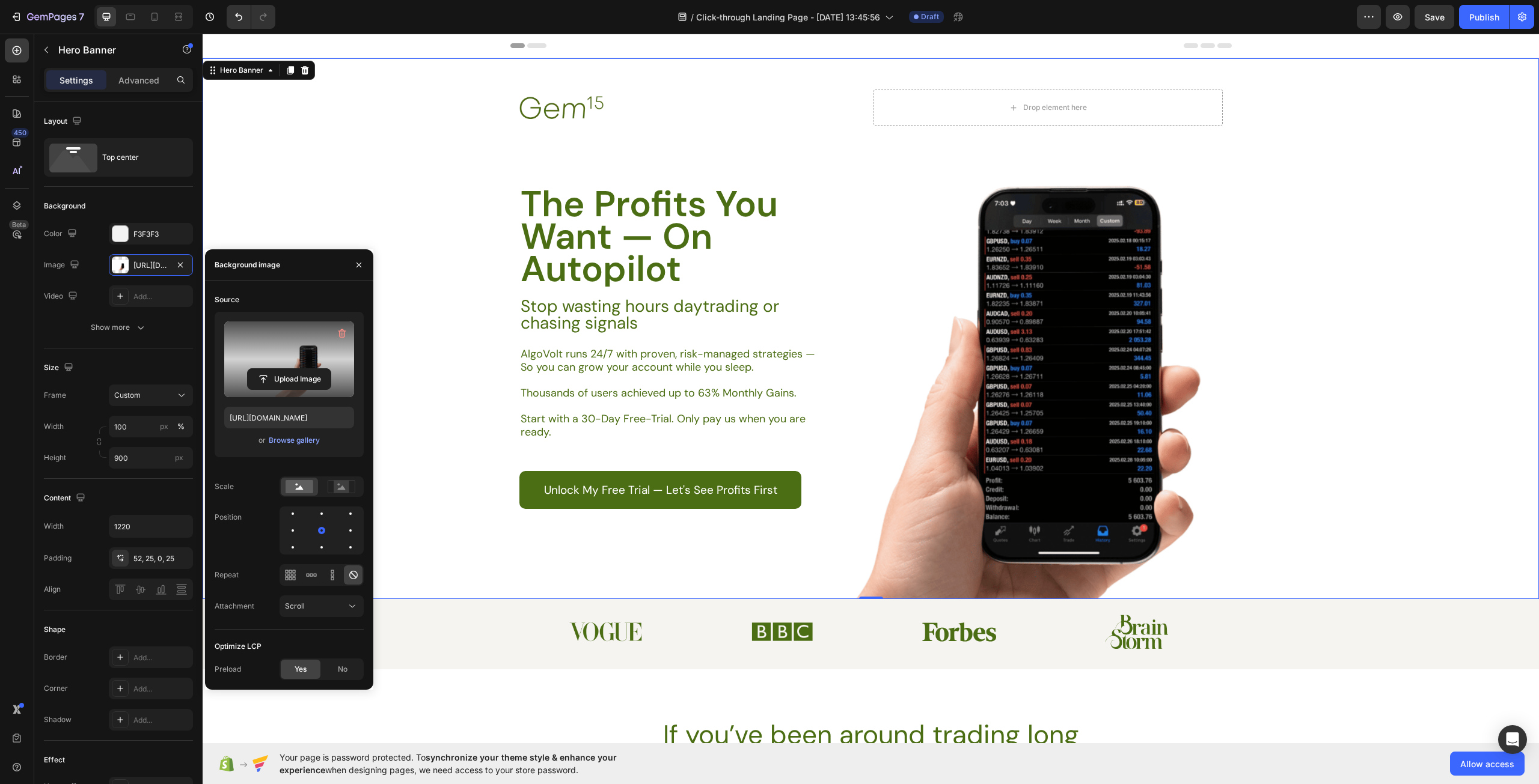
drag, startPoint x: 1323, startPoint y: 446, endPoint x: 1318, endPoint y: 455, distance: 10.3
click at [1326, 445] on div "Background Image" at bounding box center [870, 329] width 1337 height 541
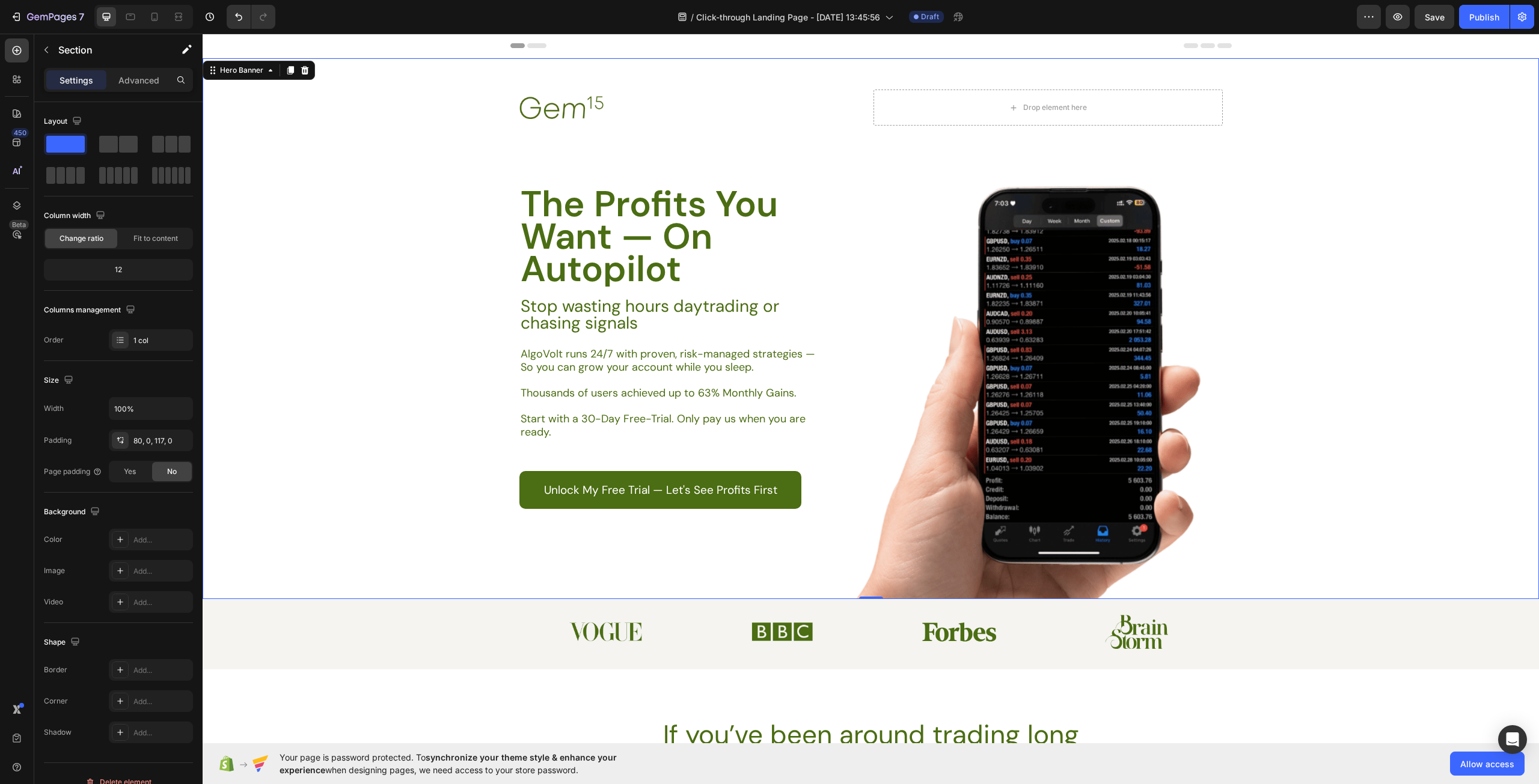
click at [271, 230] on div "Background Image" at bounding box center [870, 329] width 1337 height 541
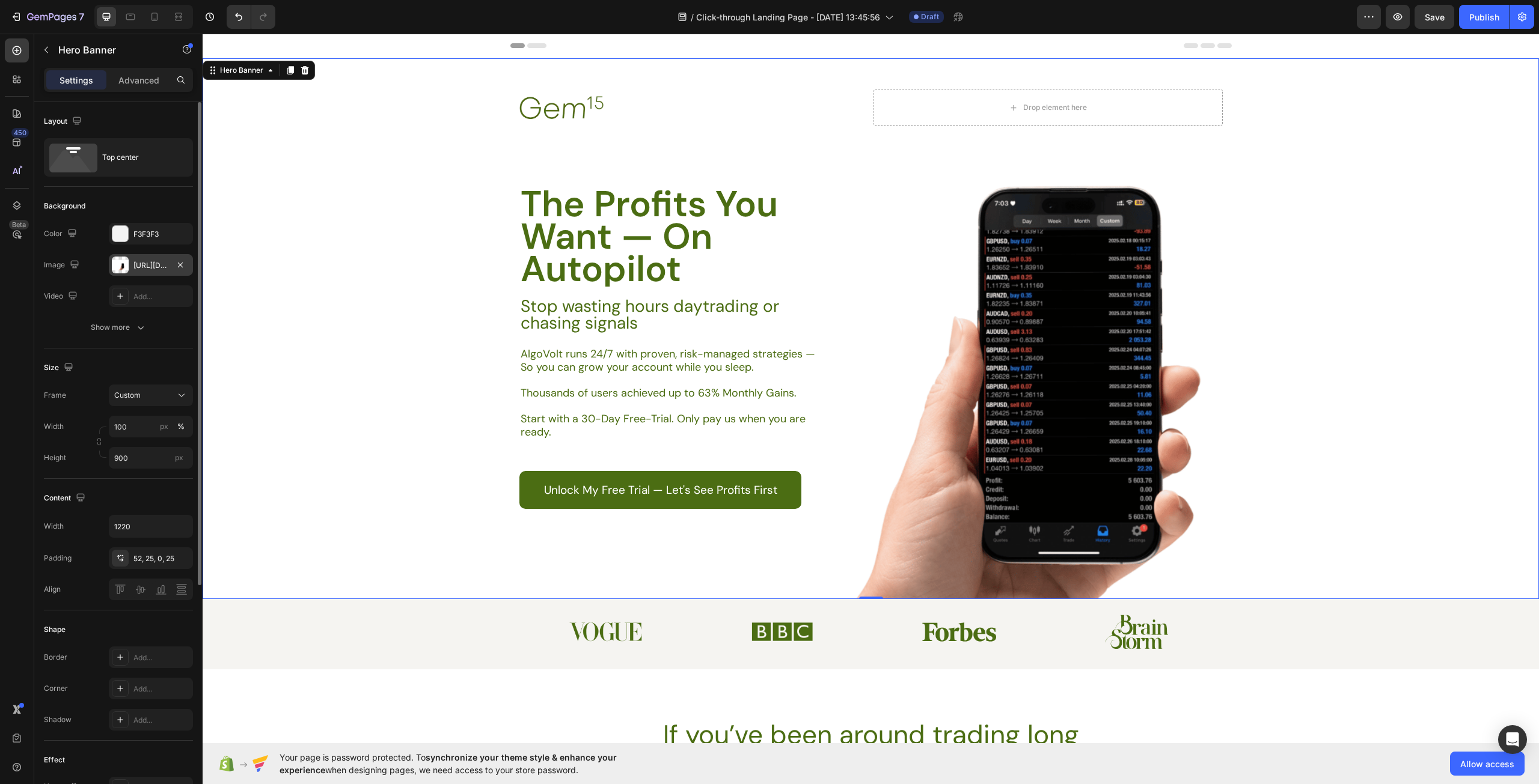
click at [136, 267] on div "[URL][DOMAIN_NAME]" at bounding box center [150, 265] width 35 height 10
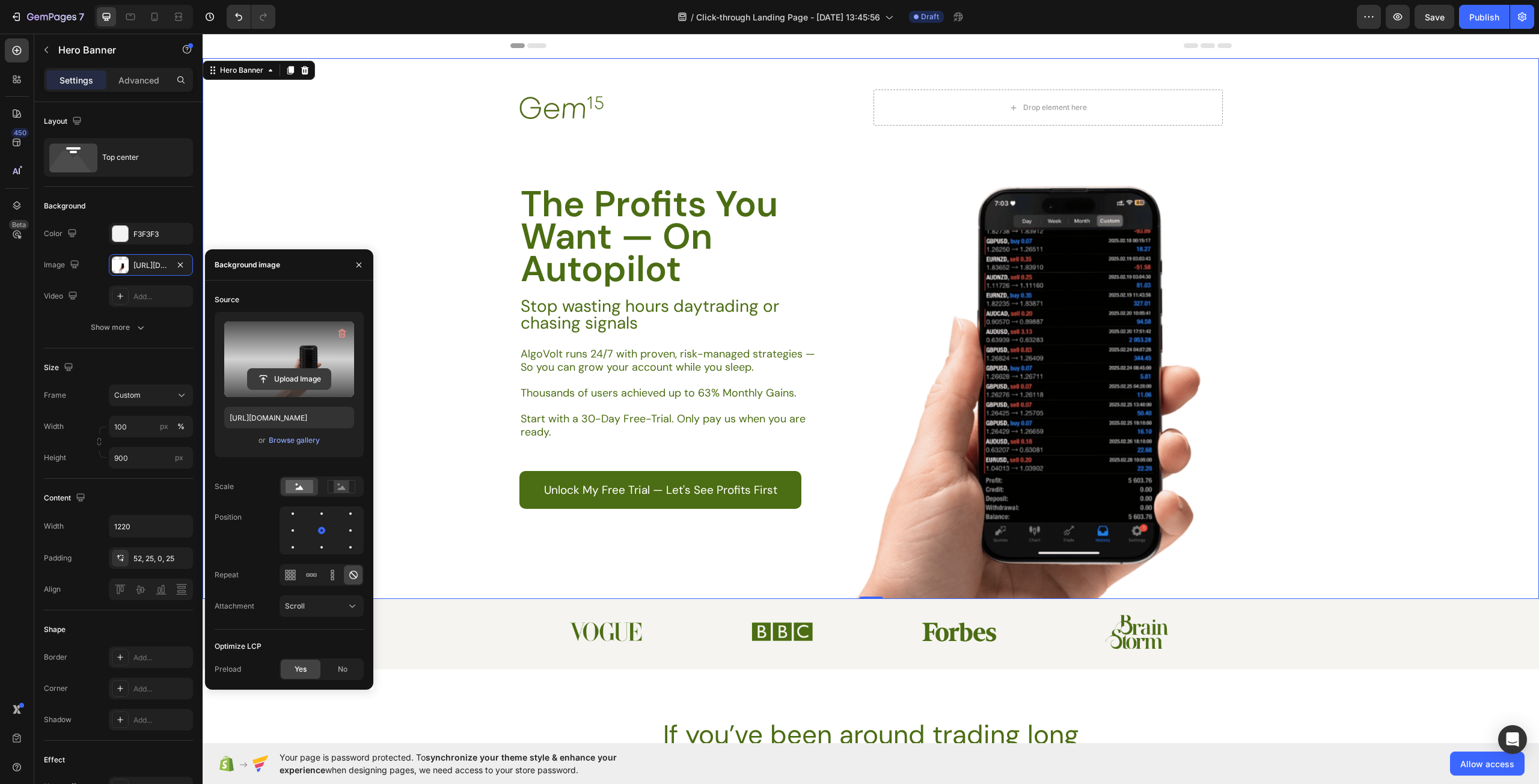
click at [278, 385] on input "file" at bounding box center [289, 379] width 83 height 21
type input "[URL][DOMAIN_NAME]"
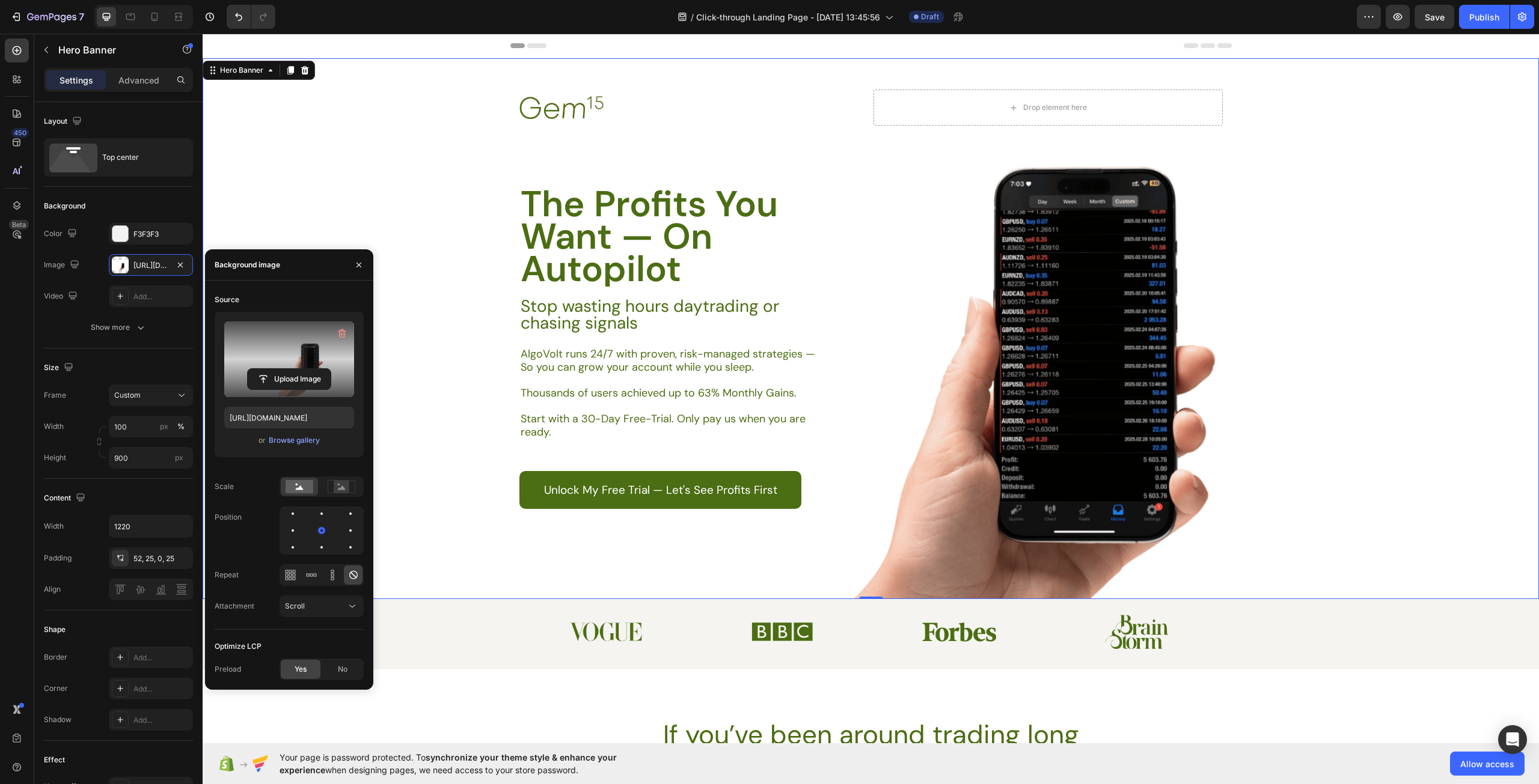
click at [1385, 461] on div "Background Image" at bounding box center [870, 329] width 1337 height 541
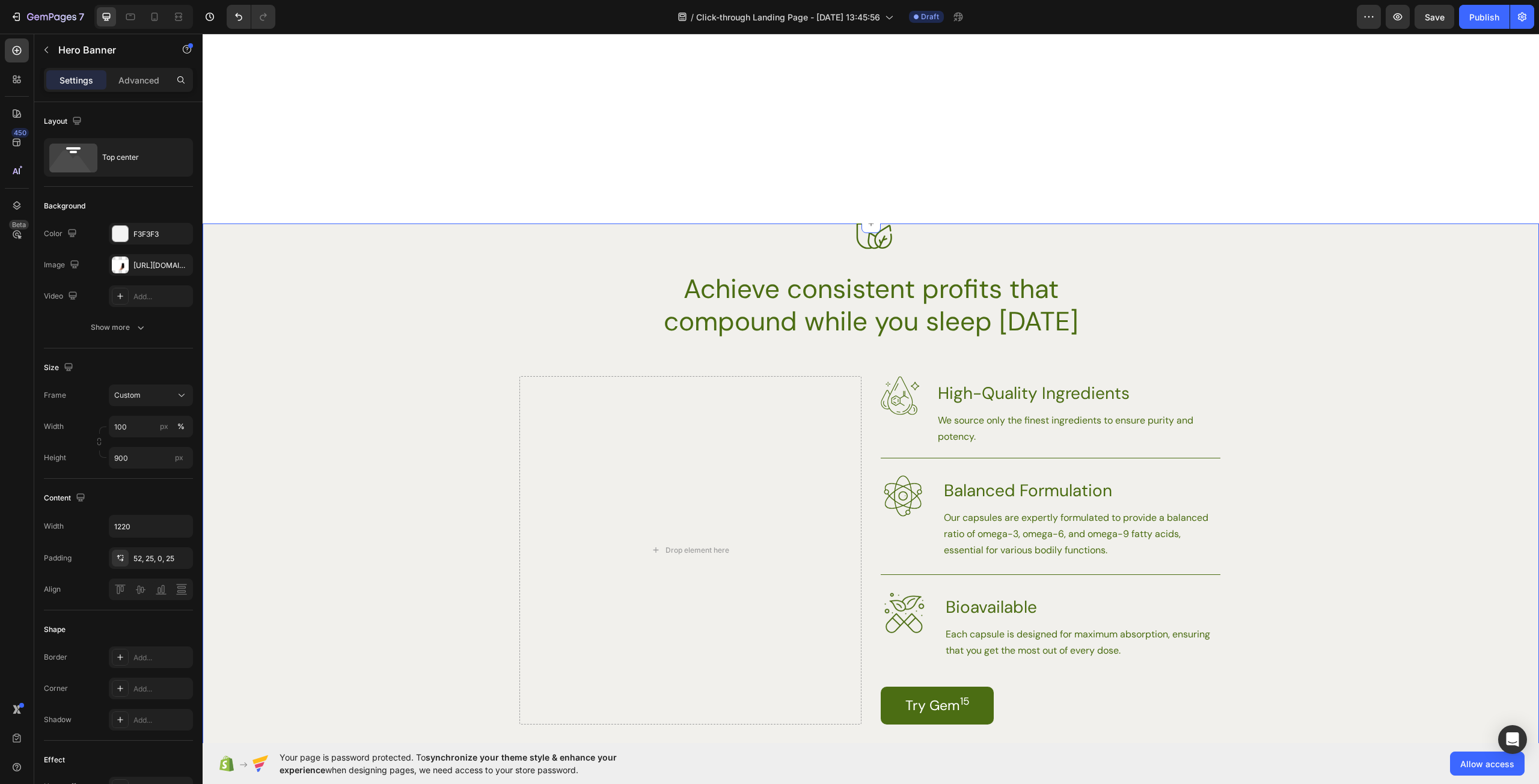
scroll to position [1503, 0]
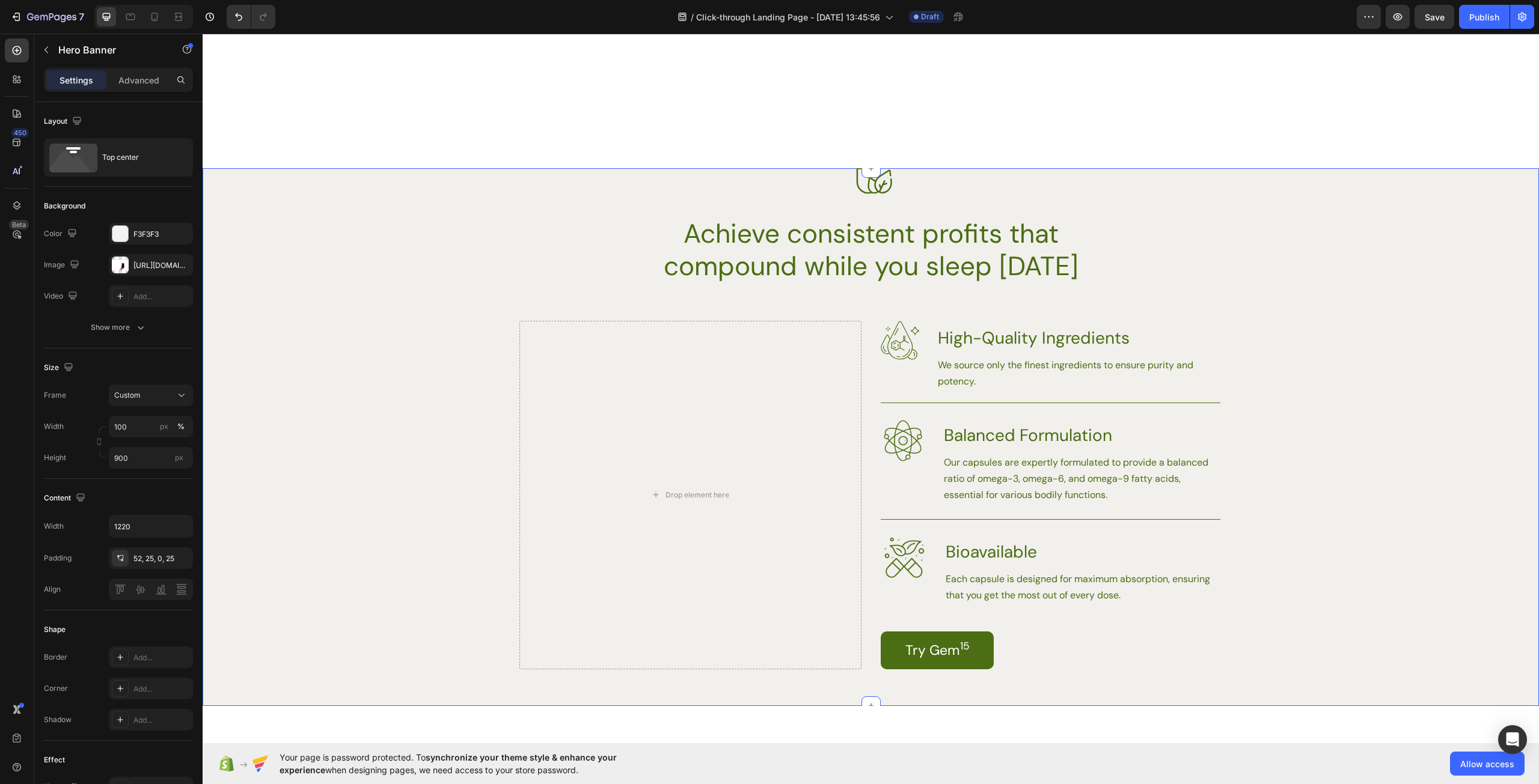
click at [992, 189] on div at bounding box center [870, 168] width 1337 height 51
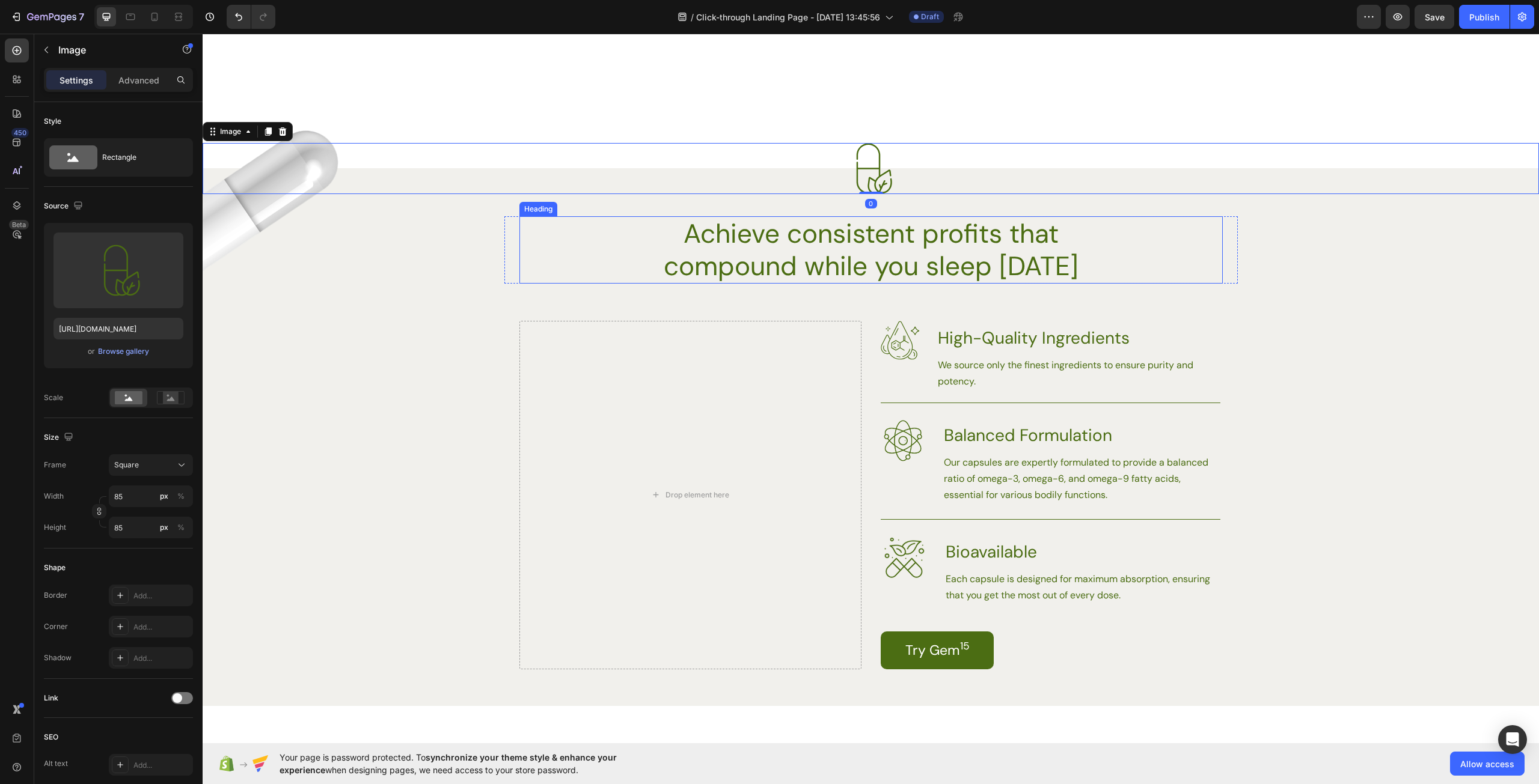
click at [1058, 240] on h2 "Achieve consistent profits that compound while you sleep [DATE]" at bounding box center [870, 250] width 430 height 67
click at [268, 183] on div at bounding box center [870, 168] width 1337 height 51
click at [269, 207] on img at bounding box center [280, 206] width 156 height 189
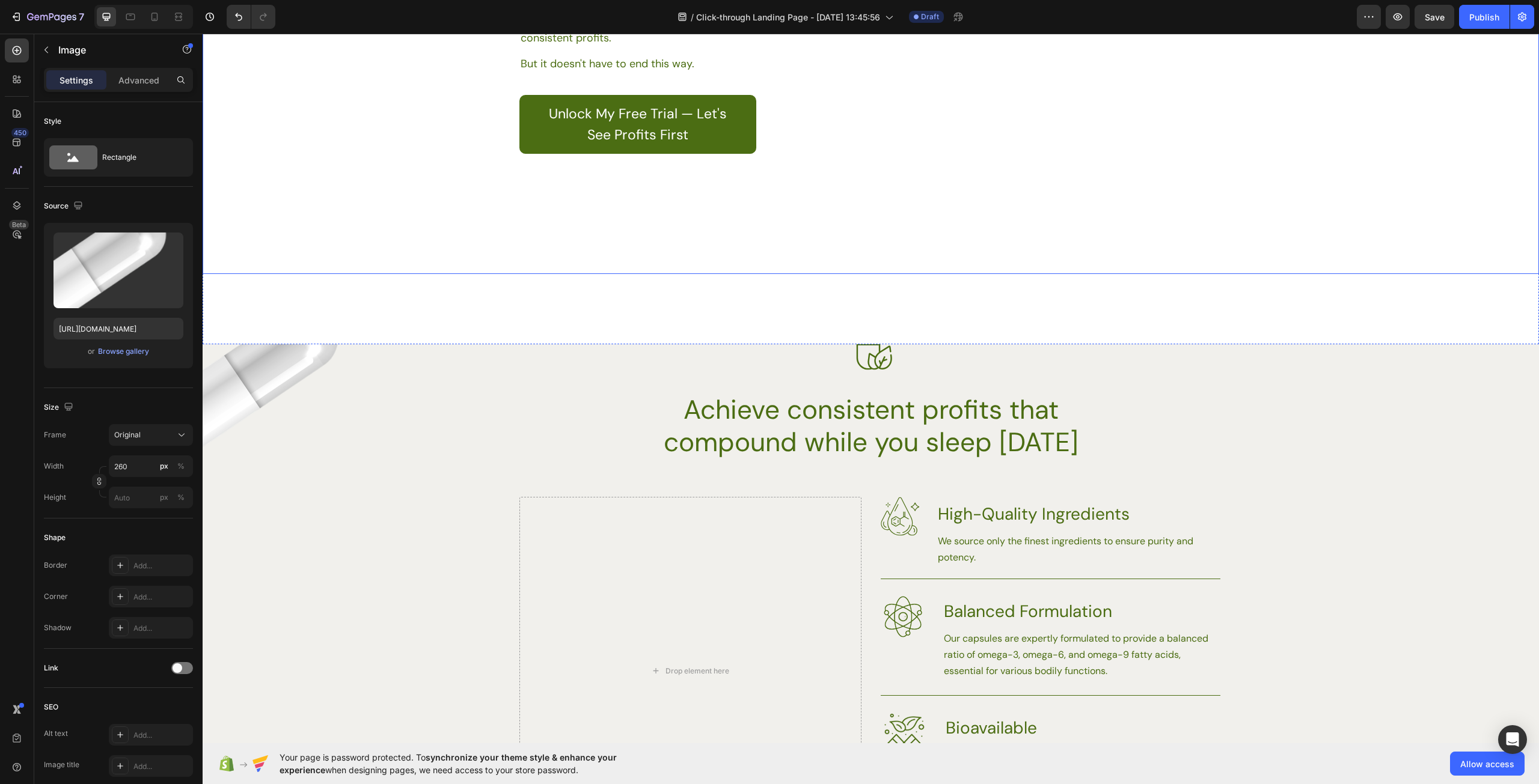
scroll to position [1442, 0]
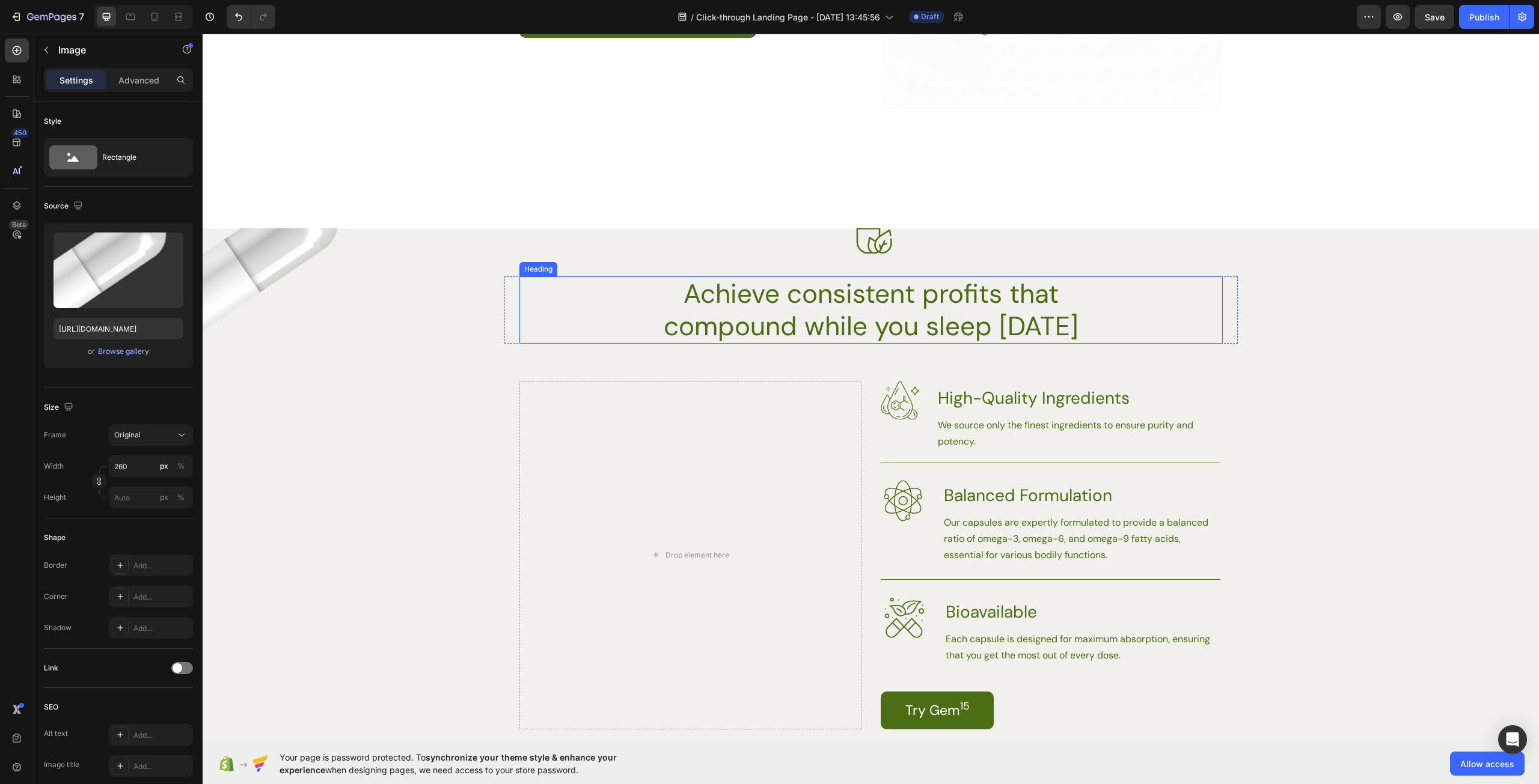
click at [1123, 324] on div "Achieve consistent profits that compound while you sleep [DATE]" at bounding box center [870, 309] width 703 height 67
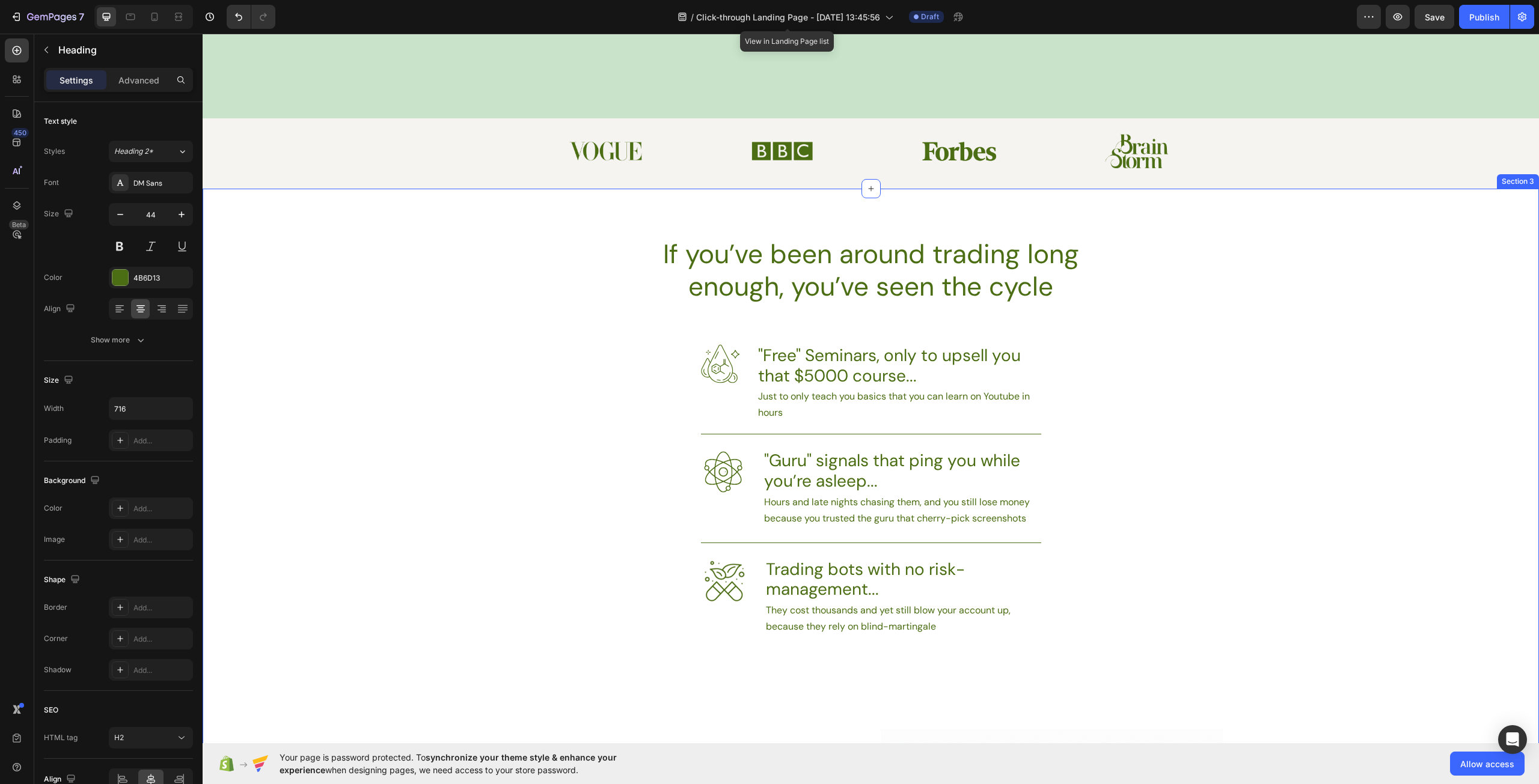
scroll to position [901, 0]
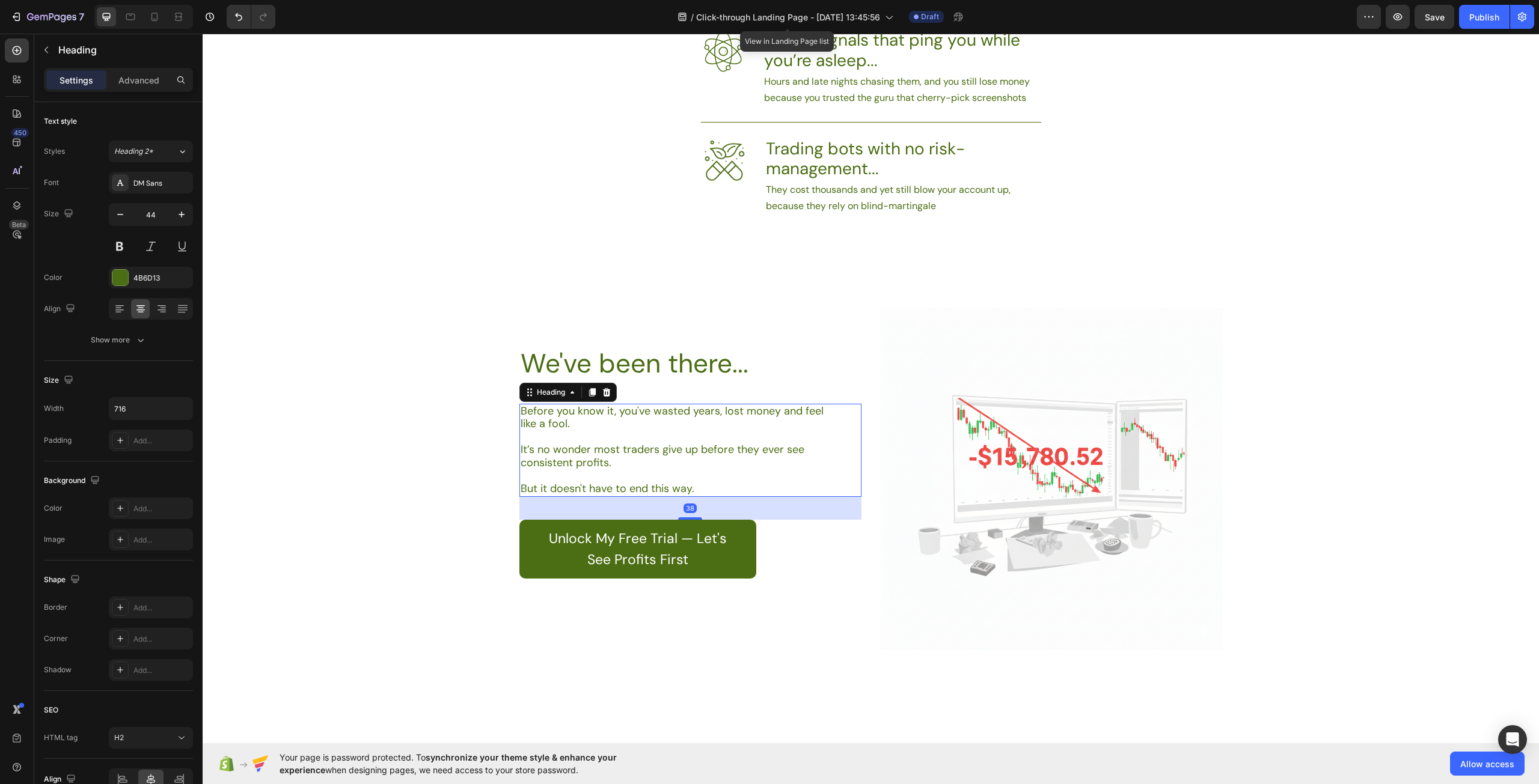
click at [778, 477] on h2 "Before you know it, you've wasted years, lost money and feel like a fool. It’s …" at bounding box center [673, 450] width 307 height 93
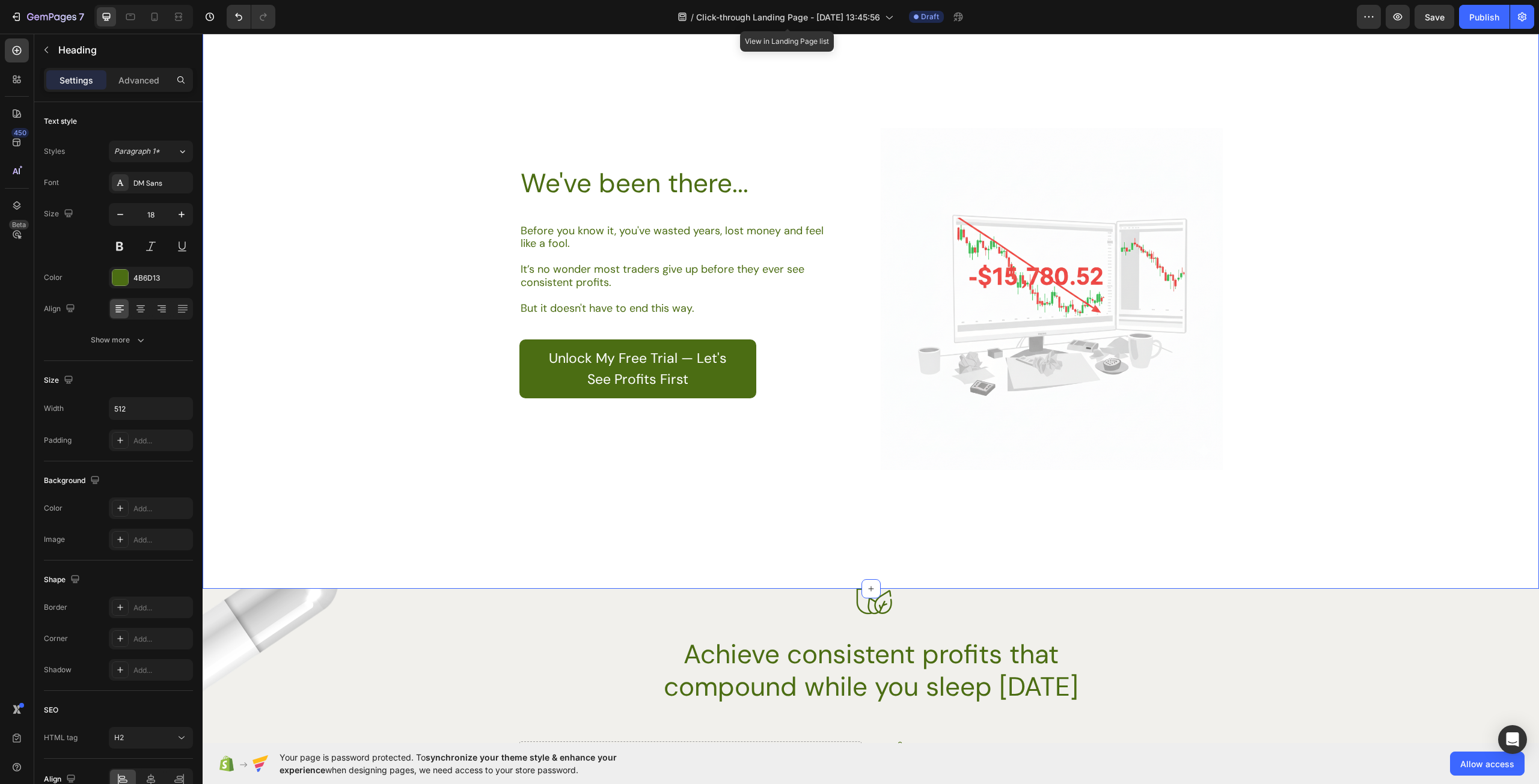
click at [964, 557] on div "If you’ve been around trading long enough, you’ve seen the cycle Heading Image …" at bounding box center [870, 88] width 1337 height 1002
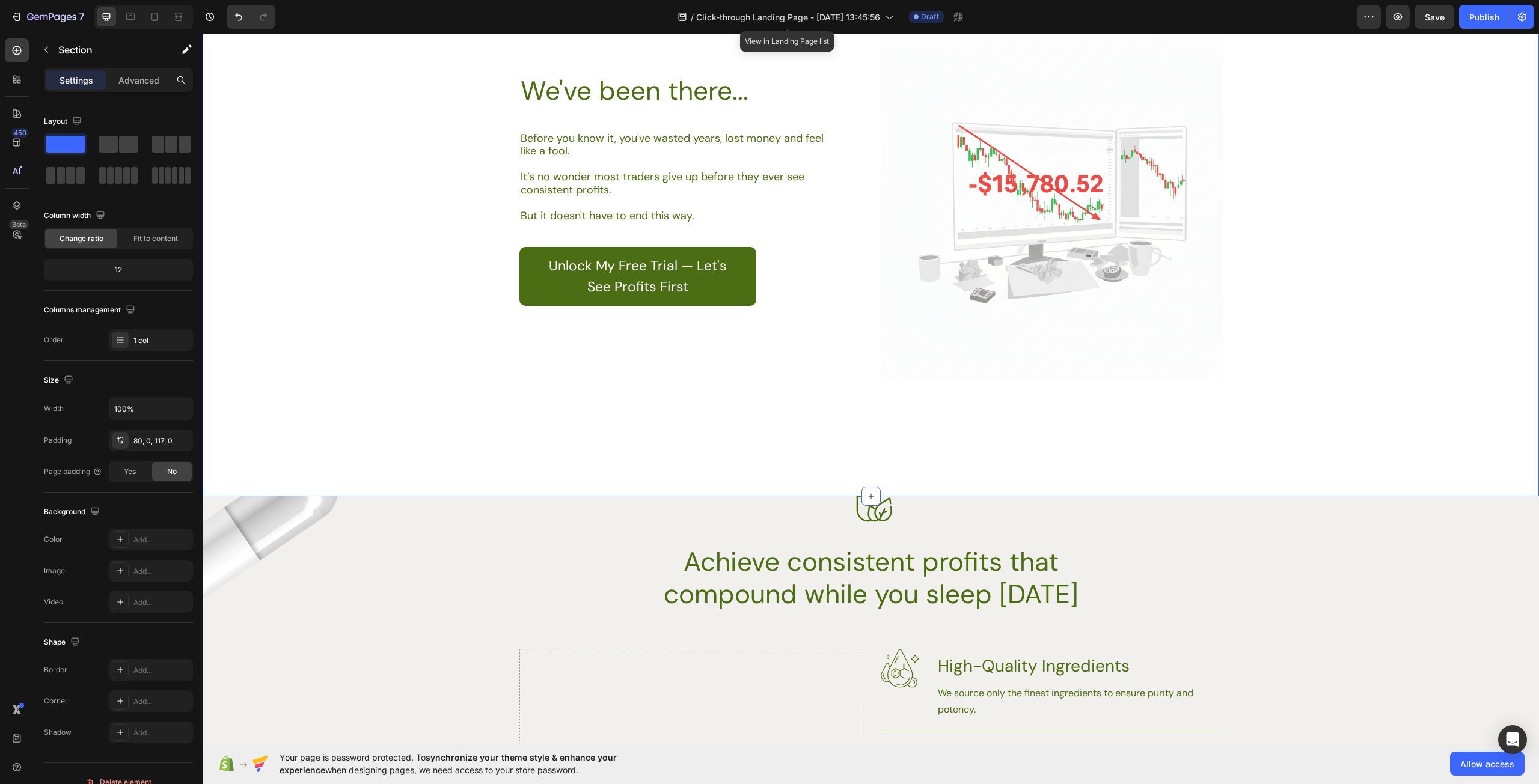
scroll to position [1021, 0]
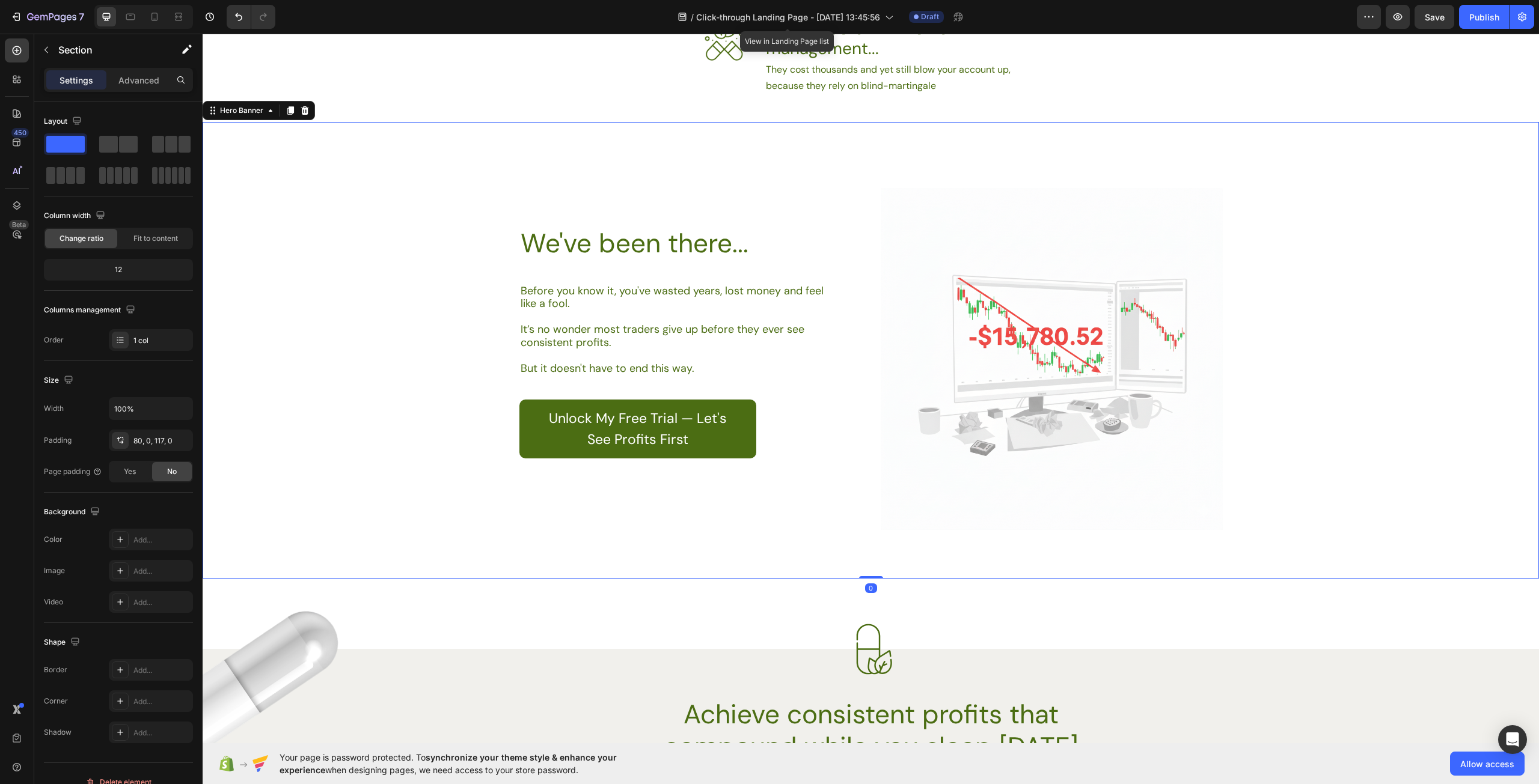
click at [1101, 566] on div "Image We've been there... Heading Before you know it, you've wasted years, lost…" at bounding box center [870, 350] width 733 height 451
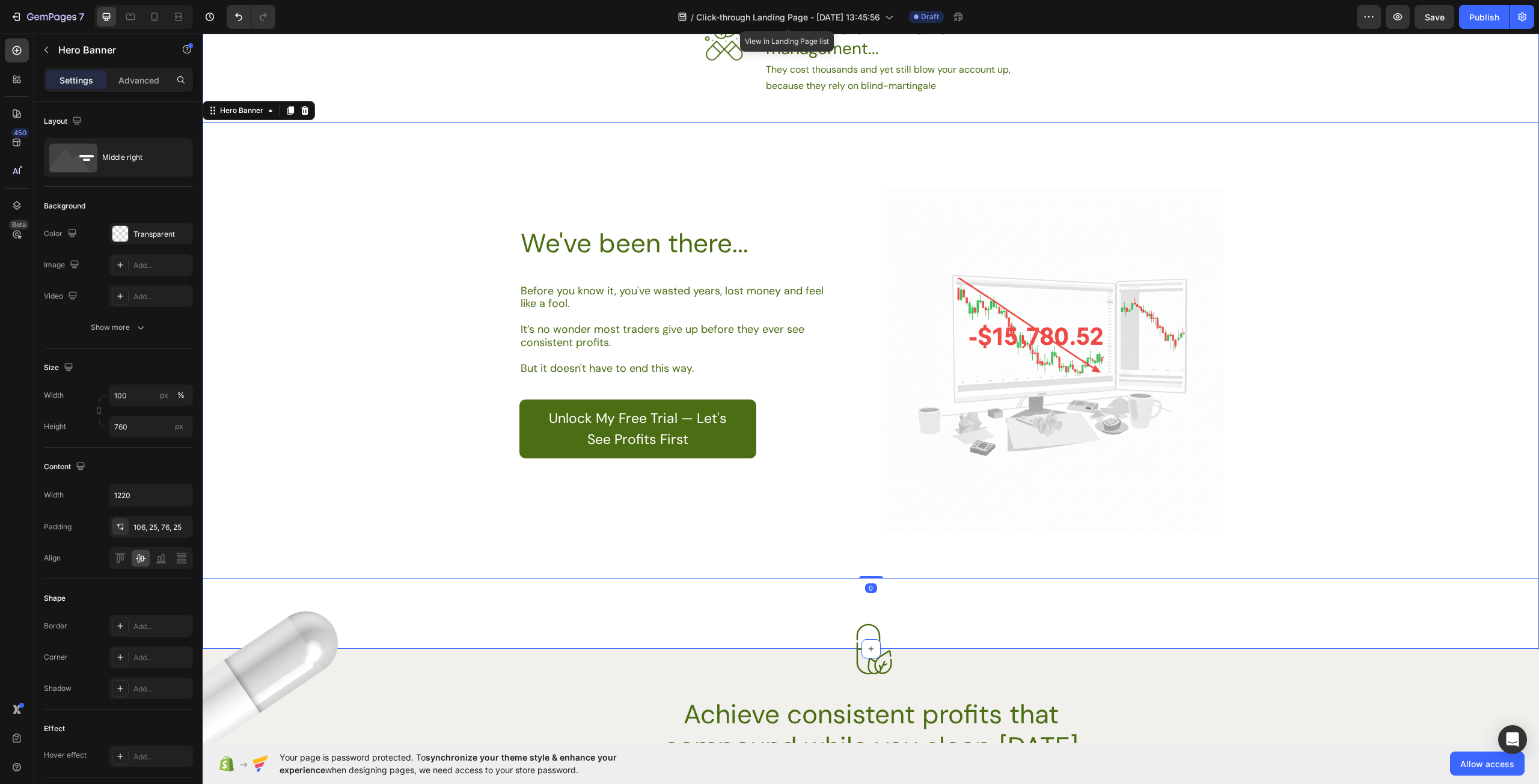
click at [1197, 622] on div "If you’ve been around trading long enough, you’ve seen the cycle Heading Image …" at bounding box center [870, 148] width 1337 height 1002
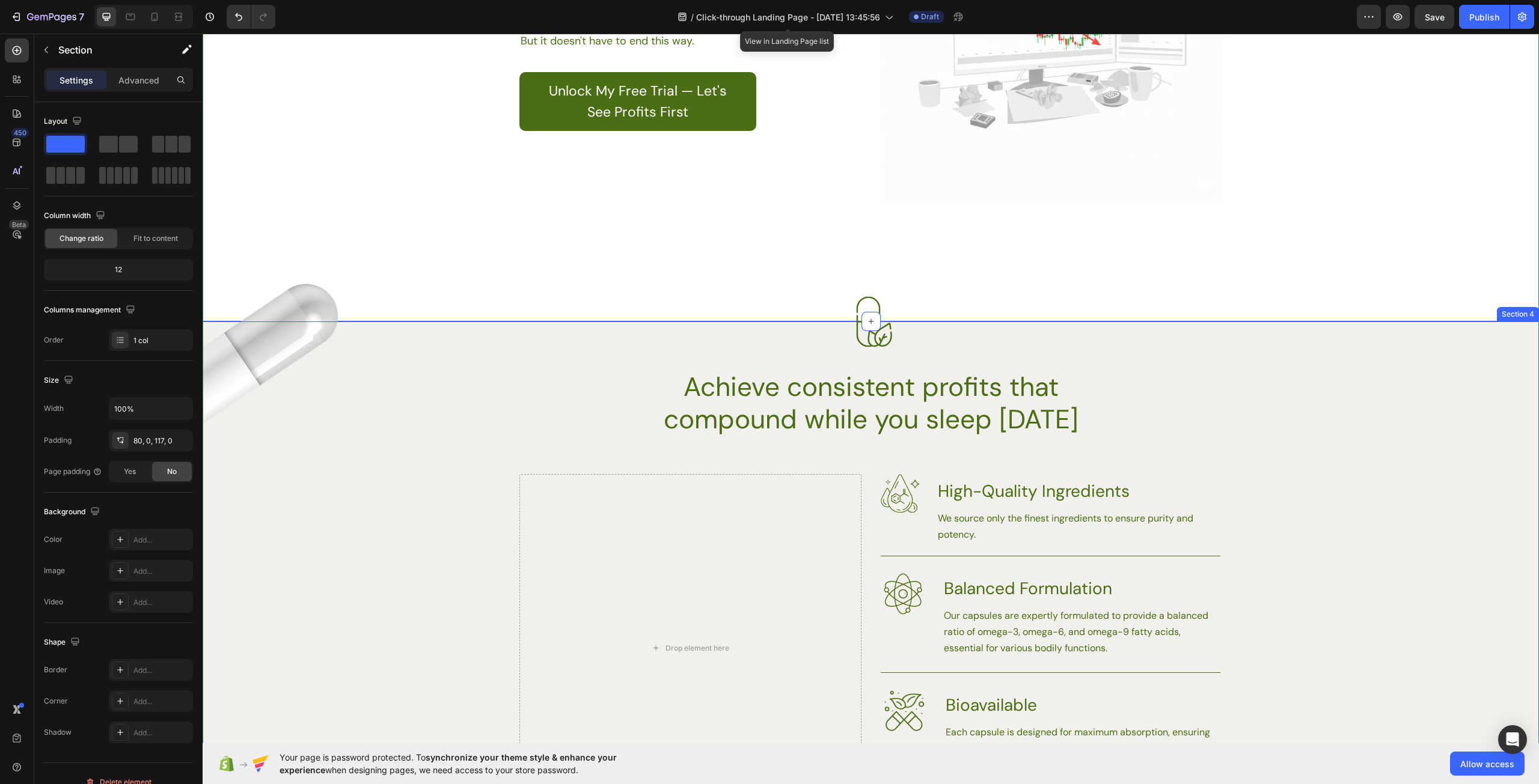
scroll to position [1503, 0]
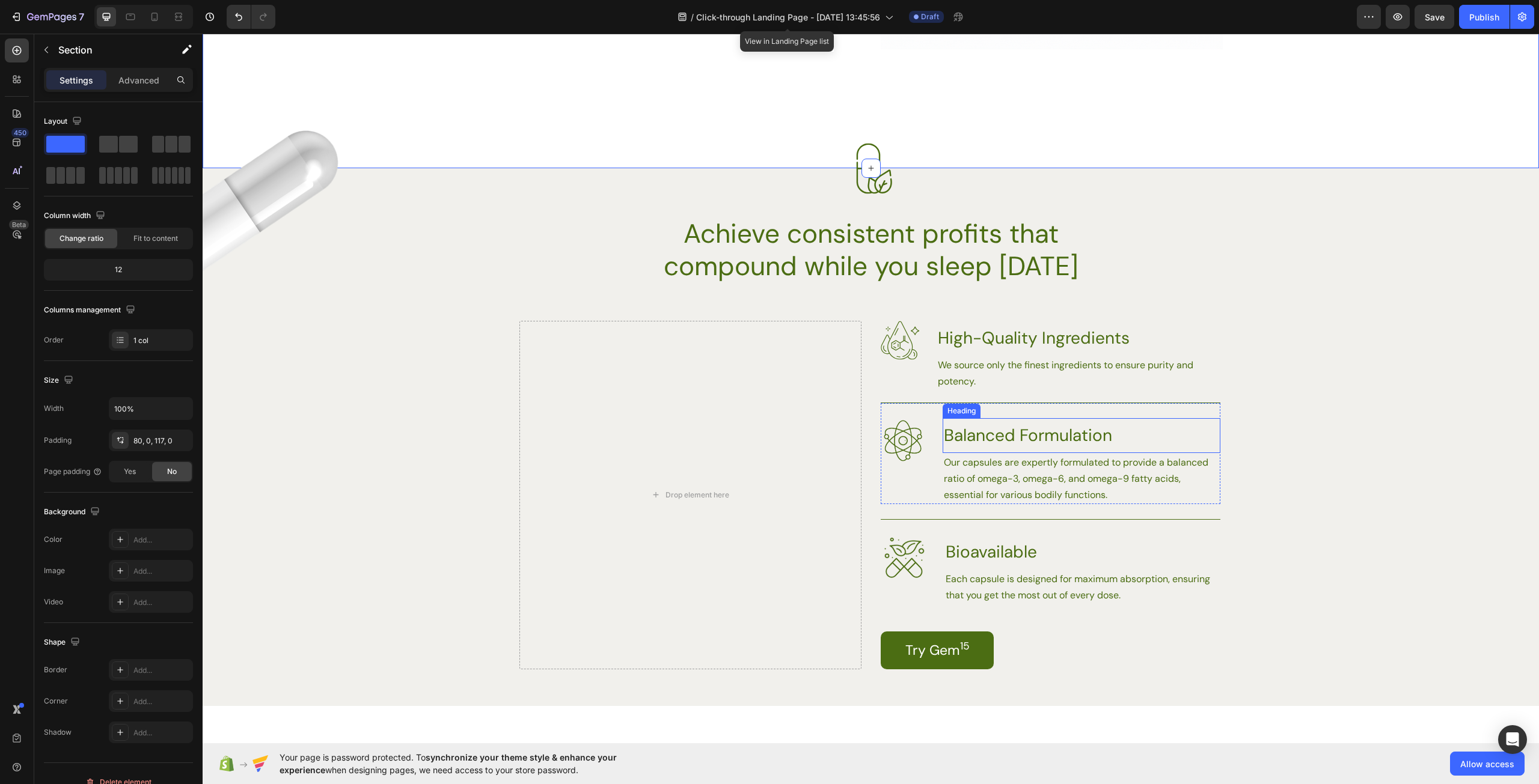
click at [1044, 403] on div "Image Balanced Formulation Heading Our capsules are expertly formulated to prov…" at bounding box center [1050, 453] width 340 height 101
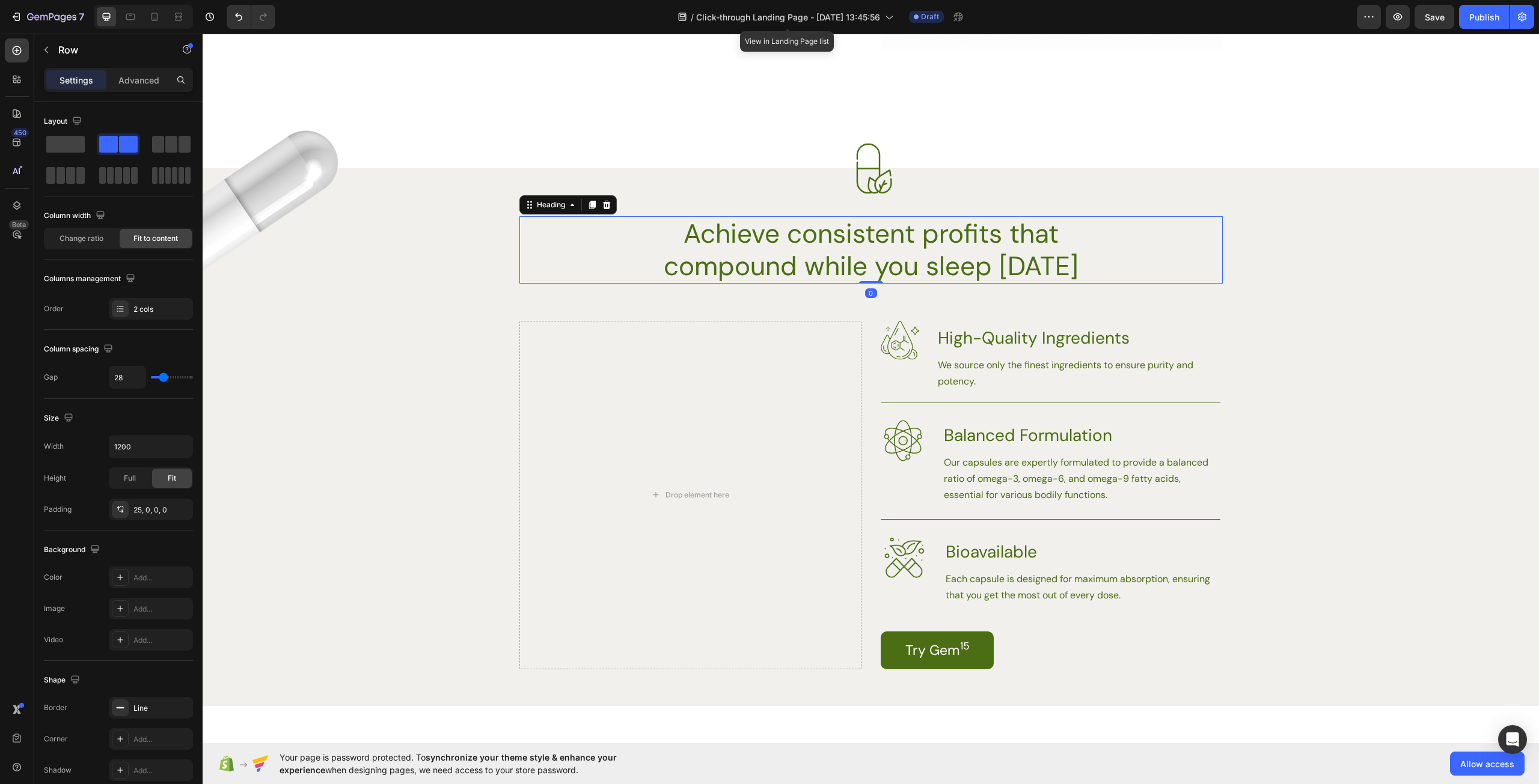
click at [774, 252] on h2 "Achieve consistent profits that compound while you sleep [DATE]" at bounding box center [870, 250] width 430 height 67
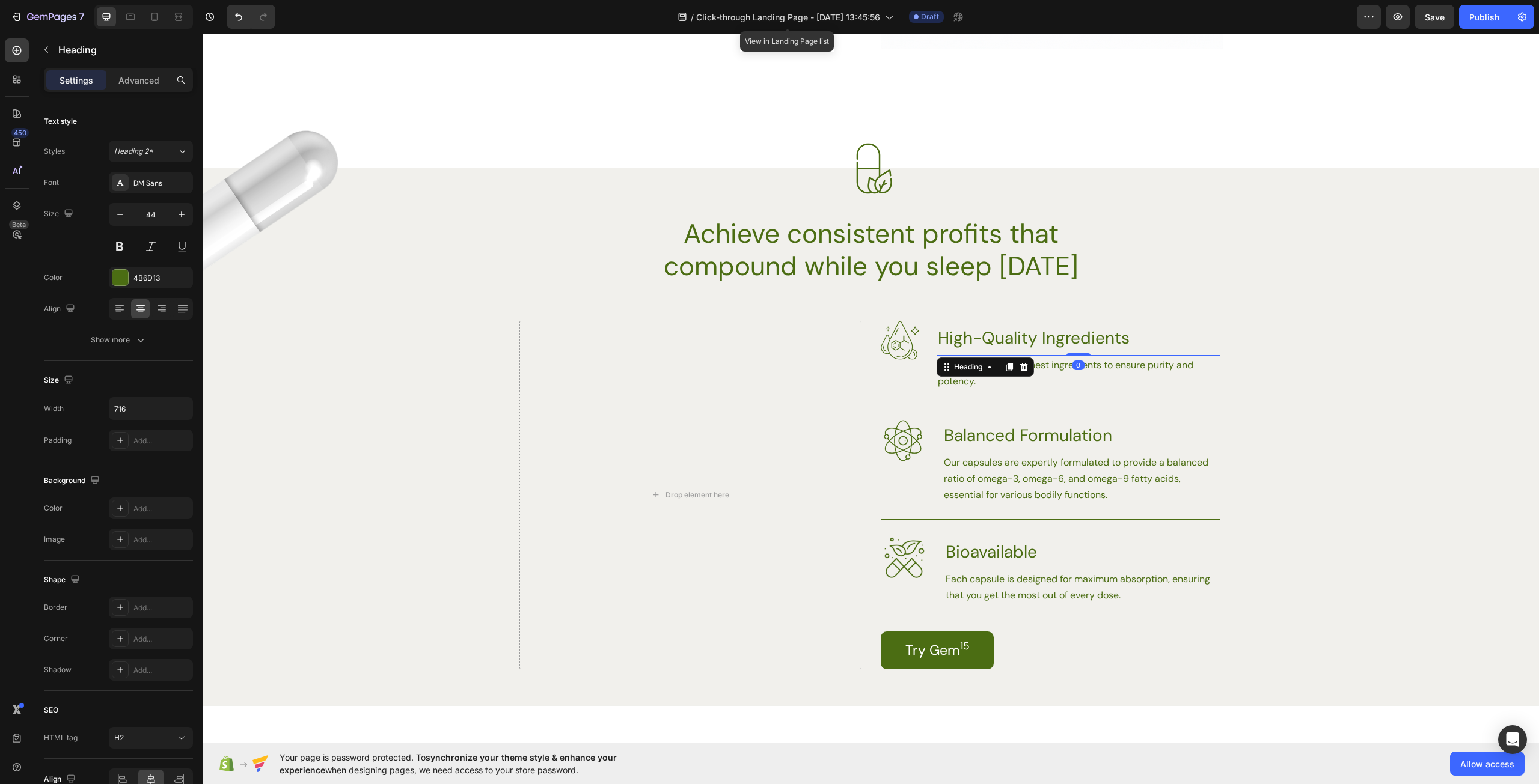
click at [1022, 349] on h3 "High-Quality Ingredients" at bounding box center [1078, 338] width 284 height 35
click at [1112, 381] on p "We source only the finest ingredients to ensure purity and potency." at bounding box center [1077, 373] width 281 height 32
click at [1107, 334] on h3 "High-Quality Ingredients" at bounding box center [1078, 338] width 284 height 35
click at [1107, 334] on p "High-Quality Ingredients" at bounding box center [1077, 339] width 281 height 32
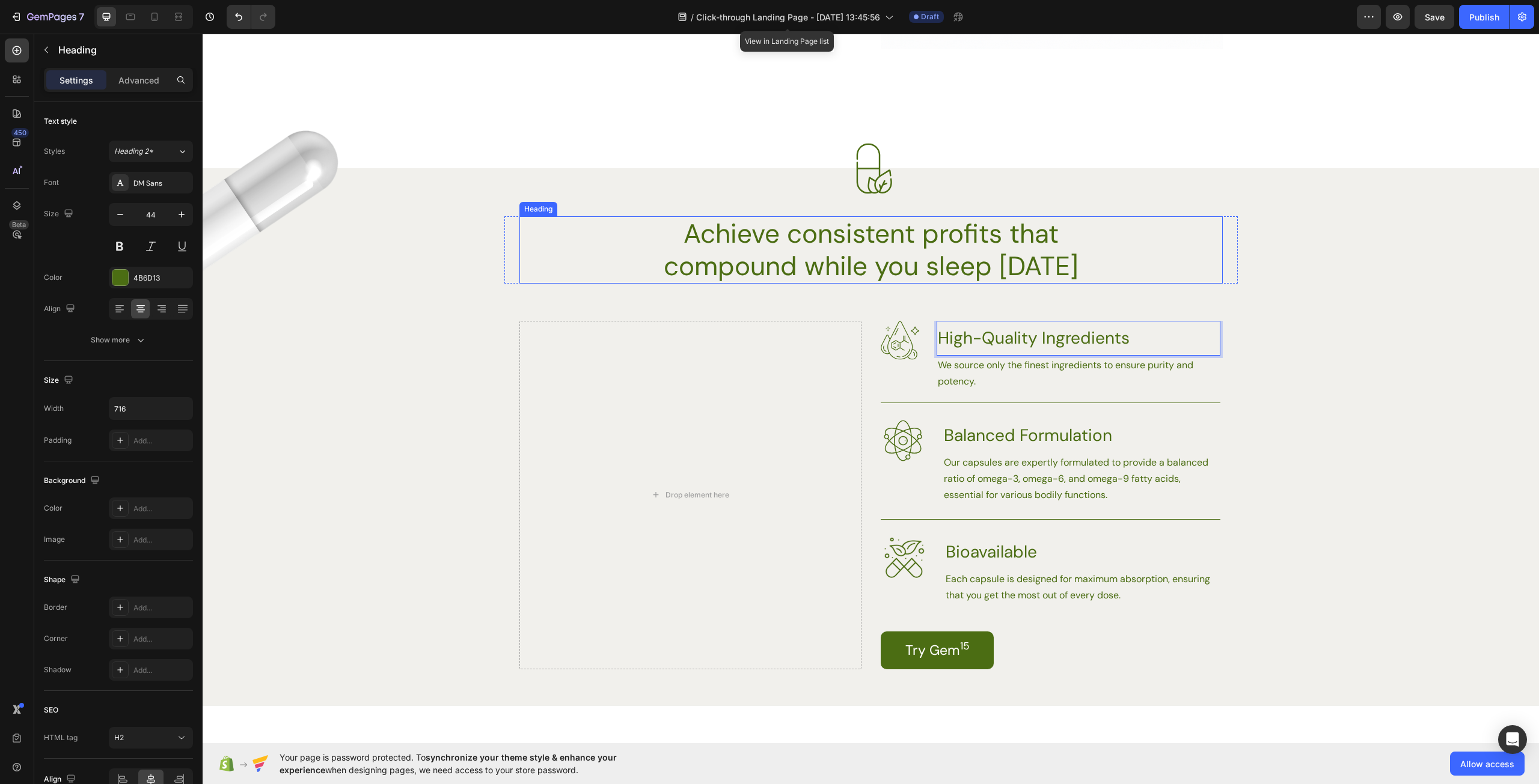
click at [1070, 258] on h2 "Achieve consistent profits that compound while you sleep [DATE]" at bounding box center [870, 250] width 430 height 67
click at [1065, 334] on p "High-Quality Ingredients" at bounding box center [1077, 339] width 281 height 32
click at [966, 260] on h2 "Achieve consistent profits that compound while you sleep [DATE]" at bounding box center [870, 250] width 430 height 67
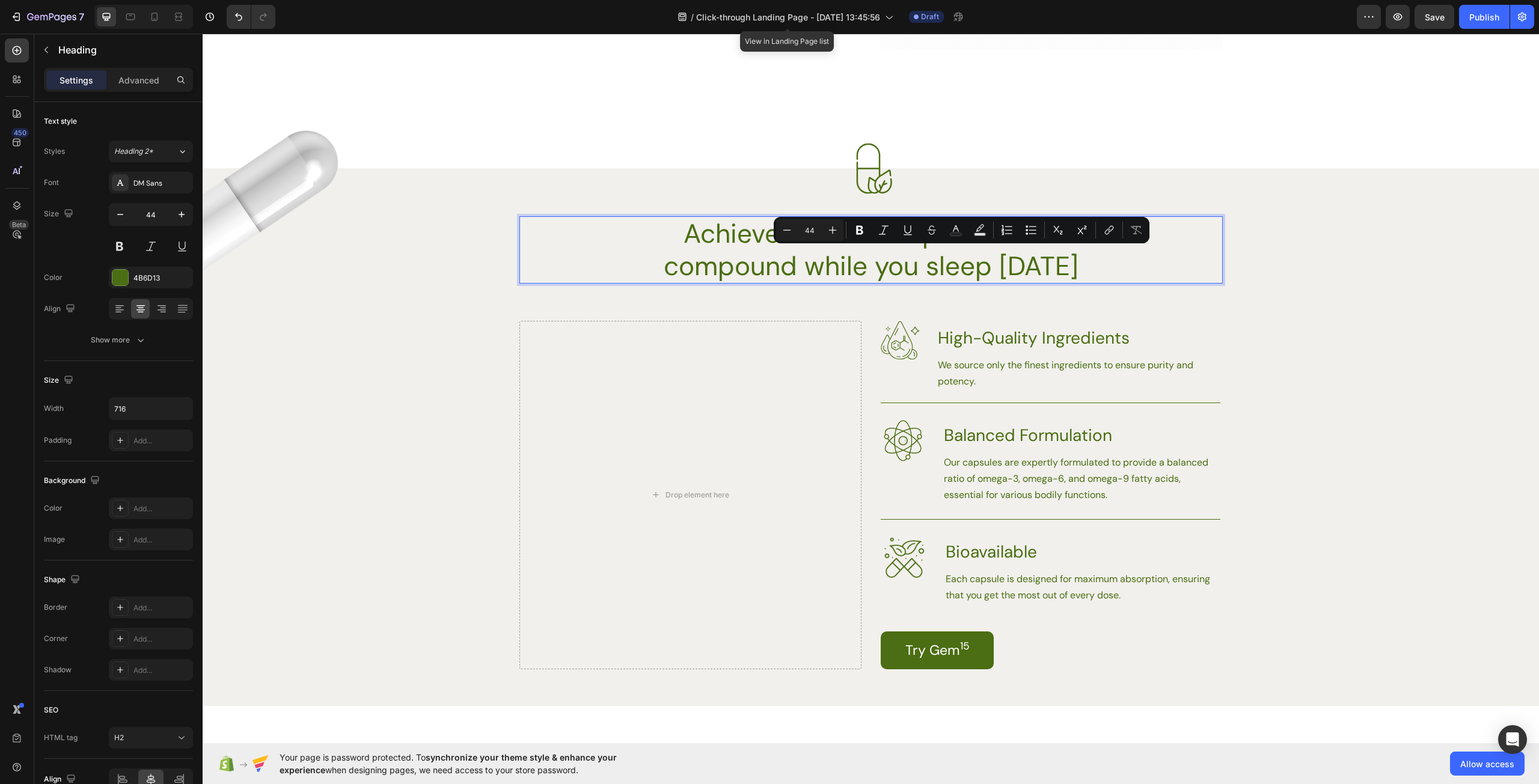
click at [1018, 250] on p "Achieve consistent profits that compound while you sleep [DATE]" at bounding box center [871, 250] width 428 height 65
drag, startPoint x: 813, startPoint y: 266, endPoint x: 1069, endPoint y: 267, distance: 256.0
click at [1069, 267] on p "Achieve consistent profits that compound while you sleep [DATE]" at bounding box center [871, 250] width 428 height 65
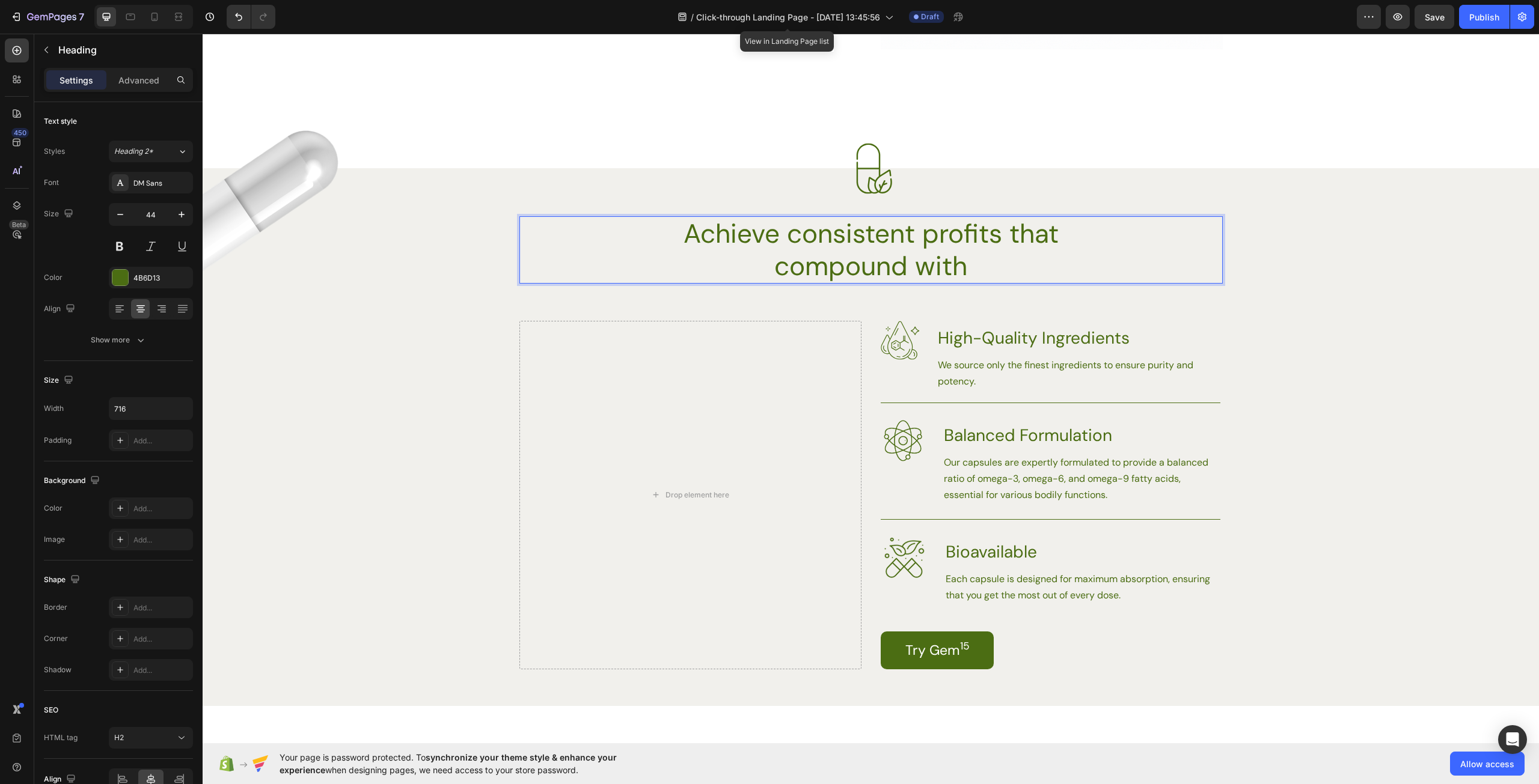
click at [785, 237] on p "Achieve consistent profits that compound with" at bounding box center [871, 250] width 428 height 65
click at [1050, 271] on p "Achieve REAL consistent profits that compound with" at bounding box center [871, 250] width 428 height 65
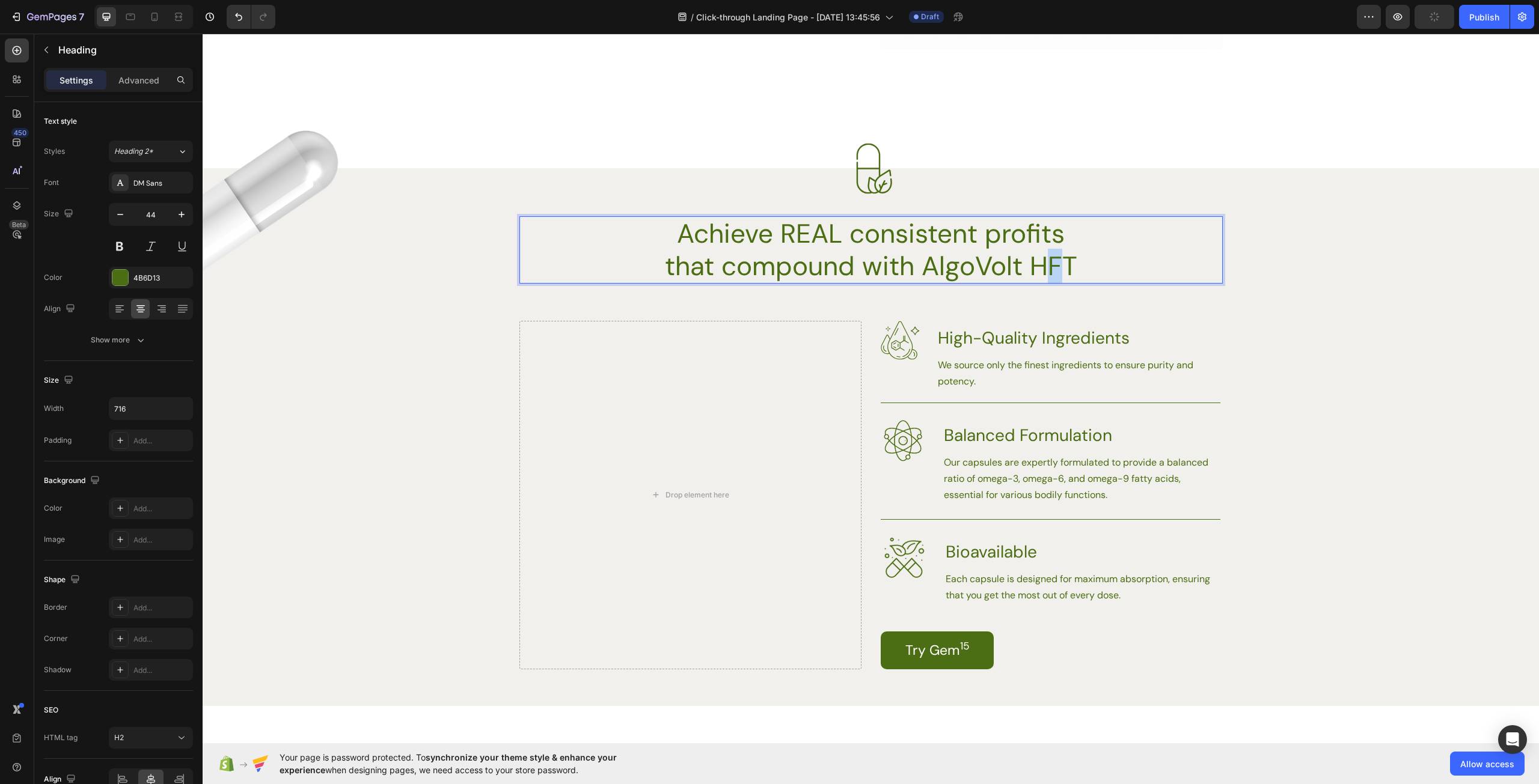
click at [1051, 265] on p "Achieve REAL consistent profits that compound with AlgoVolt HFT" at bounding box center [871, 250] width 428 height 65
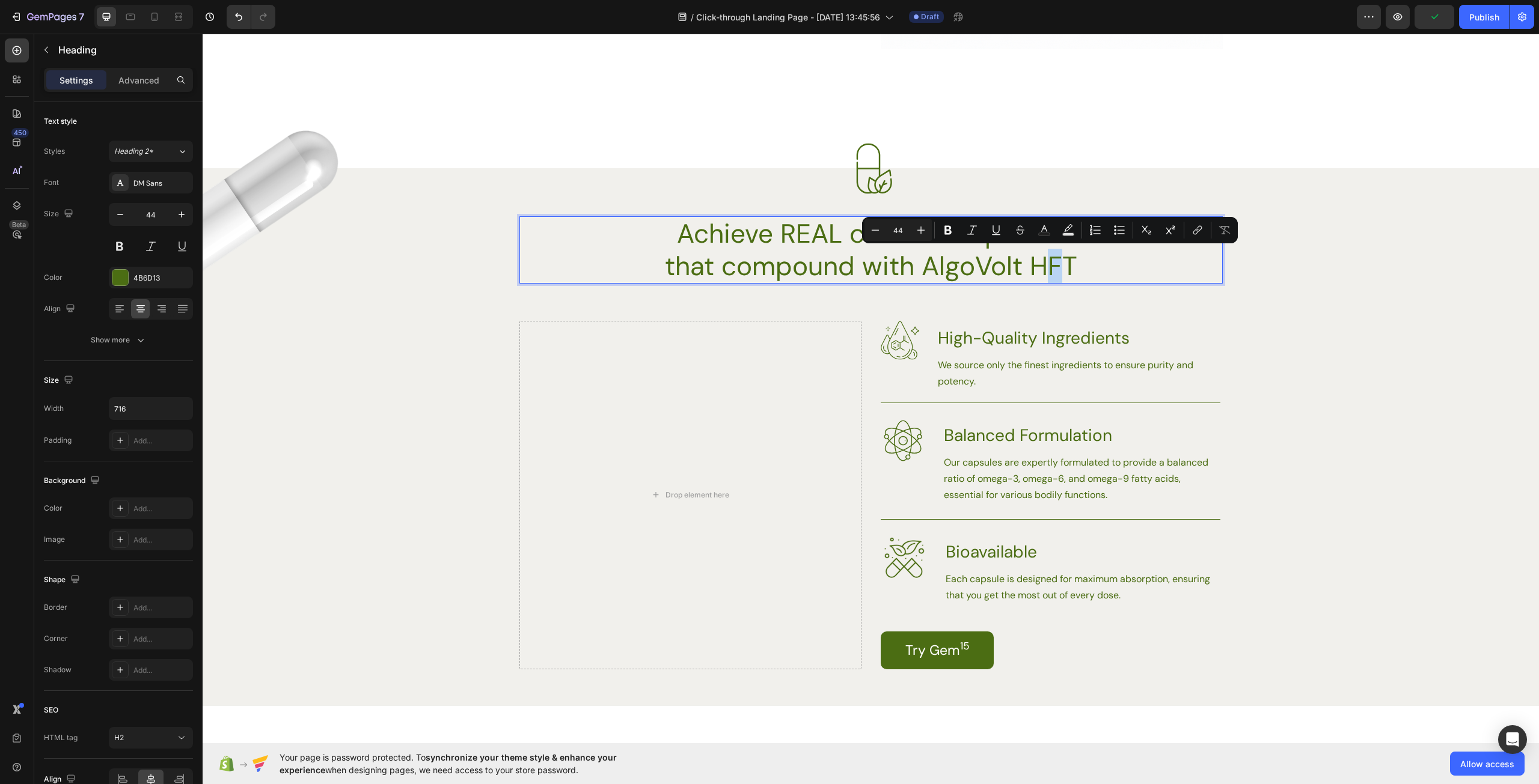
click at [1062, 263] on p "Achieve REAL consistent profits that compound with AlgoVolt HFT" at bounding box center [871, 250] width 428 height 65
drag, startPoint x: 1069, startPoint y: 265, endPoint x: 1015, endPoint y: 266, distance: 54.0
click at [1015, 266] on p "Achieve REAL consistent profits that compound with AlgoVolt HFT" at bounding box center [871, 250] width 428 height 65
type input "16"
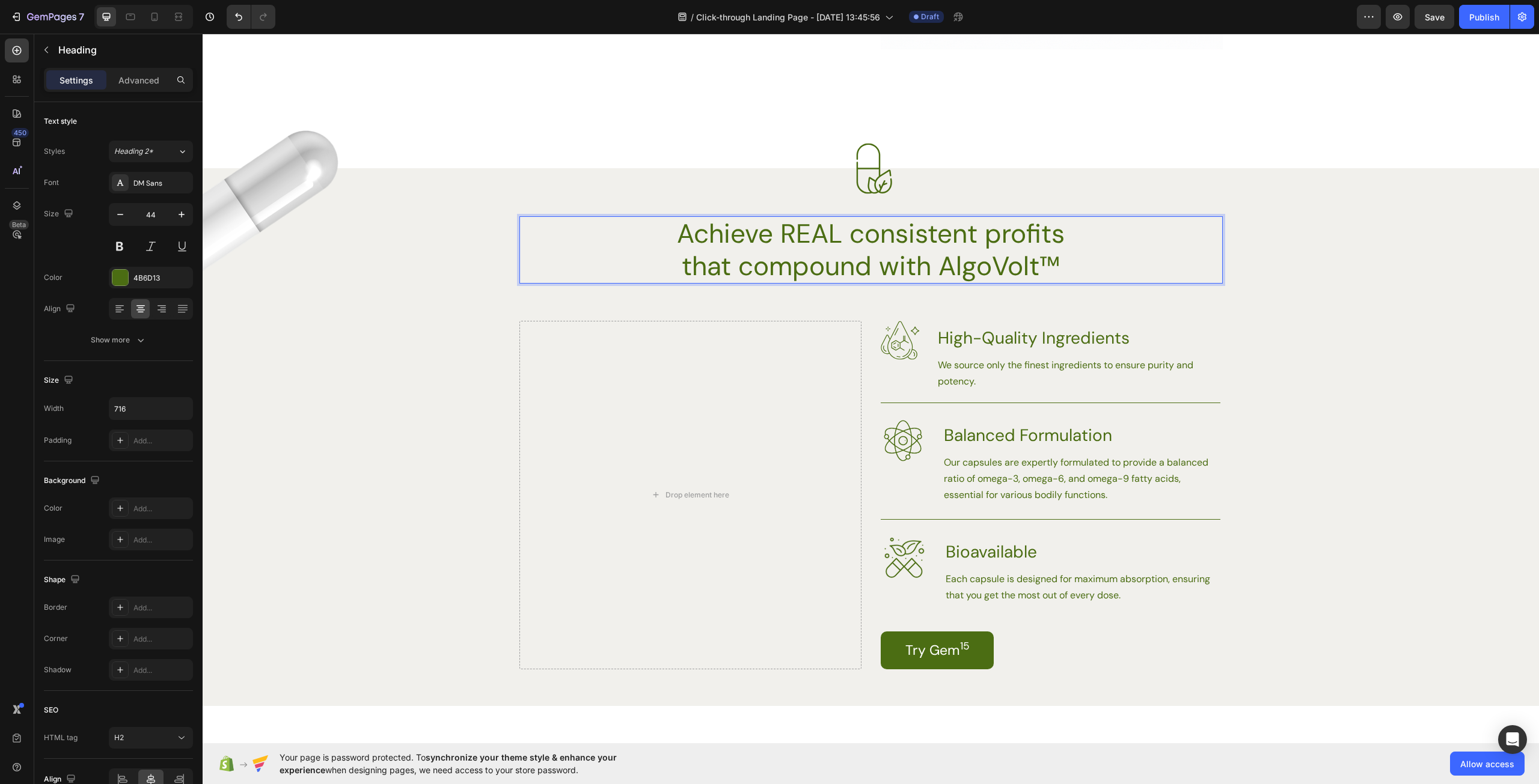
click at [1040, 268] on p "Achieve REAL consistent profits that compound with AlgoVolt™" at bounding box center [871, 250] width 428 height 65
click at [1110, 279] on div "Achieve REAL consistent profits that compound with AlgoVolt™" at bounding box center [870, 250] width 703 height 67
click at [1089, 265] on div "Achieve REAL consistent profits that compound with AlgoVolt™" at bounding box center [870, 250] width 703 height 67
click at [1254, 380] on div "Background Image" at bounding box center [870, 513] width 1337 height 385
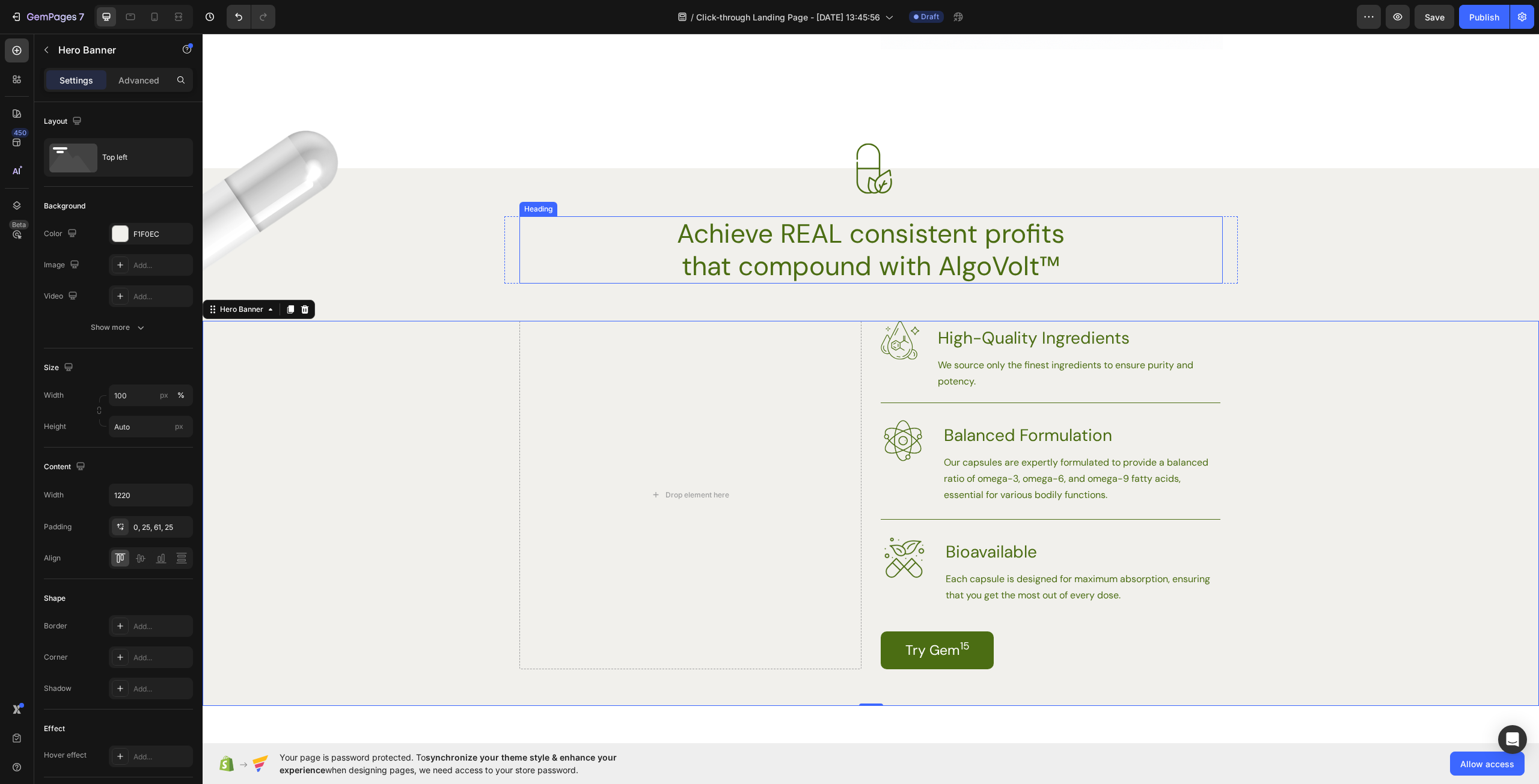
click at [1061, 259] on p "Achieve REAL consistent profits that compound with AlgoVolt™" at bounding box center [871, 250] width 428 height 65
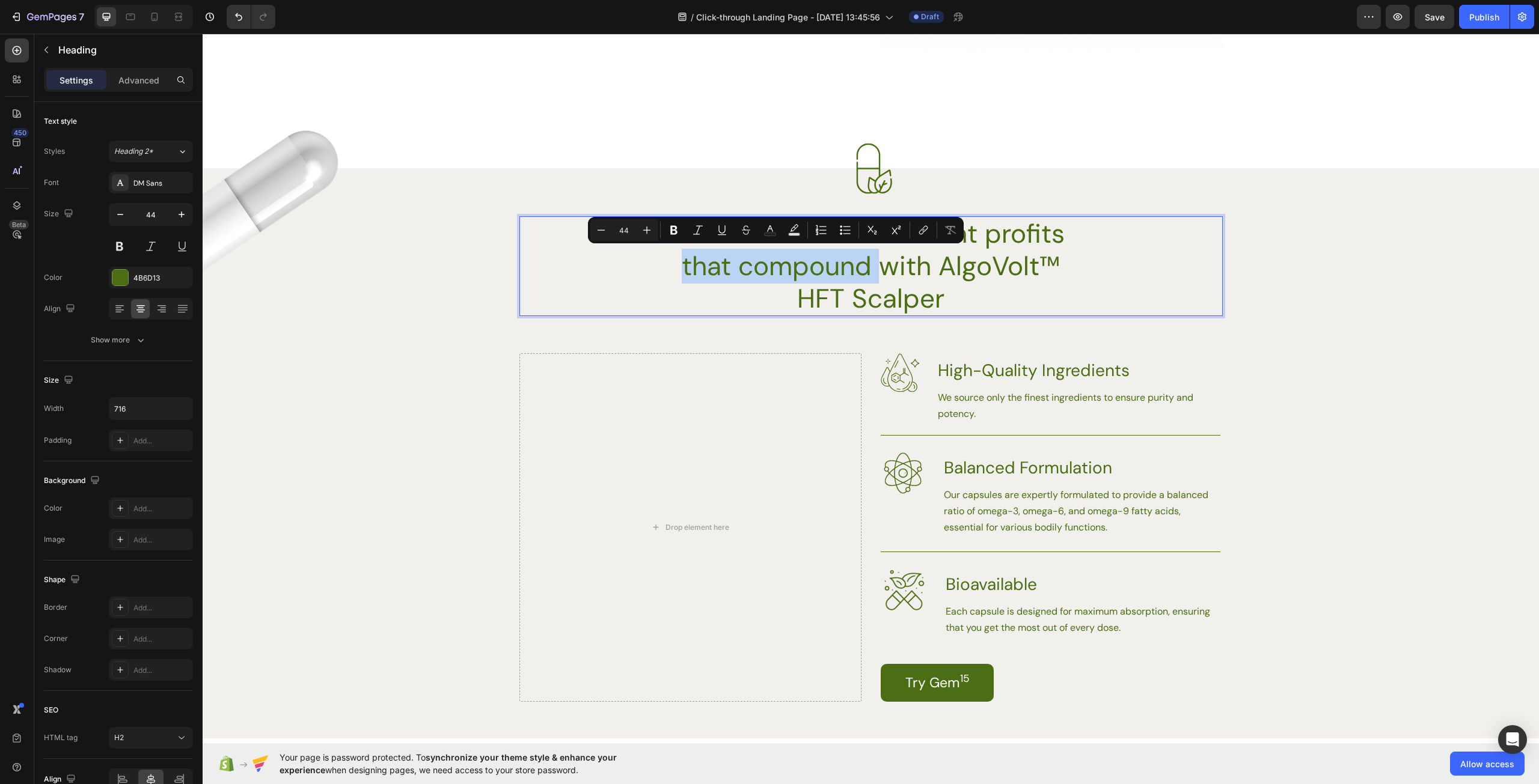
drag, startPoint x: 878, startPoint y: 265, endPoint x: 679, endPoint y: 253, distance: 199.4
click at [679, 253] on p "Achieve REAL consistent profits that compound with AlgoVolt™ HFT Scalper" at bounding box center [871, 266] width 428 height 97
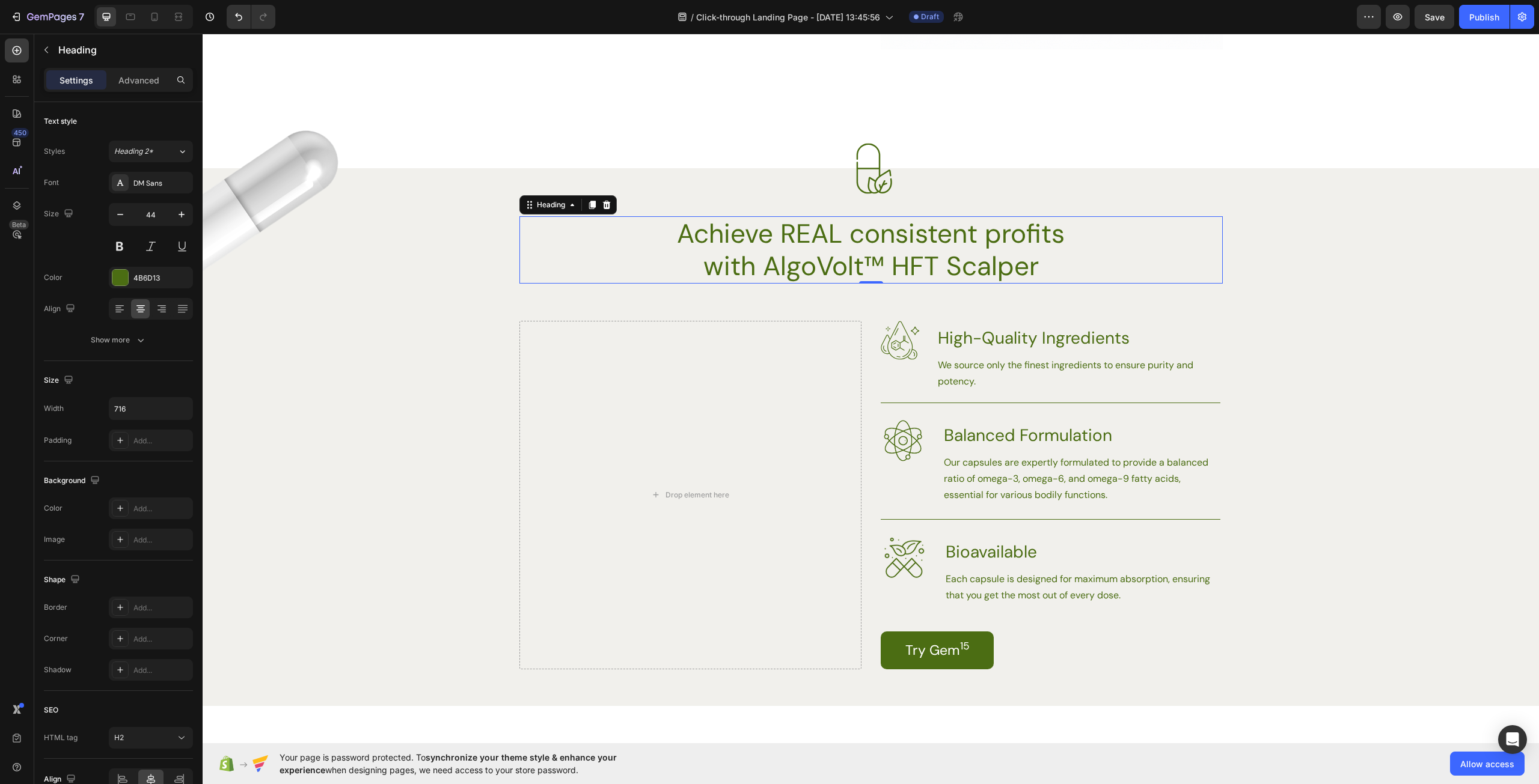
click at [1089, 268] on div "Achieve REAL consistent profits with AlgoVolt™ HFT Scalper" at bounding box center [870, 250] width 703 height 67
drag, startPoint x: 879, startPoint y: 258, endPoint x: 867, endPoint y: 261, distance: 12.4
click at [867, 261] on p "Achieve REAL consistent profits with AlgoVolt™ HFT Scalper" at bounding box center [871, 250] width 428 height 65
click at [1041, 265] on p "Achieve REAL consistent profits with AlgoVolt HFT Scalper" at bounding box center [871, 250] width 428 height 65
click at [1255, 430] on div "Background Image" at bounding box center [870, 513] width 1337 height 385
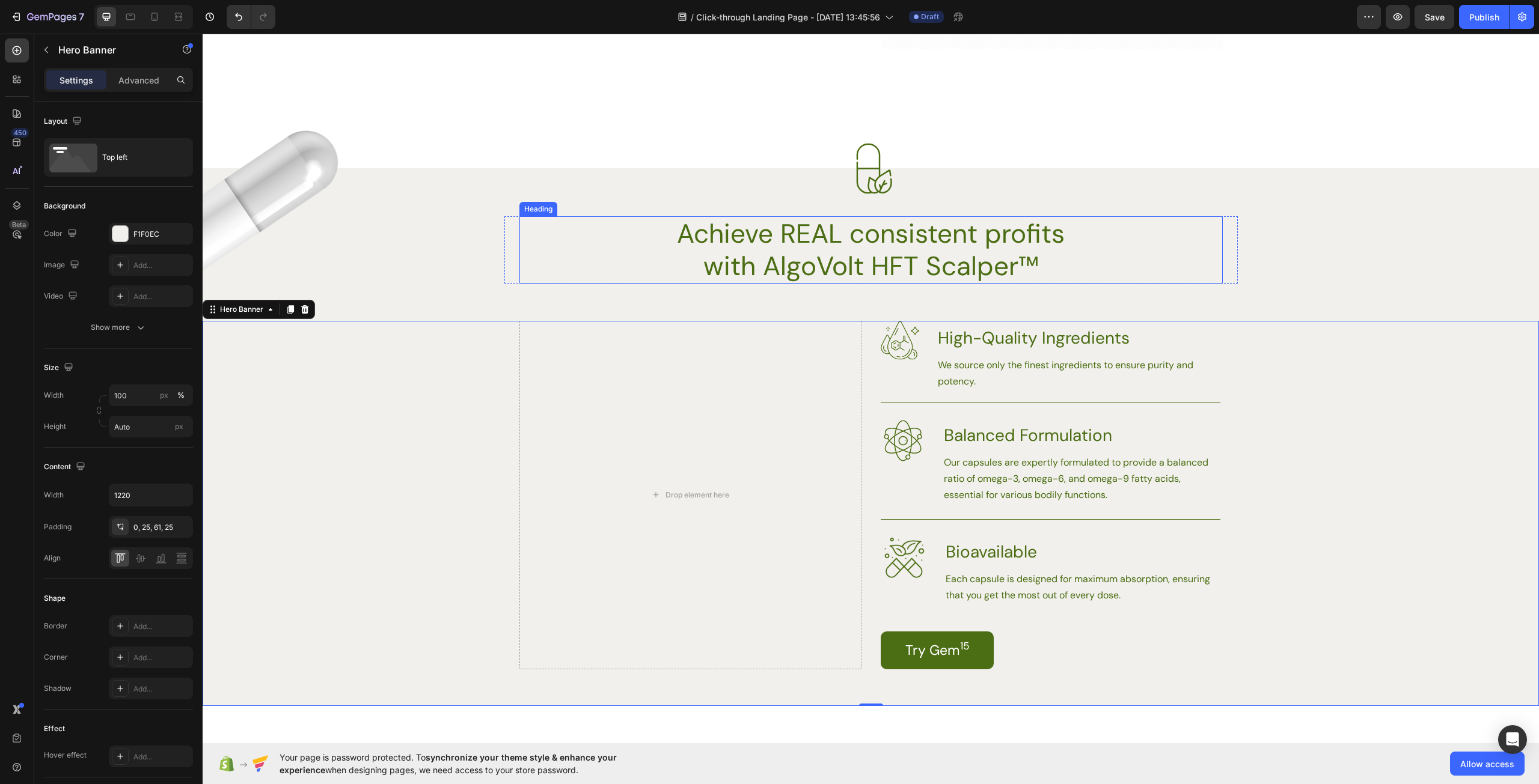
click at [920, 262] on p "Achieve REAL consistent profits with AlgoVolt HFT Scalper™" at bounding box center [871, 250] width 428 height 65
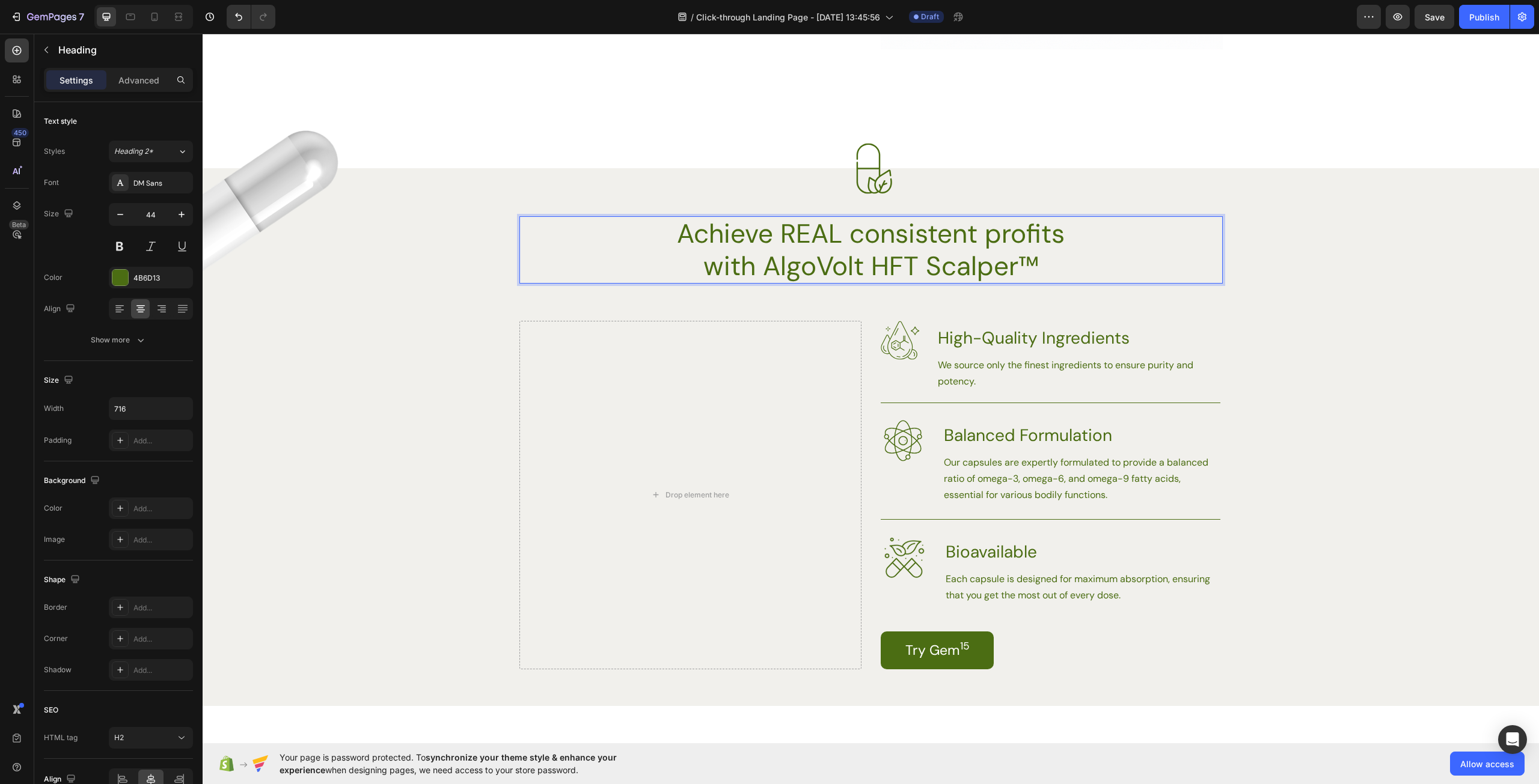
click at [922, 266] on p "Achieve REAL consistent profits with AlgoVolt HFT Scalper™" at bounding box center [871, 250] width 428 height 65
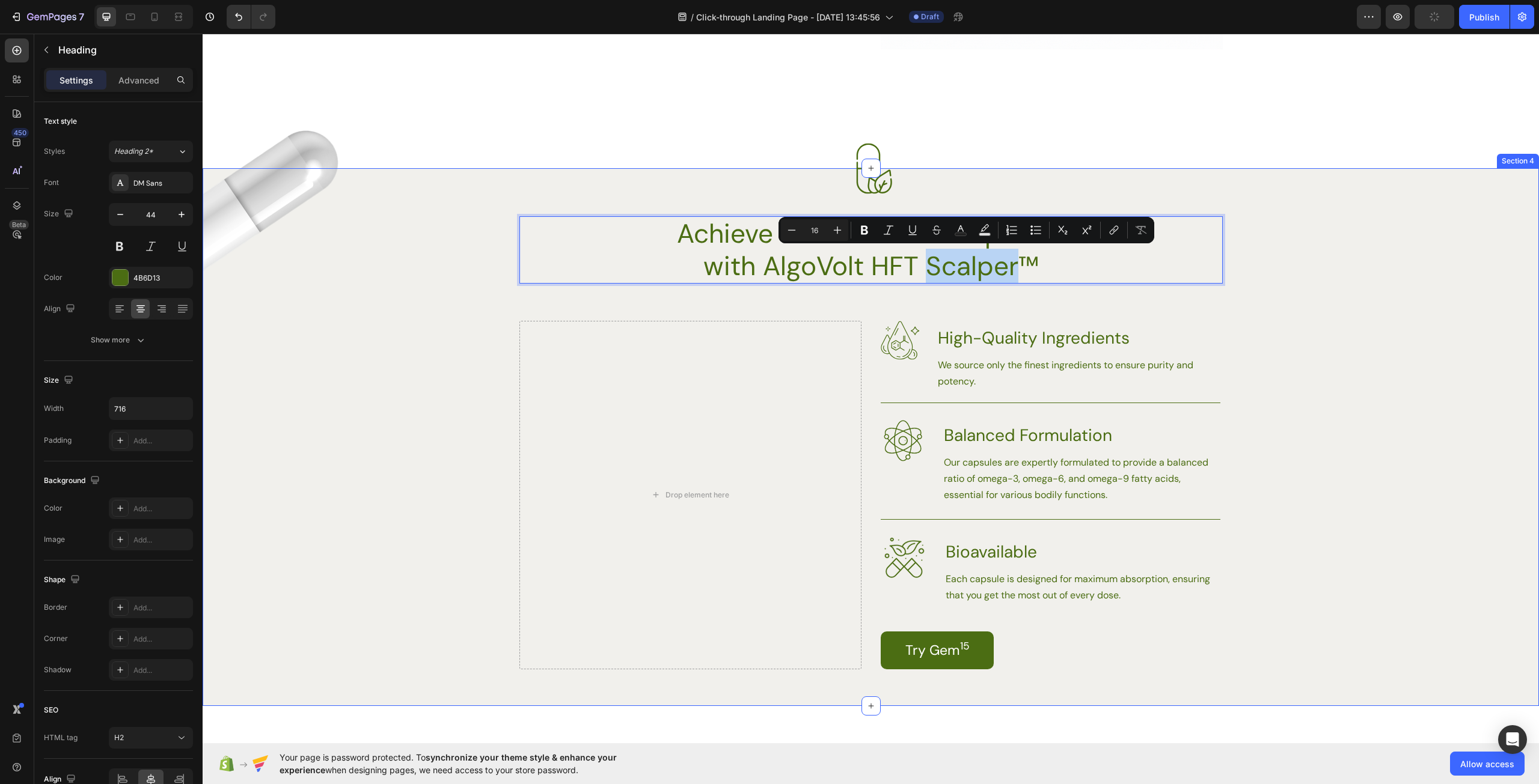
click at [1077, 337] on p "High-Quality Ingredients" at bounding box center [1077, 339] width 281 height 32
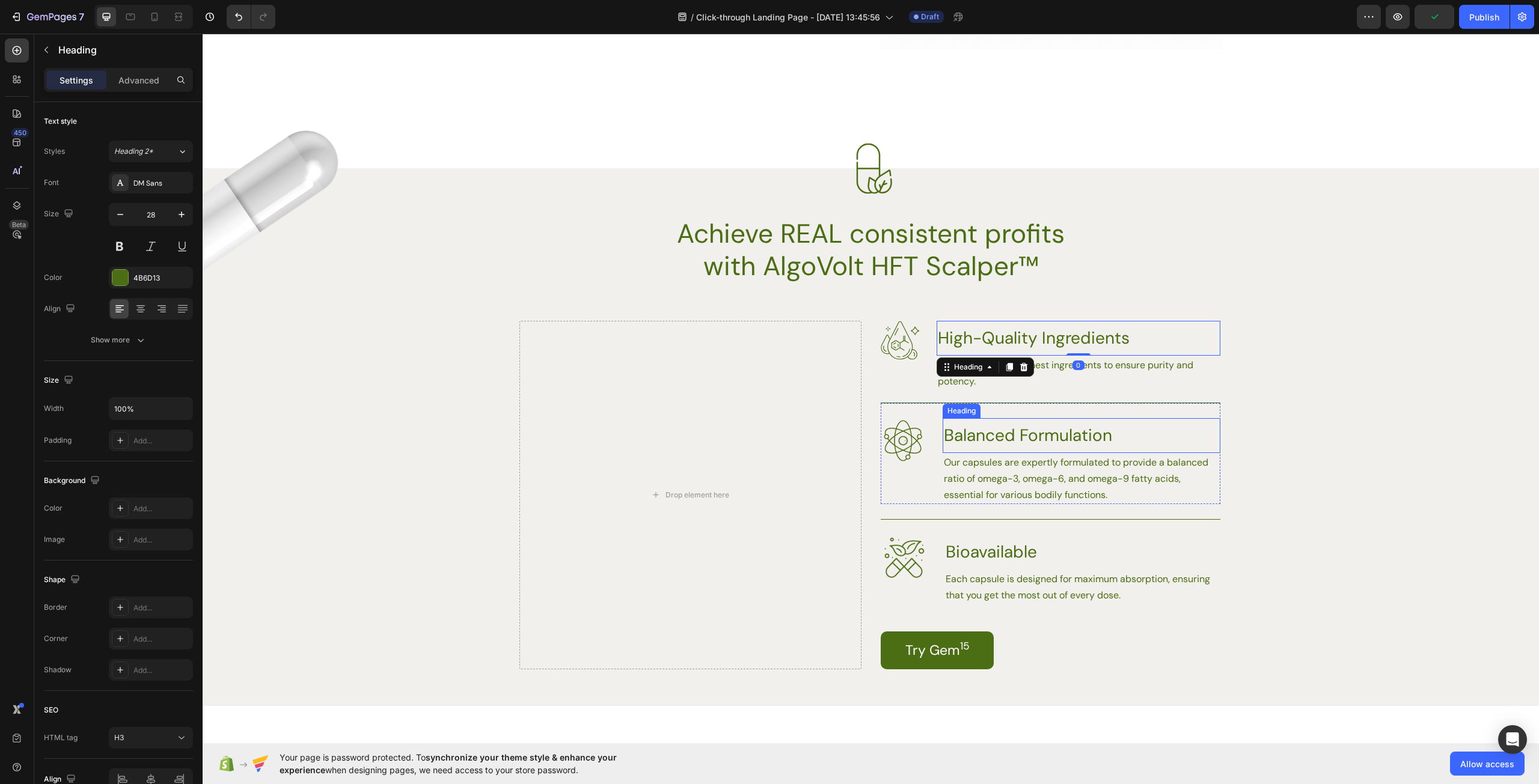
click at [1107, 420] on h3 "Balanced Formulation" at bounding box center [1081, 435] width 278 height 35
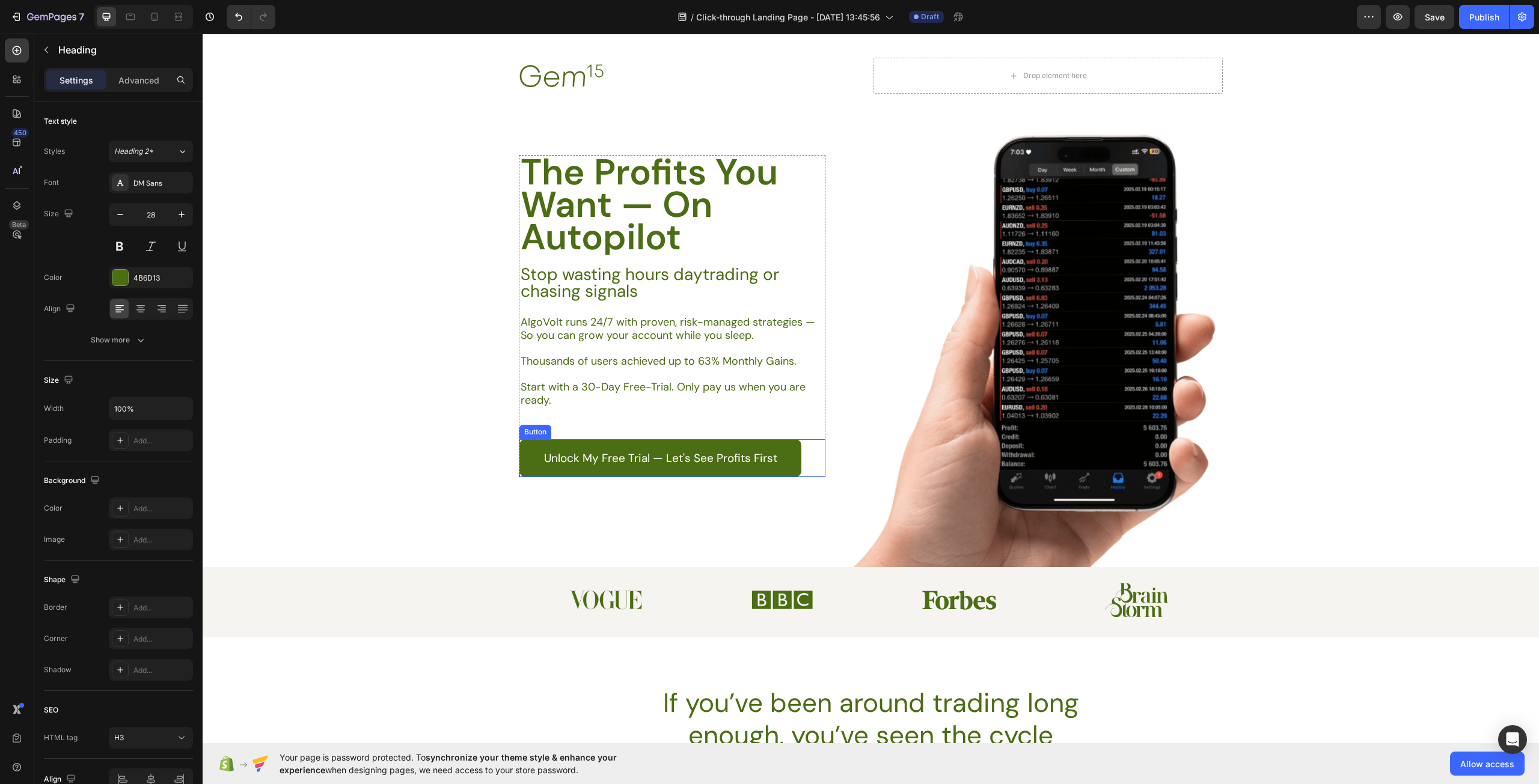
scroll to position [0, 0]
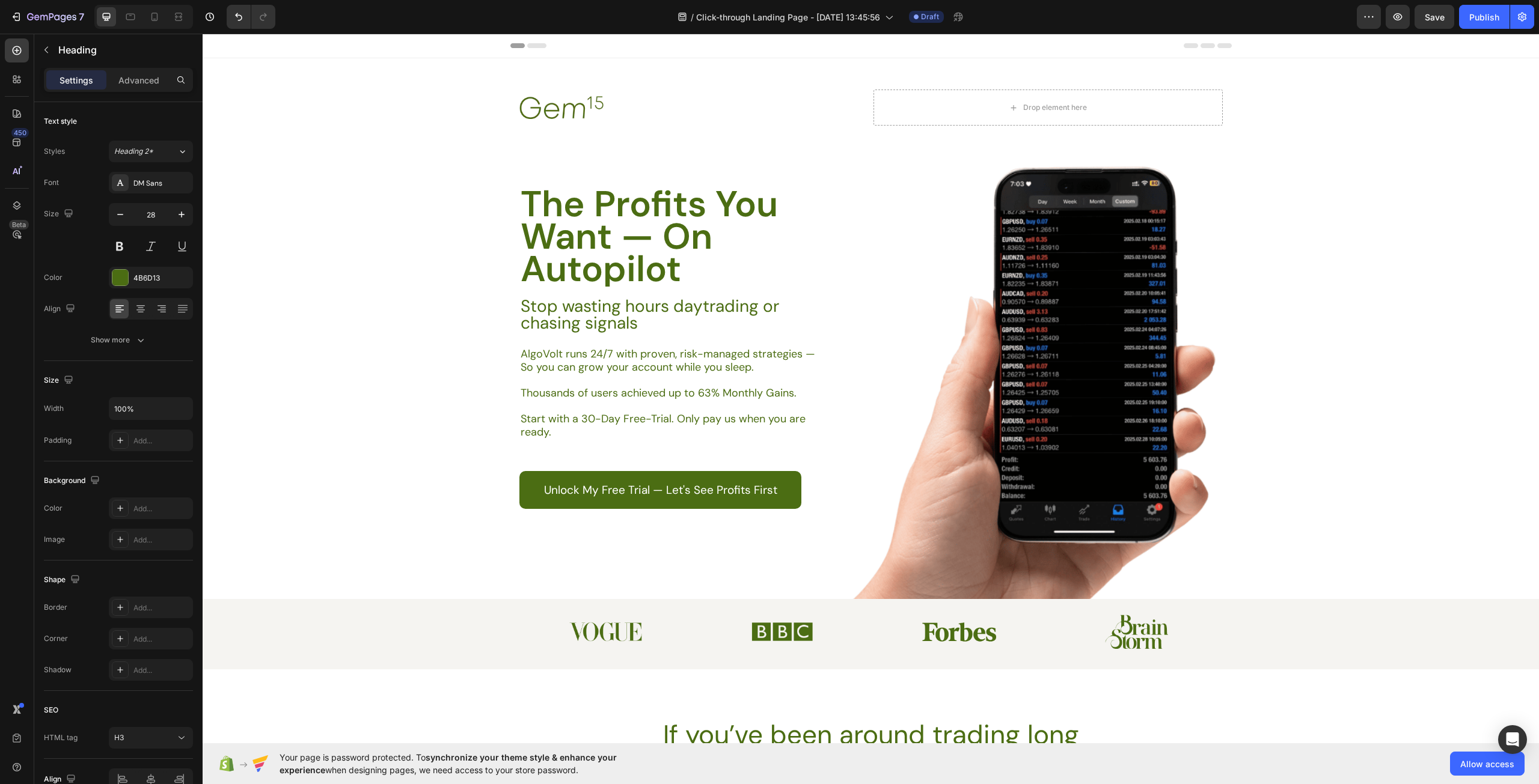
click at [533, 44] on icon at bounding box center [536, 45] width 19 height 5
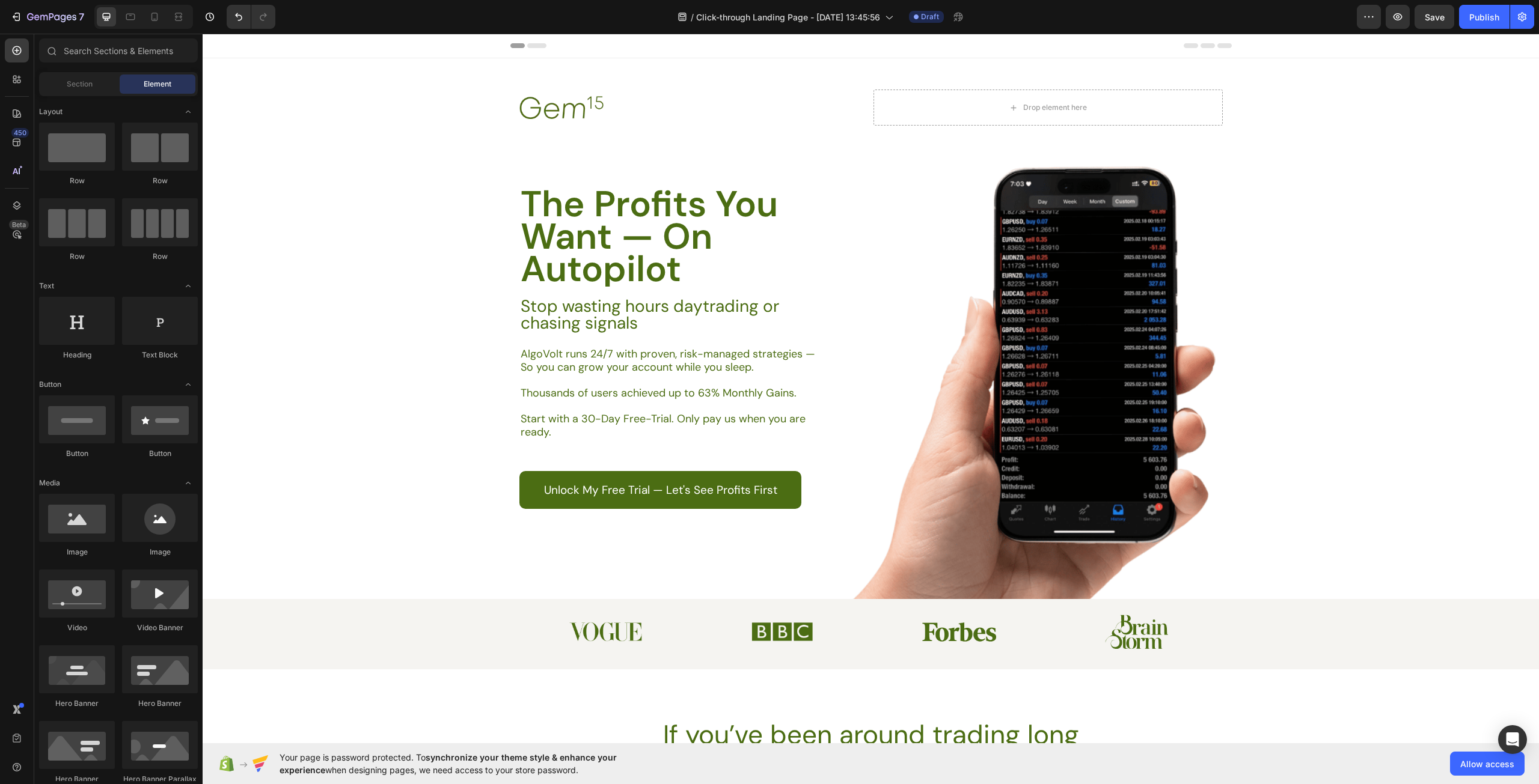
click at [1211, 47] on icon at bounding box center [1207, 45] width 48 height 5
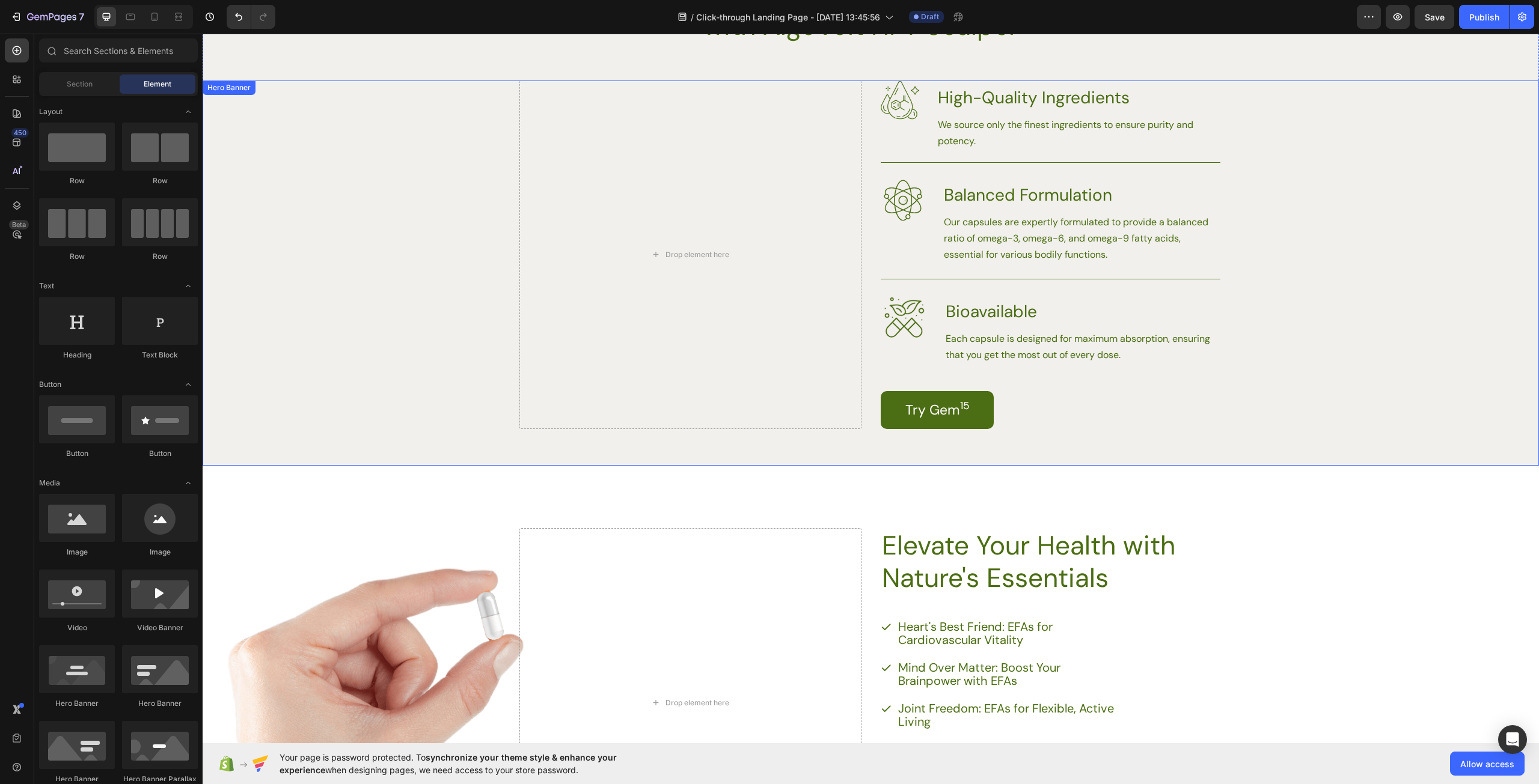
scroll to position [1322, 0]
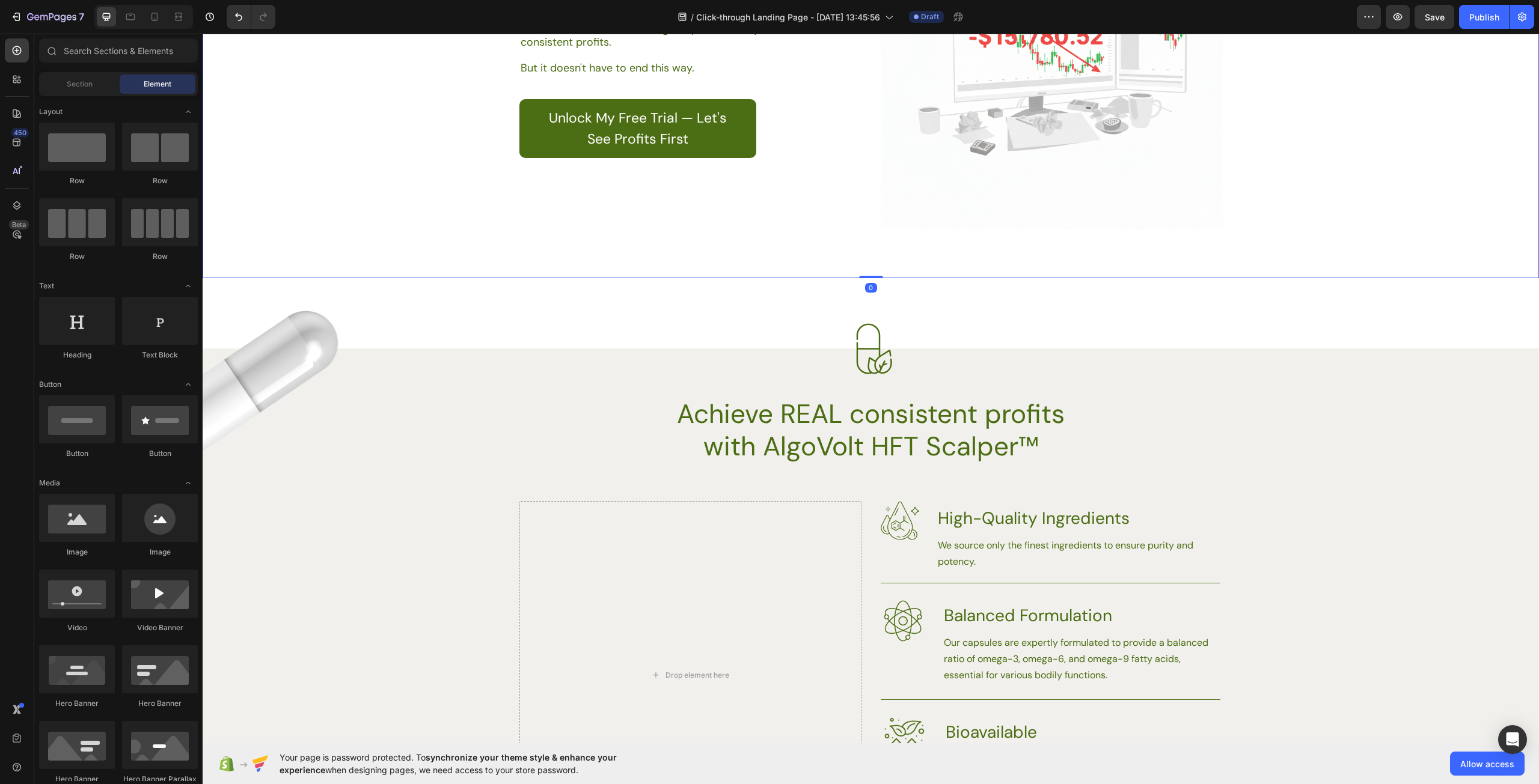
click at [1068, 258] on div "Image We've been there... Heading Before you know it, you've wasted years, lost…" at bounding box center [870, 49] width 733 height 451
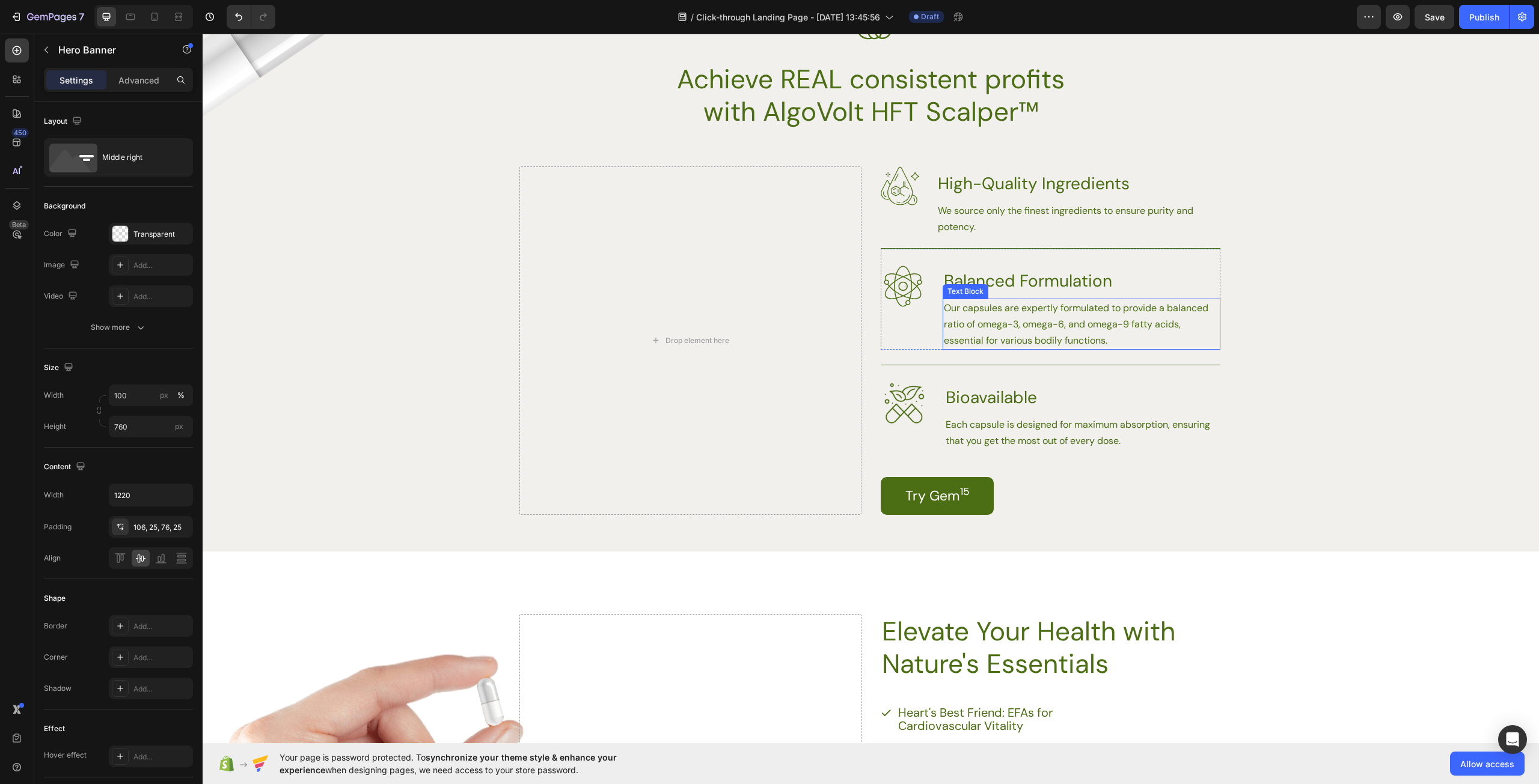
scroll to position [1562, 0]
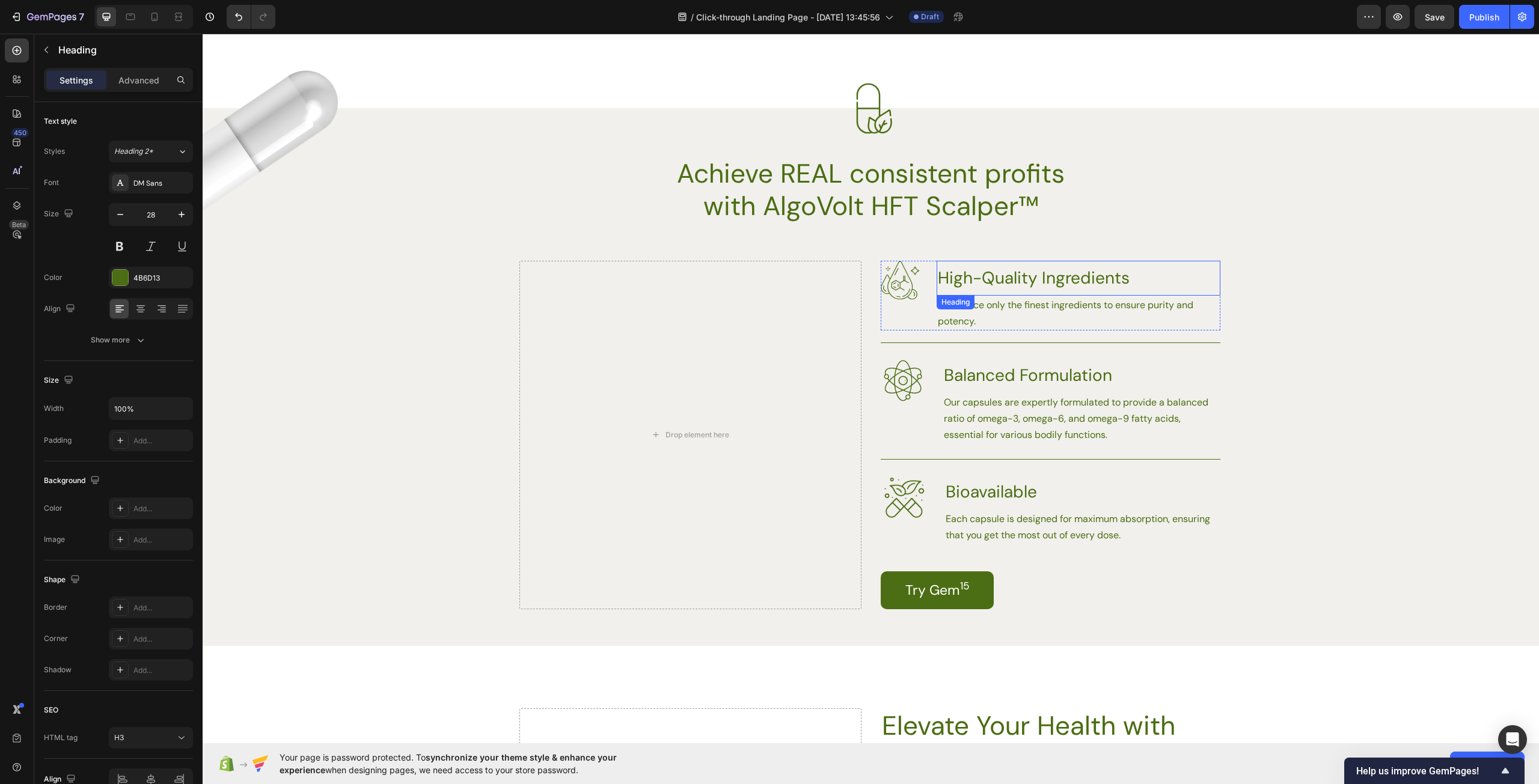
click at [1002, 273] on h3 "High-Quality Ingredients" at bounding box center [1078, 278] width 284 height 35
click at [1002, 273] on p "High-Quality Ingredients" at bounding box center [1077, 278] width 281 height 32
click at [939, 275] on p "Expected Return Range" at bounding box center [1077, 278] width 281 height 32
click at [937, 275] on p "Expected Return Range" at bounding box center [1077, 278] width 281 height 32
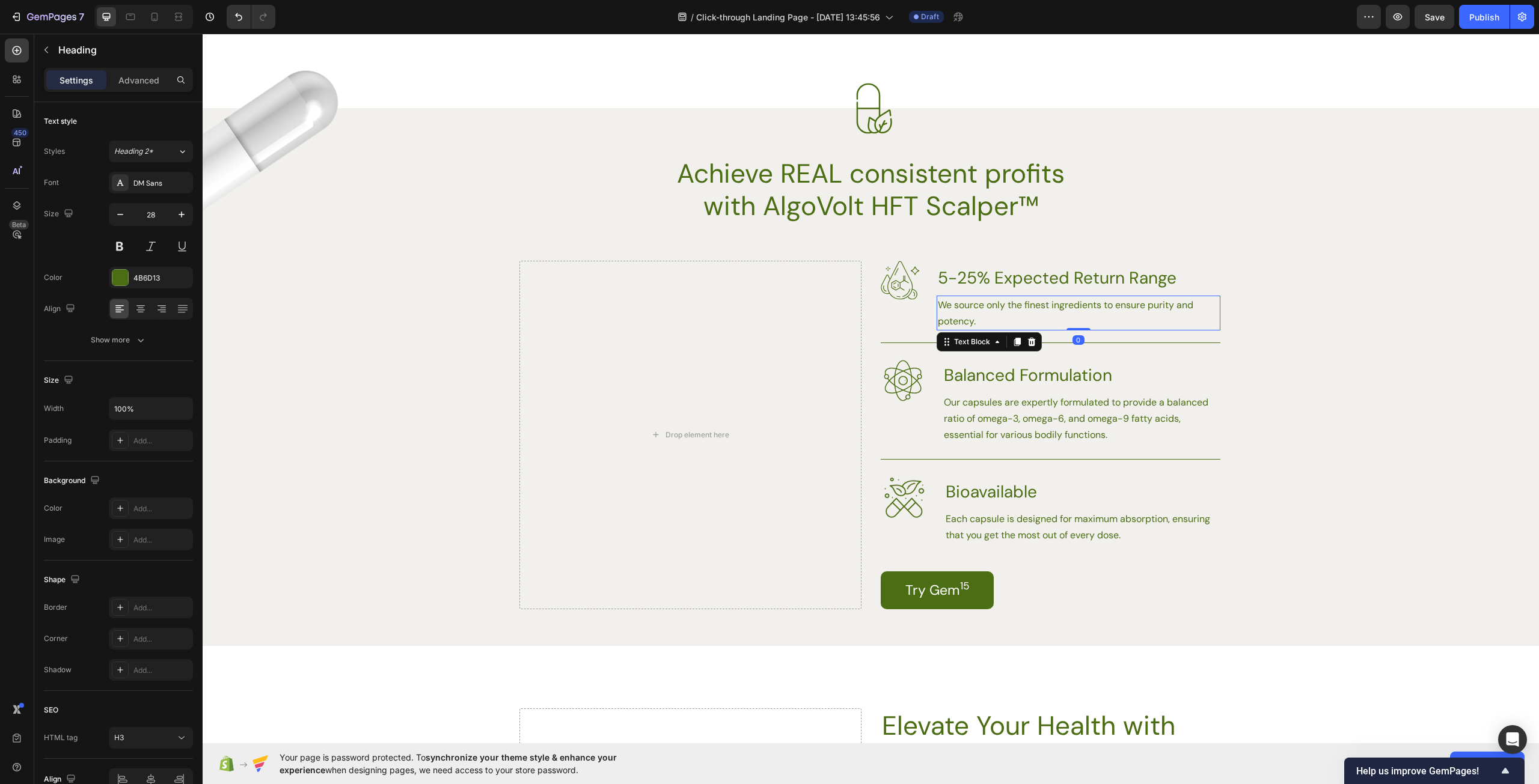
click at [957, 317] on p "We source only the finest ingredients to ensure purity and potency." at bounding box center [1077, 313] width 281 height 32
click at [988, 321] on p "We source only the finest ingredients to ensure purity and potency." at bounding box center [1077, 313] width 281 height 32
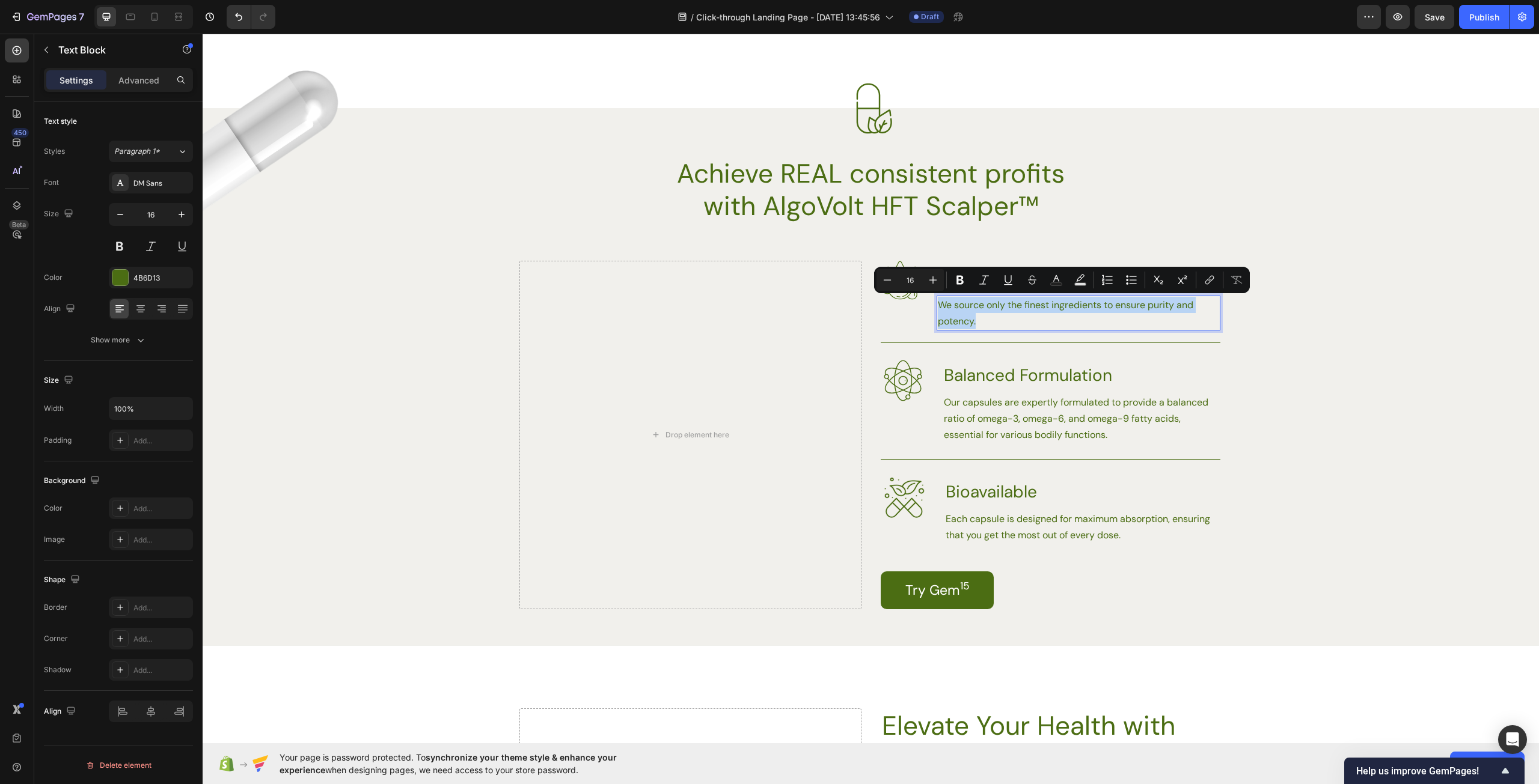
drag, startPoint x: 940, startPoint y: 308, endPoint x: 932, endPoint y: 305, distance: 8.5
click at [936, 305] on div "We source only the finest ingredients to ensure purity and potency." at bounding box center [1078, 313] width 284 height 35
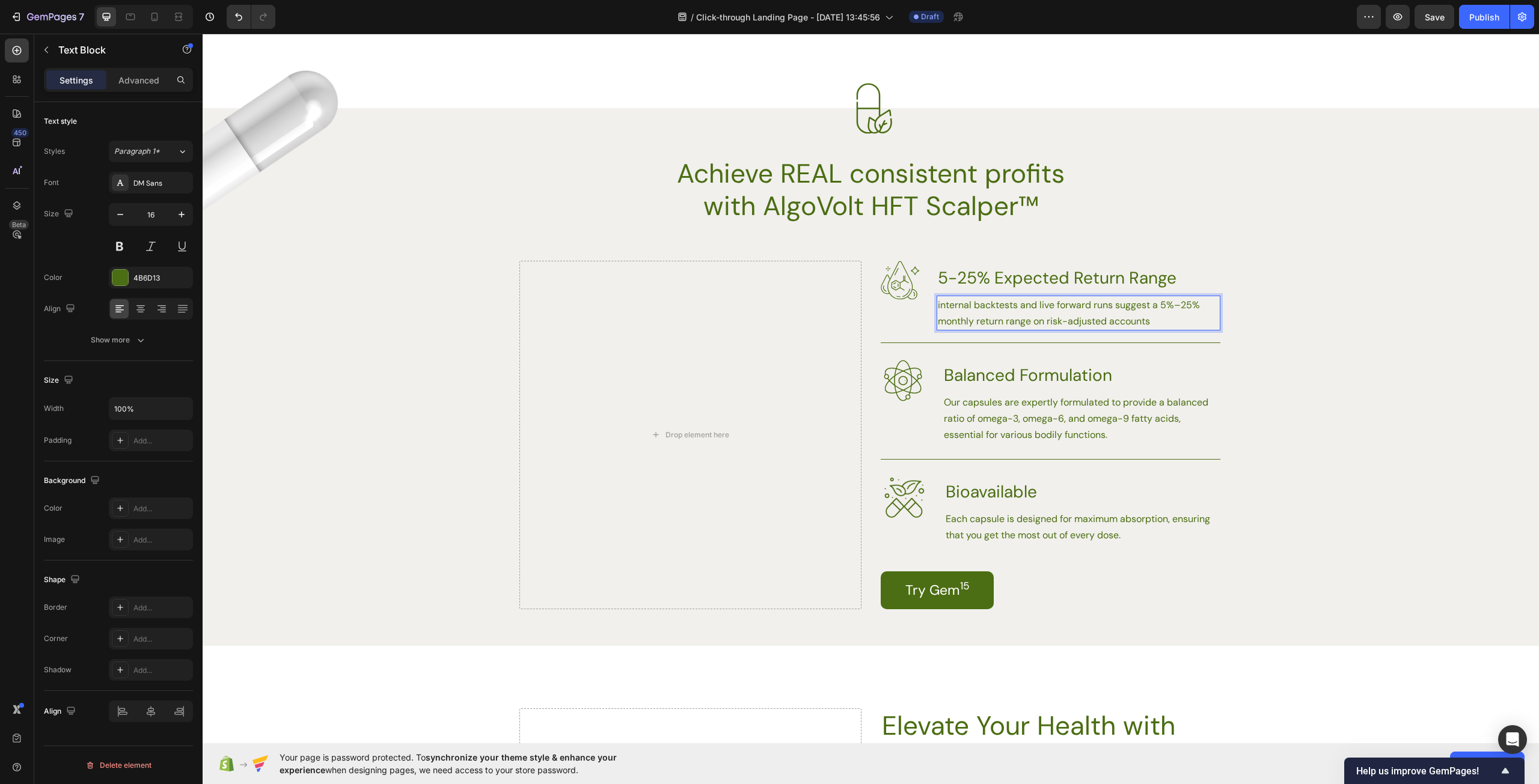
click at [937, 305] on p "internal backtests and live forward runs suggest a 5%–25% monthly return range …" at bounding box center [1077, 313] width 281 height 32
click at [1059, 364] on h3 "Balanced Formulation" at bounding box center [1081, 375] width 278 height 35
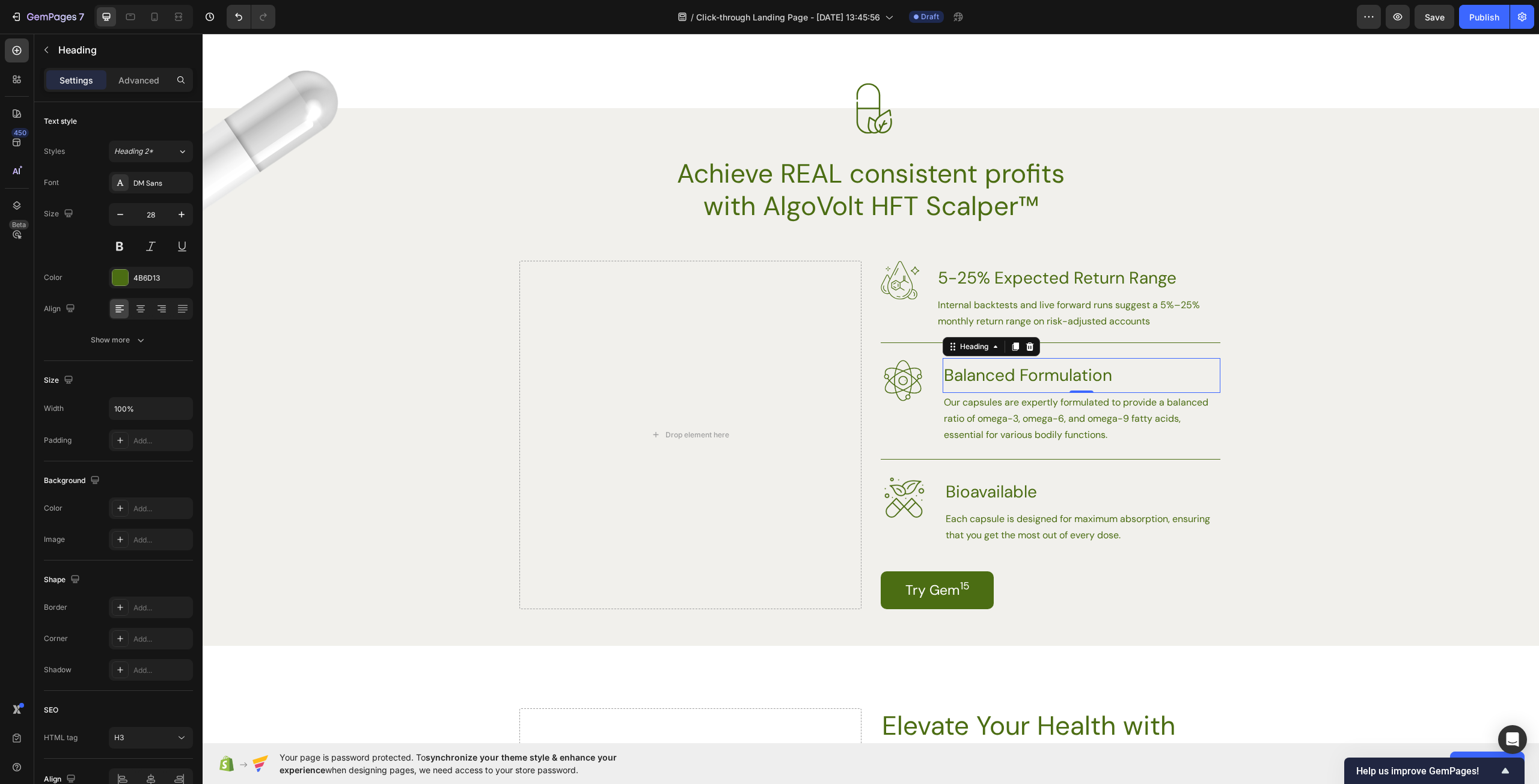
click at [1102, 375] on h3 "Balanced Formulation" at bounding box center [1081, 375] width 278 height 35
click at [1102, 375] on p "Balanced Formulation" at bounding box center [1081, 375] width 275 height 32
click at [252, 128] on div at bounding box center [870, 109] width 1337 height 51
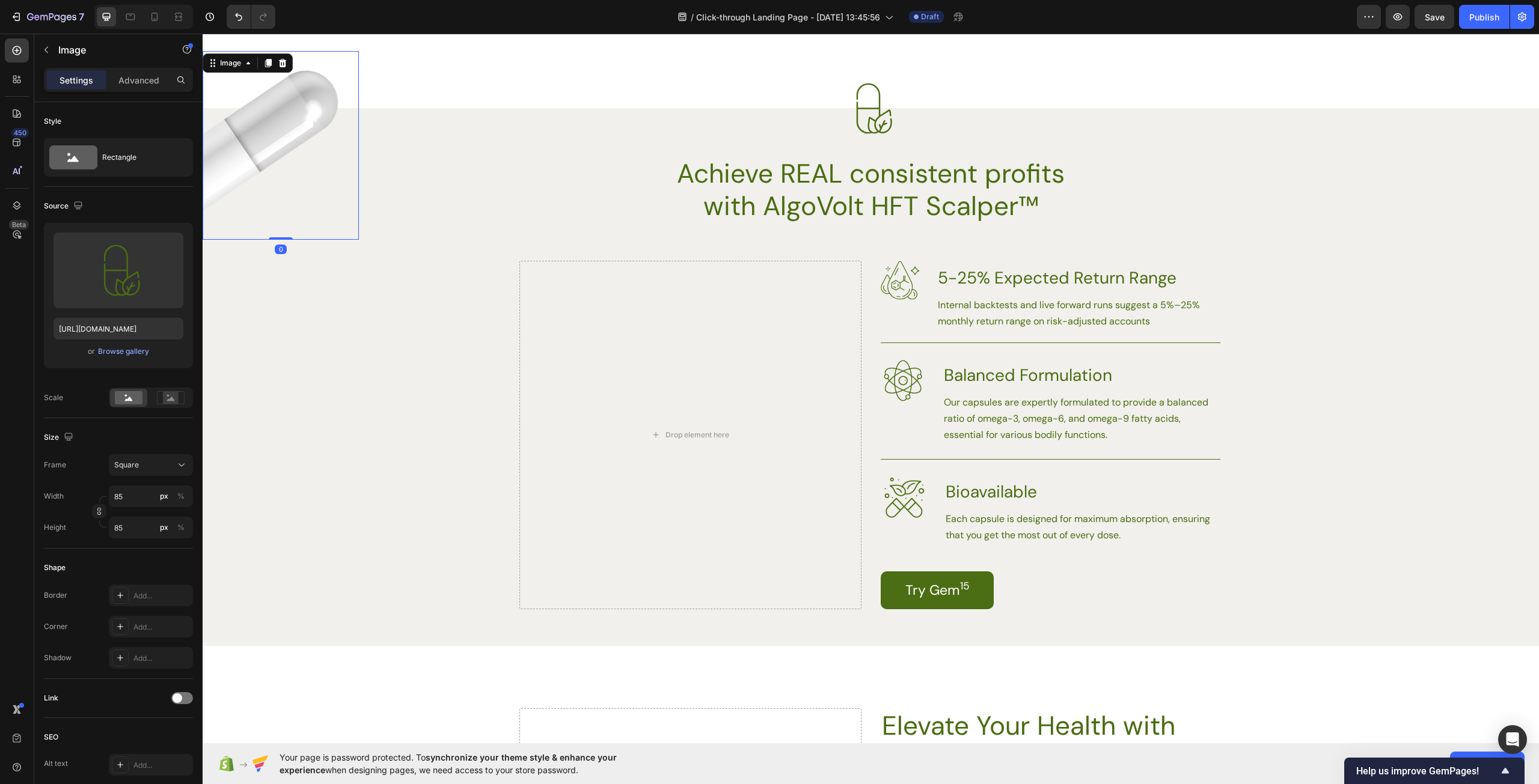
click at [258, 162] on img at bounding box center [280, 146] width 156 height 189
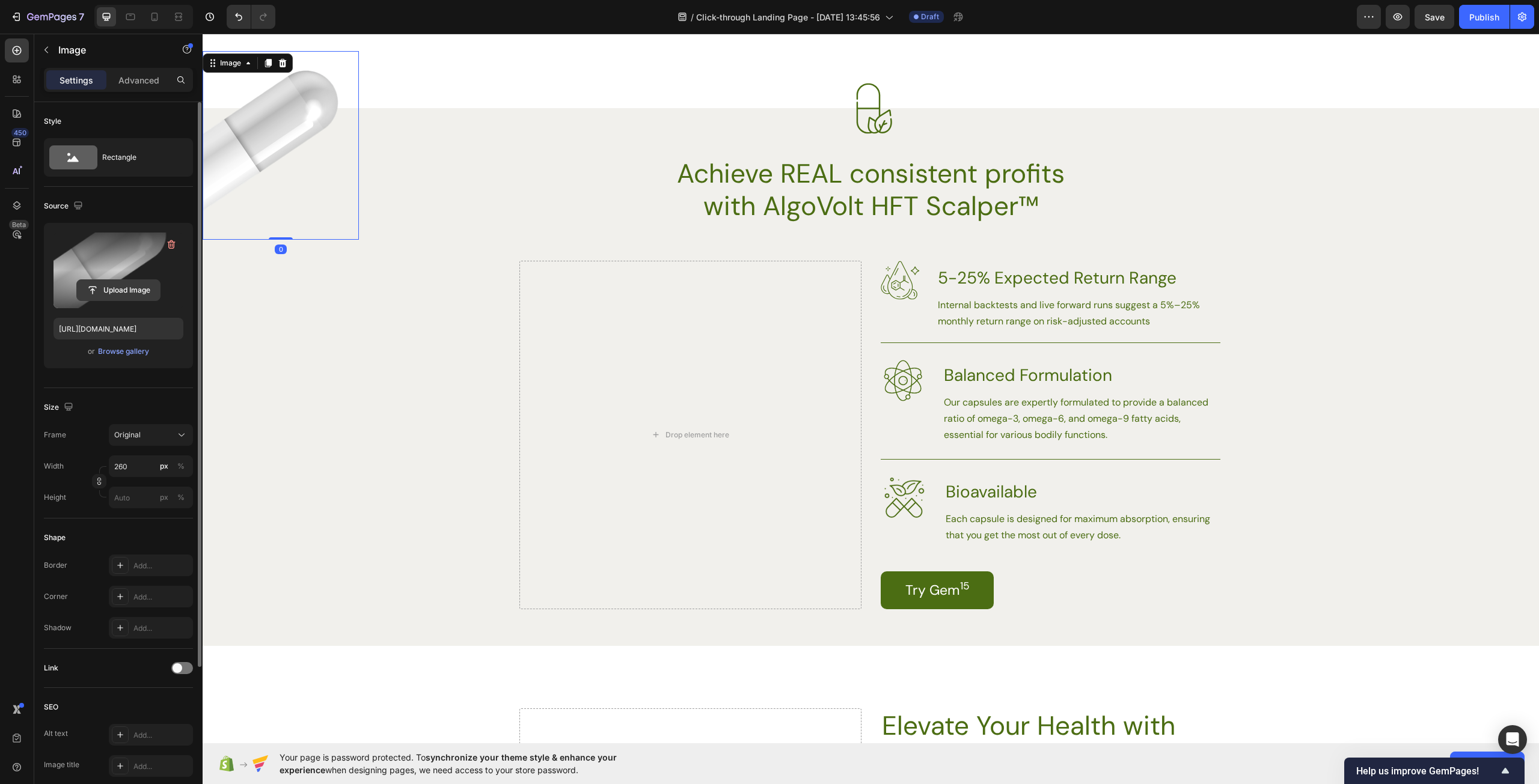
click at [132, 287] on input "file" at bounding box center [118, 290] width 83 height 21
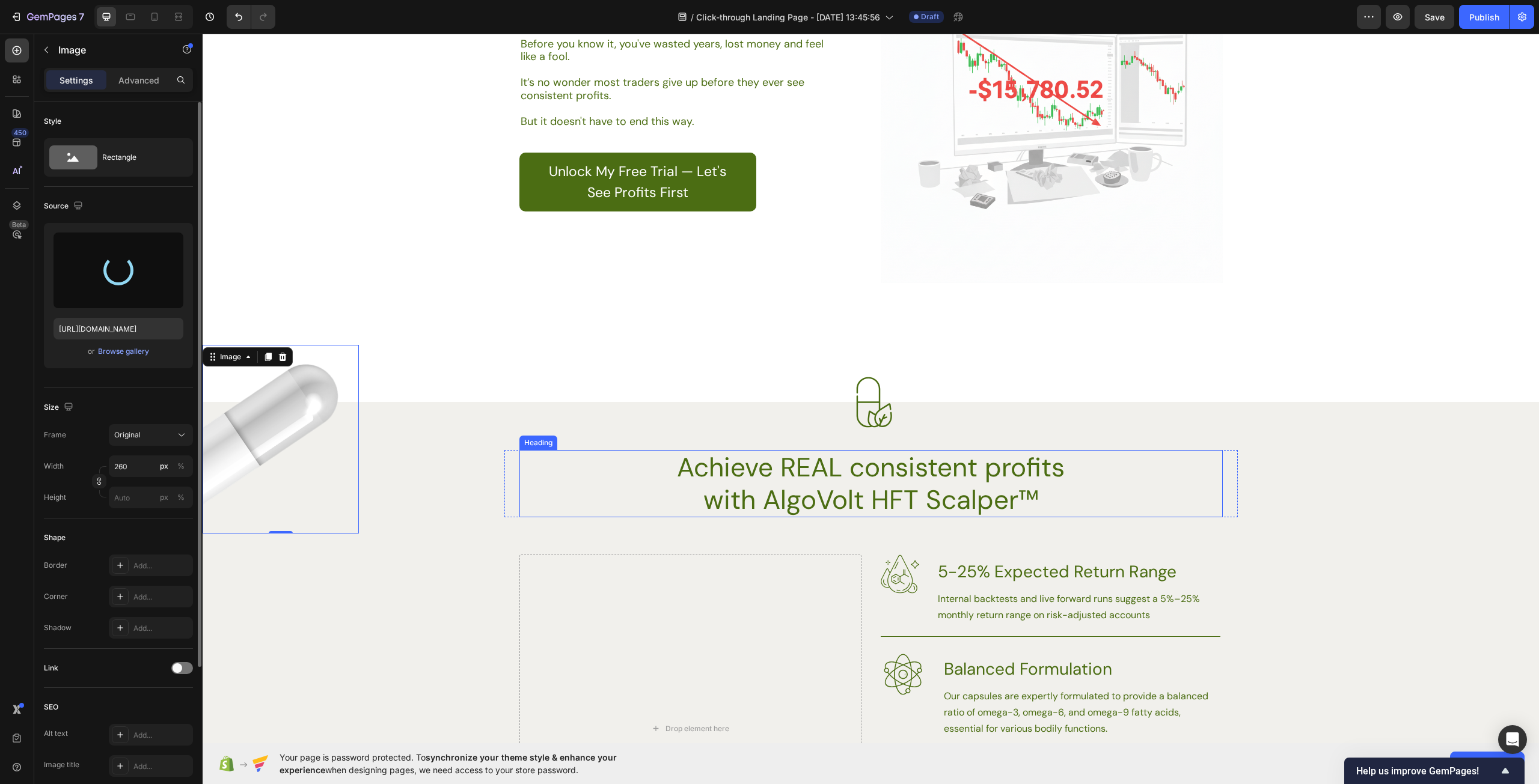
scroll to position [1262, 0]
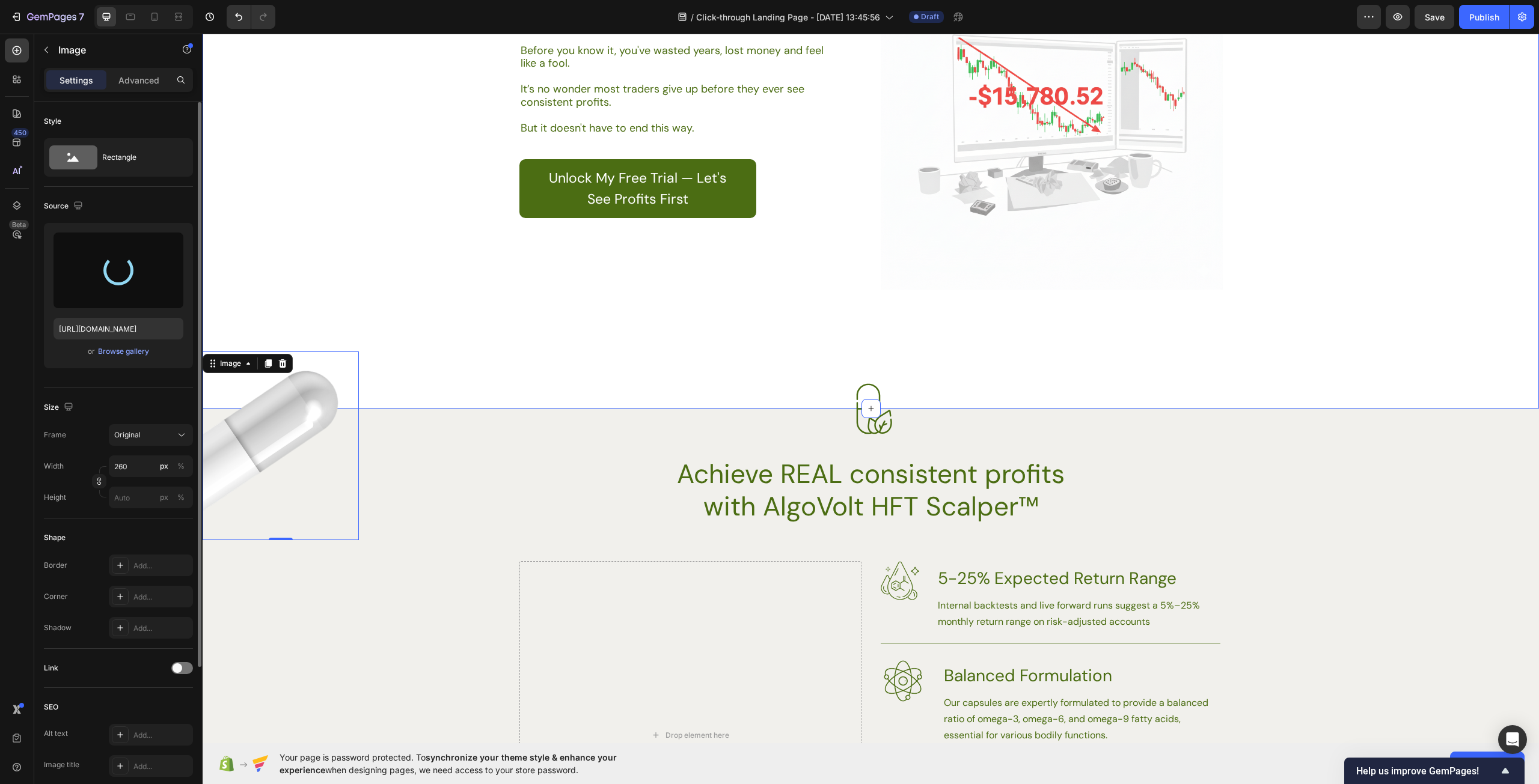
type input "[URL][DOMAIN_NAME]"
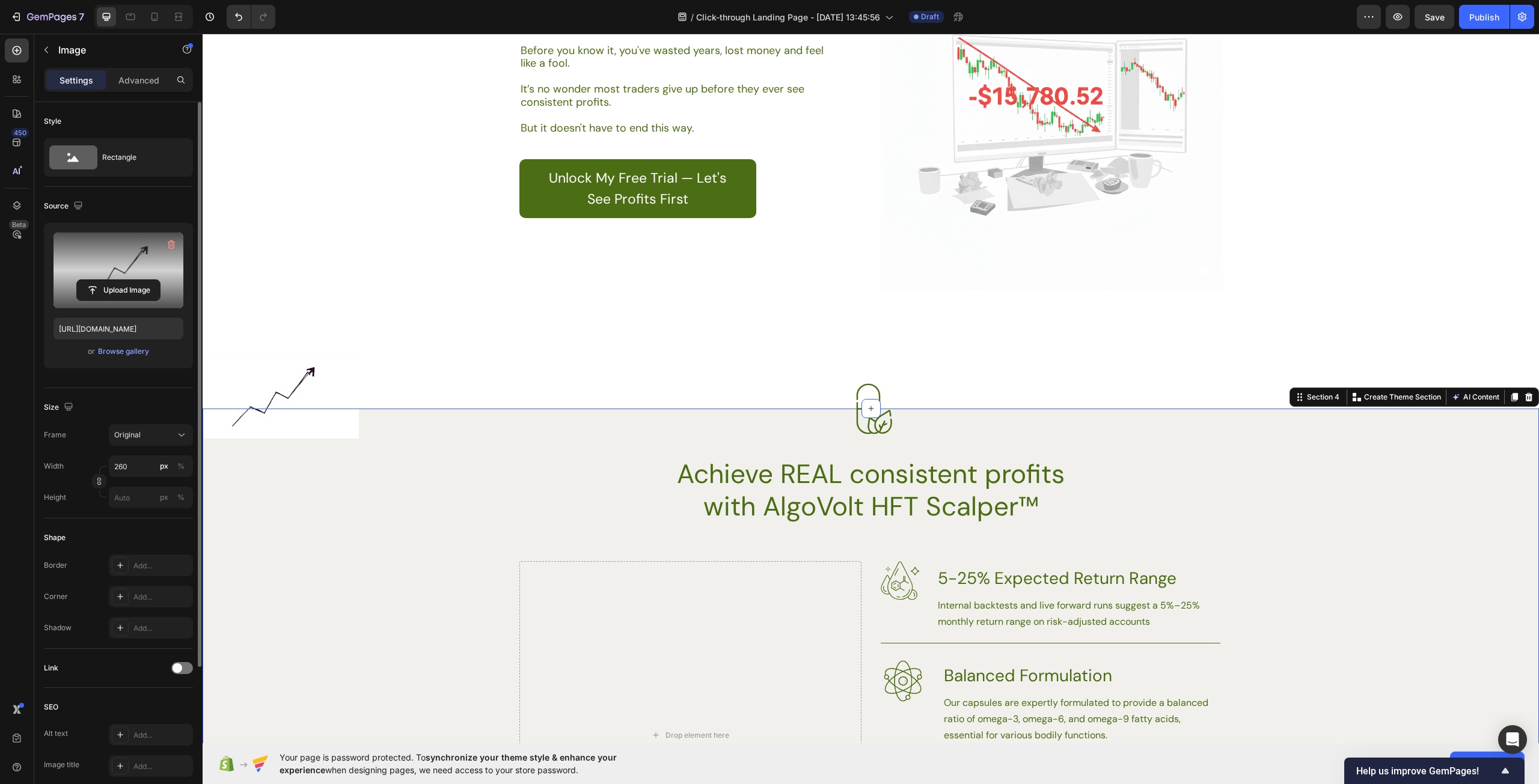
click at [546, 530] on div "Image Image Achieve REAL consistent profits with AlgoVolt HFT Scalper™ Heading …" at bounding box center [870, 702] width 1337 height 490
click at [306, 375] on img at bounding box center [280, 395] width 156 height 88
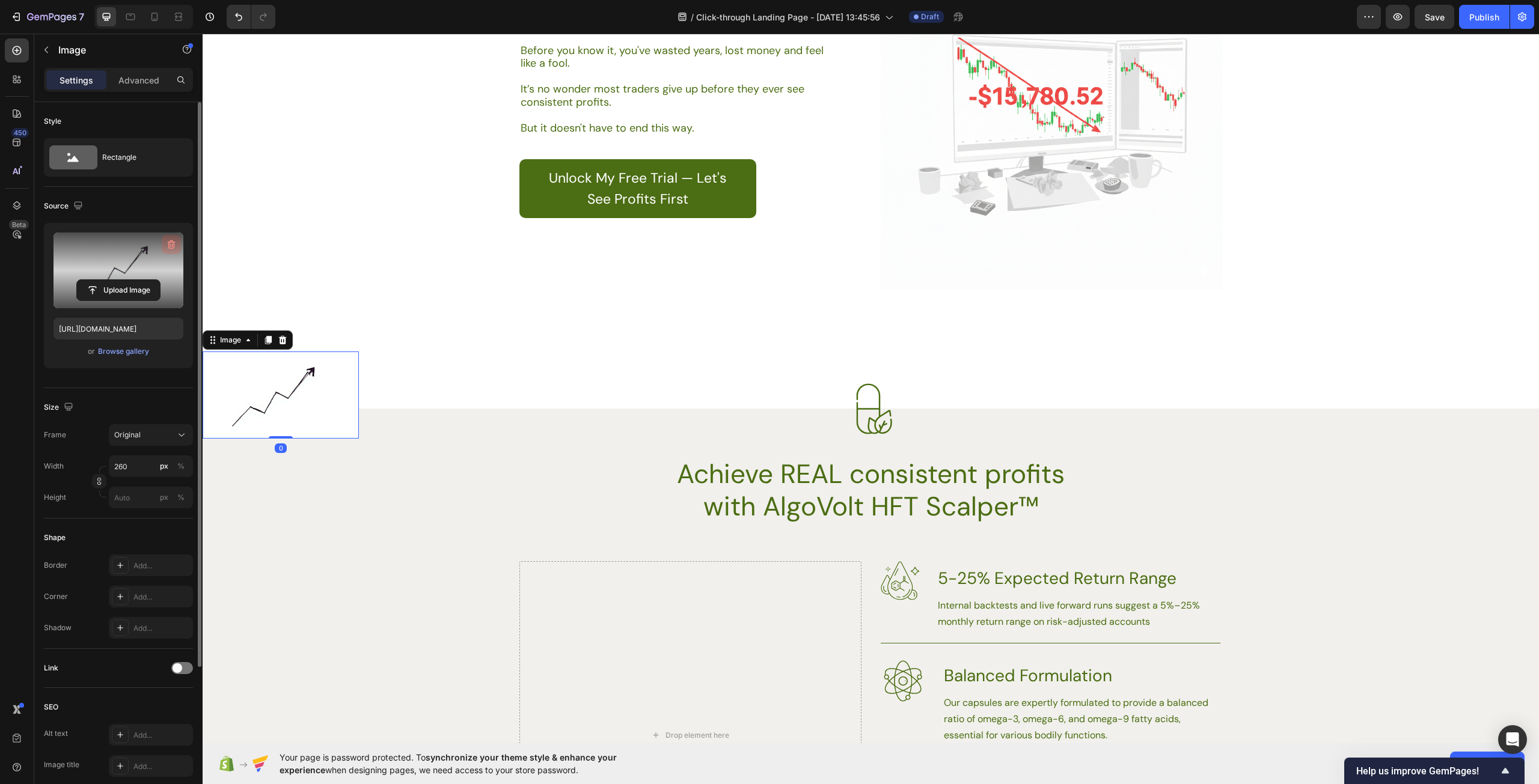
click at [168, 241] on icon "button" at bounding box center [171, 244] width 12 height 12
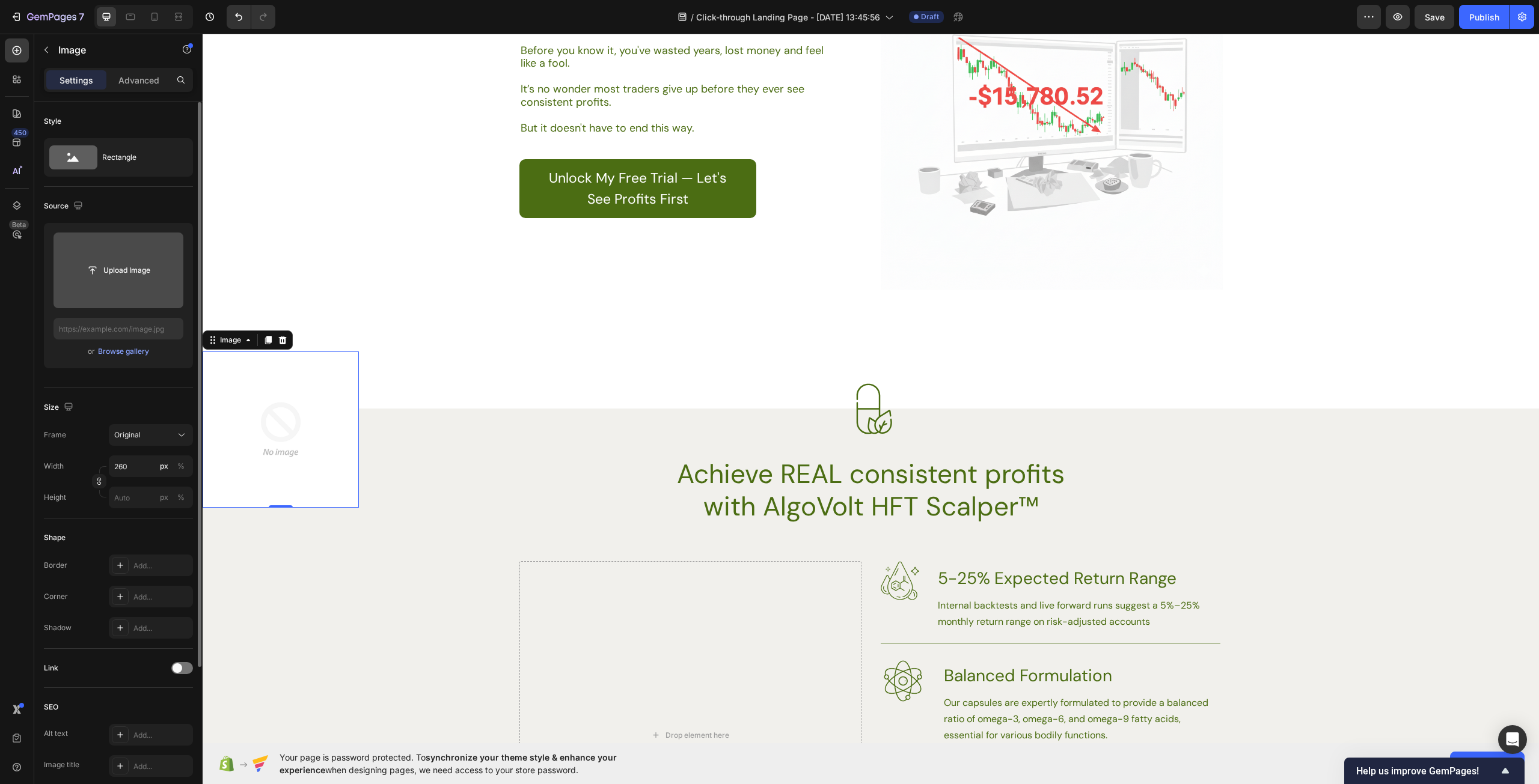
click at [114, 255] on input "file" at bounding box center [118, 270] width 130 height 76
type input "[URL][DOMAIN_NAME]"
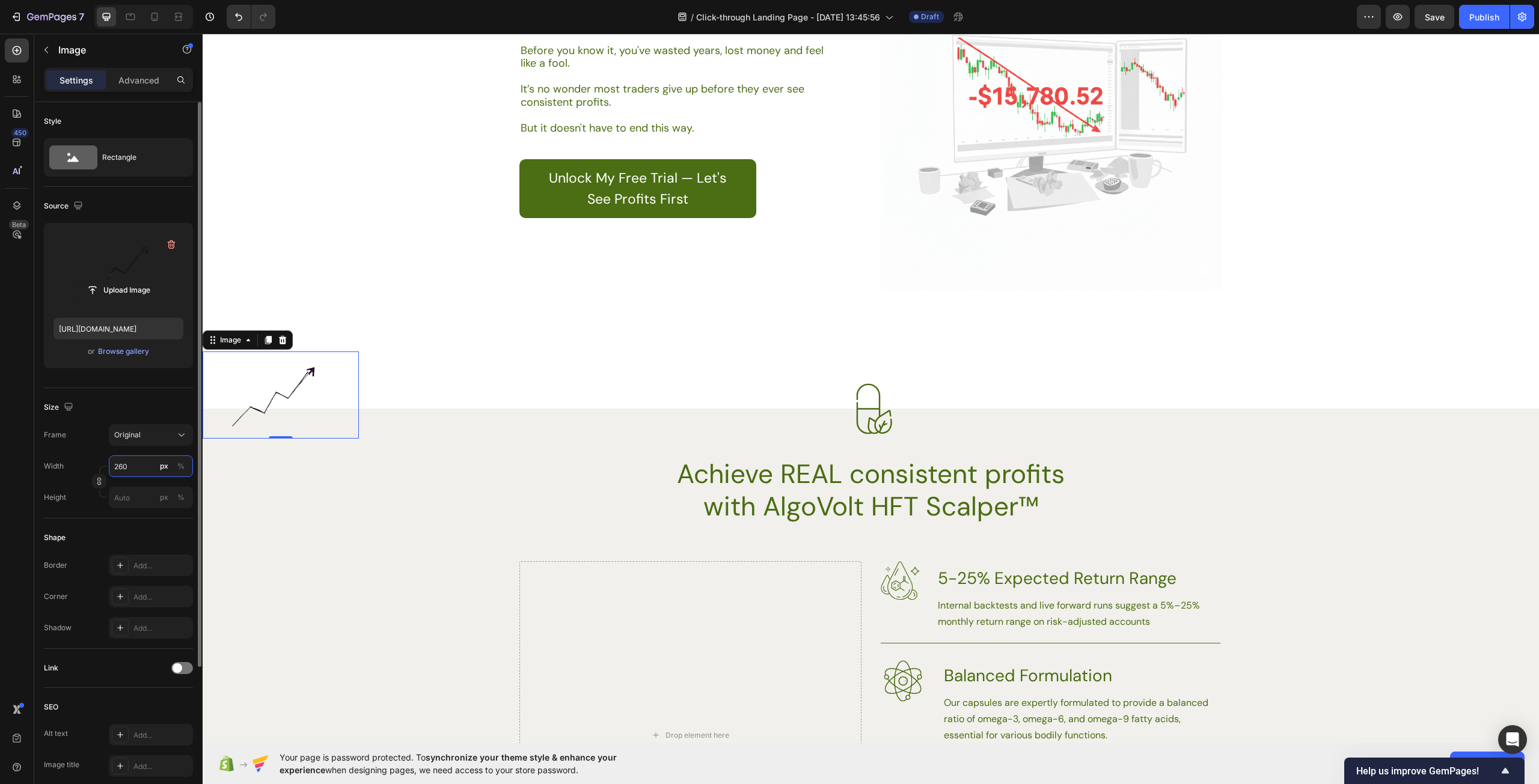
click at [137, 465] on input "260" at bounding box center [150, 466] width 84 height 22
click at [136, 496] on p "Full 100%" at bounding box center [149, 495] width 70 height 10
click at [132, 466] on input "100" at bounding box center [150, 466] width 84 height 22
click at [163, 471] on div "px" at bounding box center [164, 465] width 9 height 10
click at [143, 469] on input "200" at bounding box center [150, 466] width 84 height 22
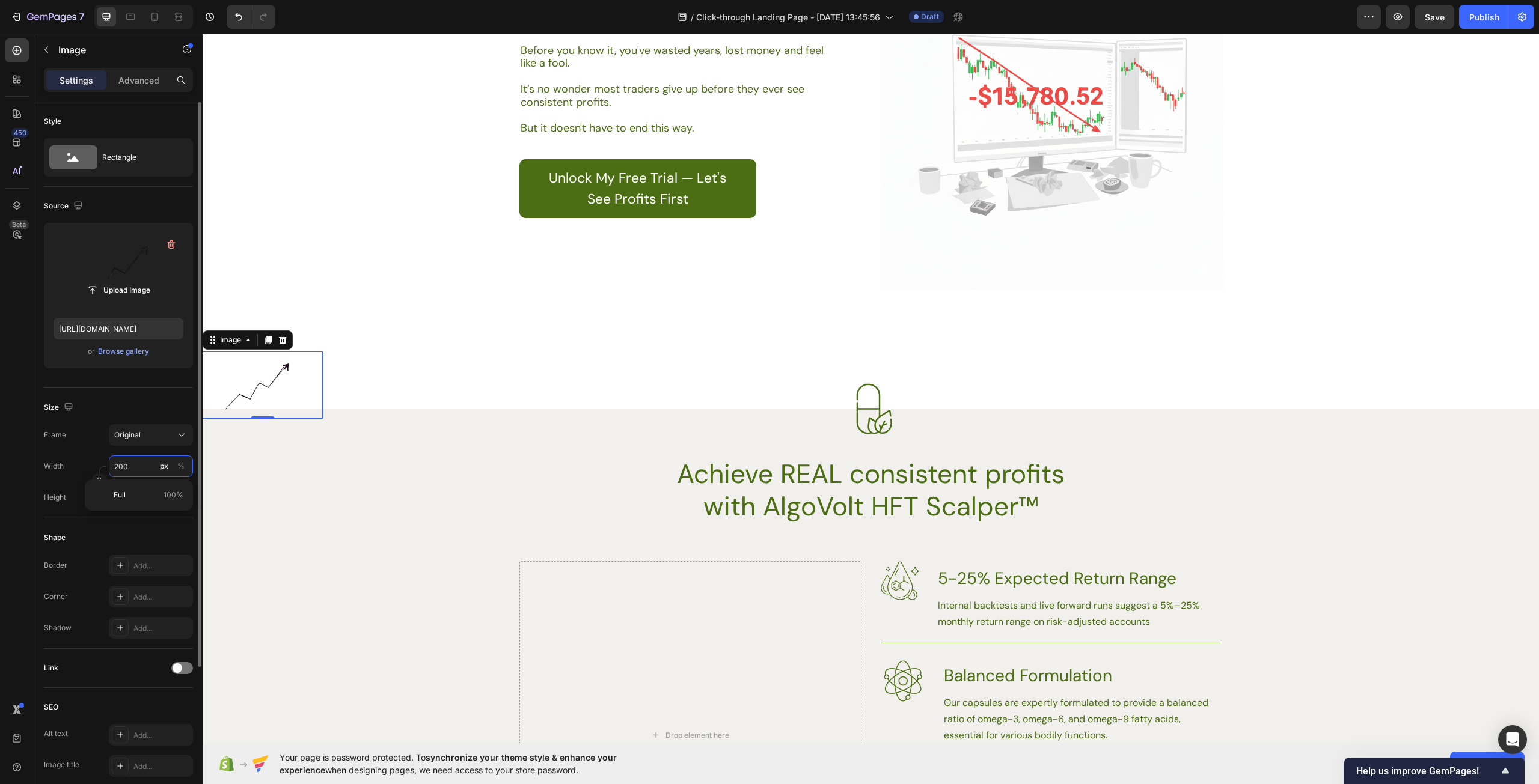
click at [143, 469] on input "200" at bounding box center [150, 466] width 84 height 22
type input "2"
type input "400"
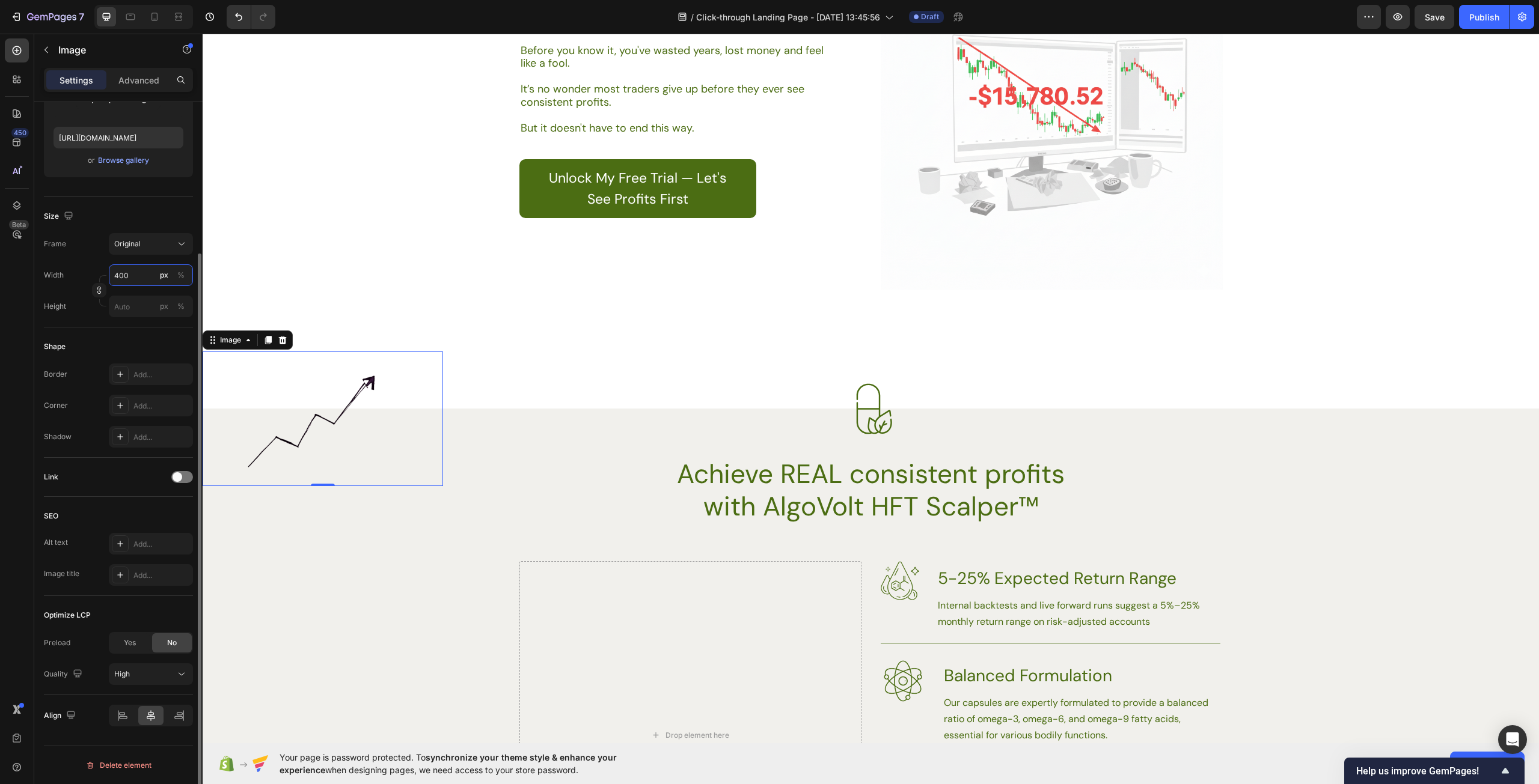
scroll to position [0, 0]
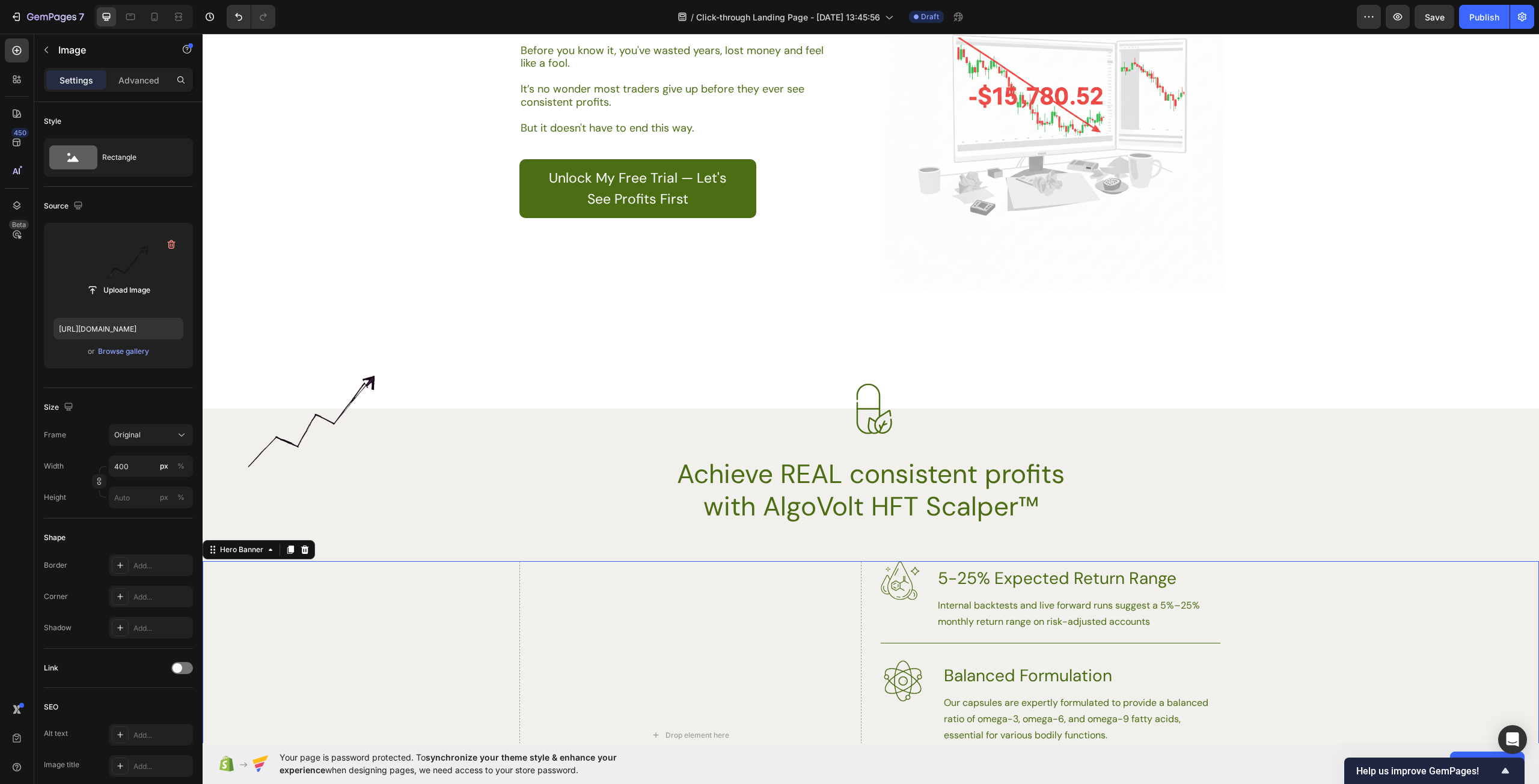
click at [421, 593] on div "Background Image" at bounding box center [870, 753] width 1337 height 385
click at [336, 445] on img at bounding box center [323, 419] width 240 height 134
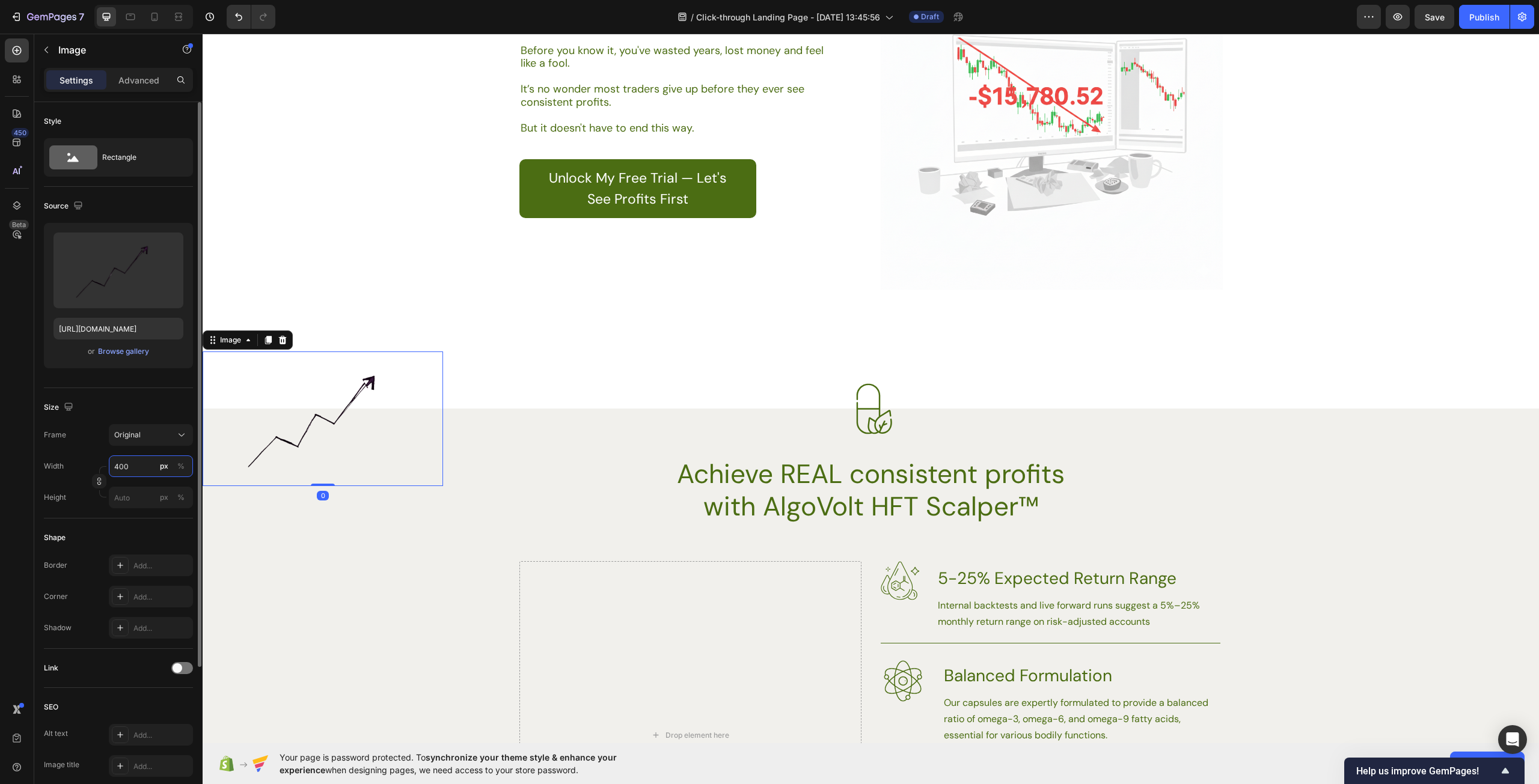
click at [130, 463] on input "400" at bounding box center [150, 466] width 84 height 22
type input "500"
click at [131, 531] on div "Shape" at bounding box center [118, 538] width 149 height 19
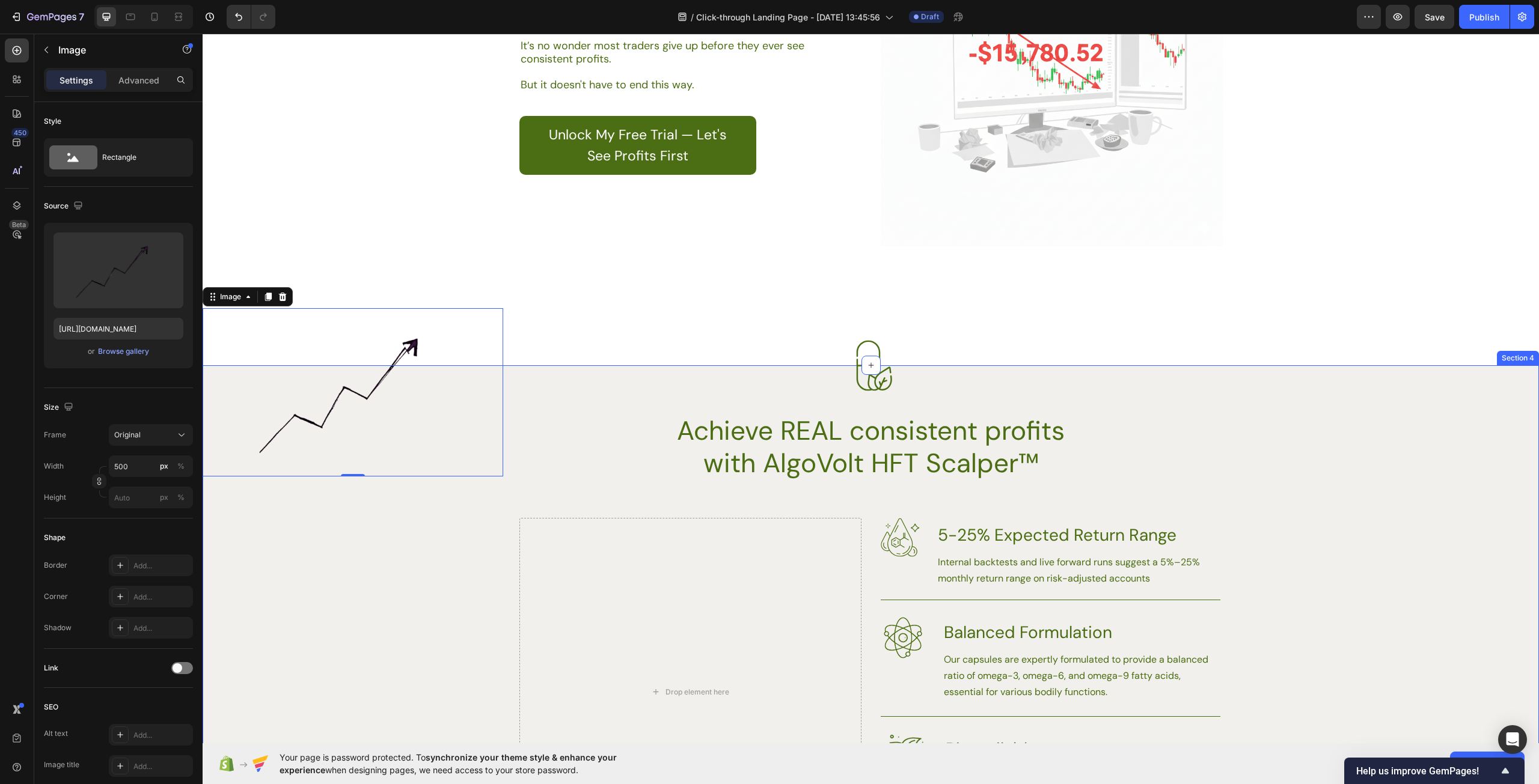
scroll to position [1322, 0]
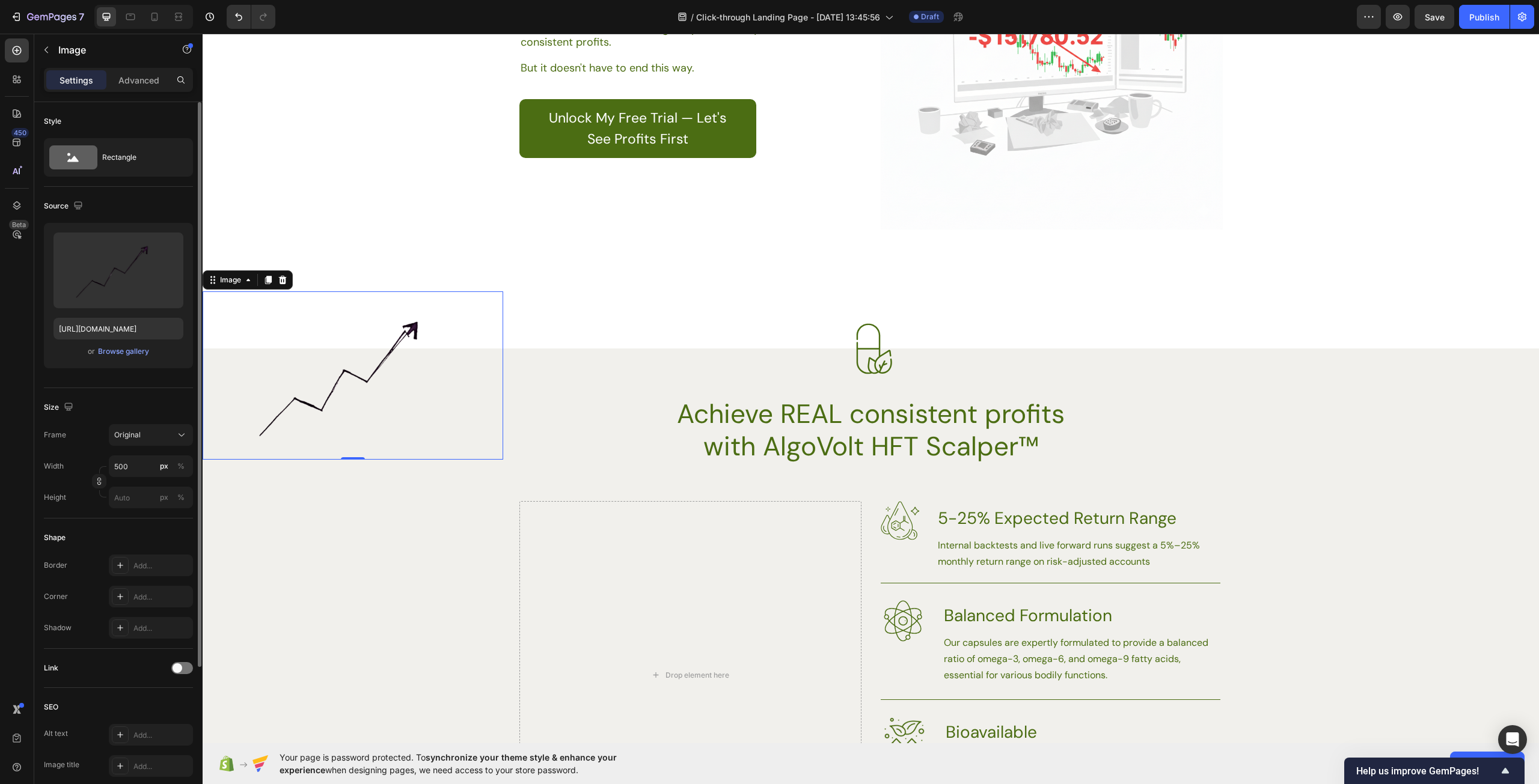
drag, startPoint x: 120, startPoint y: 72, endPoint x: 122, endPoint y: 122, distance: 50.0
click at [122, 122] on div "Settings Advanced Style Rectangle Source Upload Image [URL][DOMAIN_NAME] or Bro…" at bounding box center [118, 444] width 168 height 751
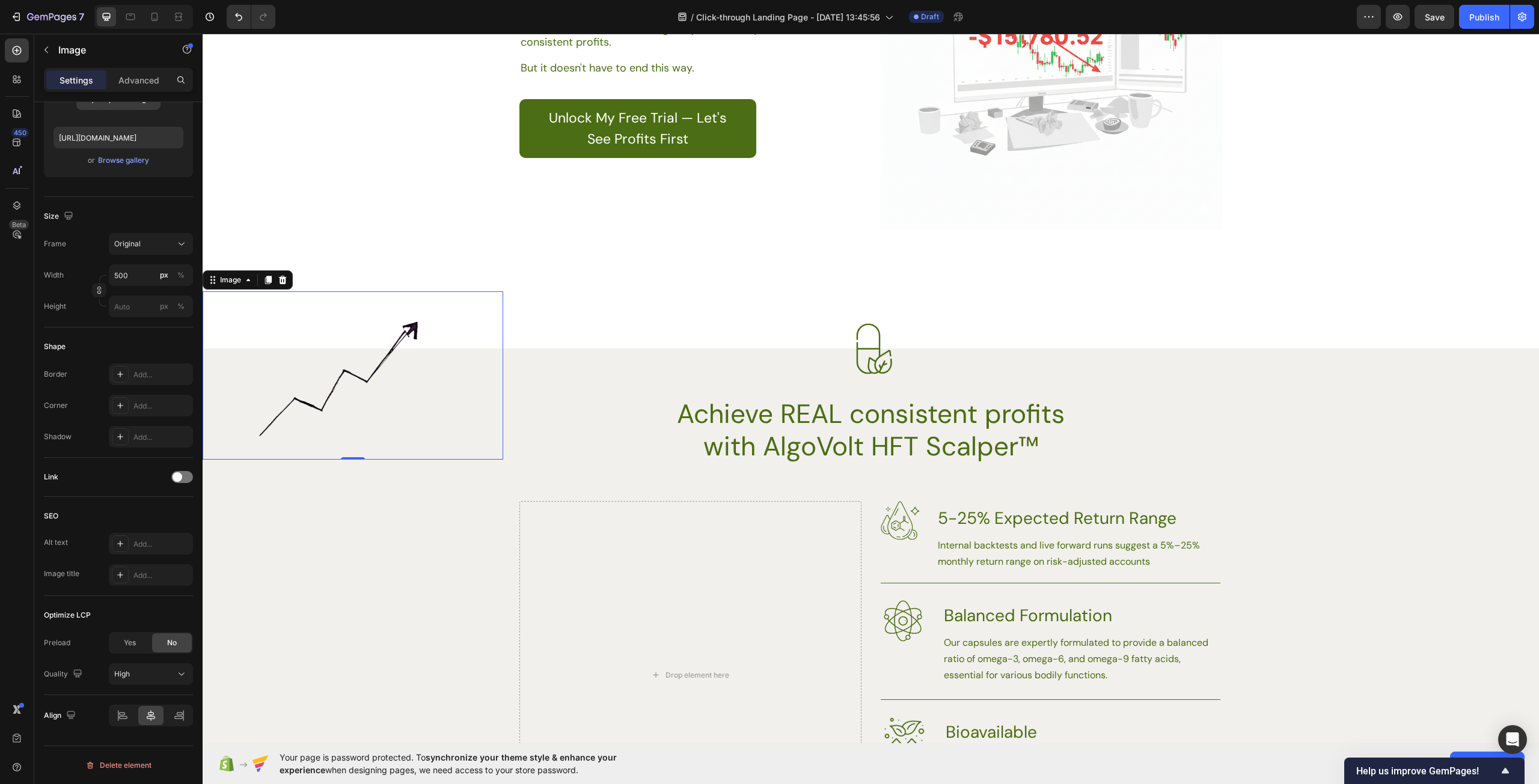
scroll to position [0, 0]
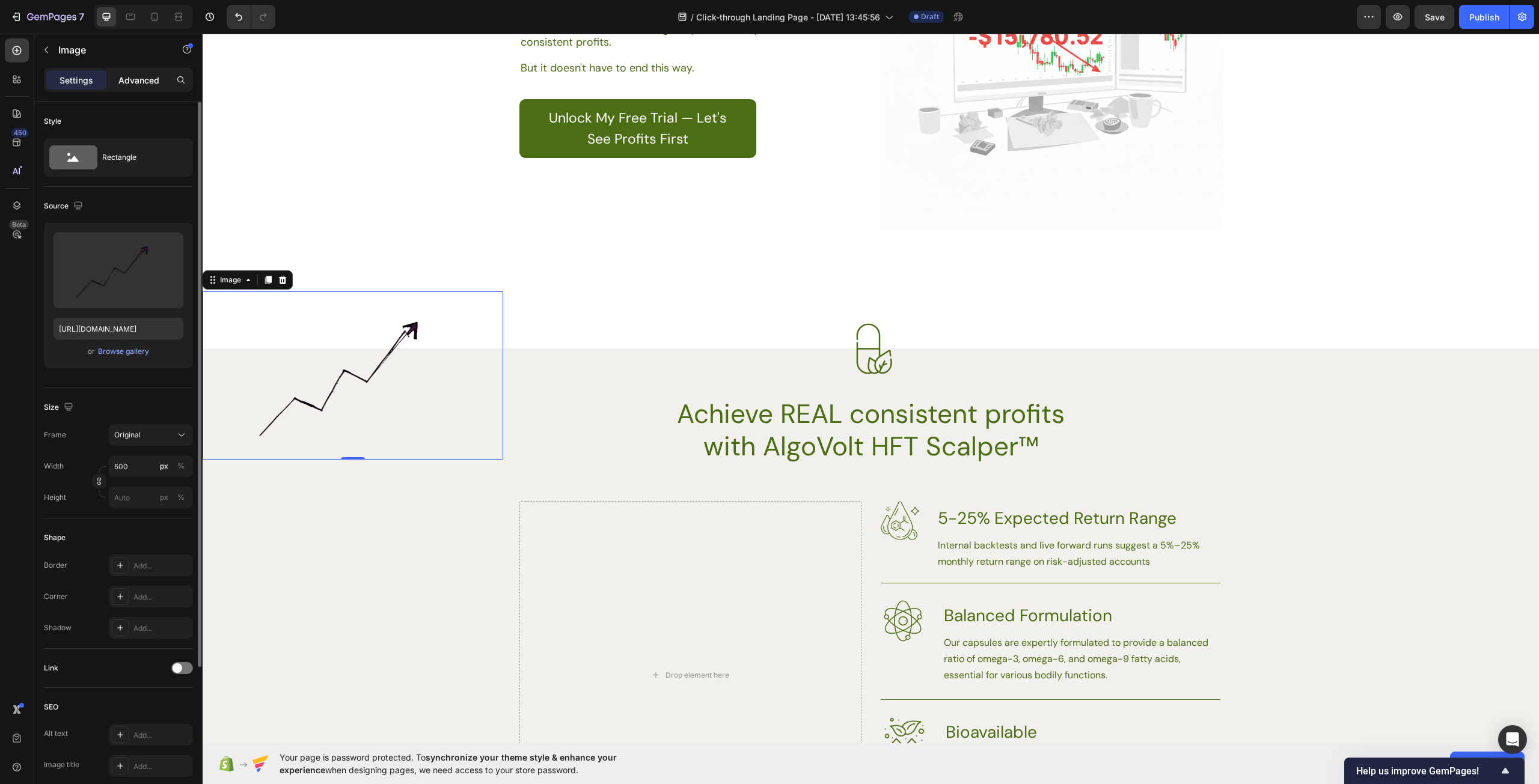
click at [131, 83] on p "Advanced" at bounding box center [138, 79] width 41 height 12
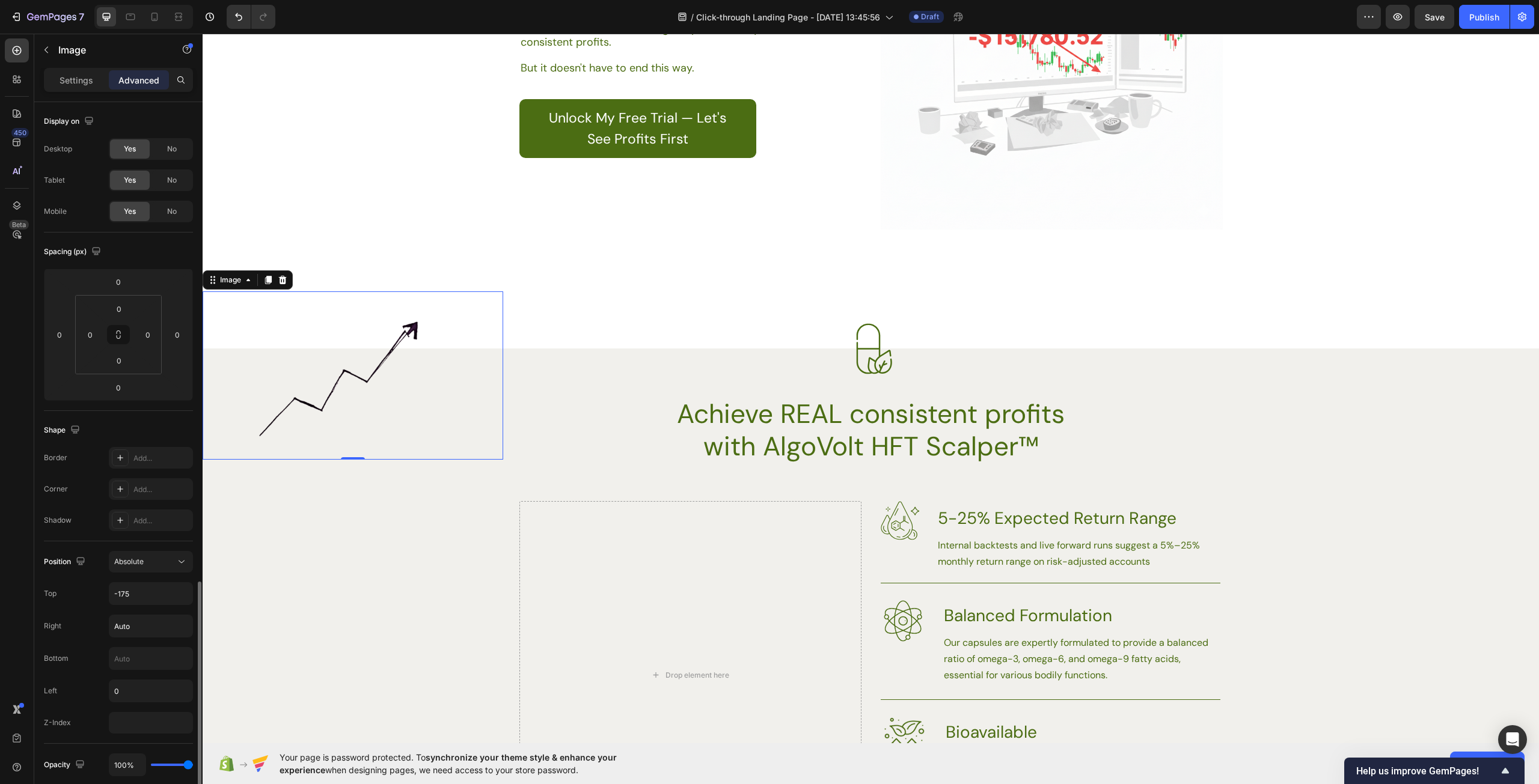
scroll to position [279, 0]
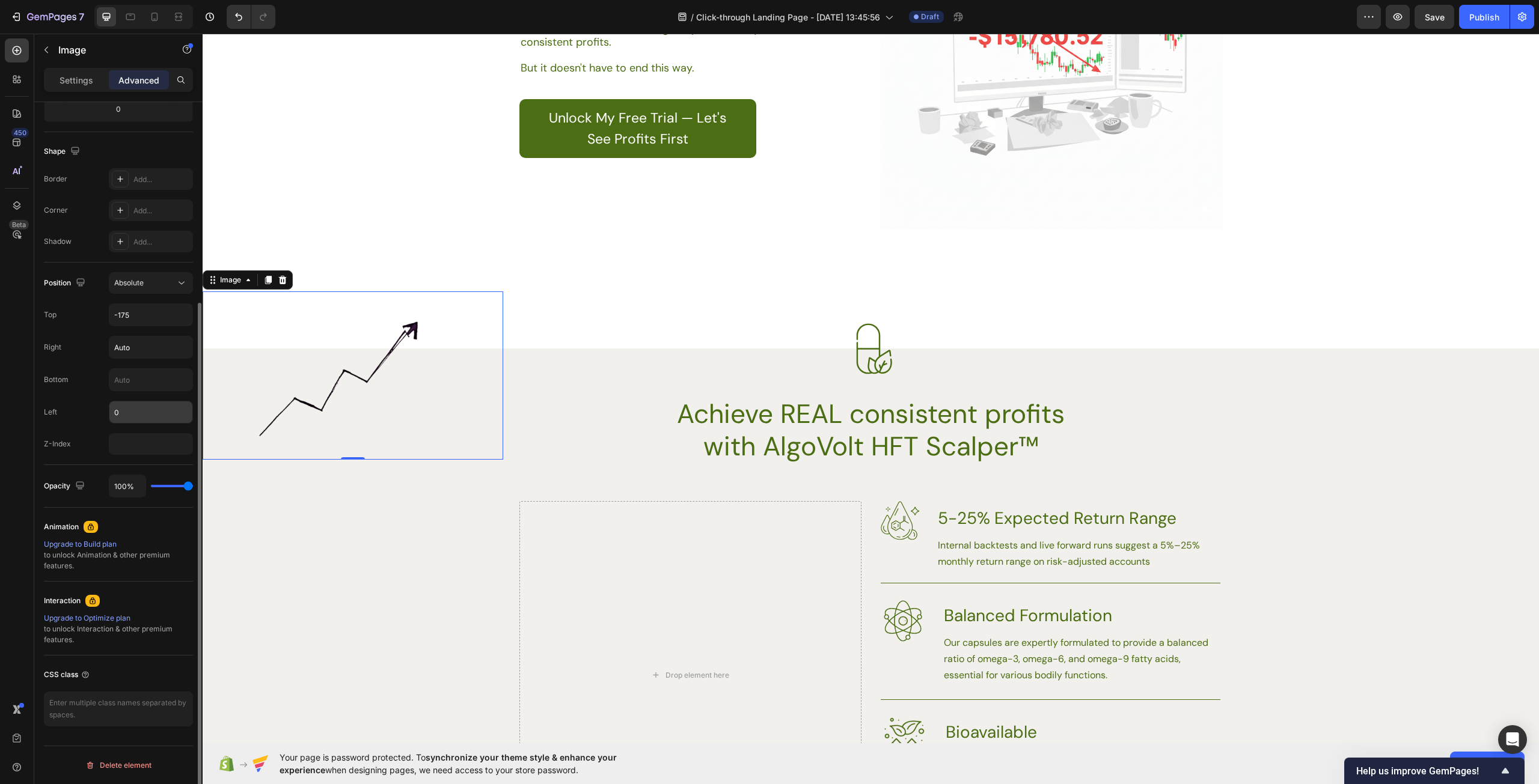
click at [133, 411] on input "0" at bounding box center [151, 411] width 83 height 22
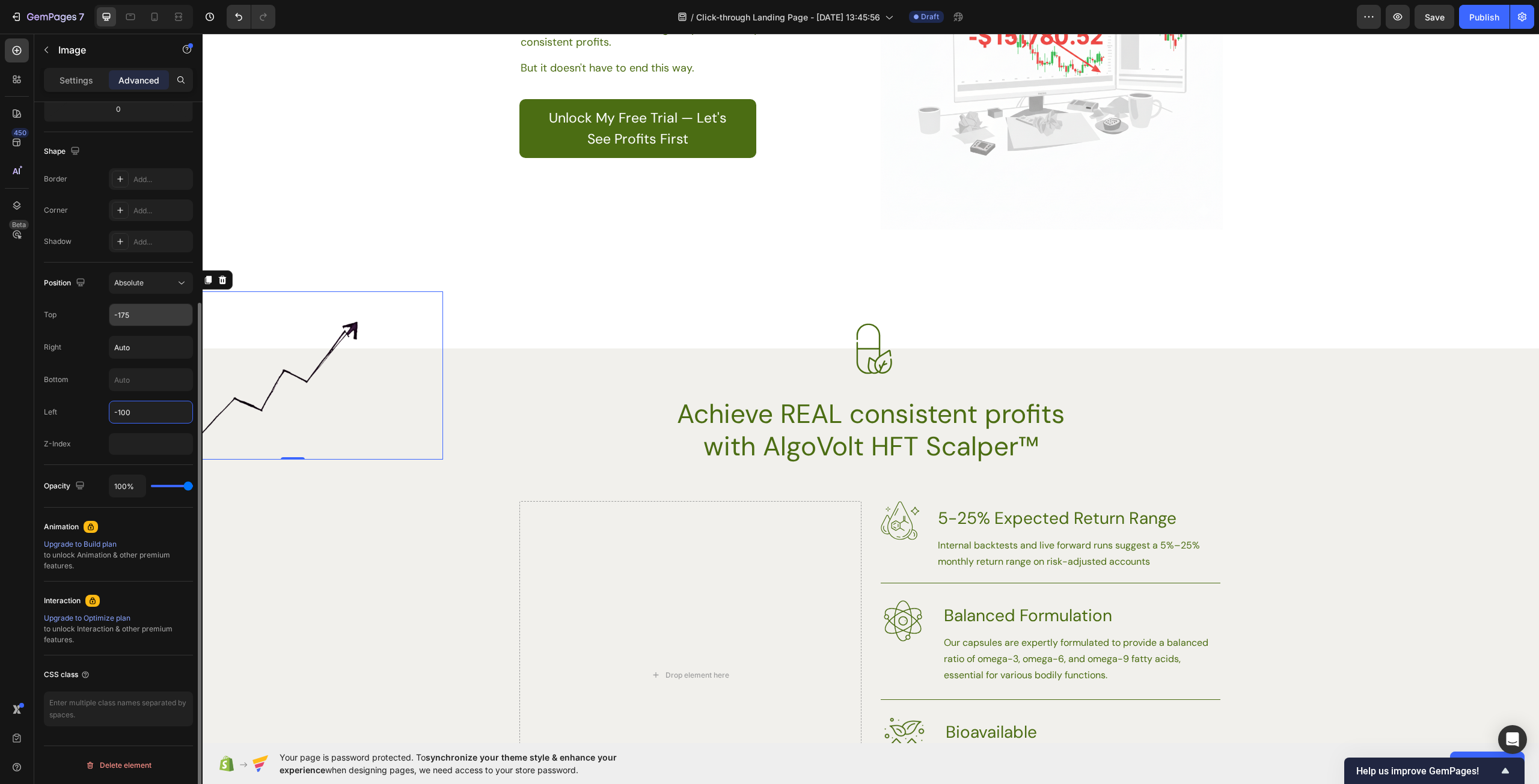
type input "-100"
click at [145, 319] on input "-175" at bounding box center [151, 315] width 83 height 22
click at [144, 314] on input "-175" at bounding box center [151, 315] width 83 height 22
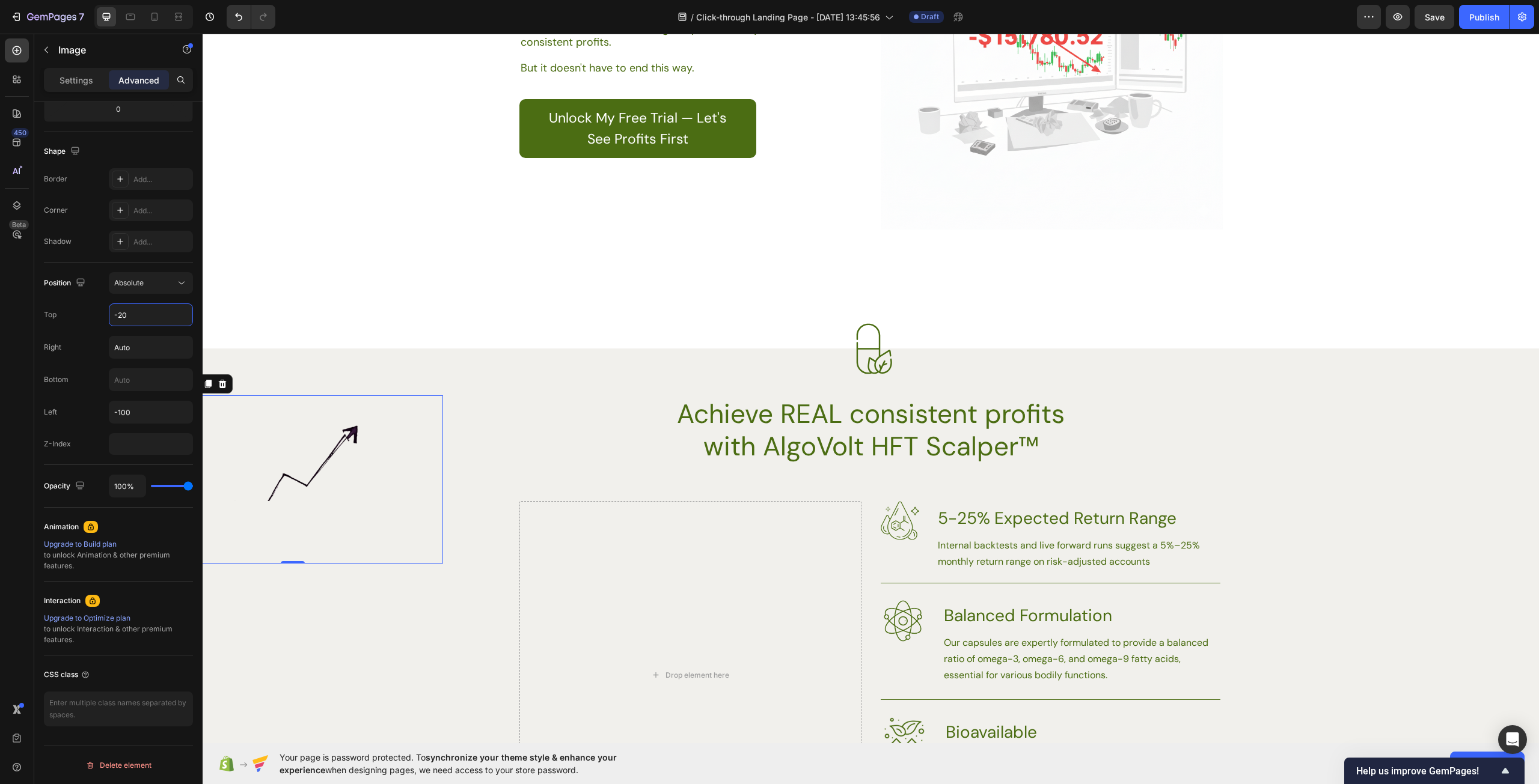
type input "-200"
click at [631, 344] on div at bounding box center [870, 349] width 1337 height 51
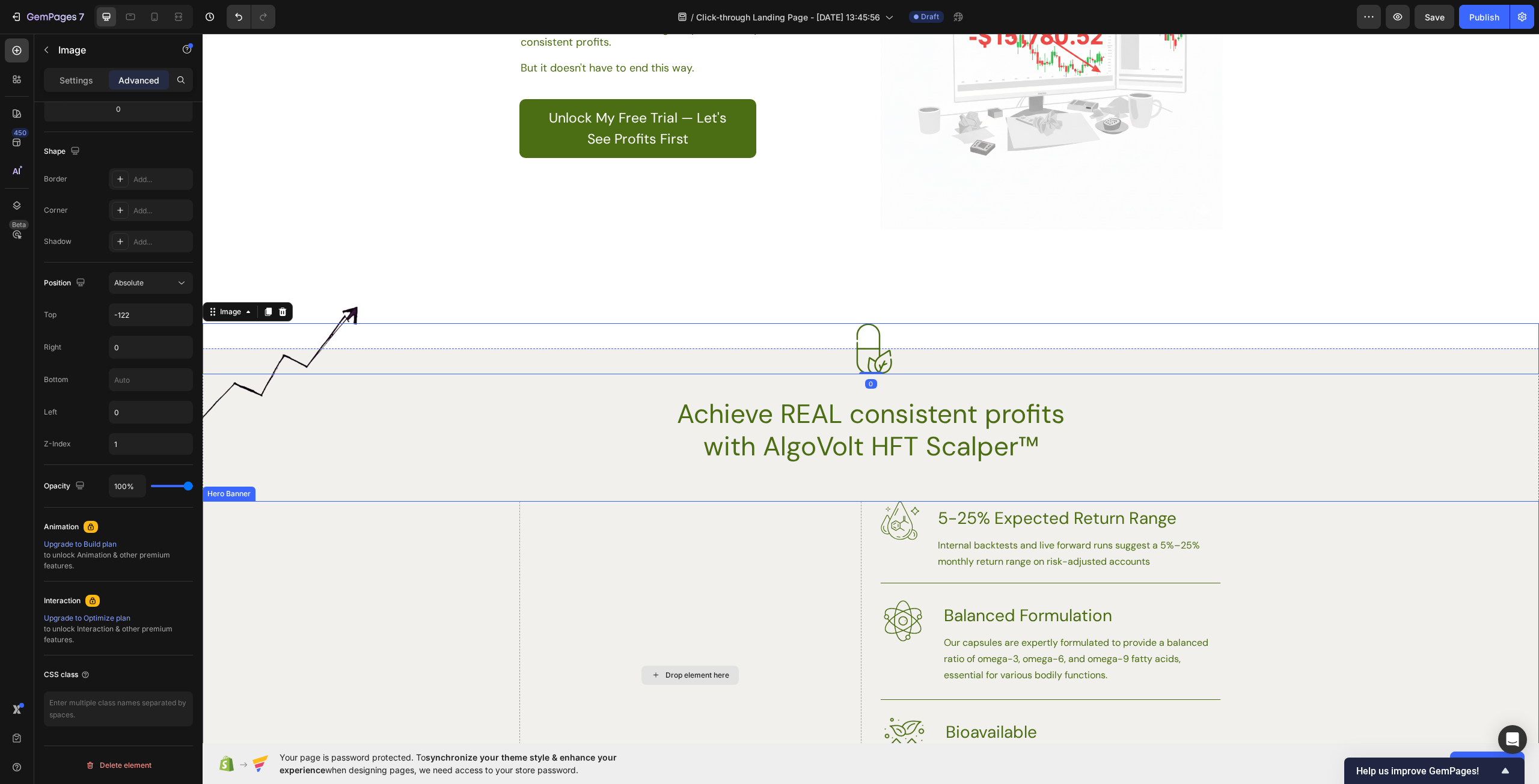
click at [586, 647] on div "Drop element here" at bounding box center [691, 675] width 342 height 349
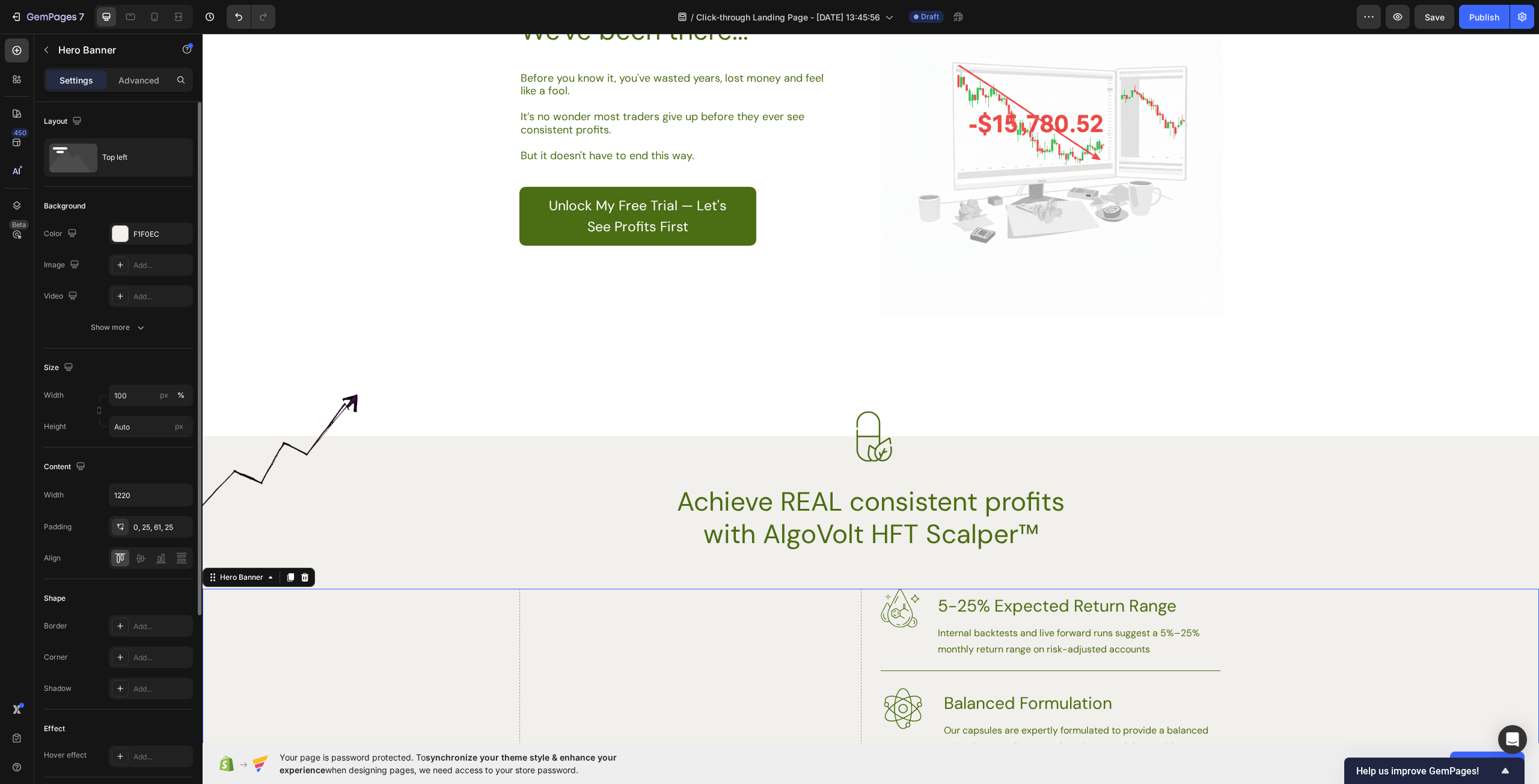
scroll to position [1202, 0]
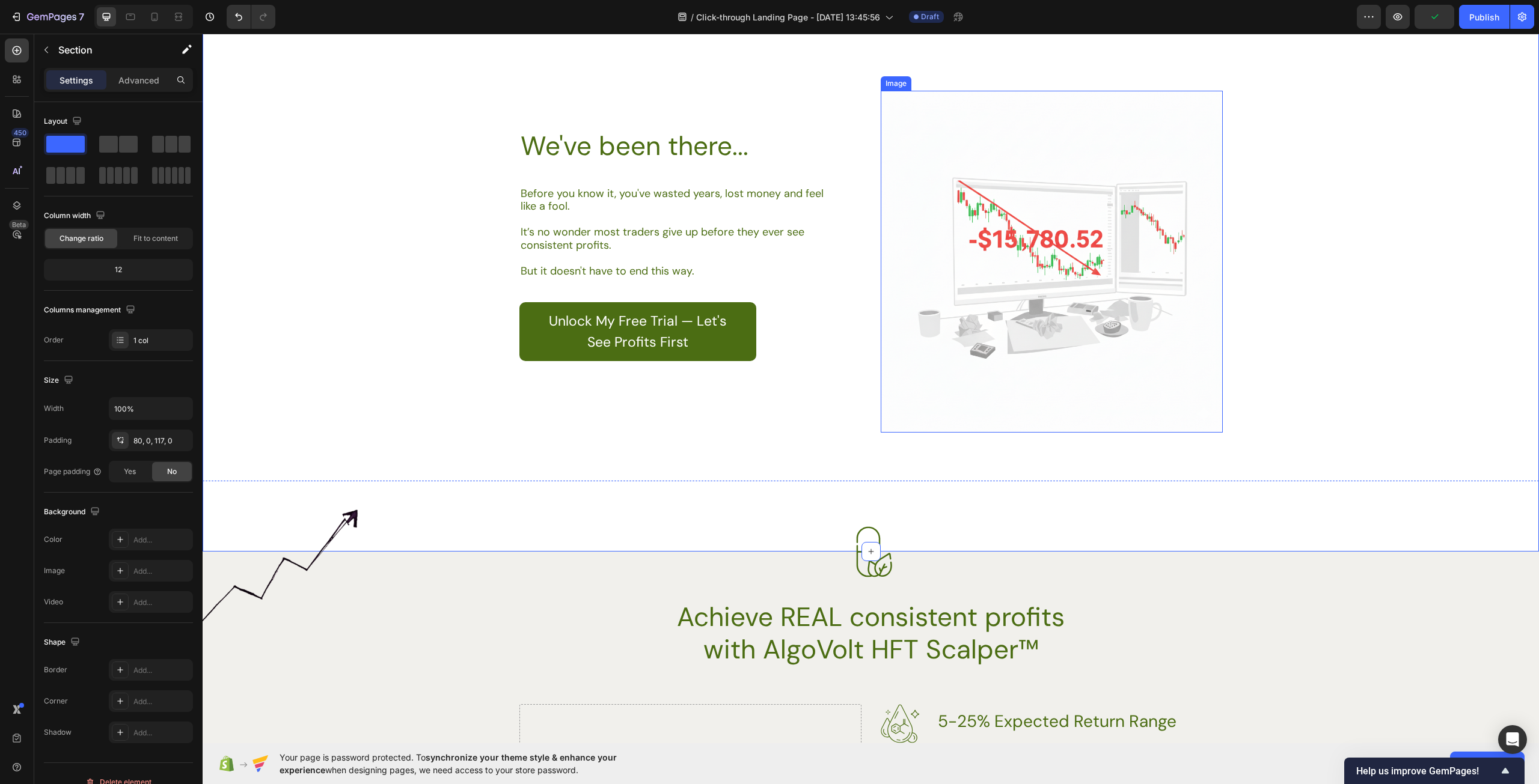
scroll to position [1262, 0]
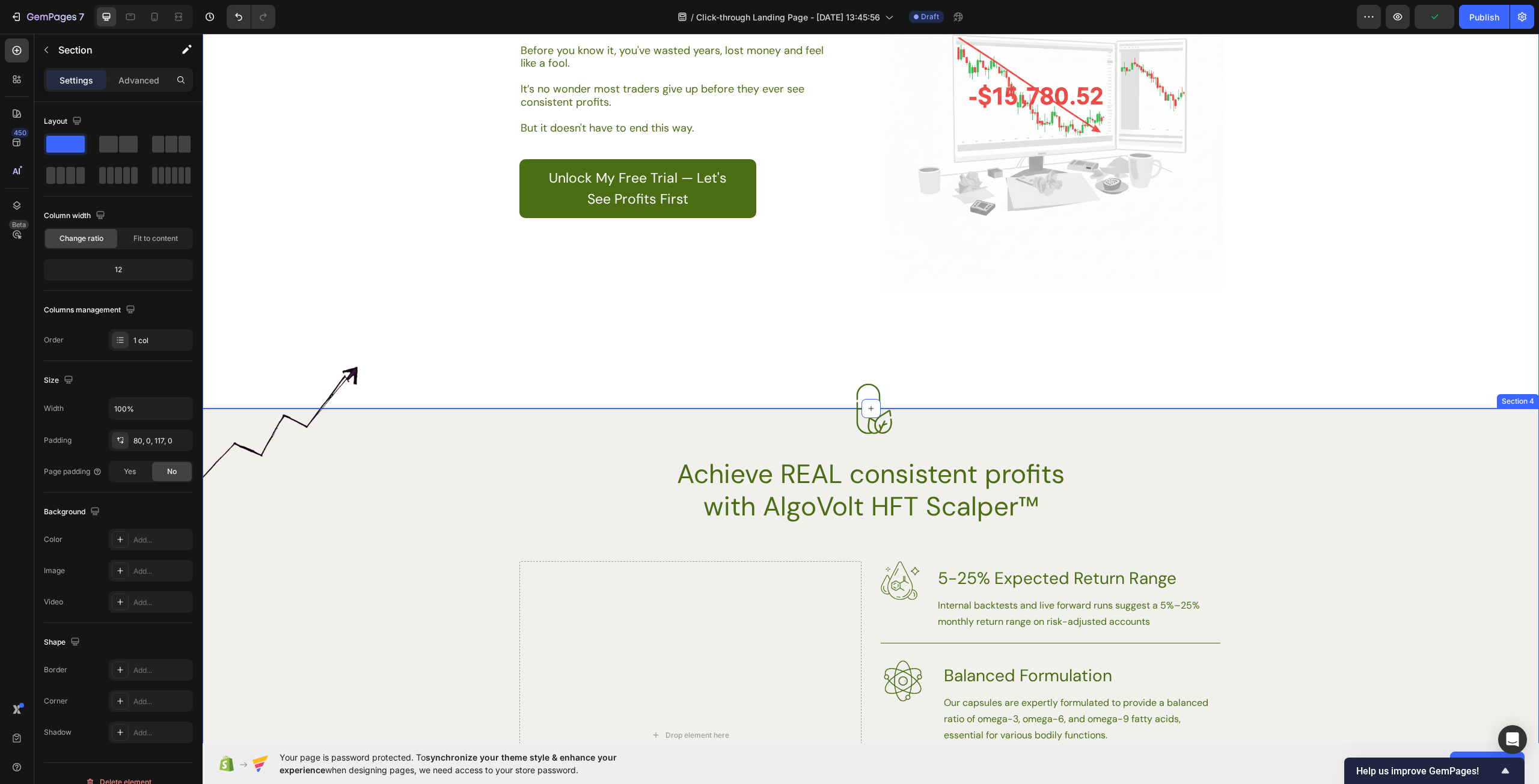
click at [1343, 490] on div "Image Image Achieve REAL consistent profits with AlgoVolt HFT Scalper™ Heading …" at bounding box center [870, 702] width 1337 height 490
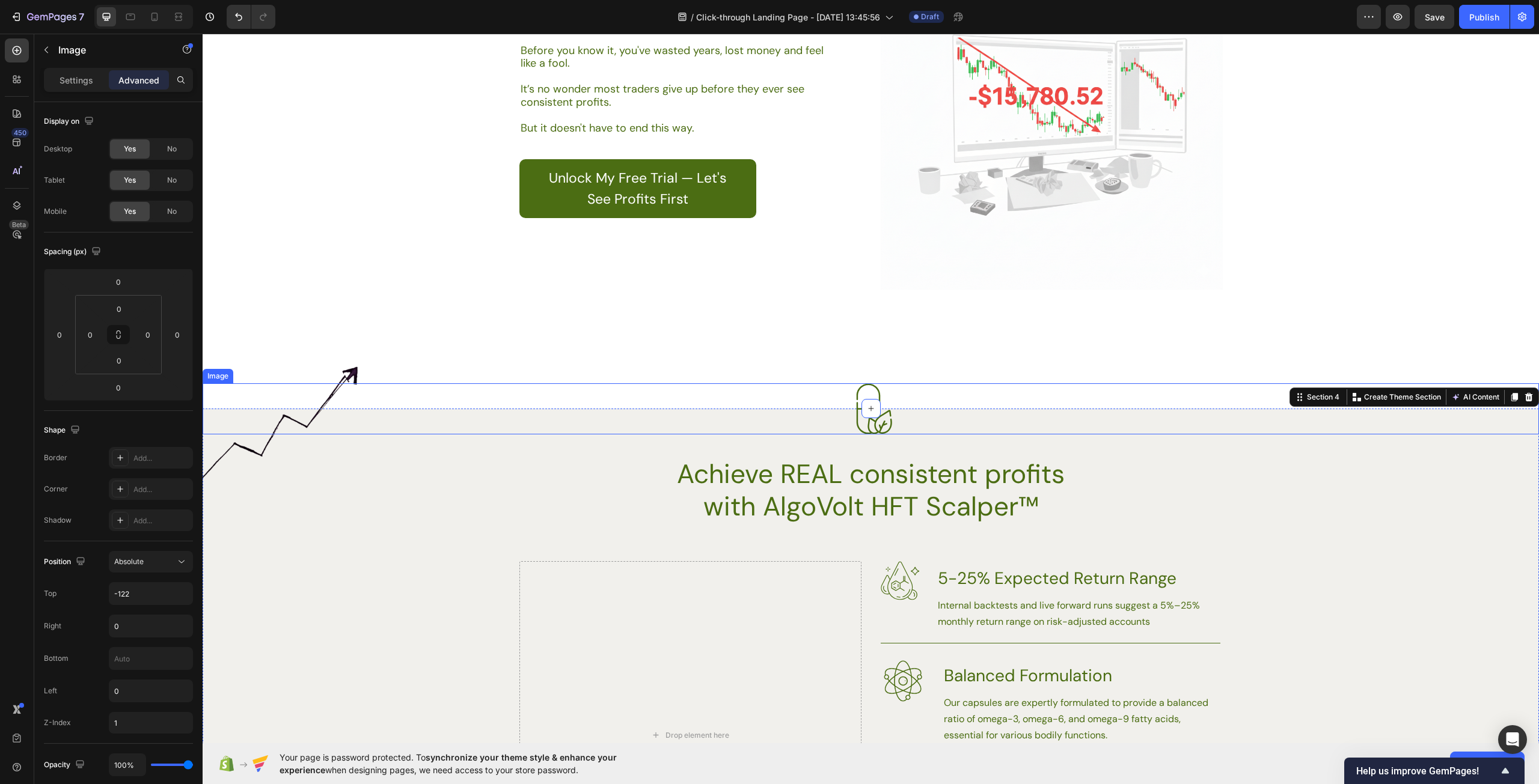
click at [307, 429] on div at bounding box center [870, 409] width 1337 height 51
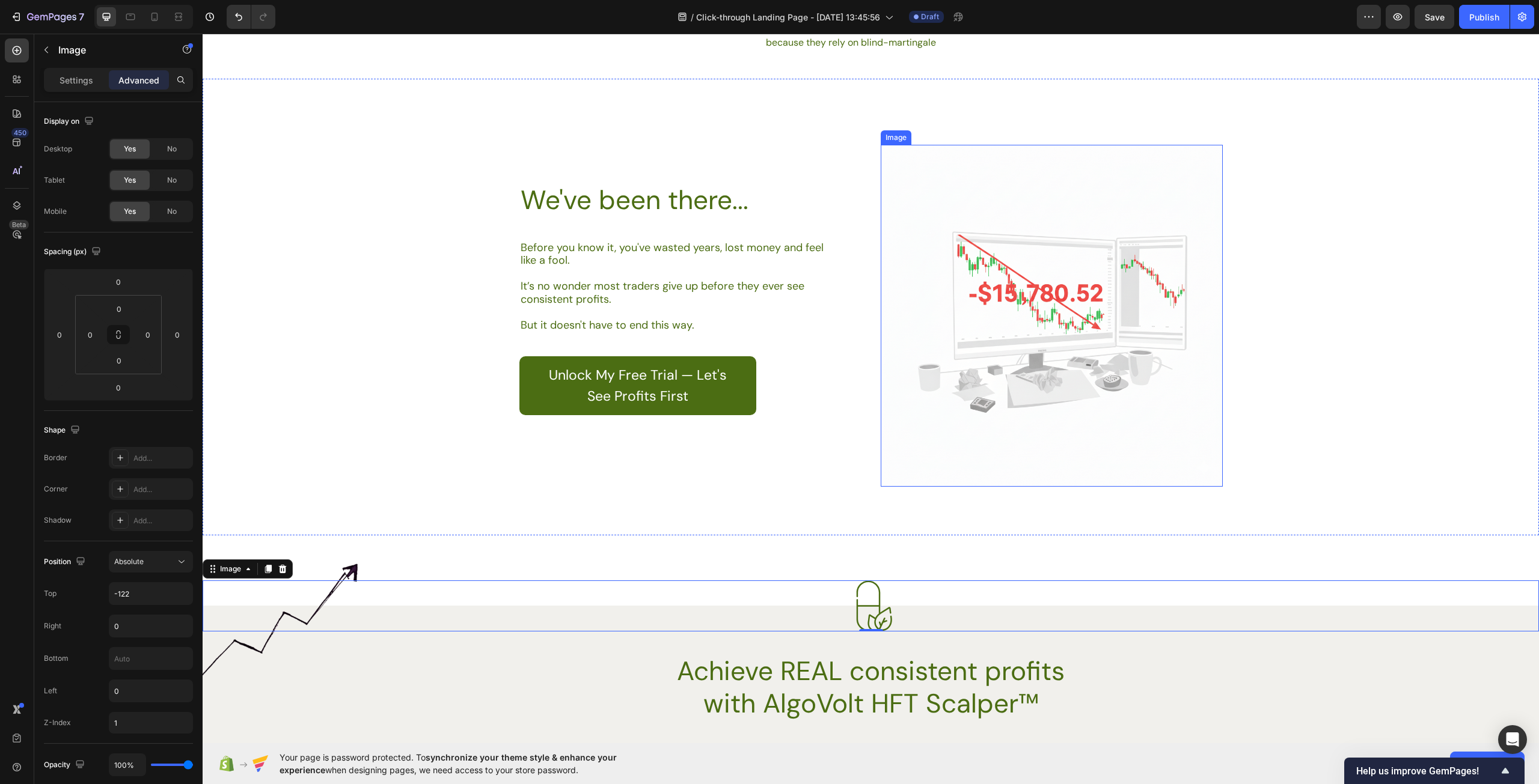
scroll to position [1202, 0]
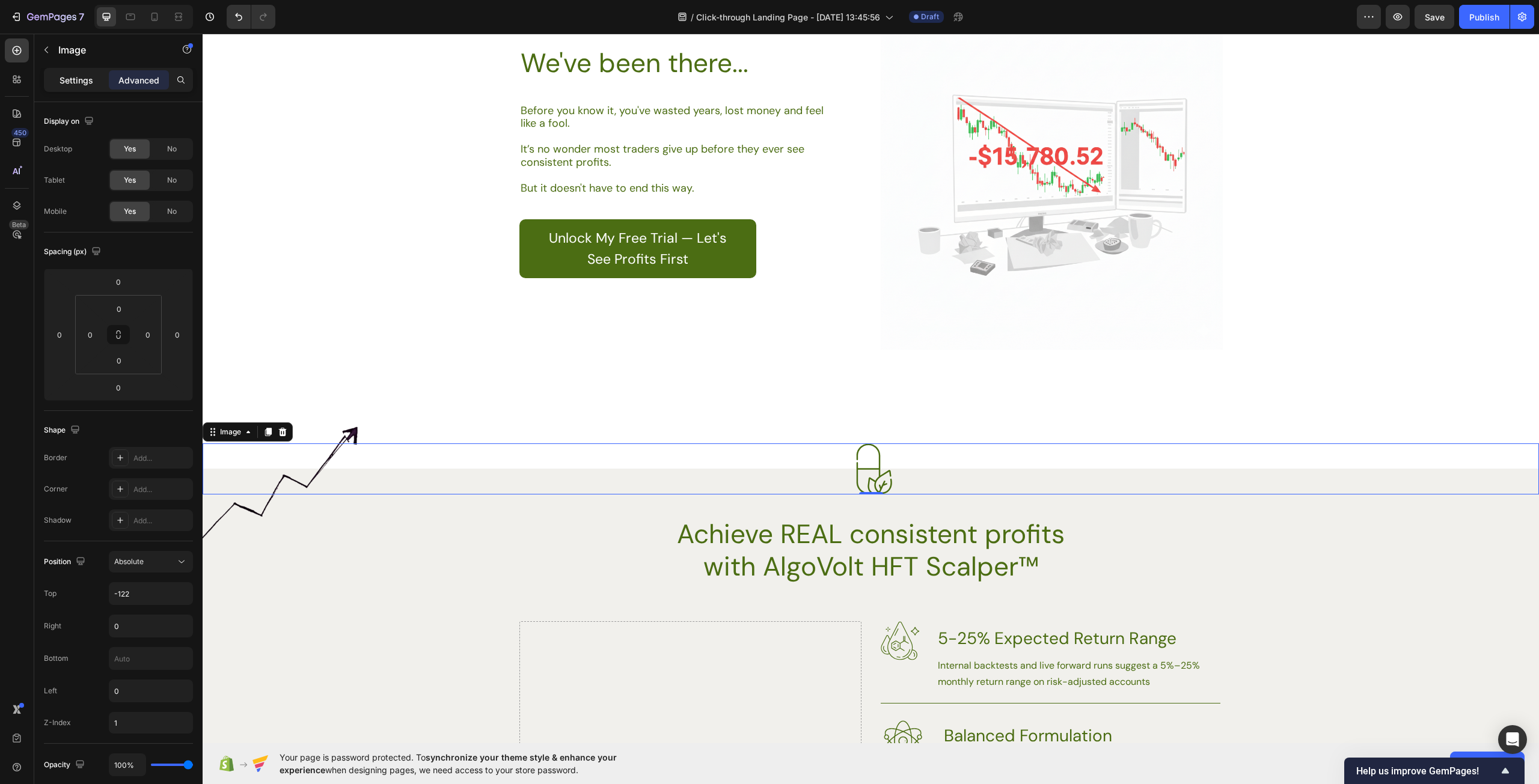
click at [77, 74] on p "Settings" at bounding box center [77, 79] width 34 height 12
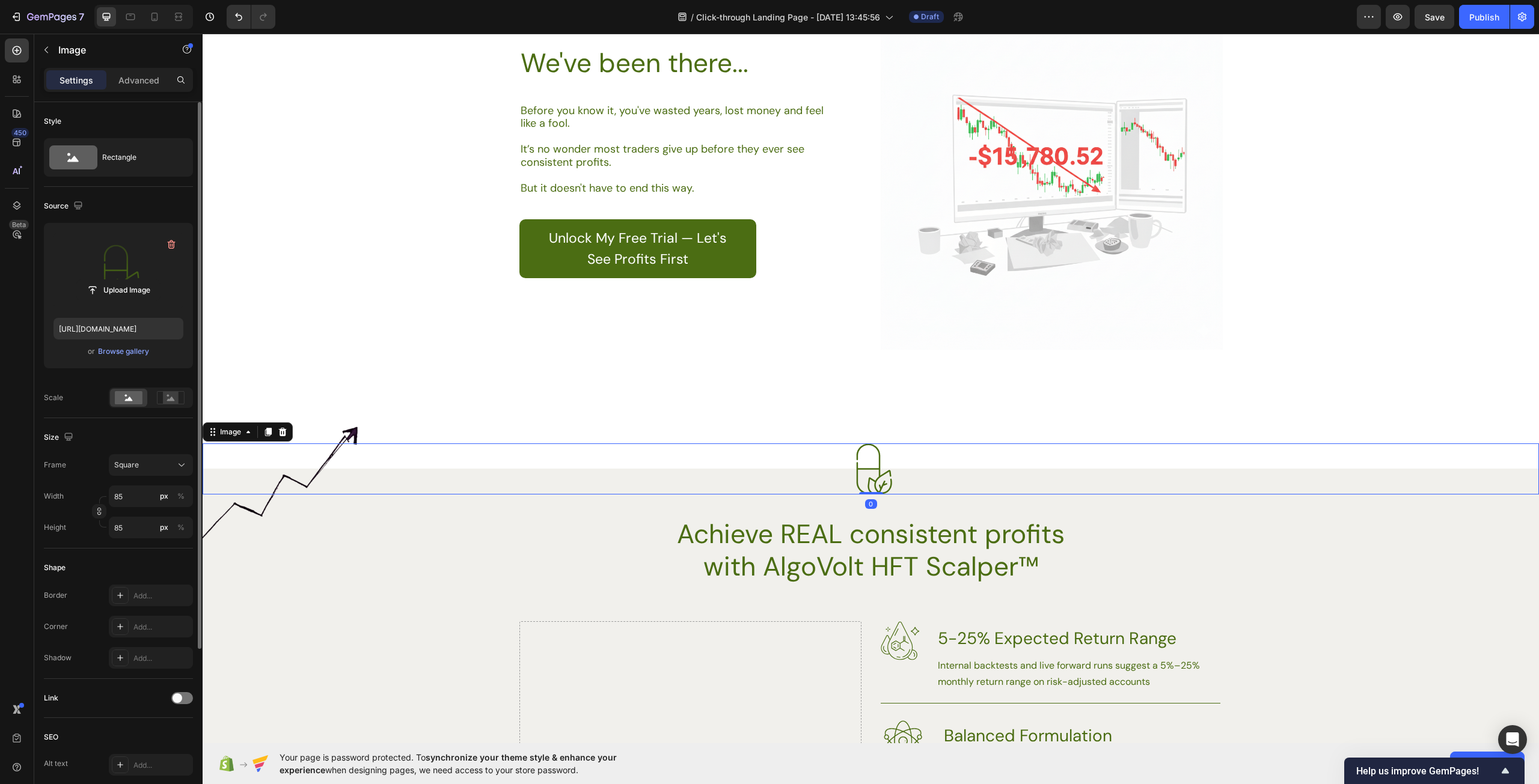
click at [131, 263] on label at bounding box center [118, 270] width 130 height 76
click at [131, 280] on input "file" at bounding box center [118, 290] width 83 height 21
click at [127, 349] on div "Browse gallery" at bounding box center [124, 351] width 51 height 10
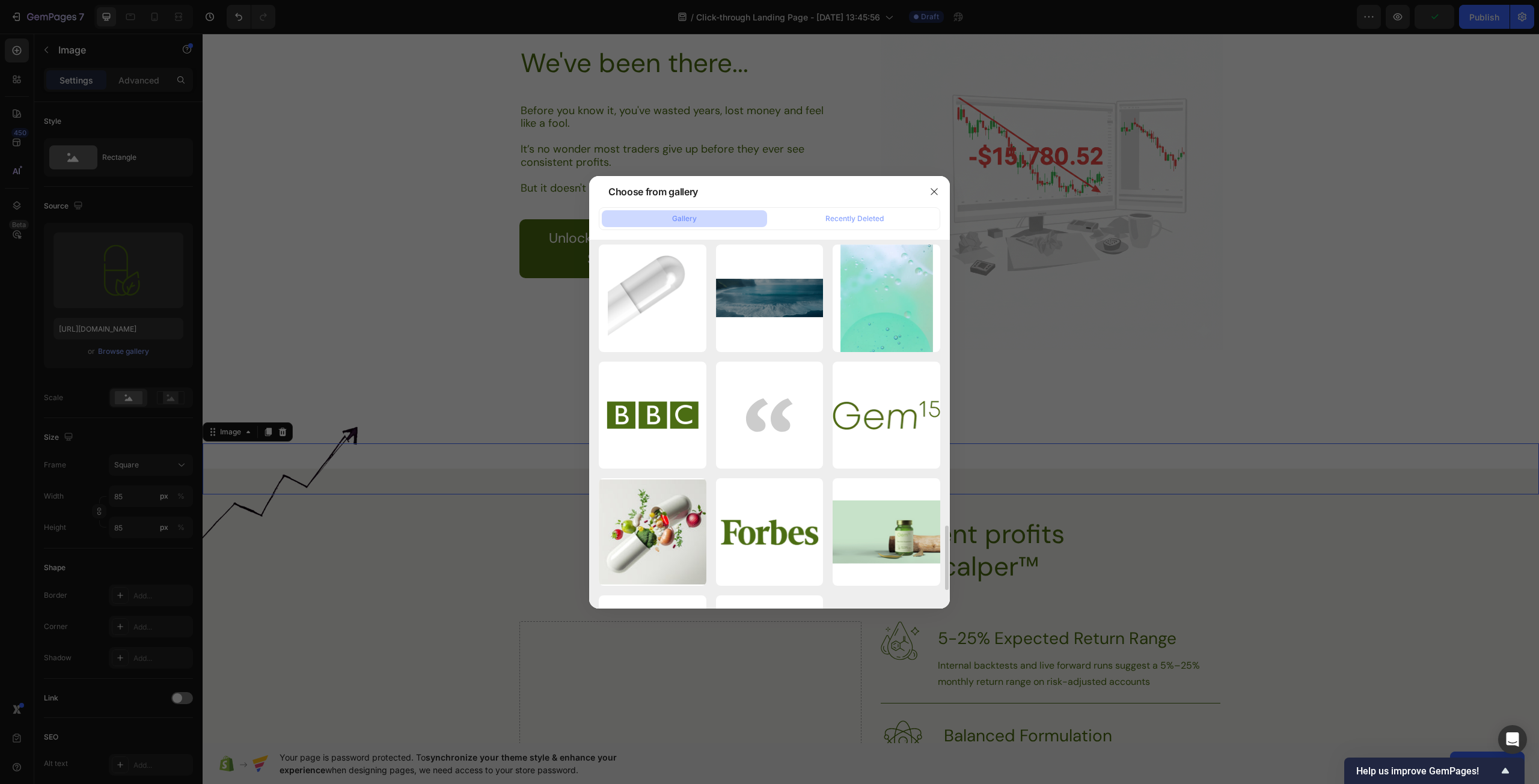
scroll to position [1402, 0]
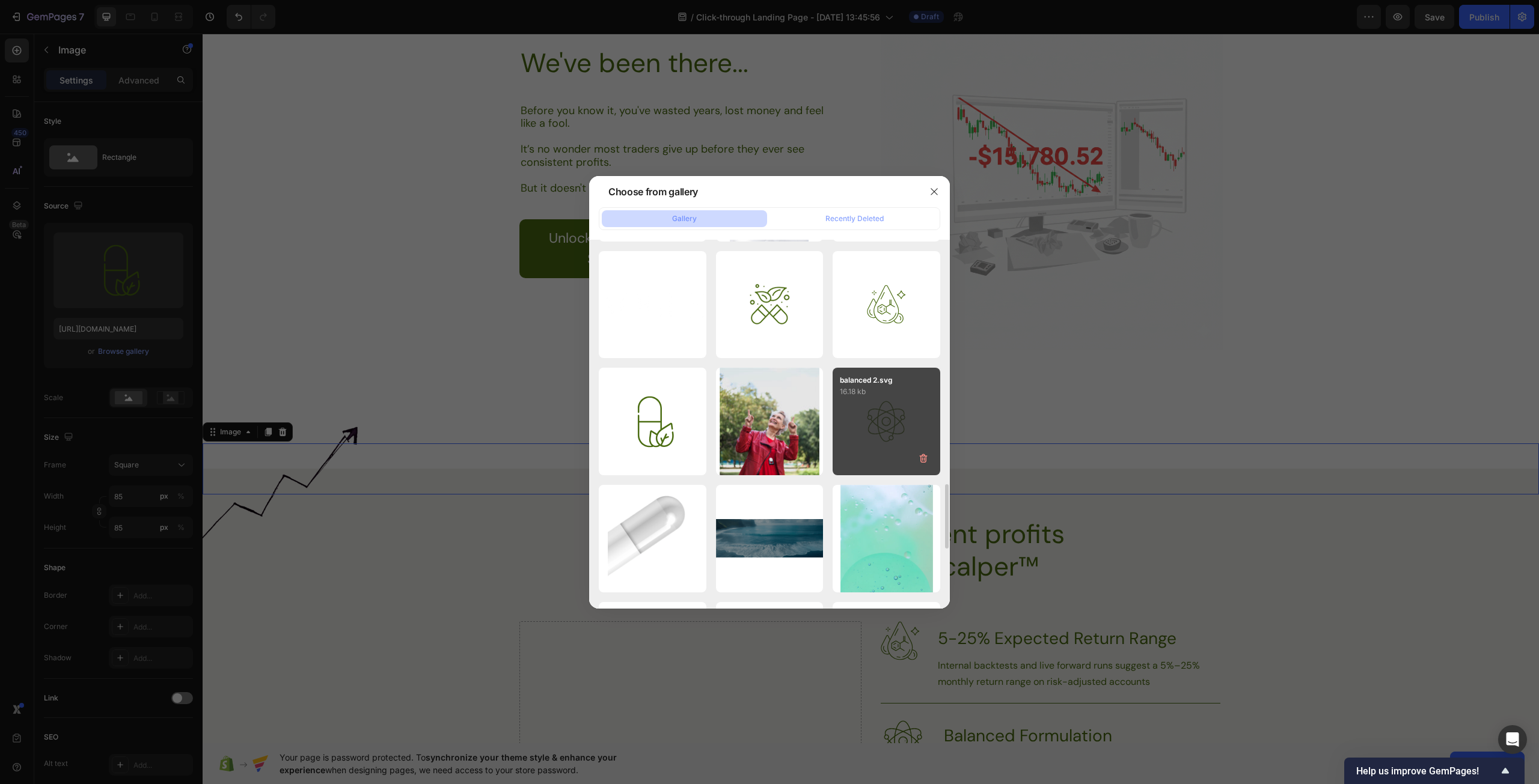
click at [886, 422] on div "balanced 2.svg 16.18 kb" at bounding box center [886, 422] width 108 height 108
type input "[URL][DOMAIN_NAME]"
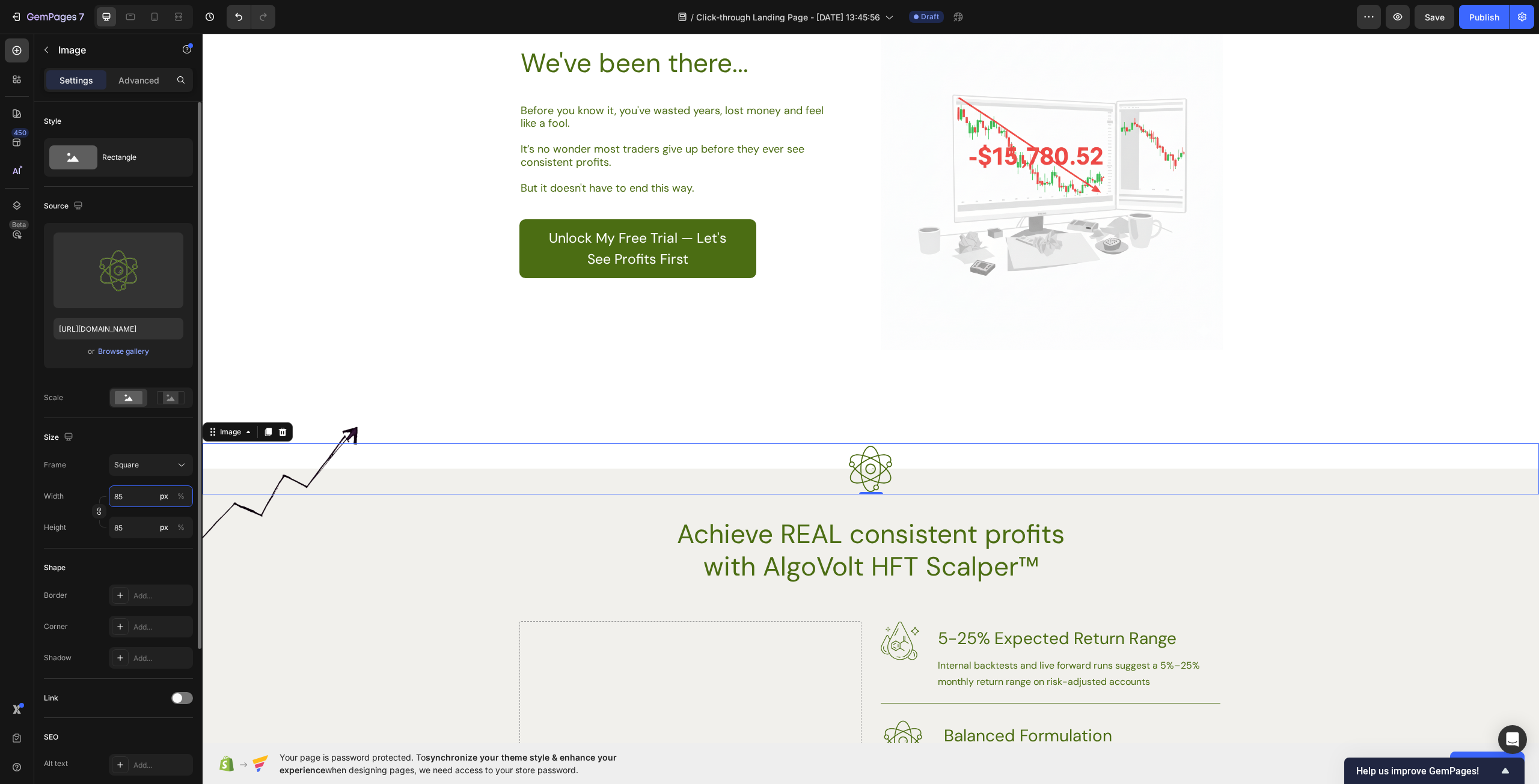
click at [130, 503] on input "85" at bounding box center [150, 496] width 84 height 22
type input "1"
type input "15"
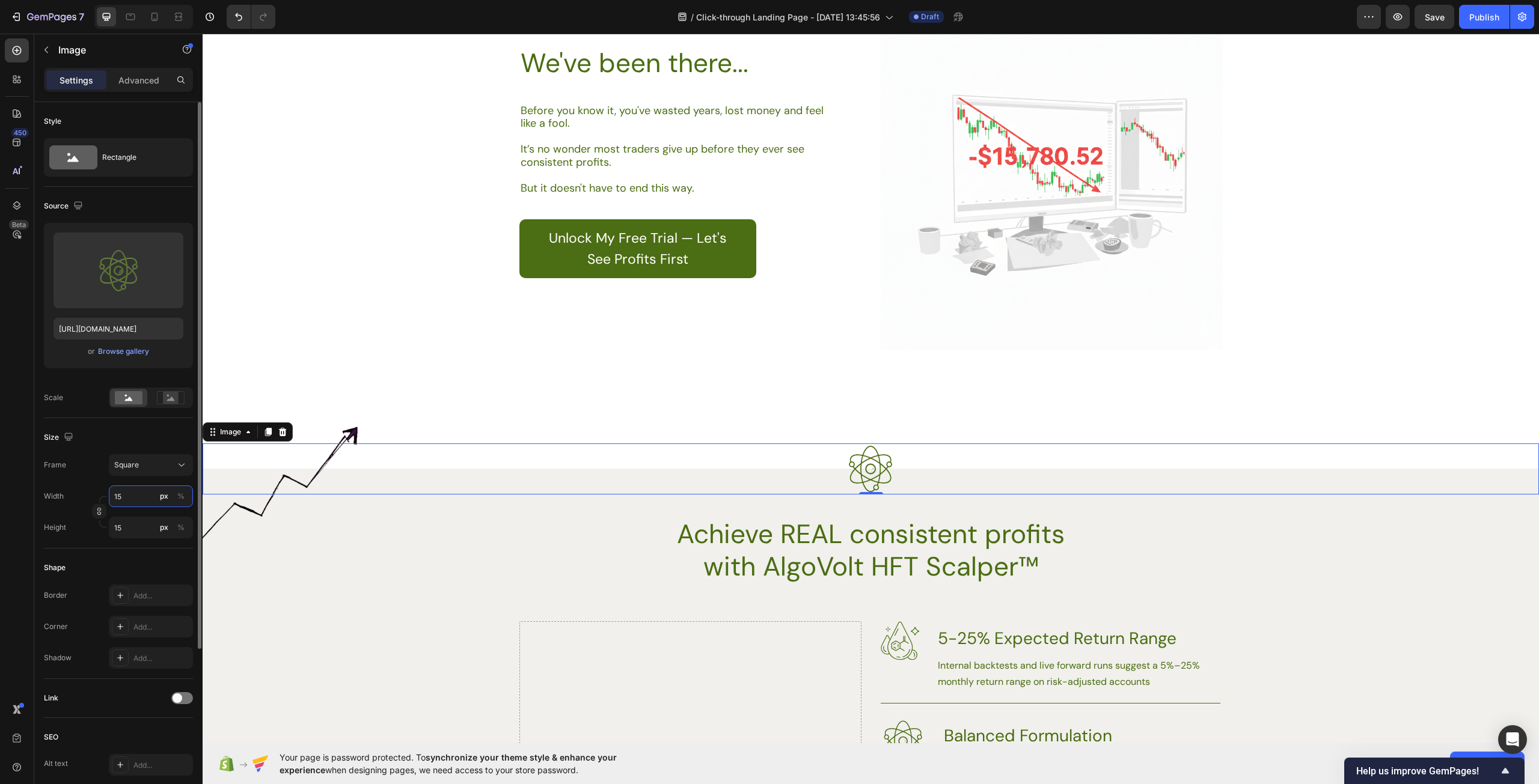
type input "150"
type input "15"
type input "1"
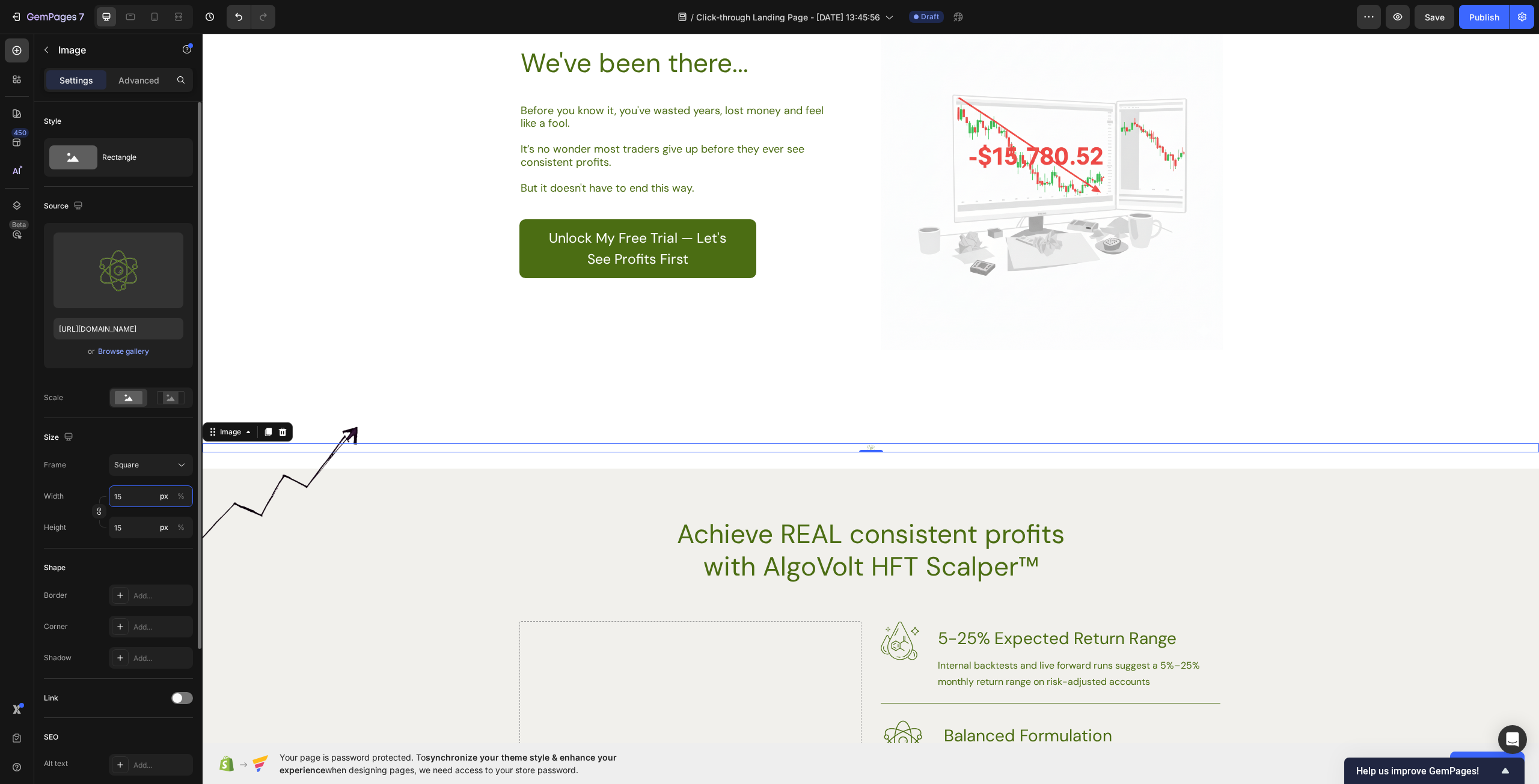
type input "1"
type input "10"
type input "100"
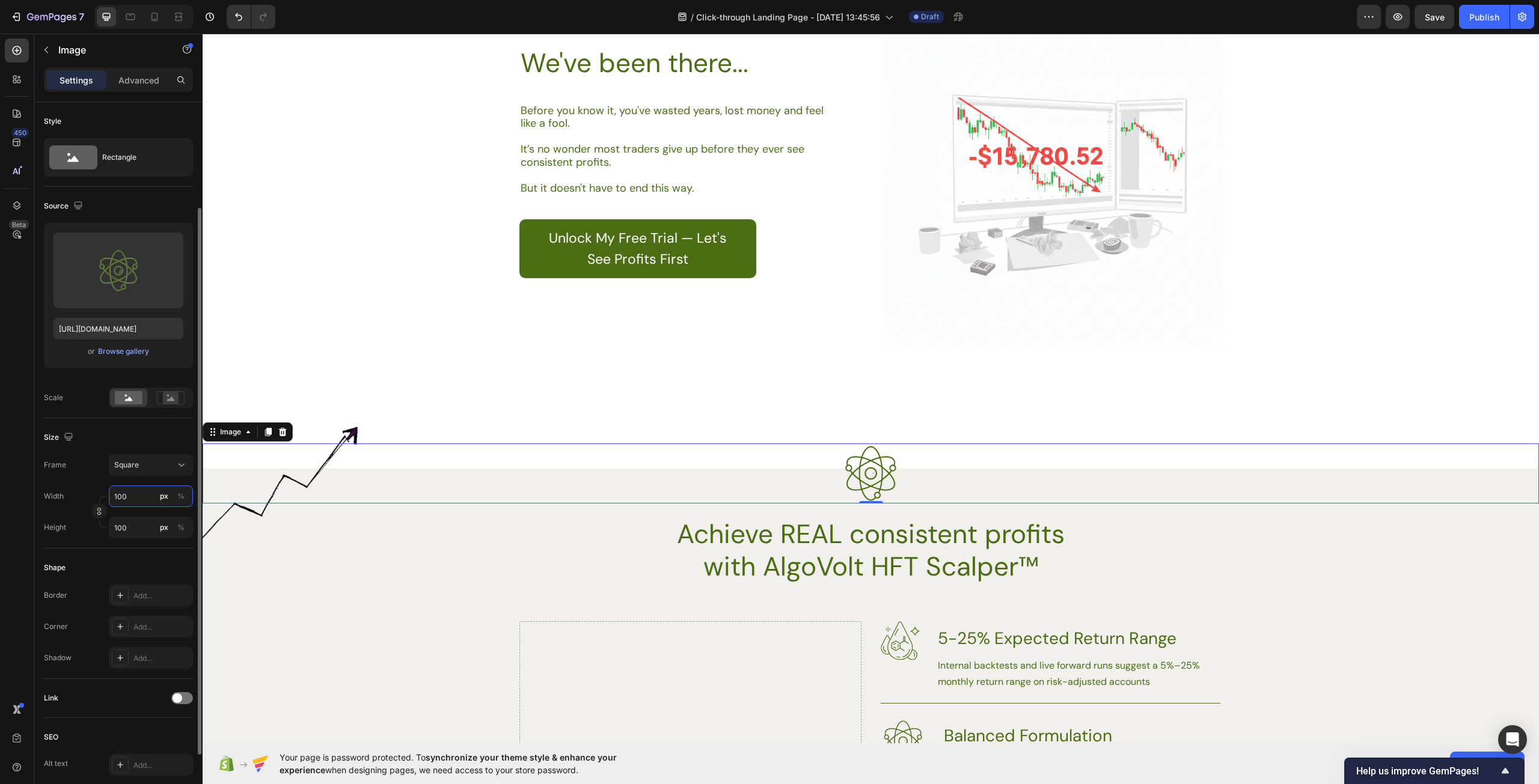
scroll to position [221, 0]
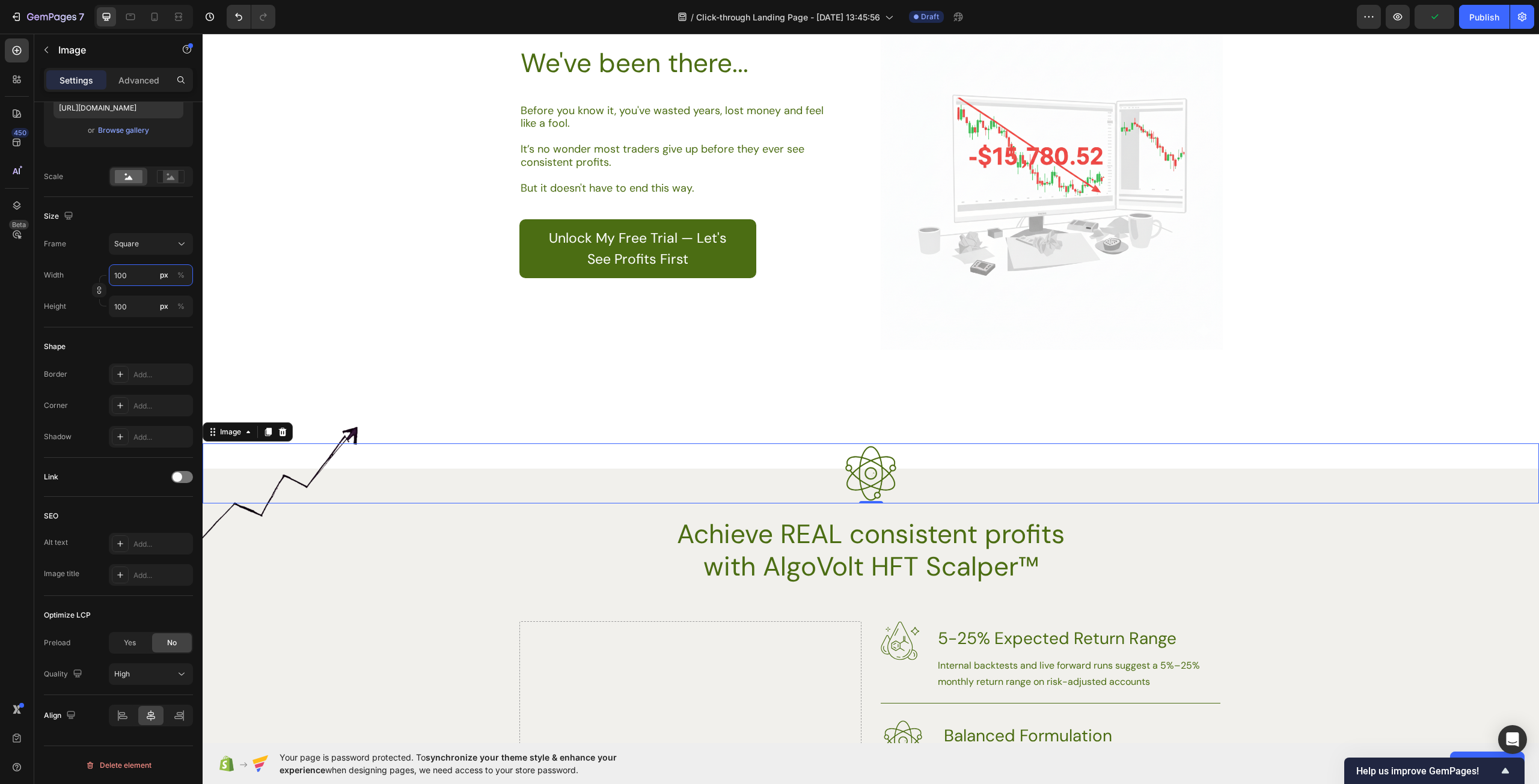
type input "100"
click at [136, 68] on div "Settings Advanced" at bounding box center [118, 79] width 149 height 24
click at [135, 77] on p "Advanced" at bounding box center [138, 79] width 41 height 12
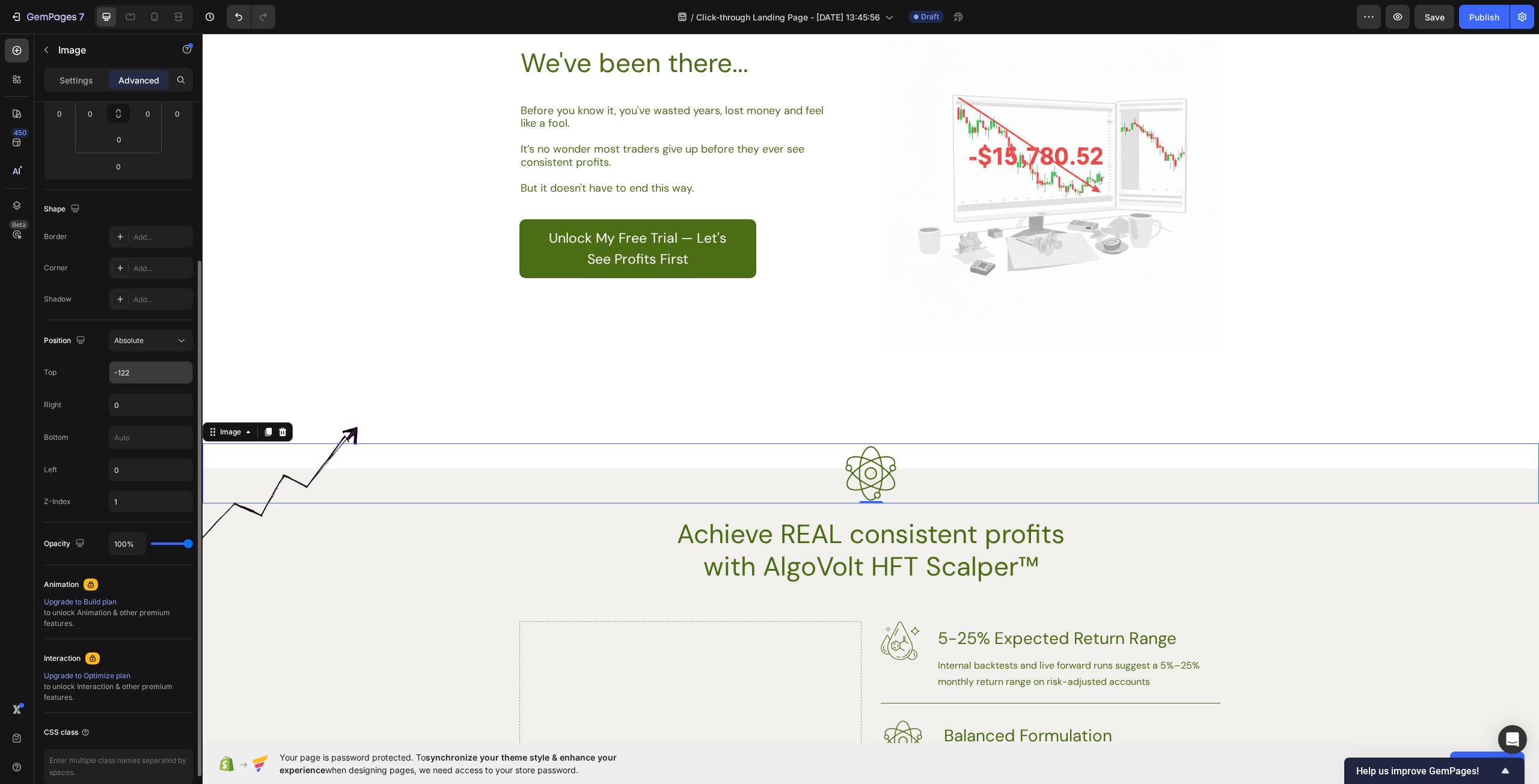
click at [132, 375] on input "-122" at bounding box center [151, 373] width 83 height 22
click at [159, 375] on input "-122" at bounding box center [151, 373] width 83 height 22
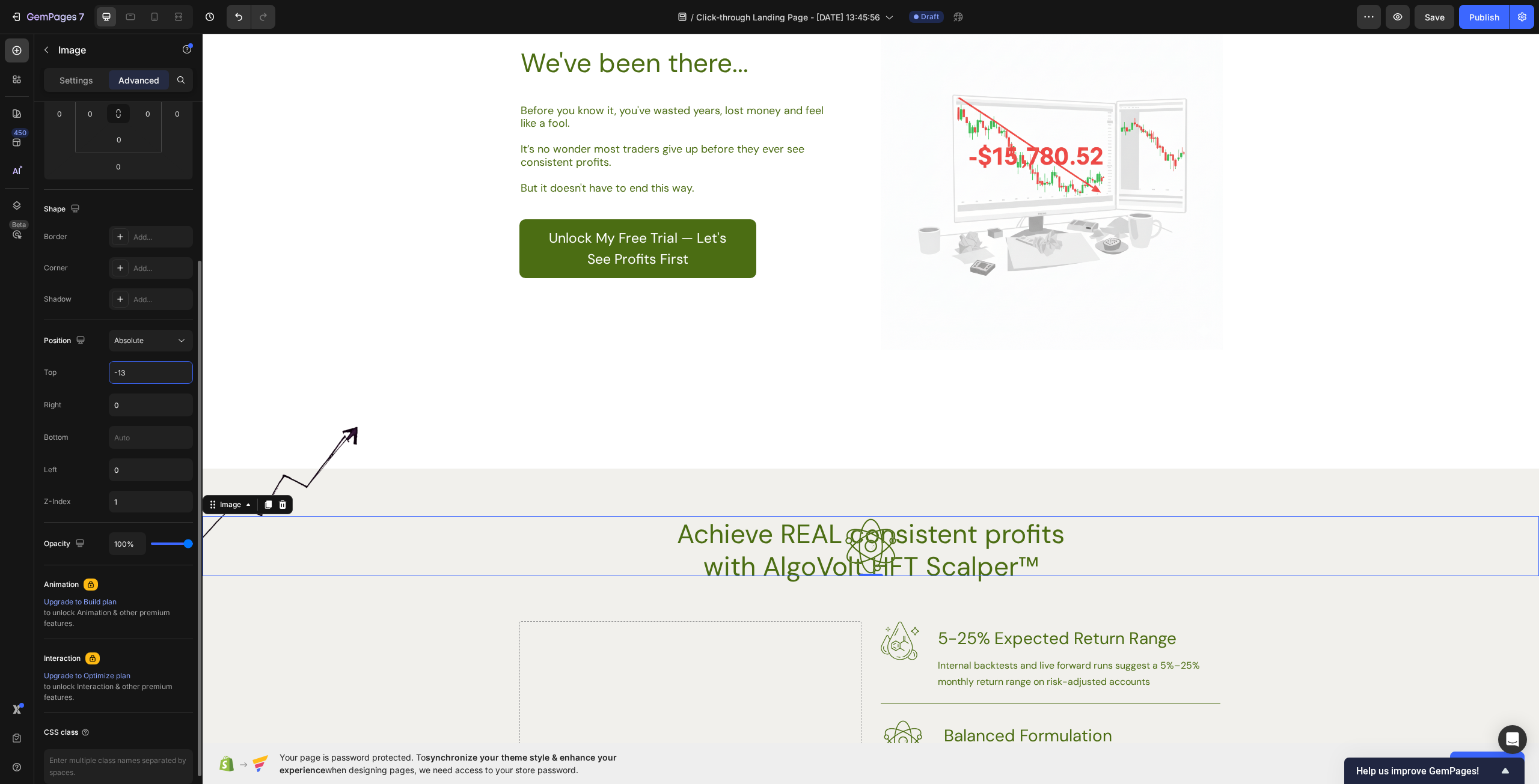
type input "-130"
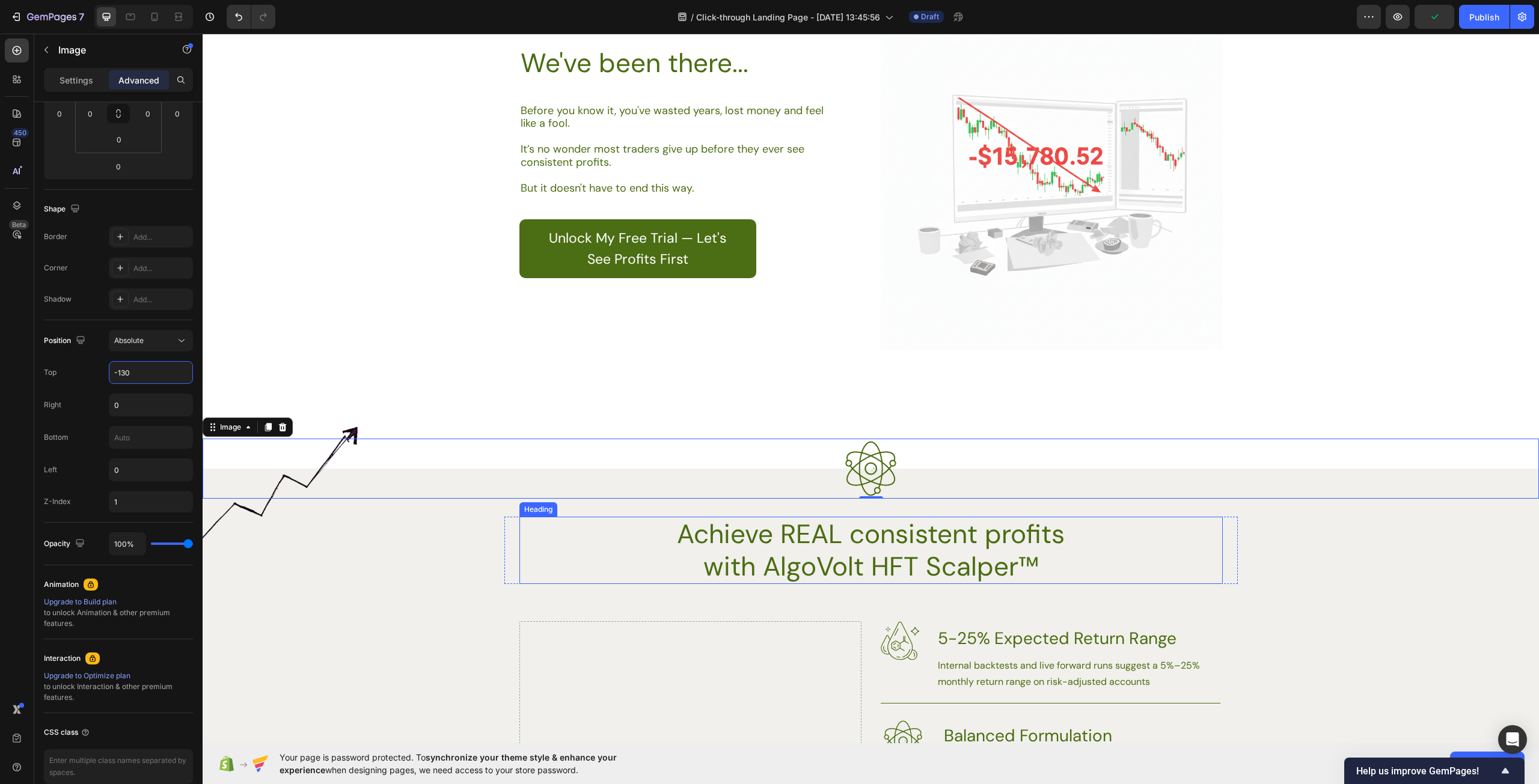
click at [970, 575] on h2 "Achieve REAL consistent profits with AlgoVolt HFT Scalper™" at bounding box center [870, 549] width 430 height 67
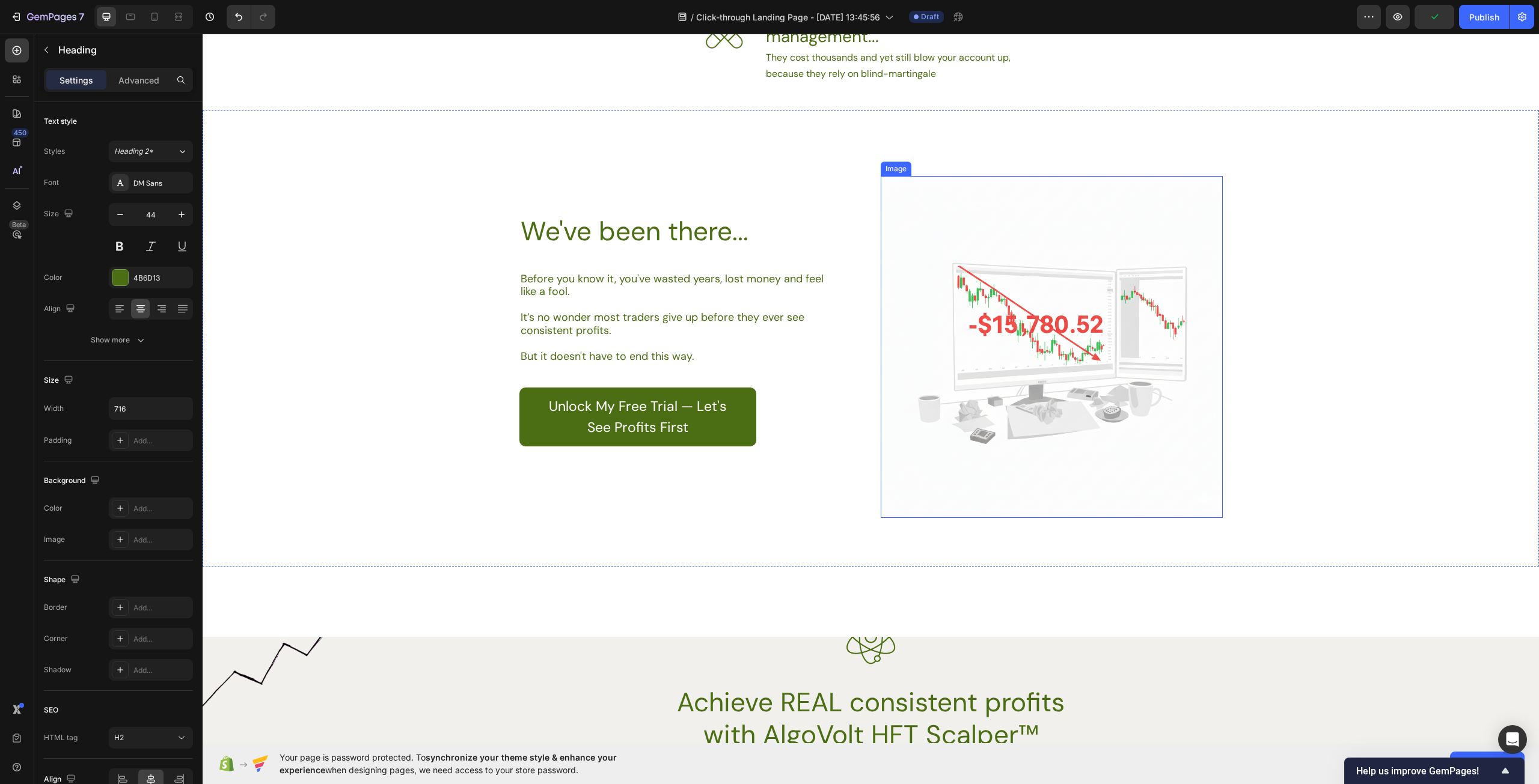
scroll to position [1262, 0]
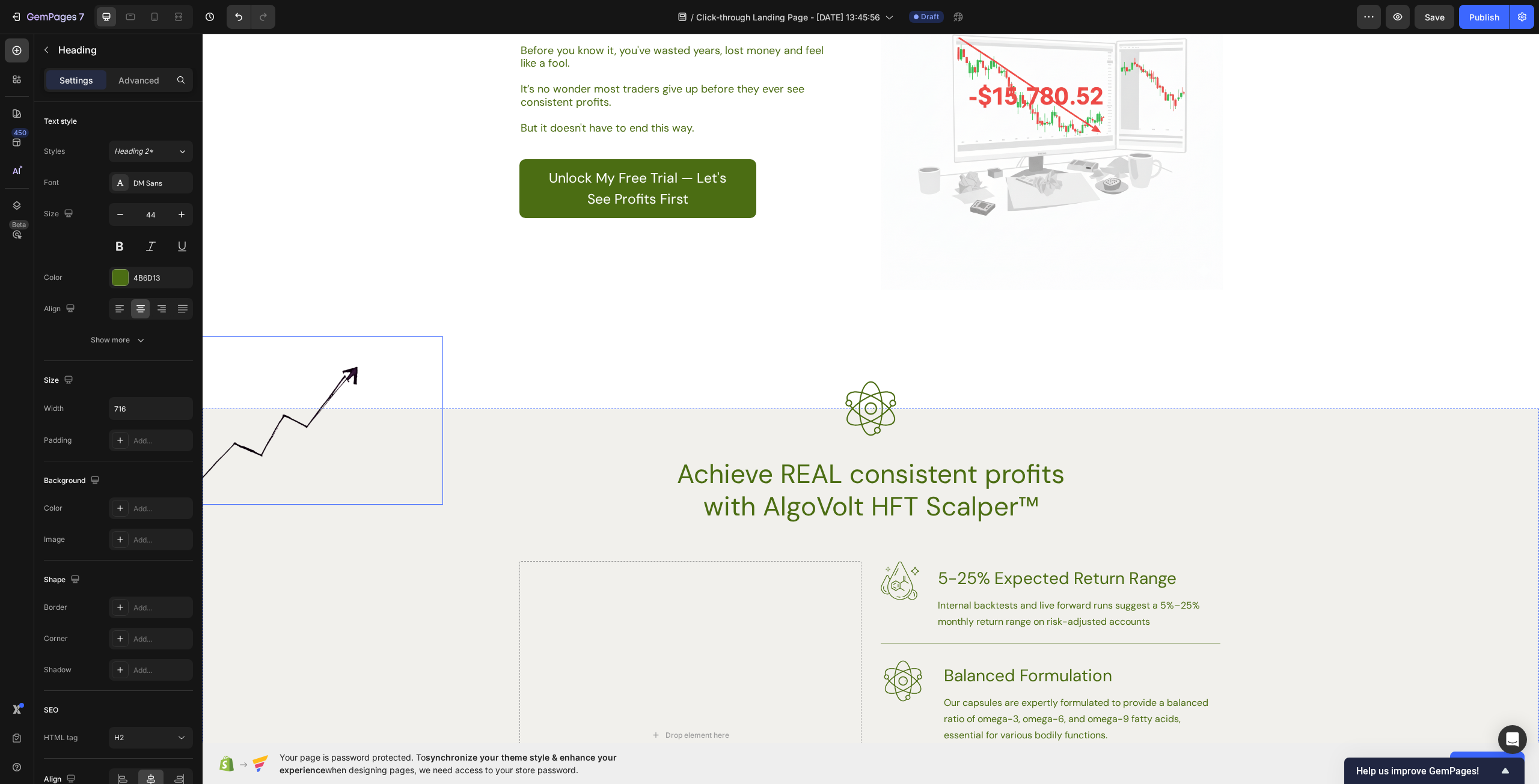
click at [347, 364] on img at bounding box center [293, 421] width 301 height 168
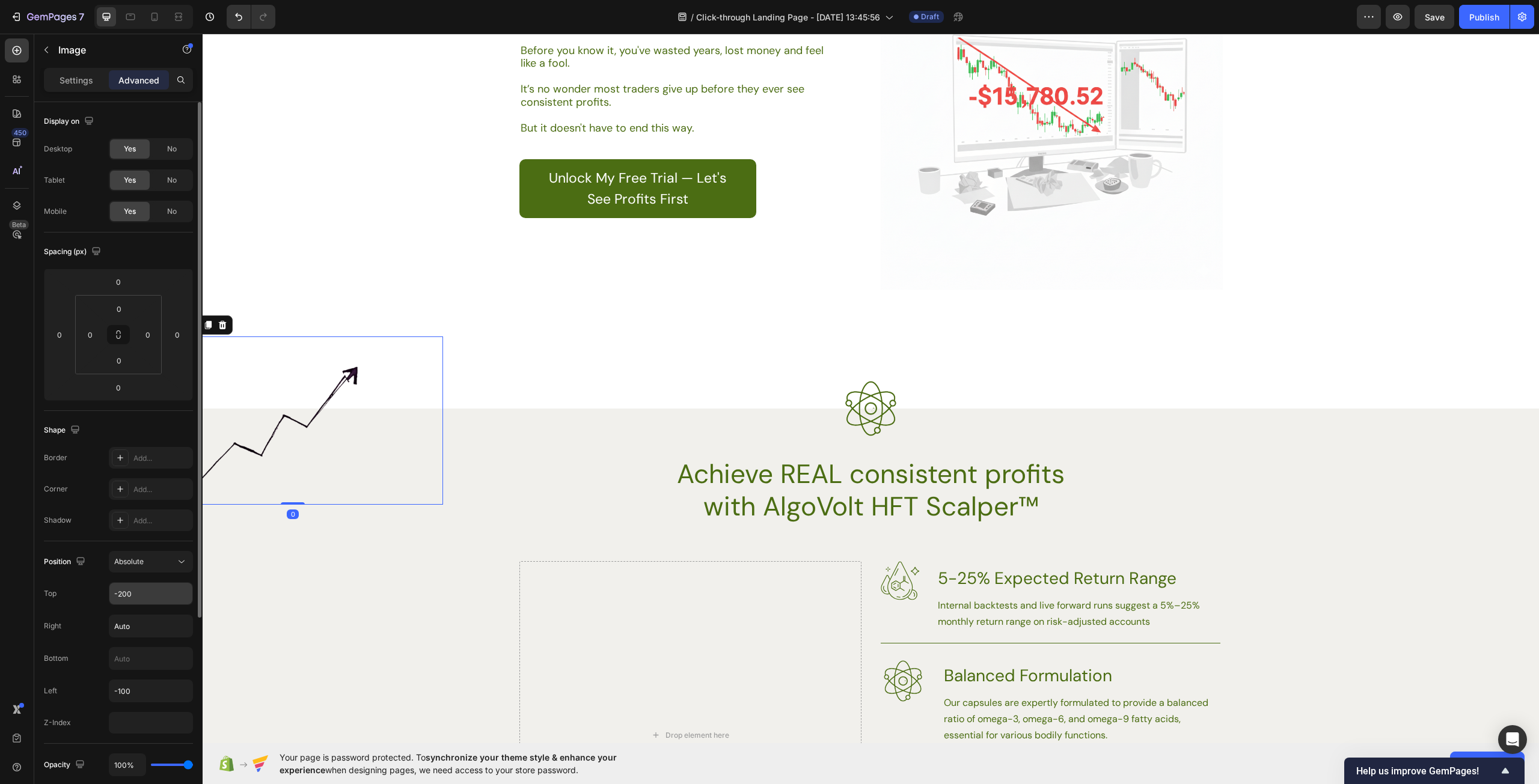
click at [137, 589] on input "-200" at bounding box center [151, 593] width 83 height 22
type input "-225"
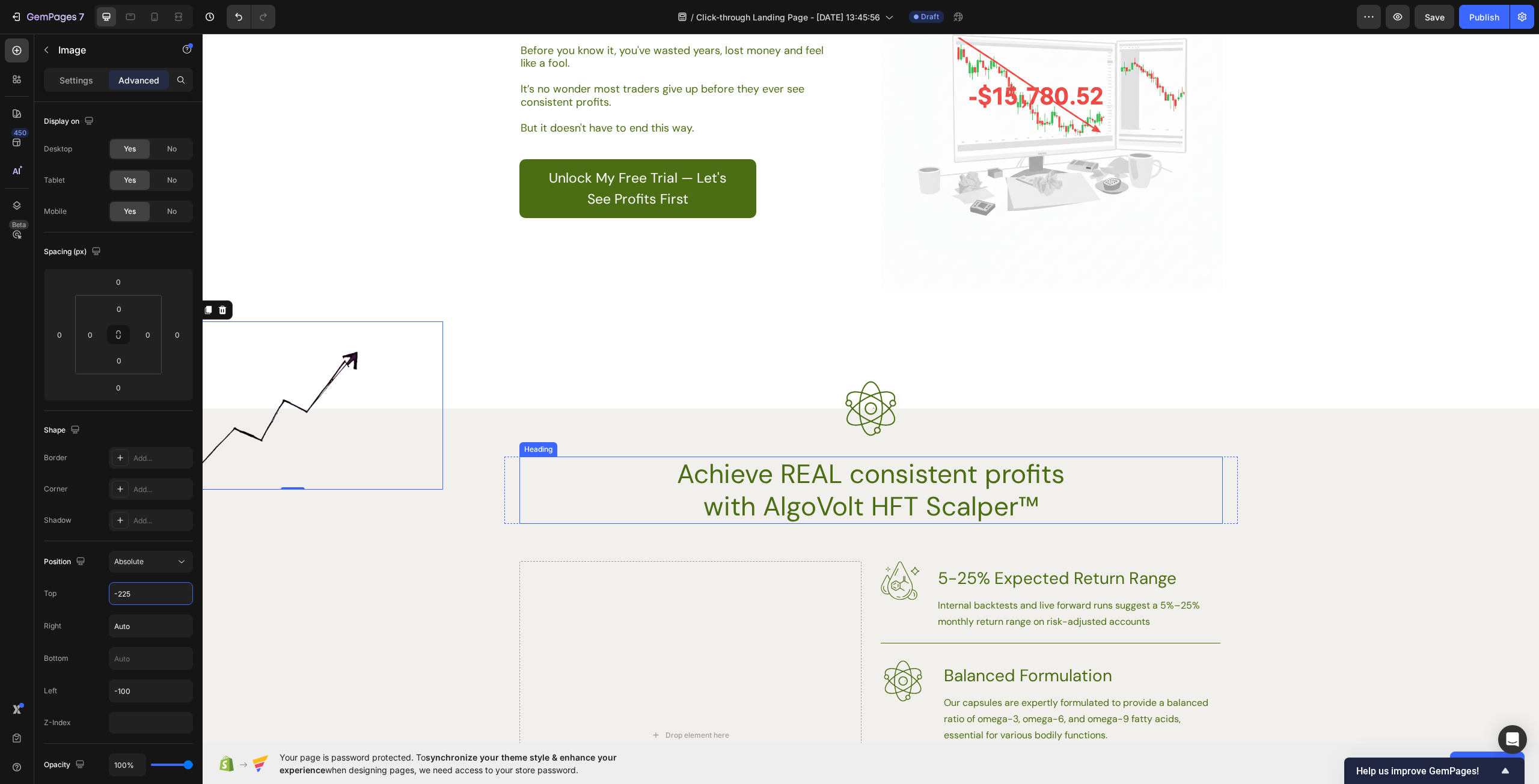
click at [673, 462] on h2 "Achieve REAL consistent profits with AlgoVolt HFT Scalper™" at bounding box center [870, 490] width 430 height 67
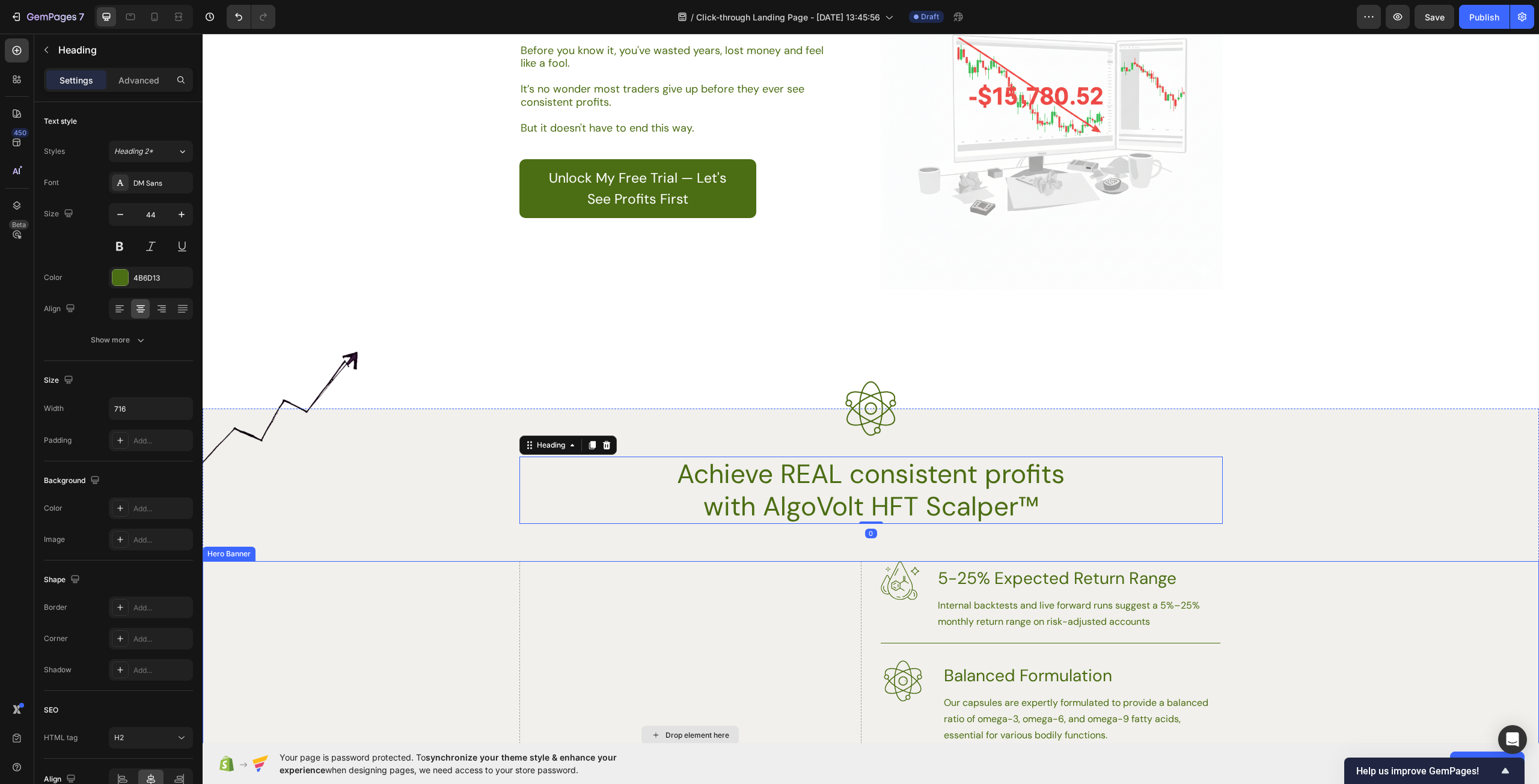
click at [703, 609] on div "Drop element here" at bounding box center [691, 735] width 342 height 349
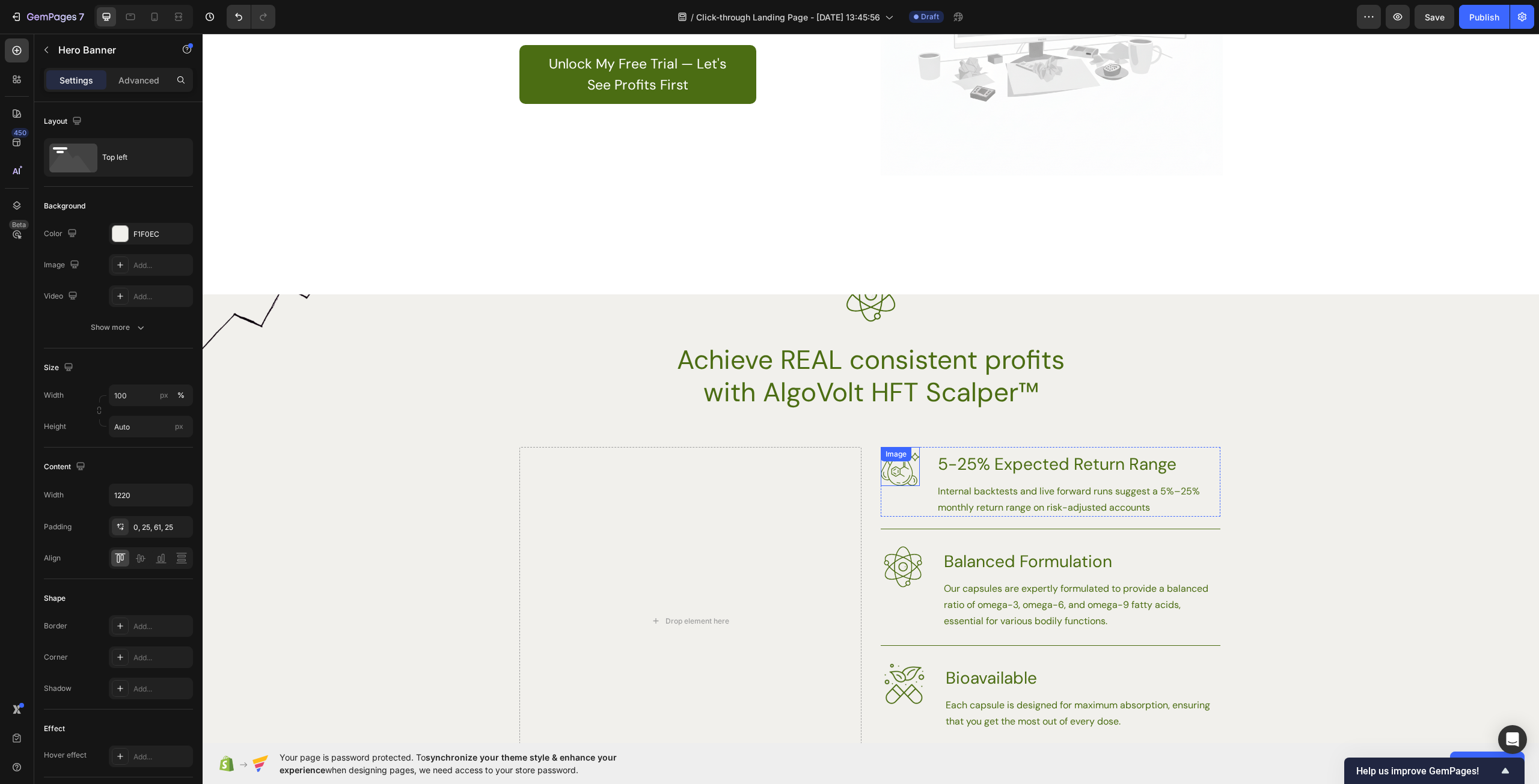
scroll to position [1382, 0]
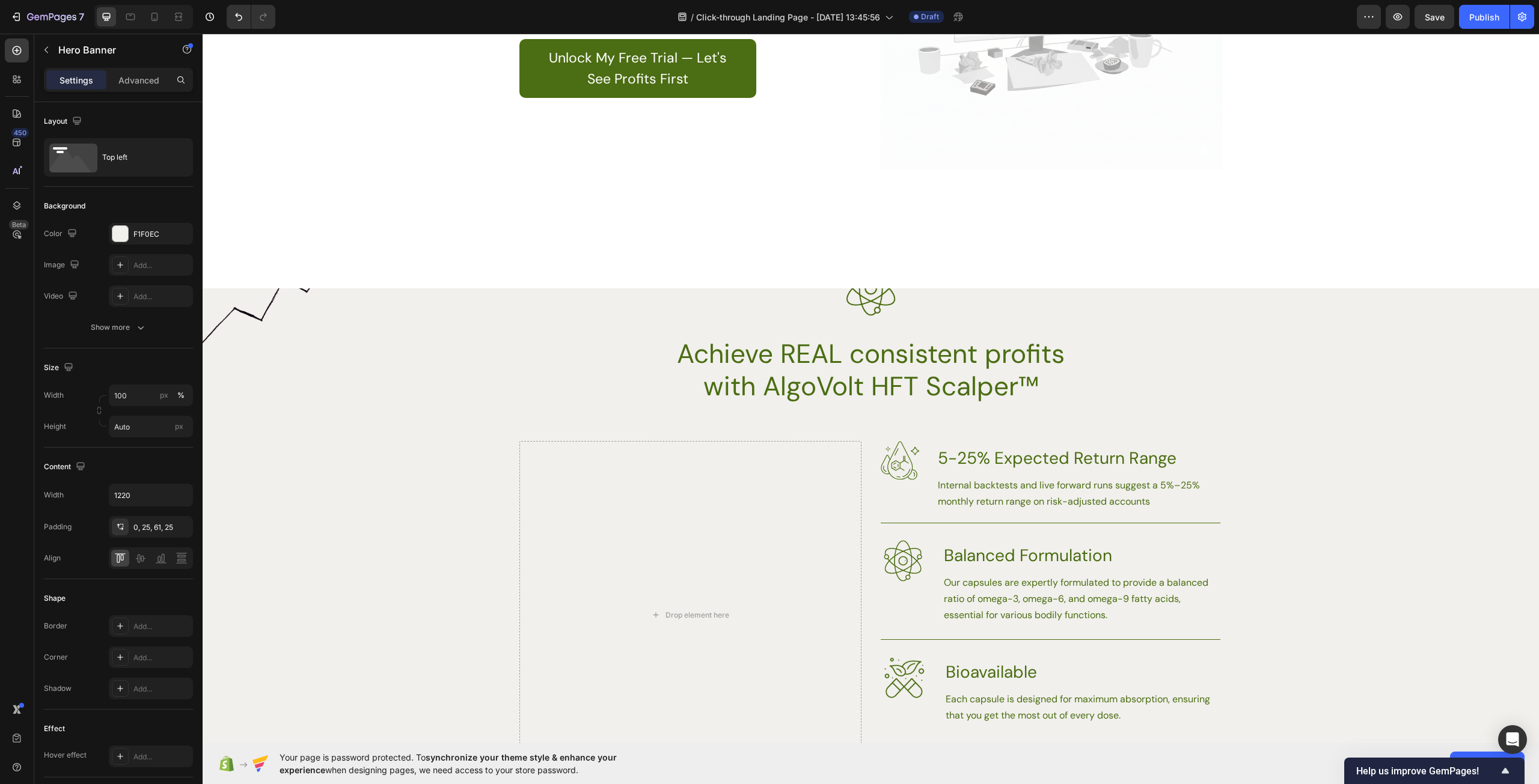
click at [485, 460] on div "Background Image" at bounding box center [870, 633] width 1337 height 385
click at [636, 360] on div "Achieve REAL consistent profits with AlgoVolt HFT Scalper™" at bounding box center [870, 370] width 703 height 67
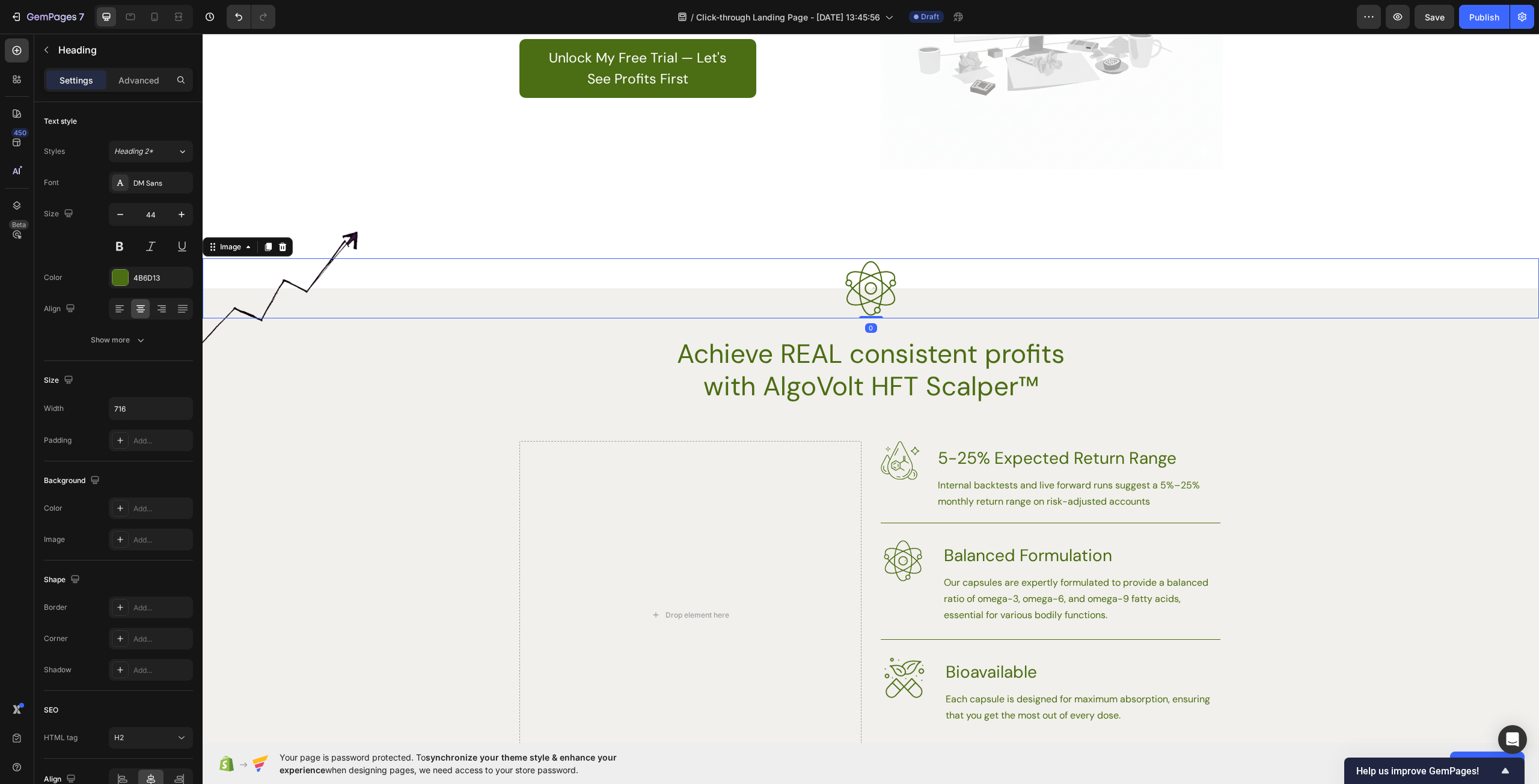
click at [844, 296] on img at bounding box center [871, 288] width 61 height 61
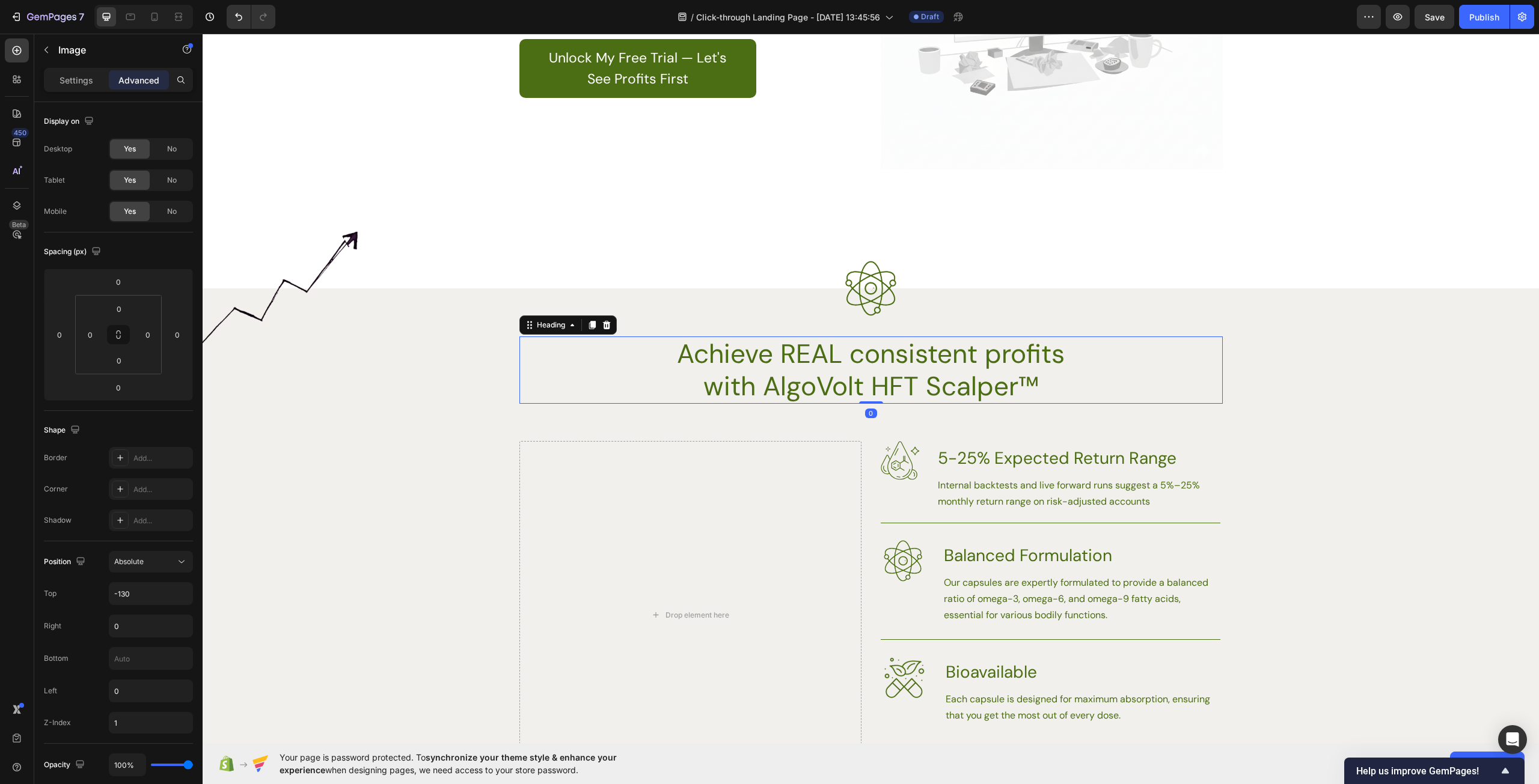
click at [1144, 393] on div "Achieve REAL consistent profits with AlgoVolt HFT Scalper™" at bounding box center [870, 370] width 703 height 67
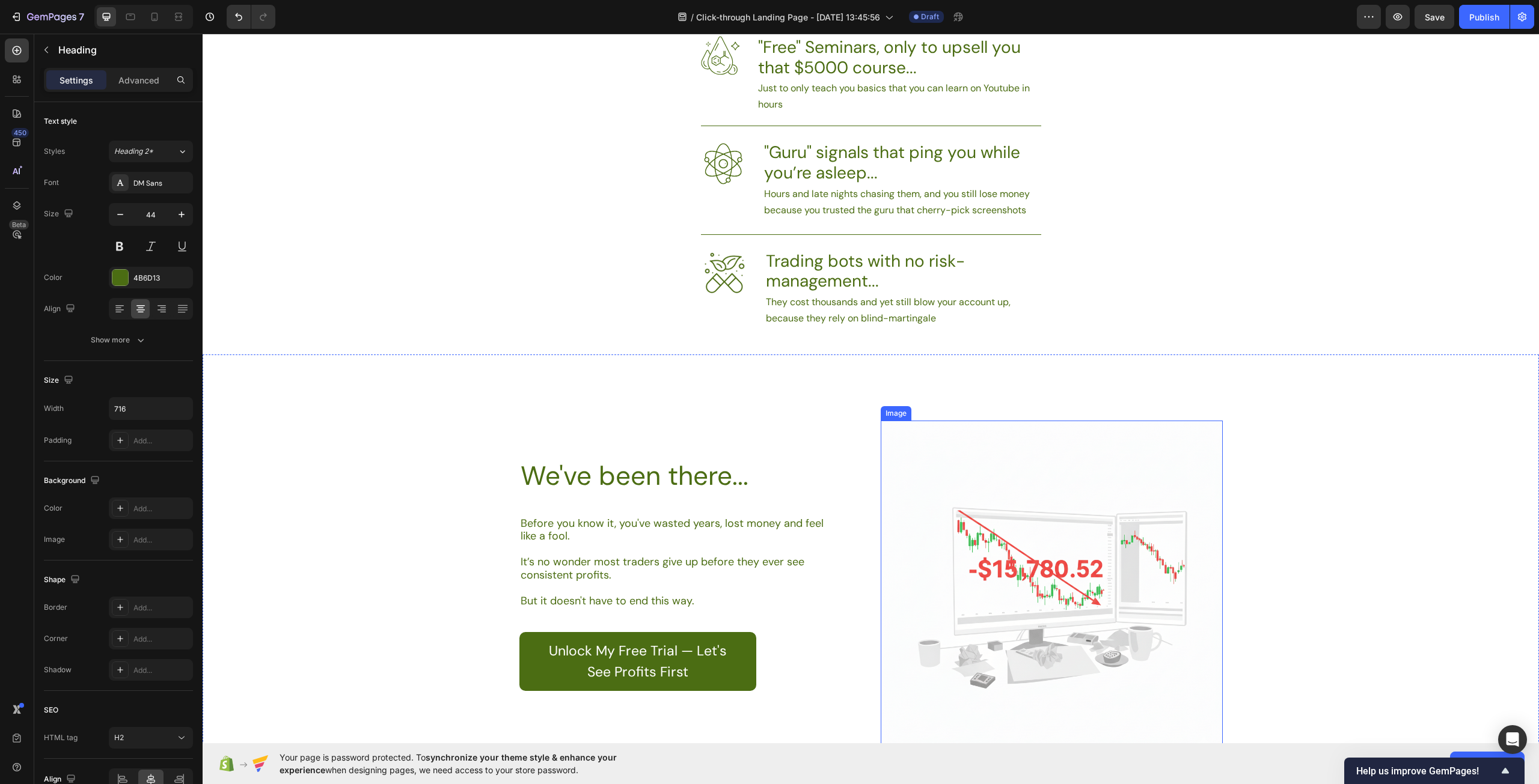
scroll to position [781, 0]
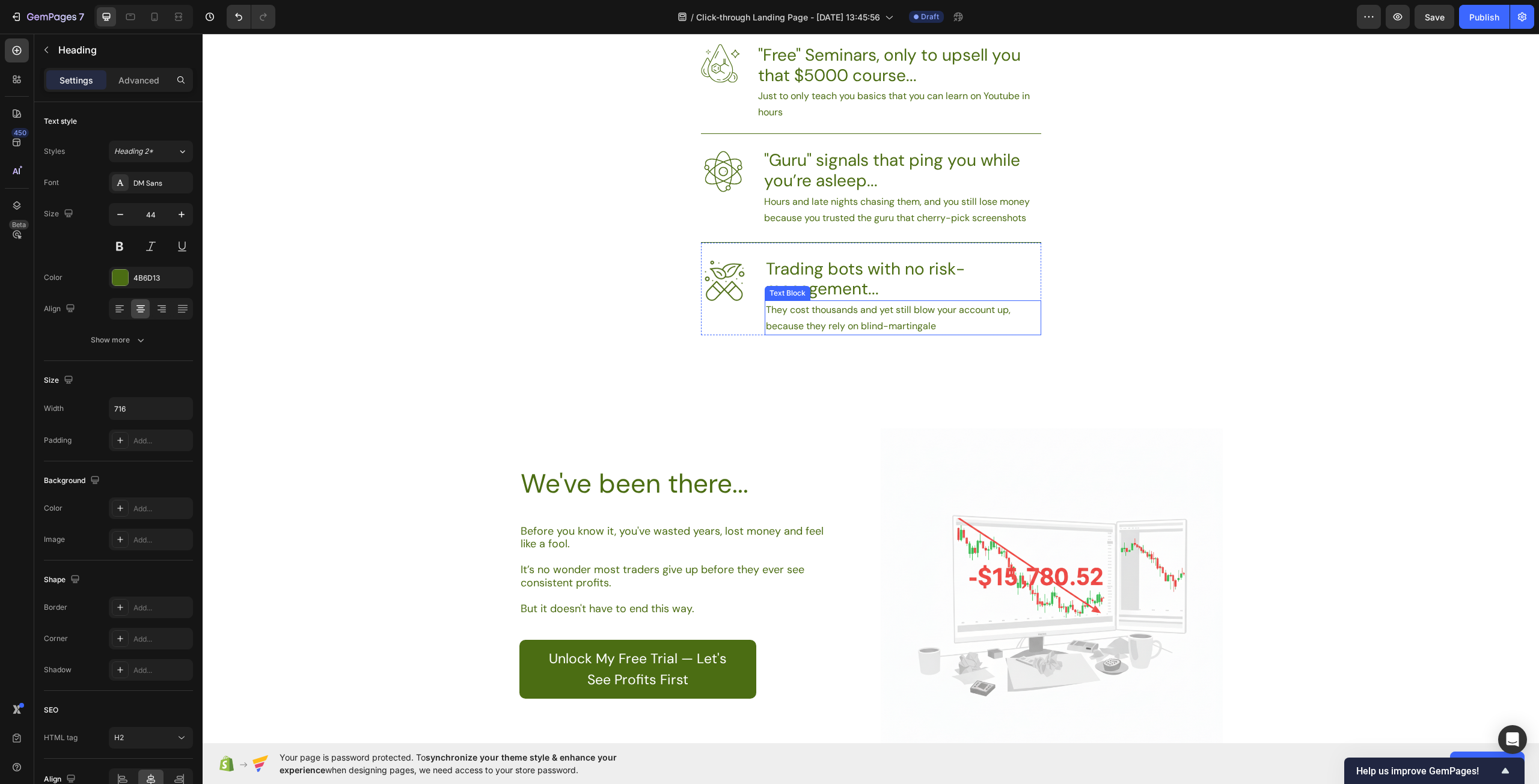
click at [973, 330] on p "They cost thousands and yet still blow your account up, because they rely on bl…" at bounding box center [903, 318] width 274 height 32
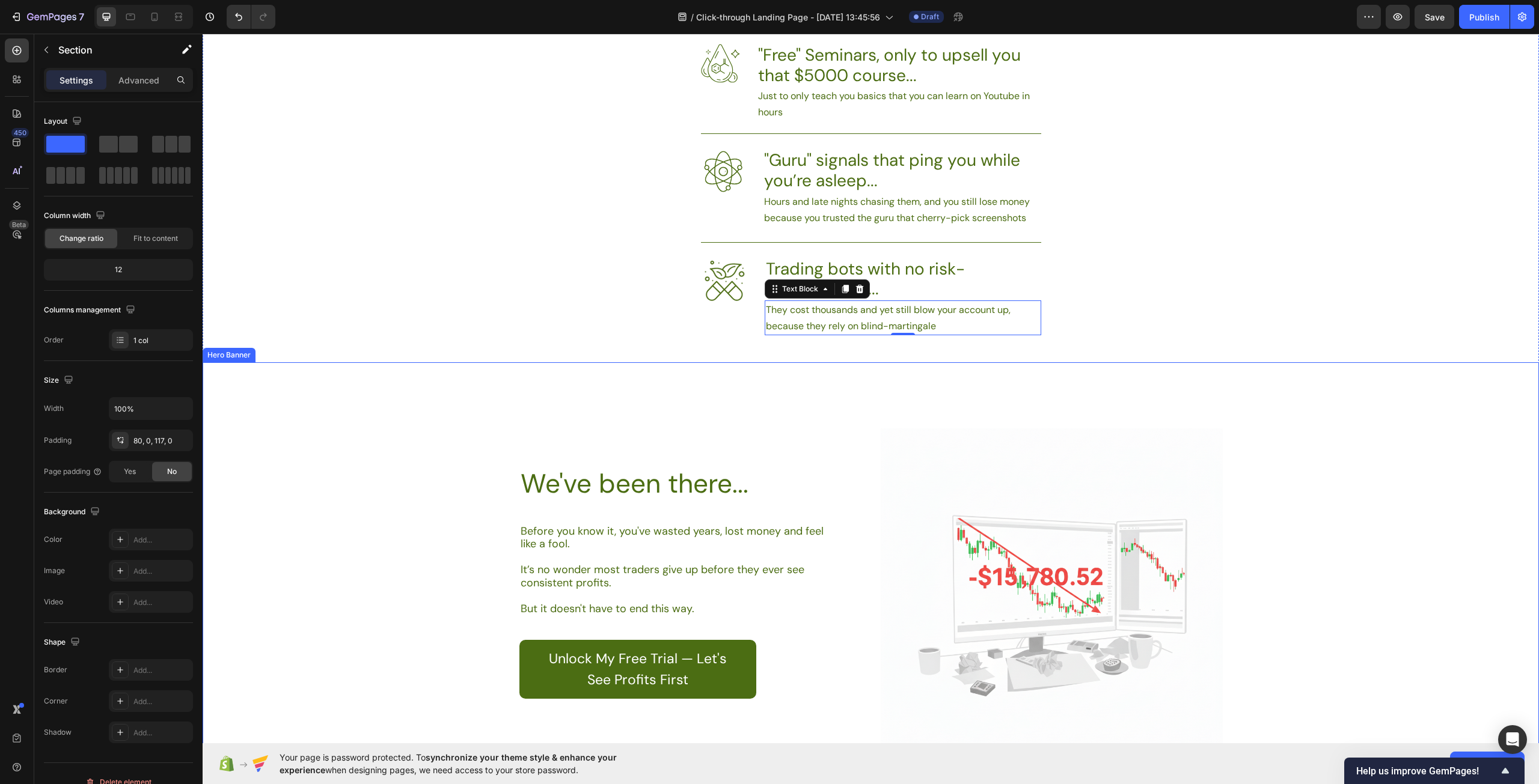
click at [1322, 357] on div "If you’ve been around trading long enough, you’ve seen the cycle Heading Image …" at bounding box center [870, 377] width 1337 height 882
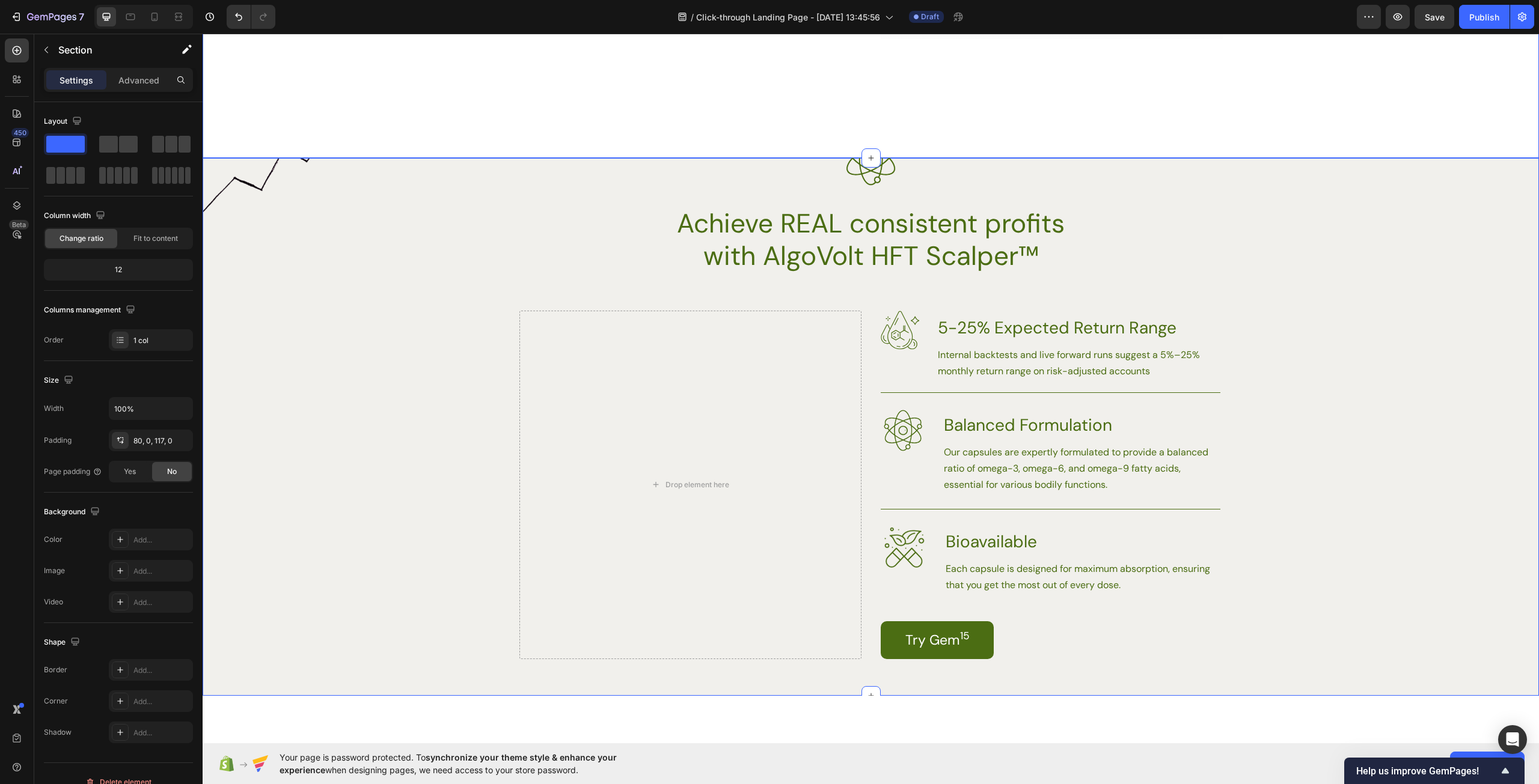
scroll to position [1562, 0]
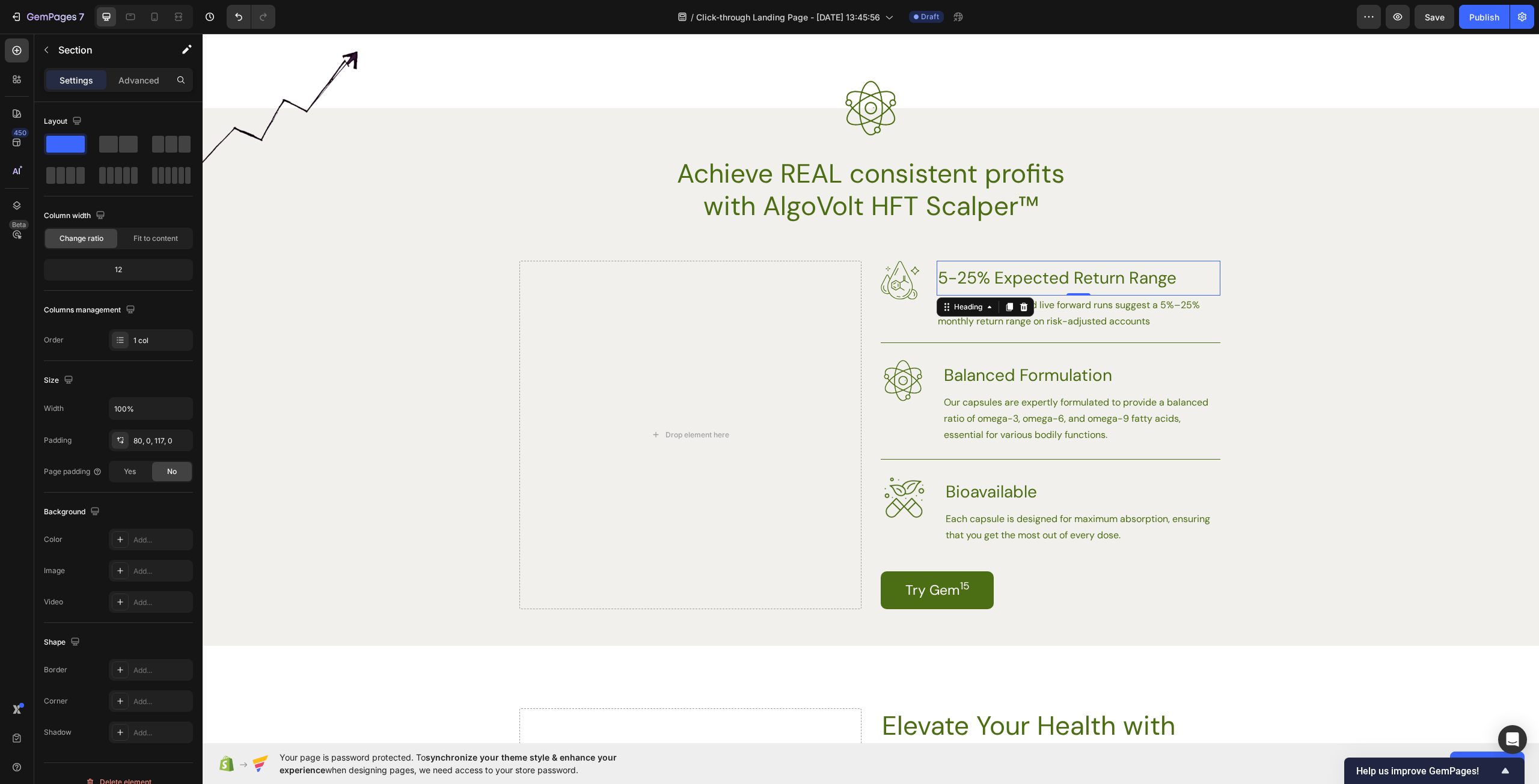
click at [1041, 276] on h3 "5-25% Expected Return Range" at bounding box center [1078, 278] width 284 height 35
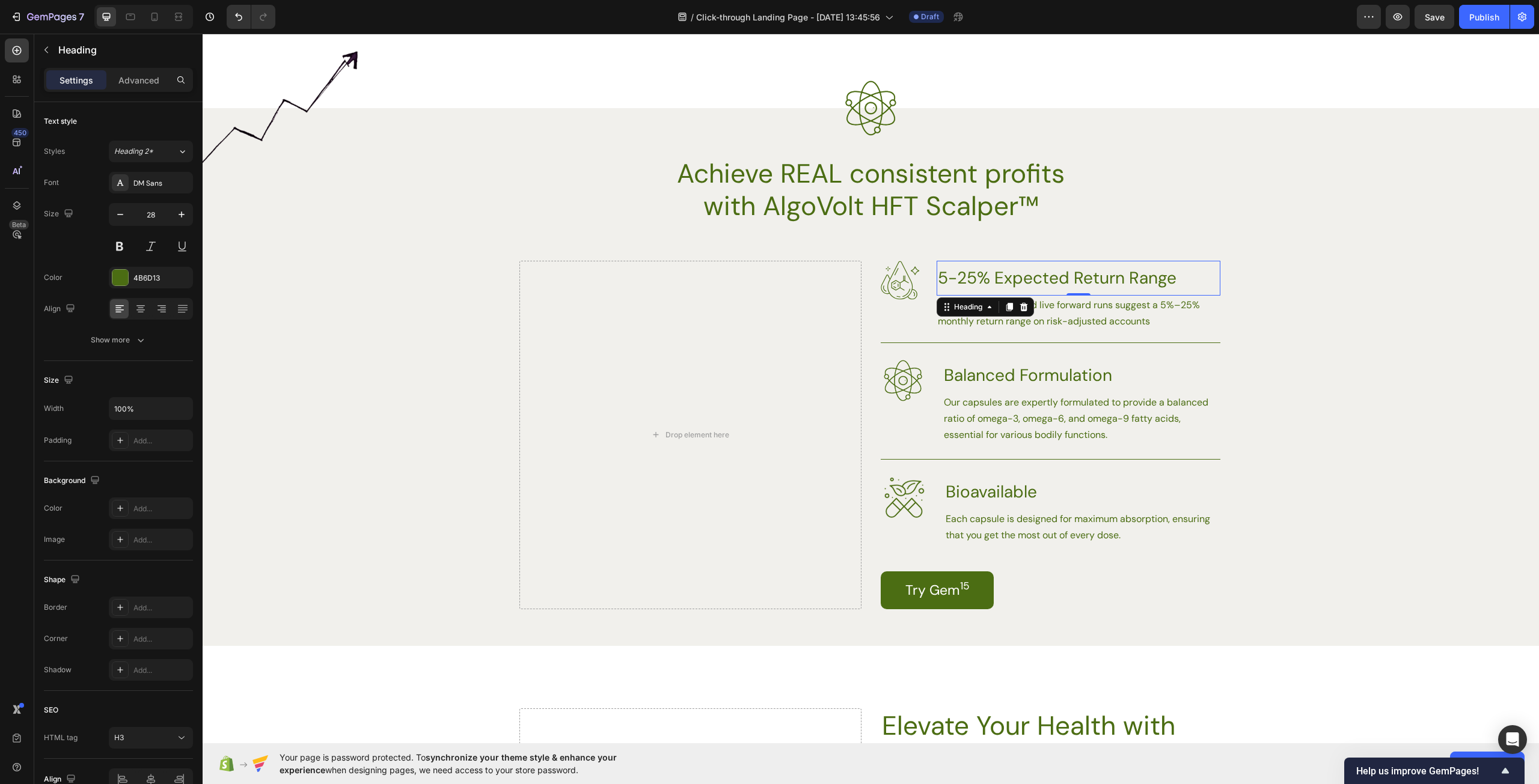
click at [1041, 276] on h3 "5-25% Expected Return Range" at bounding box center [1078, 278] width 284 height 35
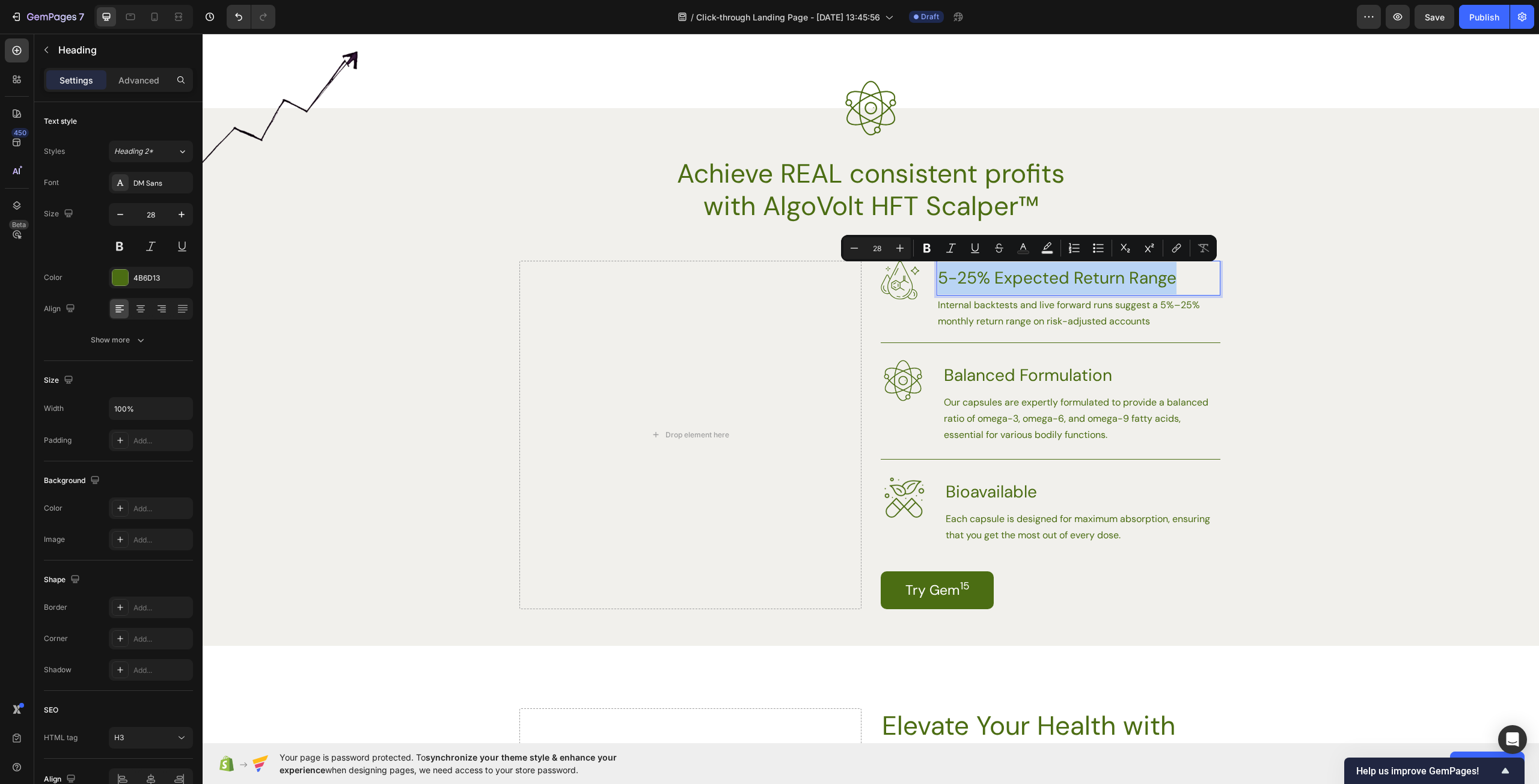
click at [1041, 276] on p "5-25% Expected Return Range" at bounding box center [1077, 278] width 281 height 32
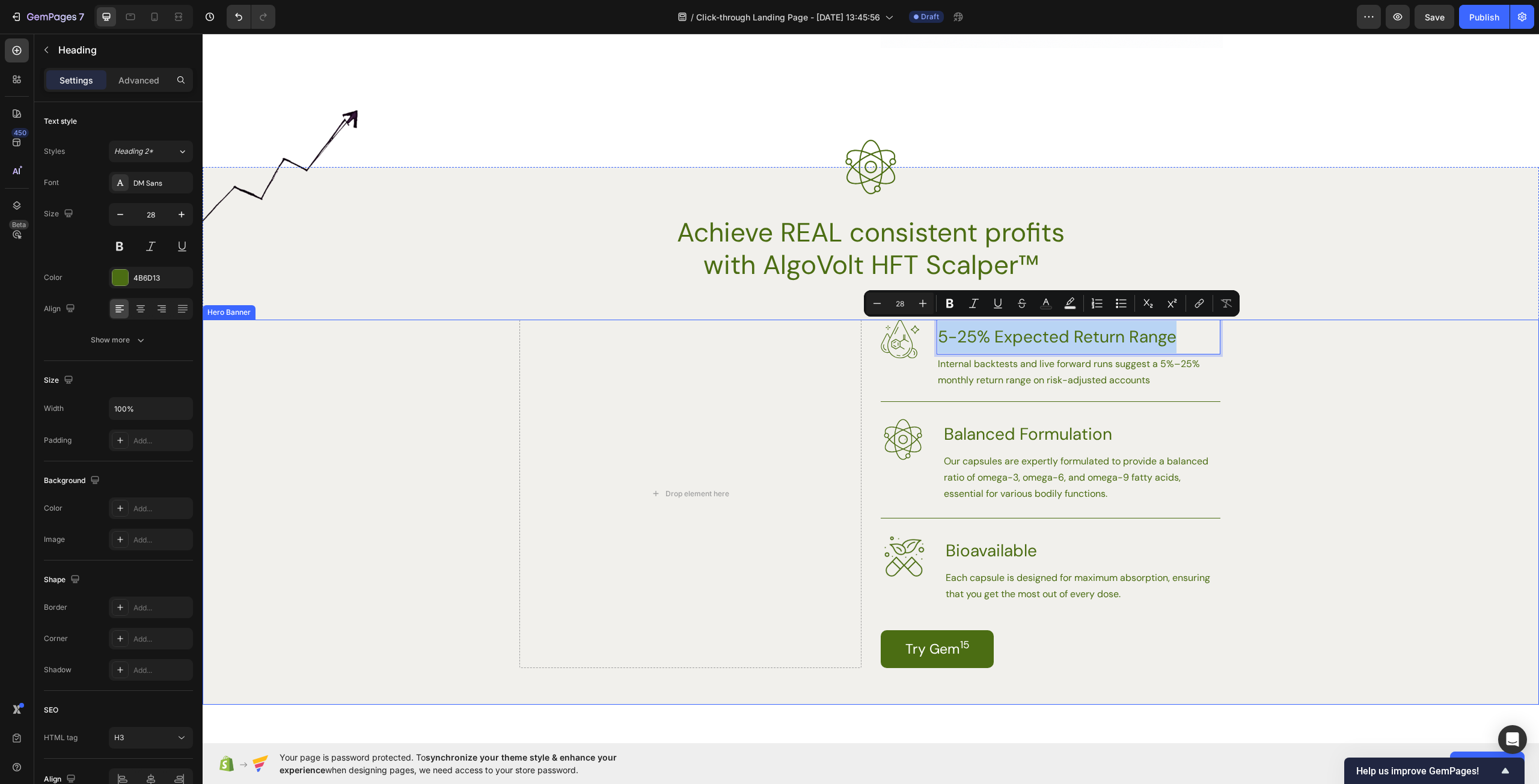
scroll to position [1503, 0]
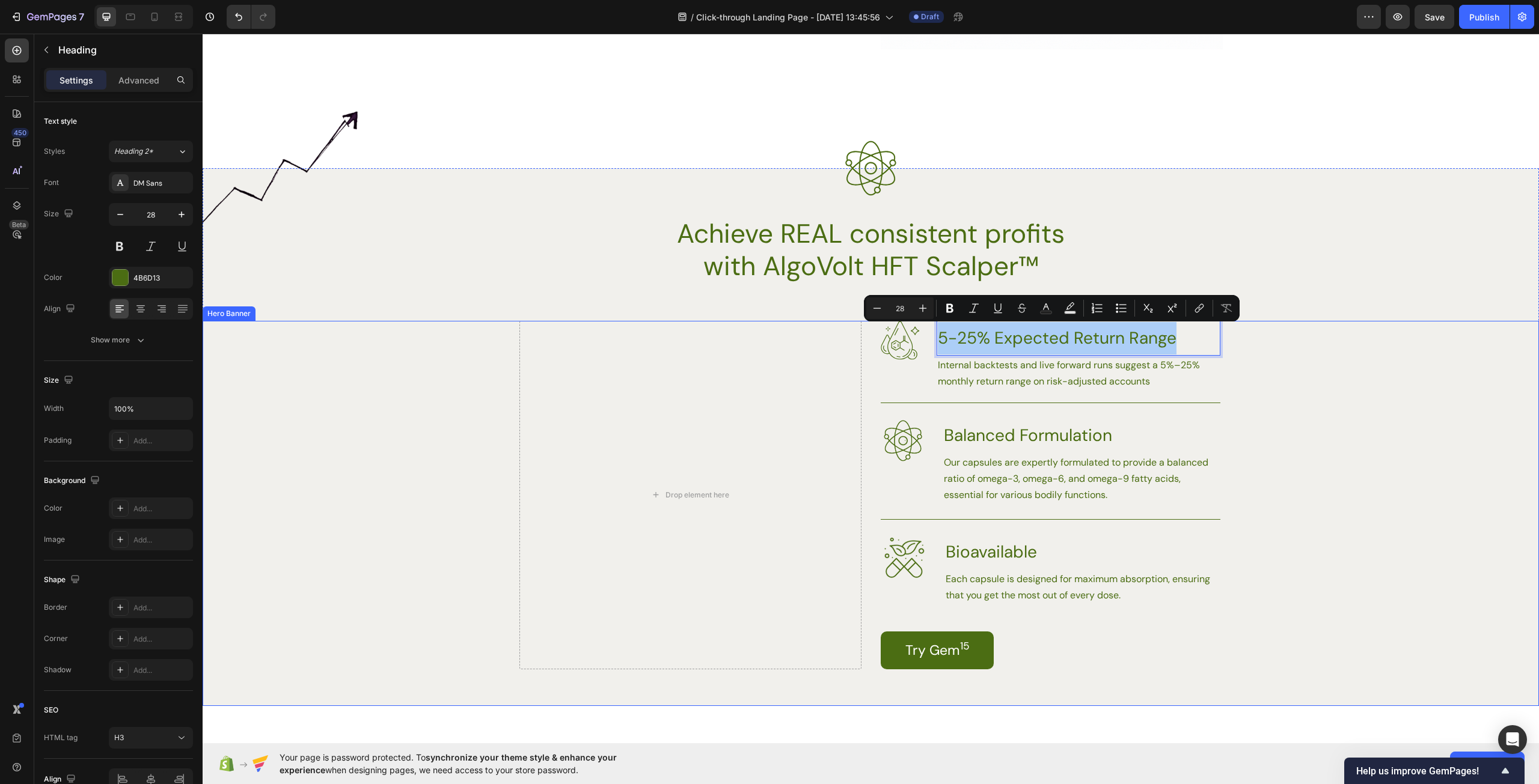
click at [1297, 468] on div "Background Image" at bounding box center [870, 513] width 1337 height 385
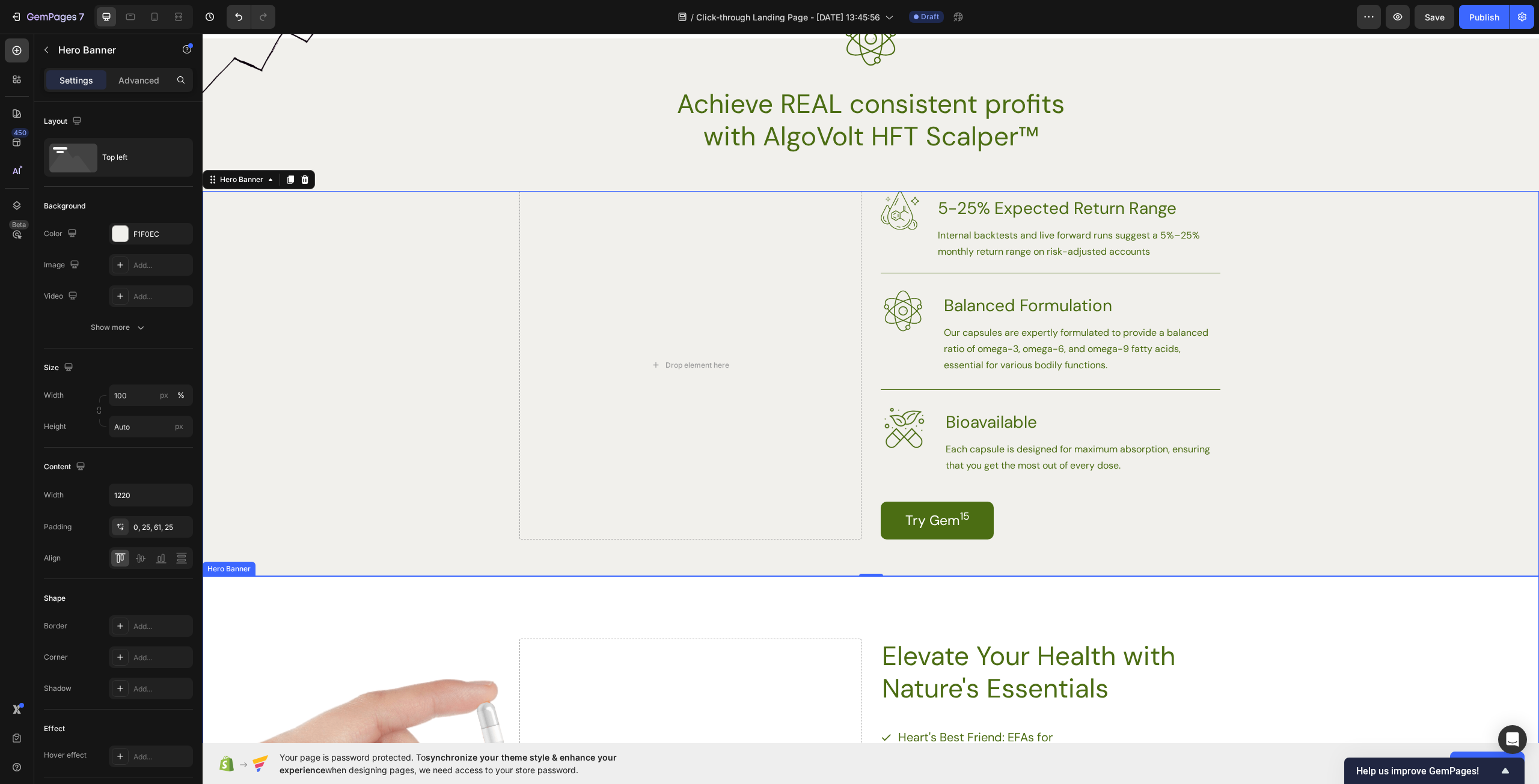
scroll to position [1623, 0]
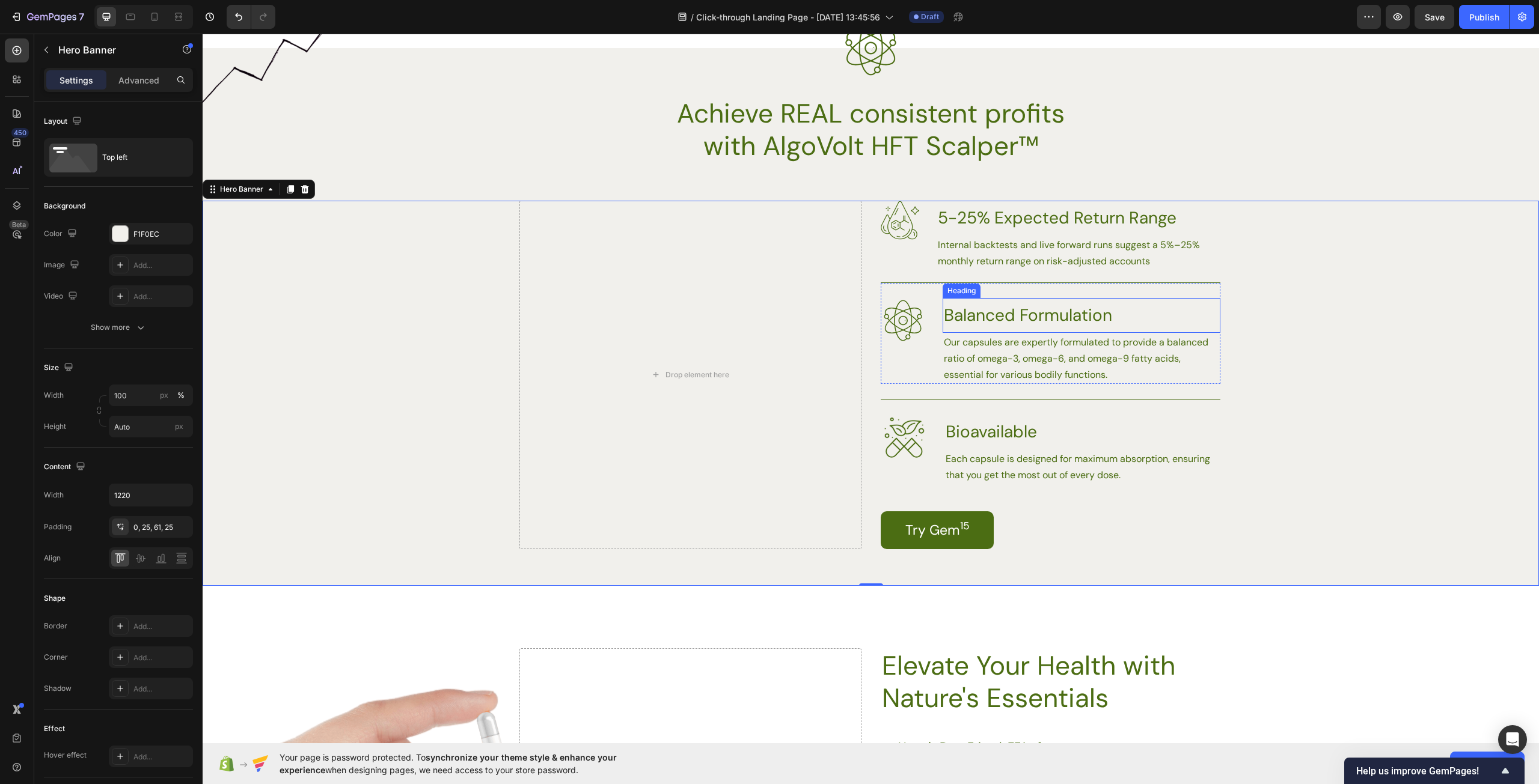
click at [1006, 312] on h3 "Balanced Formulation" at bounding box center [1081, 315] width 278 height 35
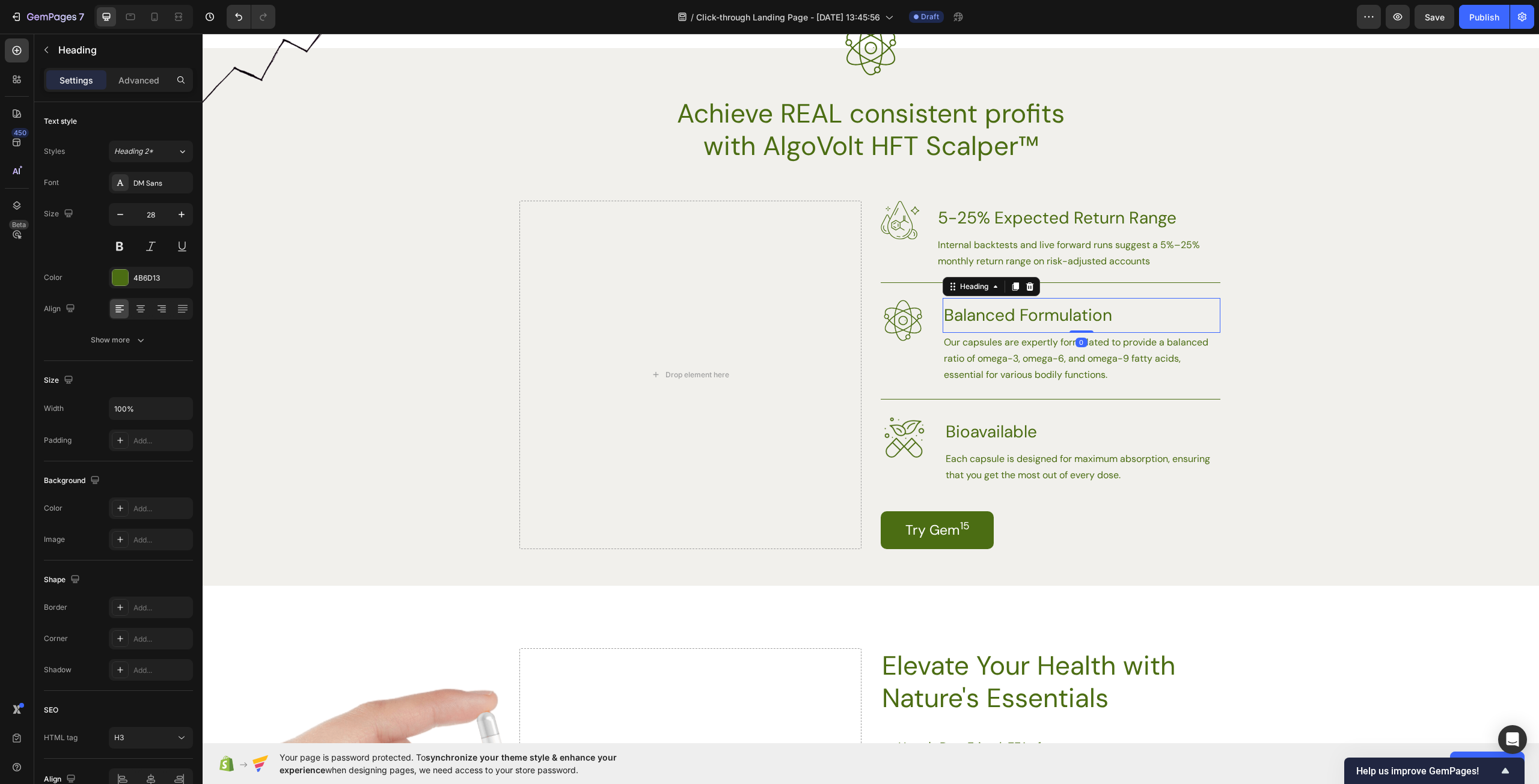
click at [1006, 312] on h3 "Balanced Formulation" at bounding box center [1081, 315] width 278 height 35
click at [1006, 312] on p "Balanced Formulation" at bounding box center [1081, 315] width 275 height 32
click at [1118, 354] on p "Our capsules are expertly formulated to provide a balanced ratio of omega-3, om…" at bounding box center [1081, 357] width 275 height 48
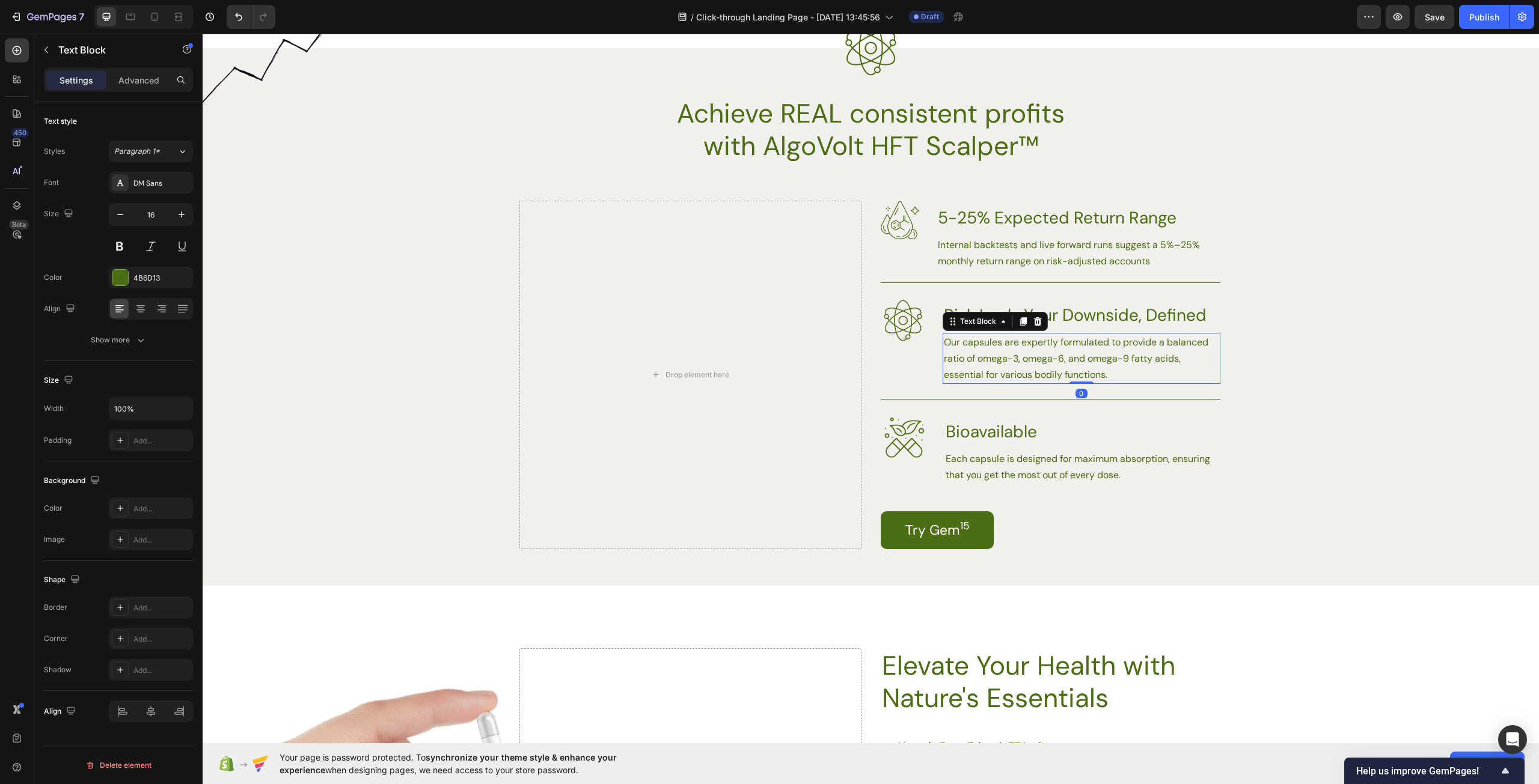
click at [1118, 354] on p "Our capsules are expertly formulated to provide a balanced ratio of omega-3, om…" at bounding box center [1081, 357] width 275 height 48
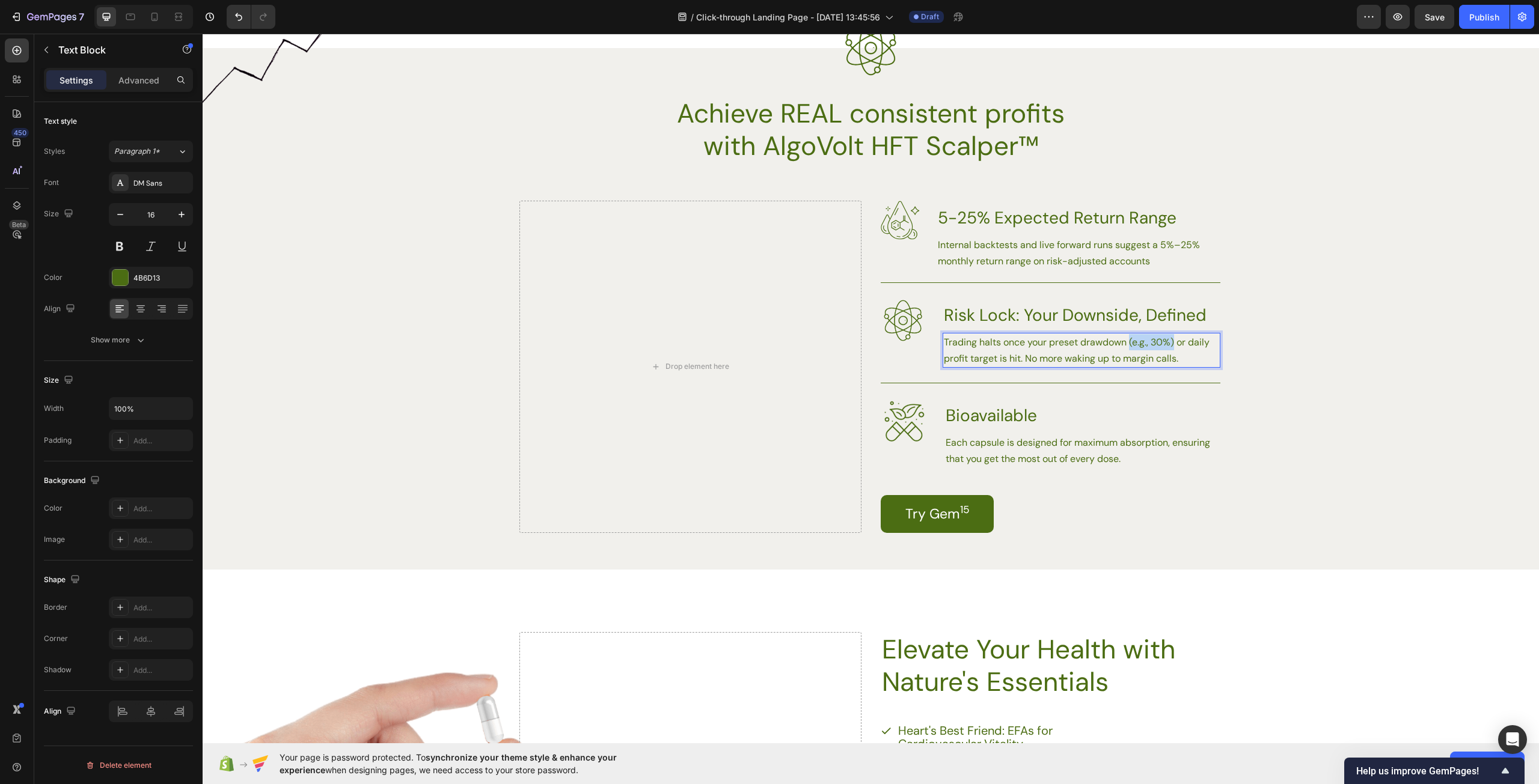
drag, startPoint x: 1171, startPoint y: 344, endPoint x: 1125, endPoint y: 343, distance: 46.0
click at [1125, 343] on p "Trading halts once your preset drawdown (e.g., 30%) or daily profit target is h…" at bounding box center [1081, 350] width 275 height 32
click at [1186, 361] on p "Trading halts once your preset drawdown or daily profit target is hit. No more …" at bounding box center [1081, 350] width 275 height 32
click at [1140, 427] on h3 "Bioavailable" at bounding box center [1082, 415] width 276 height 35
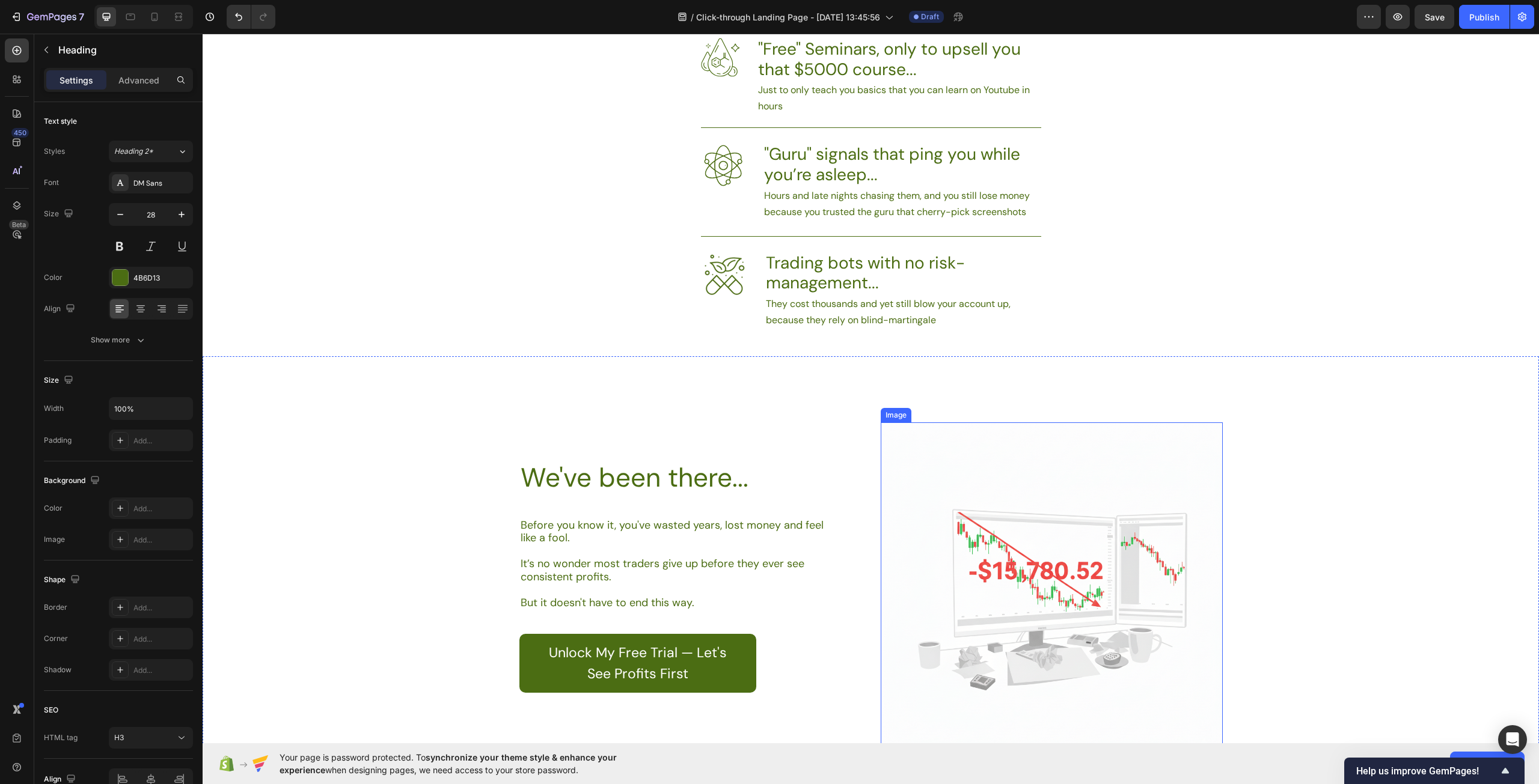
scroll to position [962, 0]
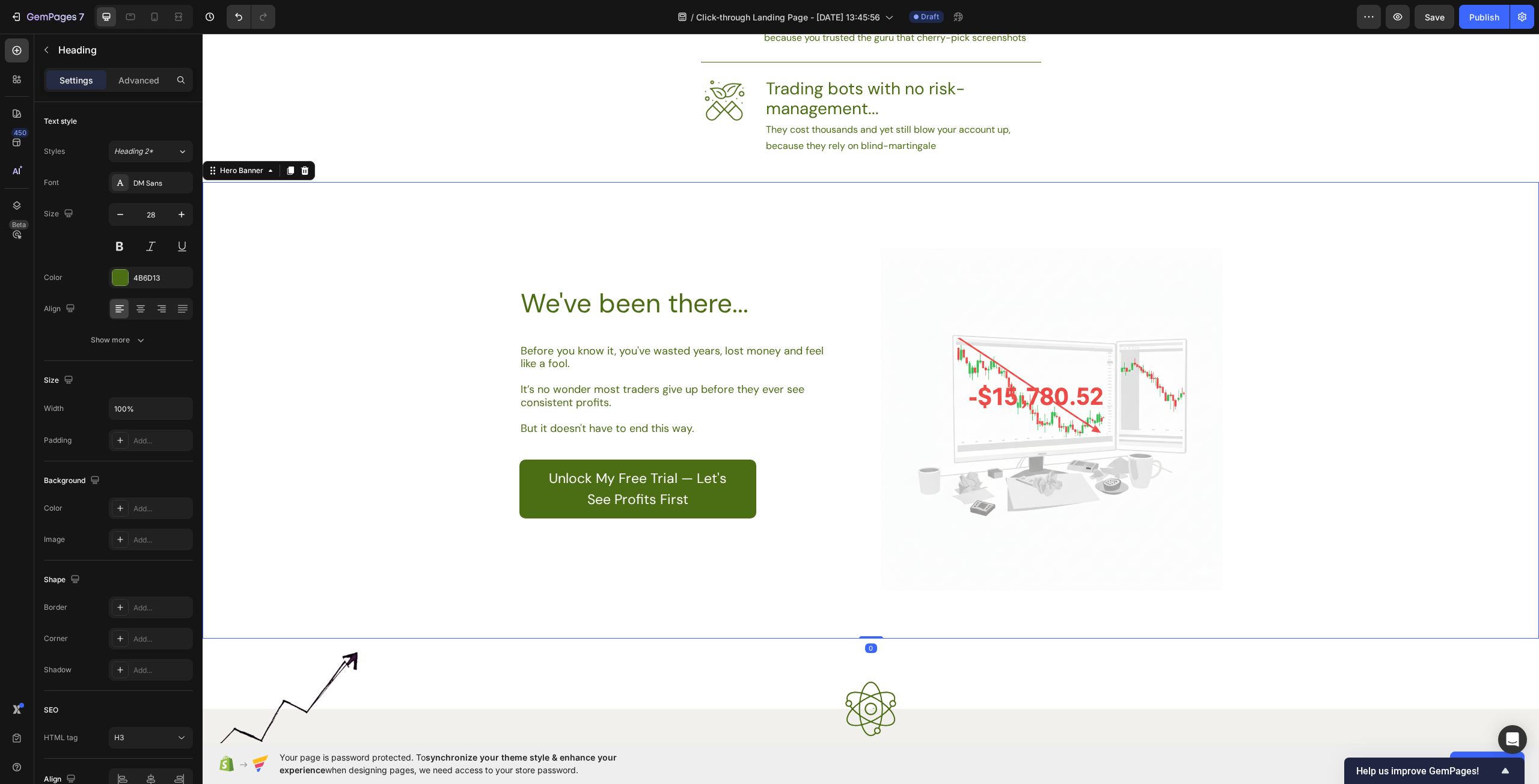
click at [946, 241] on div "Image We've been there... Heading Before you know it, you've wasted years, lost…" at bounding box center [870, 409] width 733 height 451
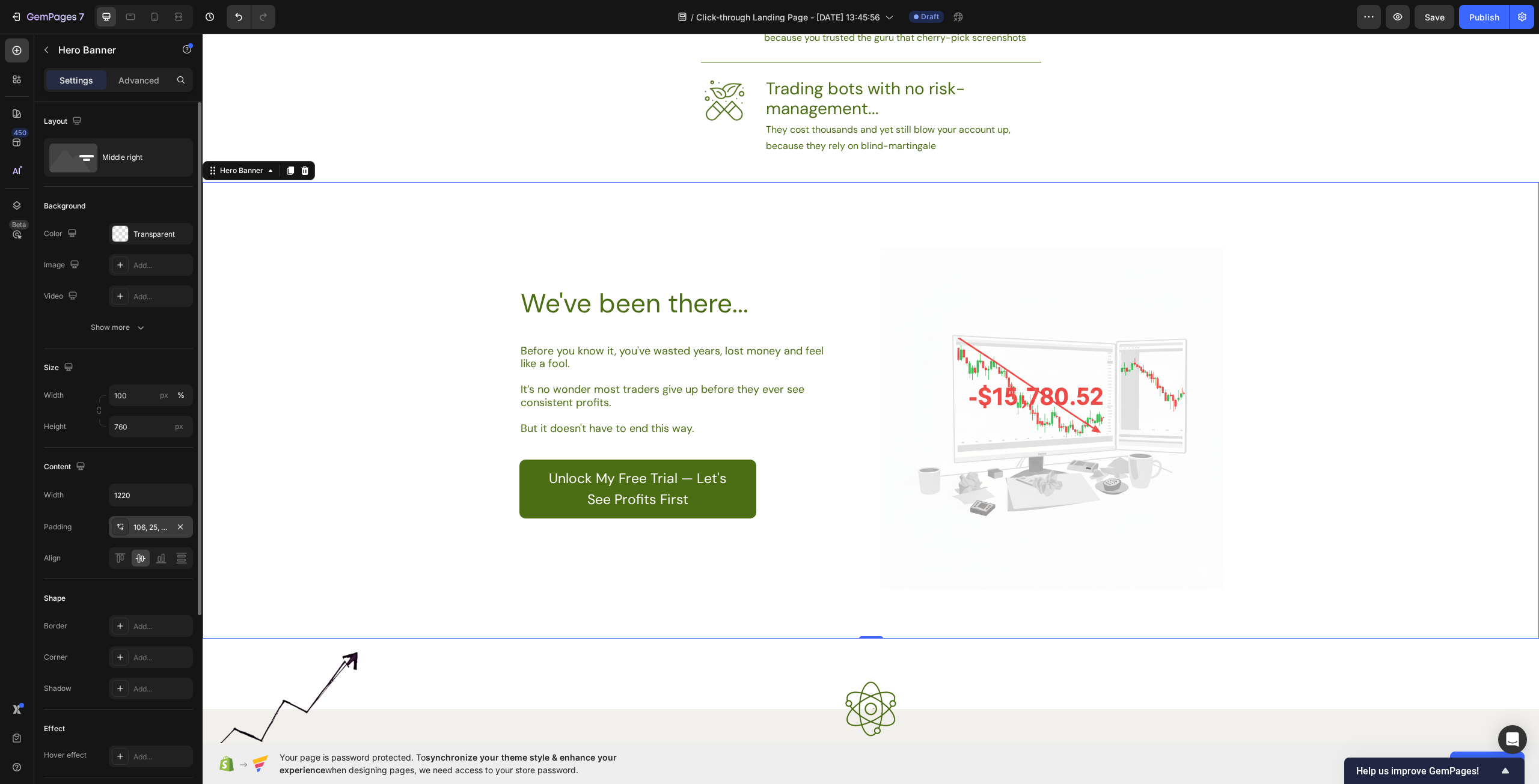
click at [149, 518] on div "106, 25, 76, 25" at bounding box center [150, 527] width 84 height 22
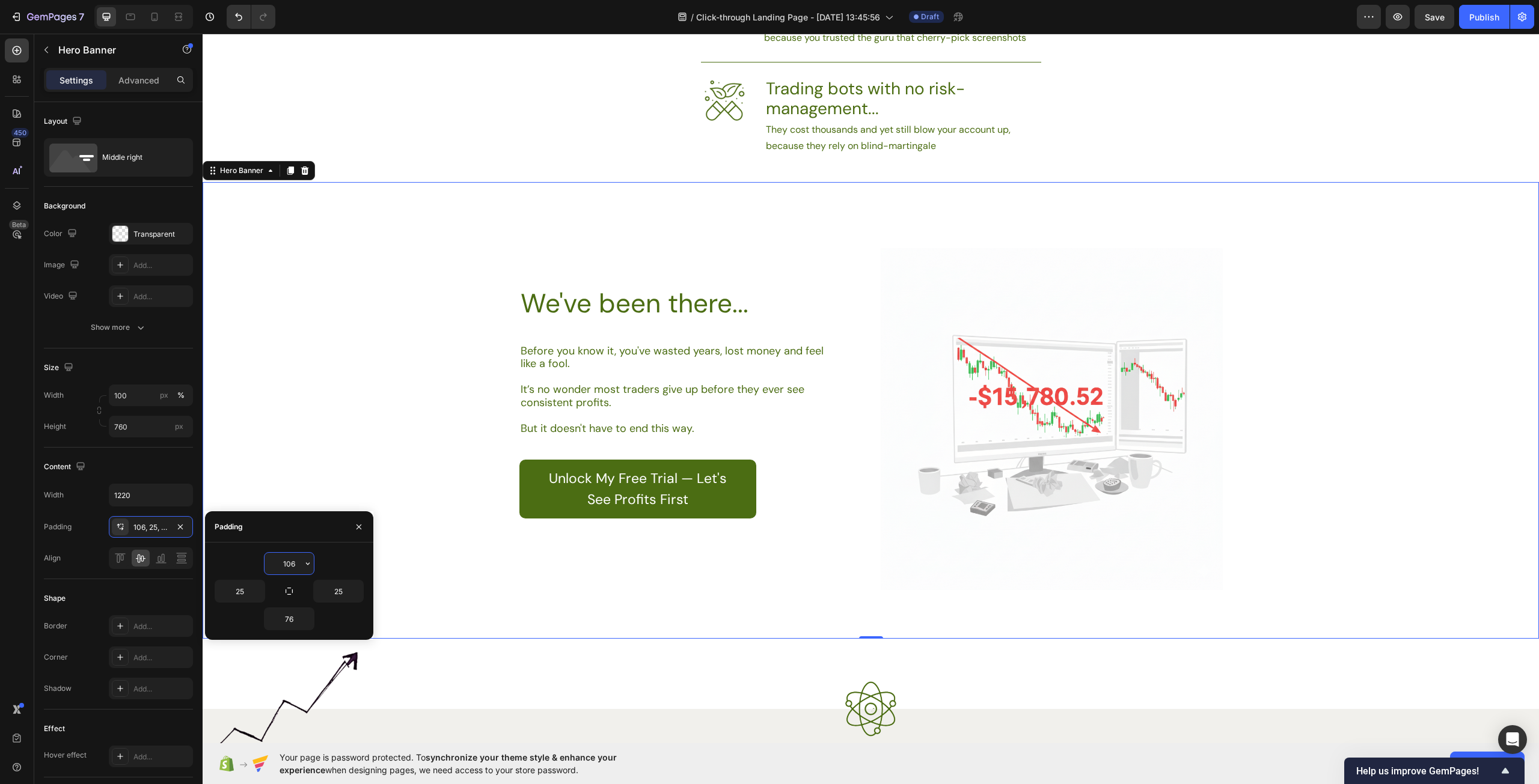
click at [295, 565] on input "106" at bounding box center [289, 564] width 49 height 22
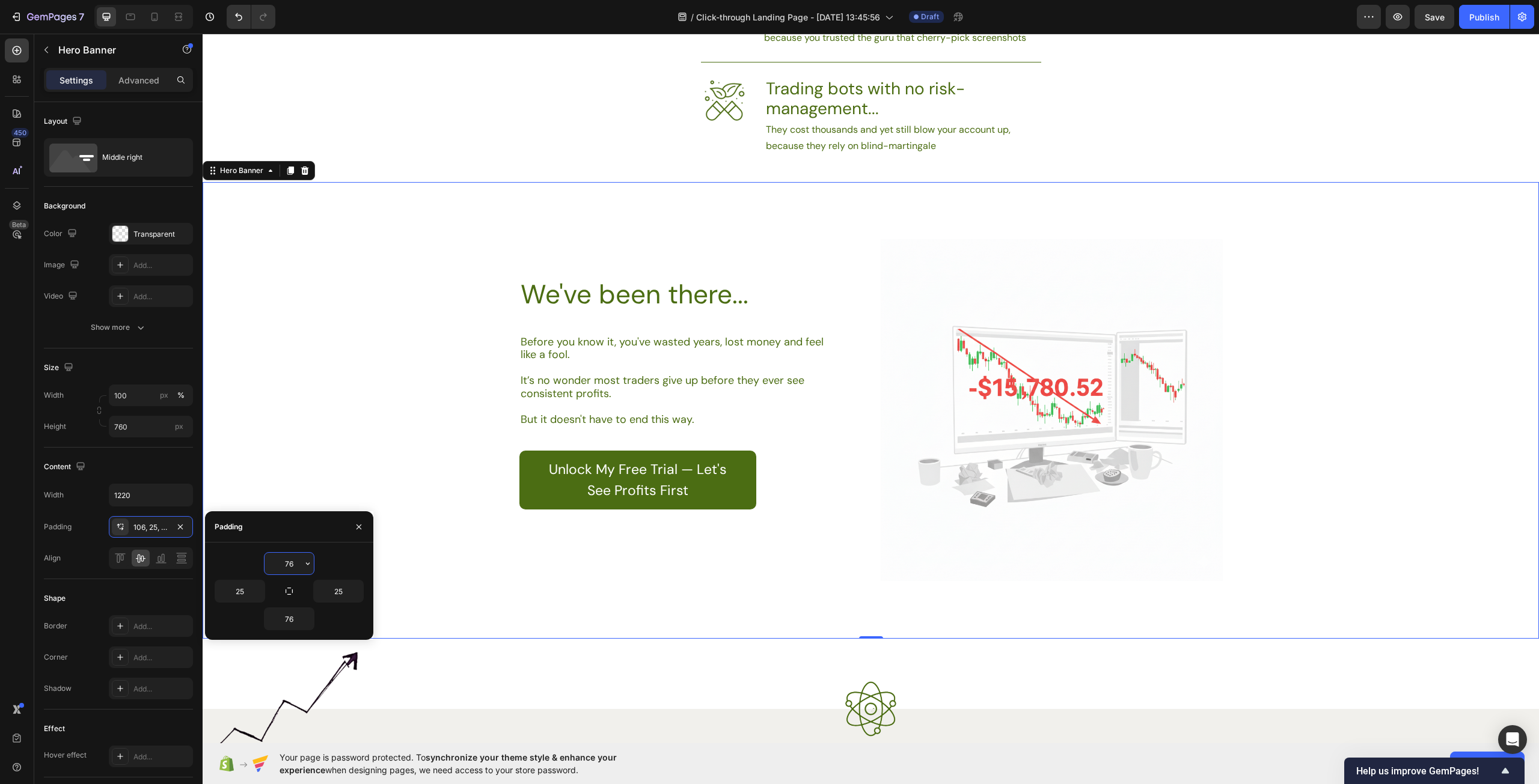
click at [283, 565] on input "76" at bounding box center [289, 564] width 49 height 22
click at [289, 563] on input "76" at bounding box center [289, 564] width 49 height 22
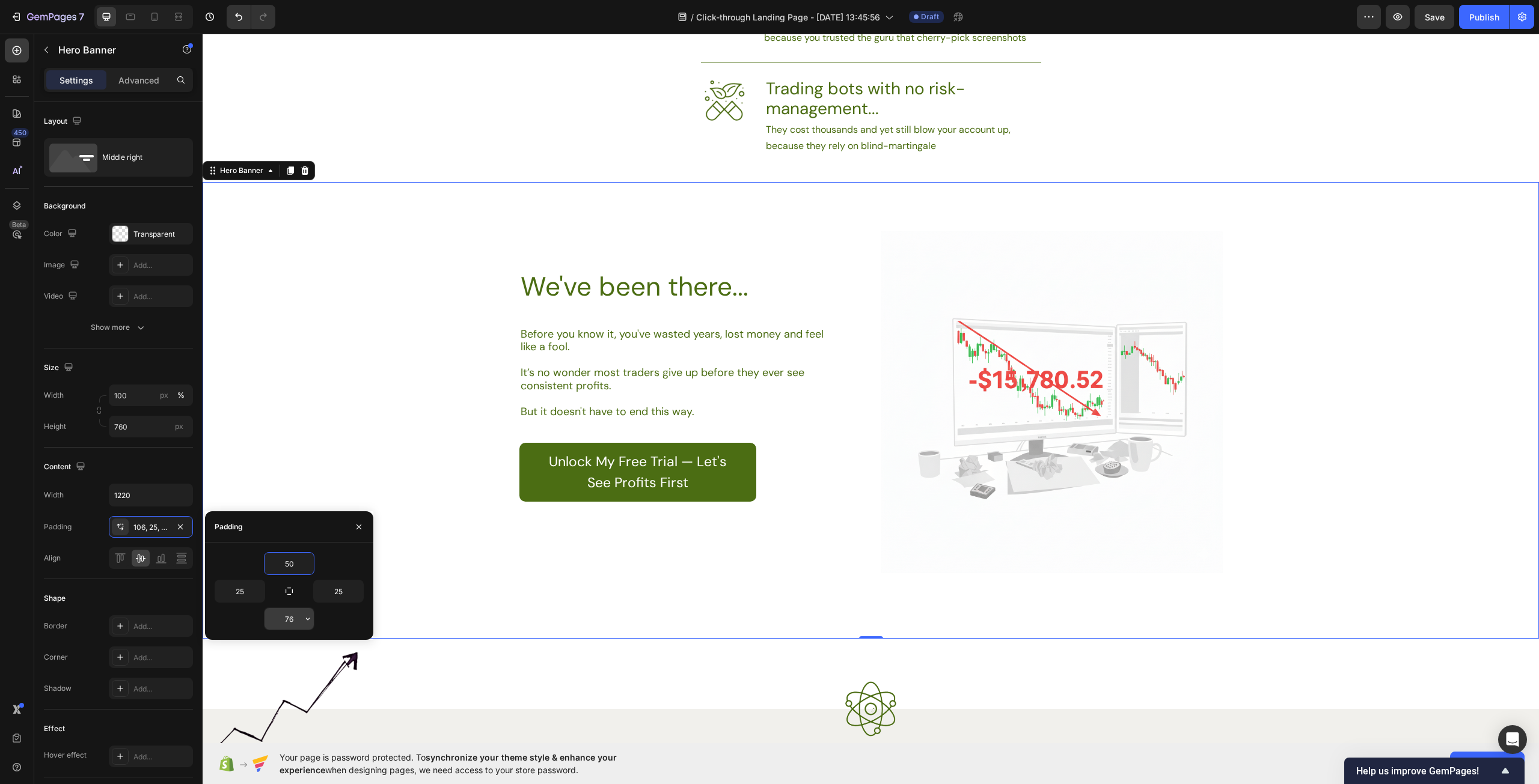
type input "50"
click at [290, 626] on input "76" at bounding box center [289, 618] width 49 height 22
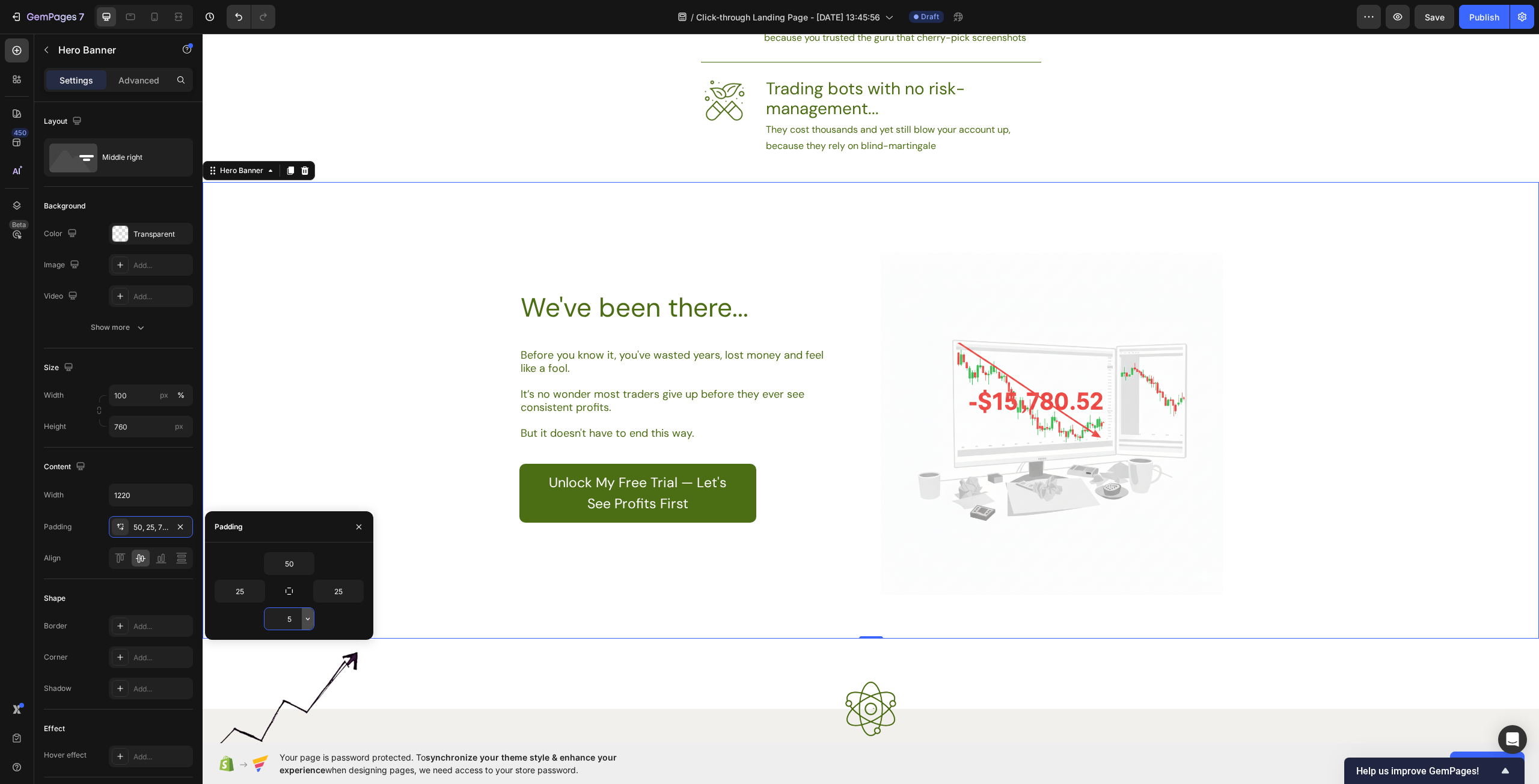
type input "50"
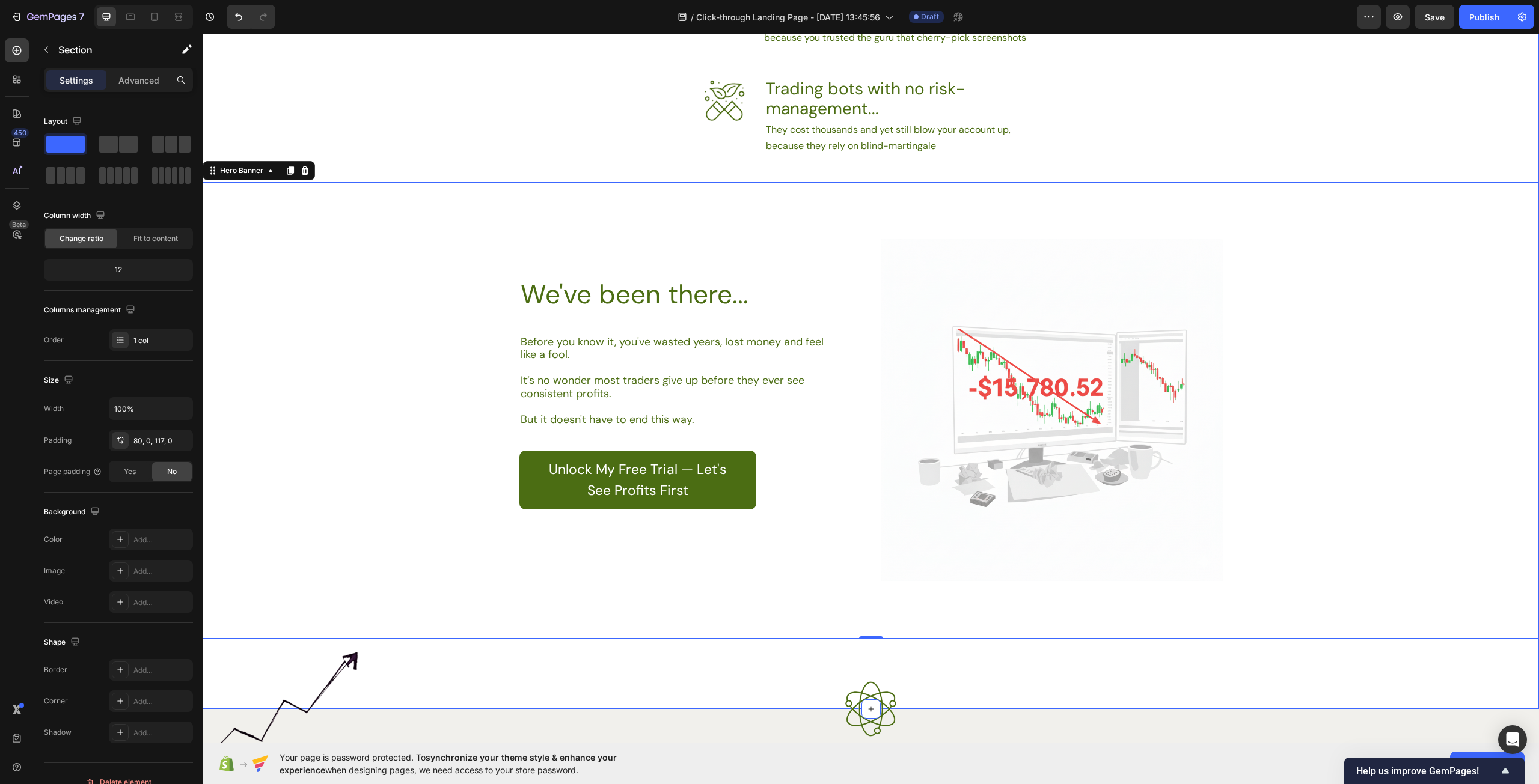
click at [743, 671] on div "If you’ve been around trading long enough, you’ve seen the cycle Heading Image …" at bounding box center [870, 208] width 1337 height 1002
click at [761, 613] on div "Background Image" at bounding box center [870, 410] width 1337 height 457
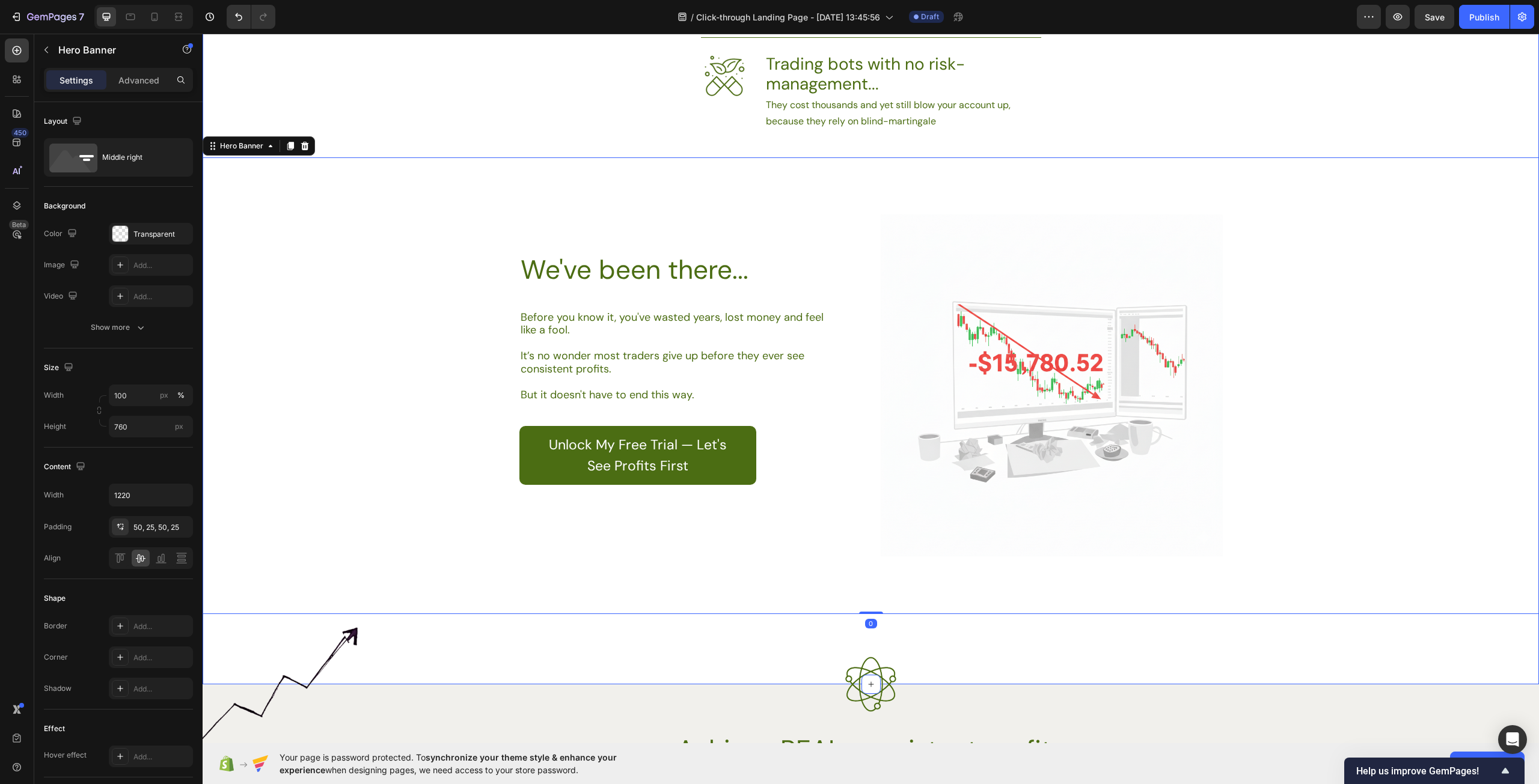
scroll to position [1082, 0]
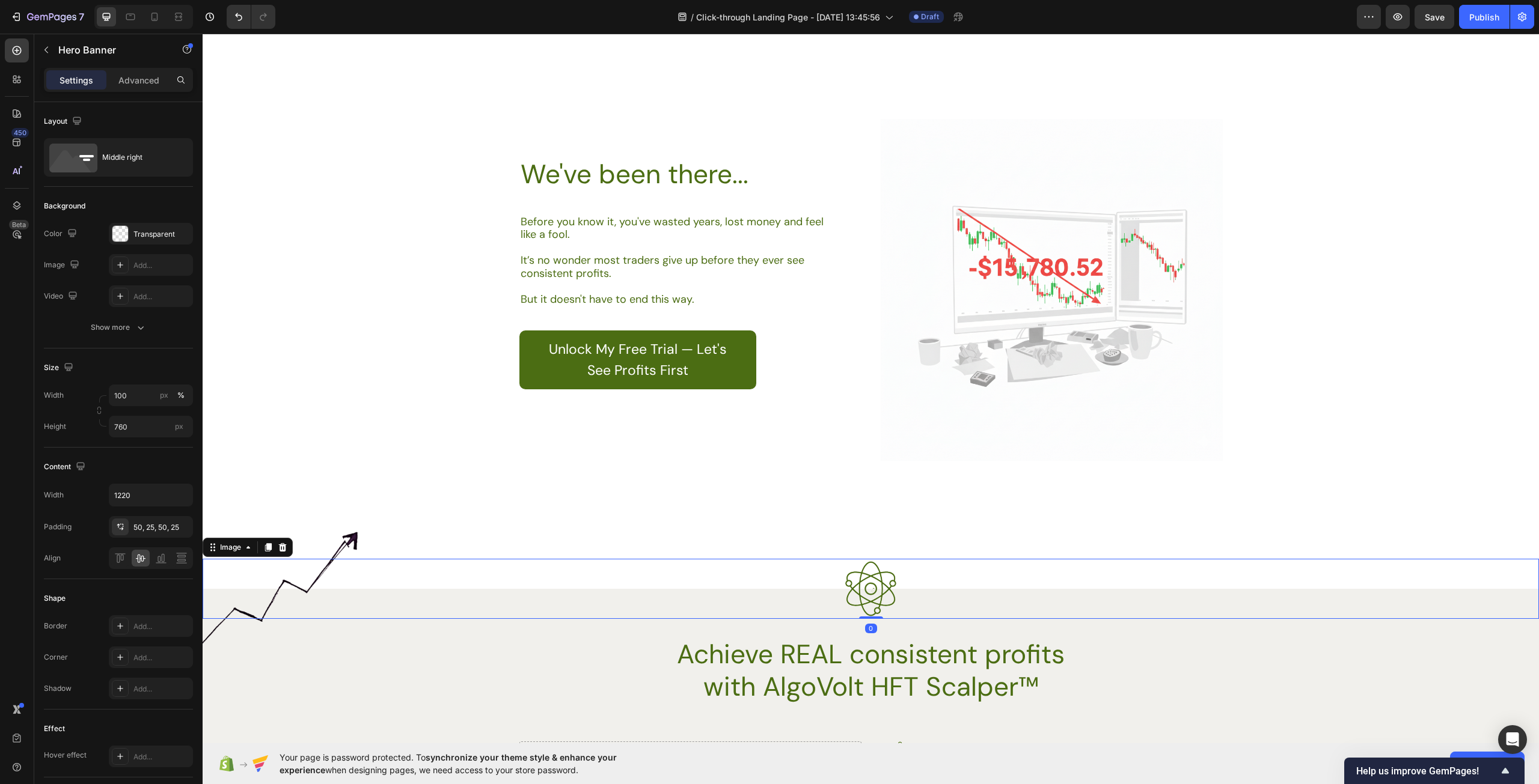
click at [707, 568] on div at bounding box center [870, 589] width 1337 height 61
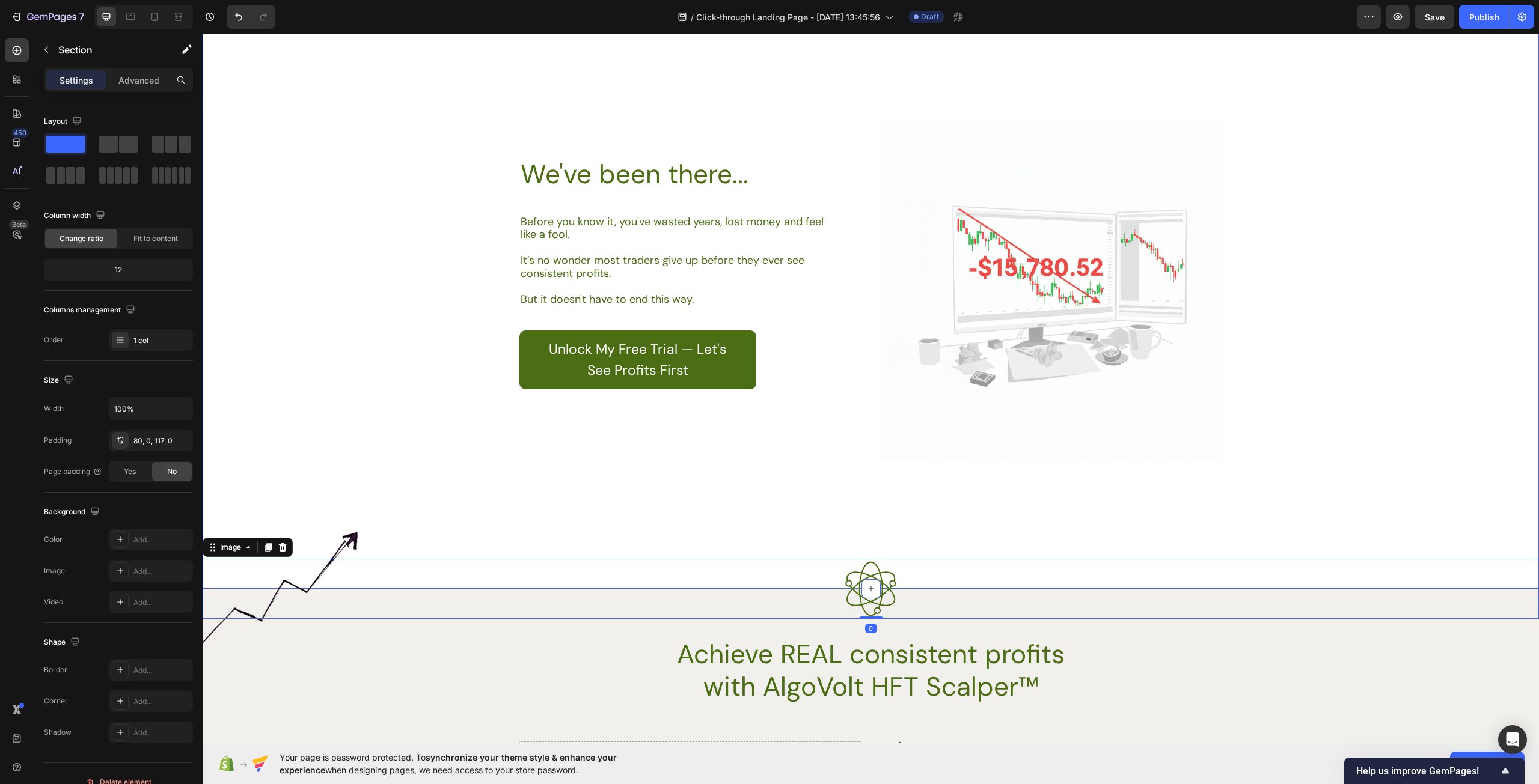
click at [741, 530] on div "If you’ve been around trading long enough, you’ve seen the cycle Heading Image …" at bounding box center [870, 88] width 1337 height 1002
click at [728, 527] on div "If you’ve been around trading long enough, you’ve seen the cycle Heading Image …" at bounding box center [870, 88] width 1337 height 1002
click at [749, 501] on div "Background Image" at bounding box center [870, 289] width 1337 height 457
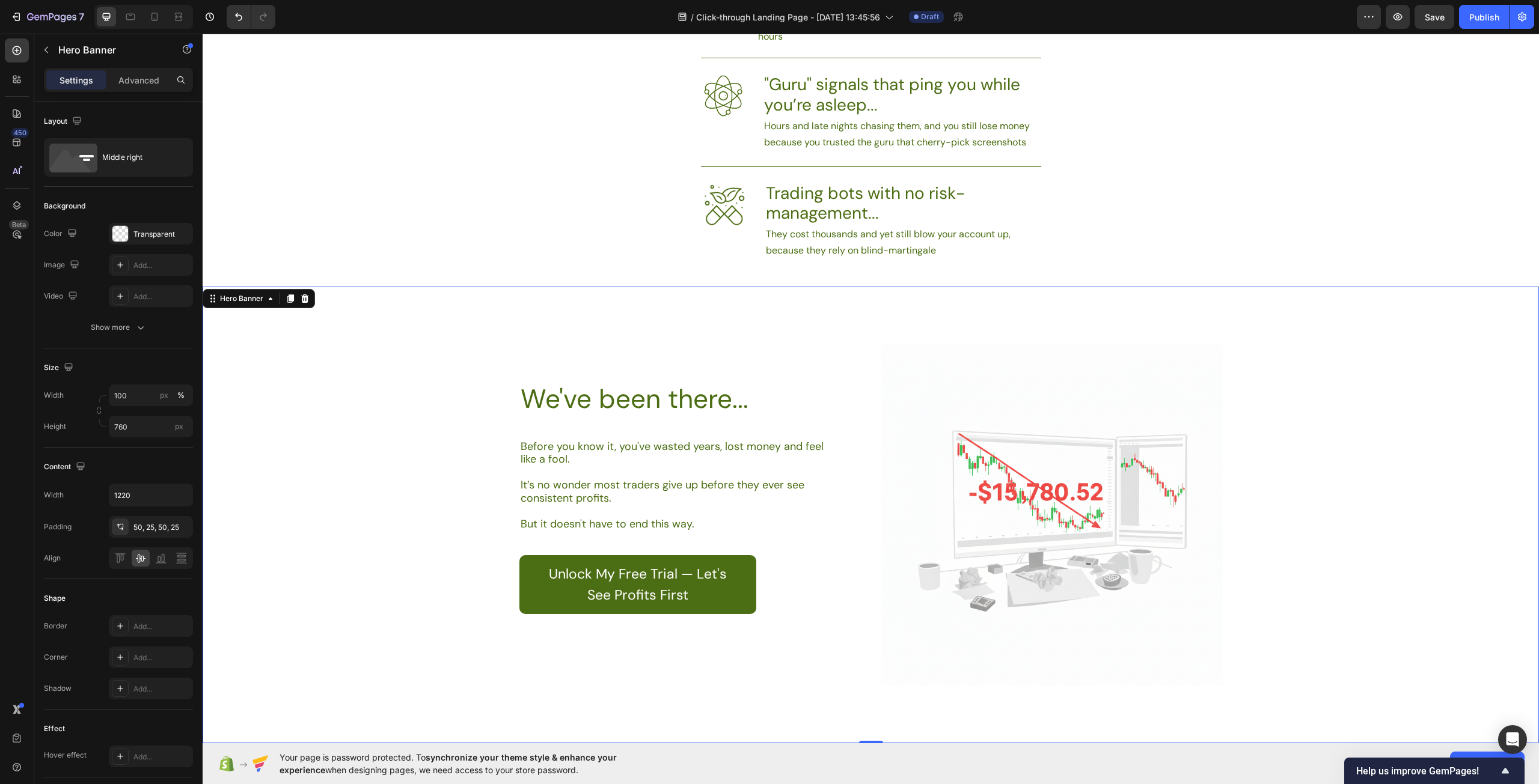
scroll to position [1021, 0]
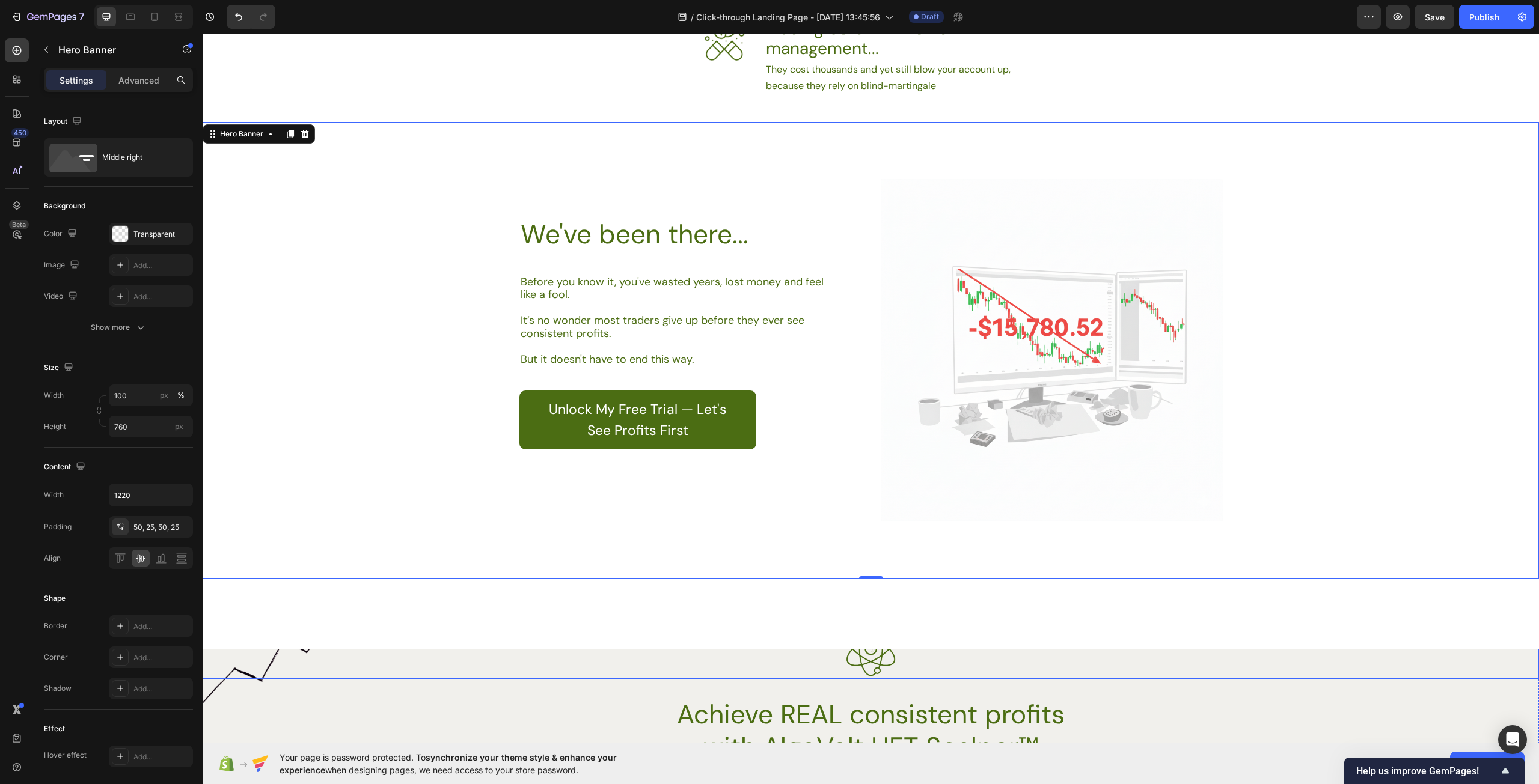
click at [453, 663] on div at bounding box center [870, 649] width 1337 height 61
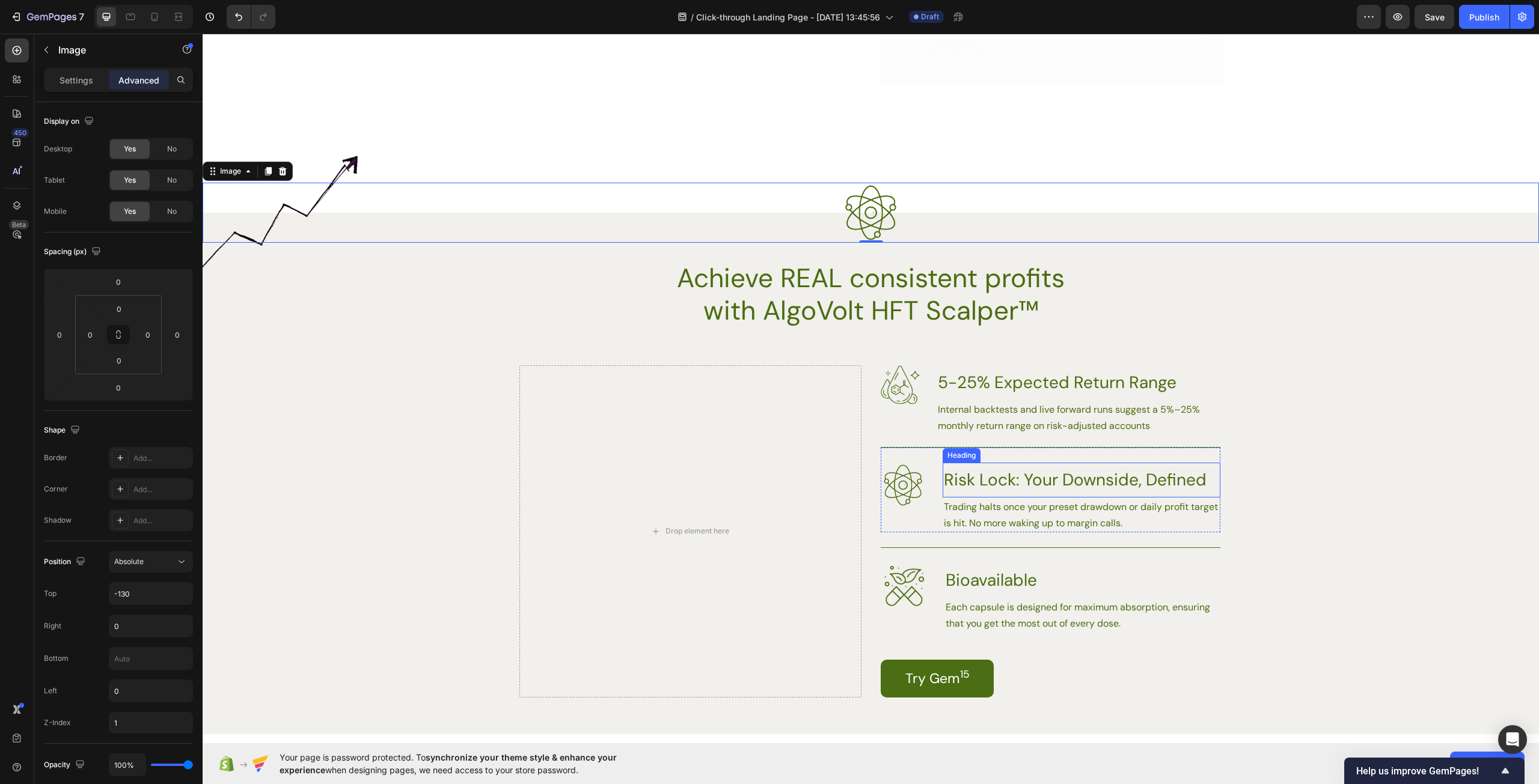
scroll to position [1623, 0]
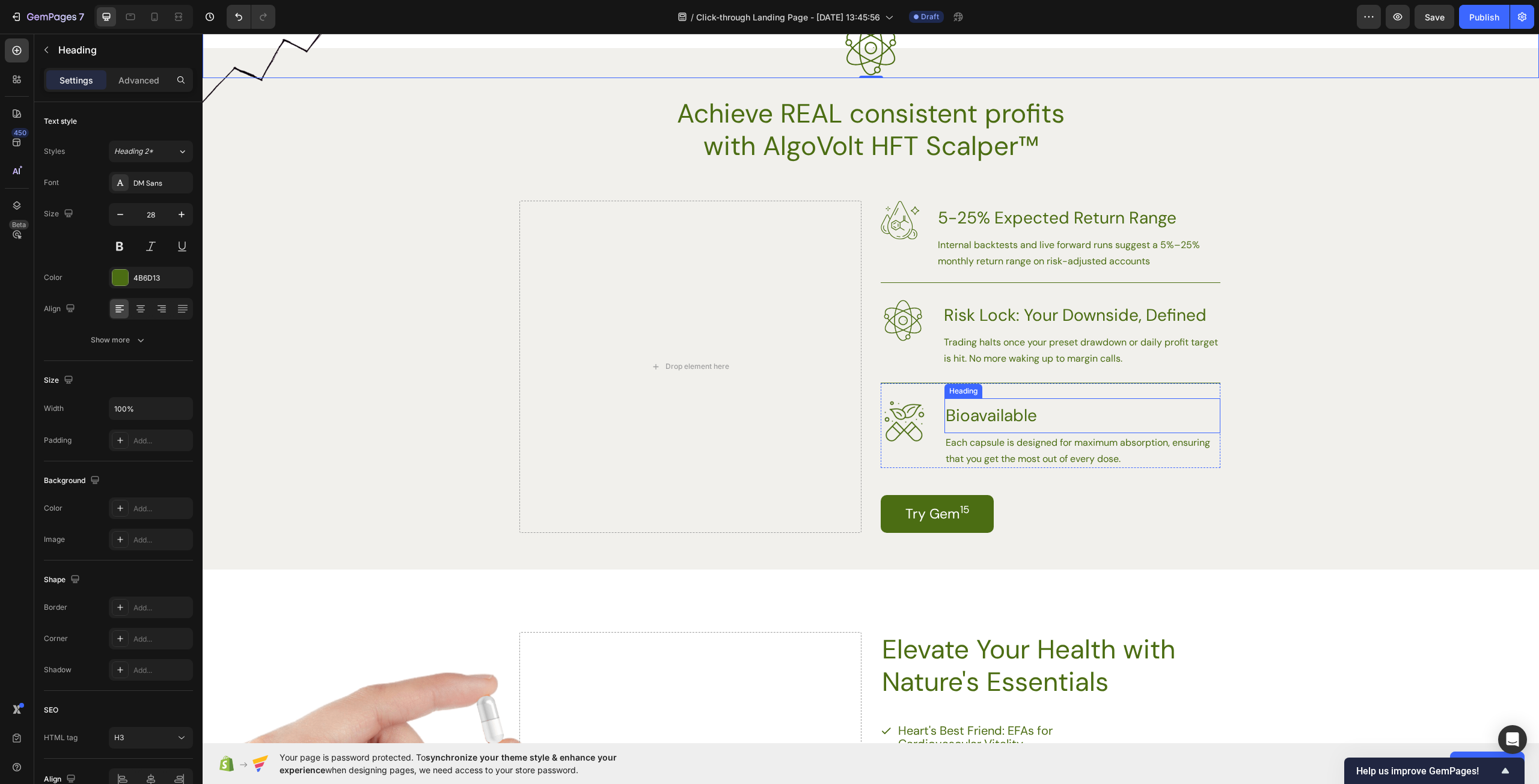
click at [988, 410] on h3 "Bioavailable" at bounding box center [1082, 415] width 276 height 35
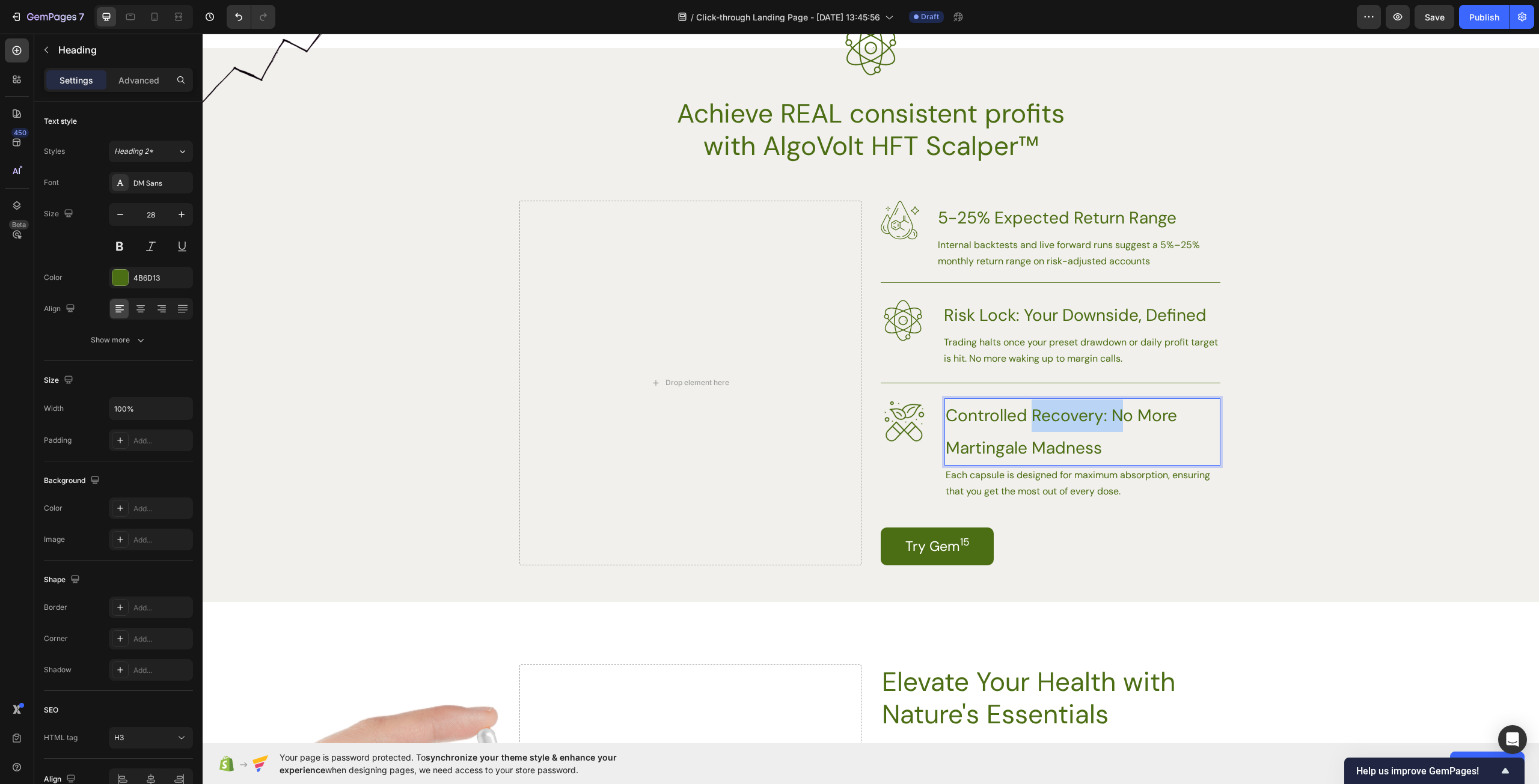
drag, startPoint x: 1113, startPoint y: 419, endPoint x: 1028, endPoint y: 418, distance: 85.0
click at [1028, 418] on p "Controlled Recovery: No More Martingale Madness" at bounding box center [1082, 432] width 273 height 65
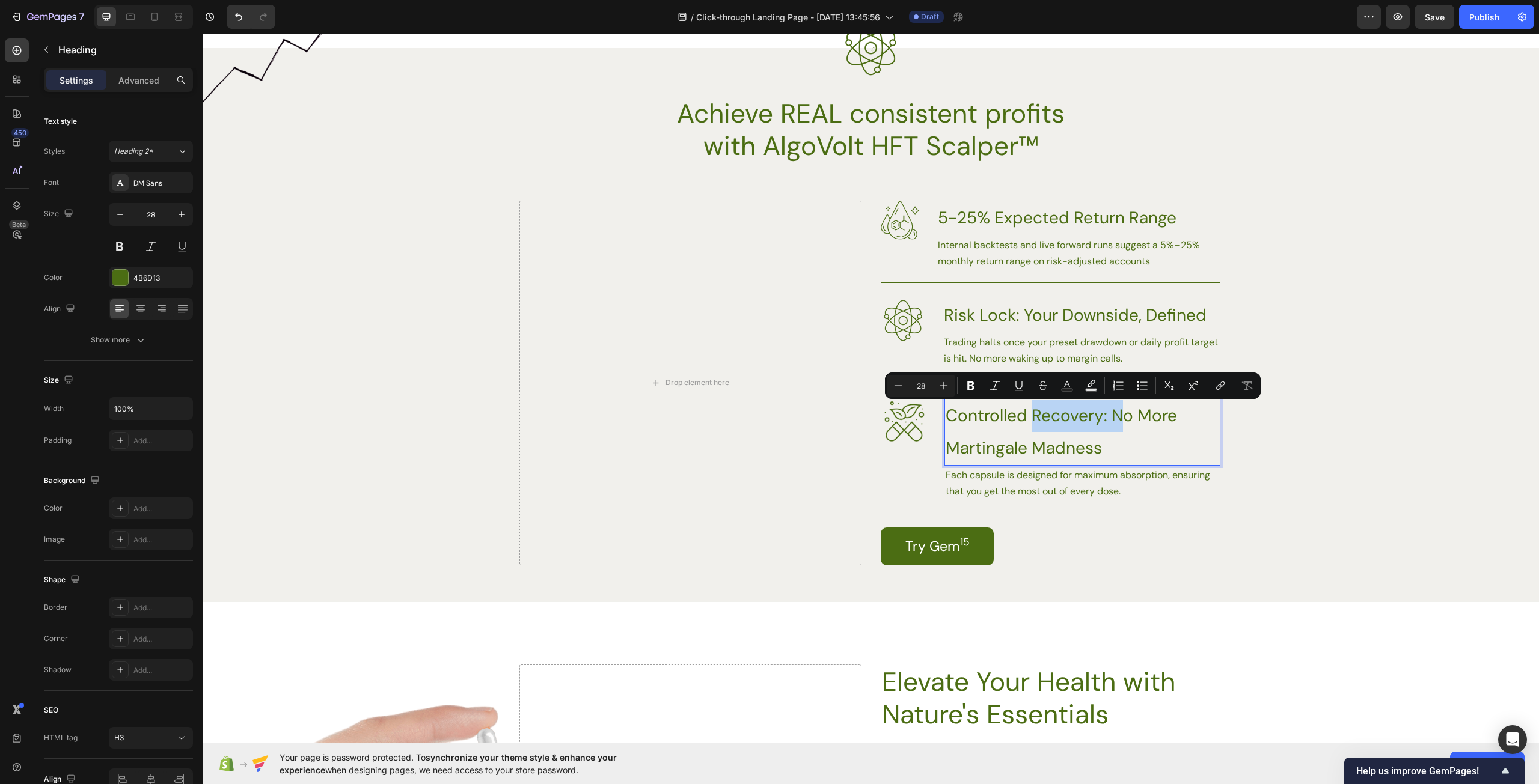
click at [1086, 418] on p "Controlled Recovery: No More Martingale Madness" at bounding box center [1082, 432] width 273 height 65
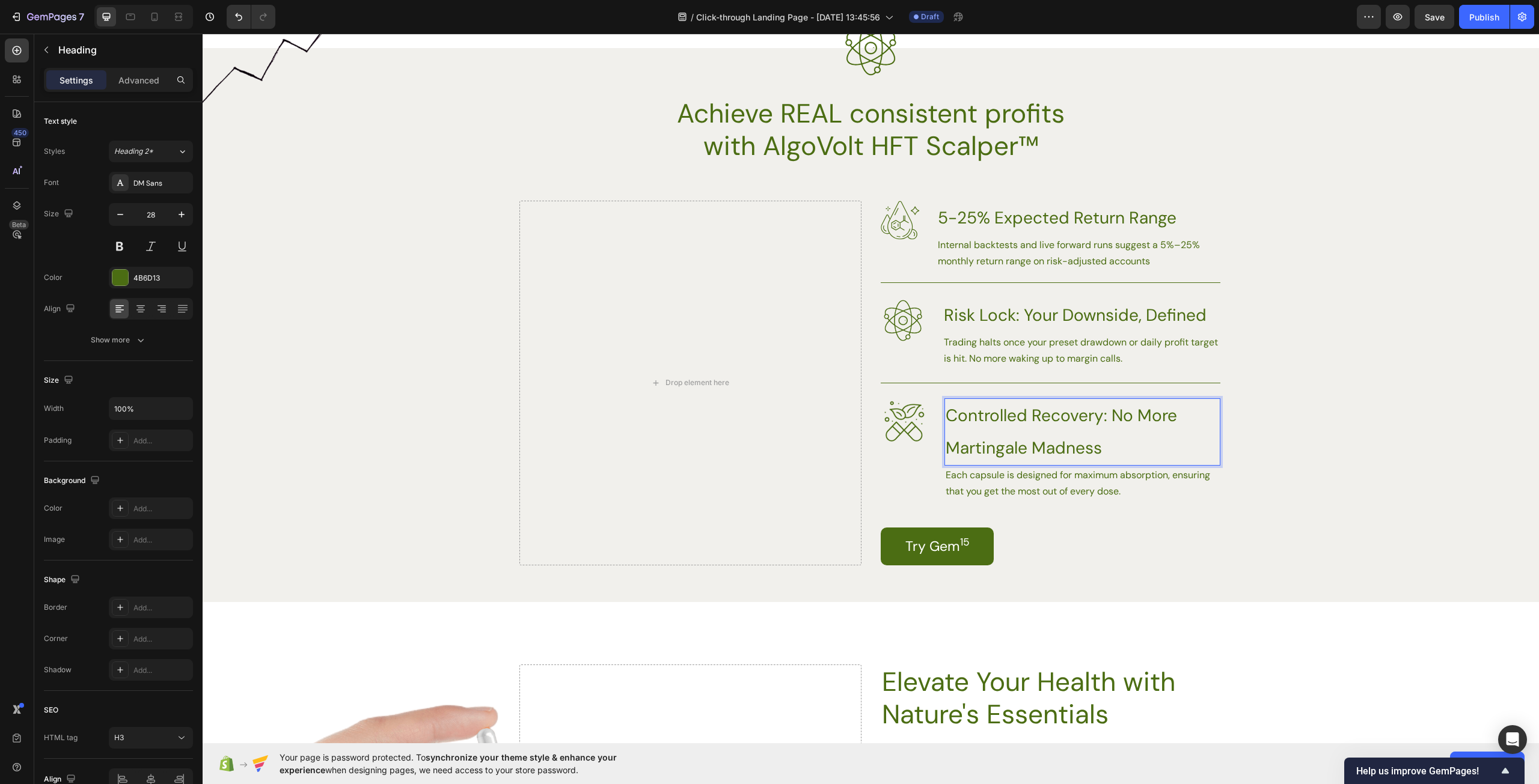
click at [1111, 418] on p "Controlled Recovery: No More Martingale Madness" at bounding box center [1082, 432] width 273 height 65
click at [988, 219] on h3 "5-25% Expected Return Range" at bounding box center [1078, 218] width 284 height 35
click at [1156, 218] on h3 "5-25% Expected Return Range" at bounding box center [1078, 218] width 284 height 35
click at [1173, 218] on p "5-25% Expected Return Range" at bounding box center [1077, 218] width 281 height 32
click at [1182, 221] on p "5-25% Expected Return Range" at bounding box center [1077, 218] width 281 height 32
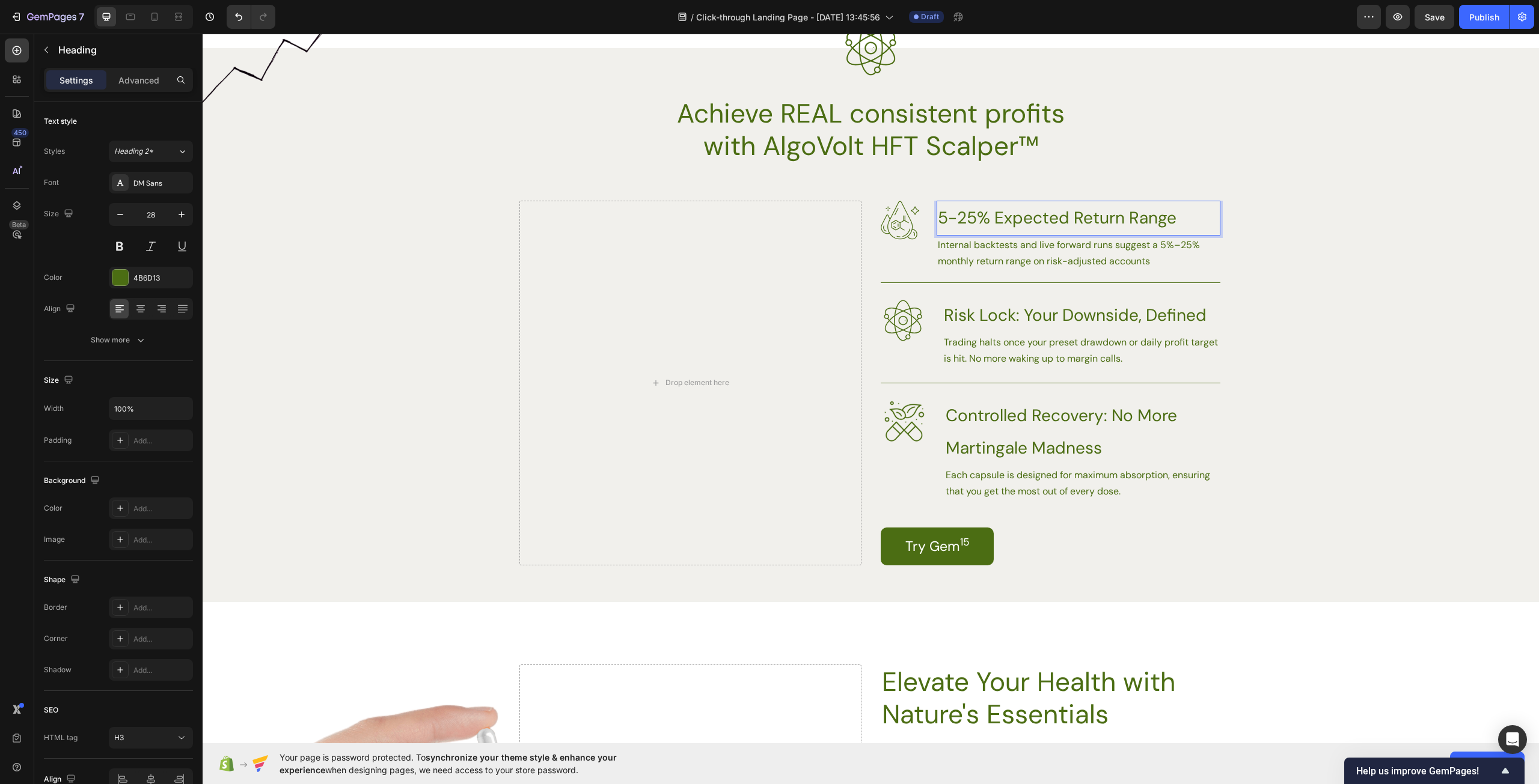
click at [937, 220] on p "5-25% Expected Return Range" at bounding box center [1077, 218] width 281 height 32
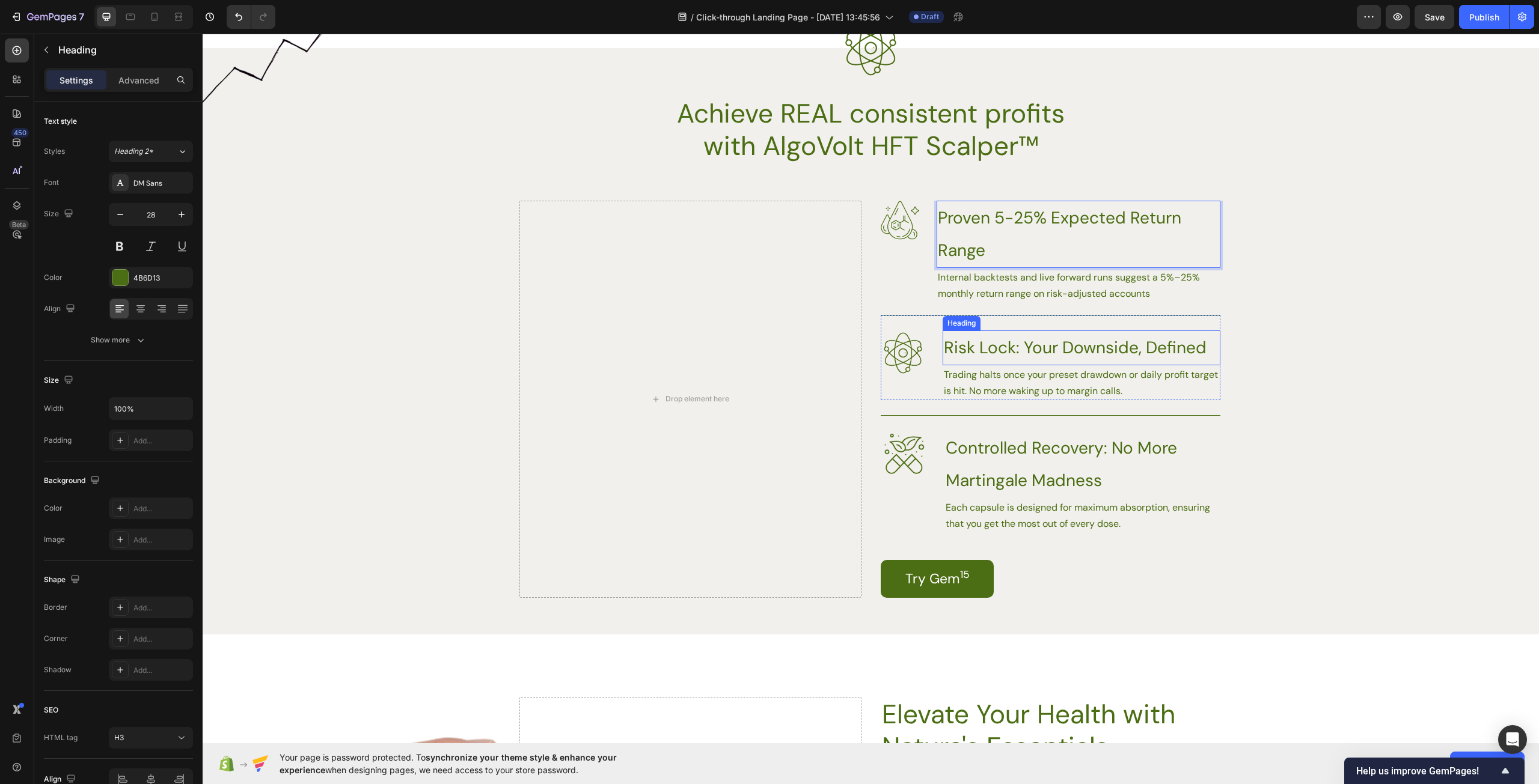
click at [976, 342] on h3 "Risk Lock: Your Downside, Defined" at bounding box center [1081, 347] width 278 height 35
click at [1089, 347] on h3 "Risk Lock: Your Downside, Defined" at bounding box center [1081, 347] width 278 height 35
click at [1159, 343] on p "Risk Lock: Your Downside, Defined" at bounding box center [1081, 348] width 275 height 32
drag, startPoint x: 1023, startPoint y: 350, endPoint x: 1201, endPoint y: 344, distance: 178.1
click at [1201, 344] on p "Risk Lock: Your Downside, Defined" at bounding box center [1081, 348] width 275 height 32
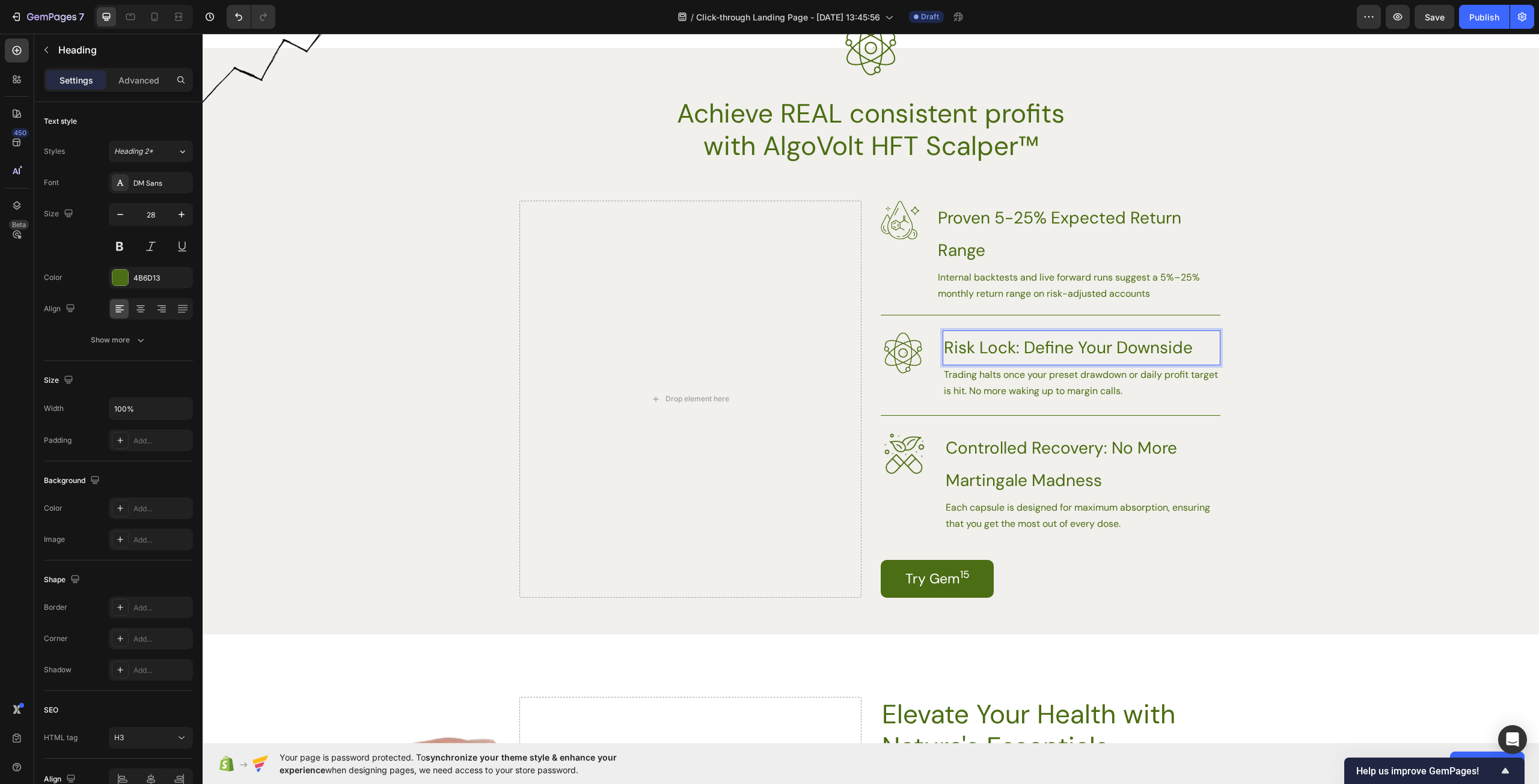
click at [1111, 348] on p "Risk Lock: Define Your Downside" at bounding box center [1081, 348] width 275 height 32
click at [1195, 351] on p "Risk Lock: Define Your Downside" at bounding box center [1081, 348] width 275 height 32
click at [946, 343] on p "Risk Lock: Define Your Downside" at bounding box center [1081, 348] width 275 height 32
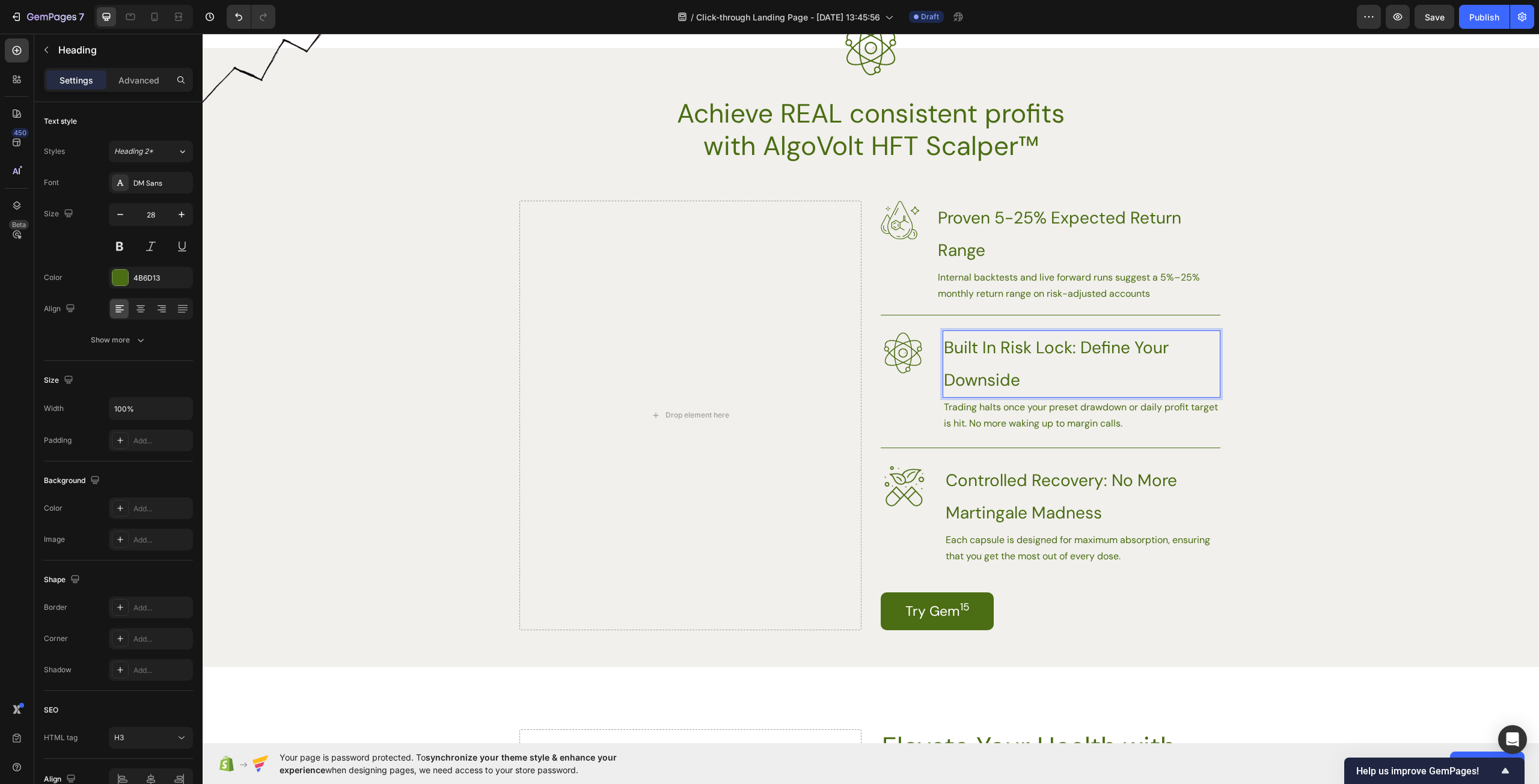
click at [1076, 384] on p "Built In Risk Lock: Define Your Downside" at bounding box center [1081, 364] width 275 height 65
click at [1079, 421] on p "Trading halts once your preset drawdown or daily profit target is hit. No more …" at bounding box center [1081, 415] width 275 height 32
click at [1058, 210] on p "Proven 5-25% Expected Return Range" at bounding box center [1077, 234] width 281 height 65
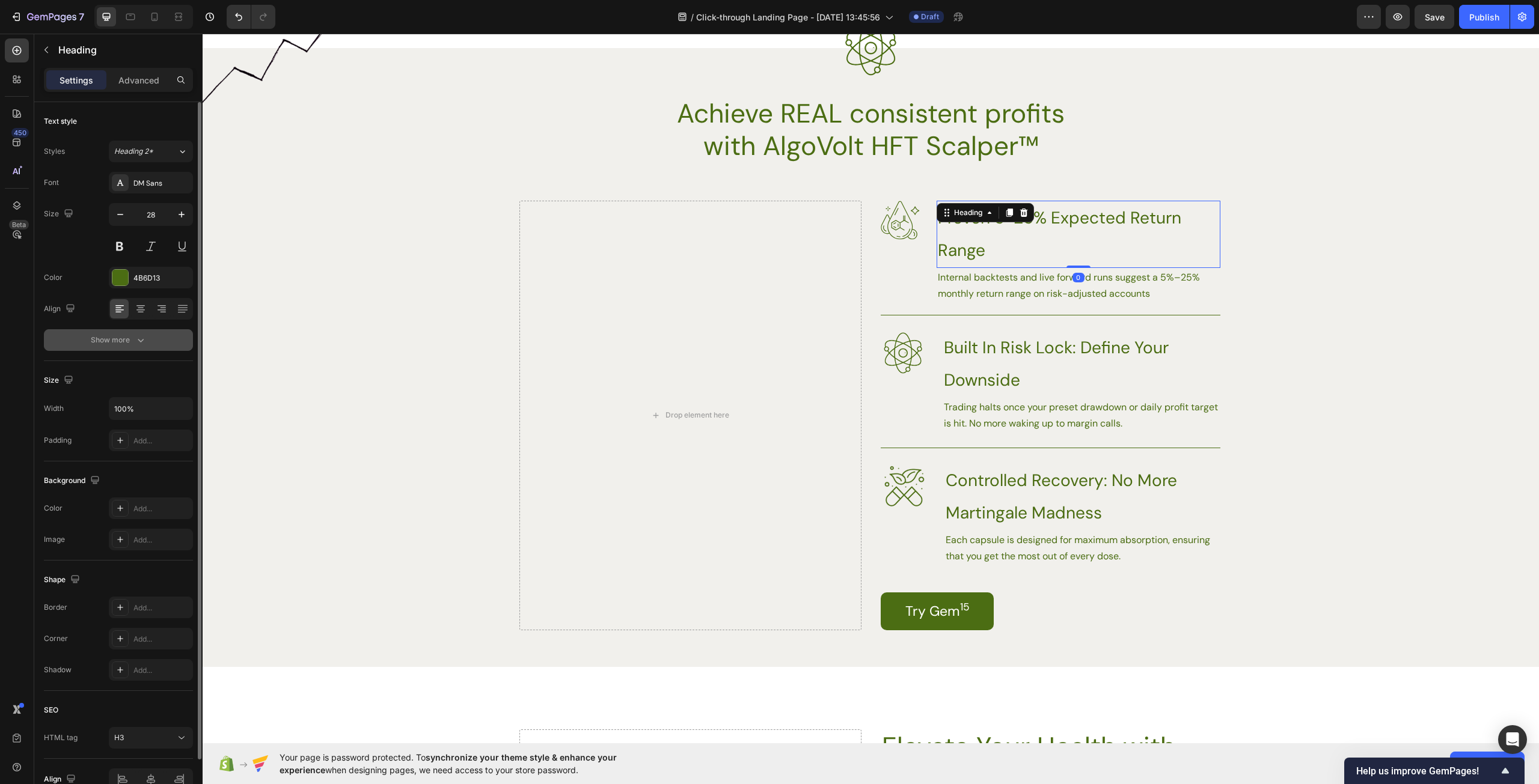
click at [130, 343] on div "Show more" at bounding box center [118, 340] width 56 height 12
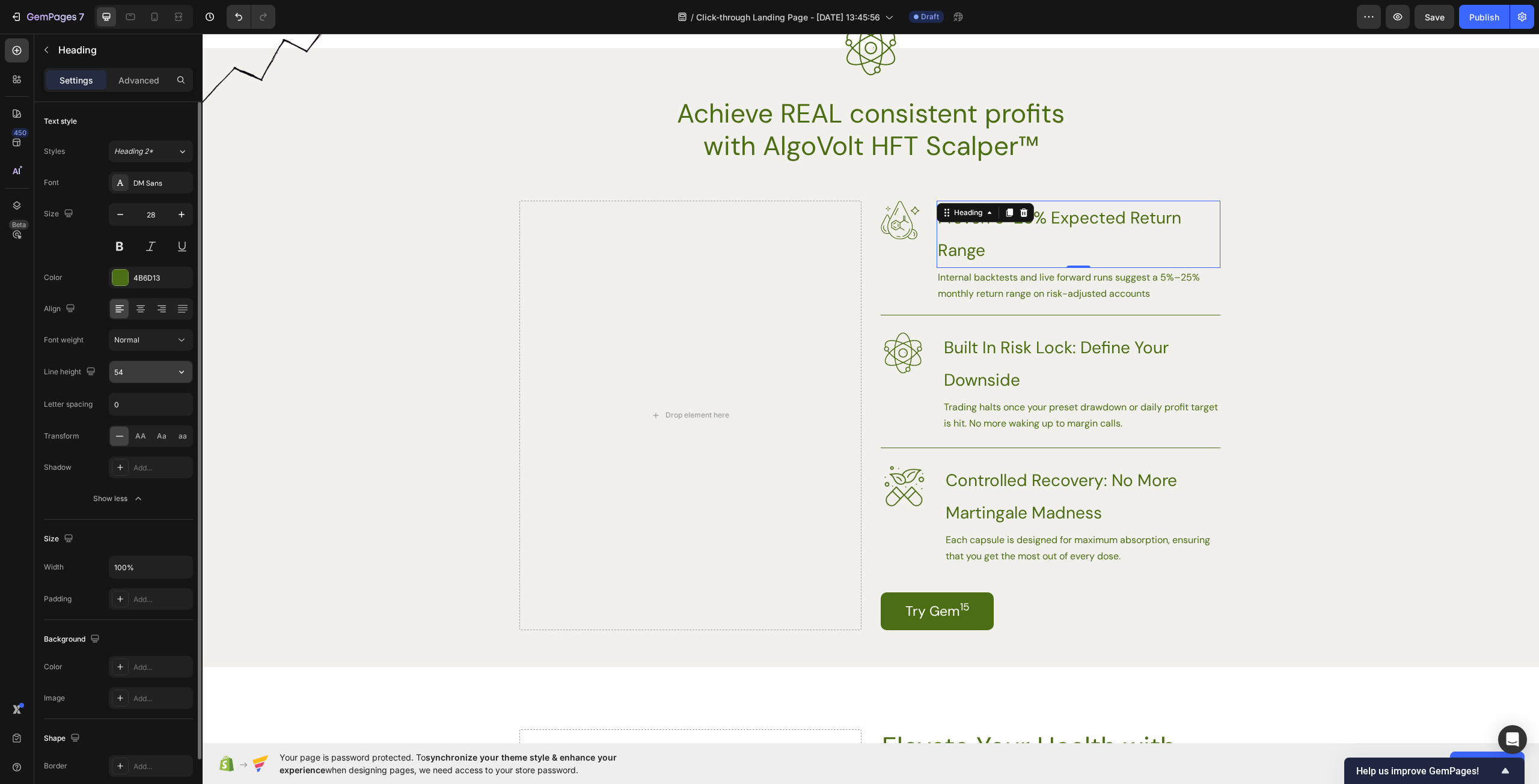
click at [152, 375] on input "54" at bounding box center [151, 372] width 83 height 22
click at [192, 374] on div "54" at bounding box center [150, 372] width 84 height 23
click at [187, 374] on button "button" at bounding box center [181, 372] width 22 height 22
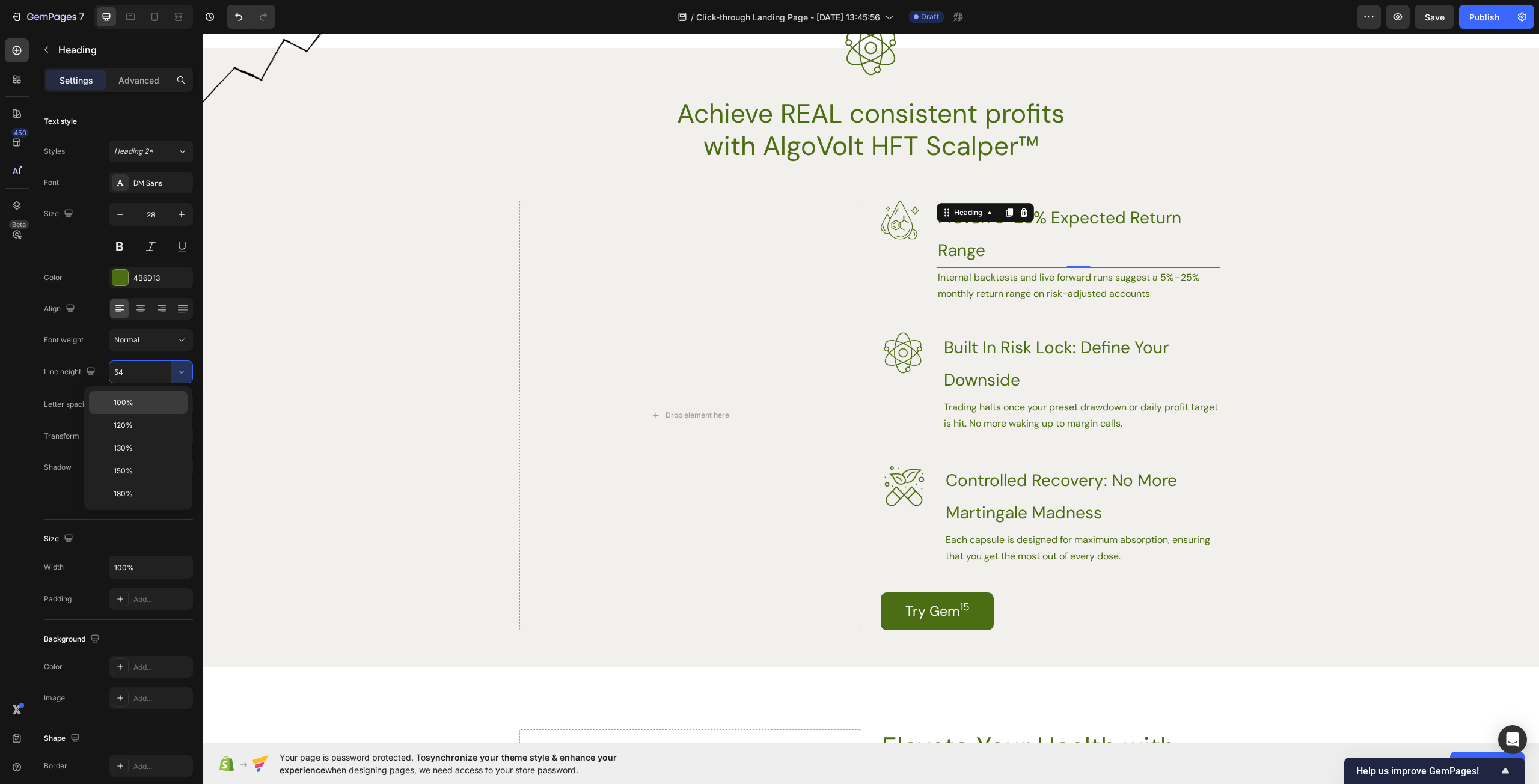
click at [156, 401] on p "100%" at bounding box center [148, 402] width 68 height 10
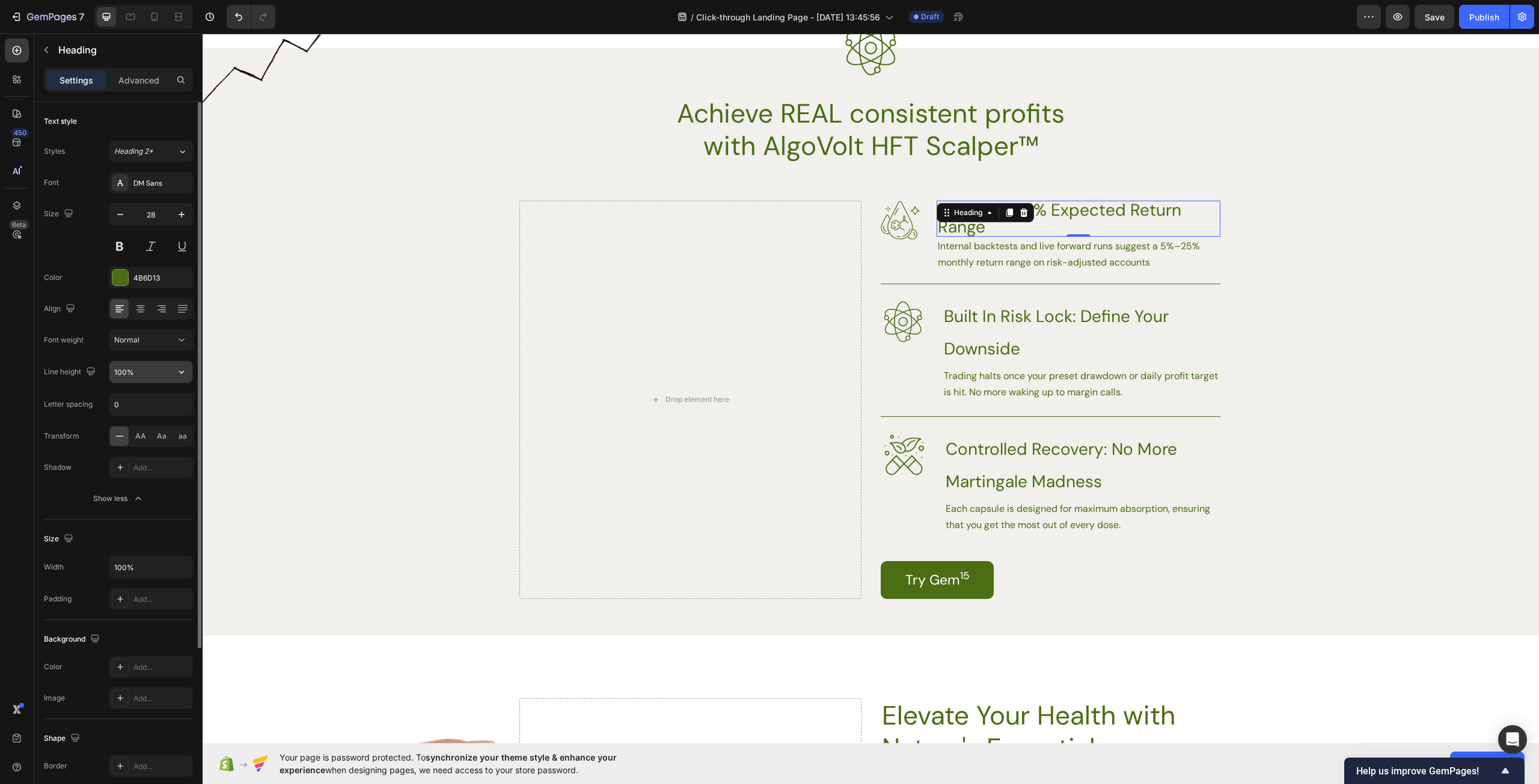
click at [187, 367] on icon "button" at bounding box center [182, 372] width 12 height 12
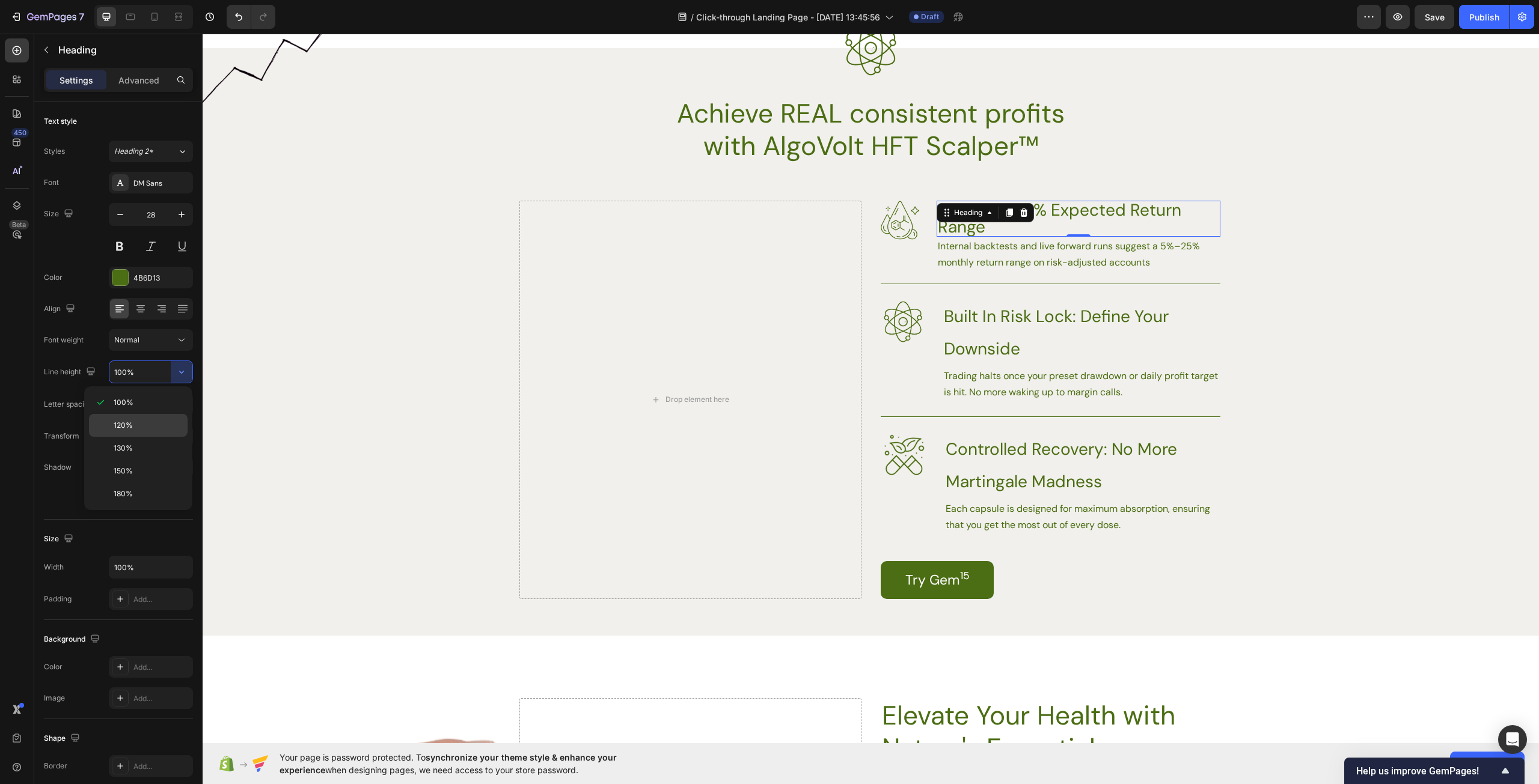
click at [144, 421] on p "120%" at bounding box center [148, 425] width 68 height 10
type input "120%"
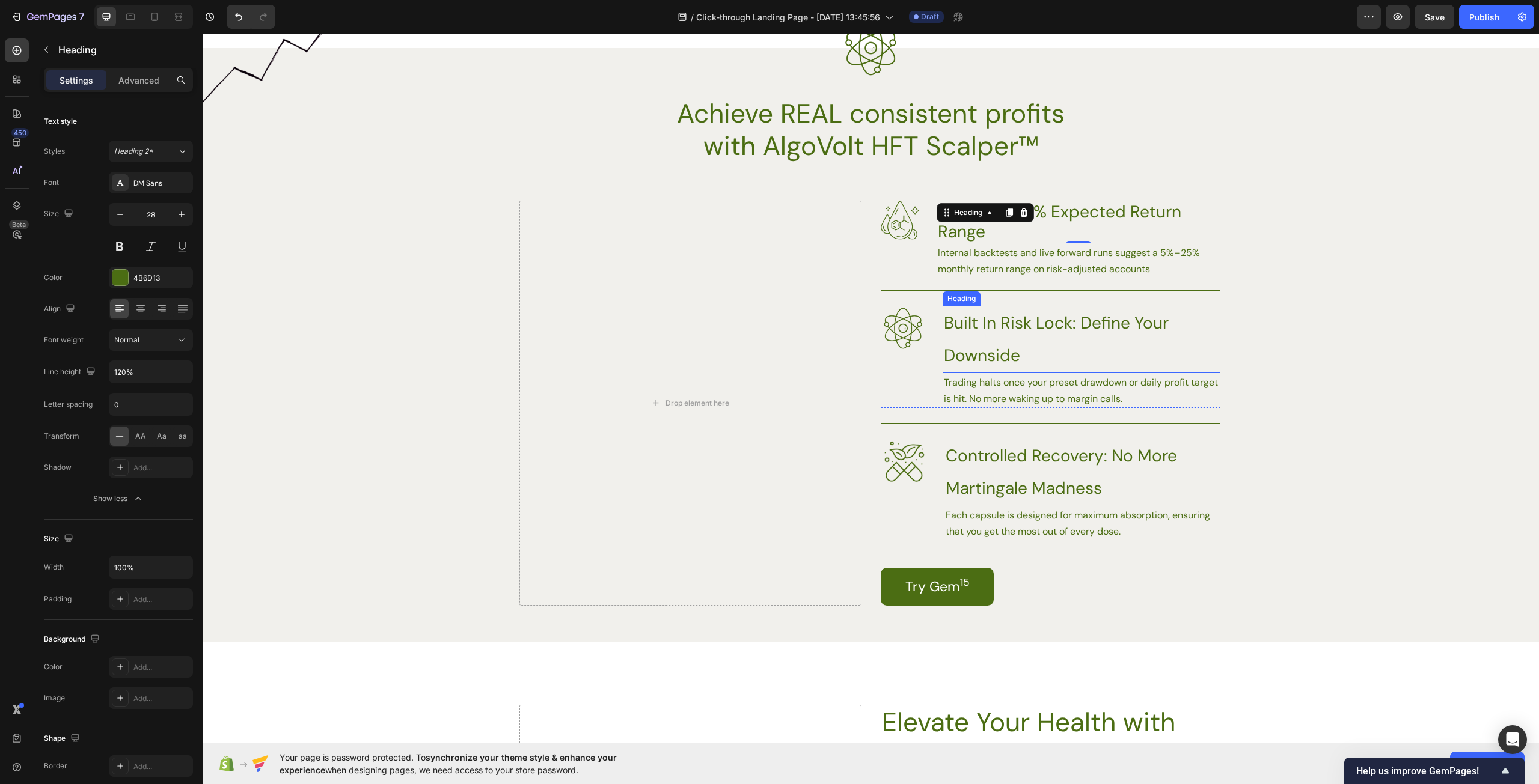
click at [1079, 323] on p "Built In Risk Lock: Define Your Downside" at bounding box center [1081, 340] width 275 height 65
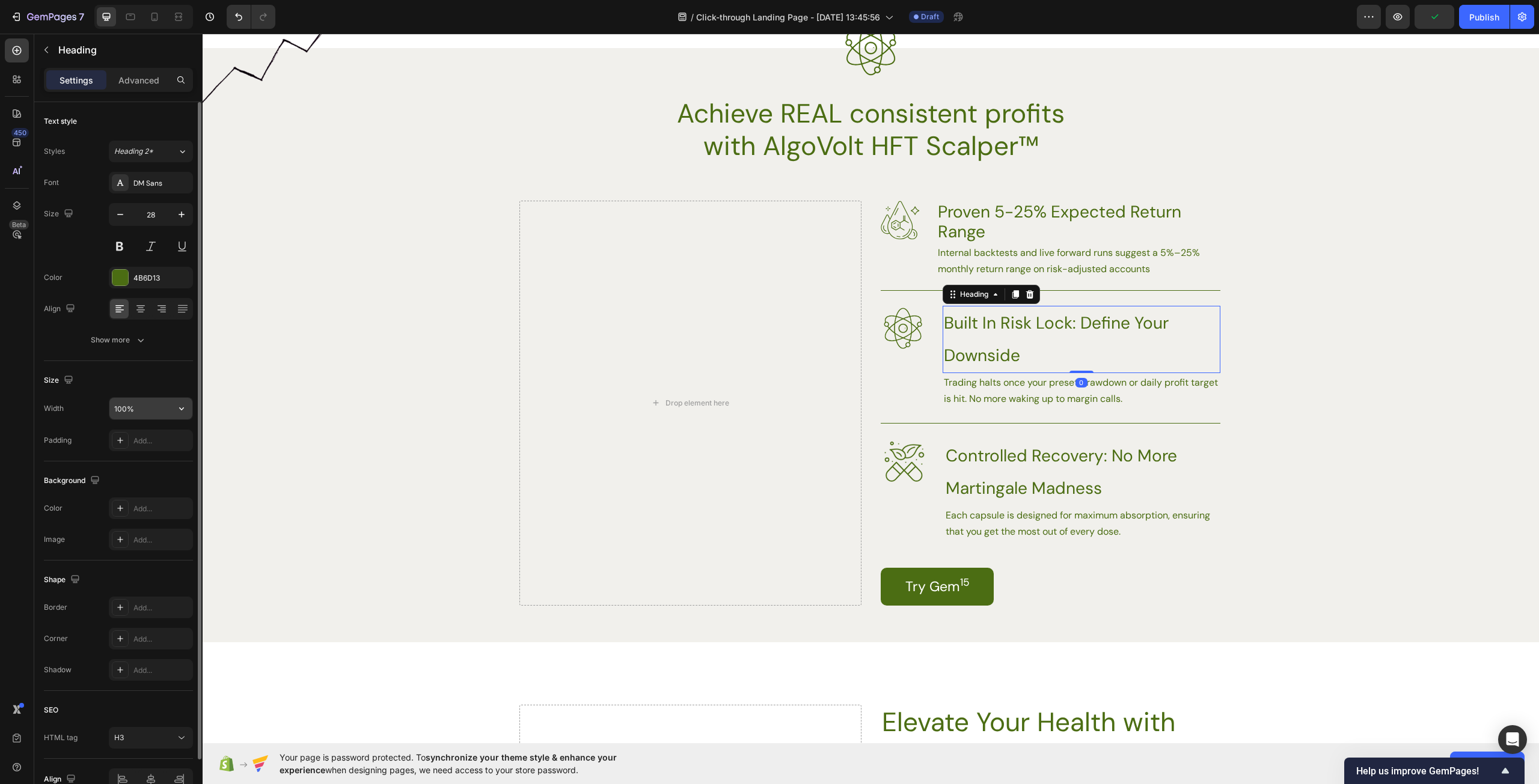
click at [146, 411] on input "100%" at bounding box center [151, 409] width 83 height 22
click at [182, 411] on icon "button" at bounding box center [182, 409] width 12 height 12
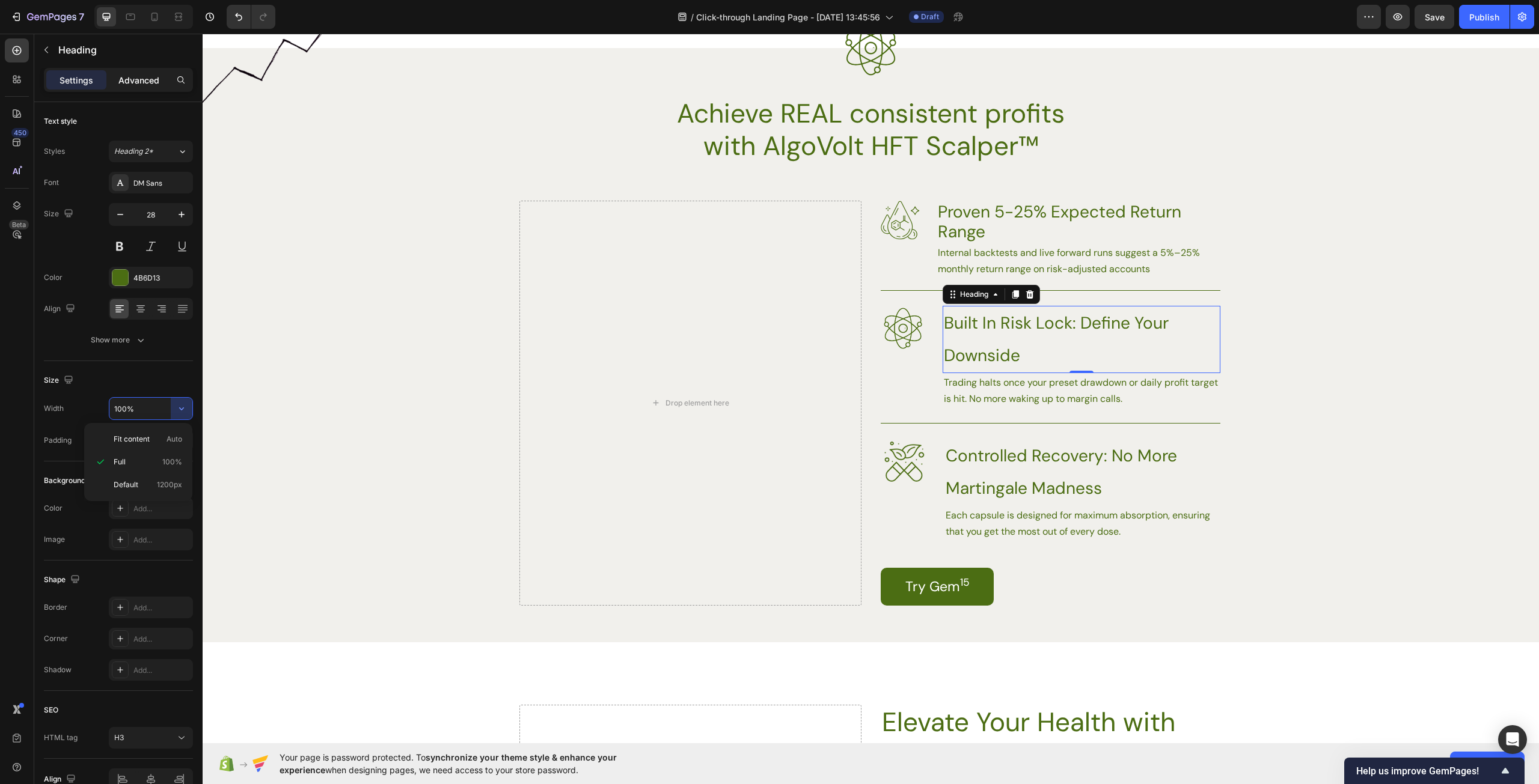
click at [139, 83] on p "Advanced" at bounding box center [138, 79] width 41 height 12
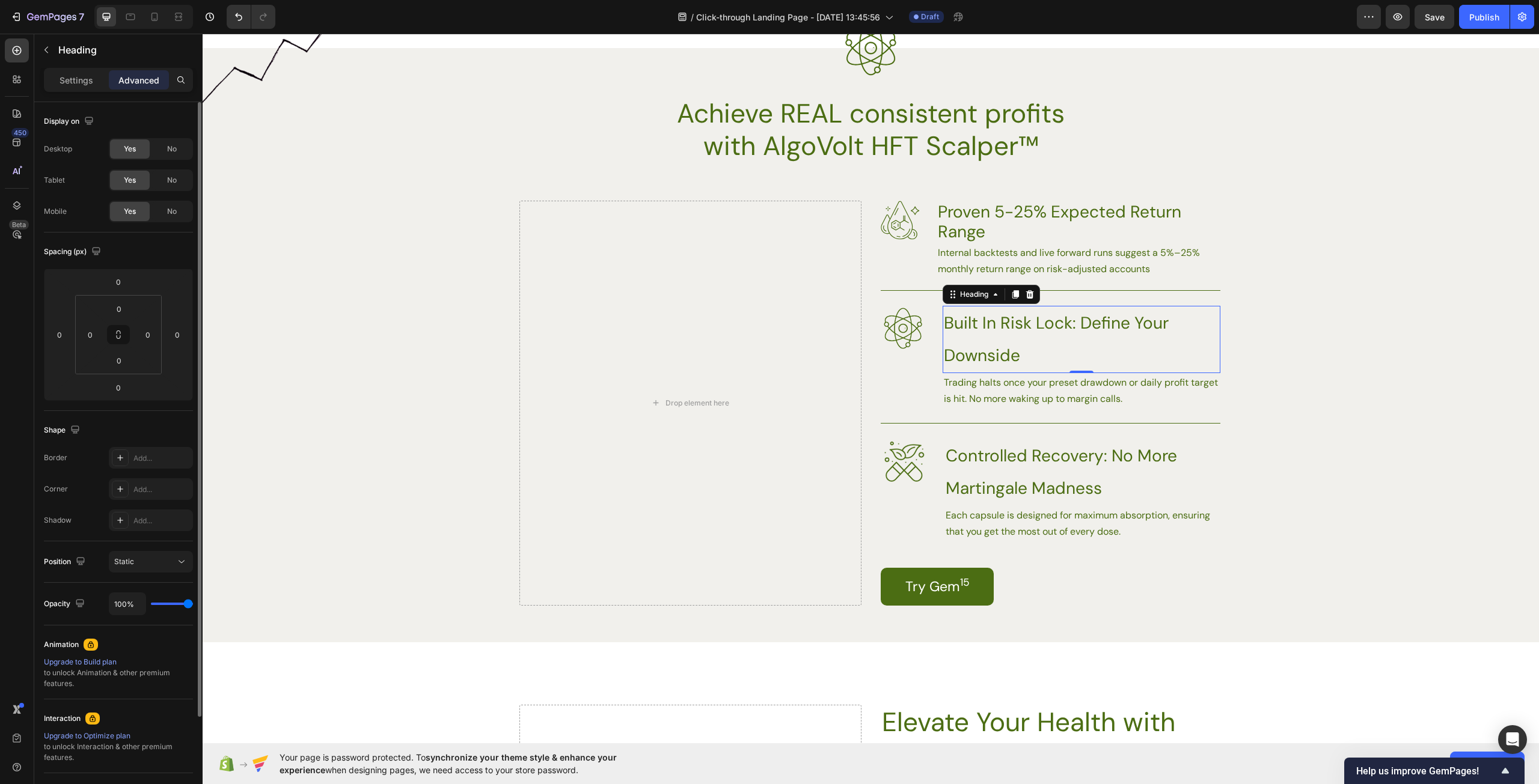
click at [65, 78] on p "Settings" at bounding box center [77, 79] width 34 height 12
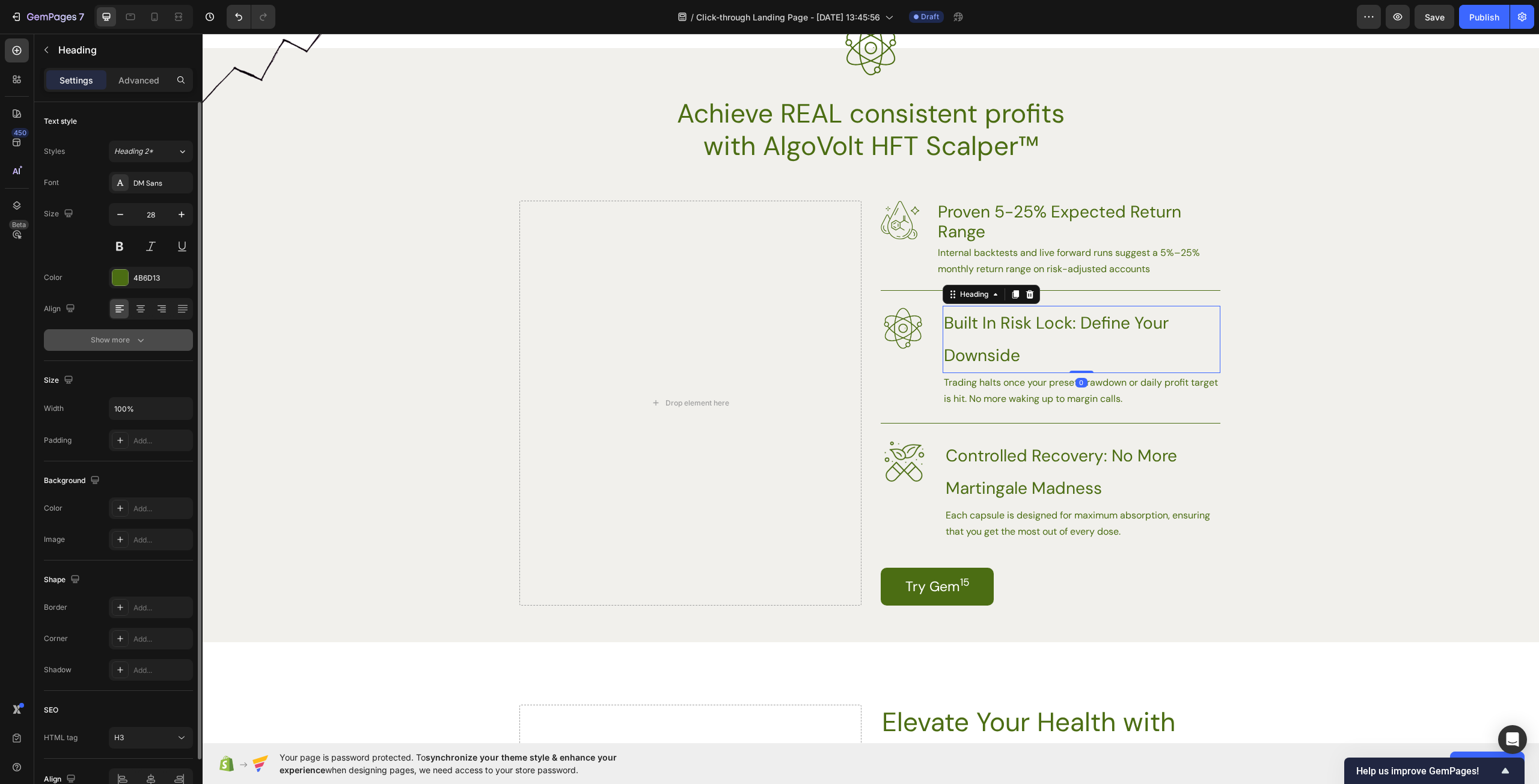
click at [134, 350] on button "Show more" at bounding box center [118, 340] width 149 height 22
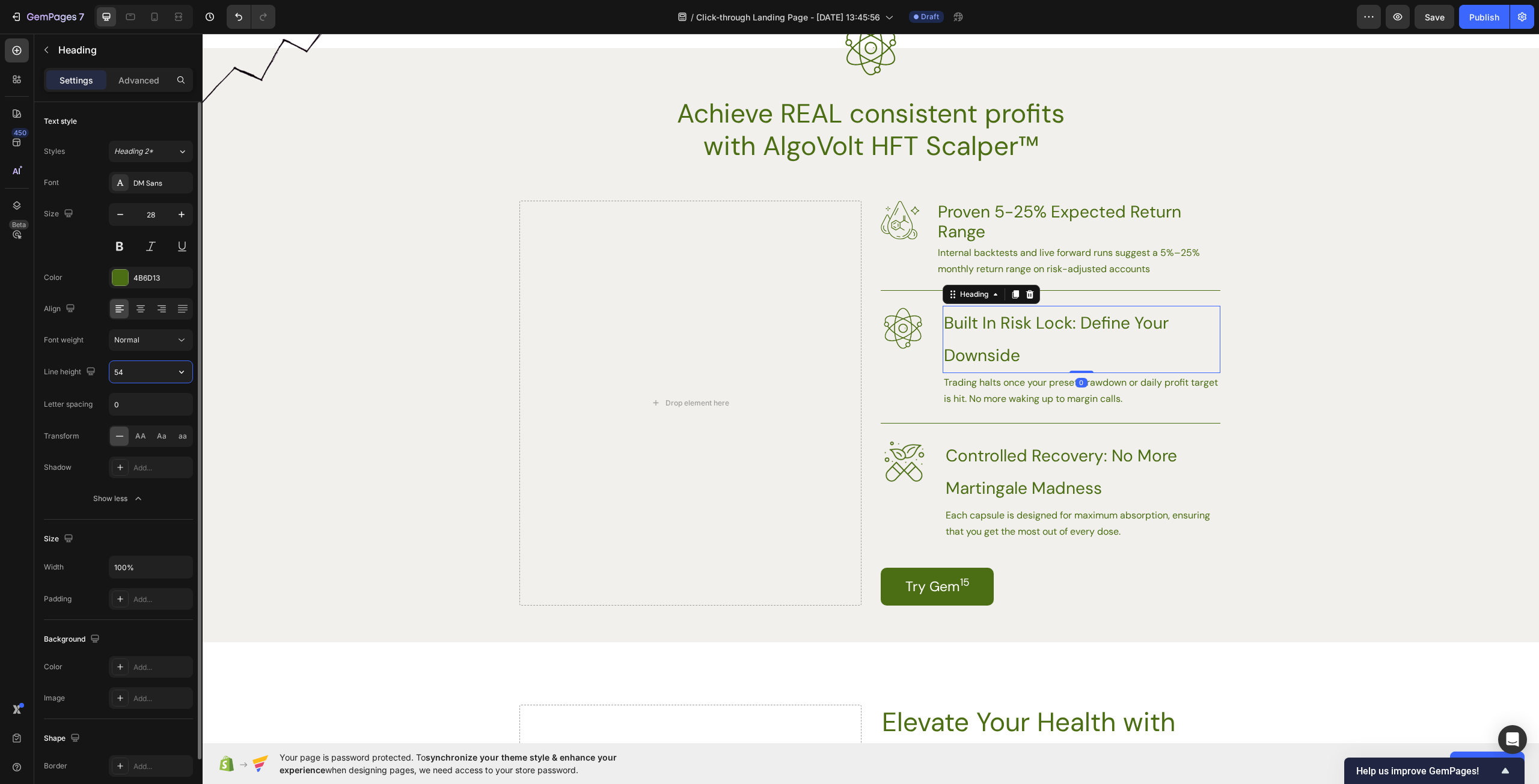
click at [150, 372] on input "54" at bounding box center [151, 372] width 83 height 22
click at [180, 373] on icon "button" at bounding box center [182, 372] width 12 height 12
click at [144, 423] on p "120%" at bounding box center [148, 425] width 68 height 10
type input "120%"
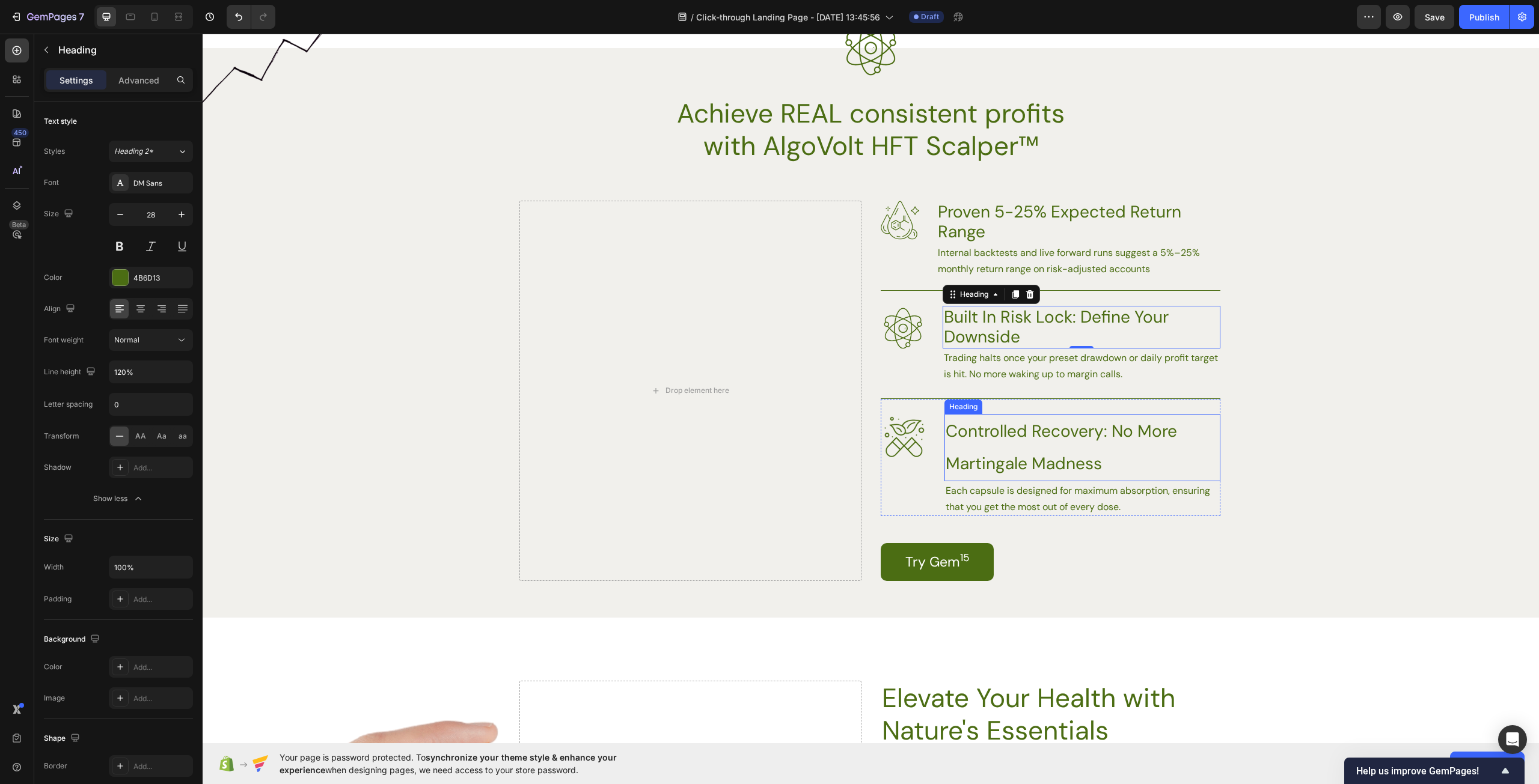
click at [1053, 425] on p "Controlled Recovery: No More Martingale Madness" at bounding box center [1082, 447] width 273 height 65
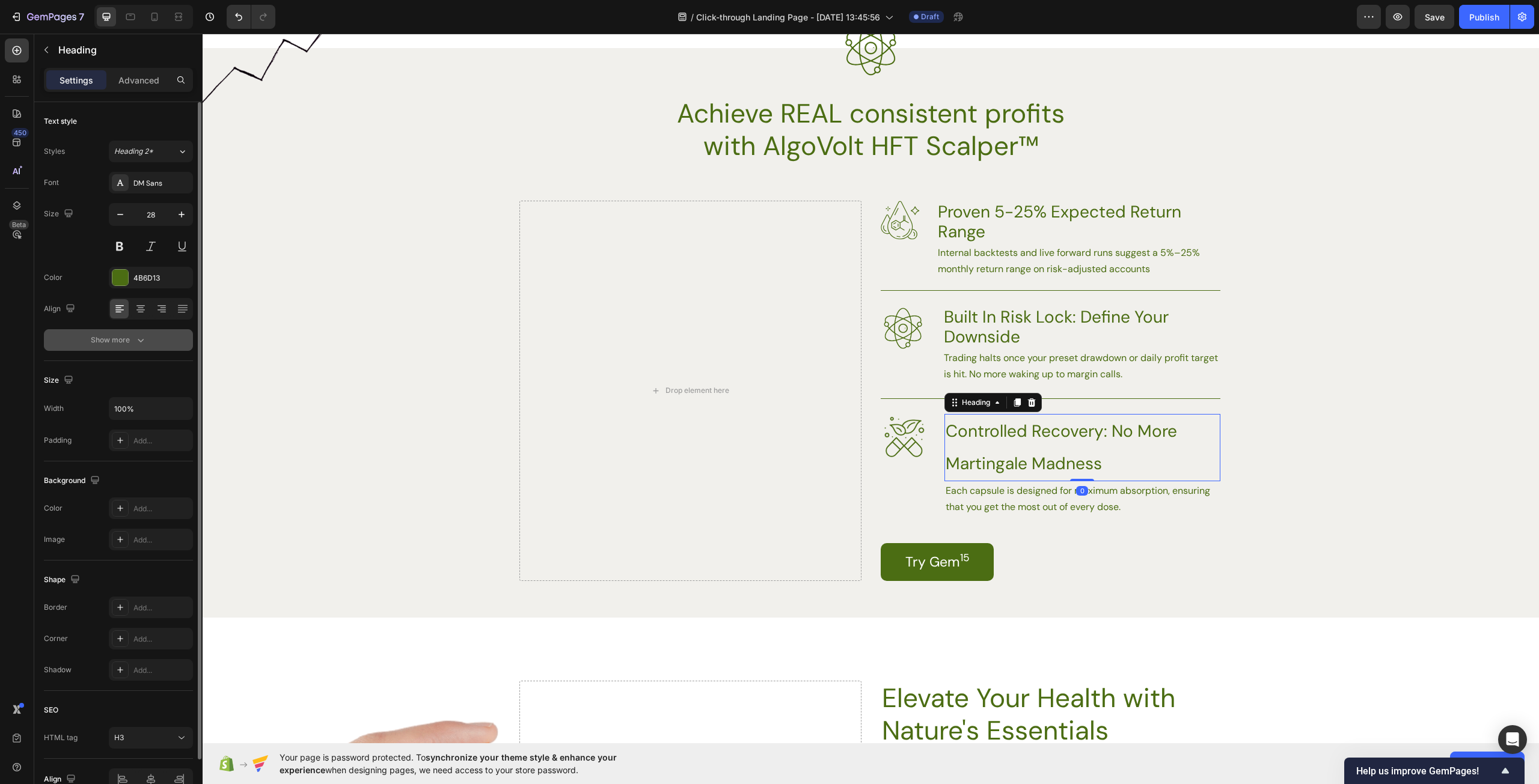
click at [126, 340] on div "Show more" at bounding box center [118, 340] width 56 height 12
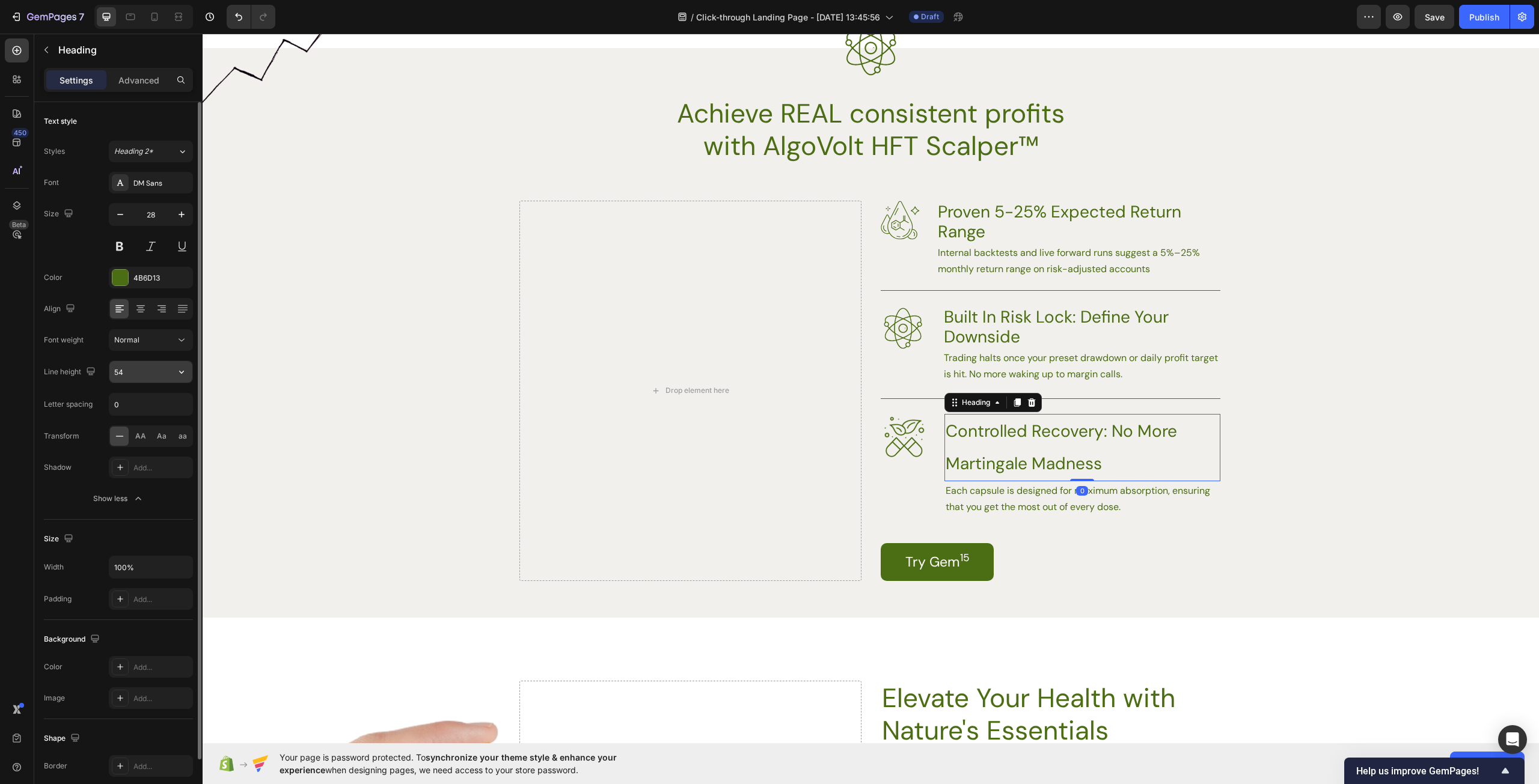
drag, startPoint x: 140, startPoint y: 369, endPoint x: 176, endPoint y: 384, distance: 39.0
click at [141, 369] on input "54" at bounding box center [151, 372] width 83 height 22
click at [183, 374] on icon "button" at bounding box center [182, 372] width 12 height 12
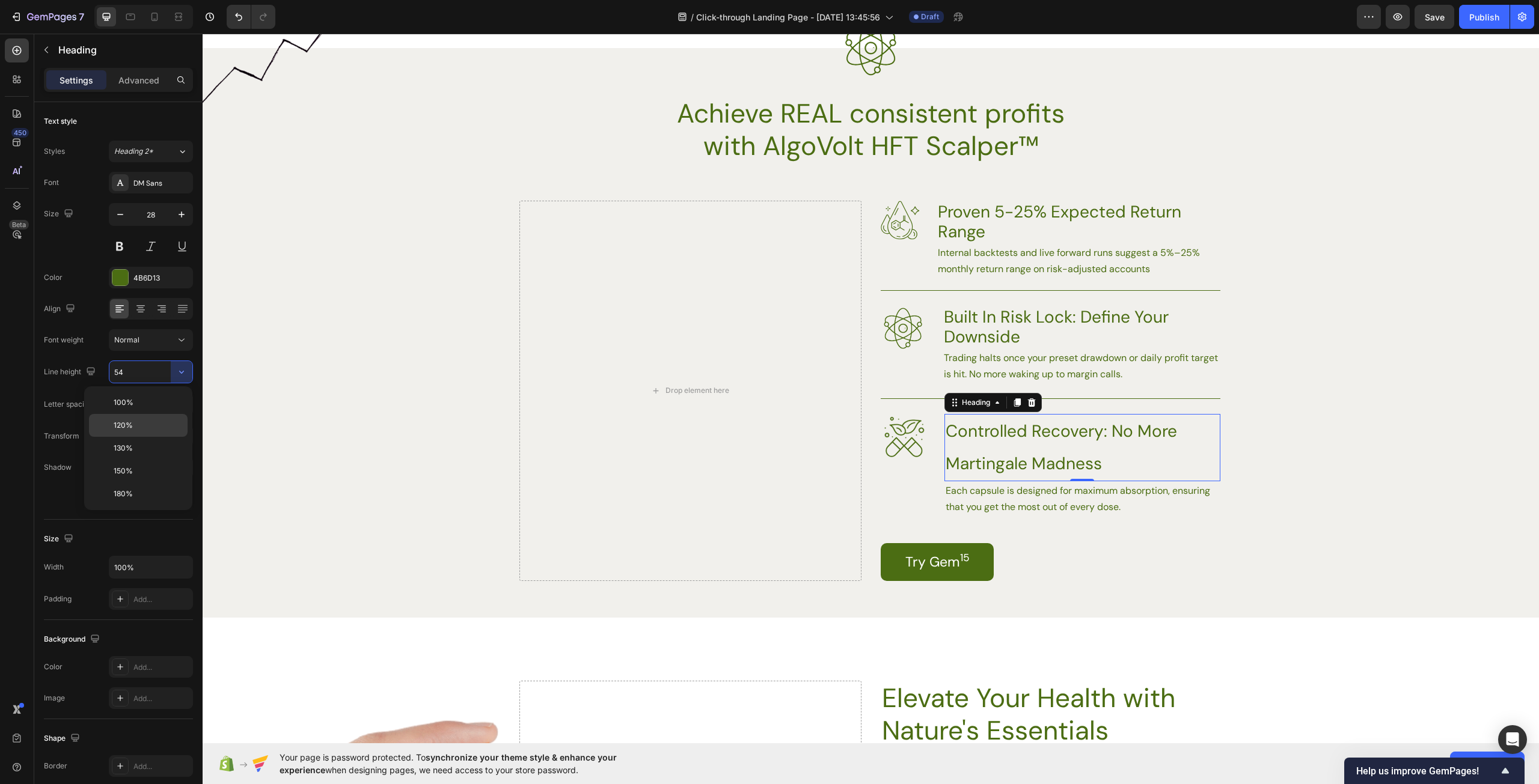
click at [156, 427] on p "120%" at bounding box center [148, 425] width 68 height 10
type input "120%"
click at [156, 427] on div "AA Aa aa" at bounding box center [150, 436] width 84 height 22
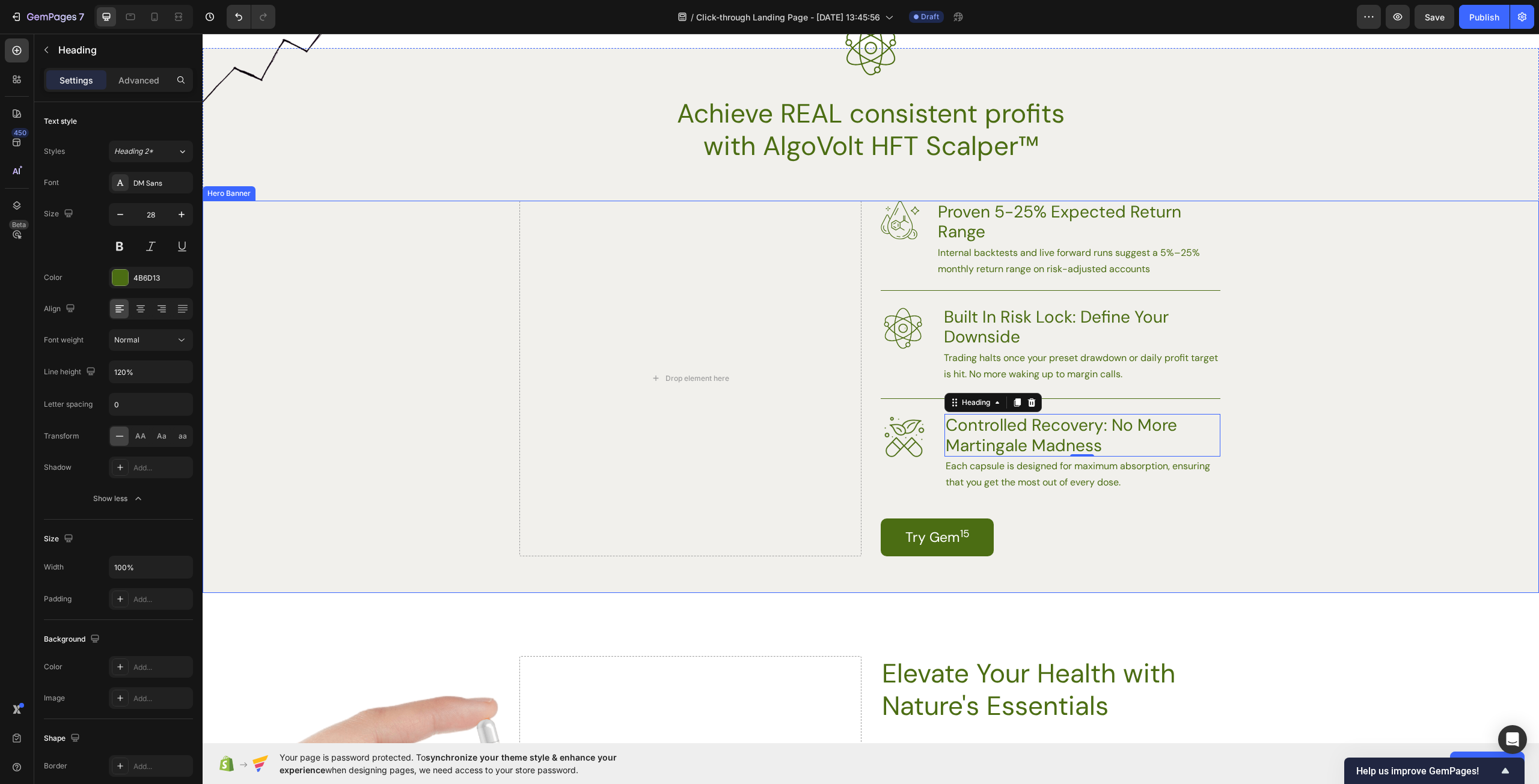
click at [1246, 465] on div "Background Image" at bounding box center [870, 397] width 1337 height 393
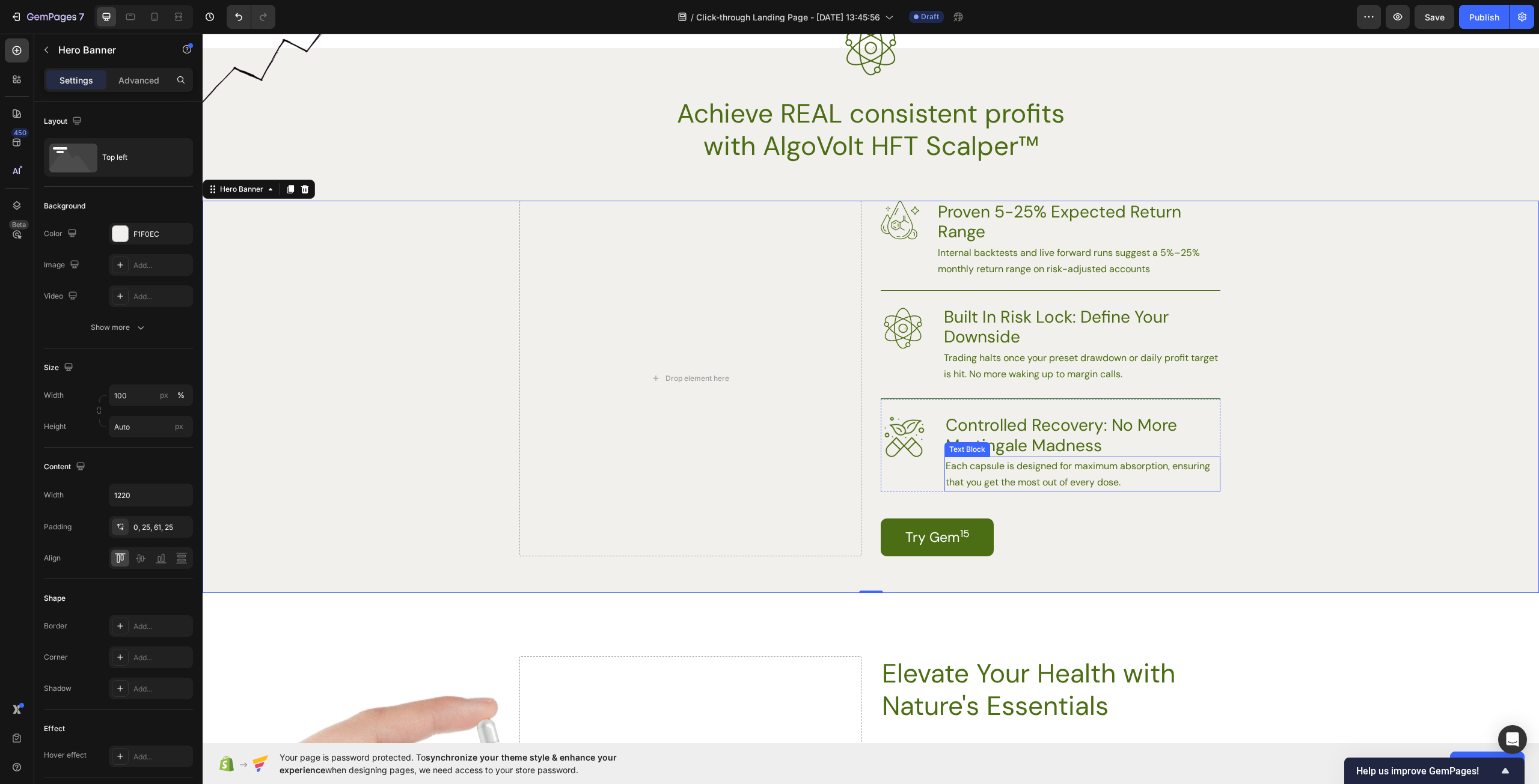
click at [1112, 479] on p "Each capsule is designed for maximum absorption, ensuring that you get the most…" at bounding box center [1082, 474] width 273 height 32
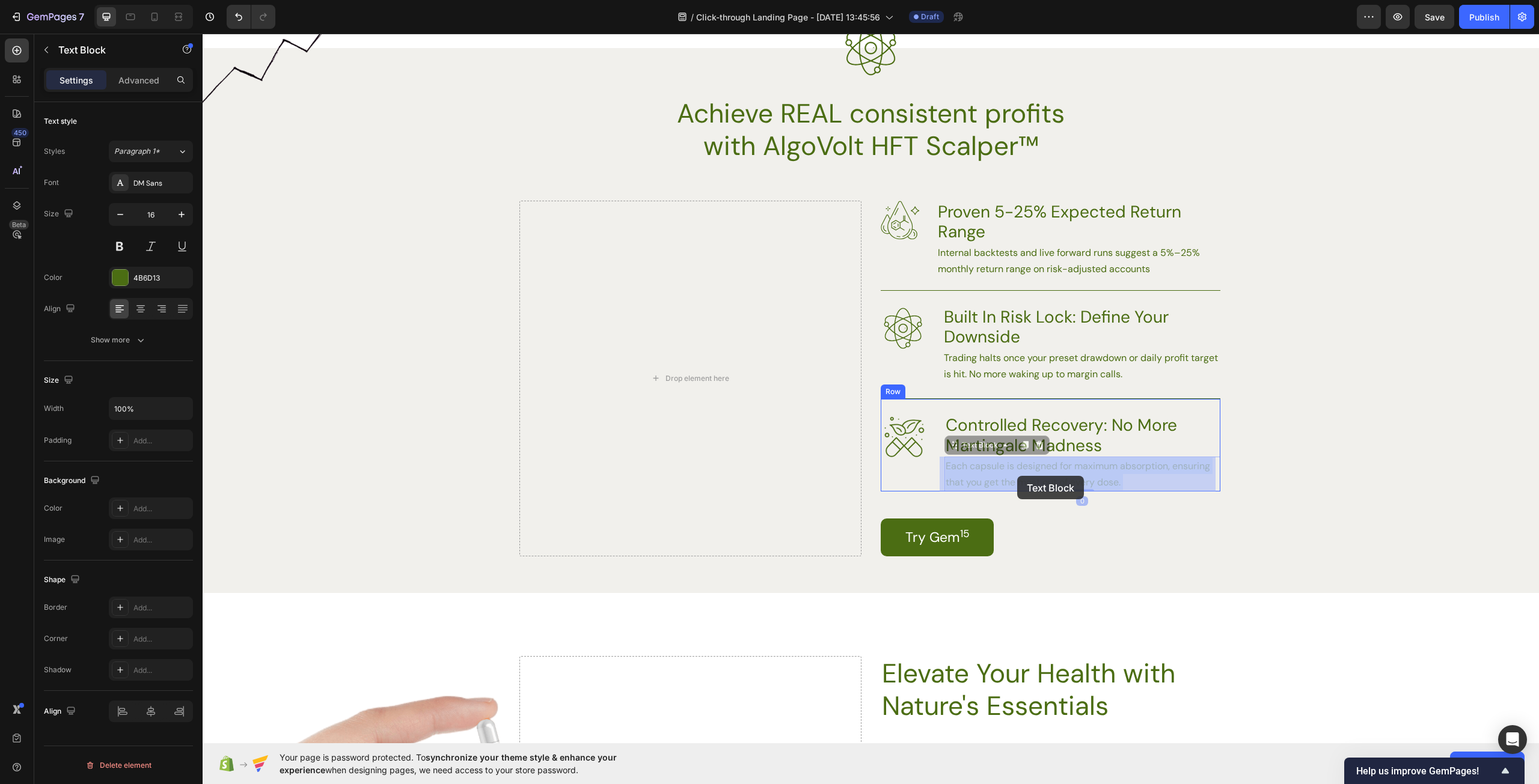
drag, startPoint x: 1138, startPoint y: 482, endPoint x: 1025, endPoint y: 476, distance: 113.2
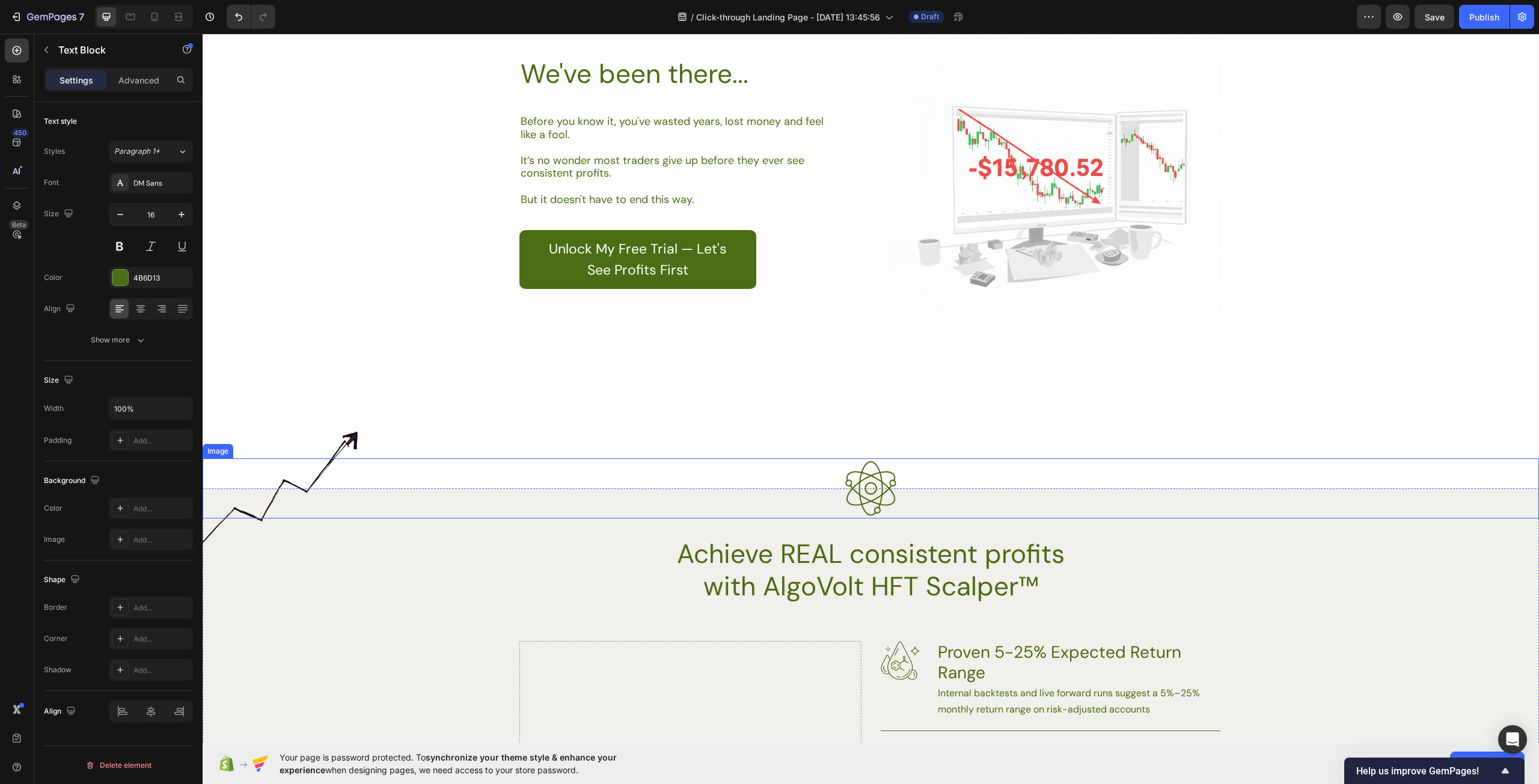
scroll to position [1141, 0]
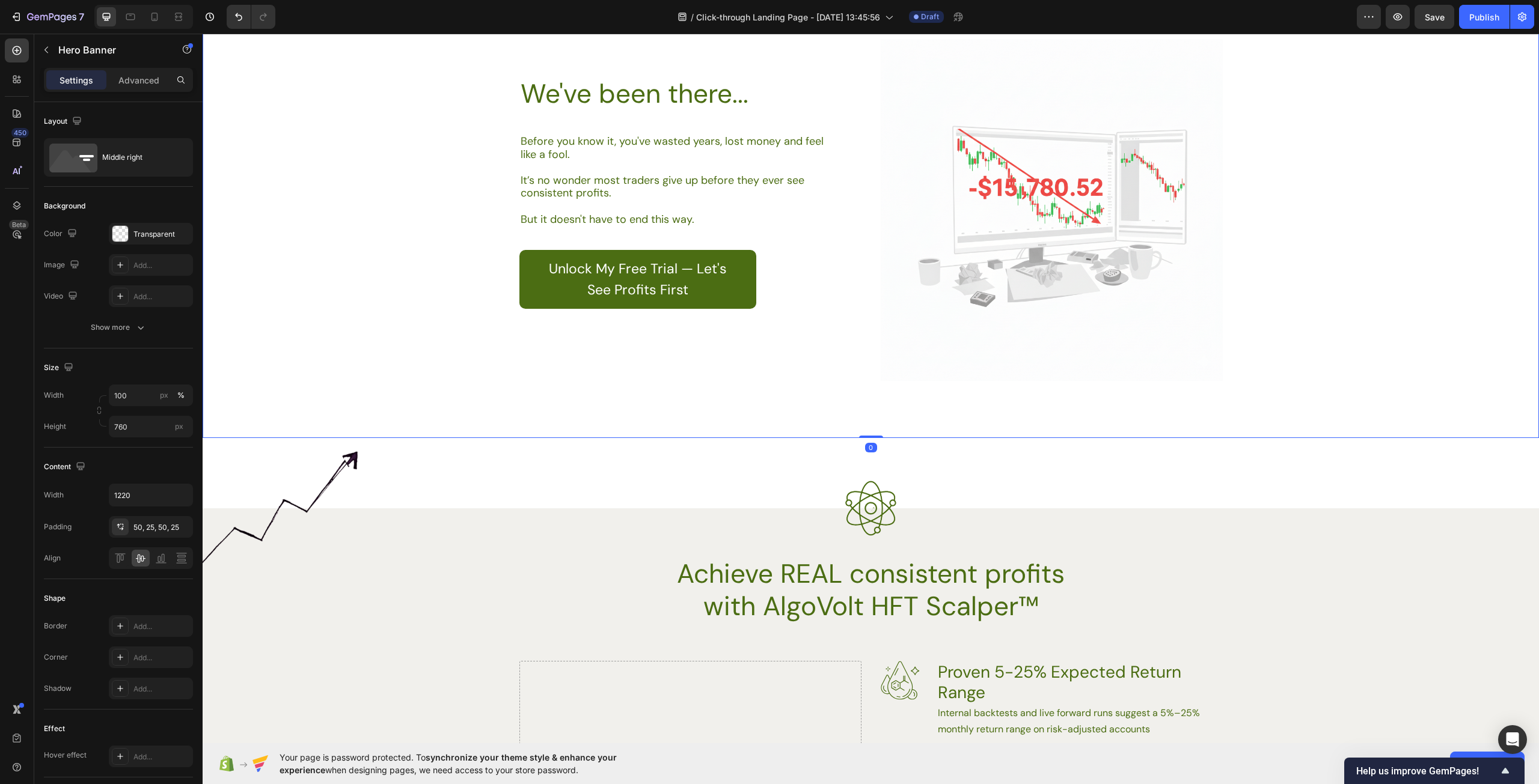
click at [342, 334] on div "Background Image" at bounding box center [870, 209] width 1337 height 457
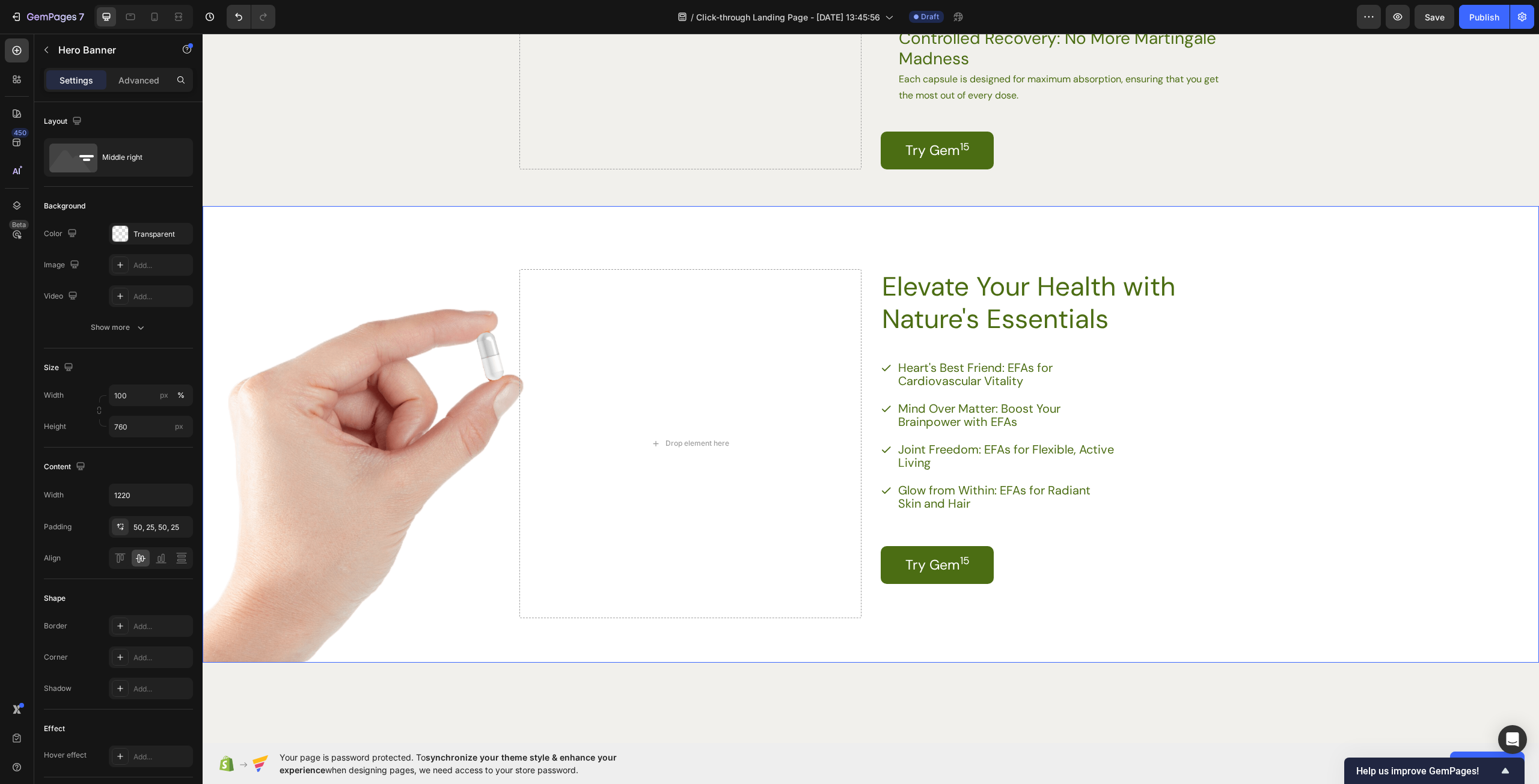
scroll to position [2163, 0]
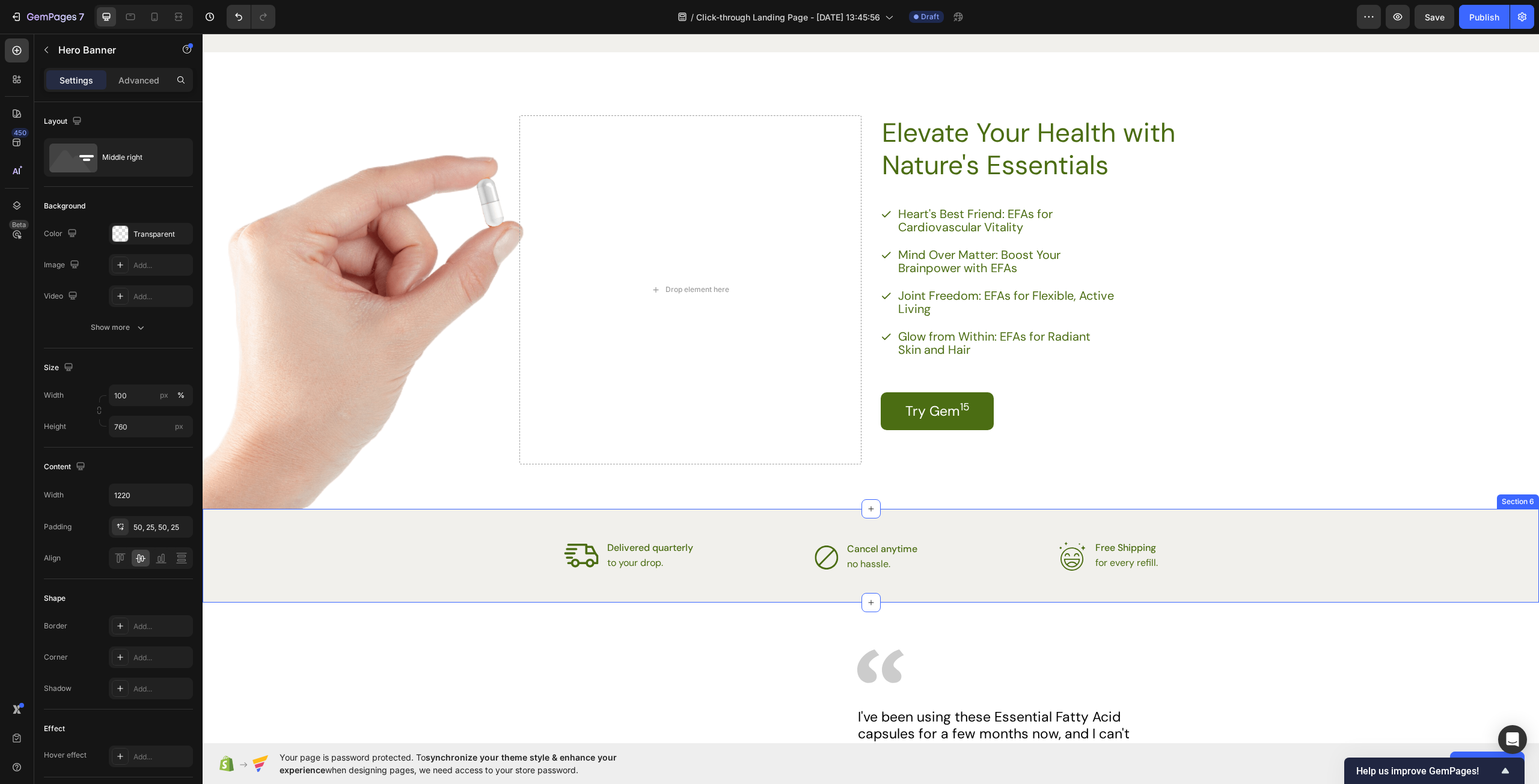
click at [765, 598] on div "Icon Delivered quarterly Text Block to your drop. Text Block Advanced List Icon…" at bounding box center [870, 555] width 1337 height 94
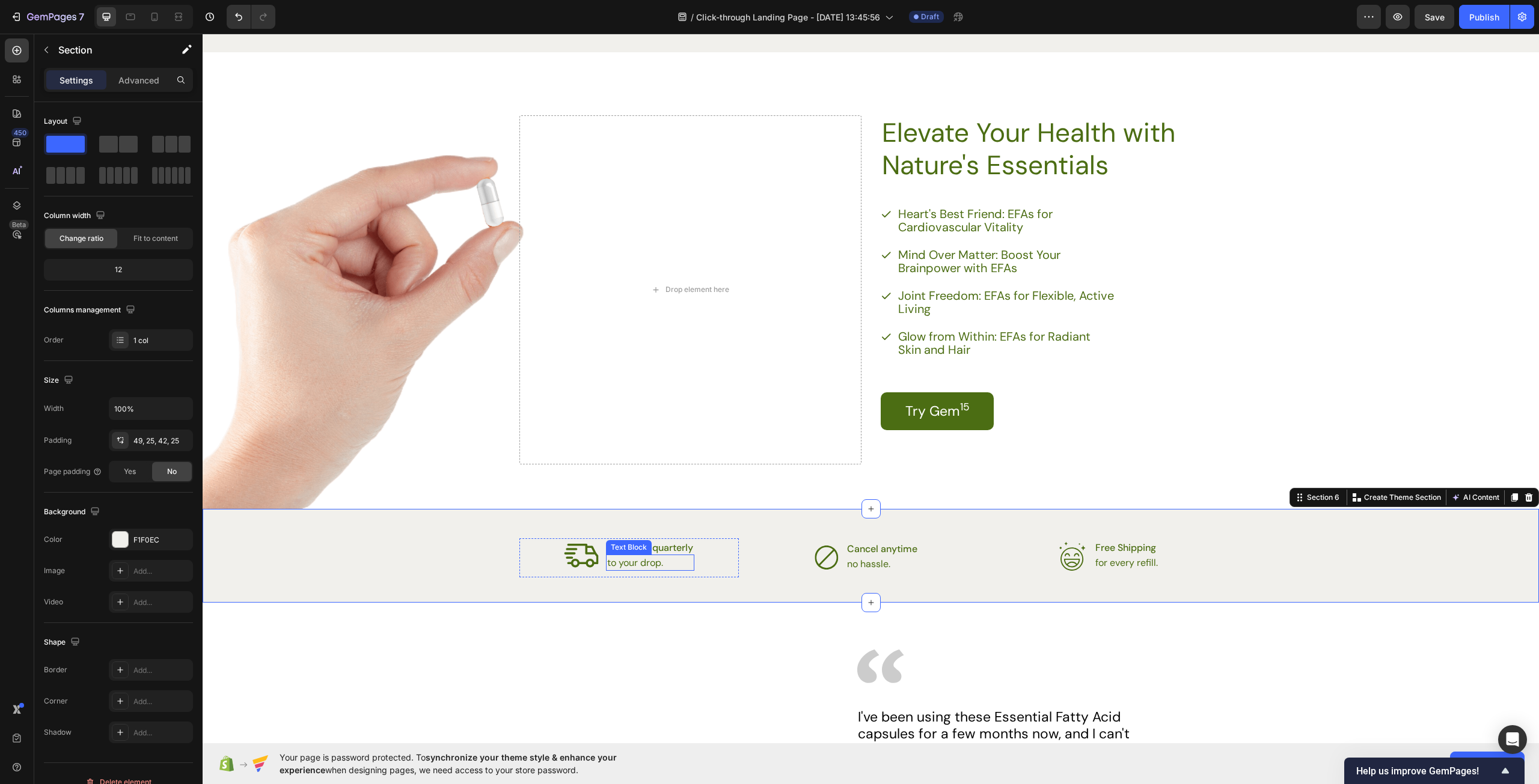
click at [670, 561] on p "to your drop." at bounding box center [650, 563] width 86 height 14
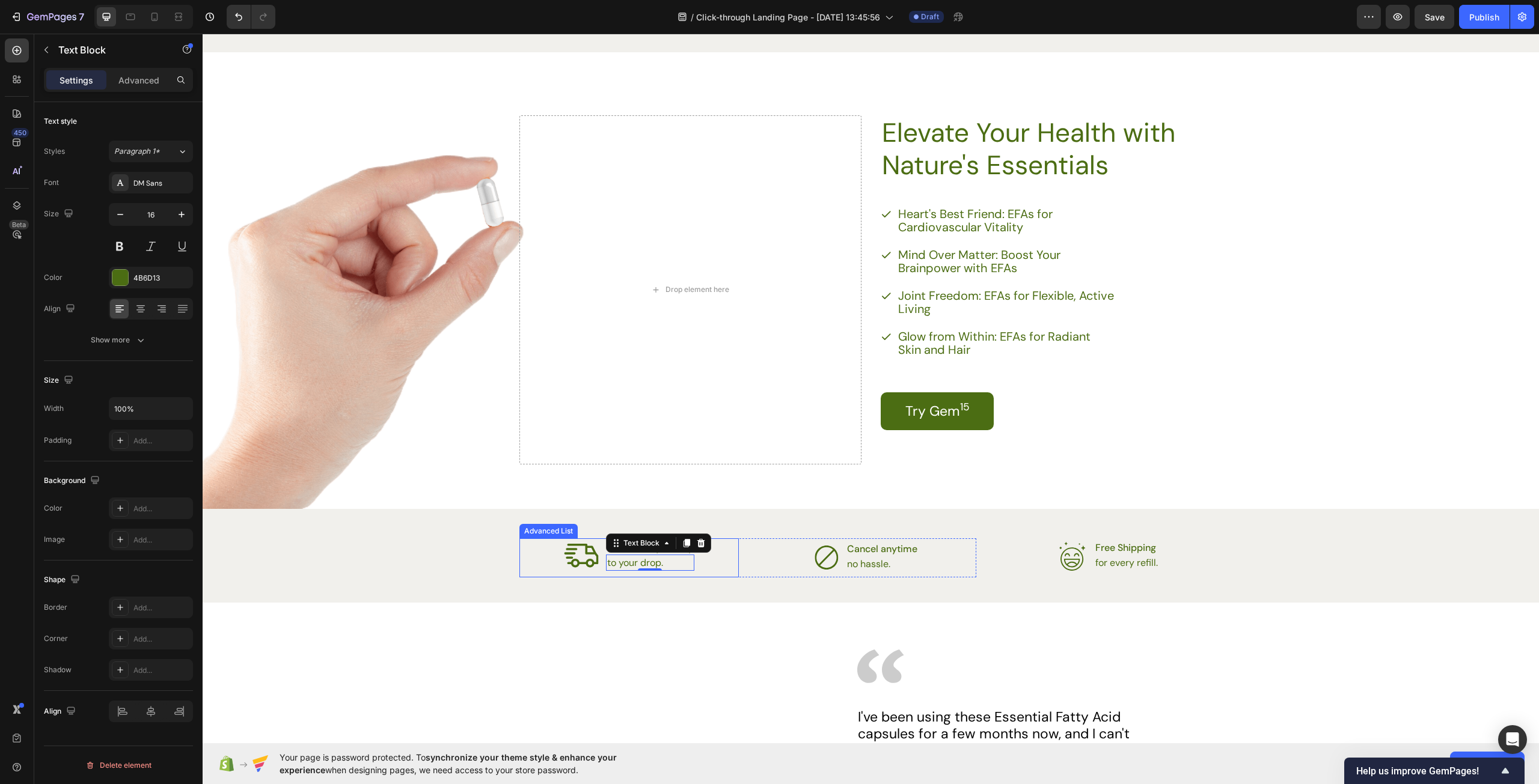
click at [706, 577] on div "Icon Delivered quarterly Text Block to your drop. Text Block 0" at bounding box center [629, 557] width 219 height 39
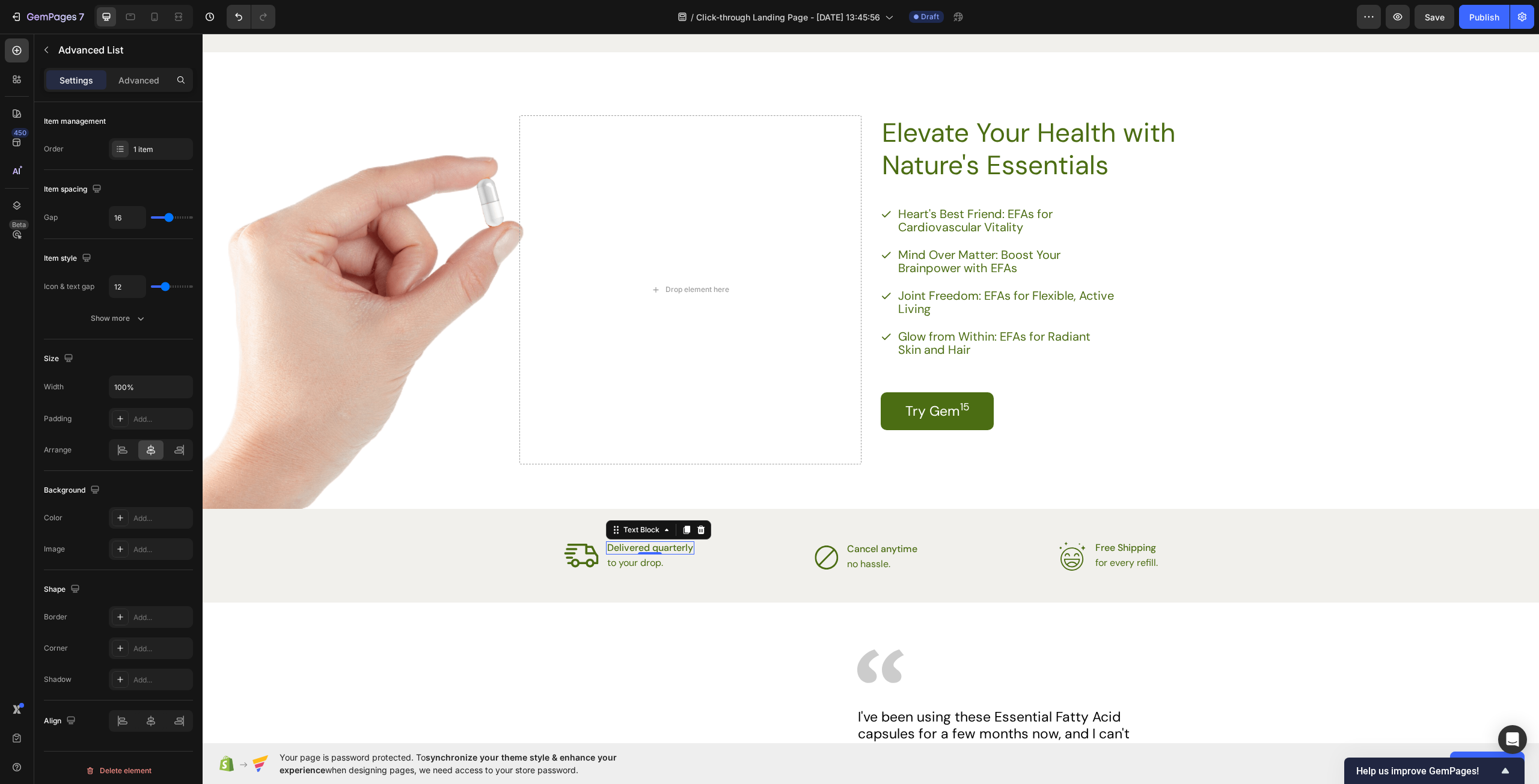
click at [661, 552] on p "Delivered quarterly" at bounding box center [650, 548] width 86 height 10
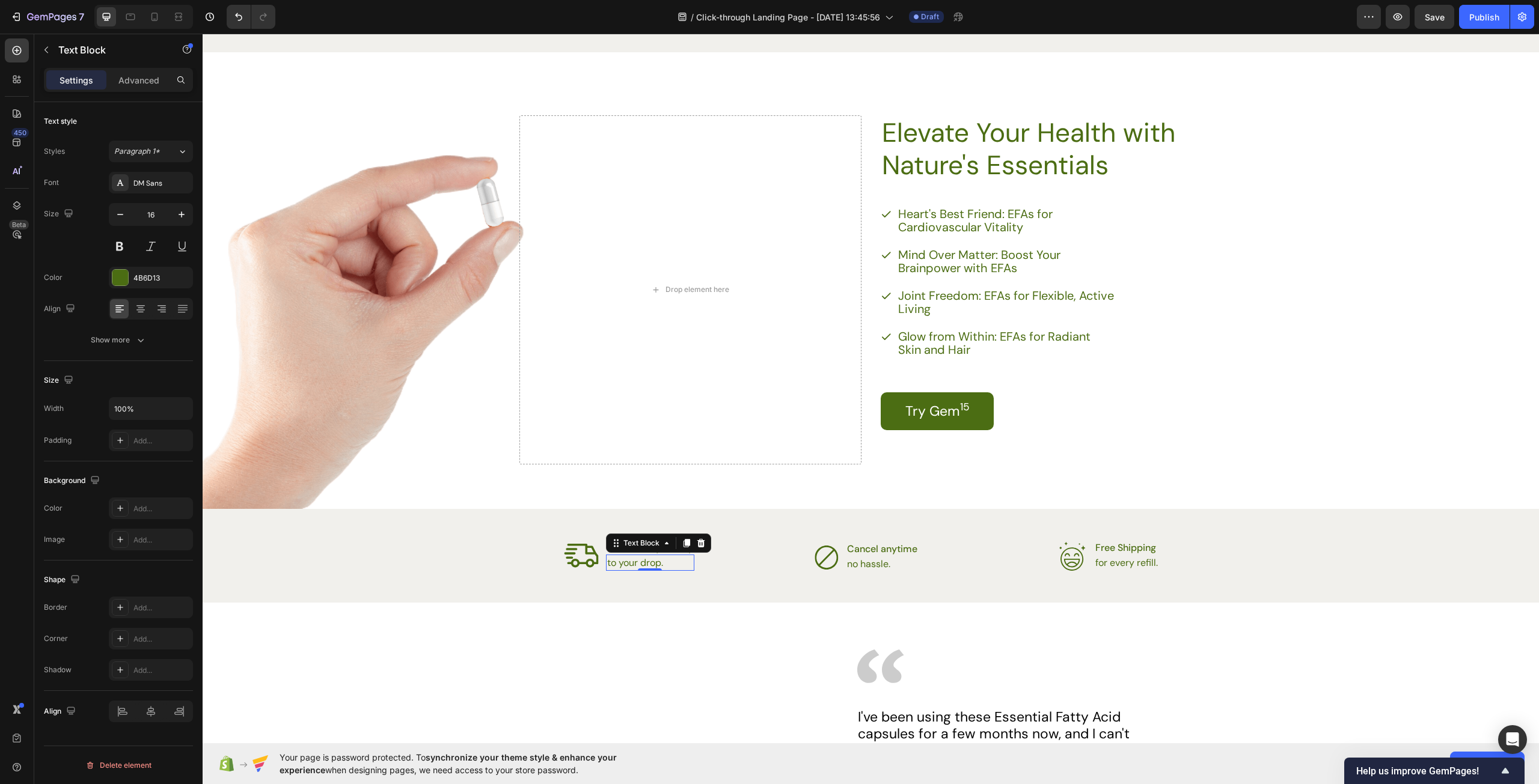
click at [656, 561] on p "to your drop." at bounding box center [650, 563] width 86 height 14
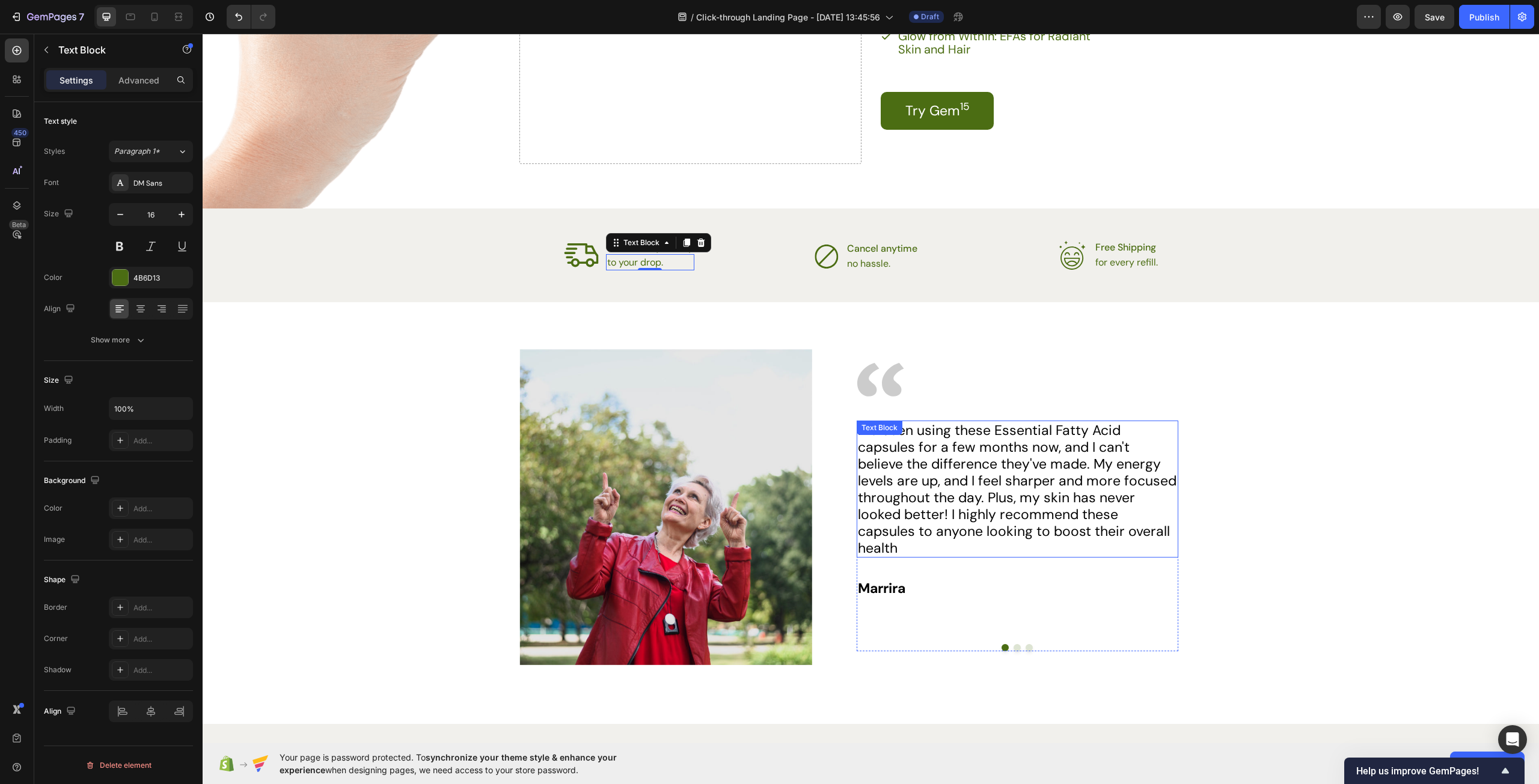
click at [1004, 453] on p "I've been using these Essential Fatty Acid capsules for a few months now, and I…" at bounding box center [1017, 489] width 319 height 134
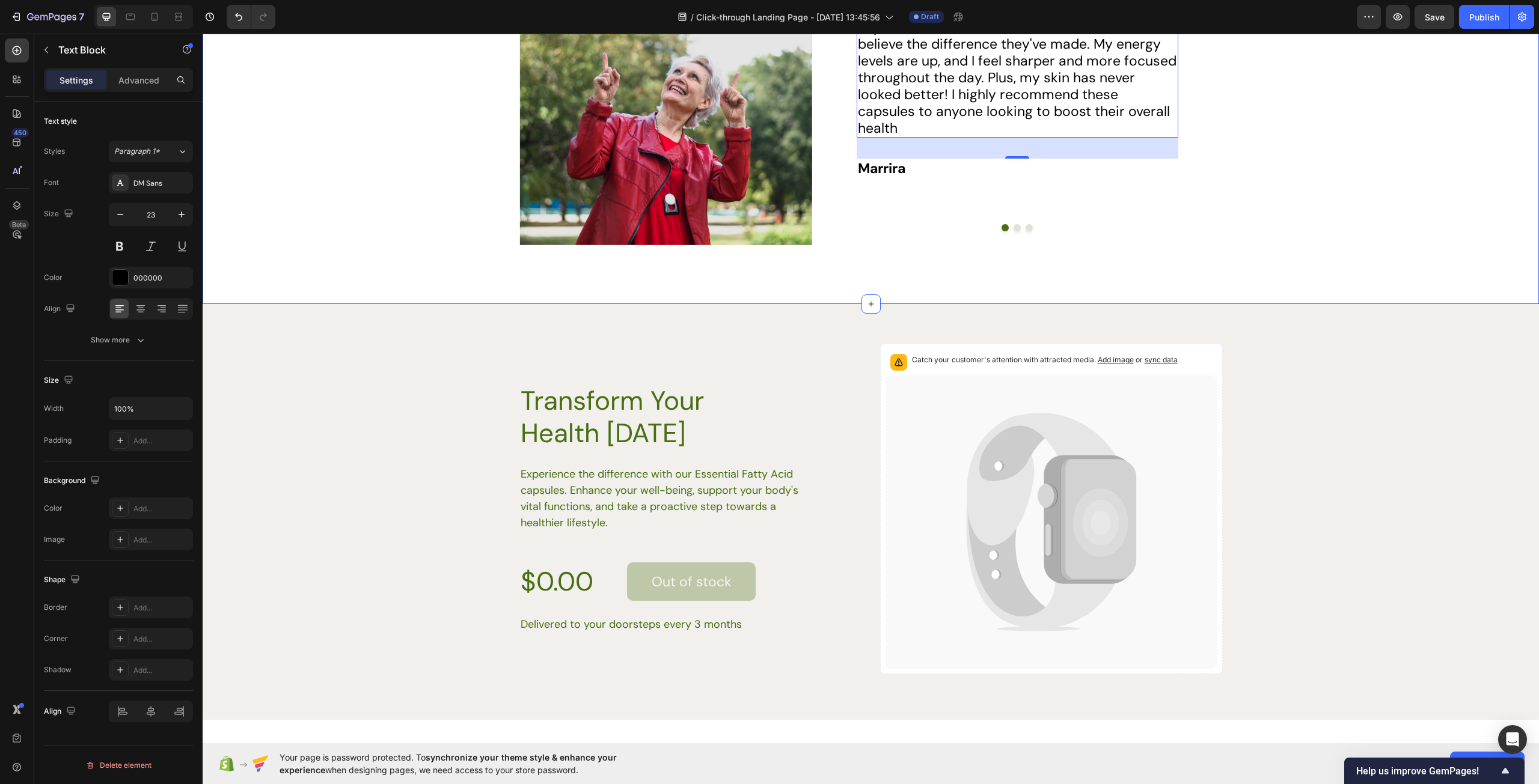
scroll to position [3005, 0]
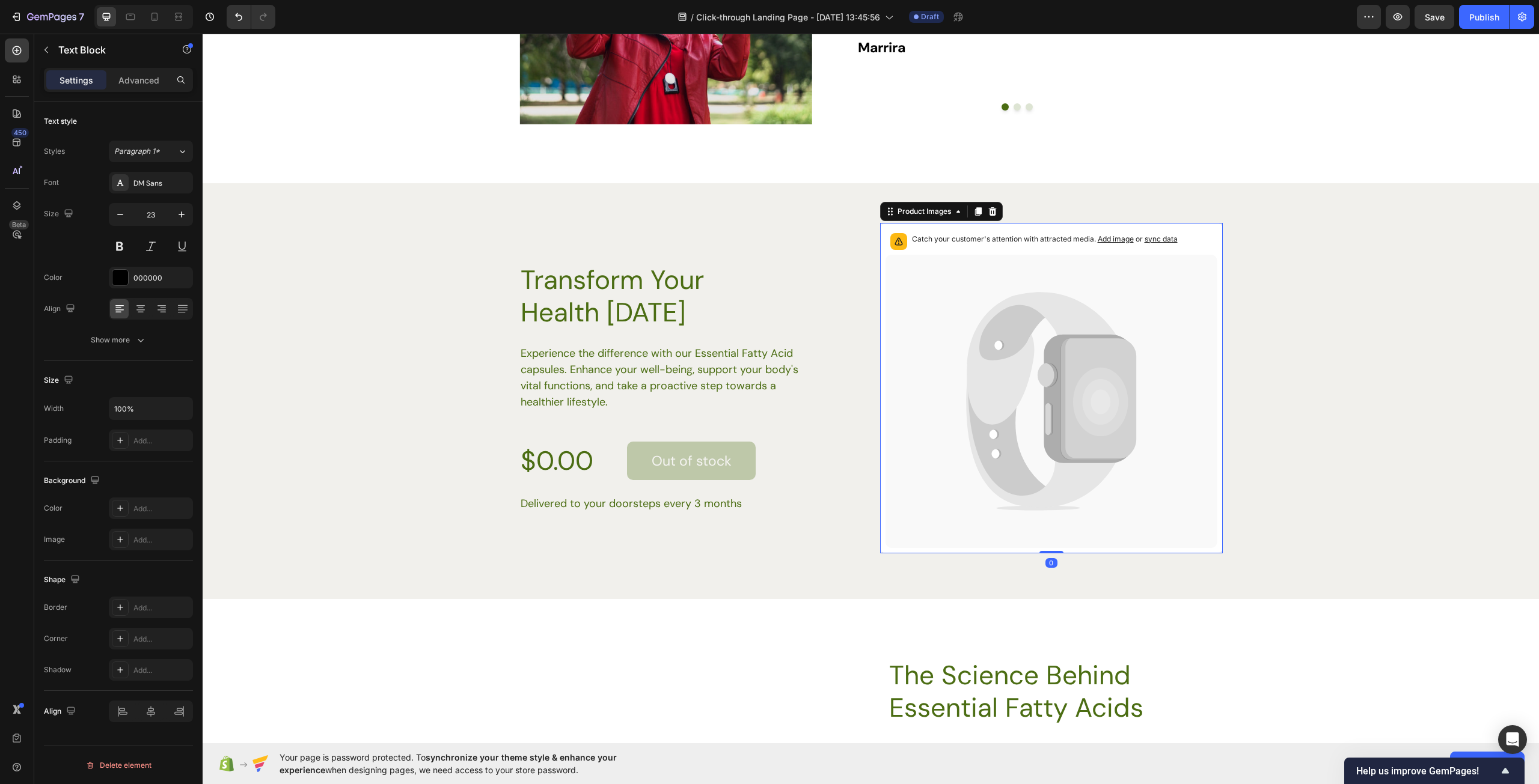
click at [1007, 384] on icon at bounding box center [1041, 358] width 150 height 132
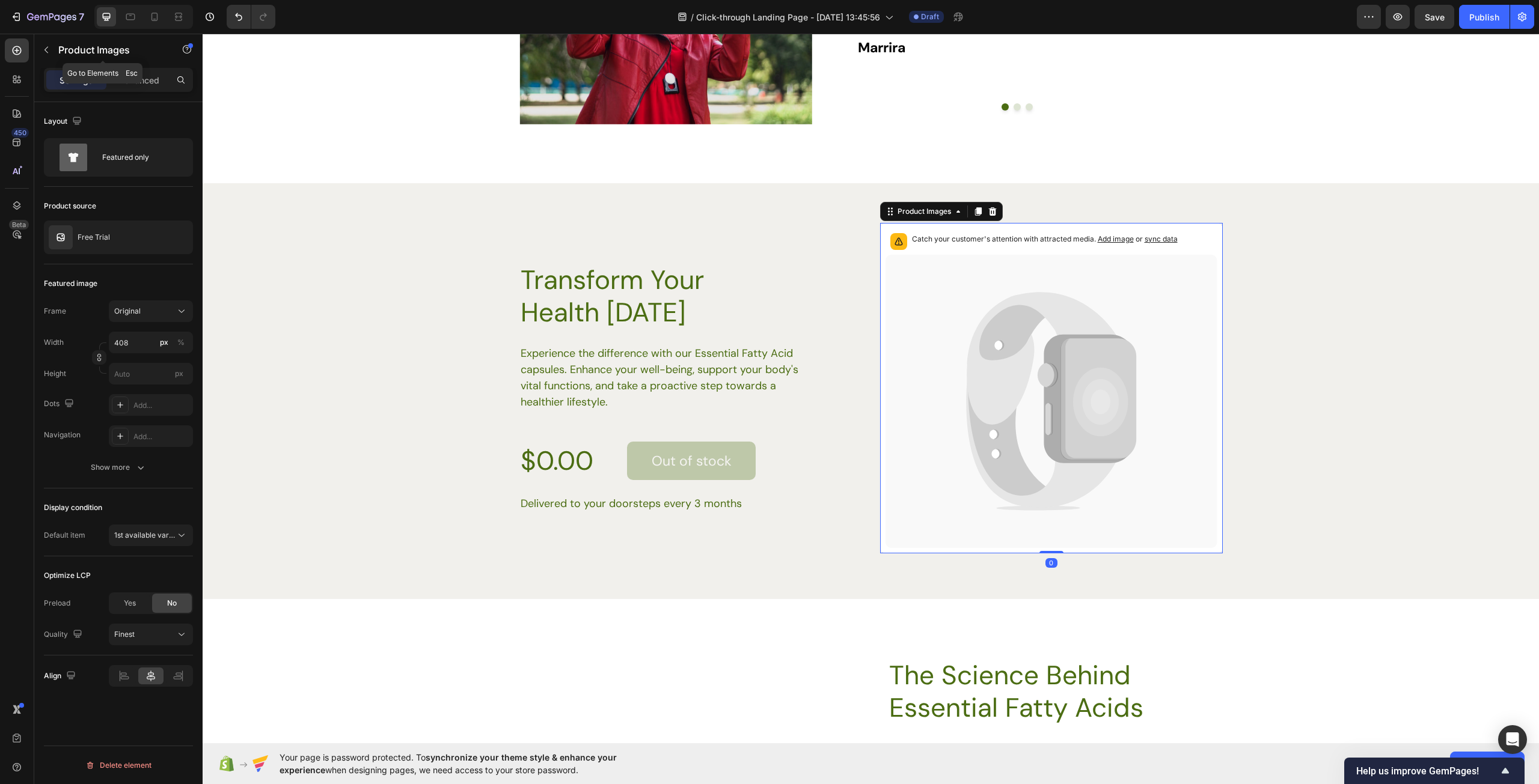
click at [41, 48] on button "button" at bounding box center [46, 50] width 19 height 19
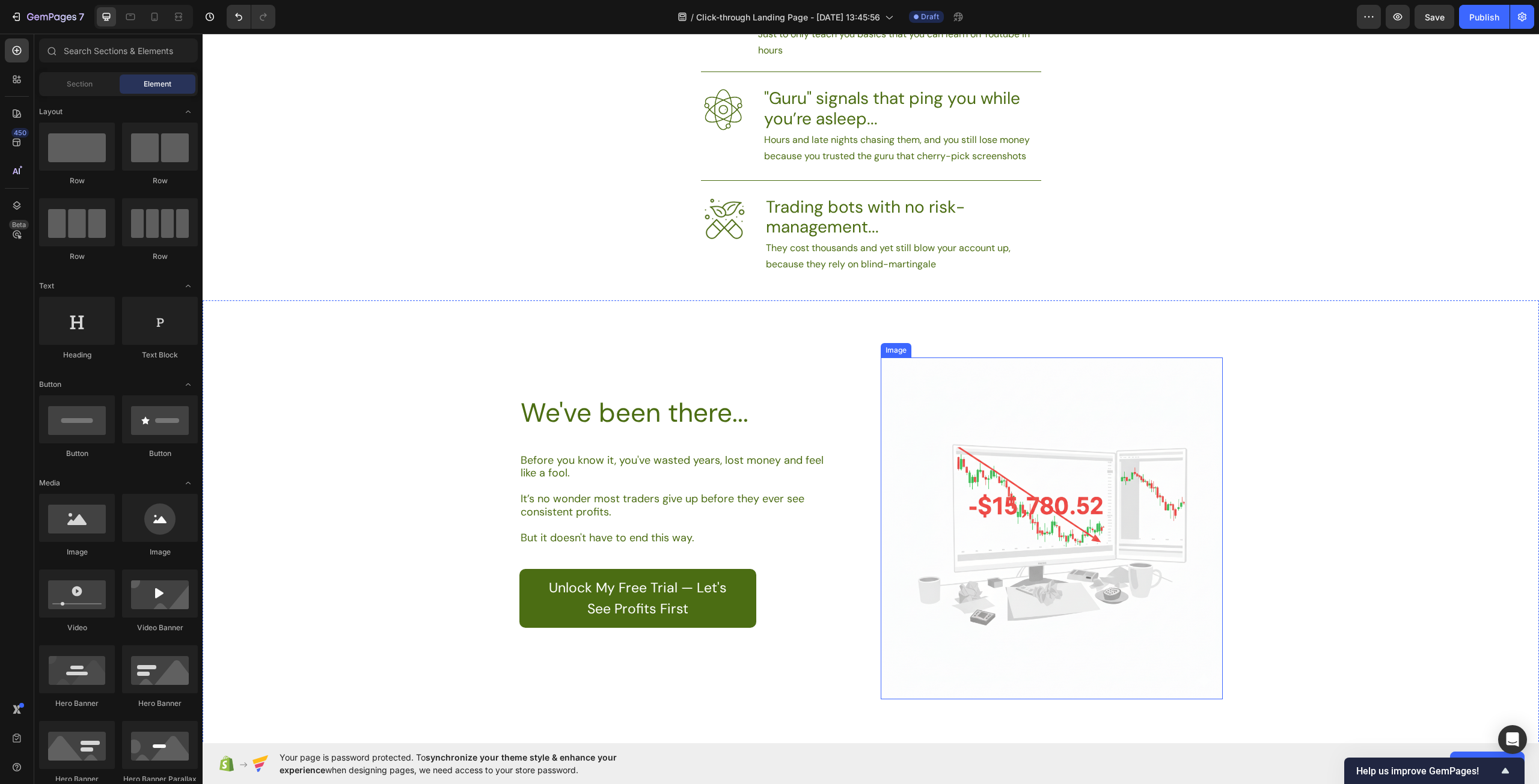
scroll to position [661, 0]
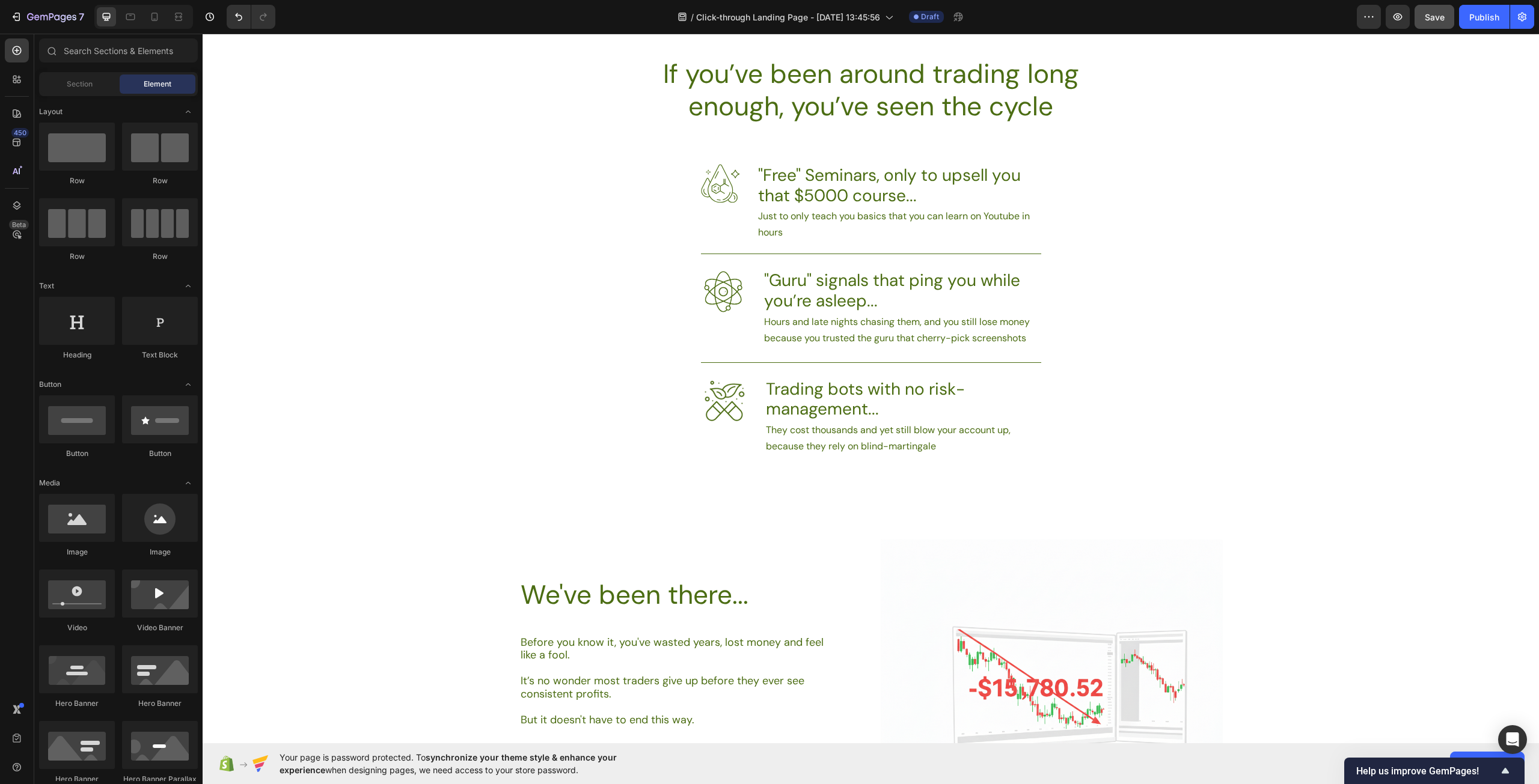
click at [1428, 18] on span "Save" at bounding box center [1434, 17] width 20 height 10
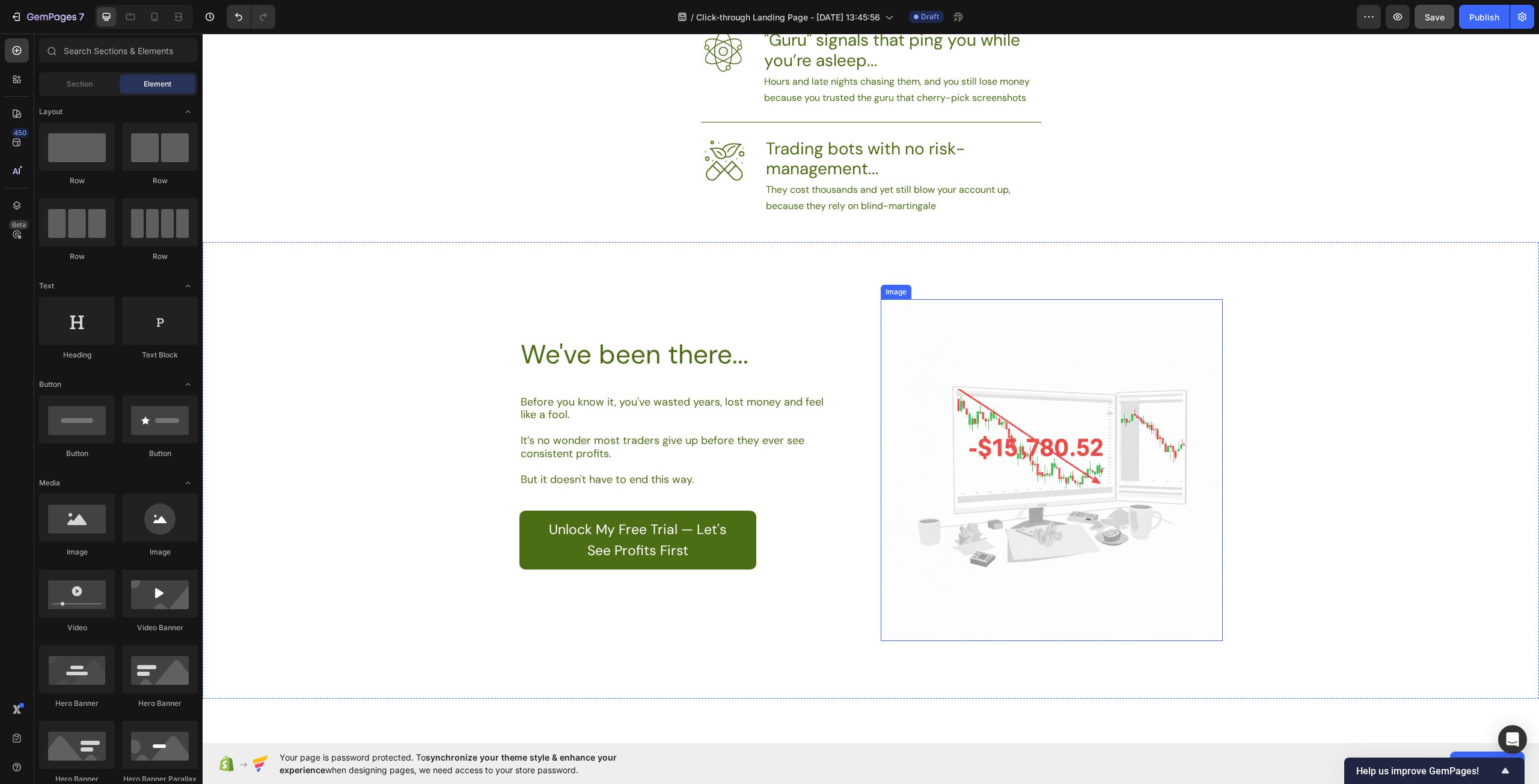
scroll to position [1262, 0]
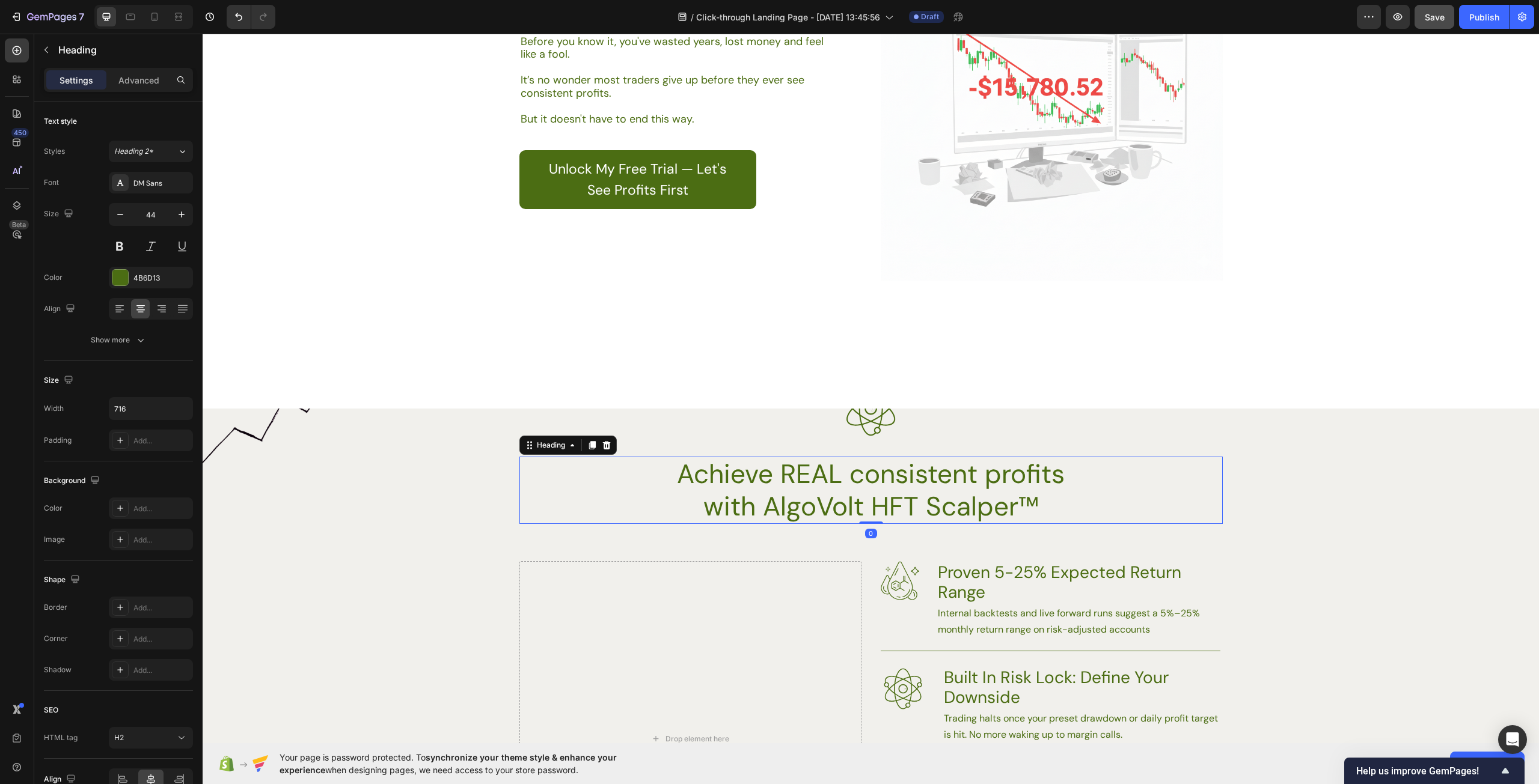
click at [1184, 496] on div "Achieve REAL consistent profits with AlgoVolt HFT Scalper™" at bounding box center [870, 490] width 703 height 67
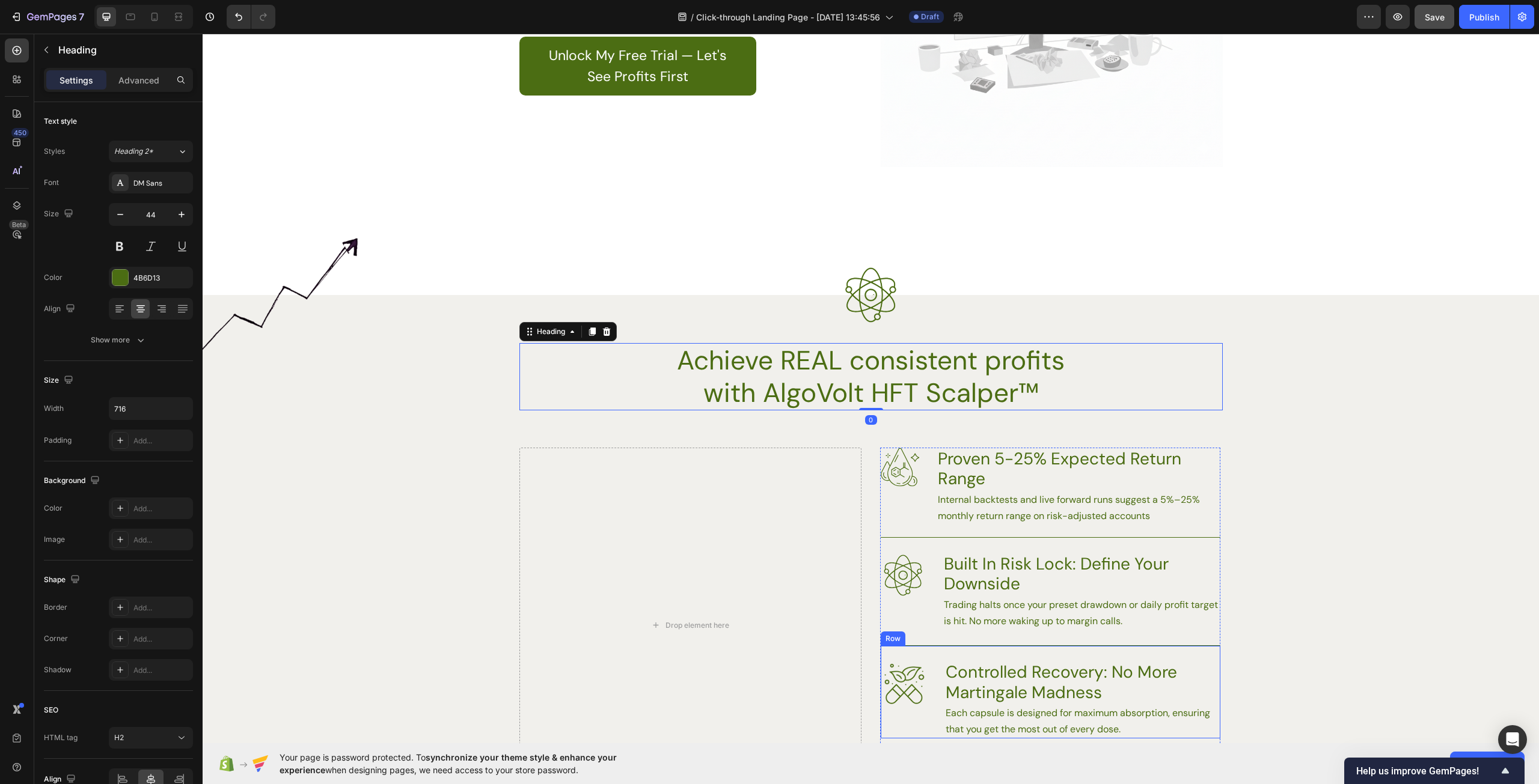
scroll to position [1562, 0]
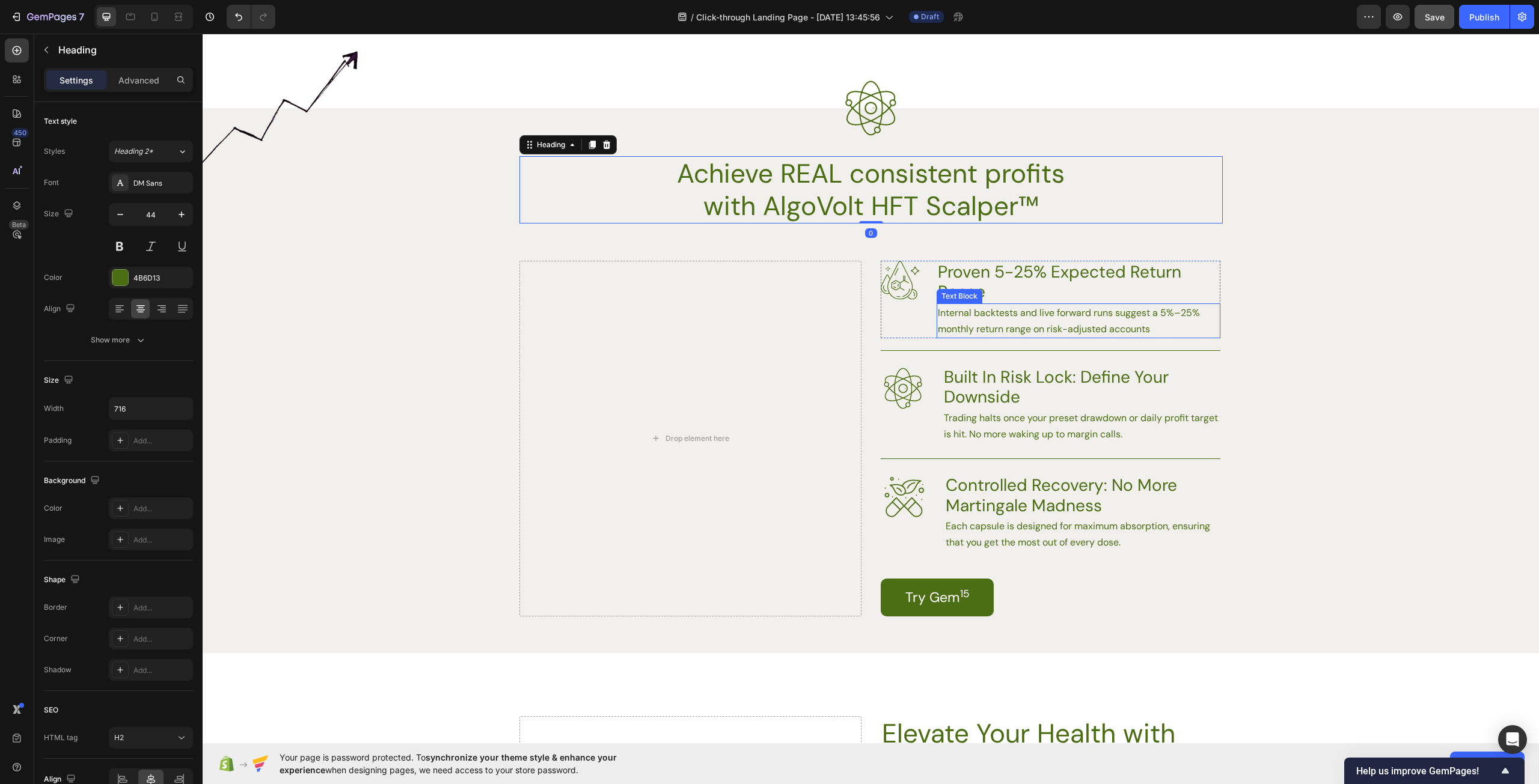
click at [1069, 324] on p "Internal backtests and live forward runs suggest a 5%–25% monthly return range …" at bounding box center [1077, 321] width 281 height 32
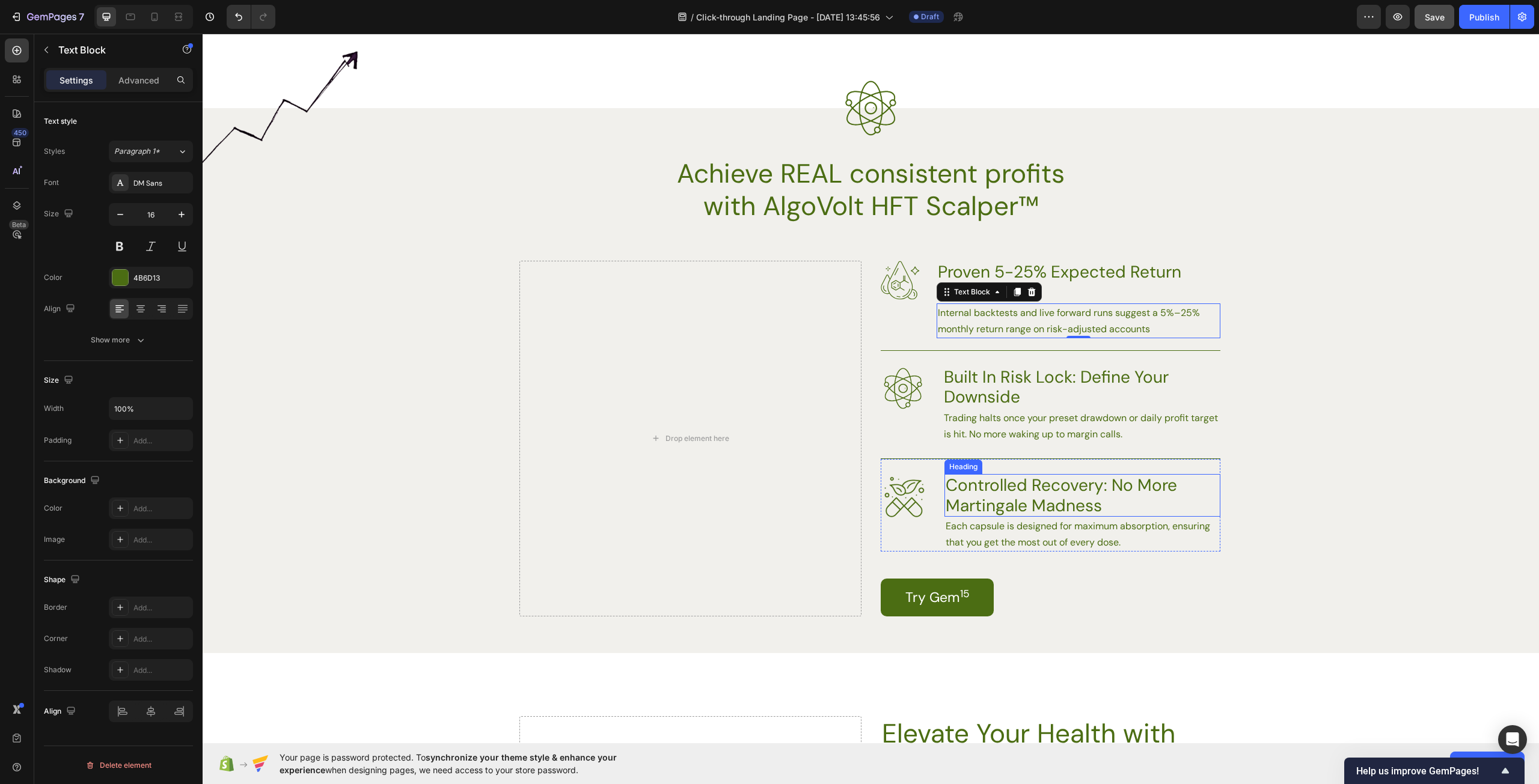
click at [1098, 486] on h3 "Controlled Recovery: No More Martingale Madness" at bounding box center [1082, 495] width 276 height 43
click at [1150, 541] on p "Each capsule is designed for maximum absorption, ensuring that you get the most…" at bounding box center [1082, 534] width 273 height 32
click at [1104, 494] on h3 "Controlled Recovery: No More Martingale Madness" at bounding box center [1082, 495] width 276 height 43
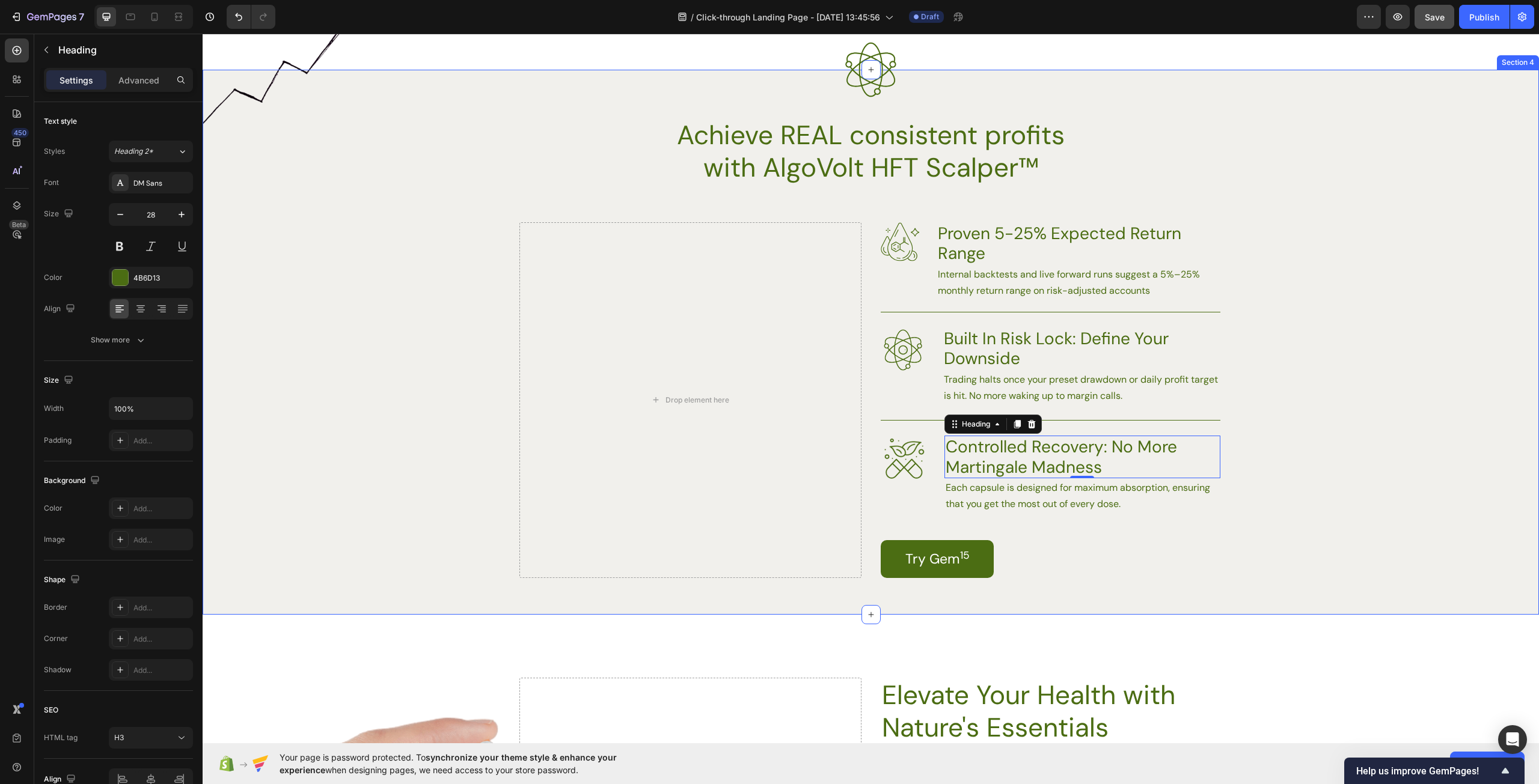
scroll to position [1442, 0]
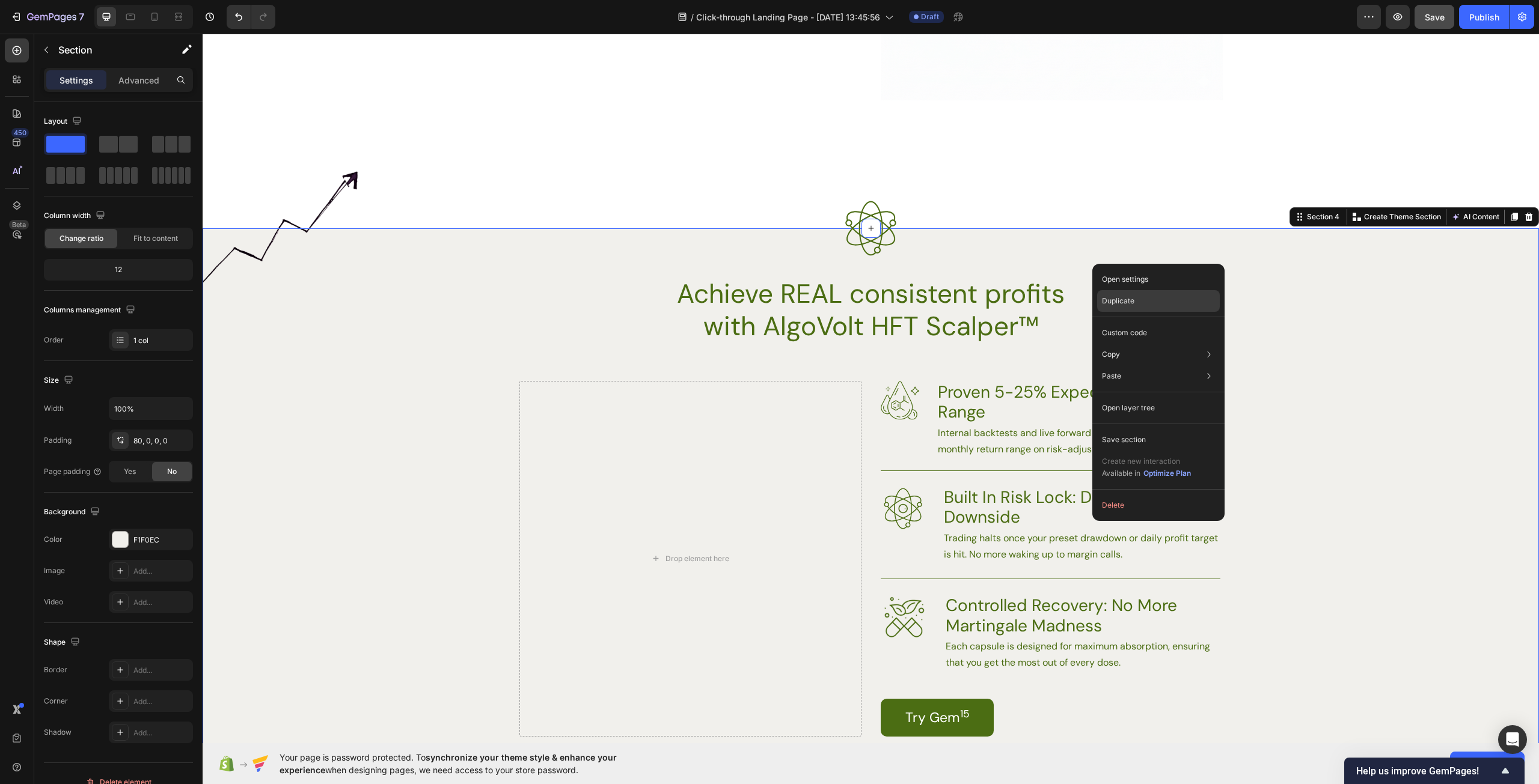
click at [1134, 305] on div "Duplicate" at bounding box center [1159, 301] width 123 height 22
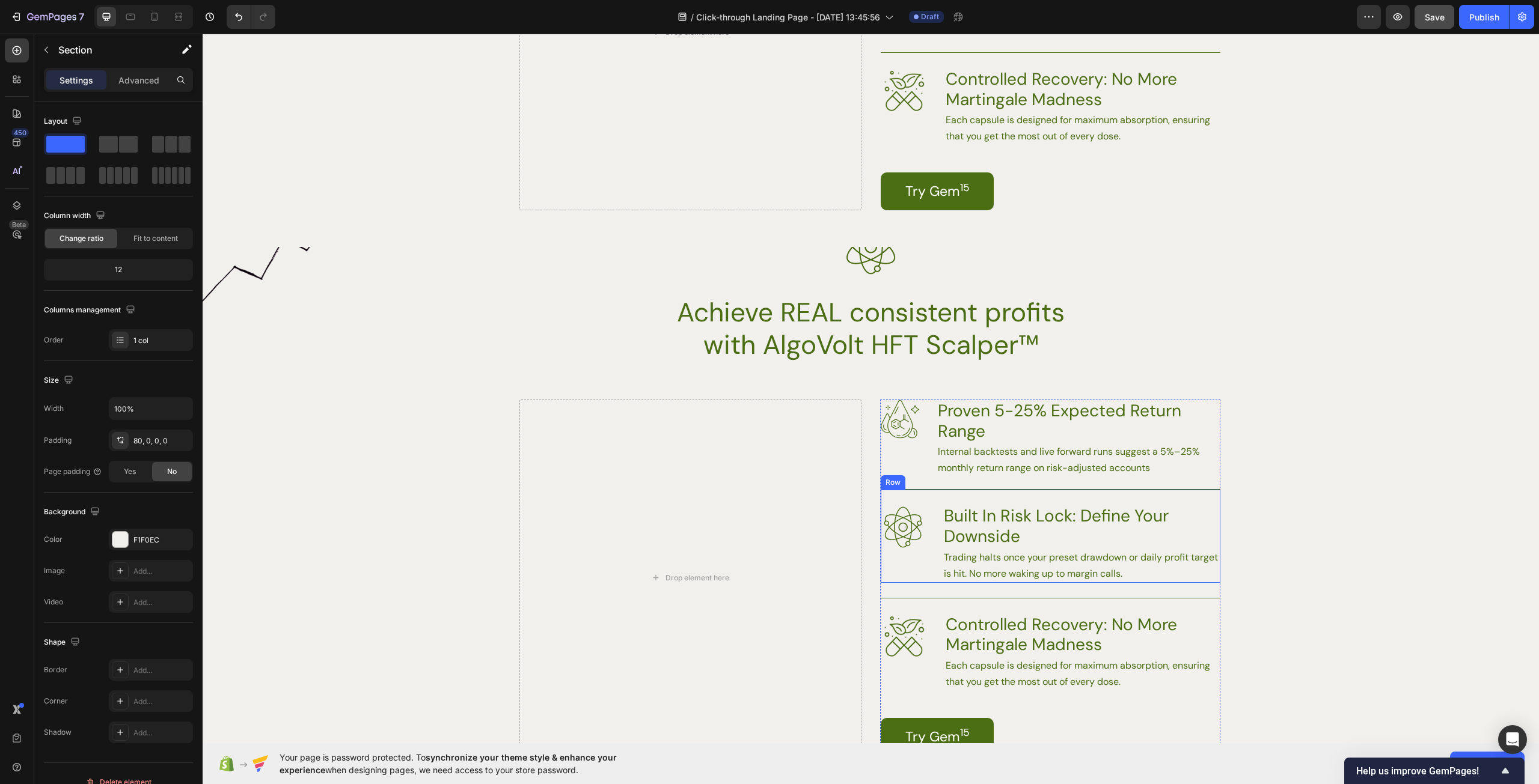
scroll to position [1960, 0]
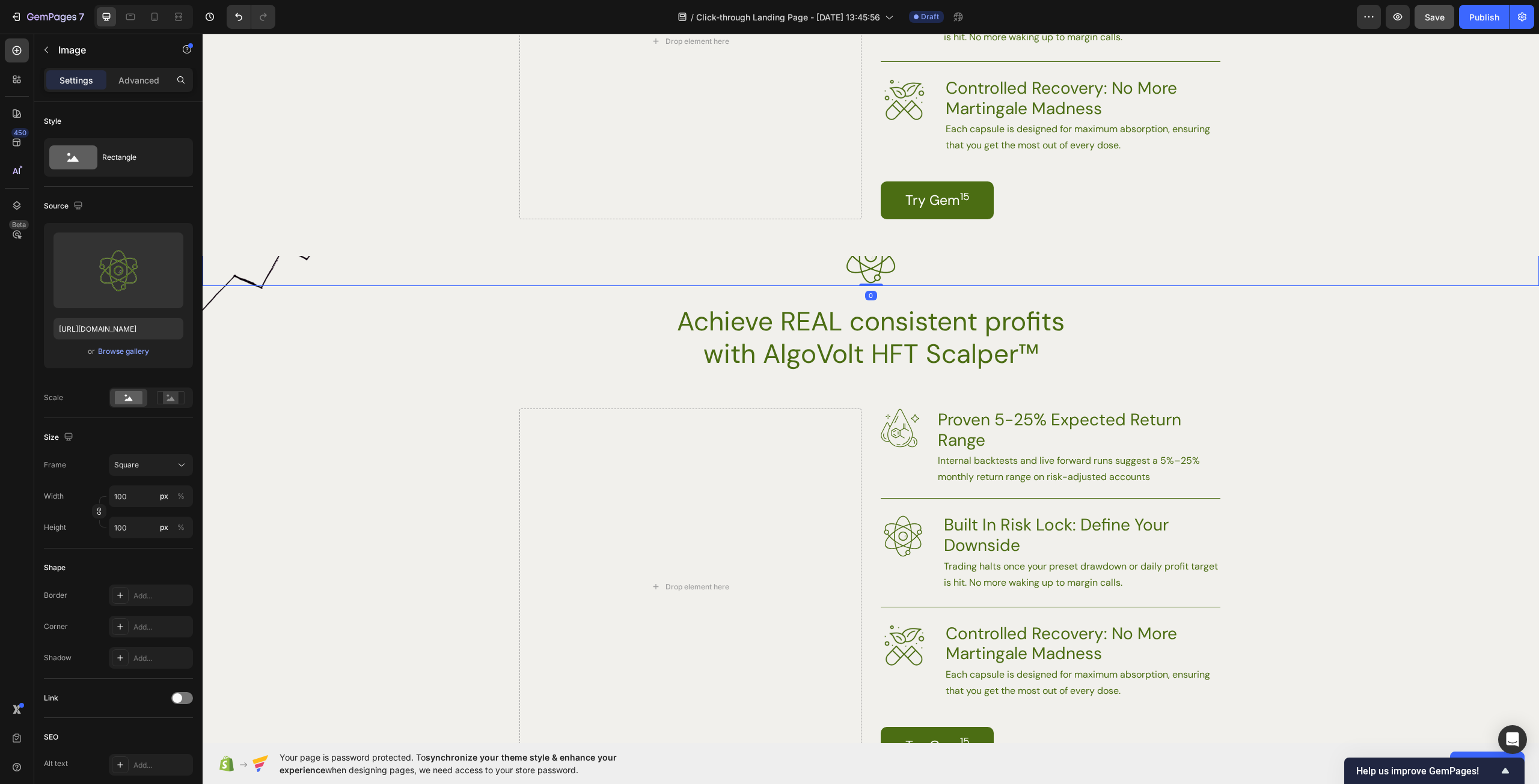
click at [873, 274] on img at bounding box center [871, 256] width 61 height 61
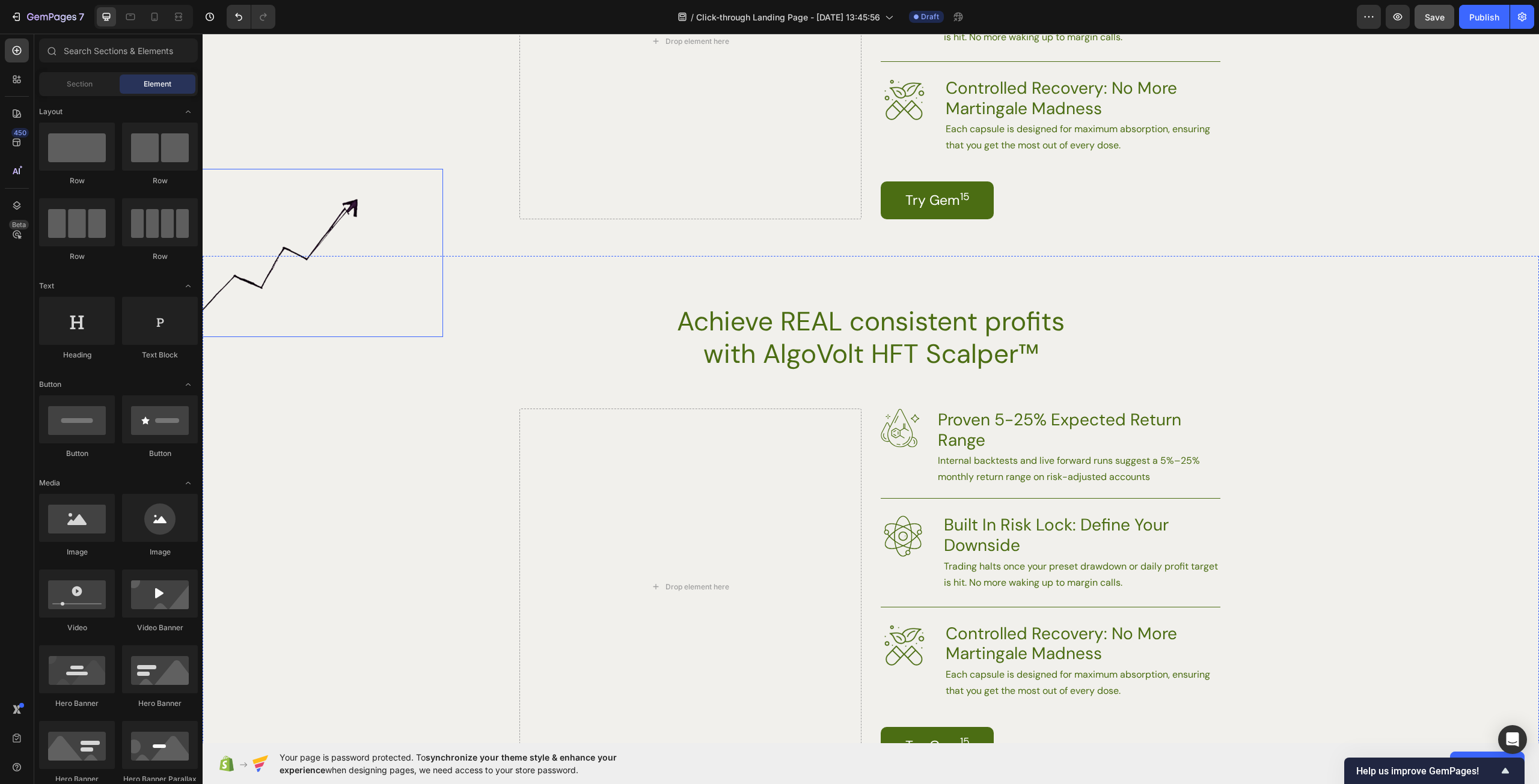
click at [261, 284] on img at bounding box center [293, 253] width 301 height 168
click at [847, 336] on h2 "Achieve REAL consistent profits with AlgoVolt HFT Scalper™" at bounding box center [870, 338] width 430 height 67
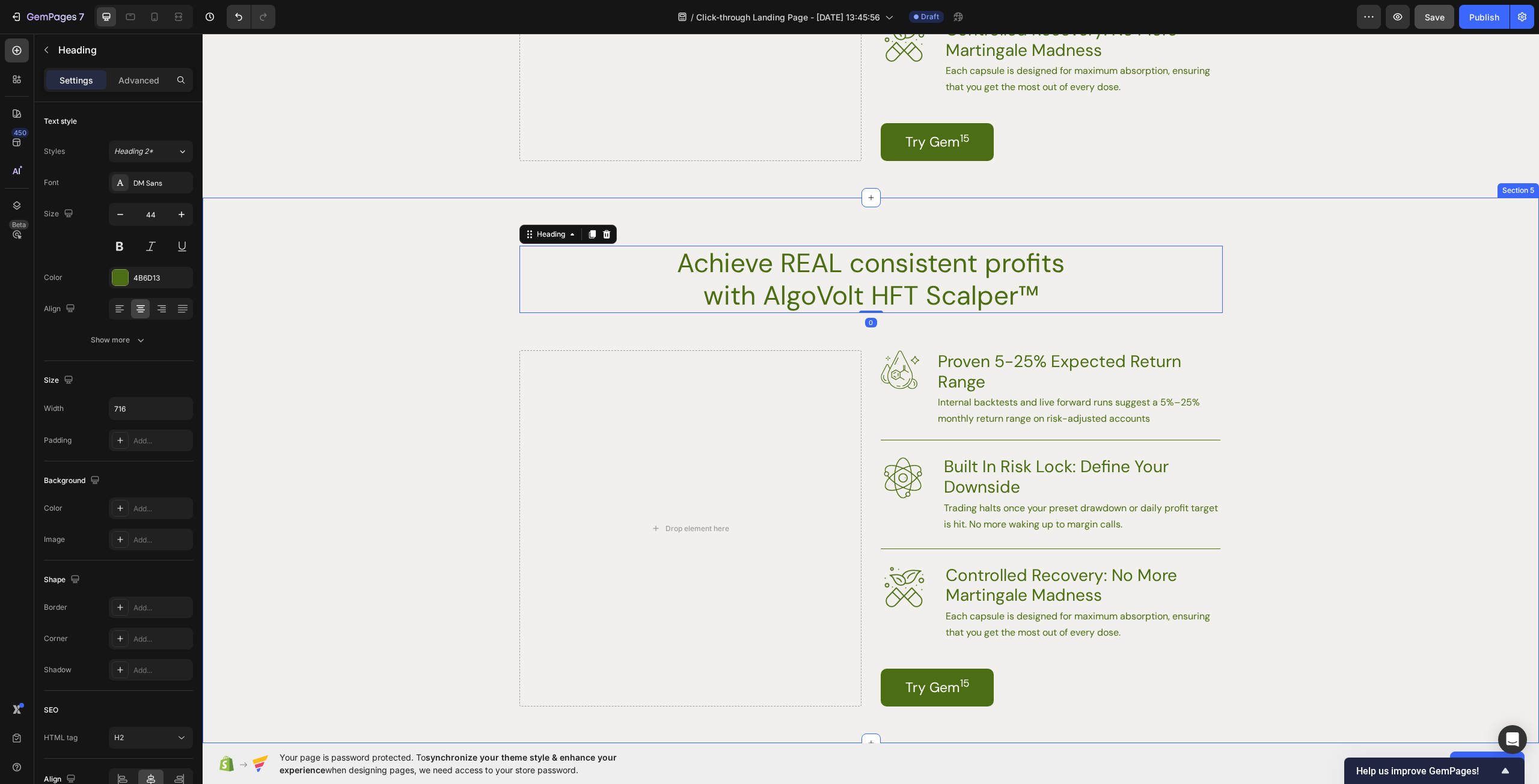
scroll to position [2020, 0]
click at [1002, 379] on h3 "Proven 5-25% Expected Return Range" at bounding box center [1078, 370] width 284 height 43
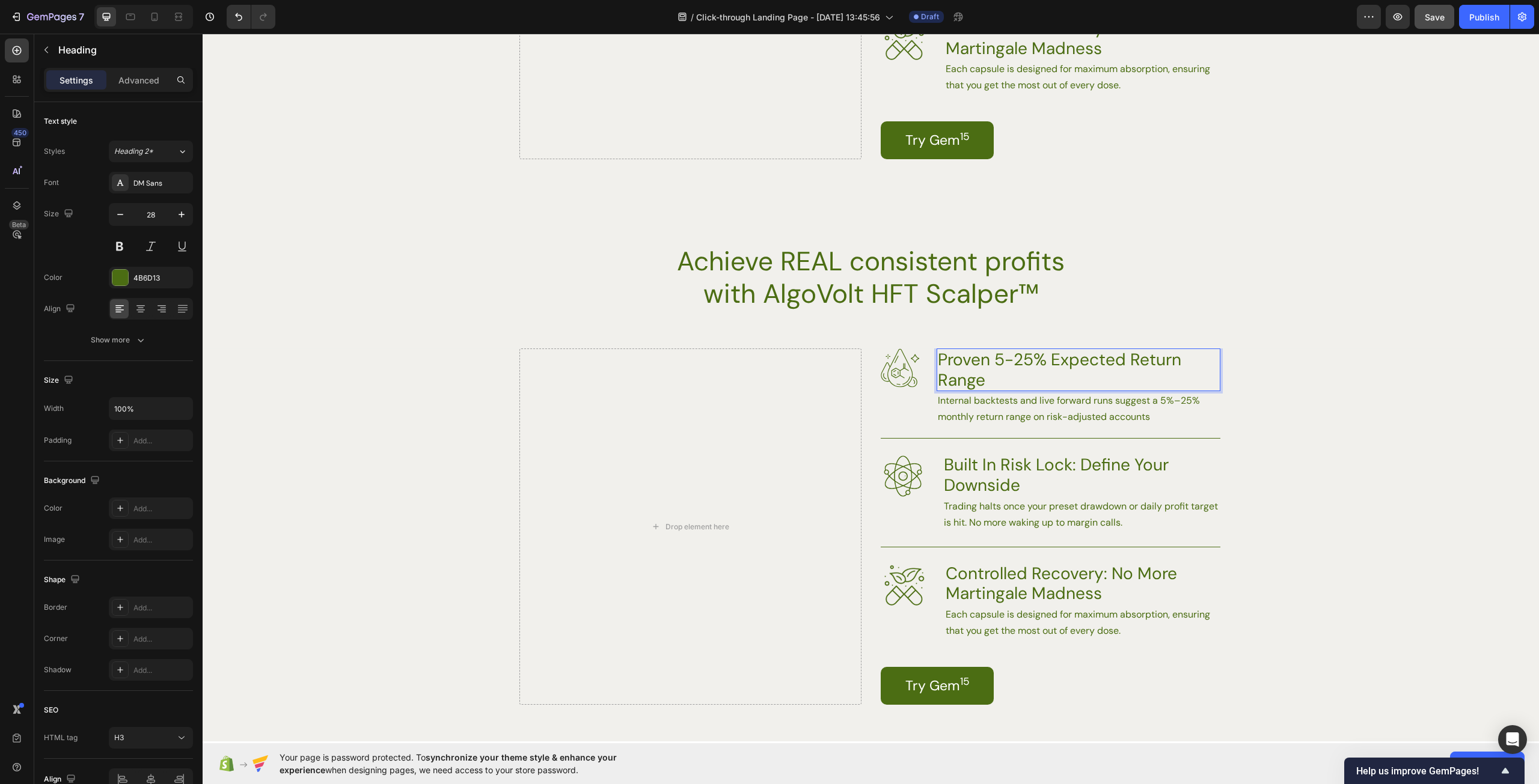
click at [1021, 388] on h3 "Proven 5-25% Expected Return Range" at bounding box center [1078, 370] width 284 height 43
drag, startPoint x: 1003, startPoint y: 382, endPoint x: 918, endPoint y: 366, distance: 86.5
click at [918, 366] on div "Image Proven 5-25% Expected Return Range Heading 0 Internal backtests and live …" at bounding box center [1050, 388] width 340 height 78
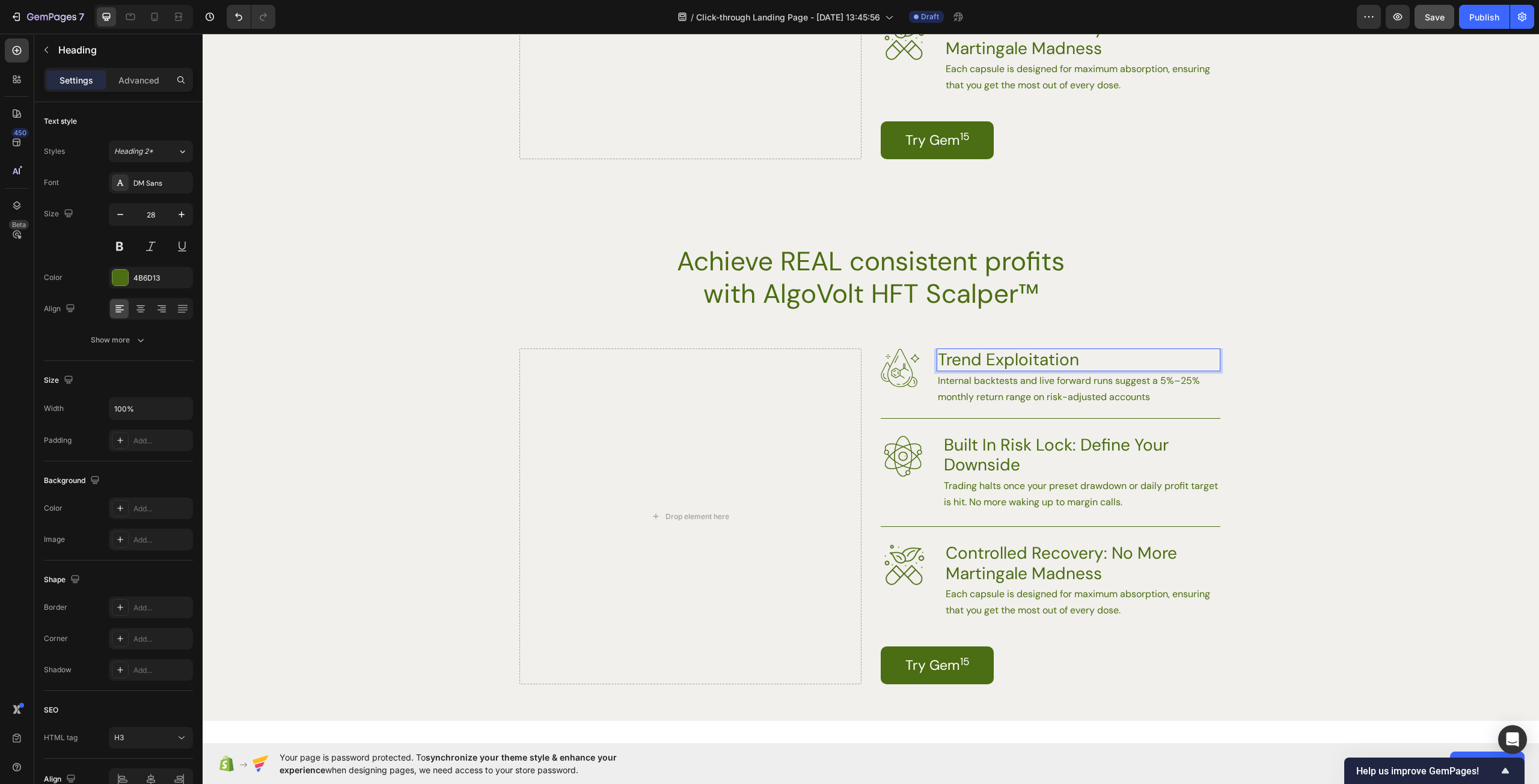
click at [938, 358] on p "Trend Exploitation" at bounding box center [1077, 360] width 281 height 21
click at [937, 358] on p "Trend Exploitation" at bounding box center [1077, 360] width 281 height 21
click at [1190, 358] on p "Our Signature Trend Exploitation" at bounding box center [1077, 360] width 281 height 21
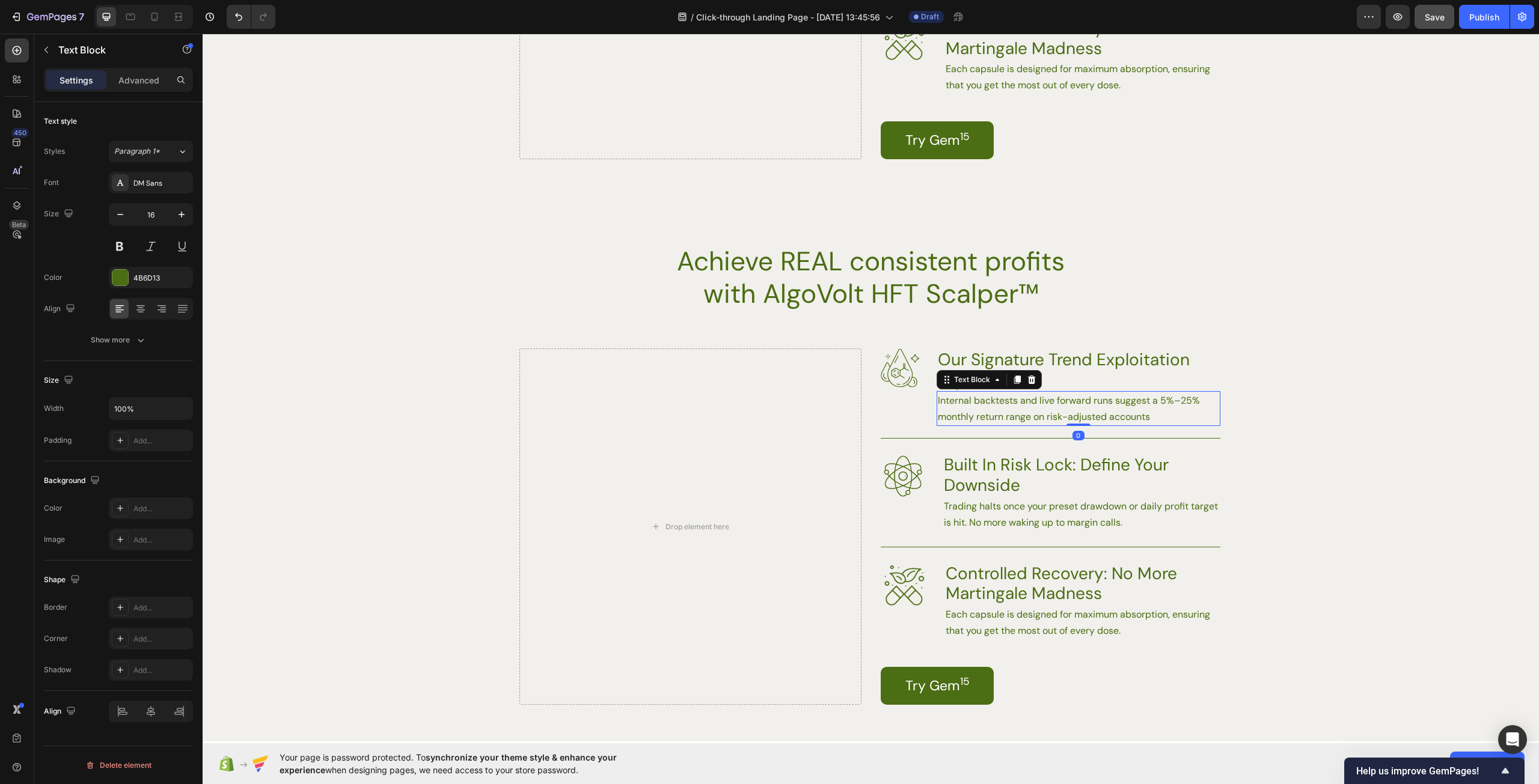
click at [1128, 400] on p "Internal backtests and live forward runs suggest a 5%–25% monthly return range …" at bounding box center [1077, 409] width 281 height 32
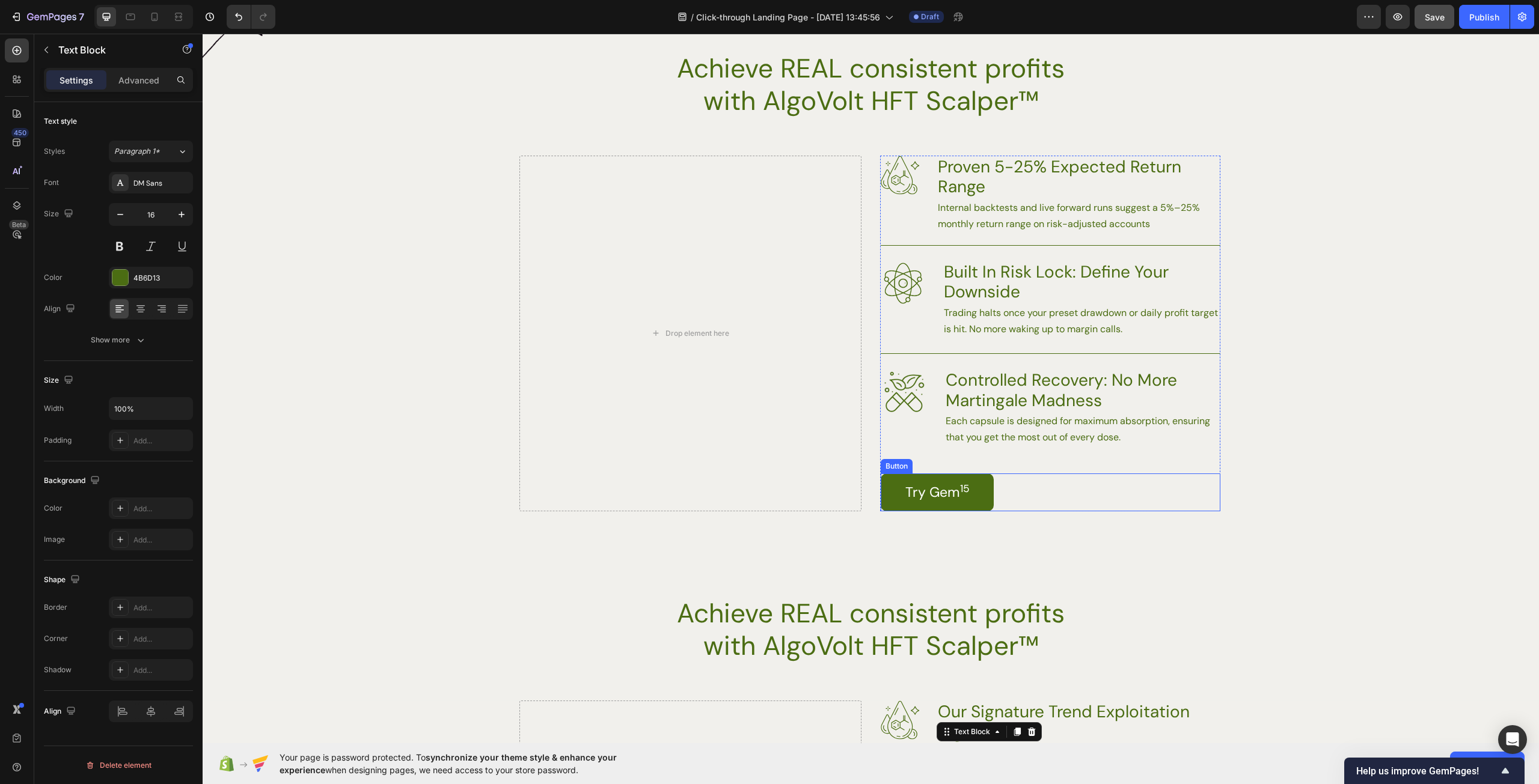
scroll to position [1659, 0]
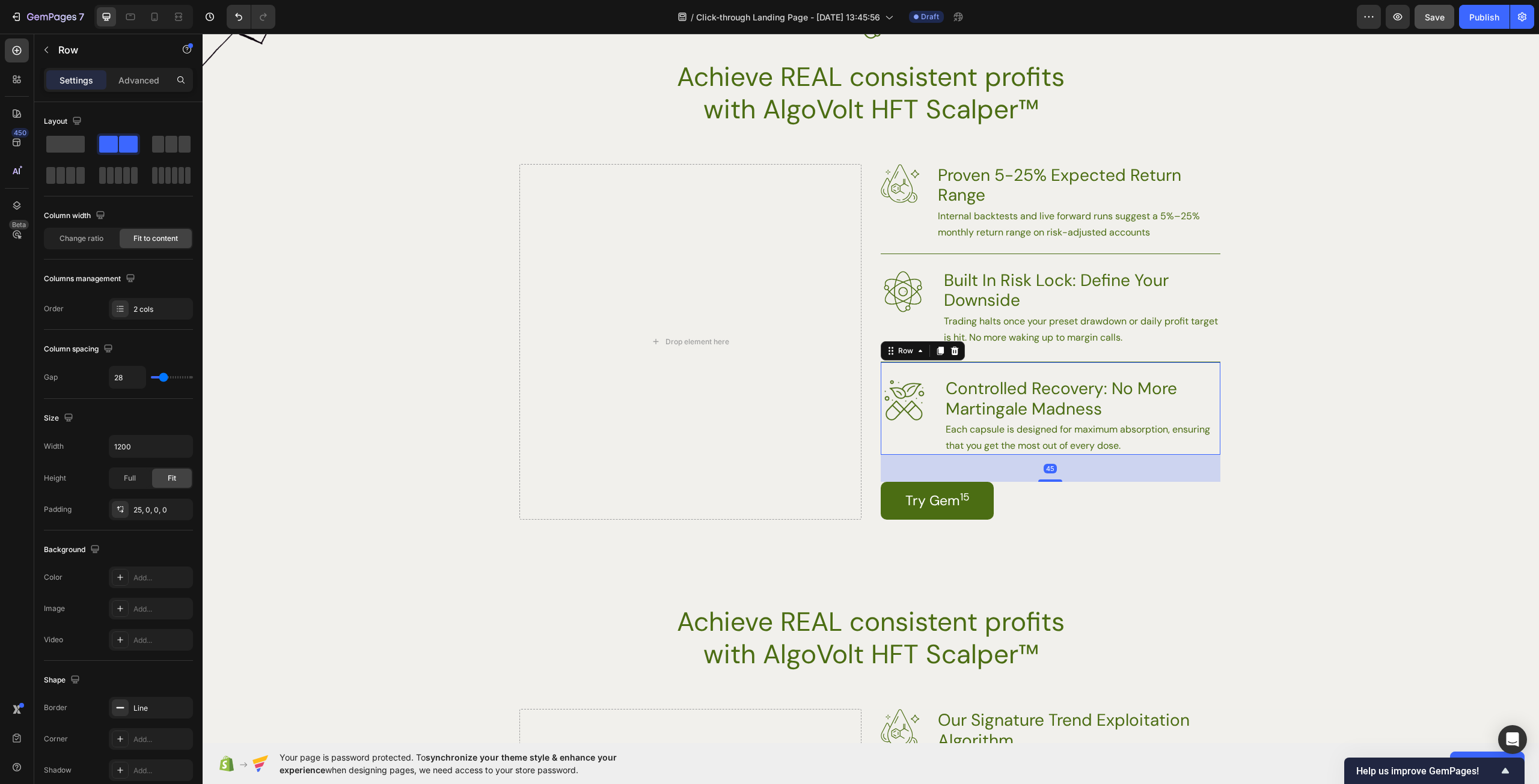
click at [1079, 374] on div "Image Controlled Recovery: No More Martingale Madness Heading Each capsule is d…" at bounding box center [1050, 409] width 340 height 93
click at [947, 348] on div at bounding box center [953, 350] width 14 height 14
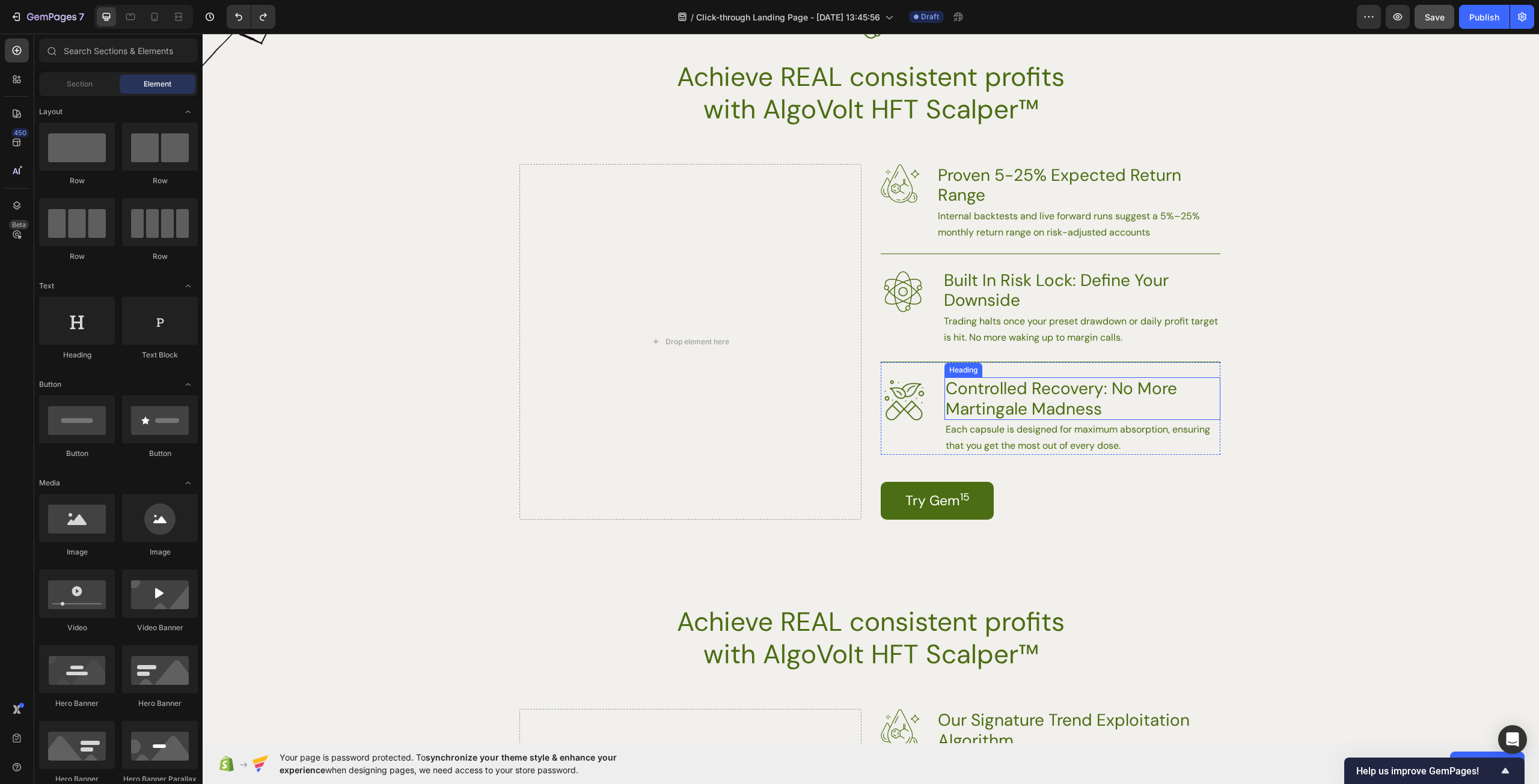
click at [952, 374] on div "Heading" at bounding box center [963, 370] width 33 height 10
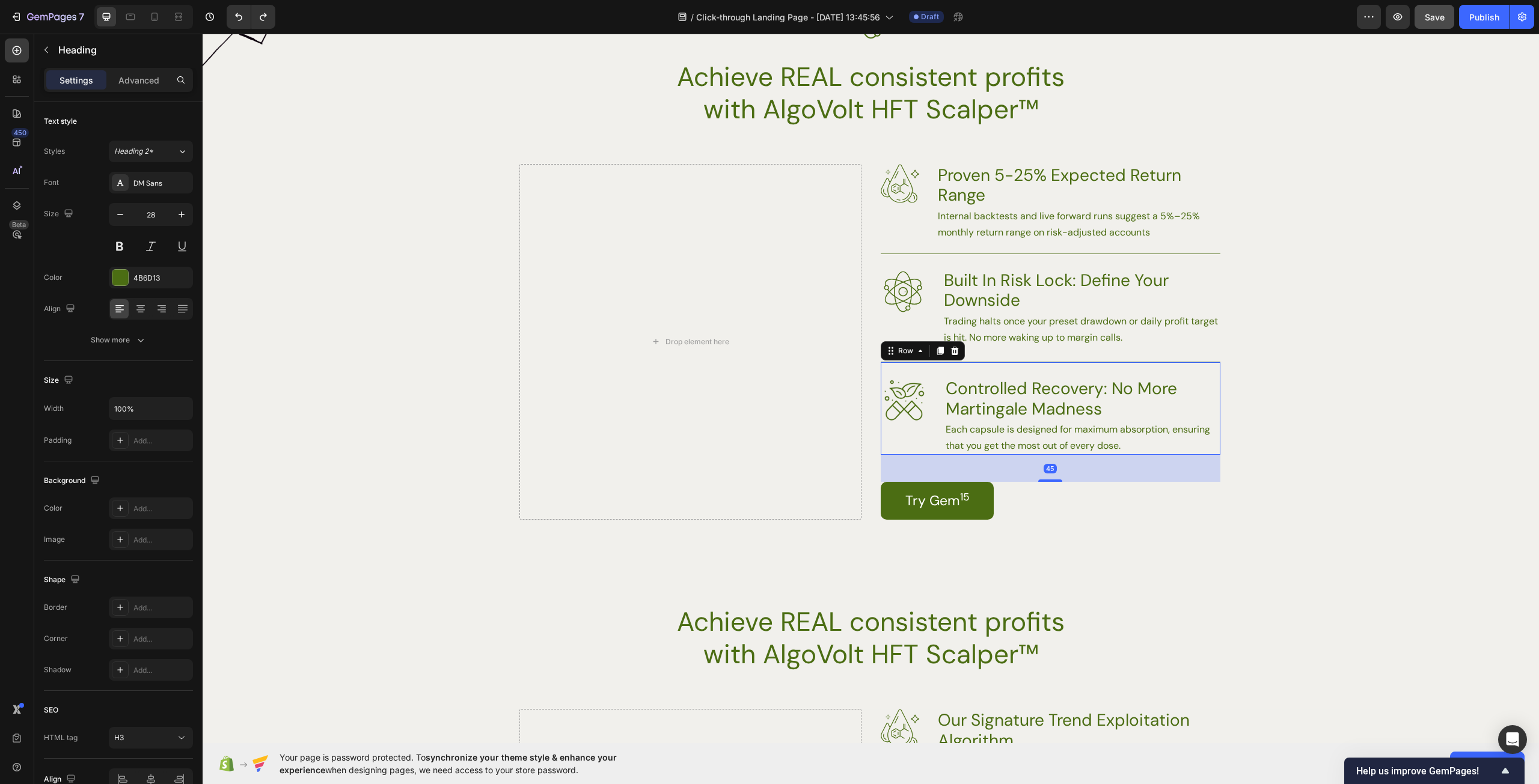
click at [911, 369] on div "Image Controlled Recovery: No More Martingale Madness Heading Each capsule is d…" at bounding box center [1050, 409] width 340 height 93
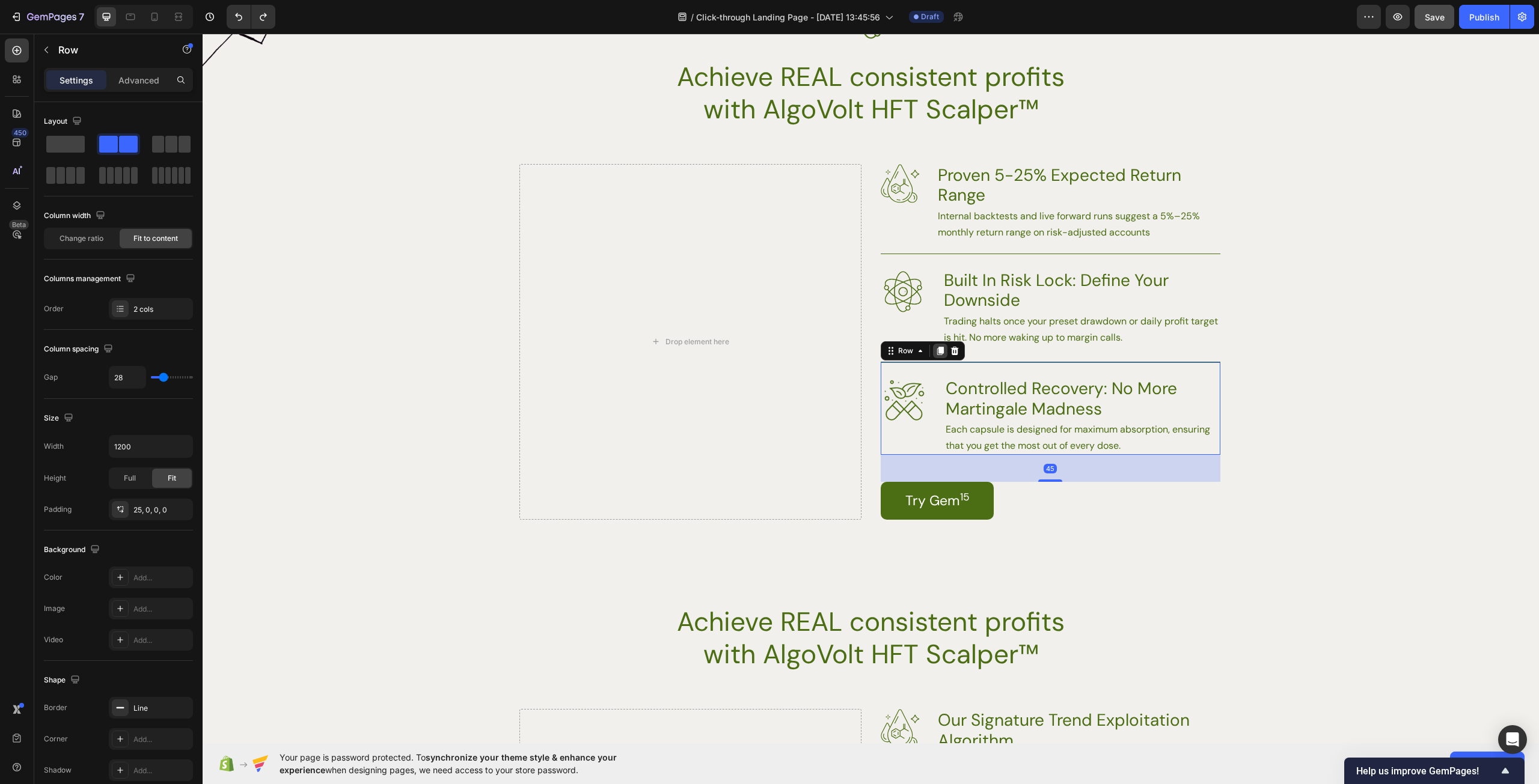
click at [936, 351] on icon at bounding box center [939, 351] width 7 height 9
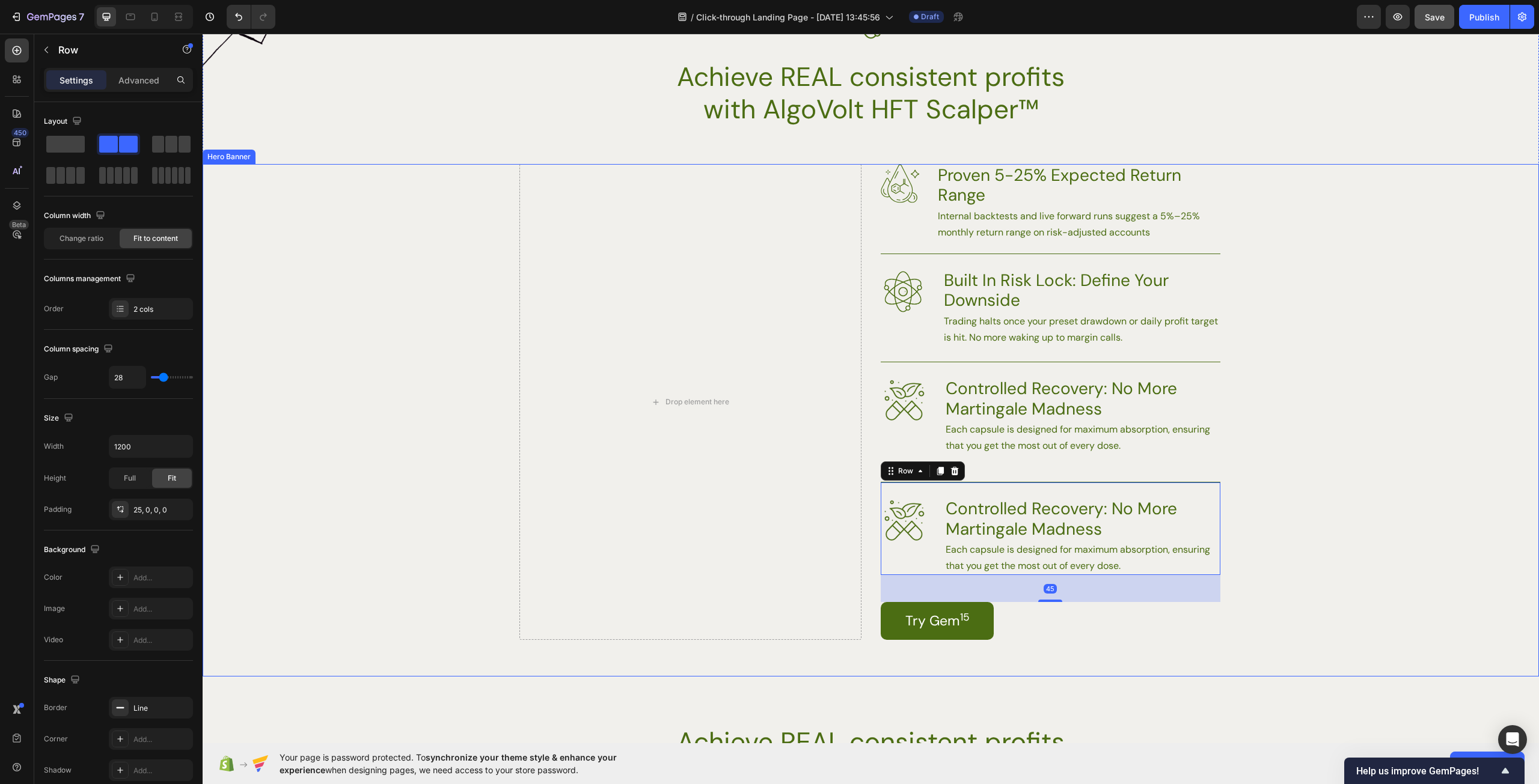
click at [1273, 416] on div "Background Image" at bounding box center [870, 420] width 1337 height 514
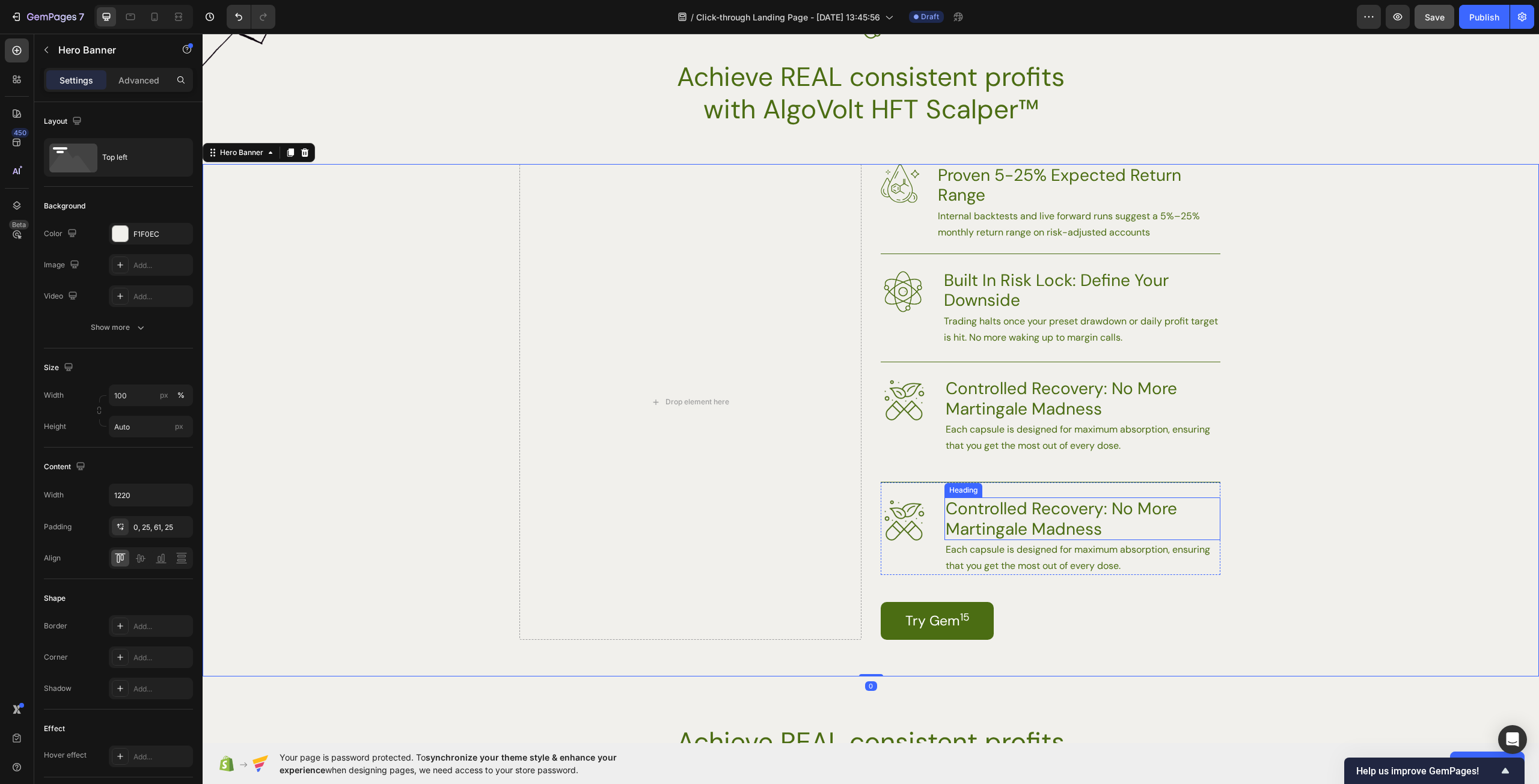
scroll to position [1960, 0]
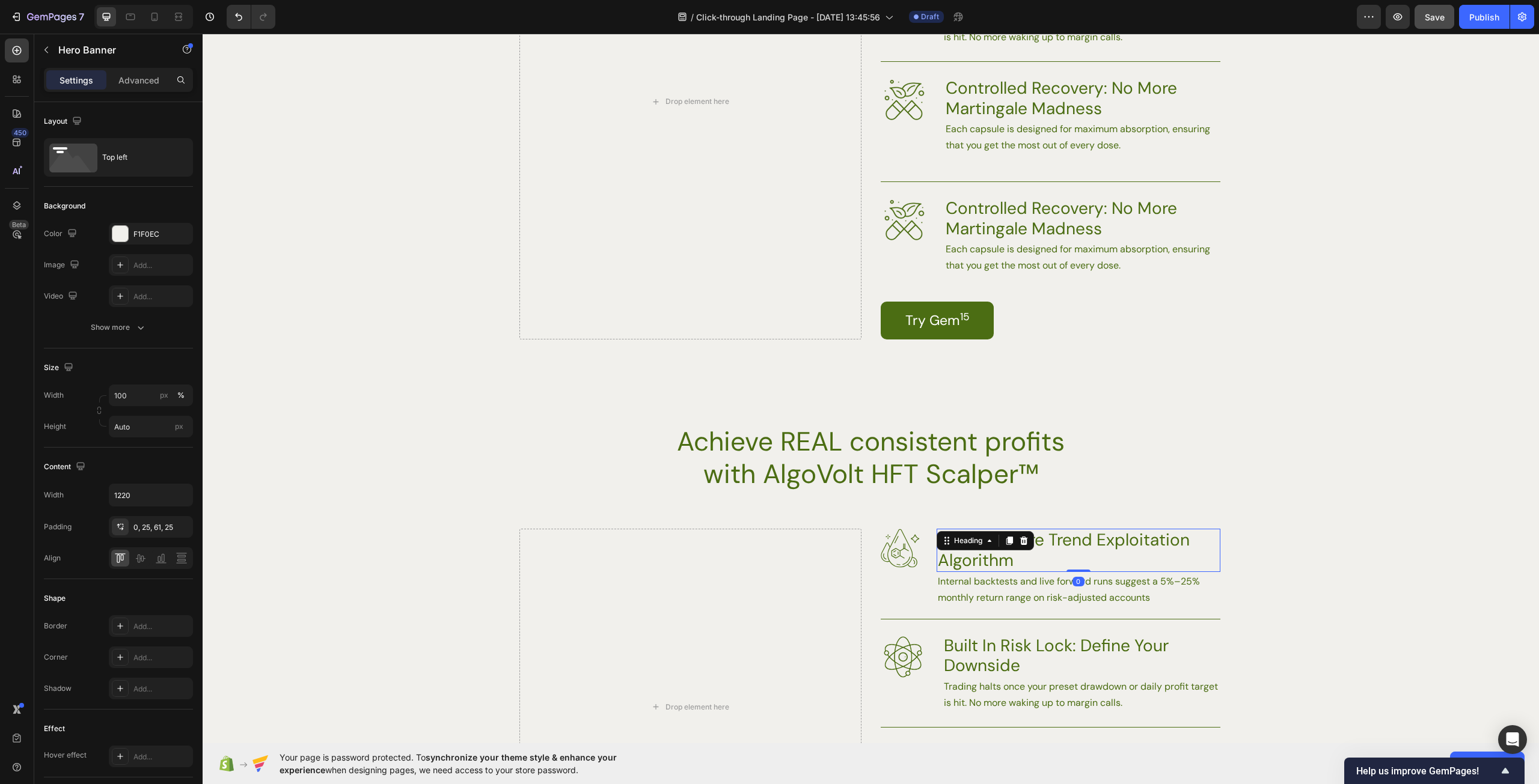
click at [1055, 562] on p "Our Signature Trend Exploitation Algorithm" at bounding box center [1077, 549] width 281 height 41
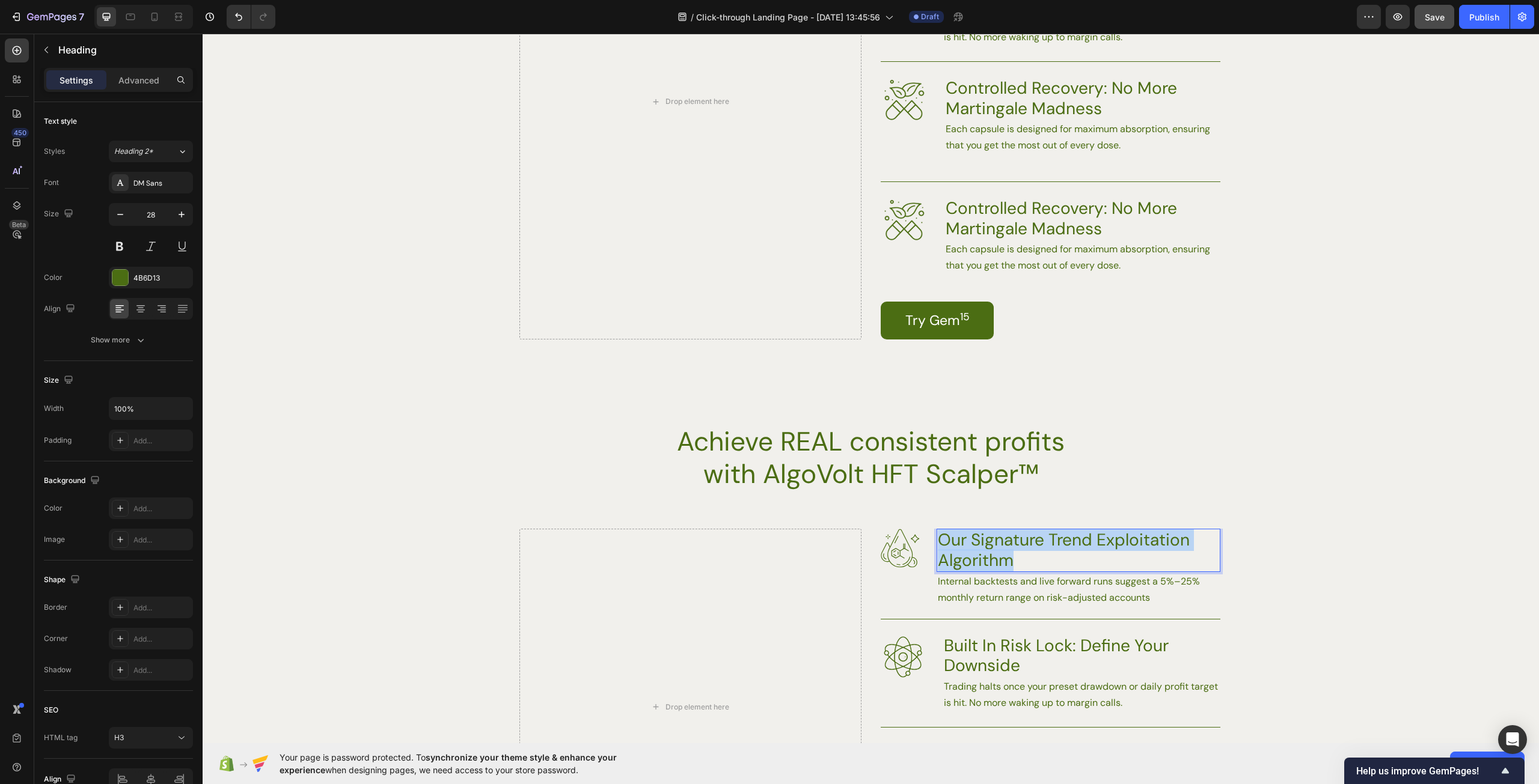
drag, startPoint x: 1044, startPoint y: 560, endPoint x: 938, endPoint y: 540, distance: 107.9
click at [938, 540] on p "Our Signature Trend Exploitation Algorithm" at bounding box center [1077, 549] width 281 height 41
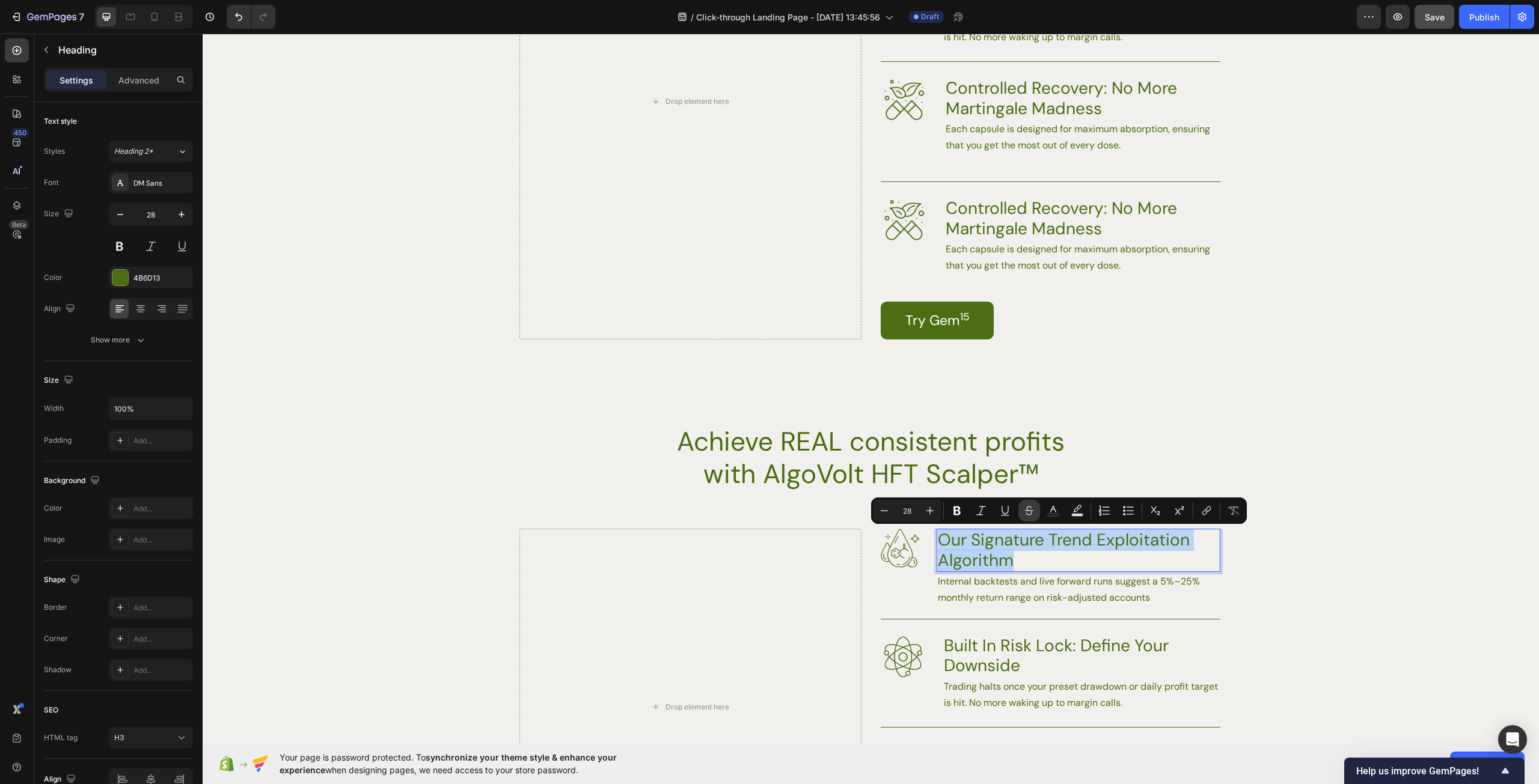
copy p "Our Signature Trend Exploitation Algorithm"
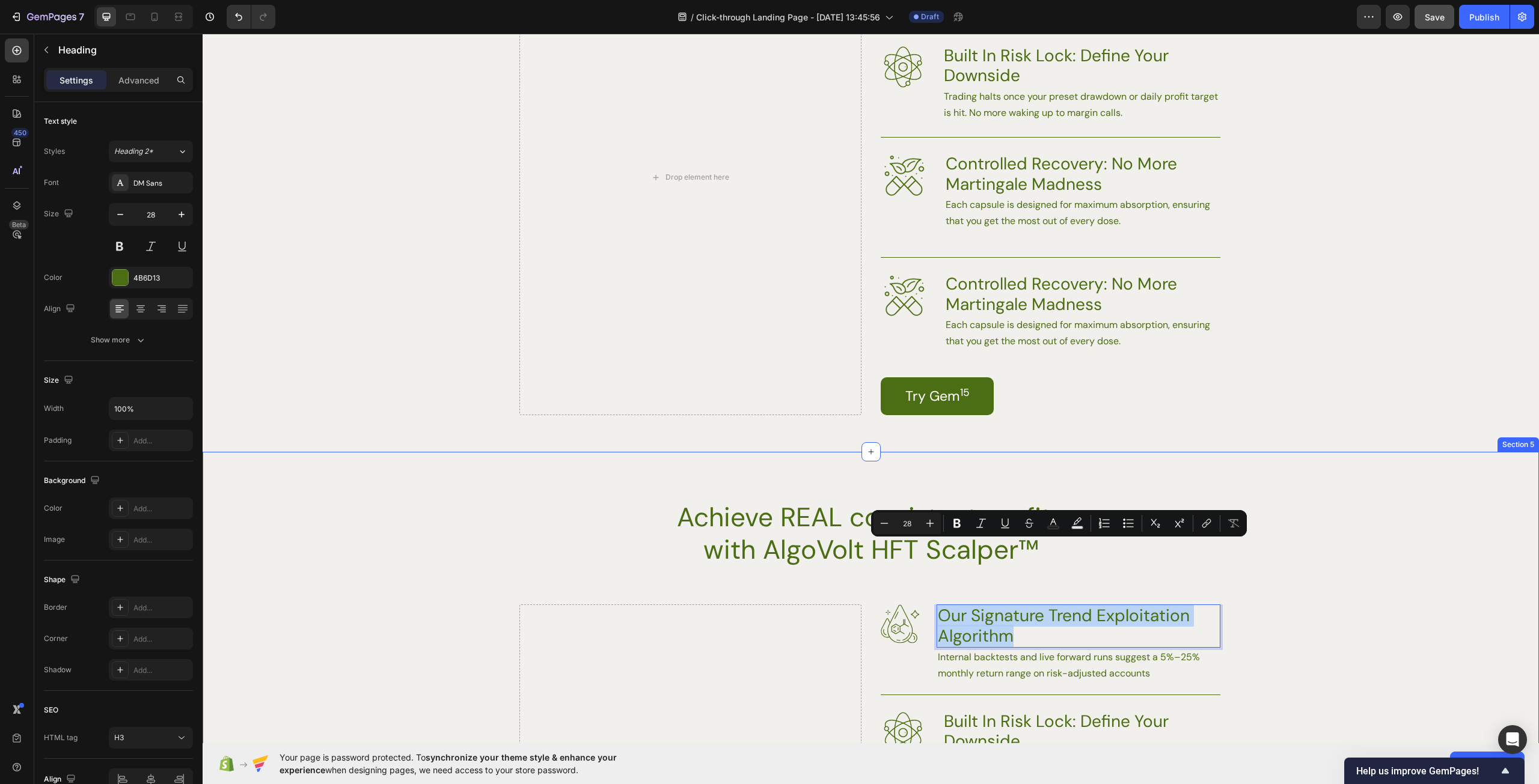
scroll to position [1719, 0]
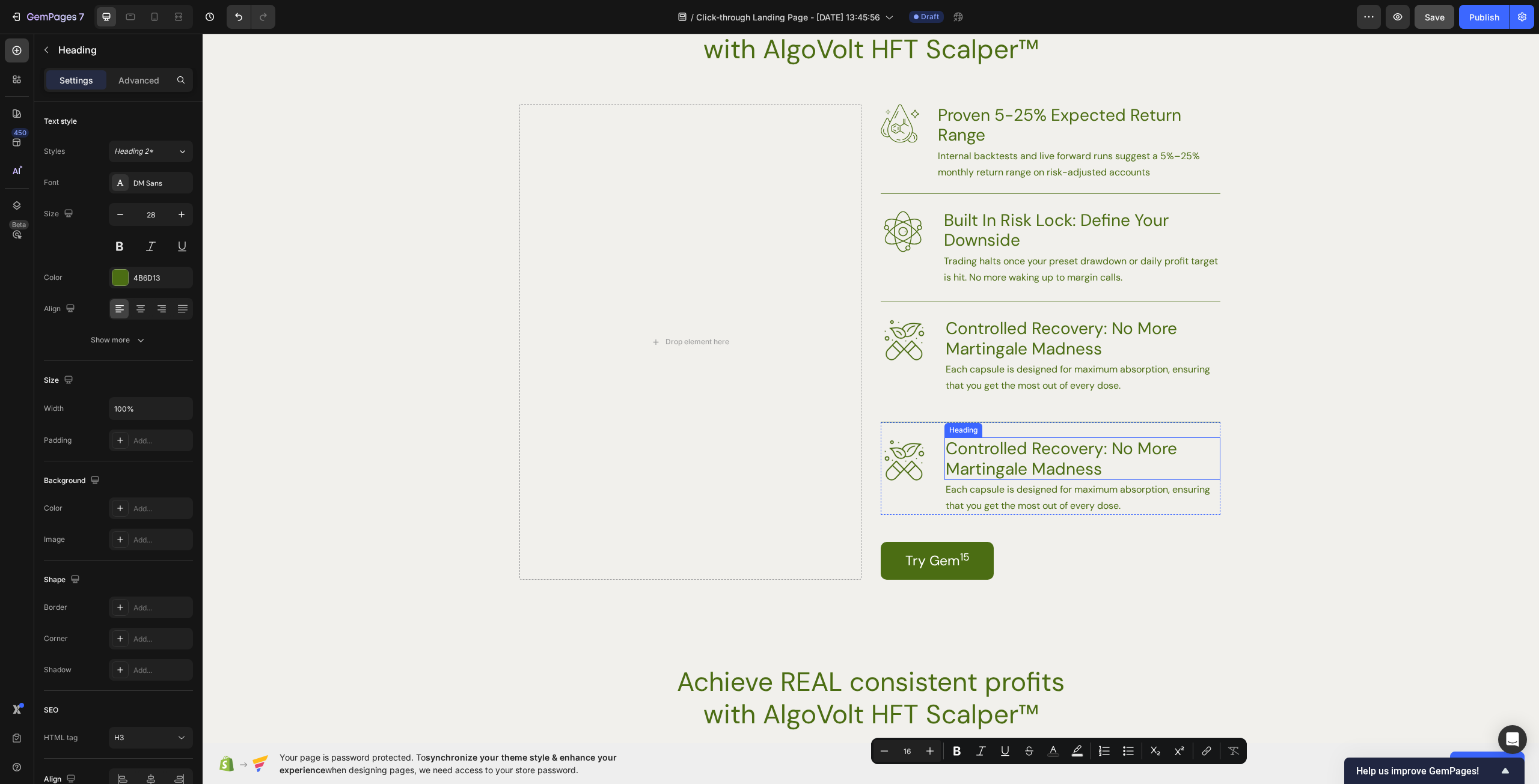
click at [1104, 454] on h3 "Controlled Recovery: No More Martingale Madness" at bounding box center [1082, 459] width 276 height 43
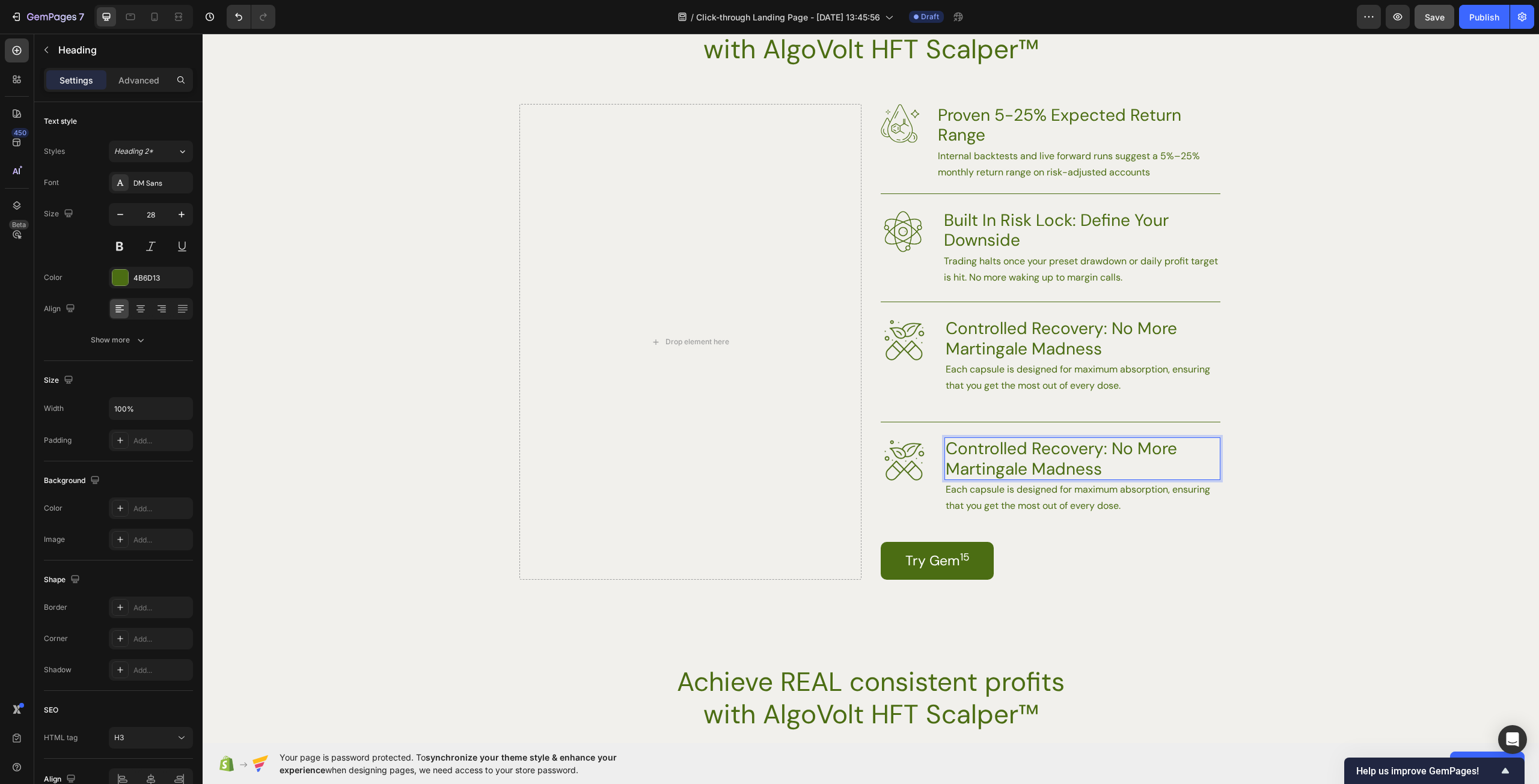
click at [1113, 467] on h3 "Controlled Recovery: No More Martingale Madness" at bounding box center [1082, 459] width 276 height 43
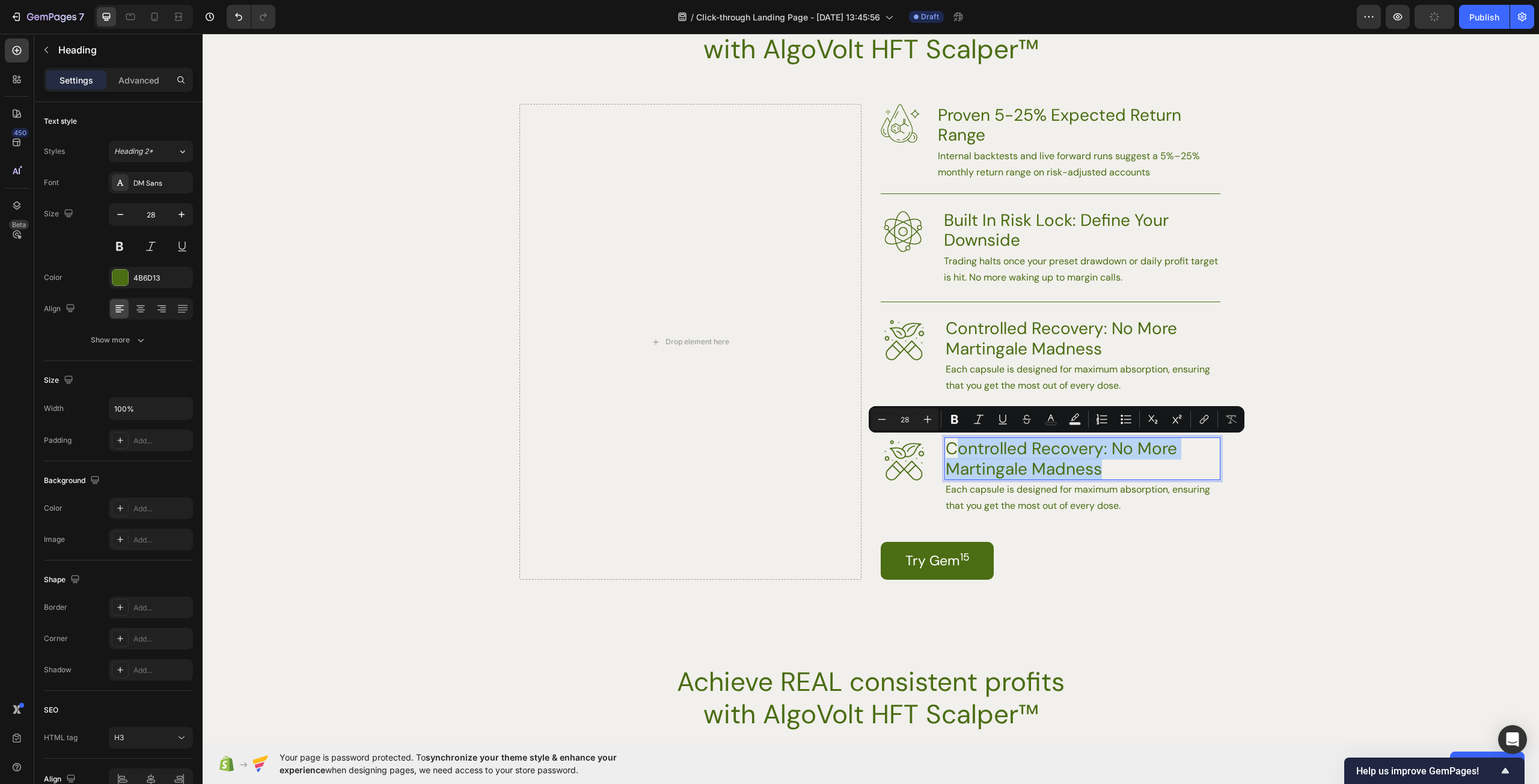
drag, startPoint x: 1122, startPoint y: 469, endPoint x: 947, endPoint y: 451, distance: 175.9
click at [947, 451] on p "Controlled Recovery: No More Martingale Madness" at bounding box center [1082, 459] width 273 height 41
click at [1127, 358] on h3 "Controlled Recovery: No More Martingale Madness" at bounding box center [1082, 338] width 276 height 43
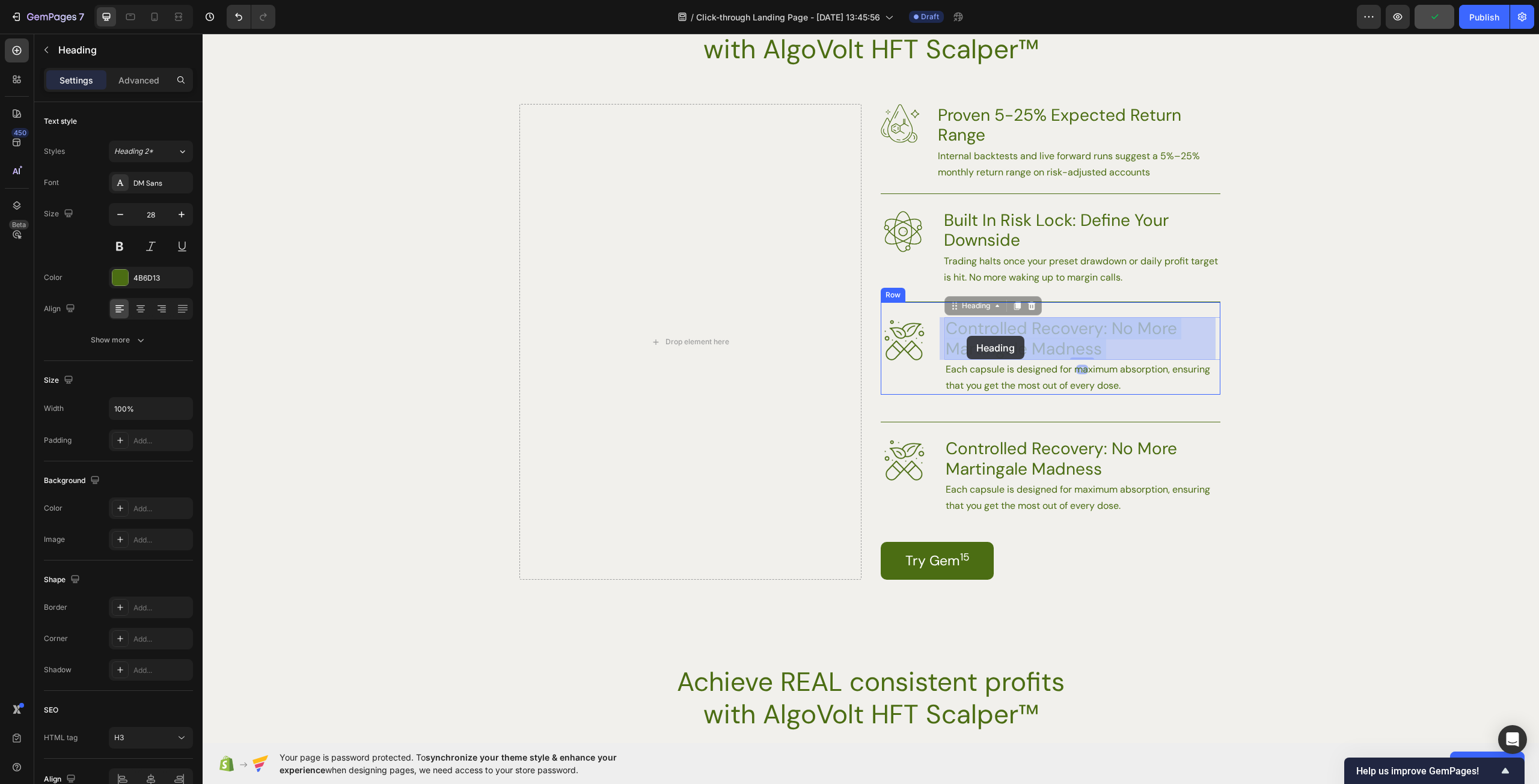
drag, startPoint x: 1113, startPoint y: 353, endPoint x: 967, endPoint y: 338, distance: 146.8
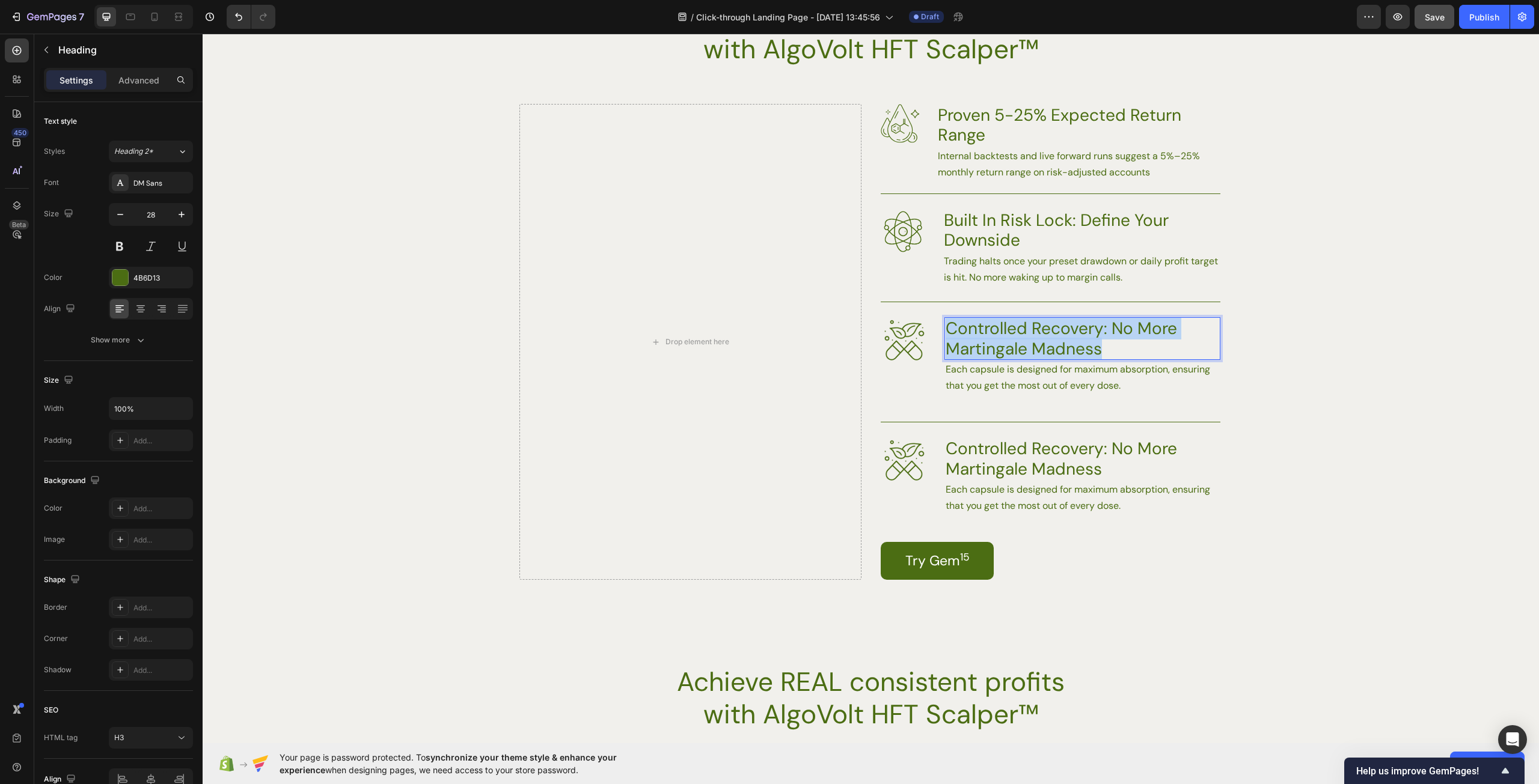
drag, startPoint x: 1084, startPoint y: 348, endPoint x: 944, endPoint y: 334, distance: 140.7
click at [946, 334] on p "Controlled Recovery: No More Martingale Madness" at bounding box center [1082, 339] width 273 height 41
click at [1004, 349] on p "Our Signature Trend Exploitation Algorithm" at bounding box center [1082, 339] width 273 height 41
drag, startPoint x: 1013, startPoint y: 349, endPoint x: 944, endPoint y: 351, distance: 69.0
click at [946, 350] on p "Our Signature Trend Exploitation Algorithm" at bounding box center [1082, 339] width 273 height 41
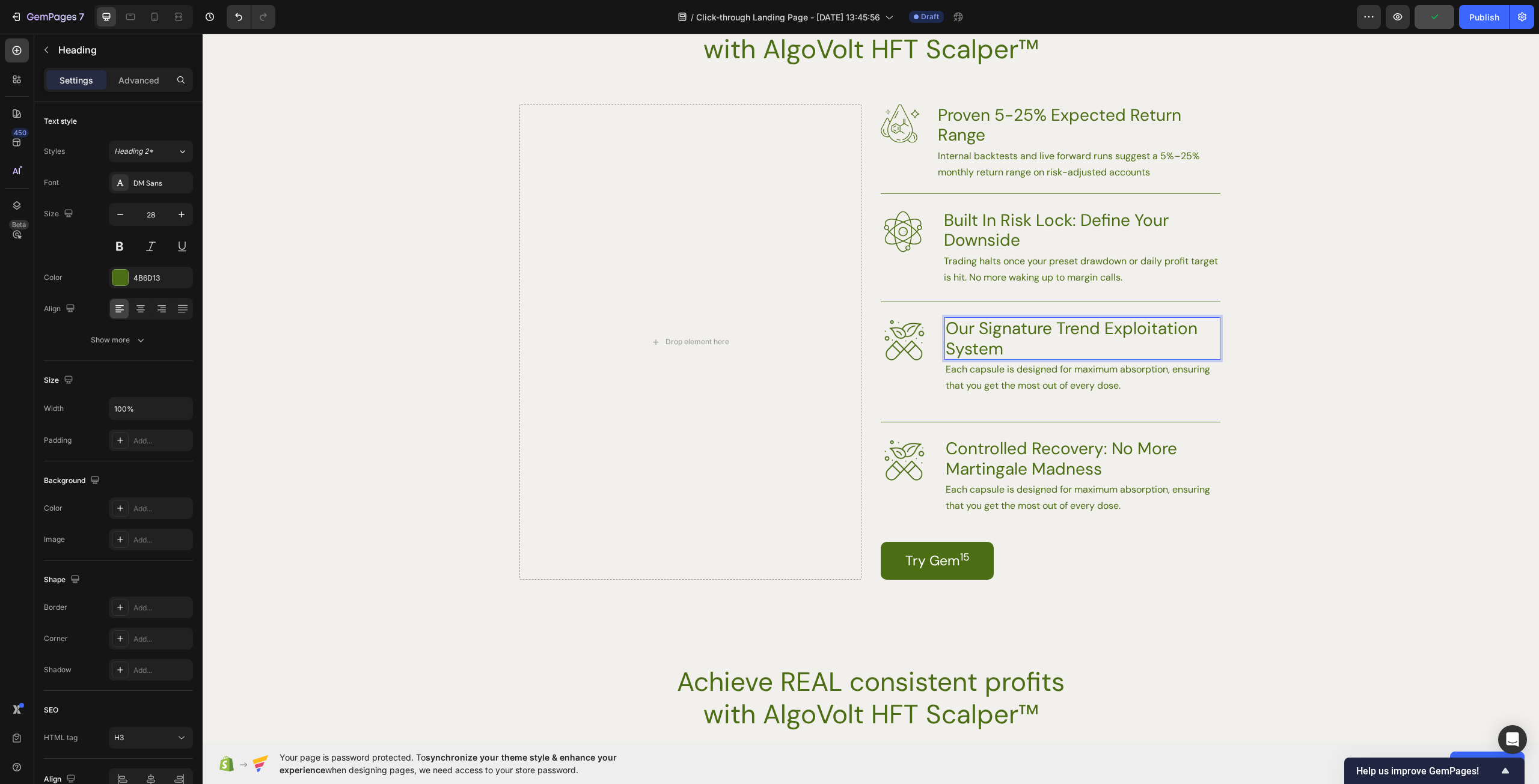
click at [978, 332] on p "Our Signature Trend Exploitation System" at bounding box center [1082, 339] width 273 height 41
click at [1040, 373] on p "Each capsule is designed for maximum absorption, ensuring that you get the most…" at bounding box center [1082, 377] width 273 height 32
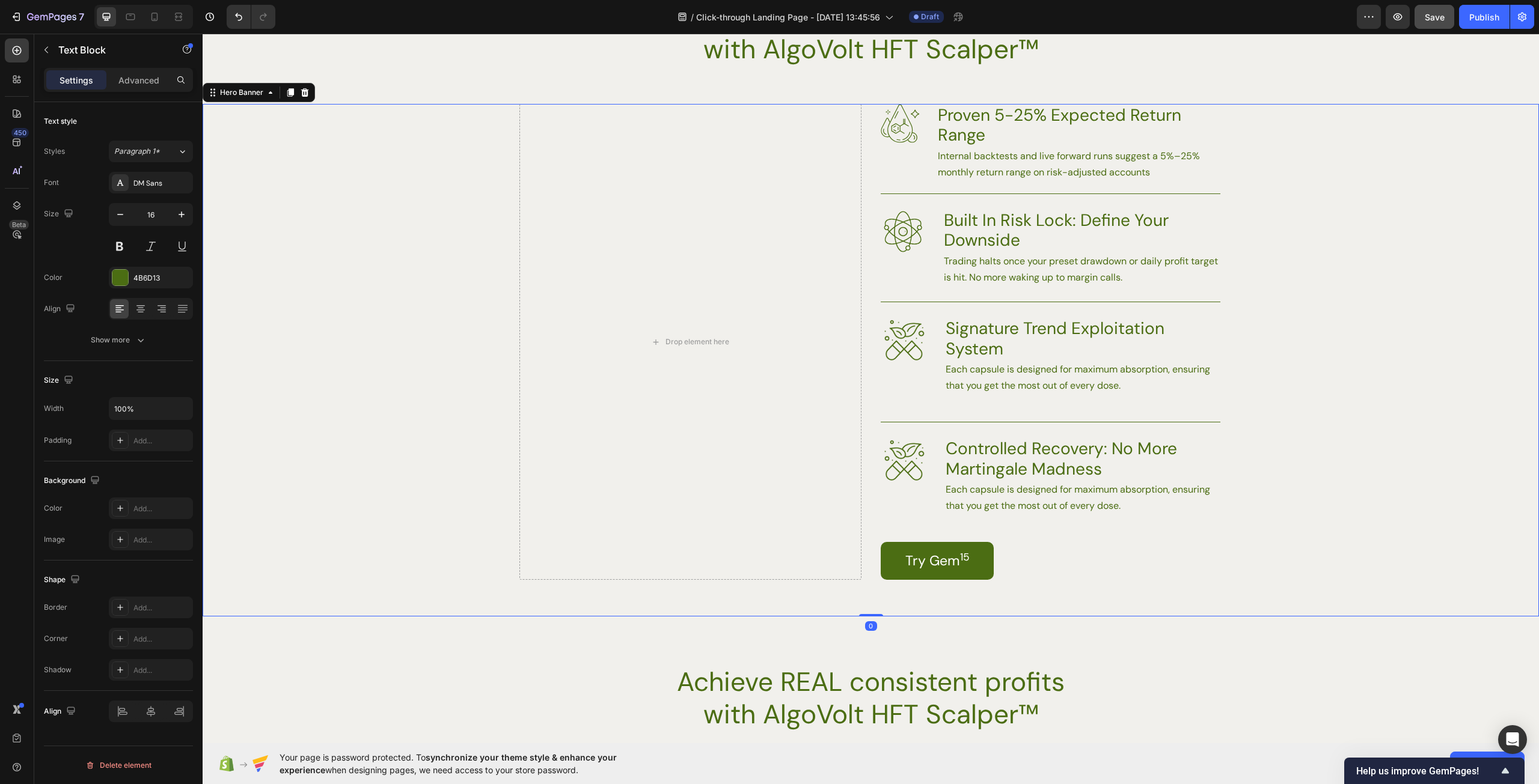
click at [1303, 394] on div "Background Image" at bounding box center [870, 360] width 1337 height 514
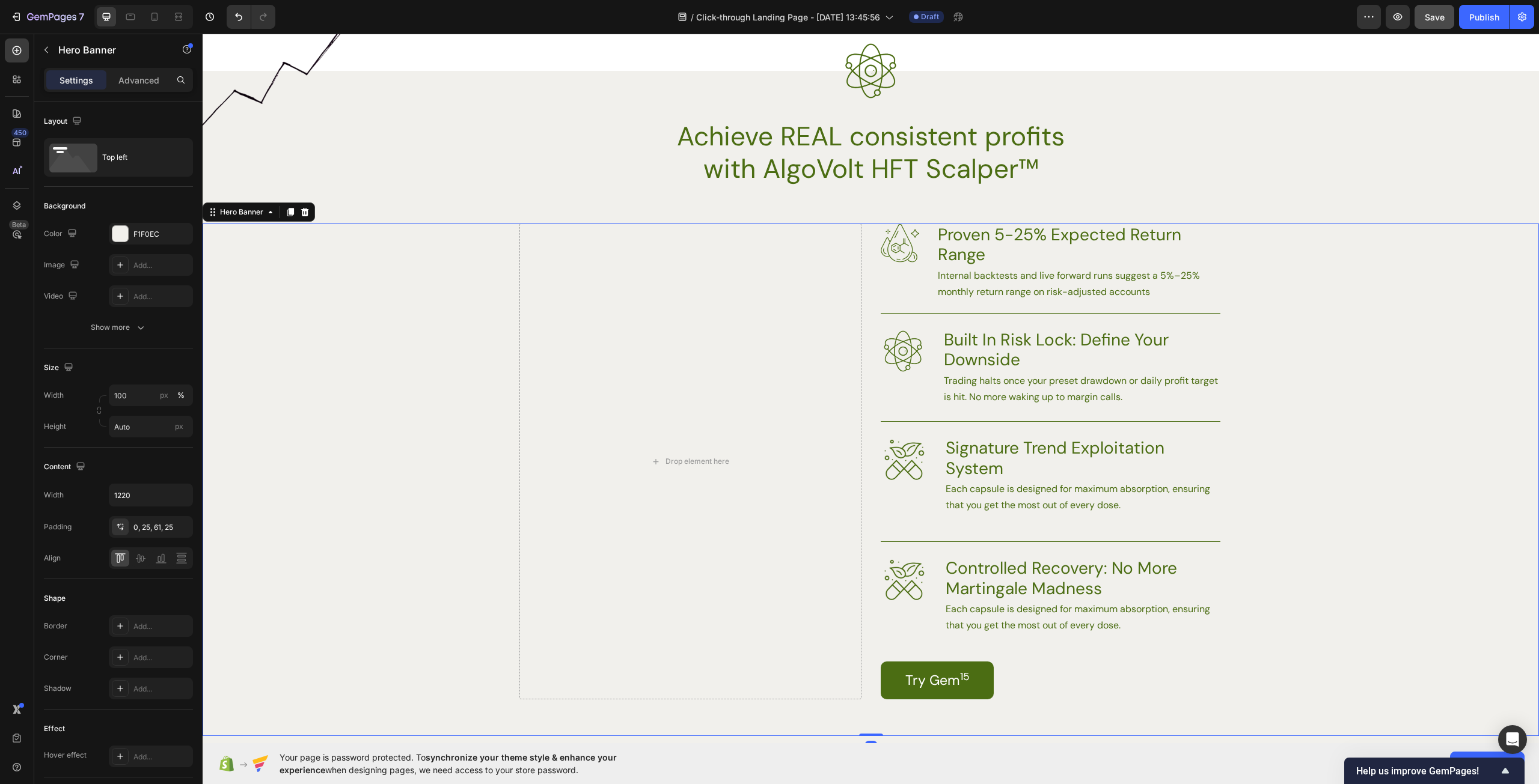
scroll to position [1599, 0]
click at [1375, 423] on div "Background Image" at bounding box center [870, 480] width 1337 height 514
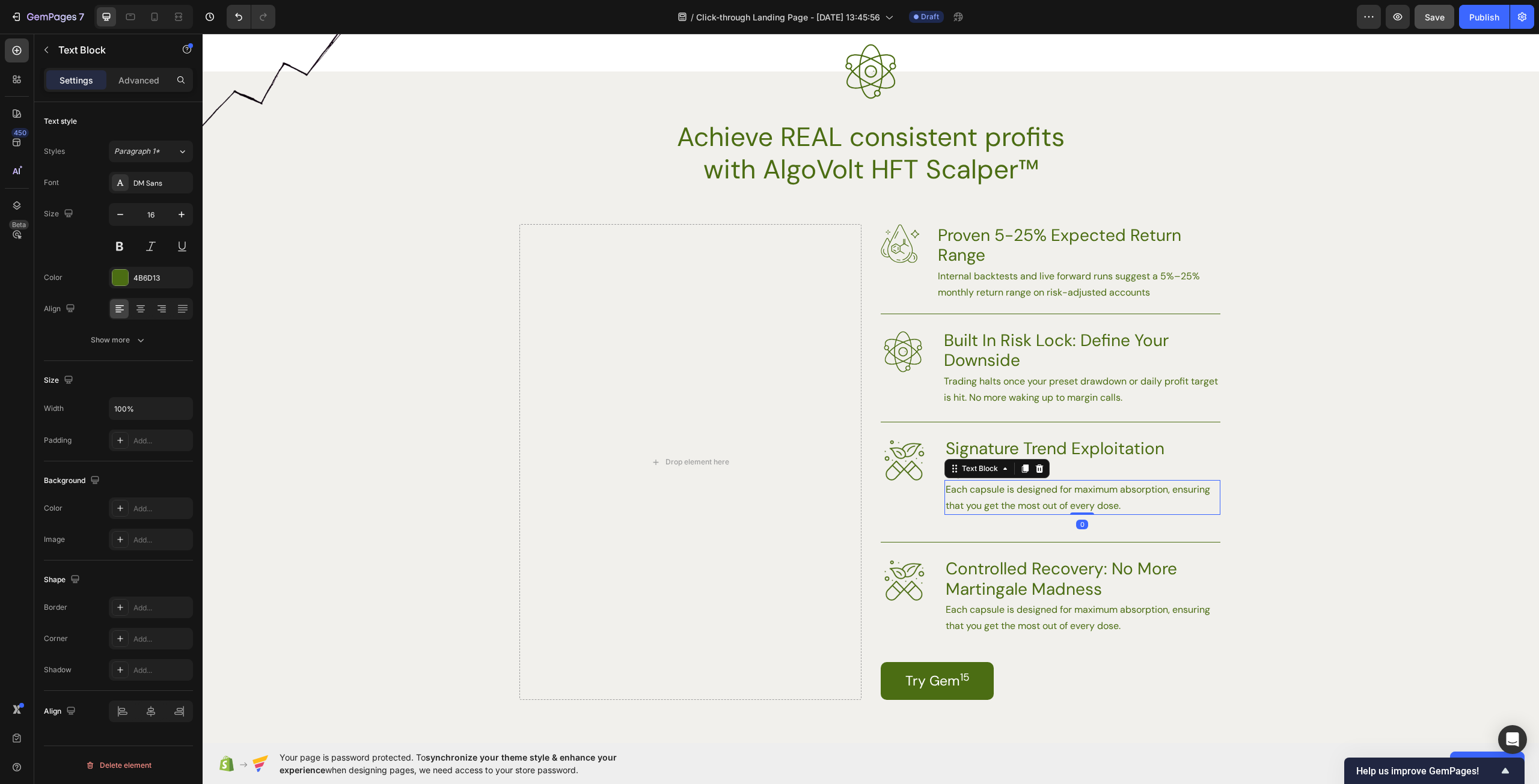
click at [1083, 510] on p "Each capsule is designed for maximum absorption, ensuring that you get the most…" at bounding box center [1082, 497] width 273 height 32
click at [1127, 507] on p "Each capsule is designed for maximum absorption, ensuring that you get the most…" at bounding box center [1082, 497] width 273 height 32
drag, startPoint x: 1145, startPoint y: 509, endPoint x: 924, endPoint y: 492, distance: 221.7
click at [924, 492] on div "Image Signature Trend Exploitation System Heading Each capsule is designed for …" at bounding box center [1050, 468] width 340 height 93
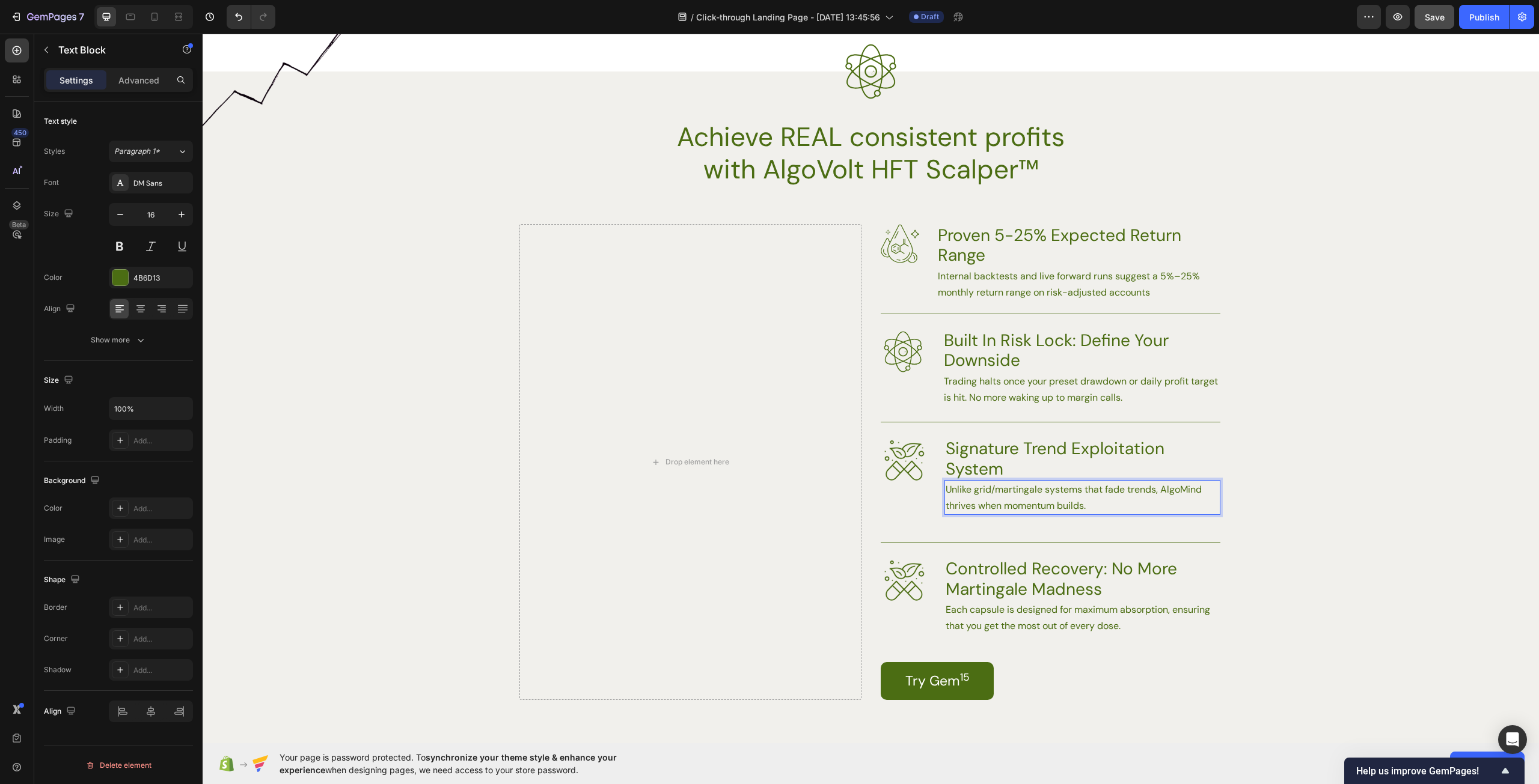
click at [1188, 492] on p "Unlike grid/martingale systems that fade trends, AlgoMind thrives when momentum…" at bounding box center [1082, 497] width 273 height 32
click at [1198, 489] on p "Unlike grid/martingale systems that fade trends, AlgoMind thrives when momentum…" at bounding box center [1082, 497] width 273 height 32
click at [1097, 502] on p "Unlike grid/martingale systems that fade trends, AlgoVolt thrives when momentum…" at bounding box center [1082, 497] width 273 height 32
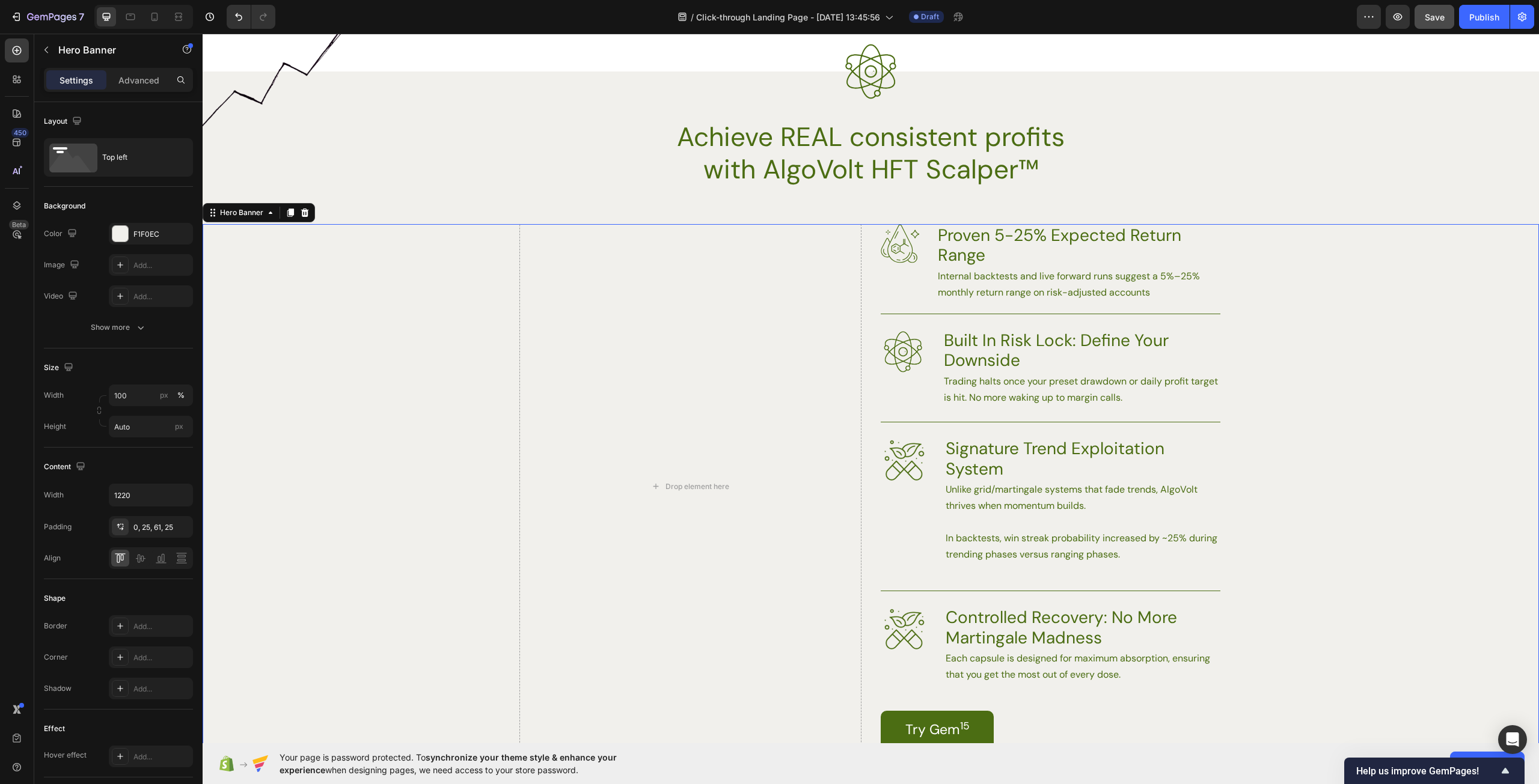
click at [1290, 559] on div "Background Image" at bounding box center [870, 505] width 1337 height 562
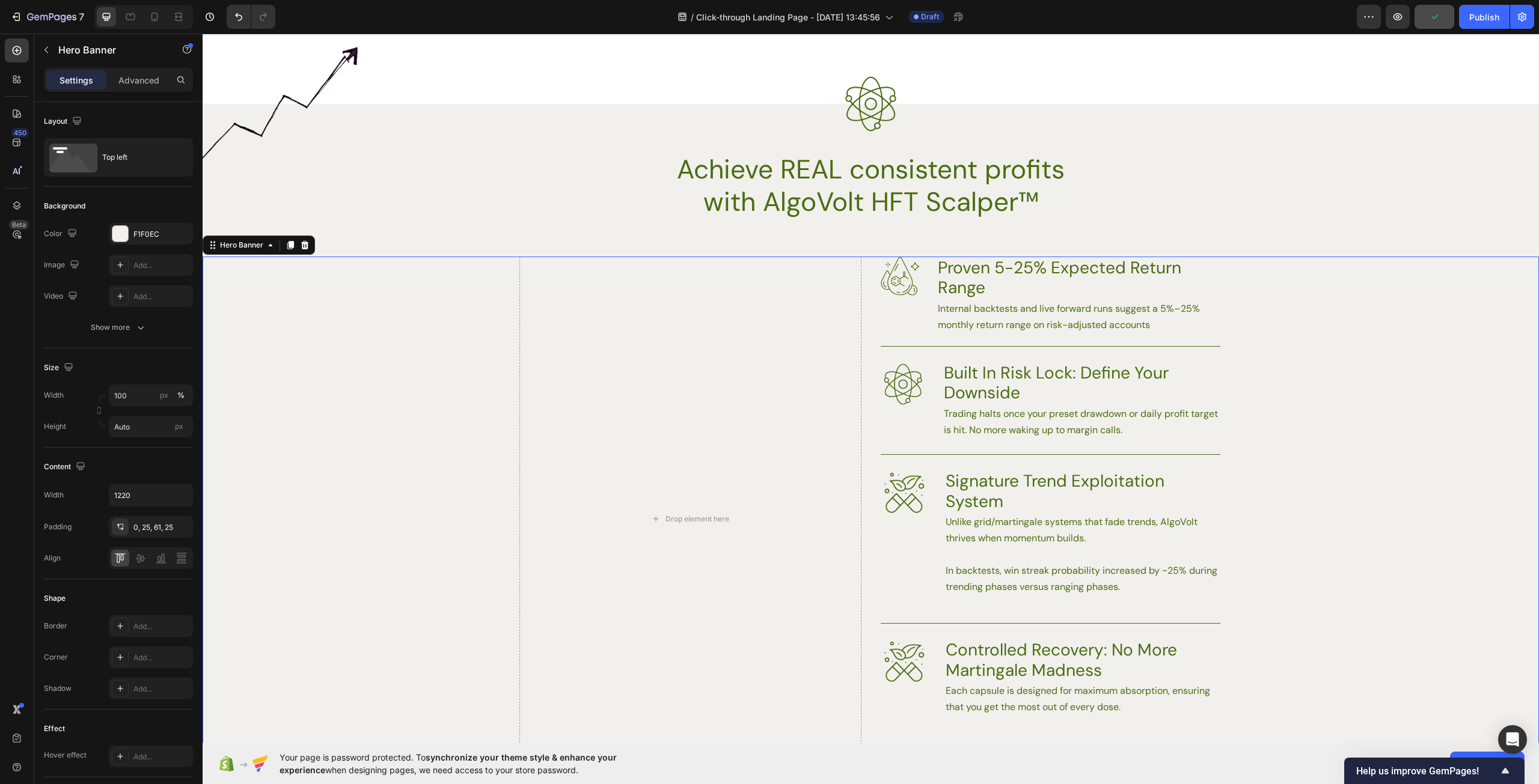
scroll to position [1659, 0]
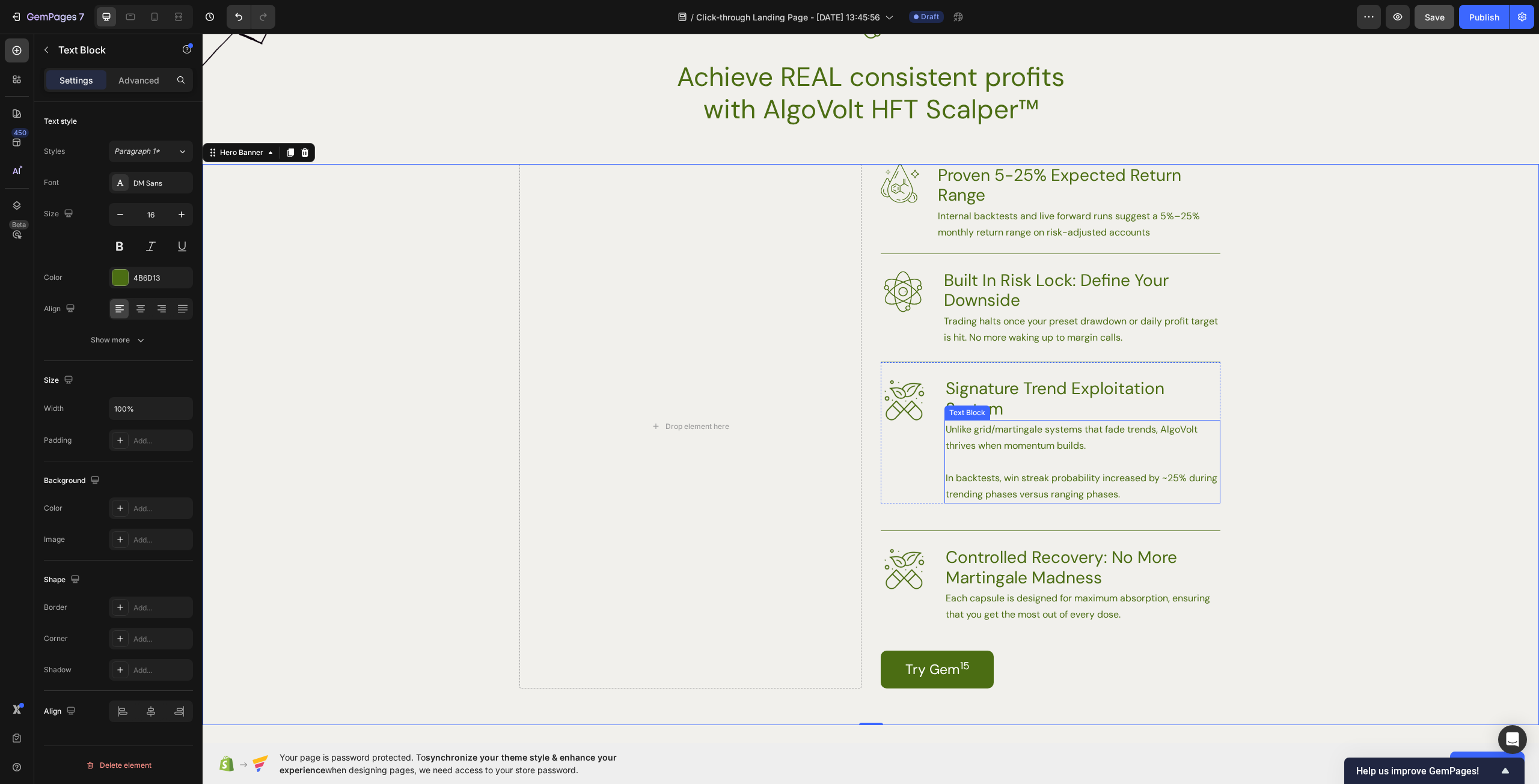
click at [1041, 461] on p "Rich Text Editor. Editing area: main" at bounding box center [1082, 462] width 273 height 16
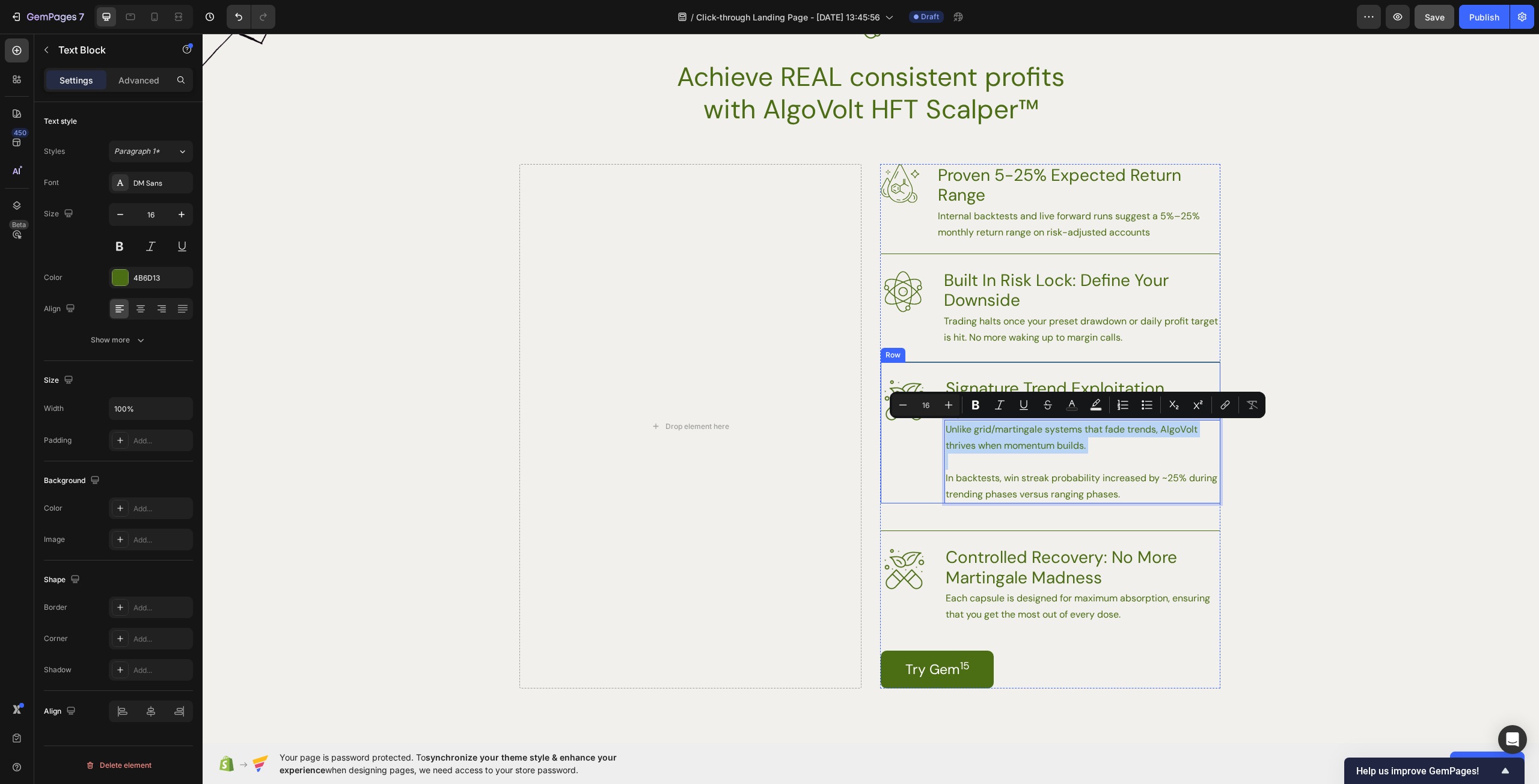
drag, startPoint x: 941, startPoint y: 480, endPoint x: 934, endPoint y: 424, distance: 56.4
click at [934, 424] on div "Image Signature Trend Exploitation System Heading Unlike grid/martingale system…" at bounding box center [1050, 433] width 340 height 142
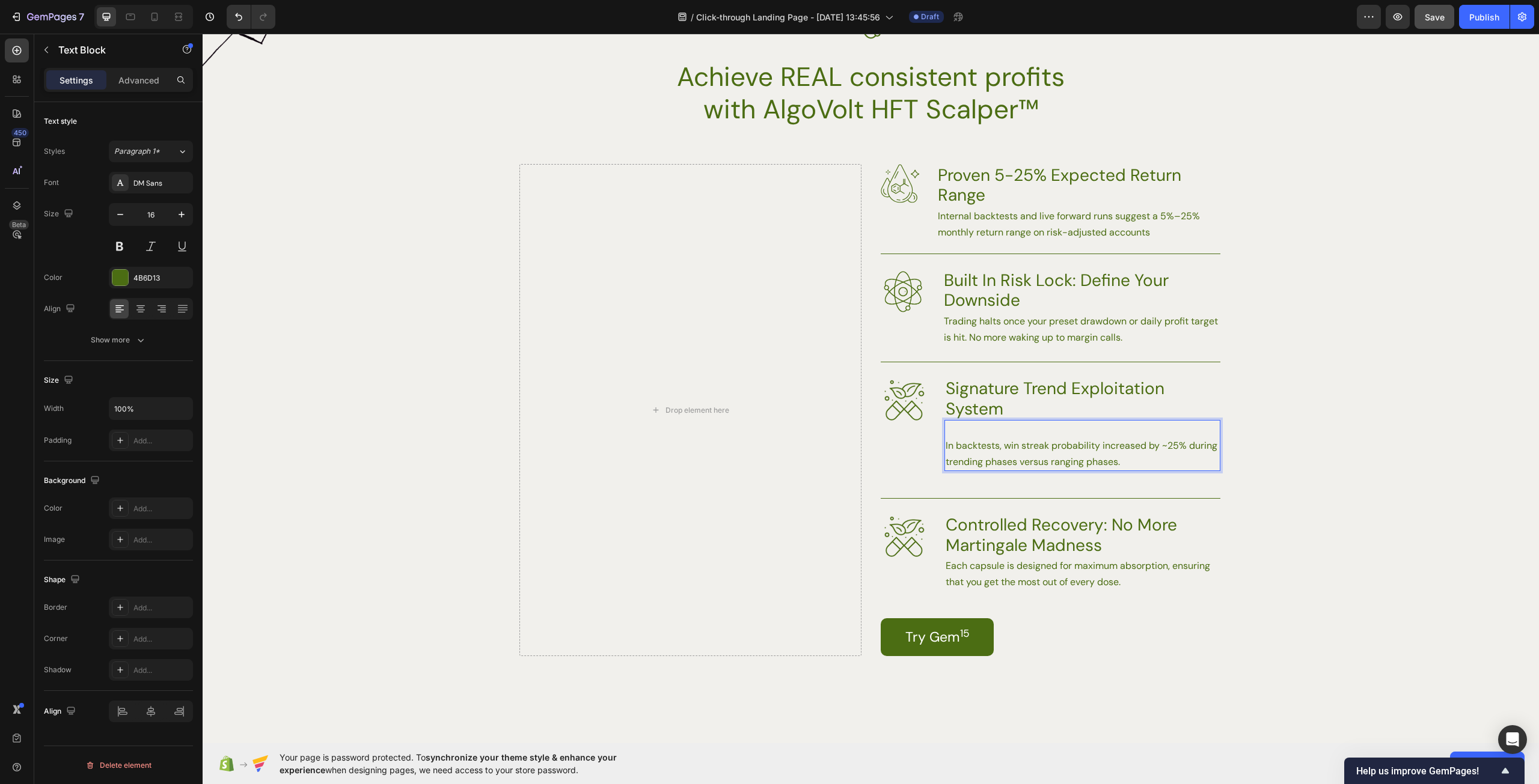
click at [946, 447] on p "In backtests, win streak probability increased by ~25% during trending phases v…" at bounding box center [1082, 454] width 273 height 32
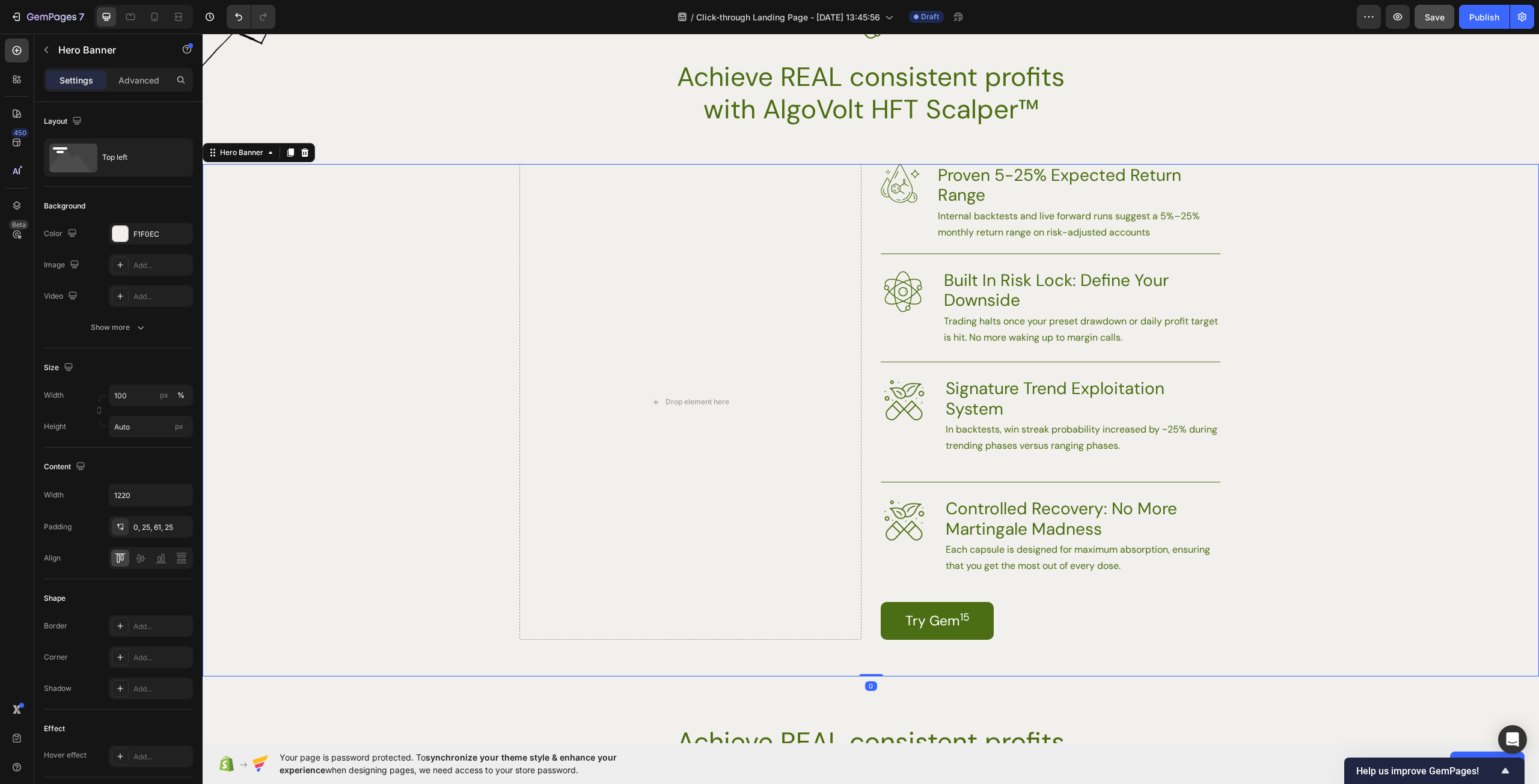
click at [1290, 479] on div "Background Image" at bounding box center [870, 420] width 1337 height 514
click at [1097, 439] on p "In backtests, win streak probability increased by ~25% during trending phases v…" at bounding box center [1082, 437] width 273 height 32
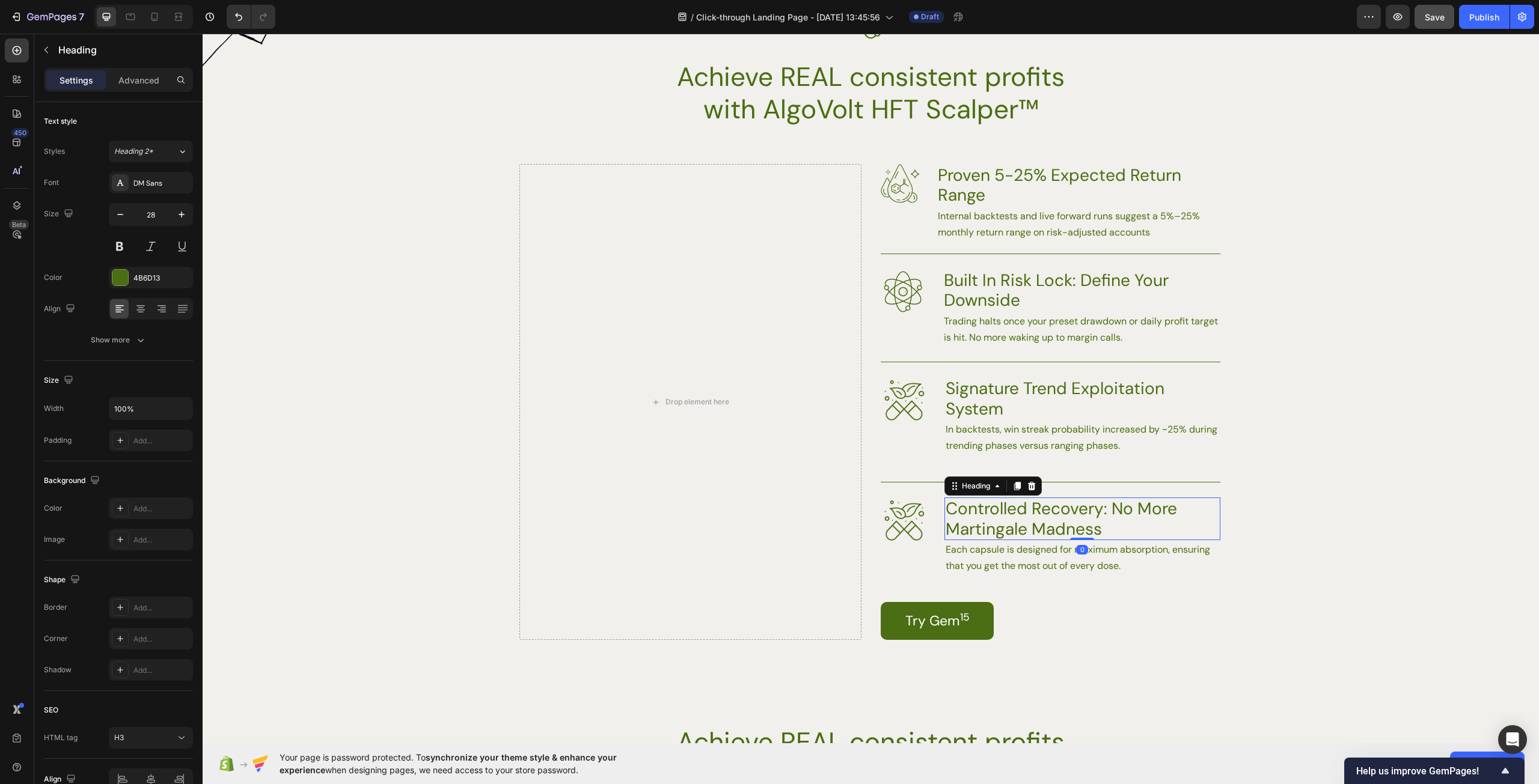
click at [1127, 512] on h3 "Controlled Recovery: No More Martingale Madness" at bounding box center [1082, 518] width 276 height 43
click at [1285, 524] on div "Background Image" at bounding box center [870, 420] width 1337 height 514
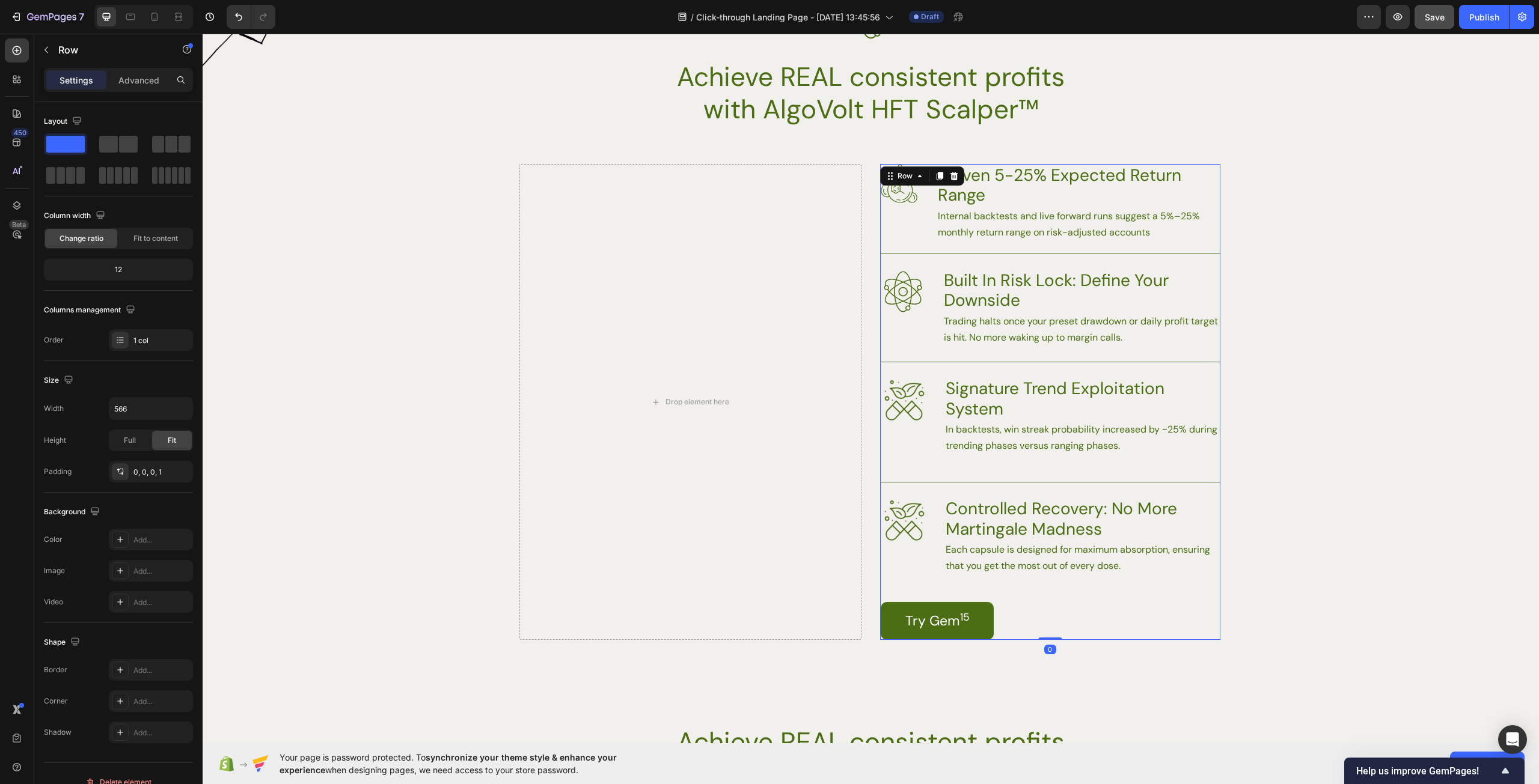
click at [1029, 463] on div "Image Proven 5-25% Expected Return Range Heading Internal backtests and live fo…" at bounding box center [1050, 402] width 340 height 477
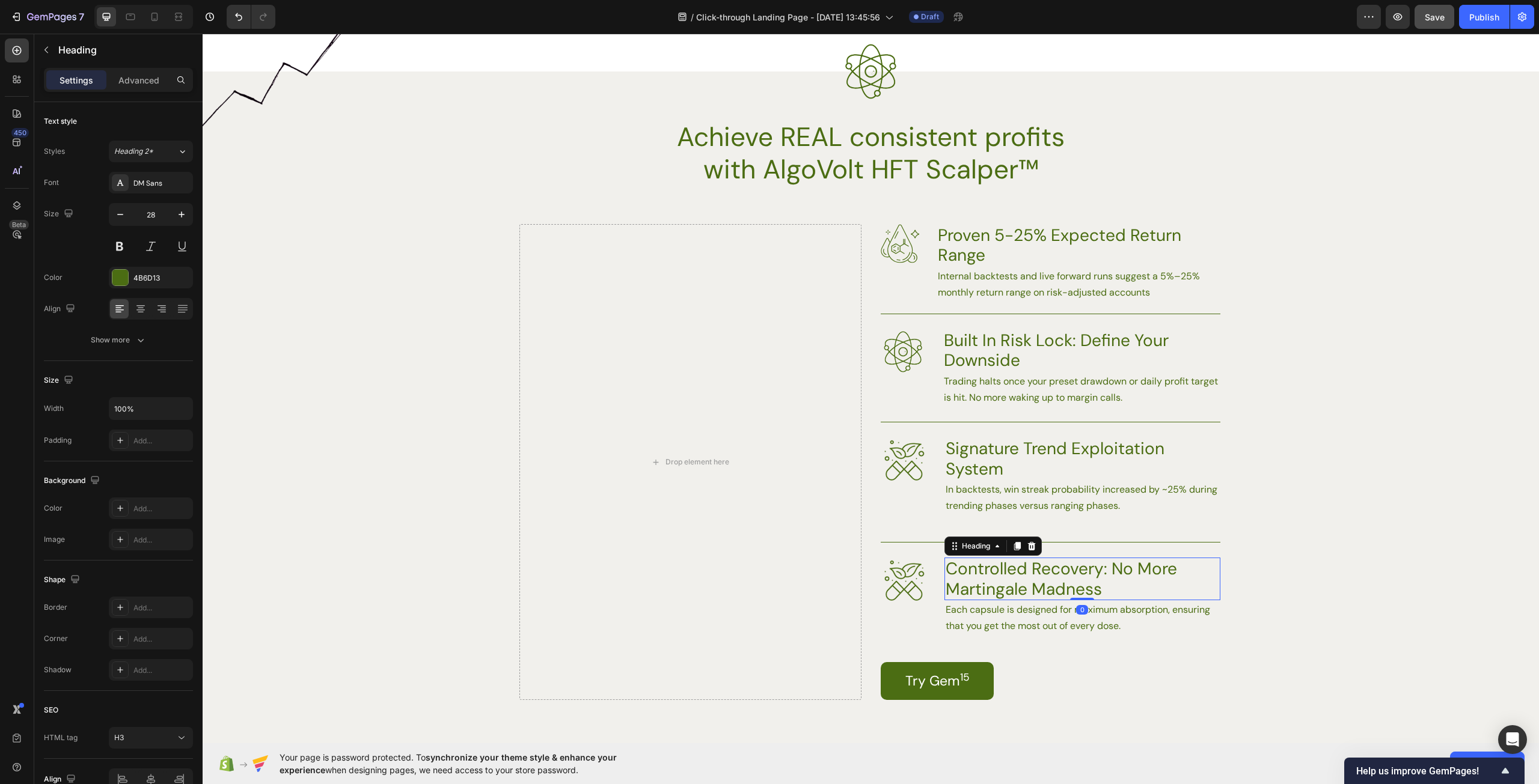
scroll to position [1539, 0]
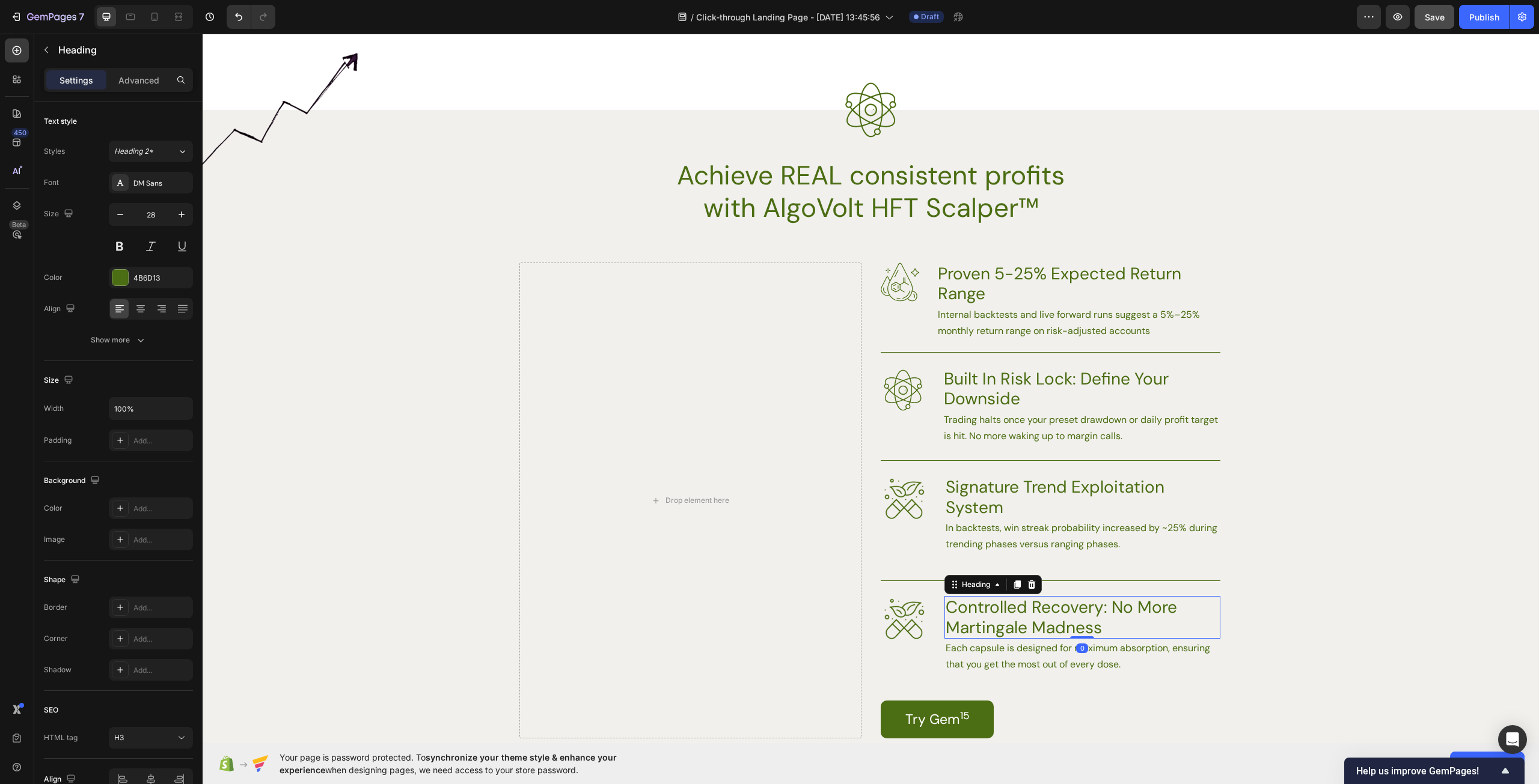
click at [1025, 596] on div "Controlled Recovery: No More Martingale Madness Heading 0" at bounding box center [1082, 617] width 276 height 43
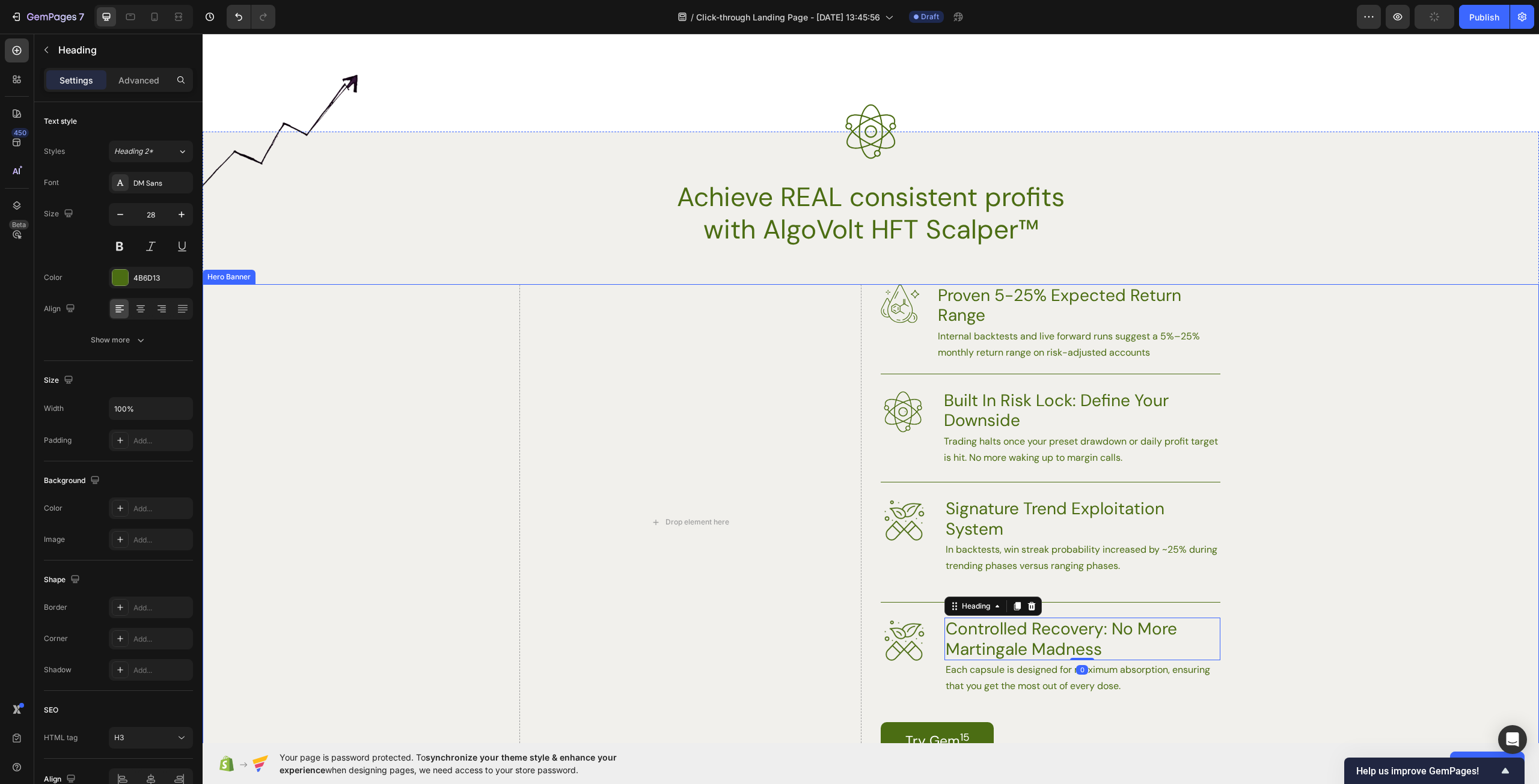
click at [1331, 490] on div "Background Image" at bounding box center [870, 541] width 1337 height 514
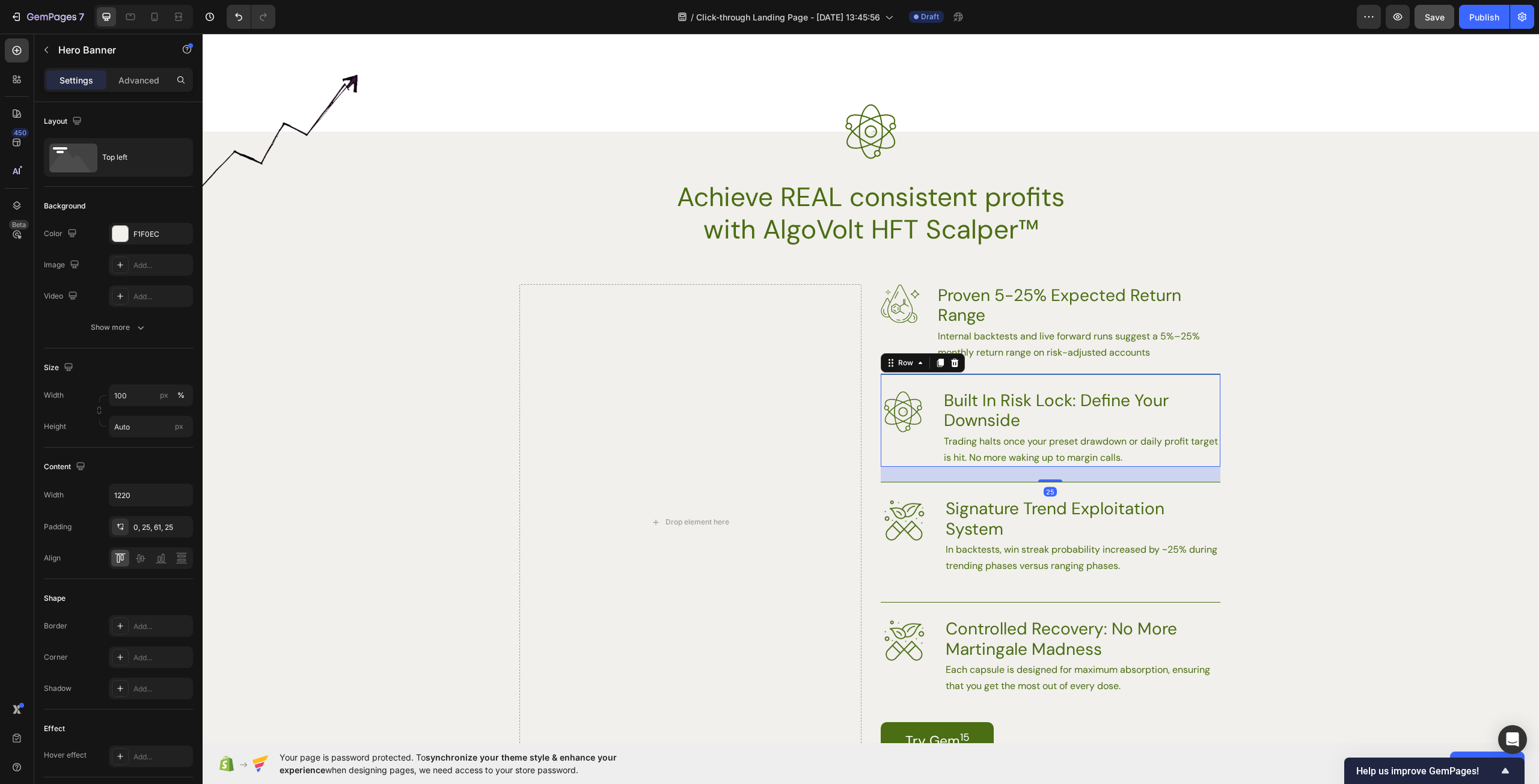
click at [1029, 378] on div "Image Built In Risk Lock: Define Your Downside Heading Trading halts once your …" at bounding box center [1050, 420] width 340 height 93
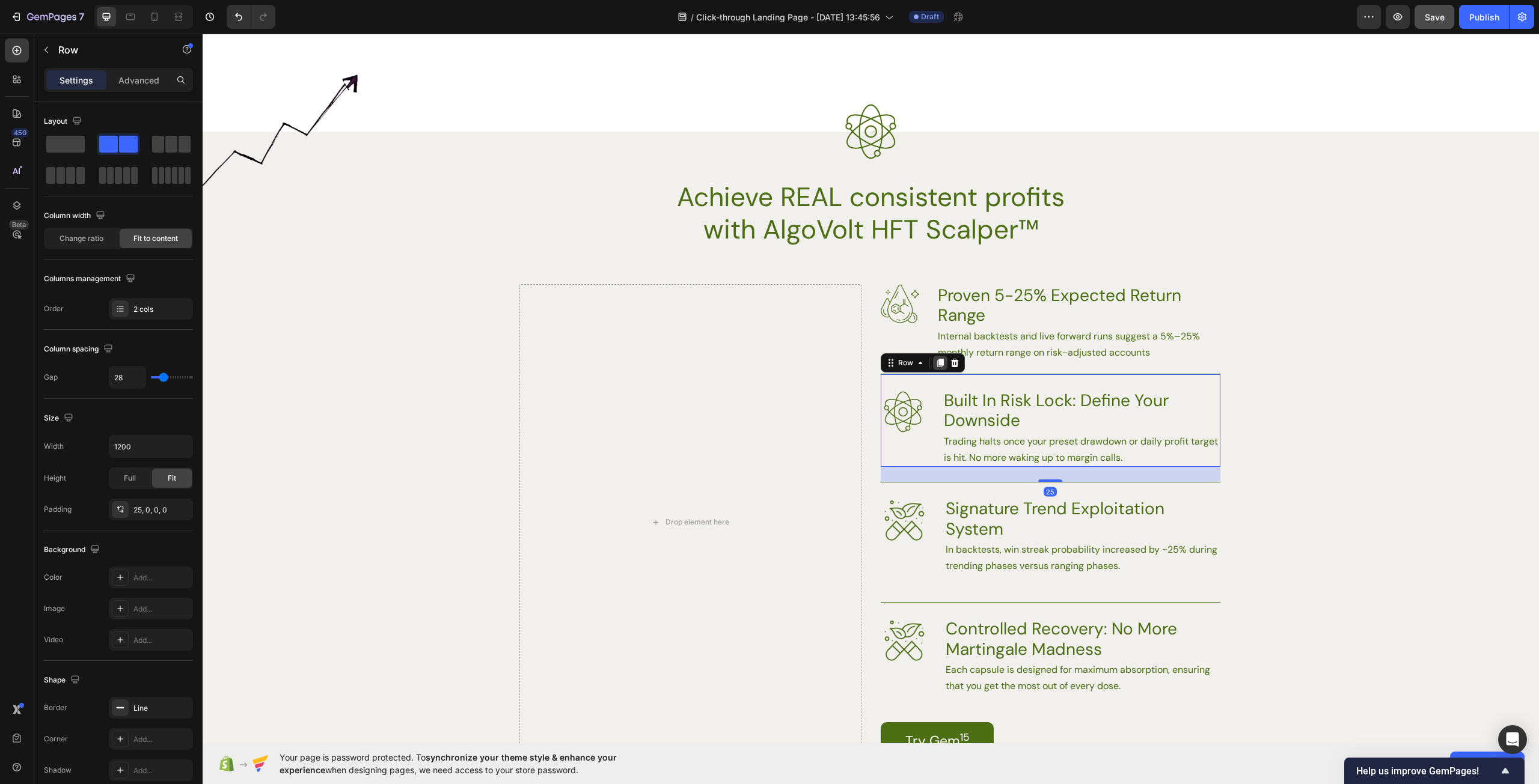
click at [936, 363] on icon at bounding box center [940, 363] width 9 height 9
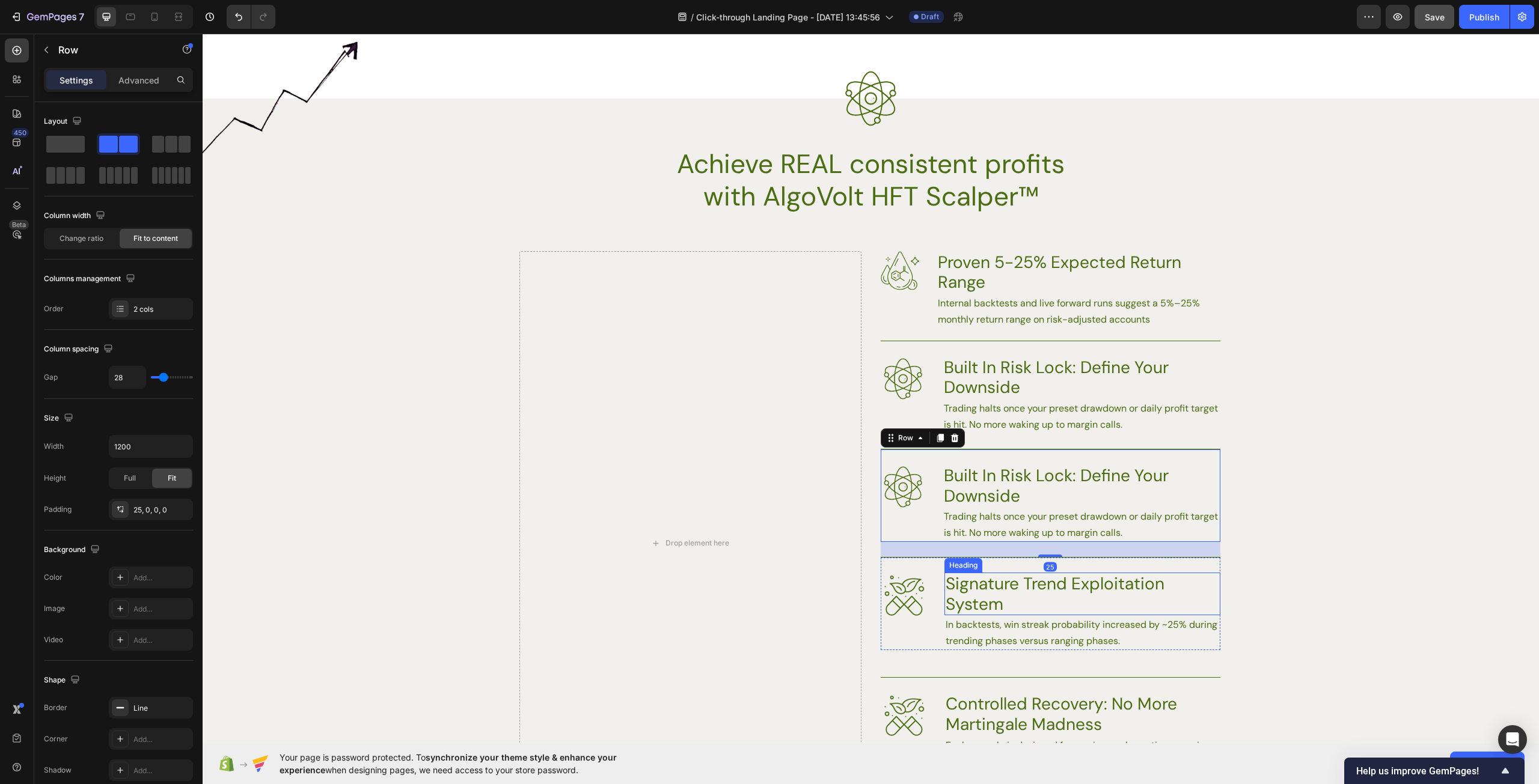
scroll to position [1659, 0]
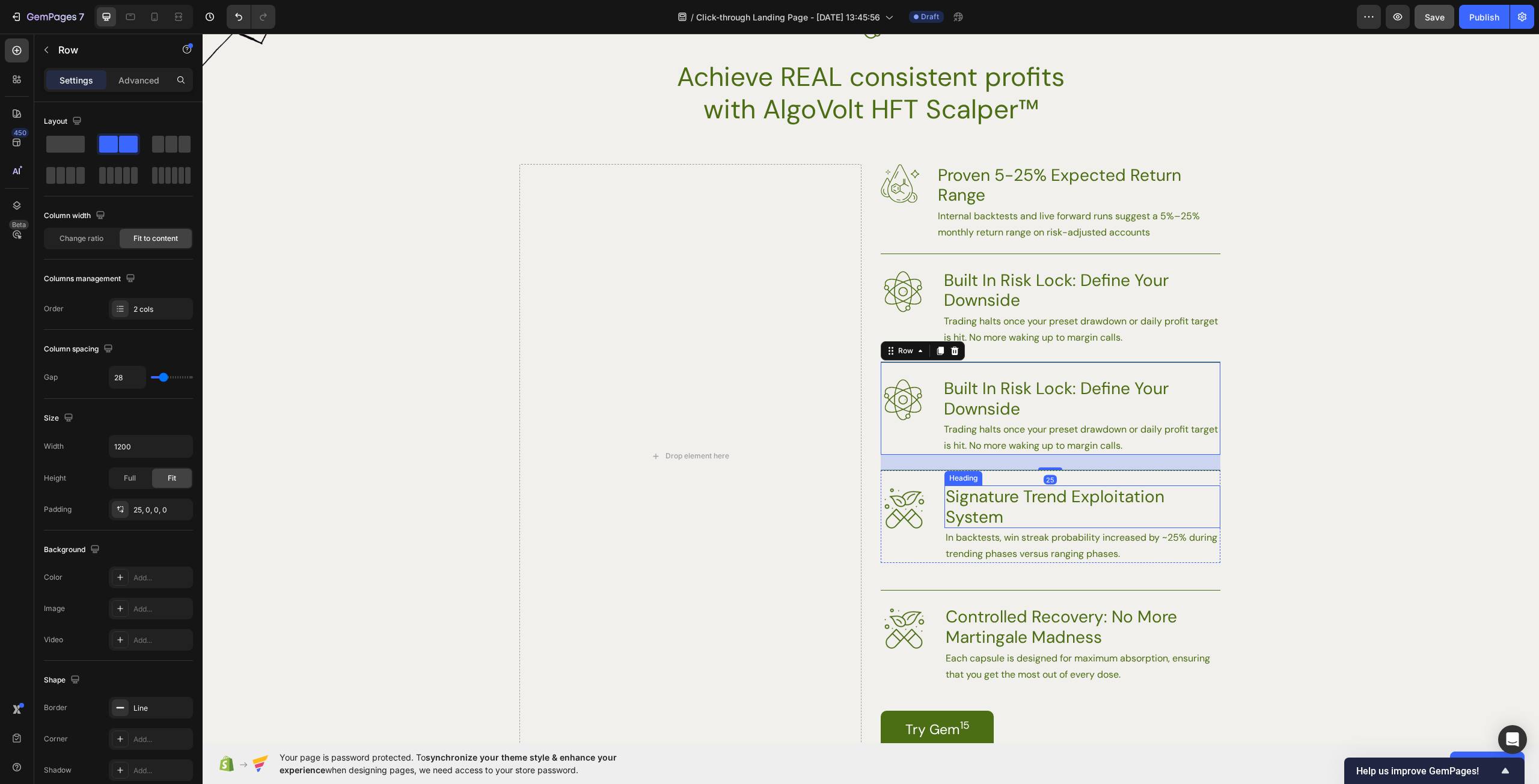
click at [998, 490] on h3 "Signature Trend Exploitation System" at bounding box center [1082, 506] width 276 height 43
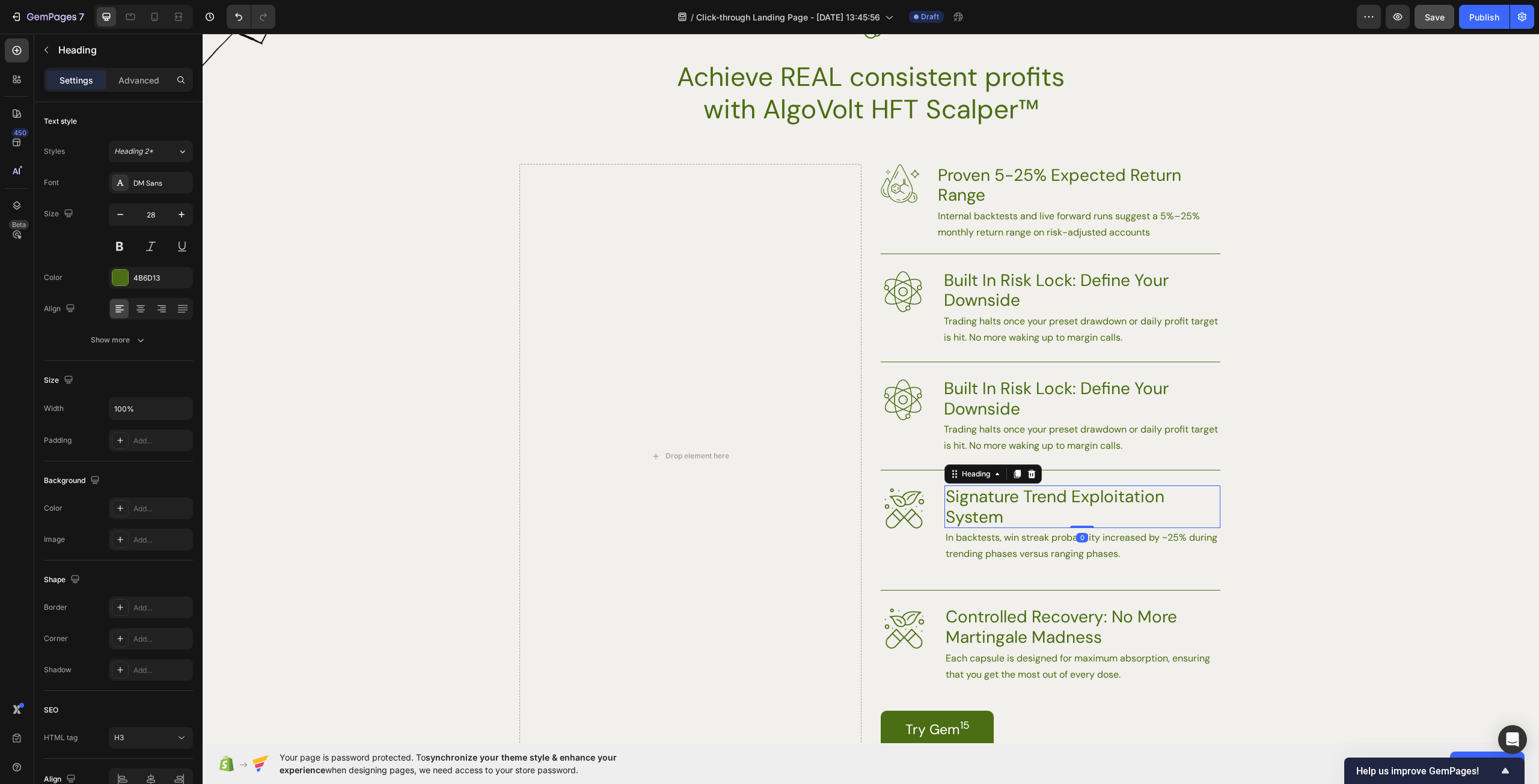
click at [1013, 515] on h3 "Signature Trend Exploitation System" at bounding box center [1082, 506] width 276 height 43
click at [1013, 515] on p "Signature Trend Exploitation System" at bounding box center [1082, 507] width 273 height 41
drag, startPoint x: 1016, startPoint y: 514, endPoint x: 944, endPoint y: 495, distance: 74.5
click at [946, 495] on p "Signature Trend Exploitation System" at bounding box center [1082, 507] width 273 height 41
copy p "Signature Trend Exploitation System"
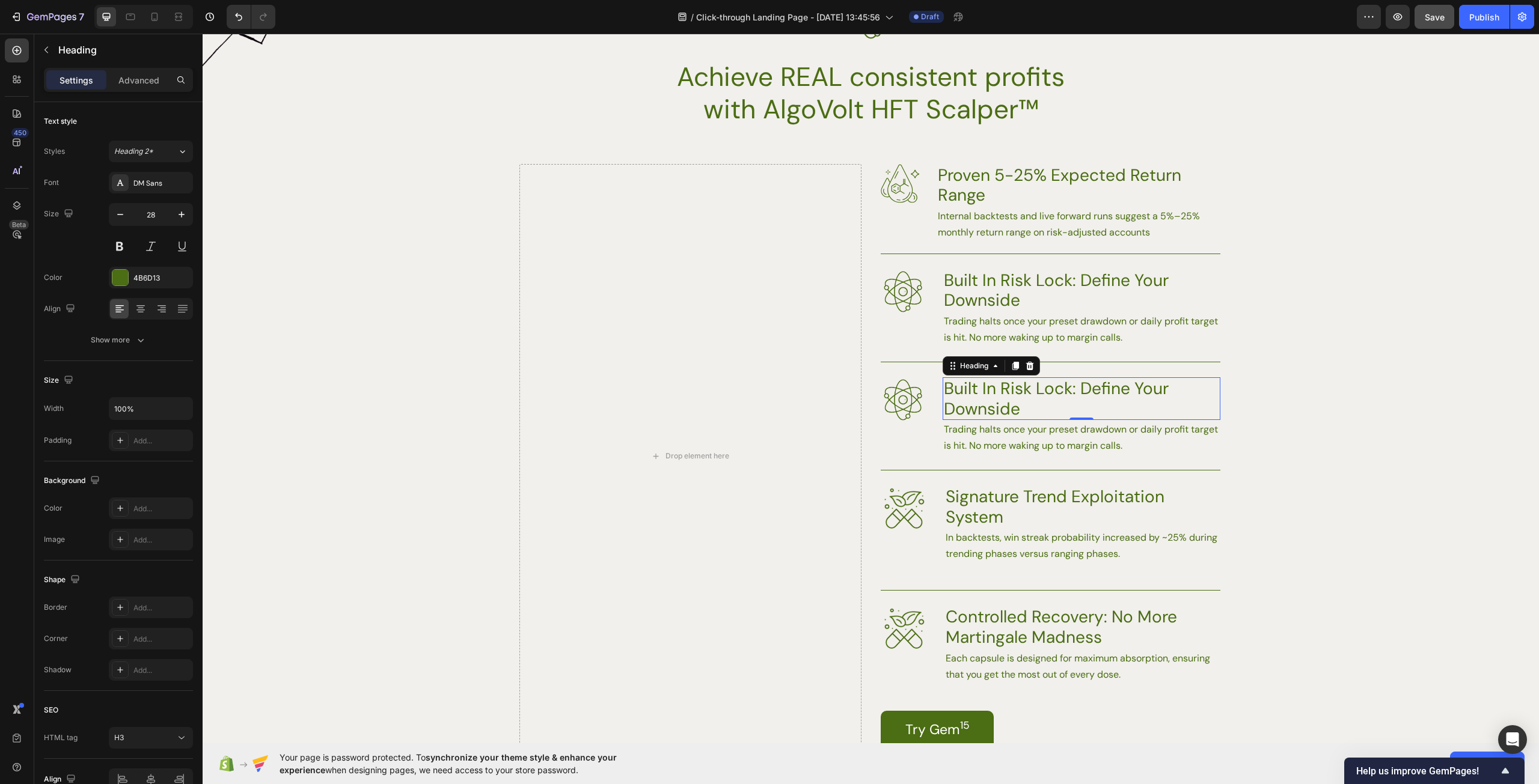
click at [1028, 410] on h3 "Built In Risk Lock: Define Your Downside" at bounding box center [1081, 398] width 278 height 43
click at [1029, 409] on h3 "Built In Risk Lock: Define Your Downside" at bounding box center [1081, 398] width 278 height 43
drag, startPoint x: 1035, startPoint y: 409, endPoint x: 988, endPoint y: 398, distance: 48.3
click at [988, 398] on p "Built In Risk Lock: Define Your Downside" at bounding box center [1081, 398] width 275 height 41
drag, startPoint x: 1031, startPoint y: 409, endPoint x: 943, endPoint y: 390, distance: 90.0
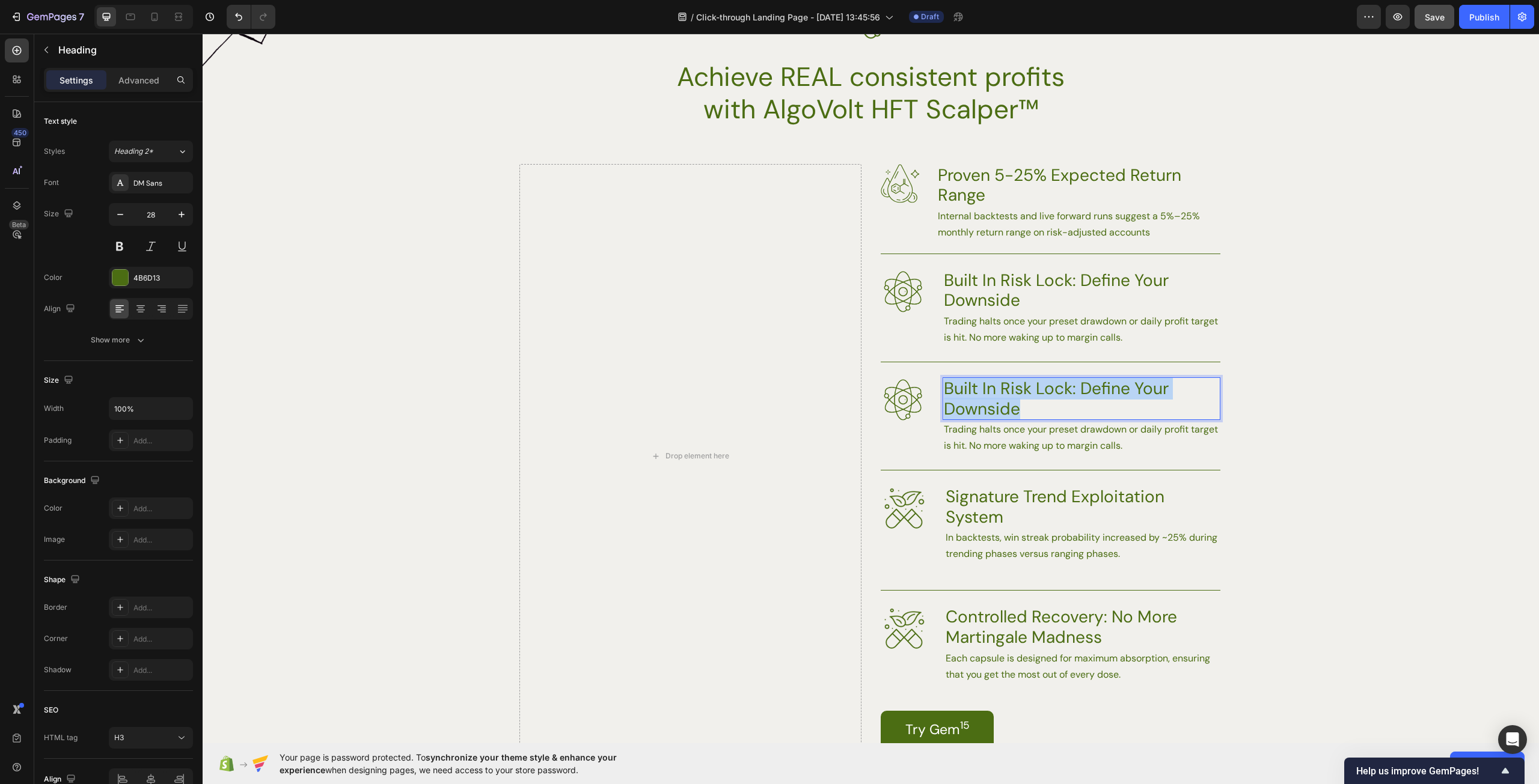
click at [944, 390] on p "Built In Risk Lock: Define Your Downside" at bounding box center [1081, 398] width 275 height 41
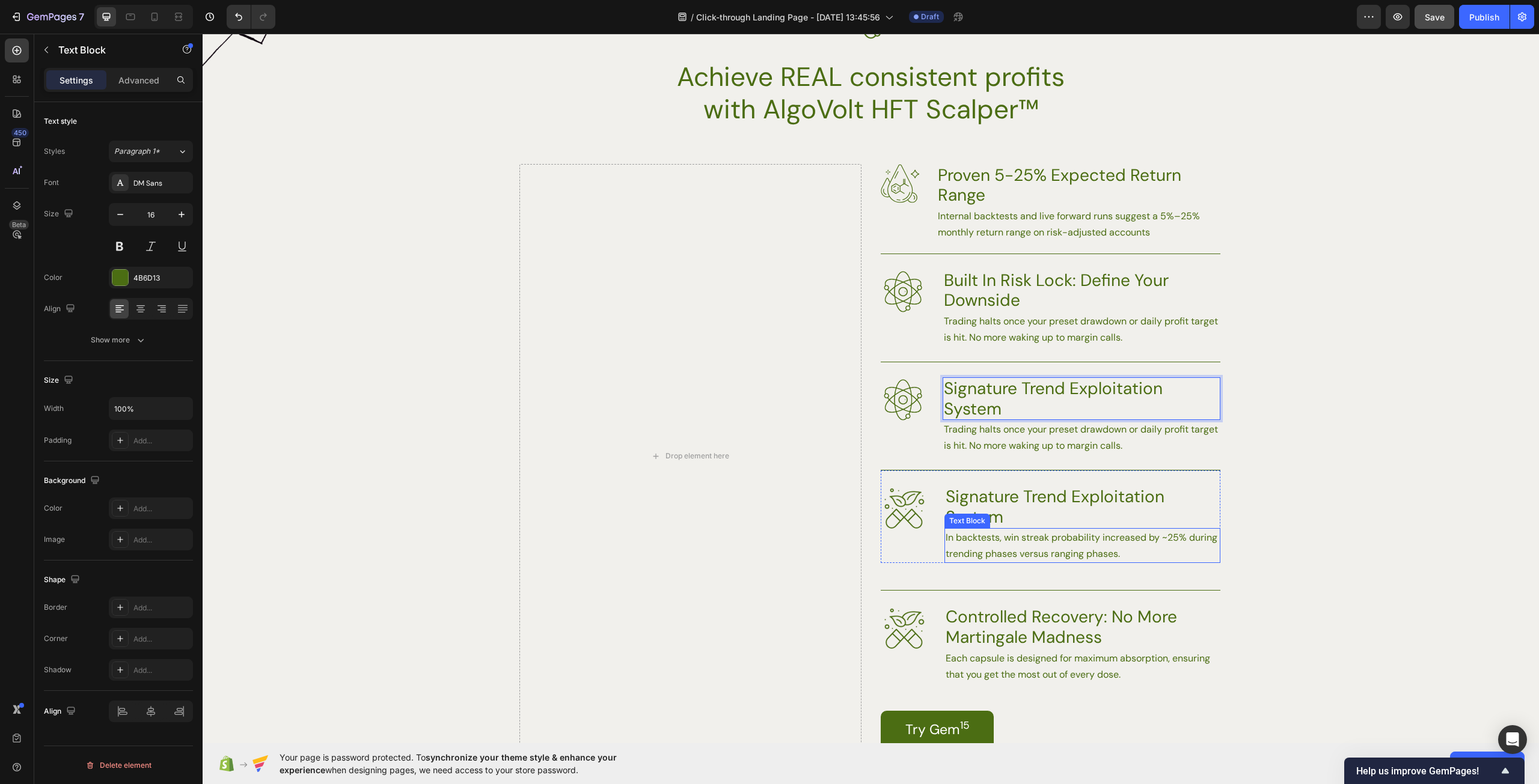
click at [1039, 547] on p "In backtests, win streak probability increased by ~25% during trending phases v…" at bounding box center [1082, 546] width 273 height 32
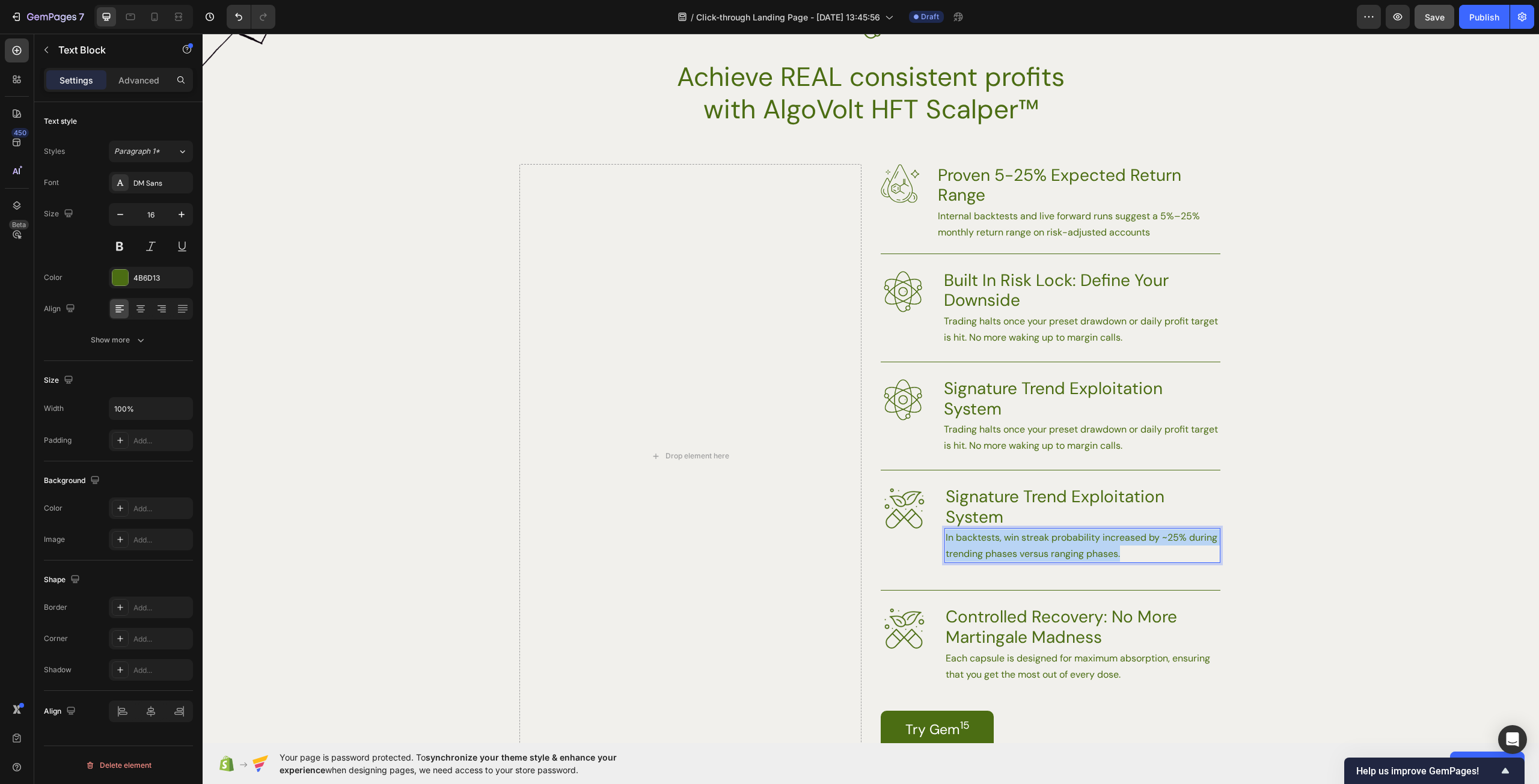
drag, startPoint x: 1123, startPoint y: 553, endPoint x: 940, endPoint y: 541, distance: 183.4
click at [1149, 446] on p "Trading halts once your preset drawdown or daily profit target is hit. No more …" at bounding box center [1081, 437] width 275 height 32
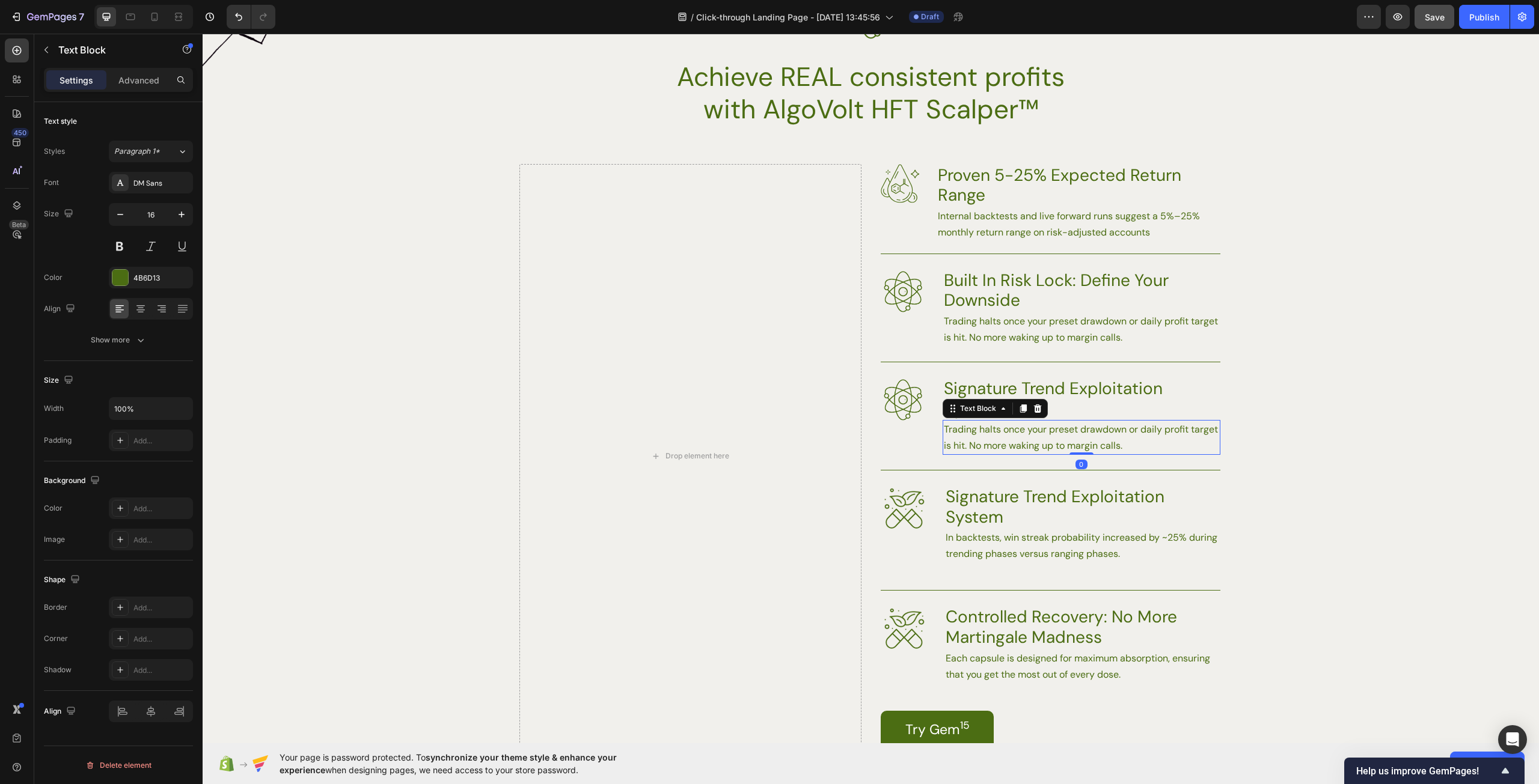
click at [1158, 444] on p "Trading halts once your preset drawdown or daily profit target is hit. No more …" at bounding box center [1081, 437] width 275 height 32
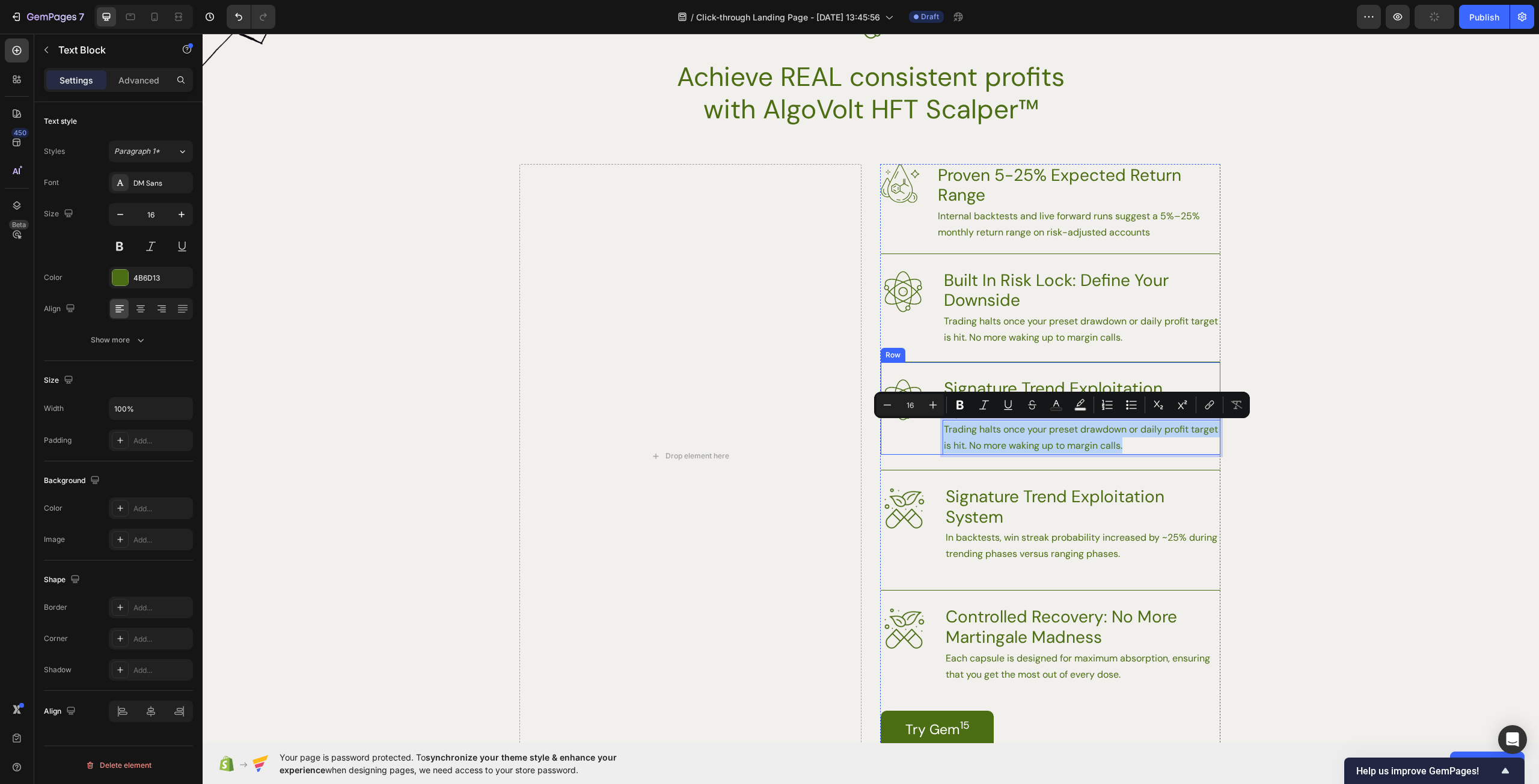
drag, startPoint x: 1169, startPoint y: 444, endPoint x: 927, endPoint y: 431, distance: 242.3
click at [927, 431] on div "Image Signature Trend Exploitation System Heading Trading halts once your prese…" at bounding box center [1050, 409] width 340 height 93
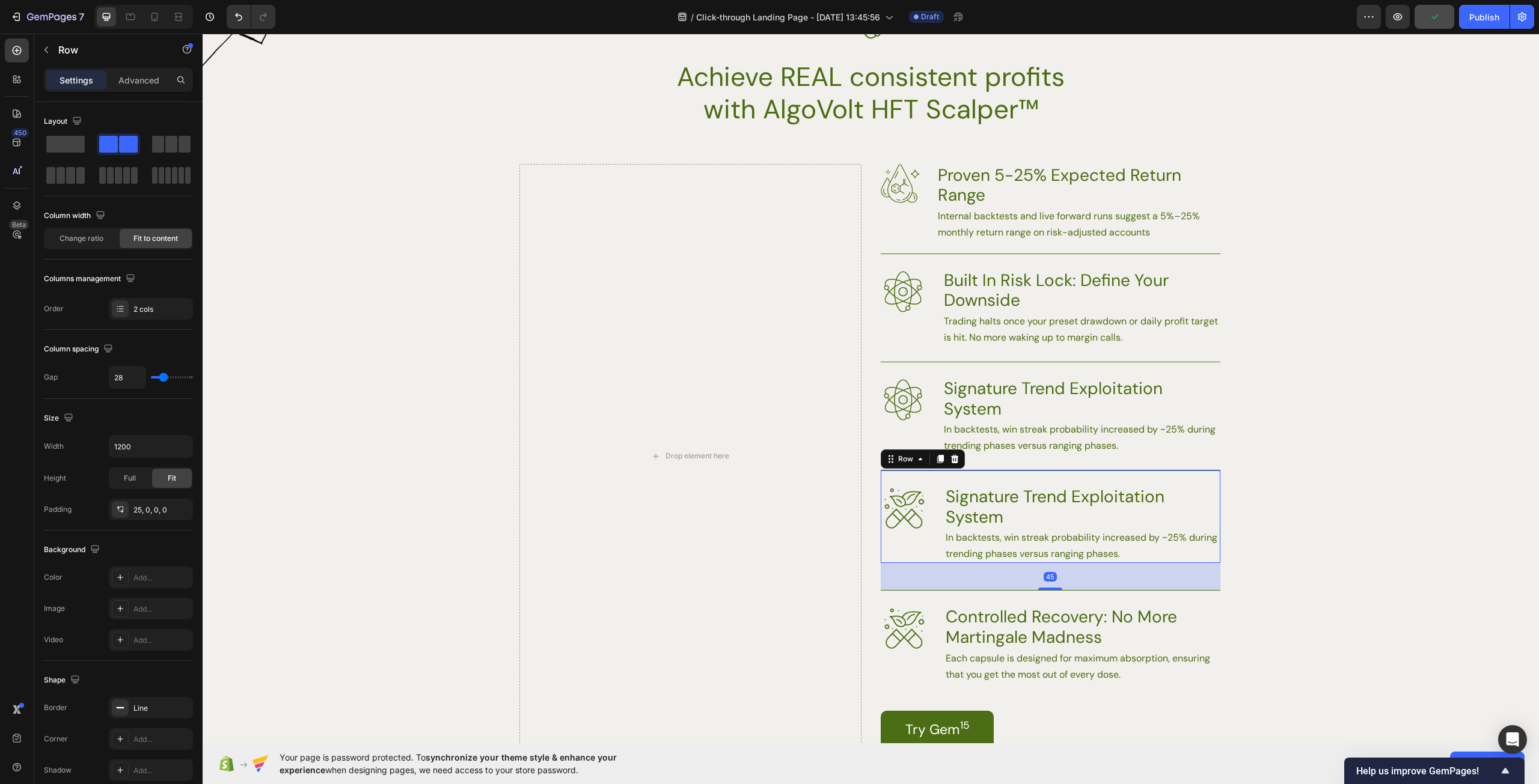
click at [1170, 476] on div "Image Signature Trend Exploitation System Heading In backtests, win streak prob…" at bounding box center [1050, 516] width 340 height 93
click at [952, 458] on icon at bounding box center [954, 459] width 8 height 9
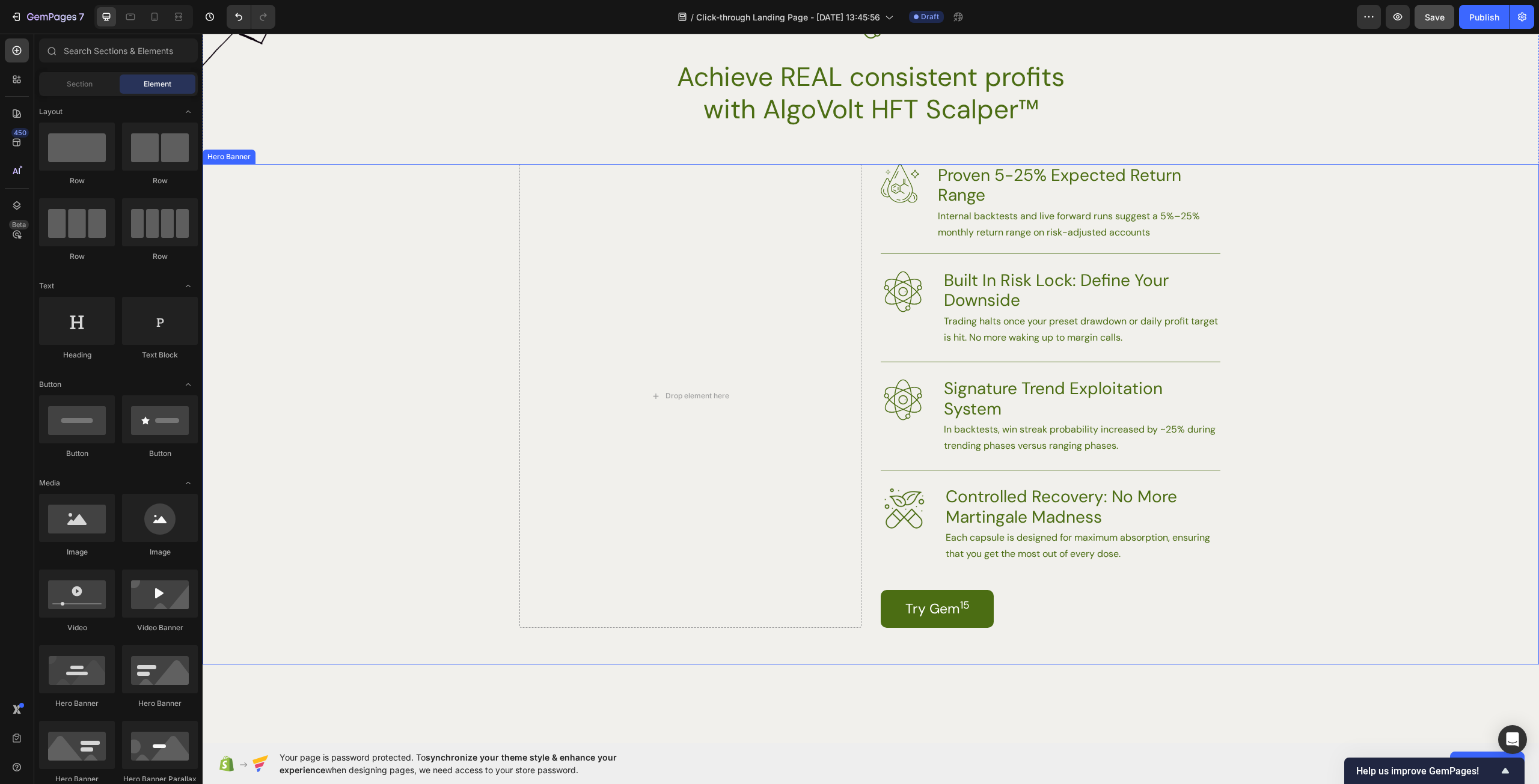
click at [1286, 497] on div "Background Image" at bounding box center [870, 414] width 1337 height 501
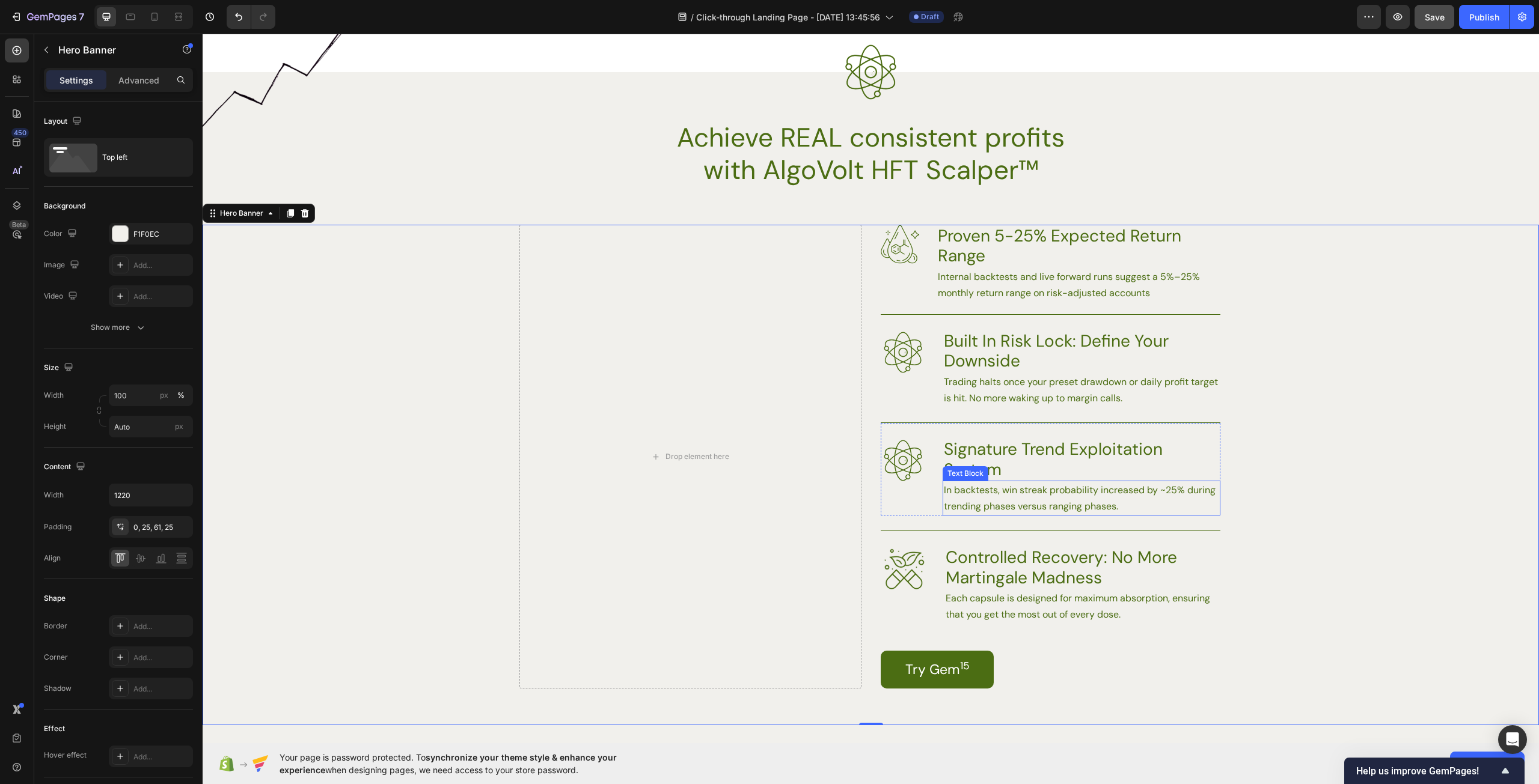
scroll to position [1599, 0]
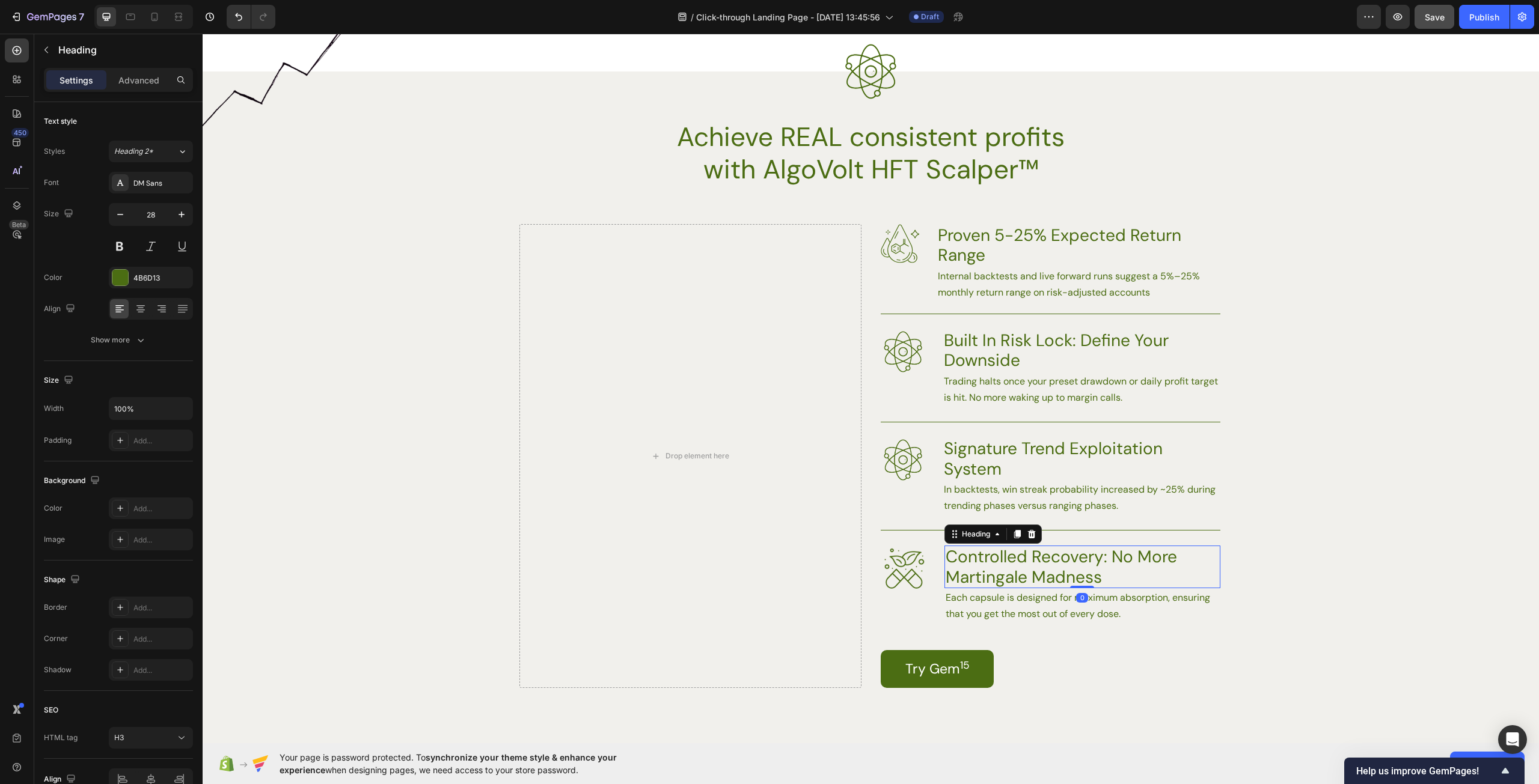
click at [1087, 573] on h3 "Controlled Recovery: No More Martingale Madness" at bounding box center [1082, 566] width 276 height 43
click at [1124, 604] on p "Each capsule is designed for maximum absorption, ensuring that you get the most…" at bounding box center [1082, 605] width 273 height 32
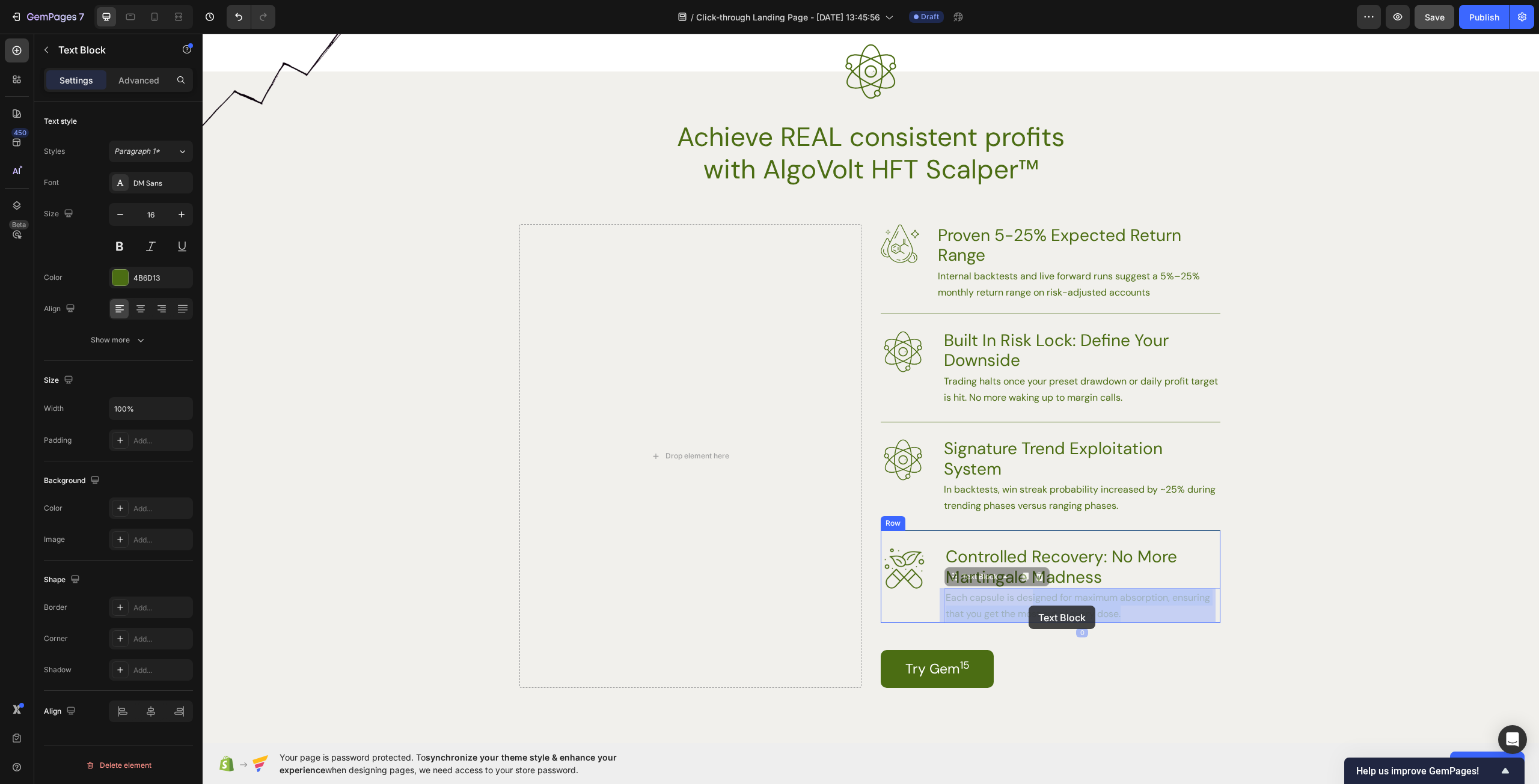
drag, startPoint x: 1138, startPoint y: 618, endPoint x: 1028, endPoint y: 605, distance: 110.8
click at [1126, 611] on p "Each capsule is designed for maximum absorption, ensuring that you get the most…" at bounding box center [1082, 605] width 273 height 32
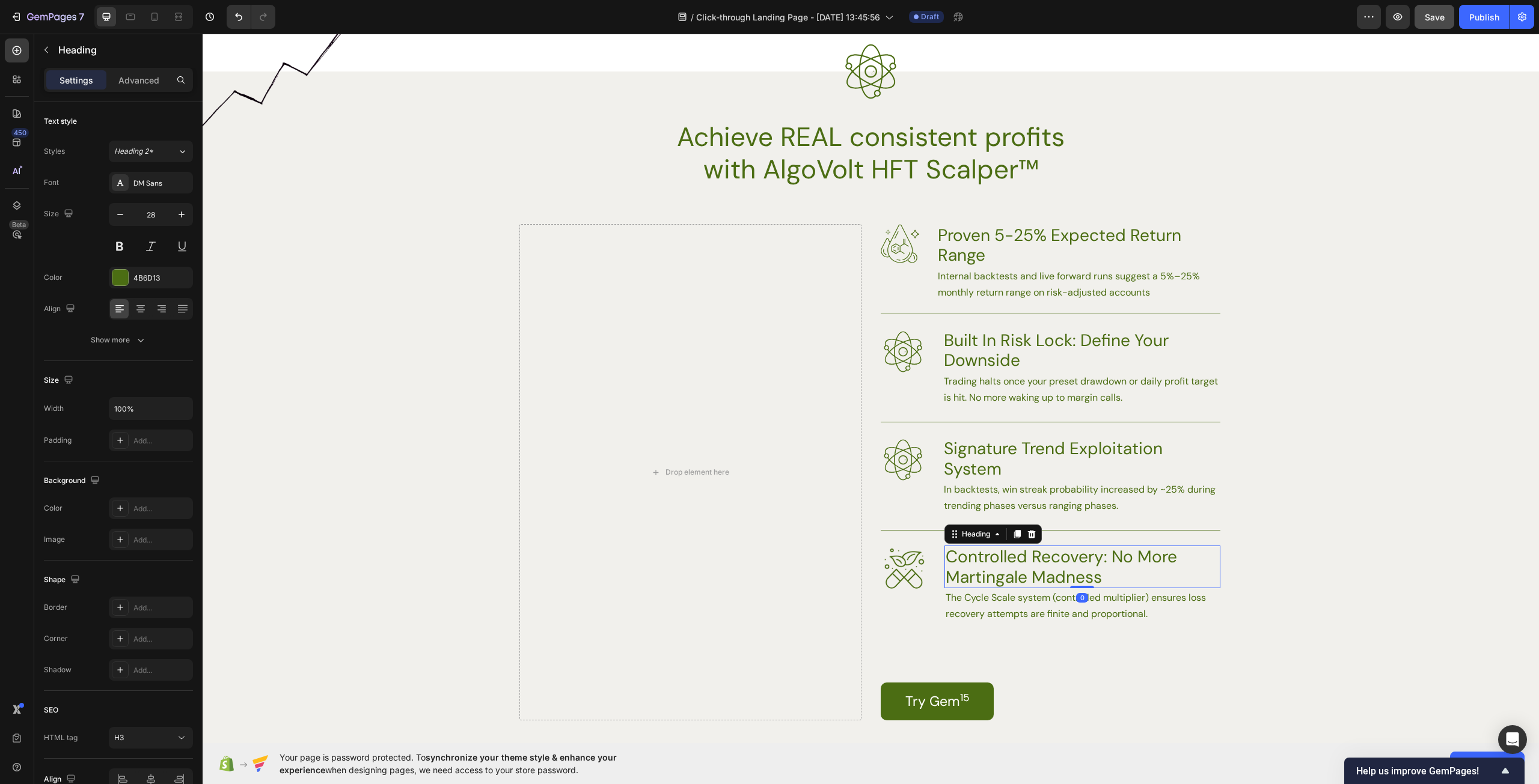
click at [1124, 572] on h3 "Controlled Recovery: No More Martingale Madness" at bounding box center [1082, 566] width 276 height 43
click at [1125, 572] on h3 "Controlled Recovery: No More Martingale Madness" at bounding box center [1082, 566] width 276 height 43
drag, startPoint x: 1094, startPoint y: 578, endPoint x: 1035, endPoint y: 579, distance: 59.0
click at [1036, 579] on p "Controlled Recovery: No More Martingale Madness" at bounding box center [1082, 566] width 273 height 41
click at [1035, 579] on p "Controlled Recovery: No More Martingale Madness" at bounding box center [1082, 566] width 273 height 41
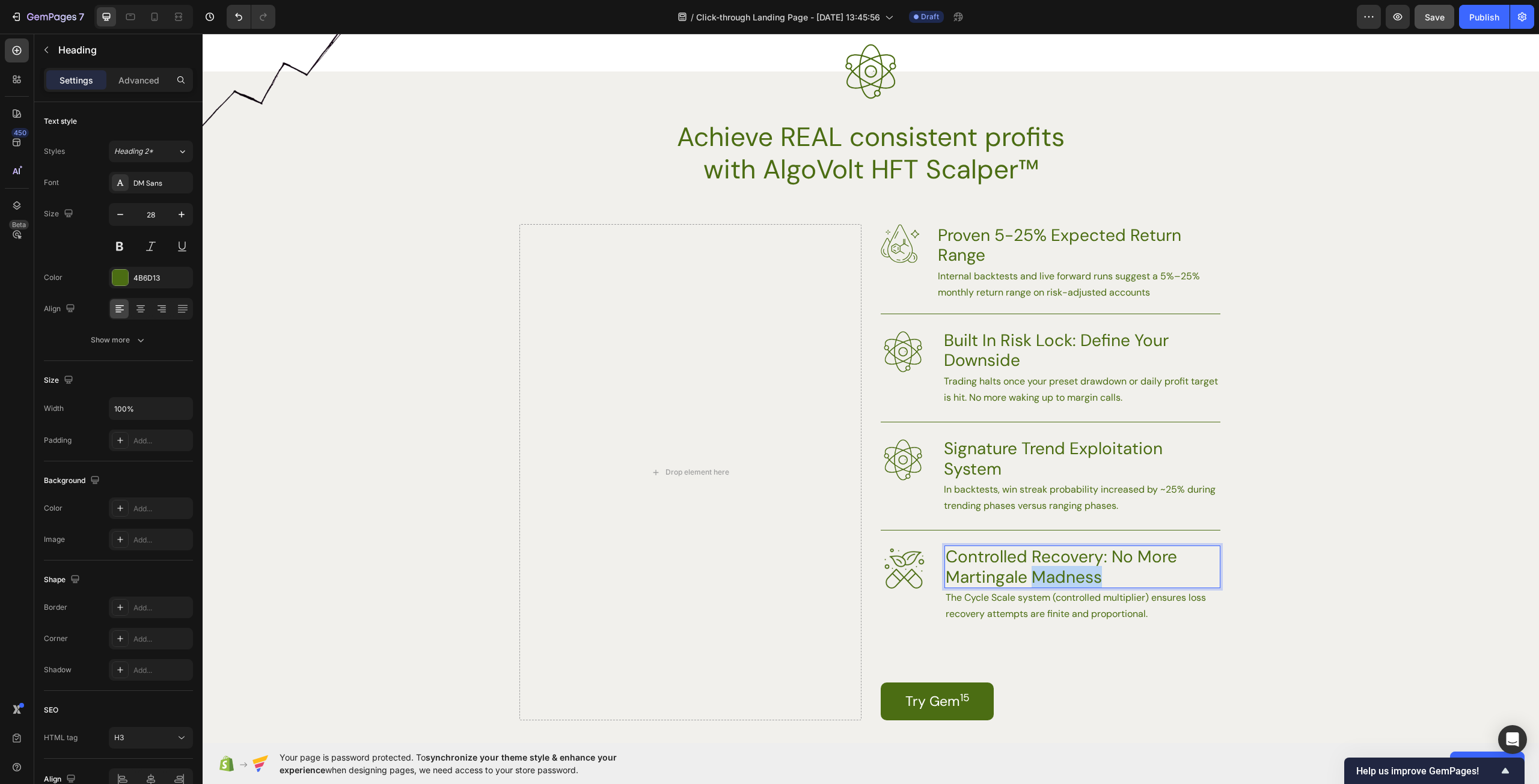
drag, startPoint x: 1031, startPoint y: 578, endPoint x: 1093, endPoint y: 572, distance: 62.3
click at [1093, 572] on p "Controlled Recovery: No More Martingale Madness" at bounding box center [1082, 566] width 273 height 41
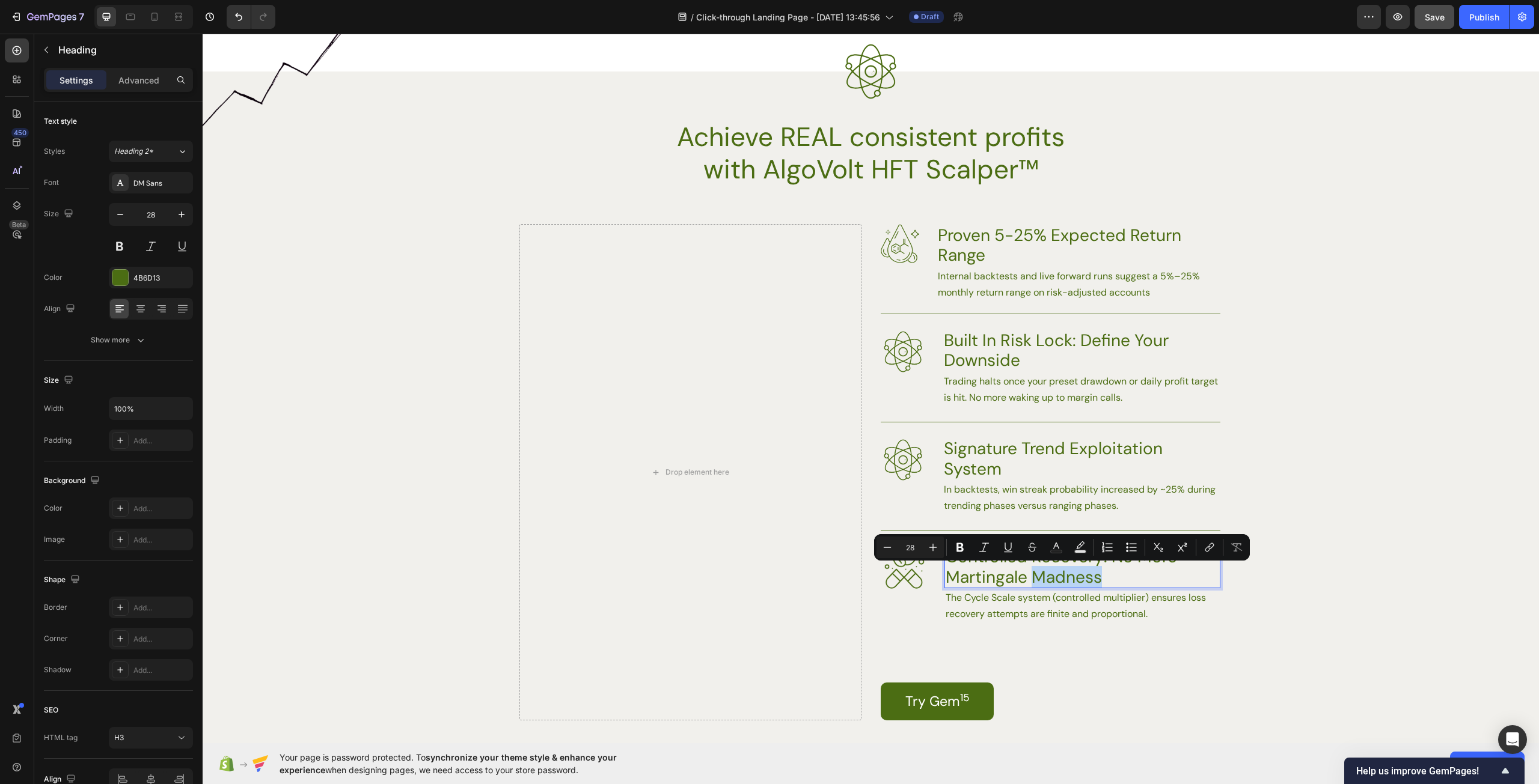
click at [1099, 573] on p "Controlled Recovery: No More Martingale Madness" at bounding box center [1082, 566] width 273 height 41
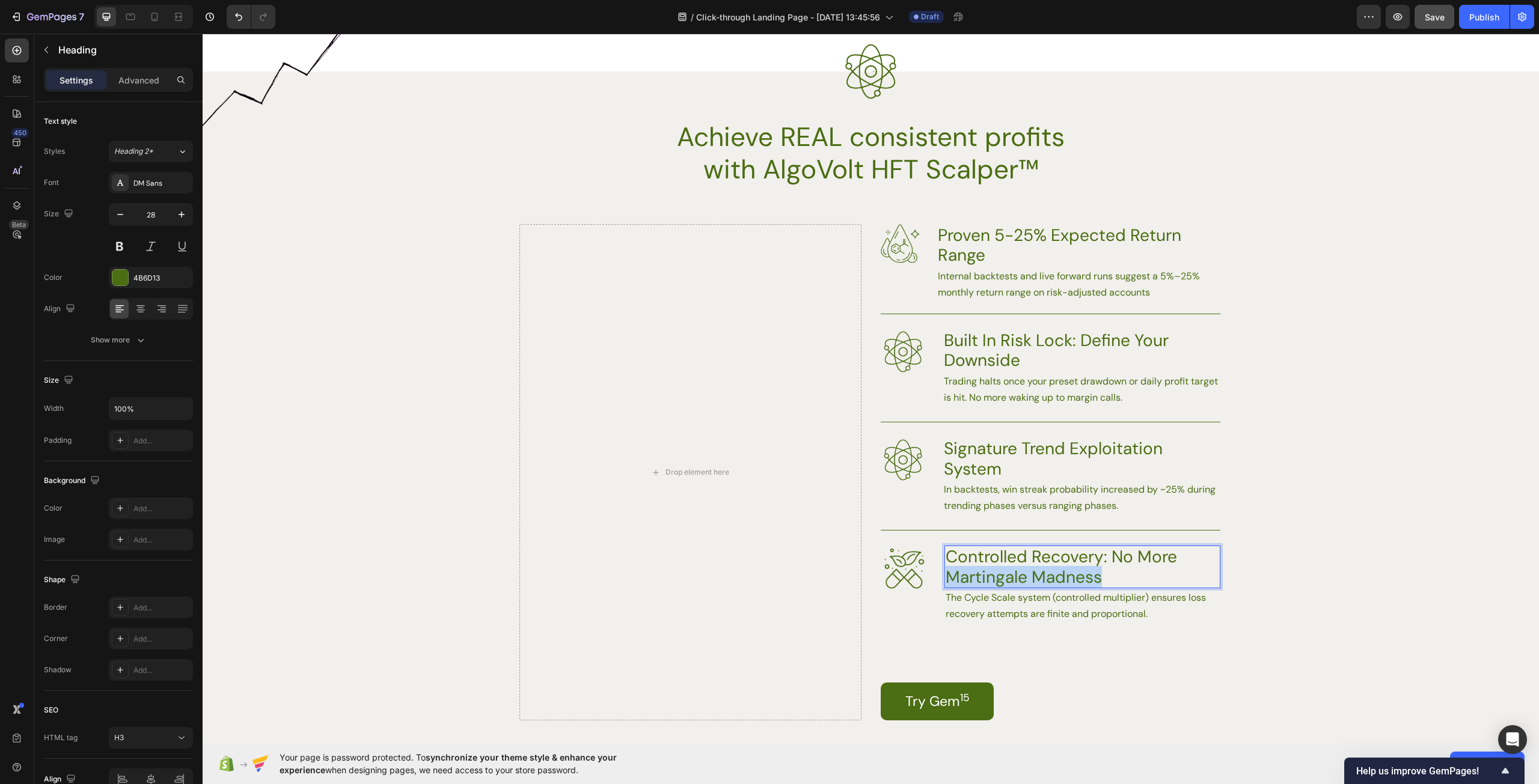
drag, startPoint x: 1102, startPoint y: 577, endPoint x: 947, endPoint y: 574, distance: 155.0
click at [947, 574] on p "Controlled Recovery: No More Martingale Madness" at bounding box center [1082, 566] width 273 height 41
click at [1093, 609] on p "The Cycle Scale system (controlled multiplier) ensures loss recovery attempts a…" at bounding box center [1082, 605] width 273 height 32
click at [1084, 619] on p "The Cycle Scale system (controlled multiplier) ensures loss recovery attempts a…" at bounding box center [1082, 605] width 273 height 32
click at [1146, 613] on p "The Cycle Scale system (controlled multiplier) ensures loss recovery attempts a…" at bounding box center [1082, 605] width 273 height 32
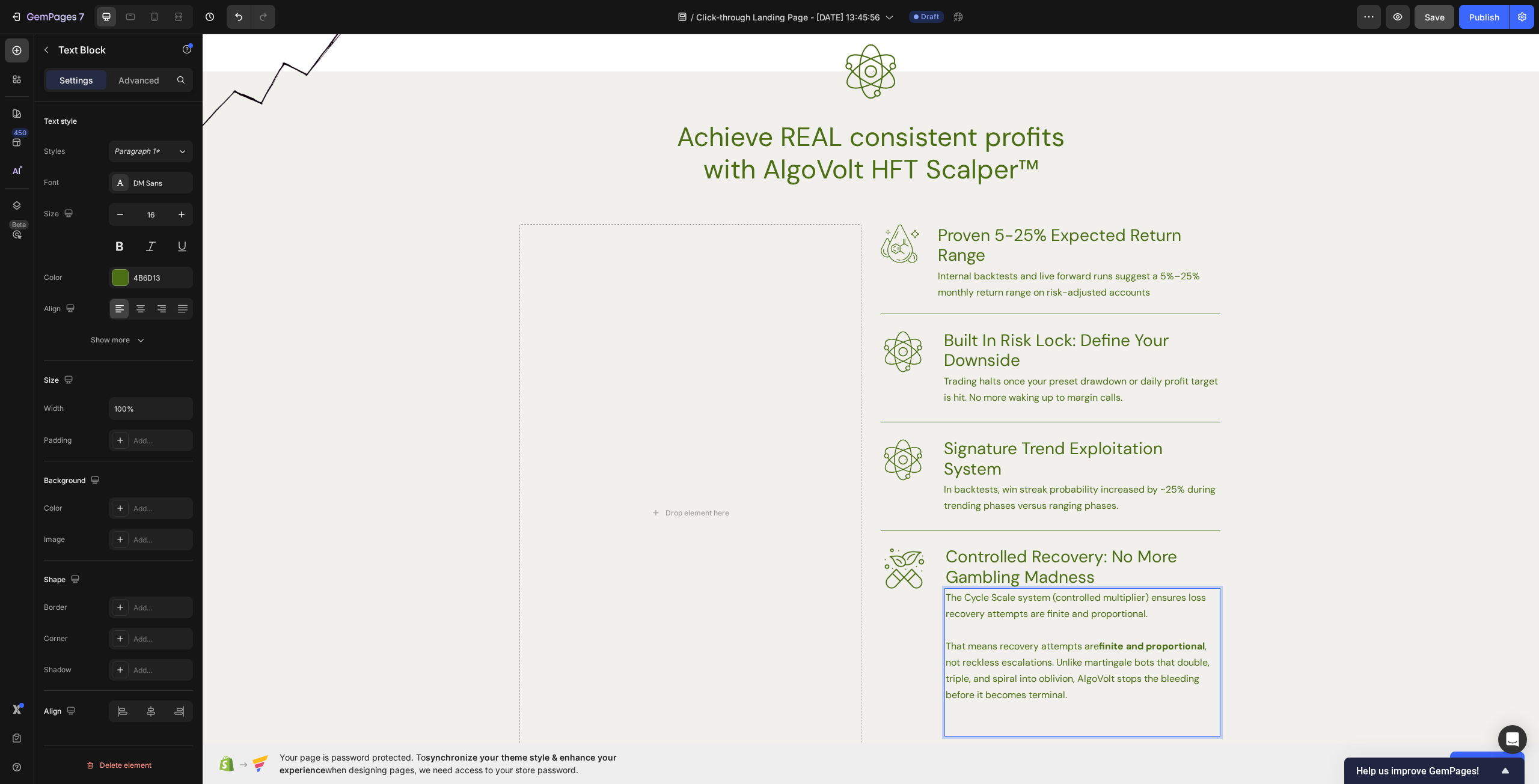
click at [1024, 730] on p "Rich Text Editor. Editing area: main" at bounding box center [1082, 727] width 273 height 16
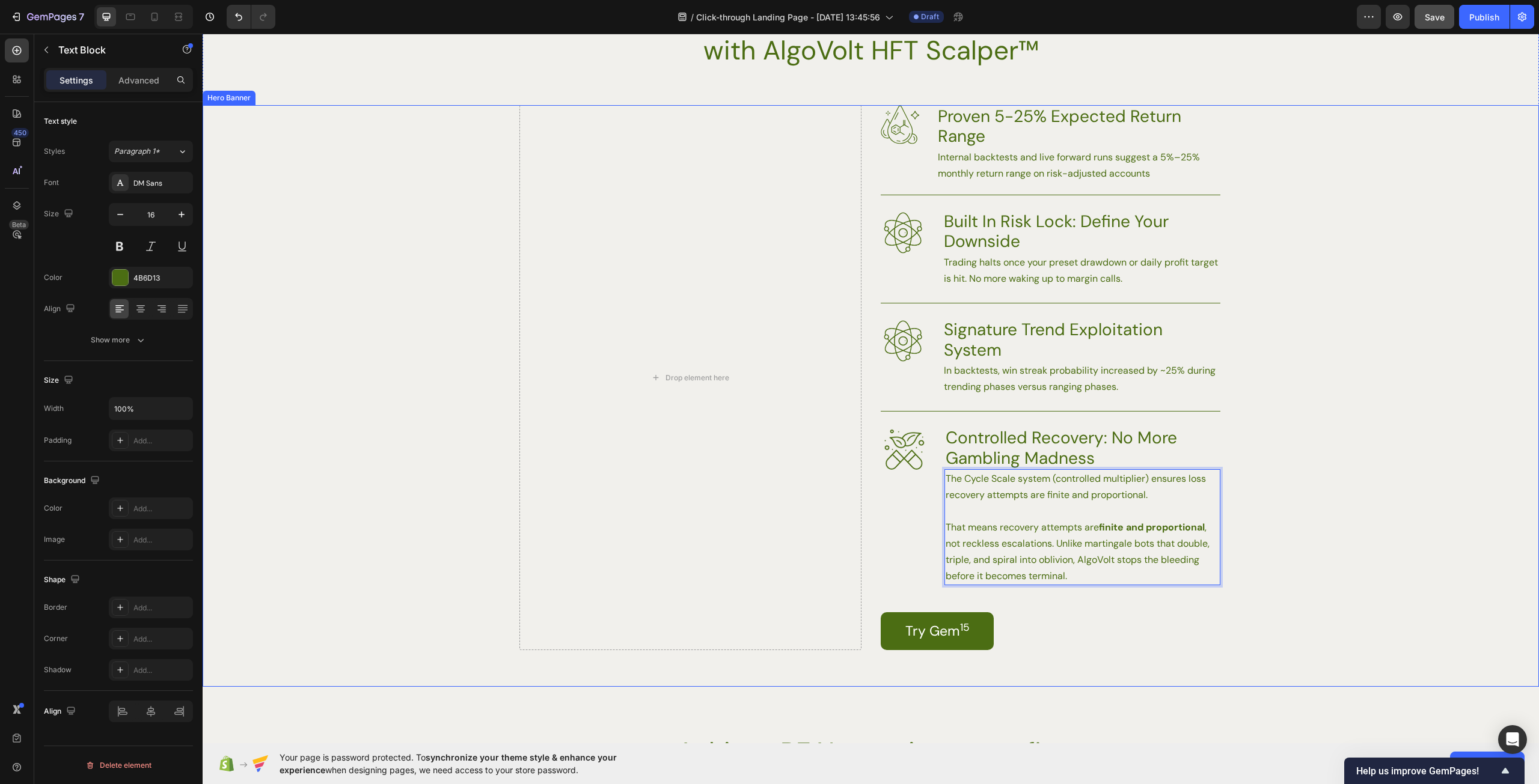
scroll to position [1719, 0]
click at [1317, 588] on div "Background Image" at bounding box center [870, 395] width 1337 height 583
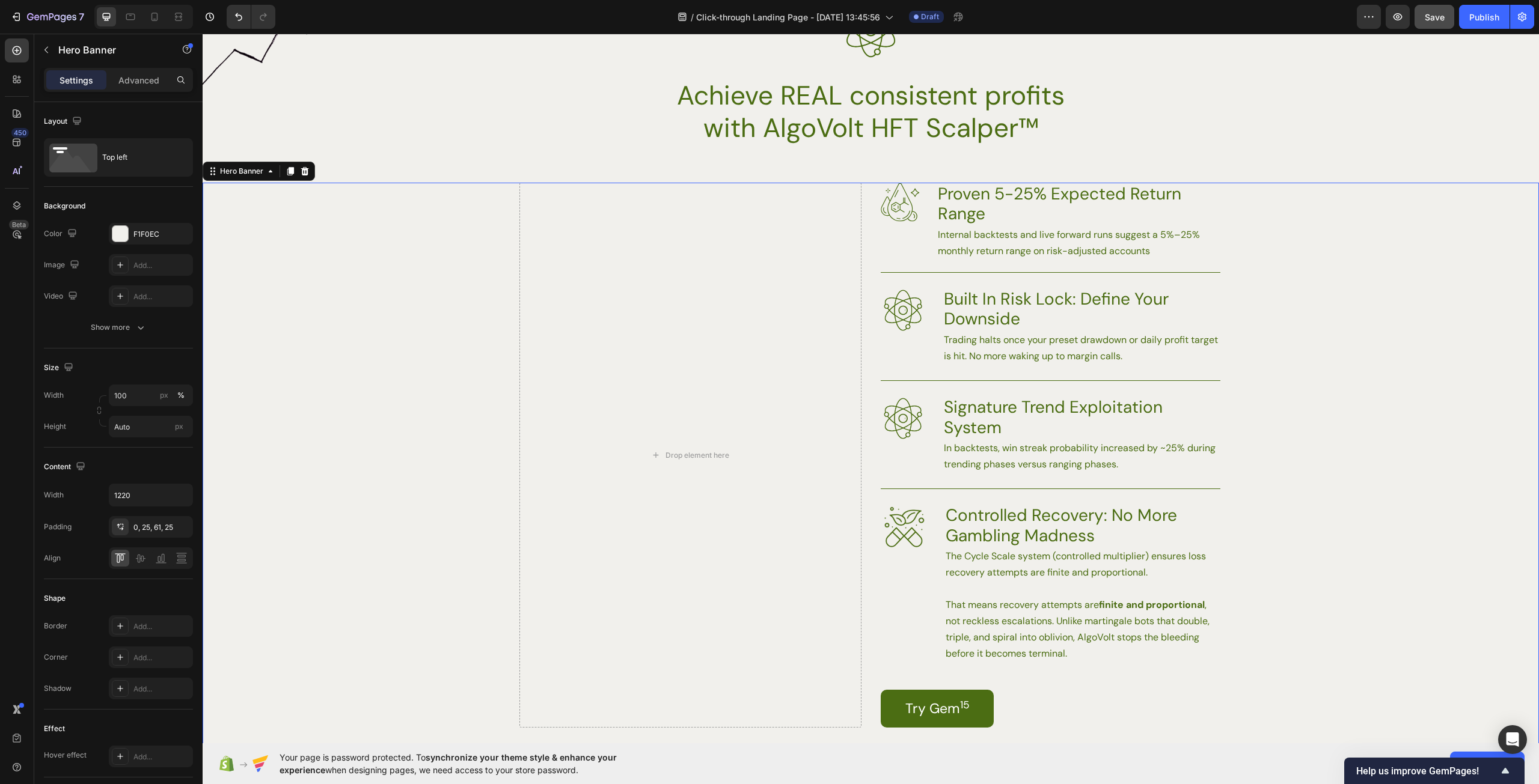
scroll to position [1659, 0]
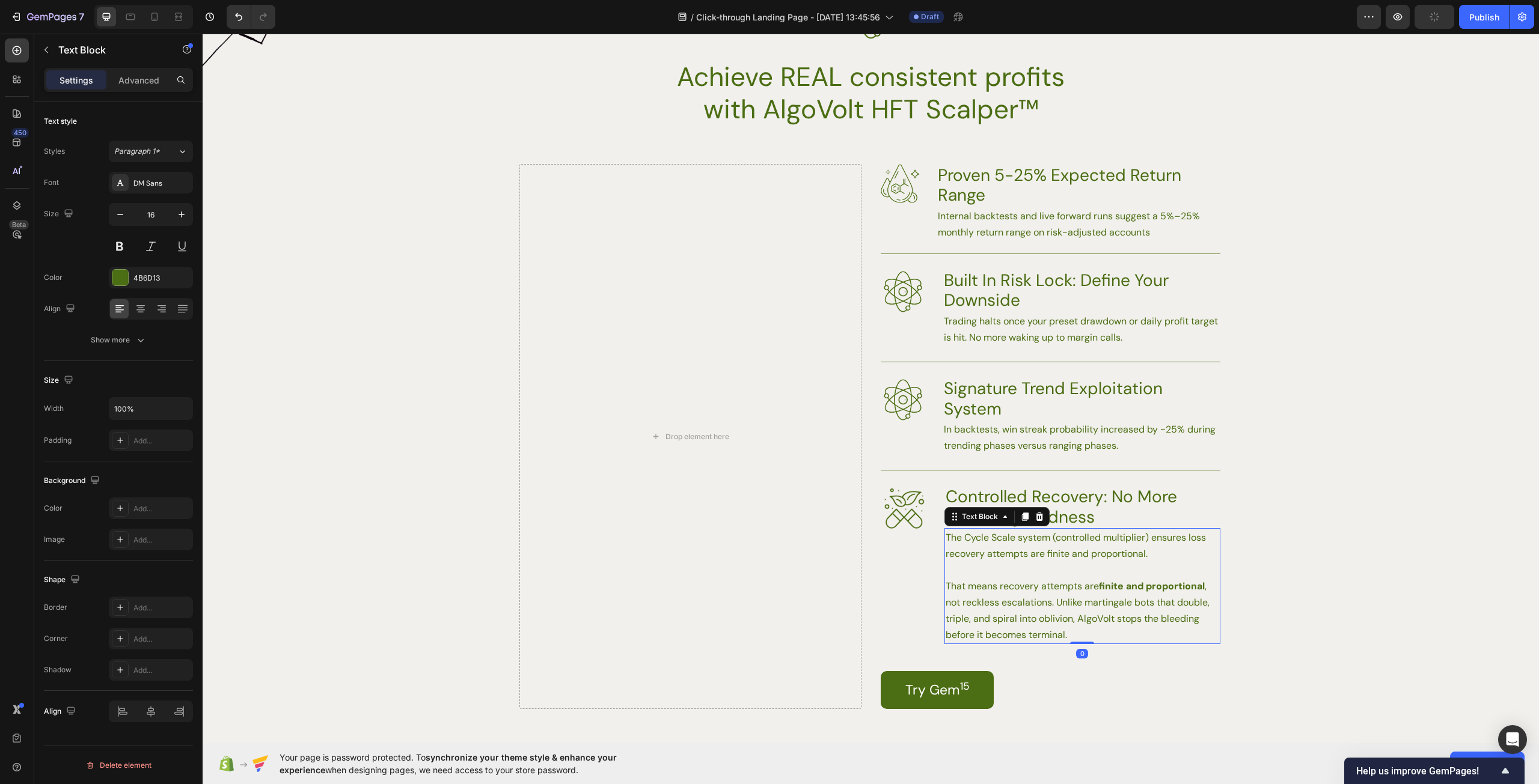
click at [1130, 625] on p "That means recovery attempts are finite and proportional , not reckless escalat…" at bounding box center [1082, 610] width 273 height 65
click at [1120, 628] on p "That means recovery attempts are finite and proportional , not reckless escalat…" at bounding box center [1082, 610] width 273 height 65
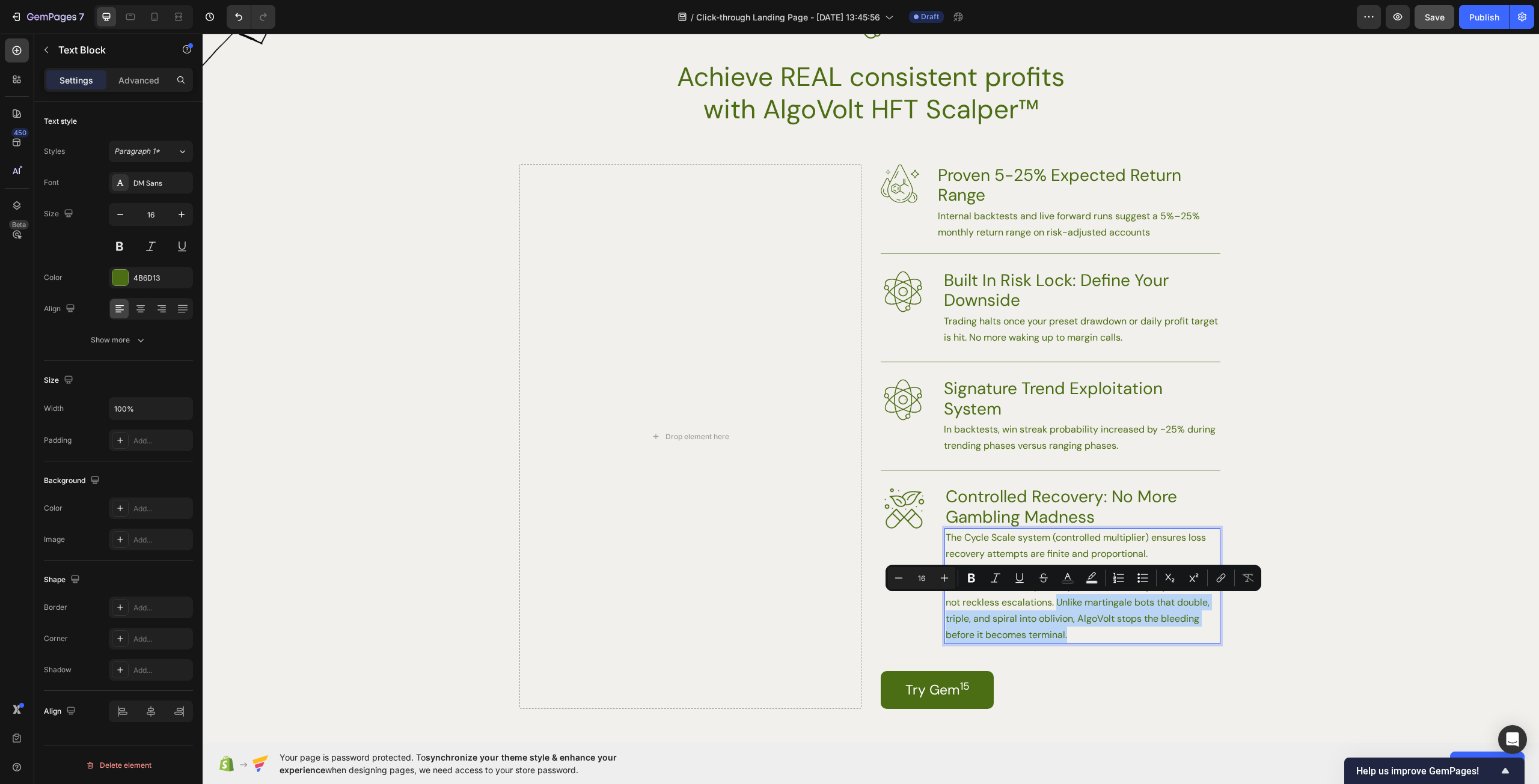
drag, startPoint x: 1081, startPoint y: 620, endPoint x: 1055, endPoint y: 606, distance: 29.5
click at [1055, 606] on p "That means recovery attempts are finite and proportional , not reckless escalat…" at bounding box center [1082, 610] width 273 height 65
click at [1110, 625] on p "That means recovery attempts are finite and proportional , not reckless escalat…" at bounding box center [1082, 610] width 273 height 65
click at [1150, 629] on p "That means recovery attempts are finite and proportional , not reckless escalat…" at bounding box center [1082, 610] width 273 height 65
drag, startPoint x: 1050, startPoint y: 604, endPoint x: 1116, endPoint y: 634, distance: 72.5
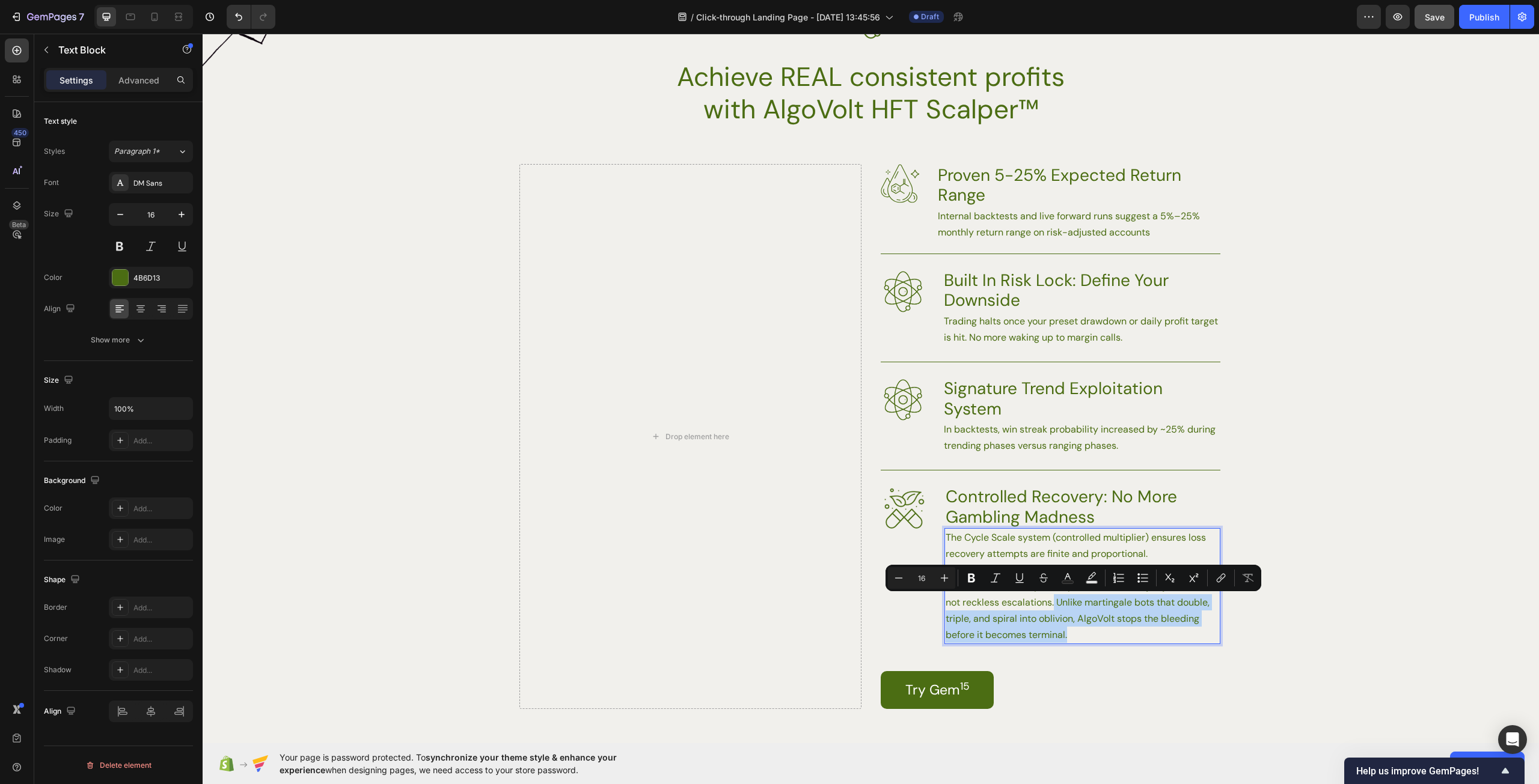
click at [1116, 634] on p "That means recovery attempts are finite and proportional , not reckless escalat…" at bounding box center [1082, 610] width 273 height 65
click at [1156, 548] on p "The Cycle Scale system (controlled multiplier) ensures loss recovery attempts a…" at bounding box center [1082, 546] width 273 height 32
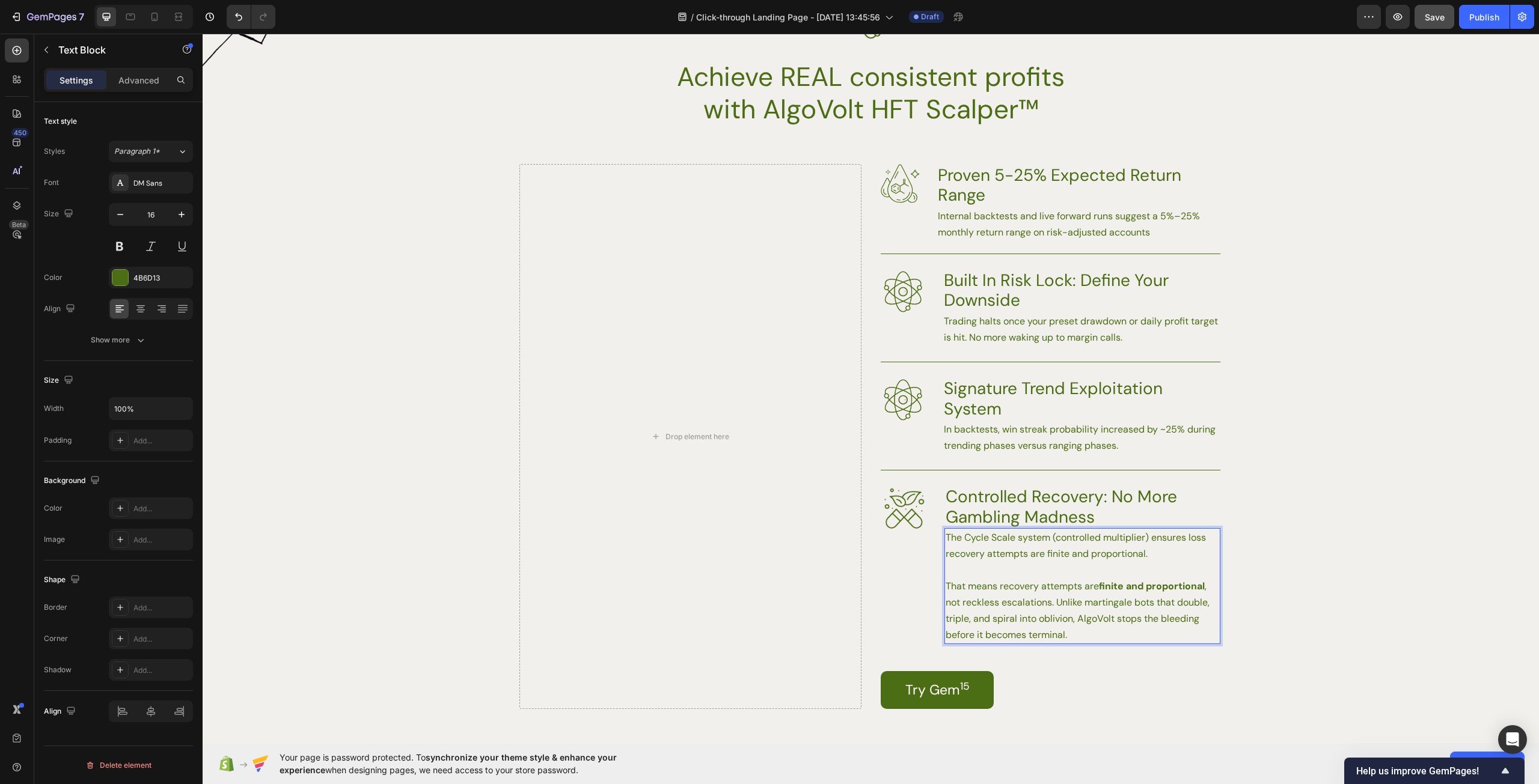
click at [1146, 554] on p "The Cycle Scale system (controlled multiplier) ensures loss recovery attempts a…" at bounding box center [1082, 546] width 273 height 32
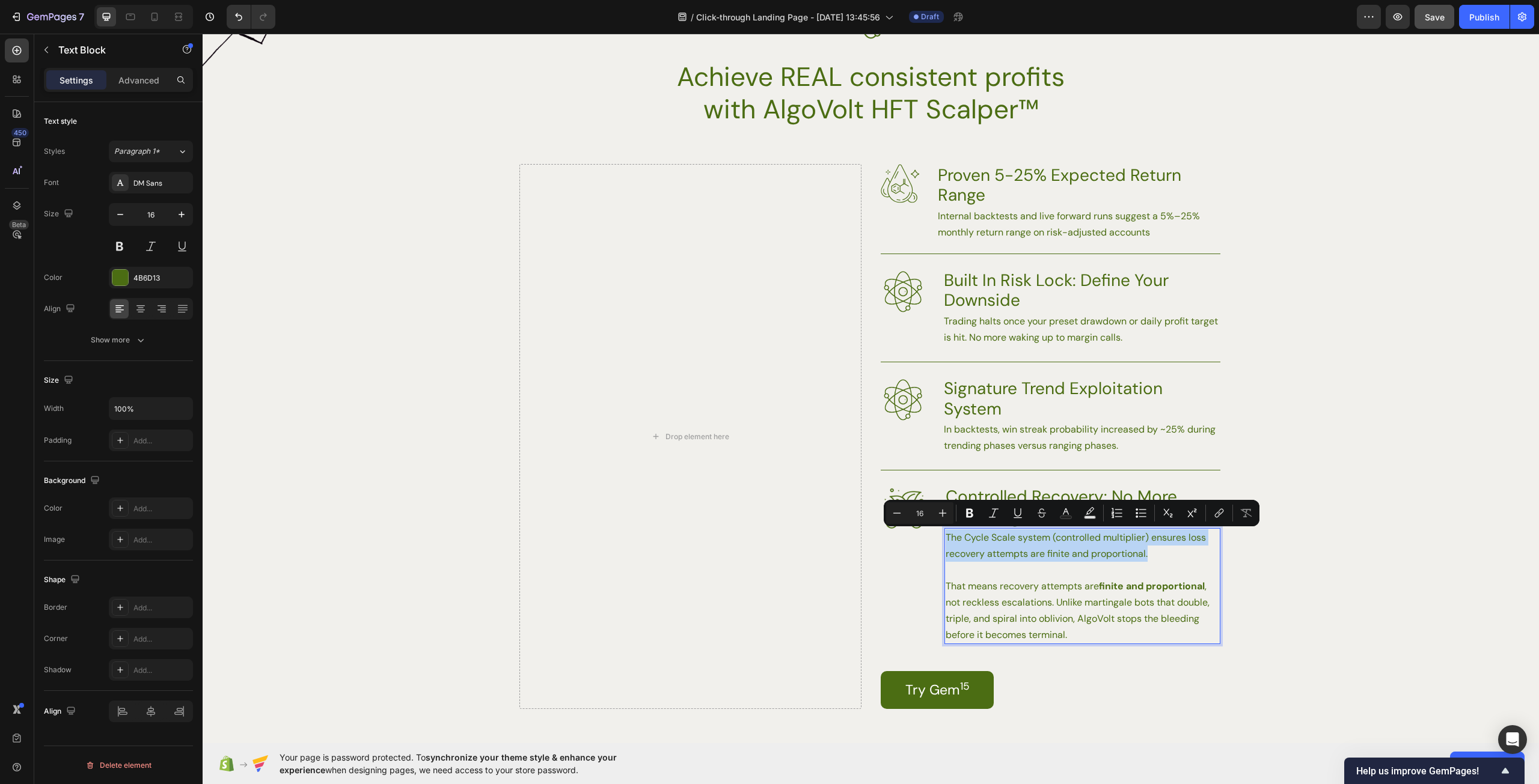
drag, startPoint x: 1162, startPoint y: 551, endPoint x: 940, endPoint y: 544, distance: 222.1
click at [946, 544] on p "The Cycle Scale system (controlled multiplier) ensures loss recovery attempts a…" at bounding box center [1082, 546] width 273 height 32
click at [1153, 556] on p "The Cycle Scale system (controlled multiplier) ensures loss recovery attempts a…" at bounding box center [1082, 546] width 273 height 32
drag, startPoint x: 1161, startPoint y: 550, endPoint x: 1181, endPoint y: 542, distance: 21.5
click at [1181, 542] on p "The Cycle Scale system (controlled multiplier) ensures loss recovery attempts a…" at bounding box center [1082, 546] width 273 height 32
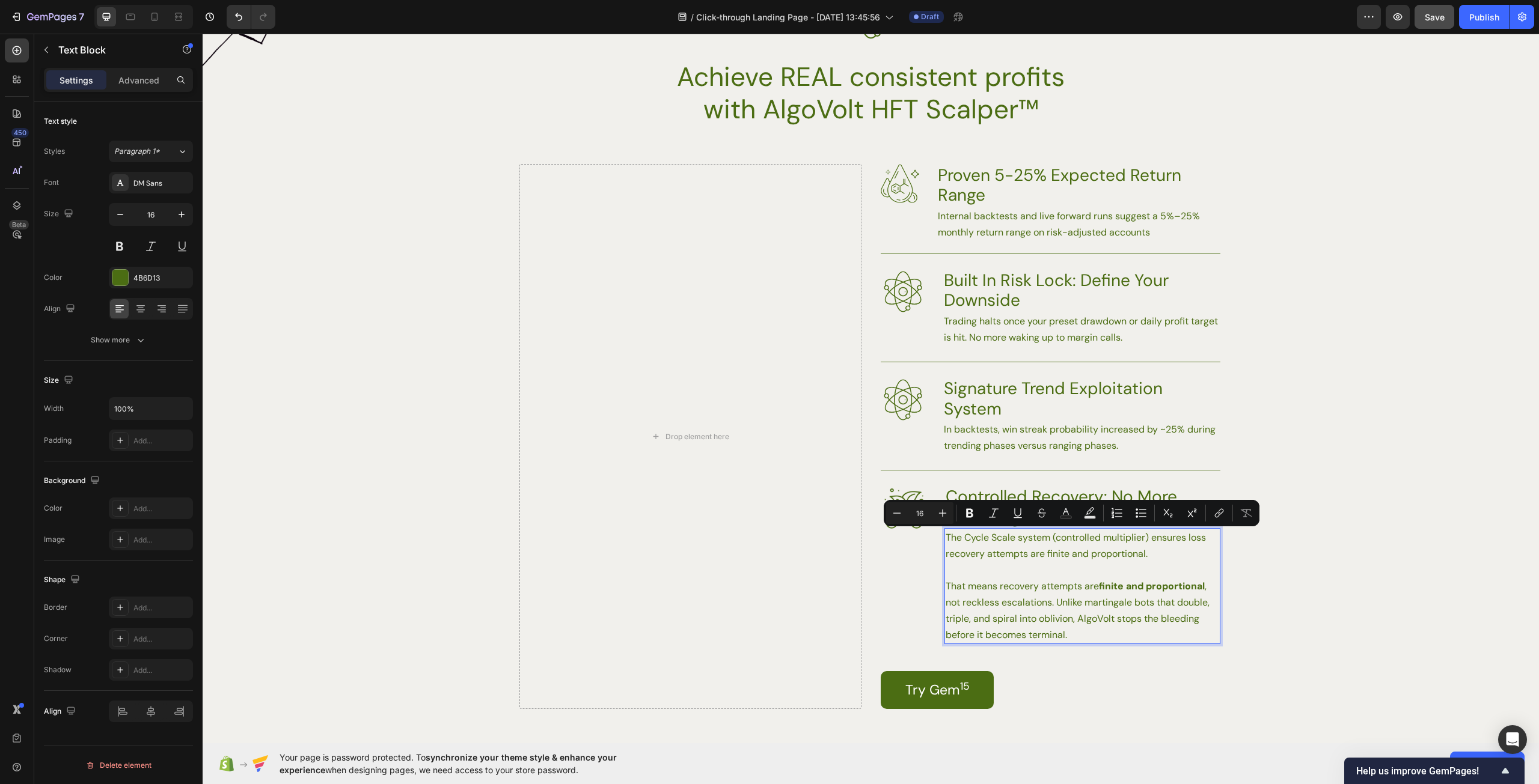
click at [1136, 563] on p "Rich Text Editor. Editing area: main" at bounding box center [1082, 569] width 273 height 16
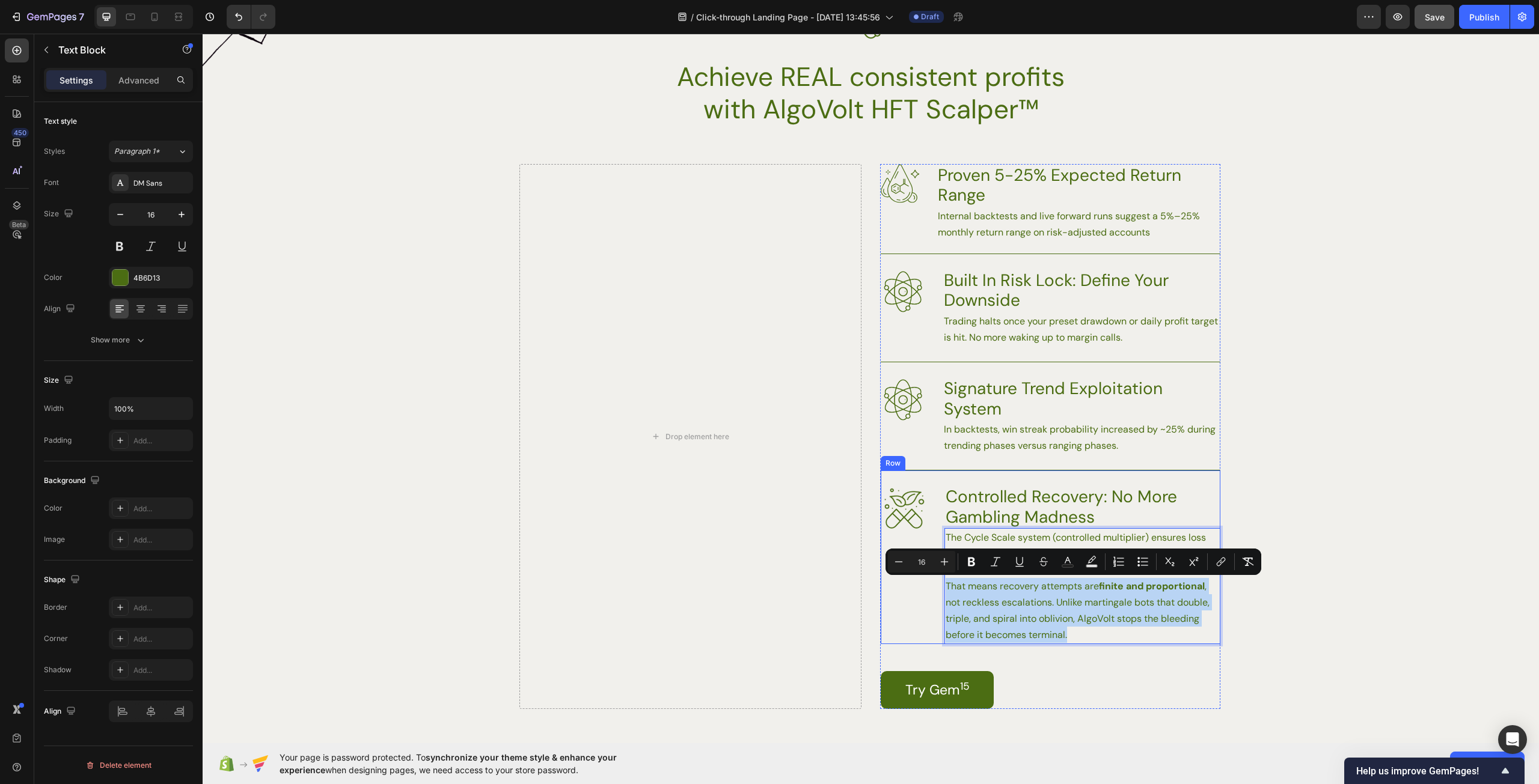
drag, startPoint x: 1083, startPoint y: 635, endPoint x: 931, endPoint y: 588, distance: 159.1
click at [931, 588] on div "Image Controlled Recovery: No More Gambling Madness Heading The Cycle Scale sys…" at bounding box center [1050, 557] width 340 height 174
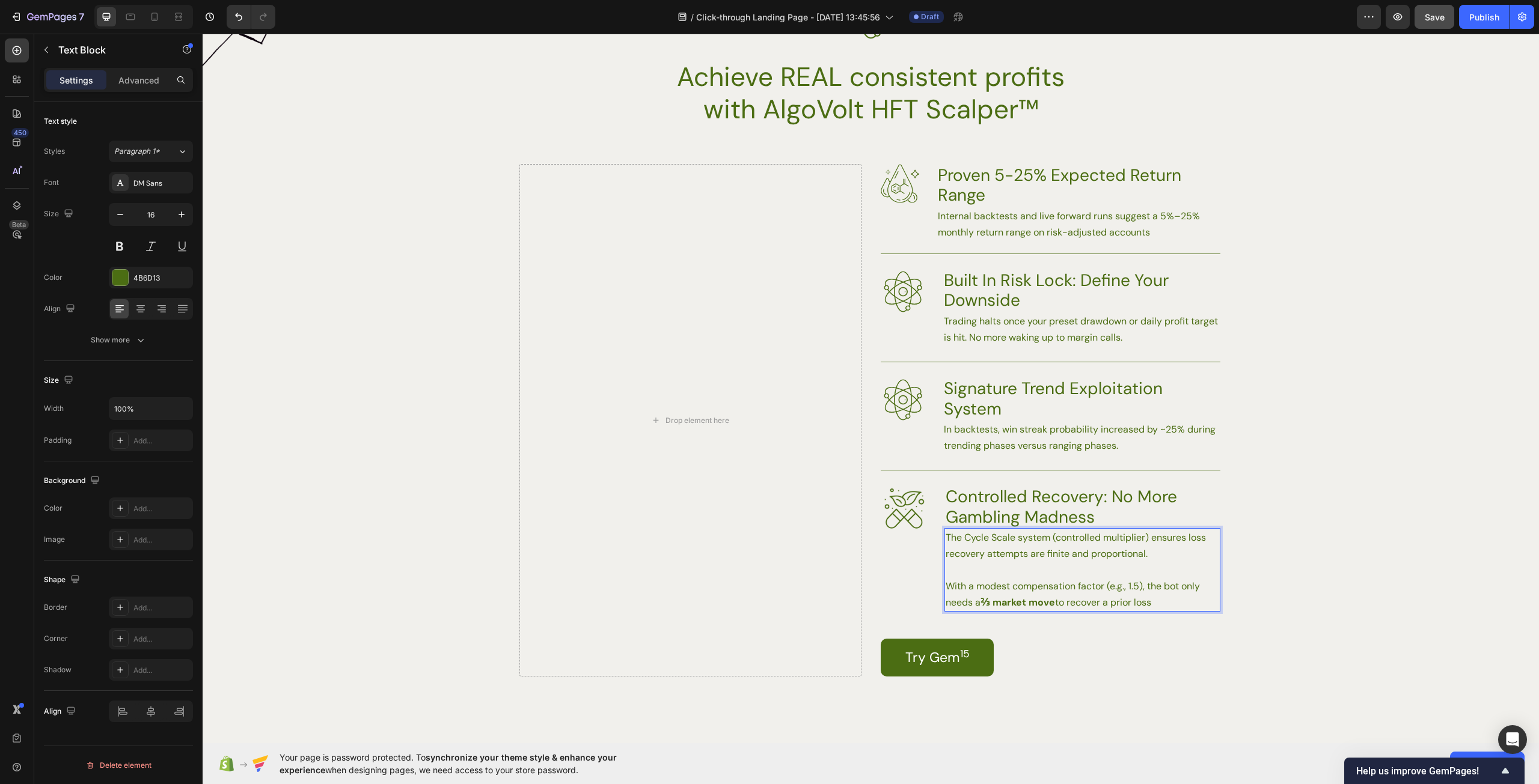
click at [1190, 596] on p "With a modest compensation factor (e.g., 1.5), the bot only needs a ⅔ market mo…" at bounding box center [1082, 594] width 273 height 32
click at [1008, 514] on p "Controlled Recovery: No More Gambling Madness" at bounding box center [1082, 507] width 273 height 41
click at [1010, 515] on p "Controlled Recovery: No More Gambling Madness" at bounding box center [1082, 507] width 273 height 41
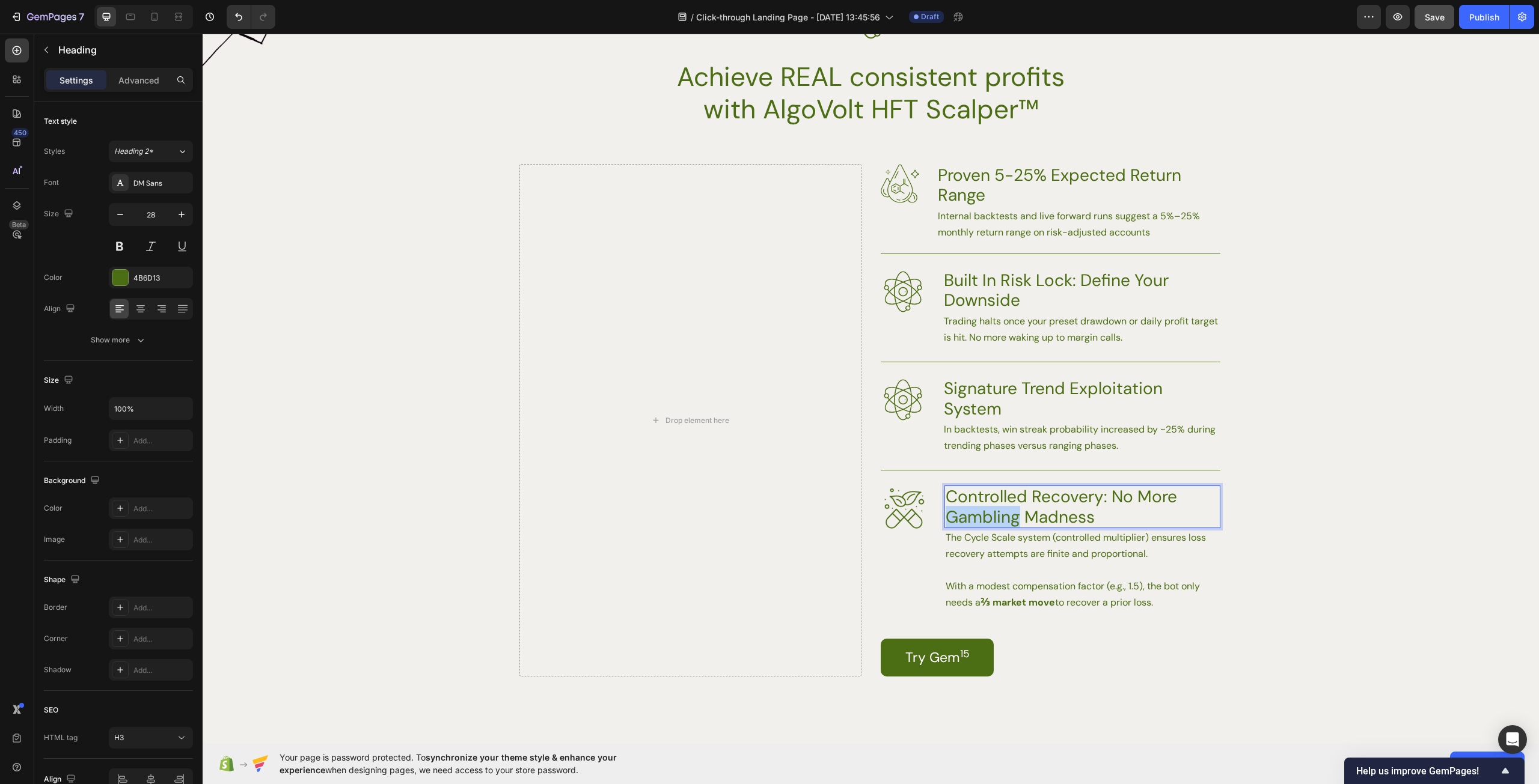
drag, startPoint x: 1014, startPoint y: 516, endPoint x: 943, endPoint y: 516, distance: 71.0
click at [946, 516] on p "Controlled Recovery: No More Gambling Madness" at bounding box center [1082, 507] width 273 height 41
click at [1173, 551] on p "The Cycle Scale system (controlled multiplier) ensures loss recovery attempts a…" at bounding box center [1082, 546] width 273 height 32
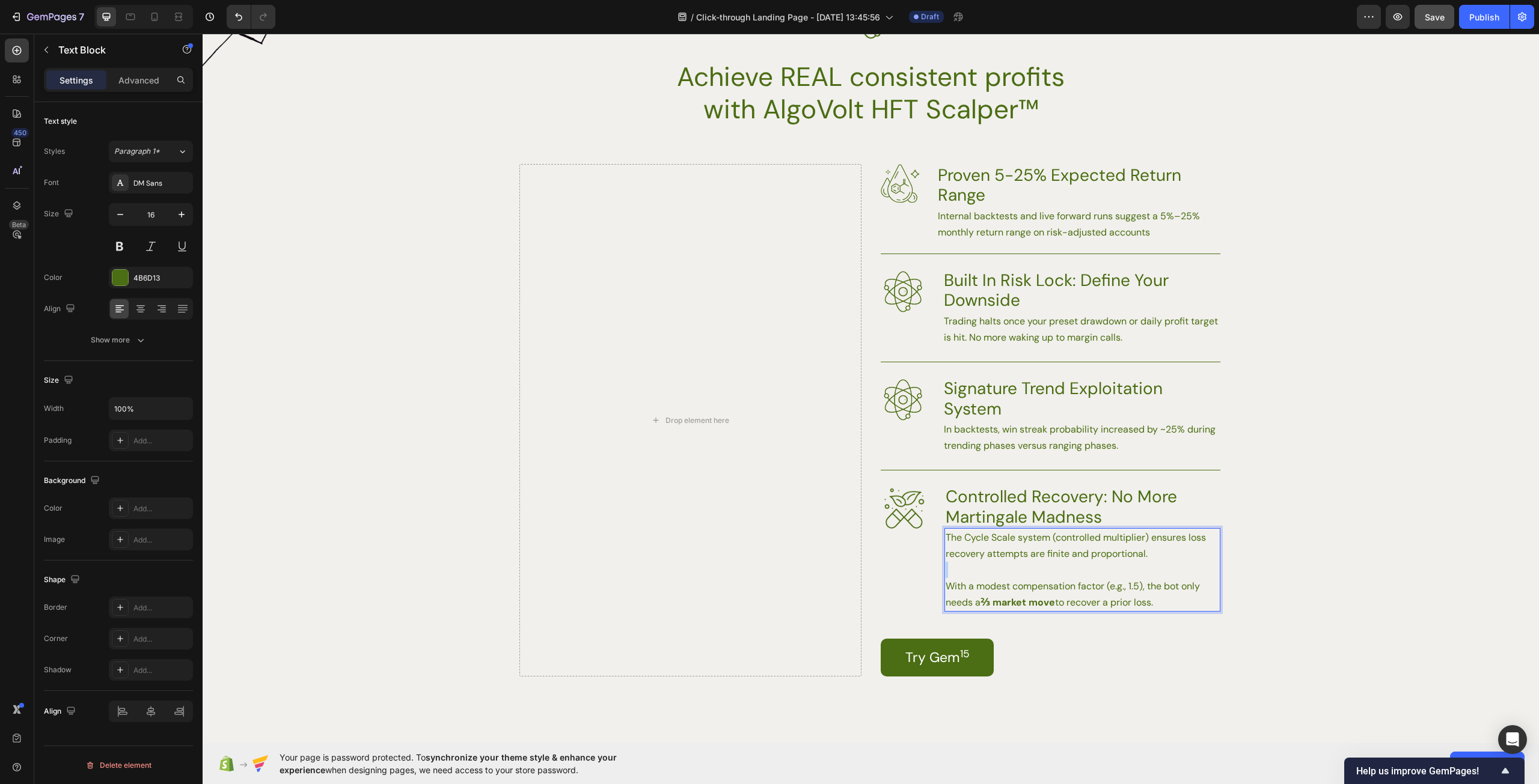
click at [1163, 550] on p "The Cycle Scale system (controlled multiplier) ensures loss recovery attempts a…" at bounding box center [1082, 546] width 273 height 32
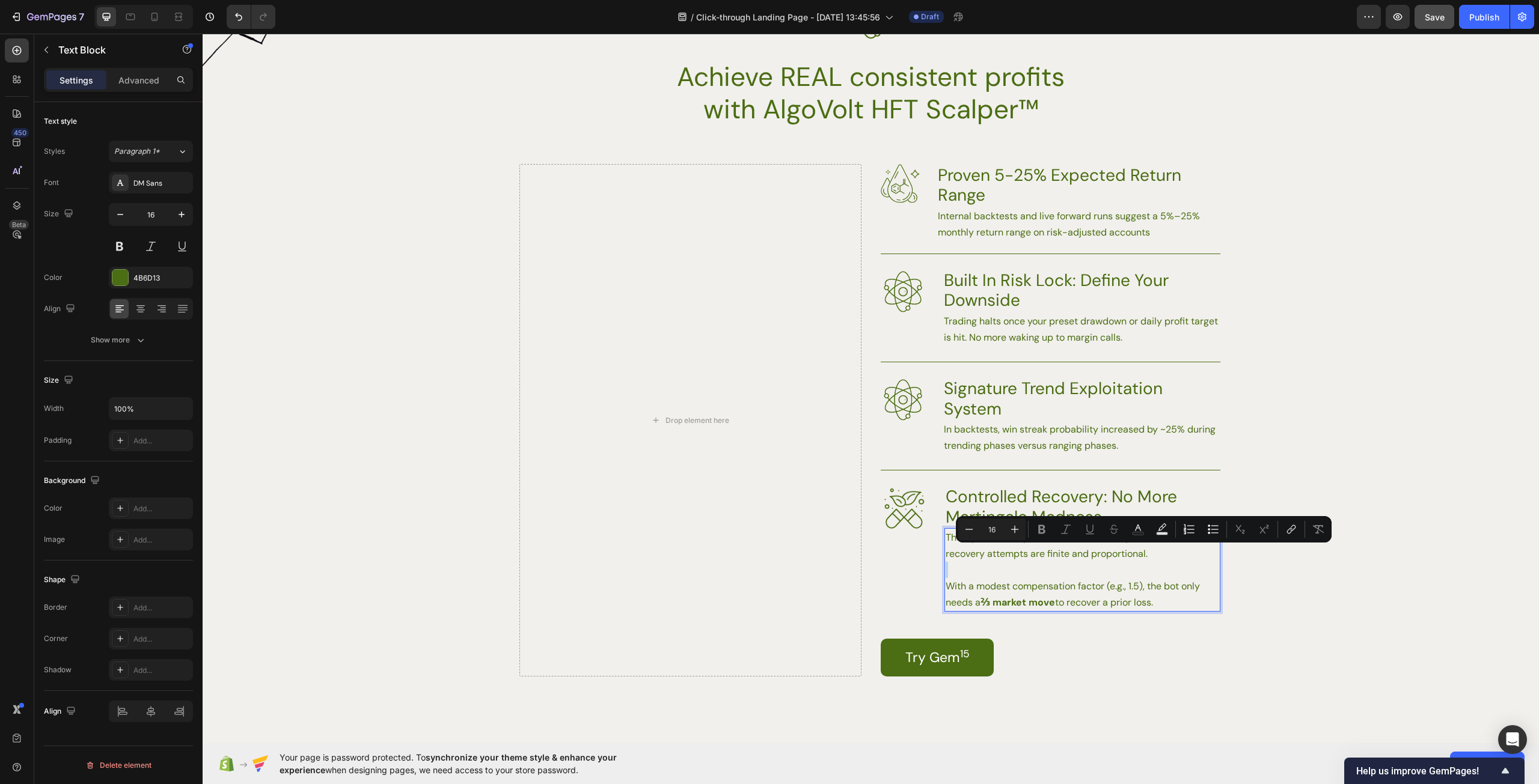
click at [1144, 558] on p "The Cycle Scale system (controlled multiplier) ensures loss recovery attempts a…" at bounding box center [1082, 546] width 273 height 32
click at [1099, 573] on p "Rich Text Editor. Editing area: main" at bounding box center [1082, 569] width 273 height 16
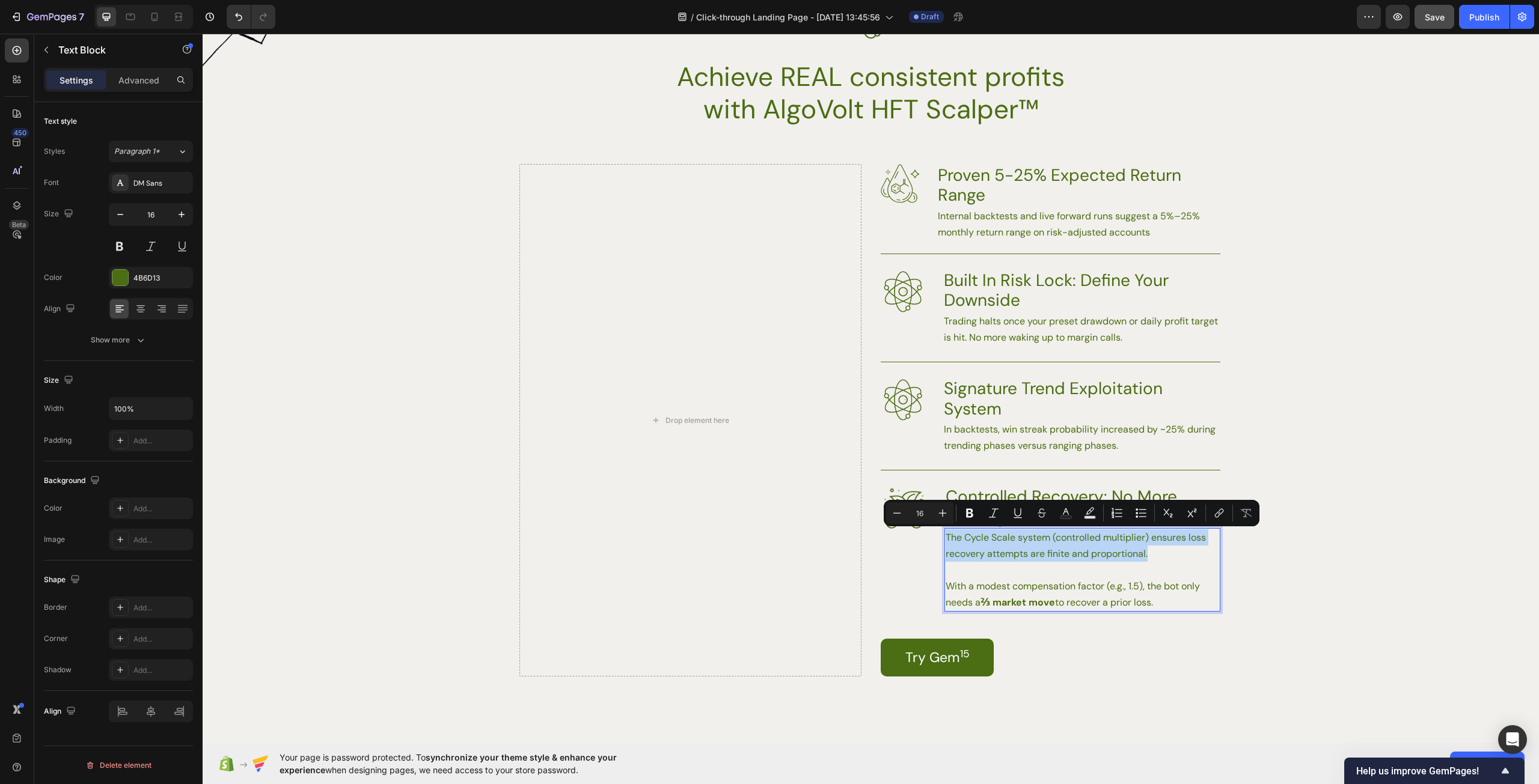
drag, startPoint x: 1162, startPoint y: 553, endPoint x: 940, endPoint y: 533, distance: 222.9
click at [944, 533] on div "The Cycle Scale system (controlled multiplier) ensures loss recovery attempts a…" at bounding box center [1082, 570] width 276 height 83
click at [1163, 545] on p "The Cycle Scale system (controlled multiplier) ensures loss recovery attempts a…" at bounding box center [1082, 546] width 273 height 32
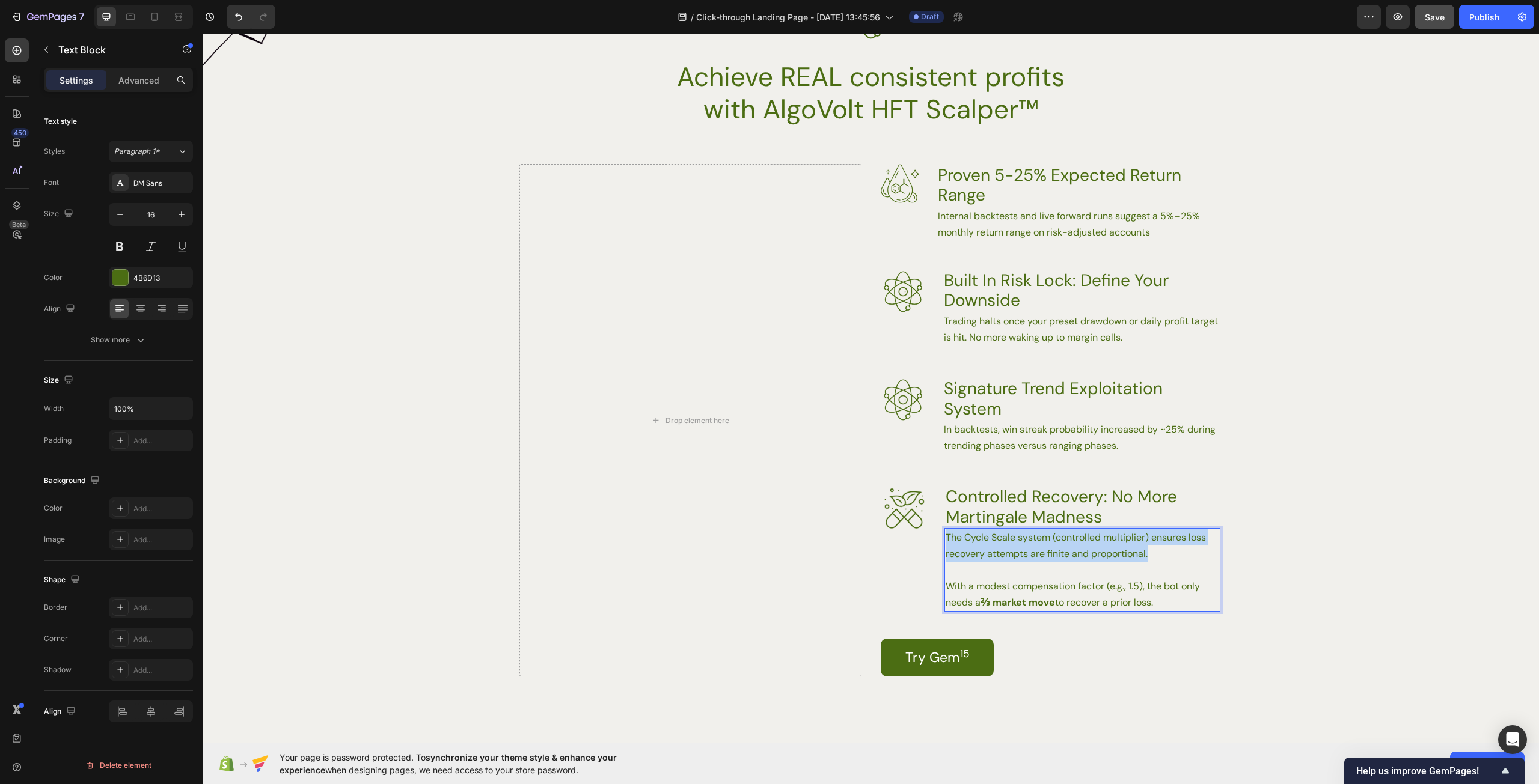
drag, startPoint x: 1157, startPoint y: 553, endPoint x: 940, endPoint y: 537, distance: 217.6
click at [946, 537] on p "The Cycle Scale system (controlled multiplier) ensures loss recovery attempts a…" at bounding box center [1082, 546] width 273 height 32
click at [1063, 566] on p "Rich Text Editor. Editing area: main" at bounding box center [1082, 569] width 273 height 16
click at [1086, 563] on p "Rich Text Editor. Editing area: main" at bounding box center [1082, 569] width 273 height 16
drag, startPoint x: 959, startPoint y: 538, endPoint x: 936, endPoint y: 537, distance: 23.0
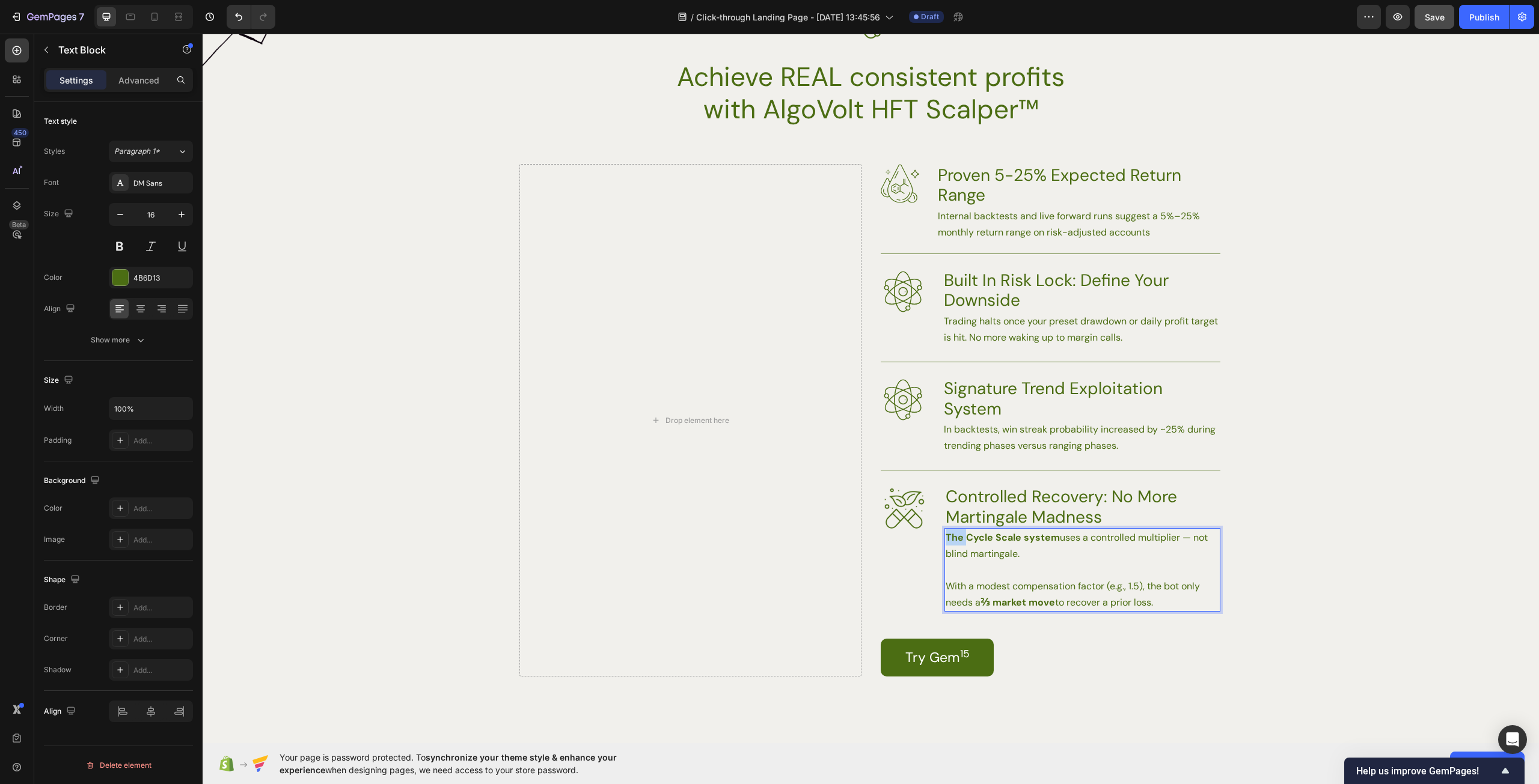
click at [936, 537] on div "Image Controlled Recovery: No More Martingale Madness Heading The Cycle Scale s…" at bounding box center [1050, 541] width 340 height 142
drag, startPoint x: 1051, startPoint y: 536, endPoint x: 930, endPoint y: 537, distance: 121.0
click at [930, 537] on div "Image Controlled Recovery: No More Martingale Madness Heading Our Cycle Scale s…" at bounding box center [1050, 541] width 340 height 142
click at [1066, 565] on p "Rich Text Editor. Editing area: main" at bounding box center [1082, 569] width 273 height 16
drag, startPoint x: 1051, startPoint y: 601, endPoint x: 979, endPoint y: 609, distance: 72.4
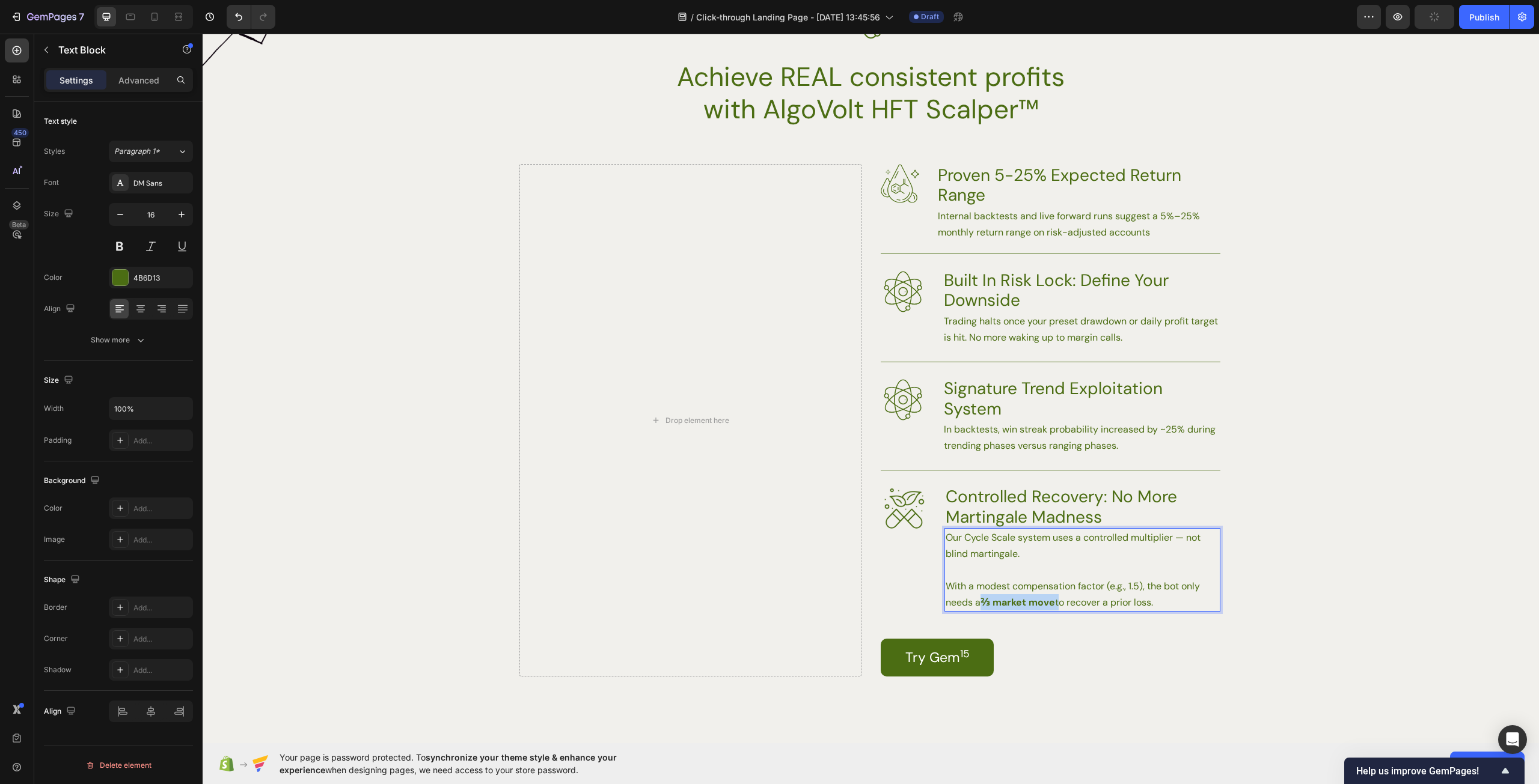
click at [979, 609] on p "With a modest compensation factor (e.g., 1.5), the bot only needs a ⅔ market mo…" at bounding box center [1082, 594] width 273 height 32
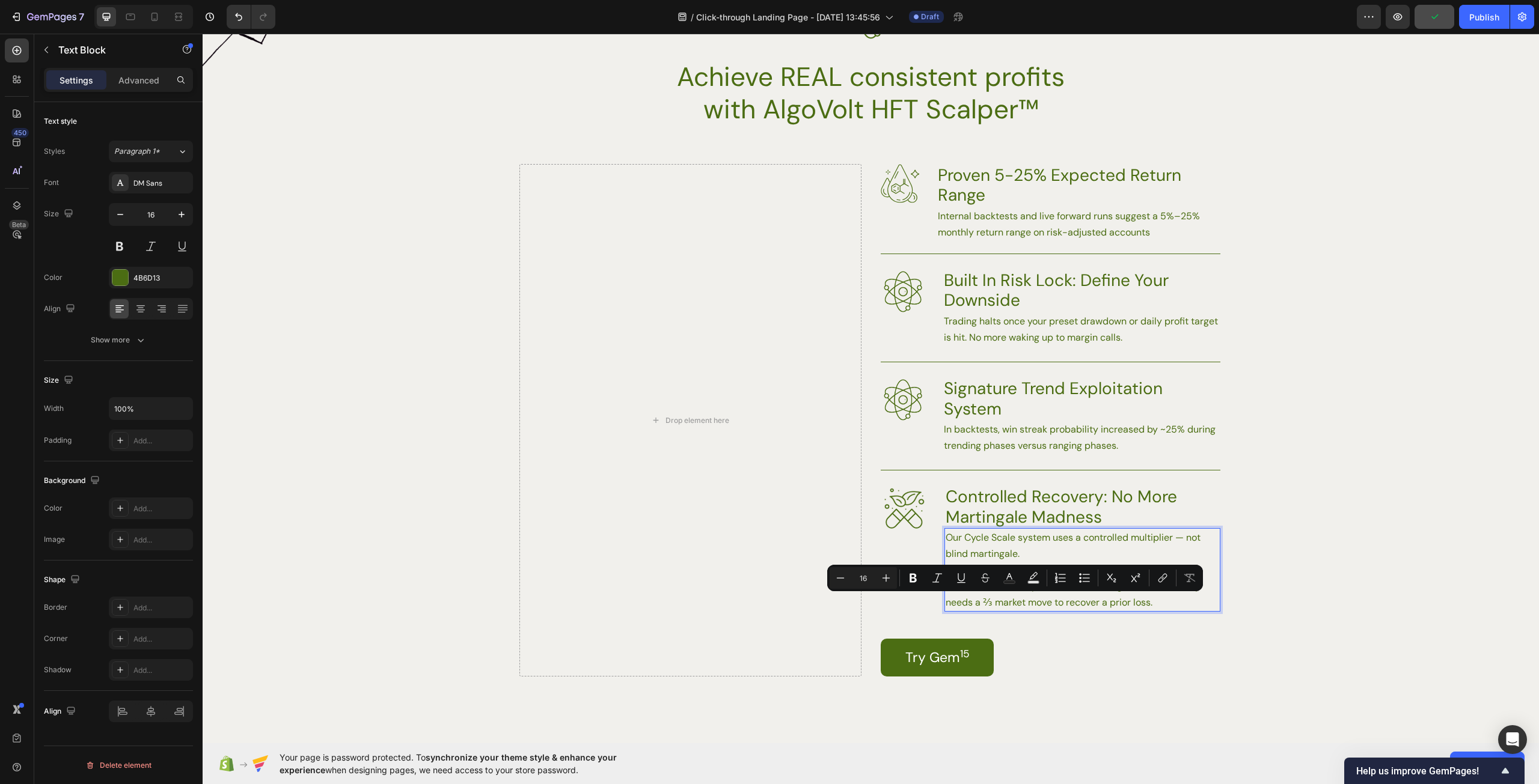
click at [1161, 601] on p "With a modest compensation factor (e.g., 1.5), the bot only needs a ⅔ market mo…" at bounding box center [1082, 594] width 273 height 32
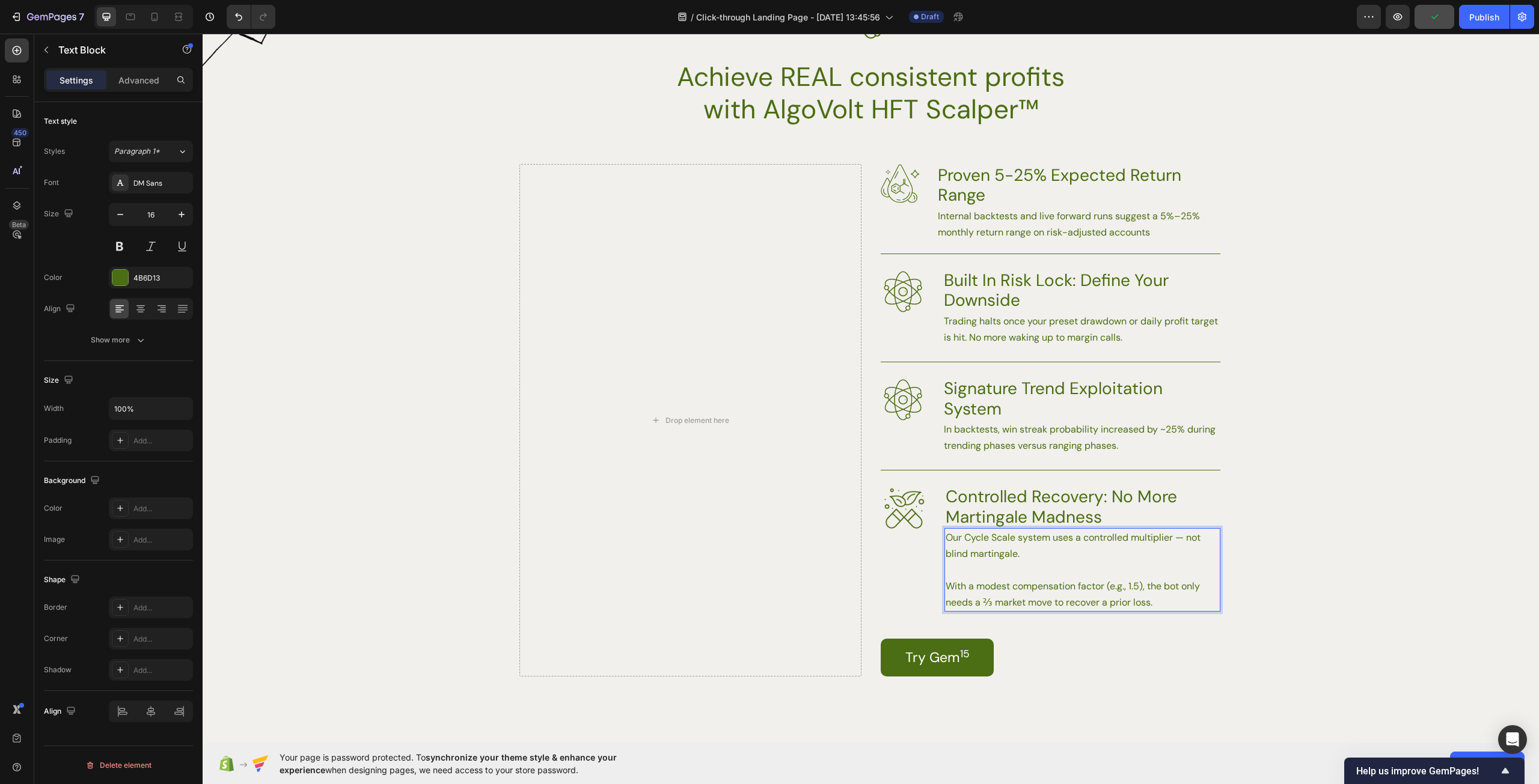
click at [1101, 561] on p "Our Cycle Scale system uses a controlled multiplier — not blind martingale." at bounding box center [1082, 546] width 273 height 32
click at [1328, 566] on div "Background Image" at bounding box center [870, 438] width 1337 height 549
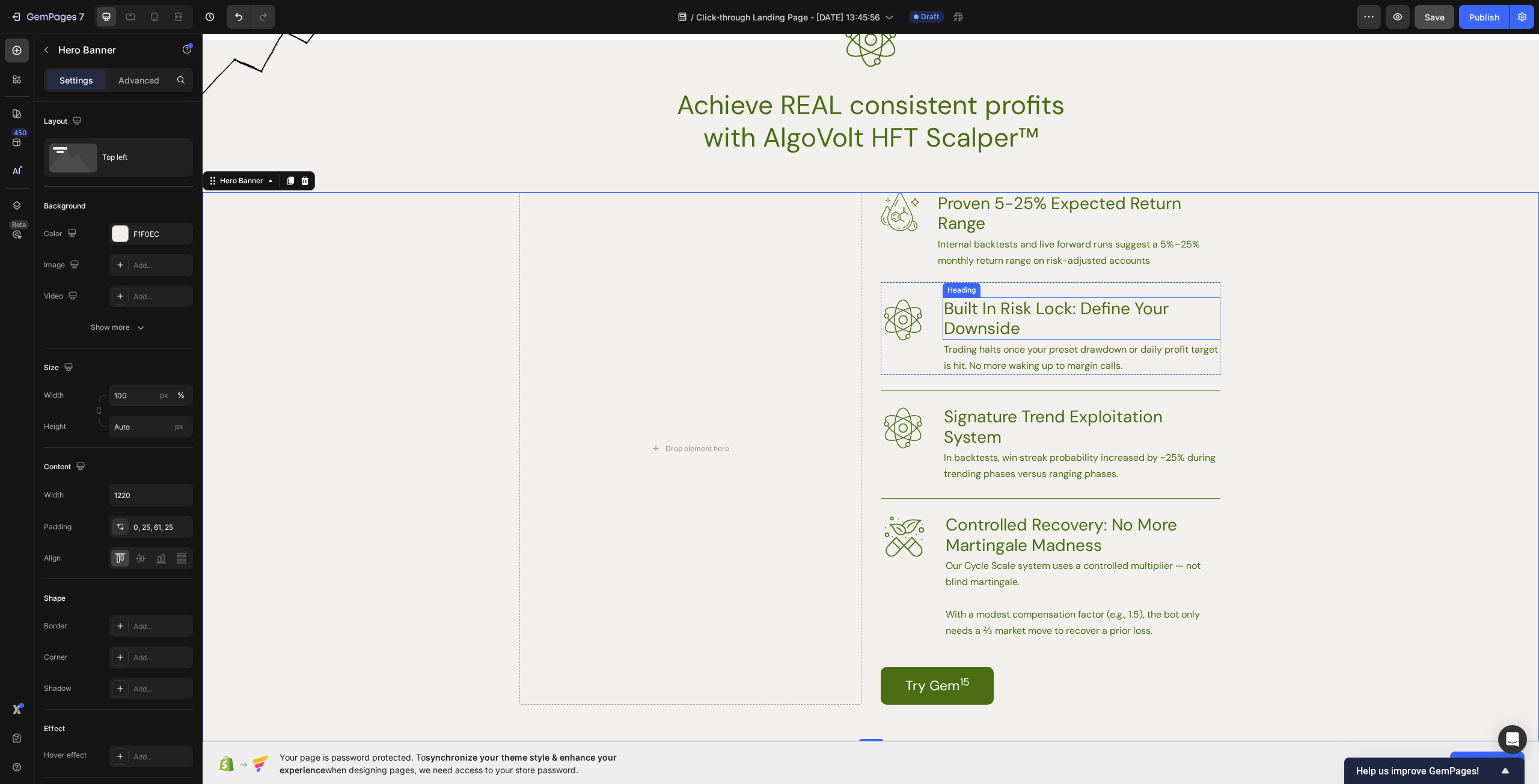
scroll to position [1599, 0]
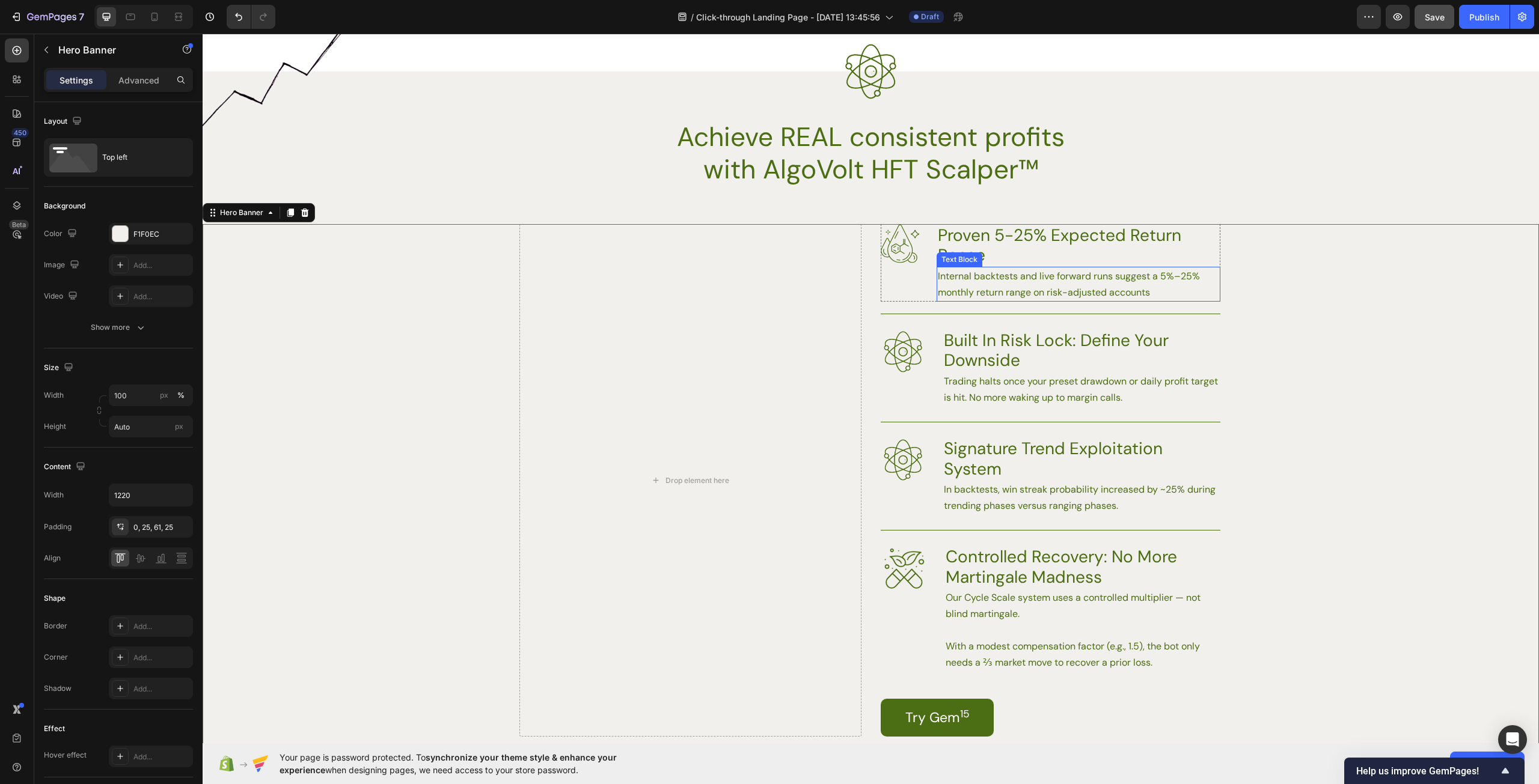
click at [1157, 292] on p "Internal backtests and live forward runs suggest a 5%–25% monthly return range …" at bounding box center [1077, 284] width 281 height 32
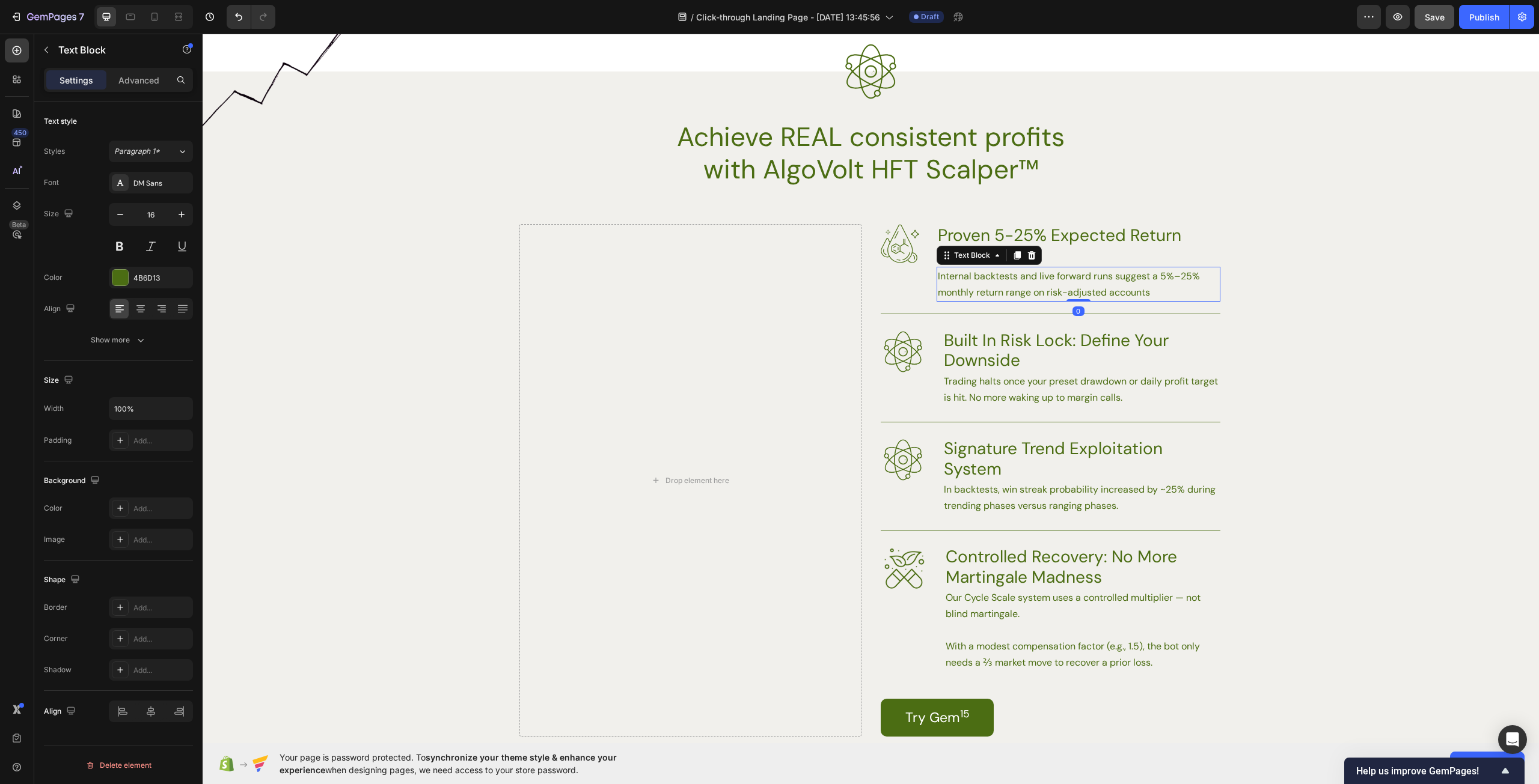
click at [1157, 292] on p "Internal backtests and live forward runs suggest a 5%–25% monthly return range …" at bounding box center [1077, 284] width 281 height 32
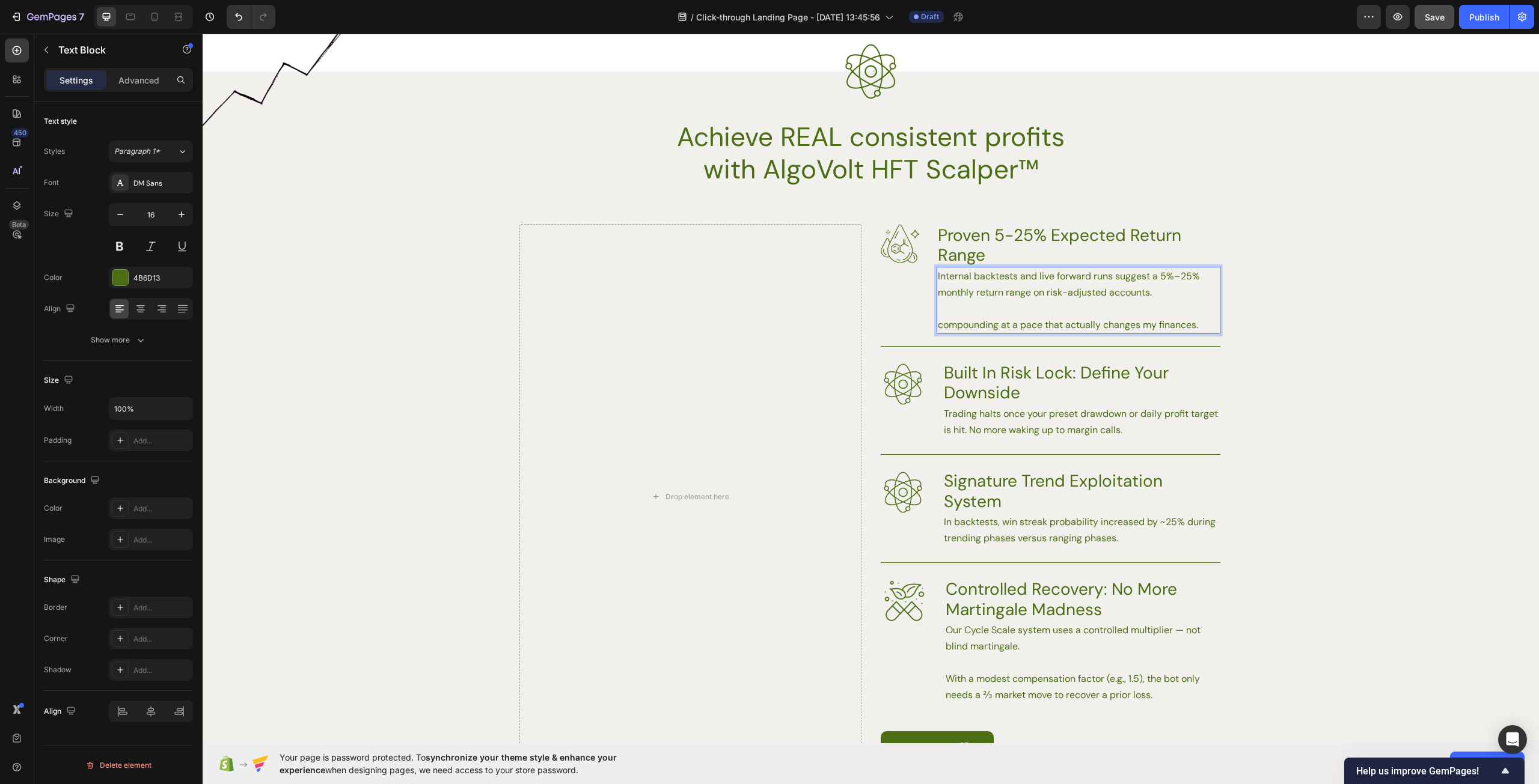
click at [937, 328] on p "compounding at a pace that actually changes my finances." at bounding box center [1077, 324] width 281 height 16
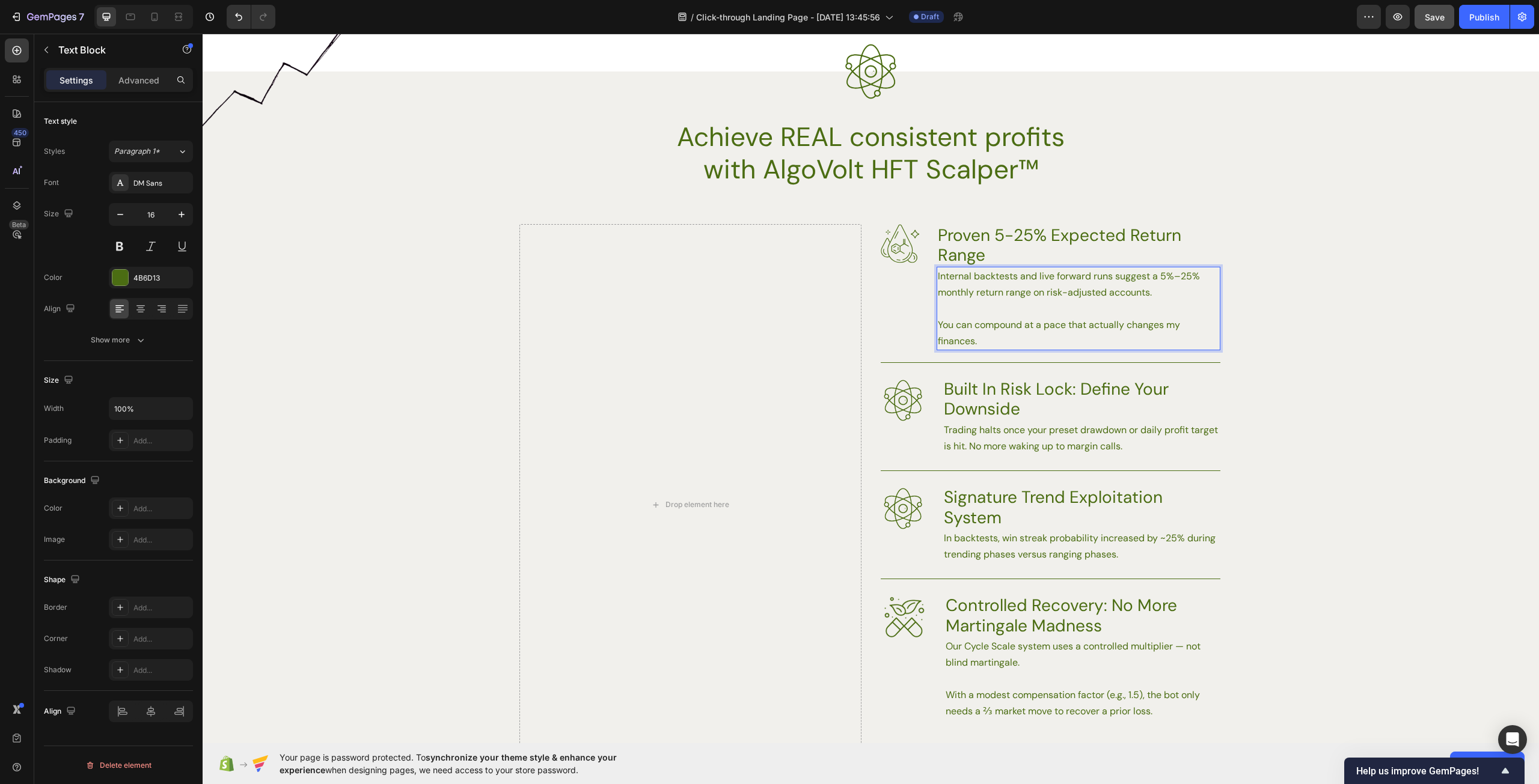
click at [1175, 327] on p "You can compound at a pace that actually changes my finances." at bounding box center [1077, 333] width 281 height 32
click at [982, 337] on p "You can compound at a pace that actually changes your finances." at bounding box center [1077, 333] width 281 height 32
click at [990, 307] on p "Rich Text Editor. Editing area: main" at bounding box center [1077, 308] width 281 height 16
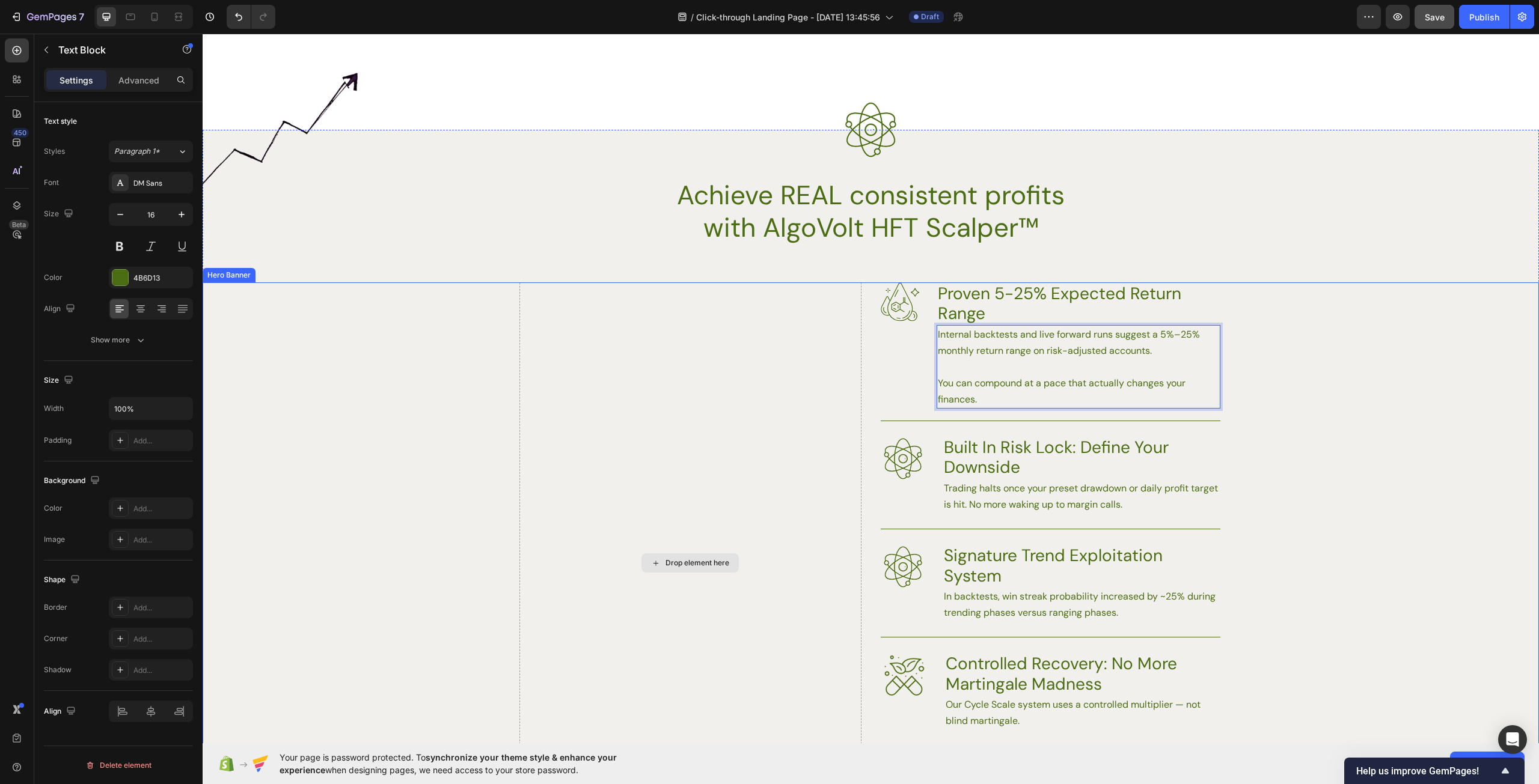
scroll to position [1539, 0]
drag, startPoint x: 988, startPoint y: 400, endPoint x: 934, endPoint y: 388, distance: 55.3
click at [937, 388] on p "You can compound at a pace that actually changes your finances." at bounding box center [1077, 392] width 281 height 32
drag, startPoint x: 1023, startPoint y: 385, endPoint x: 929, endPoint y: 384, distance: 94.0
click at [929, 384] on div "Image Proven 5-25% Expected Return Range Heading Internal backtests and live fo…" at bounding box center [1050, 347] width 340 height 126
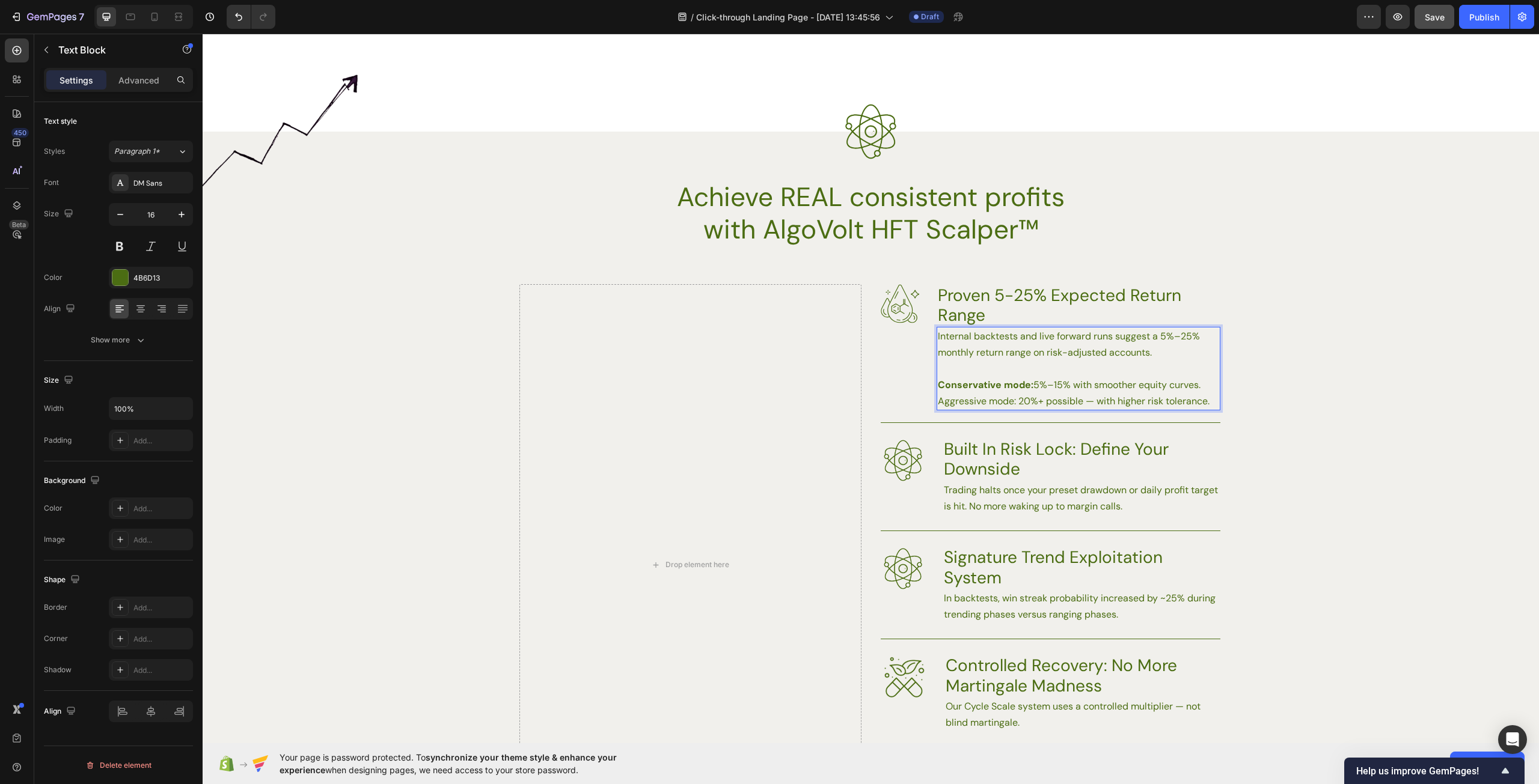
click at [1028, 404] on p "Aggressive mode: 20%+ possible — with higher risk tolerance." at bounding box center [1077, 401] width 281 height 16
drag, startPoint x: 1010, startPoint y: 403, endPoint x: 936, endPoint y: 402, distance: 74.0
click at [937, 402] on p "Aggressive mode: 20%+ possible — with higher risk tolerance." at bounding box center [1077, 401] width 281 height 16
click at [1193, 405] on p "Aggressive mode: 20%+ possible — with higher risk tolerance." at bounding box center [1077, 401] width 281 height 16
click at [1363, 436] on div "Background Image" at bounding box center [870, 584] width 1337 height 599
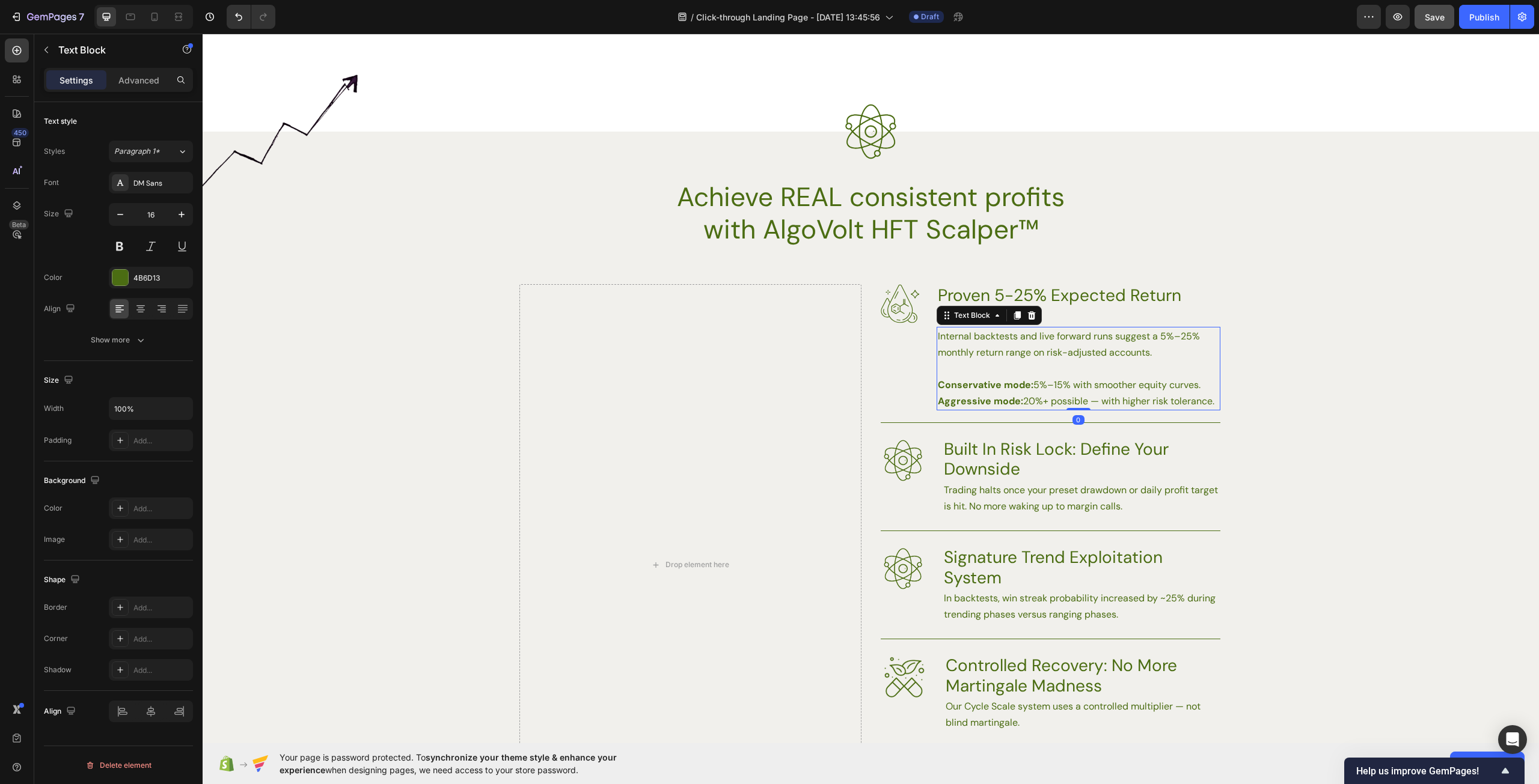
click at [1100, 372] on p "Rich Text Editor. Editing area: main" at bounding box center [1077, 368] width 281 height 16
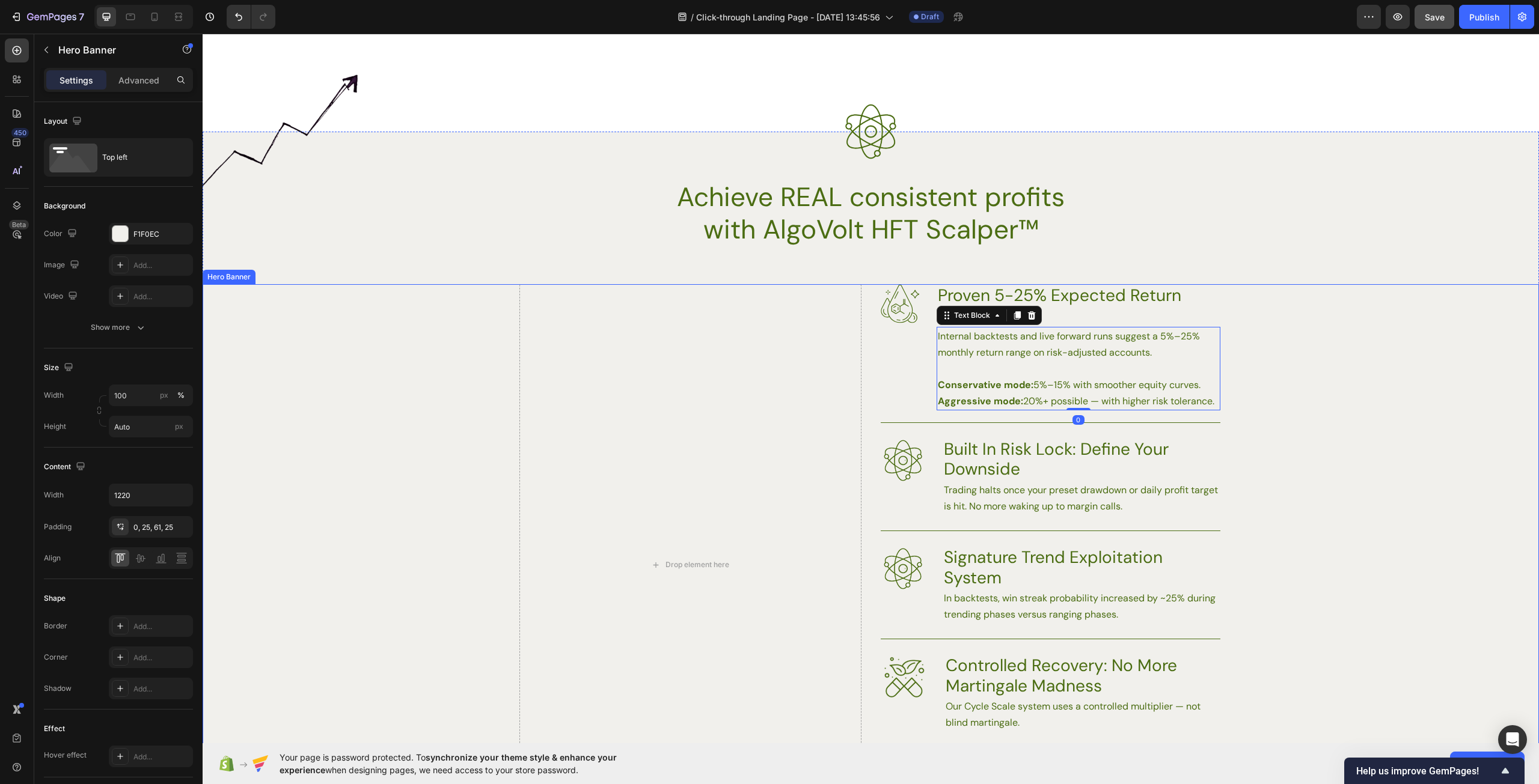
click at [1338, 394] on div "Background Image" at bounding box center [870, 584] width 1337 height 599
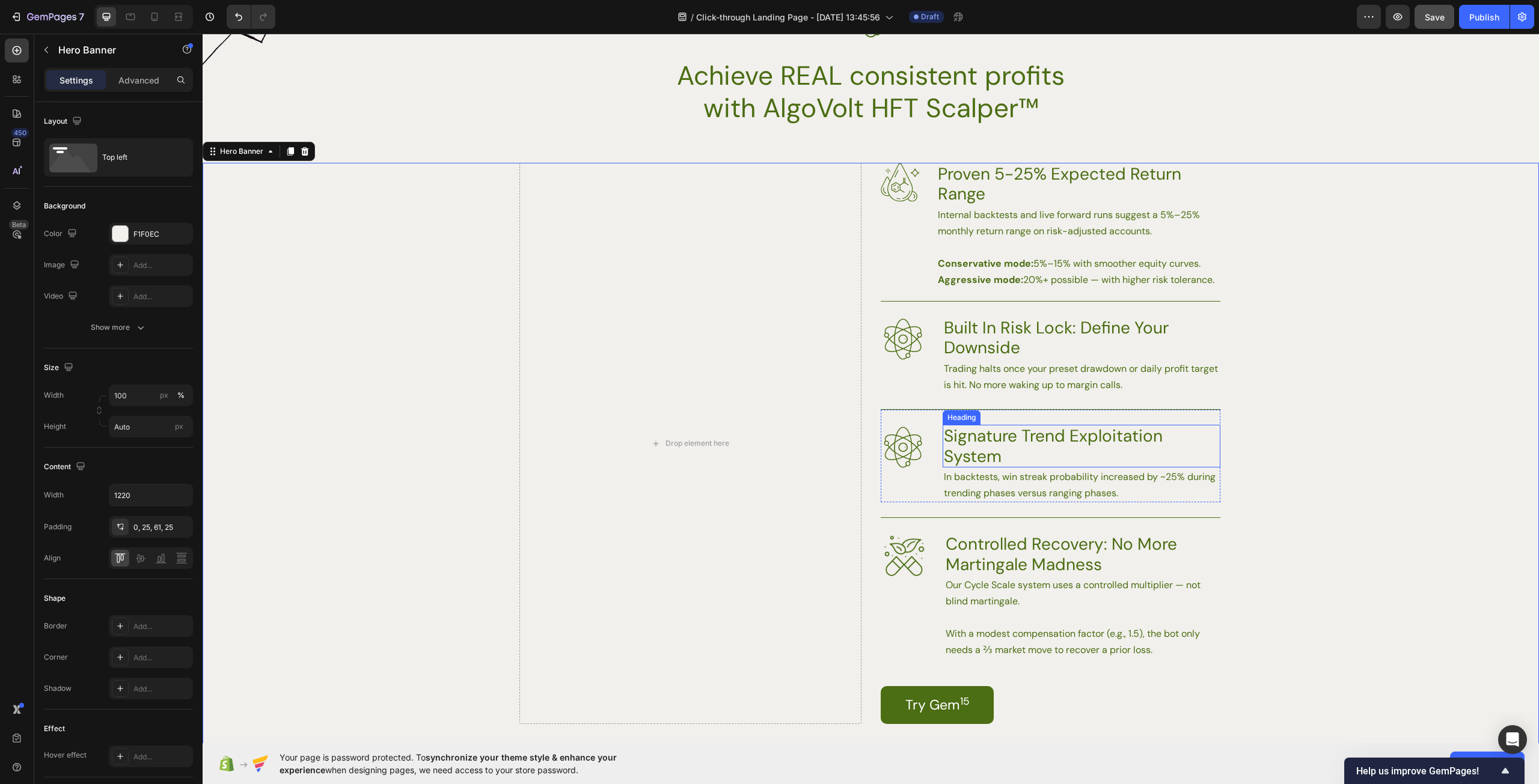
scroll to position [1659, 0]
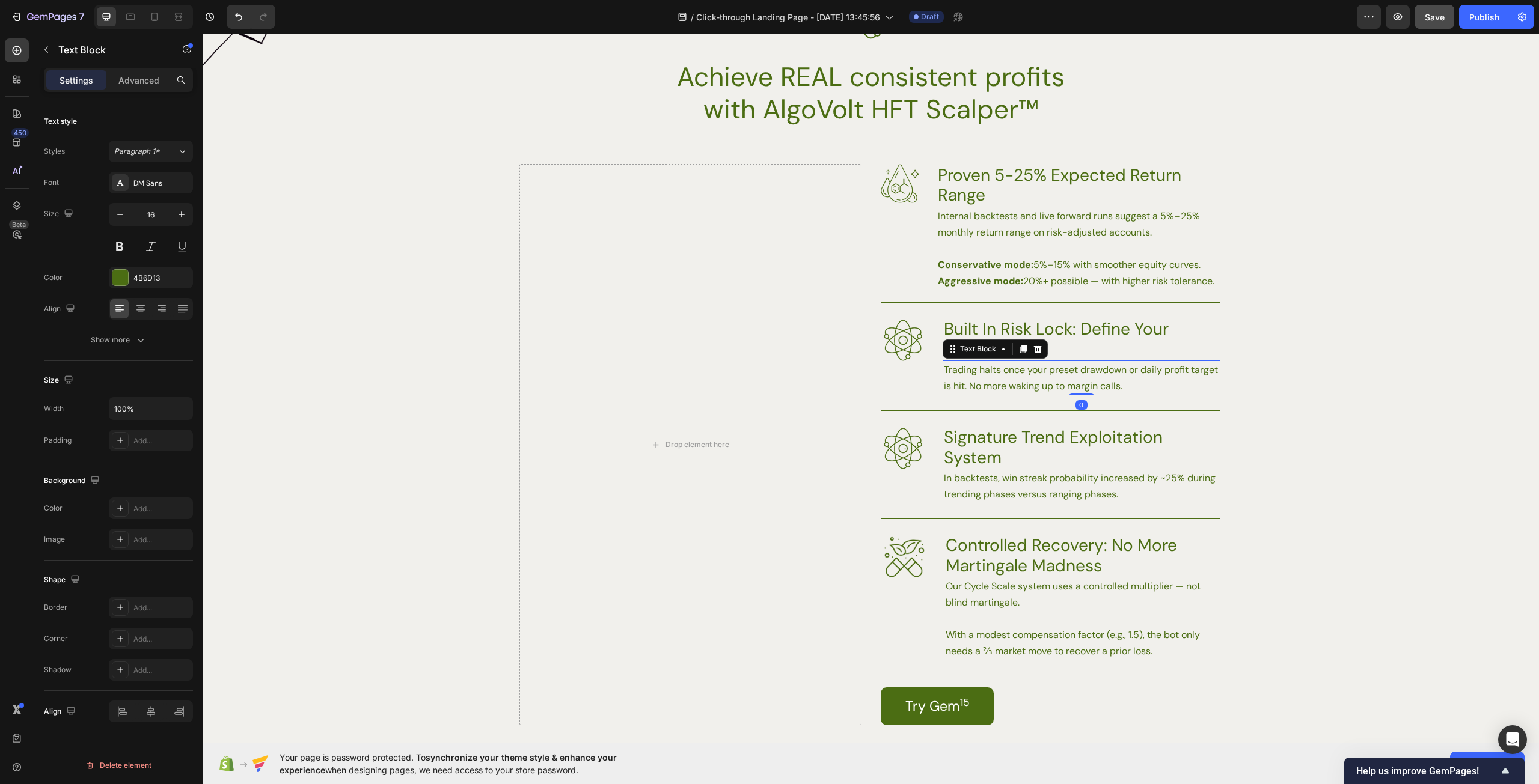
click at [1053, 390] on p "Trading halts once your preset drawdown or daily profit target is hit. No more …" at bounding box center [1081, 378] width 275 height 32
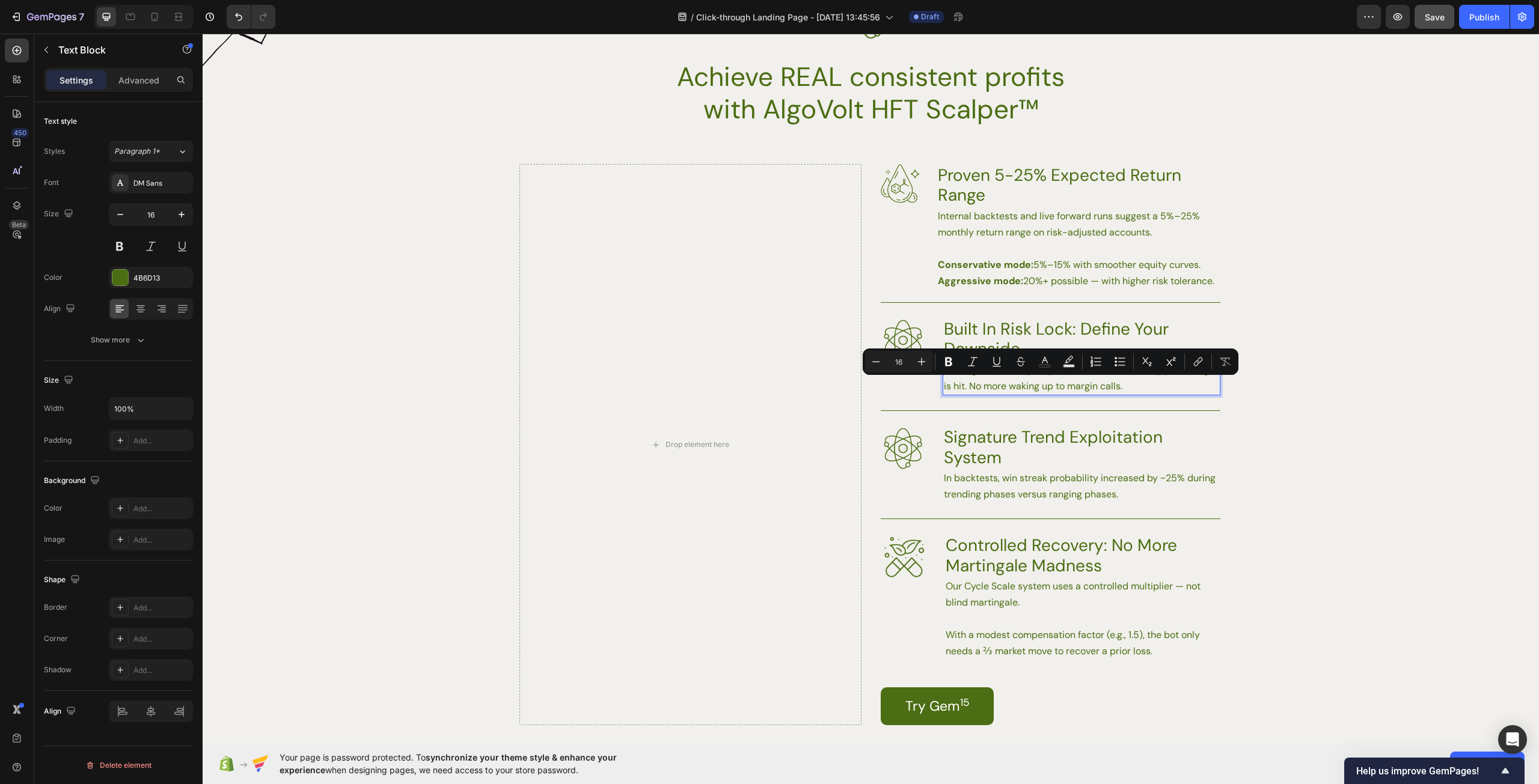
click at [993, 390] on p "Trading halts once your preset drawdown or daily profit target is hit. No more …" at bounding box center [1081, 378] width 275 height 32
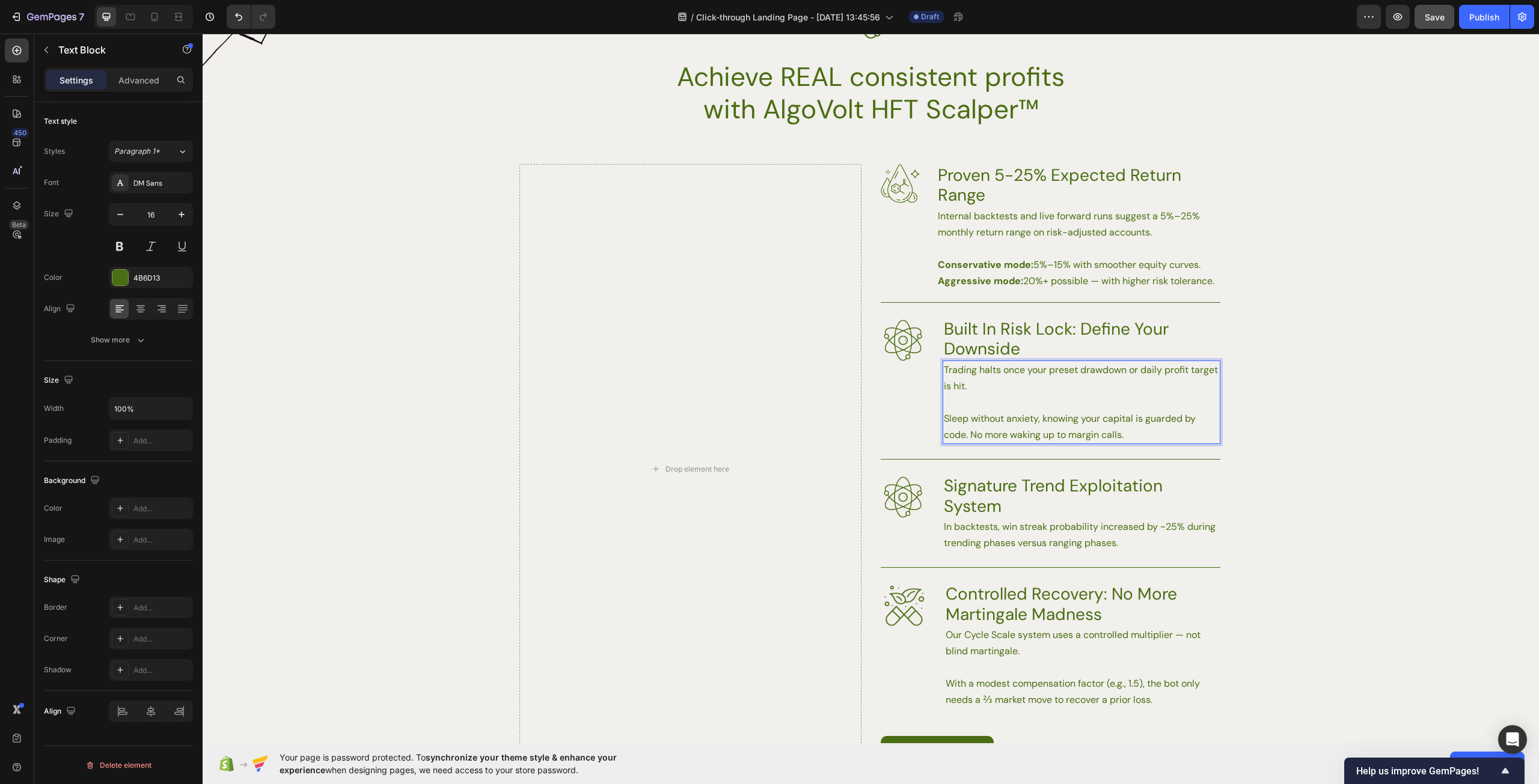
click at [1101, 387] on p "Trading halts once your preset drawdown or daily profit target is hit." at bounding box center [1081, 378] width 275 height 32
click at [1355, 414] on div "Background Image" at bounding box center [870, 487] width 1337 height 647
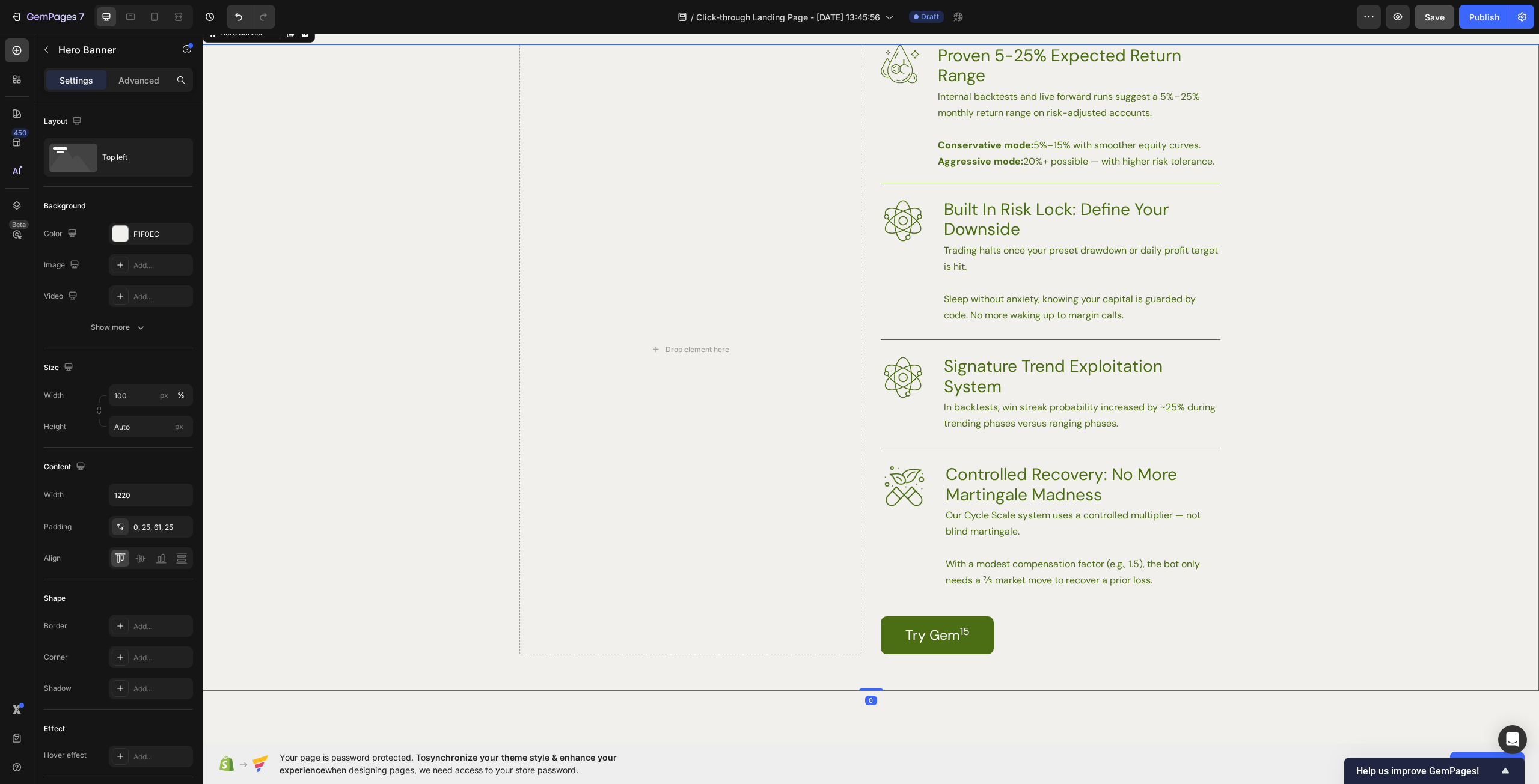
scroll to position [1779, 0]
click at [971, 414] on p "In backtests, win streak probability increased by ~25% during trending phases v…" at bounding box center [1081, 414] width 275 height 32
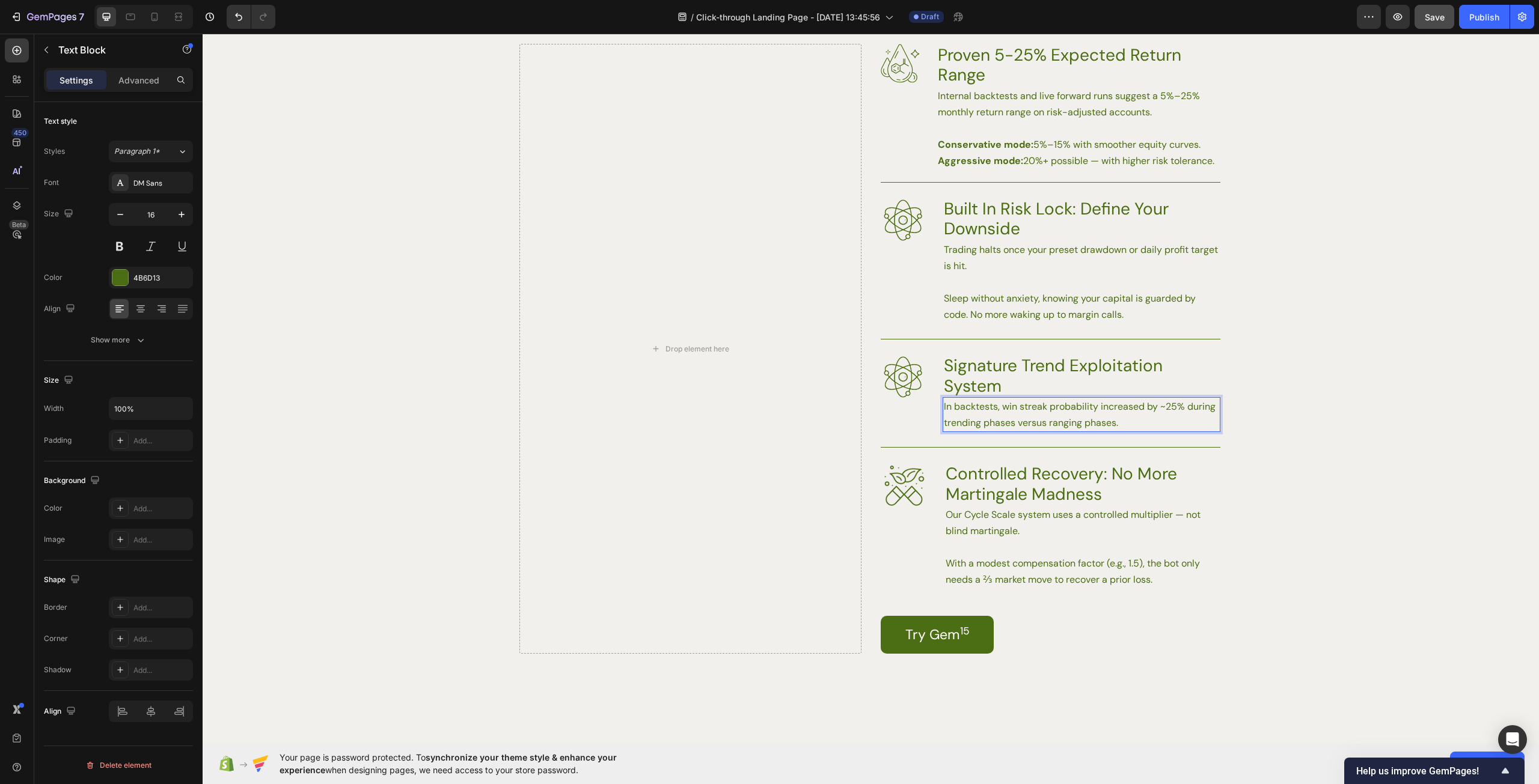
click at [942, 409] on div "In backtests, win streak probability increased by ~25% during trending phases v…" at bounding box center [1081, 414] width 278 height 35
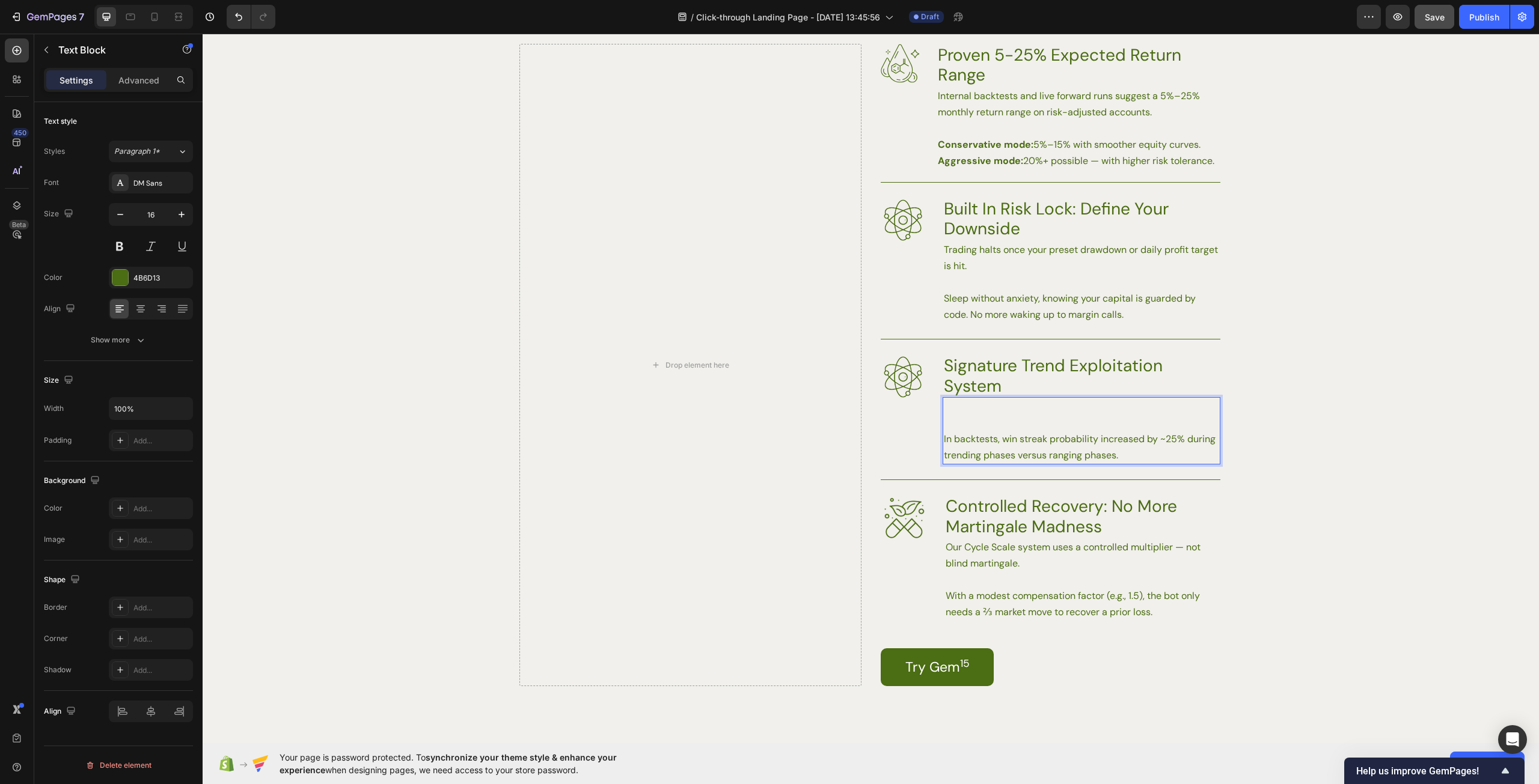
click at [971, 410] on p "Rich Text Editor. Editing area: main" at bounding box center [1081, 406] width 275 height 16
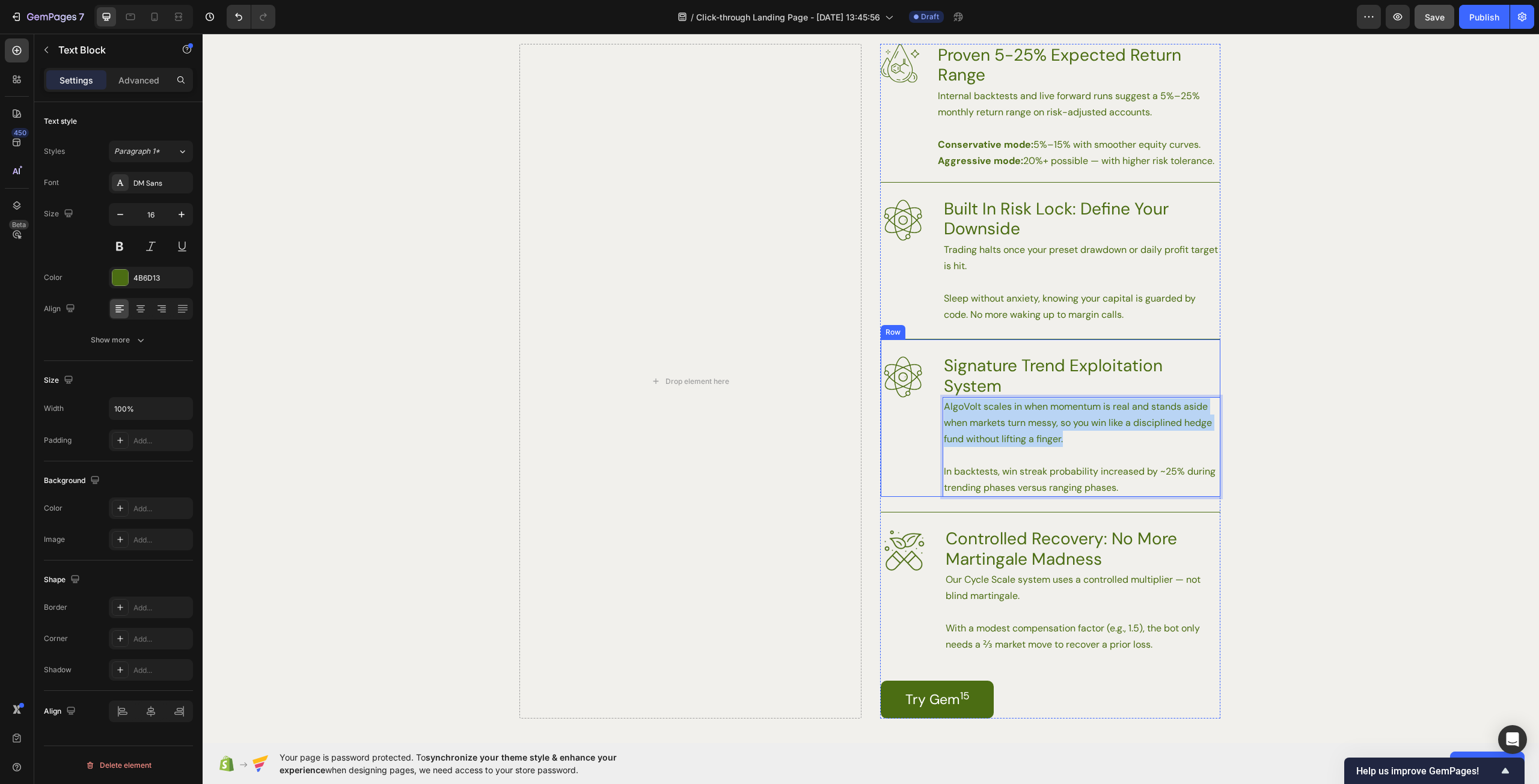
drag, startPoint x: 1051, startPoint y: 429, endPoint x: 927, endPoint y: 408, distance: 125.8
click at [927, 408] on div "Image Signature Trend Exploitation System Heading AlgoVolt scales in when momen…" at bounding box center [1050, 417] width 340 height 158
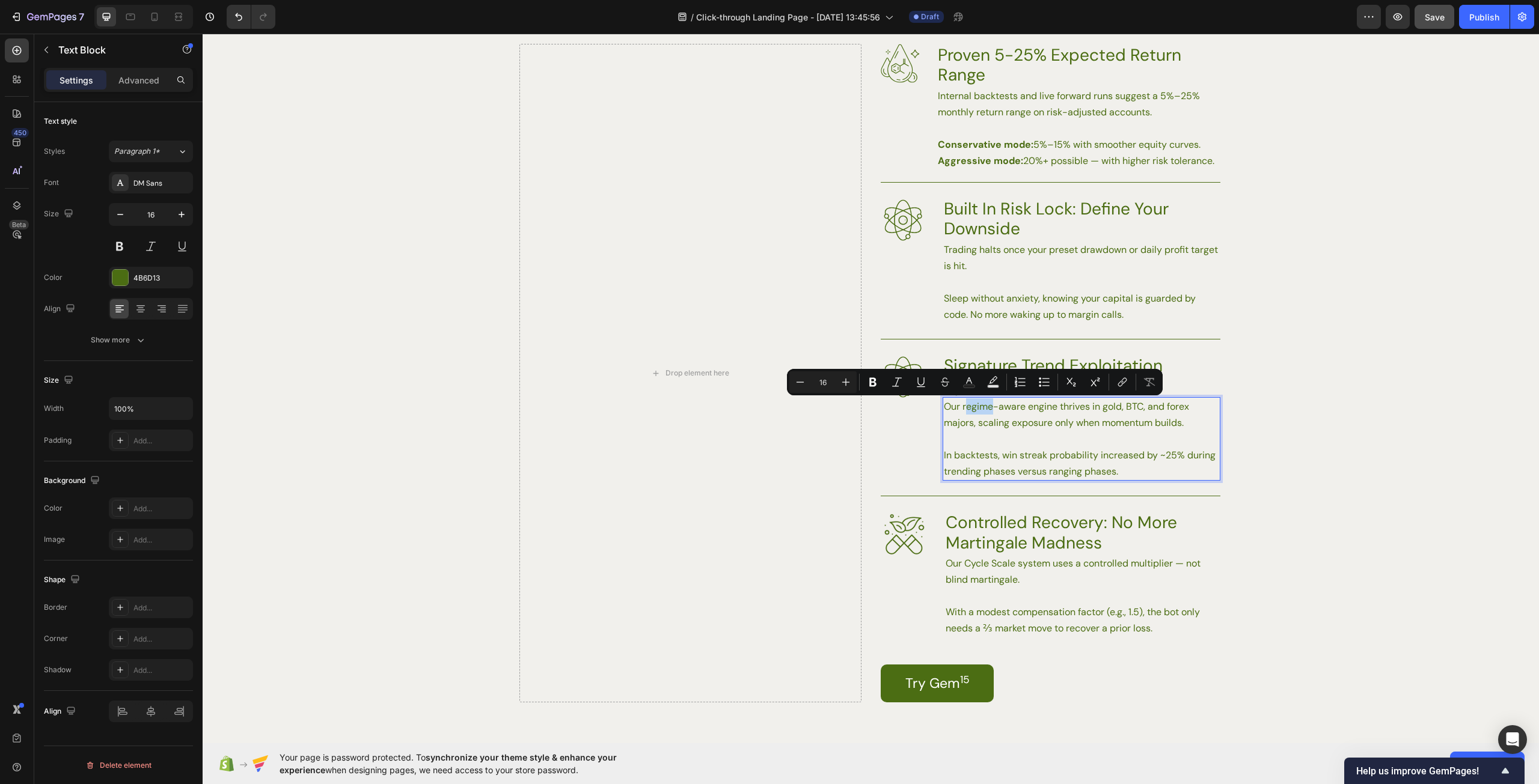
drag, startPoint x: 989, startPoint y: 409, endPoint x: 960, endPoint y: 408, distance: 29.0
click at [960, 408] on p "Our regime-aware engine thrives in gold, BTC, and forex majors, scaling exposur…" at bounding box center [1081, 414] width 275 height 32
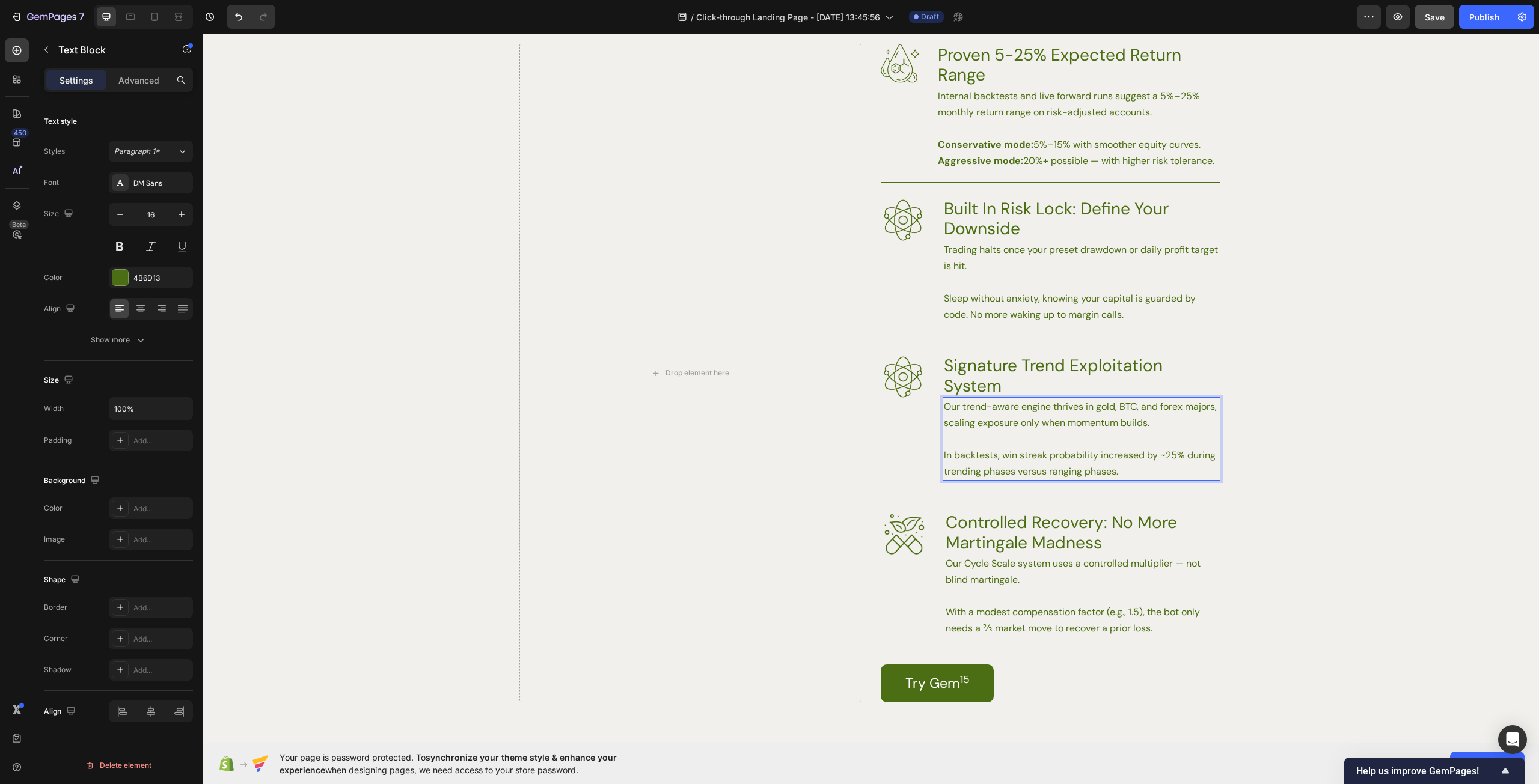
click at [1040, 421] on p "Our trend-aware engine thrives in gold, BTC, and forex majors, scaling exposure…" at bounding box center [1081, 414] width 275 height 32
click at [1150, 416] on p "Our trend-aware engine thrives in gold, BTC, and forex majors, scaling exposure…" at bounding box center [1081, 414] width 275 height 32
click at [1096, 440] on p "Rich Text Editor. Editing area: main" at bounding box center [1081, 439] width 275 height 16
click at [1146, 464] on p "In backtests, win streak probability increased by ~25% during trending phases v…" at bounding box center [1081, 463] width 275 height 32
click at [1257, 434] on div "Background Image" at bounding box center [870, 392] width 1337 height 696
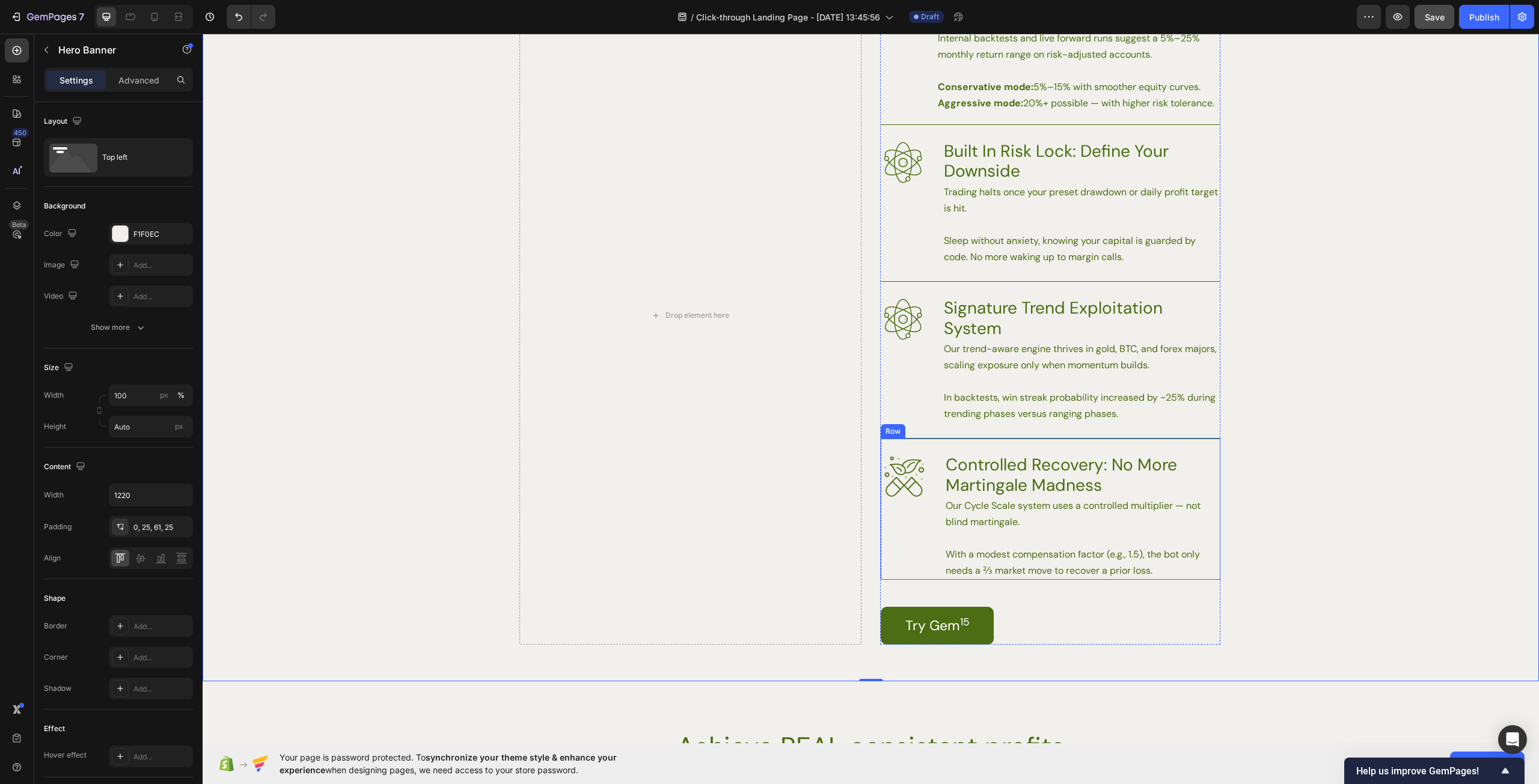
scroll to position [1839, 0]
click at [1047, 514] on p "Our Cycle Scale system uses a controlled multiplier — not blind martingale." at bounding box center [1082, 512] width 273 height 32
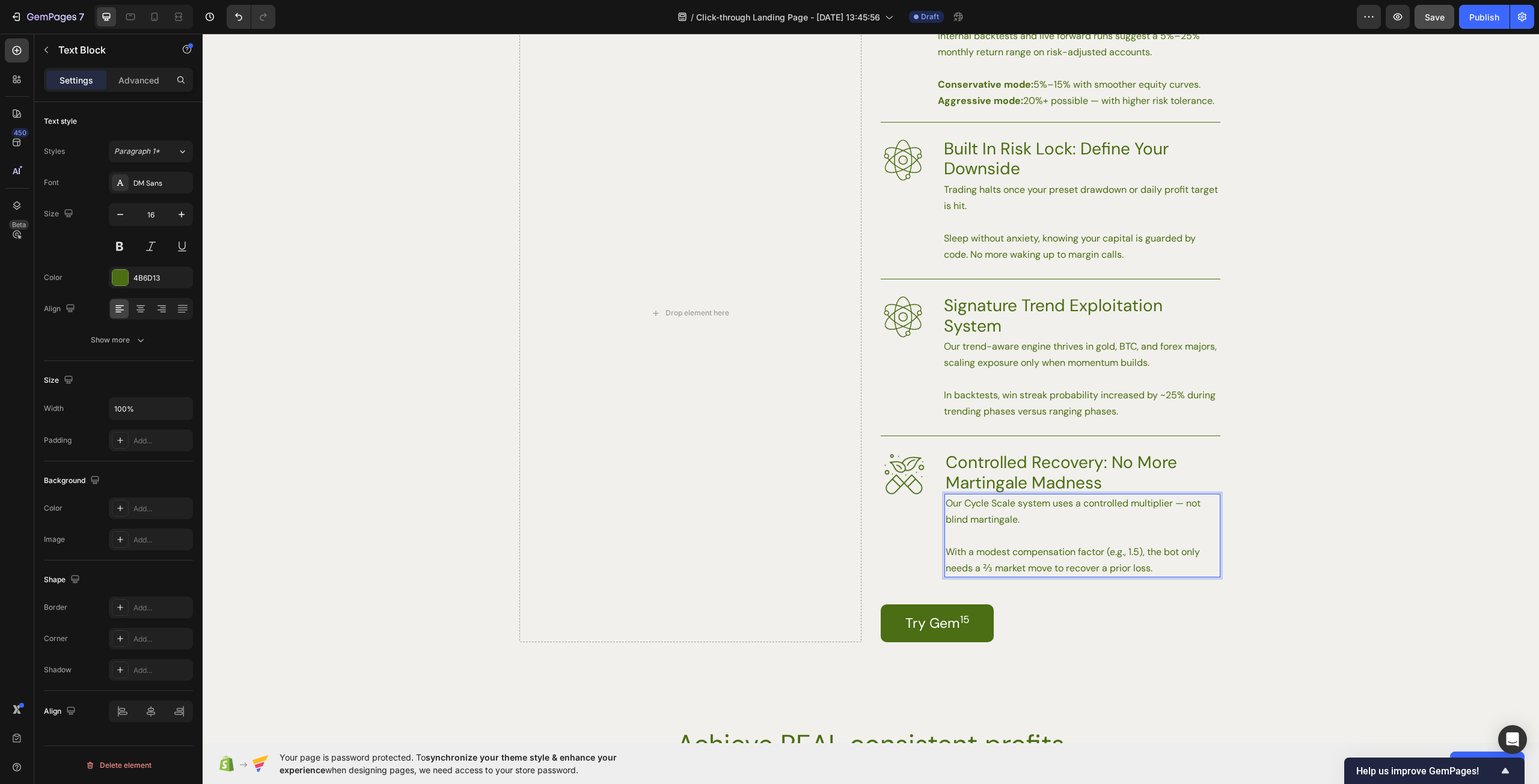
click at [1180, 502] on p "Our Cycle Scale system uses a controlled multiplier — not blind martingale." at bounding box center [1082, 512] width 273 height 32
click at [1050, 519] on p "Our Cycle Scale system uses a controlled multiplier — other bots use blind mart…" at bounding box center [1082, 512] width 273 height 32
click at [1363, 487] on div "Background Image" at bounding box center [870, 332] width 1337 height 696
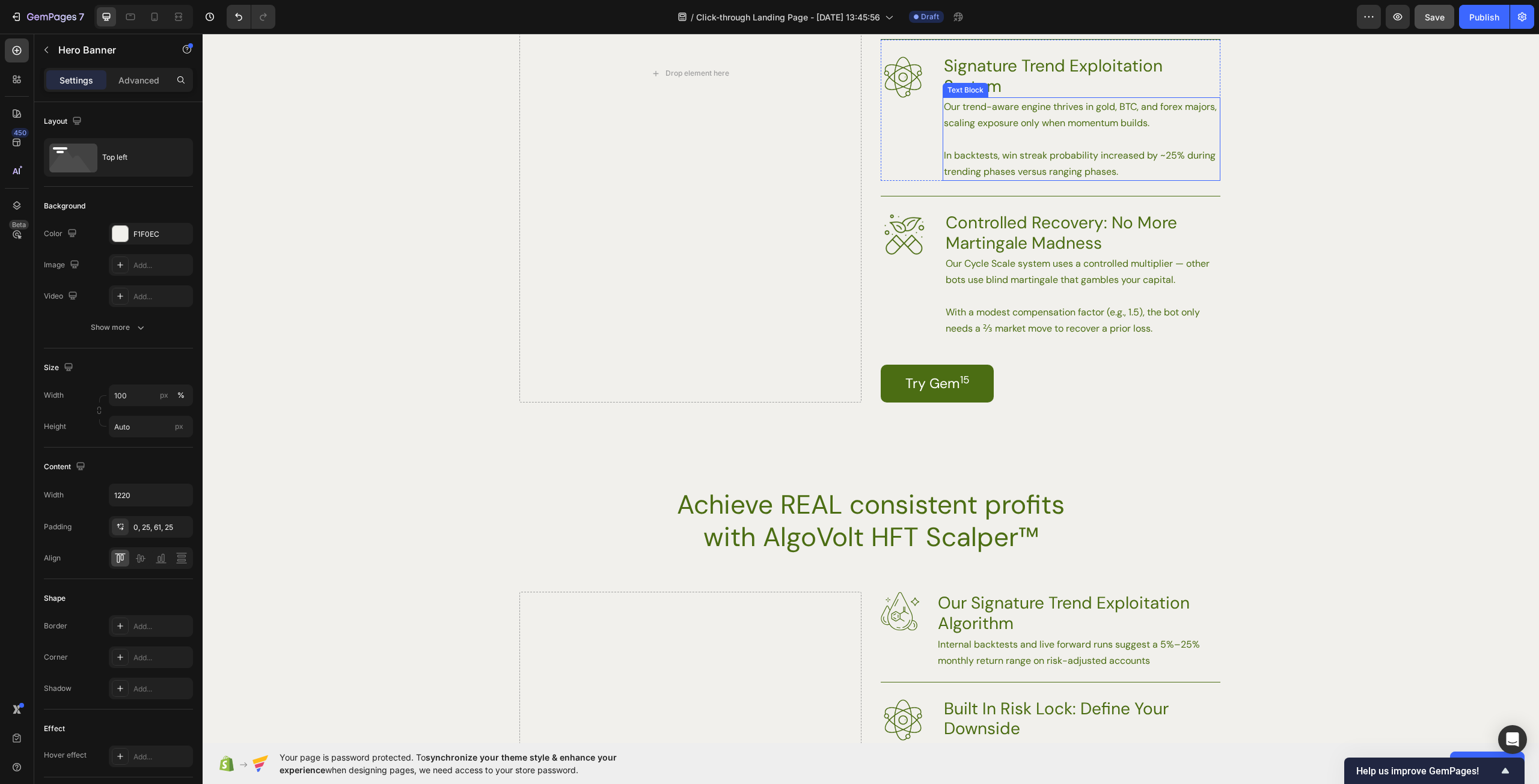
scroll to position [2284, 0]
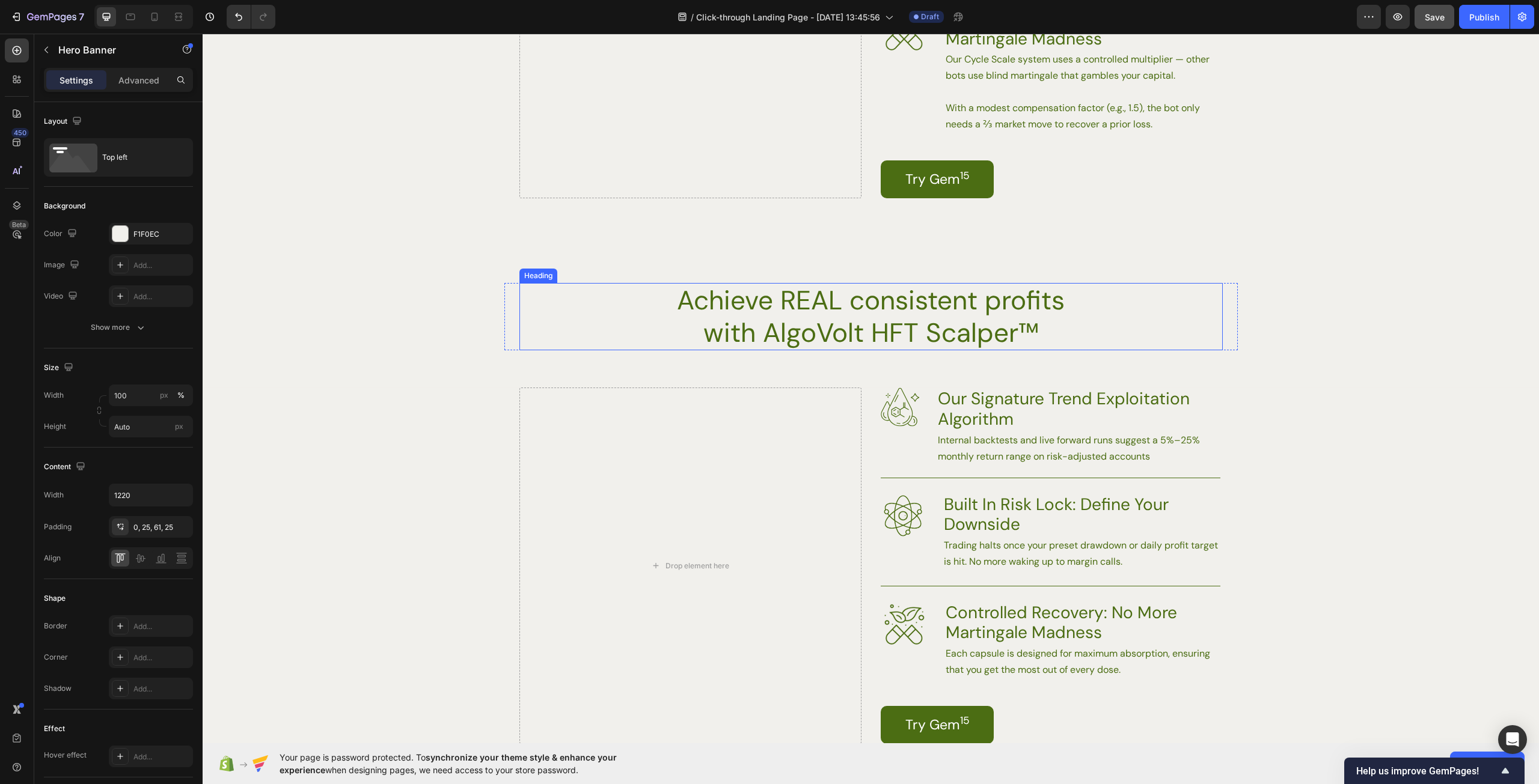
click at [873, 301] on h2 "Achieve REAL consistent profits with AlgoVolt HFT Scalper™" at bounding box center [870, 316] width 430 height 67
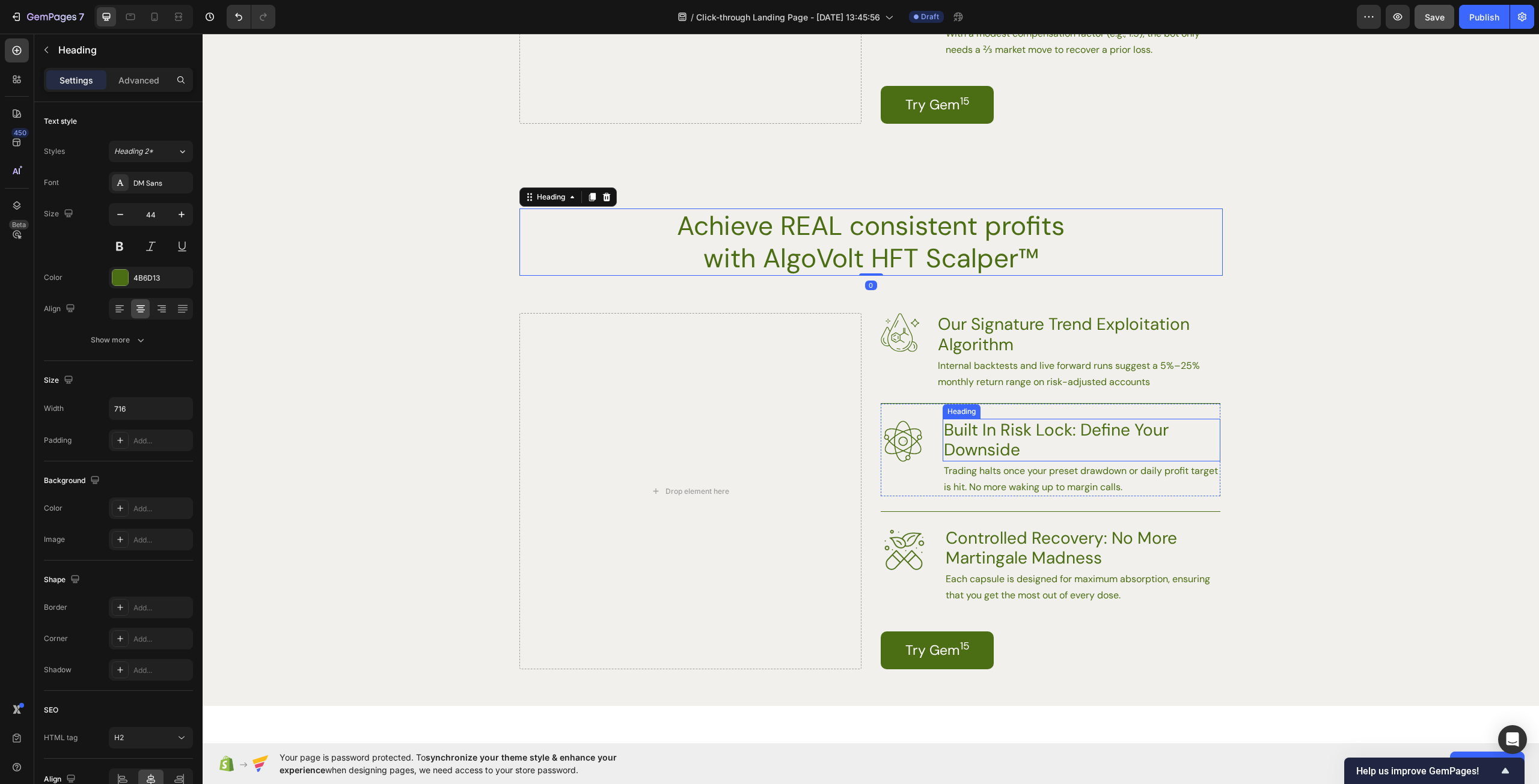
scroll to position [2163, 0]
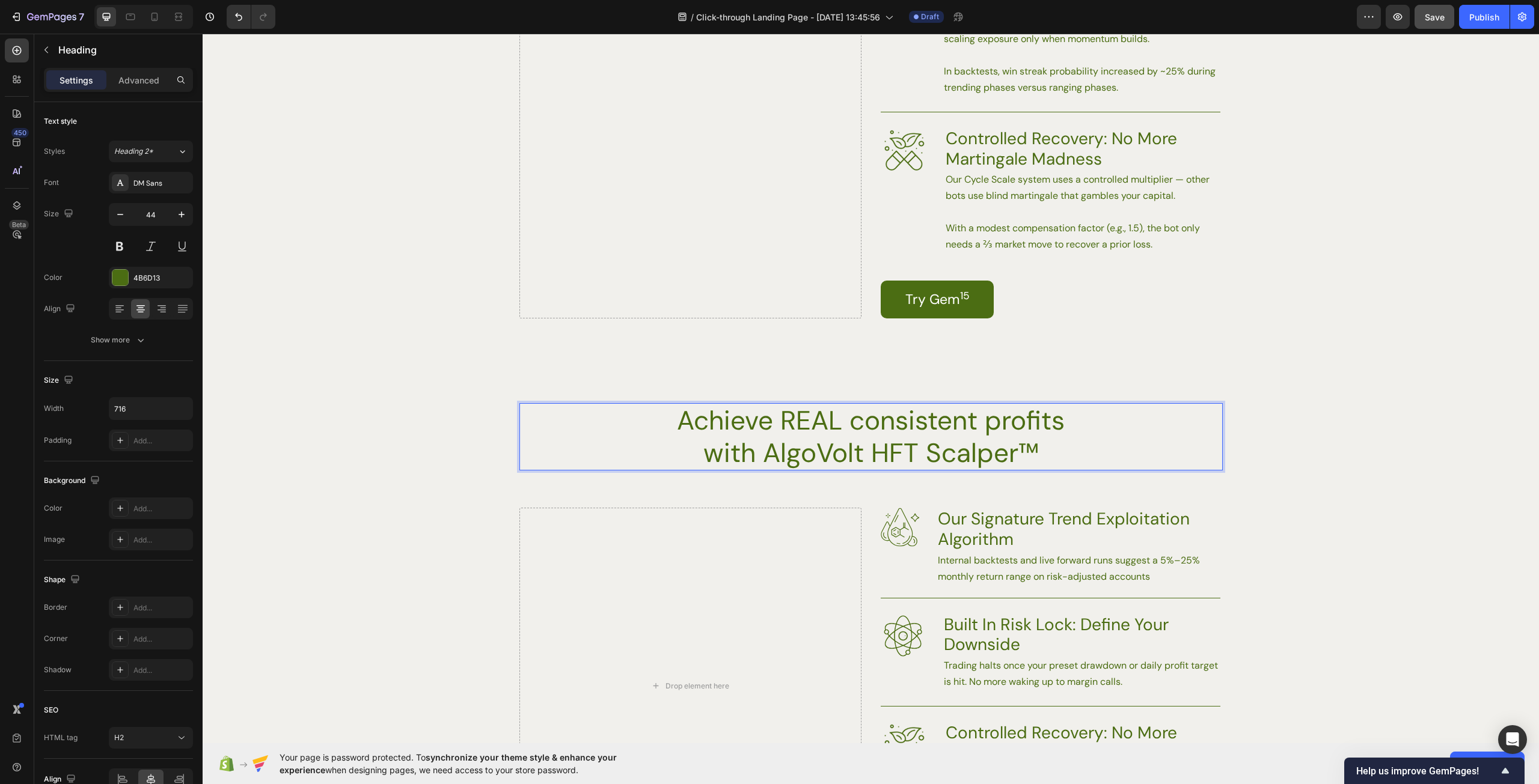
click at [1022, 450] on h2 "Achieve REAL consistent profits with AlgoVolt HFT Scalper™" at bounding box center [870, 436] width 430 height 67
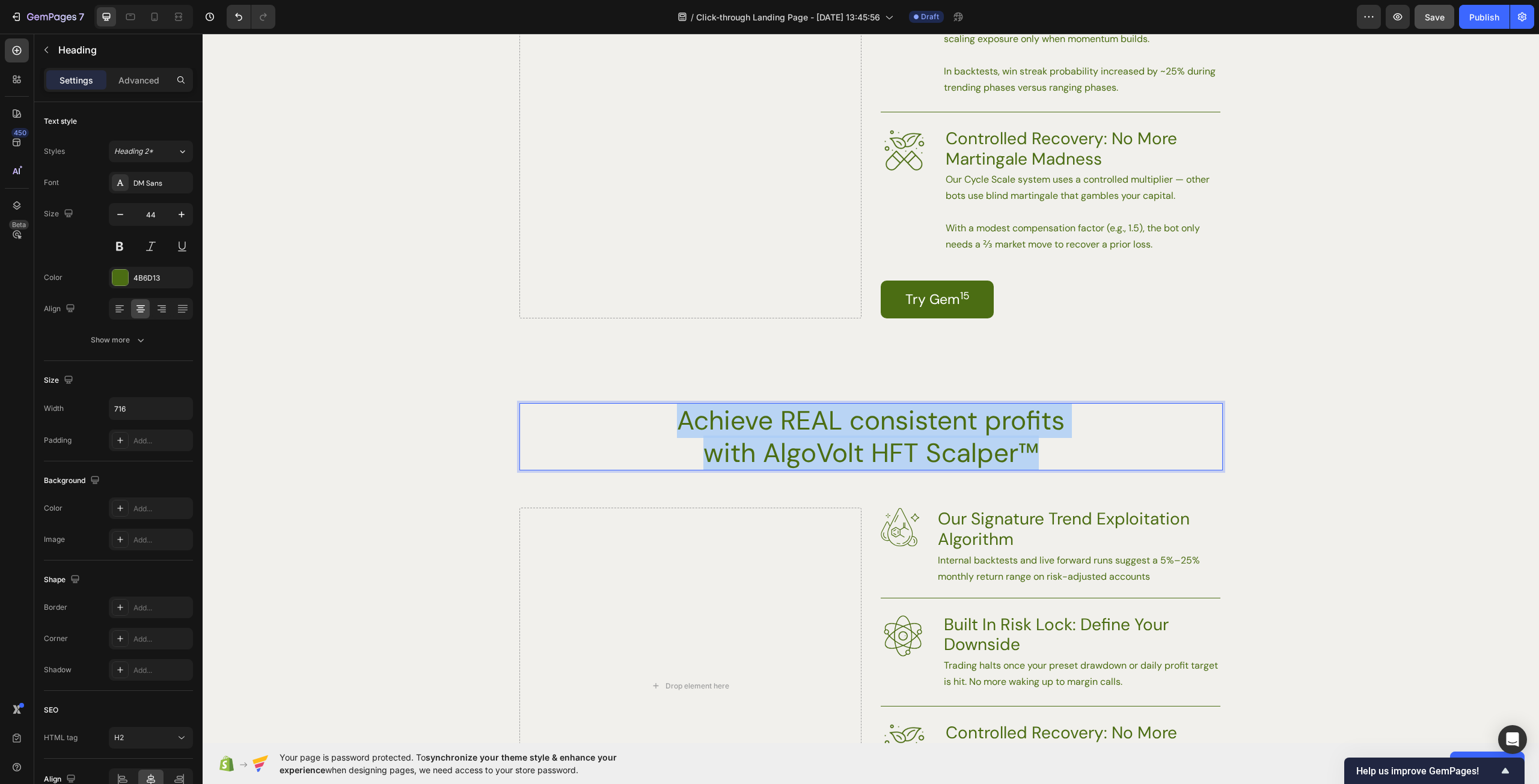
drag, startPoint x: 1052, startPoint y: 451, endPoint x: 673, endPoint y: 427, distance: 379.8
click at [672, 427] on p "Achieve REAL consistent profits with AlgoVolt HFT Scalper™" at bounding box center [871, 437] width 428 height 65
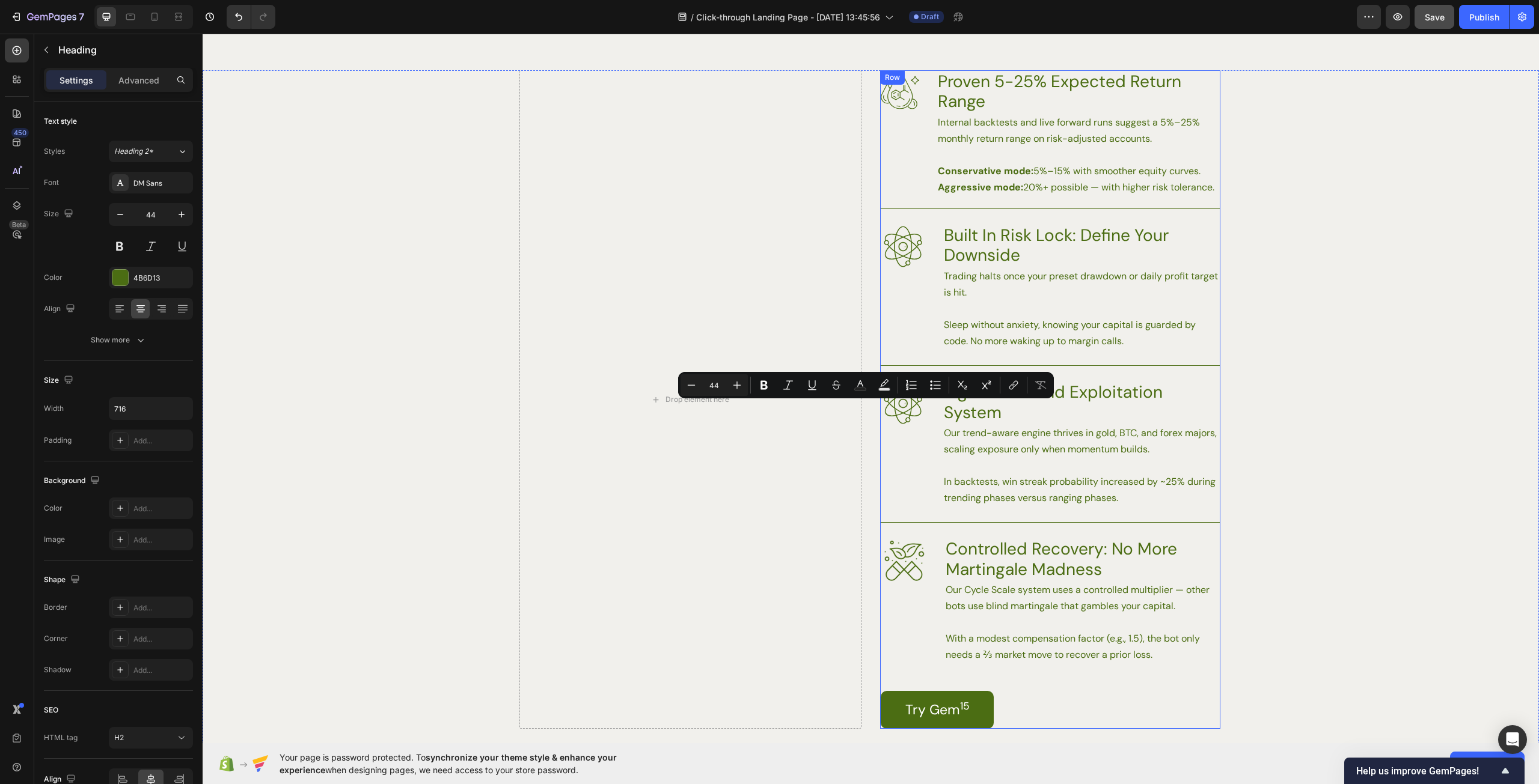
type input "16"
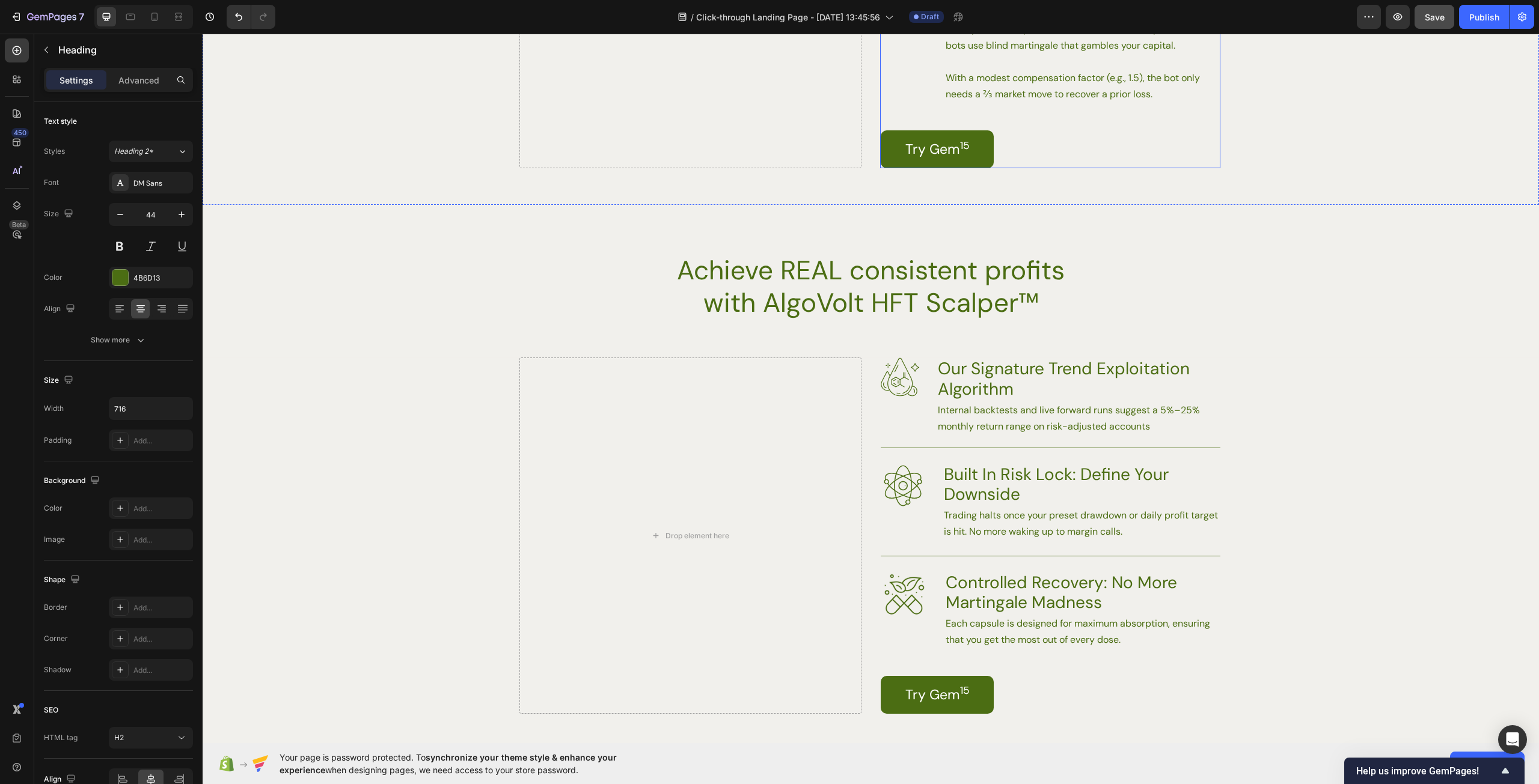
scroll to position [2343, 0]
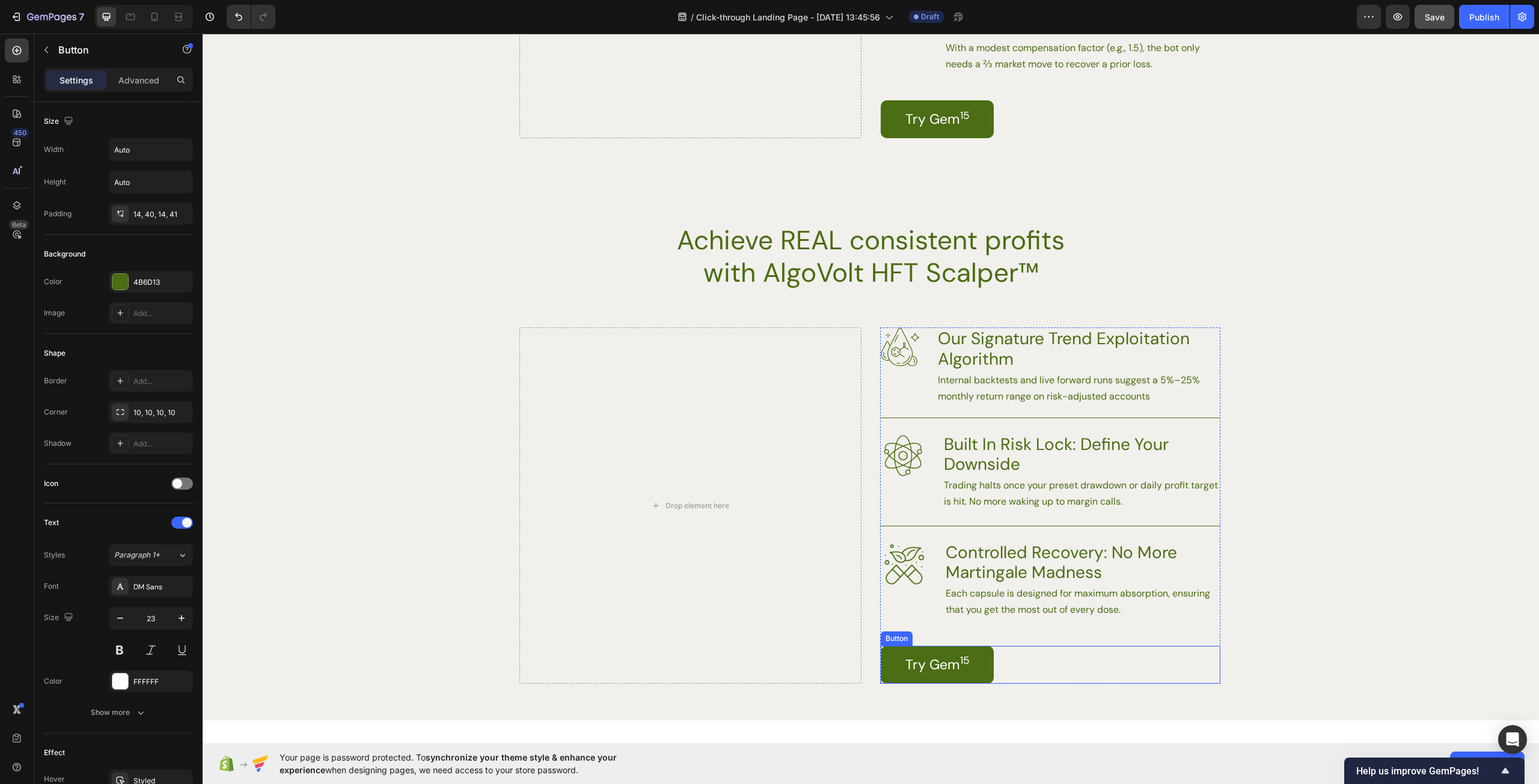
click at [1162, 657] on div "Try Gem 15 Button" at bounding box center [1050, 665] width 340 height 38
click at [1193, 632] on div "Image Our Signature Trend Exploitation Algorithm Heading Internal backtests and…" at bounding box center [1050, 505] width 340 height 357
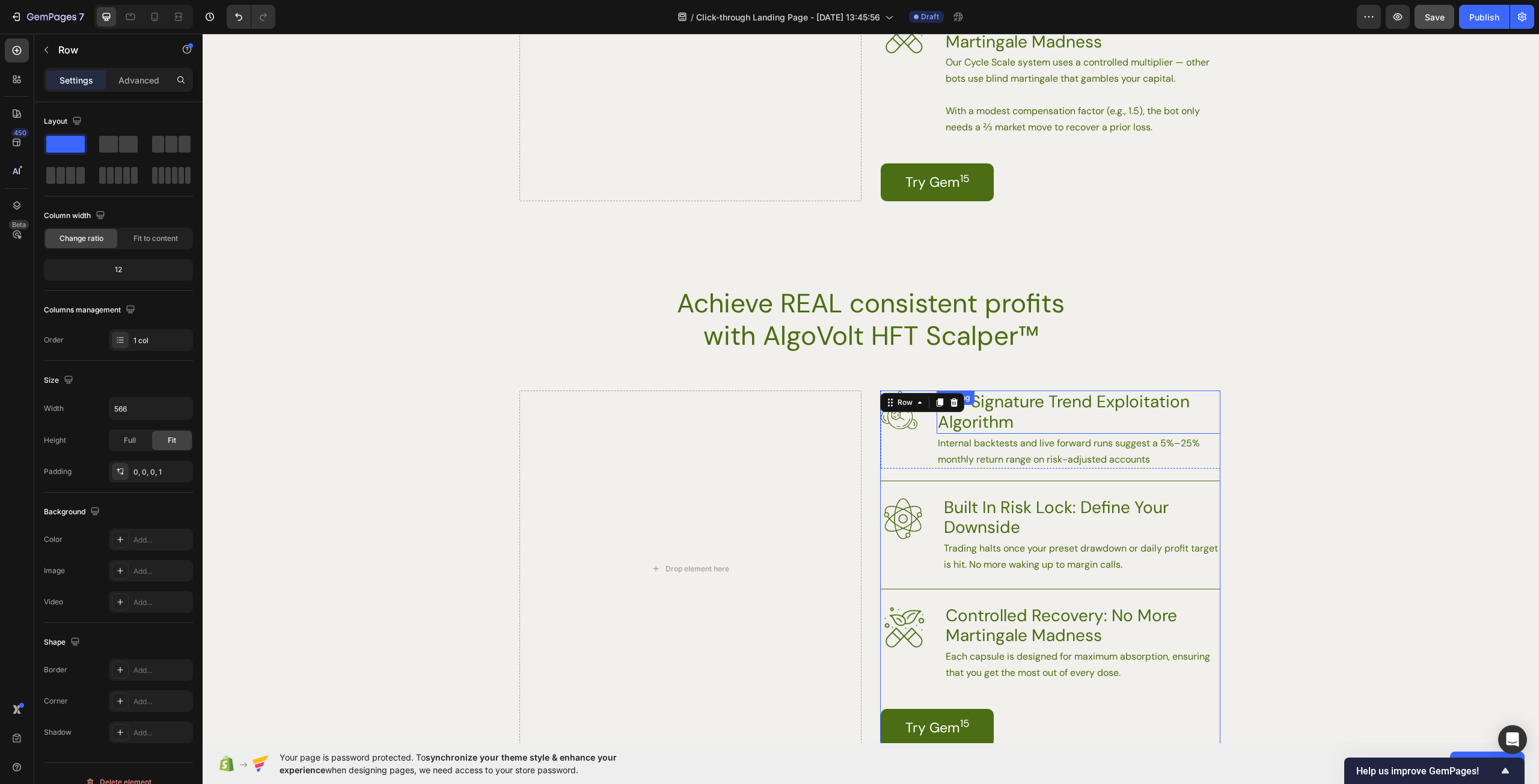
scroll to position [2464, 0]
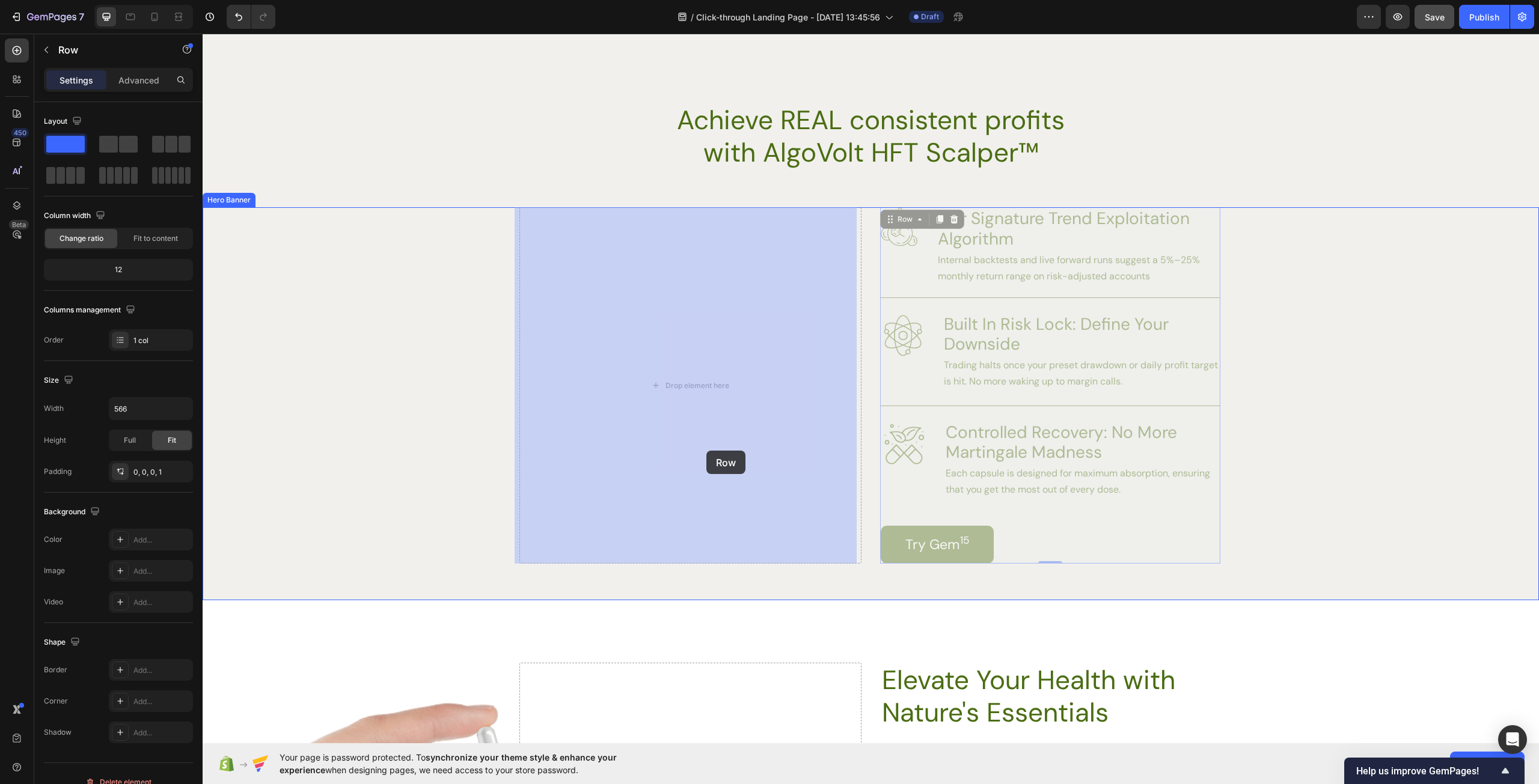
drag, startPoint x: 1204, startPoint y: 513, endPoint x: 707, endPoint y: 451, distance: 500.9
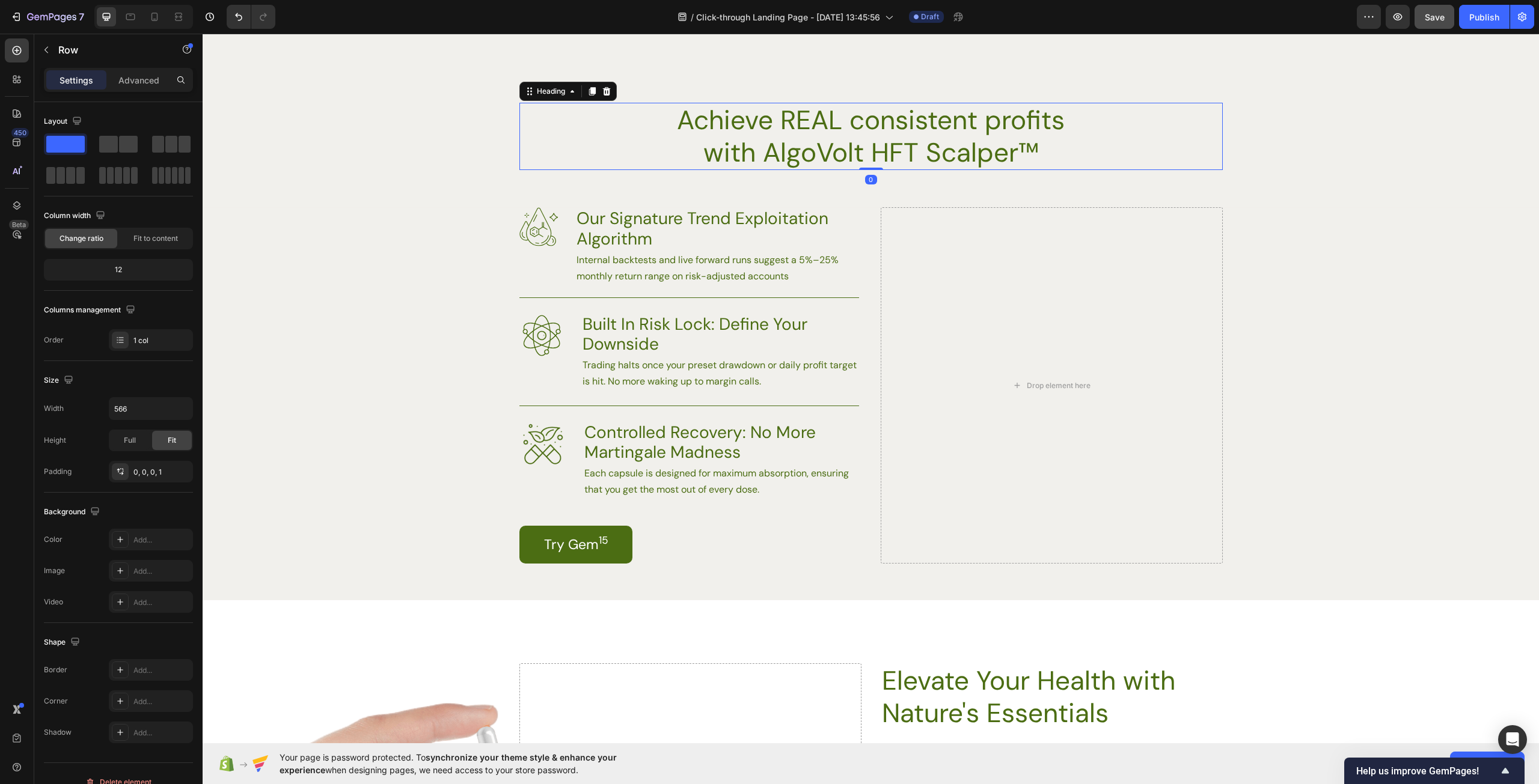
click at [996, 137] on h2 "Achieve REAL consistent profits with AlgoVolt HFT Scalper™" at bounding box center [870, 136] width 430 height 67
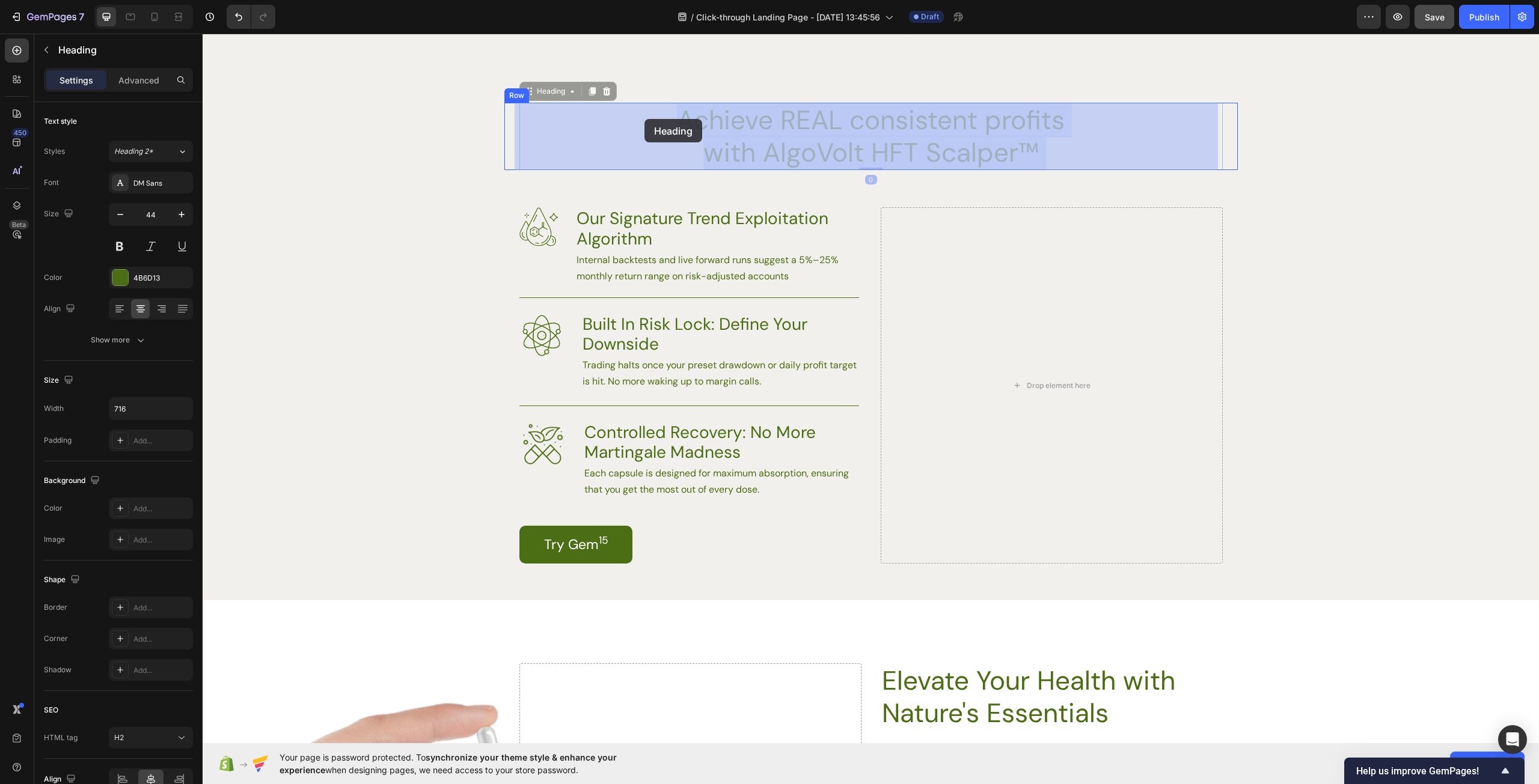
drag, startPoint x: 1046, startPoint y: 152, endPoint x: 644, endPoint y: 119, distance: 403.4
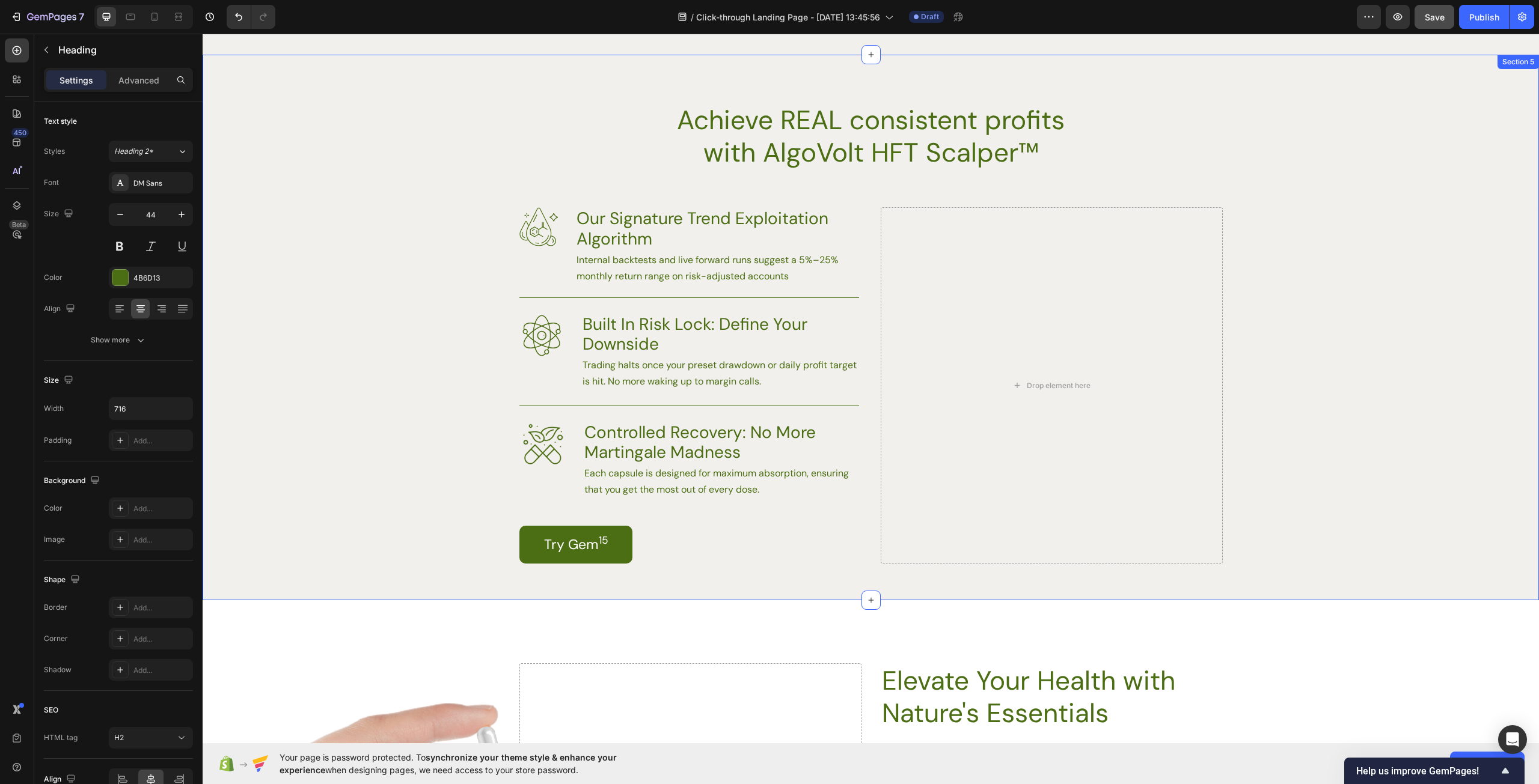
click at [270, 113] on div "Achieve REAL consistent profits with AlgoVolt HFT Scalper™ Heading Row Image Ou…" at bounding box center [870, 352] width 1337 height 497
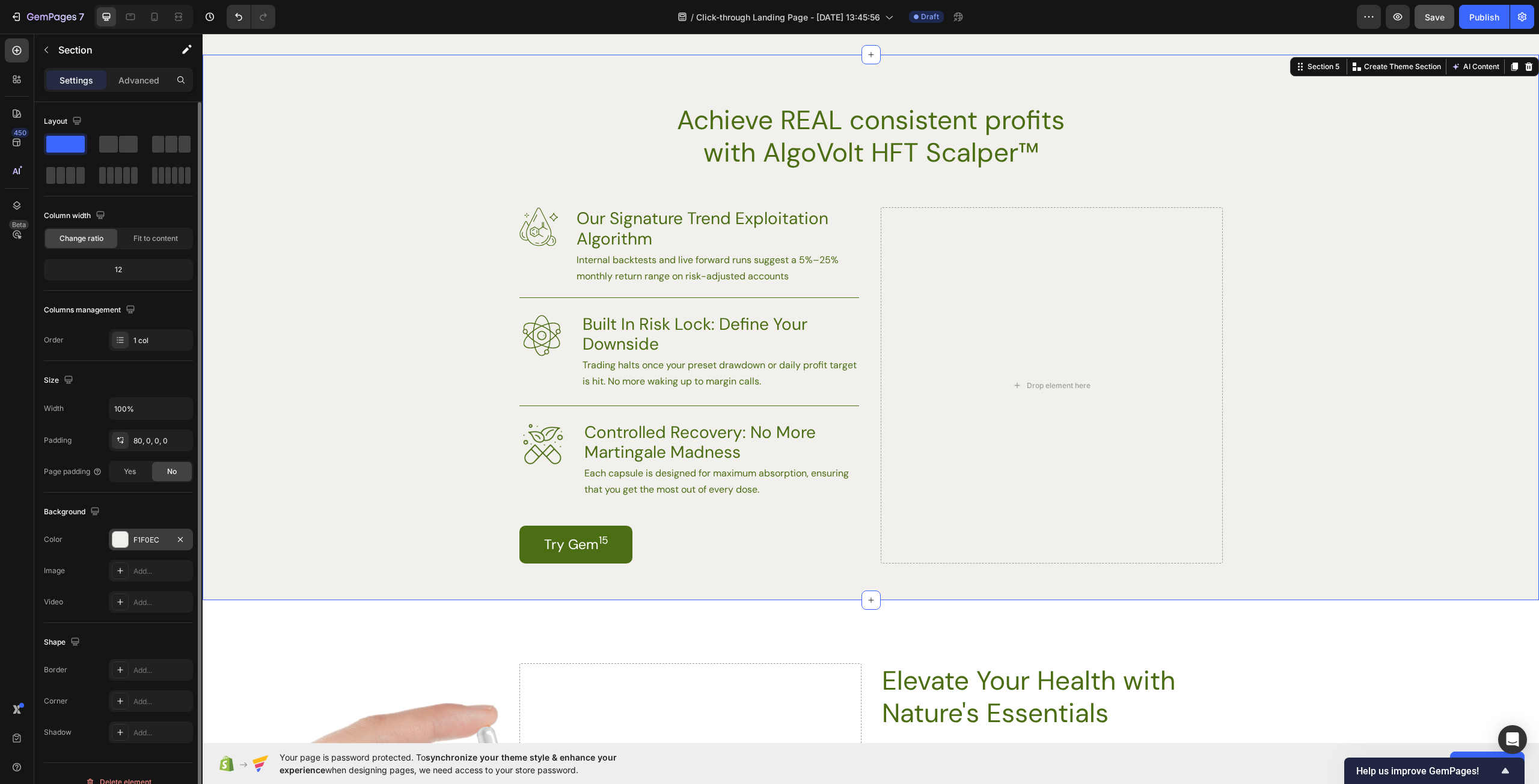
click at [132, 533] on div "F1F0EC" at bounding box center [150, 539] width 84 height 22
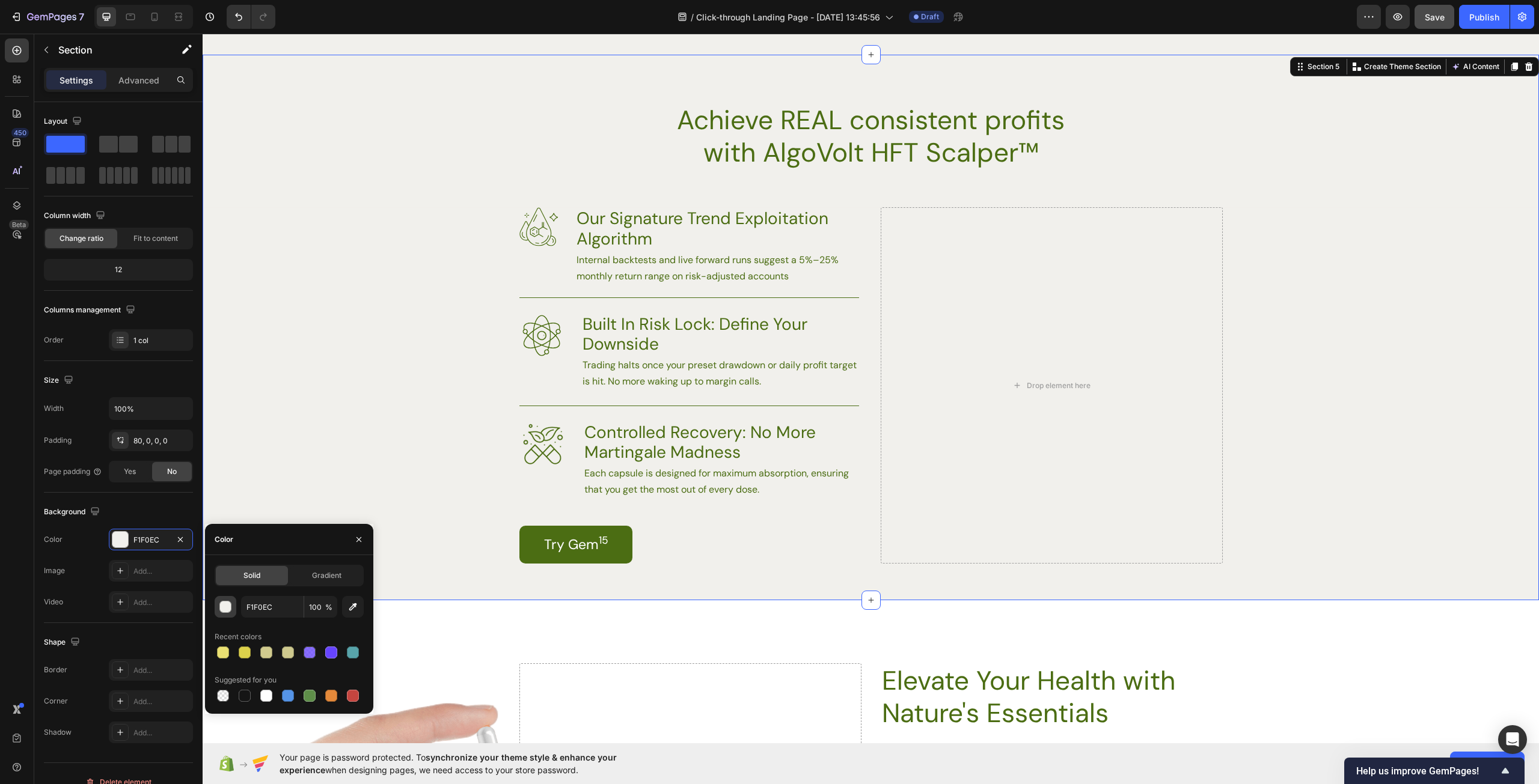
click at [225, 605] on div "button" at bounding box center [226, 607] width 12 height 12
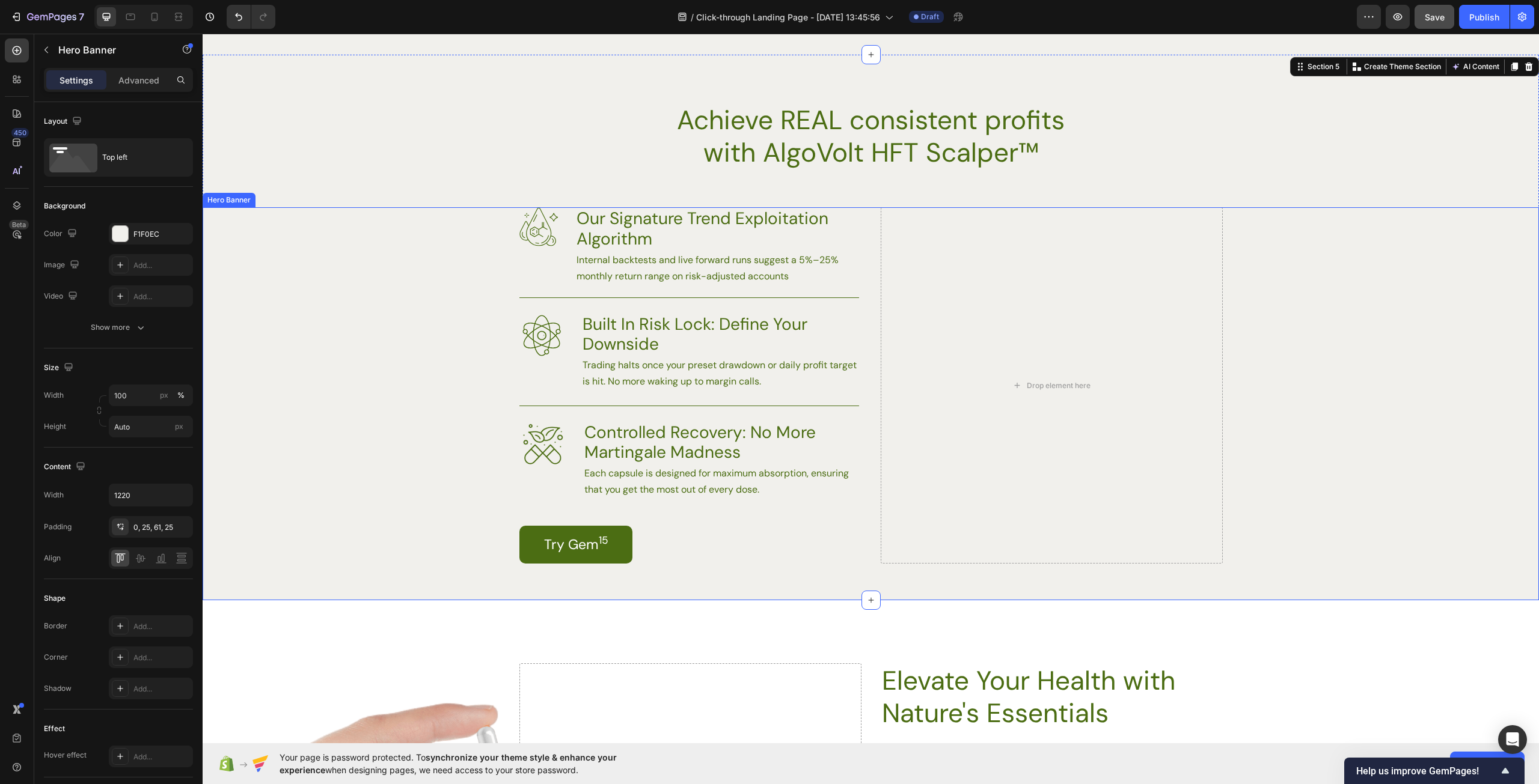
click at [351, 279] on div "Background Image" at bounding box center [870, 404] width 1337 height 393
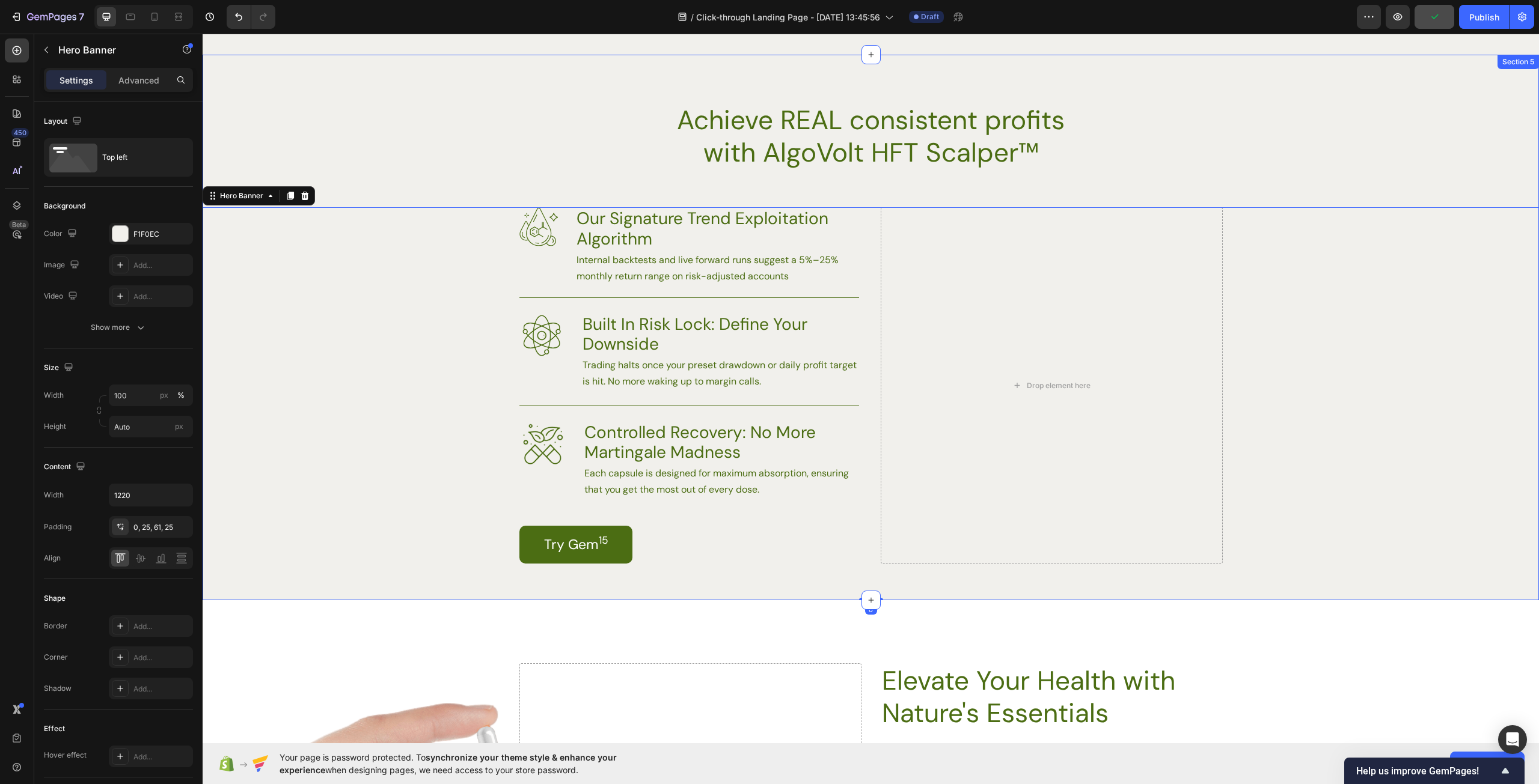
click at [258, 131] on div "Achieve REAL consistent profits with AlgoVolt HFT Scalper™ Heading Row Image Ou…" at bounding box center [870, 352] width 1337 height 497
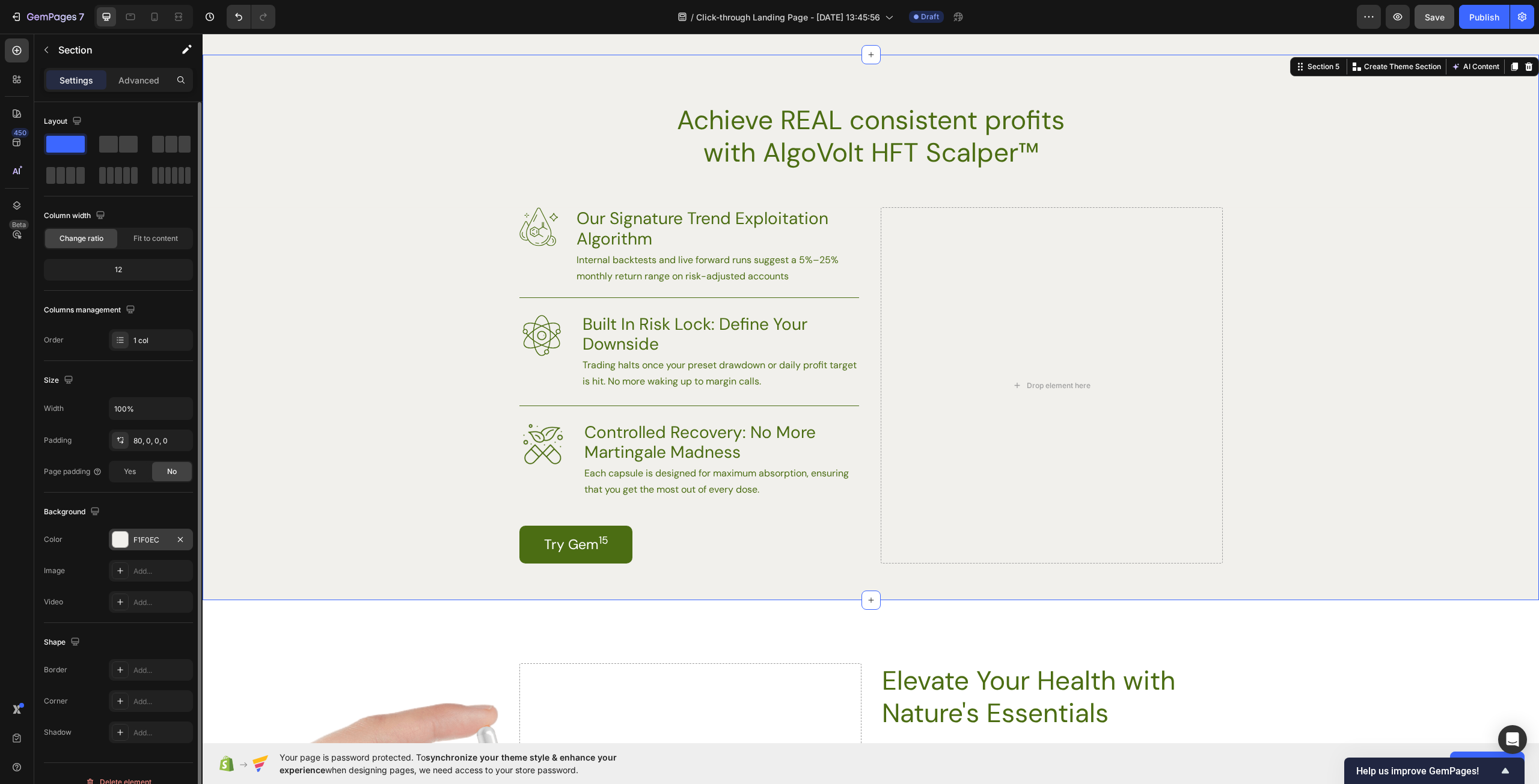
click at [128, 542] on div at bounding box center [120, 540] width 17 height 17
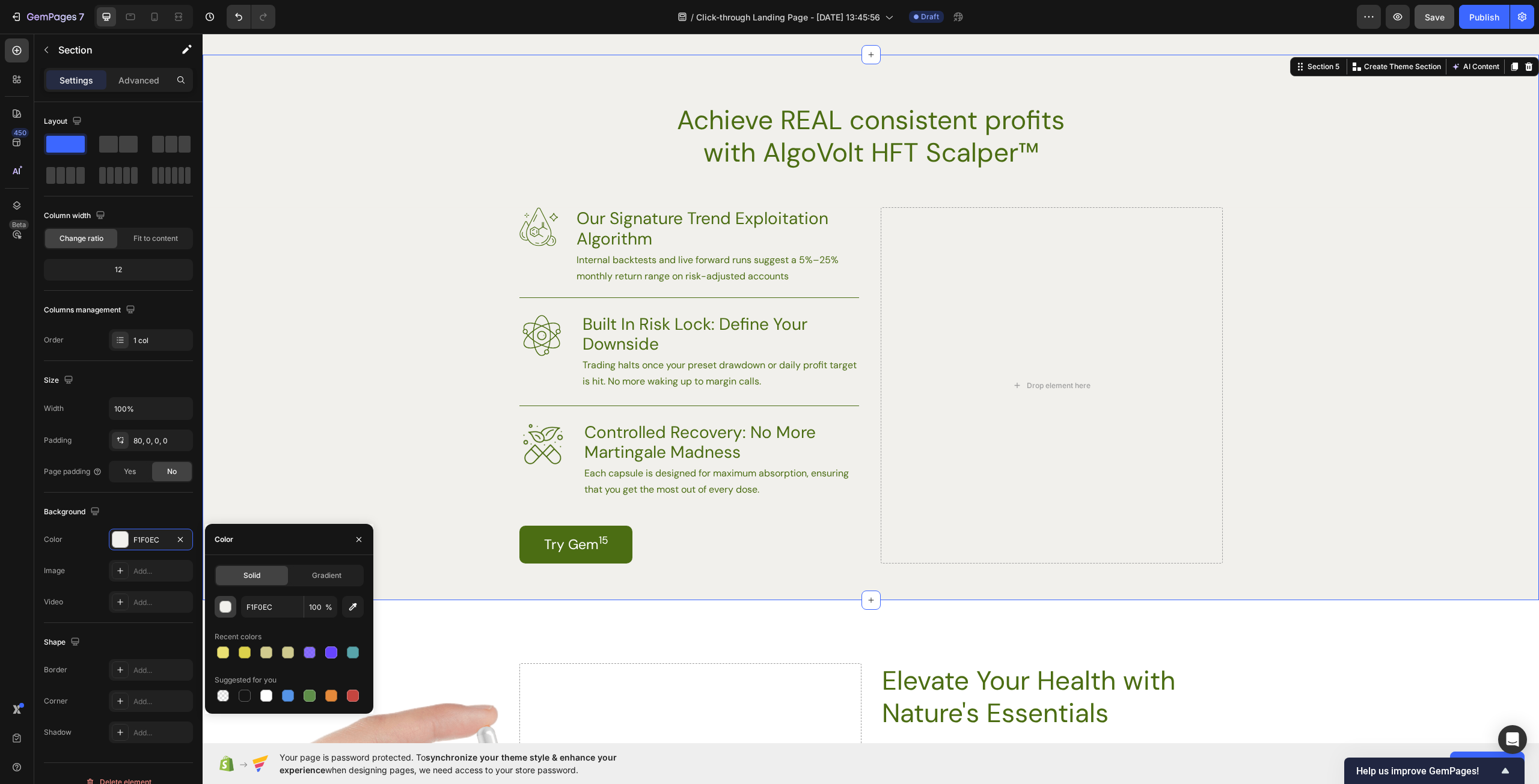
click at [237, 606] on div "F1F0EC 100 %" at bounding box center [289, 606] width 149 height 22
click at [248, 695] on div at bounding box center [244, 695] width 12 height 12
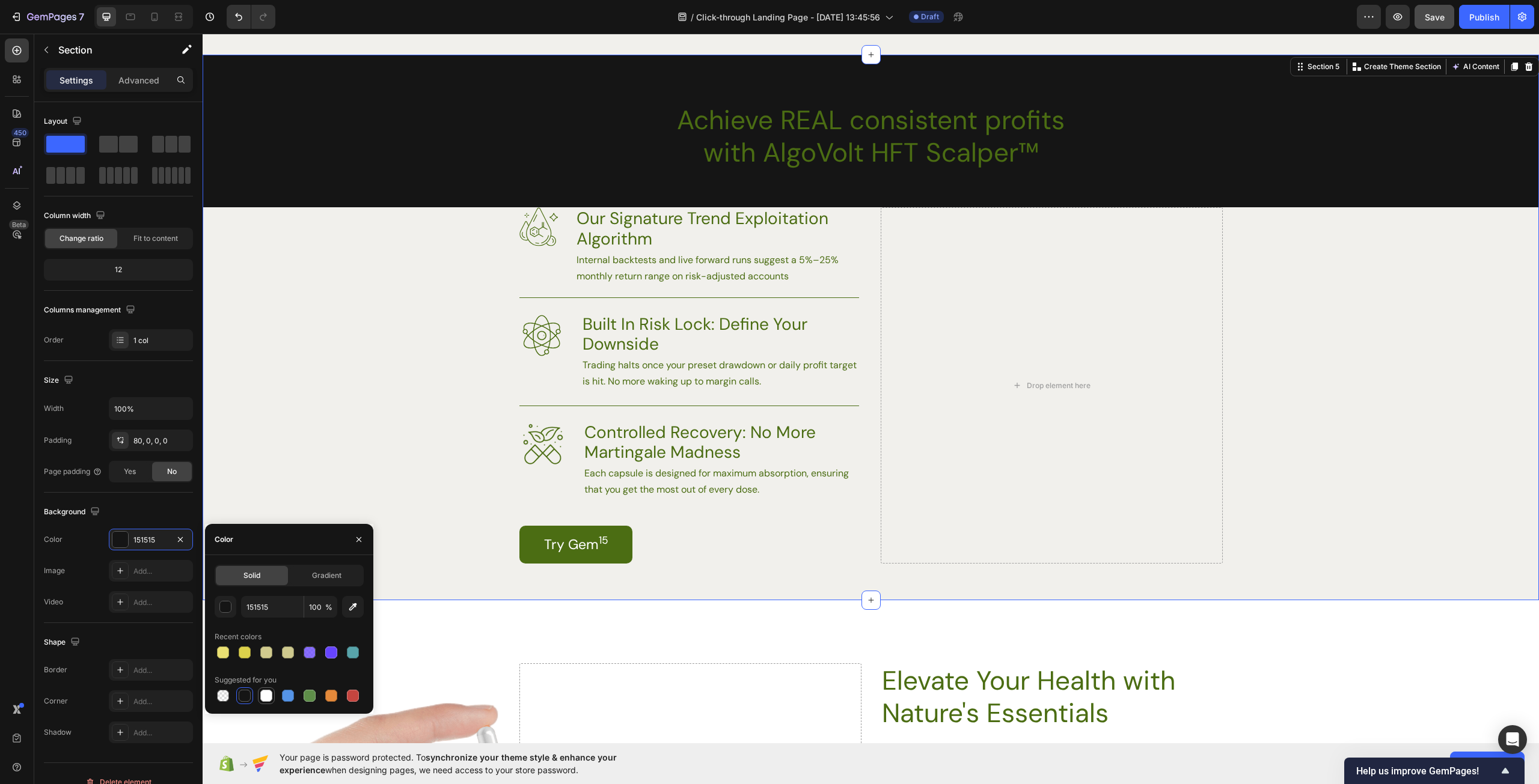
click at [266, 697] on div at bounding box center [266, 695] width 12 height 12
type input "FFFFFF"
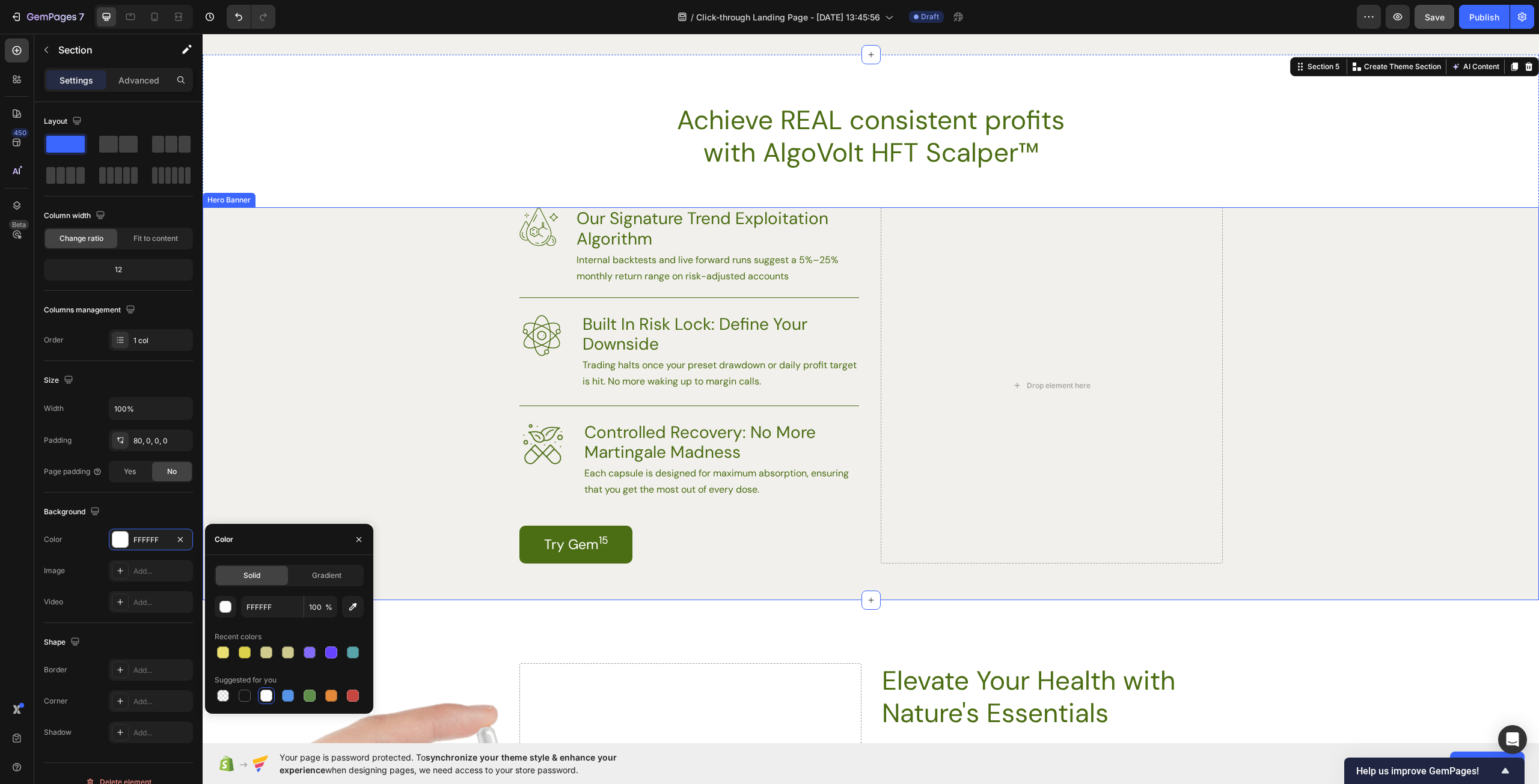
click at [388, 347] on div "Background Image" at bounding box center [870, 404] width 1337 height 393
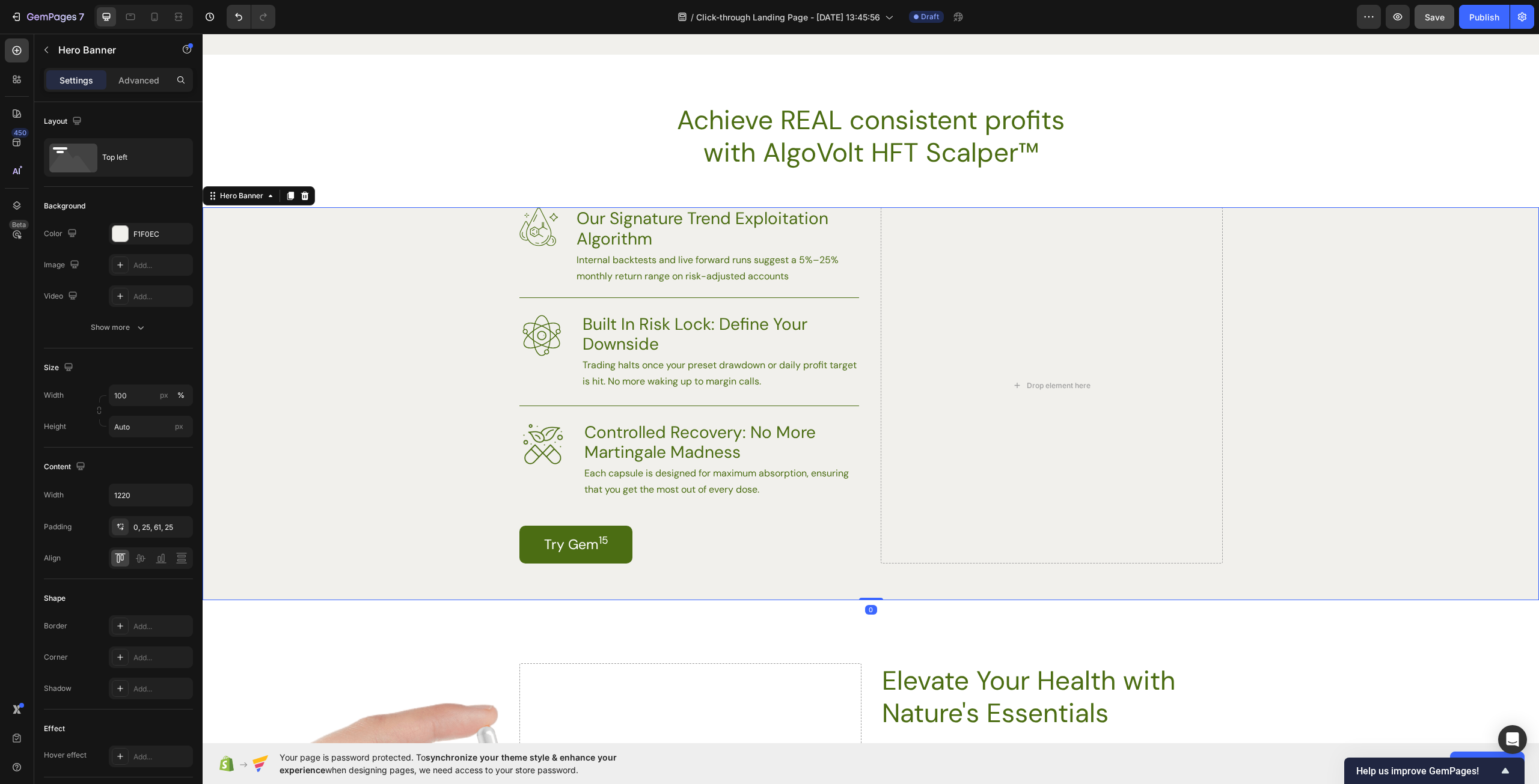
click at [306, 477] on div "Background Image" at bounding box center [870, 404] width 1337 height 393
click at [254, 541] on div "Background Image" at bounding box center [870, 404] width 1337 height 393
click at [125, 238] on div at bounding box center [120, 234] width 16 height 16
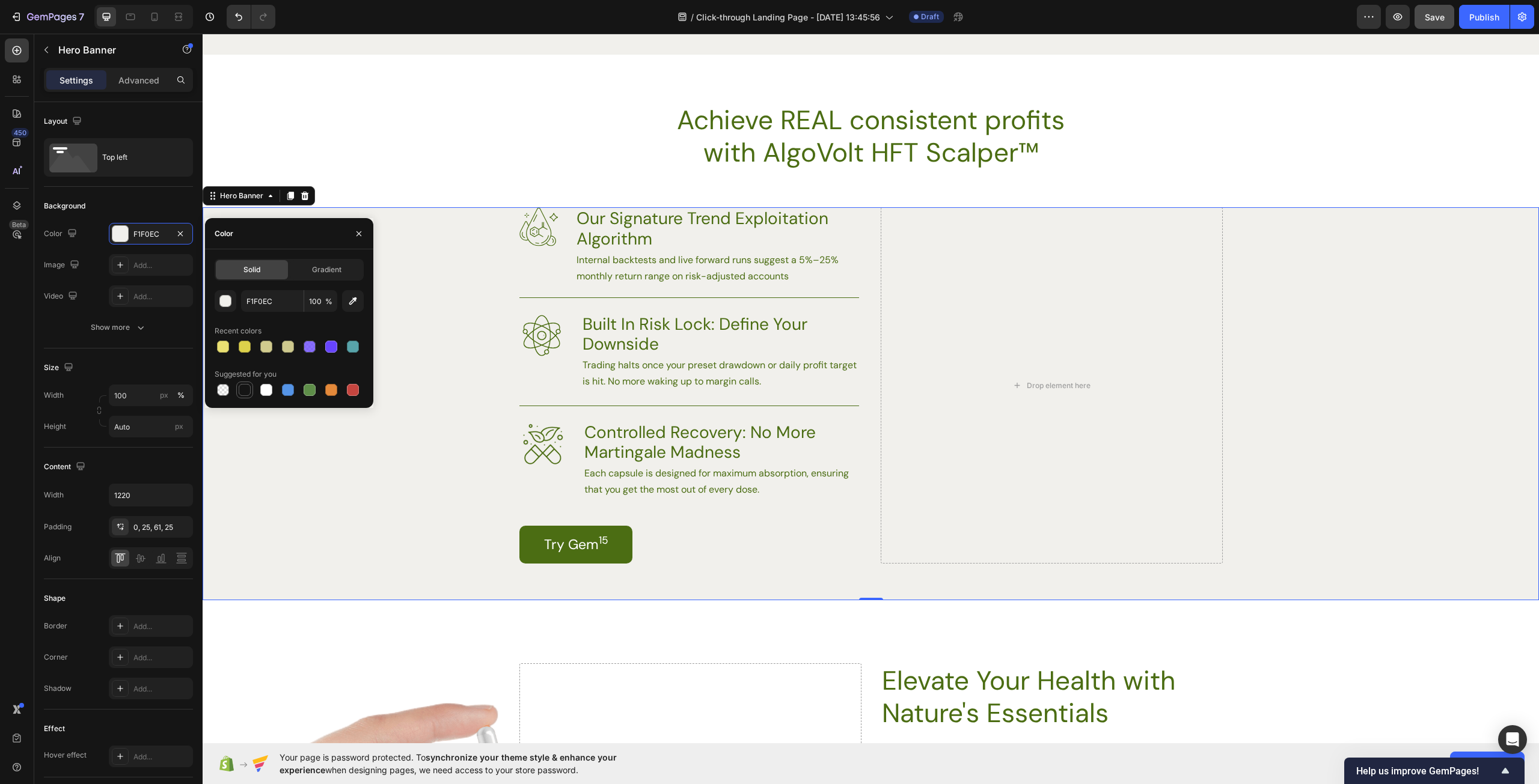
click at [245, 392] on div at bounding box center [244, 390] width 12 height 12
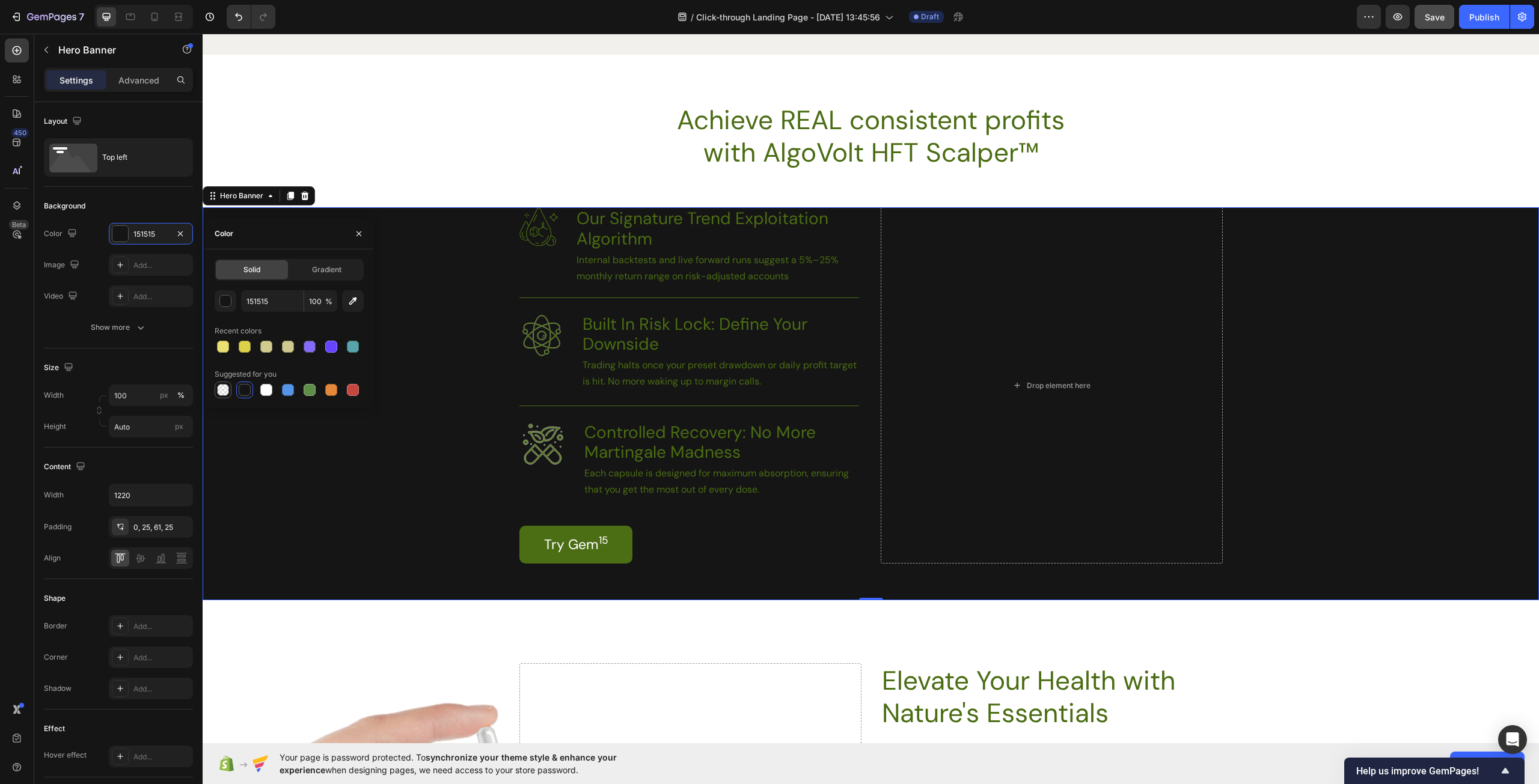
click at [228, 390] on div at bounding box center [222, 390] width 12 height 12
type input "000000"
type input "0"
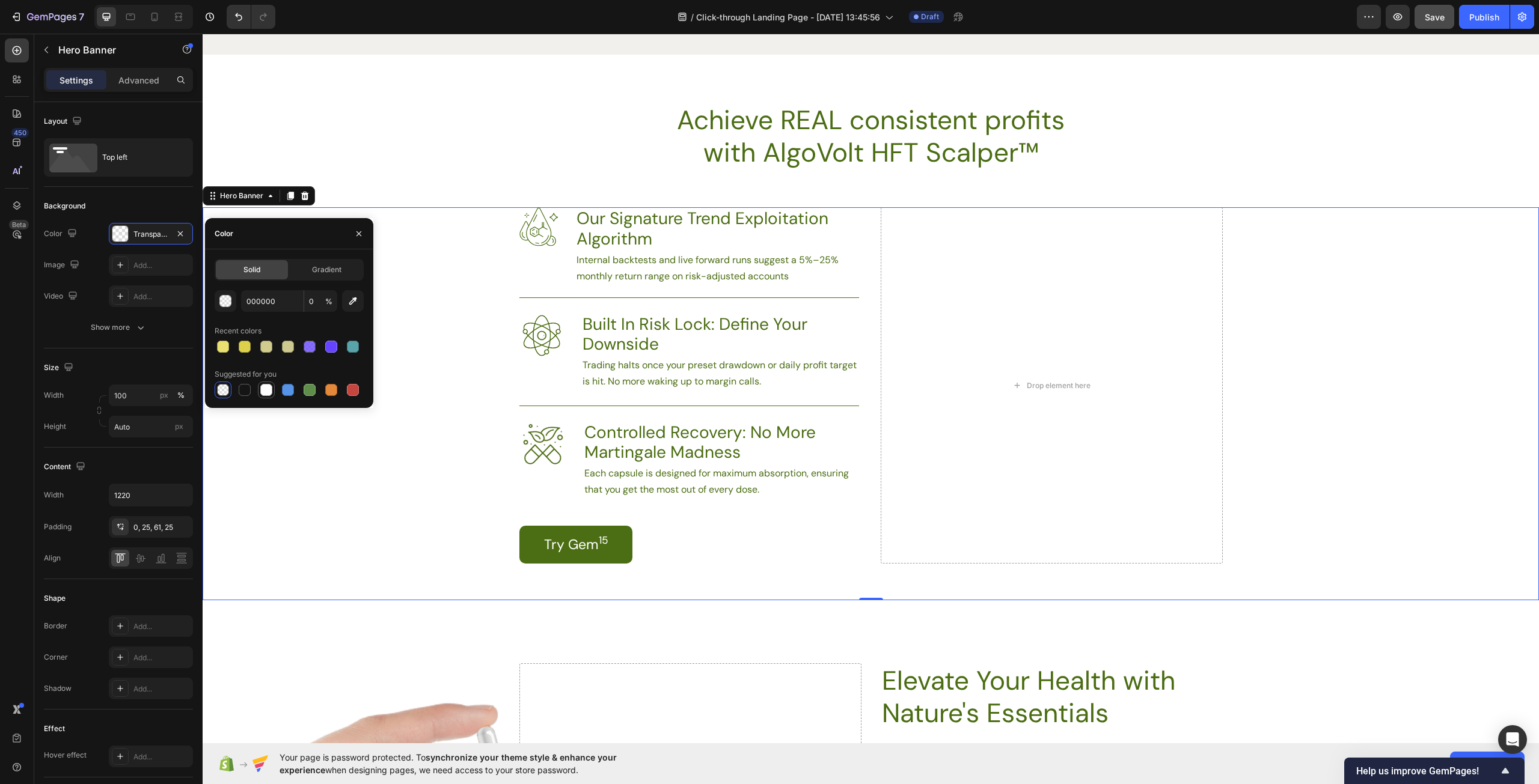
click at [260, 389] on div at bounding box center [266, 390] width 12 height 12
type input "FFFFFF"
type input "100"
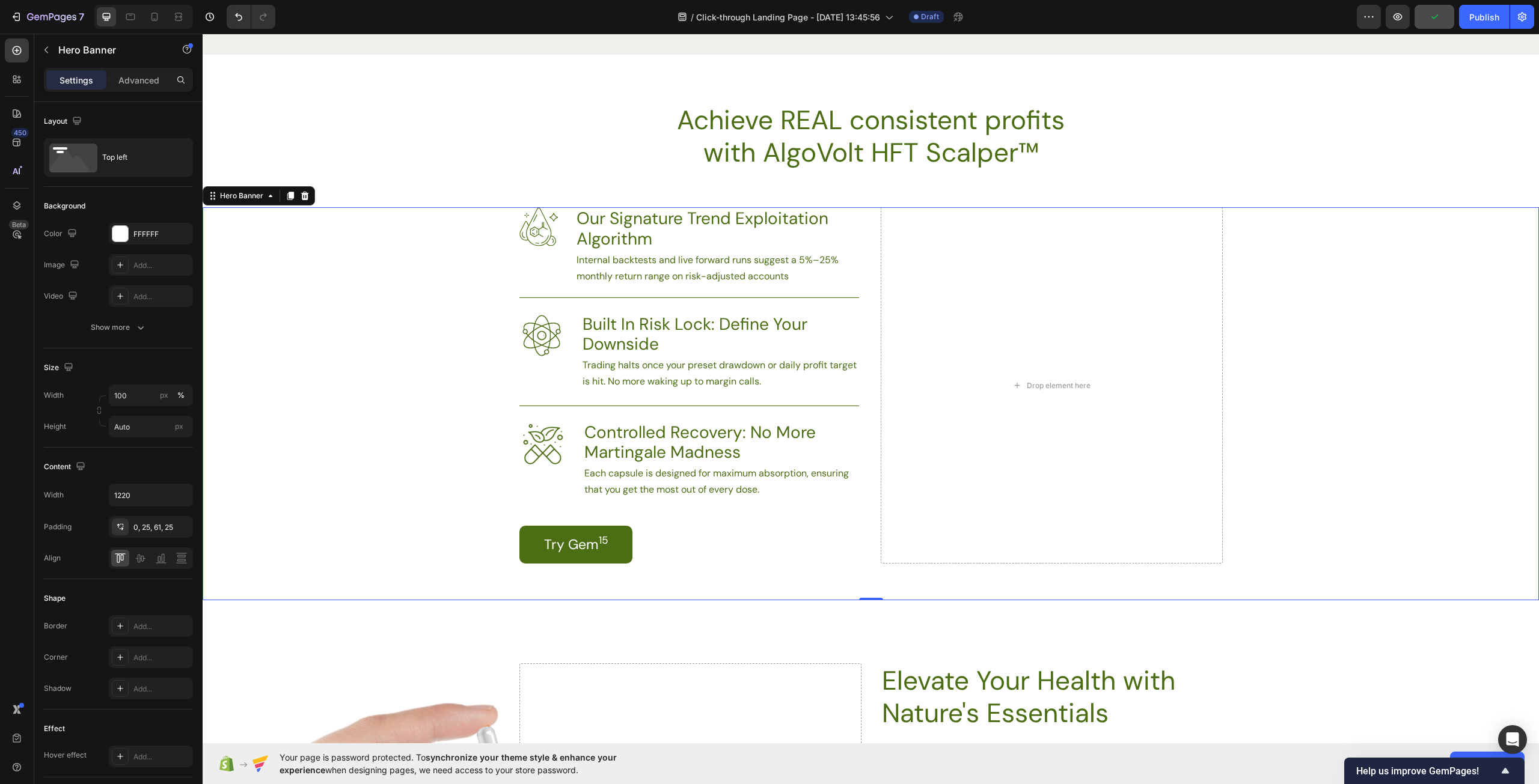
click at [407, 389] on div "Background Image" at bounding box center [870, 404] width 1337 height 393
drag, startPoint x: 1247, startPoint y: 352, endPoint x: 1256, endPoint y: 357, distance: 10.3
click at [1247, 354] on div "Background Image" at bounding box center [870, 404] width 1337 height 393
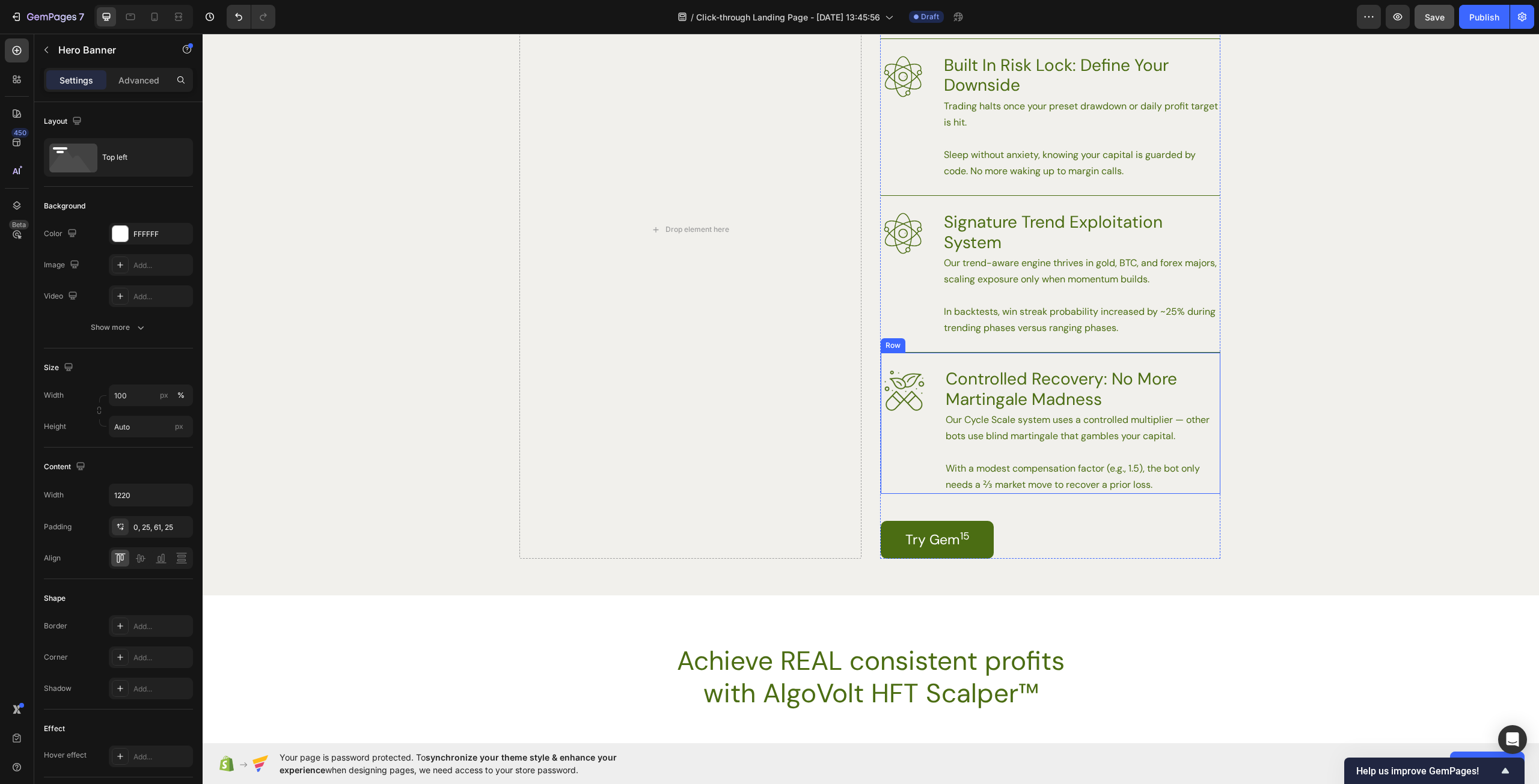
scroll to position [2223, 0]
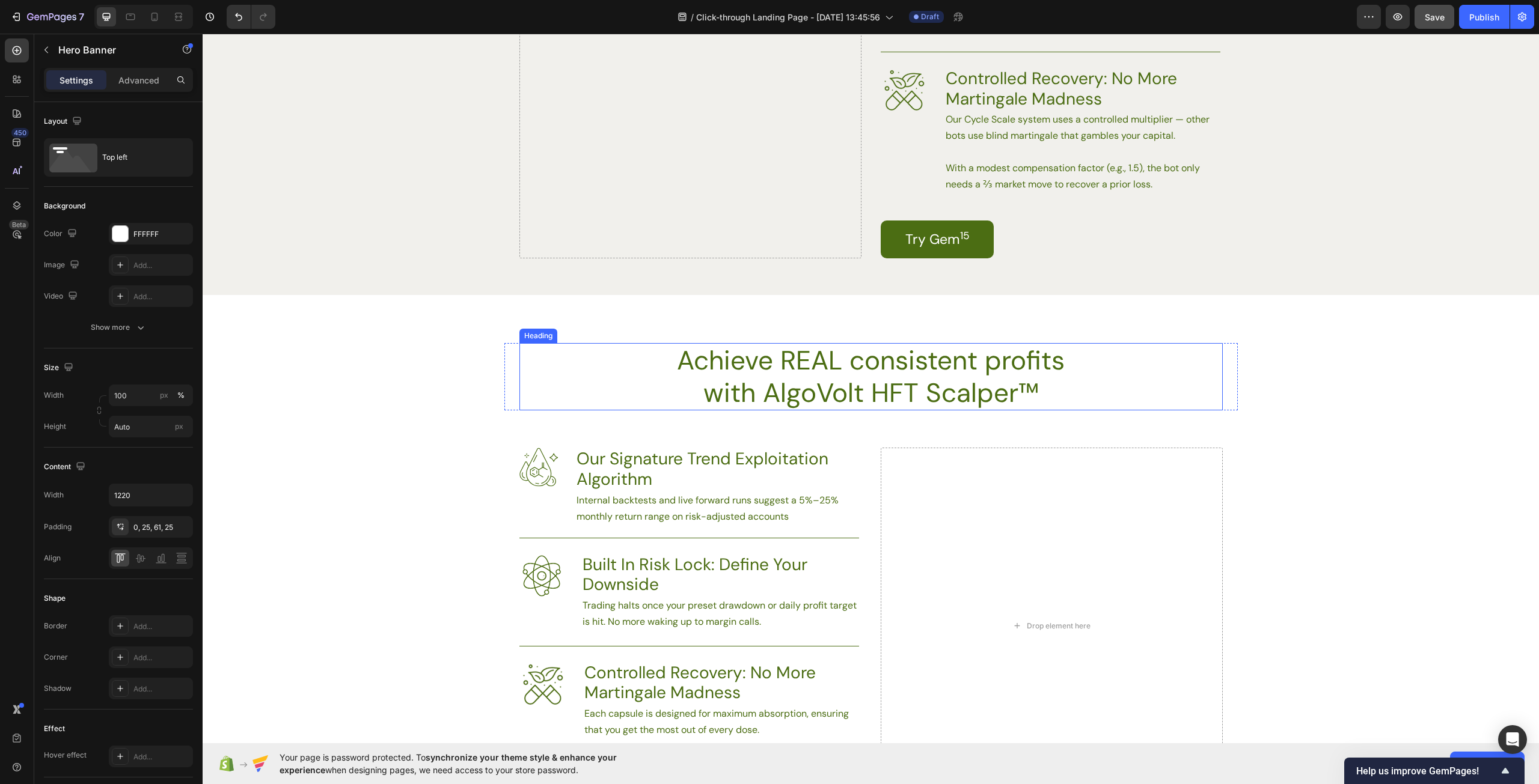
click at [905, 366] on h2 "Achieve REAL consistent profits with AlgoVolt HFT Scalper™" at bounding box center [870, 376] width 430 height 67
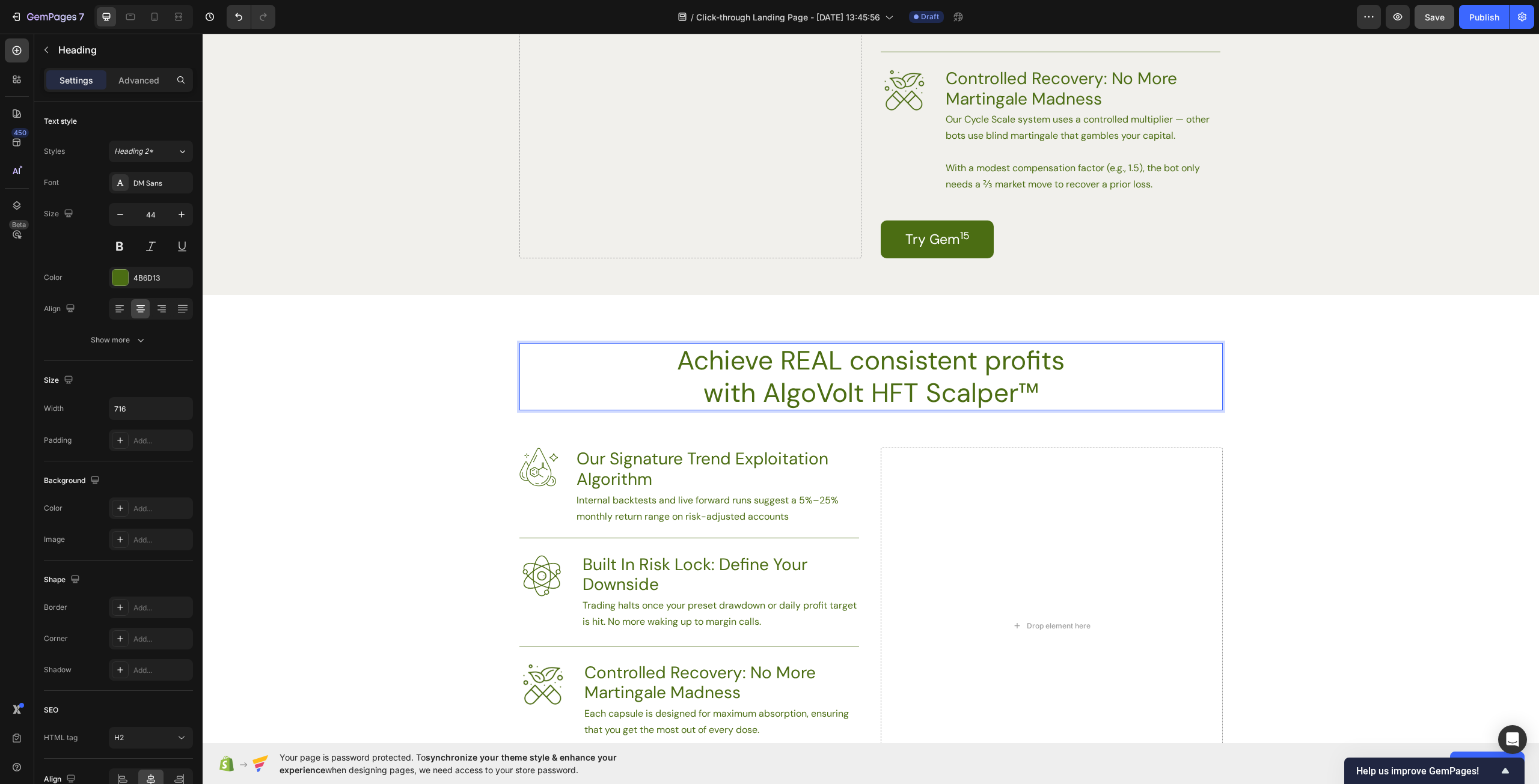
click at [999, 394] on h2 "Achieve REAL consistent profits with AlgoVolt HFT Scalper™" at bounding box center [870, 376] width 430 height 67
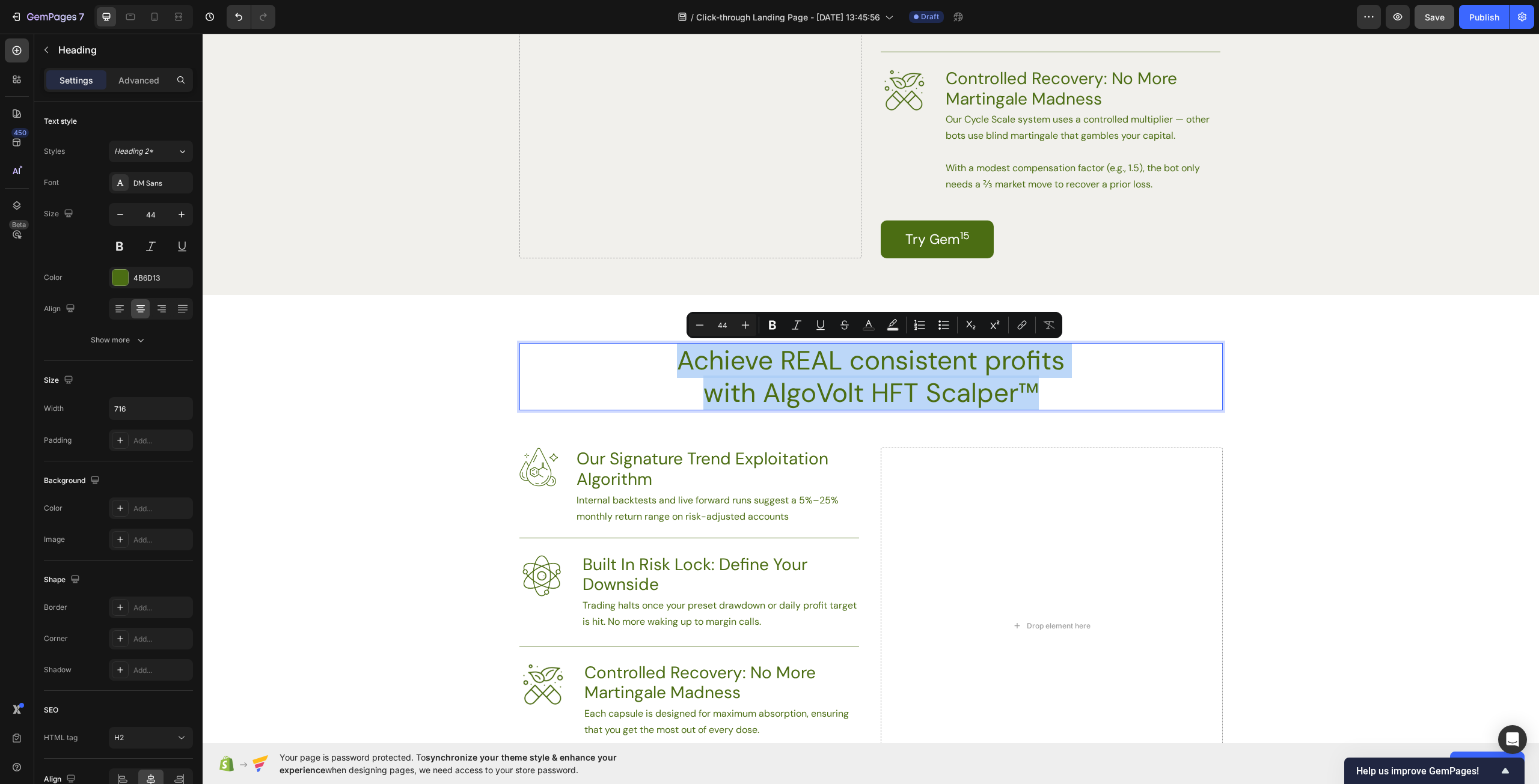
drag, startPoint x: 1041, startPoint y: 395, endPoint x: 676, endPoint y: 363, distance: 366.4
click at [676, 363] on p "Achieve REAL consistent profits with AlgoVolt HFT Scalper™" at bounding box center [871, 376] width 428 height 65
click at [952, 390] on p "Achieve REAL consistent profits with AlgoVolt HFT Scalper™" at bounding box center [871, 376] width 428 height 65
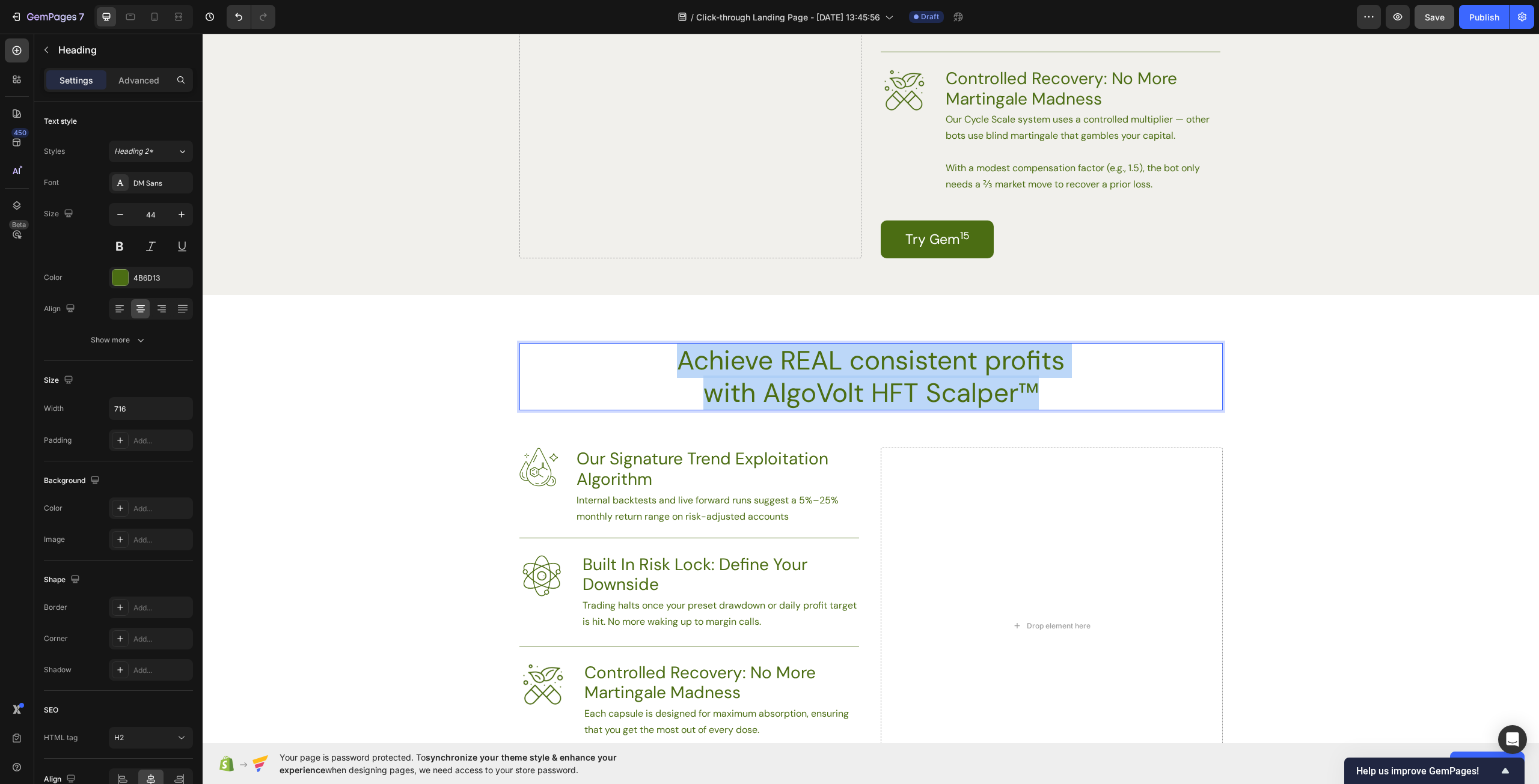
drag, startPoint x: 1042, startPoint y: 386, endPoint x: 642, endPoint y: 363, distance: 400.7
click at [642, 363] on div "Achieve REAL consistent profits with AlgoVolt HFT Scalper™" at bounding box center [870, 376] width 703 height 67
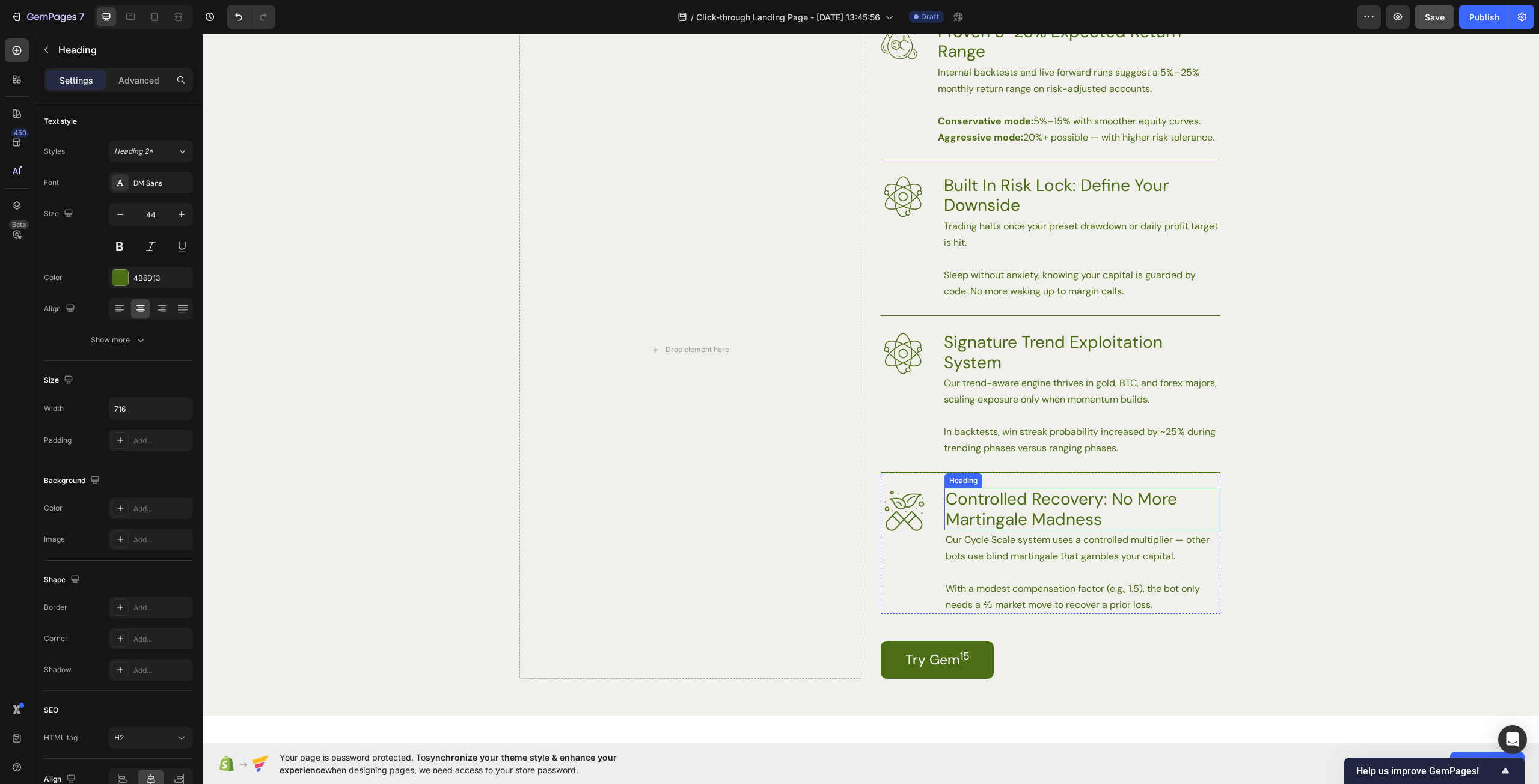
scroll to position [2163, 0]
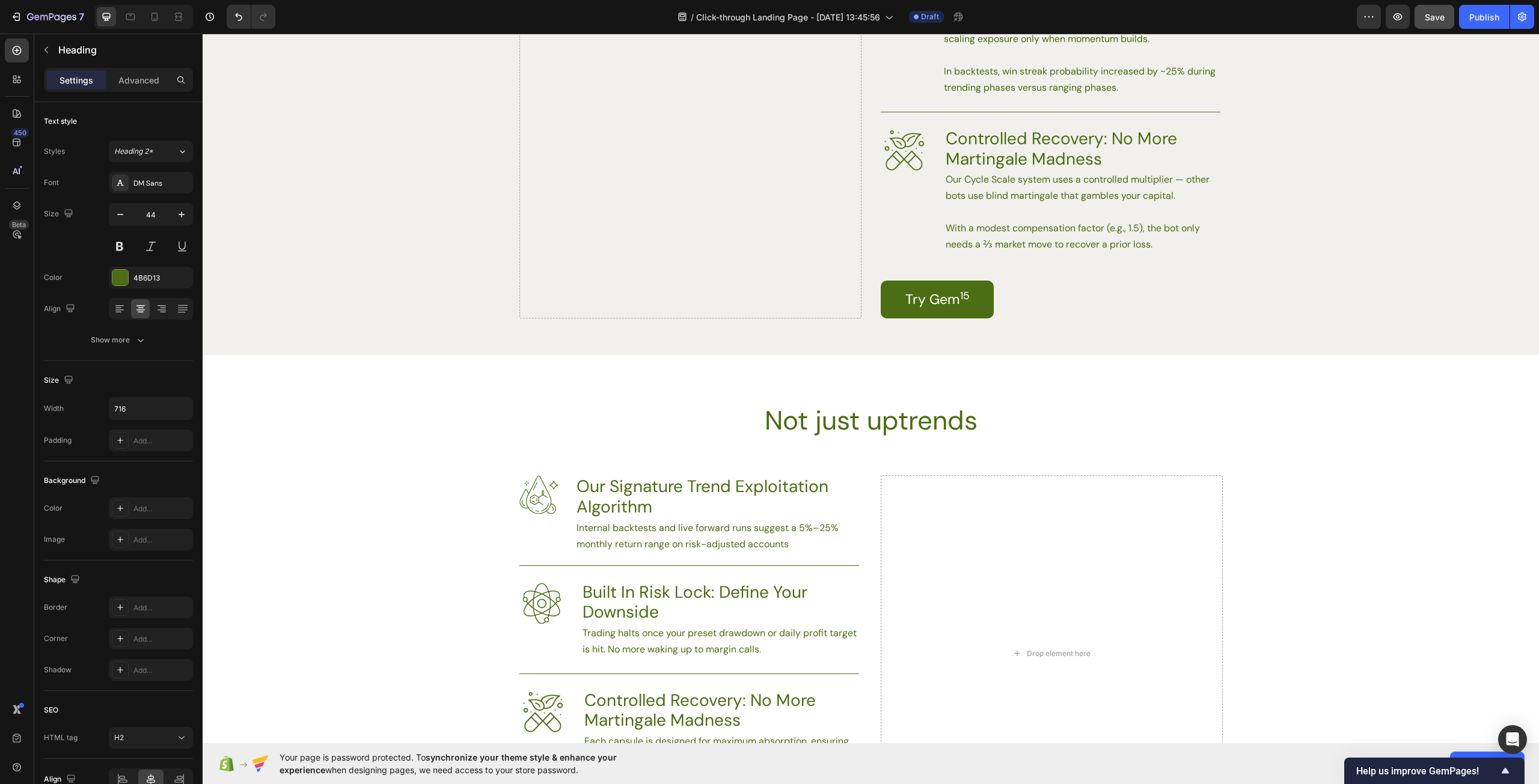
click at [990, 425] on h2 "Not just uptrends" at bounding box center [870, 420] width 430 height 35
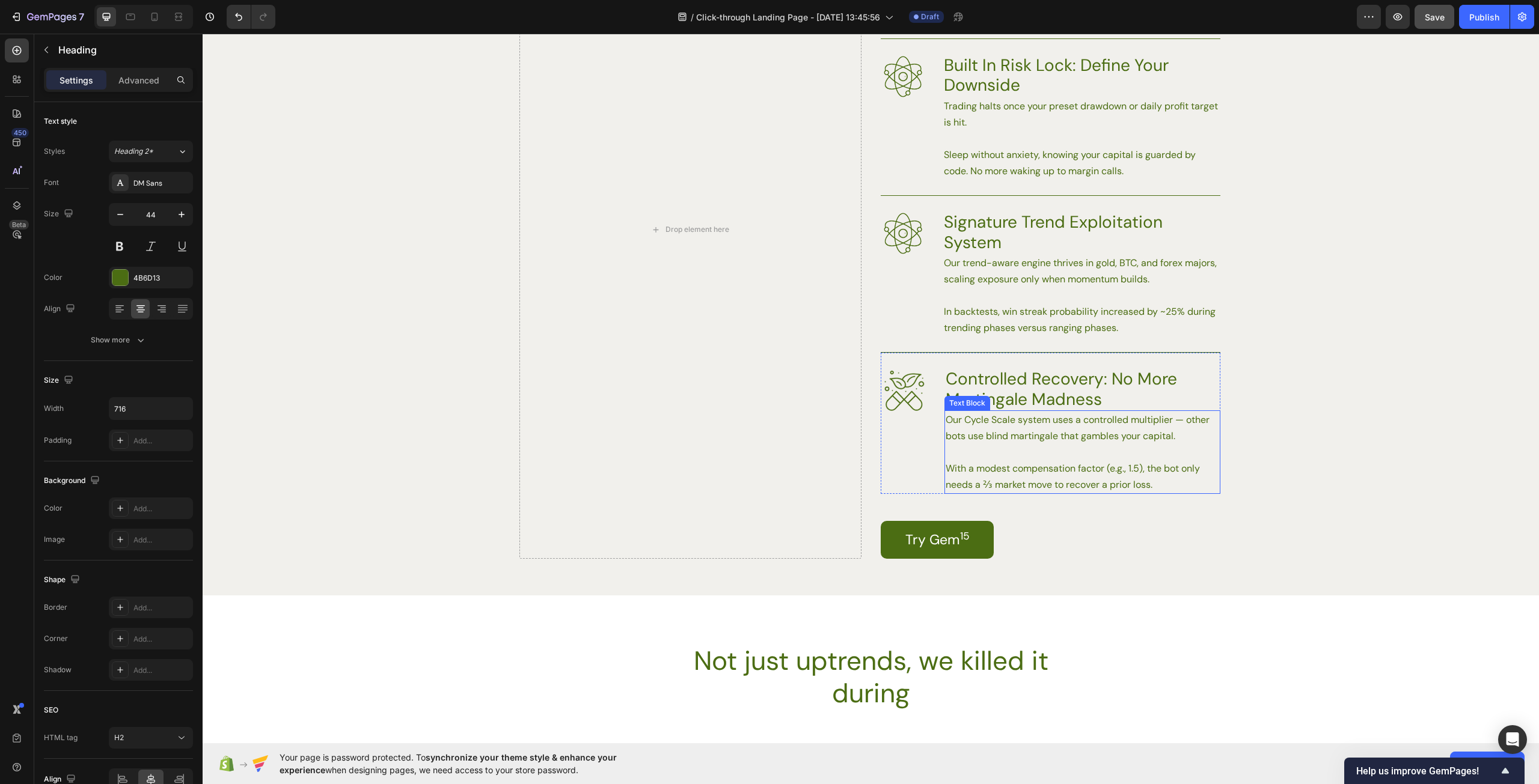
scroll to position [2284, 0]
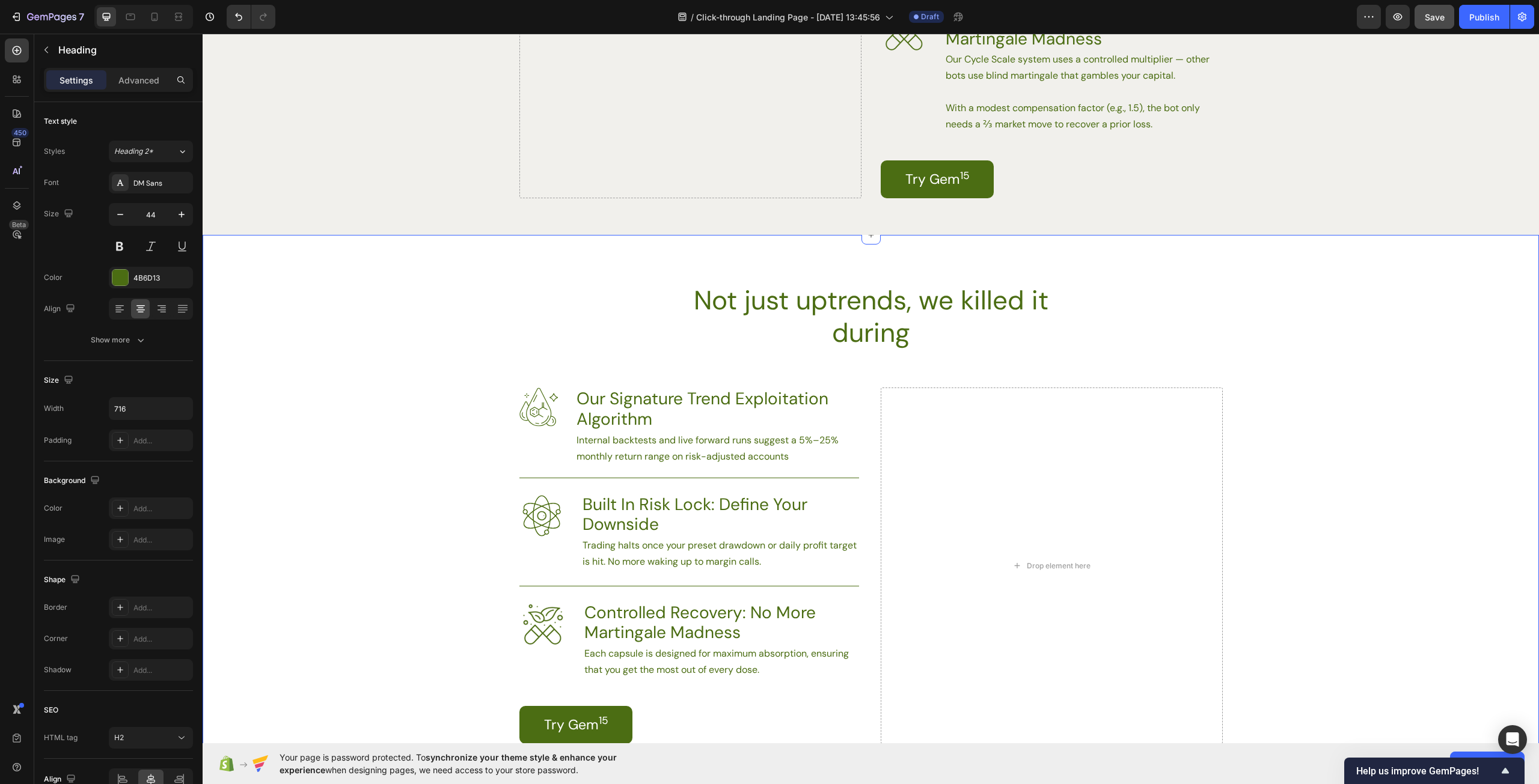
click at [953, 337] on h2 "Not just uptrends, we killed it during" at bounding box center [870, 316] width 430 height 67
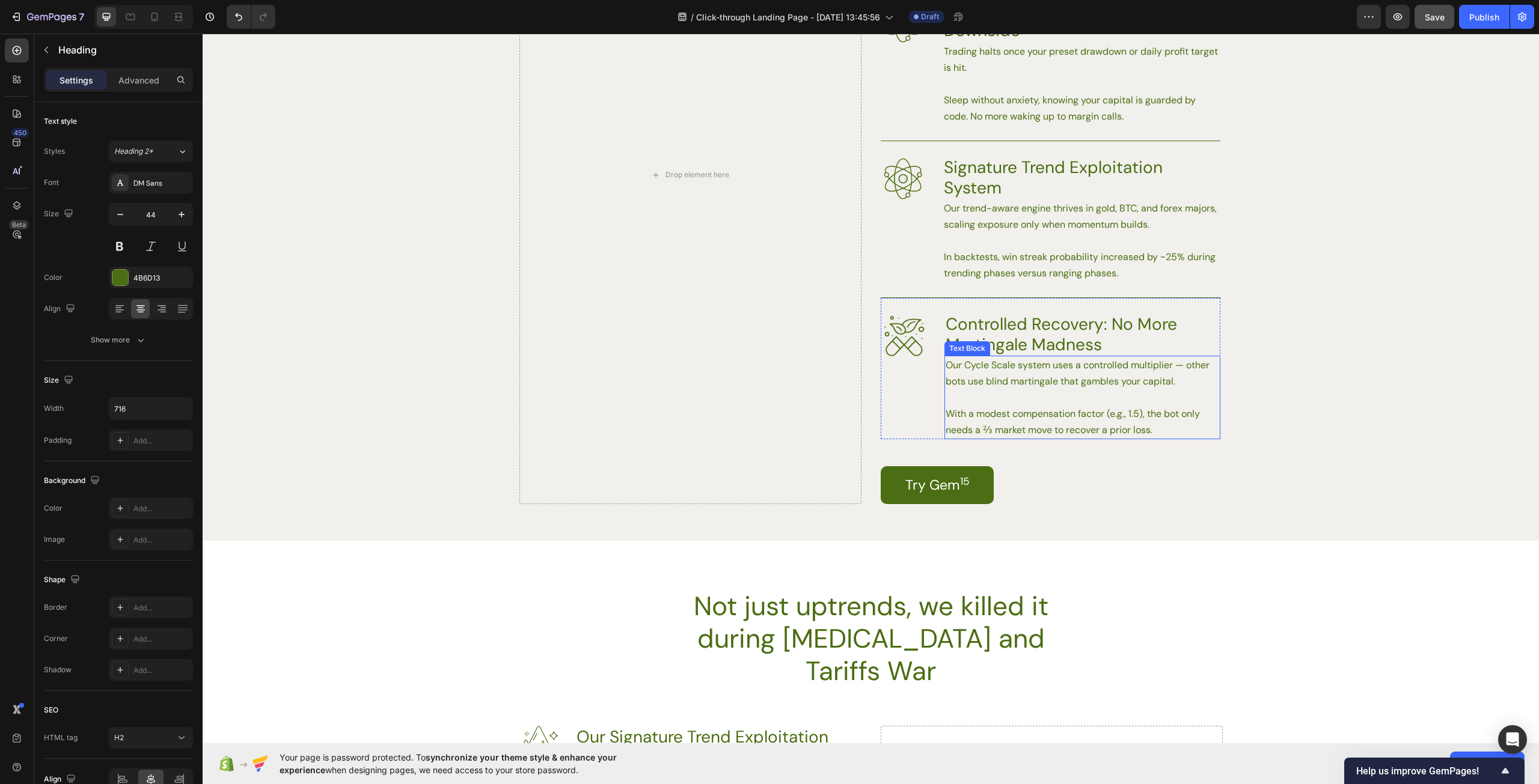
scroll to position [2163, 0]
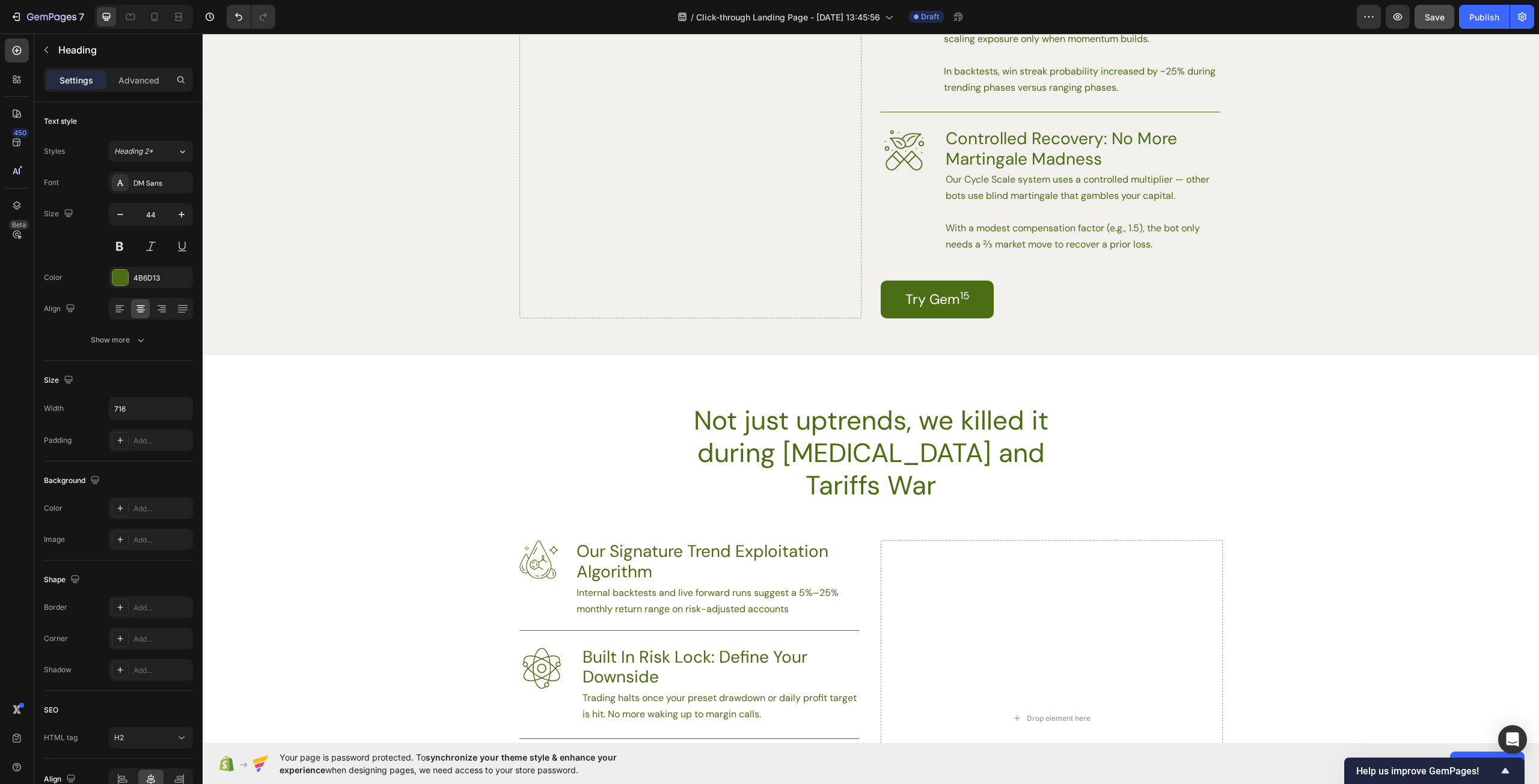
click at [1005, 439] on h2 "Not just uptrends, we killed it during [MEDICAL_DATA] and Tariffs War" at bounding box center [870, 452] width 430 height 99
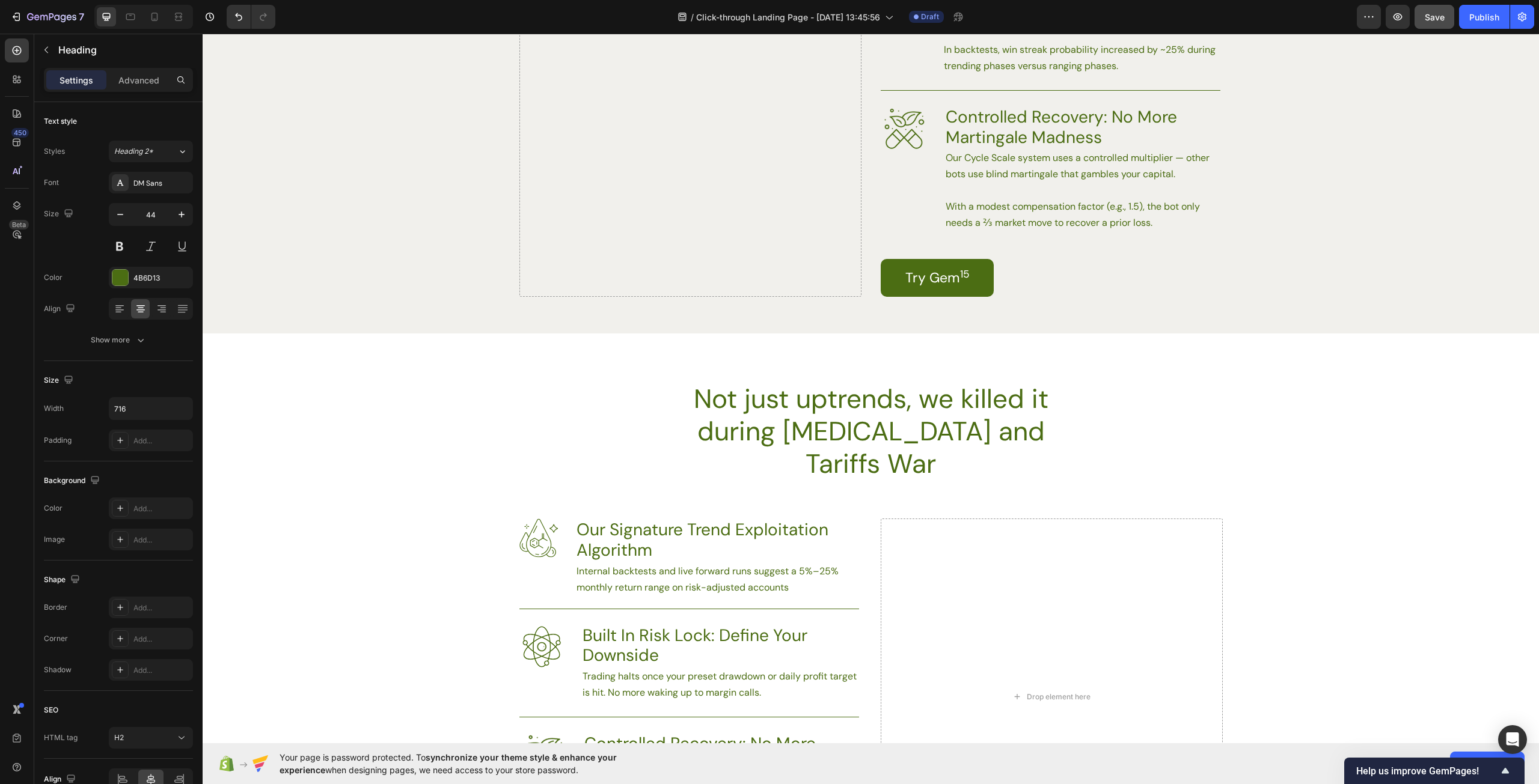
scroll to position [2404, 0]
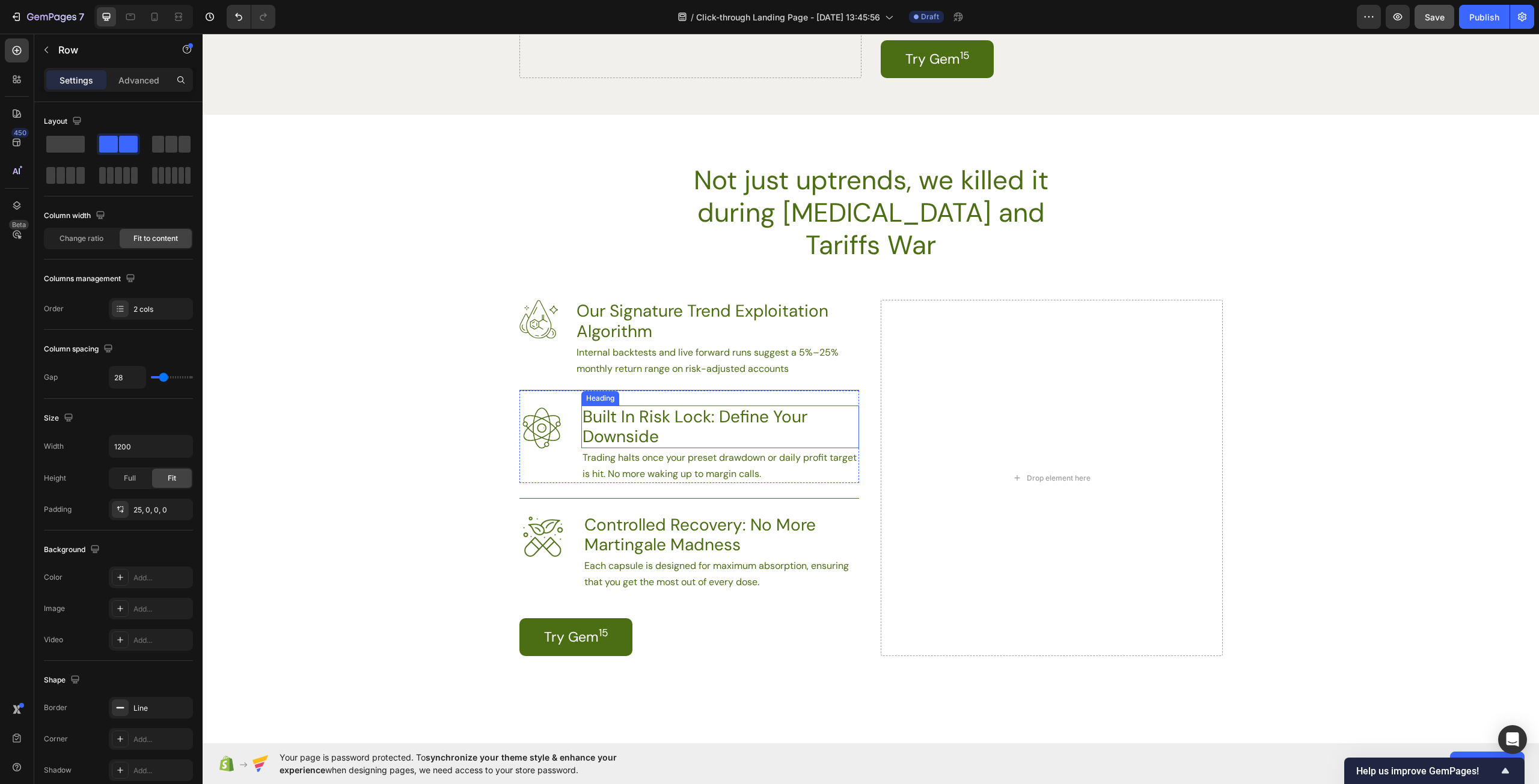
click at [703, 390] on div "Image Built In Risk Lock: Define Your Downside Heading Trading halts once your …" at bounding box center [689, 436] width 340 height 93
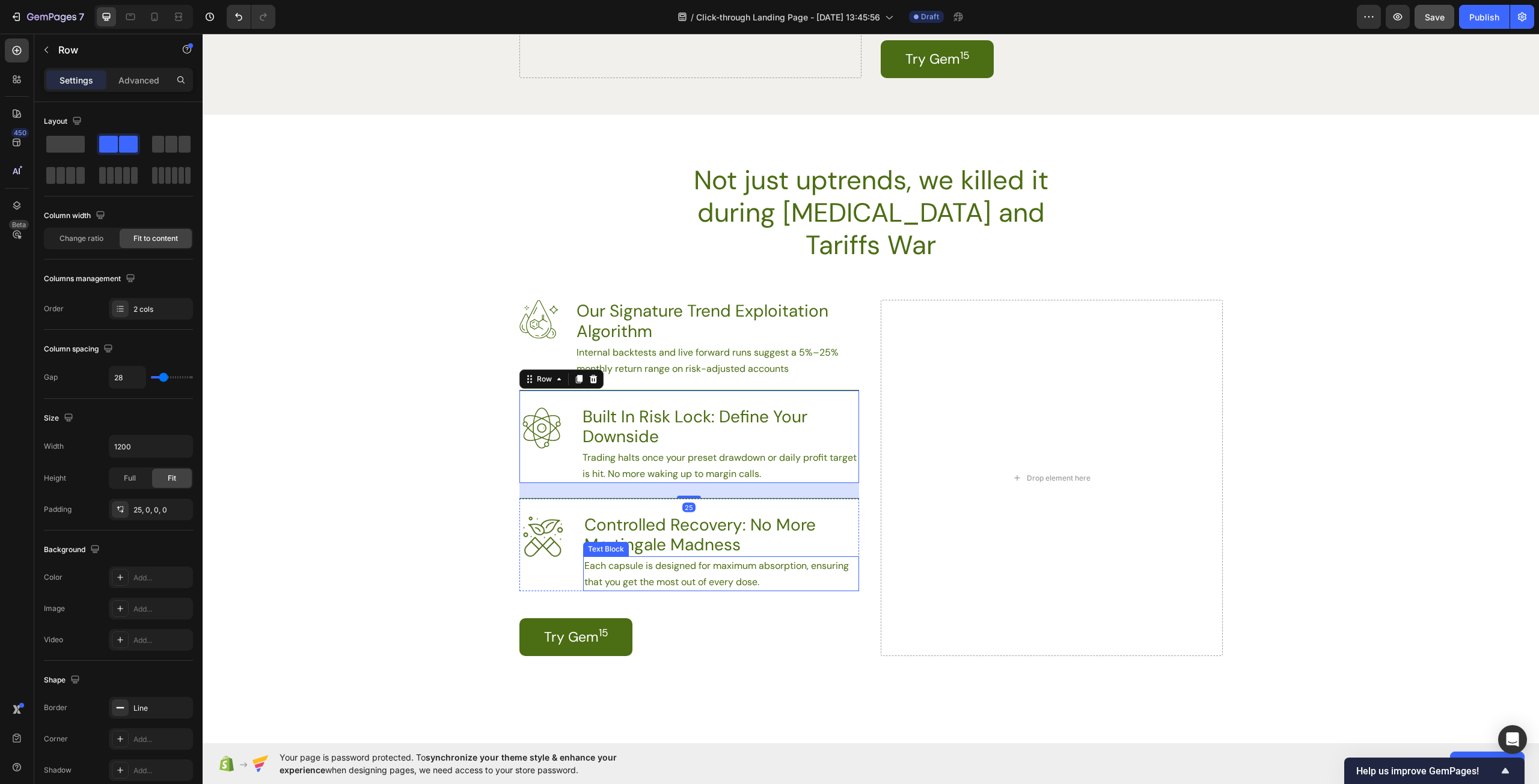
click at [764, 558] on p "Each capsule is designed for maximum absorption, ensuring that you get the most…" at bounding box center [721, 574] width 273 height 32
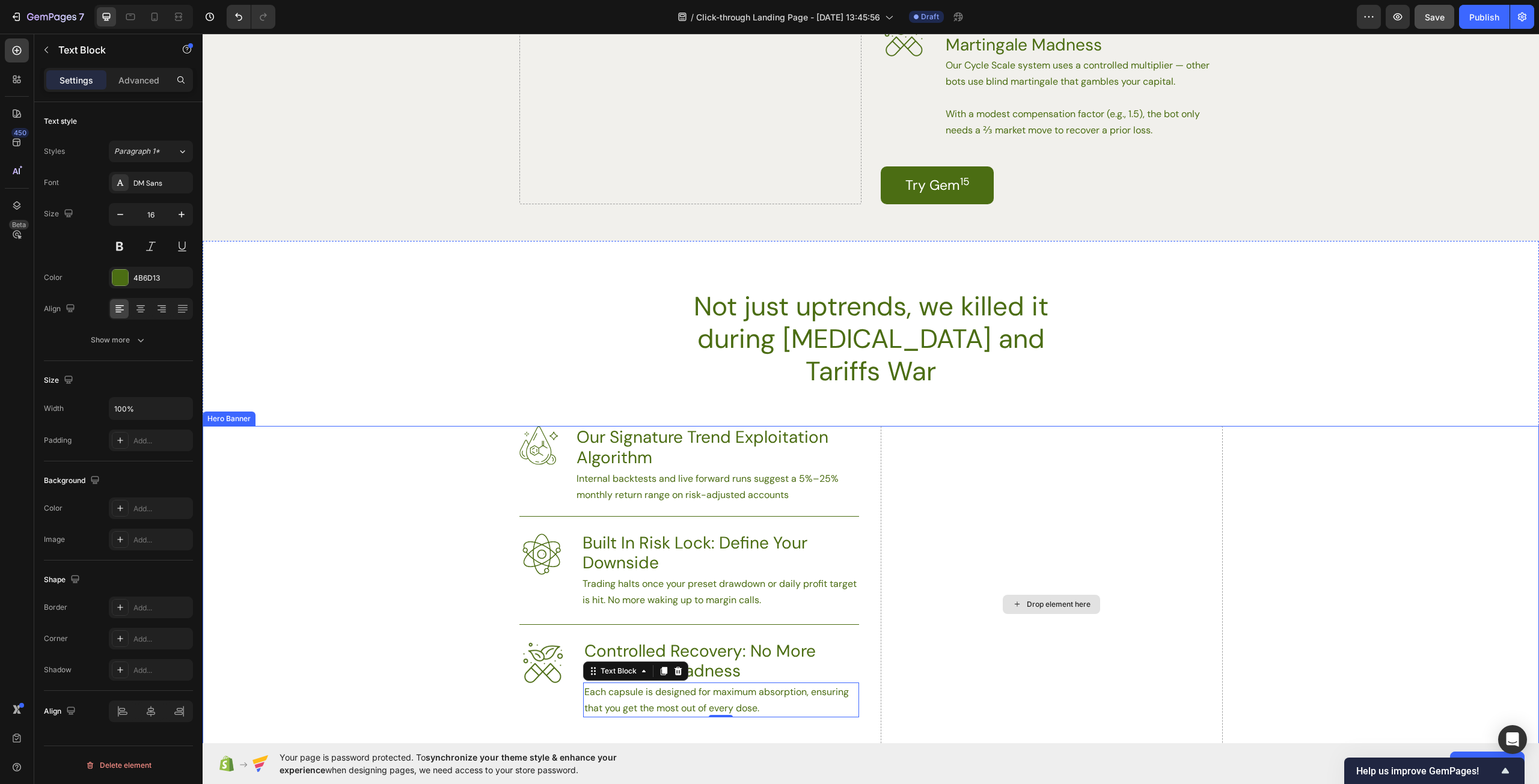
scroll to position [2223, 0]
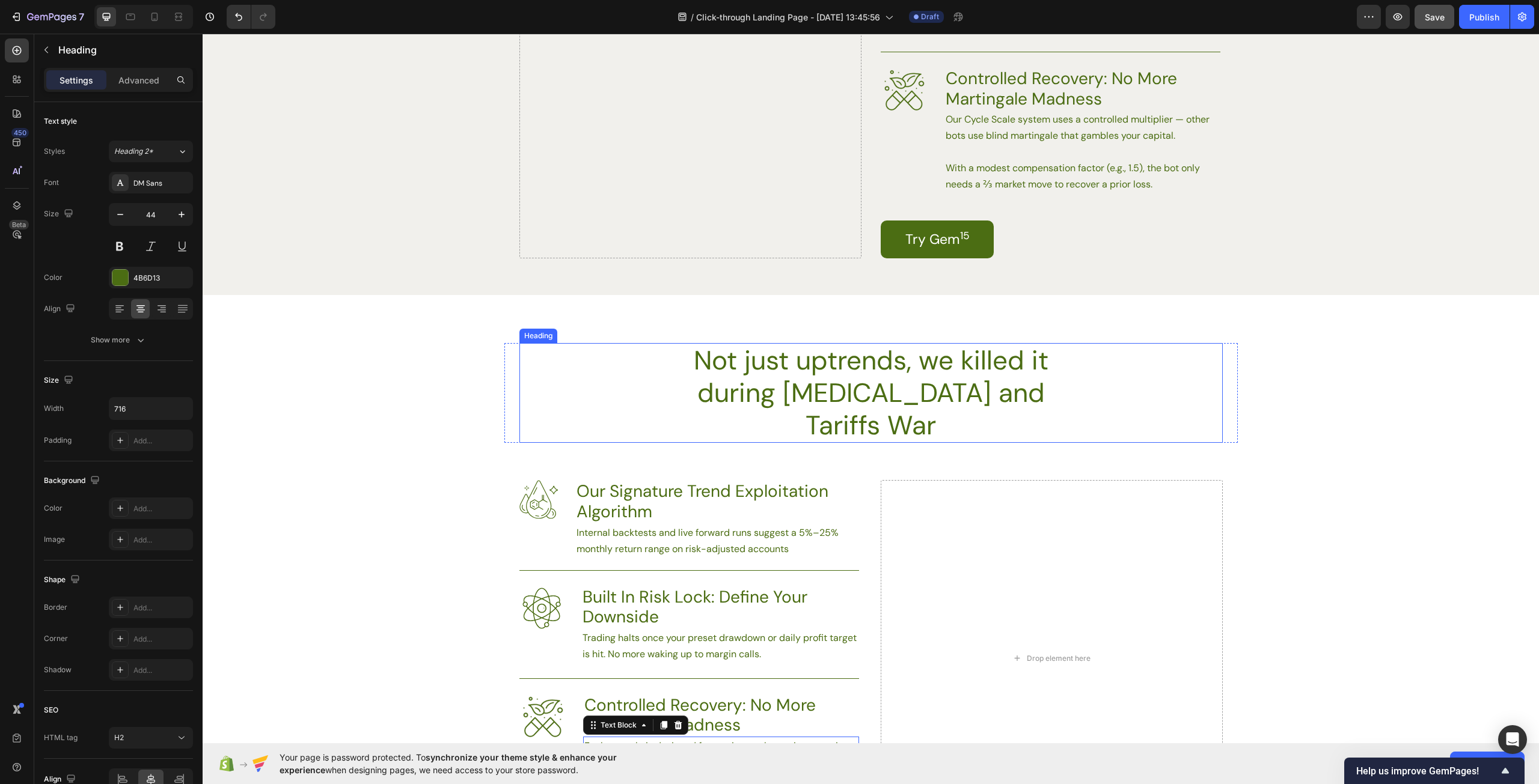
click at [761, 383] on p "Not just uptrends, we killed it during [MEDICAL_DATA] and Tariffs War" at bounding box center [871, 392] width 428 height 97
click at [922, 394] on p "Not just uptrends, we killed it during [MEDICAL_DATA] and Tariffs War" at bounding box center [871, 392] width 428 height 97
click at [1000, 393] on p "Not just uptrends, we killed it during [MEDICAL_DATA] and Tariffs War" at bounding box center [871, 392] width 428 height 97
click at [1010, 393] on p "Not just uptrends, we killed it during [MEDICAL_DATA] and Tariffs War" at bounding box center [871, 392] width 428 height 97
click at [1079, 393] on p "Not just uptrends, we killed it during [MEDICAL_DATA] and Tariffs War" at bounding box center [871, 392] width 428 height 97
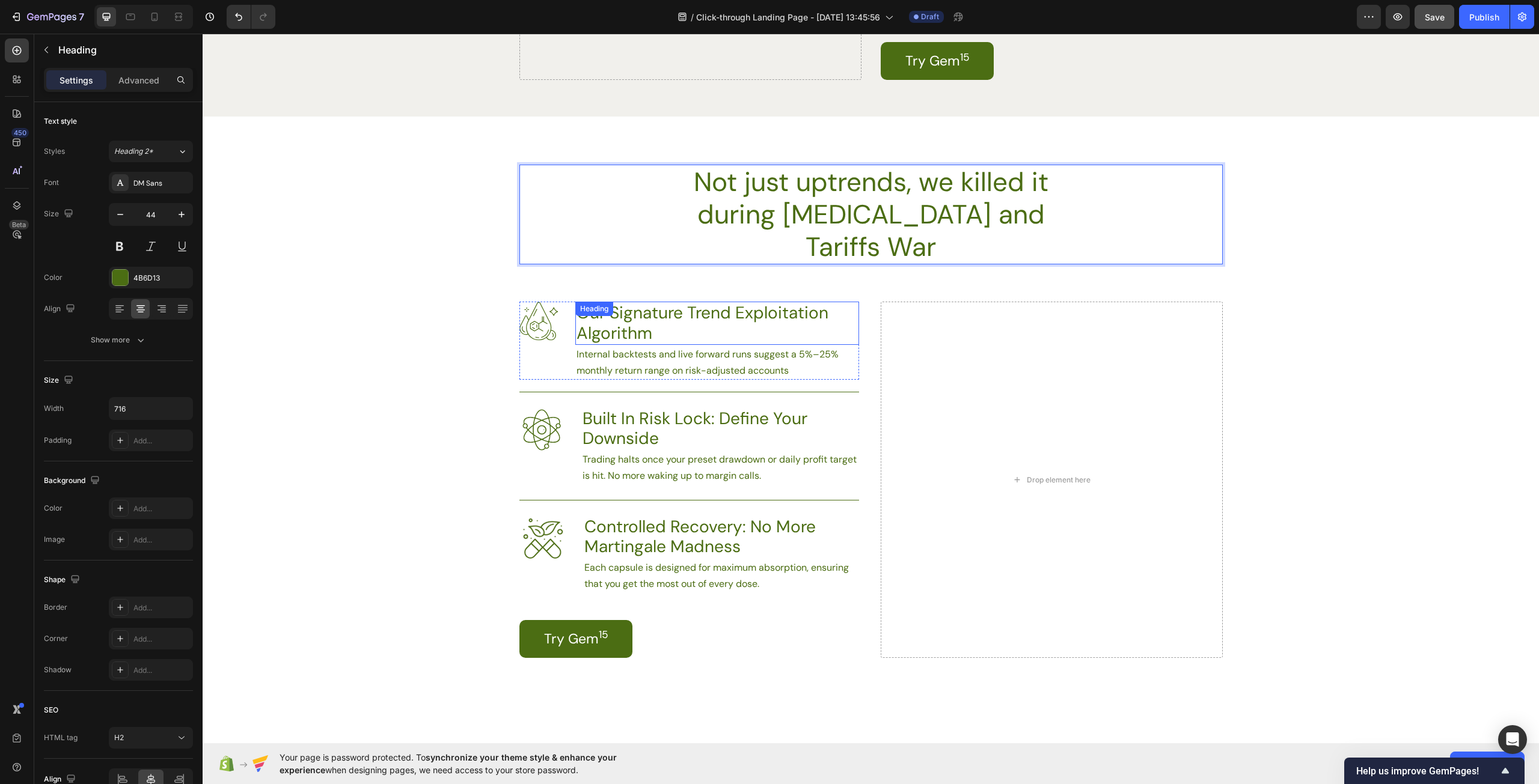
scroll to position [2404, 0]
